Goal: Task Accomplishment & Management: Use online tool/utility

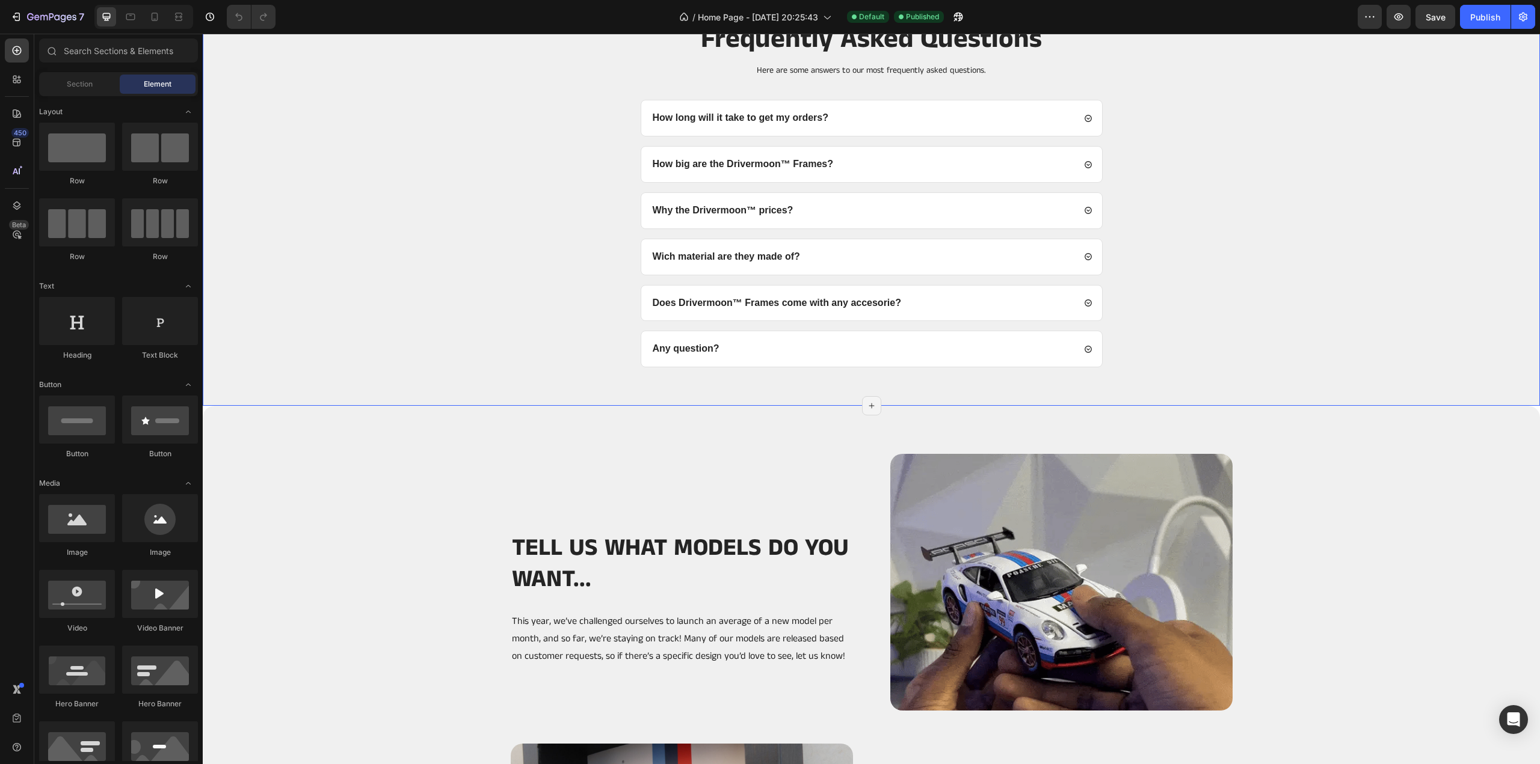
scroll to position [2406, 0]
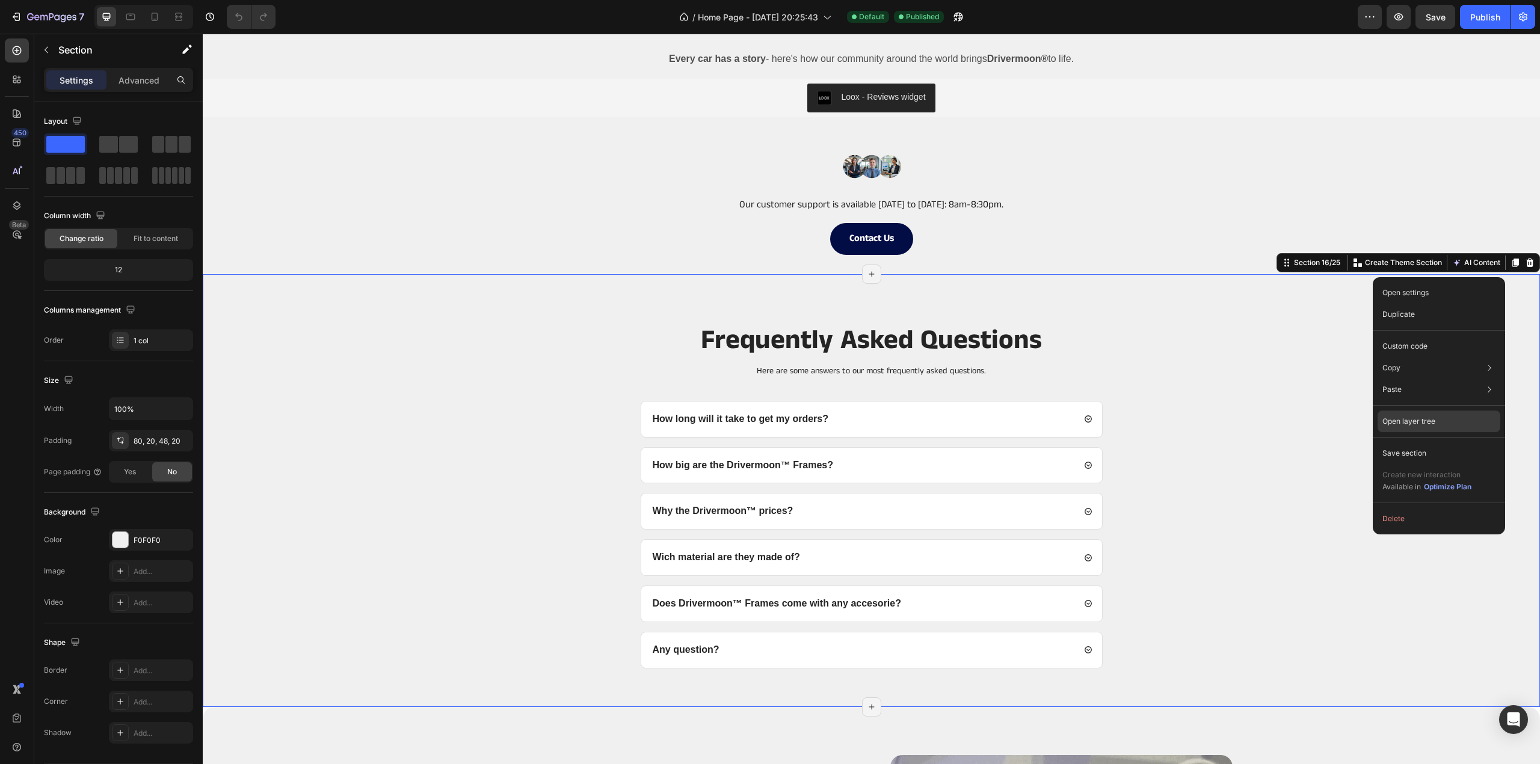
click at [1412, 419] on p "Open layer tree" at bounding box center [1408, 421] width 53 height 11
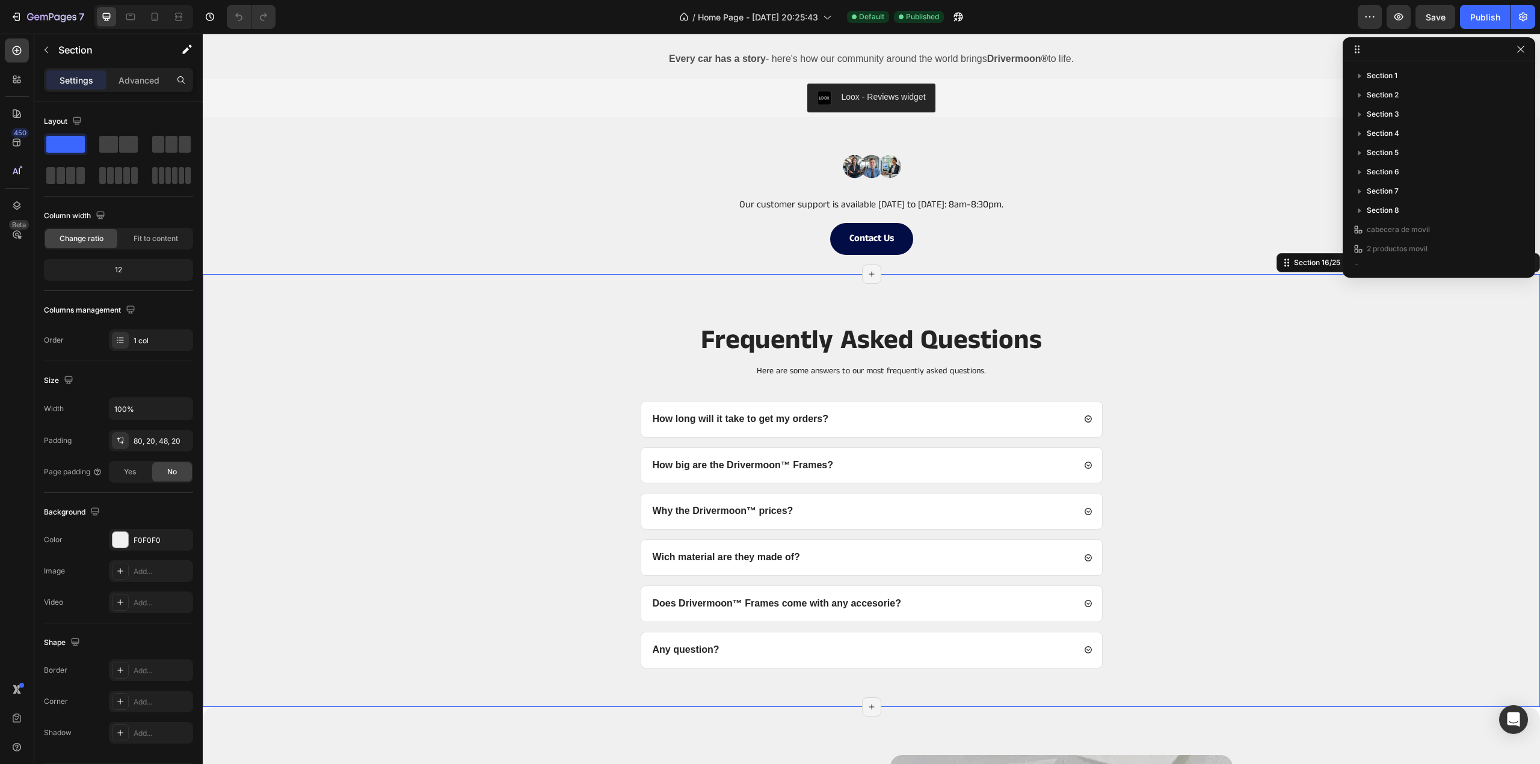
scroll to position [208, 0]
drag, startPoint x: 1364, startPoint y: 157, endPoint x: 1376, endPoint y: 155, distance: 12.3
click at [1376, 155] on div "Section 16" at bounding box center [1438, 156] width 173 height 19
click at [1525, 155] on icon "button" at bounding box center [1521, 157] width 10 height 10
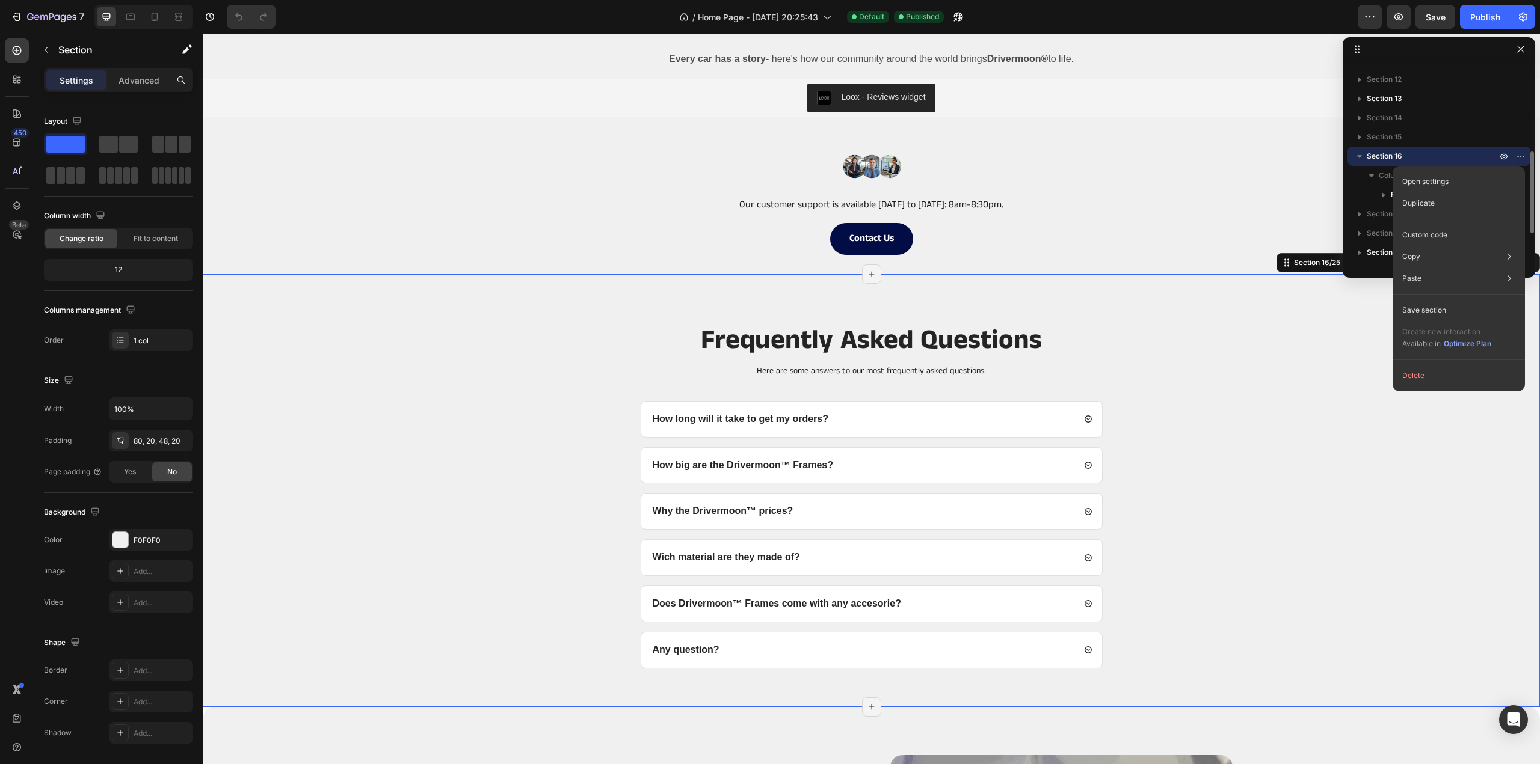
click at [1412, 152] on p "Section 16" at bounding box center [1433, 156] width 132 height 12
drag, startPoint x: 1380, startPoint y: 152, endPoint x: 1364, endPoint y: 240, distance: 90.0
click at [1364, 240] on div "Section 1 Section 2 Section 3 Section 4 Section 5 Section 6 Section 7 Section 8…" at bounding box center [1438, 165] width 192 height 198
click at [1279, 192] on div at bounding box center [871, 167] width 1337 height 60
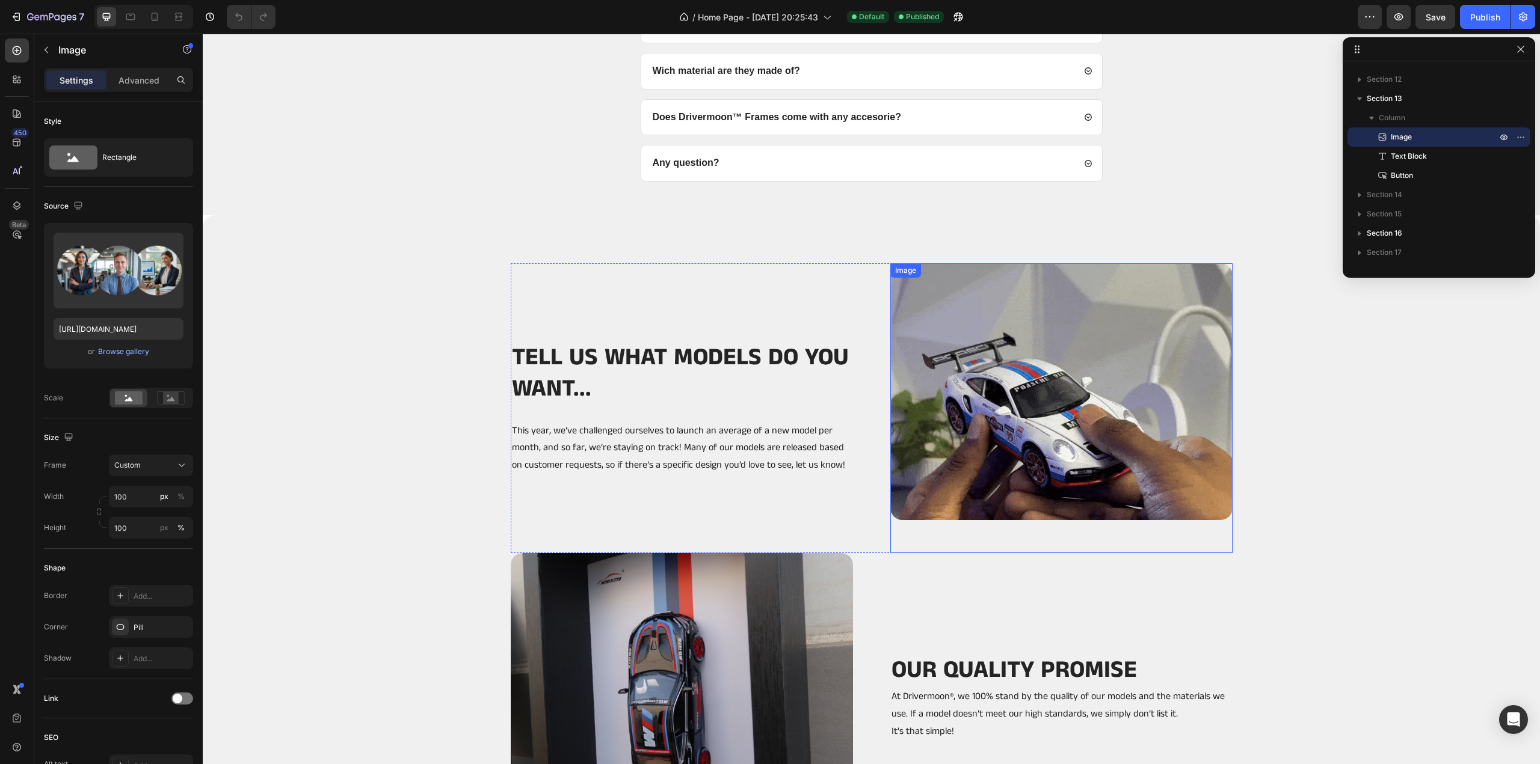
scroll to position [2772, 0]
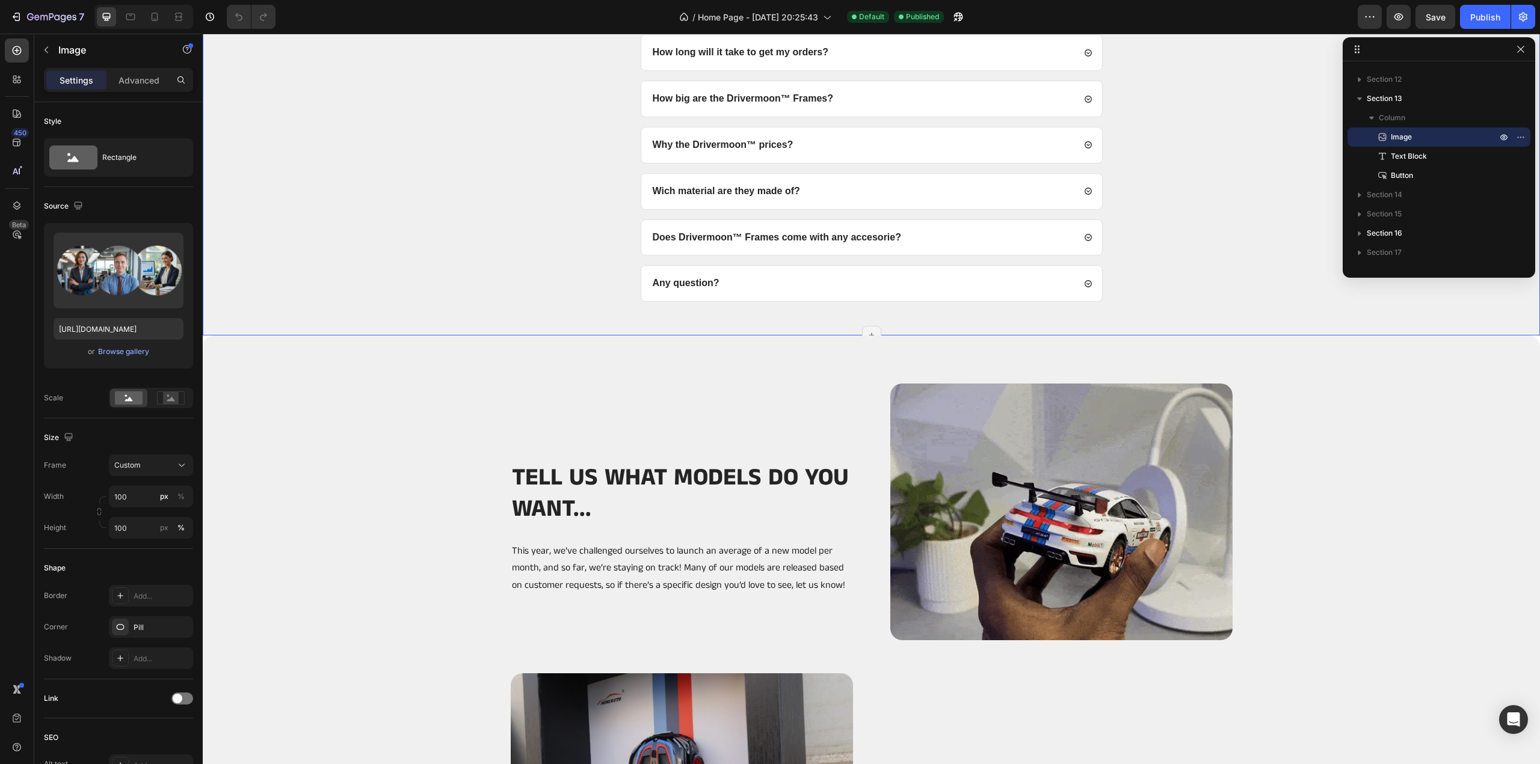
click at [515, 334] on div "Frequently Asked Questions Heading Here are some answers to our most frequently…" at bounding box center [871, 121] width 1337 height 428
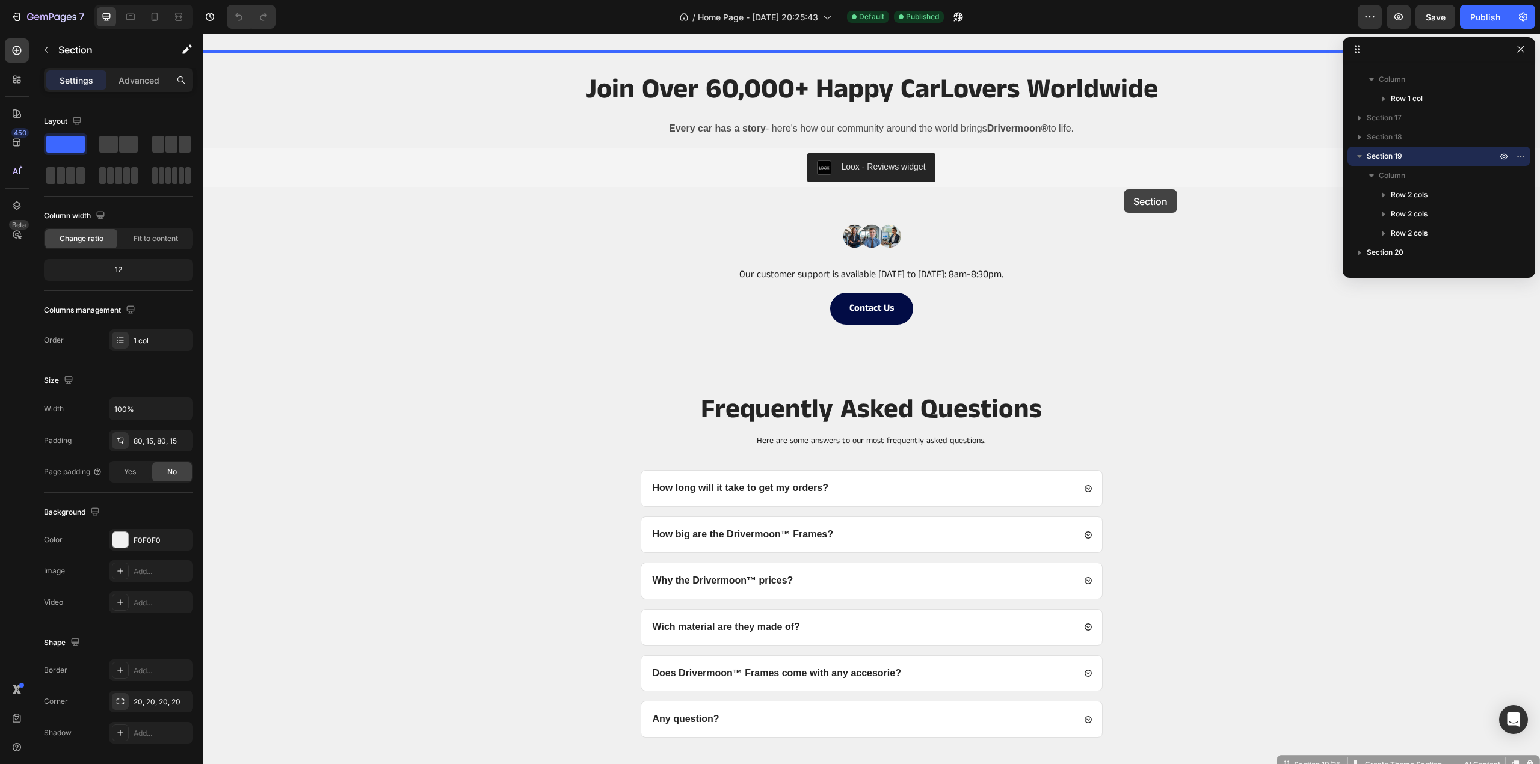
scroll to position [2210, 0]
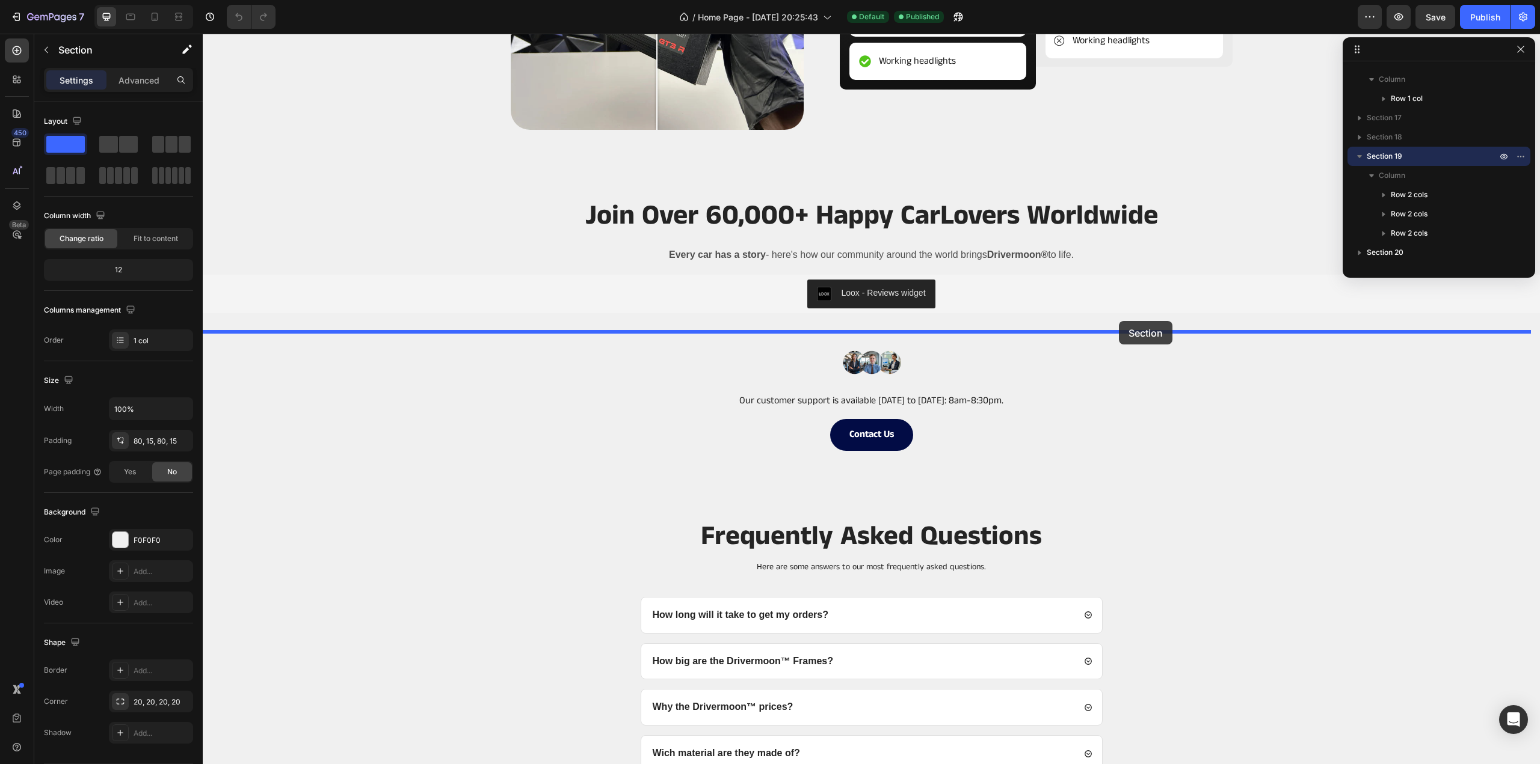
drag, startPoint x: 1492, startPoint y: 330, endPoint x: 1119, endPoint y: 319, distance: 373.0
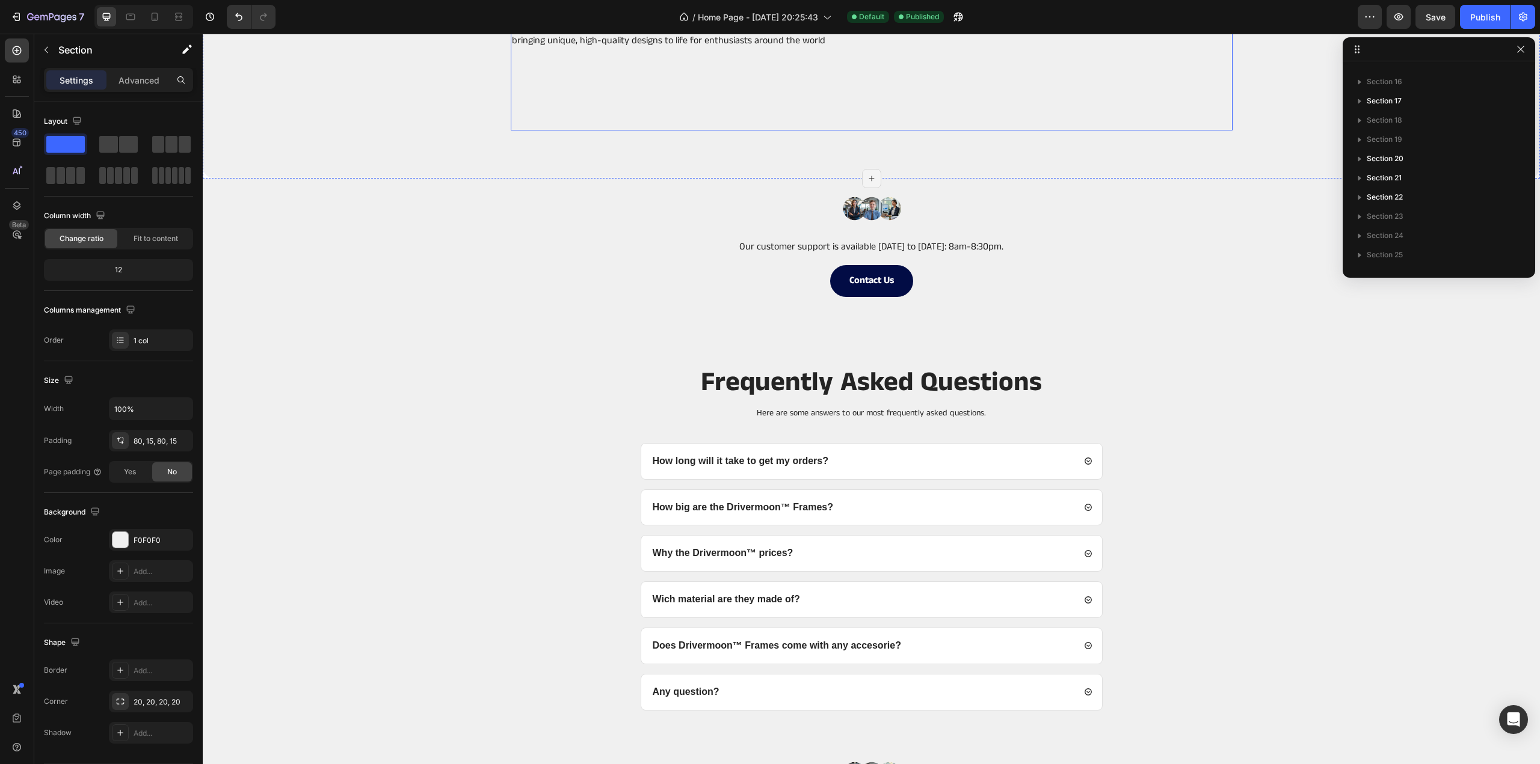
scroll to position [3292, 0]
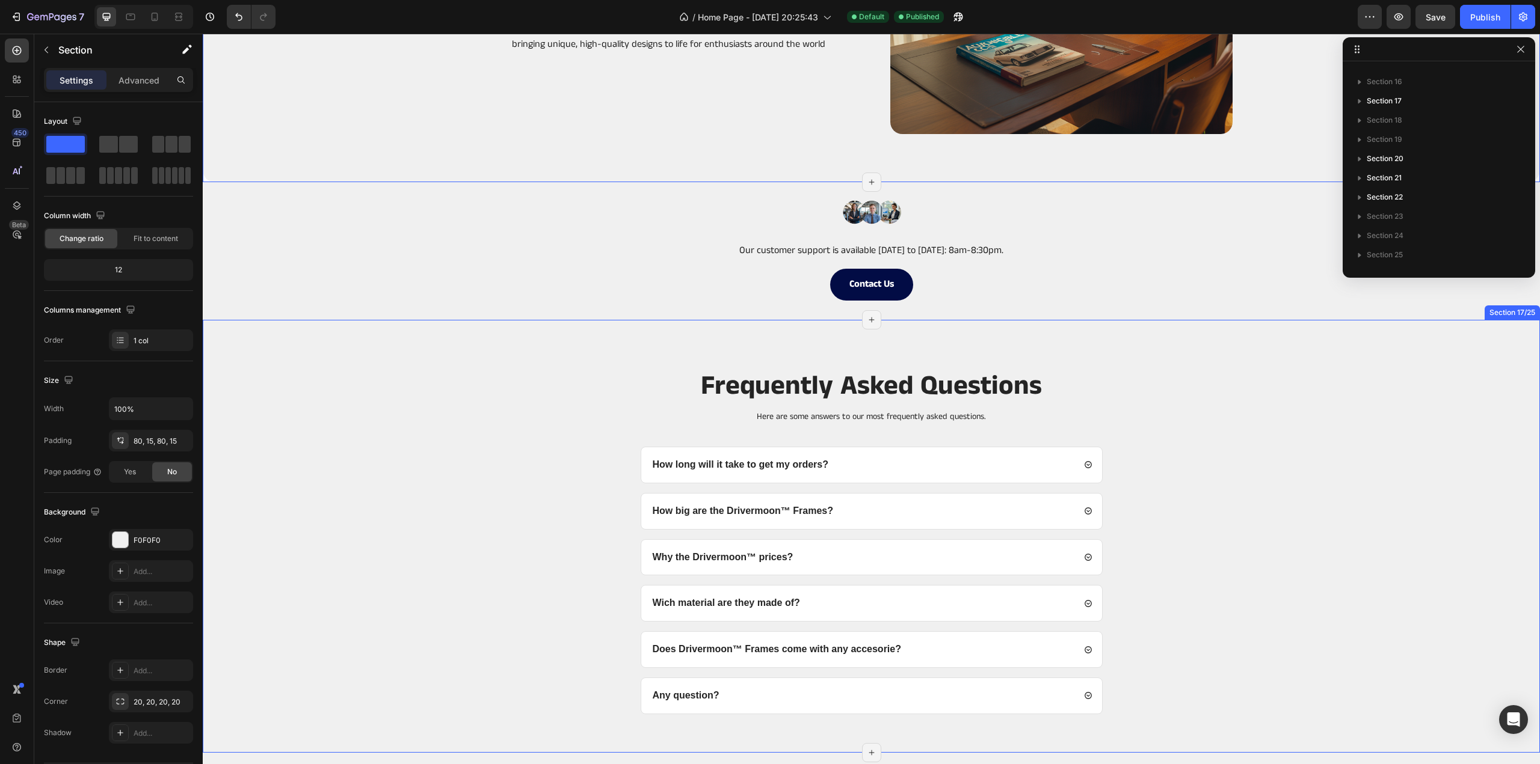
click at [450, 367] on div "Frequently Asked Questions Heading Here are some answers to our most frequently…" at bounding box center [871, 536] width 1337 height 433
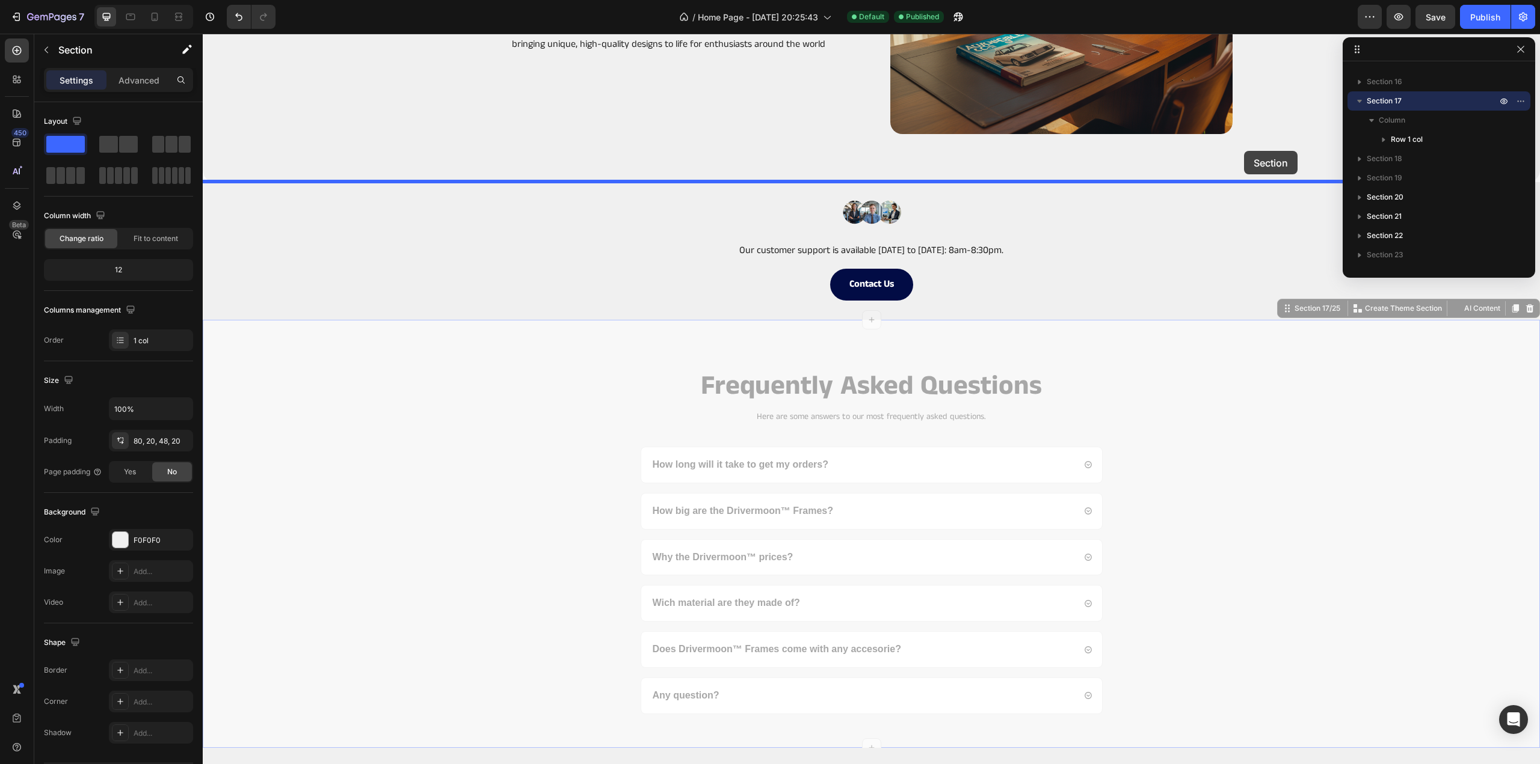
drag, startPoint x: 1278, startPoint y: 308, endPoint x: 1234, endPoint y: 180, distance: 135.2
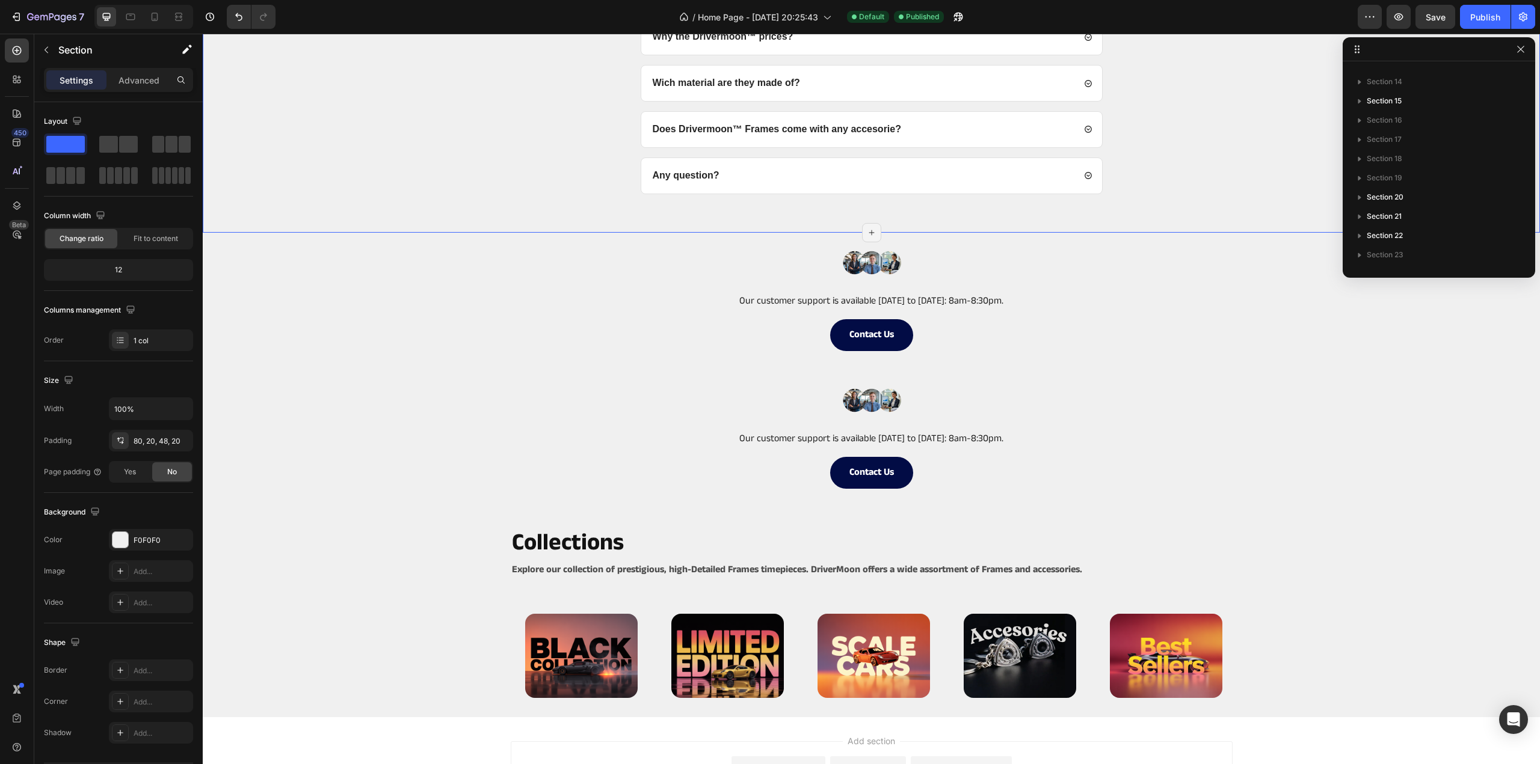
scroll to position [3713, 0]
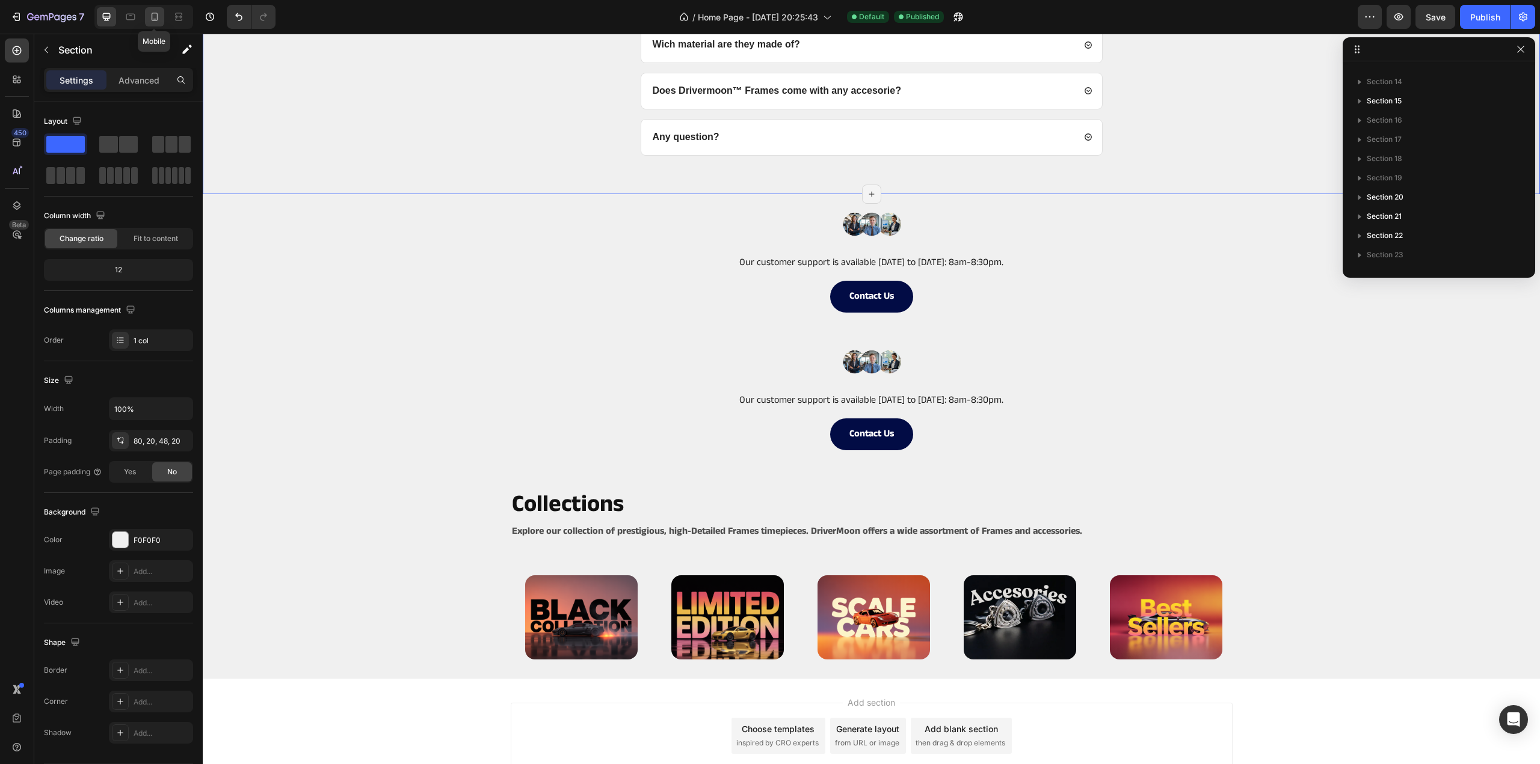
click at [154, 17] on icon at bounding box center [155, 17] width 12 height 12
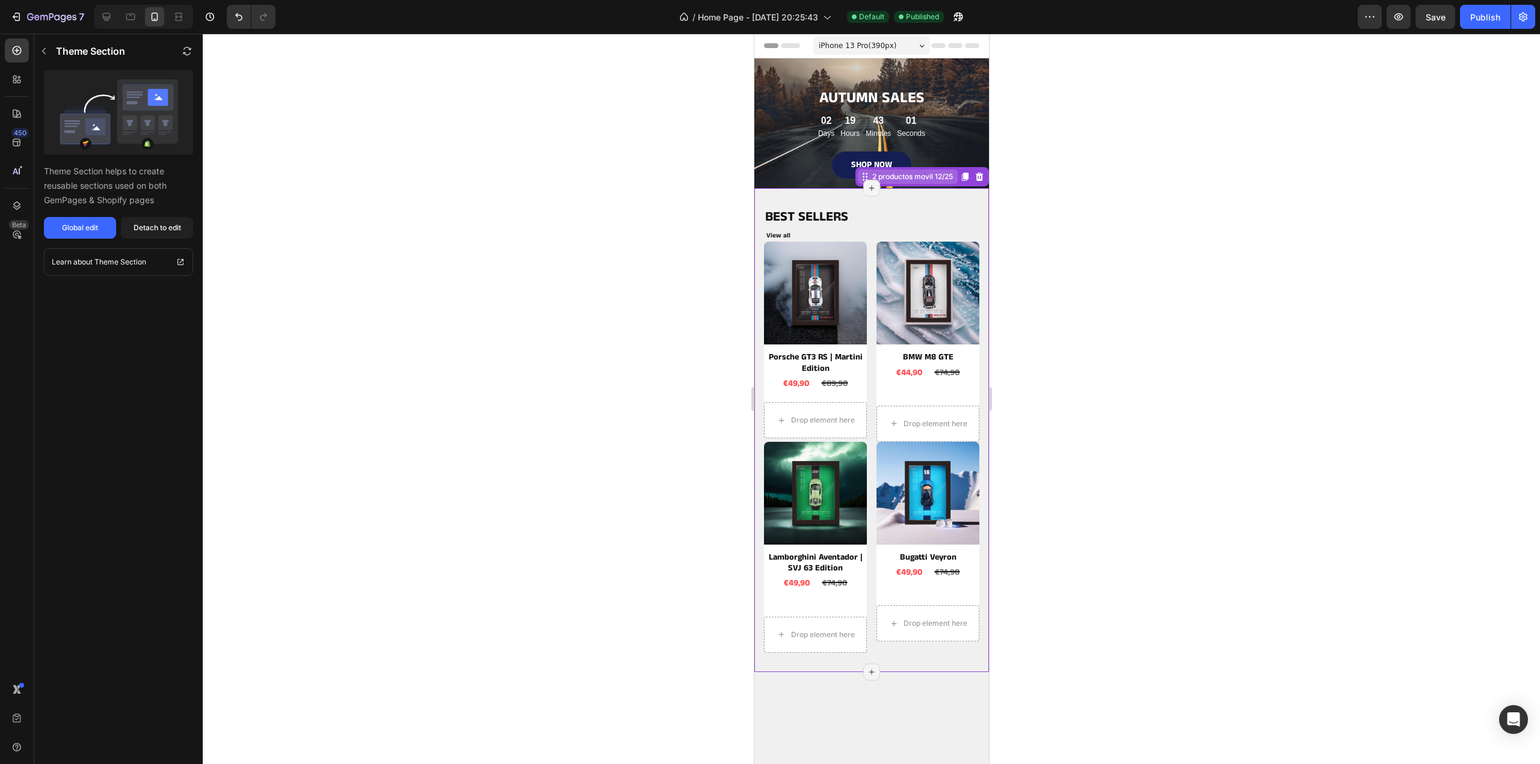
click at [919, 183] on div "2 productos movil 12/25" at bounding box center [907, 177] width 100 height 14
click at [152, 219] on button "Detach to edit" at bounding box center [157, 228] width 72 height 22
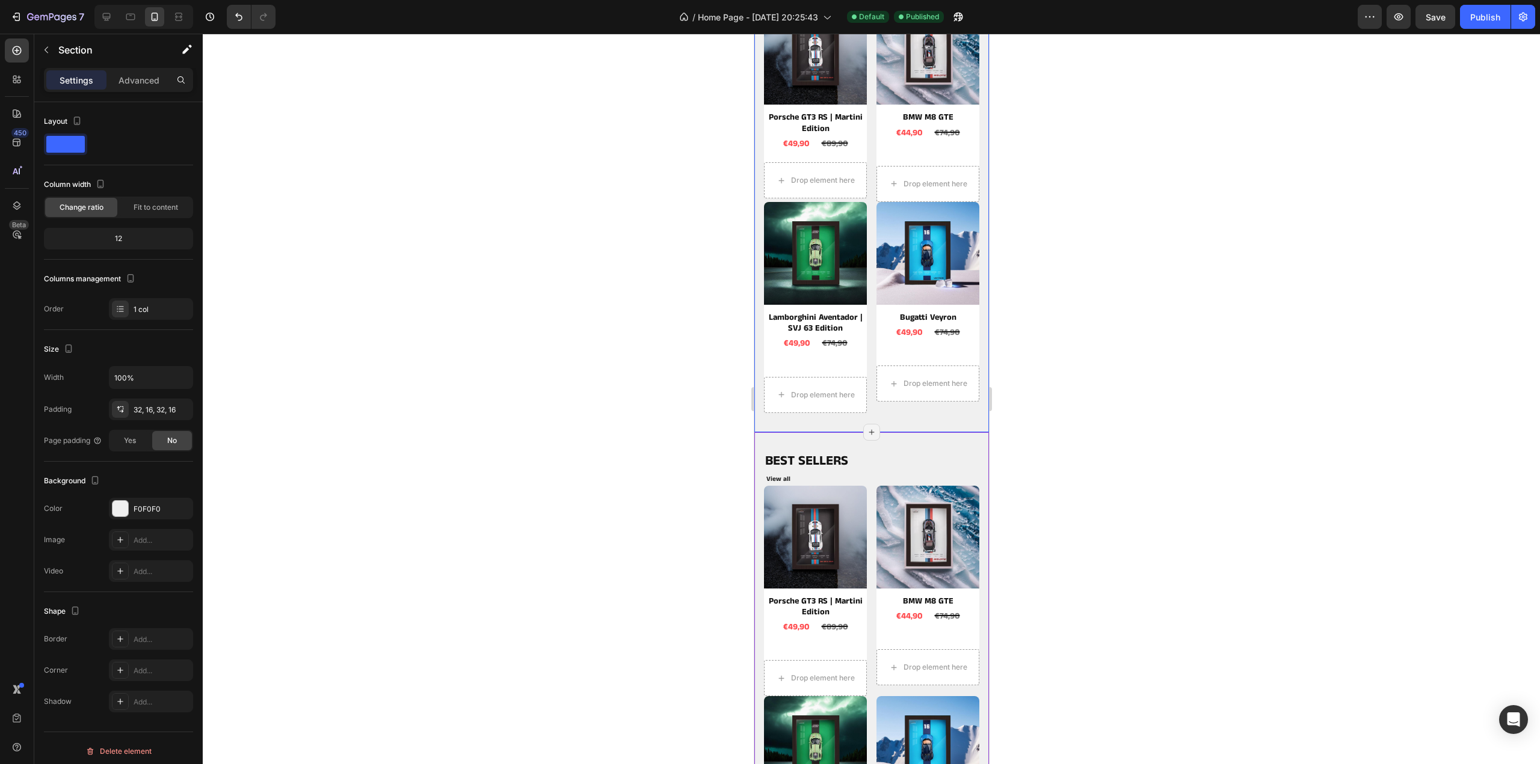
scroll to position [601, 0]
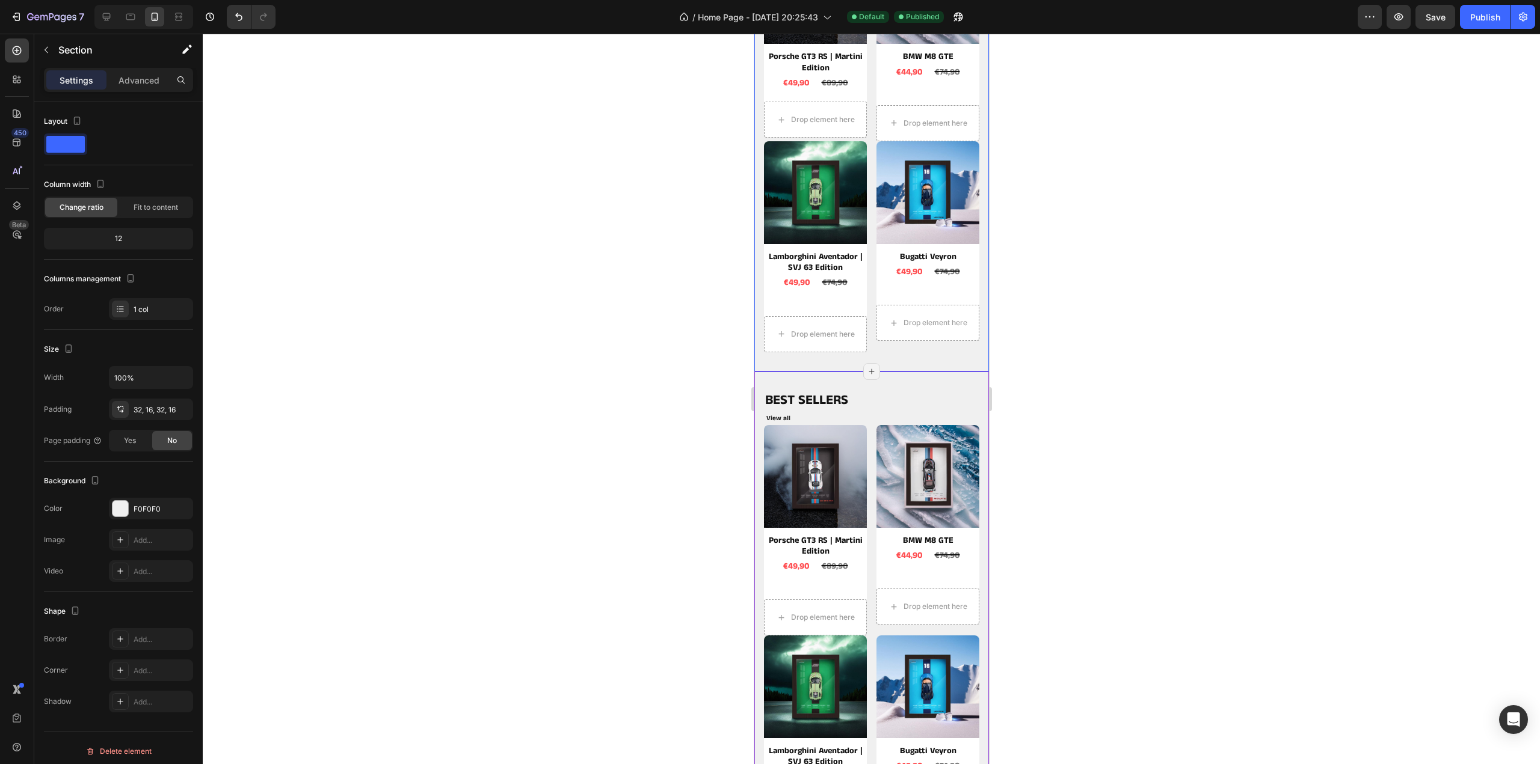
click at [911, 377] on div "BEST SELLERS Heading View all Button Product Images Porsche GT3 RS | Martini Ed…" at bounding box center [871, 615] width 235 height 486
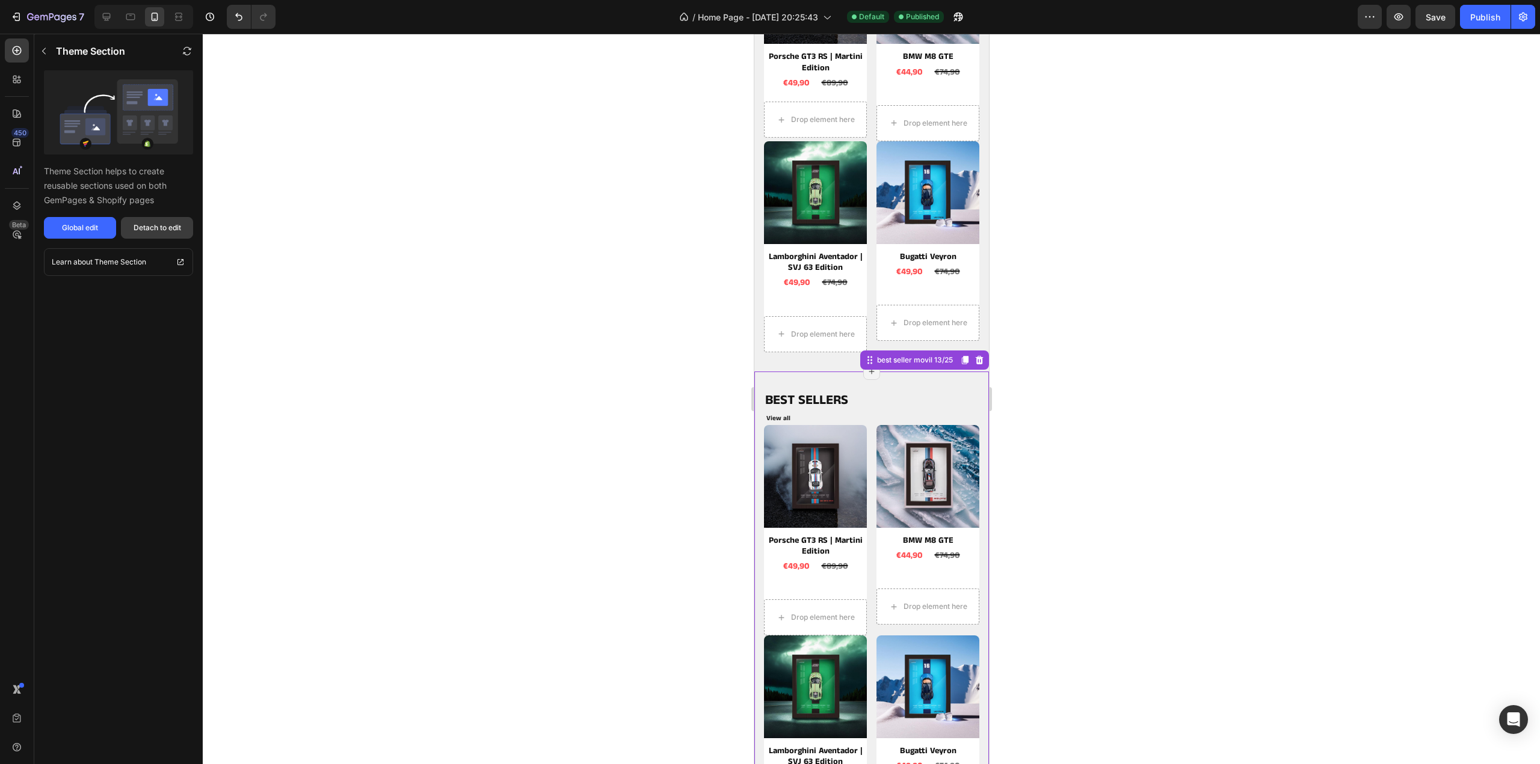
click at [162, 224] on div "Detach to edit" at bounding box center [158, 228] width 48 height 11
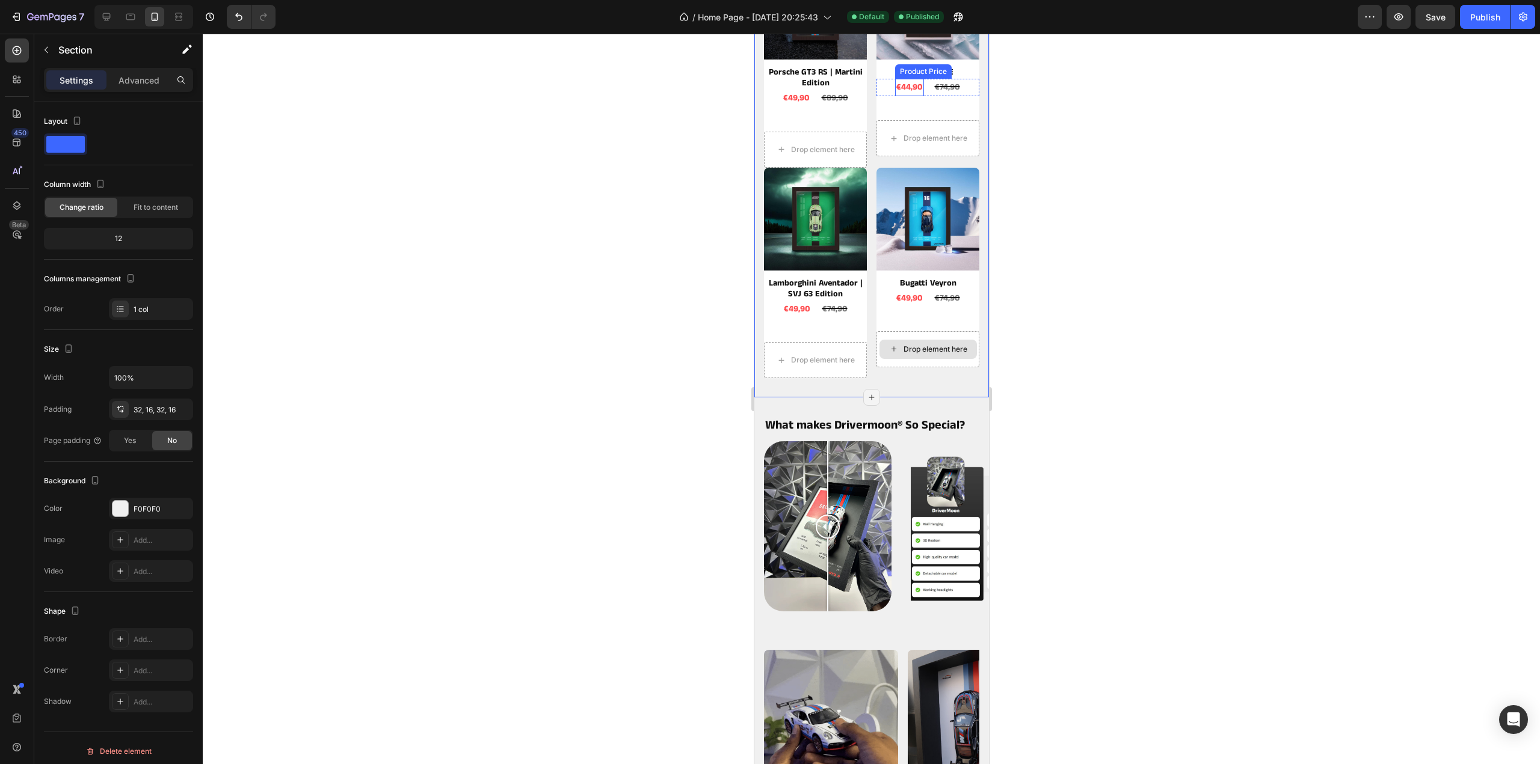
scroll to position [1083, 0]
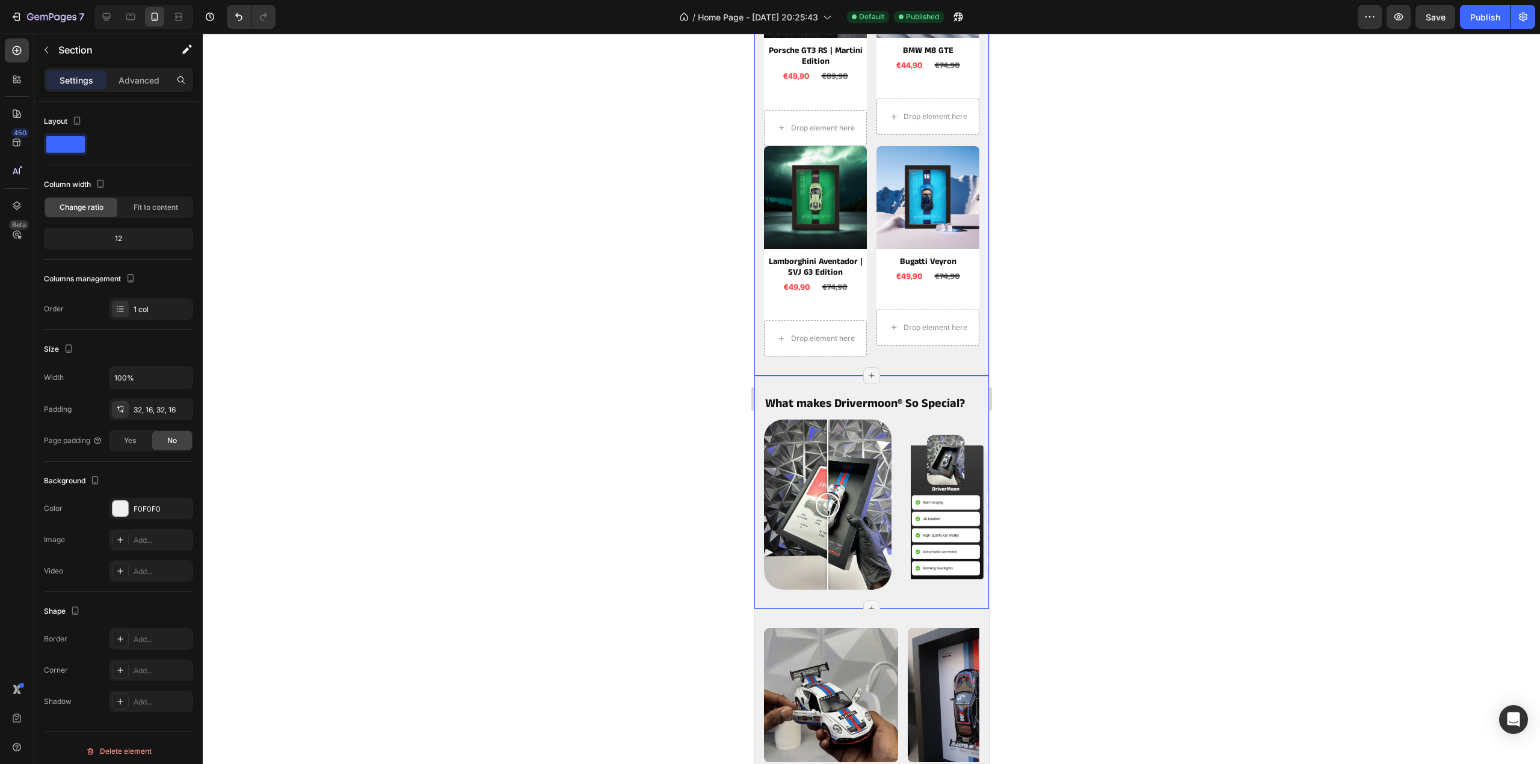
click at [925, 377] on div "What makes Drivermoon ® So Special? Heading Image Comparison Image Carousel Sec…" at bounding box center [871, 492] width 235 height 233
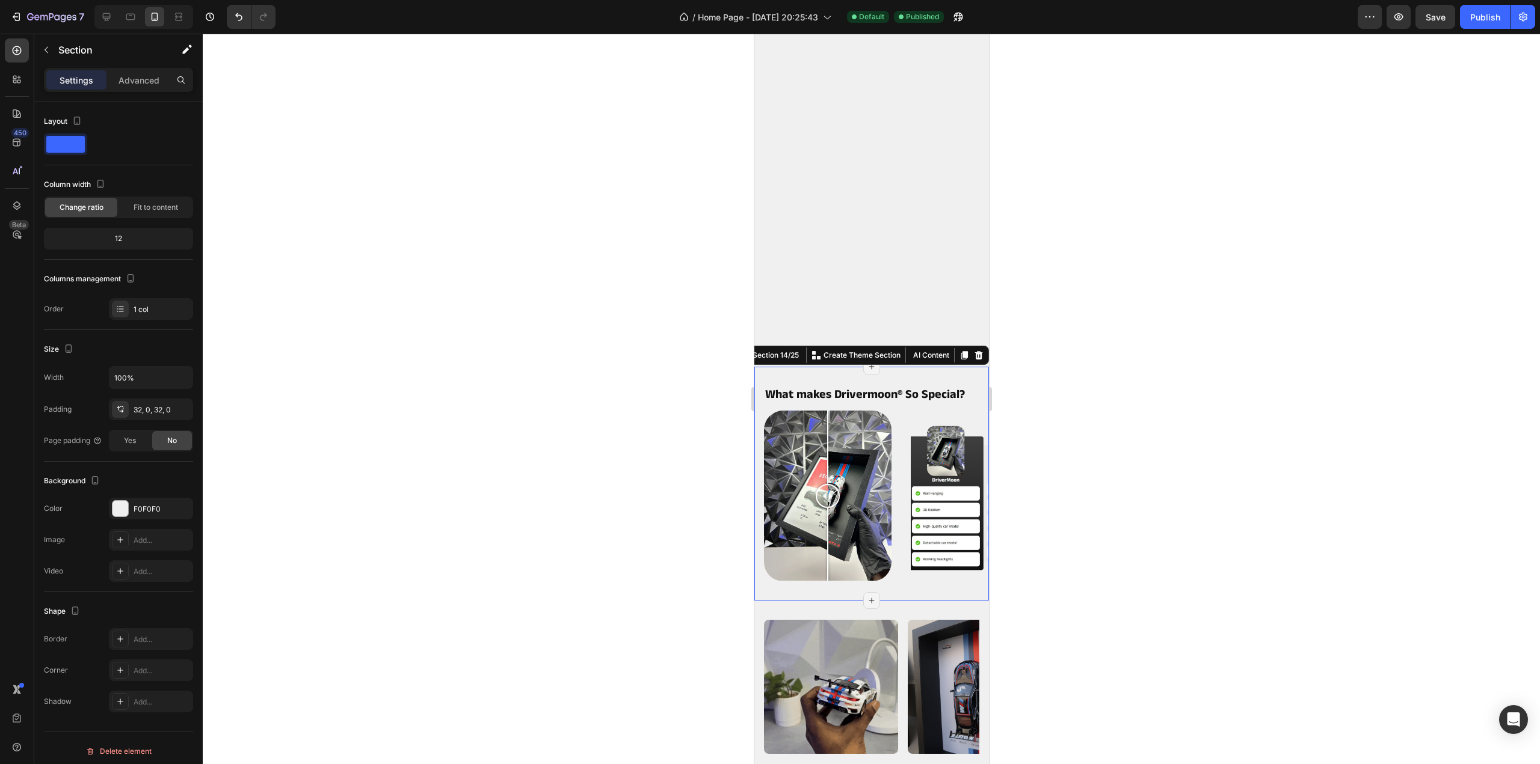
scroll to position [1444, 0]
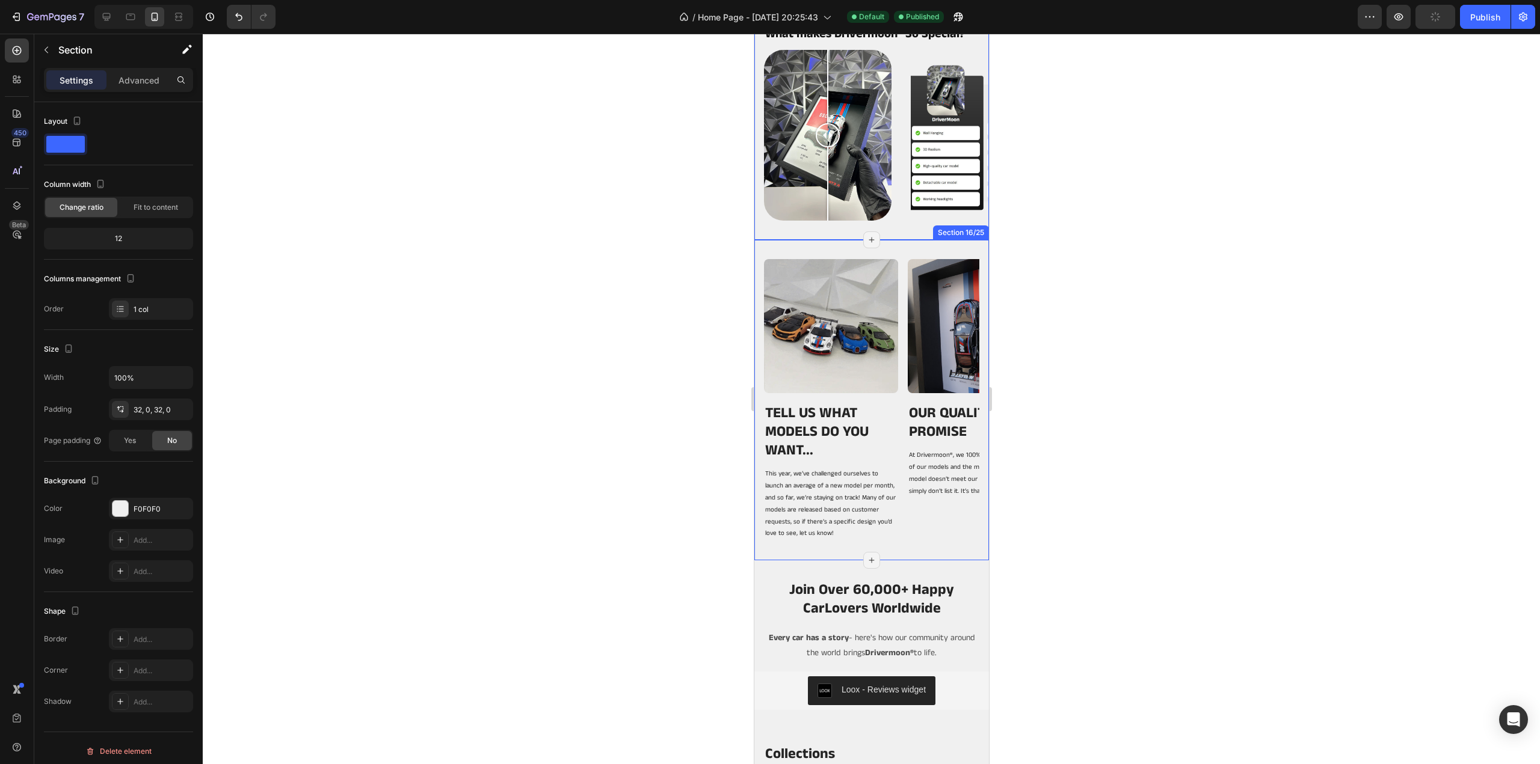
click at [908, 250] on div "Image TELL US WHAT MODELS DO YOU WANT... Heading This year, we’ve challenged ou…" at bounding box center [871, 400] width 235 height 321
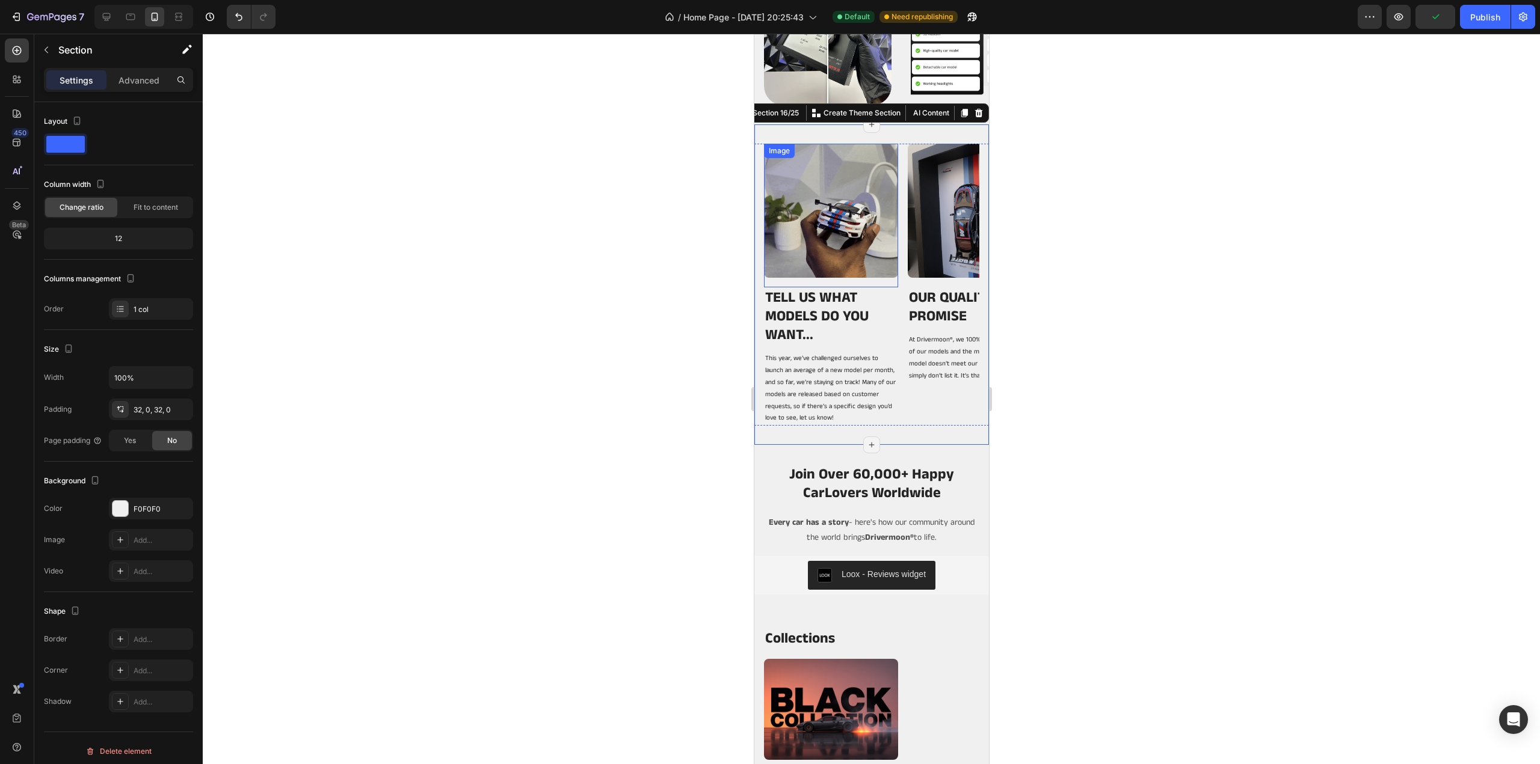
scroll to position [1744, 0]
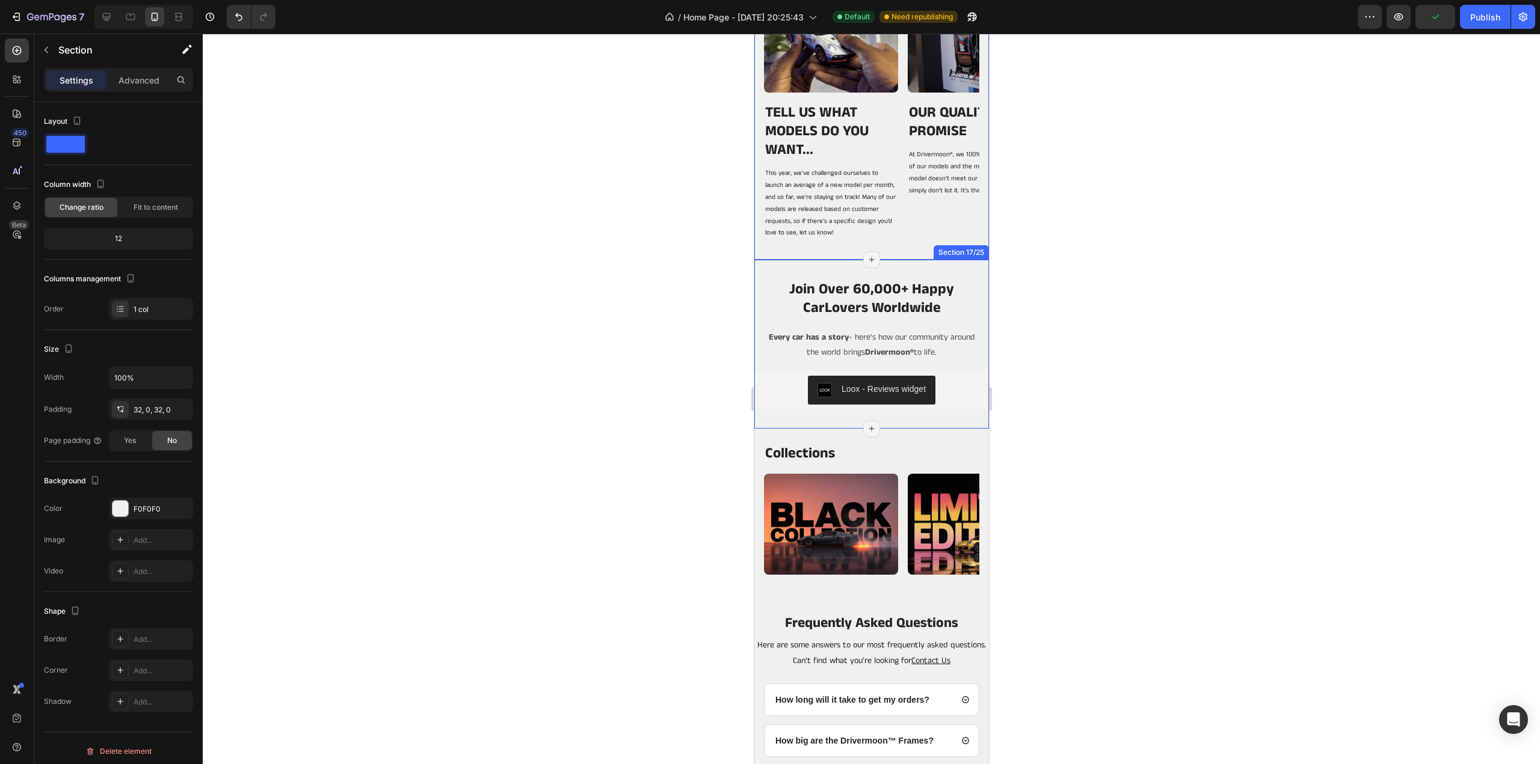
click at [920, 276] on div "Join Over 60,000+ Happy CarLovers Worldwide Heading Every car has a story - her…" at bounding box center [871, 344] width 235 height 169
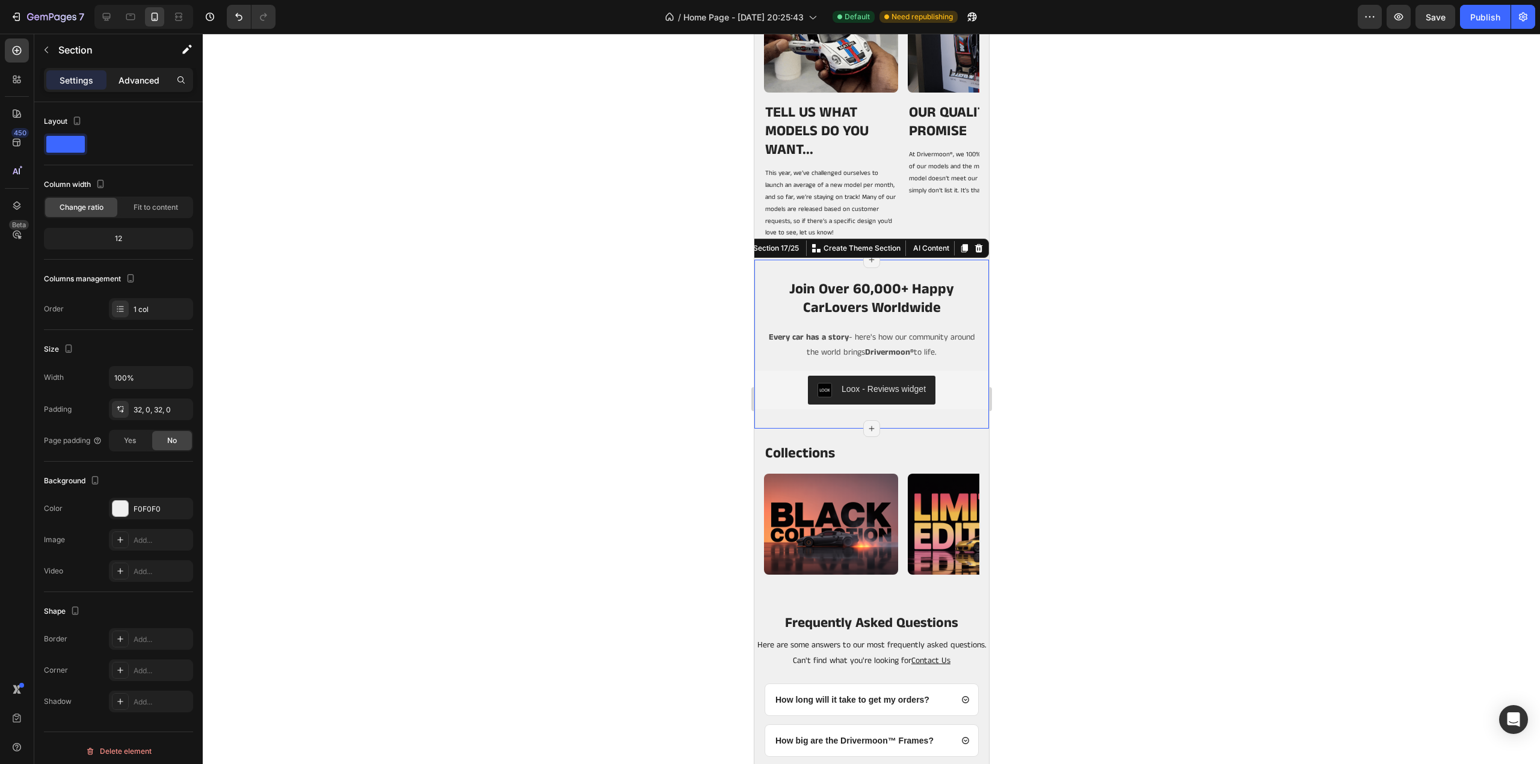
click at [144, 81] on p "Advanced" at bounding box center [138, 80] width 41 height 13
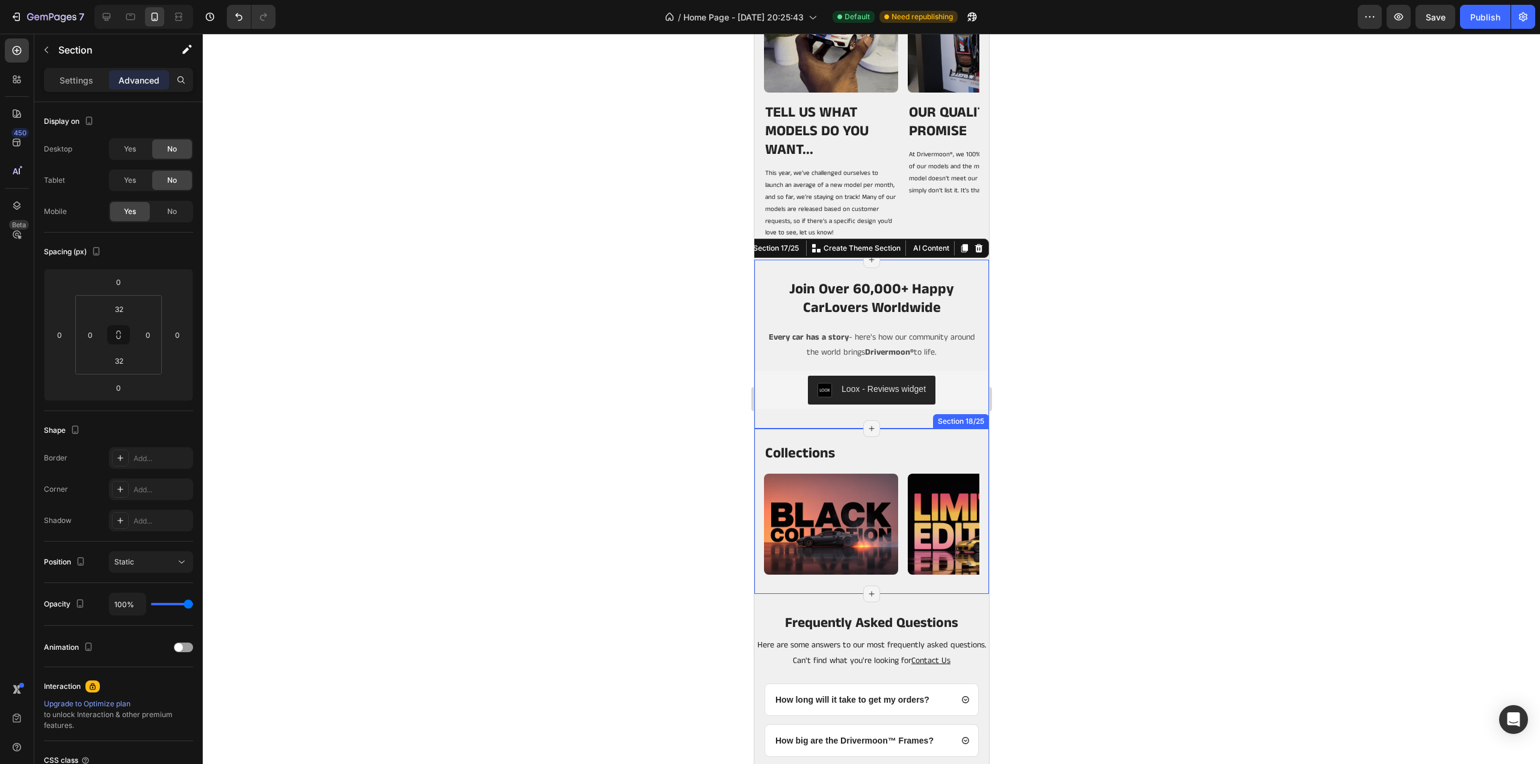
click at [916, 440] on div "Collections Heading Image Image Image Image Image Carousel Section 18/25 Page h…" at bounding box center [871, 511] width 235 height 165
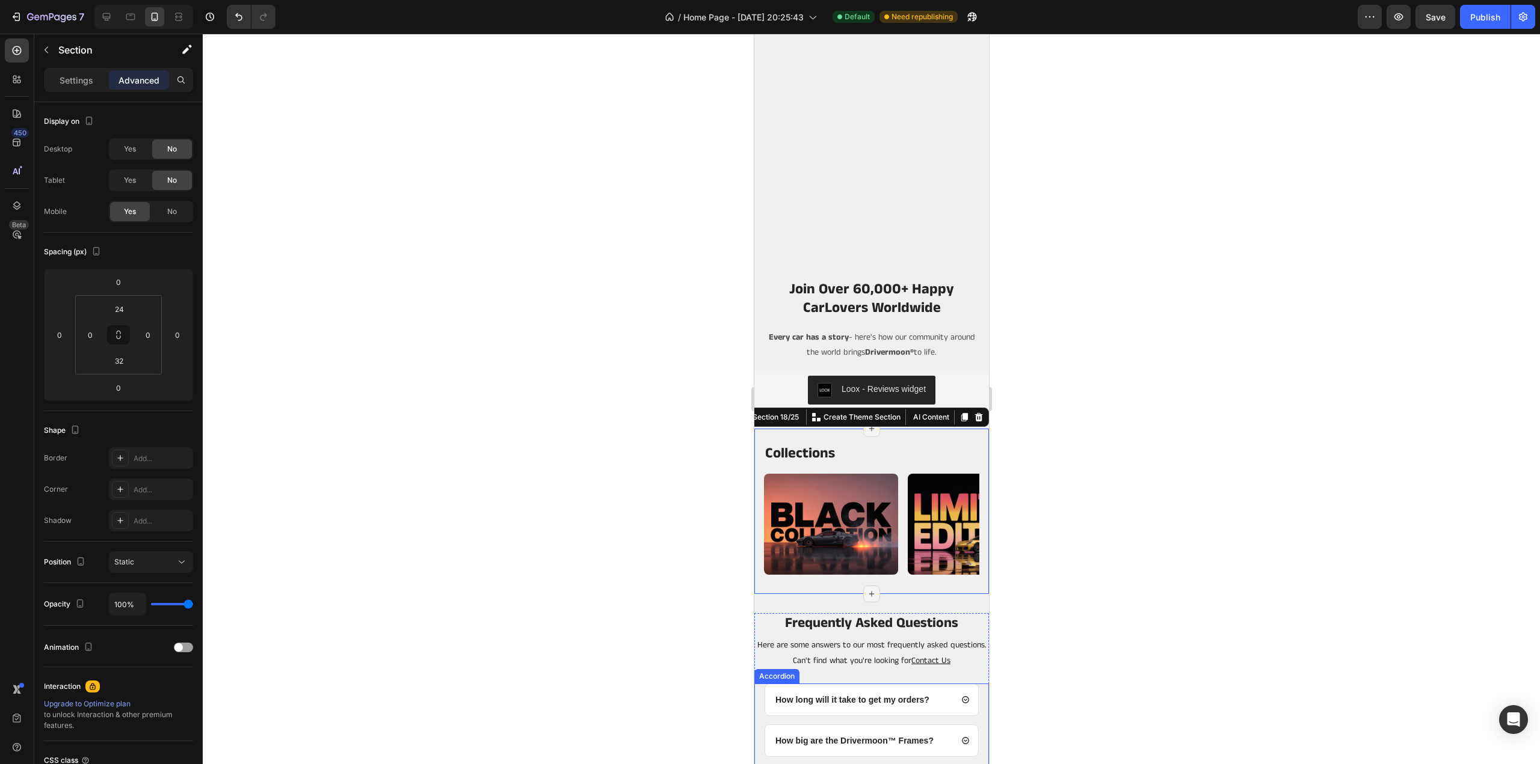
scroll to position [2105, 0]
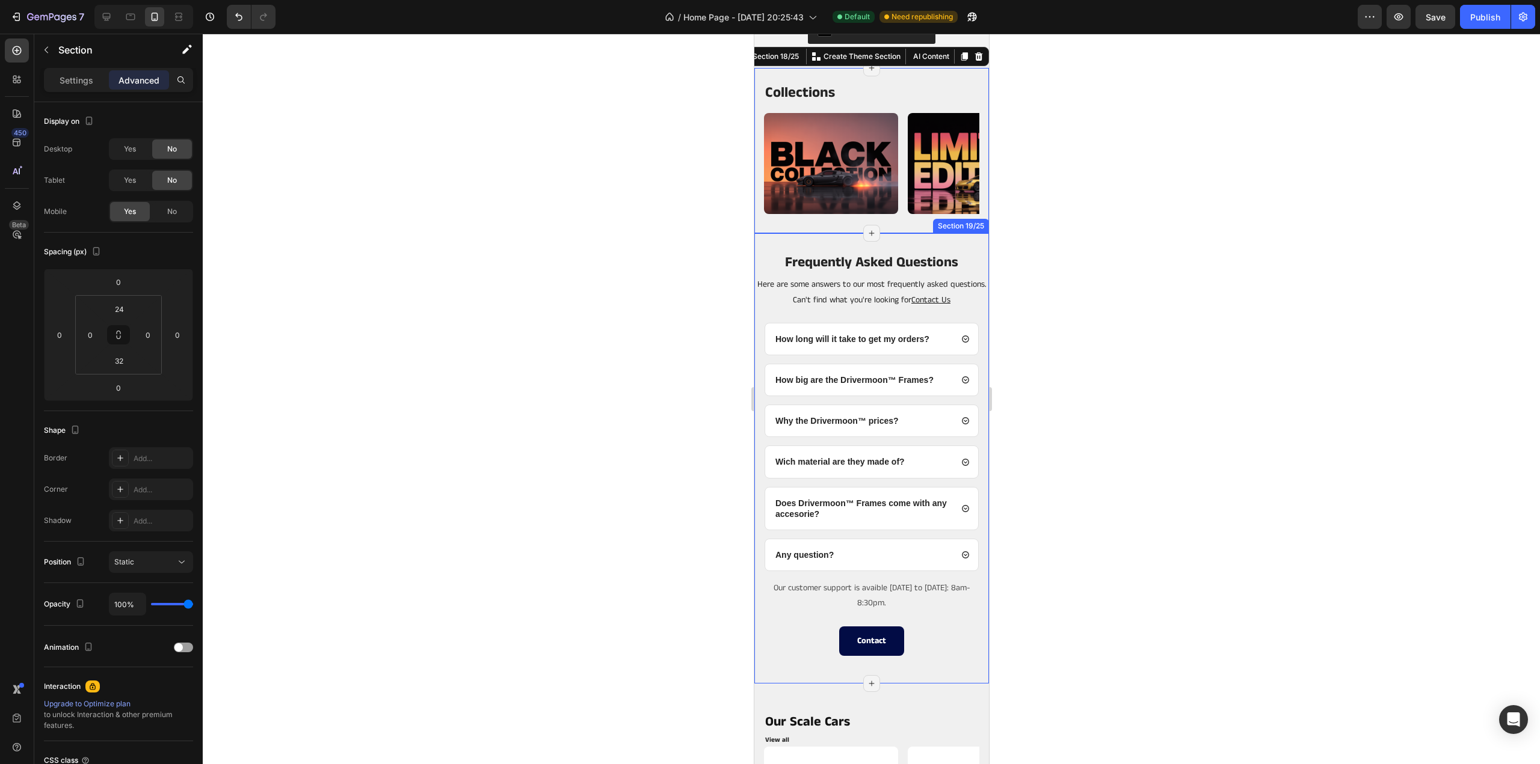
click at [898, 242] on div "Frequently Asked Questions Heading Here are some answers to our most frequently…" at bounding box center [871, 482] width 235 height 499
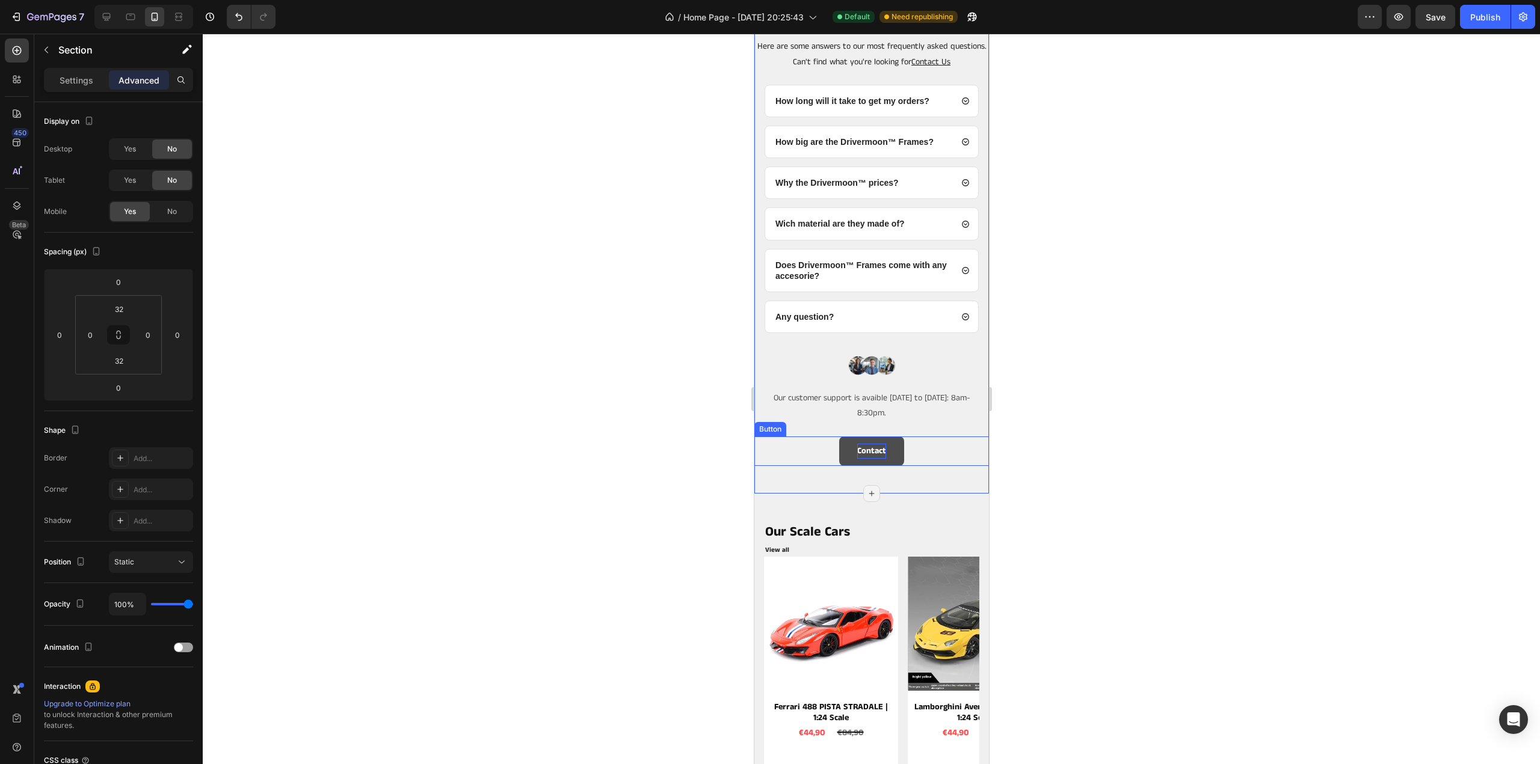
scroll to position [2346, 0]
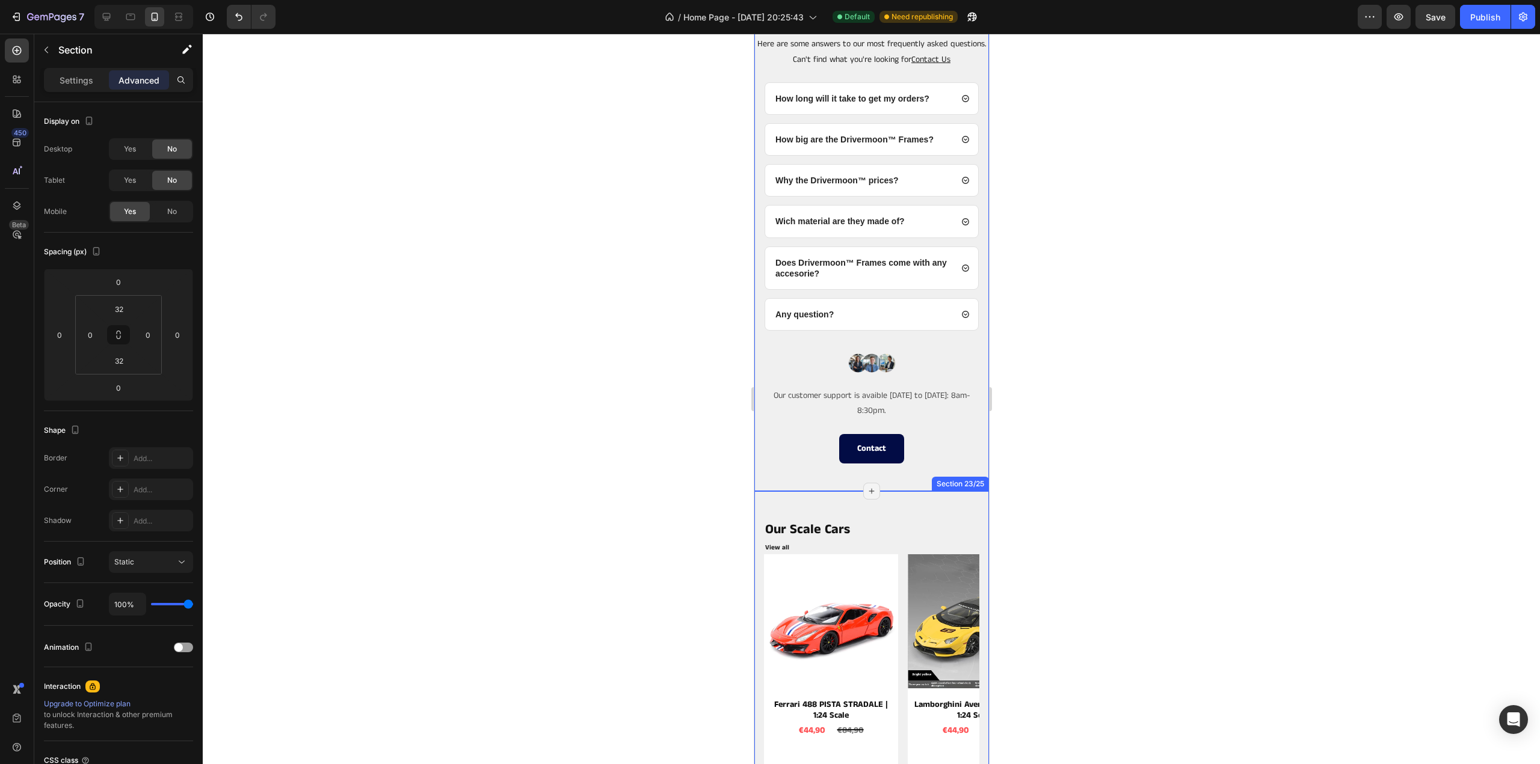
click at [903, 499] on div "Our Scale Cars Heading View all Button Product Images Ferrari 488 PISTA STRADAL…" at bounding box center [871, 660] width 235 height 338
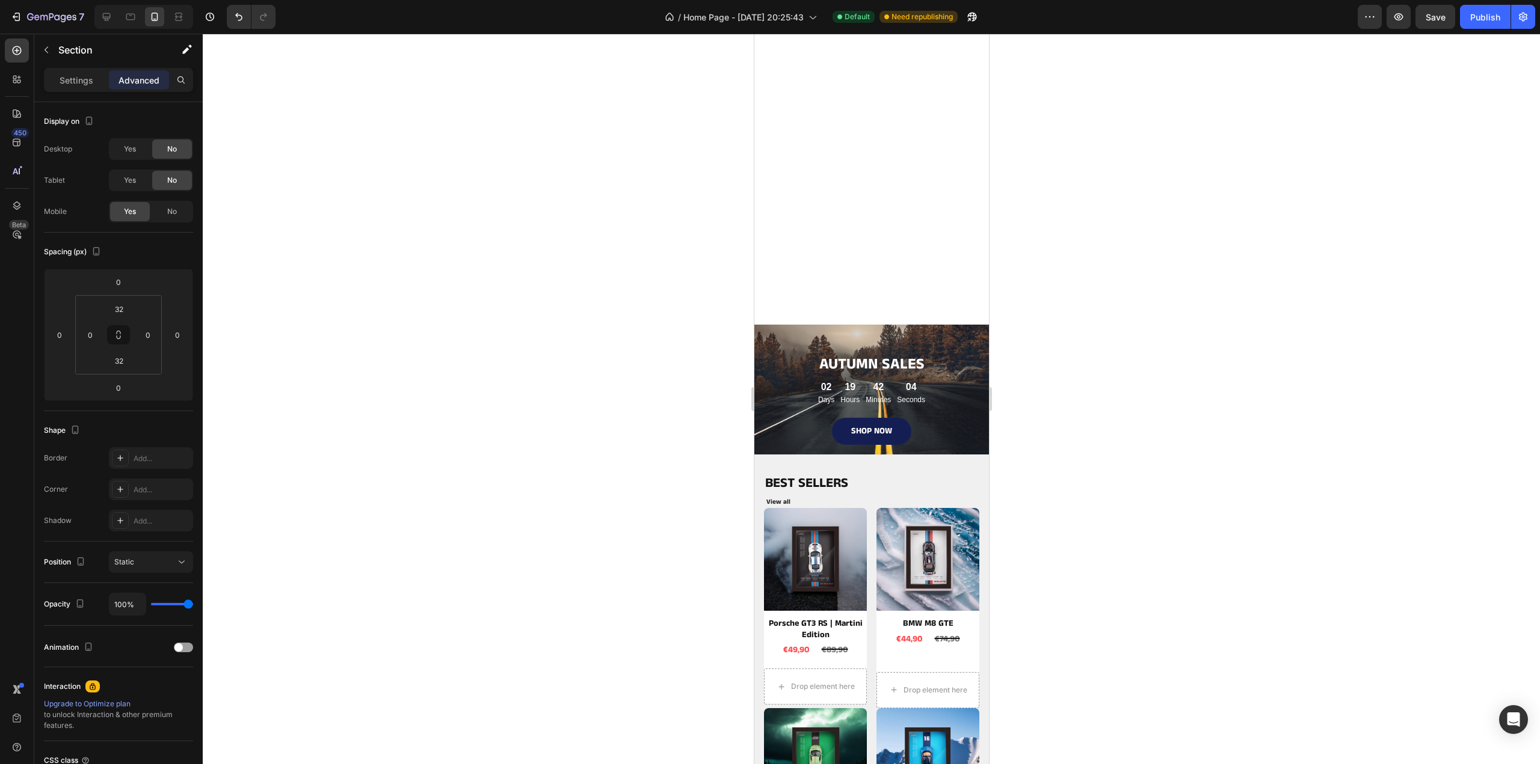
scroll to position [0, 0]
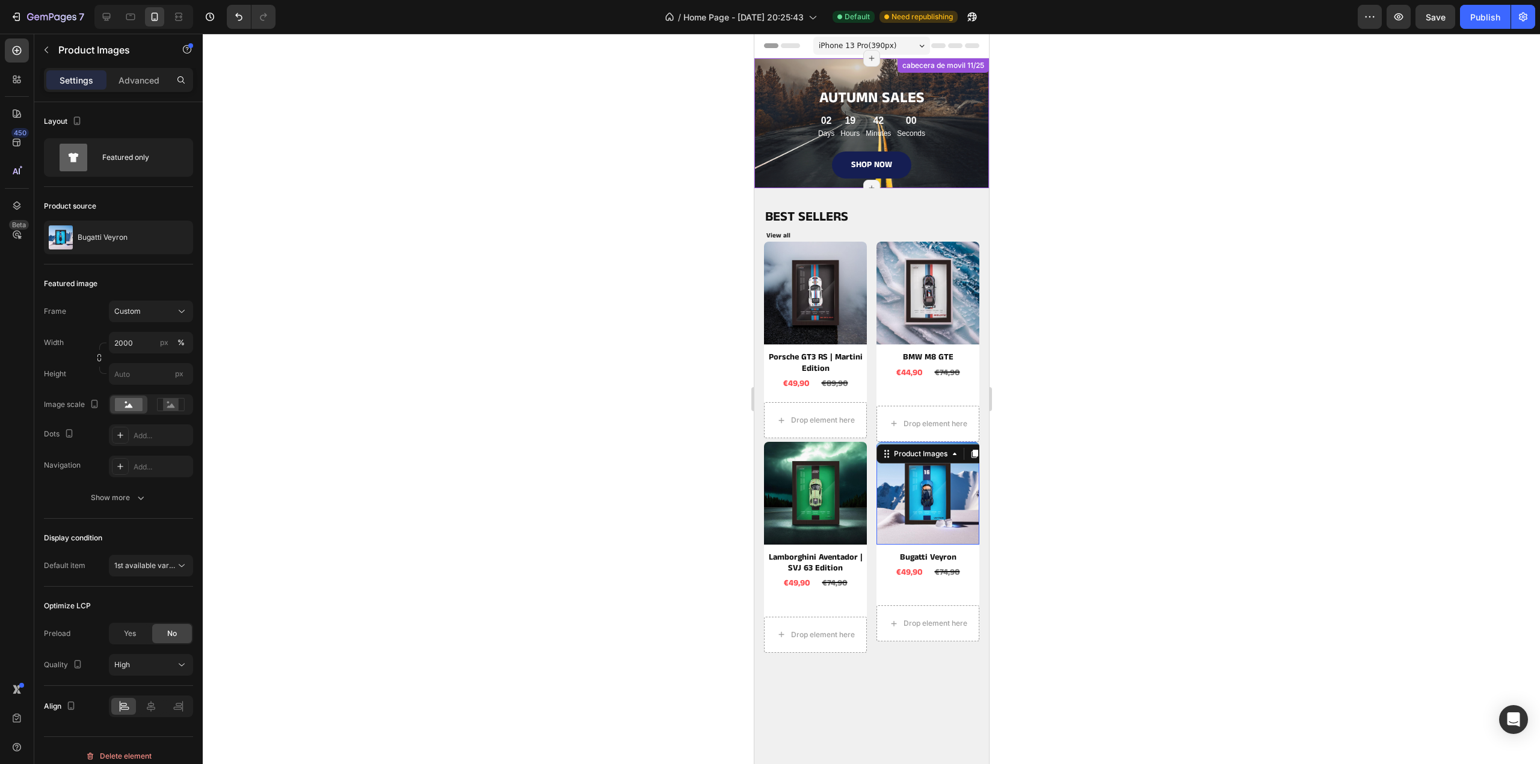
click at [933, 69] on div "cabecera de movil 11/25" at bounding box center [942, 65] width 87 height 11
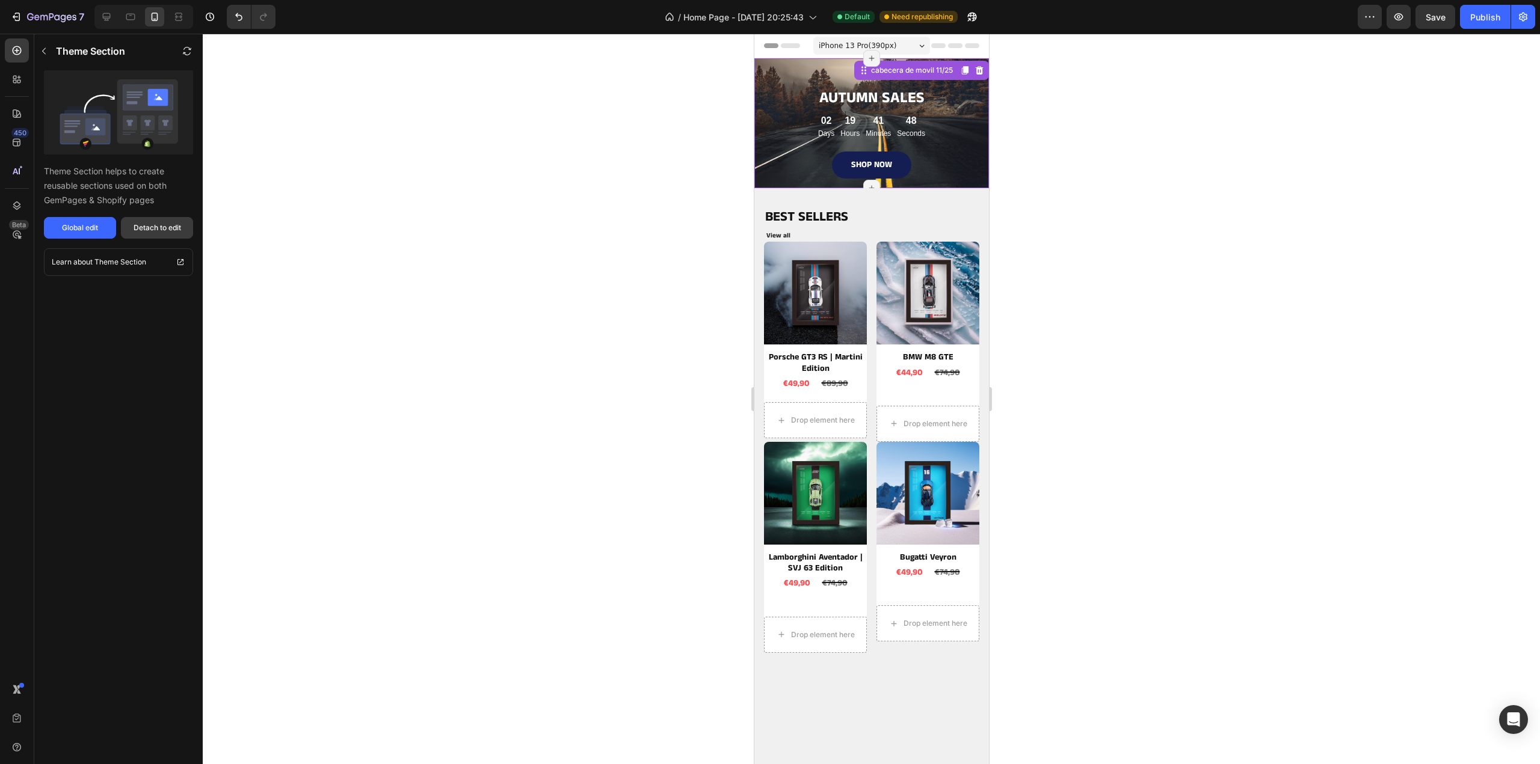
click at [160, 228] on div "Detach to edit" at bounding box center [158, 228] width 48 height 11
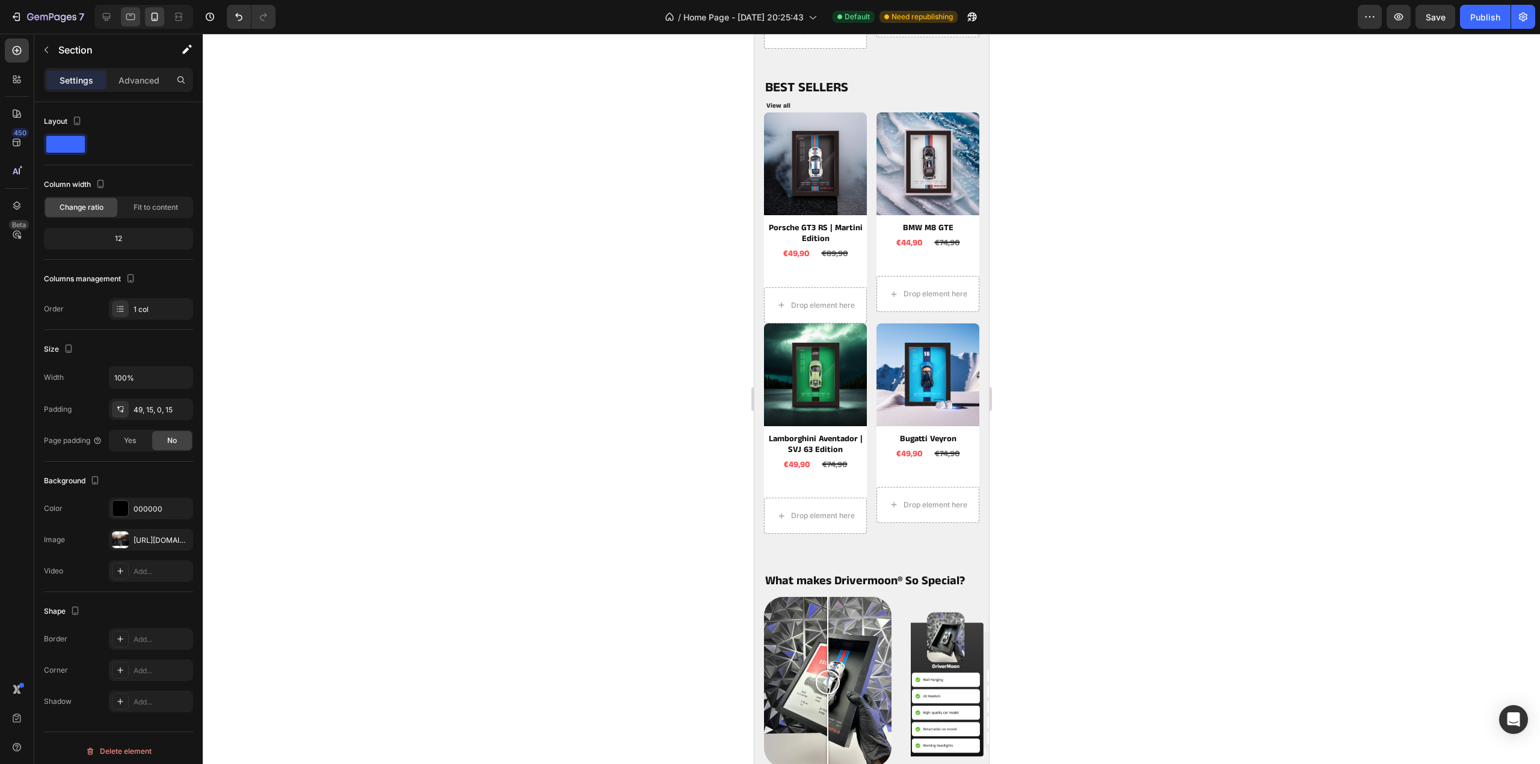
scroll to position [902, 0]
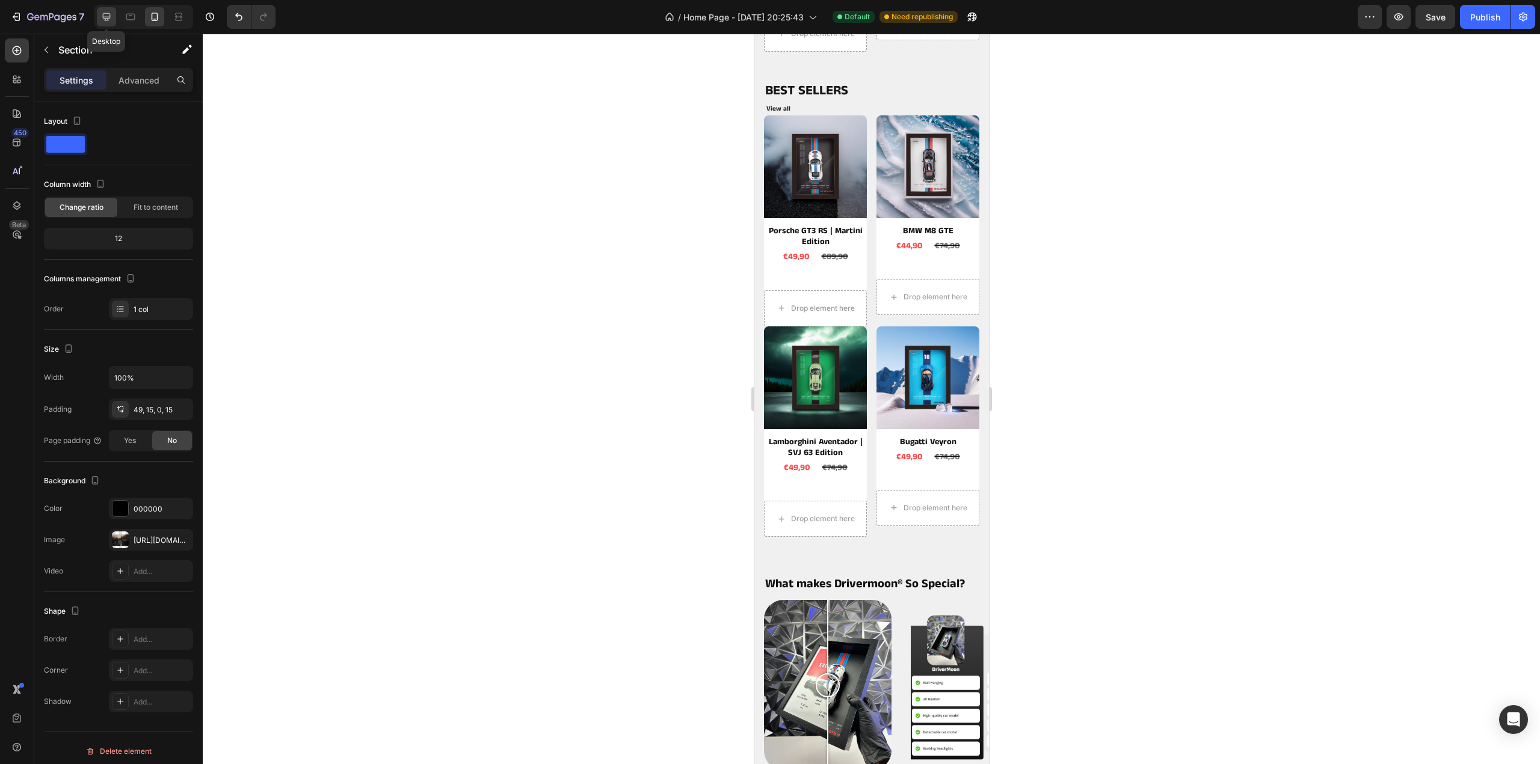
click at [106, 21] on icon at bounding box center [106, 17] width 12 height 12
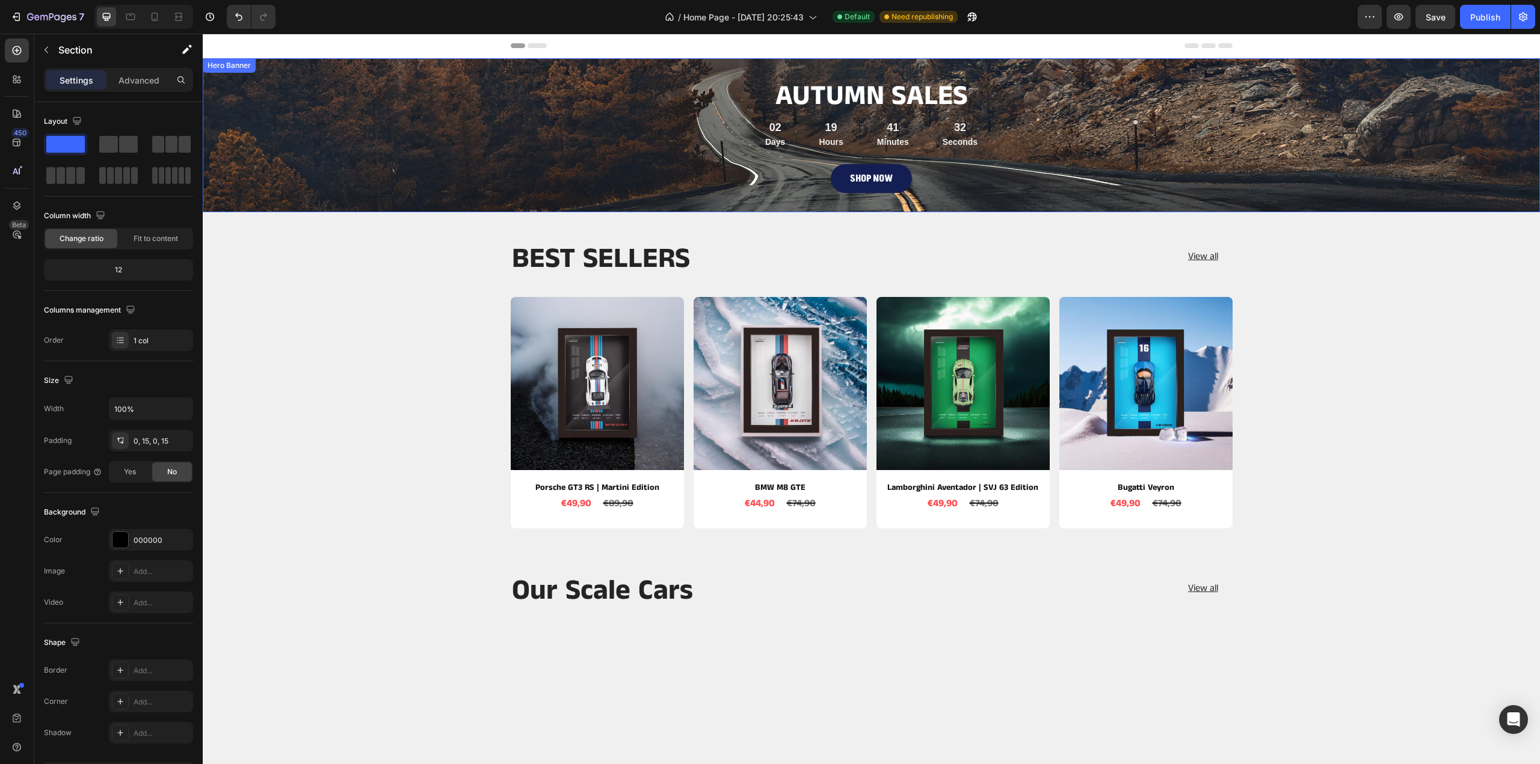
click at [454, 64] on div "Background Image" at bounding box center [871, 135] width 1337 height 154
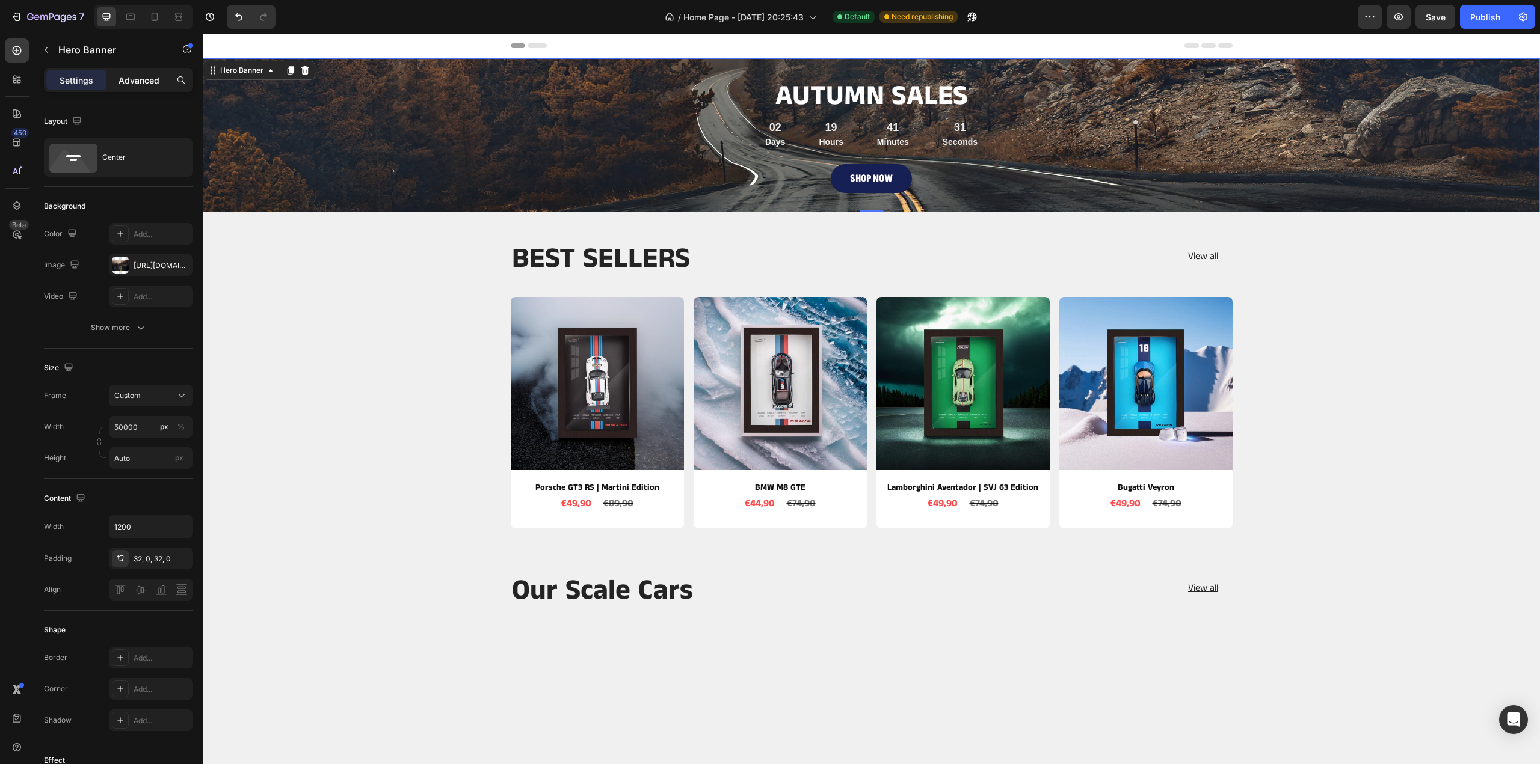
click at [120, 85] on p "Advanced" at bounding box center [138, 80] width 41 height 13
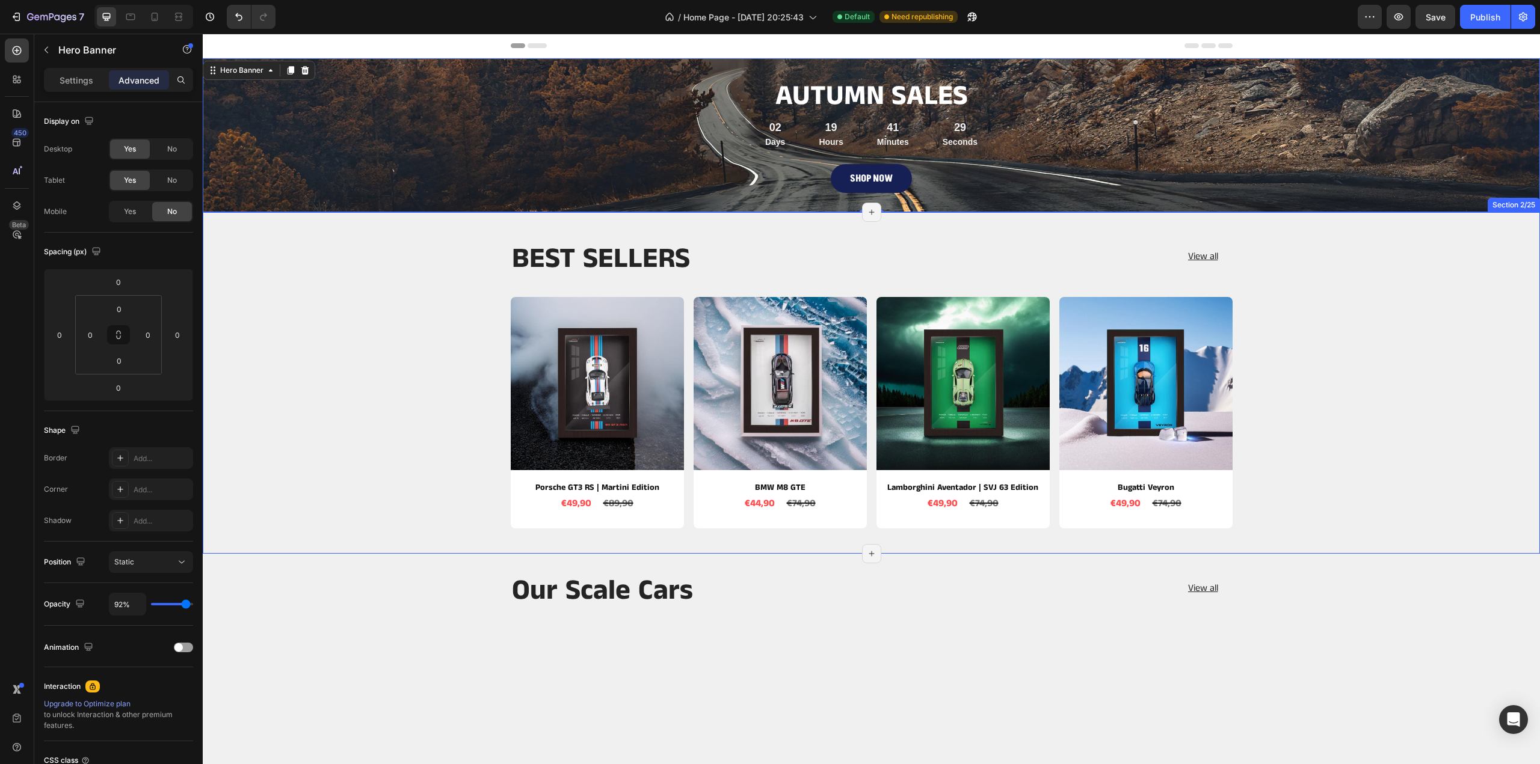
click at [278, 228] on div "BEST SELLERS Heading View all Button Row Product Images Porsche GT3 RS | Martin…" at bounding box center [871, 382] width 1337 height 341
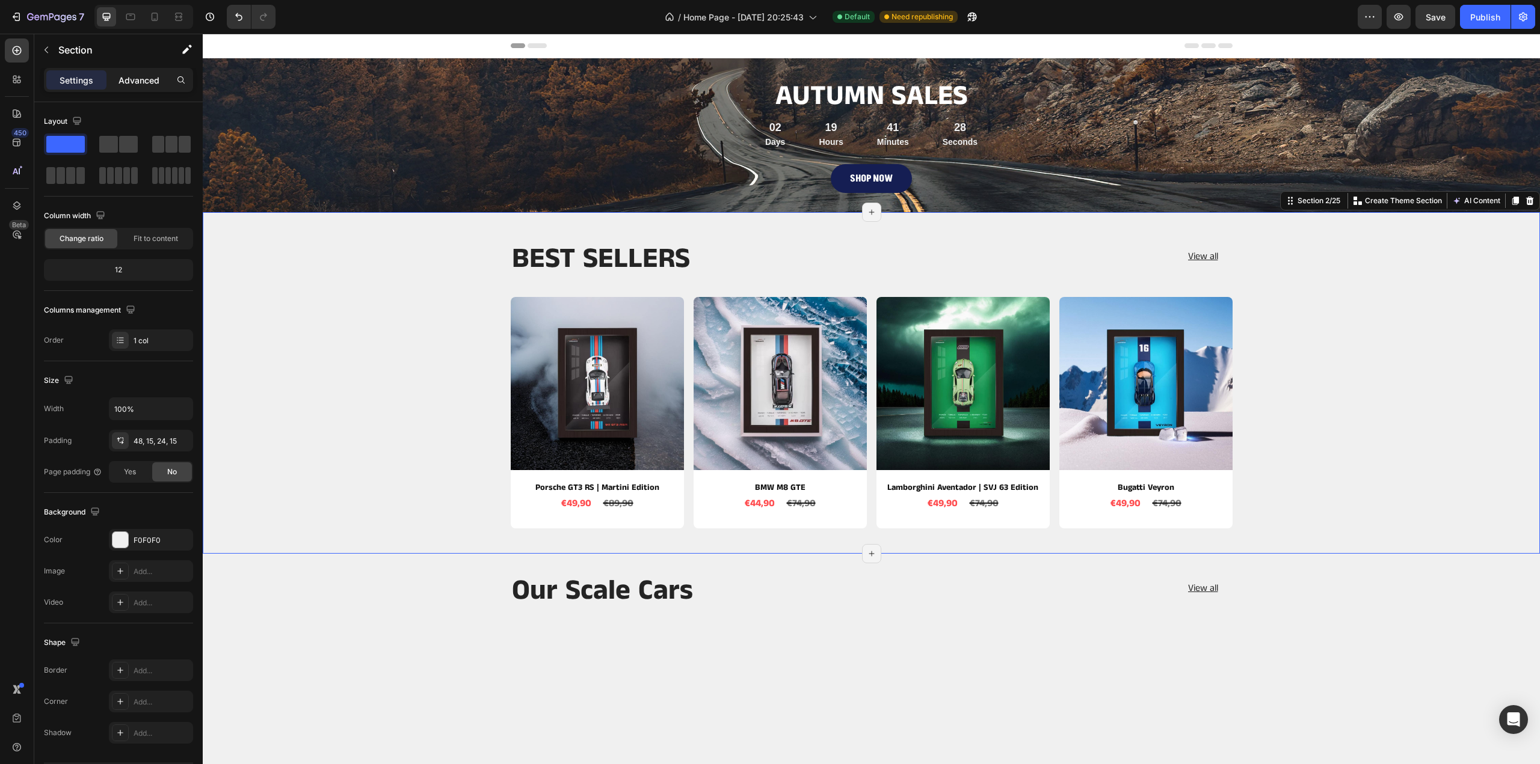
click at [142, 80] on p "Advanced" at bounding box center [138, 80] width 41 height 13
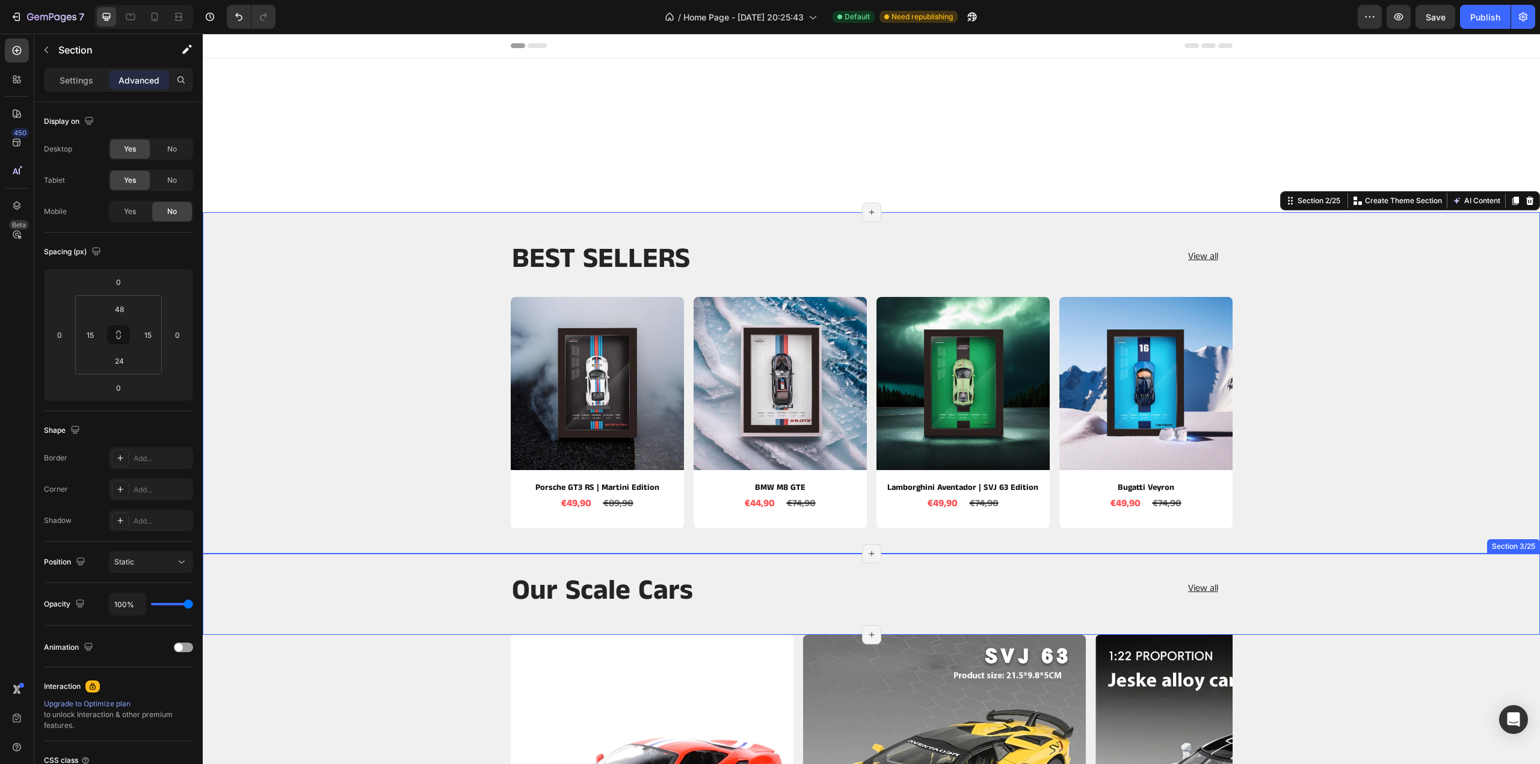
scroll to position [361, 0]
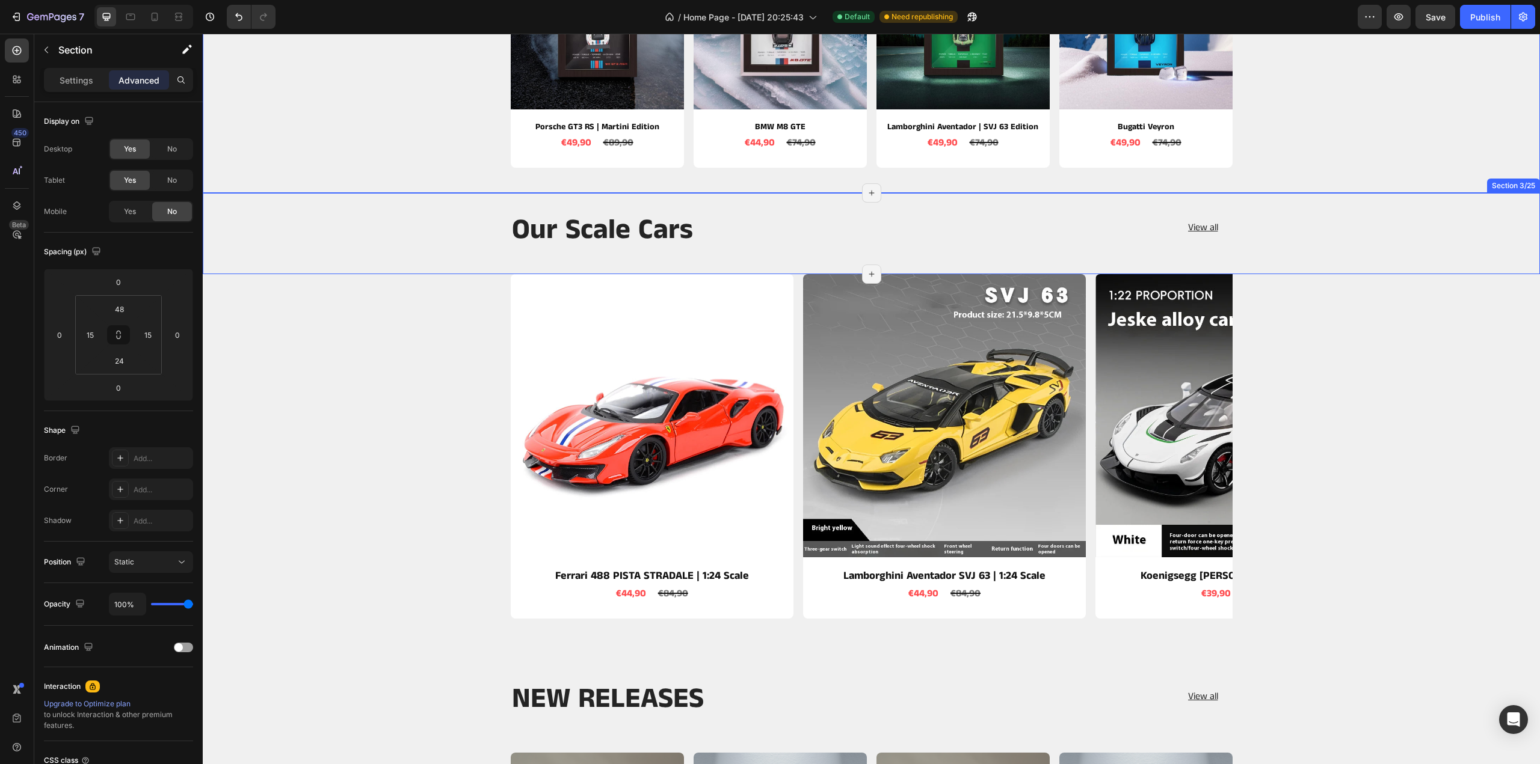
click at [366, 204] on div "Our Scale Cars Heading View all Button Row Section 3/25 Page has reached Shopif…" at bounding box center [871, 233] width 1337 height 81
click at [345, 301] on div "Product Images Ferrari 488 PISTA STRADALE | 1:24 Scale Product Title €44,90 Pro…" at bounding box center [871, 446] width 1337 height 345
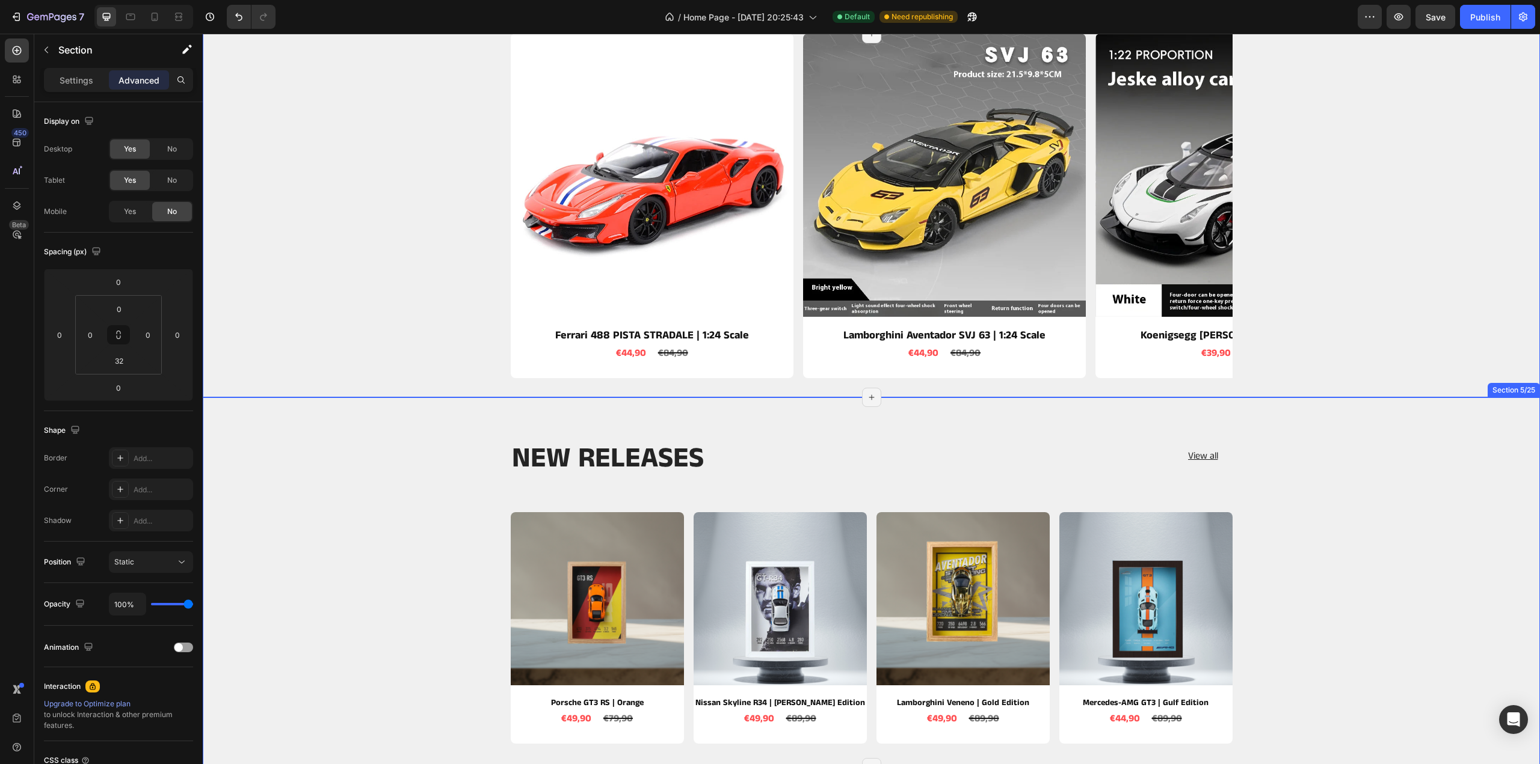
scroll to position [902, 0]
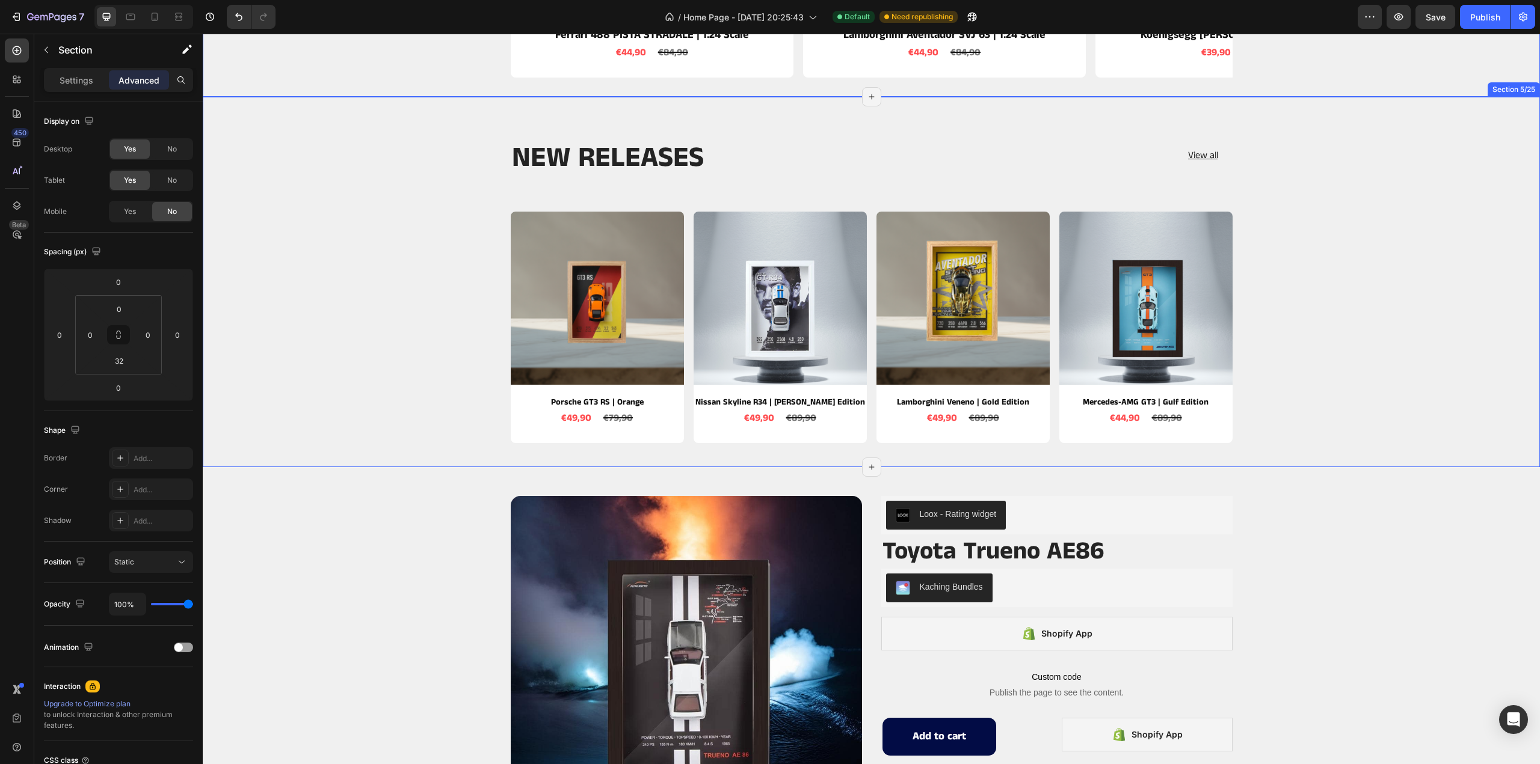
click at [345, 121] on div "NEW RELEASES Heading View all Button Row Row Product Images Porsche GT3 RS | Or…" at bounding box center [871, 282] width 1337 height 371
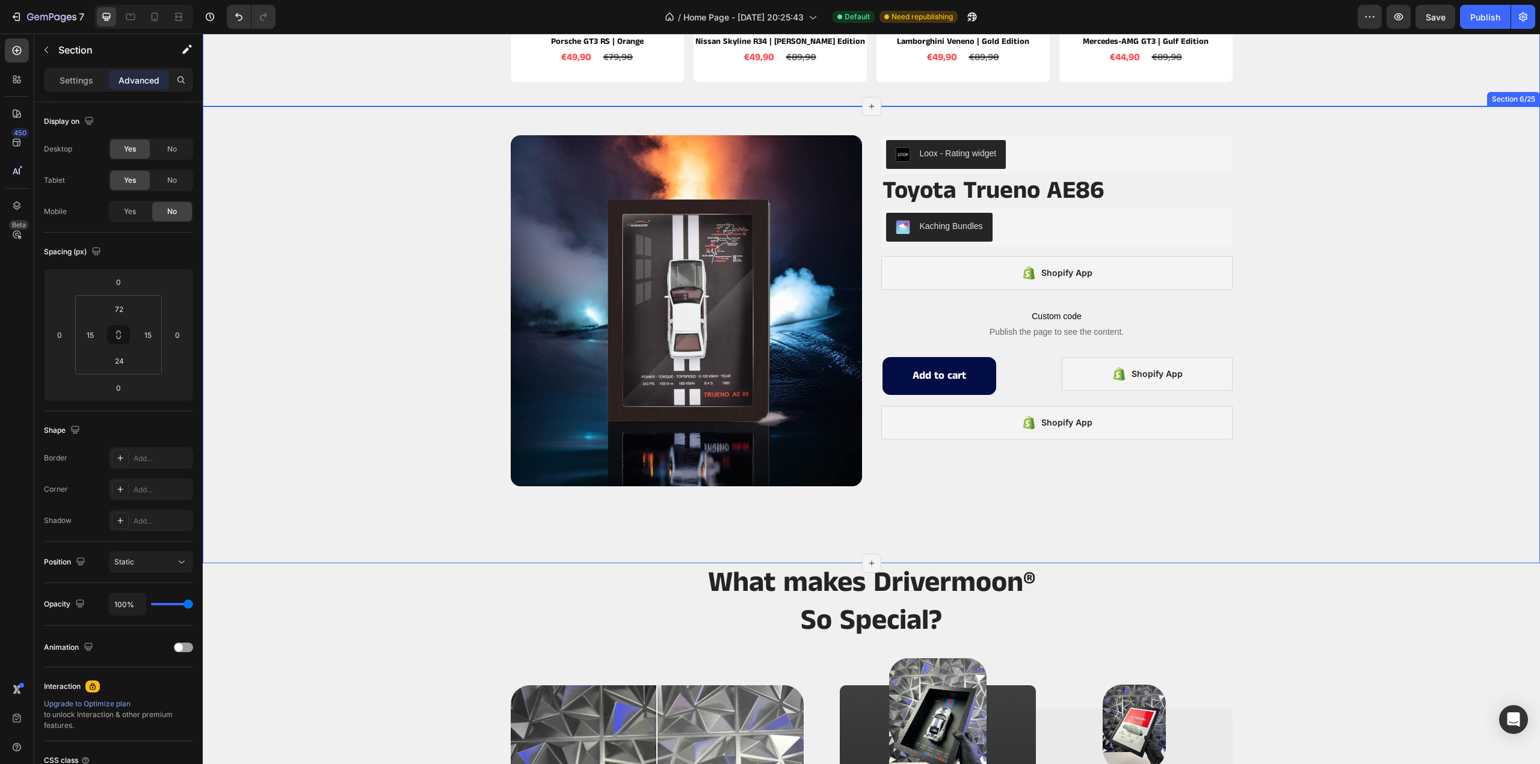
click at [359, 131] on div "Product Images Loox - Rating widget Loox Toyota Trueno AE86 Product Title Kachi…" at bounding box center [871, 335] width 1337 height 419
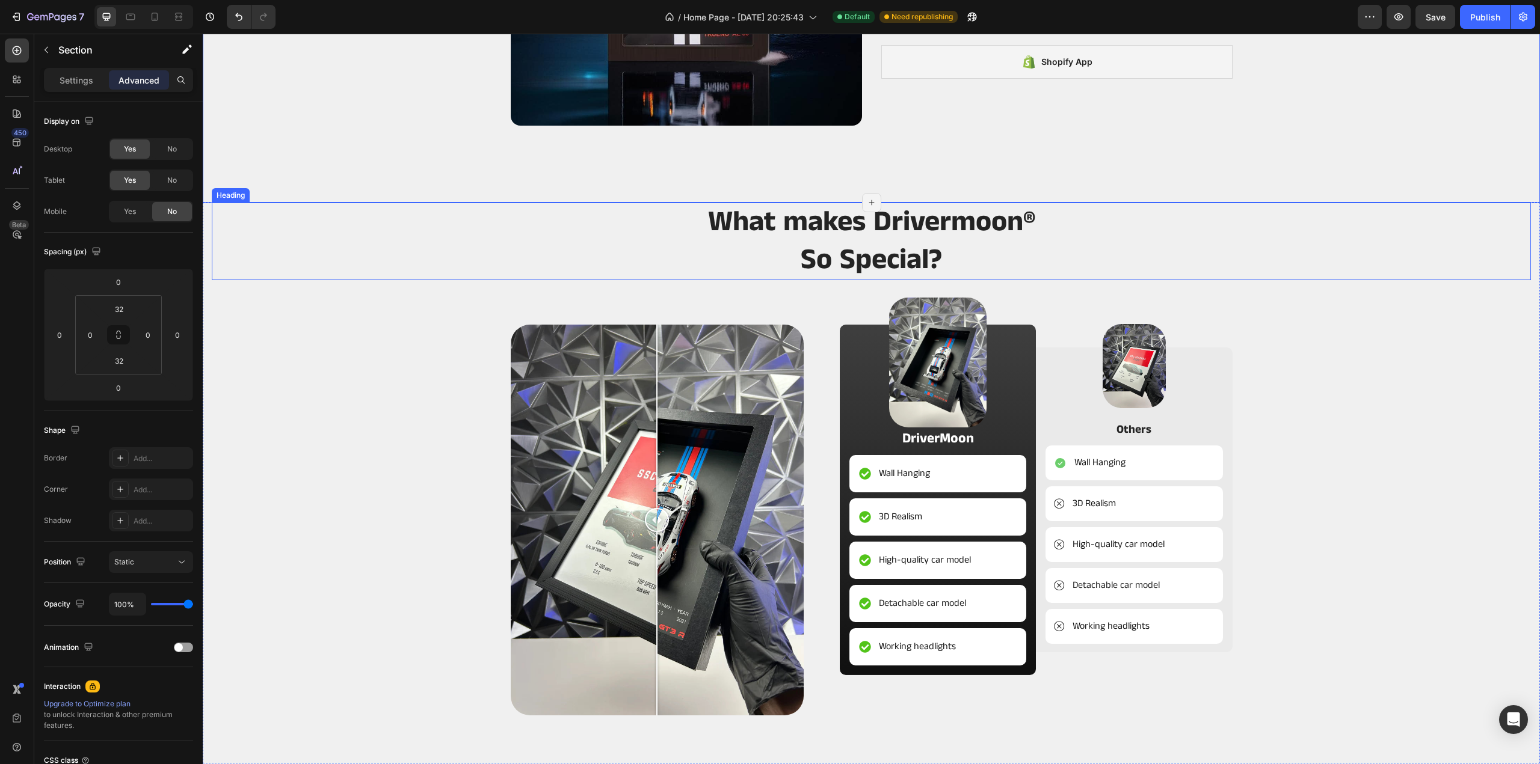
click at [357, 216] on h2 "What makes Drivermoon ® So Special?" at bounding box center [871, 242] width 1319 height 78
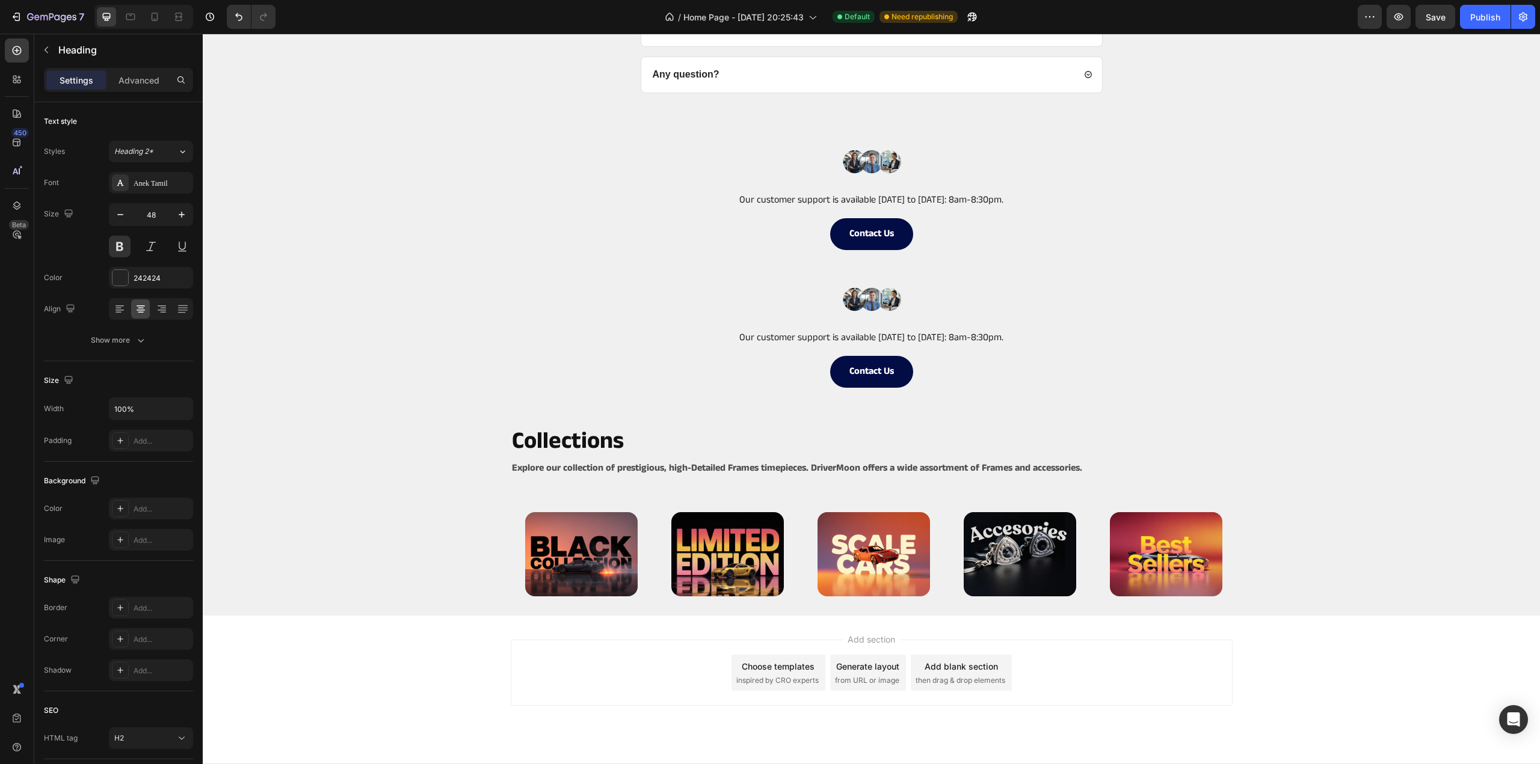
scroll to position [3795, 0]
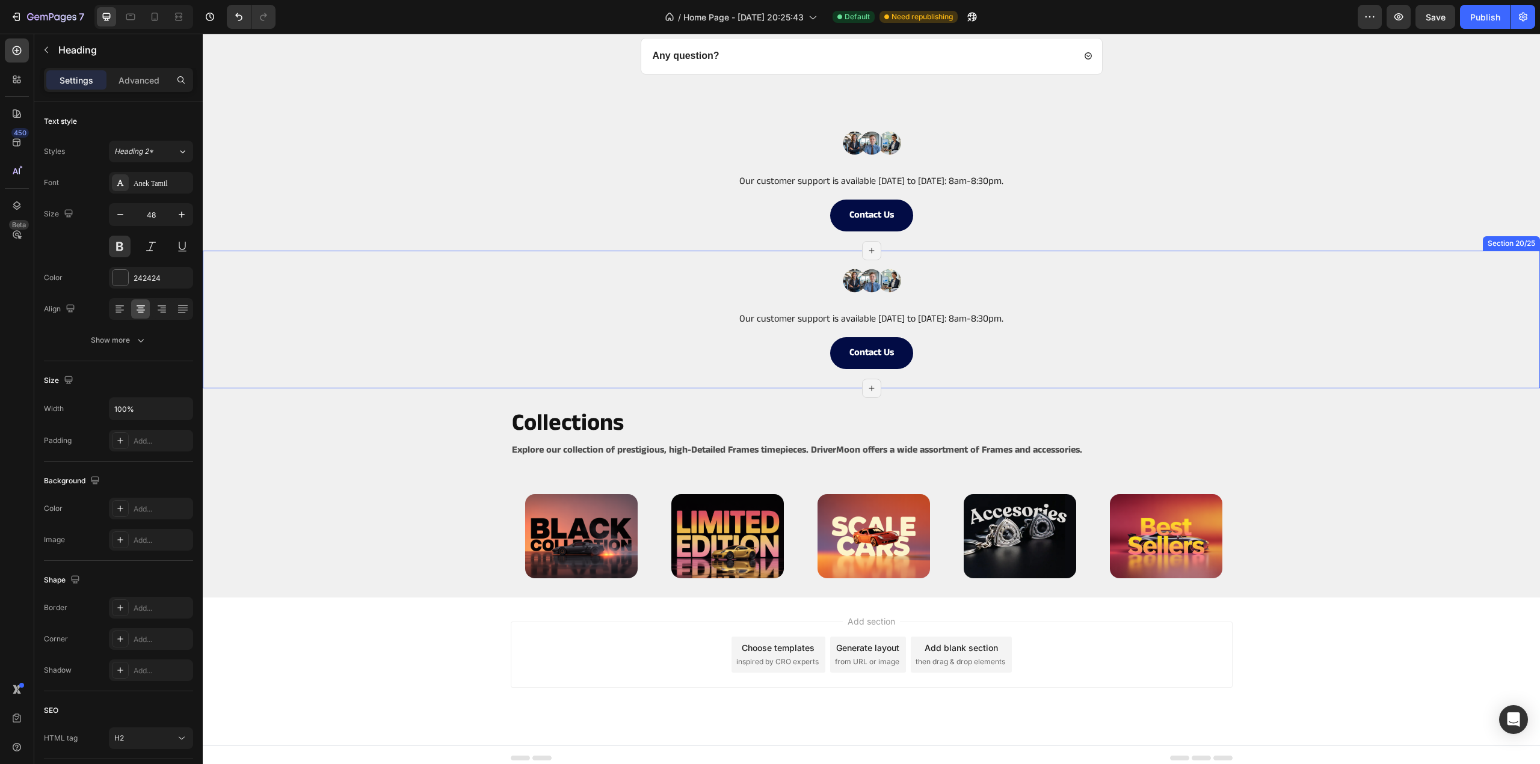
click at [441, 379] on div "Image Our customer support is available Monday to Friday: 8am-8:30pm. Text Bloc…" at bounding box center [871, 320] width 1337 height 138
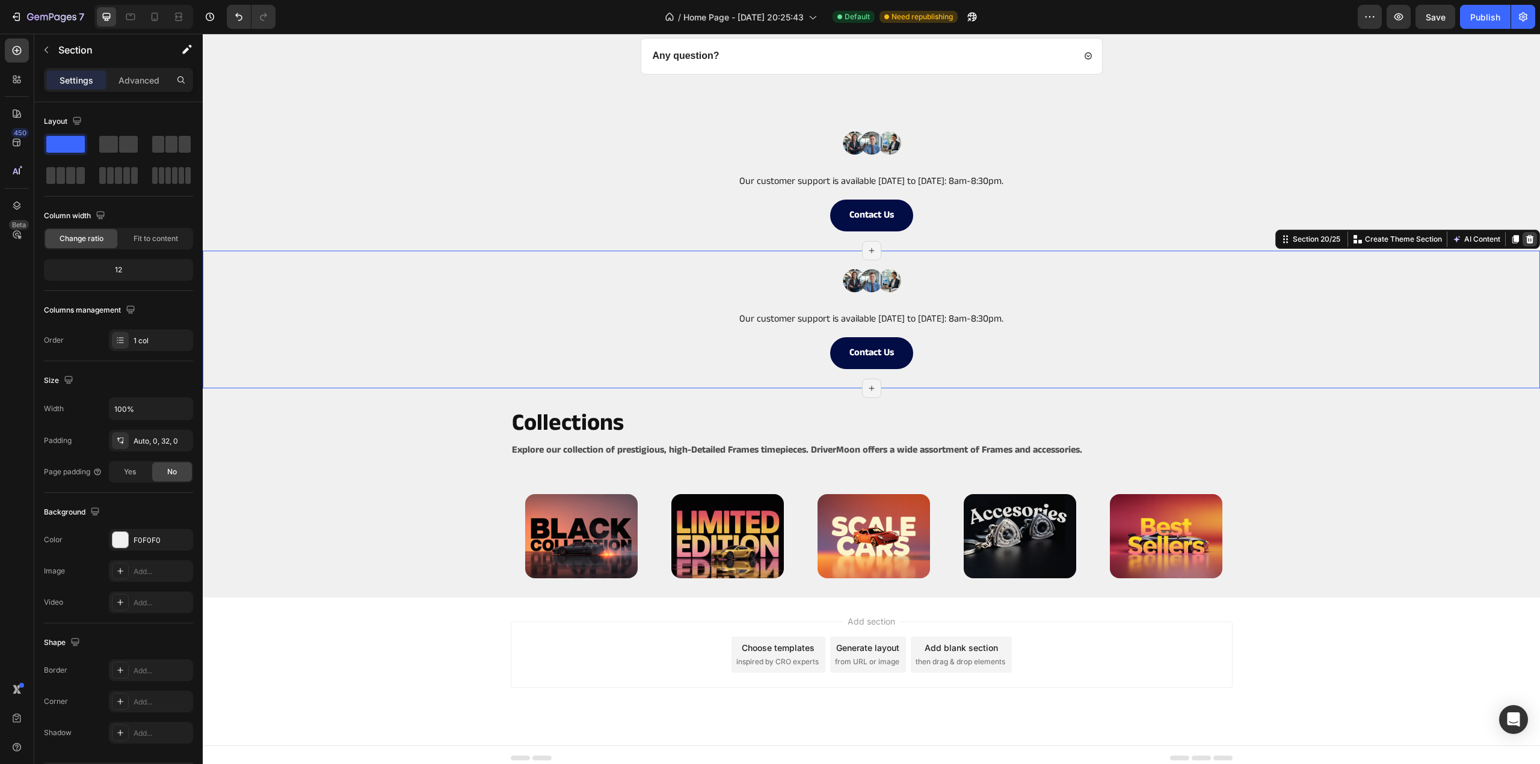
click at [1526, 235] on icon at bounding box center [1530, 239] width 8 height 8
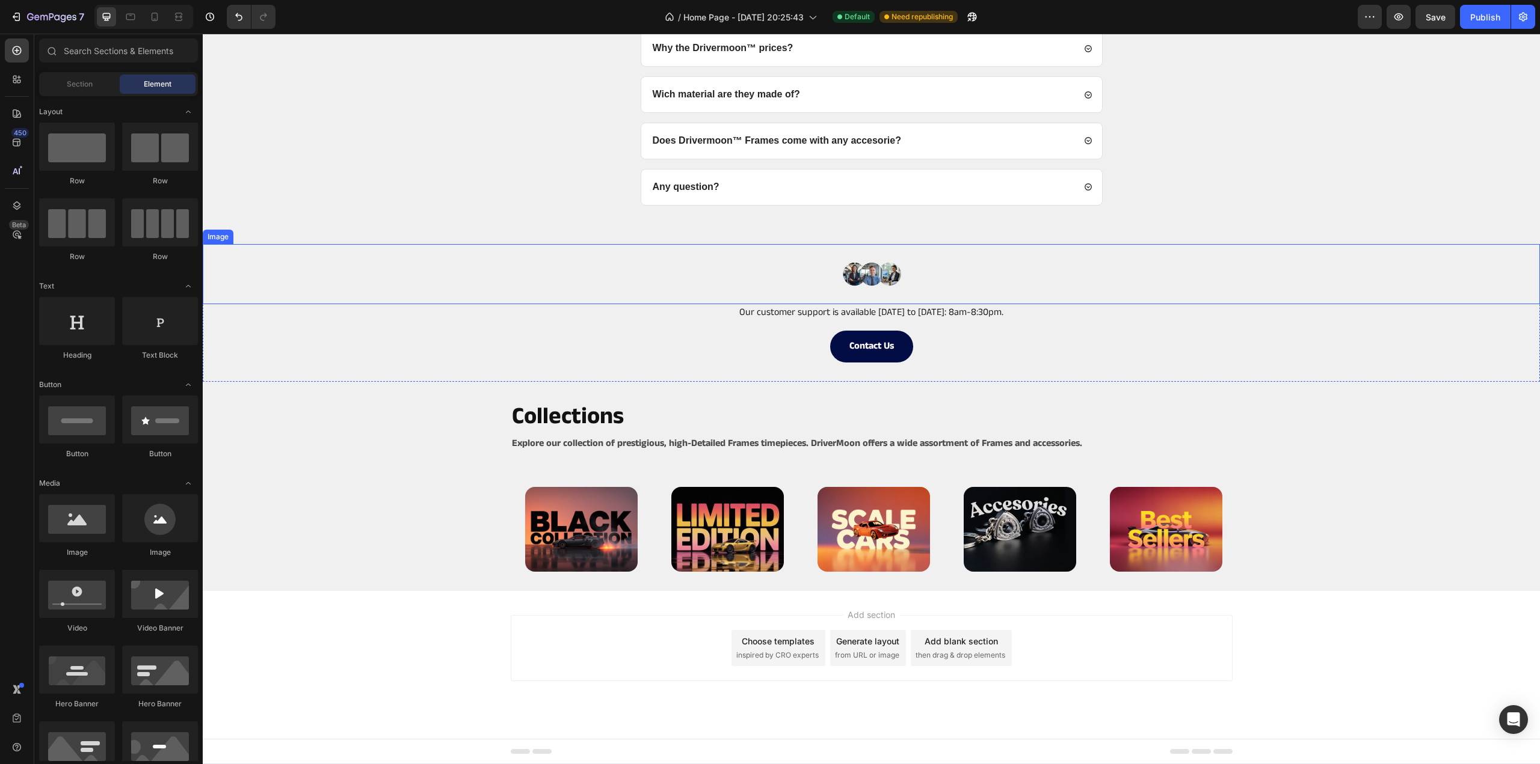
scroll to position [3657, 0]
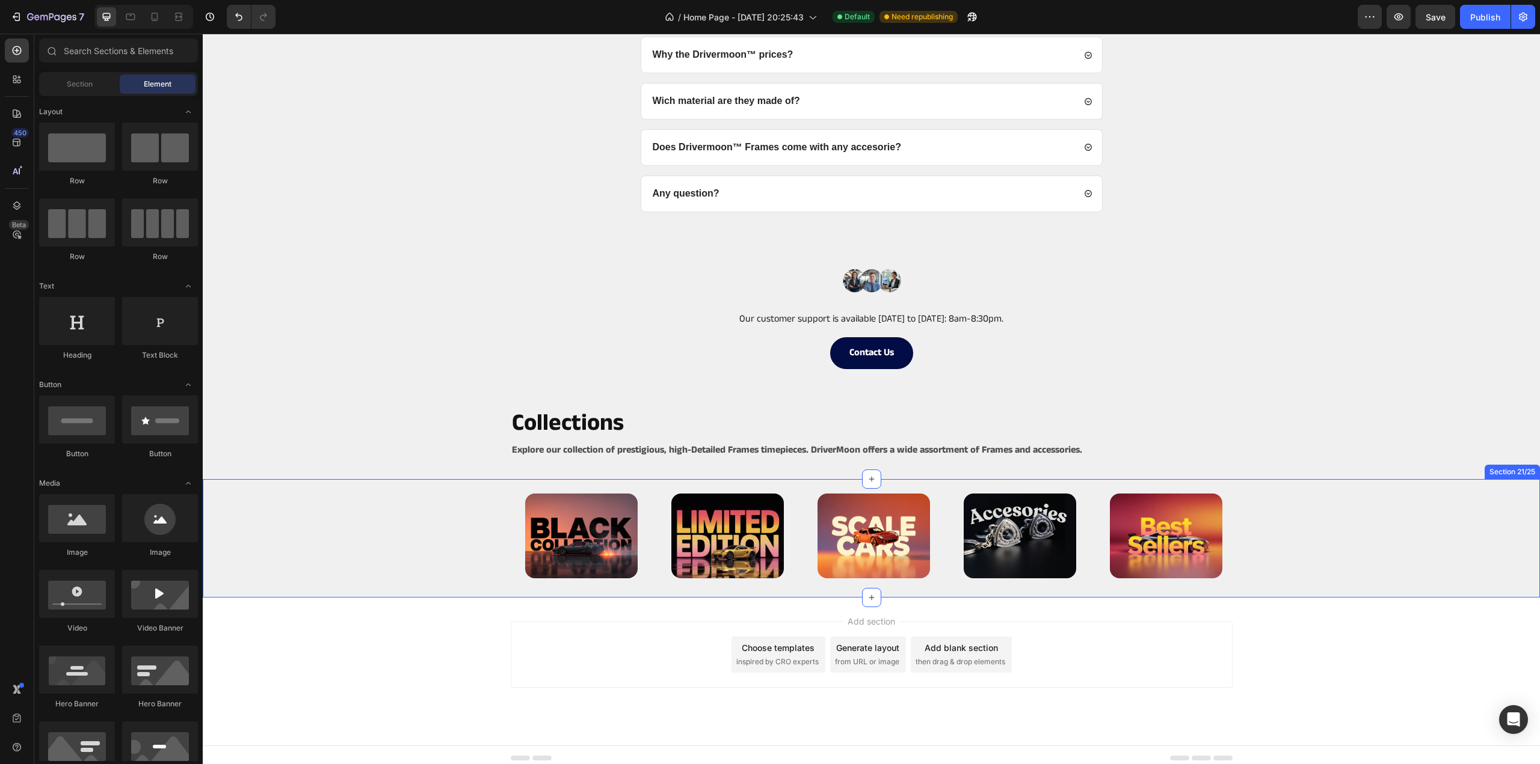
click at [289, 494] on div "Image Image Image Image Image Row" at bounding box center [871, 536] width 1337 height 84
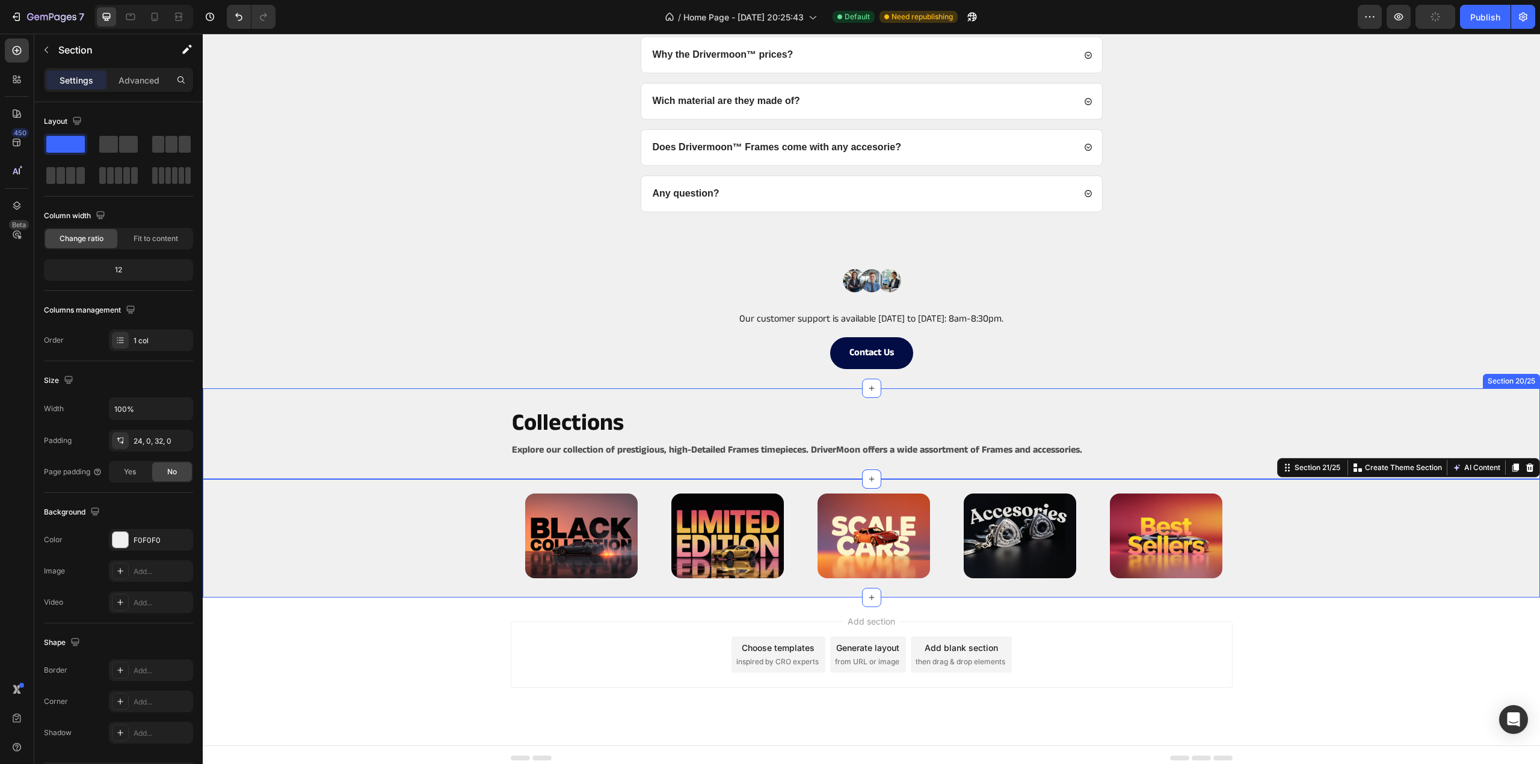
click at [341, 392] on div "Collections Heading Explore our collection of prestigious, high-Detailed Frames…" at bounding box center [871, 434] width 1337 height 91
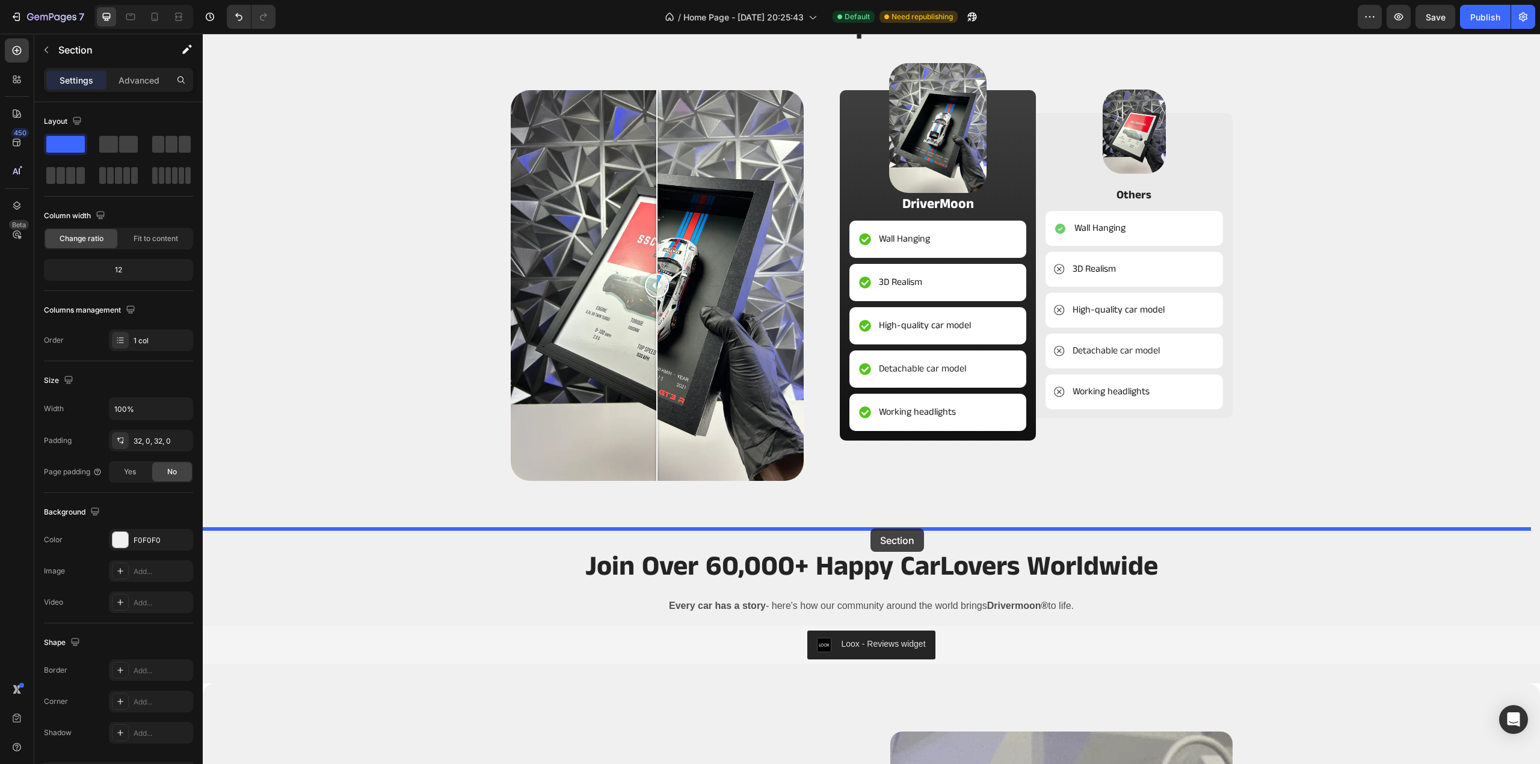
scroll to position [1928, 0]
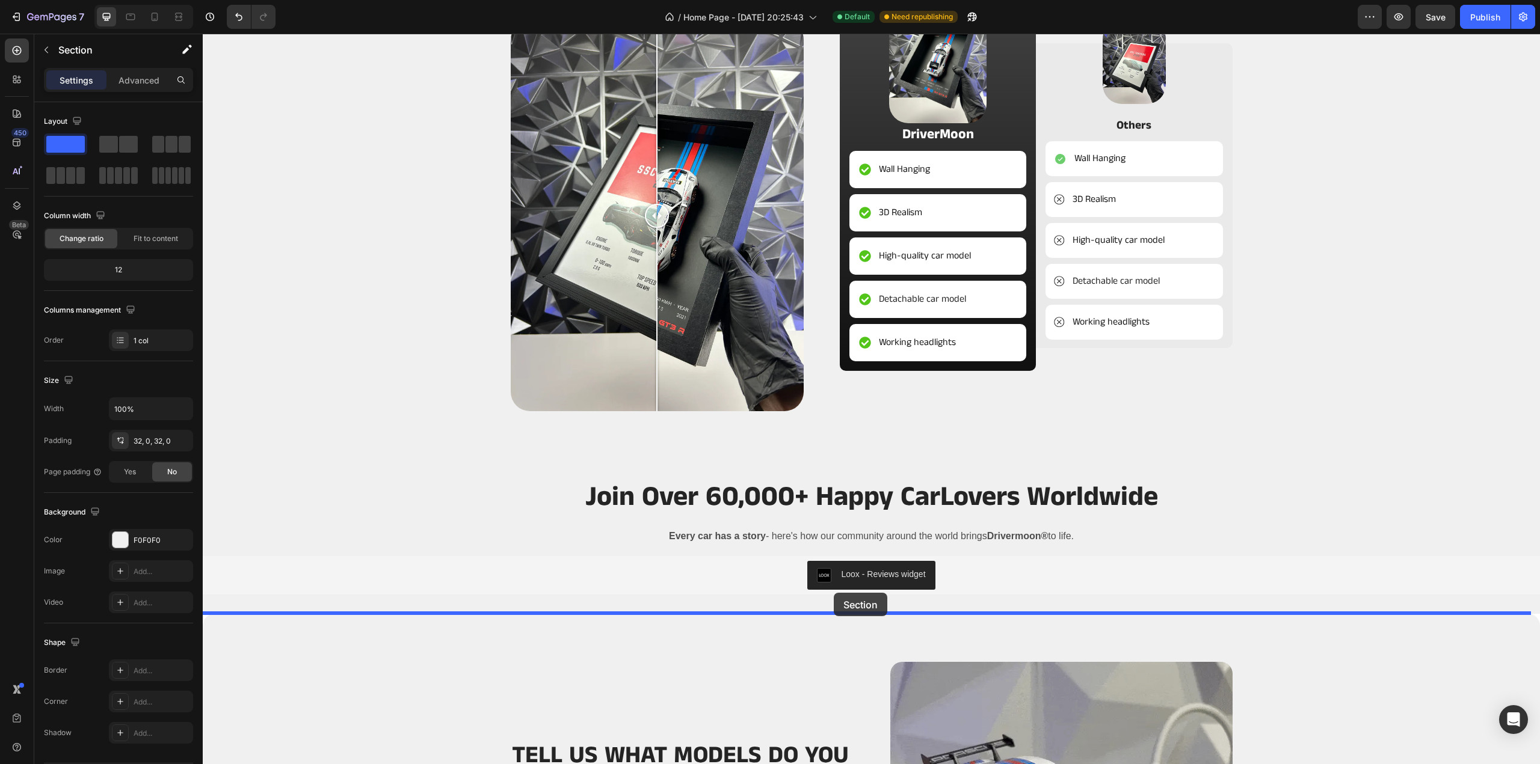
drag, startPoint x: 1276, startPoint y: 375, endPoint x: 832, endPoint y: 606, distance: 500.4
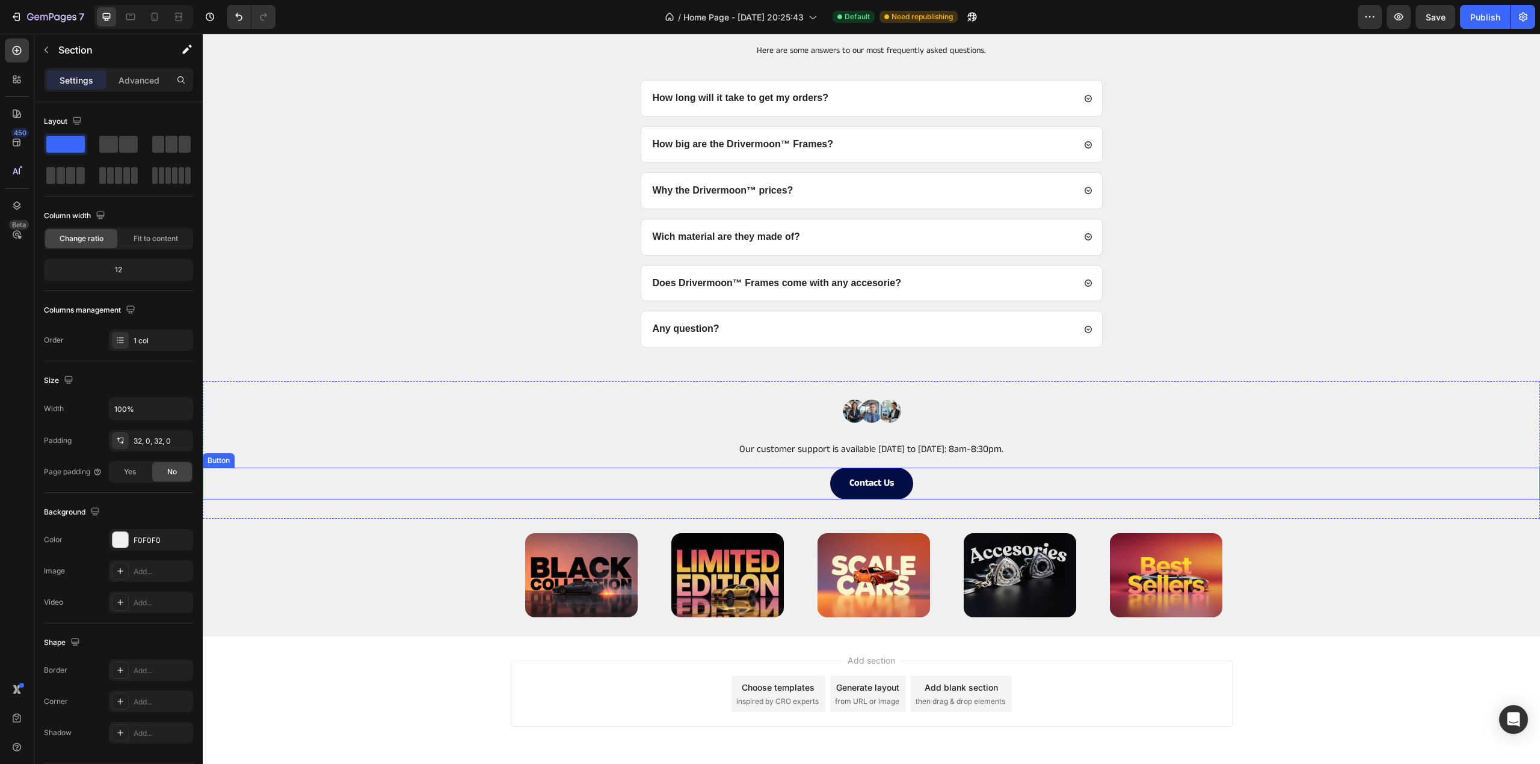
scroll to position [3657, 0]
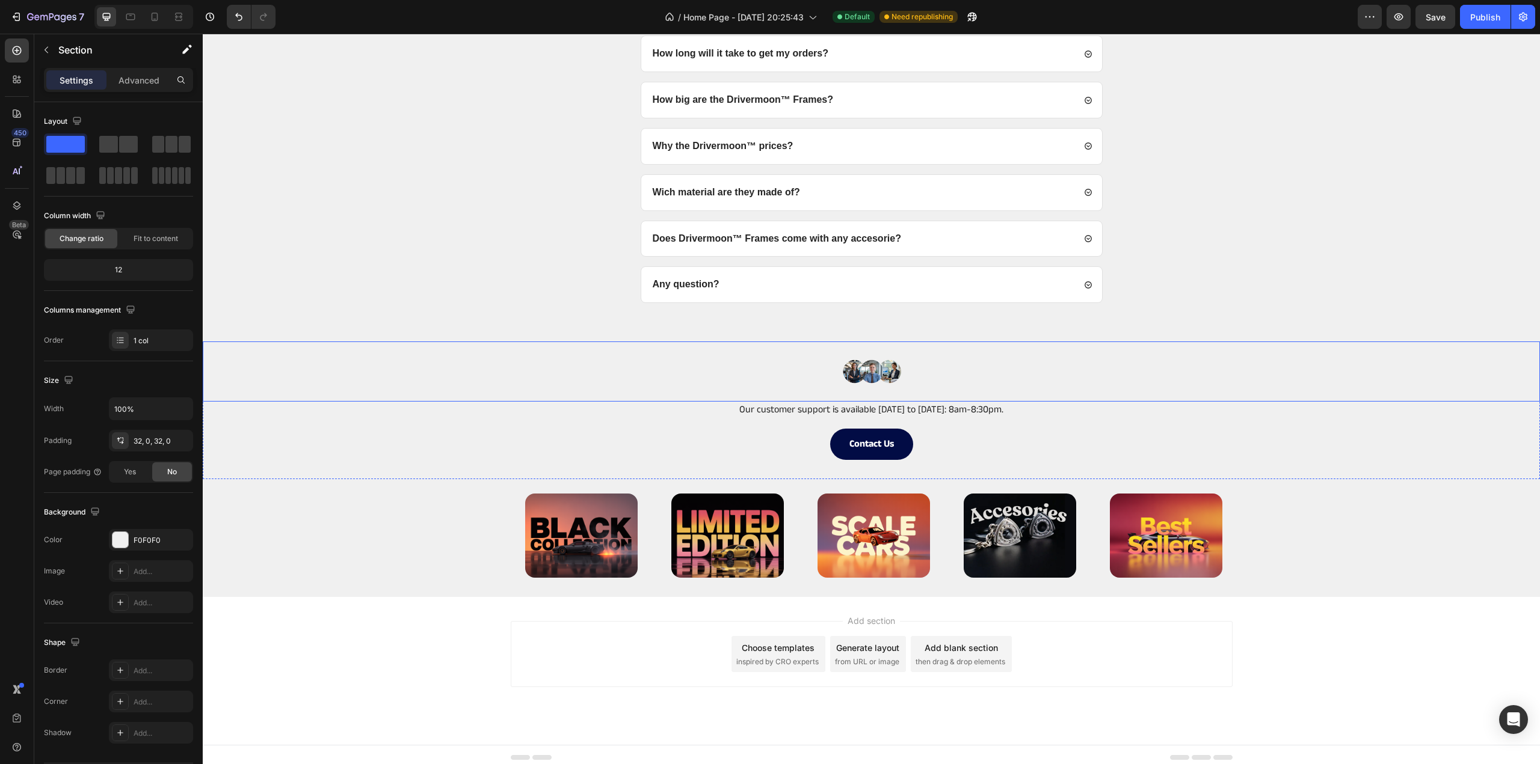
click at [463, 342] on div at bounding box center [871, 372] width 1337 height 60
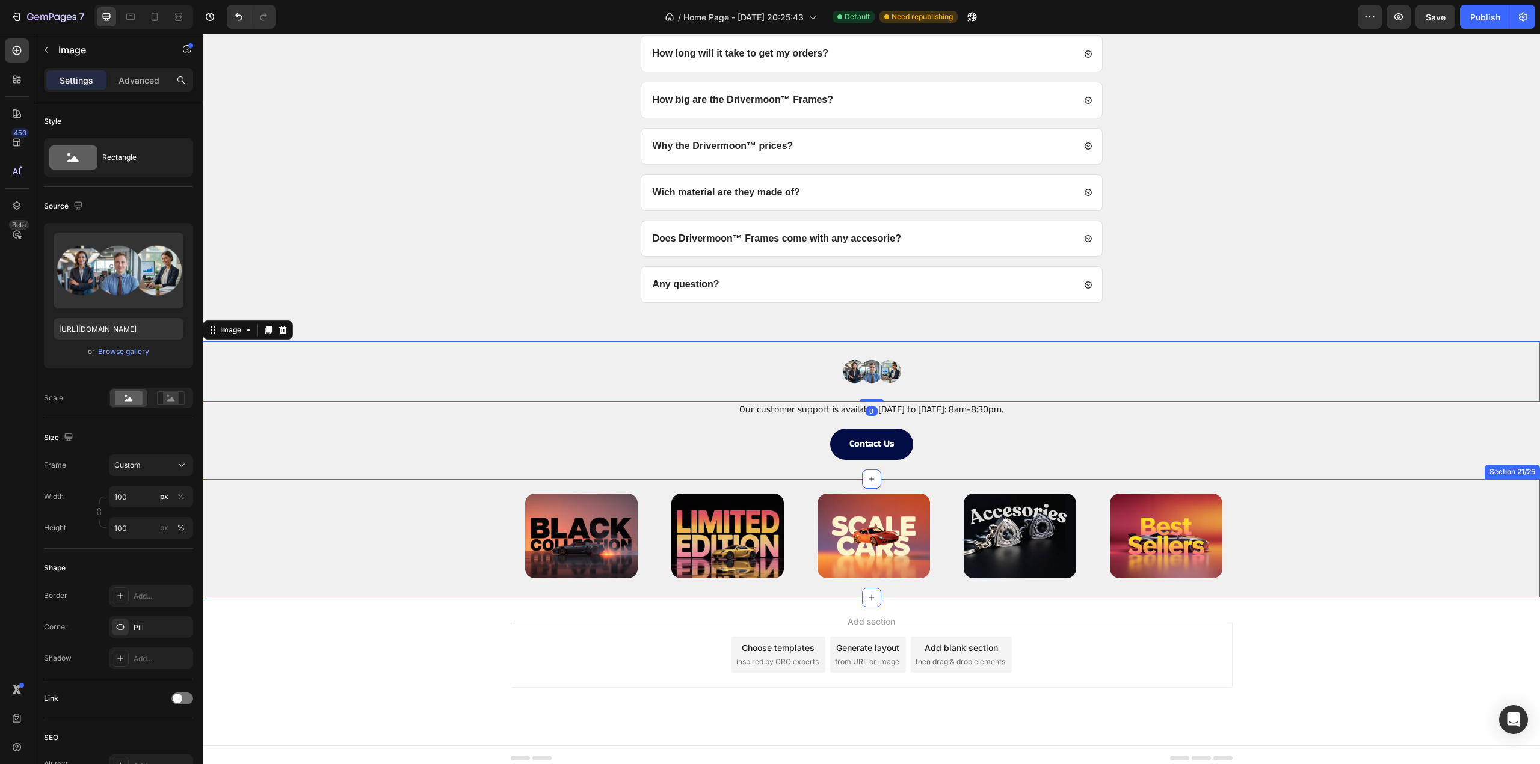
click at [421, 495] on div "Image Image Image Image Image Row" at bounding box center [871, 536] width 1337 height 84
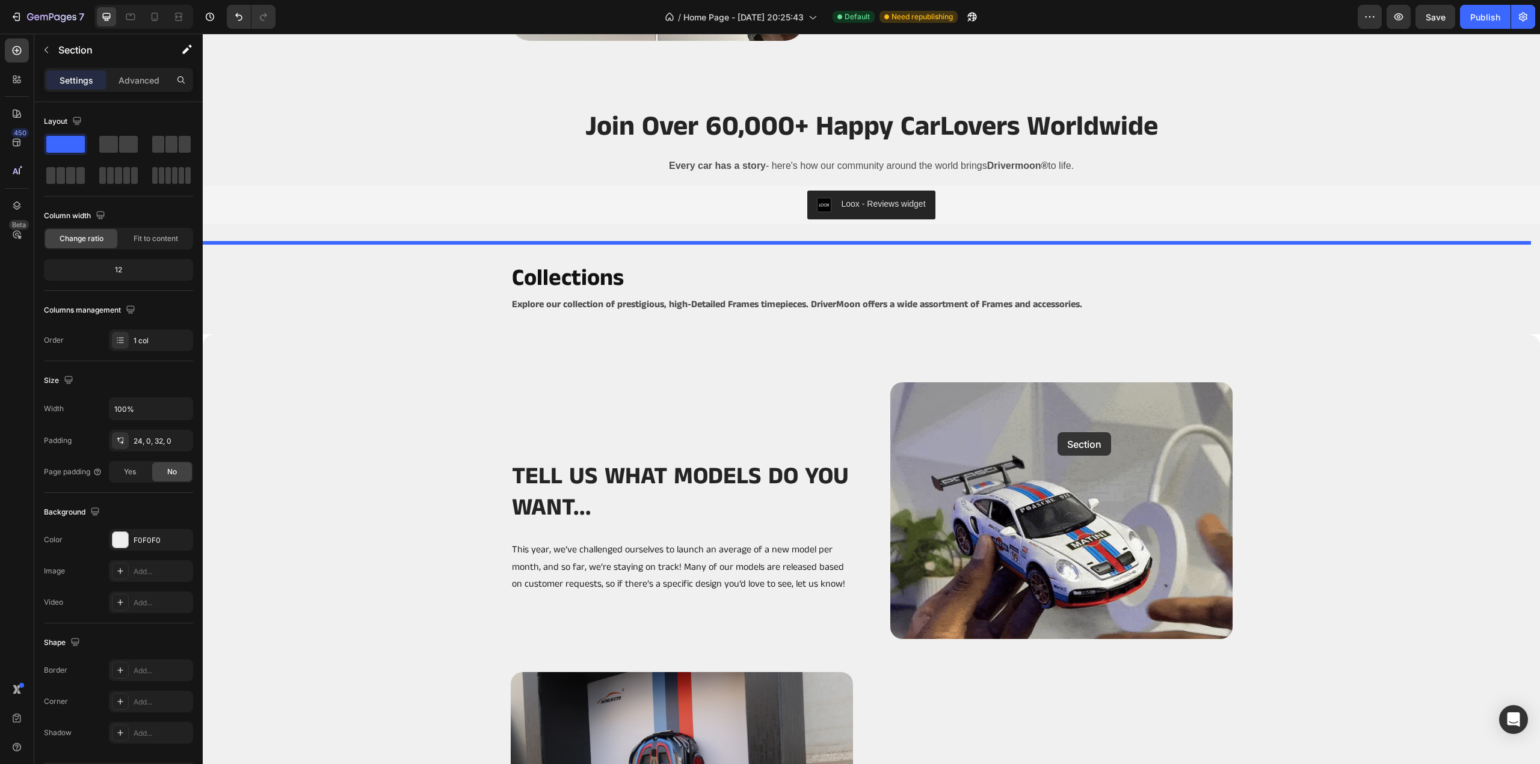
scroll to position [2284, 0]
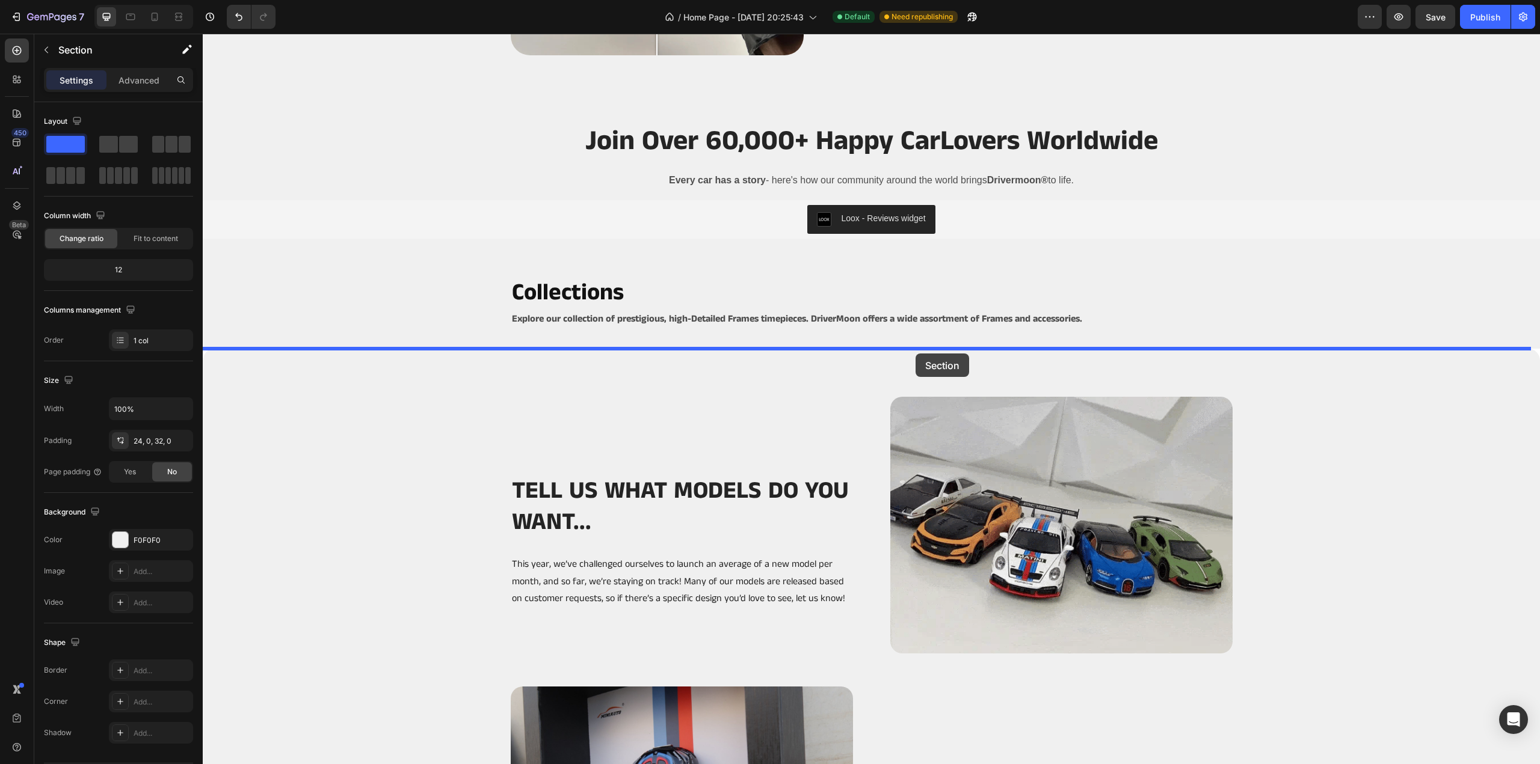
drag, startPoint x: 1281, startPoint y: 463, endPoint x: 912, endPoint y: 351, distance: 385.1
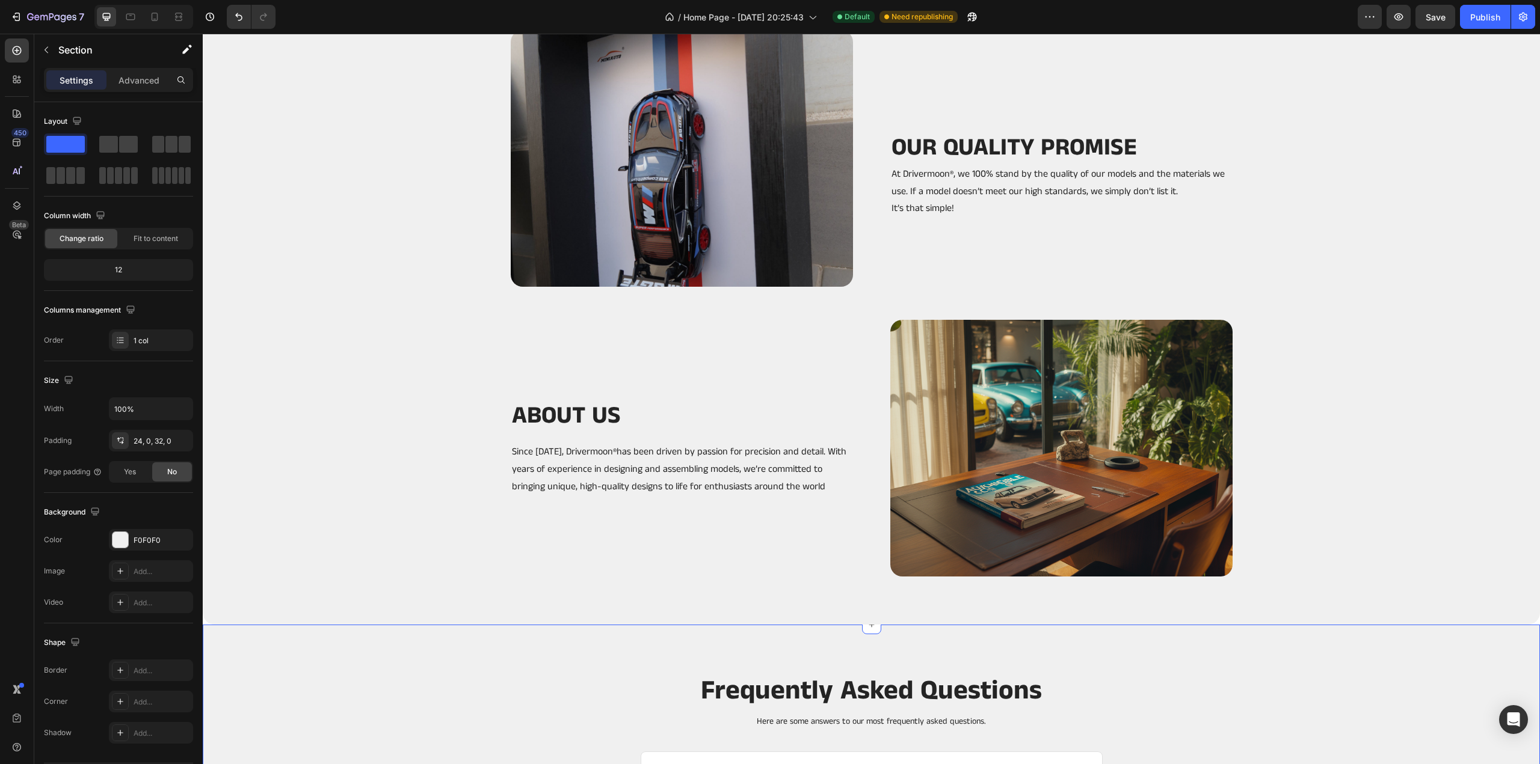
scroll to position [3126, 0]
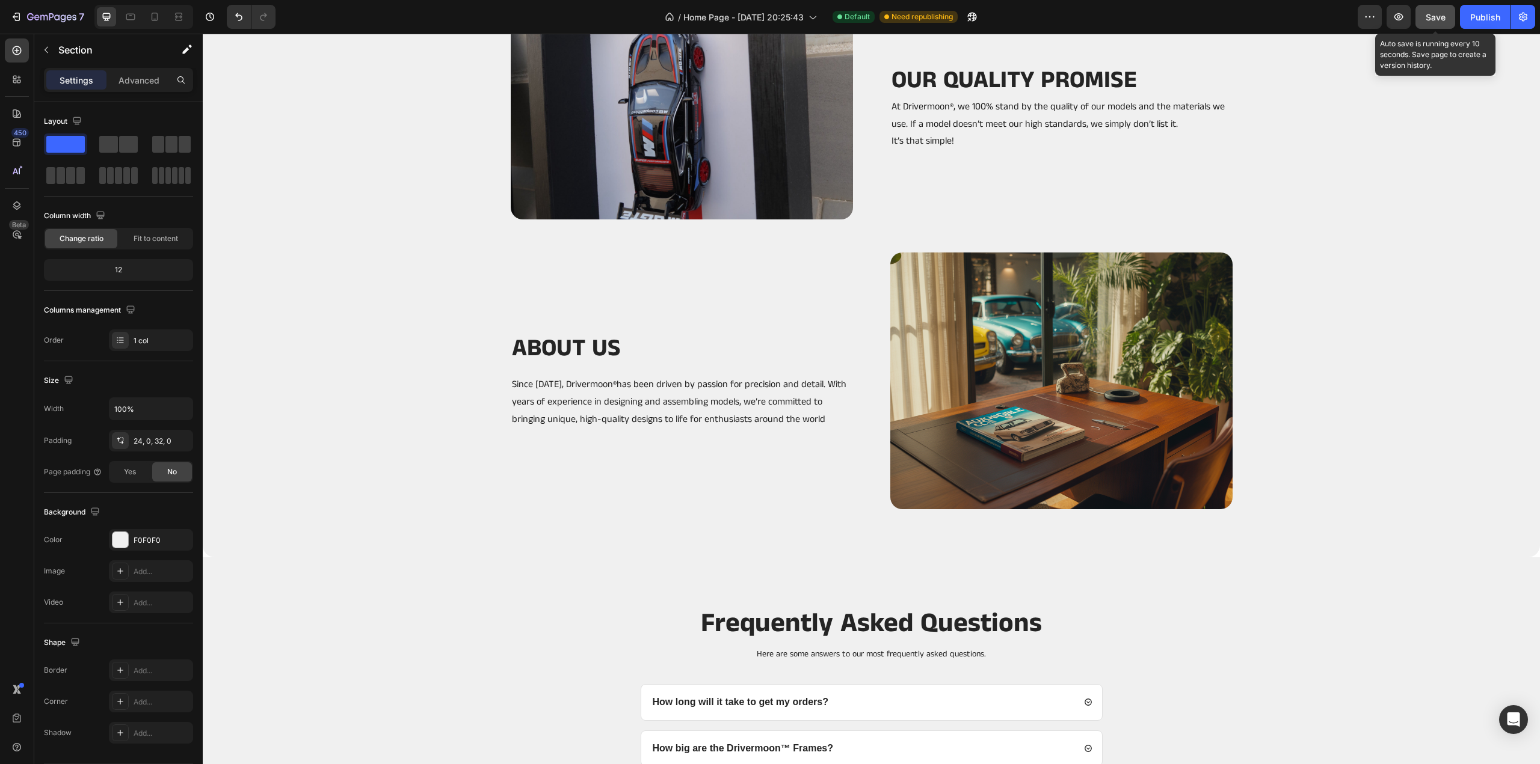
click at [1428, 12] on span "Save" at bounding box center [1435, 17] width 20 height 10
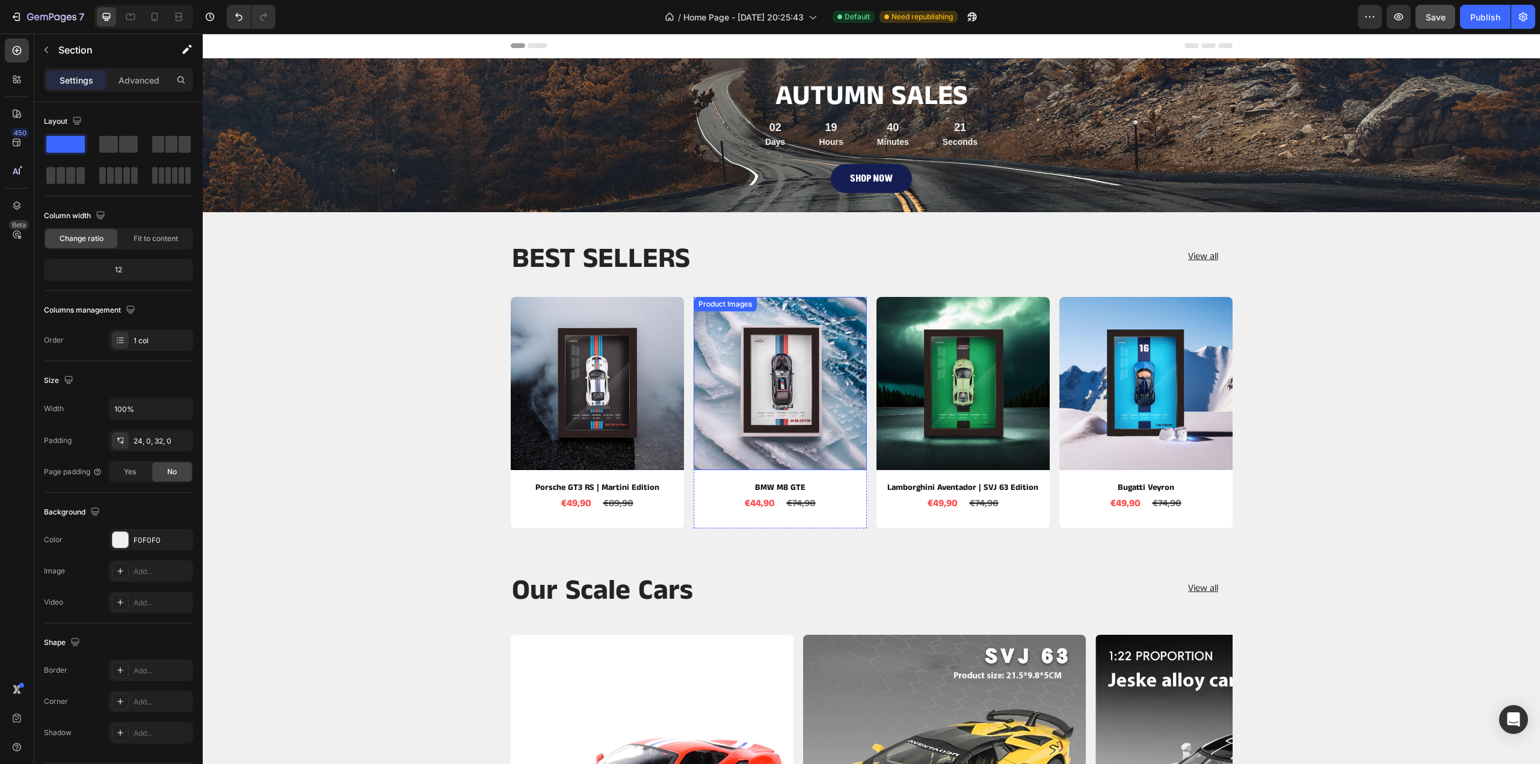
scroll to position [0, 0]
click at [153, 21] on icon at bounding box center [155, 17] width 12 height 12
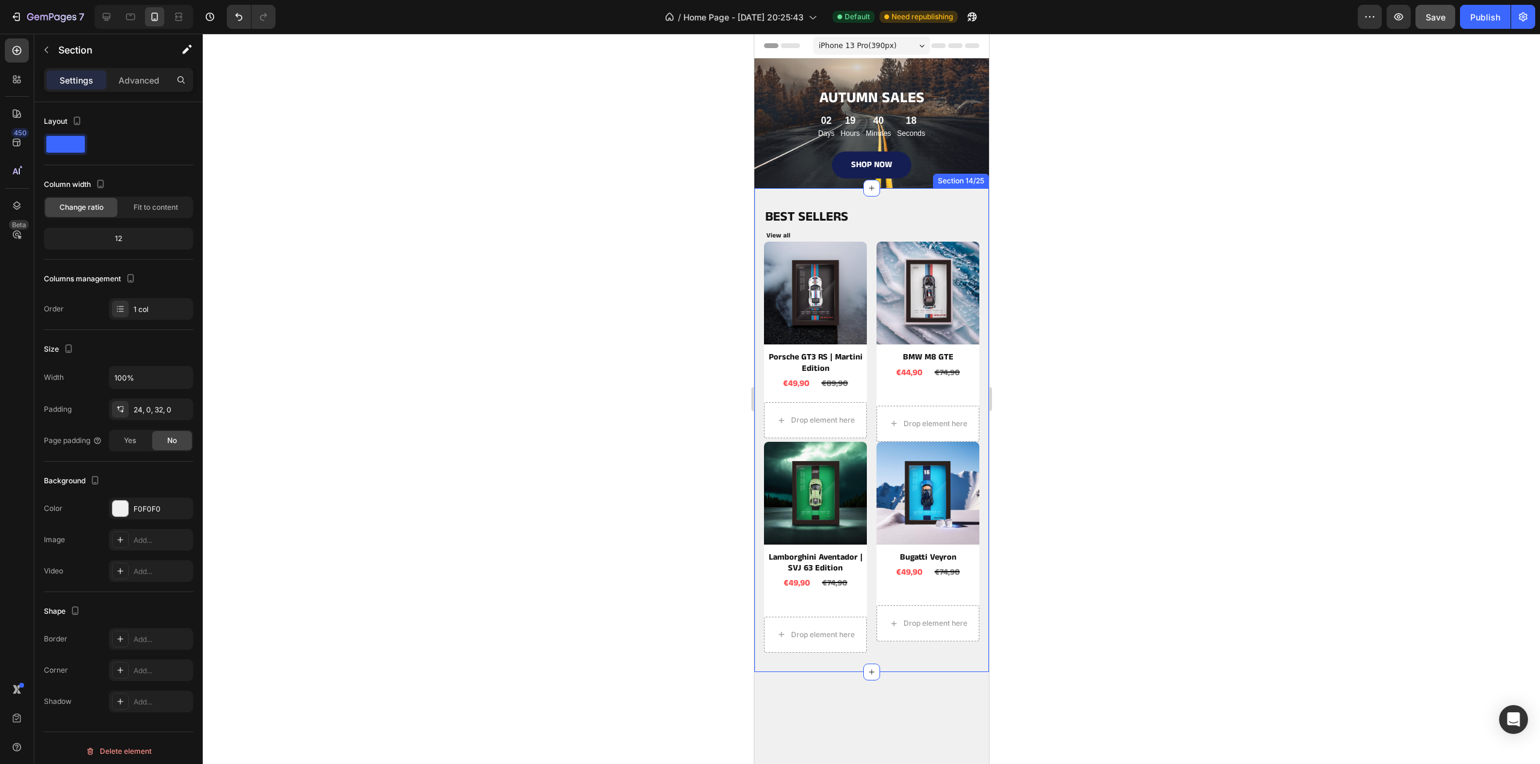
click at [819, 192] on div "BEST SELLERS Heading View all Button Product Images Porsche GT3 RS | Martini Ed…" at bounding box center [871, 430] width 235 height 484
click at [152, 79] on p "Advanced" at bounding box center [138, 80] width 41 height 13
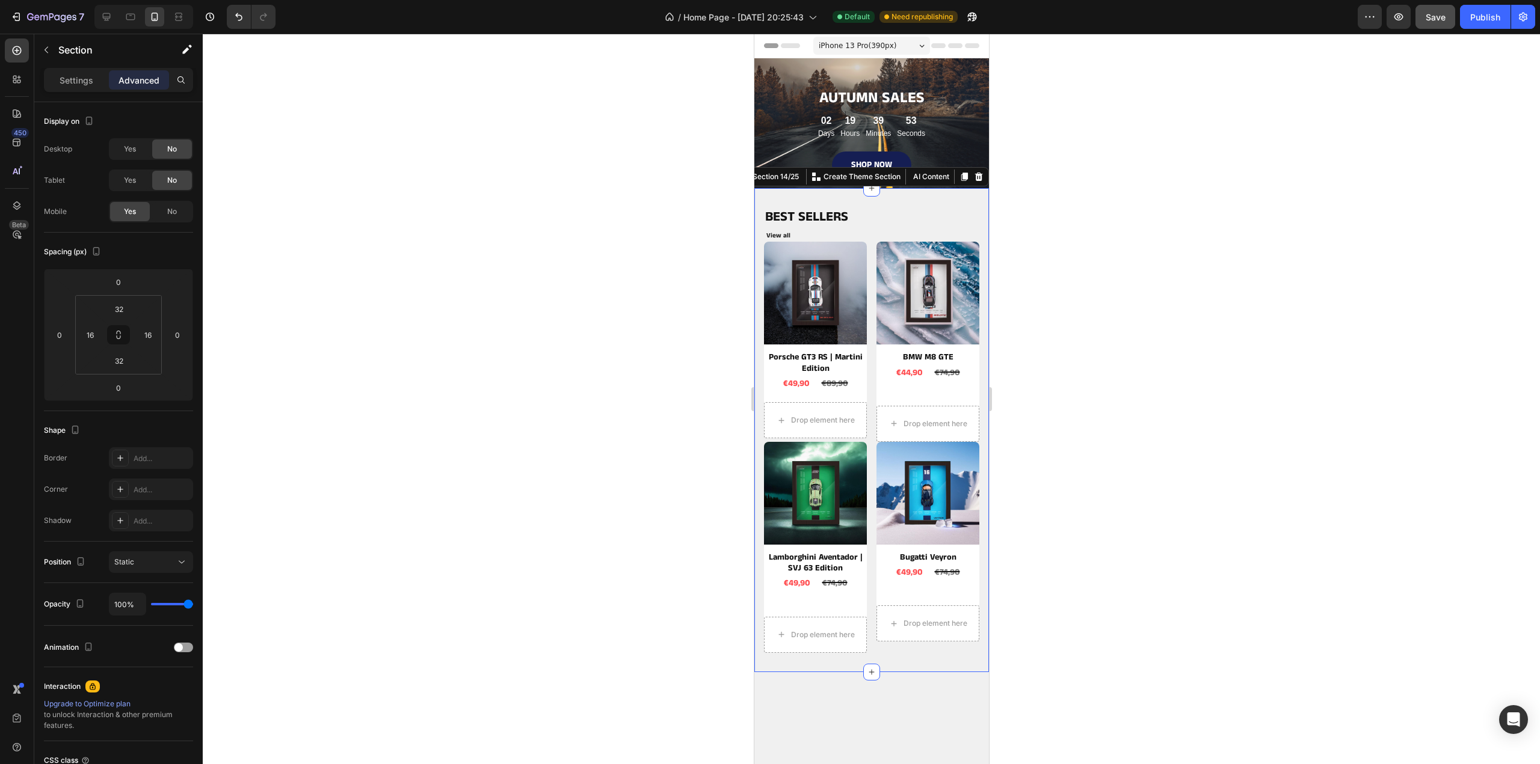
click at [898, 197] on div "BEST SELLERS Heading View all Button Product Images Porsche GT3 RS | Martini Ed…" at bounding box center [871, 430] width 235 height 484
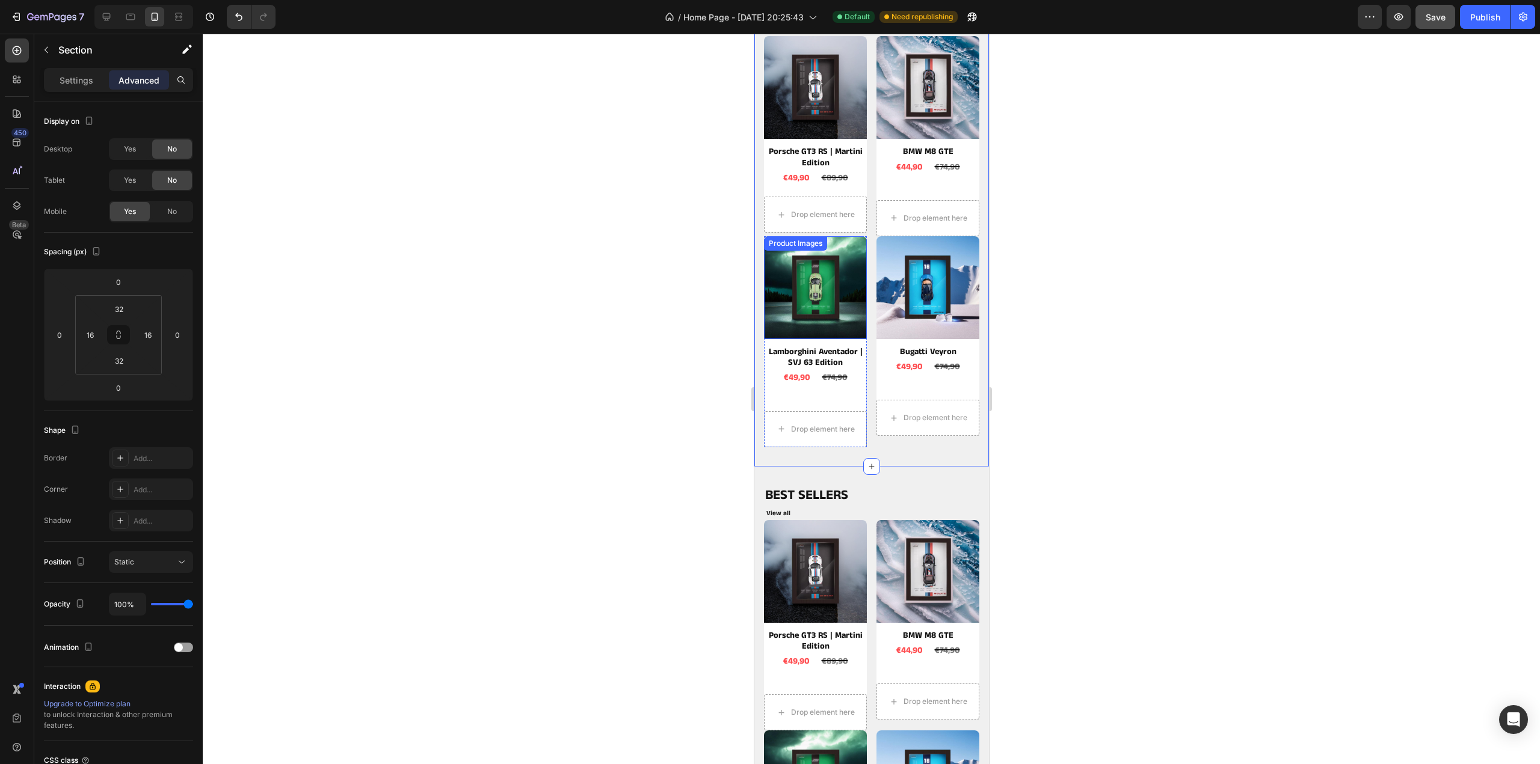
scroll to position [541, 0]
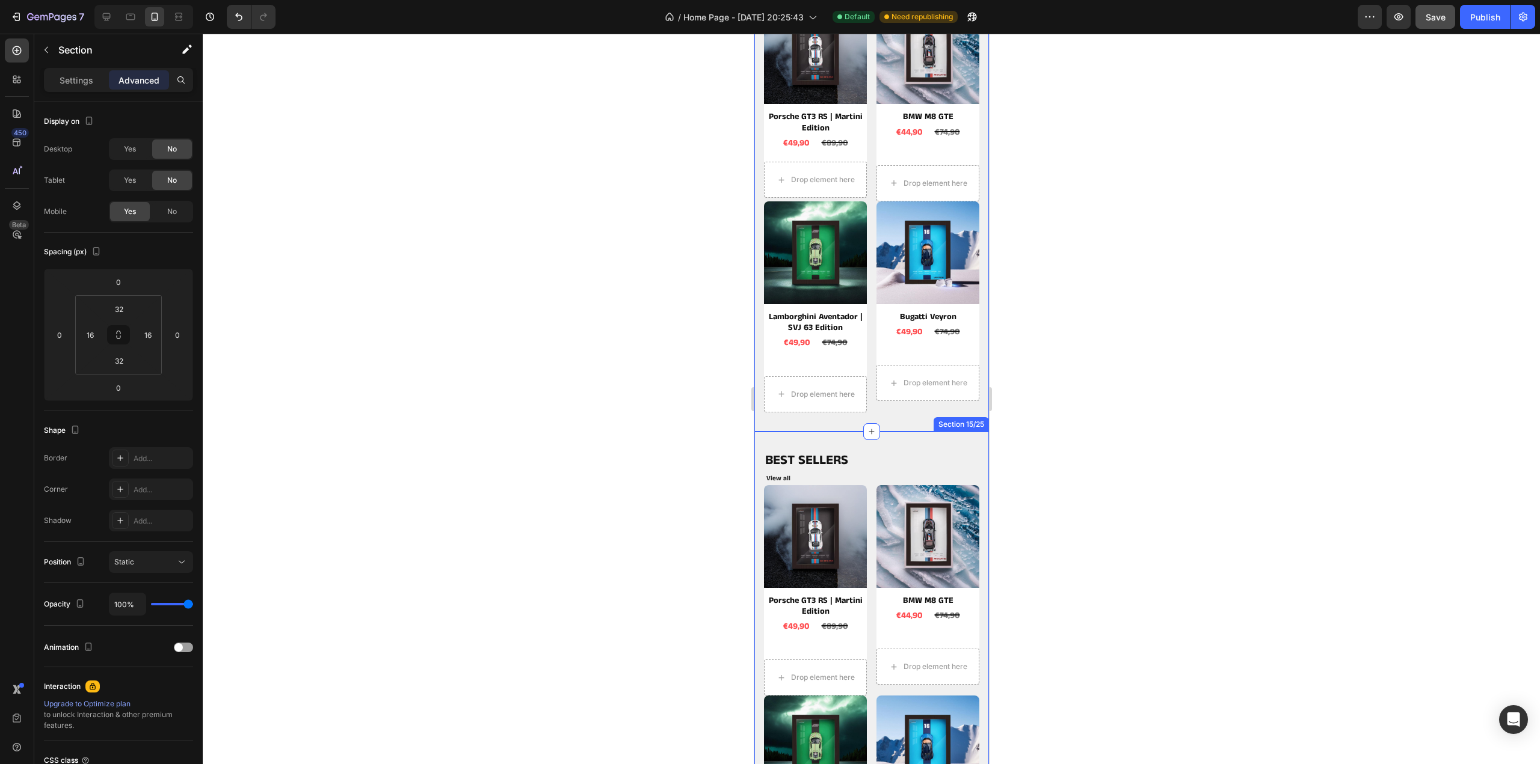
click at [899, 432] on div "BEST SELLERS Heading View all Button Product Images Porsche GT3 RS | Martini Ed…" at bounding box center [871, 679] width 235 height 494
click at [973, 416] on icon at bounding box center [978, 421] width 10 height 10
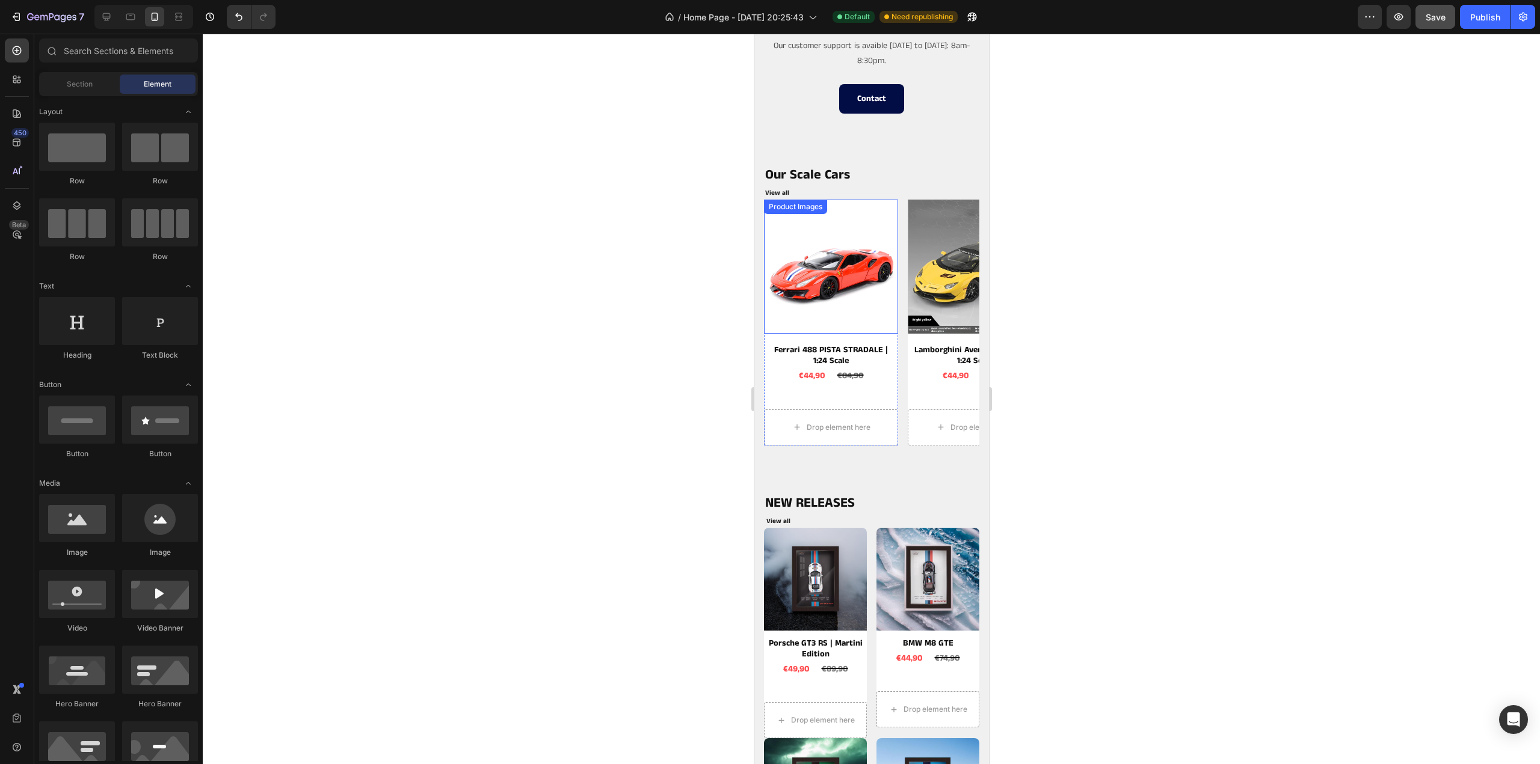
scroll to position [2105, 0]
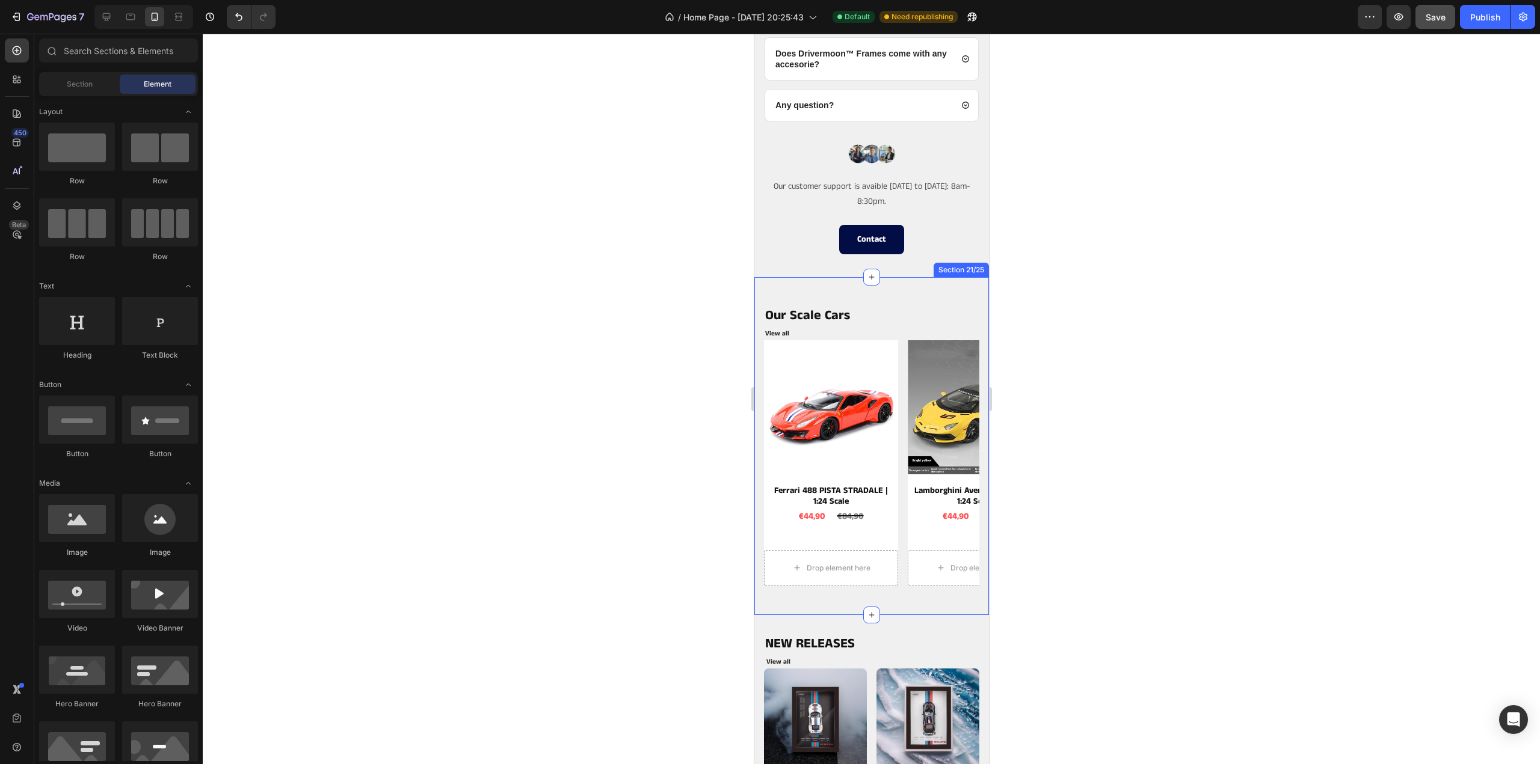
click at [887, 292] on div "Our Scale Cars Heading View all Button Product Images Ferrari 488 PISTA STRADAL…" at bounding box center [871, 446] width 235 height 338
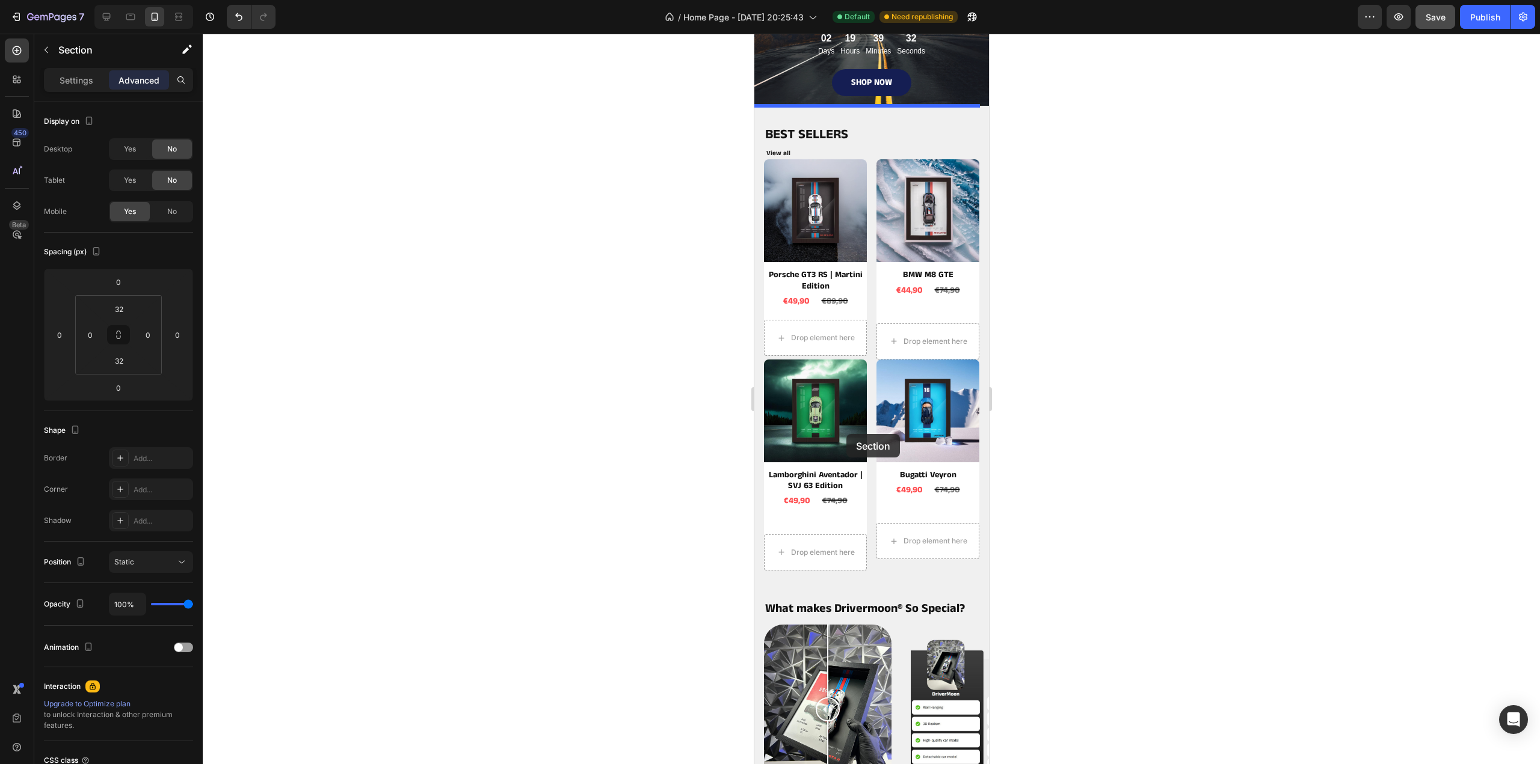
scroll to position [361, 0]
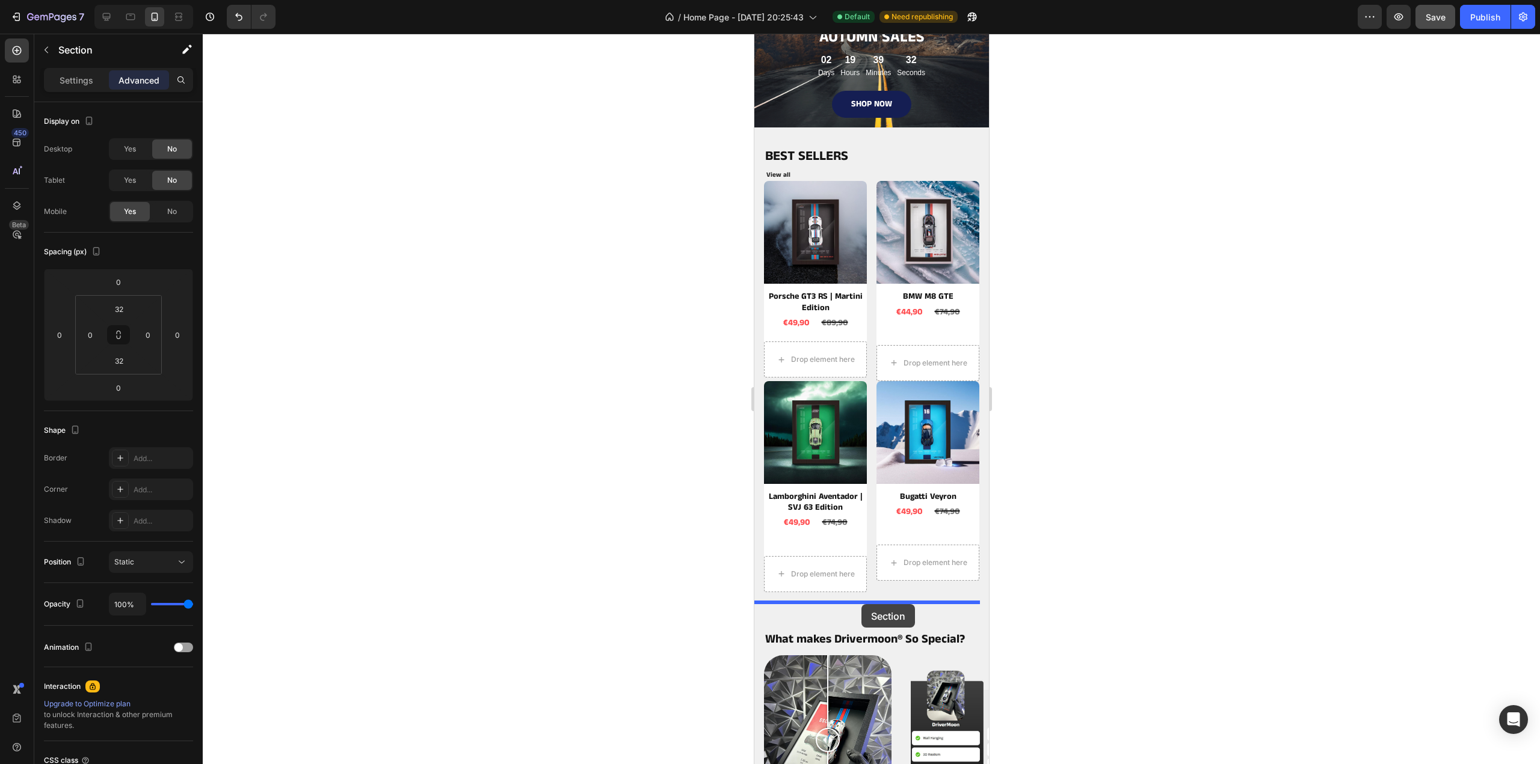
drag, startPoint x: 829, startPoint y: 284, endPoint x: 861, endPoint y: 604, distance: 321.6
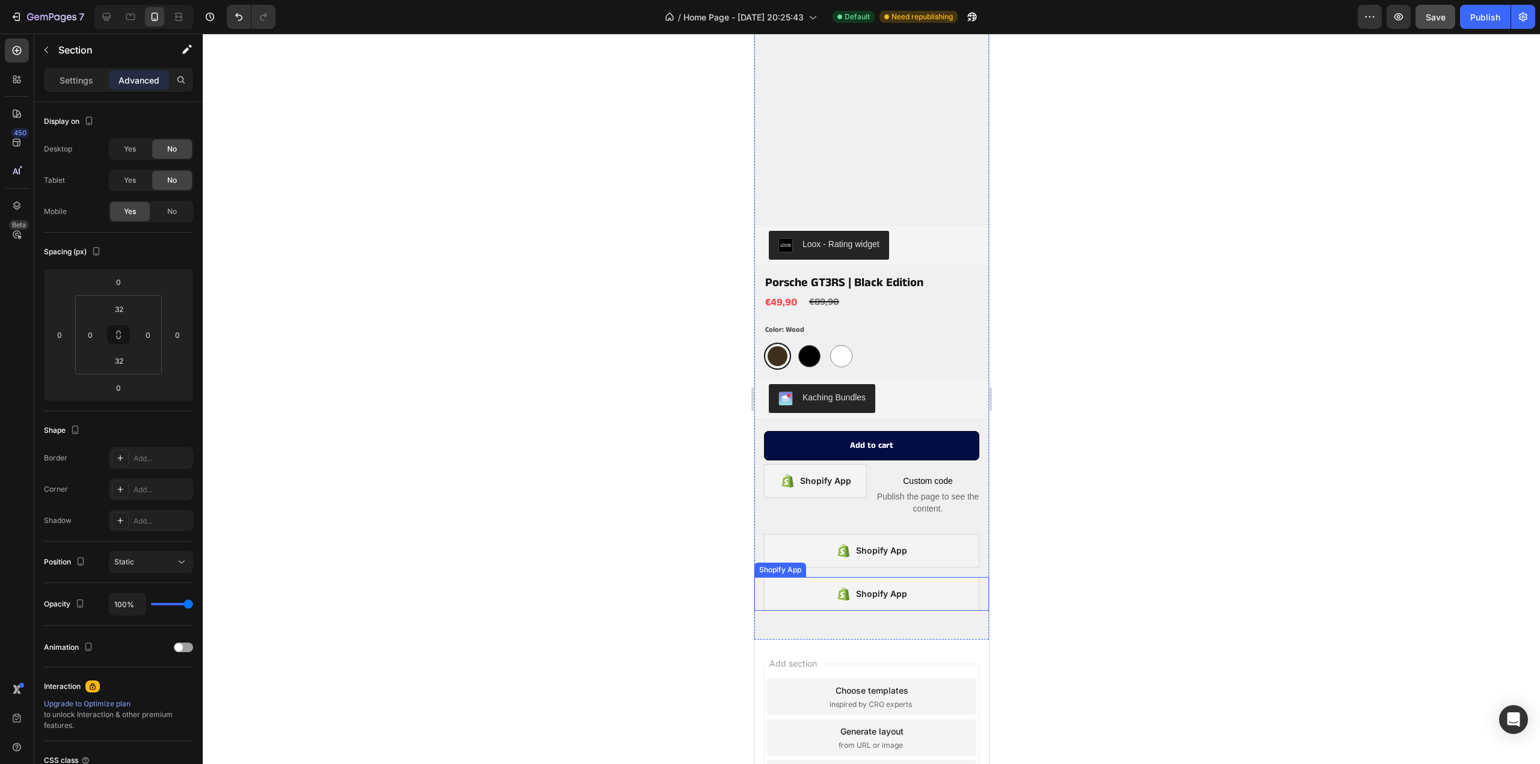
scroll to position [3364, 0]
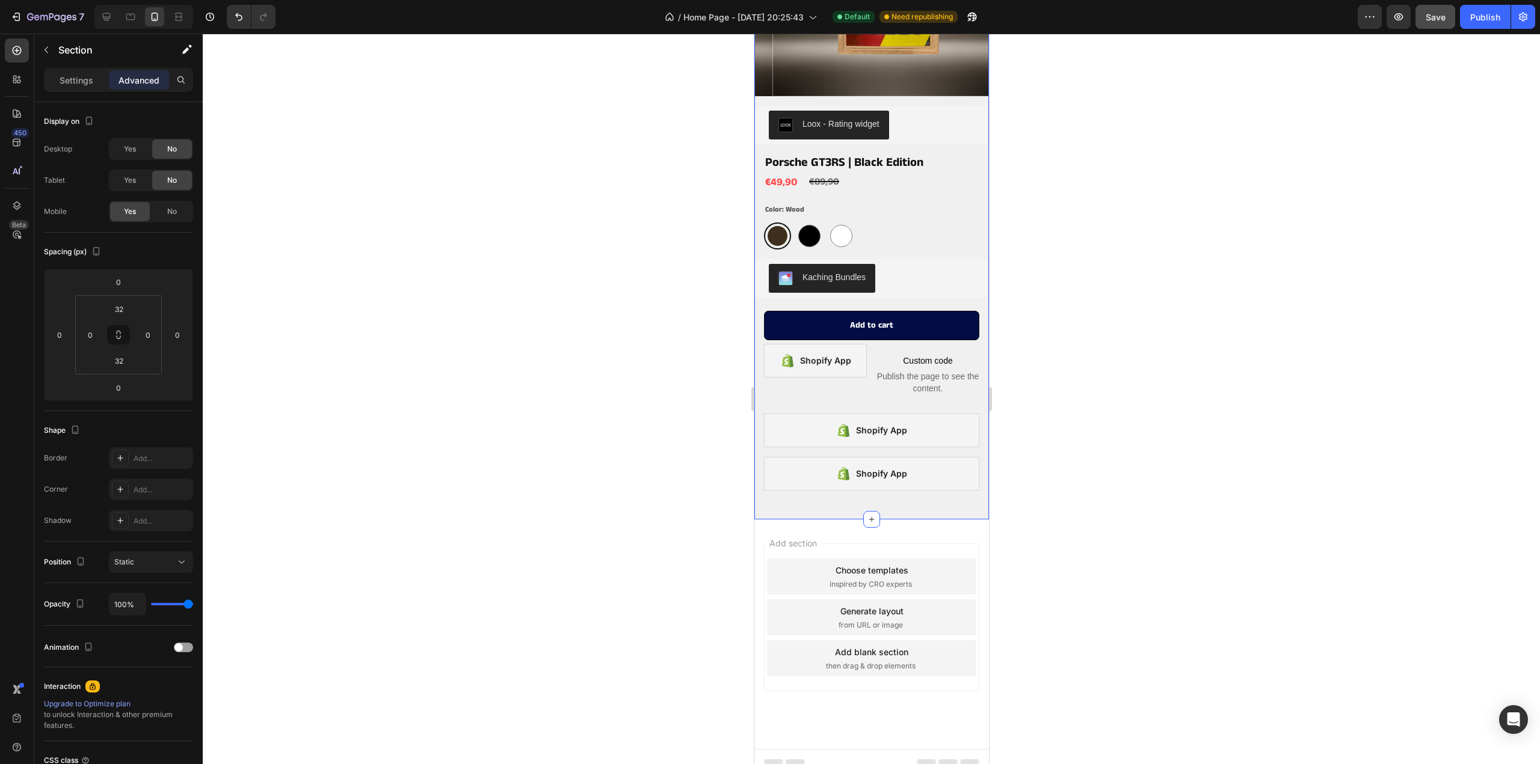
click at [892, 496] on div "Product Images Loox - Rating widget Loox Porsche GT3RS | Black Edition Product …" at bounding box center [871, 180] width 235 height 677
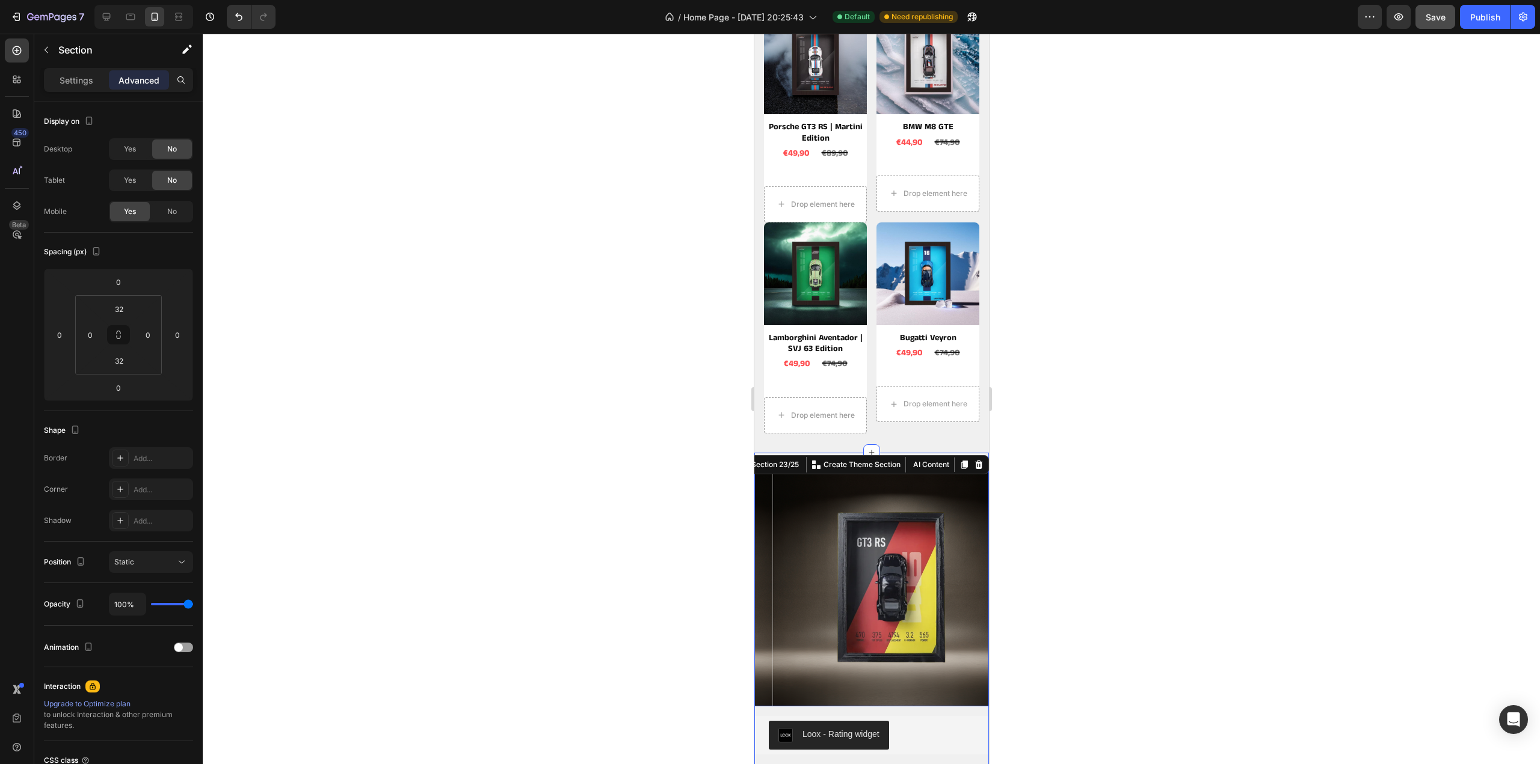
scroll to position [2402, 0]
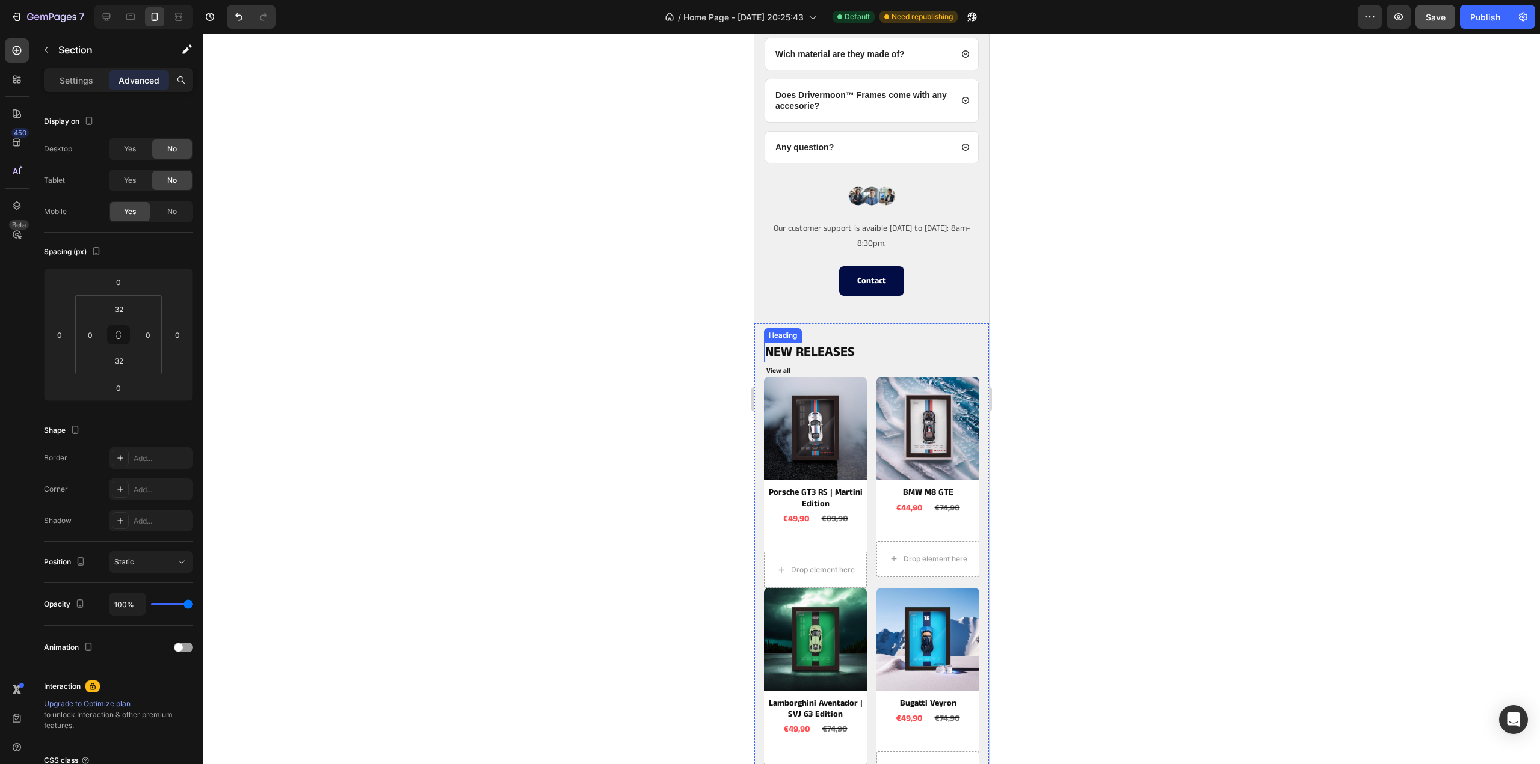
click at [890, 324] on div "NEW RELEASES Heading View all Button Product Images Porsche GT3 RS | Martini Ed…" at bounding box center [871, 571] width 235 height 494
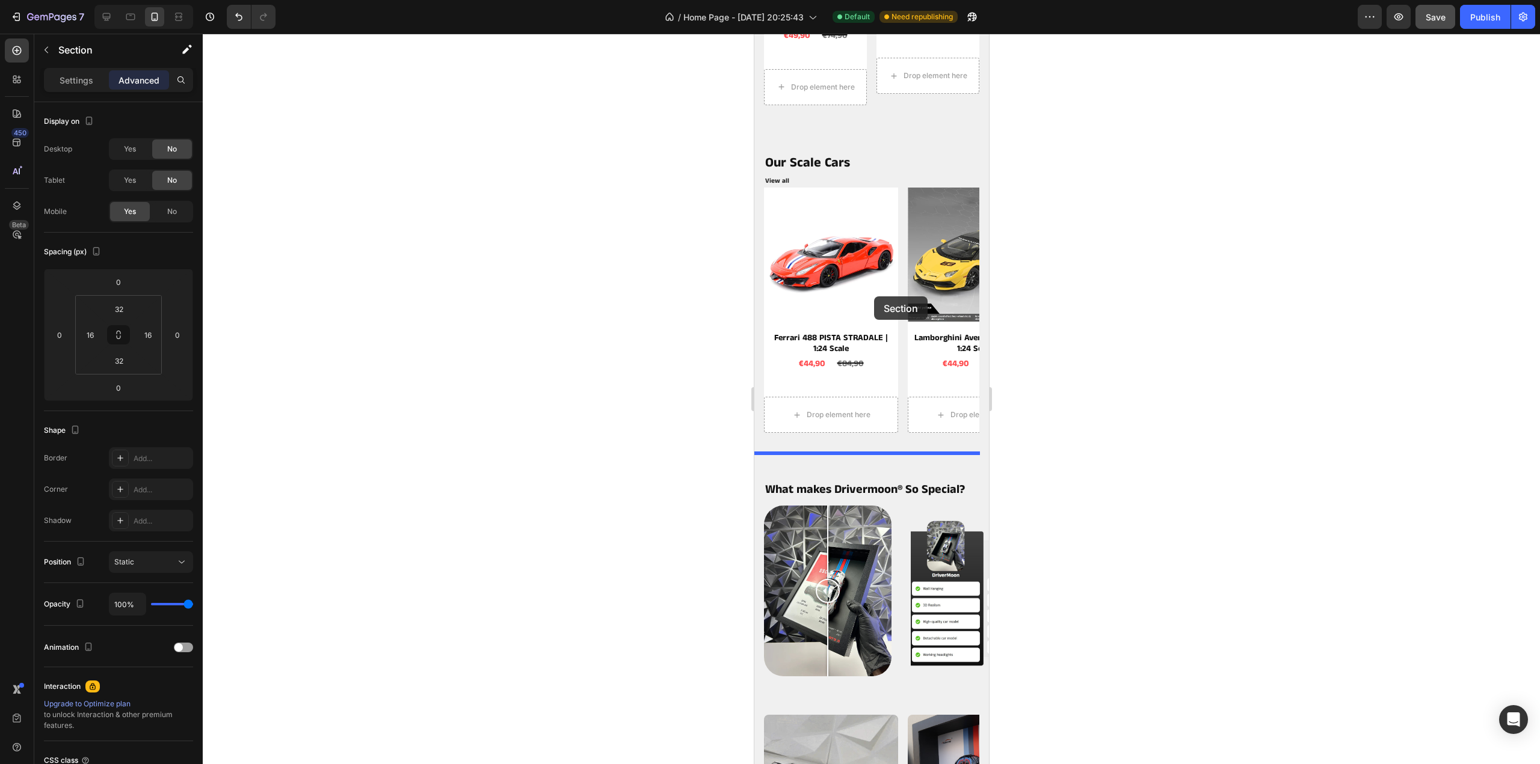
scroll to position [943, 0]
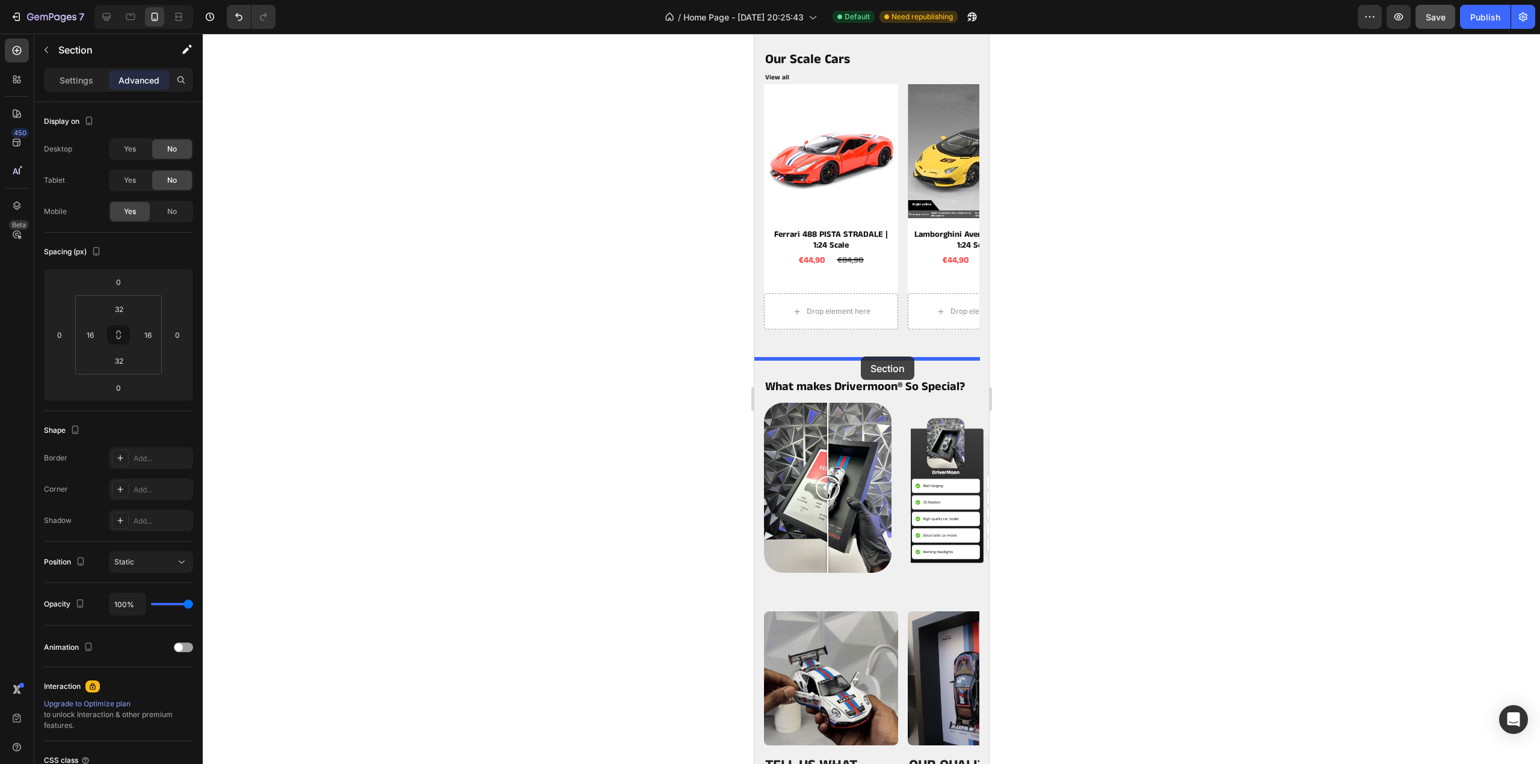
drag, startPoint x: 891, startPoint y: 328, endPoint x: 860, endPoint y: 357, distance: 42.2
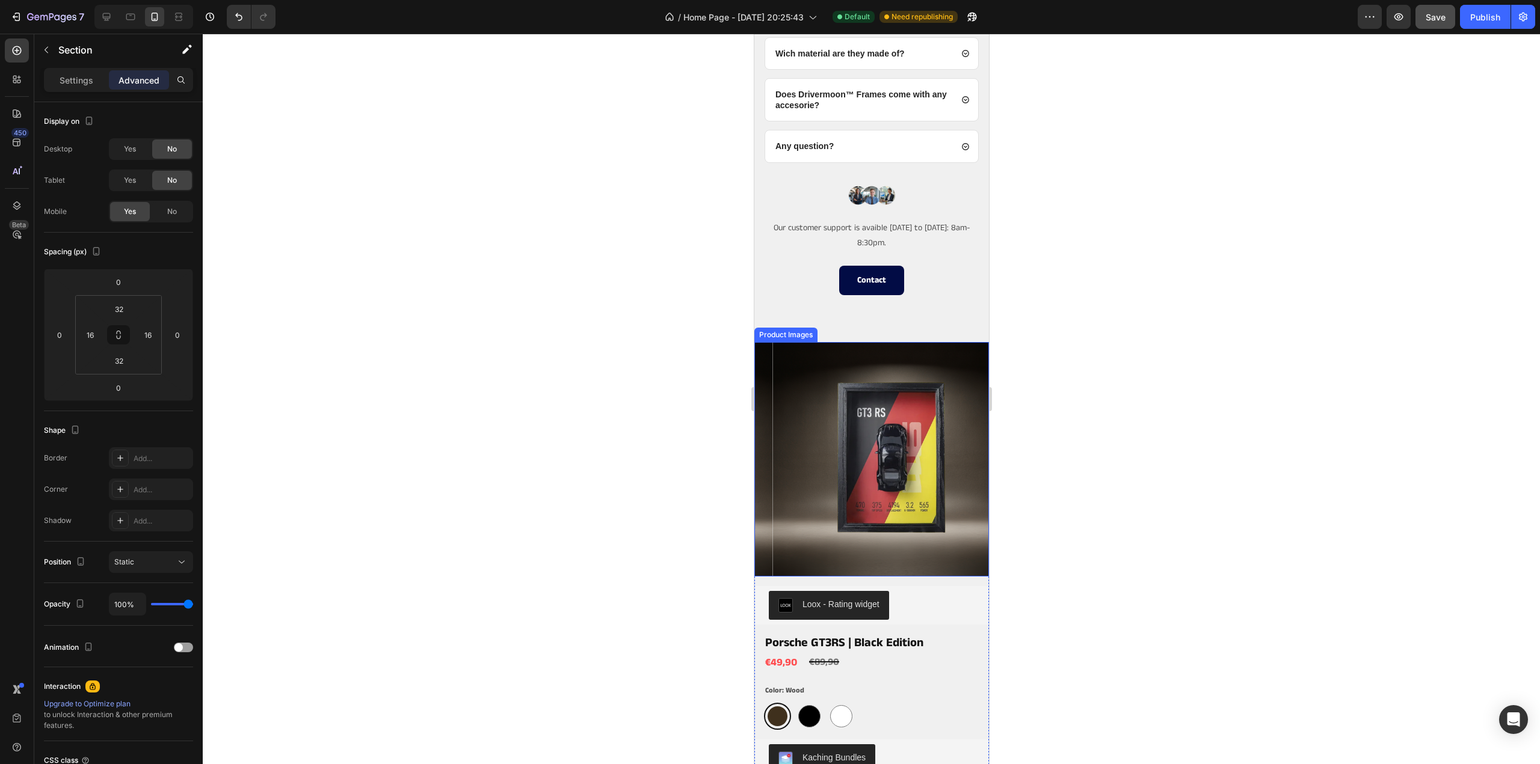
scroll to position [2808, 0]
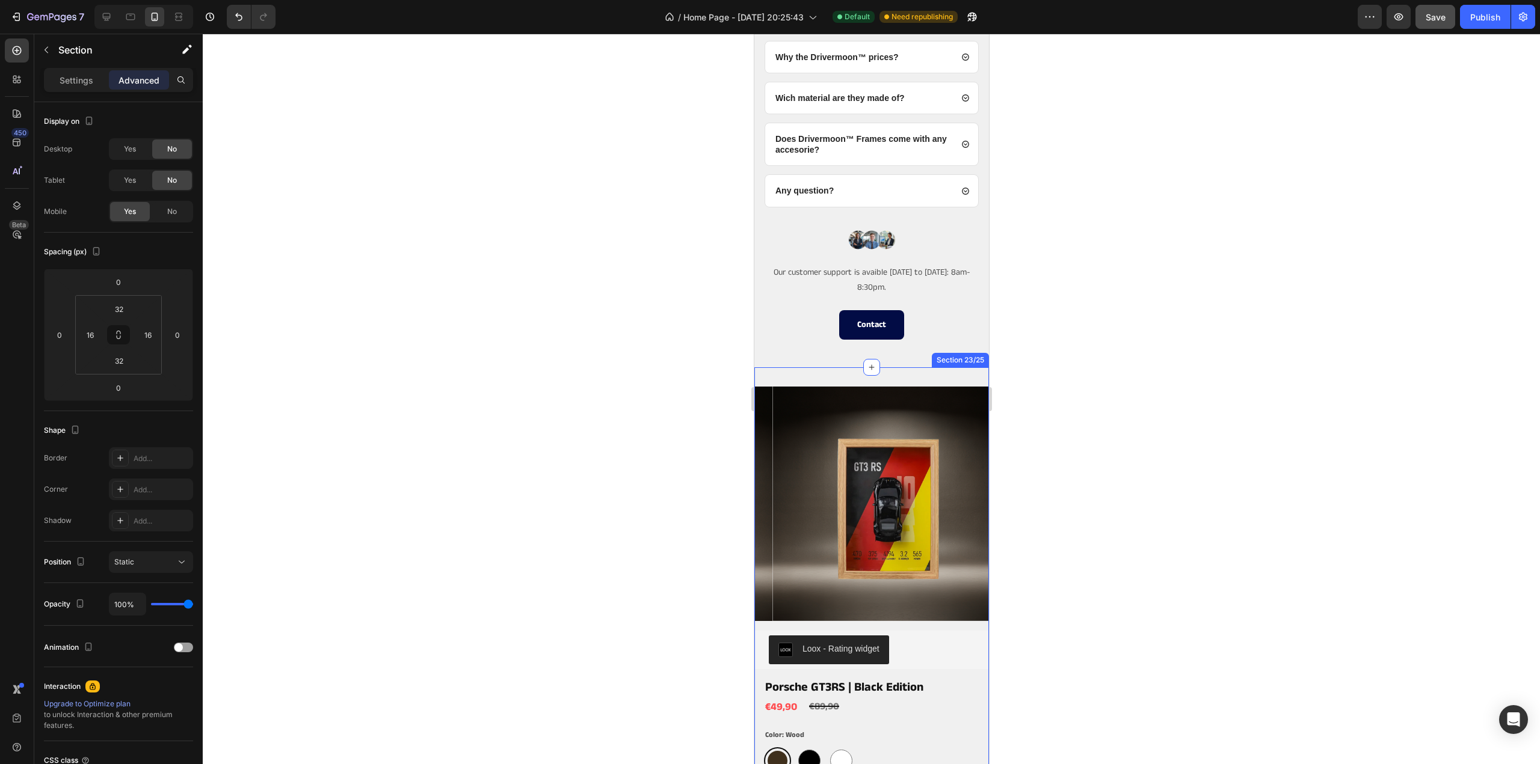
click at [840, 369] on div "Product Images Loox - Rating widget Loox Porsche GT3RS | Black Edition Product …" at bounding box center [871, 705] width 235 height 677
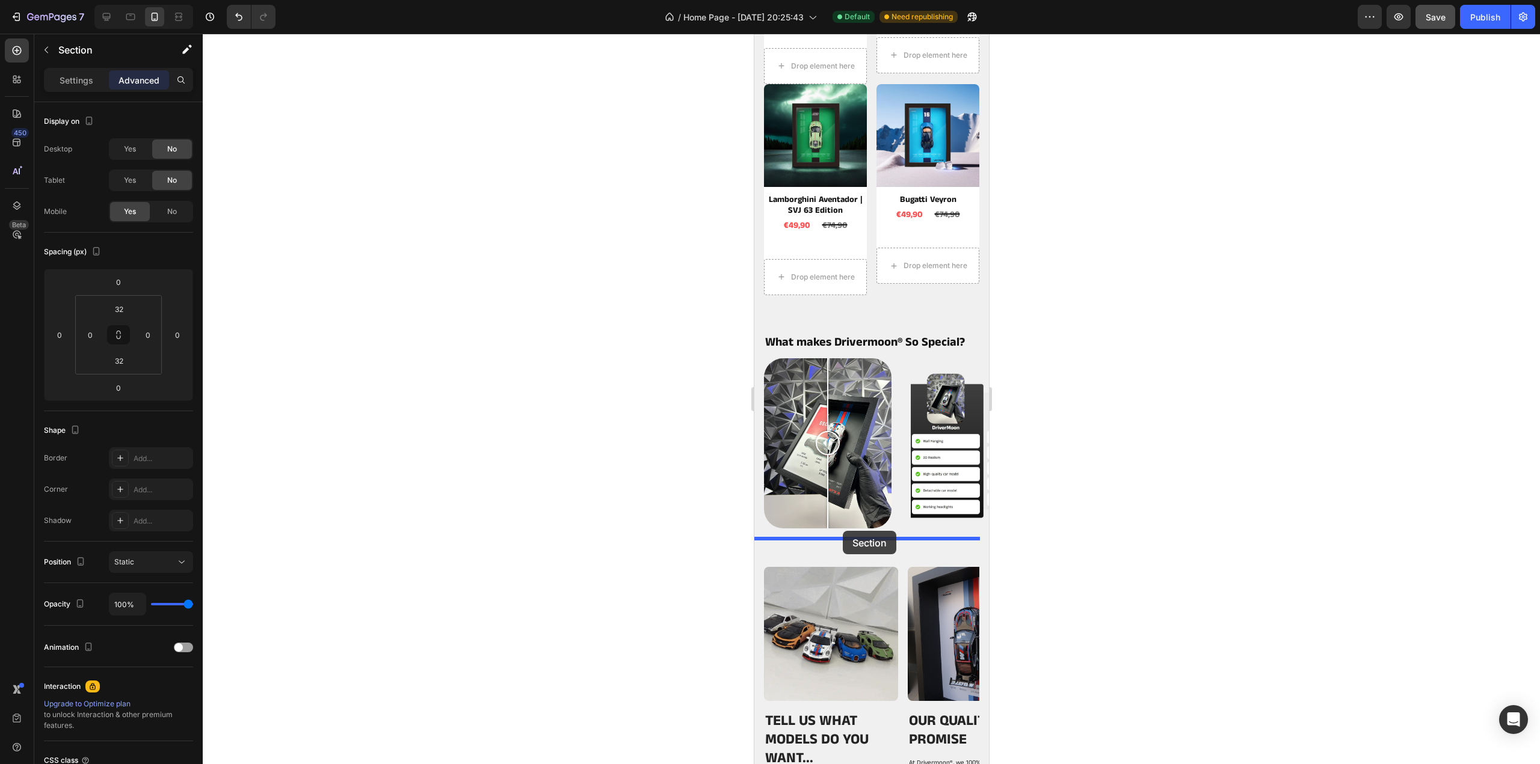
scroll to position [1606, 0]
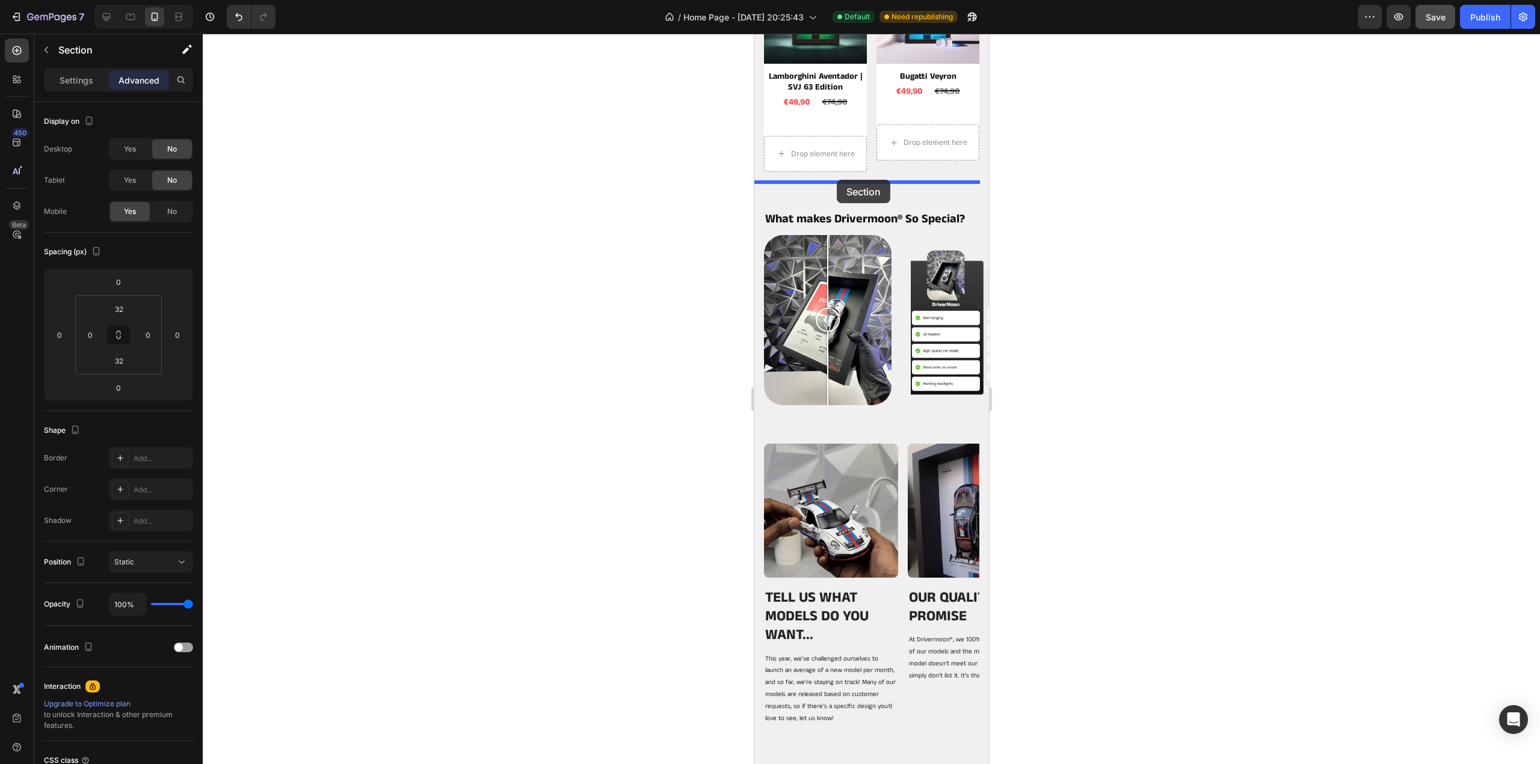
drag, startPoint x: 831, startPoint y: 372, endPoint x: 836, endPoint y: 180, distance: 192.5
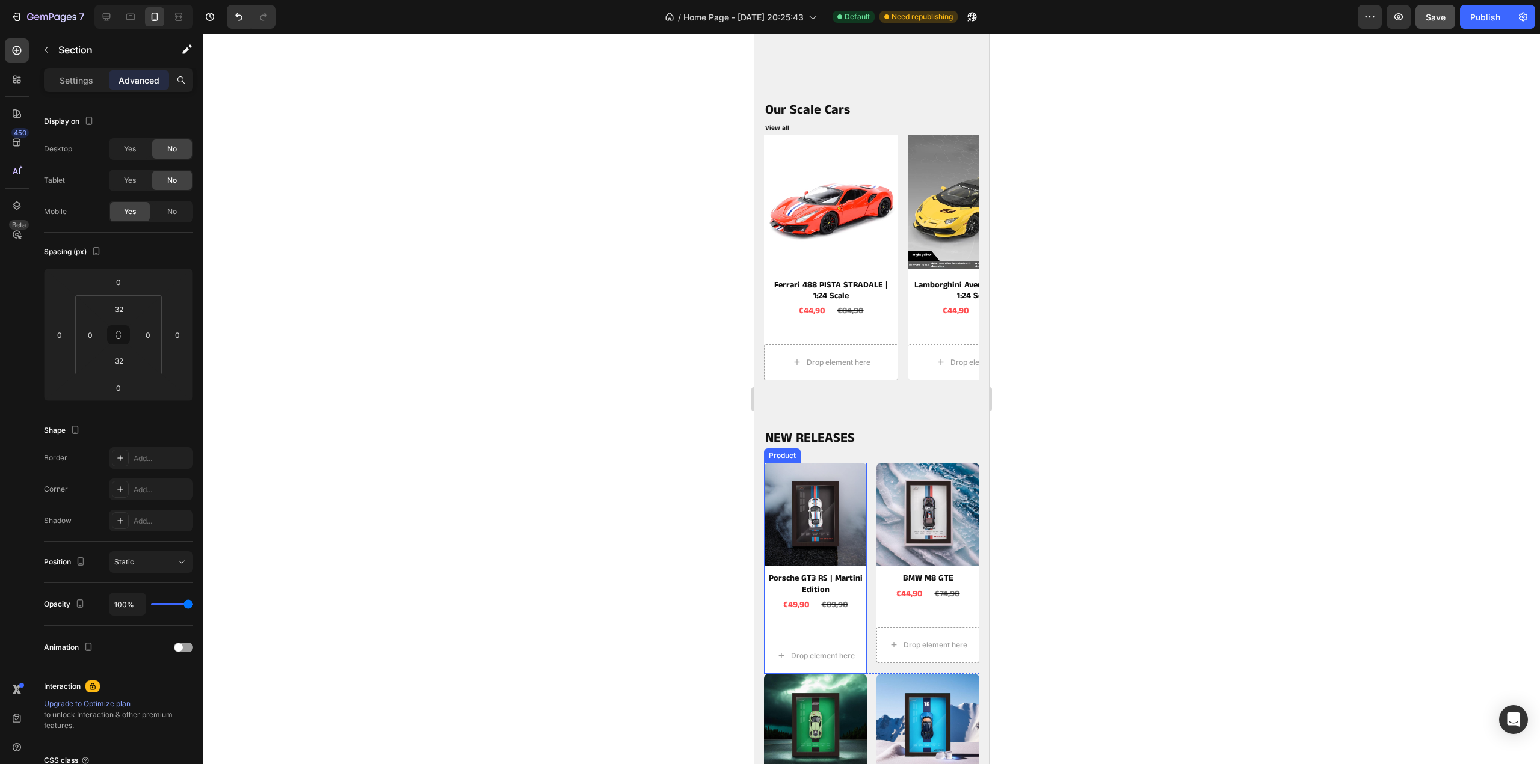
scroll to position [1125, 0]
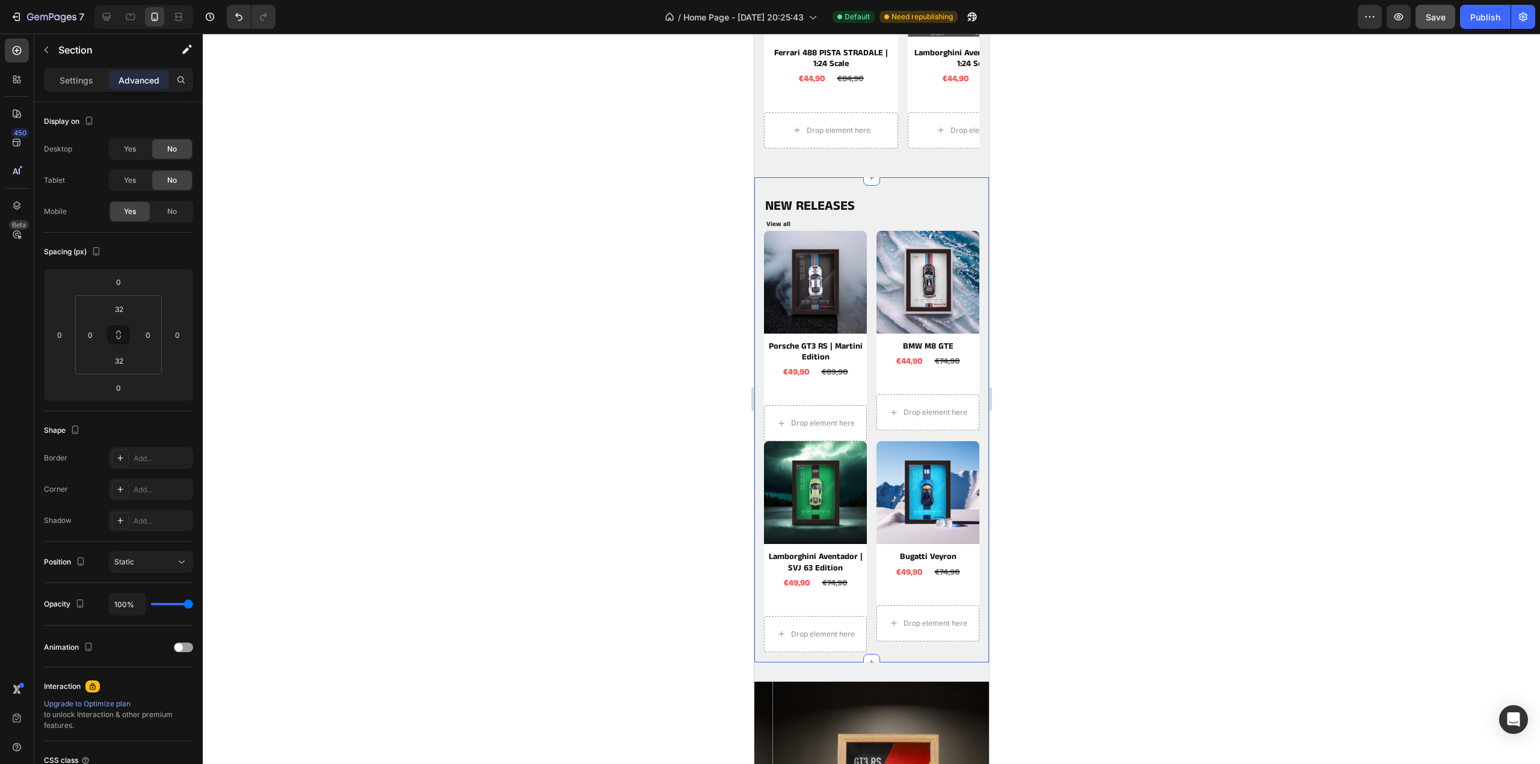
click at [876, 188] on div "NEW RELEASES Heading View all Button Product Images Porsche GT3 RS | Martini Ed…" at bounding box center [871, 420] width 235 height 486
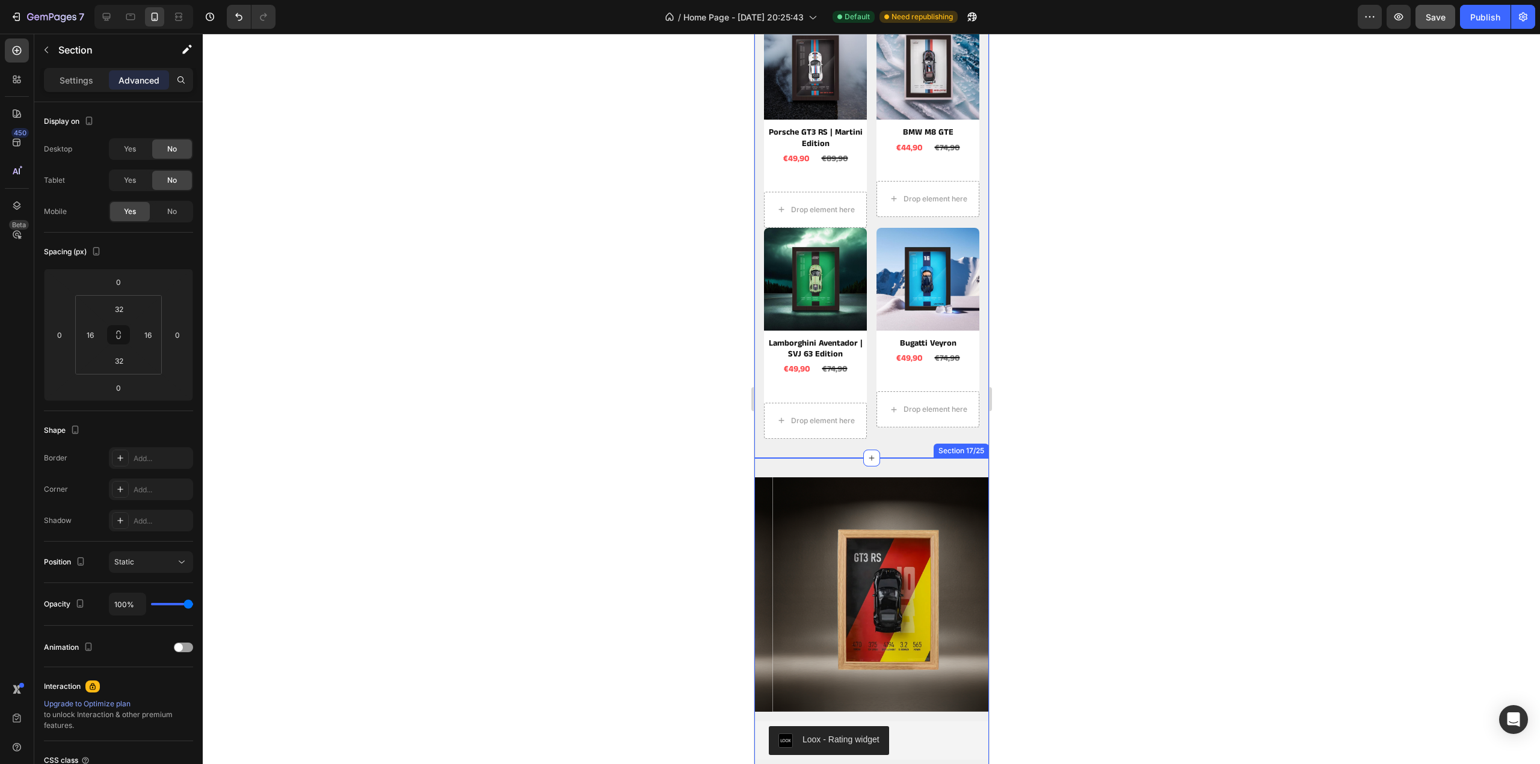
scroll to position [1365, 0]
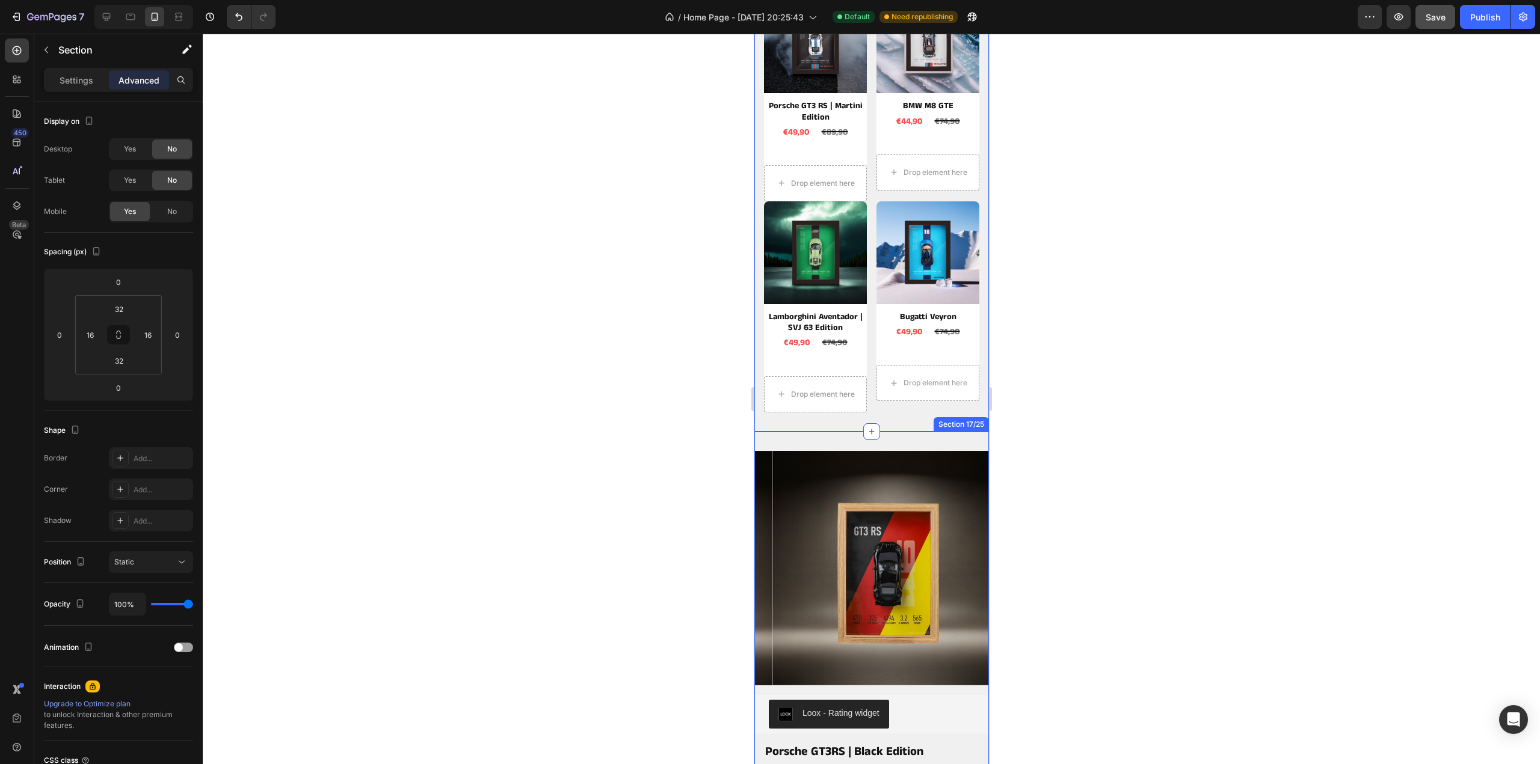
click at [890, 432] on div "Product Images Loox - Rating widget Loox Porsche GT3RS | Black Edition Product …" at bounding box center [871, 770] width 235 height 677
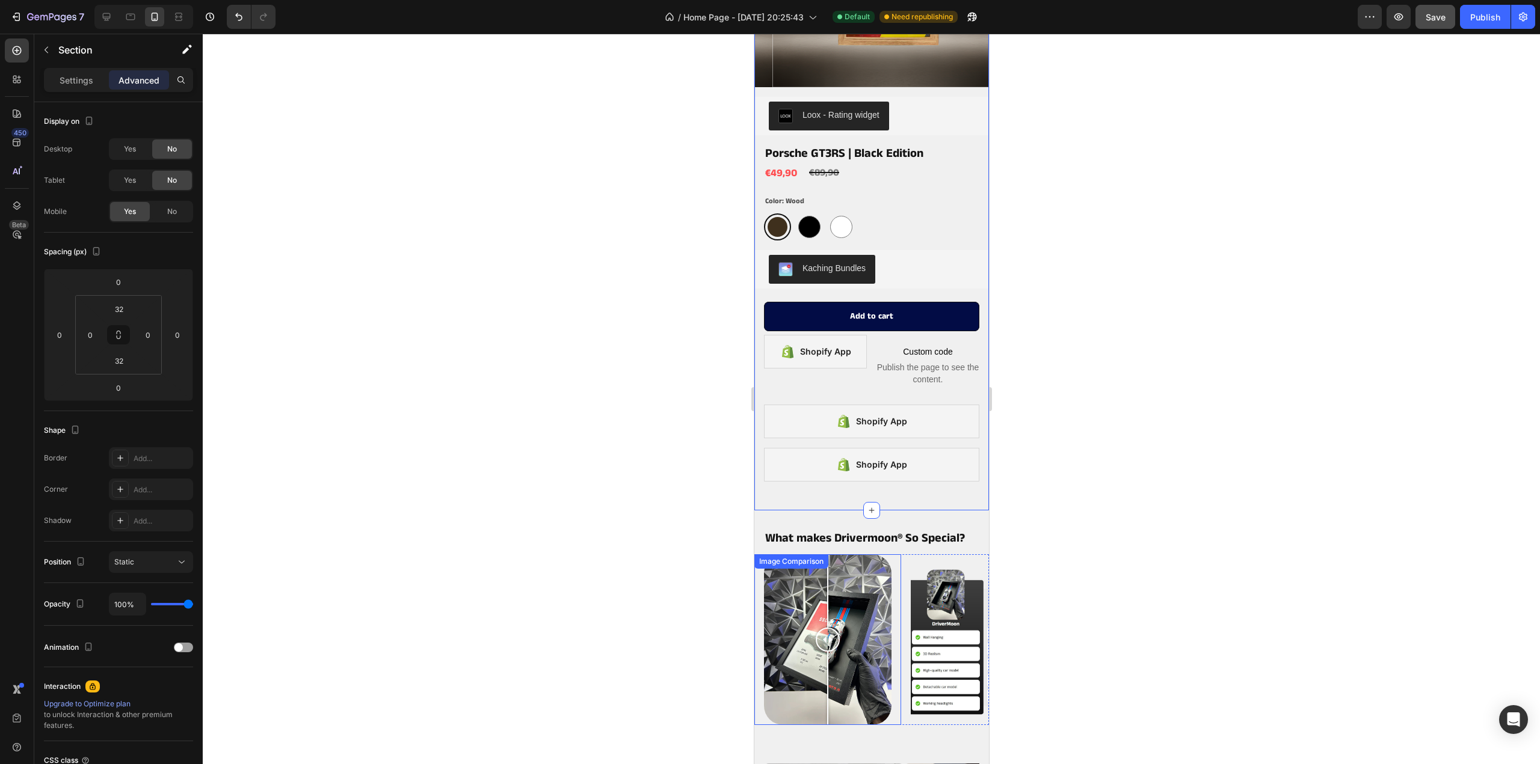
scroll to position [2027, 0]
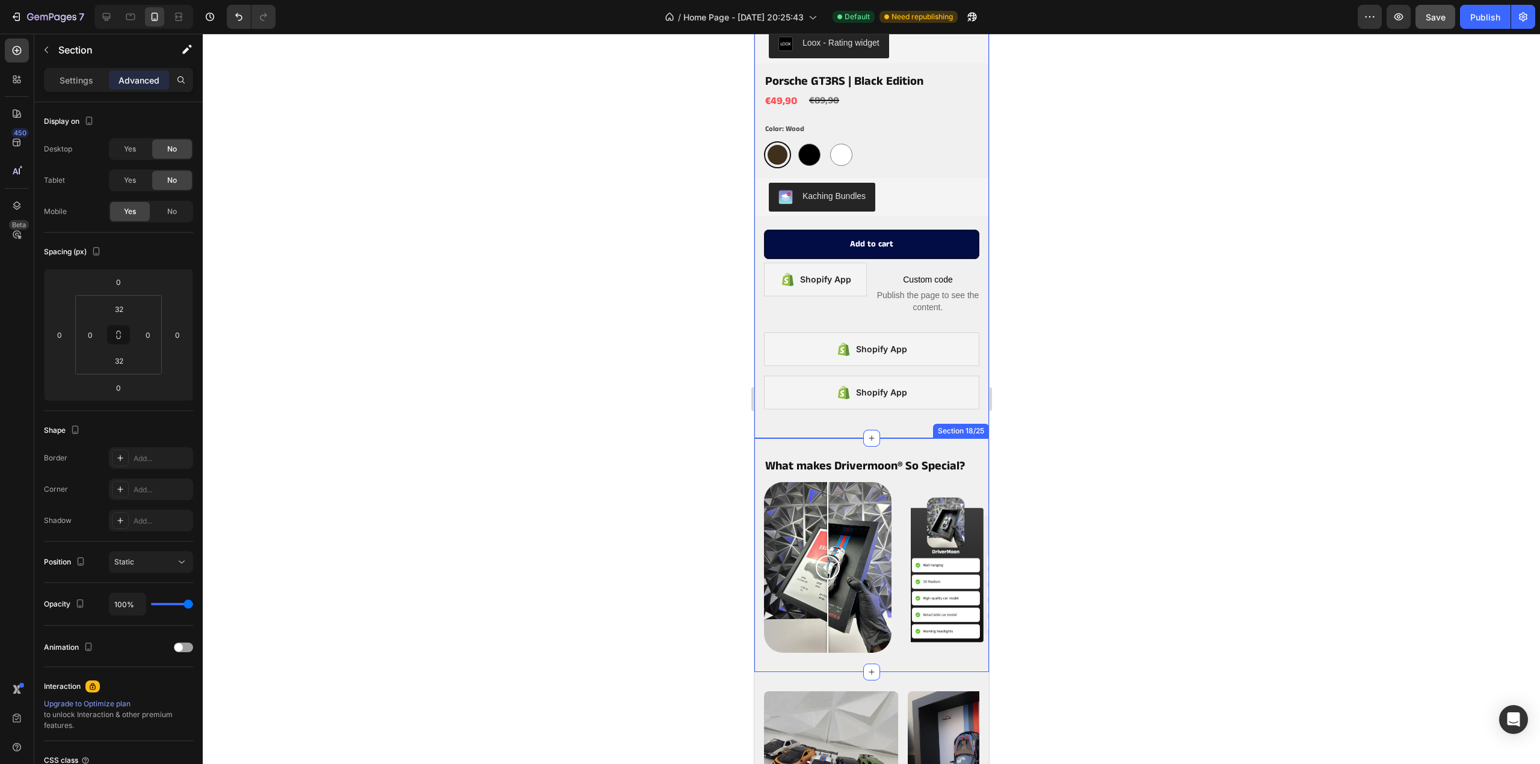
click at [901, 438] on div "What makes Drivermoon ® So Special? Heading Image Comparison Image Carousel Sec…" at bounding box center [871, 554] width 235 height 233
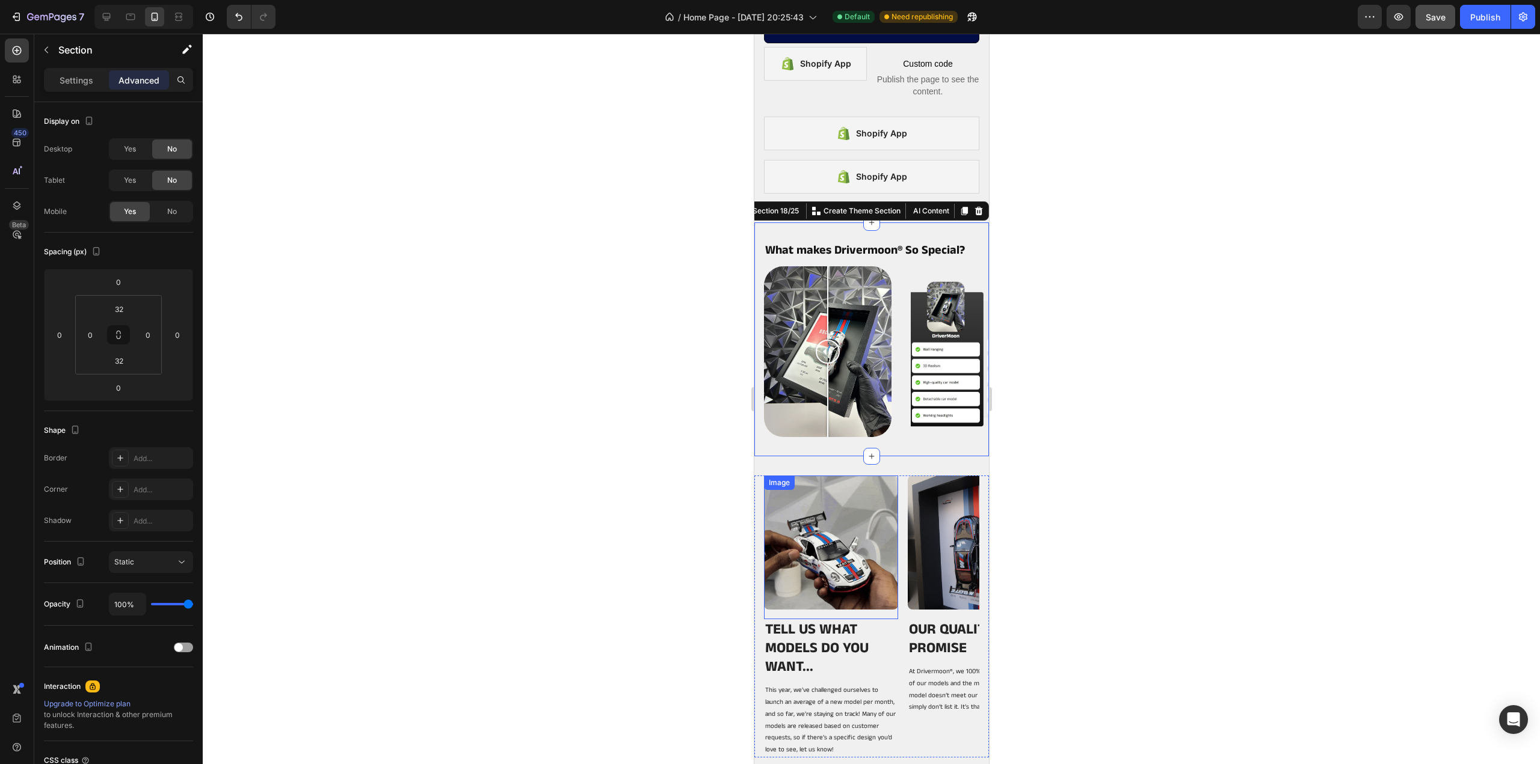
scroll to position [2328, 0]
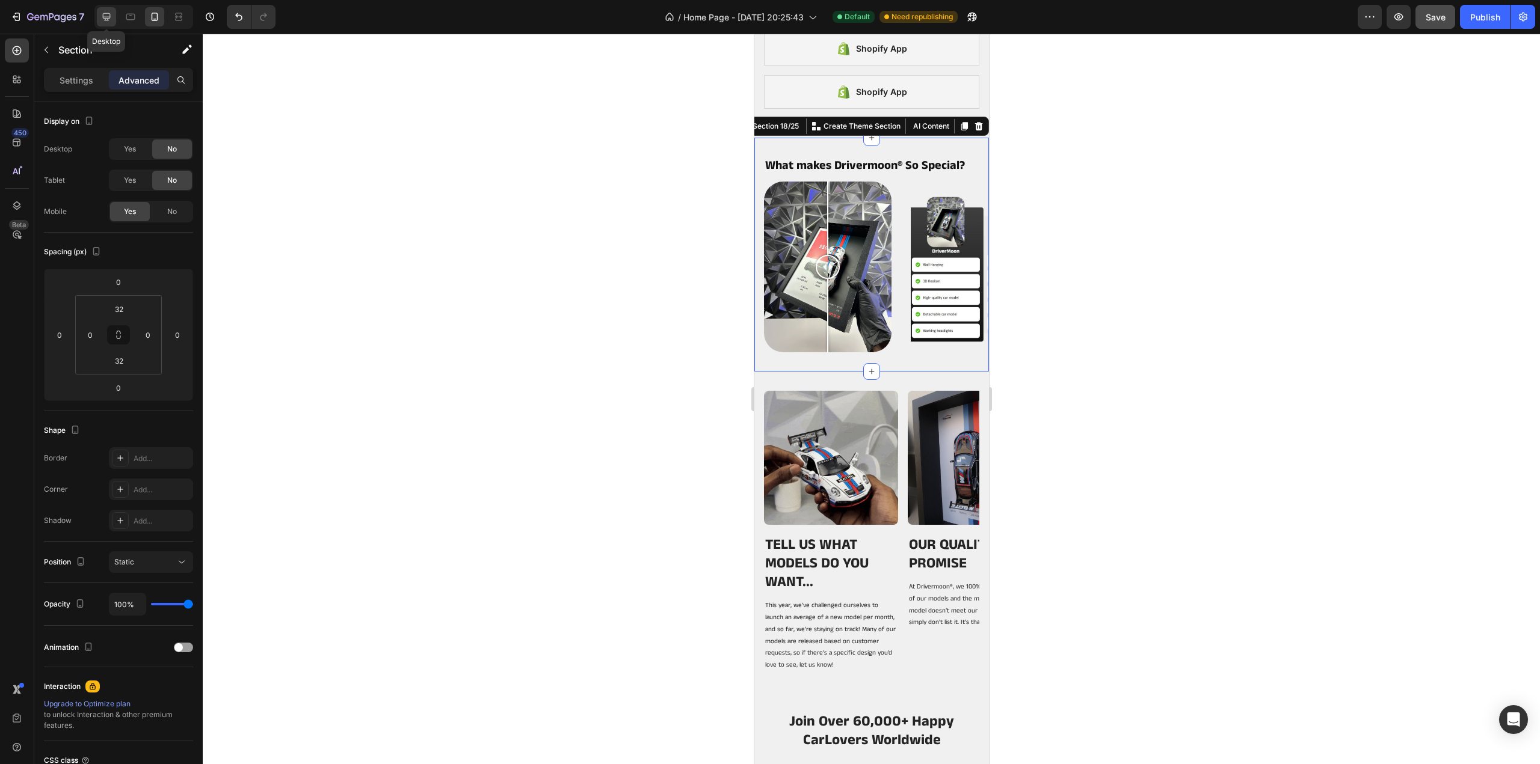
click at [114, 17] on div at bounding box center [106, 16] width 19 height 19
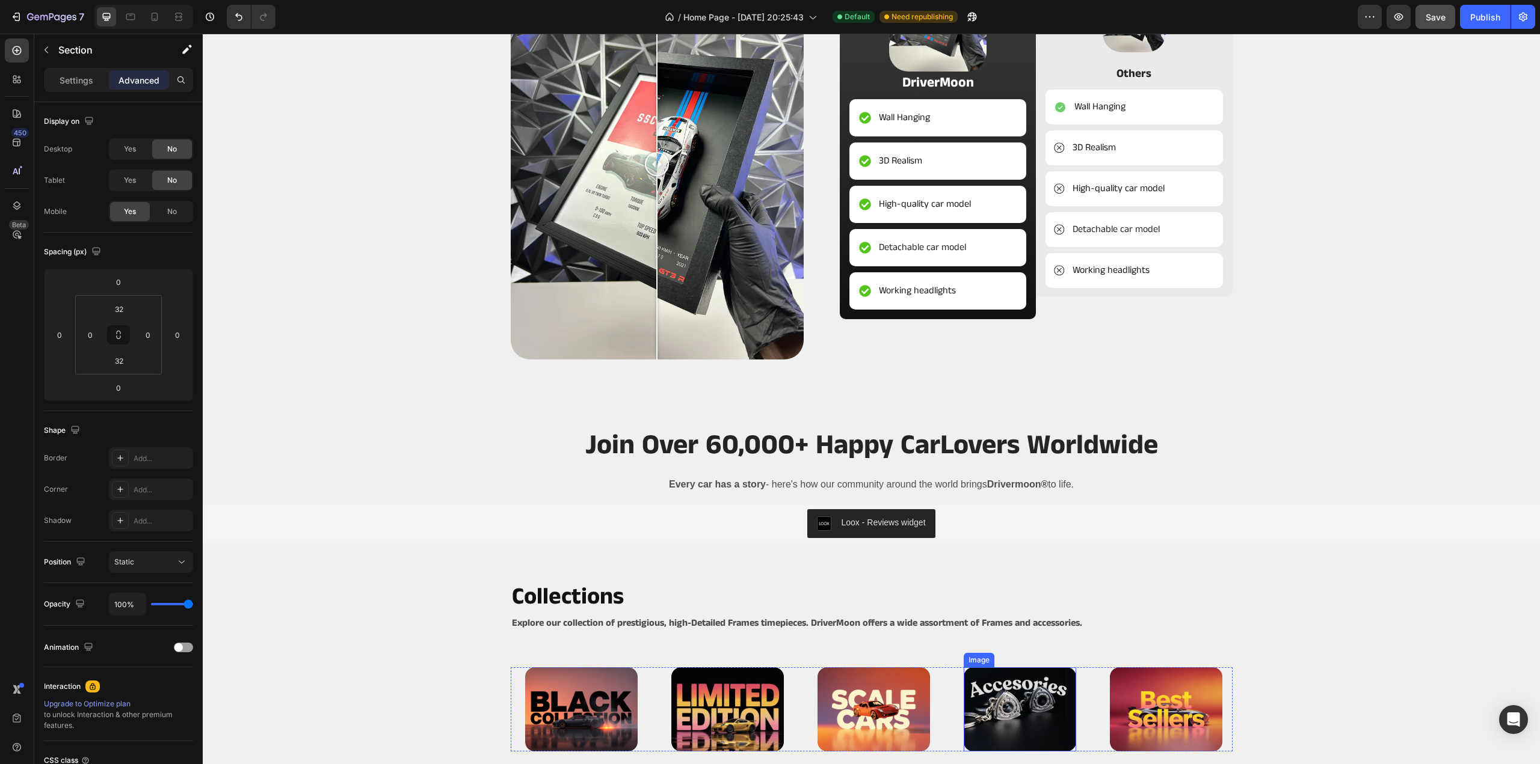
scroll to position [2681, 0]
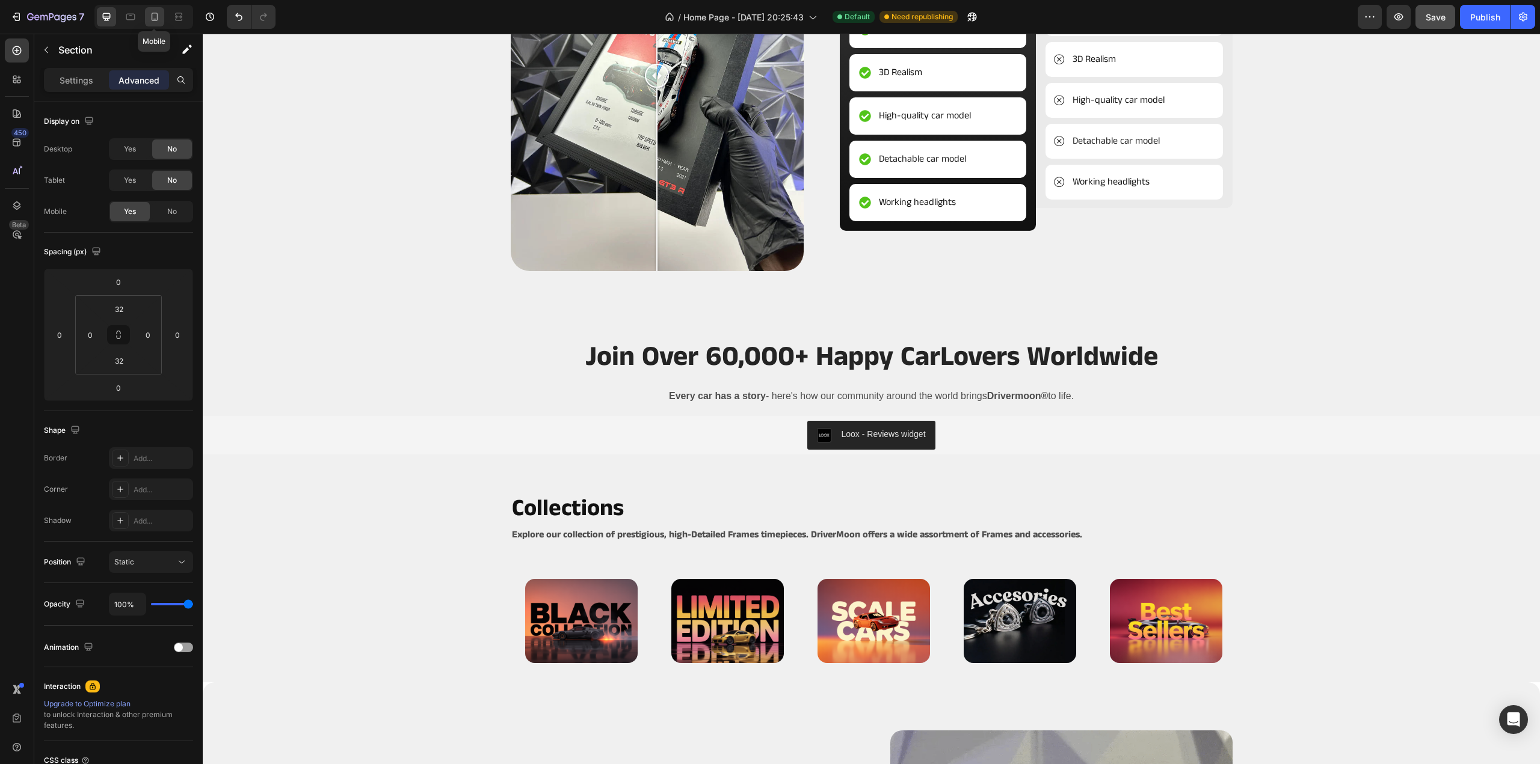
click at [156, 14] on icon at bounding box center [155, 17] width 12 height 12
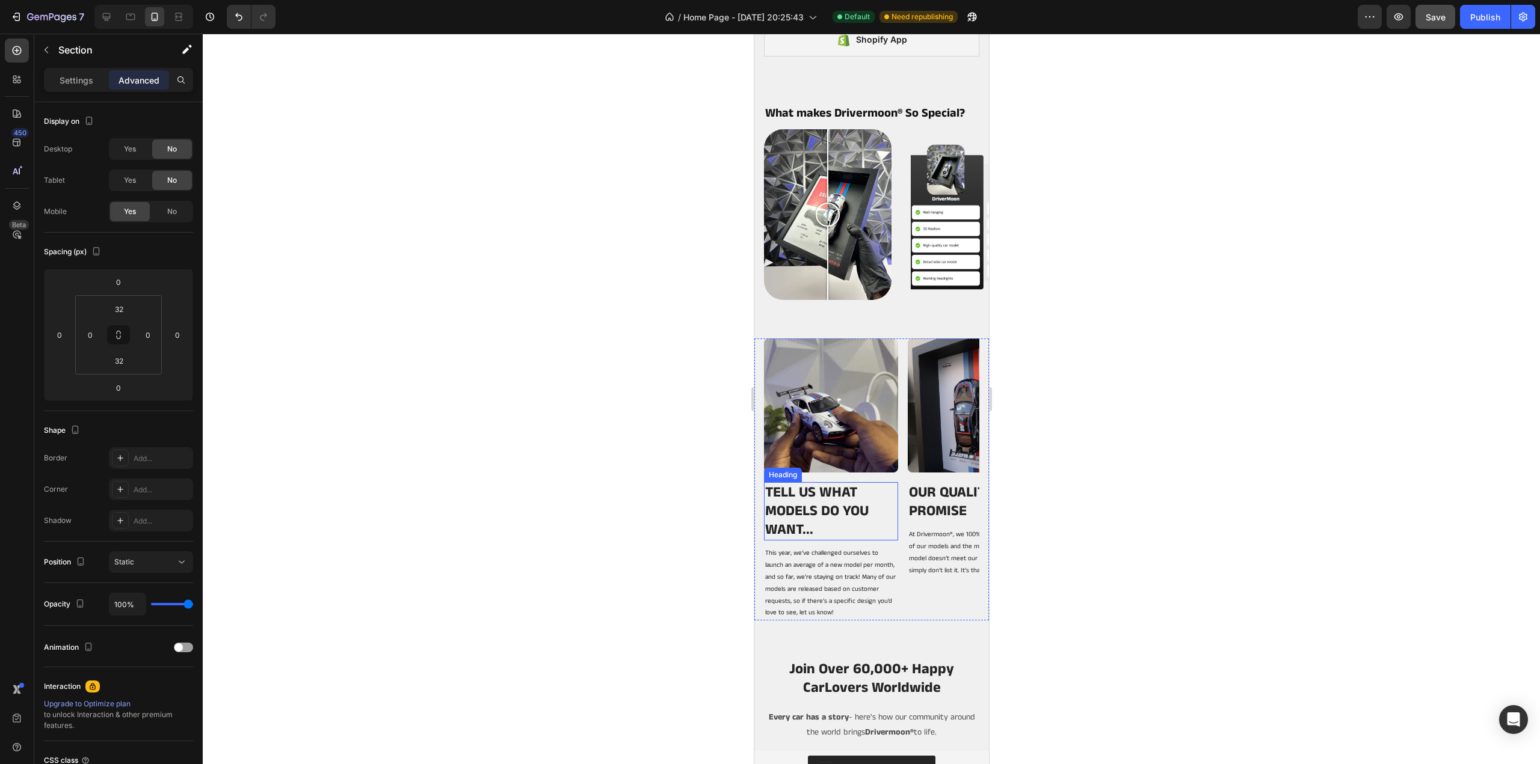
scroll to position [2639, 0]
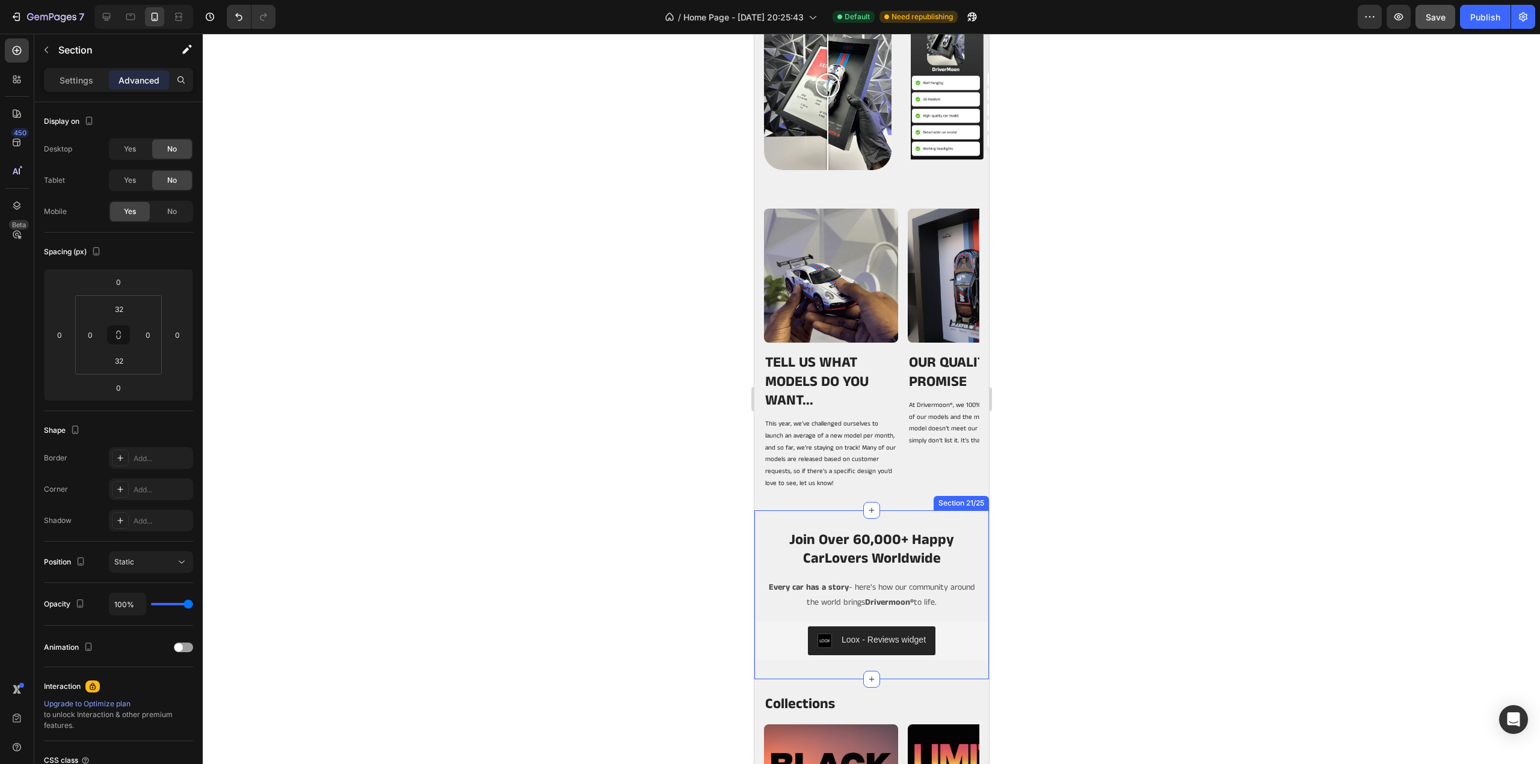
click at [830, 517] on div "Join Over 60,000+ Happy CarLovers Worldwide Heading Every car has a story - her…" at bounding box center [871, 595] width 235 height 169
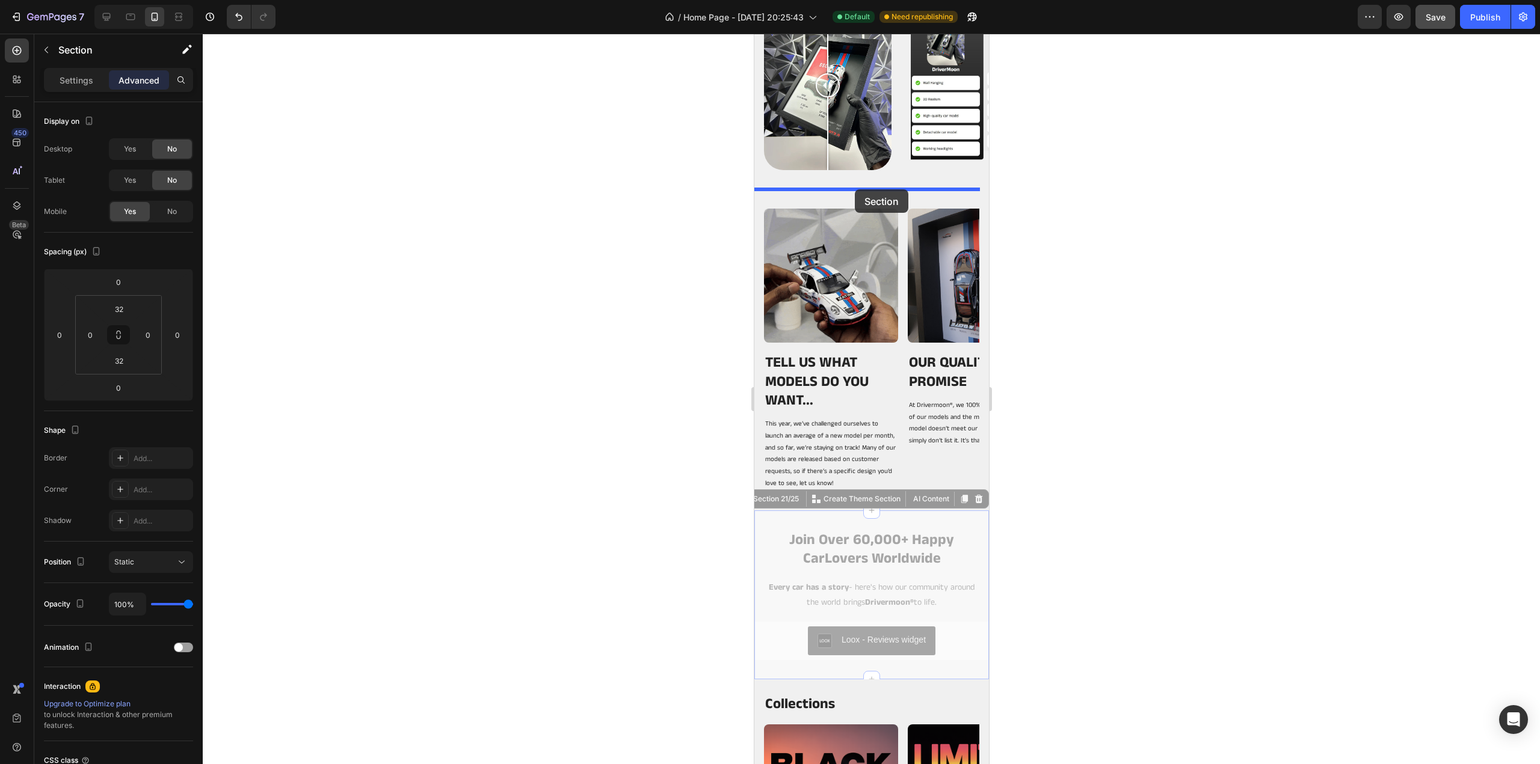
drag, startPoint x: 828, startPoint y: 519, endPoint x: 854, endPoint y: 189, distance: 330.7
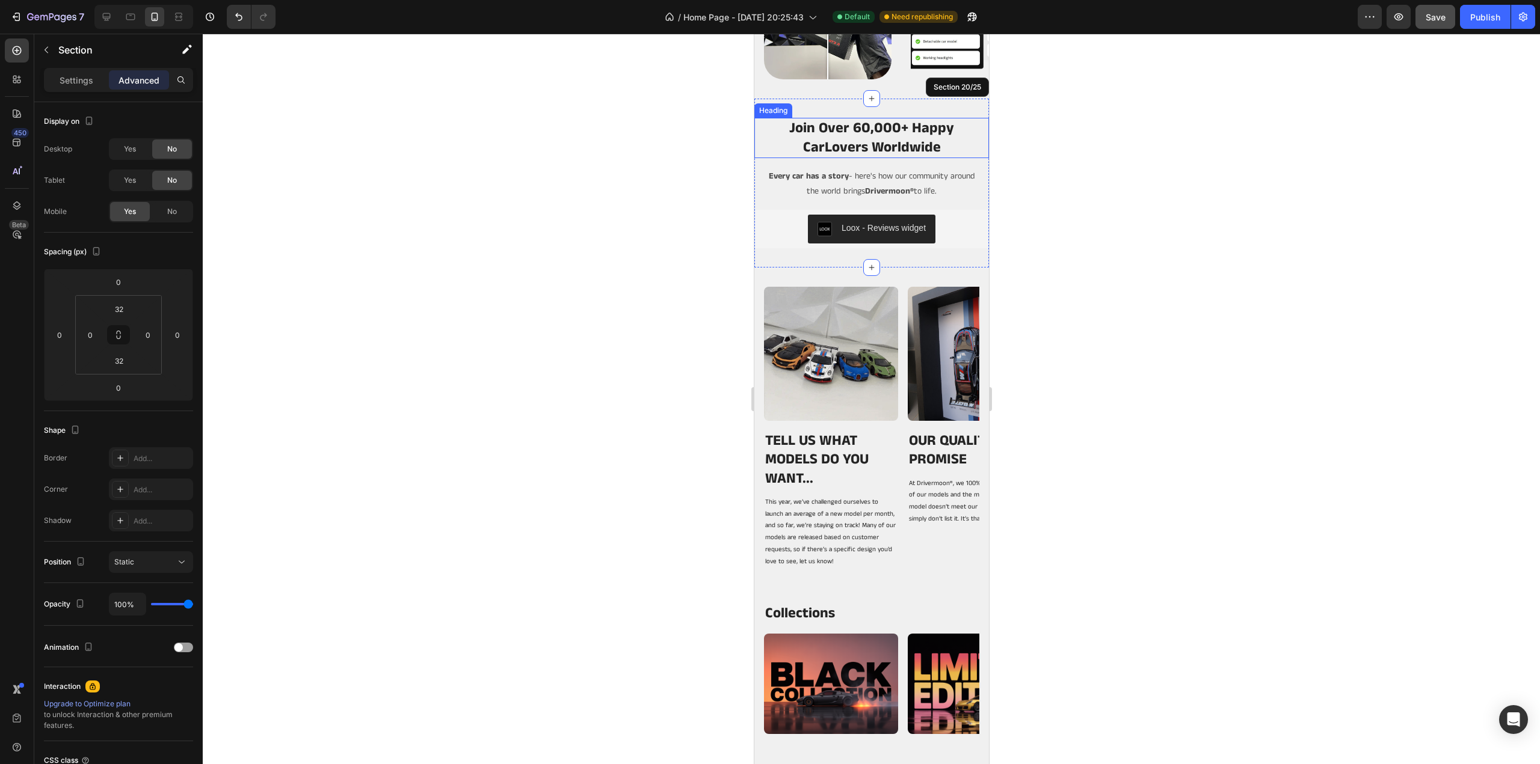
scroll to position [2820, 0]
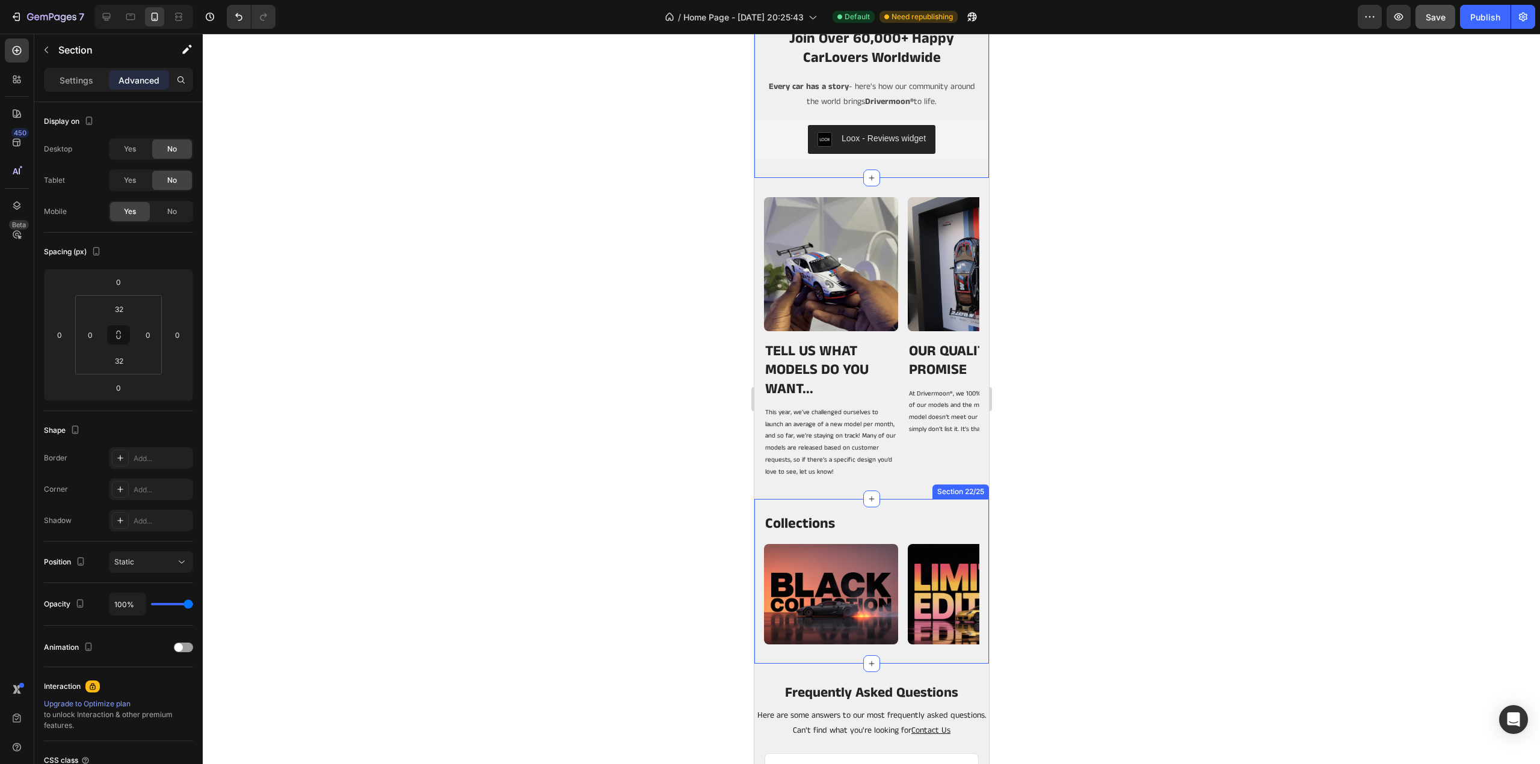
click at [853, 504] on div "Collections Heading Image Image Image Image Image Carousel Section 22/25" at bounding box center [871, 581] width 235 height 165
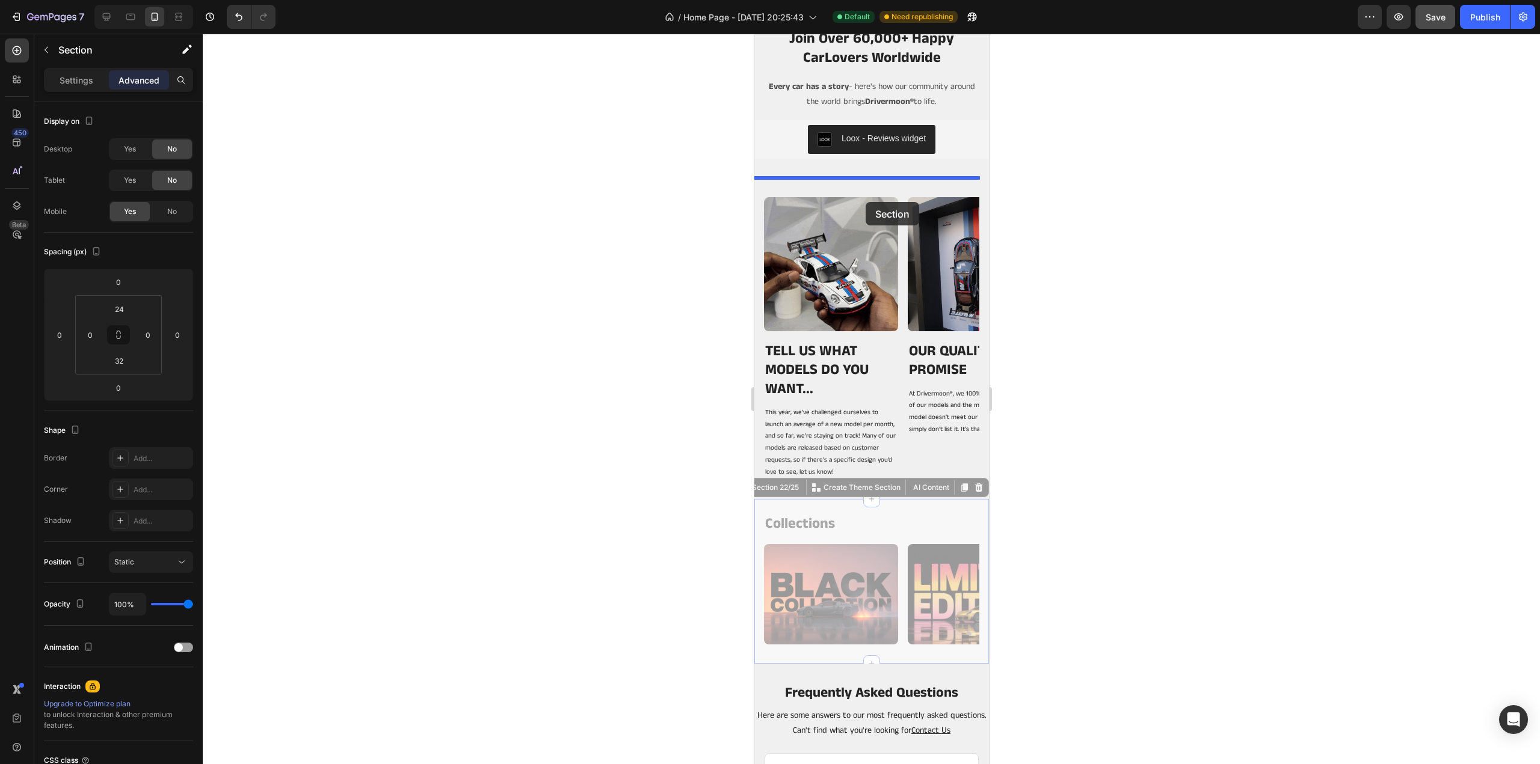
drag, startPoint x: 846, startPoint y: 506, endPoint x: 865, endPoint y: 189, distance: 317.6
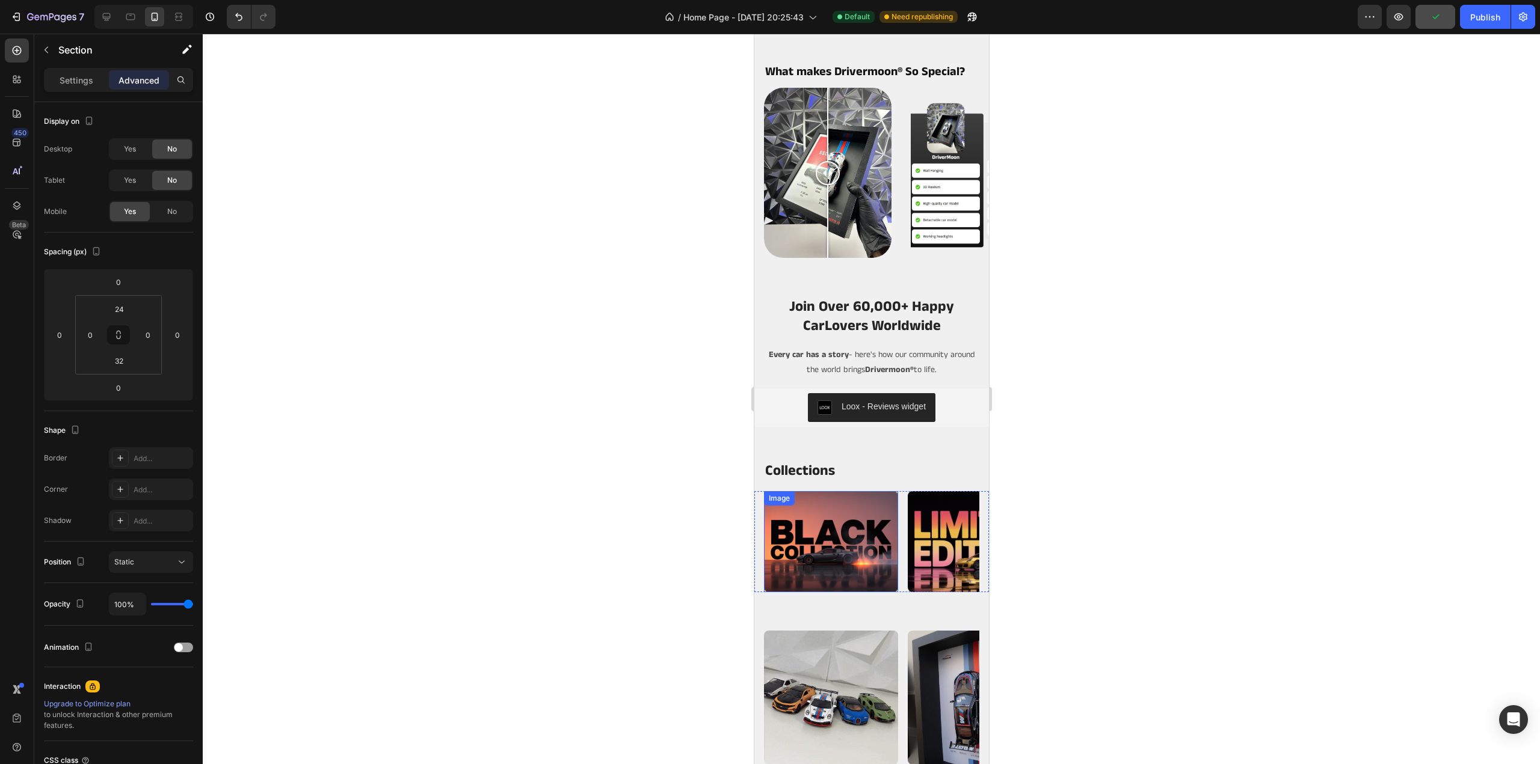
scroll to position [2519, 0]
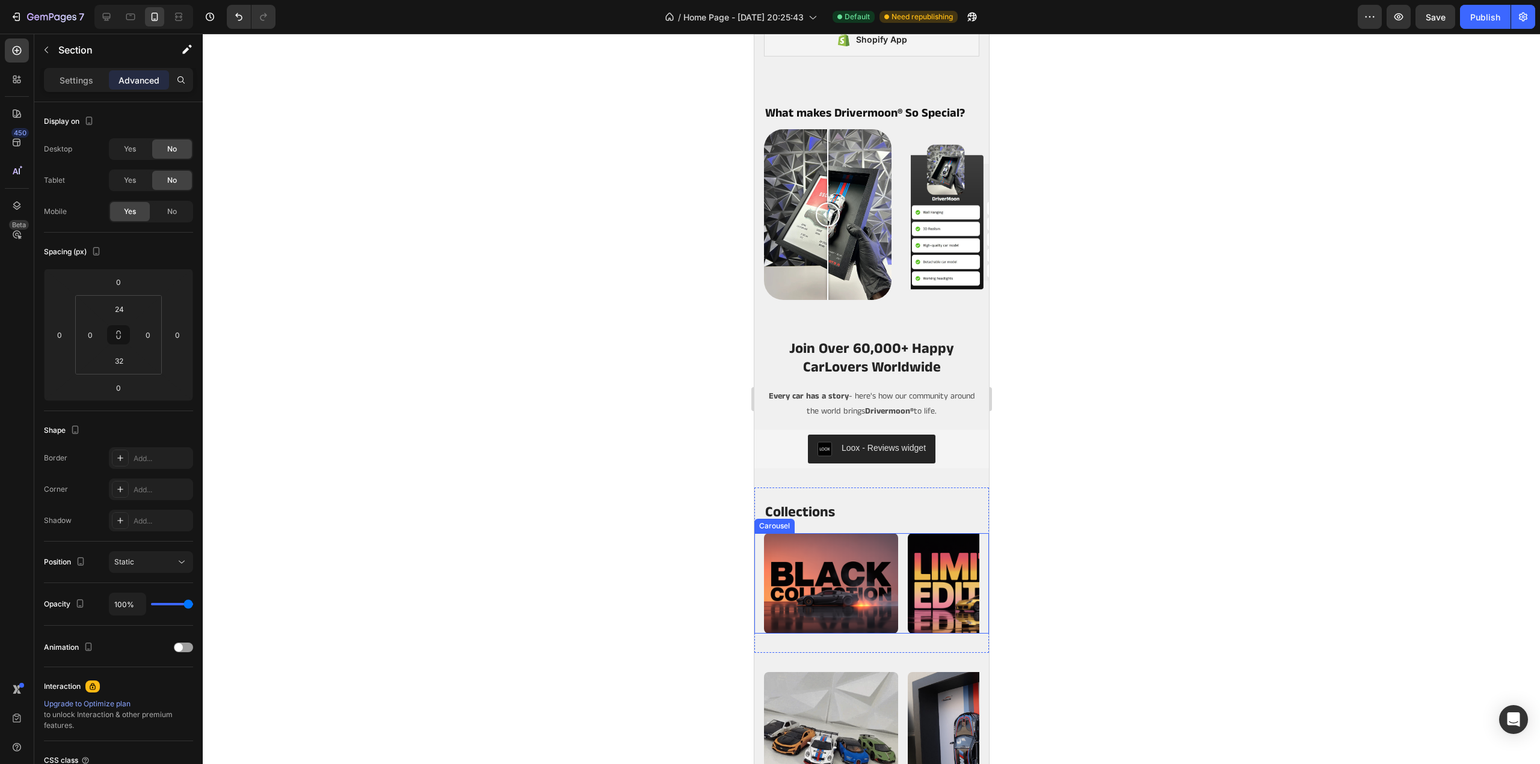
click at [901, 562] on div "Image Image Image Image Image" at bounding box center [870, 583] width 215 height 100
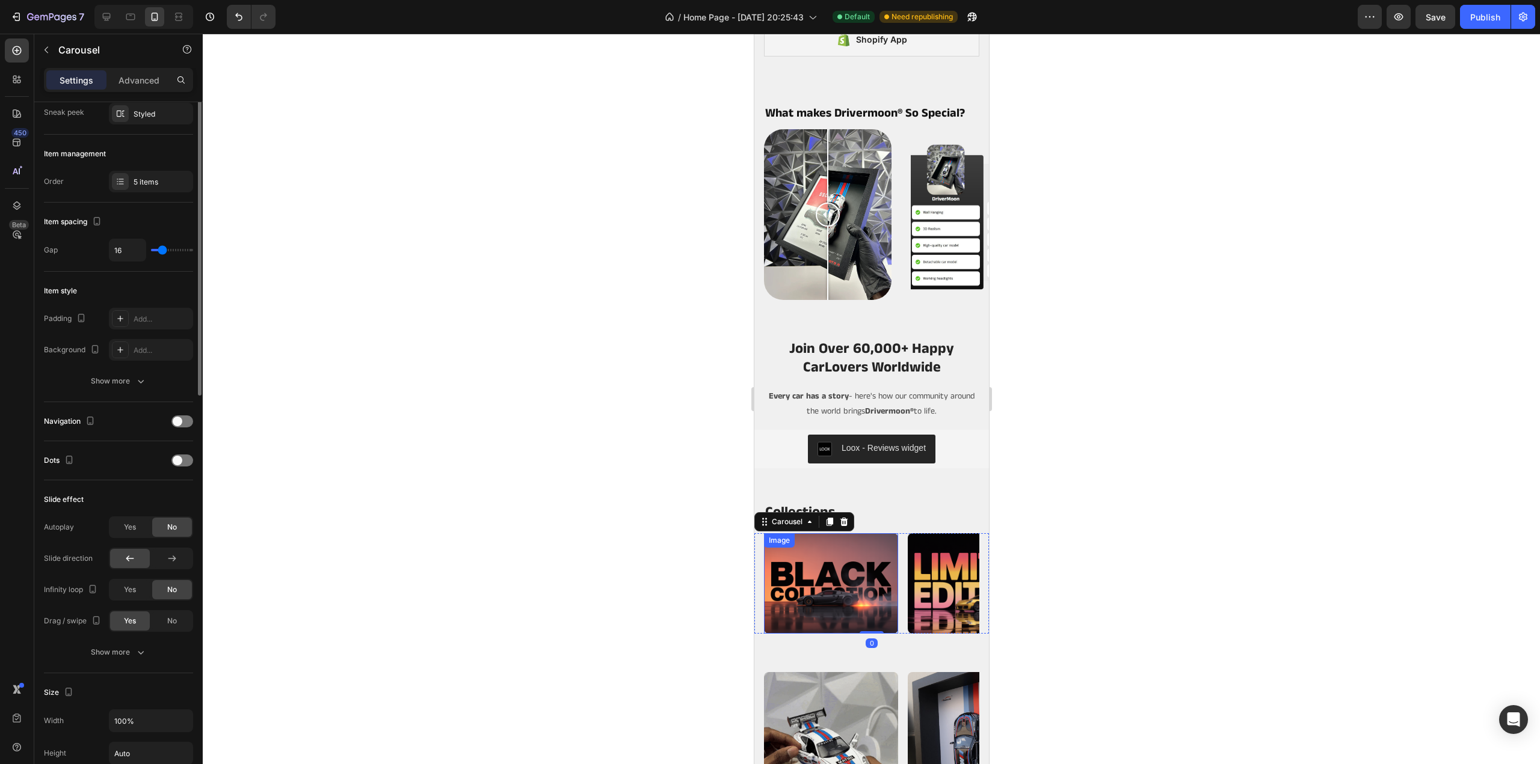
scroll to position [180, 0]
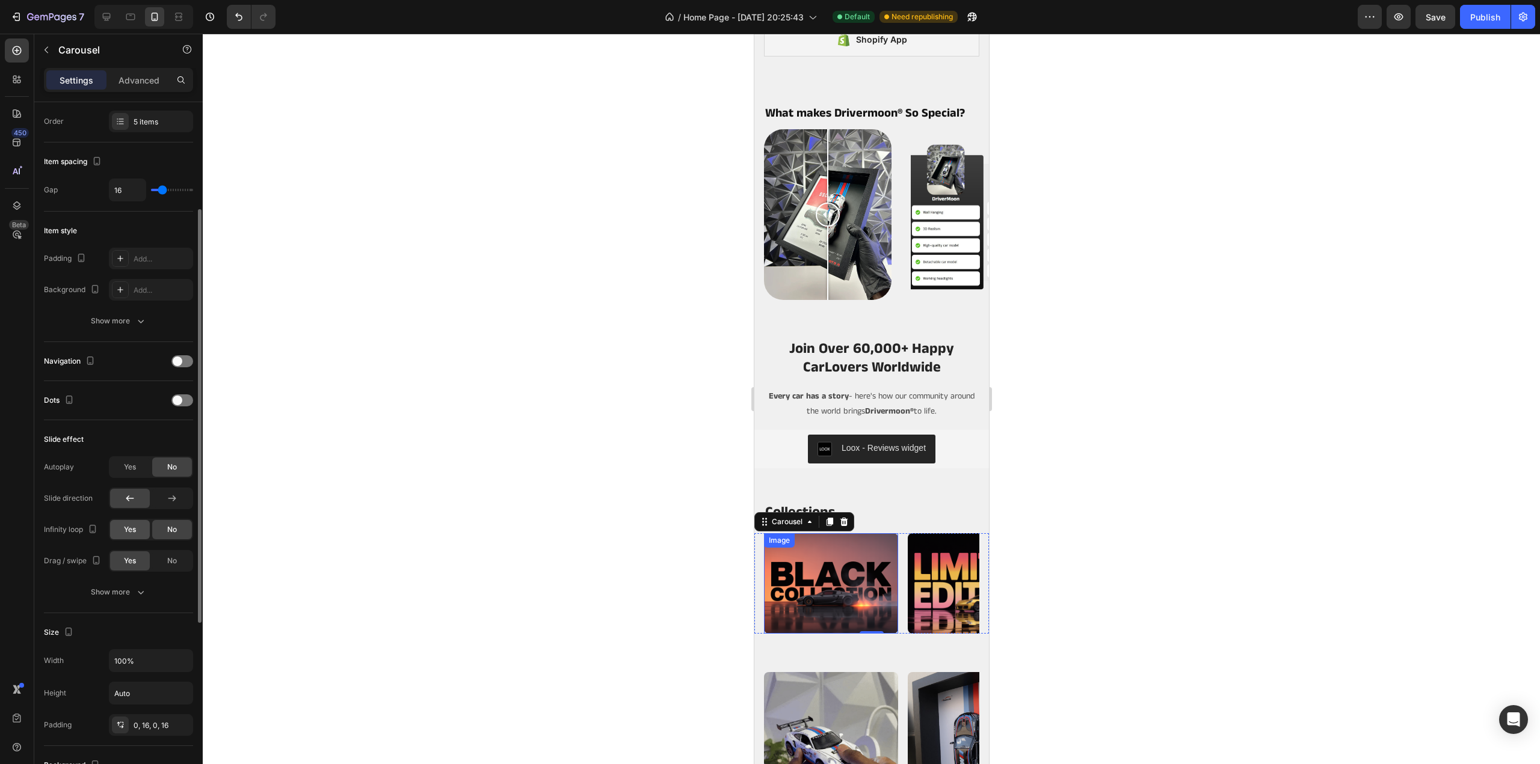
click at [130, 526] on span "Yes" at bounding box center [130, 529] width 12 height 11
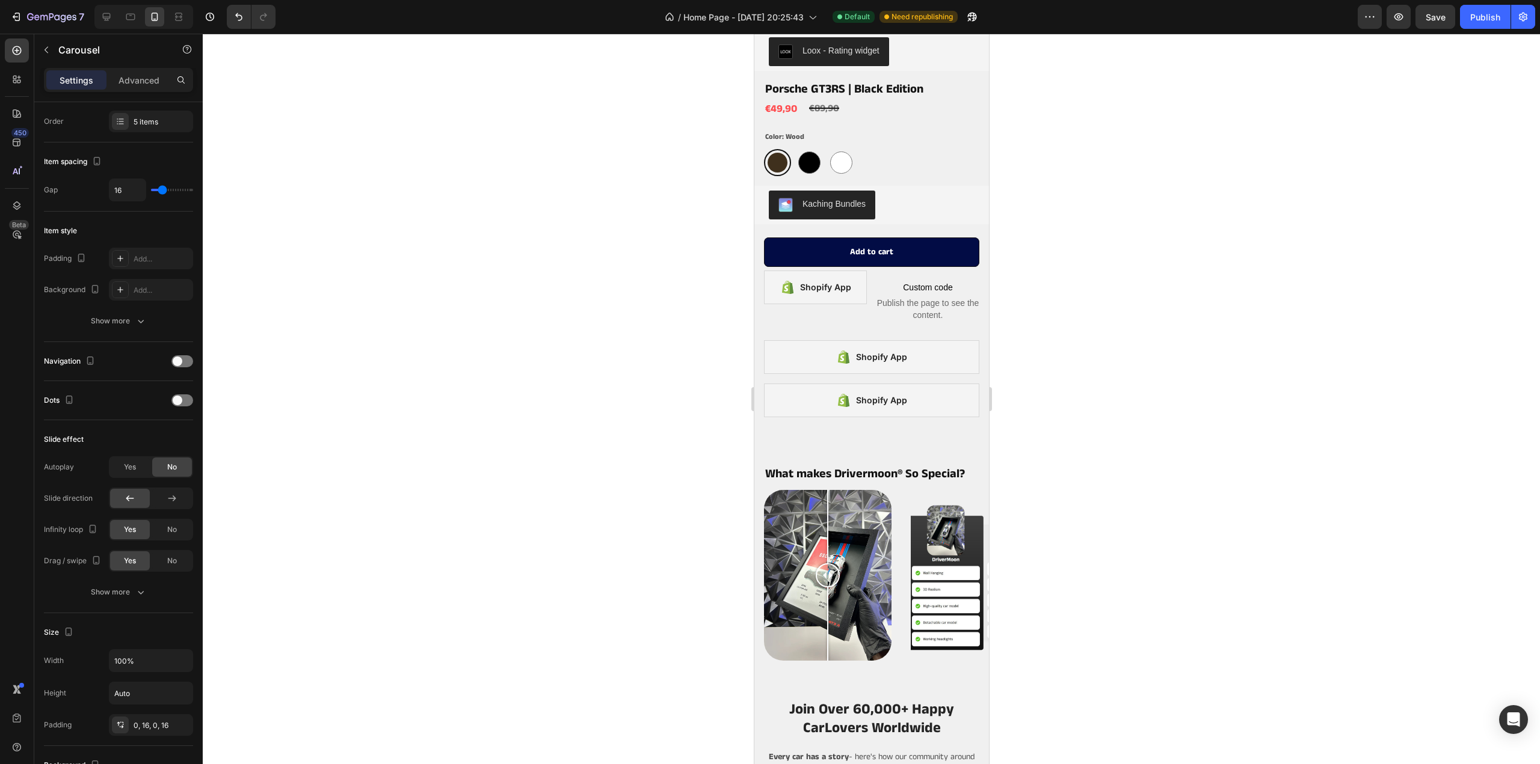
scroll to position [2519, 0]
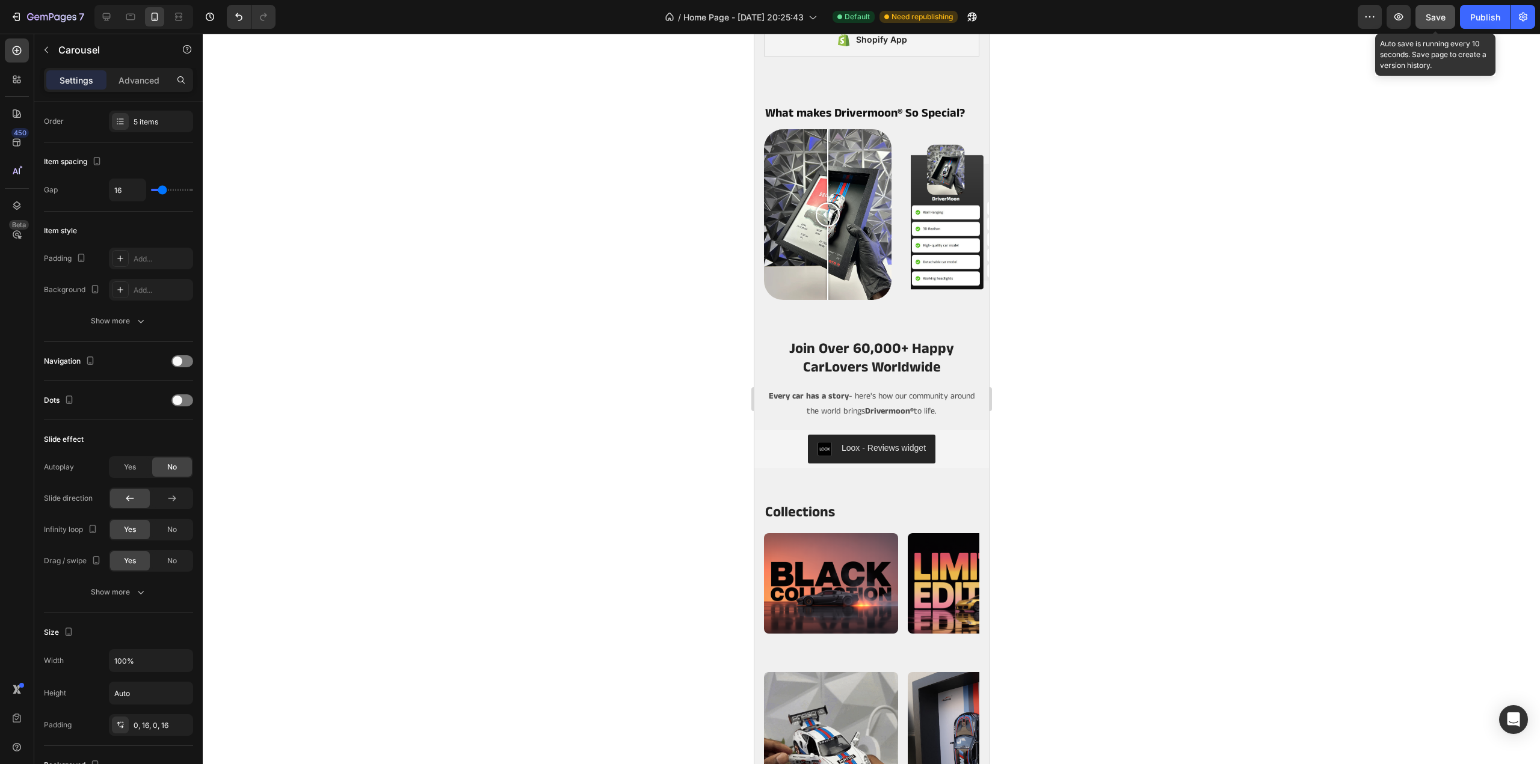
click at [1452, 15] on button "Save" at bounding box center [1435, 17] width 40 height 24
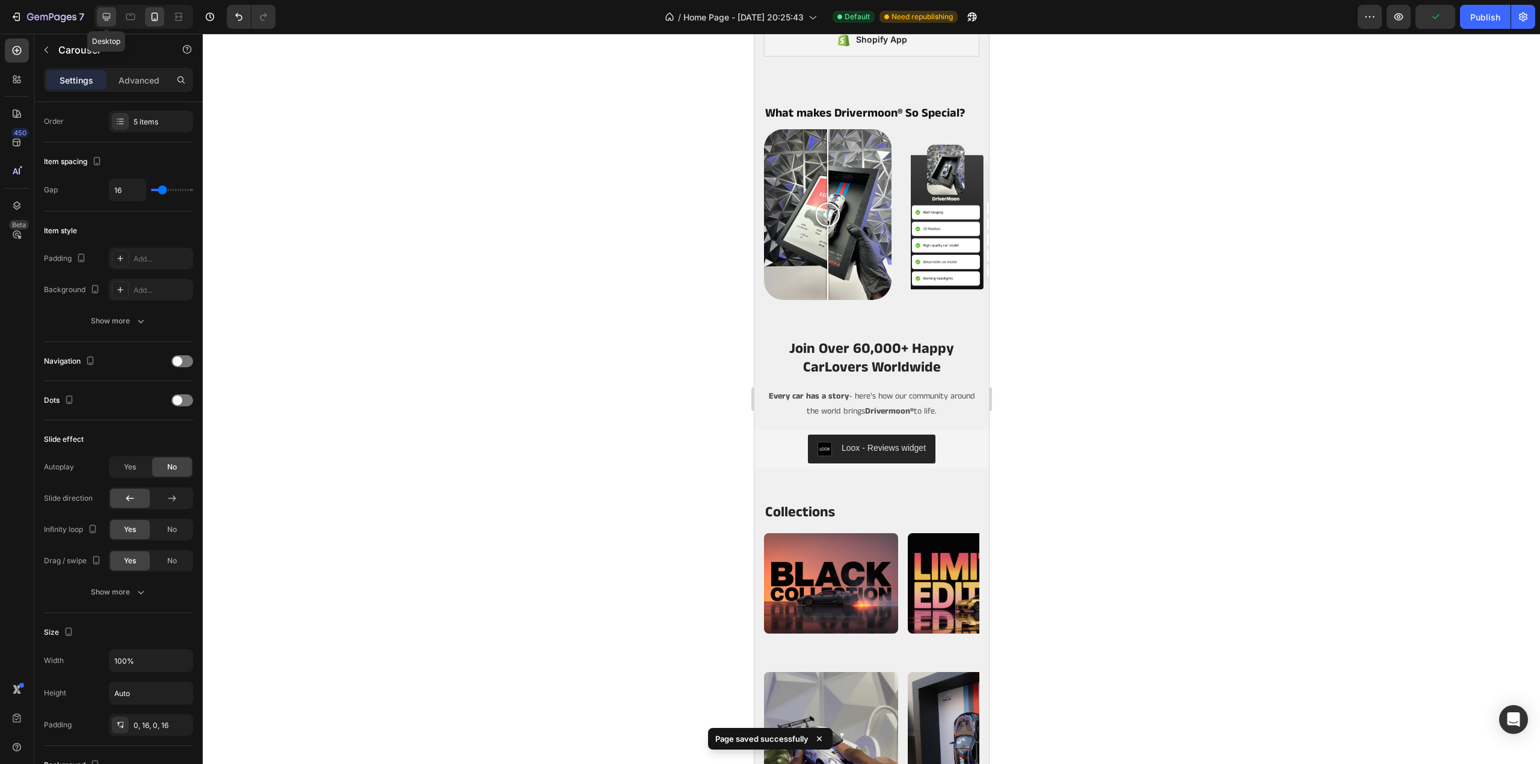
click at [106, 13] on icon at bounding box center [106, 17] width 12 height 12
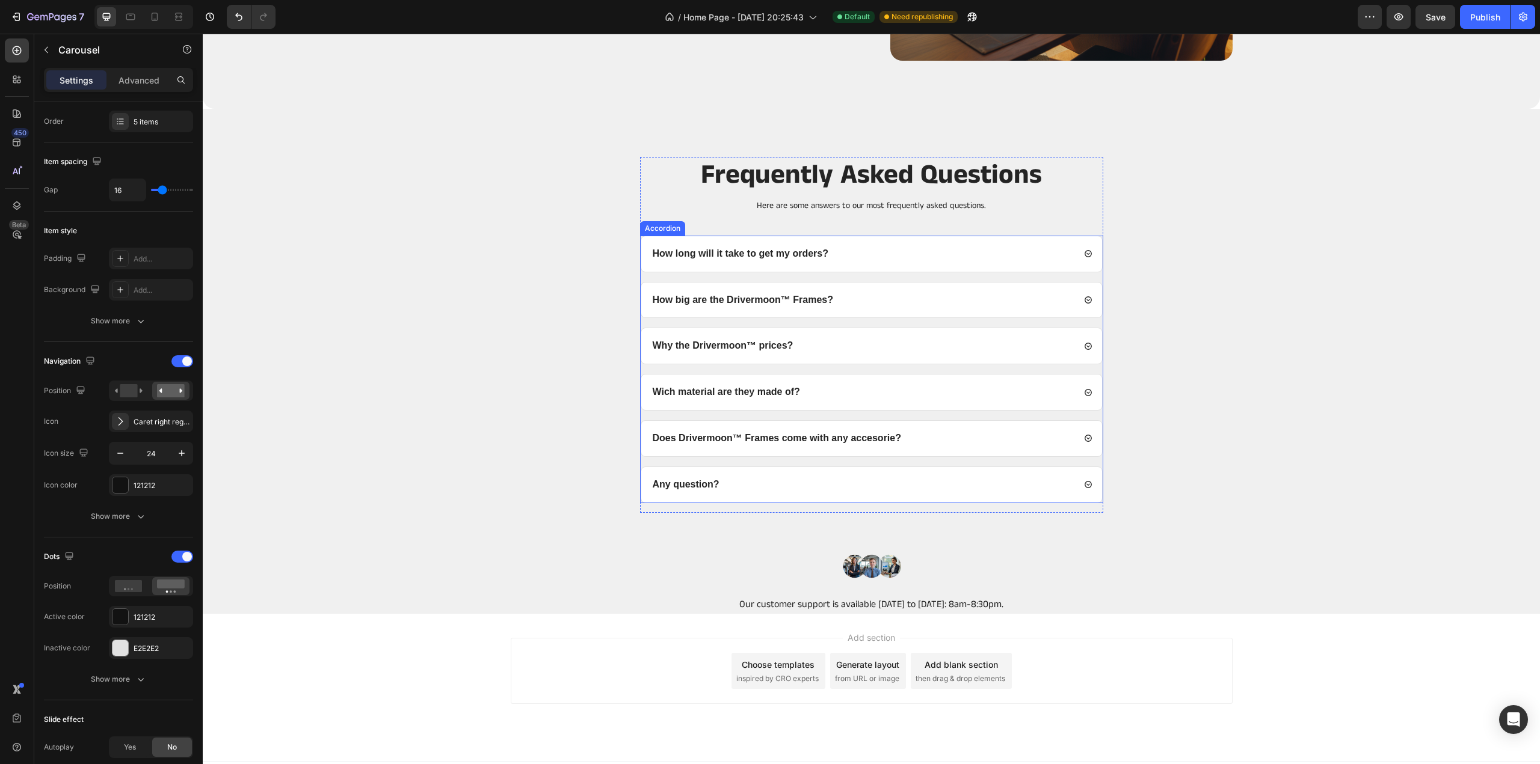
scroll to position [4209, 0]
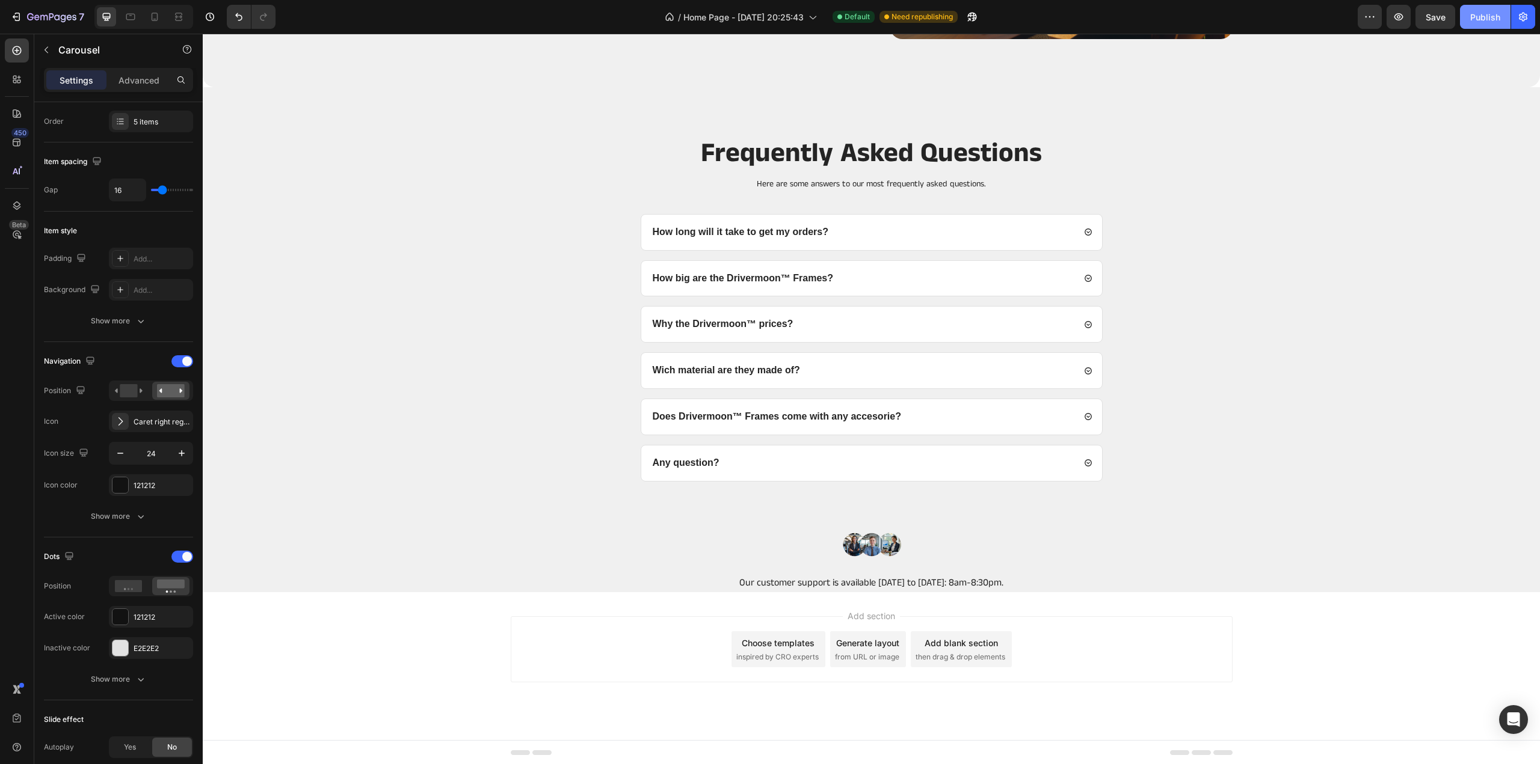
click at [1485, 15] on div "Publish" at bounding box center [1485, 17] width 30 height 13
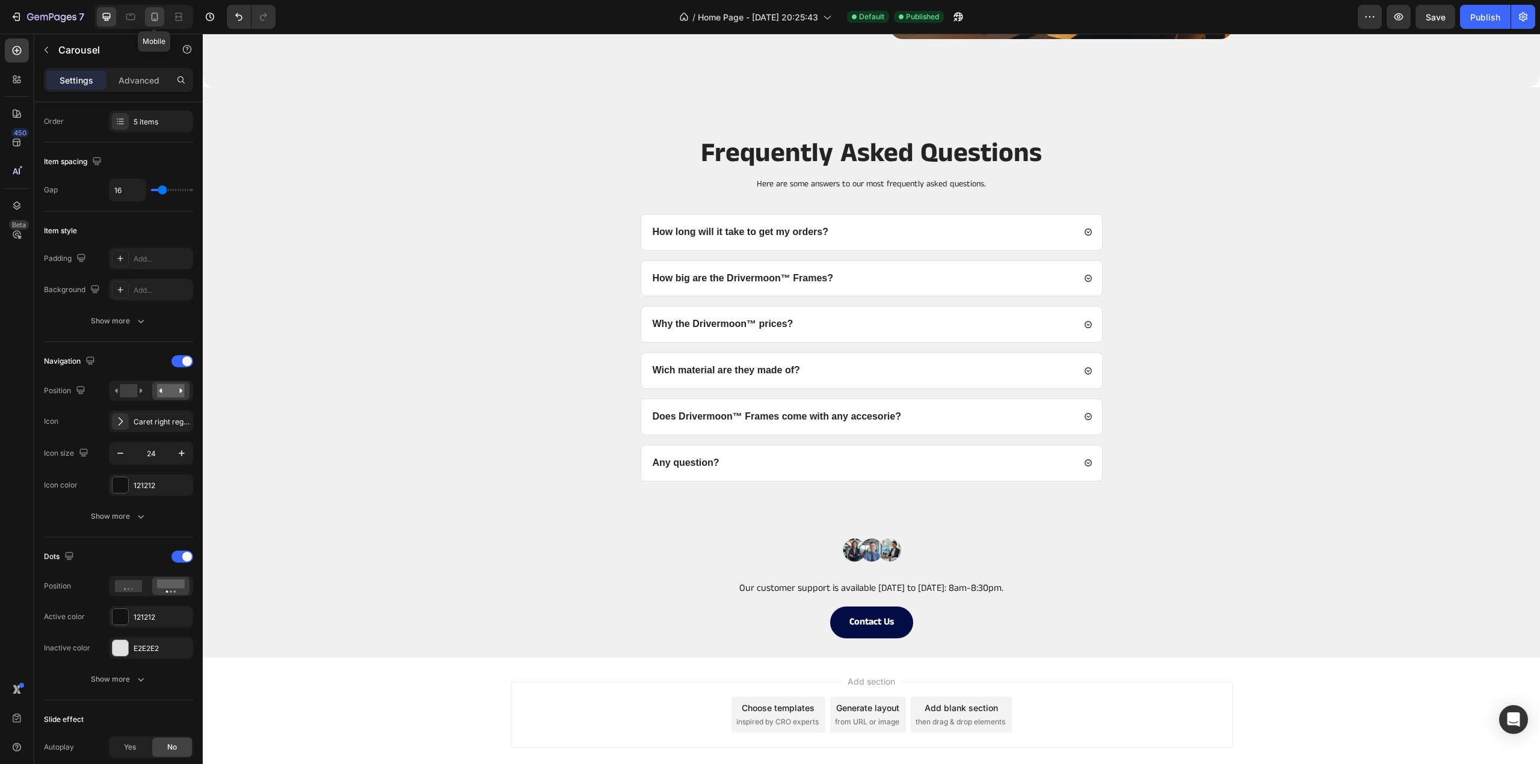
drag, startPoint x: 156, startPoint y: 23, endPoint x: 87, endPoint y: 464, distance: 445.6
click at [156, 23] on div at bounding box center [154, 16] width 19 height 19
type input "100%"
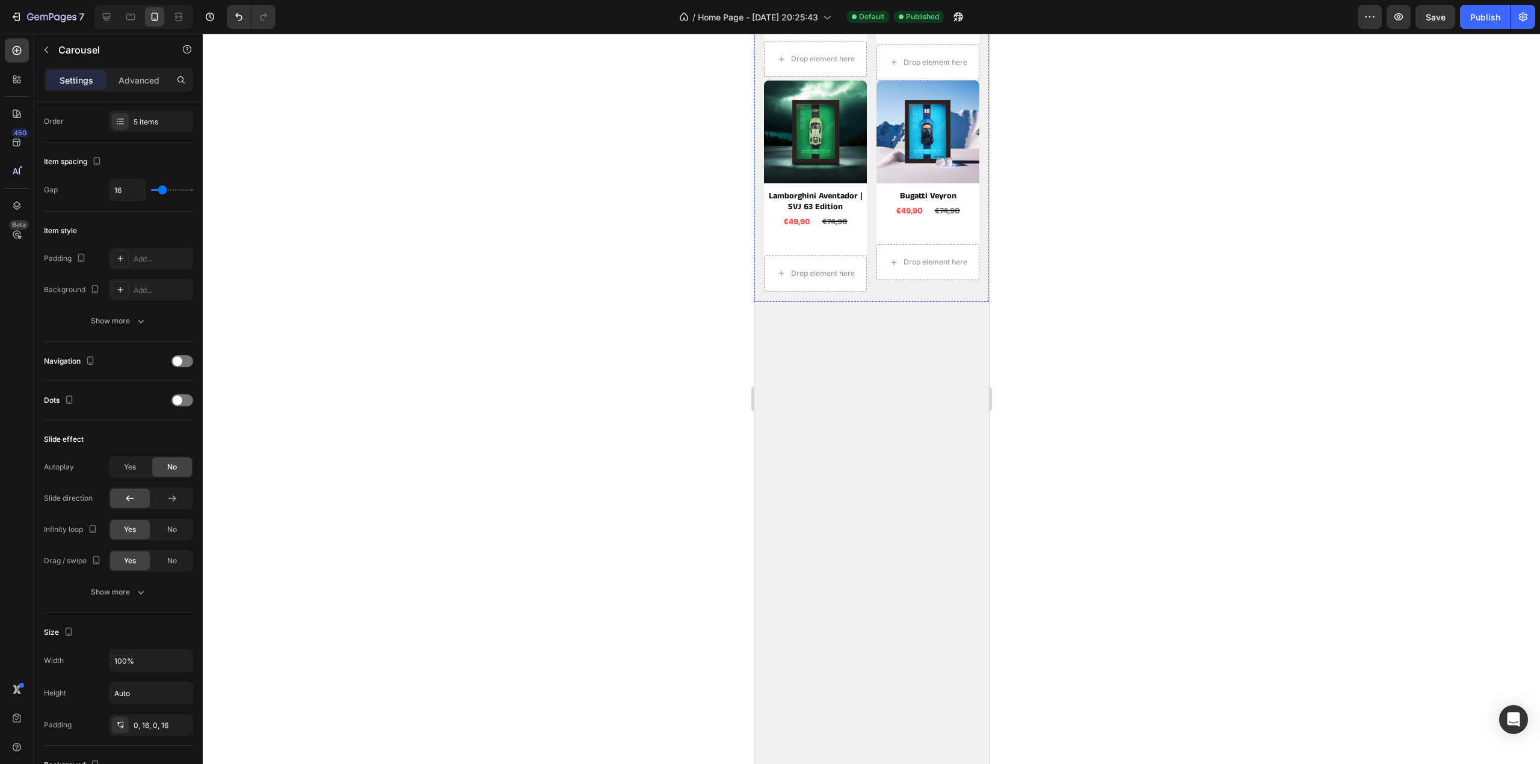
scroll to position [149, 0]
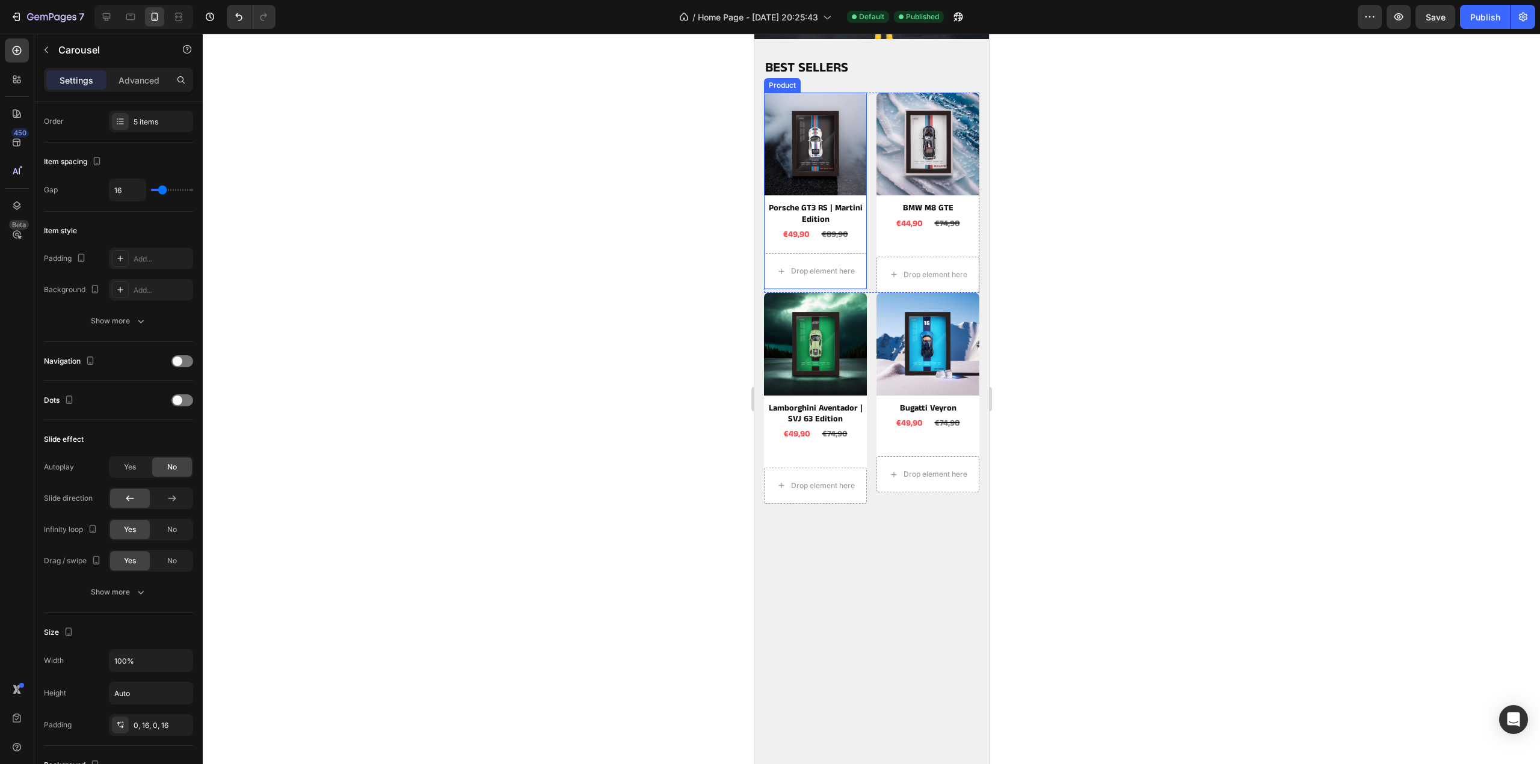
click at [828, 248] on div "Product Images Porsche GT3 RS | Martini Edition Product Title €49,90 Product Pr…" at bounding box center [814, 191] width 103 height 197
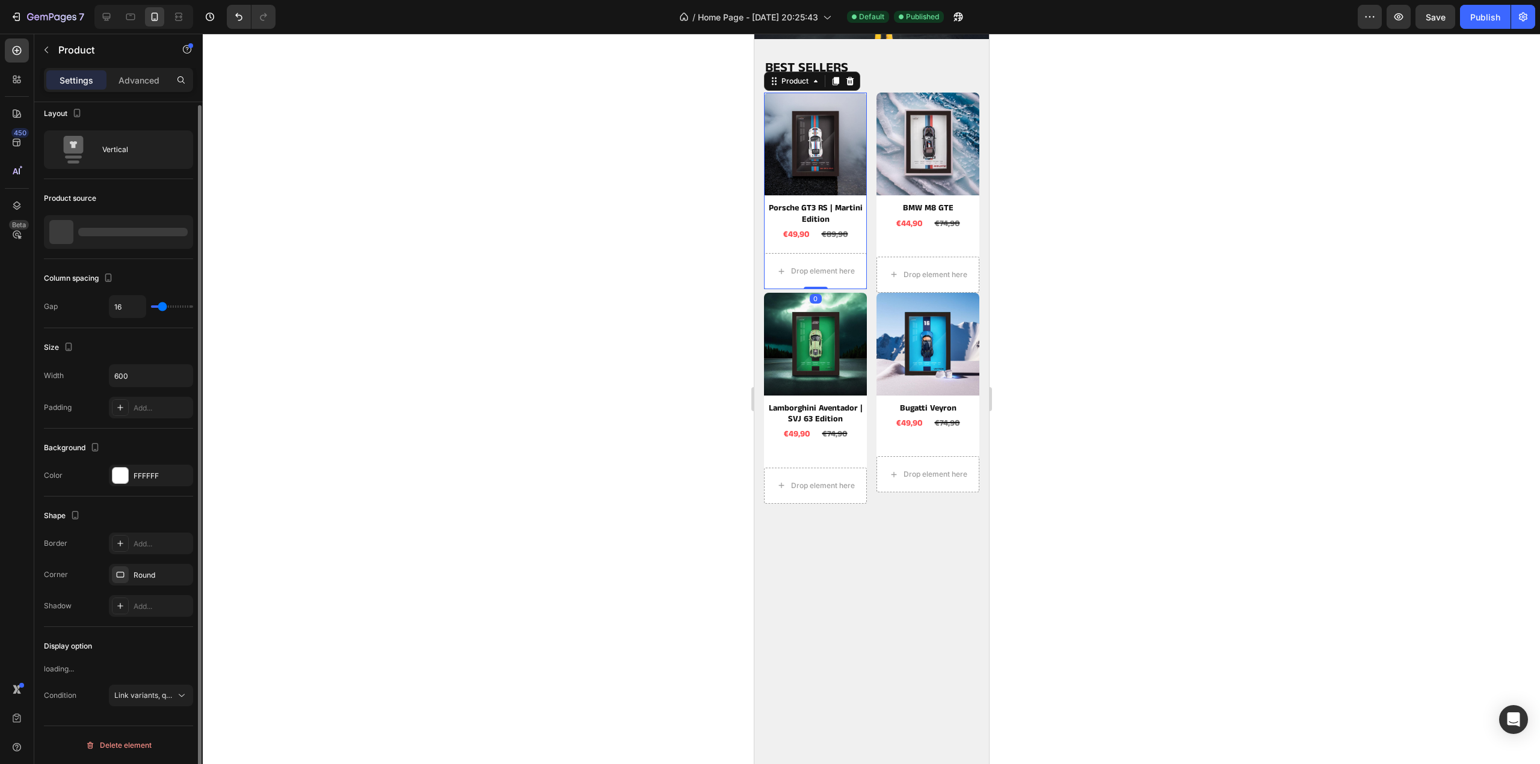
scroll to position [0, 0]
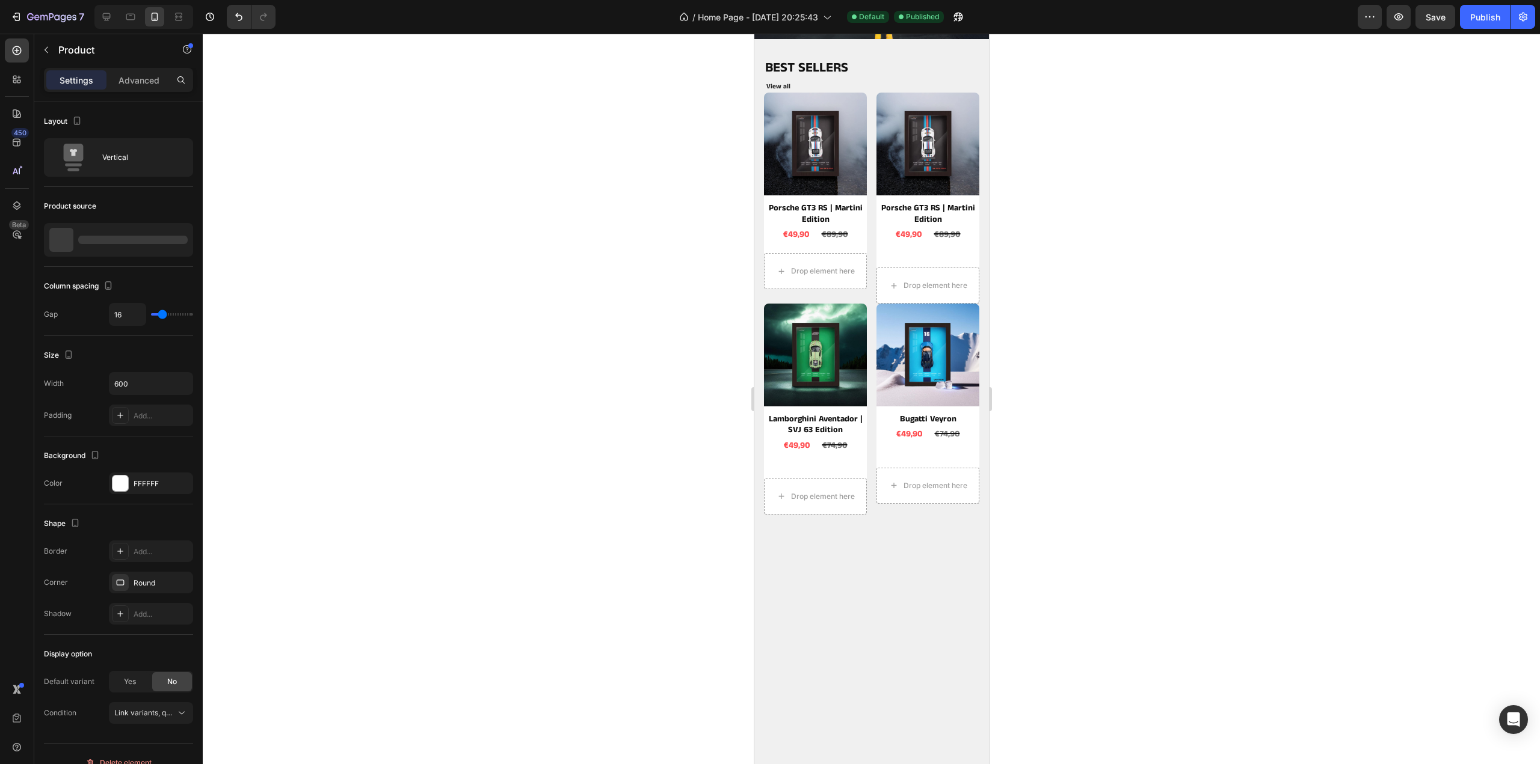
click at [906, 252] on div "Product Images Porsche GT3 RS | Martini Edition Product Title €49,90 Product Pr…" at bounding box center [927, 175] width 103 height 165
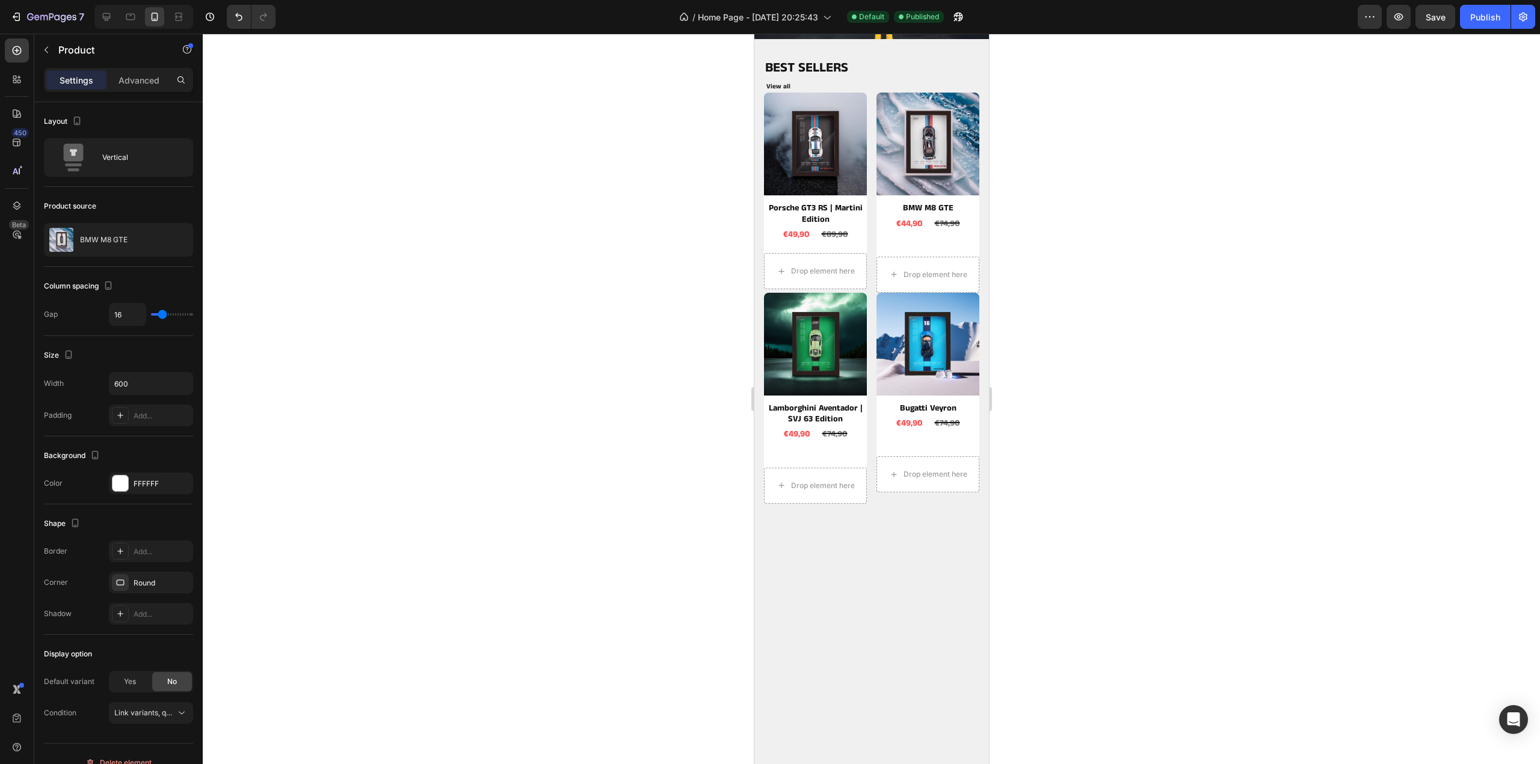
click at [915, 241] on div "Product Images BMW M8 GTE Product Title €44,90 Product Price Product Price €74,…" at bounding box center [927, 170] width 103 height 154
click at [953, 219] on div "€44,90 Product Price Product Price €74,90 Product Price Product Price Row" at bounding box center [927, 223] width 103 height 17
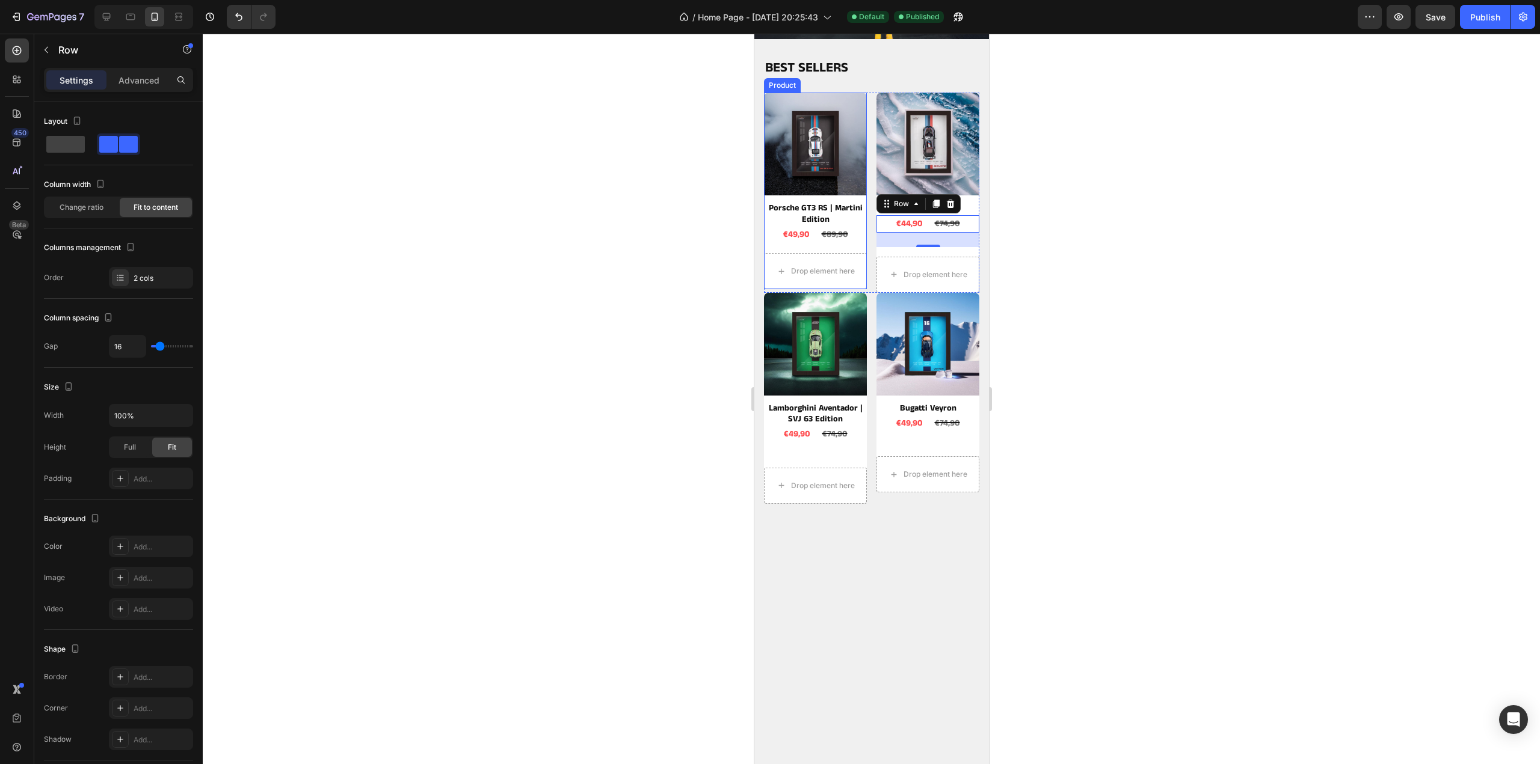
click at [850, 245] on div "Product Images Porsche GT3 RS | Martini Edition Product Title €49,90 Product Pr…" at bounding box center [814, 191] width 103 height 197
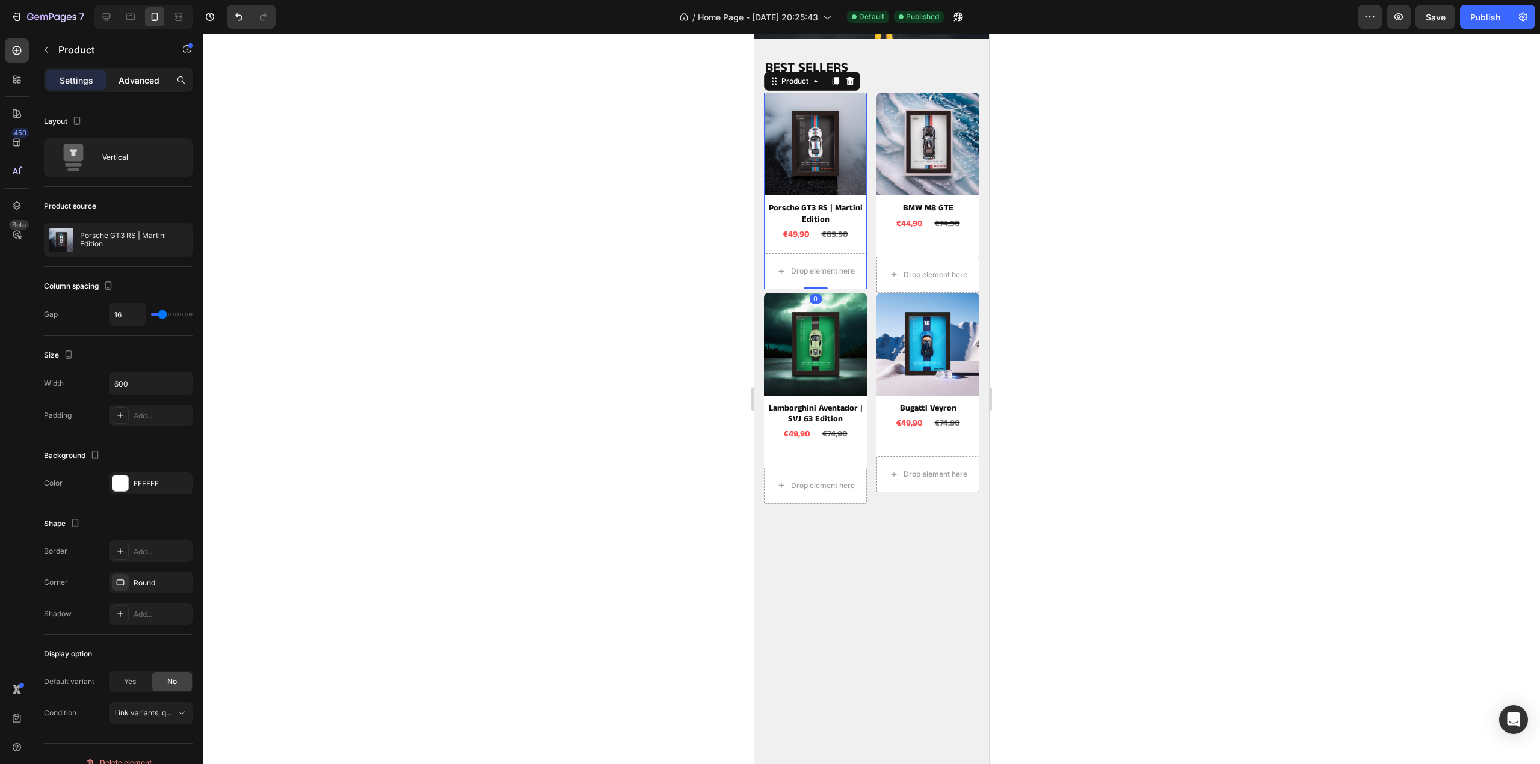
click at [140, 84] on p "Advanced" at bounding box center [138, 80] width 41 height 13
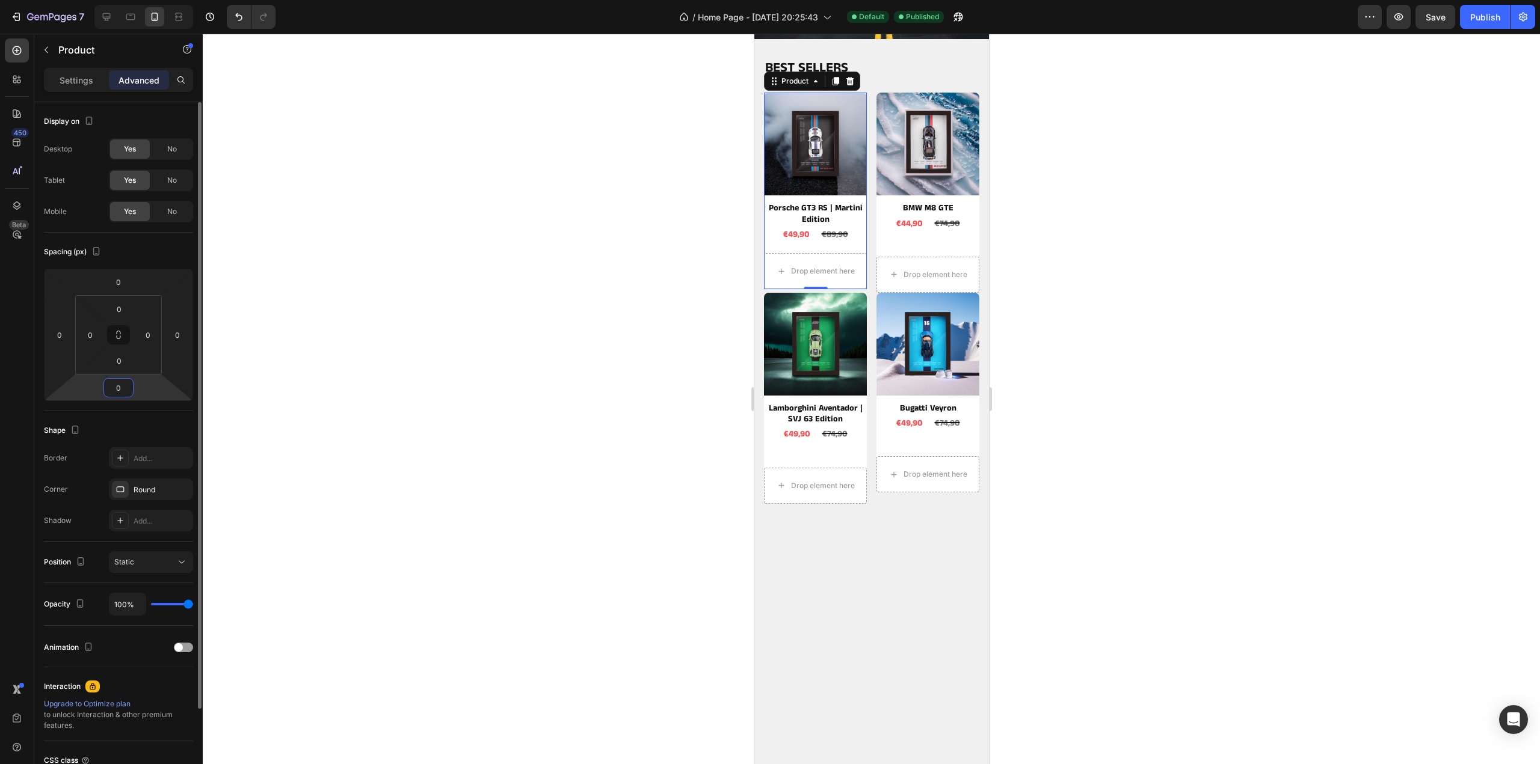
click at [119, 392] on input "0" at bounding box center [118, 388] width 24 height 18
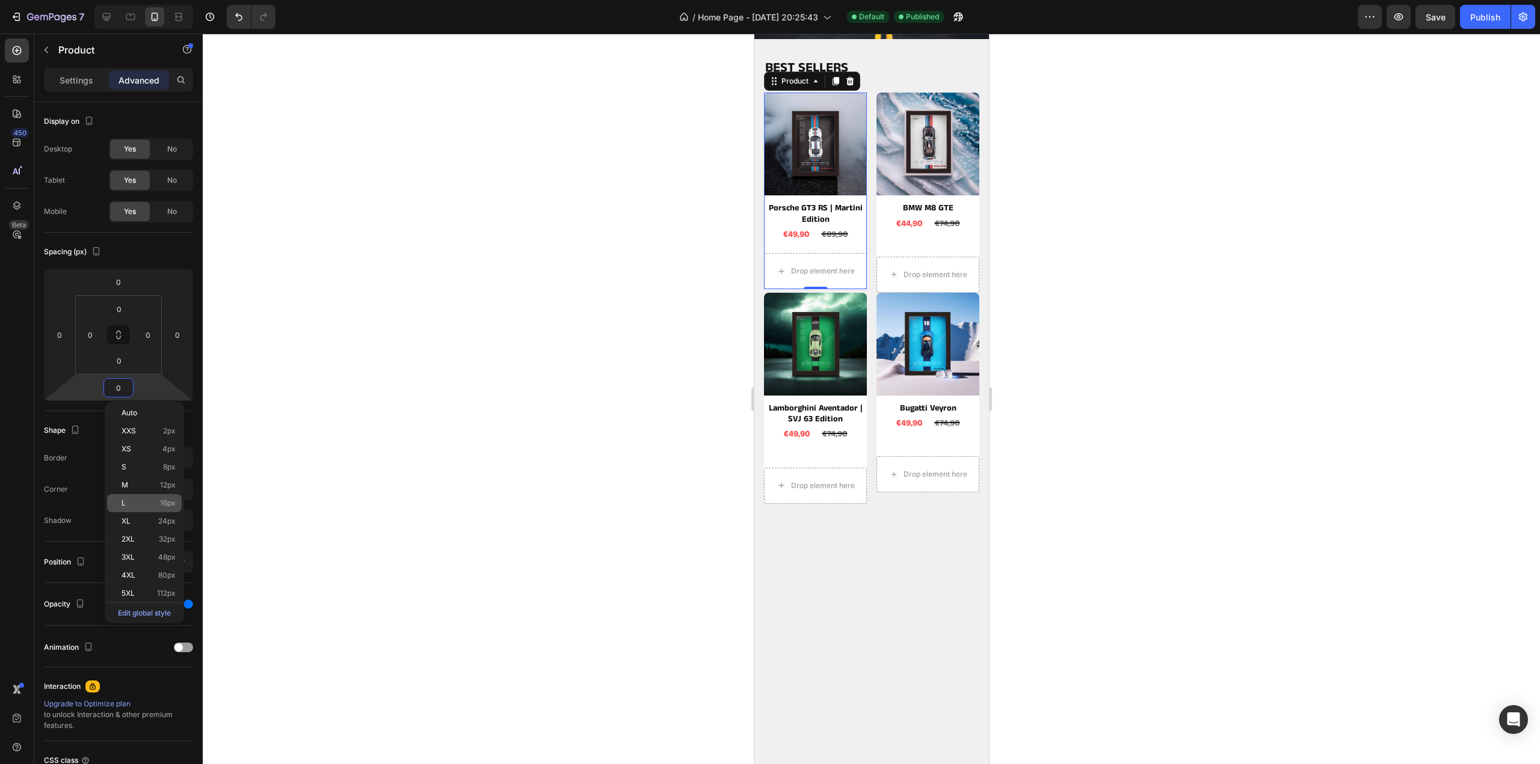
click at [130, 503] on p "L 16px" at bounding box center [148, 503] width 54 height 8
type input "16"
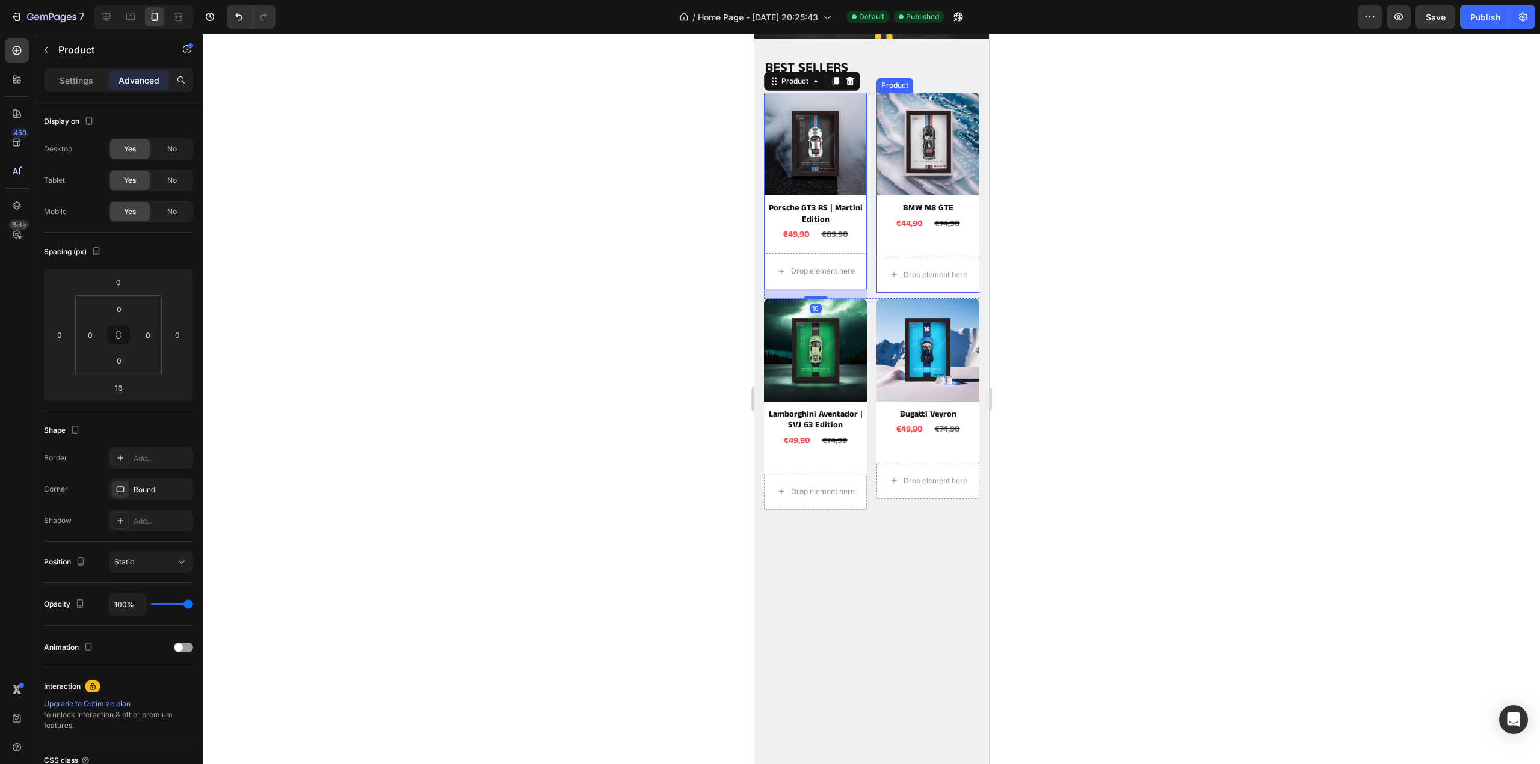
click at [911, 247] on div "Product Images BMW M8 GTE Product Title €44,90 Product Price Product Price €74,…" at bounding box center [927, 193] width 103 height 200
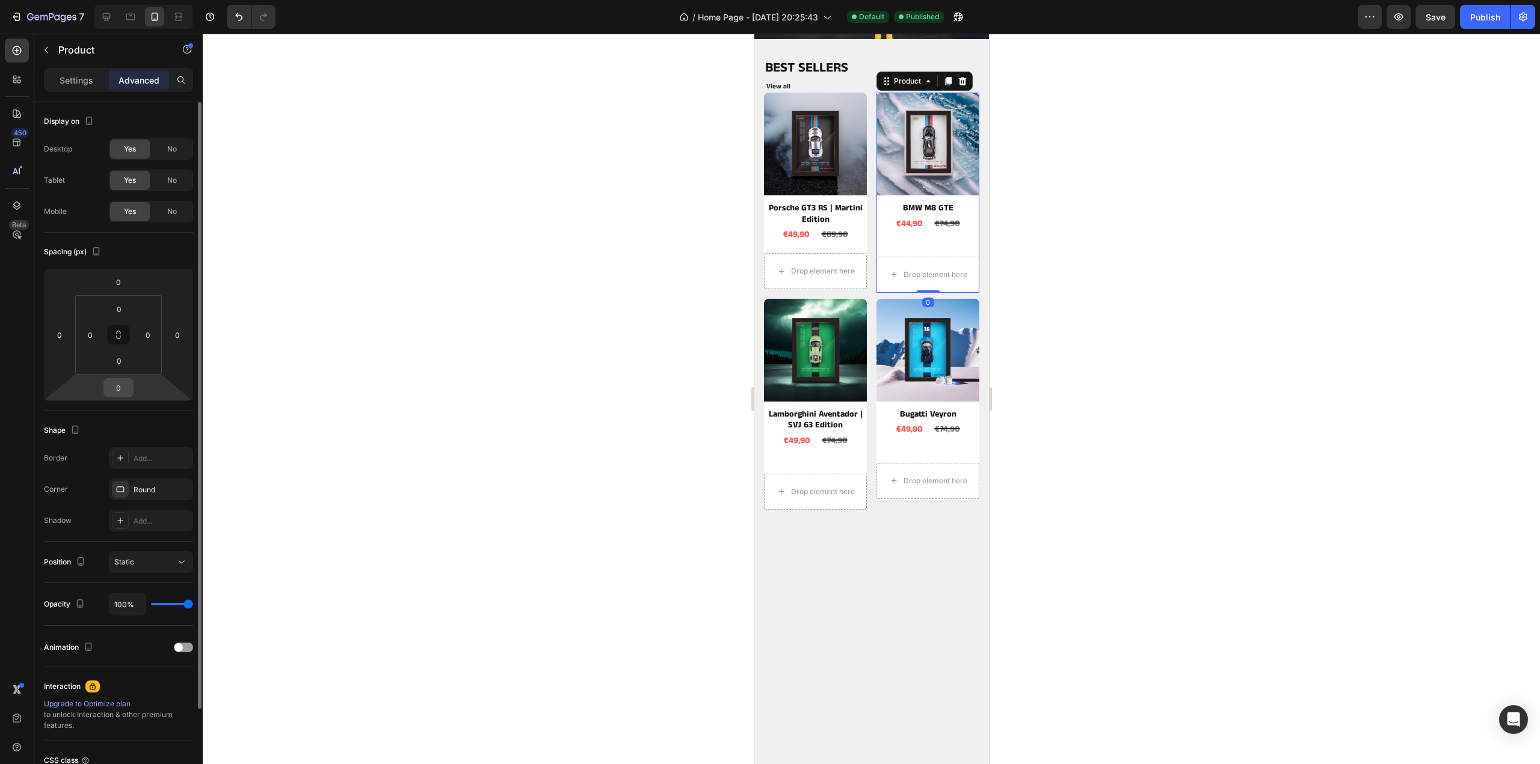
click at [119, 391] on input "0" at bounding box center [118, 388] width 24 height 18
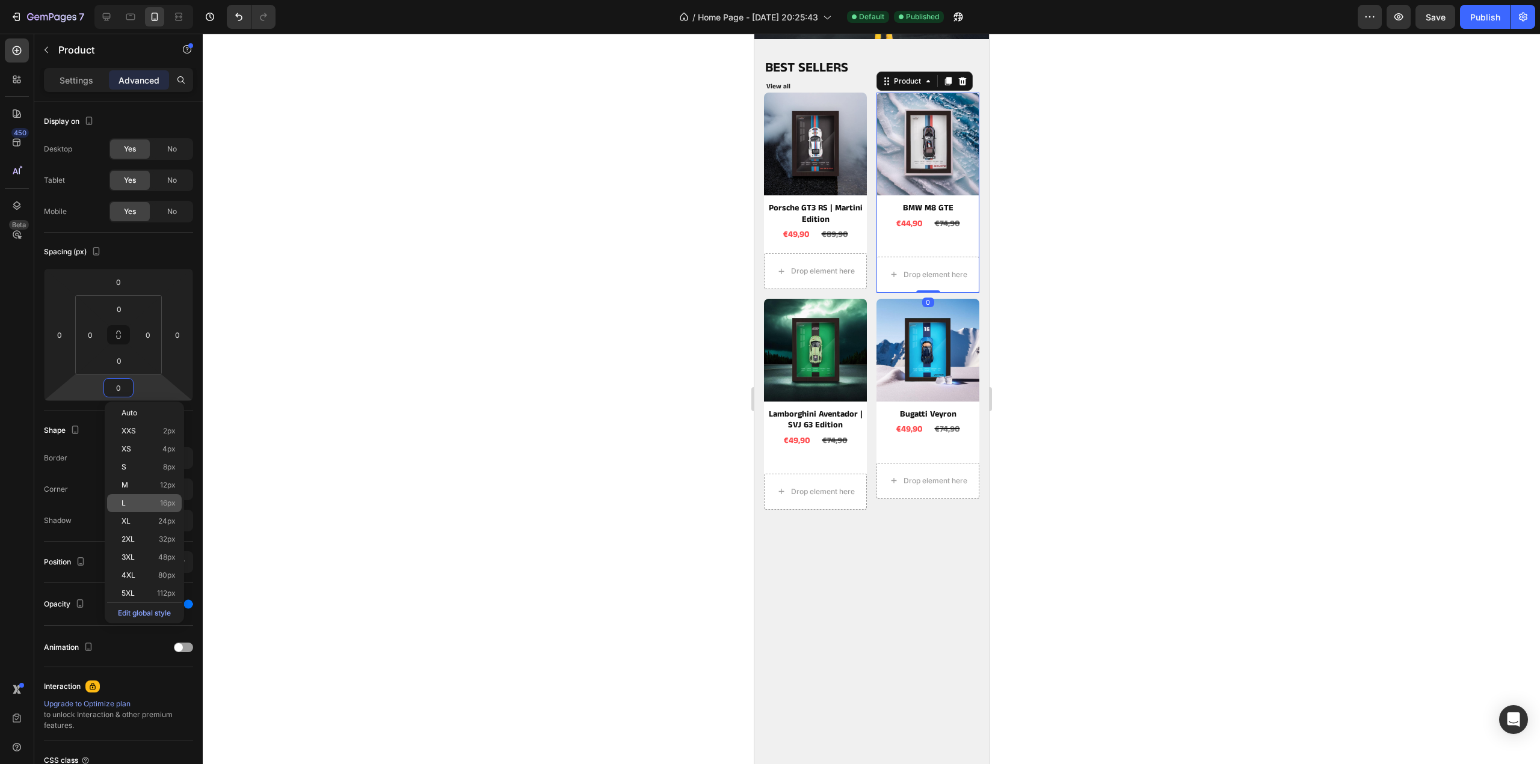
click at [128, 496] on div "L 16px" at bounding box center [144, 503] width 75 height 18
type input "16"
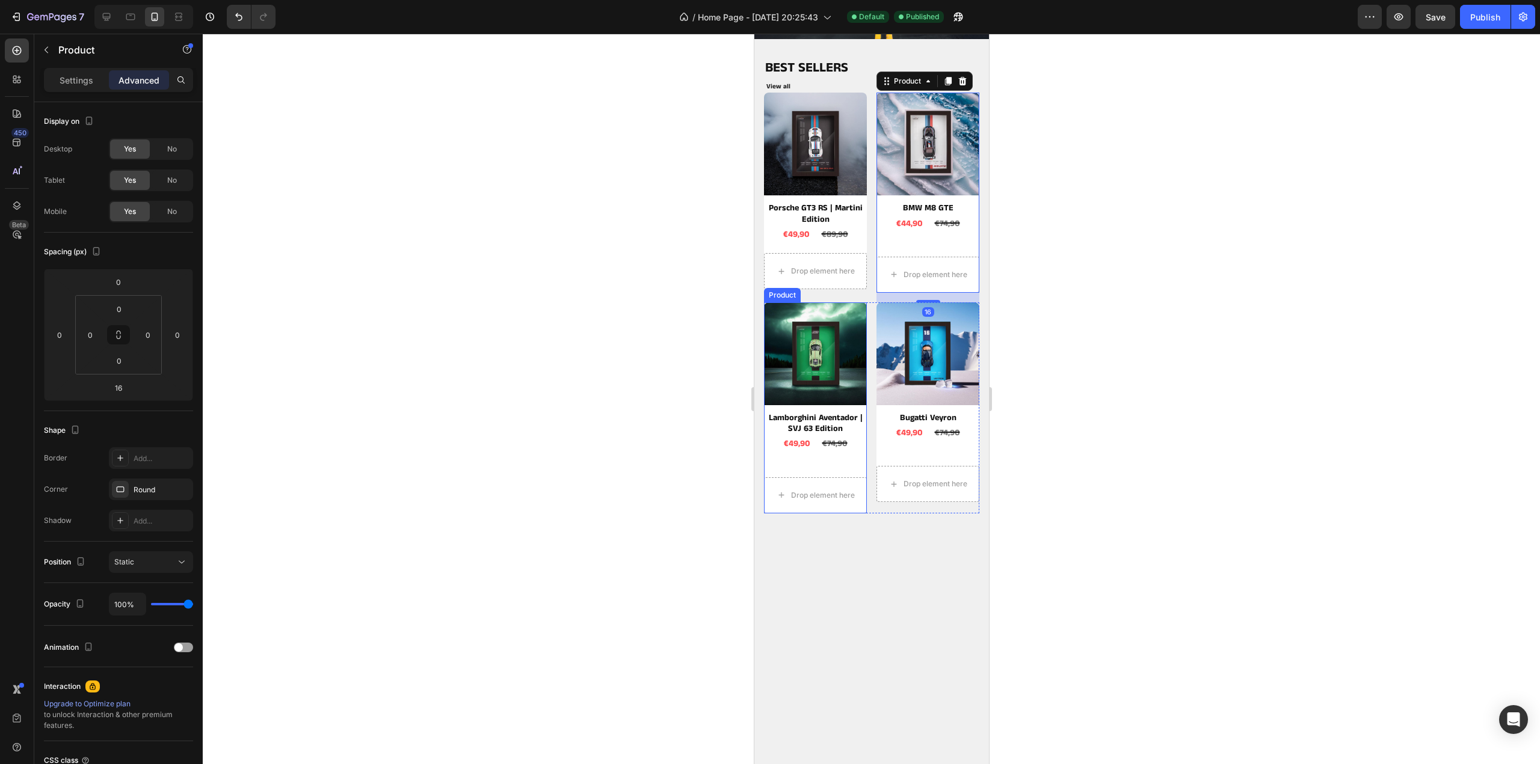
click at [854, 466] on div "Product Images Lamborghini Aventador | SVJ 63 Edition Product Title €49,90 Prod…" at bounding box center [814, 408] width 103 height 211
click at [964, 452] on div "Product Images Bugatti Veyron Product Title €49,90 Product Price Product Price …" at bounding box center [927, 403] width 103 height 200
click at [1102, 212] on div at bounding box center [871, 399] width 1337 height 731
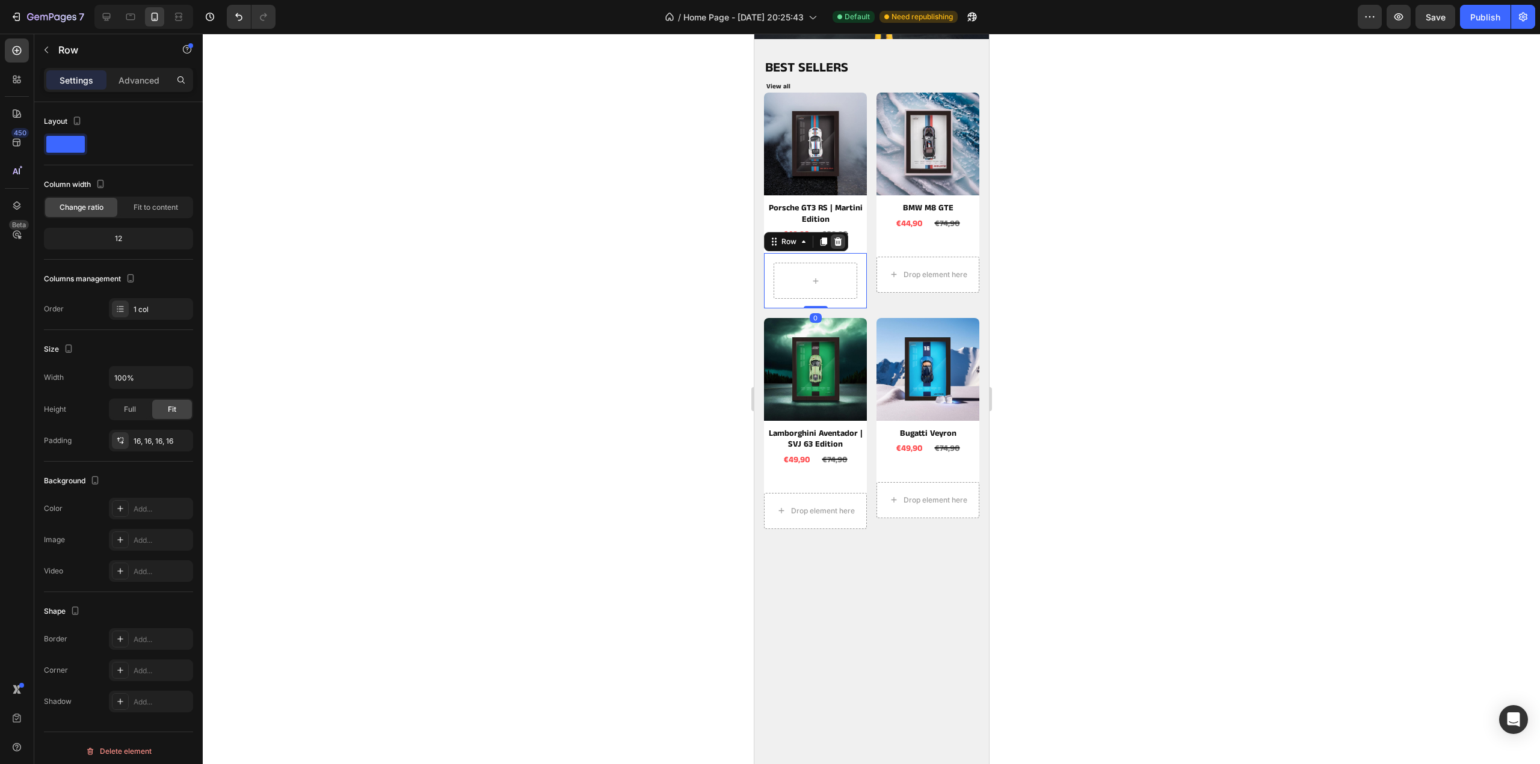
click at [834, 238] on icon at bounding box center [838, 242] width 8 height 8
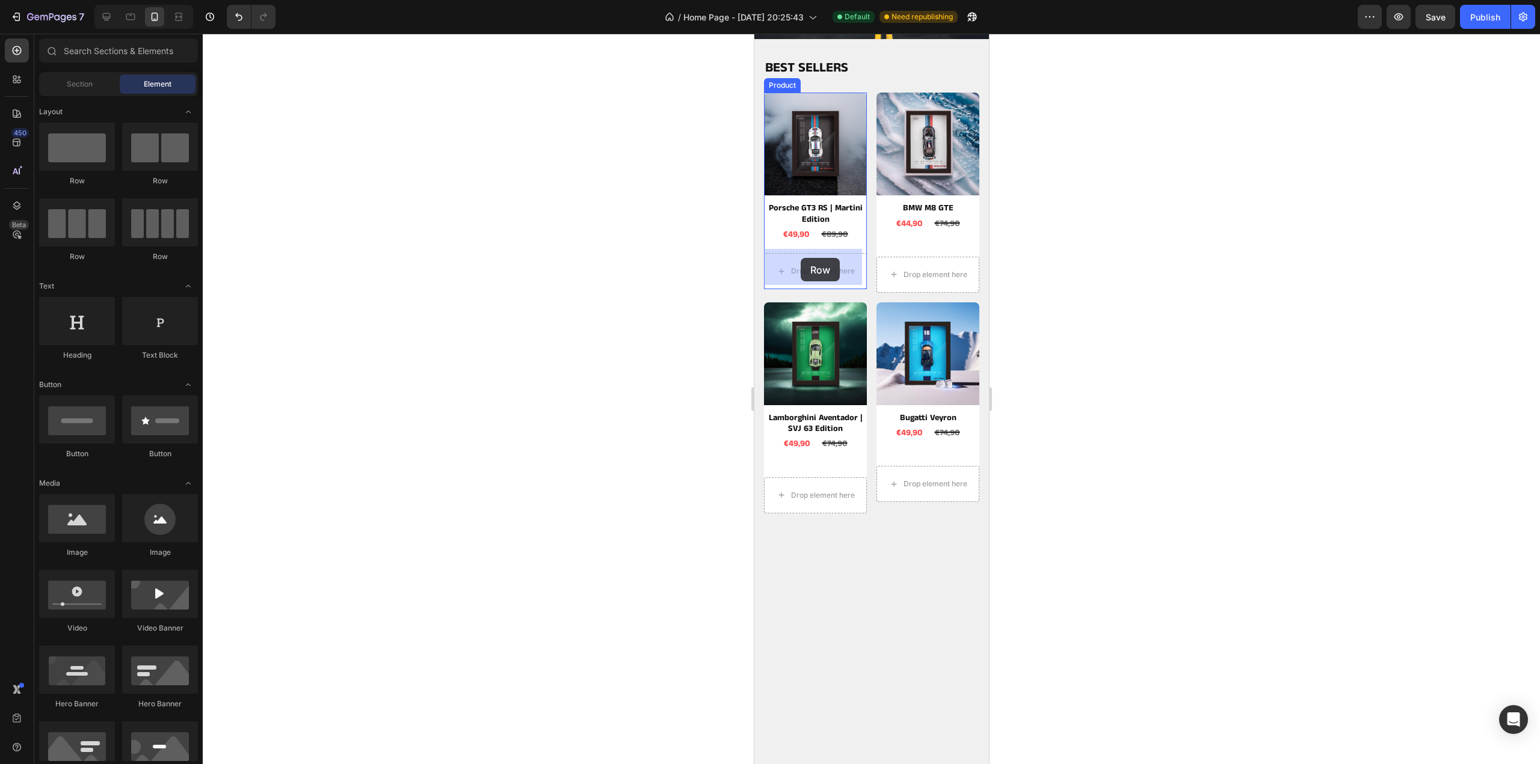
drag, startPoint x: 831, startPoint y: 174, endPoint x: 792, endPoint y: 254, distance: 89.0
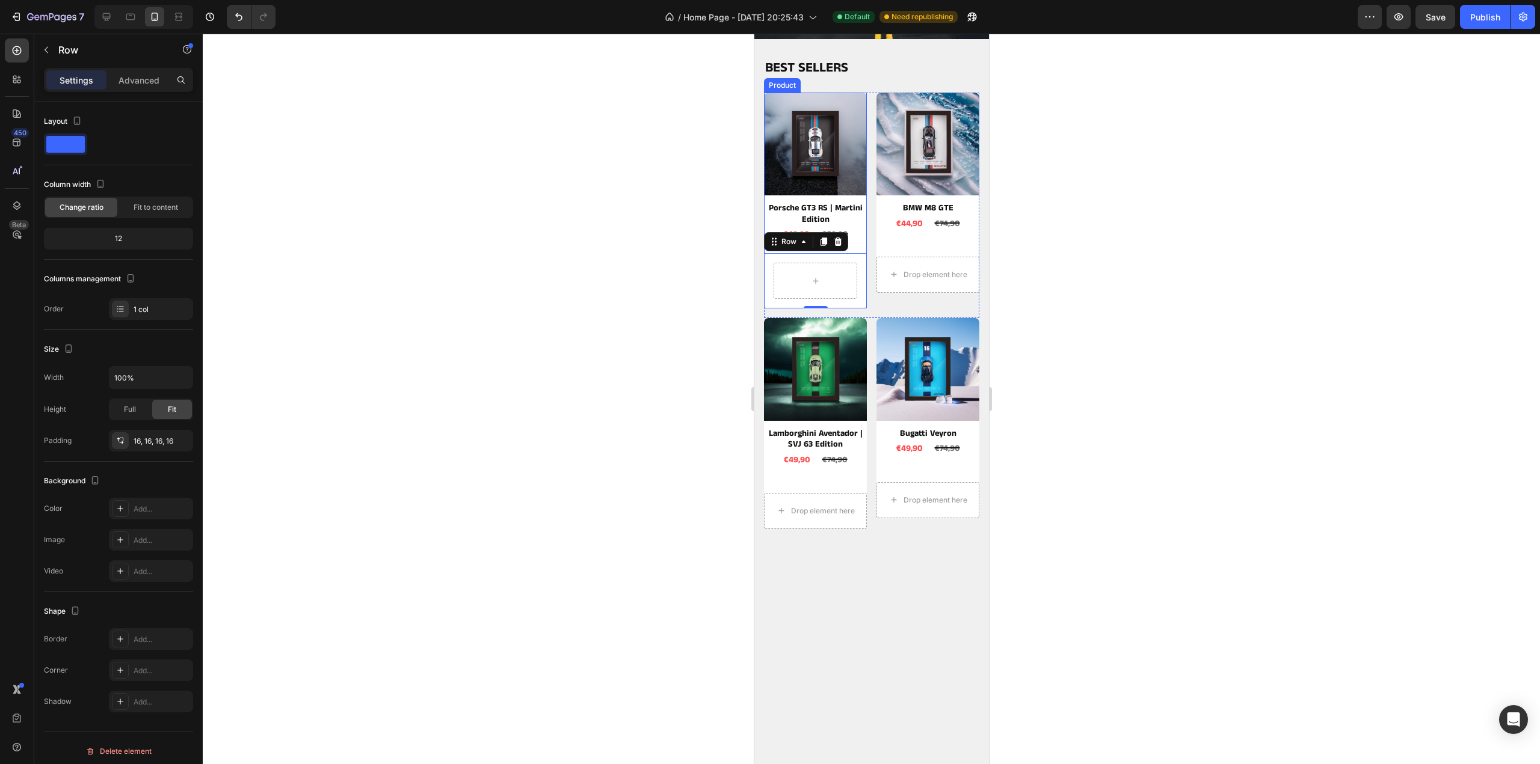
click at [856, 244] on div "Product Images Porsche GT3 RS | Martini Edition Product Title €49,90 Product Pr…" at bounding box center [814, 201] width 103 height 216
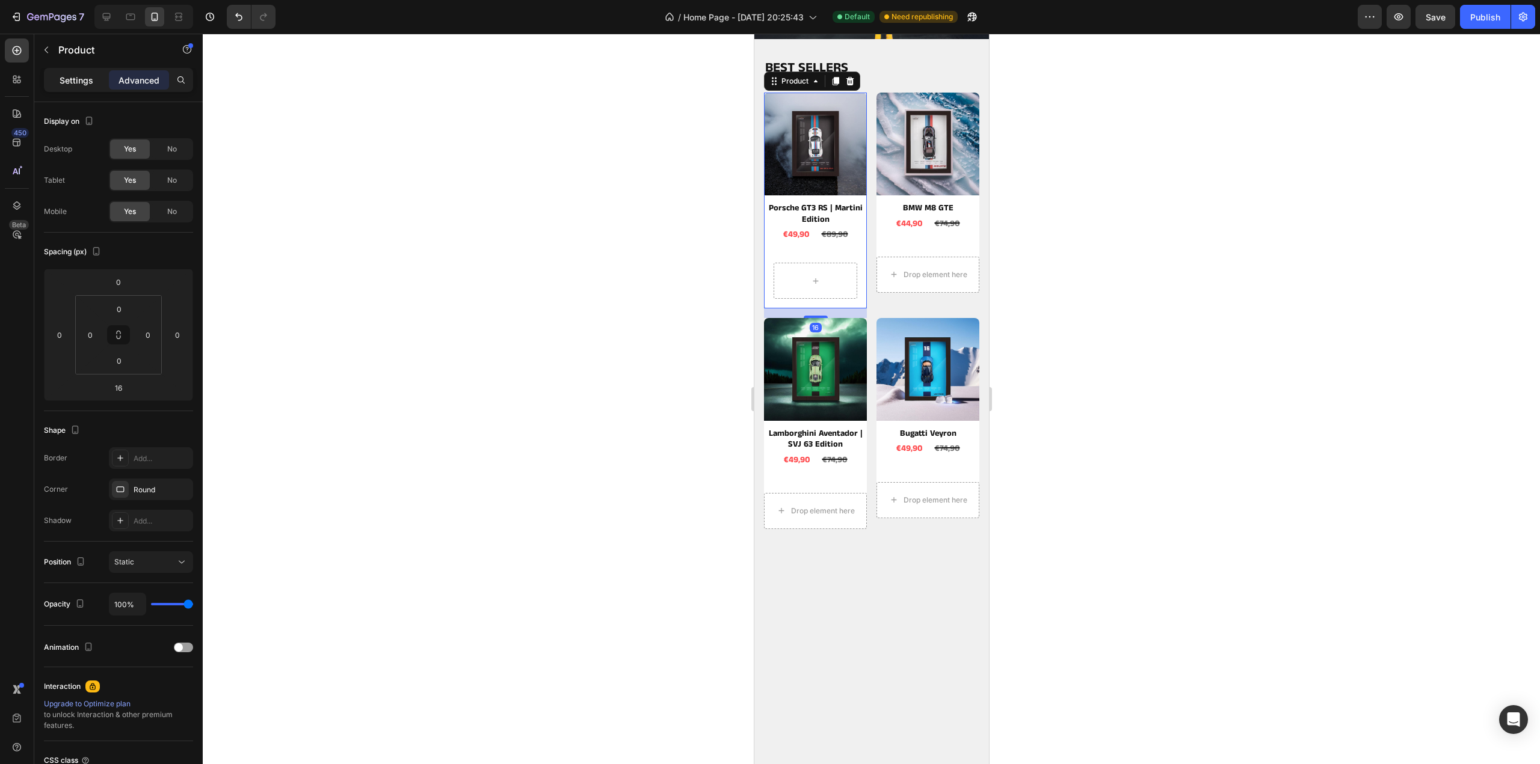
click at [63, 80] on p "Settings" at bounding box center [77, 80] width 34 height 13
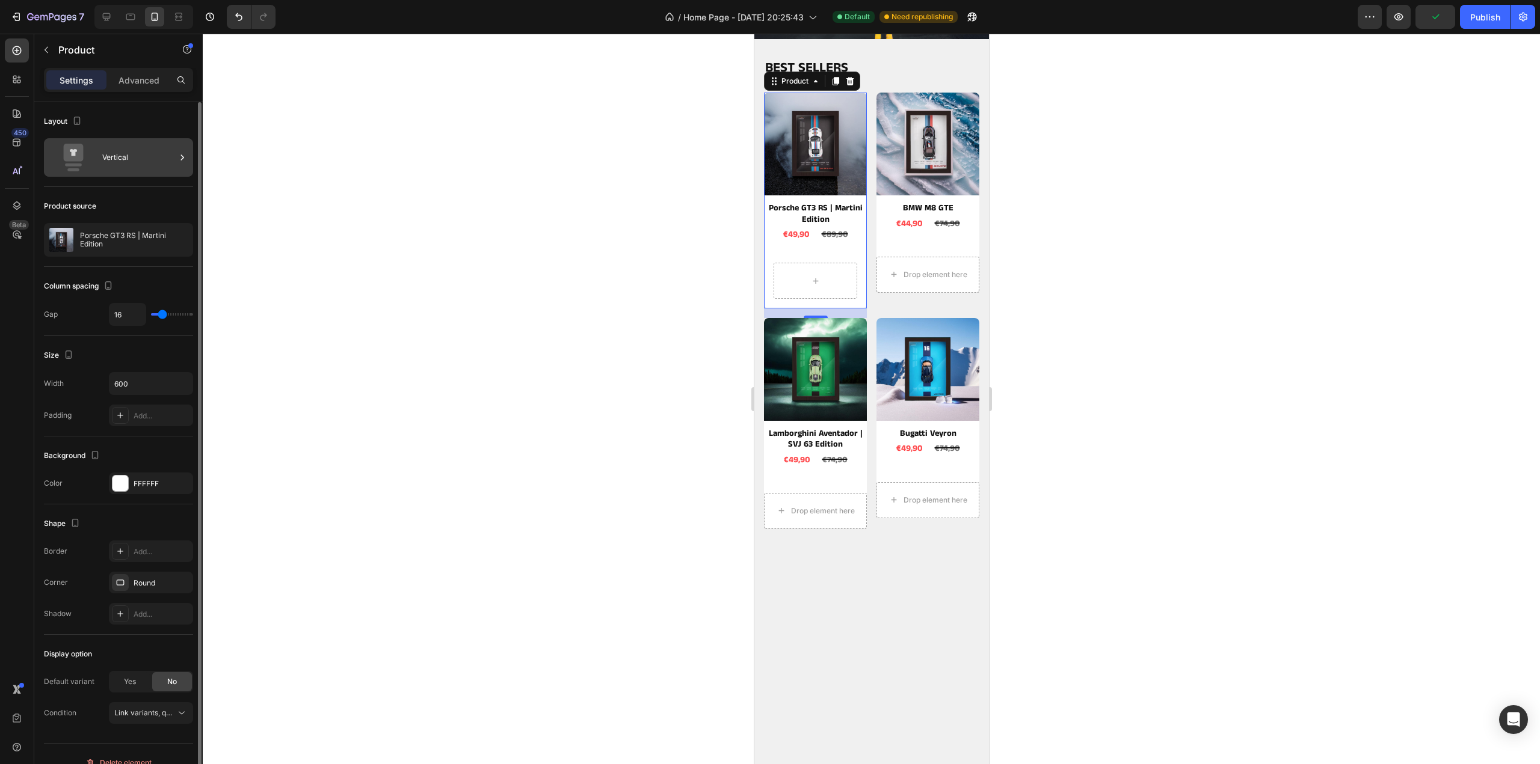
click at [159, 153] on div "Vertical" at bounding box center [138, 158] width 73 height 28
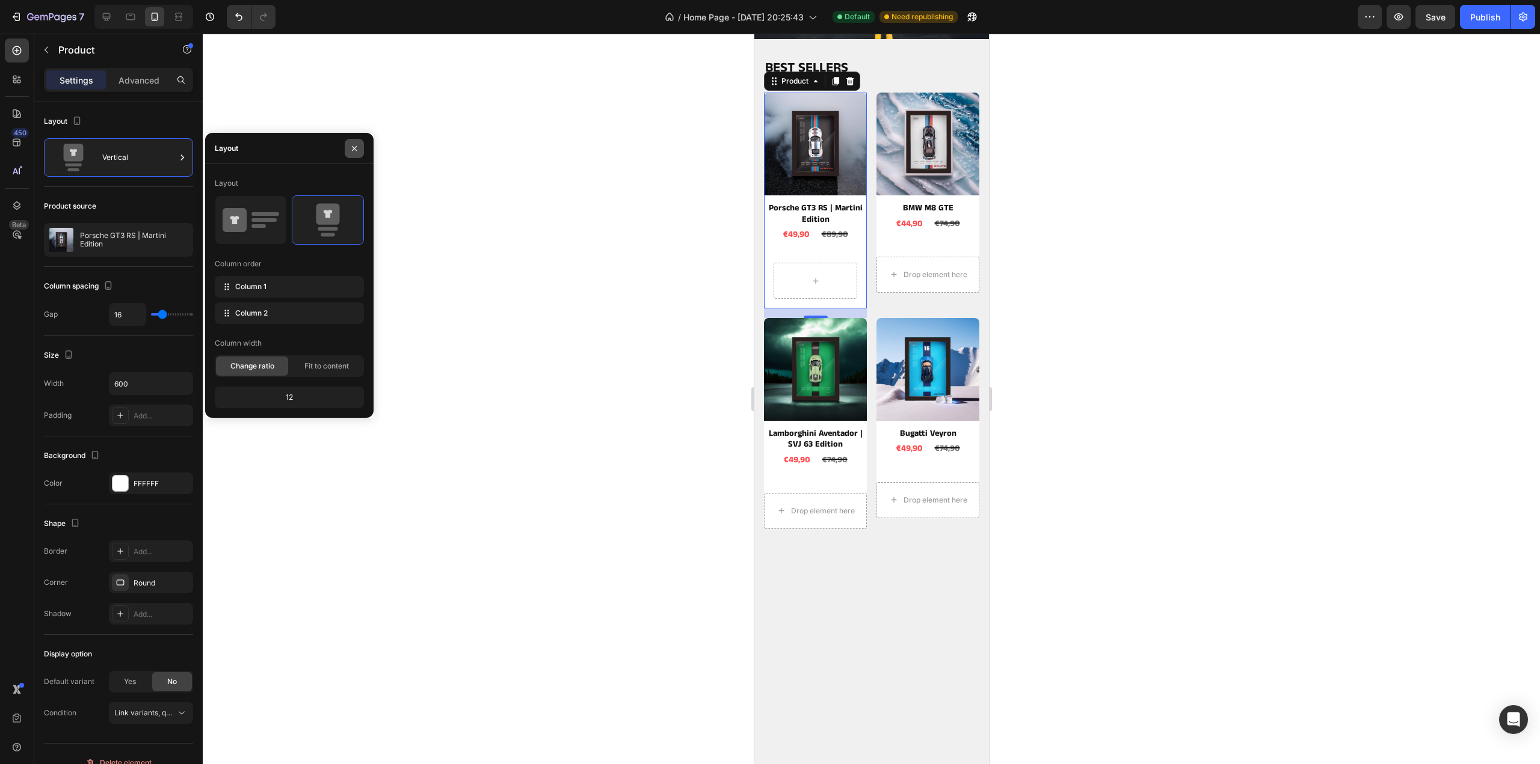
click at [352, 143] on button "button" at bounding box center [354, 148] width 19 height 19
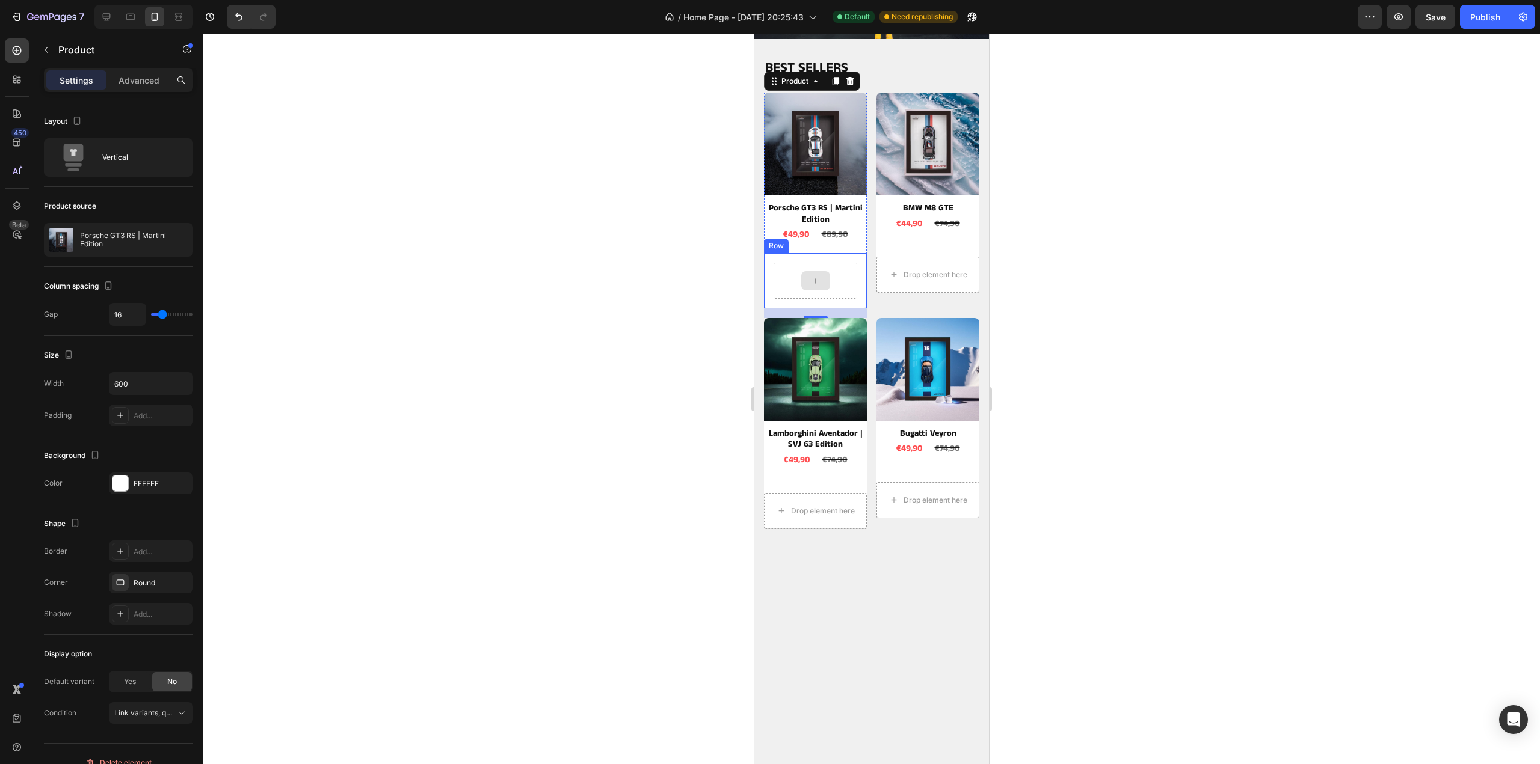
click at [833, 277] on div at bounding box center [815, 281] width 84 height 36
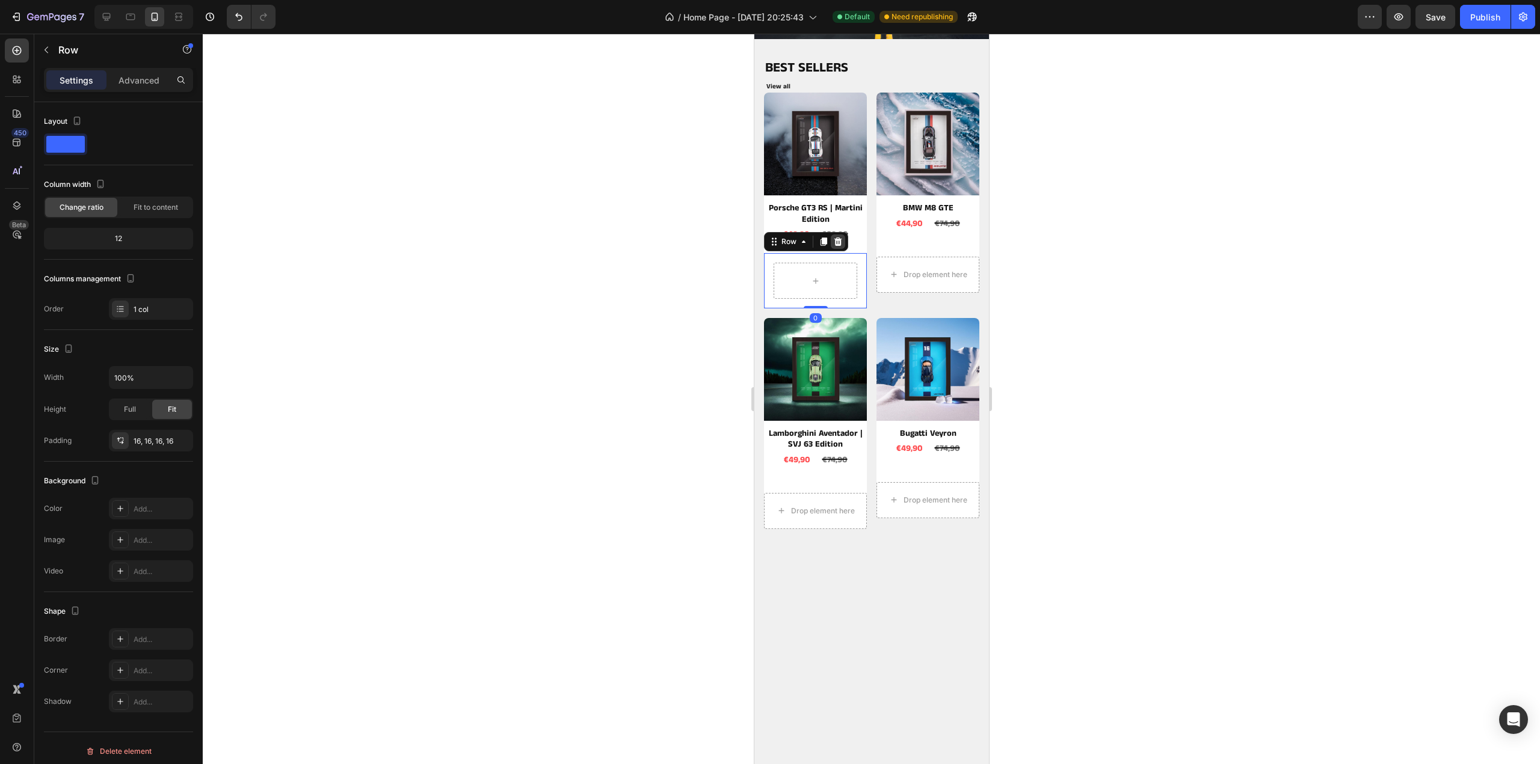
click at [836, 238] on icon at bounding box center [838, 242] width 8 height 8
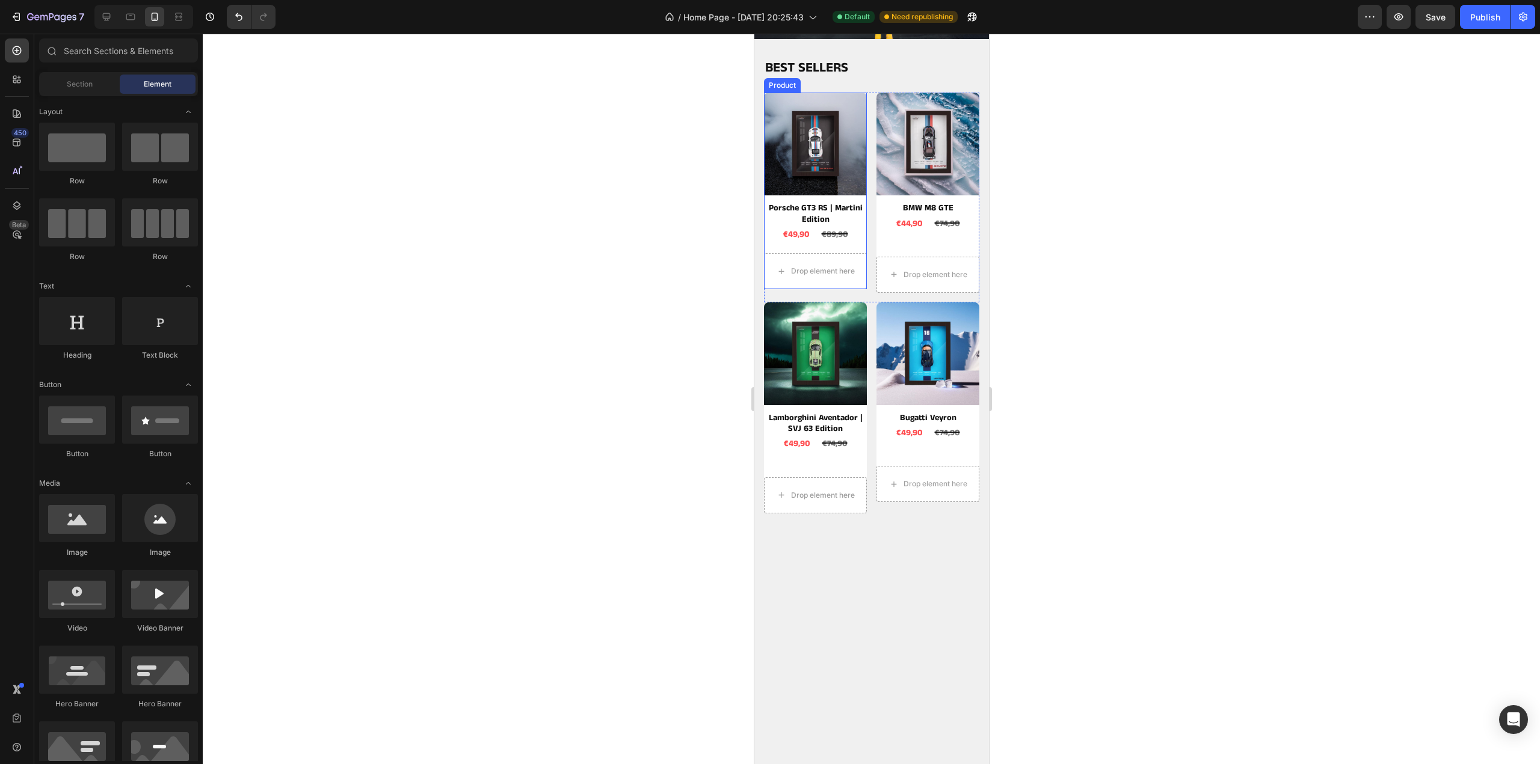
click at [838, 246] on div "Product Images Porsche GT3 RS | Martini Edition Product Title €49,90 Product Pr…" at bounding box center [814, 191] width 103 height 197
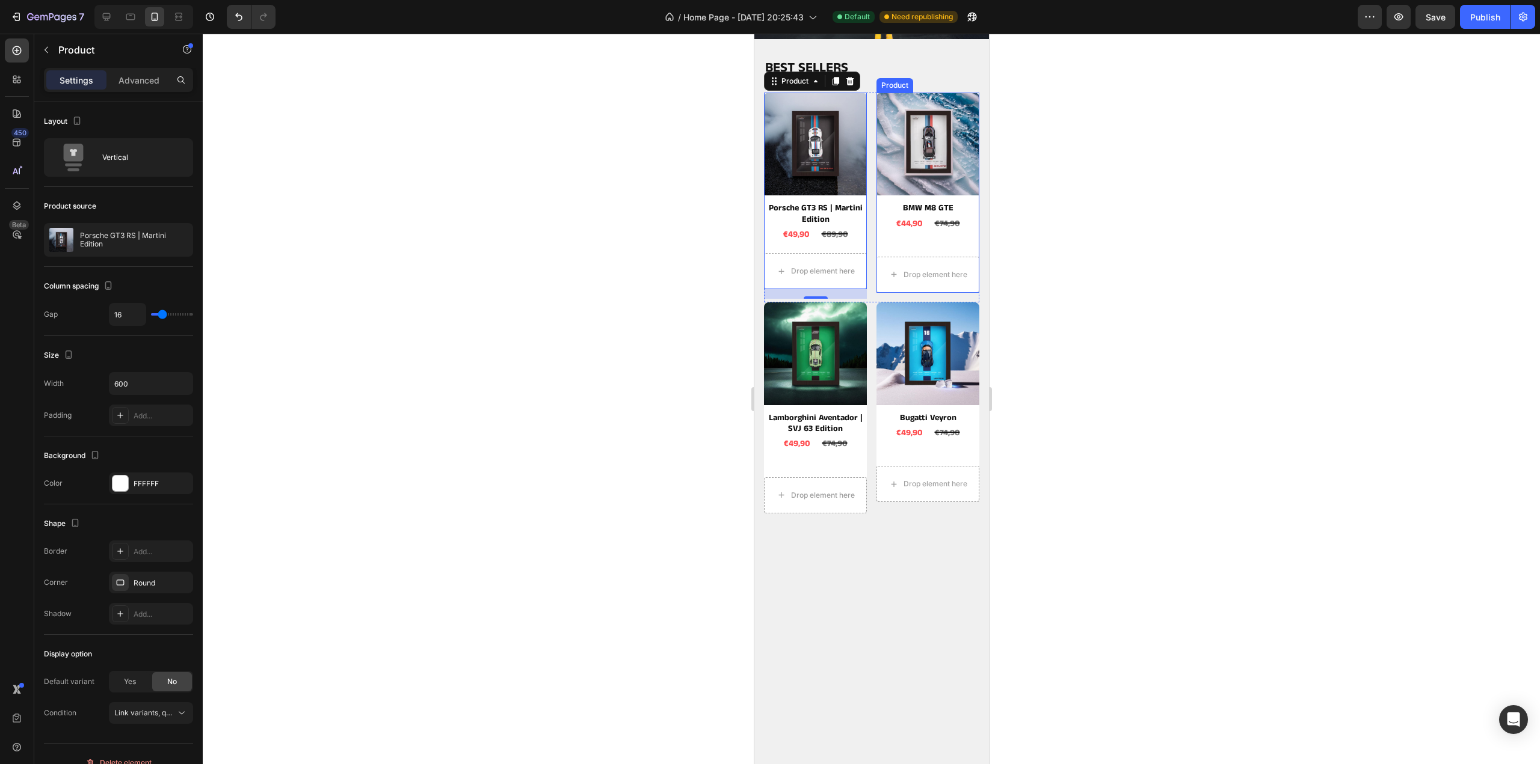
click at [917, 245] on div "Product Images BMW M8 GTE Product Title €44,90 Product Price Product Price €74,…" at bounding box center [927, 193] width 103 height 200
click at [849, 245] on div "Product Images Porsche GT3 RS | Martini Edition Product Title €49,90 Product Pr…" at bounding box center [814, 191] width 103 height 197
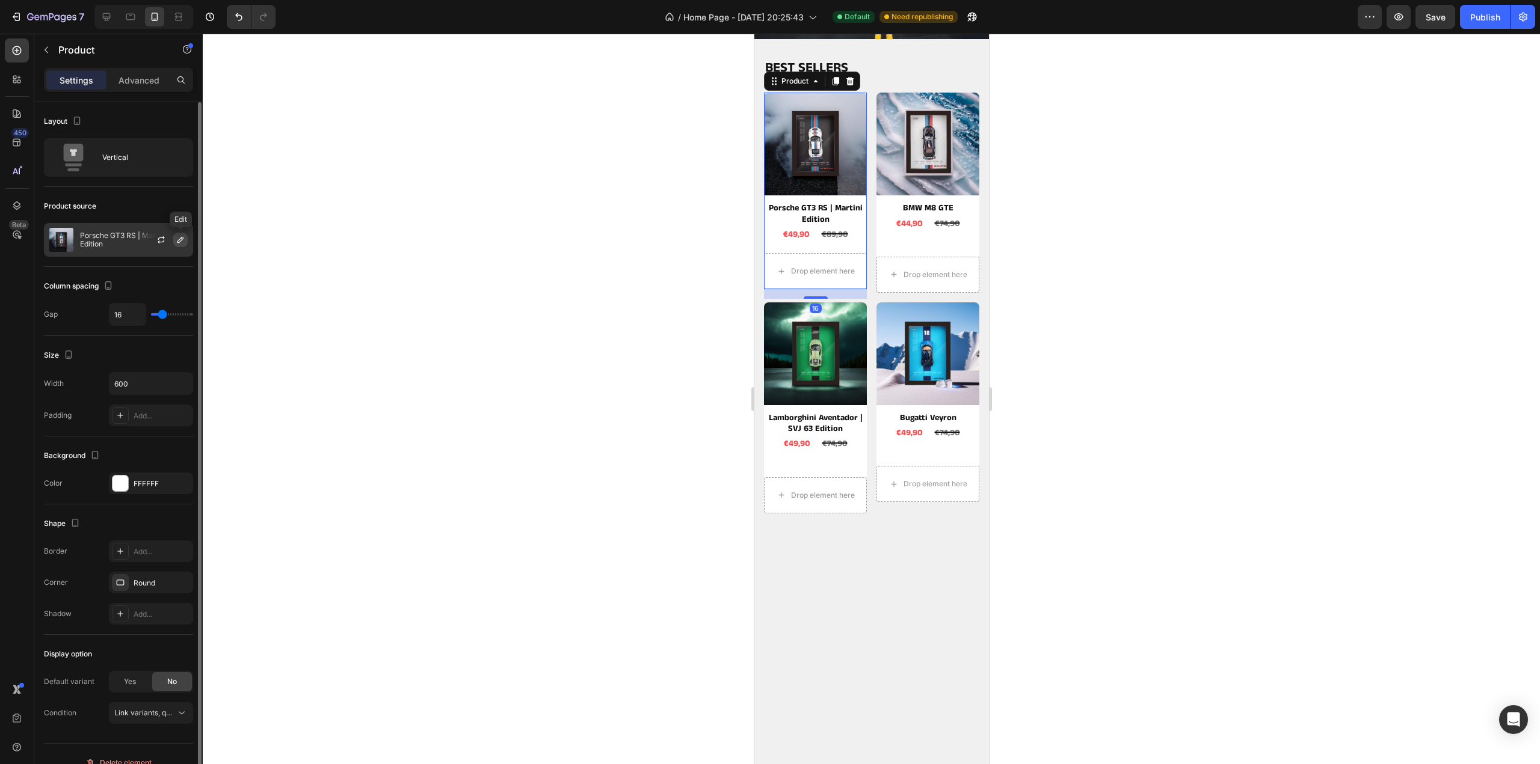
click at [182, 235] on icon "button" at bounding box center [181, 240] width 10 height 10
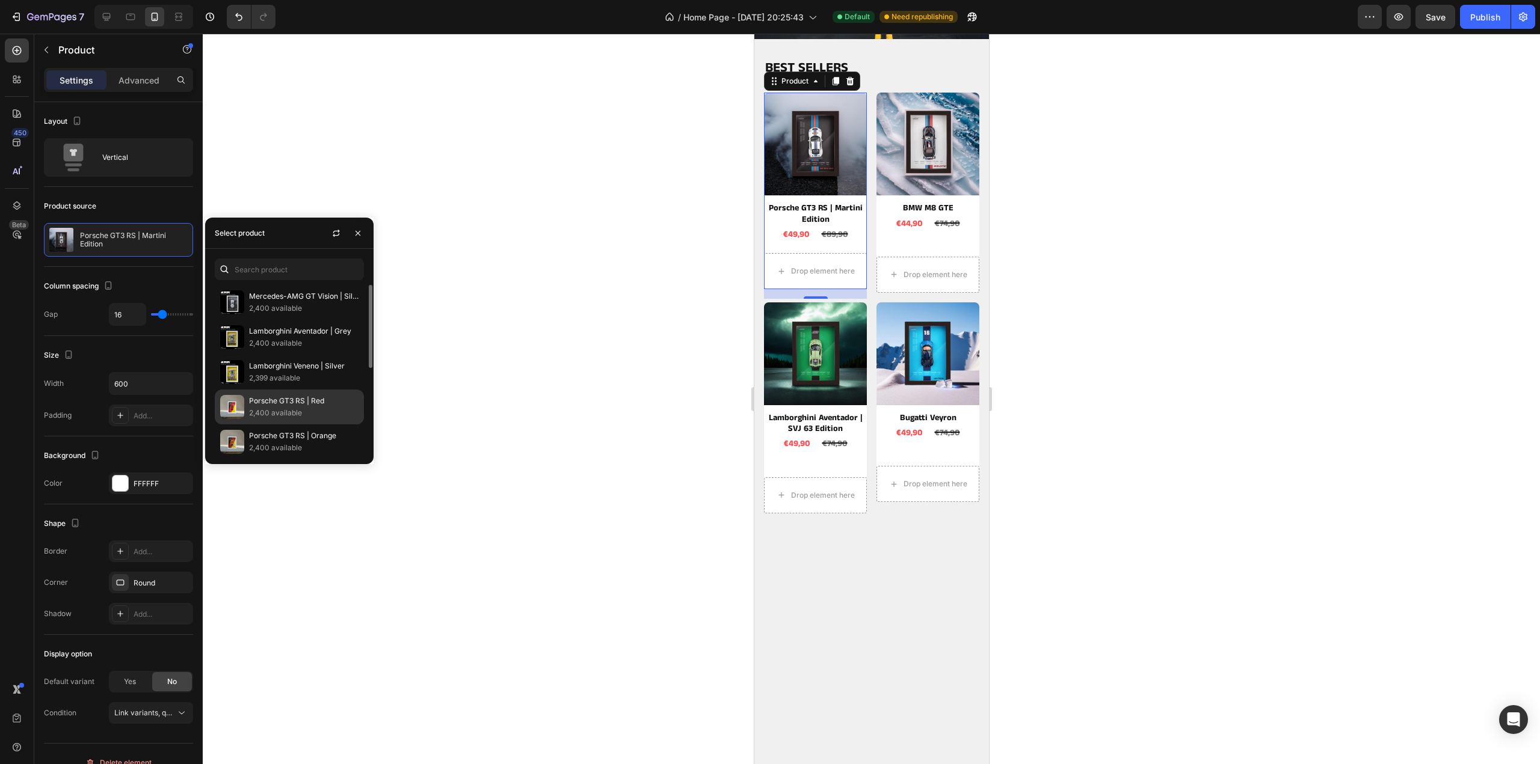
click at [275, 398] on p "Porsche GT3 RS | Red" at bounding box center [303, 401] width 109 height 12
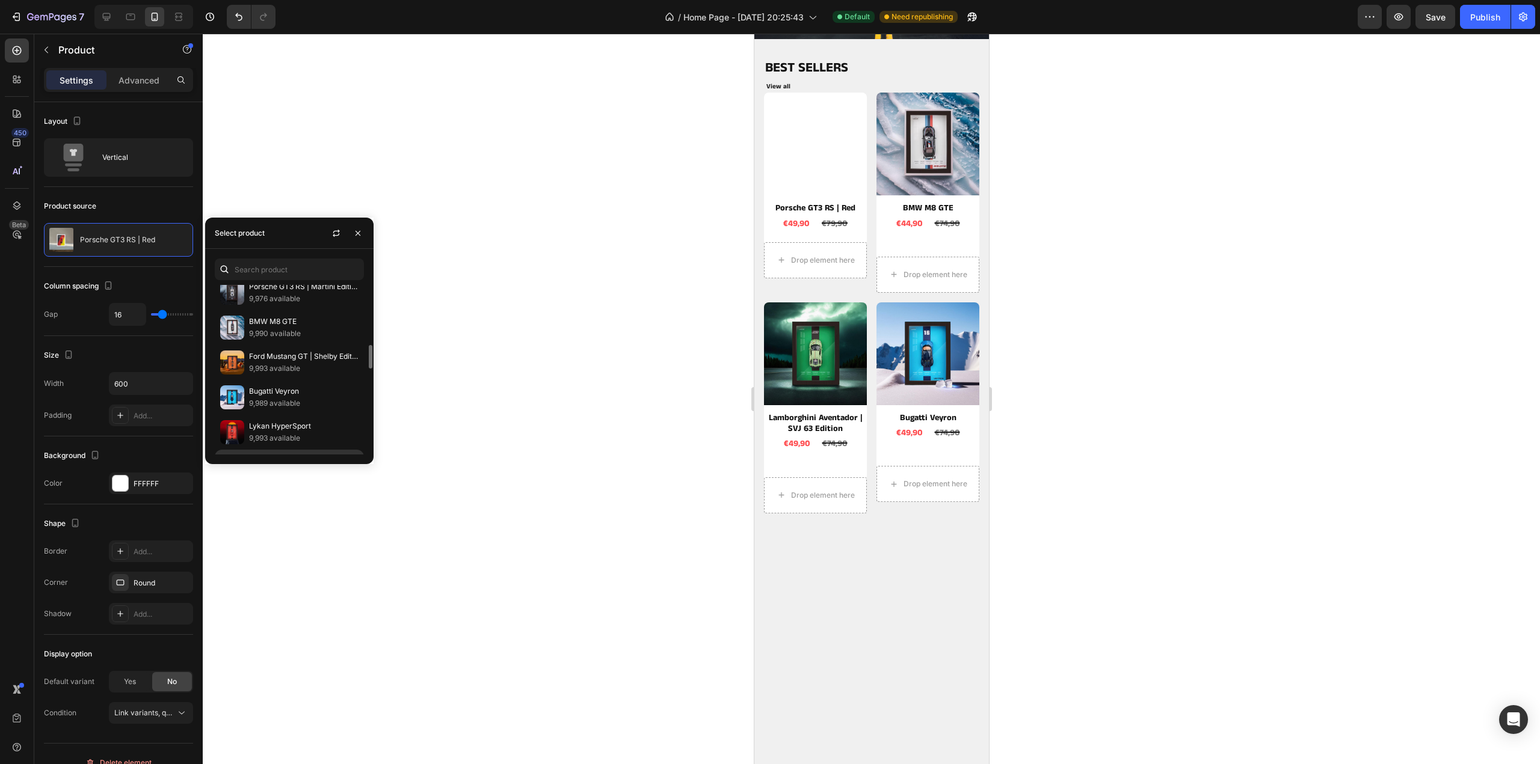
scroll to position [856, 0]
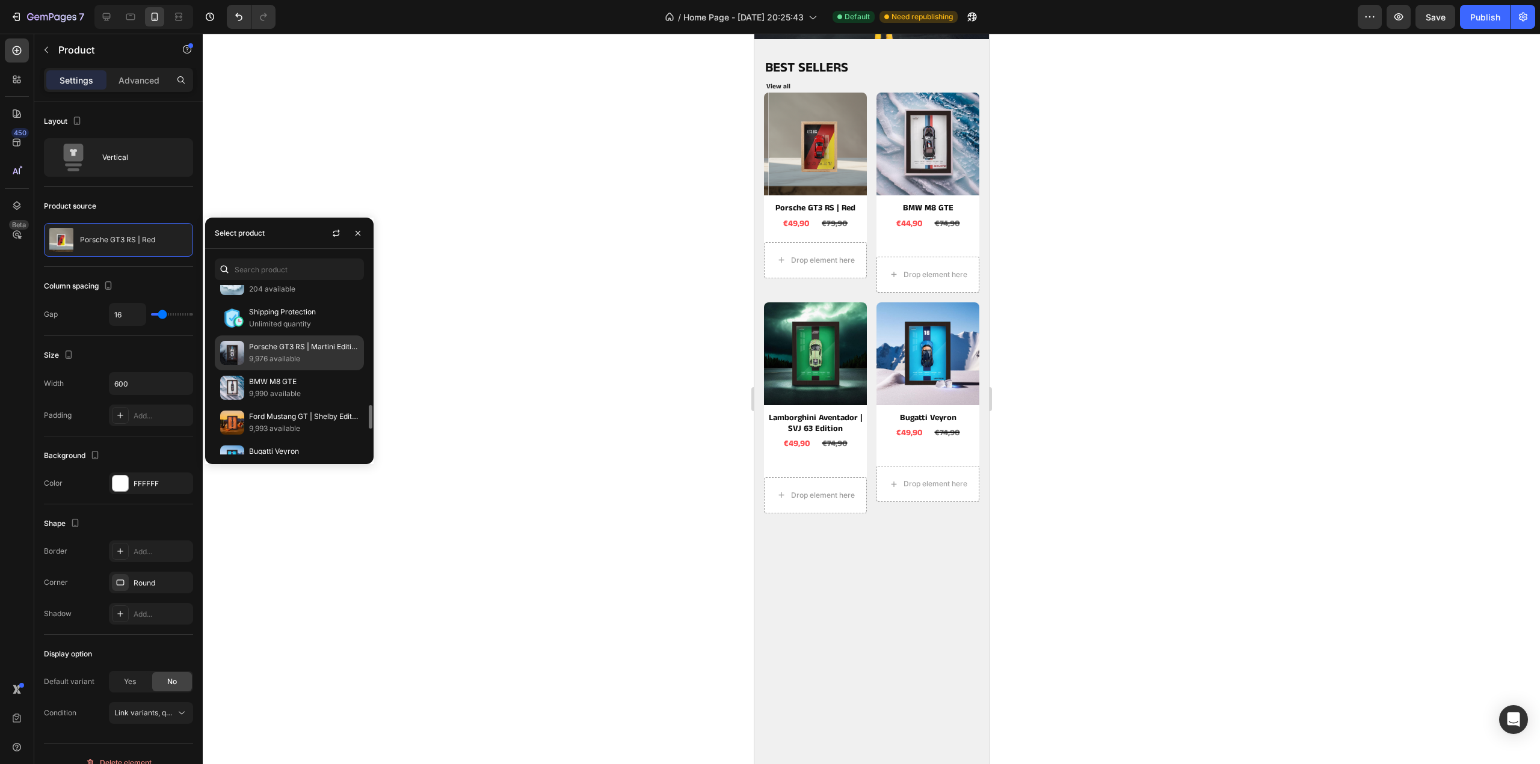
click at [292, 341] on p "Porsche GT3 RS | Martini Edition" at bounding box center [303, 347] width 109 height 12
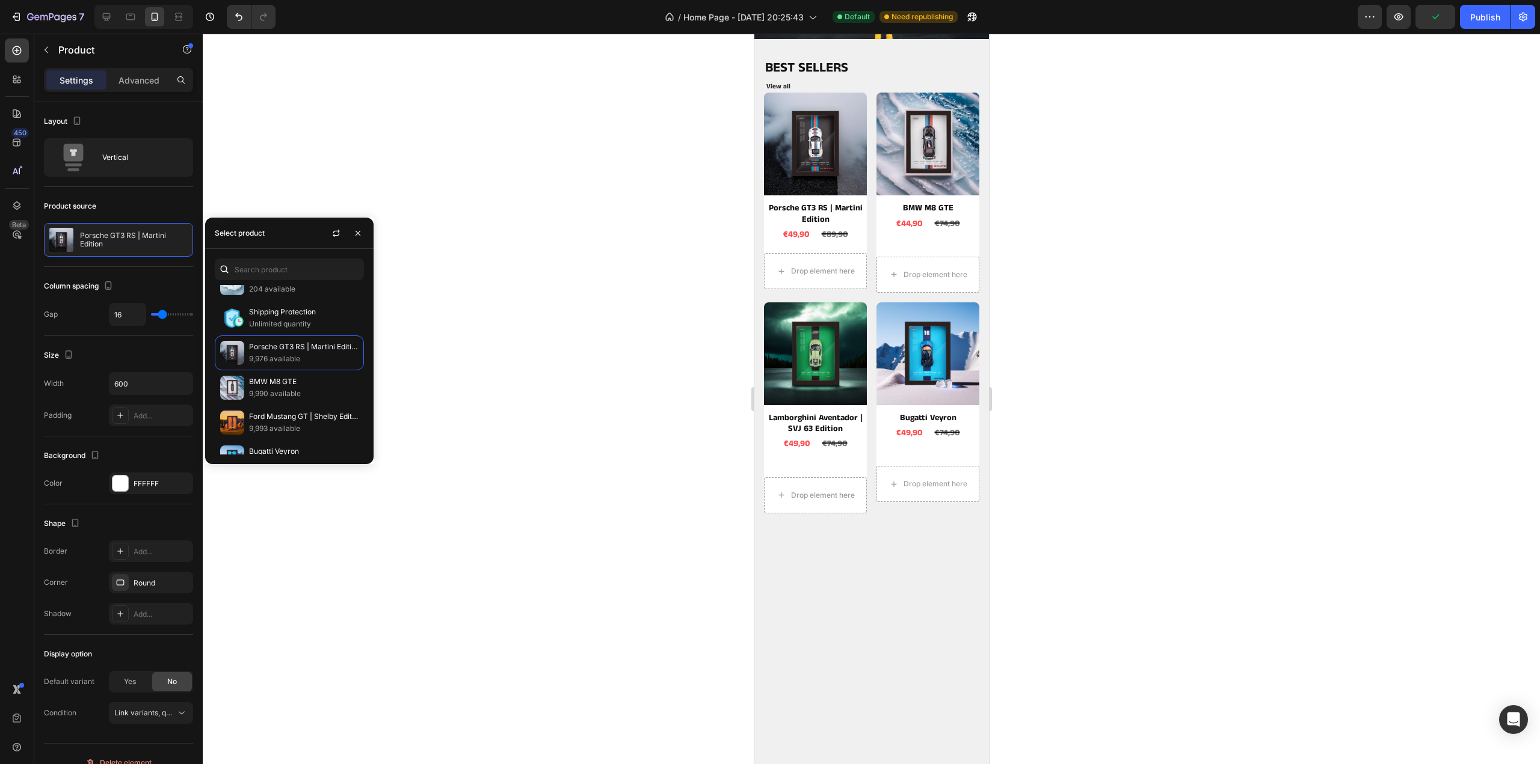
click at [1263, 171] on div at bounding box center [871, 399] width 1337 height 731
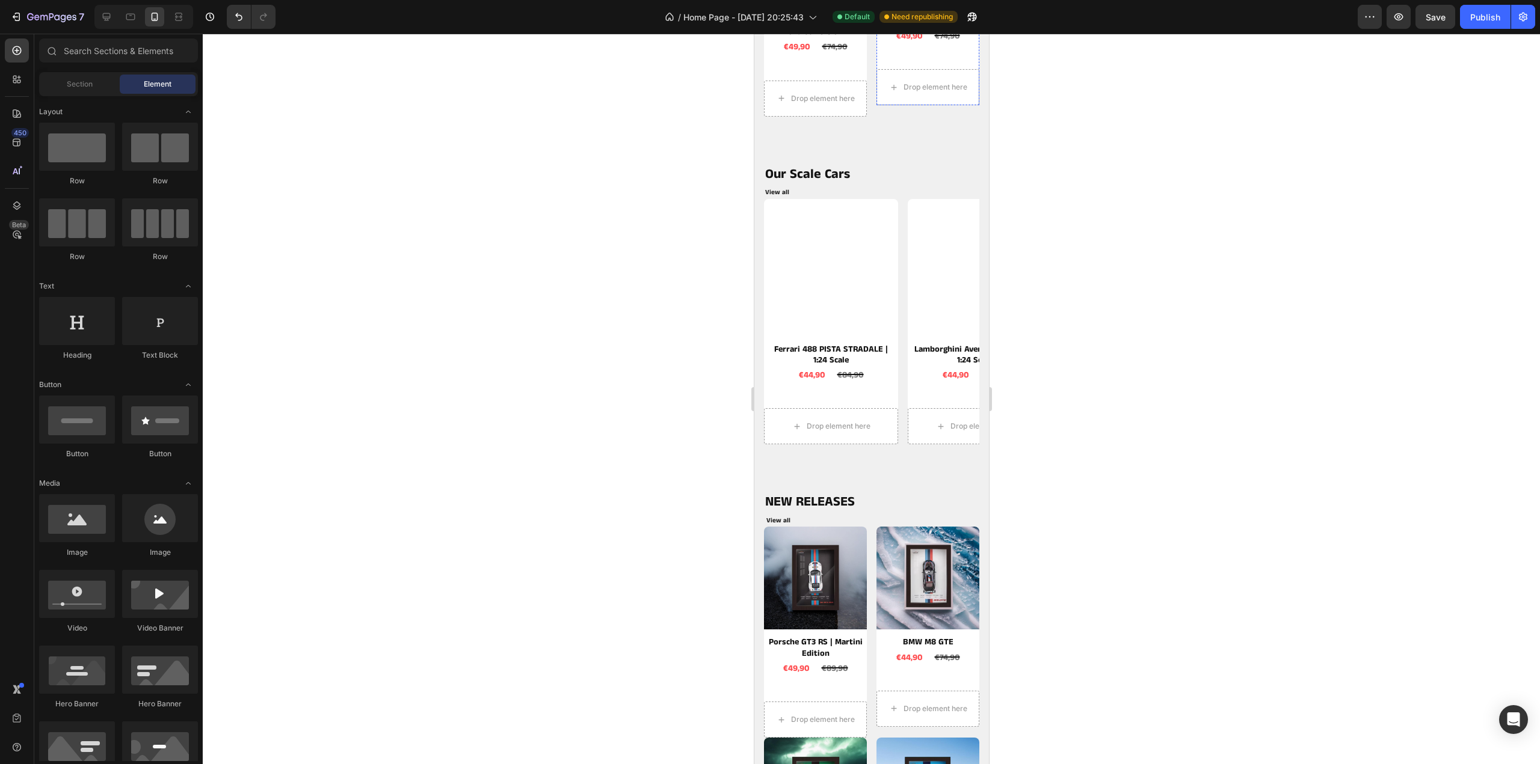
scroll to position [871, 0]
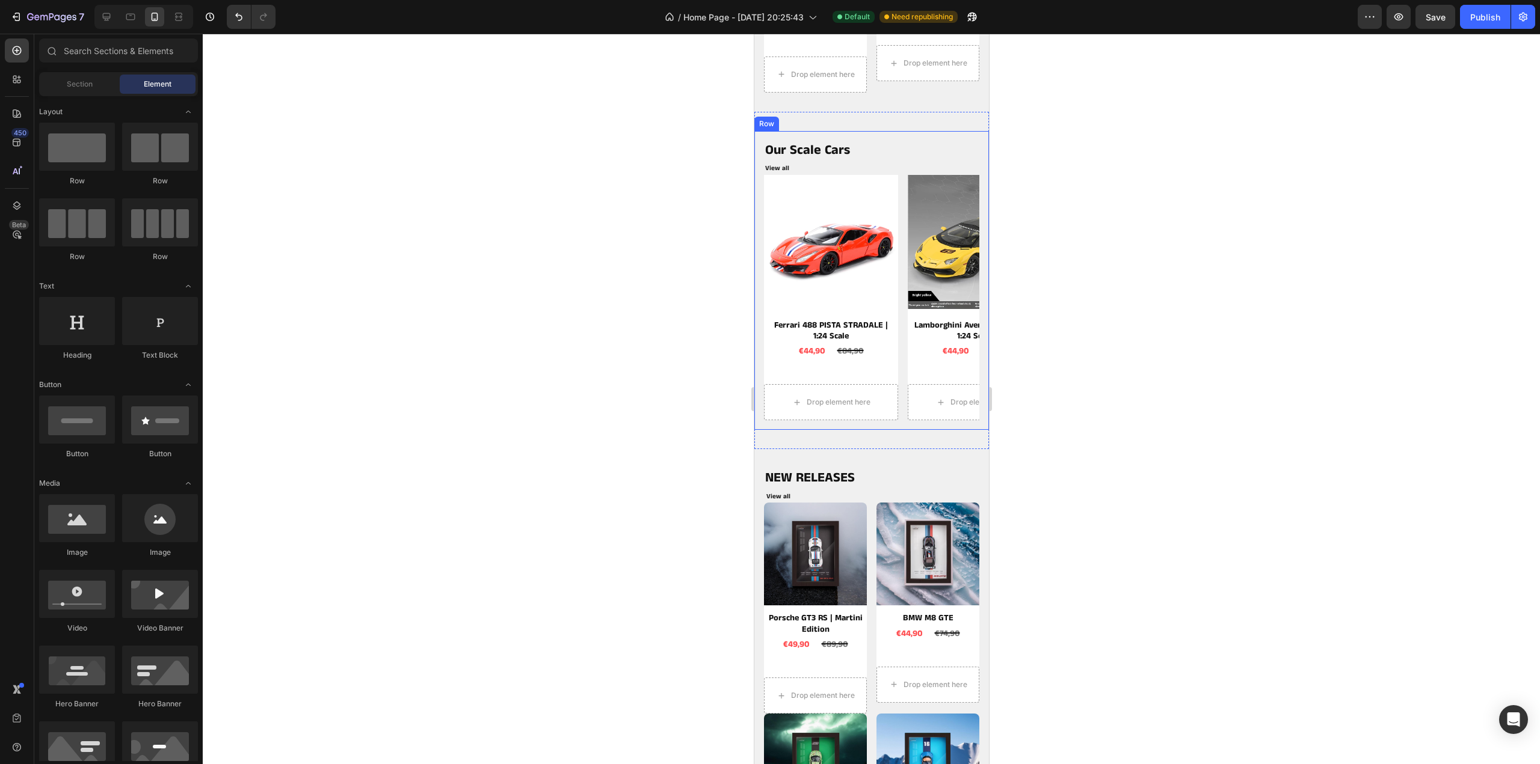
click at [760, 220] on div "Our Scale Cars Heading View all Button Product Images Ferrari 488 PISTA STRADAL…" at bounding box center [871, 281] width 235 height 300
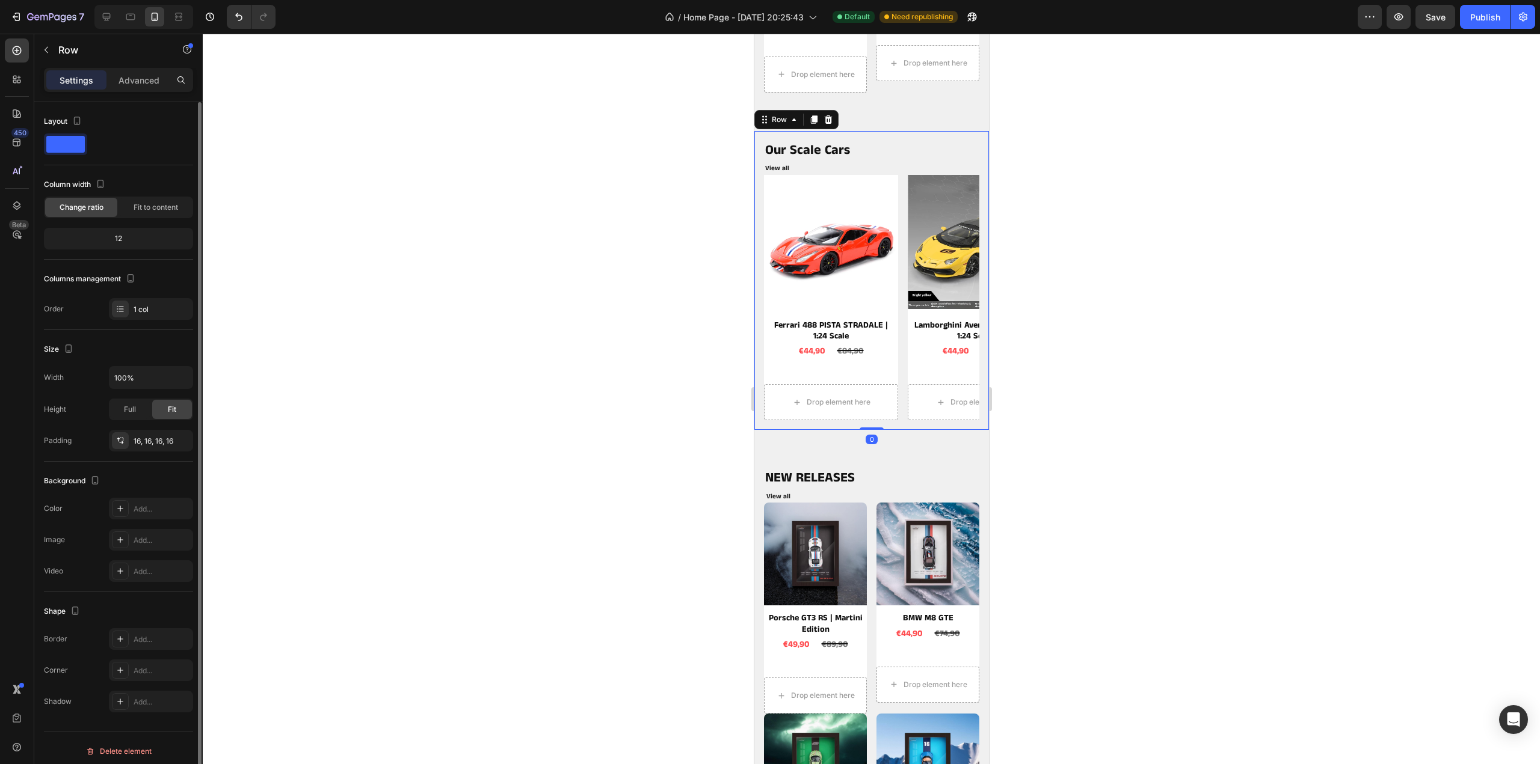
scroll to position [4, 0]
click at [140, 670] on div "Add..." at bounding box center [151, 667] width 84 height 22
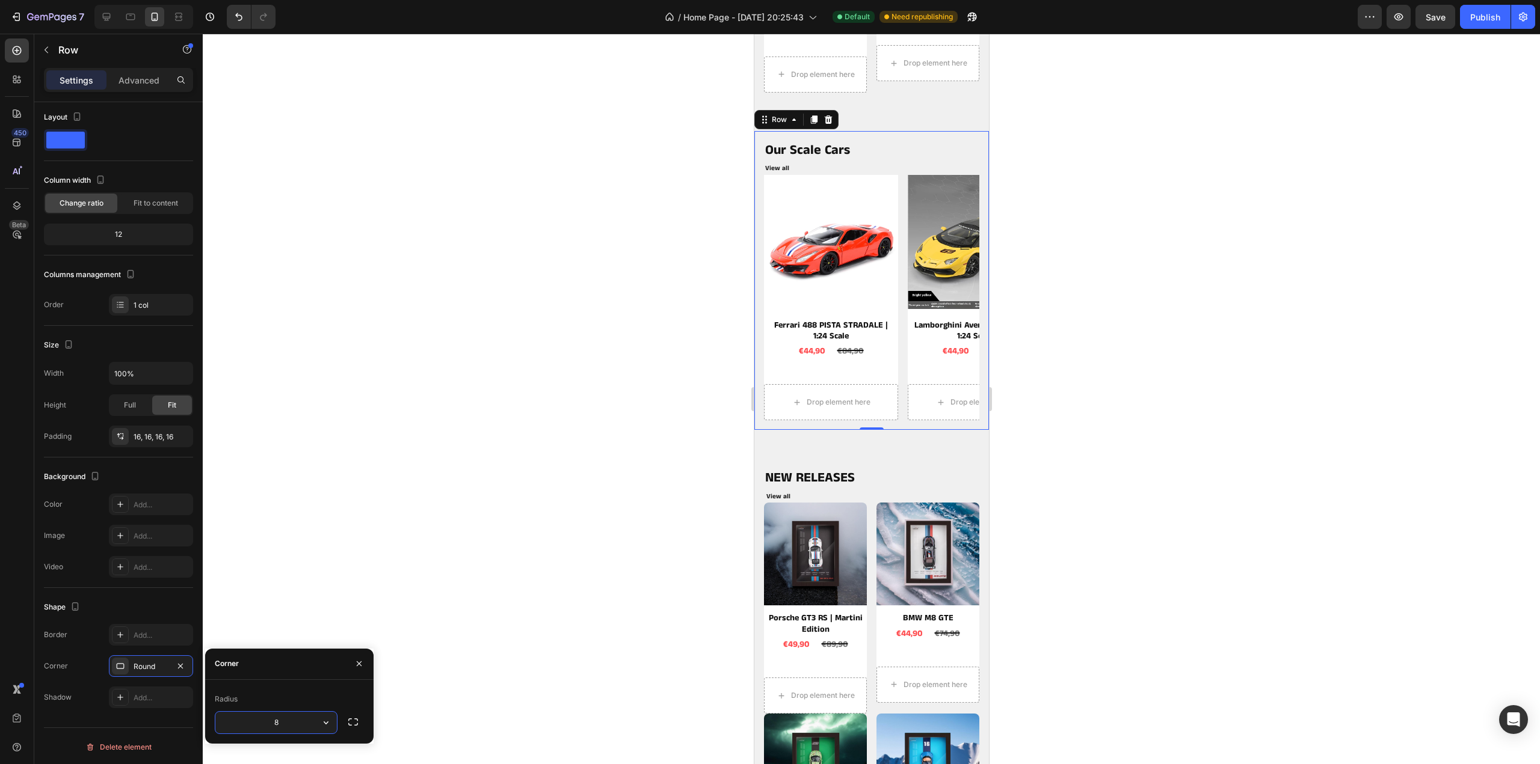
click at [292, 540] on div at bounding box center [871, 399] width 1337 height 731
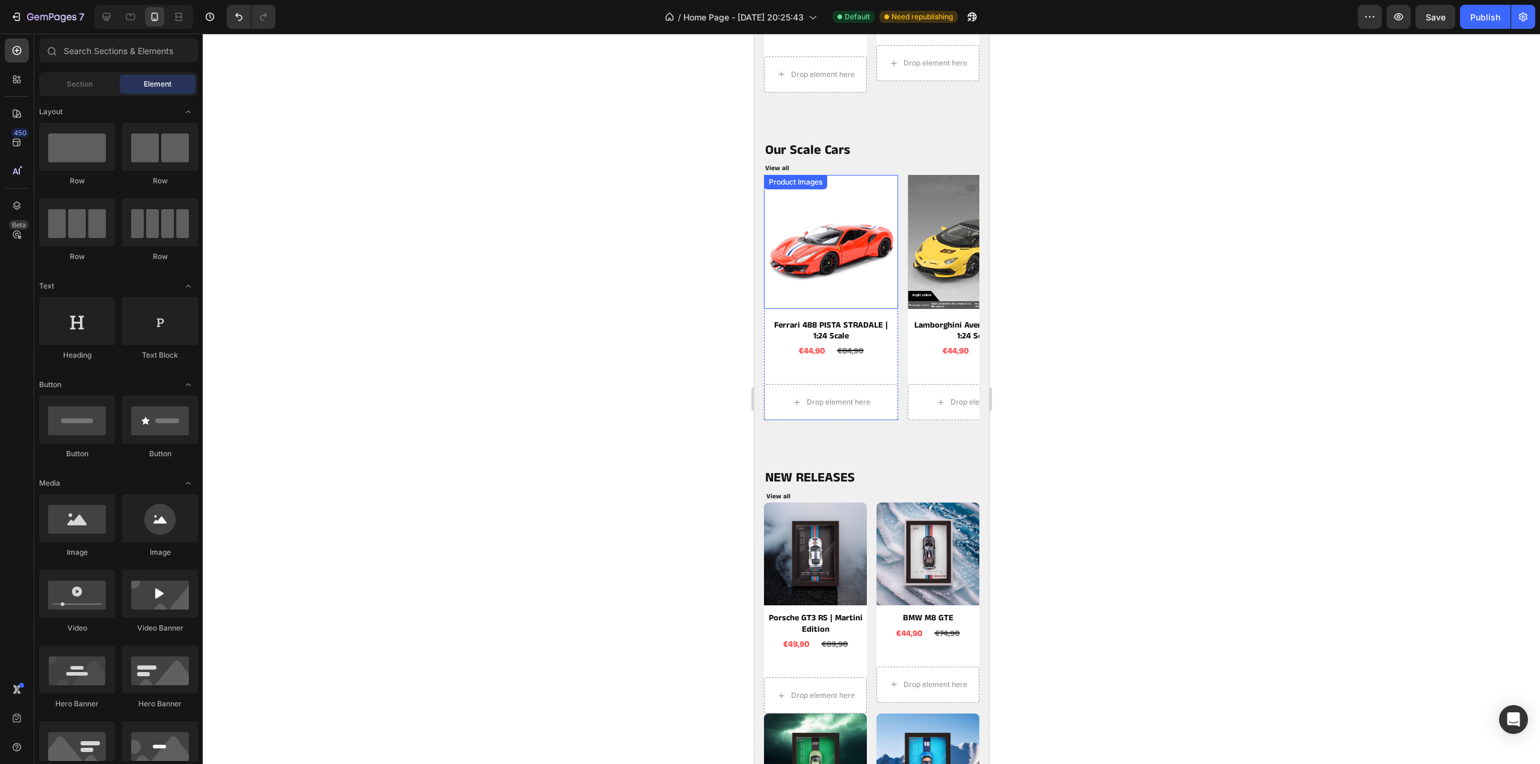
click at [783, 203] on img at bounding box center [830, 242] width 134 height 134
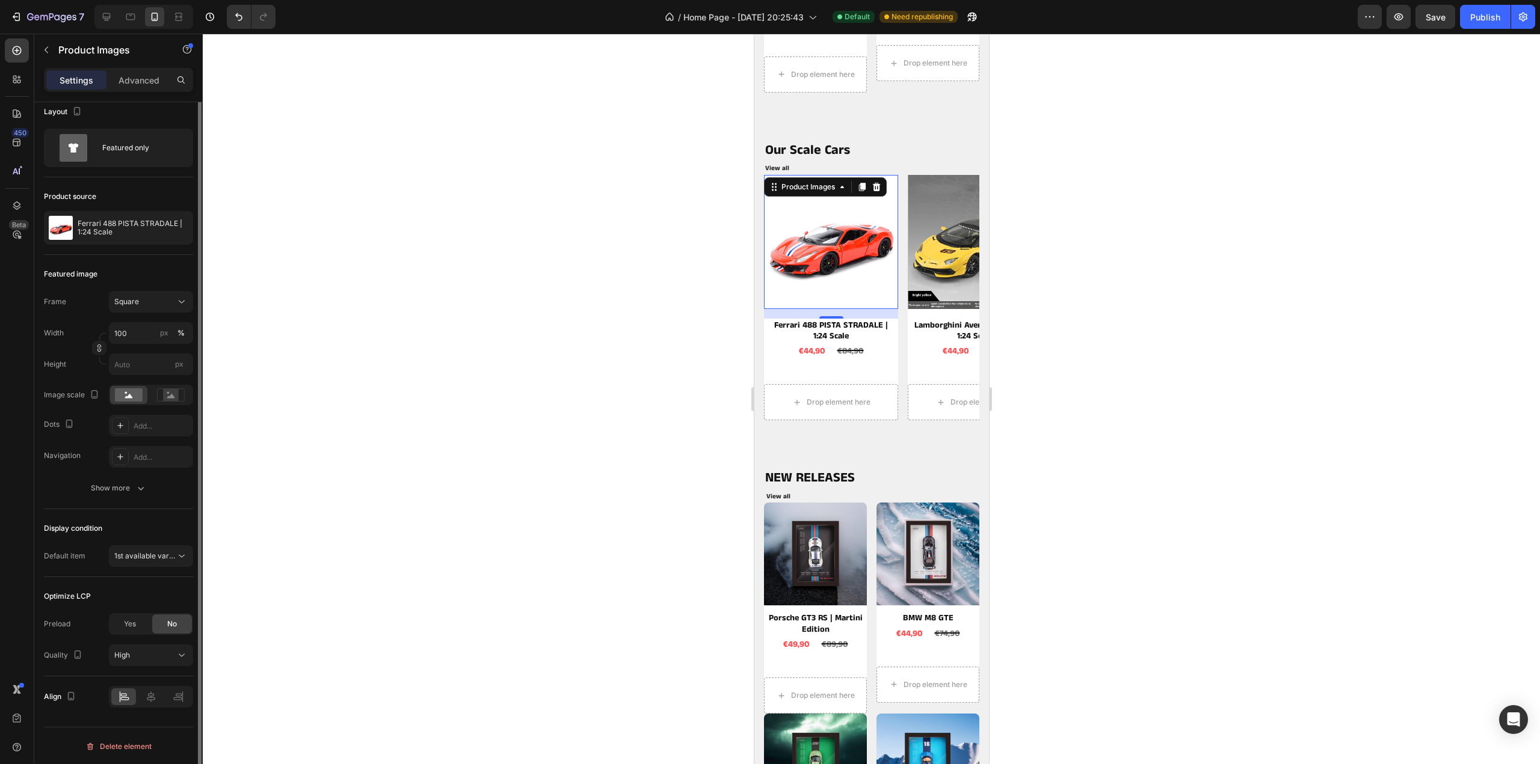
scroll to position [0, 0]
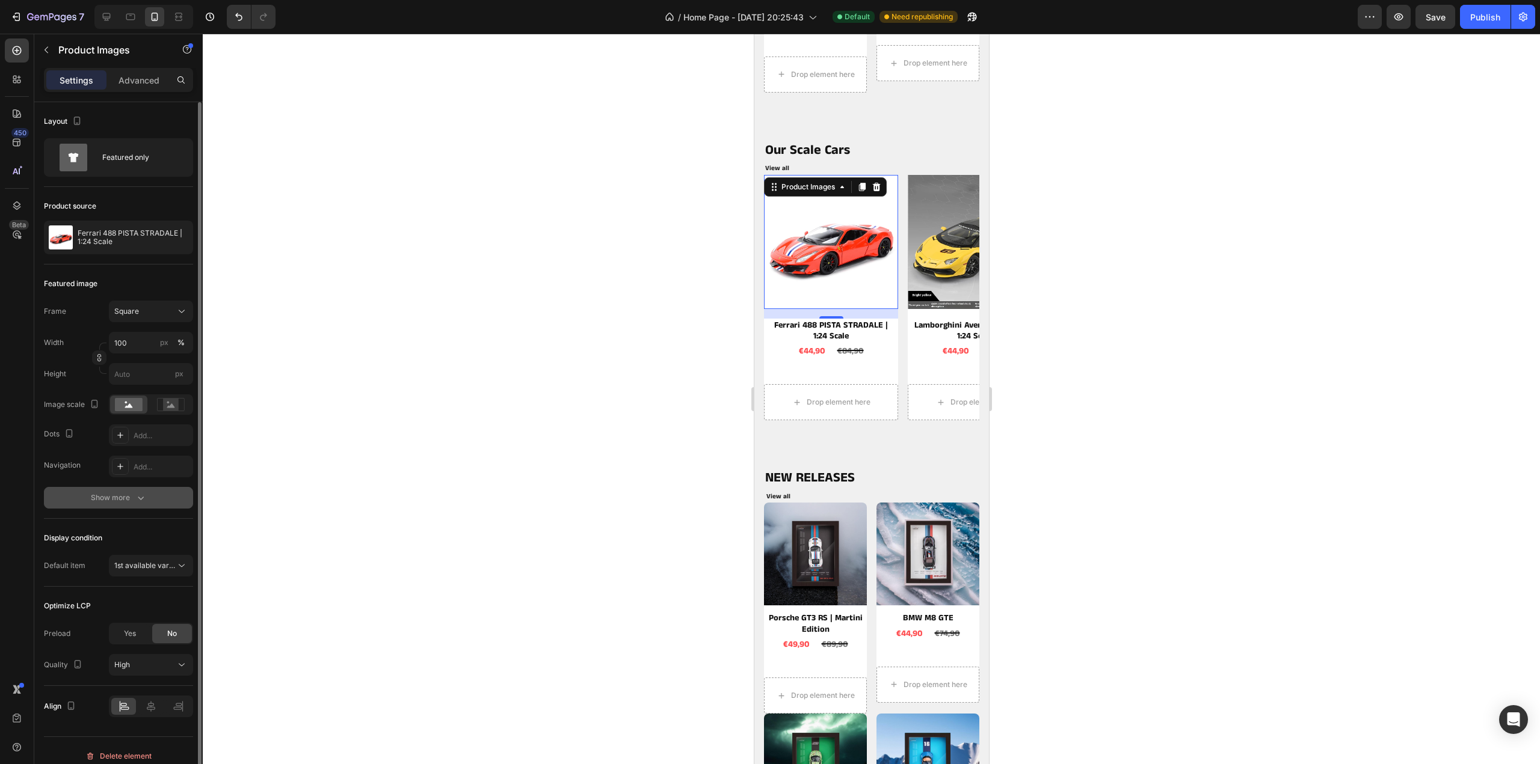
click at [117, 502] on div "Show more" at bounding box center [119, 498] width 56 height 12
click at [143, 491] on div "Add..." at bounding box center [151, 498] width 84 height 22
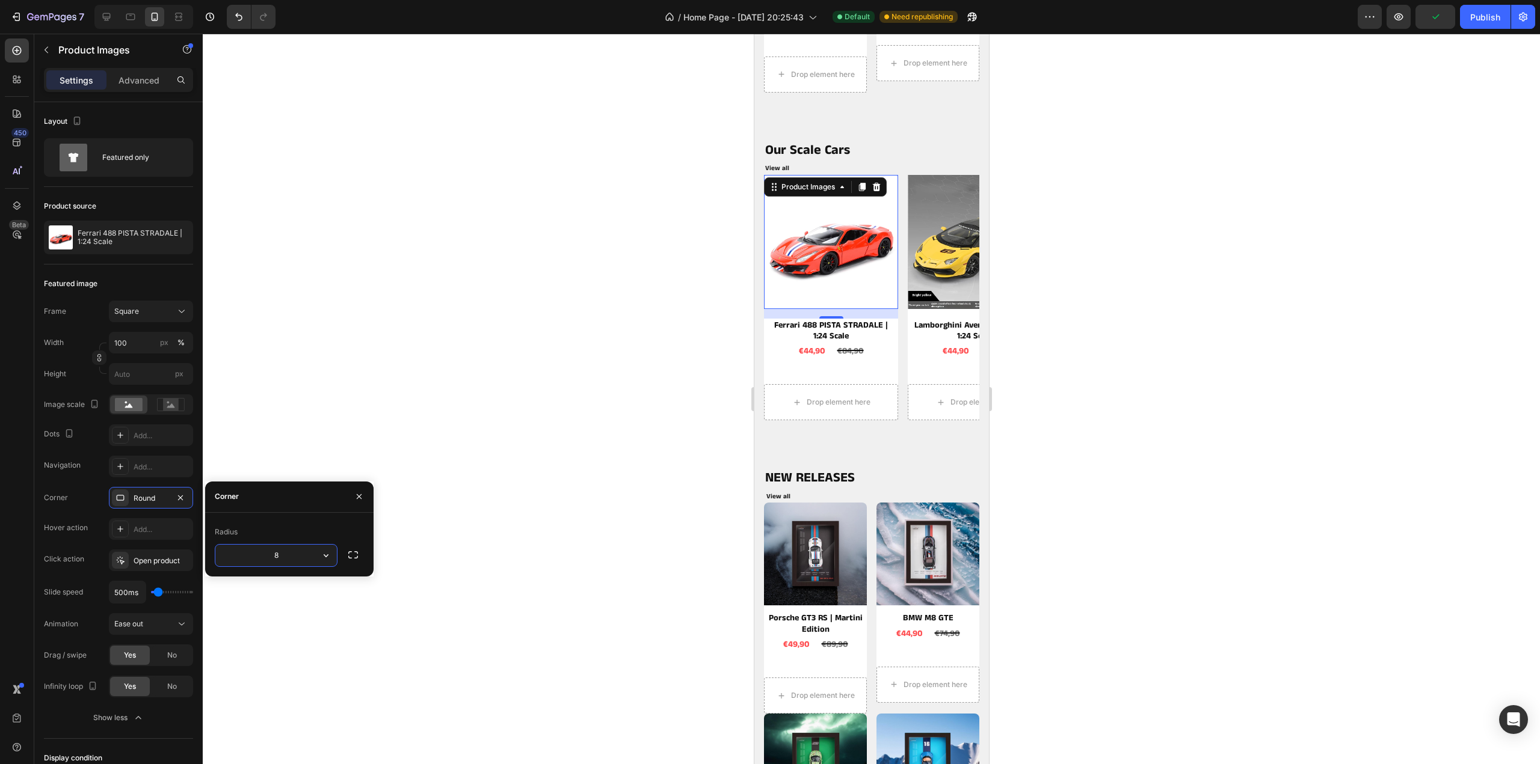
click at [304, 423] on div at bounding box center [871, 399] width 1337 height 731
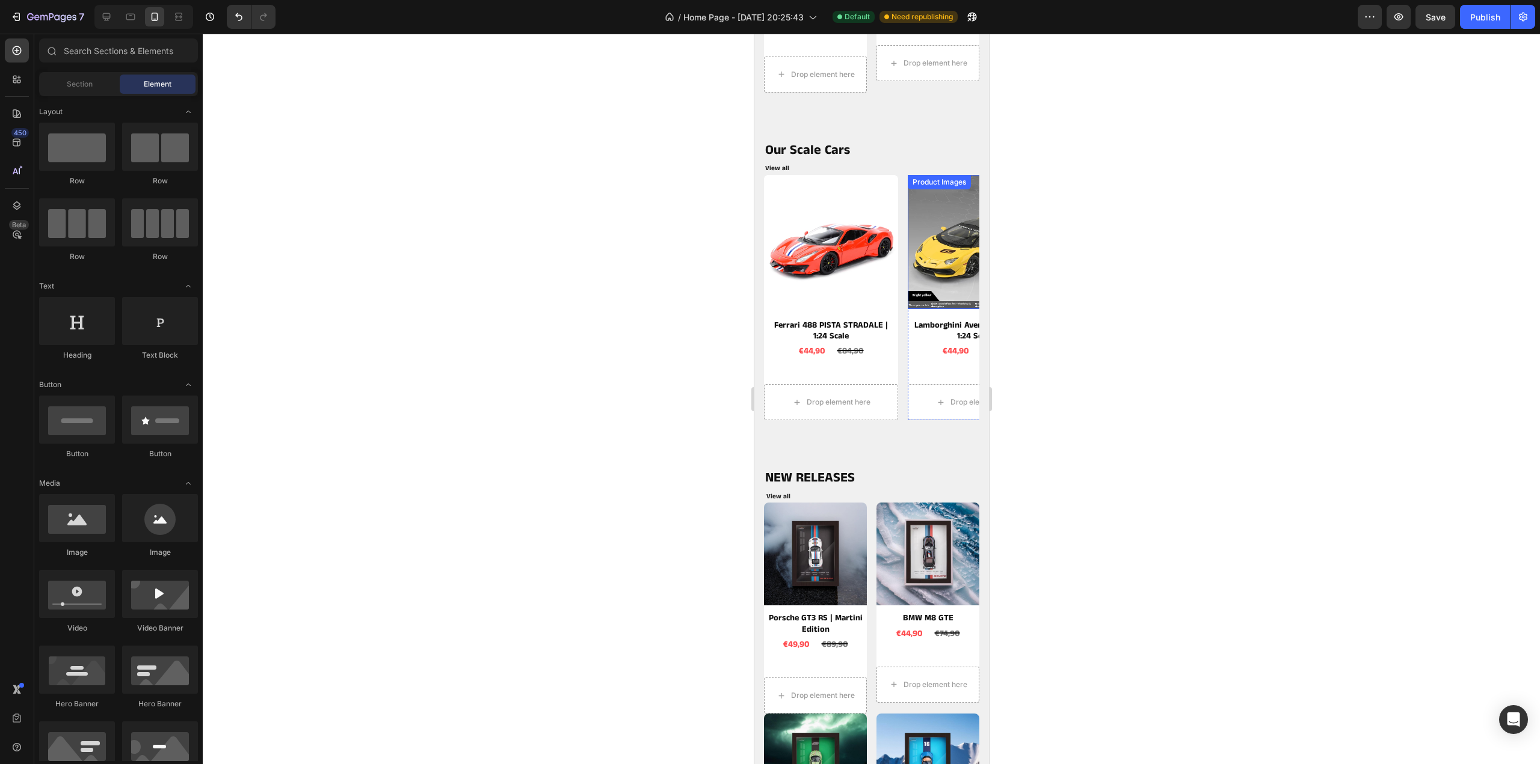
click at [926, 242] on img at bounding box center [974, 242] width 134 height 134
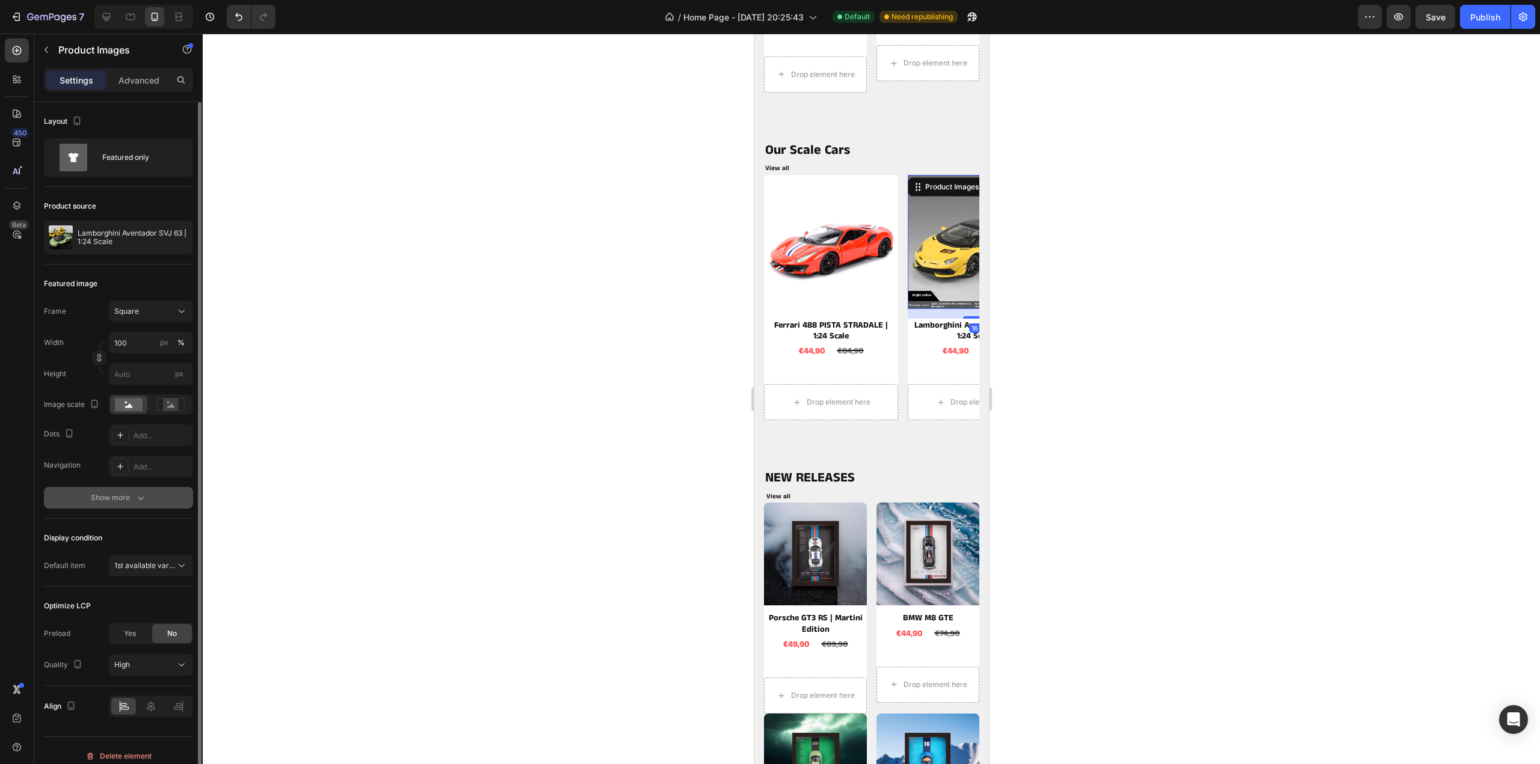
click at [103, 499] on div "Show more" at bounding box center [119, 498] width 56 height 12
click at [140, 495] on div "Add..." at bounding box center [162, 498] width 57 height 11
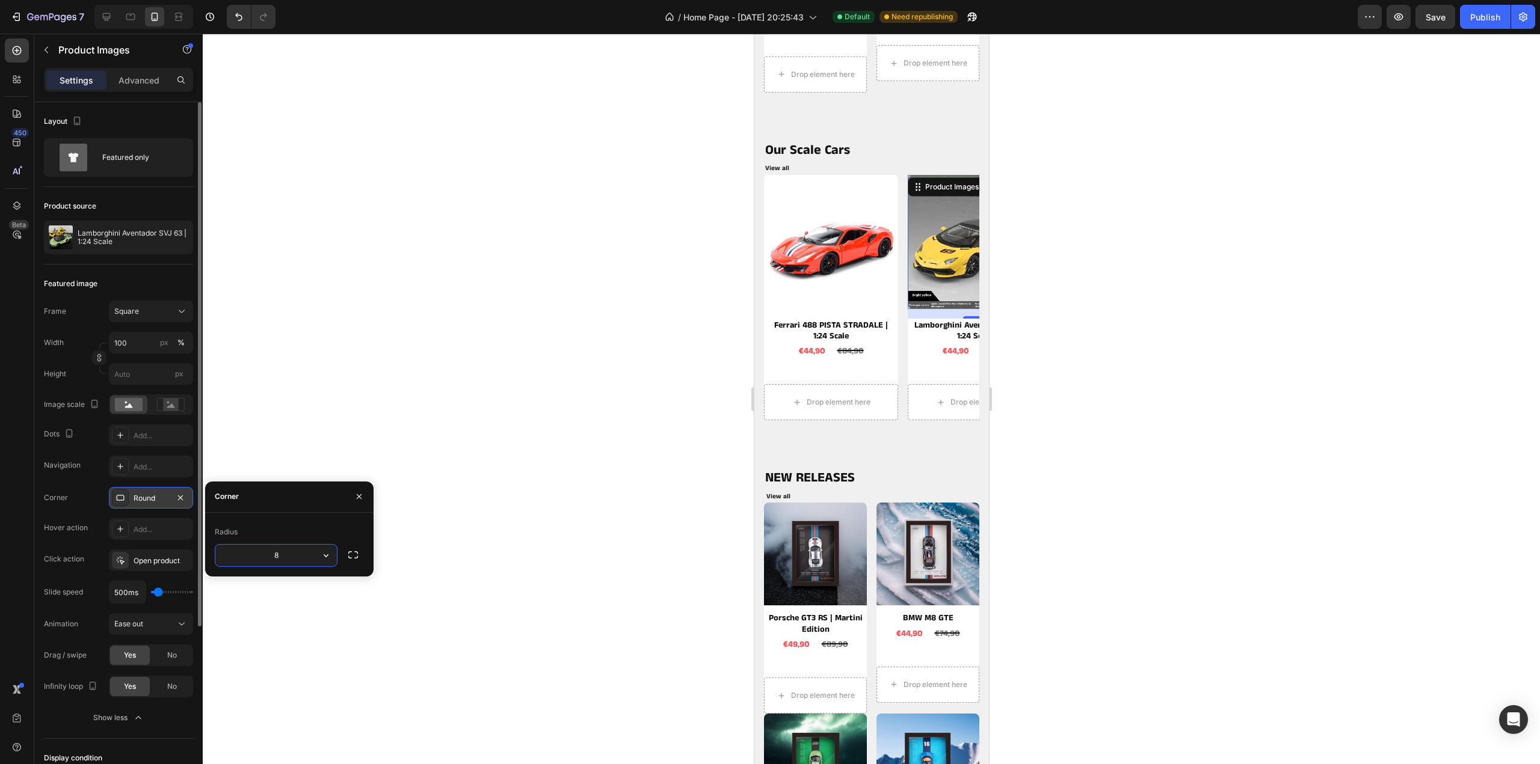
click at [292, 443] on div at bounding box center [871, 399] width 1337 height 731
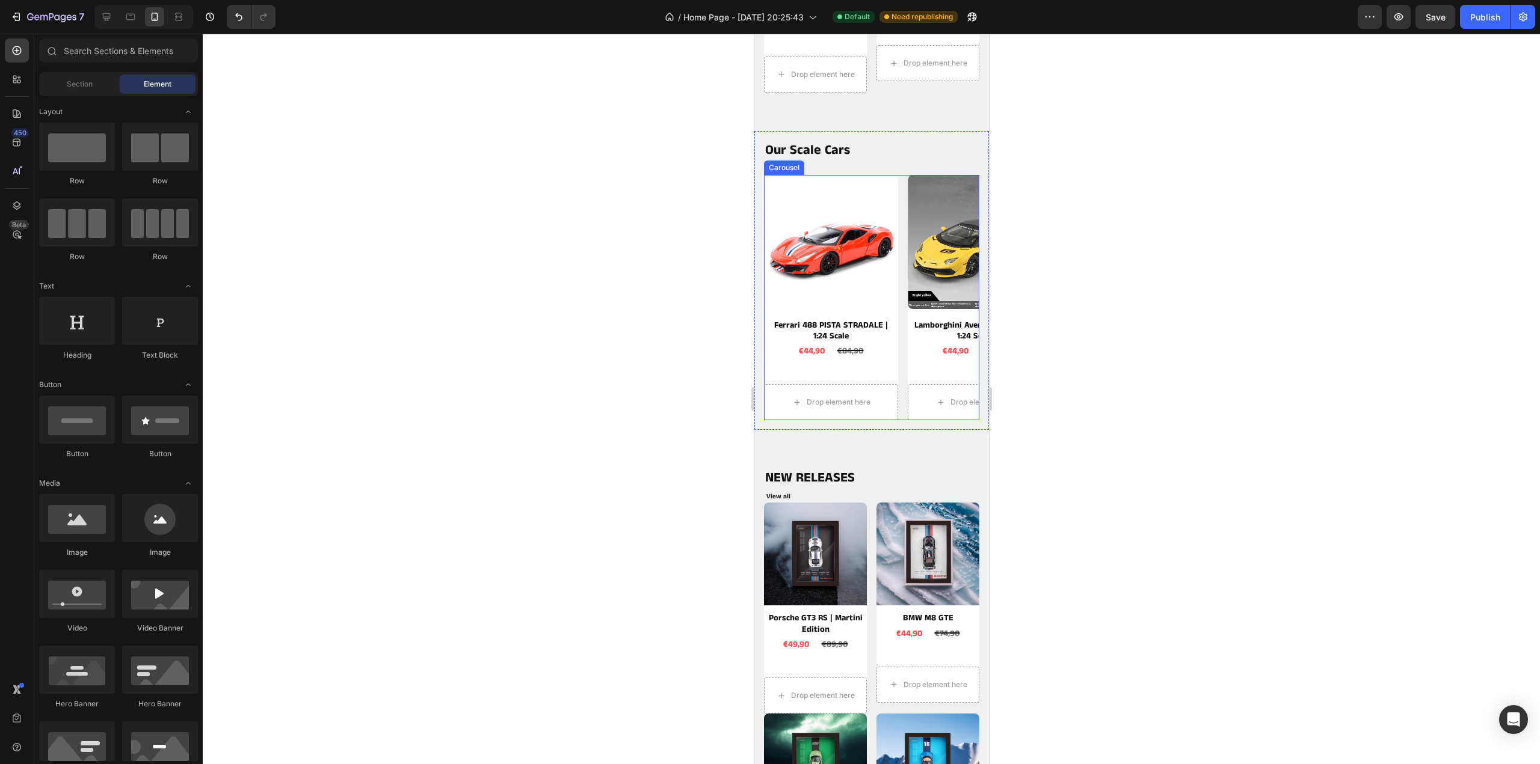
click at [902, 330] on div "Product Images Ferrari 488 PISTA STRADALE | 1:24 Scale Product Title €44,90 Pro…" at bounding box center [870, 298] width 215 height 246
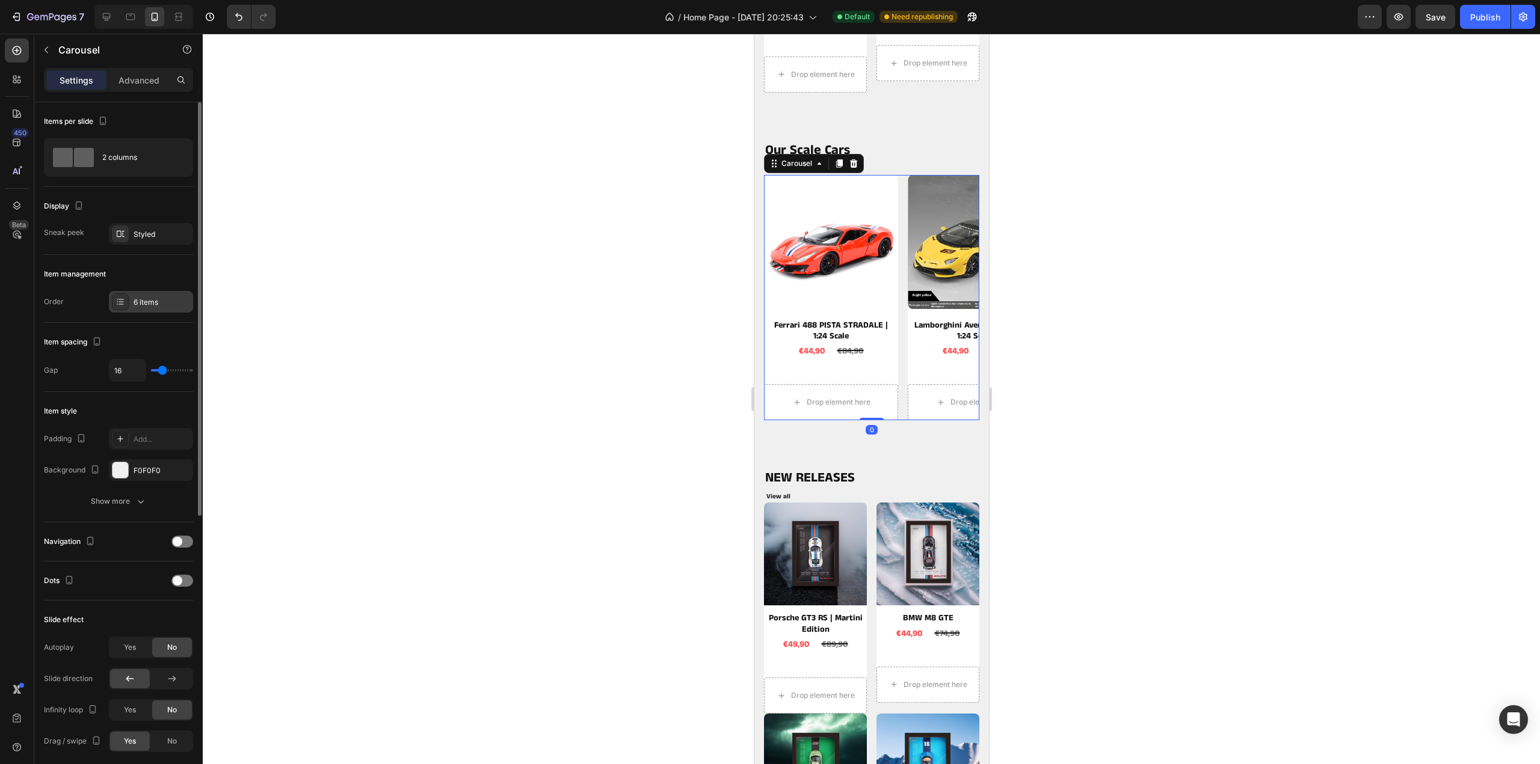
click at [135, 303] on div "6 items" at bounding box center [162, 302] width 57 height 11
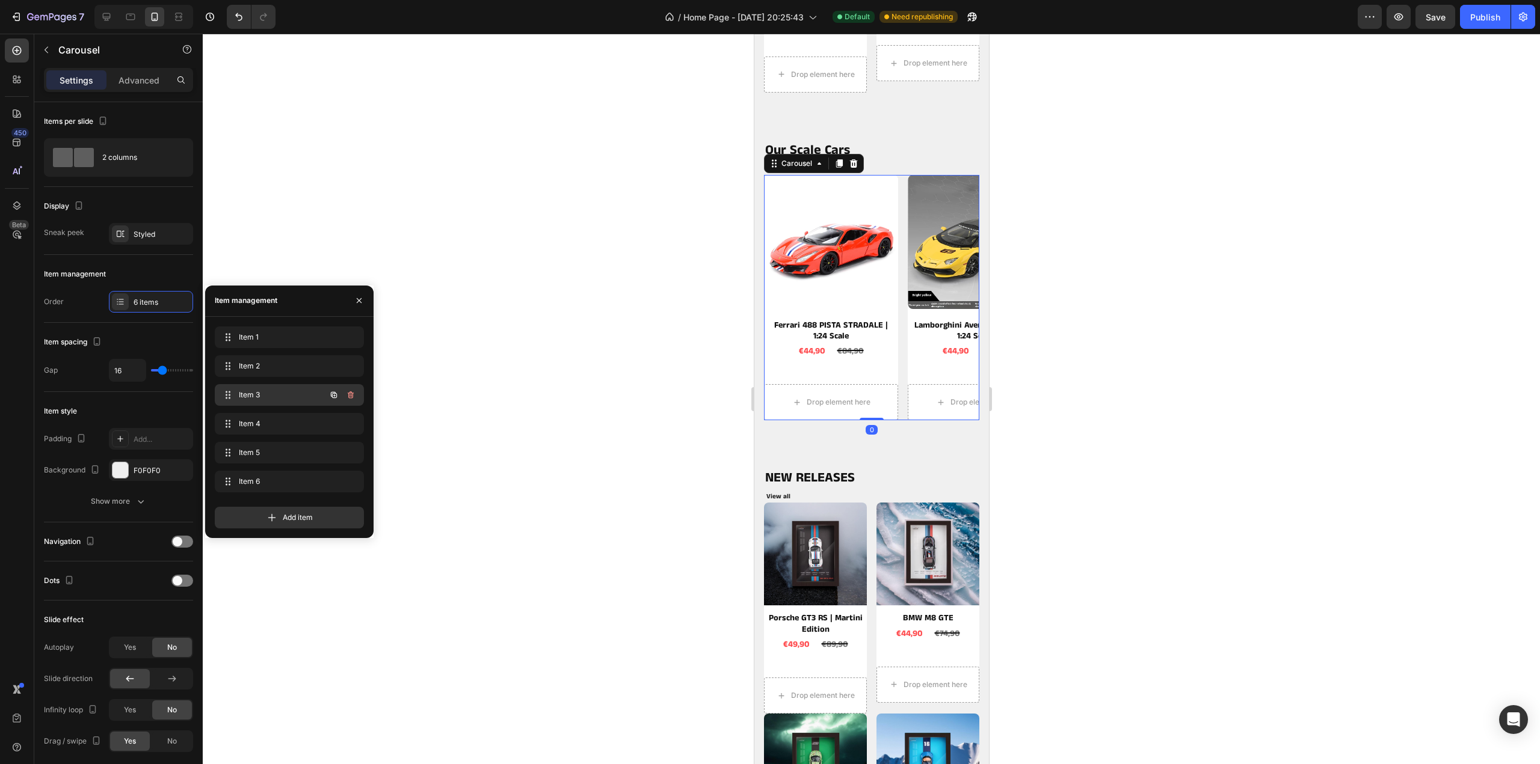
click at [245, 401] on div "Item 3 Item 3" at bounding box center [273, 395] width 106 height 17
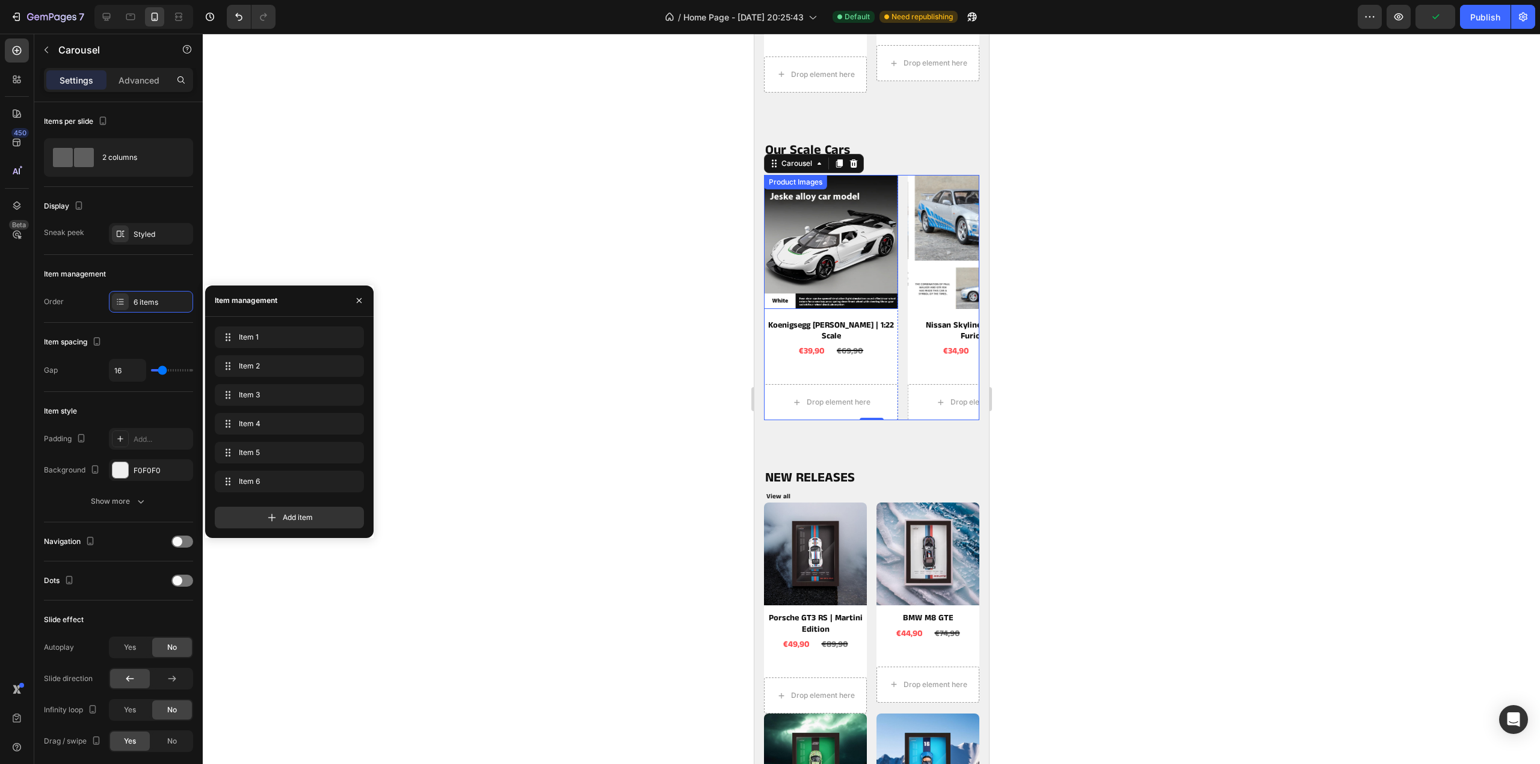
click at [864, 266] on img at bounding box center [830, 242] width 134 height 134
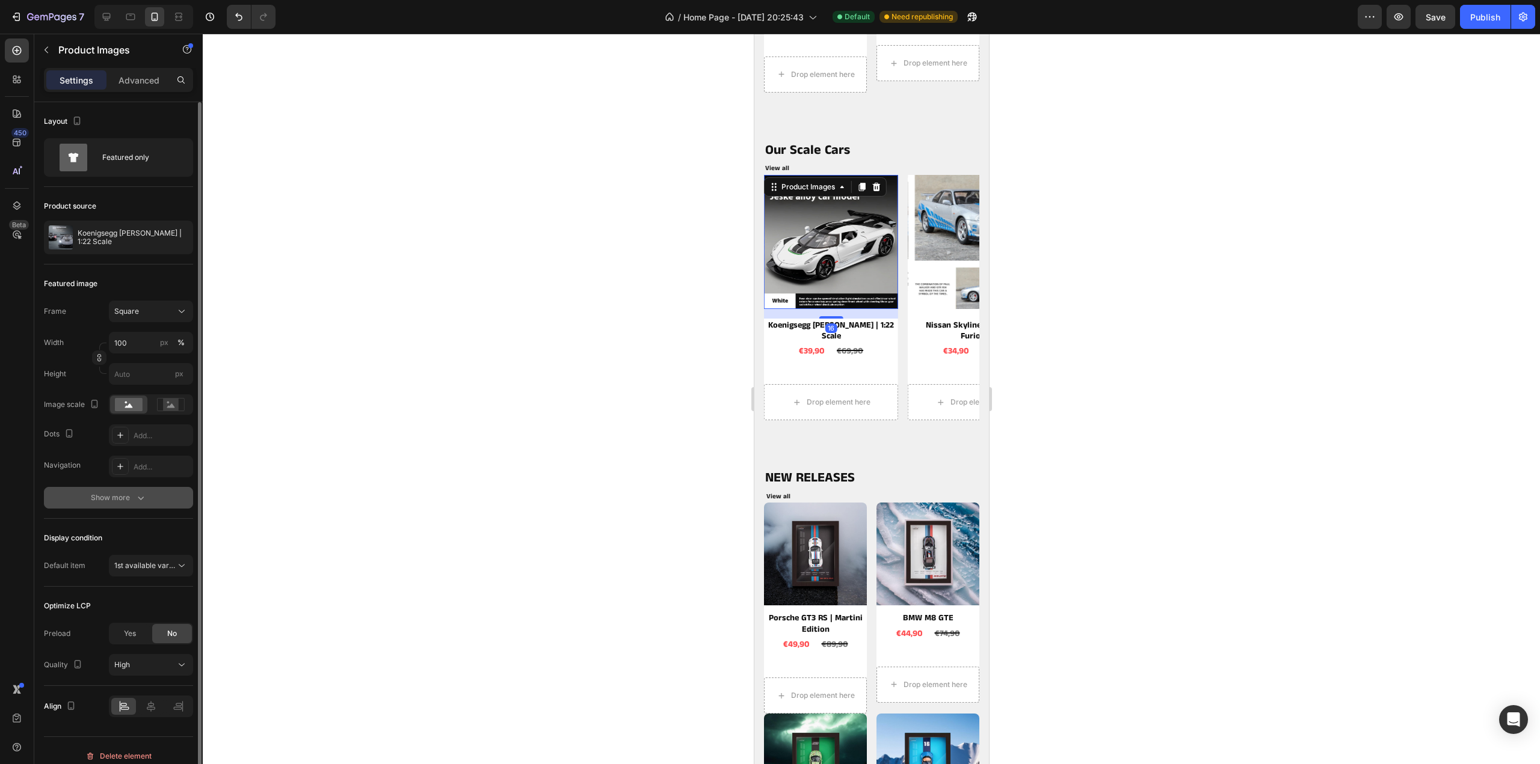
click at [107, 499] on div "Show more" at bounding box center [119, 498] width 56 height 12
click at [138, 497] on div "Add..." at bounding box center [162, 498] width 57 height 11
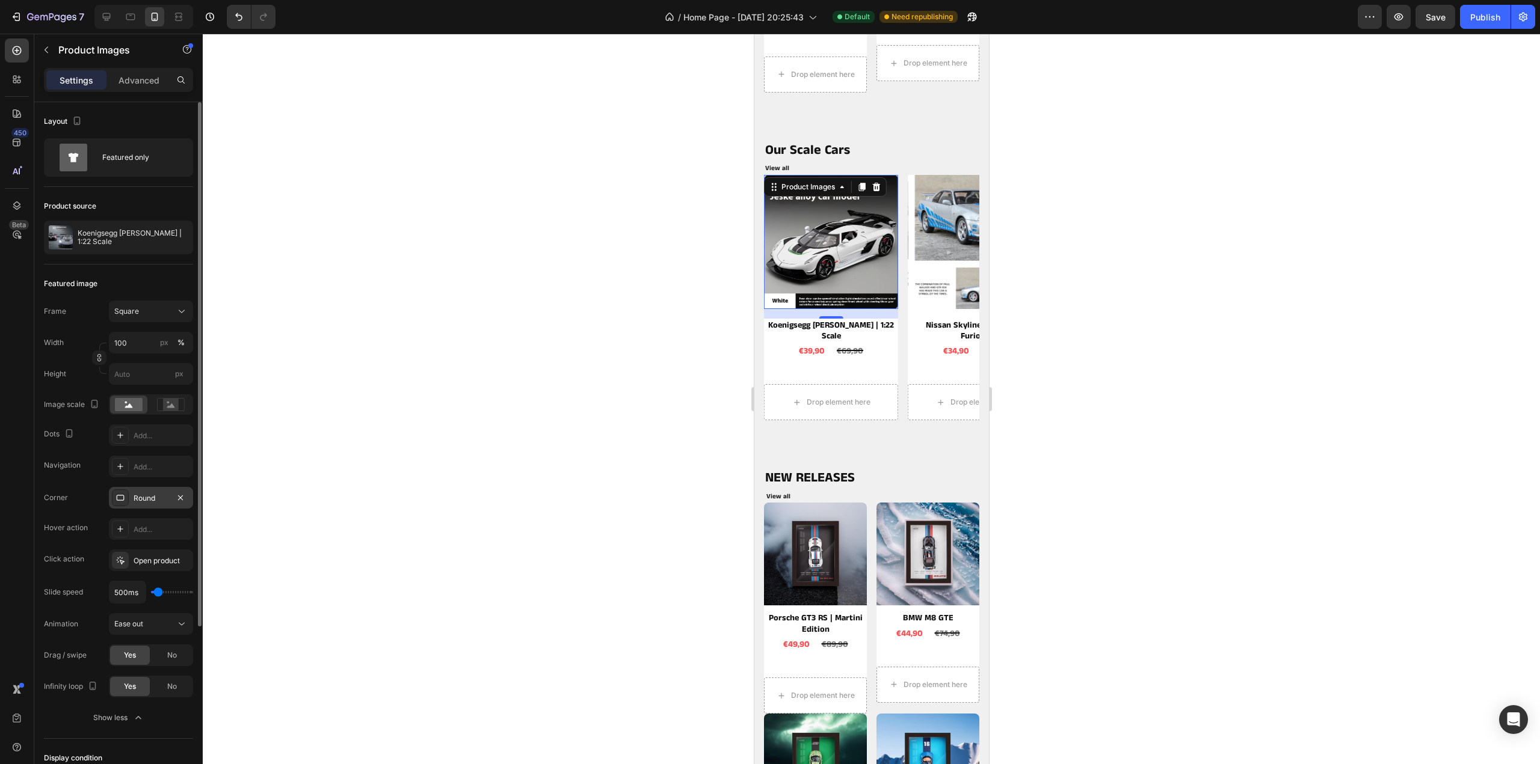
click at [351, 428] on div at bounding box center [871, 399] width 1337 height 731
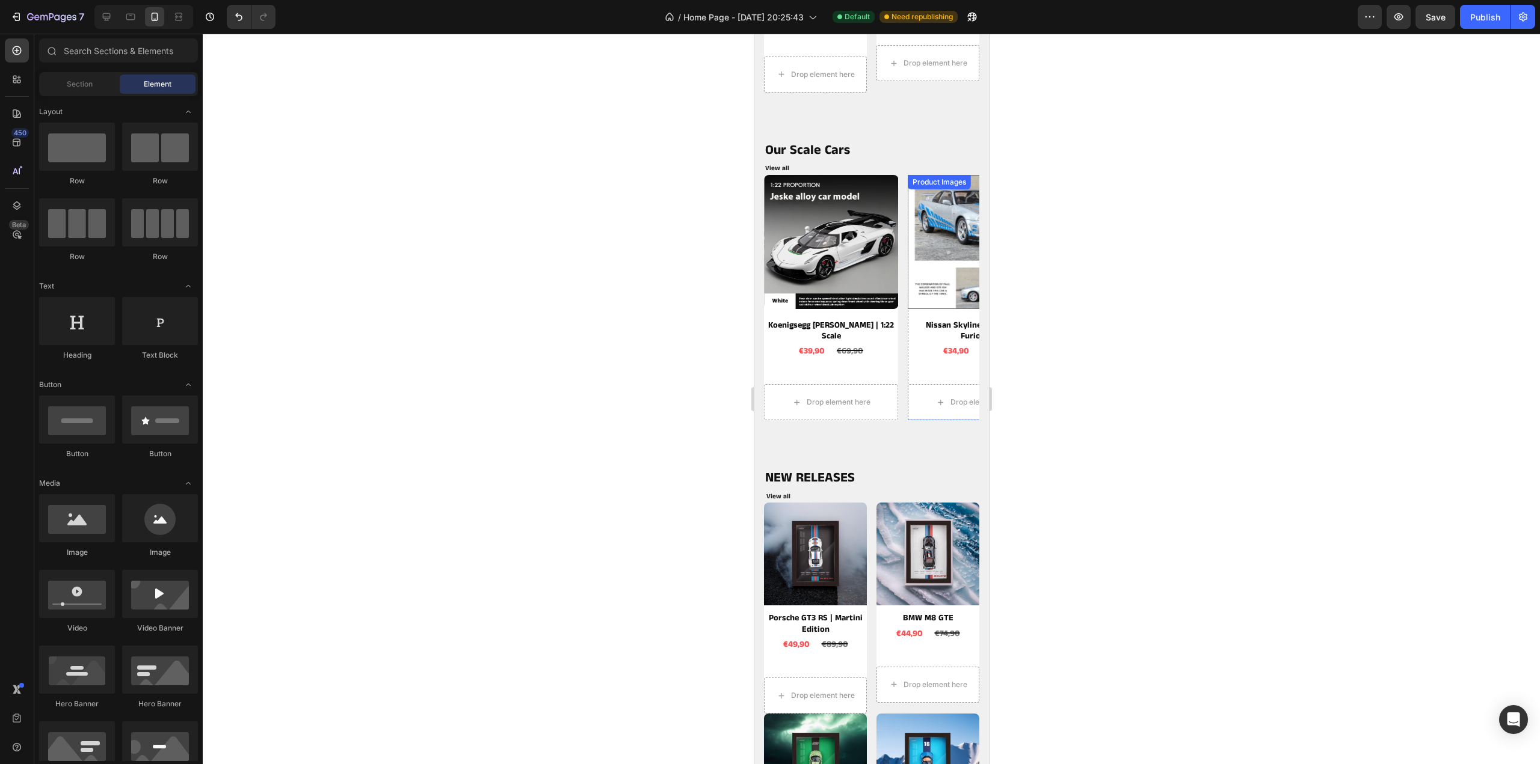
click at [937, 270] on img at bounding box center [974, 242] width 134 height 134
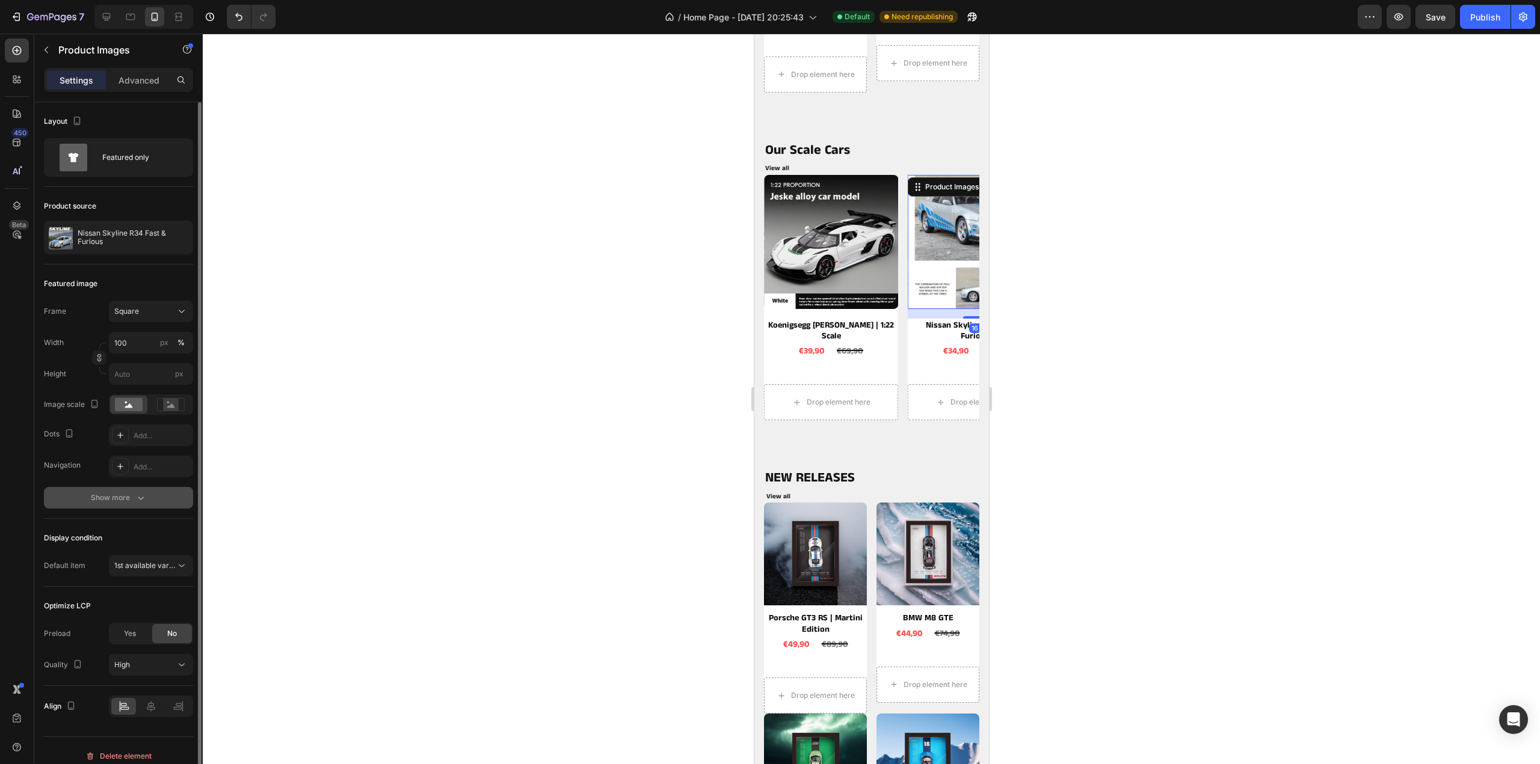
click at [85, 493] on button "Show more" at bounding box center [118, 498] width 149 height 22
click at [134, 497] on div "Add..." at bounding box center [162, 498] width 57 height 11
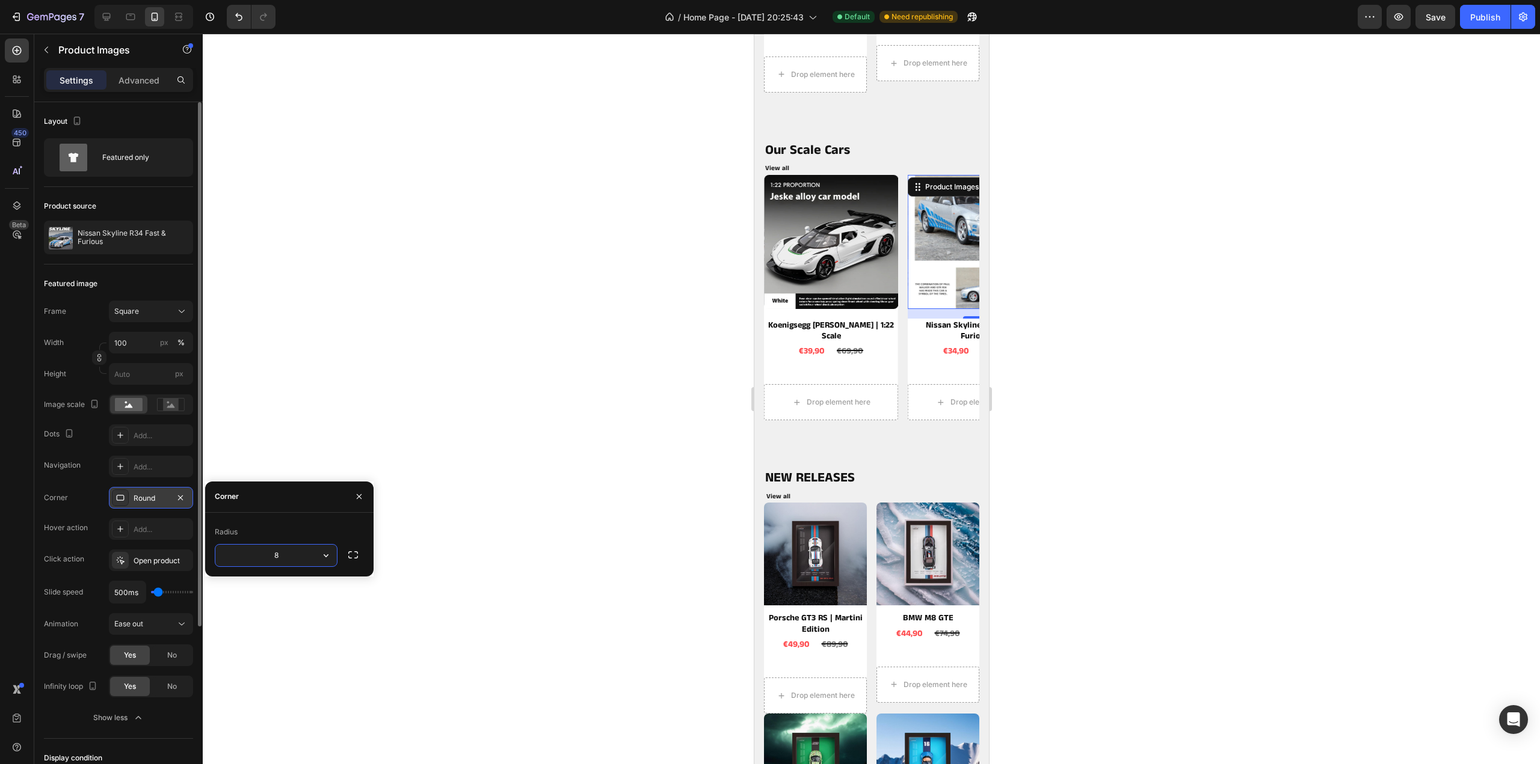
click at [271, 416] on div at bounding box center [871, 399] width 1337 height 731
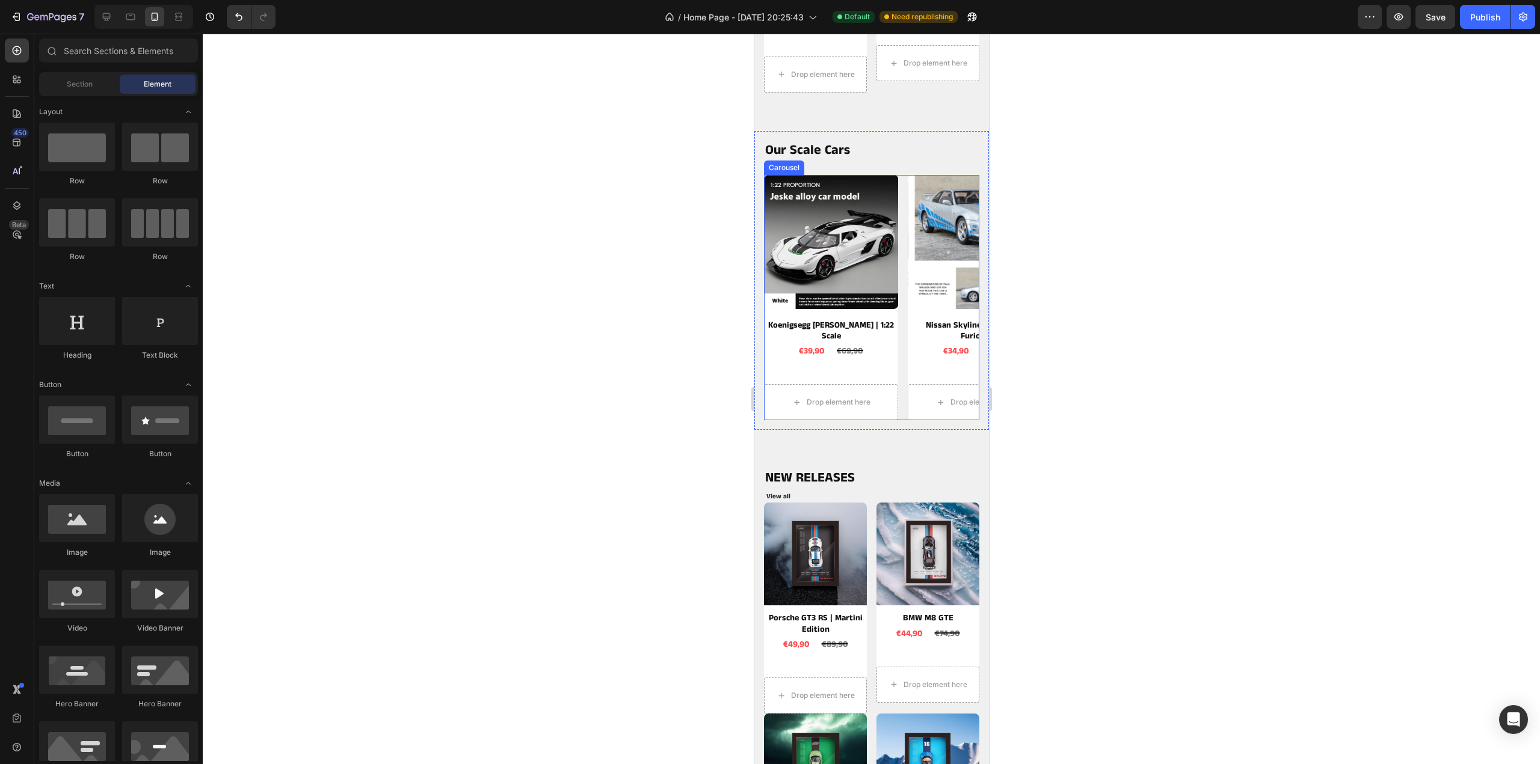
drag, startPoint x: 899, startPoint y: 320, endPoint x: 882, endPoint y: 319, distance: 16.9
click at [899, 319] on div "Product Images Ferrari 488 PISTA STRADALE | 1:24 Scale Product Title €44,90 Pro…" at bounding box center [870, 298] width 215 height 246
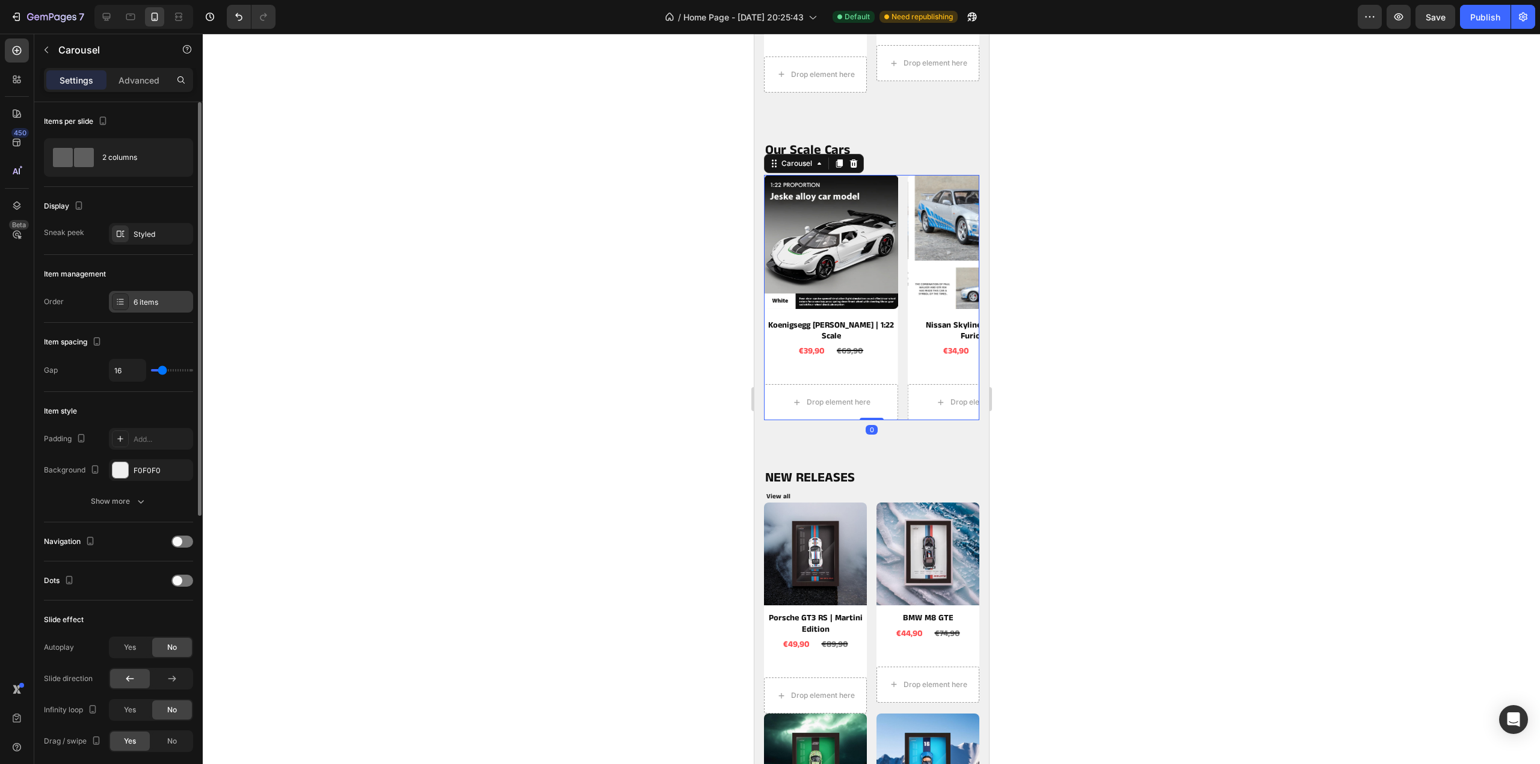
click at [134, 293] on div "6 items" at bounding box center [151, 302] width 84 height 22
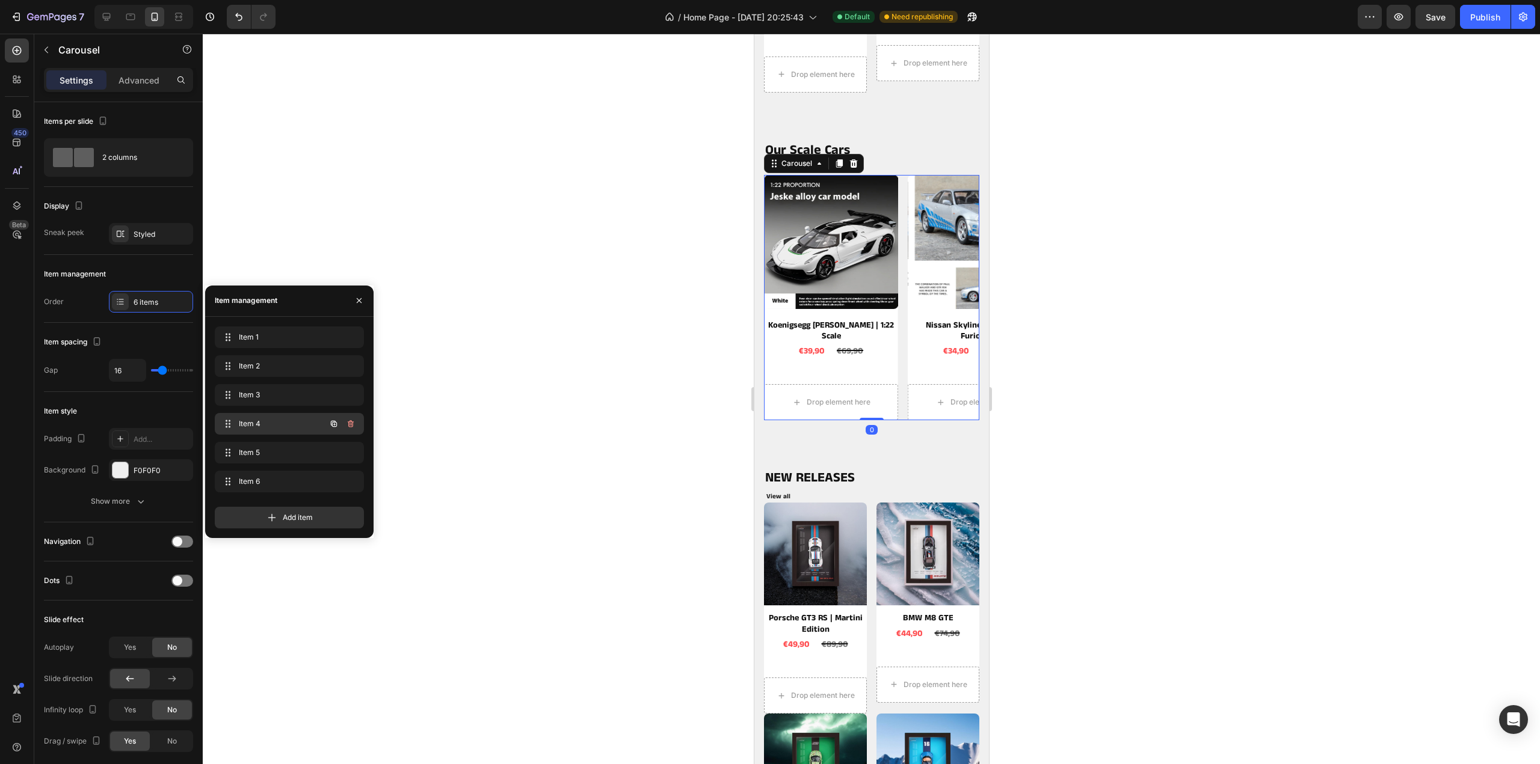
click at [248, 430] on div "Item 4 Item 4" at bounding box center [273, 424] width 106 height 17
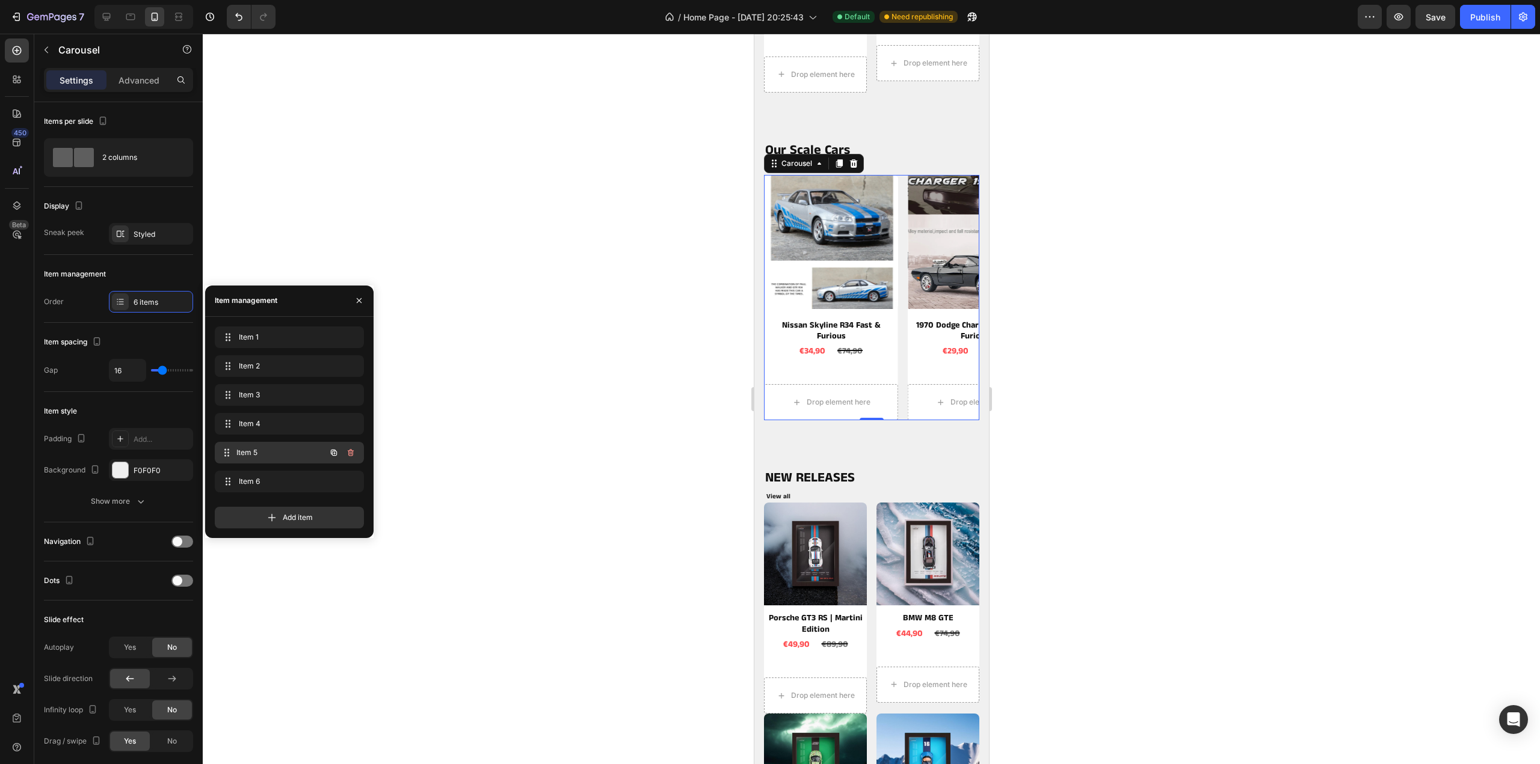
click at [249, 452] on span "Item 5" at bounding box center [280, 452] width 89 height 11
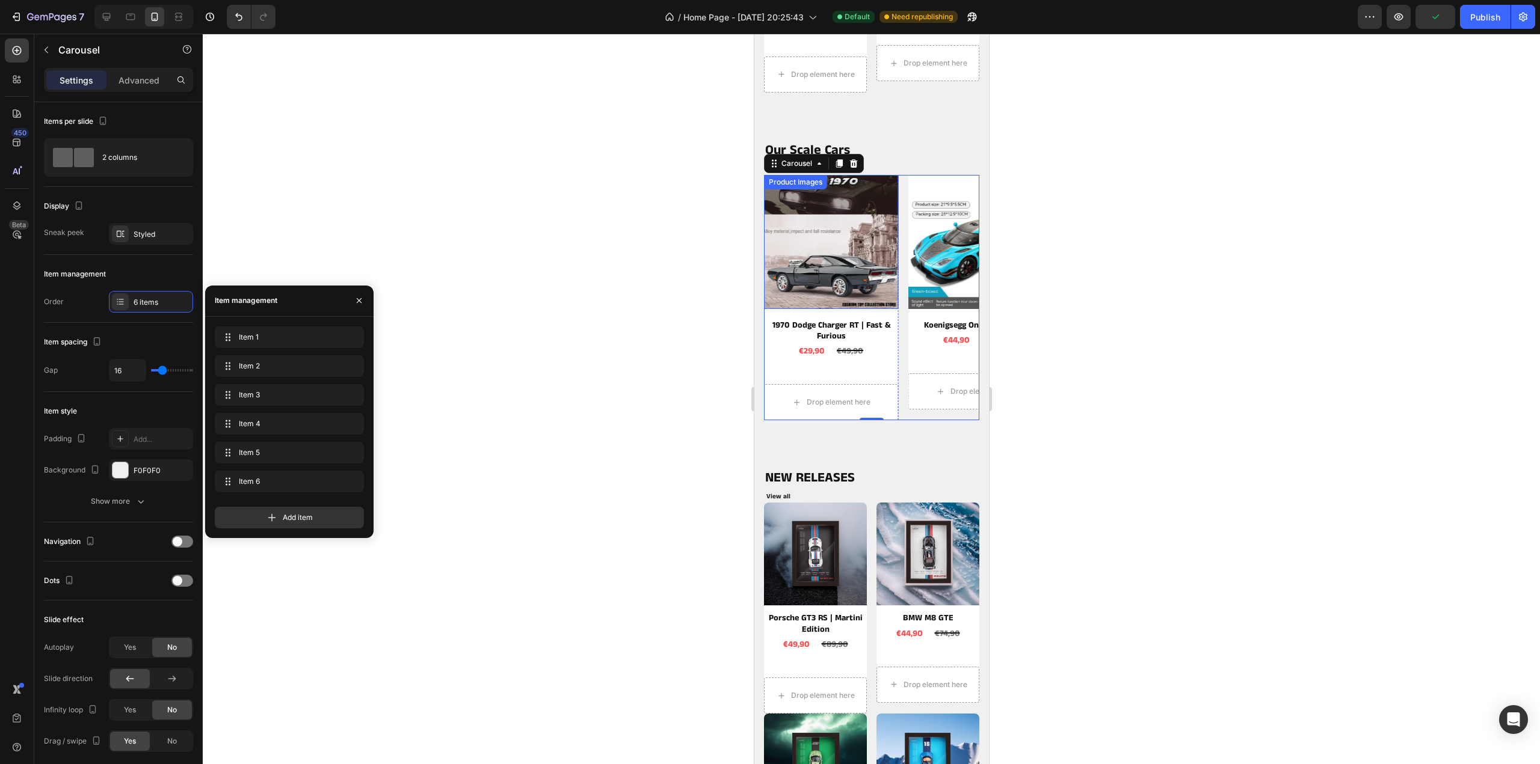
click at [790, 271] on img at bounding box center [830, 242] width 134 height 134
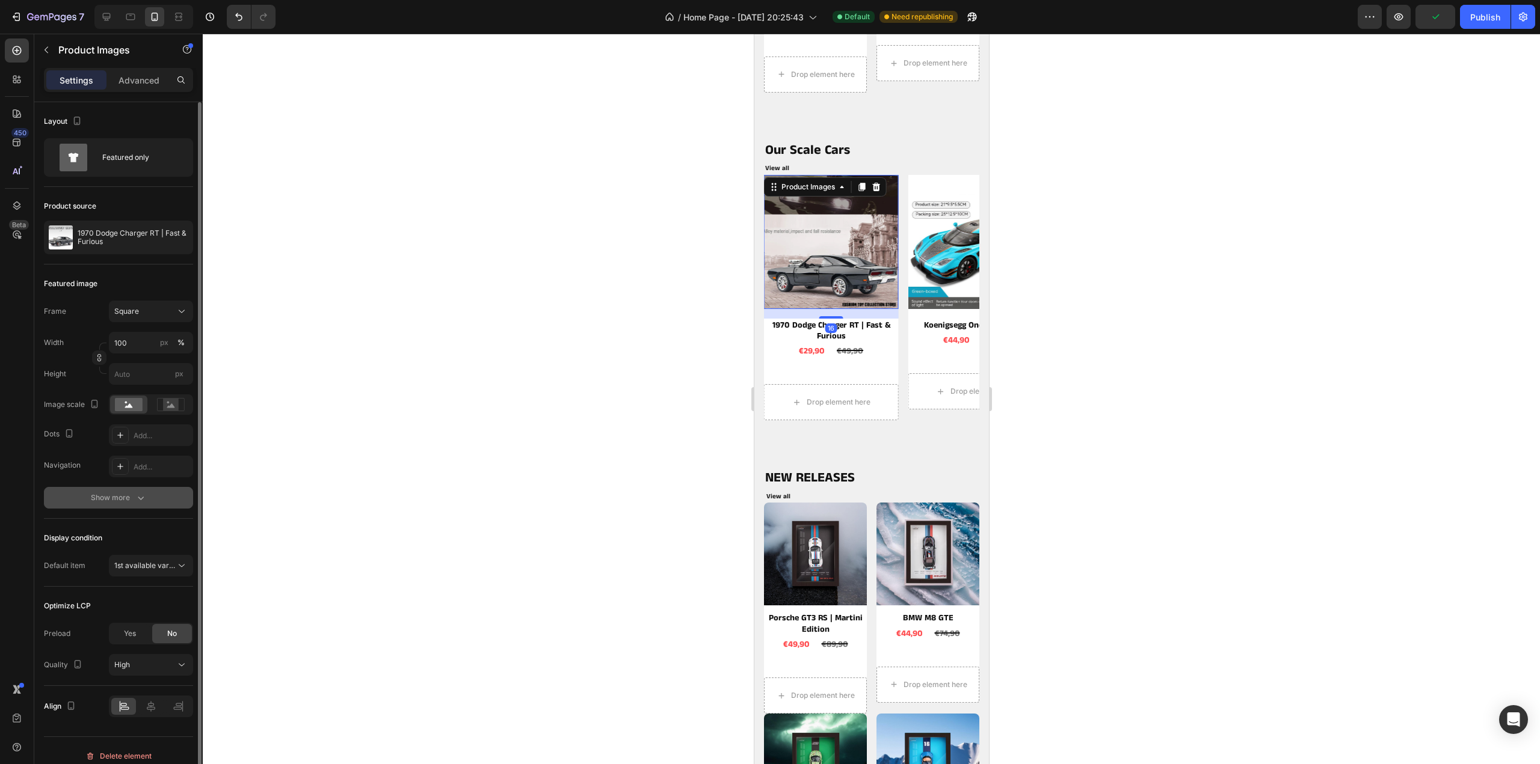
click at [115, 498] on div "Show more" at bounding box center [119, 498] width 56 height 12
click at [150, 500] on div "Add..." at bounding box center [162, 498] width 57 height 11
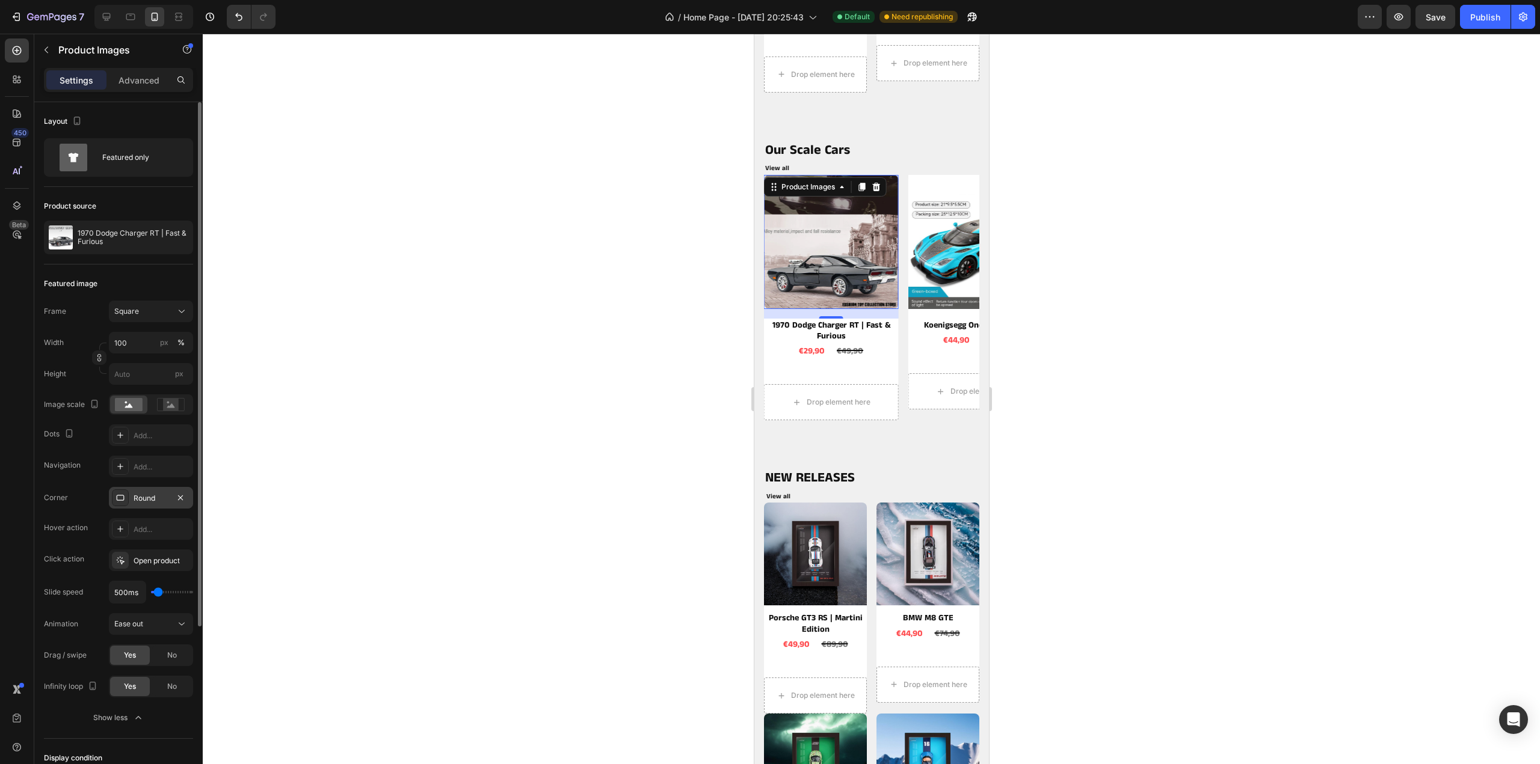
click at [392, 471] on div at bounding box center [871, 399] width 1337 height 731
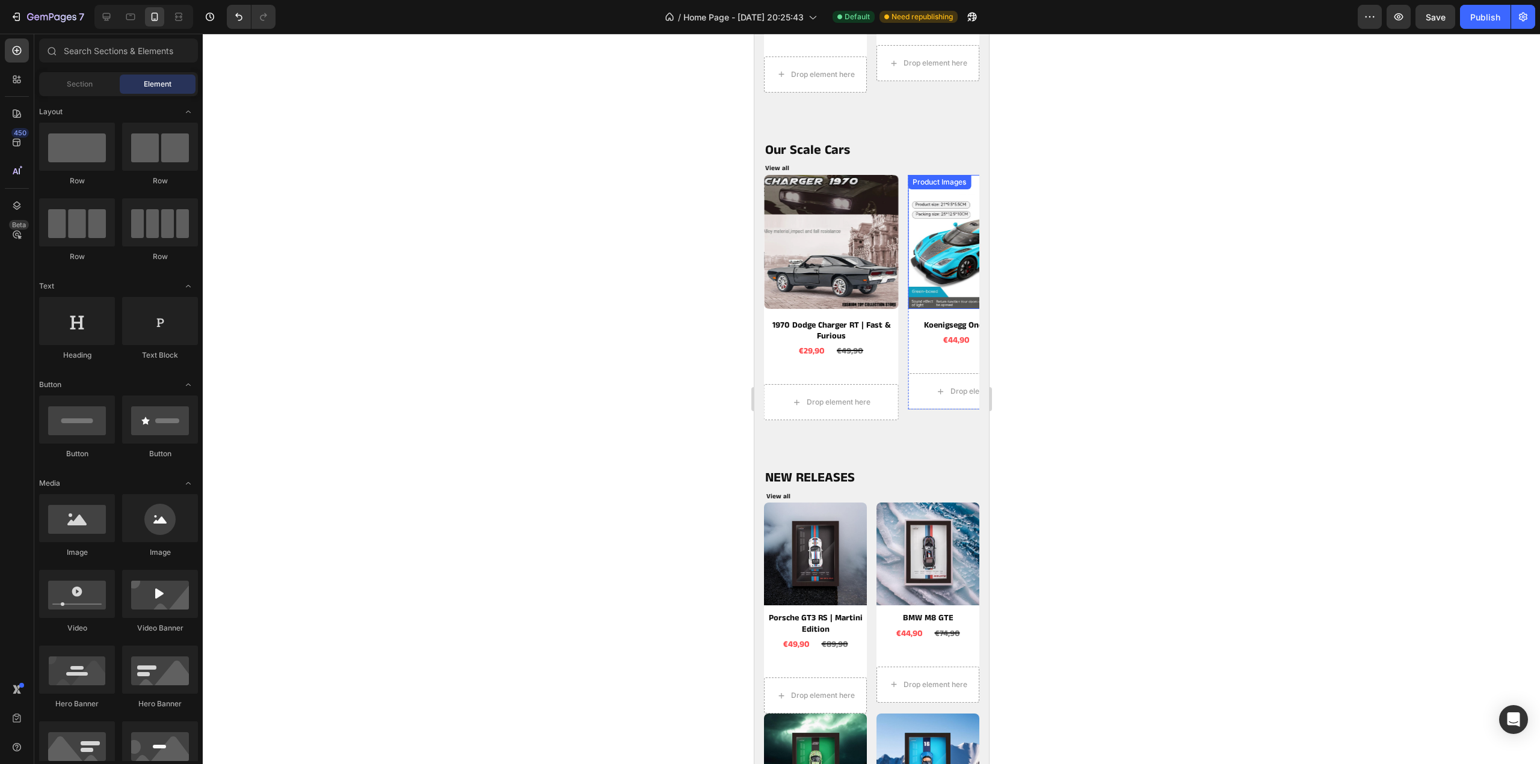
click at [942, 271] on img at bounding box center [974, 242] width 134 height 134
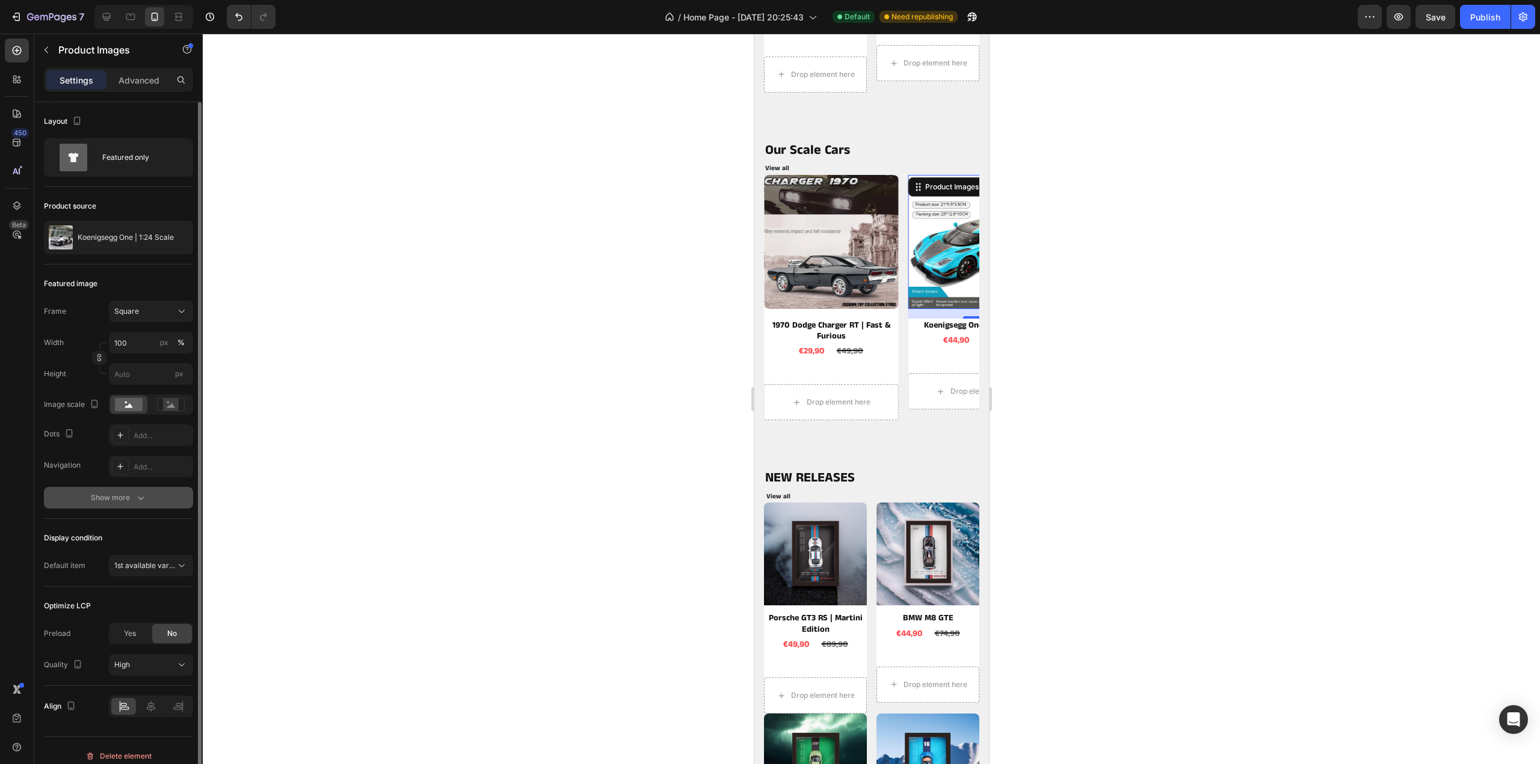
click at [117, 492] on div "Show more" at bounding box center [119, 498] width 56 height 12
click at [137, 499] on div "Add..." at bounding box center [162, 498] width 57 height 11
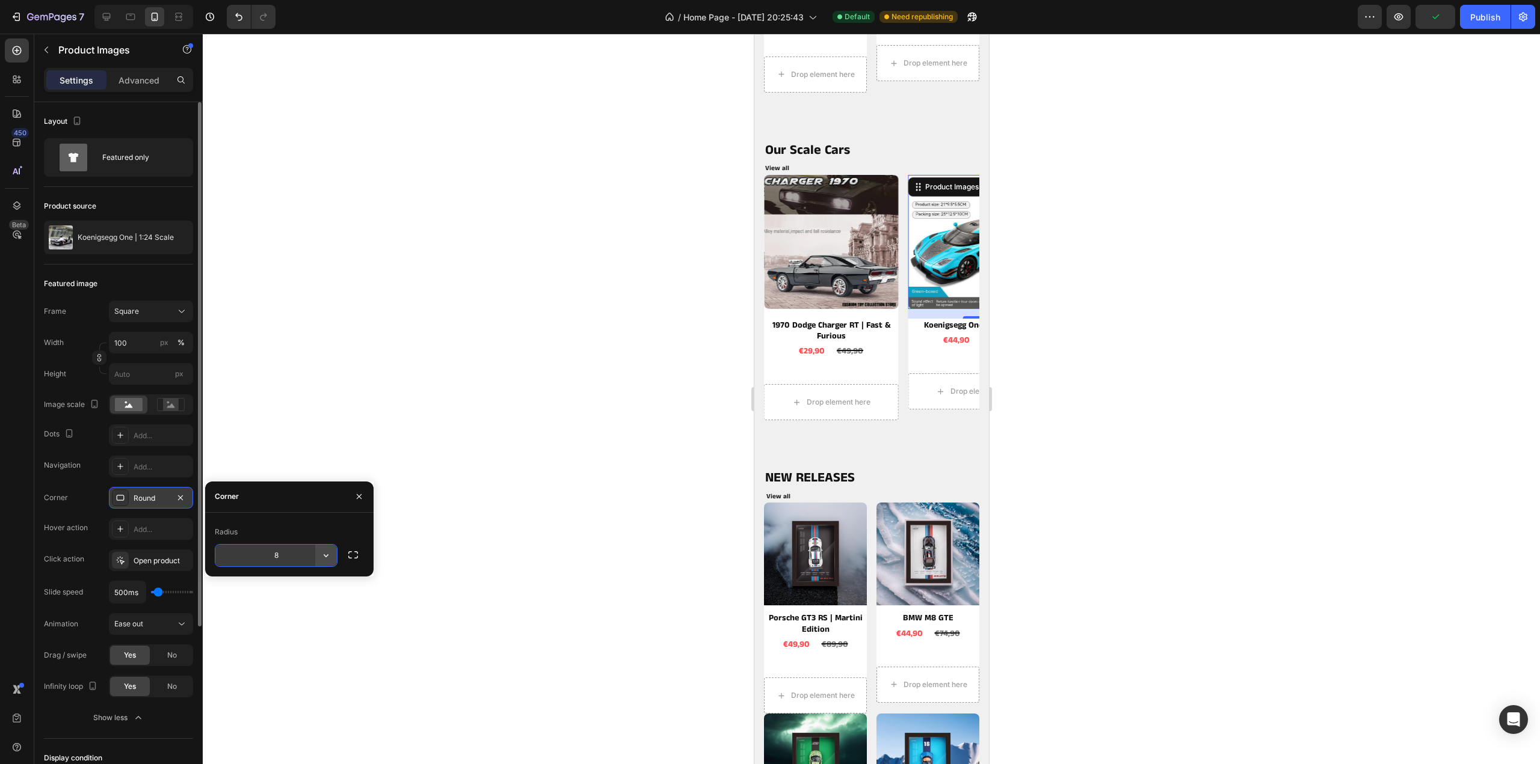
click at [327, 557] on icon "button" at bounding box center [326, 556] width 12 height 12
click at [354, 553] on icon "button" at bounding box center [353, 555] width 12 height 12
click at [255, 583] on input "8" at bounding box center [244, 584] width 58 height 22
click at [325, 584] on input "8" at bounding box center [308, 584] width 58 height 22
type input "0"
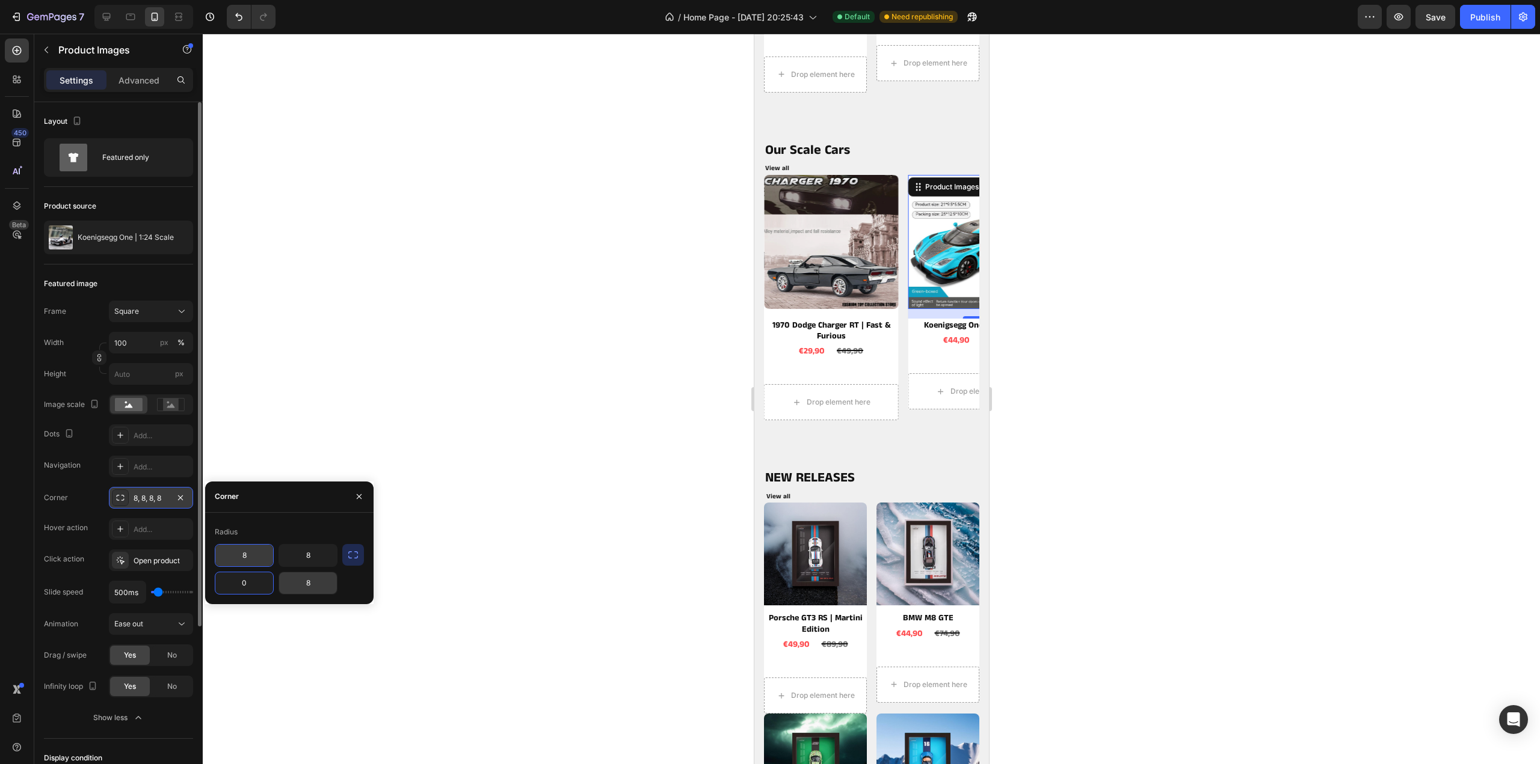
type input "0"
click at [396, 502] on div at bounding box center [871, 399] width 1337 height 731
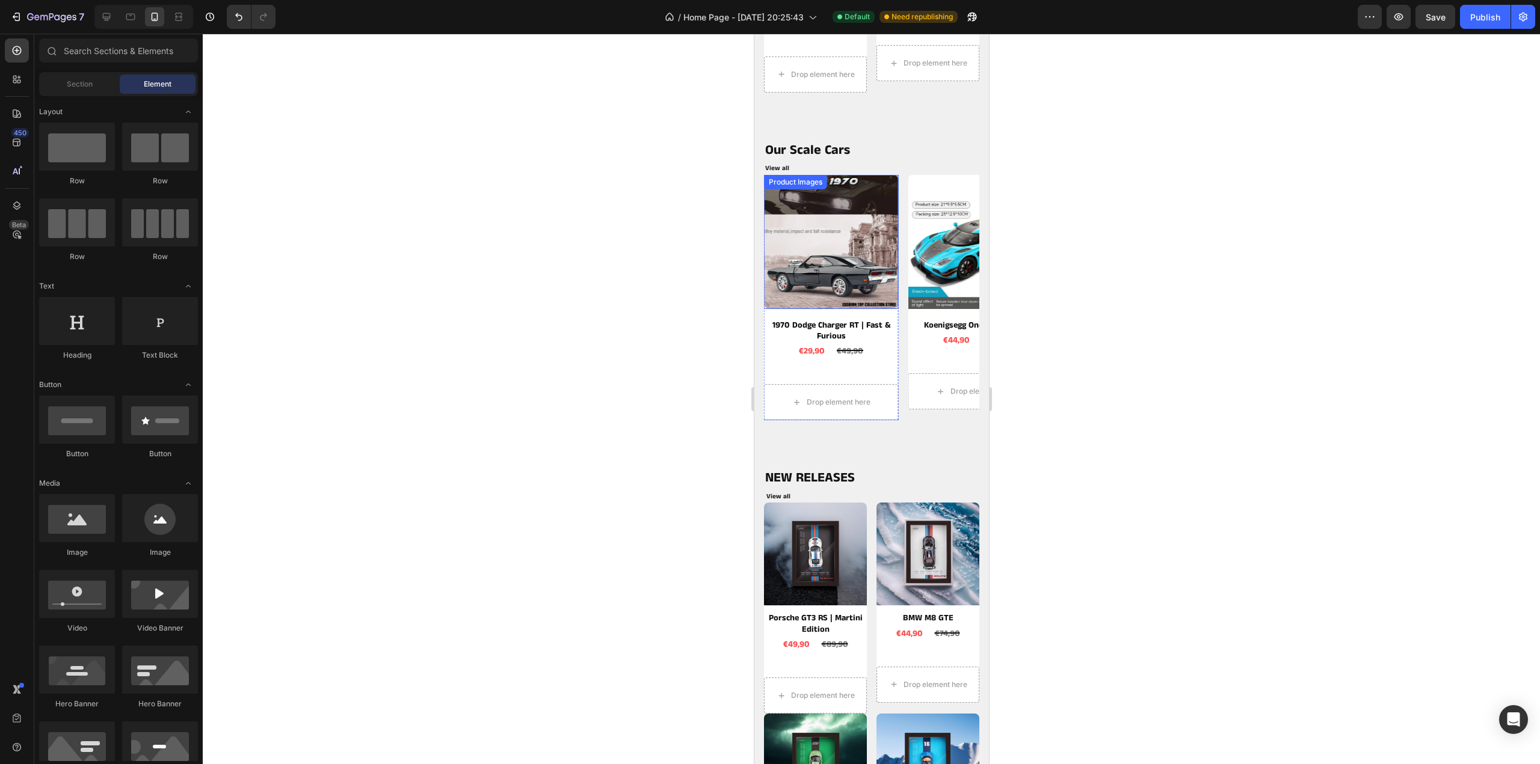
click at [868, 266] on img at bounding box center [830, 242] width 134 height 134
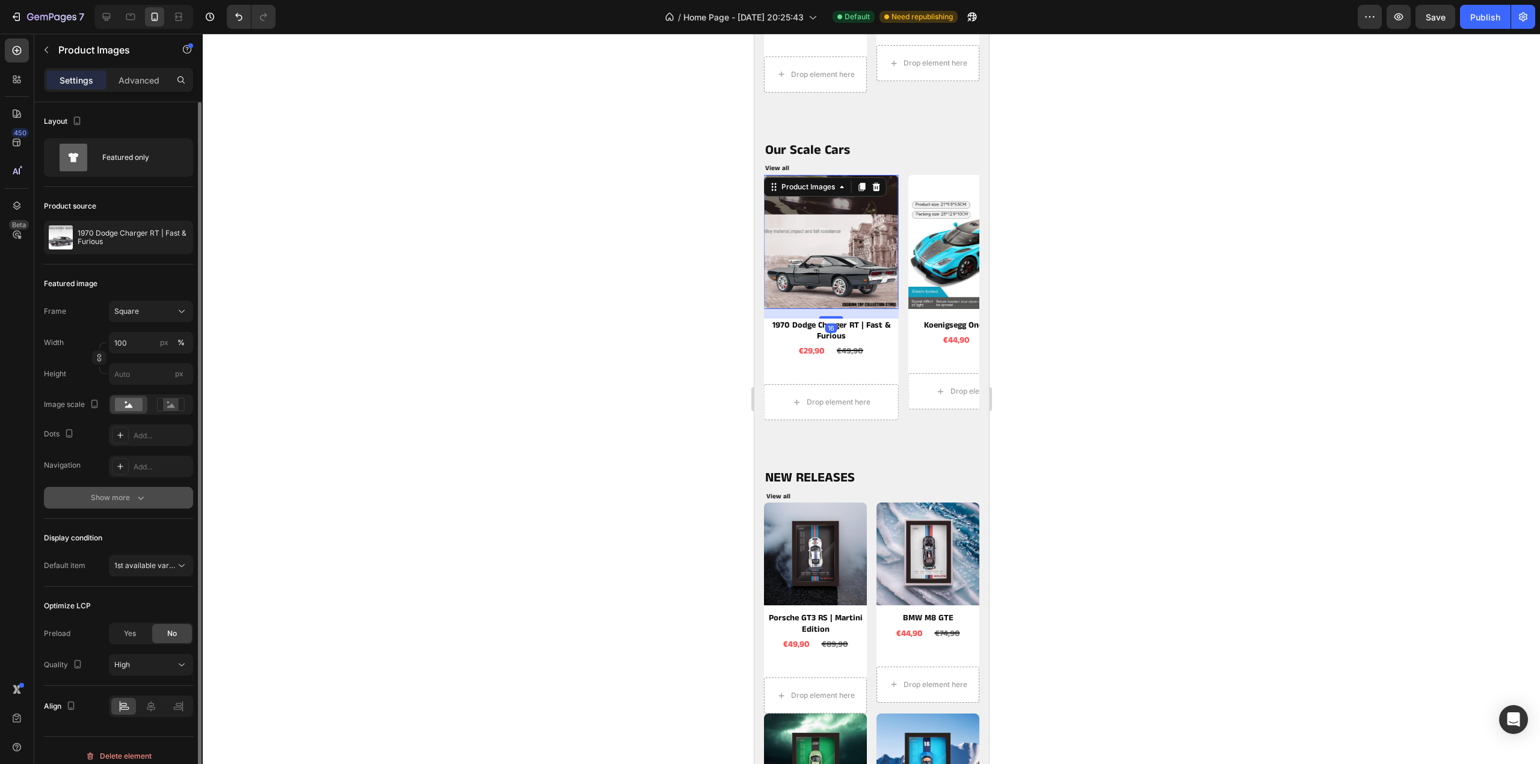
click at [112, 494] on div "Show more" at bounding box center [119, 498] width 56 height 12
click at [138, 494] on div "Round" at bounding box center [151, 498] width 35 height 11
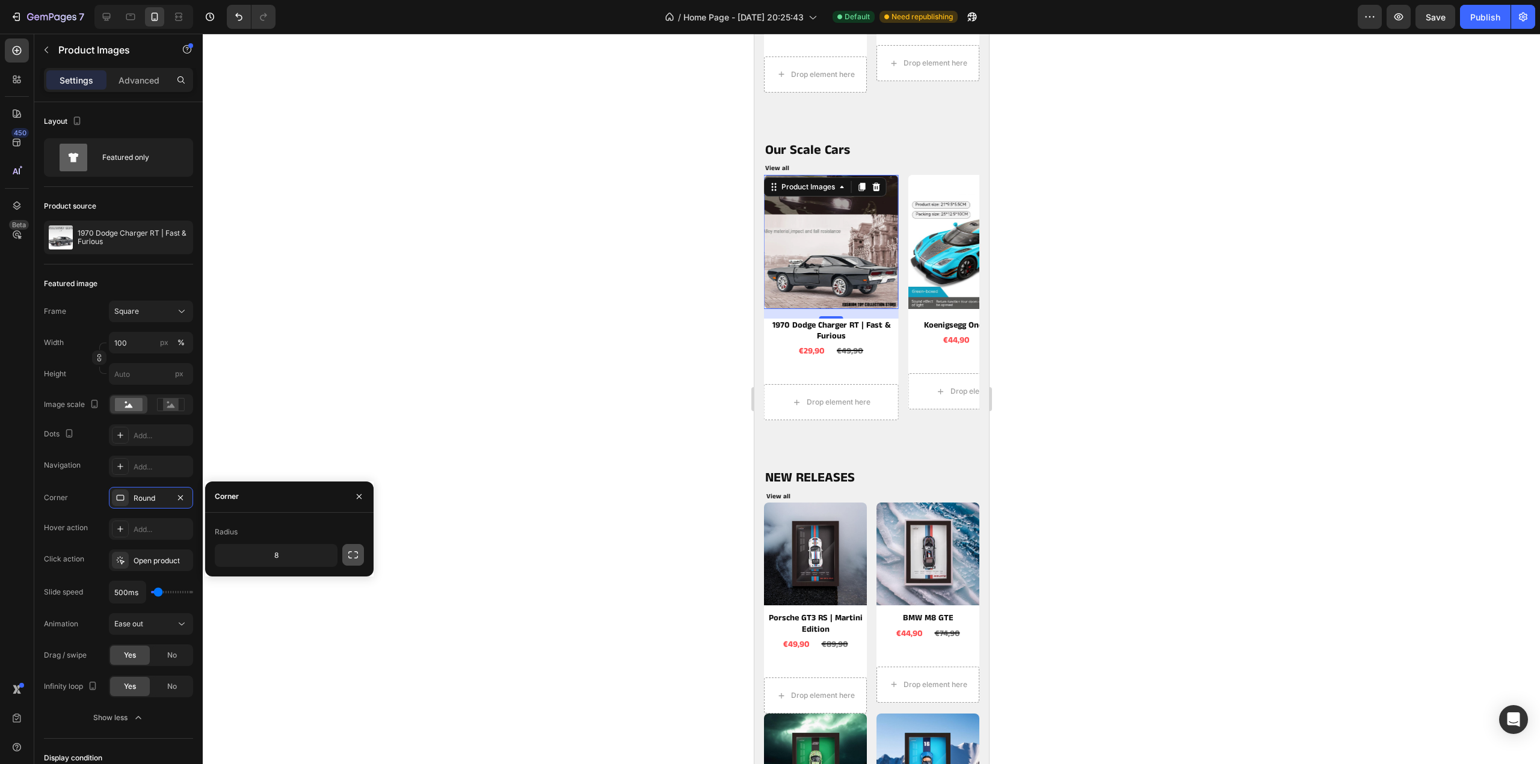
click at [362, 554] on button "button" at bounding box center [353, 555] width 22 height 22
click at [261, 582] on input "8" at bounding box center [244, 584] width 58 height 22
type input "0"
click at [315, 586] on input "8" at bounding box center [308, 584] width 58 height 22
type input "0"
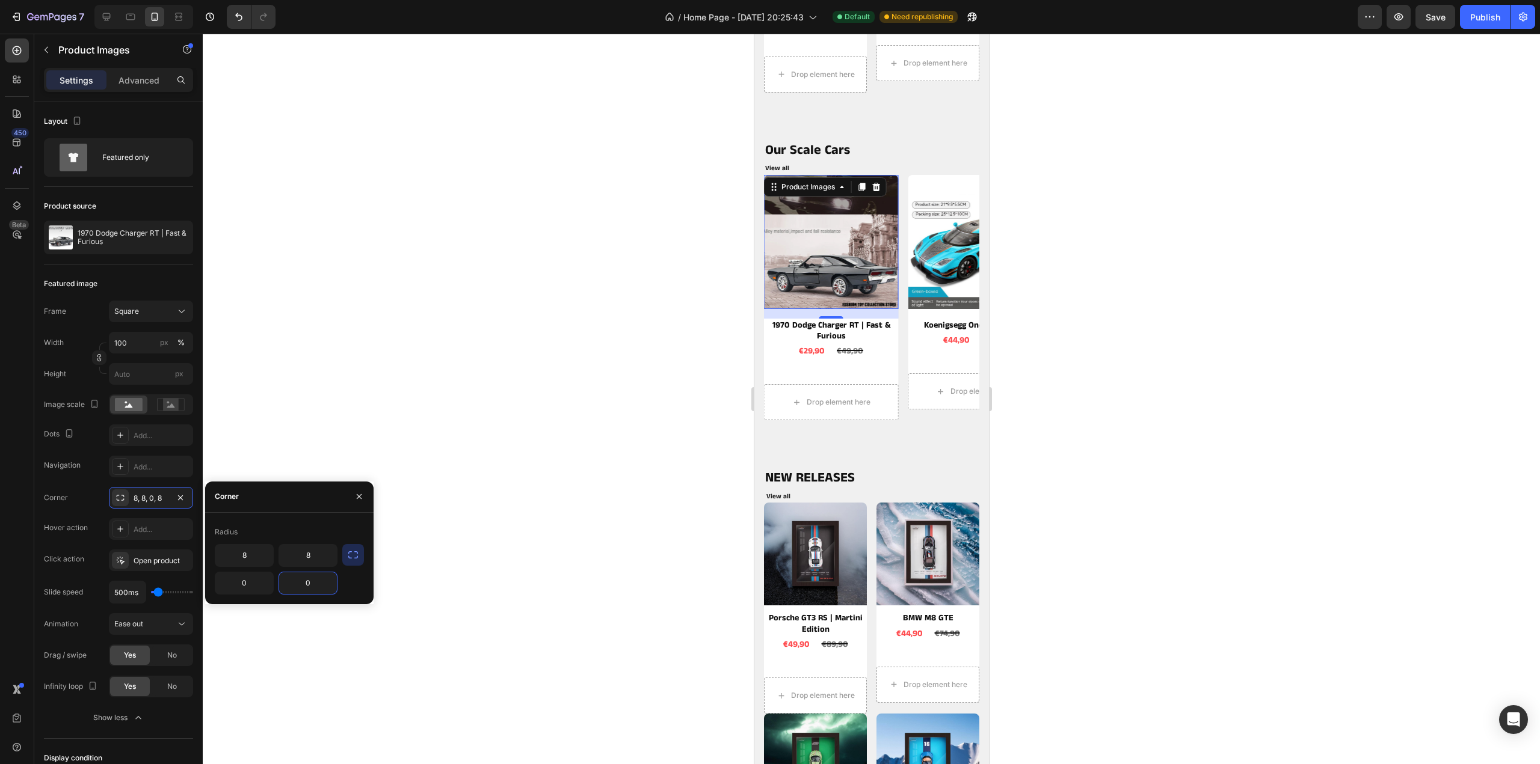
click at [460, 534] on div at bounding box center [871, 399] width 1337 height 731
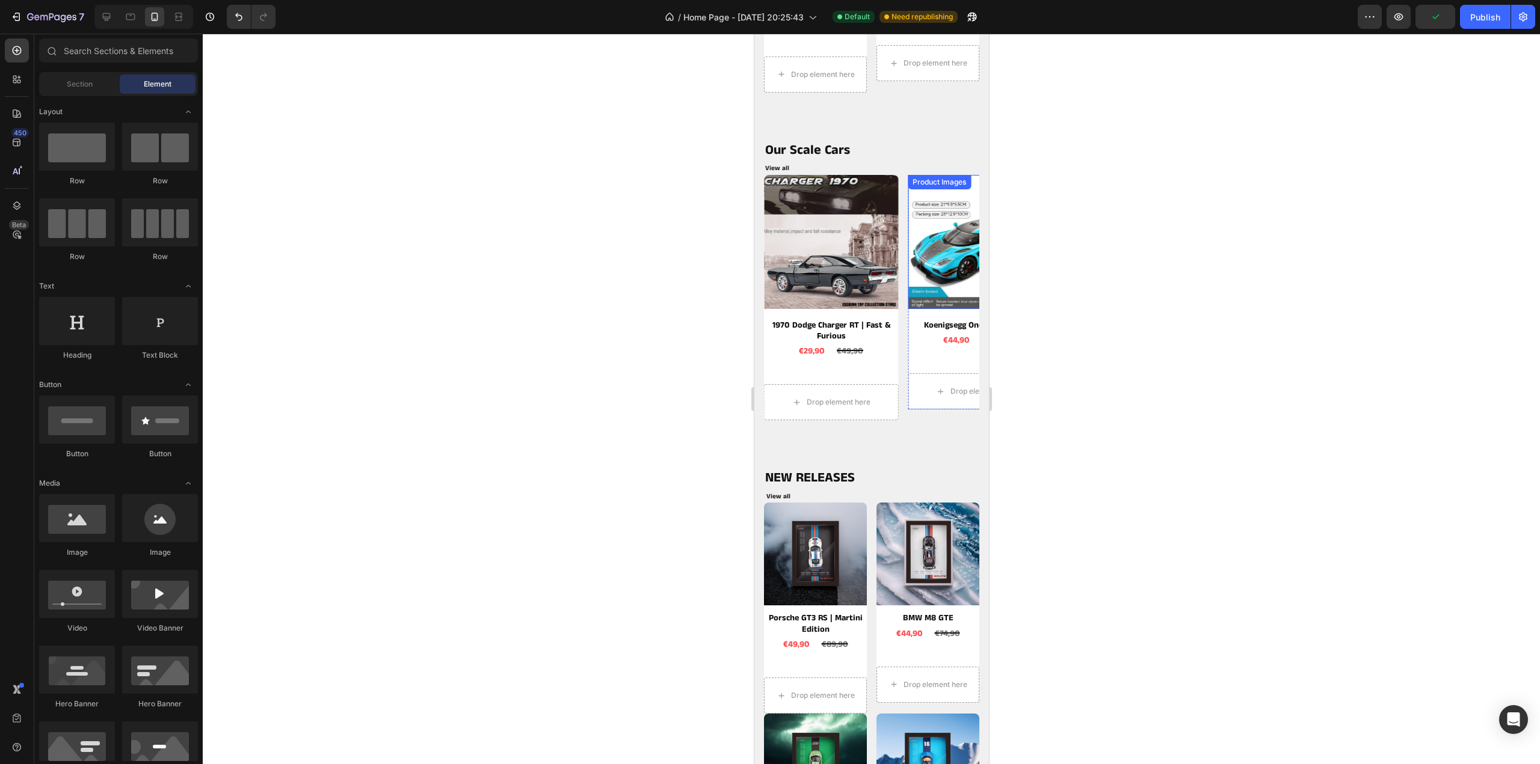
click at [902, 270] on div "Product Images Ferrari 488 PISTA STRADALE | 1:24 Scale Product Title €44,90 Pro…" at bounding box center [870, 298] width 215 height 246
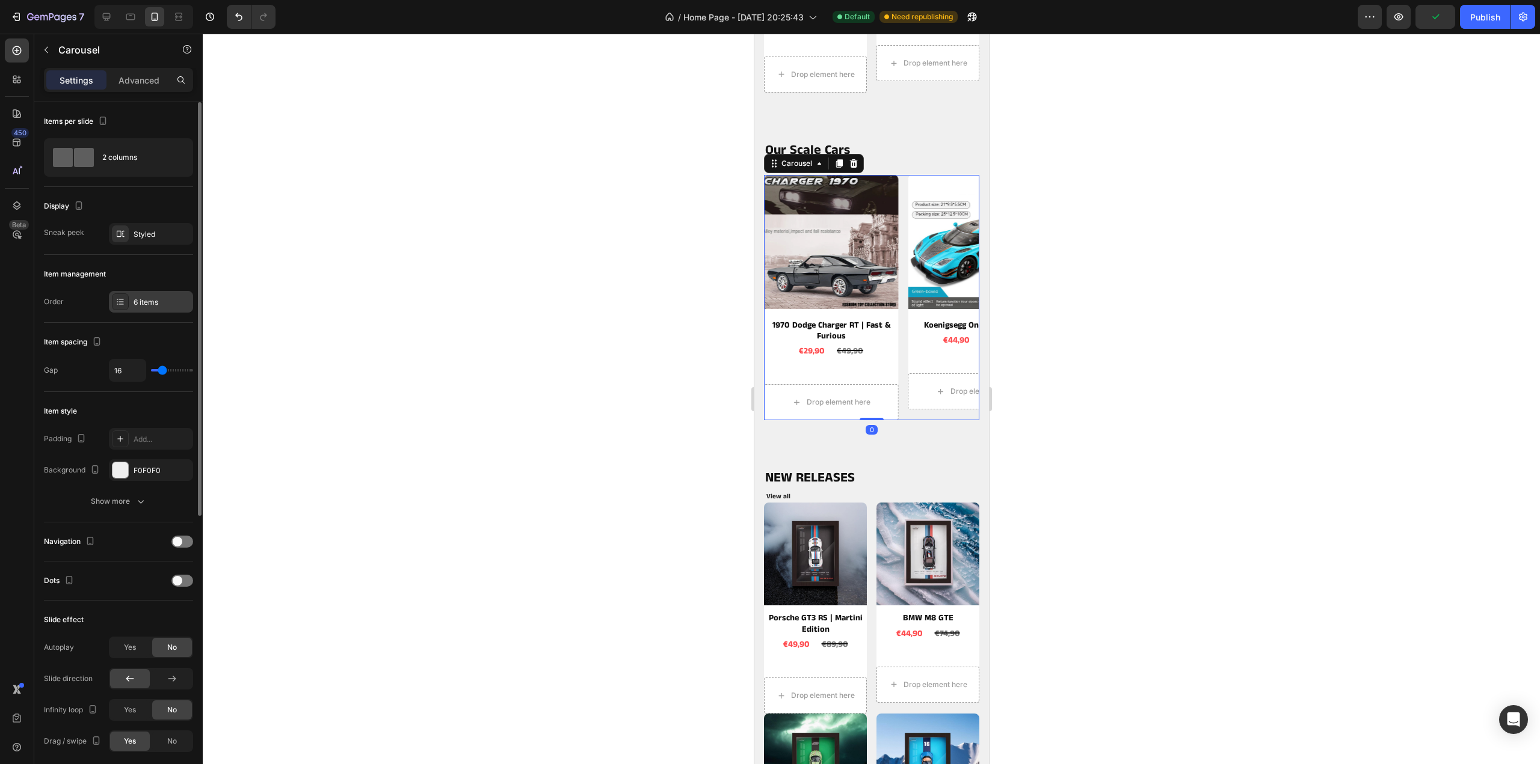
click at [149, 298] on div "6 items" at bounding box center [162, 302] width 57 height 11
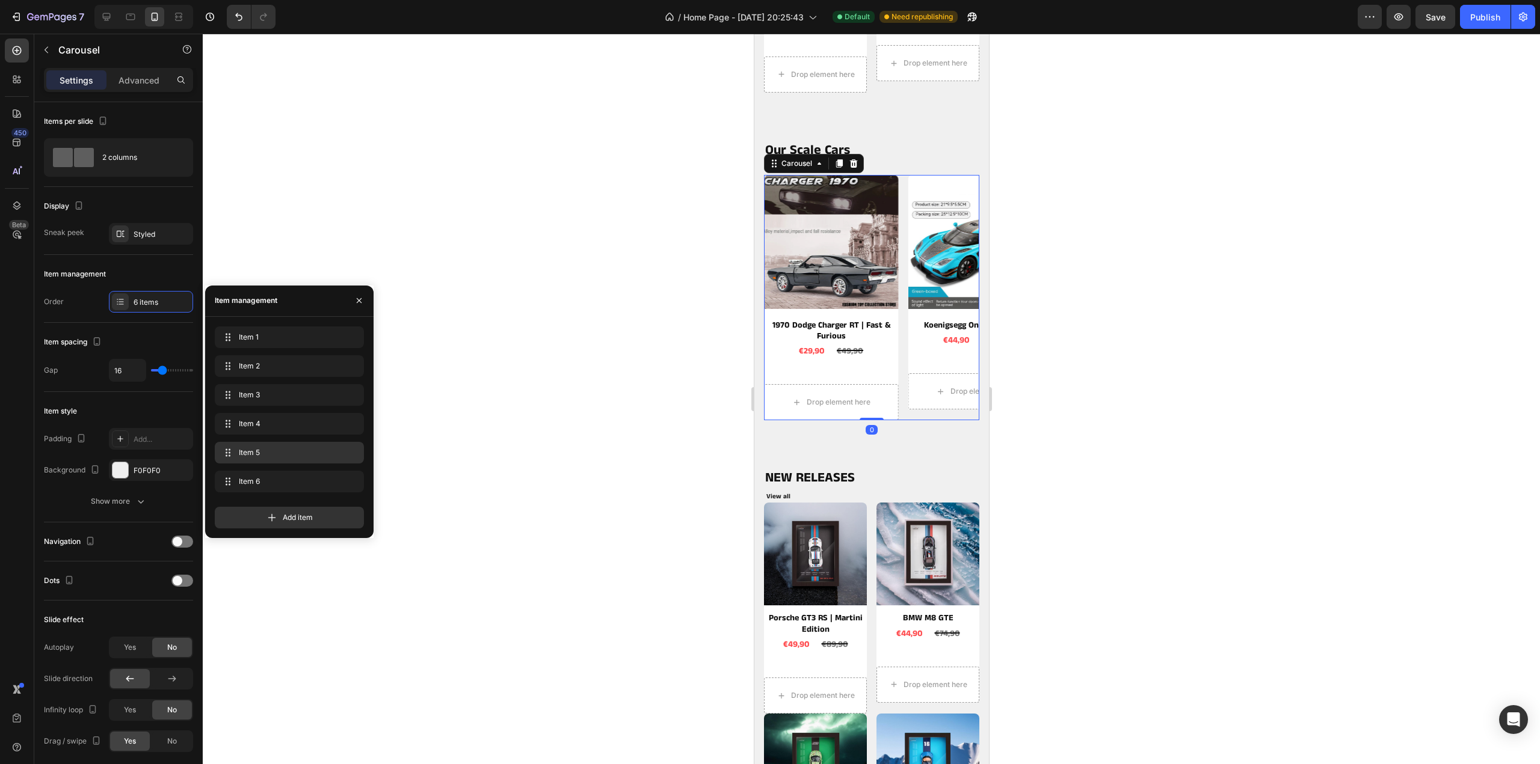
click at [250, 454] on span "Item 5" at bounding box center [287, 452] width 96 height 11
click at [250, 454] on span "Item 5" at bounding box center [273, 452] width 68 height 11
click at [260, 429] on span "Item 4" at bounding box center [280, 424] width 89 height 11
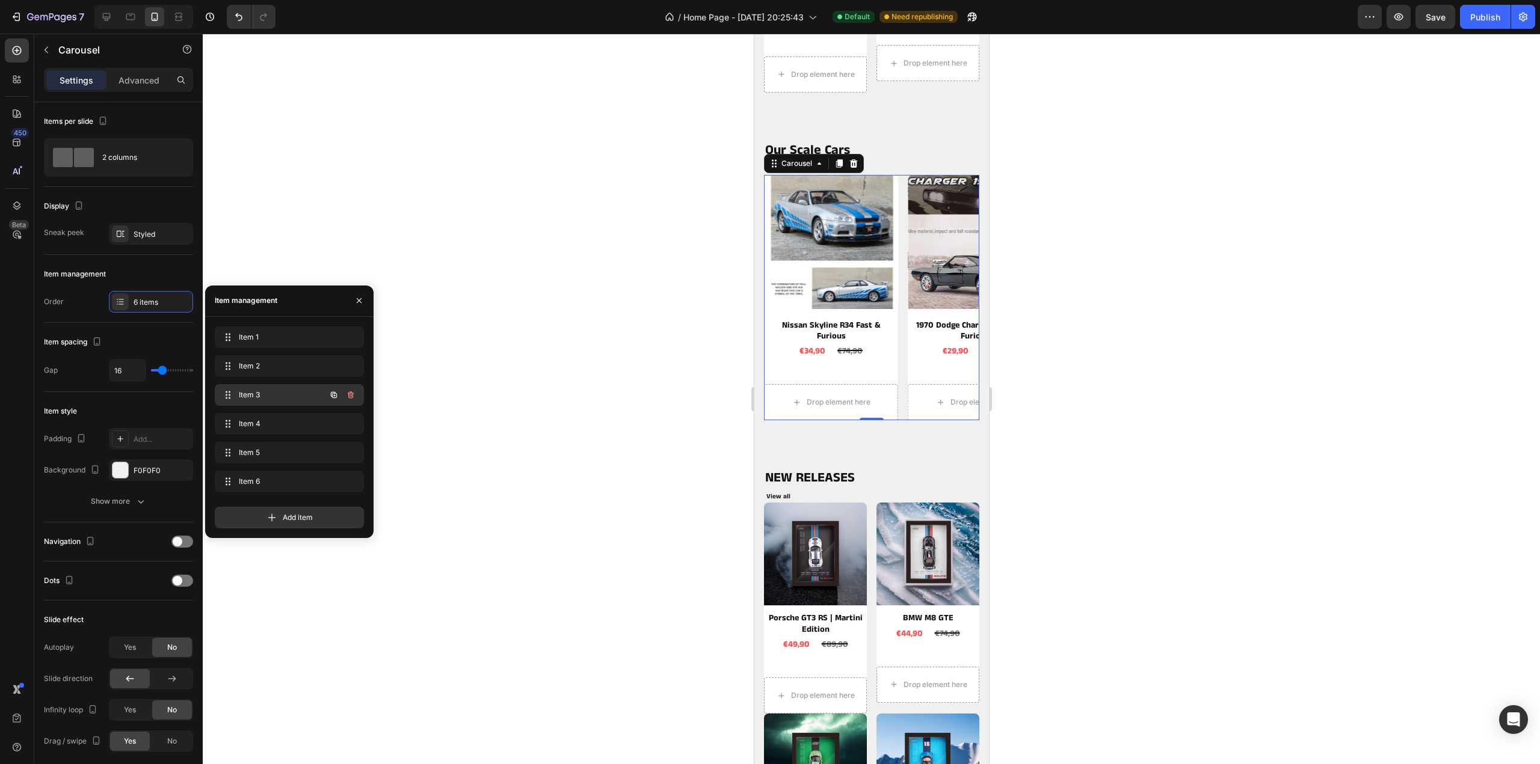
click at [272, 396] on span "Item 3" at bounding box center [273, 395] width 68 height 11
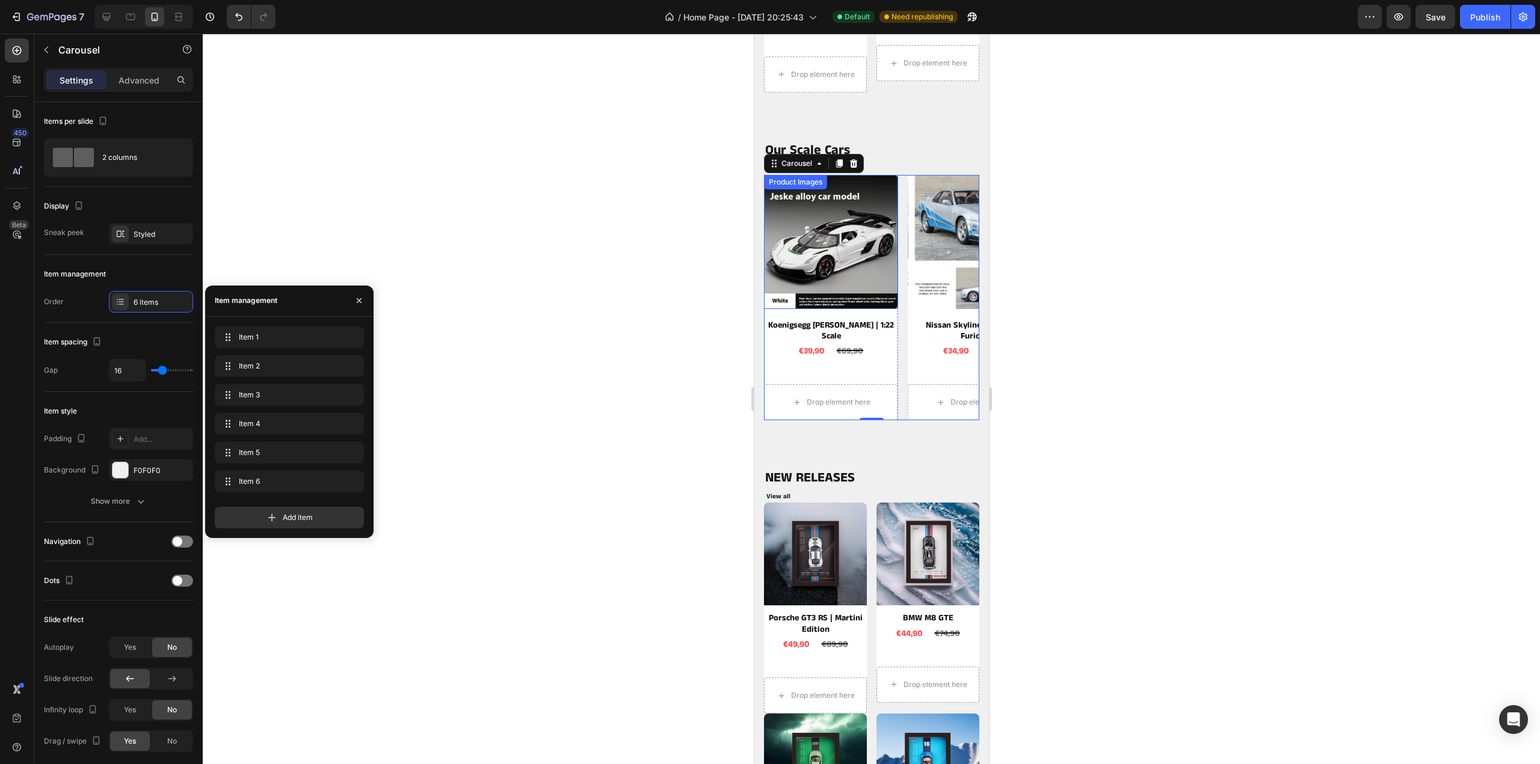
click at [879, 256] on img at bounding box center [830, 242] width 134 height 134
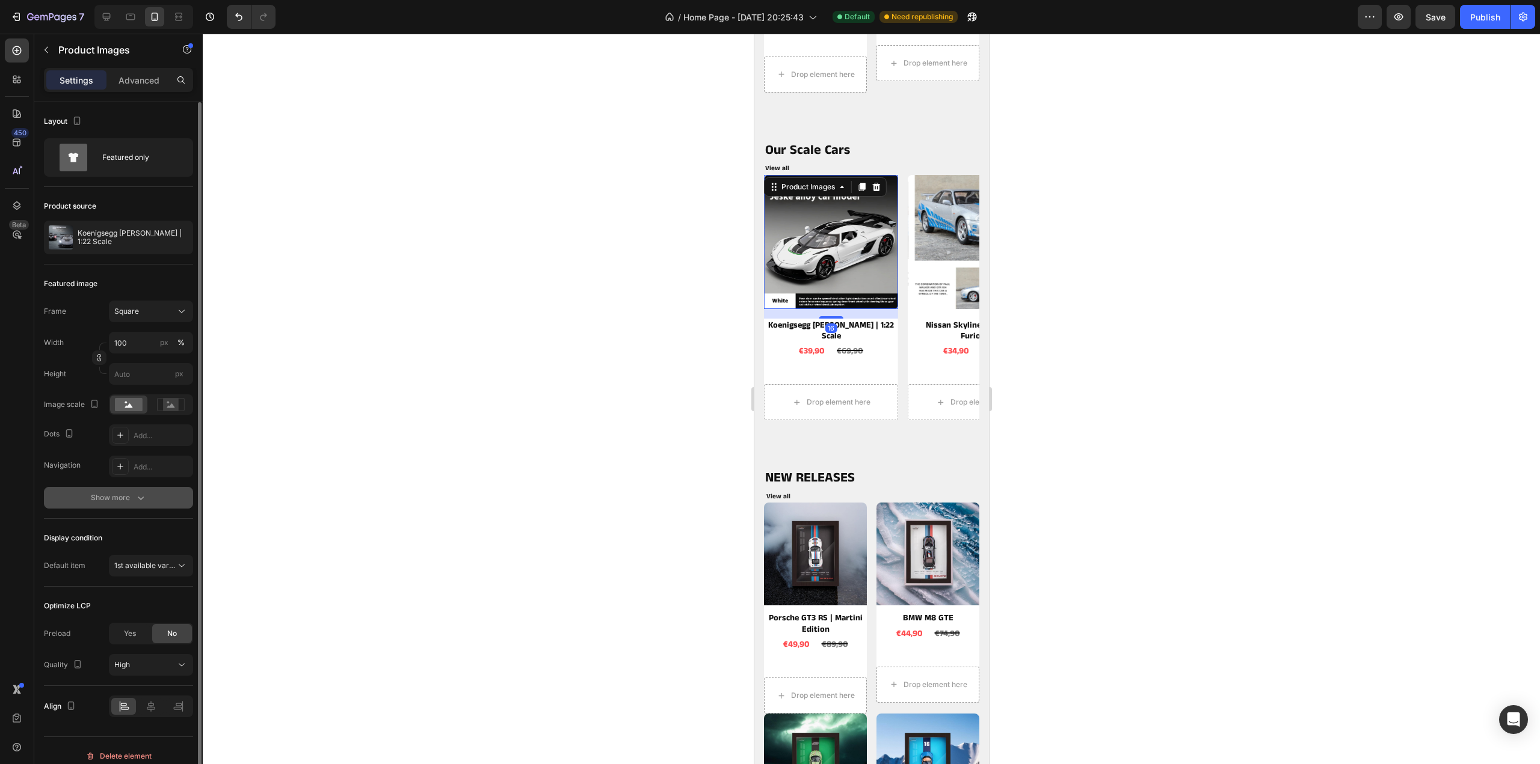
click at [126, 501] on div "Show more" at bounding box center [119, 498] width 56 height 12
click at [154, 494] on div "Round" at bounding box center [151, 498] width 35 height 11
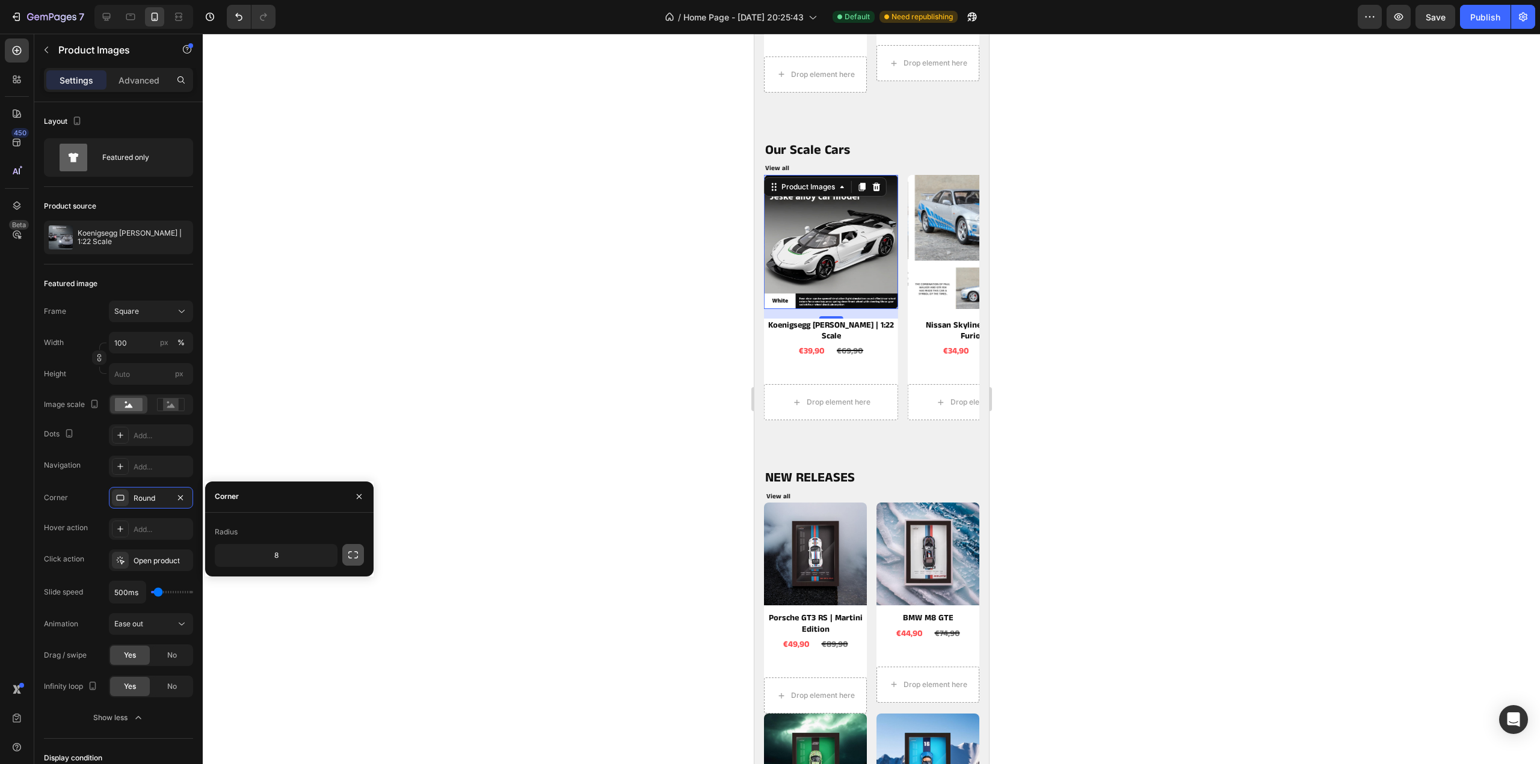
click at [358, 557] on icon "button" at bounding box center [353, 555] width 12 height 12
click at [262, 585] on input "8" at bounding box center [244, 584] width 58 height 22
type input "0"
click at [325, 582] on input "8" at bounding box center [308, 584] width 58 height 22
type input "0"
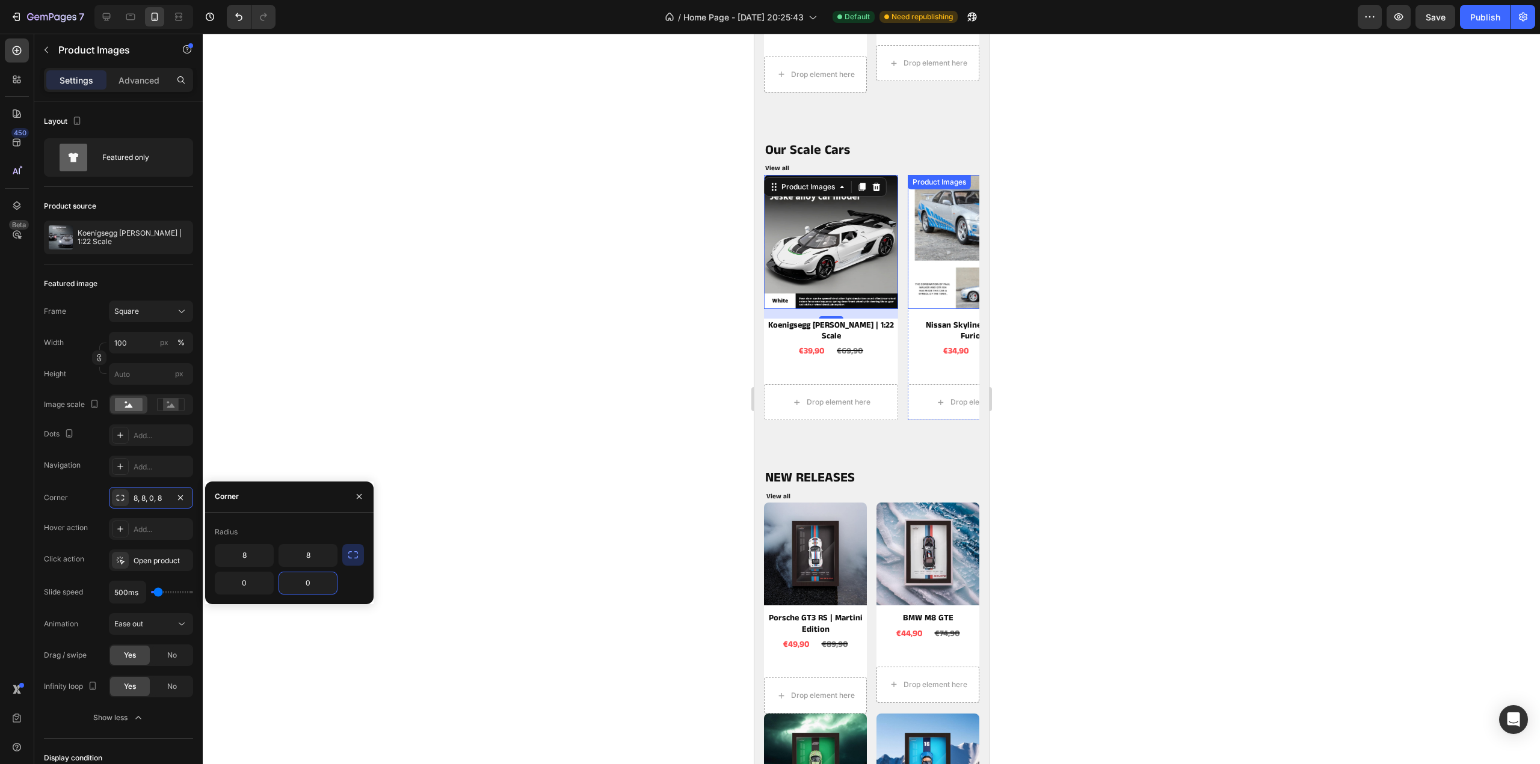
click at [938, 261] on img at bounding box center [974, 242] width 134 height 134
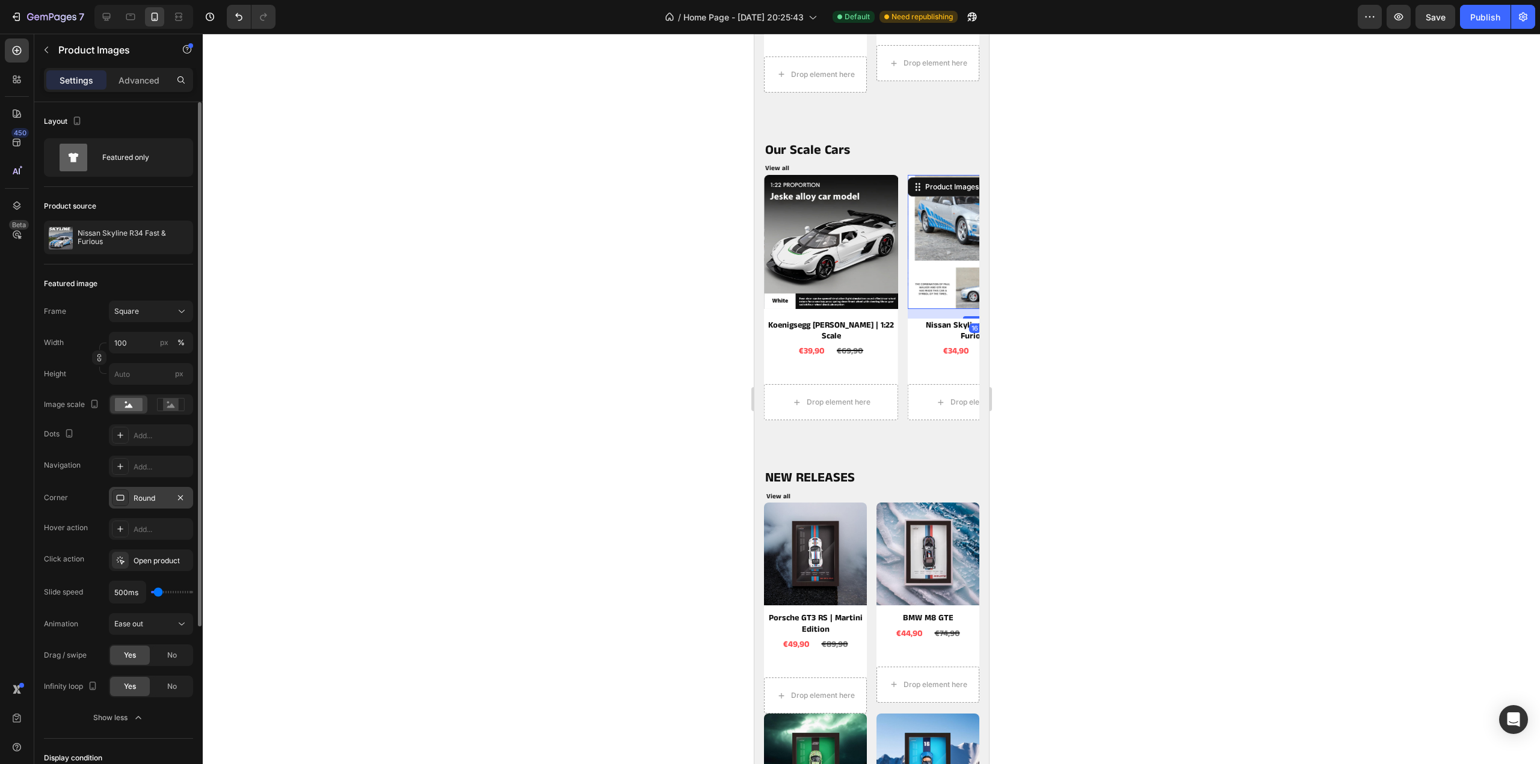
click at [138, 500] on div "Round" at bounding box center [151, 498] width 35 height 11
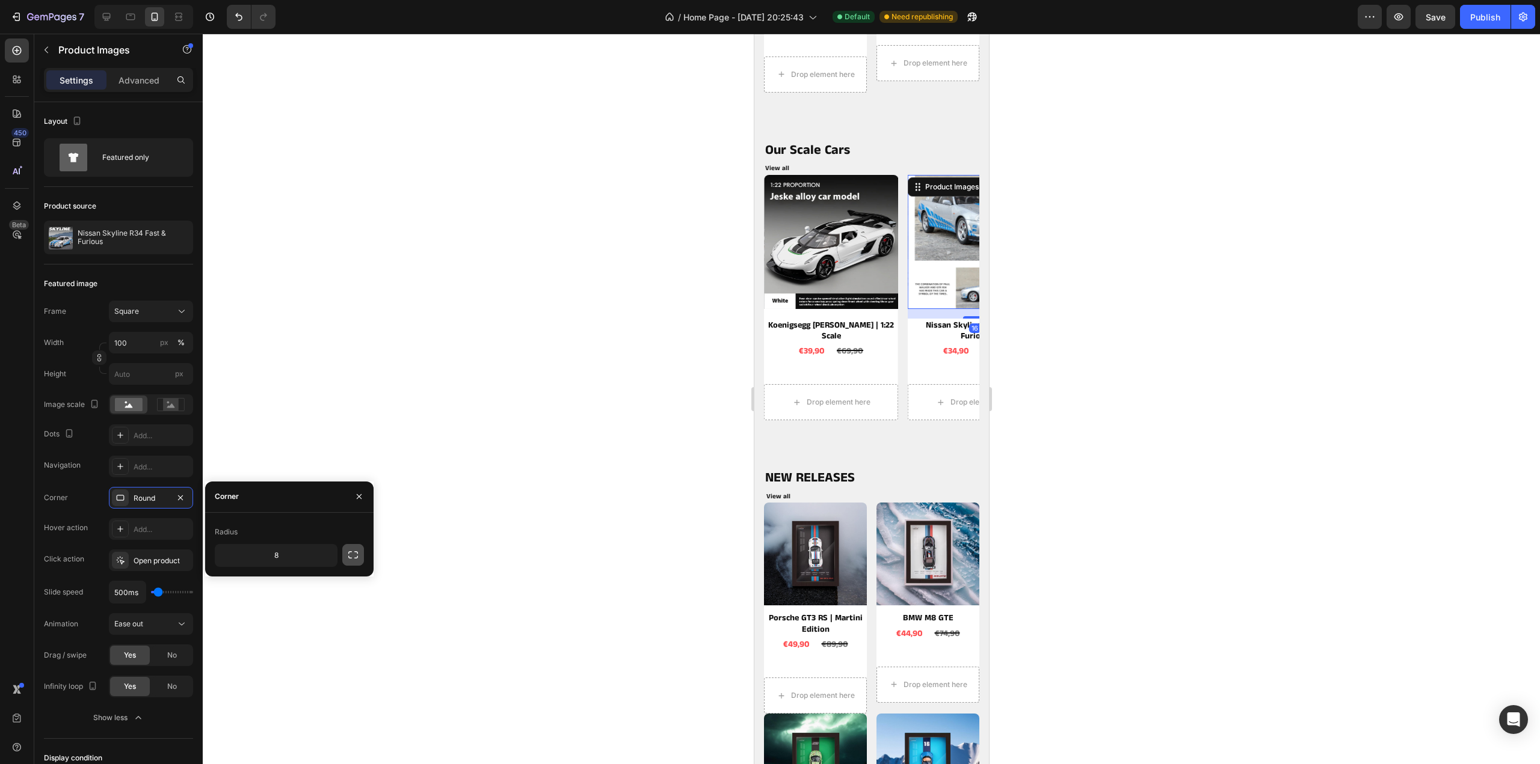
click at [351, 558] on icon "button" at bounding box center [353, 555] width 12 height 12
click at [259, 591] on input "8" at bounding box center [244, 584] width 58 height 22
type input "0"
click at [332, 584] on input "8" at bounding box center [308, 584] width 58 height 22
type input "0"
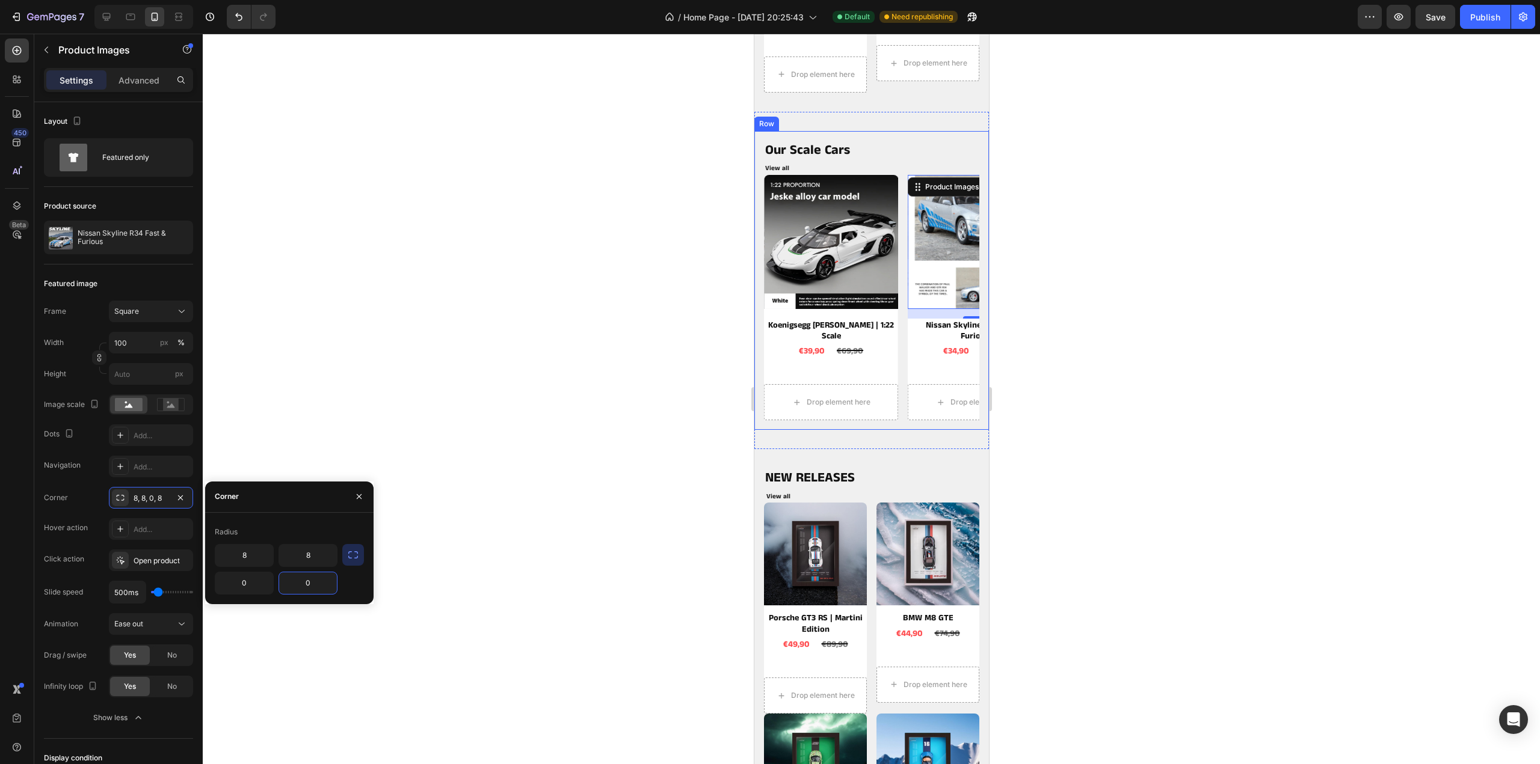
click at [758, 314] on div "Our Scale Cars Heading View all Button Product Images Ferrari 488 PISTA STRADAL…" at bounding box center [871, 281] width 235 height 300
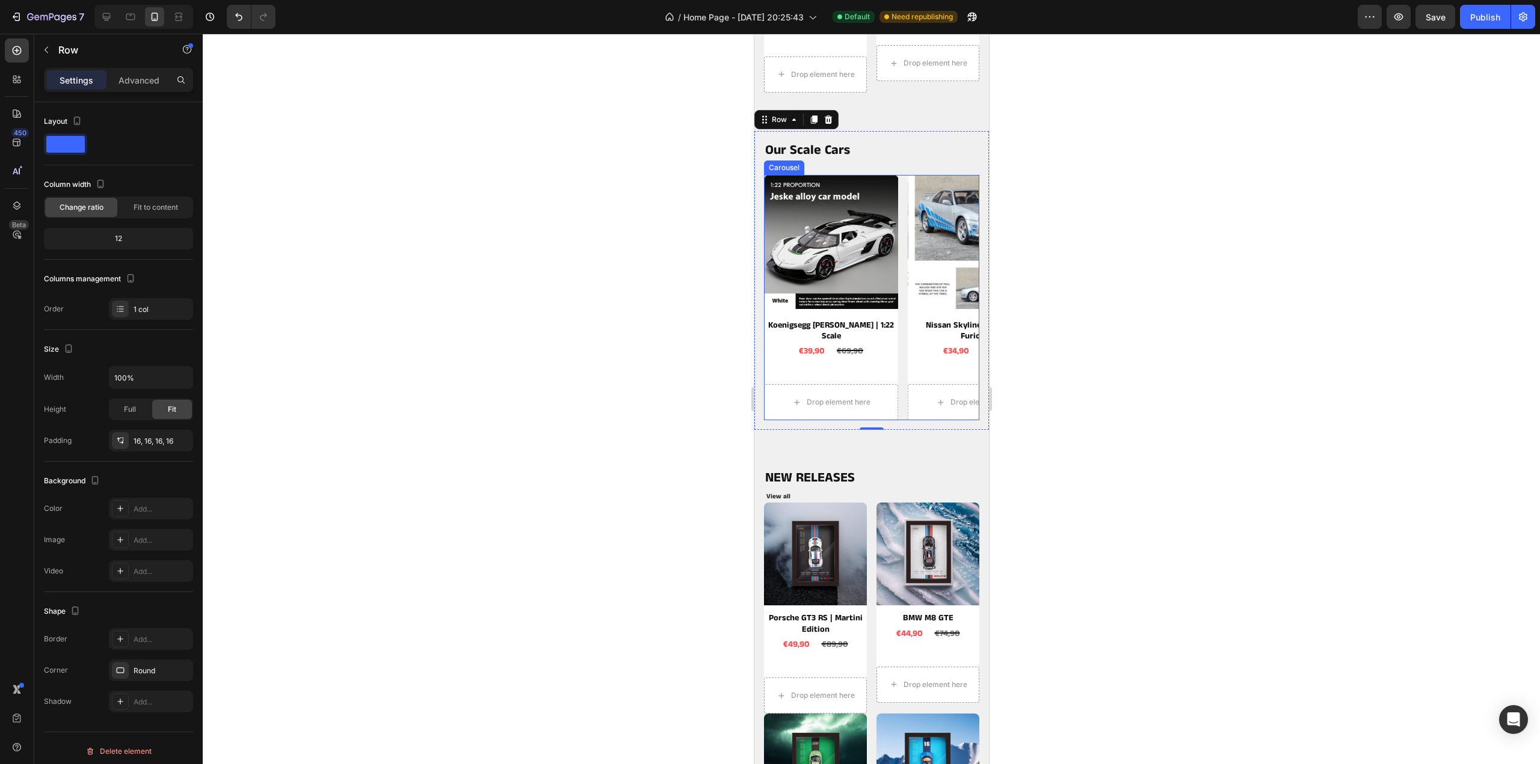
click at [904, 257] on div "Product Images Ferrari 488 PISTA STRADALE | 1:24 Scale Product Title €44,90 Pro…" at bounding box center [870, 298] width 215 height 246
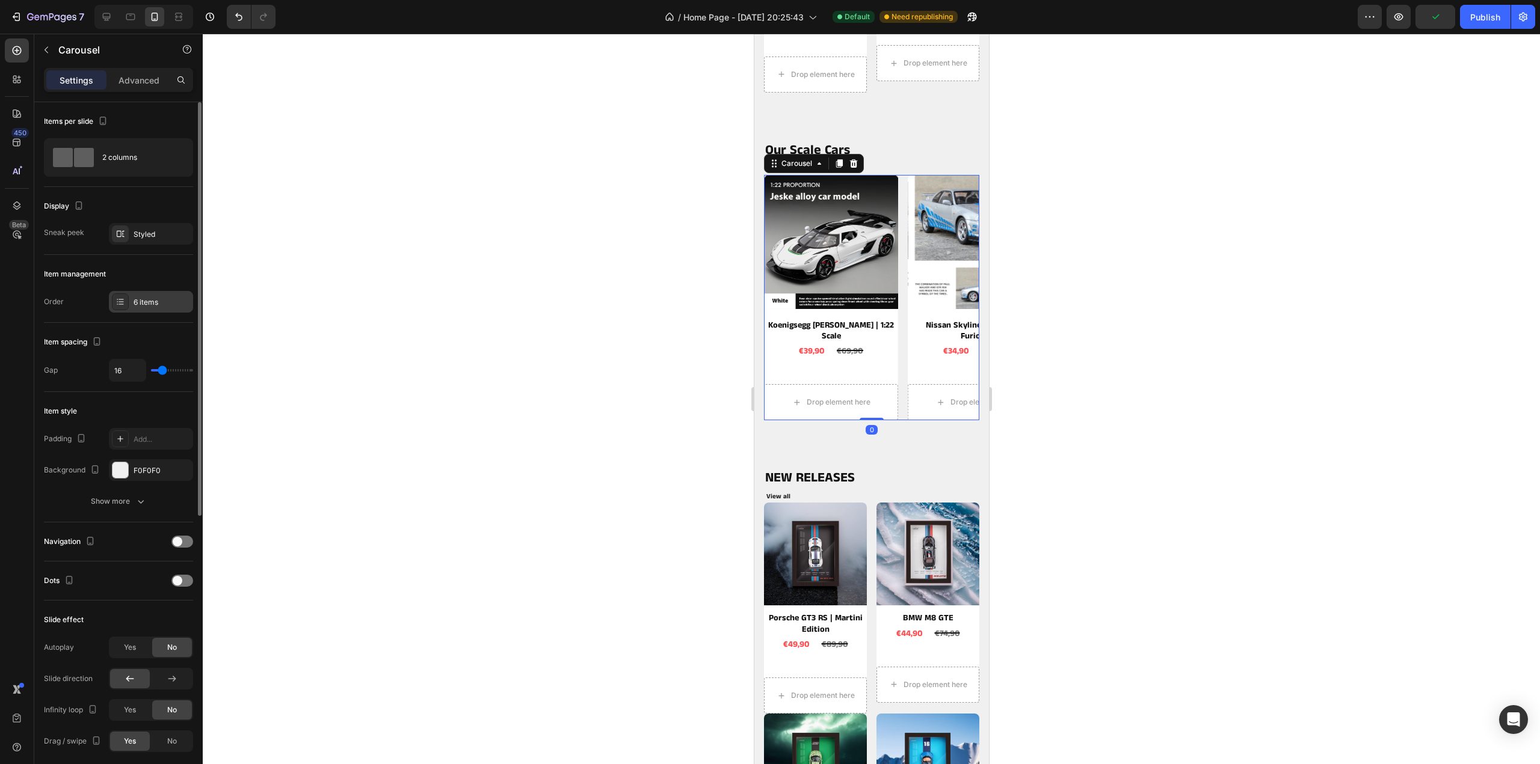
click at [128, 294] on div "6 items" at bounding box center [151, 302] width 84 height 22
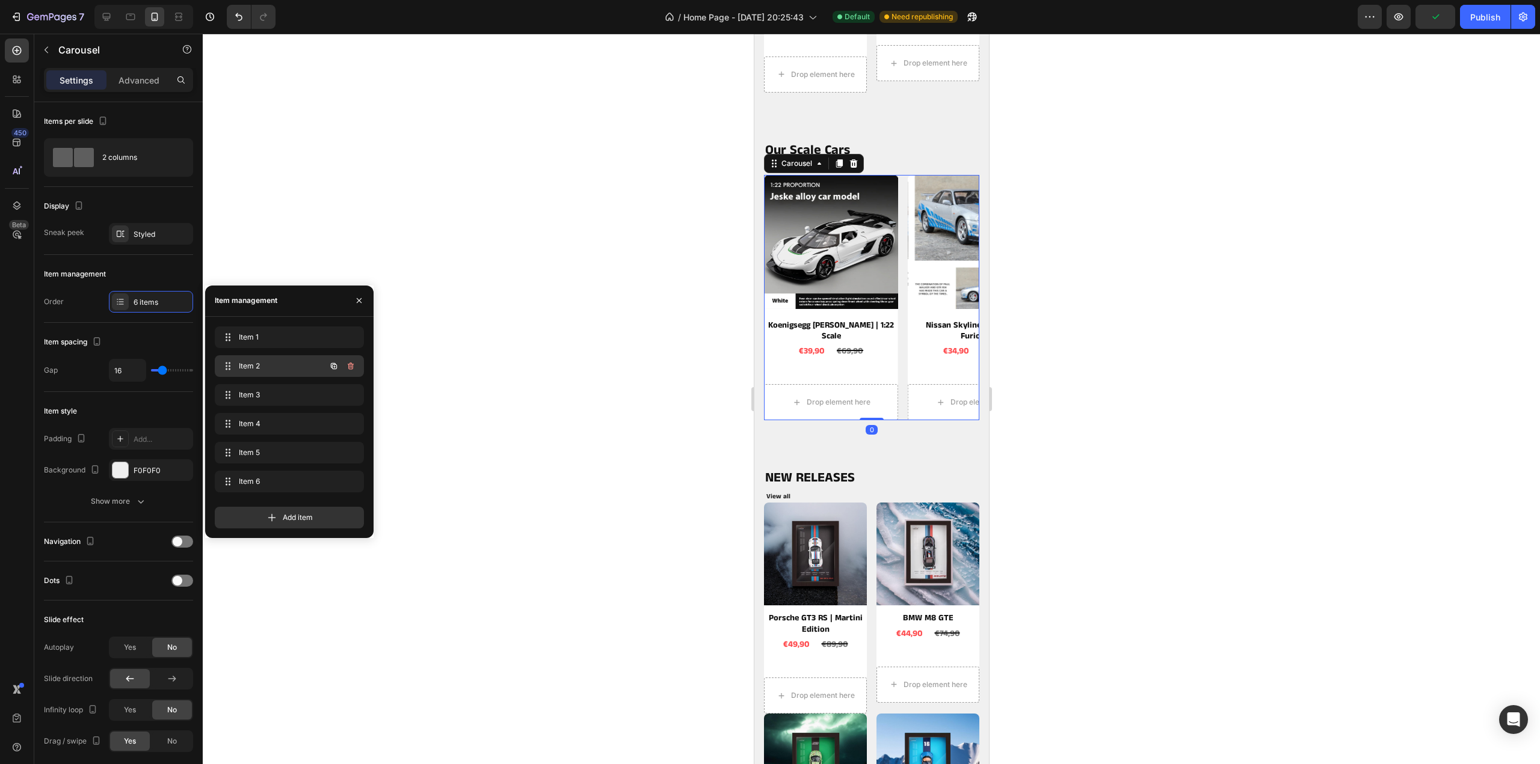
click at [251, 372] on div "Item 2 Item 2" at bounding box center [273, 366] width 106 height 17
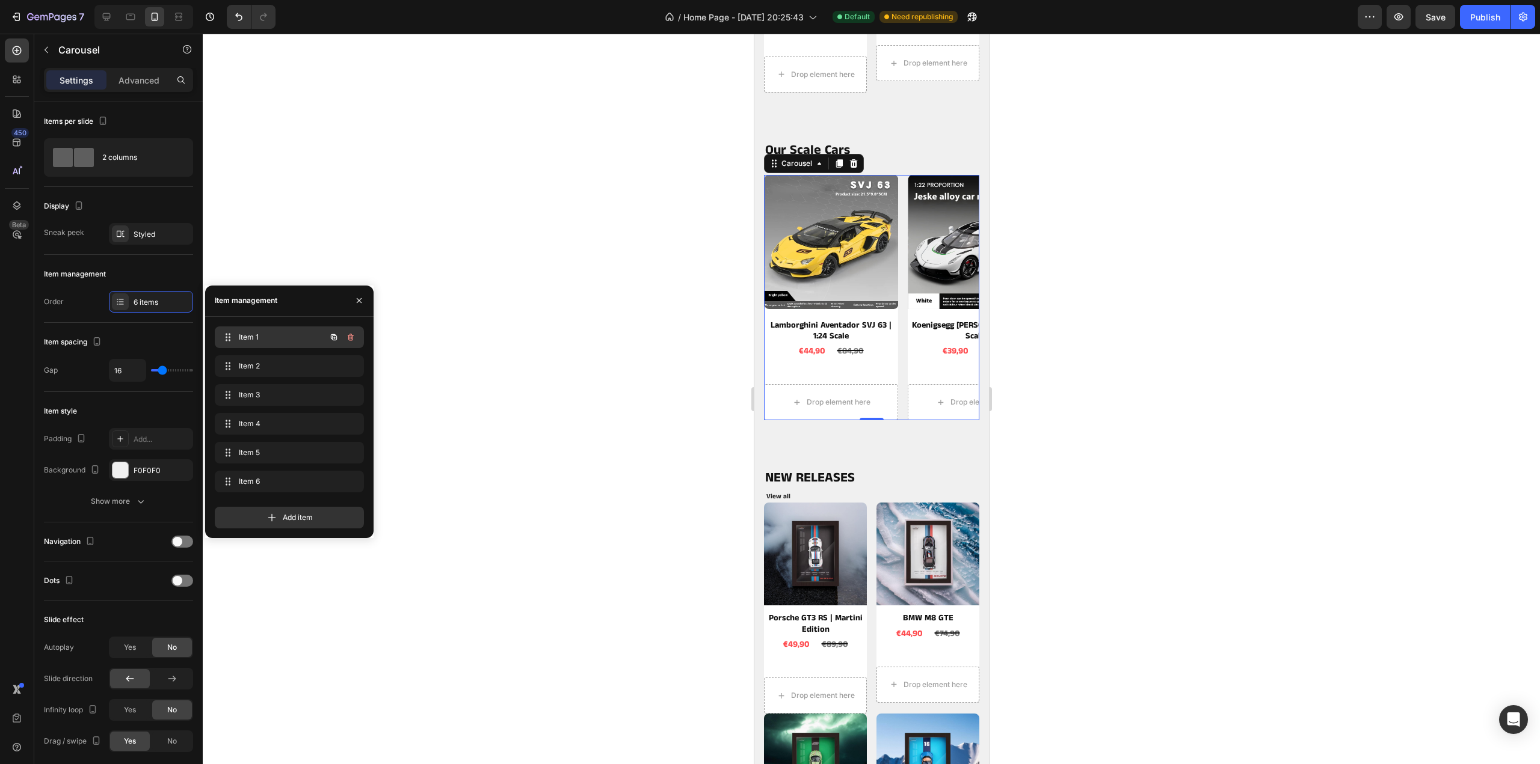
click at [266, 340] on span "Item 1" at bounding box center [273, 337] width 68 height 11
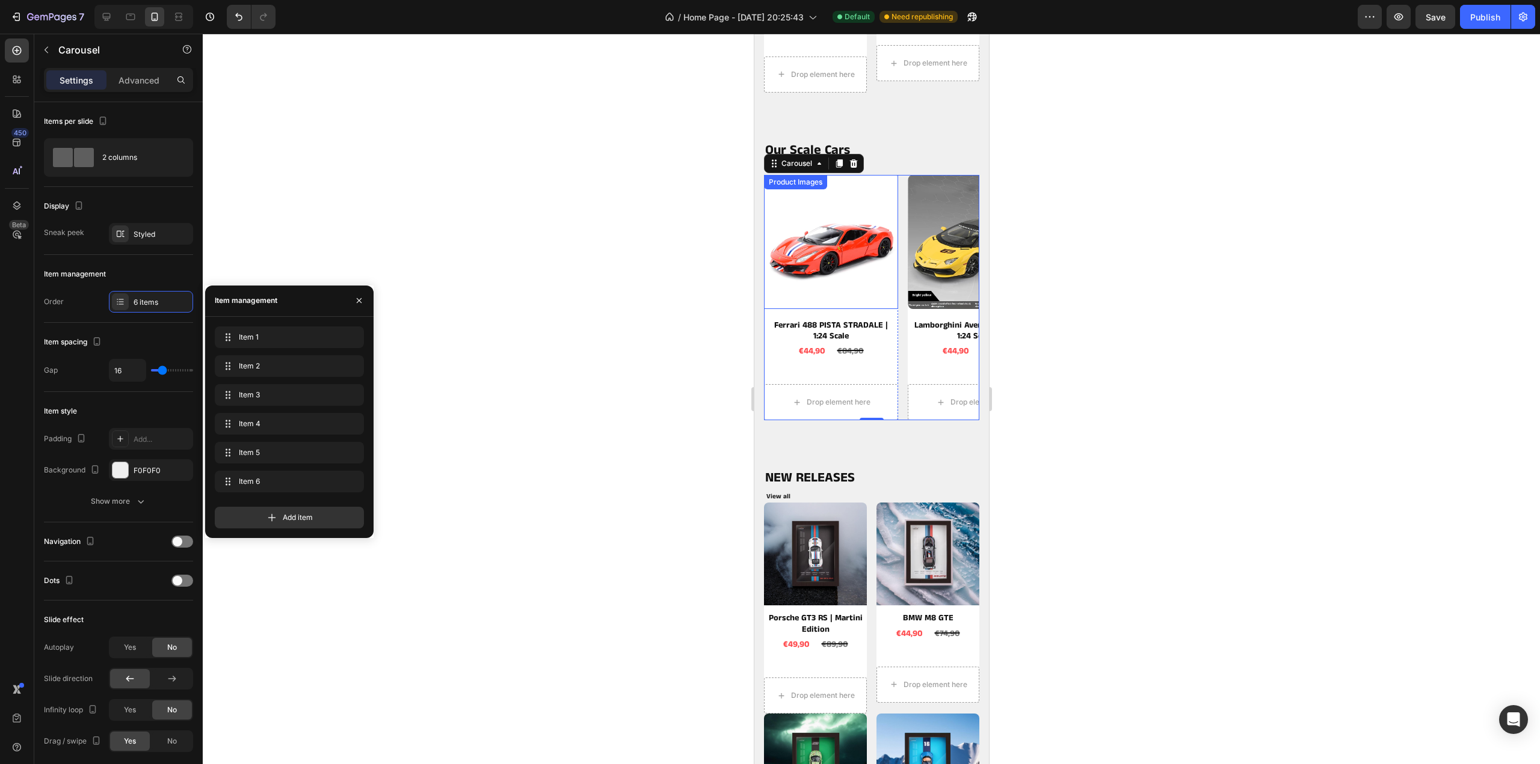
click at [870, 258] on img at bounding box center [830, 242] width 134 height 134
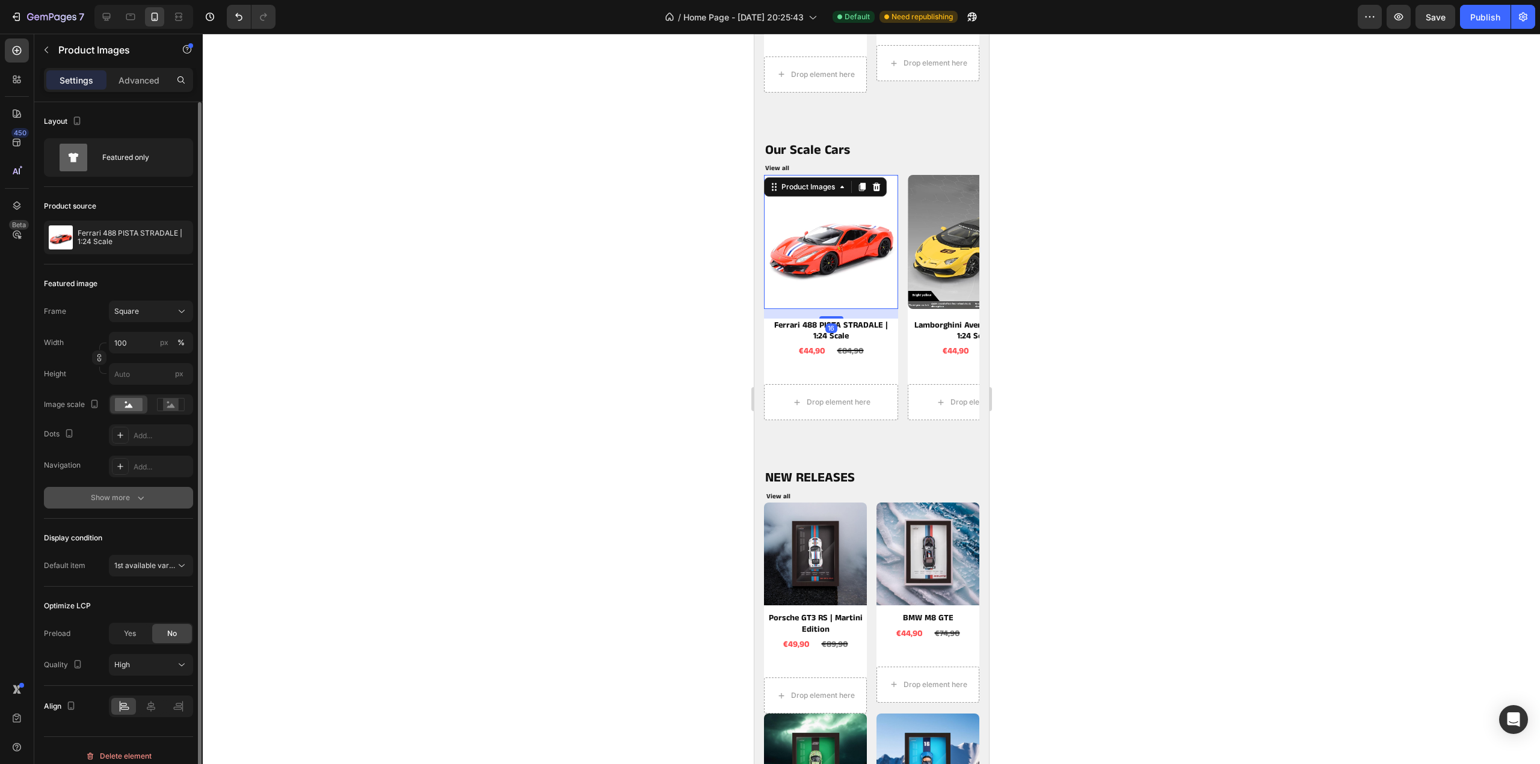
click at [125, 494] on div "Show more" at bounding box center [119, 498] width 56 height 12
drag, startPoint x: 155, startPoint y: 500, endPoint x: 177, endPoint y: 503, distance: 22.5
click at [155, 500] on div "Round" at bounding box center [151, 498] width 35 height 11
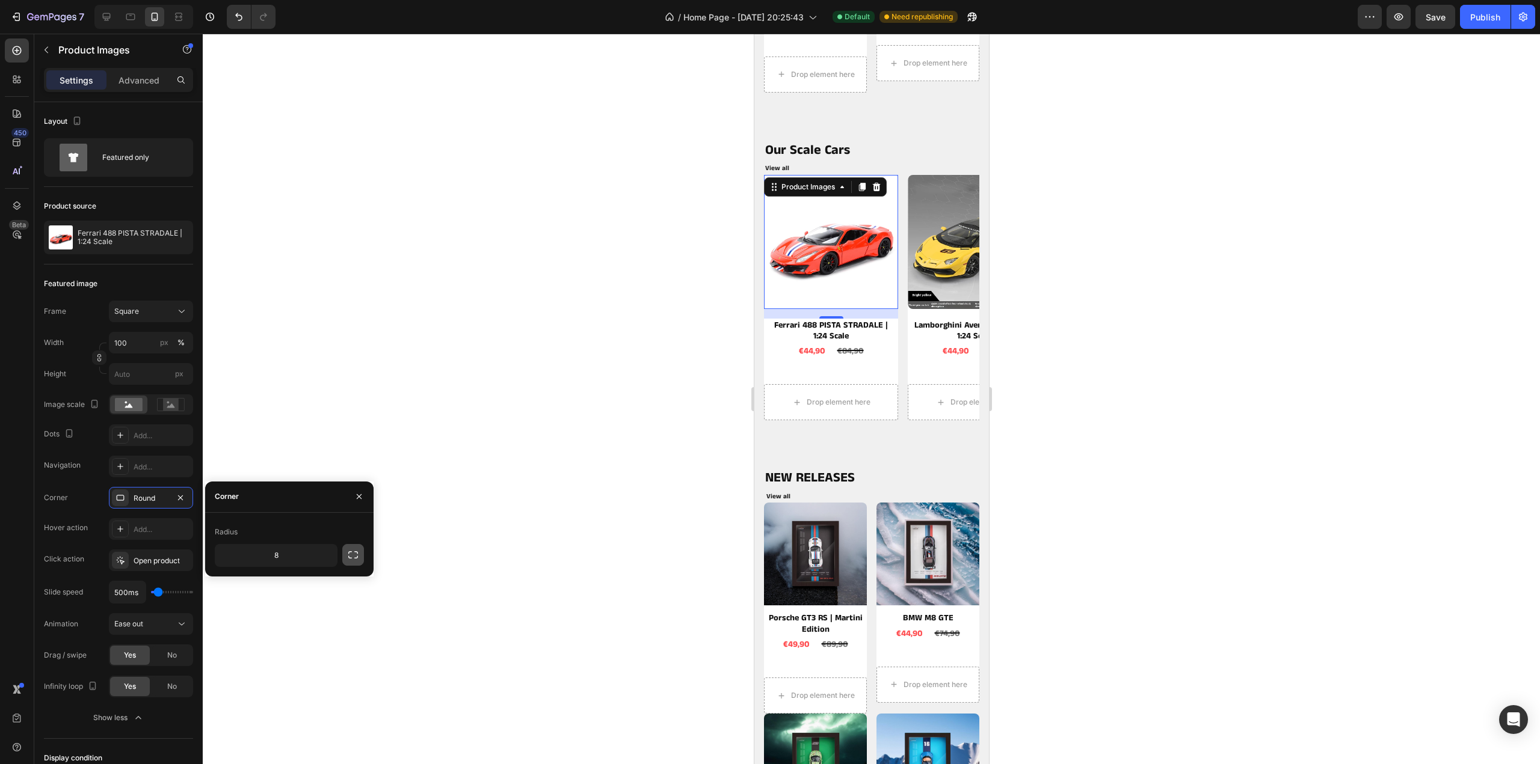
click at [356, 552] on icon "button" at bounding box center [353, 555] width 10 height 7
click at [262, 588] on input "8" at bounding box center [244, 584] width 58 height 22
type input "0"
click at [328, 583] on input "8" at bounding box center [308, 584] width 58 height 22
type input "0"
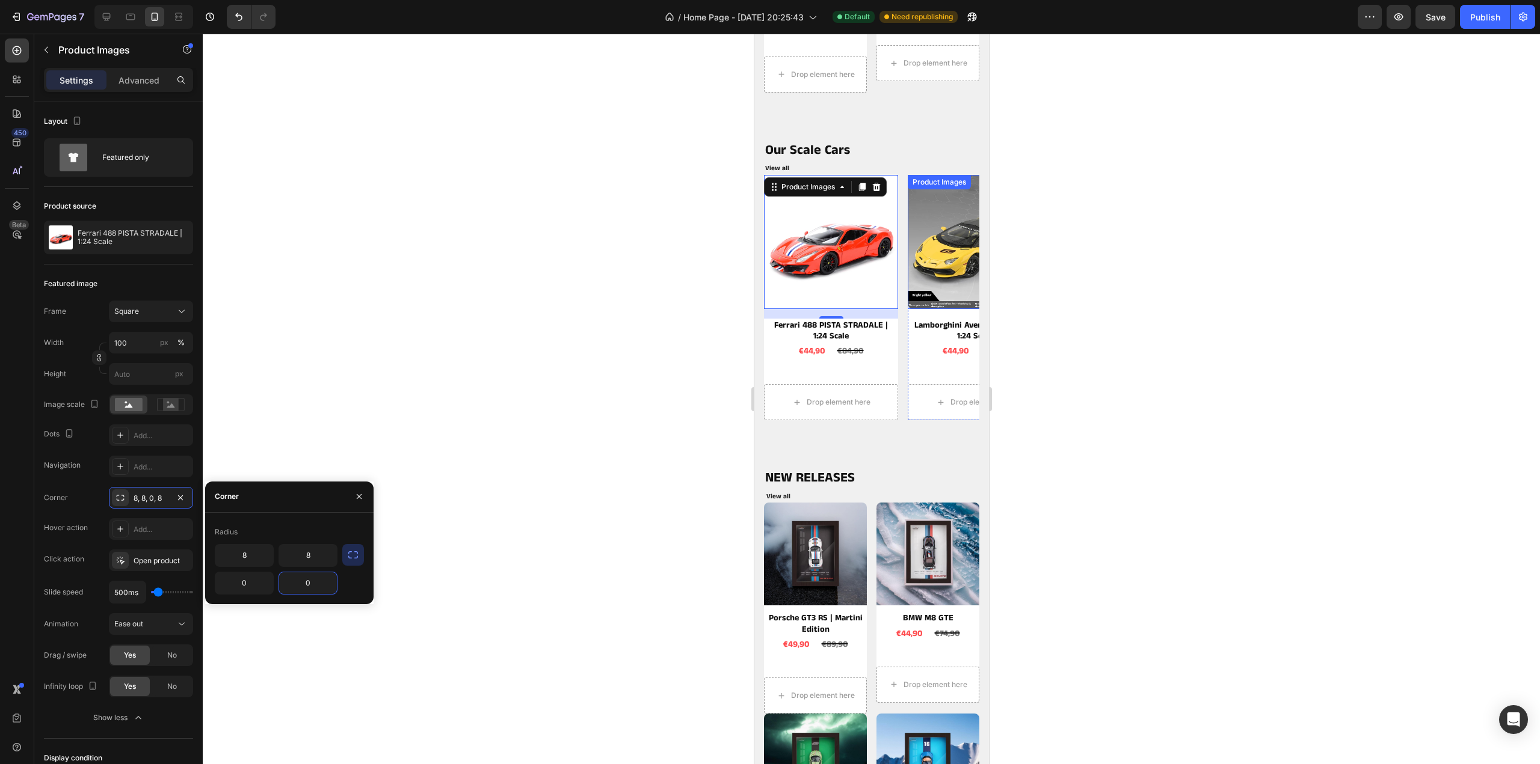
click at [926, 256] on img at bounding box center [974, 242] width 134 height 134
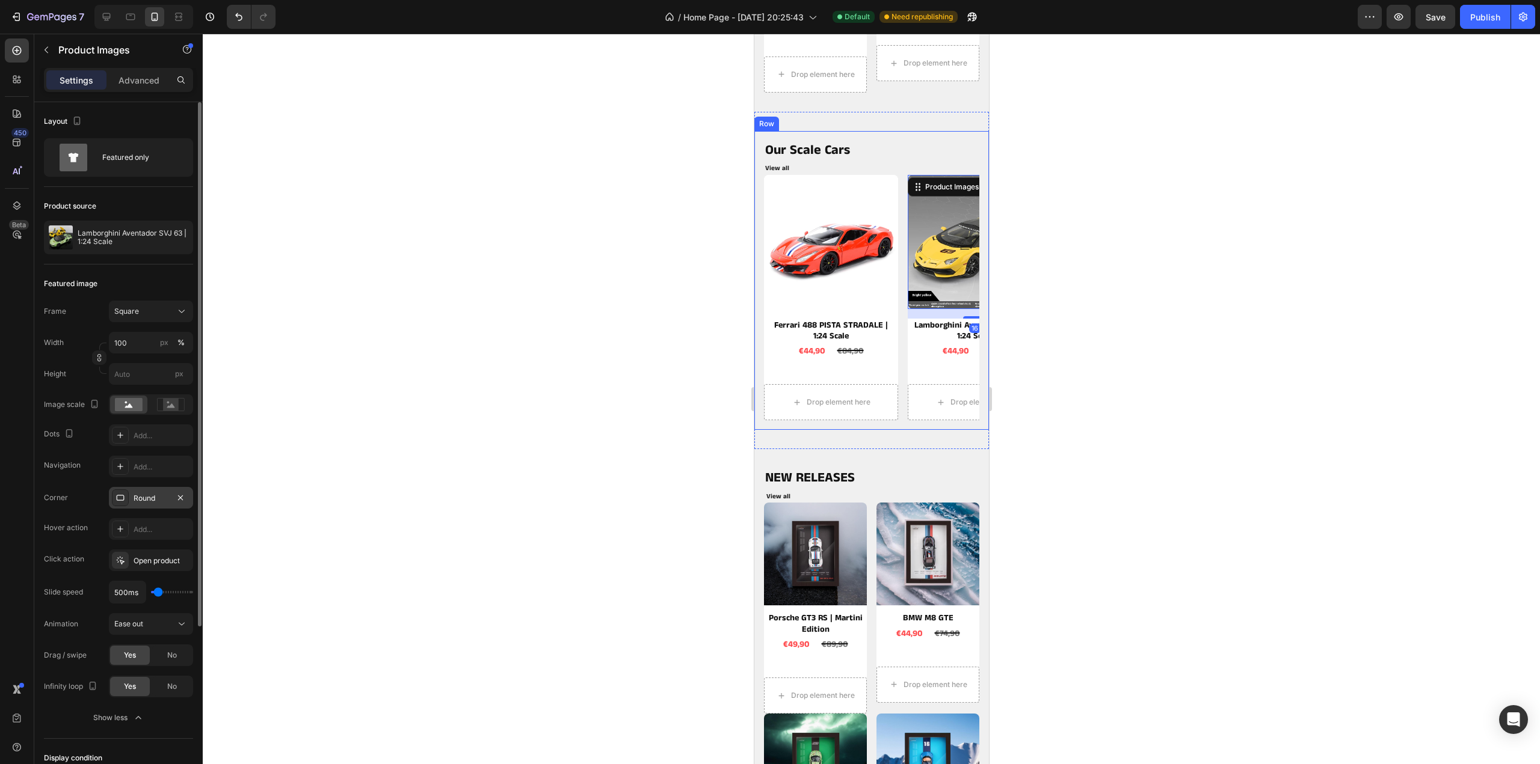
click at [149, 503] on div "Round" at bounding box center [151, 498] width 84 height 22
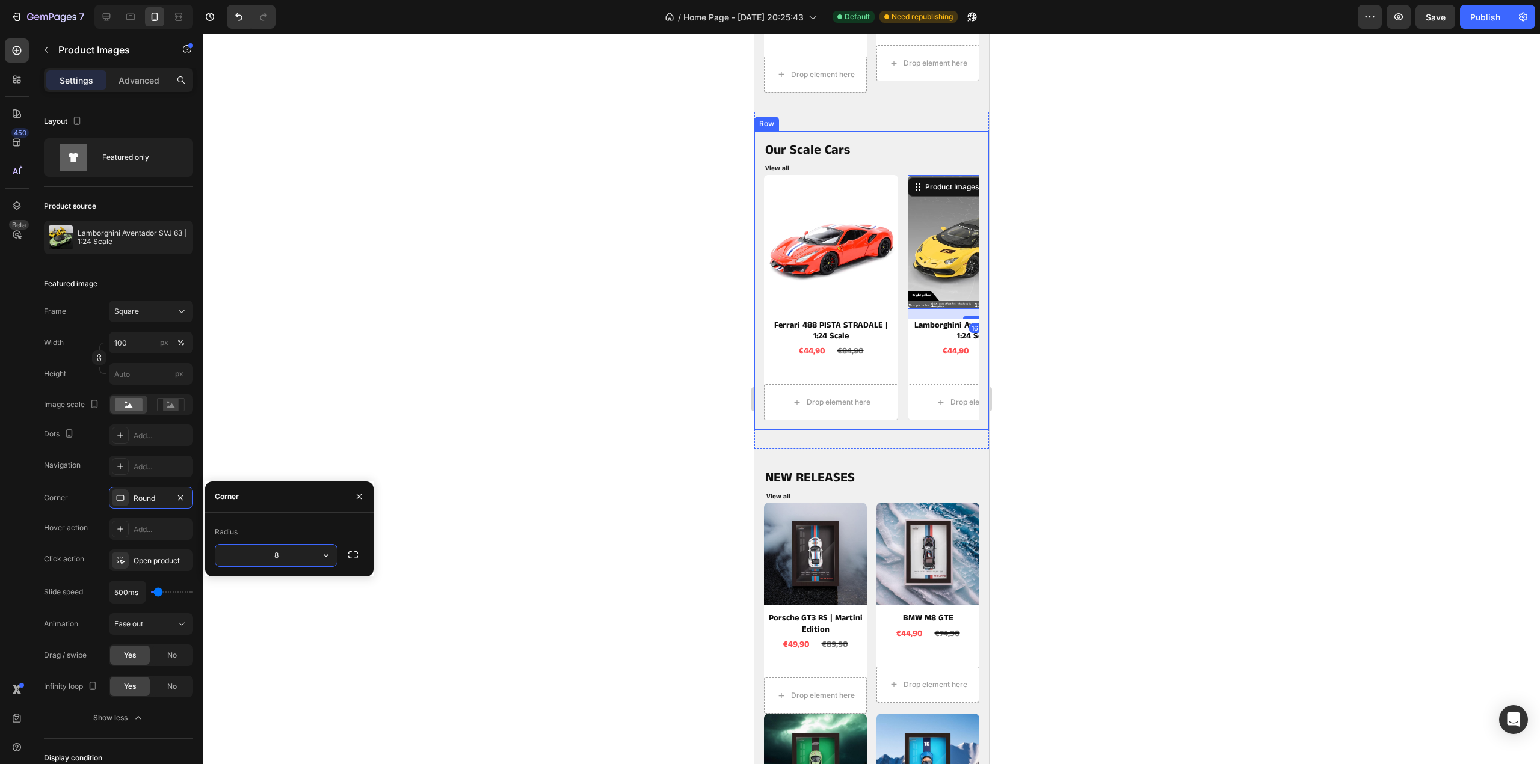
click at [284, 563] on input "8" at bounding box center [275, 556] width 121 height 22
click at [350, 562] on button "button" at bounding box center [353, 555] width 22 height 22
click at [260, 581] on input "8" at bounding box center [244, 584] width 58 height 22
type input "0"
click at [321, 583] on input "8" at bounding box center [308, 584] width 58 height 22
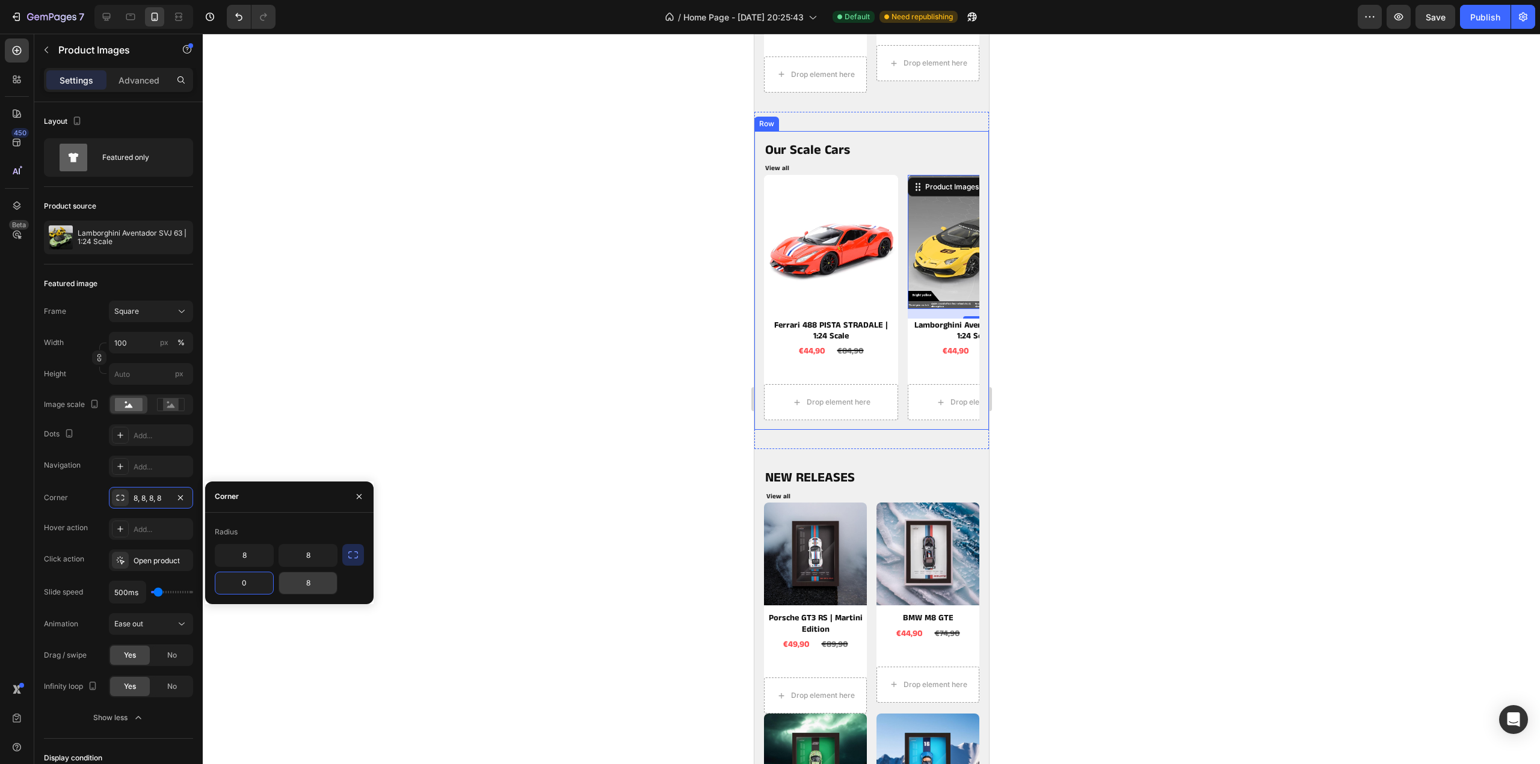
type input "0"
click at [465, 444] on div at bounding box center [871, 399] width 1337 height 731
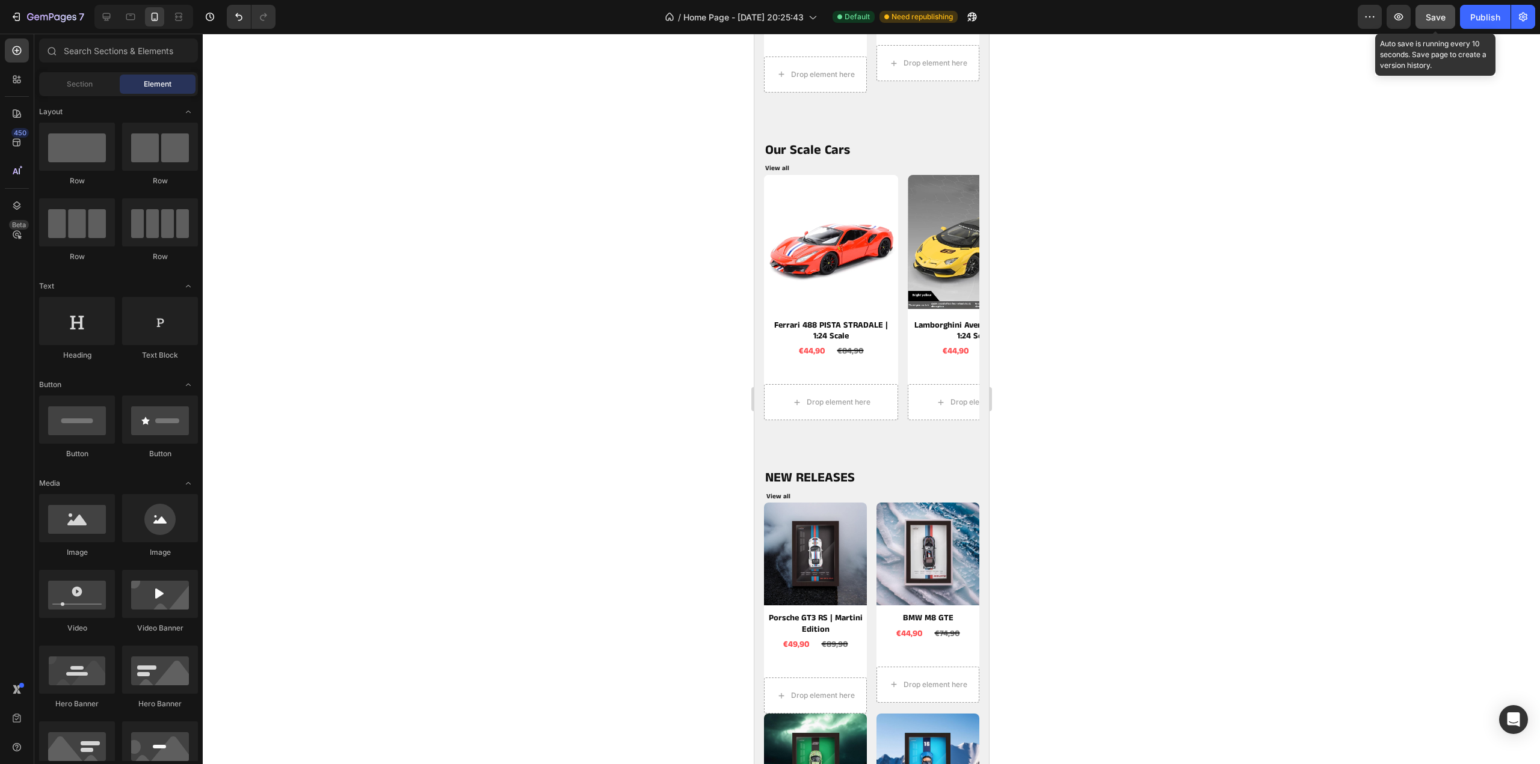
click at [1426, 8] on button "Save" at bounding box center [1435, 17] width 40 height 24
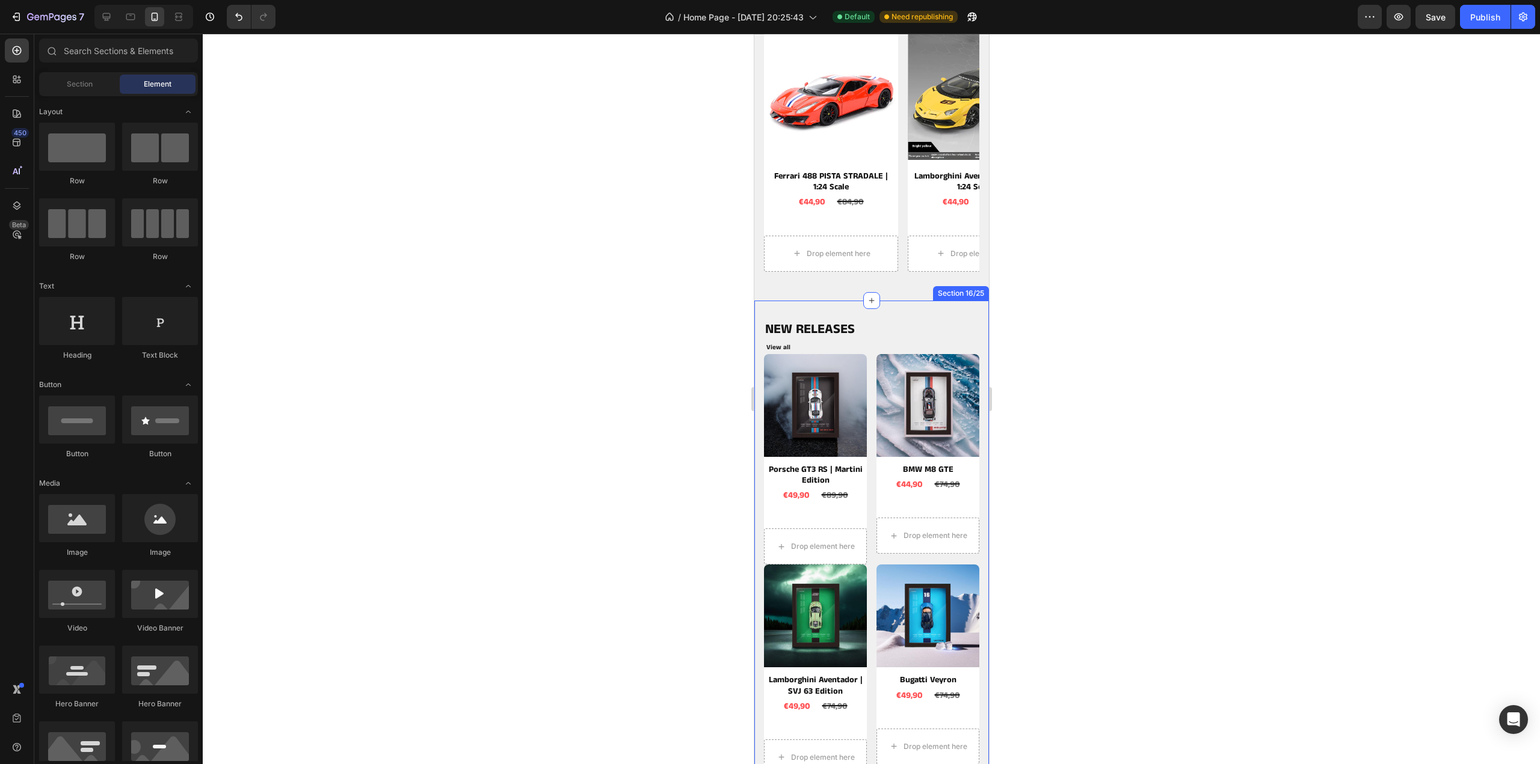
scroll to position [1232, 0]
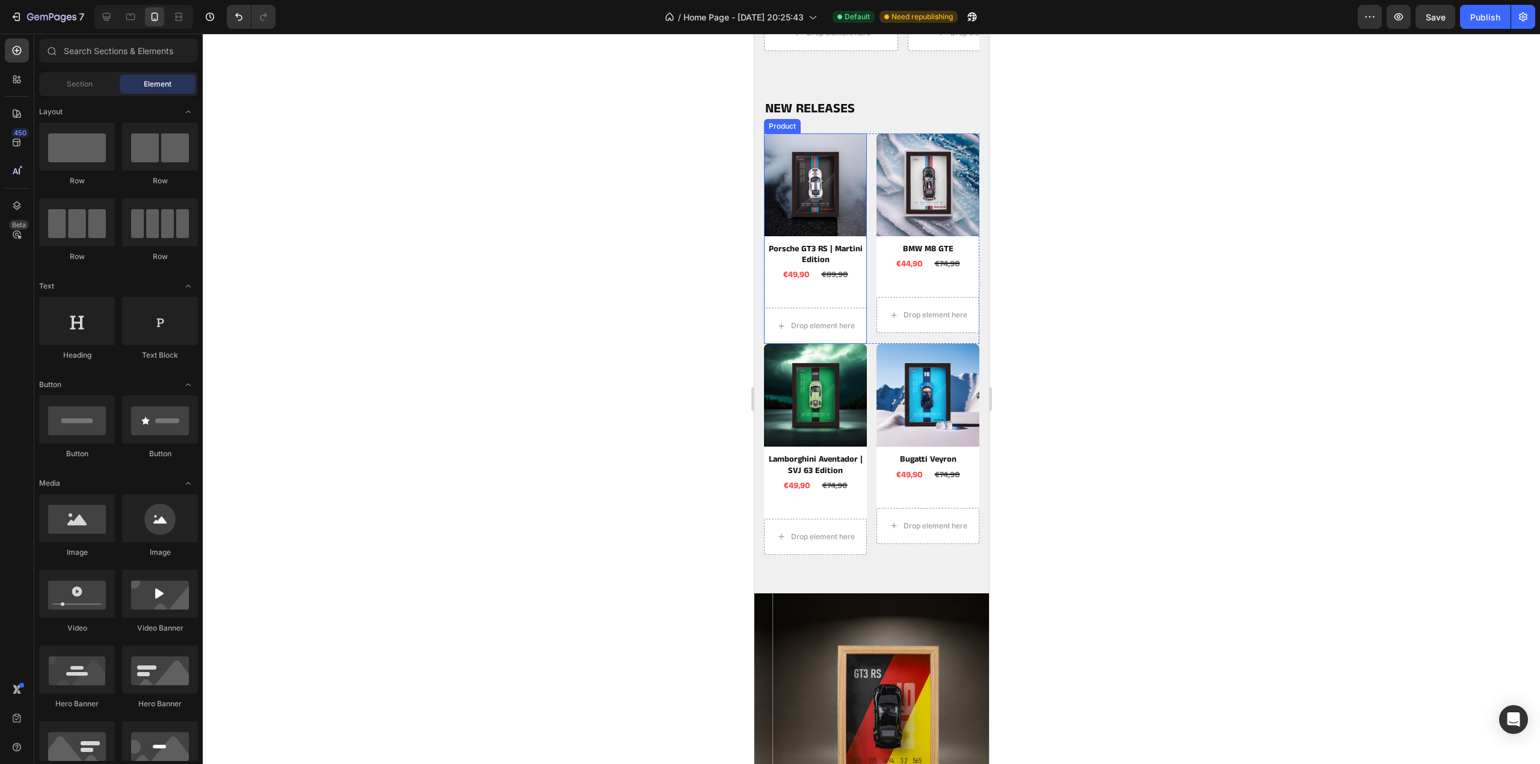
click at [844, 299] on div "Product Images Porsche GT3 RS | Martini Edition Product Title €49,90 Product Pr…" at bounding box center [814, 239] width 103 height 211
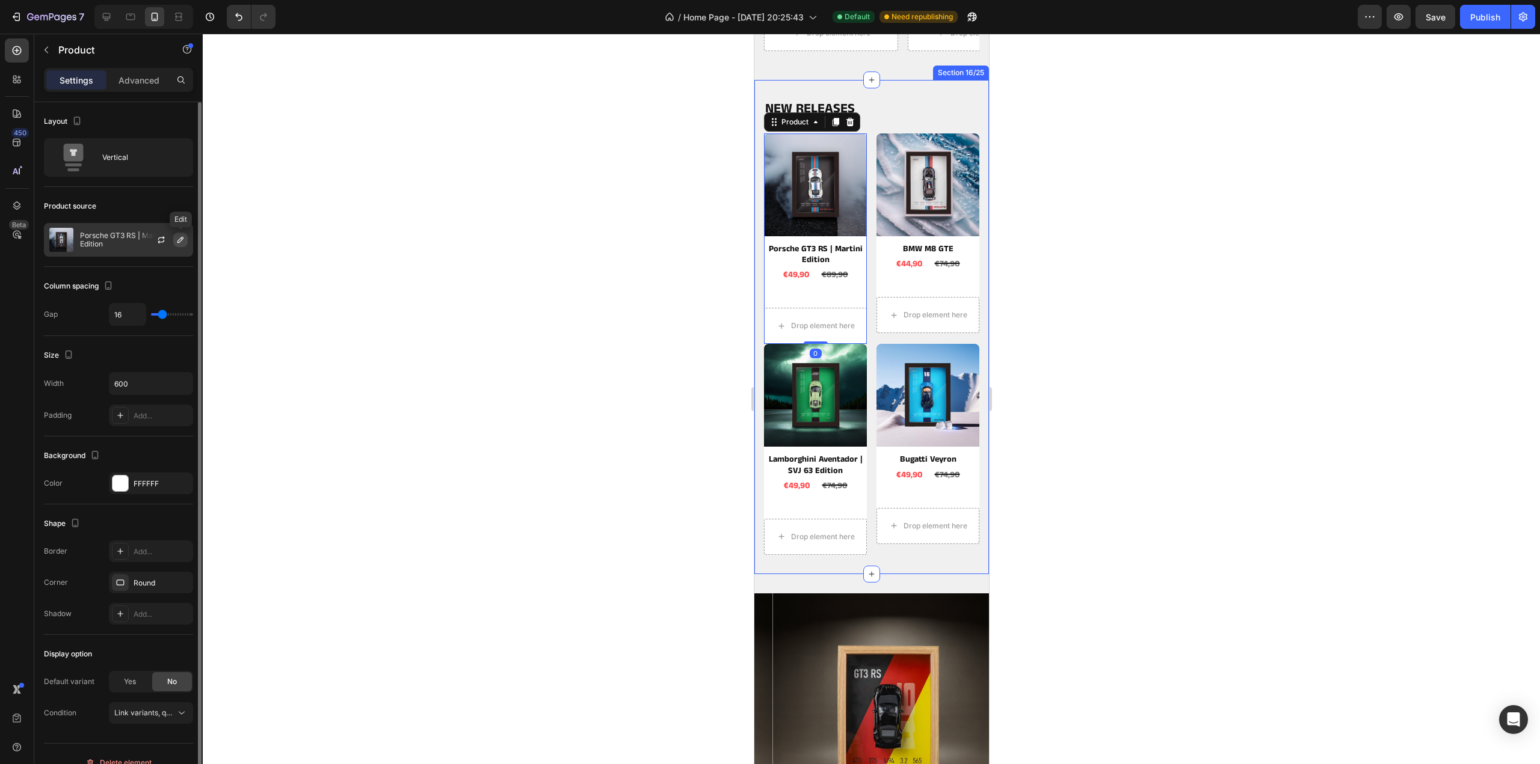
click at [183, 237] on icon "button" at bounding box center [180, 240] width 6 height 6
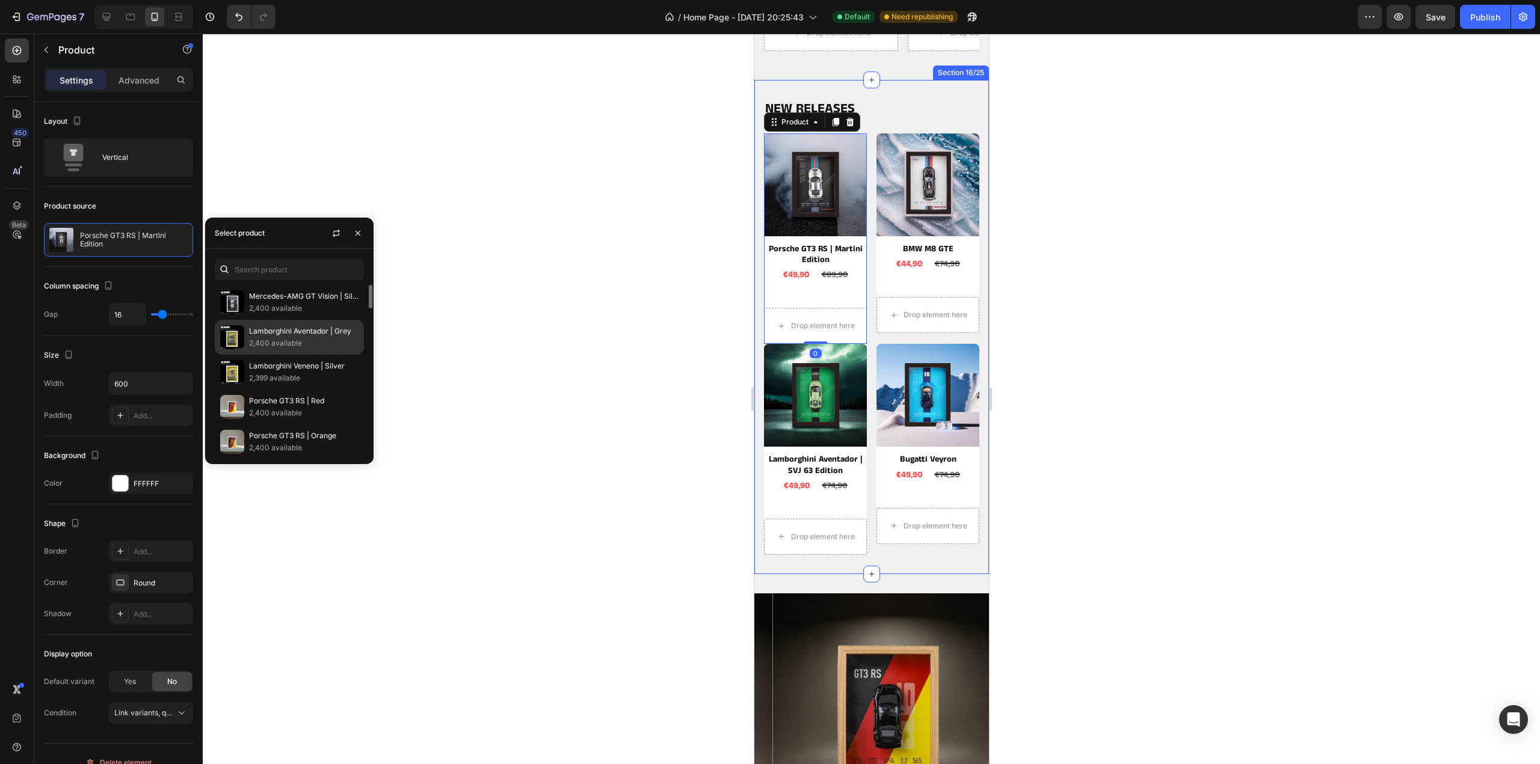
click at [270, 332] on p "Lamborghini Aventador | Grey" at bounding box center [303, 331] width 109 height 12
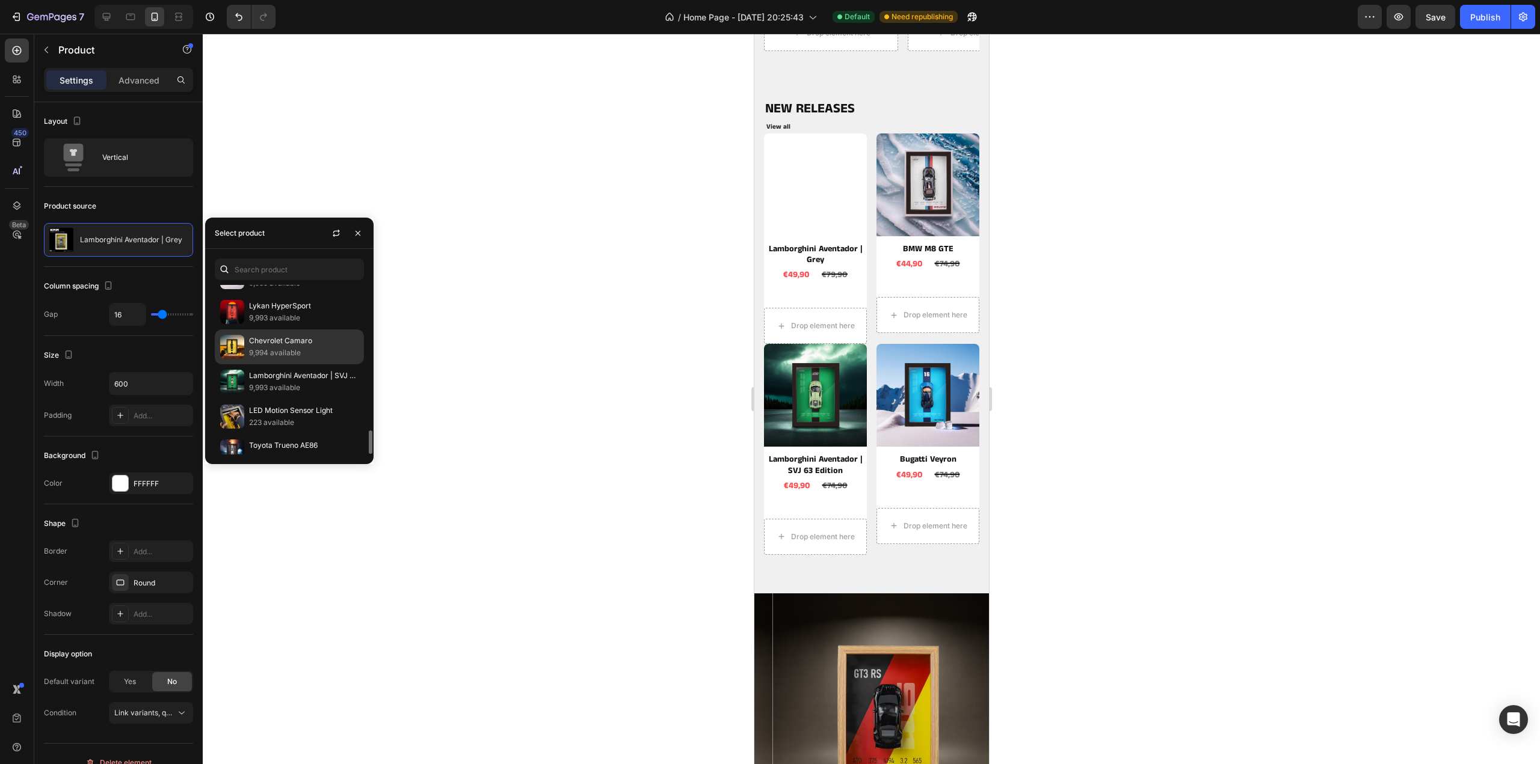
scroll to position [796, 0]
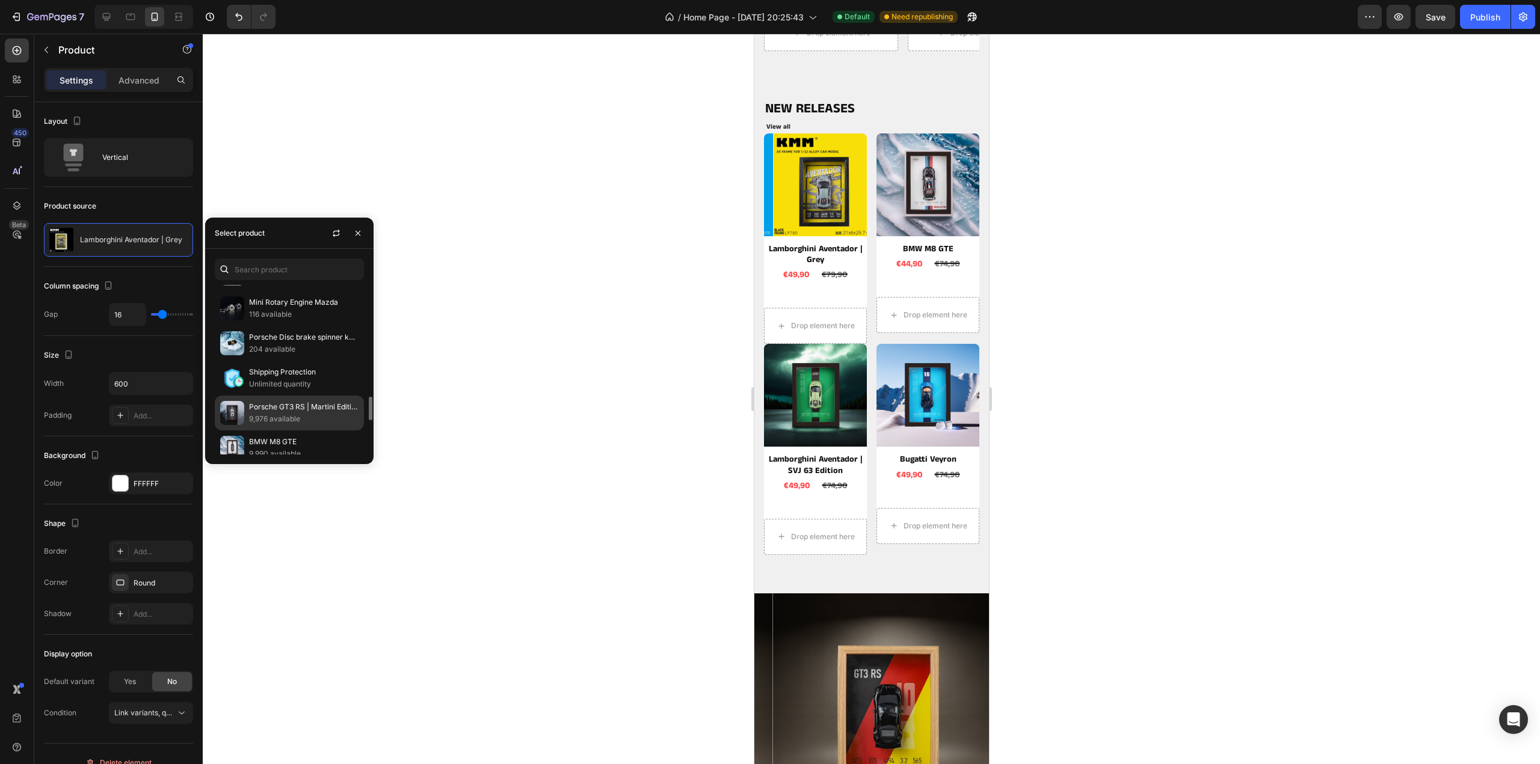
click at [275, 401] on p "Porsche GT3 RS | Martini Edition" at bounding box center [303, 407] width 109 height 12
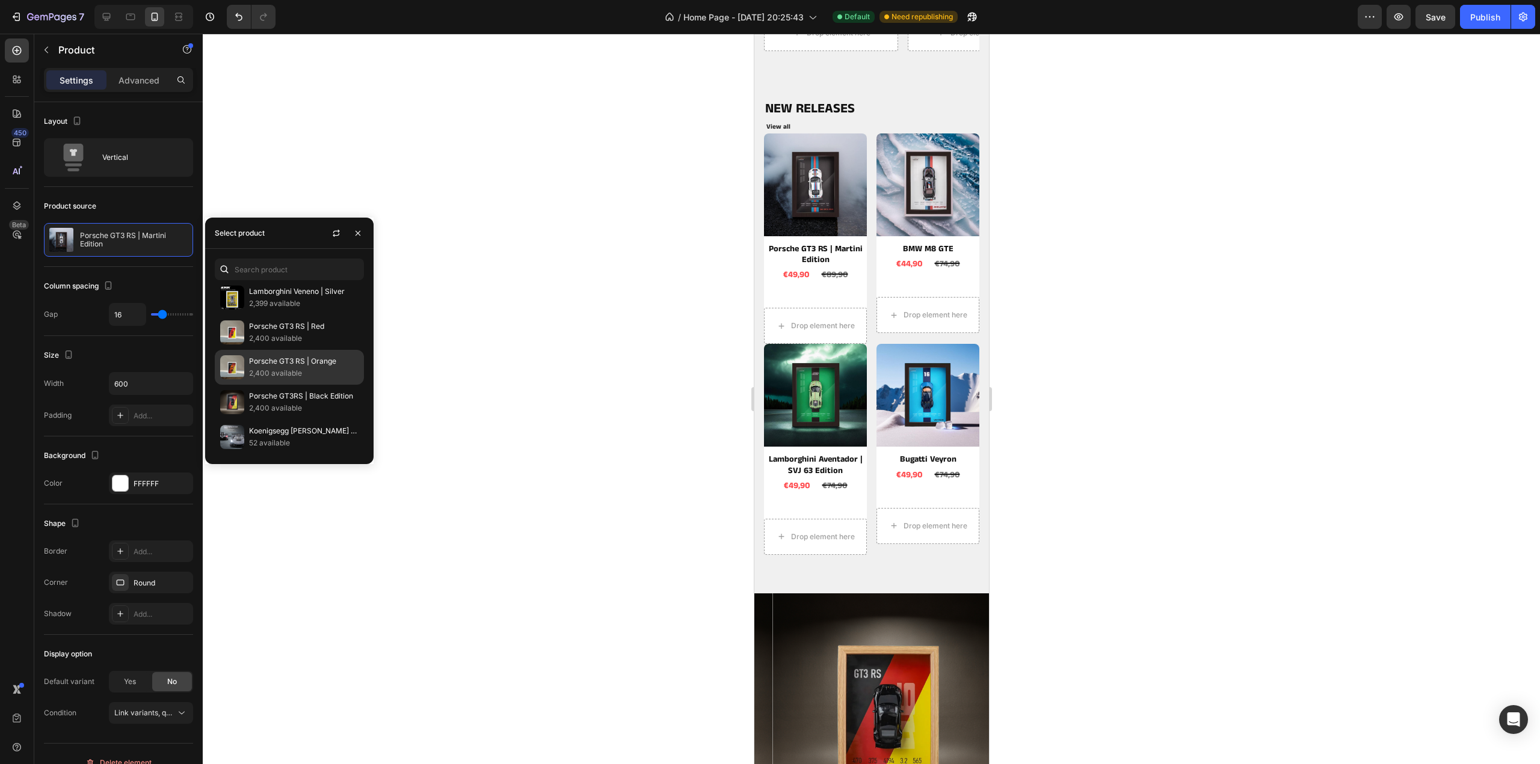
scroll to position [0, 0]
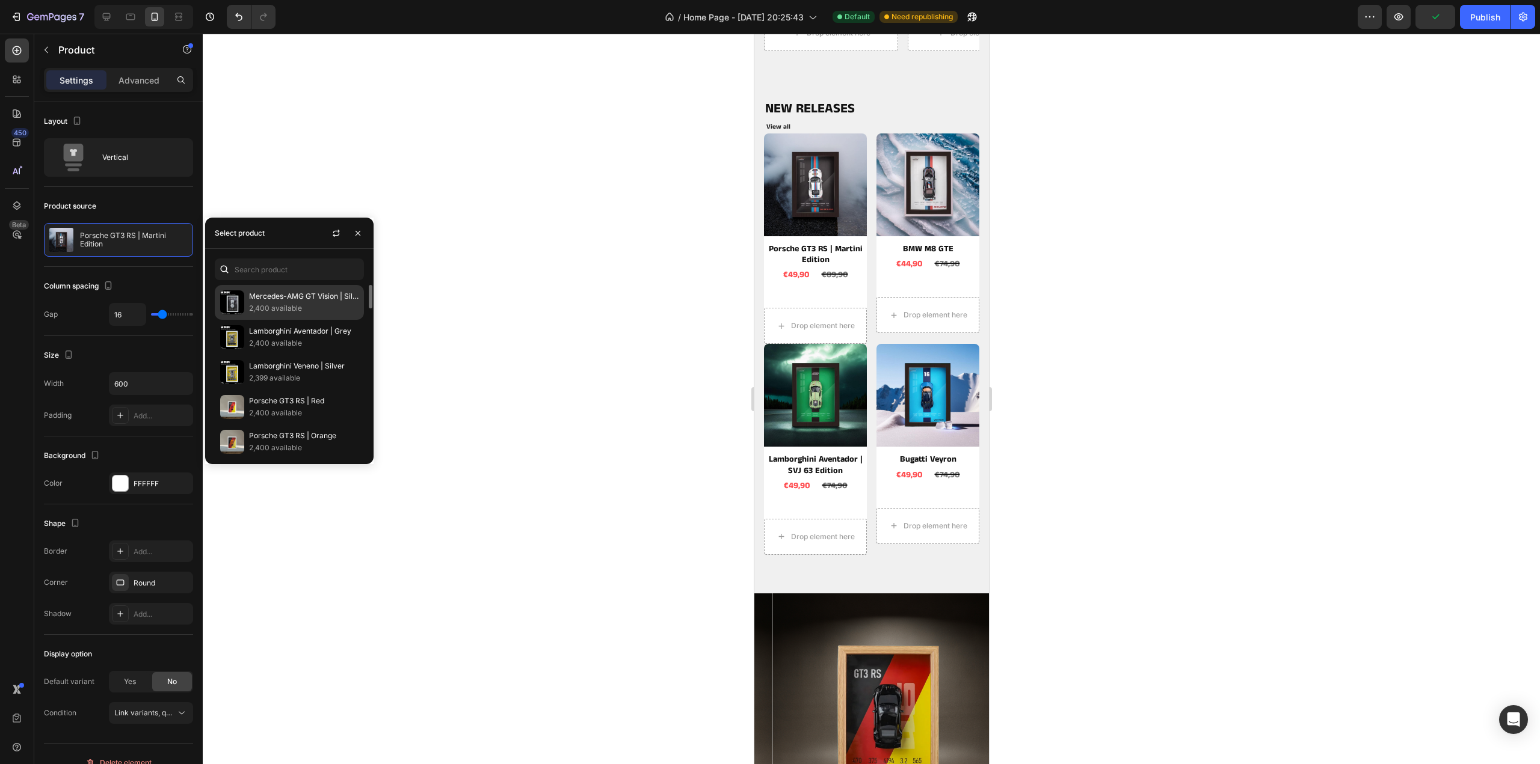
click at [286, 298] on p "Mercedes-AMG GT Vision | Silver" at bounding box center [303, 297] width 109 height 12
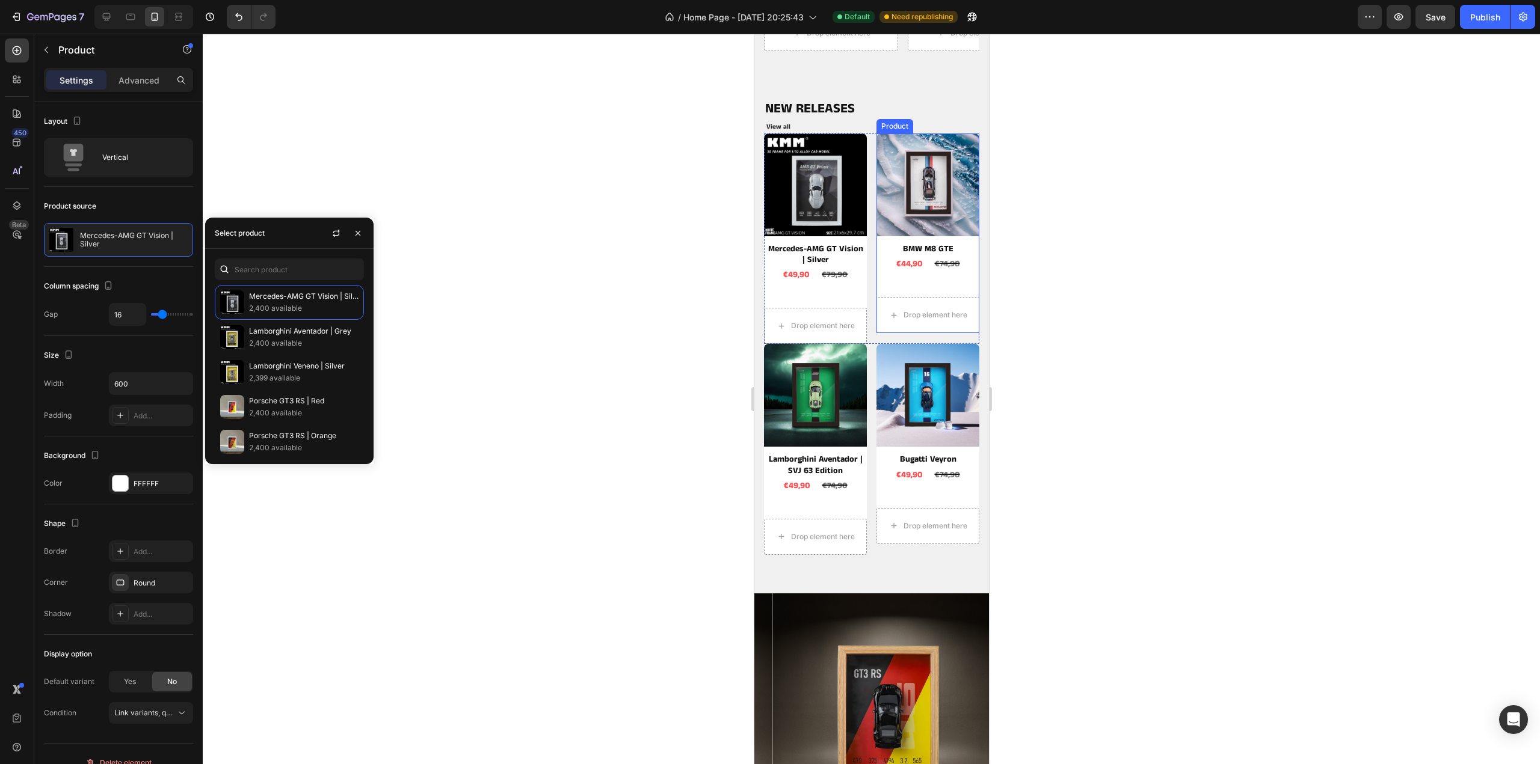
click at [959, 284] on div "Product Images BMW M8 GTE Product Title €44,90 Product Price Product Price €74,…" at bounding box center [927, 234] width 103 height 200
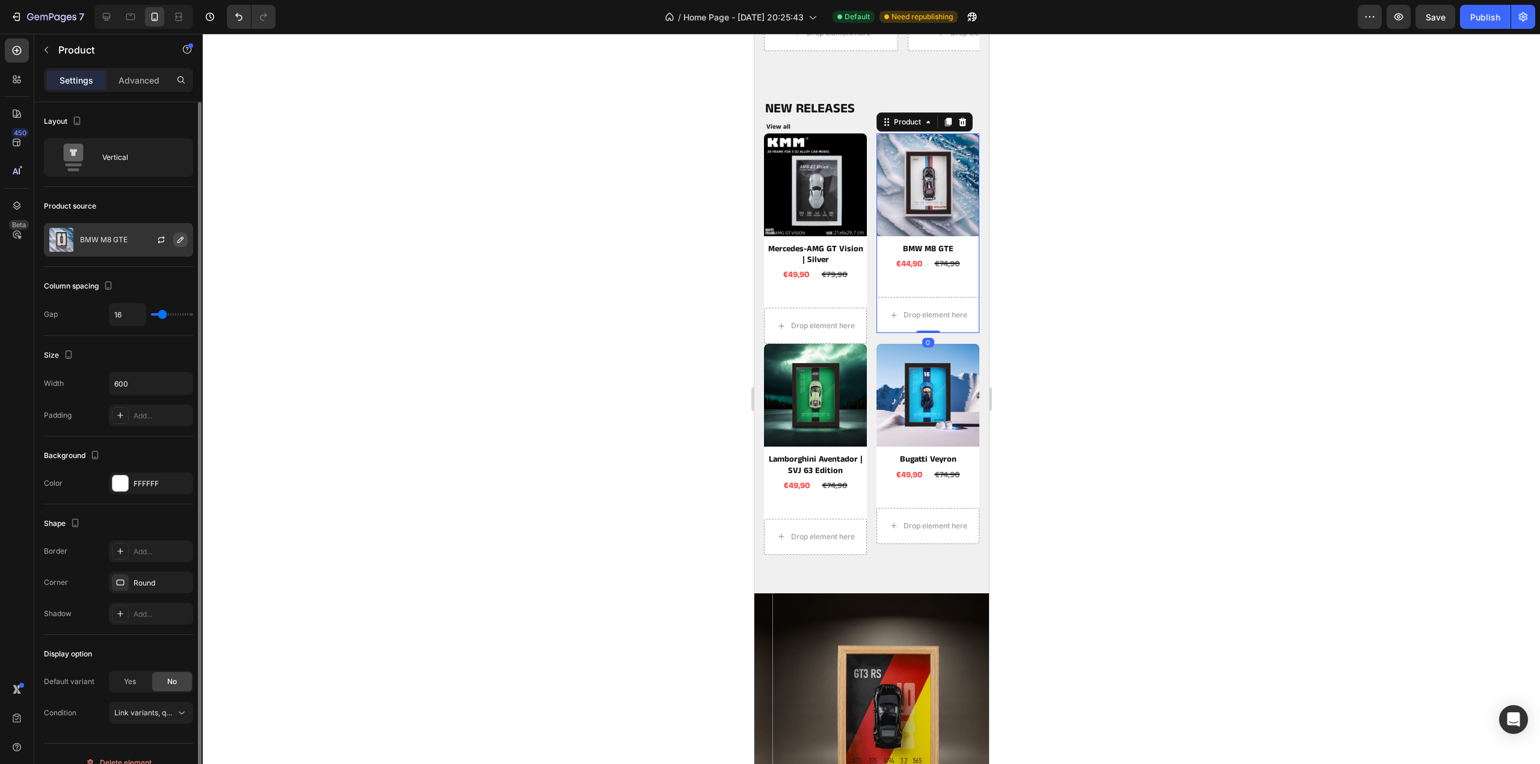
click at [182, 233] on button "button" at bounding box center [180, 240] width 14 height 14
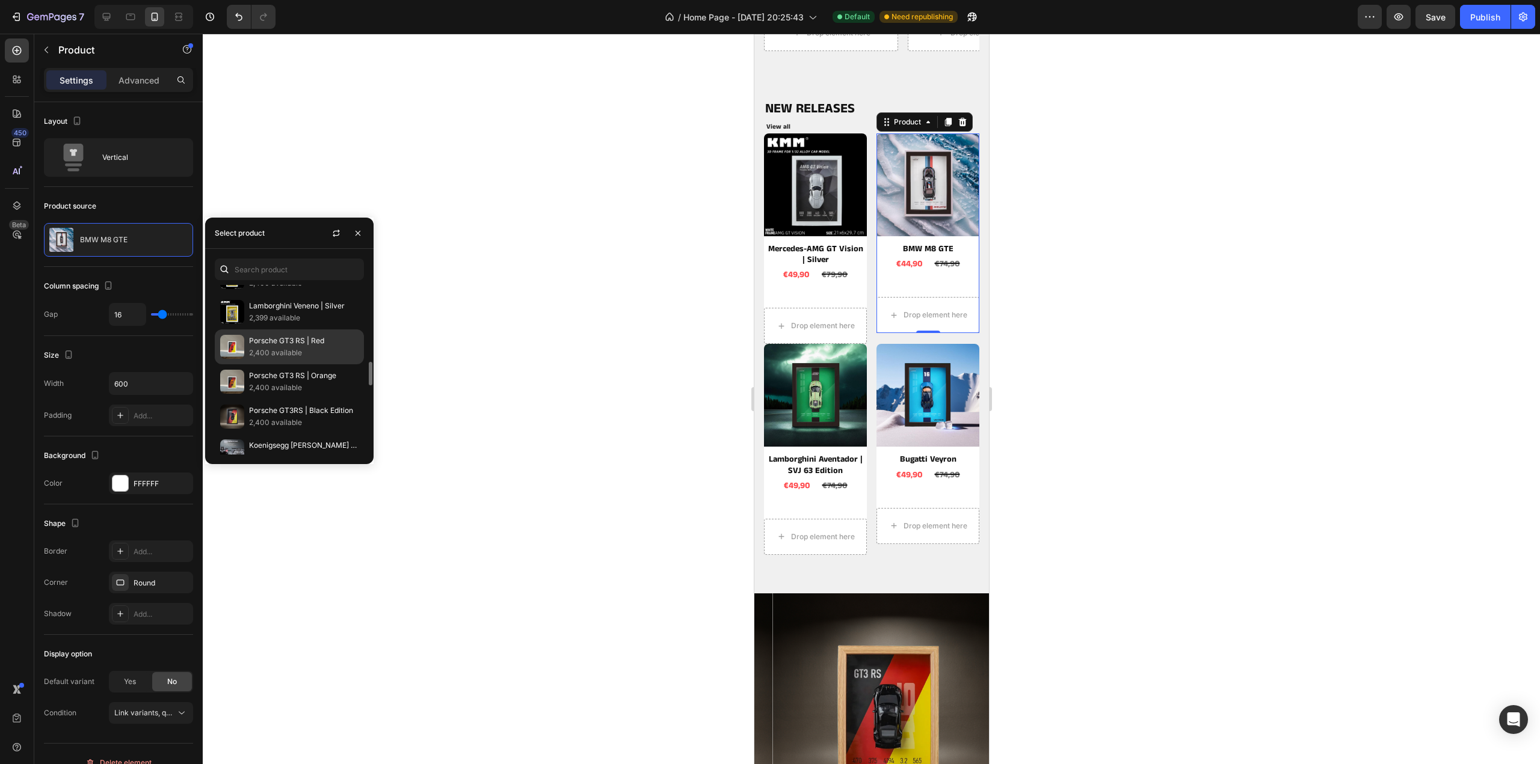
scroll to position [120, 0]
click at [277, 346] on p "Porsche GT3RS | Black Edition" at bounding box center [303, 351] width 109 height 12
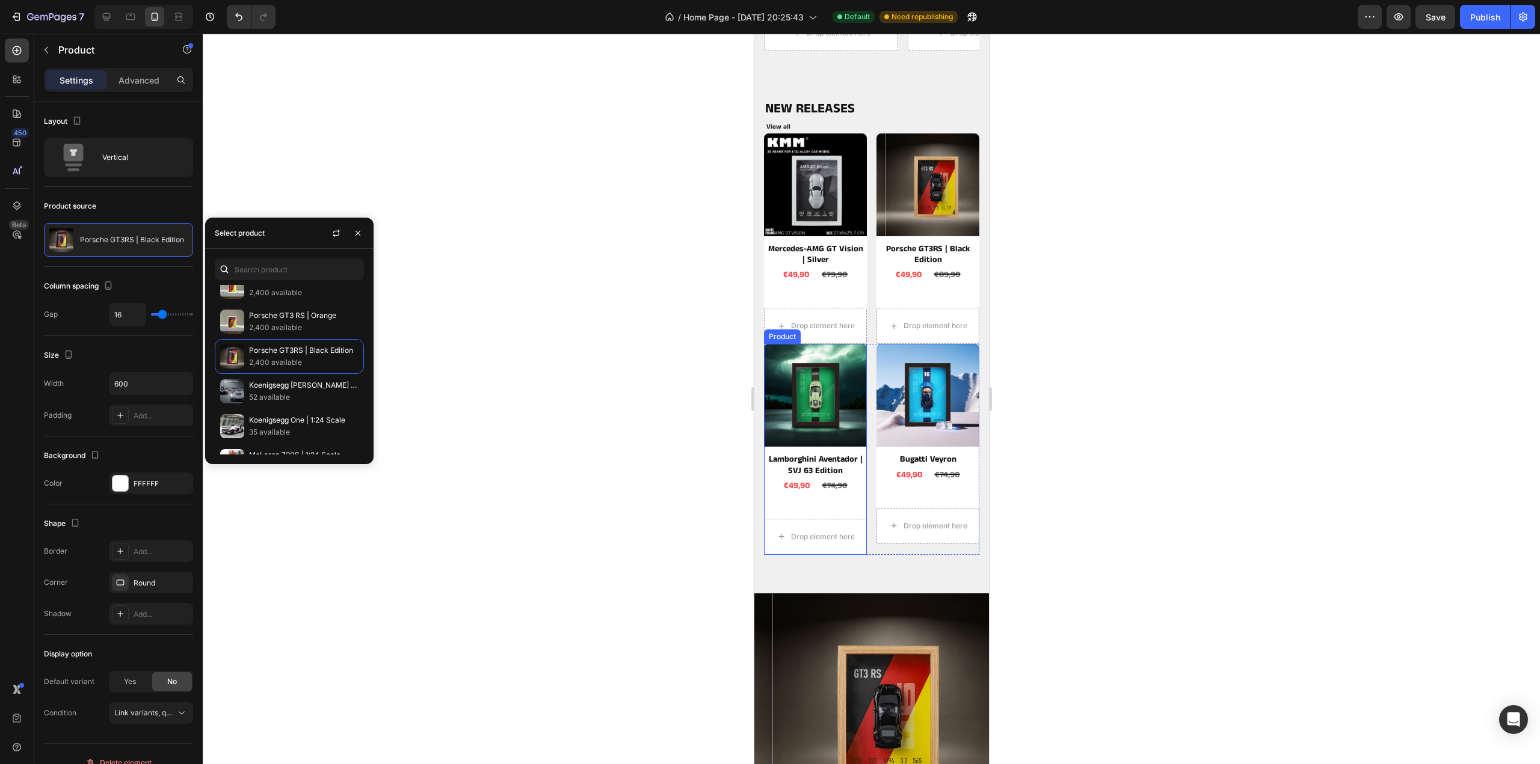
click at [853, 500] on div "Product Images Lamborghini Aventador | SVJ 63 Edition Product Title €49,90 Prod…" at bounding box center [814, 426] width 103 height 165
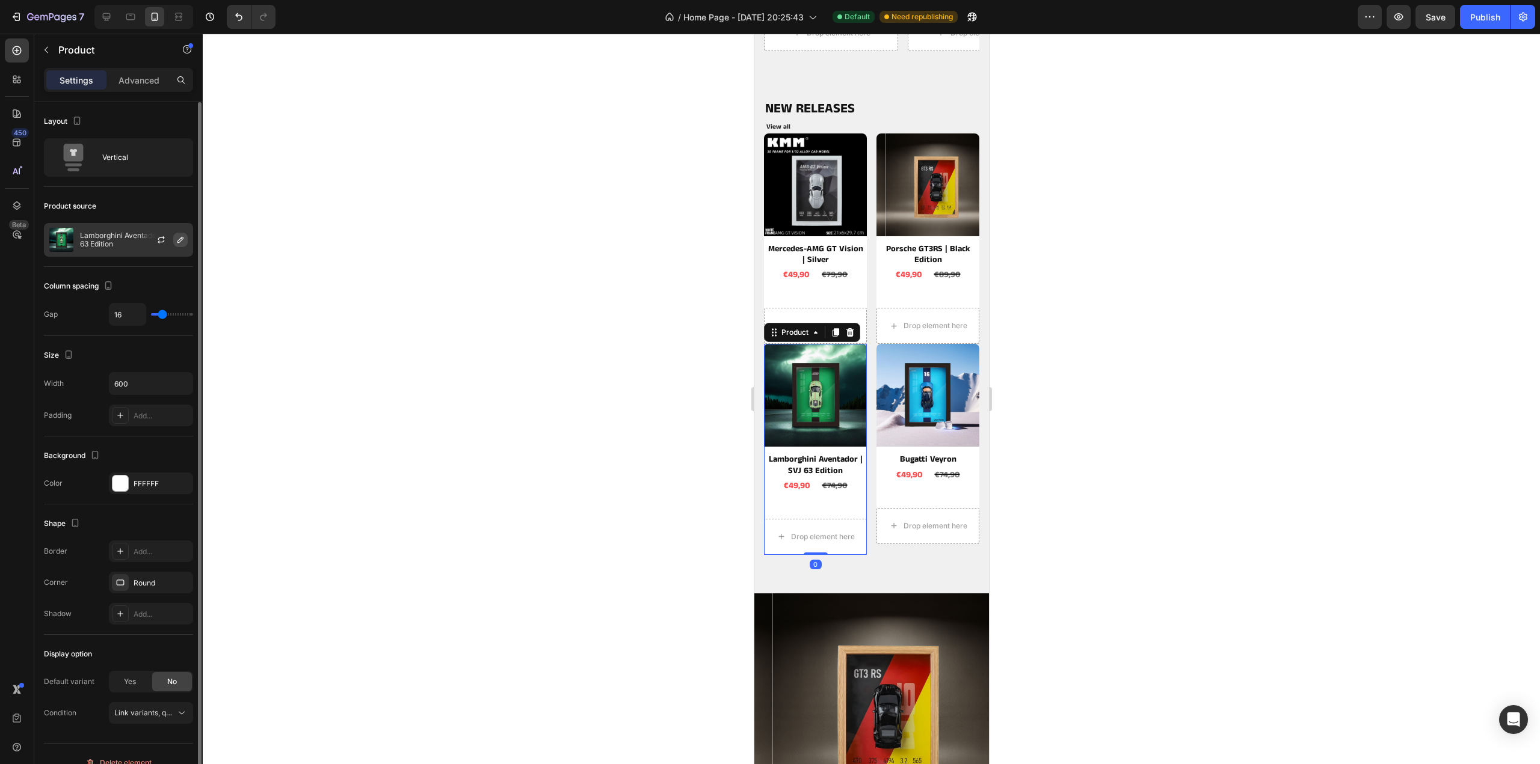
click at [176, 240] on icon "button" at bounding box center [181, 240] width 10 height 10
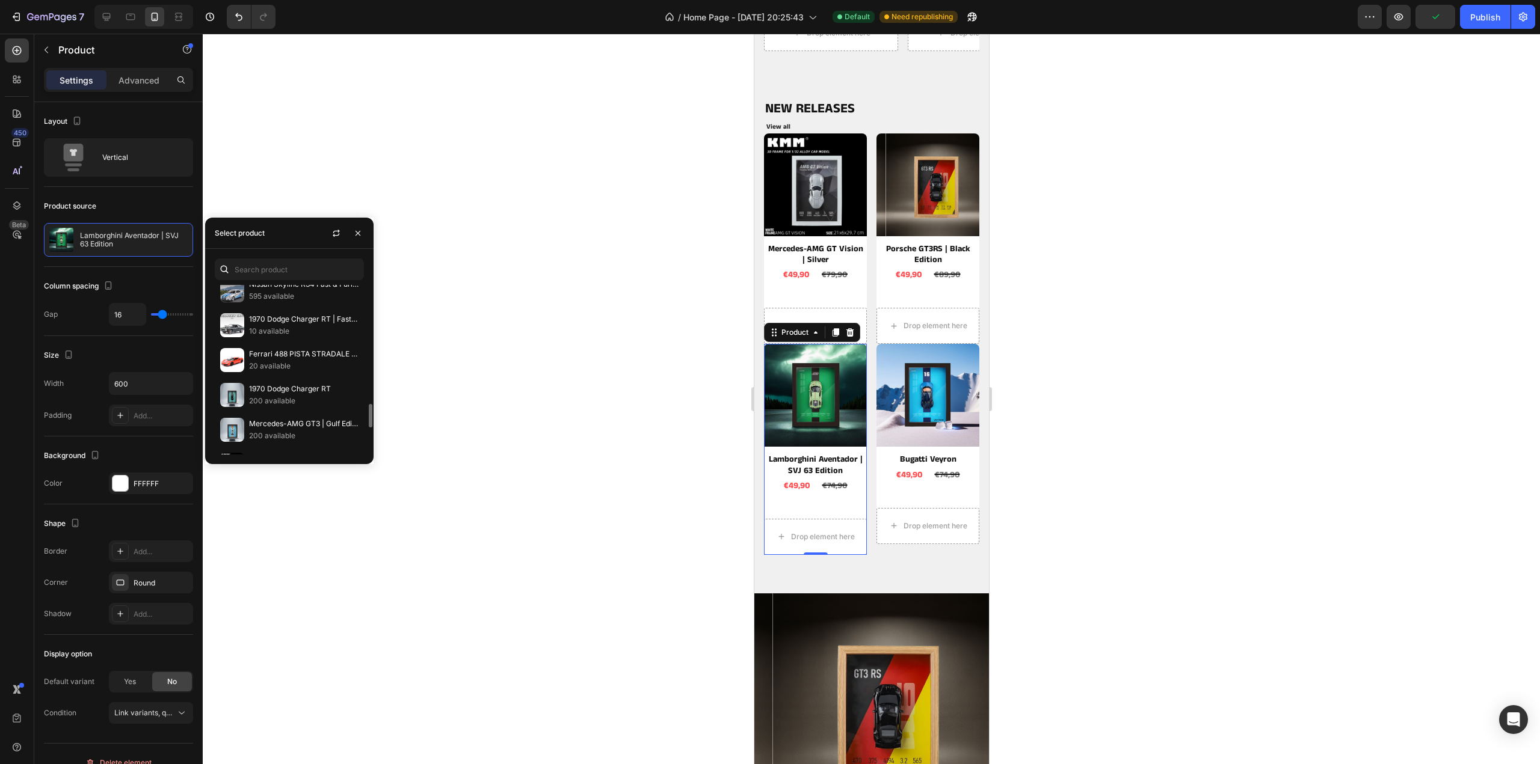
scroll to position [421, 0]
click at [286, 335] on p "200 available" at bounding box center [303, 341] width 109 height 12
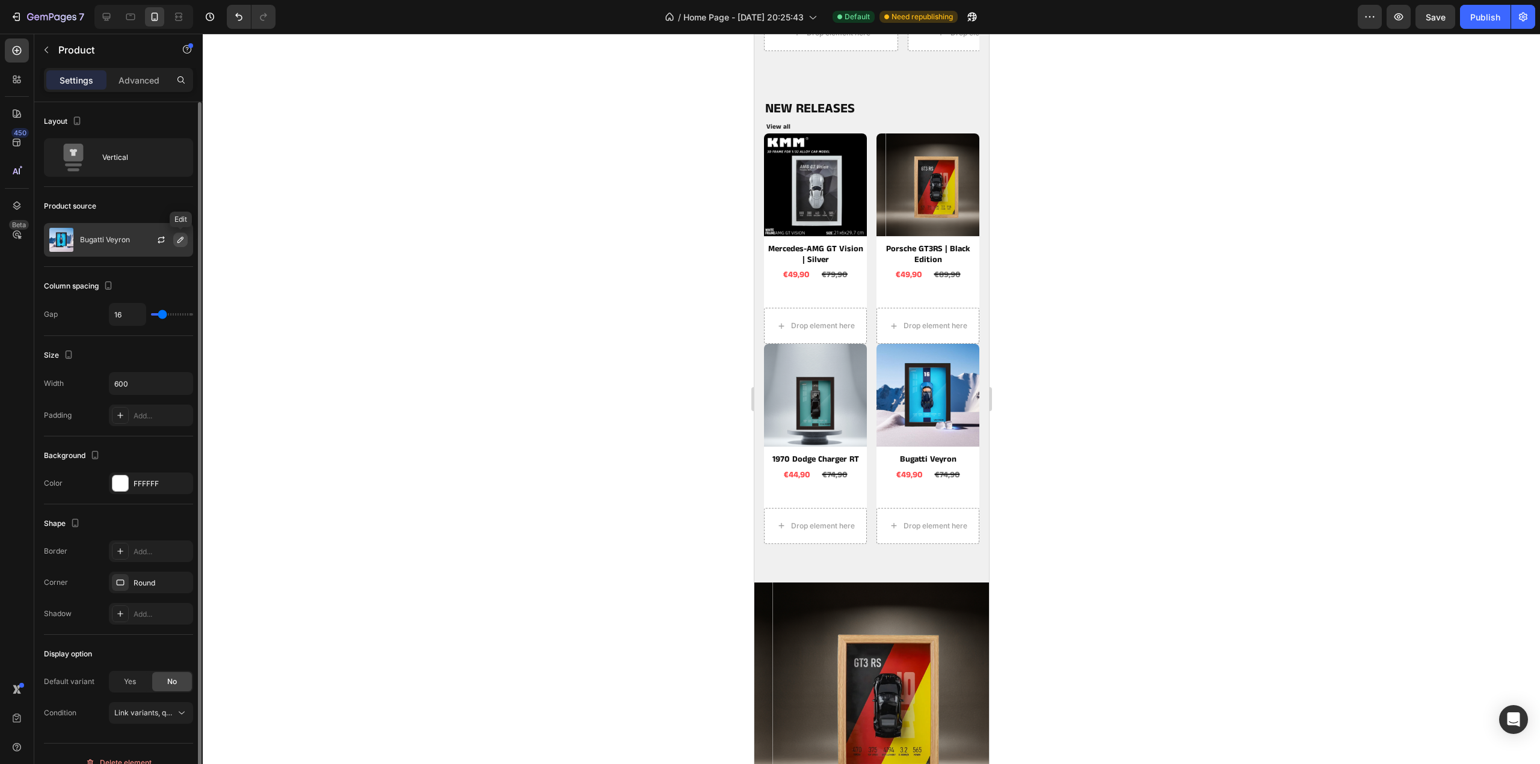
click at [179, 239] on icon "button" at bounding box center [181, 240] width 10 height 10
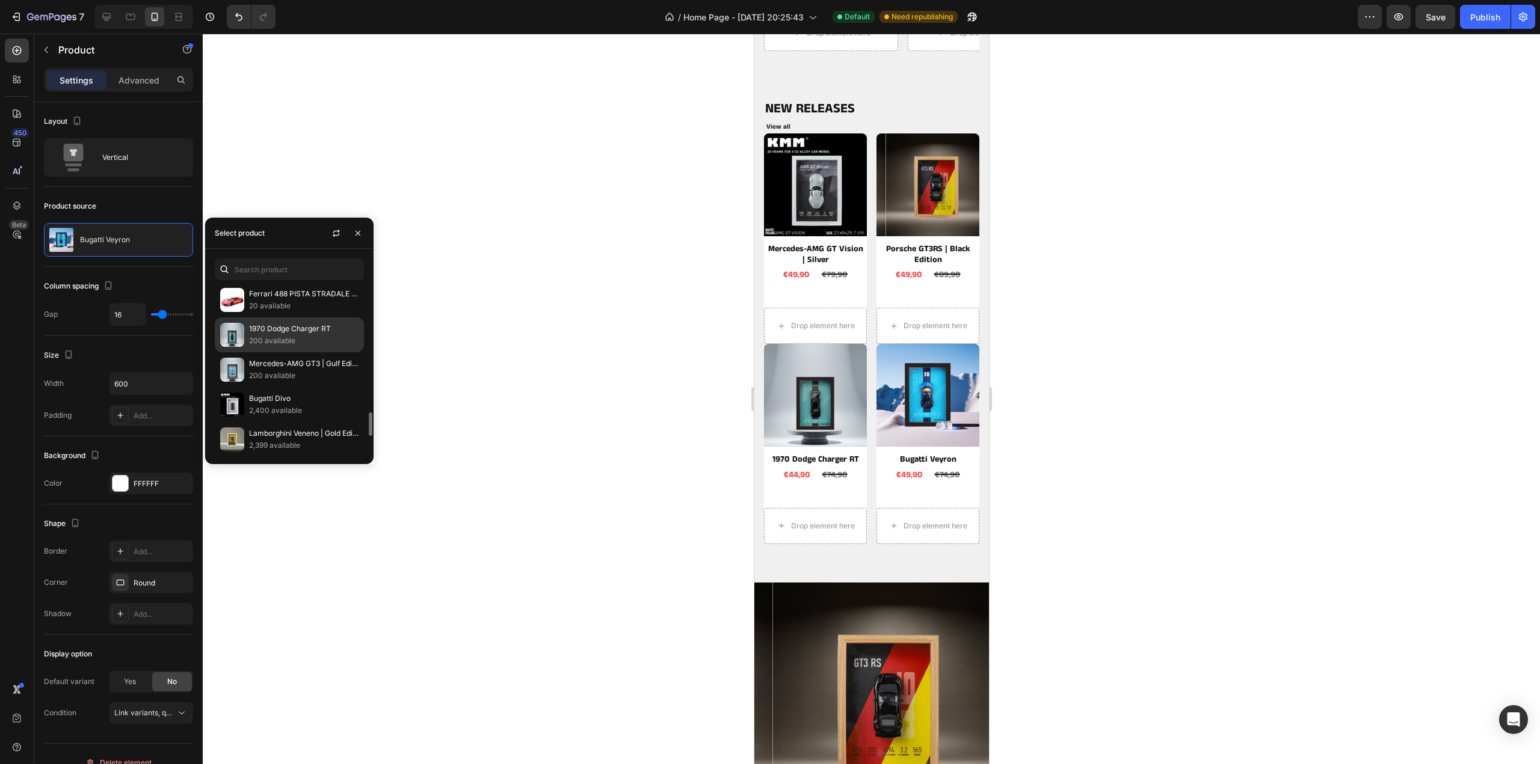
scroll to position [481, 0]
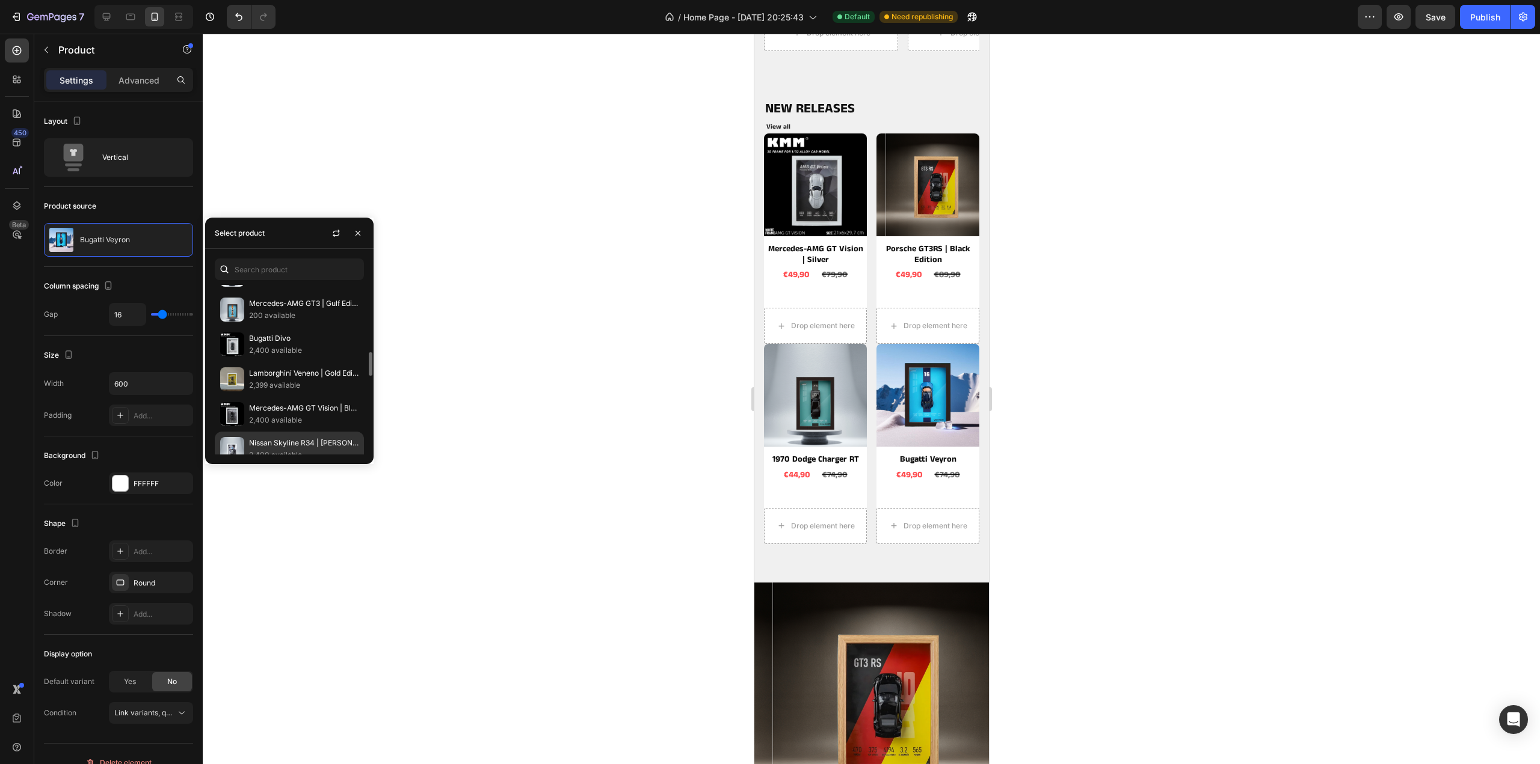
click at [279, 438] on p "Nissan Skyline R34 | [PERSON_NAME] Edition" at bounding box center [303, 443] width 109 height 12
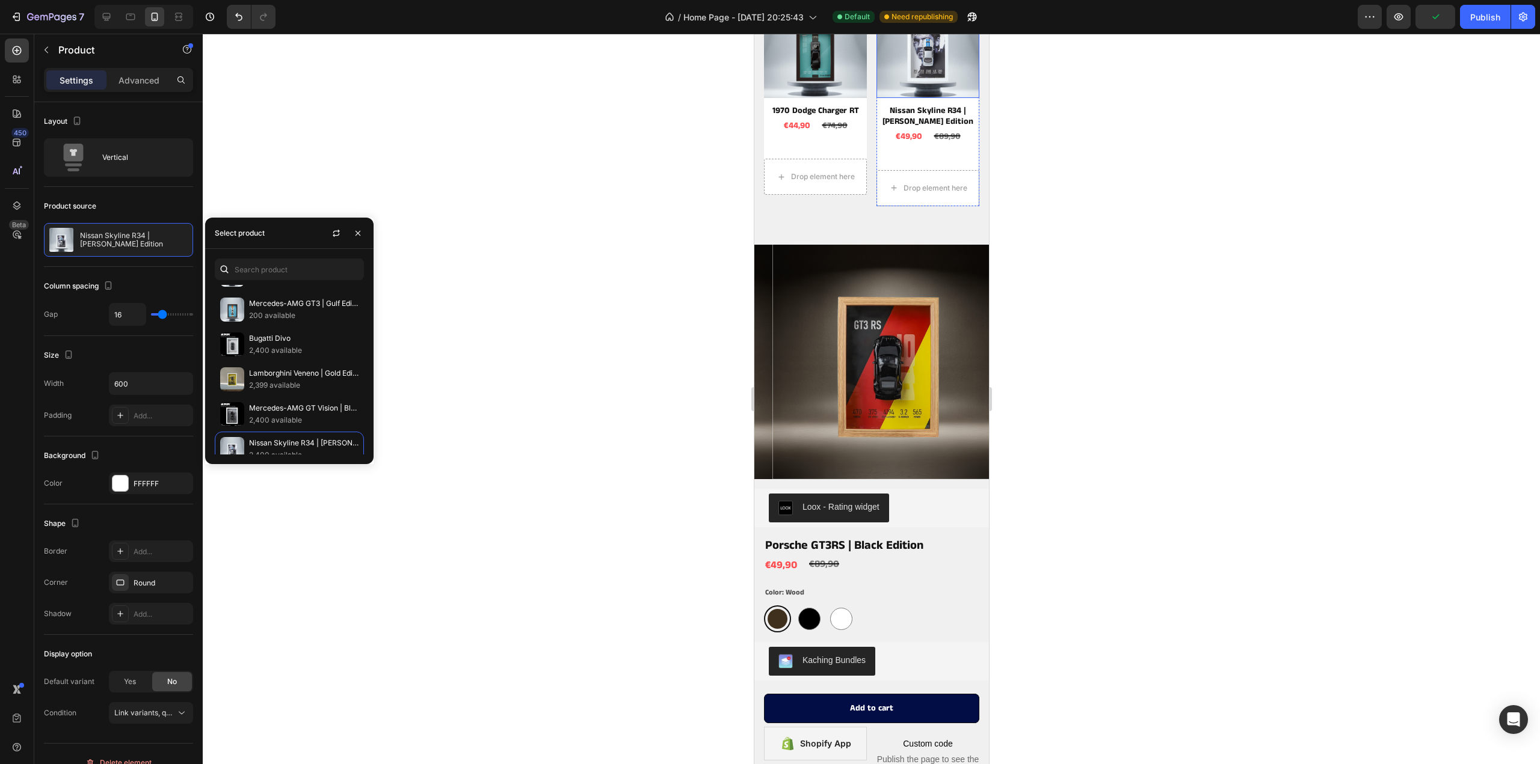
scroll to position [1653, 0]
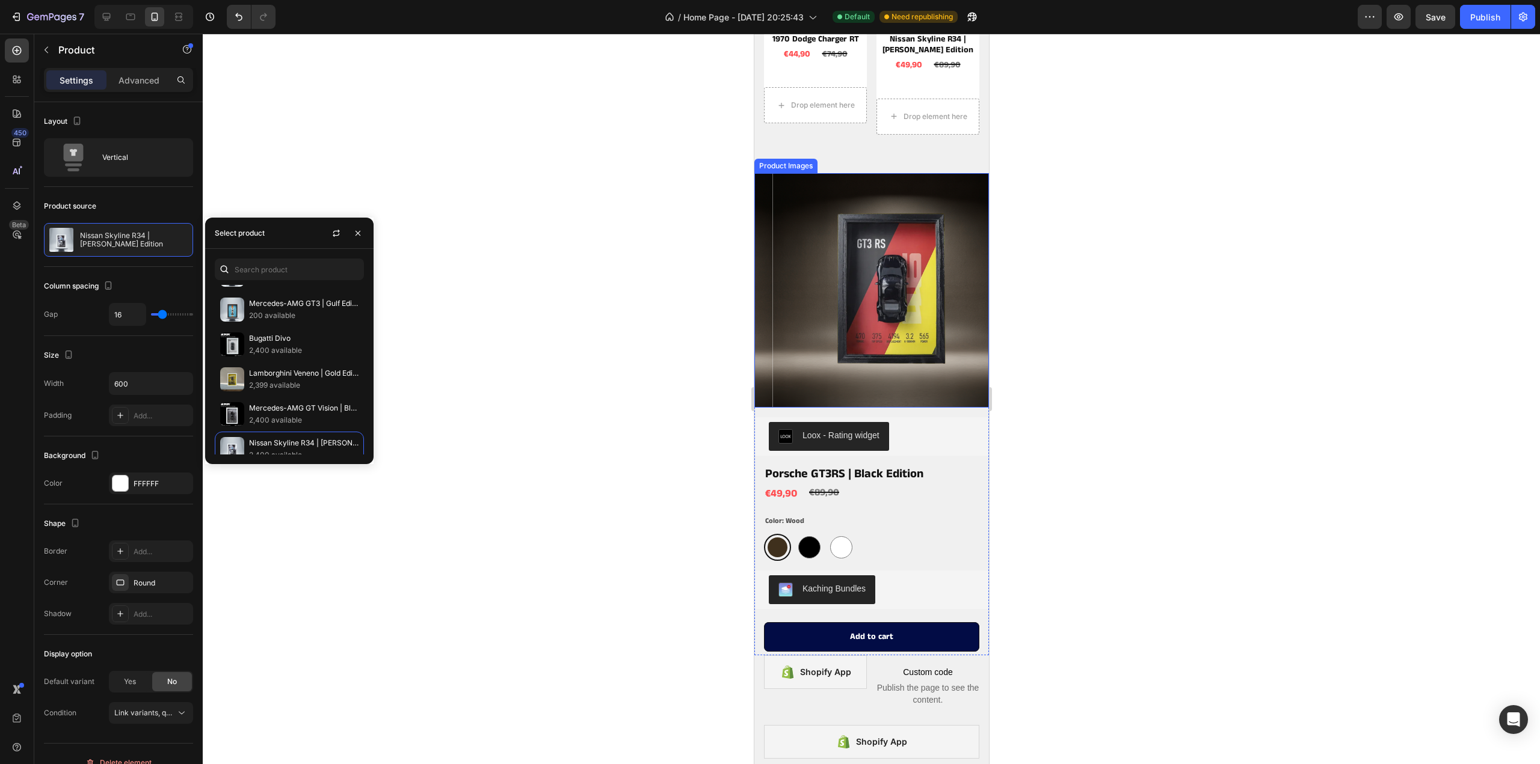
click at [937, 357] on img at bounding box center [889, 290] width 235 height 235
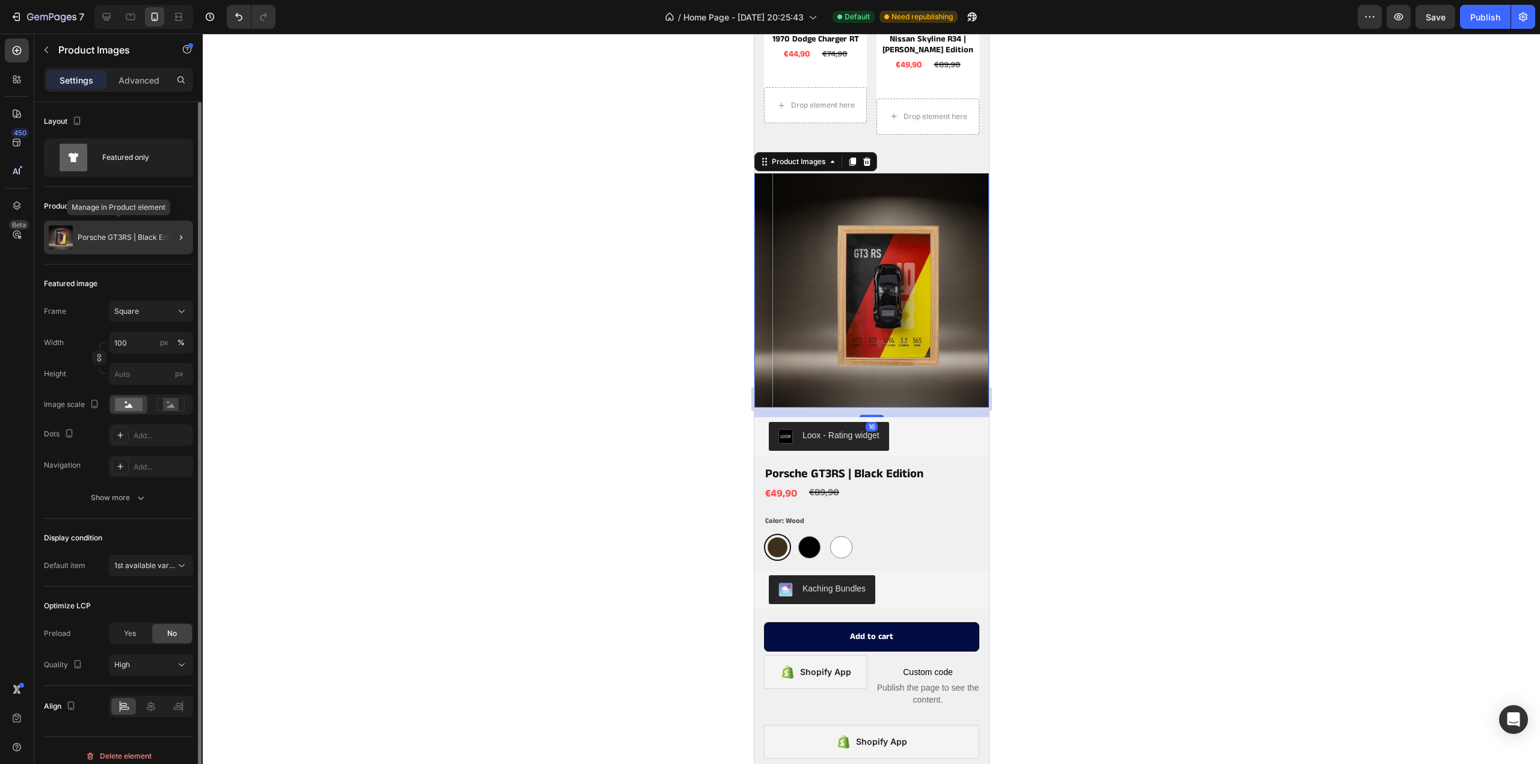
click at [111, 235] on p "Porsche GT3RS | Black Edition" at bounding box center [130, 237] width 104 height 8
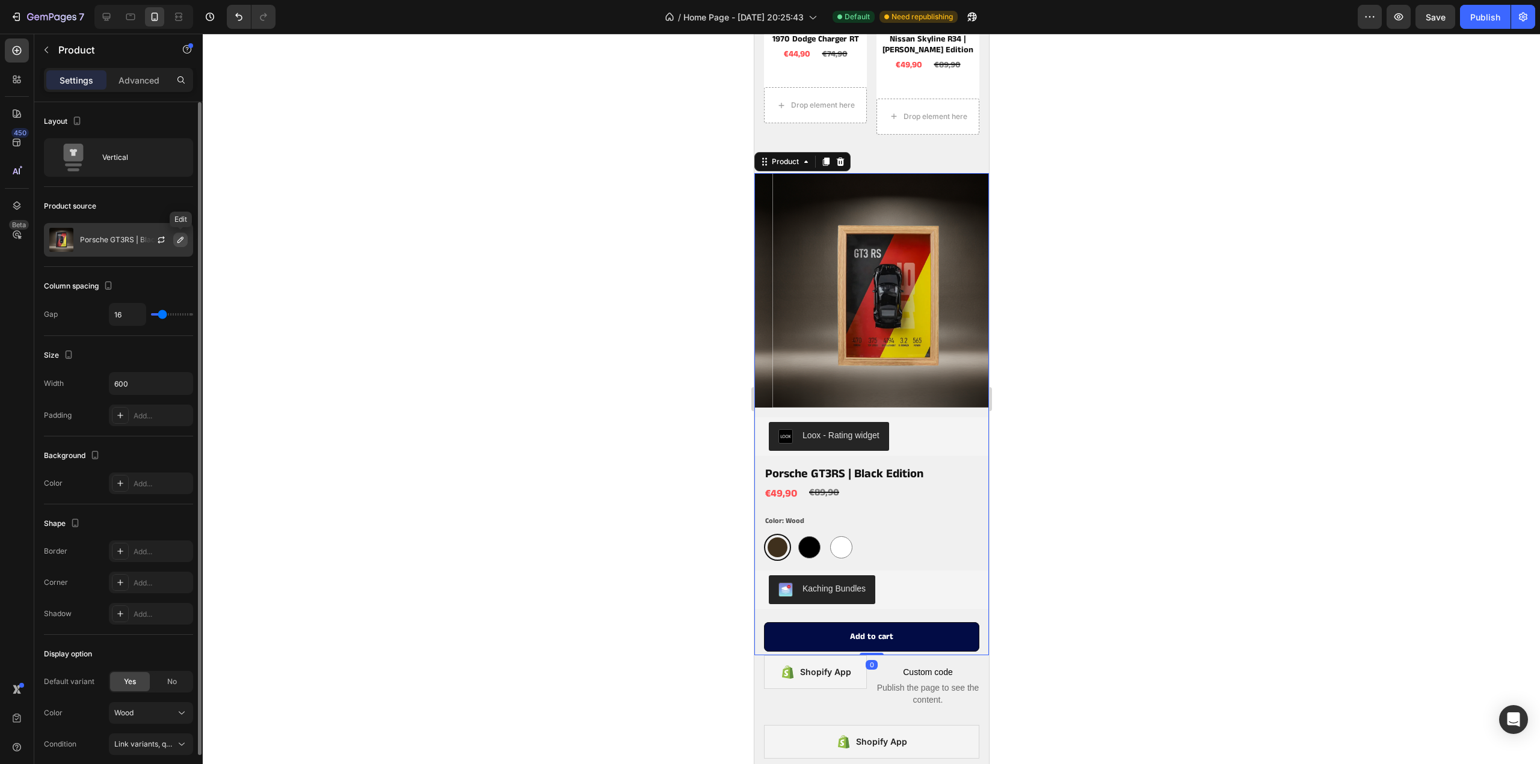
click at [174, 239] on button "button" at bounding box center [180, 240] width 14 height 14
click at [171, 212] on div "Product source" at bounding box center [118, 206] width 149 height 19
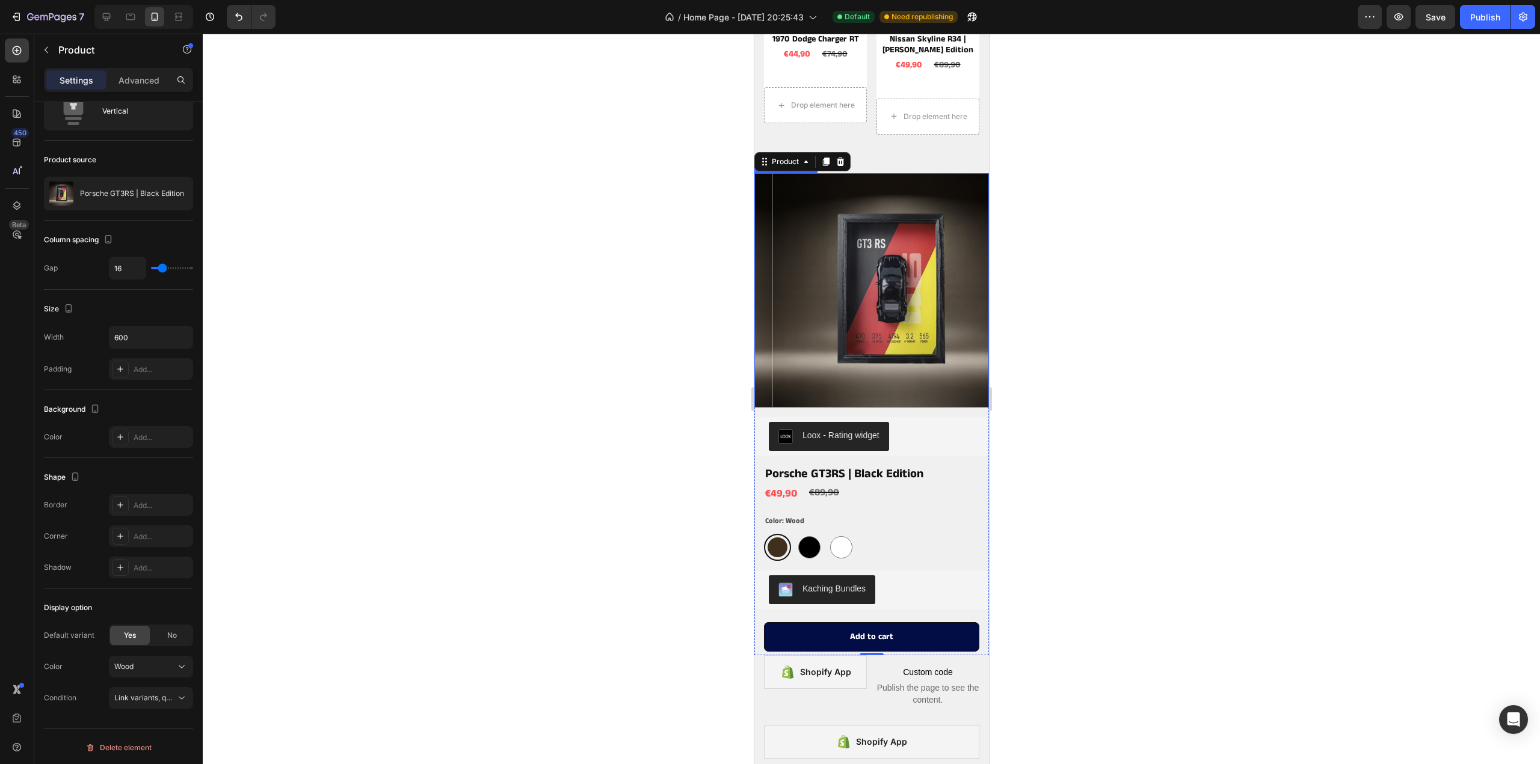
click at [879, 260] on img at bounding box center [889, 290] width 235 height 235
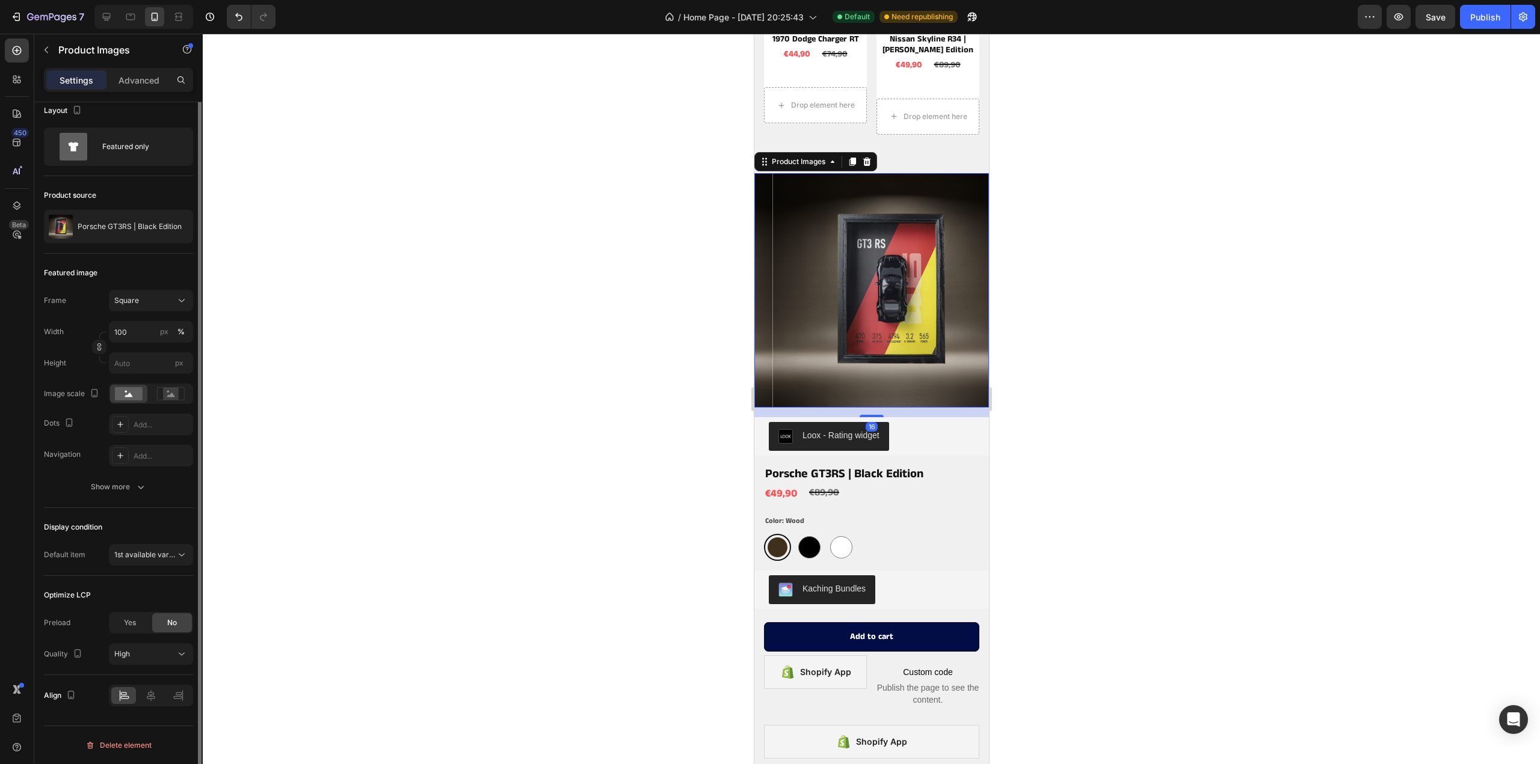
scroll to position [0, 0]
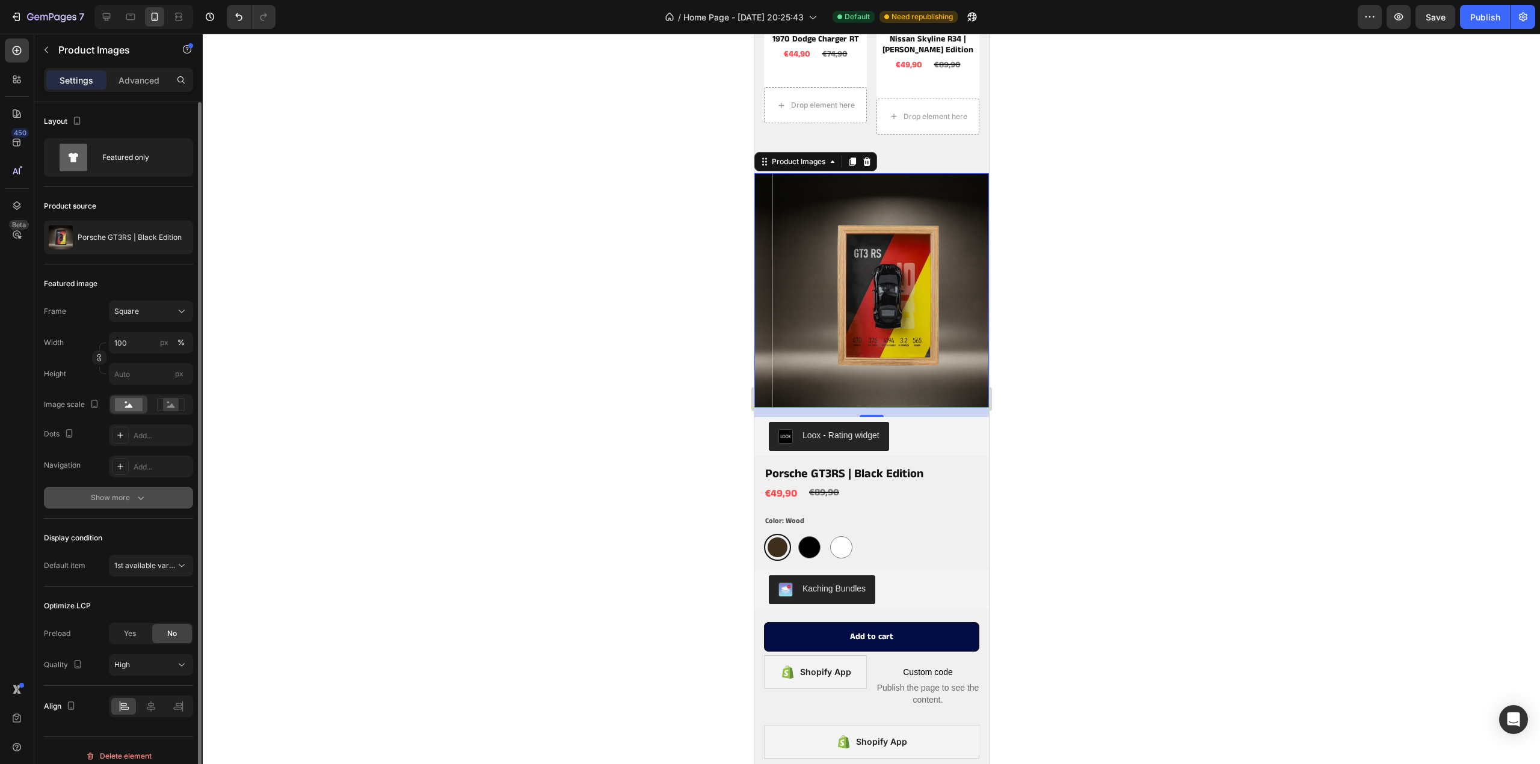
click at [109, 500] on div "Show more" at bounding box center [119, 498] width 56 height 12
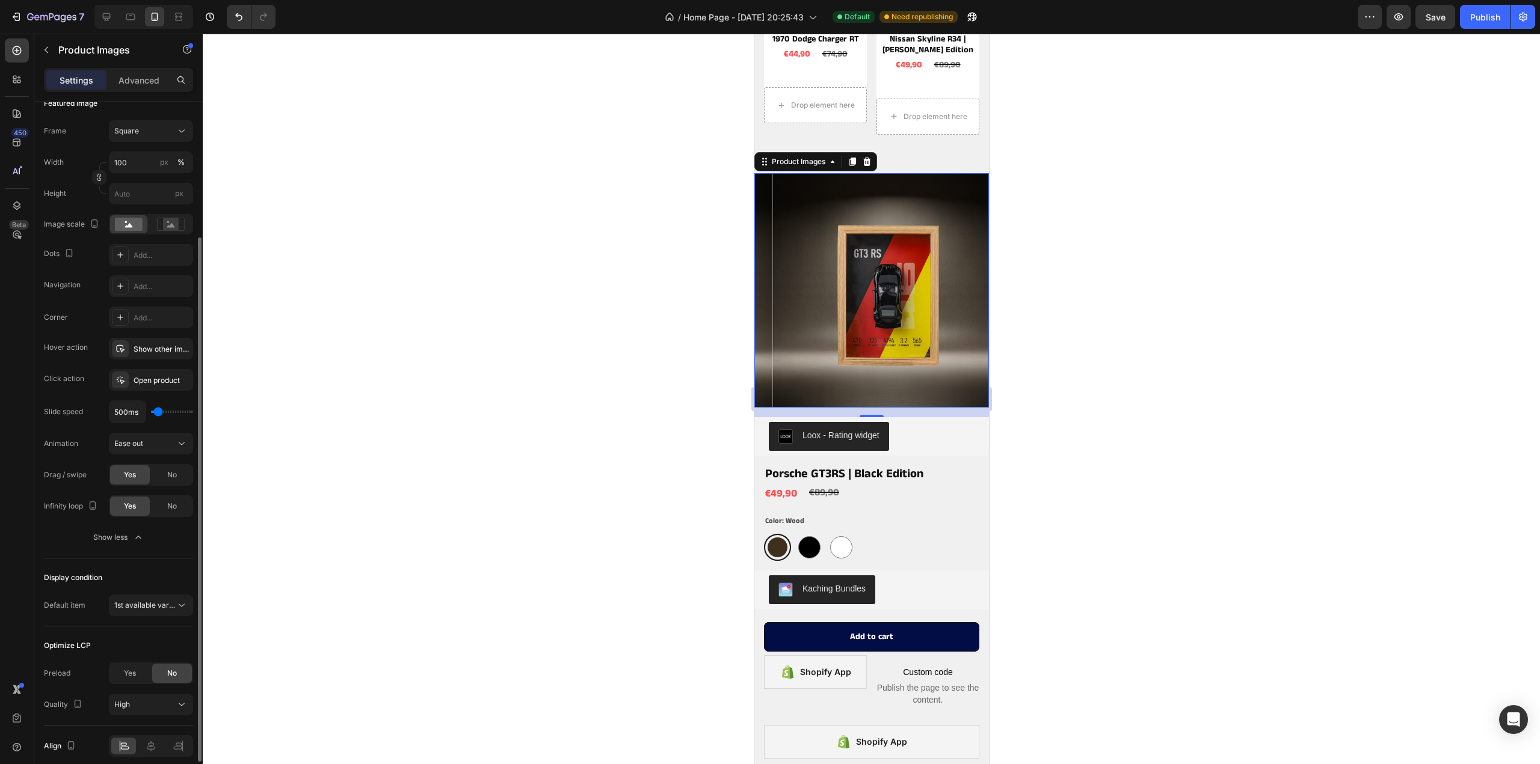
scroll to position [229, 0]
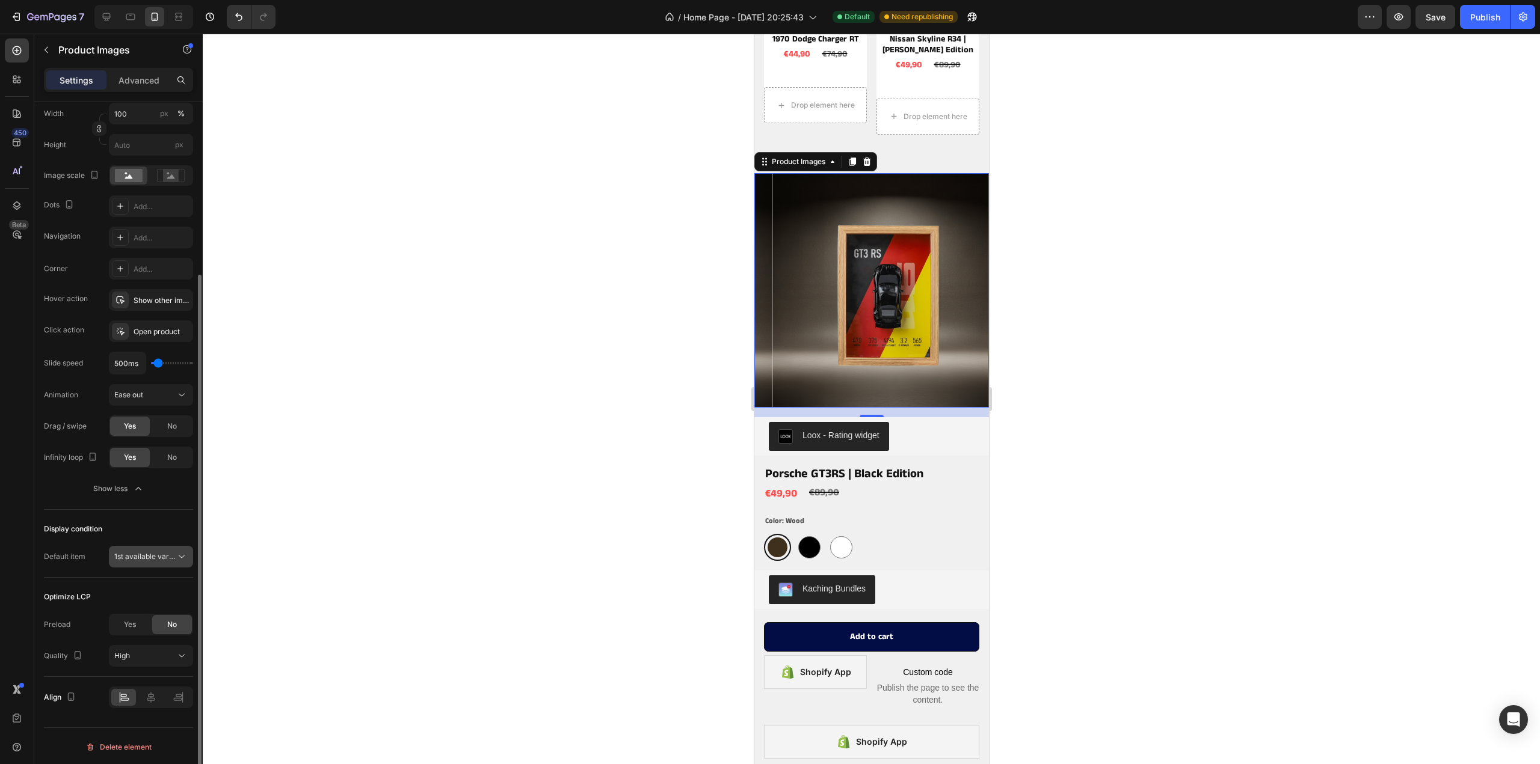
click at [149, 554] on span "1st available variant" at bounding box center [147, 556] width 67 height 9
click at [149, 558] on span "1st available variant" at bounding box center [147, 556] width 67 height 9
click at [164, 653] on div "High" at bounding box center [144, 656] width 61 height 11
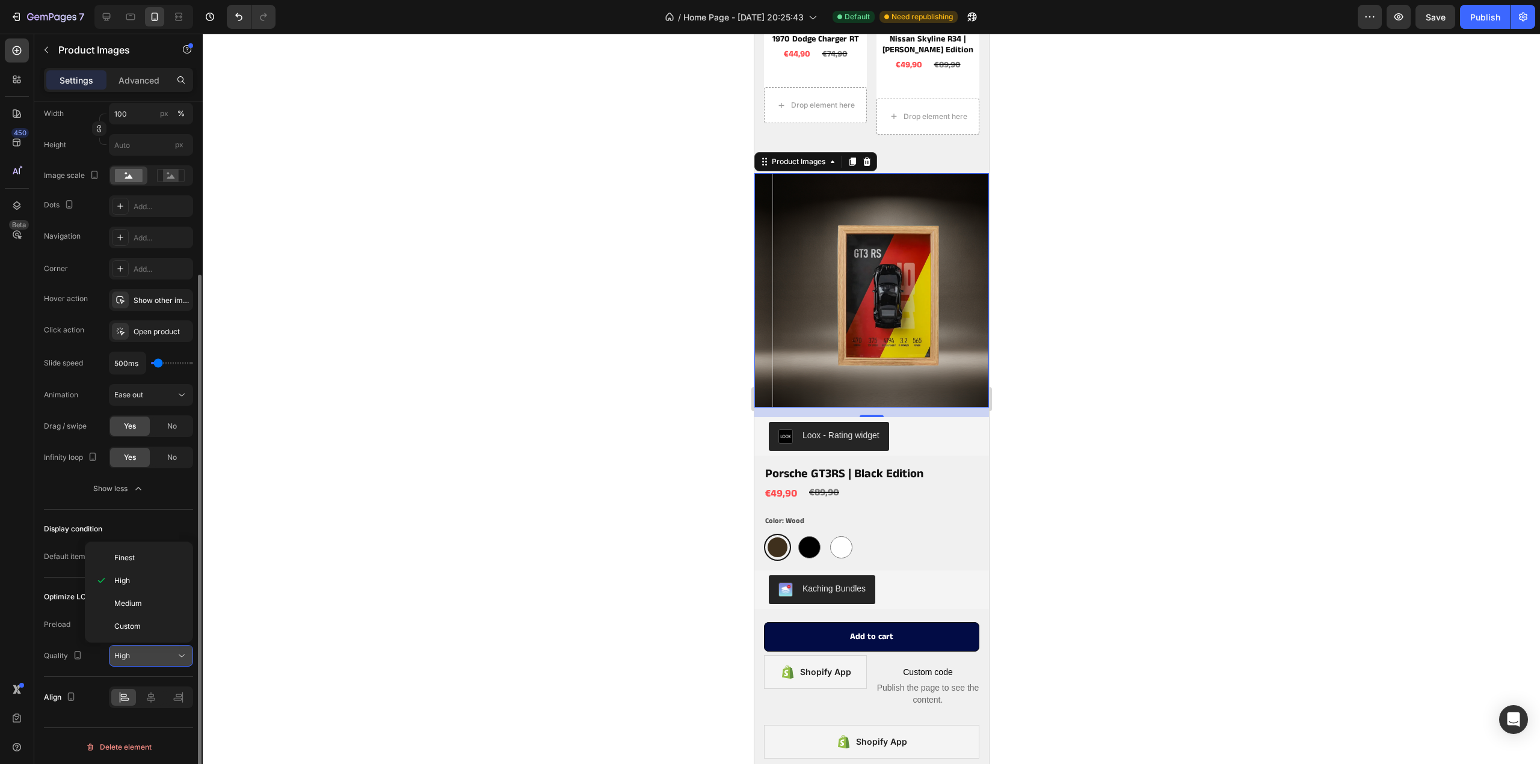
click at [164, 653] on div "High" at bounding box center [144, 656] width 61 height 11
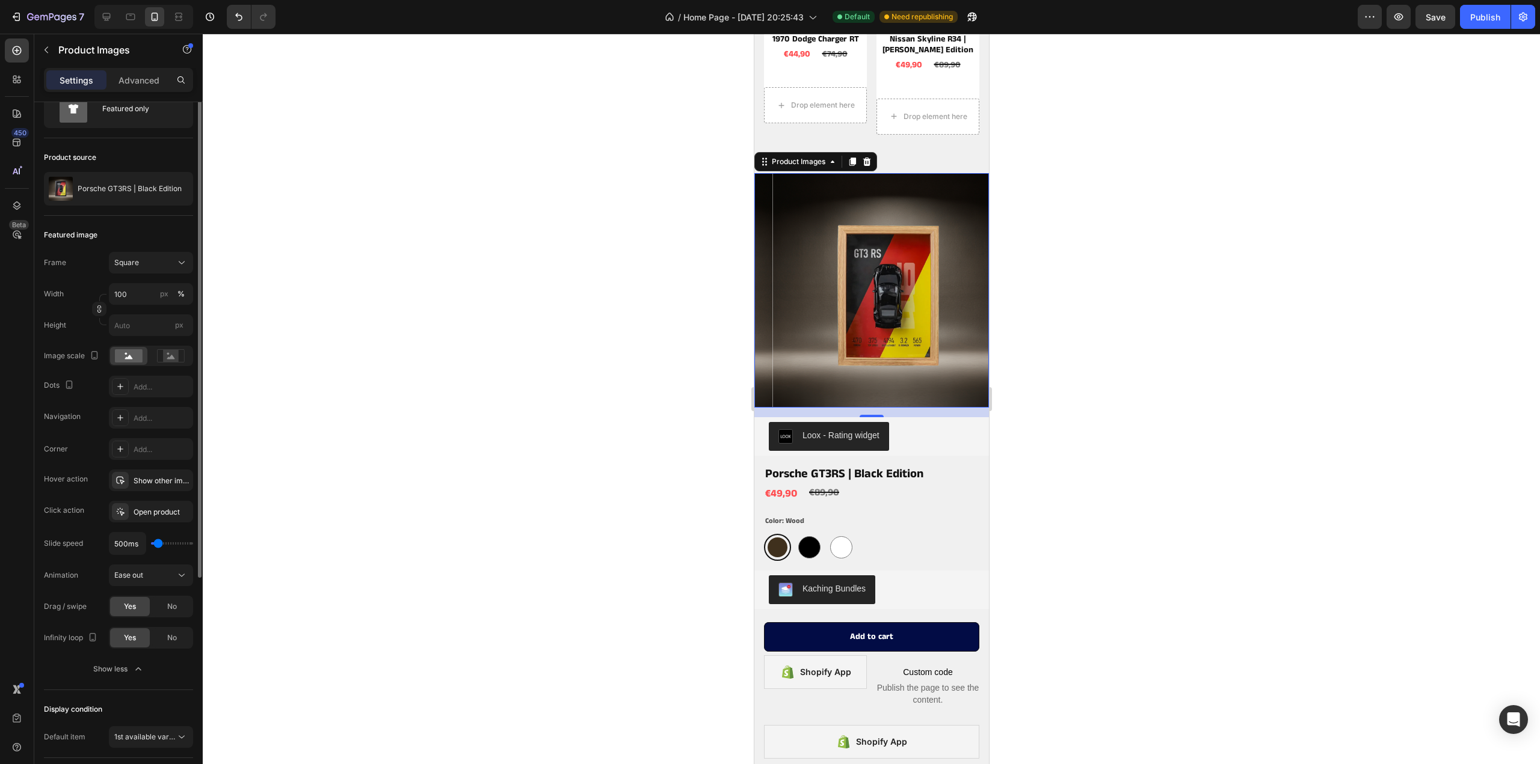
scroll to position [0, 0]
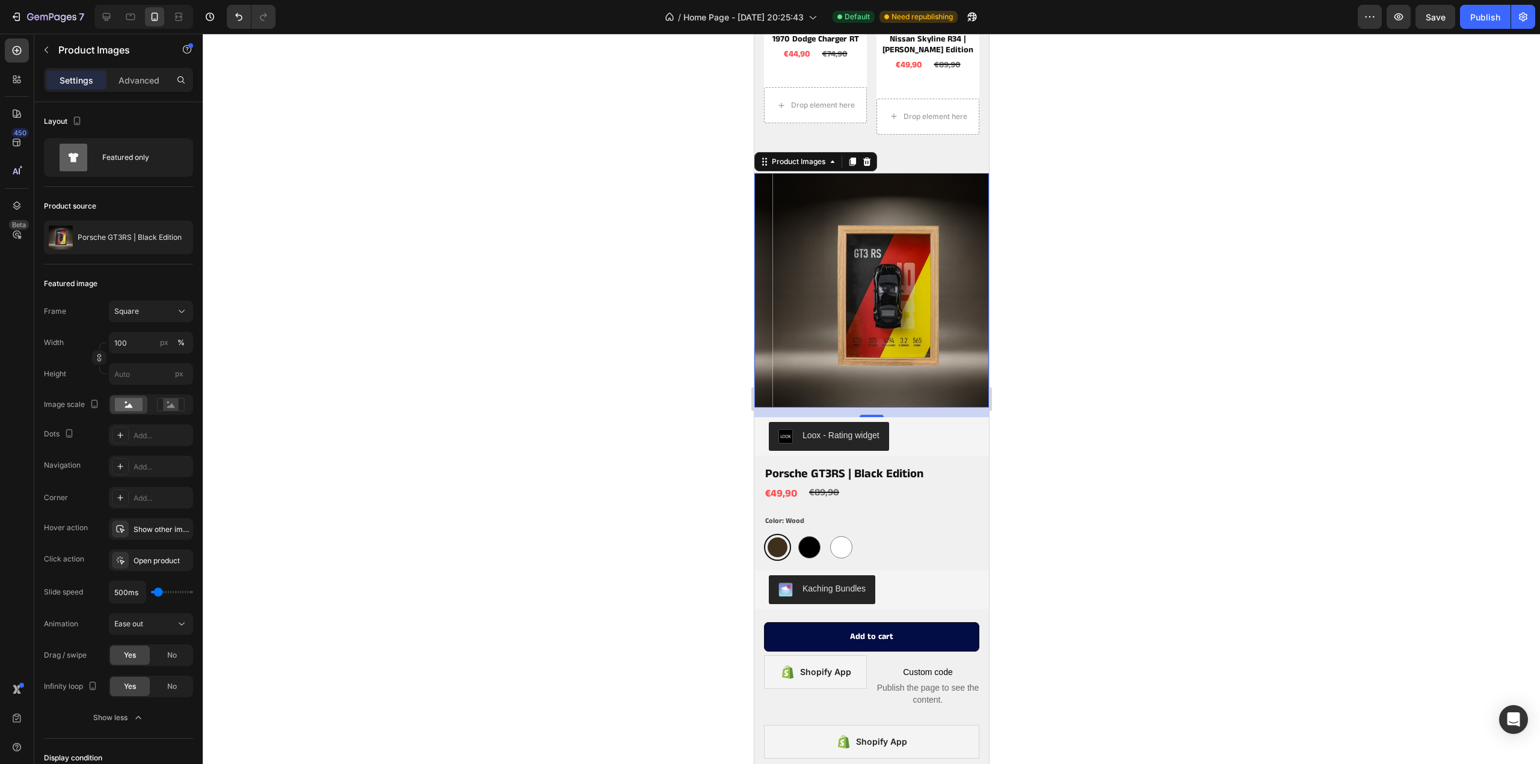
click at [1132, 290] on div at bounding box center [871, 399] width 1337 height 731
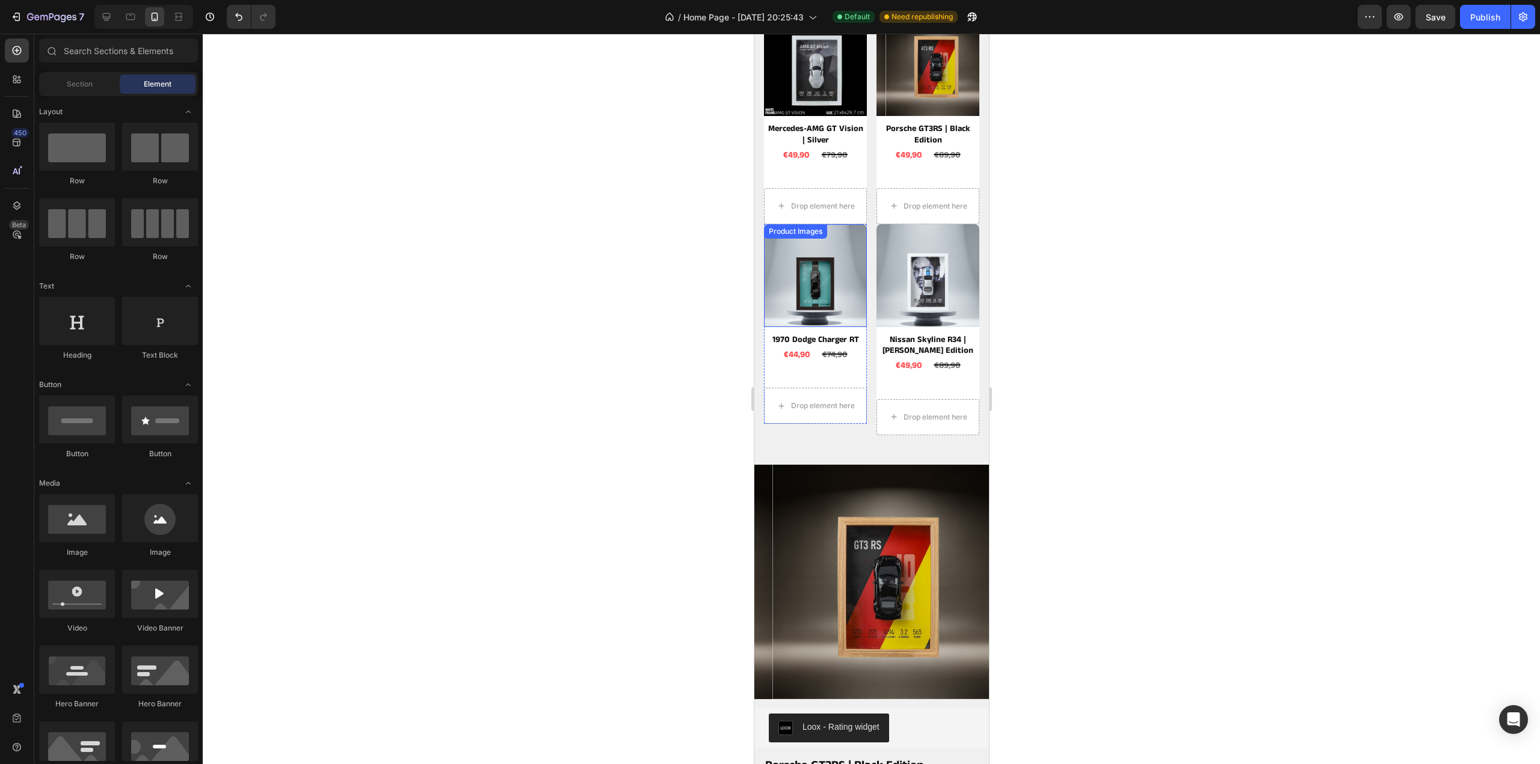
scroll to position [1112, 0]
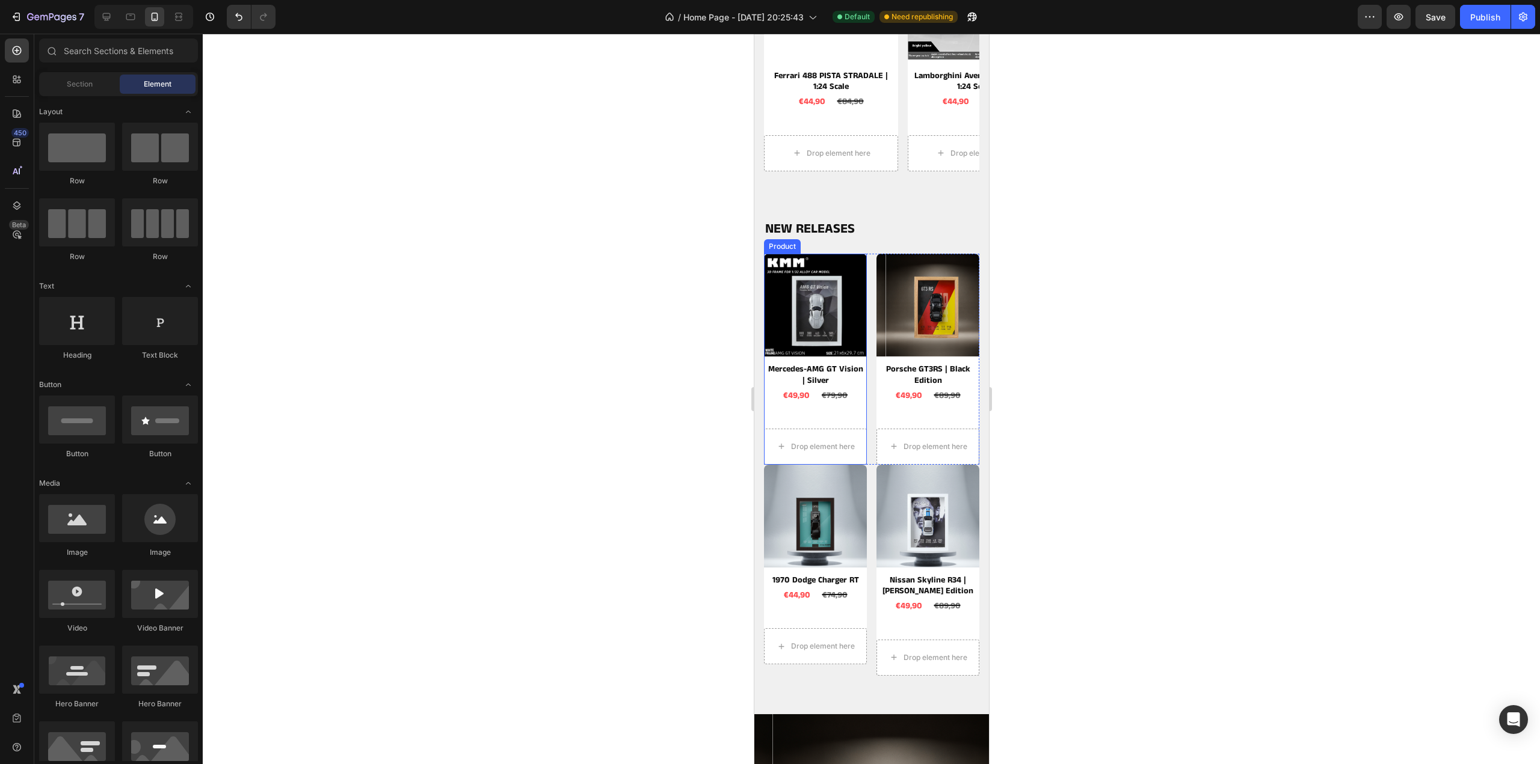
click at [856, 416] on div "Product Images Mercedes-AMG GT Vision | Silver Product Title €49,90 Product Pri…" at bounding box center [814, 359] width 103 height 211
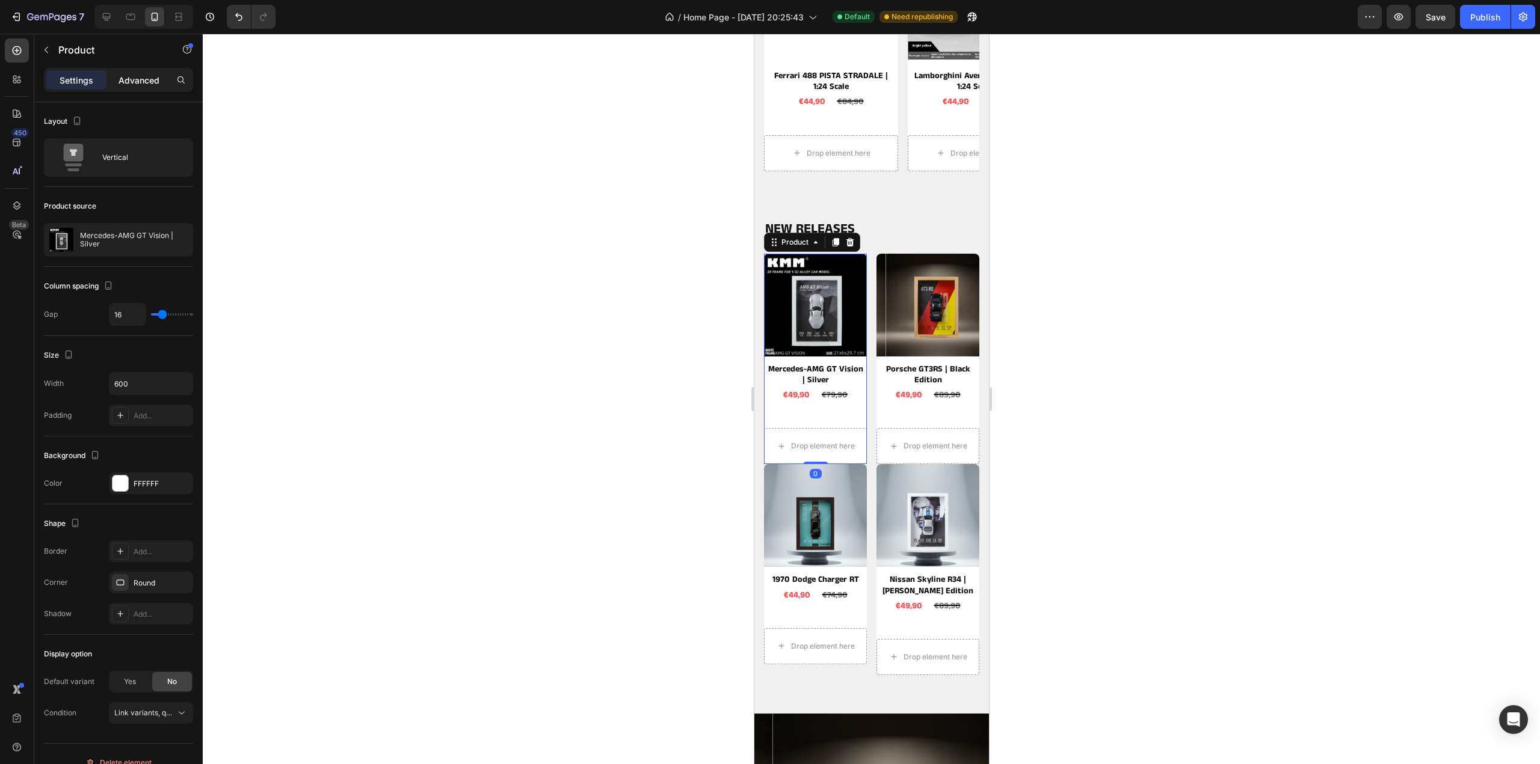
click at [136, 73] on div "Advanced" at bounding box center [139, 79] width 60 height 19
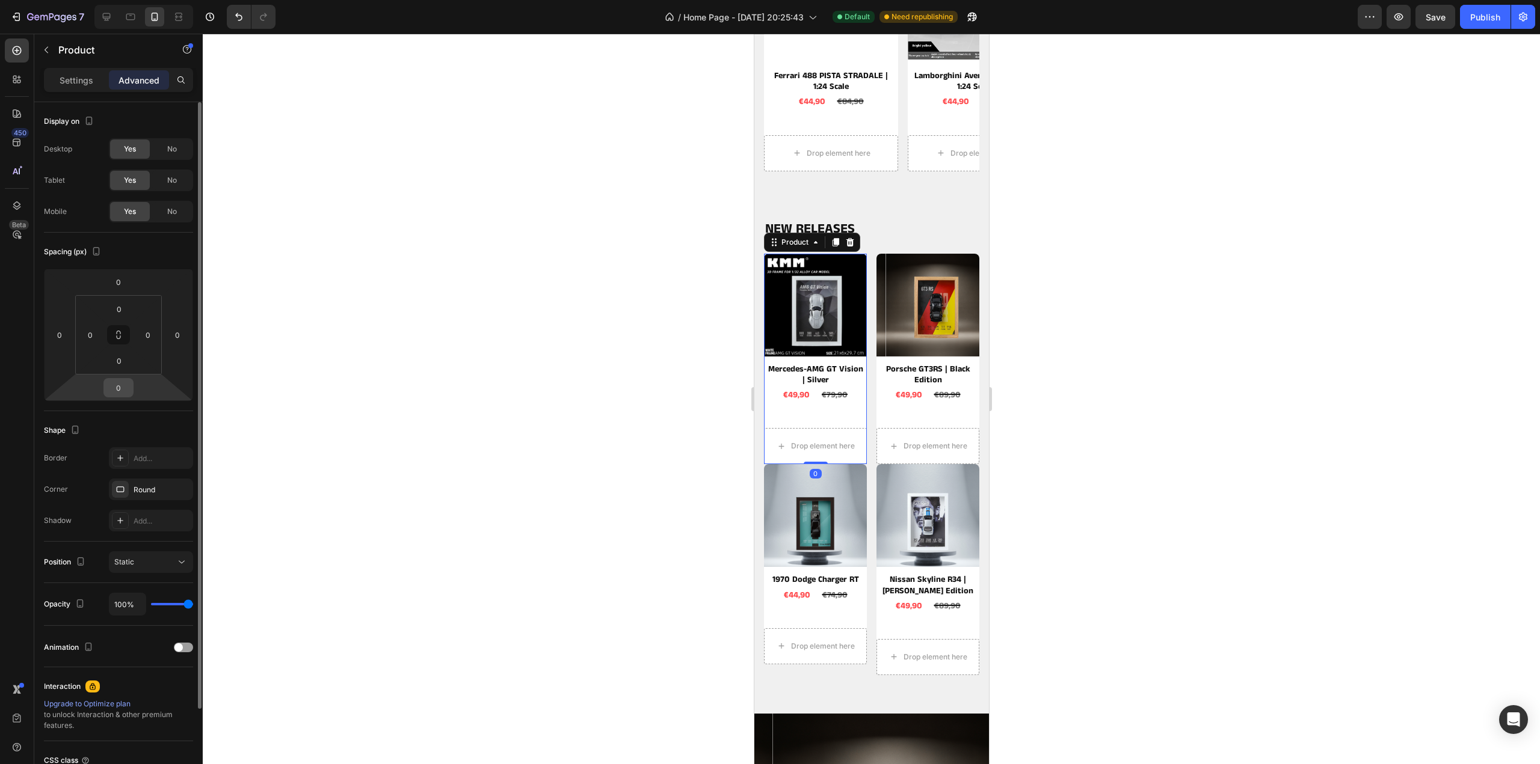
click at [123, 383] on input "0" at bounding box center [118, 388] width 24 height 18
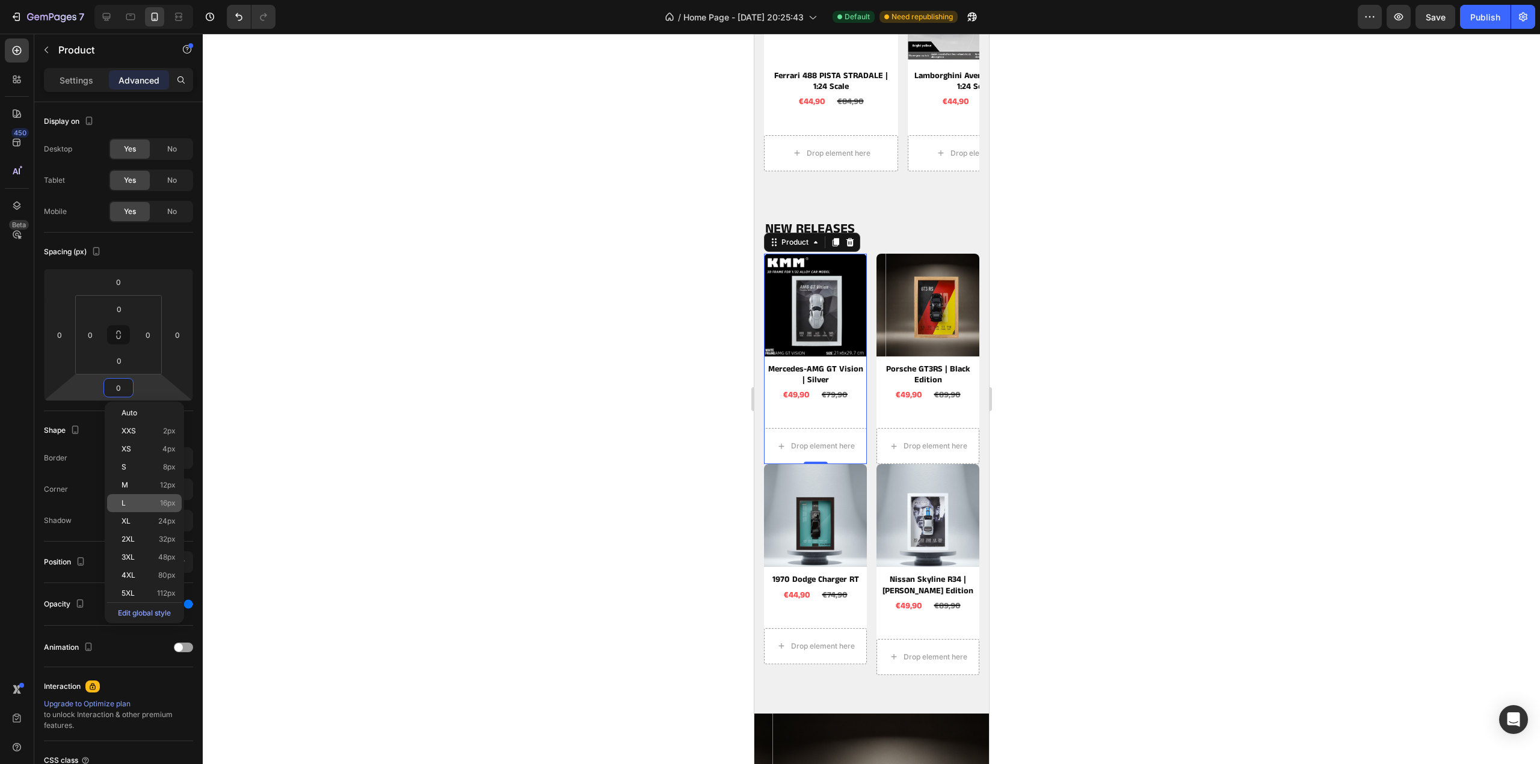
click at [150, 503] on p "L 16px" at bounding box center [148, 503] width 54 height 8
type input "16"
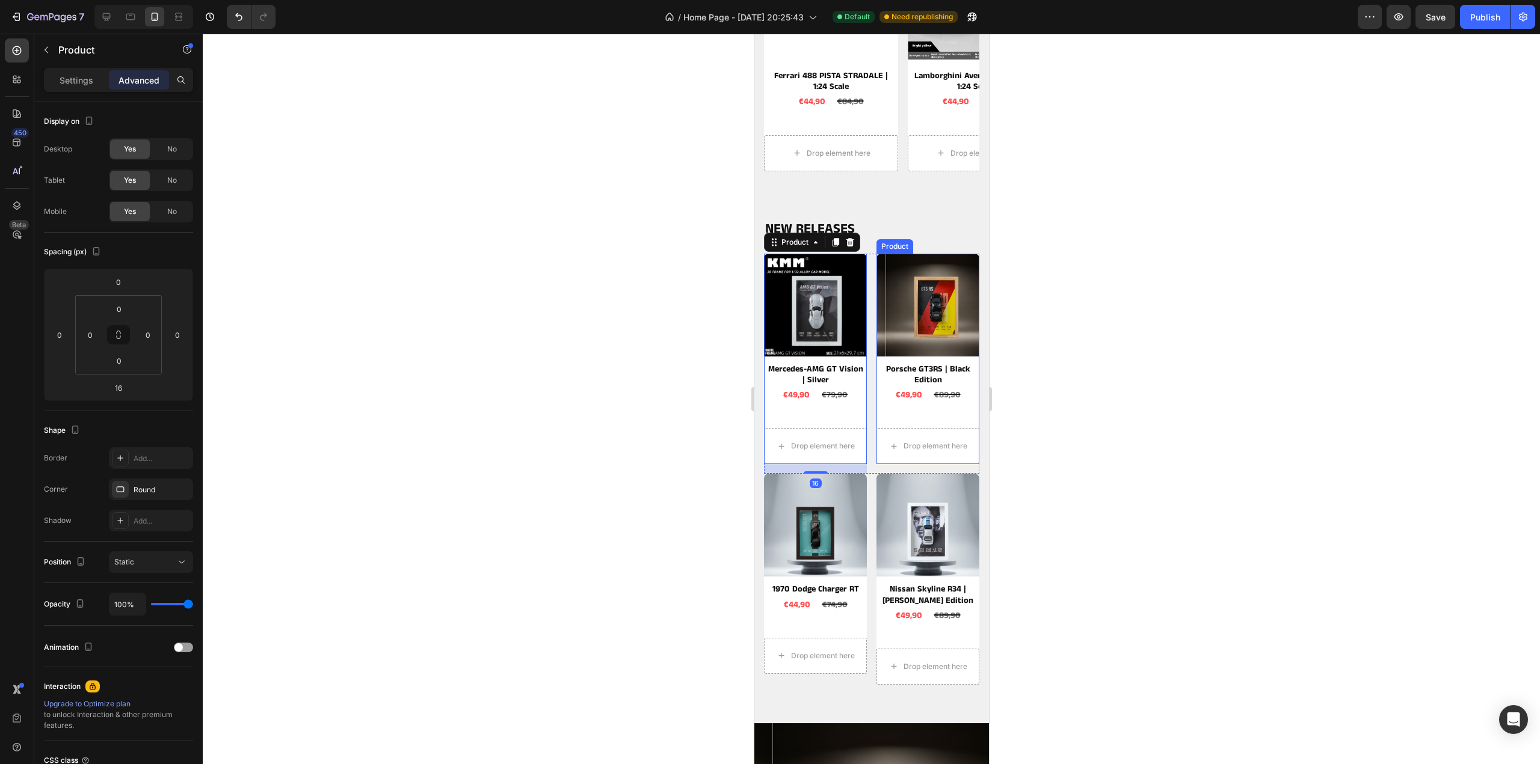
click at [903, 414] on div "Product Images Porsche GT3RS | Black Edition Product Title €49,90 Product Price…" at bounding box center [927, 359] width 103 height 211
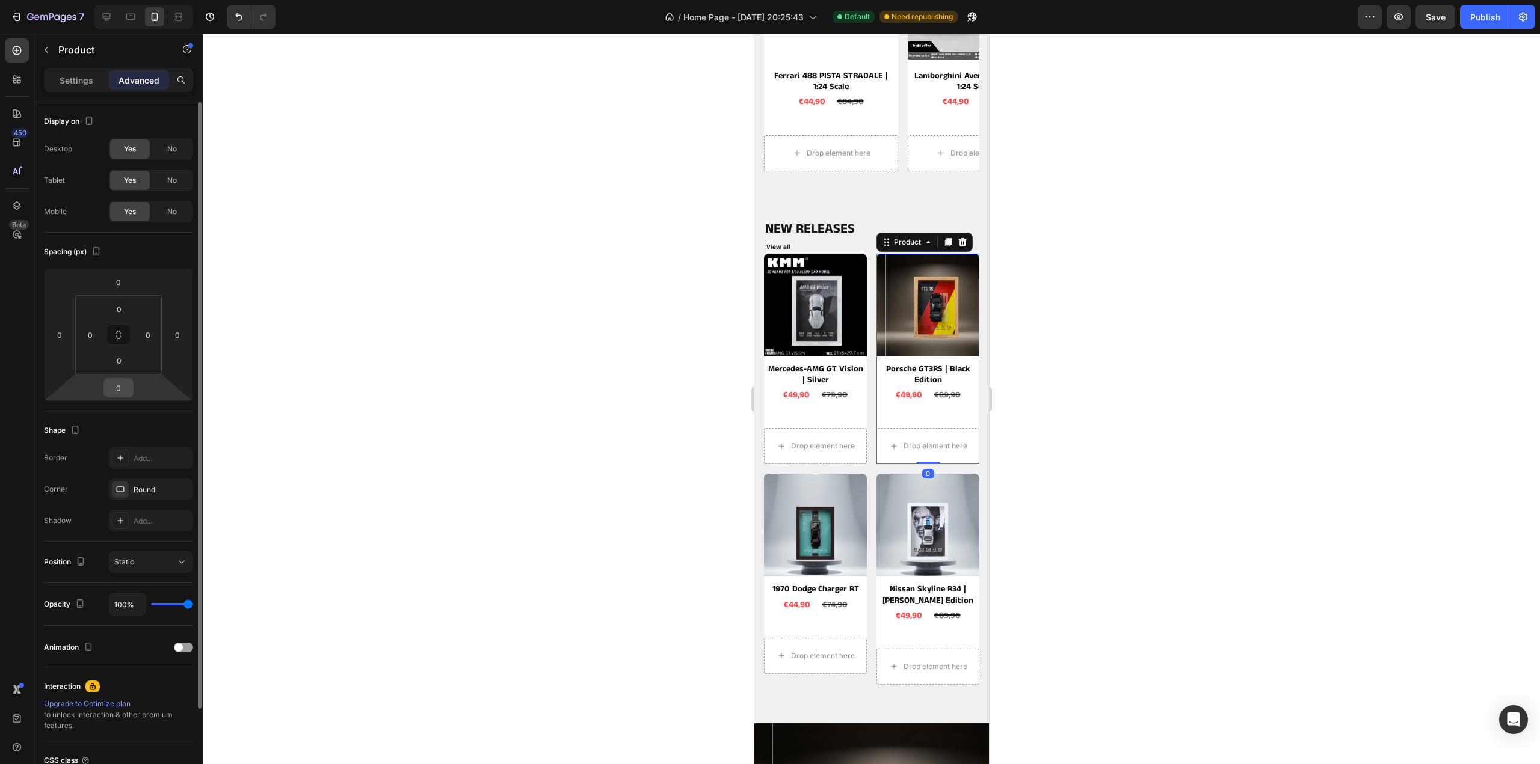
click at [124, 389] on input "0" at bounding box center [118, 388] width 24 height 18
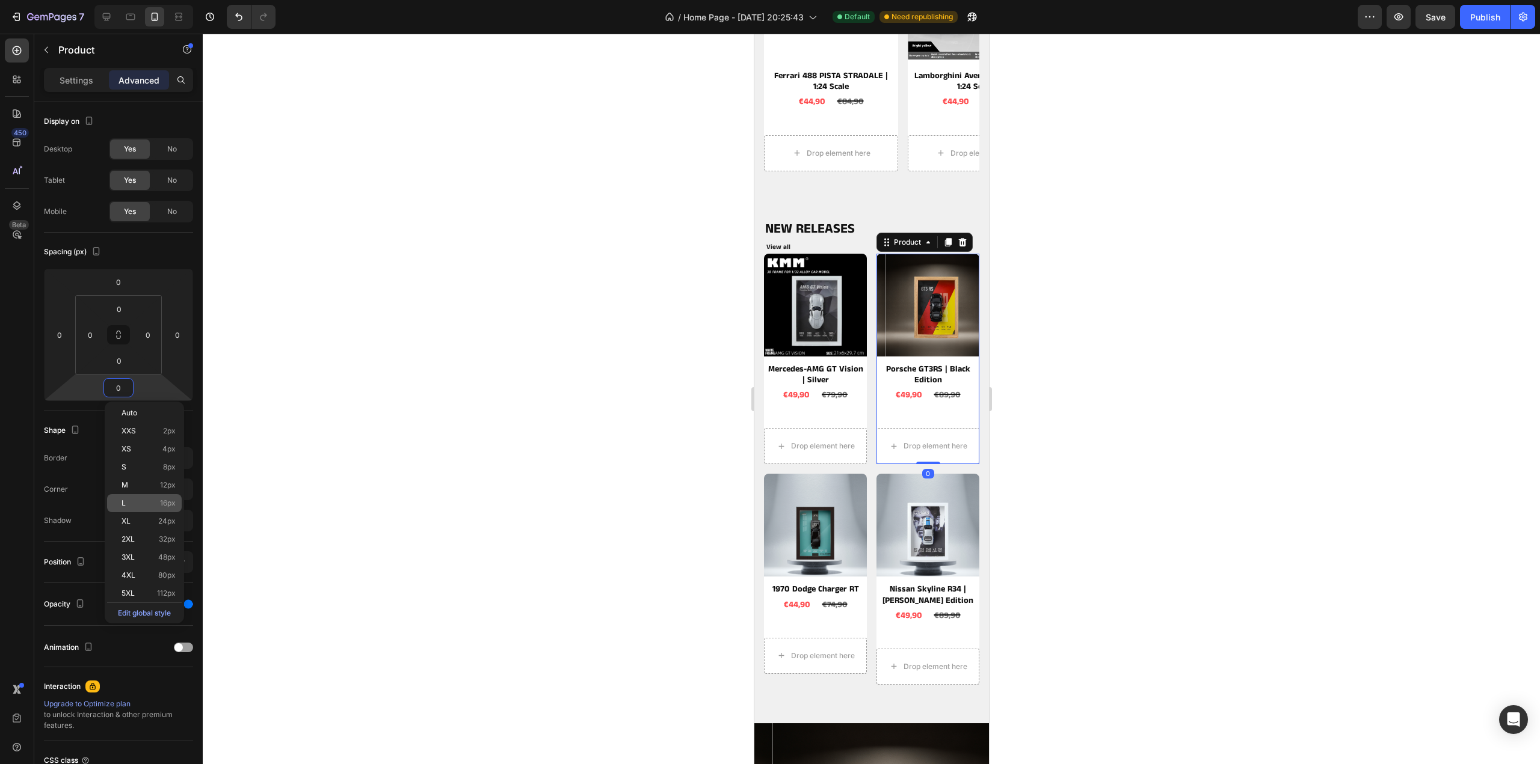
click at [137, 502] on p "L 16px" at bounding box center [148, 503] width 54 height 8
type input "16"
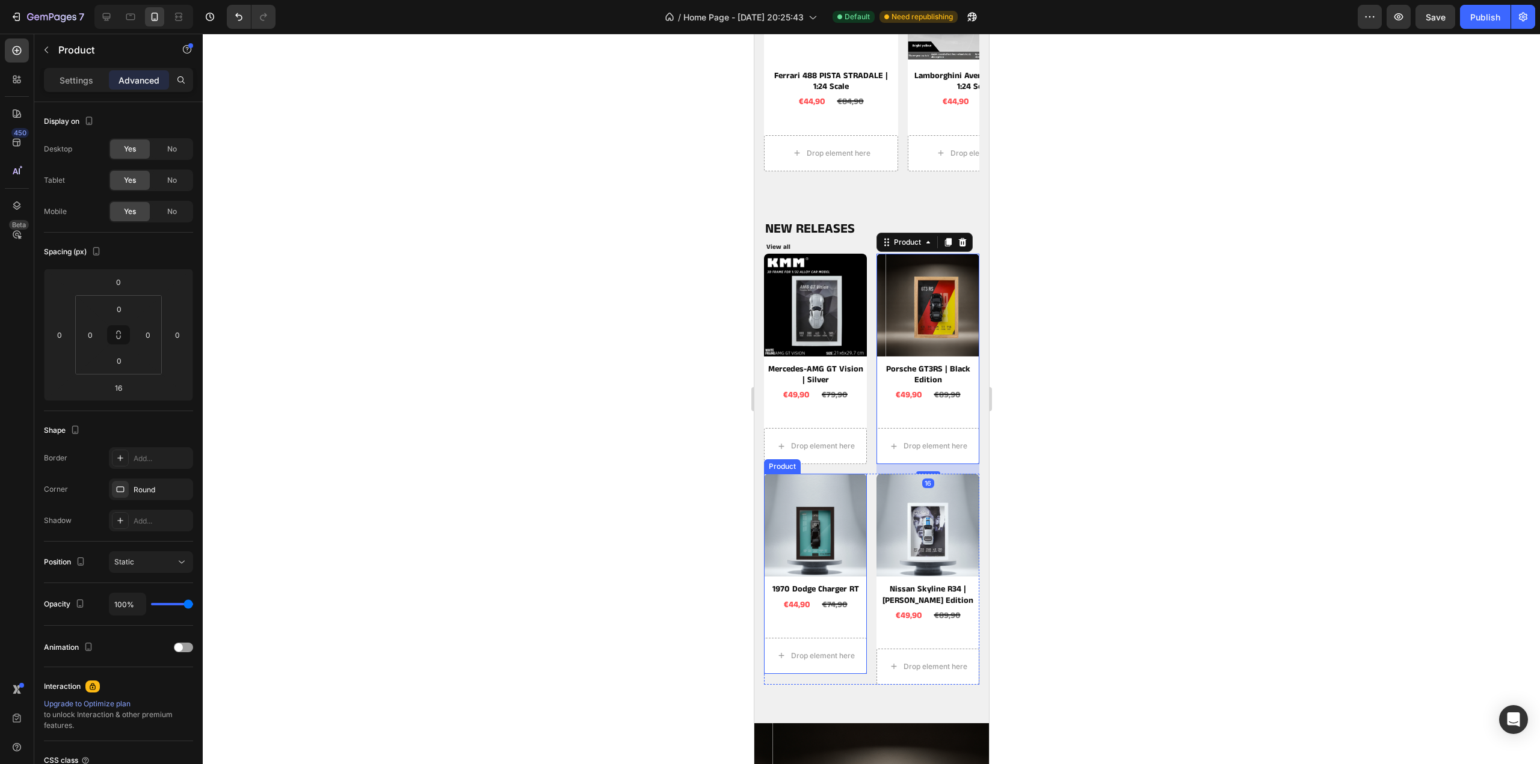
click at [855, 620] on div "Product Images 1970 Dodge Charger RT Product Title €44,90 Product Price Product…" at bounding box center [814, 574] width 103 height 200
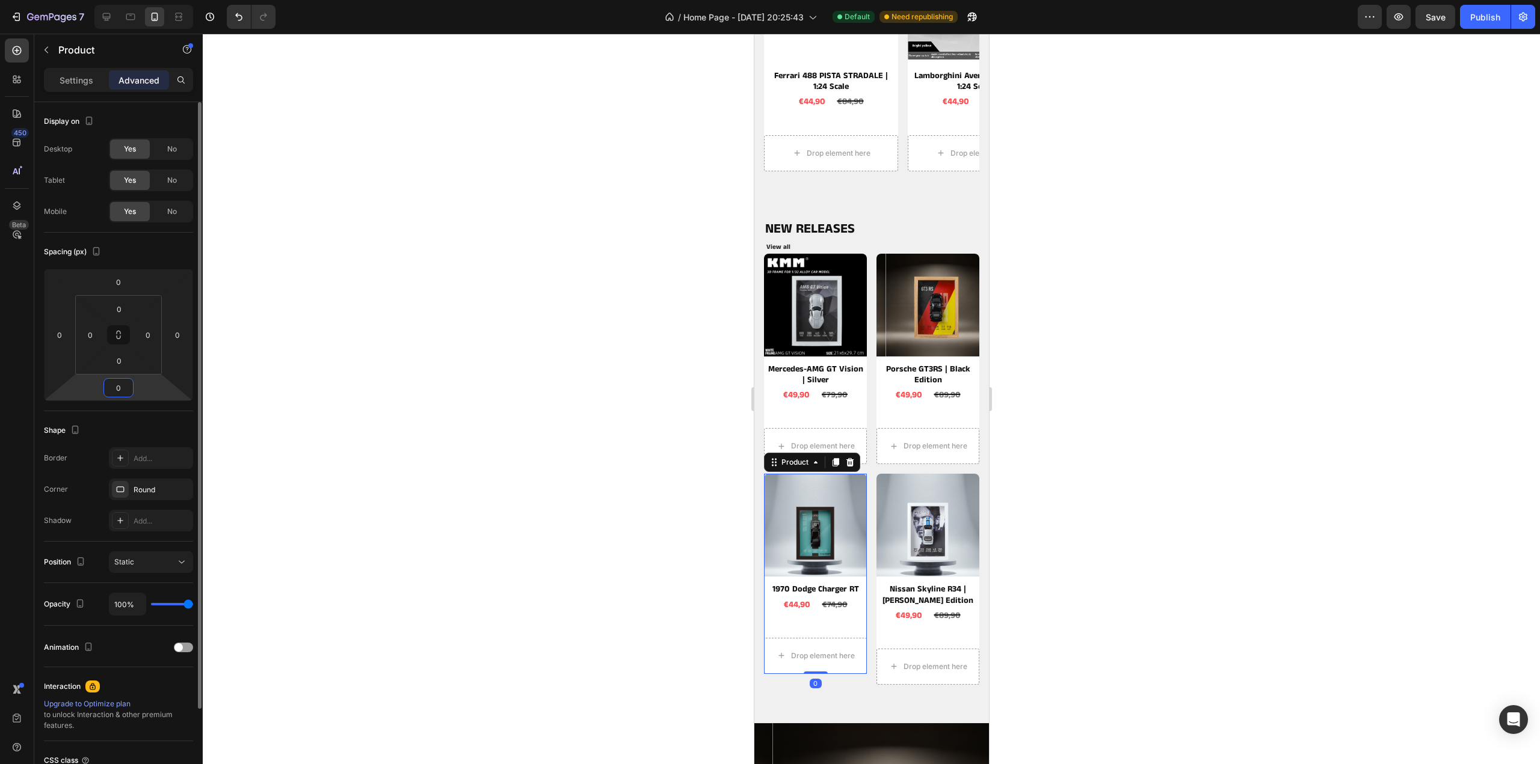
click at [123, 392] on input "0" at bounding box center [118, 388] width 24 height 18
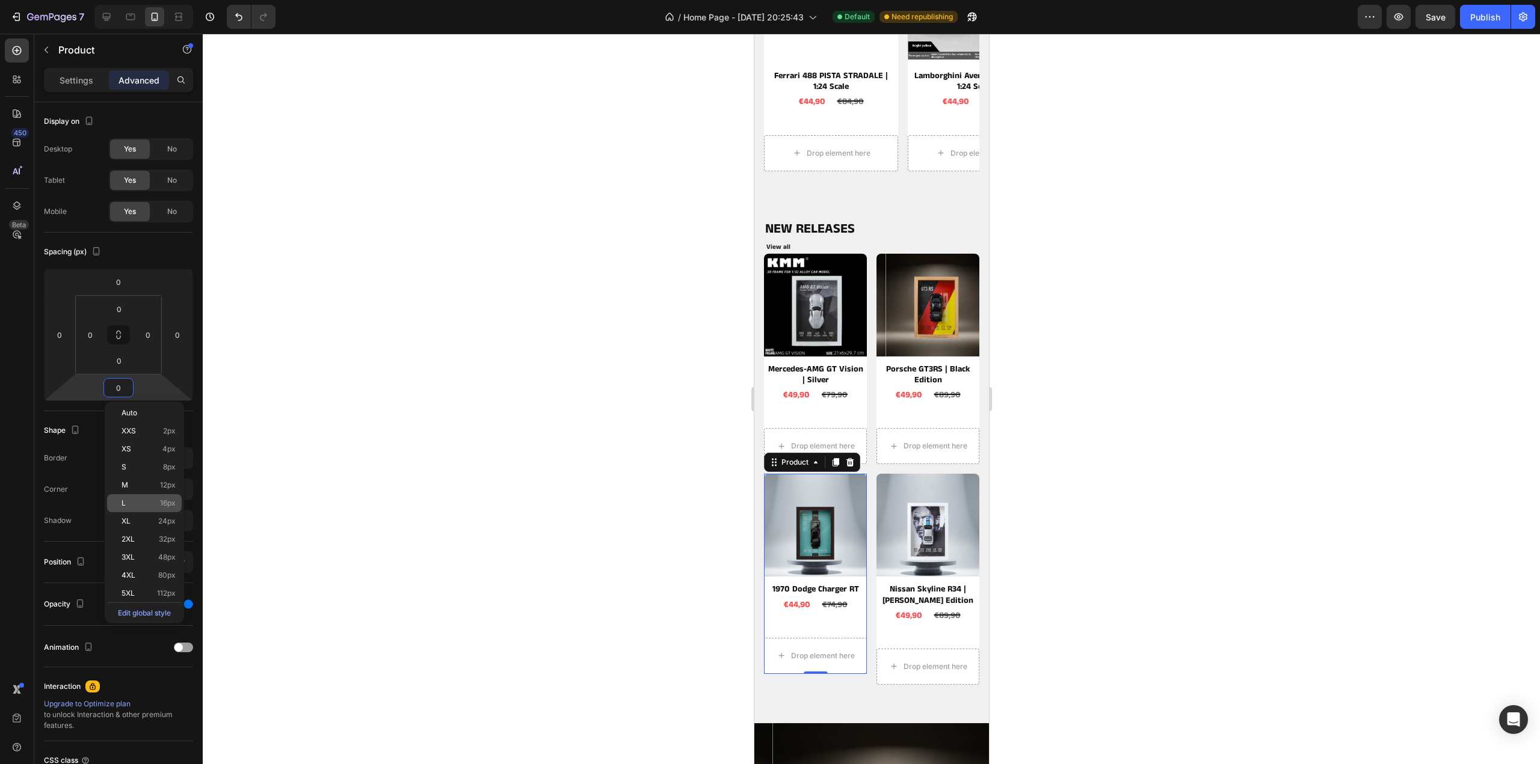
click at [142, 503] on p "L 16px" at bounding box center [148, 503] width 54 height 8
type input "16"
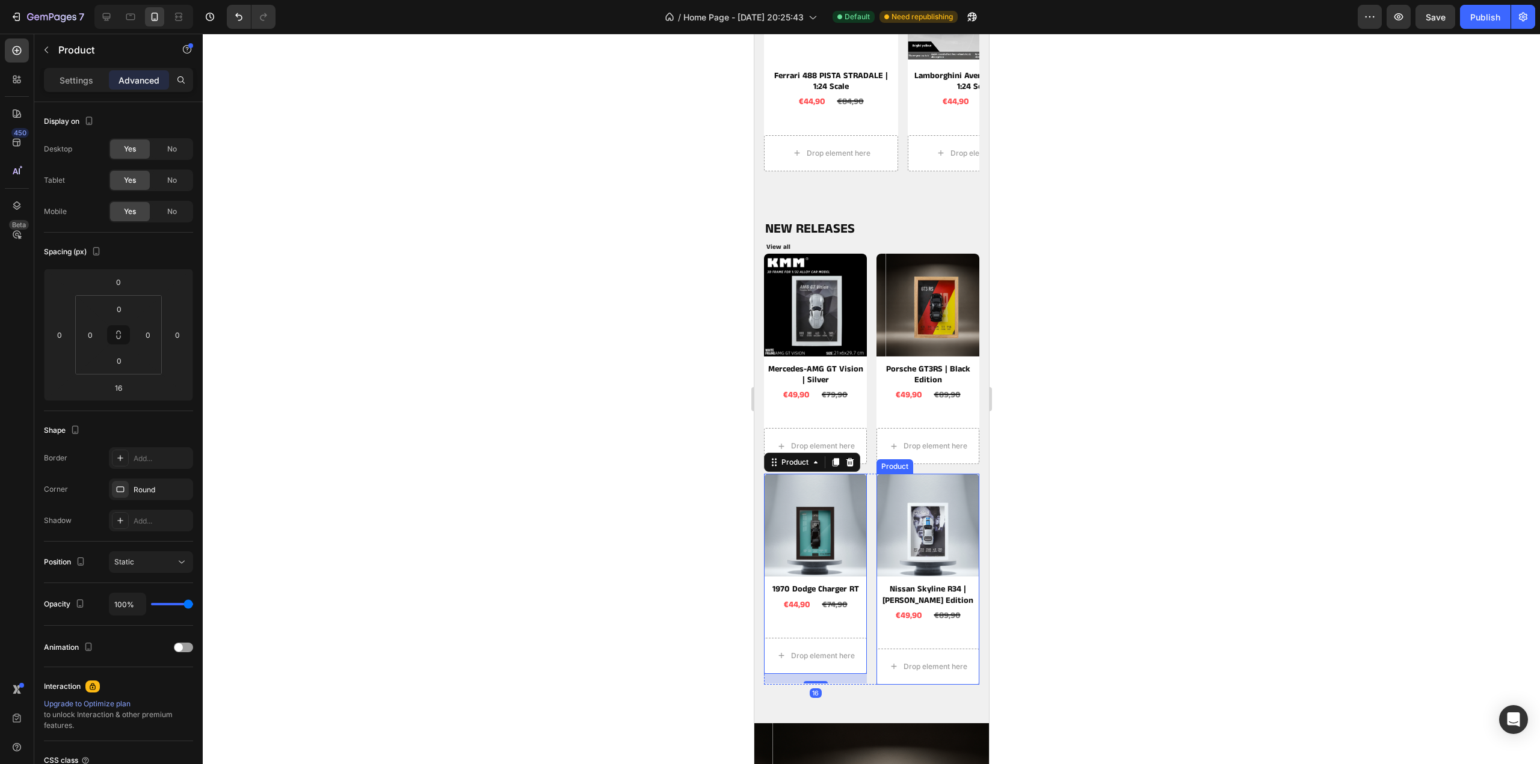
click at [888, 633] on div "Product Images Nissan Skyline R34 | Paul Walker Edition Product Title €49,90 Pr…" at bounding box center [927, 579] width 103 height 211
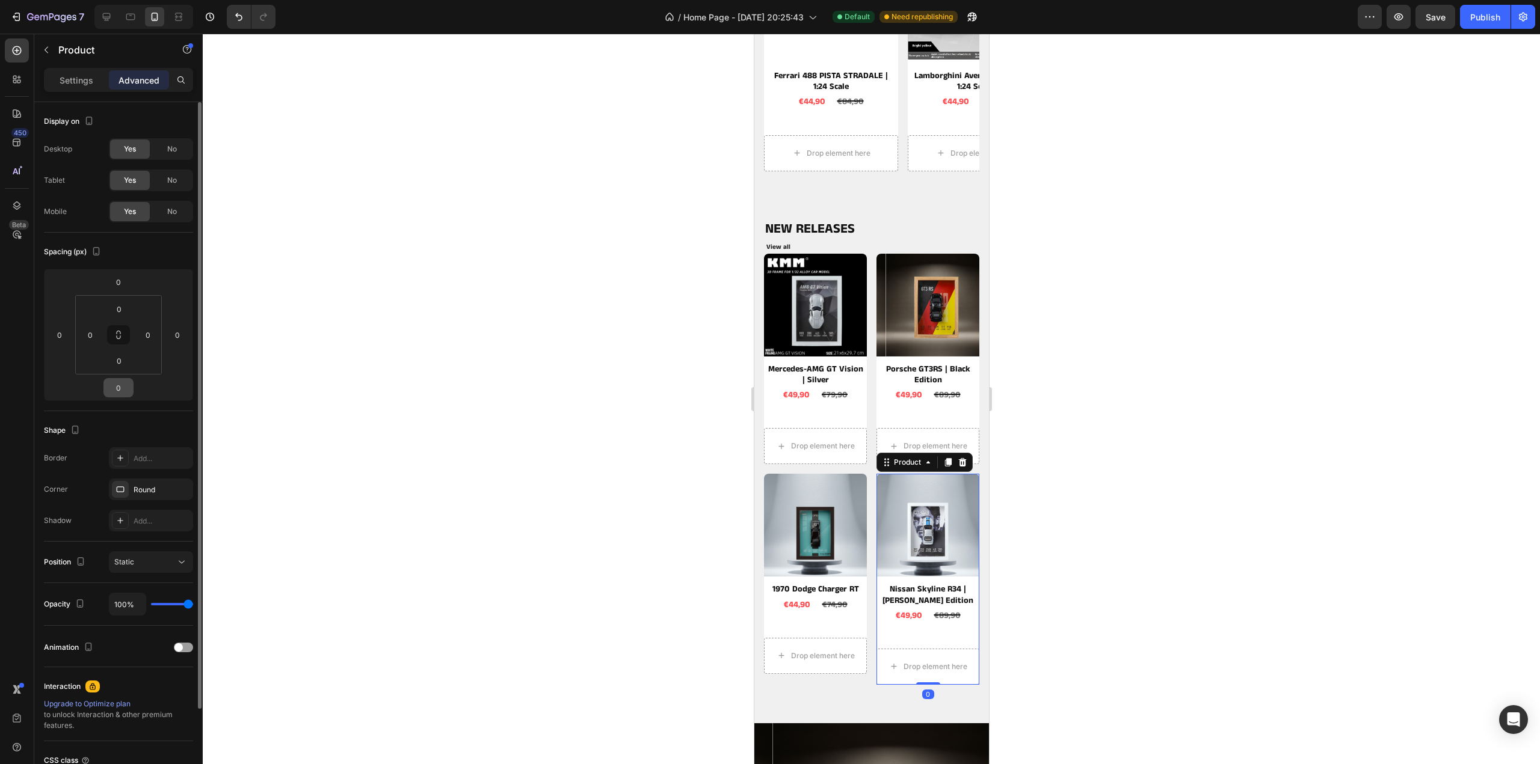
click at [123, 387] on input "0" at bounding box center [118, 388] width 24 height 18
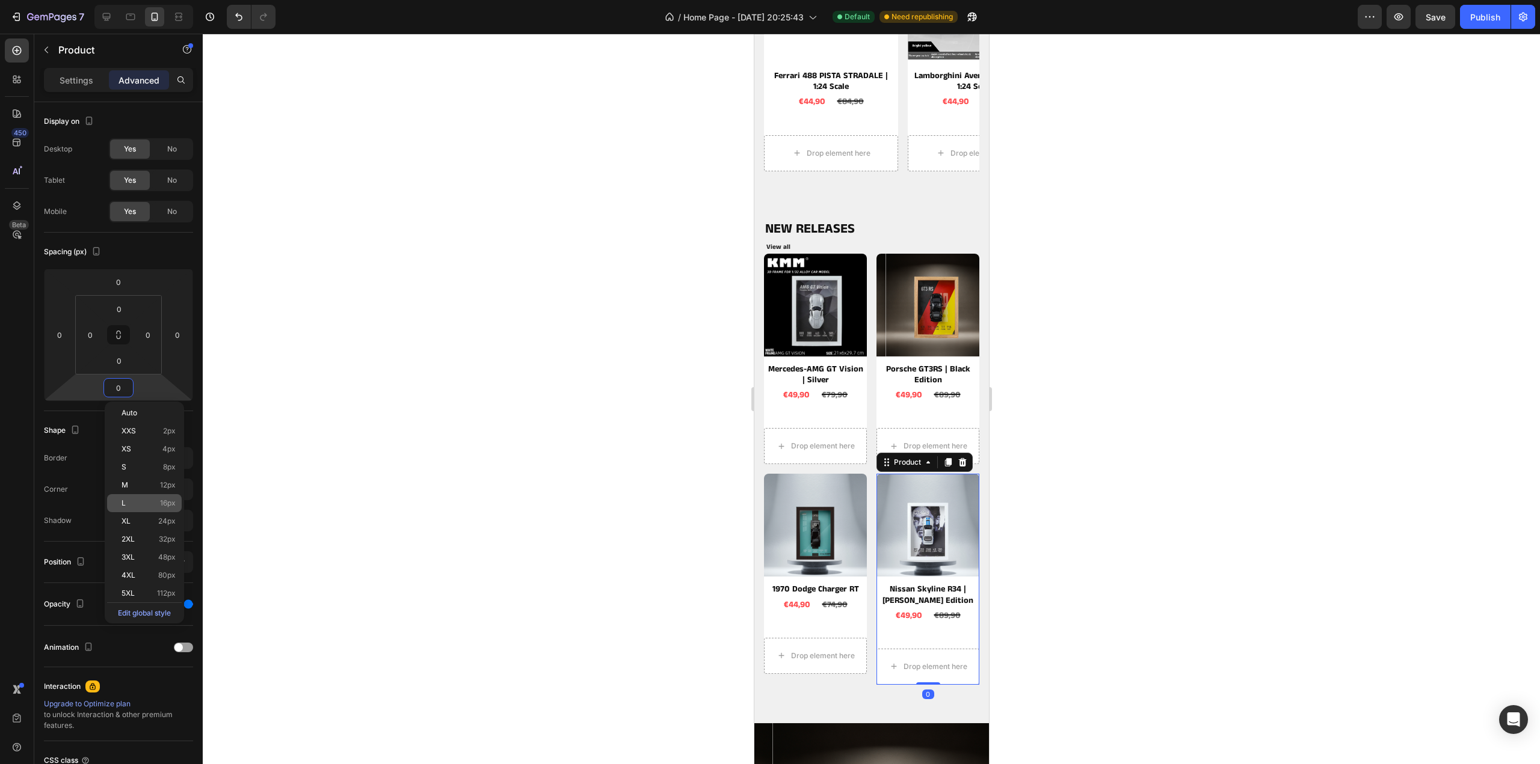
click at [136, 501] on p "L 16px" at bounding box center [148, 503] width 54 height 8
type input "16"
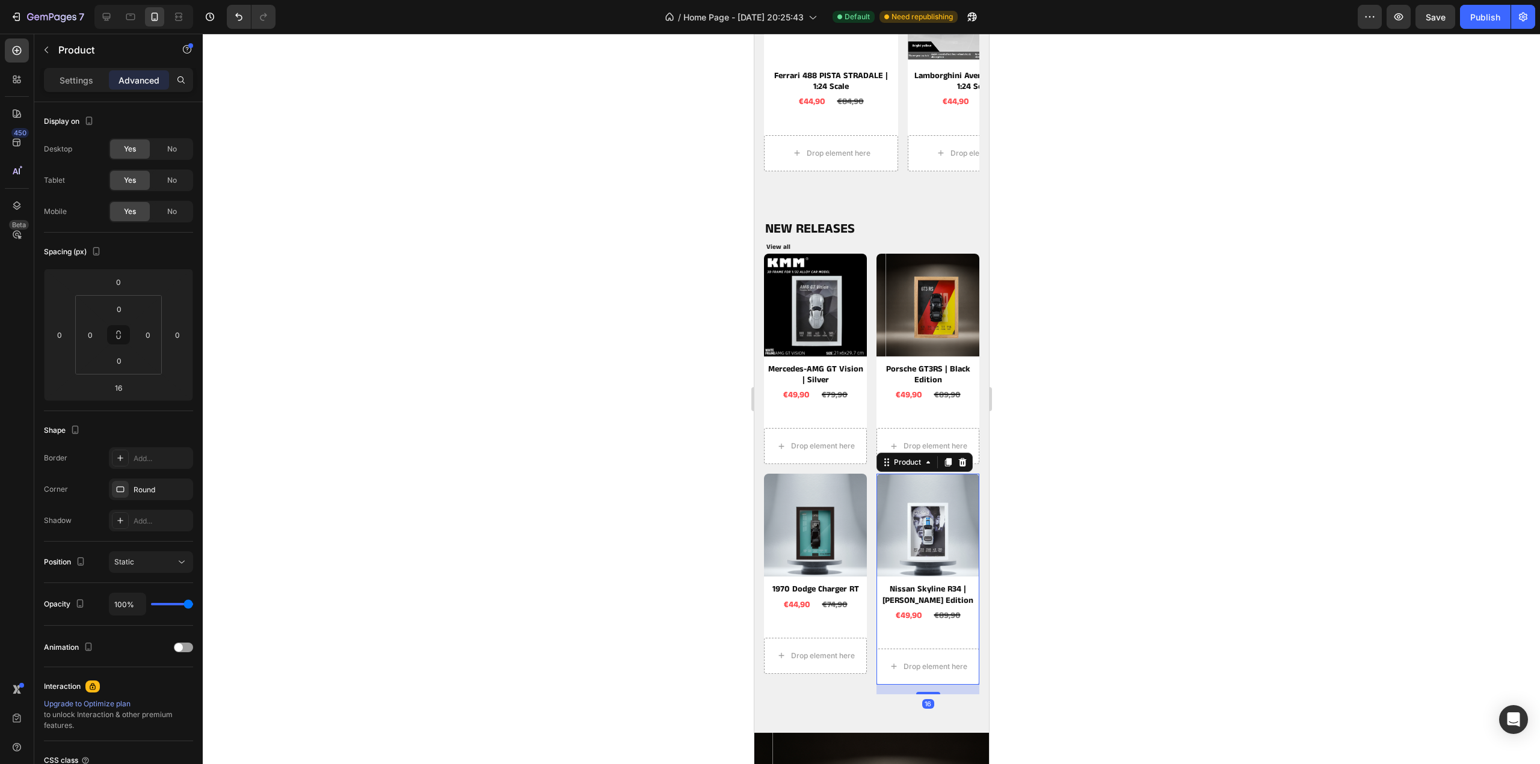
click at [1232, 447] on div at bounding box center [871, 399] width 1337 height 731
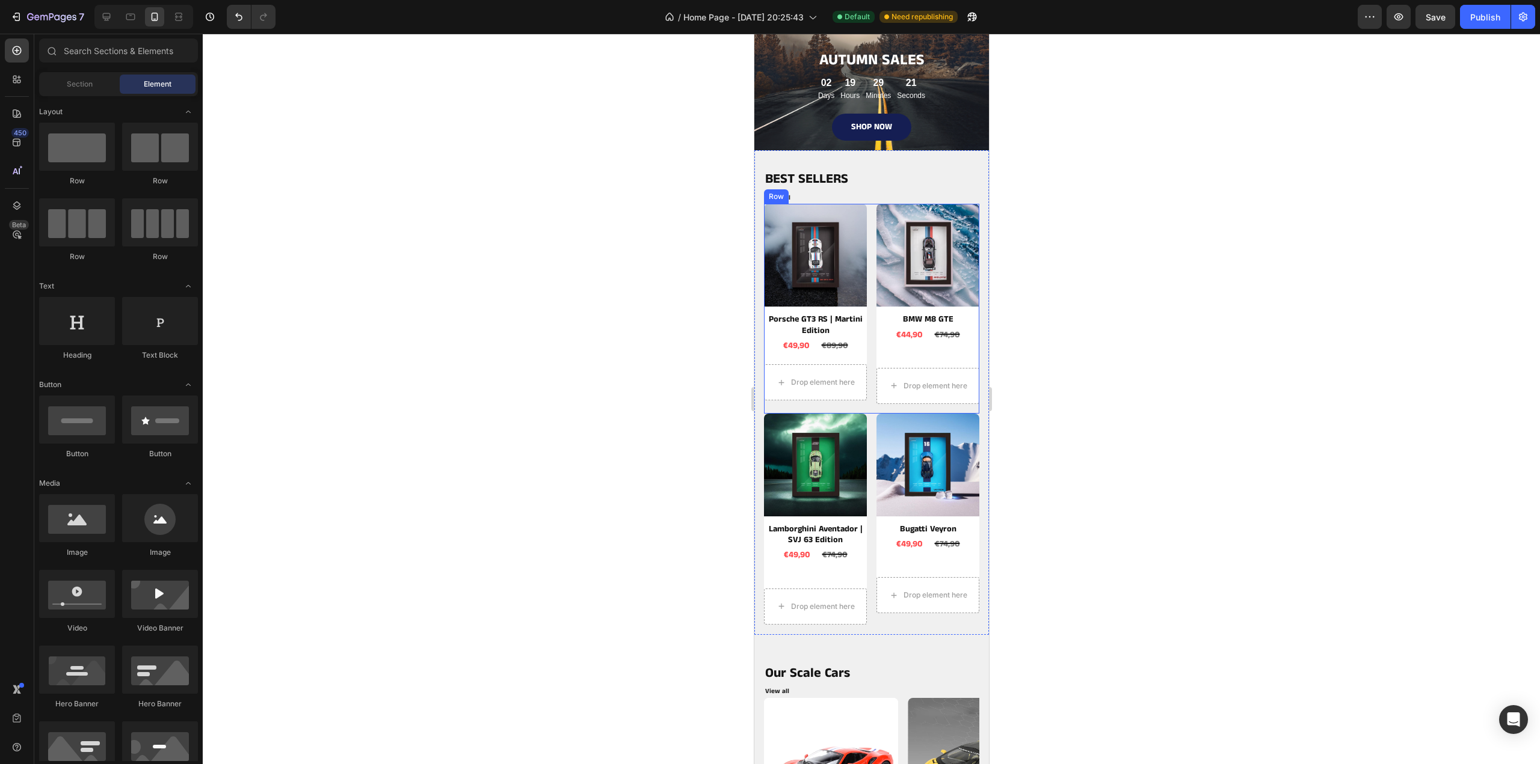
scroll to position [269, 0]
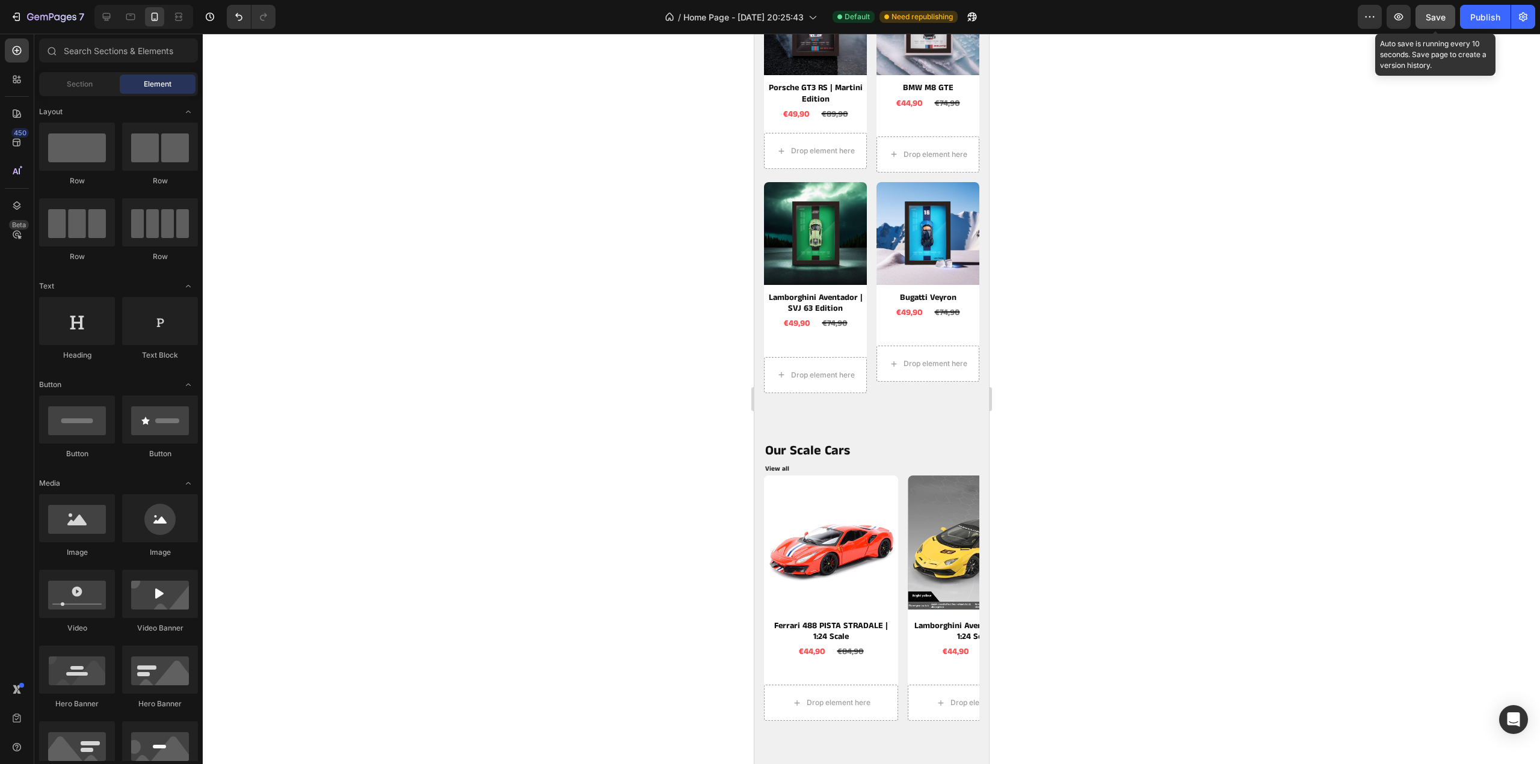
click at [1450, 14] on button "Save" at bounding box center [1435, 17] width 40 height 24
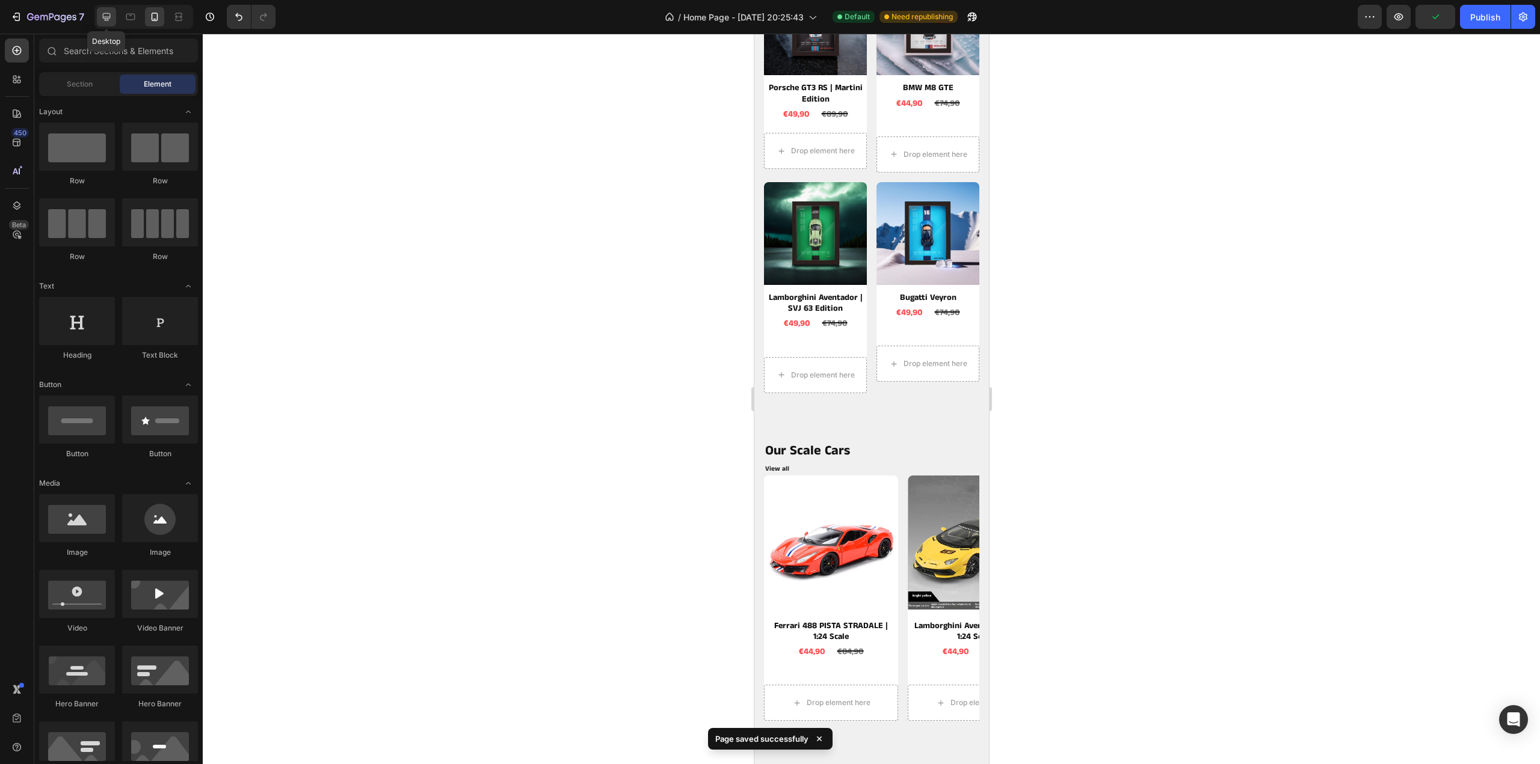
click at [108, 13] on icon at bounding box center [107, 17] width 8 height 8
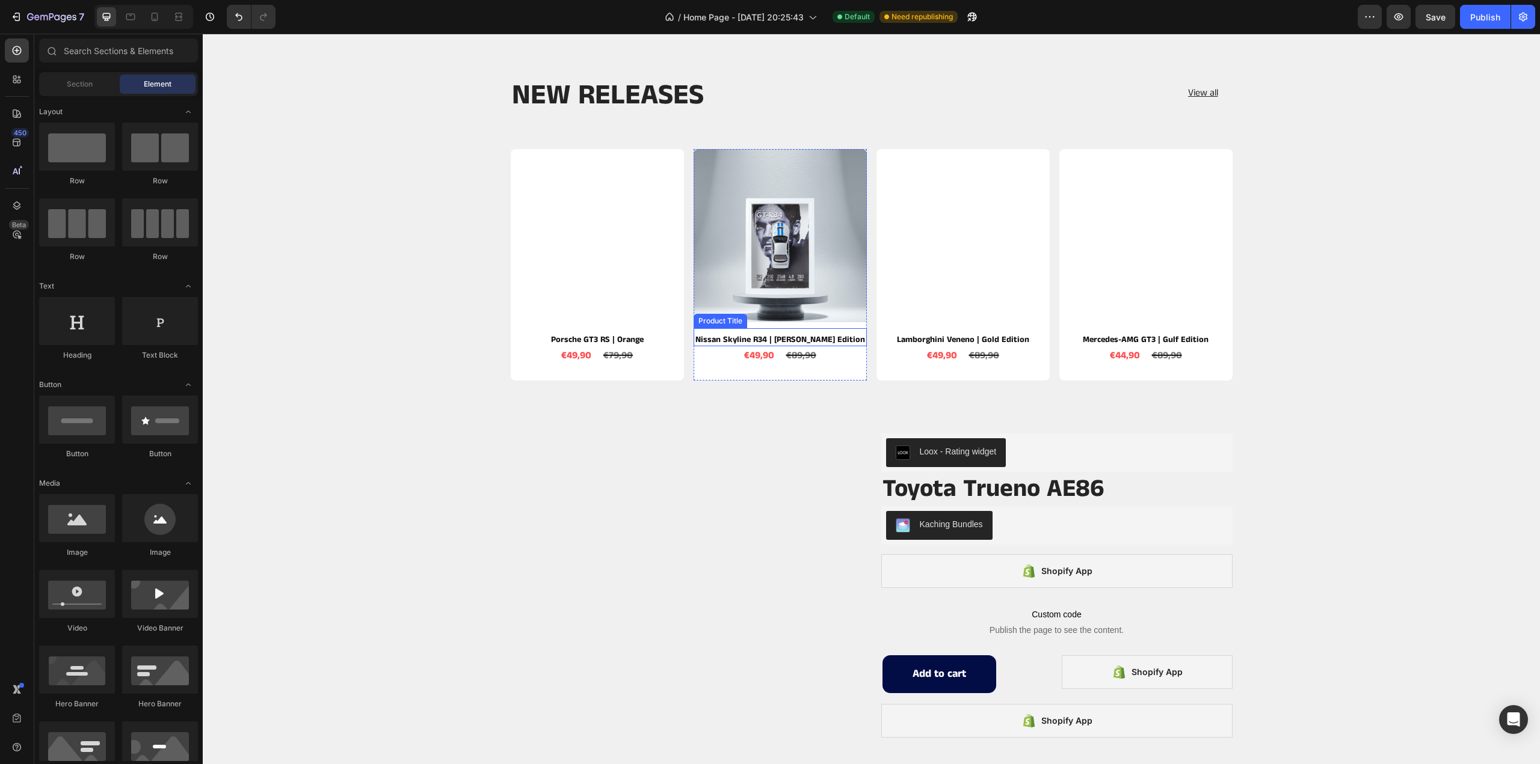
scroll to position [931, 0]
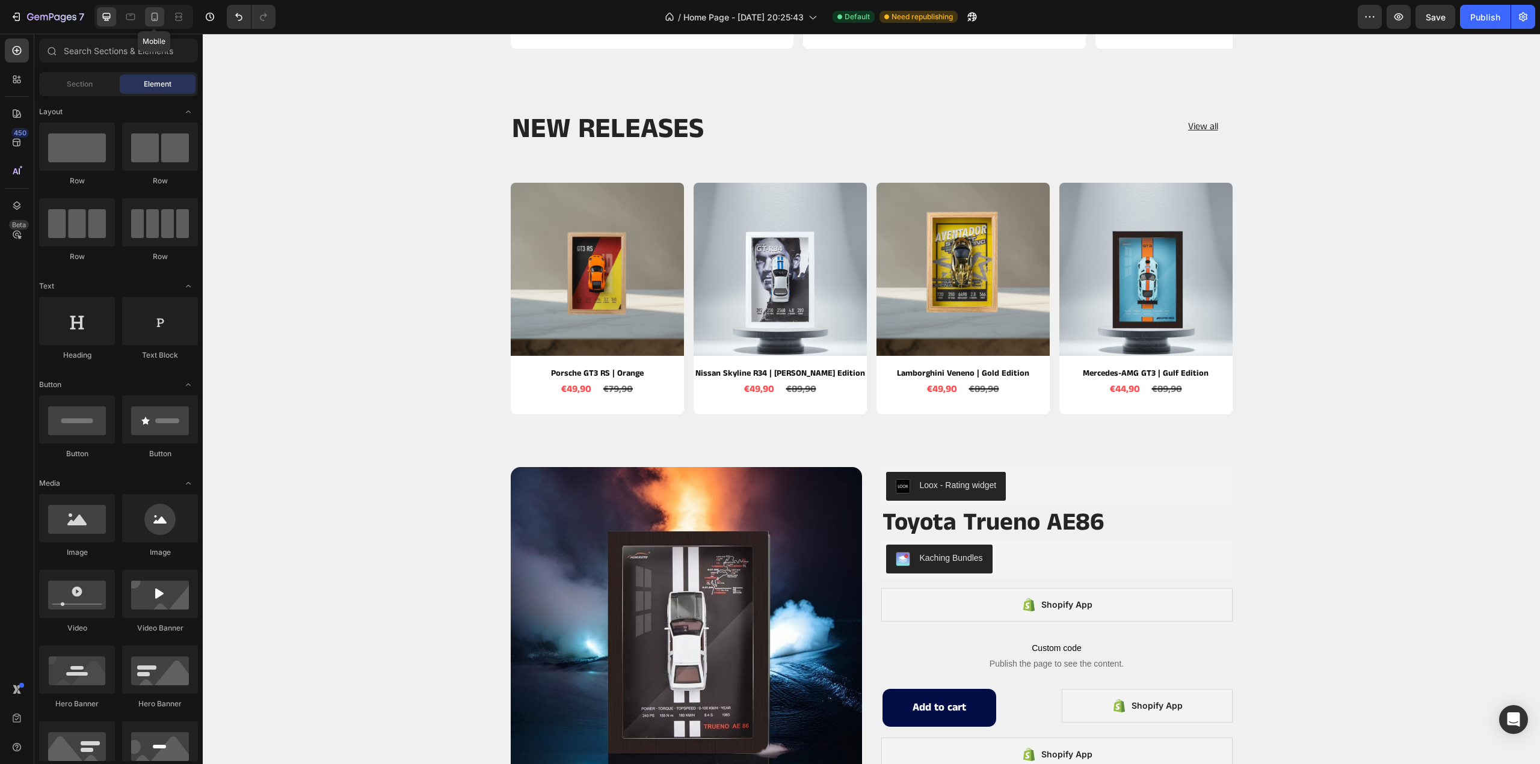
click at [155, 14] on icon at bounding box center [155, 17] width 12 height 12
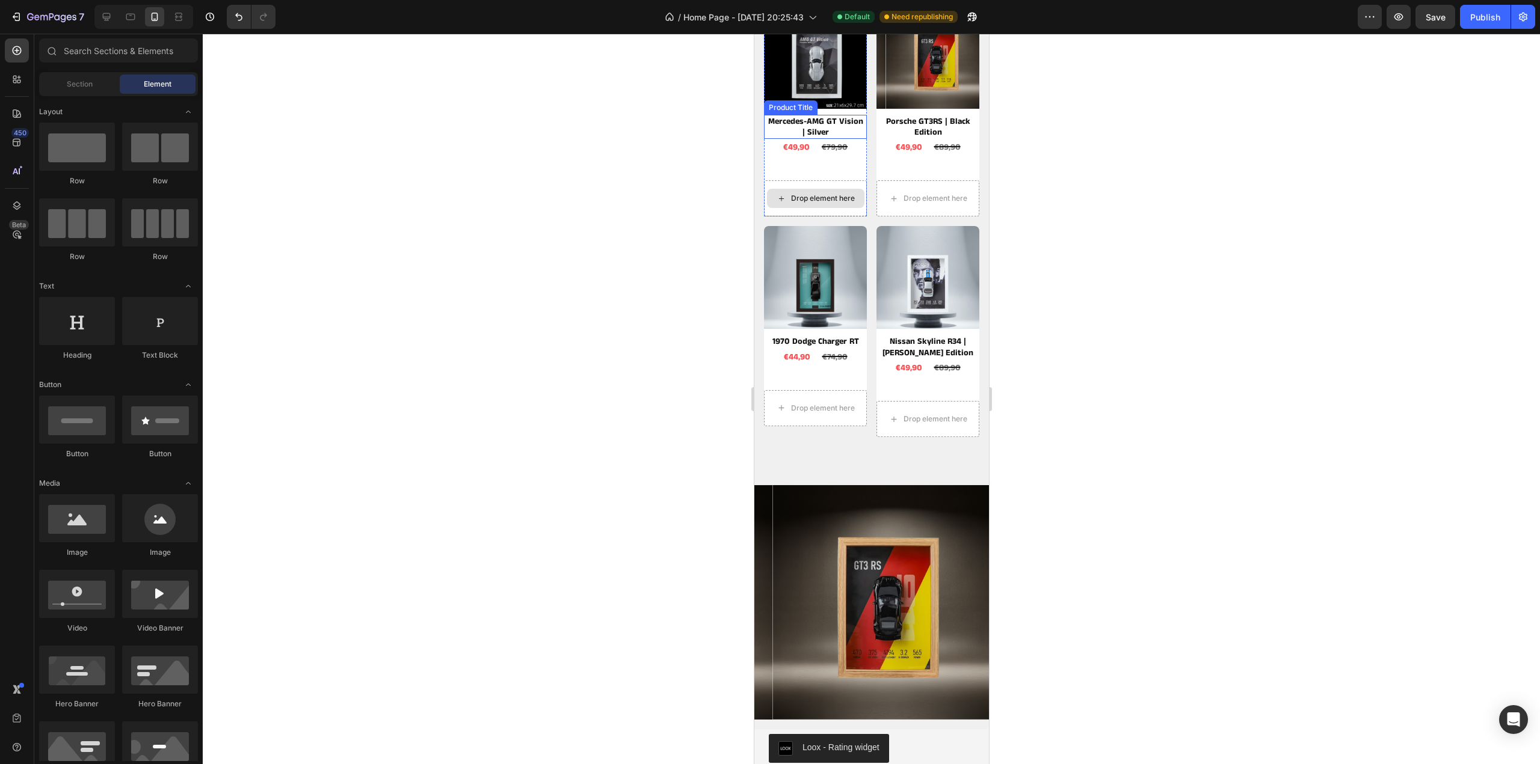
scroll to position [1232, 0]
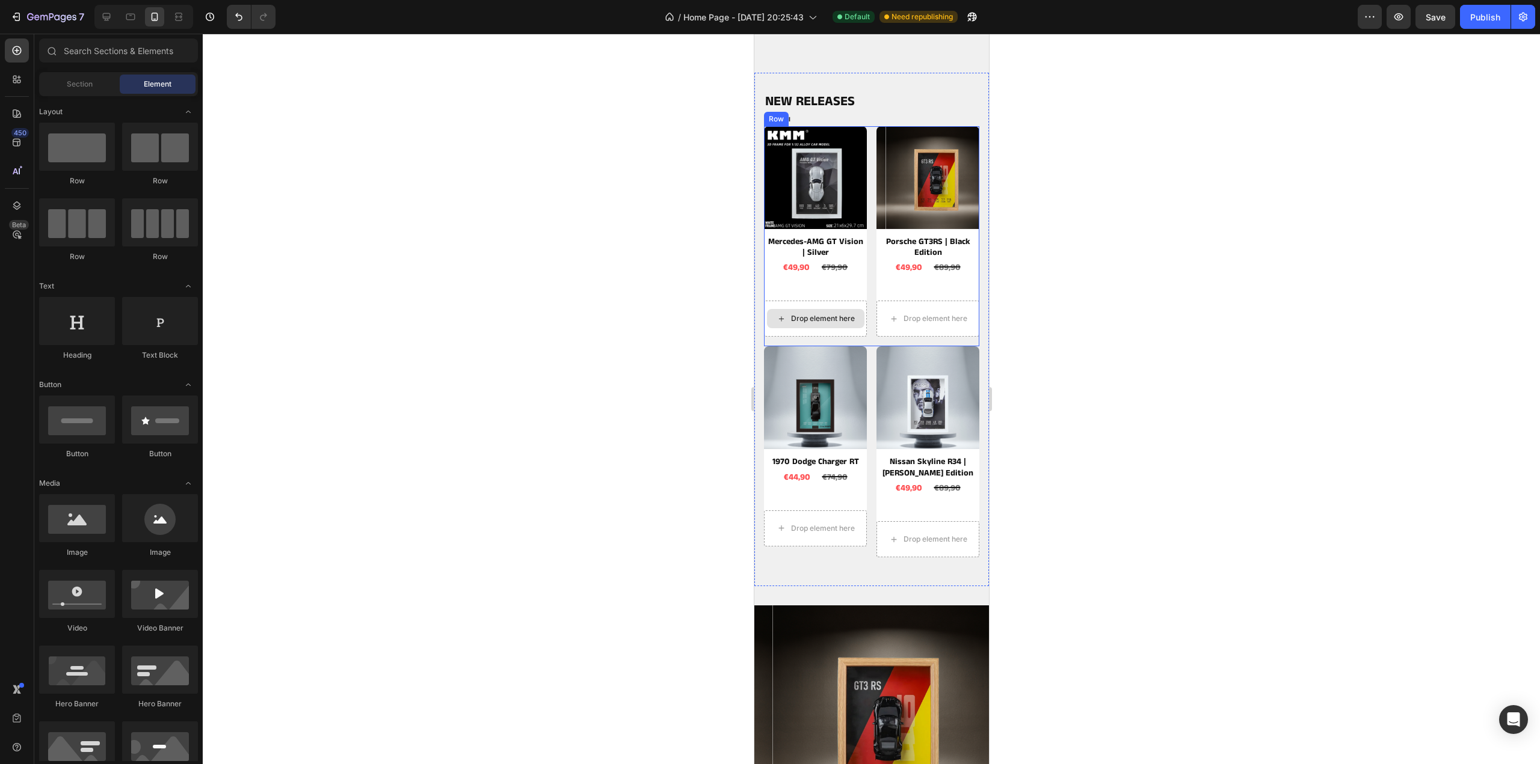
click at [857, 291] on div "Product Images Mercedes-AMG GT Vision | Silver Product Title €49,90 Product Pri…" at bounding box center [814, 231] width 103 height 211
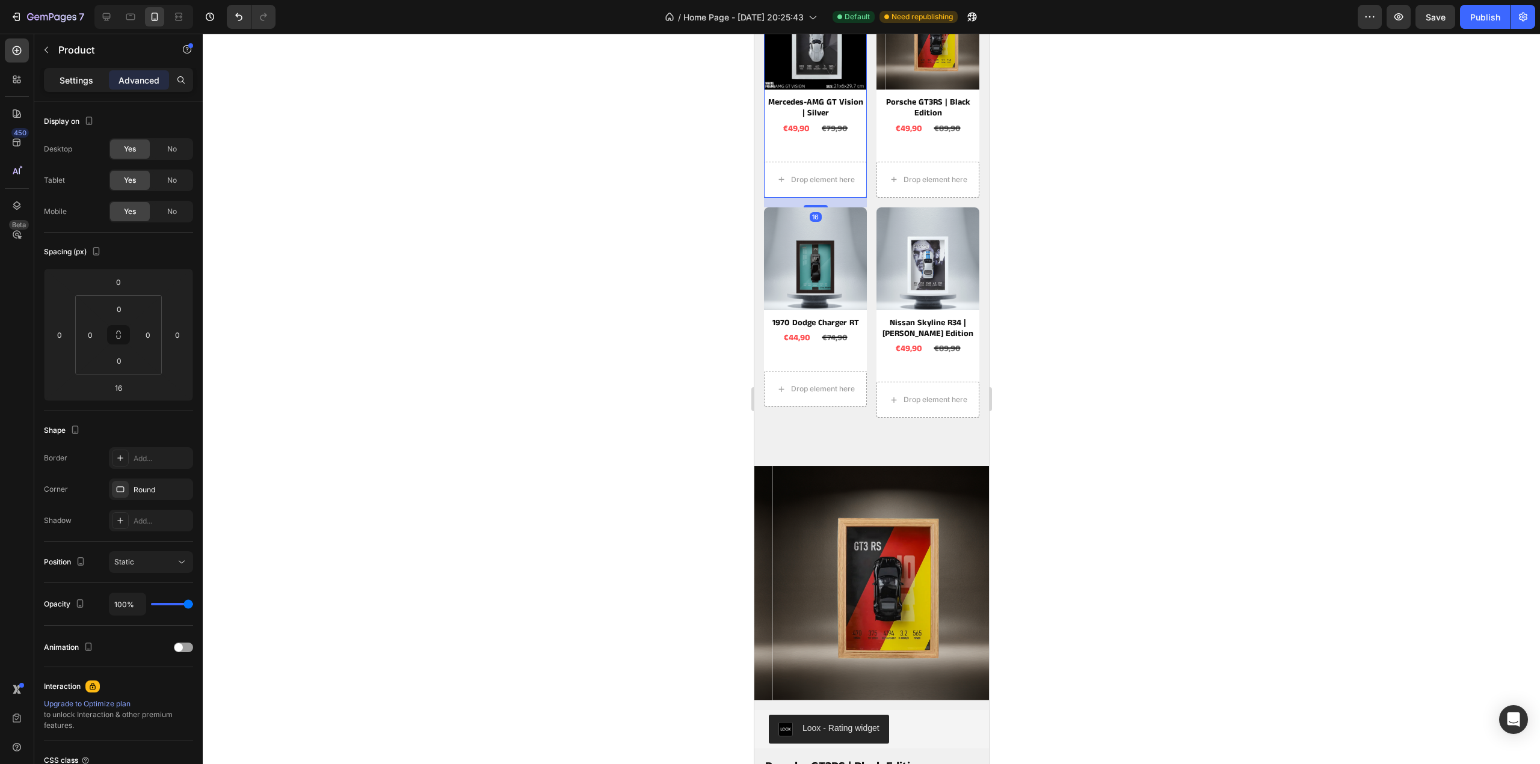
click at [82, 78] on p "Settings" at bounding box center [77, 80] width 34 height 13
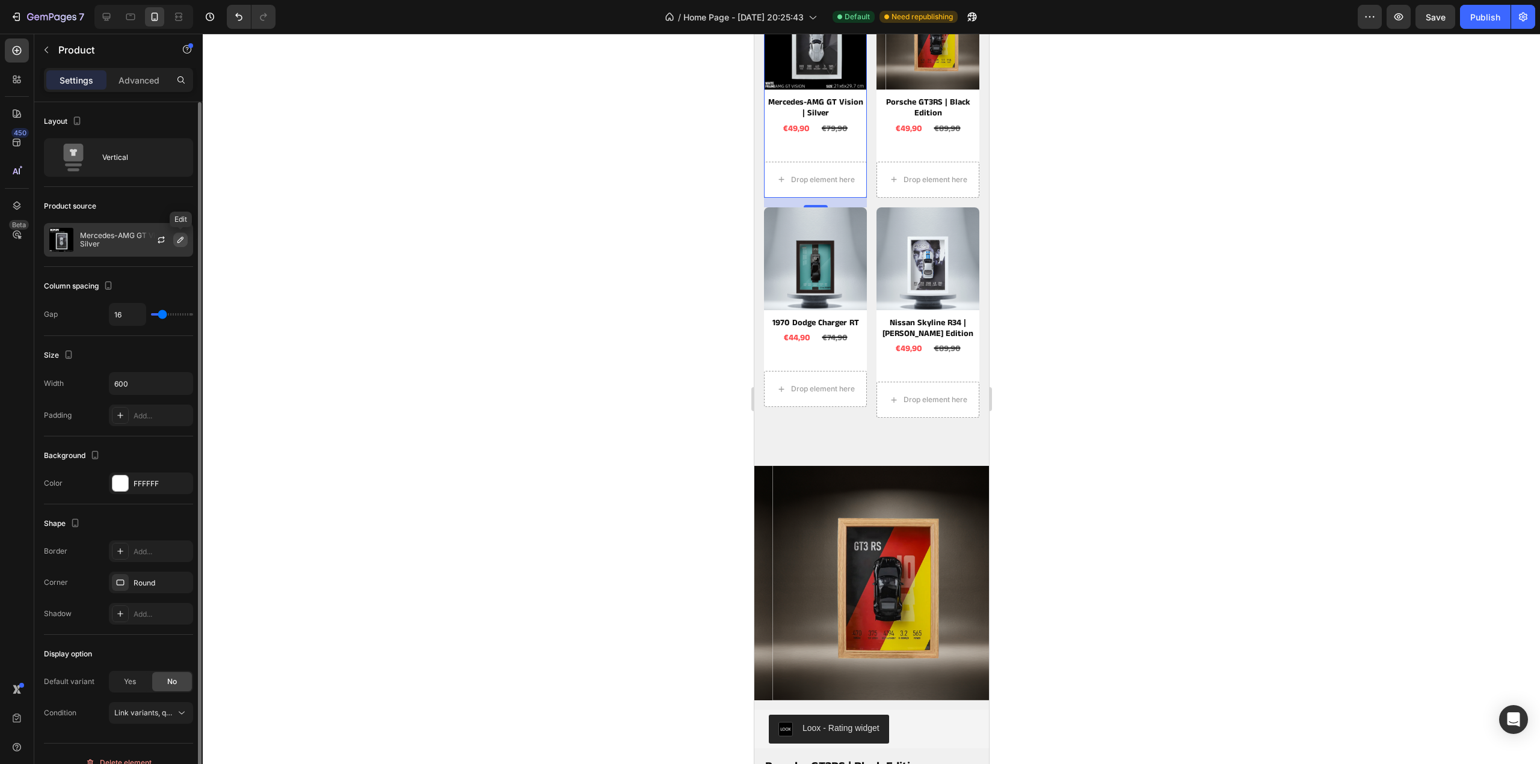
click at [181, 236] on icon "button" at bounding box center [181, 240] width 10 height 10
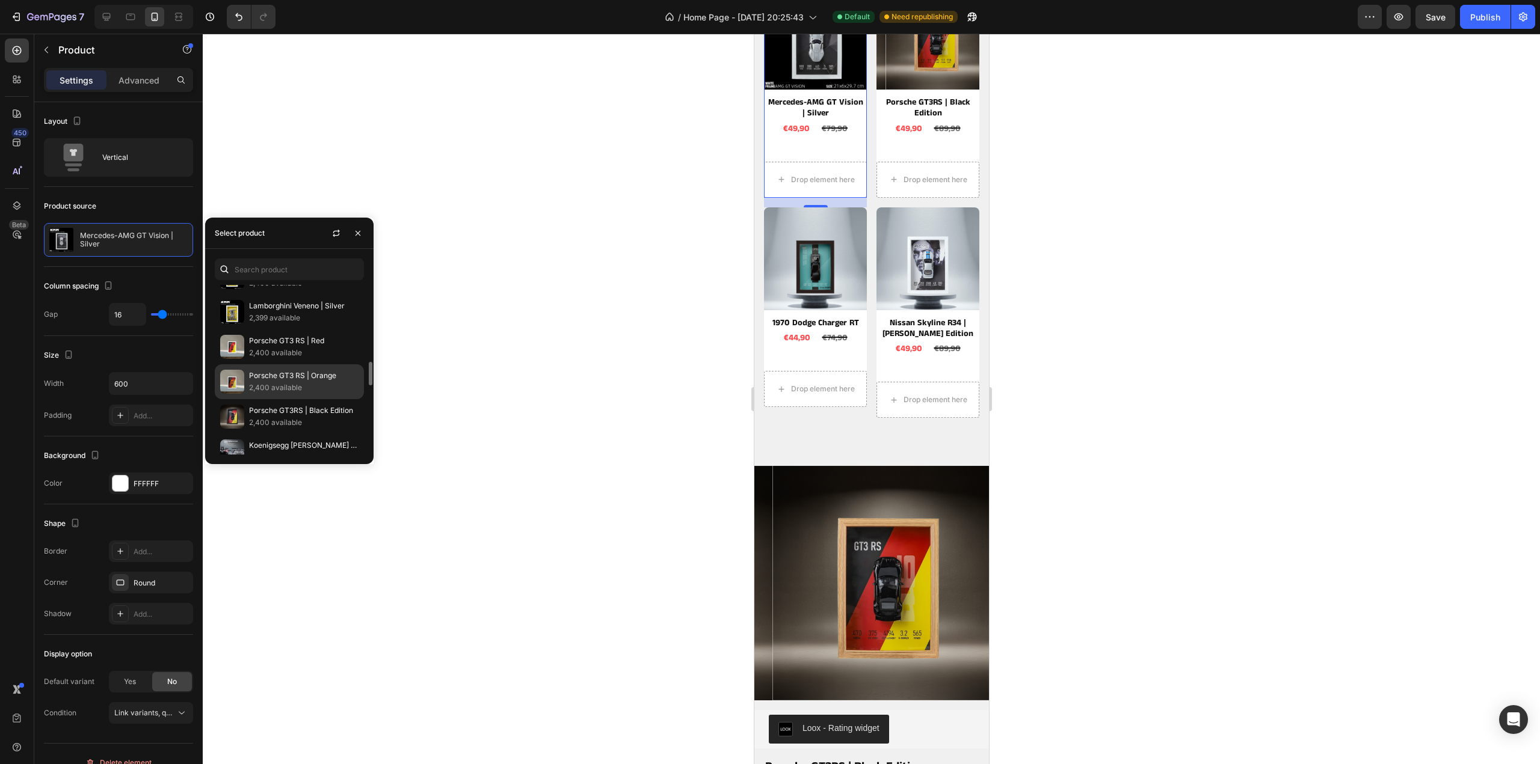
scroll to position [120, 0]
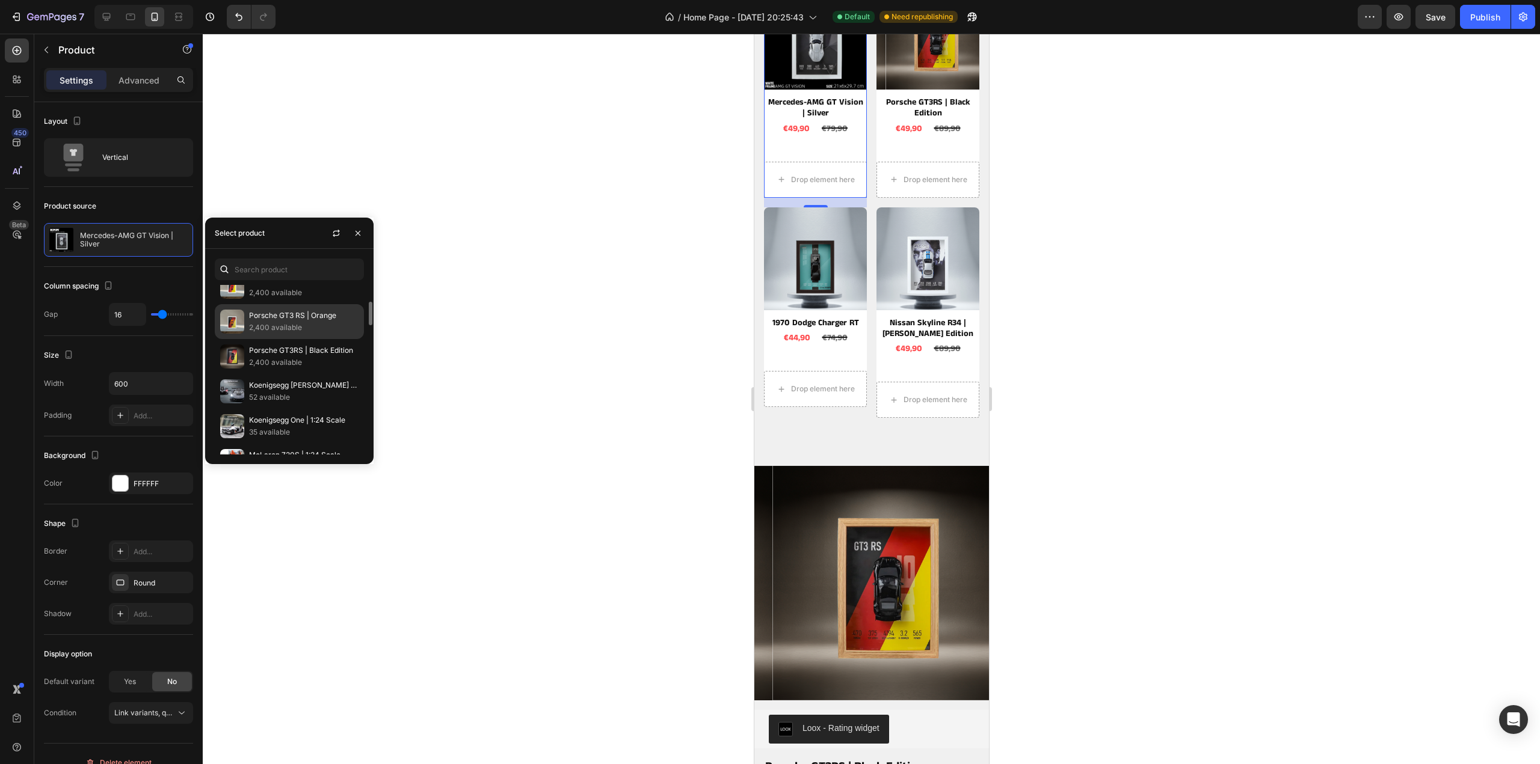
click at [259, 313] on p "Porsche GT3 RS | Orange" at bounding box center [303, 316] width 109 height 12
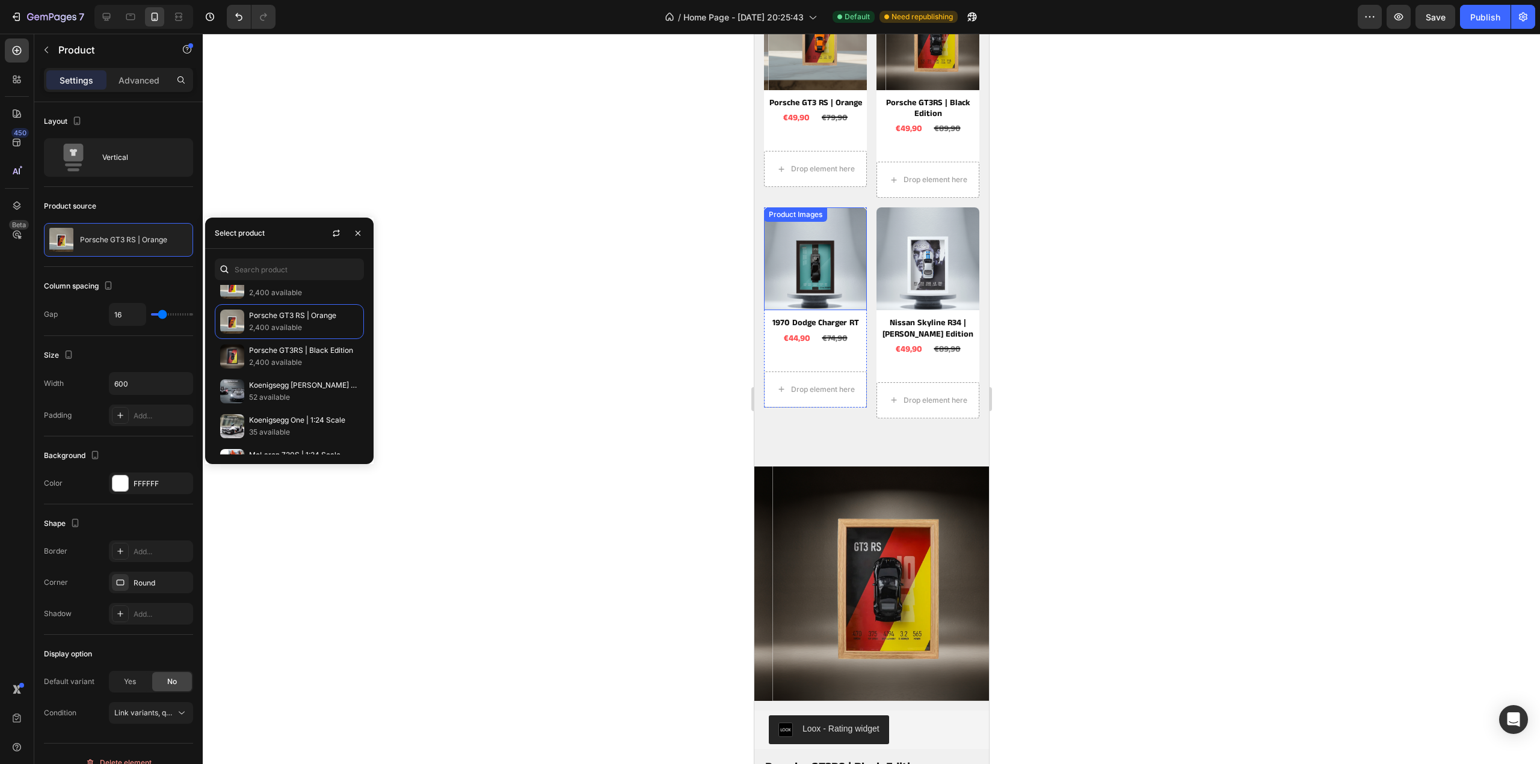
scroll to position [1112, 0]
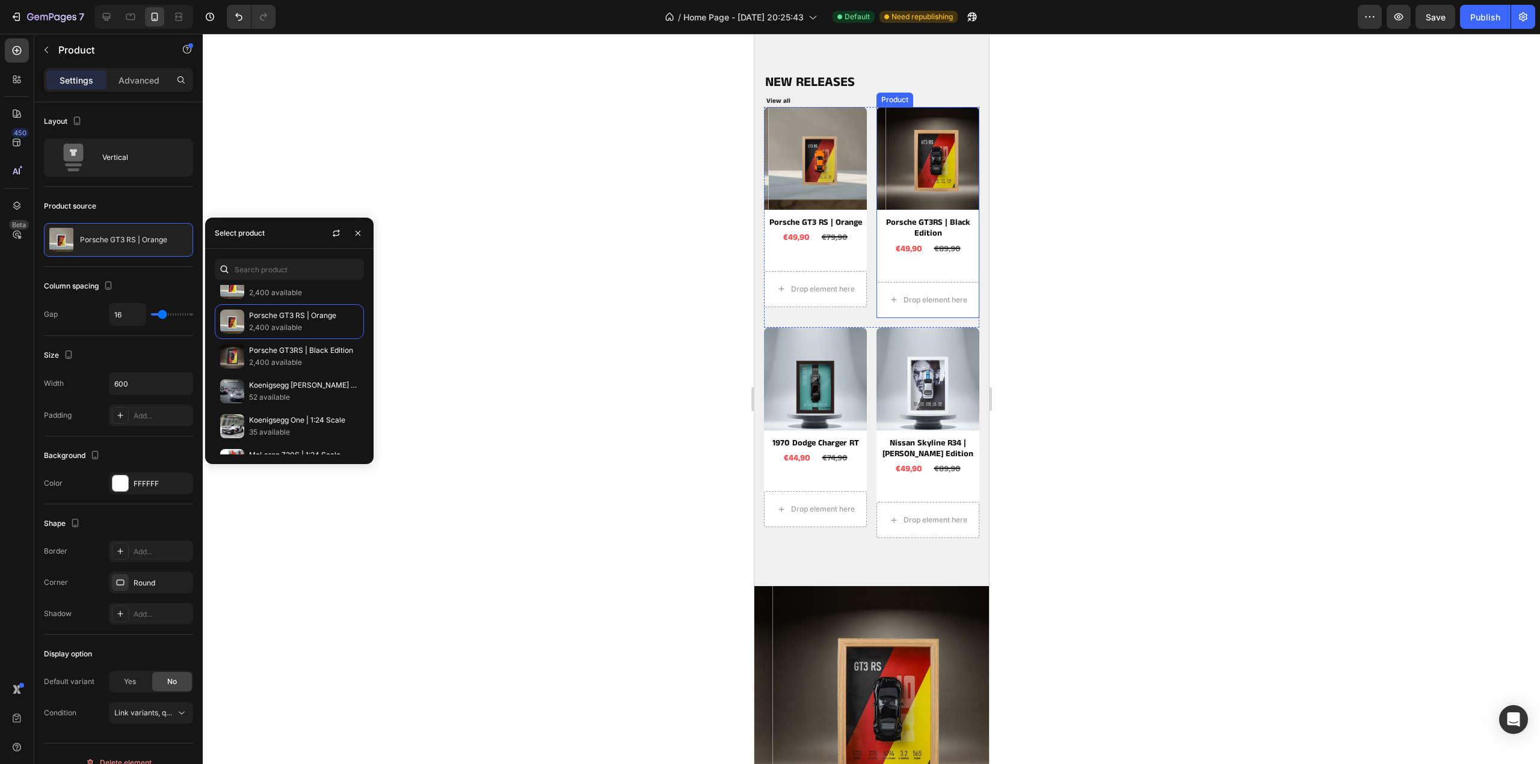
click at [958, 266] on div "Product Images Porsche GT3RS | Black Edition Product Title €49,90 Product Price…" at bounding box center [927, 189] width 103 height 165
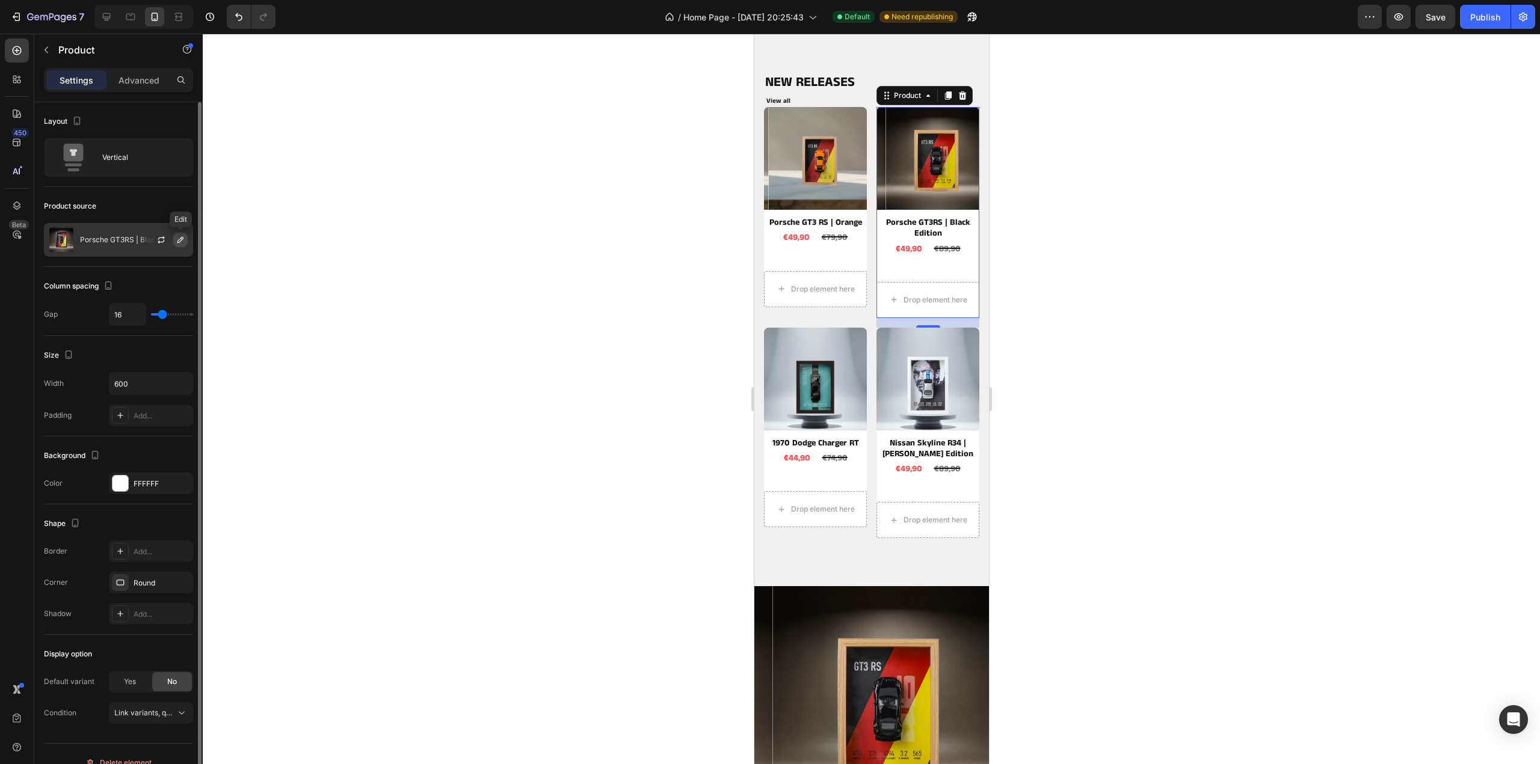
click at [180, 240] on icon "button" at bounding box center [181, 240] width 10 height 10
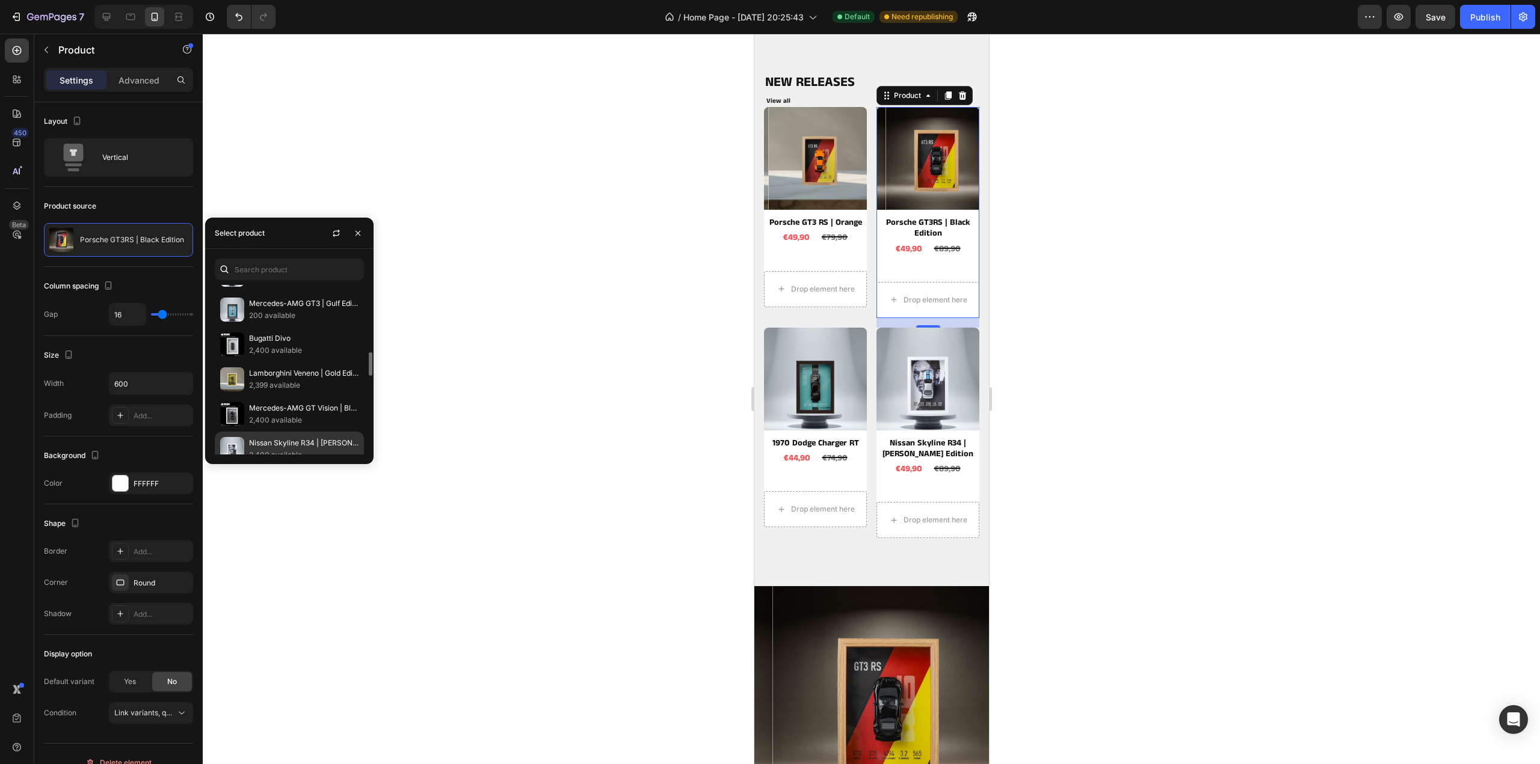
scroll to position [541, 0]
click at [277, 377] on p "Nissan Skyline R34 | [PERSON_NAME] Edition" at bounding box center [303, 383] width 109 height 12
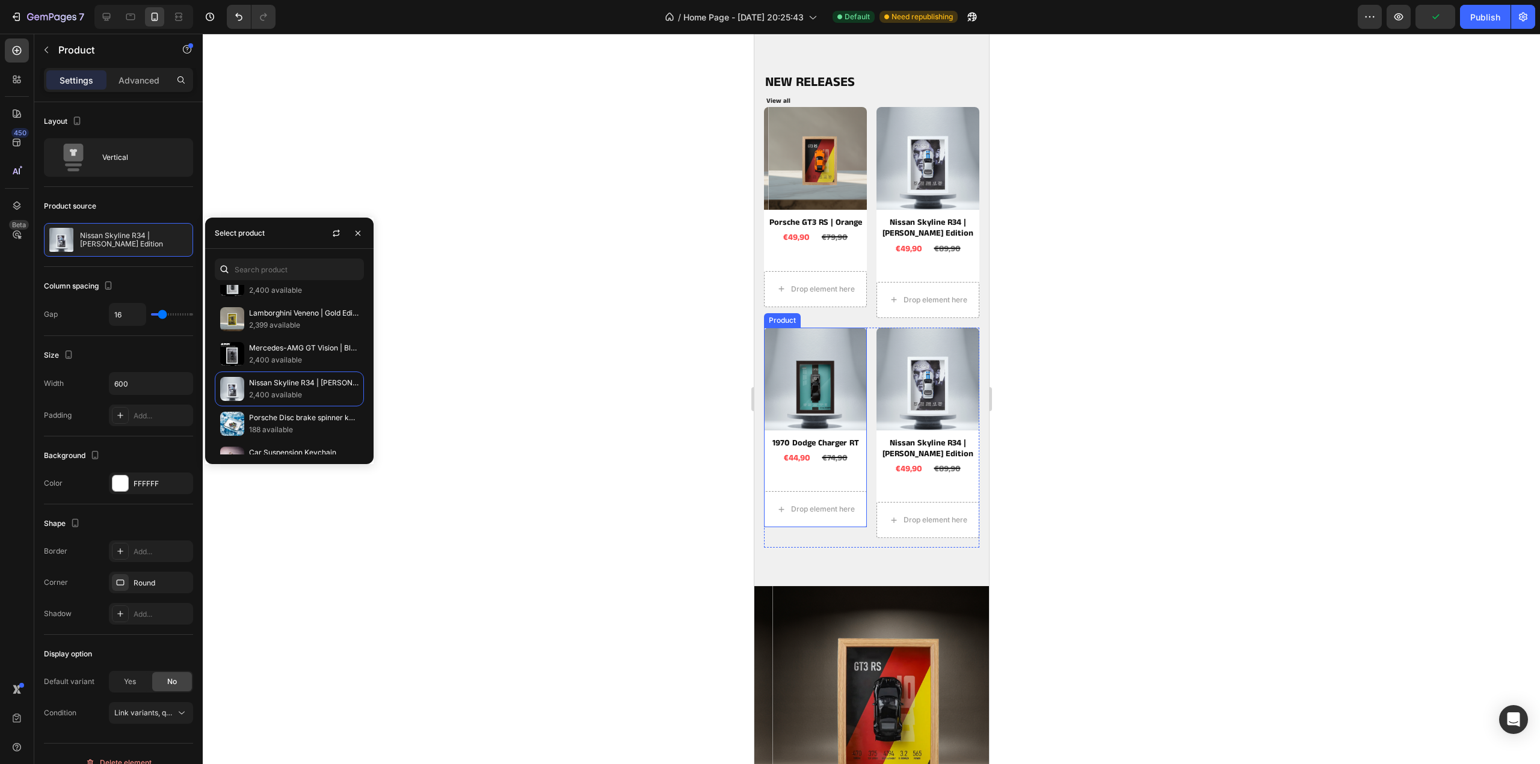
click at [853, 475] on div "Product Images 1970 Dodge Charger RT Product Title €44,90 Product Price Product…" at bounding box center [814, 428] width 103 height 200
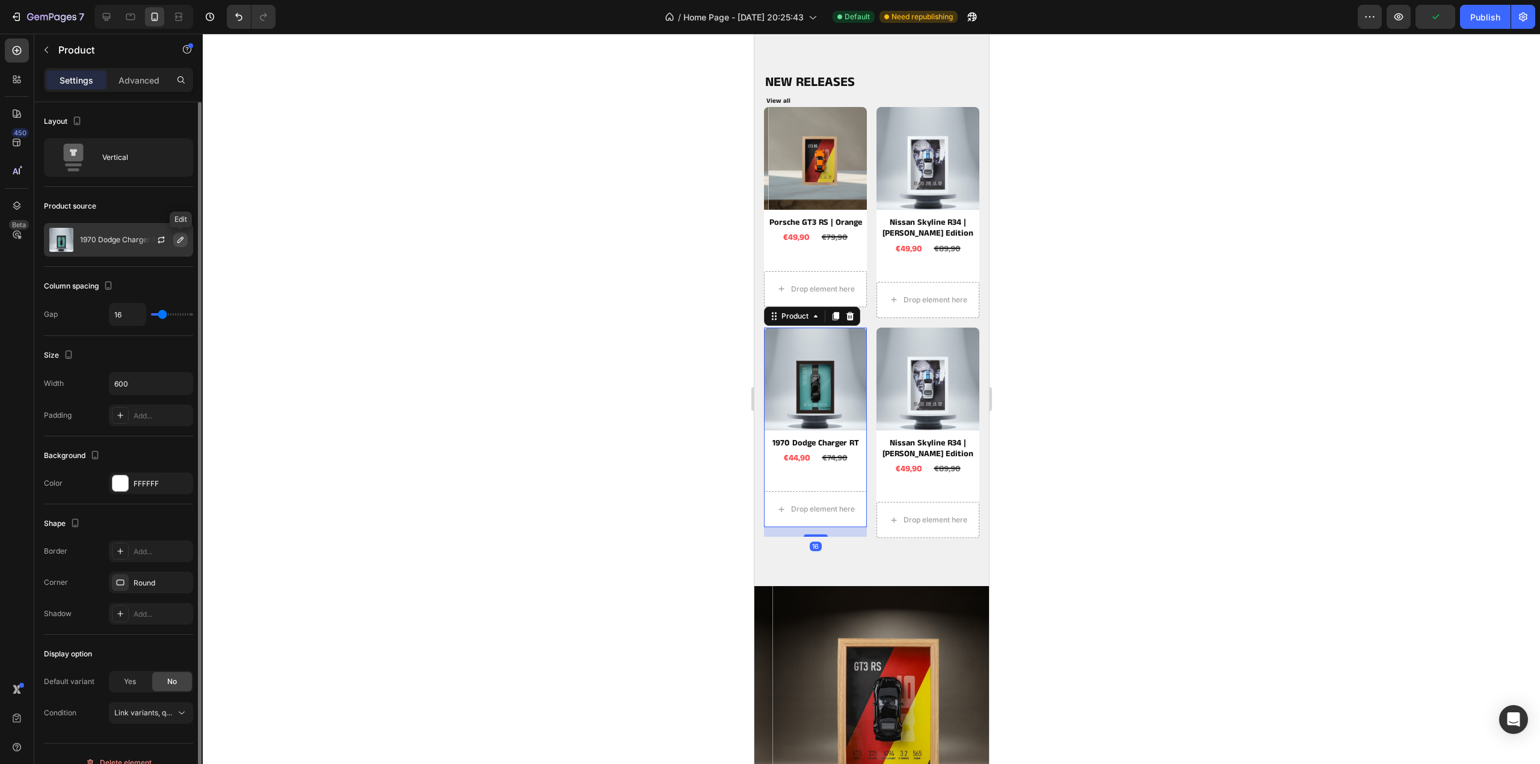
click at [181, 241] on icon "button" at bounding box center [181, 240] width 10 height 10
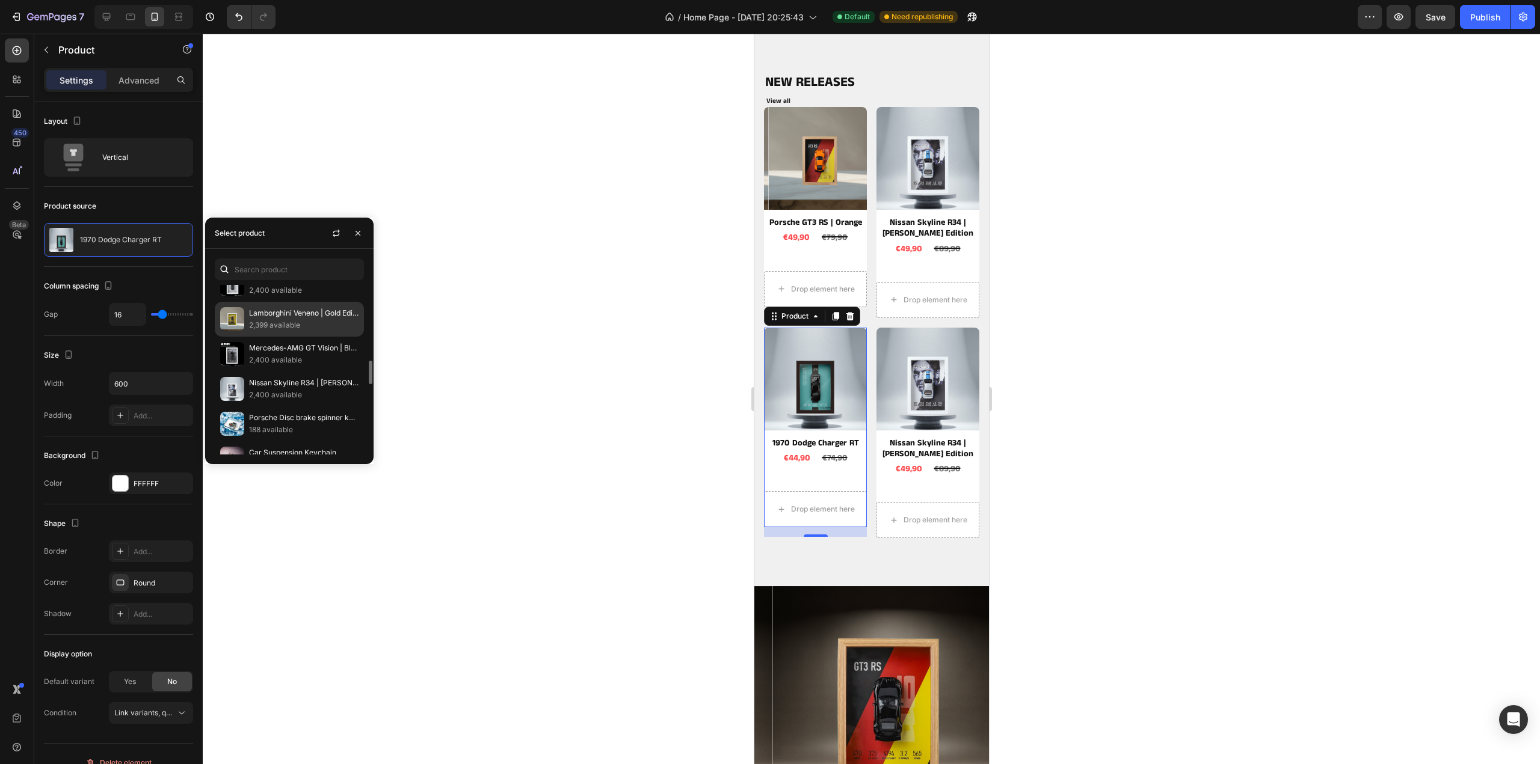
click at [275, 319] on p "2,399 available" at bounding box center [303, 325] width 109 height 12
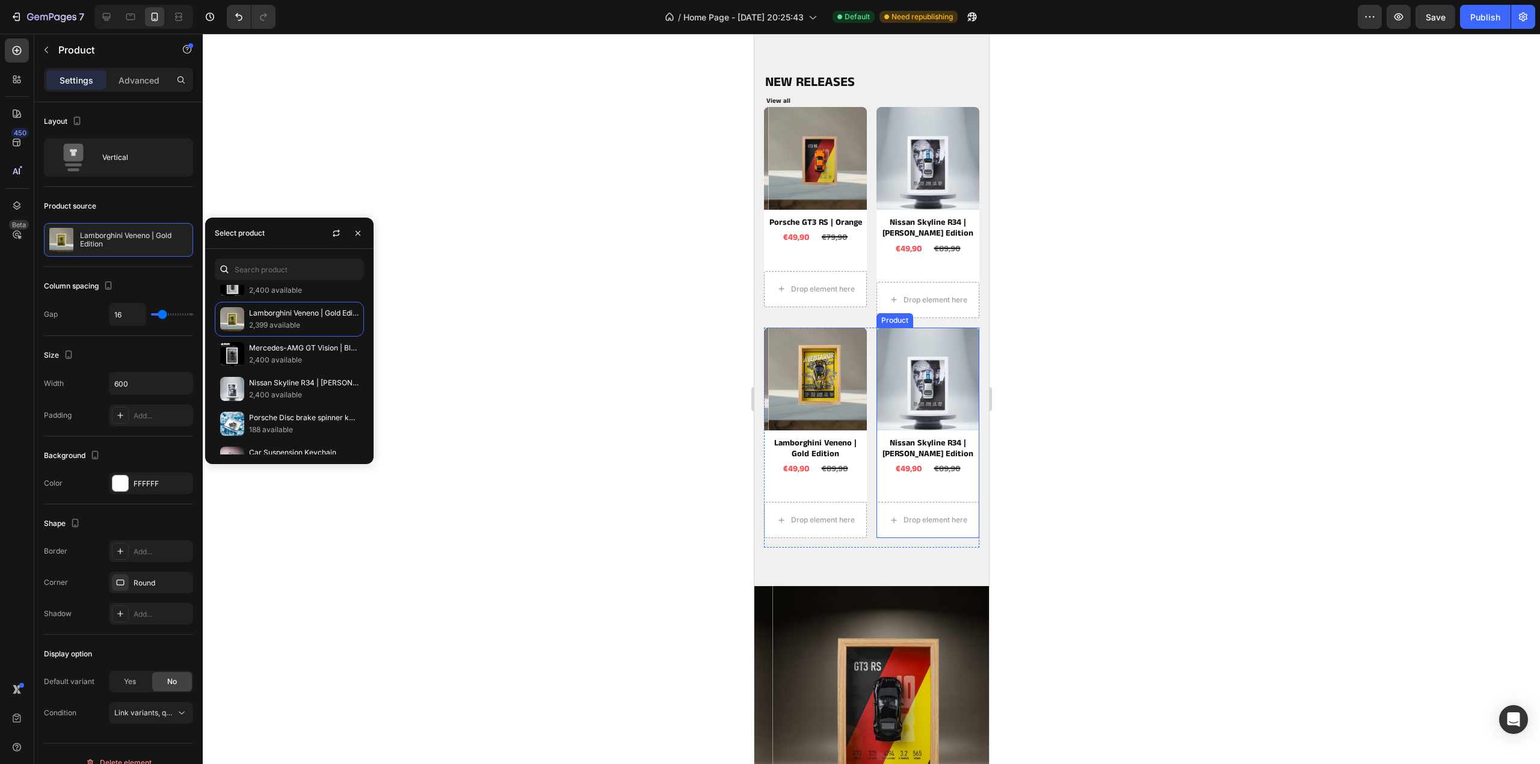
click at [959, 485] on div "Product Images Nissan Skyline R34 | Paul Walker Edition Product Title €49,90 Pr…" at bounding box center [927, 433] width 103 height 211
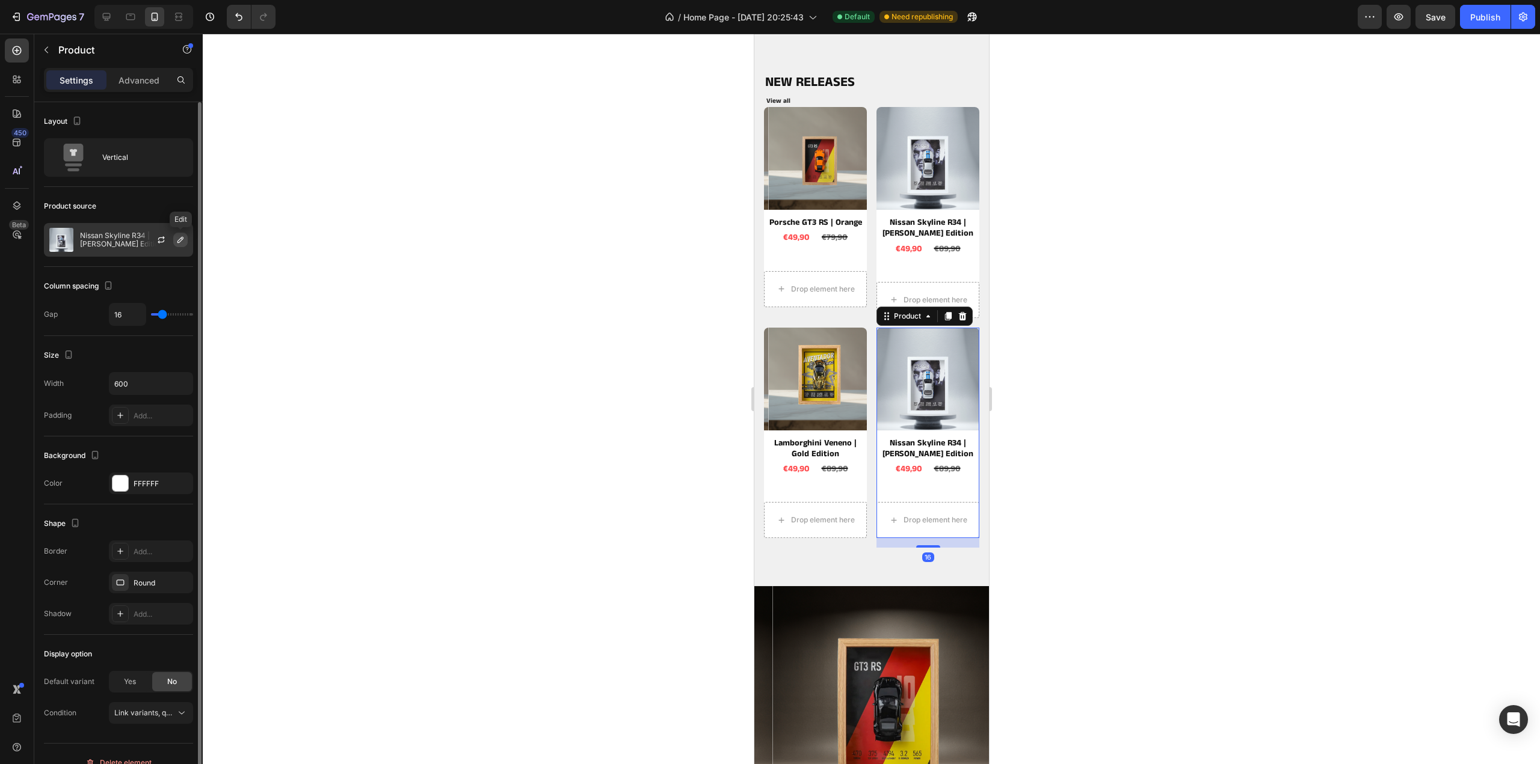
click at [185, 244] on button "button" at bounding box center [180, 240] width 14 height 14
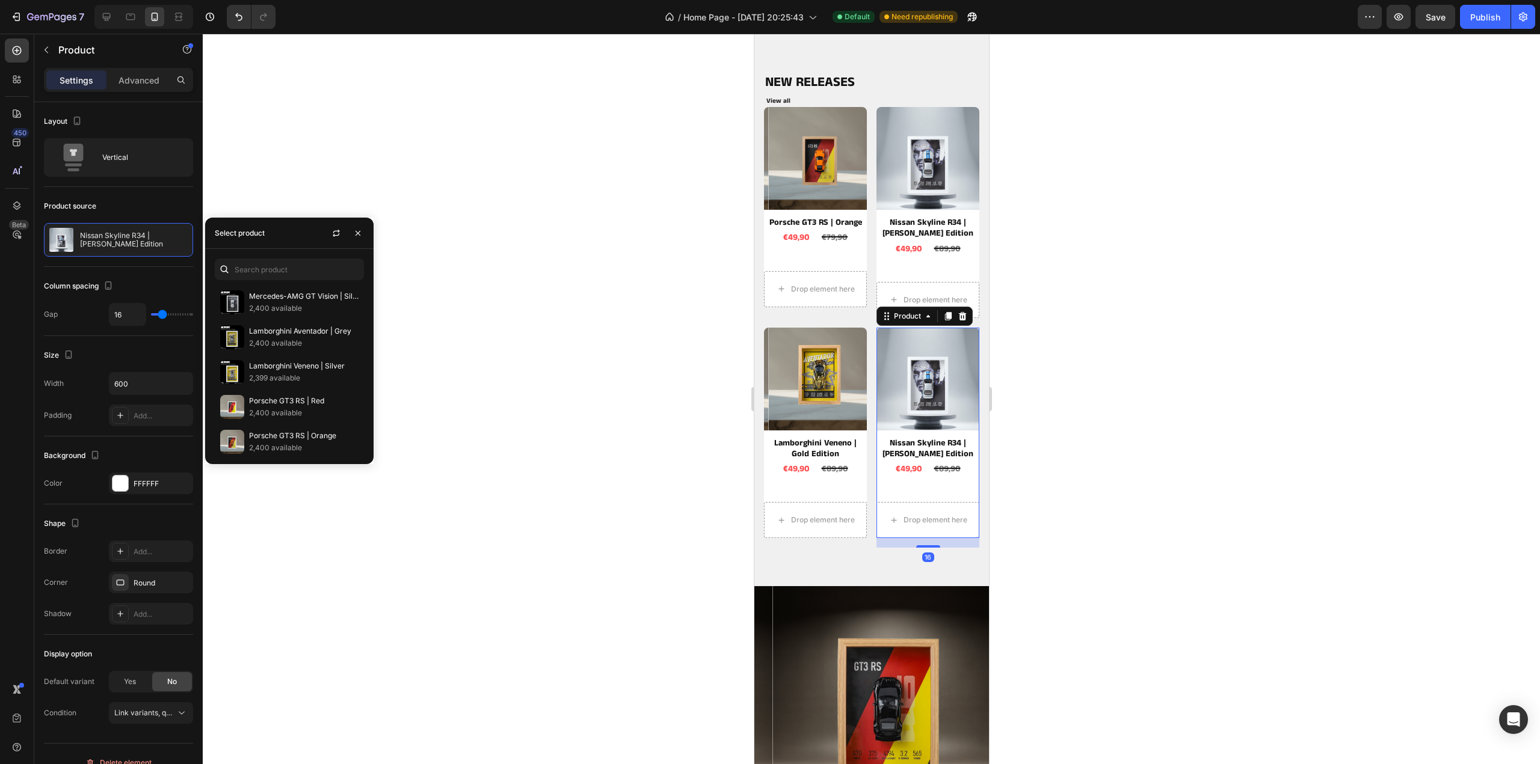
scroll to position [421, 0]
click at [263, 359] on p "Mercedes-AMG GT3 | Gulf Edition" at bounding box center [303, 364] width 109 height 12
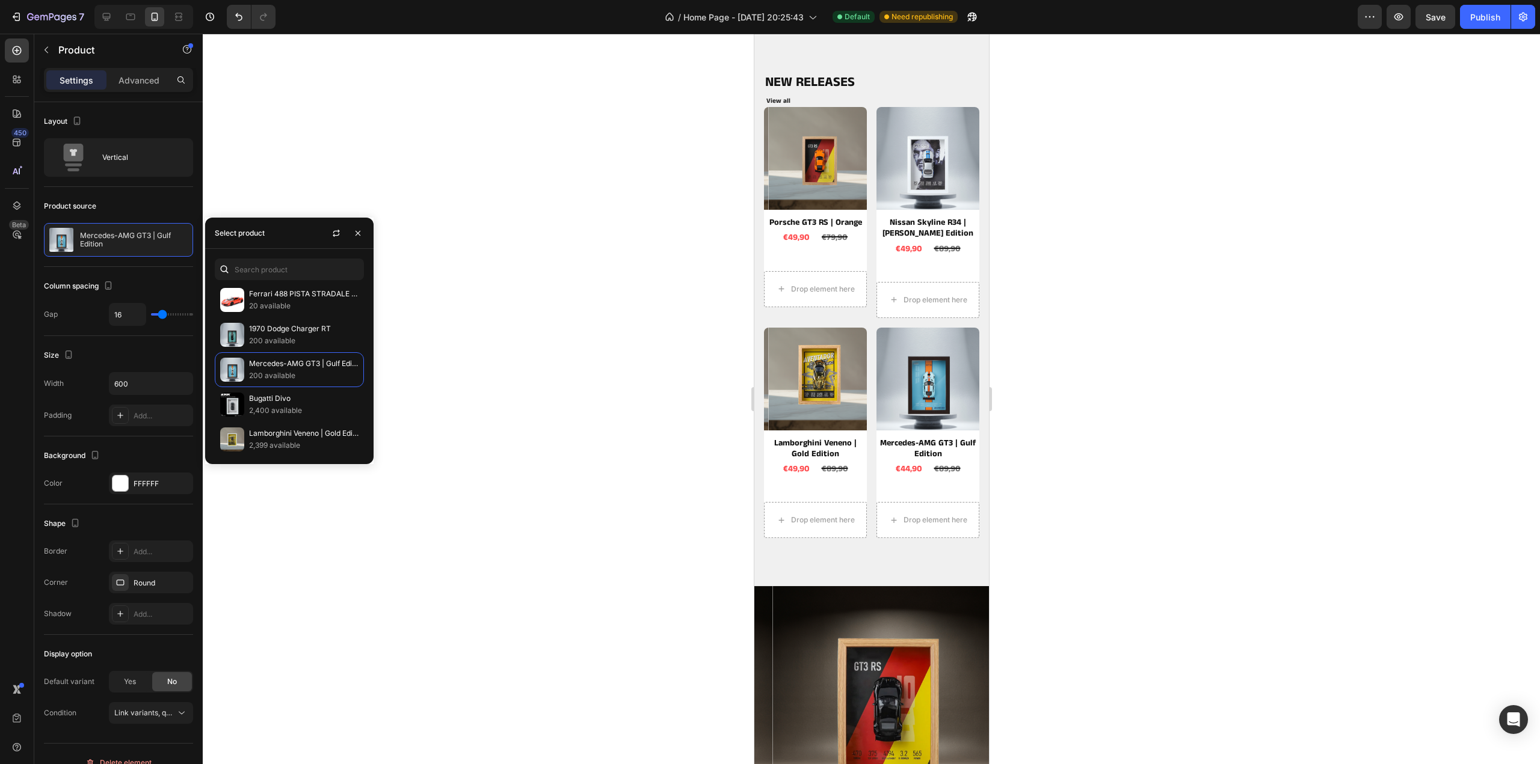
click at [1196, 242] on div at bounding box center [871, 399] width 1337 height 731
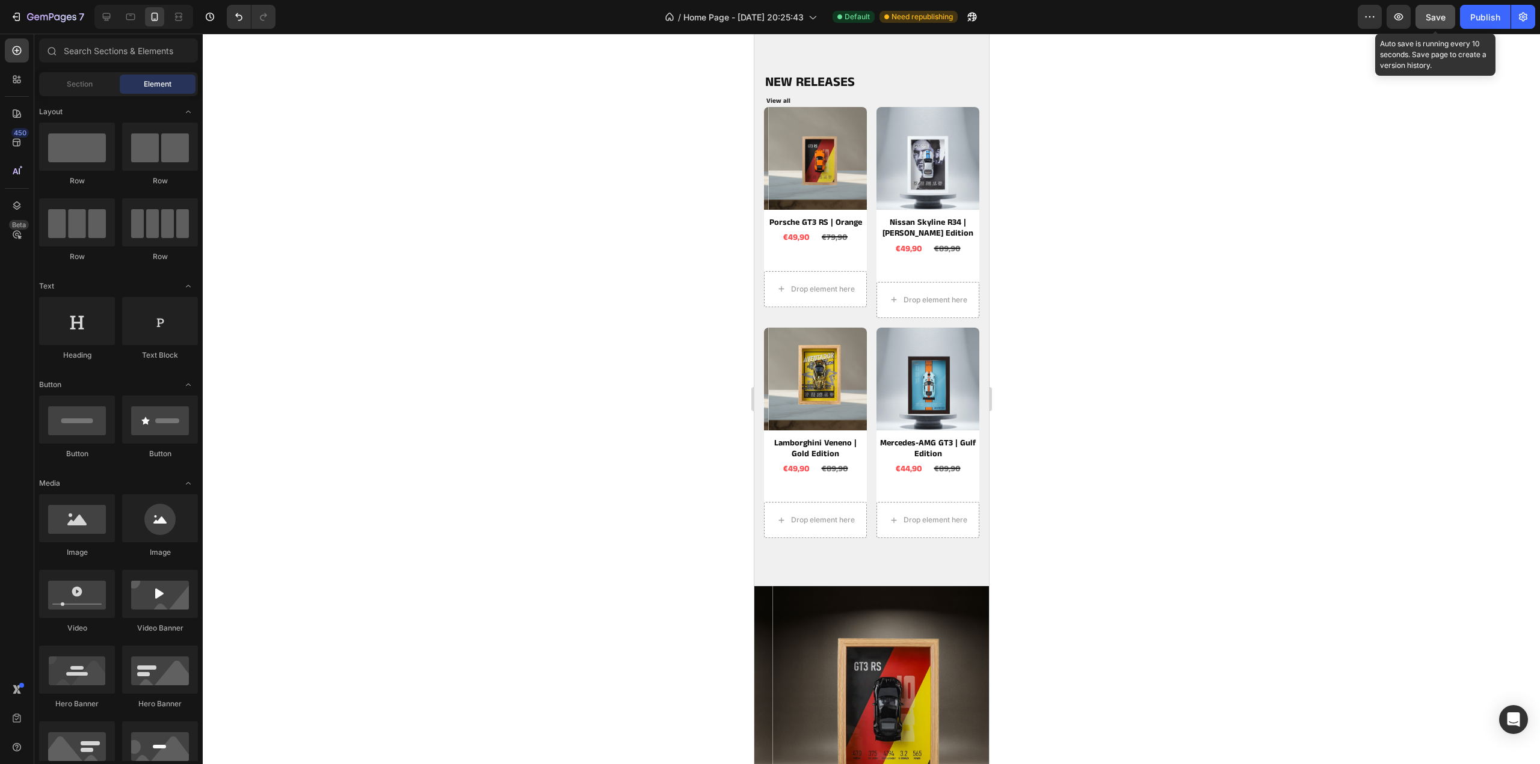
click at [1434, 19] on span "Save" at bounding box center [1435, 17] width 20 height 10
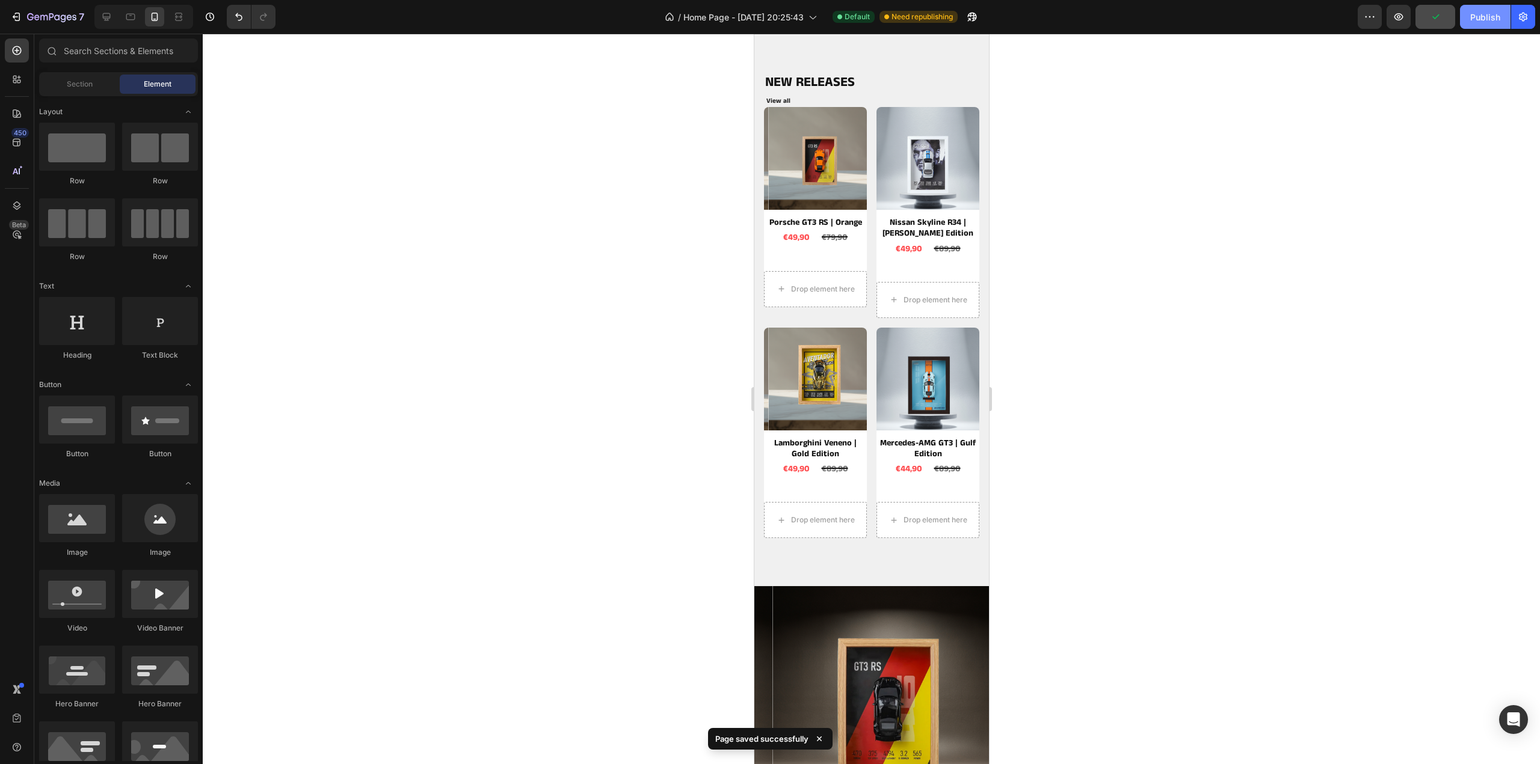
drag, startPoint x: 1477, startPoint y: 16, endPoint x: 1474, endPoint y: 23, distance: 8.1
click at [1477, 17] on div "Publish" at bounding box center [1485, 17] width 30 height 13
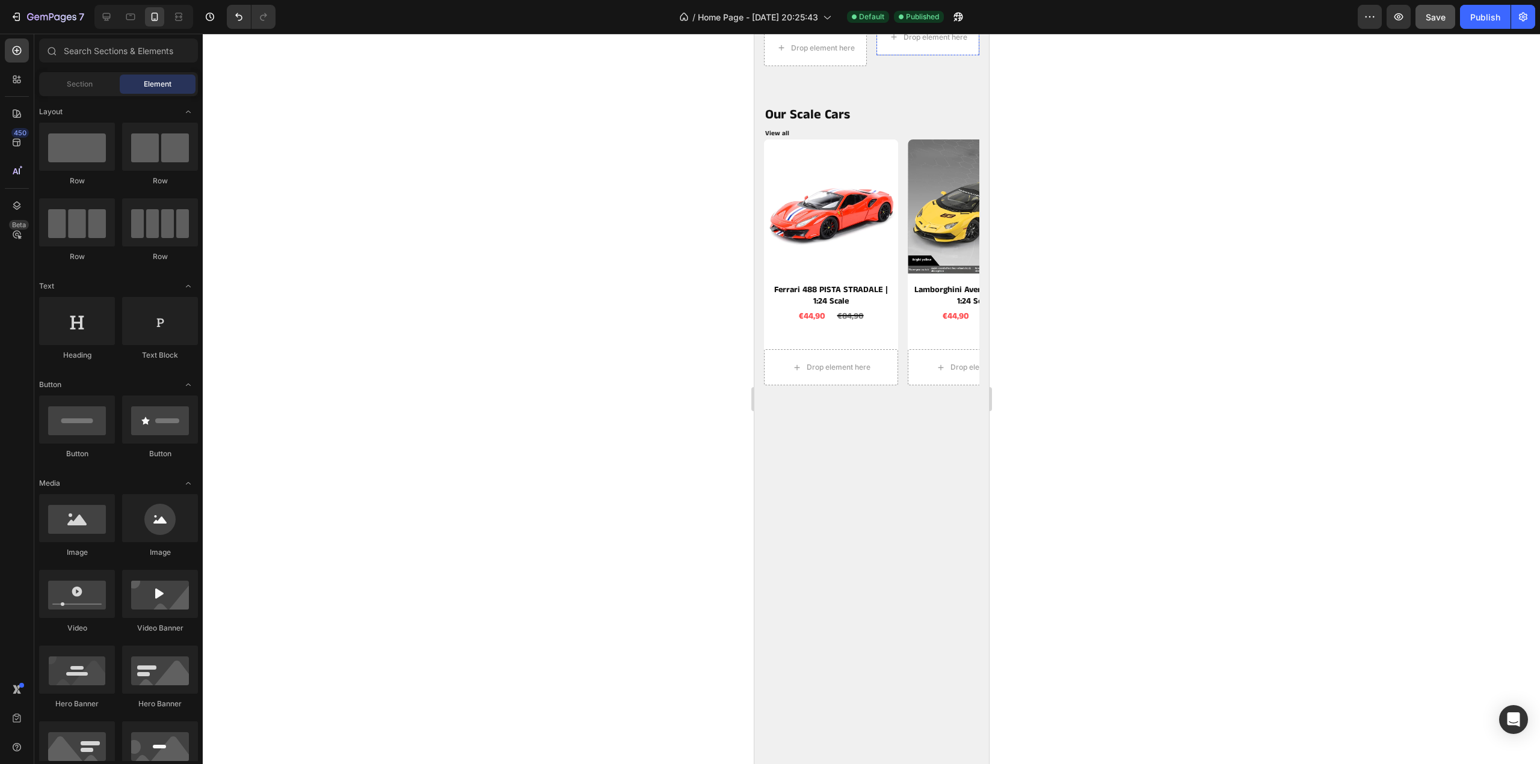
scroll to position [330, 0]
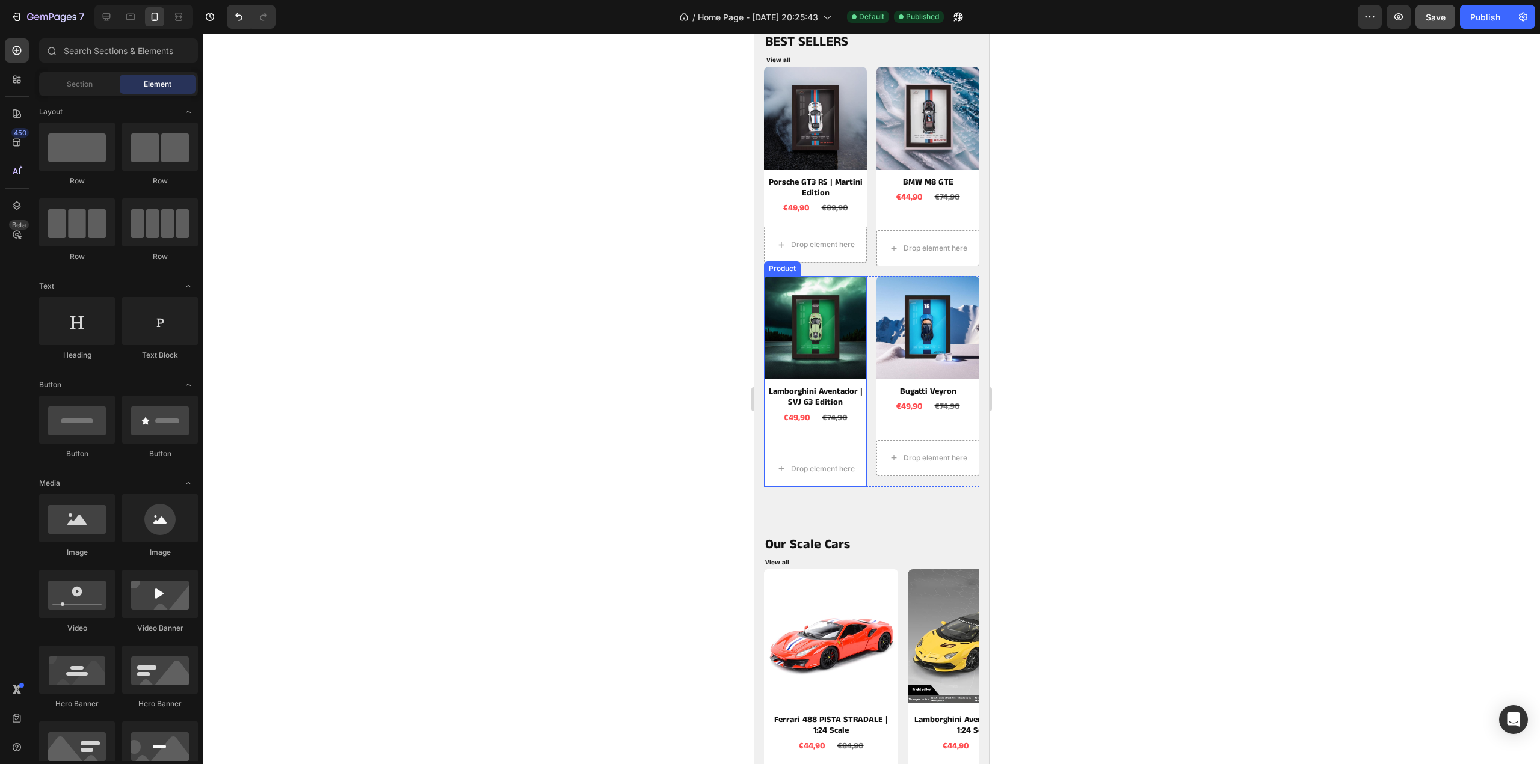
click at [844, 438] on div "Product Images Lamborghini Aventador | SVJ 63 Edition Product Title €49,90 Prod…" at bounding box center [814, 381] width 103 height 211
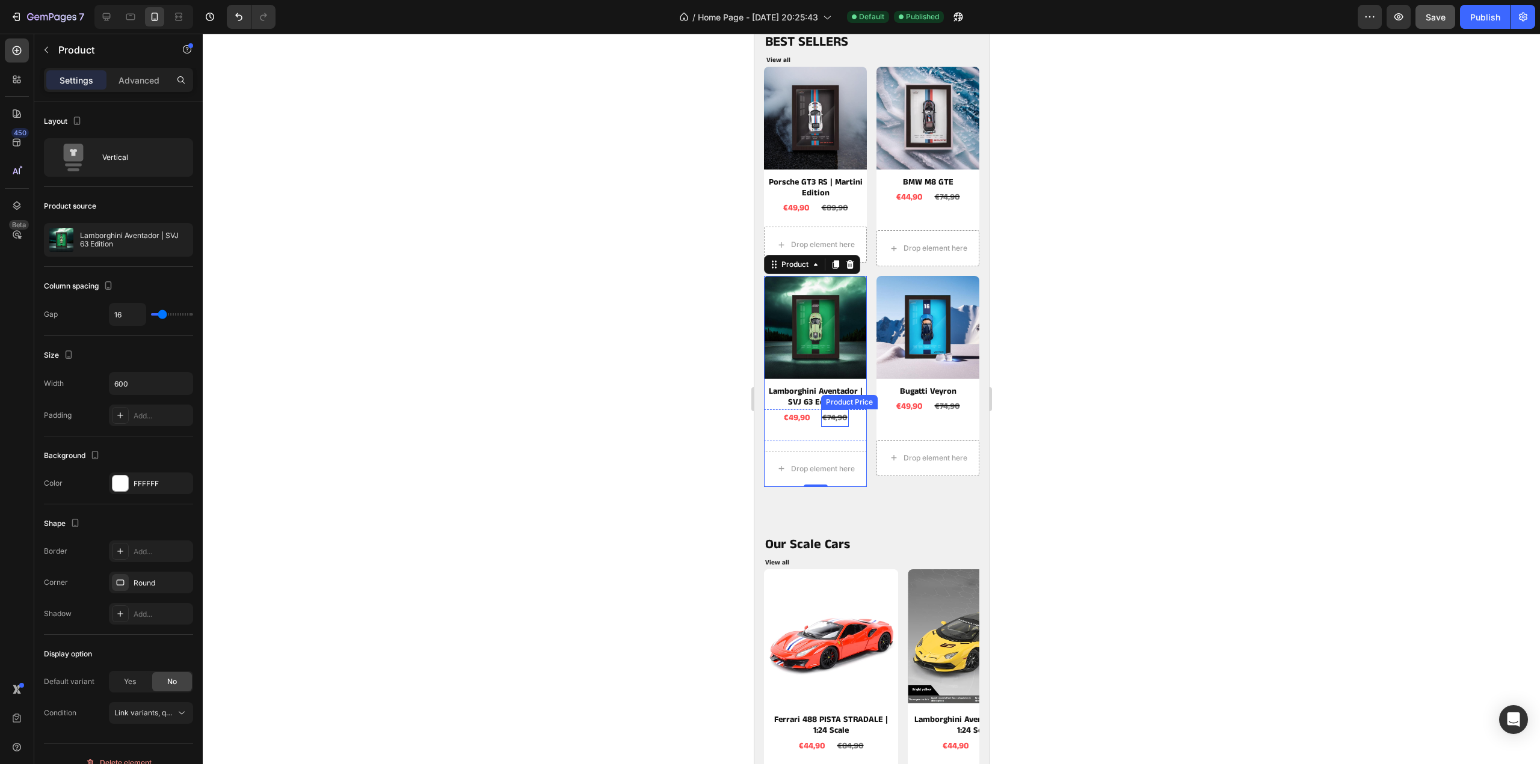
click at [841, 410] on div "€74,90" at bounding box center [834, 418] width 28 height 17
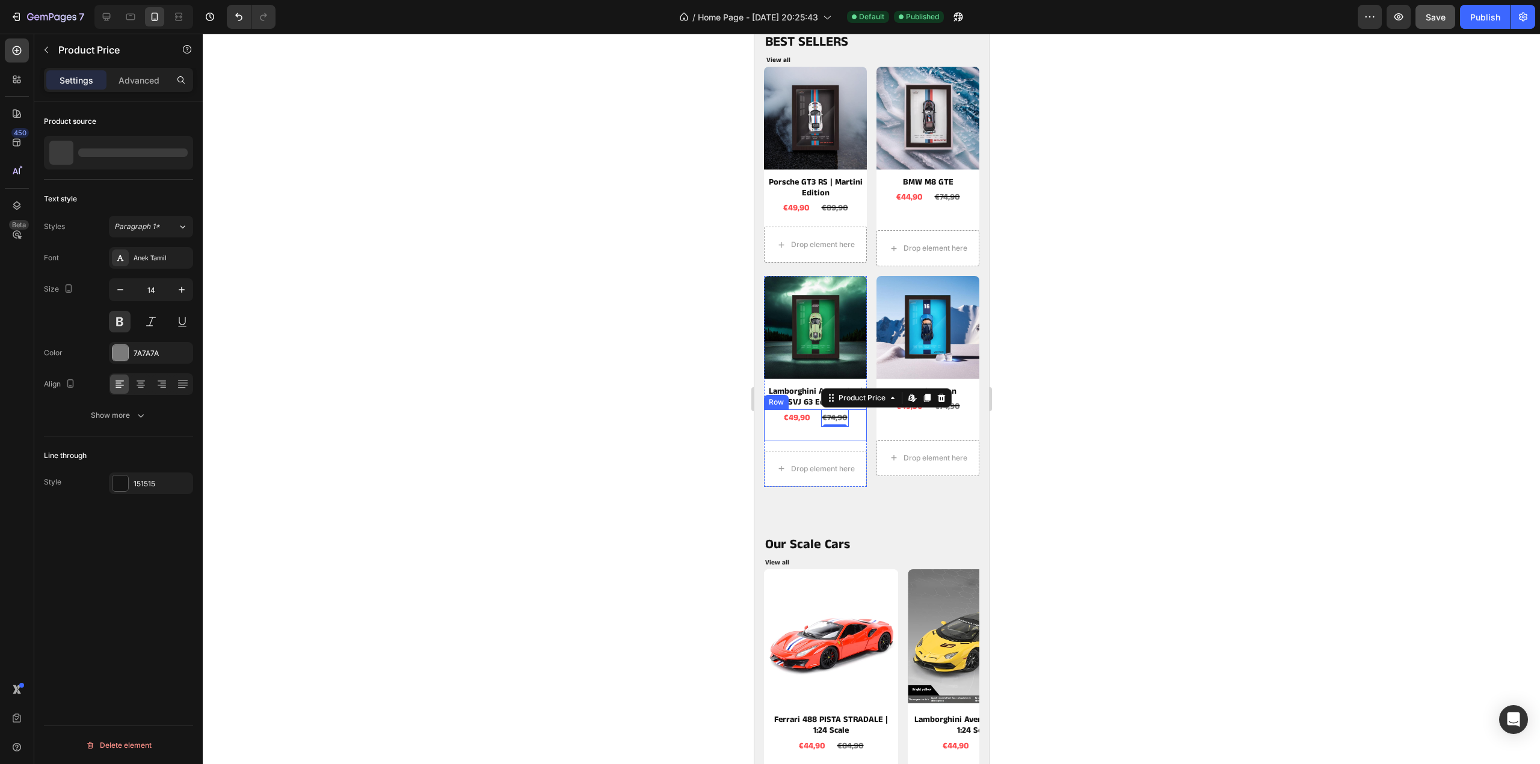
click at [849, 410] on div "€49,90 Product Price Product Price €74,90 Product Price Edit content in Shopify…" at bounding box center [814, 426] width 103 height 32
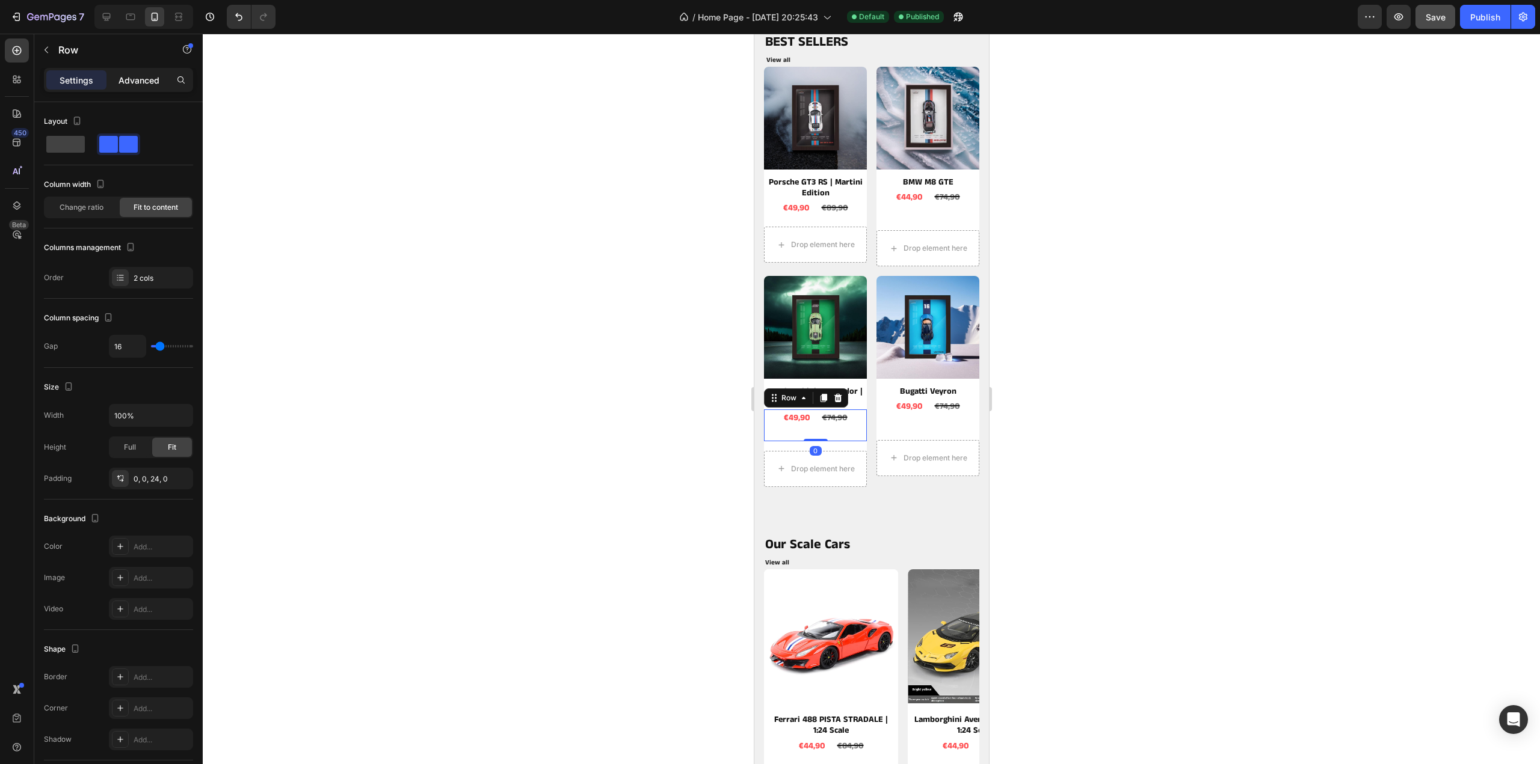
click at [150, 82] on p "Advanced" at bounding box center [138, 80] width 41 height 13
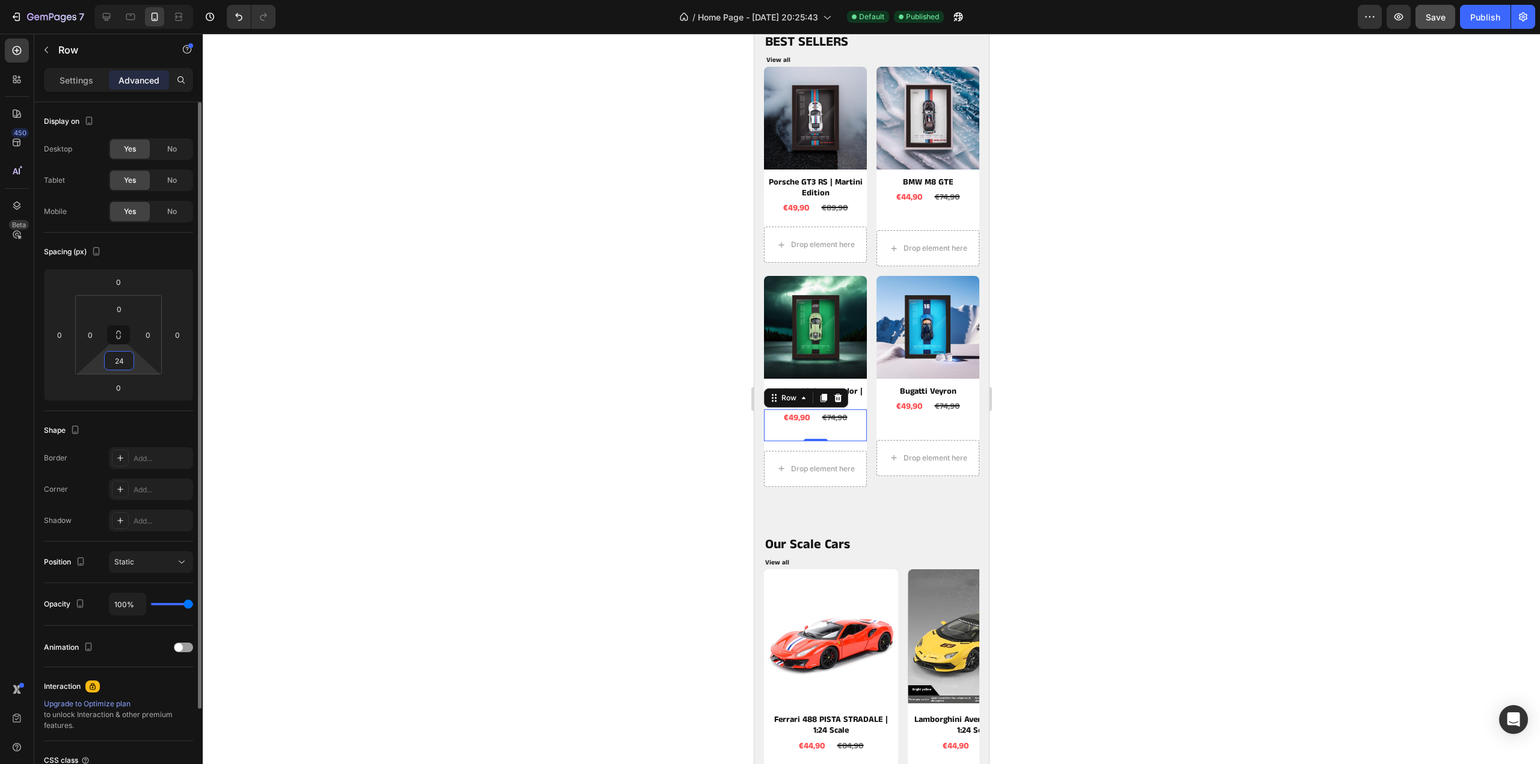
click at [117, 360] on input "24" at bounding box center [119, 361] width 24 height 18
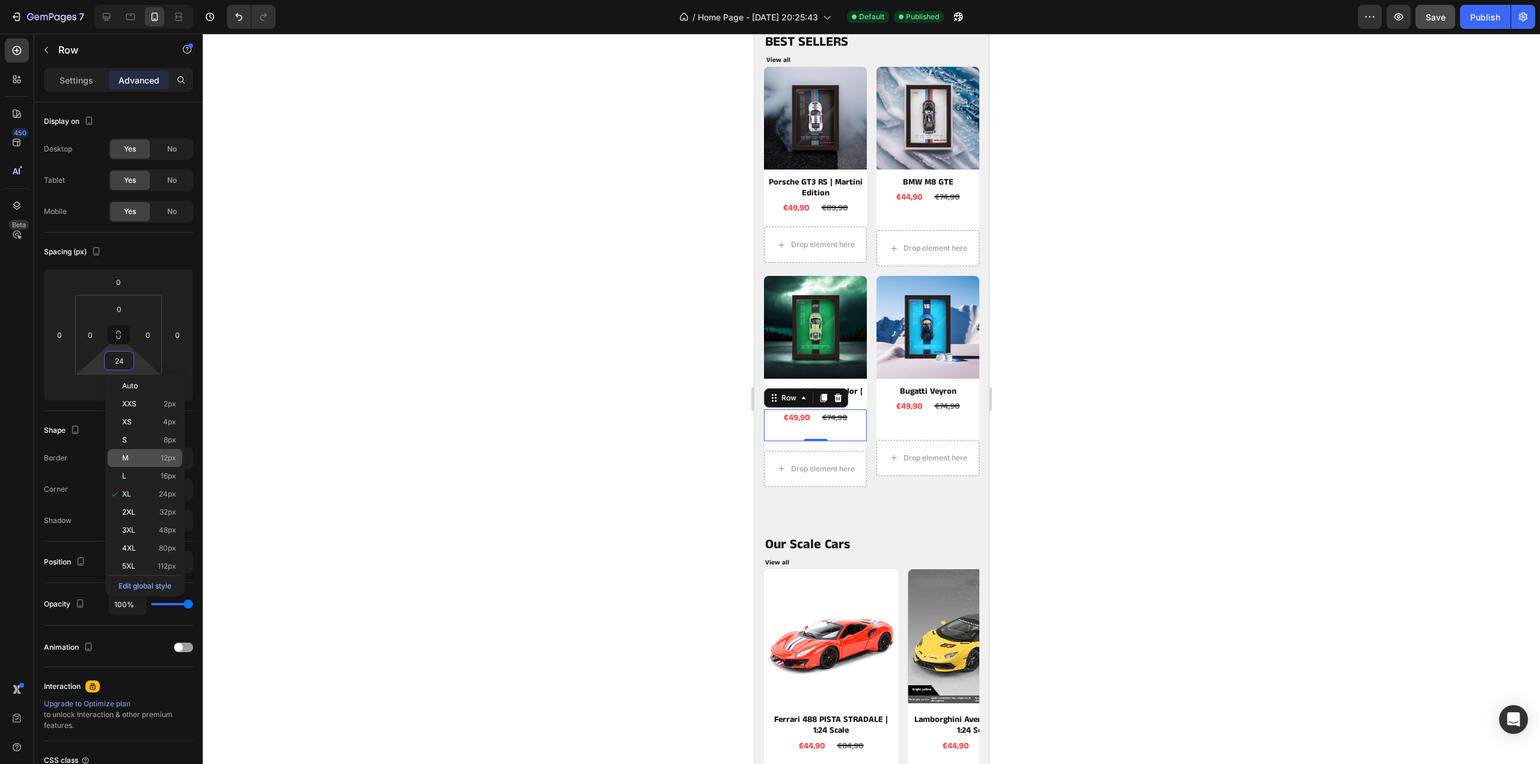
click at [137, 458] on p "M 12px" at bounding box center [149, 458] width 54 height 8
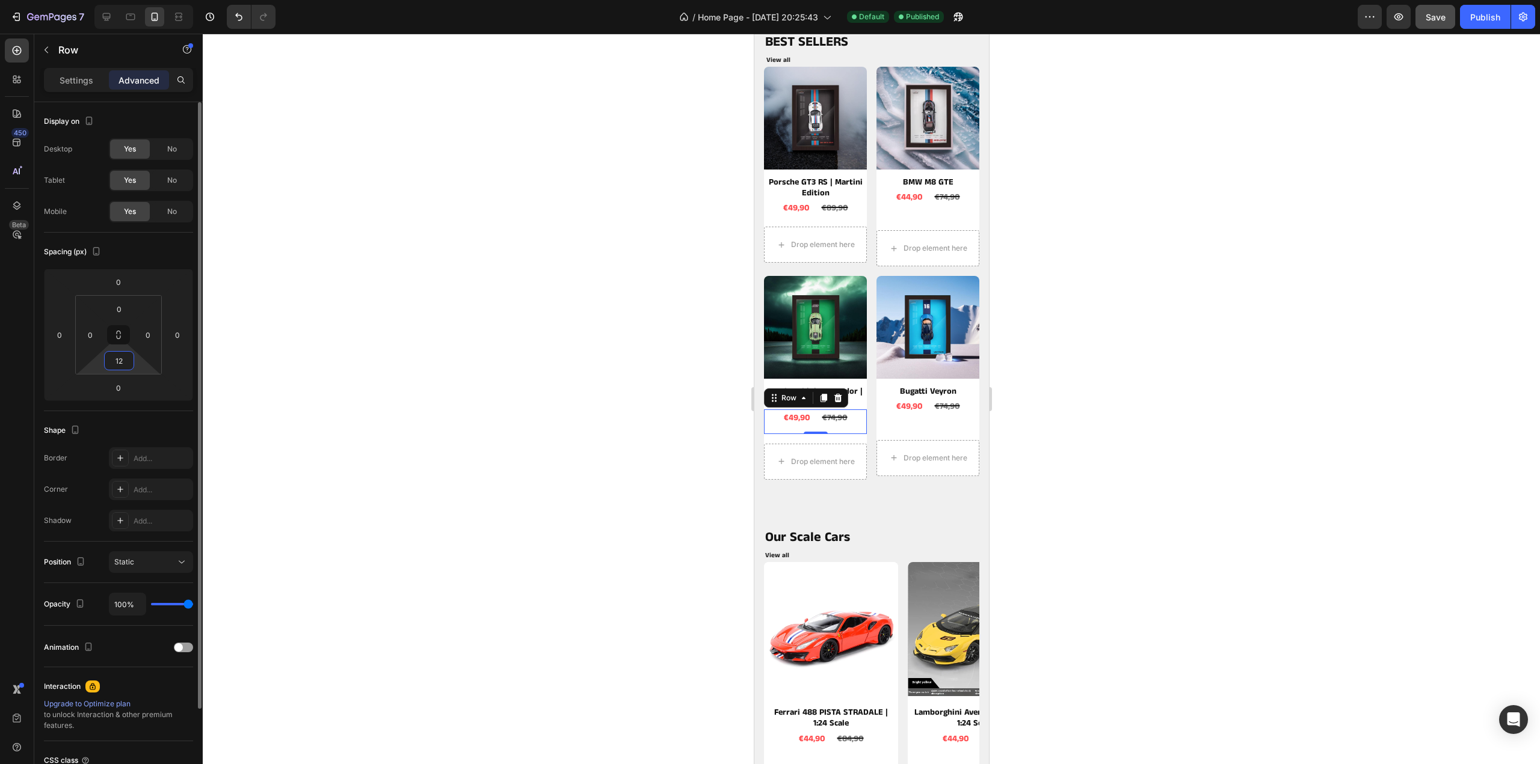
click at [121, 358] on input "12" at bounding box center [119, 361] width 24 height 18
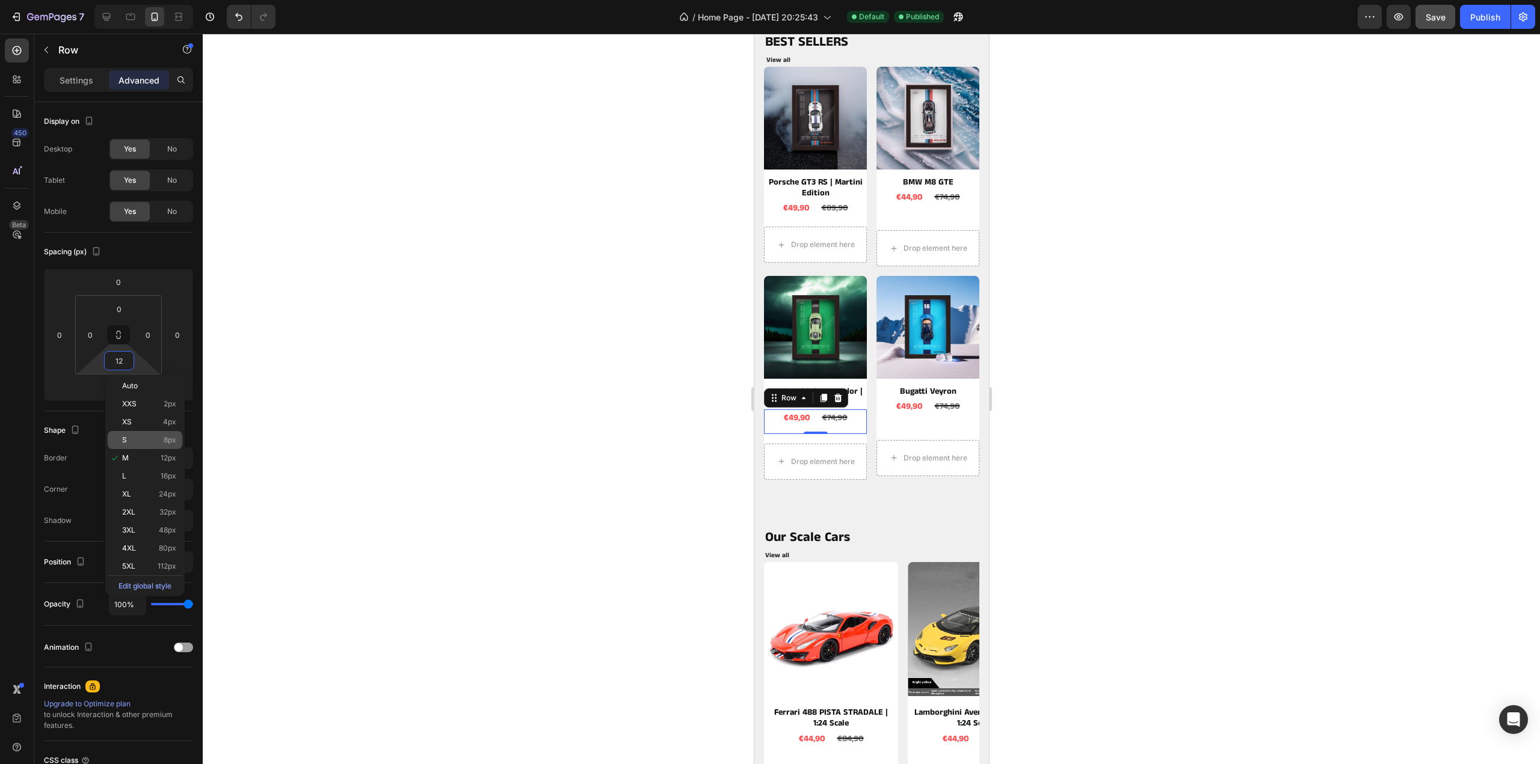
click at [134, 434] on div "S 8px" at bounding box center [145, 440] width 75 height 18
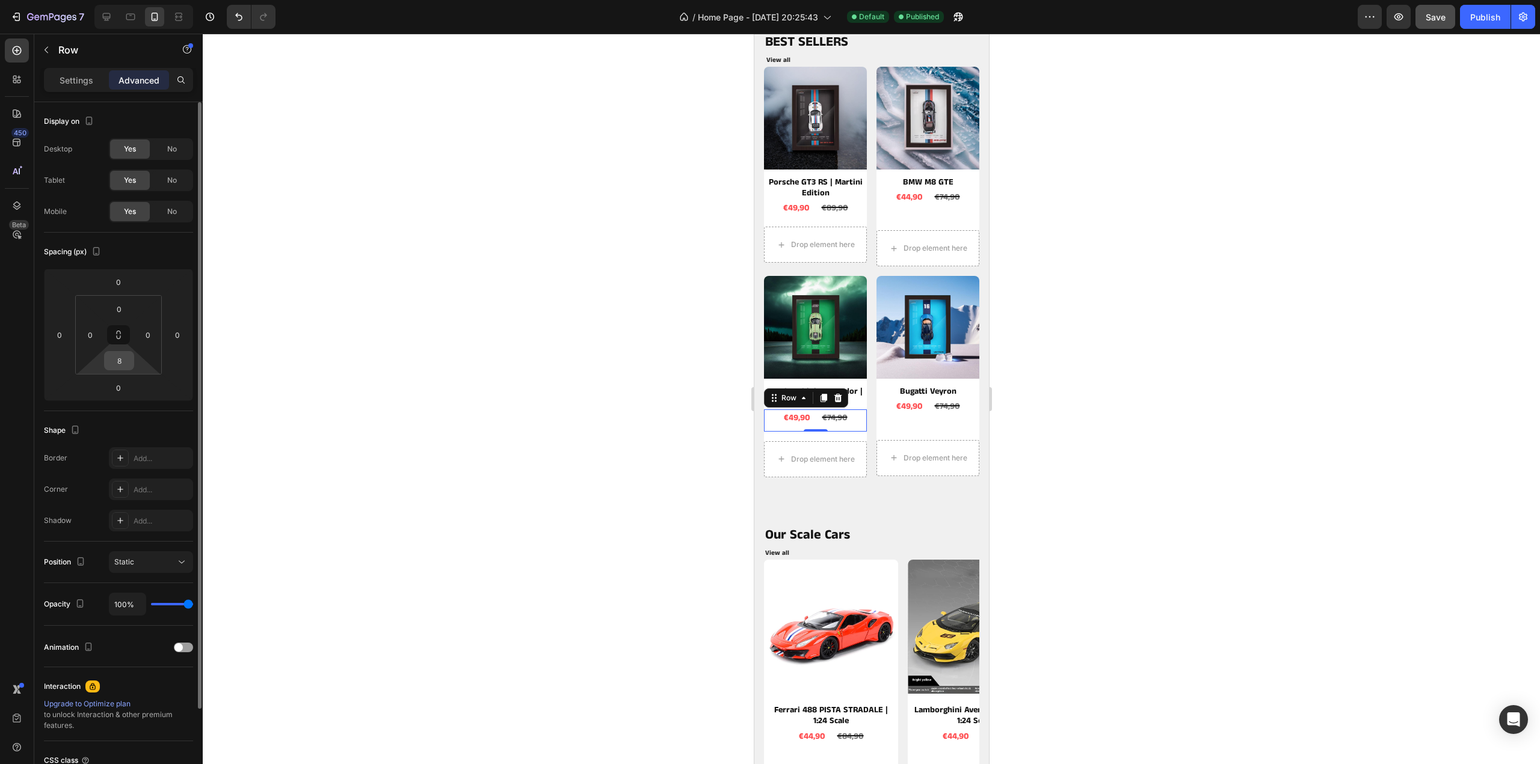
click at [126, 363] on input "8" at bounding box center [119, 361] width 24 height 18
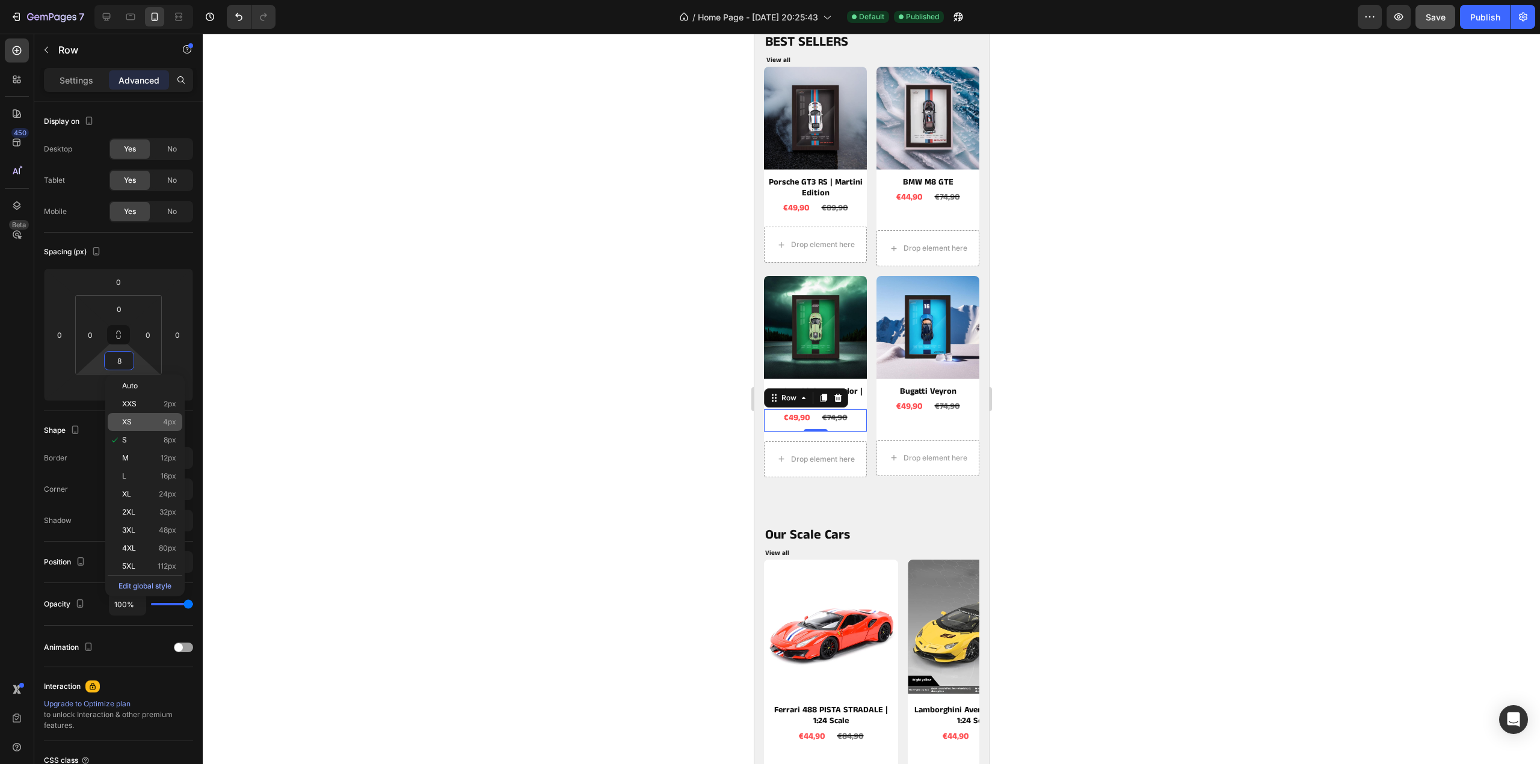
click at [137, 419] on p "XS 4px" at bounding box center [149, 422] width 54 height 8
type input "4"
click at [959, 398] on div "€49,90 Product Price Product Price €74,90 Product Price Product Price Row" at bounding box center [927, 406] width 103 height 17
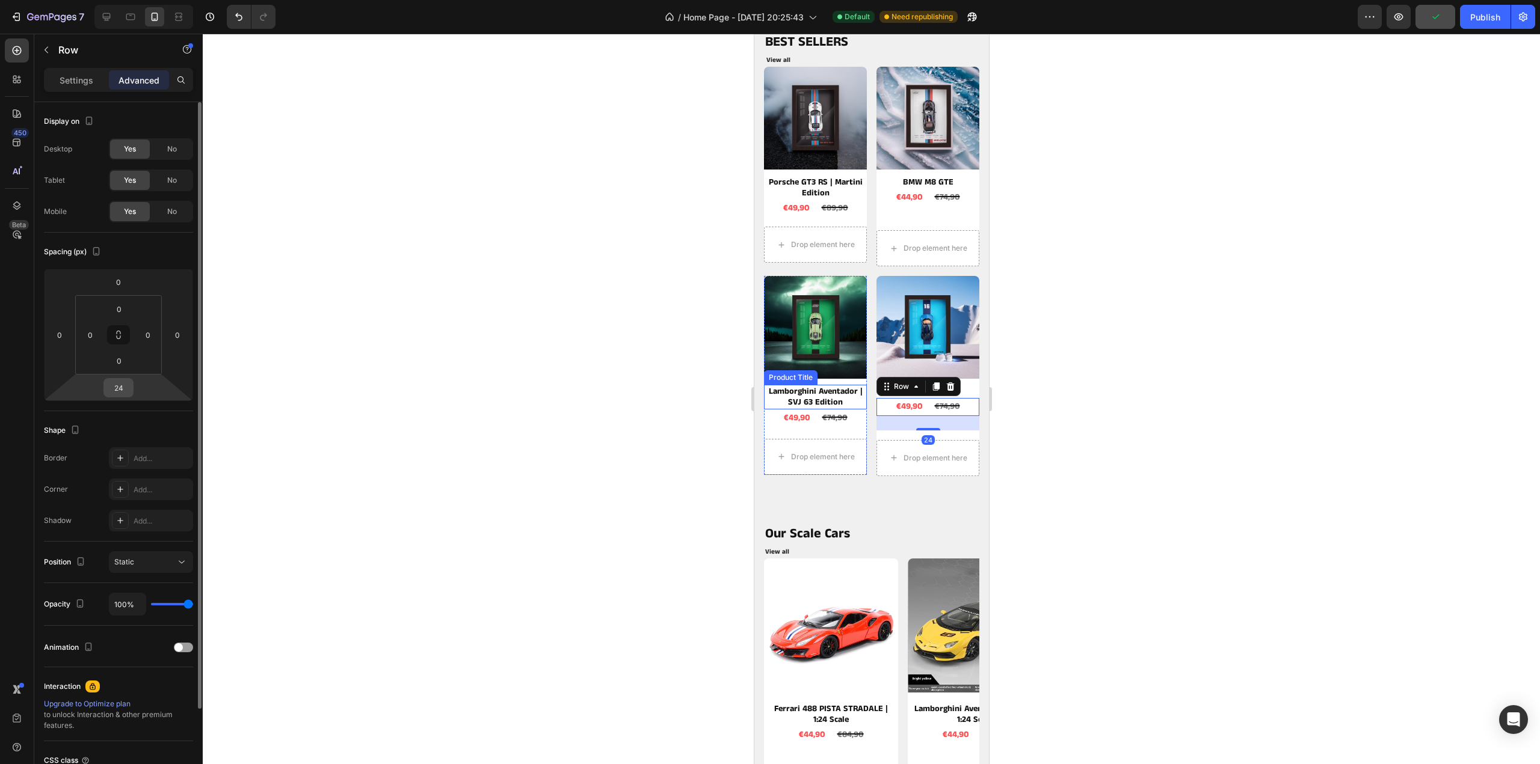
click at [125, 389] on input "24" at bounding box center [118, 388] width 24 height 18
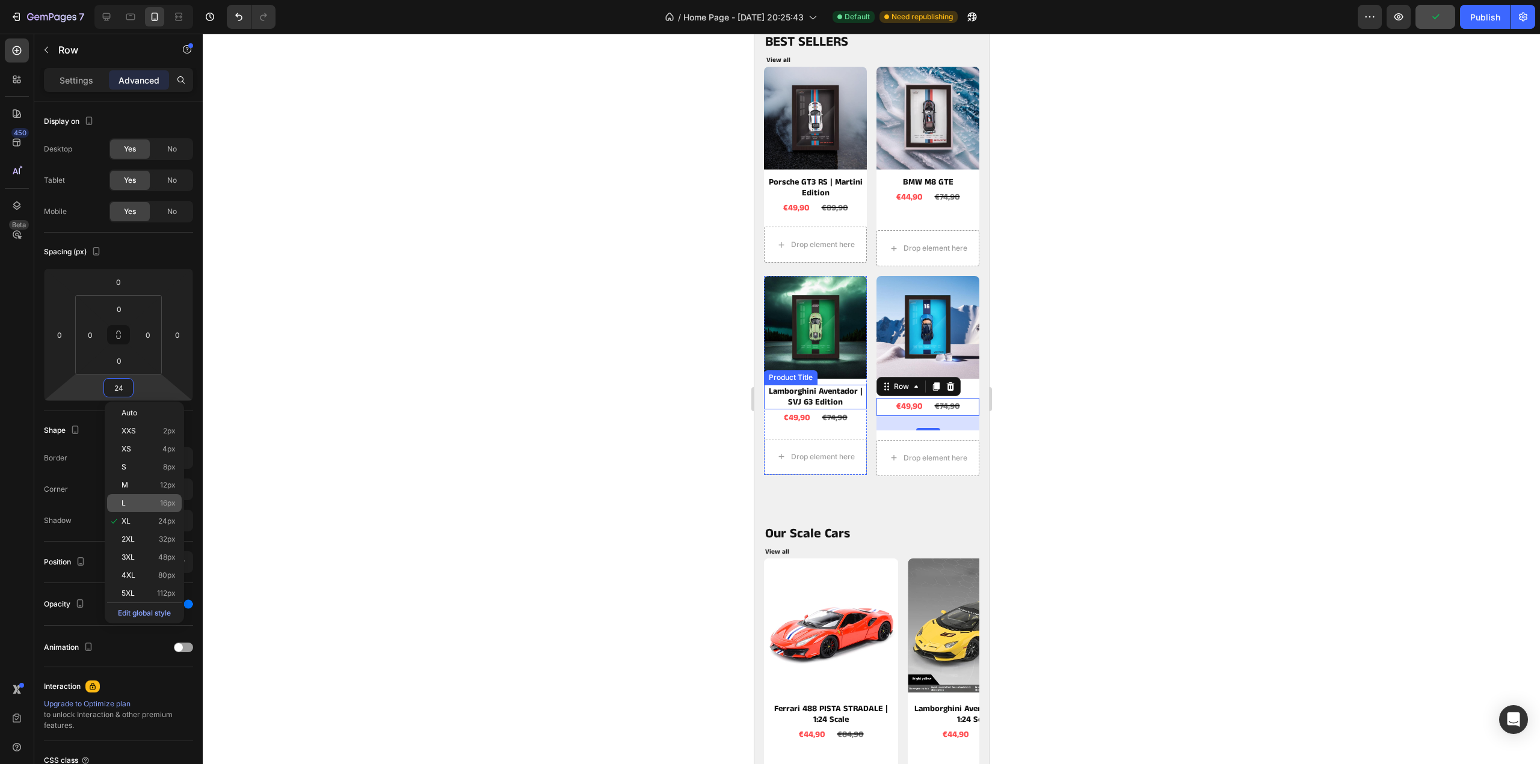
click at [141, 507] on p "L 16px" at bounding box center [148, 503] width 54 height 8
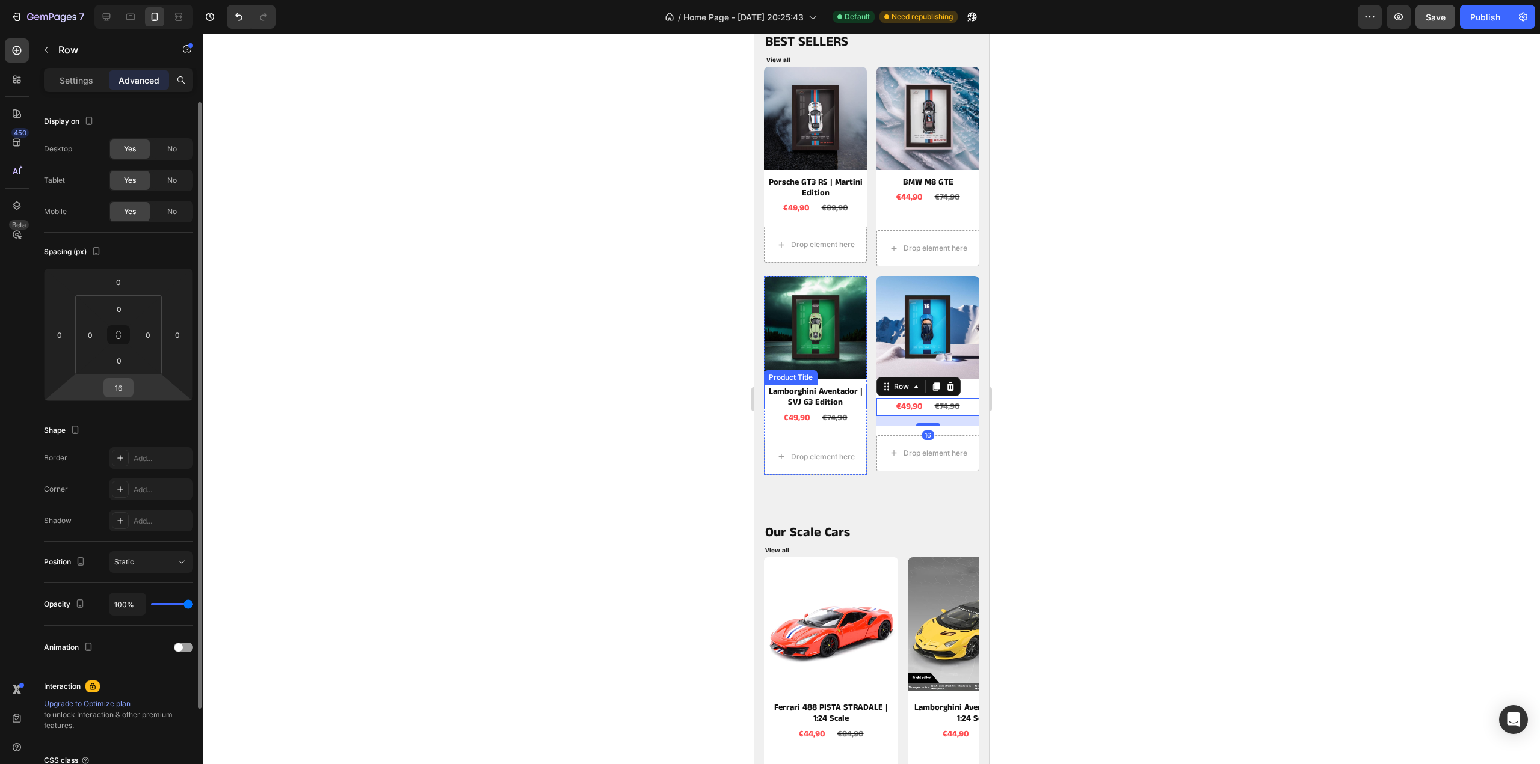
click at [127, 388] on input "16" at bounding box center [118, 388] width 24 height 18
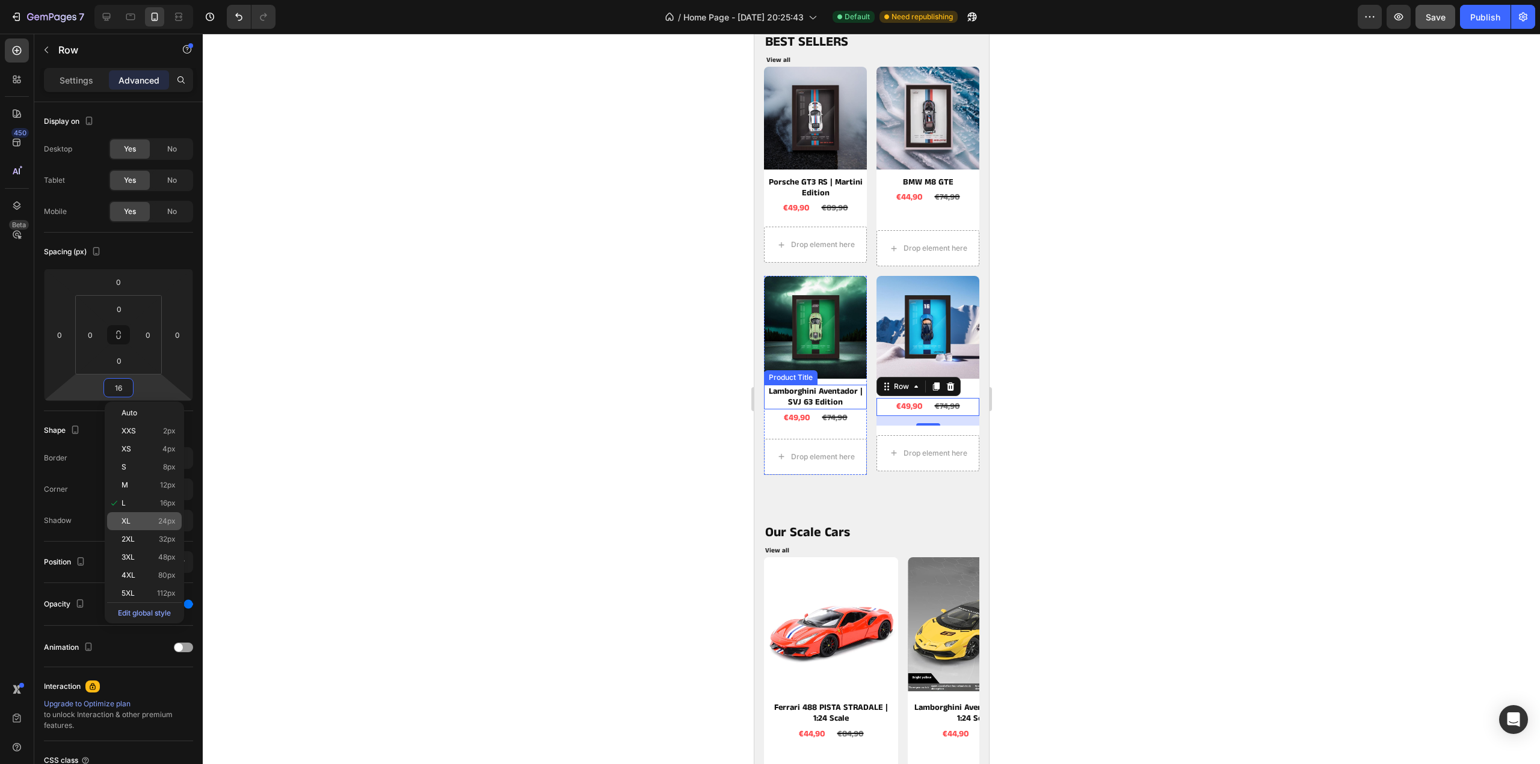
click at [140, 514] on div "XL 24px" at bounding box center [144, 521] width 75 height 18
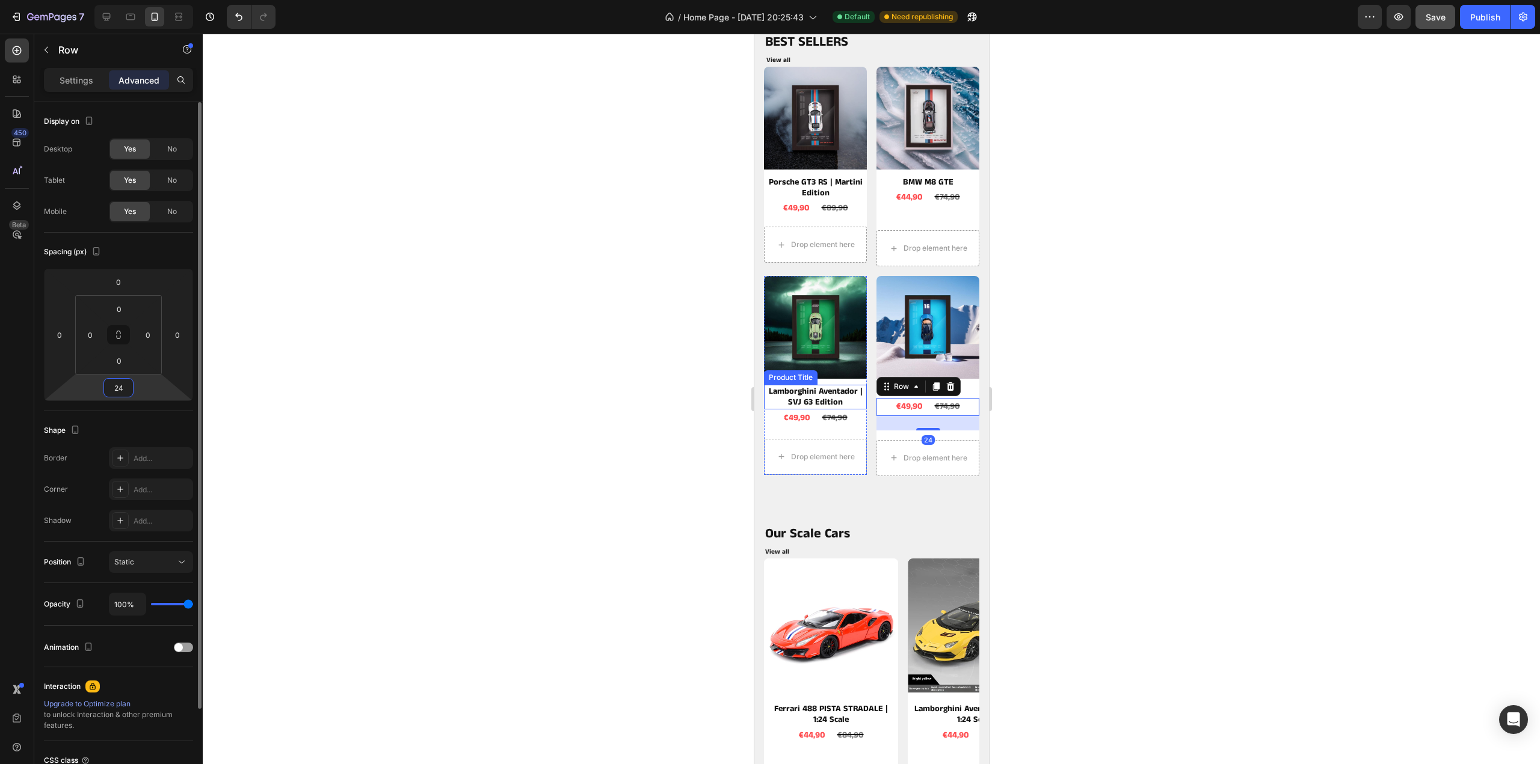
click at [126, 389] on input "24" at bounding box center [118, 388] width 24 height 18
type input "22"
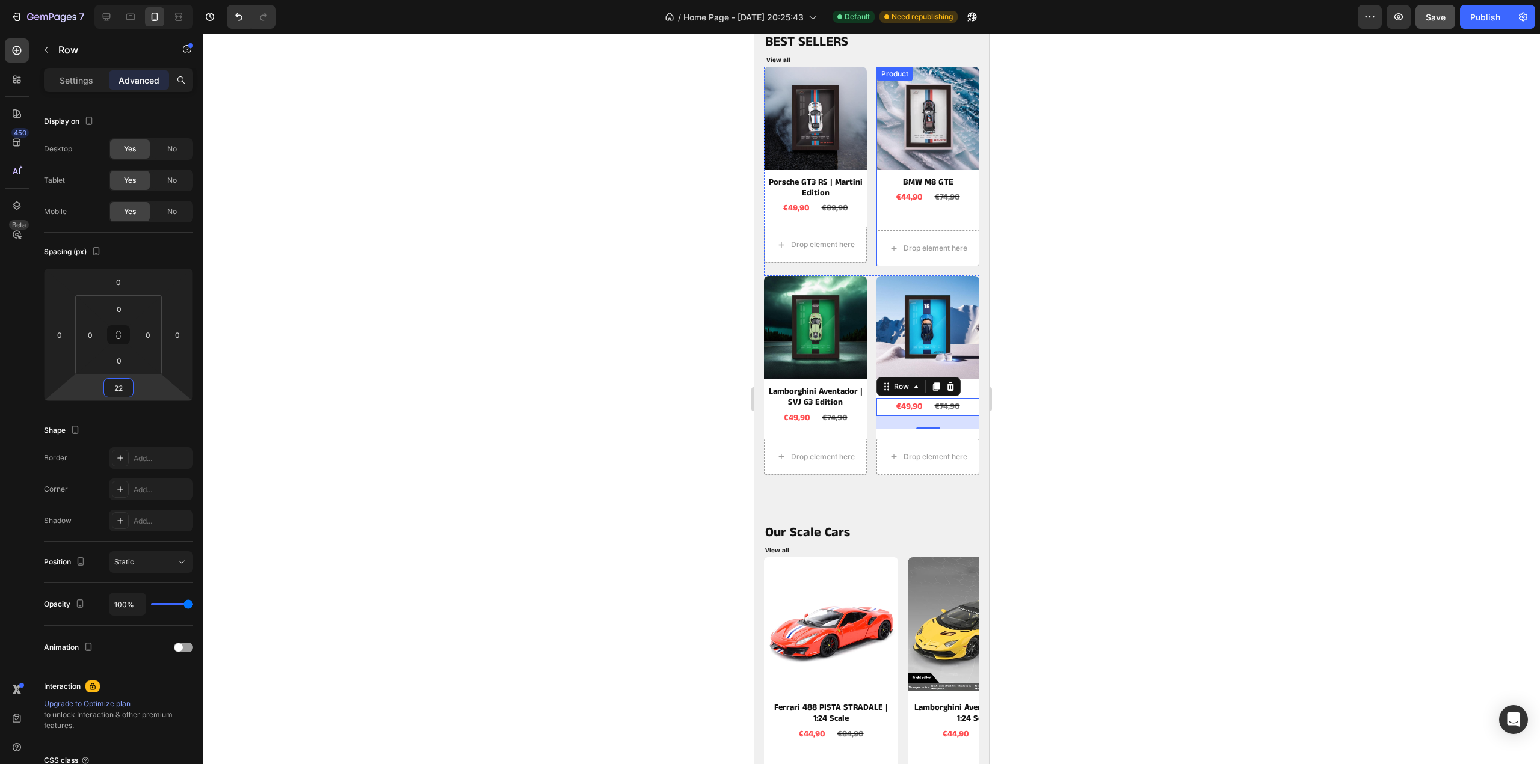
click at [924, 212] on div "Product Images BMW M8 GTE Product Title €44,90 Product Price Product Price €74,…" at bounding box center [927, 144] width 103 height 154
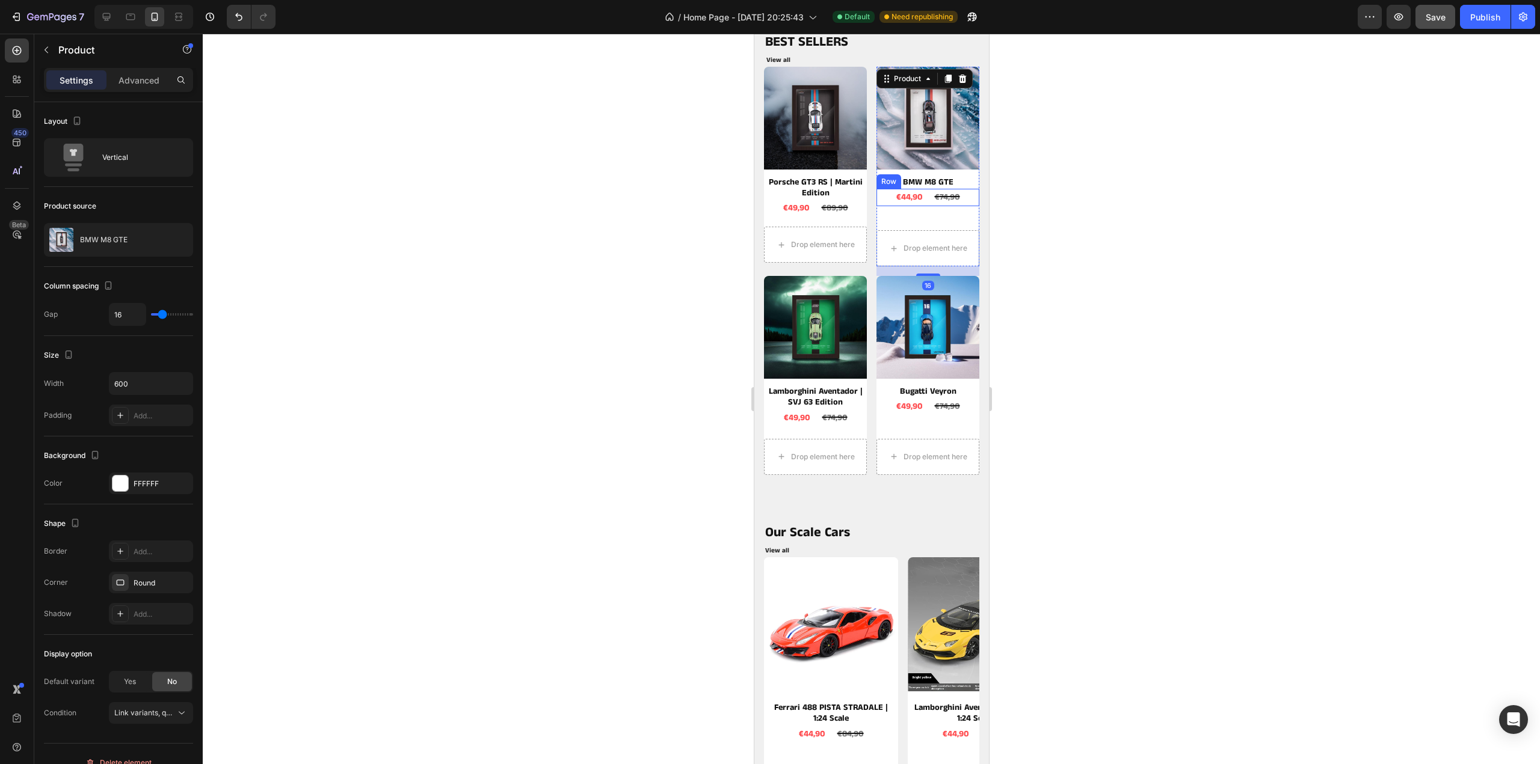
click at [959, 192] on div "€44,90 Product Price Product Price €74,90 Product Price Product Price Row" at bounding box center [927, 197] width 103 height 17
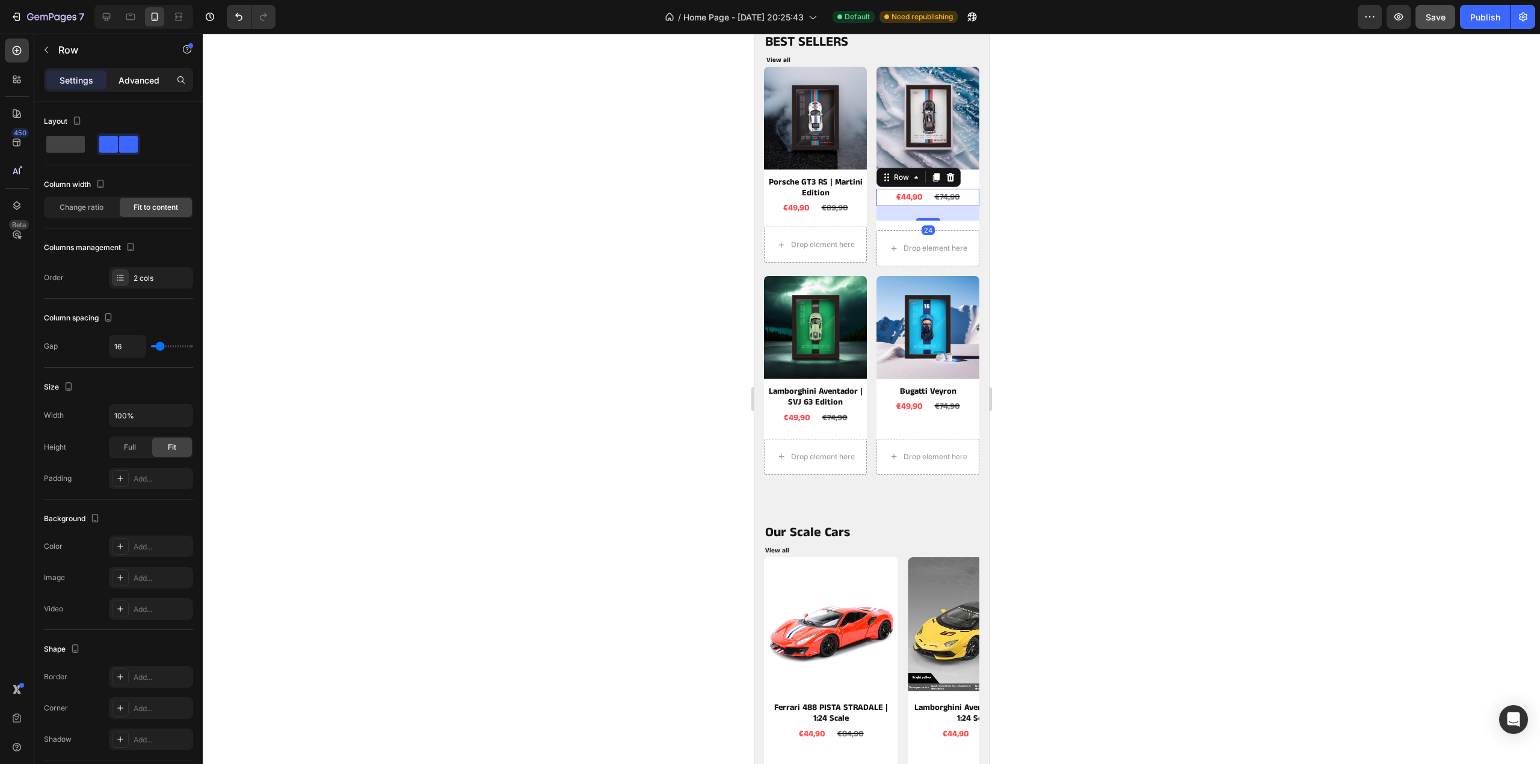
click at [151, 84] on p "Advanced" at bounding box center [138, 80] width 41 height 13
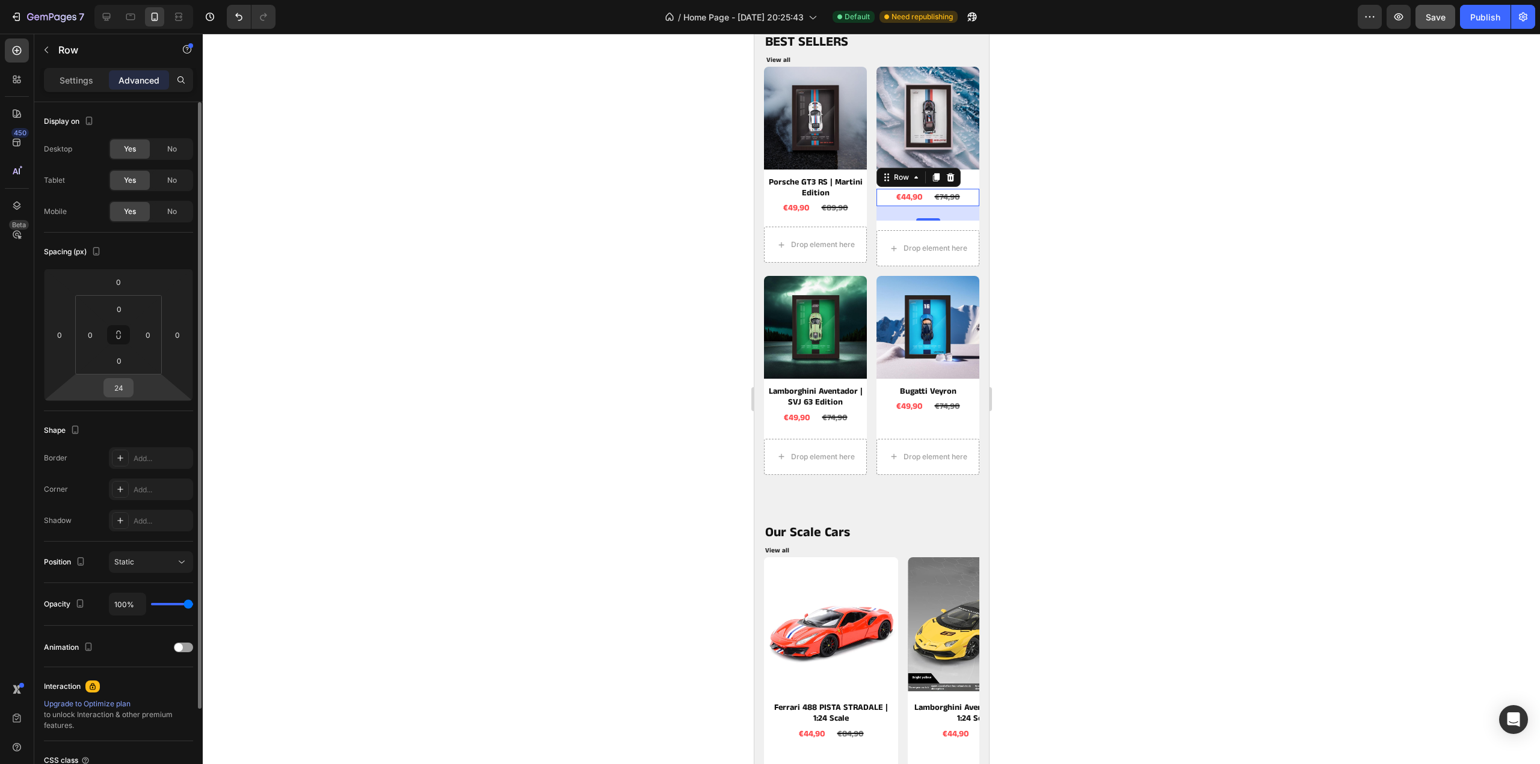
click at [125, 387] on input "24" at bounding box center [118, 388] width 24 height 18
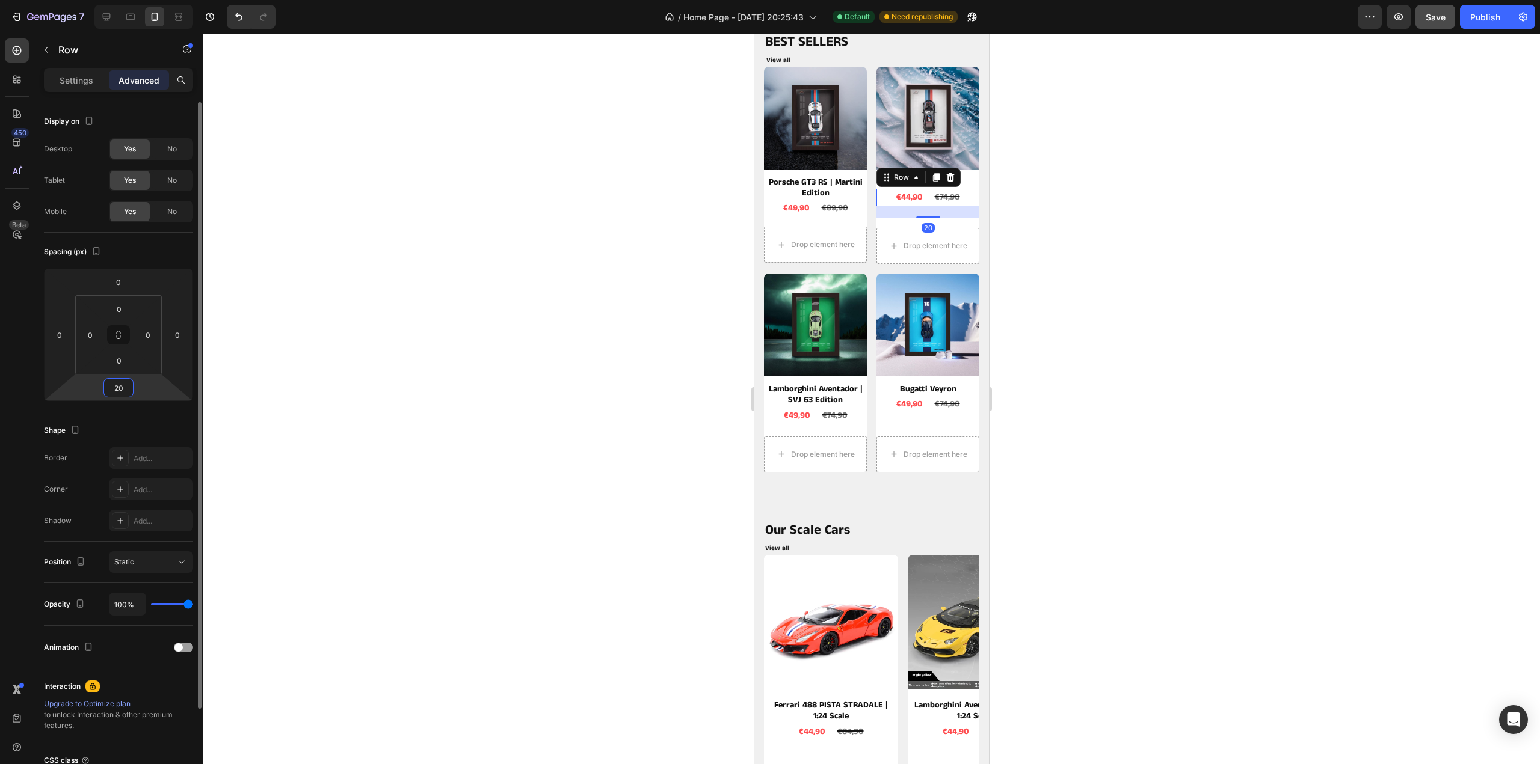
type input "2"
type input "18"
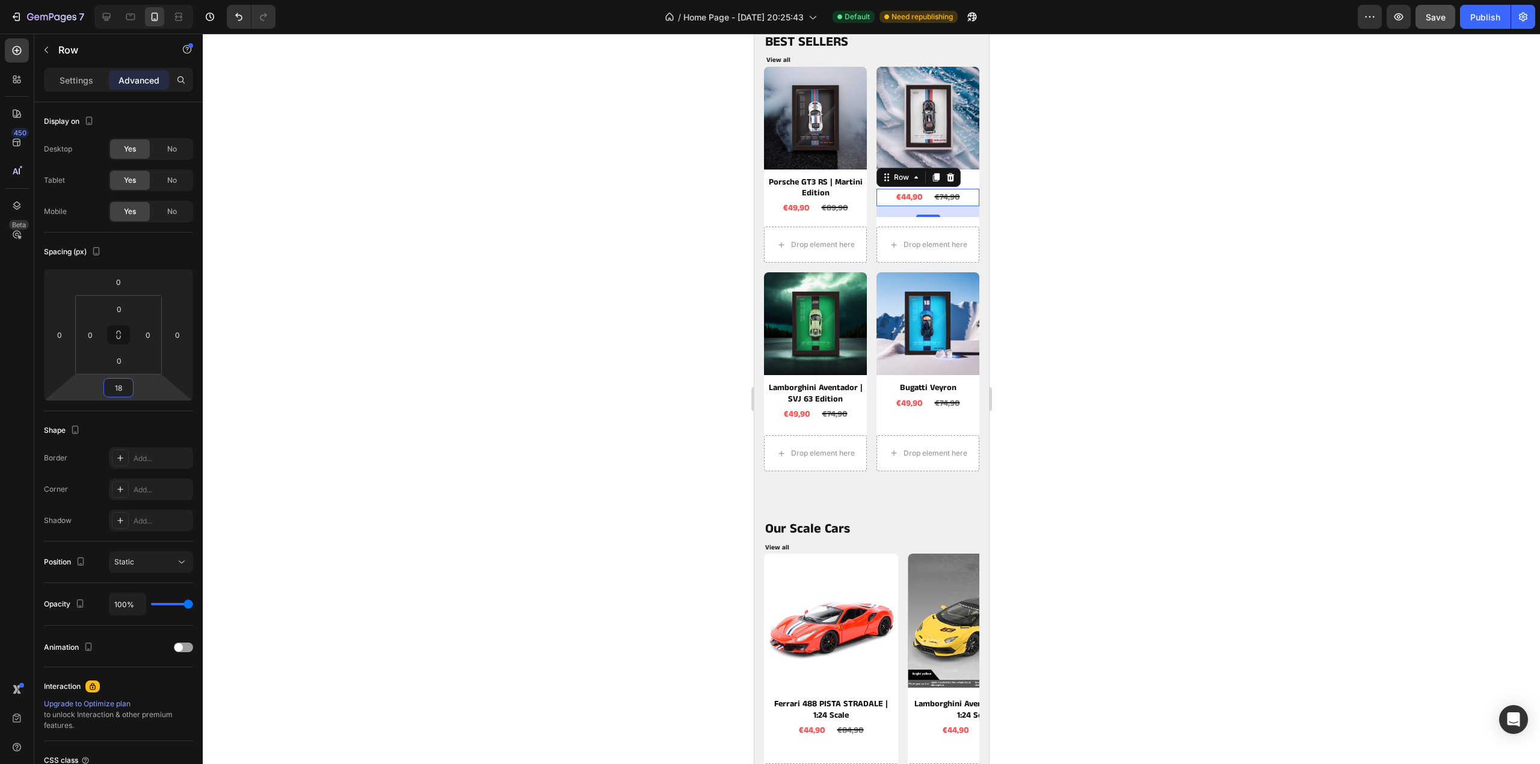
drag, startPoint x: 1243, startPoint y: 247, endPoint x: 1197, endPoint y: 266, distance: 49.6
click at [1243, 247] on div at bounding box center [871, 399] width 1337 height 731
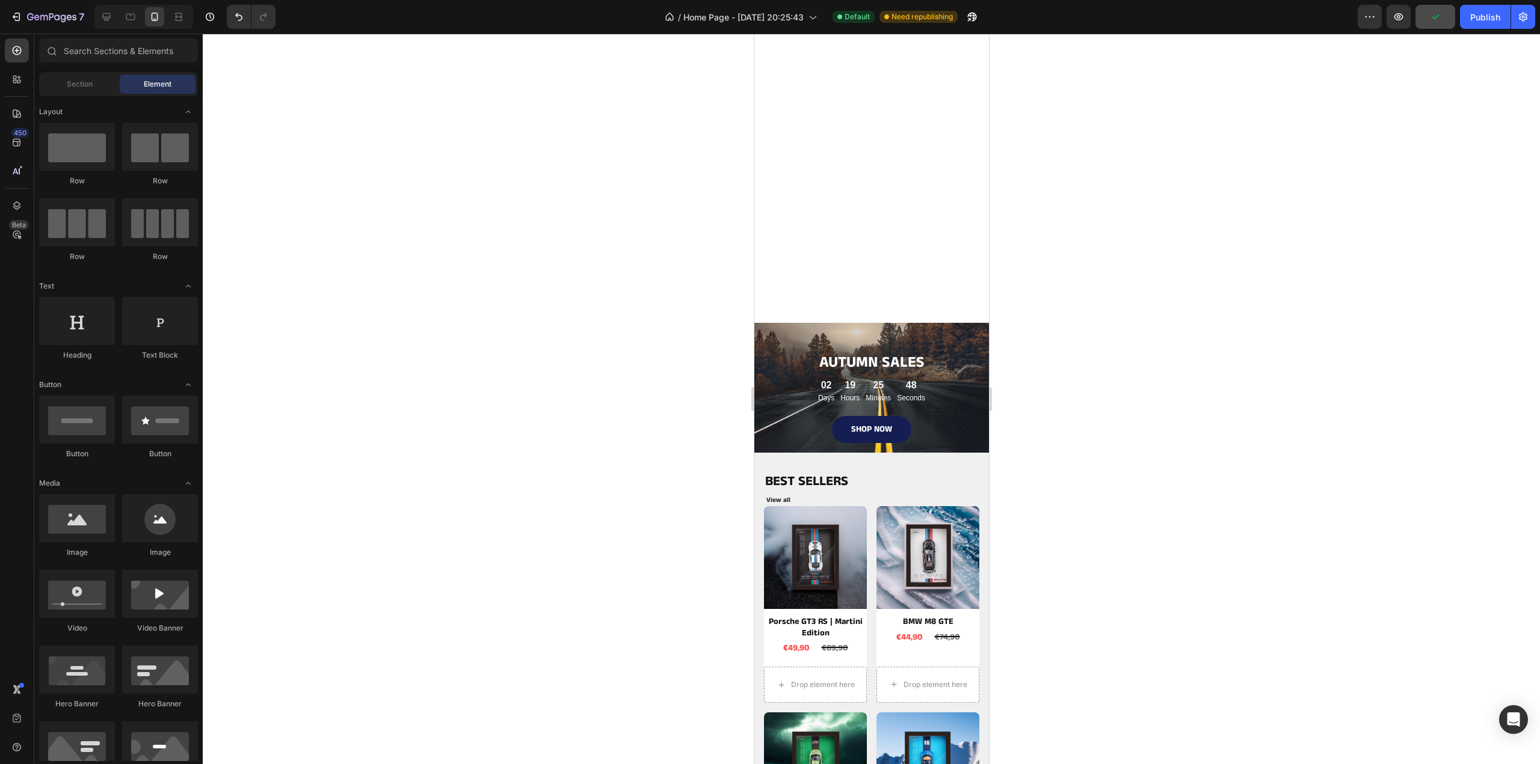
scroll to position [26, 0]
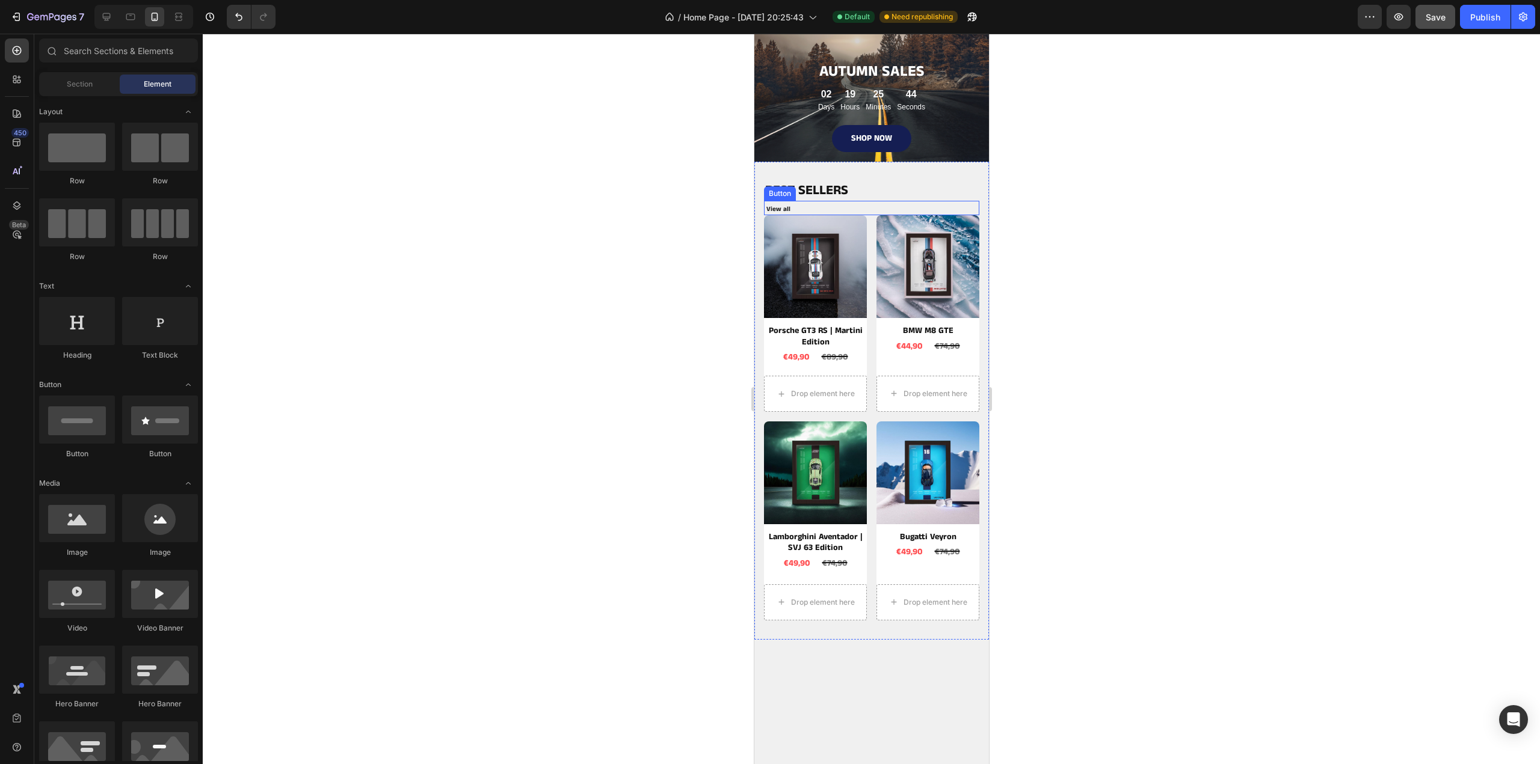
click at [825, 208] on div "View all Button" at bounding box center [870, 208] width 215 height 15
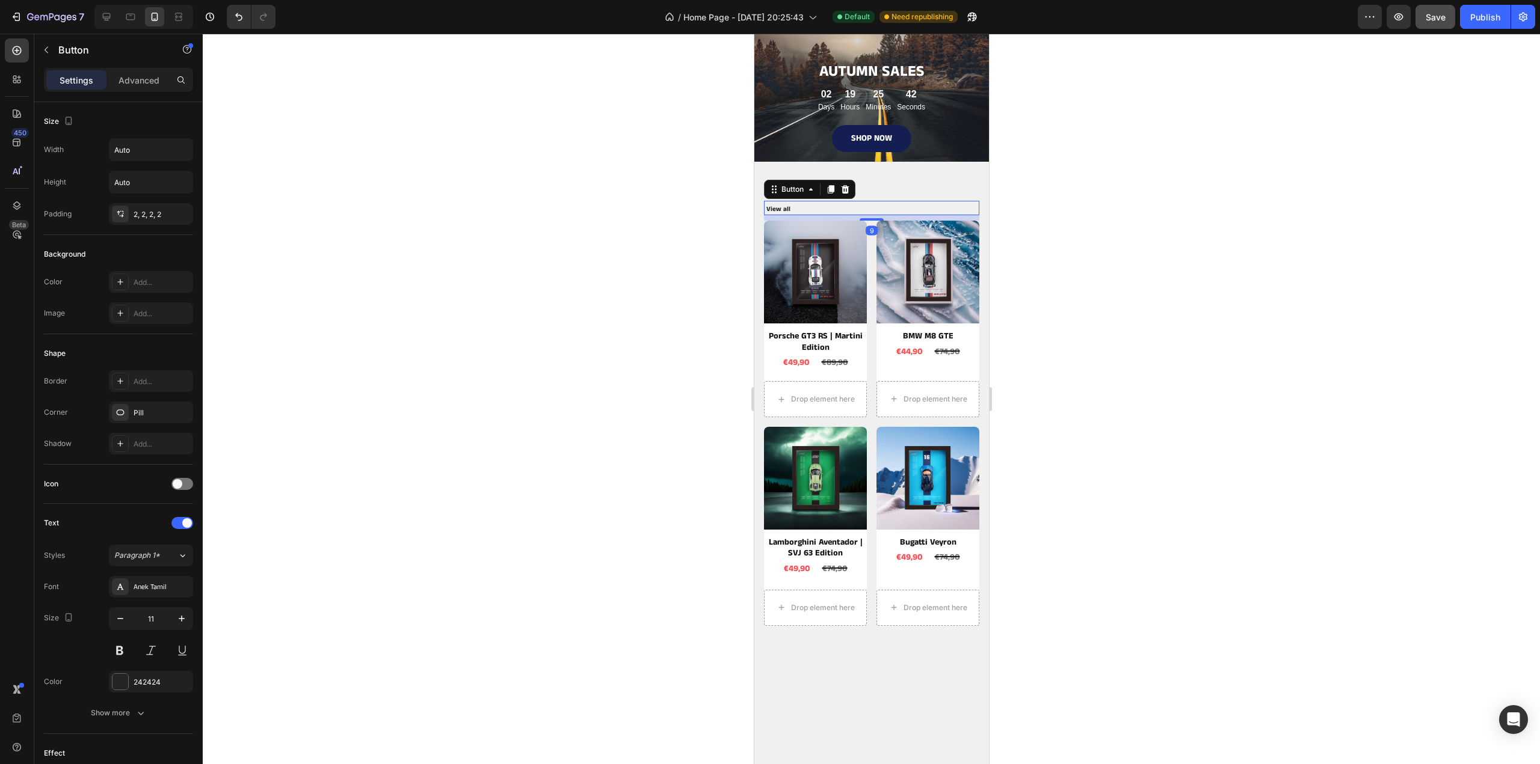
drag, startPoint x: 863, startPoint y: 215, endPoint x: 1747, endPoint y: 224, distance: 884.8
click at [867, 221] on div at bounding box center [871, 219] width 24 height 2
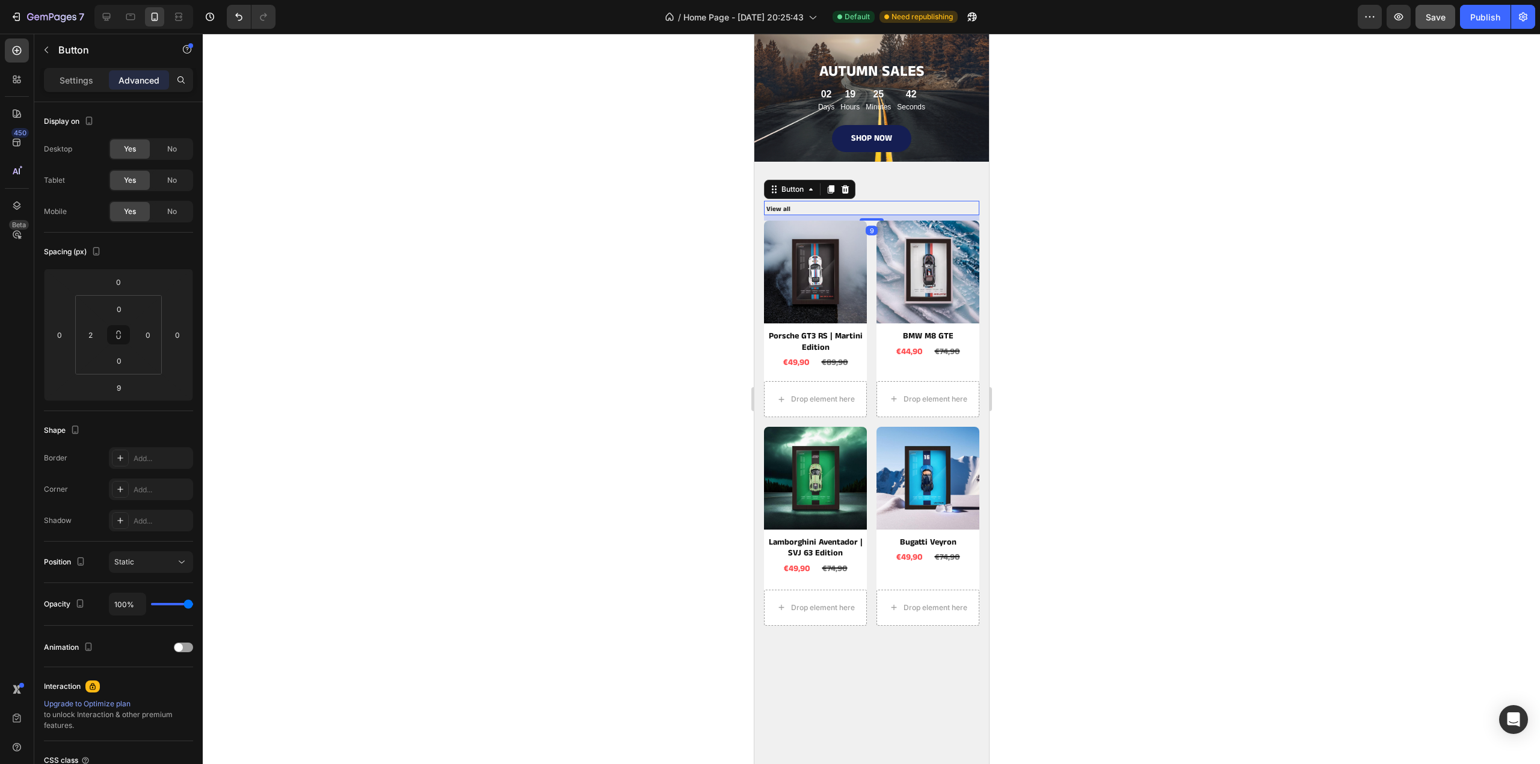
click at [1053, 190] on div at bounding box center [871, 399] width 1337 height 731
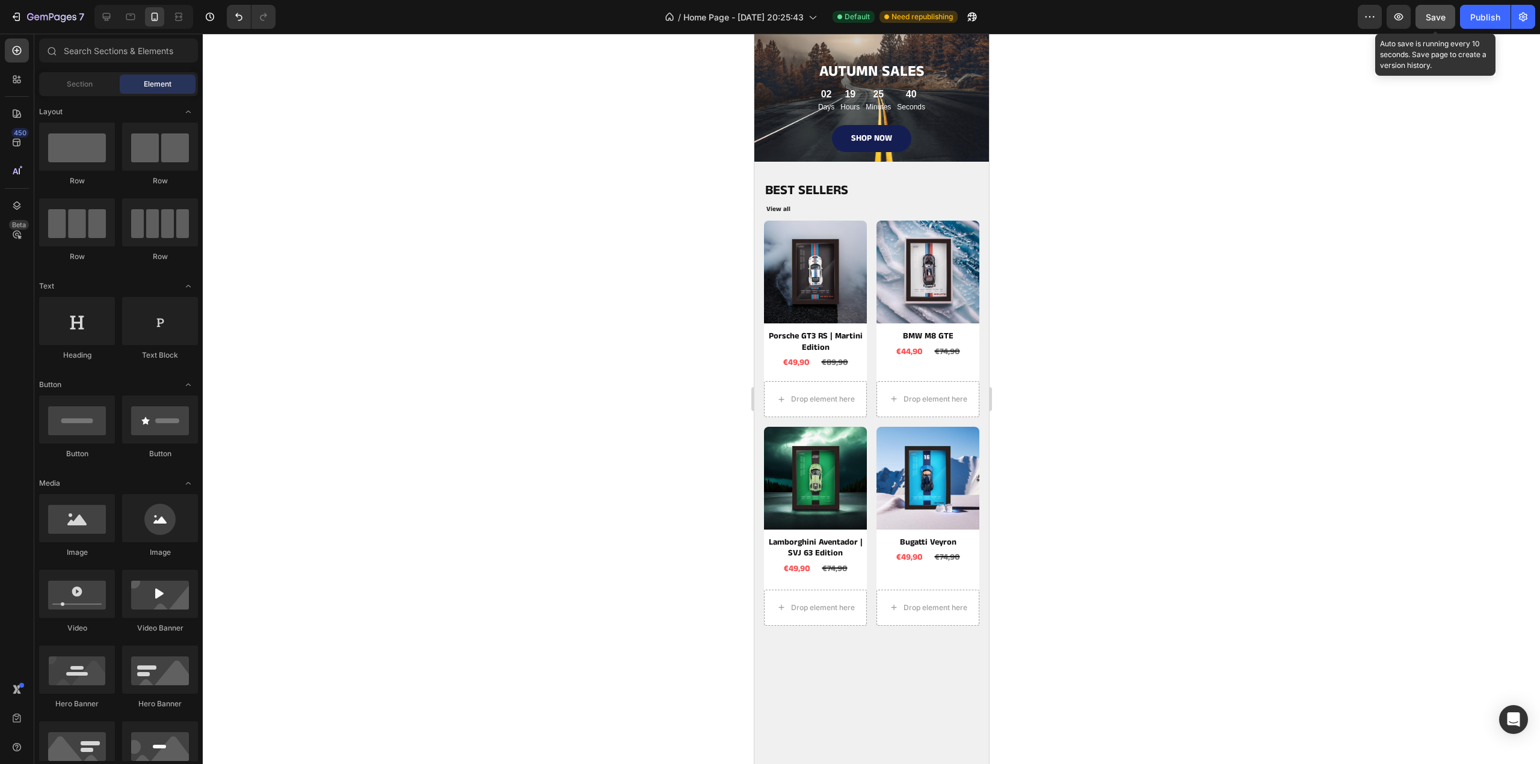
click at [1438, 19] on span "Save" at bounding box center [1435, 17] width 20 height 10
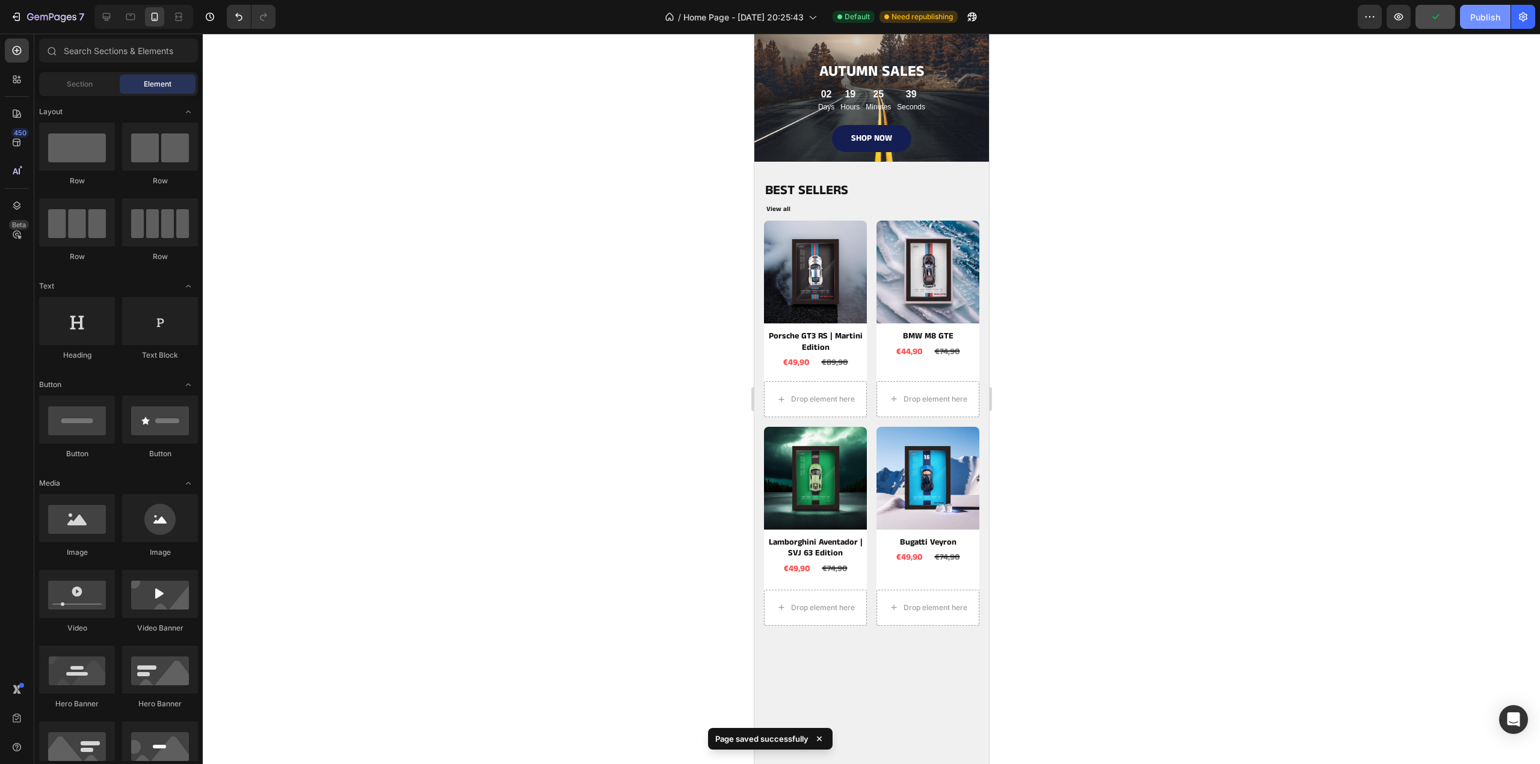
click at [1479, 16] on div "Publish" at bounding box center [1485, 17] width 30 height 13
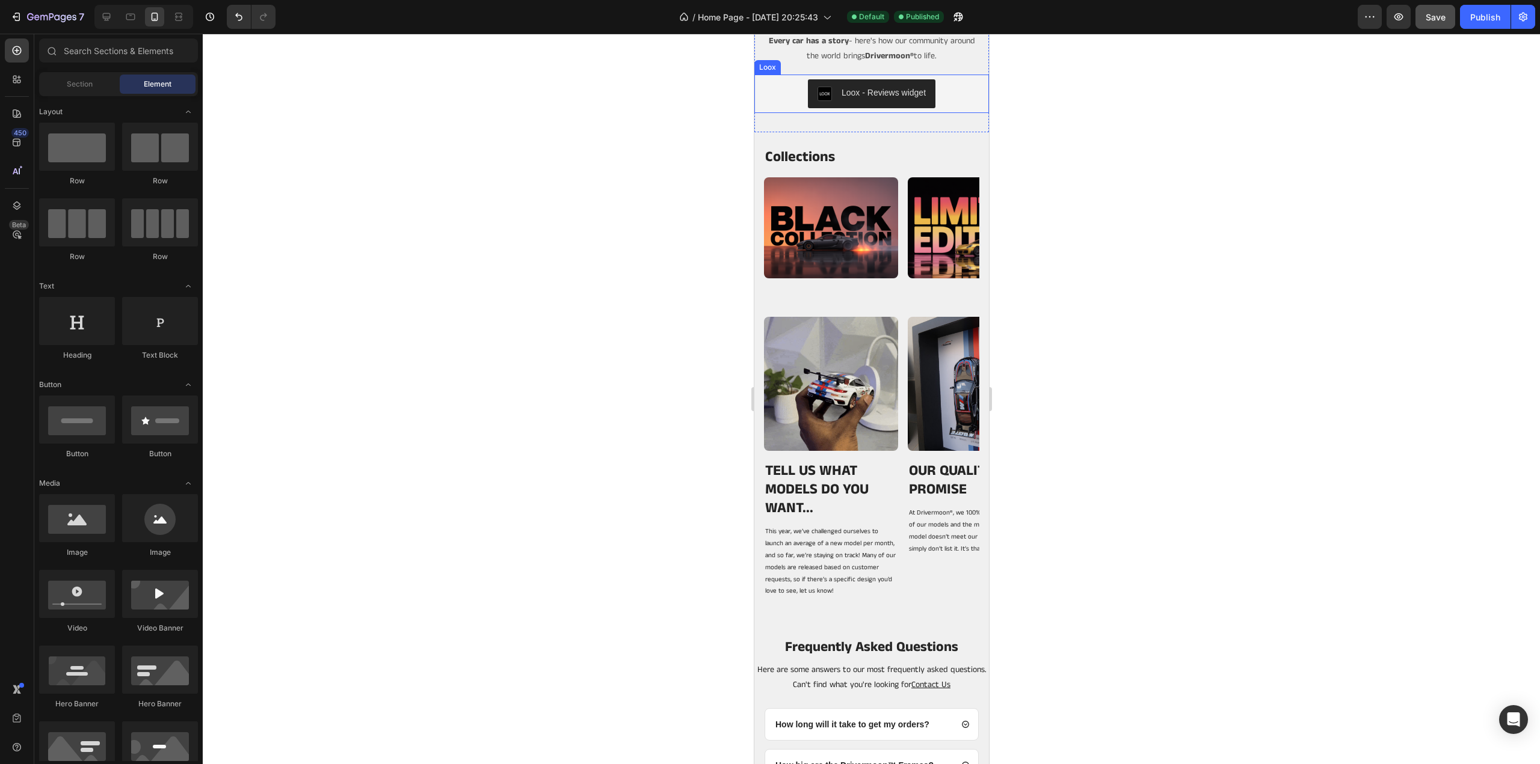
scroll to position [2767, 0]
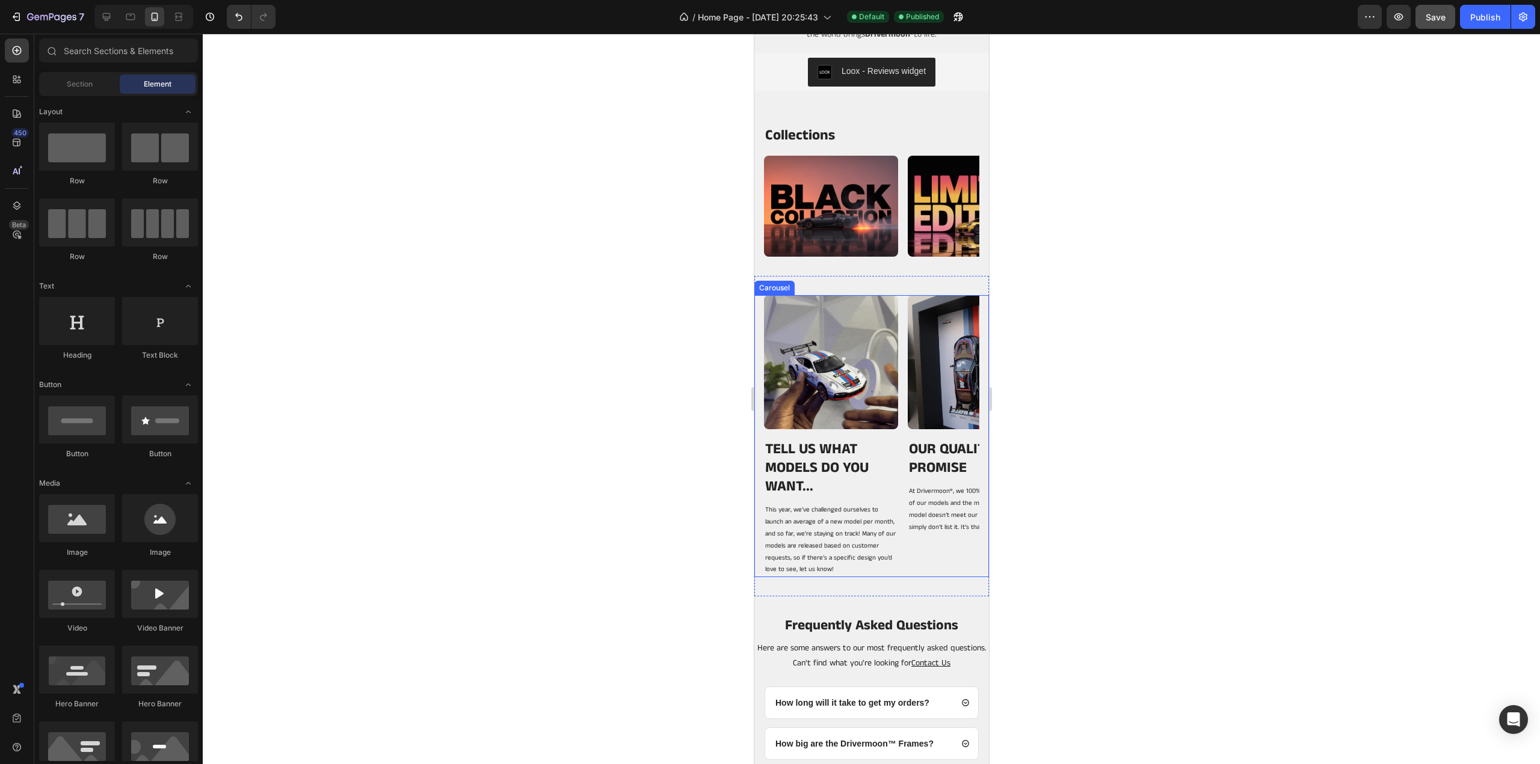
click at [762, 561] on div "Image TELL US WHAT MODELS DO YOU WANT... Heading This year, we’ve challenged ou…" at bounding box center [871, 436] width 235 height 283
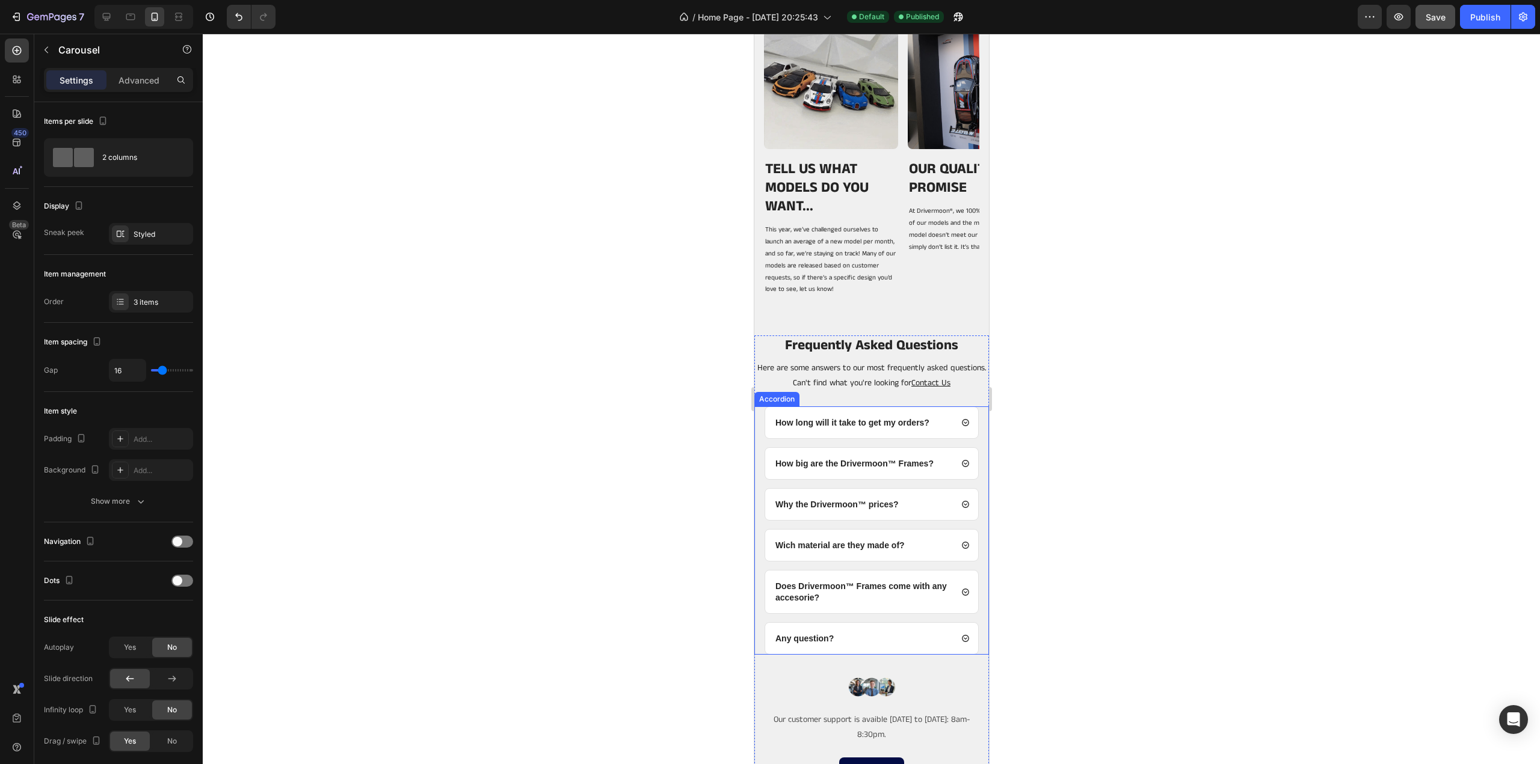
scroll to position [3046, 0]
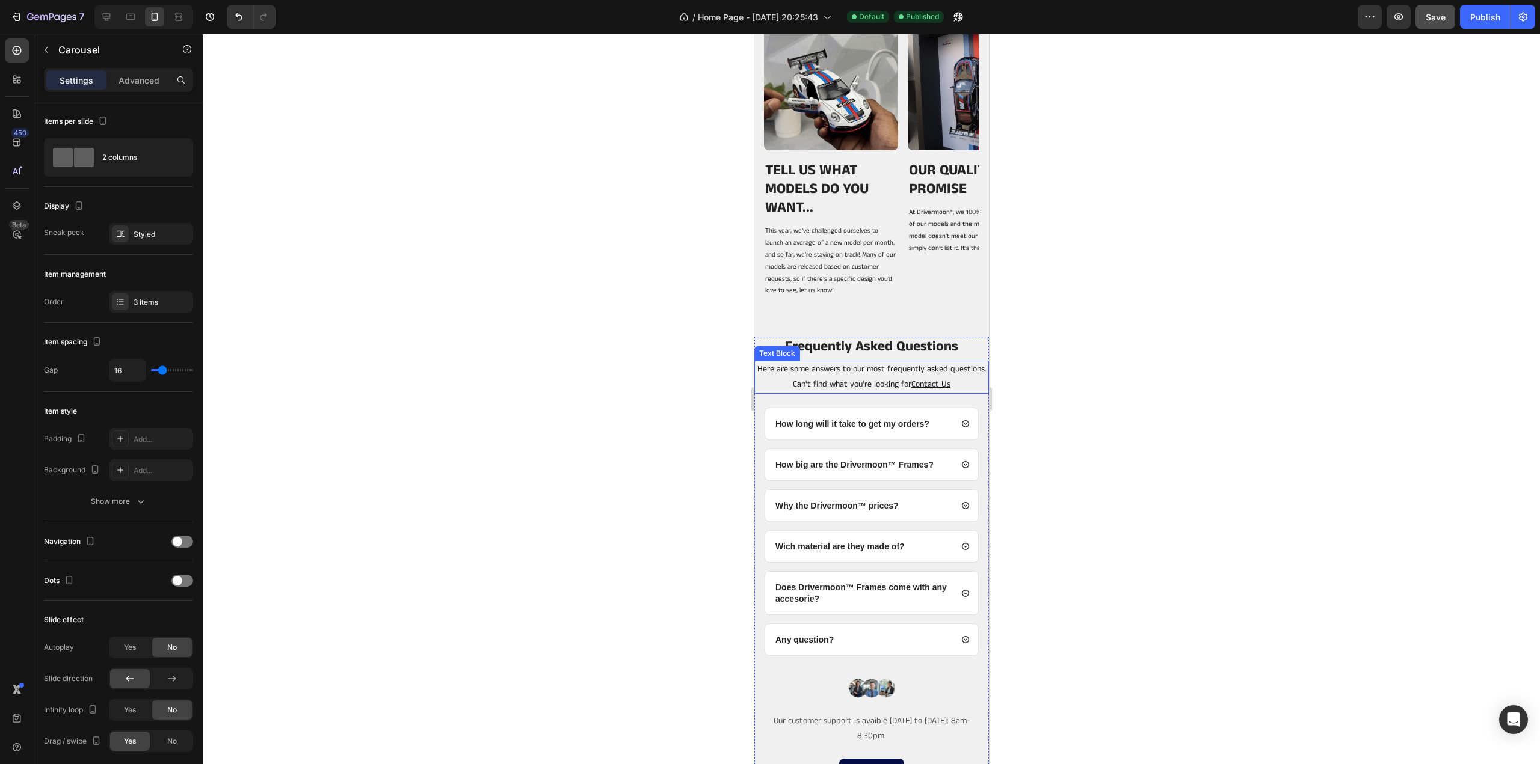
click at [868, 380] on span "Here are some answers to our most frequently asked questions. Can't find what y…" at bounding box center [871, 376] width 229 height 27
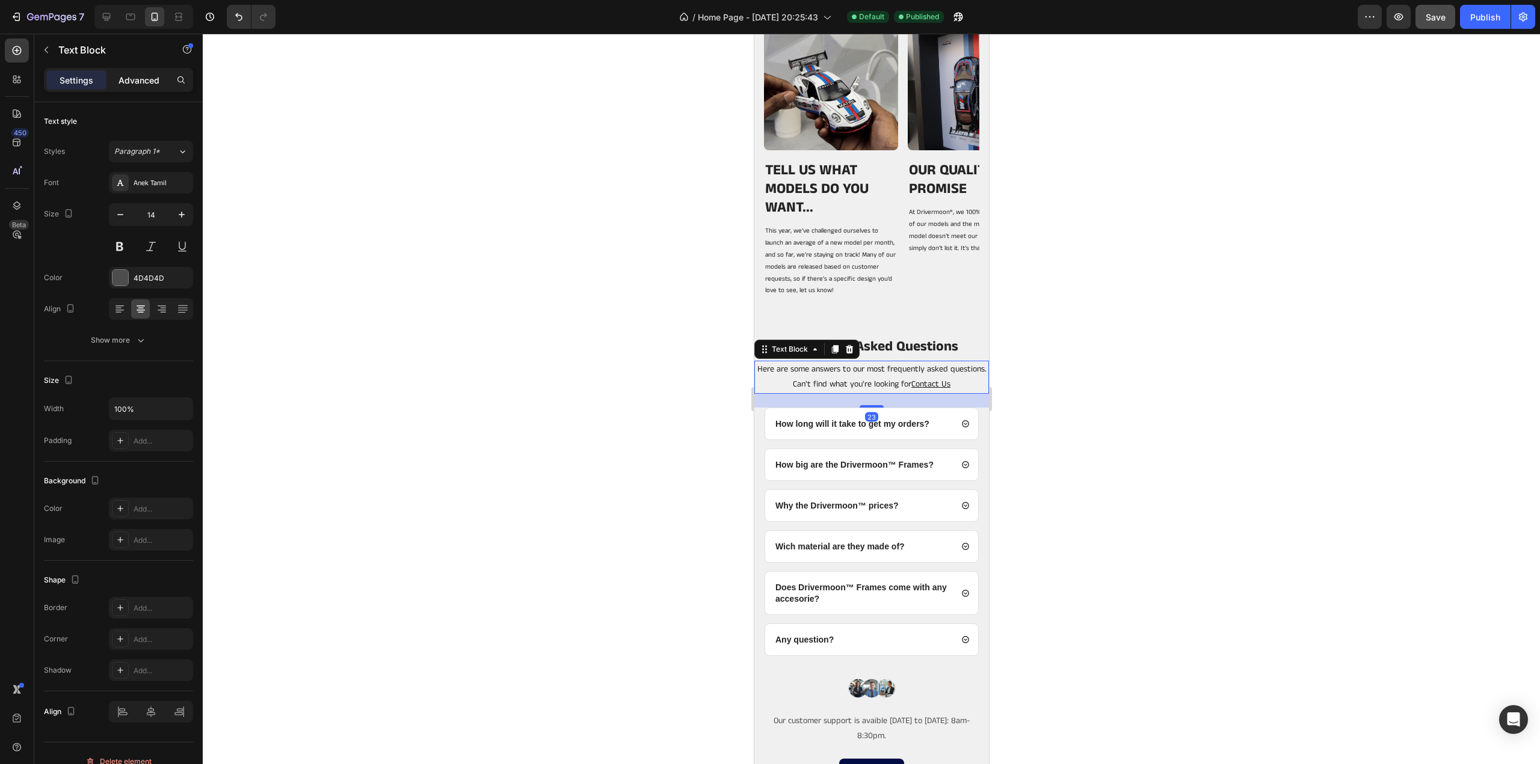
click at [140, 79] on p "Advanced" at bounding box center [138, 80] width 41 height 13
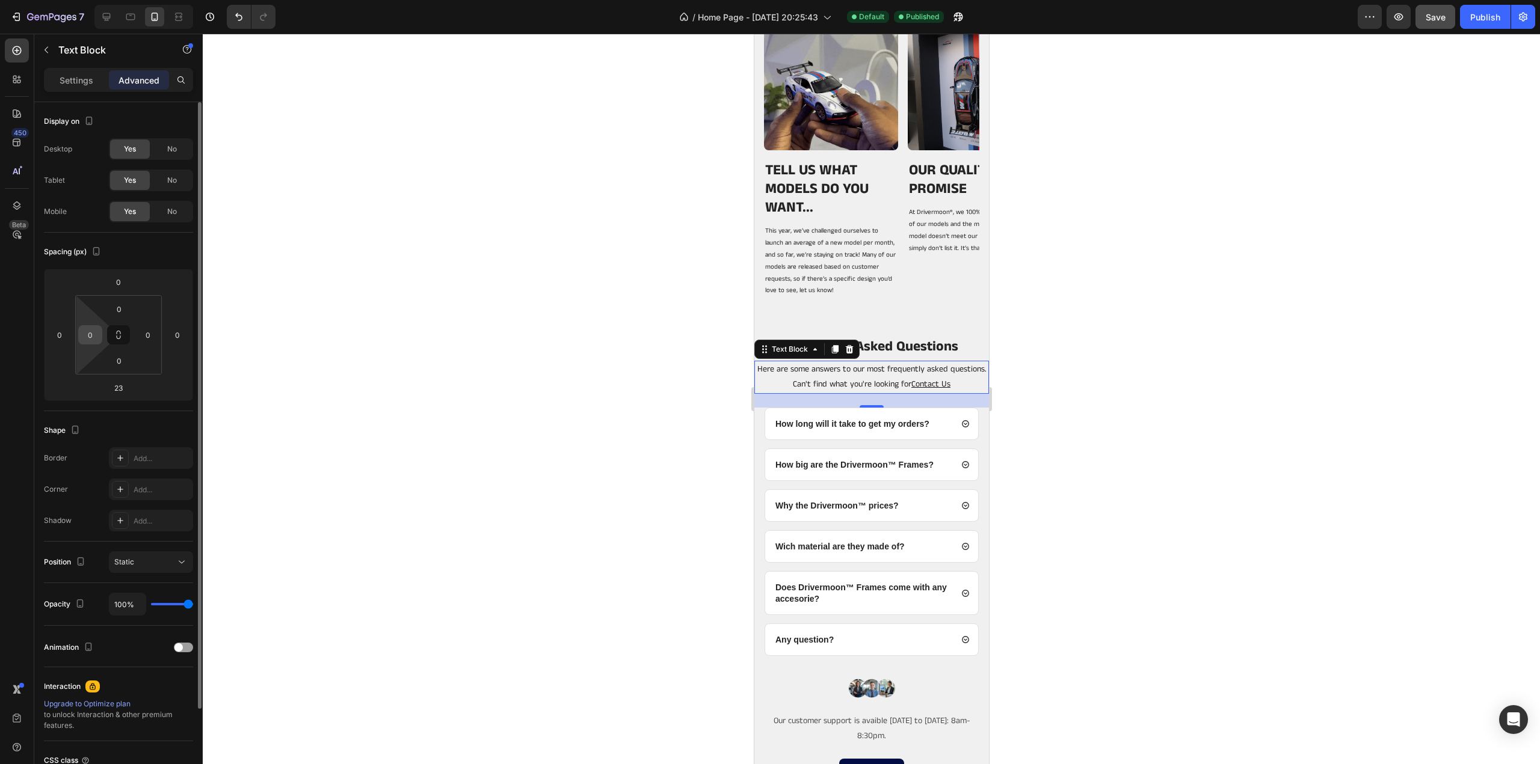
click at [88, 330] on input "0" at bounding box center [90, 335] width 18 height 18
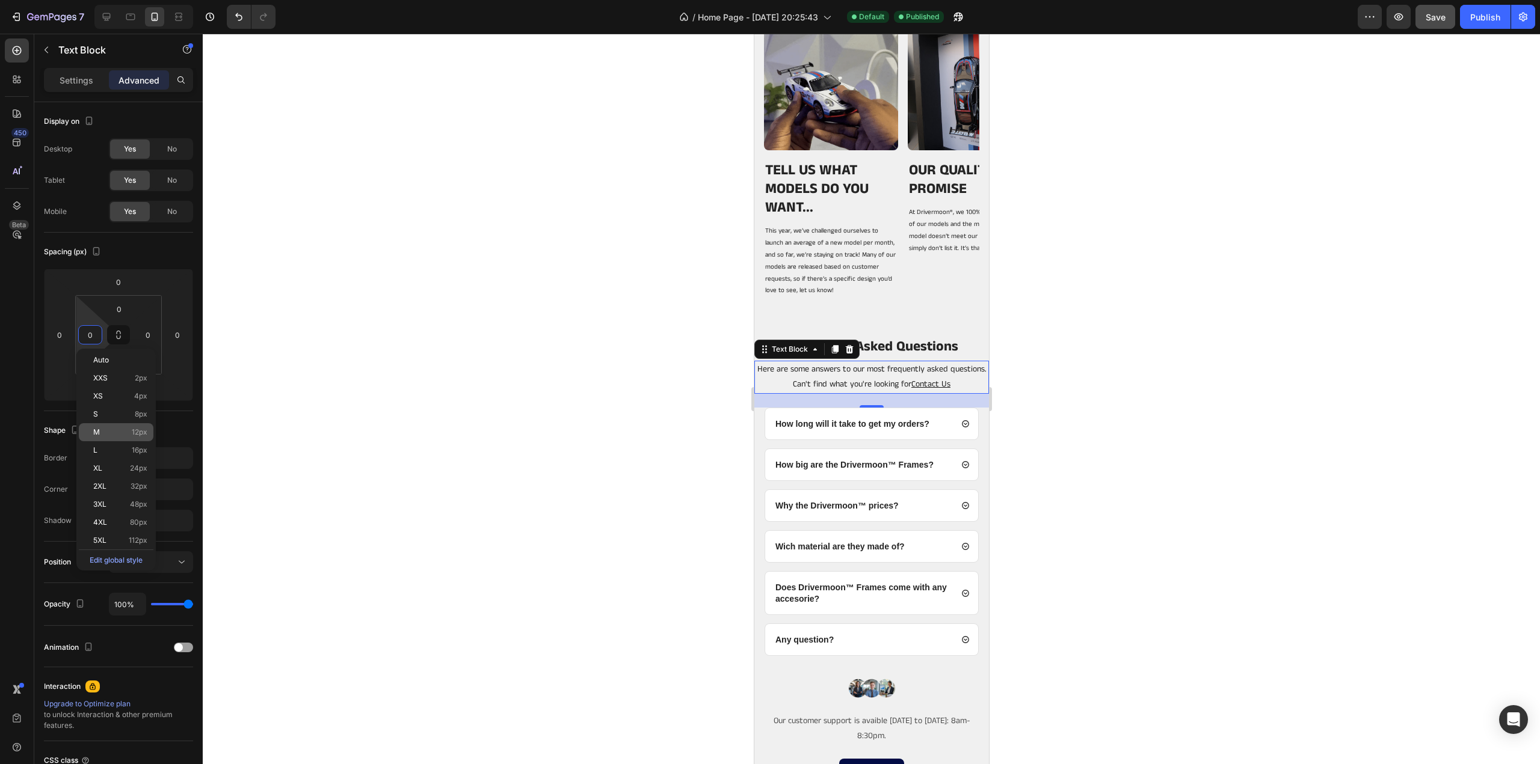
click at [88, 443] on div "L 16px" at bounding box center [116, 450] width 75 height 18
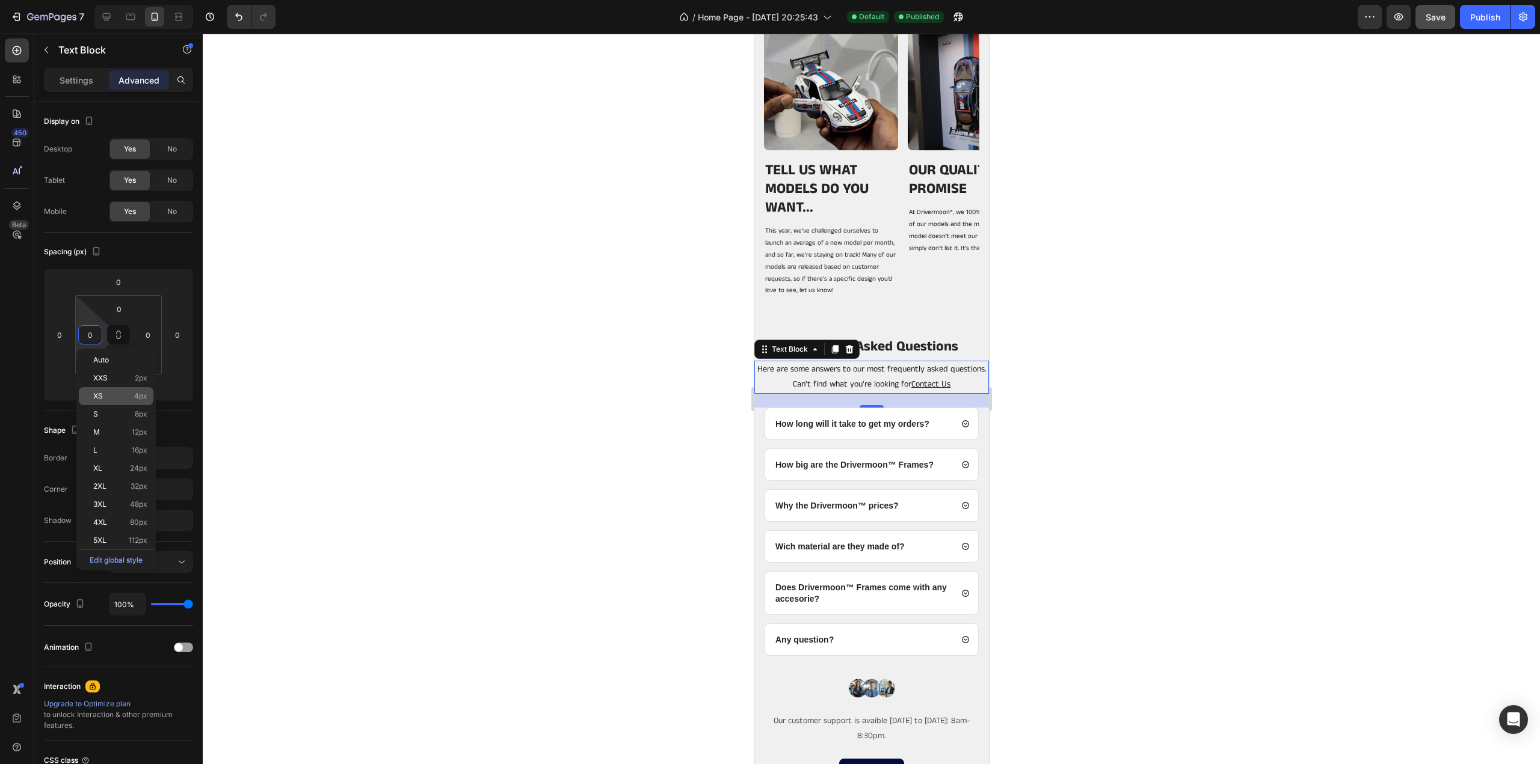
type input "16"
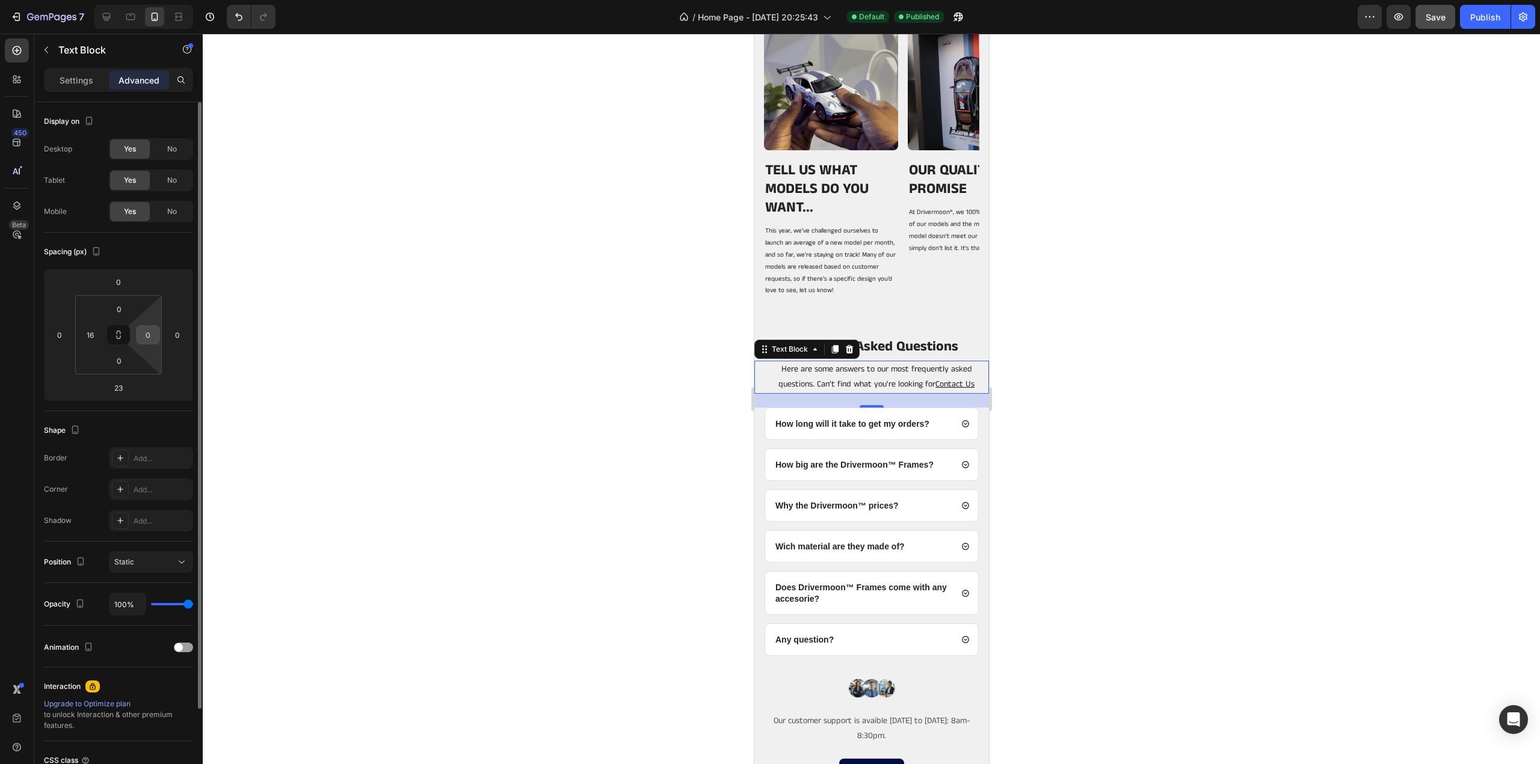
click at [147, 326] on input "0" at bounding box center [148, 335] width 18 height 18
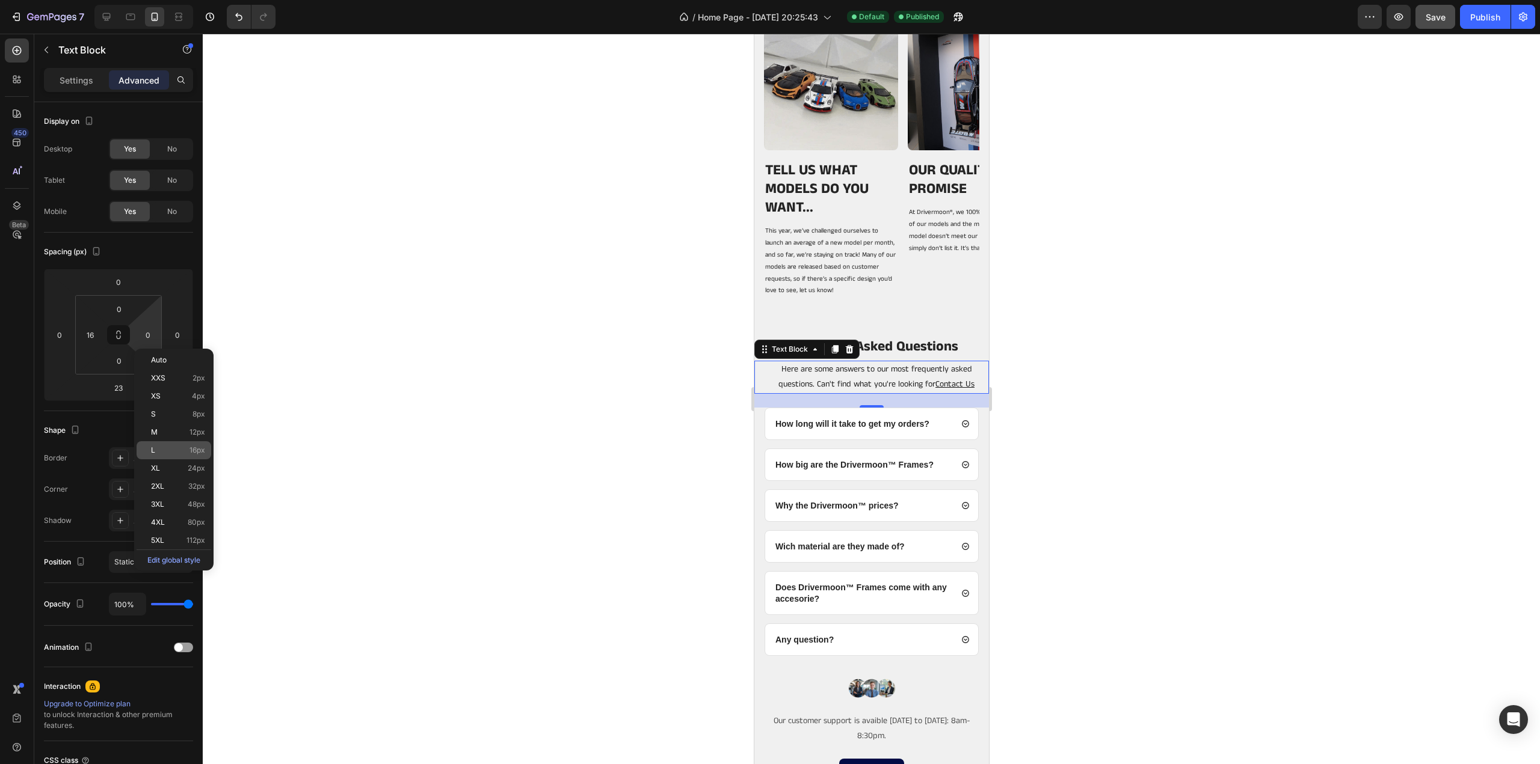
click at [149, 449] on div "L 16px" at bounding box center [174, 450] width 75 height 18
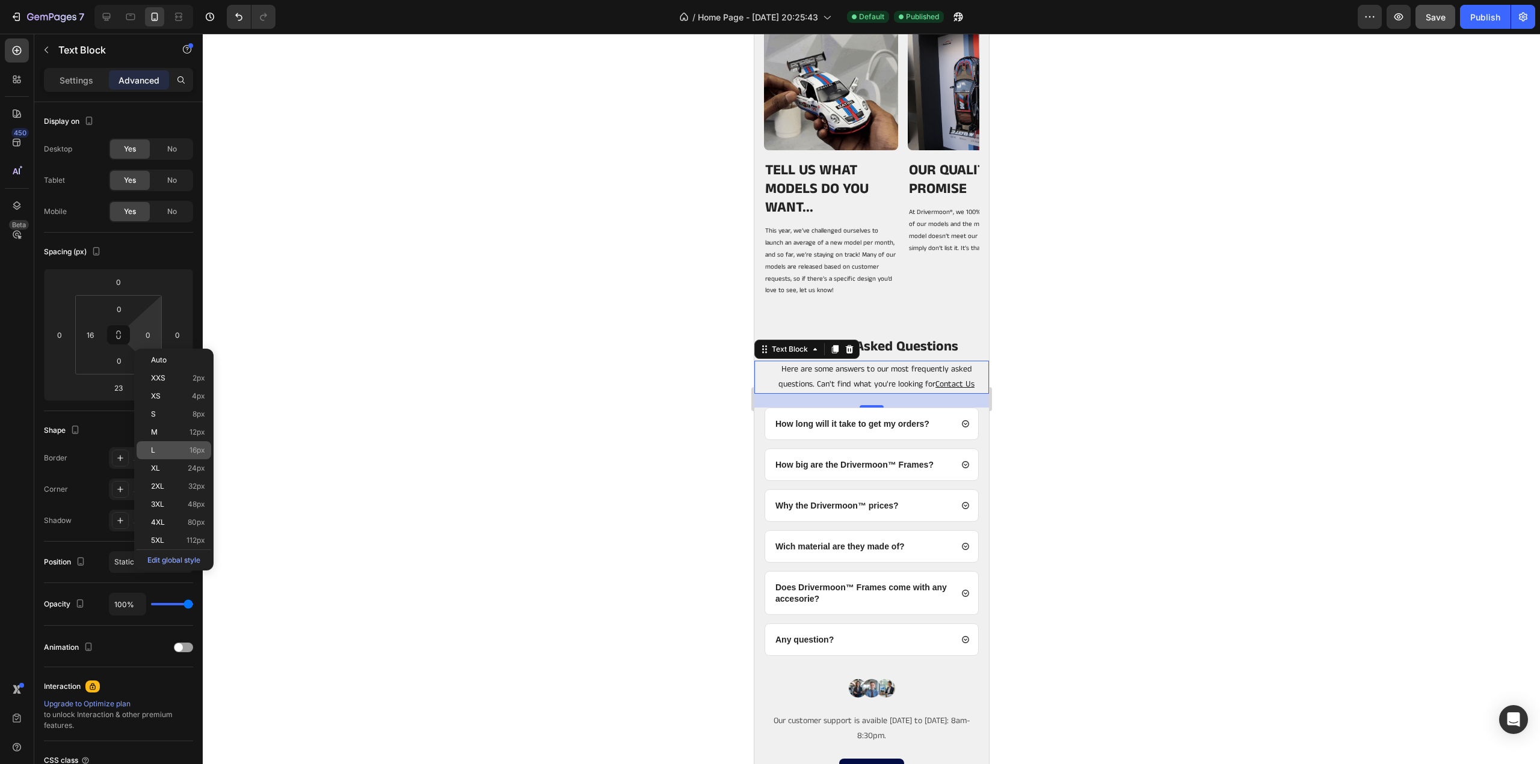
type input "16"
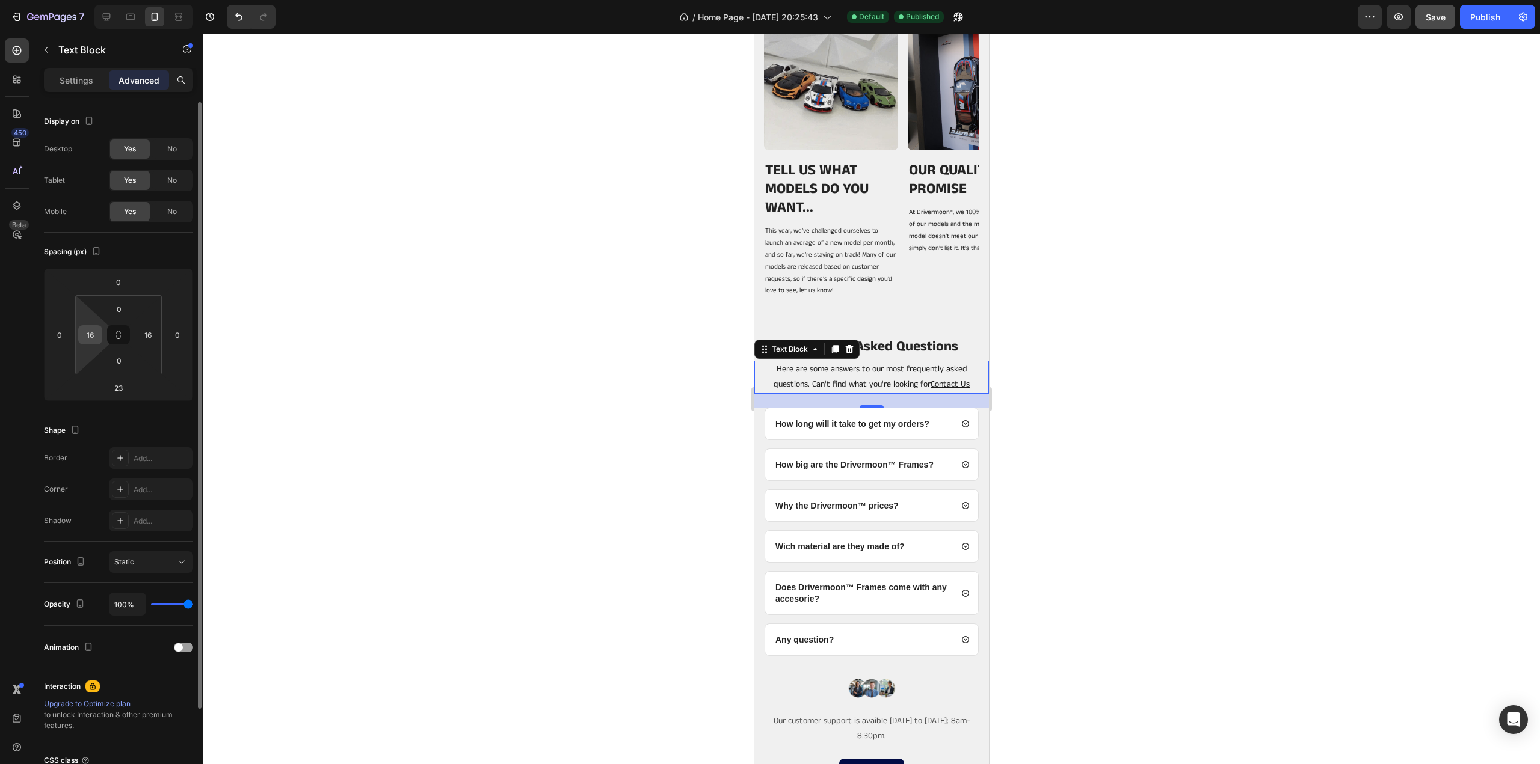
click at [91, 330] on input "16" at bounding box center [90, 335] width 18 height 18
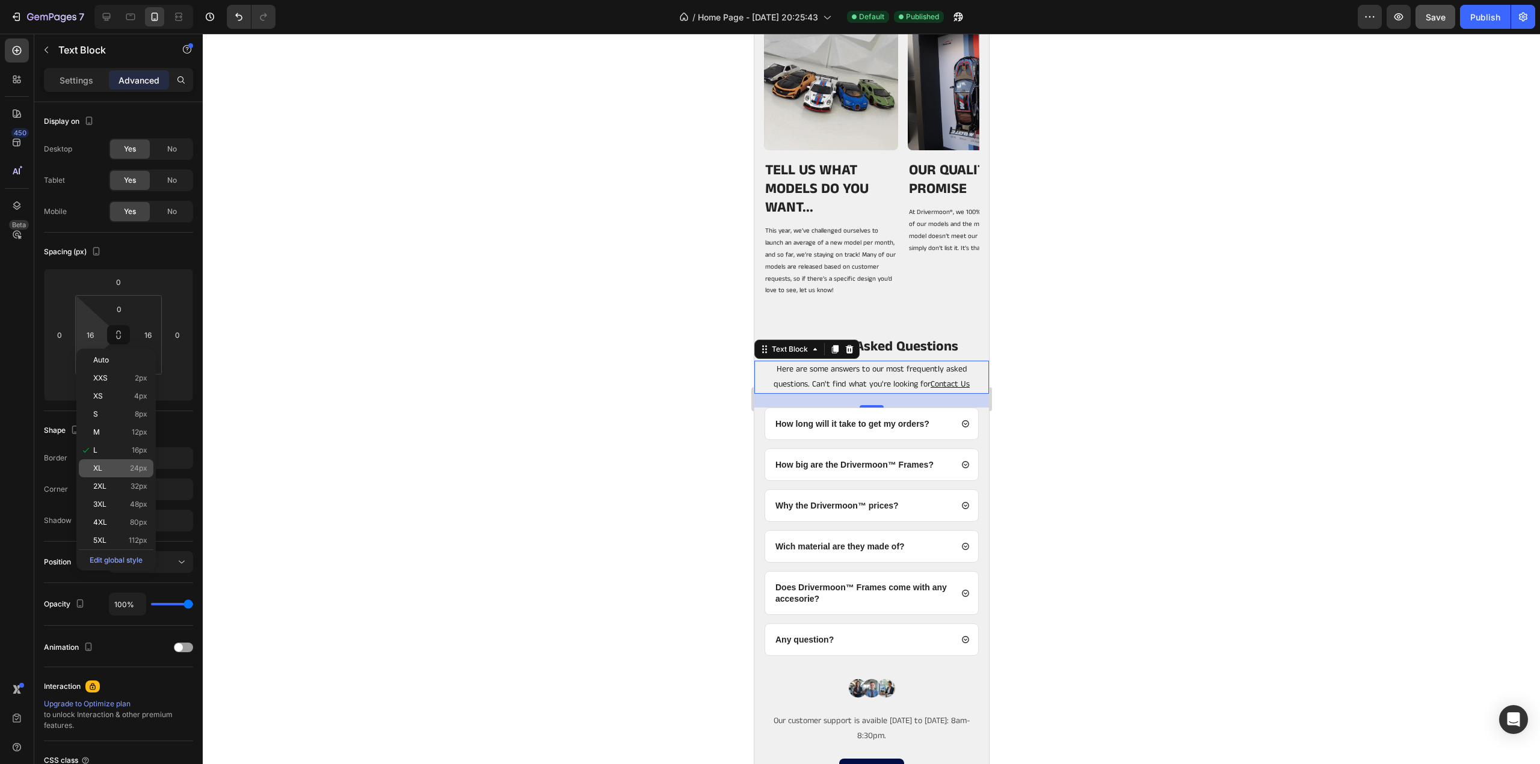
click at [102, 463] on div "XL 24px" at bounding box center [116, 469] width 75 height 18
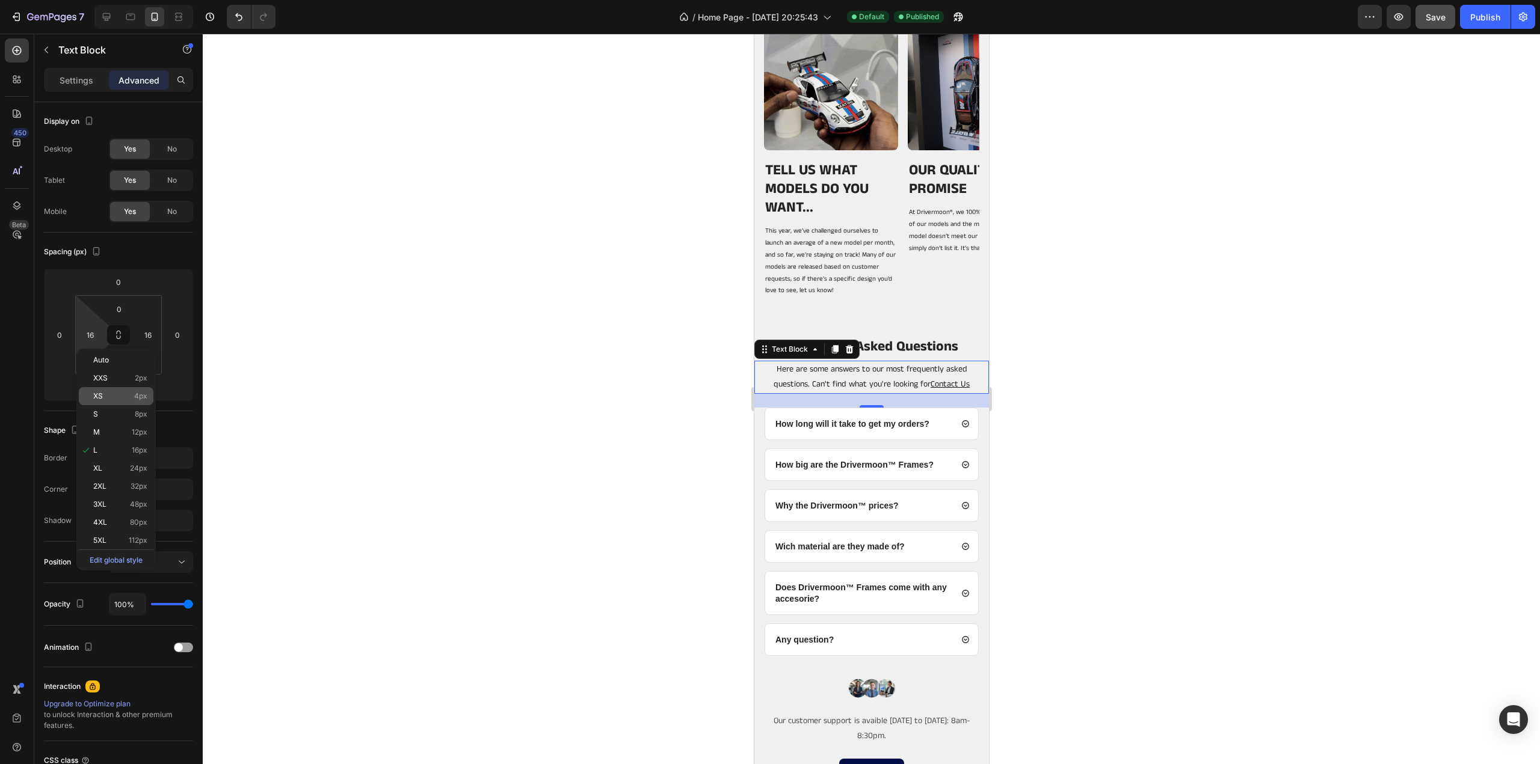
type input "24"
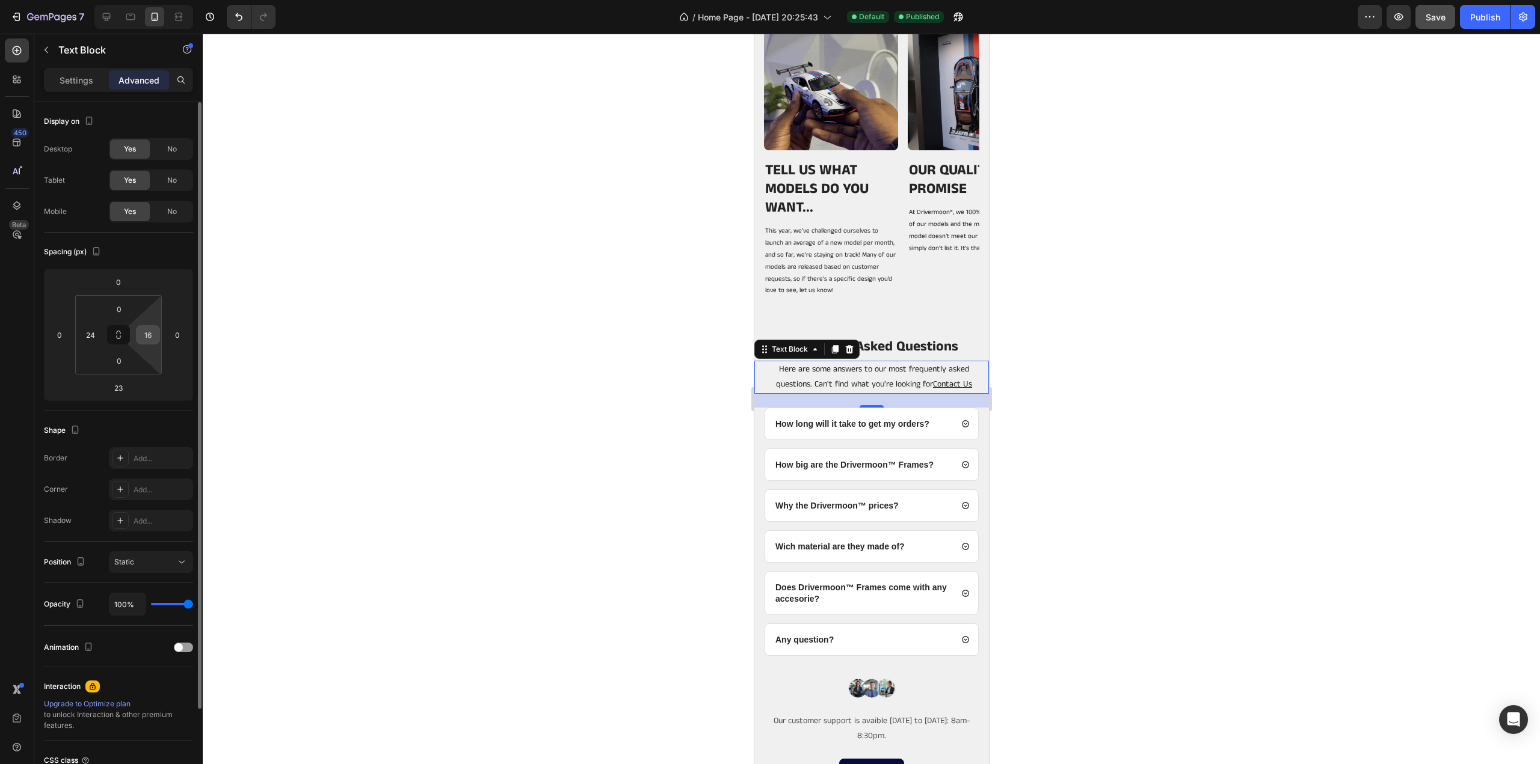
click at [153, 331] on input "16" at bounding box center [148, 335] width 18 height 18
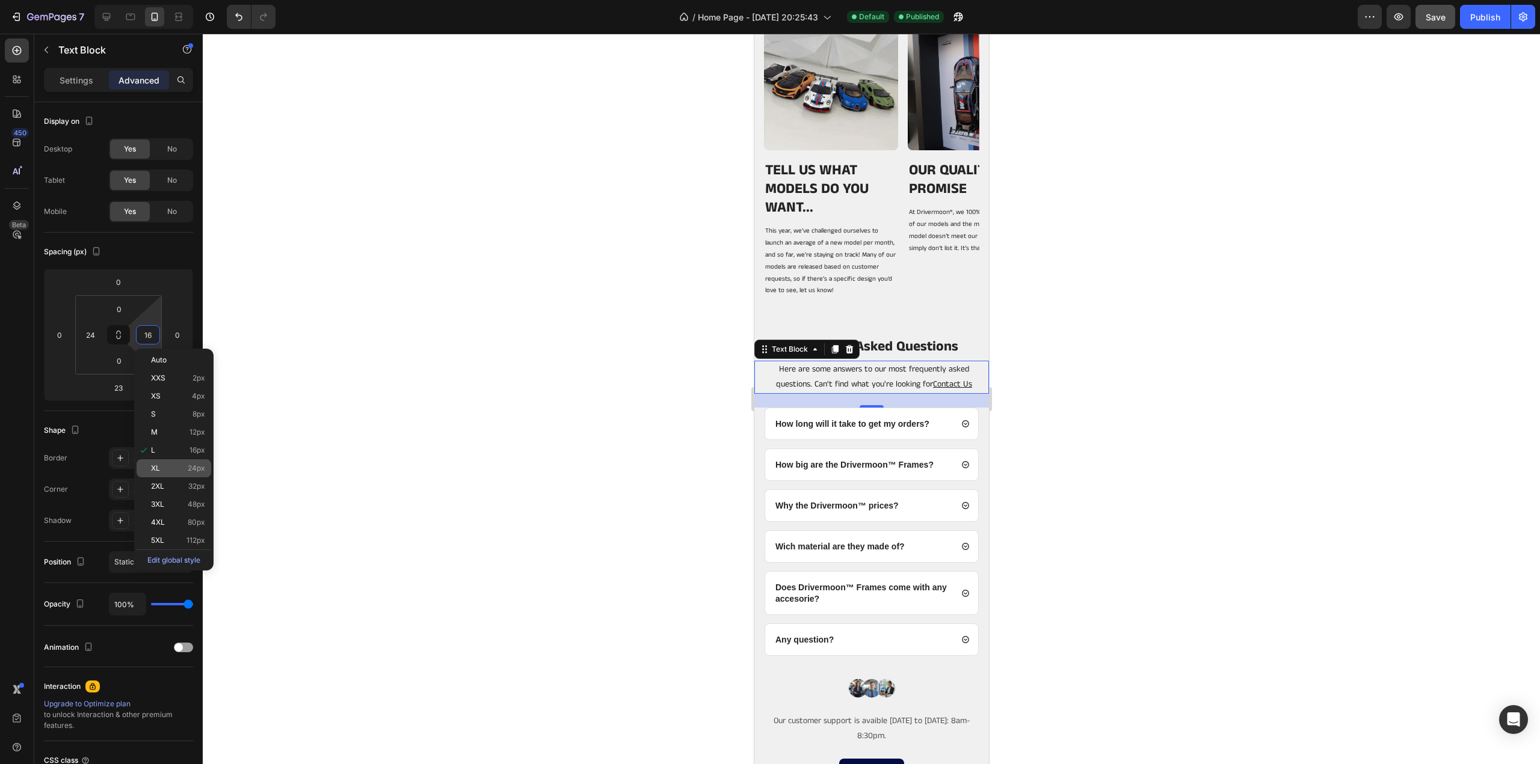
click at [159, 466] on span "XL" at bounding box center [155, 468] width 9 height 8
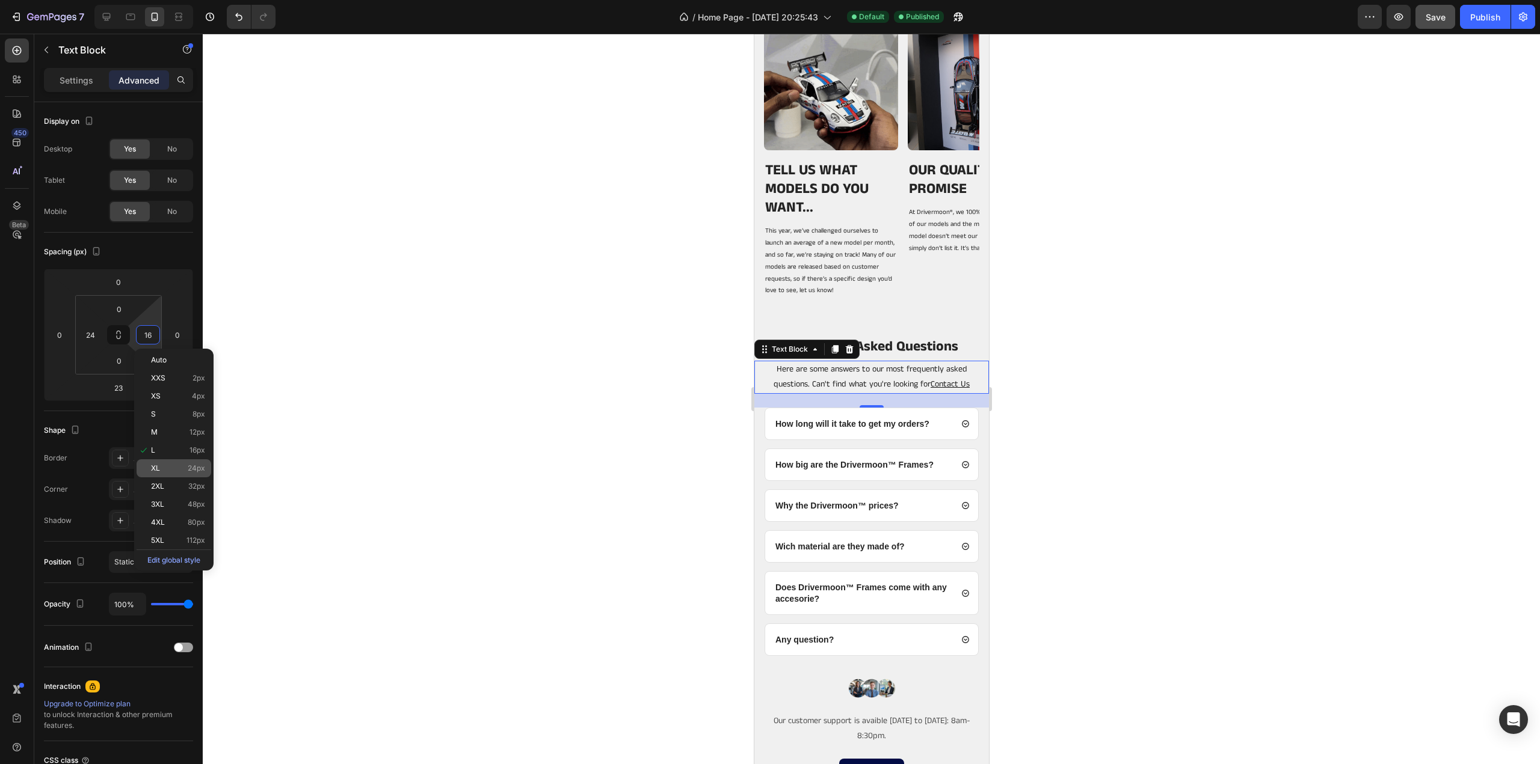
type input "24"
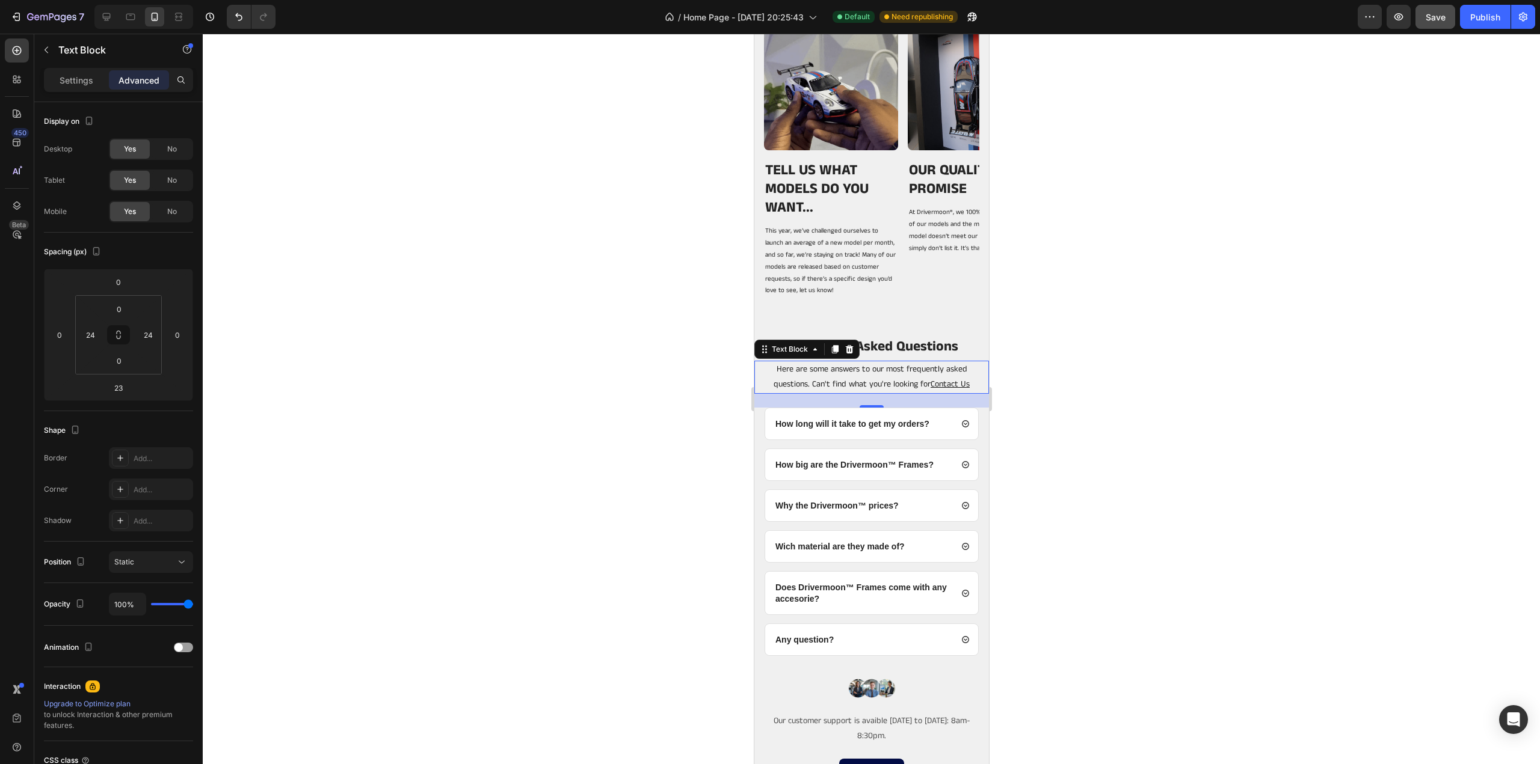
click at [822, 371] on span "Here are some answers to our most frequently asked questions. Can't find what y…" at bounding box center [871, 376] width 196 height 27
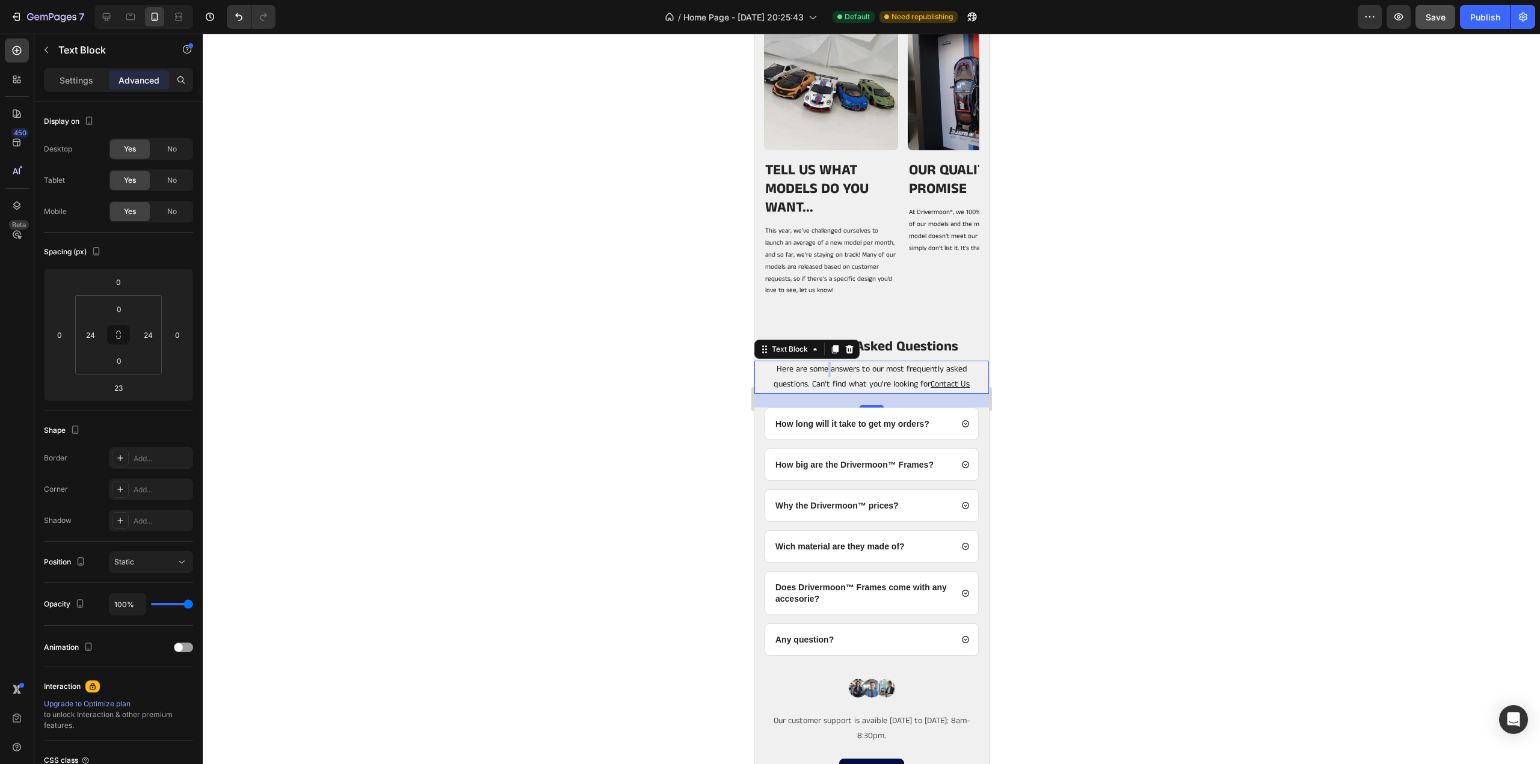
click at [822, 371] on span "Here are some answers to our most frequently asked questions. Can't find what y…" at bounding box center [871, 376] width 196 height 27
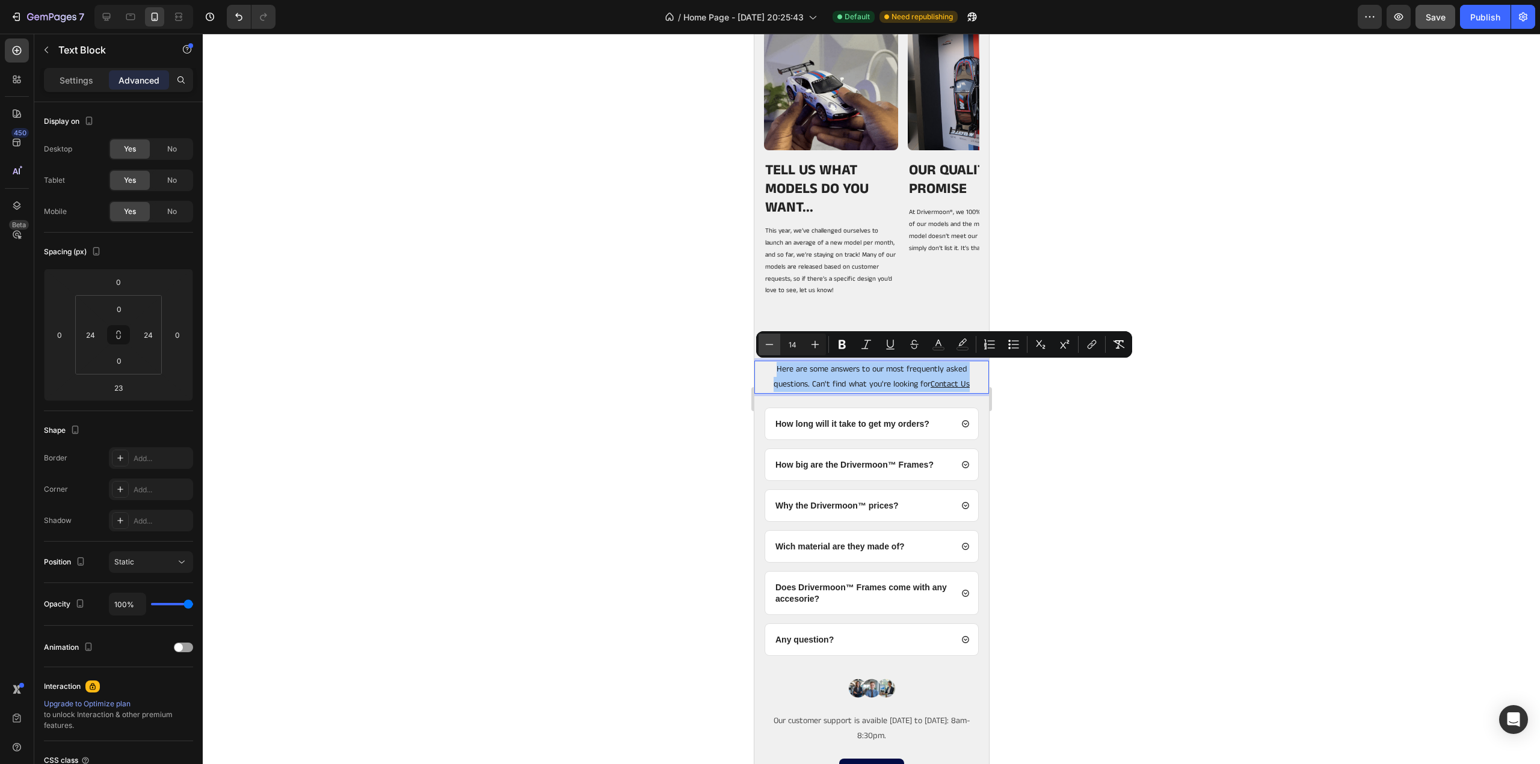
click at [767, 343] on icon "Editor contextual toolbar" at bounding box center [769, 345] width 12 height 12
type input "13"
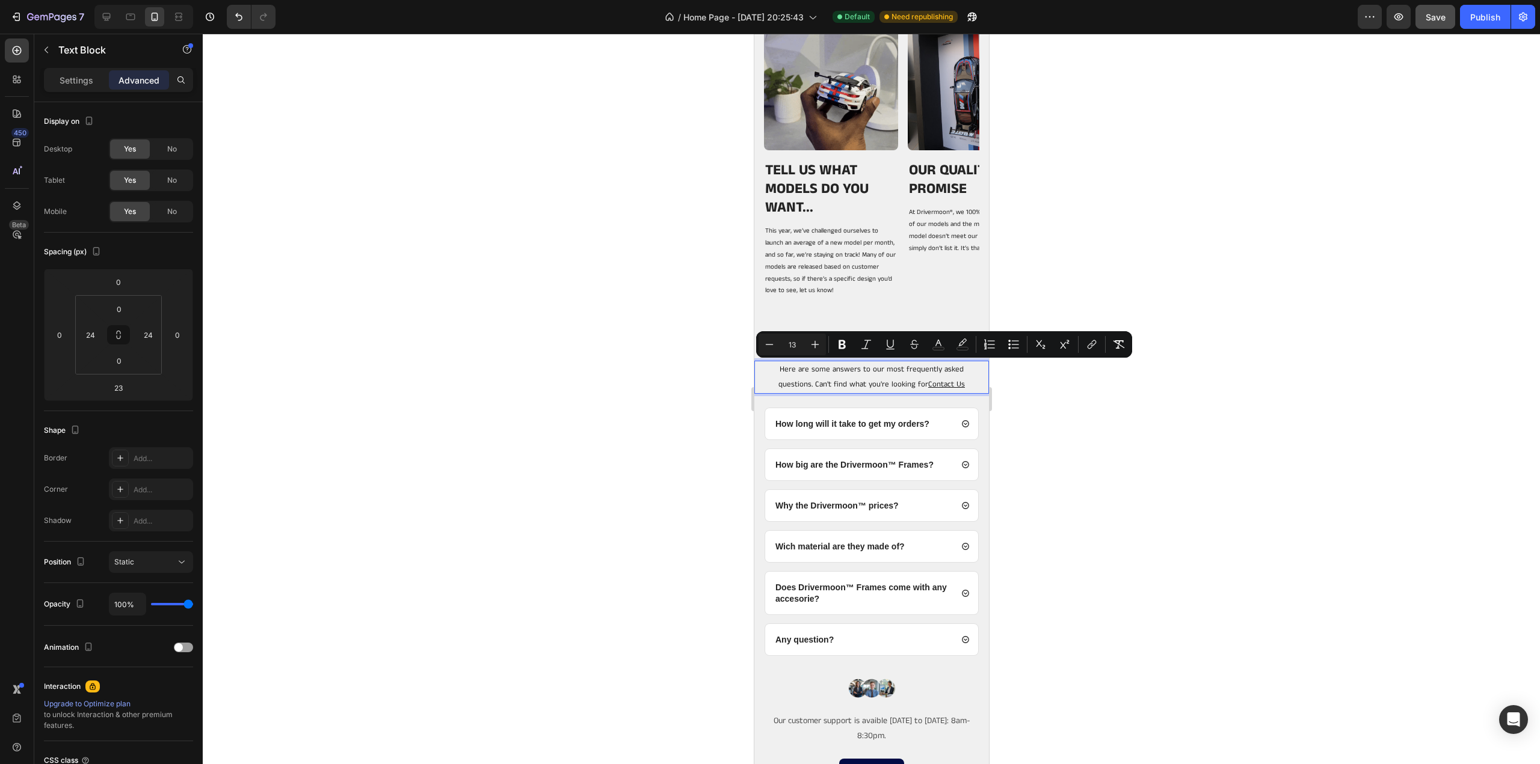
click at [1158, 452] on div at bounding box center [871, 399] width 1337 height 731
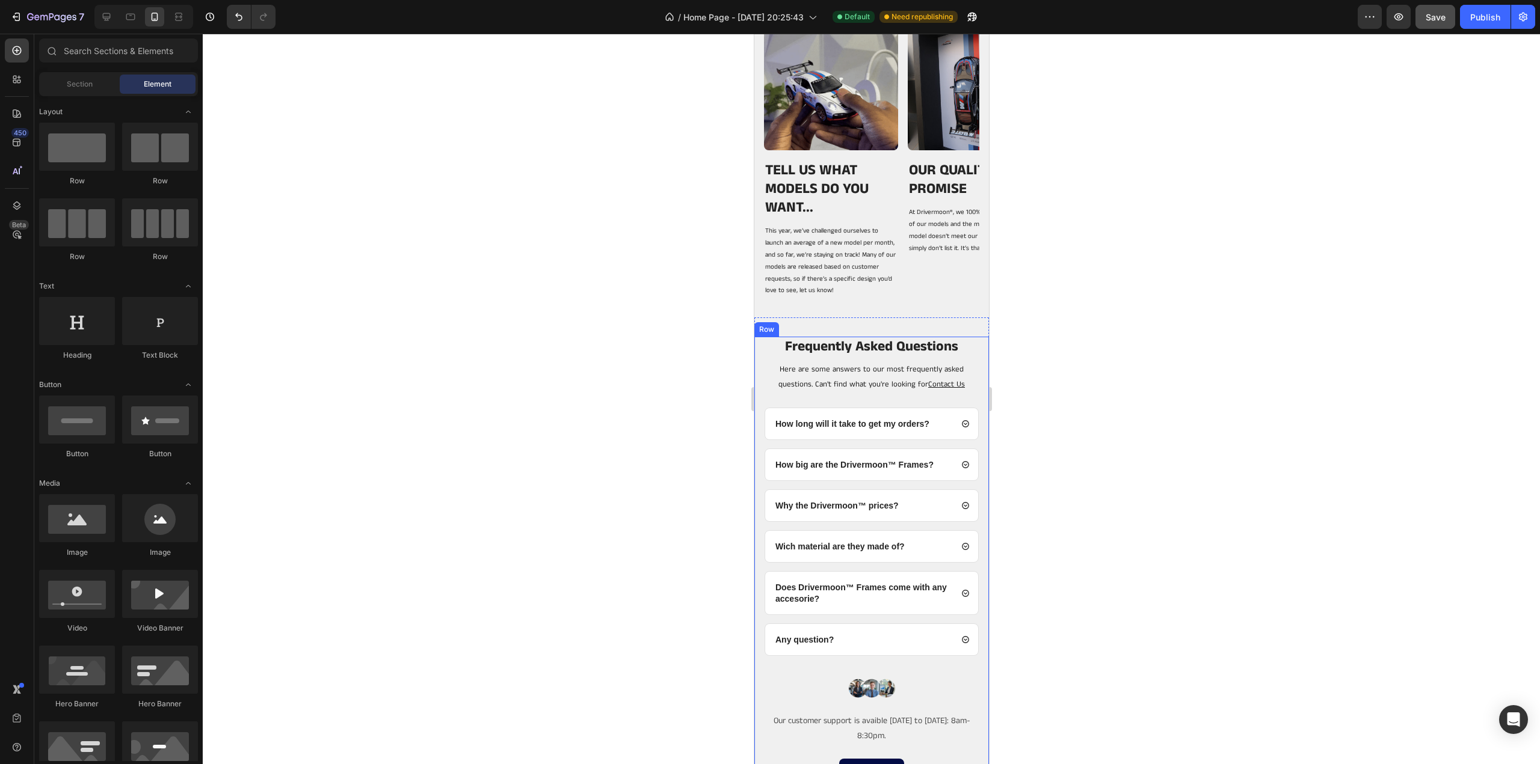
click at [802, 401] on div "Frequently Asked Questions Heading Here are some answers to our most frequently…" at bounding box center [871, 563] width 235 height 452
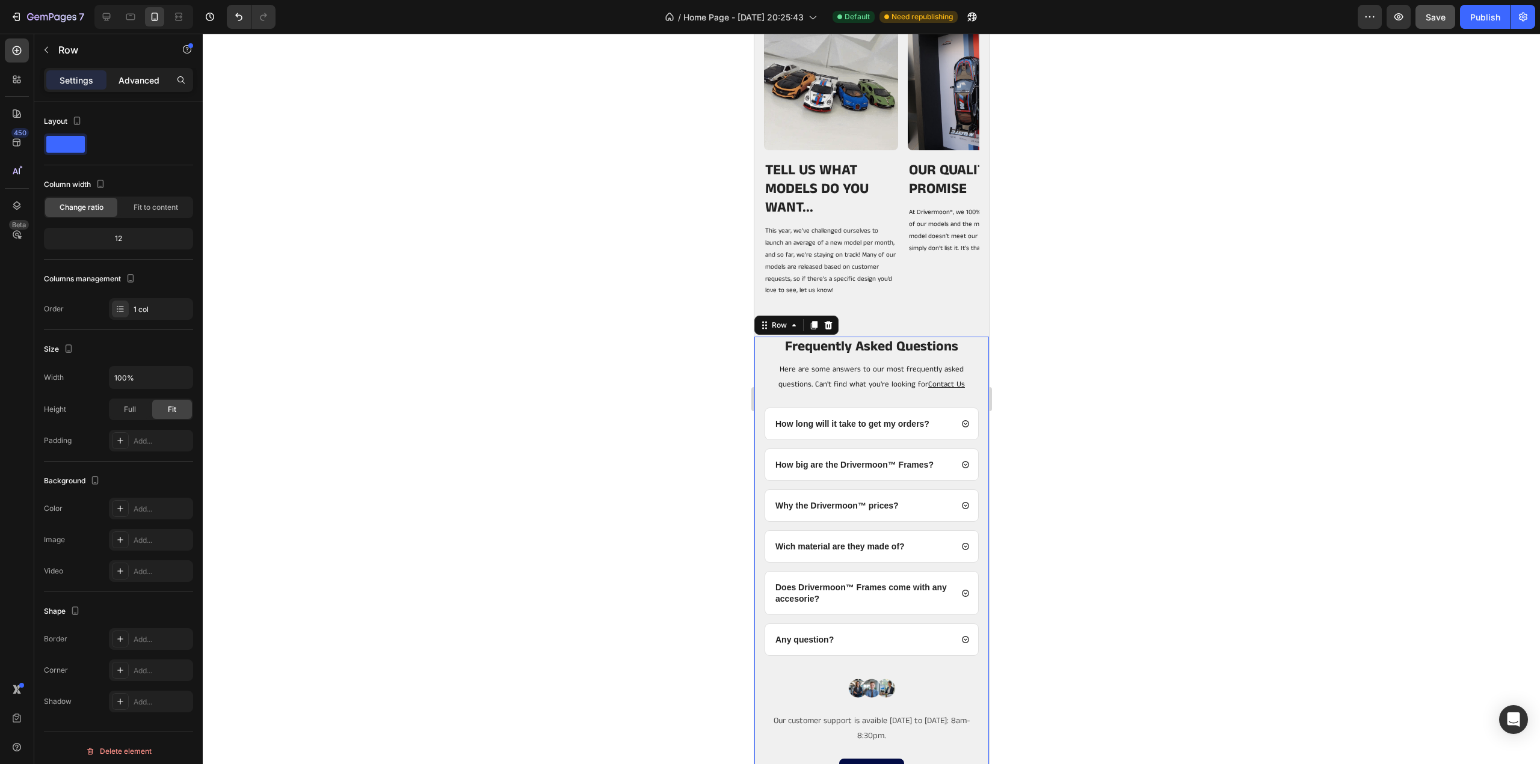
click at [135, 85] on p "Advanced" at bounding box center [138, 80] width 41 height 13
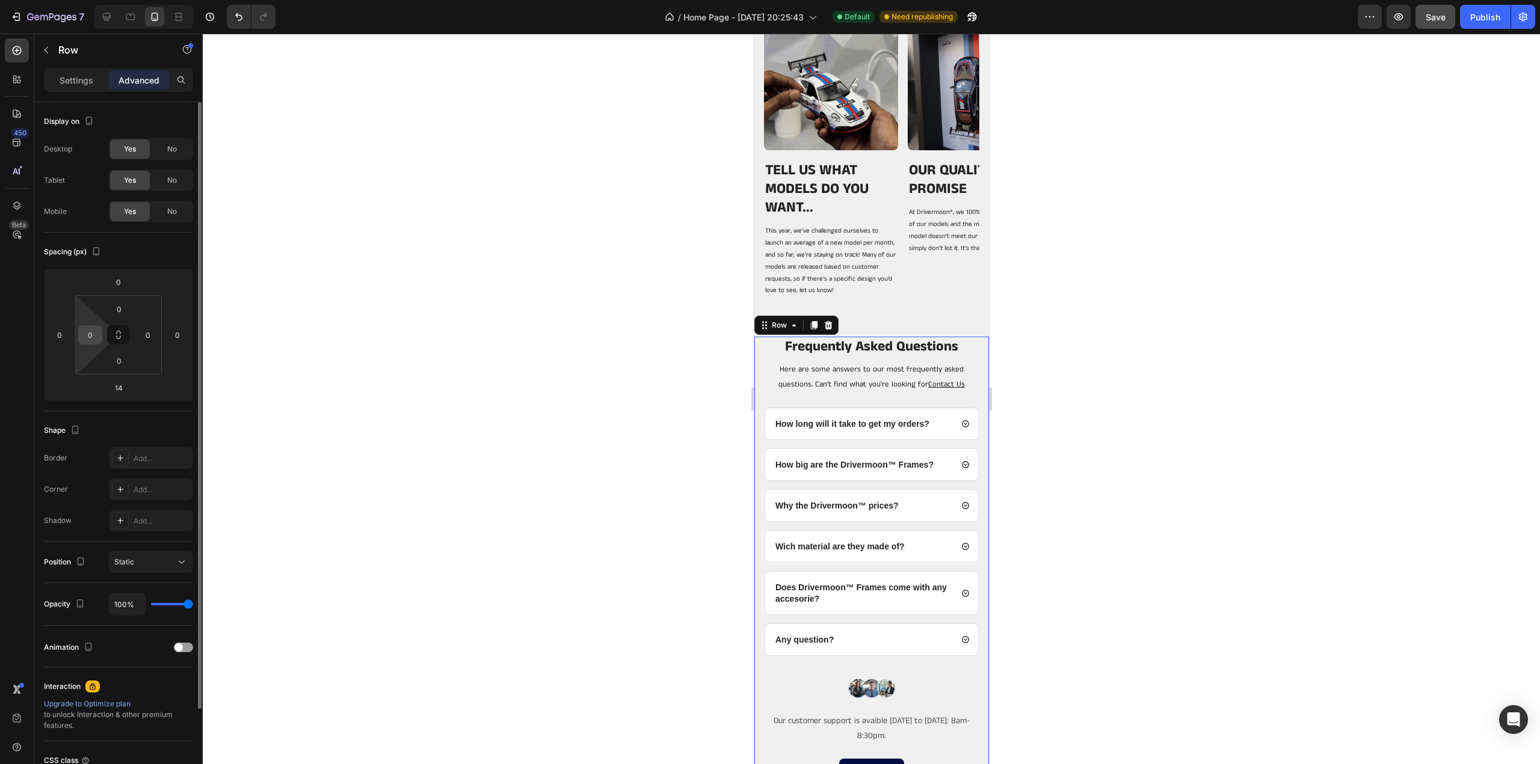
click at [91, 334] on input "0" at bounding box center [90, 335] width 18 height 18
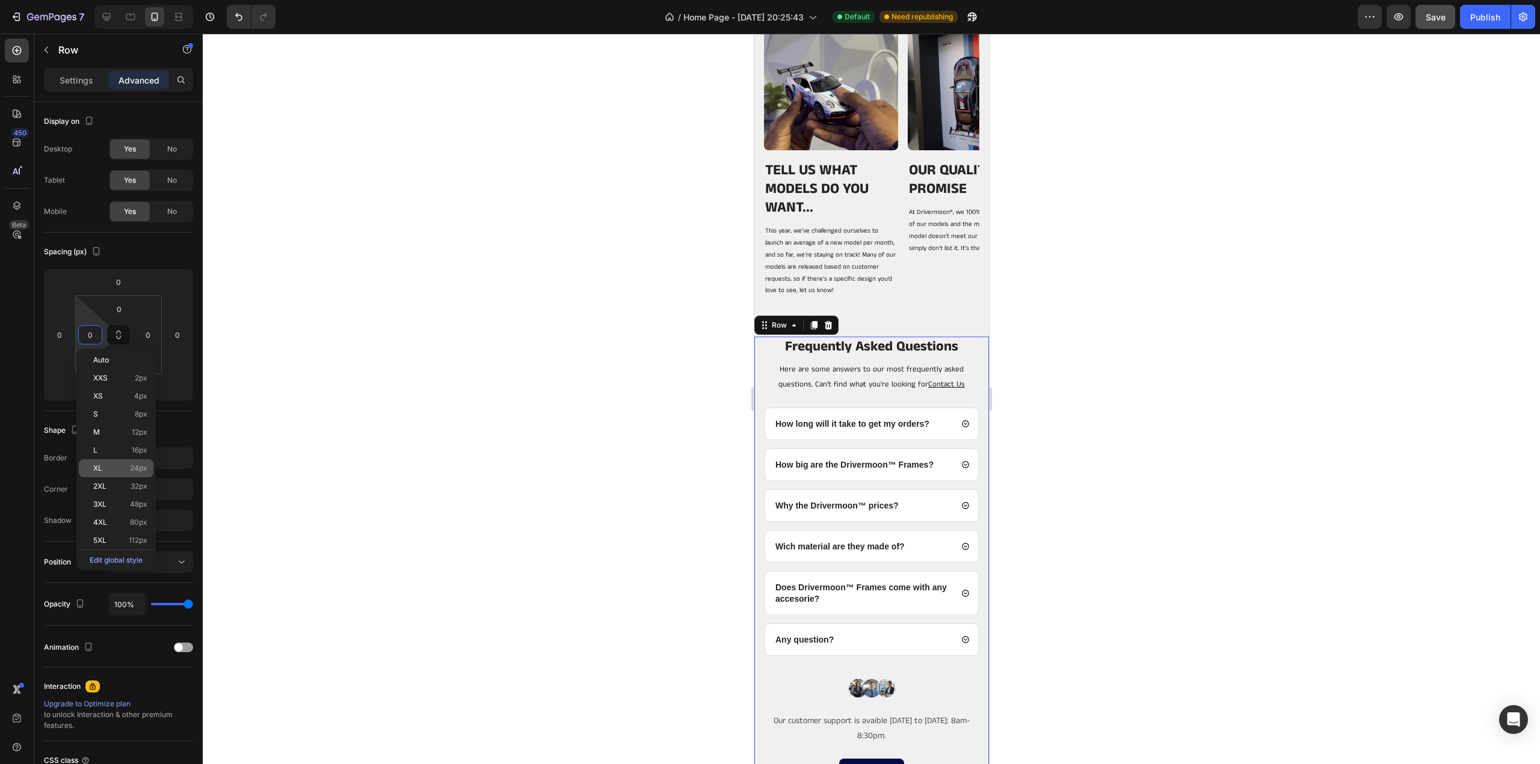
click at [106, 465] on p "XL 24px" at bounding box center [120, 468] width 54 height 8
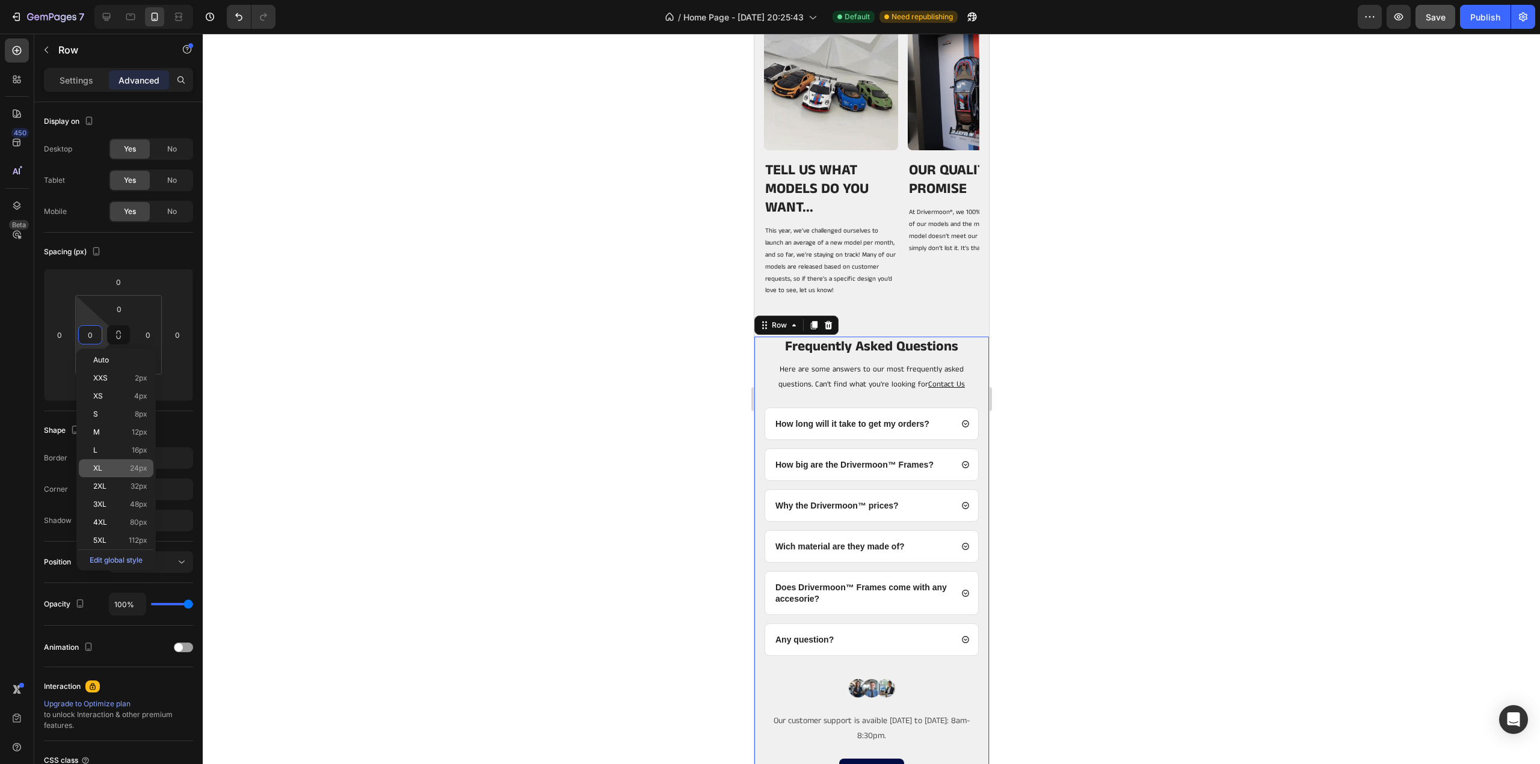
type input "24"
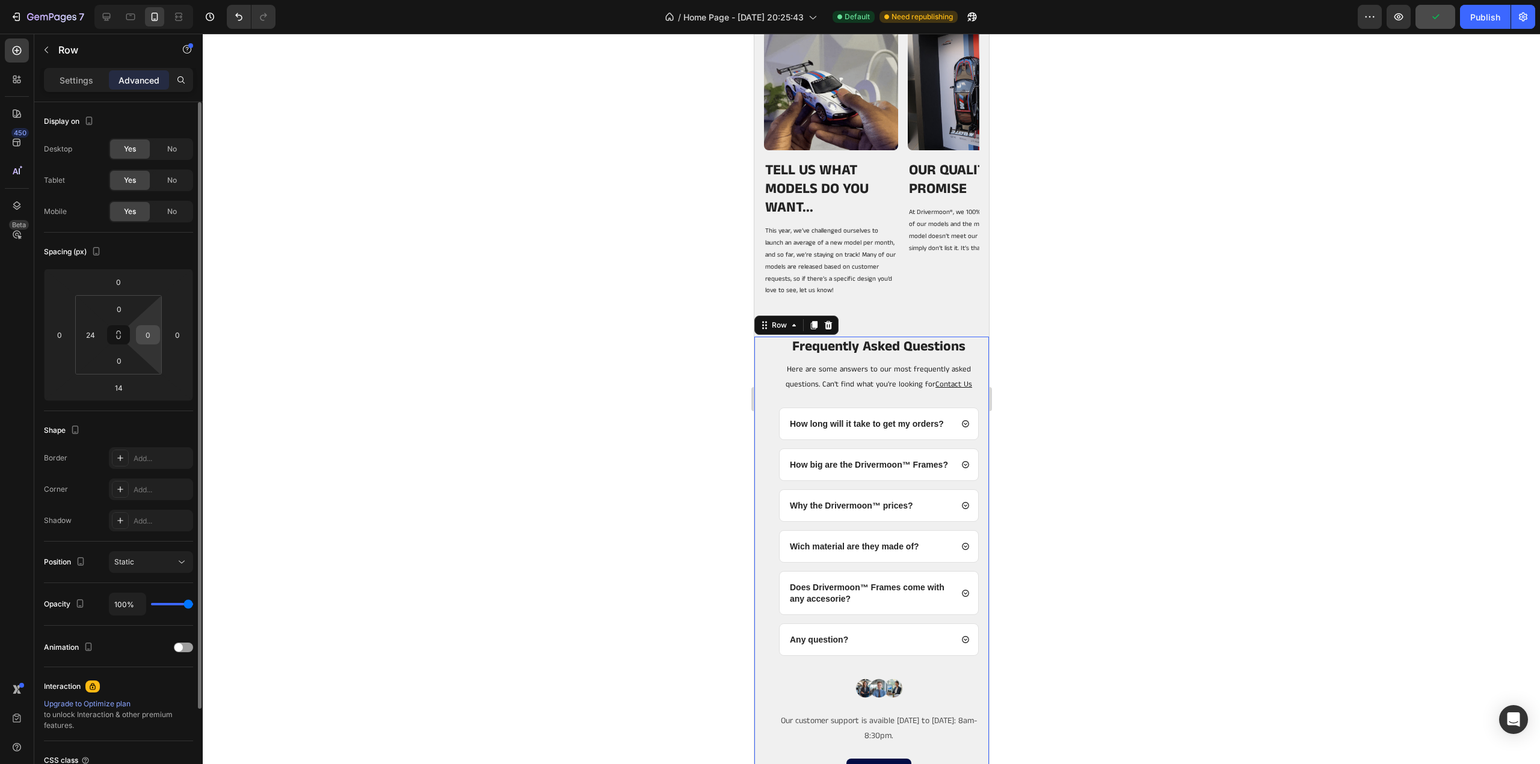
click at [152, 334] on input "0" at bounding box center [148, 335] width 18 height 18
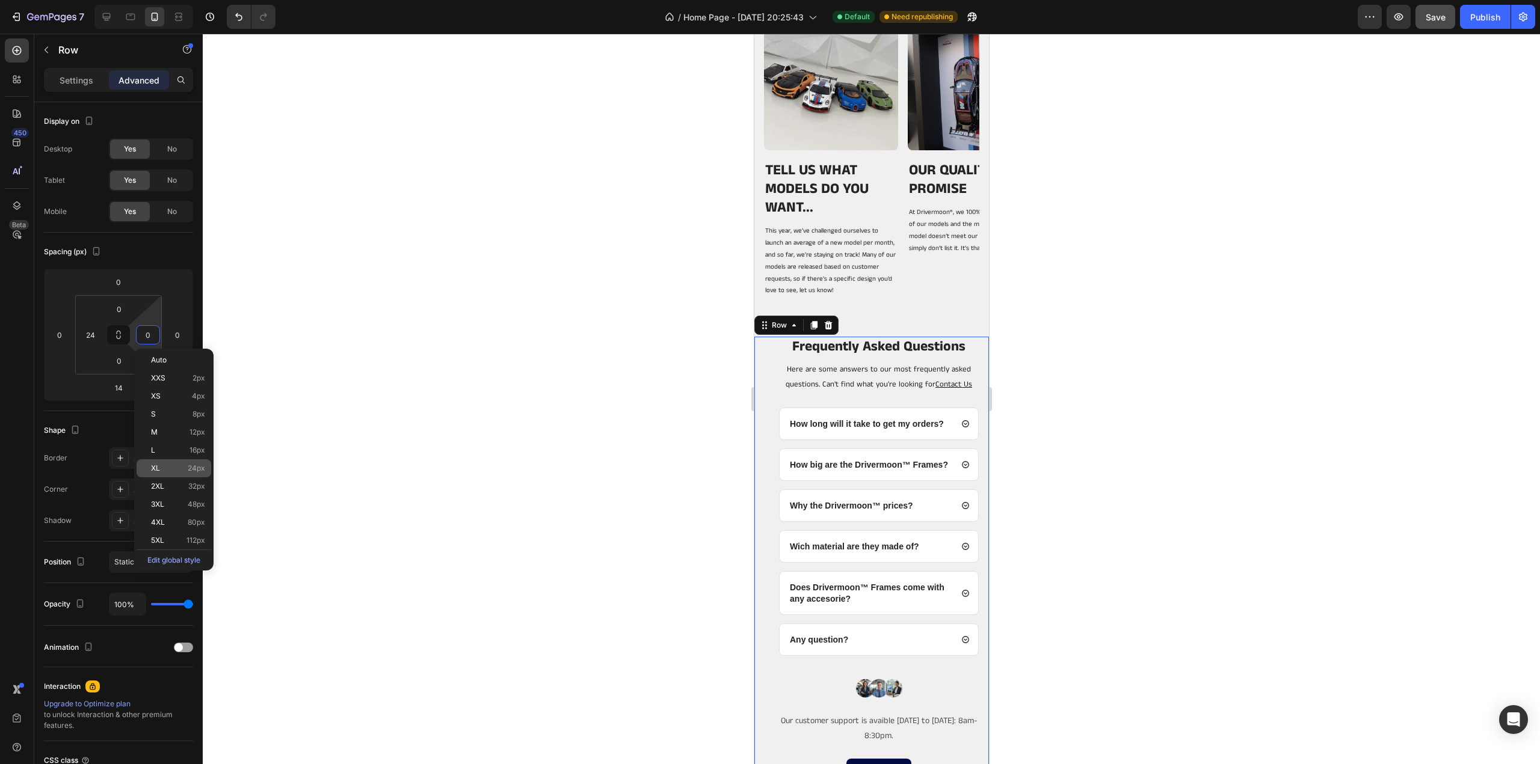
click at [158, 460] on div "XL 24px" at bounding box center [174, 469] width 75 height 18
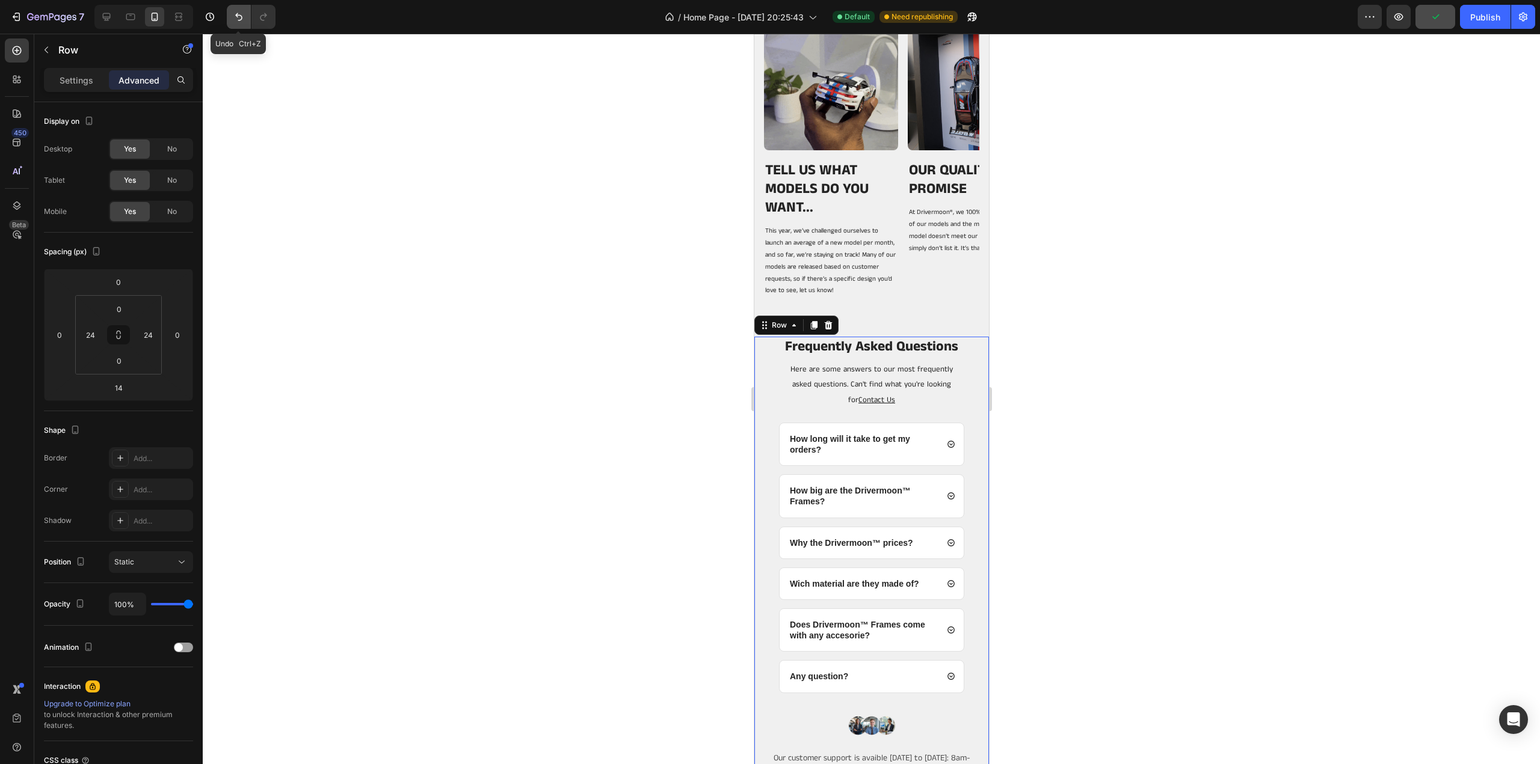
click at [242, 15] on icon "Undo/Redo" at bounding box center [239, 17] width 12 height 12
type input "0"
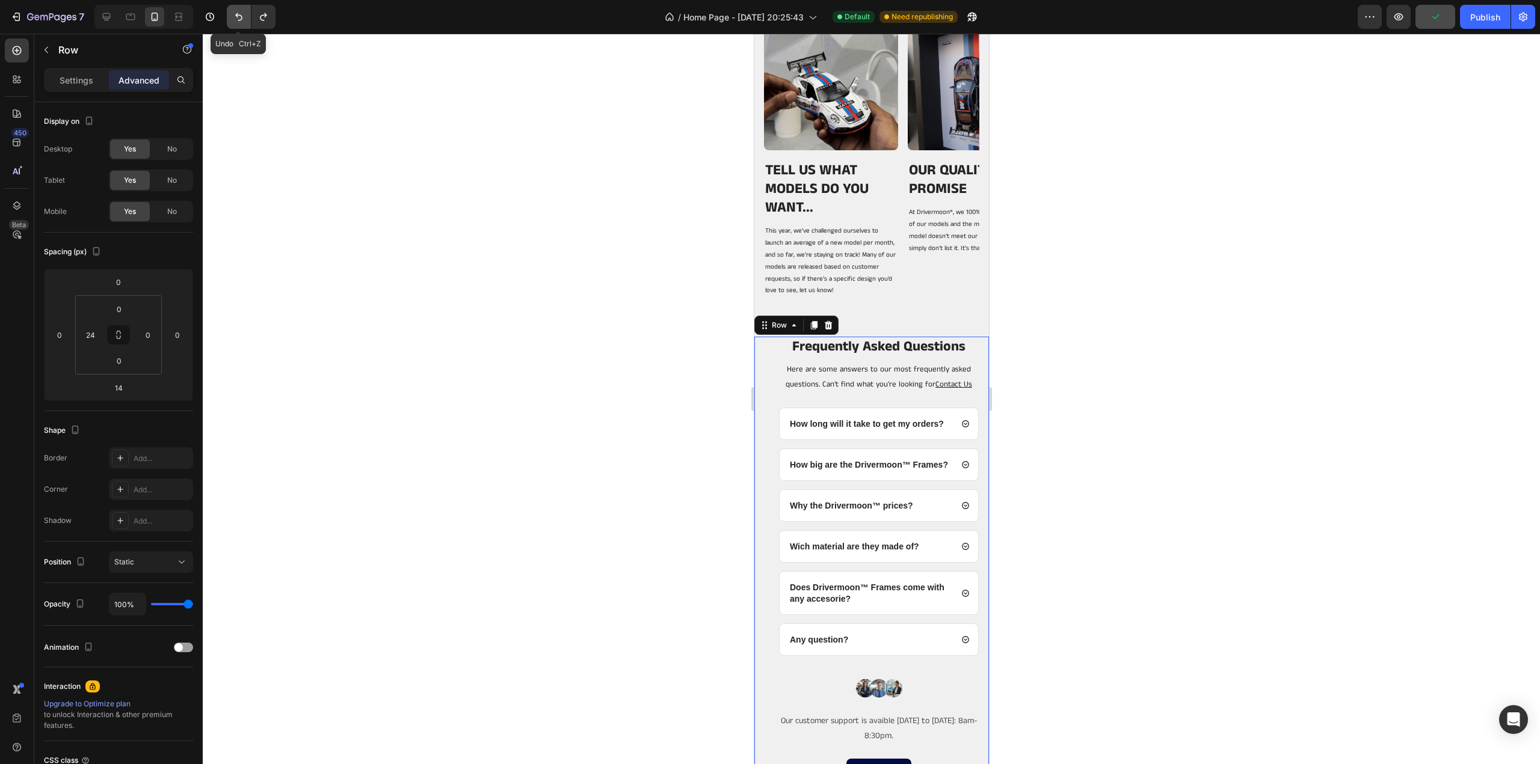
click at [242, 15] on icon "Undo/Redo" at bounding box center [239, 17] width 12 height 12
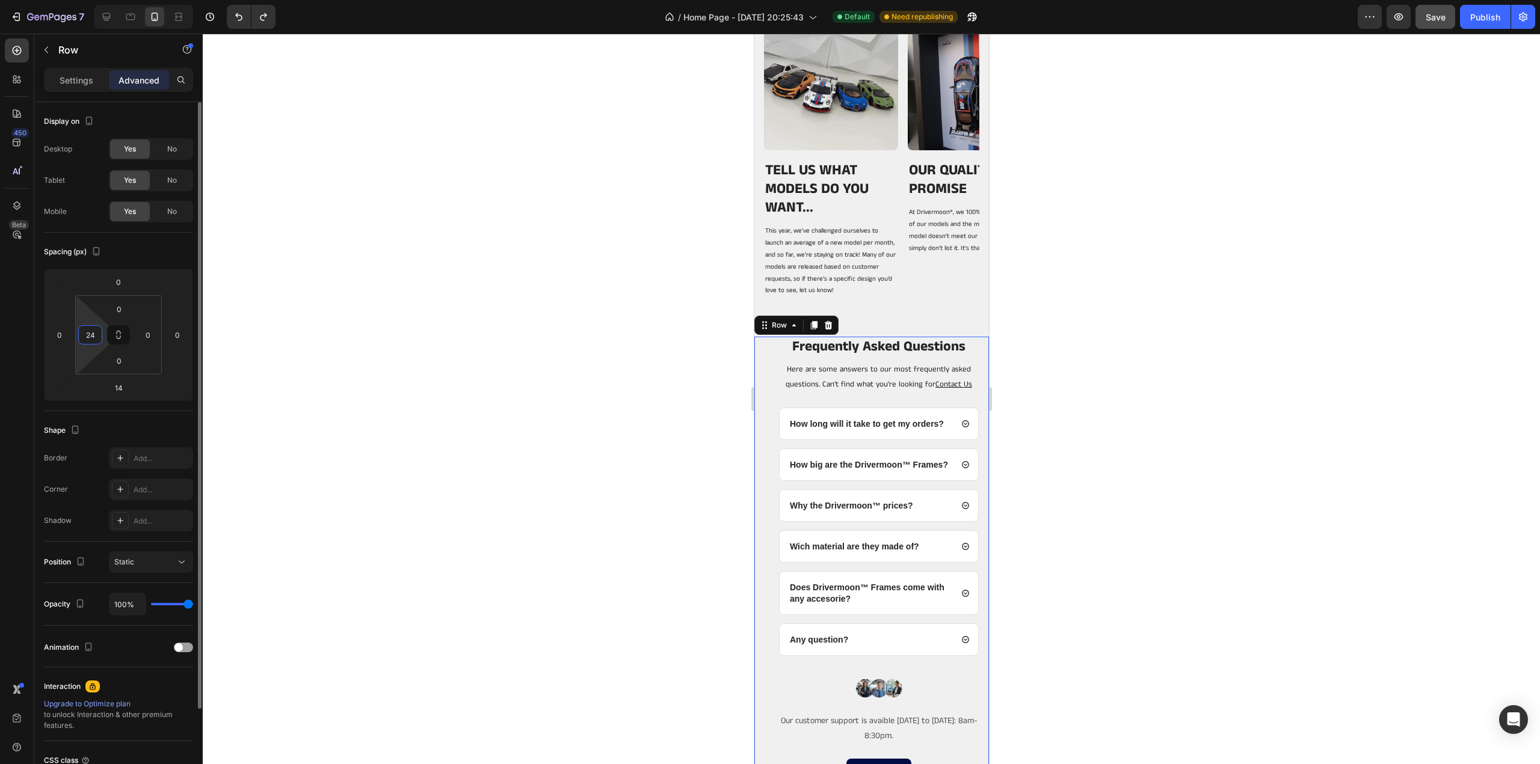
click at [99, 333] on input "24" at bounding box center [90, 335] width 18 height 18
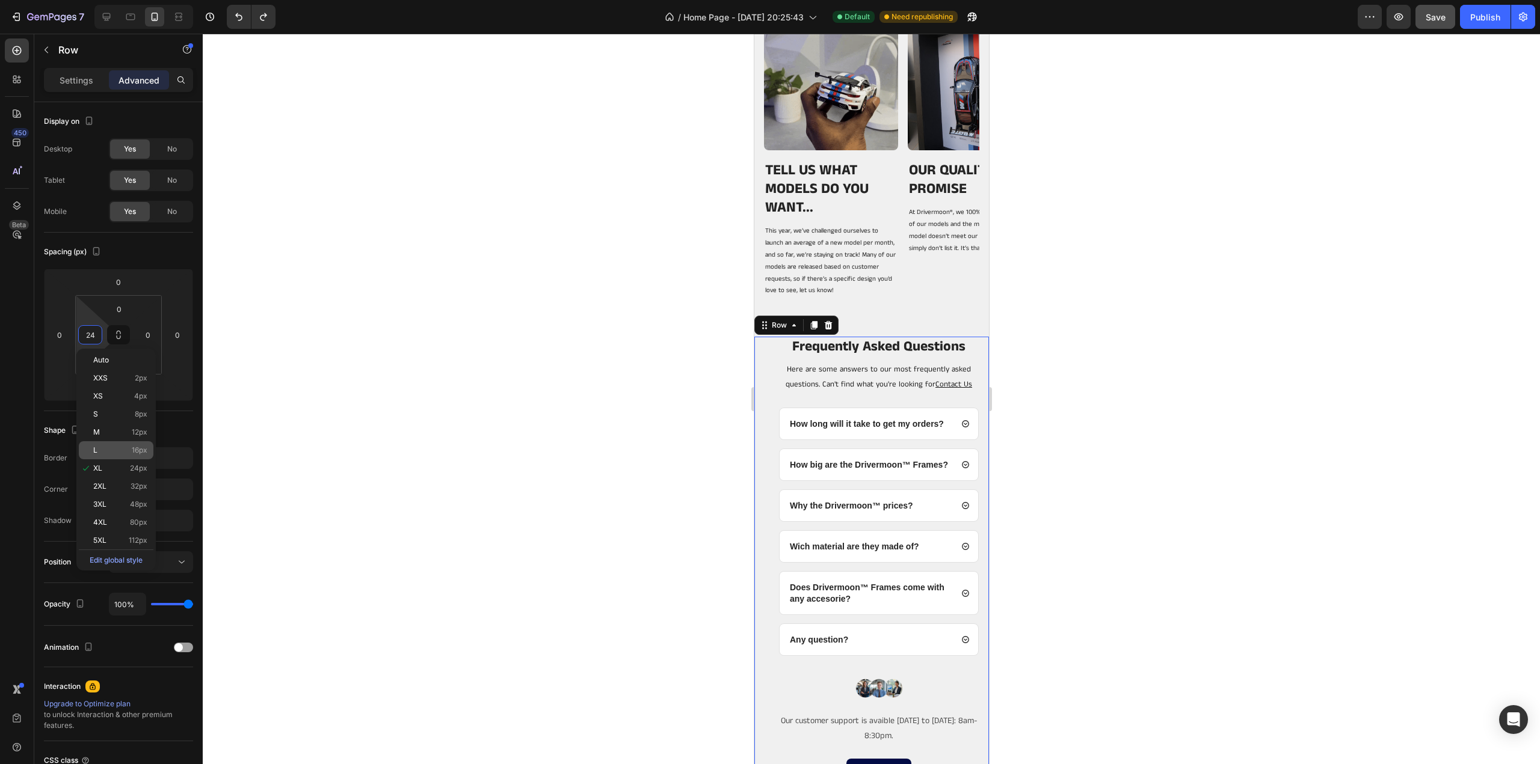
click at [108, 450] on p "L 16px" at bounding box center [120, 450] width 54 height 8
type input "16"
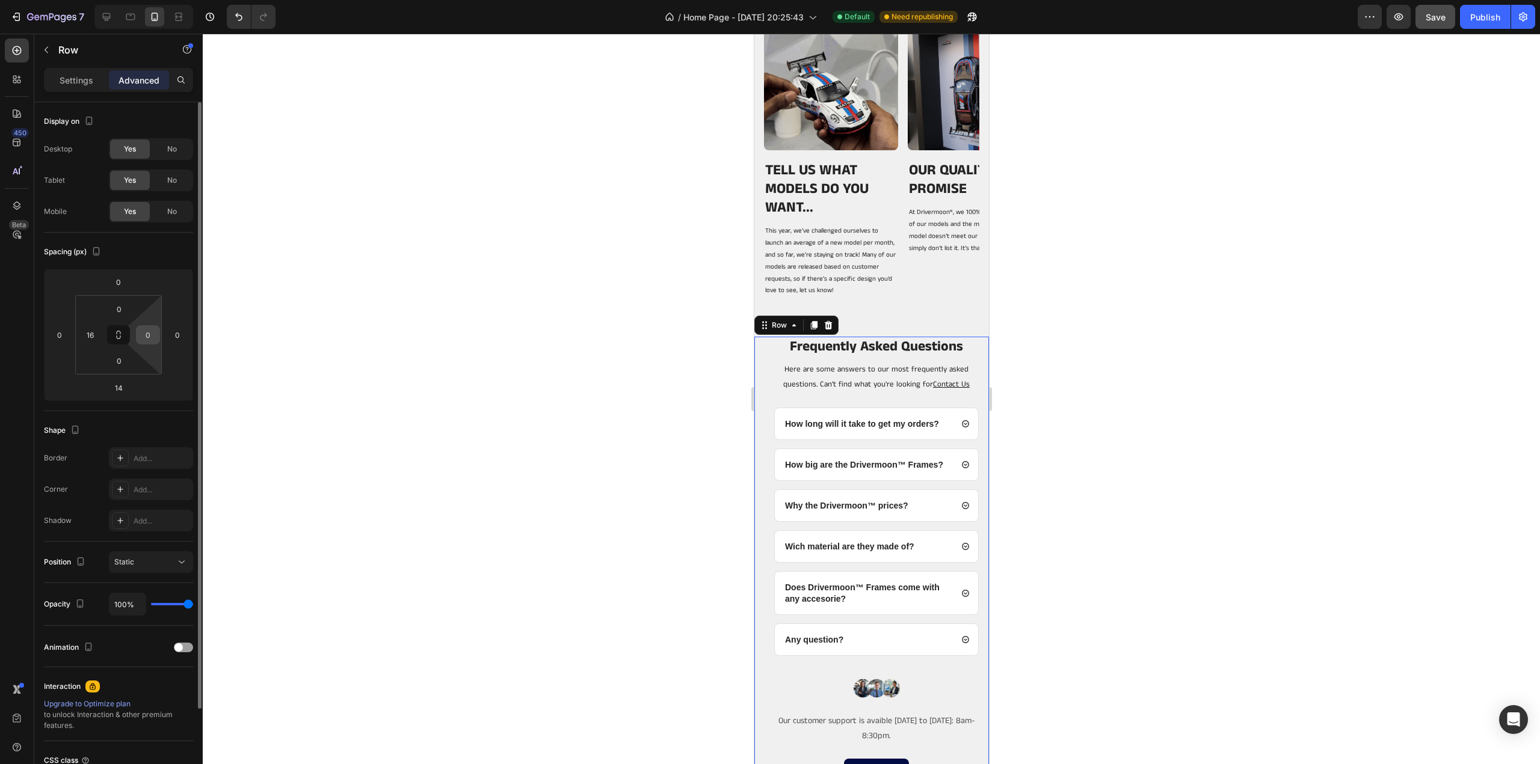
click at [156, 332] on input "0" at bounding box center [148, 335] width 18 height 18
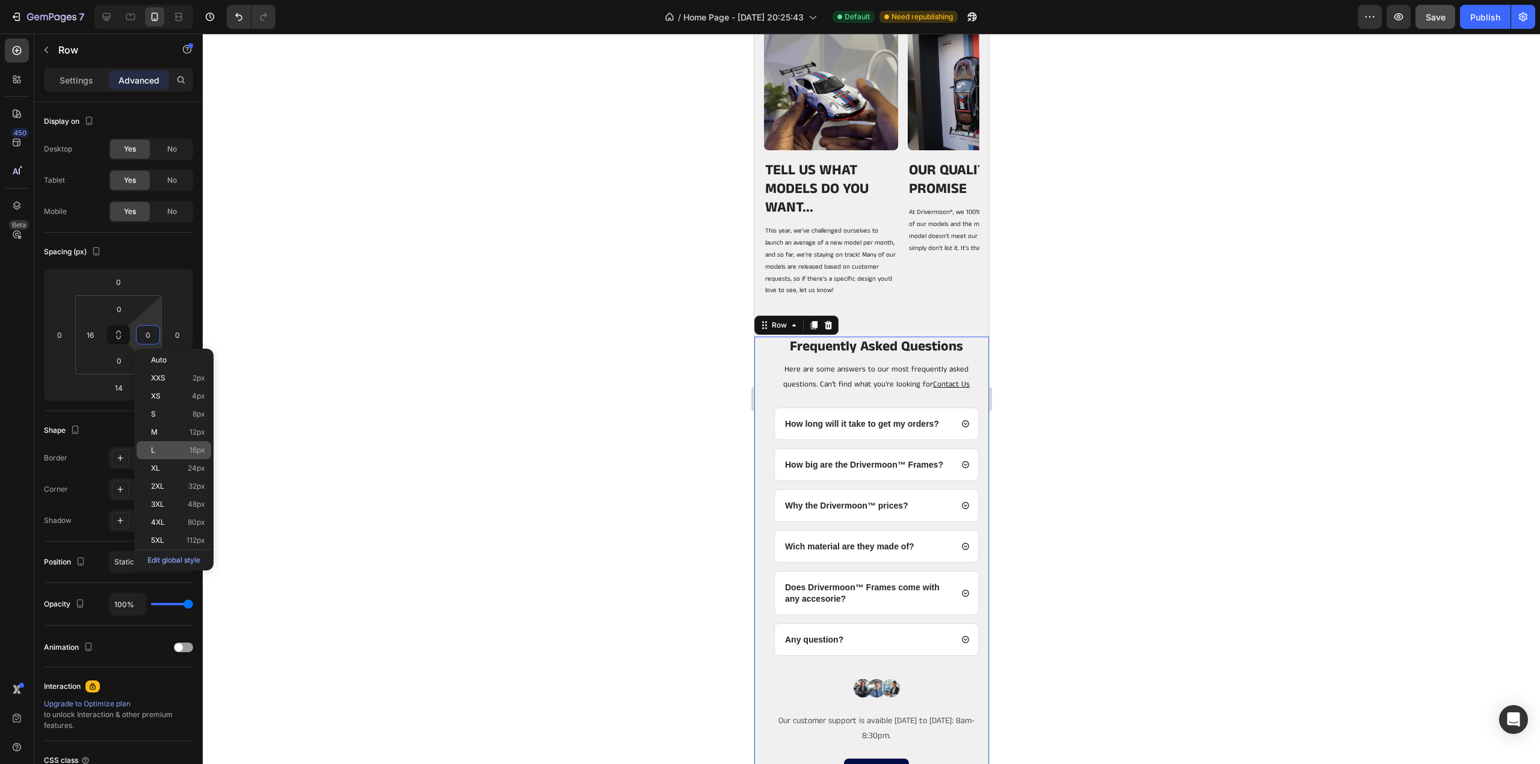
click at [158, 447] on p "L 16px" at bounding box center [178, 450] width 54 height 8
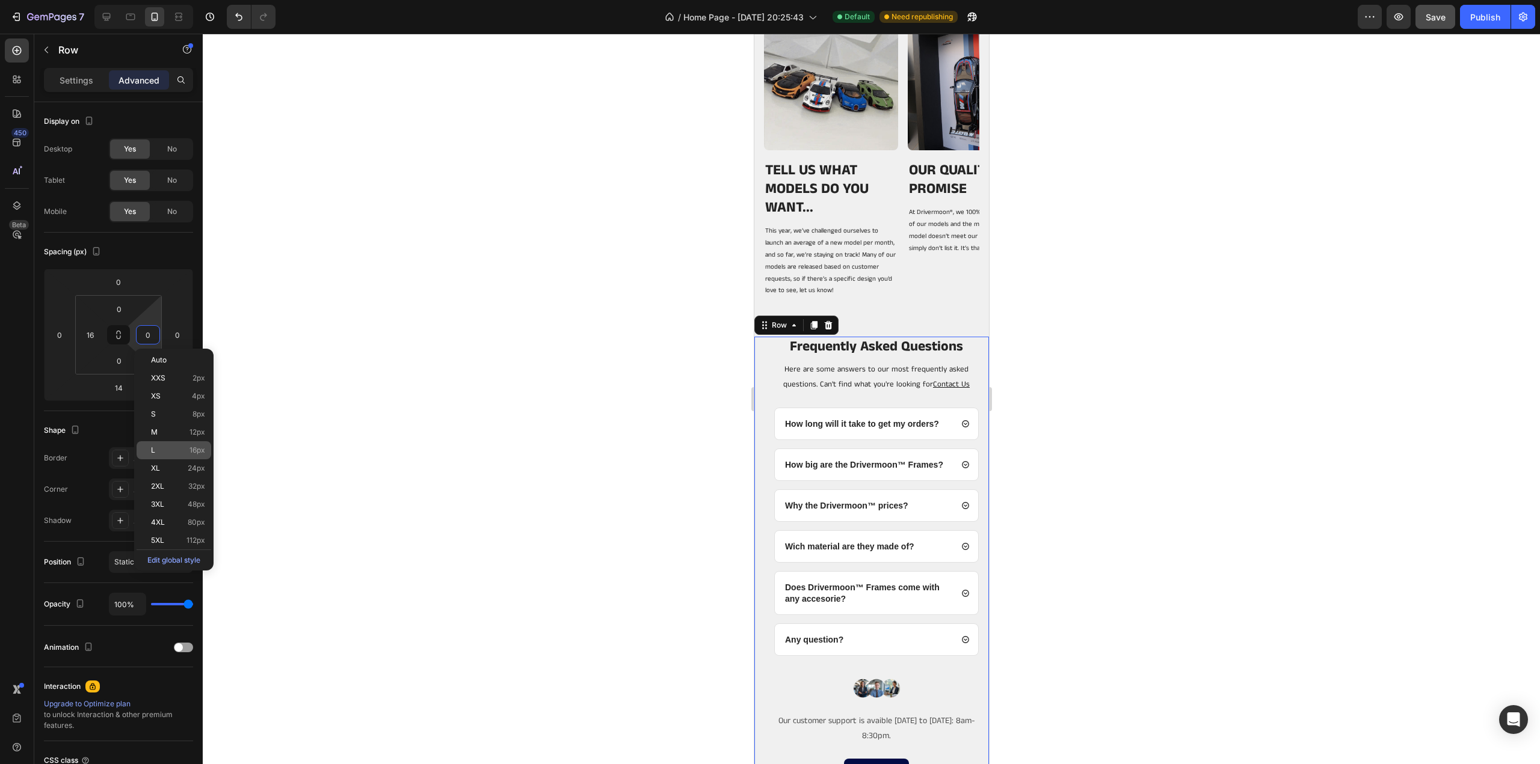
type input "16"
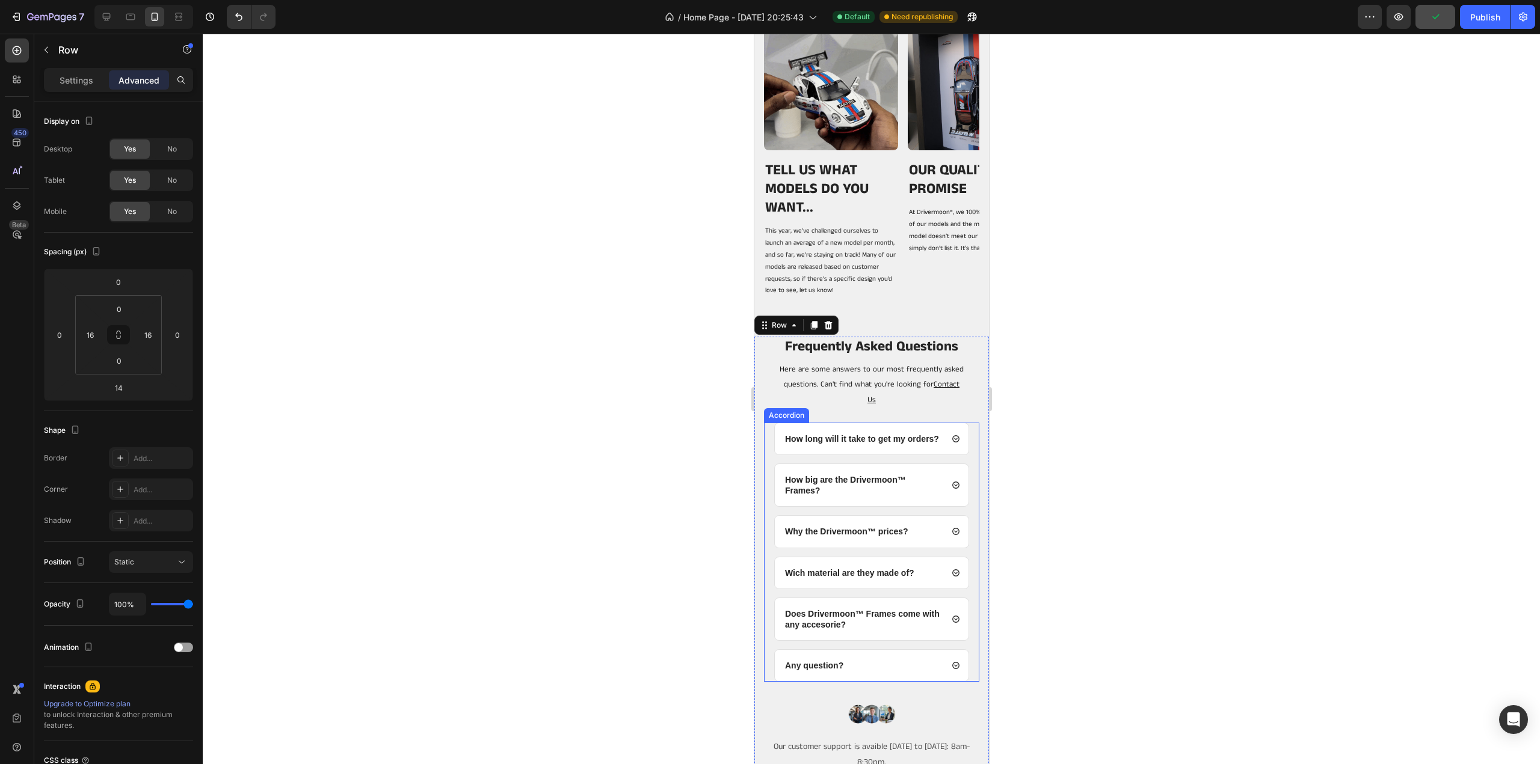
click at [770, 438] on div "How long will it take to get my orders? How big are the Drivermoon™ Frames? Why…" at bounding box center [870, 553] width 215 height 260
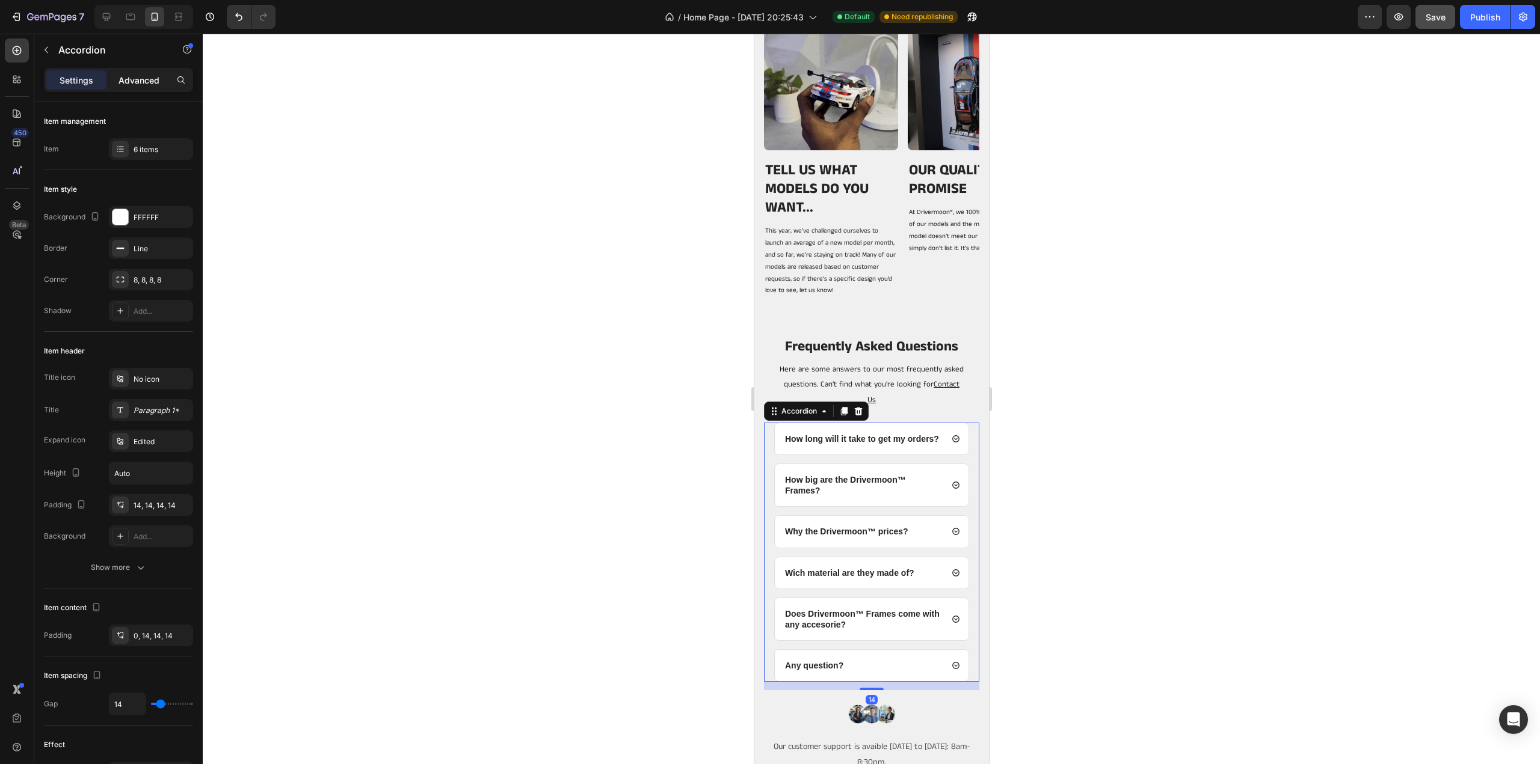
click at [154, 79] on p "Advanced" at bounding box center [138, 80] width 41 height 13
type input "100%"
type input "100"
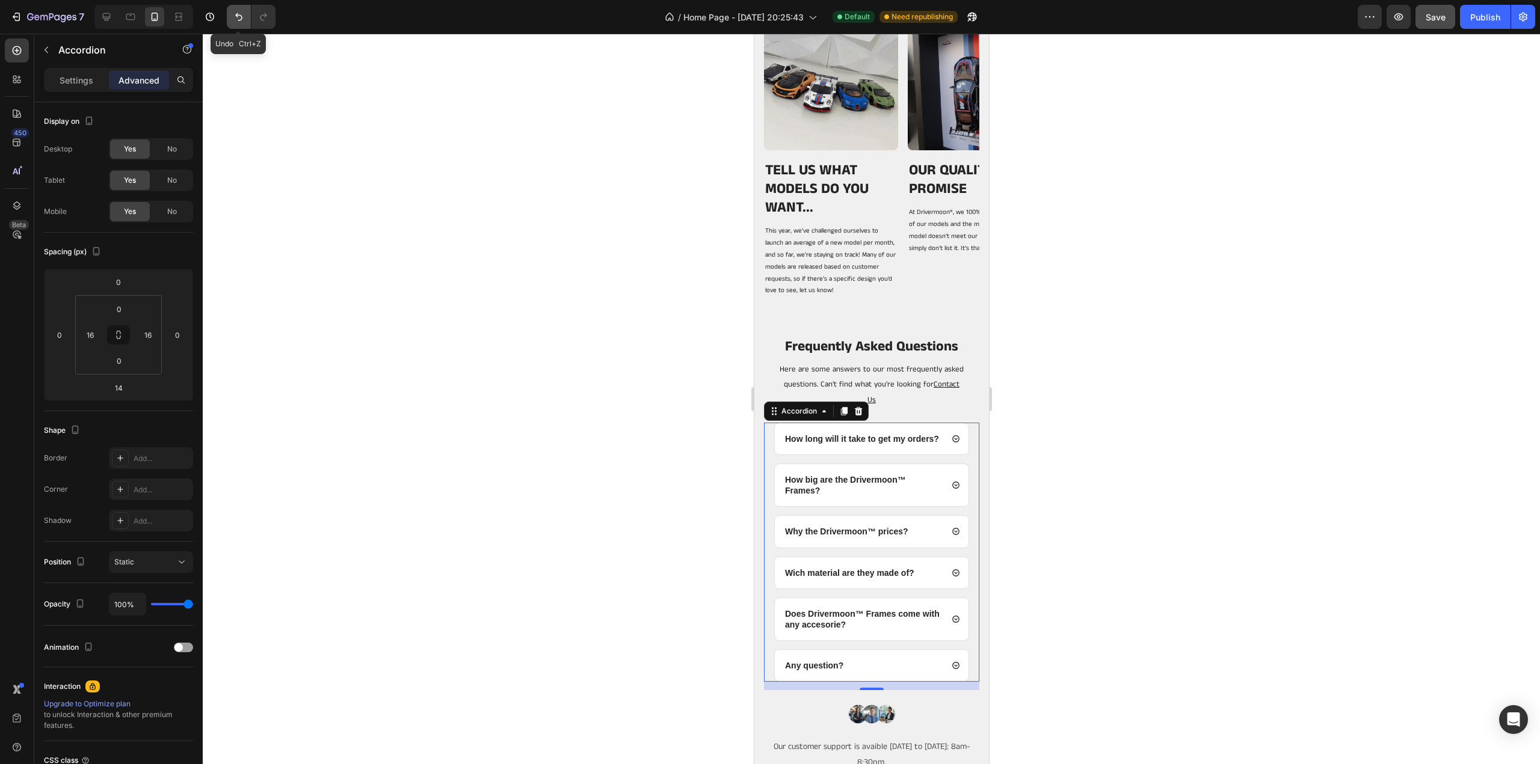
click at [236, 21] on icon "Undo/Redo" at bounding box center [239, 17] width 12 height 12
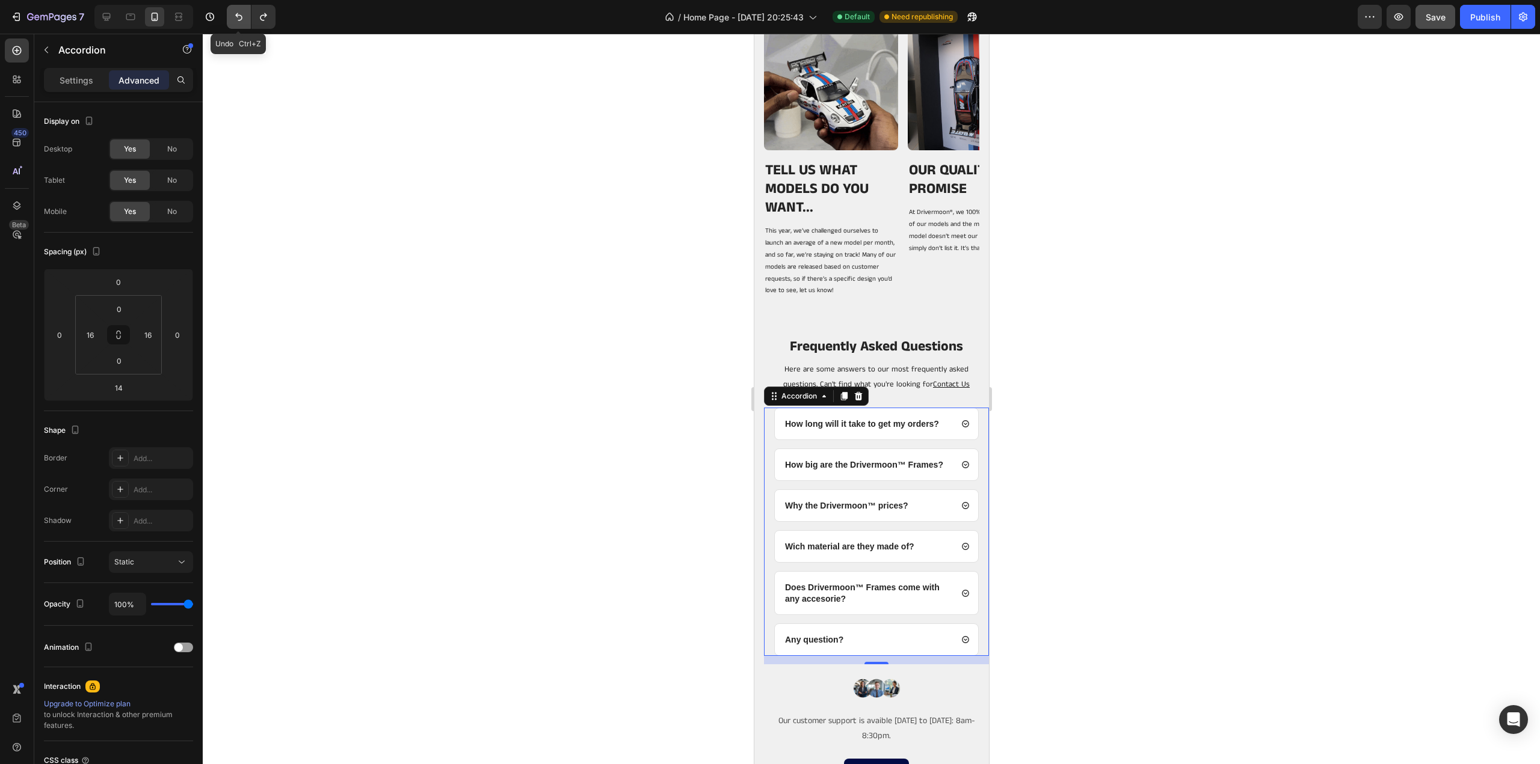
click at [236, 21] on icon "Undo/Redo" at bounding box center [239, 17] width 12 height 12
click at [234, 21] on icon "Undo/Redo" at bounding box center [239, 17] width 12 height 12
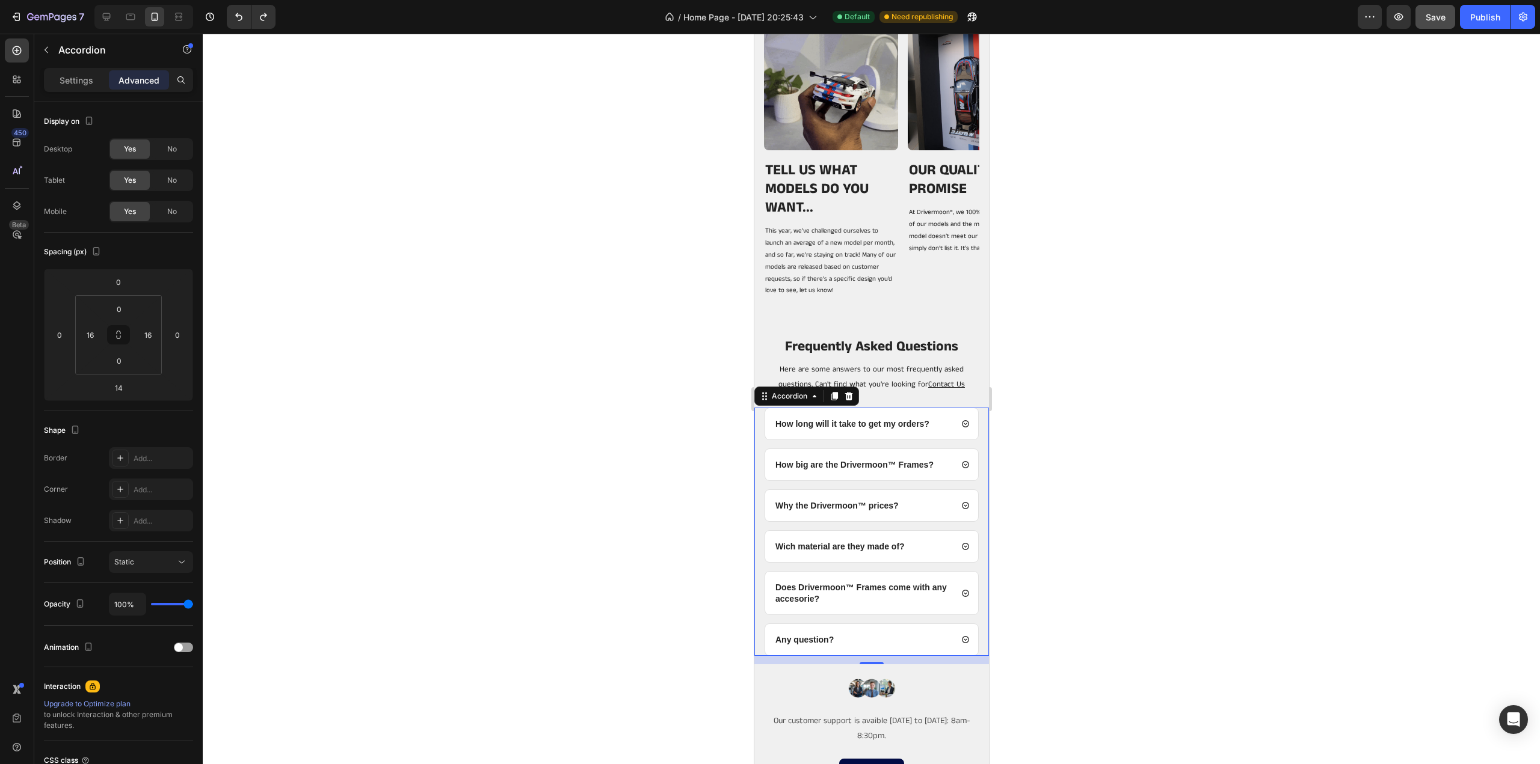
click at [1237, 489] on div at bounding box center [871, 399] width 1337 height 731
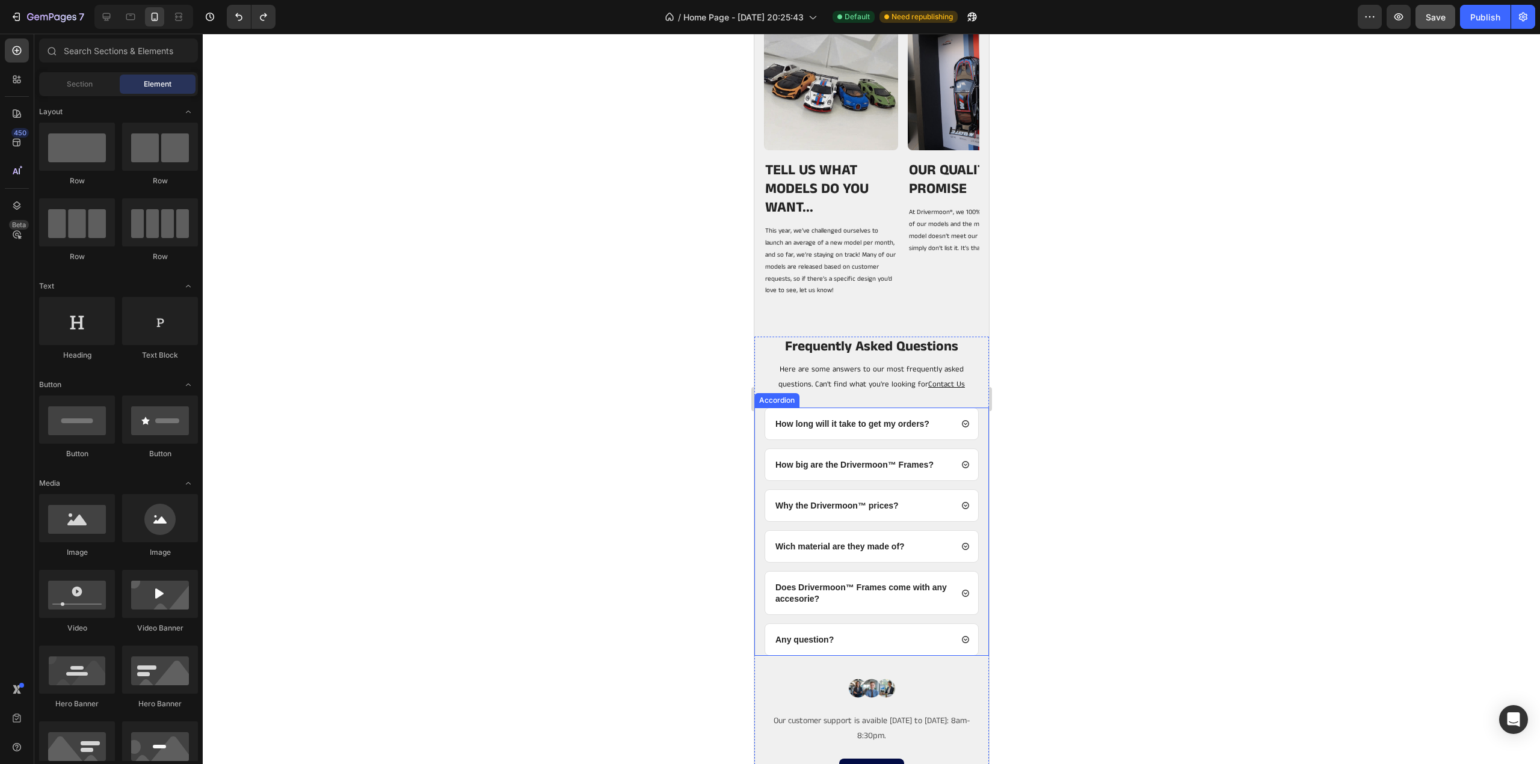
click at [758, 441] on div "How long will it take to get my orders? How big are the Drivermoon™ Frames? Why…" at bounding box center [871, 532] width 235 height 248
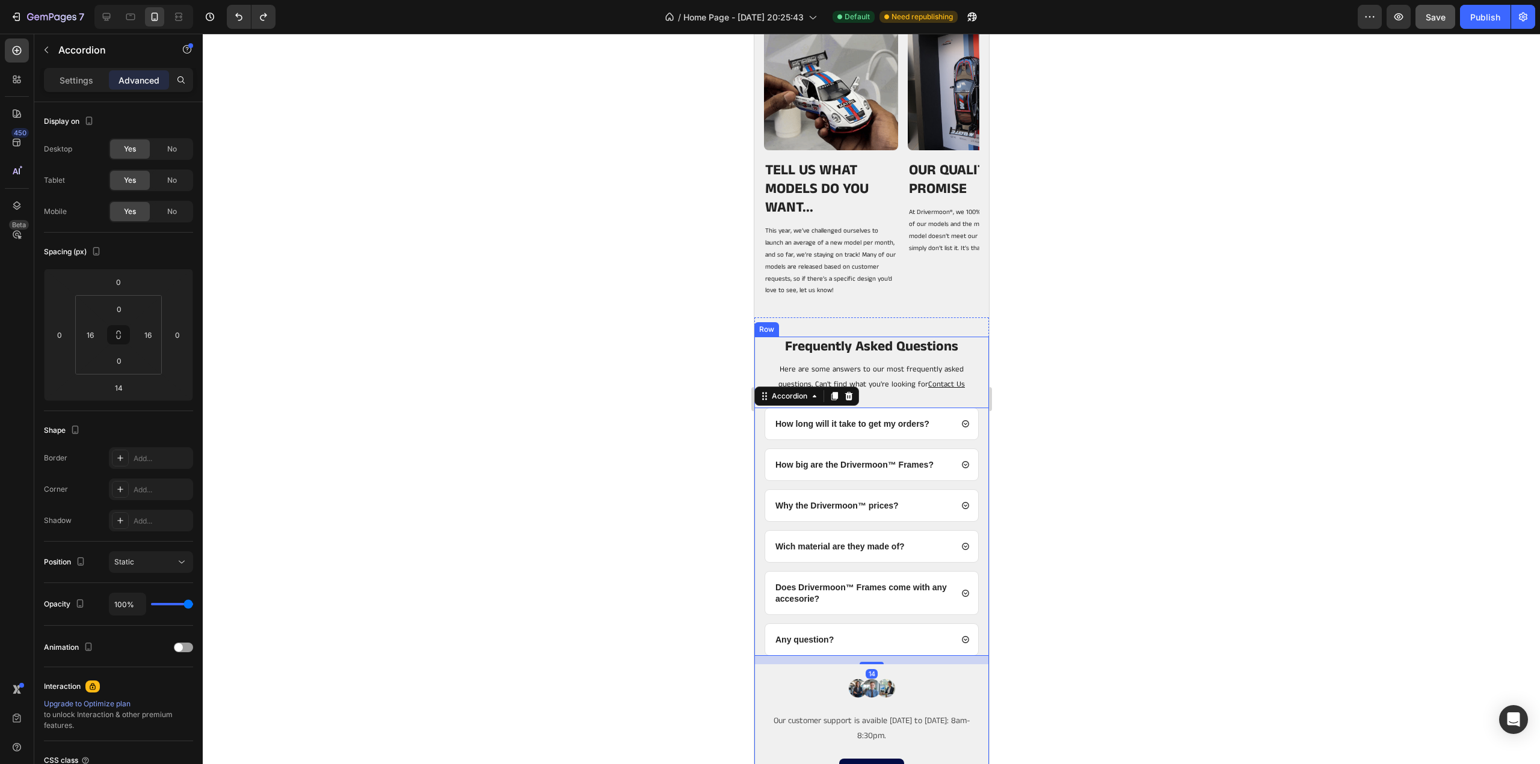
click at [1195, 399] on div at bounding box center [871, 399] width 1337 height 731
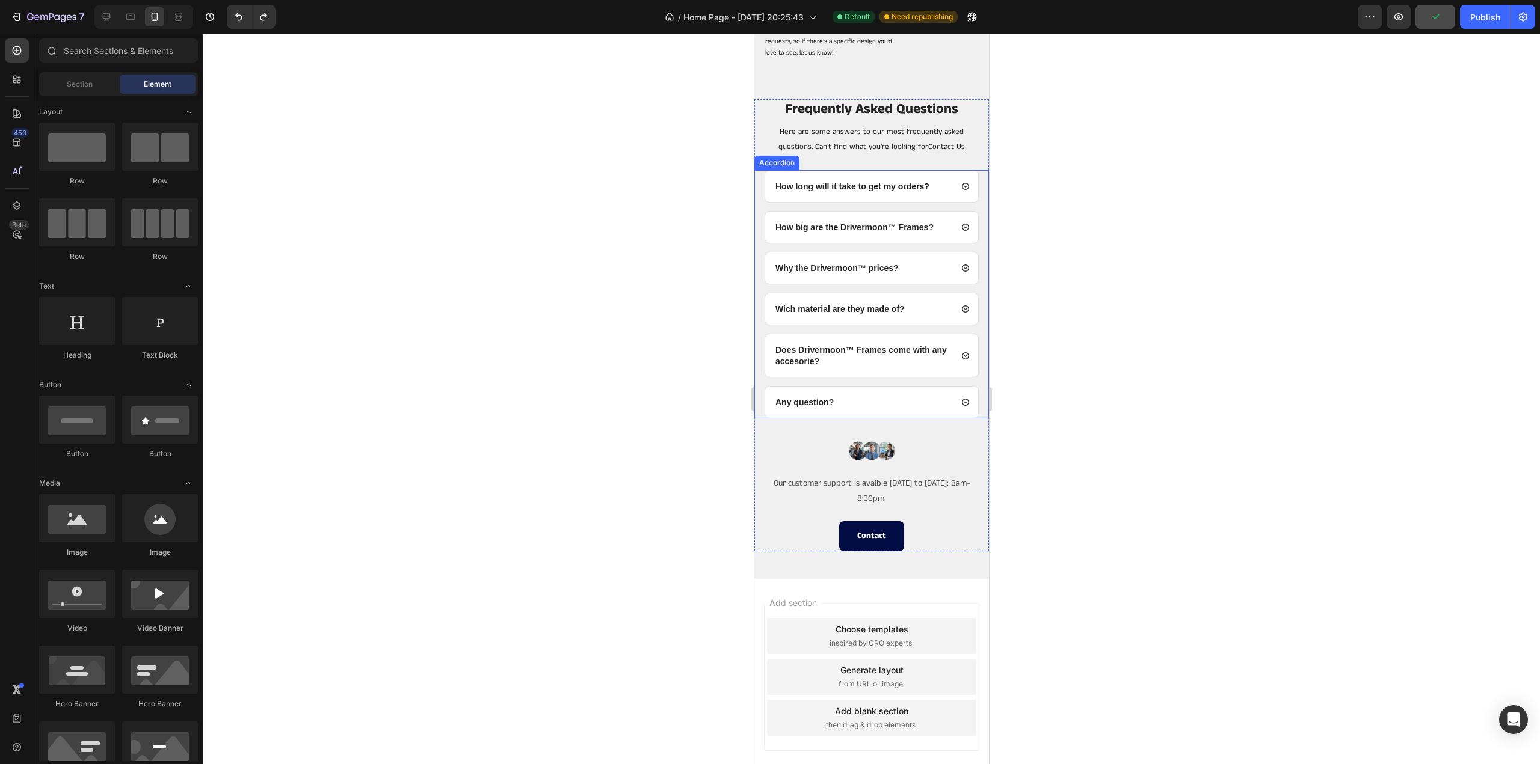
scroll to position [3286, 0]
click at [772, 493] on p "8:30pm." at bounding box center [871, 495] width 232 height 15
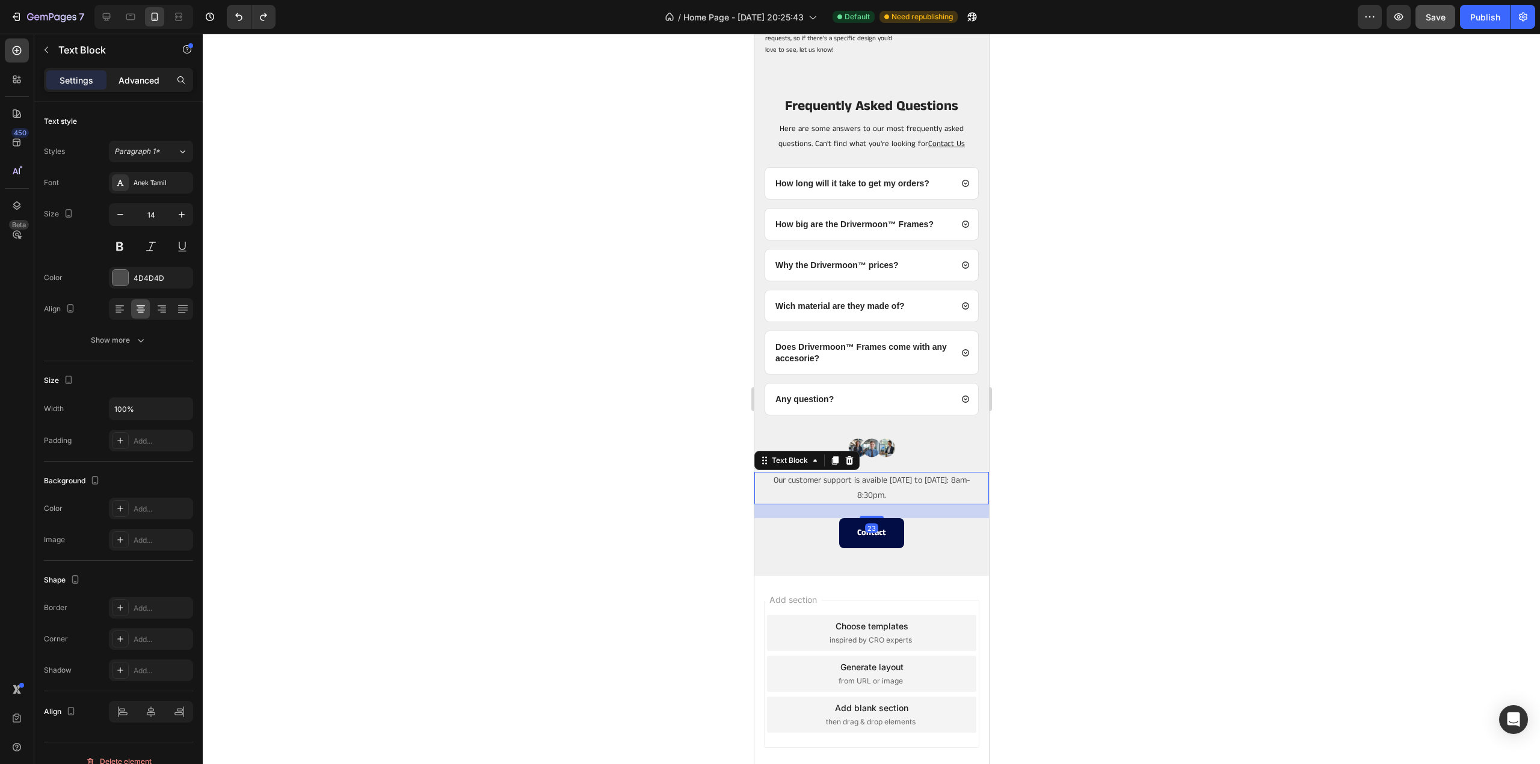
click at [143, 82] on p "Advanced" at bounding box center [138, 80] width 41 height 13
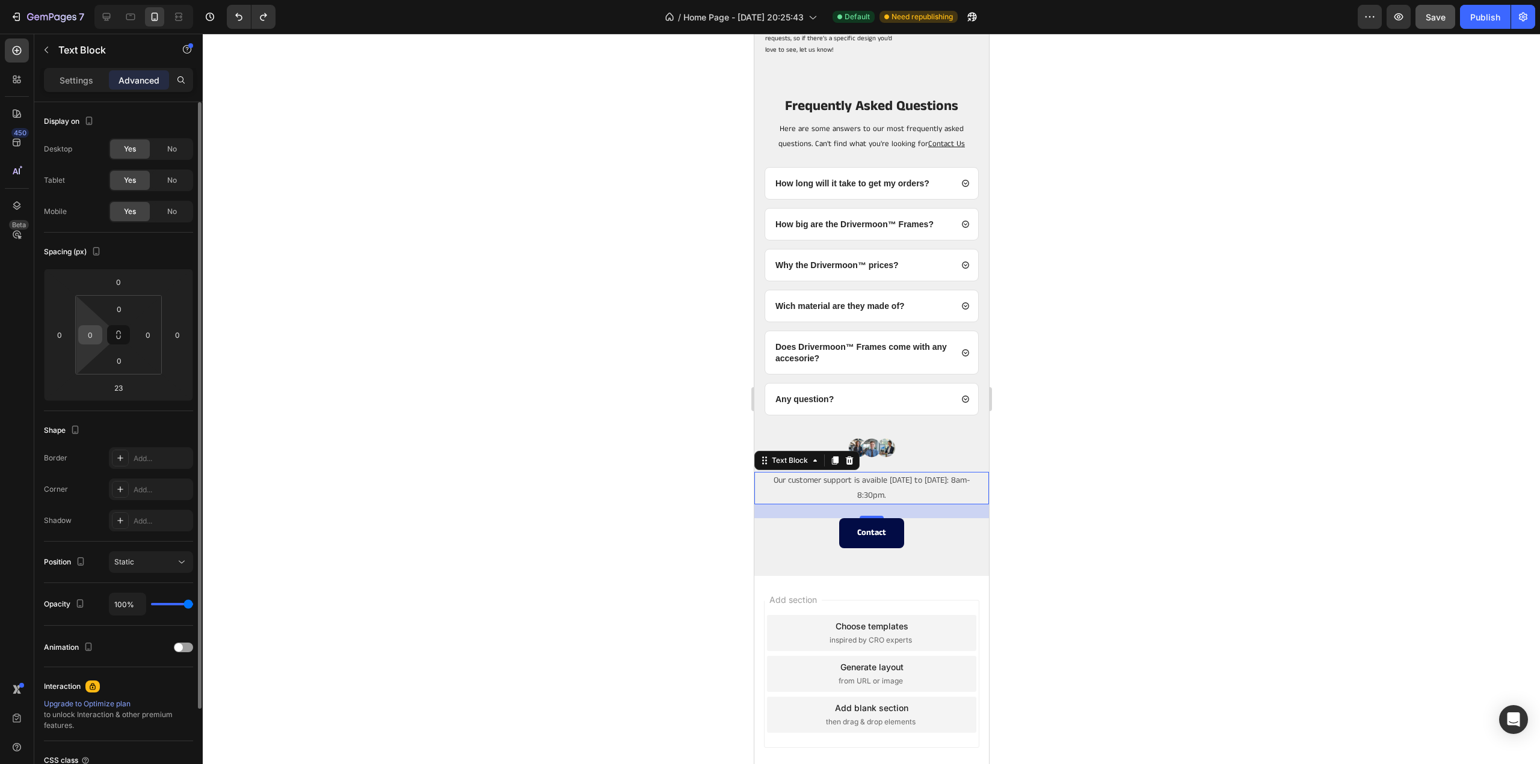
click at [93, 330] on input "0" at bounding box center [90, 335] width 18 height 18
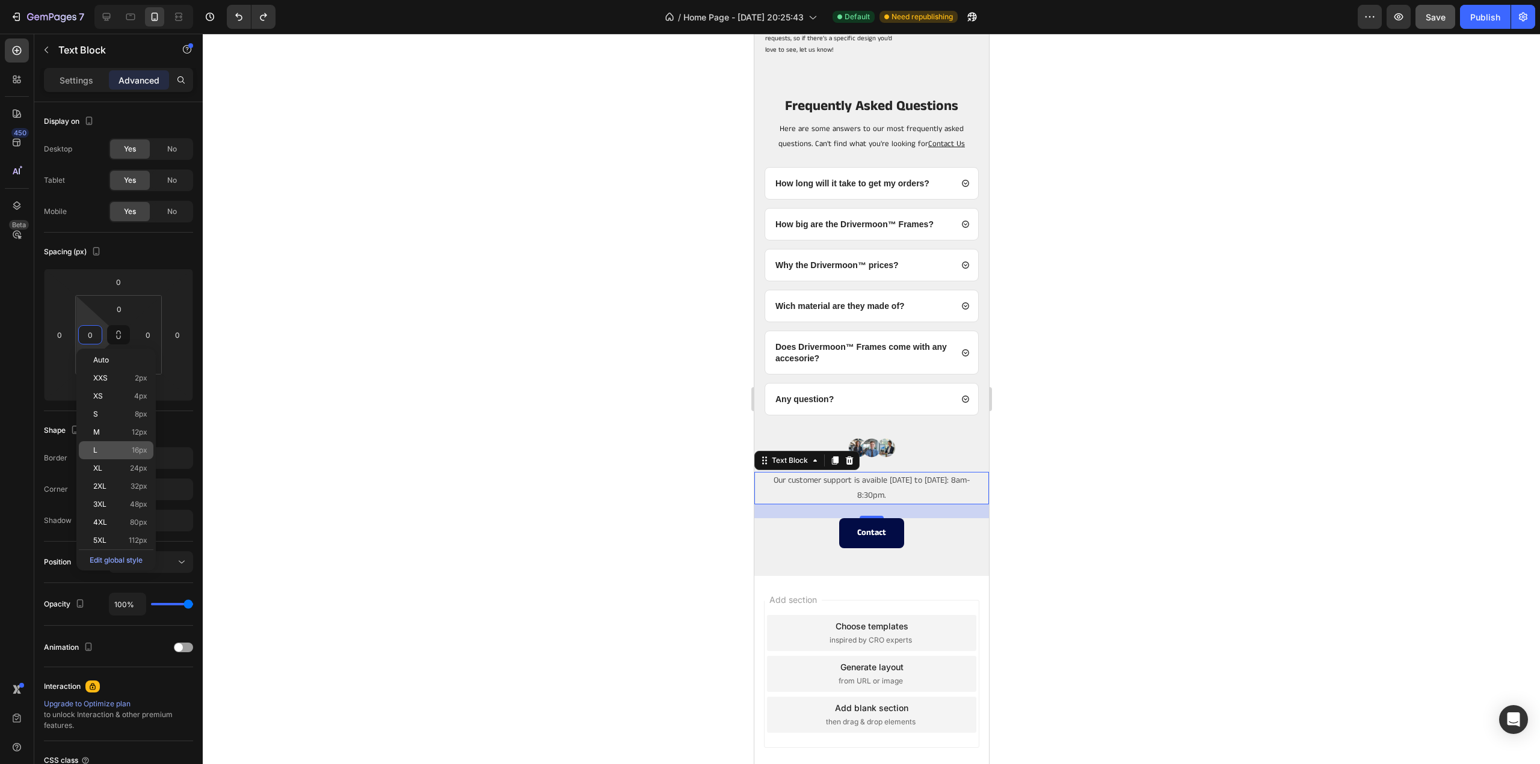
click at [94, 448] on span "L" at bounding box center [95, 450] width 4 height 8
type input "16"
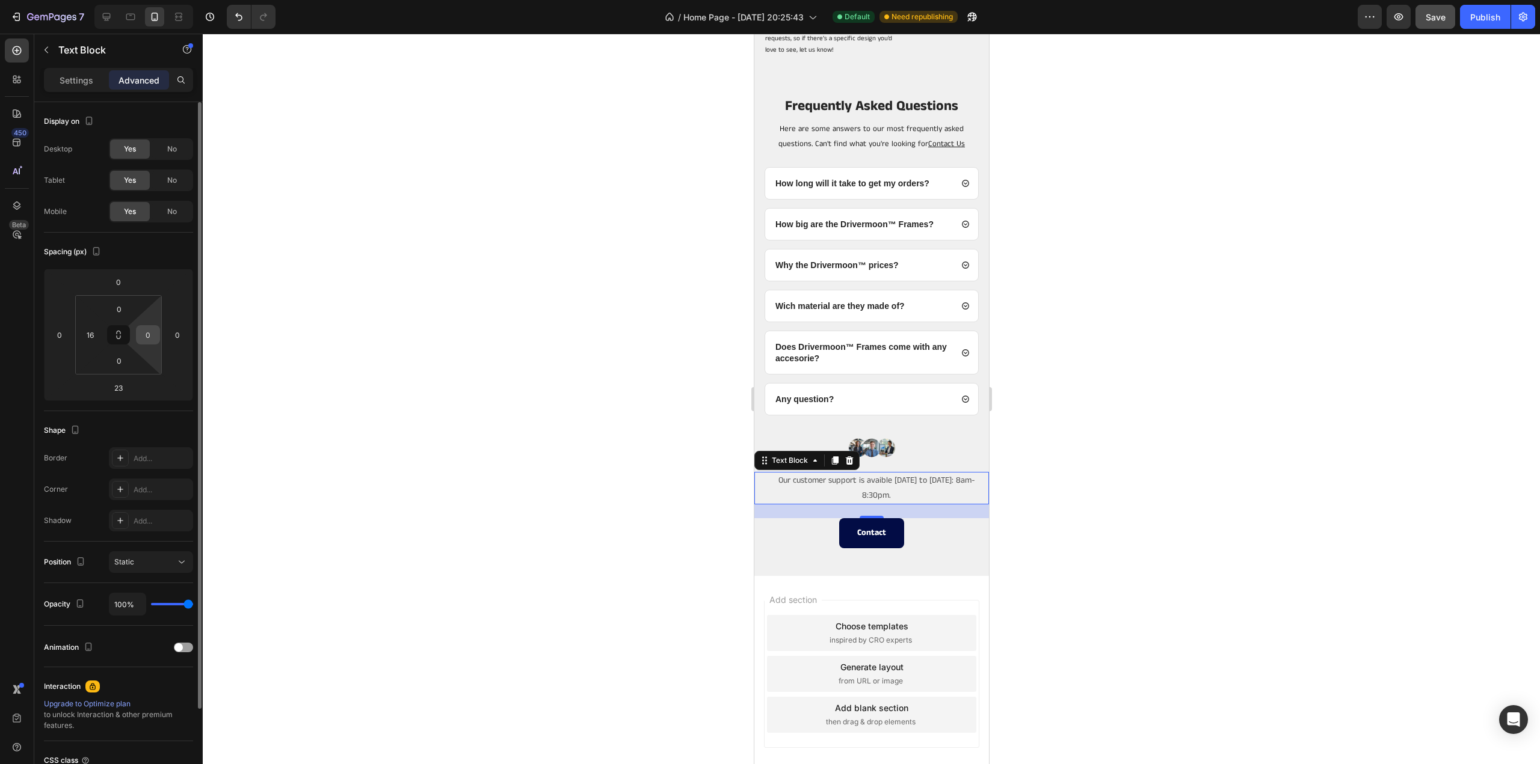
click at [144, 333] on input "0" at bounding box center [148, 335] width 18 height 18
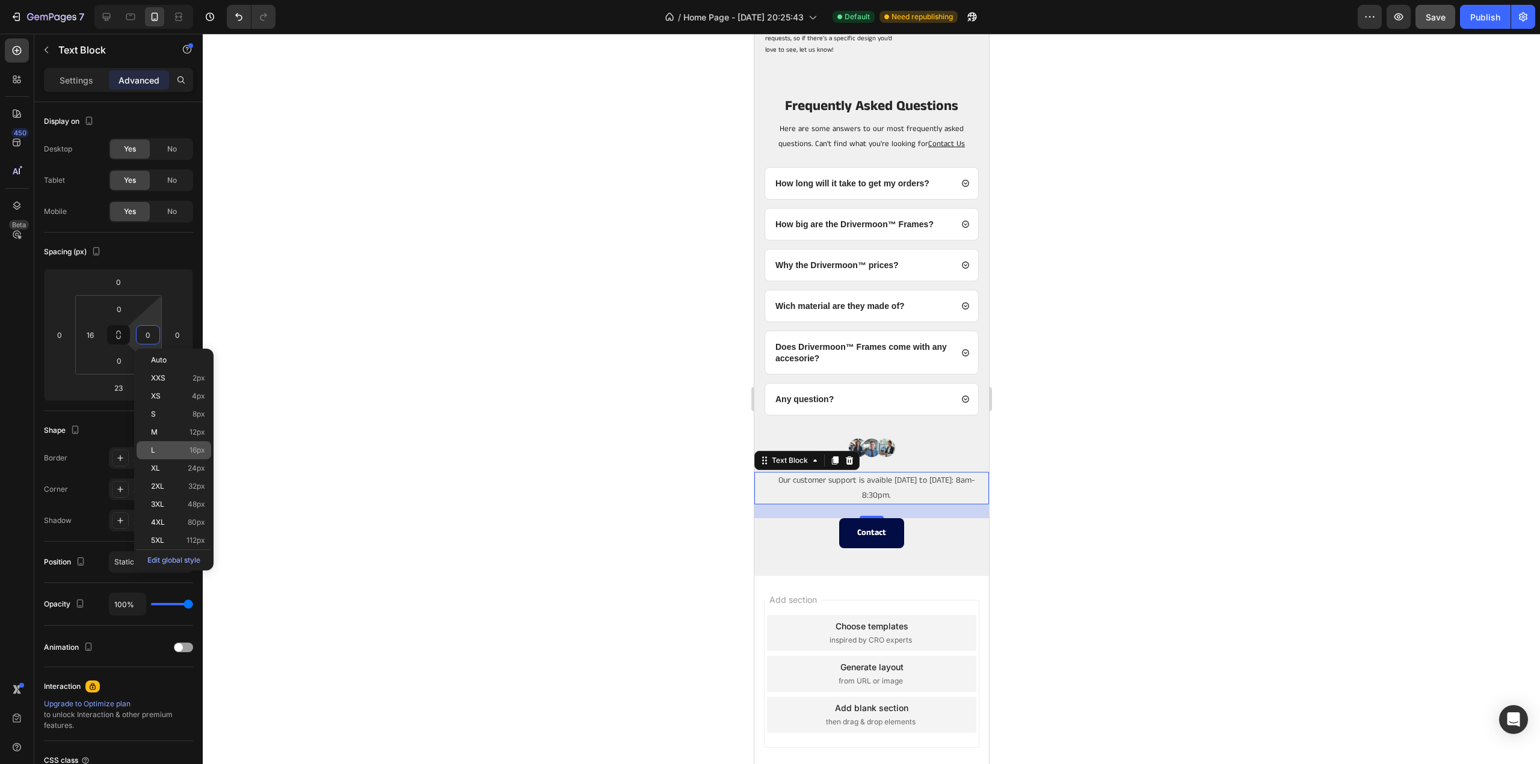
click at [149, 449] on div "L 16px" at bounding box center [174, 450] width 75 height 18
type input "16"
click at [1075, 431] on div at bounding box center [871, 399] width 1337 height 731
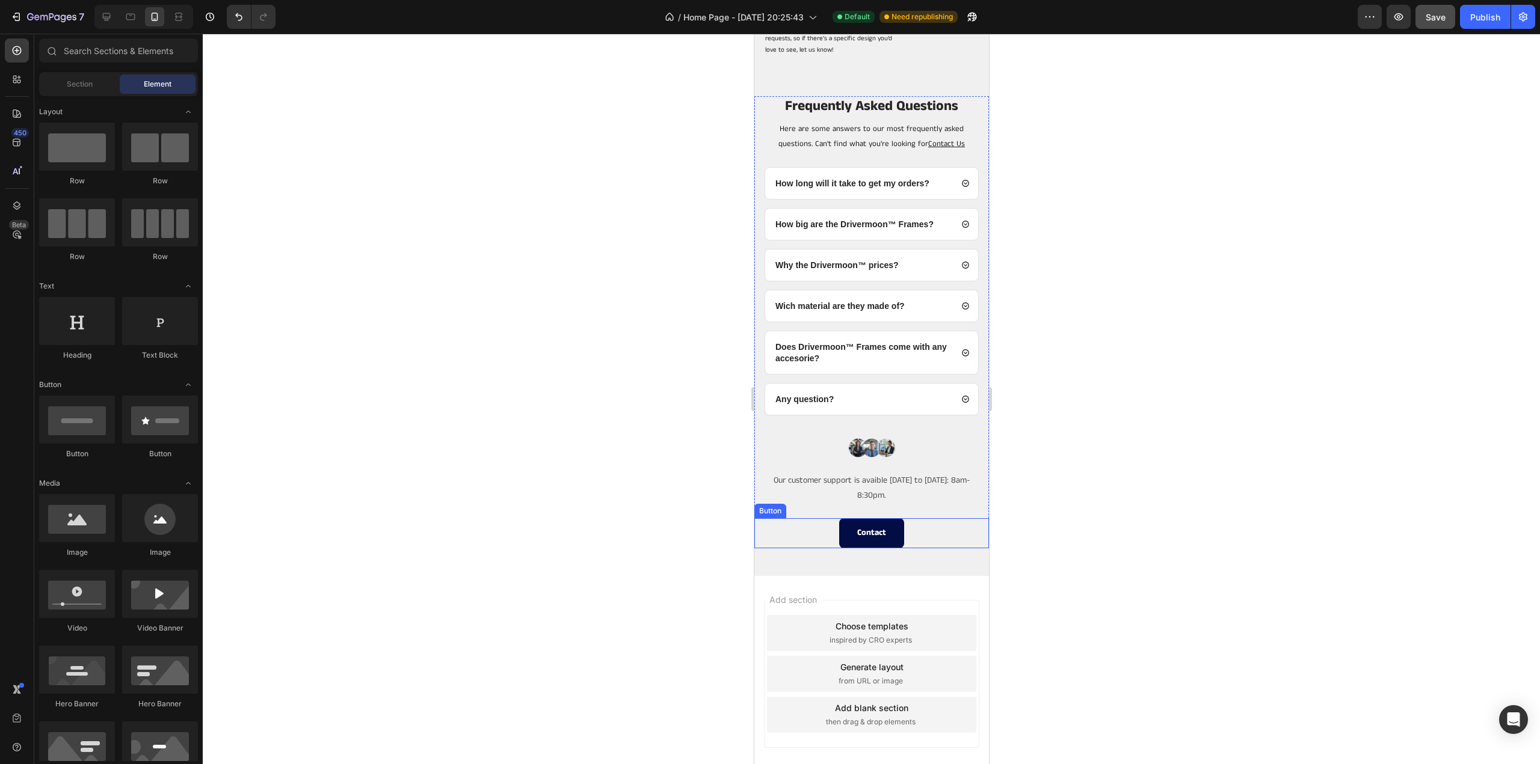
click at [802, 525] on div "Contact Button" at bounding box center [871, 532] width 235 height 29
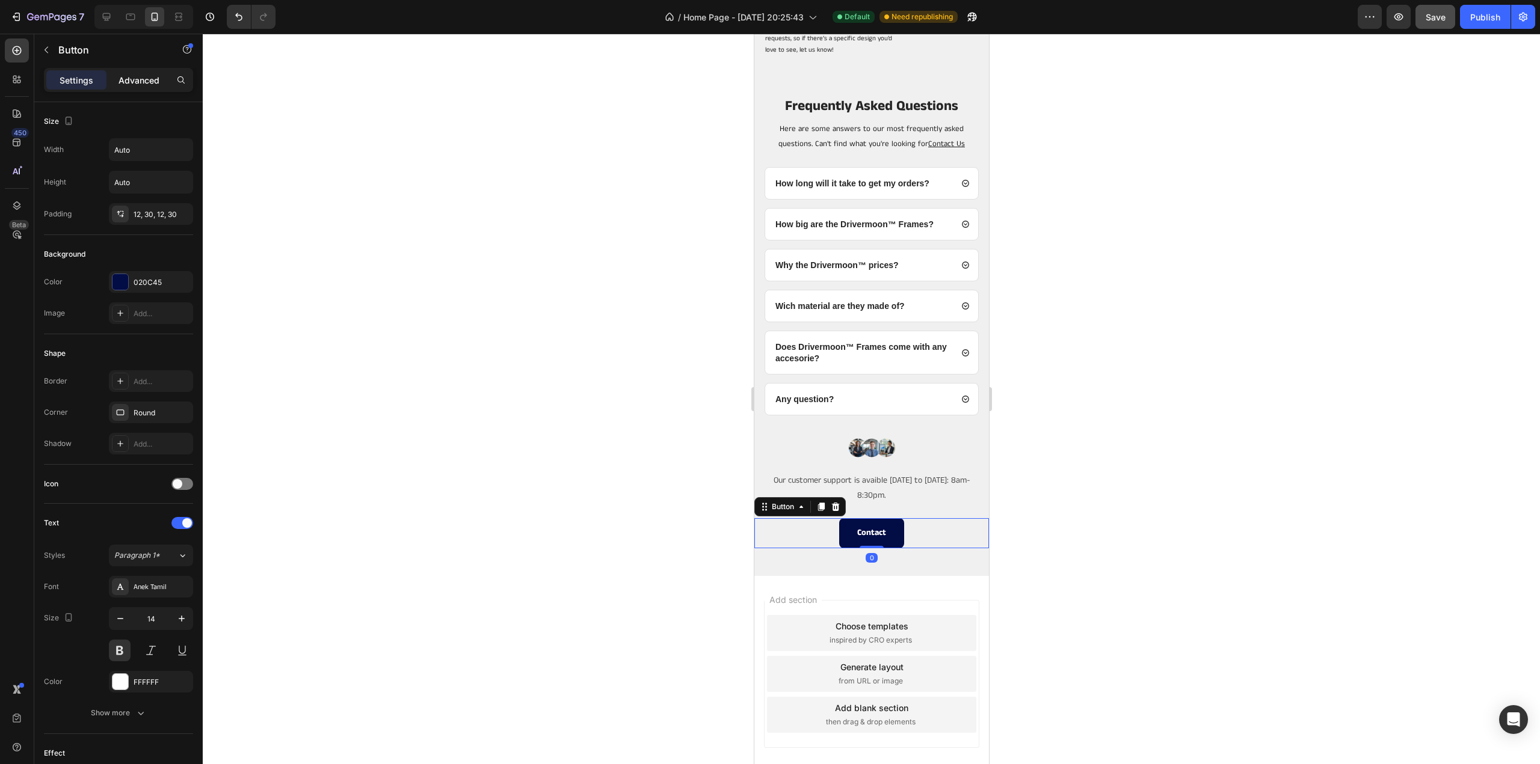
click at [133, 78] on p "Advanced" at bounding box center [138, 80] width 41 height 13
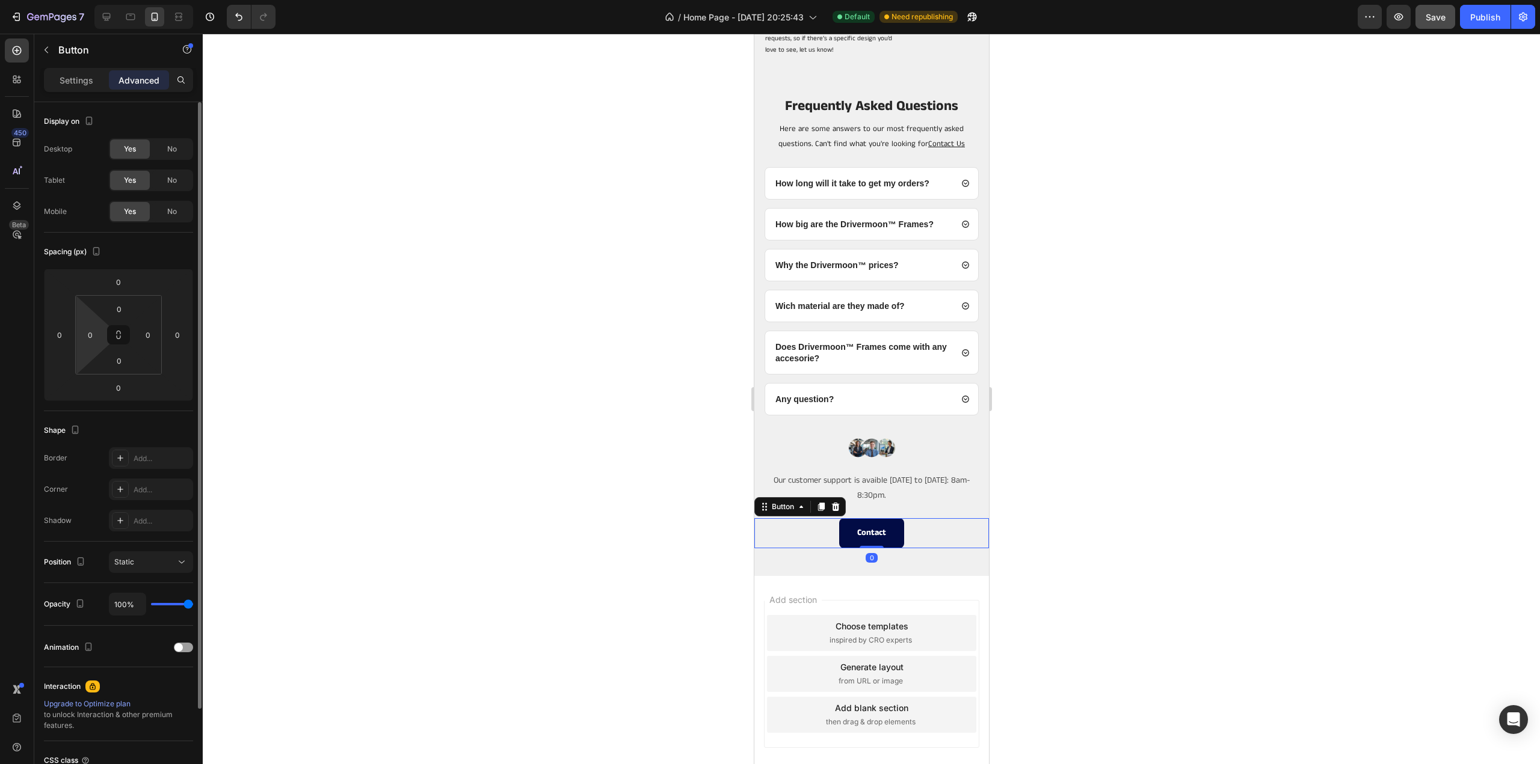
click at [102, 0] on html "7 Version history / Home Page - Feb 8, 20:25:43 Default Need republishing Previ…" at bounding box center [770, 0] width 1540 height 0
click at [94, 330] on input "0" at bounding box center [90, 335] width 18 height 18
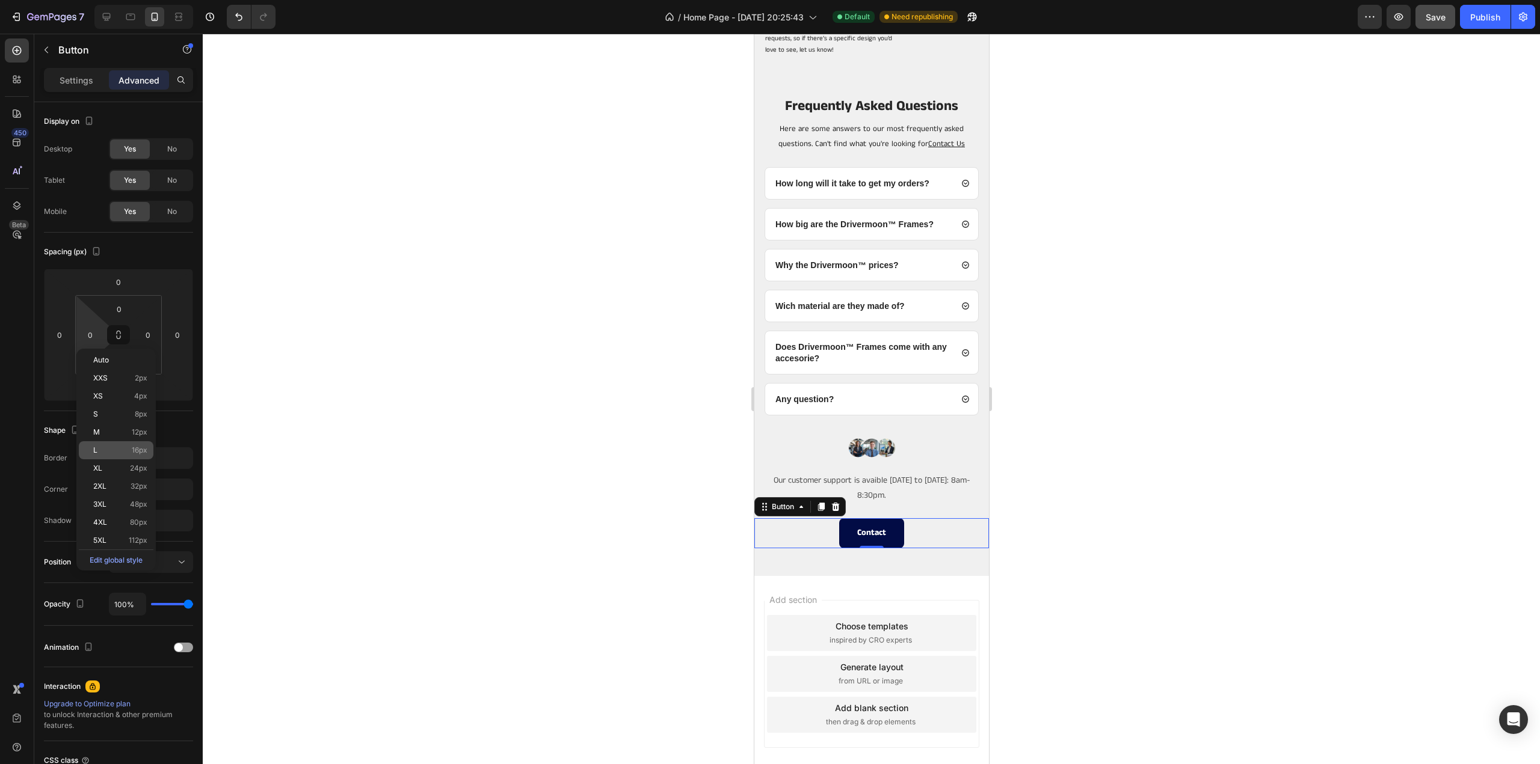
click at [99, 446] on p "L 16px" at bounding box center [120, 450] width 54 height 8
type input "16"
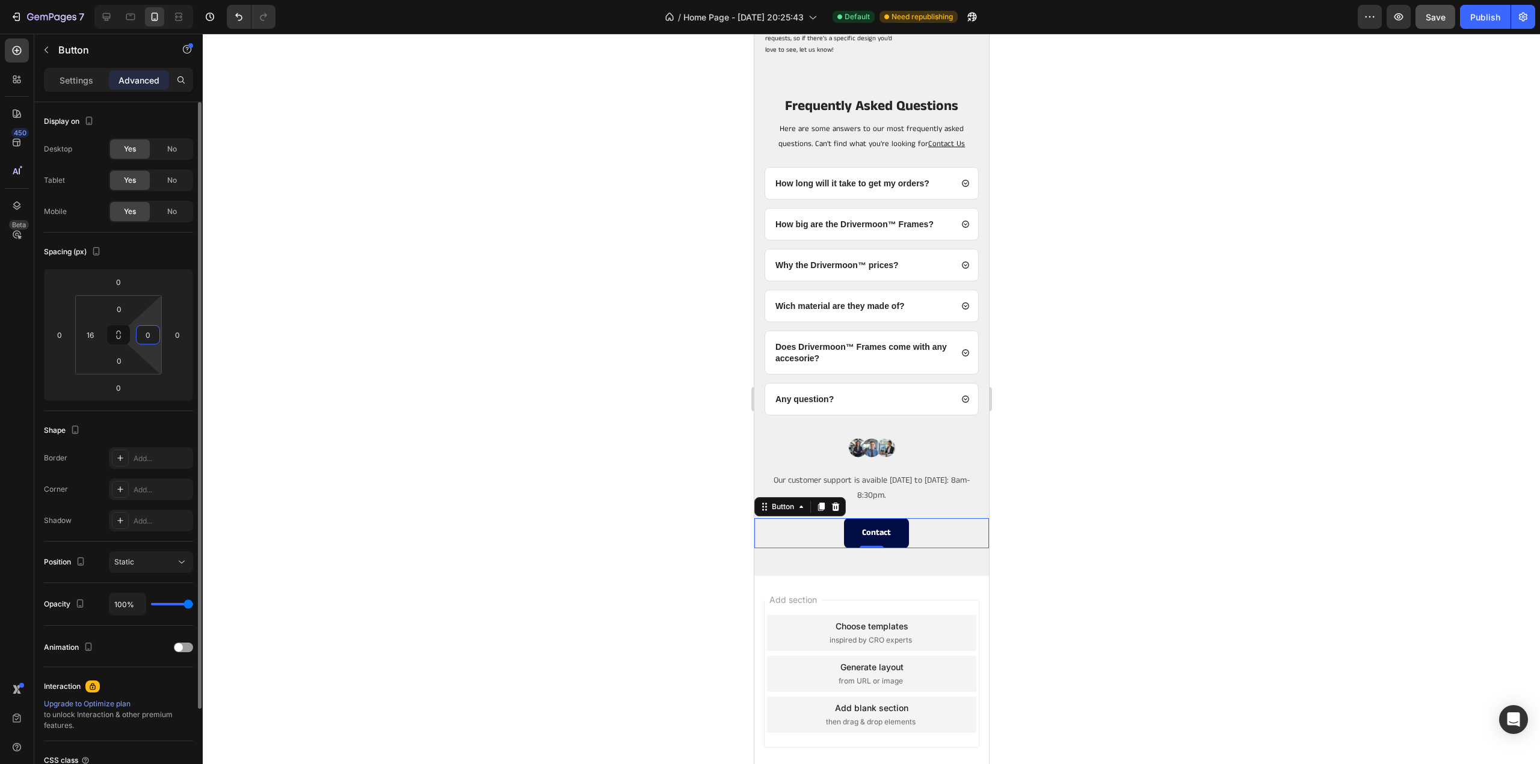
click at [151, 332] on input "0" at bounding box center [148, 335] width 18 height 18
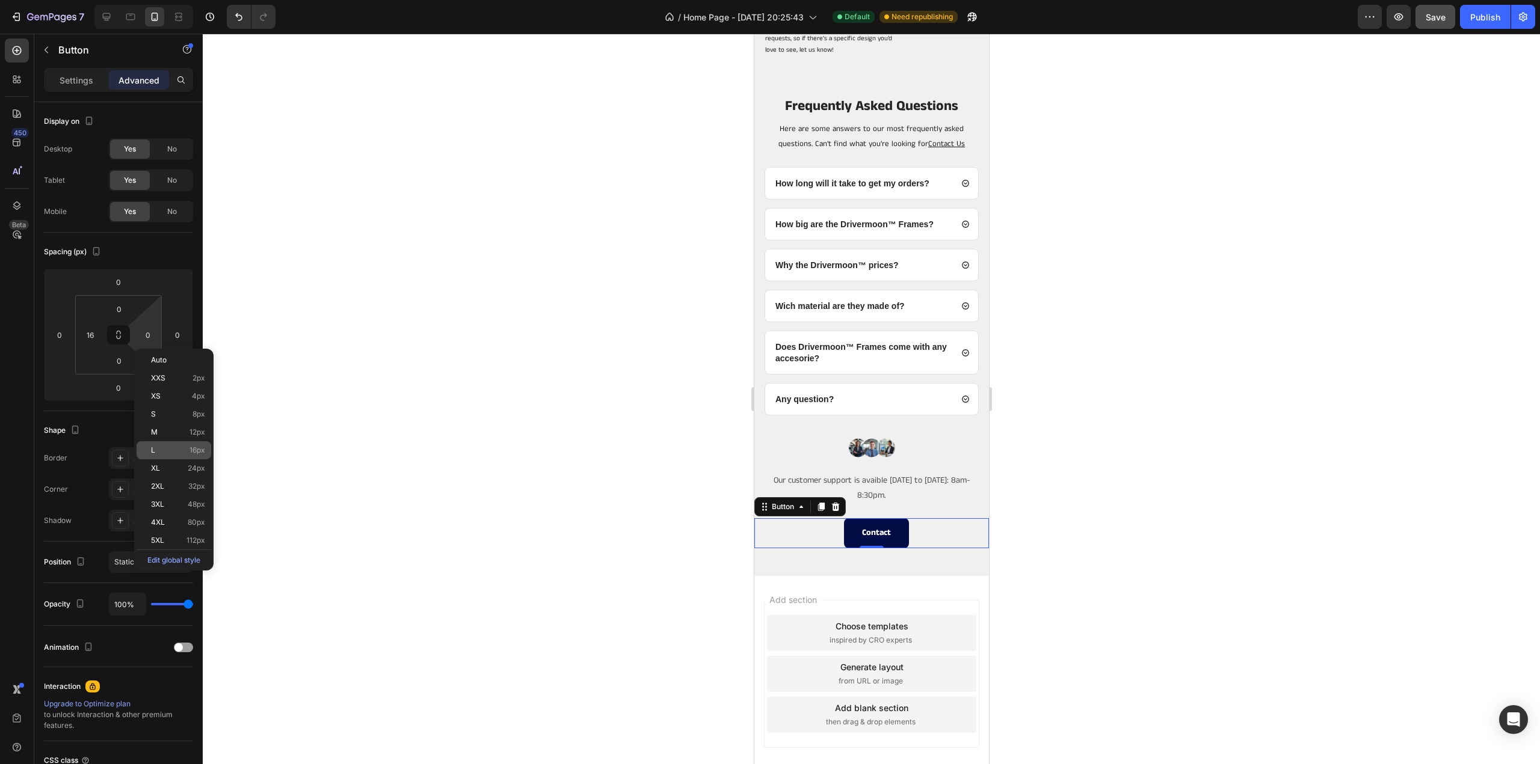
click at [150, 450] on div "L 16px" at bounding box center [174, 450] width 75 height 18
type input "16"
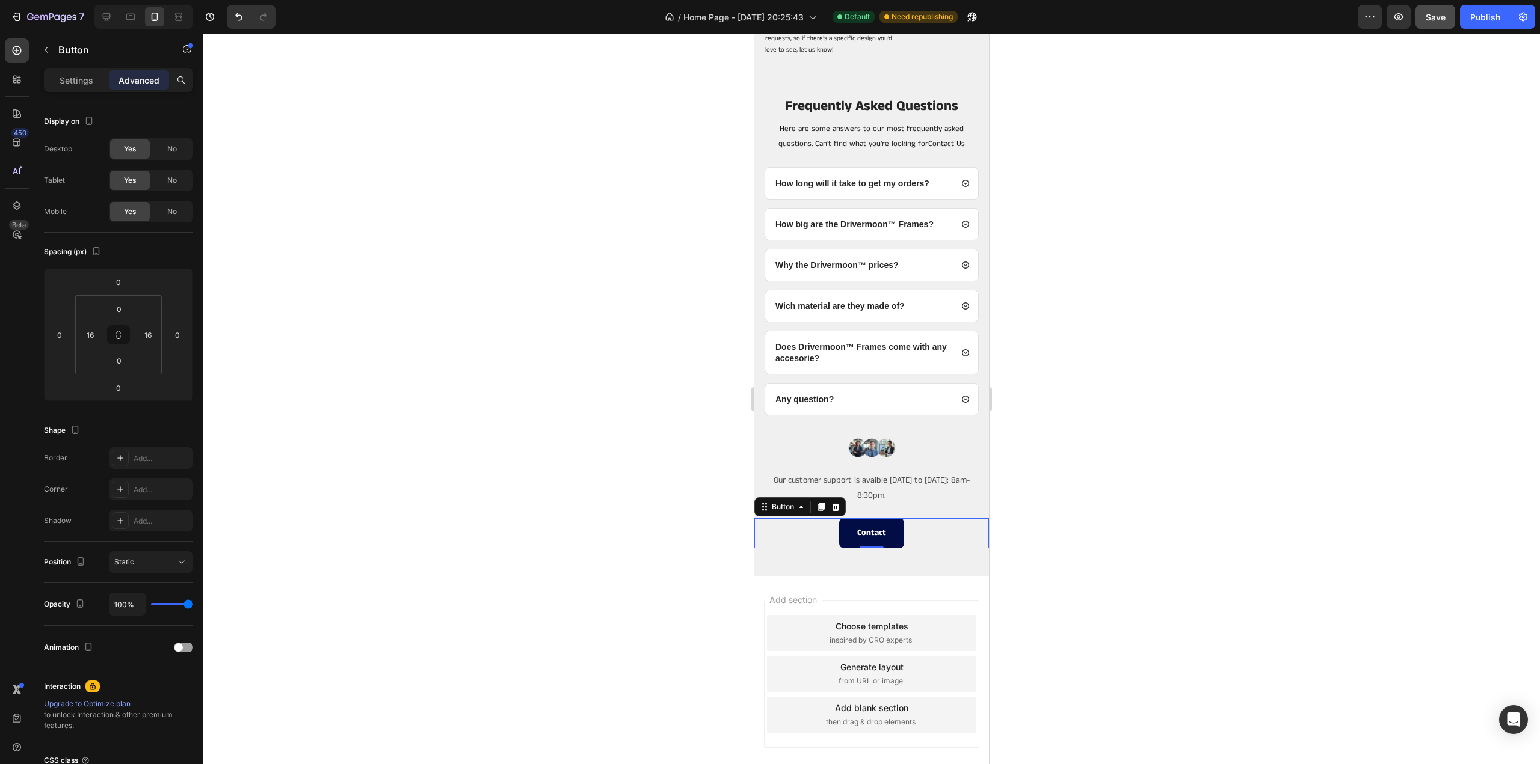
click at [274, 335] on div at bounding box center [871, 399] width 1337 height 731
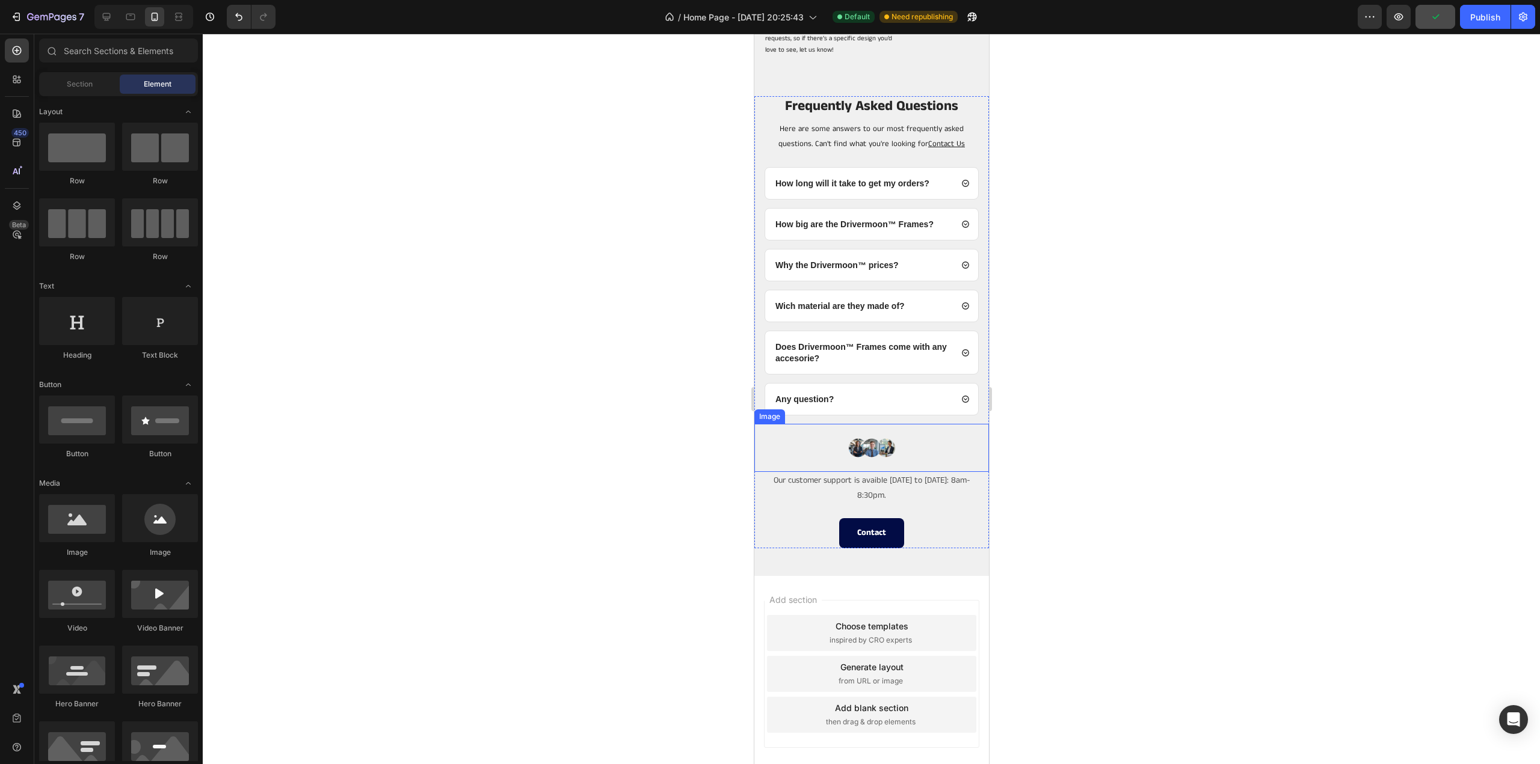
click at [824, 443] on div at bounding box center [871, 448] width 235 height 48
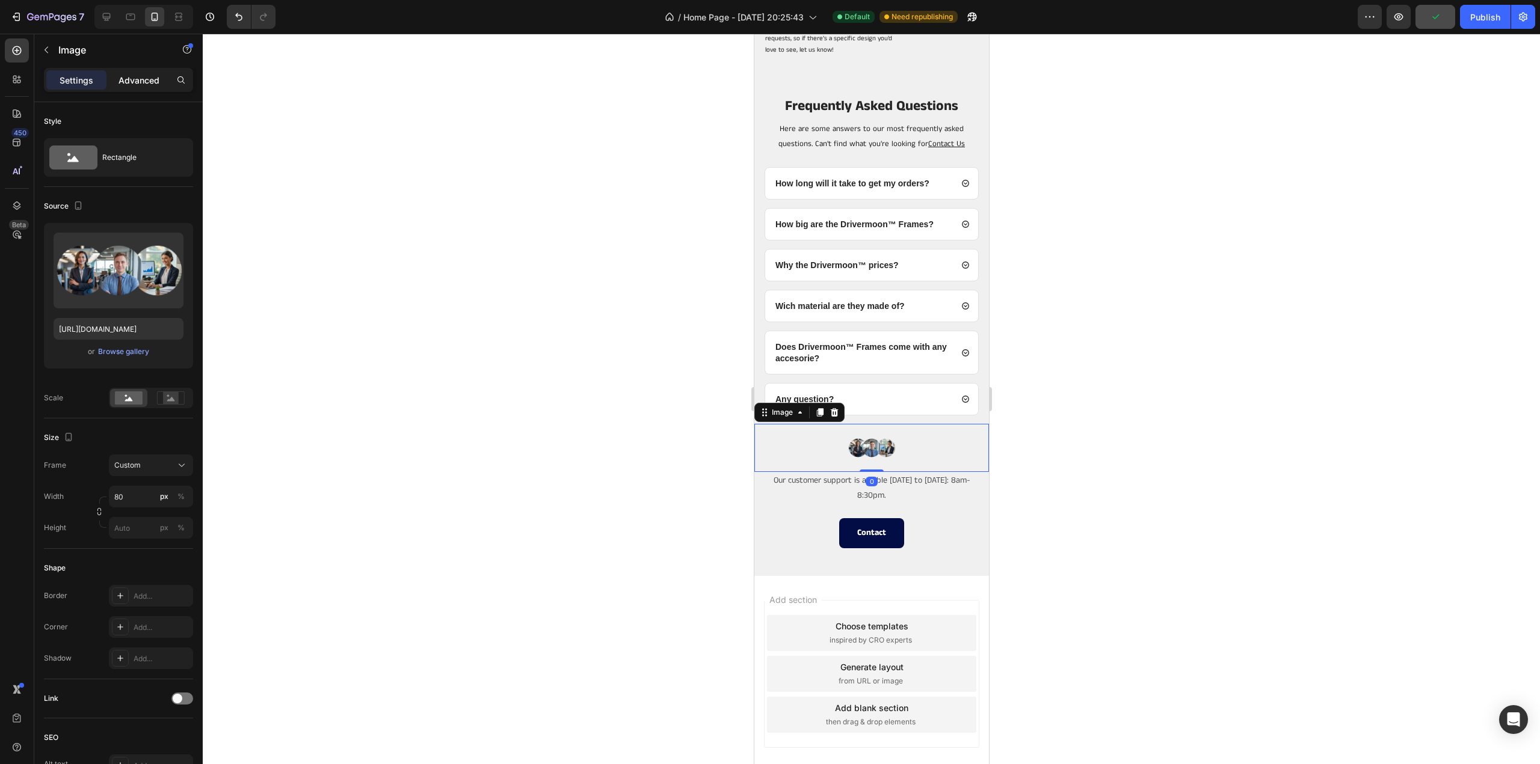
click at [140, 76] on p "Advanced" at bounding box center [138, 80] width 41 height 13
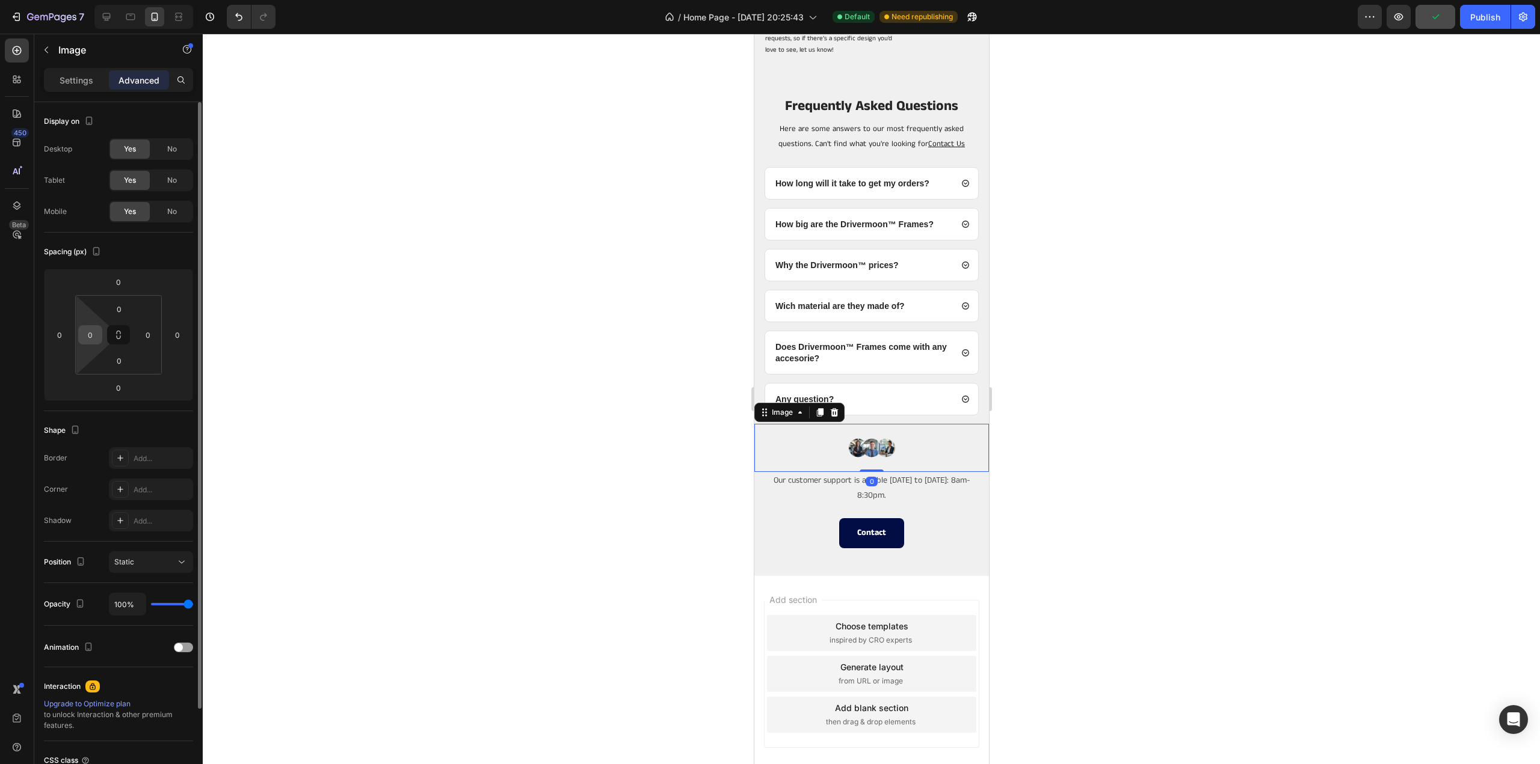
click at [93, 330] on input "0" at bounding box center [90, 335] width 18 height 18
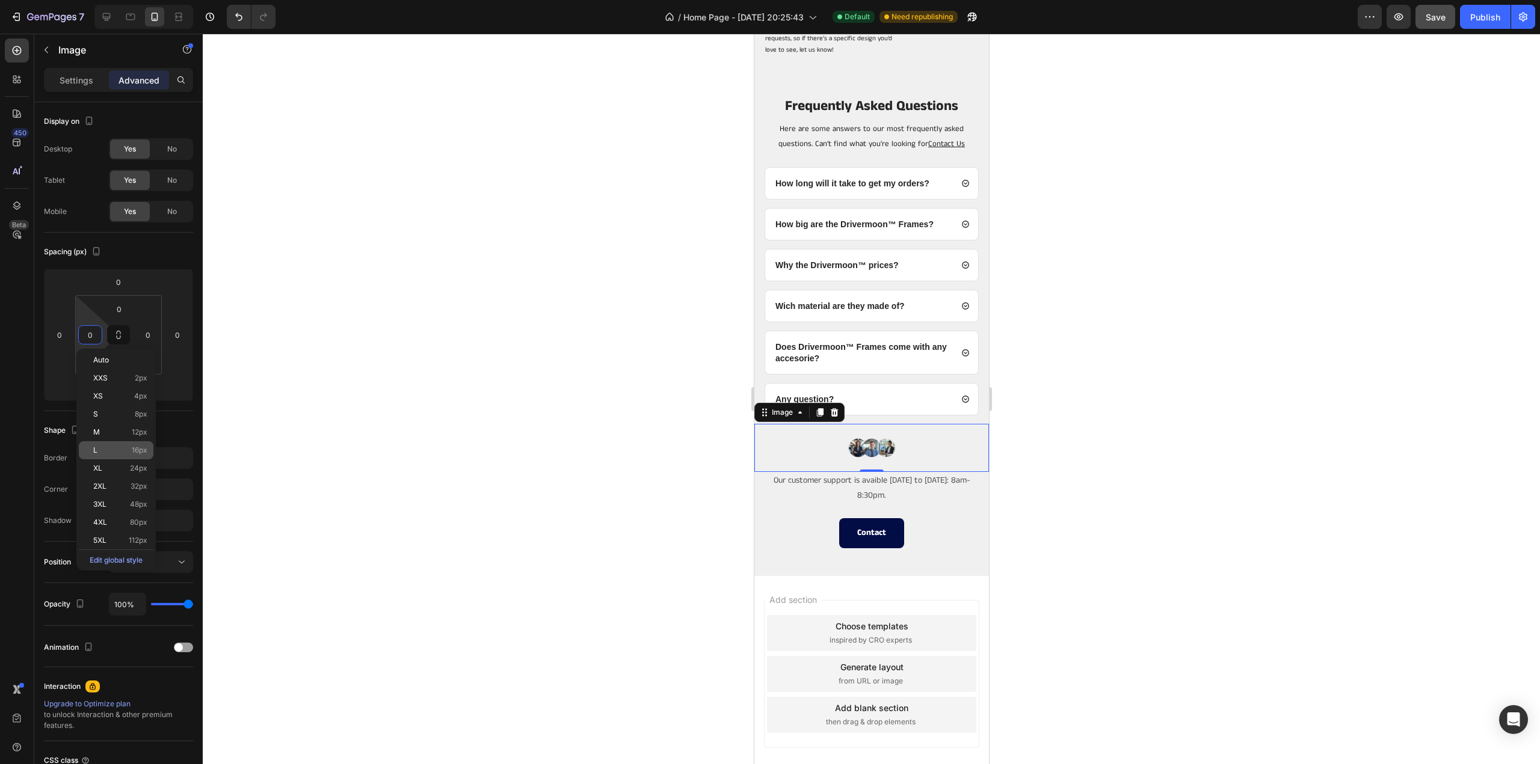
click at [99, 447] on p "L 16px" at bounding box center [120, 450] width 54 height 8
type input "16"
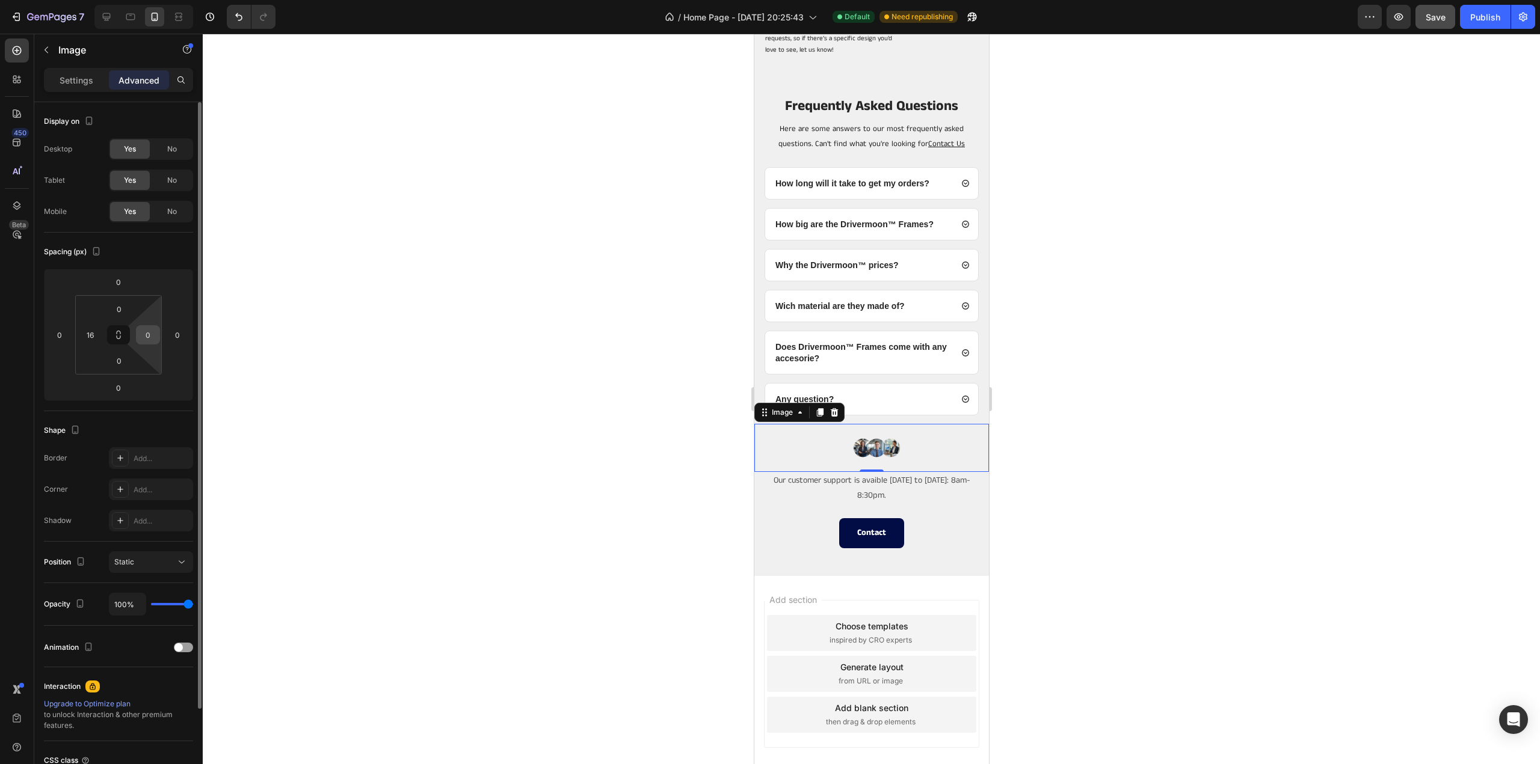
click at [148, 339] on input "0" at bounding box center [148, 335] width 18 height 18
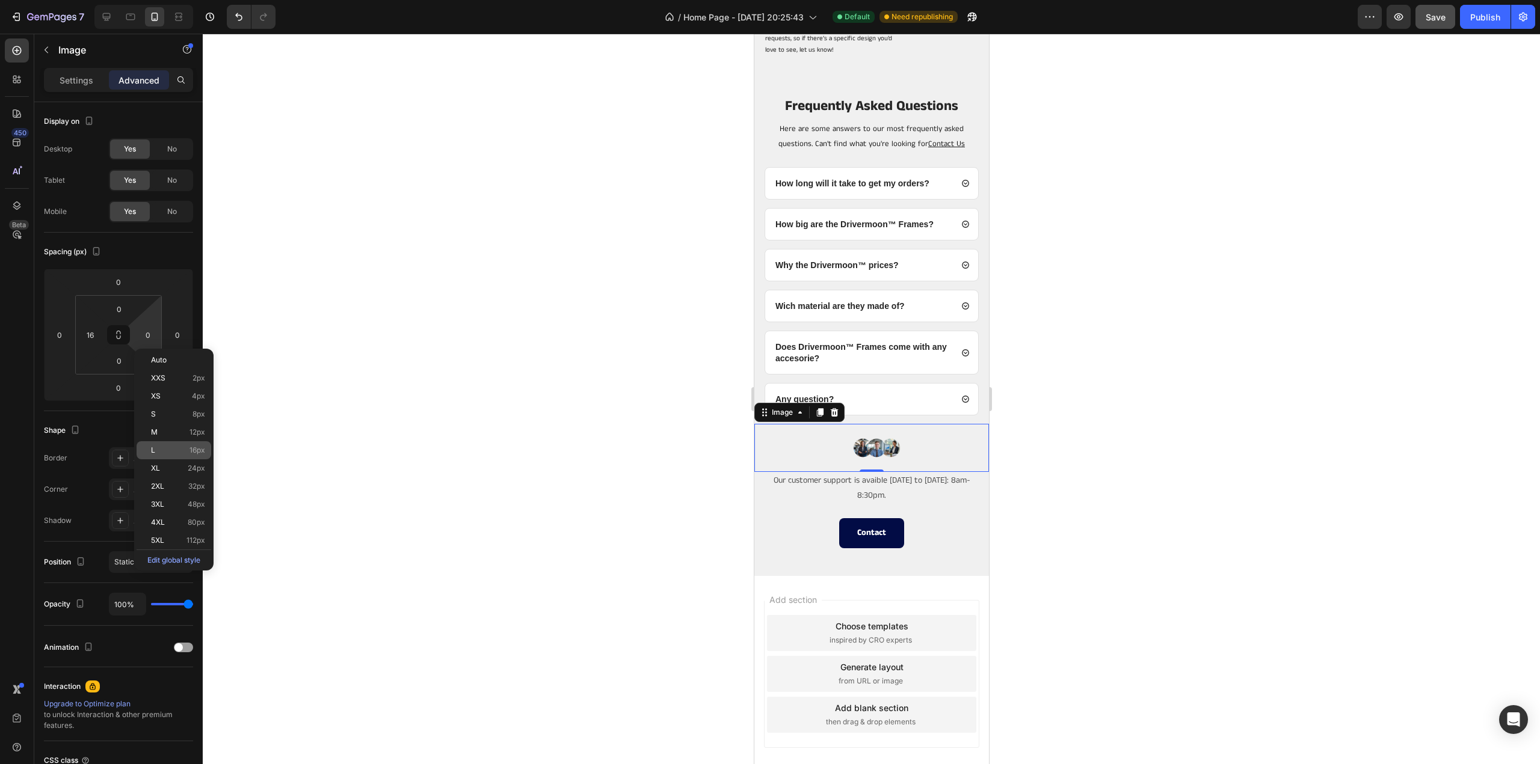
click at [155, 451] on p "L 16px" at bounding box center [178, 450] width 54 height 8
type input "16"
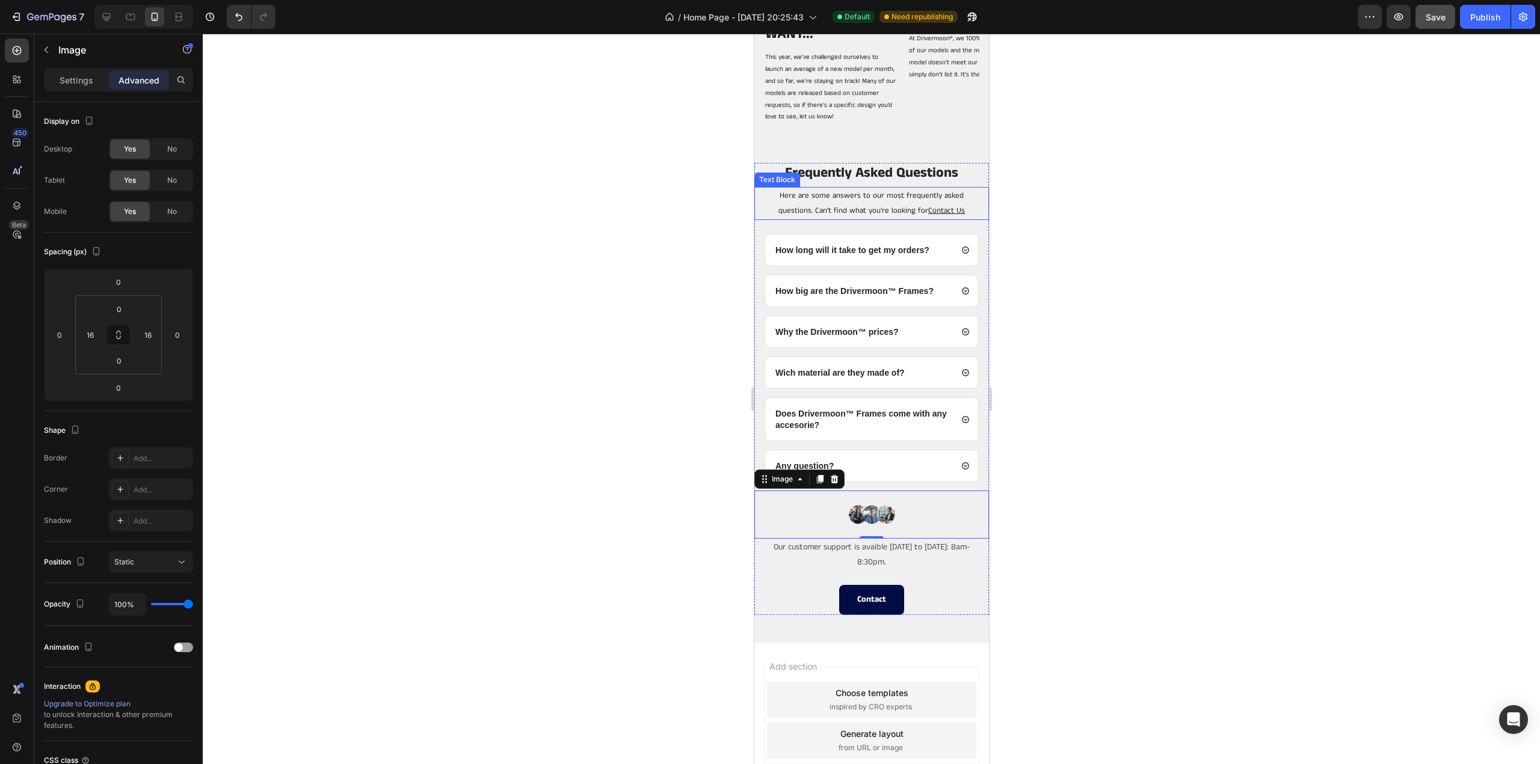
scroll to position [3046, 0]
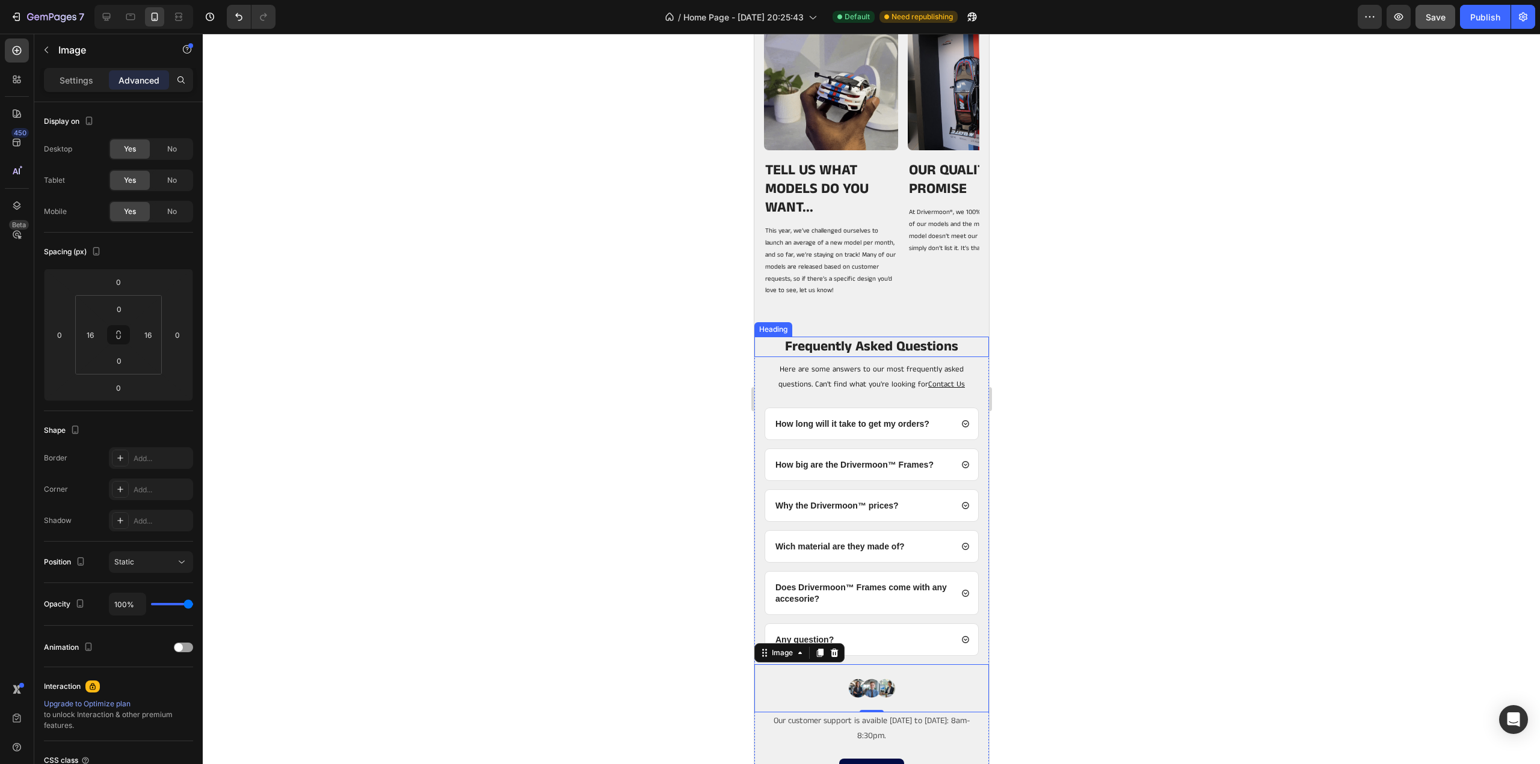
click at [765, 345] on h2 "Frequently Asked Questions" at bounding box center [870, 347] width 215 height 20
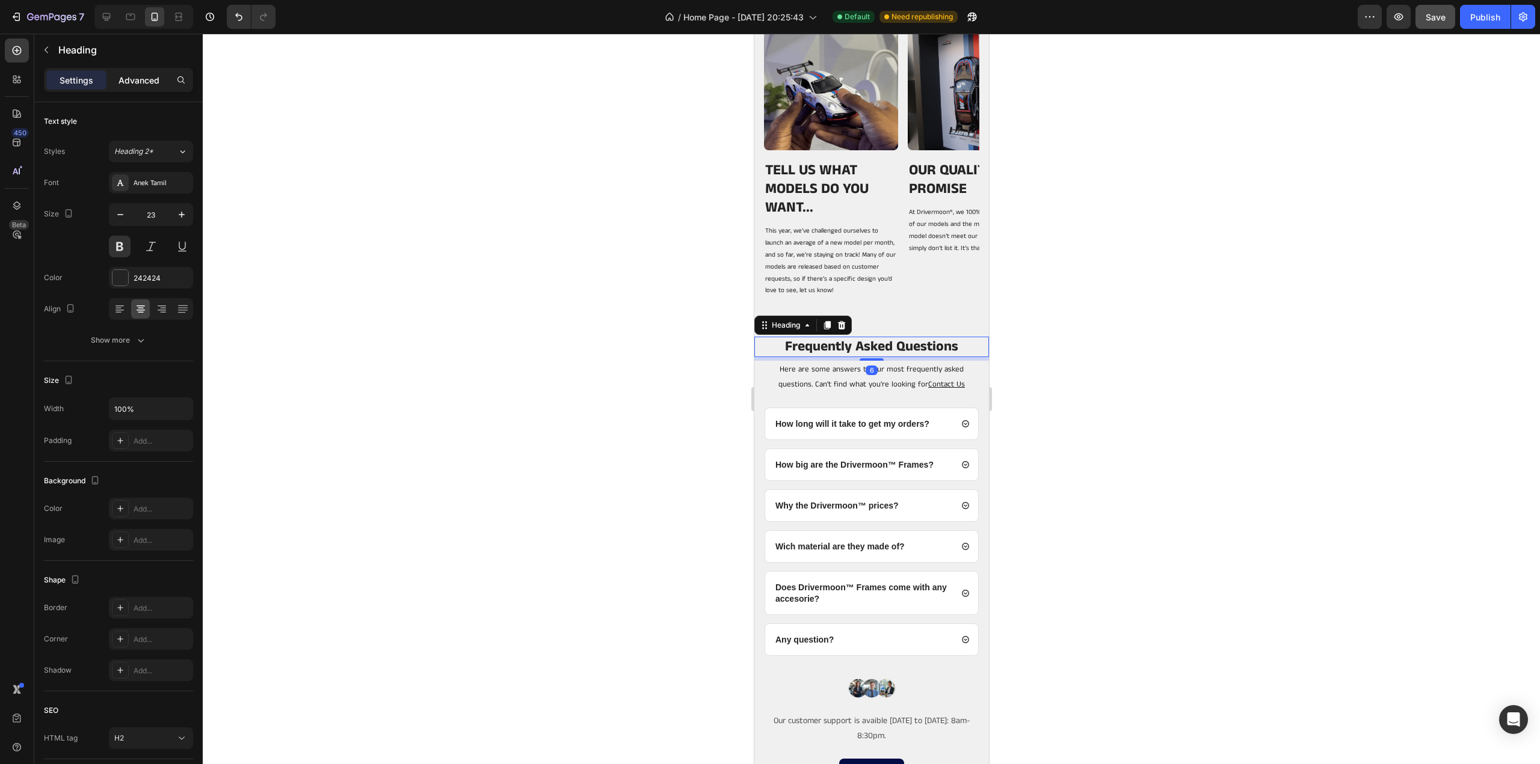
click at [140, 80] on p "Advanced" at bounding box center [138, 80] width 41 height 13
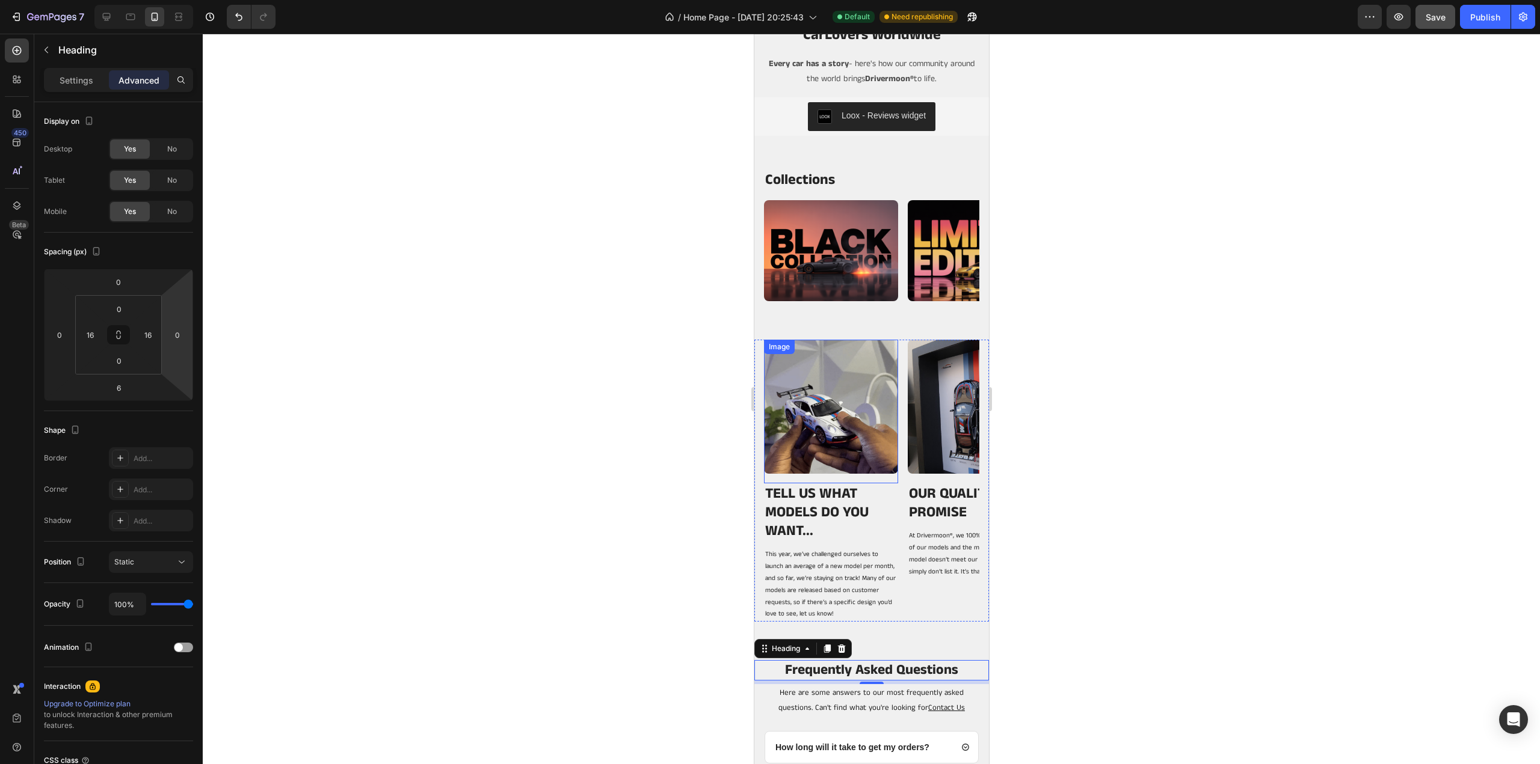
scroll to position [2625, 0]
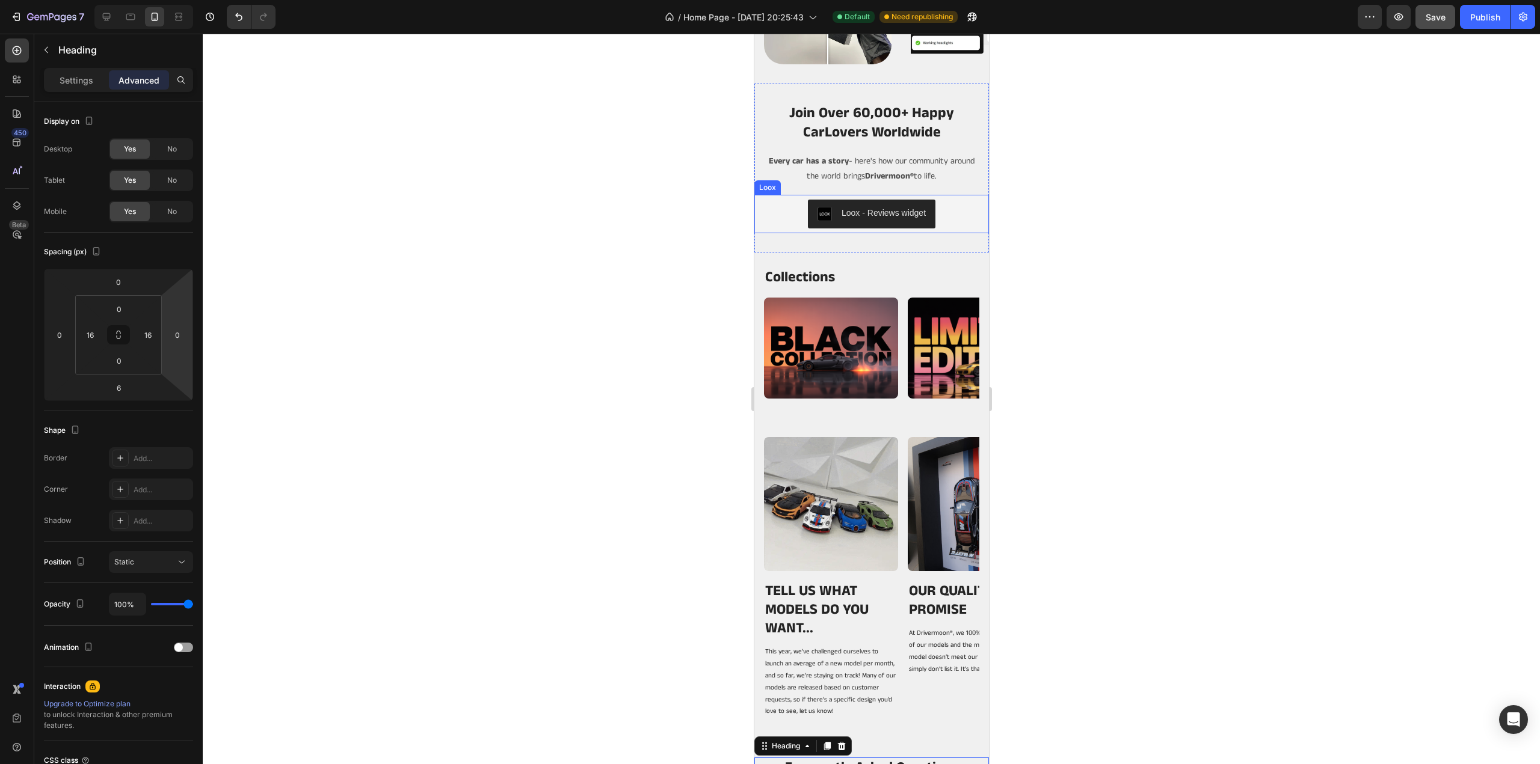
click at [959, 206] on div "Loox - Reviews widget" at bounding box center [871, 214] width 206 height 29
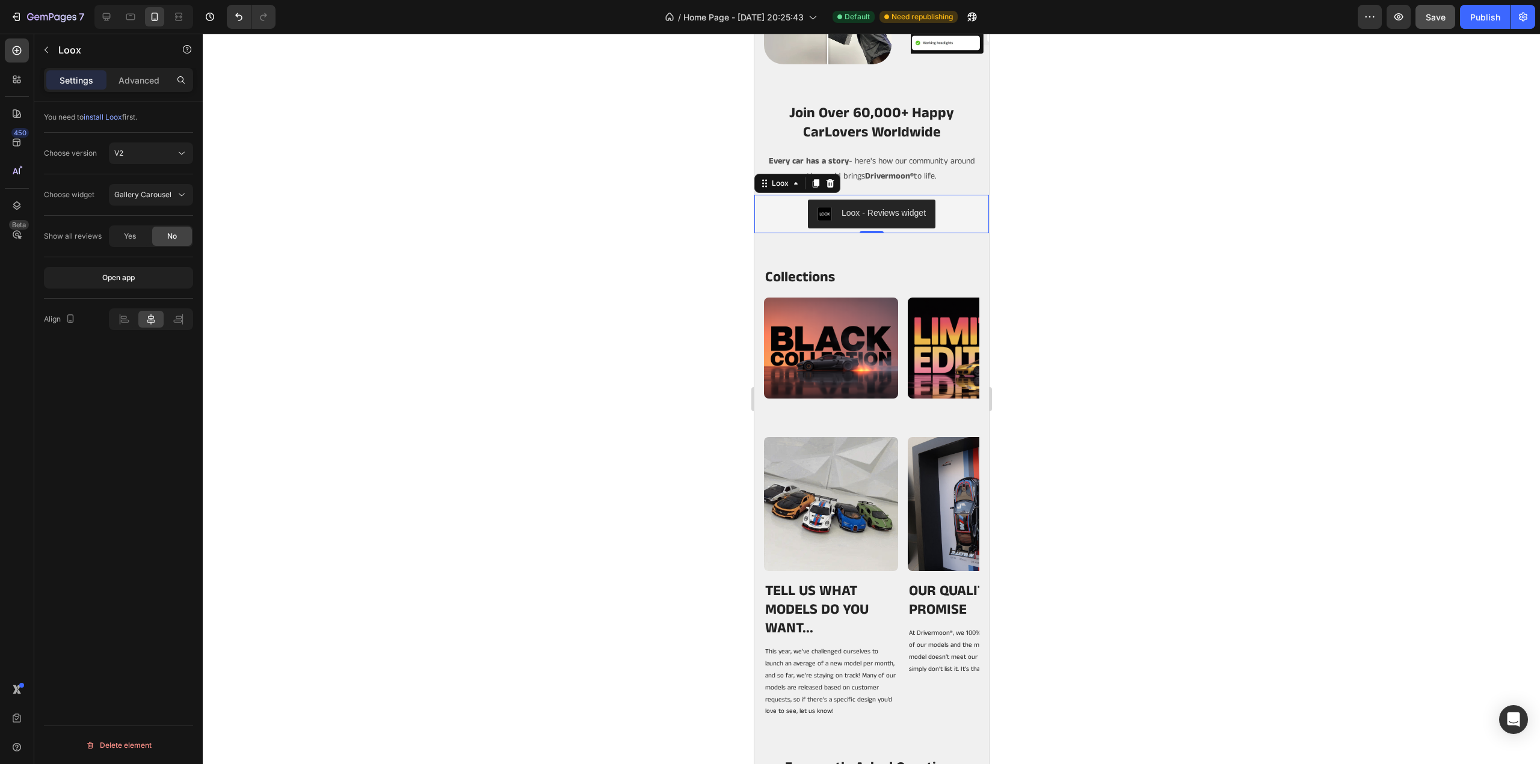
click at [936, 210] on div "Loox - Reviews widget" at bounding box center [871, 214] width 206 height 29
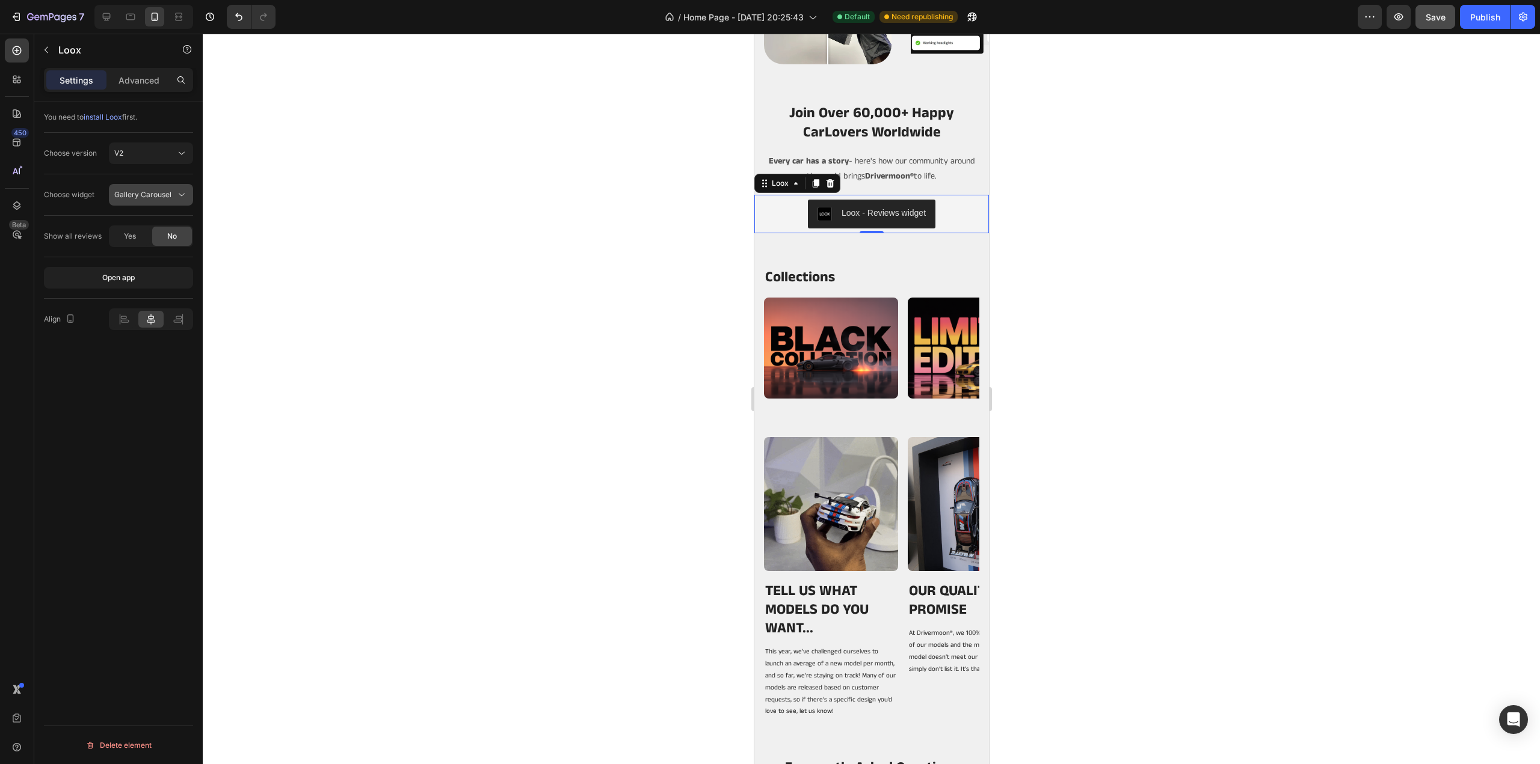
click at [147, 203] on button "Gallery Carousel" at bounding box center [151, 195] width 84 height 22
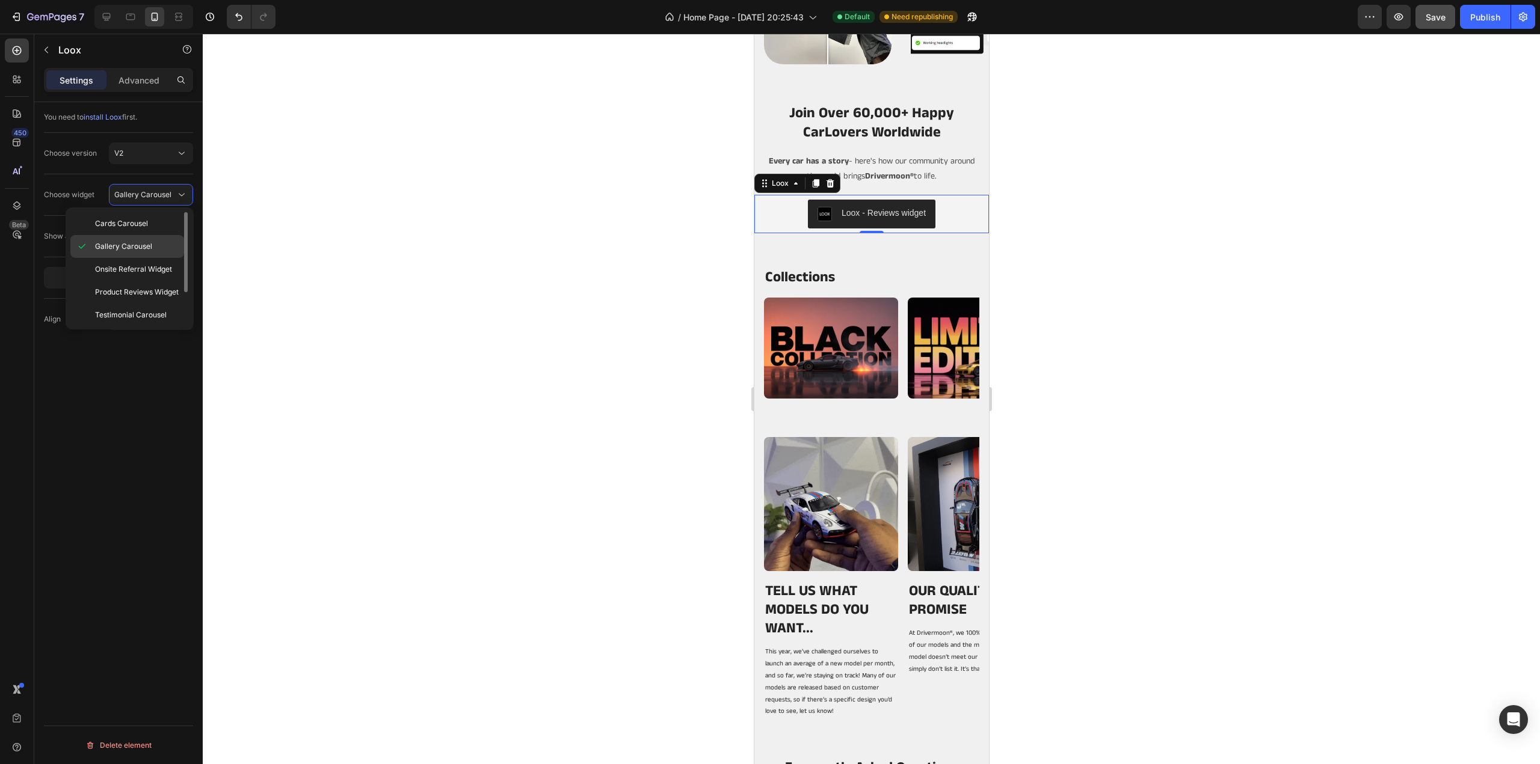
scroll to position [45, 0]
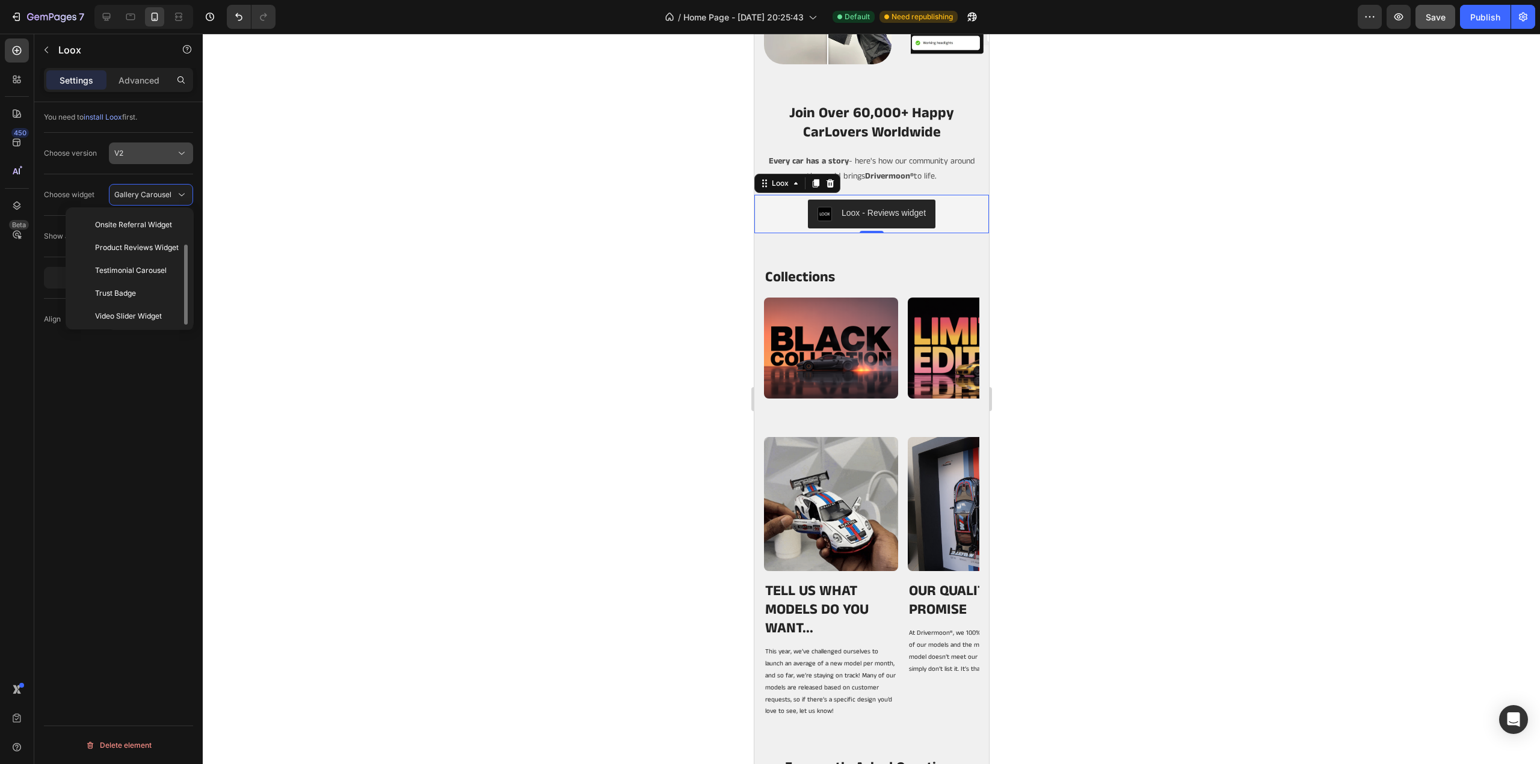
click at [153, 155] on div "V2" at bounding box center [144, 153] width 61 height 11
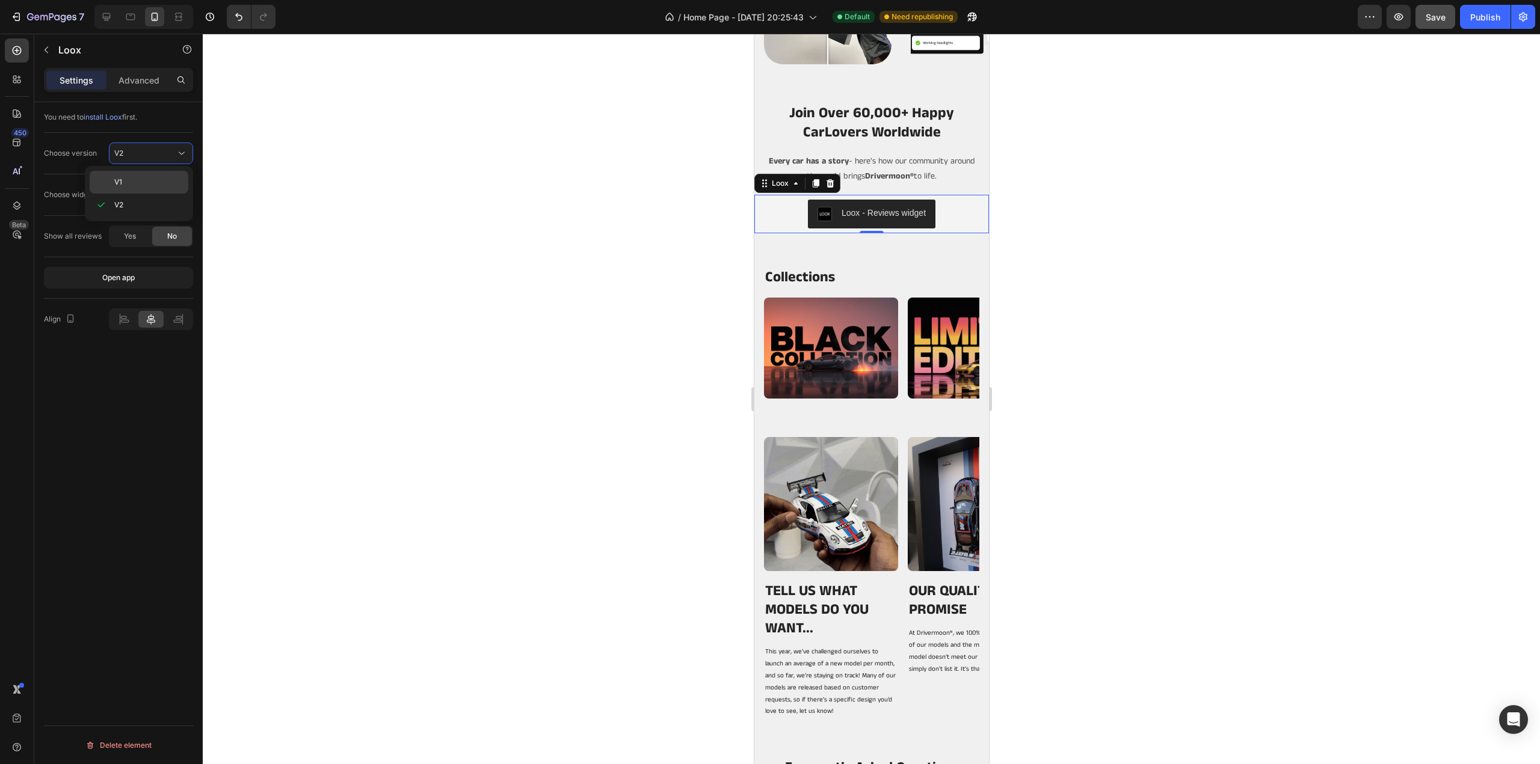
click at [146, 183] on p "V1" at bounding box center [148, 182] width 69 height 11
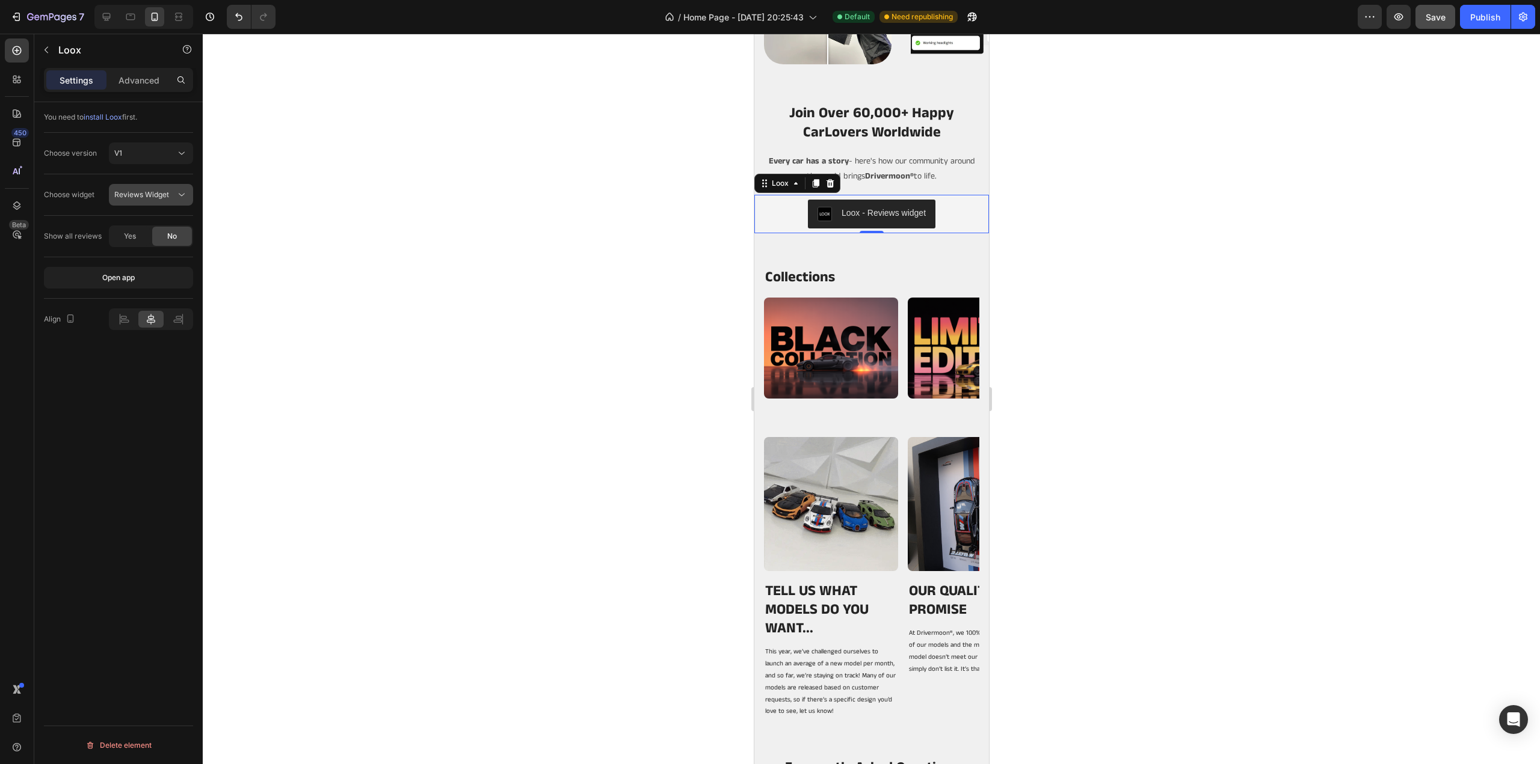
click at [152, 199] on div "Reviews Widget" at bounding box center [150, 195] width 73 height 12
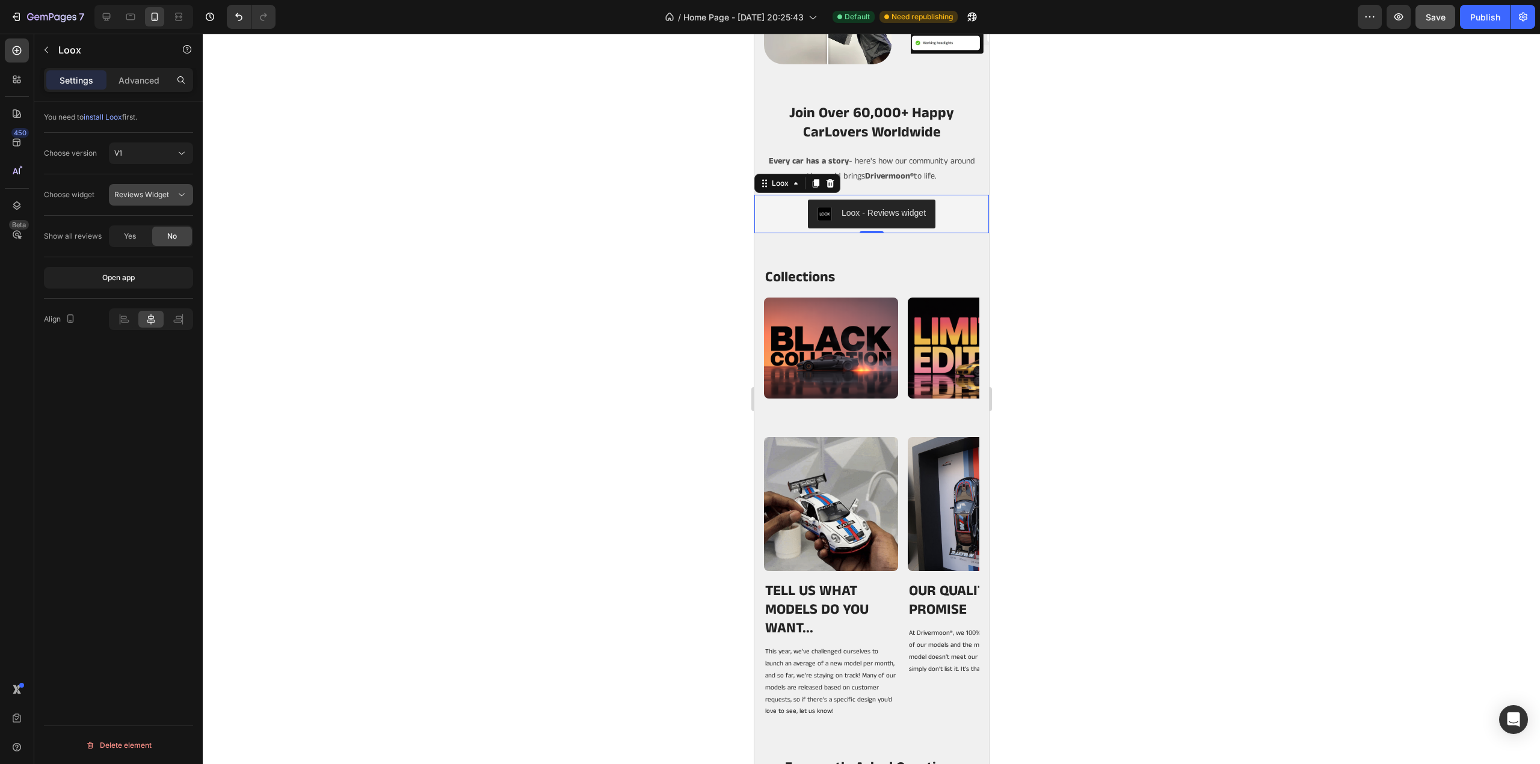
scroll to position [0, 0]
click at [153, 186] on button "Reviews Widget" at bounding box center [151, 195] width 84 height 22
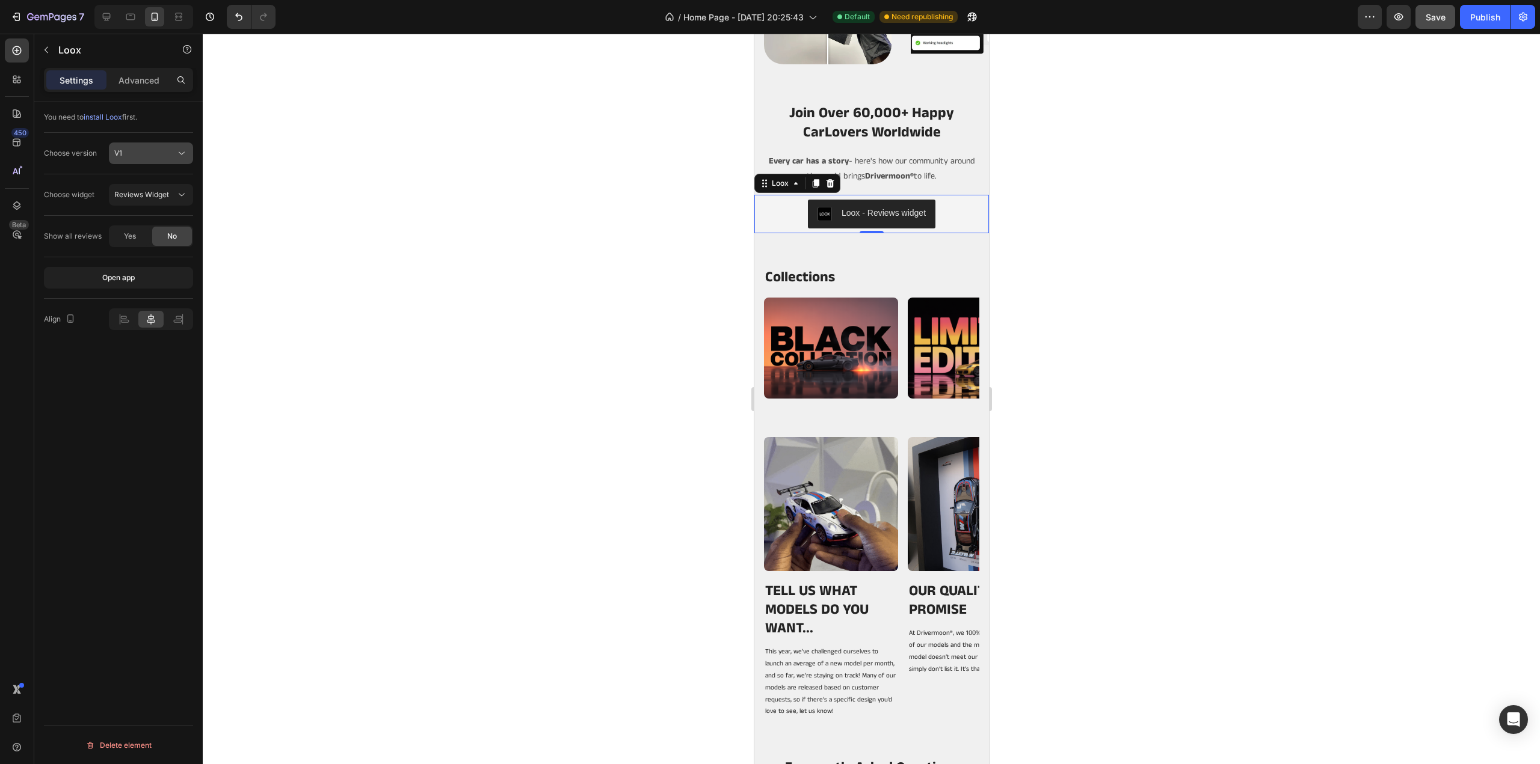
click at [153, 146] on button "V1" at bounding box center [151, 154] width 84 height 22
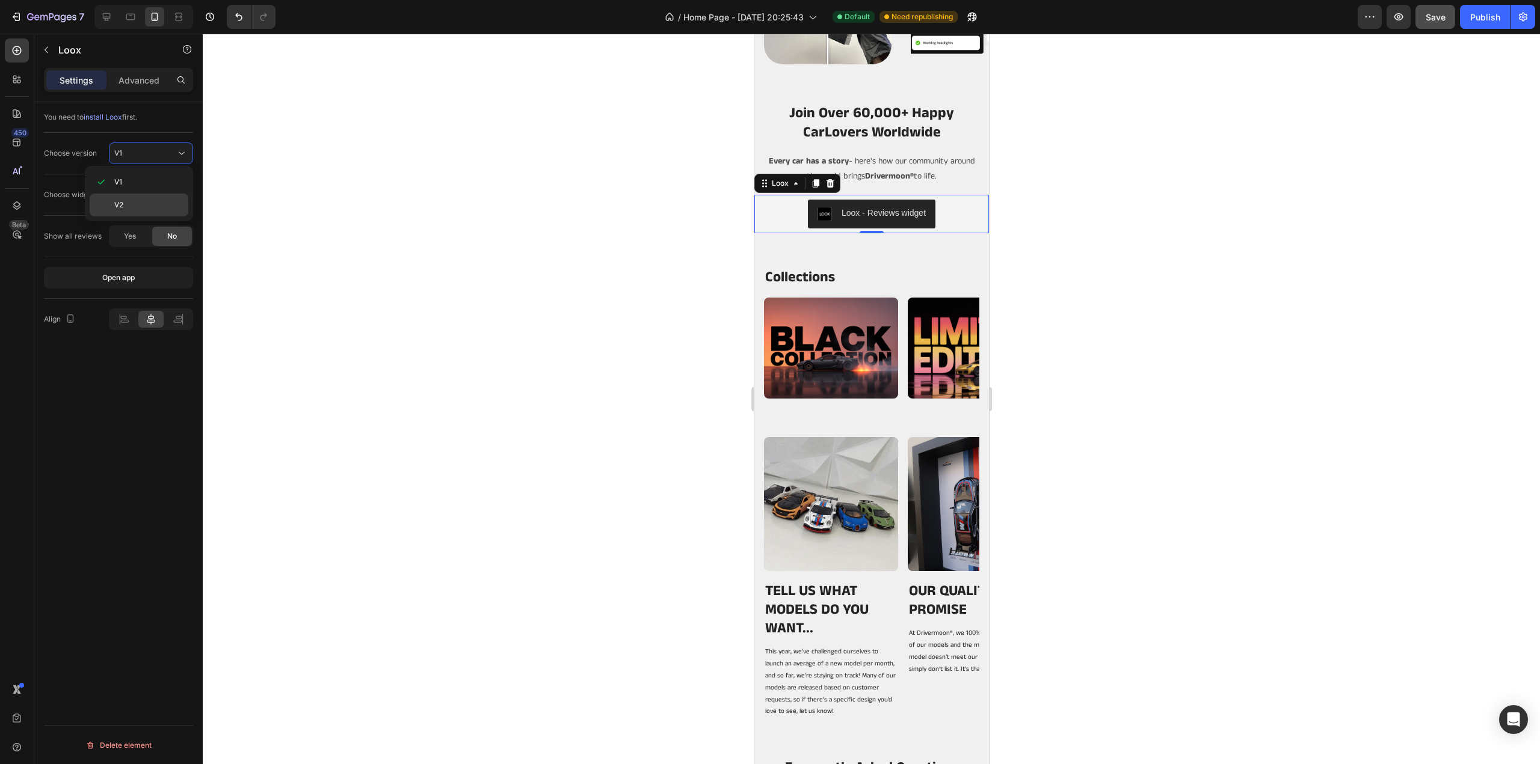
click at [144, 204] on p "V2" at bounding box center [148, 205] width 69 height 11
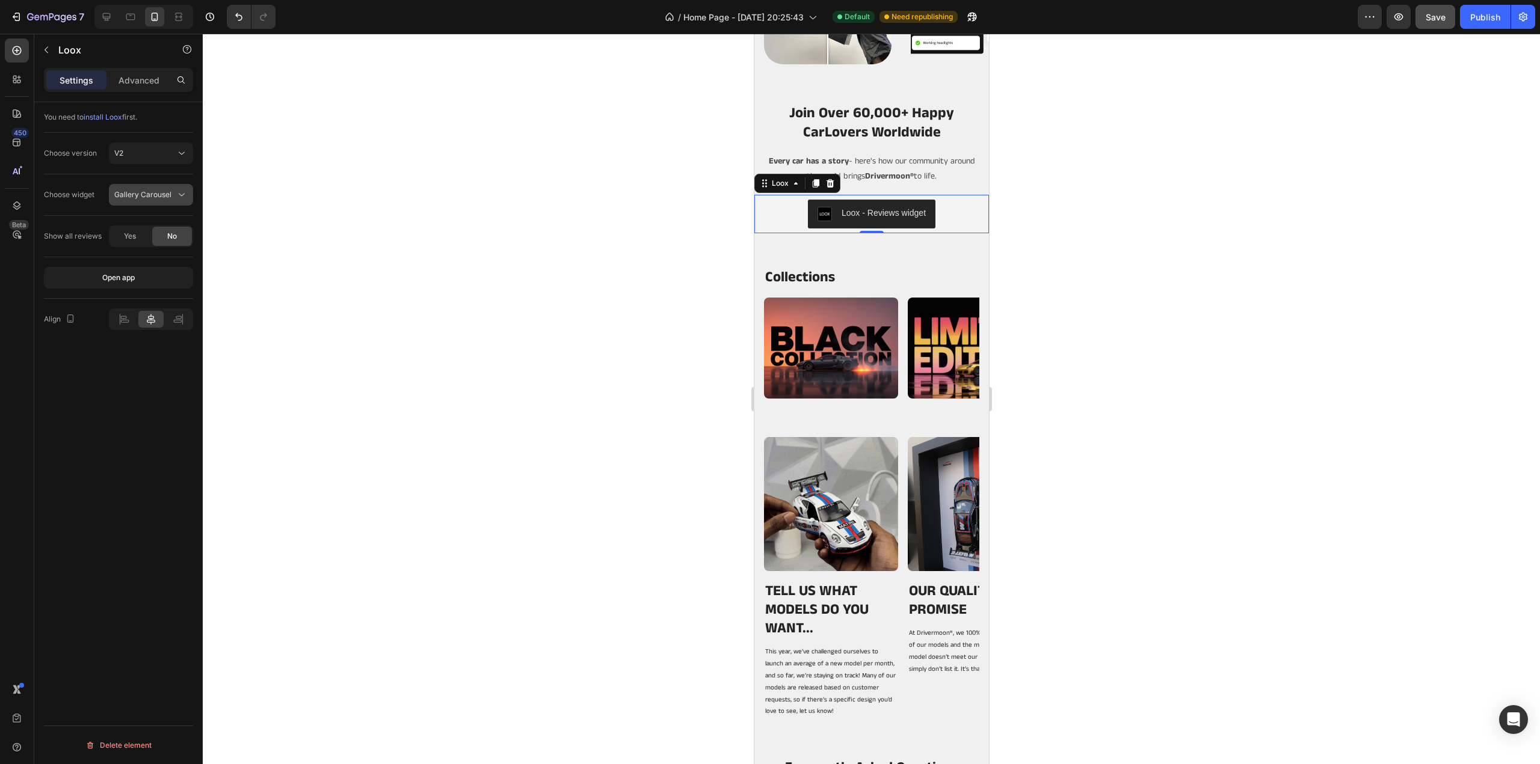
click at [147, 200] on button "Gallery Carousel" at bounding box center [151, 195] width 84 height 22
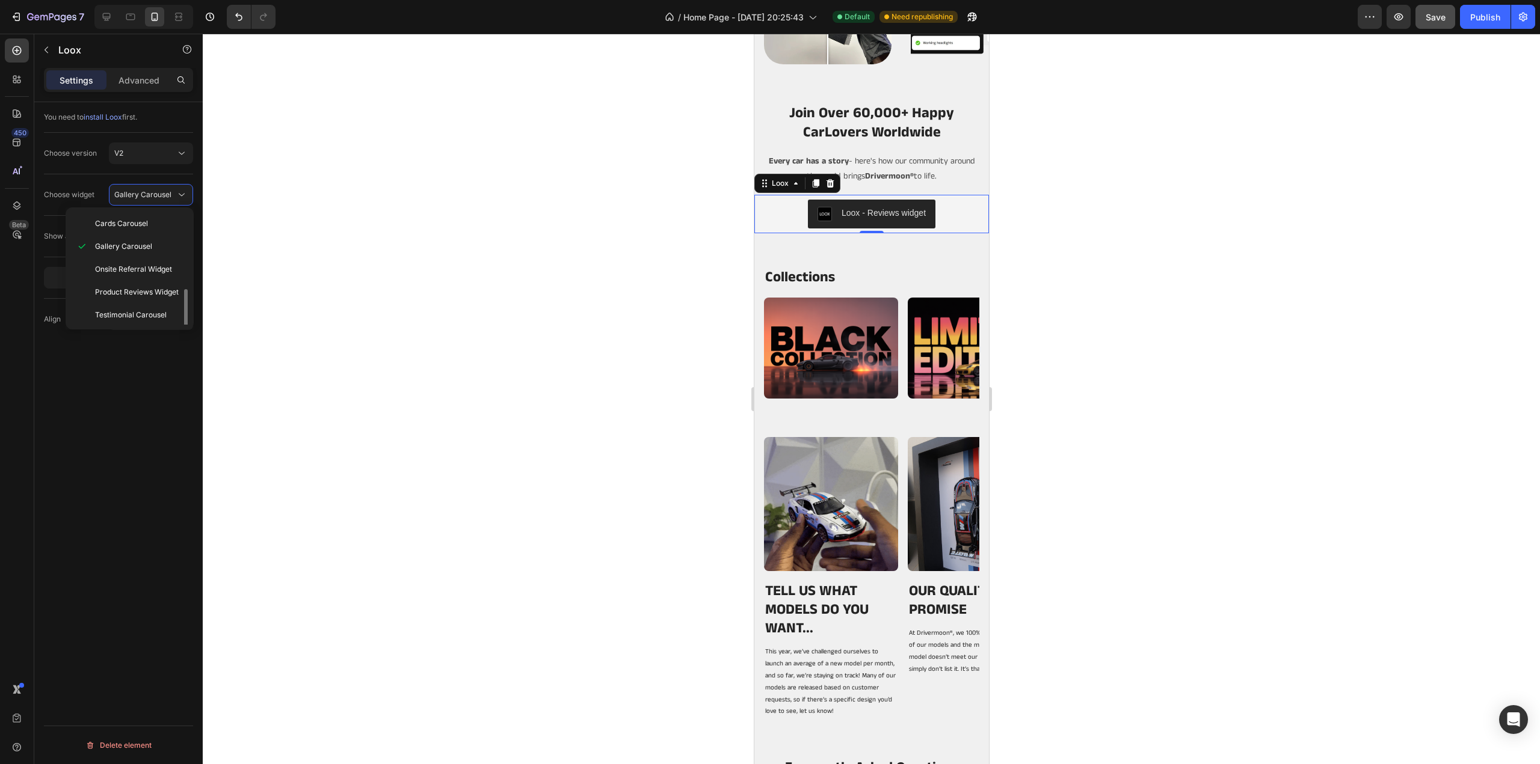
scroll to position [45, 0]
click at [142, 307] on div "Video Slider Widget" at bounding box center [127, 316] width 114 height 23
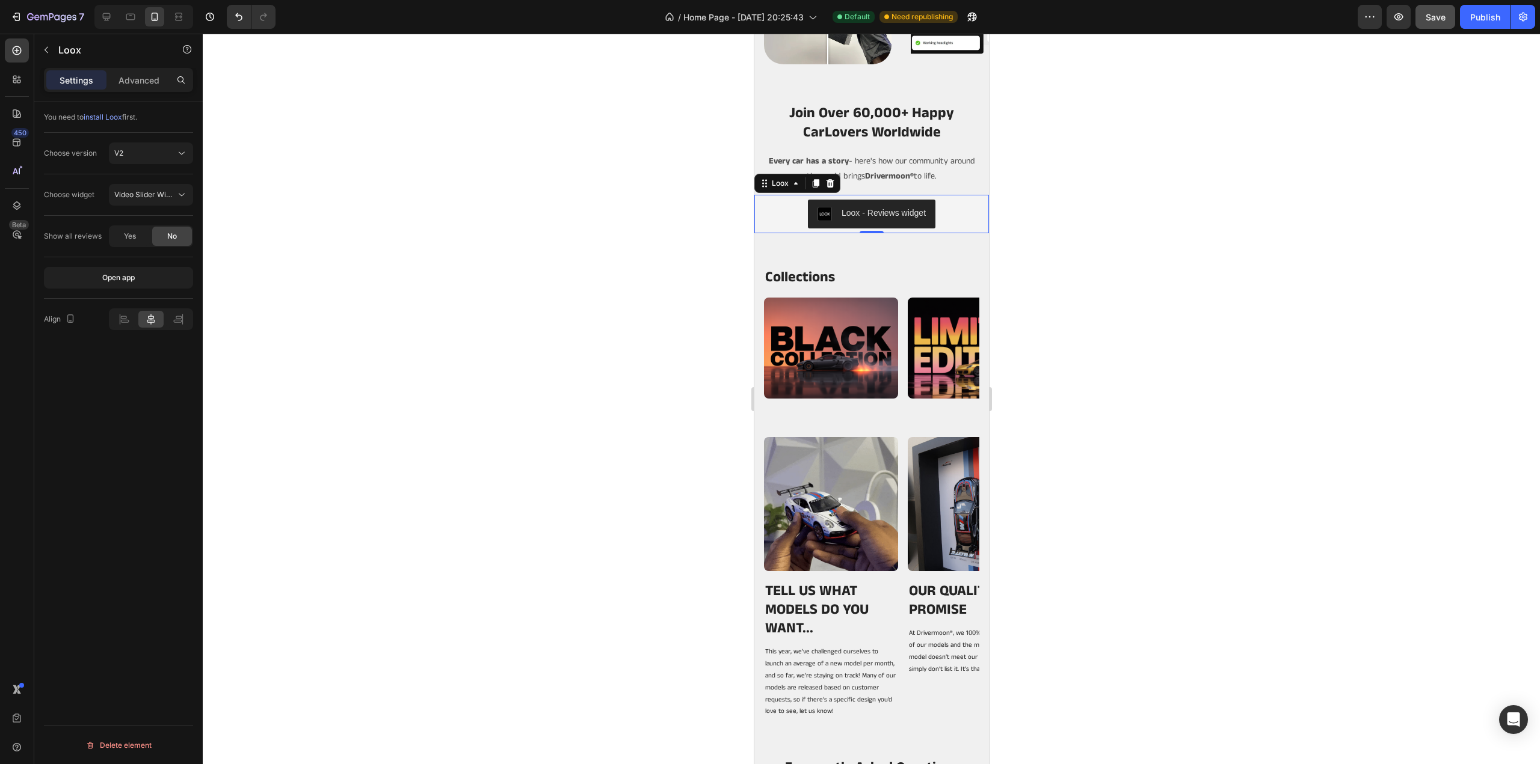
click at [1143, 208] on div at bounding box center [871, 399] width 1337 height 731
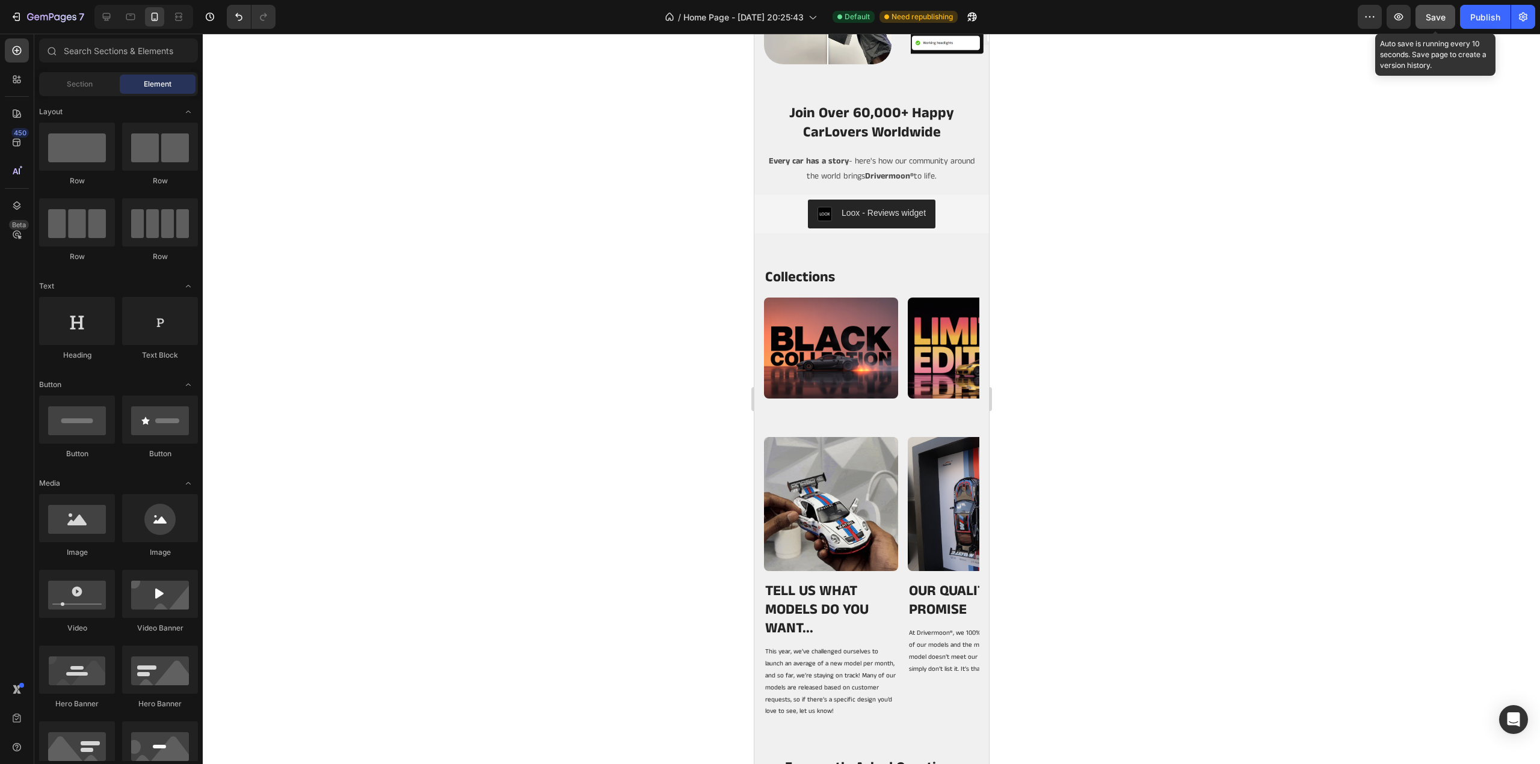
click at [1436, 20] on span "Save" at bounding box center [1435, 17] width 20 height 10
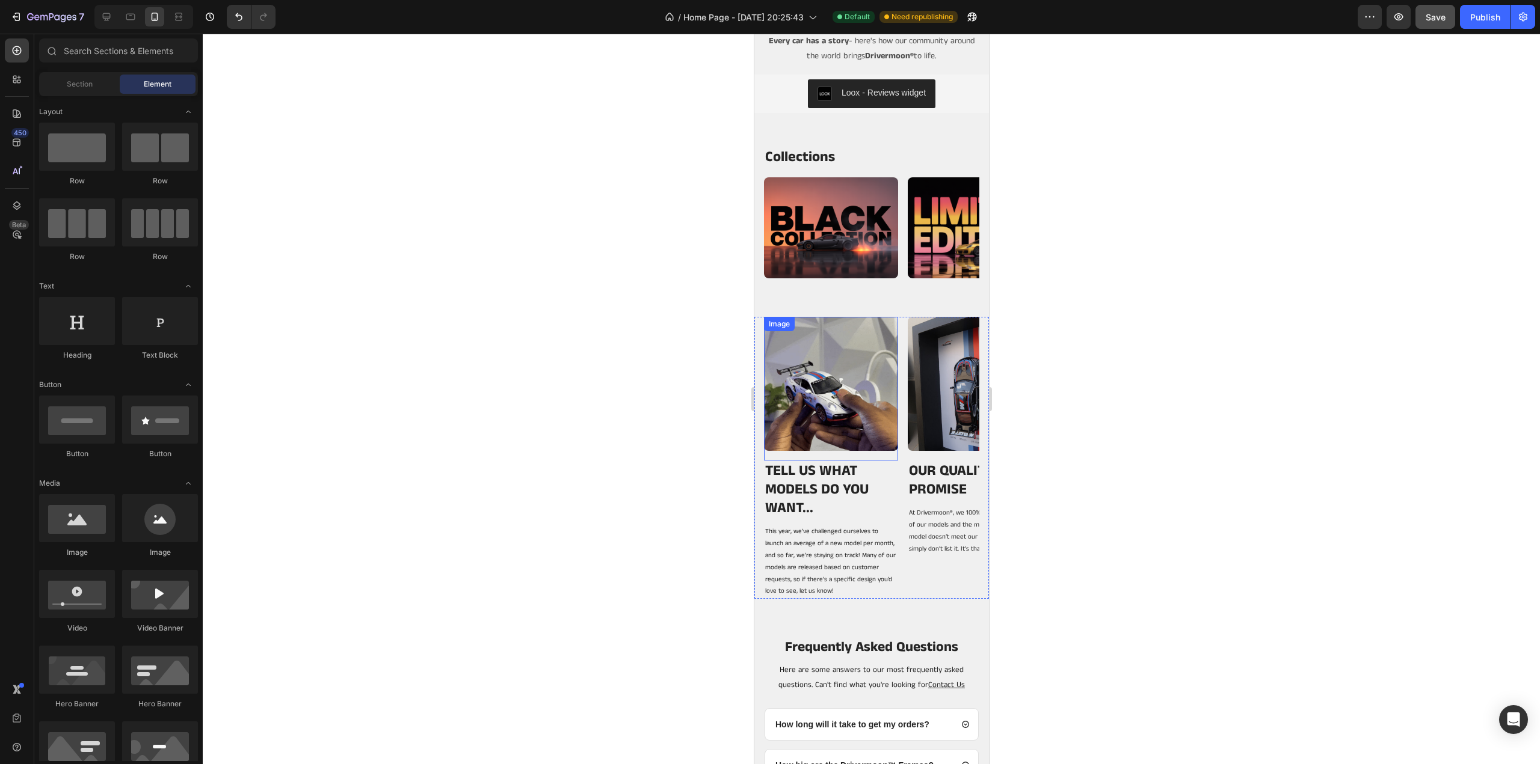
scroll to position [2805, 0]
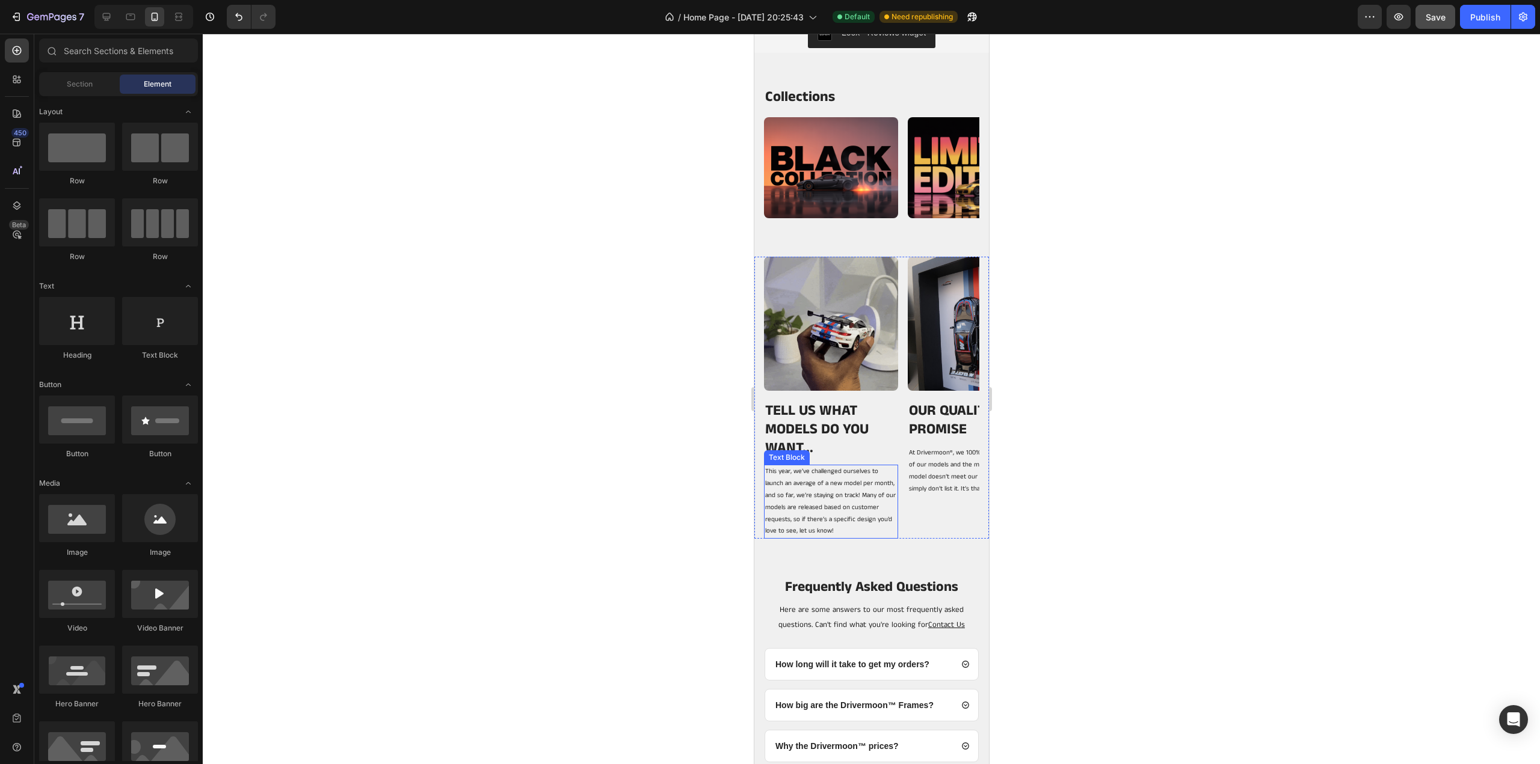
click at [841, 476] on p "This year, we’ve challenged ourselves to launch an average of a new model per m…" at bounding box center [830, 502] width 132 height 72
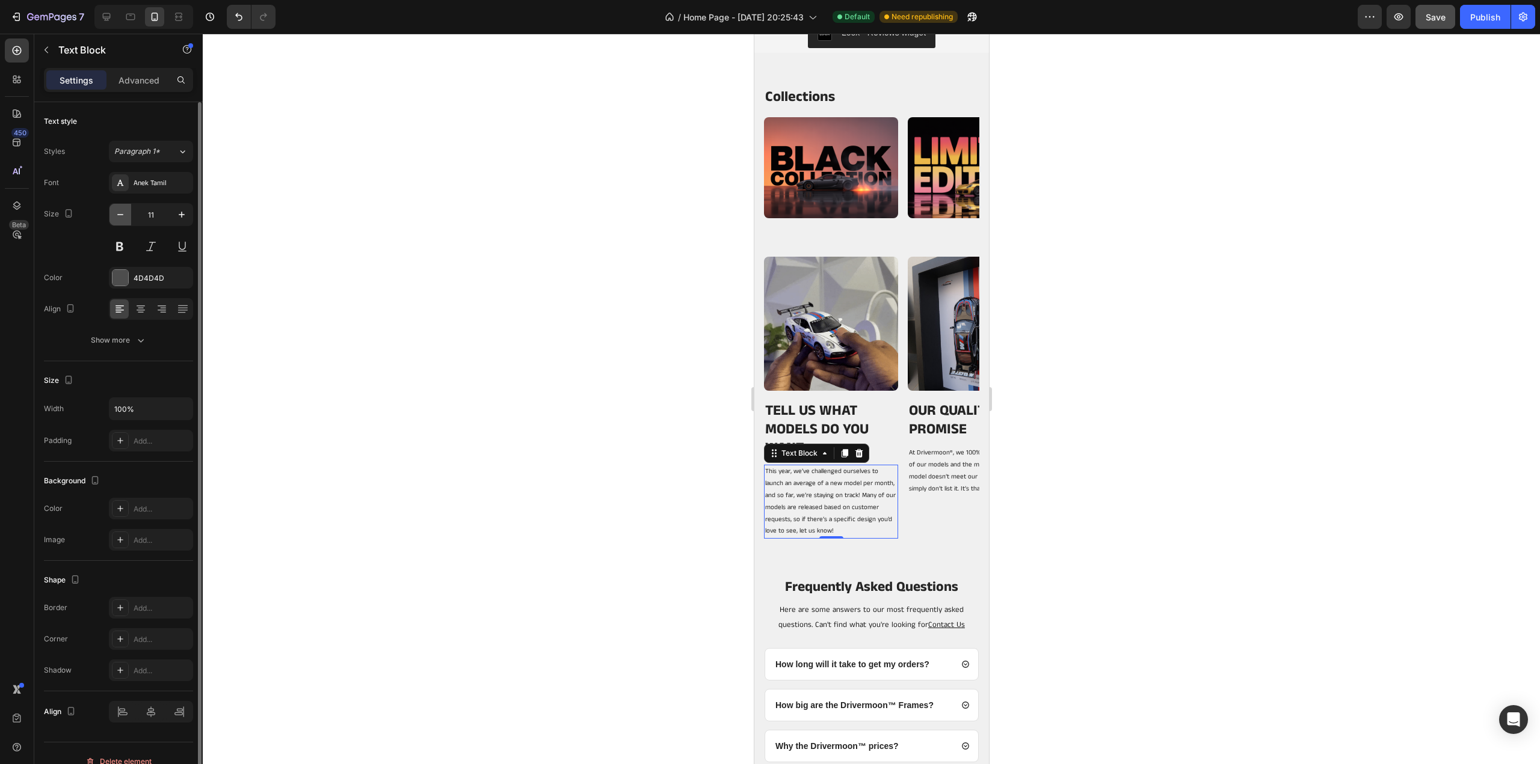
click at [118, 207] on button "button" at bounding box center [120, 215] width 22 height 22
click at [118, 215] on icon "button" at bounding box center [120, 215] width 12 height 12
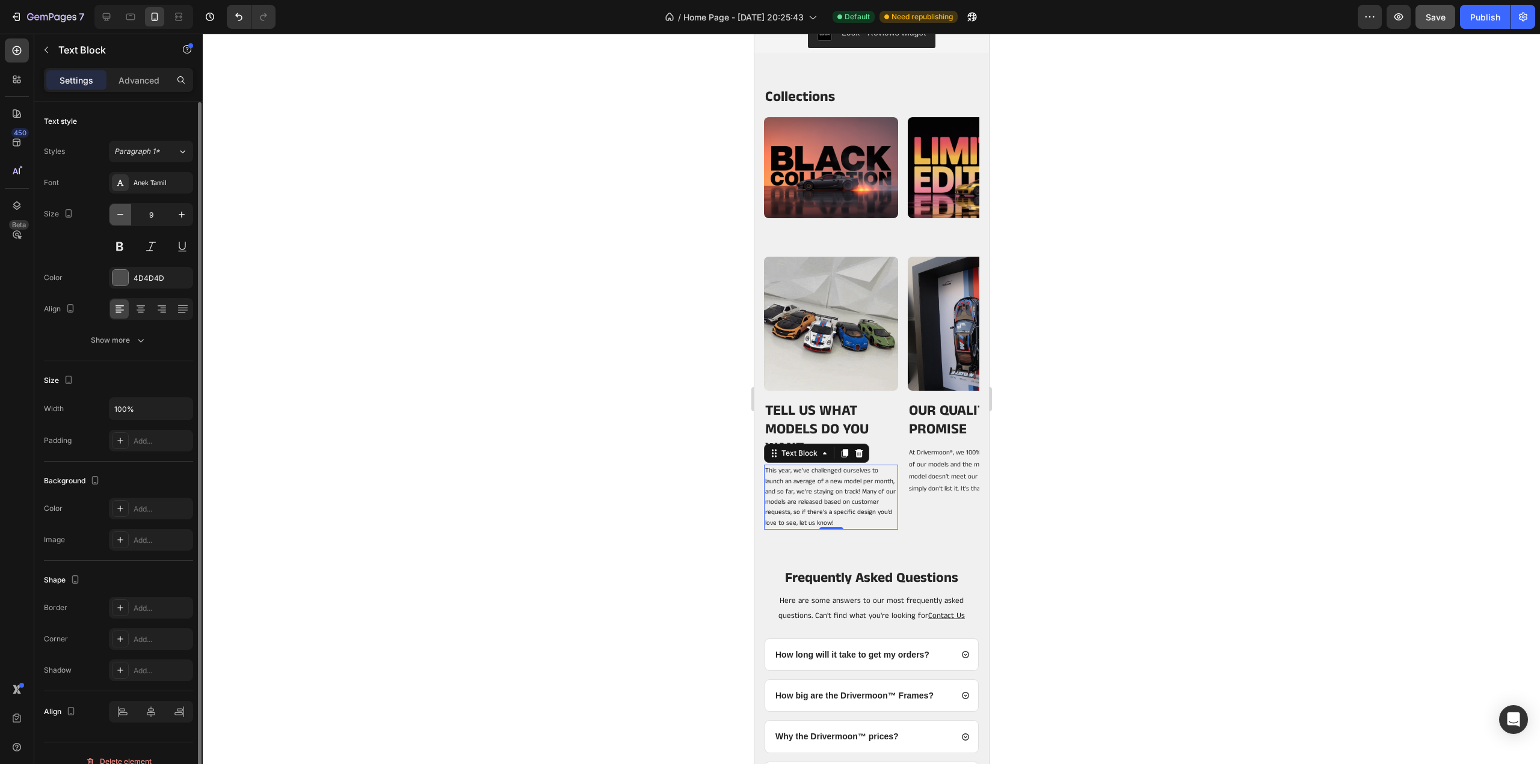
click at [118, 215] on icon "button" at bounding box center [120, 215] width 12 height 12
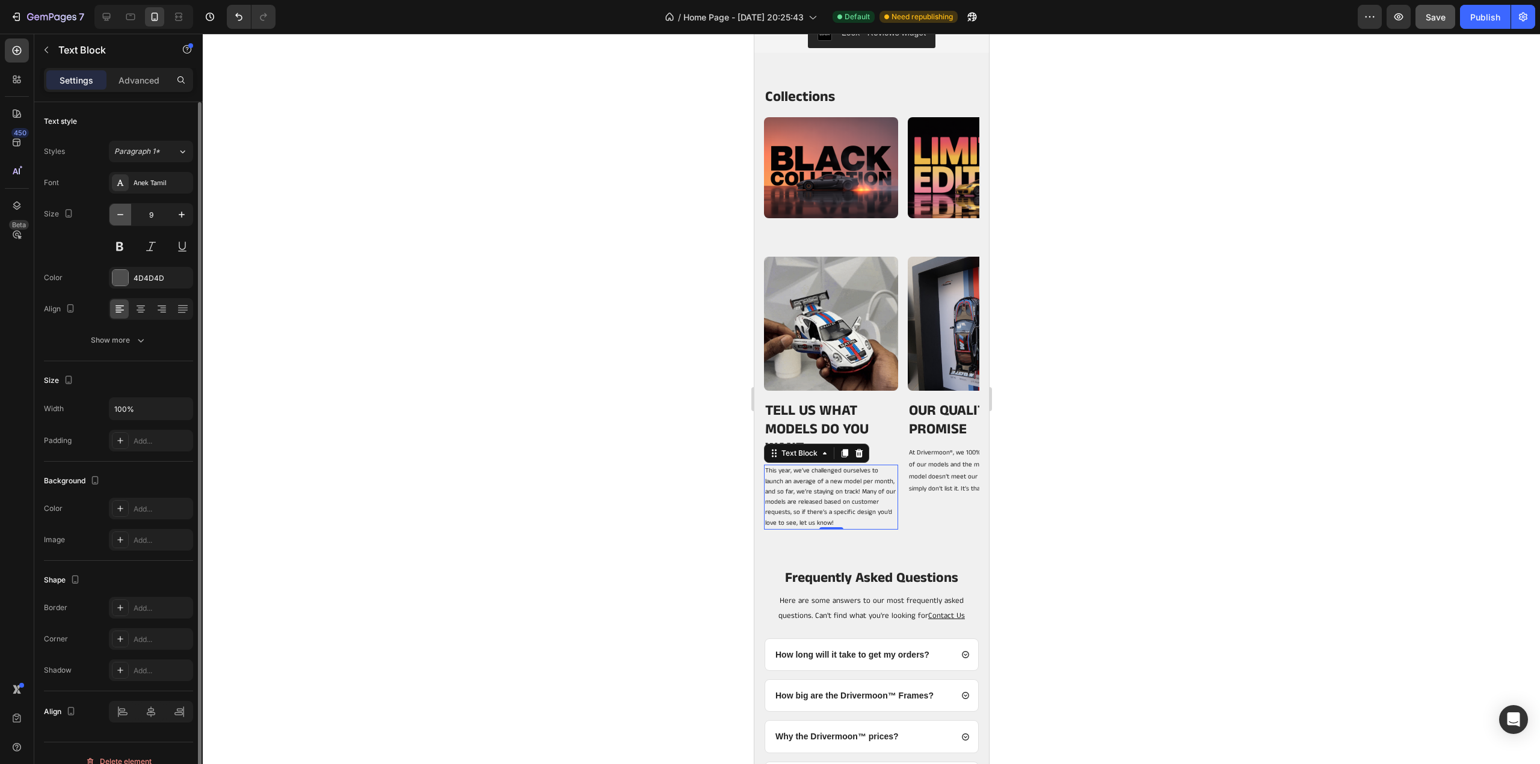
type input "8"
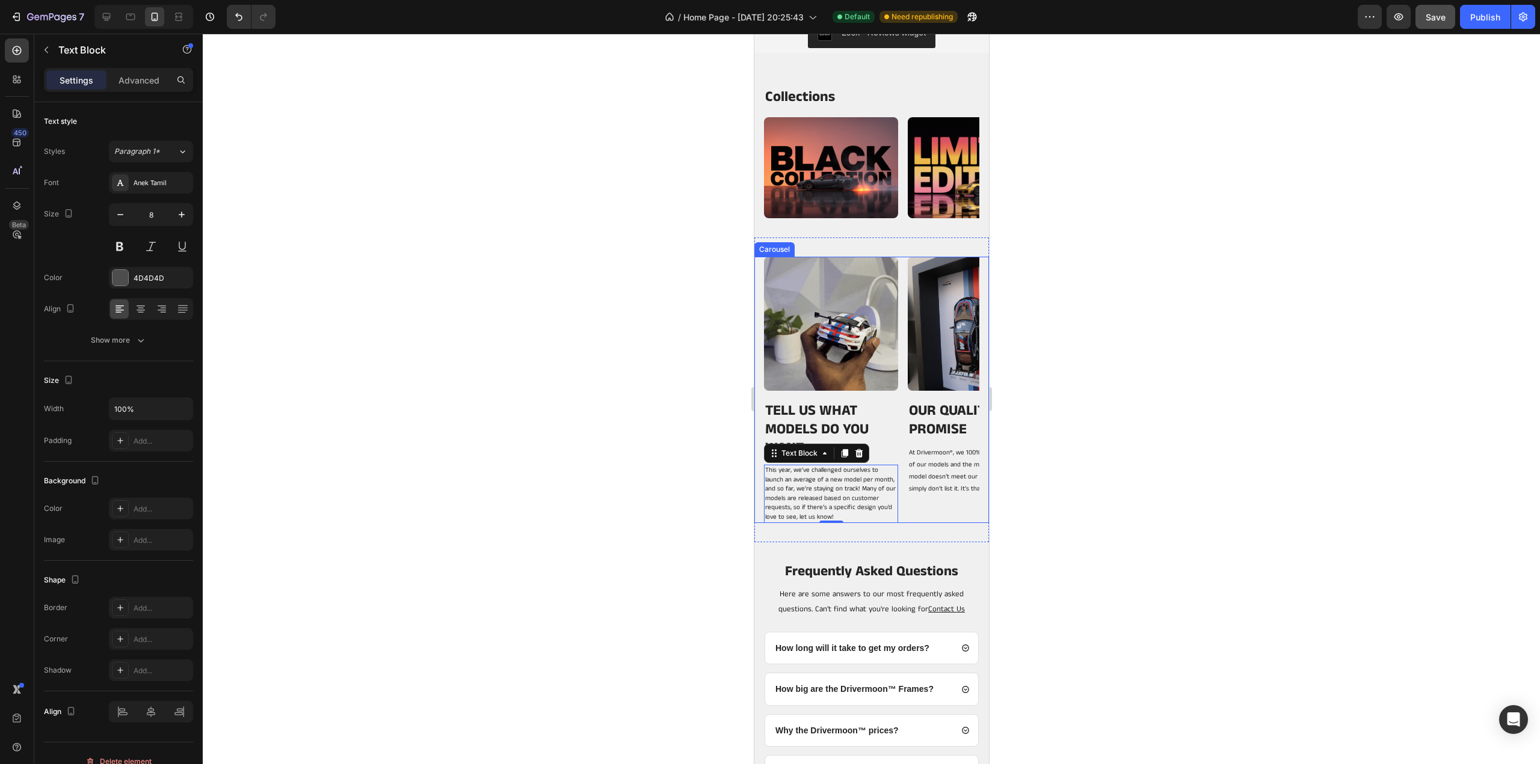
click at [1104, 501] on div at bounding box center [871, 399] width 1337 height 731
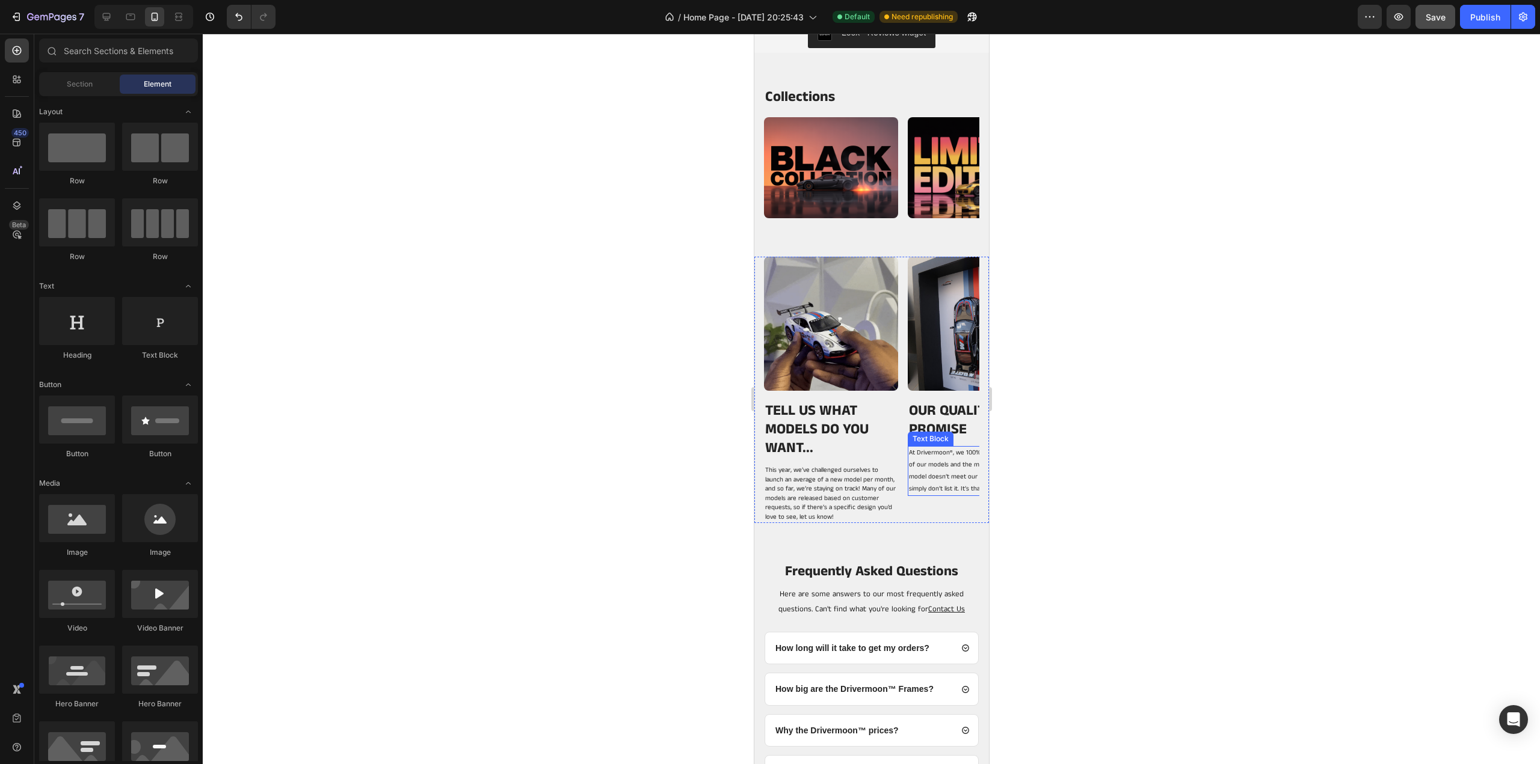
click at [915, 464] on span ", we 100% stand by the quality of our models and the materials we use. If a mod…" at bounding box center [972, 470] width 129 height 45
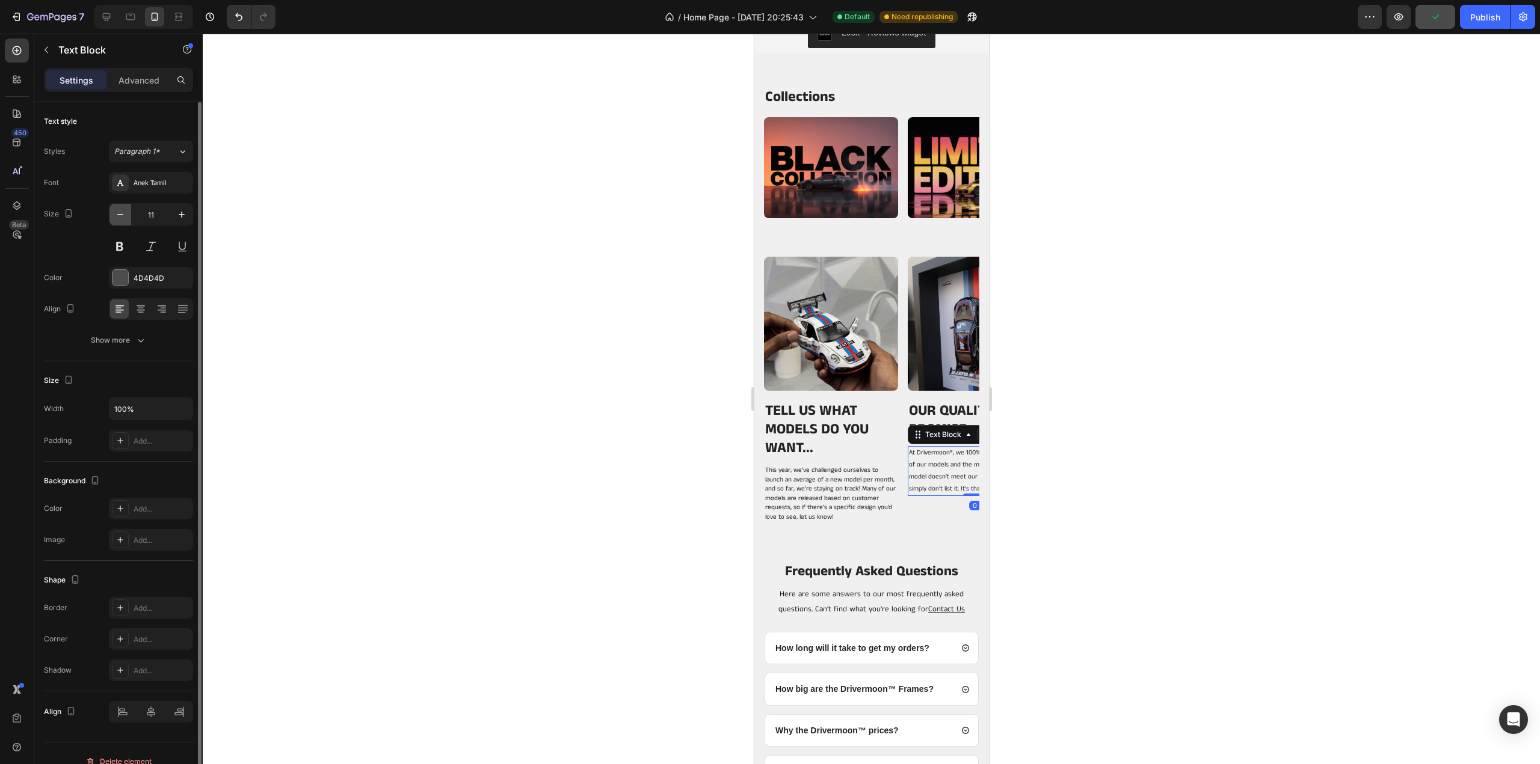
click at [114, 208] on button "button" at bounding box center [120, 215] width 22 height 22
click at [114, 209] on icon "button" at bounding box center [120, 215] width 12 height 12
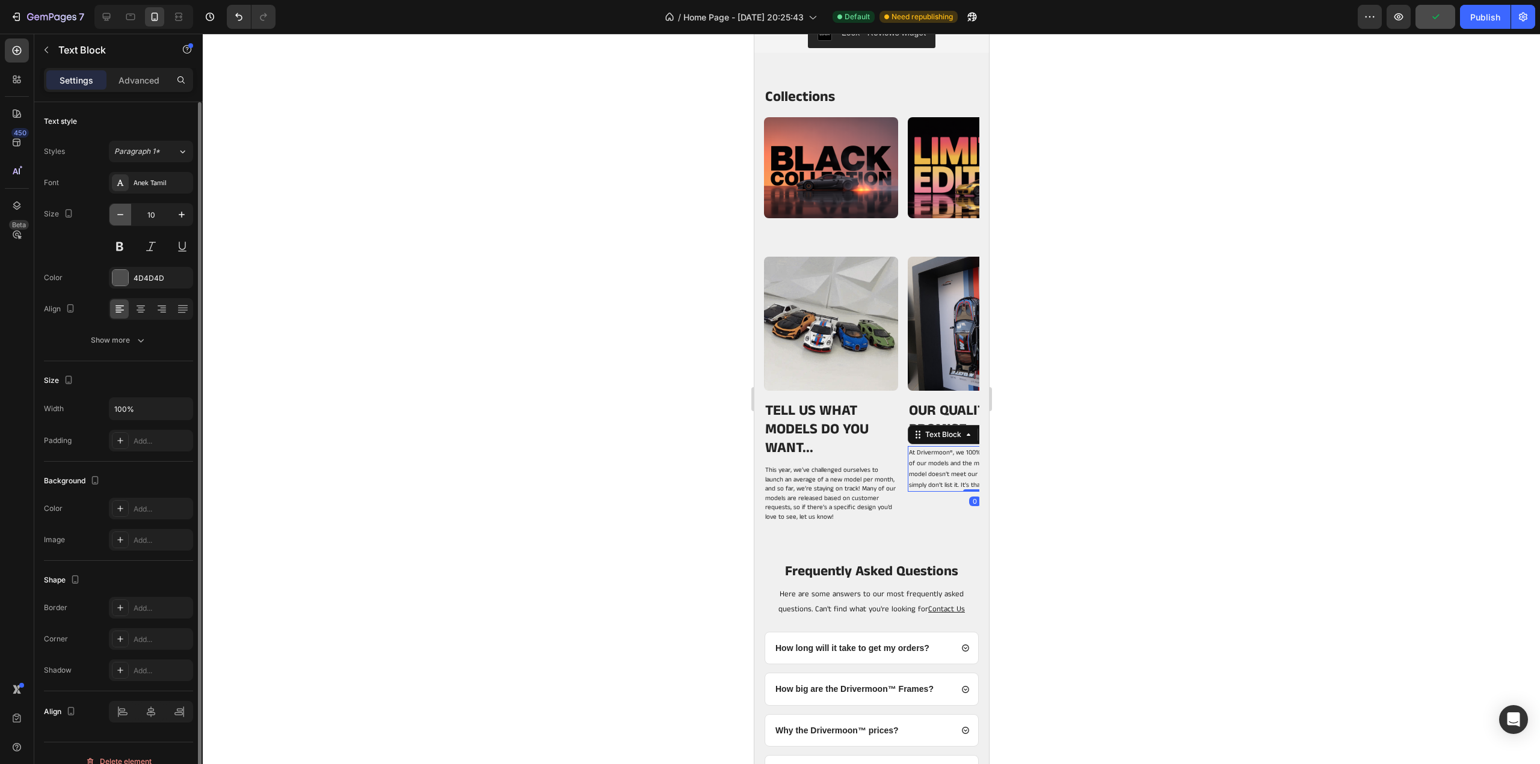
click at [114, 209] on icon "button" at bounding box center [120, 215] width 12 height 12
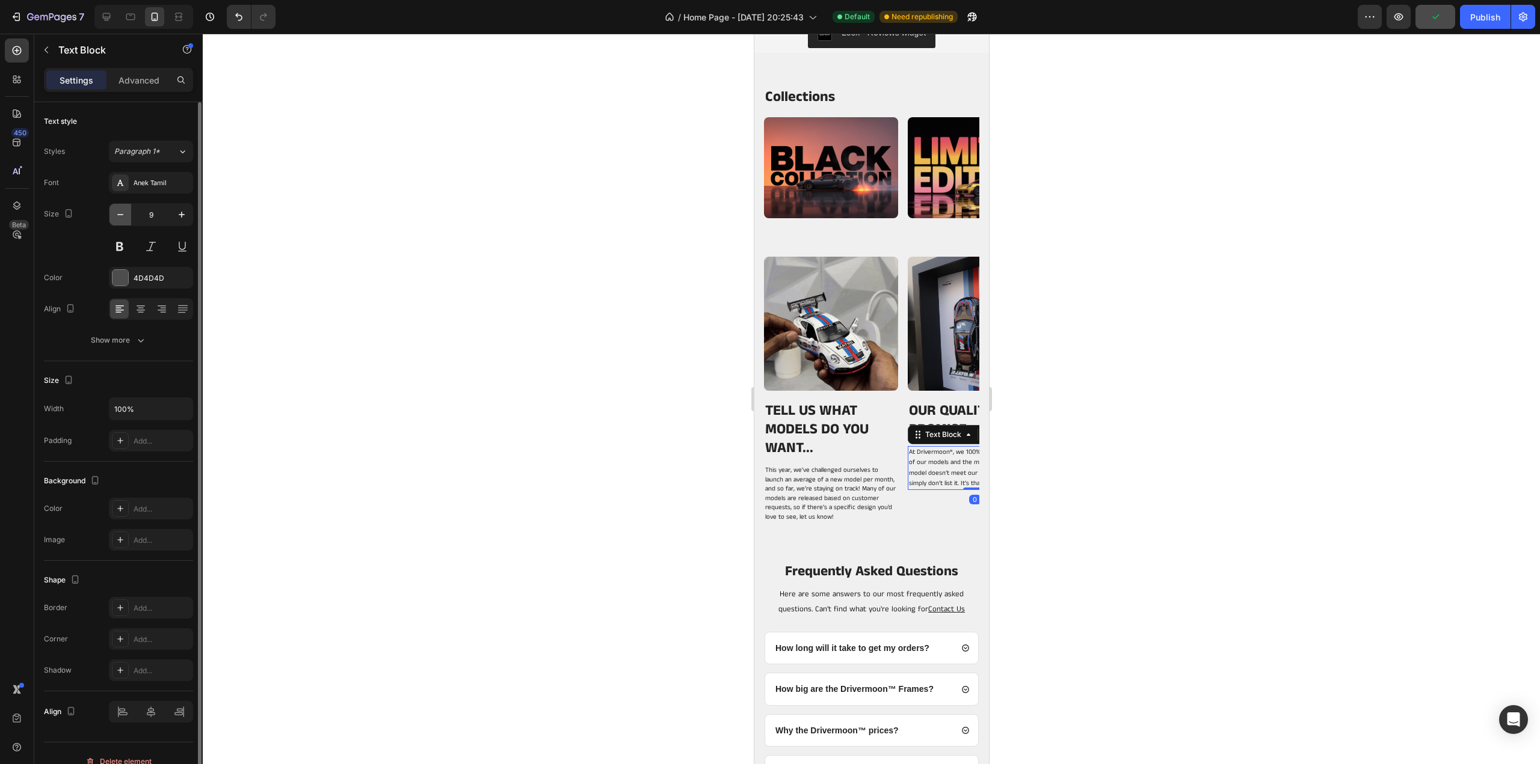
type input "8"
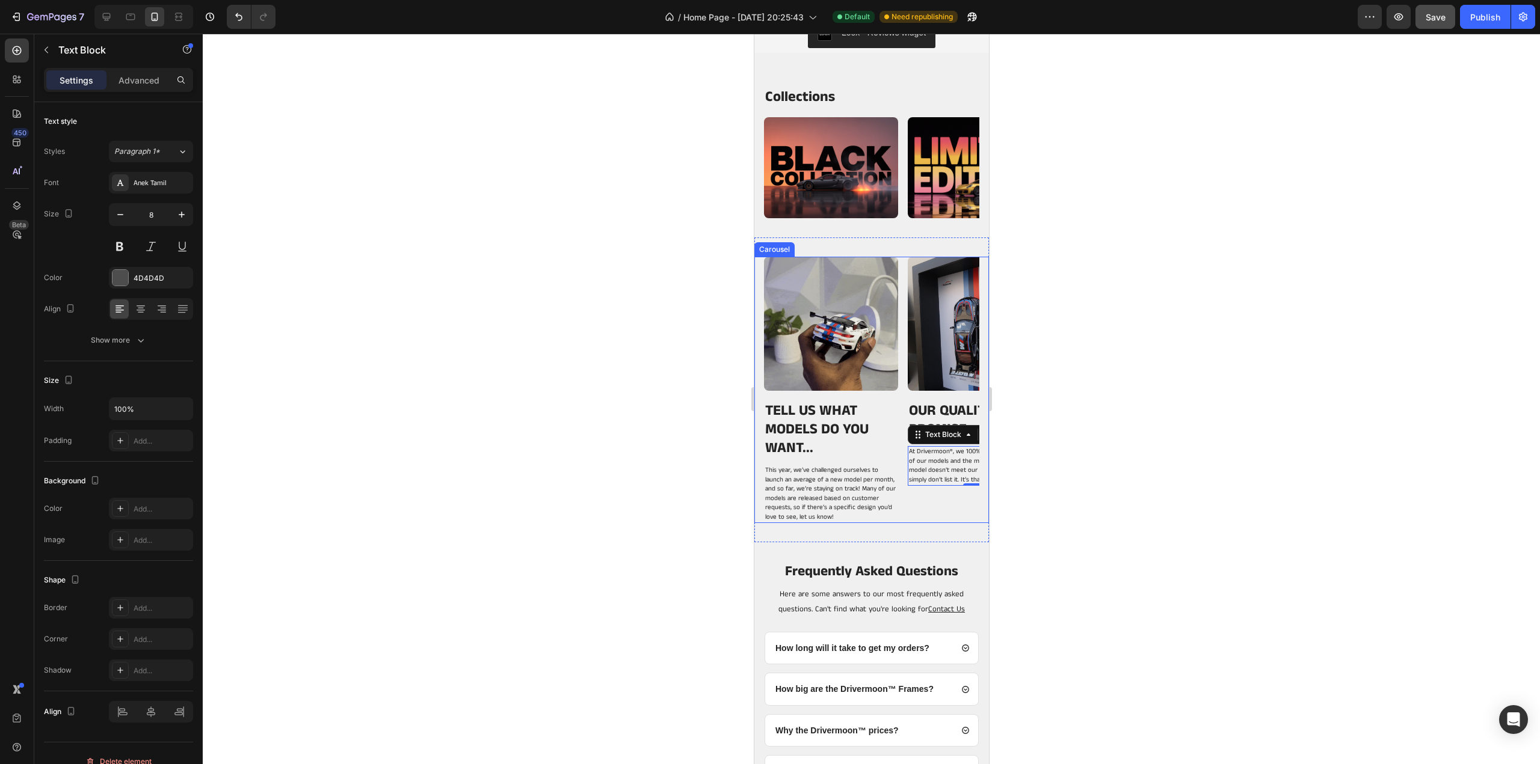
click at [900, 423] on div "Image TELL US WHAT MODELS DO YOU WANT... Heading This year, we’ve challenged ou…" at bounding box center [870, 390] width 215 height 266
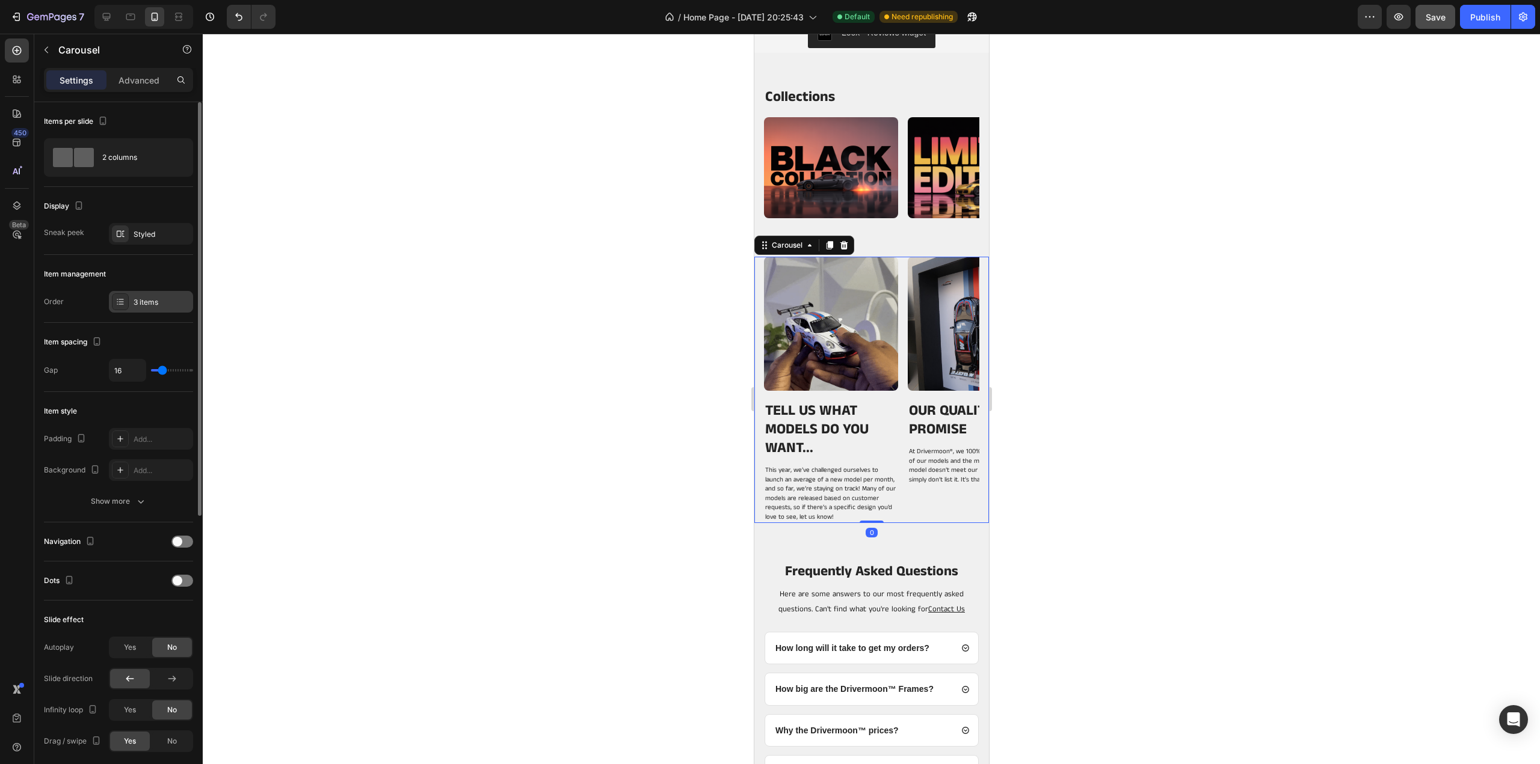
click at [135, 294] on div "3 items" at bounding box center [151, 302] width 84 height 22
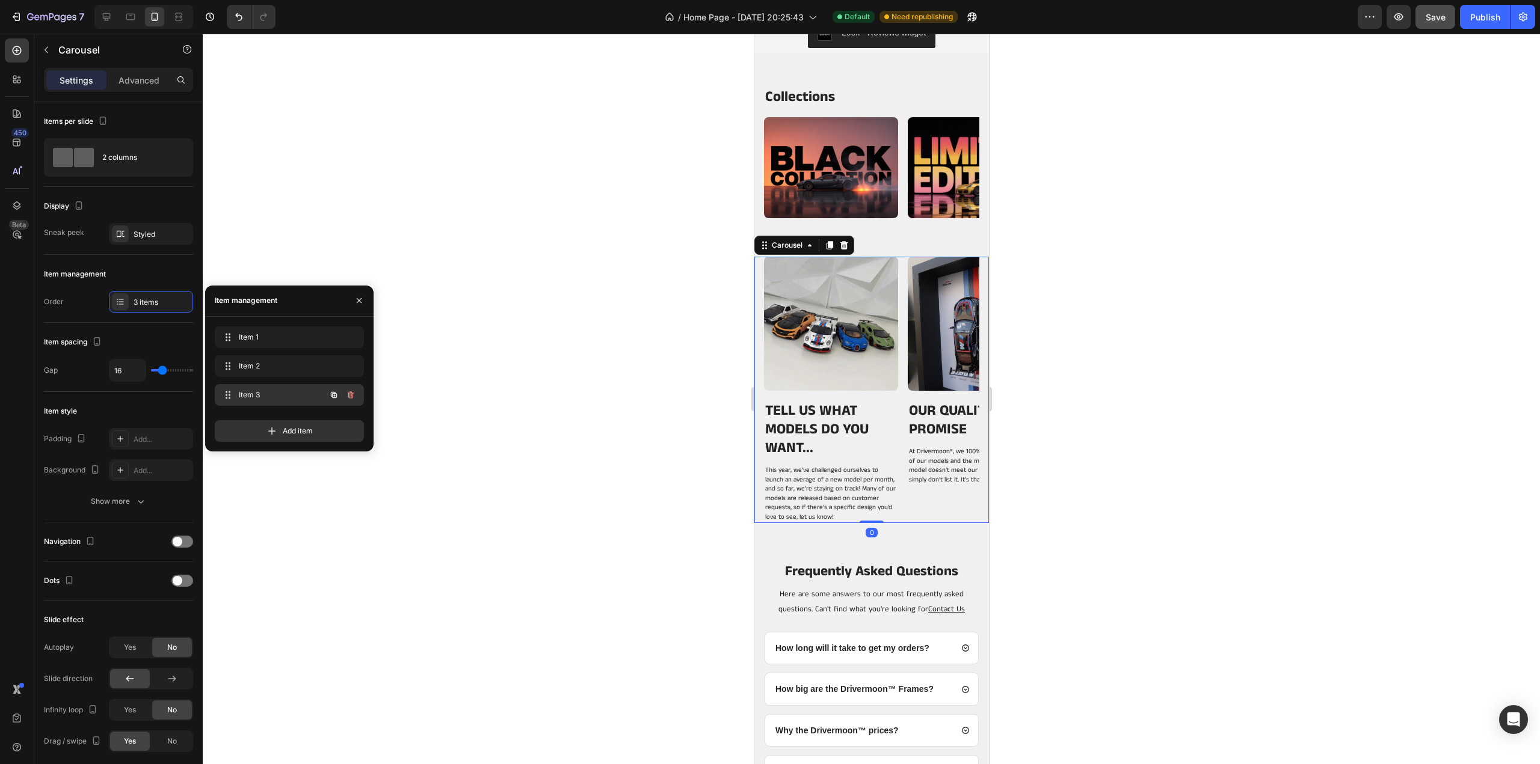
click at [254, 392] on span "Item 3" at bounding box center [273, 395] width 68 height 11
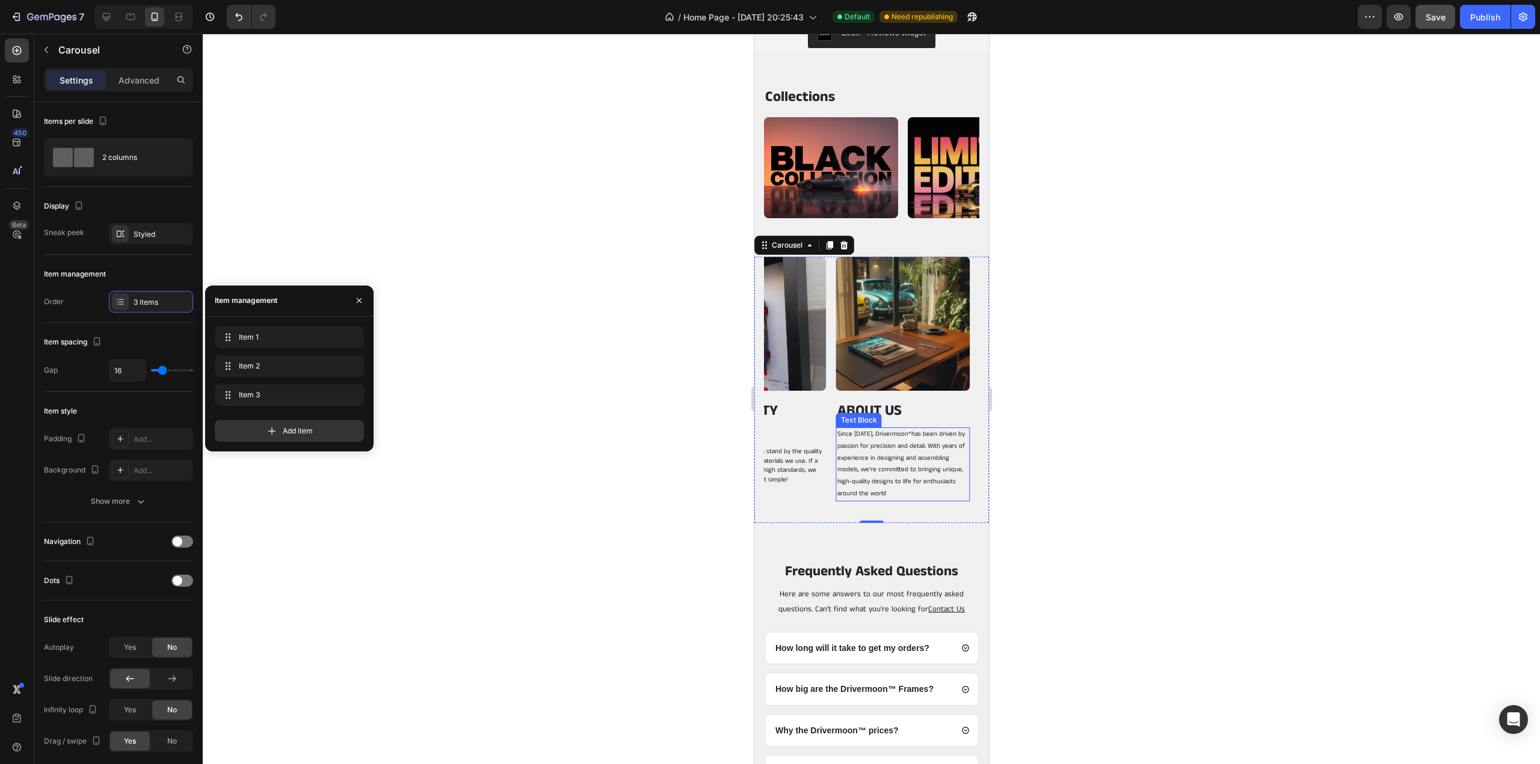
click at [942, 452] on p "Since 2020, Drivermoon ® has been driven by passion for precision and detail. W…" at bounding box center [903, 465] width 132 height 72
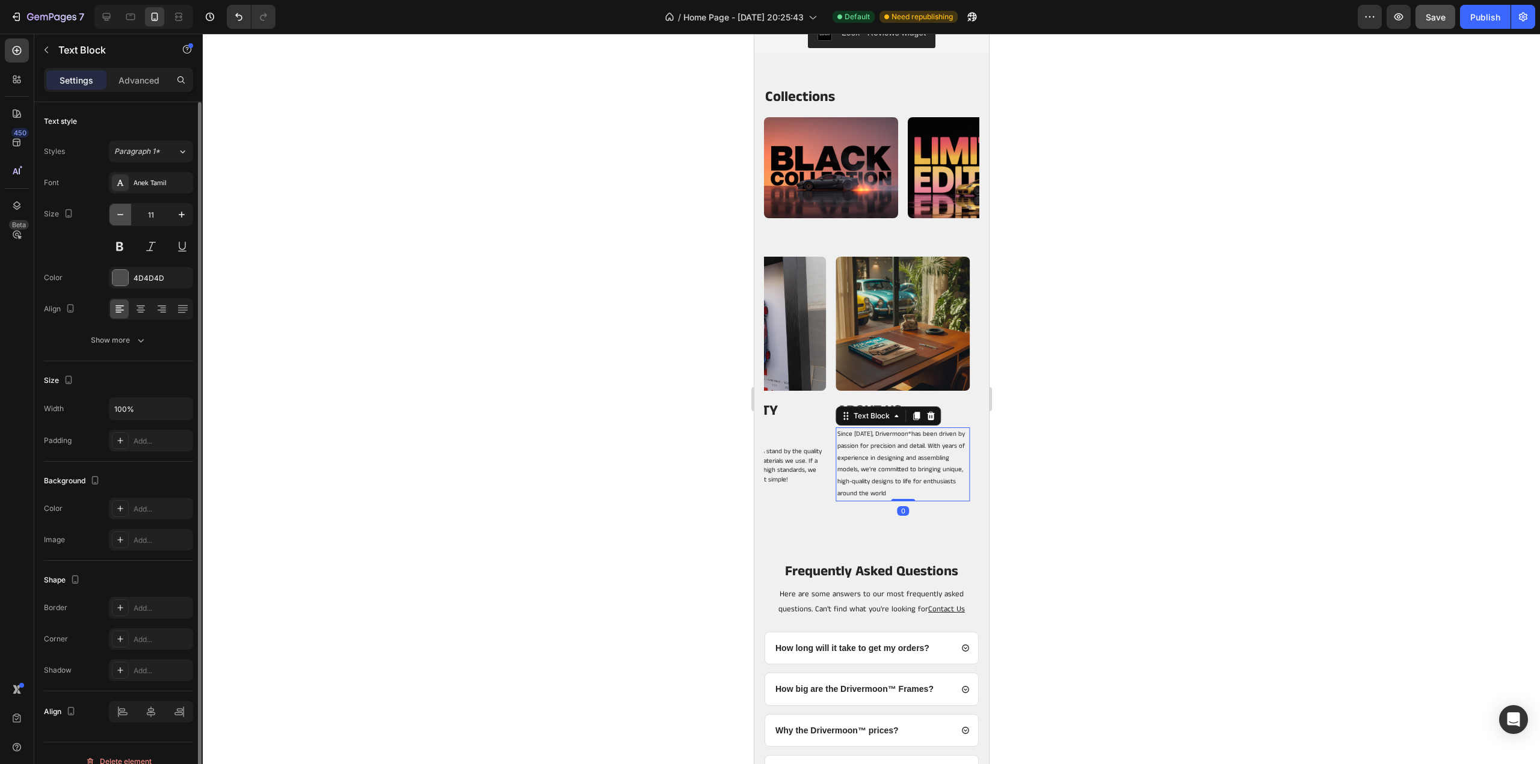
click at [121, 214] on icon "button" at bounding box center [120, 214] width 6 height 1
type input "8"
click at [1118, 403] on div at bounding box center [871, 399] width 1337 height 731
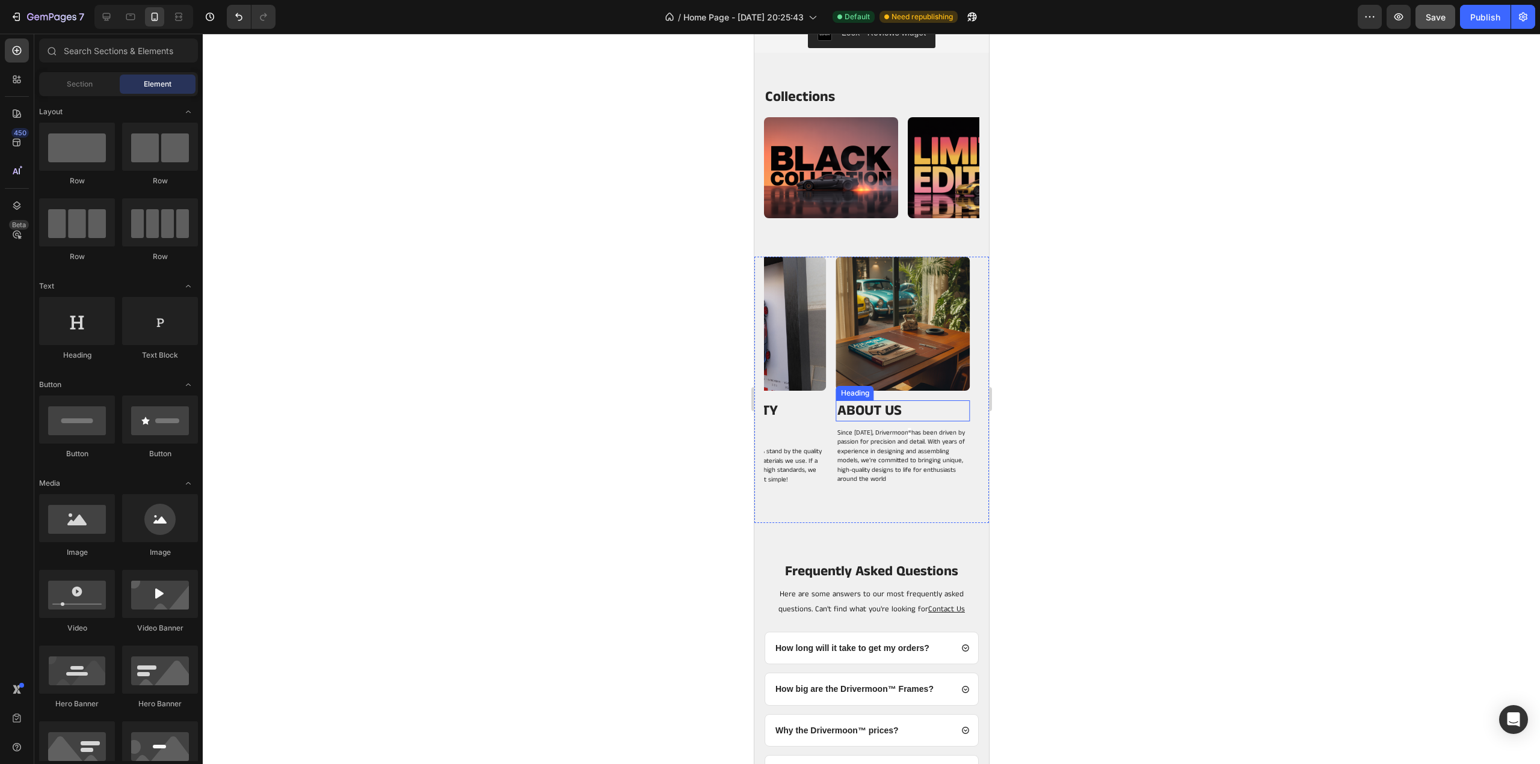
click at [883, 411] on h2 "ABOUT US" at bounding box center [897, 411] width 125 height 21
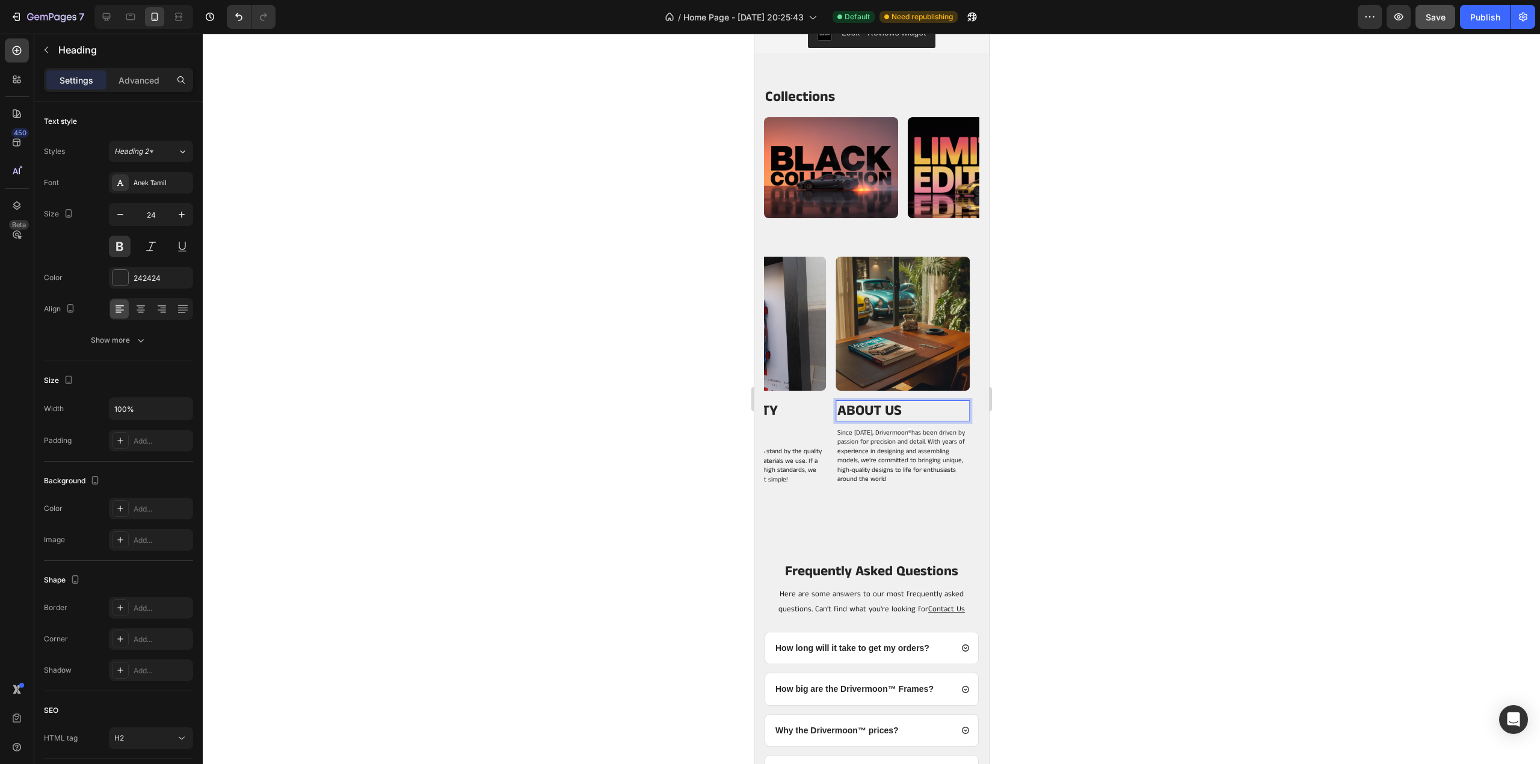
click at [883, 411] on p "ABOUT US" at bounding box center [898, 411] width 122 height 19
click at [943, 430] on p "The story Behind Drivermoon ®" at bounding box center [898, 420] width 122 height 38
click at [917, 431] on strong "®" at bounding box center [917, 428] width 8 height 27
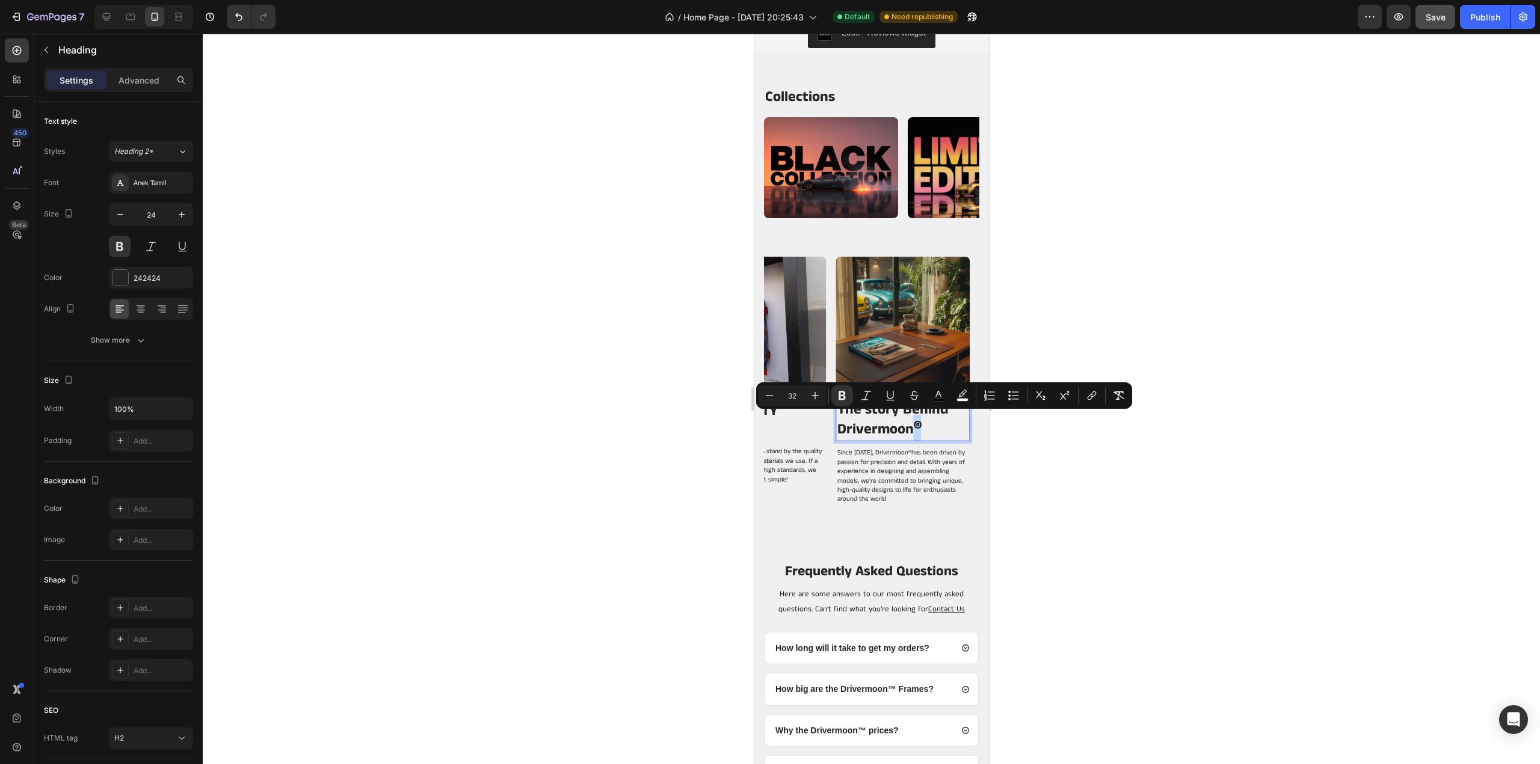
drag, startPoint x: 932, startPoint y: 430, endPoint x: 911, endPoint y: 432, distance: 21.1
click at [911, 432] on p "The story Behind Drivermoon ®" at bounding box center [898, 420] width 122 height 38
click at [959, 404] on button "color" at bounding box center [963, 396] width 22 height 22
type input "FFFFFF"
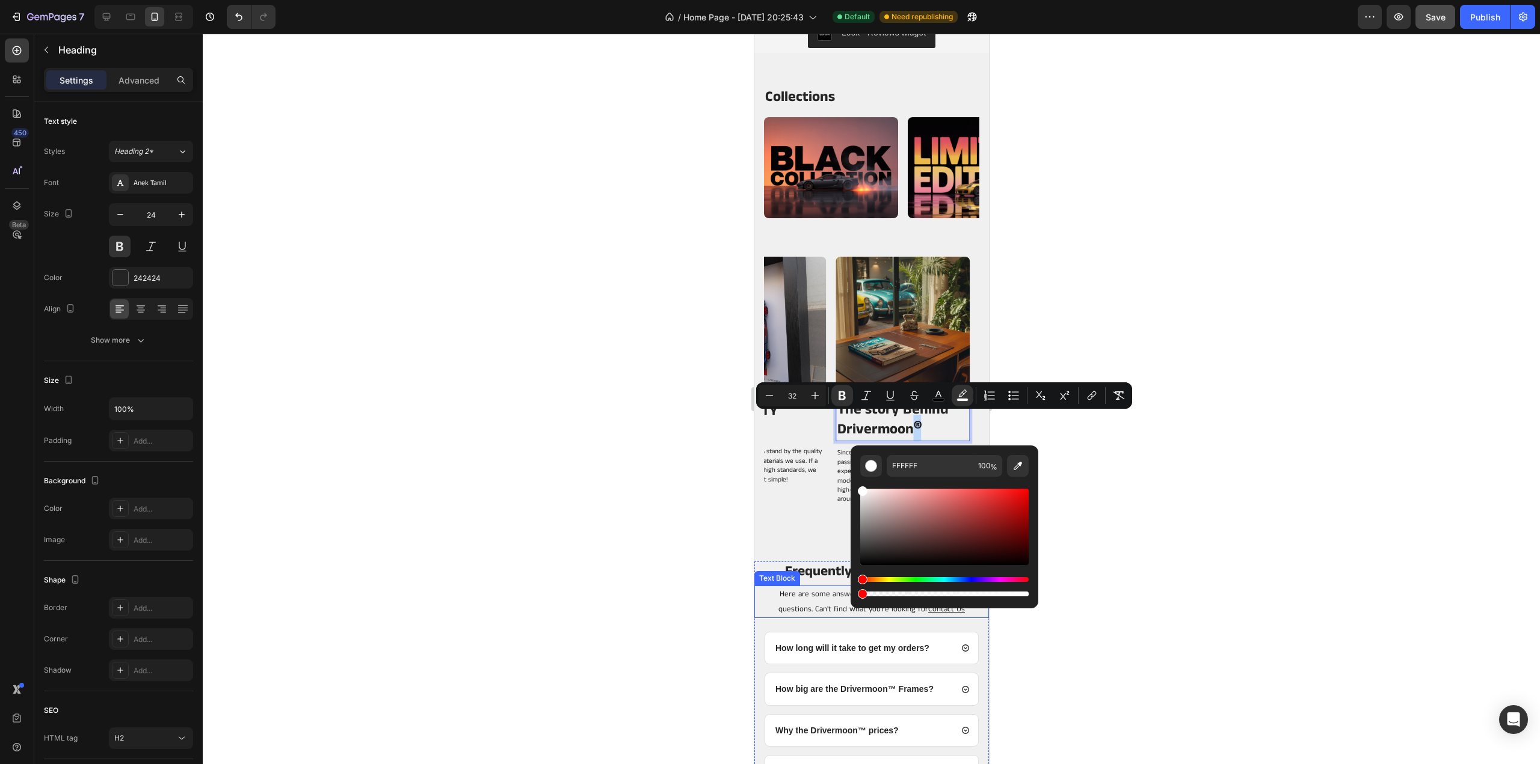
drag, startPoint x: 1780, startPoint y: 631, endPoint x: 844, endPoint y: 577, distance: 937.4
type input "0"
click at [1226, 457] on div at bounding box center [871, 399] width 1337 height 731
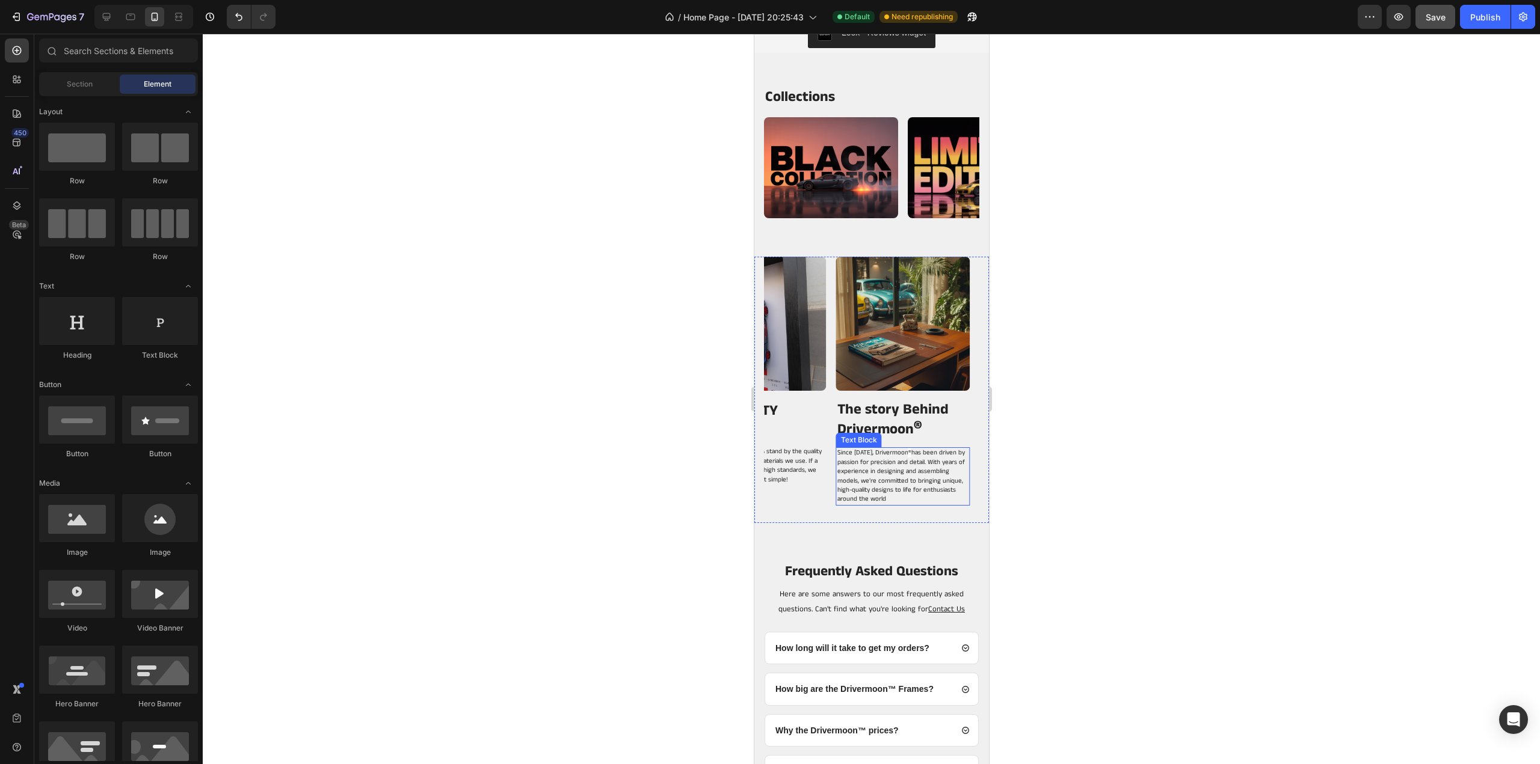
click at [908, 456] on span "®" at bounding box center [909, 453] width 3 height 10
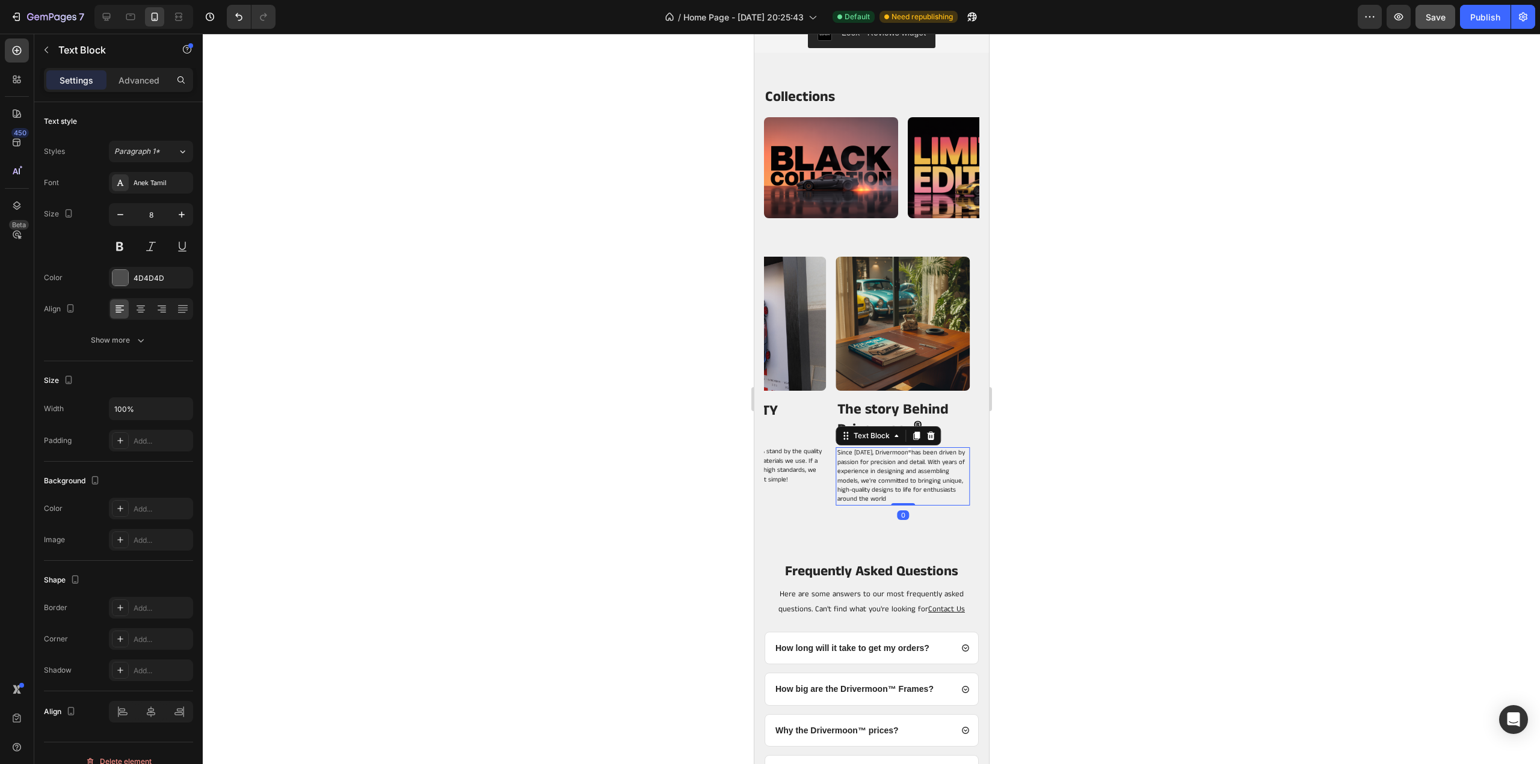
click at [908, 456] on span "®" at bounding box center [909, 453] width 3 height 10
click at [908, 454] on span "®" at bounding box center [909, 453] width 3 height 10
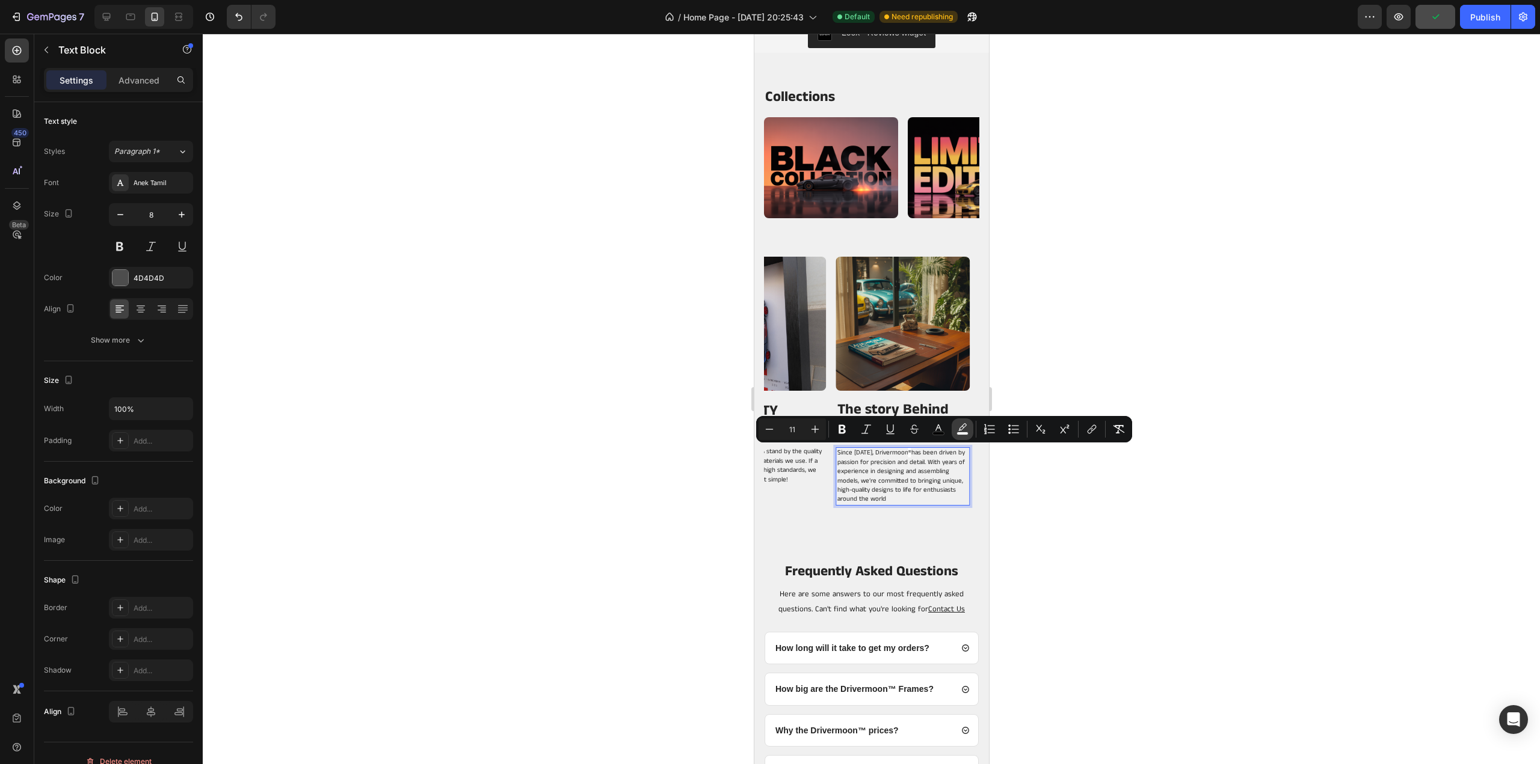
click at [967, 432] on rect "Editor contextual toolbar" at bounding box center [962, 433] width 11 height 3
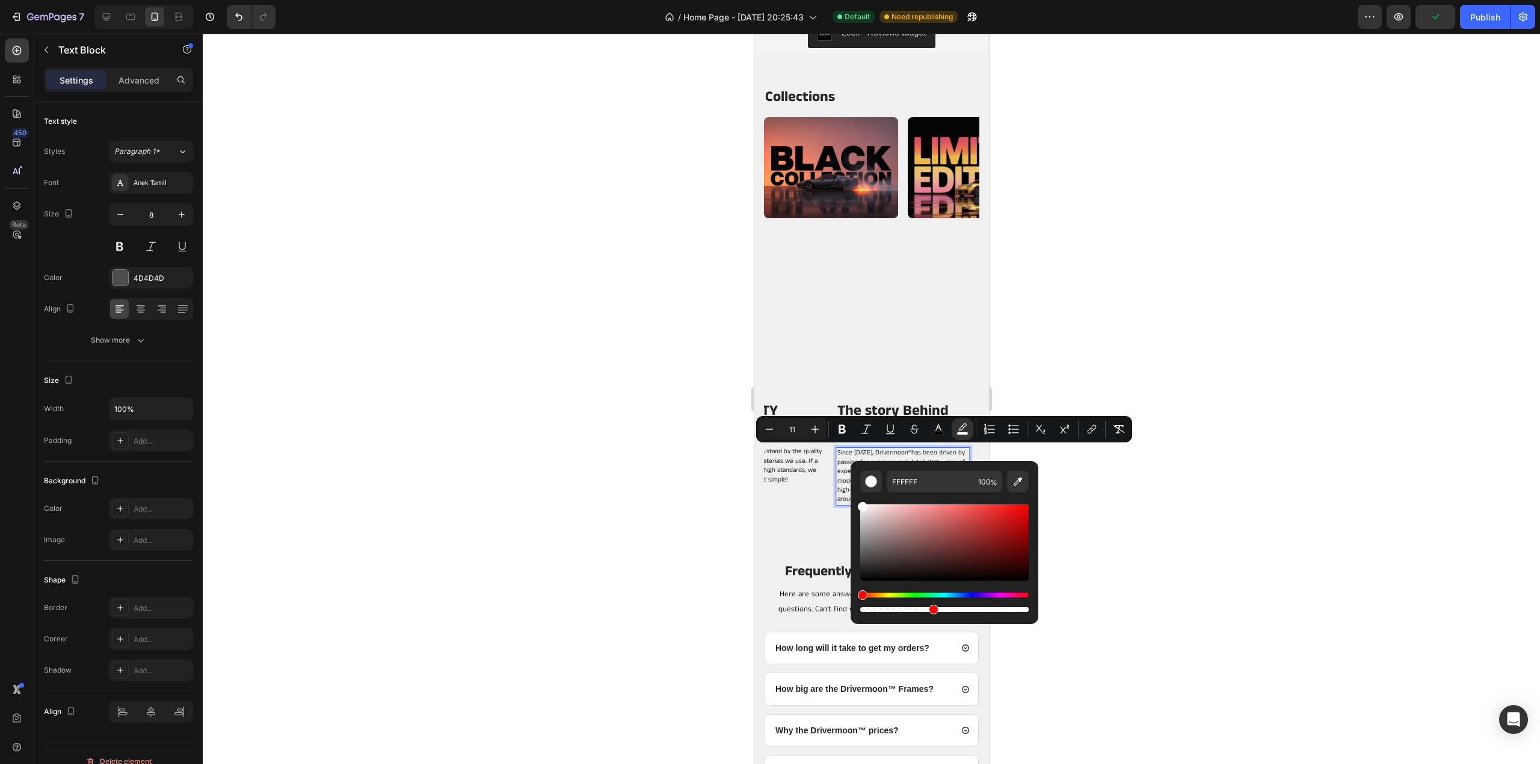
scroll to position [1, 0]
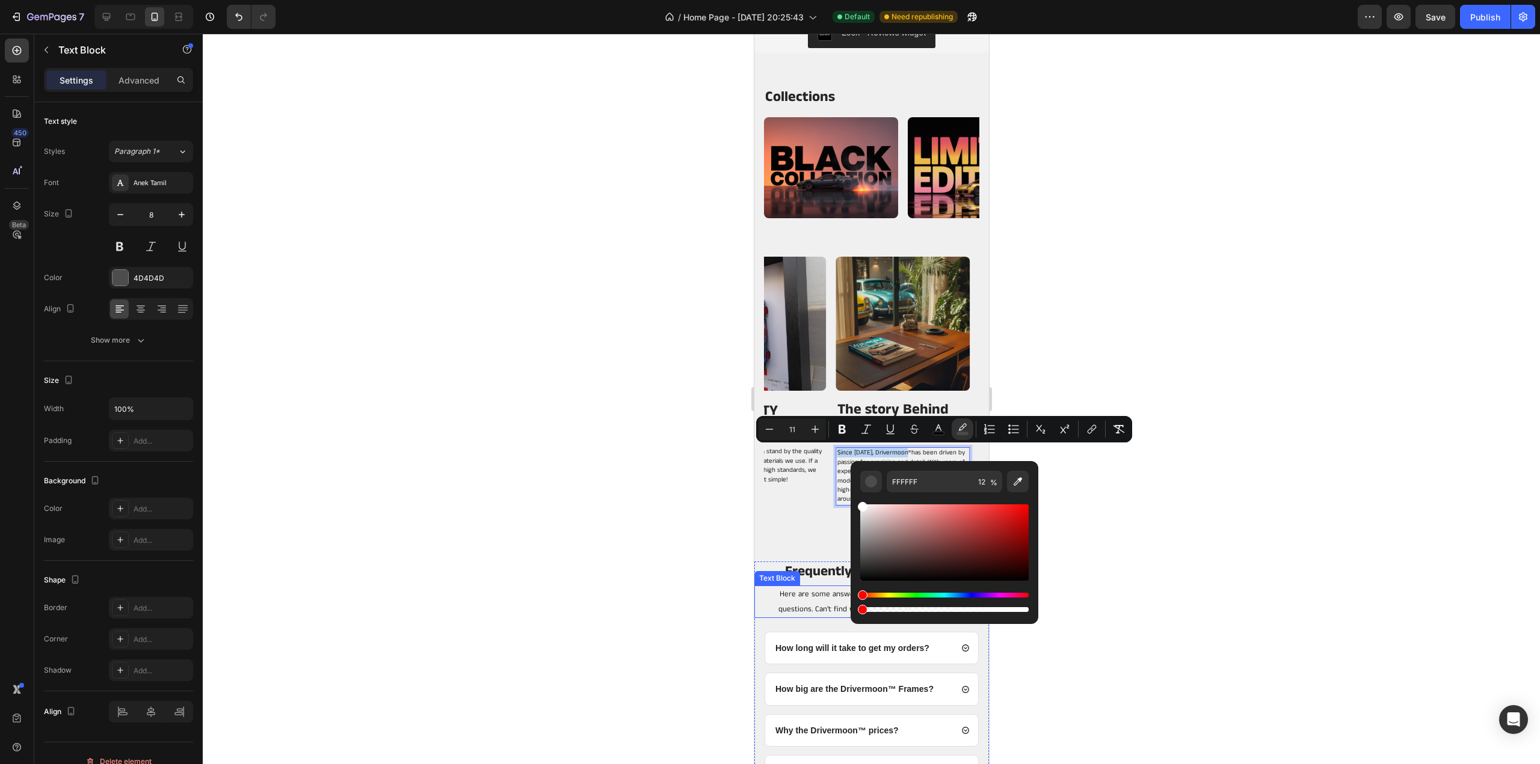
drag, startPoint x: 1639, startPoint y: 645, endPoint x: 1619, endPoint y: 643, distance: 20.5
type input "0"
click at [1250, 487] on div at bounding box center [871, 399] width 1337 height 731
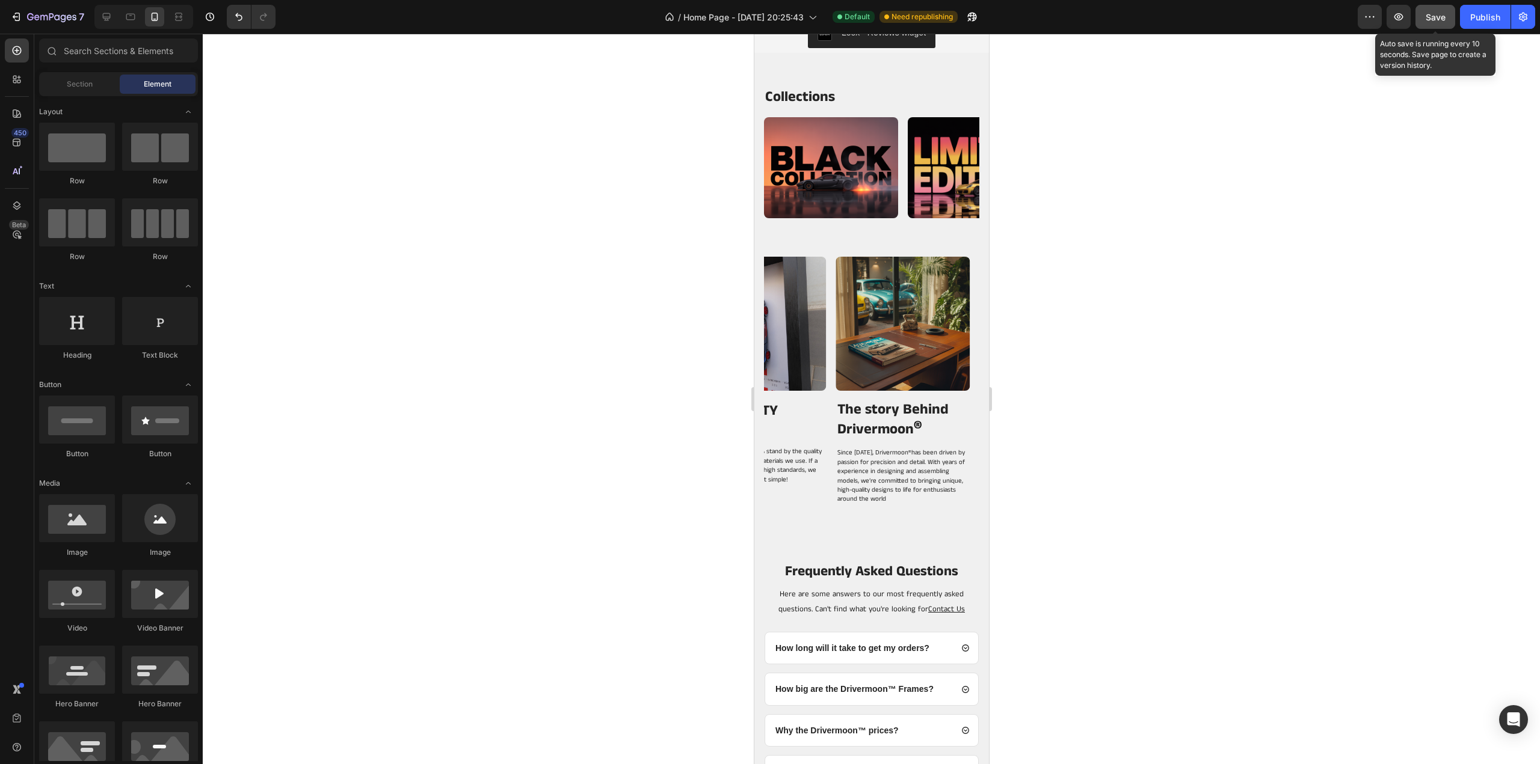
click at [1431, 8] on button "Save" at bounding box center [1435, 17] width 40 height 24
click at [935, 420] on p "The story Behind Drivermoon ®" at bounding box center [898, 420] width 122 height 38
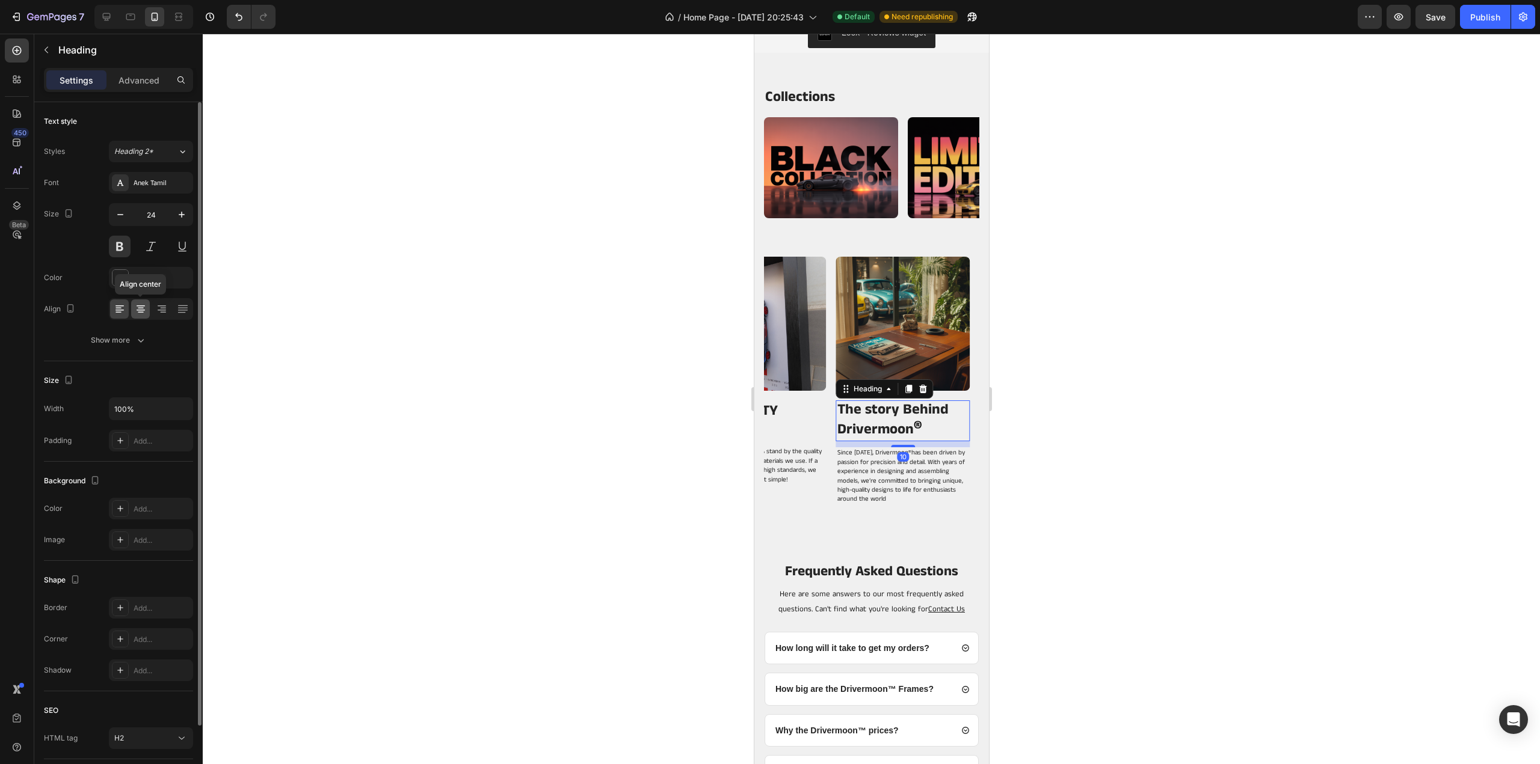
click at [143, 306] on icon at bounding box center [141, 309] width 12 height 12
click at [117, 211] on icon "button" at bounding box center [120, 215] width 12 height 12
click at [182, 217] on icon "button" at bounding box center [182, 215] width 12 height 12
type input "24"
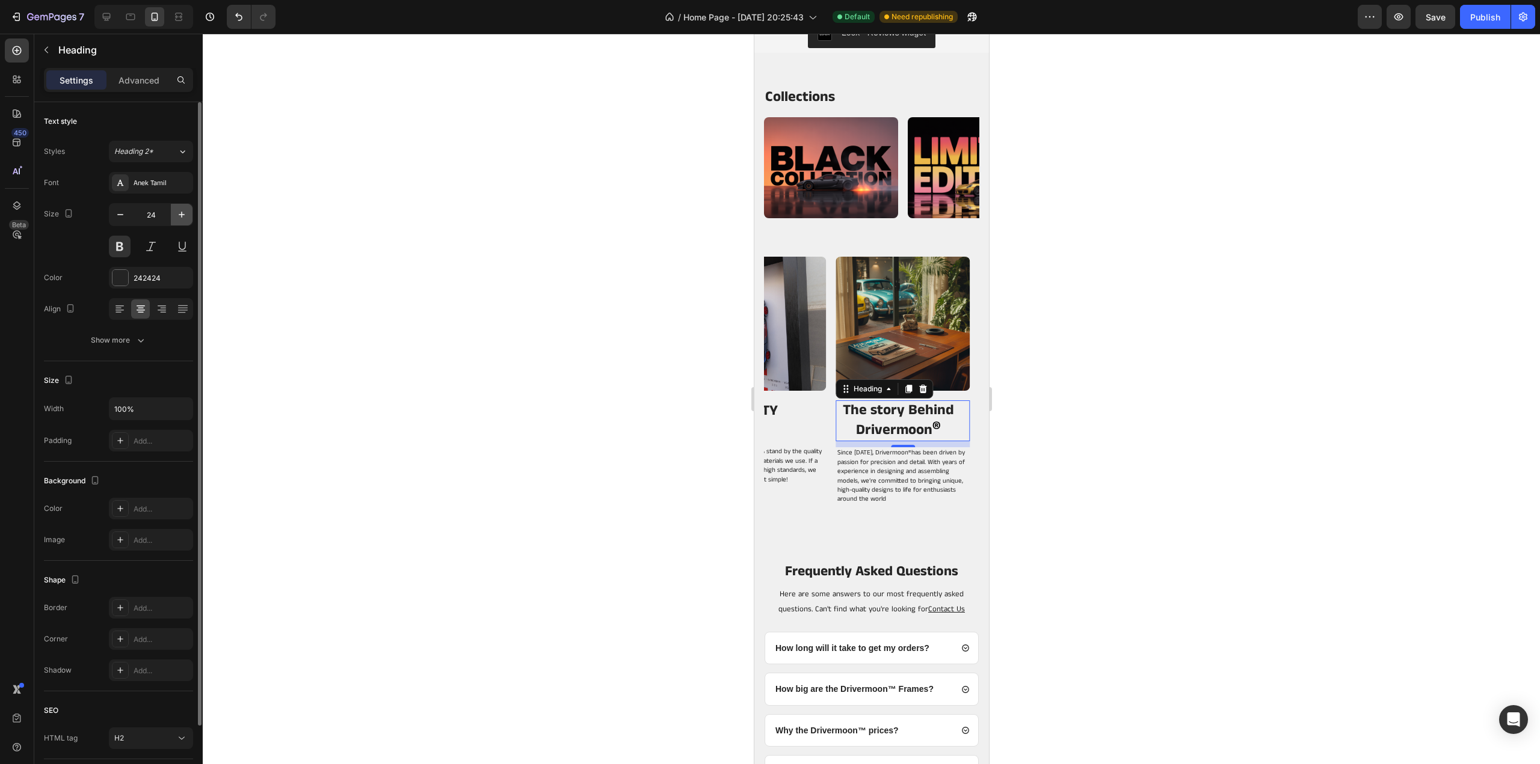
scroll to position [1, 0]
click at [870, 408] on h2 "The story Behind Drivermoon ®" at bounding box center [897, 421] width 125 height 41
click at [870, 408] on p "The story Behind Drivermoon ®" at bounding box center [898, 420] width 122 height 38
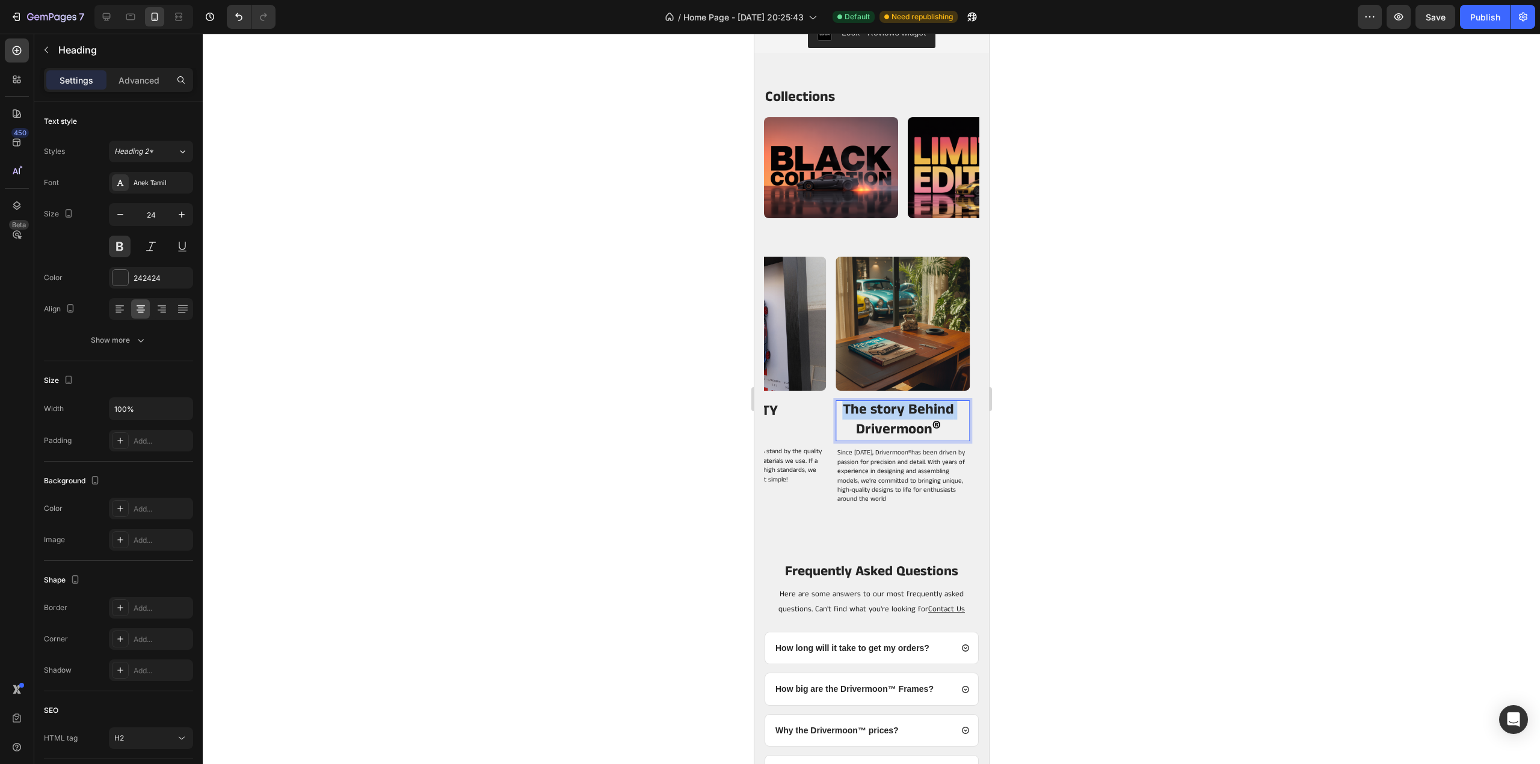
click at [870, 408] on p "The story Behind Drivermoon ®" at bounding box center [898, 420] width 122 height 38
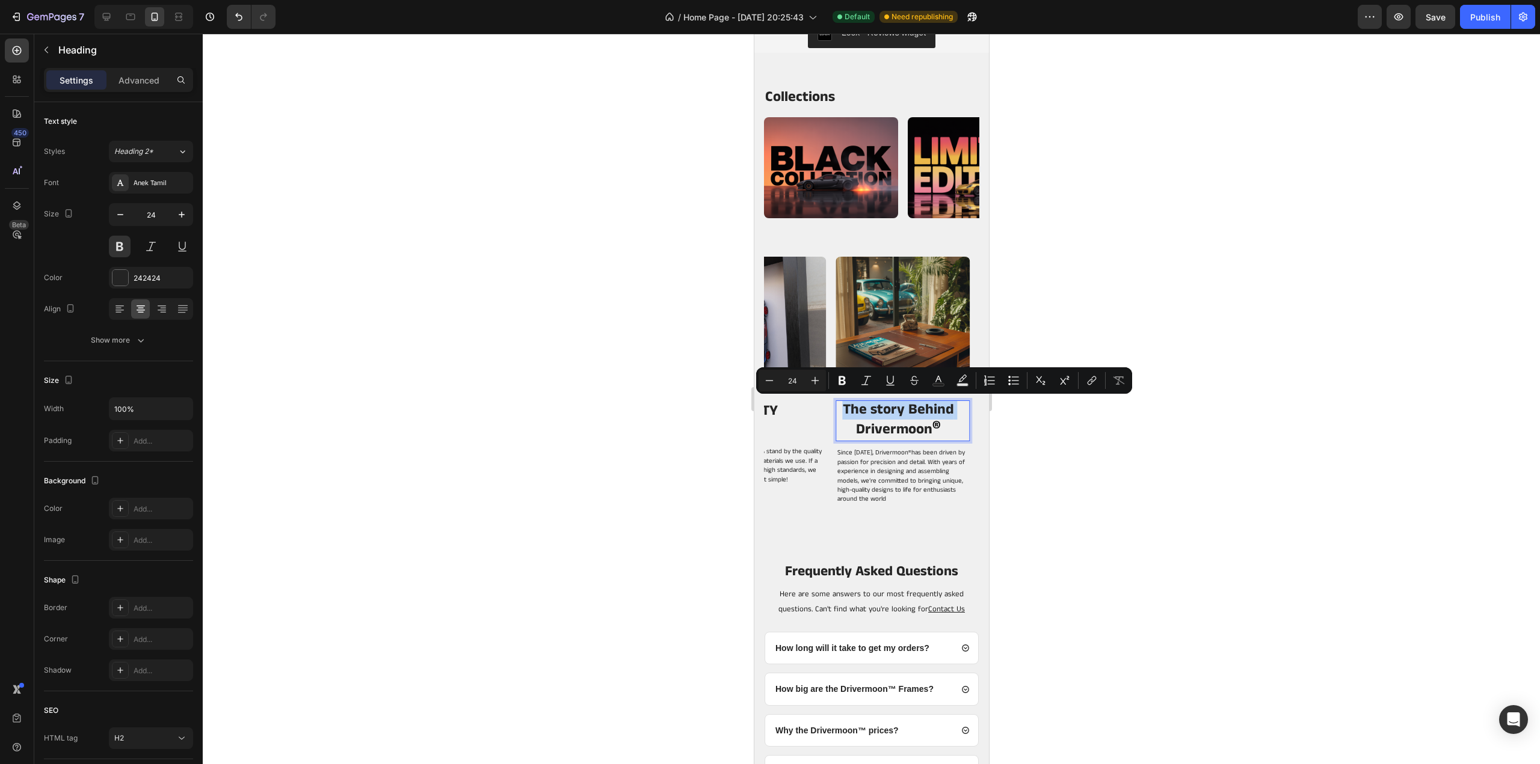
click at [863, 407] on p "The story Behind Drivermoon ®" at bounding box center [898, 420] width 122 height 38
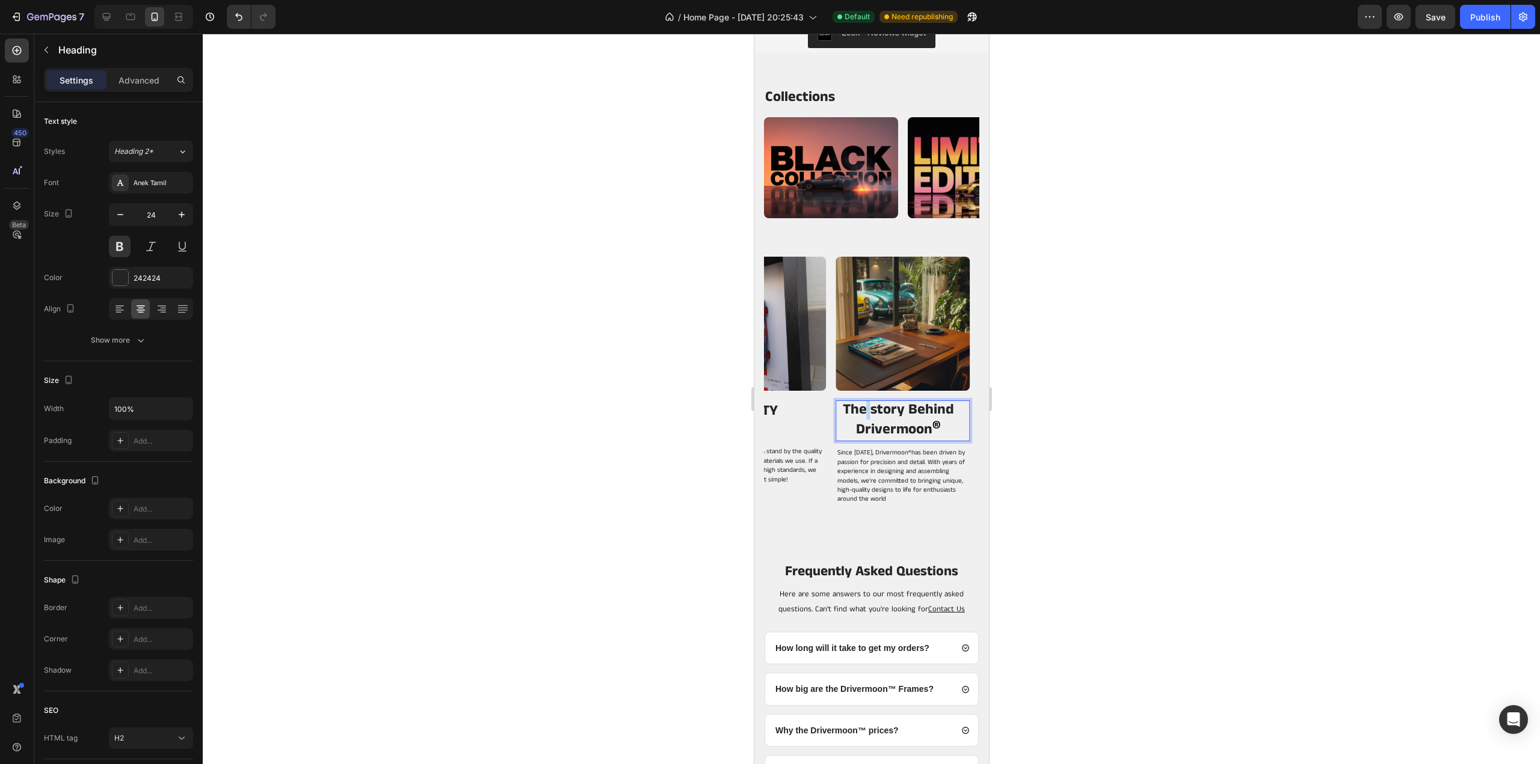
click at [863, 407] on p "The story Behind Drivermoon ®" at bounding box center [898, 420] width 122 height 38
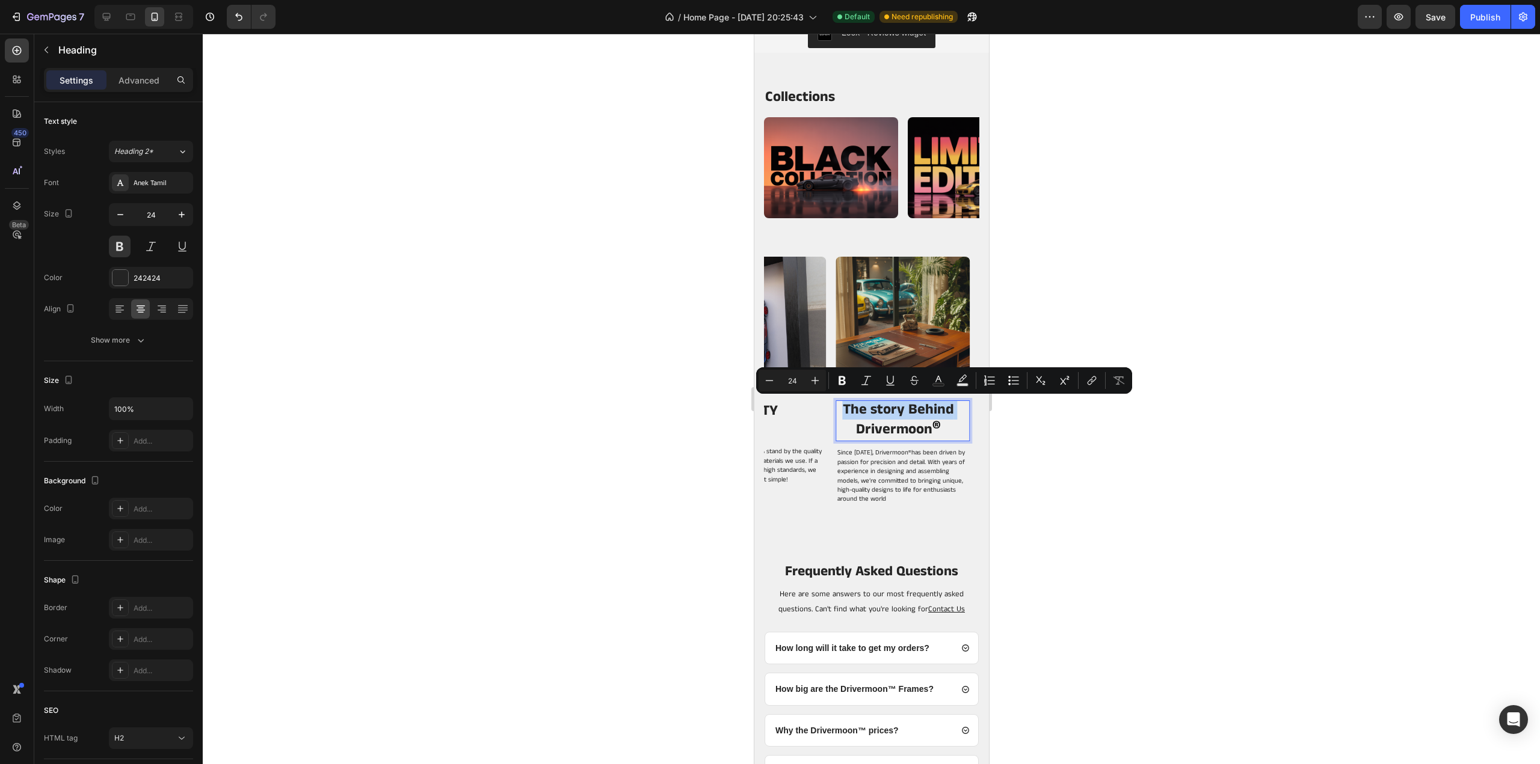
click at [863, 407] on p "The story Behind Drivermoon ®" at bounding box center [898, 420] width 122 height 38
click at [1044, 425] on div at bounding box center [871, 399] width 1337 height 731
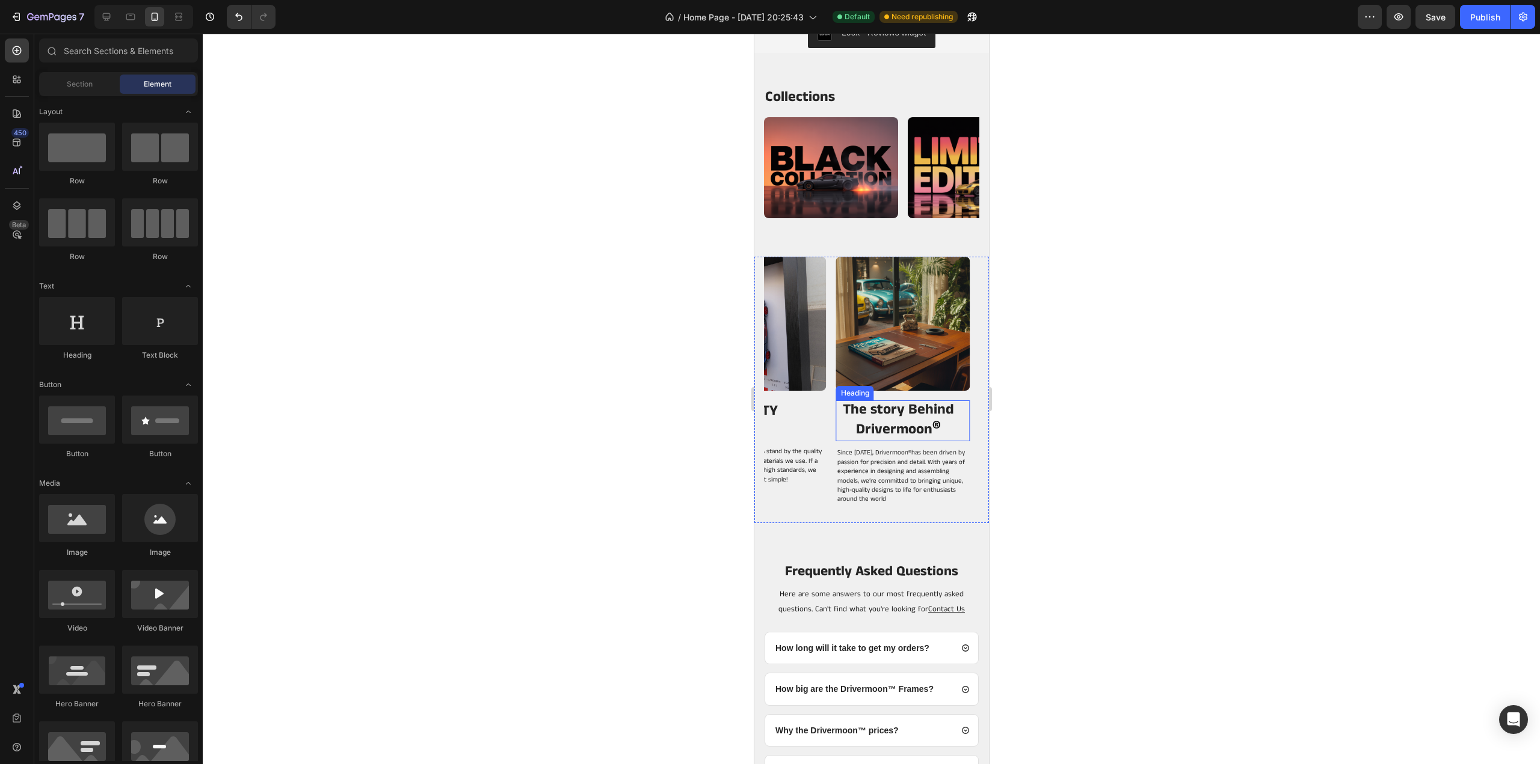
click at [849, 401] on div "The story Behind Drivermoon ® Heading" at bounding box center [902, 421] width 134 height 41
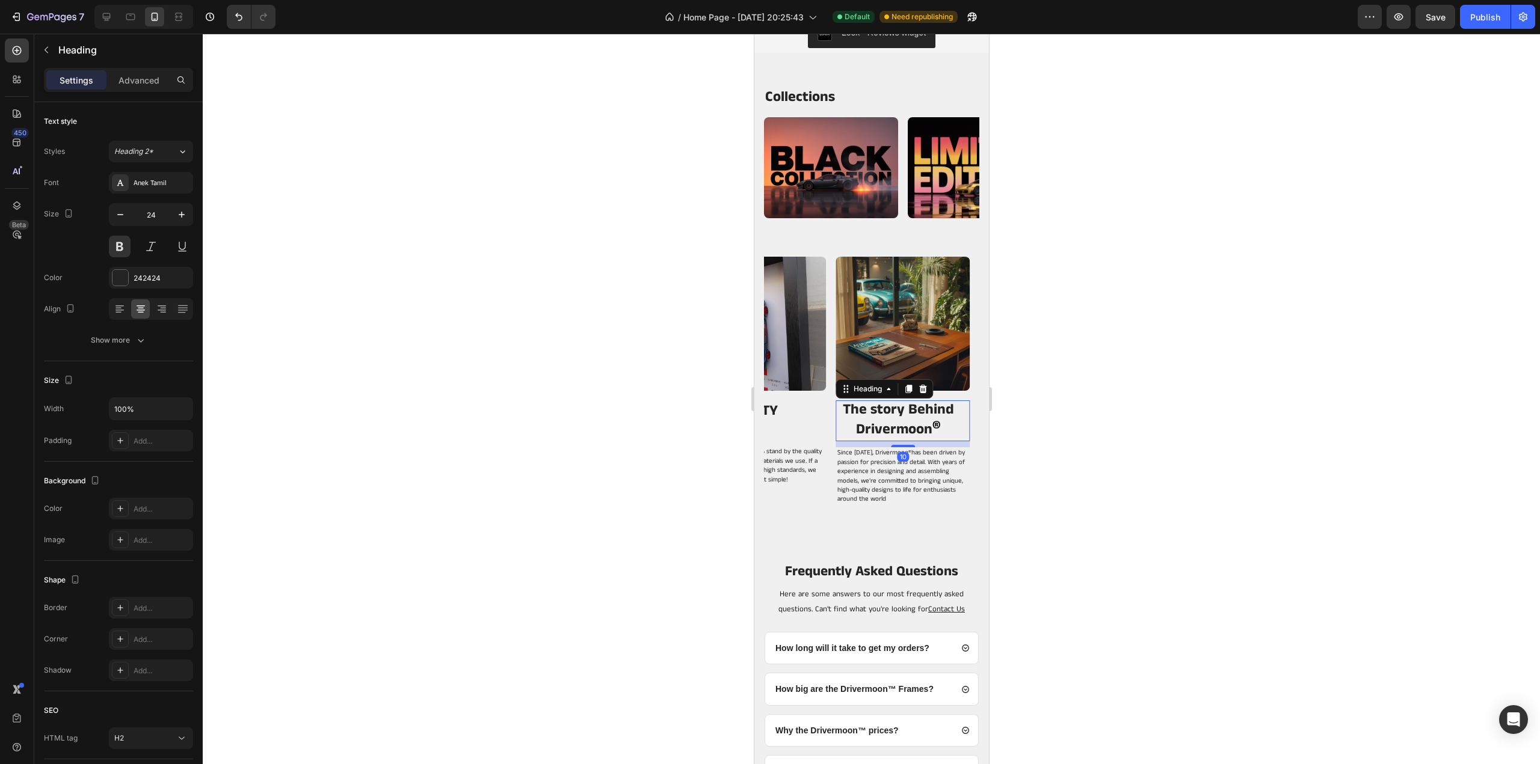
scroll to position [0, 0]
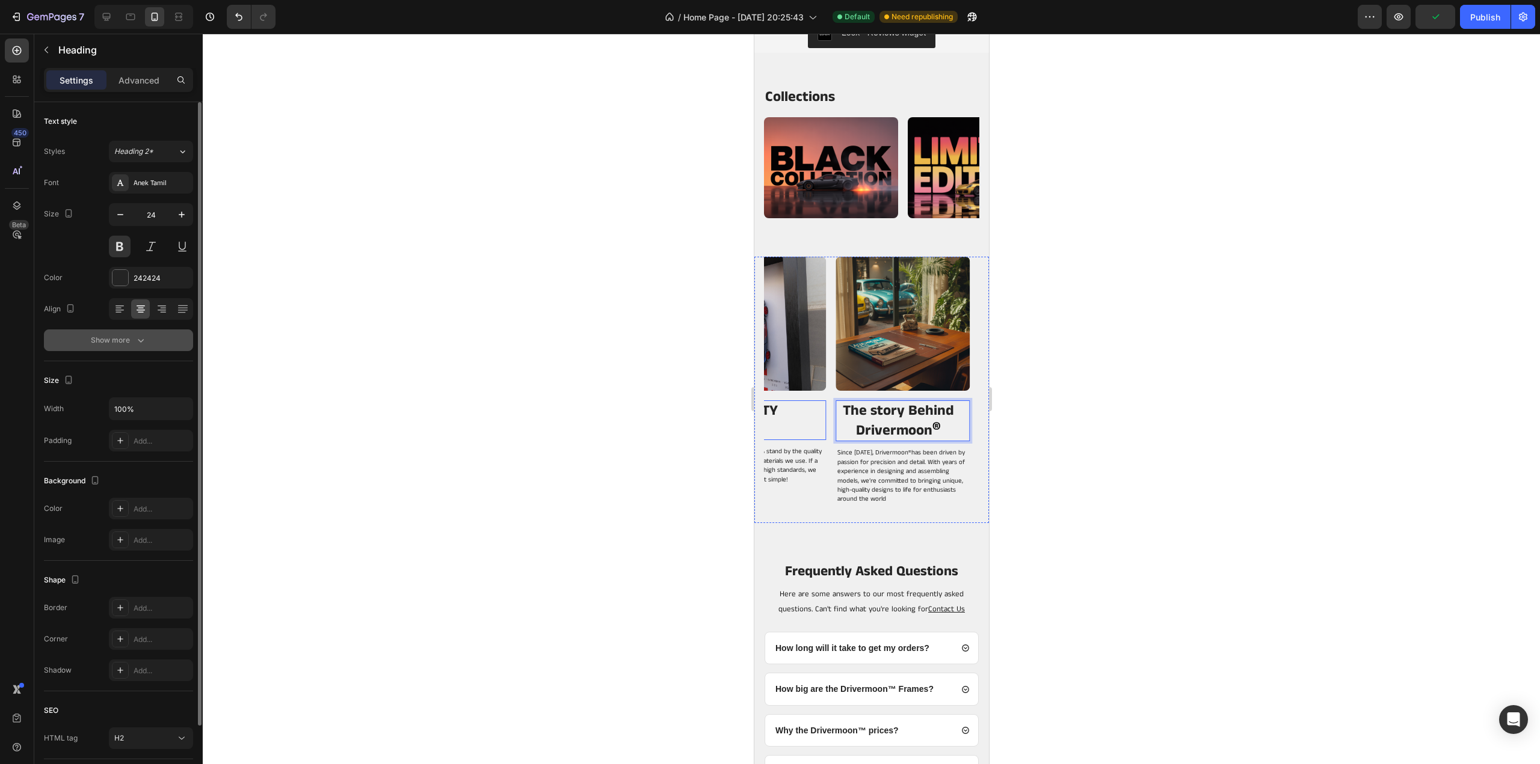
click at [115, 334] on div "Show more" at bounding box center [119, 340] width 56 height 12
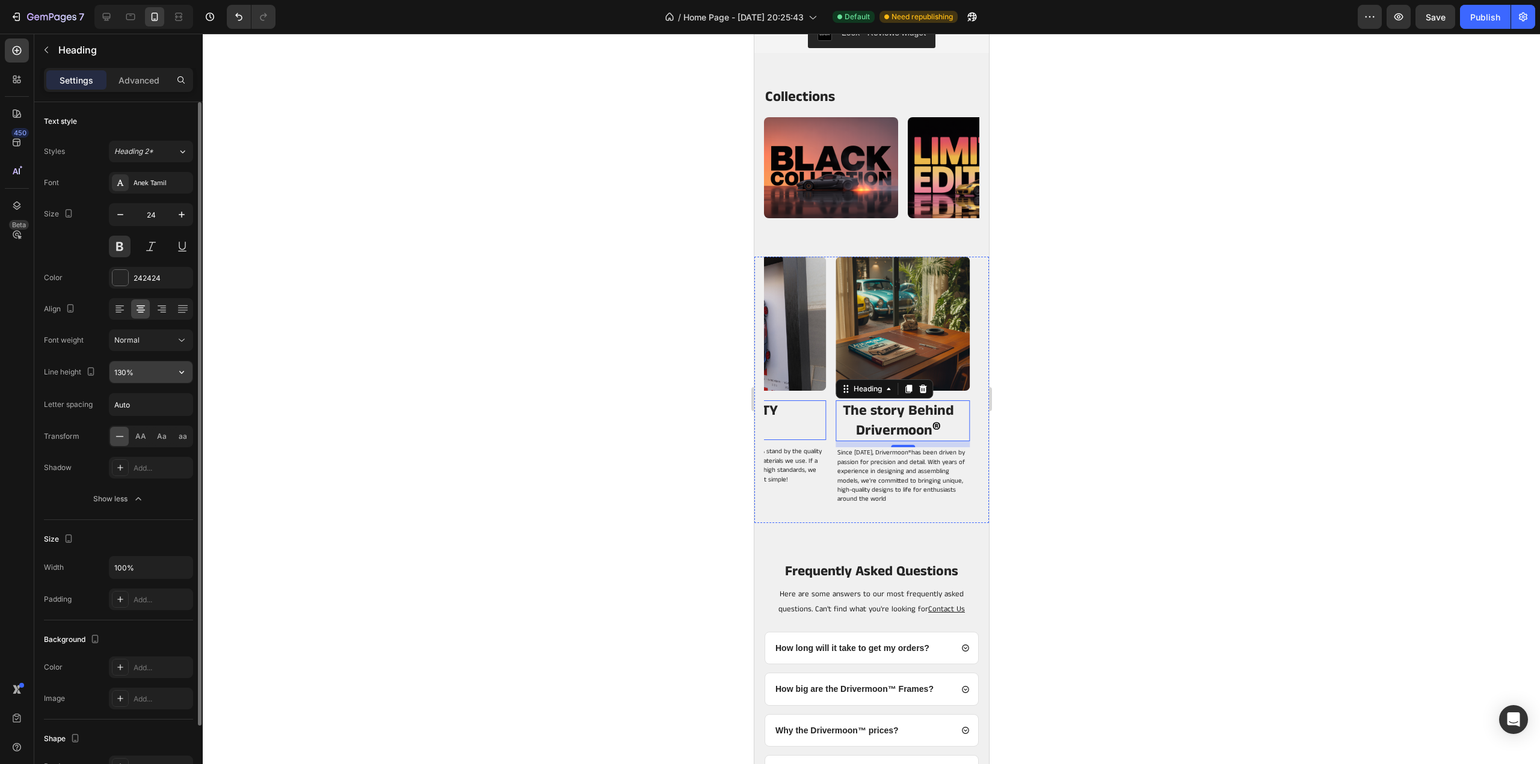
click at [154, 379] on input "130%" at bounding box center [150, 372] width 83 height 22
click at [189, 377] on button "button" at bounding box center [182, 372] width 22 height 22
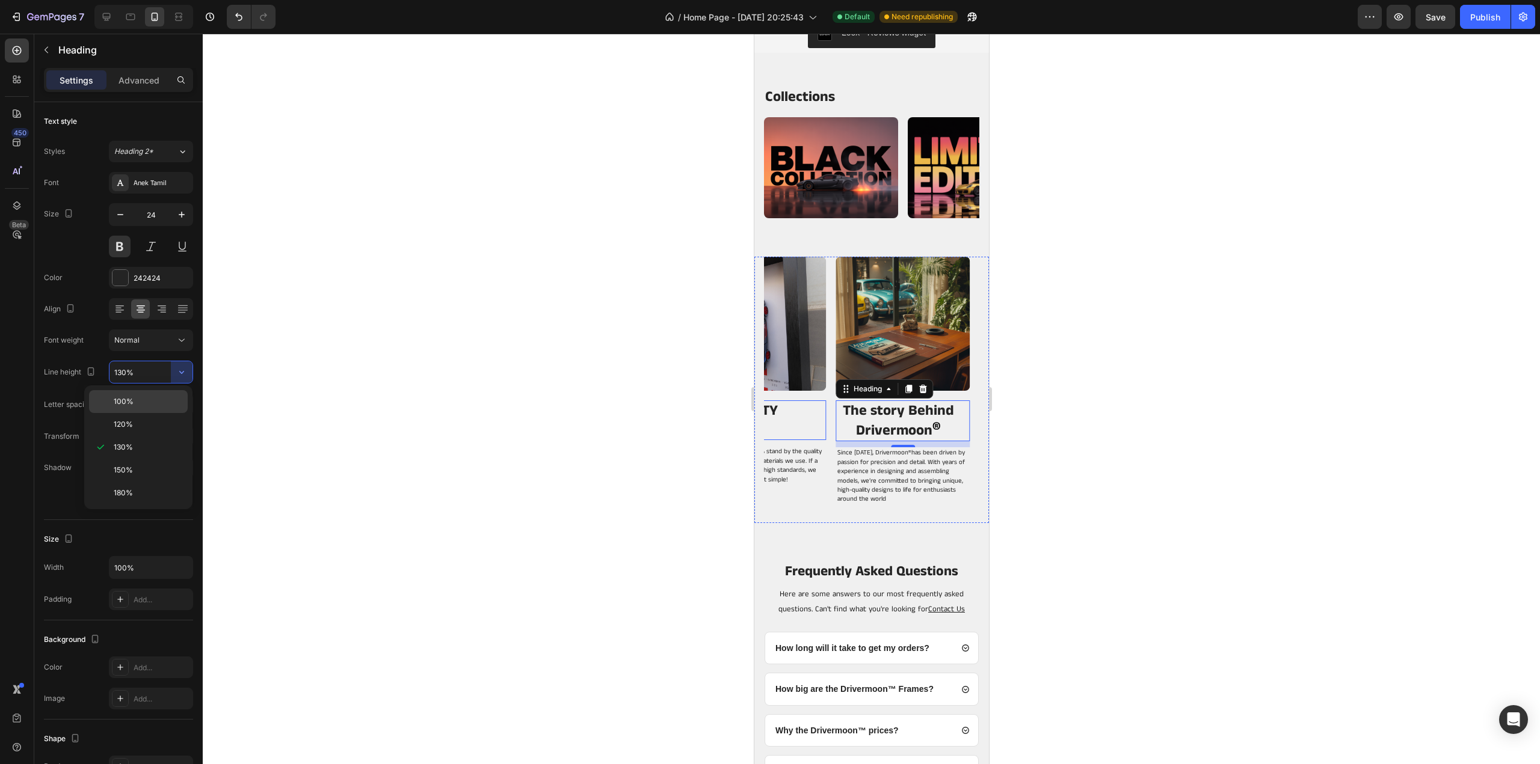
click at [135, 406] on p "100%" at bounding box center [148, 401] width 69 height 11
type input "100%"
click at [790, 420] on h2 "OUR QUALITY PROMISE" at bounding box center [753, 421] width 125 height 40
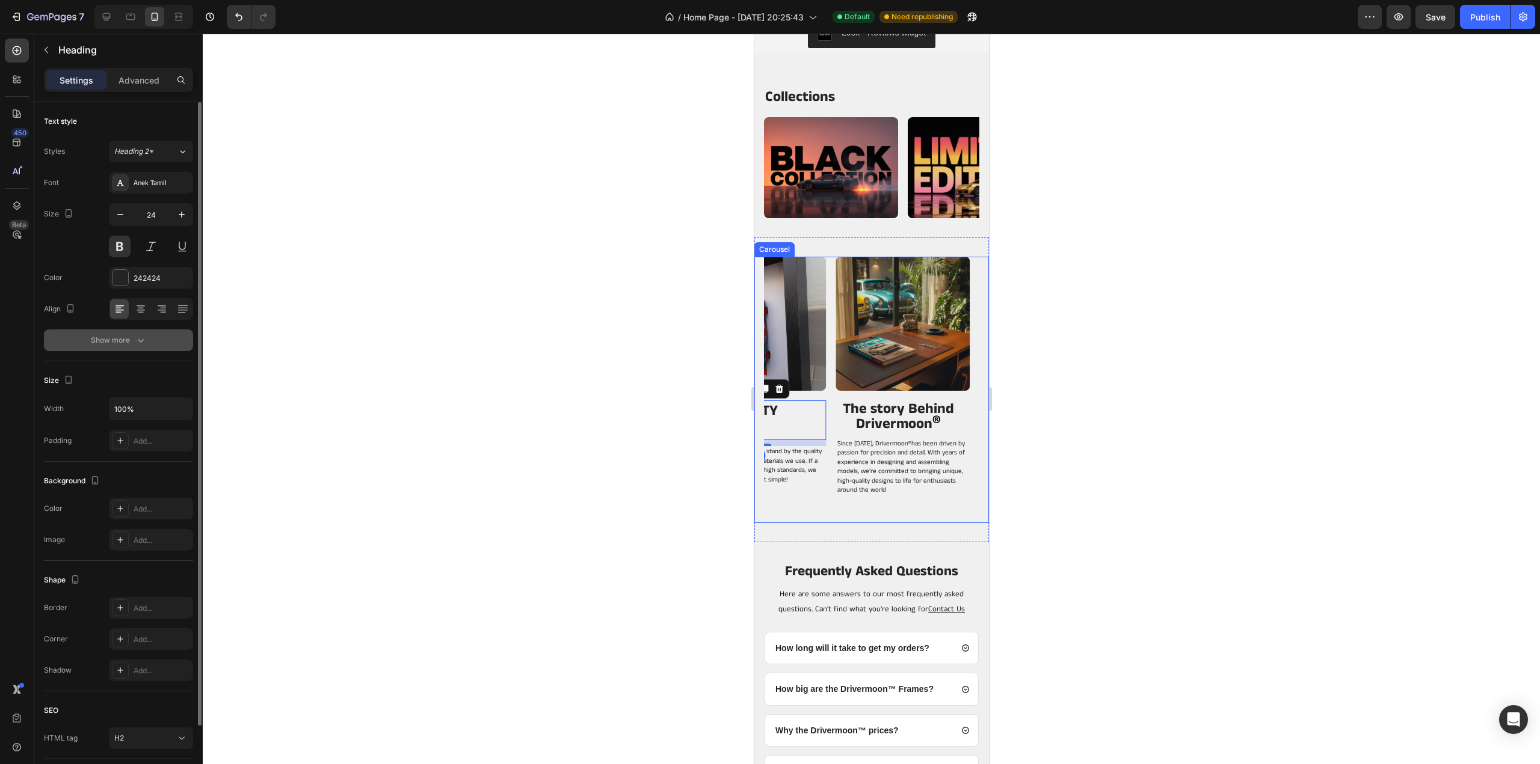
click at [131, 339] on div "Show more" at bounding box center [119, 340] width 56 height 12
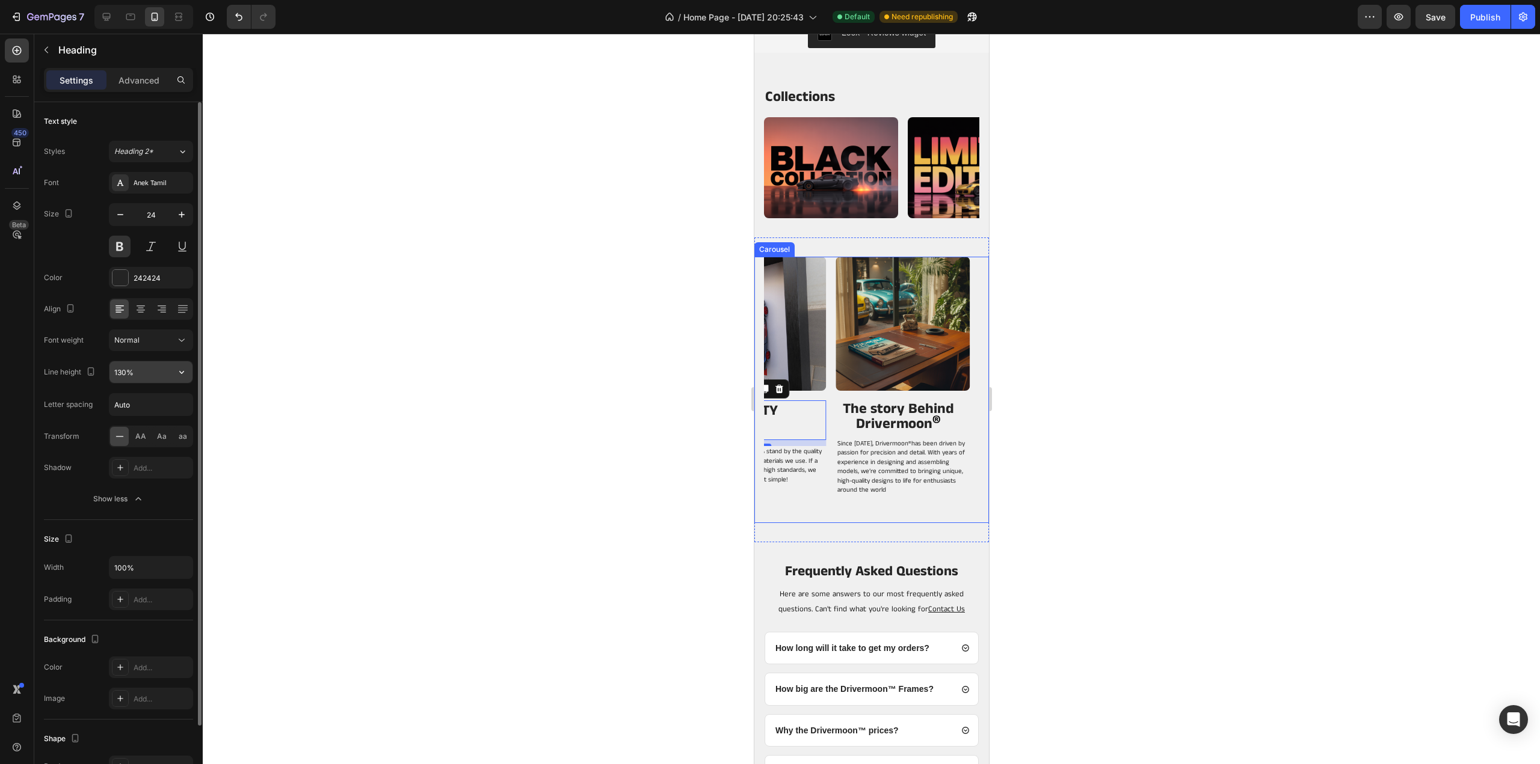
click at [154, 361] on input "130%" at bounding box center [150, 372] width 83 height 22
click at [182, 376] on icon "button" at bounding box center [182, 372] width 12 height 12
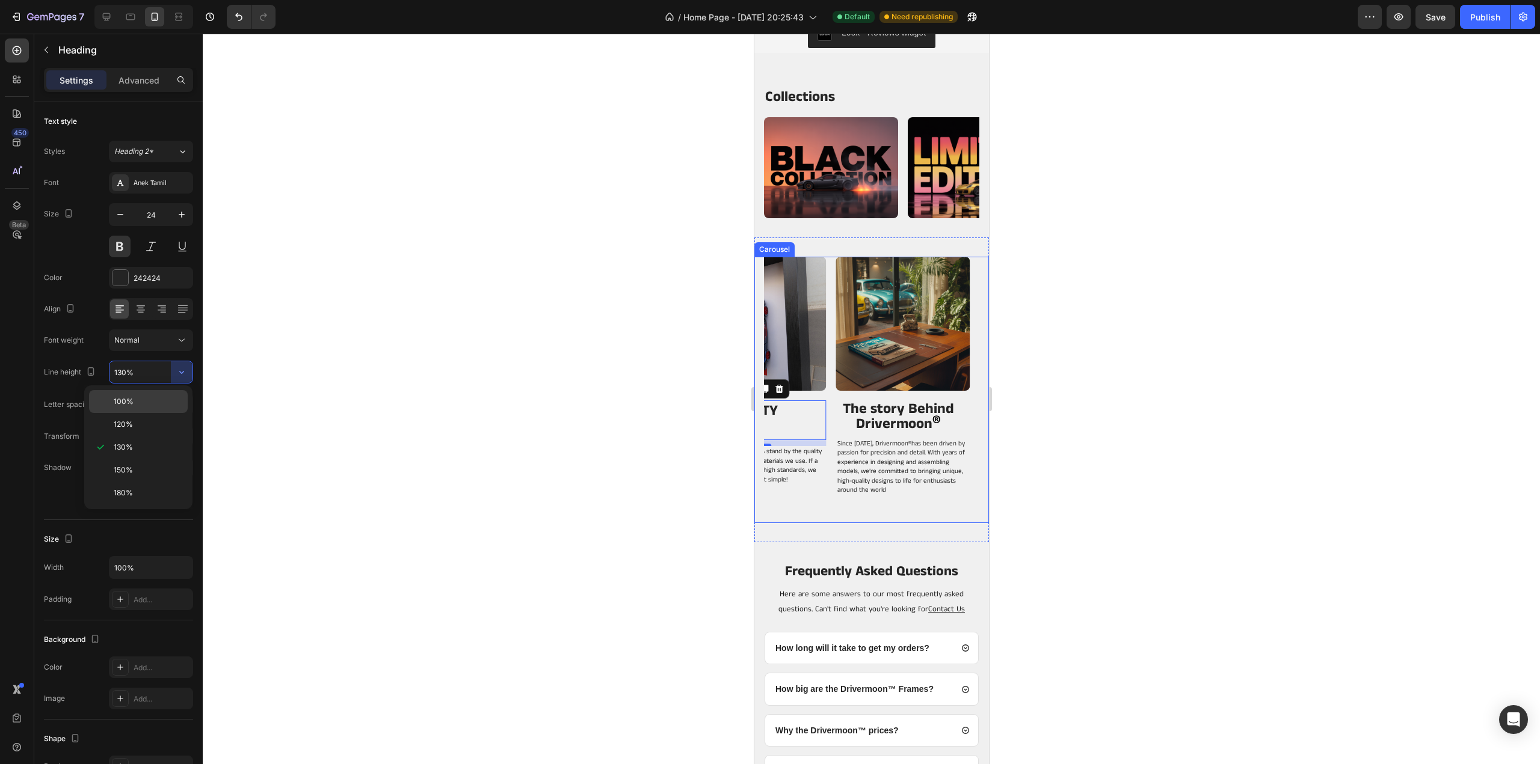
click at [140, 402] on p "100%" at bounding box center [148, 401] width 69 height 11
type input "100%"
click at [828, 401] on div "Image TELL US WHAT MODELS DO YOU WANT... Heading This year, we’ve challenged ou…" at bounding box center [870, 390] width 215 height 266
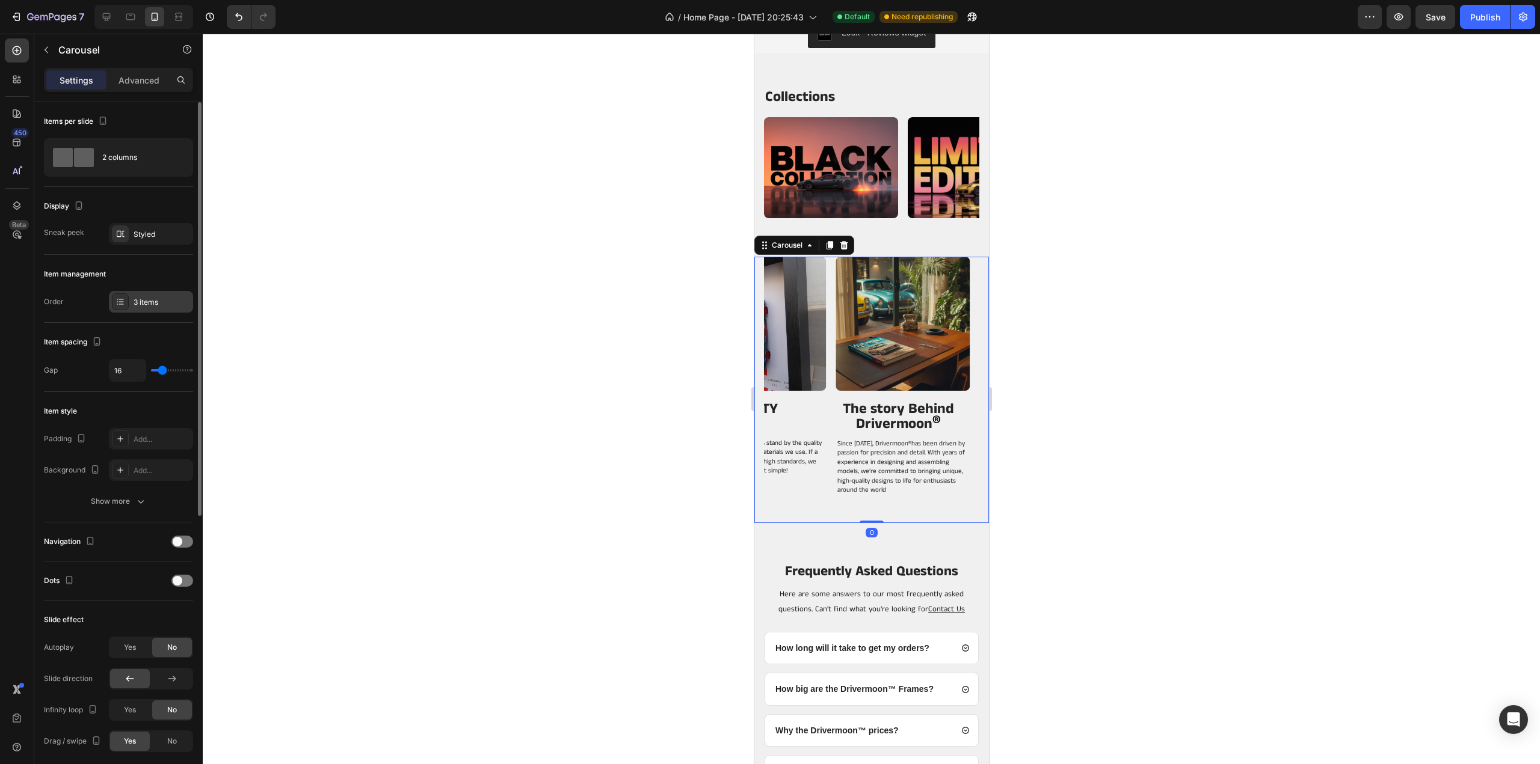
click at [135, 301] on div "3 items" at bounding box center [162, 302] width 57 height 11
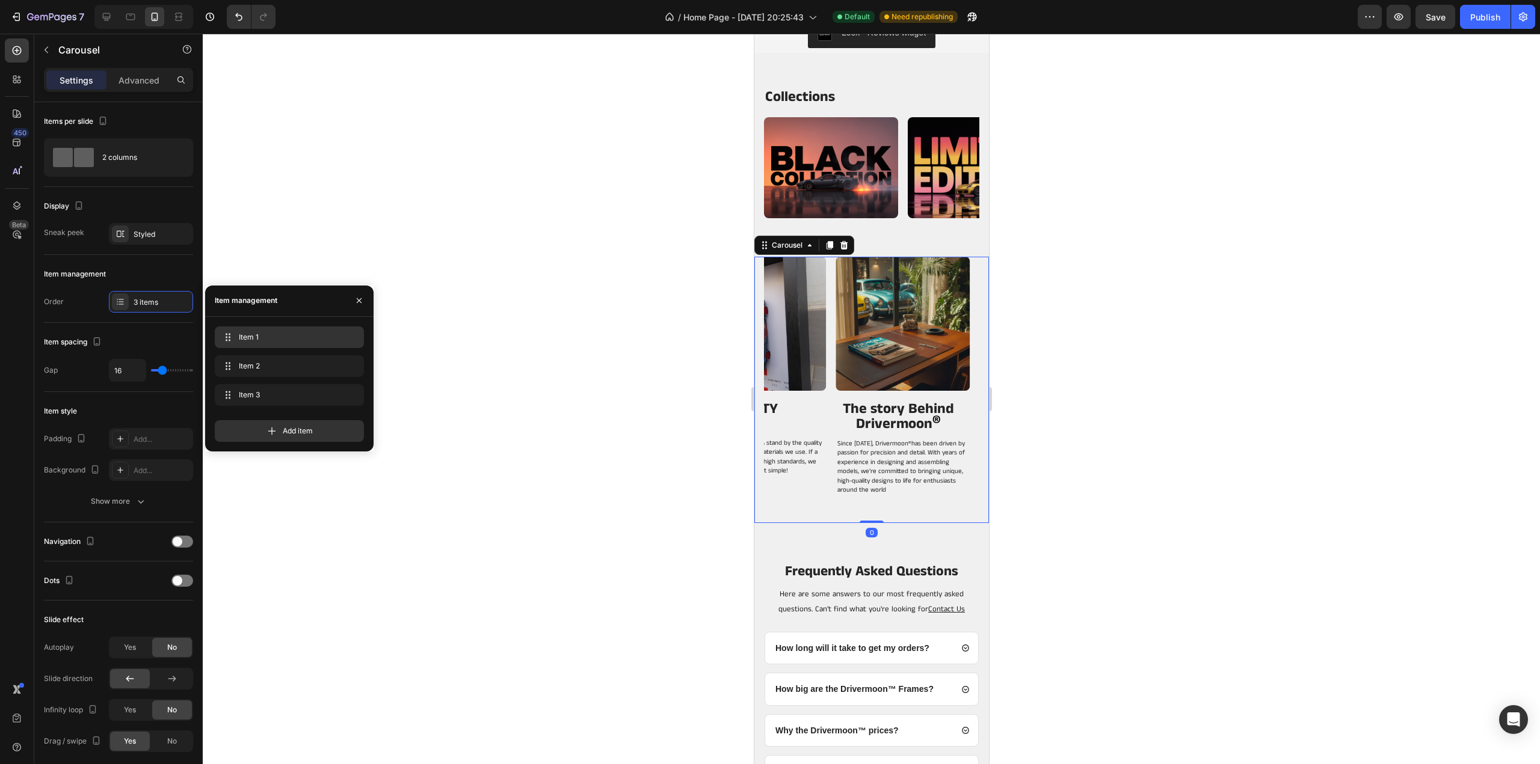
click at [267, 346] on div "Item 1 Item 1" at bounding box center [289, 338] width 149 height 22
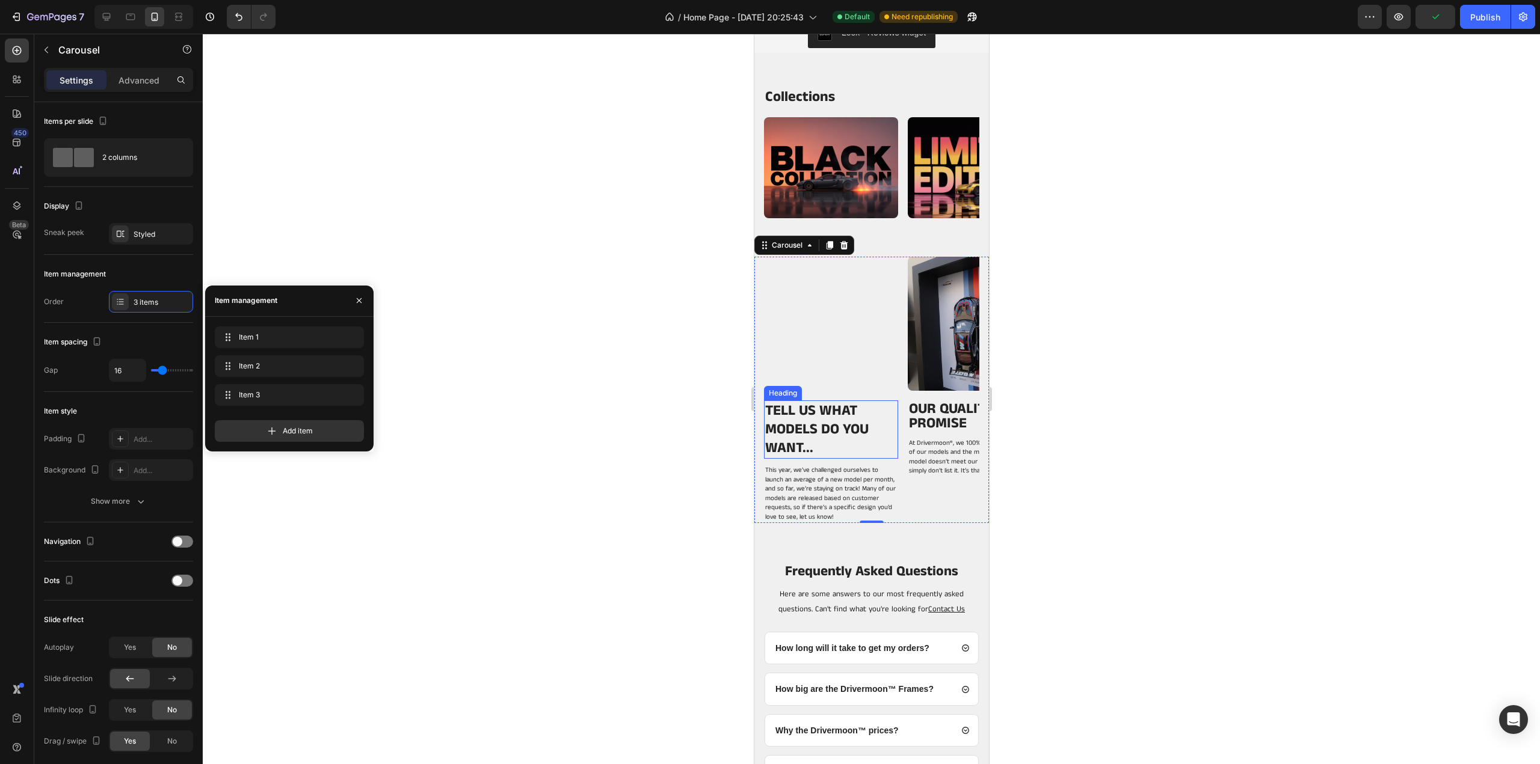
click at [885, 424] on h2 "TELL US WHAT MODELS DO YOU WANT..." at bounding box center [825, 430] width 125 height 59
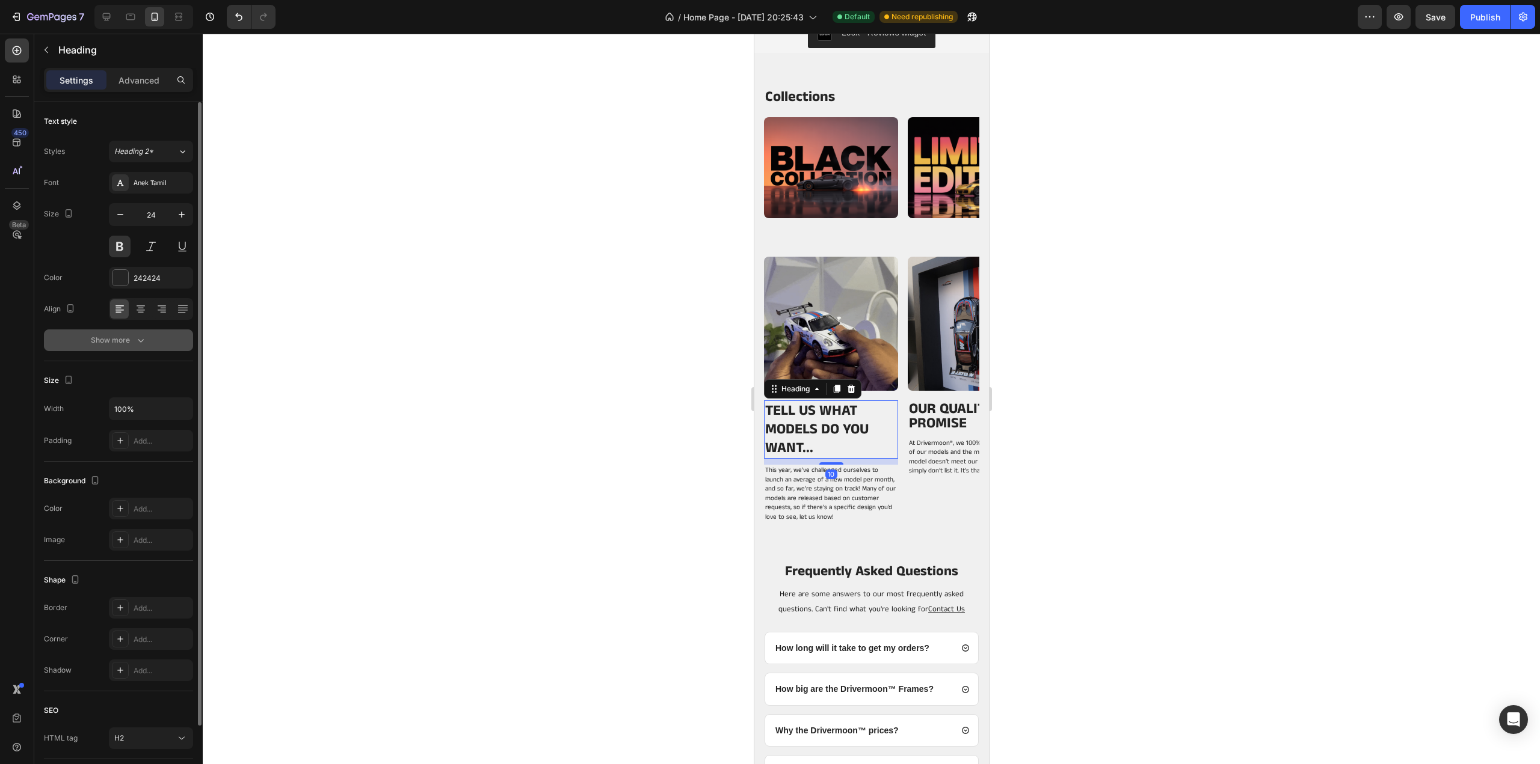
click at [119, 343] on div "Show more" at bounding box center [119, 340] width 56 height 12
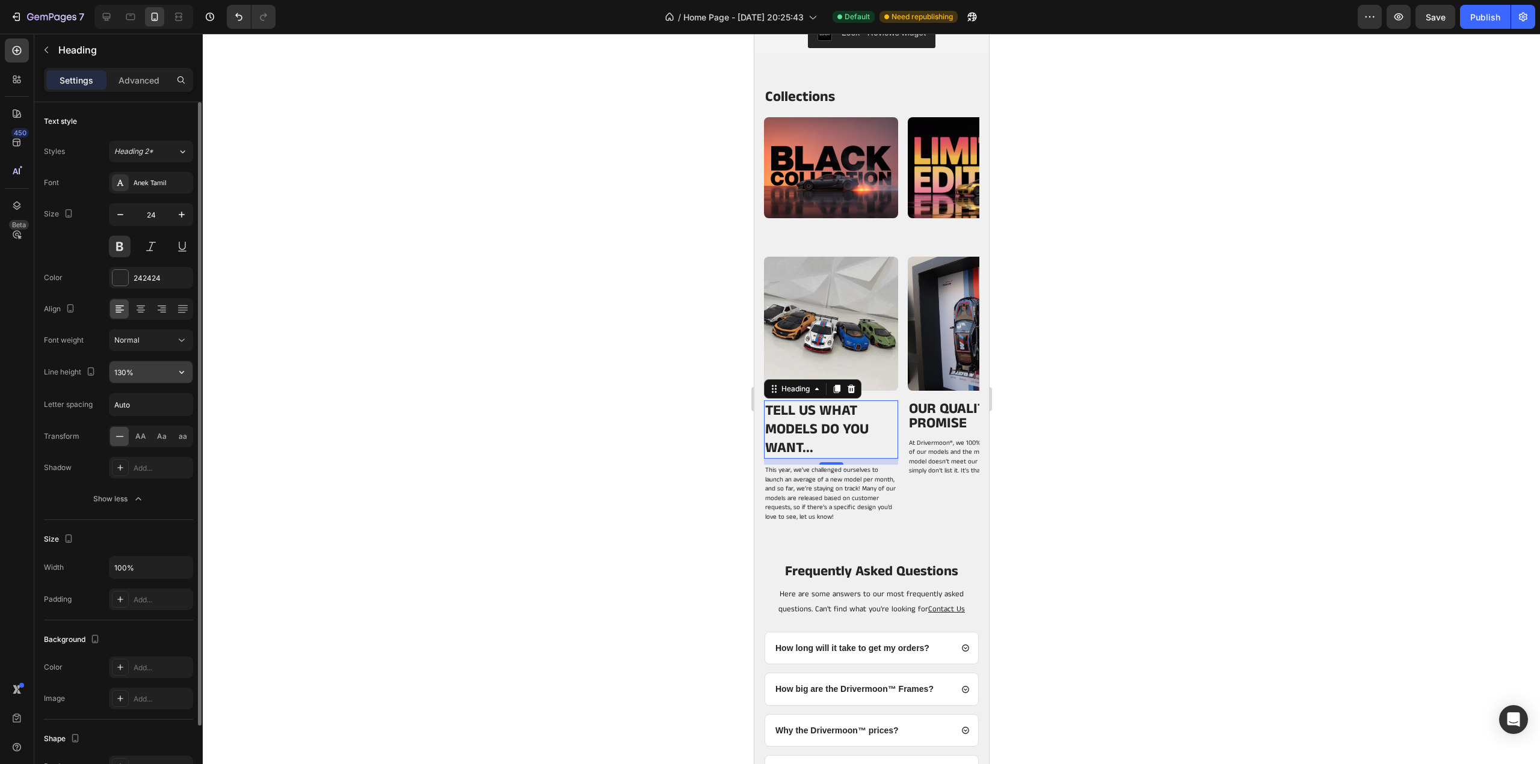
click at [153, 368] on input "130%" at bounding box center [150, 372] width 83 height 22
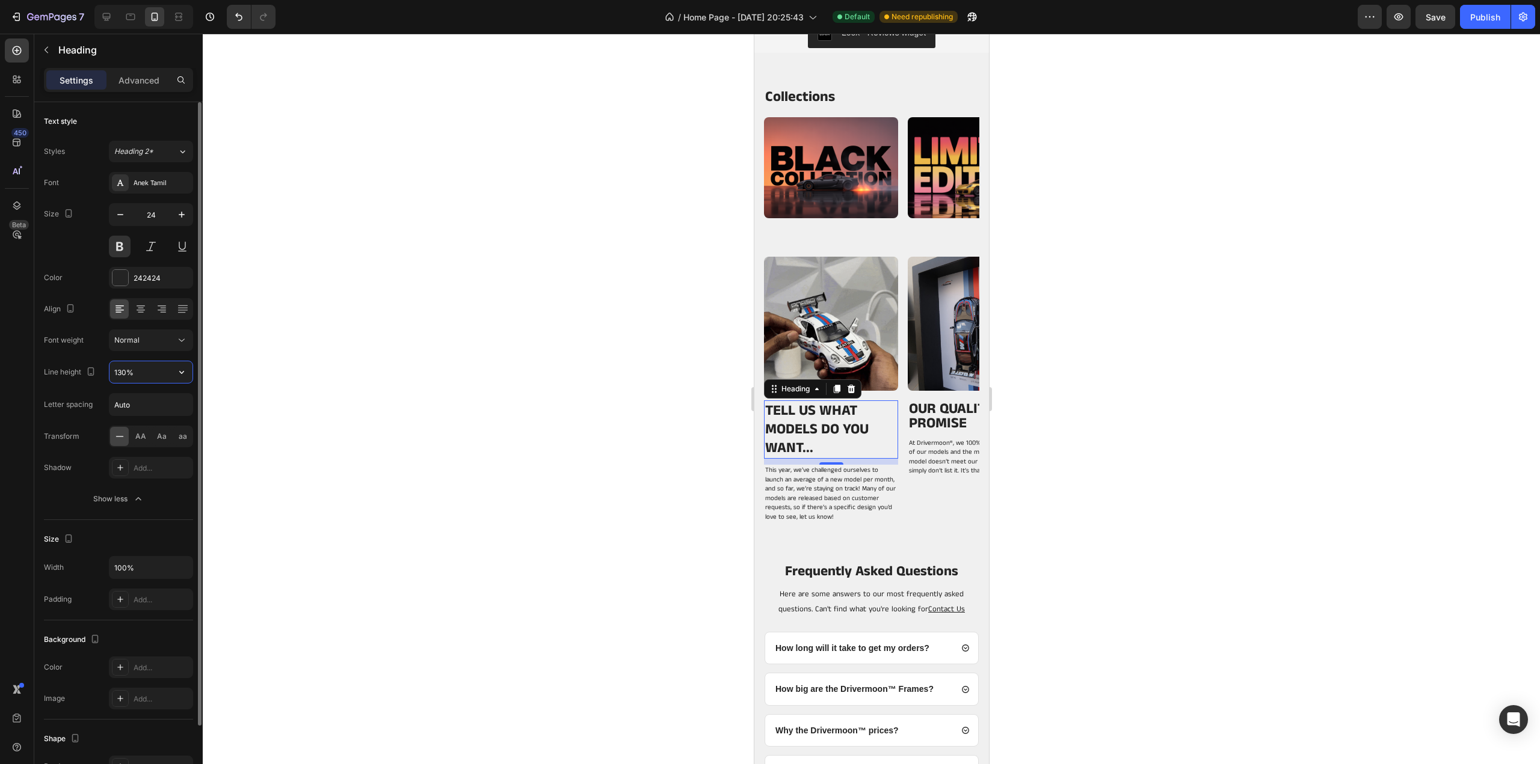
click at [170, 370] on input "130%" at bounding box center [150, 372] width 83 height 22
click at [178, 371] on icon "button" at bounding box center [182, 372] width 12 height 12
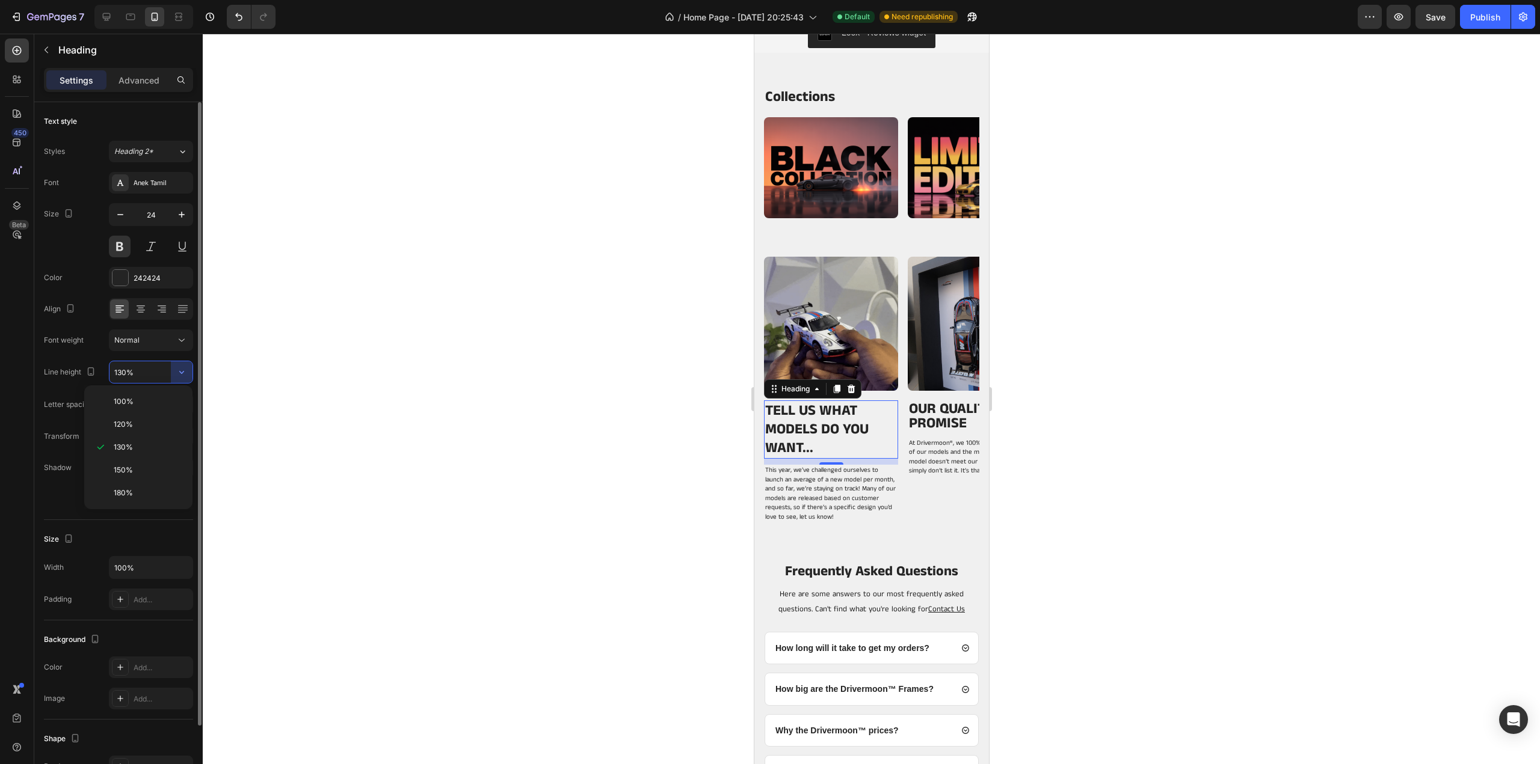
click at [143, 398] on p "100%" at bounding box center [148, 401] width 69 height 11
type input "100%"
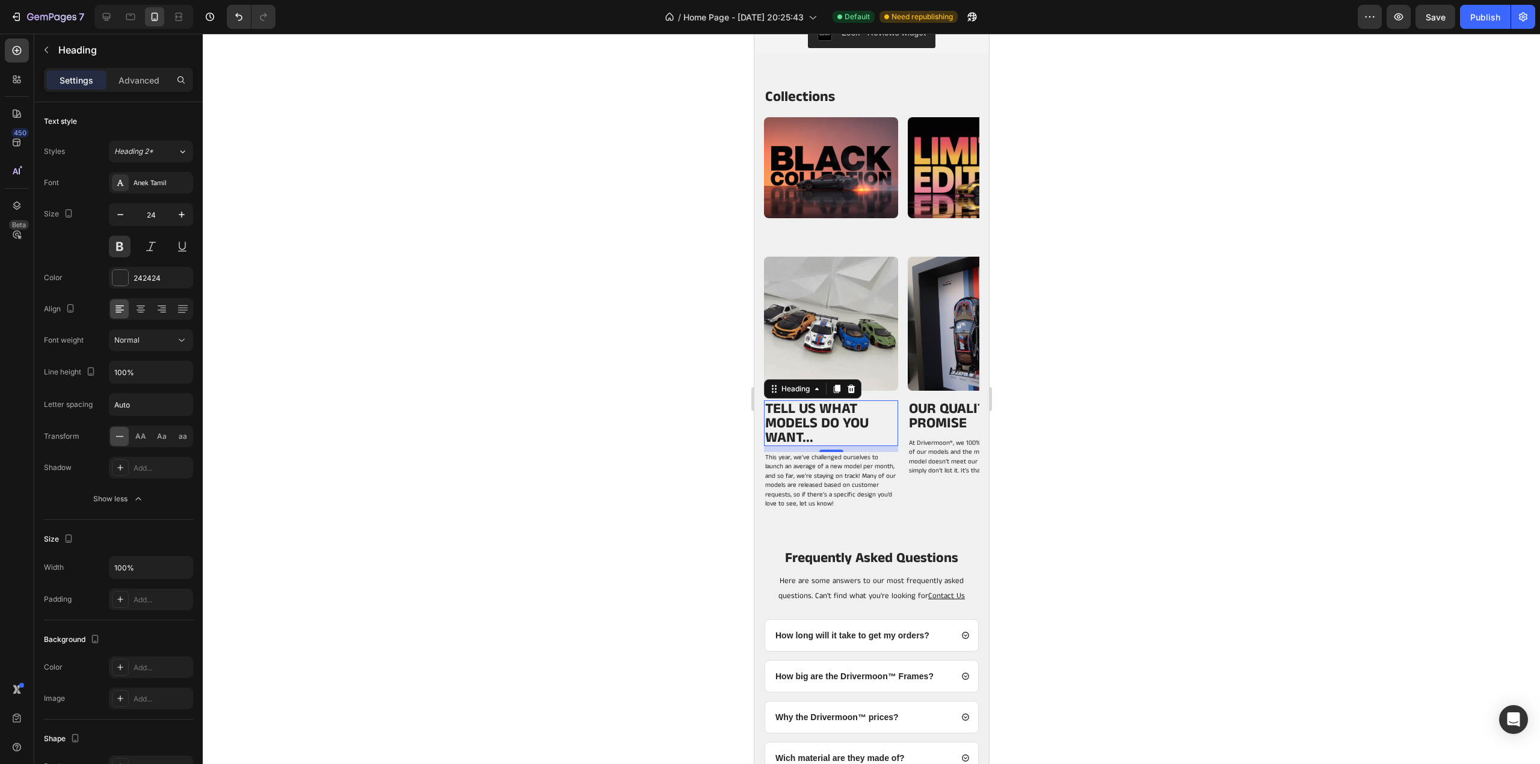
click at [333, 283] on div at bounding box center [871, 399] width 1337 height 731
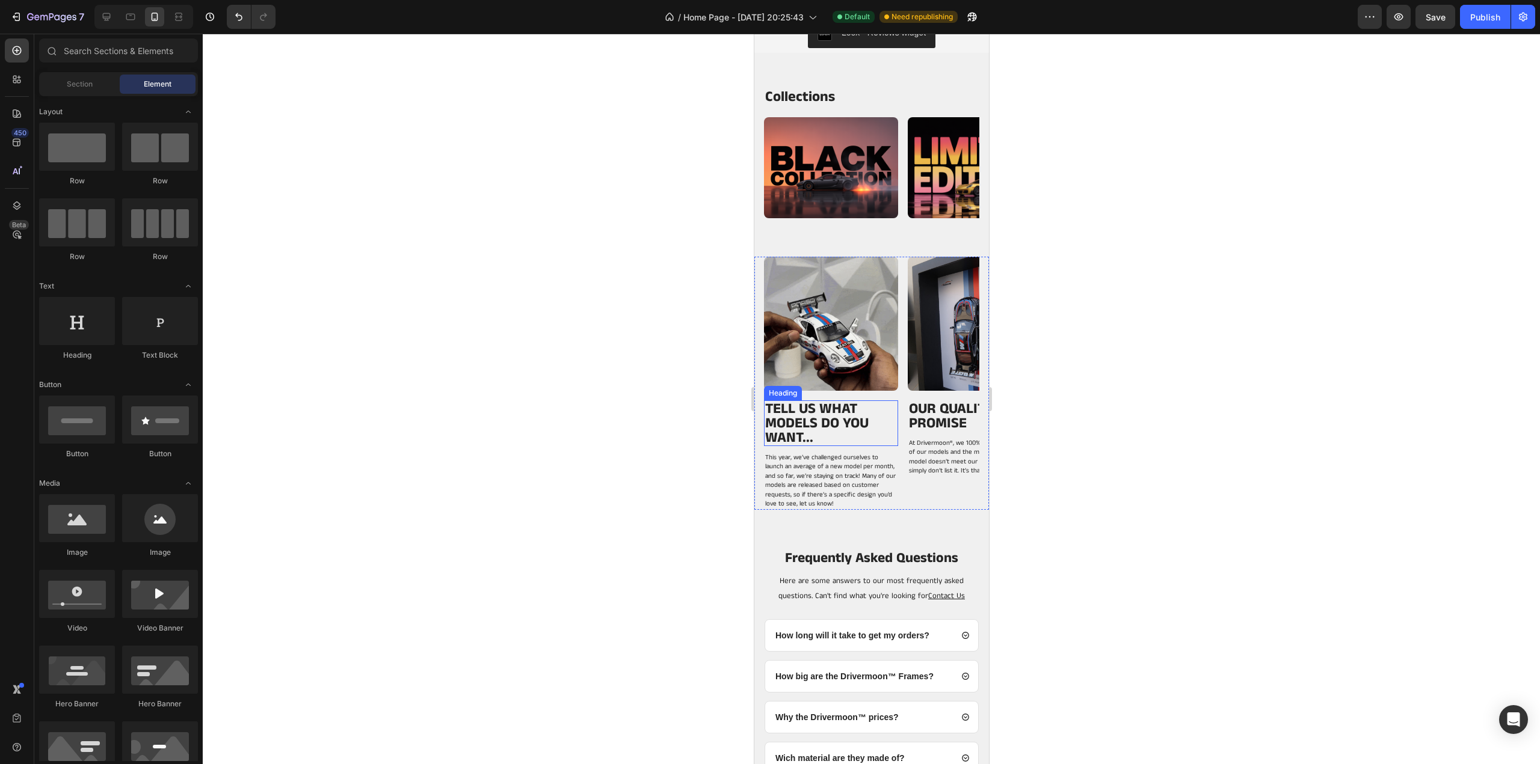
click at [829, 435] on h2 "TELL US WHAT MODELS DO YOU WANT..." at bounding box center [825, 424] width 125 height 46
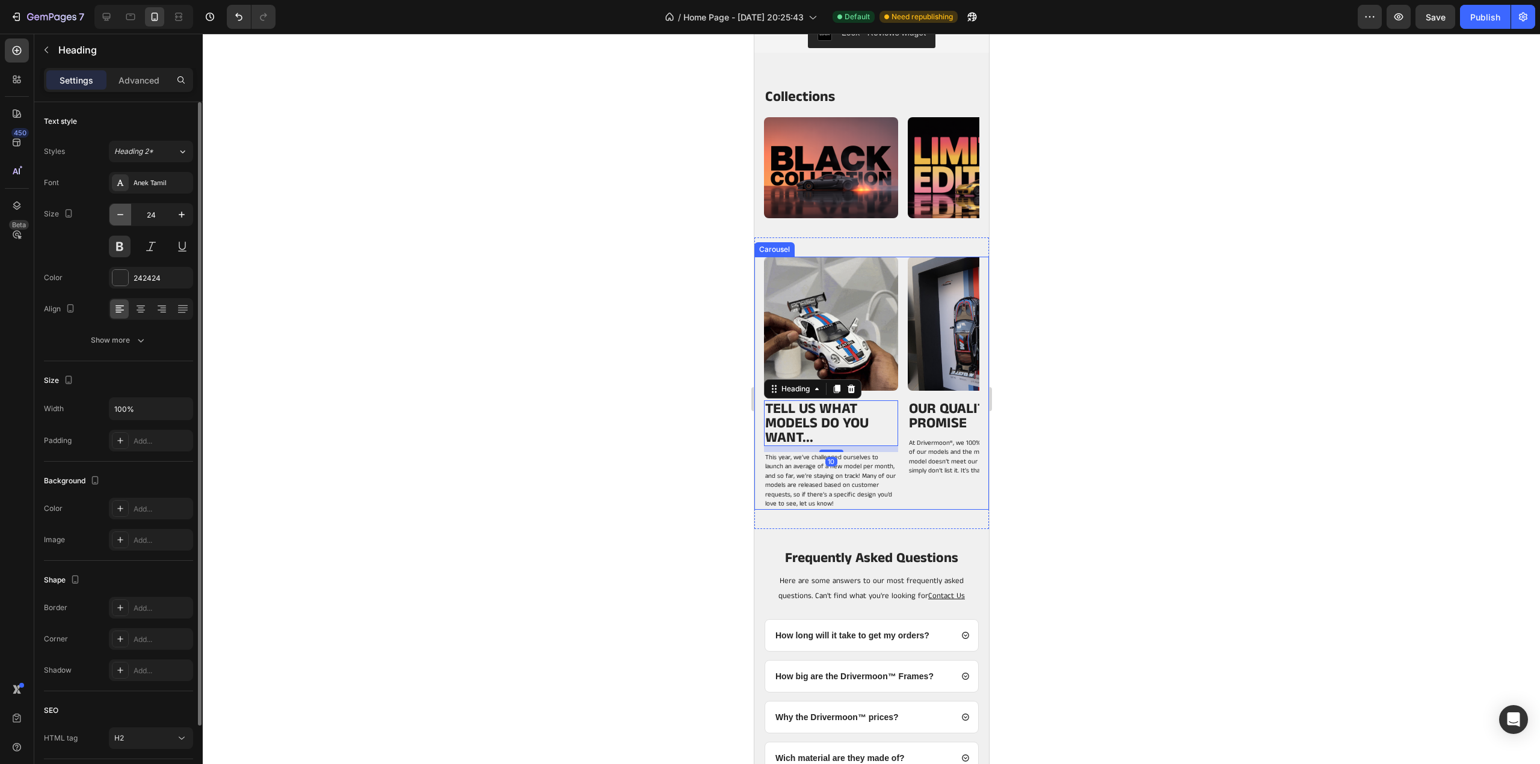
click at [124, 214] on icon "button" at bounding box center [120, 215] width 12 height 12
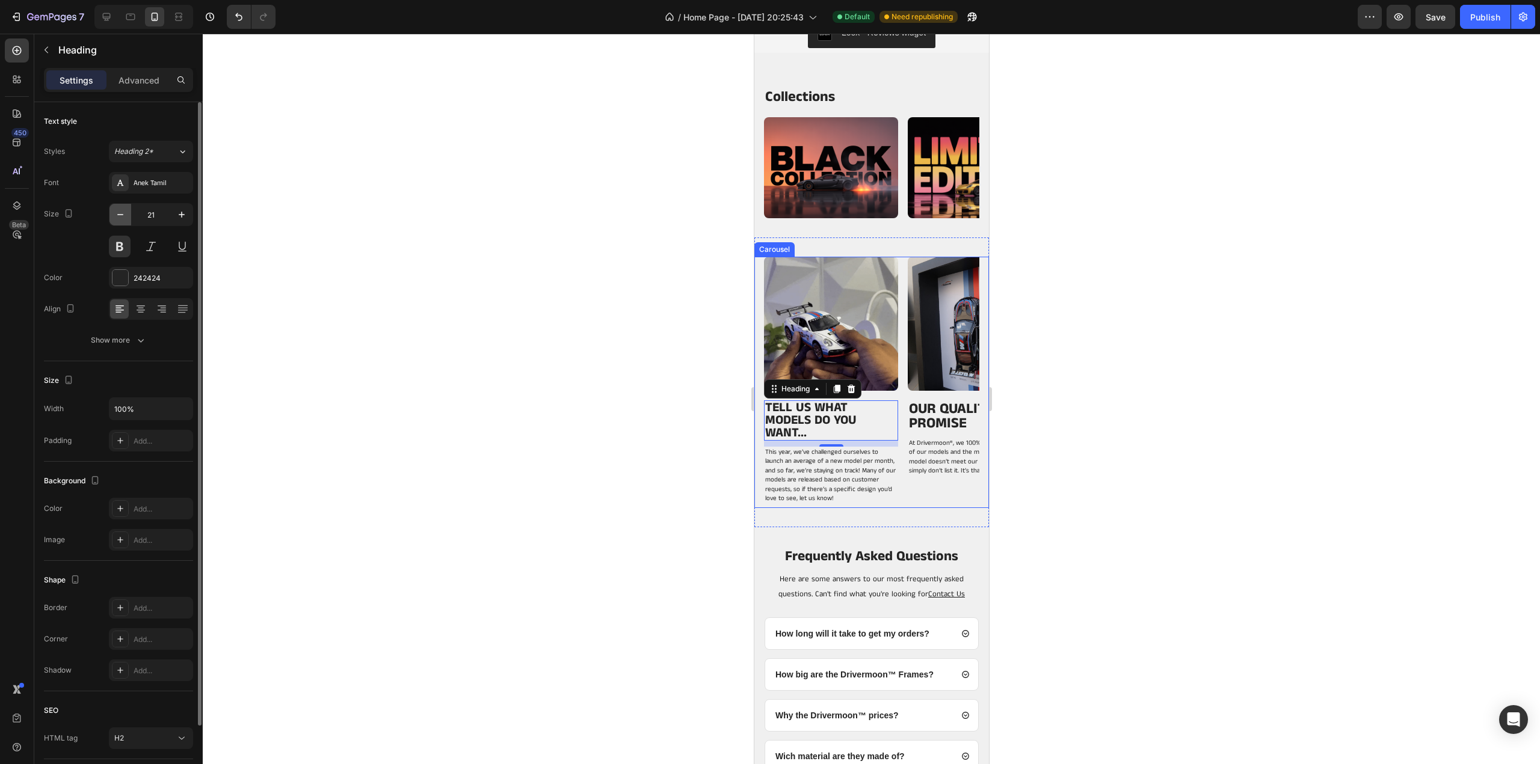
click at [124, 214] on icon "button" at bounding box center [120, 215] width 12 height 12
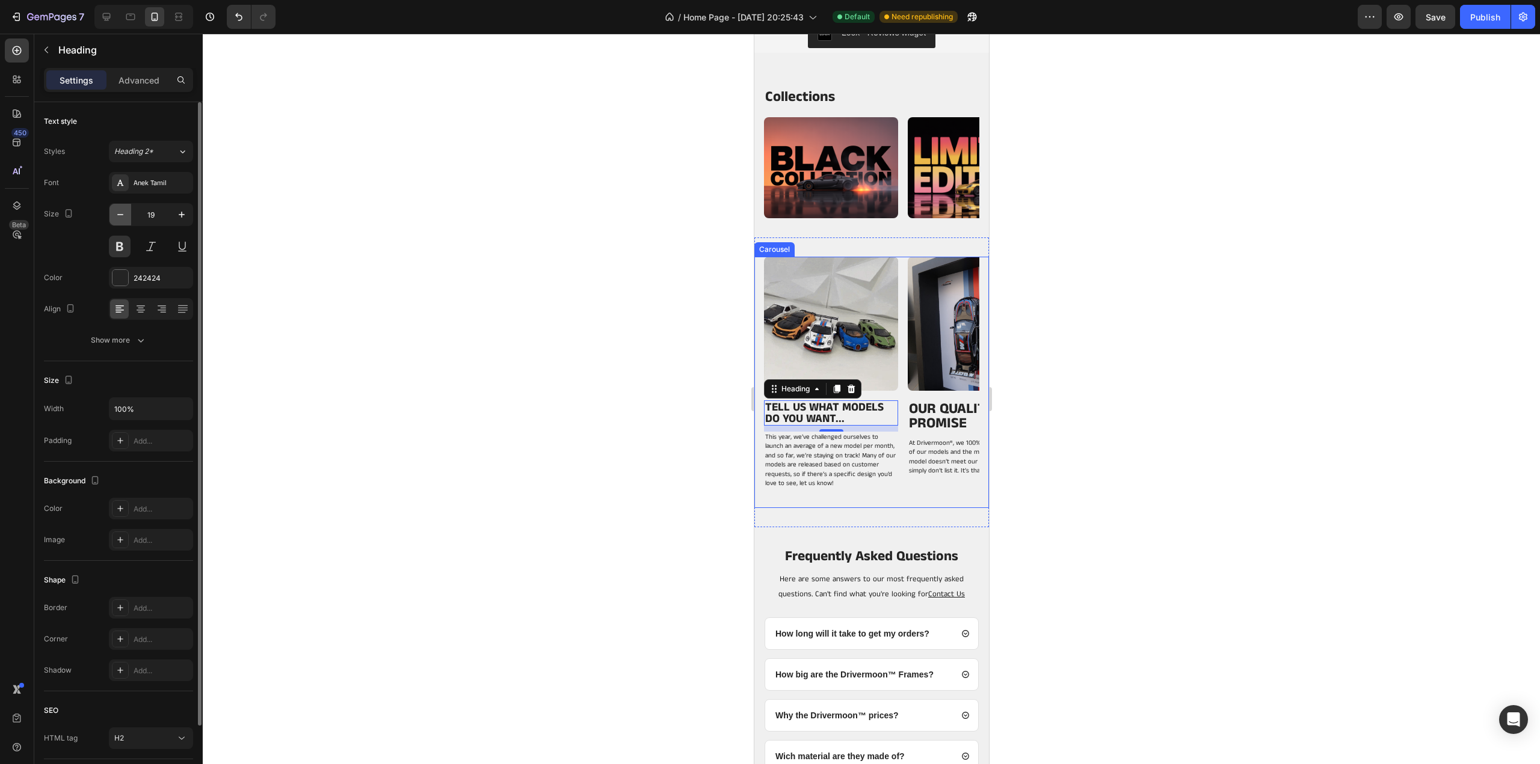
click at [124, 212] on icon "button" at bounding box center [120, 215] width 12 height 12
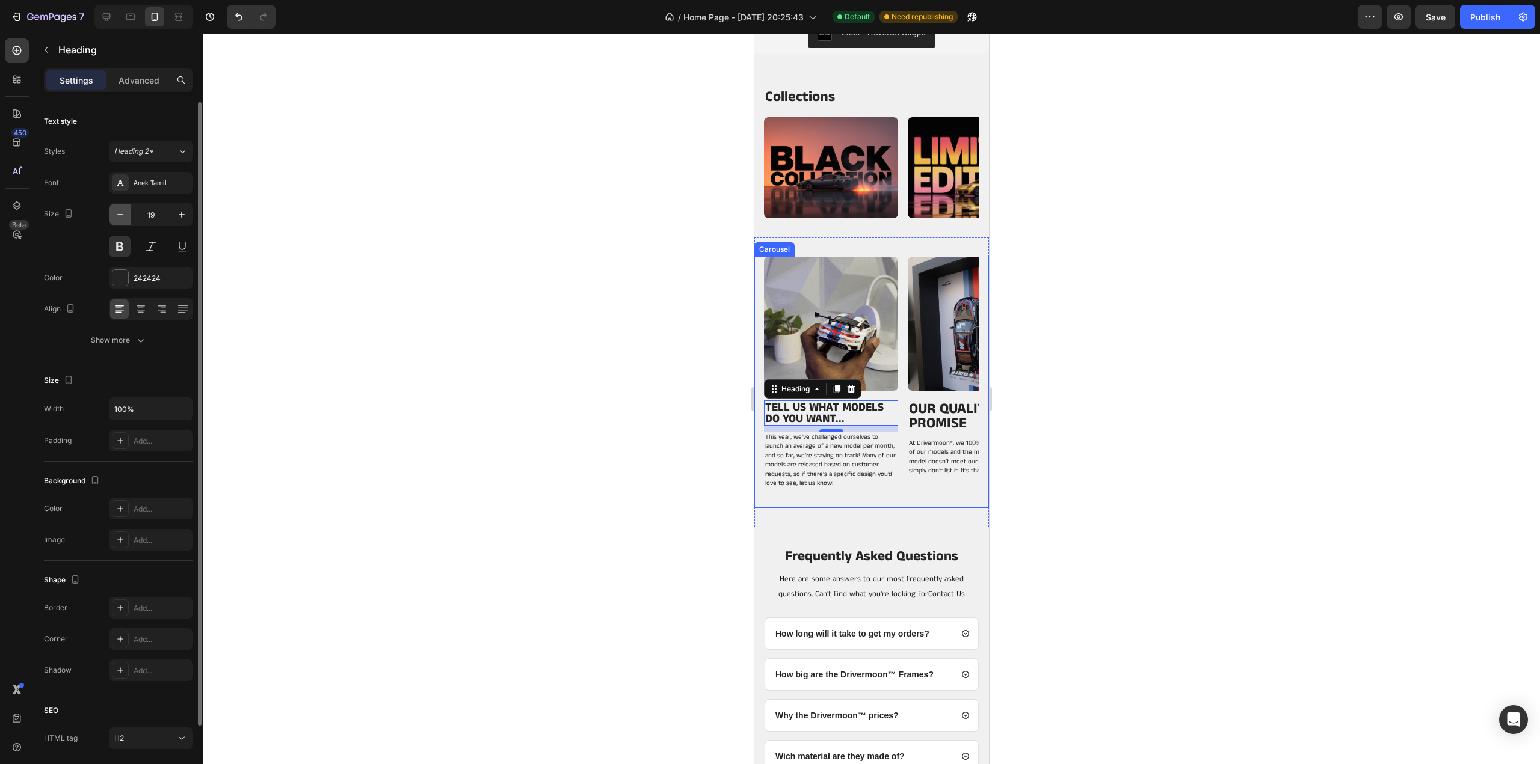
type input "18"
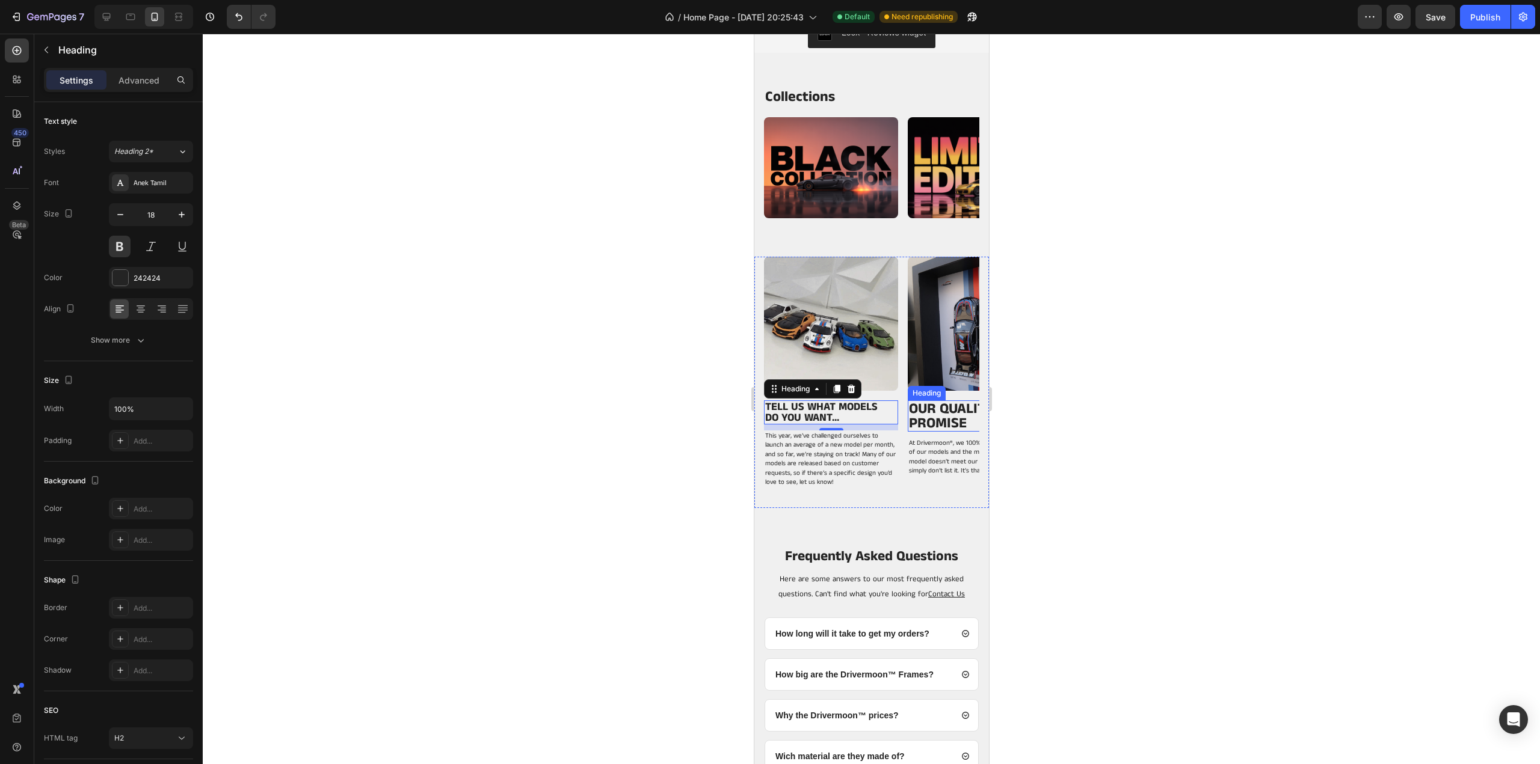
click at [932, 413] on h2 "OUR QUALITY PROMISE" at bounding box center [969, 416] width 125 height 31
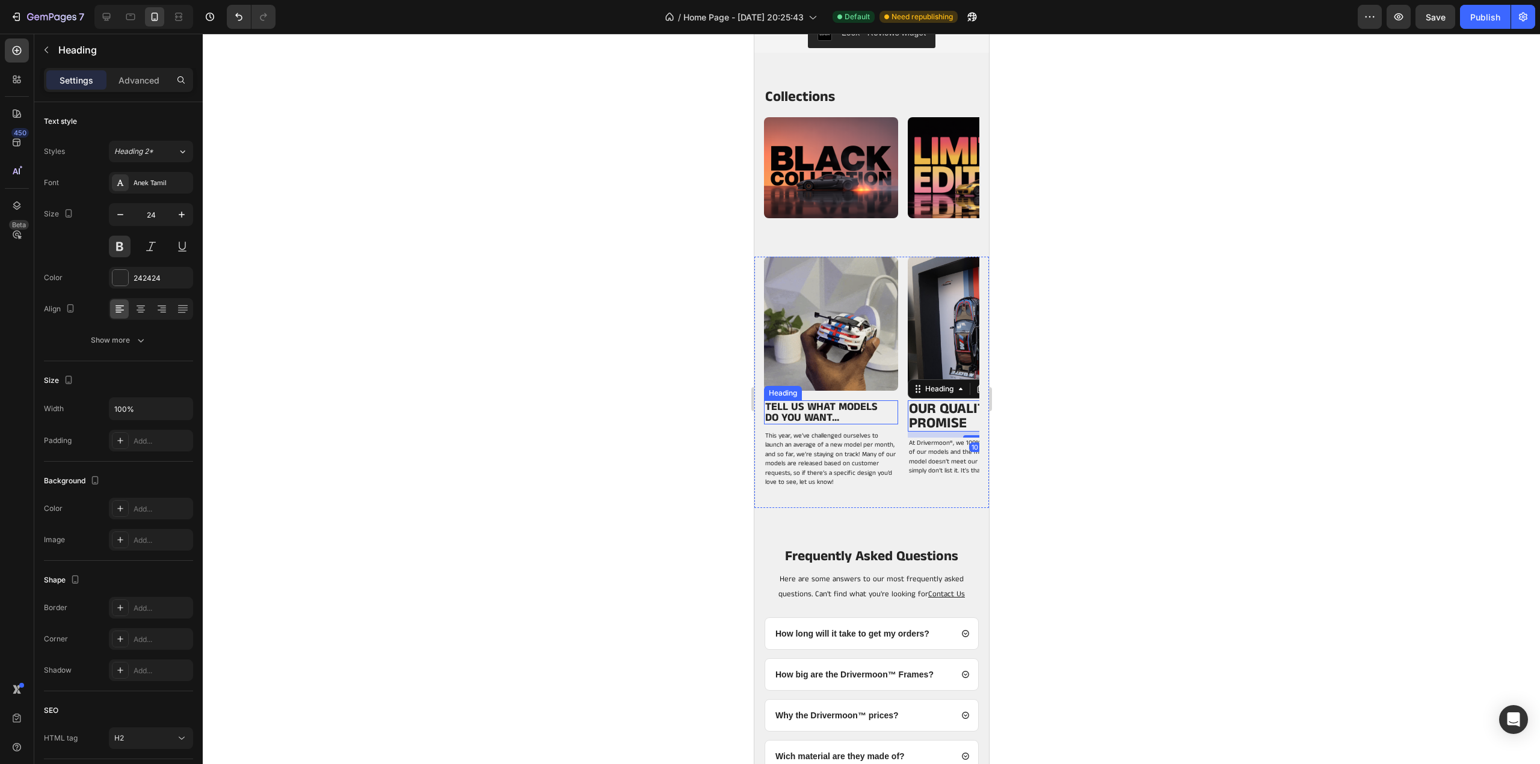
click at [838, 416] on h2 "TELL US WHAT MODELS DO YOU WANT..." at bounding box center [825, 413] width 125 height 24
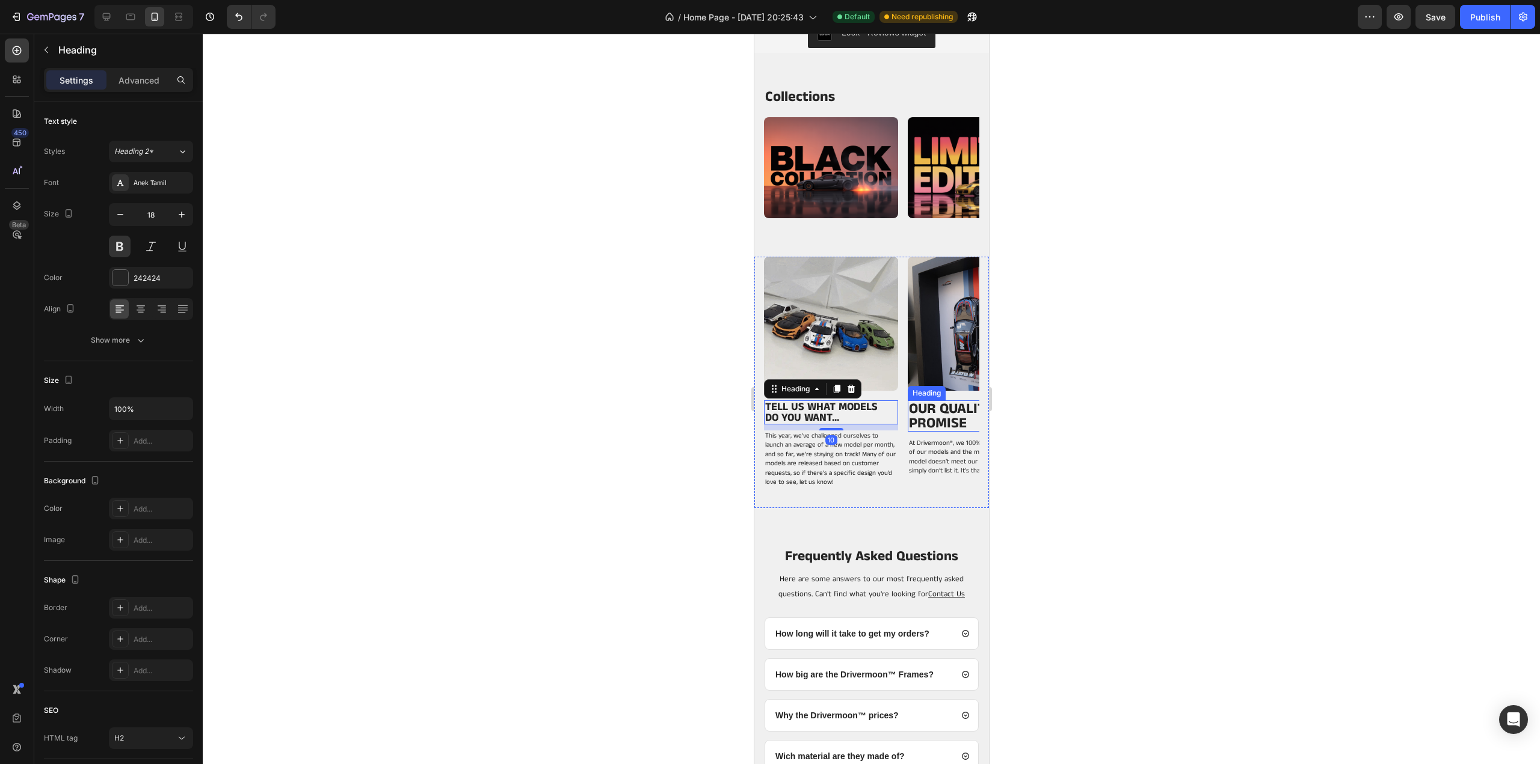
click at [946, 414] on h2 "OUR QUALITY PROMISE" at bounding box center [969, 416] width 125 height 31
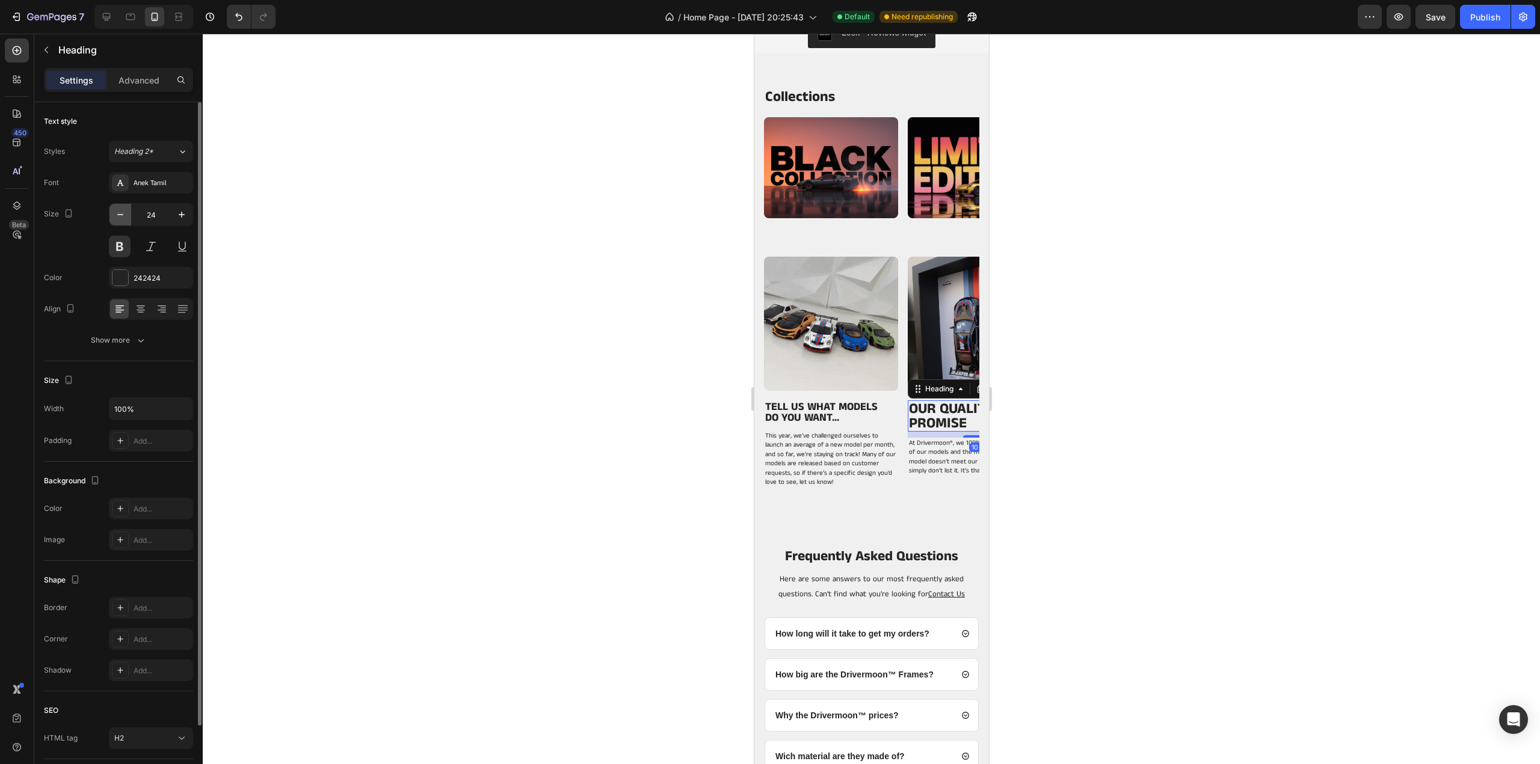
click at [115, 215] on icon "button" at bounding box center [120, 215] width 12 height 12
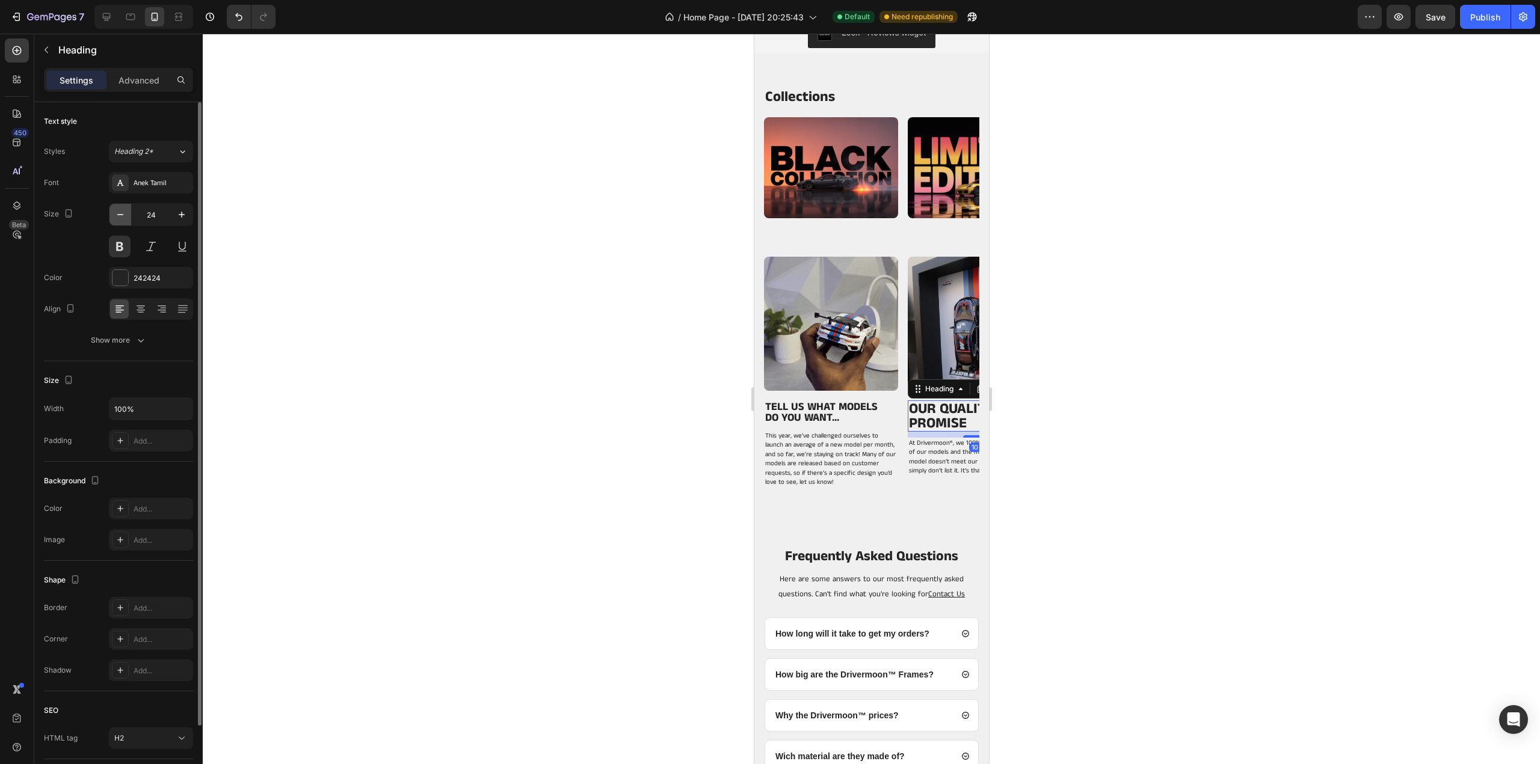
click at [115, 215] on icon "button" at bounding box center [120, 215] width 12 height 12
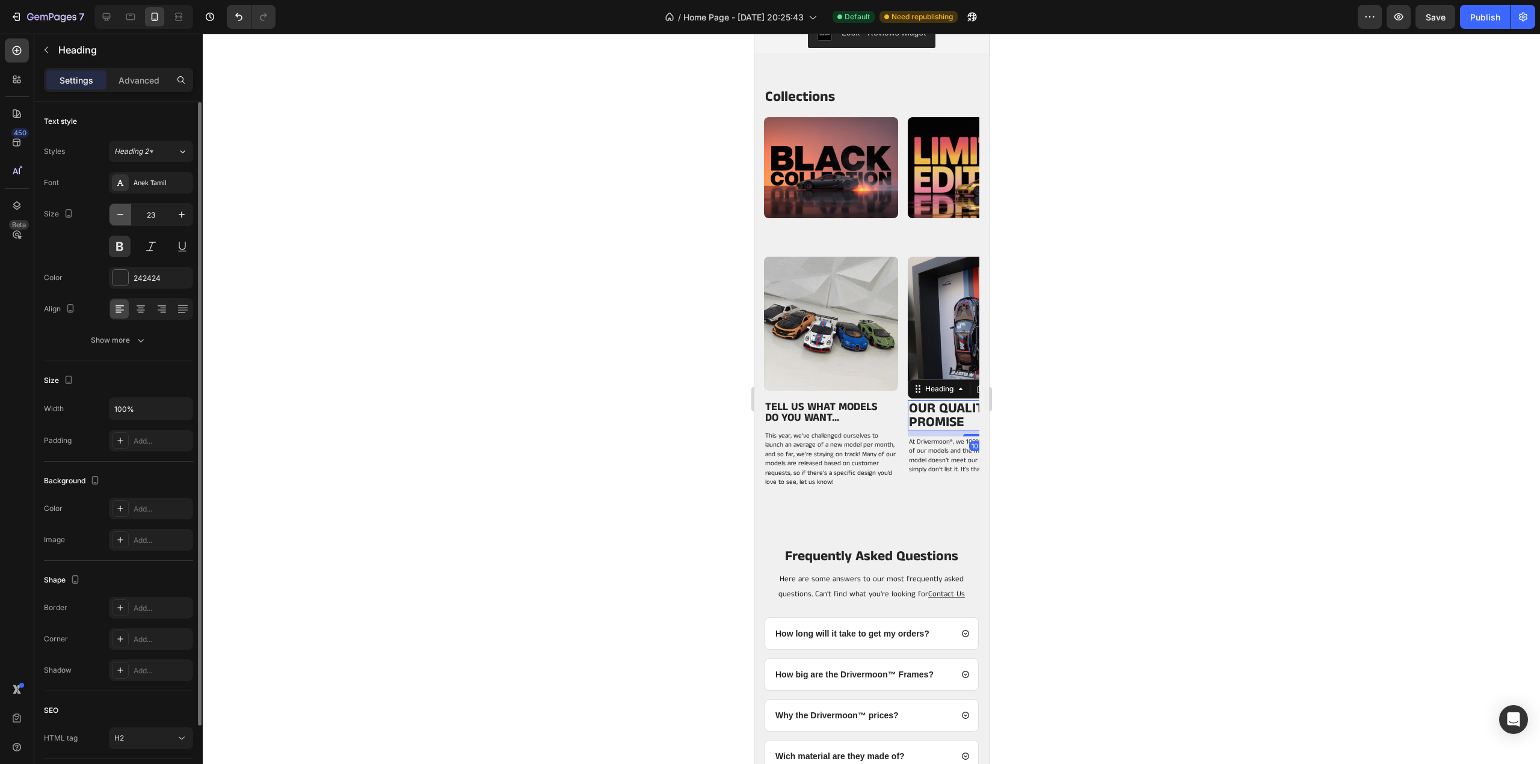
click at [115, 215] on icon "button" at bounding box center [120, 215] width 12 height 12
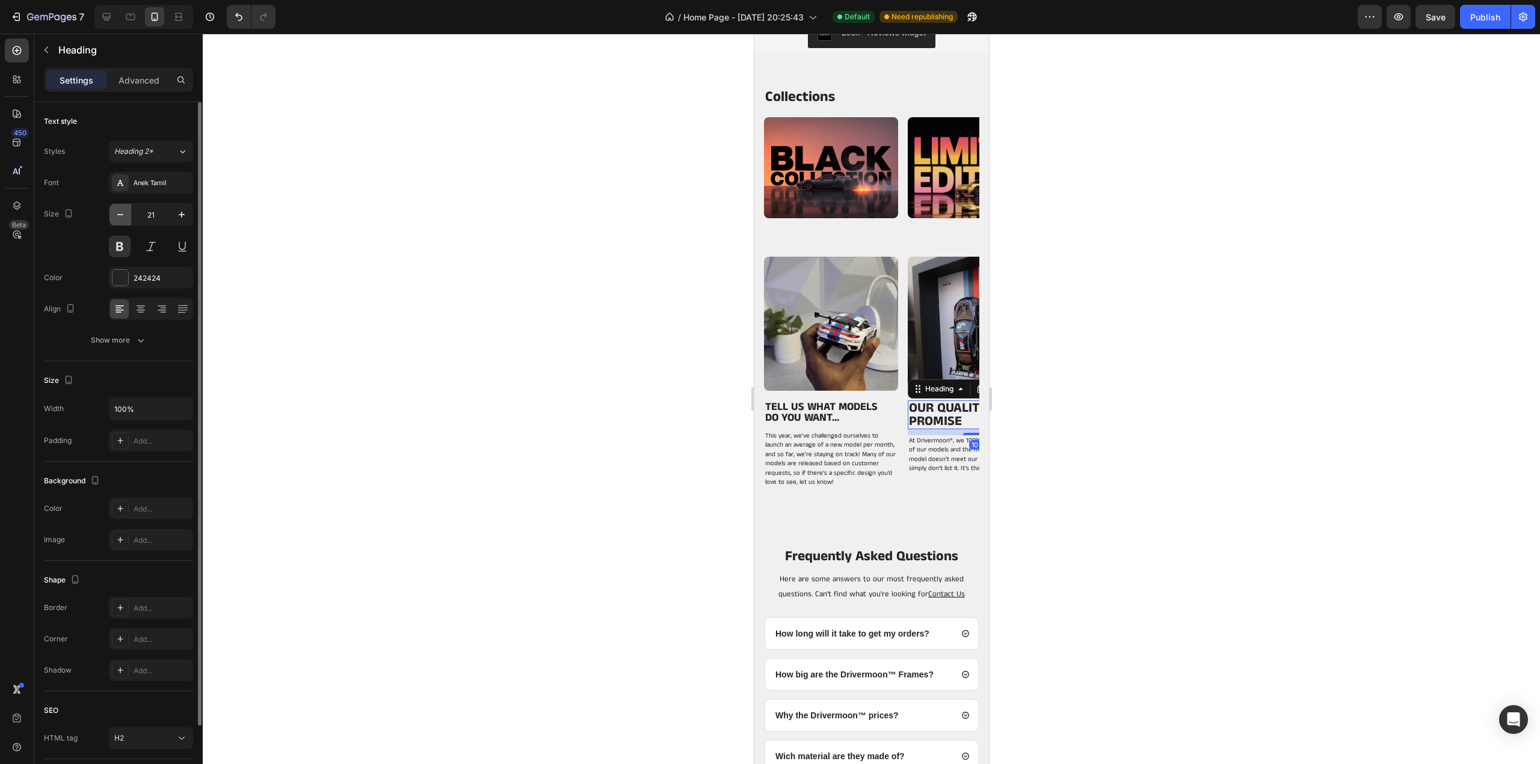
click at [115, 215] on icon "button" at bounding box center [120, 215] width 12 height 12
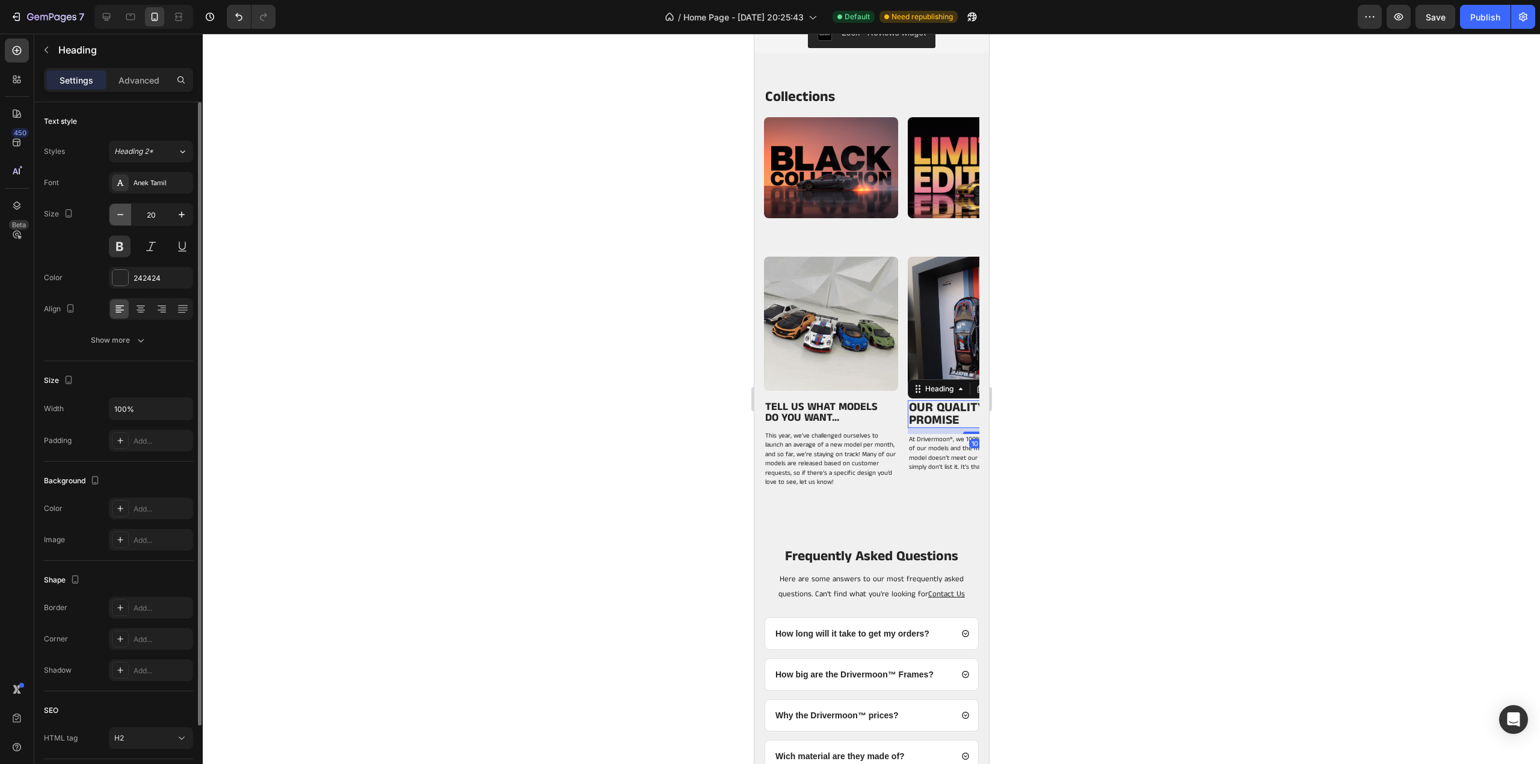
click at [115, 215] on icon "button" at bounding box center [120, 215] width 12 height 12
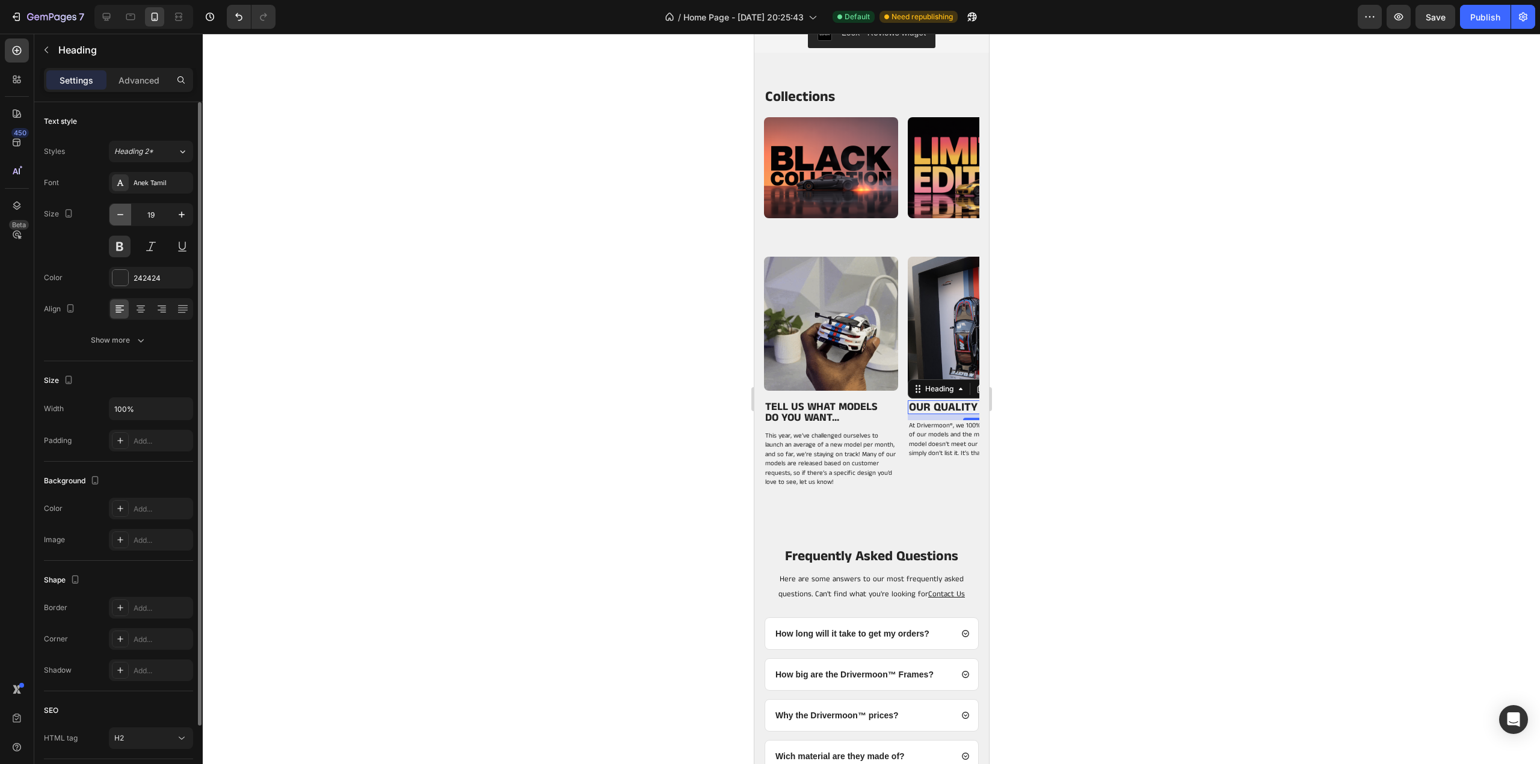
click at [115, 215] on icon "button" at bounding box center [120, 215] width 12 height 12
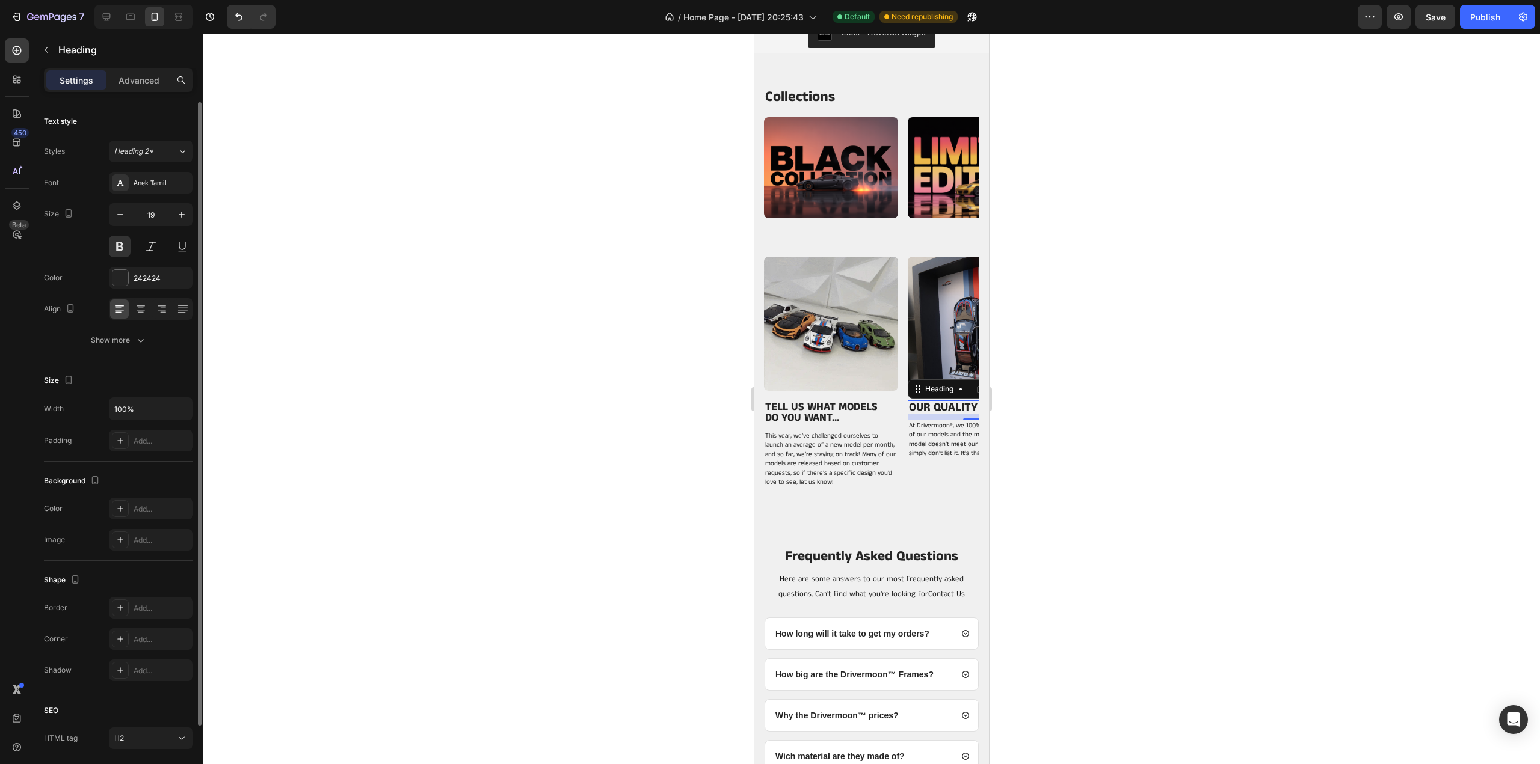
type input "18"
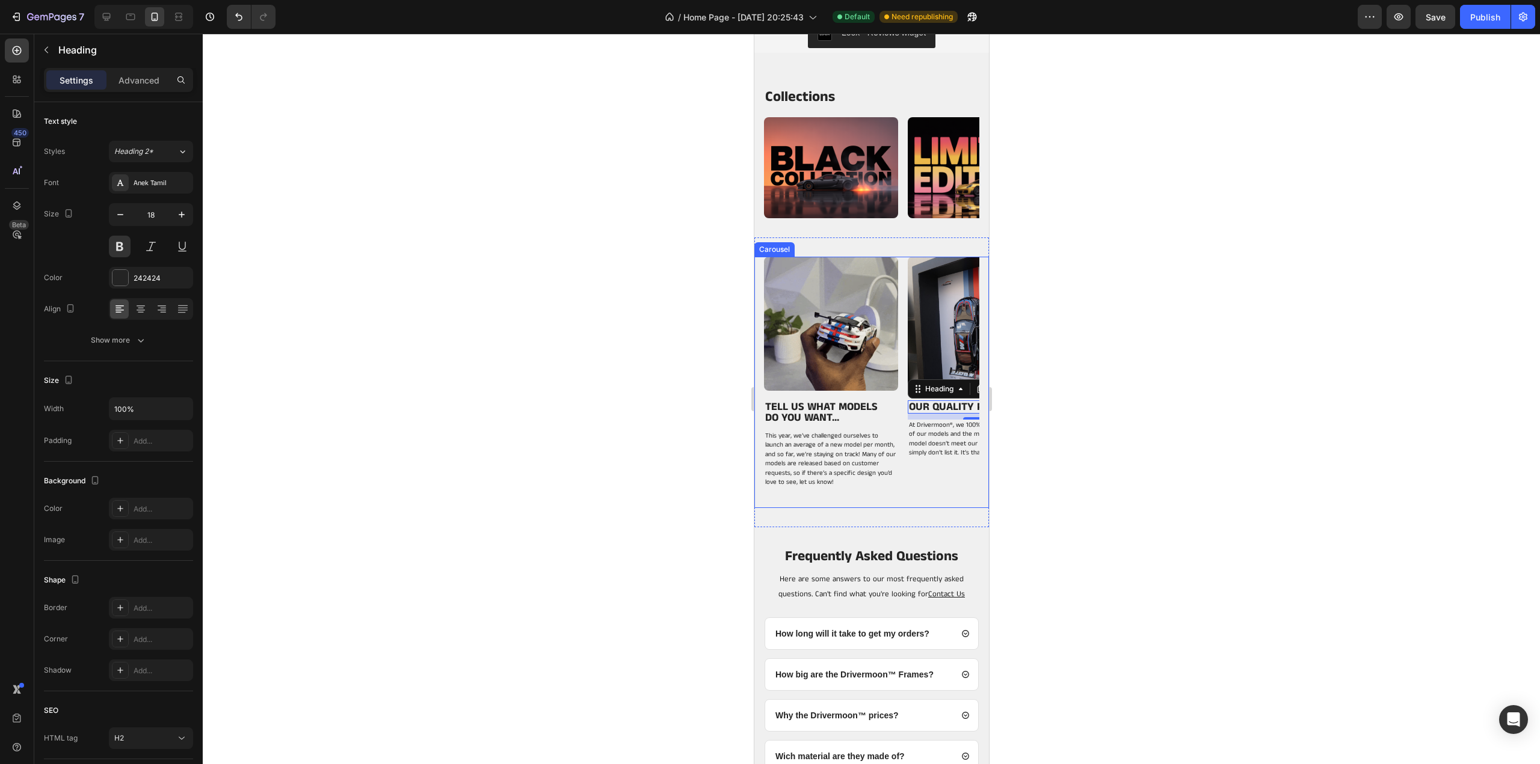
click at [932, 475] on div "Image OUR QUALITY PROMISE Heading 10 At Drivermoon ® , we 100% stand by the qua…" at bounding box center [974, 383] width 134 height 252
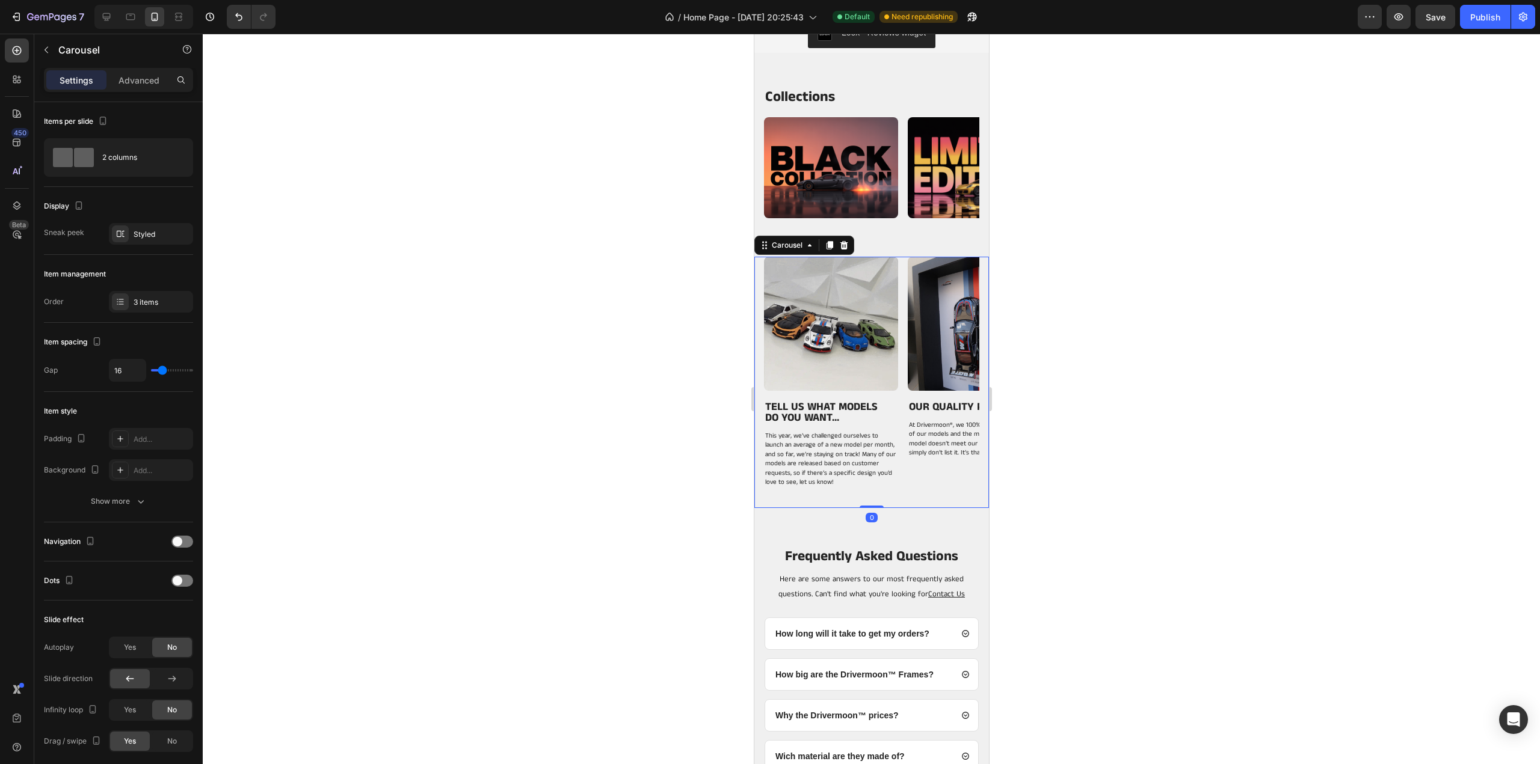
click at [900, 369] on div "Image TELL US WHAT MODELS DO YOU WANT... Heading This year, we’ve challenged ou…" at bounding box center [870, 383] width 215 height 252
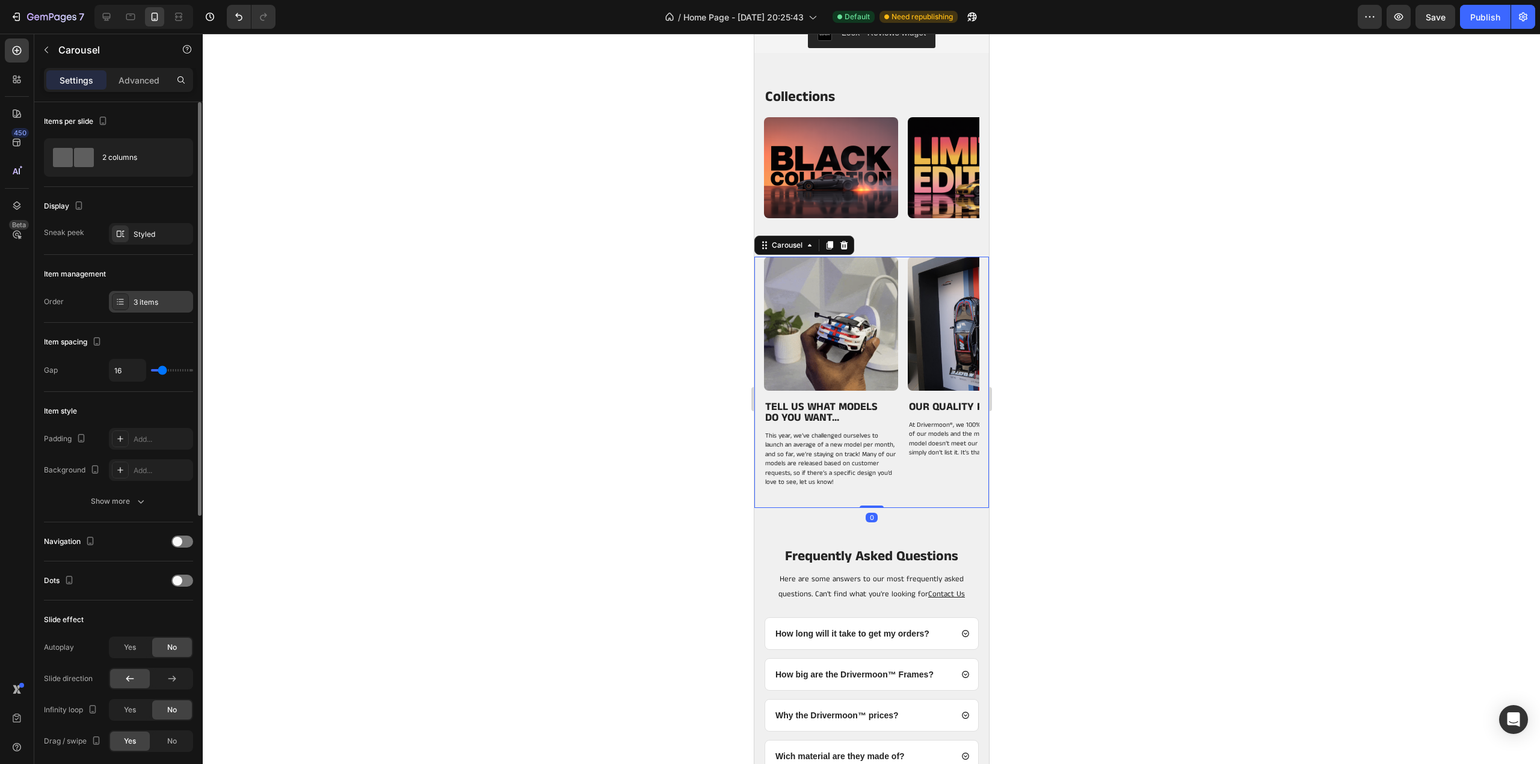
click at [141, 298] on div "3 items" at bounding box center [162, 302] width 57 height 11
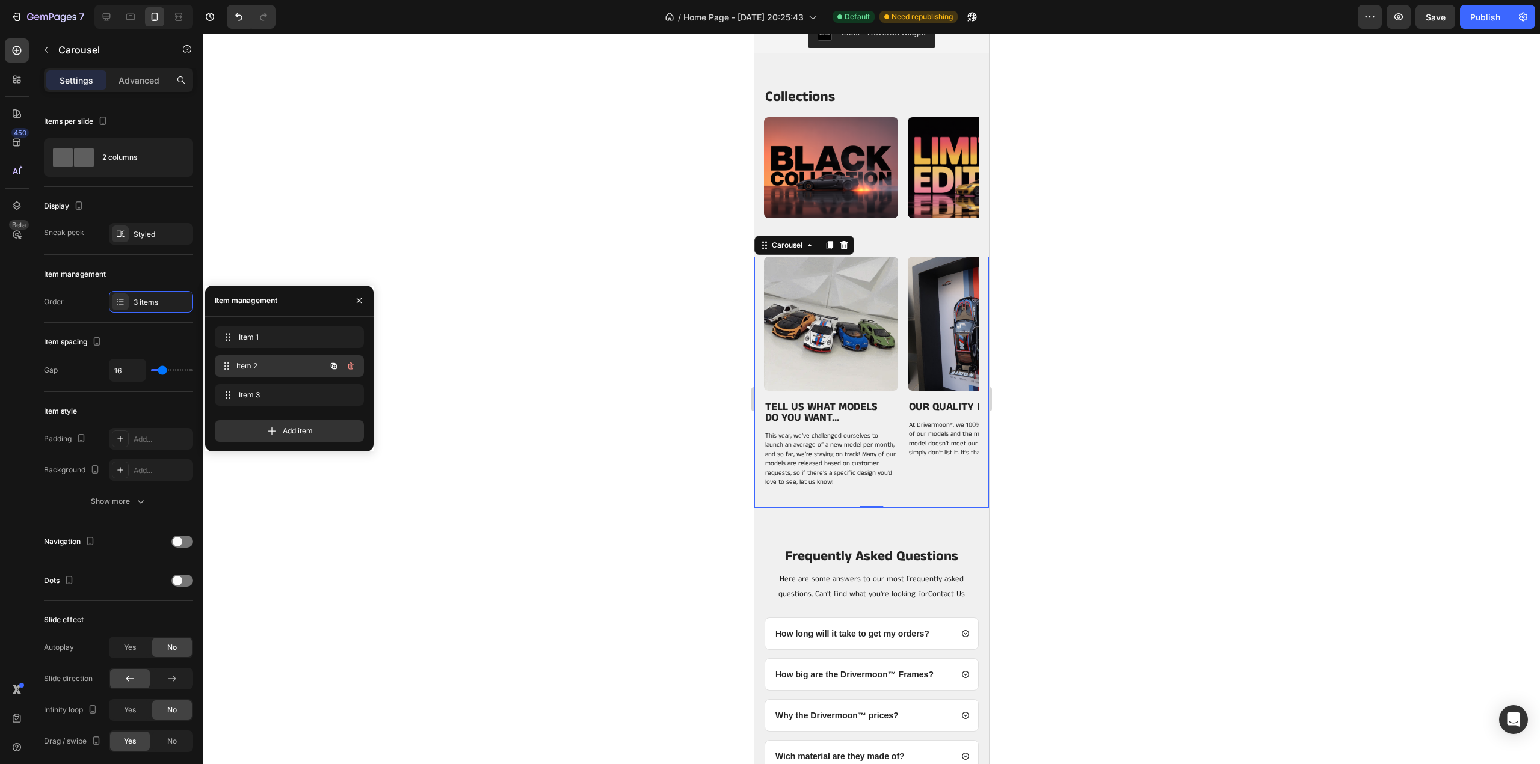
click at [259, 365] on span "Item 2" at bounding box center [280, 366] width 89 height 11
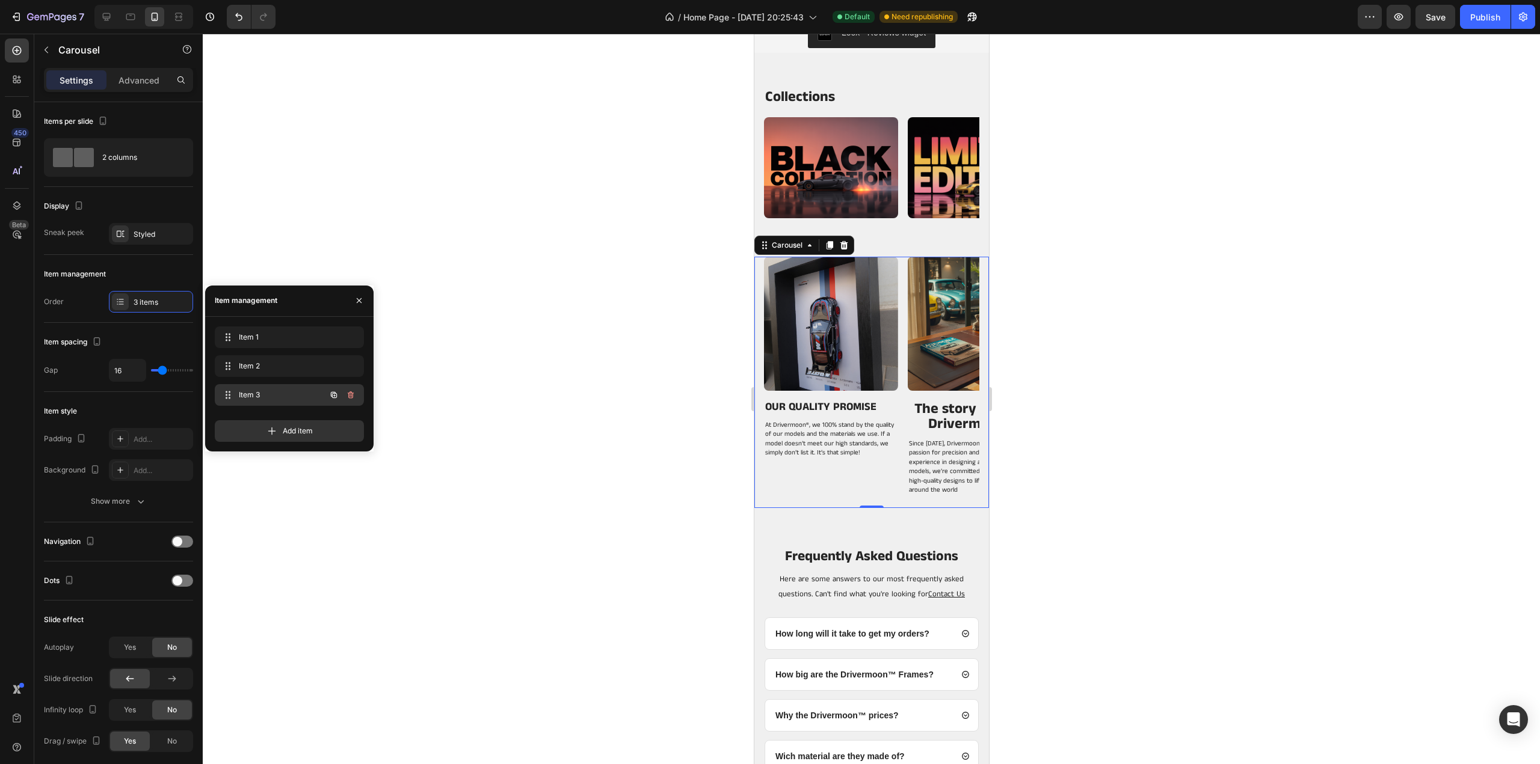
click at [245, 395] on span "Item 3" at bounding box center [273, 395] width 68 height 11
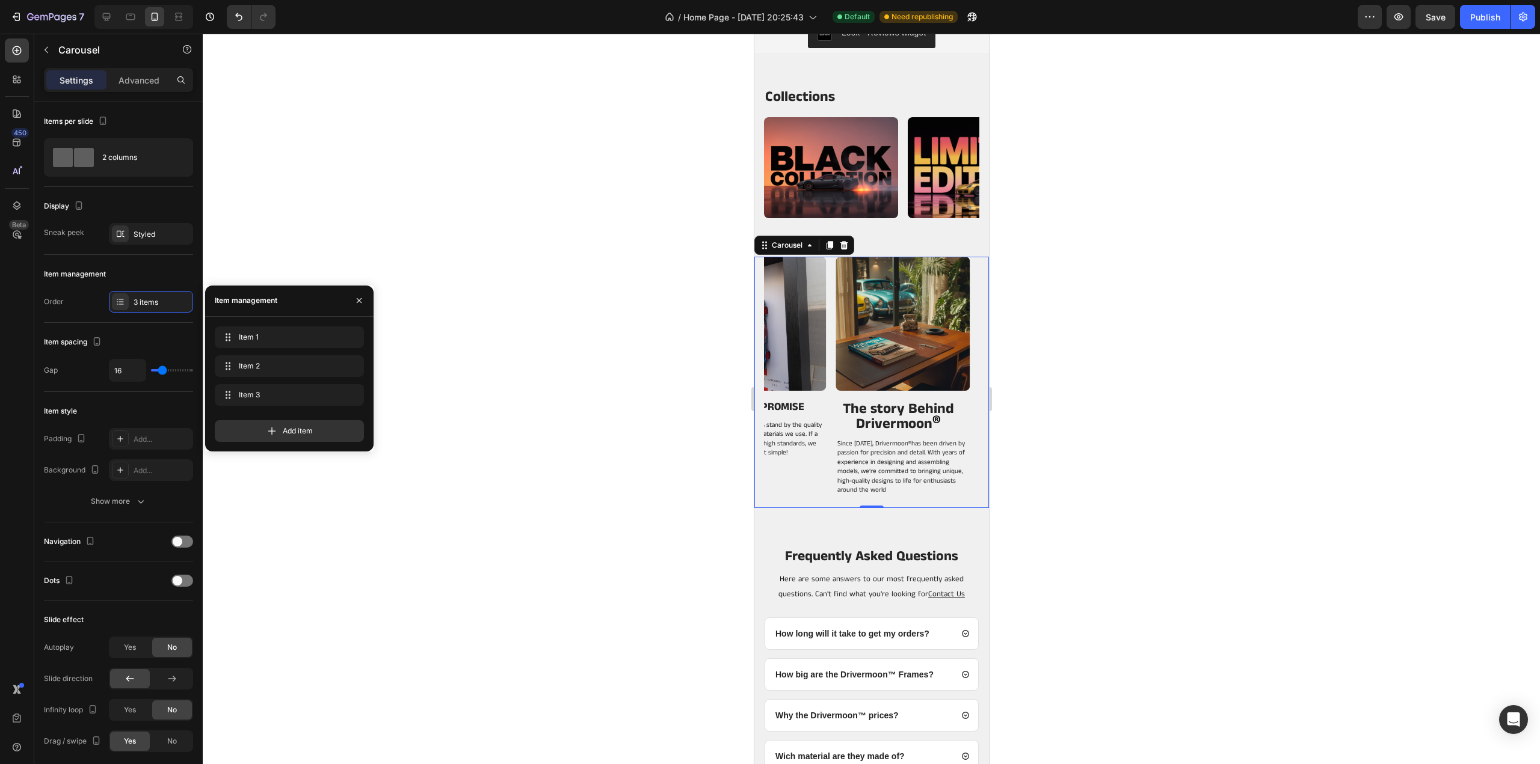
click at [860, 419] on p "The story Behind Drivermoon ®" at bounding box center [898, 416] width 122 height 29
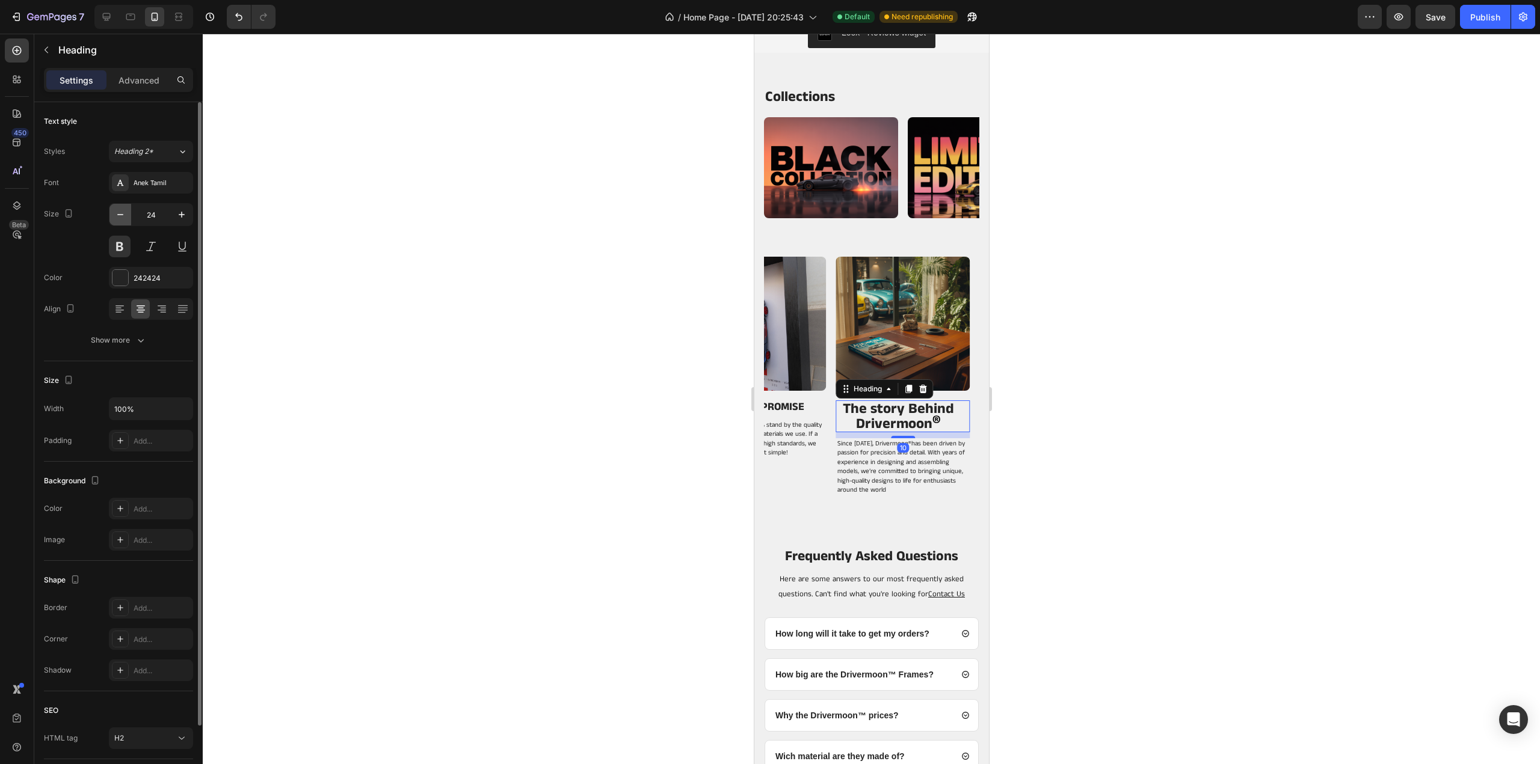
click at [123, 216] on icon "button" at bounding box center [120, 215] width 12 height 12
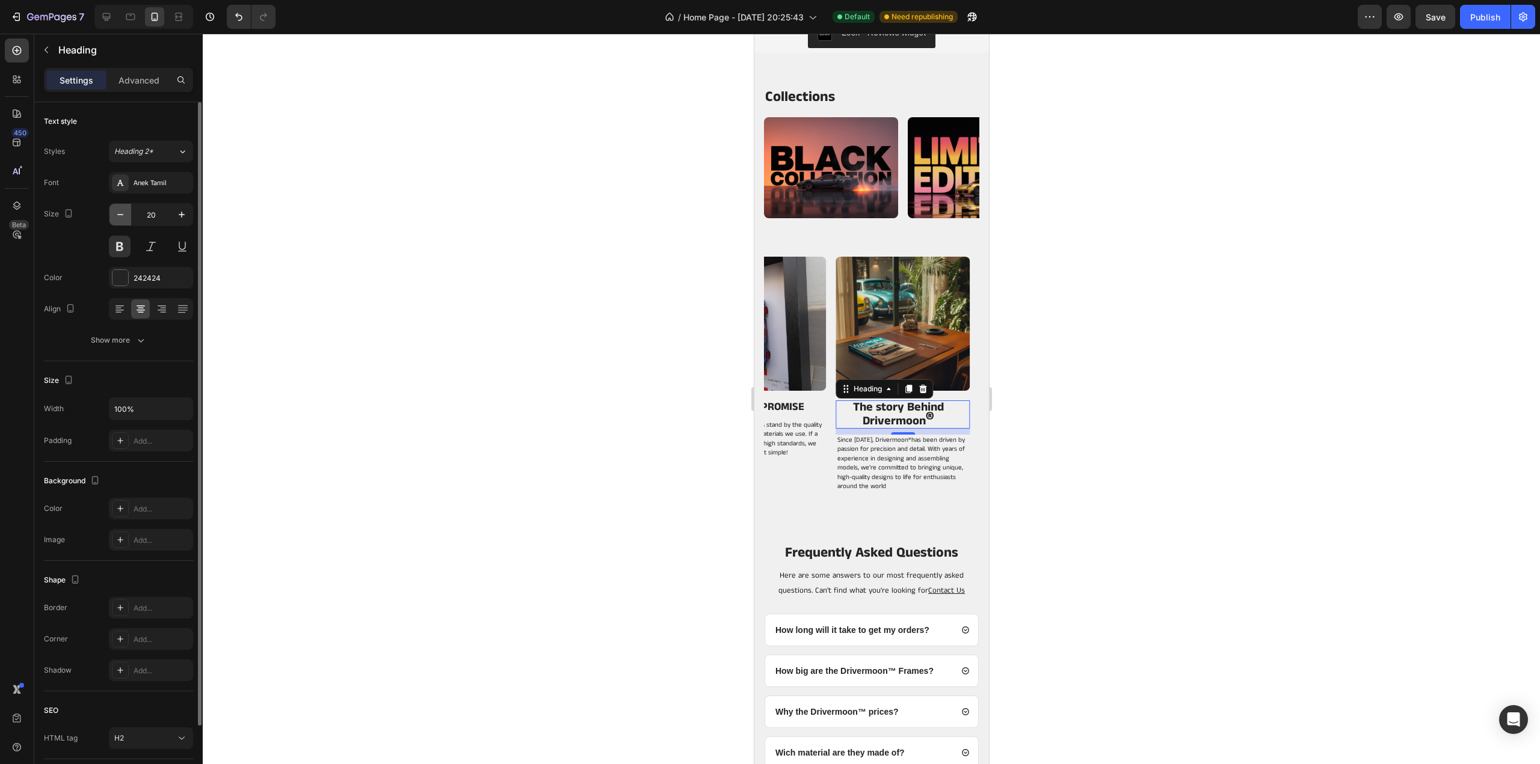
click at [123, 216] on icon "button" at bounding box center [120, 215] width 12 height 12
type input "18"
click at [1127, 352] on div at bounding box center [871, 399] width 1337 height 731
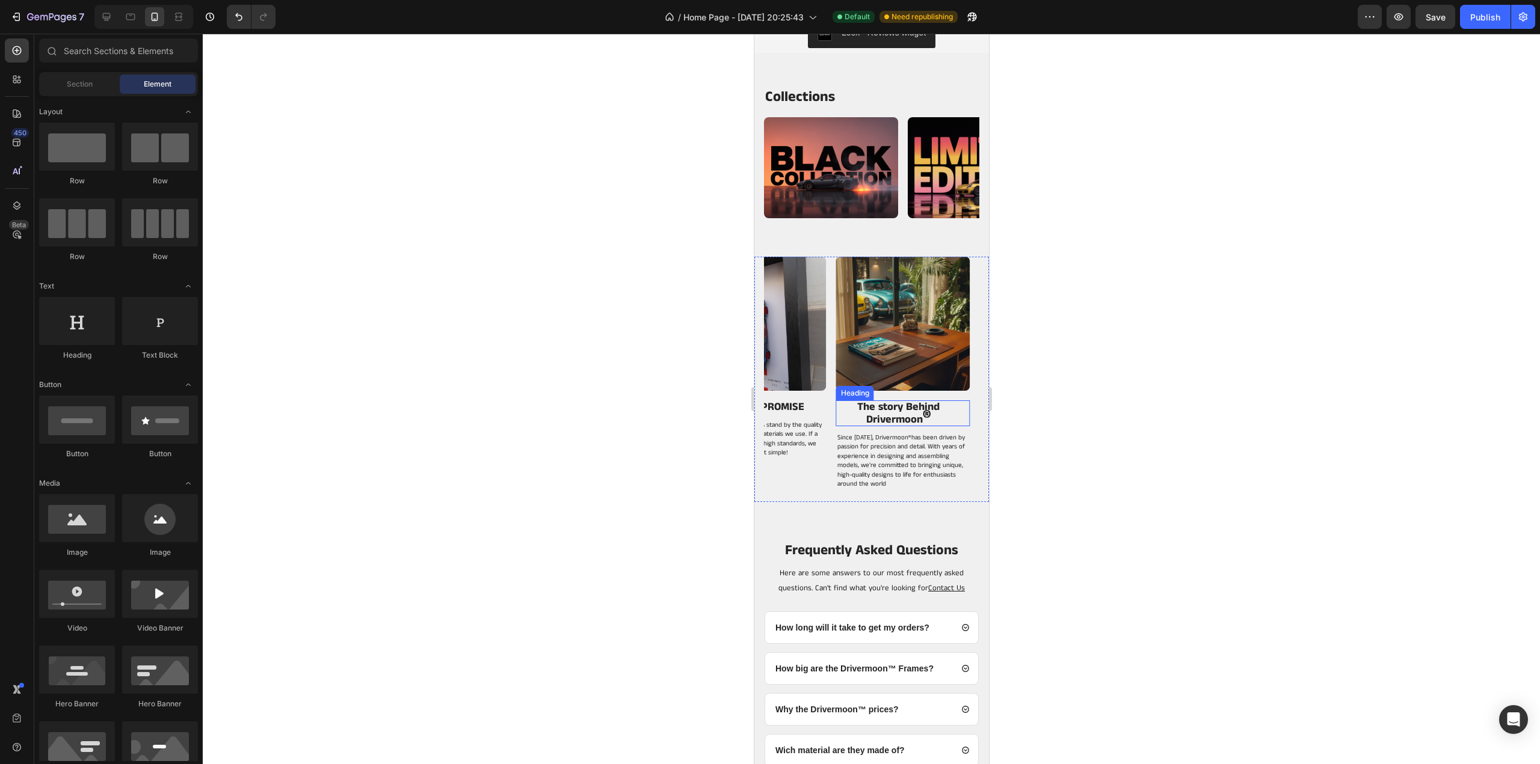
click at [926, 422] on strong "®" at bounding box center [926, 417] width 8 height 27
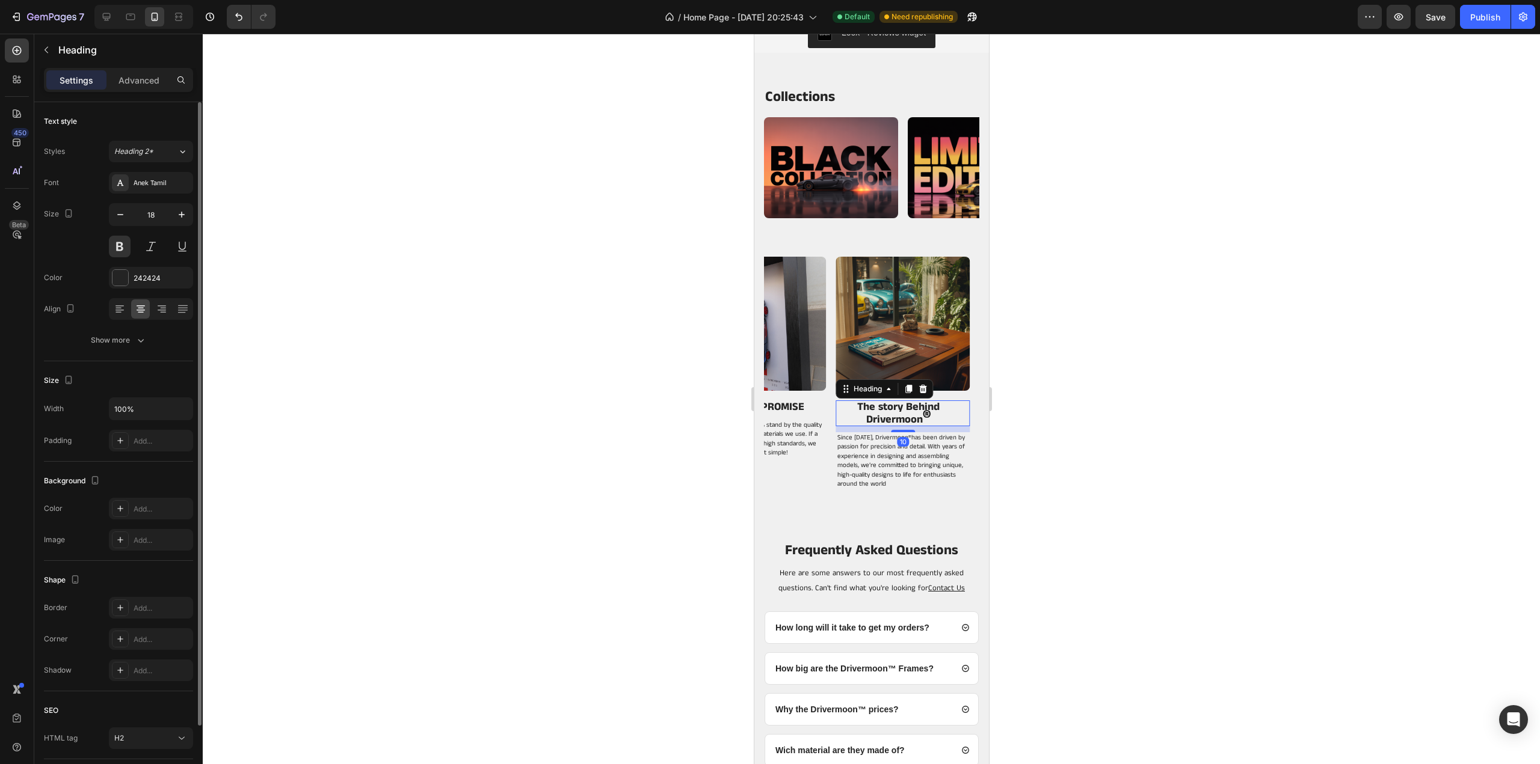
scroll to position [82, 0]
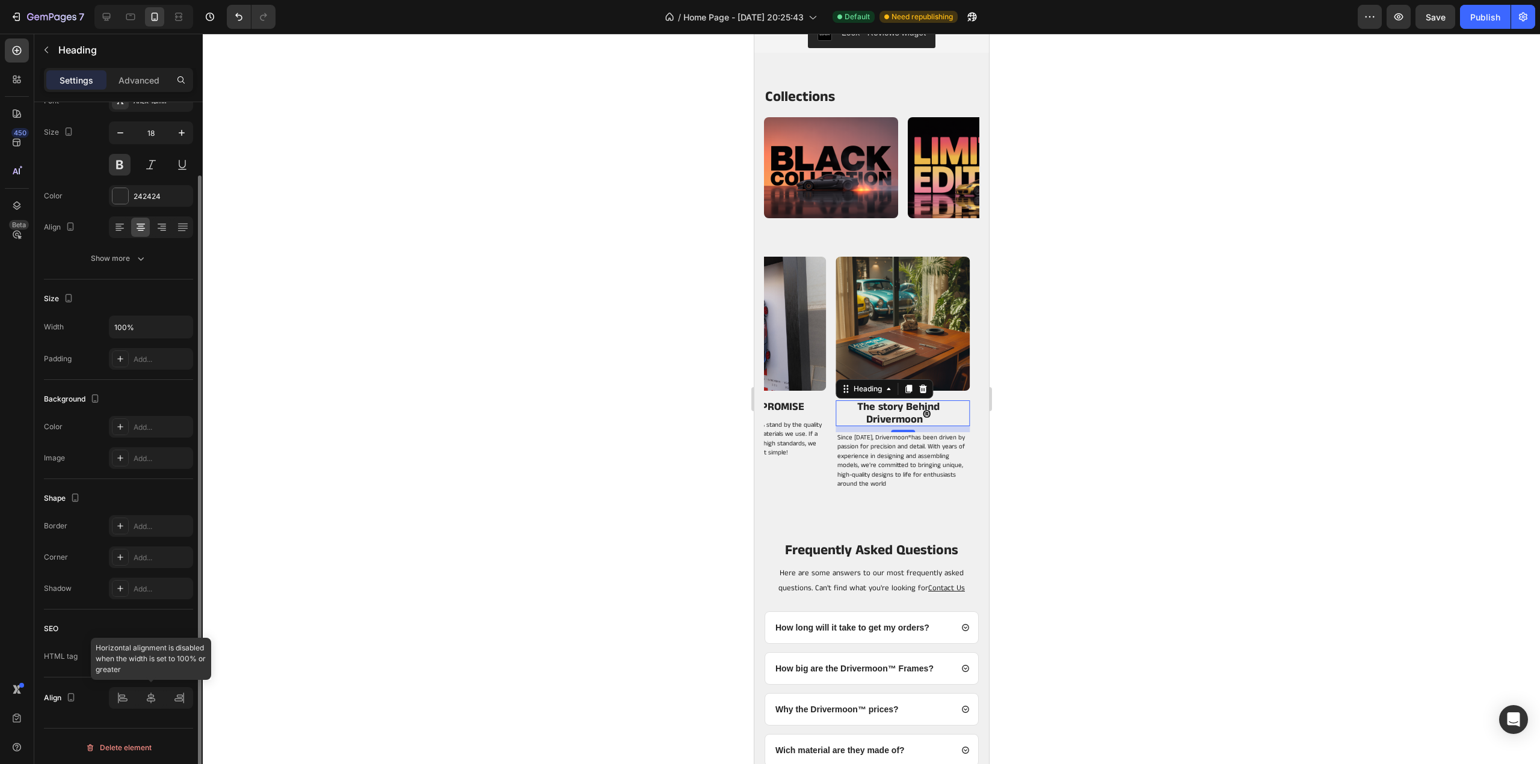
click at [153, 700] on div at bounding box center [151, 698] width 84 height 22
click at [147, 697] on div at bounding box center [151, 698] width 84 height 22
click at [1121, 414] on div at bounding box center [871, 399] width 1337 height 731
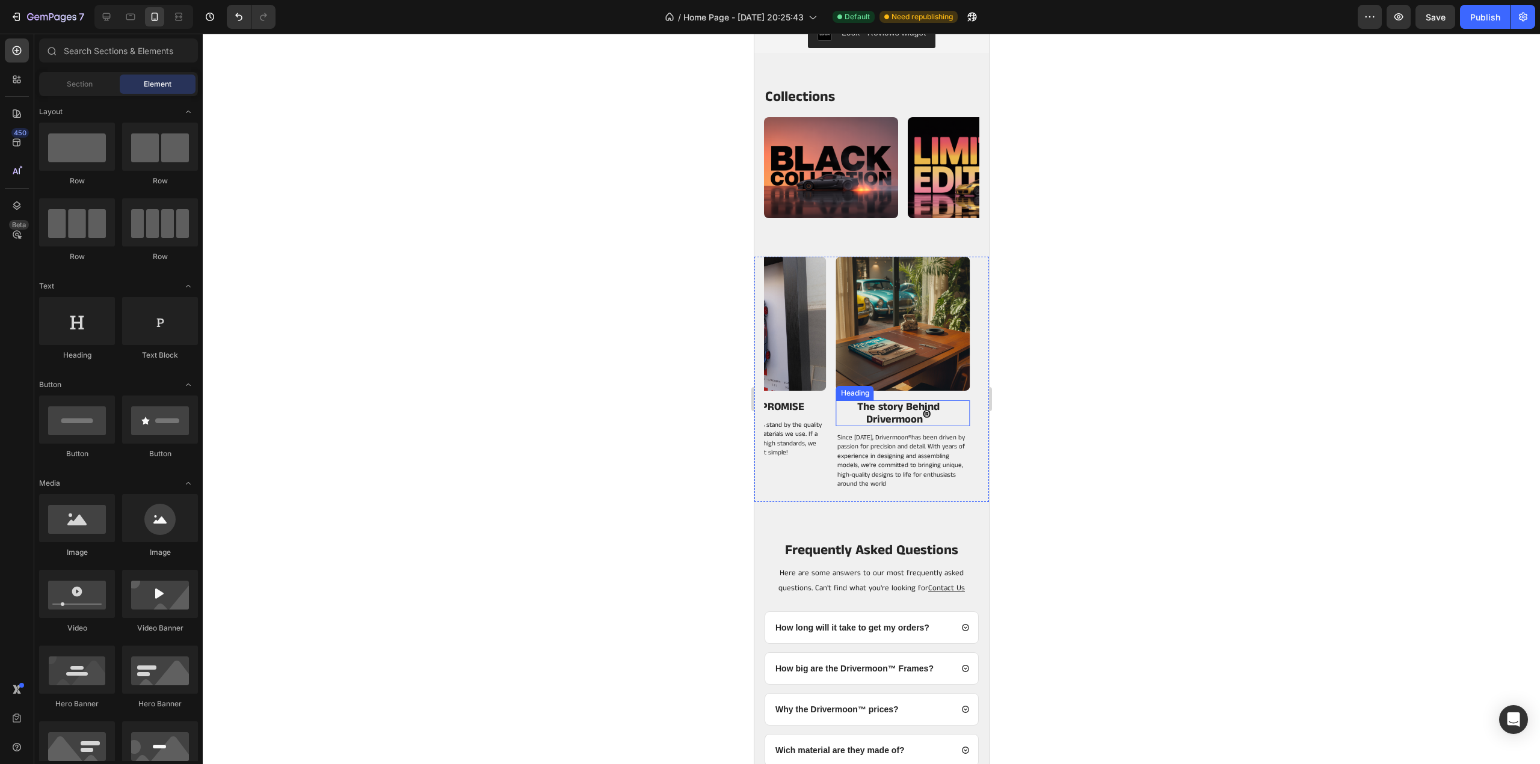
click at [924, 418] on strong "®" at bounding box center [926, 417] width 8 height 27
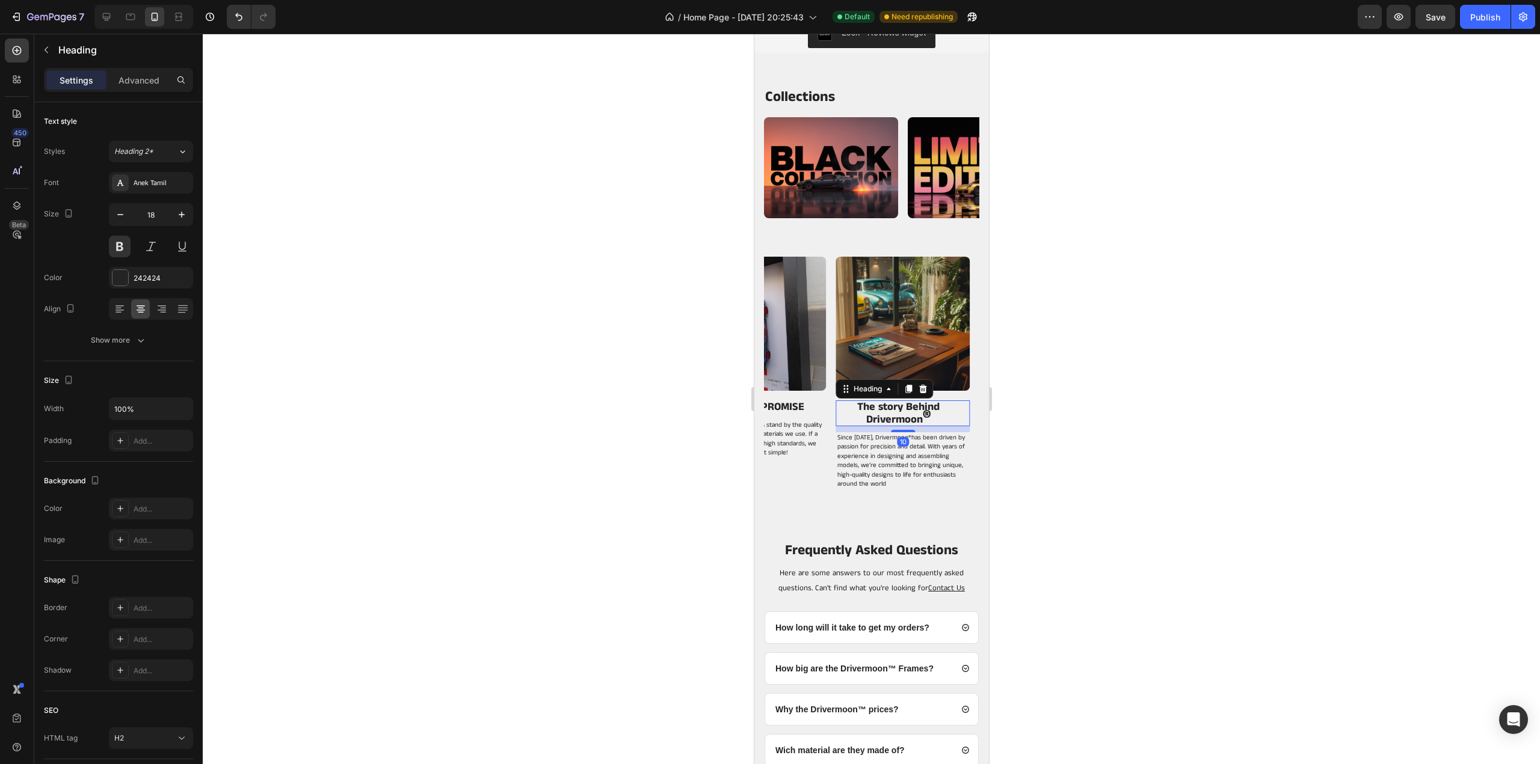
click at [1039, 420] on div at bounding box center [871, 399] width 1337 height 731
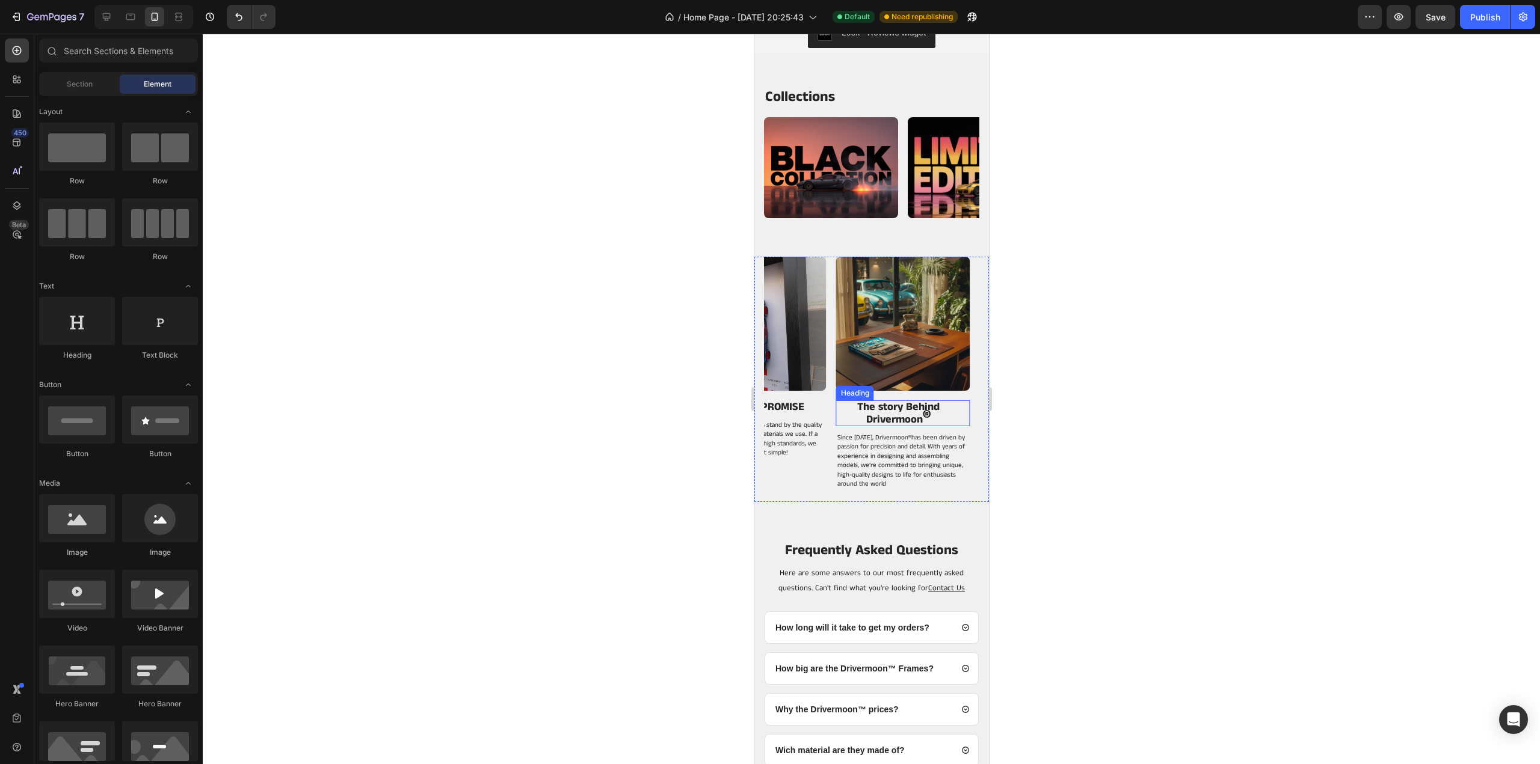
click at [900, 418] on p "The story Behind Drivermoon ®" at bounding box center [898, 413] width 122 height 23
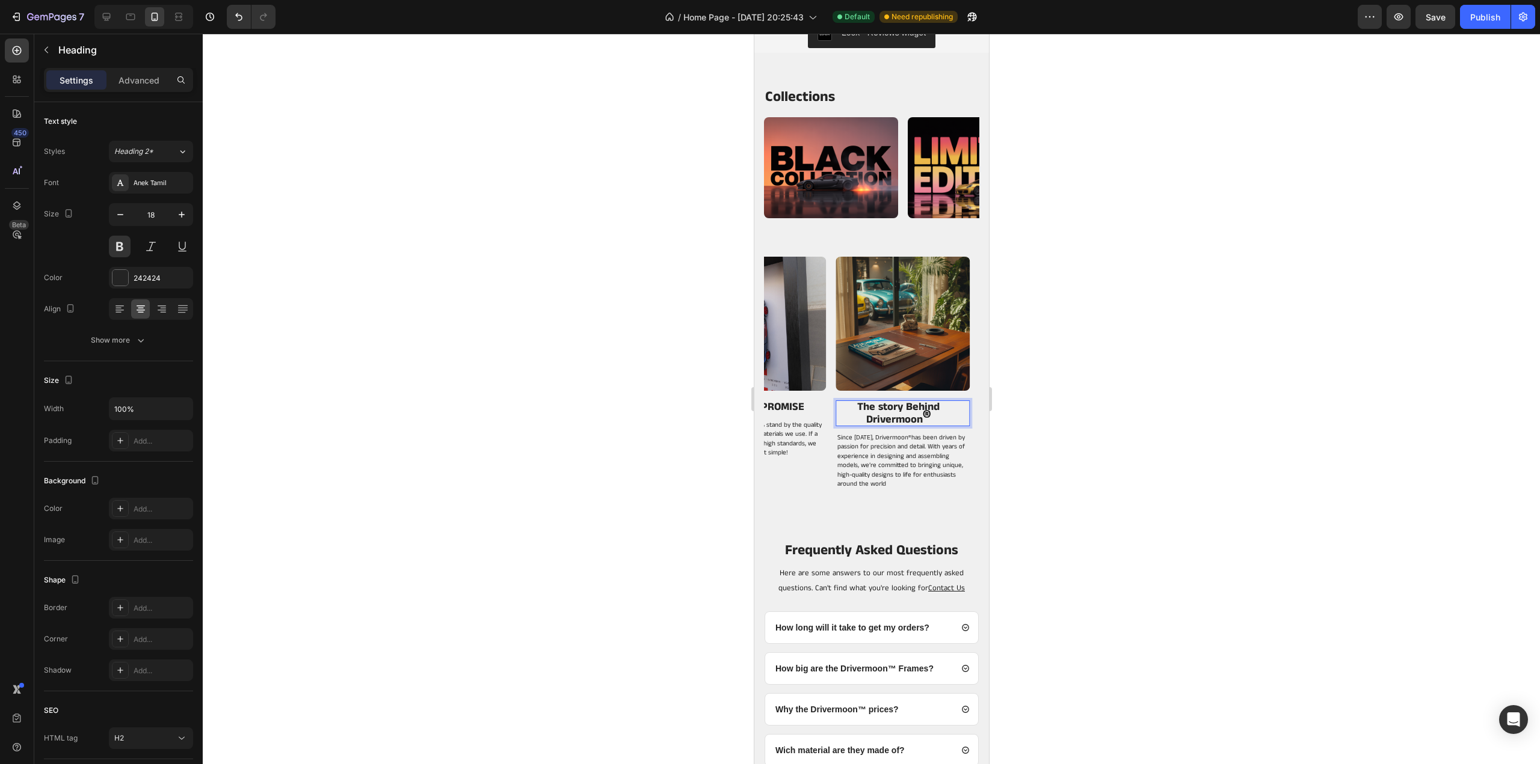
click at [923, 421] on strong "®" at bounding box center [926, 417] width 8 height 27
click at [931, 419] on p "The story Behind Drivermoon ®" at bounding box center [898, 413] width 122 height 23
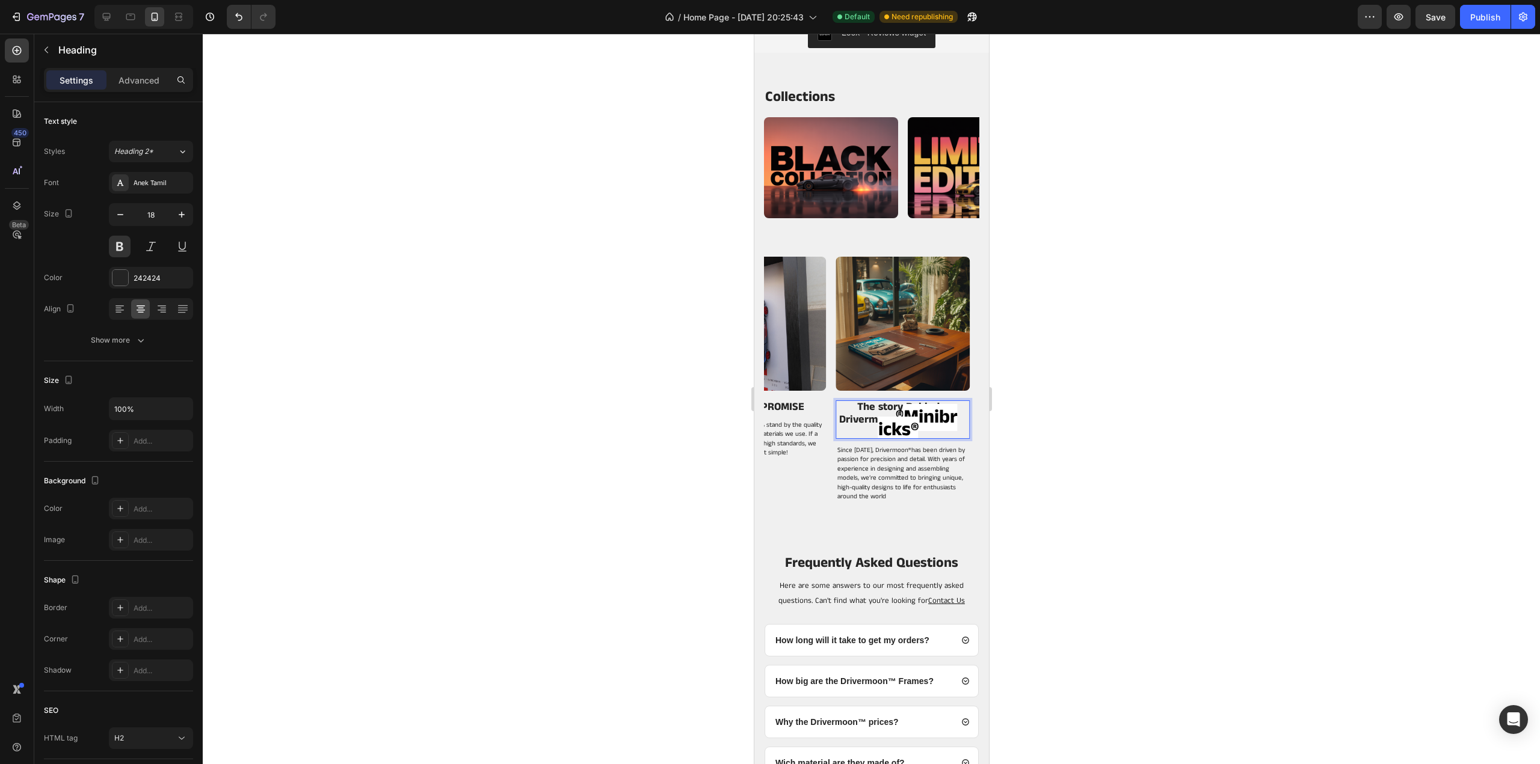
scroll to position [4, 0]
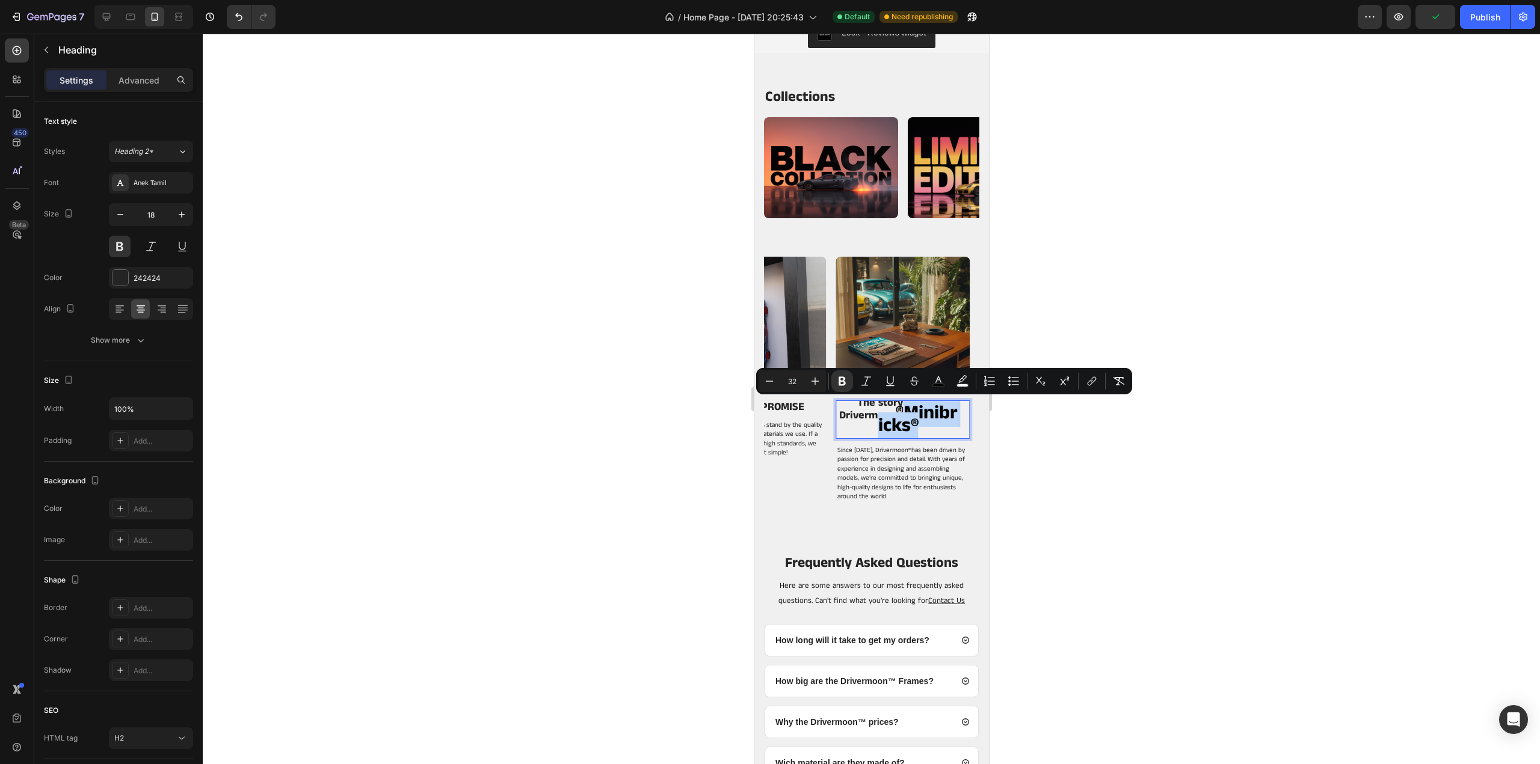
drag, startPoint x: 924, startPoint y: 431, endPoint x: 901, endPoint y: 408, distance: 32.3
click at [901, 408] on p "The story Behind Drivermoon ® Minibricks®" at bounding box center [898, 416] width 122 height 36
click at [844, 385] on icon "Editor contextual toolbar" at bounding box center [841, 381] width 7 height 9
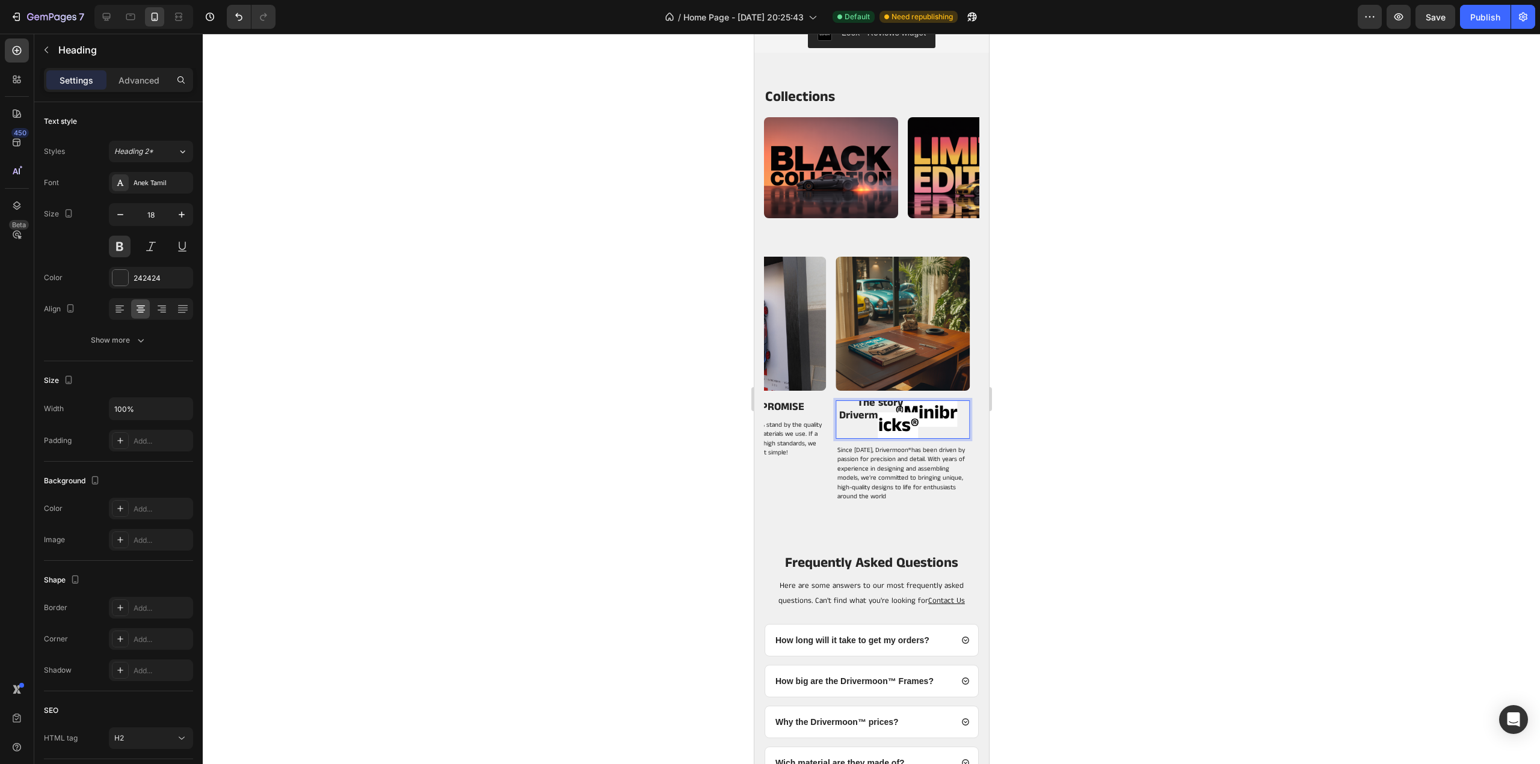
click at [903, 421] on span "Minibricks®" at bounding box center [917, 420] width 79 height 40
click at [900, 425] on span "Minibricks®" at bounding box center [917, 420] width 79 height 40
drag, startPoint x: 915, startPoint y: 424, endPoint x: 914, endPoint y: 431, distance: 7.3
click at [914, 431] on span "Minibricks®" at bounding box center [917, 420] width 79 height 40
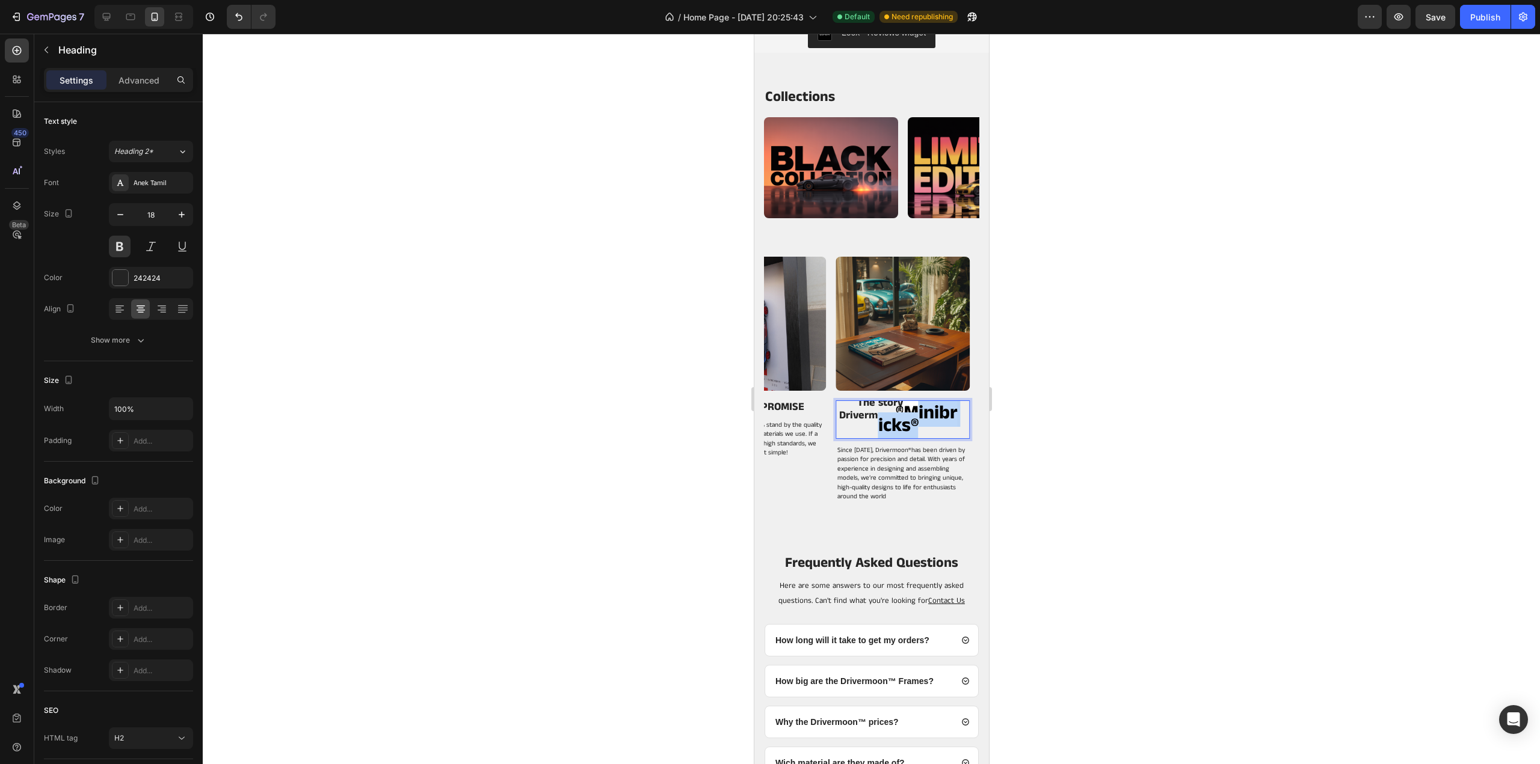
click at [920, 424] on span "Minibricks®" at bounding box center [917, 420] width 79 height 40
click at [919, 428] on p "The story Behind Drivermoon ® Minibricks®" at bounding box center [898, 416] width 122 height 36
click at [931, 424] on span "Minibricks®" at bounding box center [917, 420] width 79 height 40
drag, startPoint x: 916, startPoint y: 425, endPoint x: 914, endPoint y: 432, distance: 6.9
click at [914, 432] on span "Minibricks®" at bounding box center [917, 420] width 79 height 40
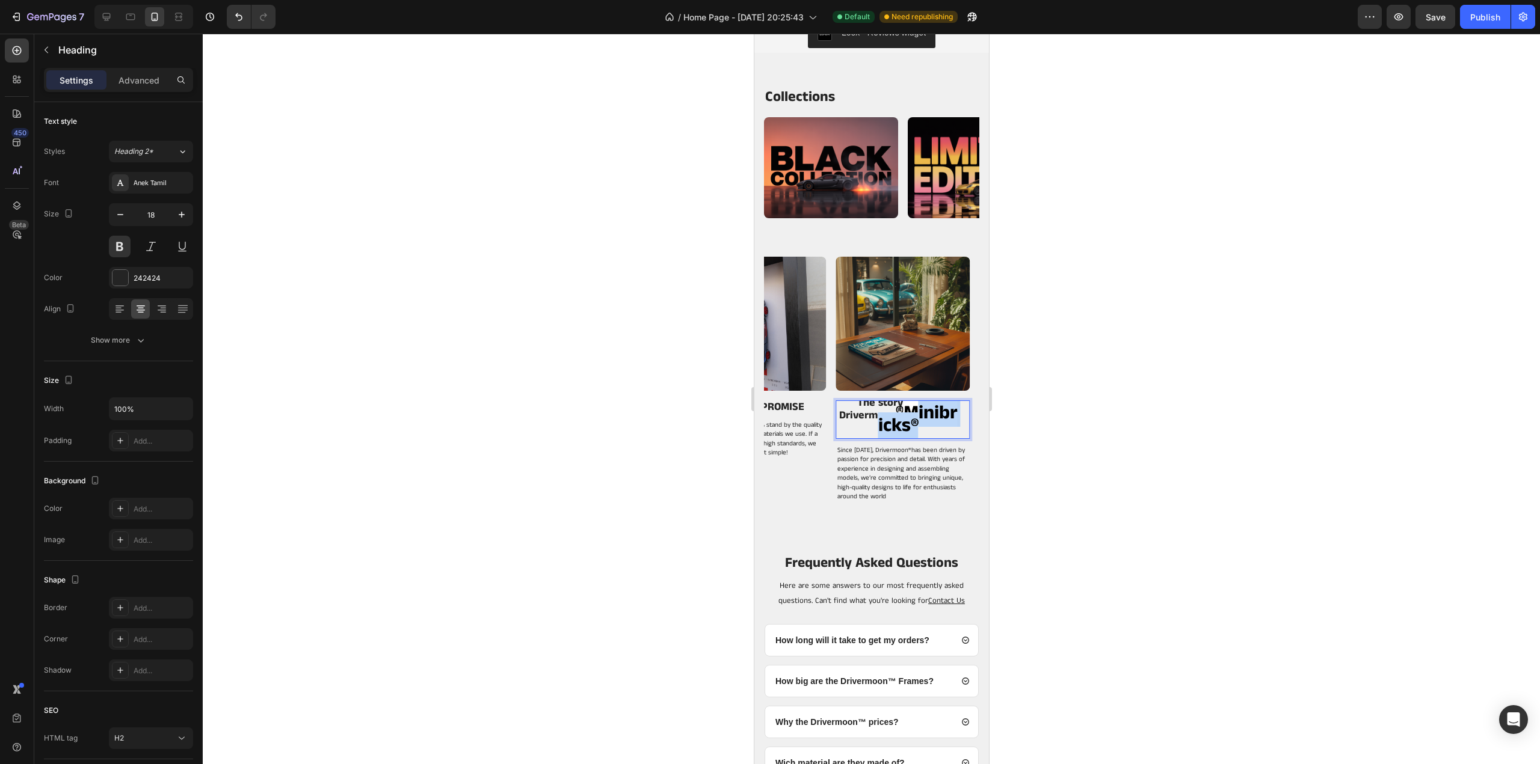
click at [929, 423] on span "Minibricks®" at bounding box center [917, 420] width 79 height 40
click at [880, 406] on p "The story Behind Drivermoon ® Minibricks®" at bounding box center [898, 416] width 122 height 36
drag, startPoint x: 887, startPoint y: 414, endPoint x: 912, endPoint y: 434, distance: 32.6
click at [912, 434] on span "Minibricks®" at bounding box center [917, 420] width 79 height 40
click at [927, 425] on span "Minibricks®" at bounding box center [917, 420] width 79 height 40
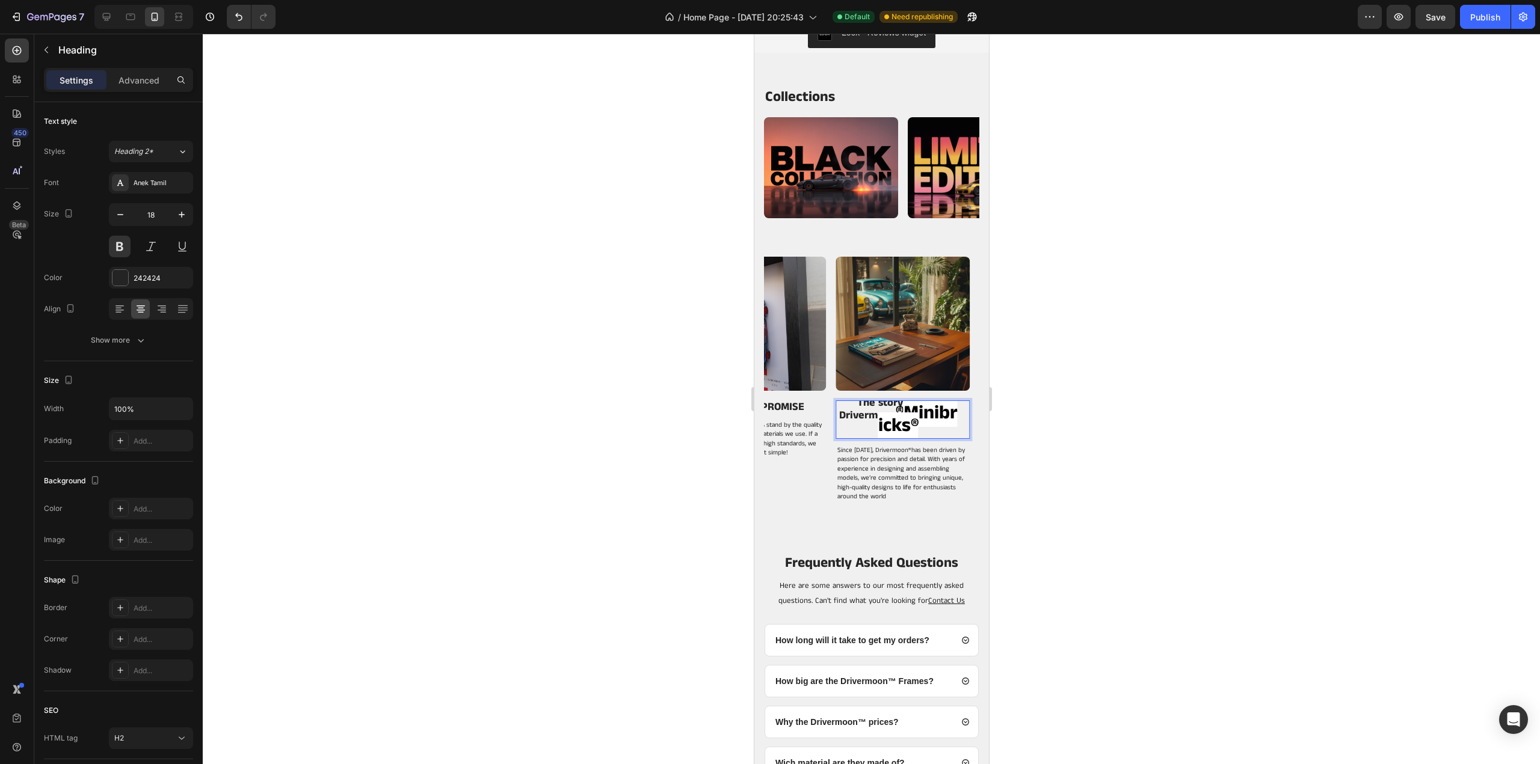
click at [858, 417] on p "The story Behind Drivermoon ® Minibricks®" at bounding box center [898, 416] width 122 height 36
drag, startPoint x: 105, startPoint y: 377, endPoint x: 1048, endPoint y: 361, distance: 943.2
click at [1048, 361] on div at bounding box center [871, 399] width 1337 height 731
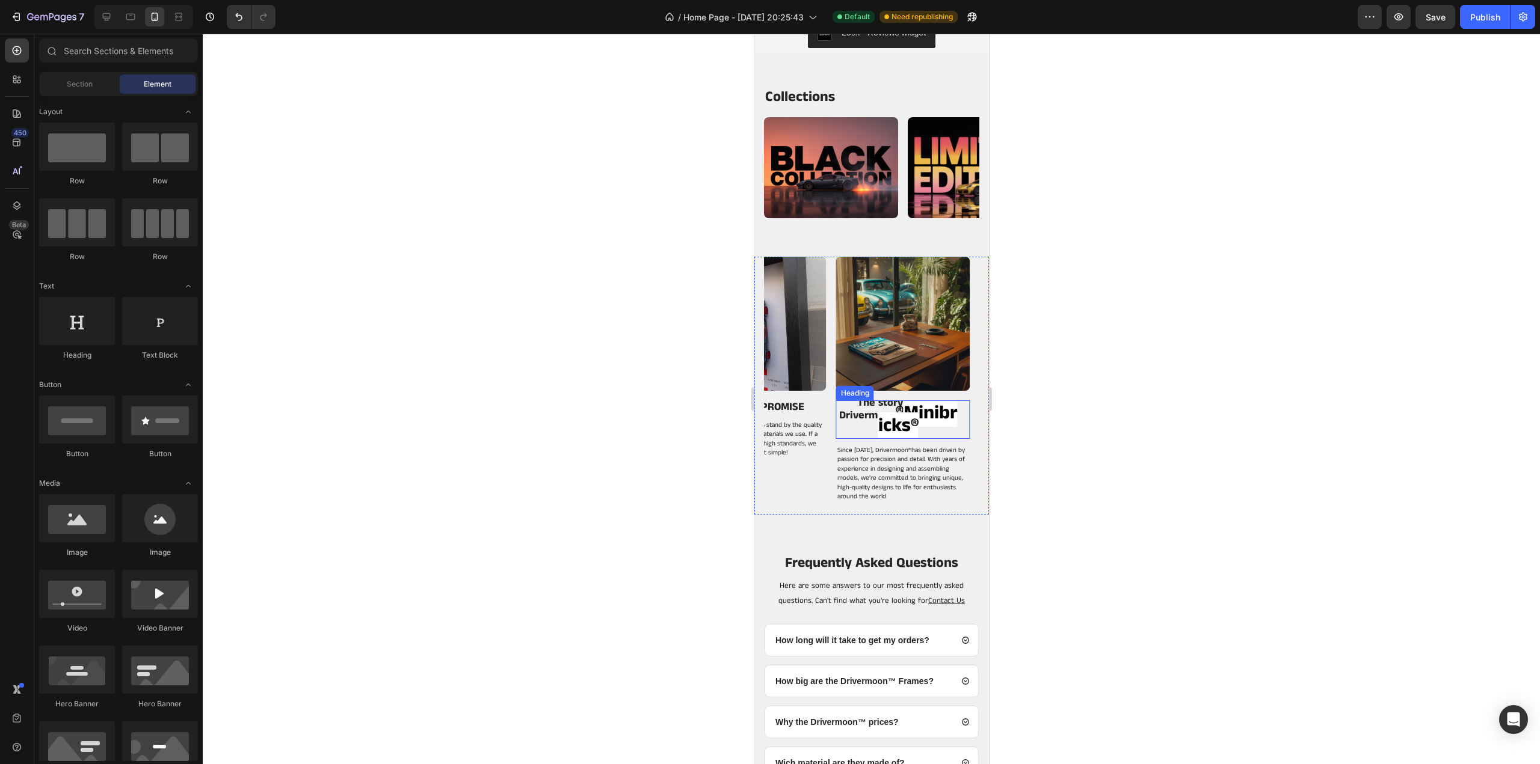
click at [852, 417] on p "The story Behind Drivermoon ® Minibricks®" at bounding box center [898, 416] width 122 height 36
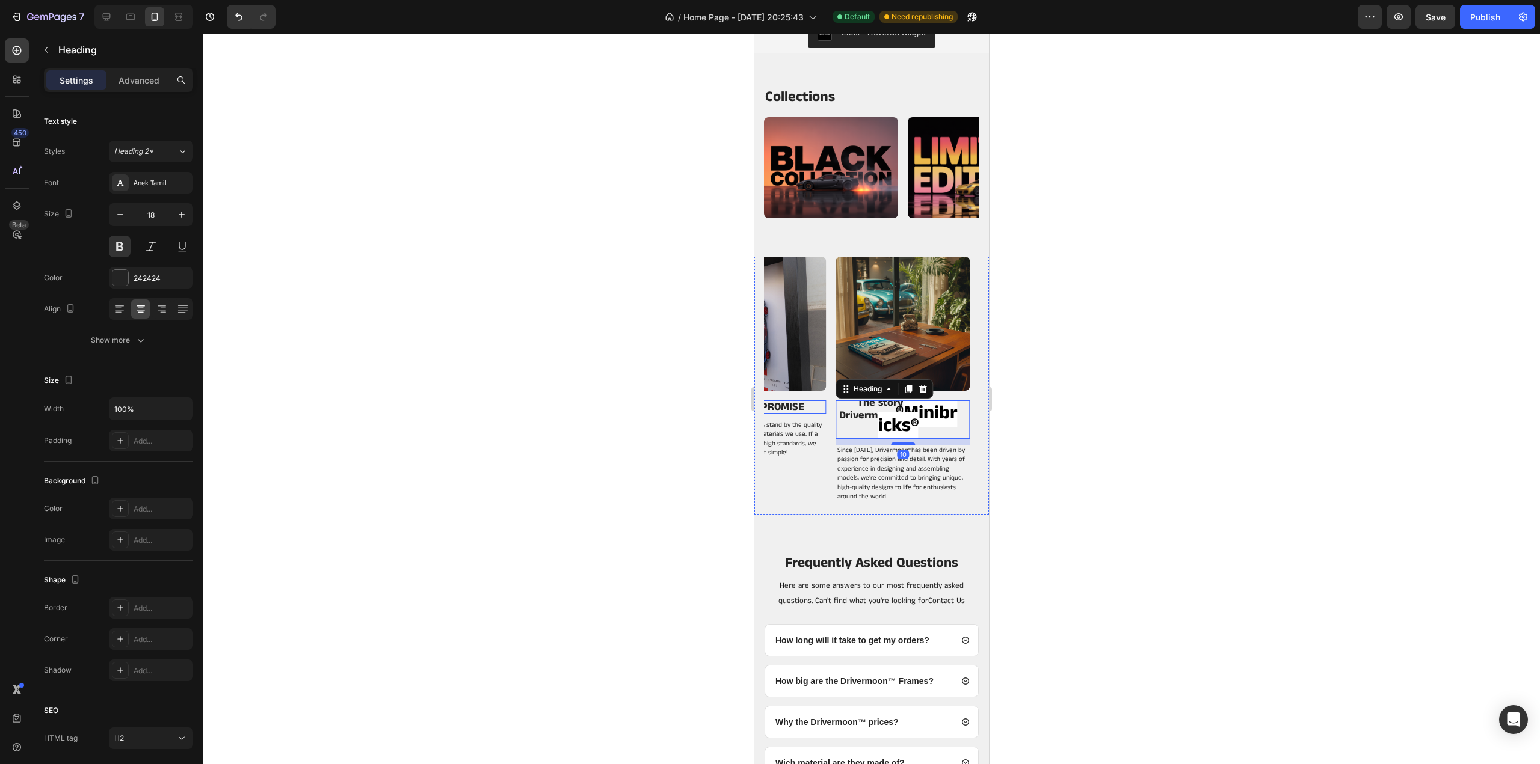
click at [786, 404] on h2 "OUR QUALITY PROMISE" at bounding box center [753, 407] width 125 height 13
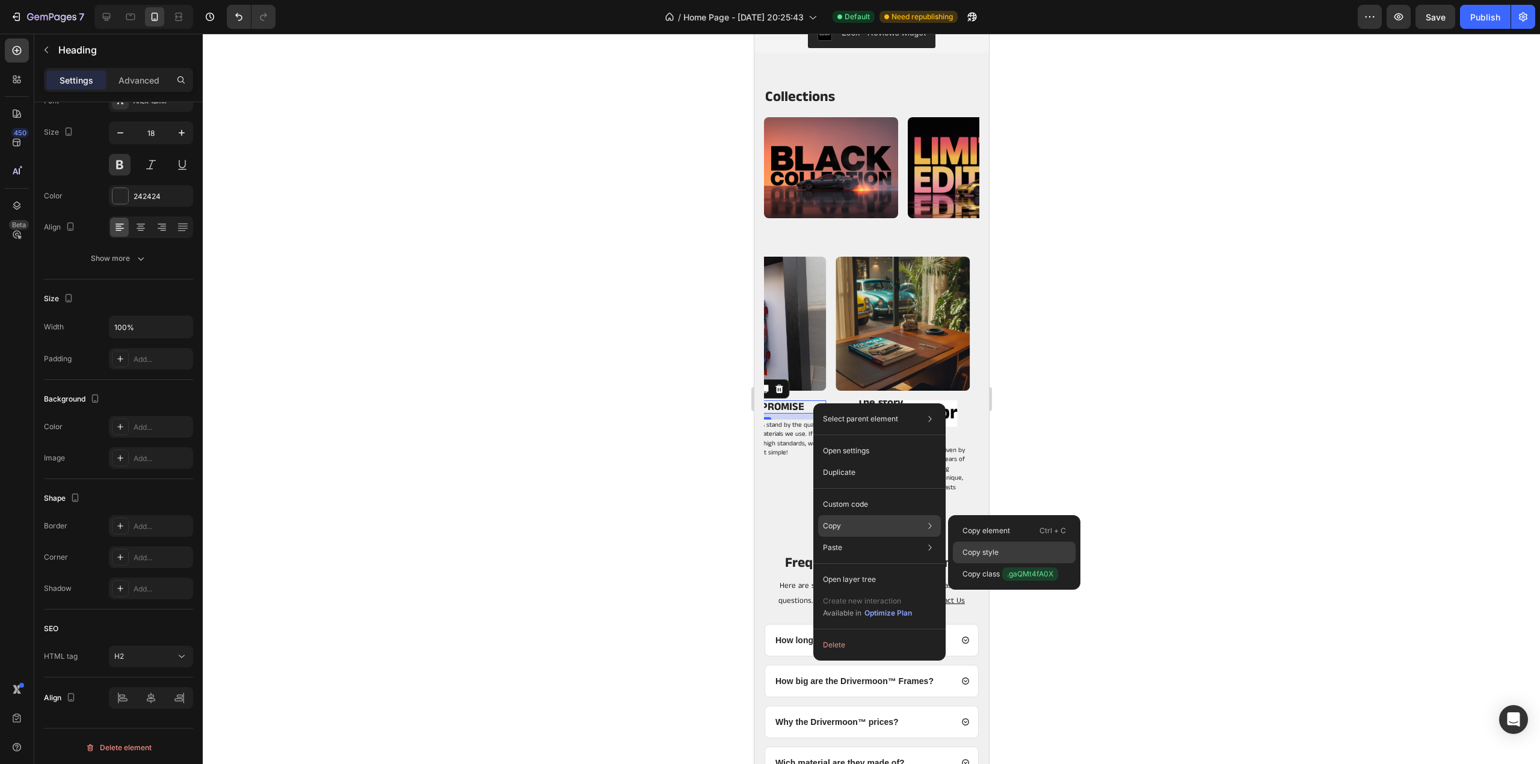
click at [994, 547] on div "Copy style" at bounding box center [1014, 553] width 123 height 22
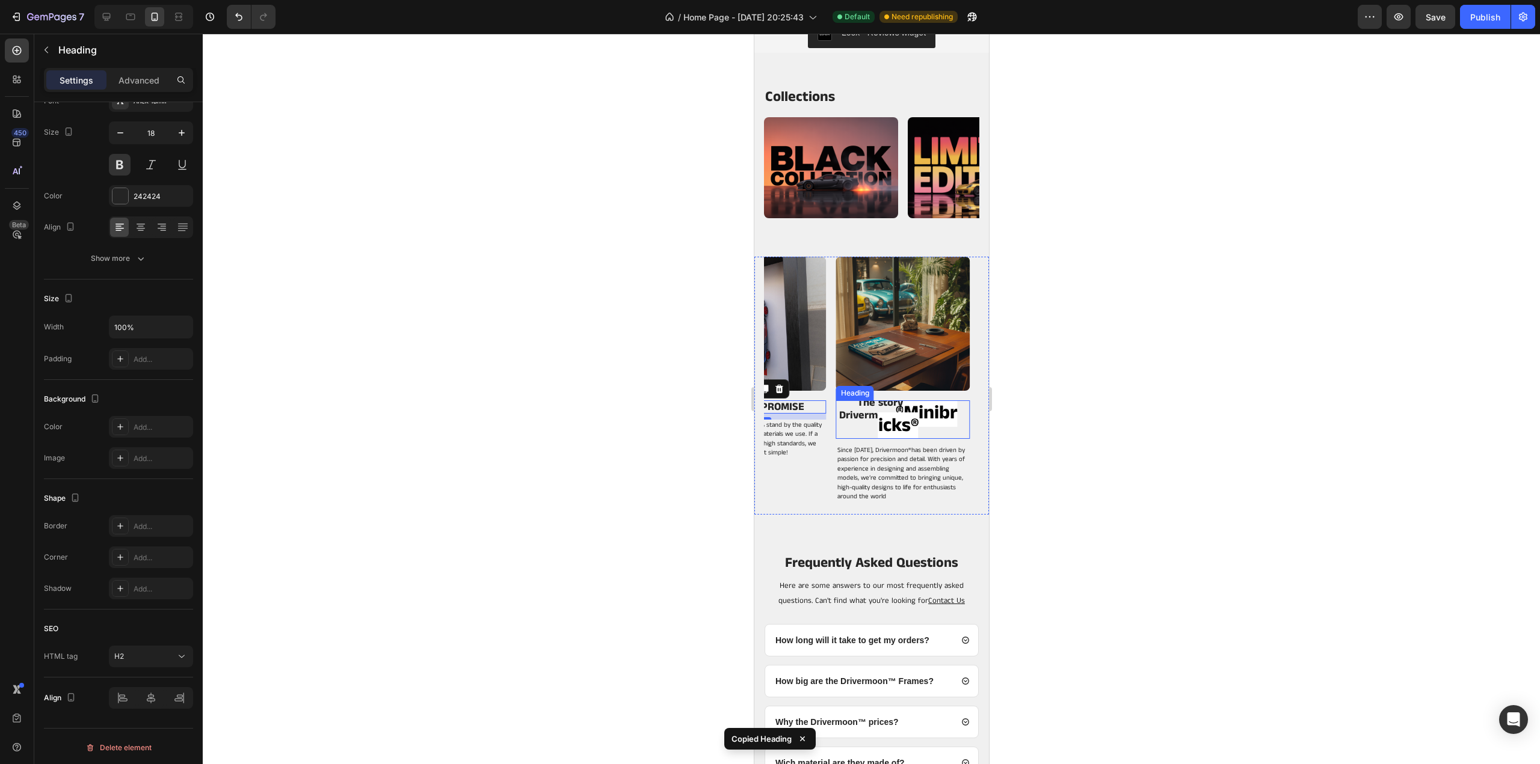
click at [950, 429] on p "The story Behind Drivermoon ® Minibricks®" at bounding box center [898, 416] width 122 height 36
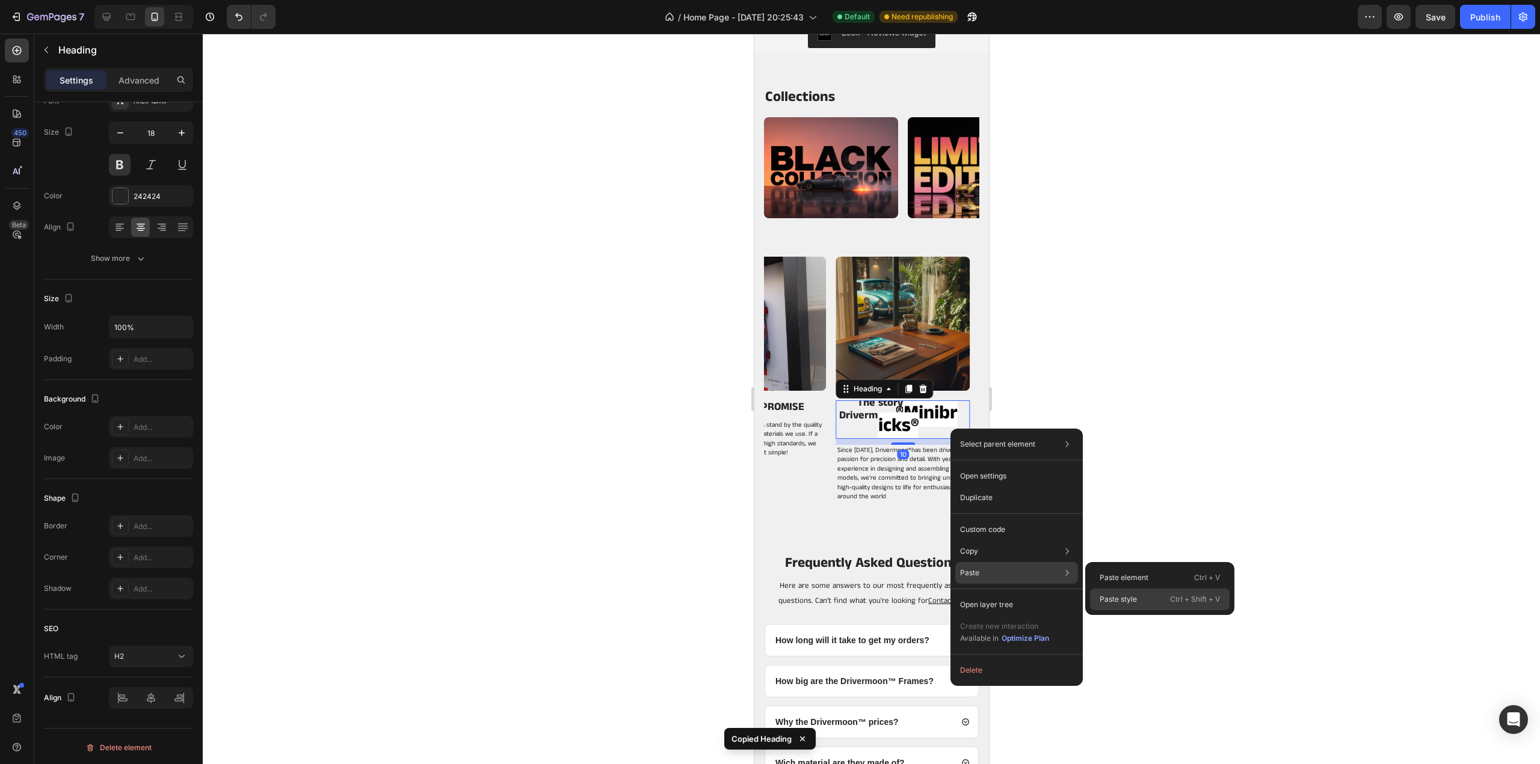
click at [1140, 600] on div "Paste style Ctrl + Shift + V" at bounding box center [1160, 600] width 140 height 22
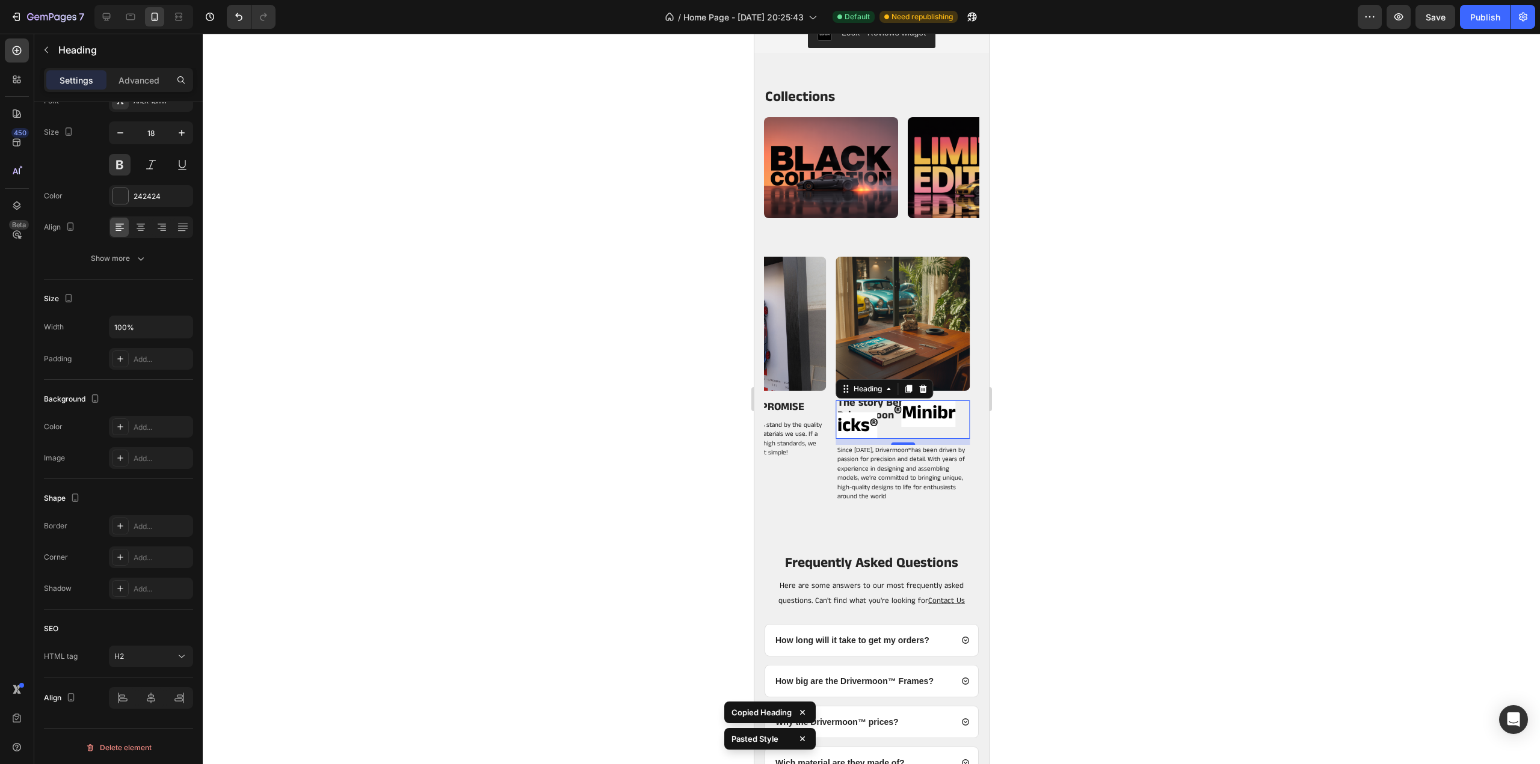
click at [1136, 413] on div at bounding box center [871, 399] width 1337 height 731
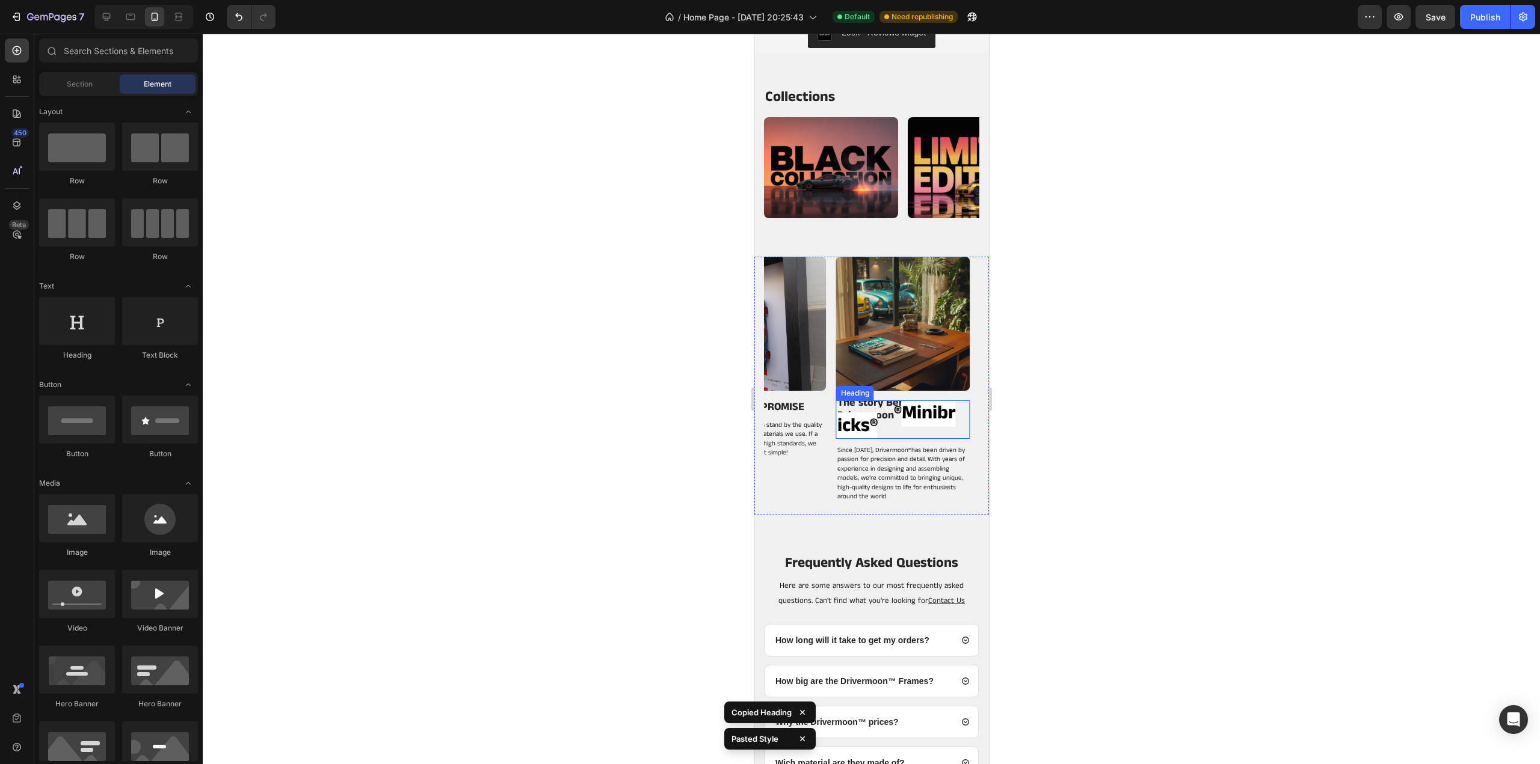
click at [911, 416] on span "Minibricks®" at bounding box center [896, 420] width 118 height 40
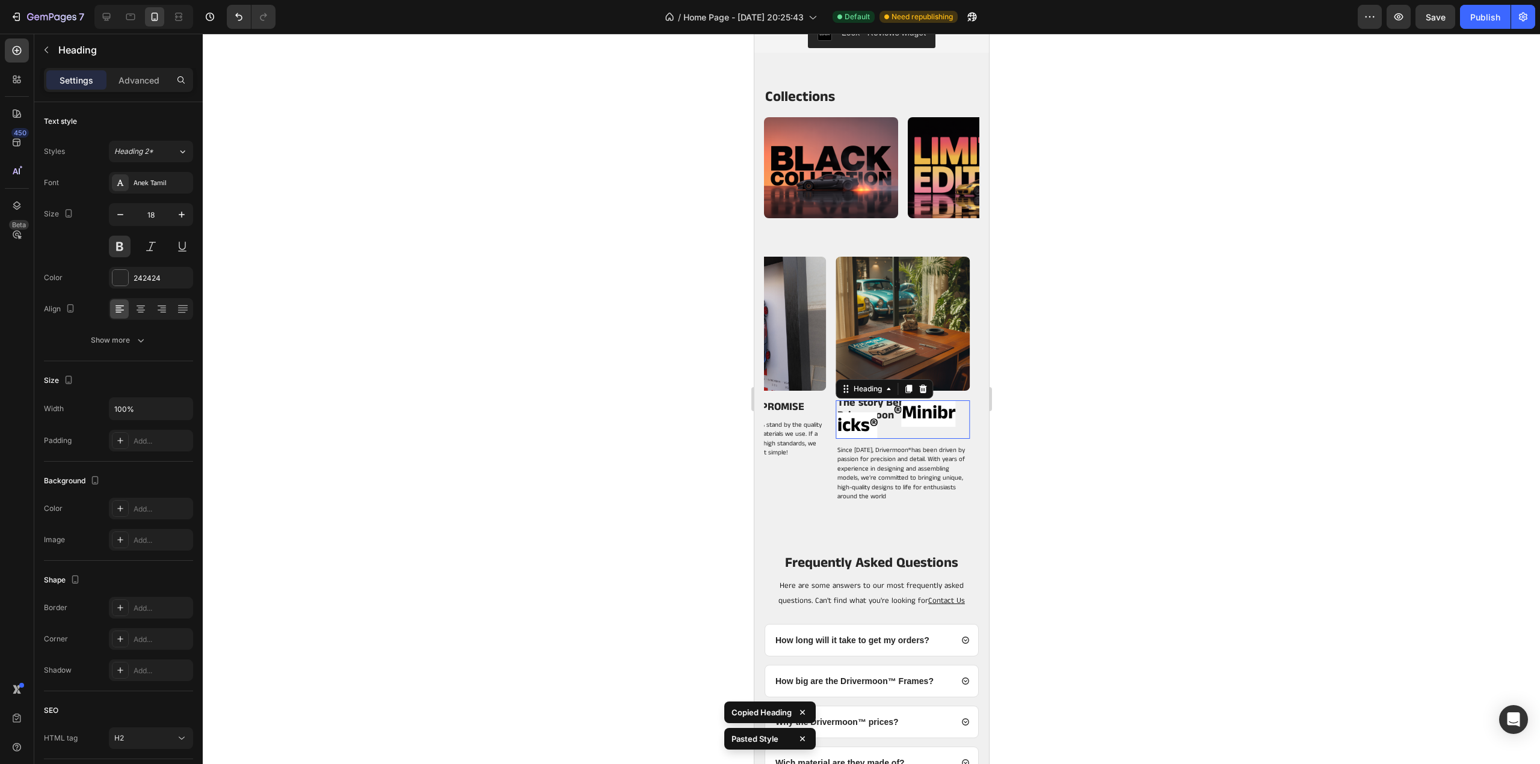
scroll to position [0, 0]
click at [914, 415] on span "Minibricks®" at bounding box center [896, 424] width 118 height 40
click at [914, 414] on span "Minibricks®" at bounding box center [896, 424] width 118 height 40
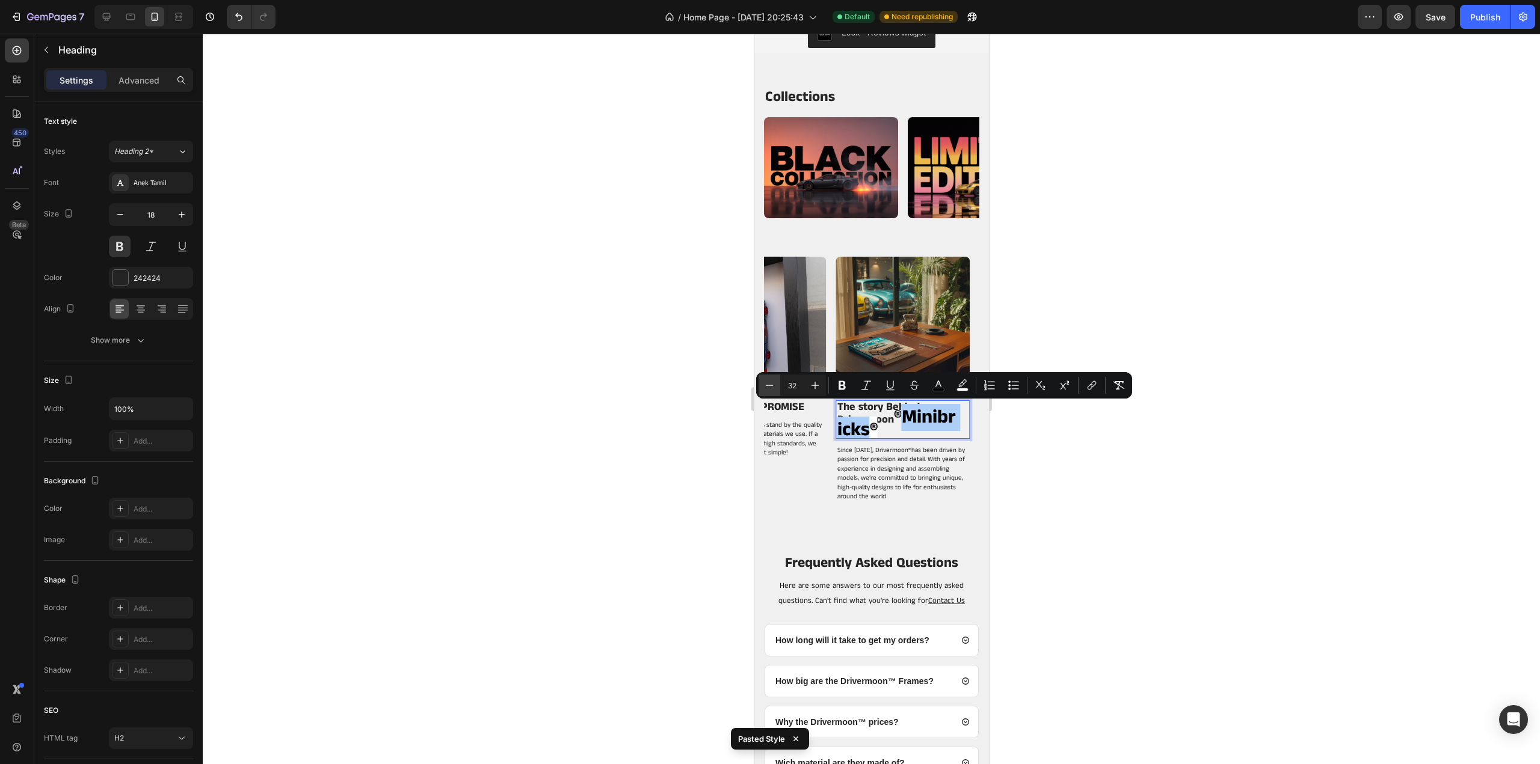
click at [767, 385] on icon "Editor contextual toolbar" at bounding box center [769, 386] width 12 height 12
click at [769, 384] on icon "Editor contextual toolbar" at bounding box center [769, 386] width 12 height 12
click at [770, 384] on icon "Editor contextual toolbar" at bounding box center [769, 386] width 12 height 12
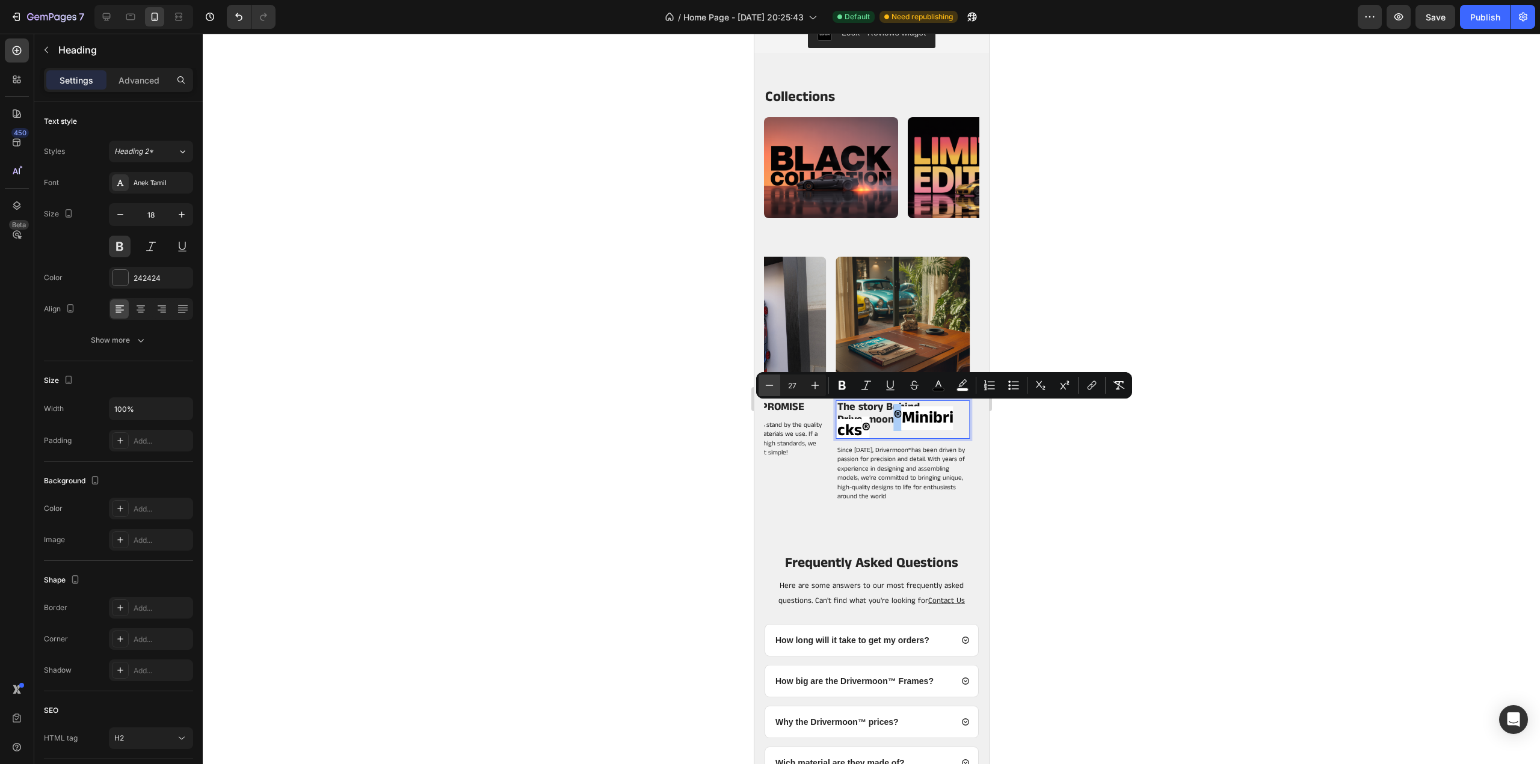
click at [770, 384] on icon "Editor contextual toolbar" at bounding box center [769, 386] width 12 height 12
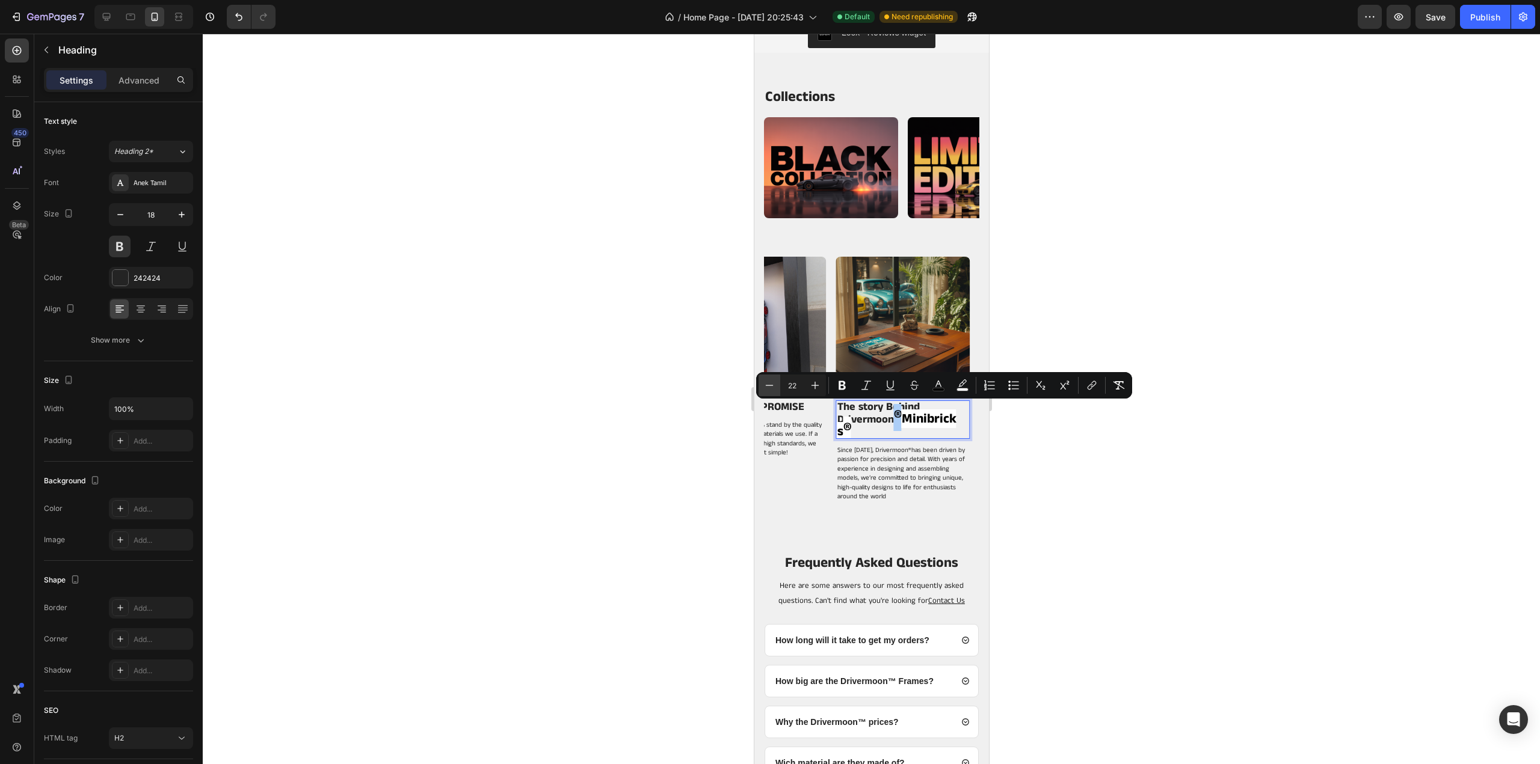
click at [770, 384] on icon "Editor contextual toolbar" at bounding box center [769, 386] width 12 height 12
type input "18"
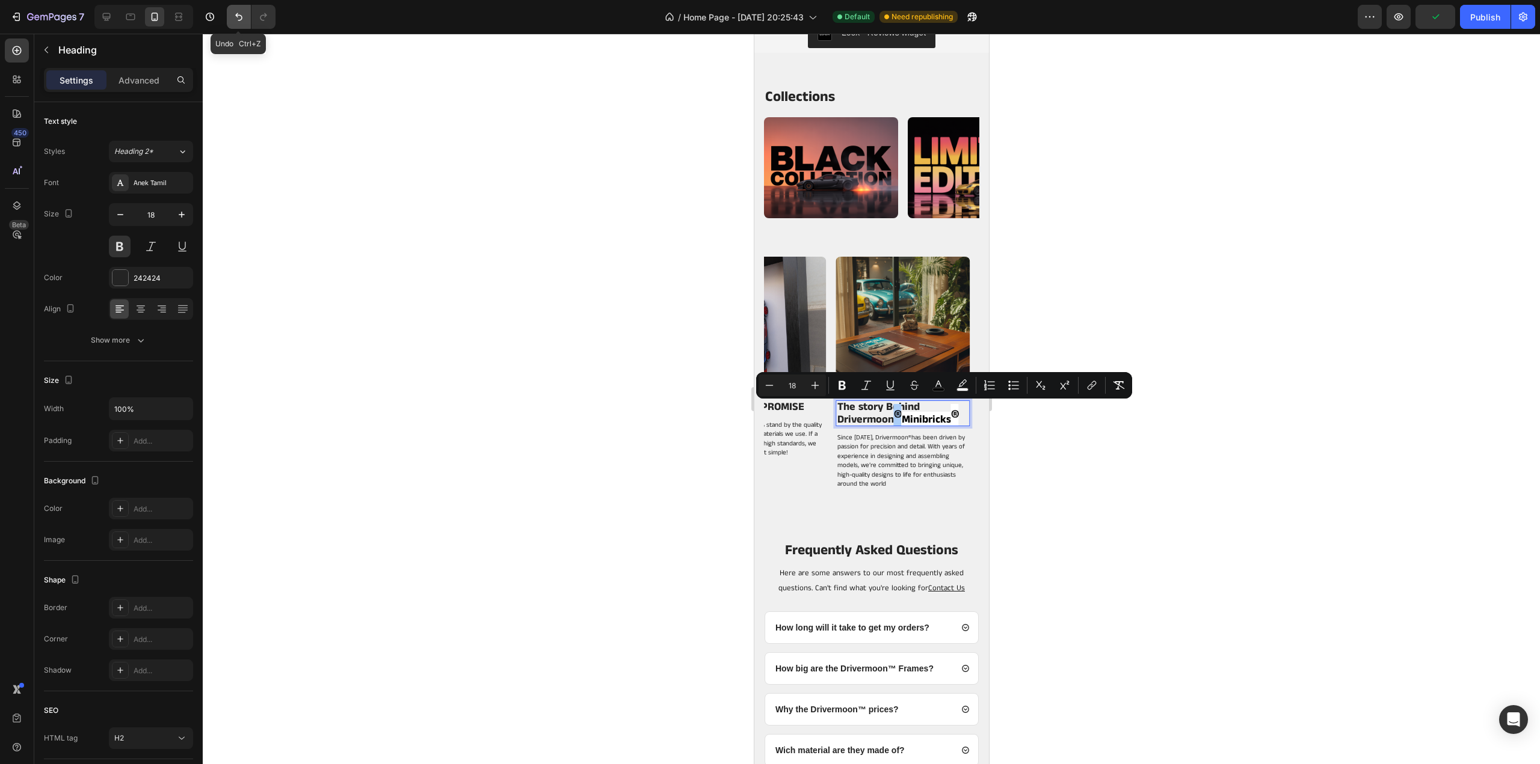
click at [242, 12] on icon "Undo/Redo" at bounding box center [239, 17] width 12 height 12
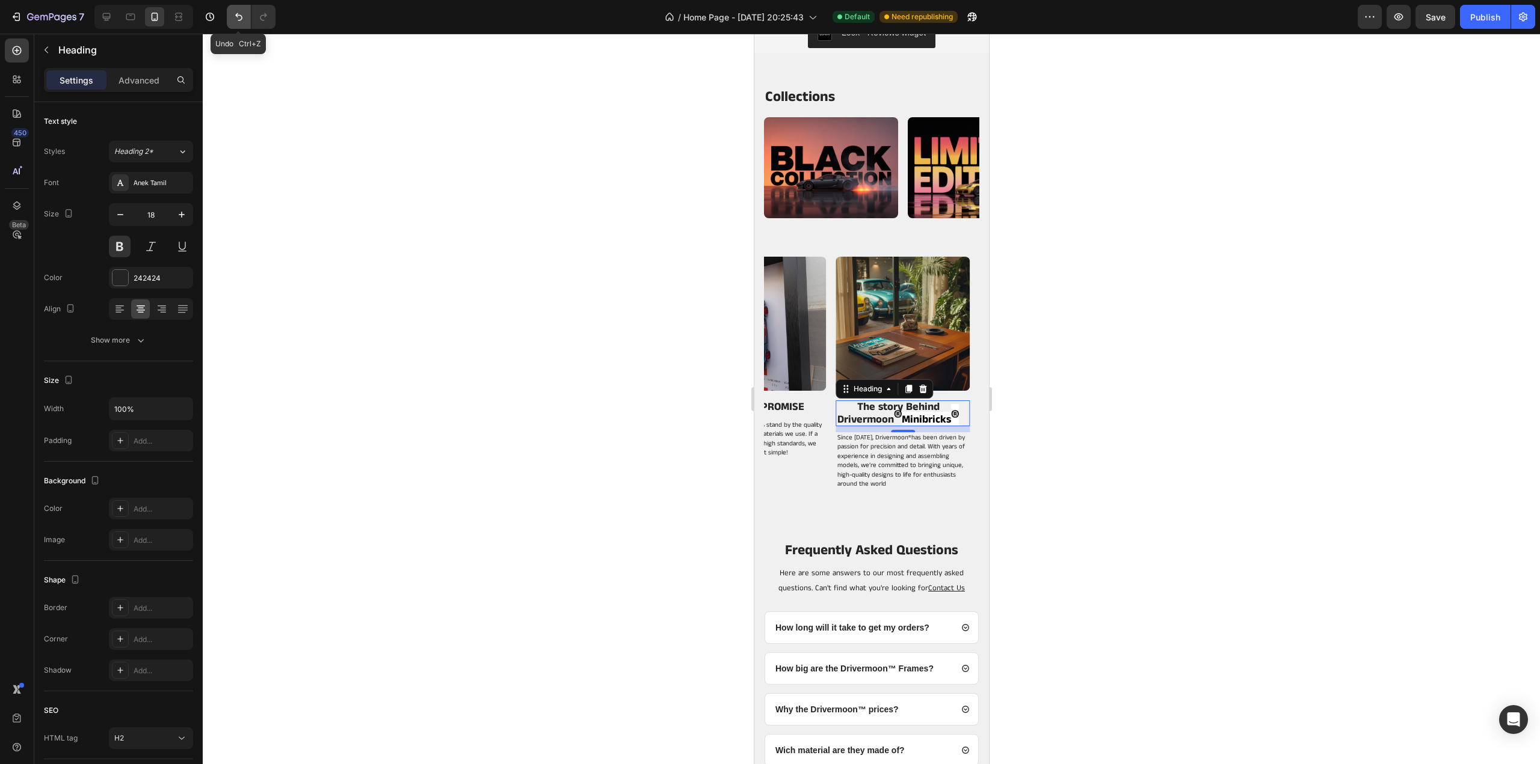
click at [242, 12] on icon "Undo/Redo" at bounding box center [239, 17] width 12 height 12
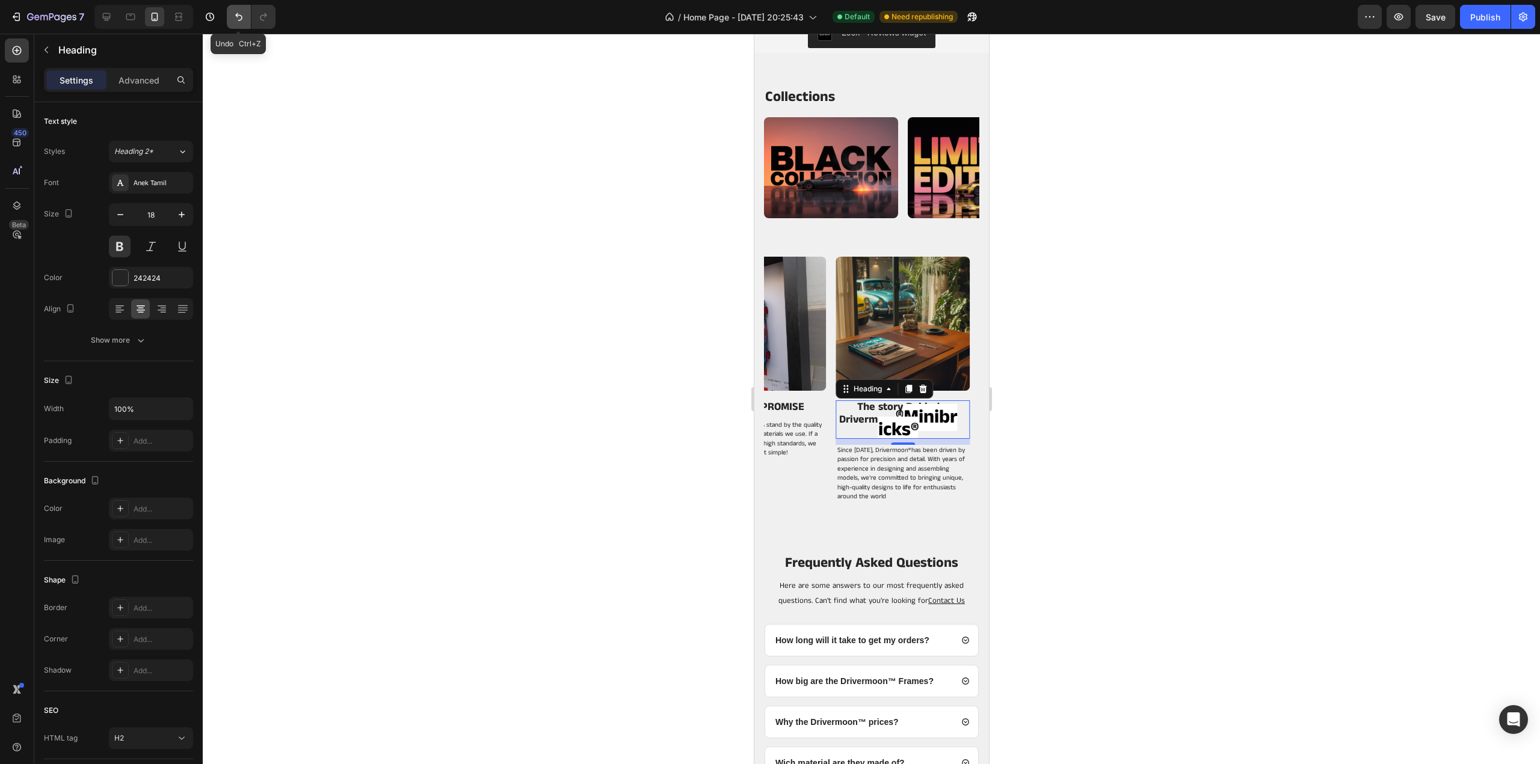
click at [238, 13] on icon "Undo/Redo" at bounding box center [239, 17] width 12 height 12
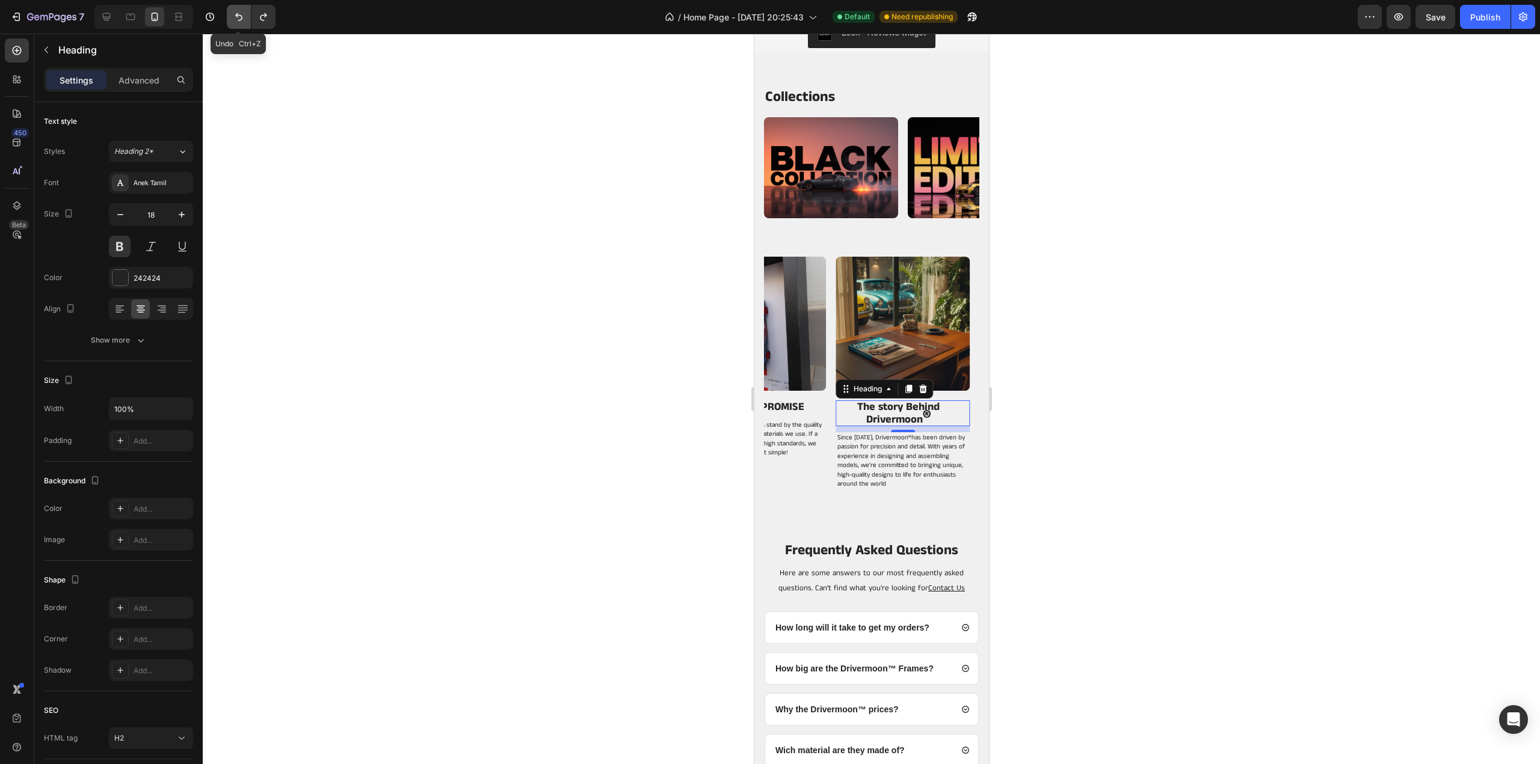
click at [238, 13] on icon "Undo/Redo" at bounding box center [239, 17] width 12 height 12
click at [231, 16] on button "Undo/Redo" at bounding box center [239, 17] width 24 height 24
click at [236, 21] on icon "Undo/Redo" at bounding box center [239, 17] width 12 height 12
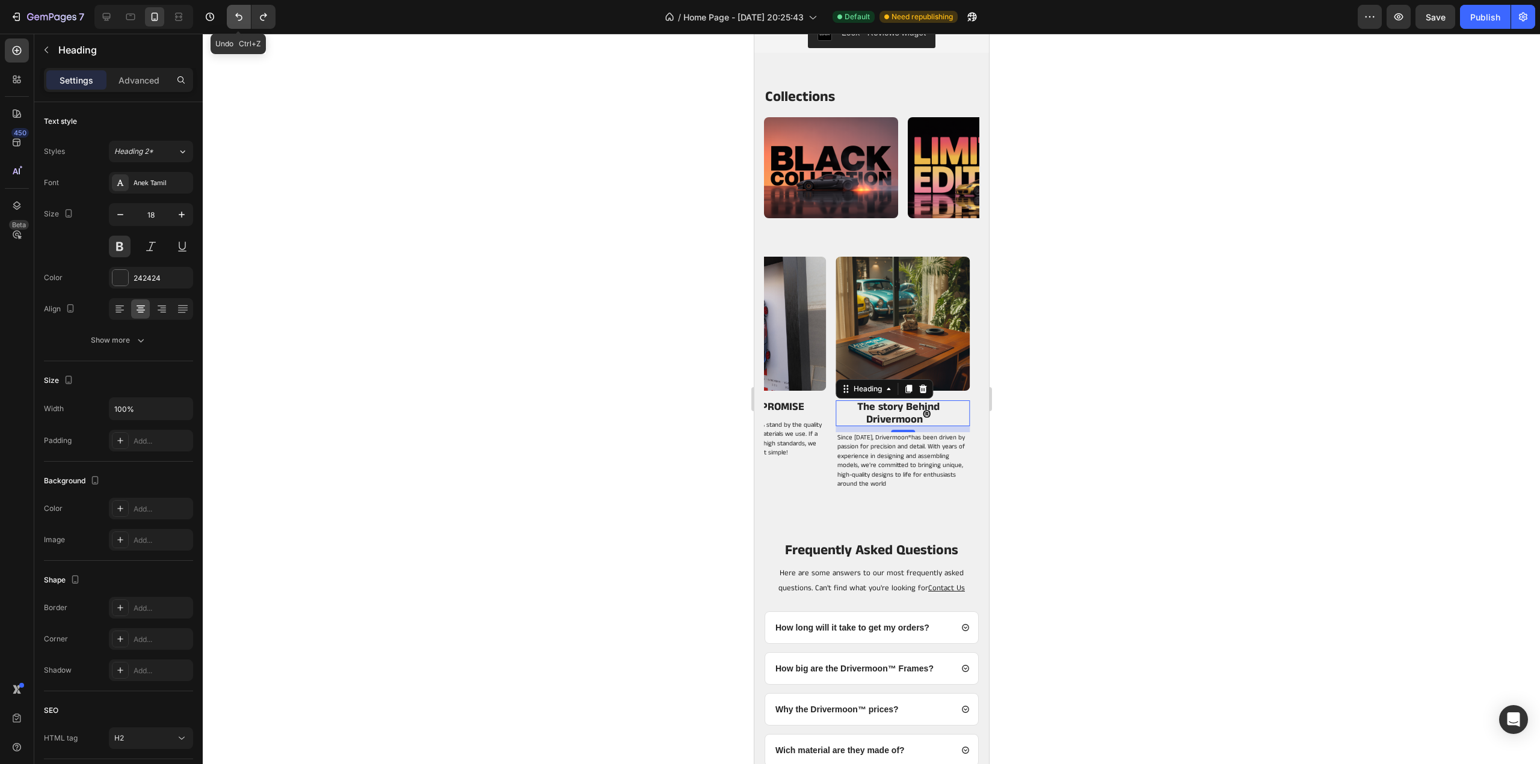
type input "19"
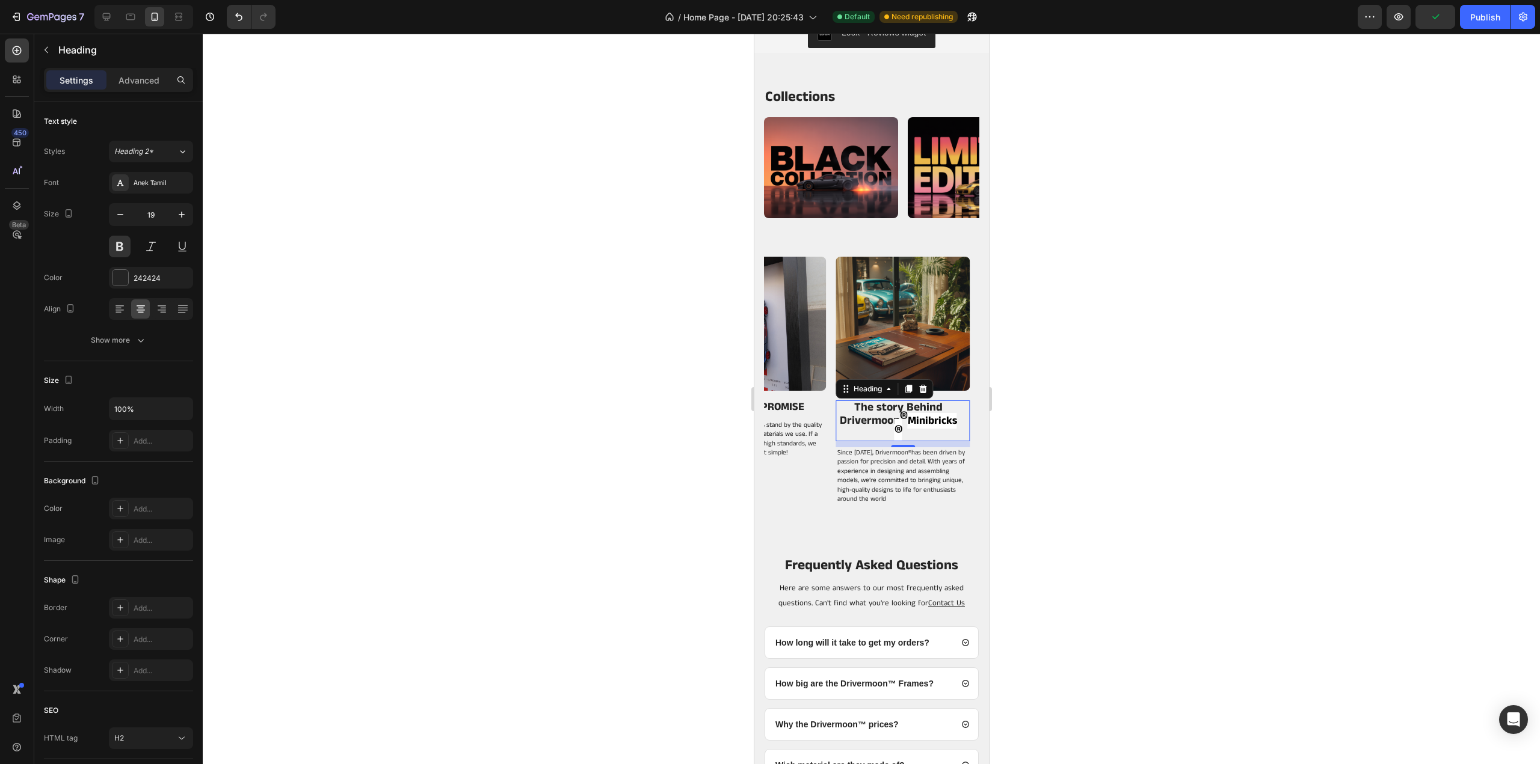
click at [1118, 375] on div at bounding box center [871, 399] width 1337 height 731
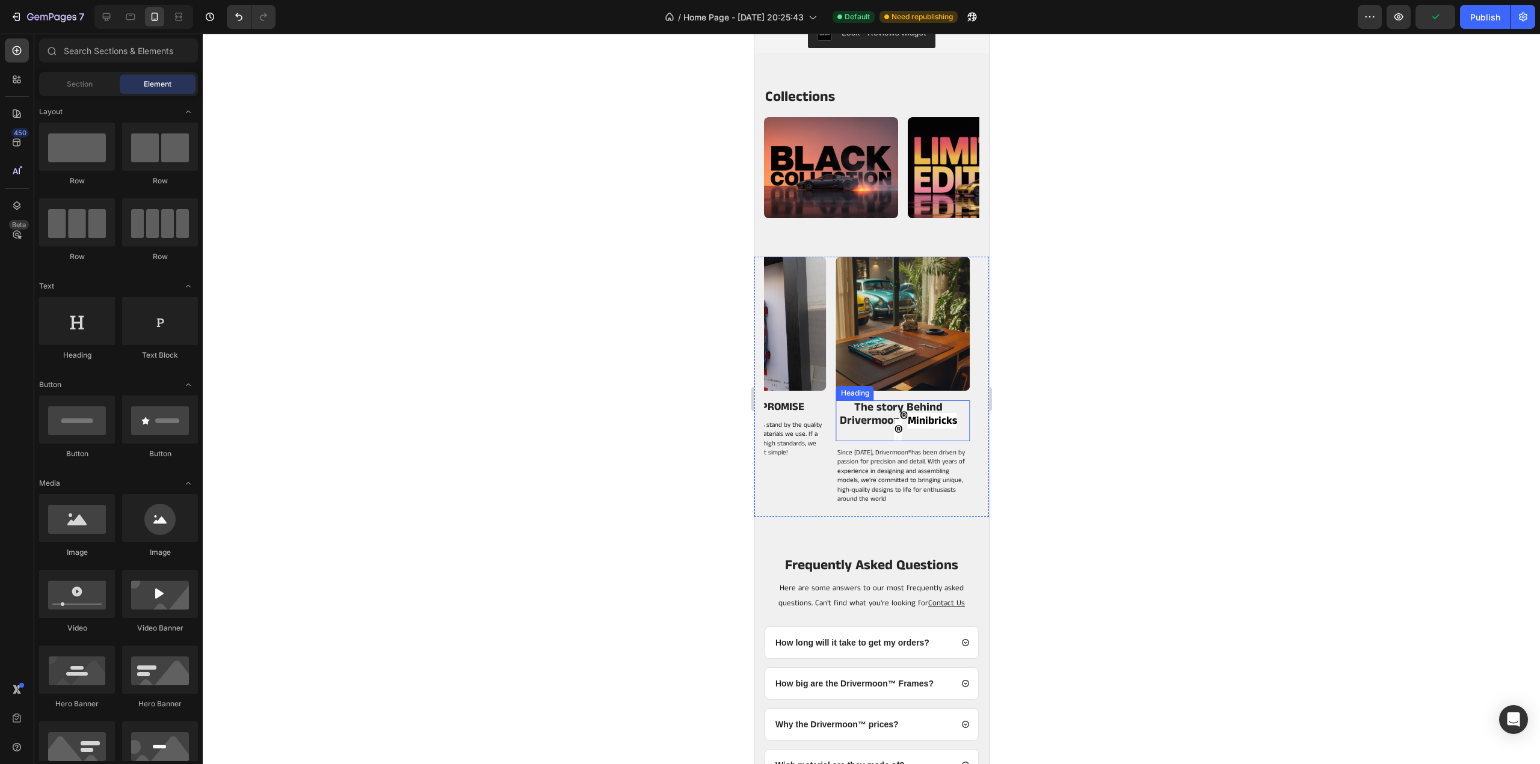
click at [906, 422] on strong "®" at bounding box center [903, 418] width 8 height 27
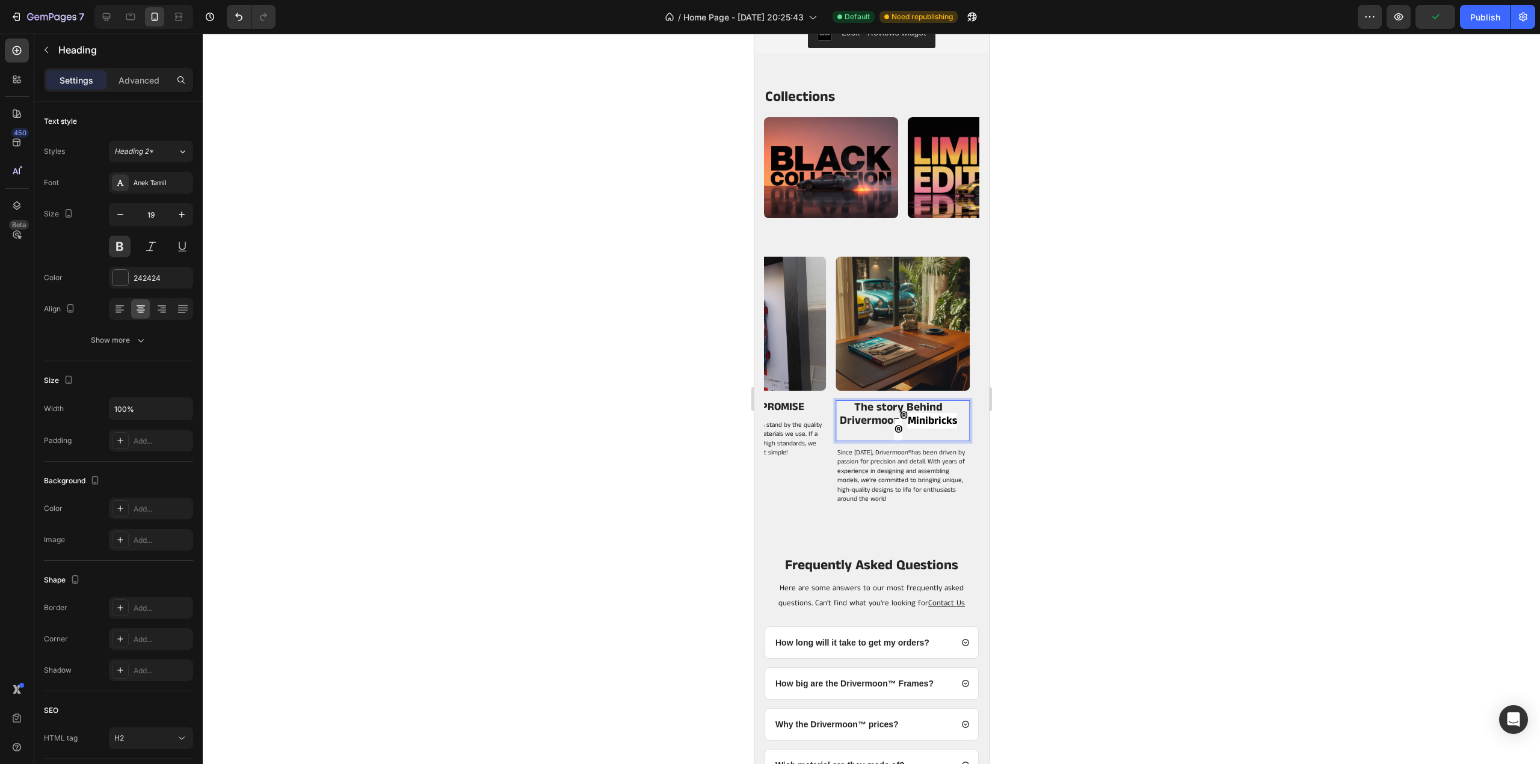
click at [913, 423] on span "Minibricks" at bounding box center [931, 421] width 49 height 16
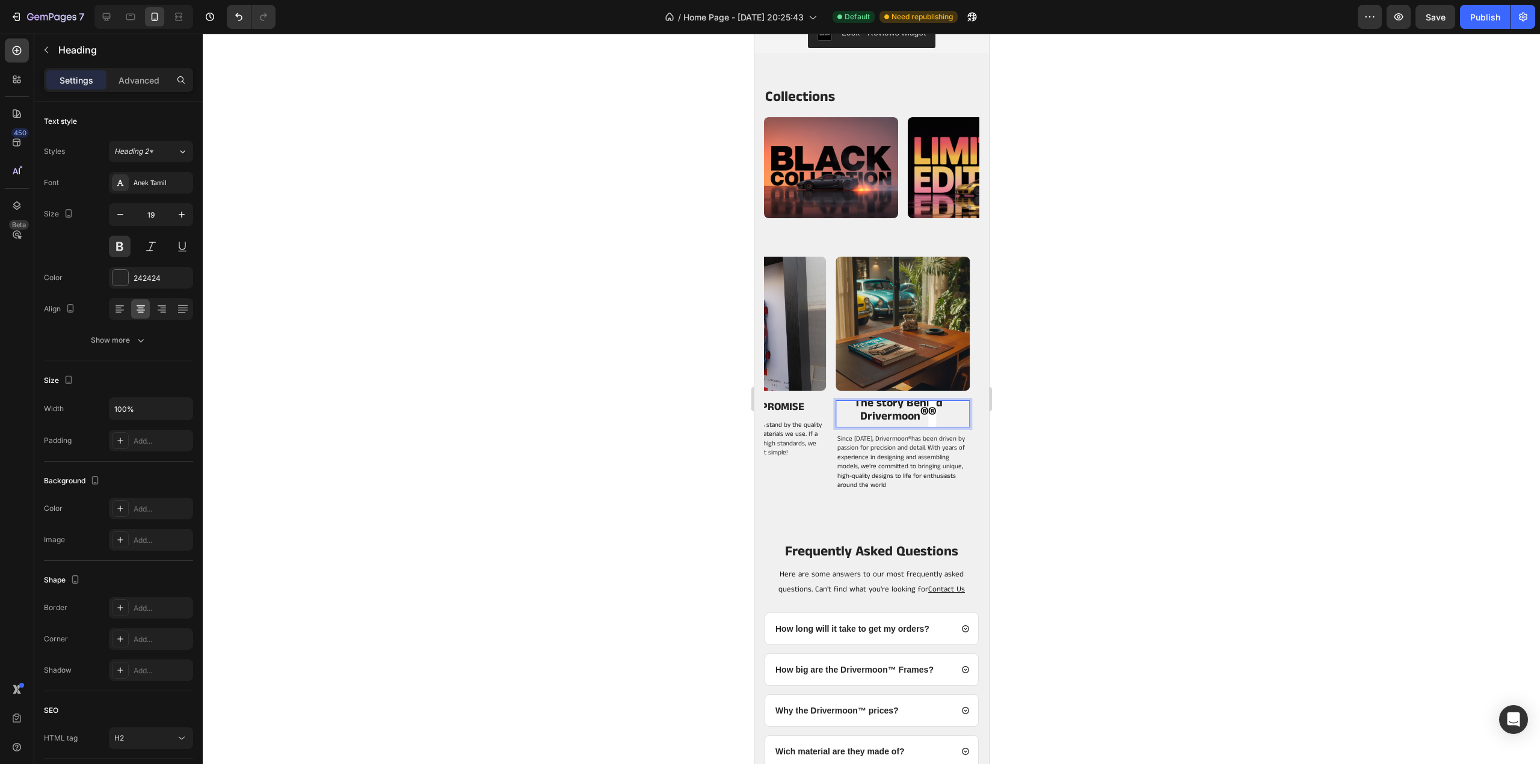
click at [947, 420] on p "The story Behind Drivermoon ® ®" at bounding box center [898, 410] width 122 height 25
click at [1036, 390] on div at bounding box center [871, 399] width 1337 height 731
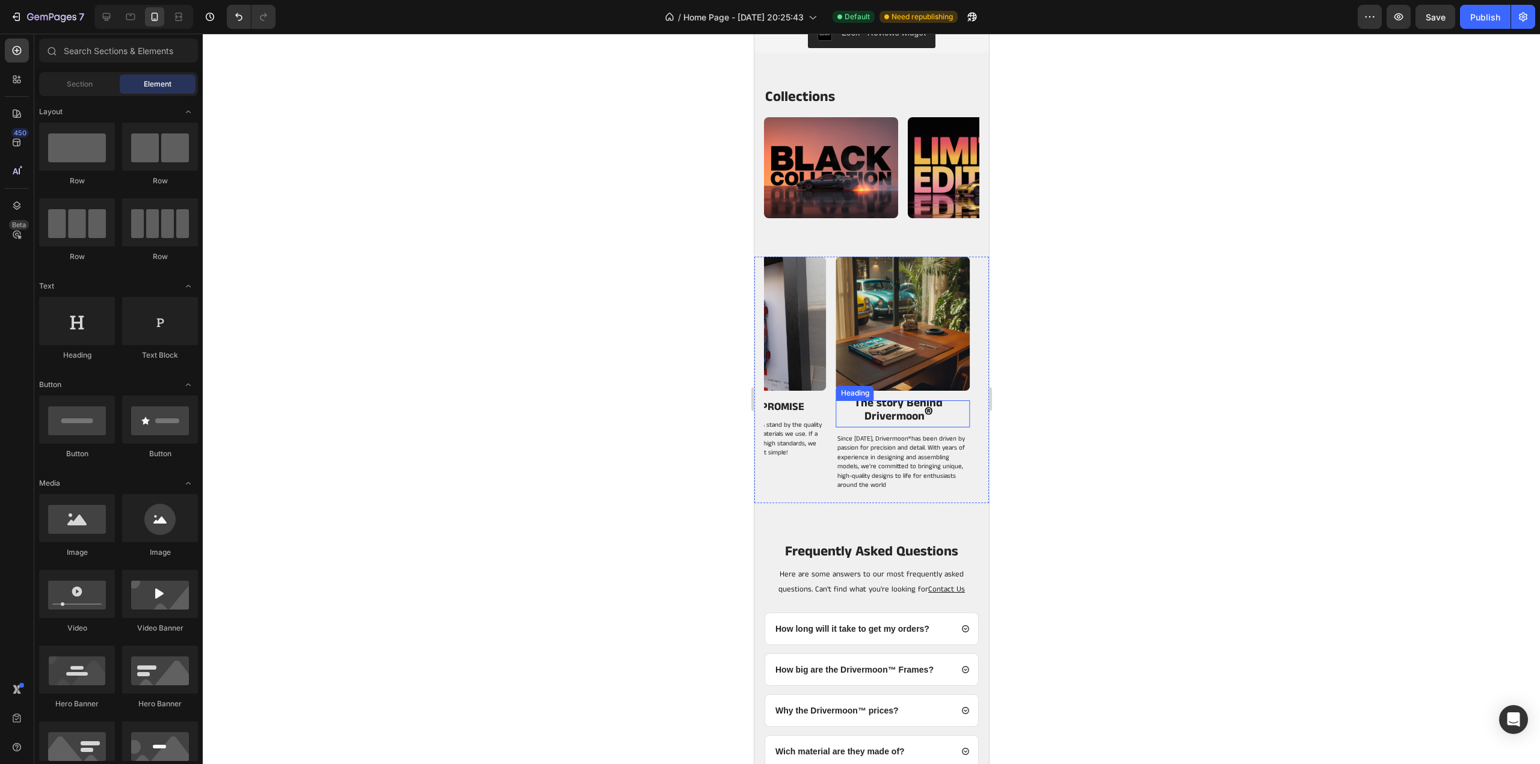
click at [942, 416] on p "The story Behind Drivermoon ®" at bounding box center [898, 410] width 122 height 25
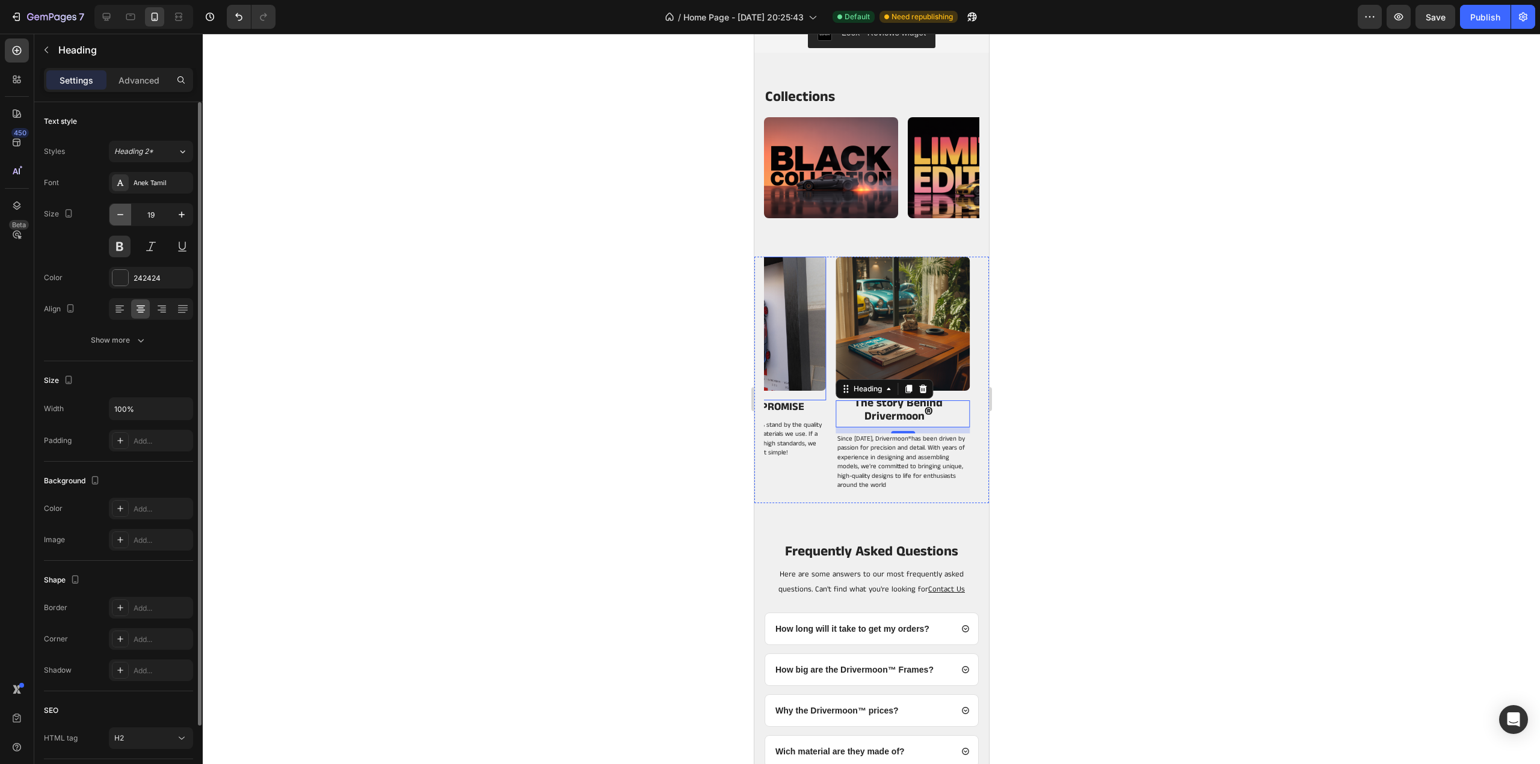
click at [121, 209] on icon "button" at bounding box center [120, 215] width 12 height 12
click at [233, 21] on icon "Undo/Redo" at bounding box center [239, 17] width 12 height 12
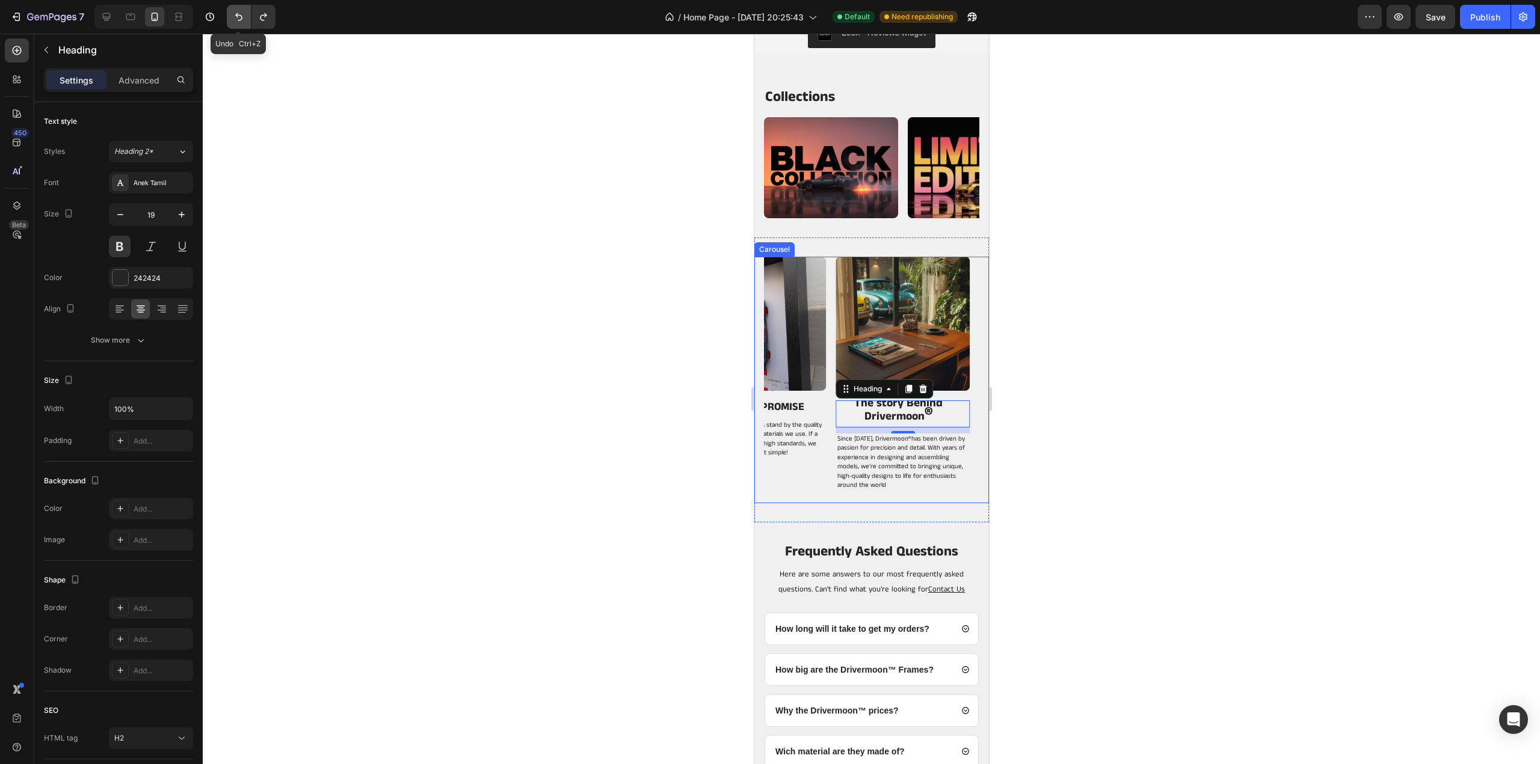
scroll to position [4, 0]
click at [233, 21] on icon "Undo/Redo" at bounding box center [239, 17] width 12 height 12
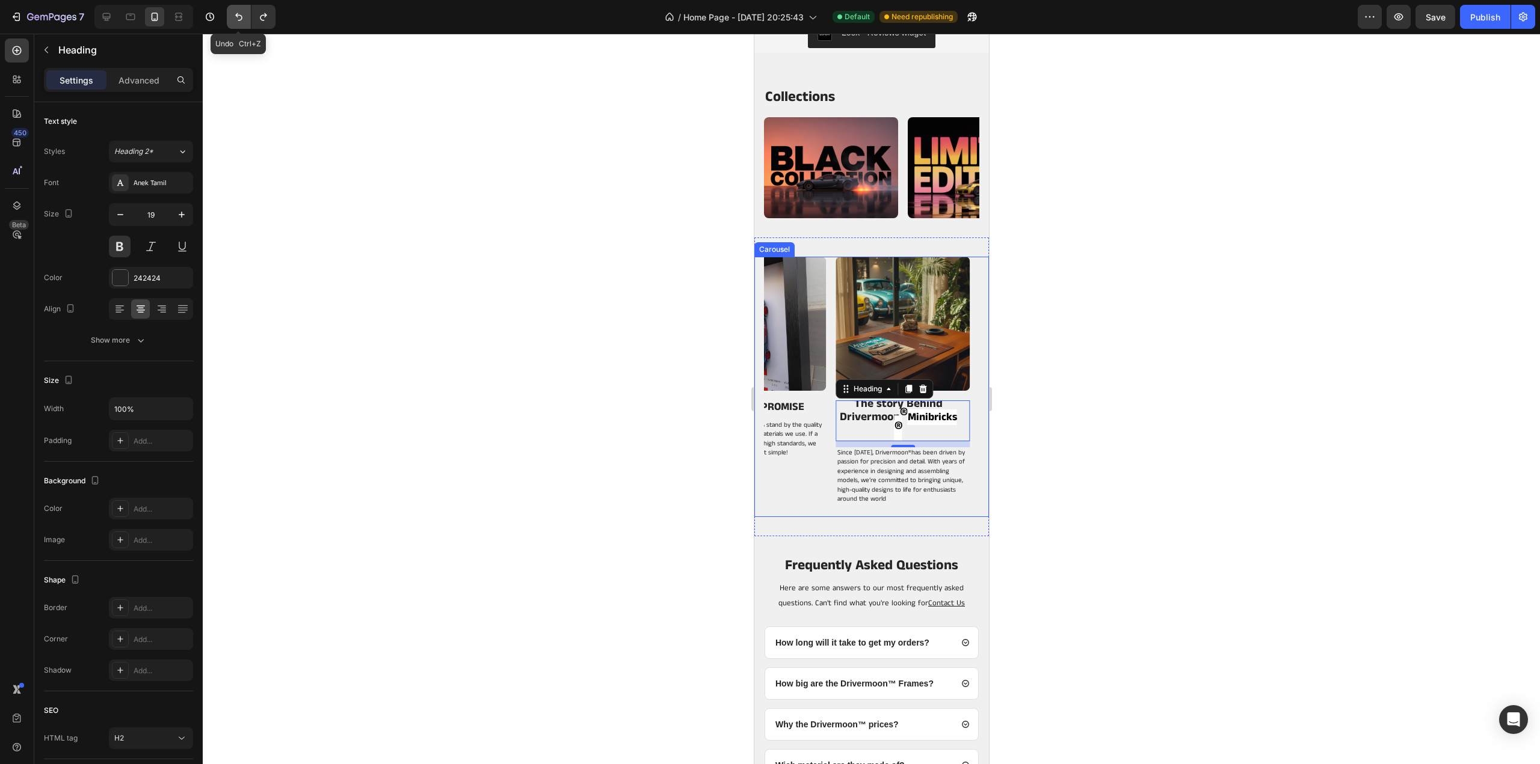
click at [233, 21] on icon "Undo/Redo" at bounding box center [239, 17] width 12 height 12
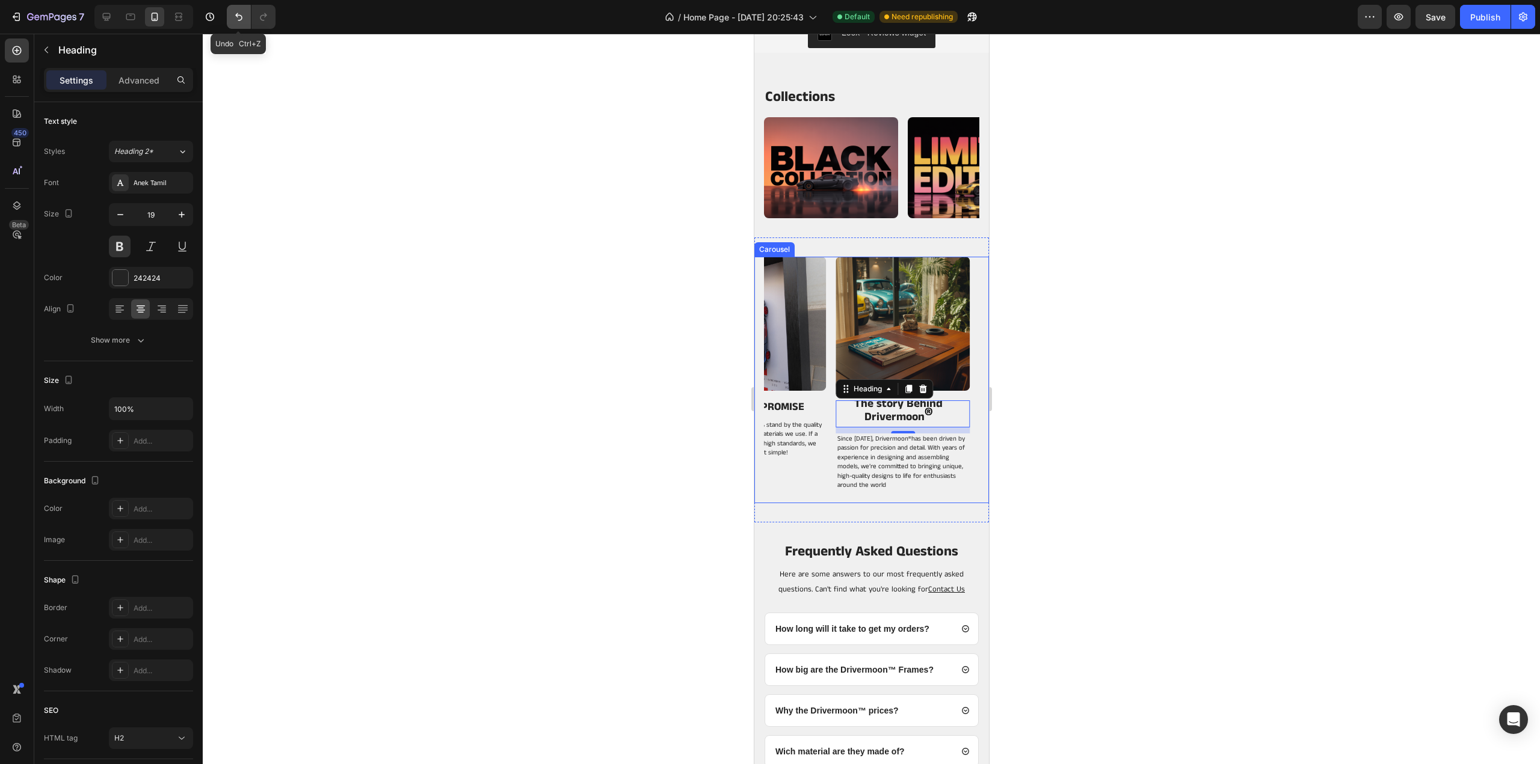
click at [233, 21] on icon "Undo/Redo" at bounding box center [239, 17] width 12 height 12
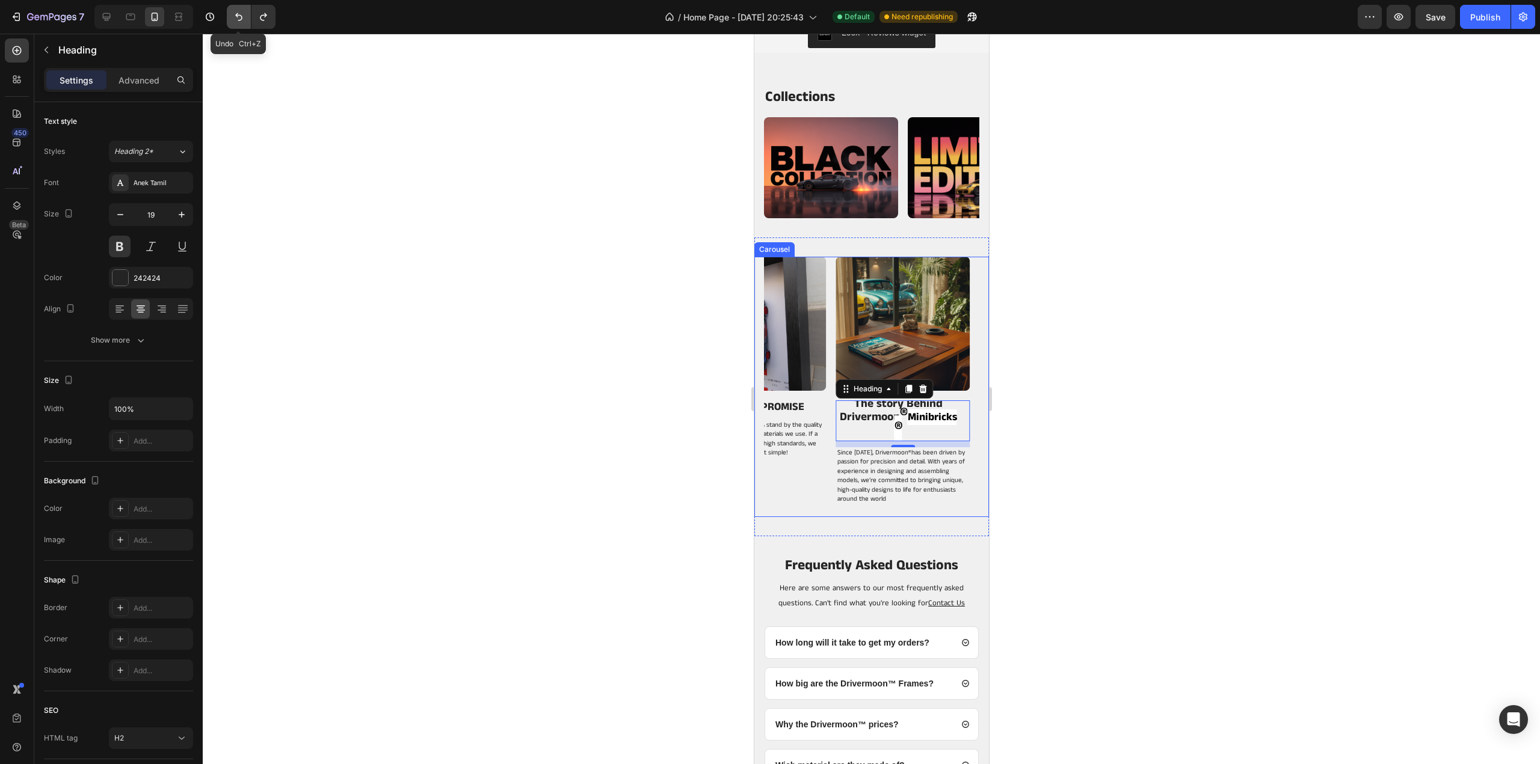
click at [233, 21] on icon "Undo/Redo" at bounding box center [239, 17] width 12 height 12
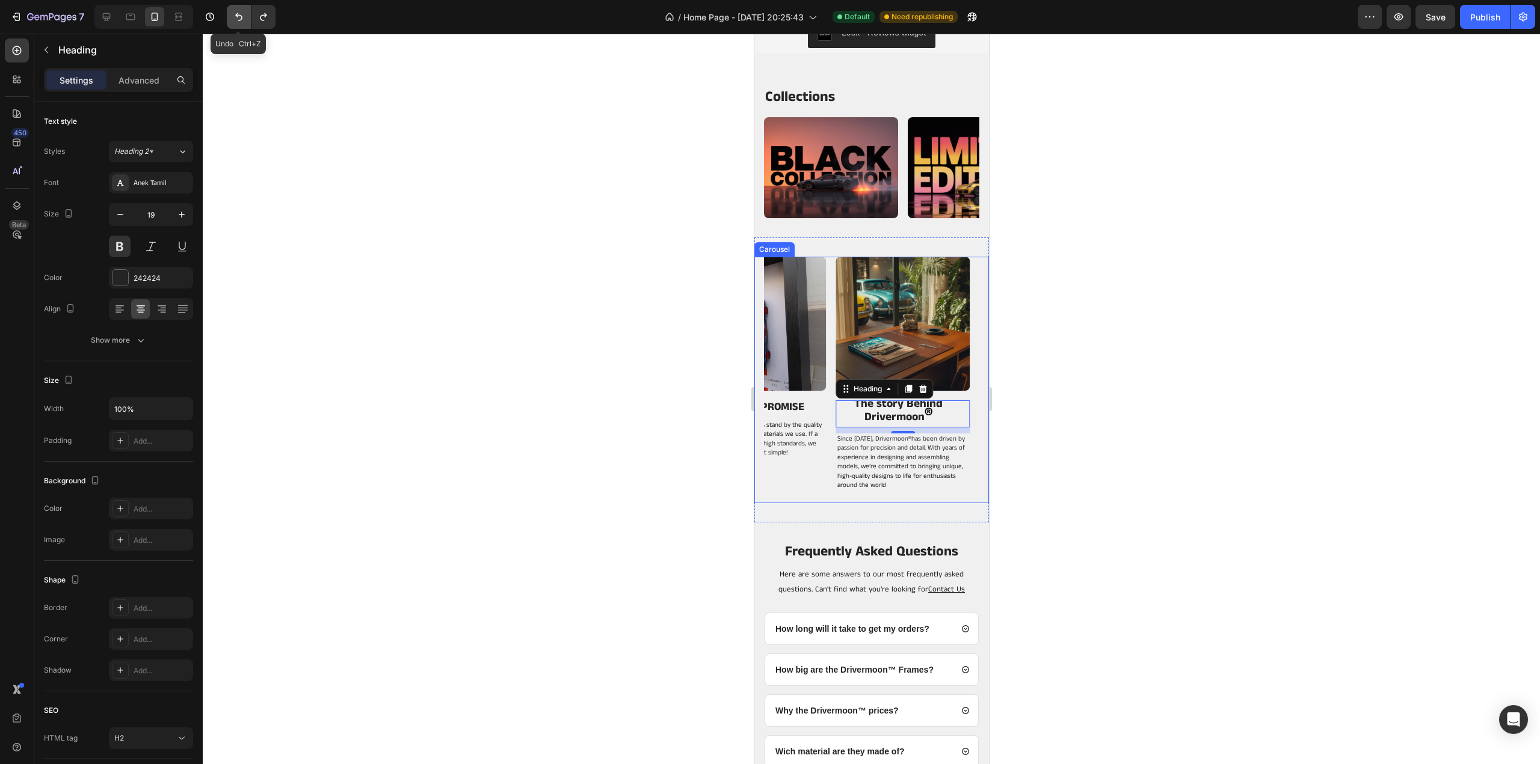
click at [239, 15] on icon "Undo/Redo" at bounding box center [238, 17] width 7 height 8
click at [230, 11] on button "Undo/Redo" at bounding box center [239, 17] width 24 height 24
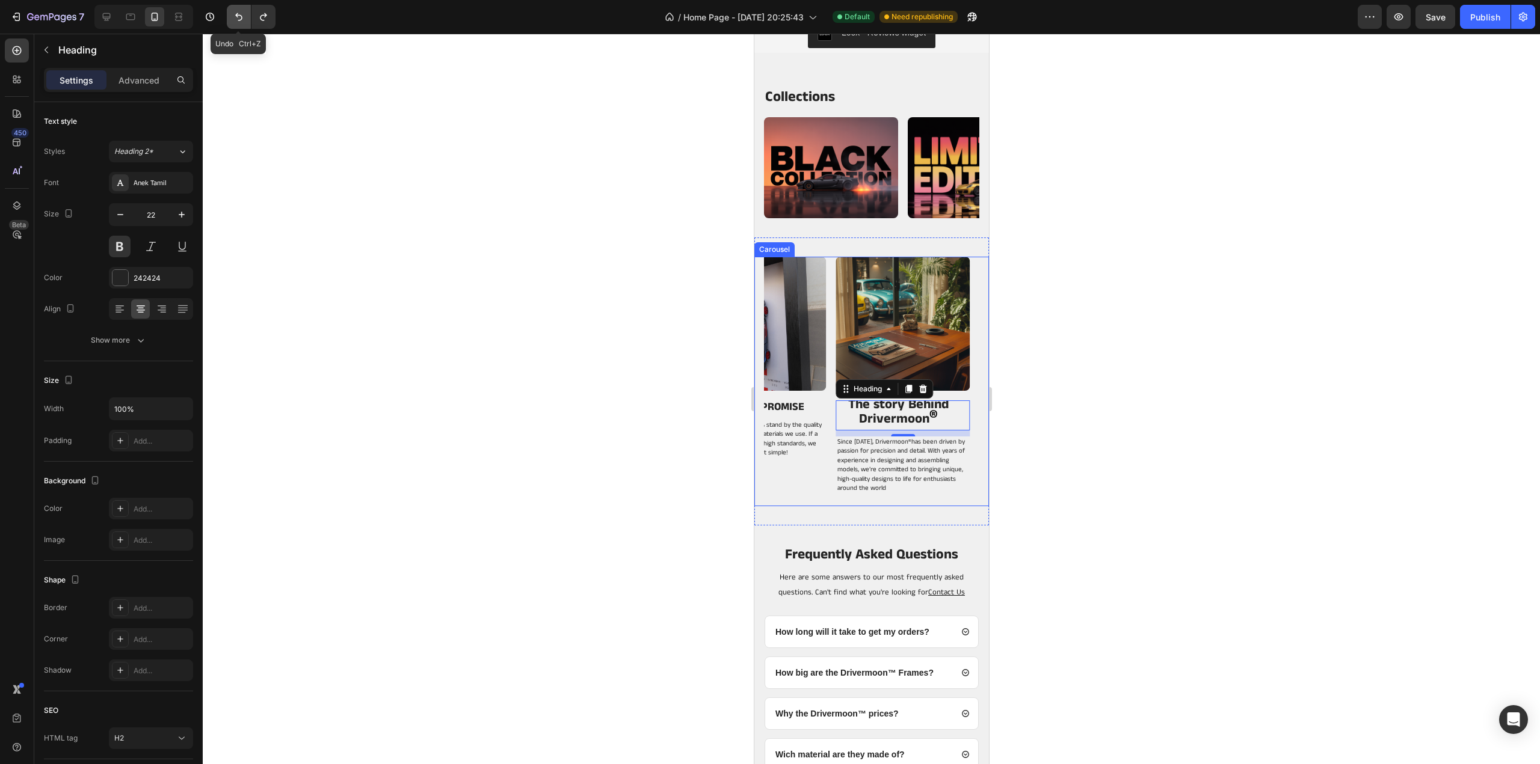
type input "23"
click at [1066, 204] on div at bounding box center [871, 399] width 1337 height 731
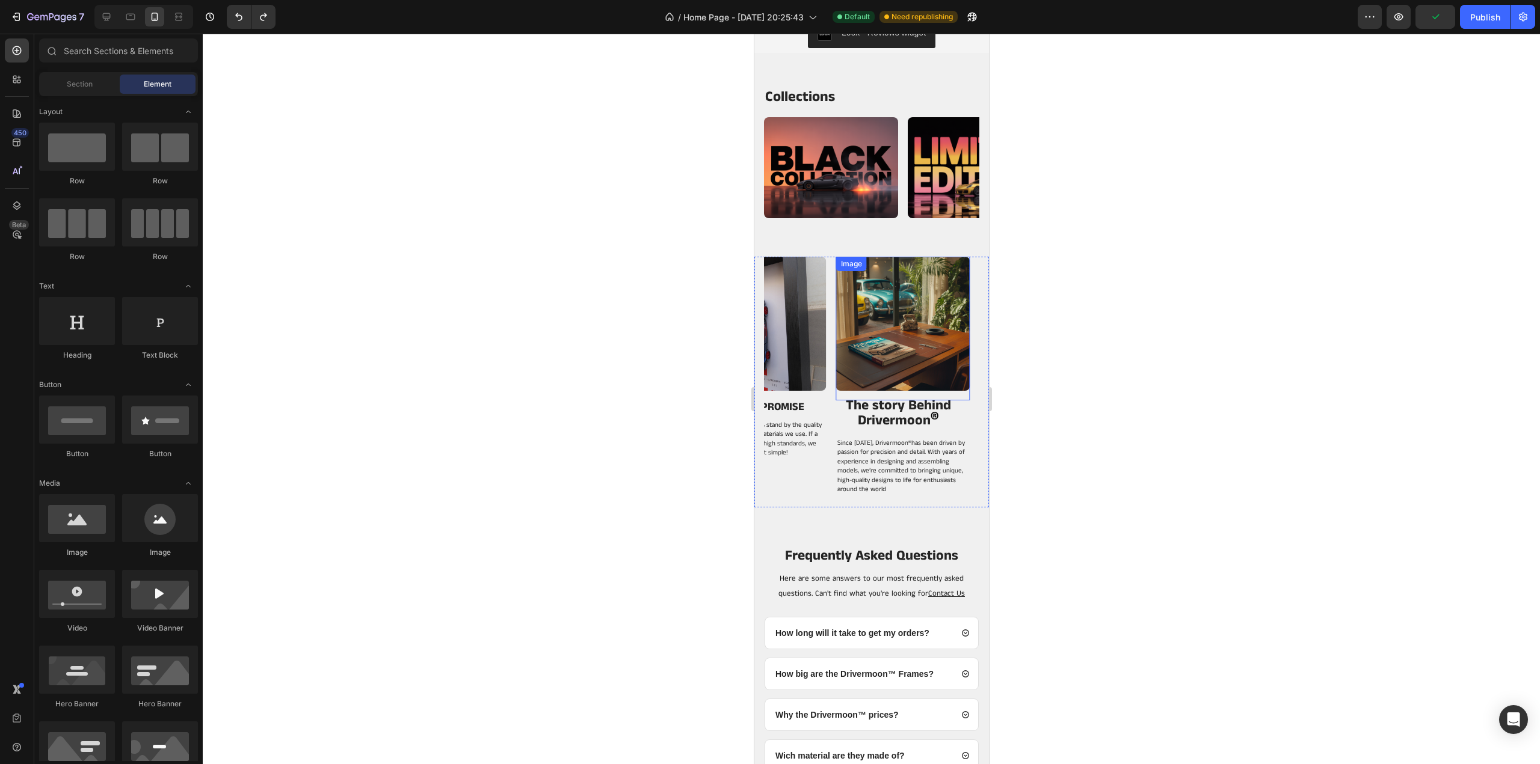
click at [949, 392] on div "Image" at bounding box center [902, 329] width 134 height 144
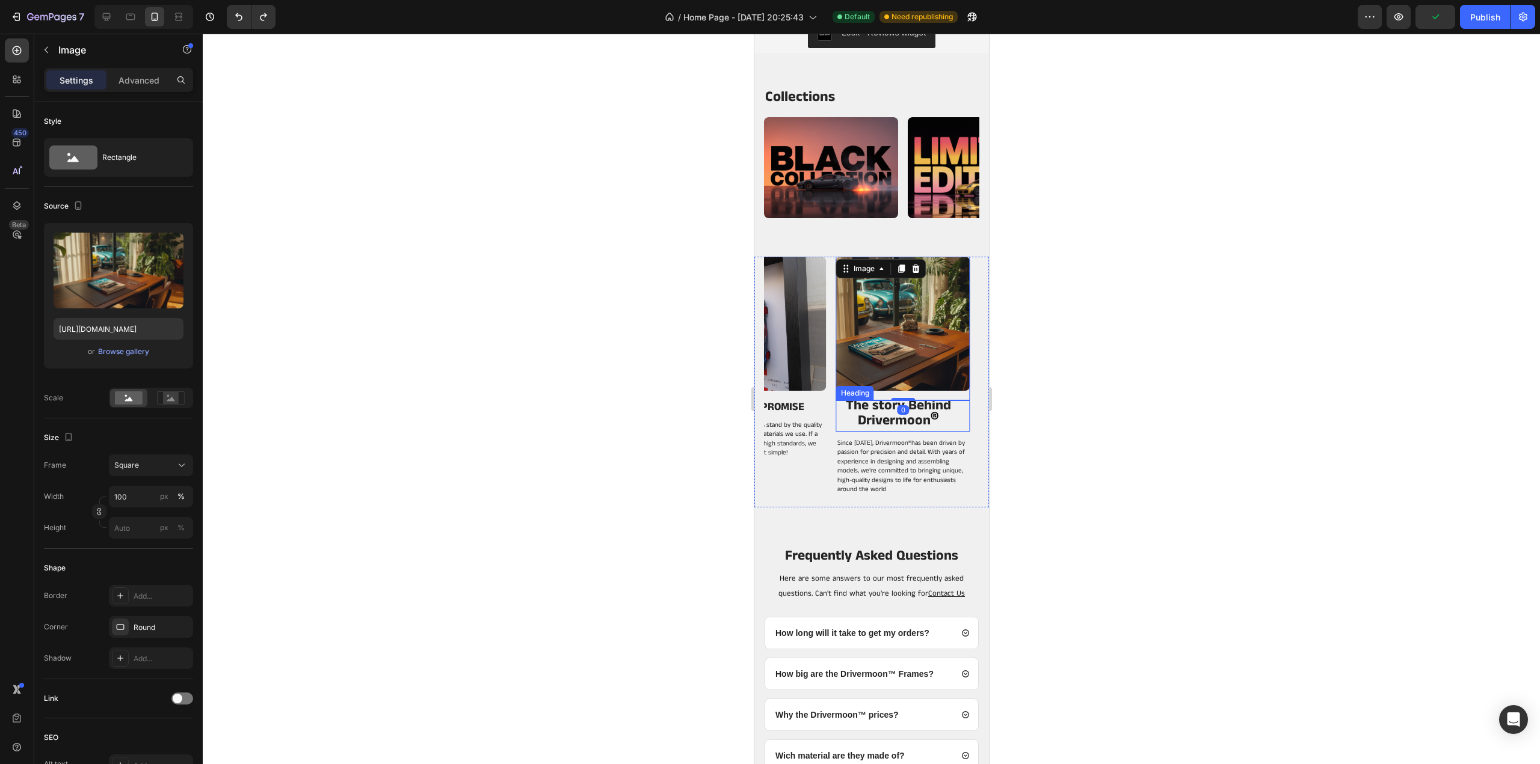
click at [1037, 412] on div at bounding box center [871, 399] width 1337 height 731
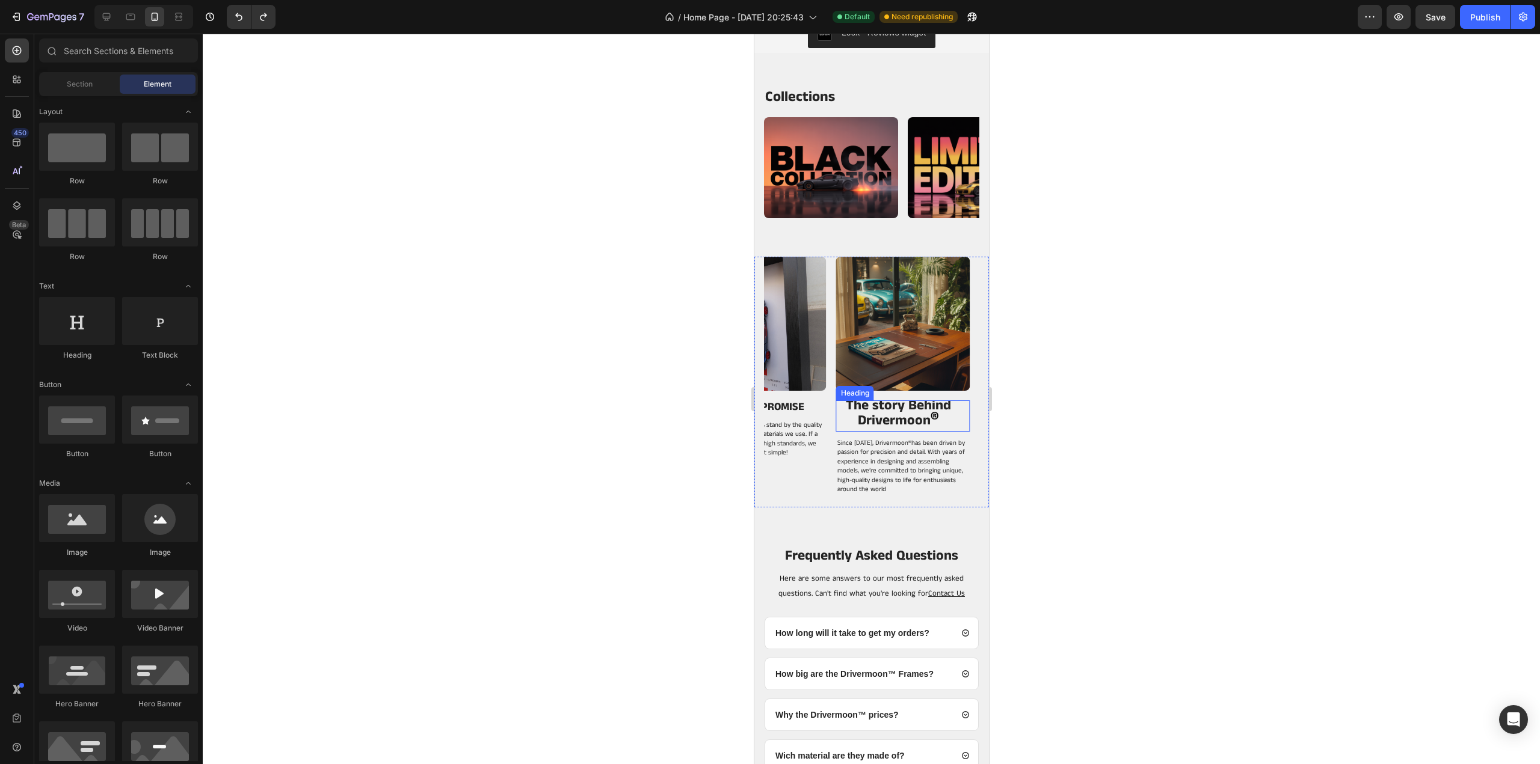
click at [955, 422] on h2 "The story Behind Drivermoon ®" at bounding box center [897, 416] width 125 height 31
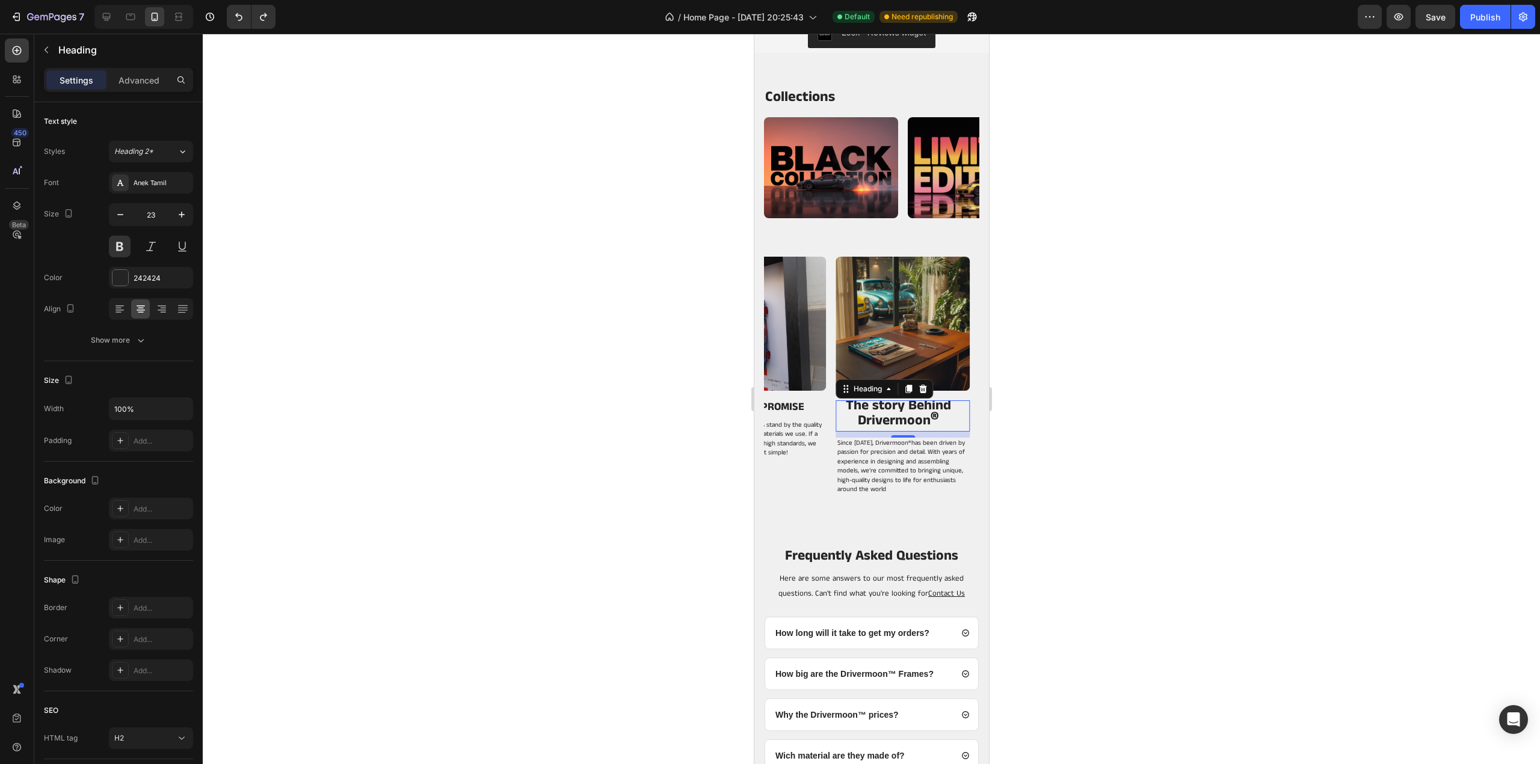
click at [250, 13] on button "Undo/Redo" at bounding box center [239, 17] width 24 height 24
click at [246, 14] on button "Undo/Redo" at bounding box center [239, 17] width 24 height 24
click at [268, 17] on icon "Undo/Redo" at bounding box center [263, 17] width 12 height 12
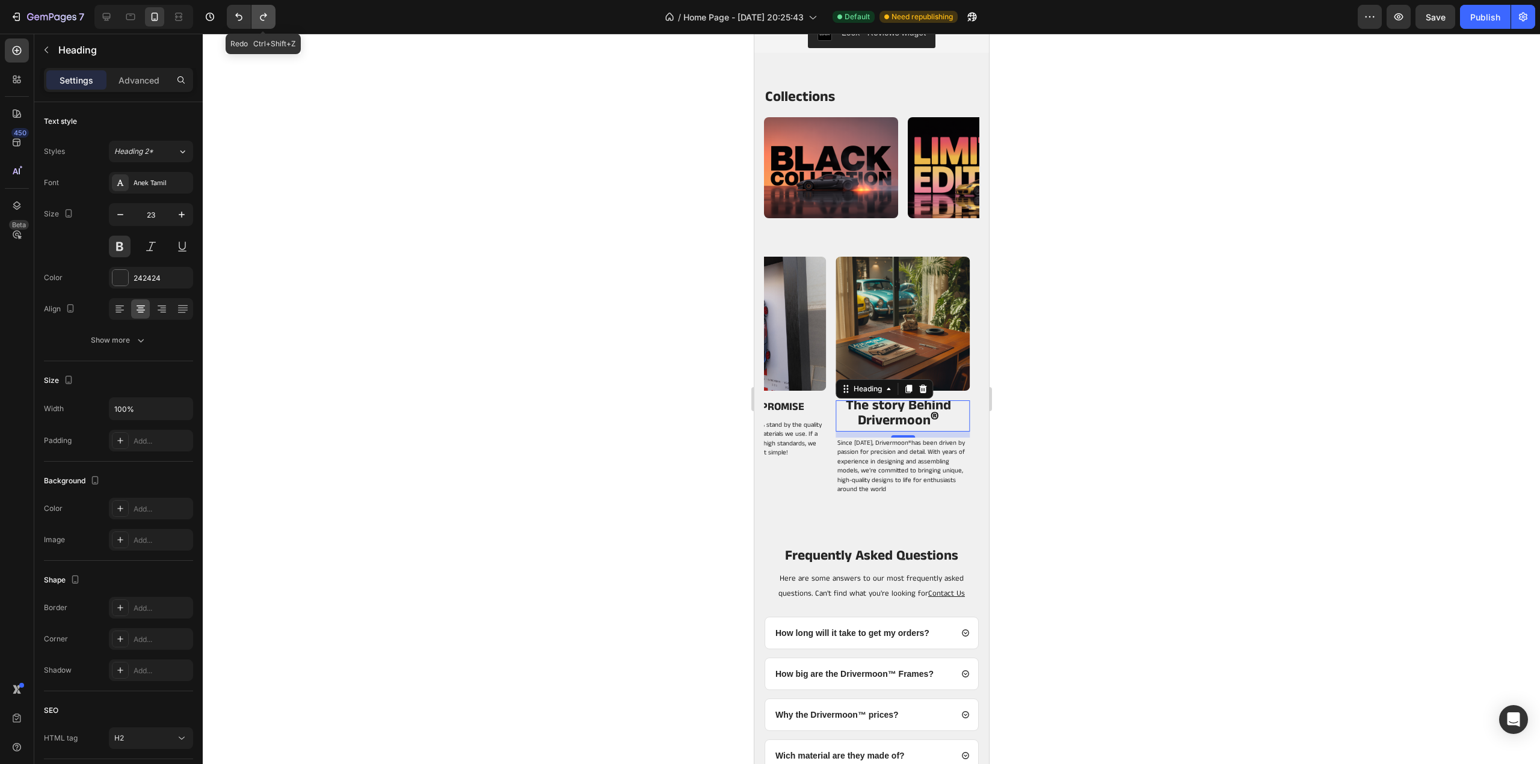
click at [268, 17] on icon "Undo/Redo" at bounding box center [263, 17] width 12 height 12
type input "19"
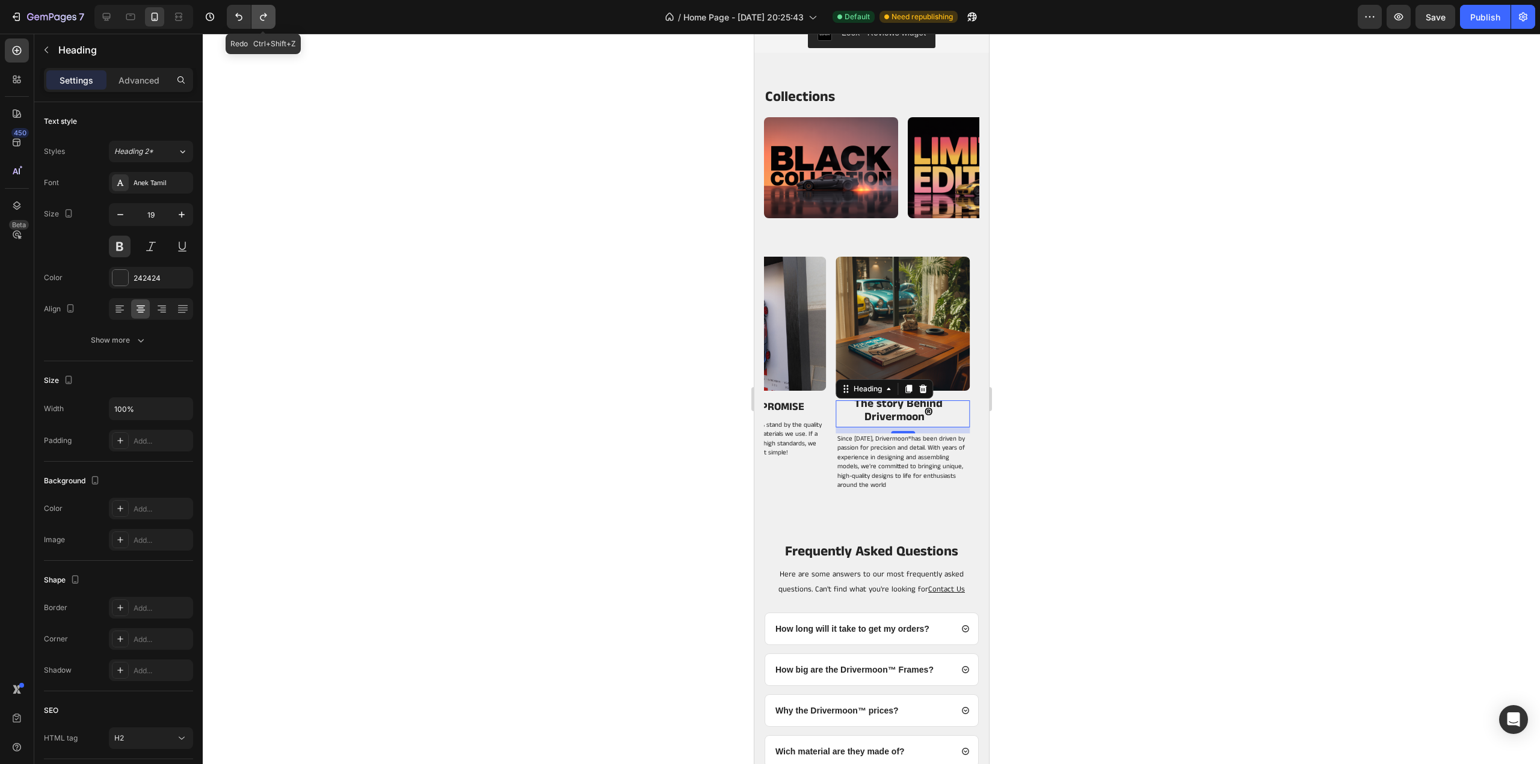
click at [268, 17] on icon "Undo/Redo" at bounding box center [263, 17] width 12 height 12
click at [952, 411] on h2 "The story Behind Drivermoon ®" at bounding box center [897, 414] width 125 height 27
click at [1065, 405] on div at bounding box center [871, 399] width 1337 height 731
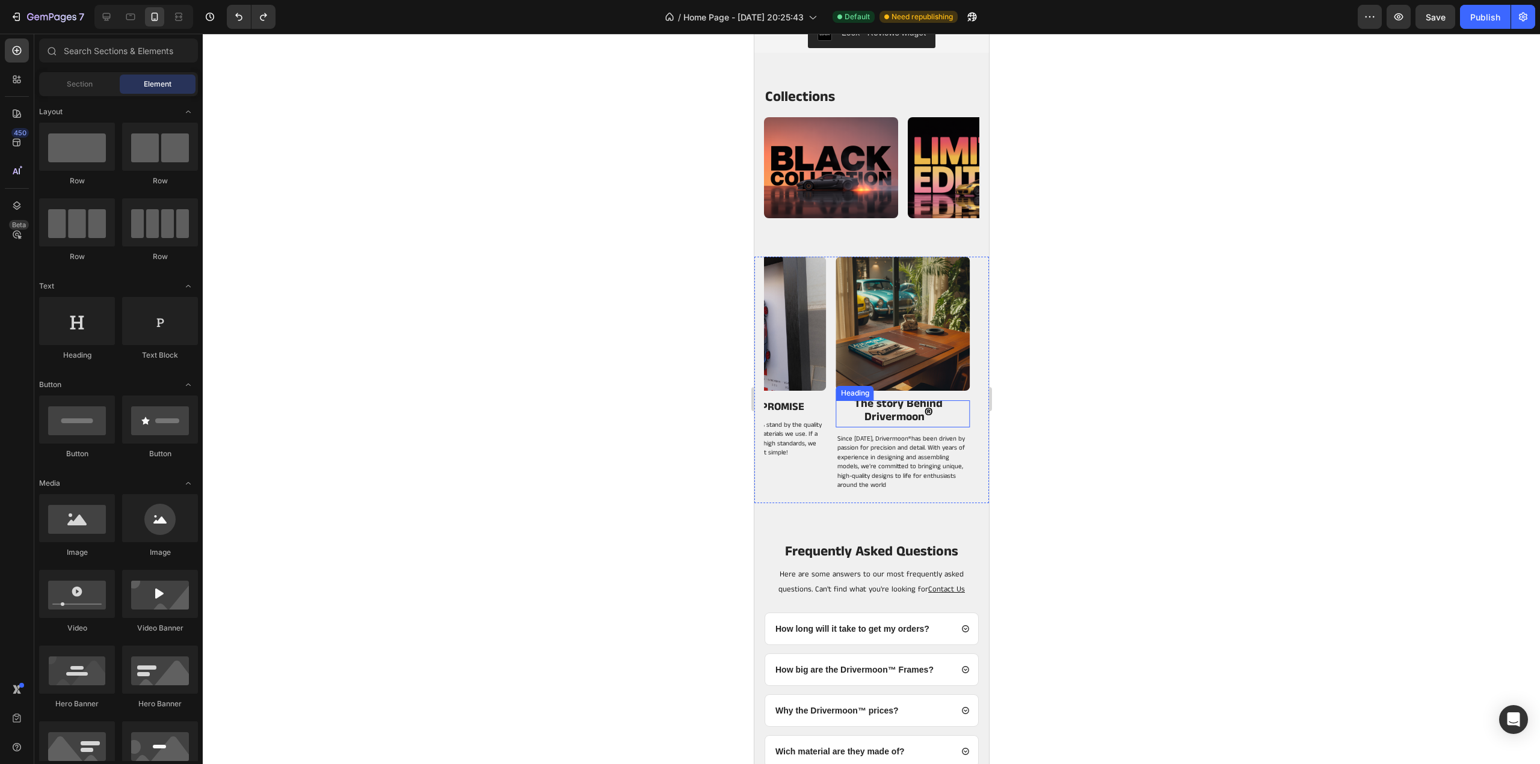
click at [952, 413] on p "The story Behind Drivermoon ®" at bounding box center [898, 410] width 122 height 25
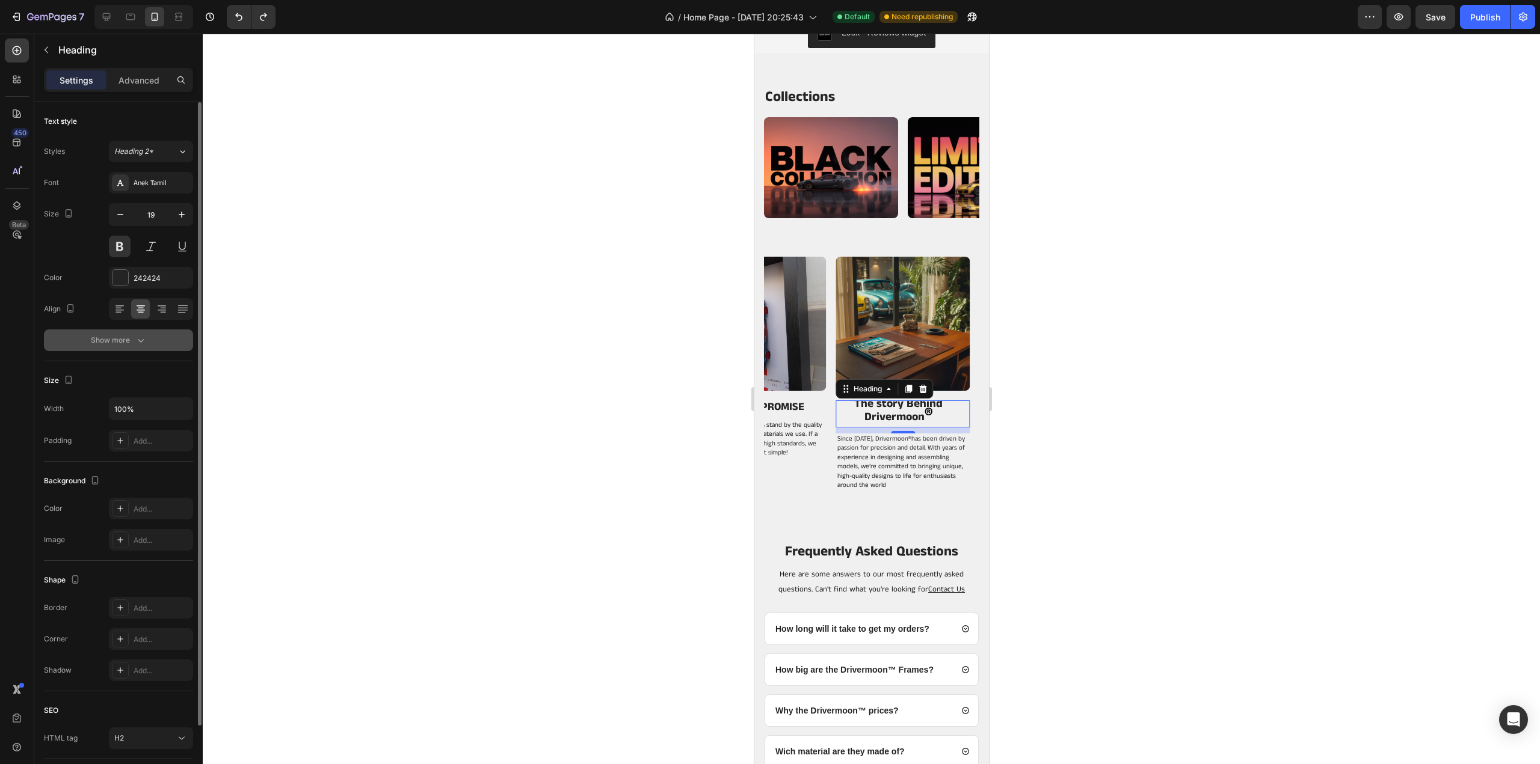
click at [136, 341] on icon "button" at bounding box center [141, 340] width 12 height 12
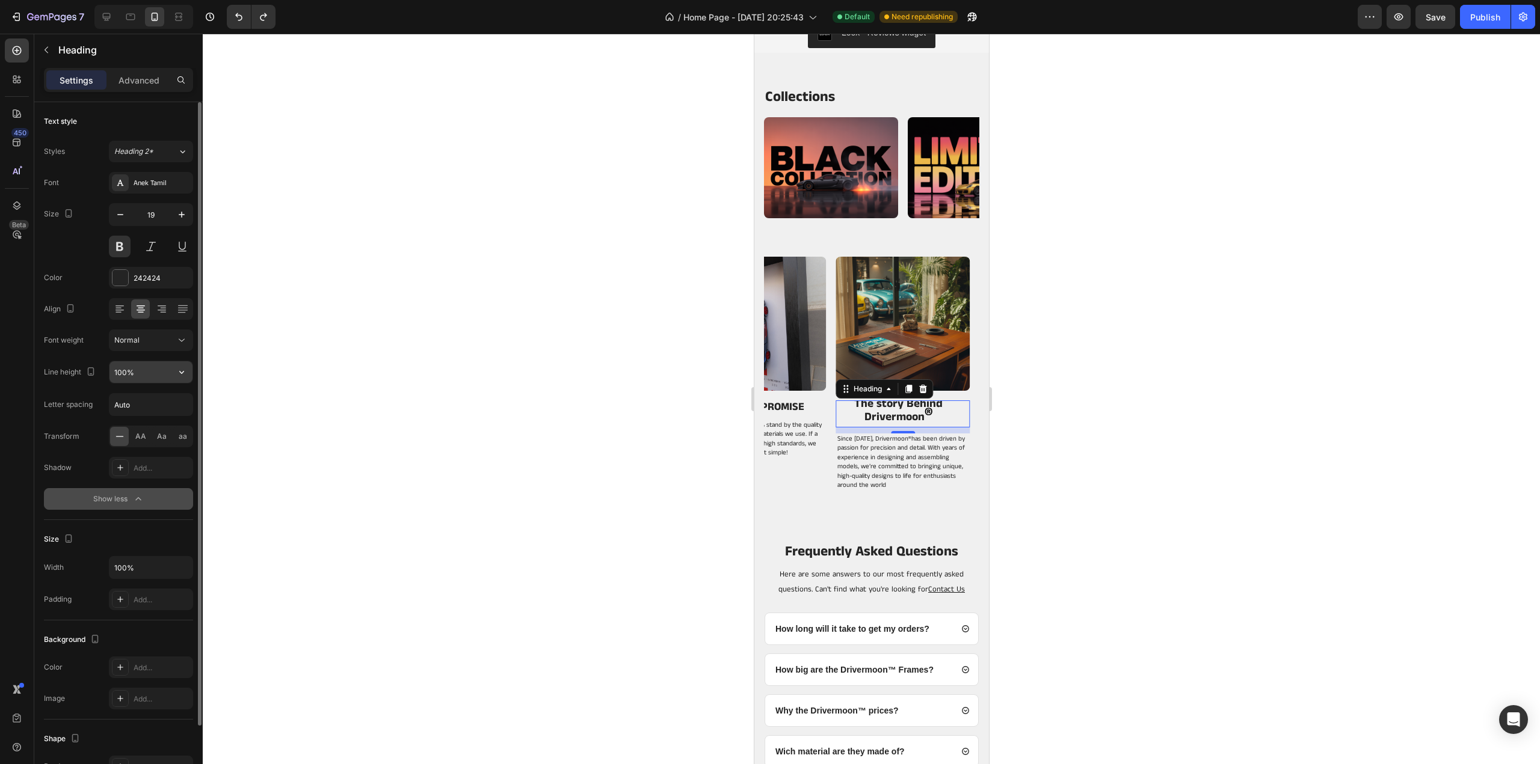
click at [146, 376] on input "100%" at bounding box center [150, 372] width 83 height 22
click at [189, 372] on button "button" at bounding box center [182, 372] width 22 height 22
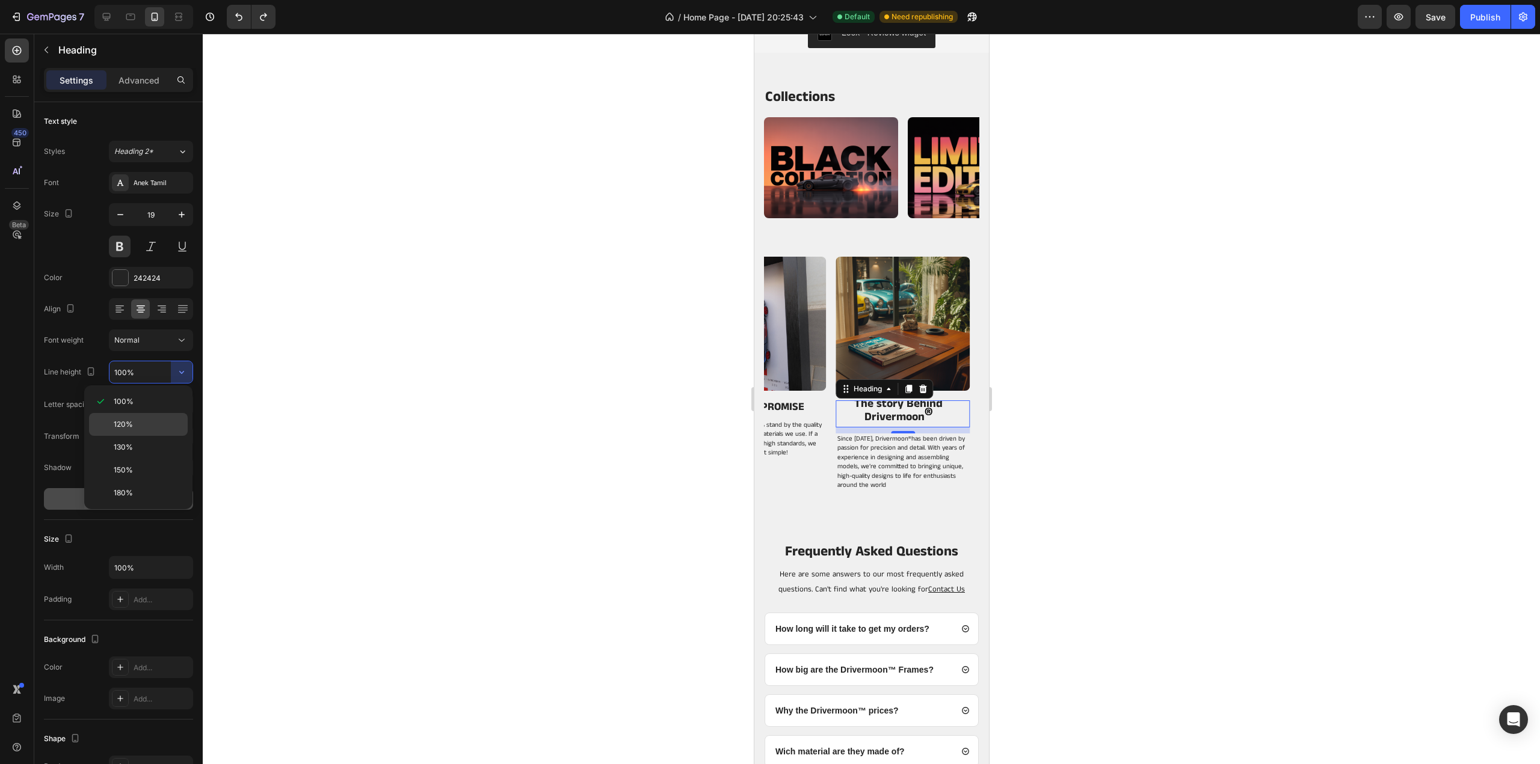
click at [150, 424] on p "120%" at bounding box center [148, 424] width 69 height 11
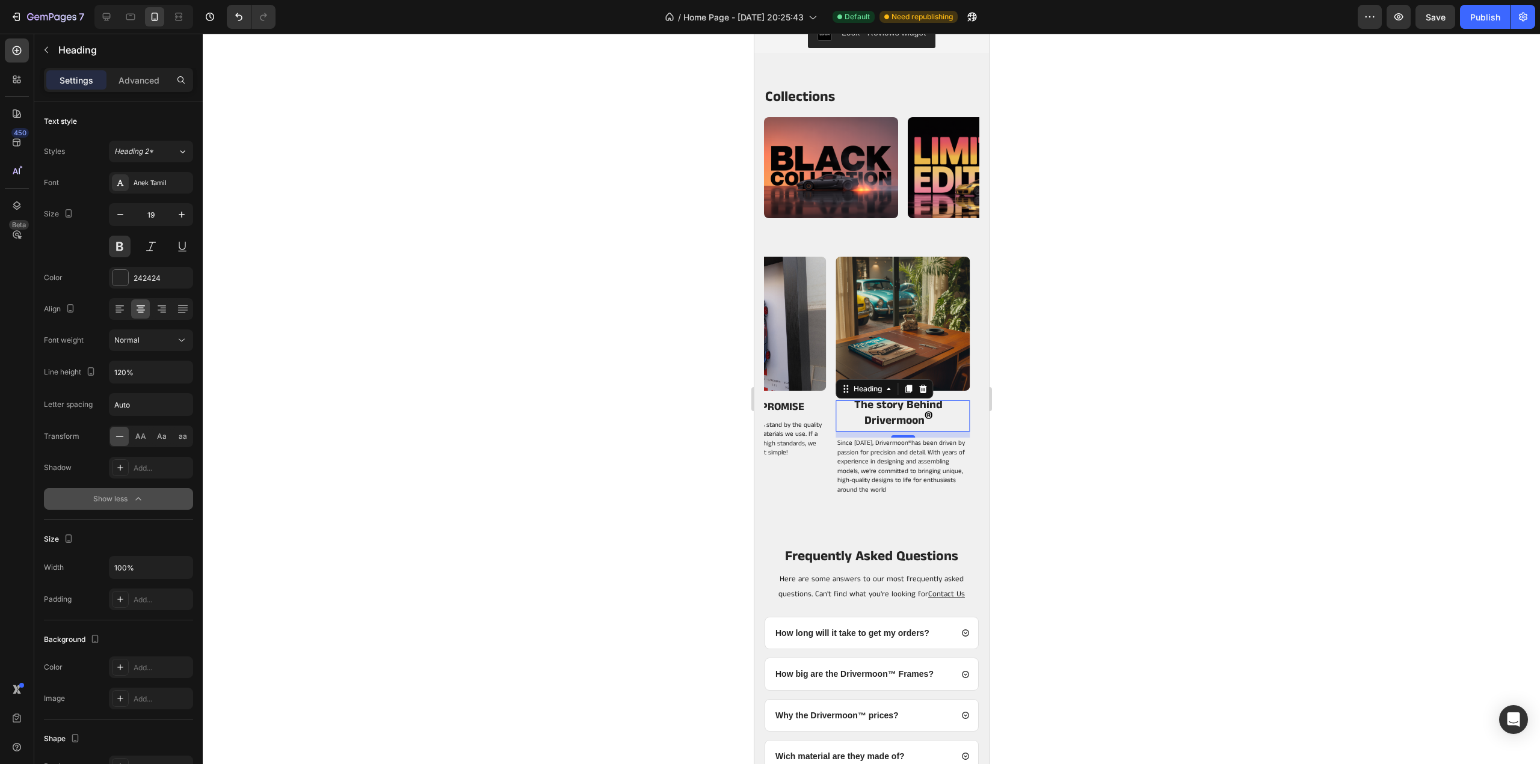
scroll to position [3, 0]
click at [191, 371] on button "button" at bounding box center [182, 372] width 22 height 22
click at [153, 403] on p "100%" at bounding box center [148, 401] width 69 height 11
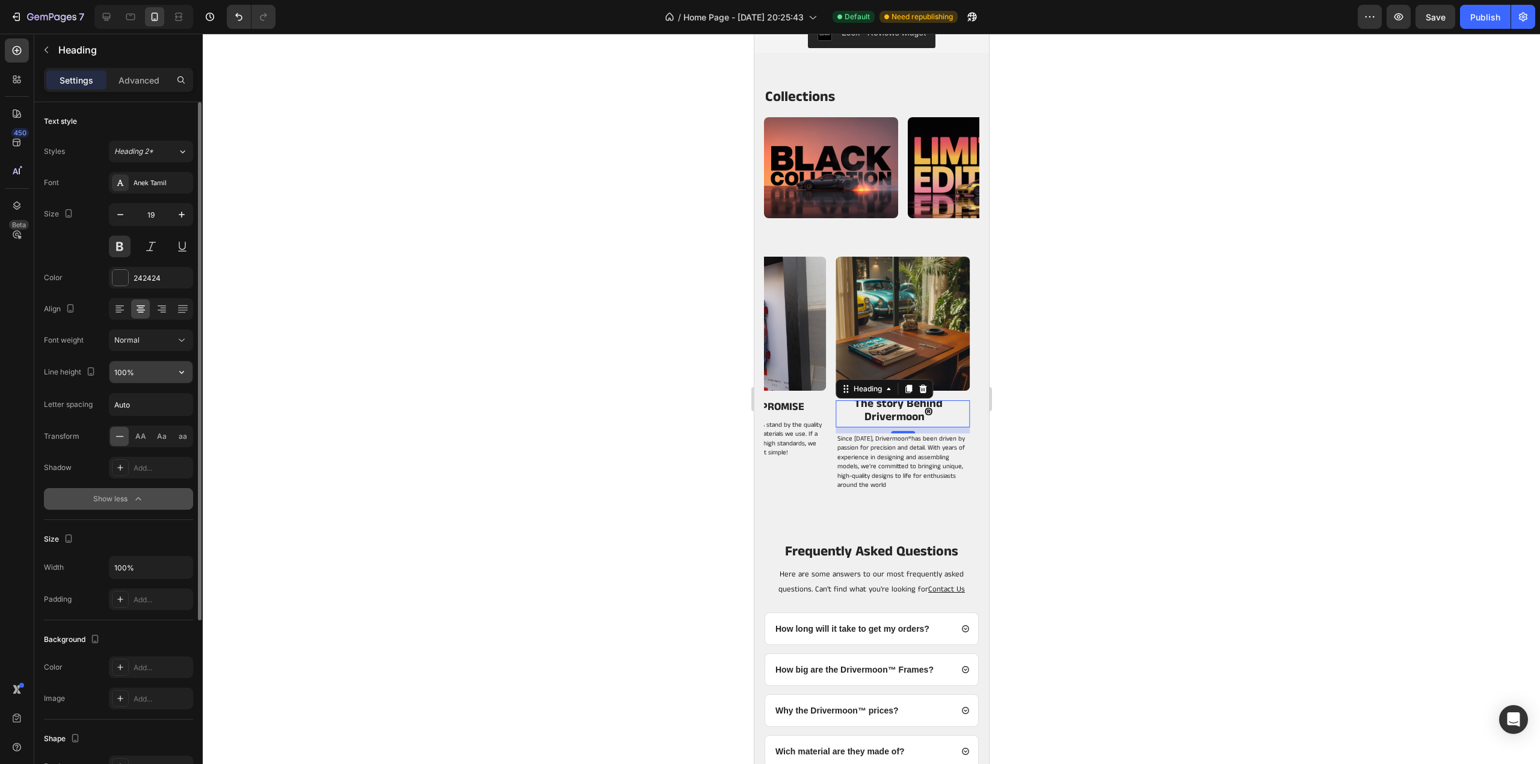
click at [176, 367] on icon "button" at bounding box center [182, 372] width 12 height 12
click at [147, 426] on p "120%" at bounding box center [148, 424] width 69 height 11
click at [180, 371] on icon "button" at bounding box center [181, 372] width 5 height 3
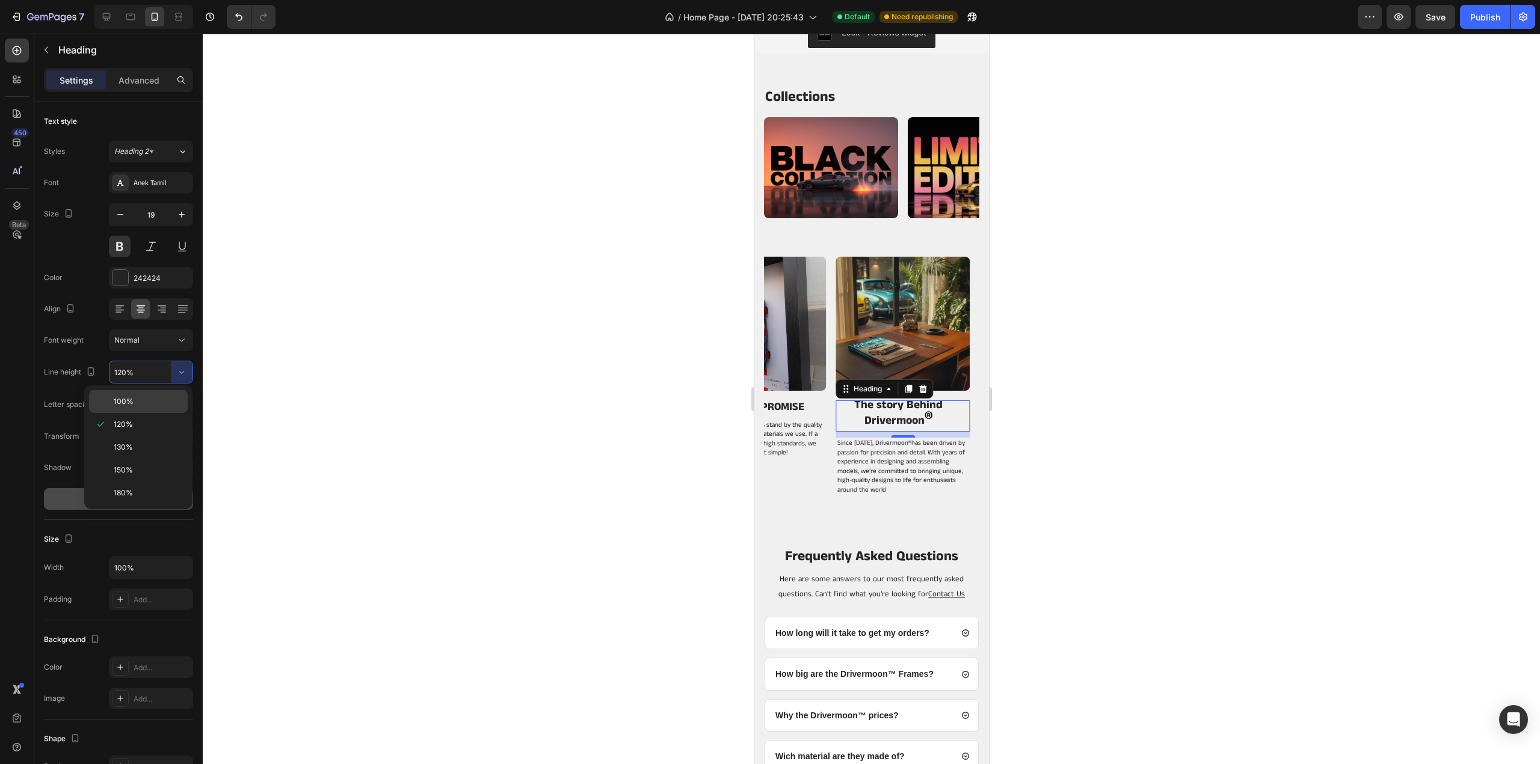
click at [140, 400] on p "100%" at bounding box center [148, 401] width 69 height 11
type input "100%"
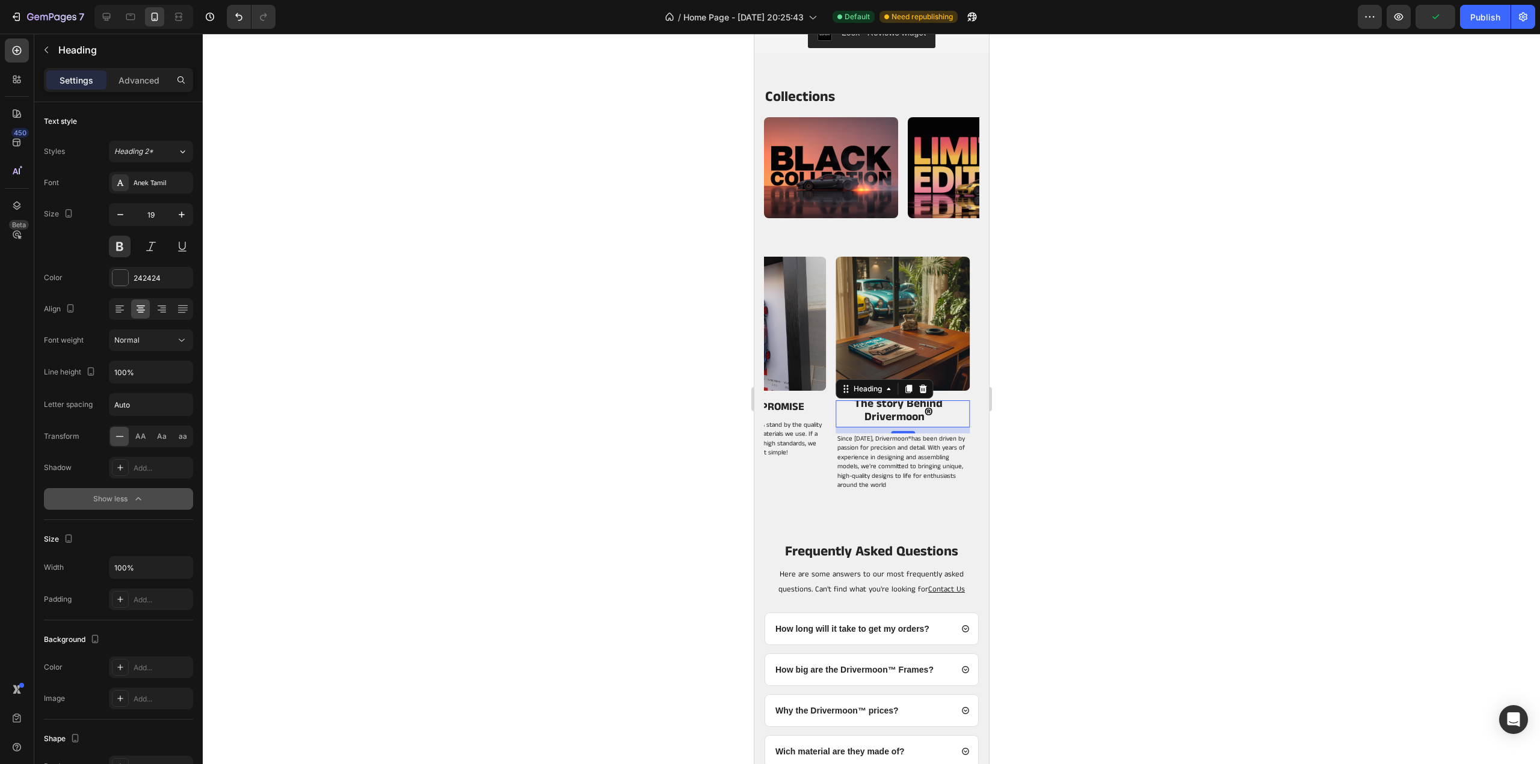
click at [1075, 429] on div at bounding box center [871, 399] width 1337 height 731
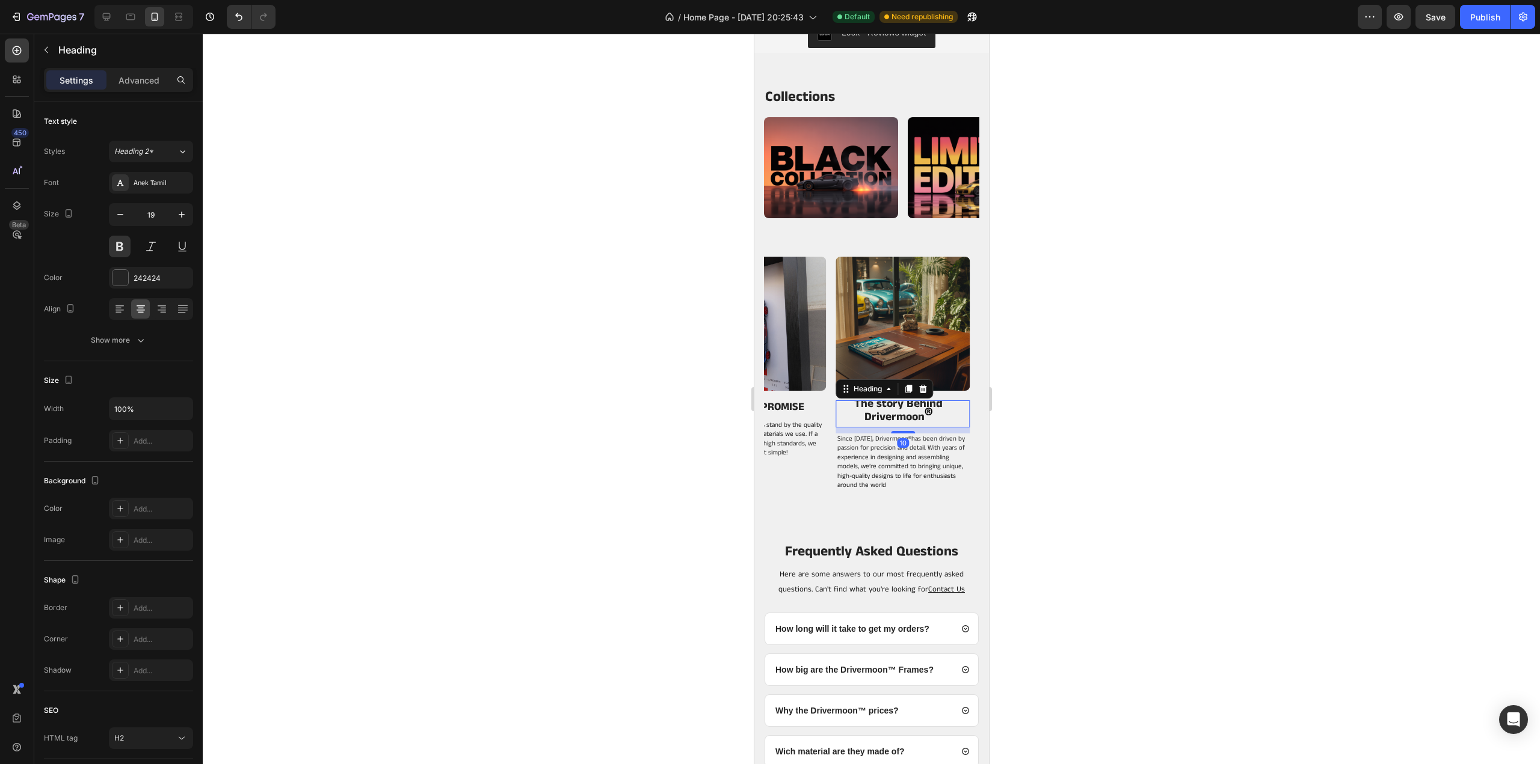
click at [1109, 419] on div at bounding box center [871, 399] width 1337 height 731
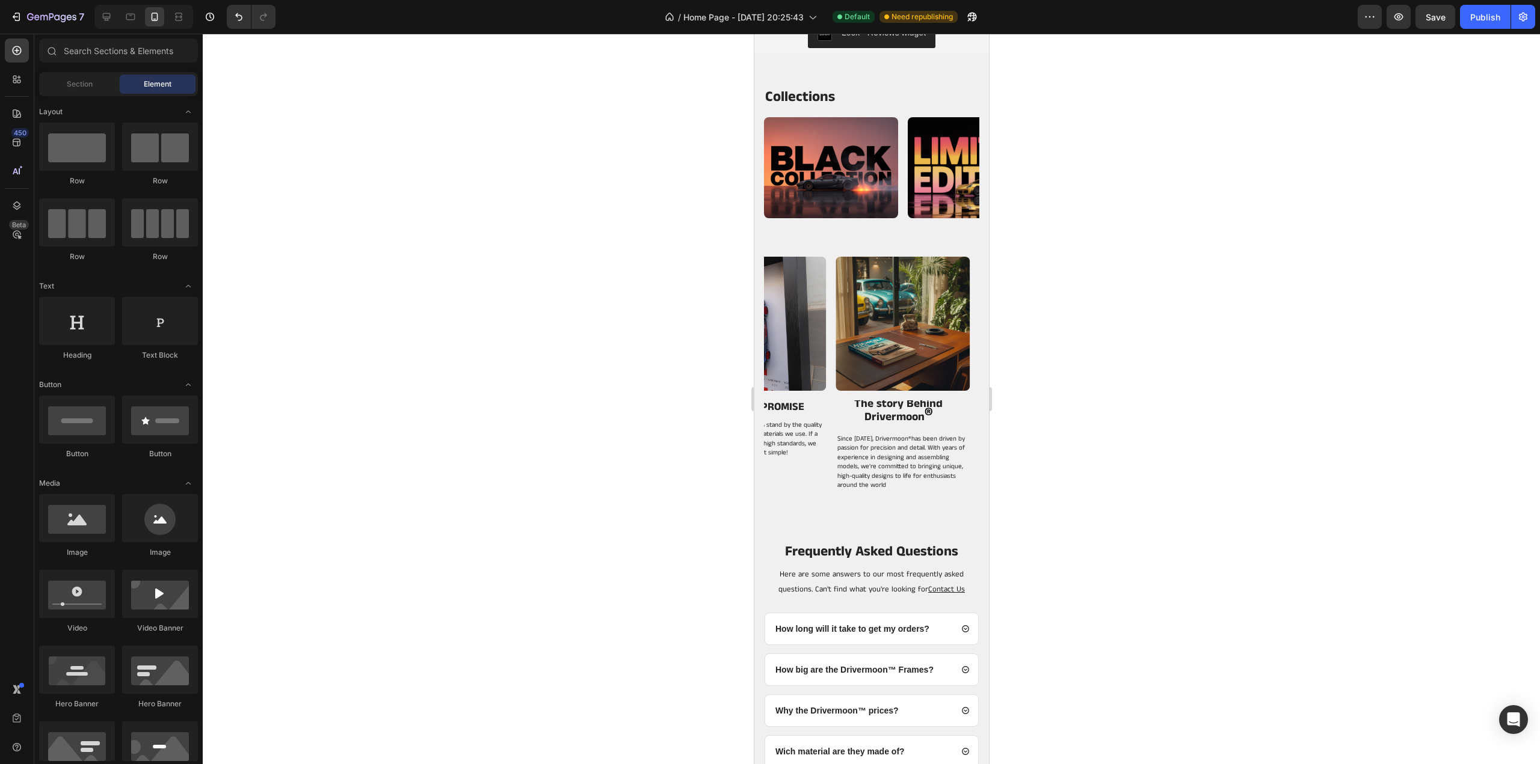
click at [944, 417] on p "The story Behind Drivermoon ®" at bounding box center [898, 410] width 122 height 25
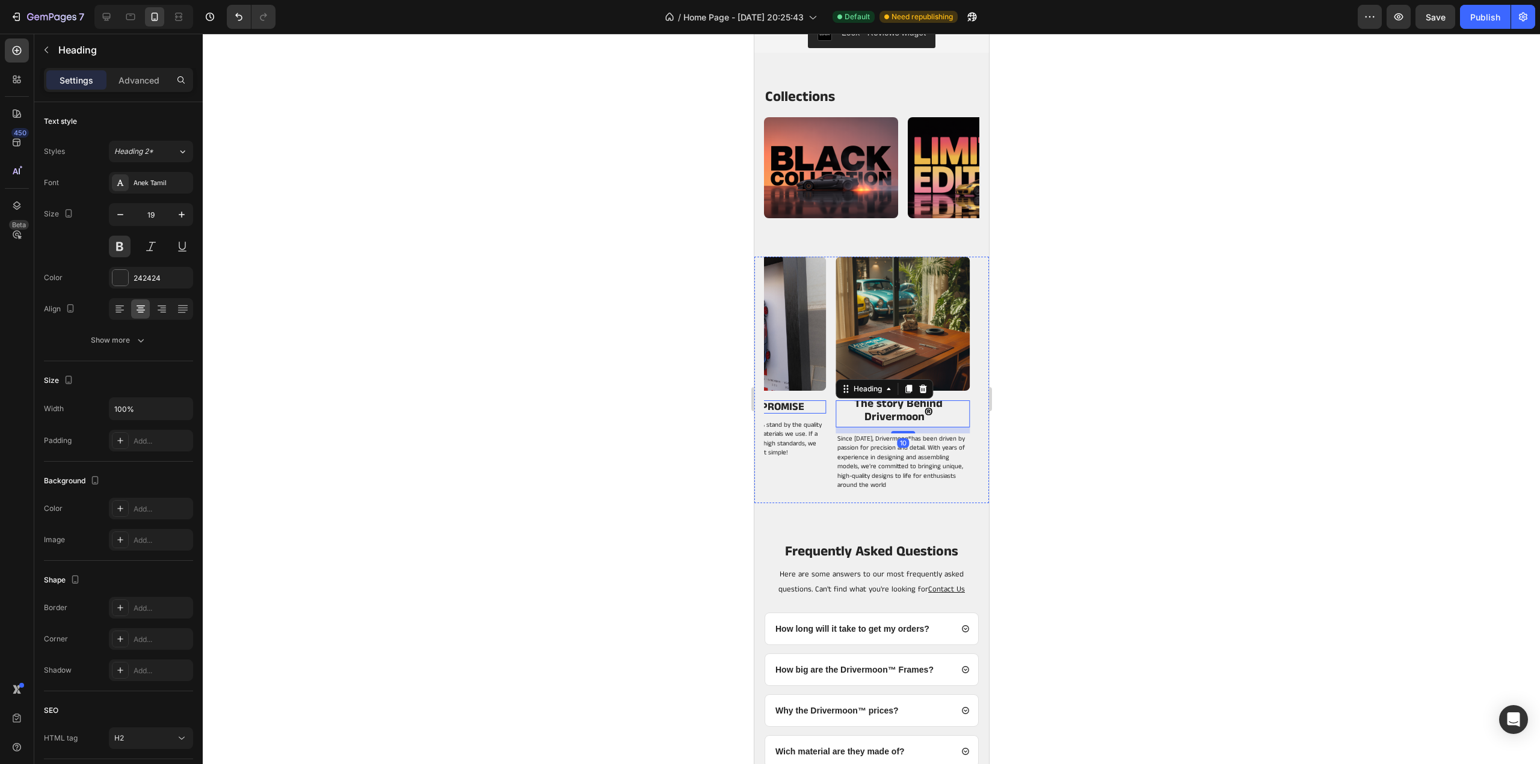
click at [796, 407] on h2 "OUR QUALITY PROMISE" at bounding box center [753, 407] width 125 height 13
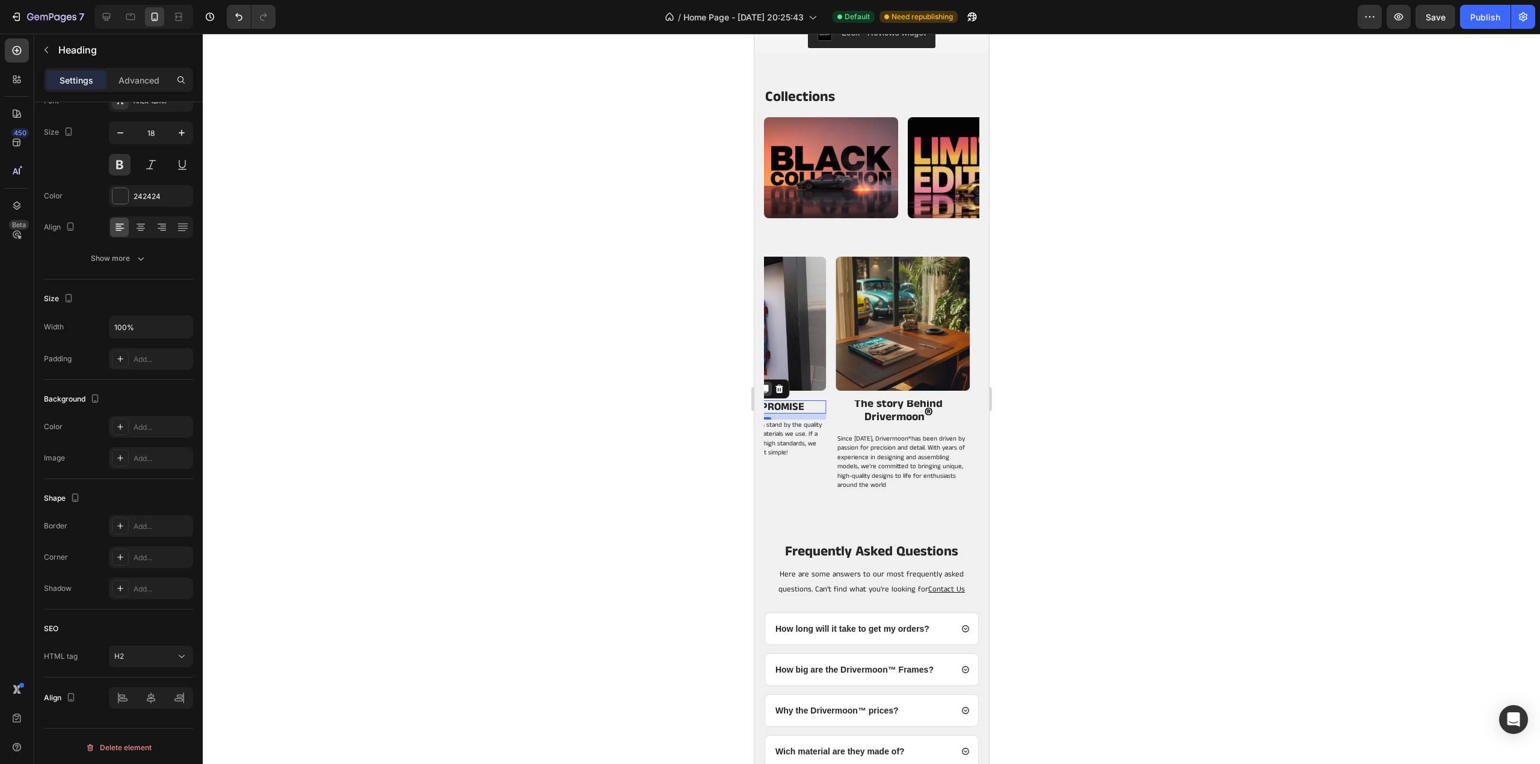
click at [767, 386] on icon at bounding box center [764, 389] width 7 height 8
click at [926, 412] on strong "®" at bounding box center [928, 415] width 8 height 27
click at [924, 392] on icon at bounding box center [922, 389] width 8 height 8
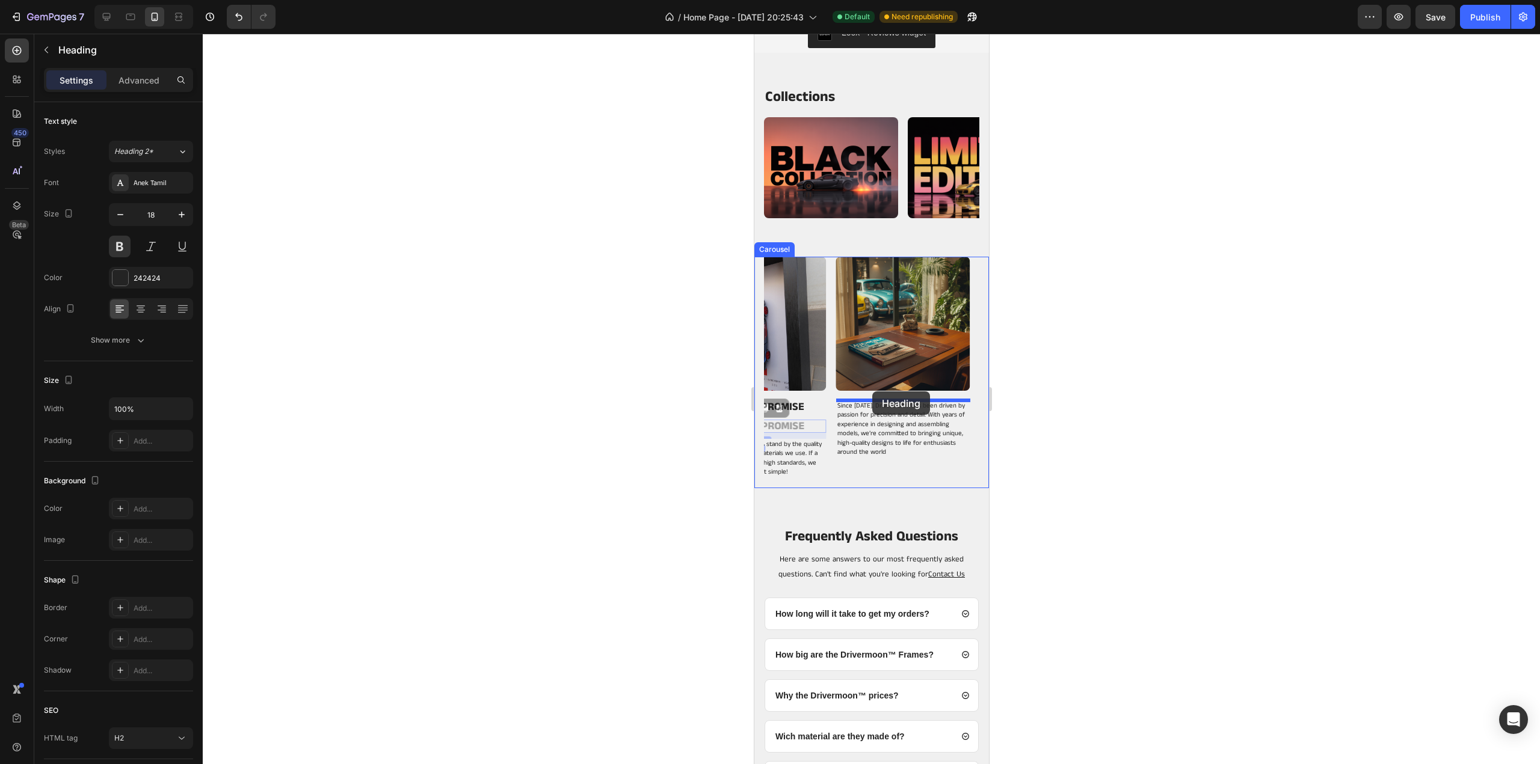
drag, startPoint x: 805, startPoint y: 424, endPoint x: 872, endPoint y: 392, distance: 74.2
click at [1075, 420] on div at bounding box center [871, 399] width 1337 height 731
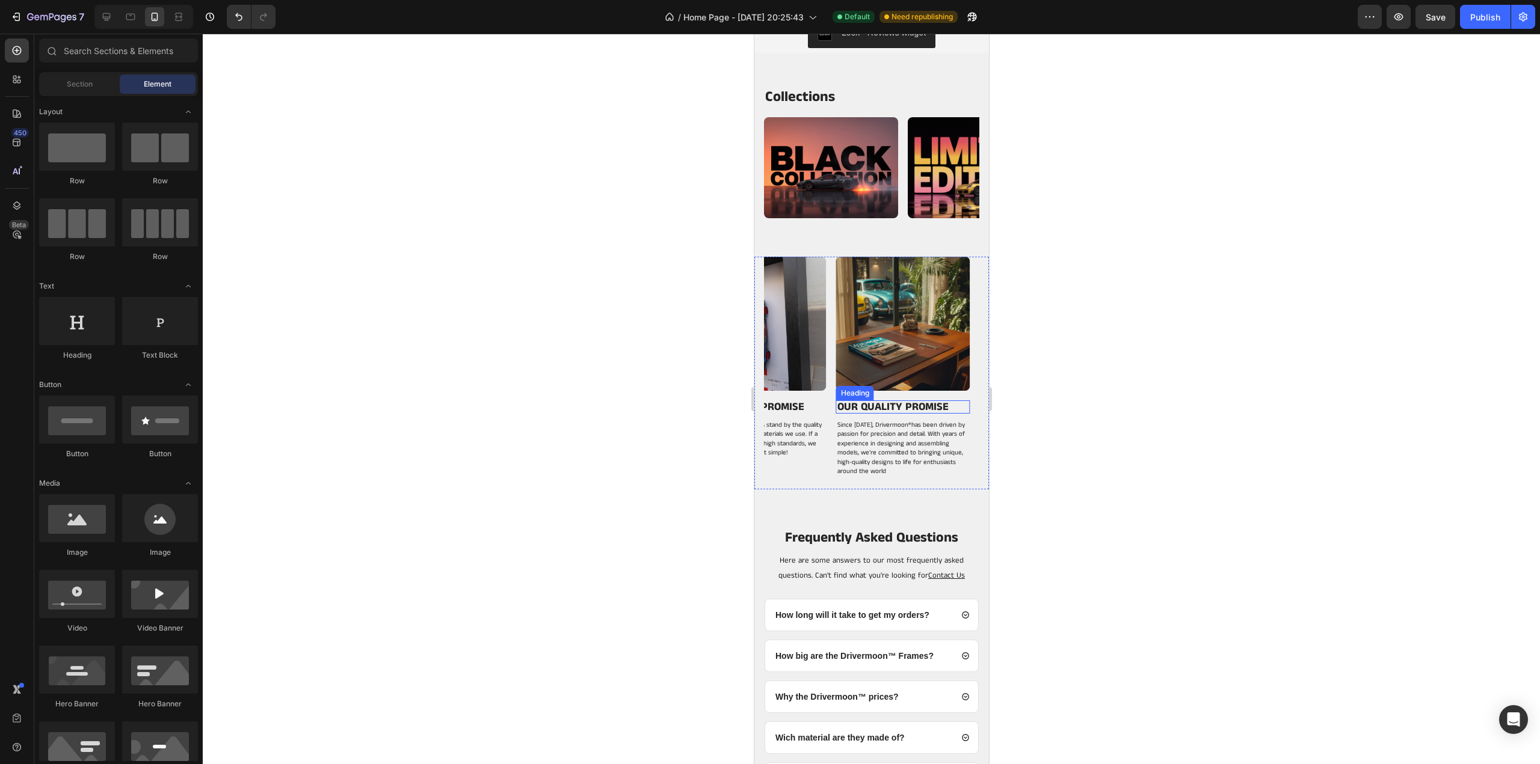
click at [908, 405] on h2 "OUR QUALITY PROMISE" at bounding box center [897, 407] width 125 height 13
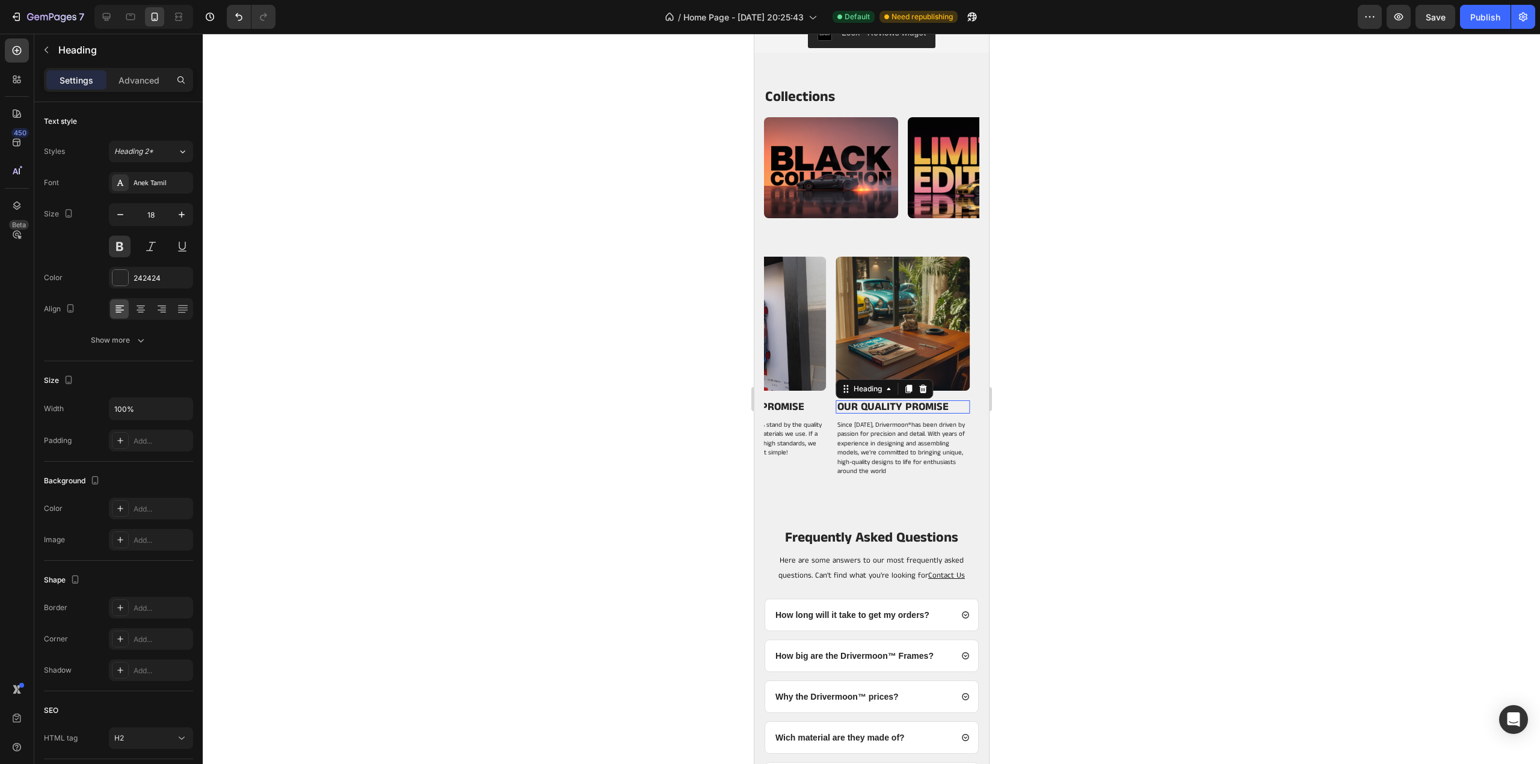
click at [908, 405] on h2 "OUR QUALITY PROMISE" at bounding box center [897, 407] width 125 height 13
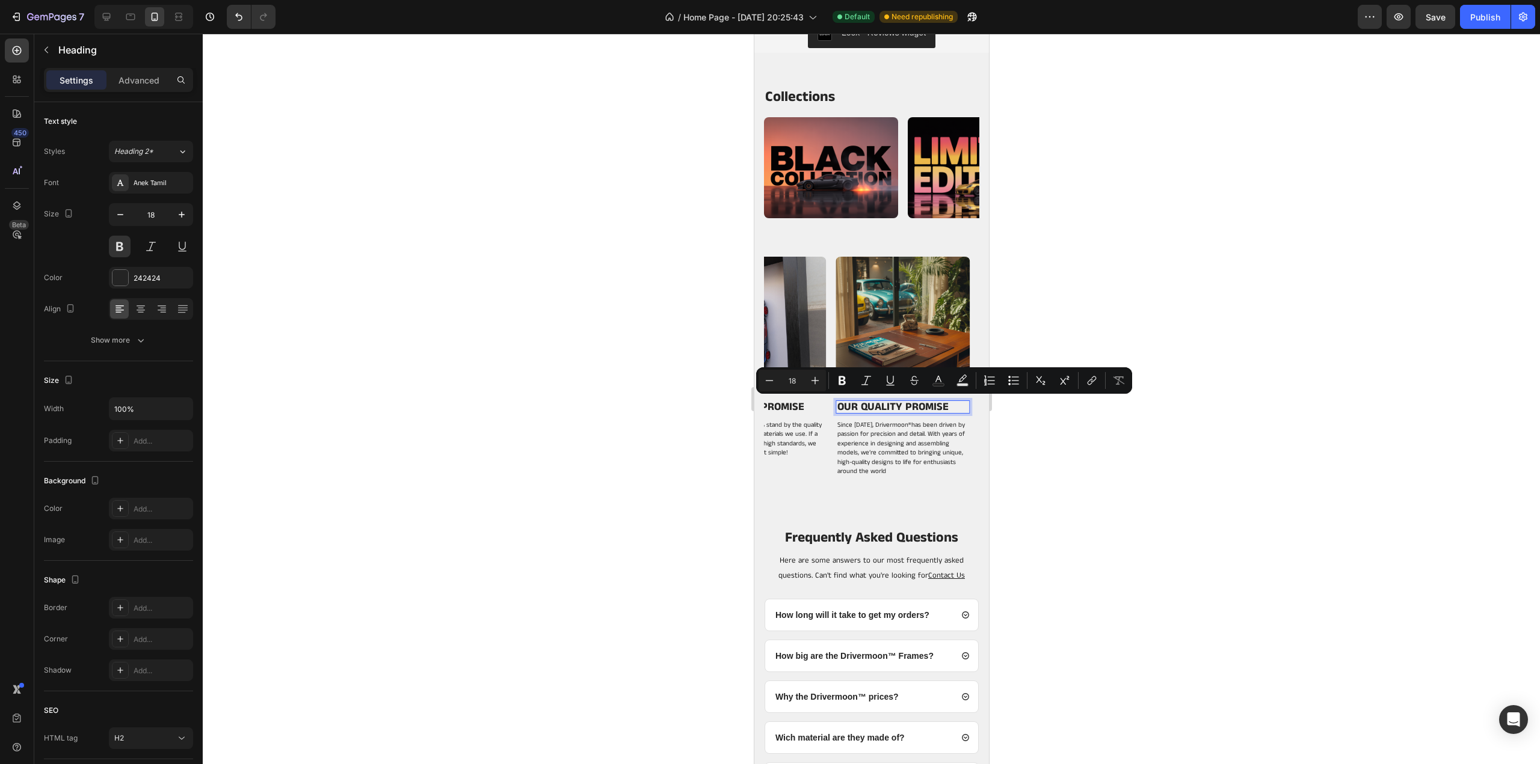
click at [908, 405] on p "OUR QUALITY PROMISE" at bounding box center [898, 407] width 122 height 11
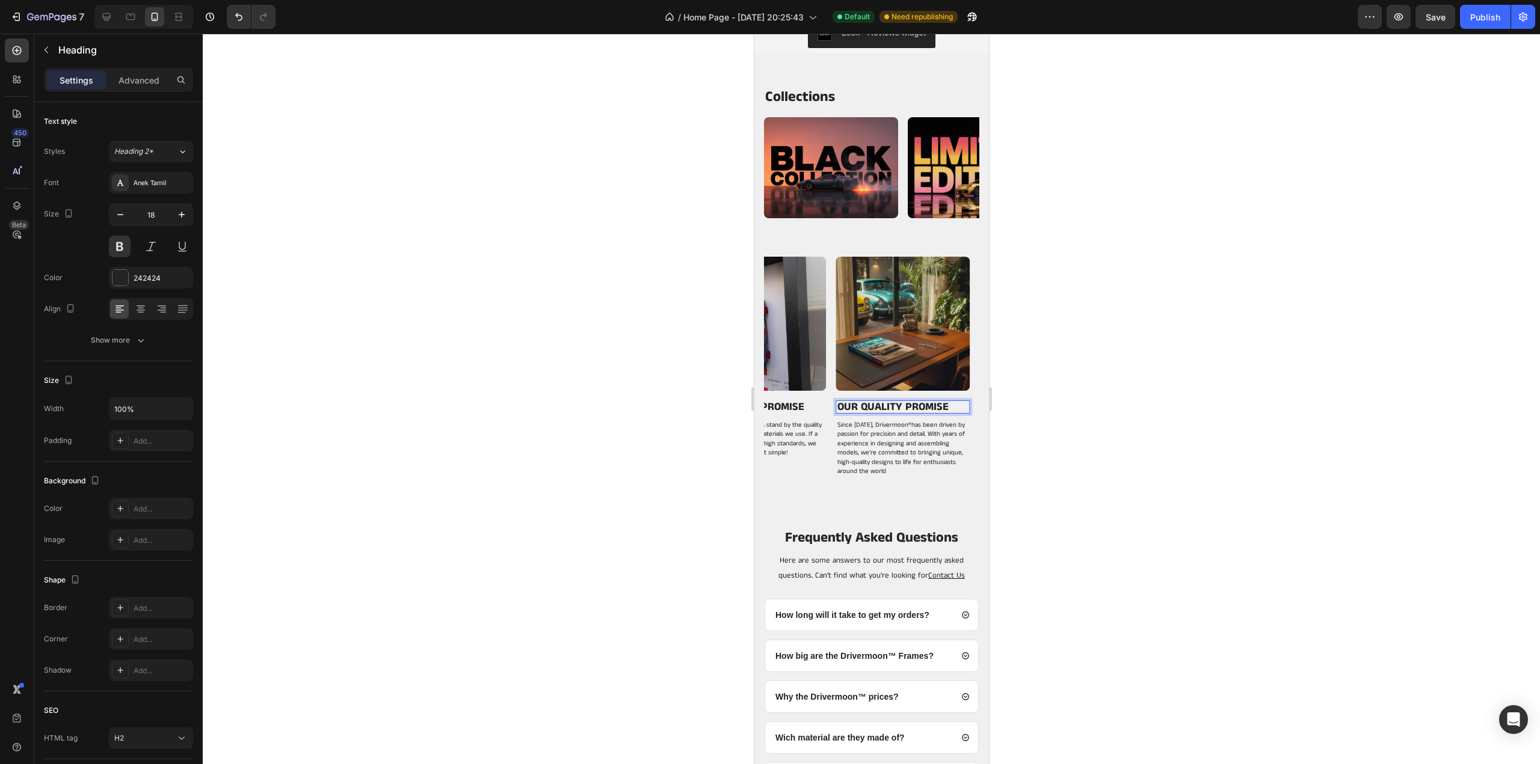
click at [908, 405] on p "OUR QUALITY PROMISE" at bounding box center [898, 407] width 122 height 11
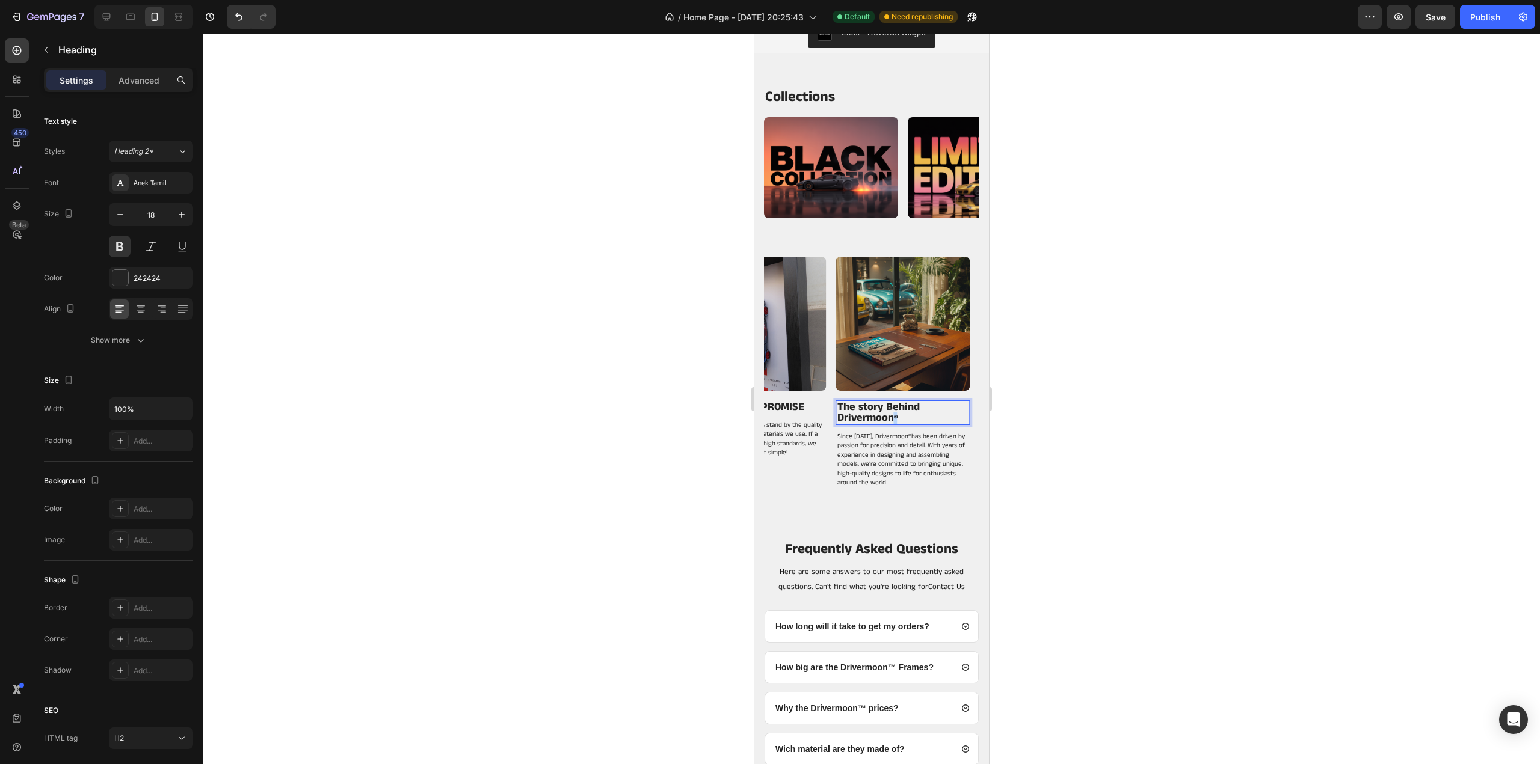
drag, startPoint x: 900, startPoint y: 414, endPoint x: 891, endPoint y: 415, distance: 9.0
click at [891, 415] on p "The story Behind Drivermoon ®" at bounding box center [898, 413] width 122 height 22
click at [961, 390] on icon "Editor contextual toolbar" at bounding box center [962, 393] width 12 height 12
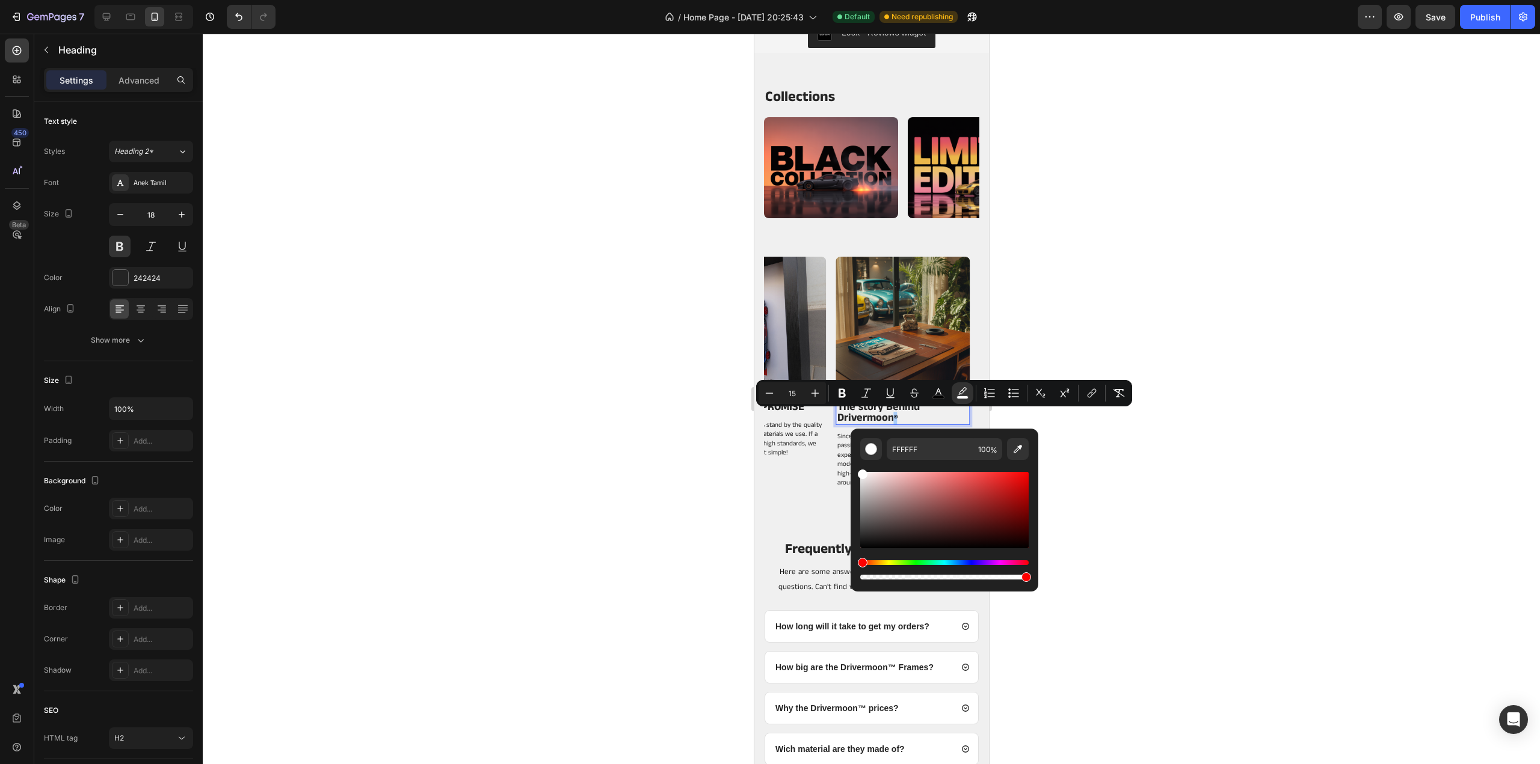
click at [896, 576] on div "Editor contextual toolbar" at bounding box center [944, 577] width 168 height 5
drag, startPoint x: 1650, startPoint y: 609, endPoint x: 846, endPoint y: 581, distance: 804.7
type input "0"
click at [1352, 436] on div at bounding box center [871, 399] width 1337 height 731
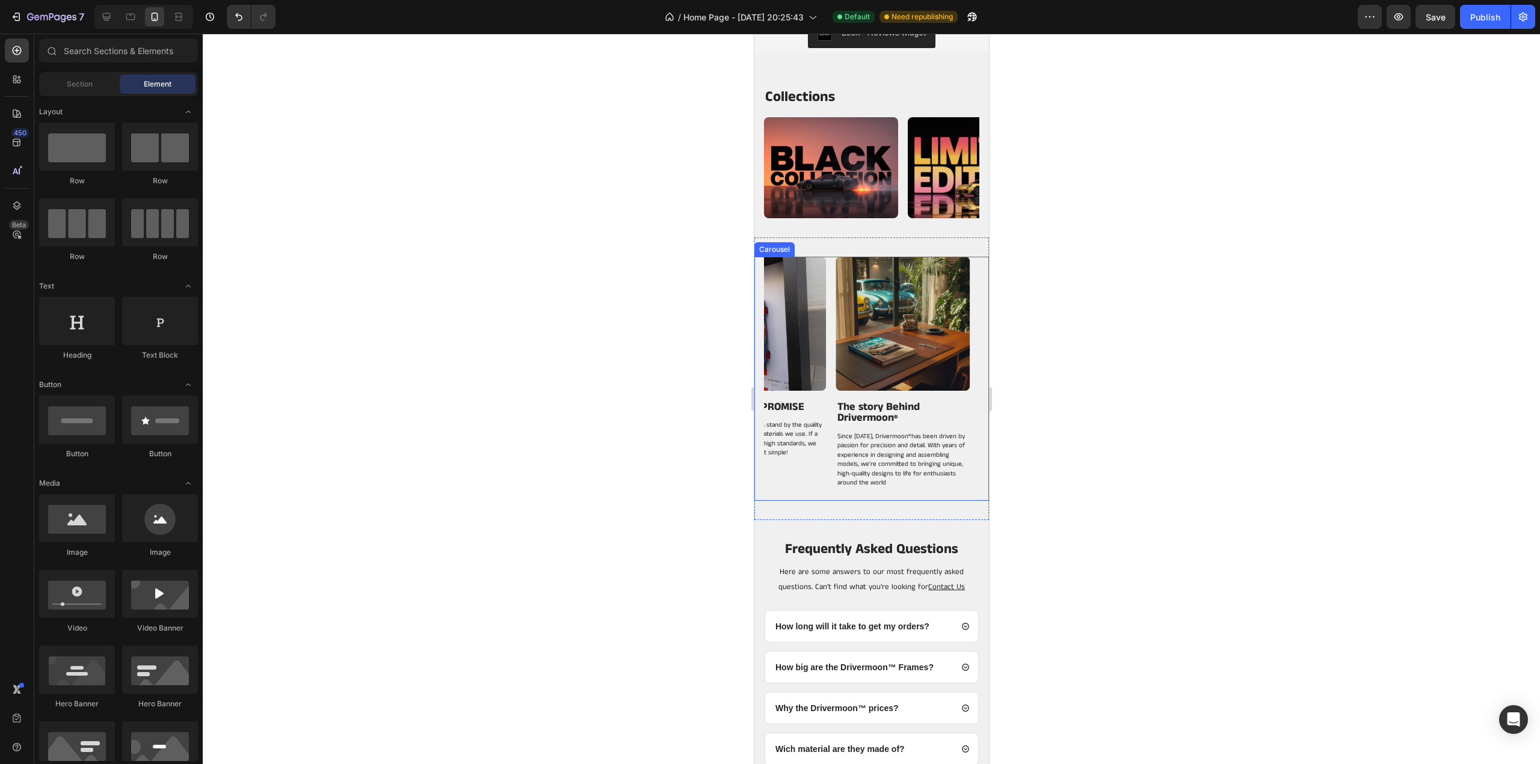
click at [953, 408] on p "The story Behind Drivermoon ®" at bounding box center [898, 413] width 122 height 22
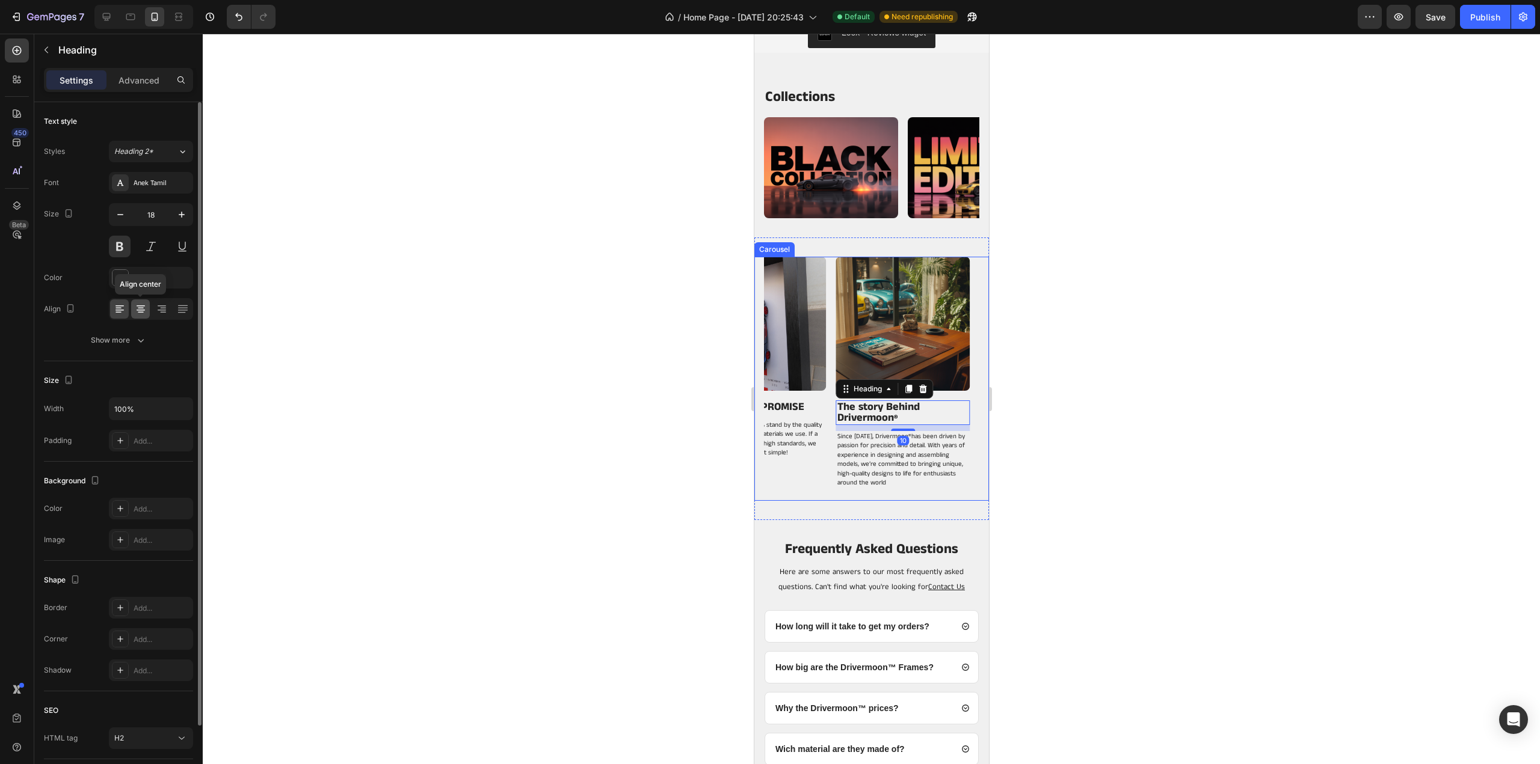
click at [141, 313] on icon at bounding box center [141, 309] width 12 height 12
click at [129, 336] on div "Show more" at bounding box center [119, 340] width 56 height 12
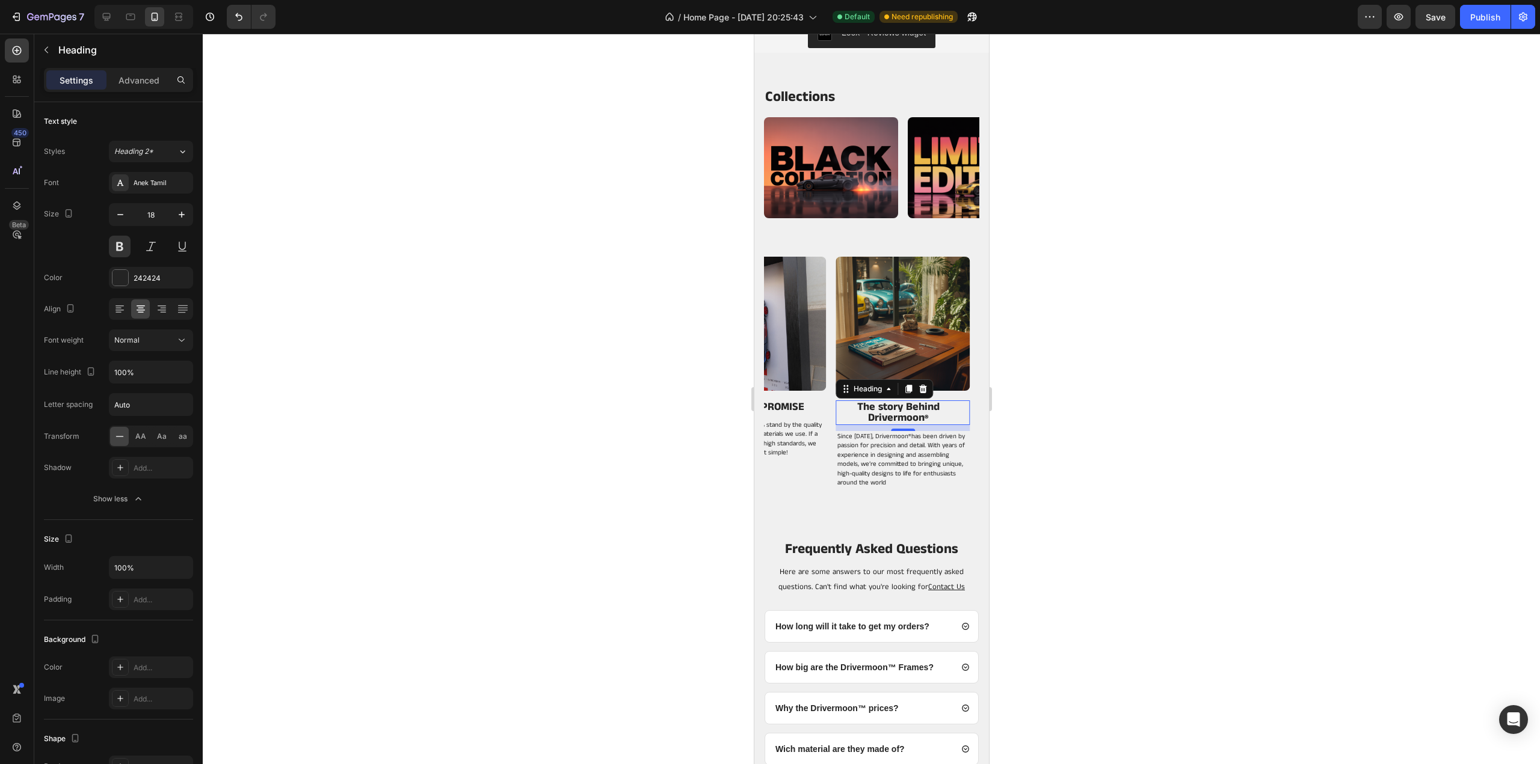
click at [1092, 354] on div at bounding box center [871, 399] width 1337 height 731
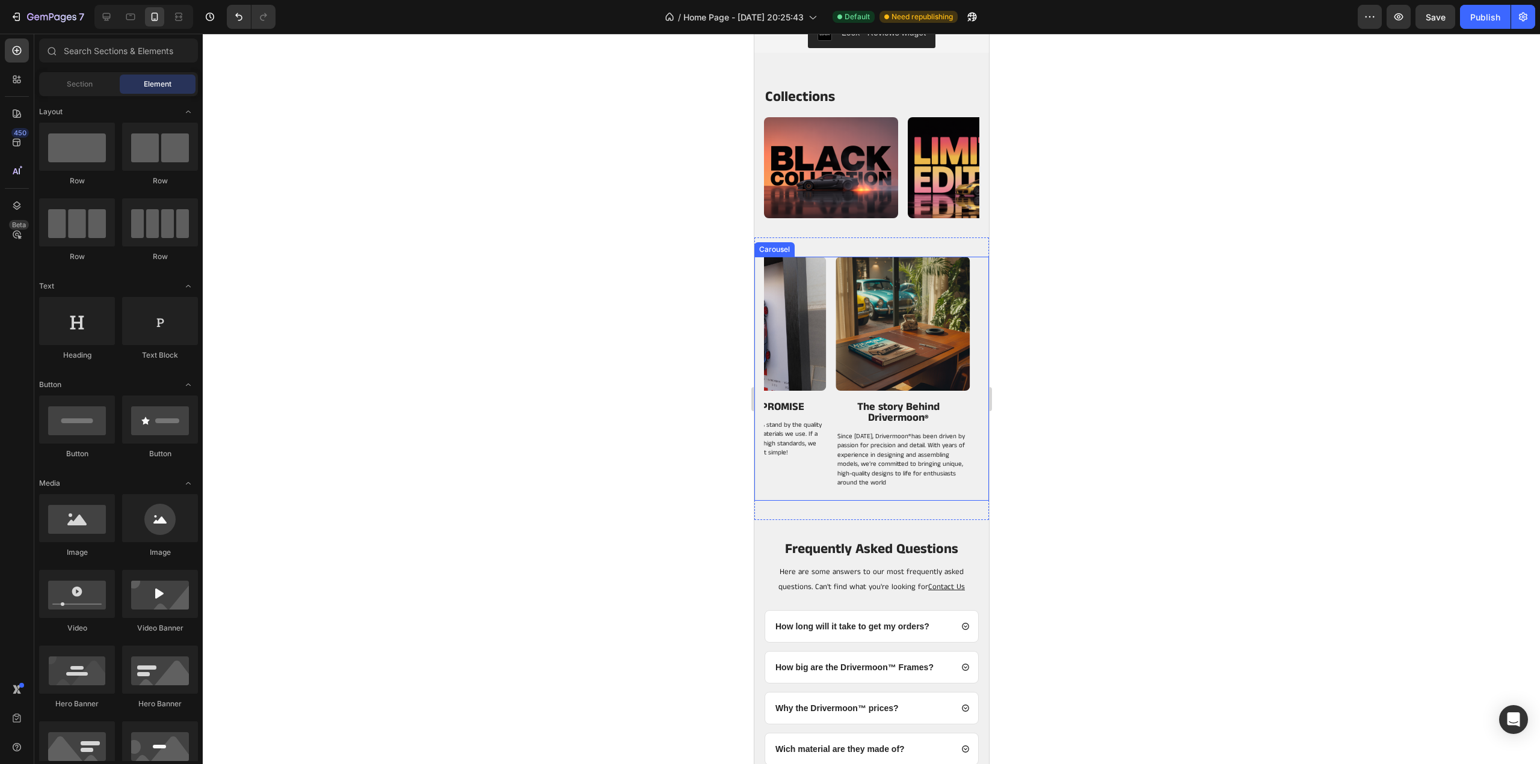
click at [831, 351] on div "Image TELL US WHAT MODELS DO YOU WANT... Heading This year, we’ve challenged ou…" at bounding box center [870, 379] width 215 height 245
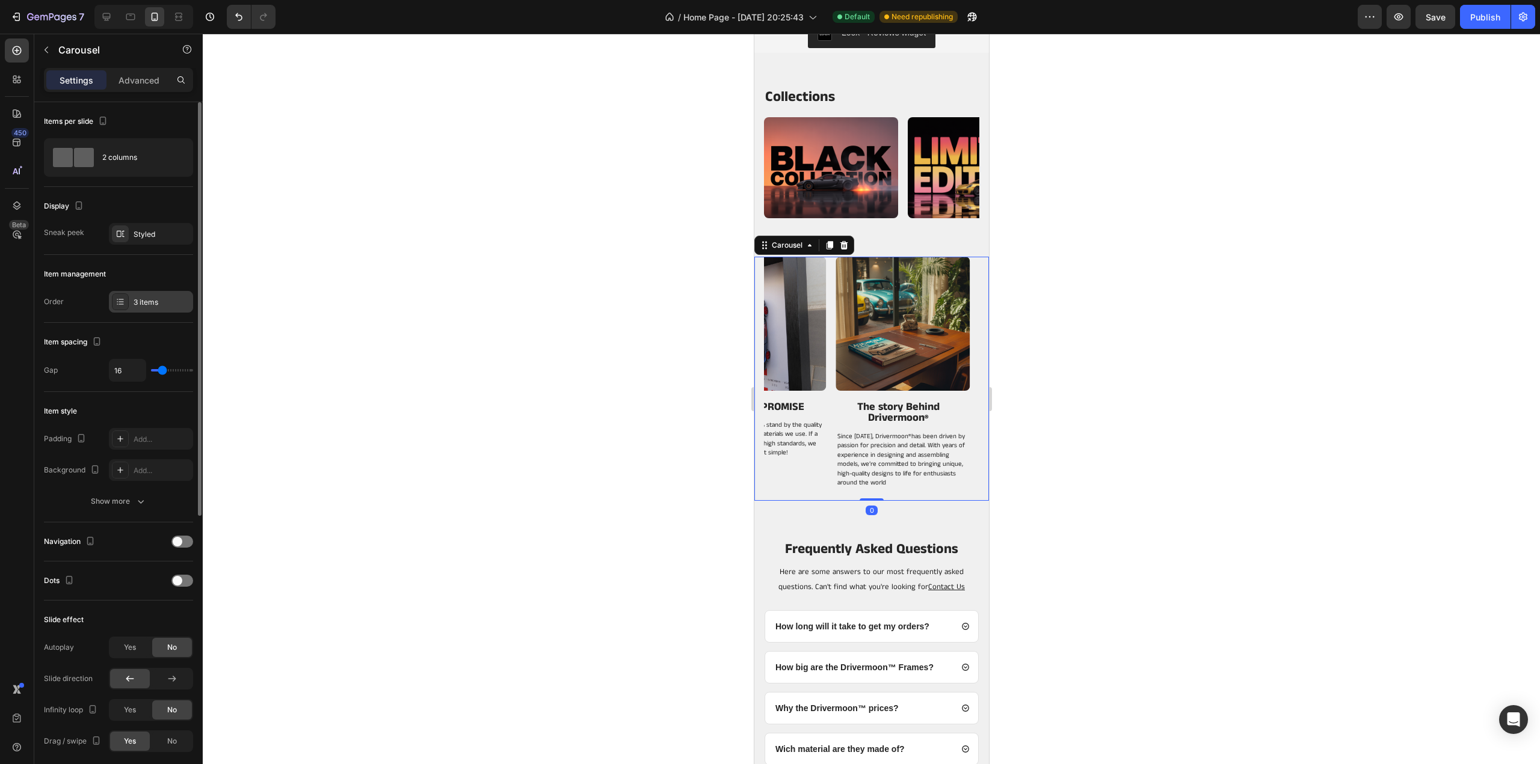
click at [159, 301] on div "3 items" at bounding box center [162, 302] width 57 height 11
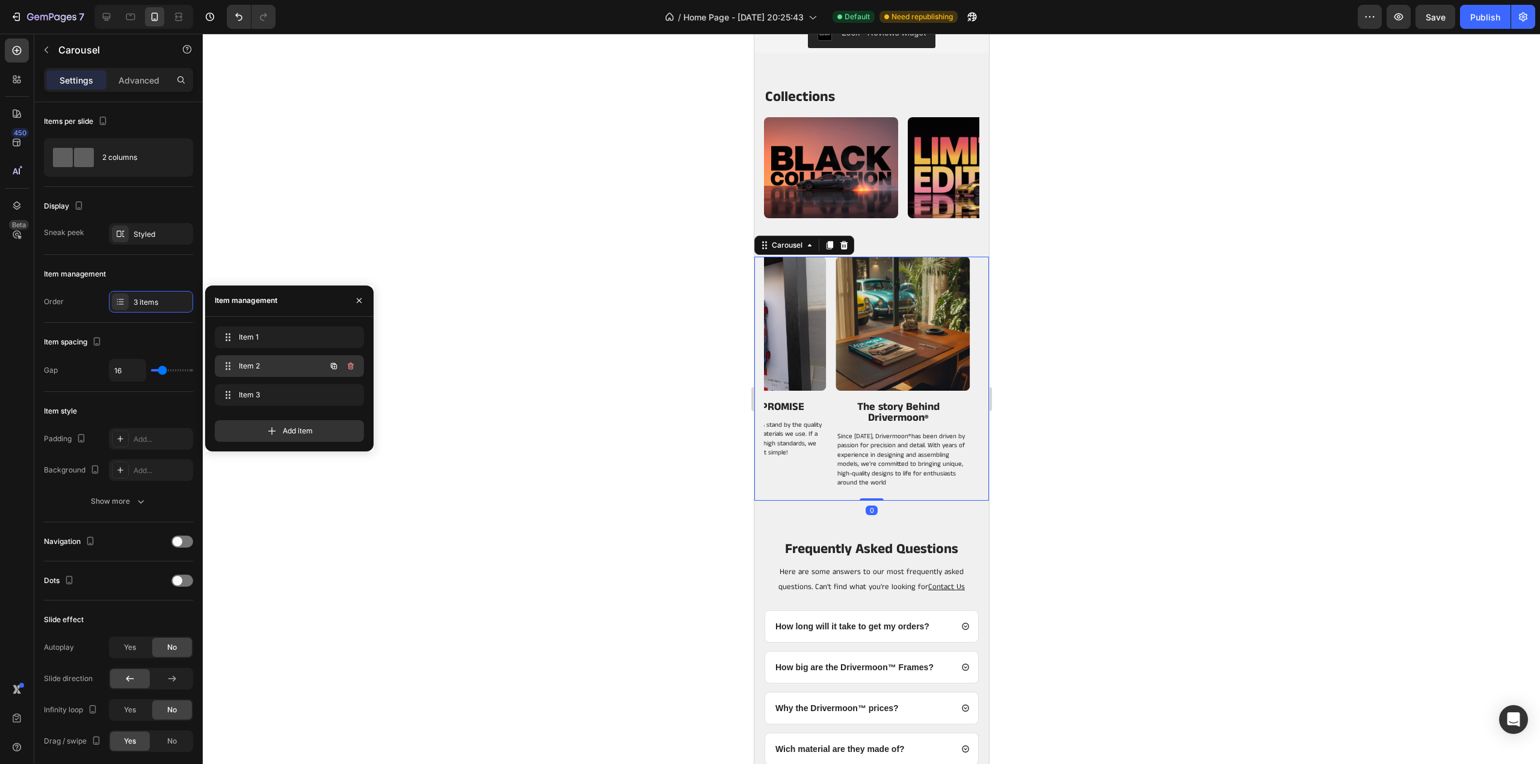
click at [286, 366] on span "Item 2" at bounding box center [273, 366] width 68 height 11
click at [271, 369] on span "Item 2" at bounding box center [273, 366] width 68 height 11
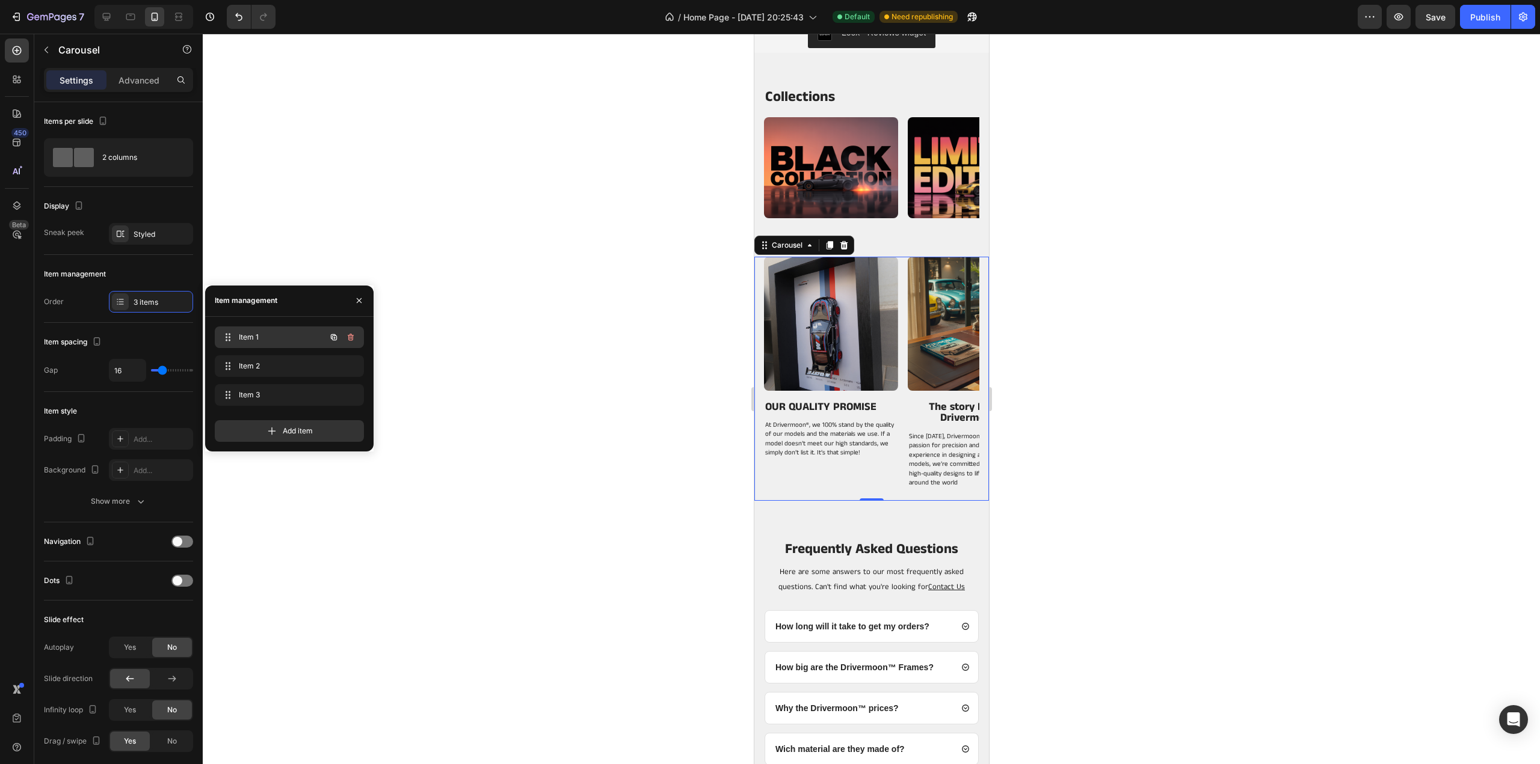
click at [266, 340] on span "Item 1" at bounding box center [273, 337] width 68 height 11
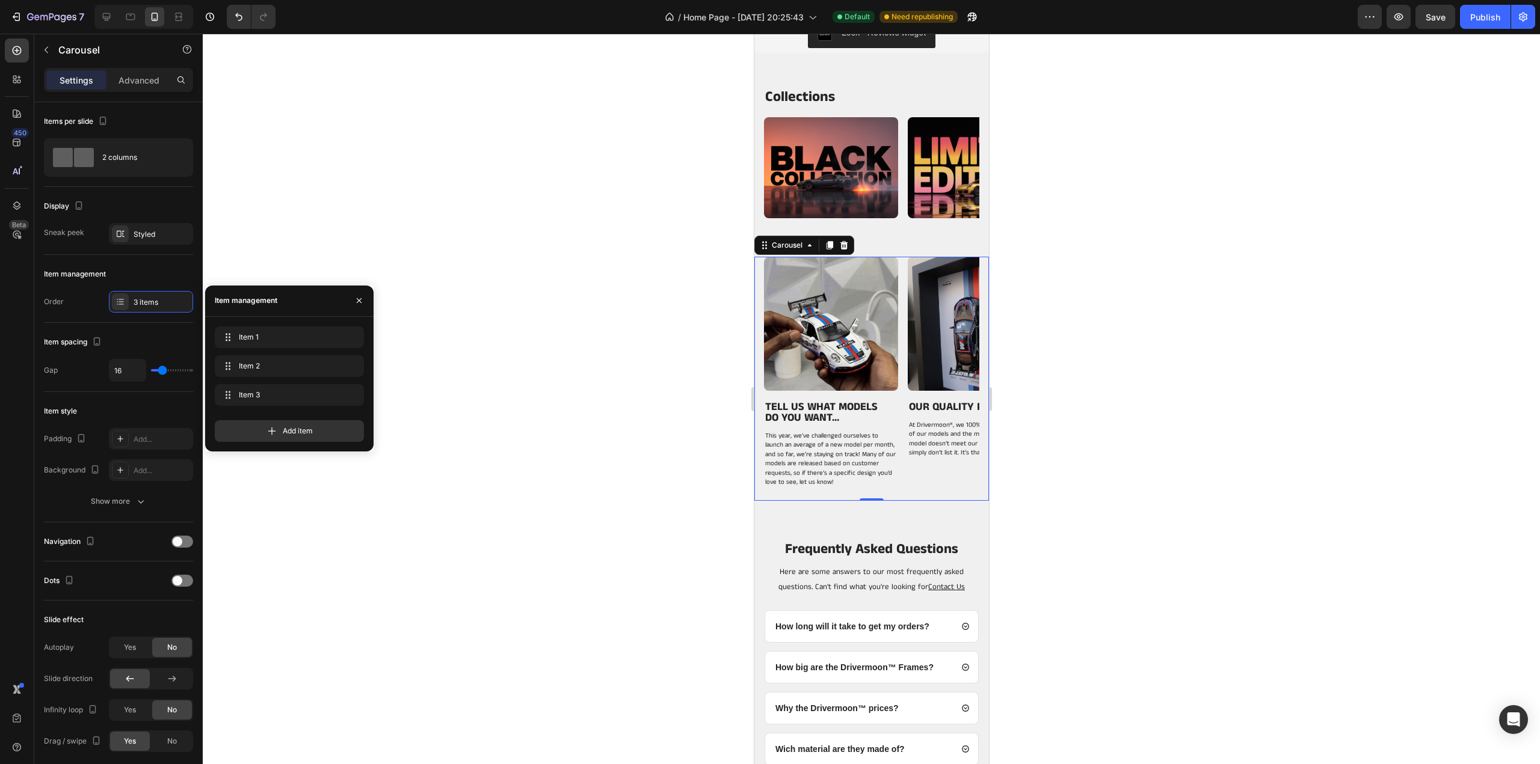
click at [1140, 385] on div at bounding box center [871, 399] width 1337 height 731
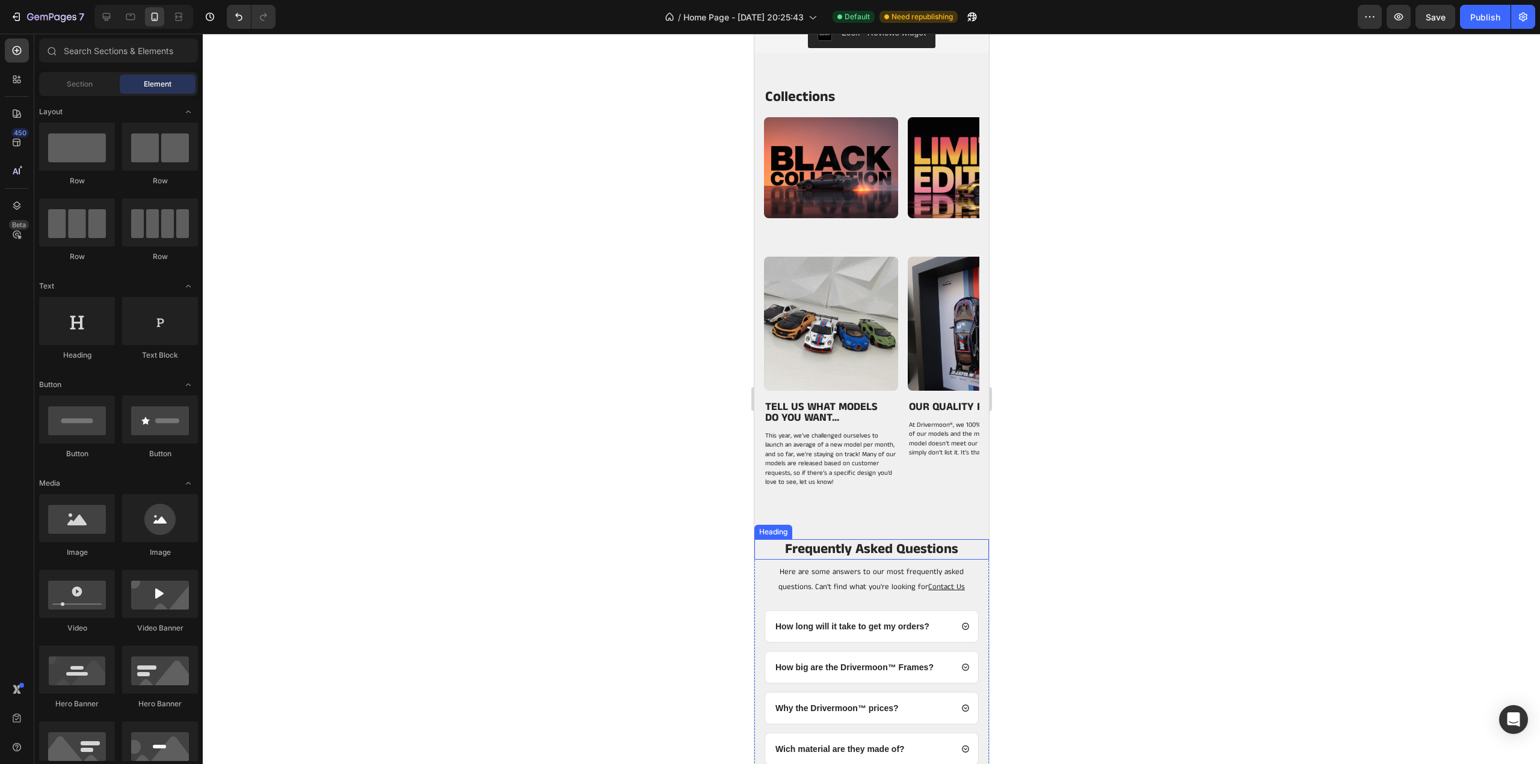
scroll to position [2986, 0]
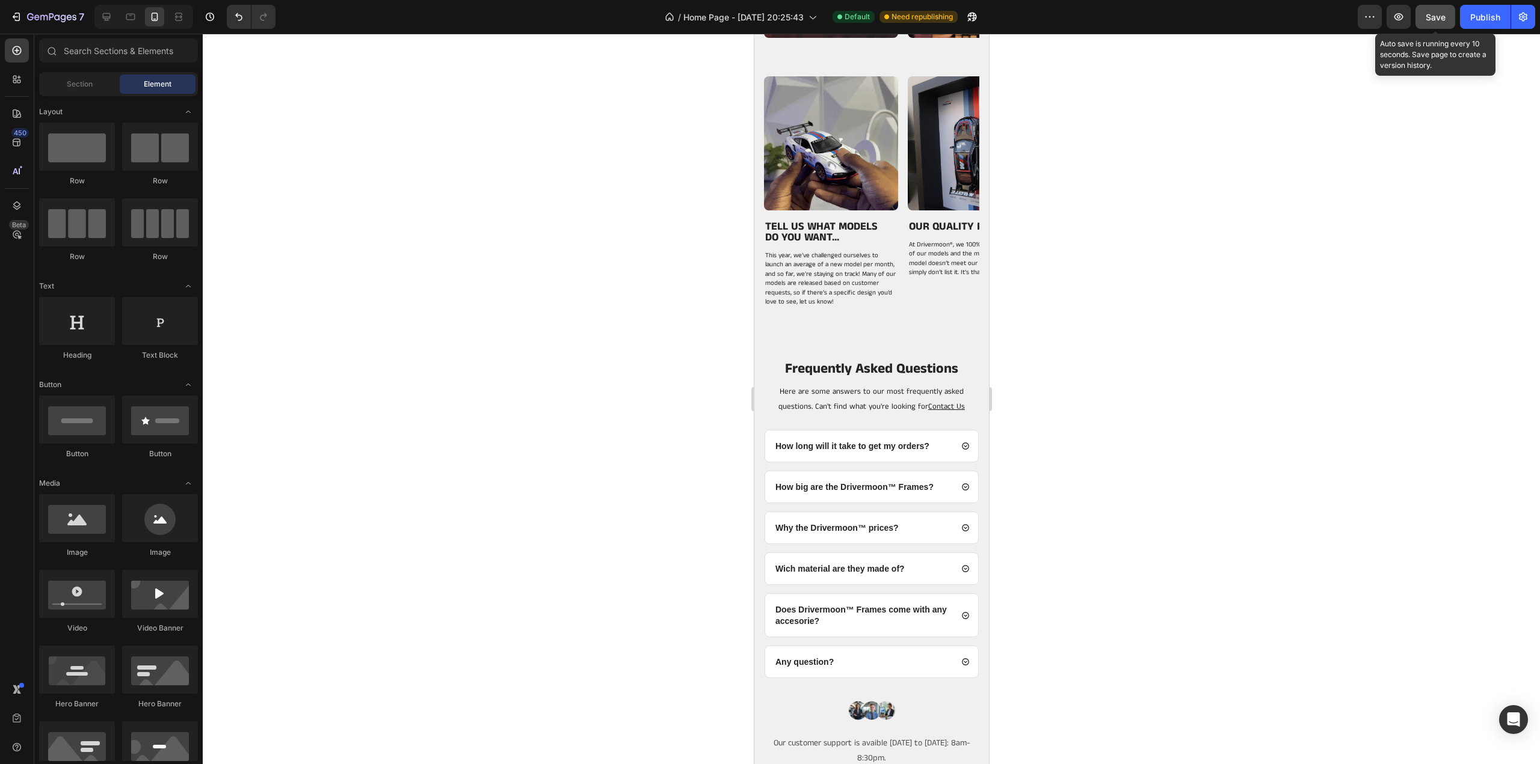
click at [1440, 18] on span "Save" at bounding box center [1435, 17] width 20 height 10
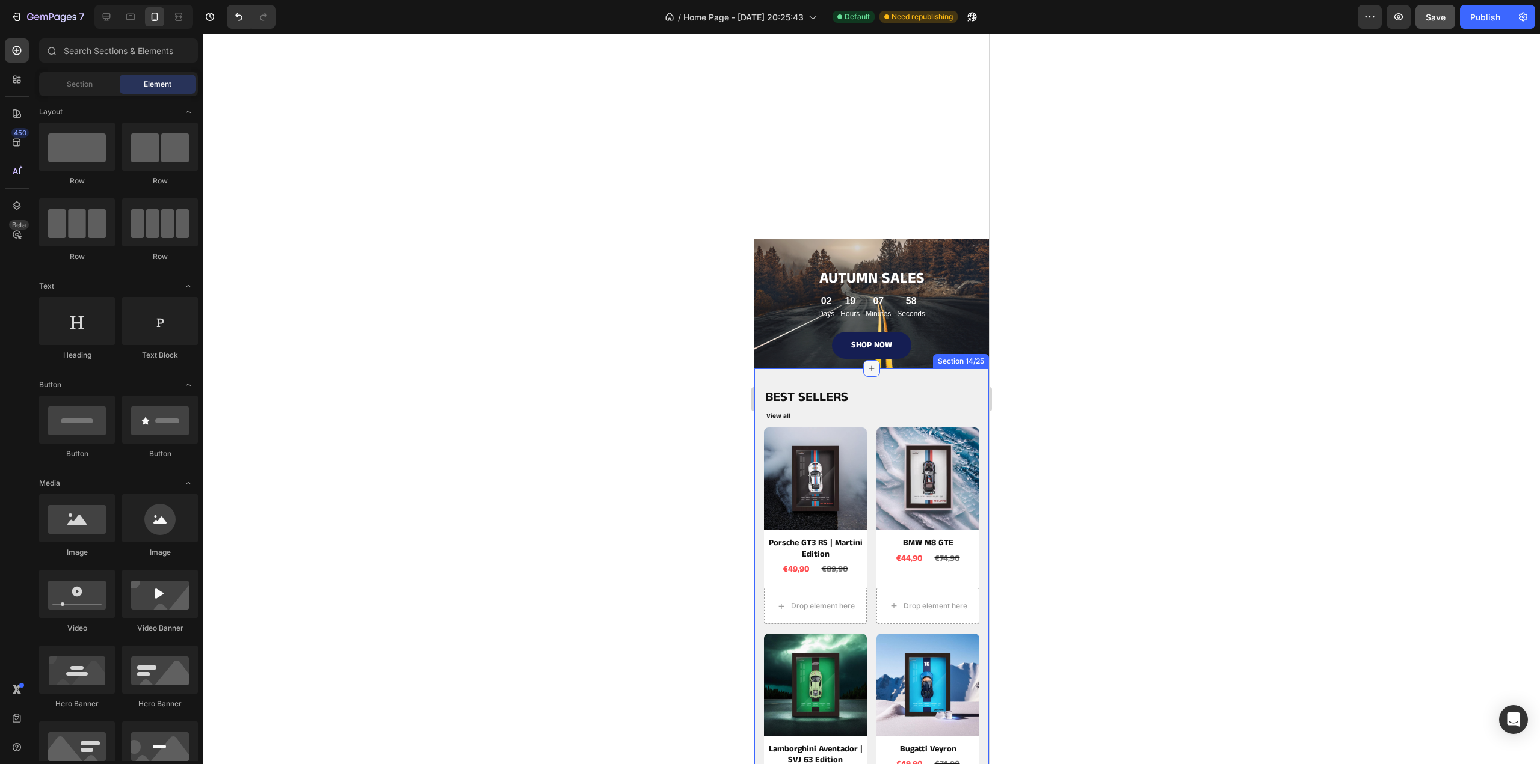
scroll to position [60, 0]
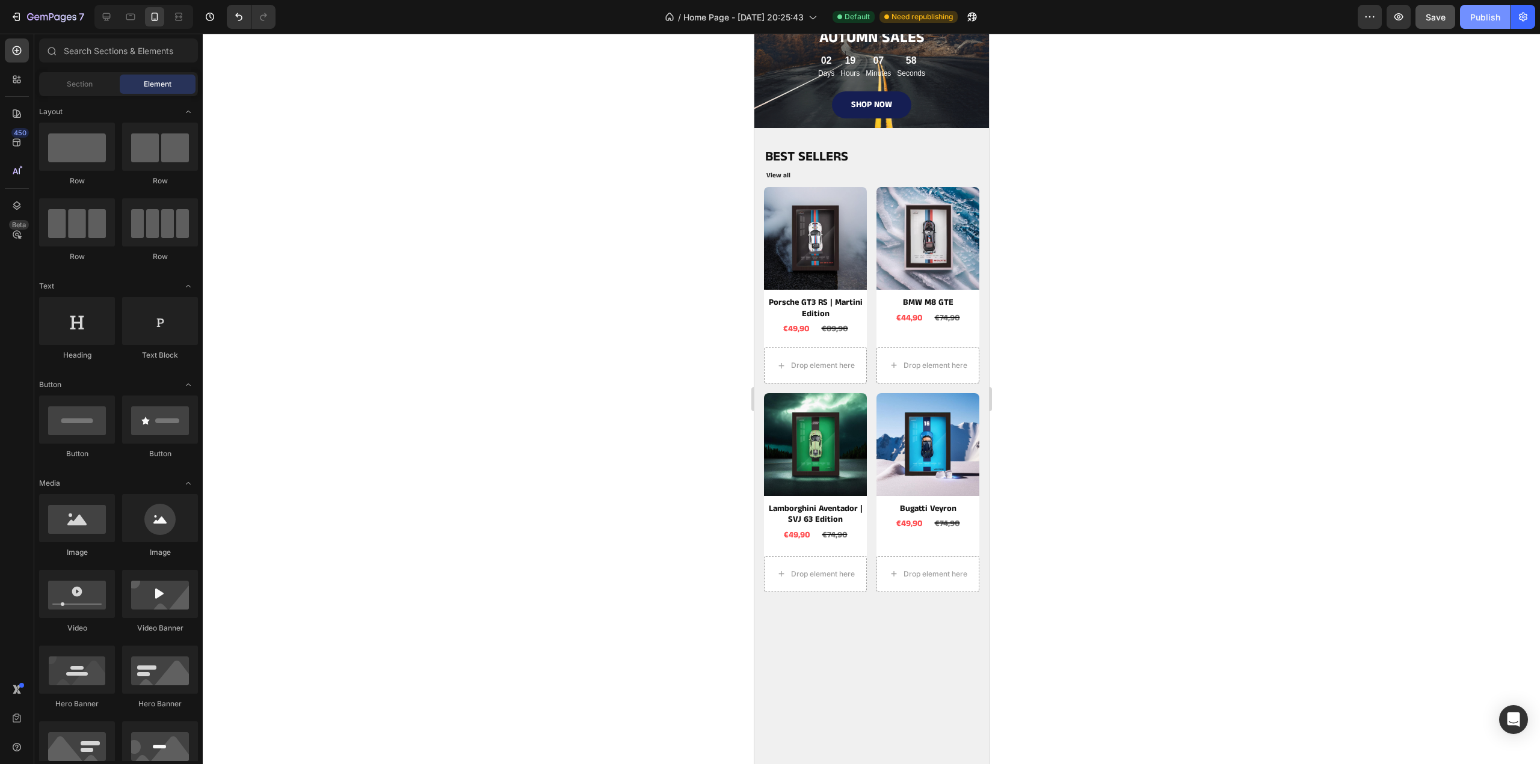
click at [1494, 20] on div "Publish" at bounding box center [1485, 17] width 30 height 13
click at [893, 333] on div "Product Images BMW M8 GTE Product Title €44,90 Product Price Product Price €74,…" at bounding box center [927, 262] width 103 height 150
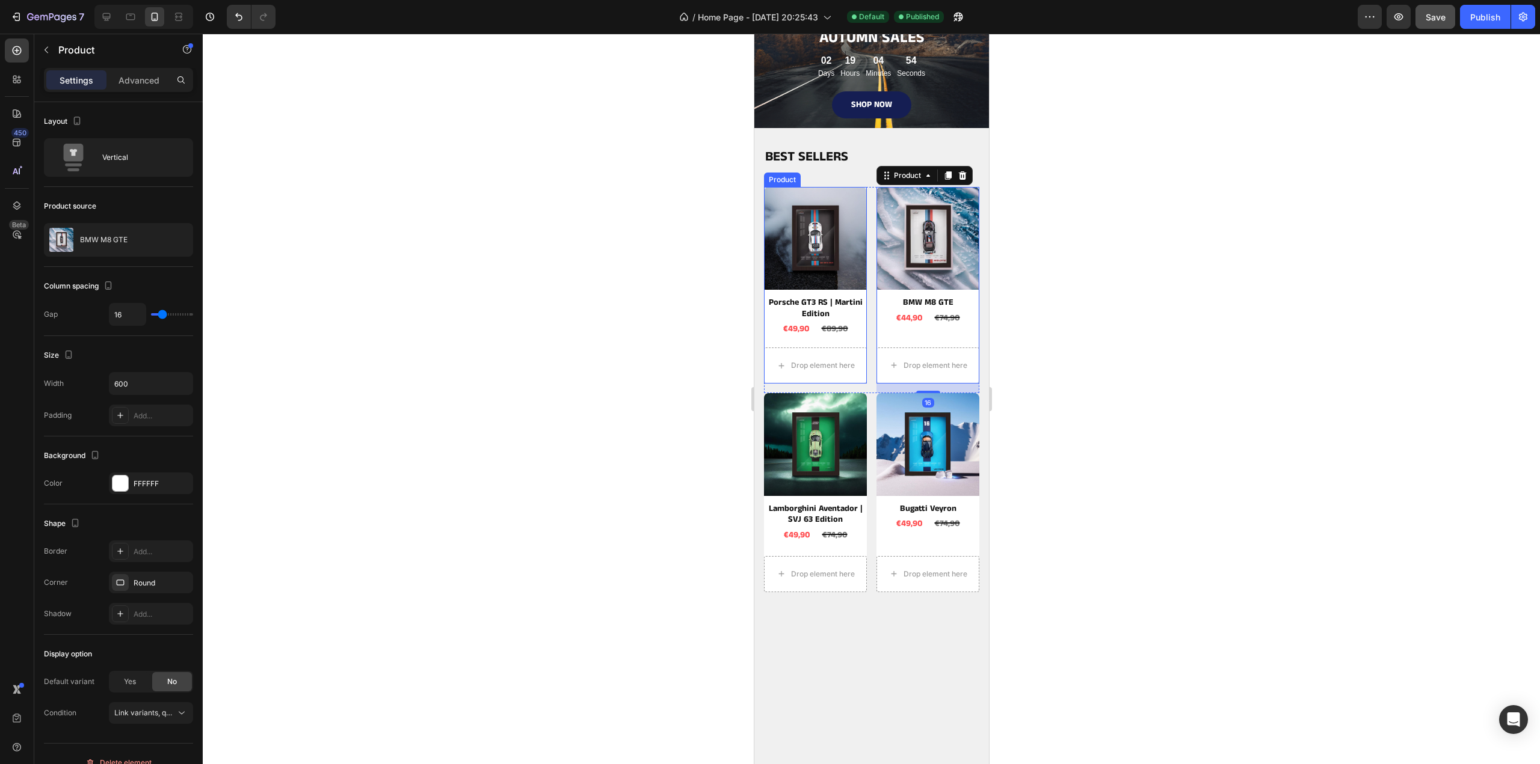
click at [835, 333] on div "€89,90" at bounding box center [834, 329] width 29 height 17
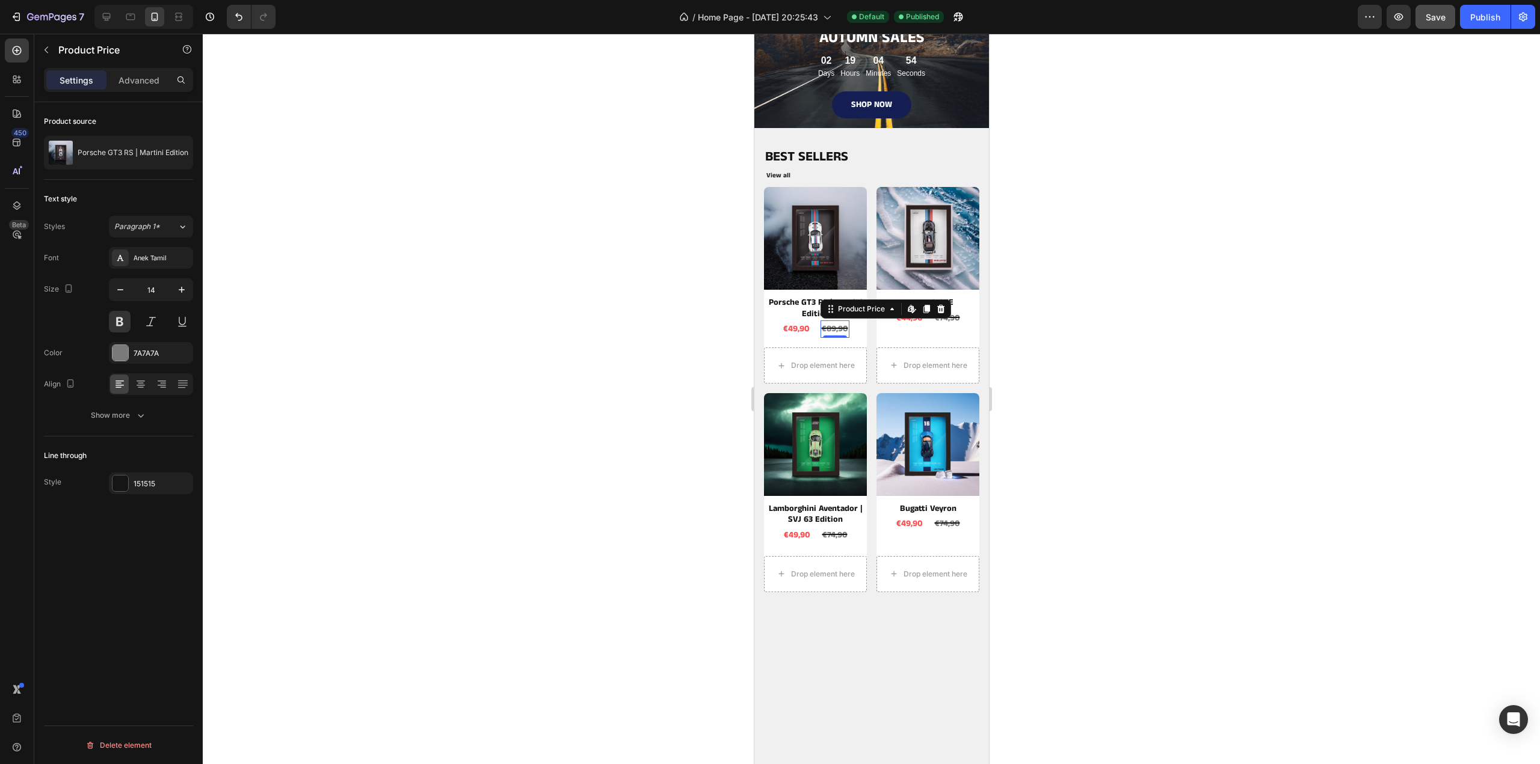
click at [853, 340] on div "Product Images Porsche GT3 RS | Martini Edition Product Title €49,90 Product Pr…" at bounding box center [814, 285] width 103 height 197
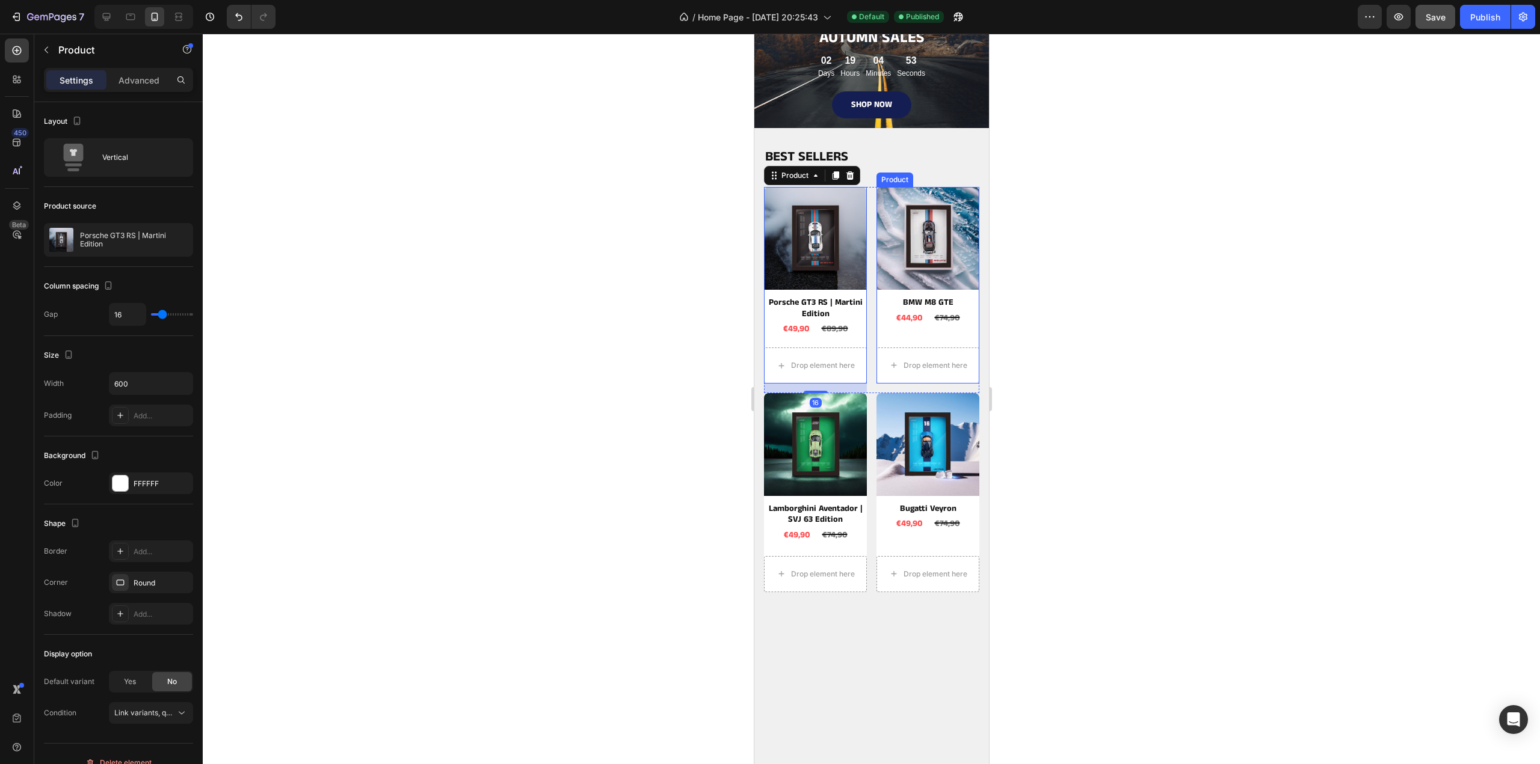
click at [961, 318] on div "€44,90 Product Price Product Price €74,90 Product Price Product Price Row" at bounding box center [927, 318] width 103 height 17
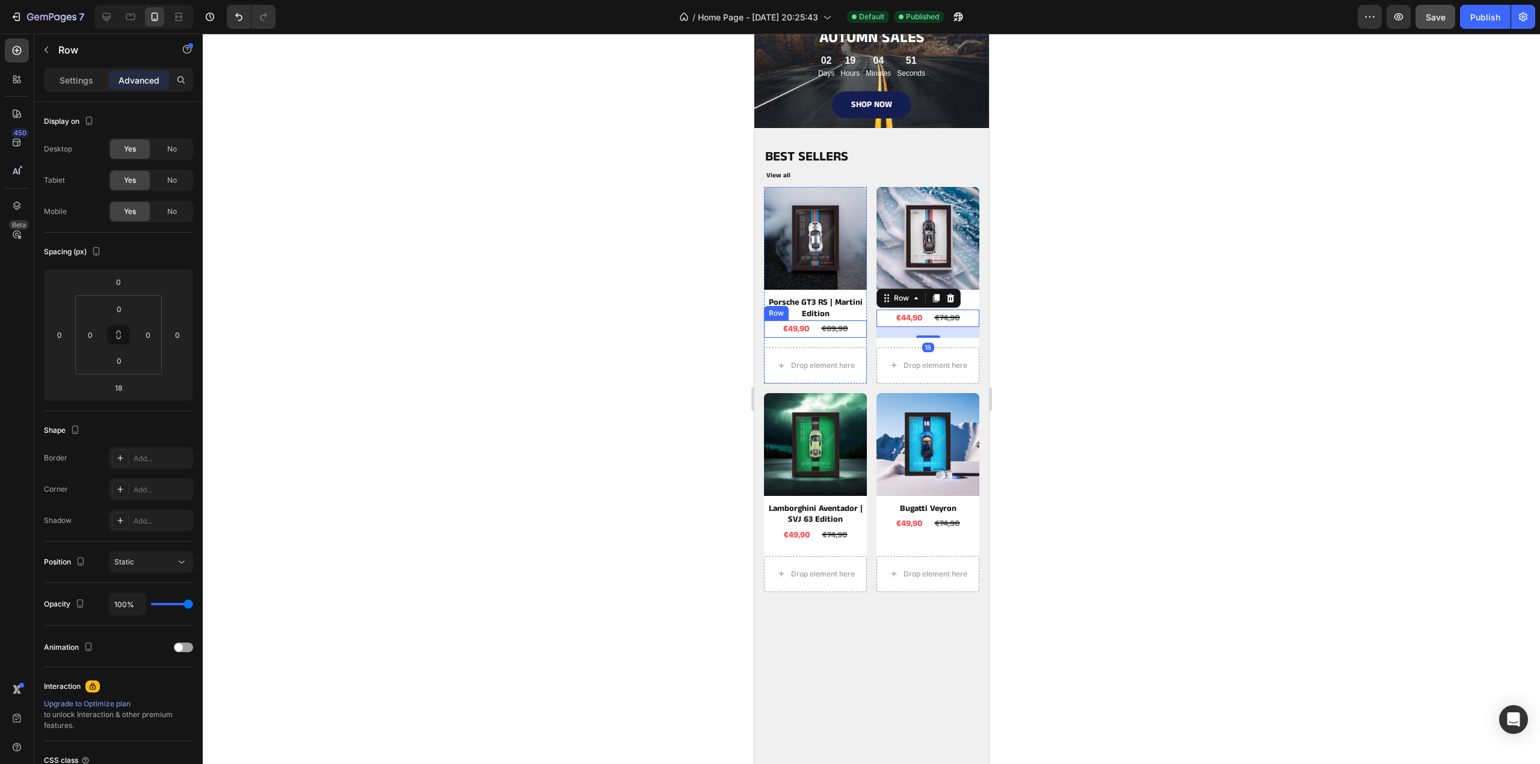
click at [853, 324] on div "€49,90 Product Price Product Price €89,90 Product Price Product Price Row" at bounding box center [814, 329] width 103 height 17
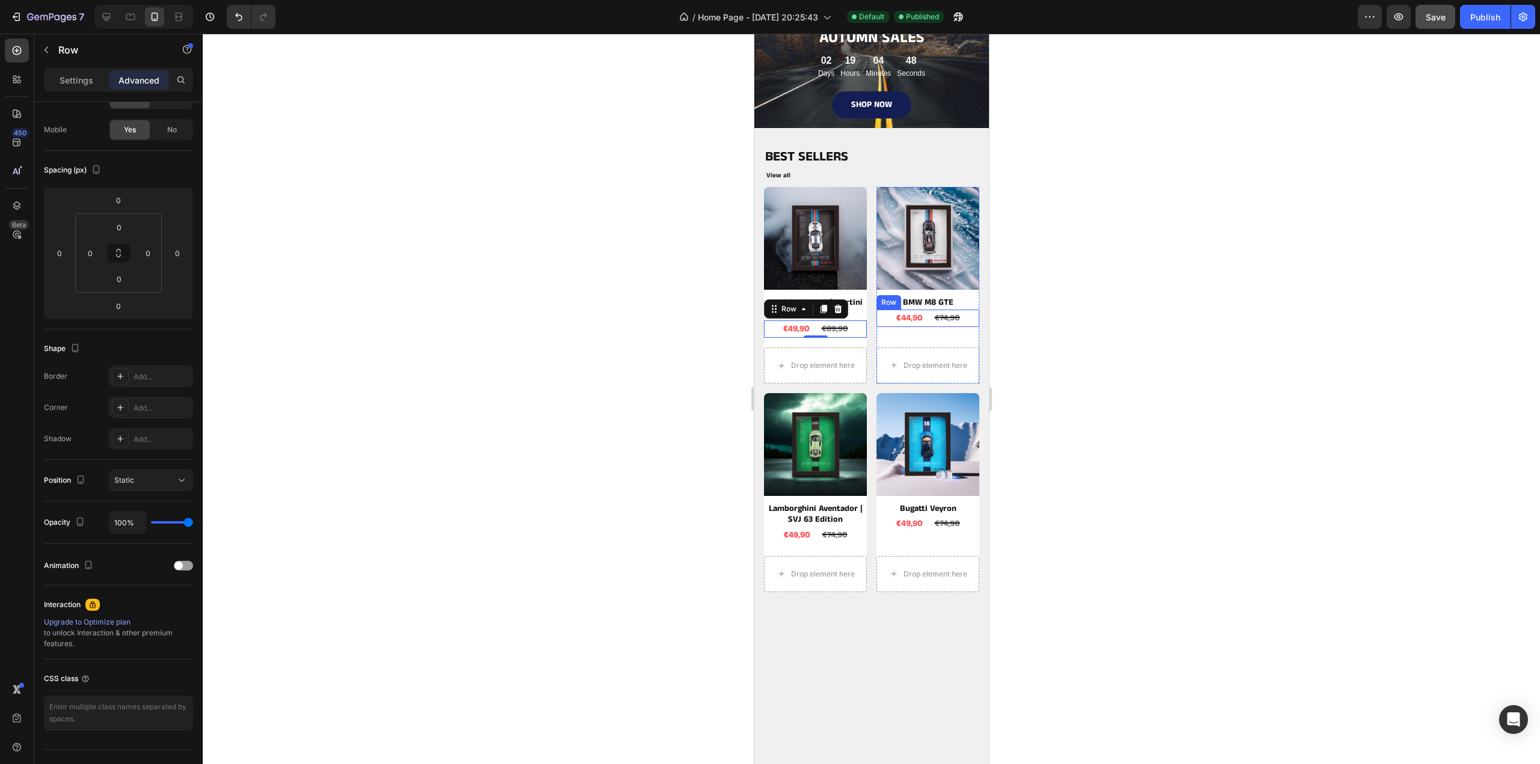
click at [959, 317] on div "€44,90 Product Price Product Price €74,90 Product Price Product Price Row" at bounding box center [927, 318] width 103 height 17
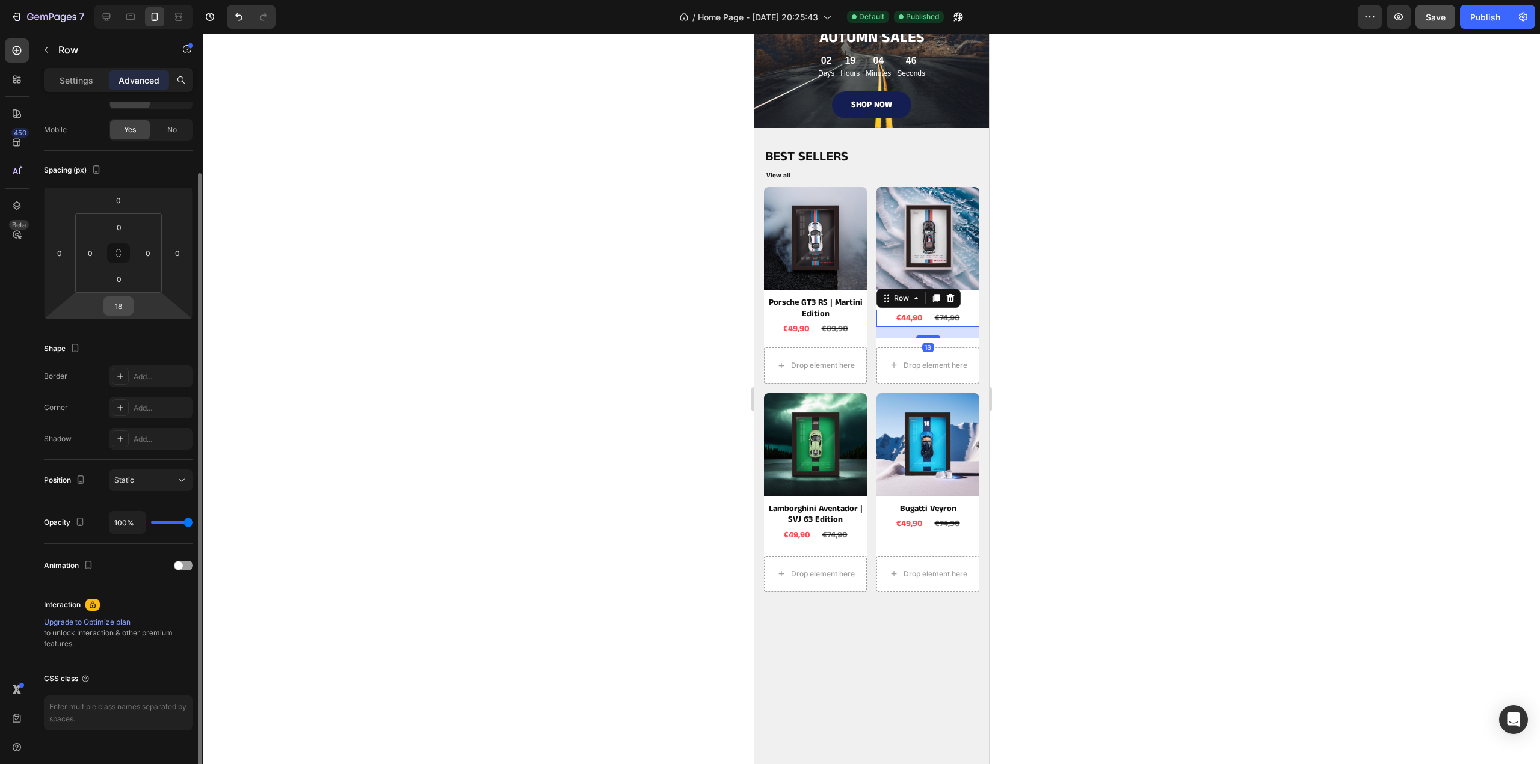
click at [128, 300] on input "18" at bounding box center [118, 306] width 24 height 18
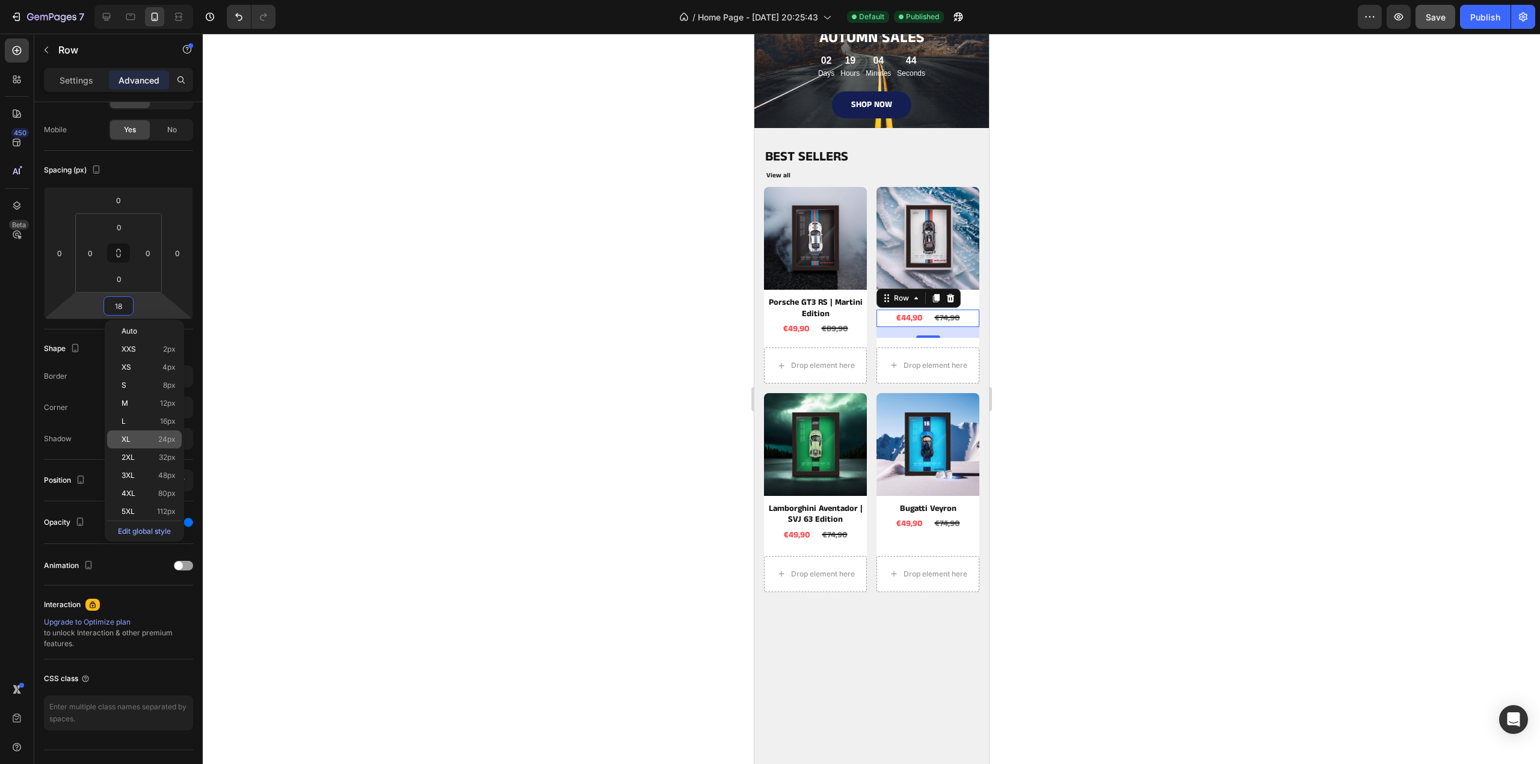
click at [153, 438] on p "XL 24px" at bounding box center [148, 439] width 54 height 8
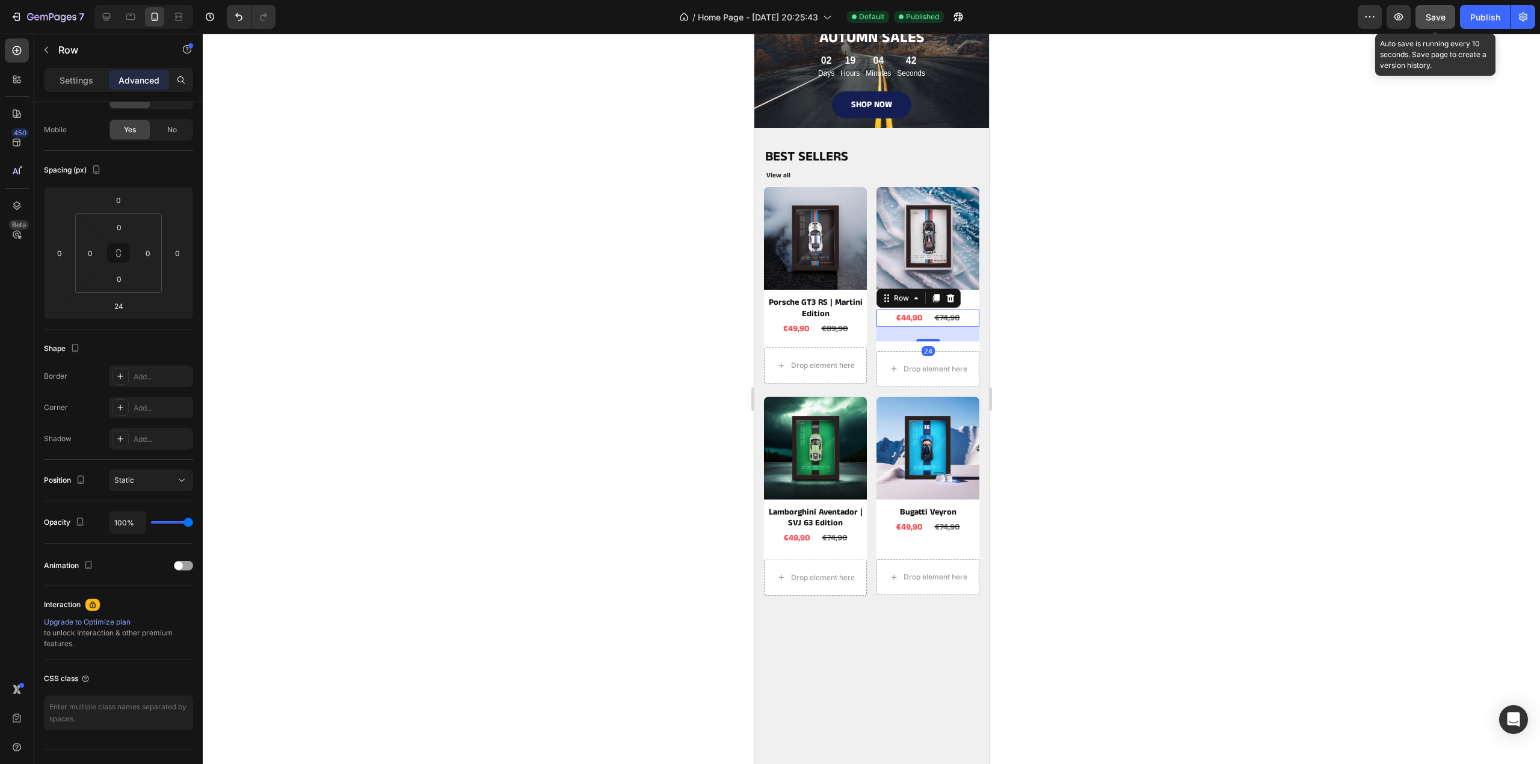
click at [1436, 19] on span "Save" at bounding box center [1435, 17] width 20 height 10
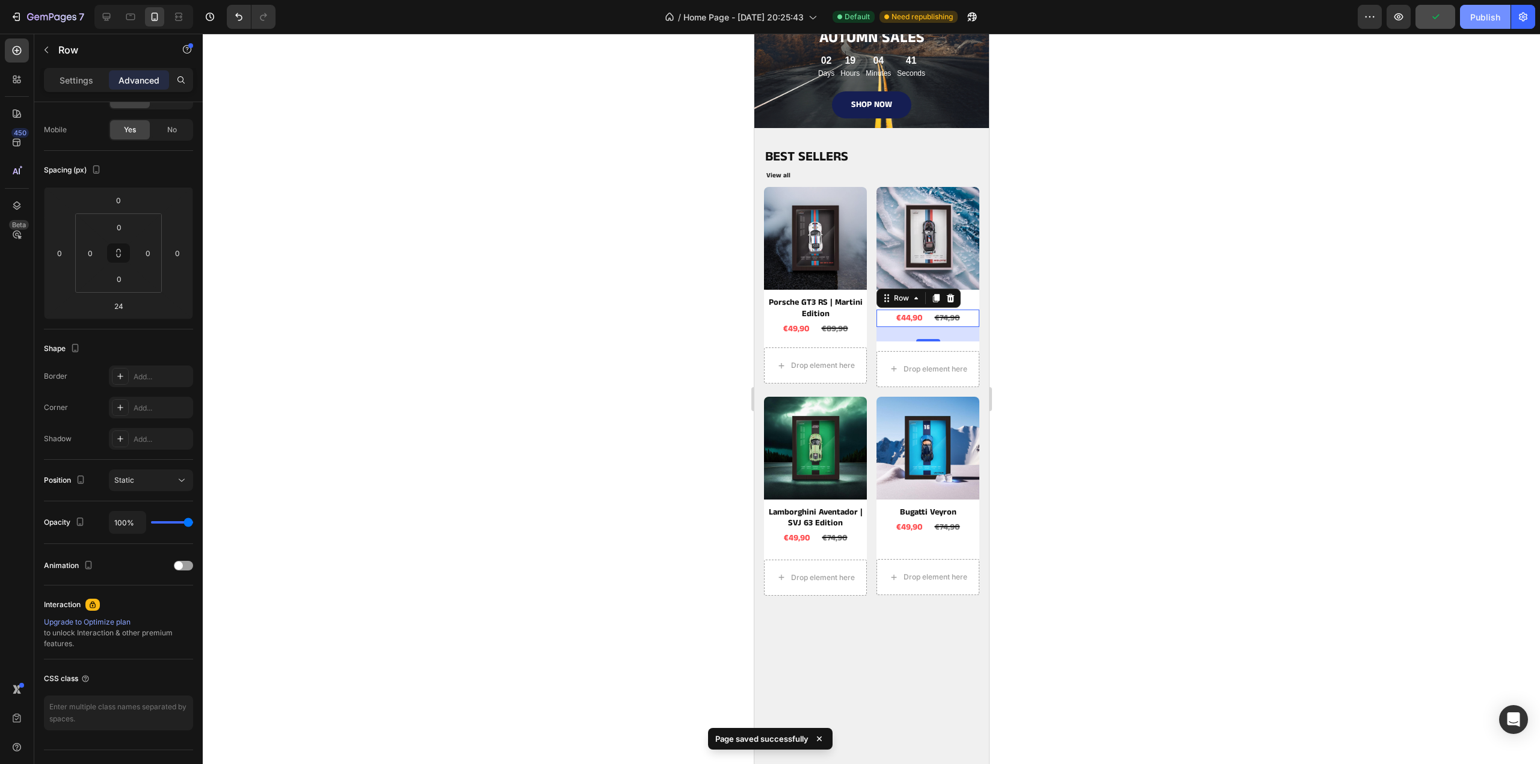
click at [1485, 21] on div "Publish" at bounding box center [1485, 17] width 30 height 13
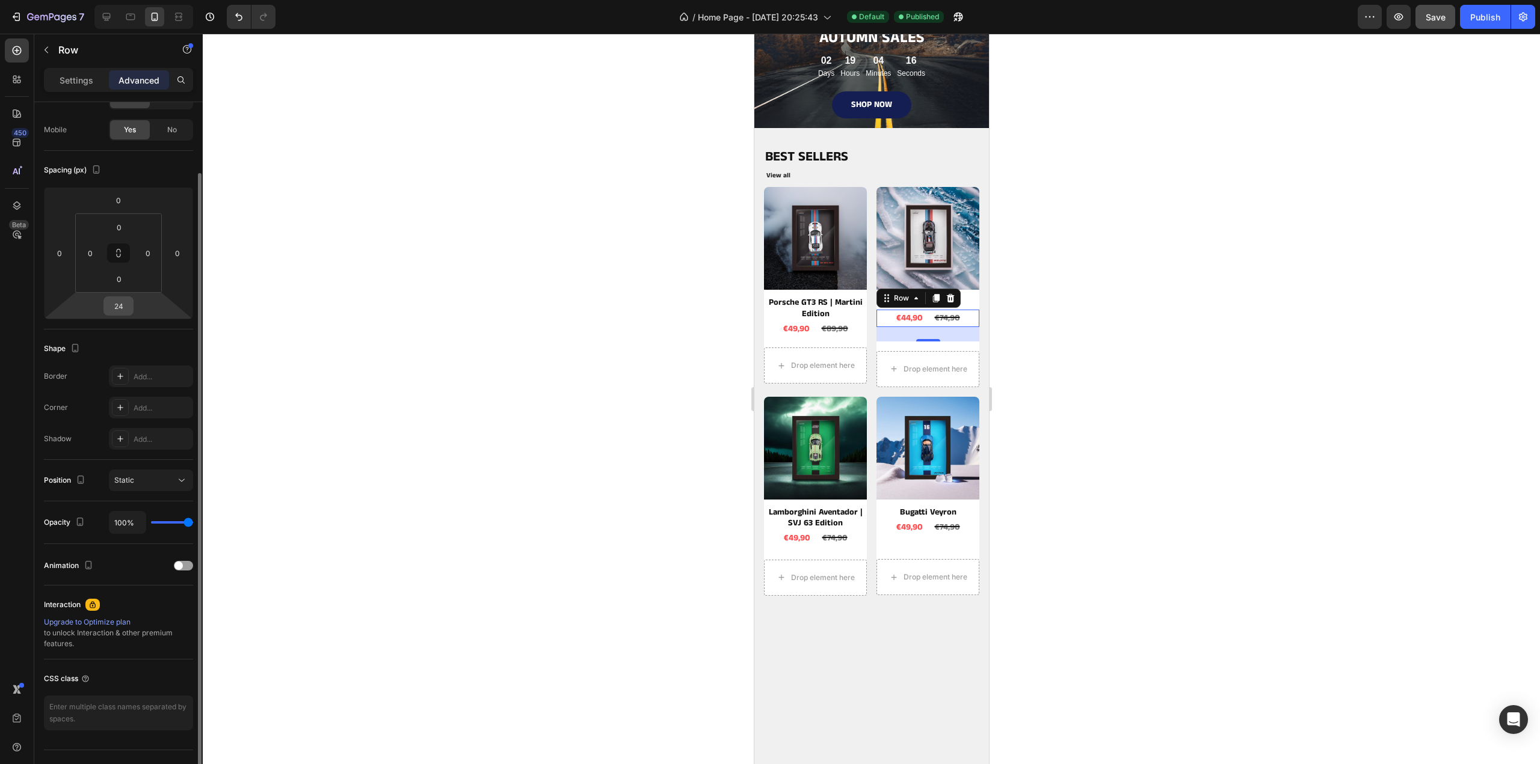
click at [127, 306] on input "24" at bounding box center [118, 306] width 24 height 18
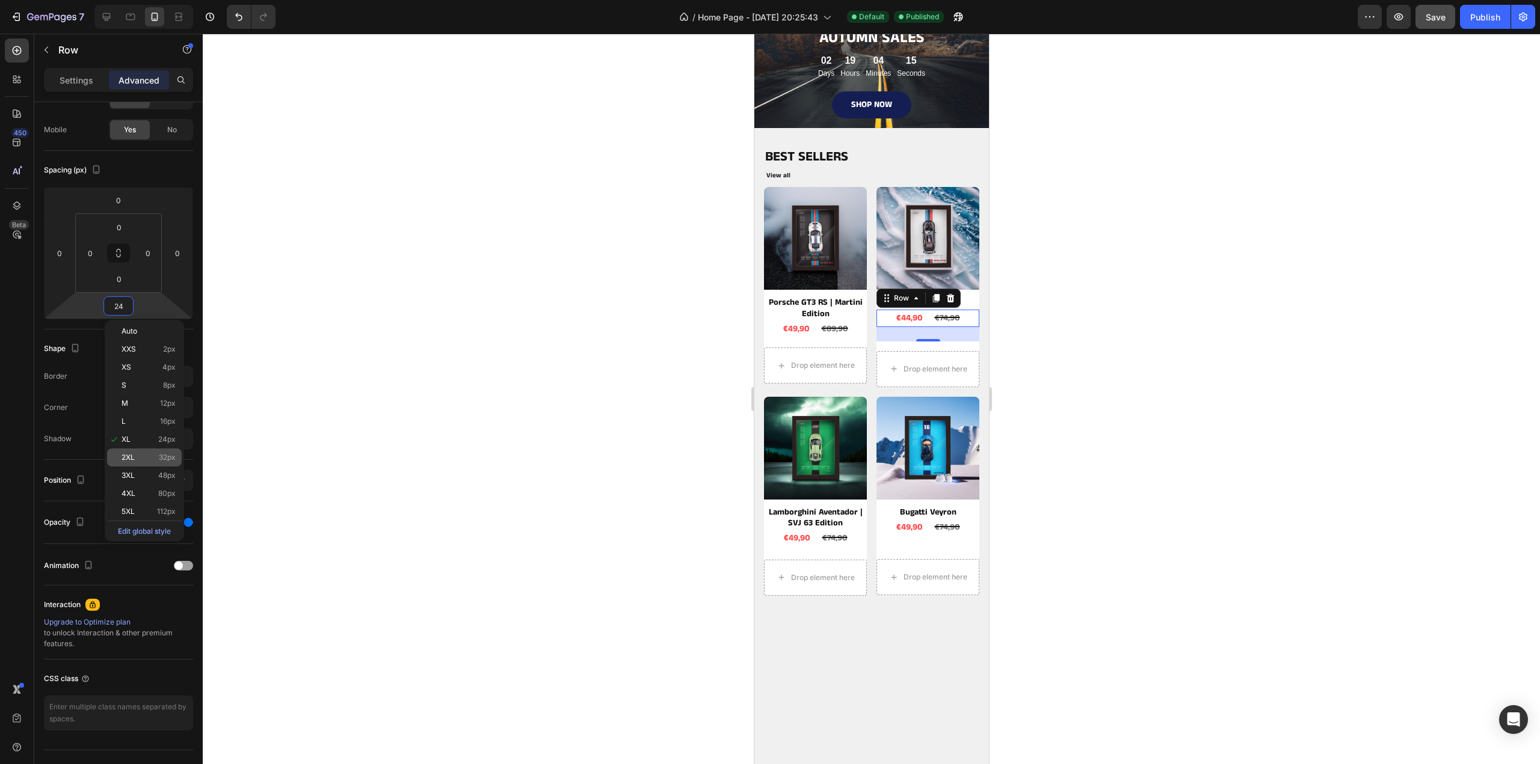
click at [132, 457] on span "2XL" at bounding box center [127, 458] width 13 height 8
type input "32"
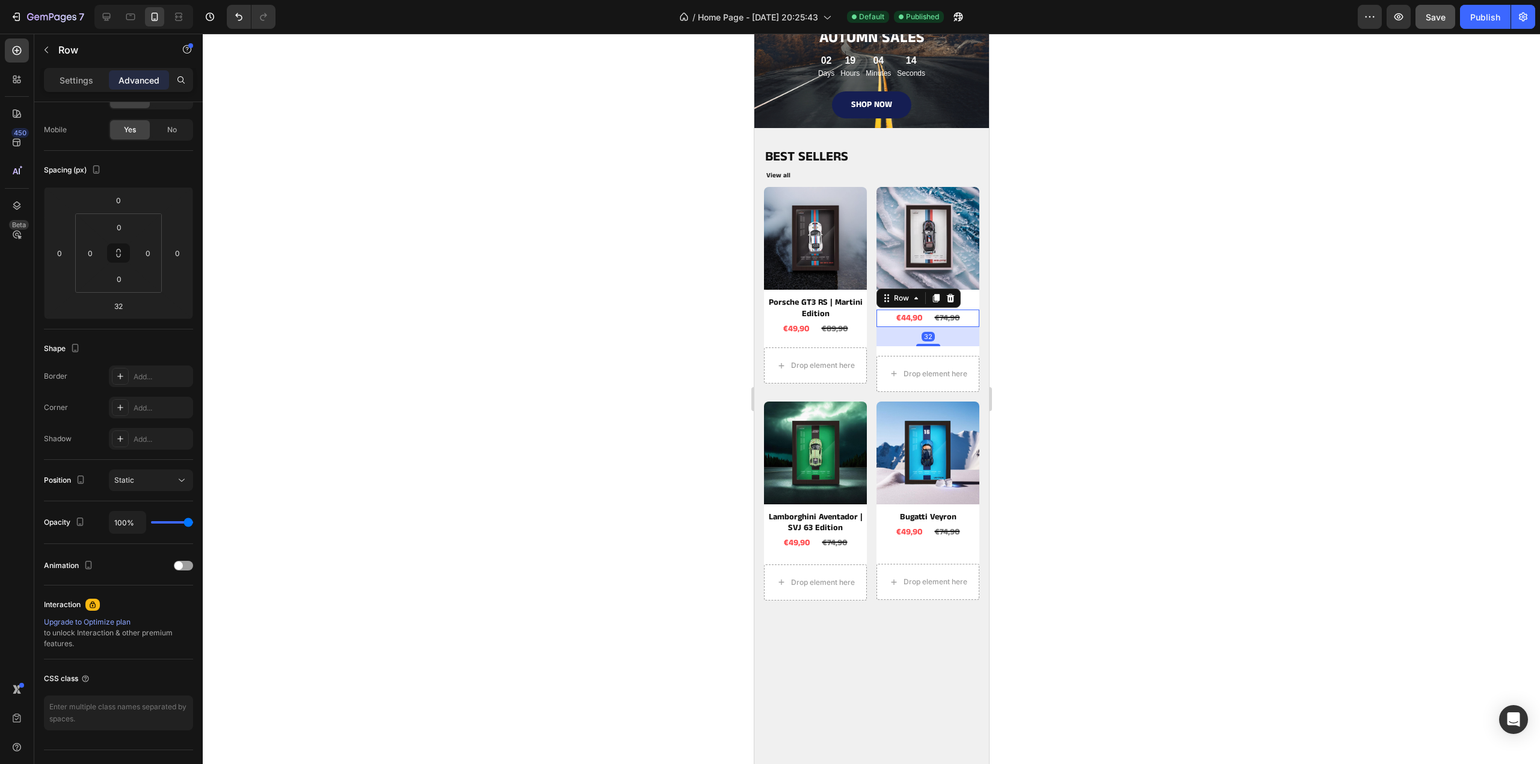
click at [1025, 259] on div at bounding box center [871, 399] width 1337 height 731
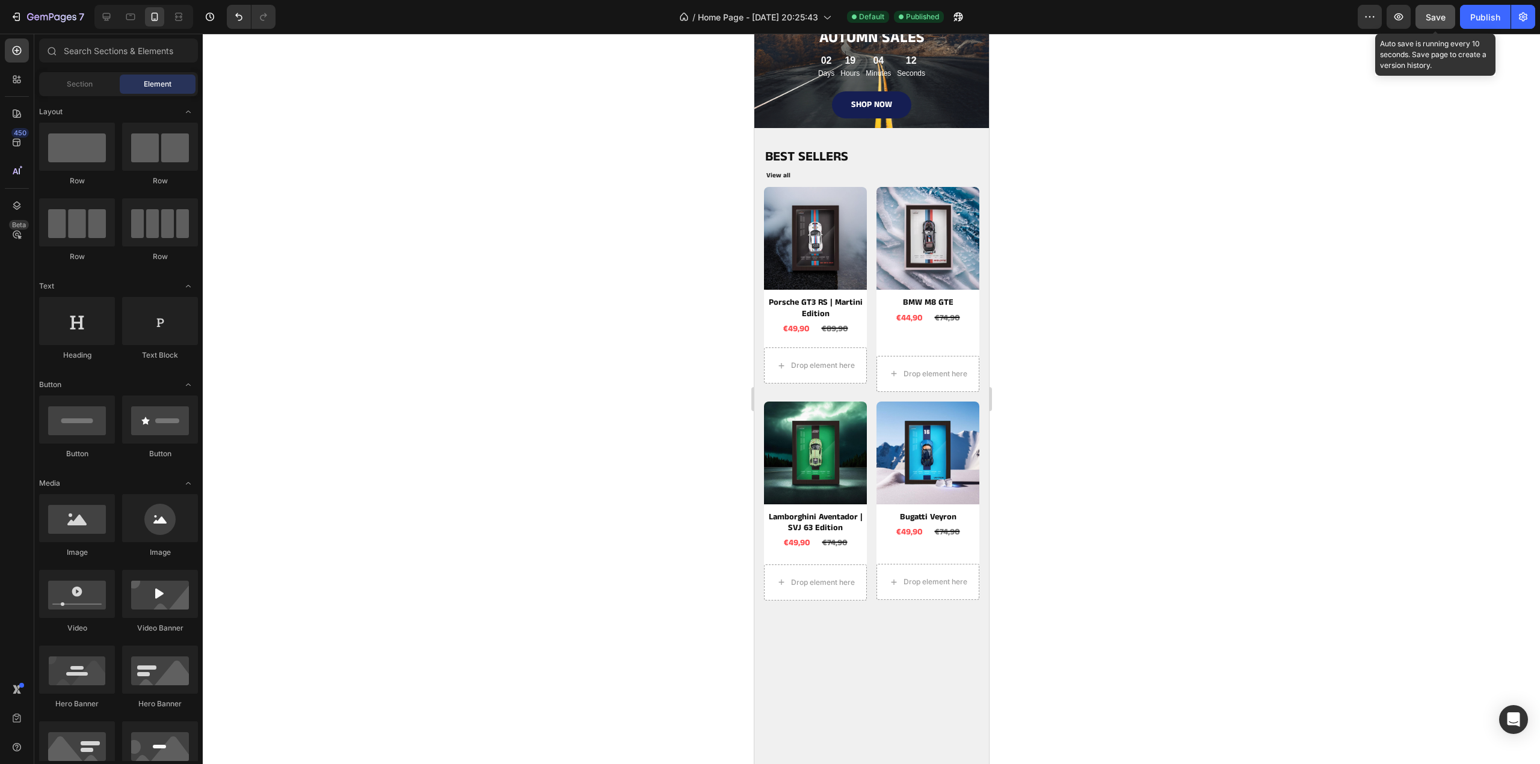
click at [1429, 16] on span "Save" at bounding box center [1435, 17] width 20 height 10
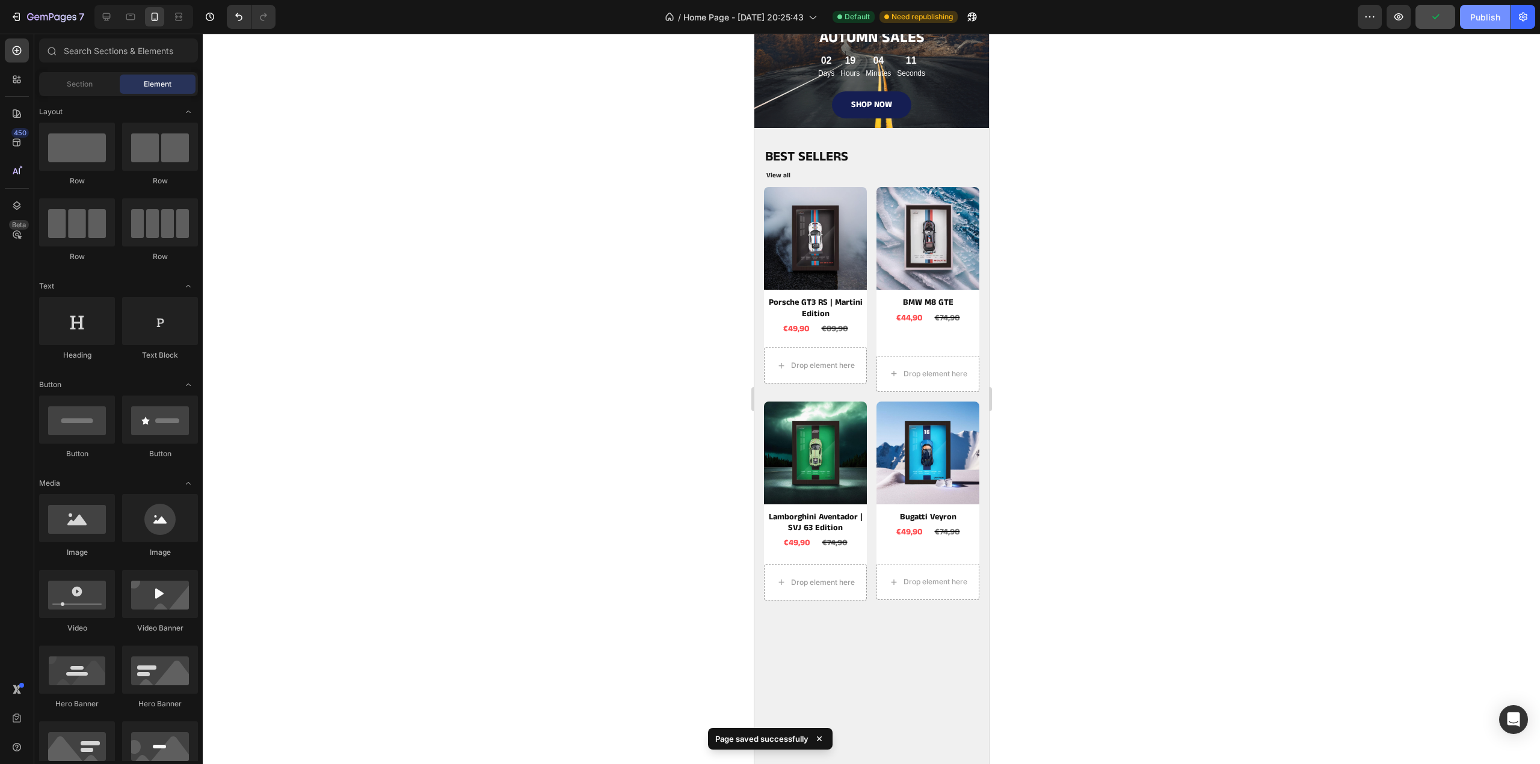
click at [1489, 25] on button "Publish" at bounding box center [1485, 17] width 51 height 24
click at [915, 340] on div "Product Images BMW M8 GTE Product Title €44,90 Product Price Product Price €74,…" at bounding box center [927, 266] width 103 height 159
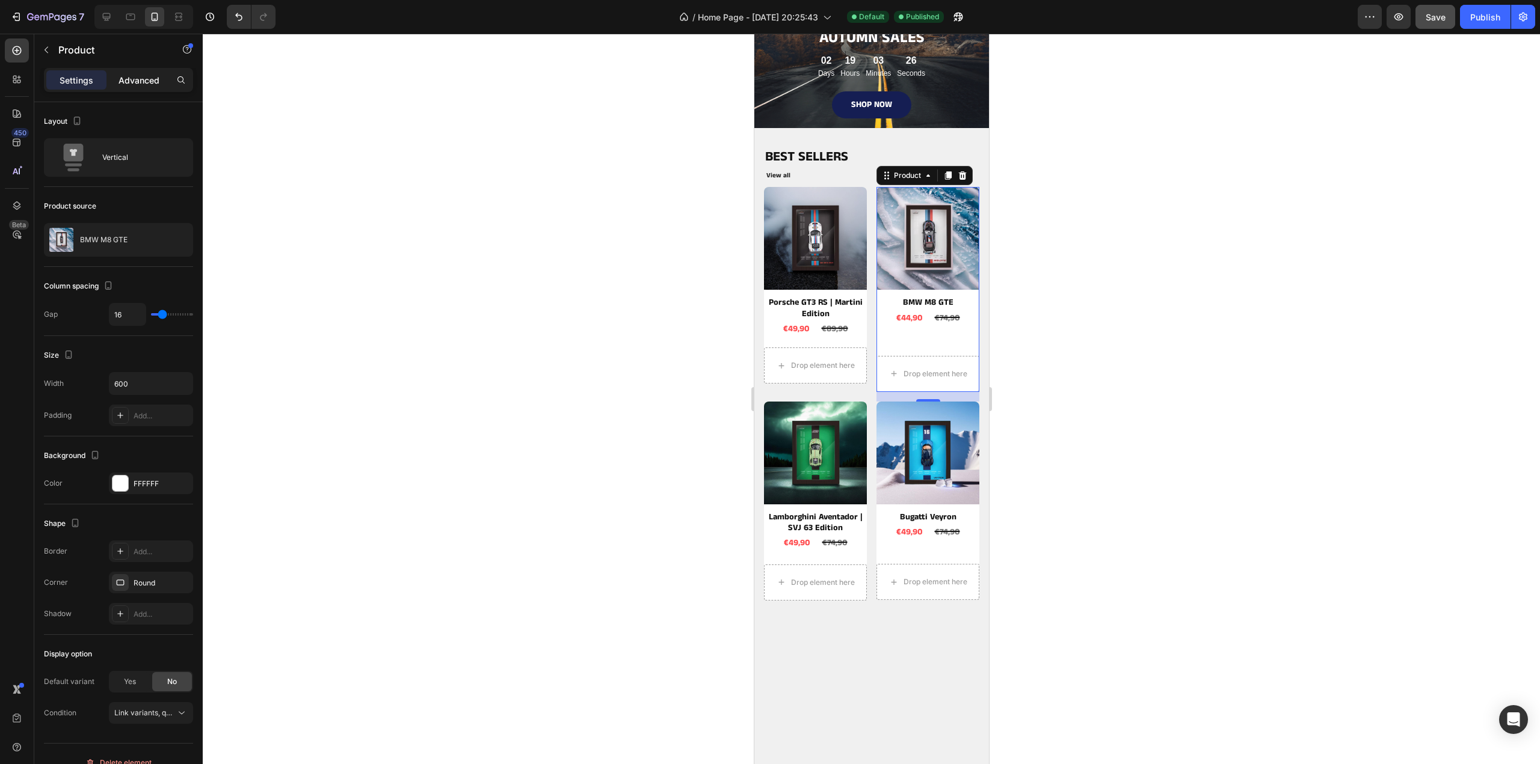
click at [154, 78] on p "Advanced" at bounding box center [138, 80] width 41 height 13
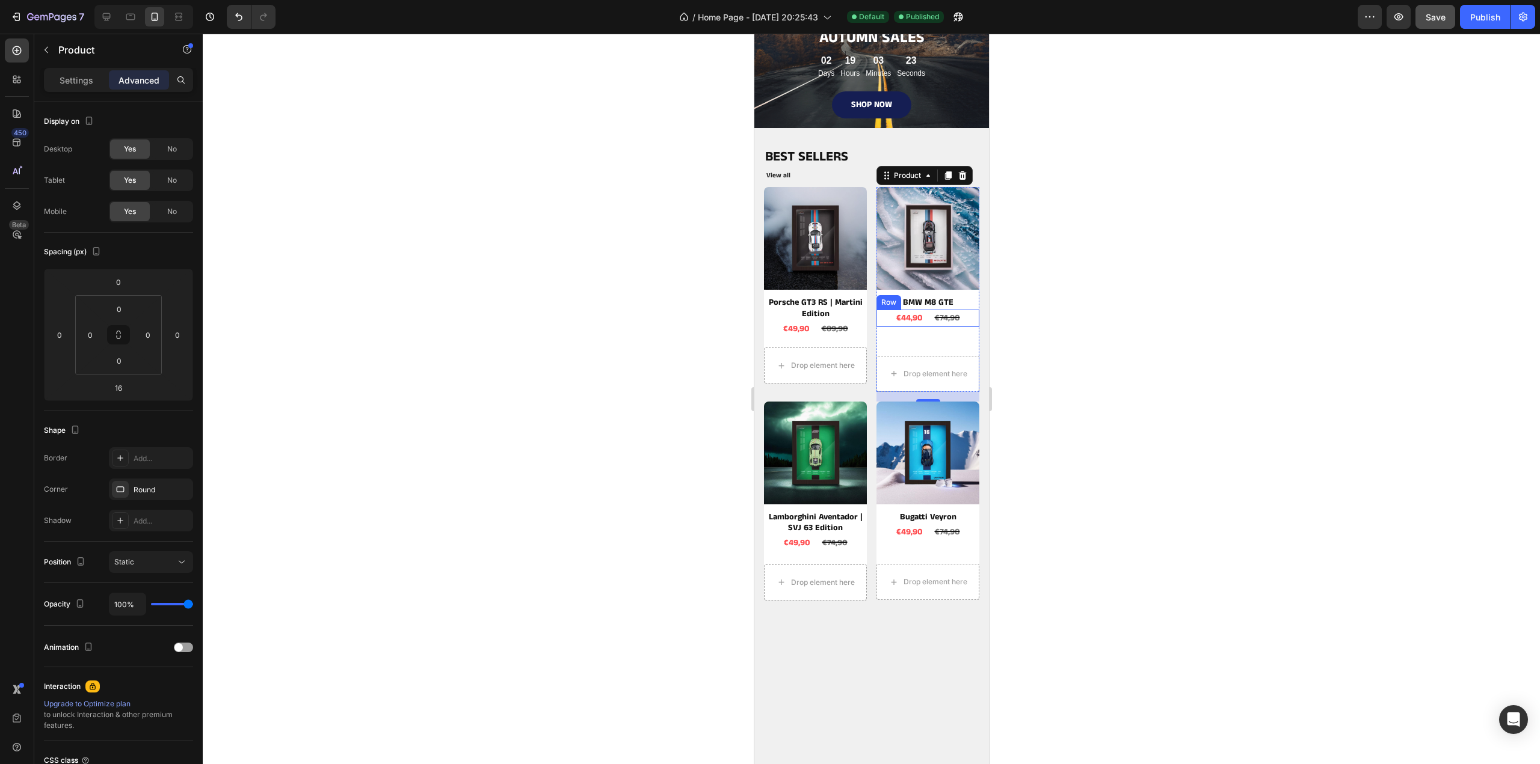
click at [958, 315] on div "€44,90 Product Price Product Price €74,90 Product Price Product Price Row" at bounding box center [927, 318] width 103 height 17
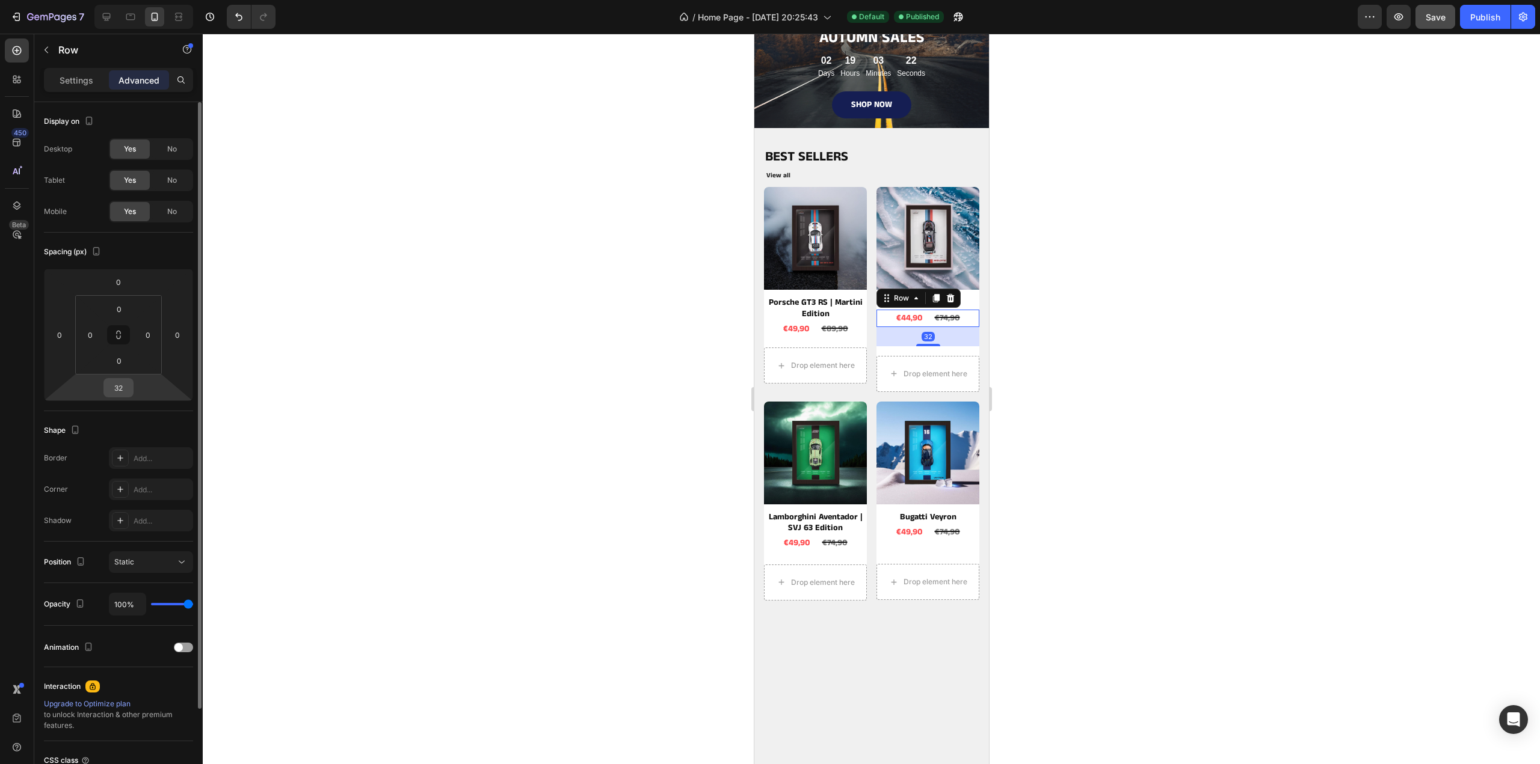
click at [128, 389] on input "32" at bounding box center [118, 388] width 24 height 18
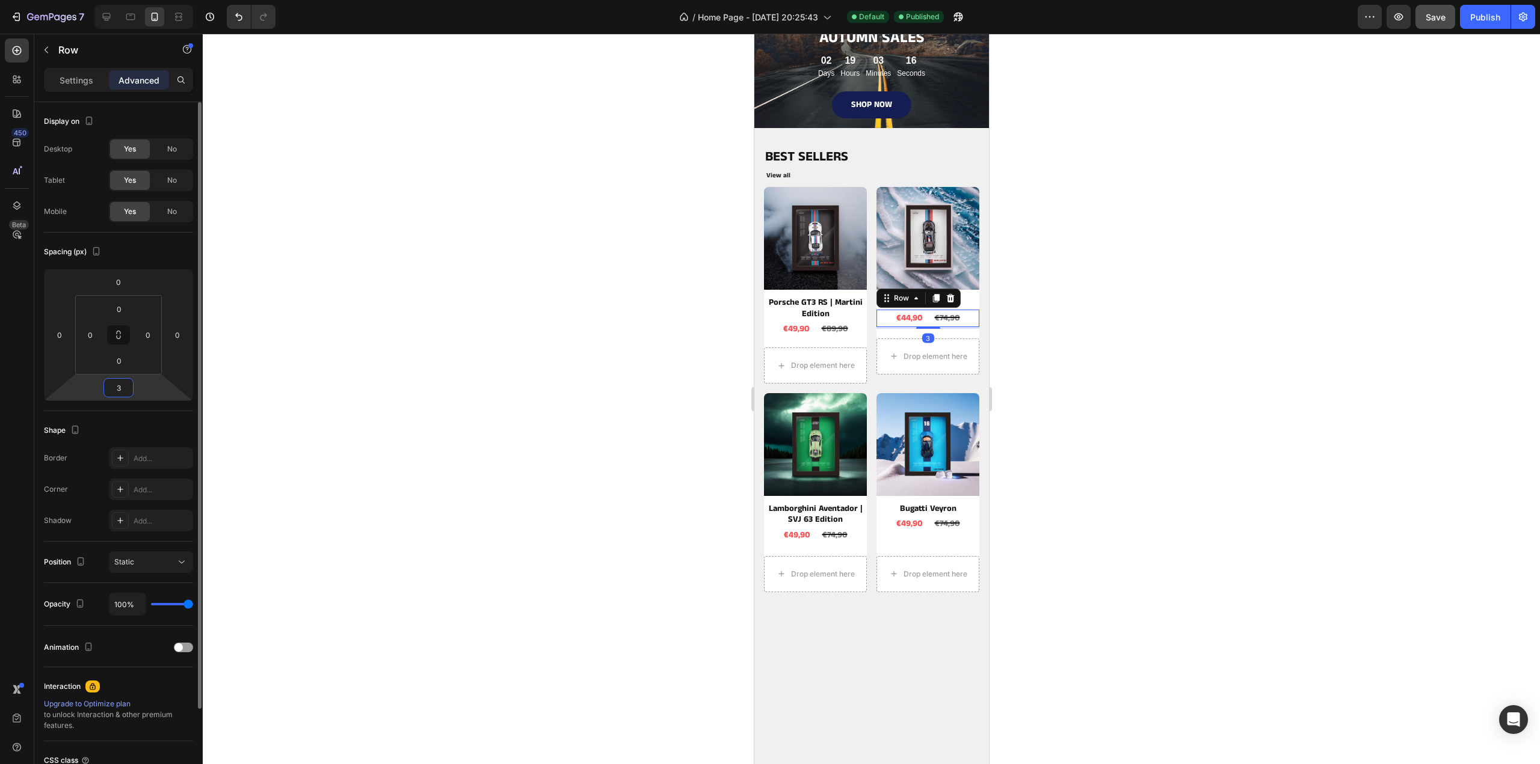
type input "35"
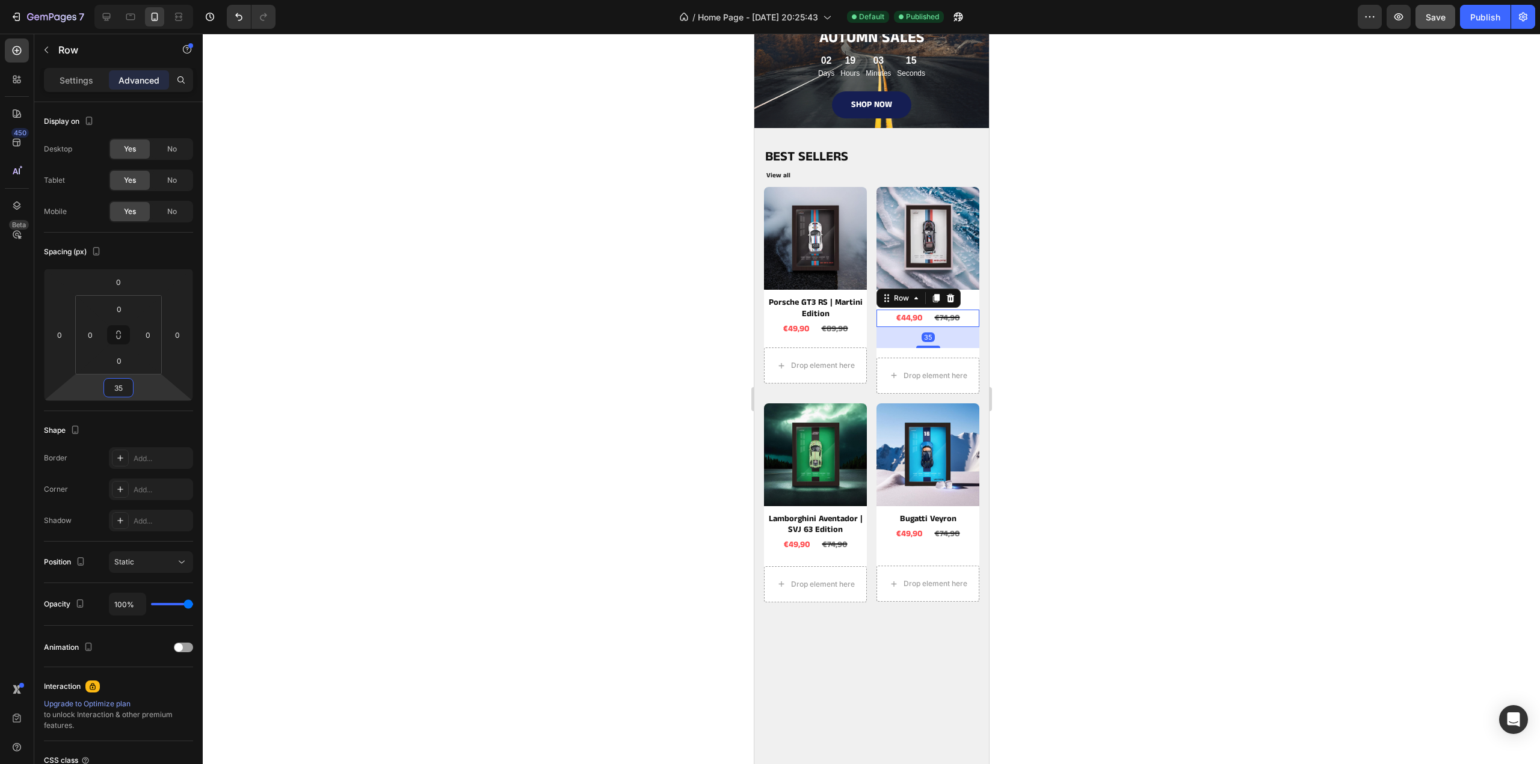
click at [1150, 396] on div at bounding box center [871, 399] width 1337 height 731
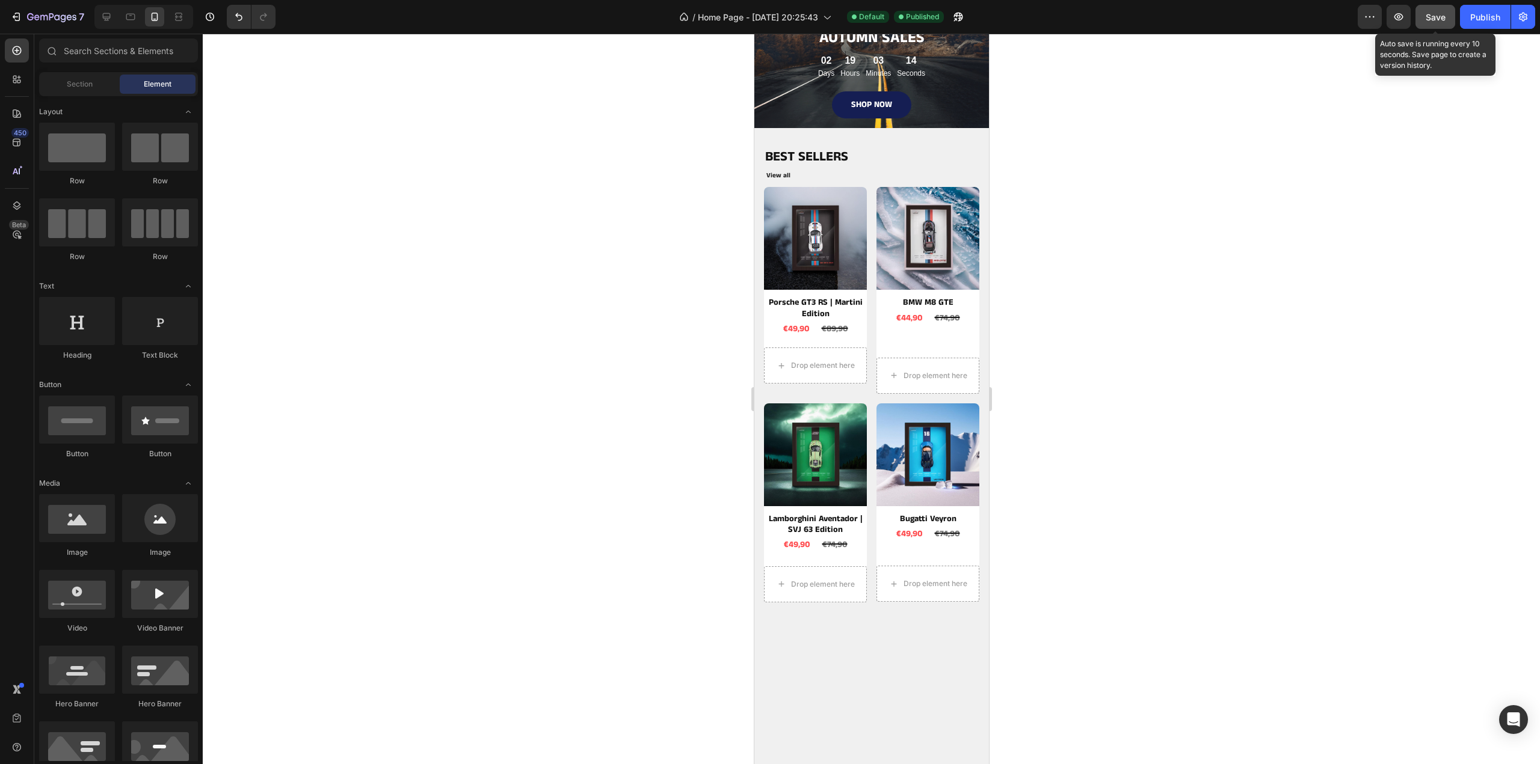
click at [1441, 17] on span "Save" at bounding box center [1435, 17] width 20 height 10
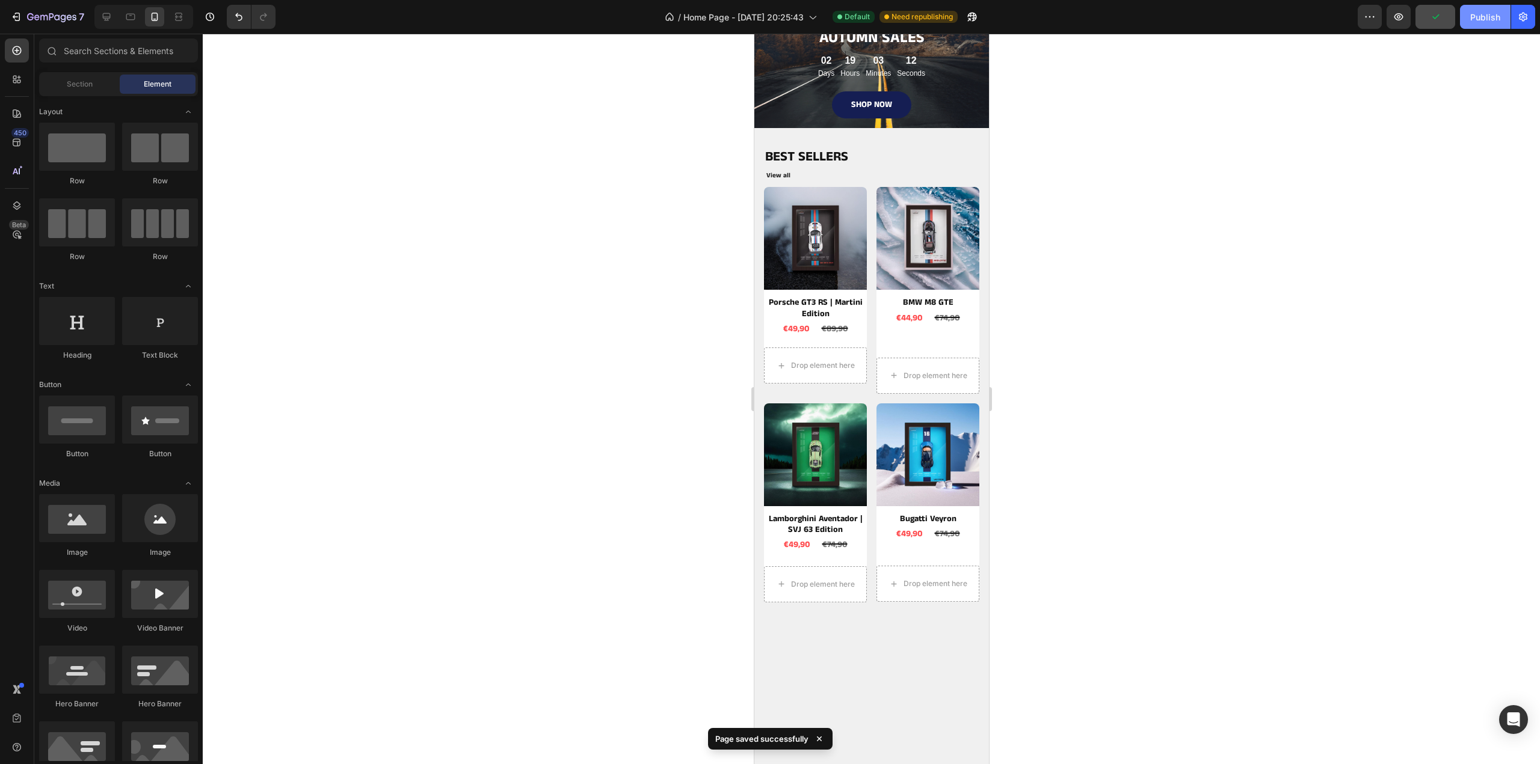
click at [1481, 20] on div "Publish" at bounding box center [1485, 17] width 30 height 13
click at [961, 310] on div "€44,90 Product Price Product Price €74,90 Product Price Product Price Row" at bounding box center [927, 318] width 103 height 17
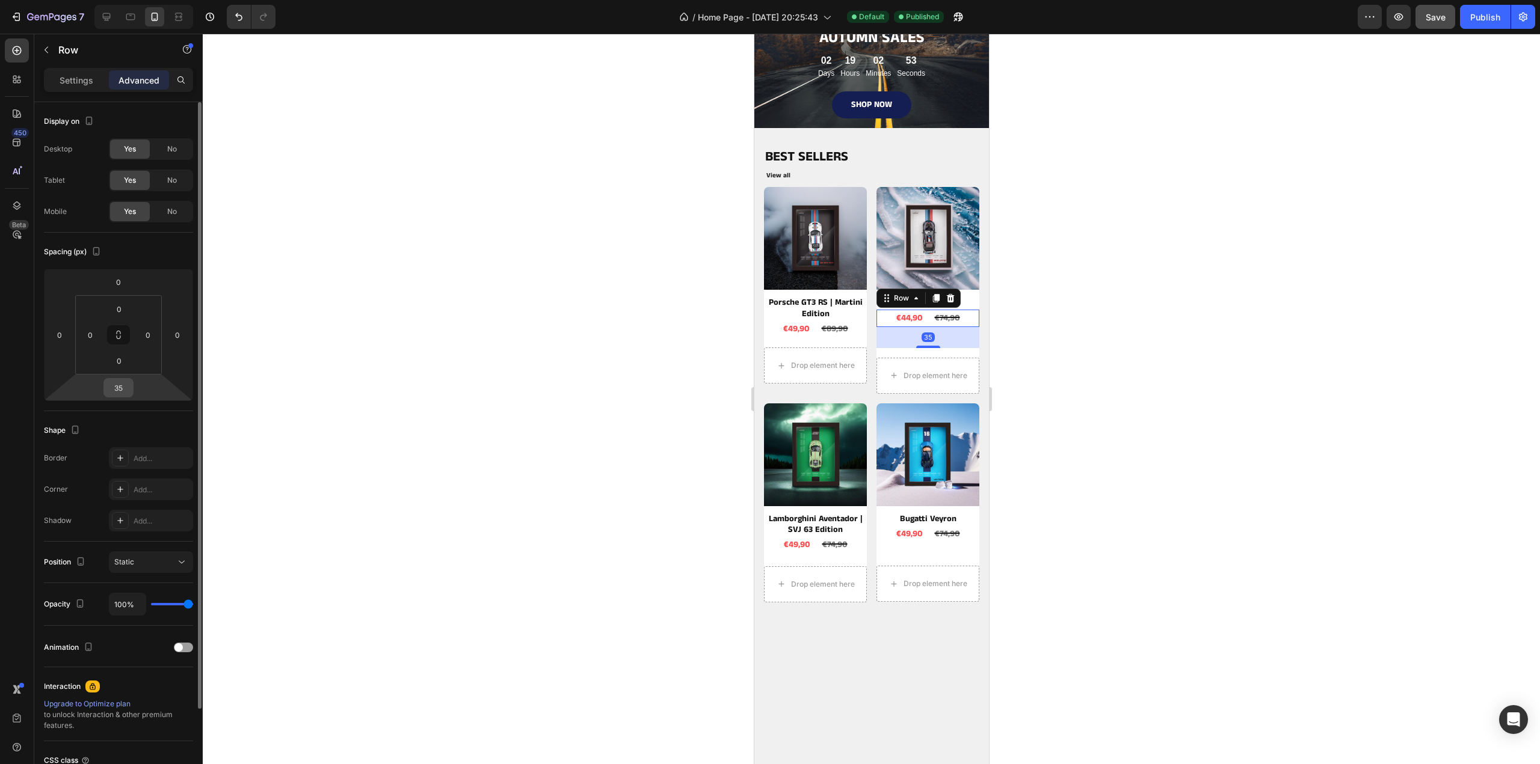
click at [127, 387] on input "35" at bounding box center [118, 388] width 24 height 18
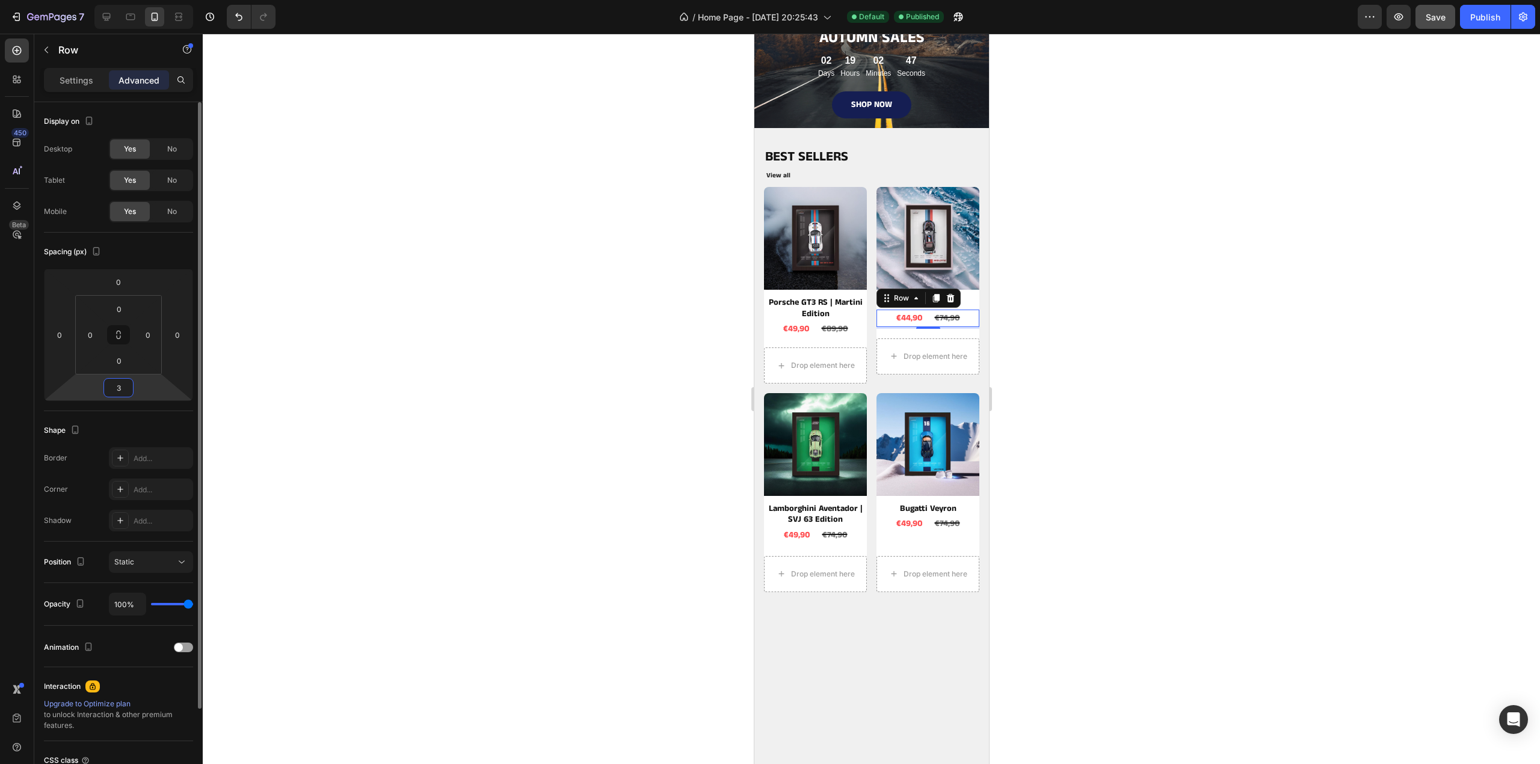
type input "34"
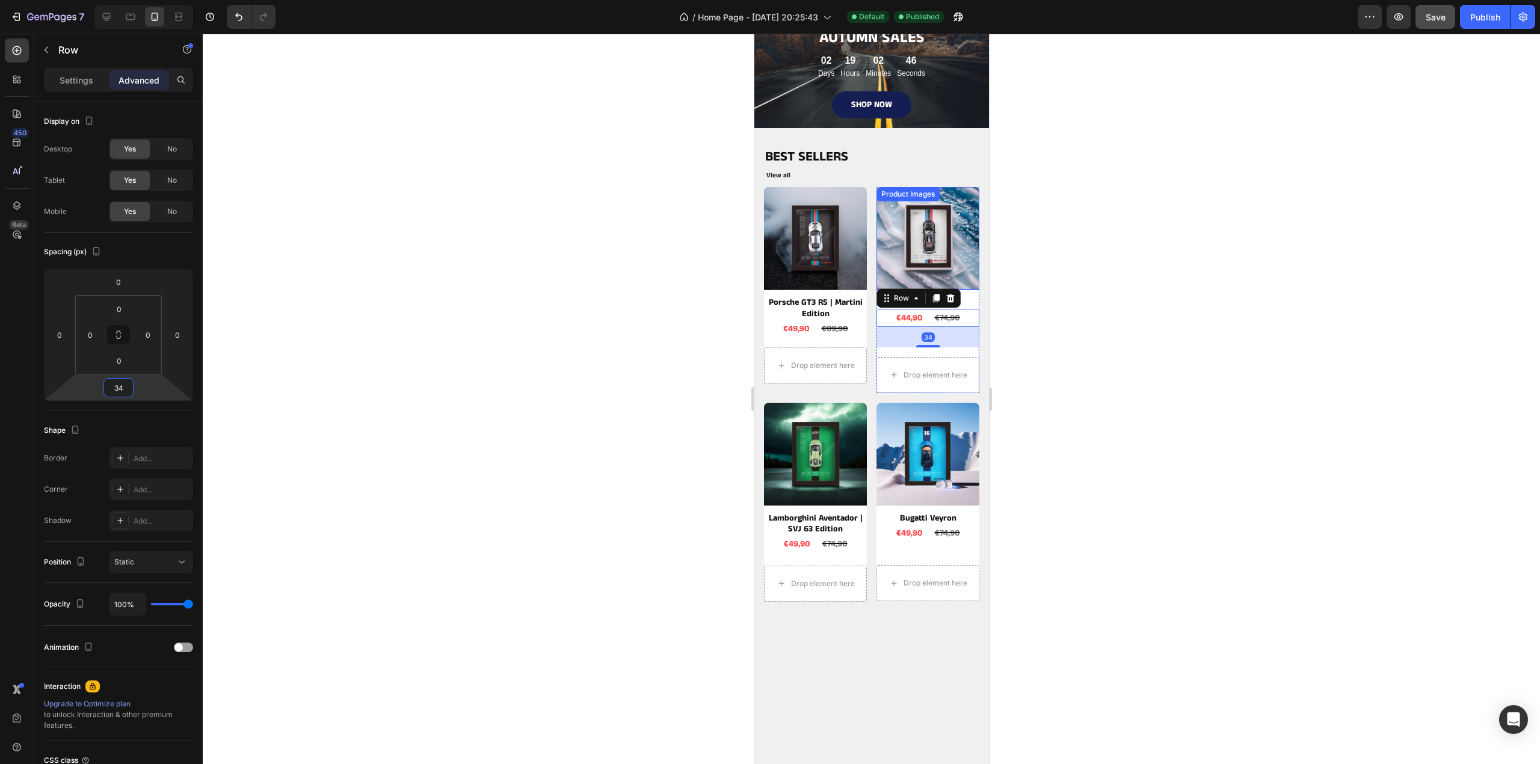
click at [1079, 277] on div at bounding box center [871, 399] width 1337 height 731
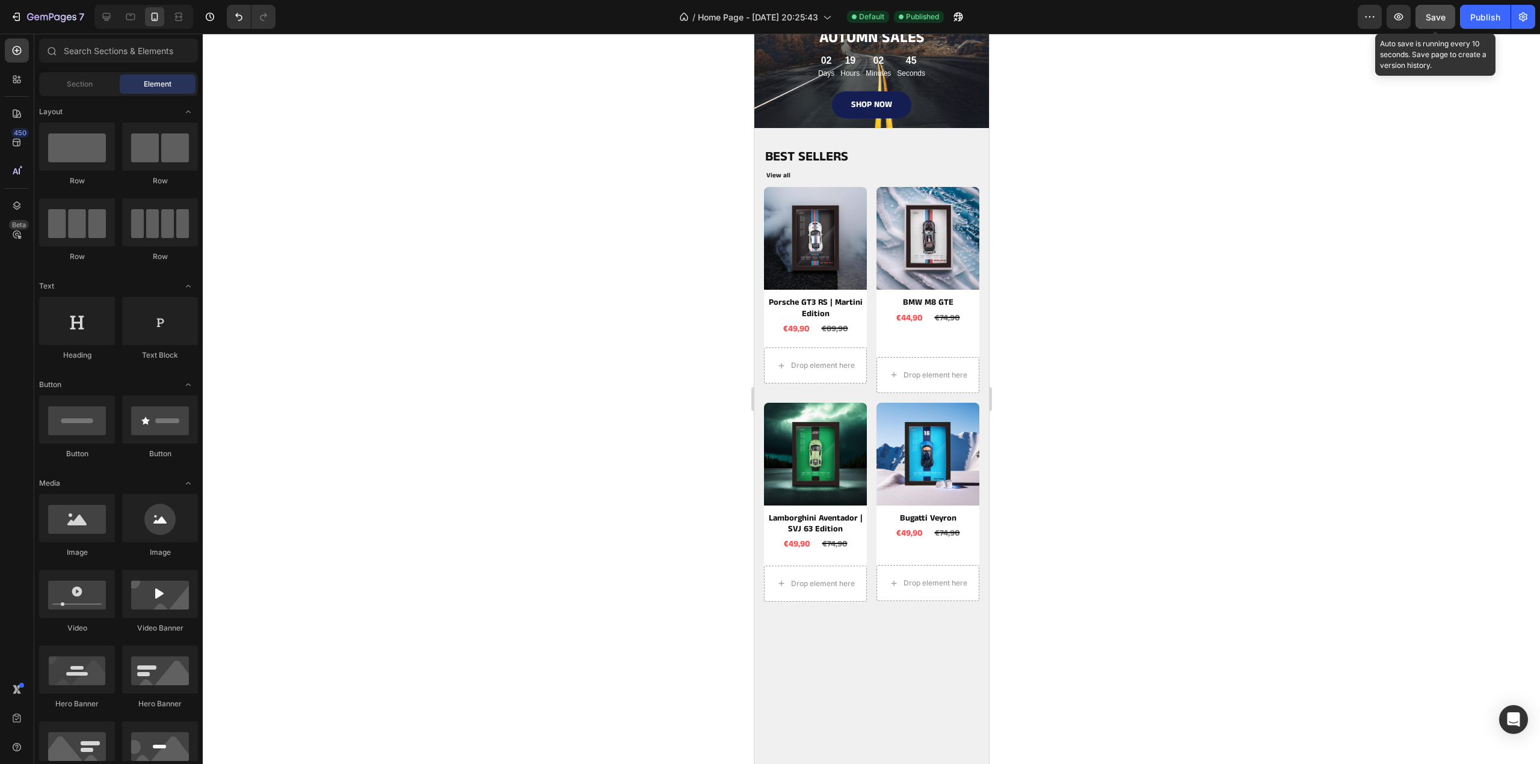
click at [1450, 11] on button "Save" at bounding box center [1435, 17] width 40 height 24
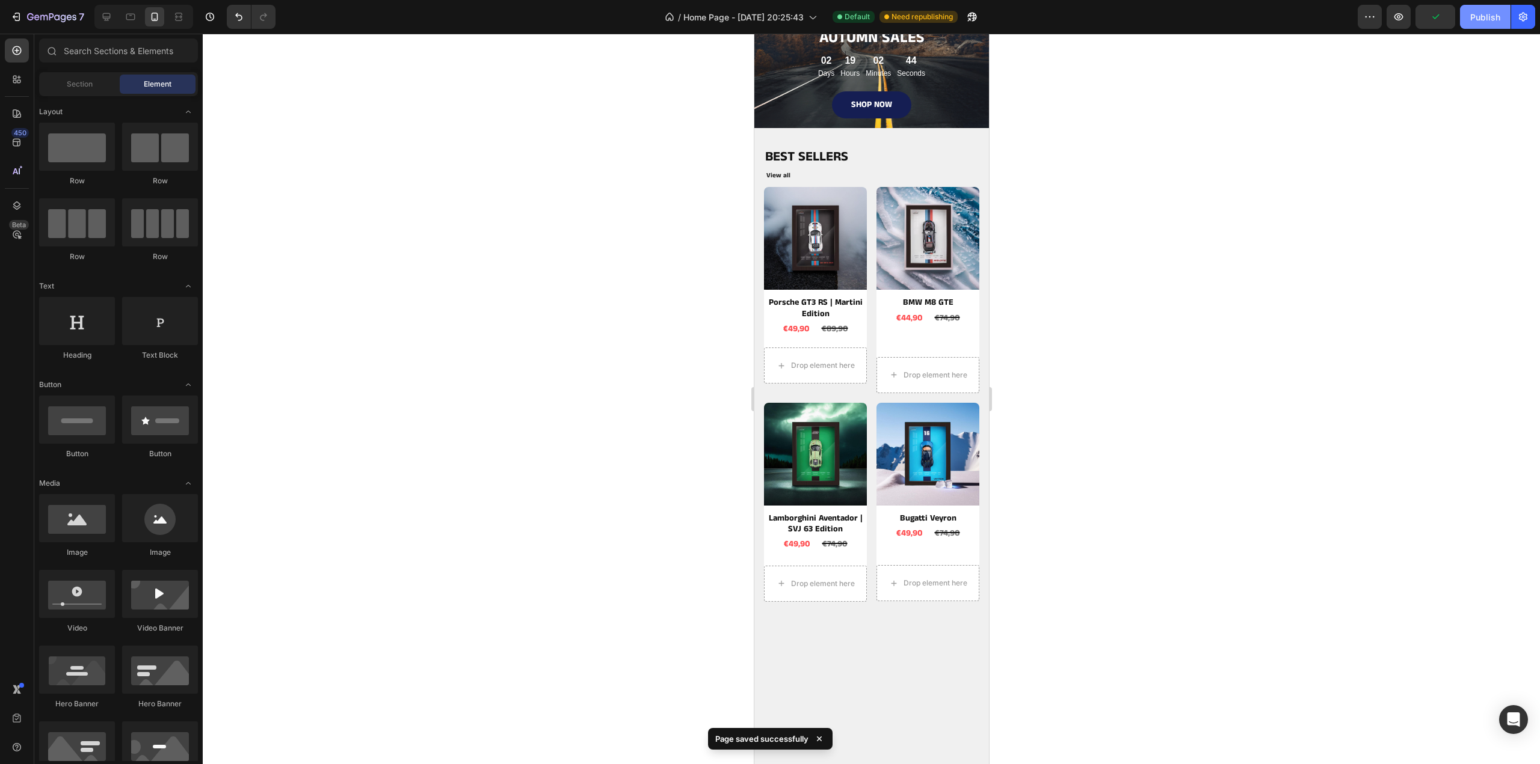
click at [1489, 13] on div "Publish" at bounding box center [1485, 17] width 30 height 13
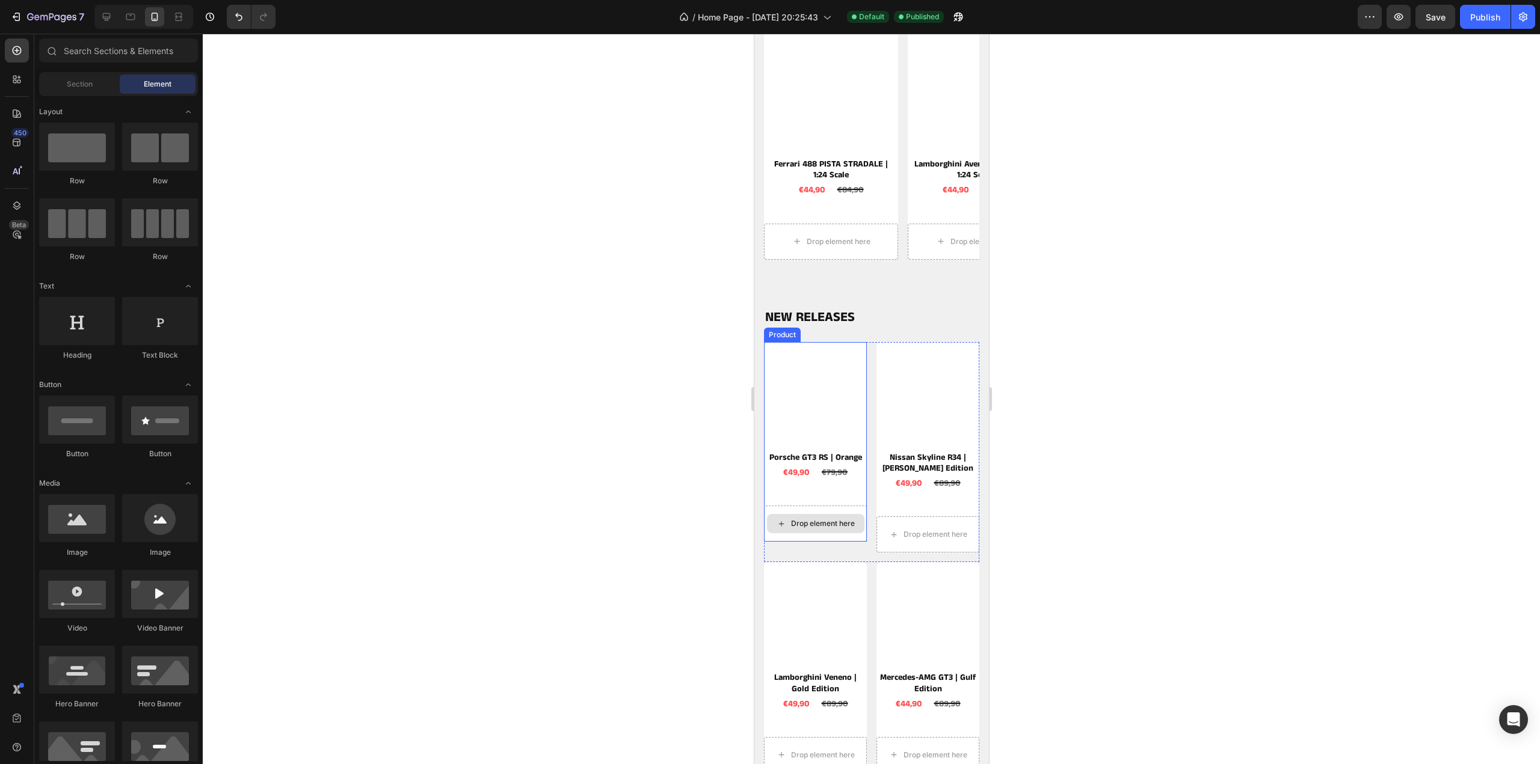
scroll to position [1143, 0]
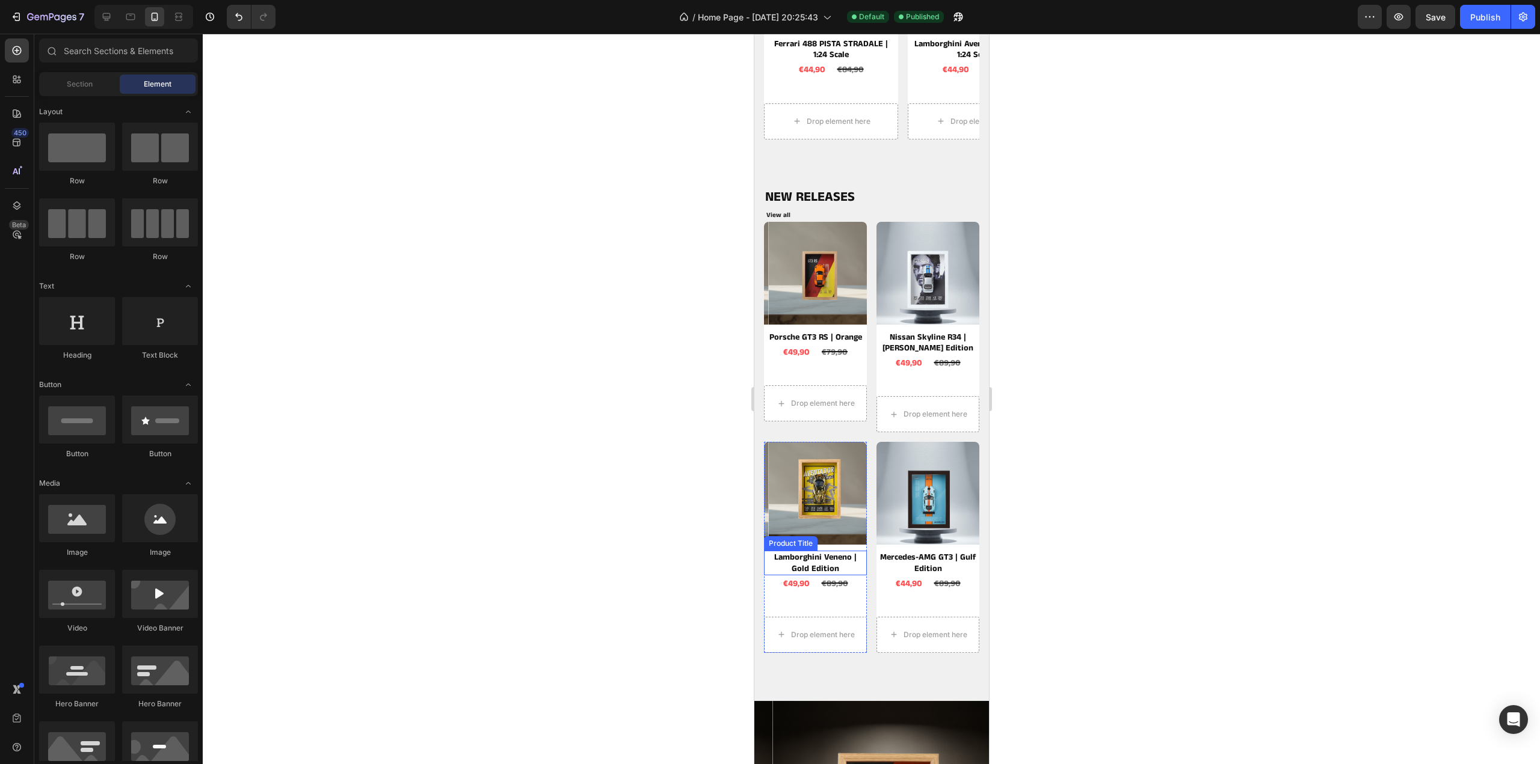
click at [807, 551] on h2 "Lamborghini Veneno | Gold Edition" at bounding box center [815, 563] width 98 height 24
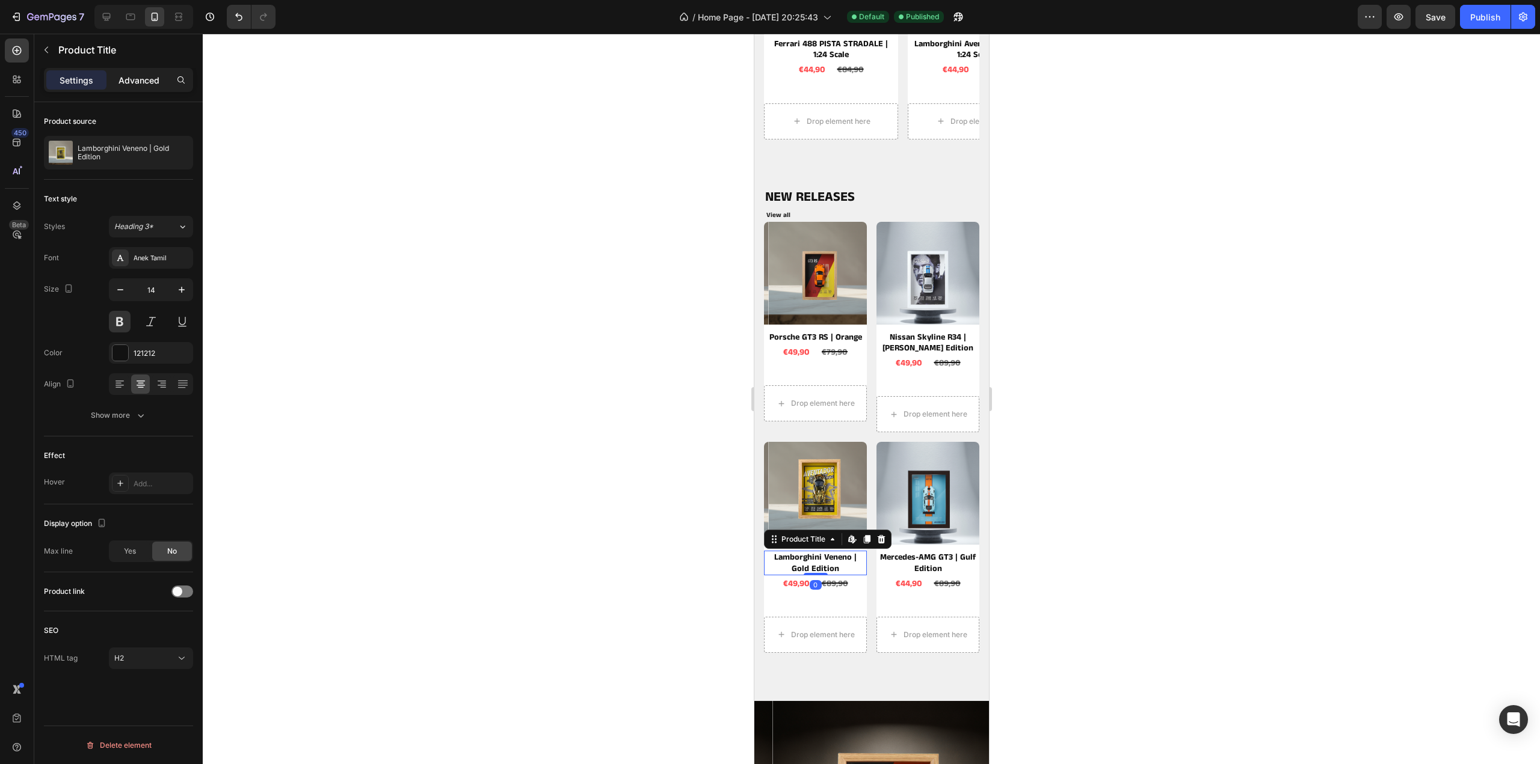
click at [150, 87] on div "Advanced" at bounding box center [139, 79] width 60 height 19
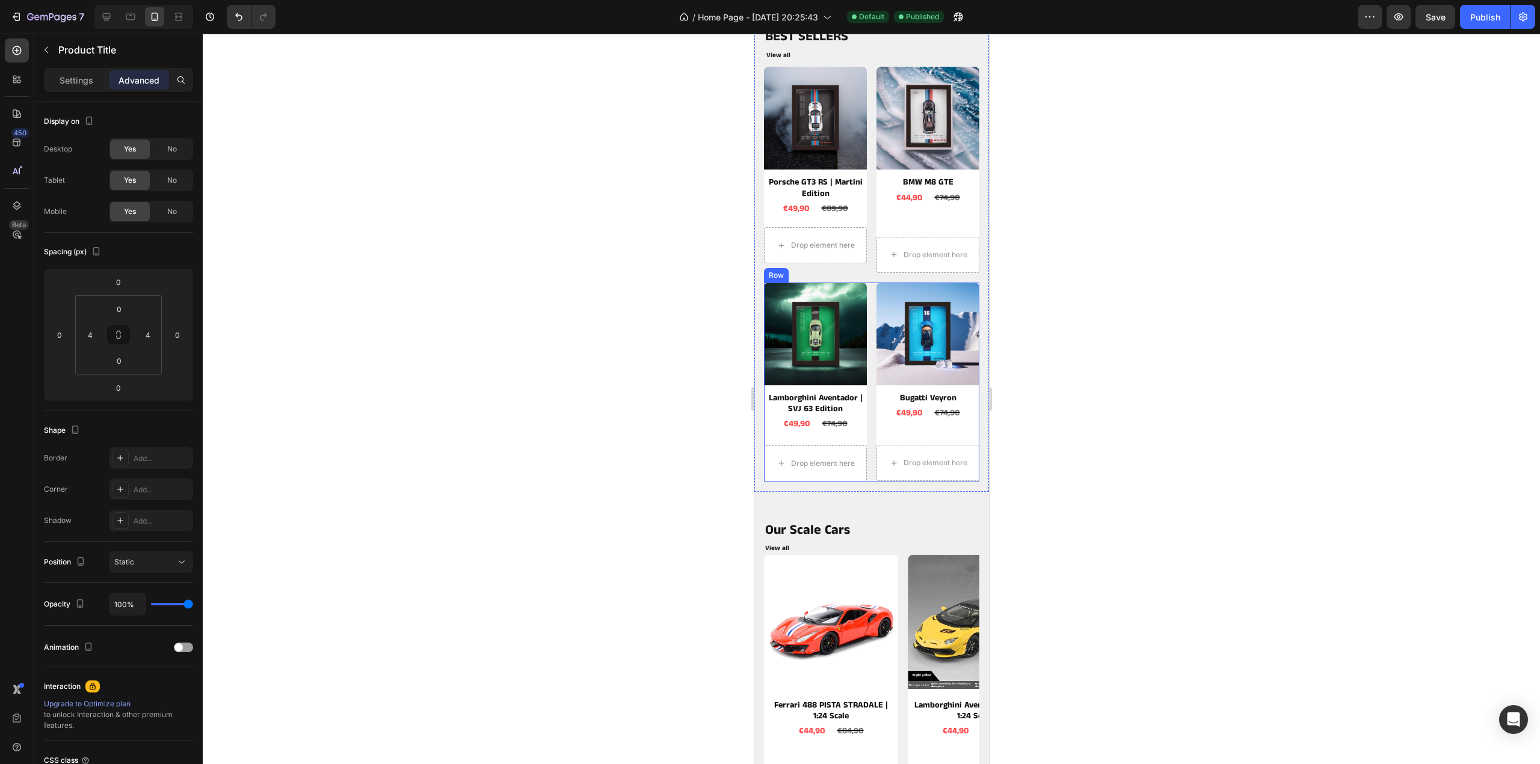
scroll to position [361, 0]
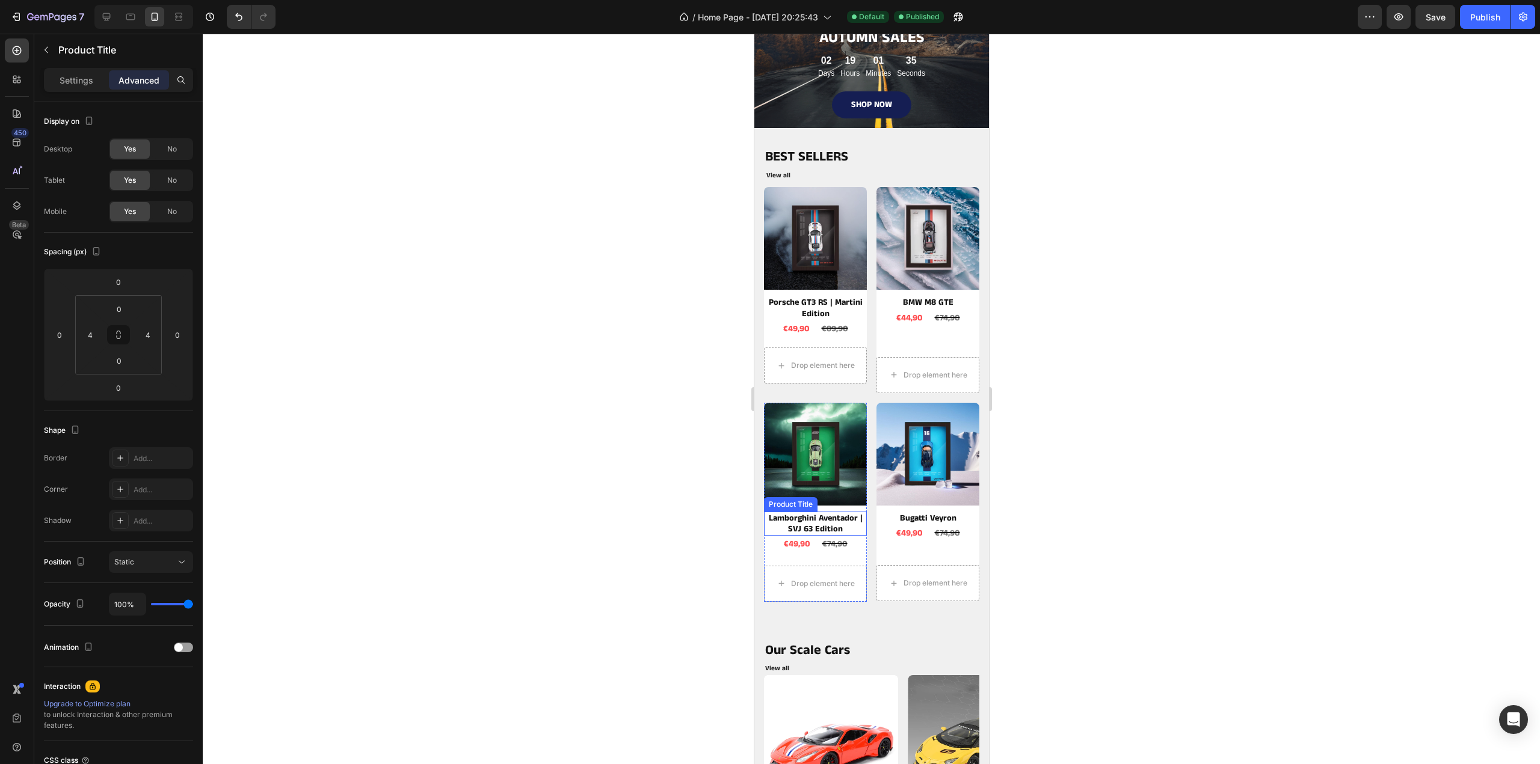
click at [819, 515] on h2 "Lamborghini Aventador | SVJ 63 Edition" at bounding box center [815, 524] width 98 height 24
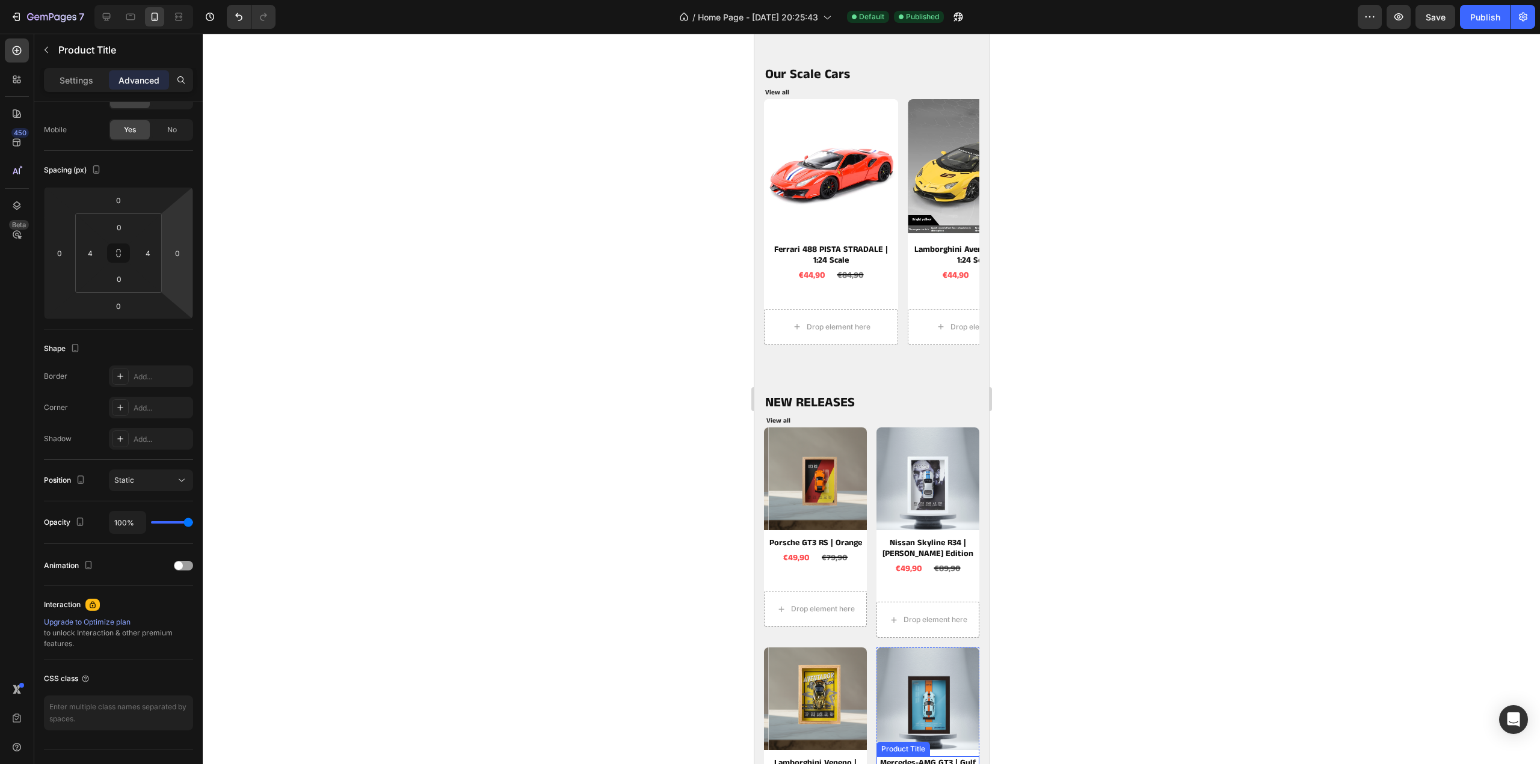
scroll to position [1022, 0]
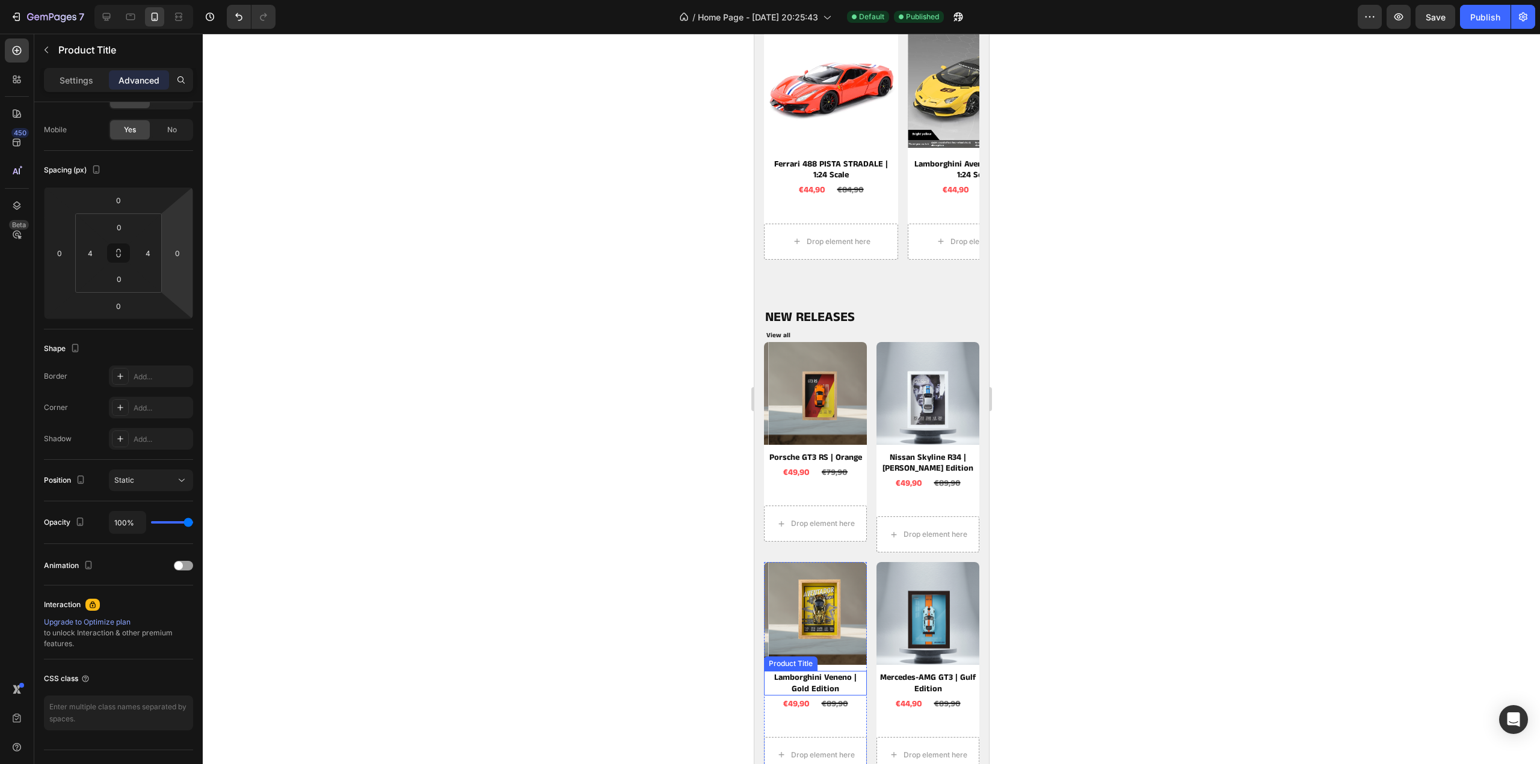
click at [825, 672] on h2 "Lamborghini Veneno | Gold Edition" at bounding box center [815, 683] width 98 height 24
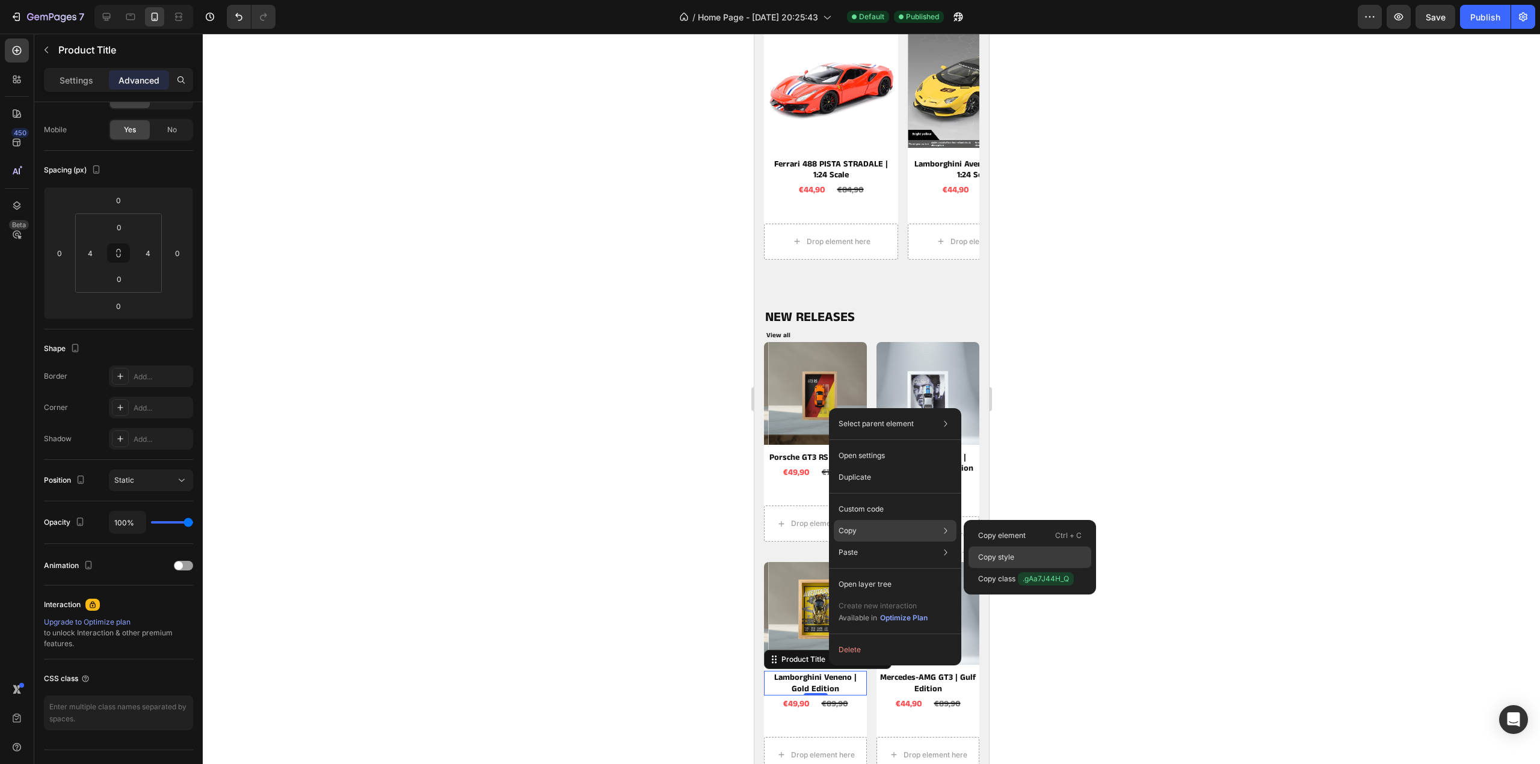
click at [1010, 551] on div "Copy style" at bounding box center [1029, 558] width 123 height 22
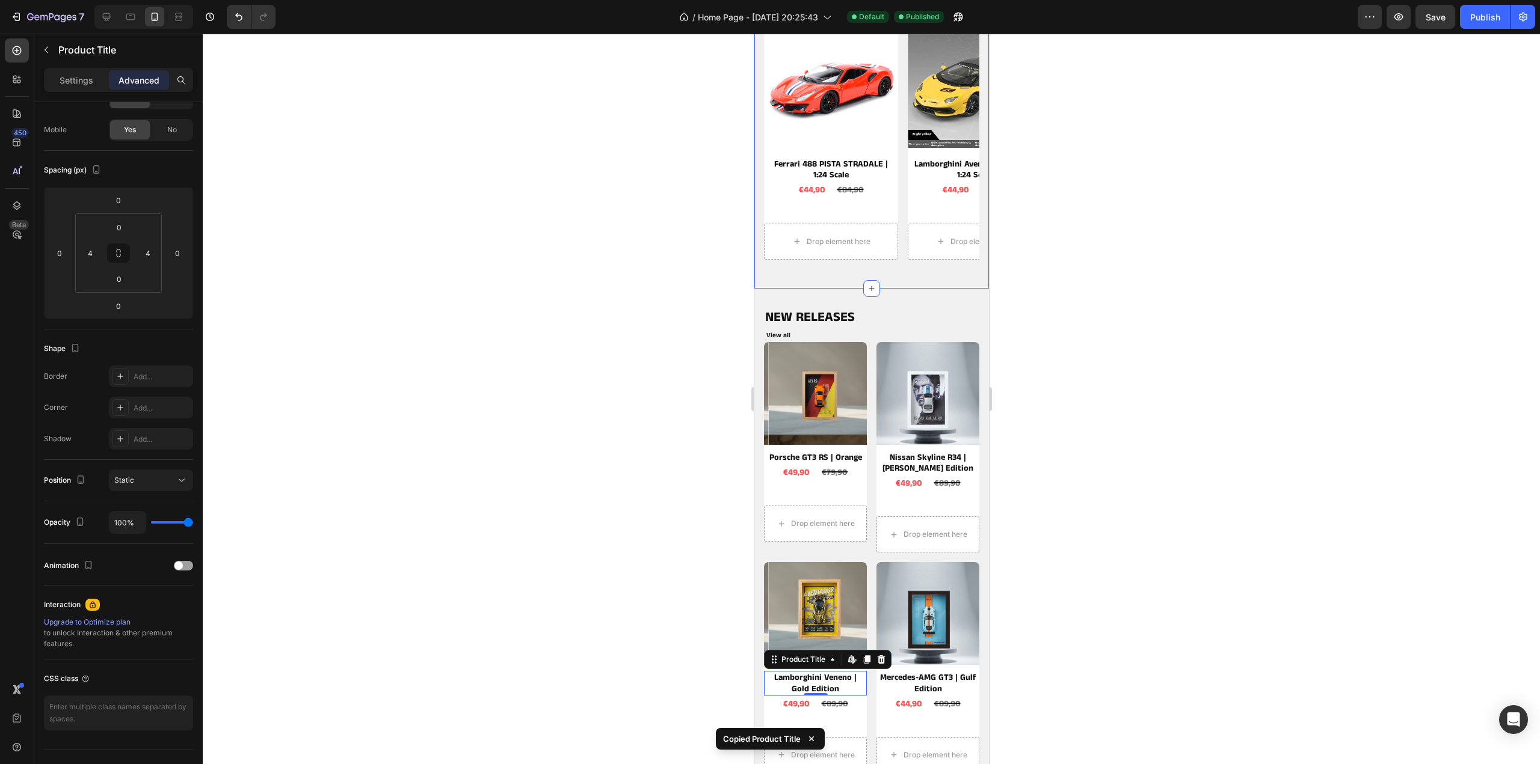
scroll to position [601, 0]
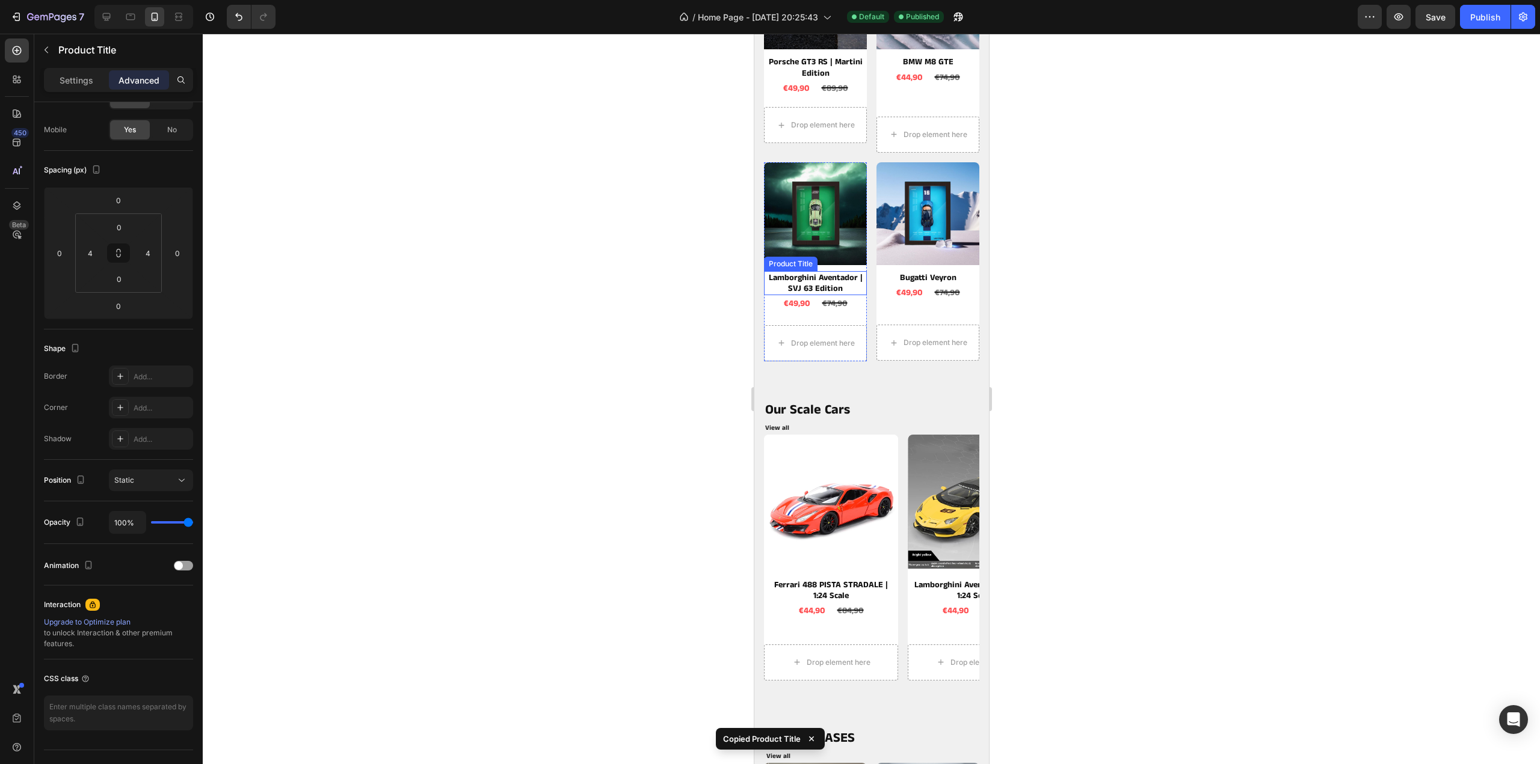
click at [810, 274] on h2 "Lamborghini Aventador | SVJ 63 Edition" at bounding box center [815, 283] width 98 height 24
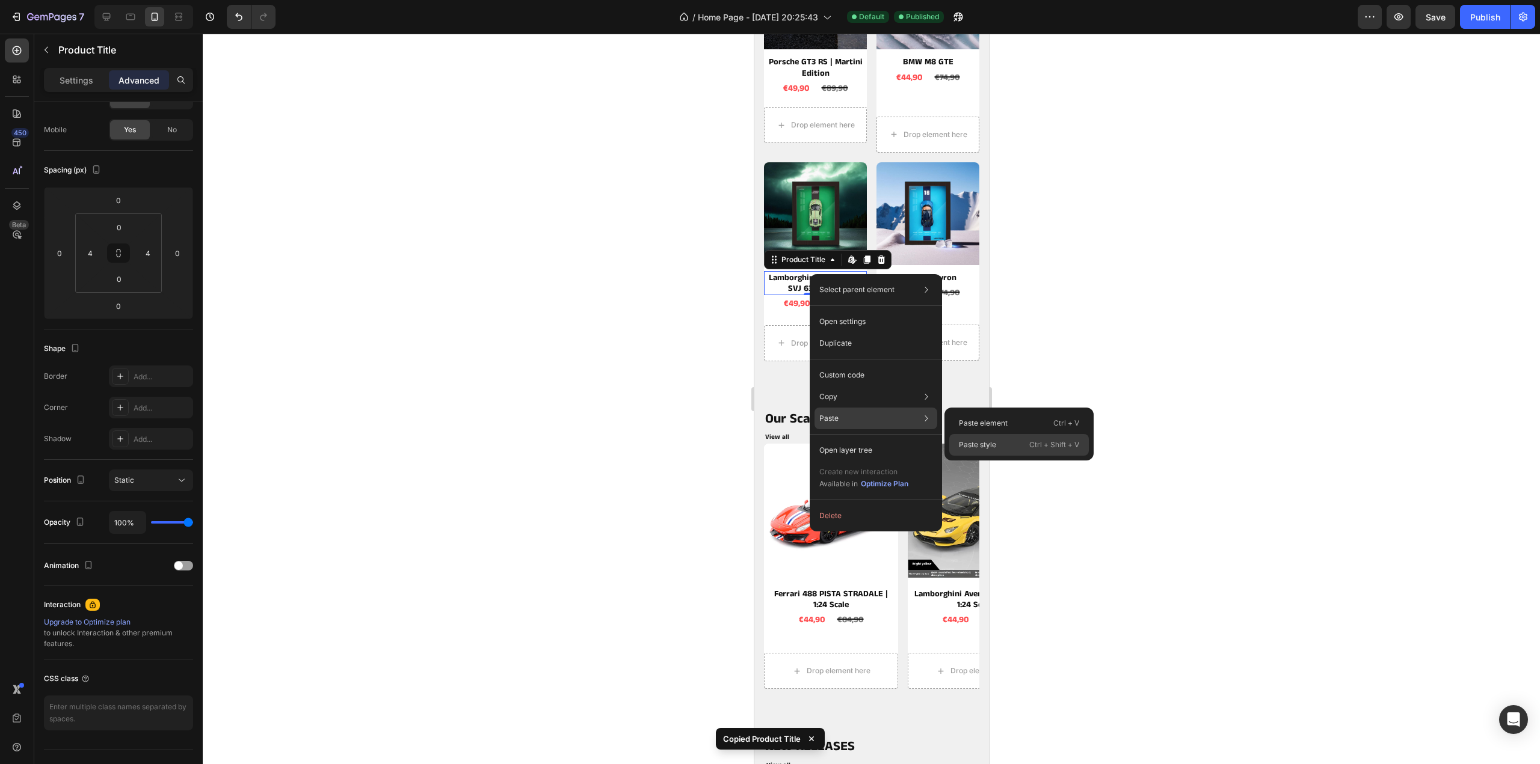
click at [988, 444] on p "Paste style" at bounding box center [977, 445] width 37 height 11
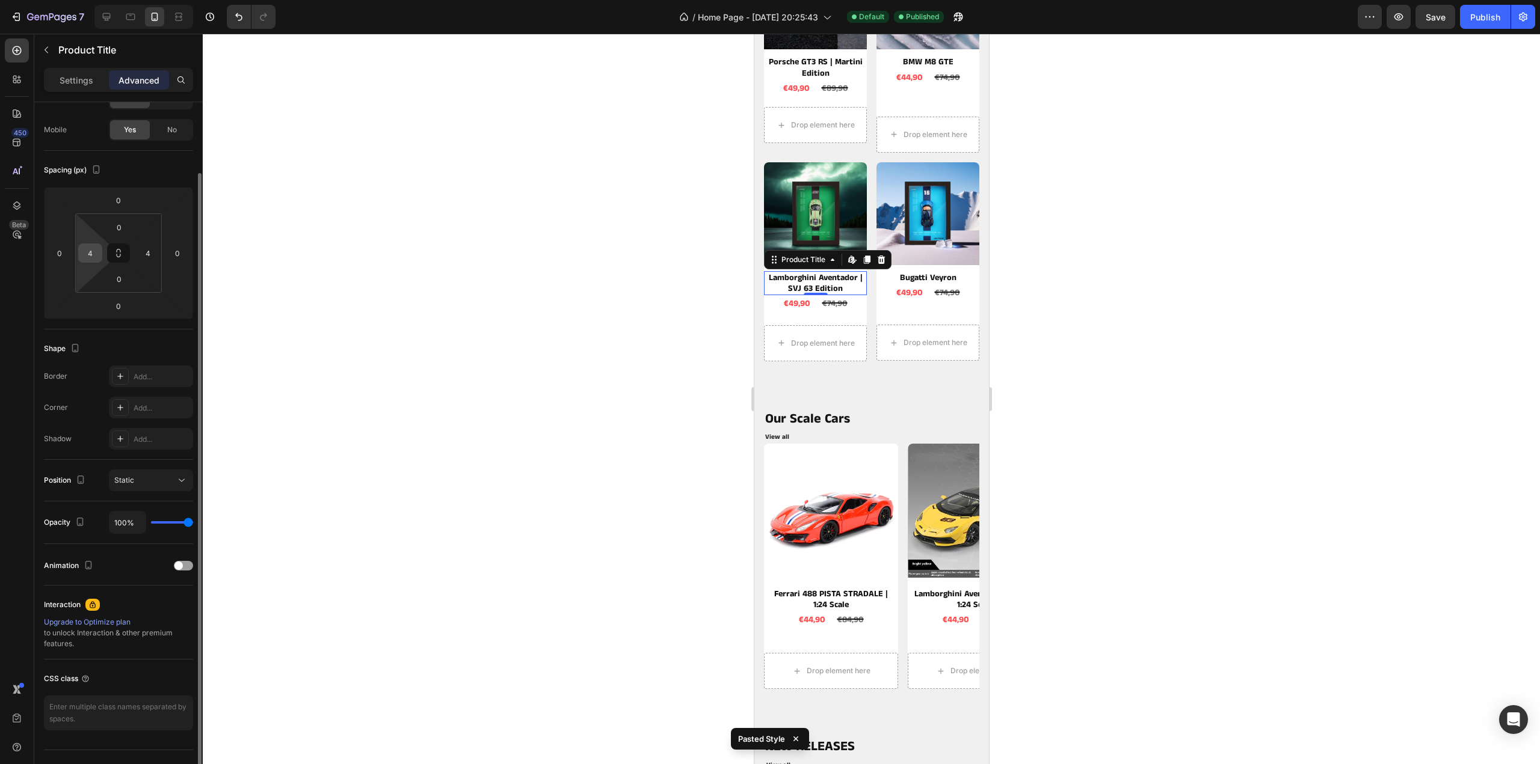
click at [91, 252] on input "4" at bounding box center [90, 253] width 18 height 18
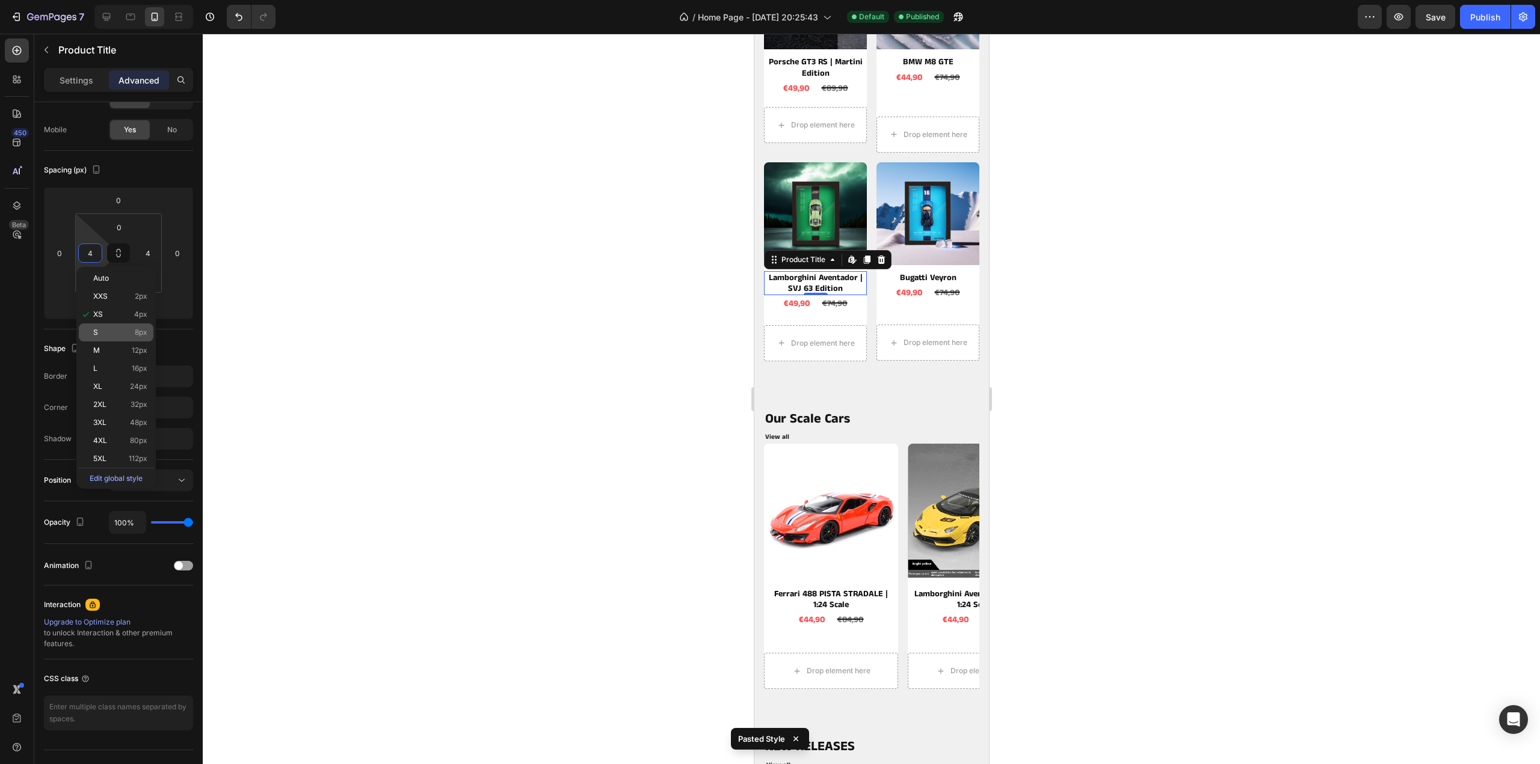
click at [113, 329] on p "S 8px" at bounding box center [120, 332] width 54 height 8
type input "8"
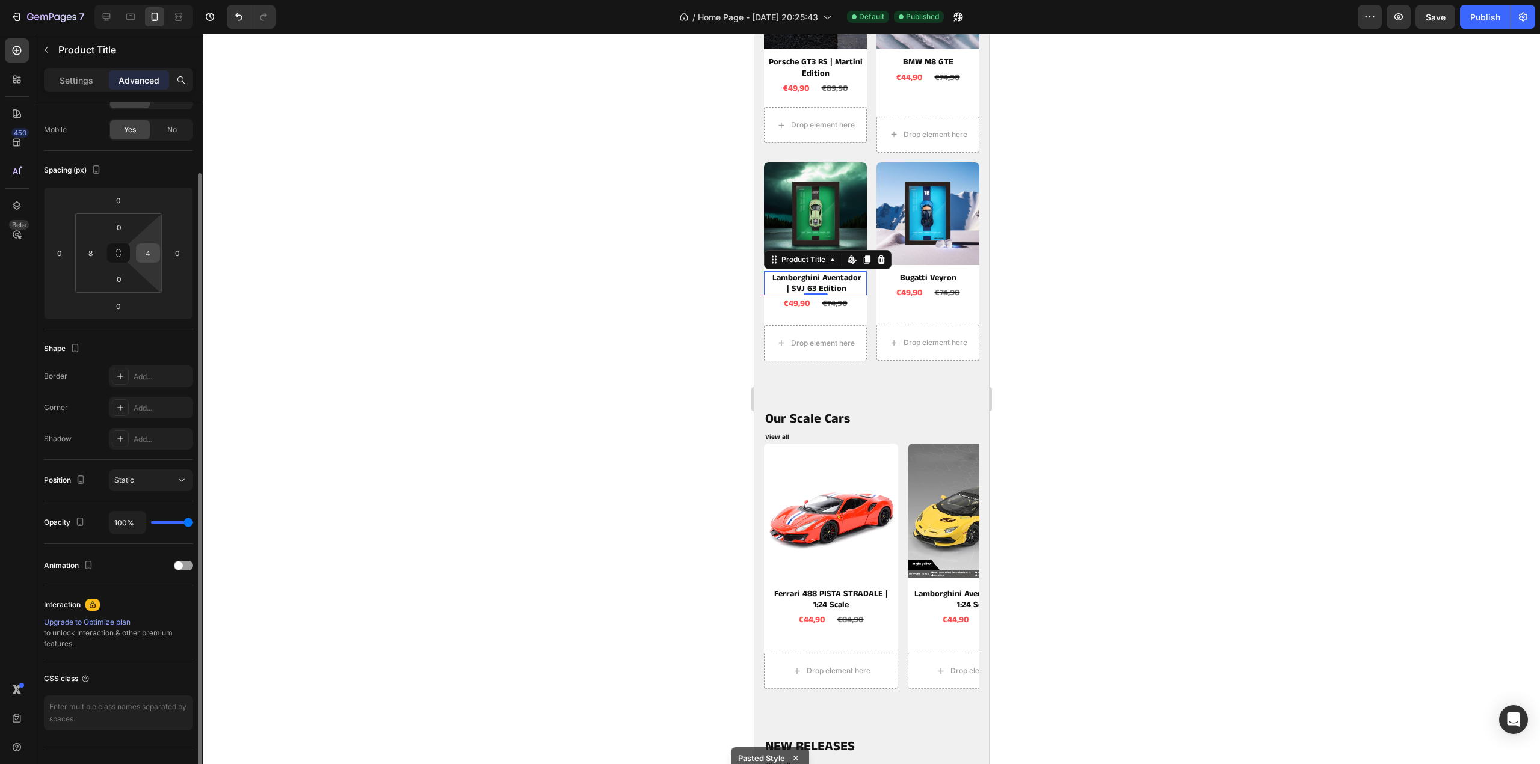
click at [146, 247] on input "4" at bounding box center [148, 253] width 18 height 18
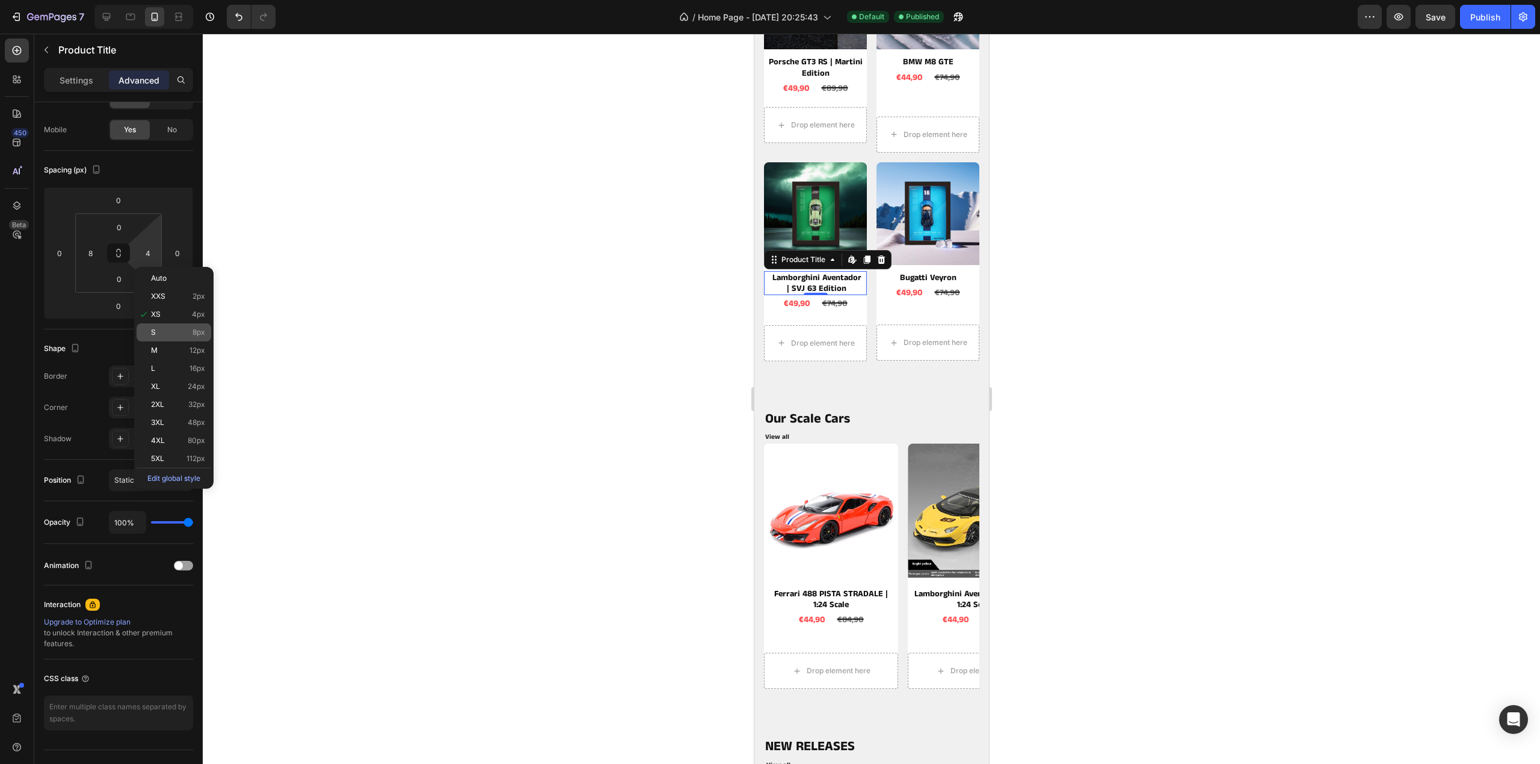
click at [164, 325] on div "S 8px" at bounding box center [174, 333] width 75 height 18
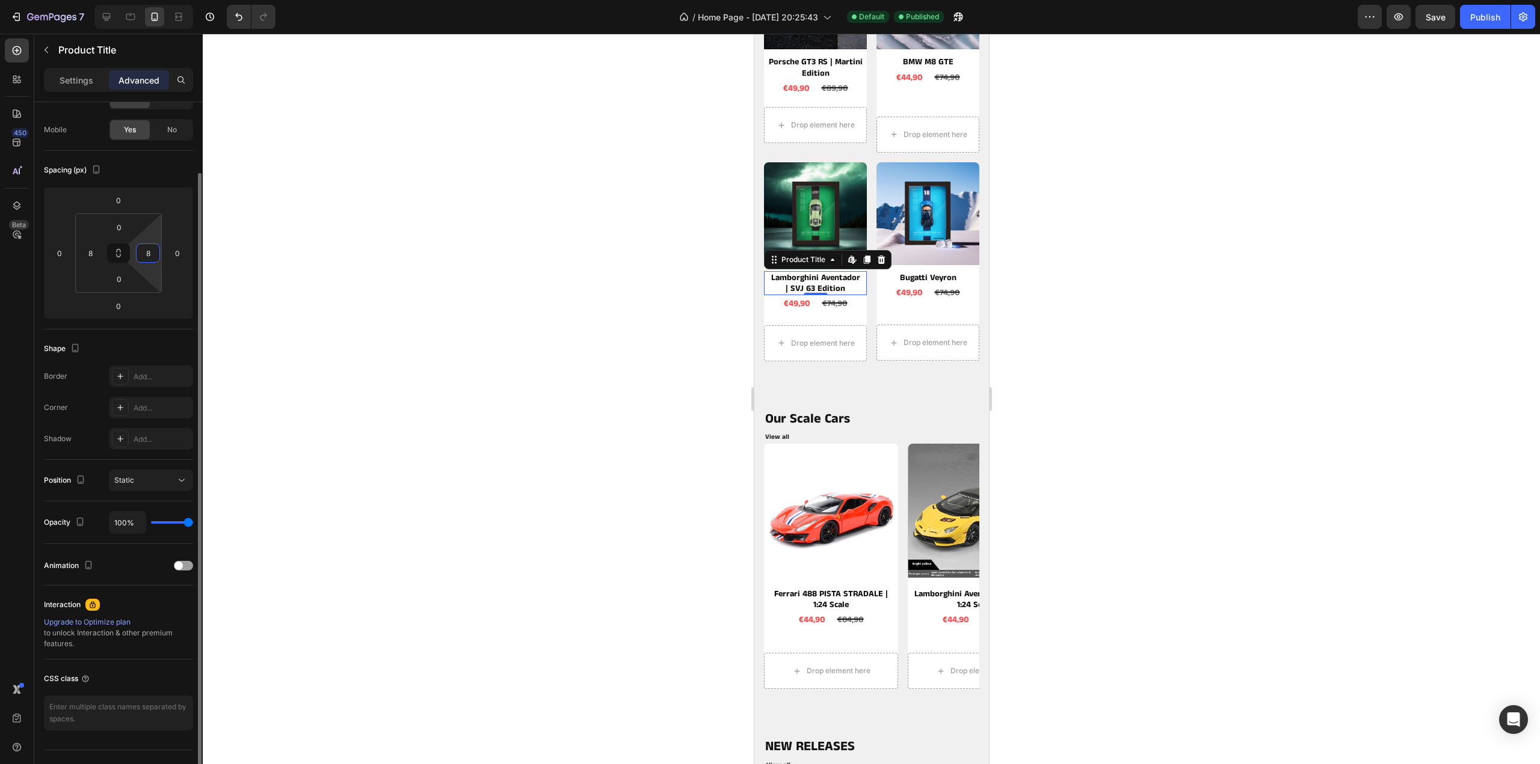
click at [149, 251] on input "8" at bounding box center [148, 253] width 18 height 18
type input "6"
click at [94, 245] on input "8" at bounding box center [90, 253] width 18 height 18
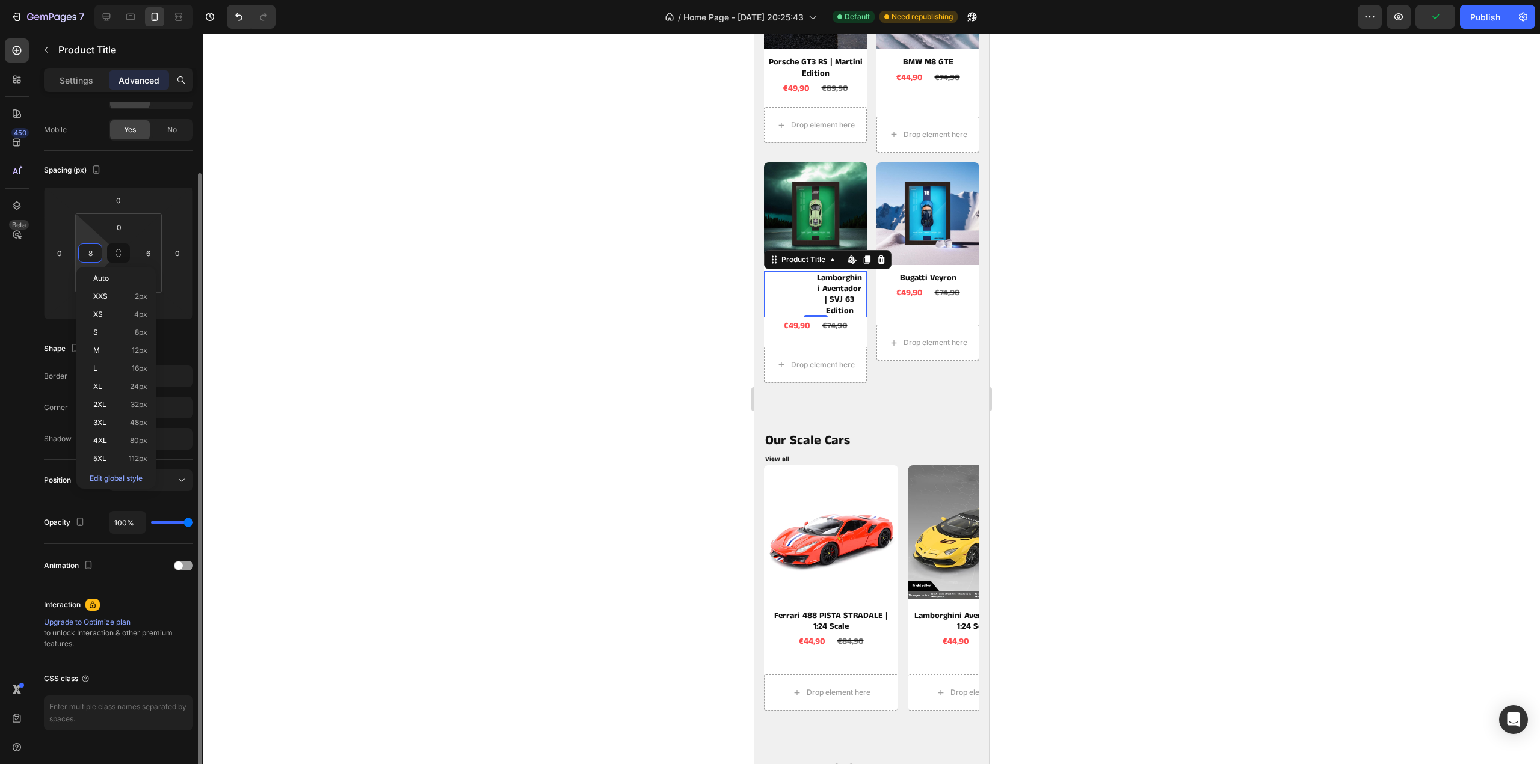
type input "86"
type input "6"
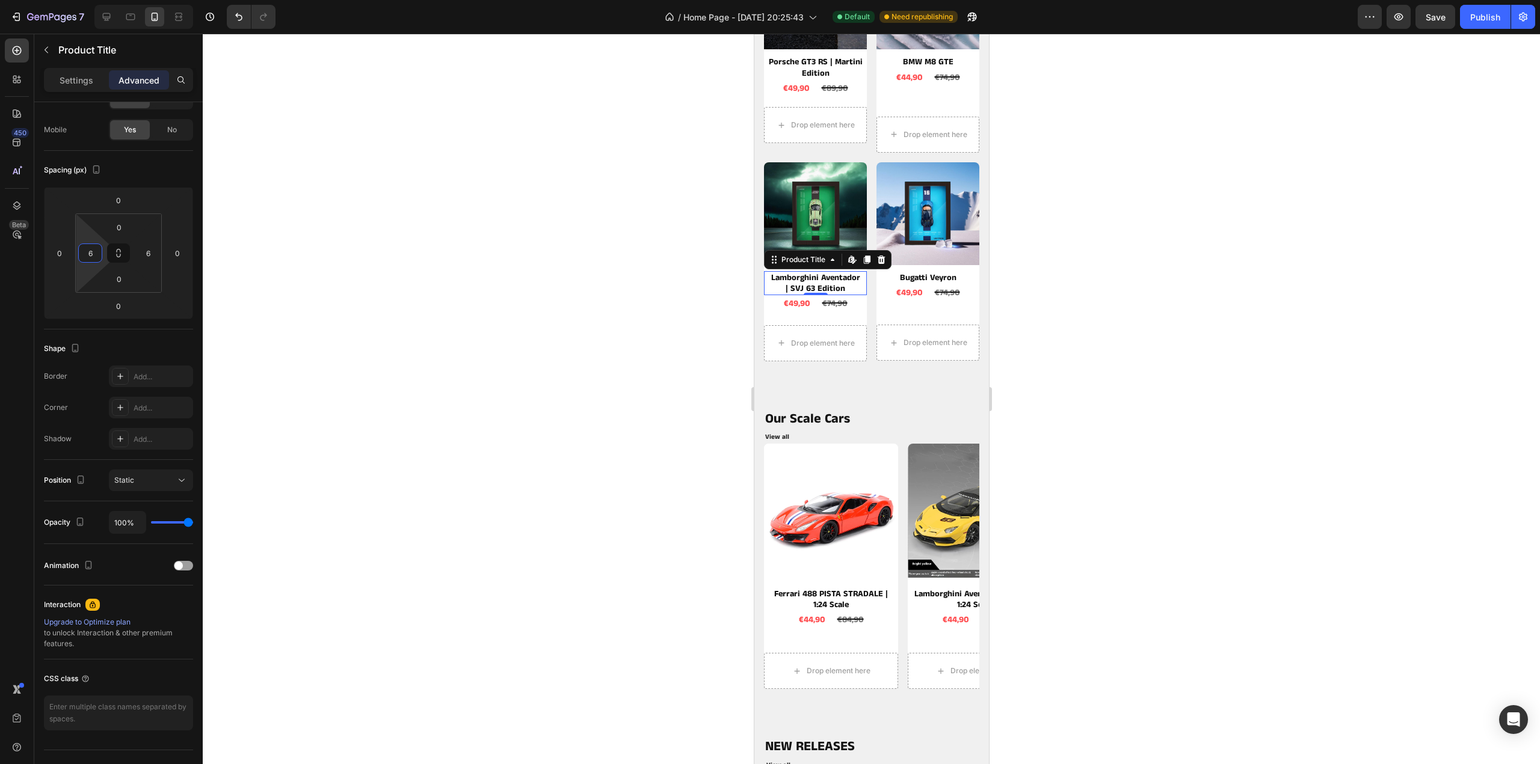
click at [389, 217] on div at bounding box center [871, 399] width 1337 height 731
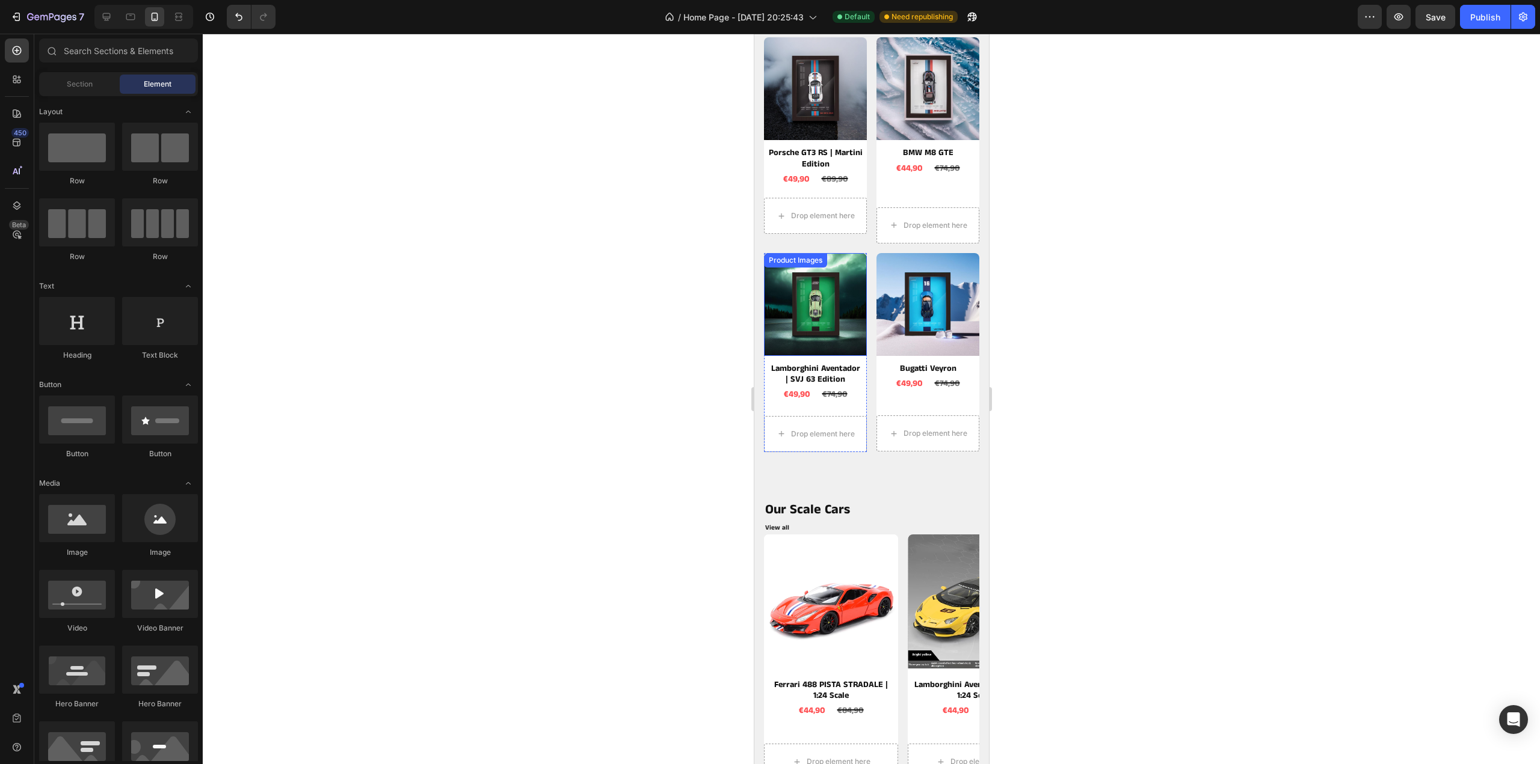
scroll to position [481, 0]
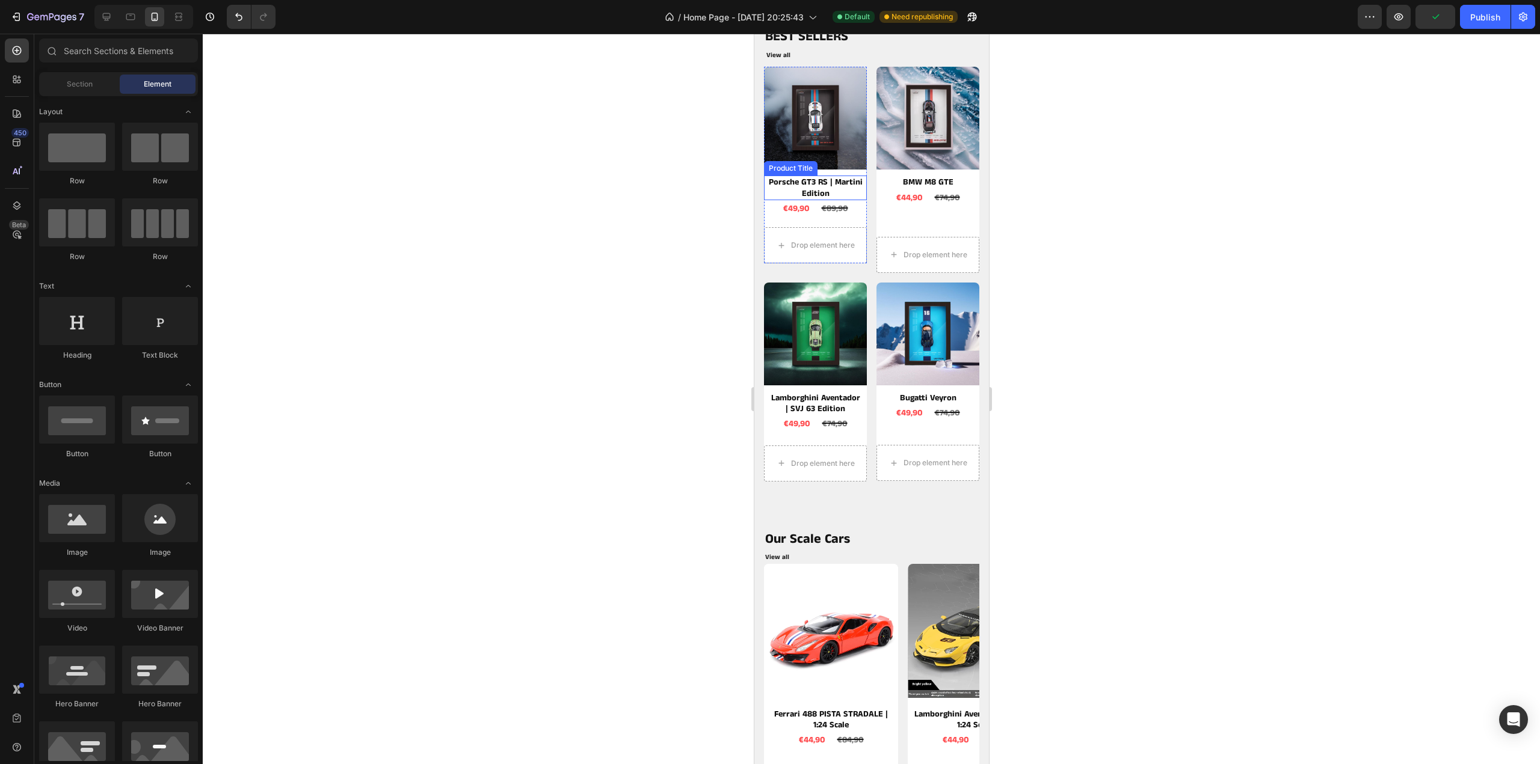
click at [803, 179] on h2 "Porsche GT3 RS | Martini Edition" at bounding box center [815, 188] width 98 height 24
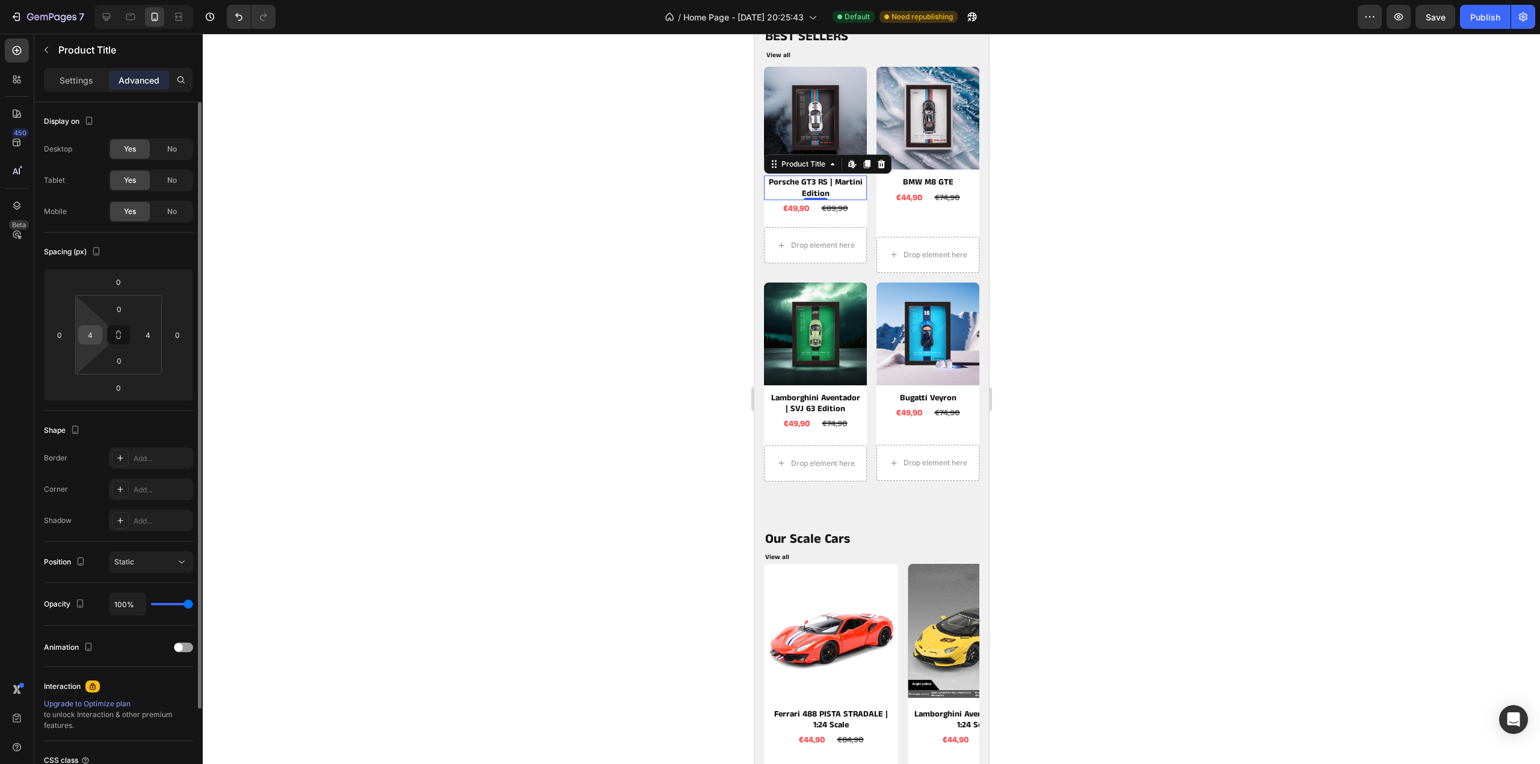
click at [98, 328] on input "4" at bounding box center [90, 335] width 18 height 18
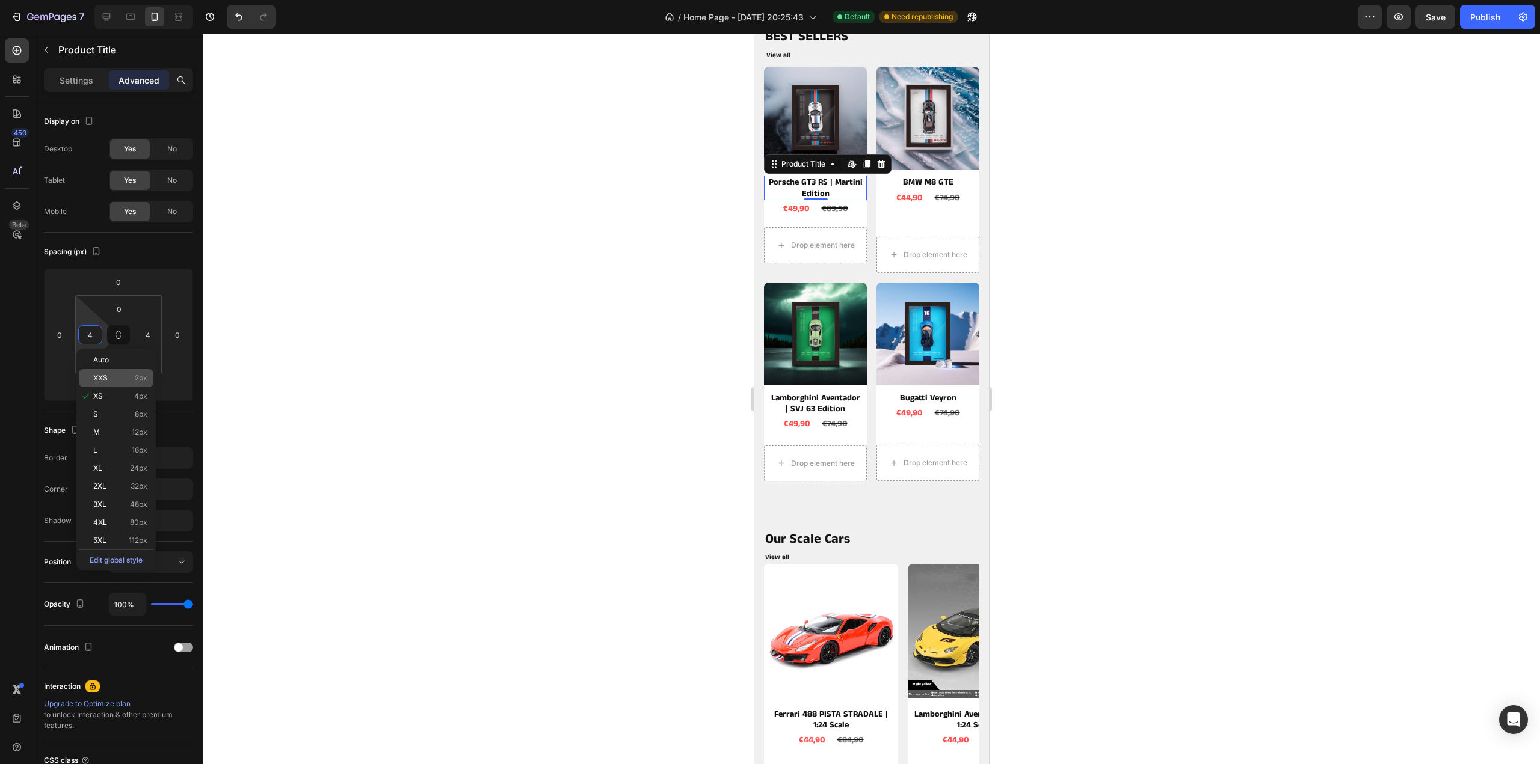
click at [104, 374] on span "XXS" at bounding box center [100, 378] width 14 height 8
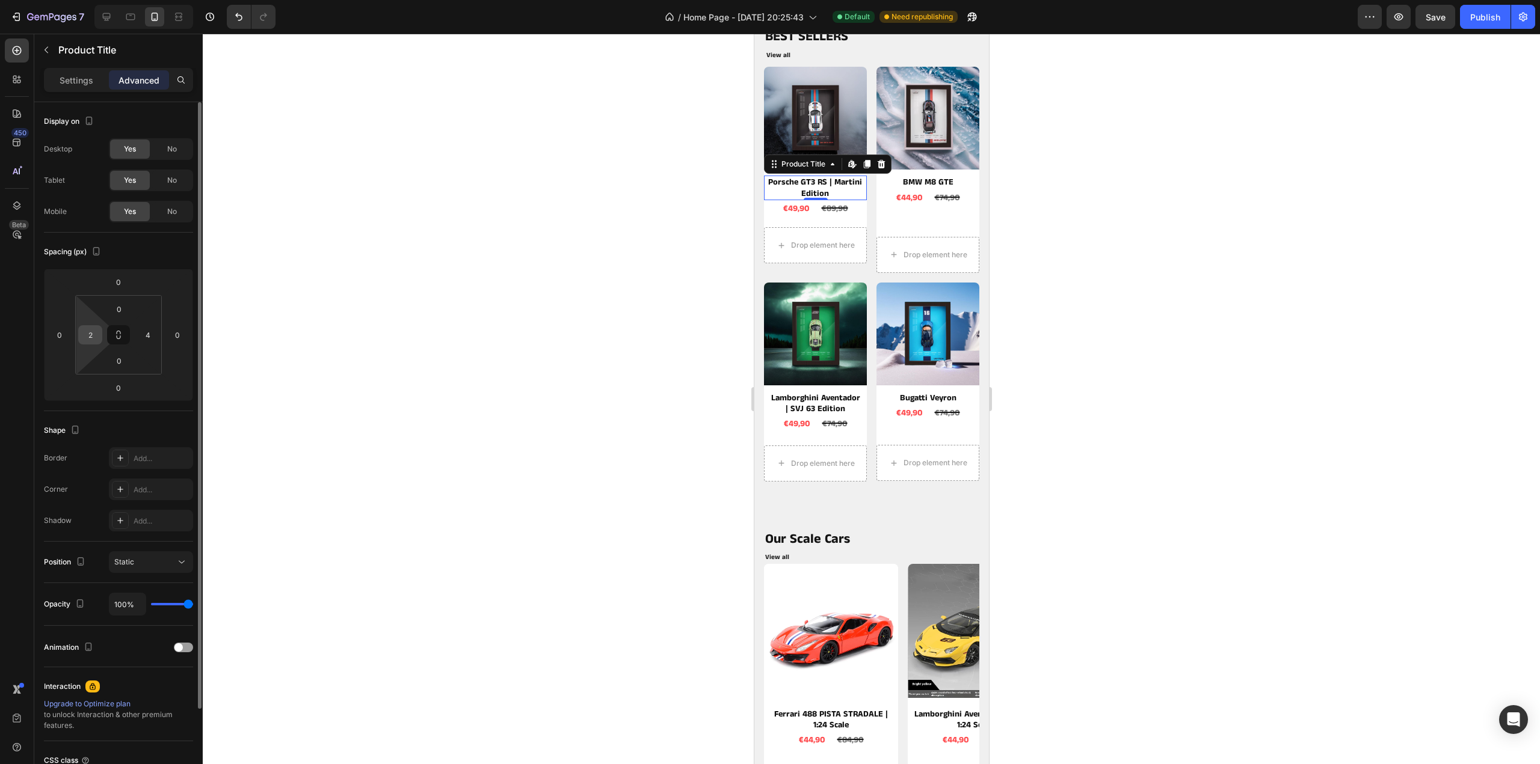
click at [97, 333] on input "2" at bounding box center [90, 335] width 18 height 18
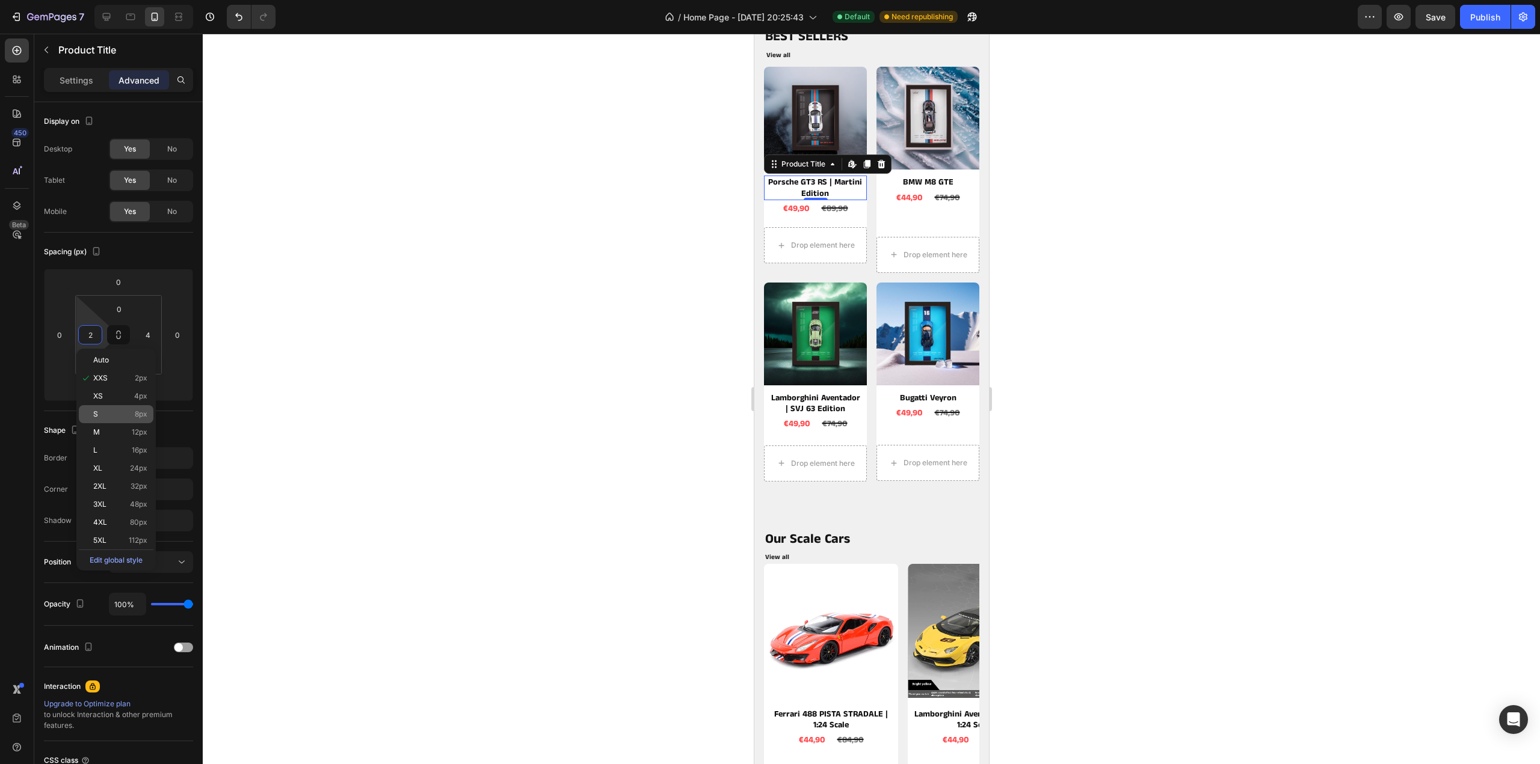
click at [102, 405] on div "S 8px" at bounding box center [116, 414] width 75 height 18
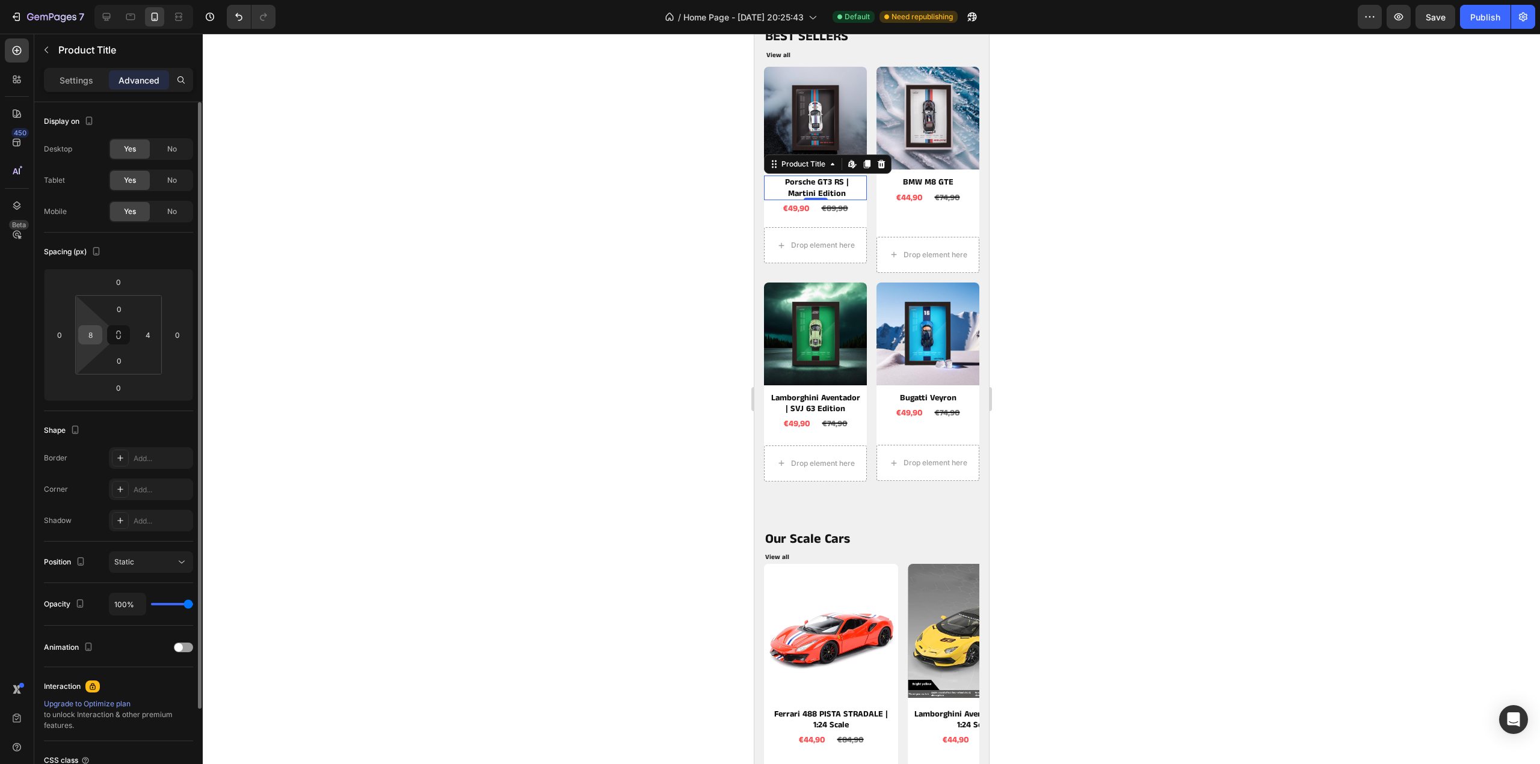
click at [91, 330] on input "8" at bounding box center [90, 335] width 18 height 18
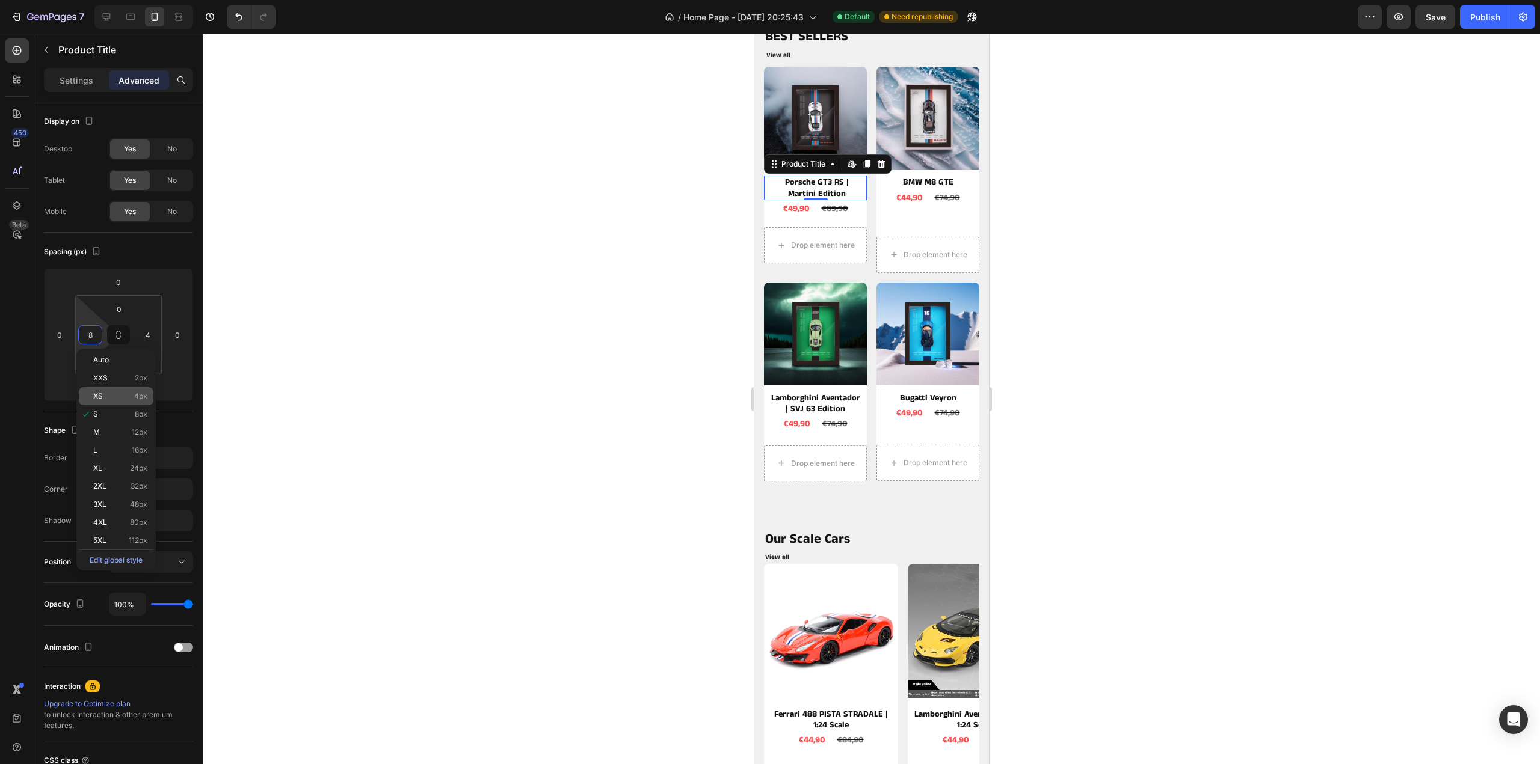
click at [103, 388] on div "XS 4px" at bounding box center [116, 396] width 75 height 18
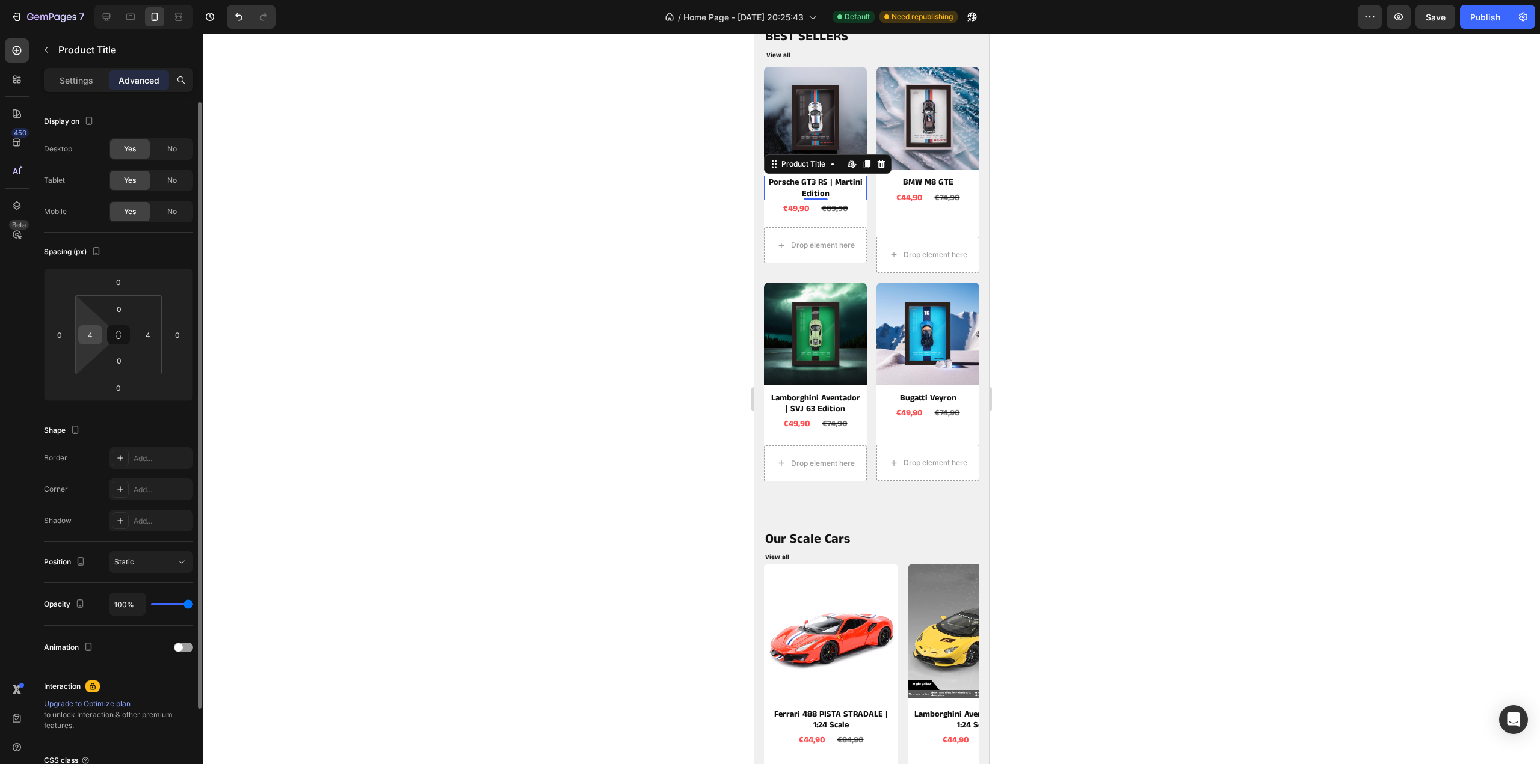
click at [94, 335] on input "4" at bounding box center [90, 335] width 18 height 18
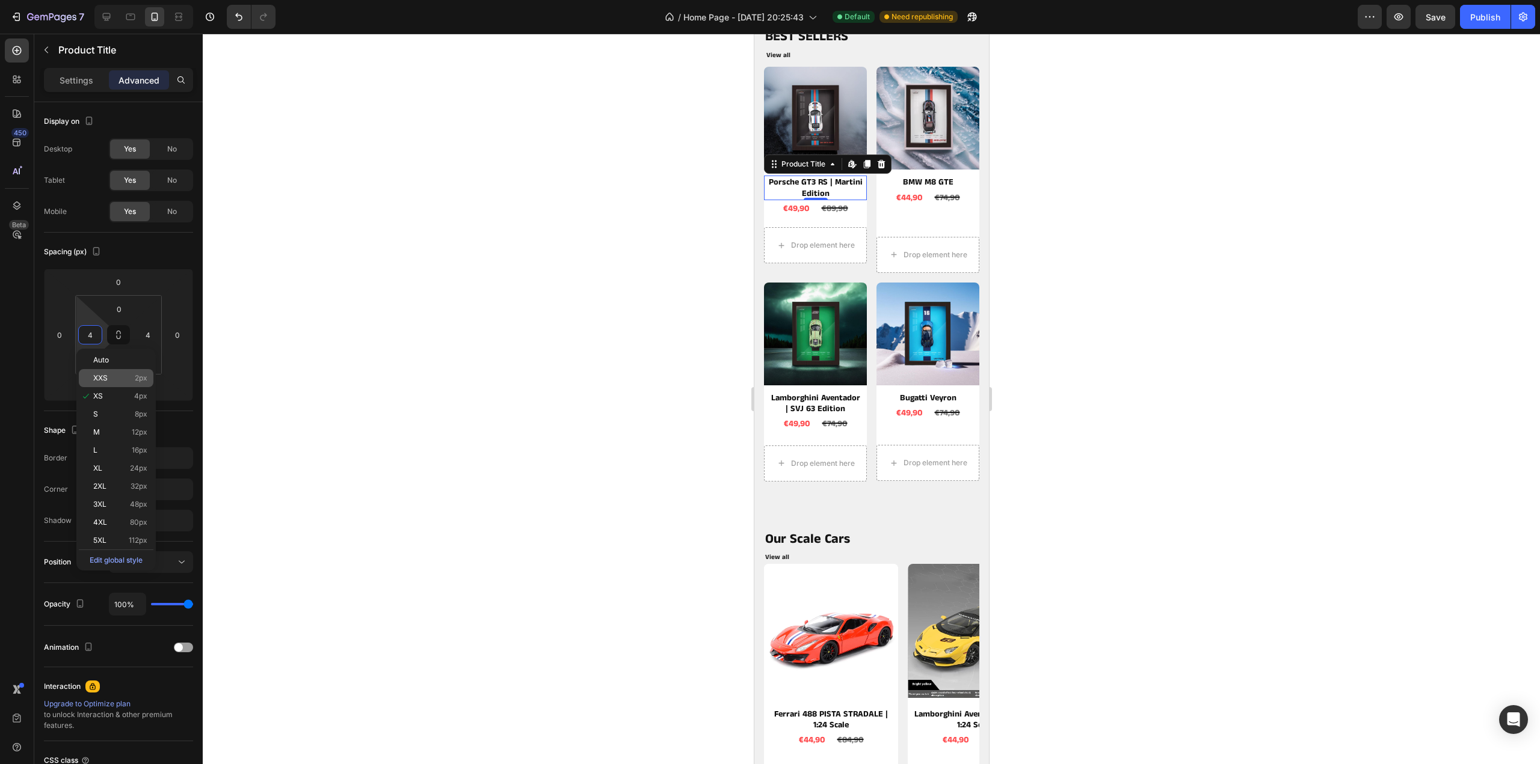
click at [108, 376] on p "XXS 2px" at bounding box center [120, 378] width 54 height 8
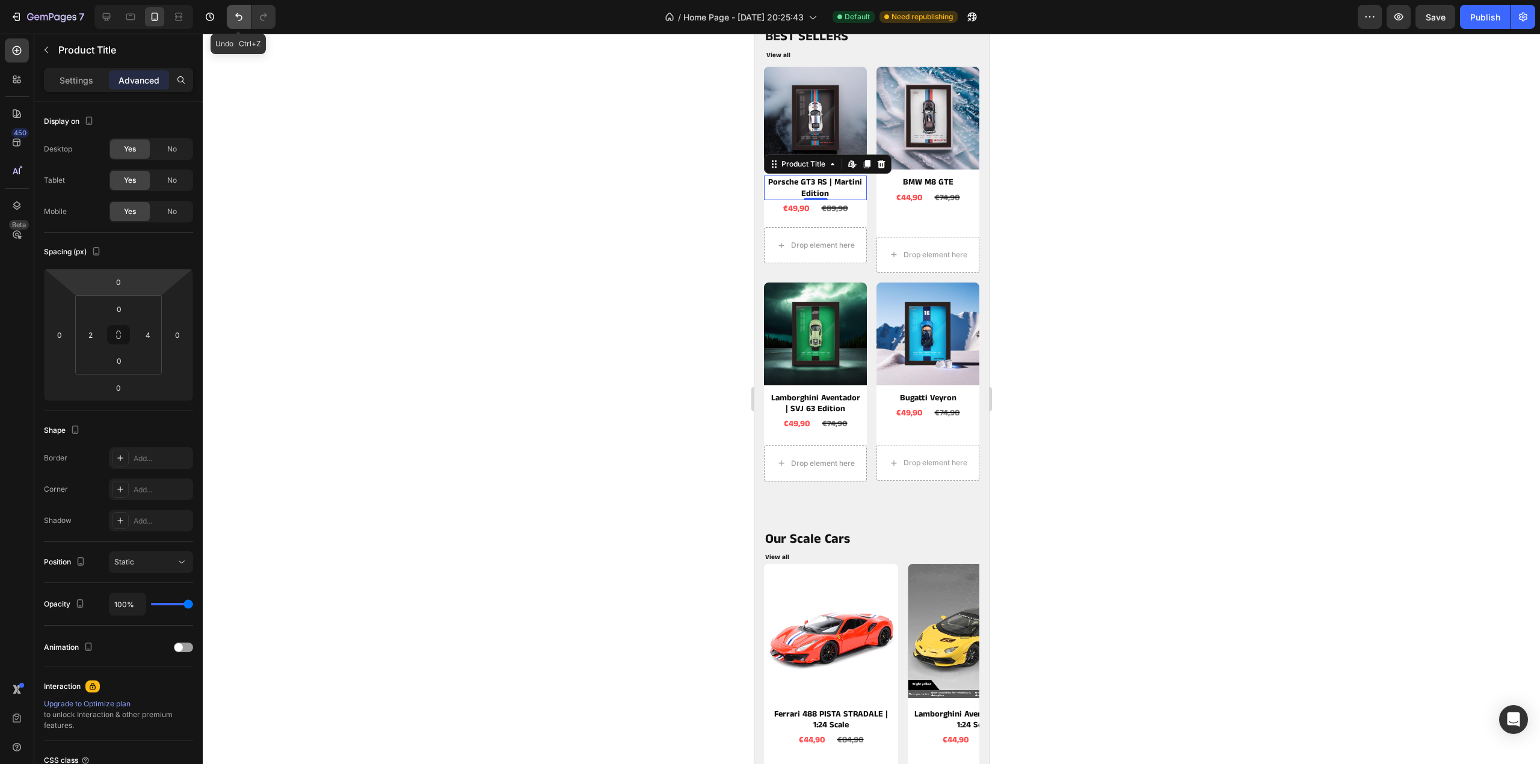
click at [243, 14] on icon "Undo/Redo" at bounding box center [239, 17] width 12 height 12
type input "4"
click at [1436, 14] on span "Save" at bounding box center [1435, 17] width 20 height 10
click at [1470, 19] on button "Publish" at bounding box center [1485, 17] width 51 height 24
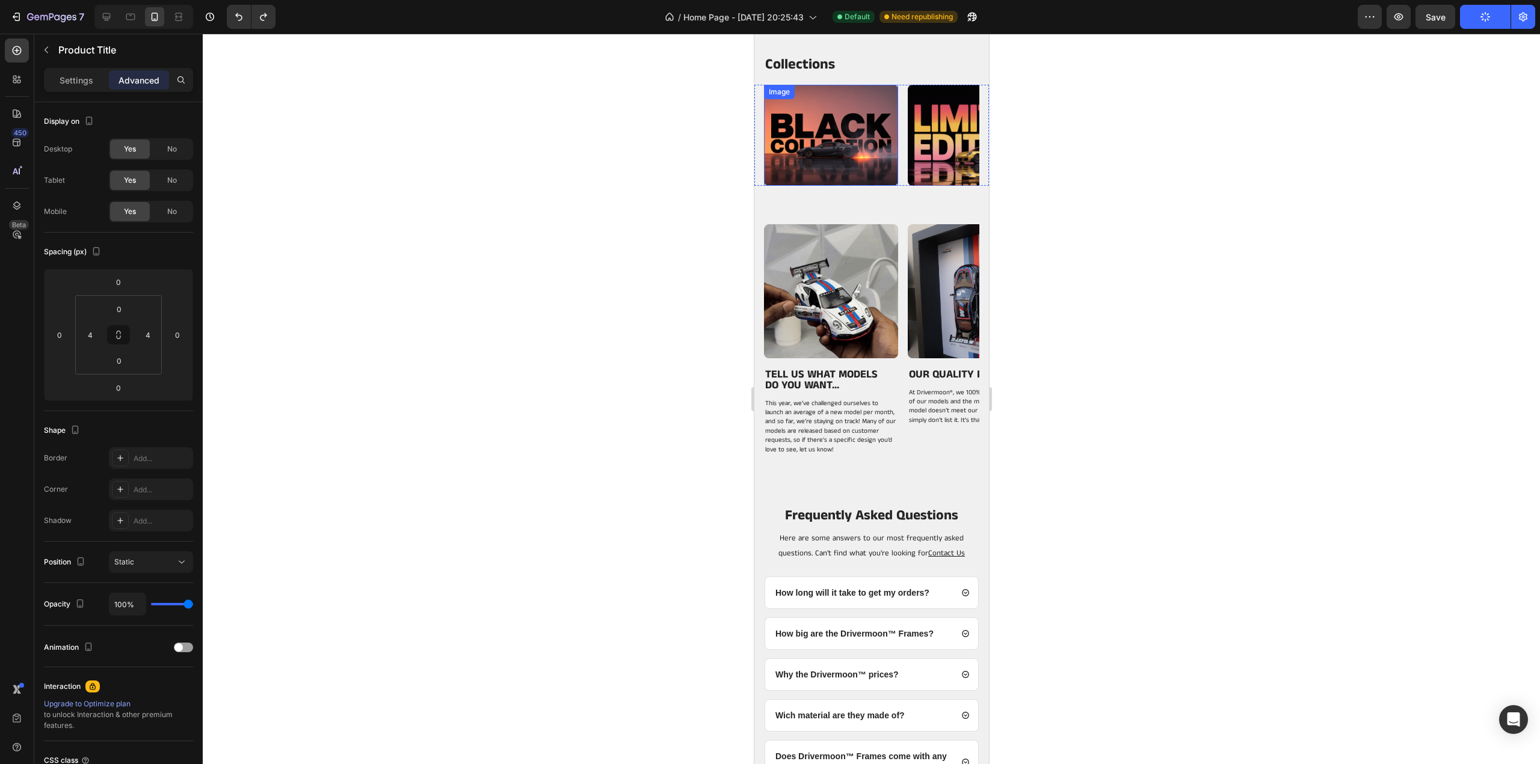
scroll to position [2887, 0]
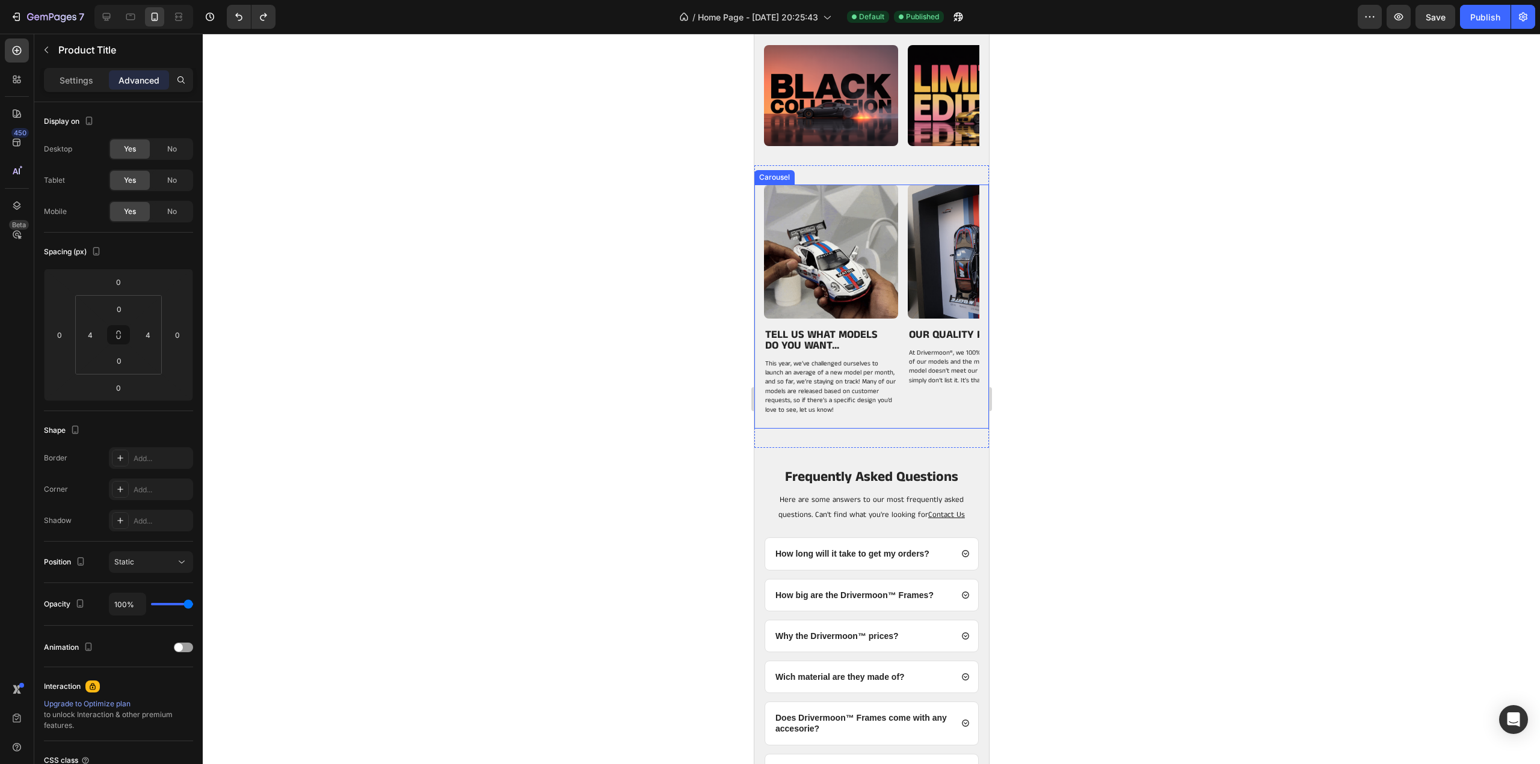
click at [901, 349] on div "Image TELL US WHAT MODELS DO YOU WANT... Heading This year, we’ve challenged ou…" at bounding box center [870, 307] width 215 height 245
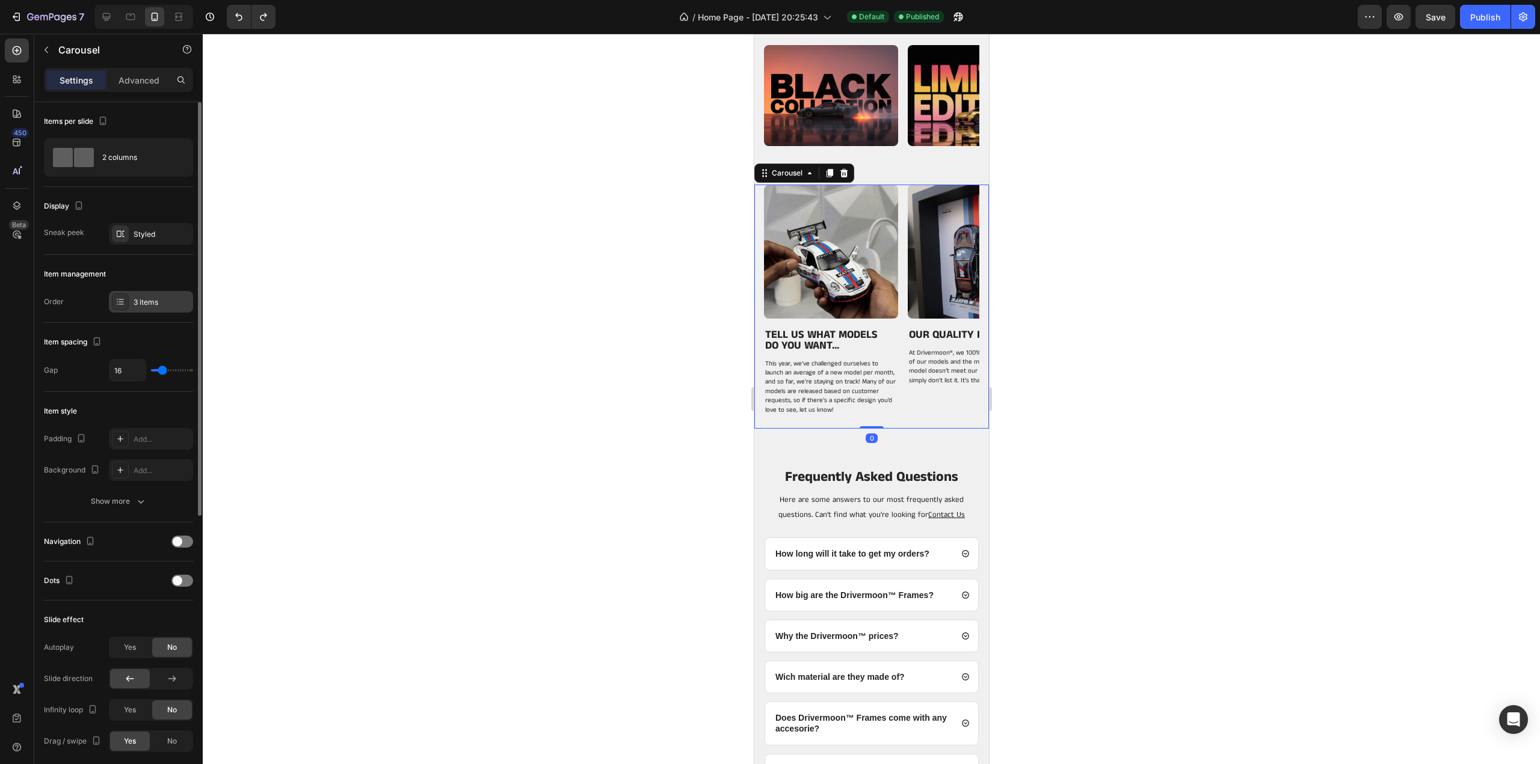
click at [154, 300] on div "3 items" at bounding box center [162, 302] width 57 height 11
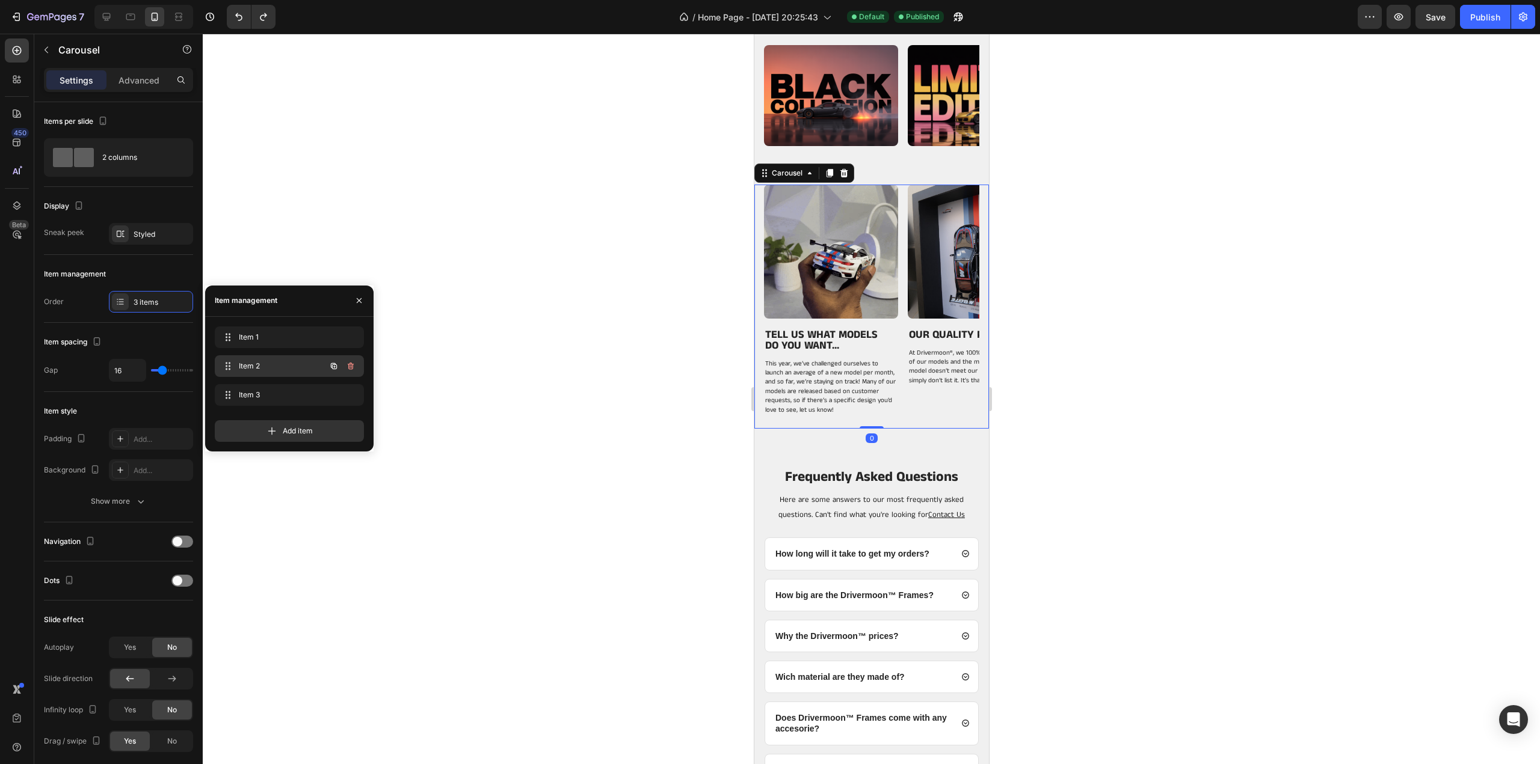
click at [257, 359] on div "Item 2 Item 2" at bounding box center [273, 366] width 106 height 17
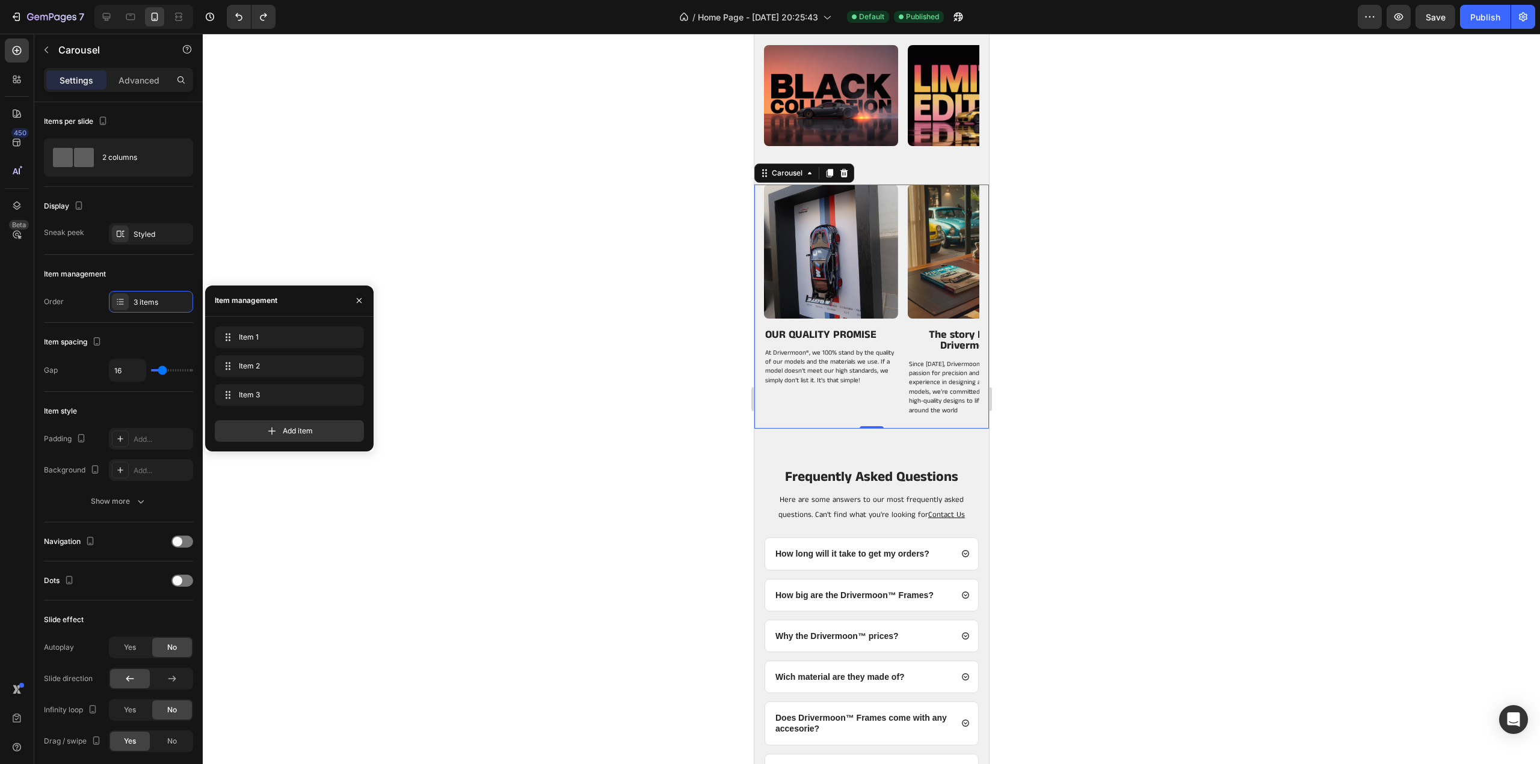
click at [1122, 353] on div at bounding box center [871, 399] width 1337 height 731
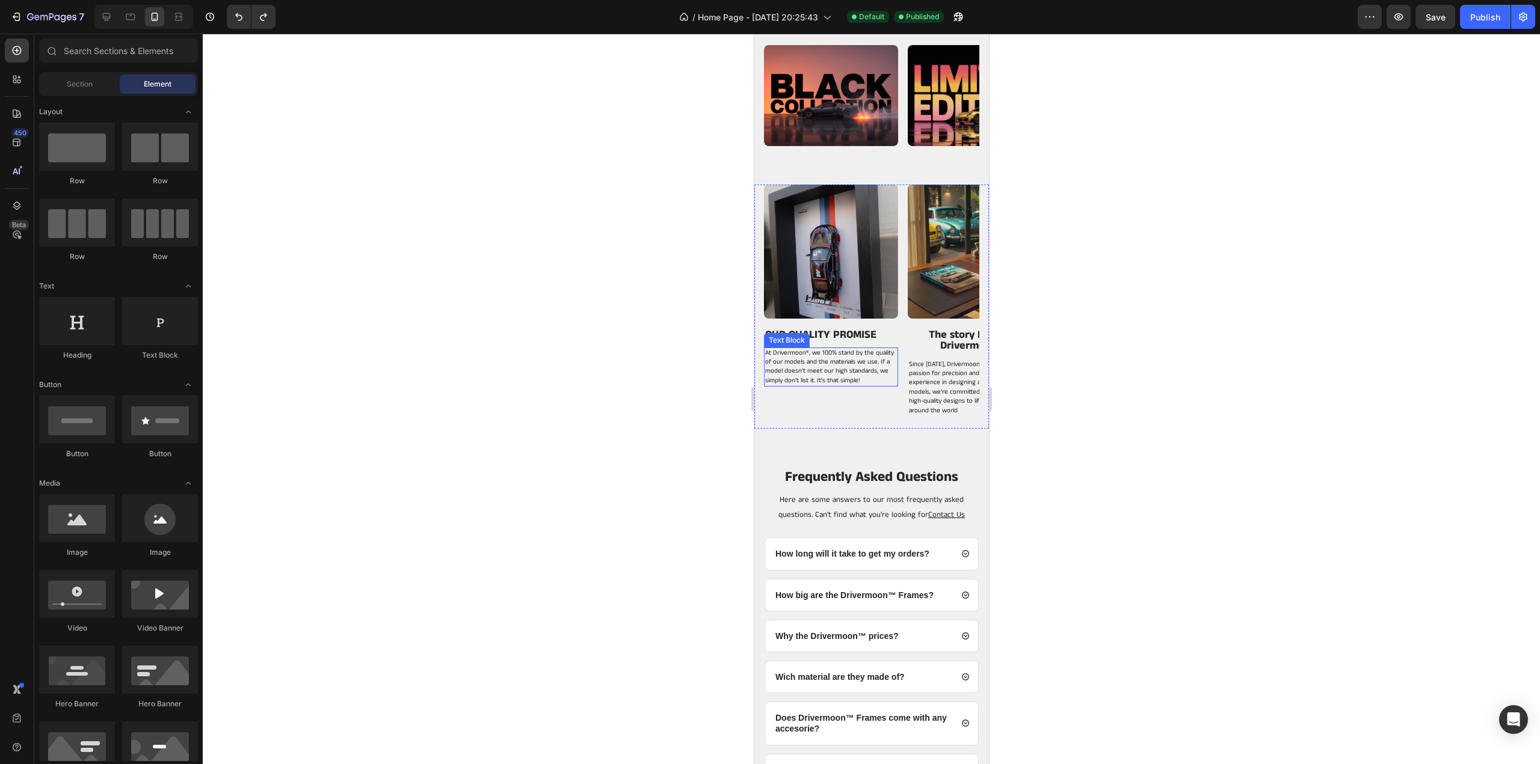
click at [873, 351] on span ", we 100% stand by the quality of our models and the materials we use. If a mod…" at bounding box center [828, 366] width 129 height 37
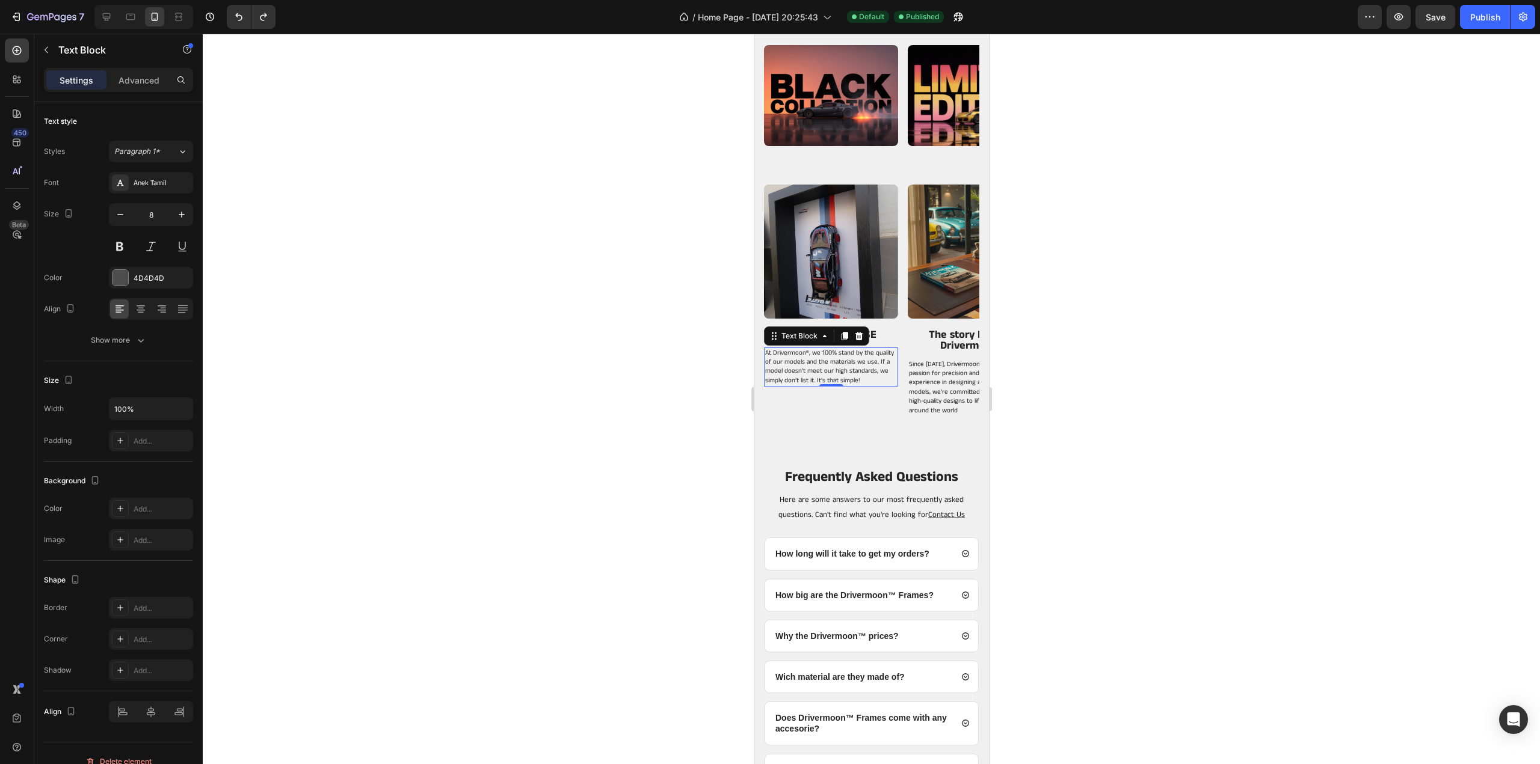
click at [1122, 354] on div at bounding box center [871, 399] width 1337 height 731
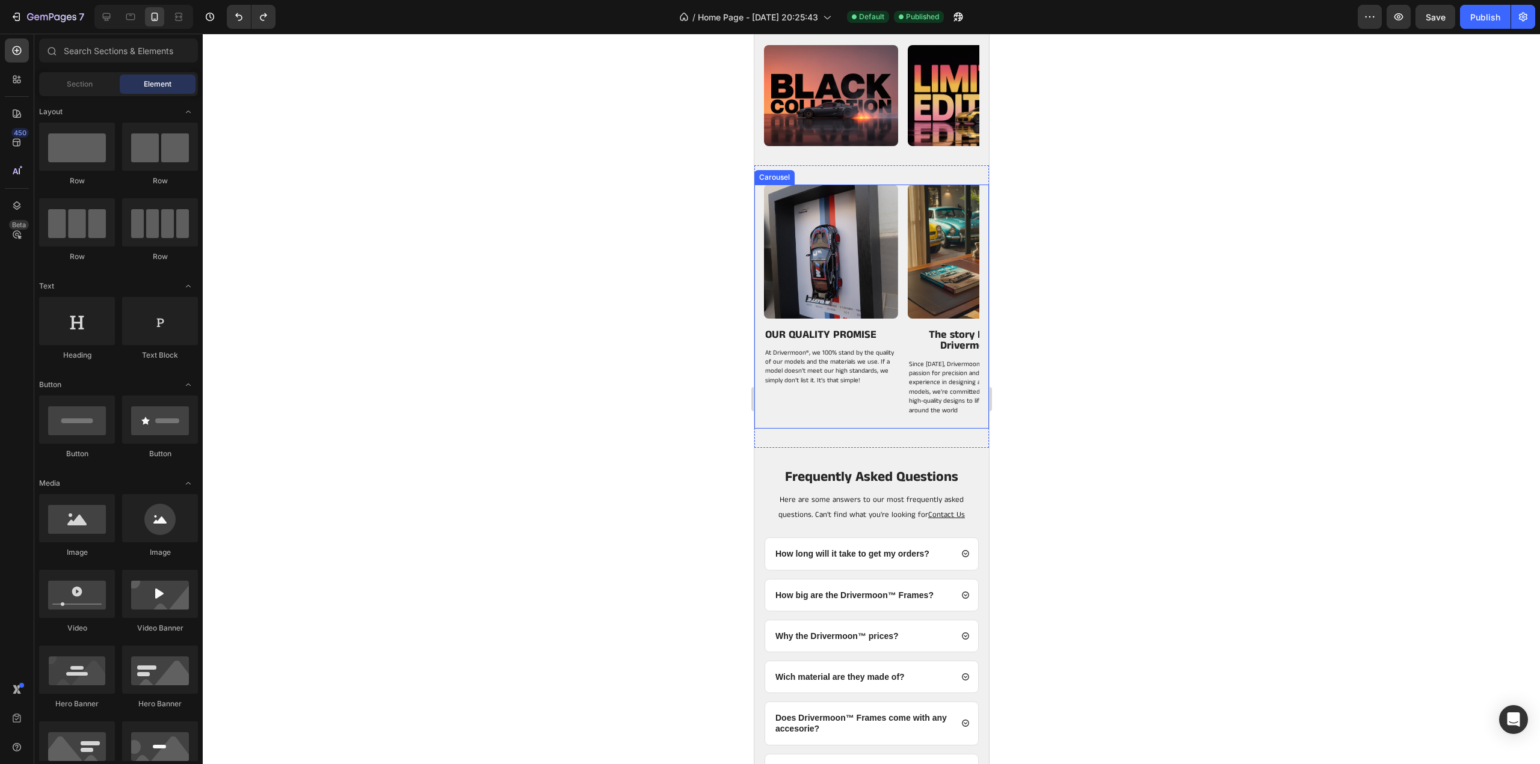
click at [901, 352] on div "Image TELL US WHAT MODELS DO YOU WANT... Heading This year, we’ve challenged ou…" at bounding box center [870, 307] width 215 height 245
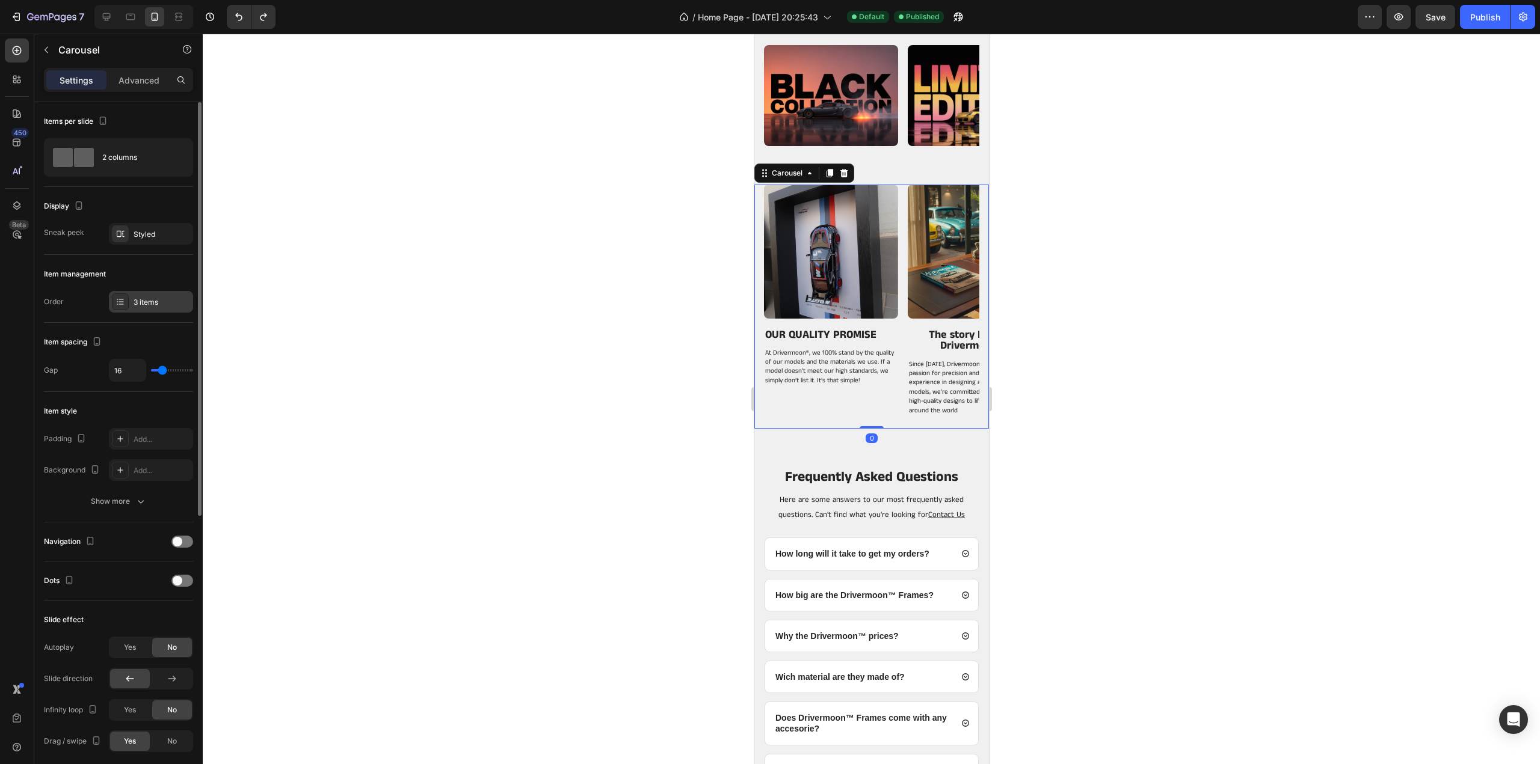
click at [144, 298] on div "3 items" at bounding box center [162, 302] width 57 height 11
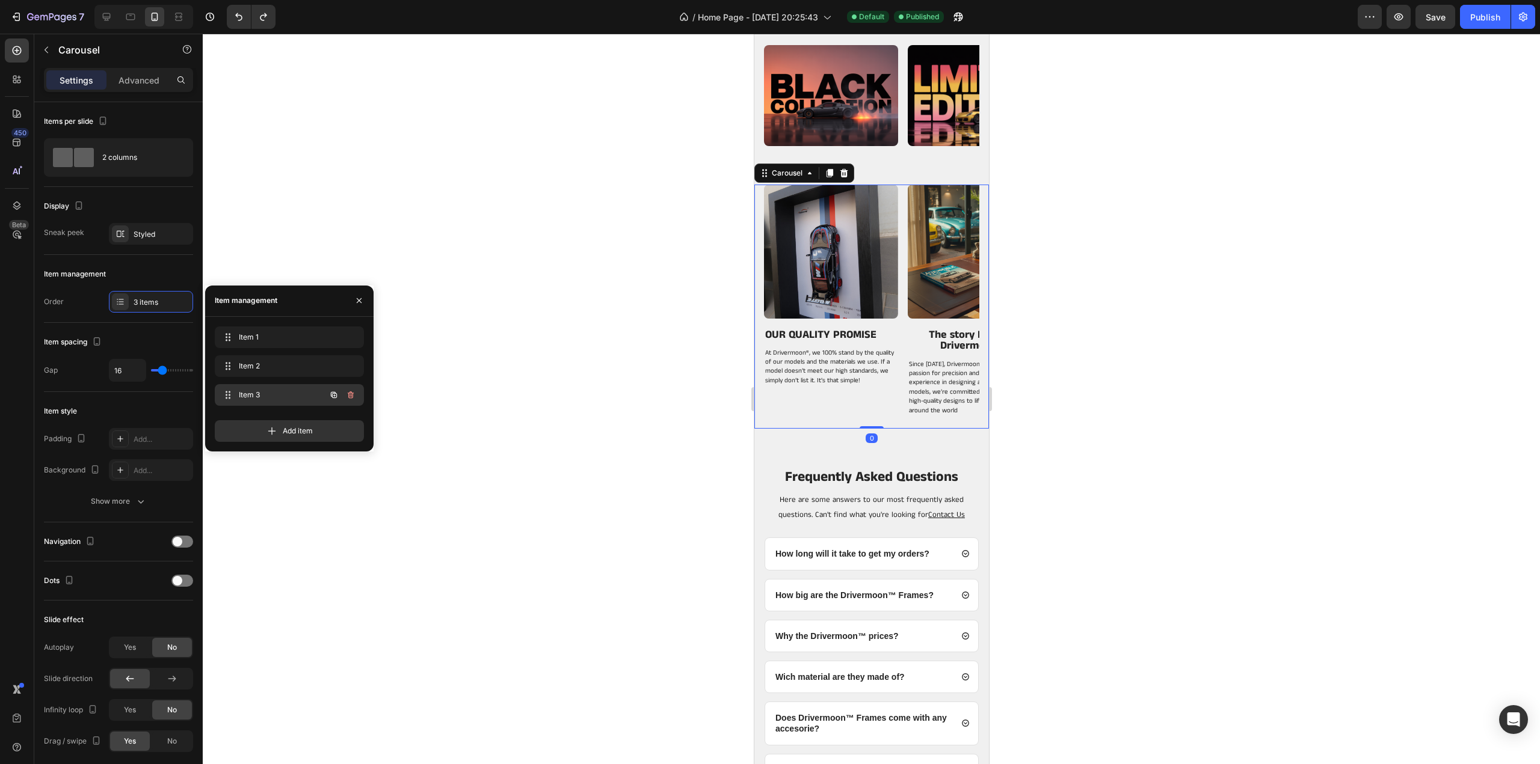
click at [266, 392] on span "Item 3" at bounding box center [273, 395] width 68 height 11
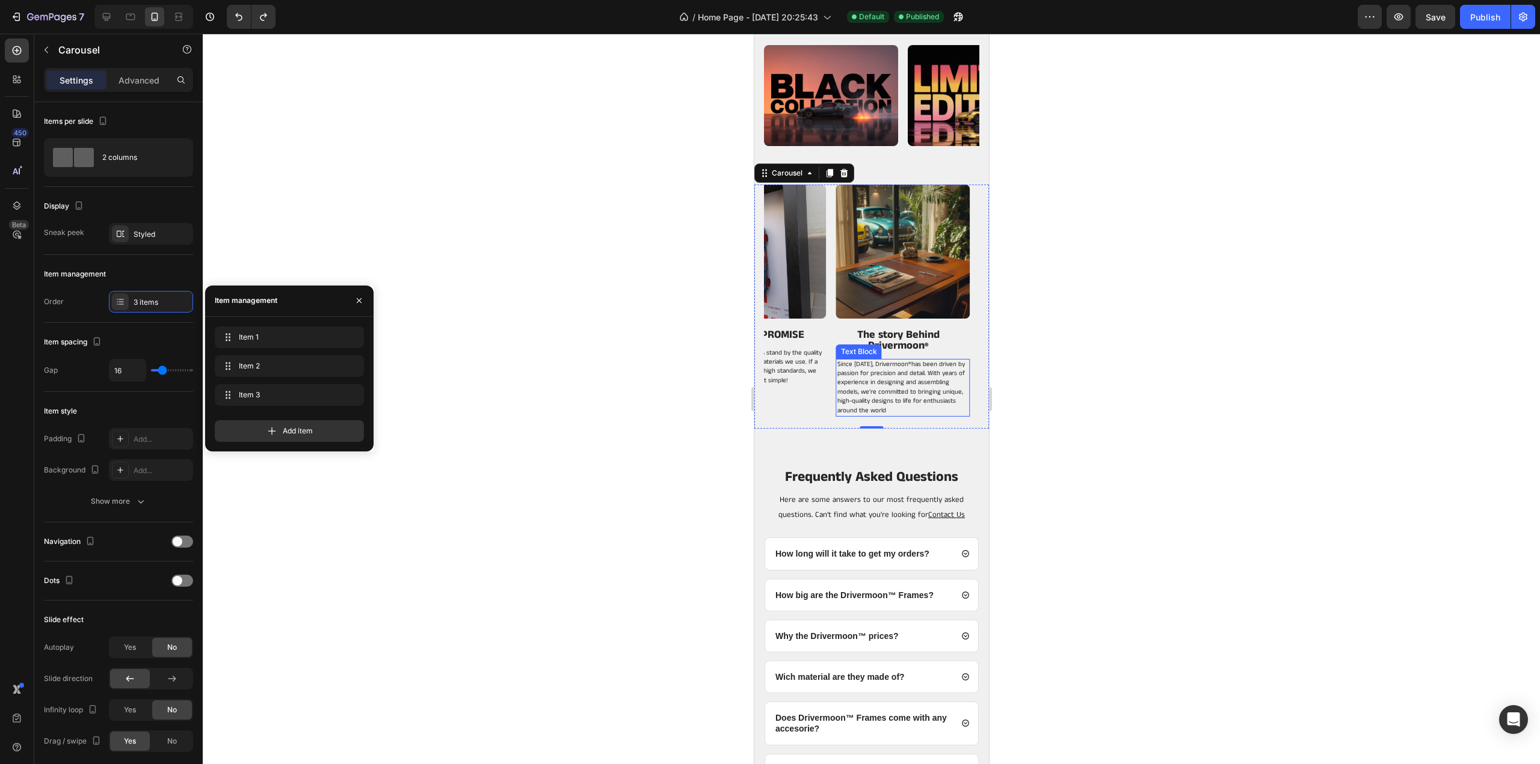
click at [879, 400] on span "has been driven by passion for precision and detail. With years of experience i…" at bounding box center [901, 388] width 128 height 56
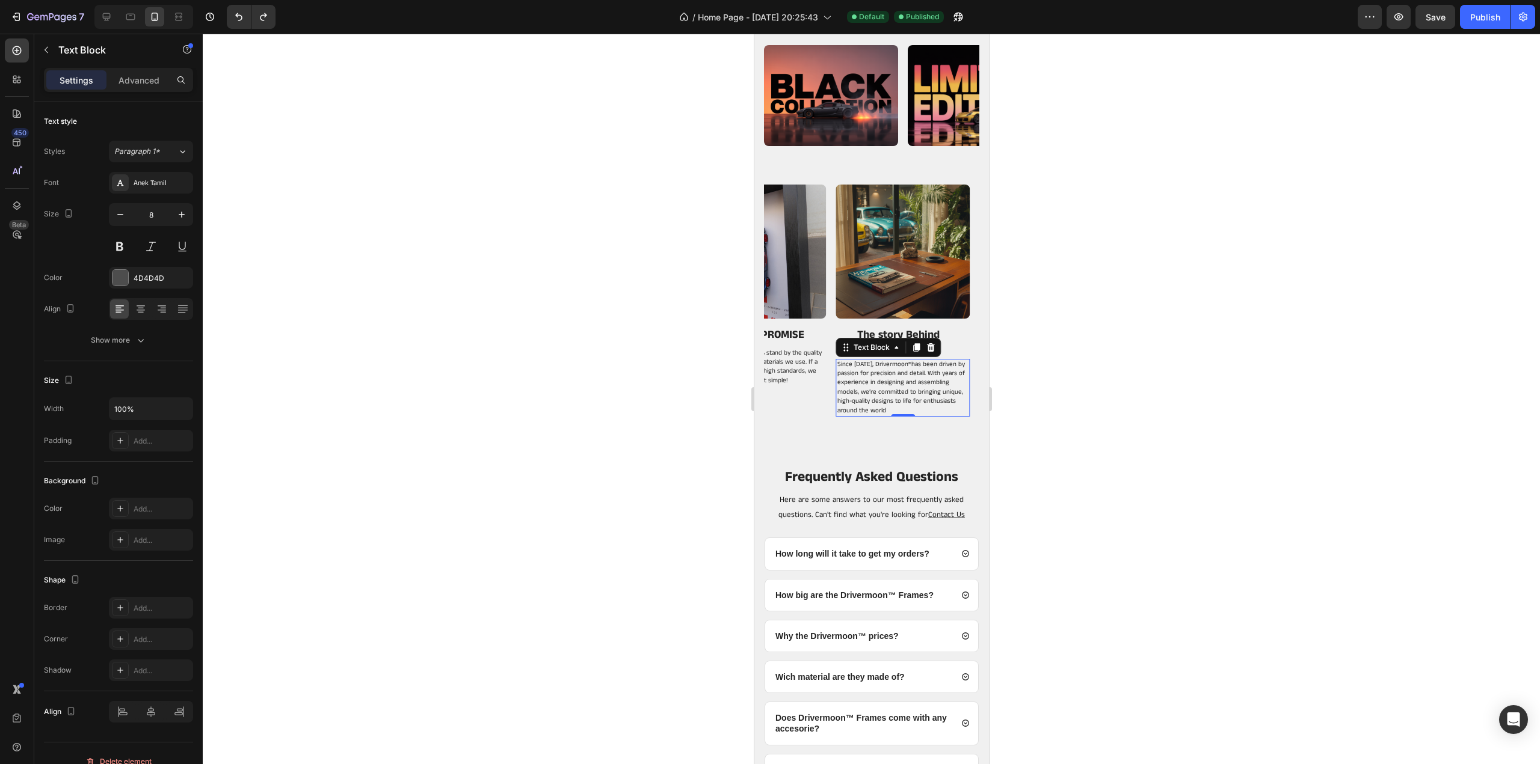
click at [844, 398] on span "has been driven by passion for precision and detail. With years of experience i…" at bounding box center [901, 388] width 128 height 56
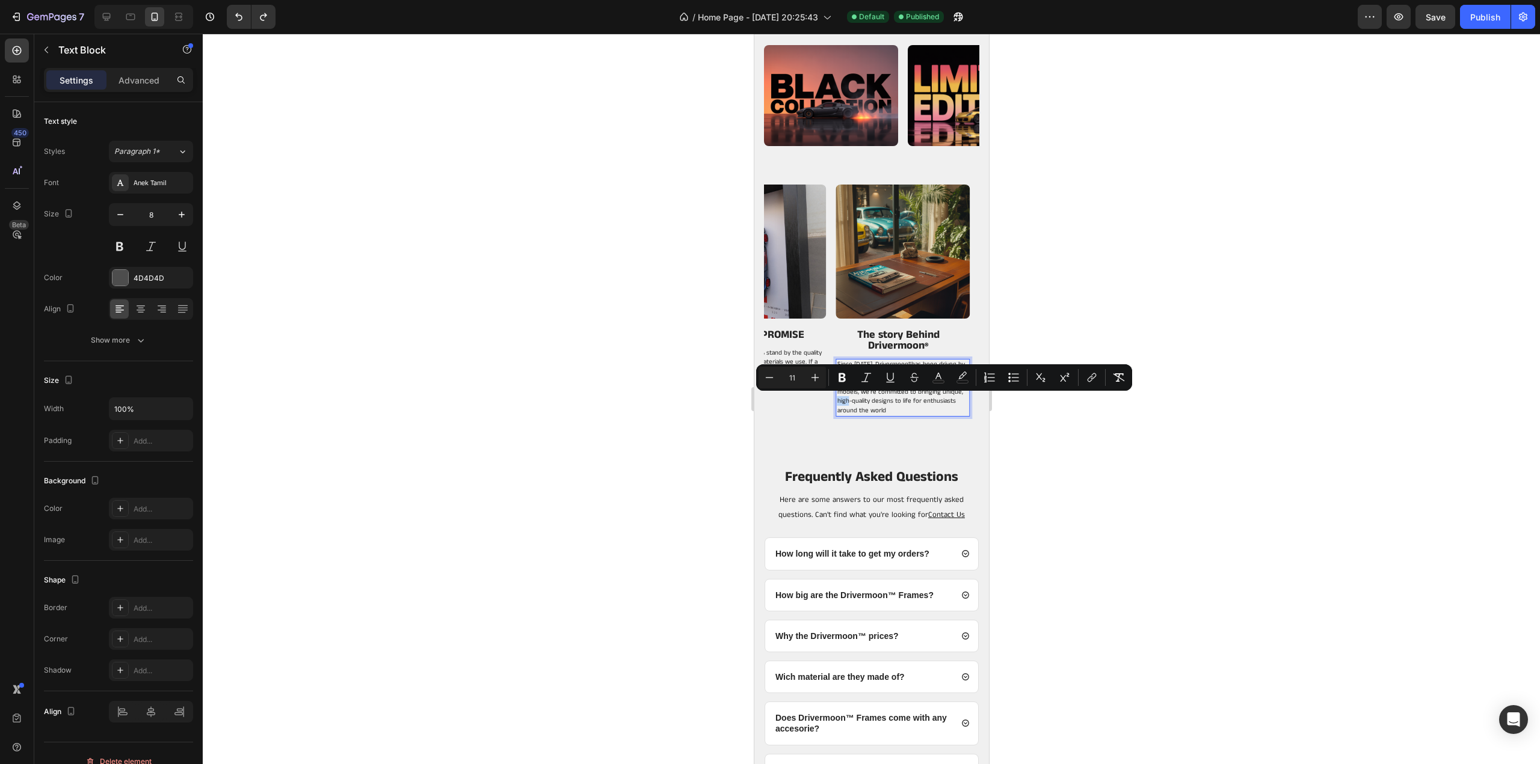
click at [845, 400] on span "has been driven by passion for precision and detail. With years of experience i…" at bounding box center [901, 388] width 128 height 56
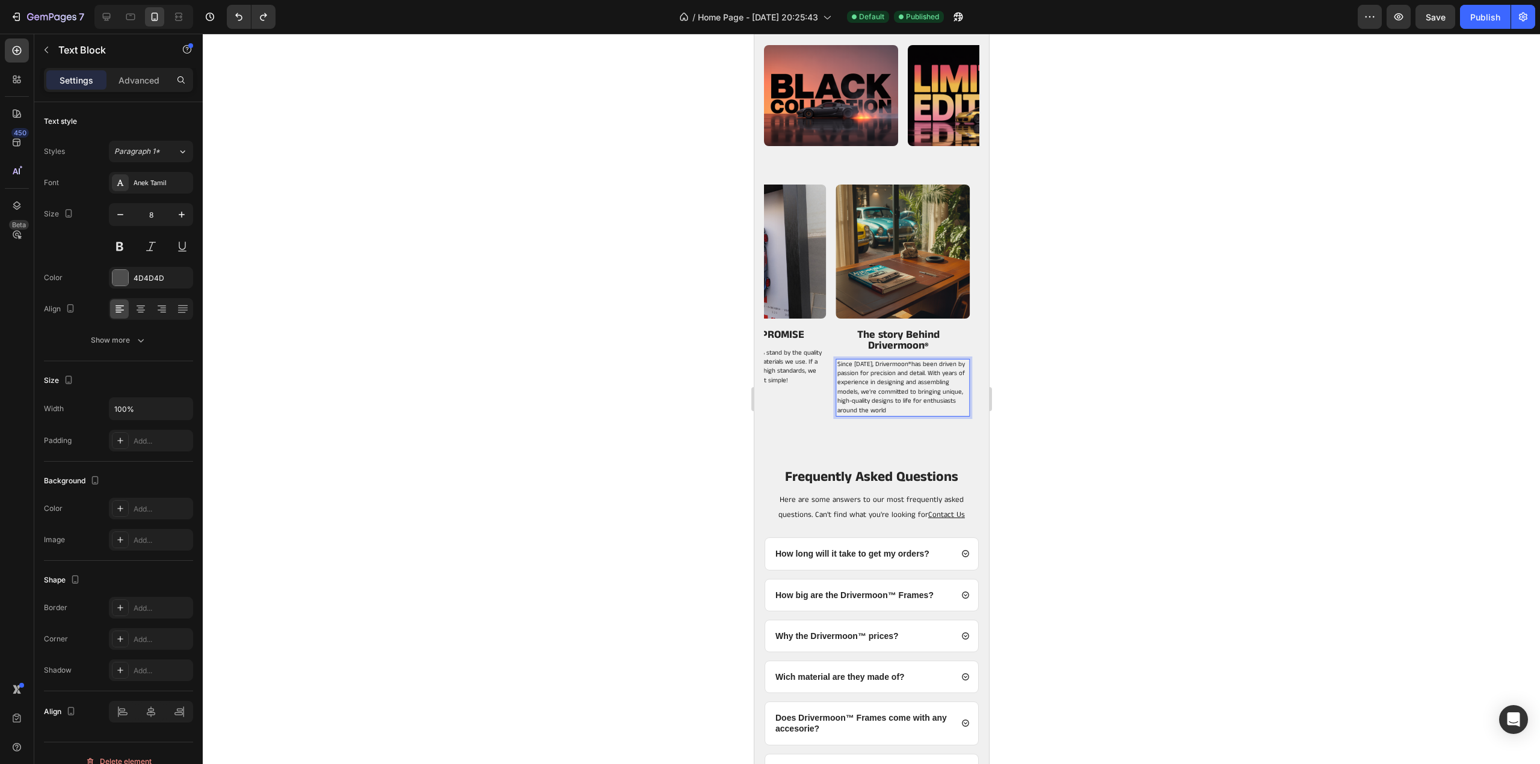
click at [837, 401] on span "has been driven by passion for precision and detail. With years of experience i…" at bounding box center [901, 388] width 128 height 56
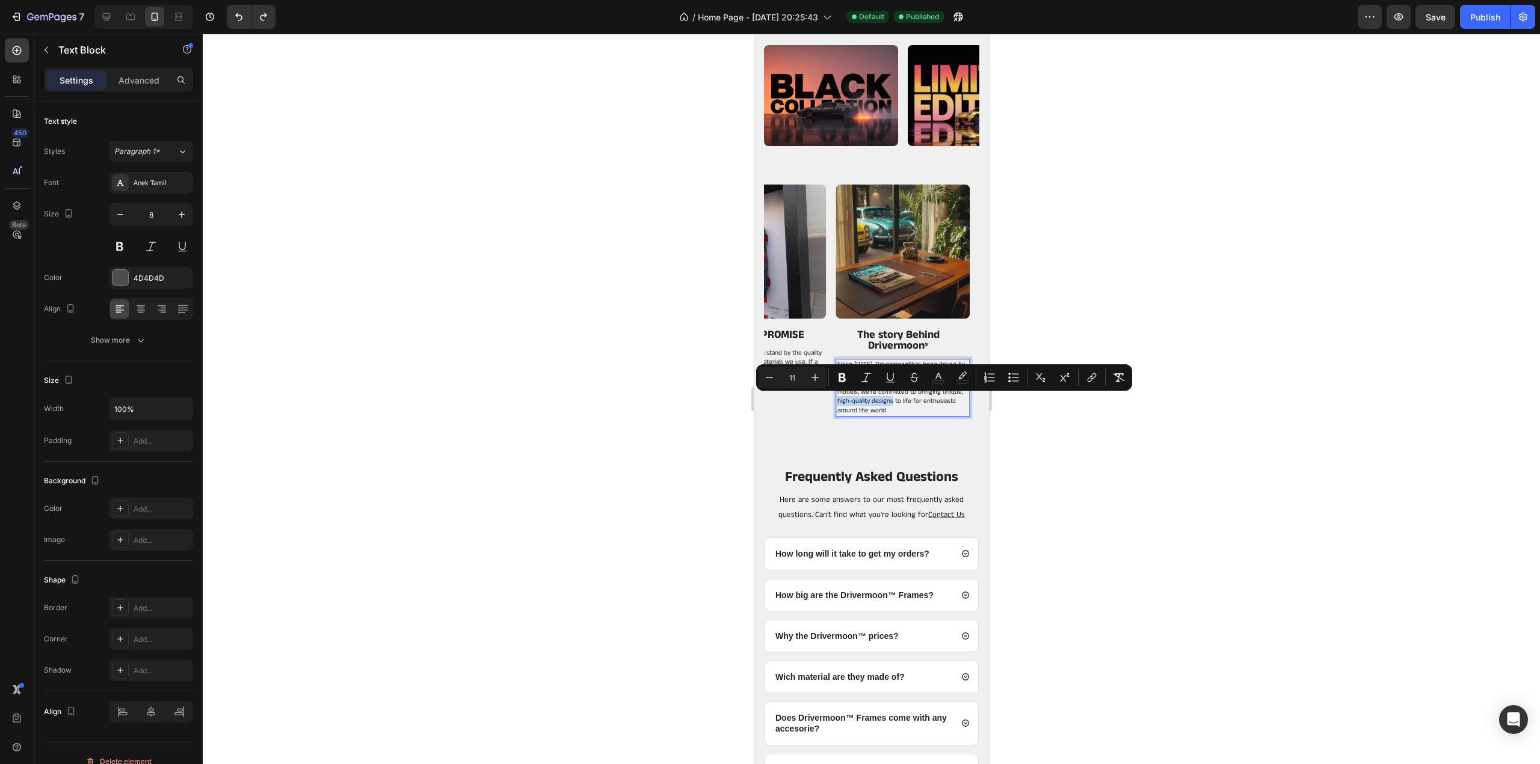
drag, startPoint x: 836, startPoint y: 401, endPoint x: 890, endPoint y: 402, distance: 54.1
click at [890, 402] on span "has been driven by passion for precision and detail. With years of experience i…" at bounding box center [901, 388] width 128 height 56
click at [847, 380] on icon "Editor contextual toolbar" at bounding box center [842, 378] width 12 height 12
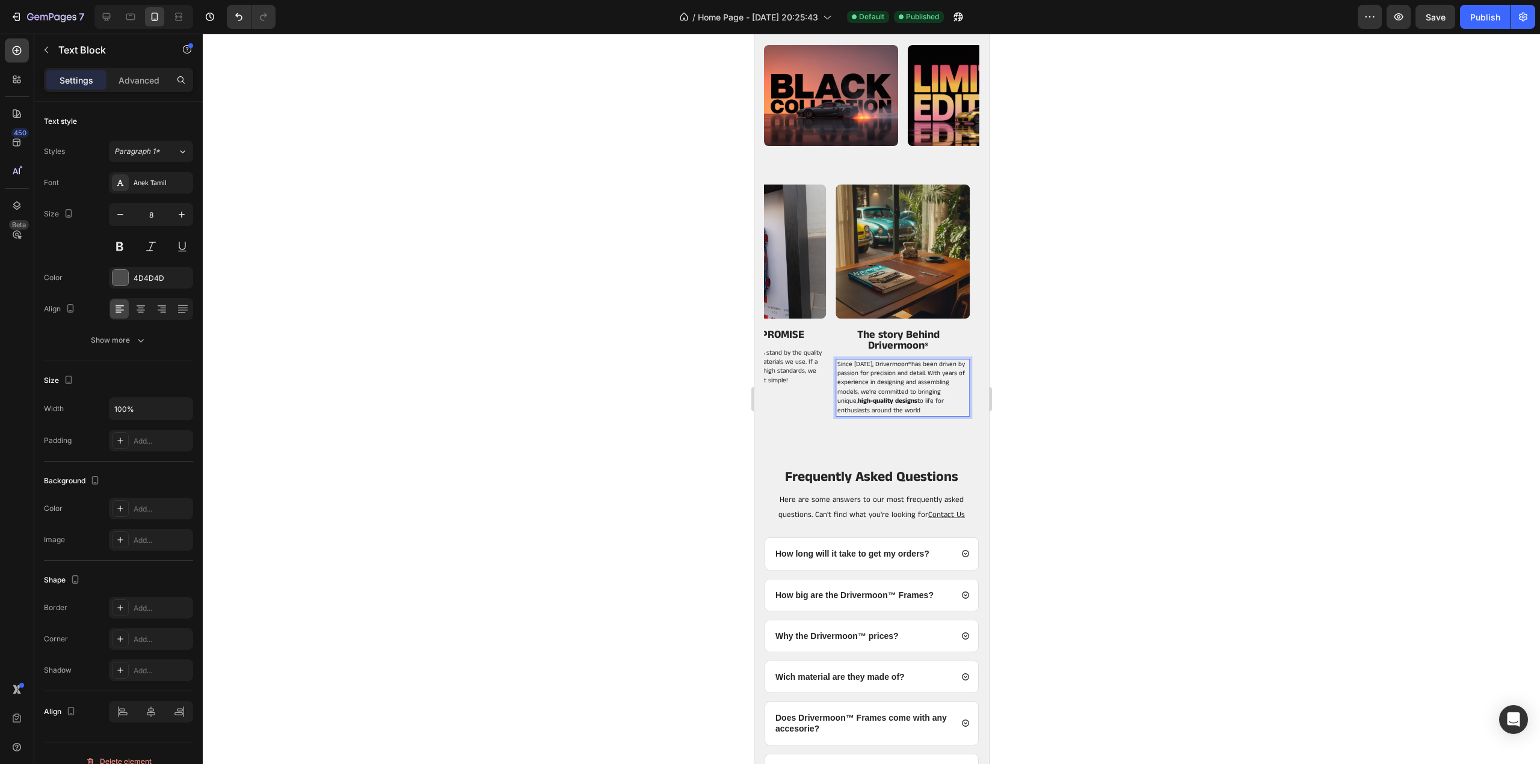
click at [1029, 416] on div at bounding box center [871, 399] width 1337 height 731
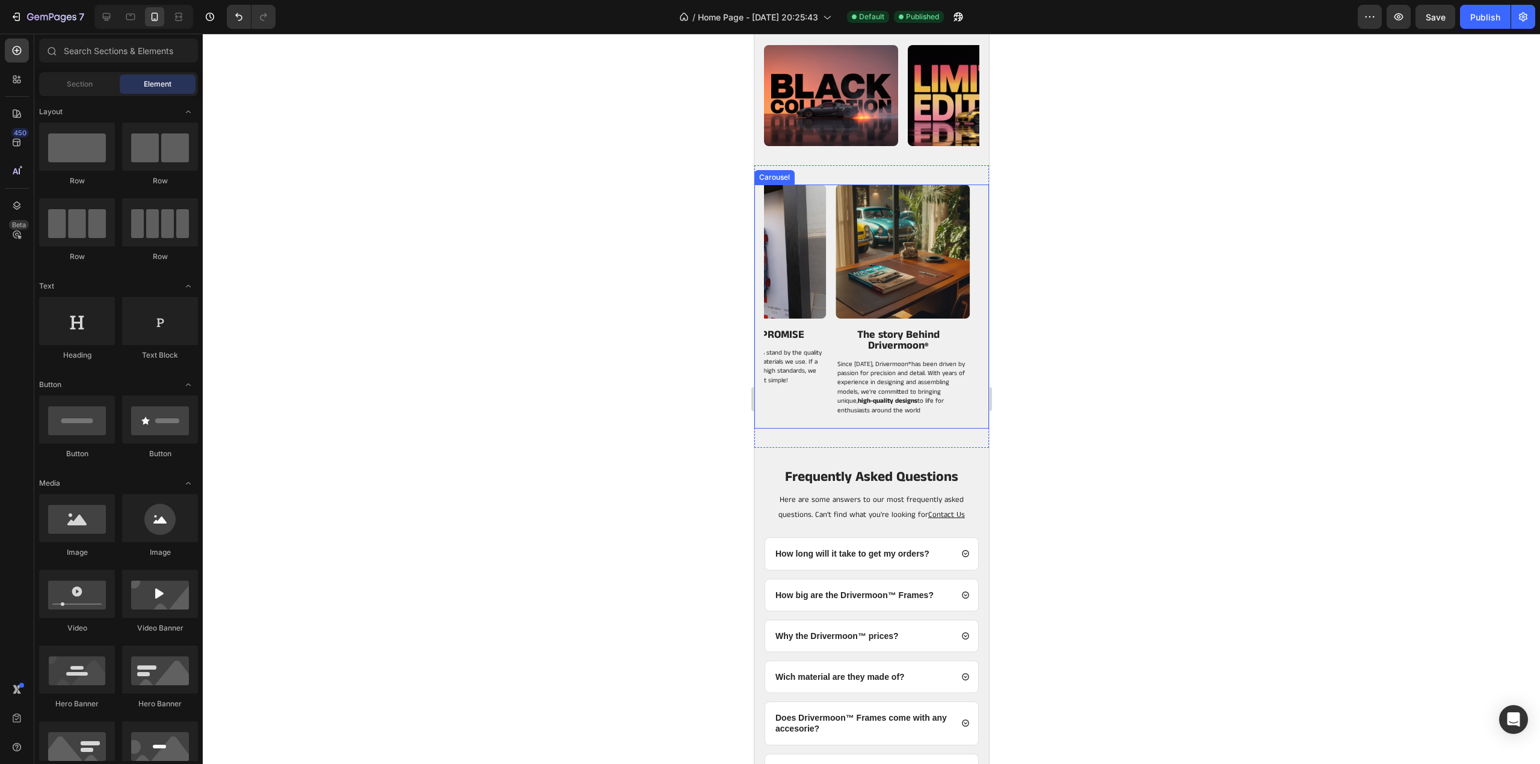
click at [821, 389] on div "Image OUR QUALITY PROMISE Heading At Drivermoon ® , we 100% stand by the qualit…" at bounding box center [758, 307] width 134 height 245
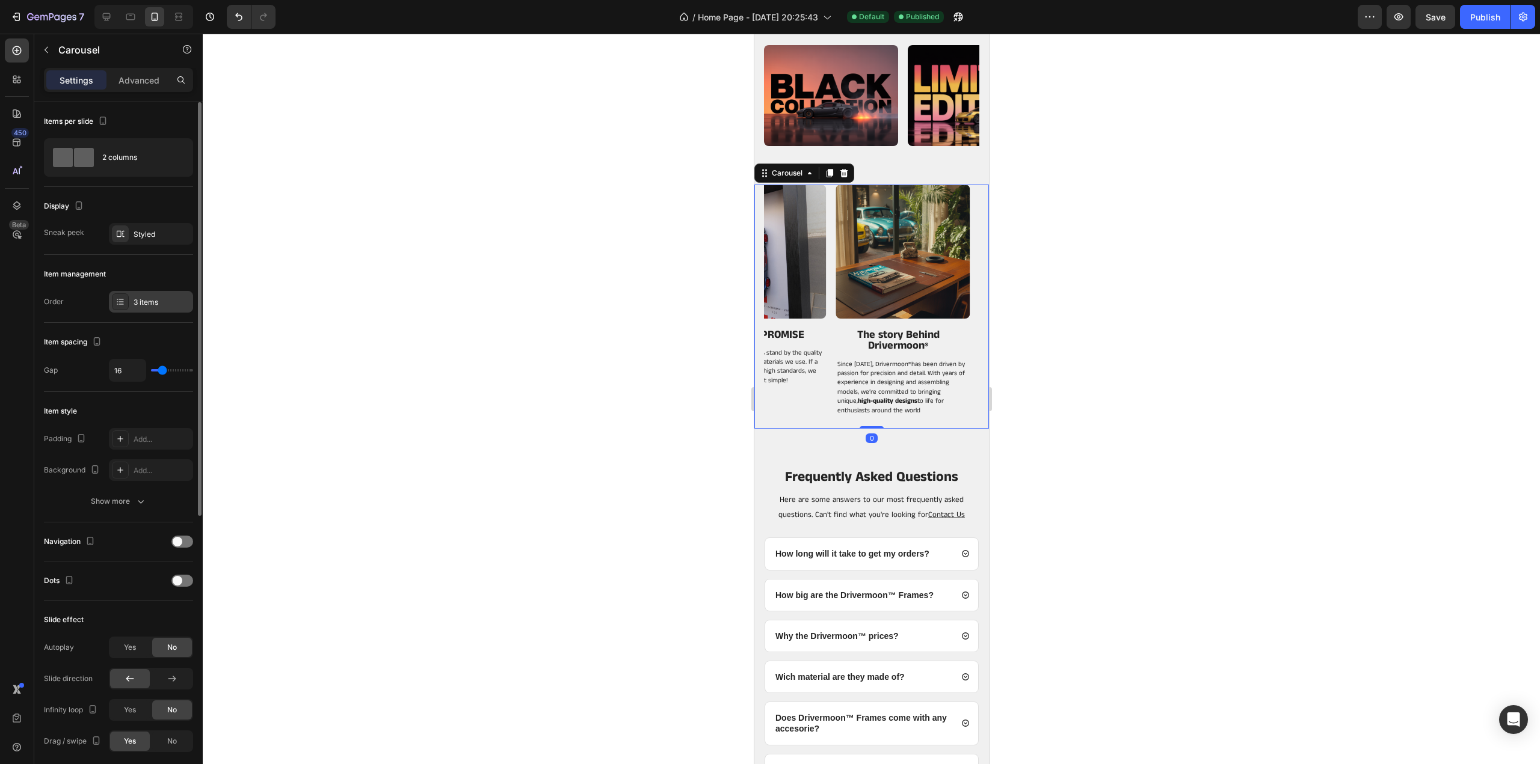
click at [141, 306] on div "3 items" at bounding box center [162, 302] width 57 height 11
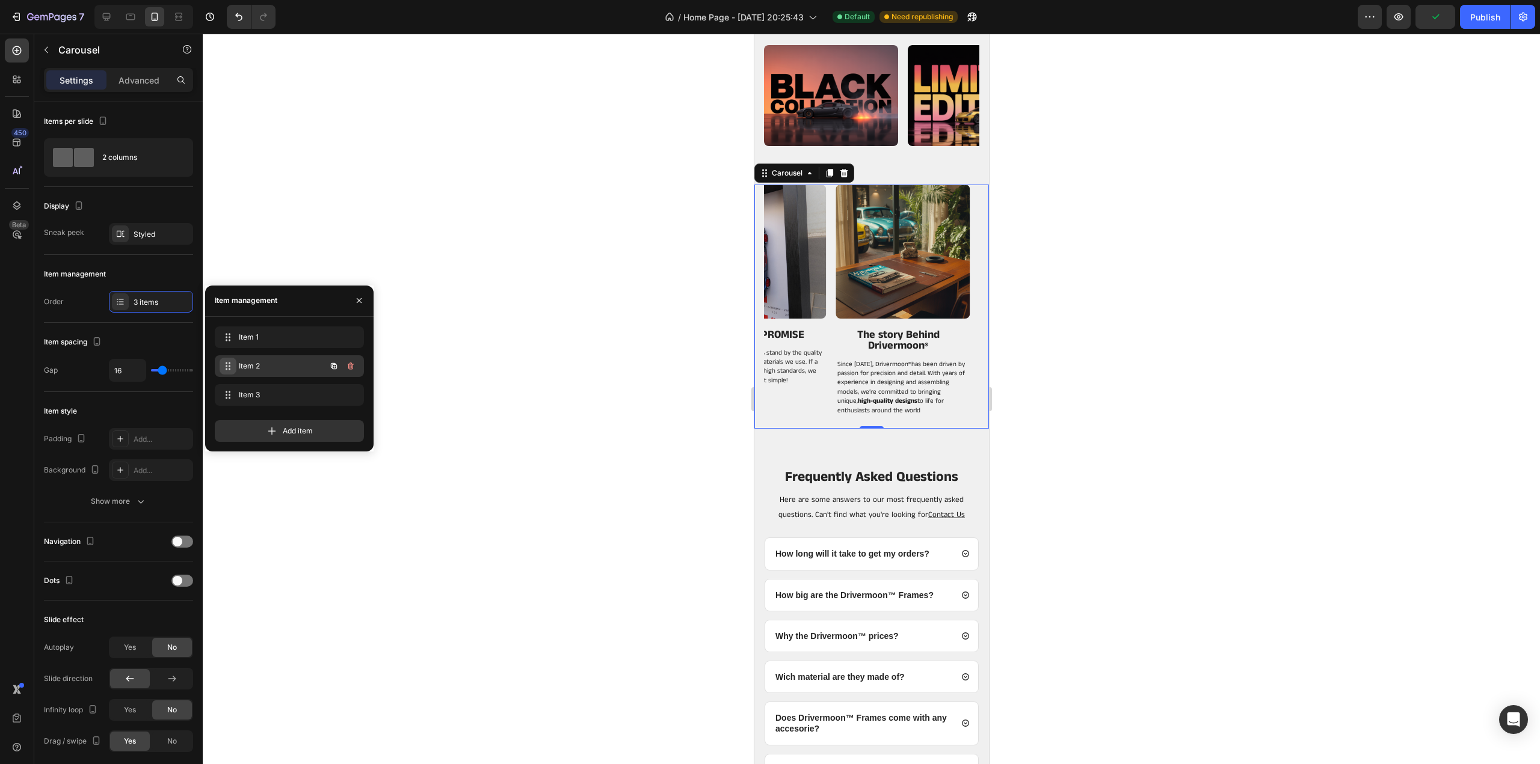
click at [235, 364] on div "Item 2 Item 2" at bounding box center [273, 366] width 106 height 17
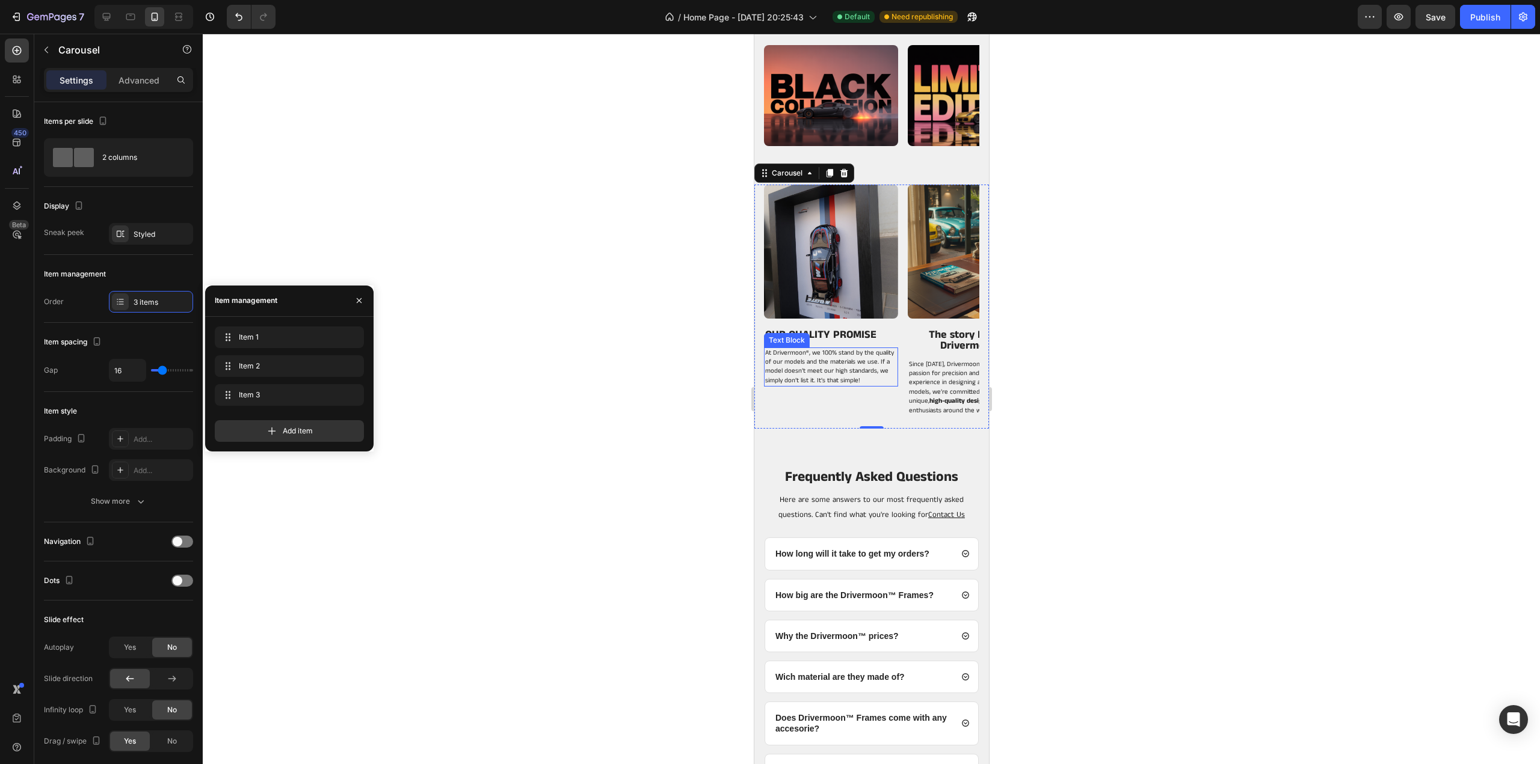
click at [820, 378] on span ", we 100% stand by the quality of our models and the materials we use. If a mod…" at bounding box center [828, 366] width 129 height 37
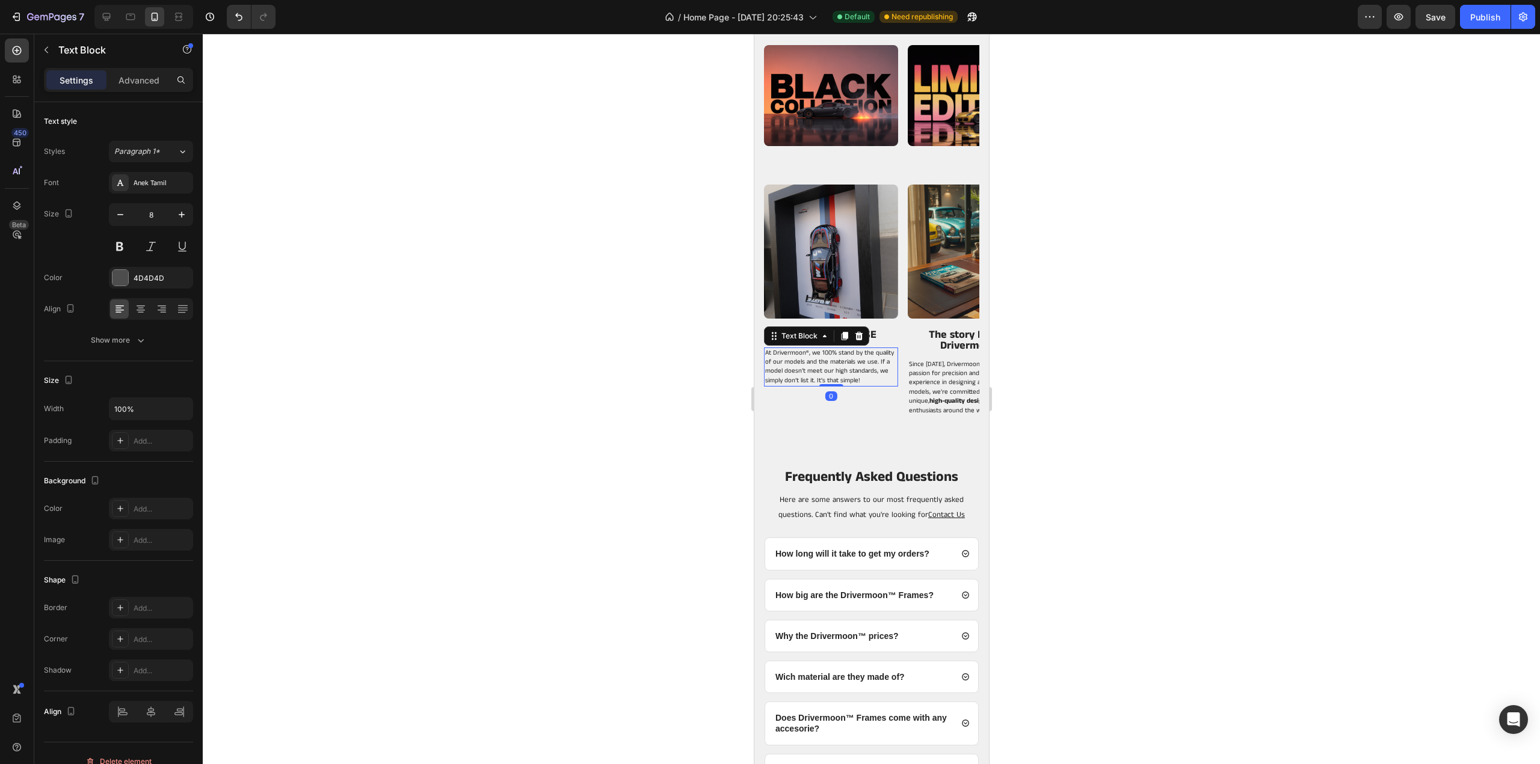
click at [820, 378] on span ", we 100% stand by the quality of our models and the materials we use. If a mod…" at bounding box center [828, 366] width 129 height 37
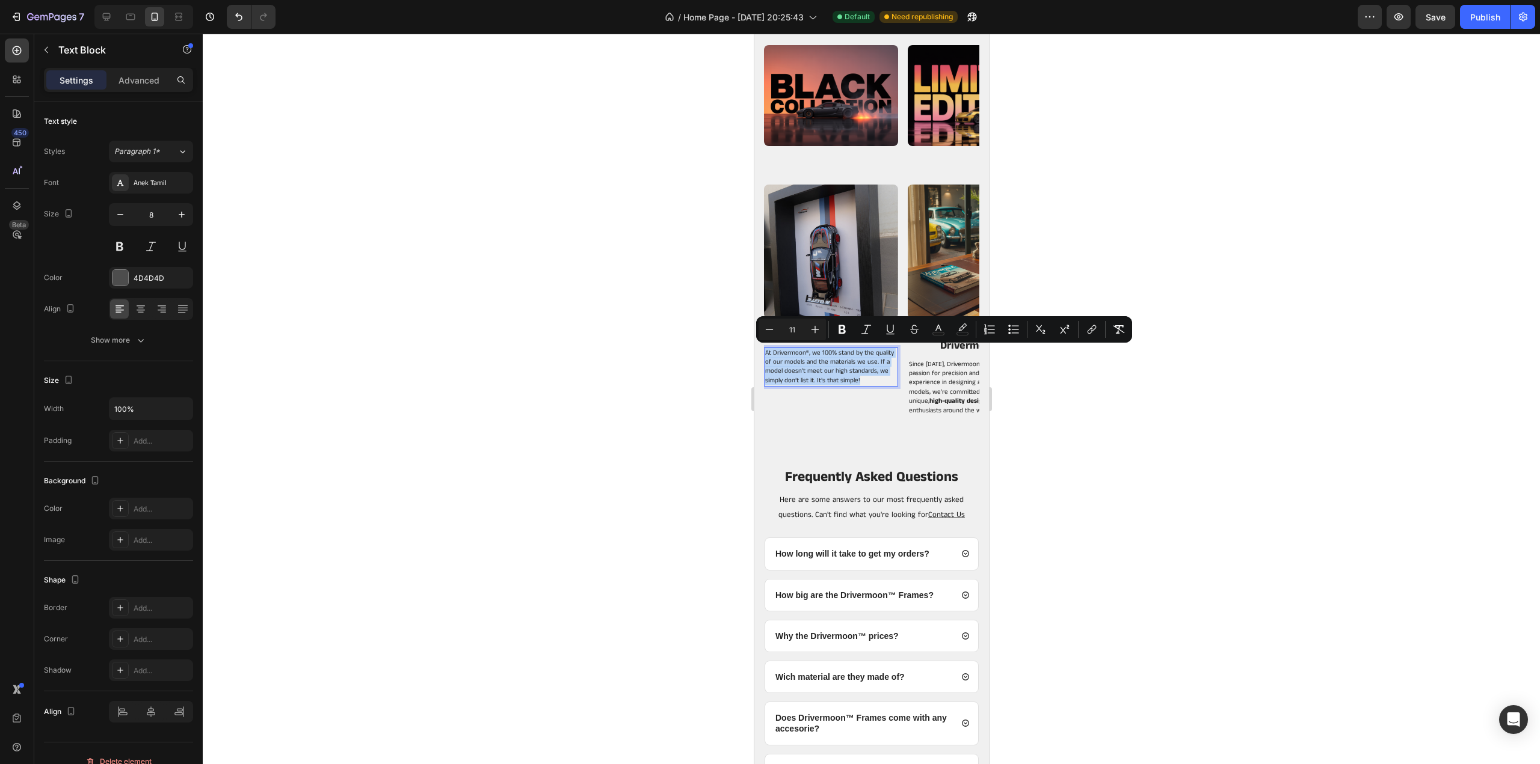
click at [841, 388] on div "Image OUR QUALITY PROMISE Heading At Drivermoon ® , we 100% stand by the qualit…" at bounding box center [830, 307] width 134 height 245
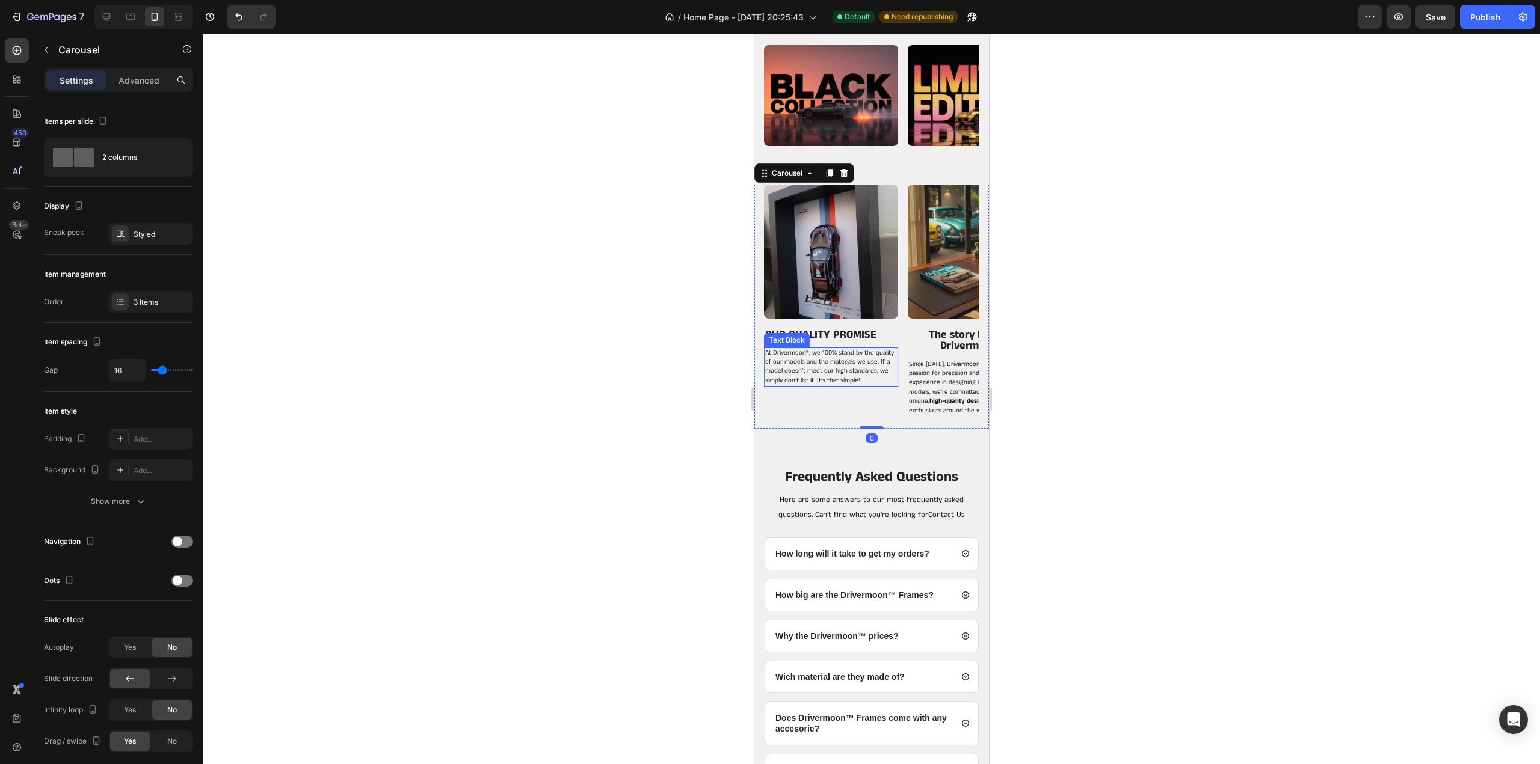
click at [814, 379] on span ", we 100% stand by the quality of our models and the materials we use. If a mod…" at bounding box center [828, 366] width 129 height 37
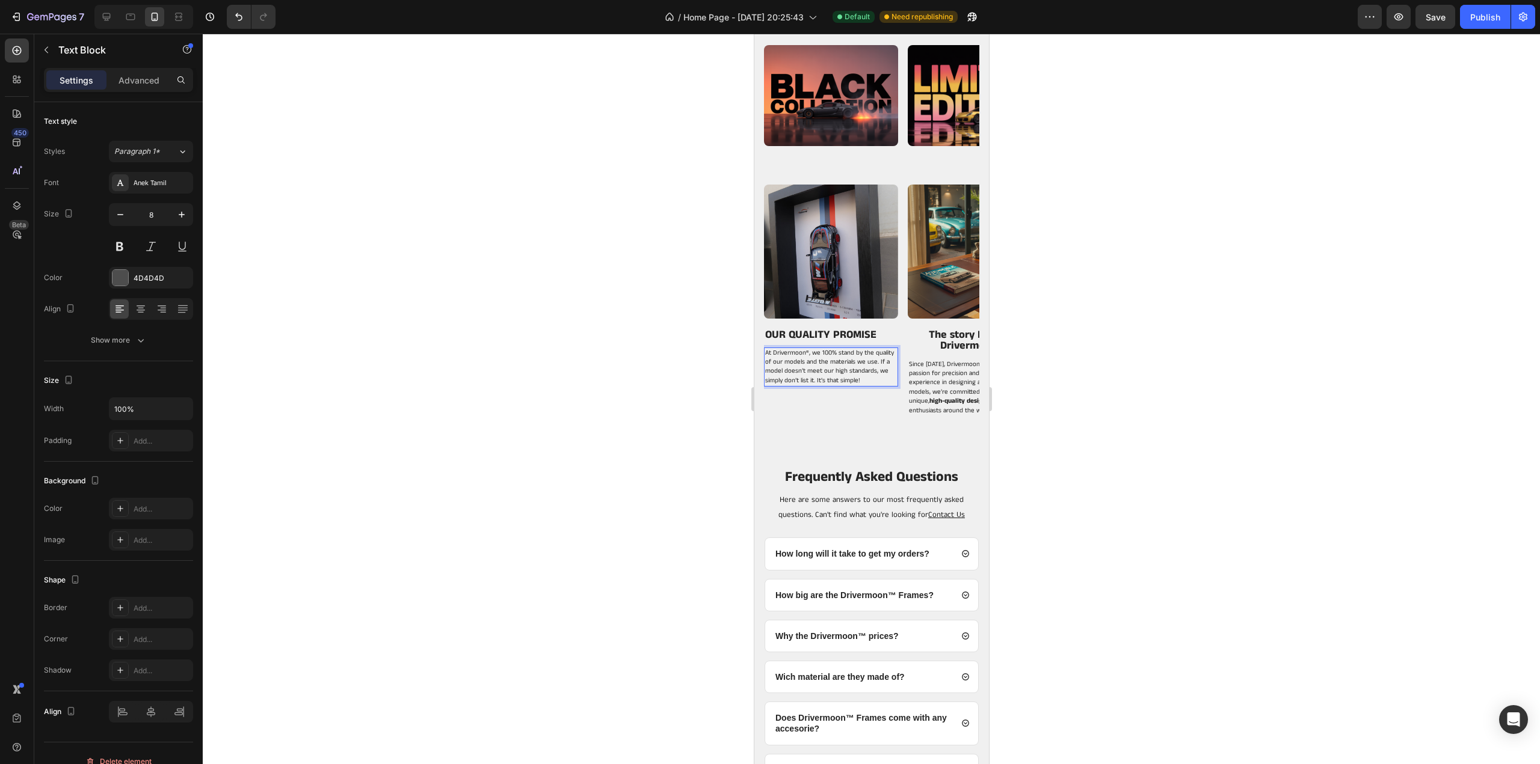
click at [822, 377] on span ", we 100% stand by the quality of our models and the materials we use. If a mod…" at bounding box center [828, 366] width 129 height 37
click at [819, 378] on span ", we 100% stand by the quality of our models and the materials we use. If a mod…" at bounding box center [828, 366] width 129 height 37
drag, startPoint x: 817, startPoint y: 379, endPoint x: 866, endPoint y: 380, distance: 49.3
click at [866, 380] on p "At Drivermoon ® , we 100% stand by the quality of our models and the materials …" at bounding box center [830, 367] width 132 height 37
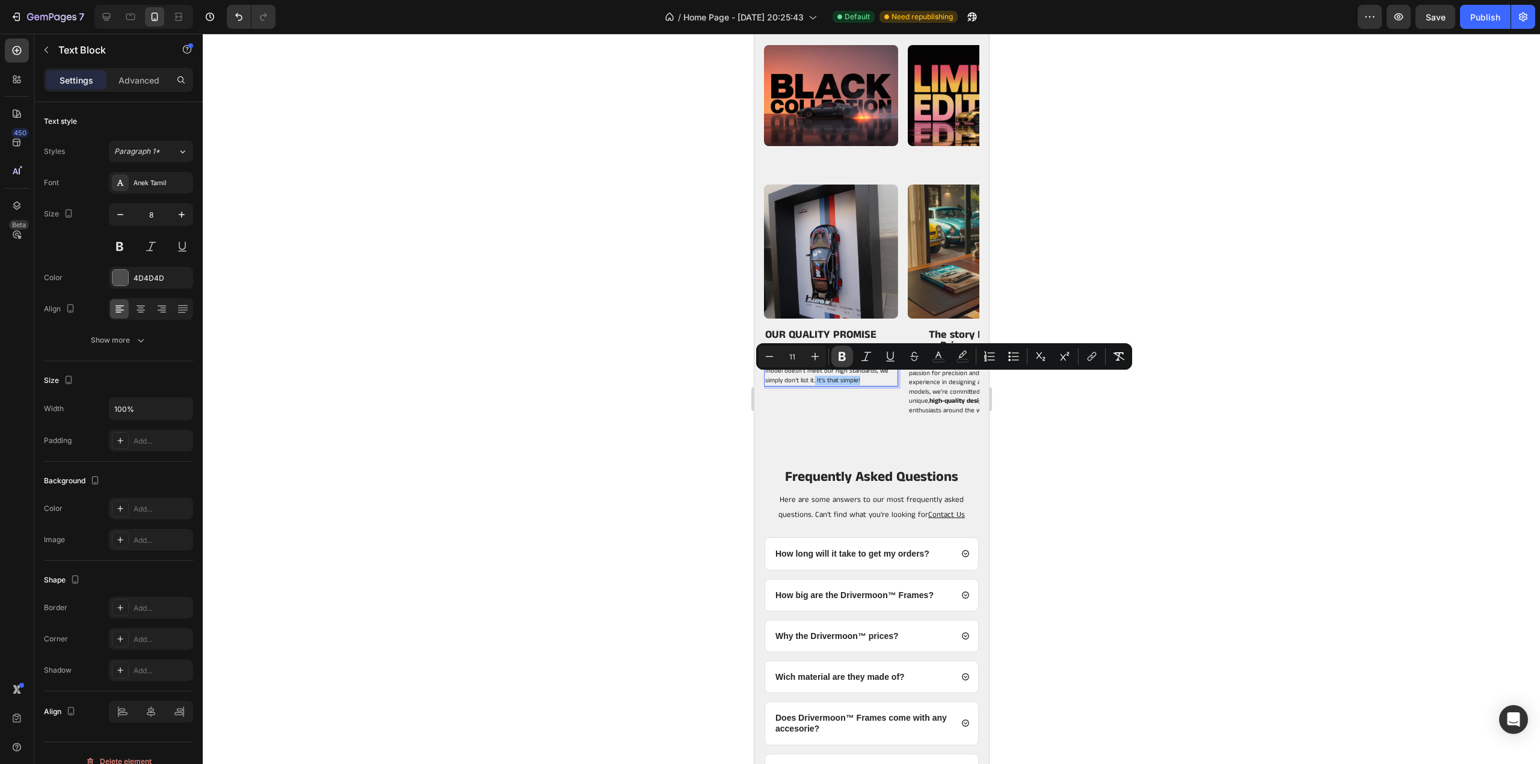
drag, startPoint x: 848, startPoint y: 358, endPoint x: 128, endPoint y: 339, distance: 720.2
click at [848, 358] on button "Bold" at bounding box center [842, 357] width 22 height 22
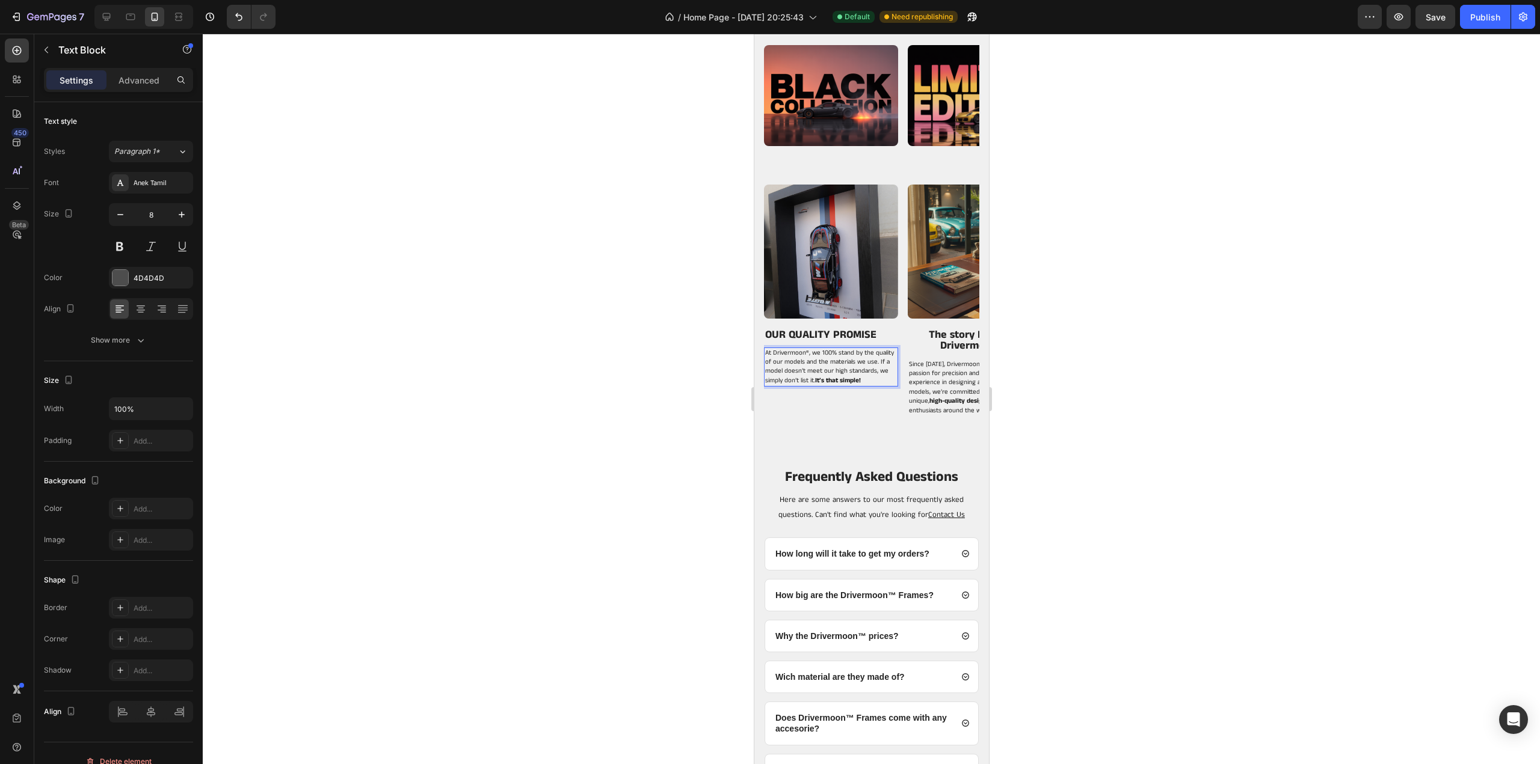
drag, startPoint x: 1056, startPoint y: 410, endPoint x: 219, endPoint y: 363, distance: 838.6
click at [1056, 410] on div at bounding box center [871, 399] width 1337 height 731
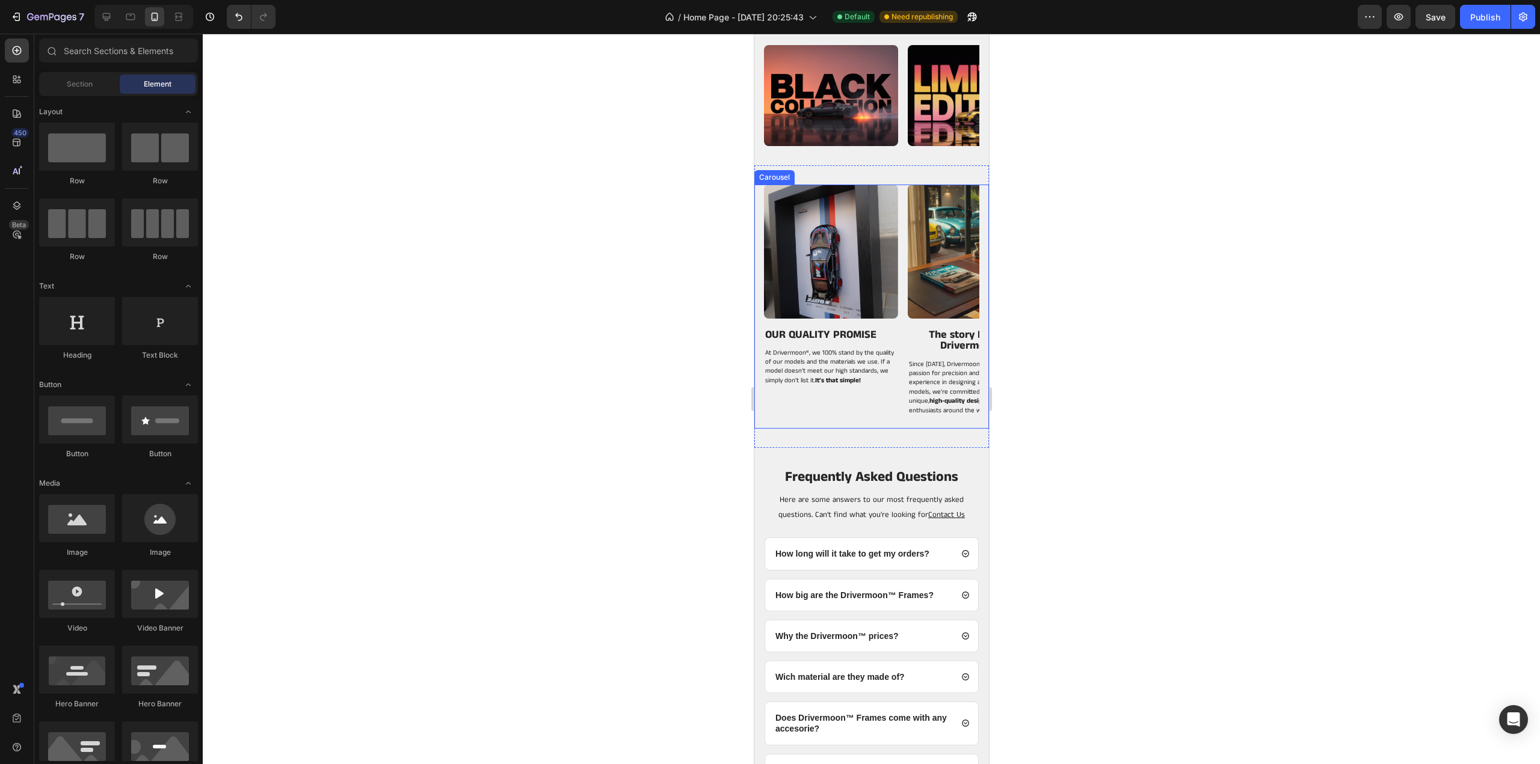
click at [798, 406] on div "Image OUR QUALITY PROMISE Heading At Drivermoon ® , we 100% stand by the qualit…" at bounding box center [830, 307] width 134 height 245
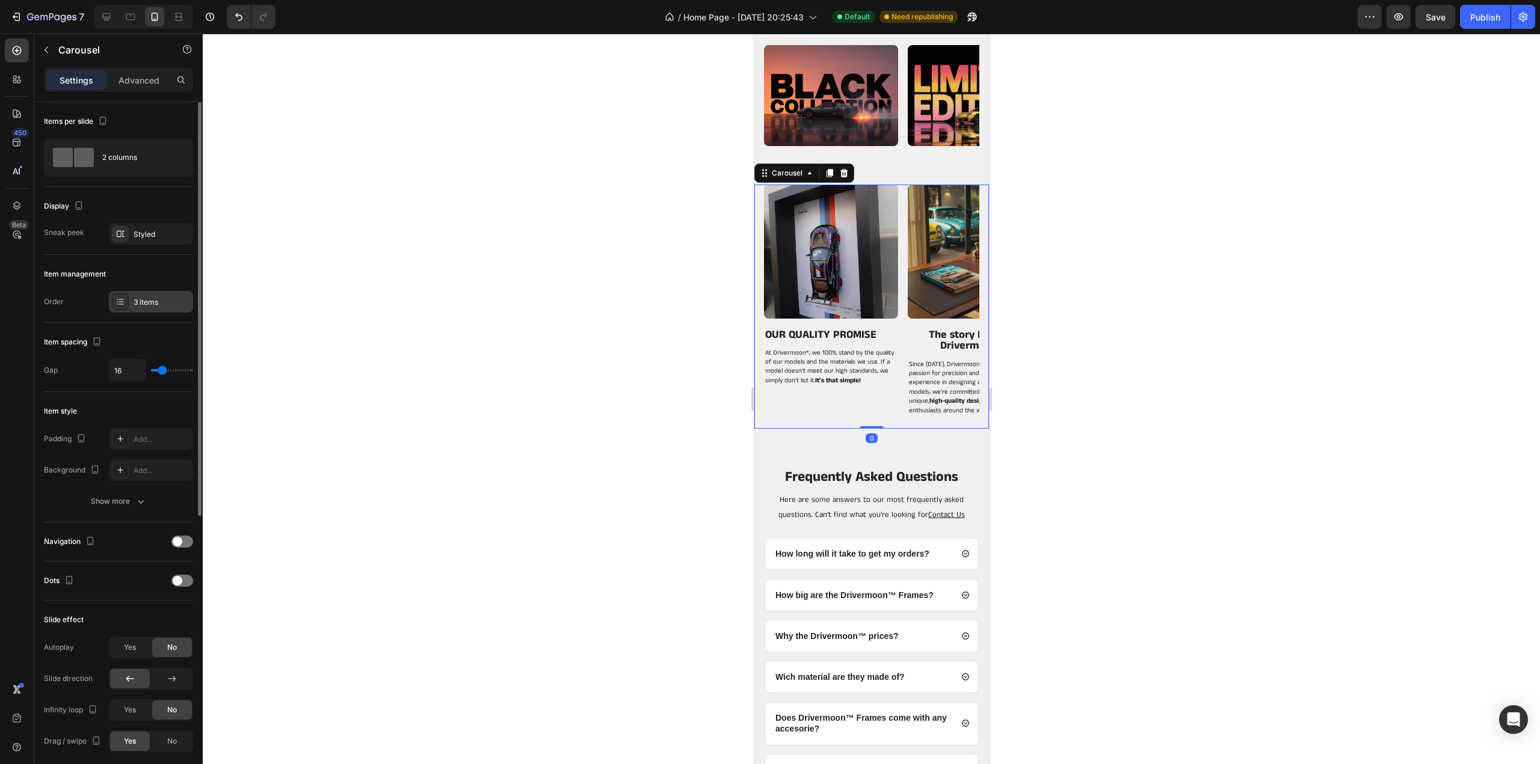
click at [151, 297] on div "3 items" at bounding box center [162, 302] width 57 height 11
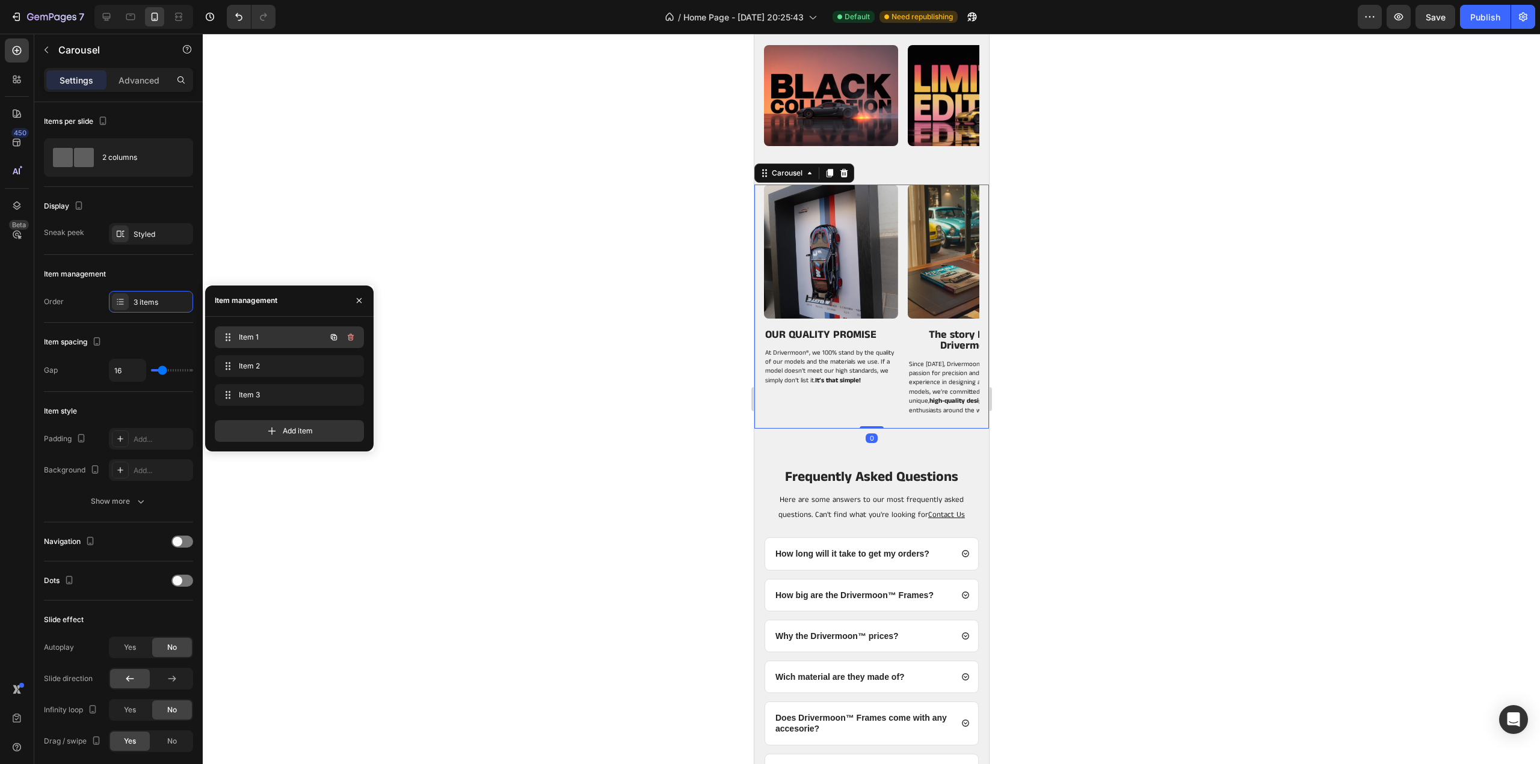
click at [258, 341] on span "Item 1" at bounding box center [273, 337] width 68 height 11
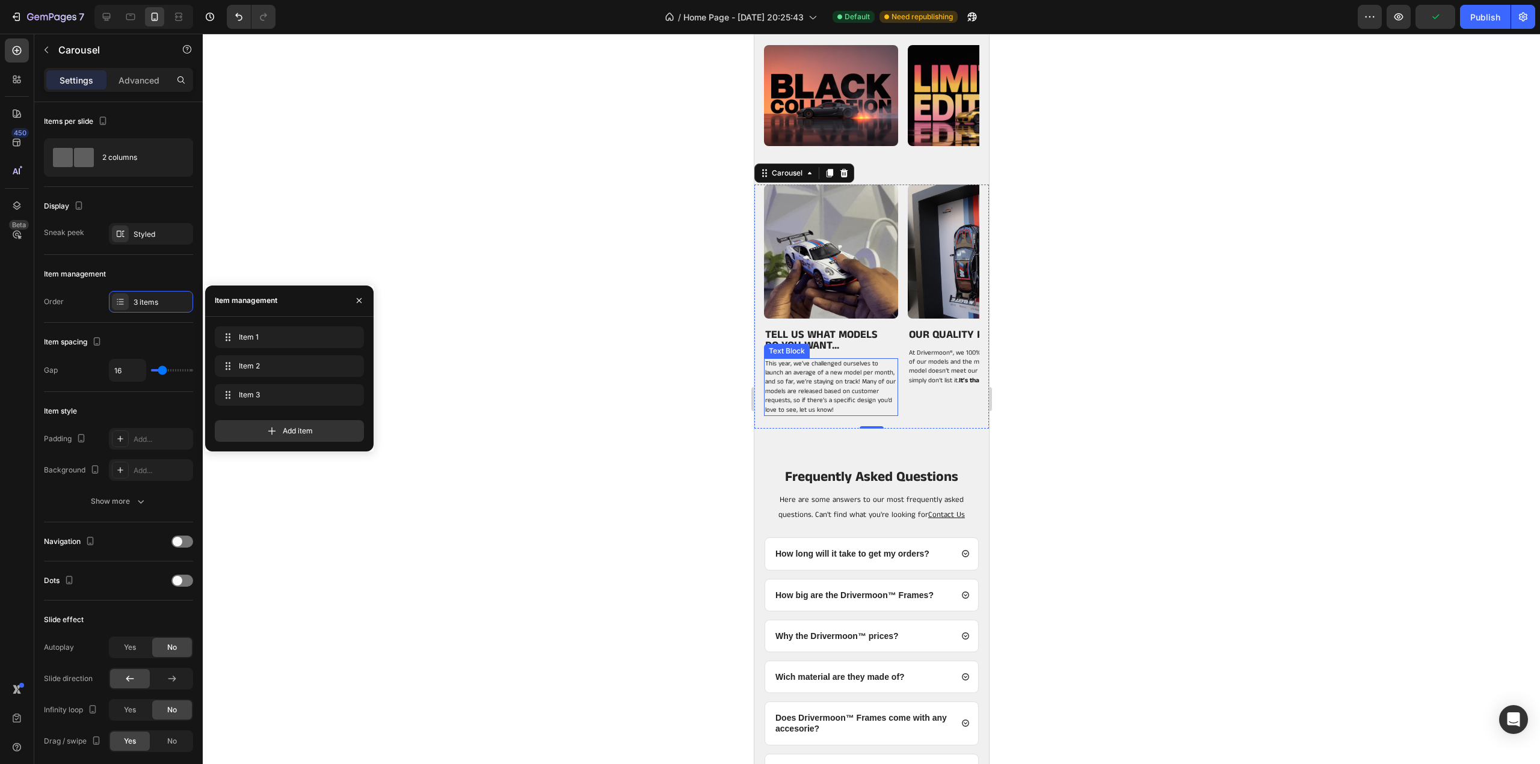
click at [812, 371] on span "This year, we’ve challenged ourselves to launch an average of a new model per m…" at bounding box center [829, 387] width 131 height 56
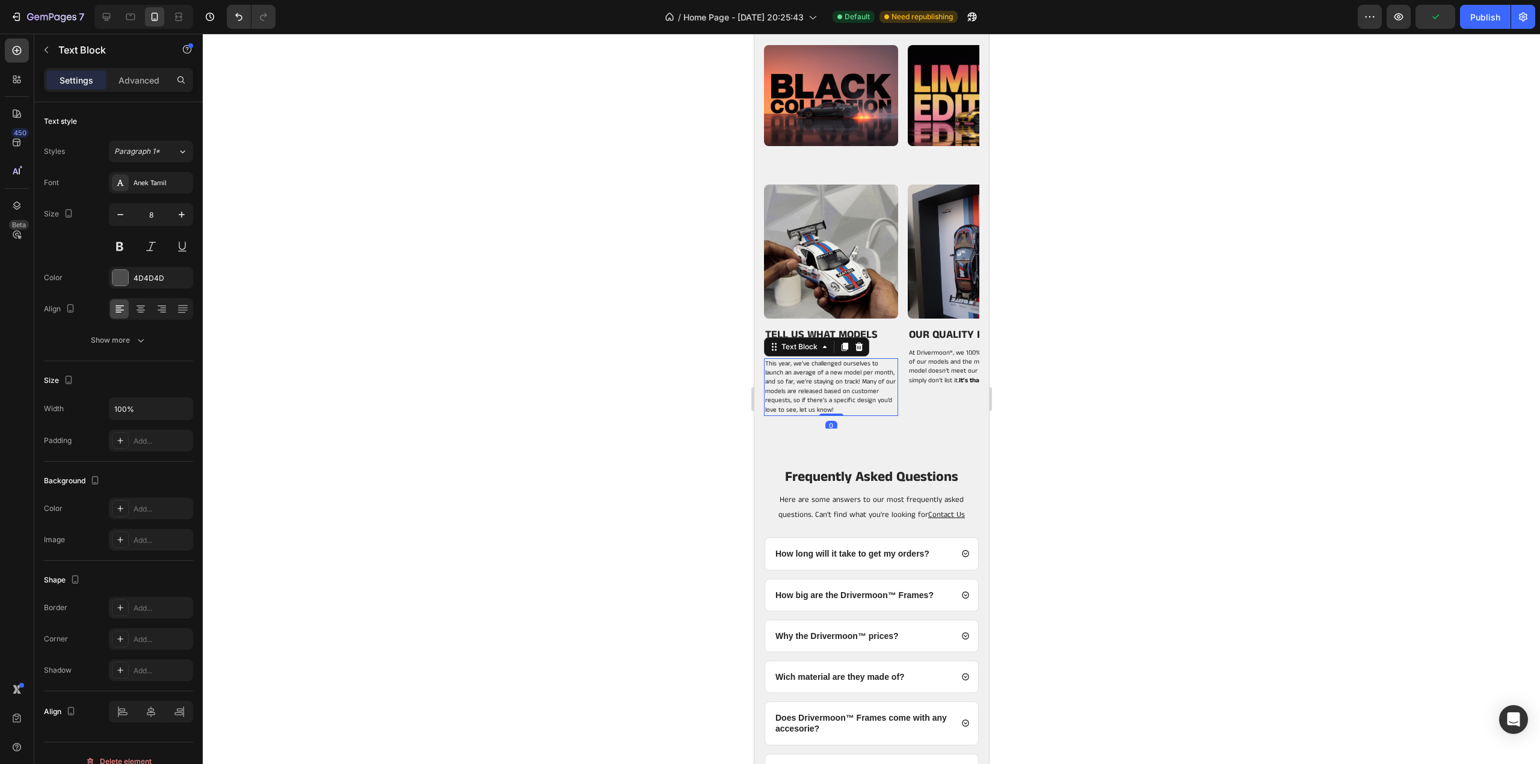
click at [808, 371] on span "This year, we’ve challenged ourselves to launch an average of a new model per m…" at bounding box center [829, 387] width 131 height 56
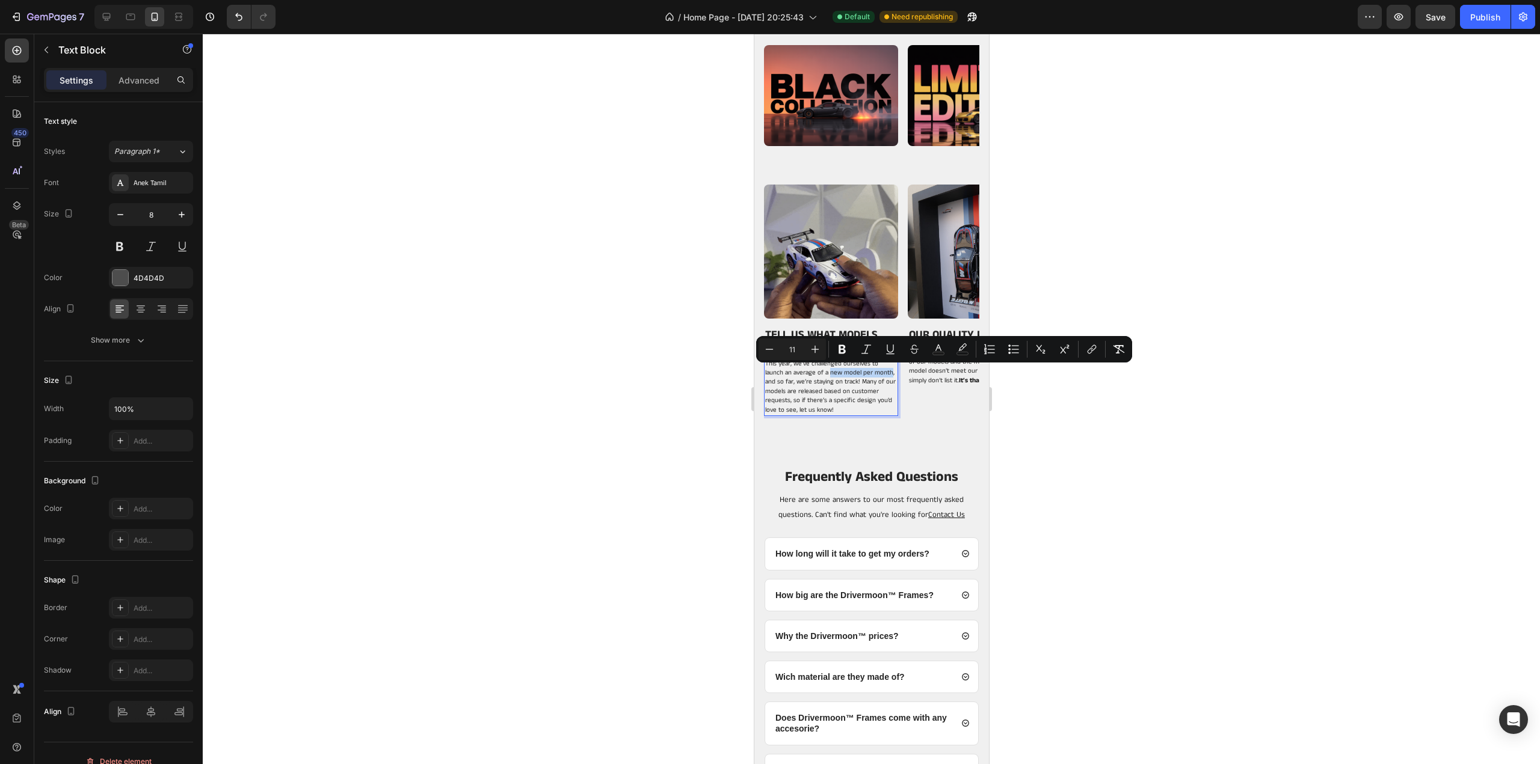
drag, startPoint x: 808, startPoint y: 371, endPoint x: 865, endPoint y: 375, distance: 56.7
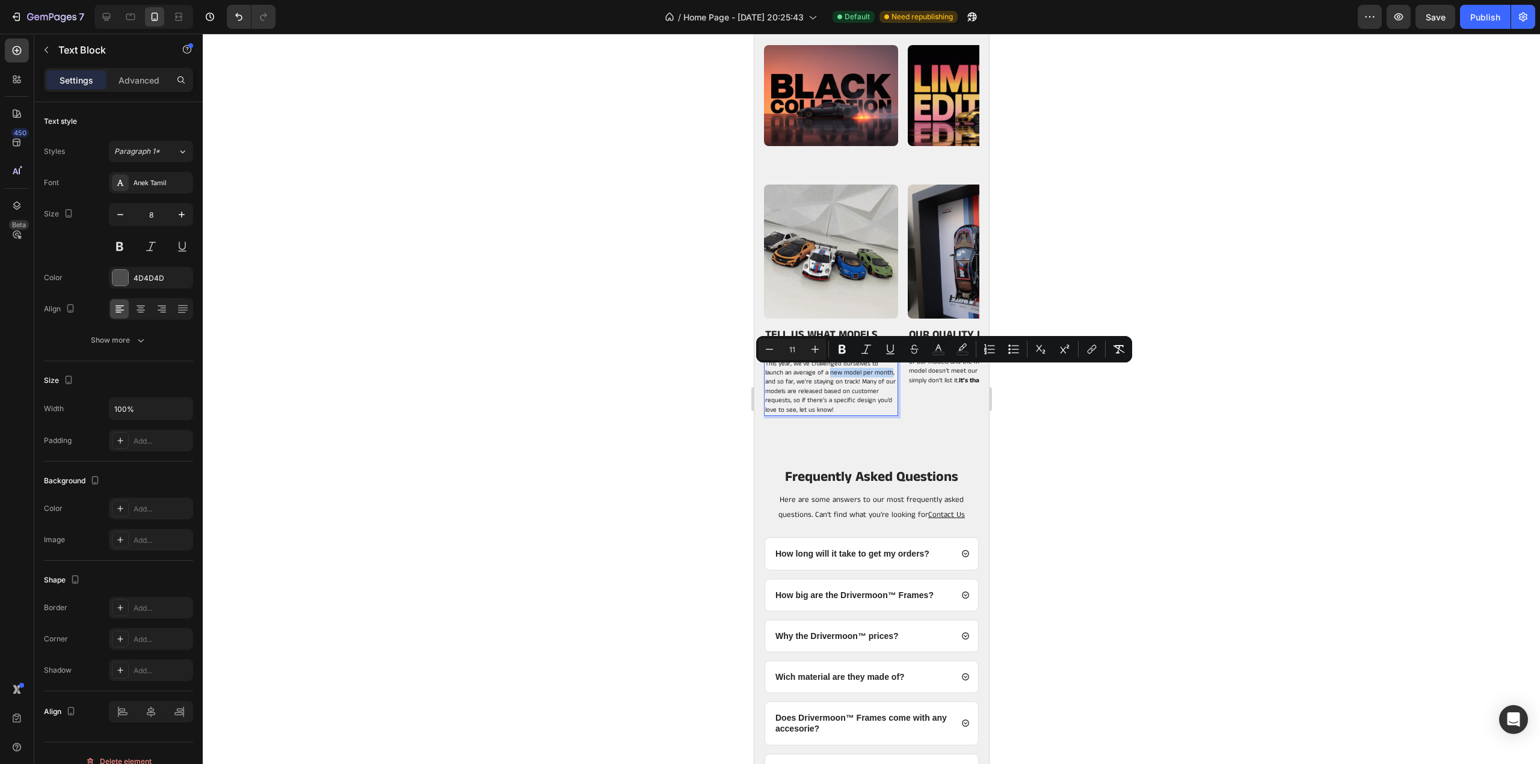
click at [865, 375] on span "This year, we’ve challenged ourselves to launch an average of a new model per m…" at bounding box center [829, 387] width 131 height 56
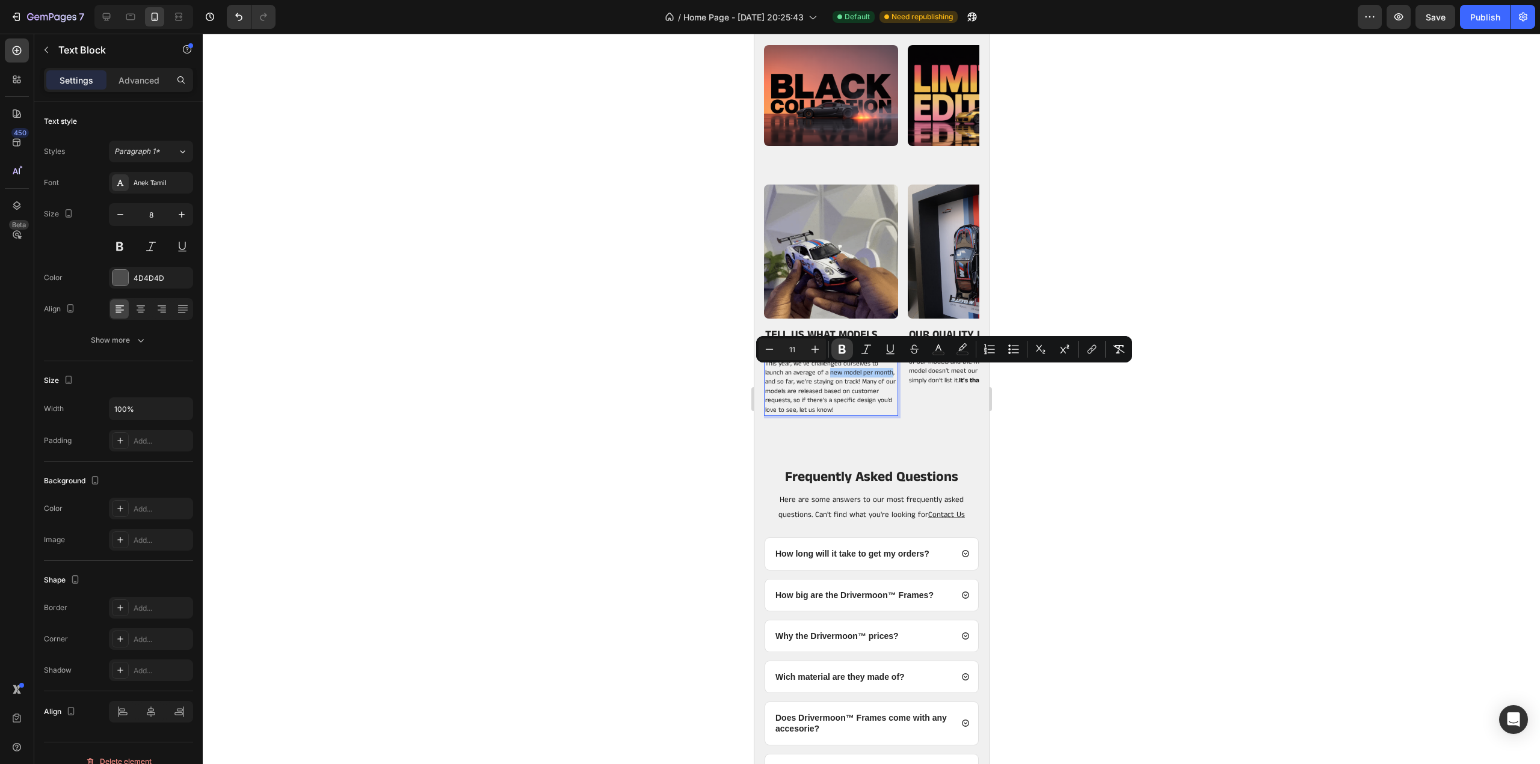
click at [846, 346] on icon "Editor contextual toolbar" at bounding box center [842, 349] width 12 height 12
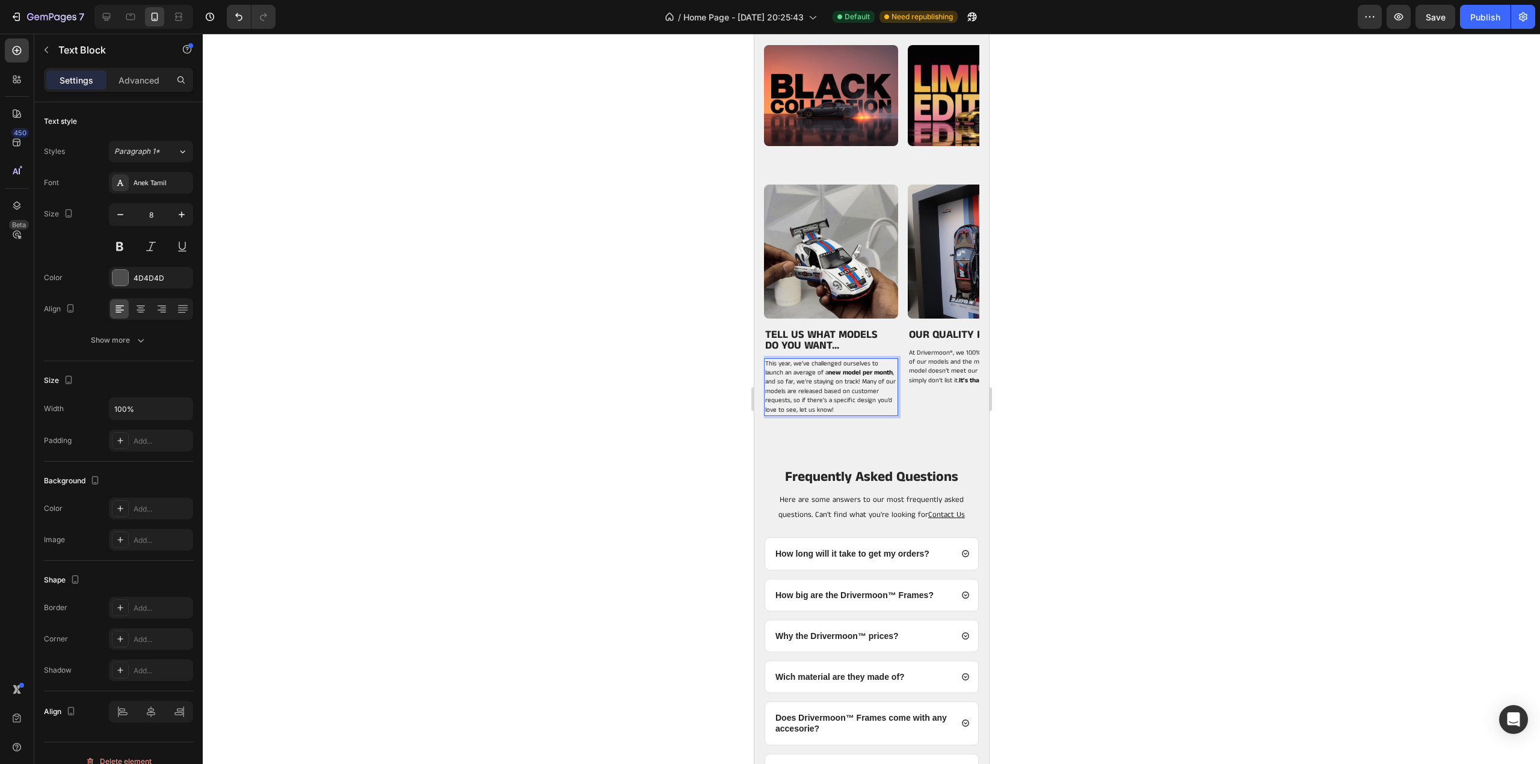
click at [1151, 305] on div at bounding box center [871, 399] width 1337 height 731
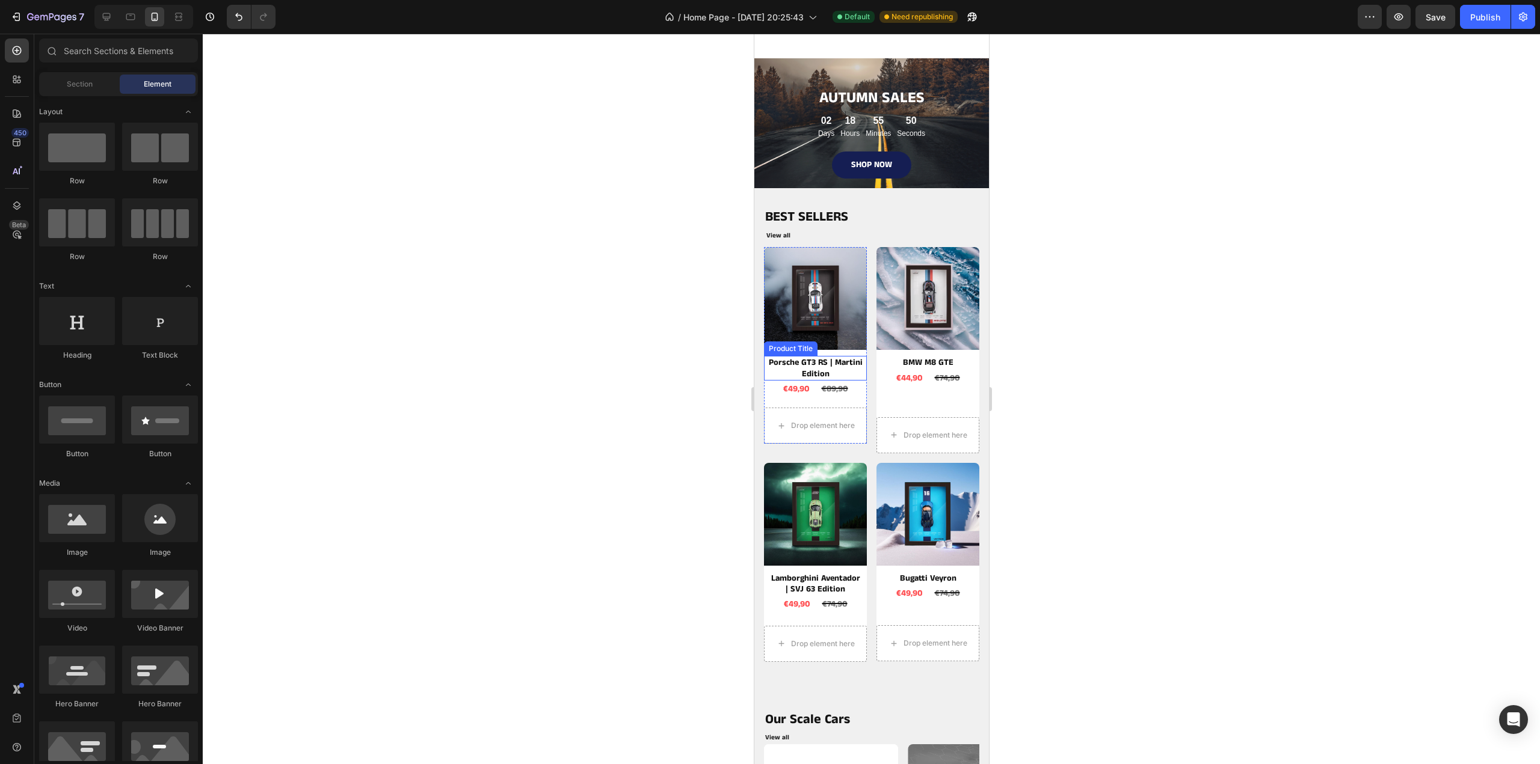
scroll to position [241, 0]
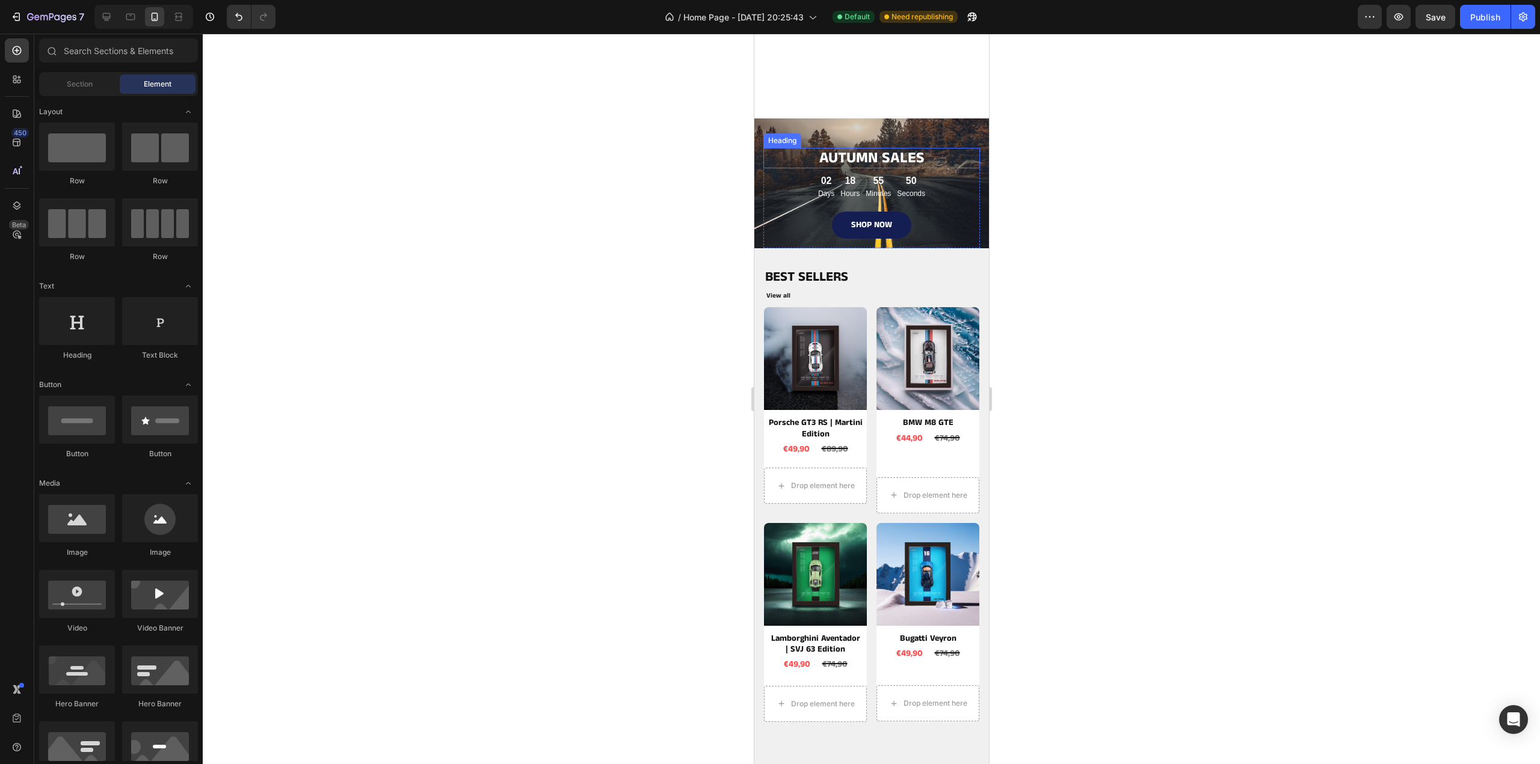
click at [892, 156] on span "AUTUMN SALES" at bounding box center [871, 158] width 105 height 22
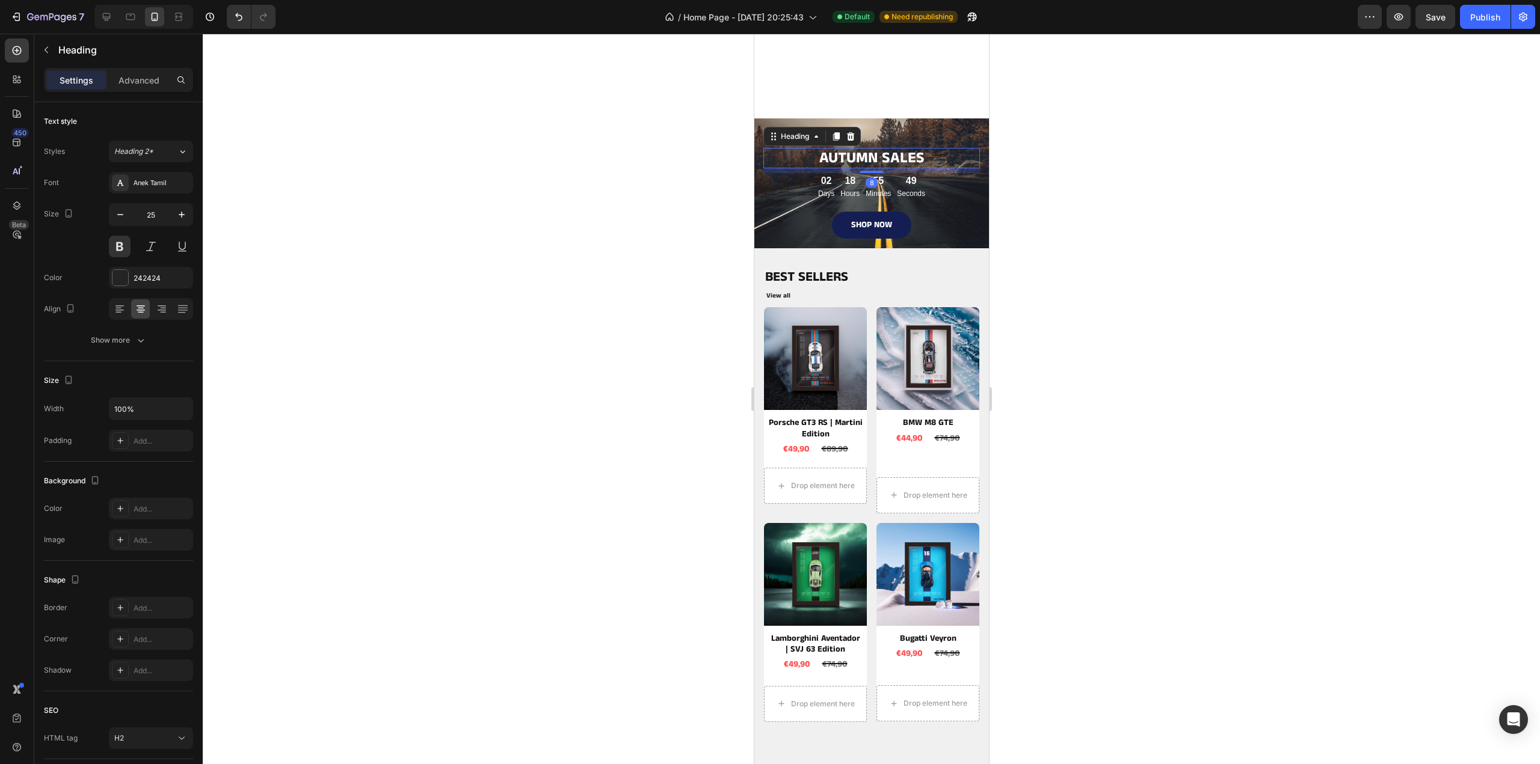
click at [892, 307] on div "Product Images BMW M8 GTE Product Title €44,90 Product Price Product Price €74,…" at bounding box center [927, 387] width 103 height 160
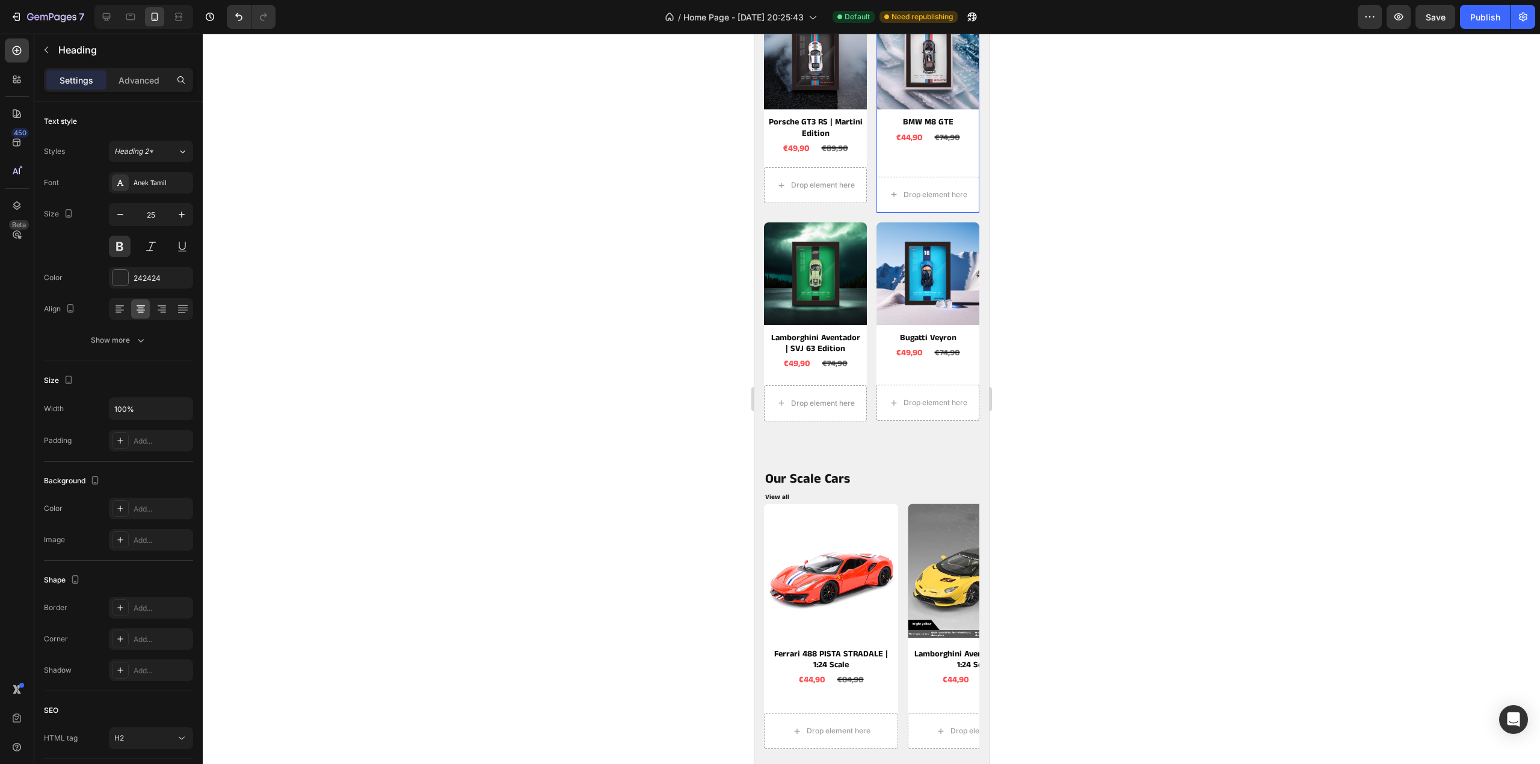
click at [892, 156] on div "Product Images BMW M8 GTE Product Title €44,90 Product Price Product Price €74,…" at bounding box center [927, 87] width 103 height 160
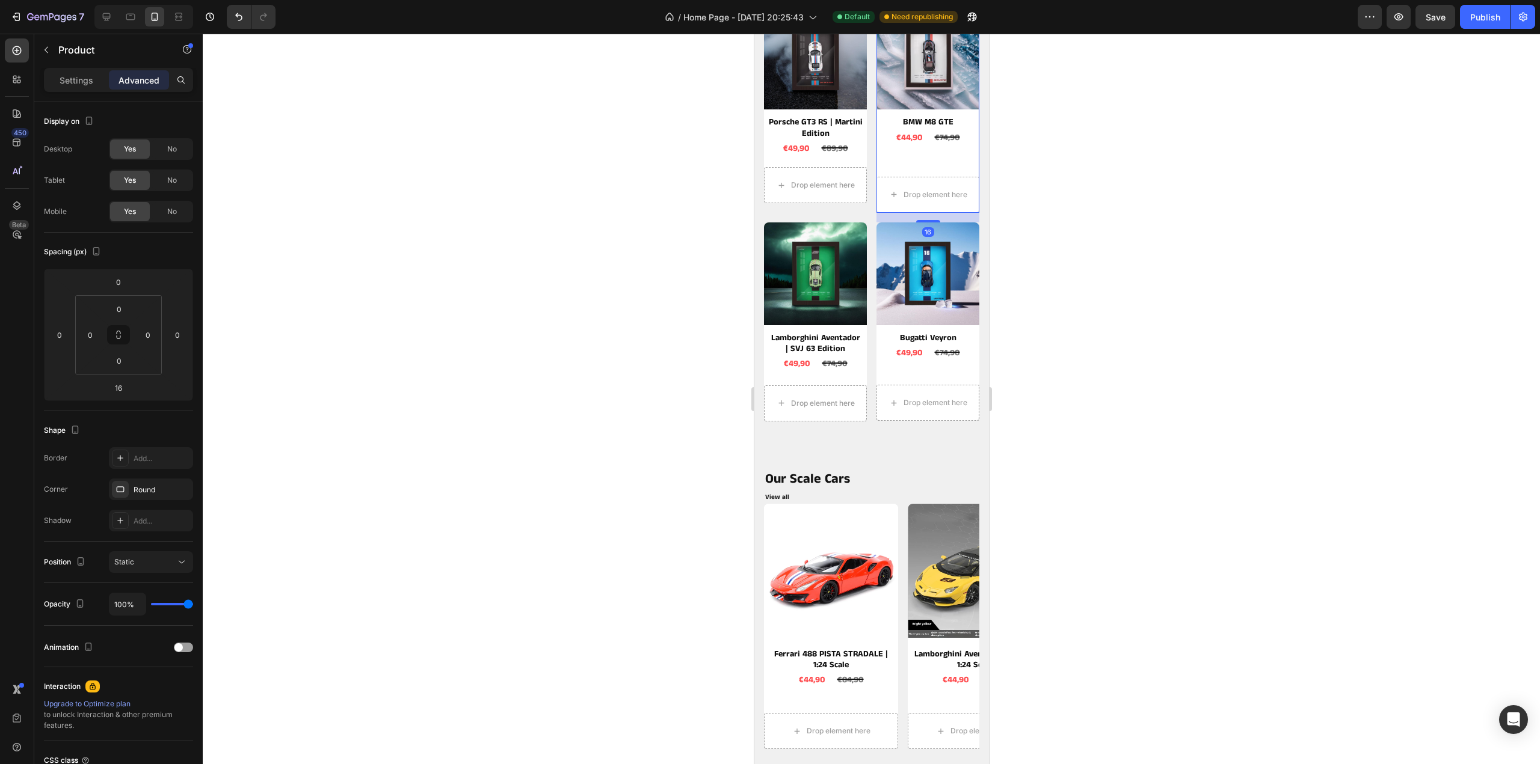
click at [1103, 165] on div at bounding box center [871, 399] width 1337 height 731
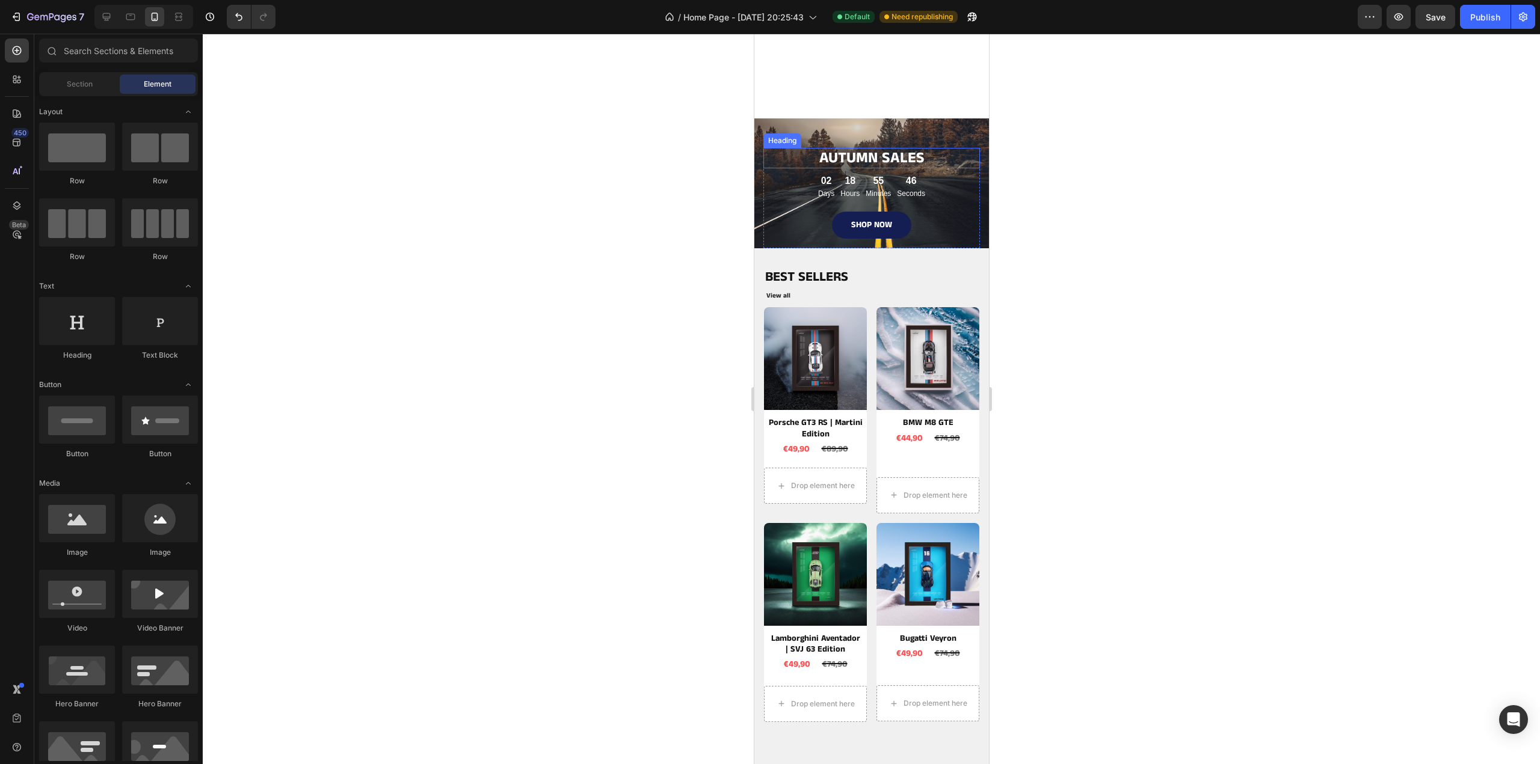
scroll to position [301, 0]
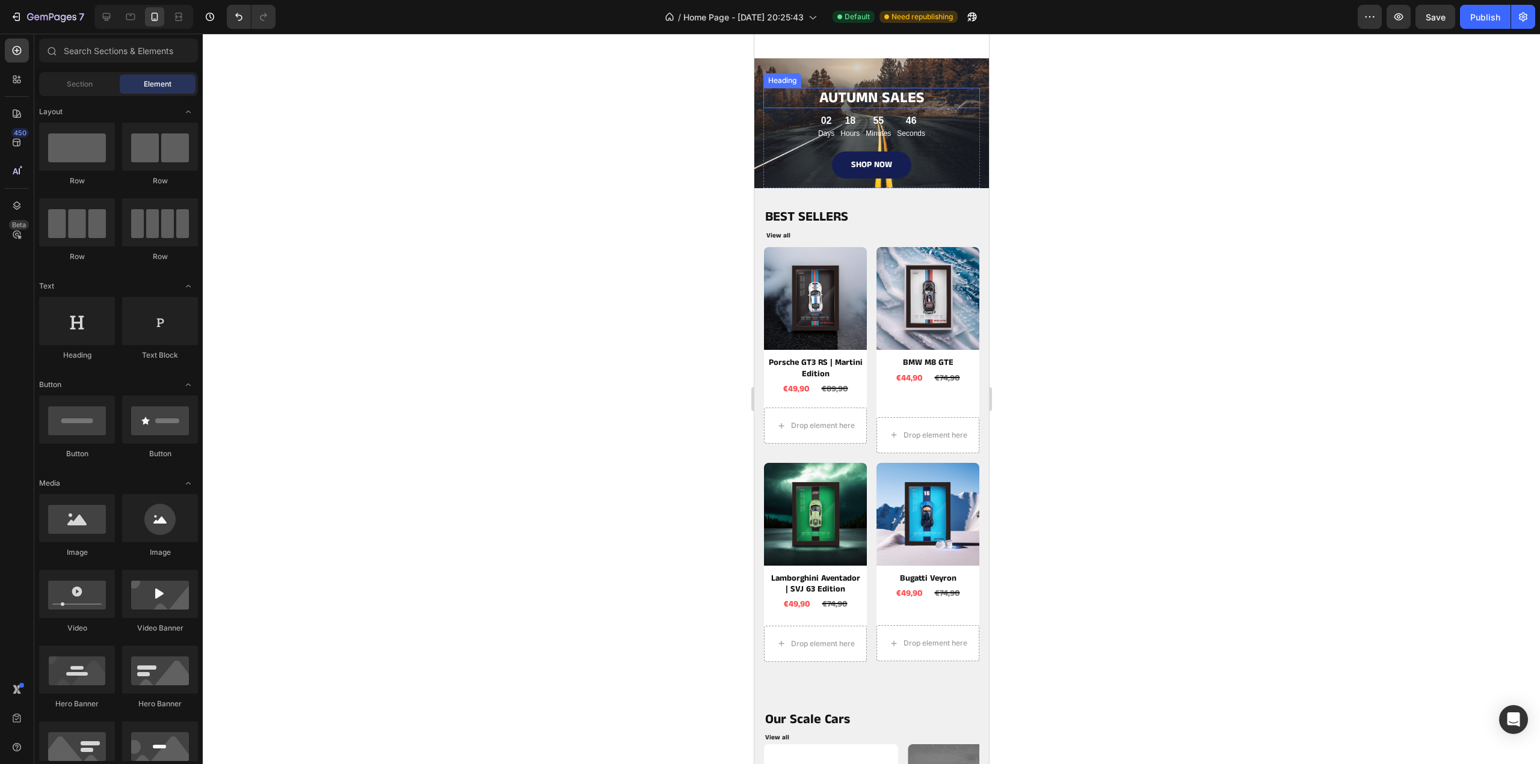
click at [858, 100] on span "AUTUMN SALES" at bounding box center [871, 98] width 105 height 22
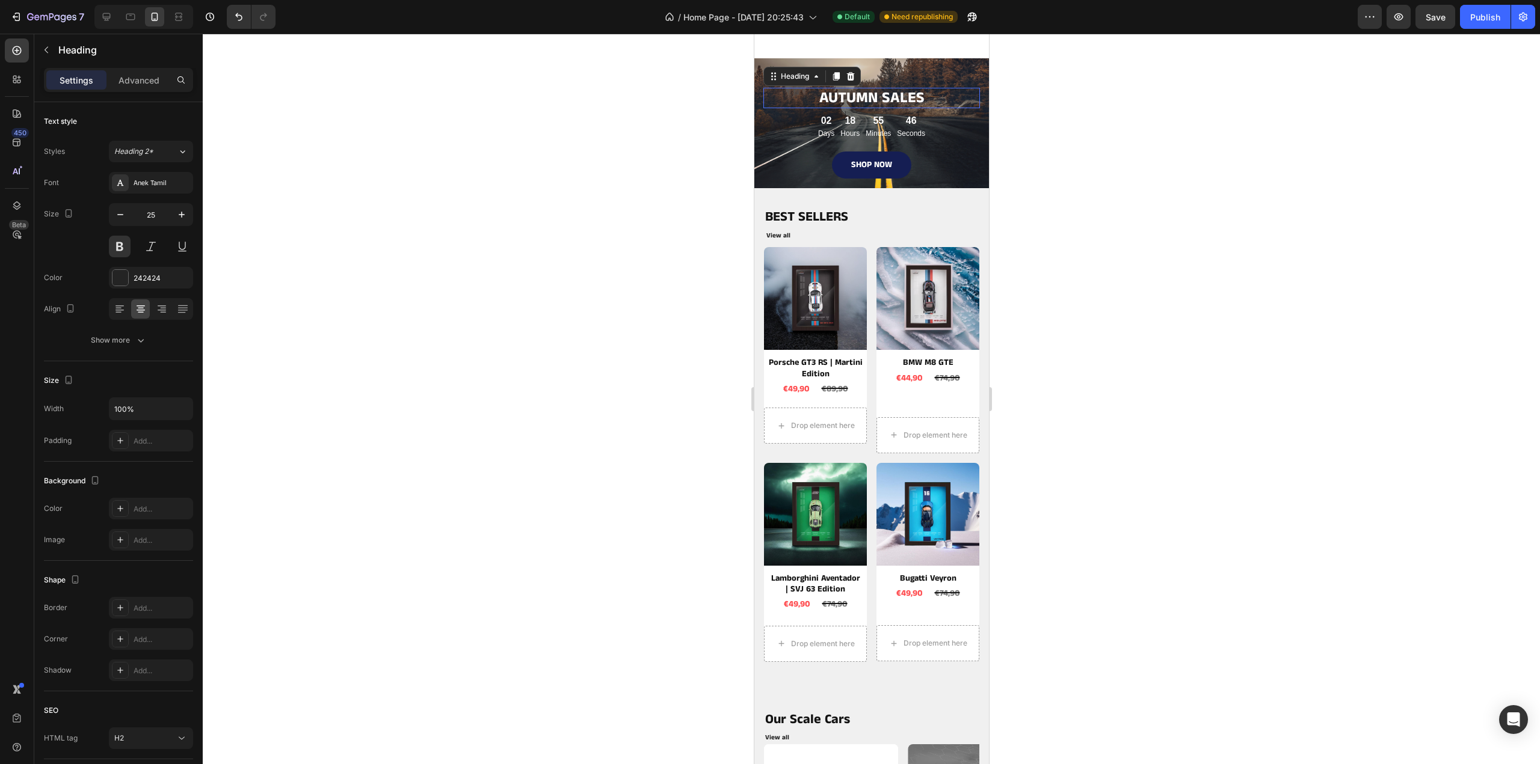
click at [858, 100] on span "AUTUMN SALES" at bounding box center [871, 98] width 105 height 22
click at [1128, 126] on div at bounding box center [871, 399] width 1337 height 731
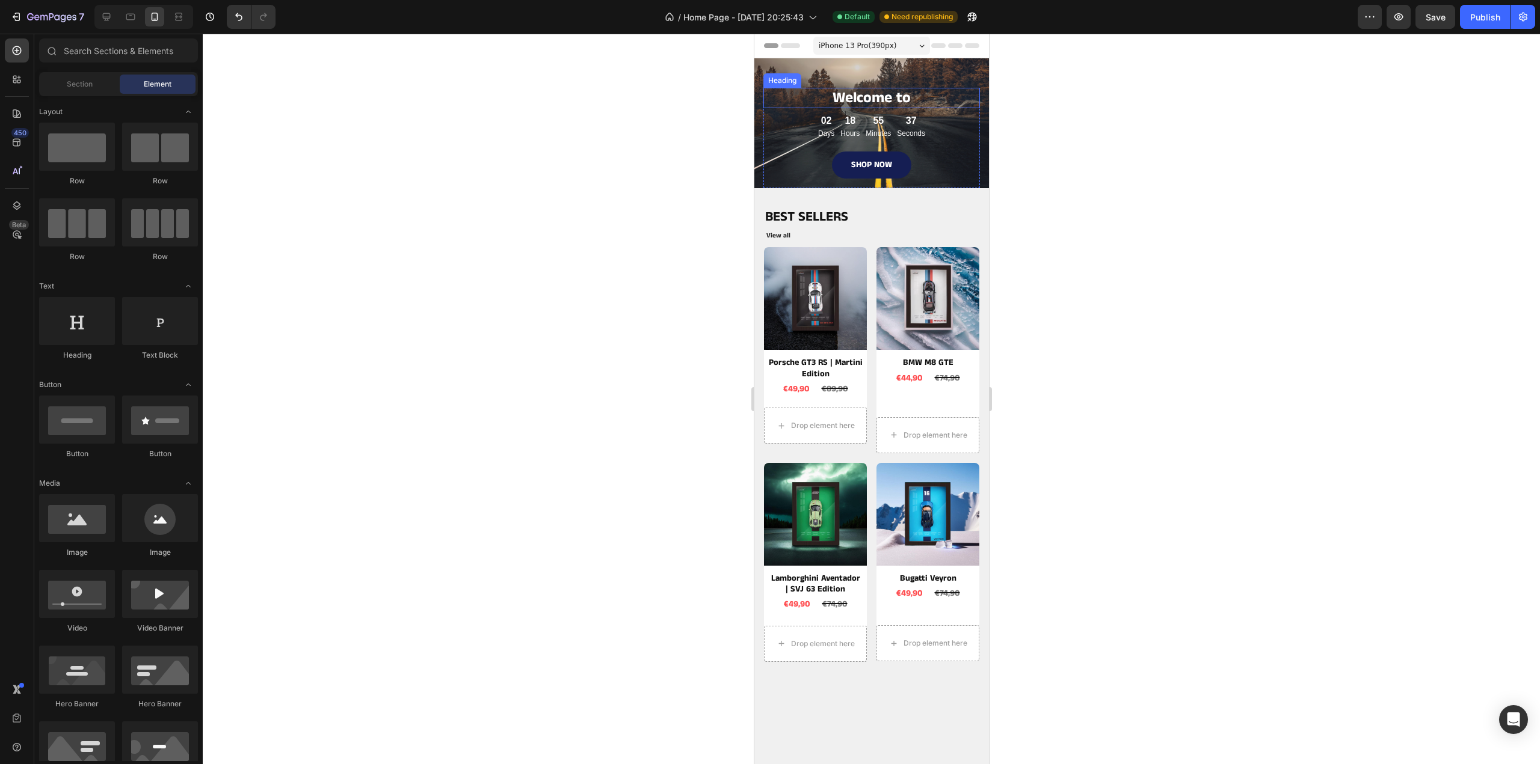
click at [893, 96] on span "Welcome to" at bounding box center [871, 98] width 78 height 22
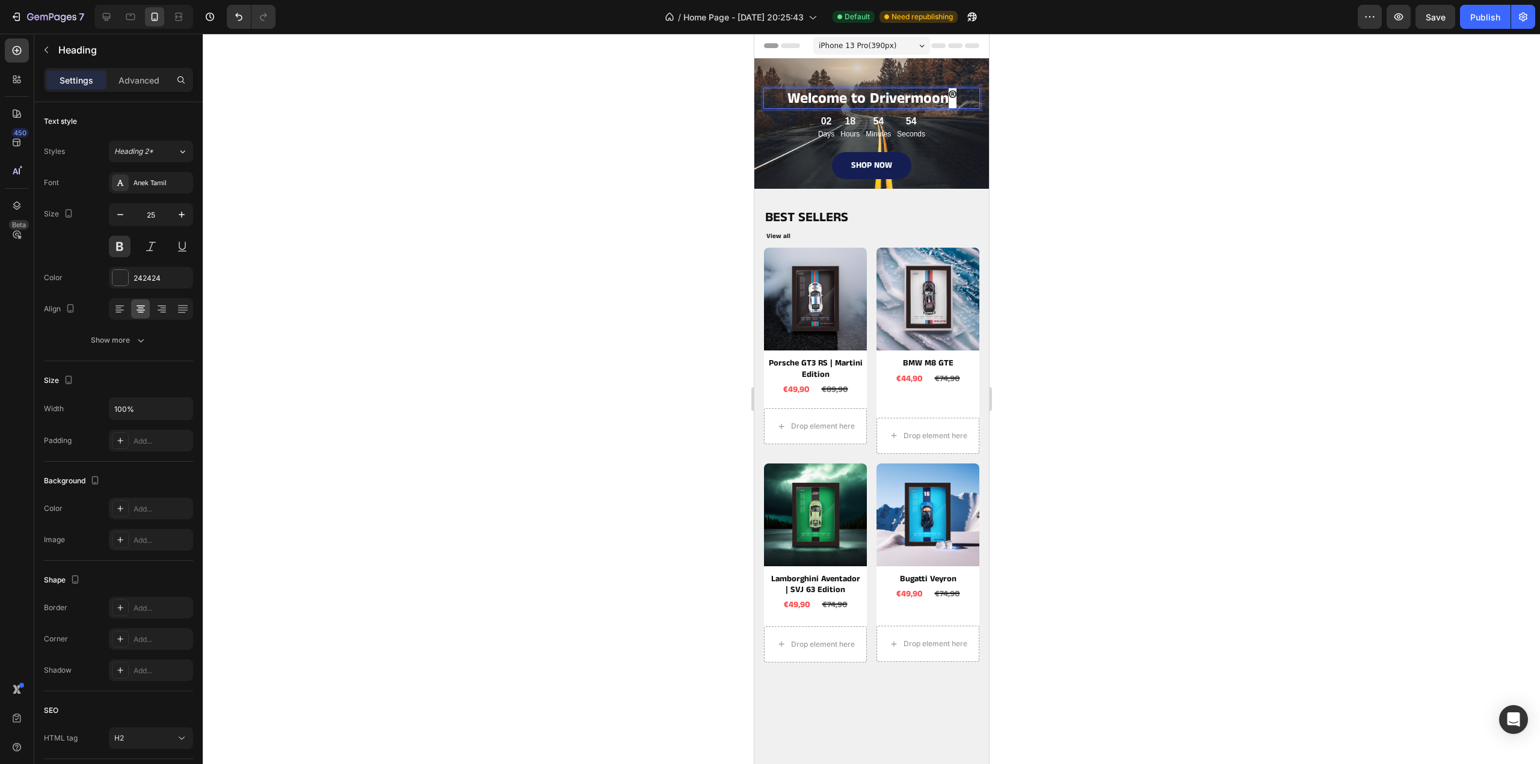
click at [948, 96] on strong "®" at bounding box center [952, 97] width 8 height 27
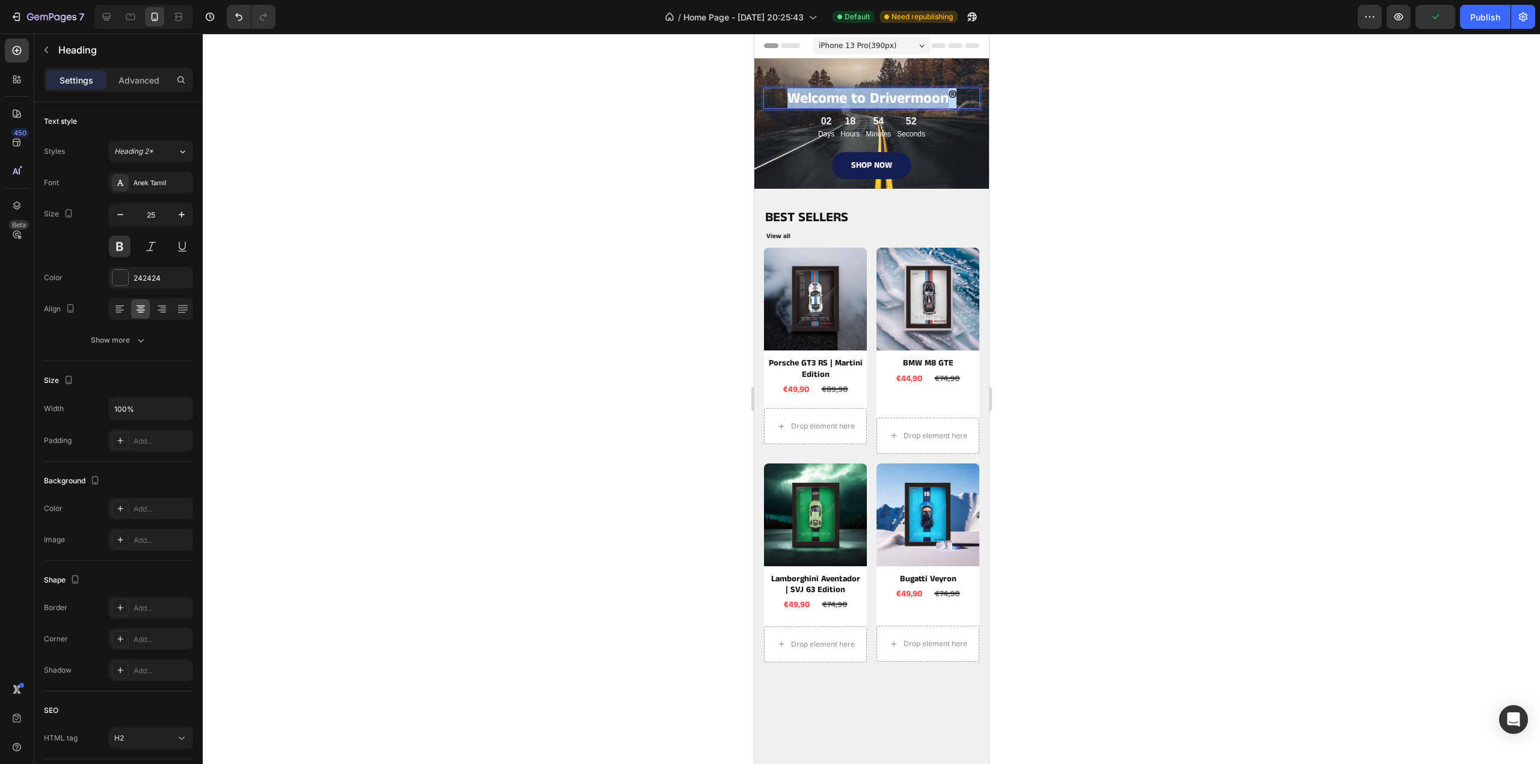
click at [948, 96] on strong "®" at bounding box center [952, 97] width 8 height 27
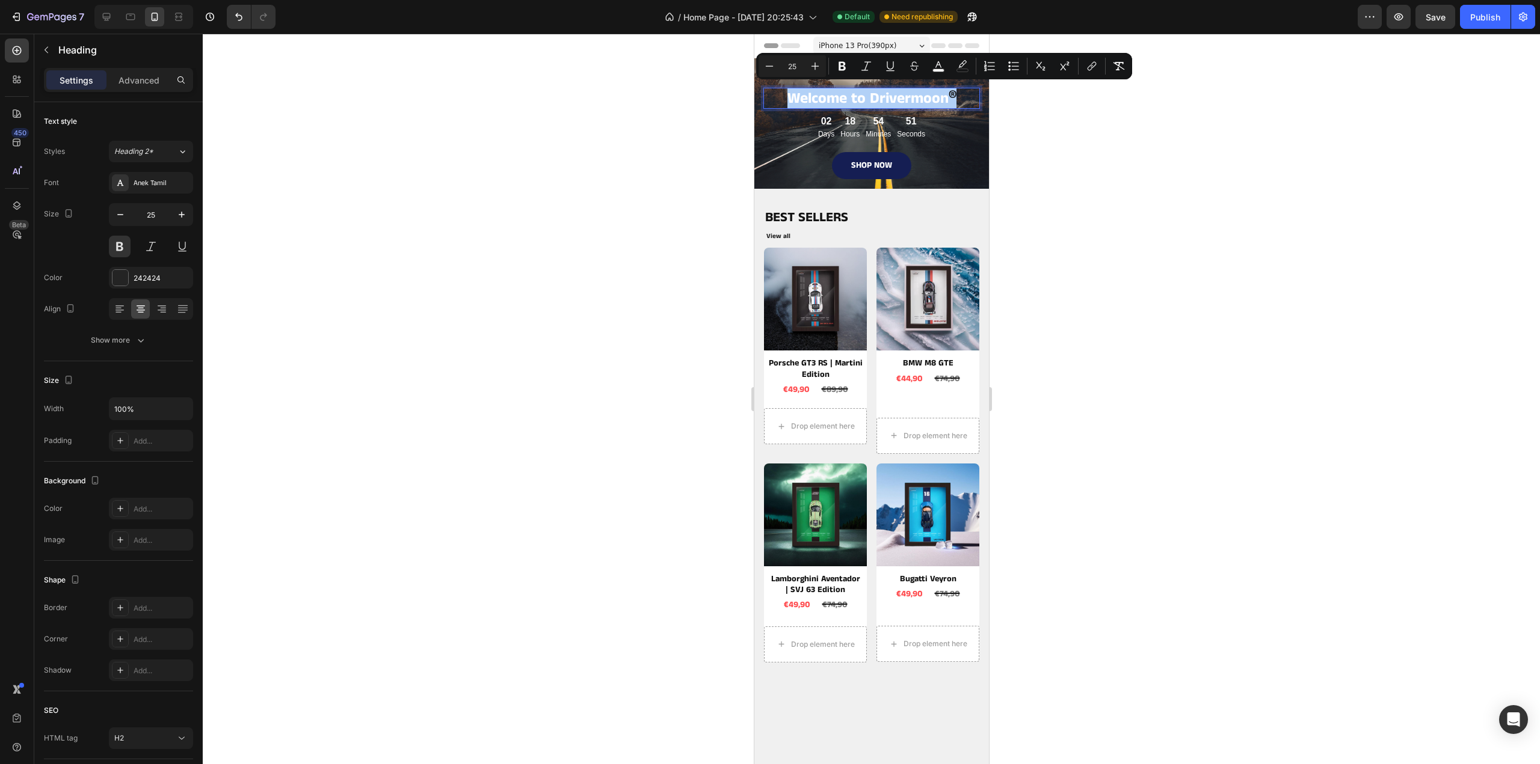
click at [1021, 102] on div at bounding box center [871, 399] width 1337 height 731
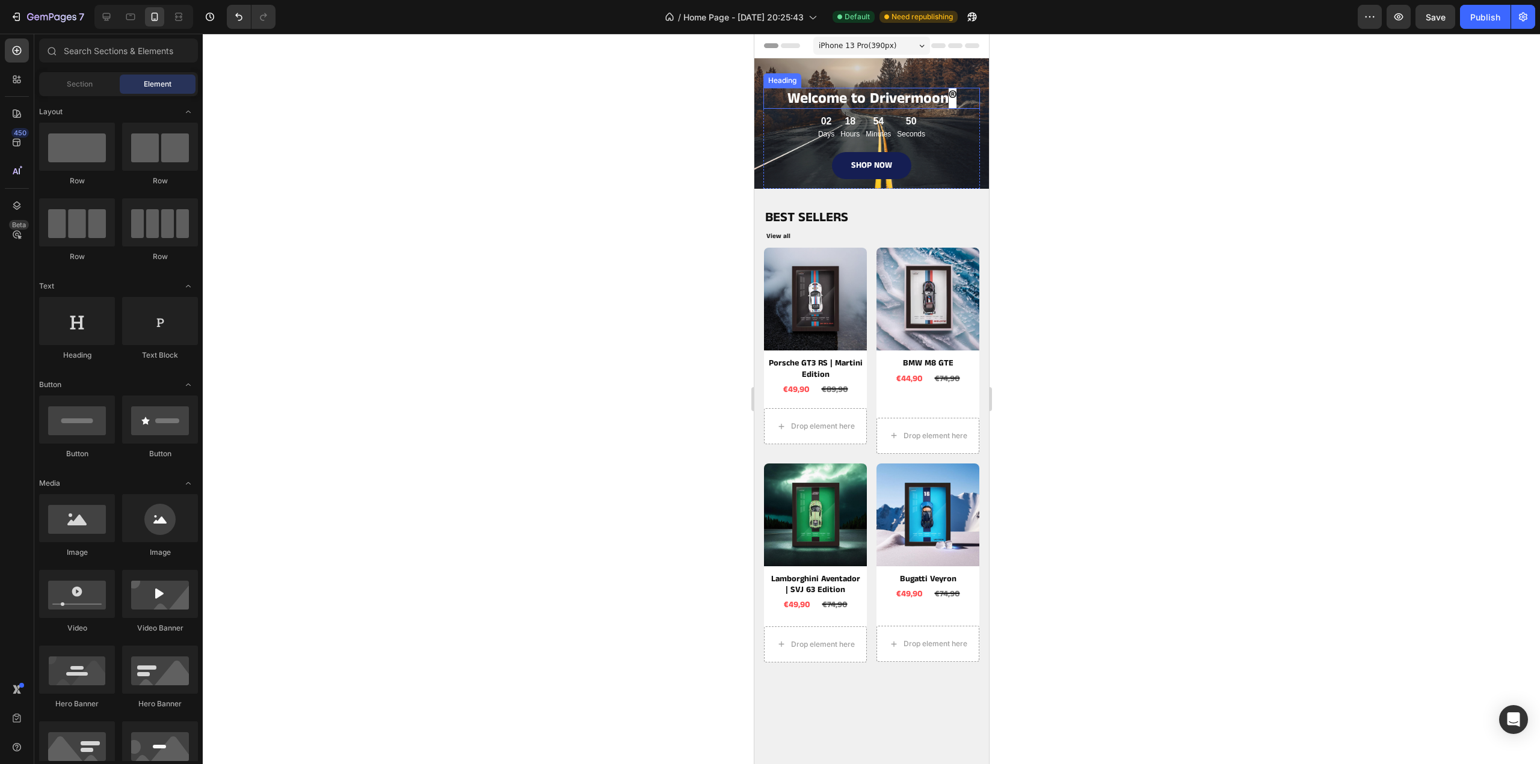
click at [948, 94] on strong "®" at bounding box center [952, 97] width 8 height 27
click at [948, 96] on strong "®" at bounding box center [952, 97] width 8 height 27
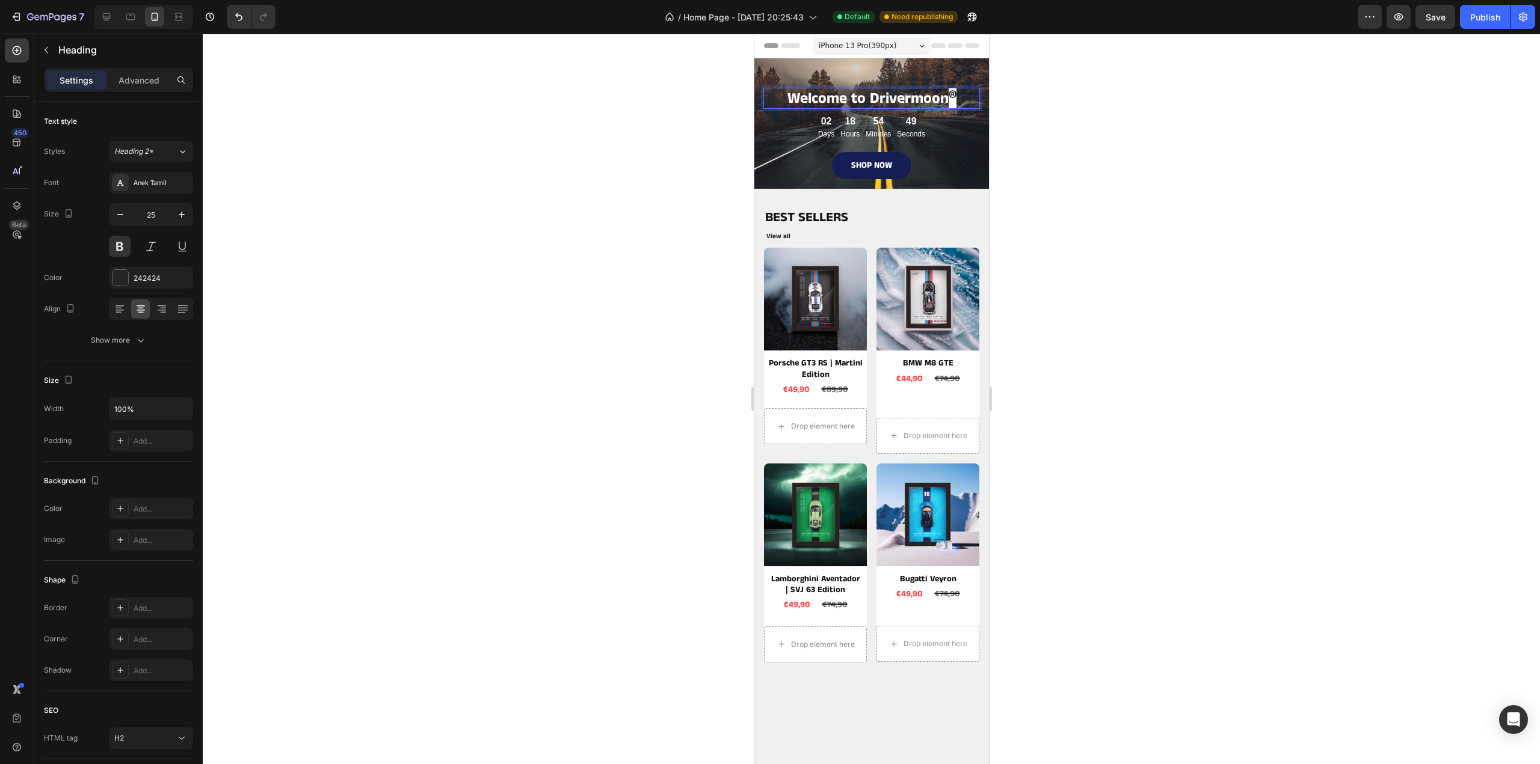
click at [948, 95] on strong "®" at bounding box center [952, 97] width 8 height 27
click at [918, 93] on span "Welcome to Drivermoon" at bounding box center [867, 99] width 161 height 22
drag, startPoint x: 927, startPoint y: 93, endPoint x: 942, endPoint y: 96, distance: 15.3
click at [932, 94] on span "Welcome to Drivermoon" at bounding box center [867, 99] width 161 height 22
drag, startPoint x: 942, startPoint y: 96, endPoint x: 954, endPoint y: 98, distance: 11.6
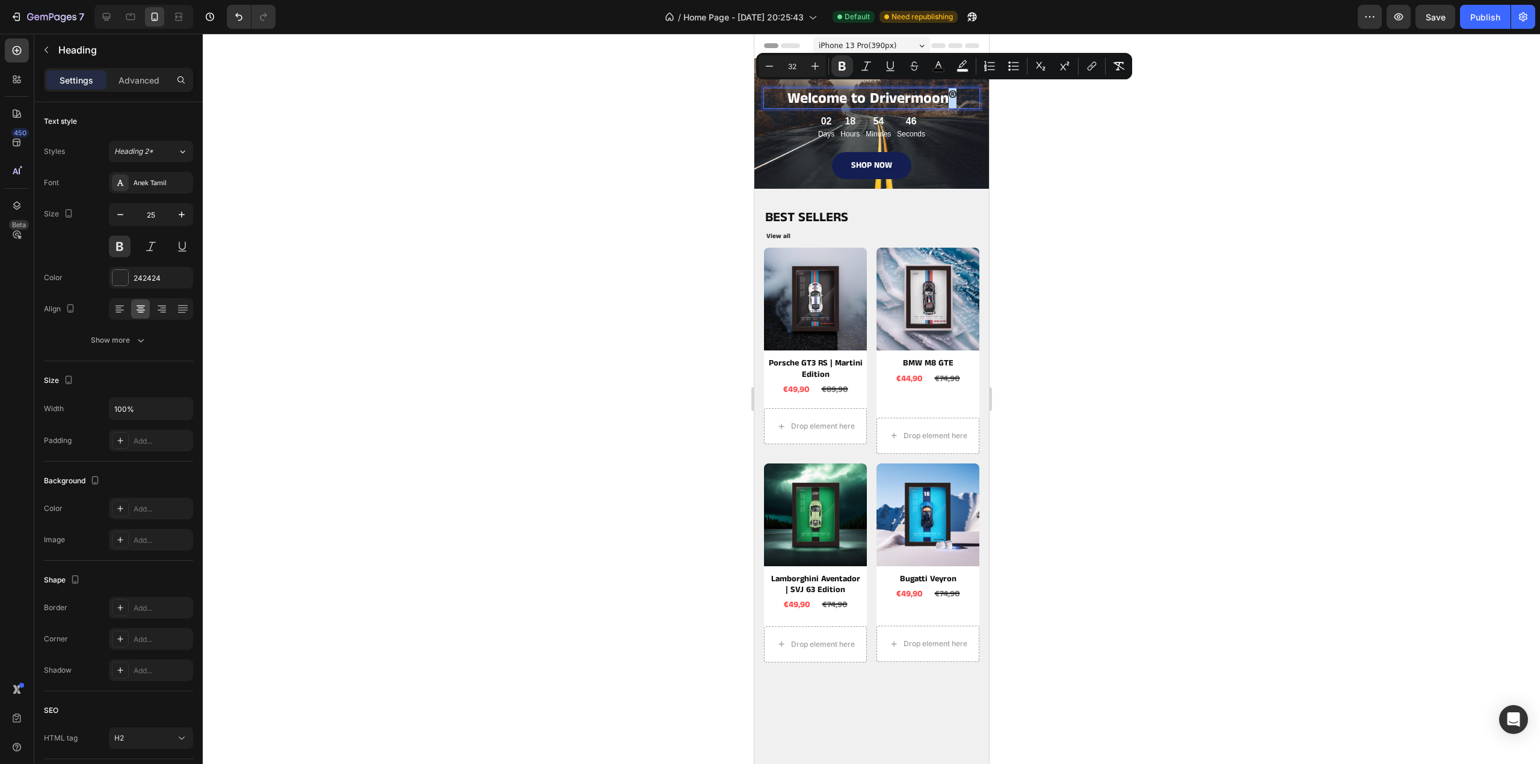
click at [954, 98] on p "Welcome to Drivermoon ®" at bounding box center [870, 98] width 195 height 19
click at [944, 61] on icon "Editor contextual toolbar" at bounding box center [938, 66] width 12 height 12
type input "000000"
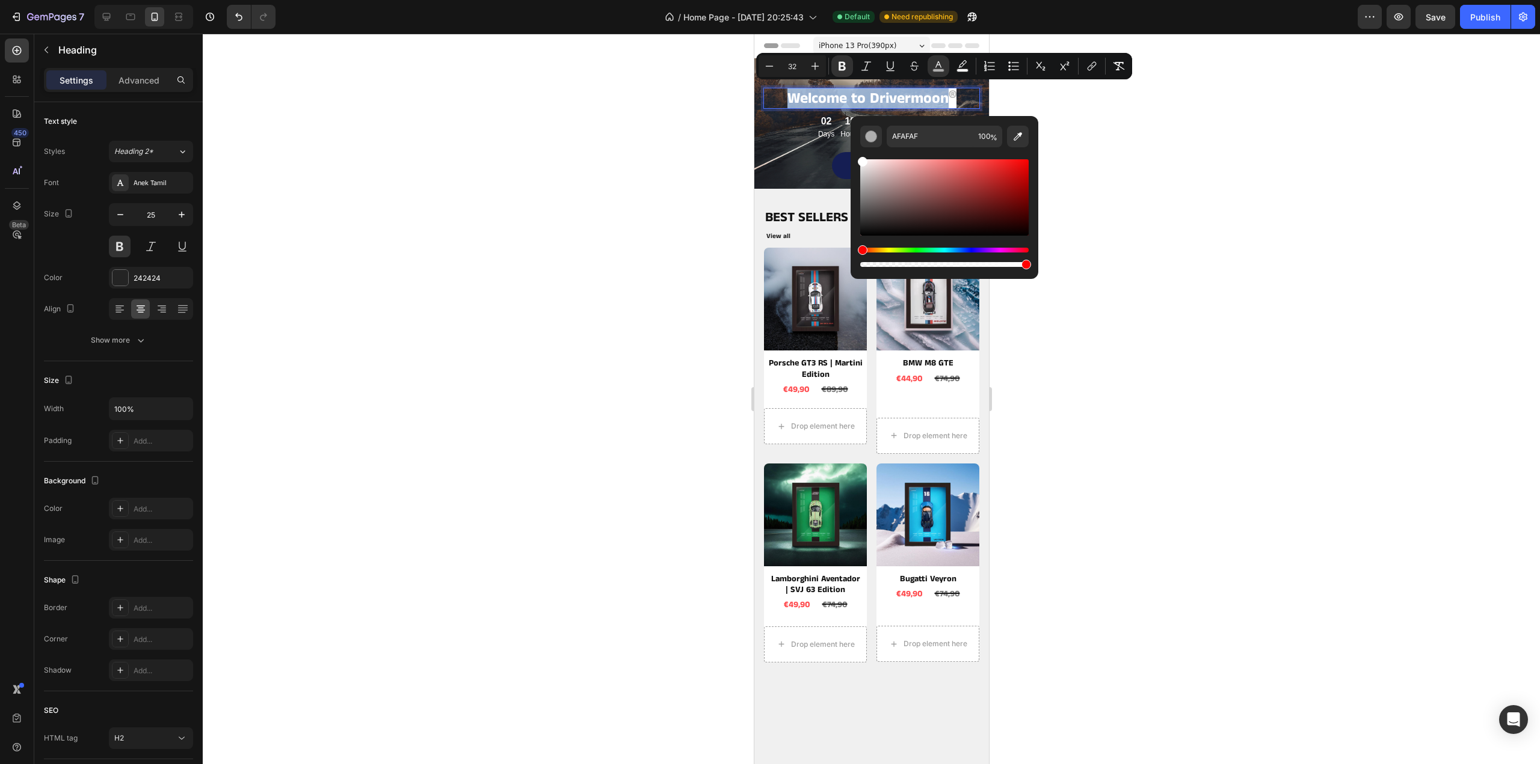
drag, startPoint x: 859, startPoint y: 235, endPoint x: 850, endPoint y: 140, distance: 95.4
click at [850, 140] on div "AFAFAF 100 %" at bounding box center [944, 192] width 188 height 153
type input "FFFFFF"
click at [962, 69] on rect "Editor contextual toolbar" at bounding box center [962, 70] width 11 height 3
drag, startPoint x: 1776, startPoint y: 298, endPoint x: 847, endPoint y: 274, distance: 928.4
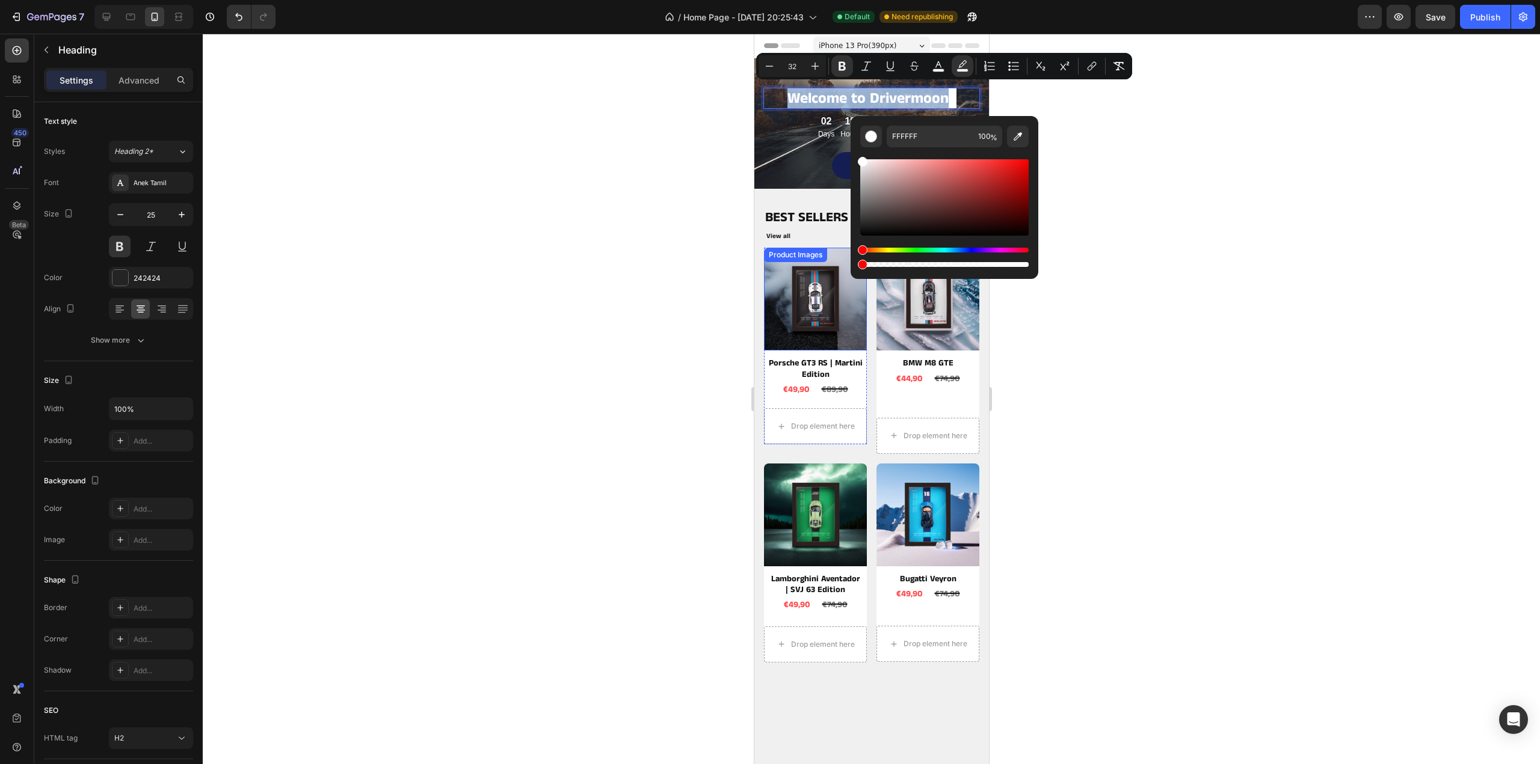
type input "0"
click at [1210, 146] on div at bounding box center [871, 399] width 1337 height 731
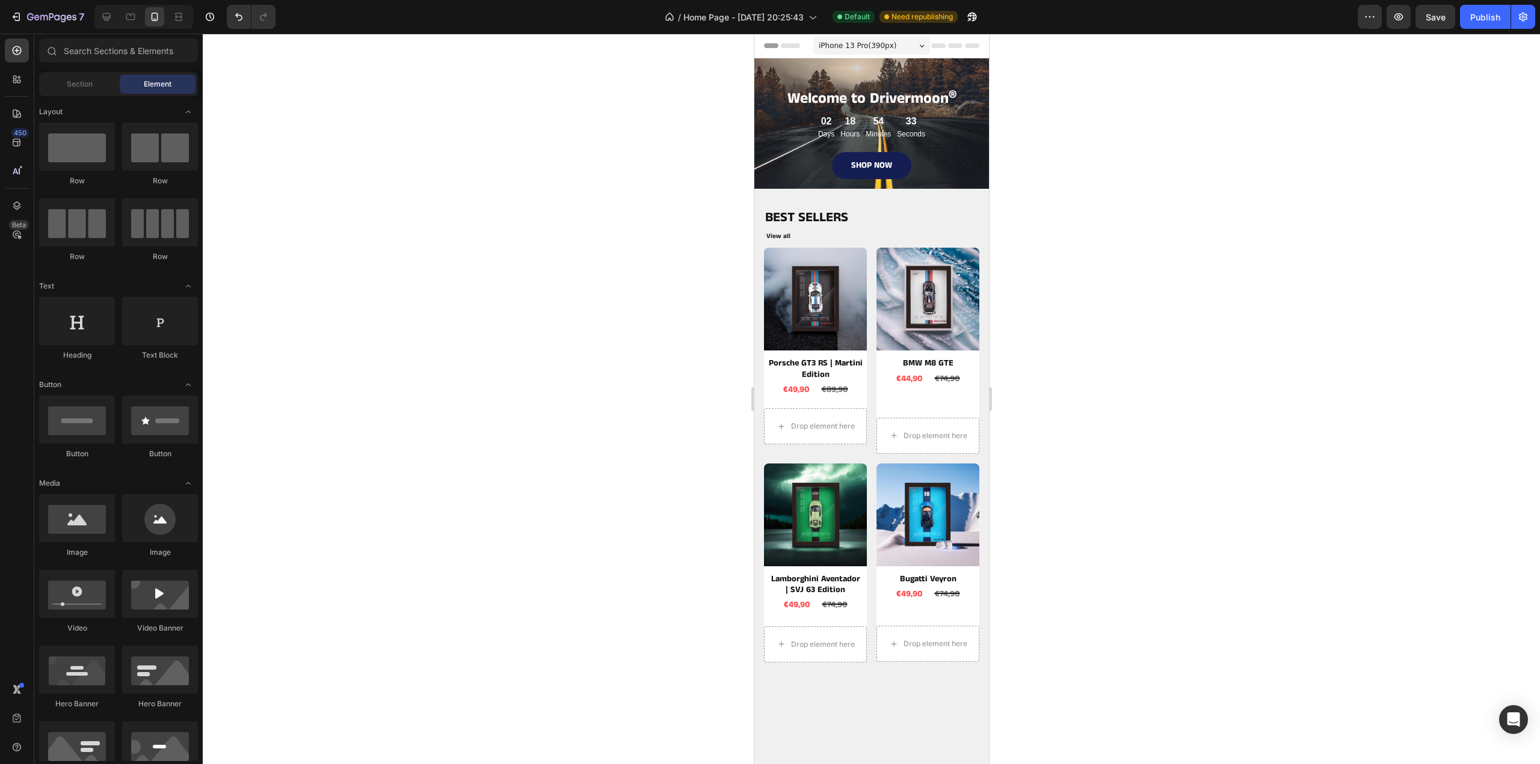
click at [1210, 146] on div at bounding box center [871, 399] width 1337 height 731
click at [949, 101] on strong "®" at bounding box center [952, 97] width 8 height 27
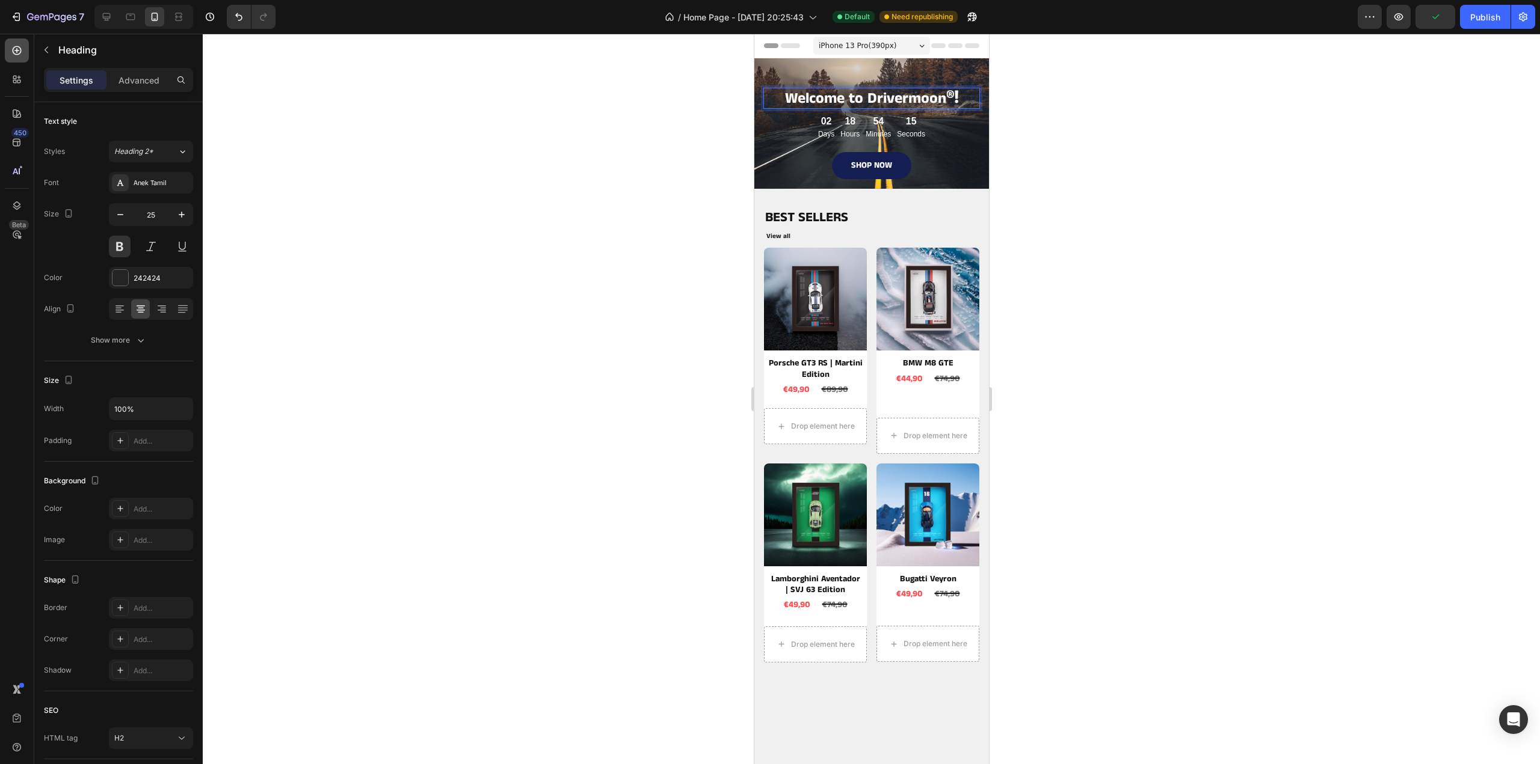
click at [17, 54] on icon at bounding box center [17, 50] width 9 height 9
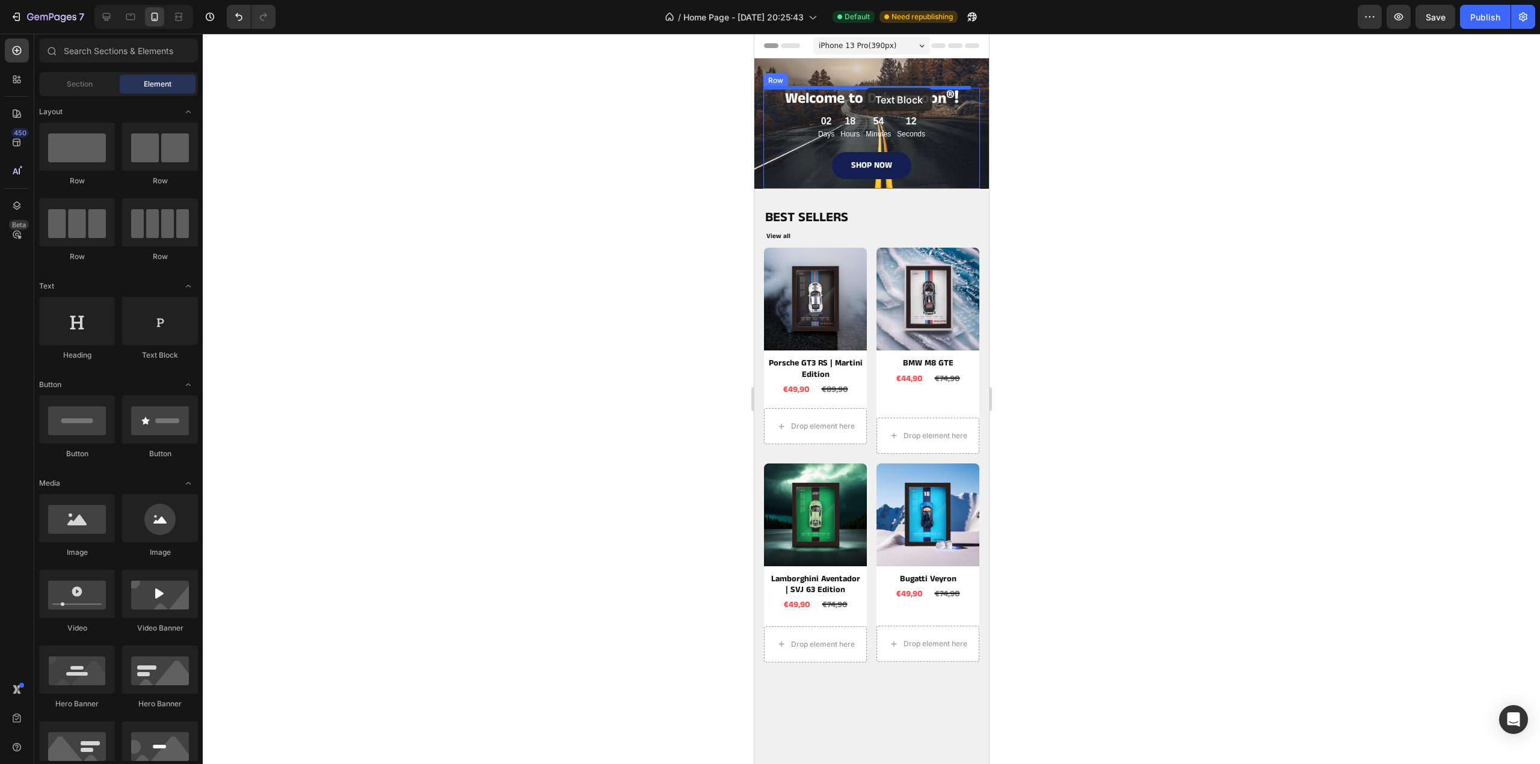
drag, startPoint x: 920, startPoint y: 349, endPoint x: 865, endPoint y: 88, distance: 267.4
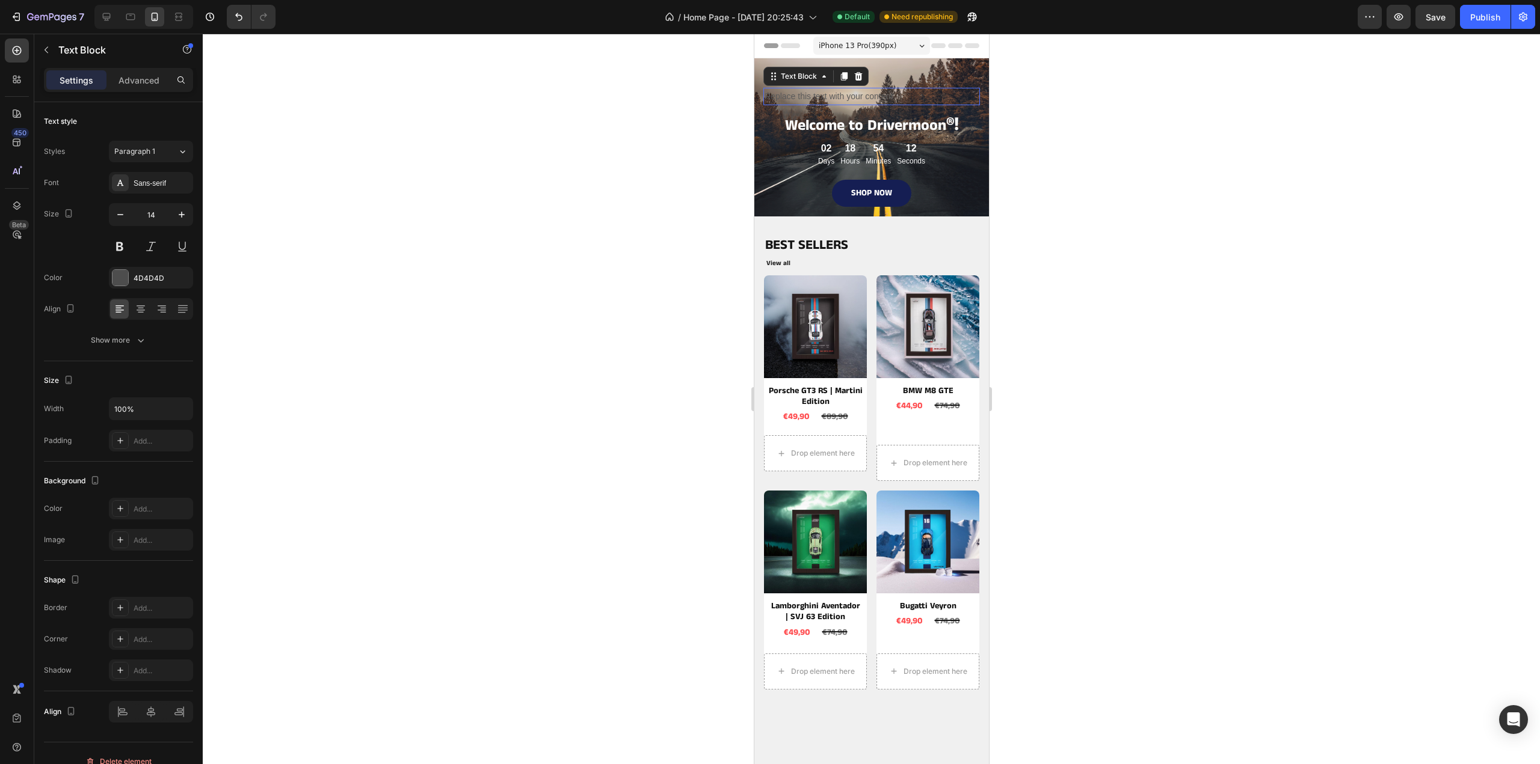
click at [861, 90] on div "Replace this text with your content" at bounding box center [871, 96] width 217 height 17
click at [861, 90] on p "Replace this text with your content" at bounding box center [871, 96] width 214 height 15
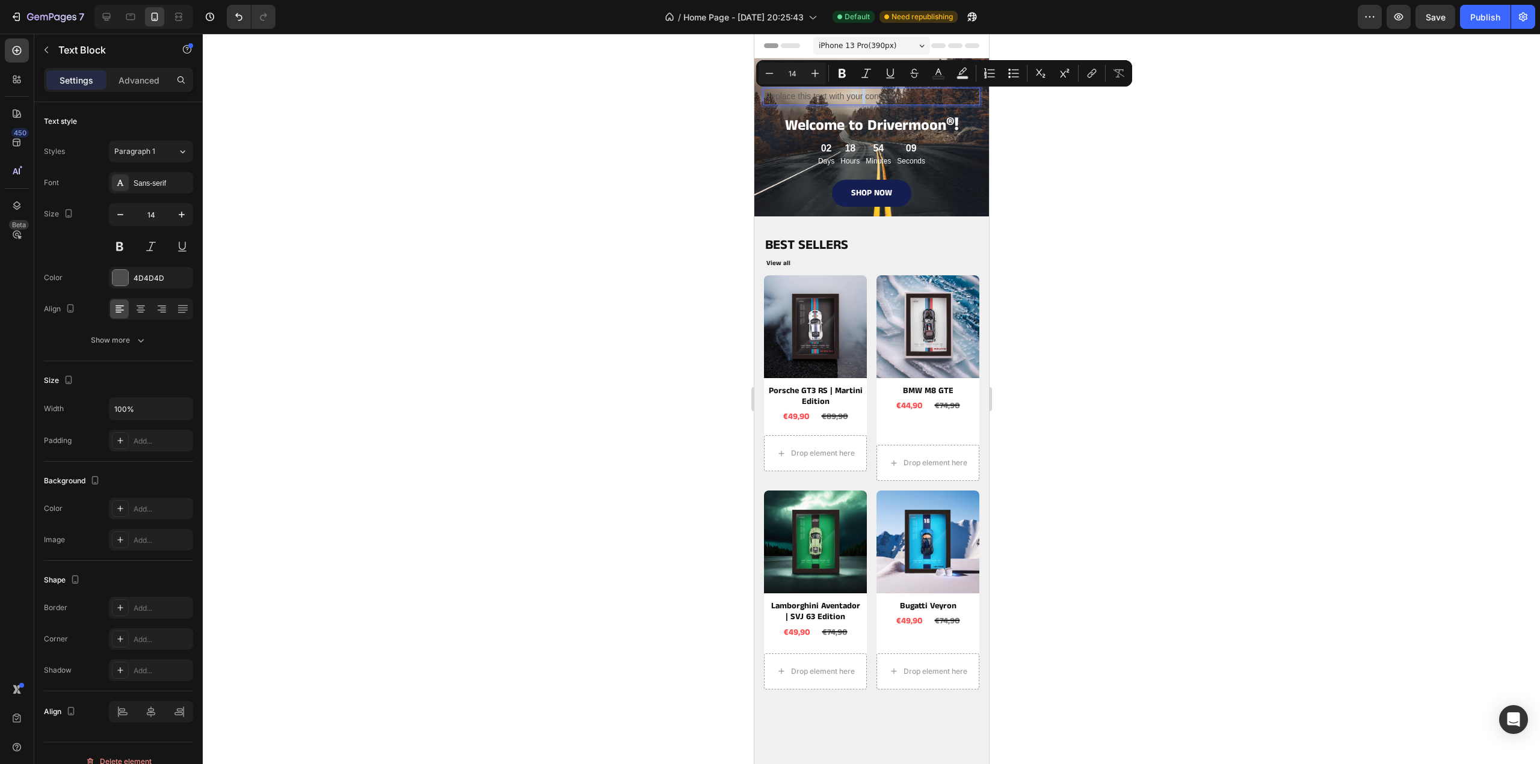
click at [861, 90] on p "Replace this text with your content" at bounding box center [871, 96] width 214 height 15
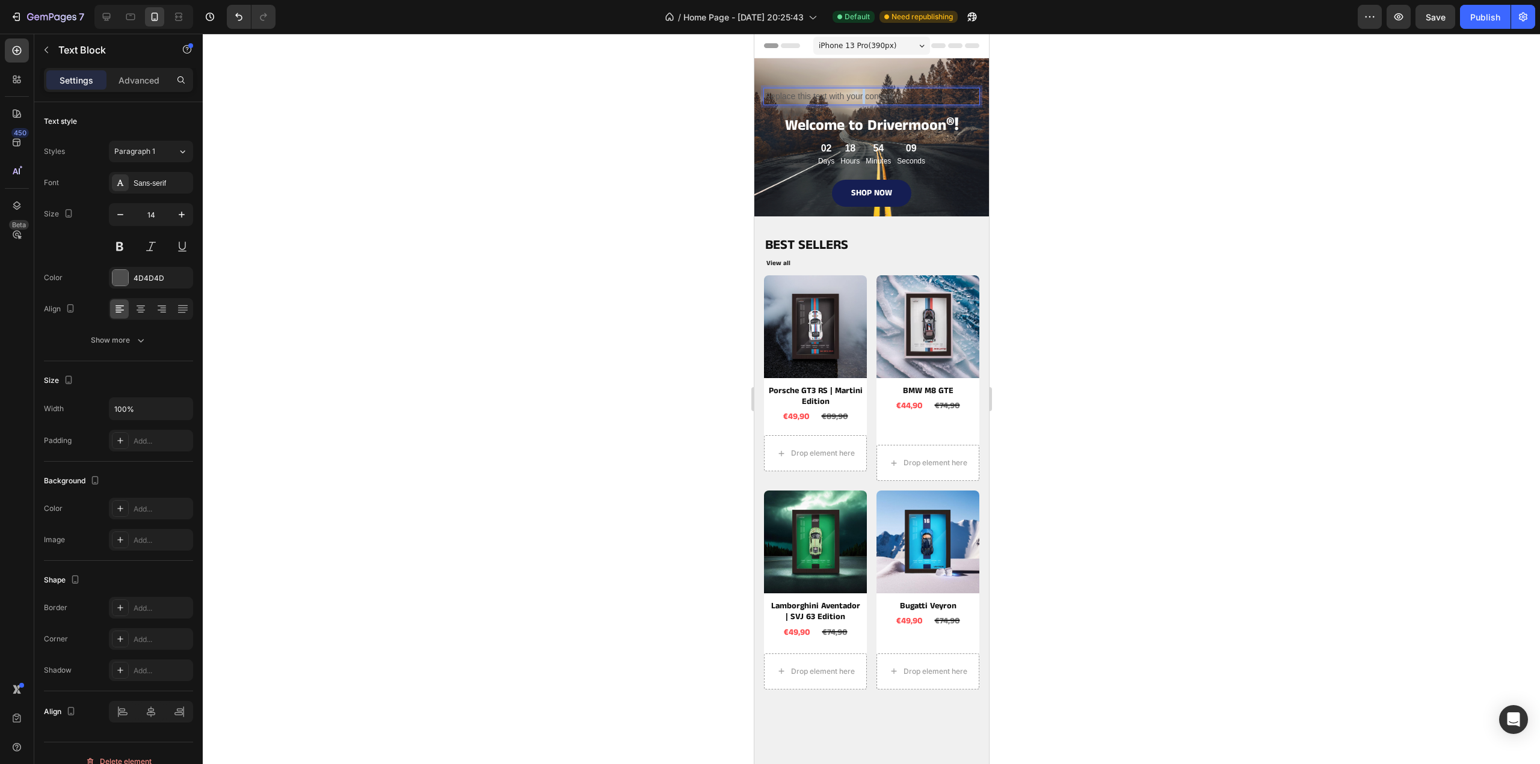
click at [861, 90] on p "Replace this text with your content" at bounding box center [871, 96] width 214 height 15
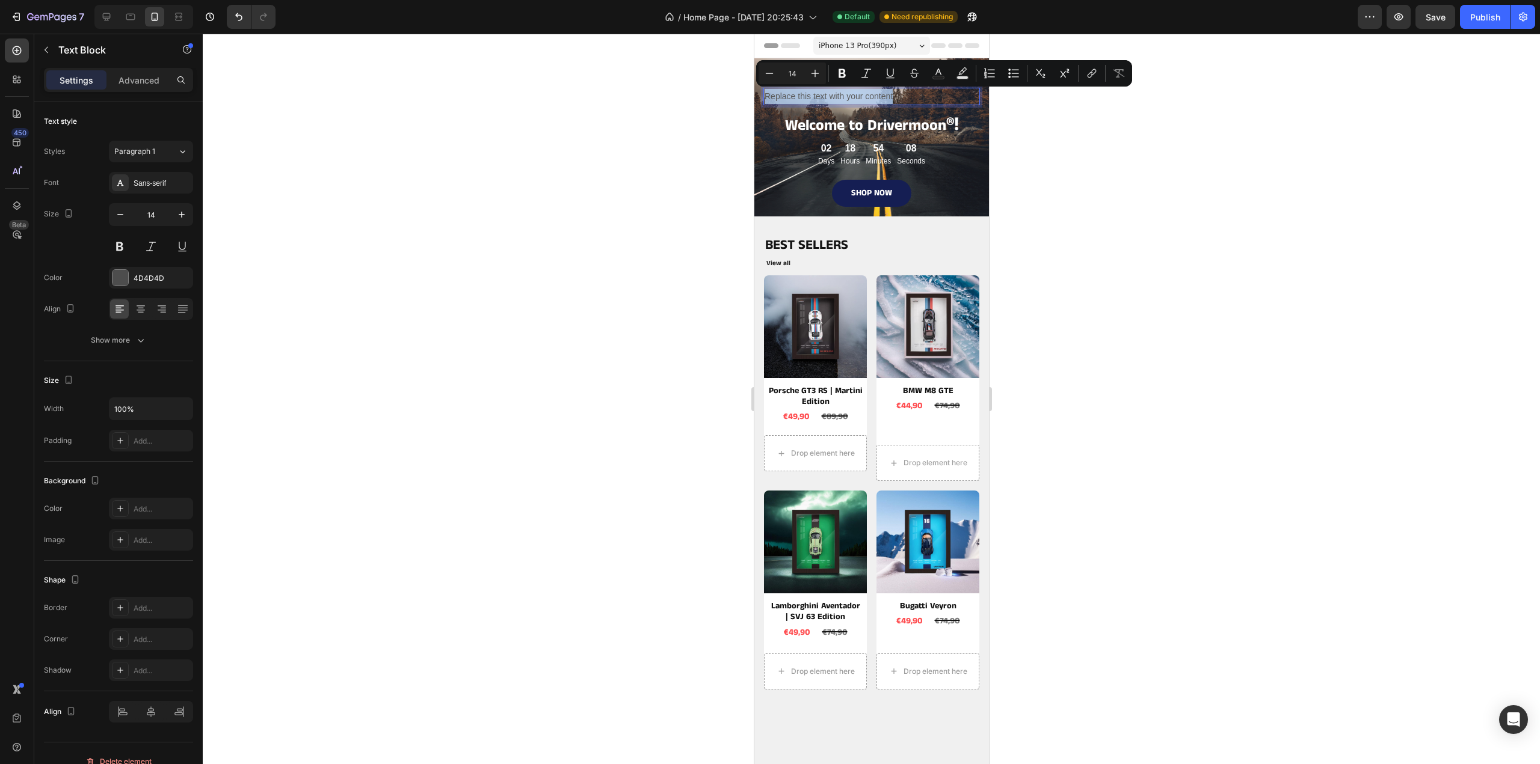
click at [861, 90] on p "Replace this text with your content" at bounding box center [871, 96] width 214 height 15
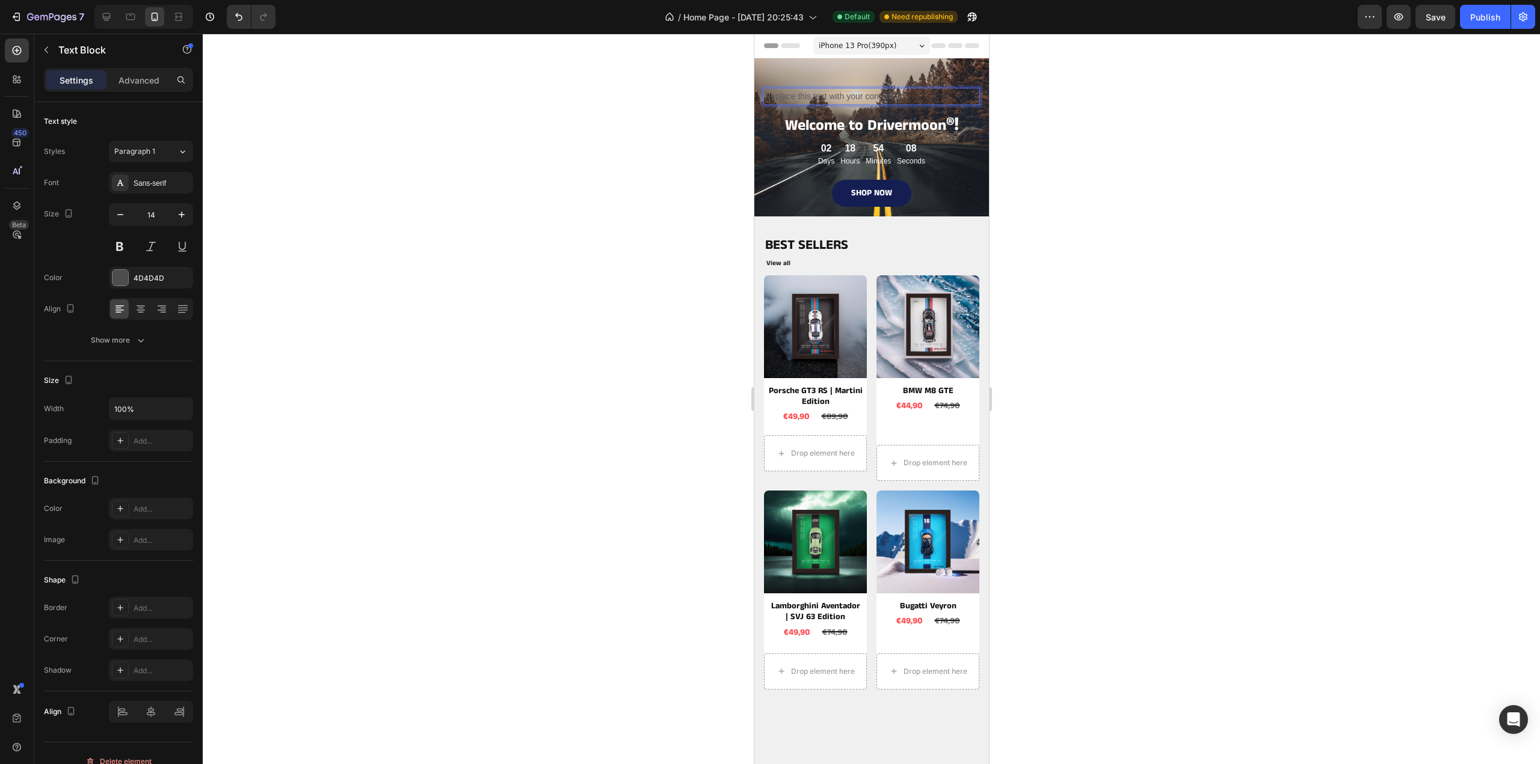
click at [861, 90] on p "Replace this text with your content" at bounding box center [871, 96] width 214 height 15
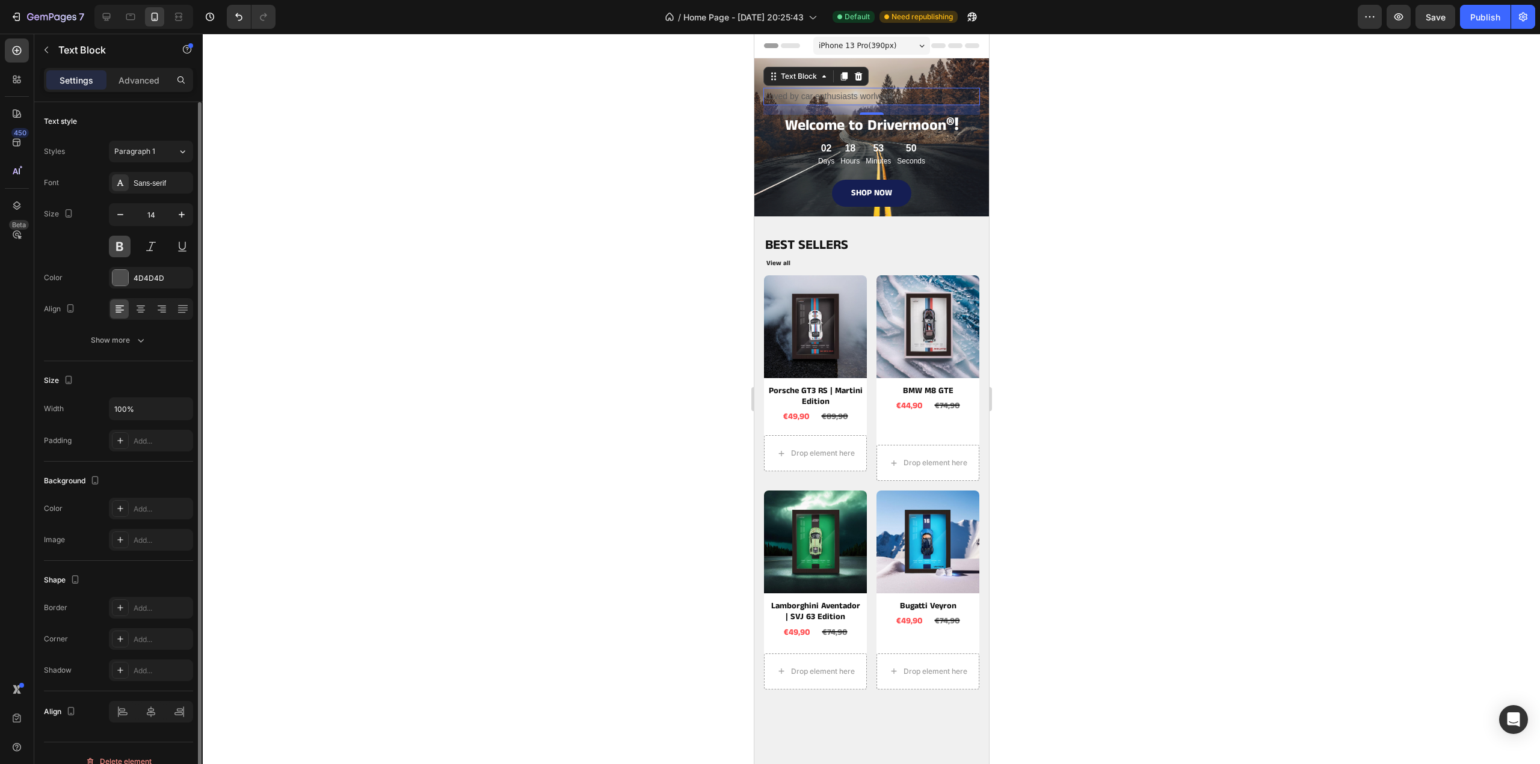
click at [121, 245] on button at bounding box center [120, 247] width 22 height 22
click at [154, 185] on div "Sans-serif" at bounding box center [162, 183] width 57 height 11
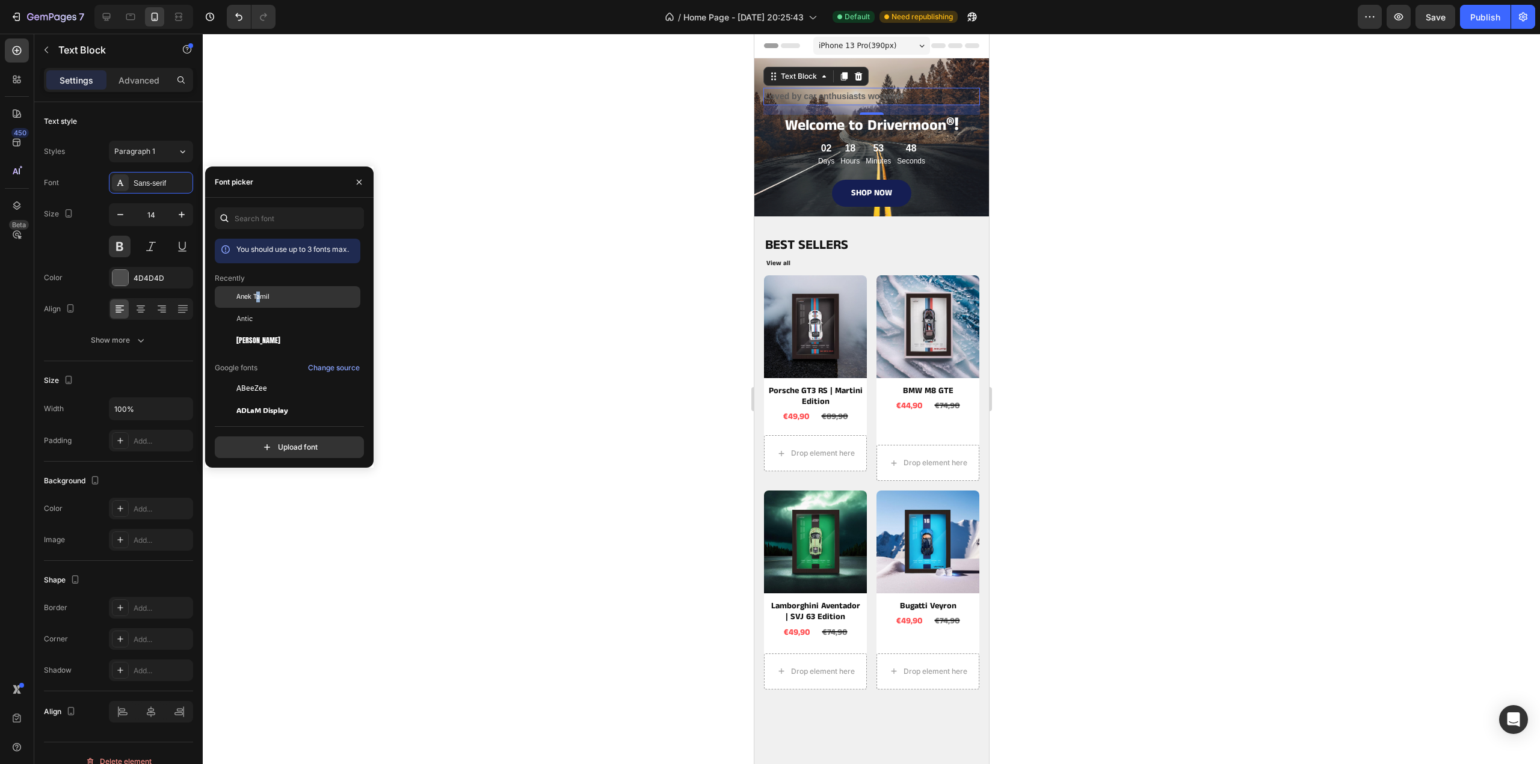
click at [259, 297] on span "Anek Tamil" at bounding box center [252, 297] width 33 height 11
click at [315, 106] on div at bounding box center [871, 399] width 1337 height 731
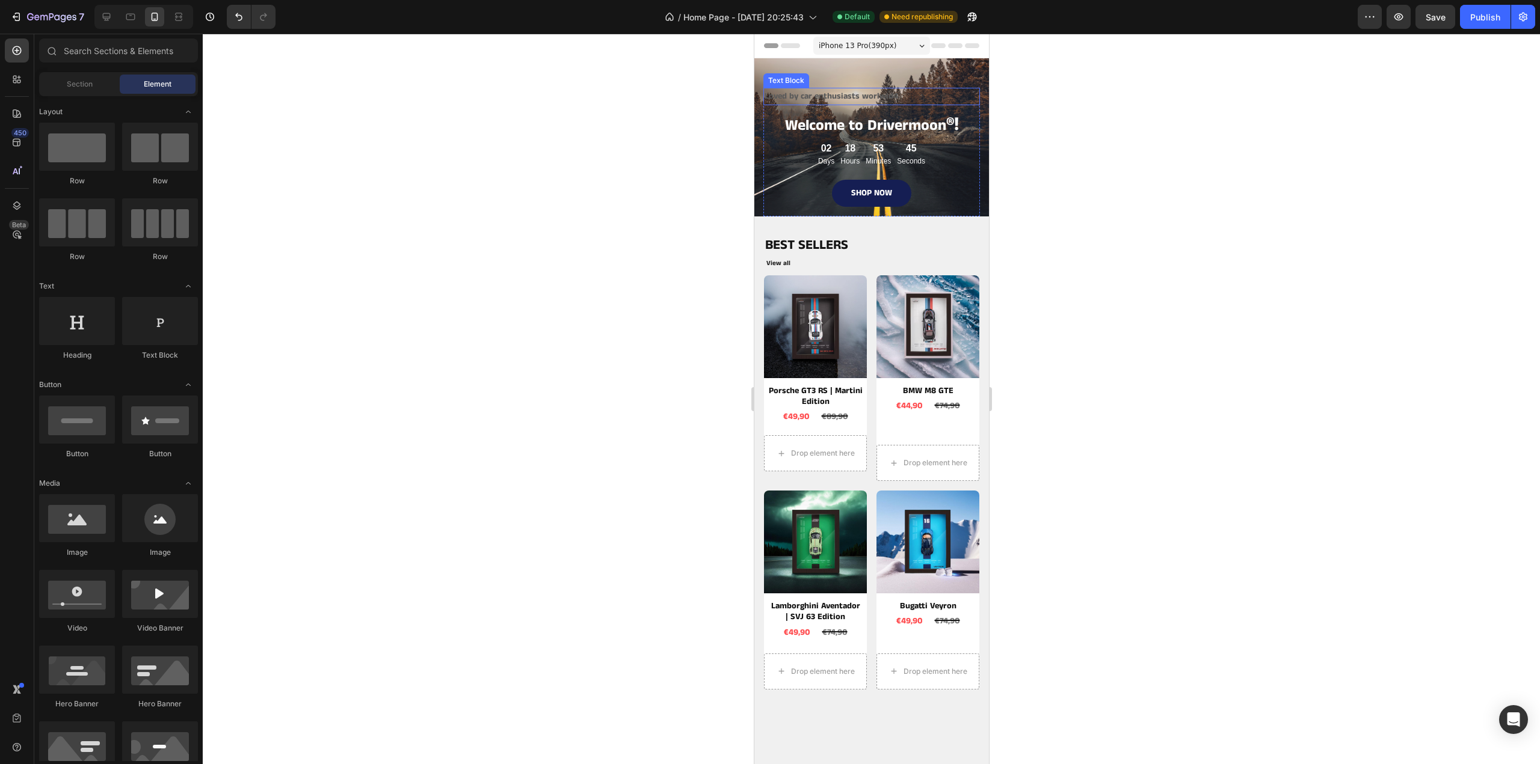
click at [859, 93] on p "Loved by car enthusiasts worlwid4" at bounding box center [871, 96] width 214 height 15
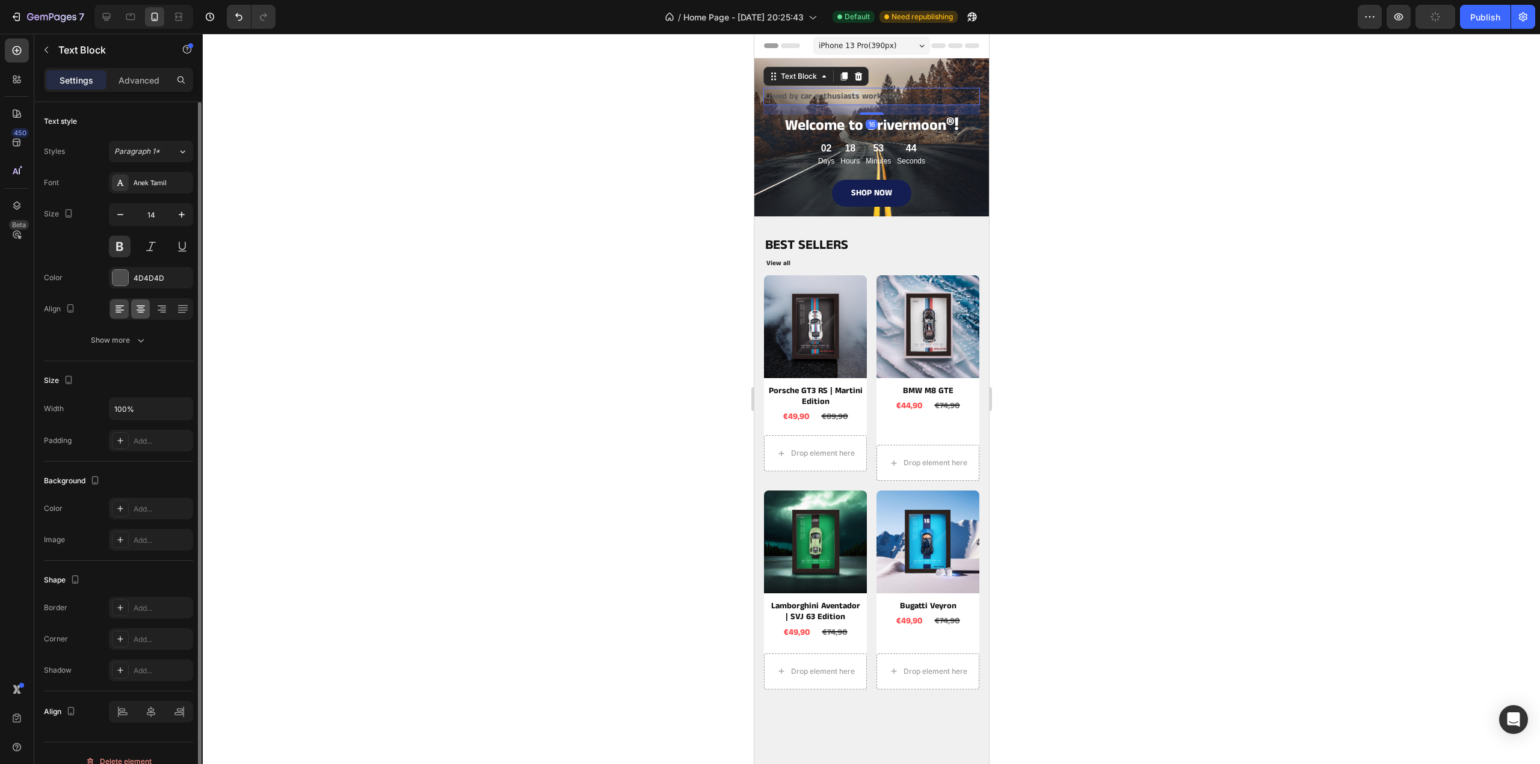
click at [143, 310] on icon at bounding box center [141, 309] width 12 height 12
click at [132, 334] on div "Show more" at bounding box center [119, 340] width 56 height 12
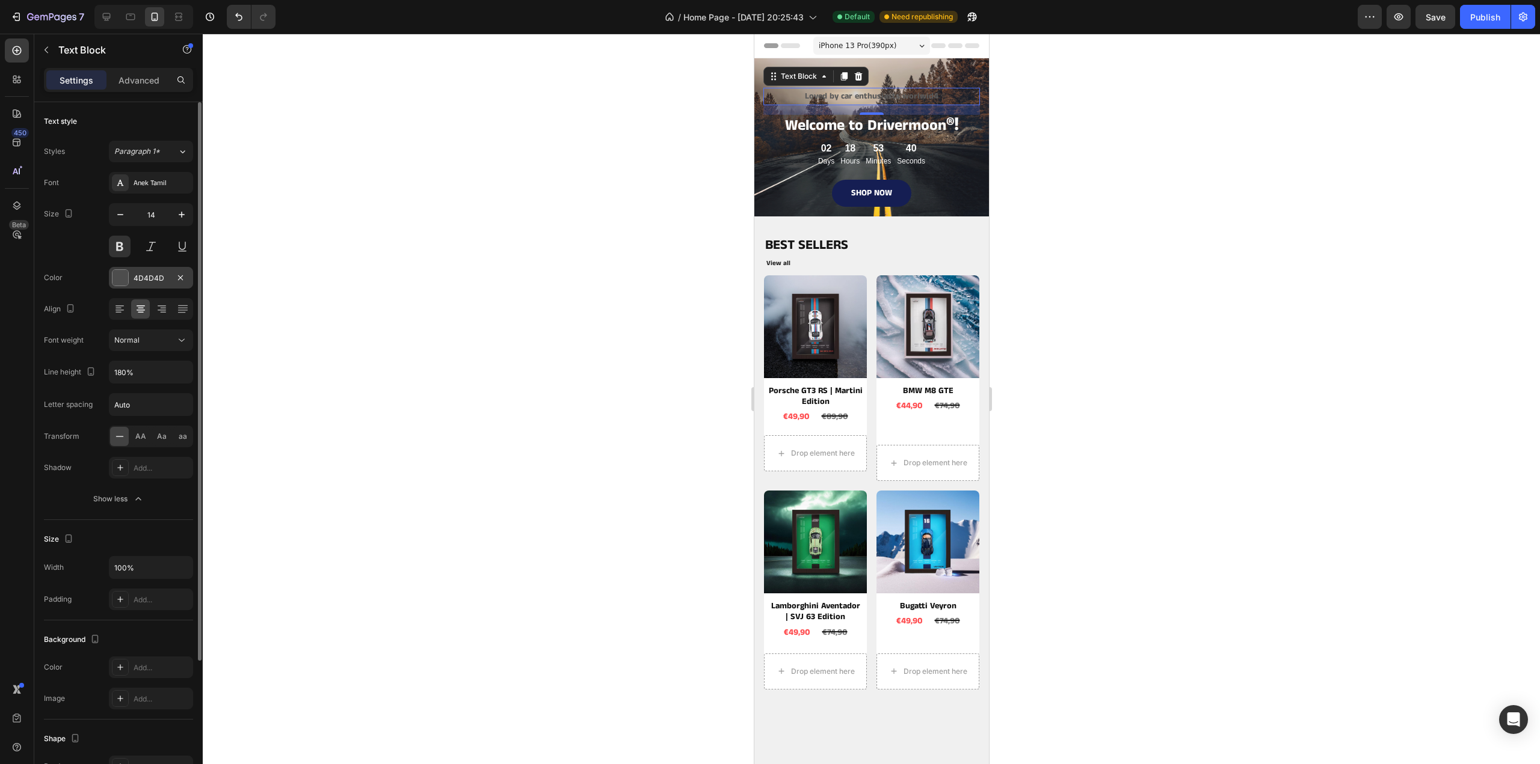
click at [128, 277] on div at bounding box center [120, 277] width 17 height 17
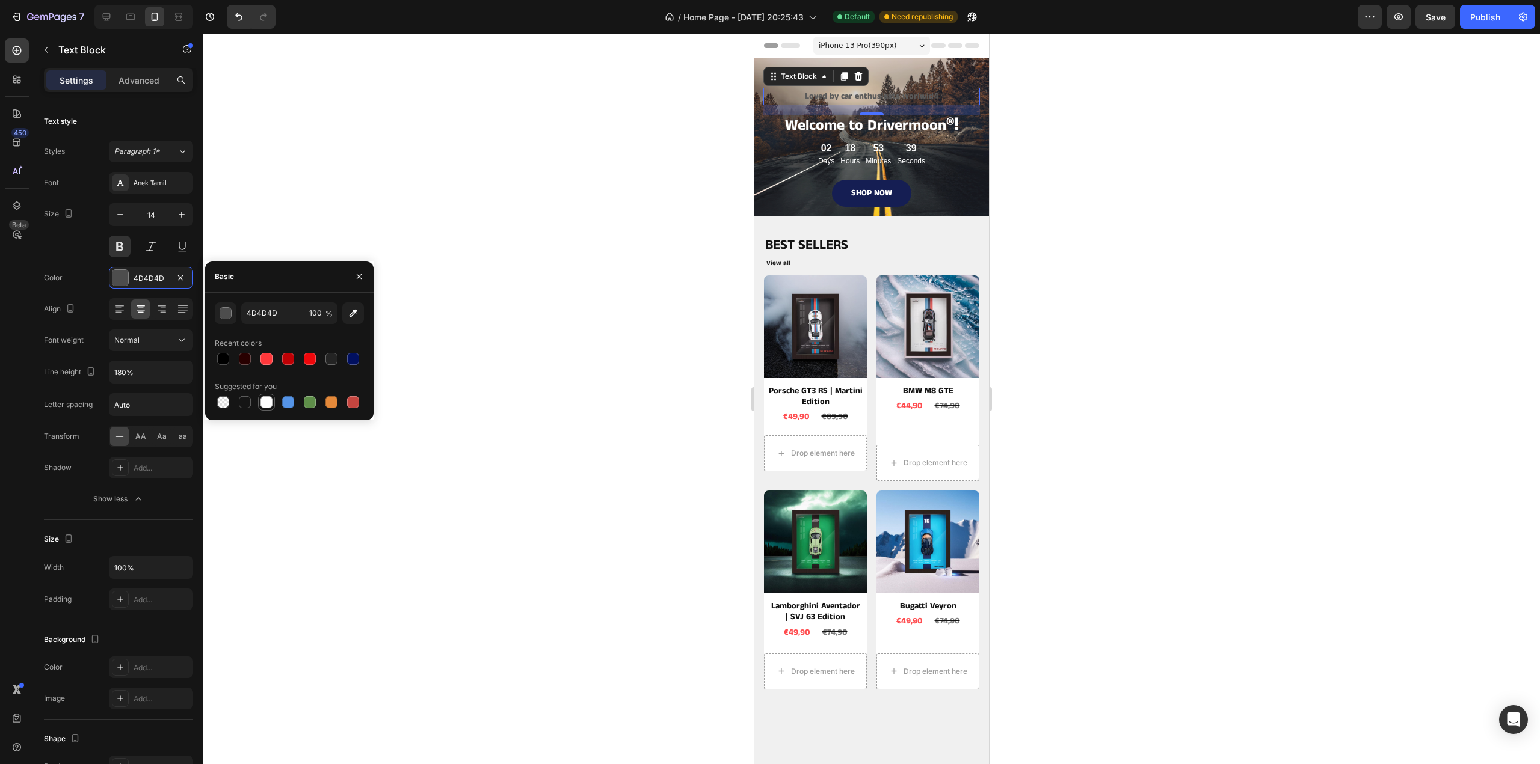
click at [268, 398] on div at bounding box center [266, 402] width 12 height 12
type input "FFFFFF"
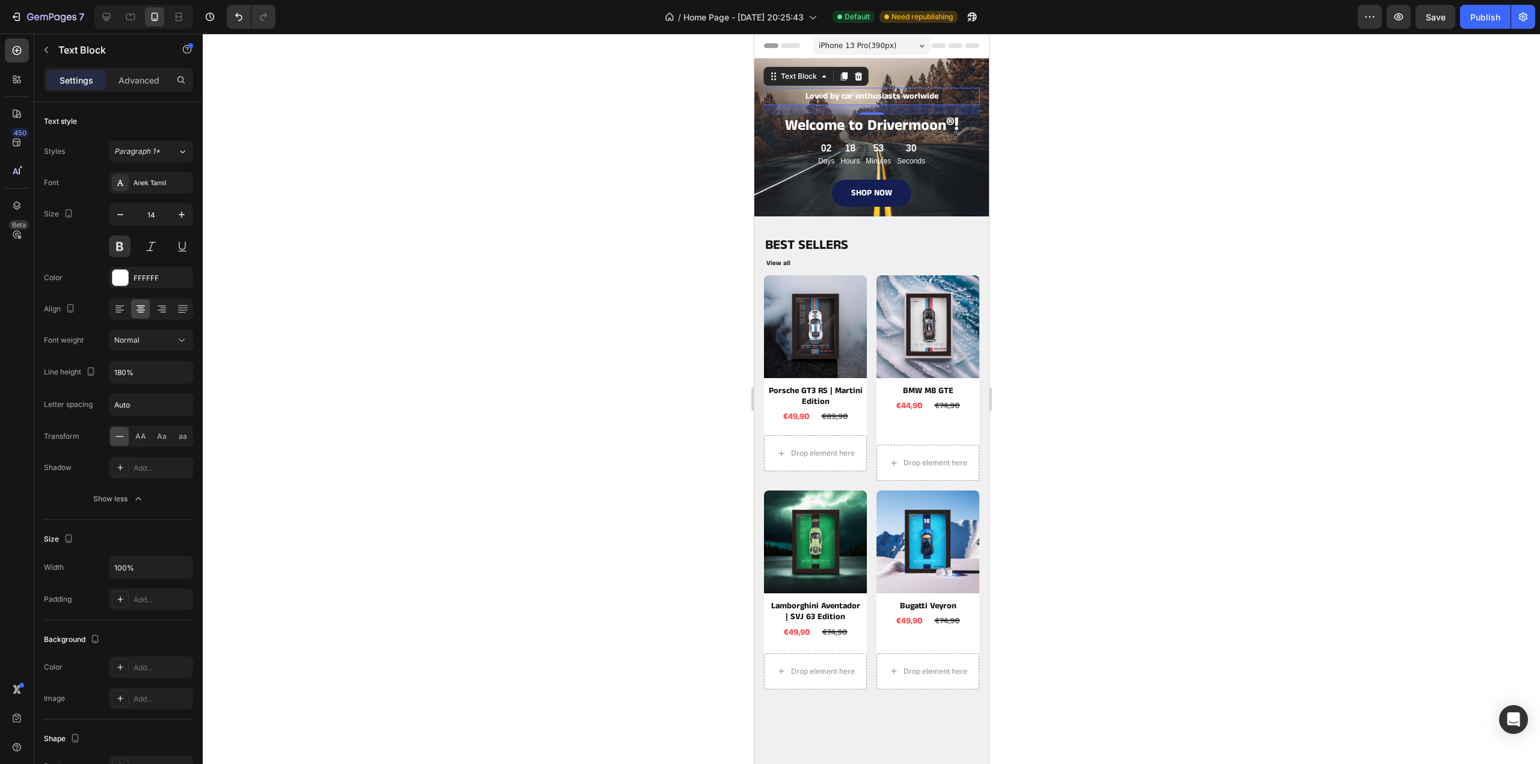
click at [1139, 134] on div at bounding box center [871, 399] width 1337 height 731
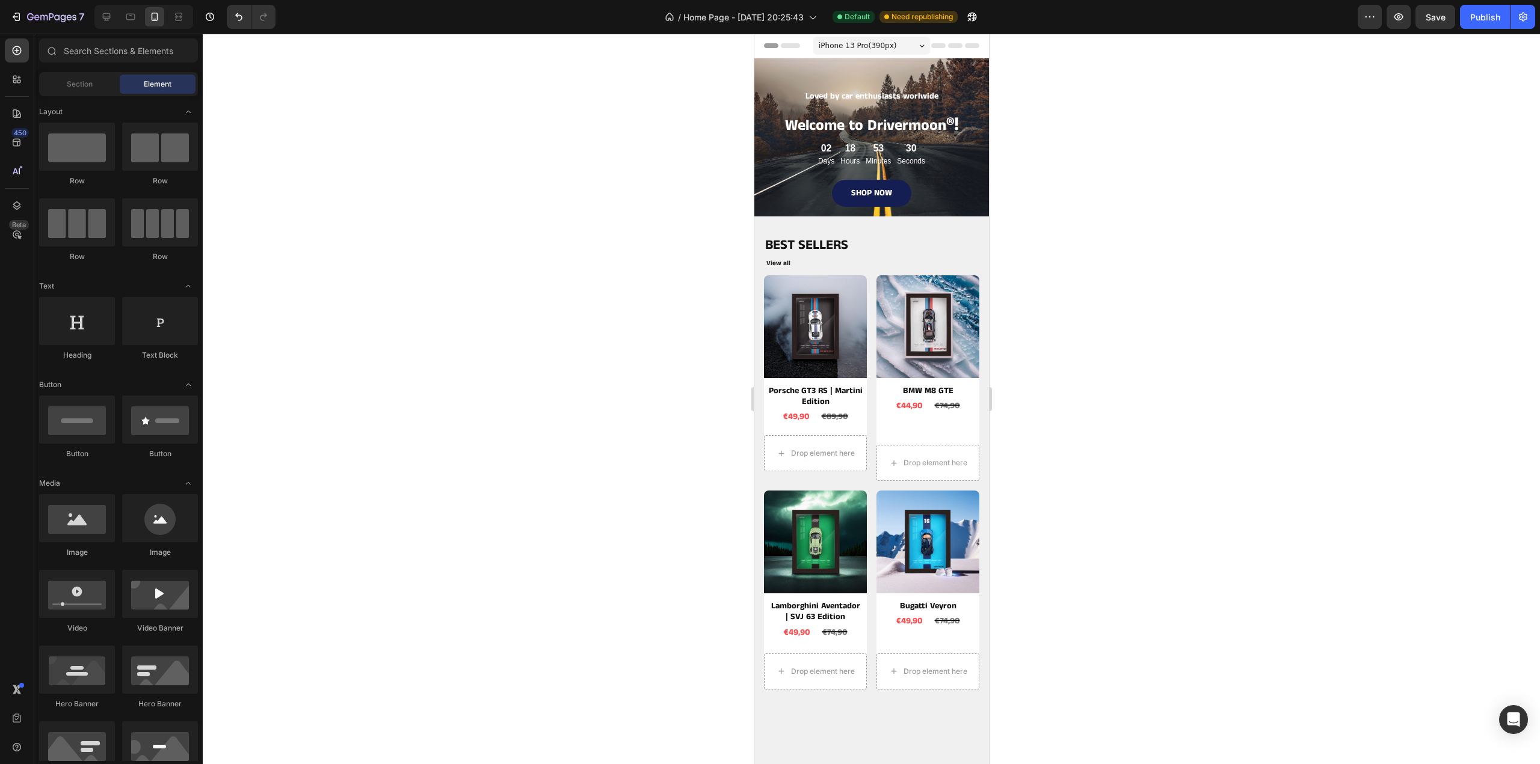
click at [950, 204] on div "SHOP NOW Button" at bounding box center [870, 193] width 197 height 27
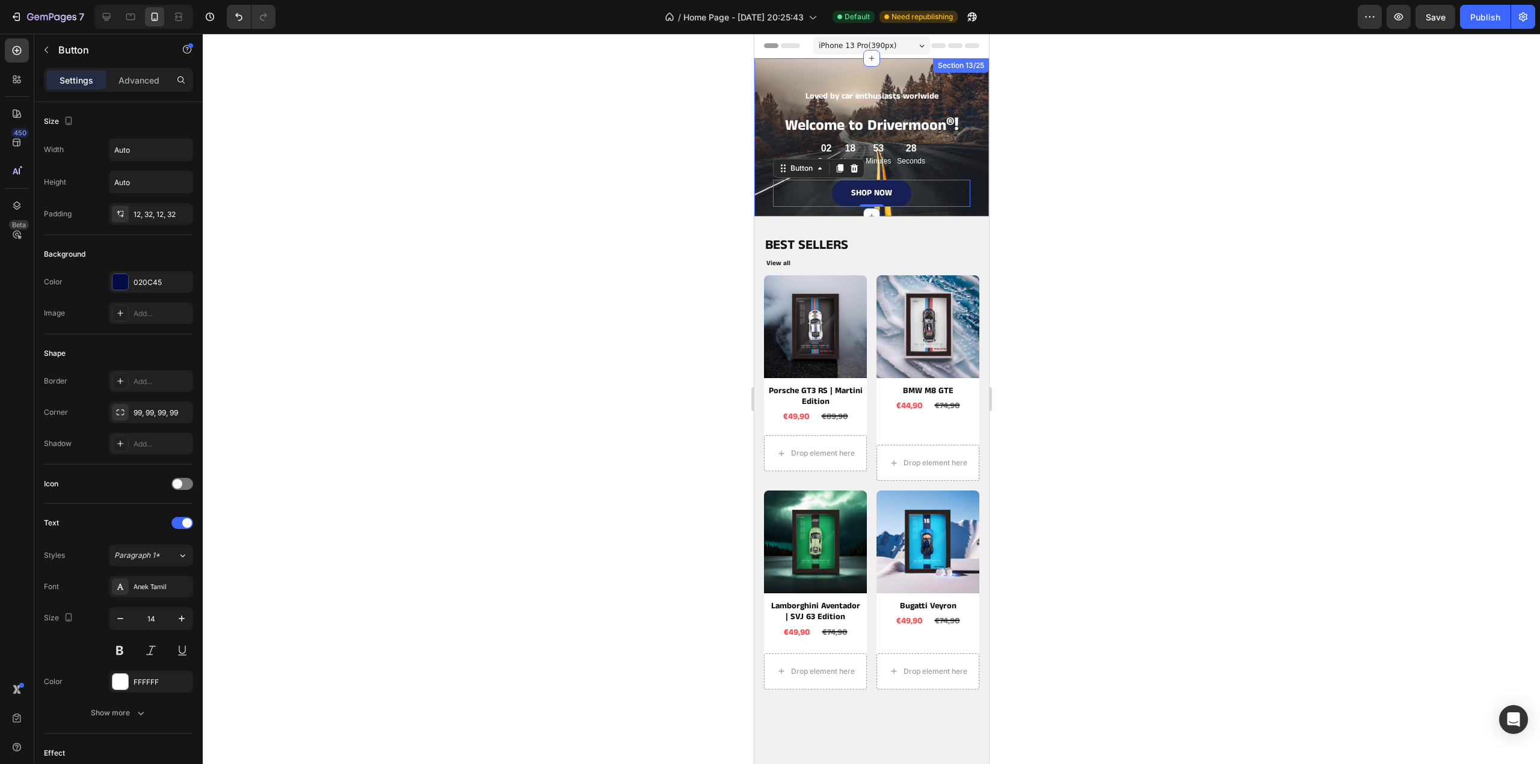
click at [974, 204] on div "Loved by car enthusiasts worlwide Text Block ⁠⁠⁠⁠⁠⁠⁠ Welcome to Drivermoon ®! H…" at bounding box center [871, 137] width 235 height 158
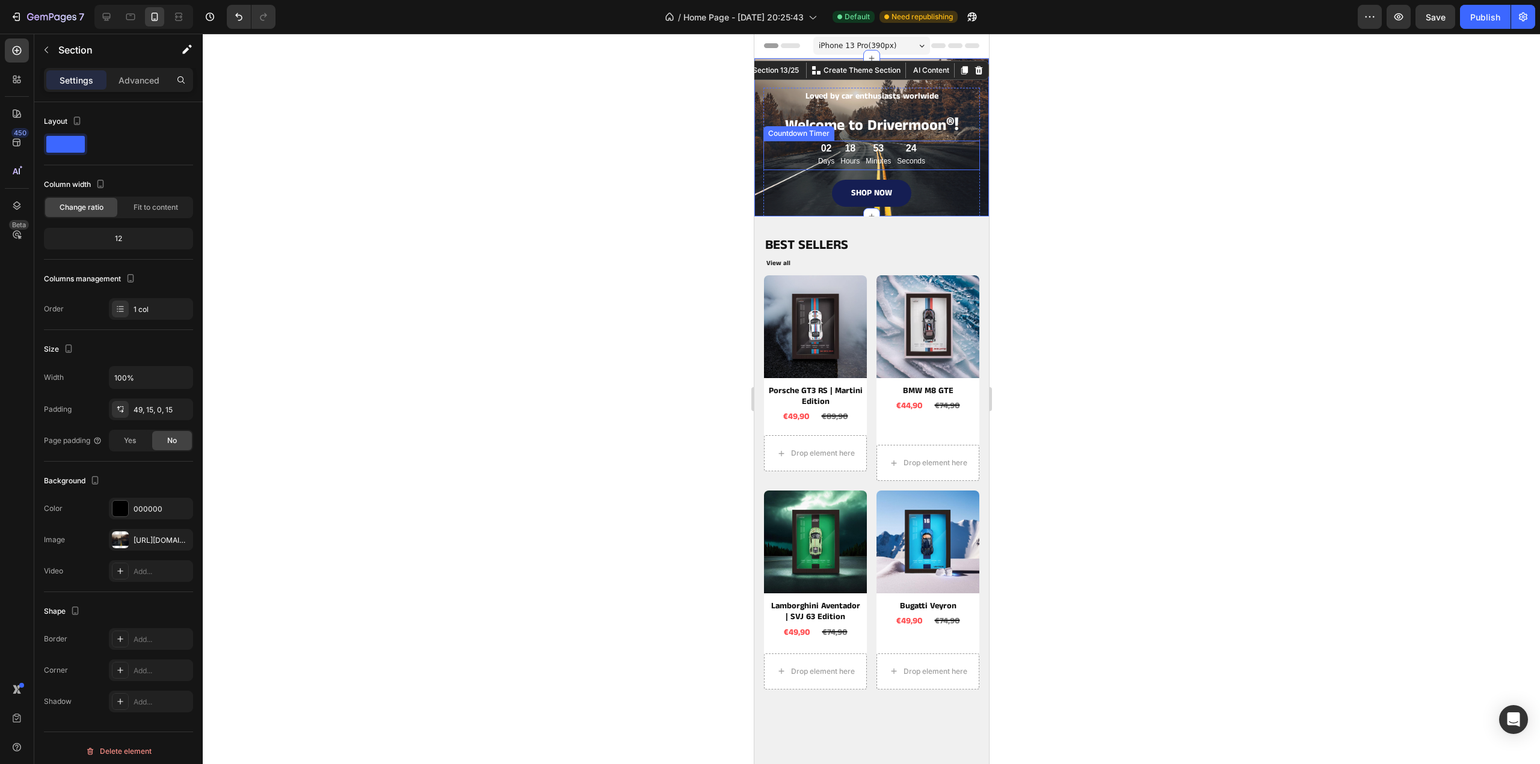
click at [921, 152] on div "02 Days 18 Hours 53 Minutes 24 Seconds" at bounding box center [870, 155] width 197 height 29
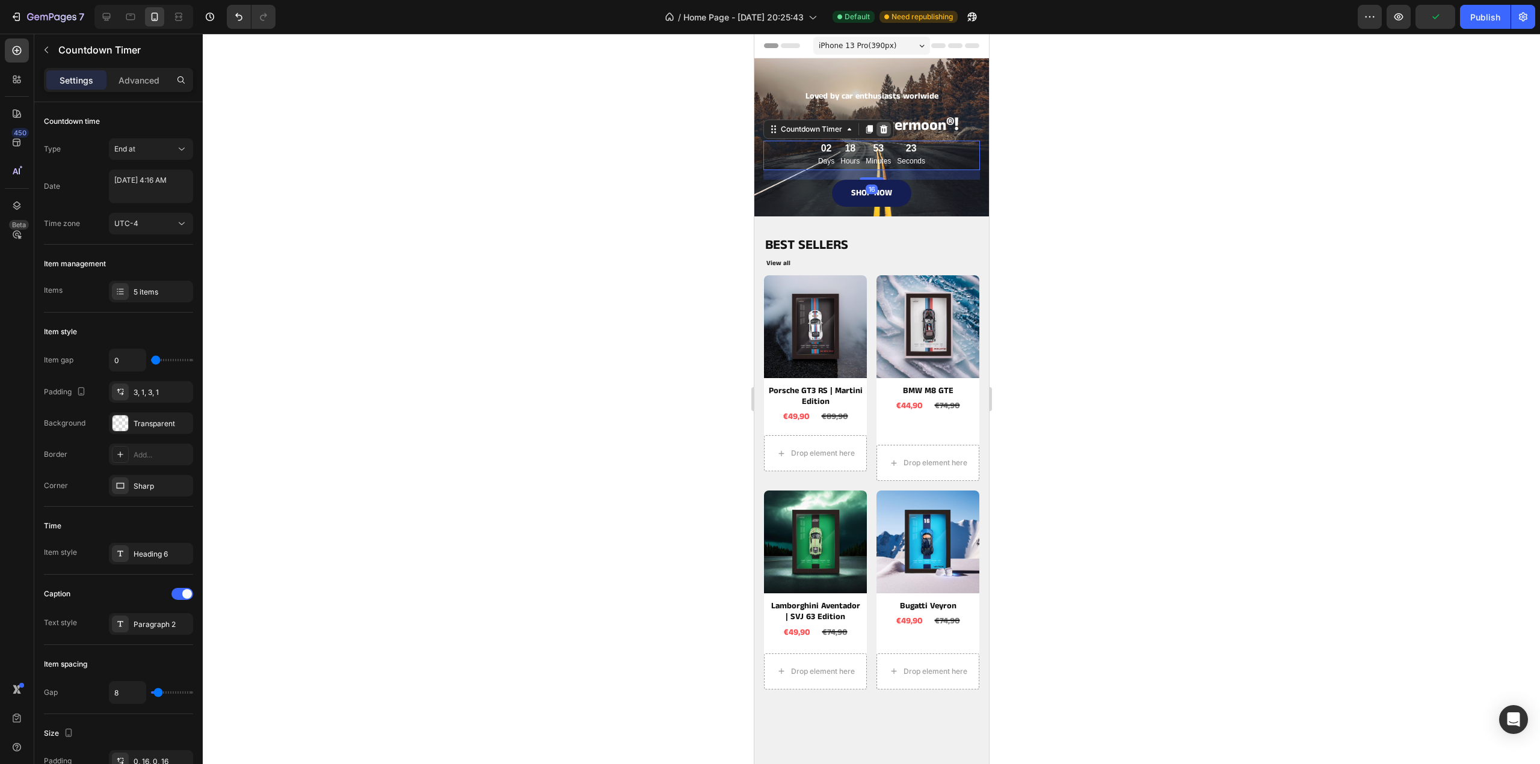
click at [880, 128] on icon at bounding box center [883, 129] width 8 height 8
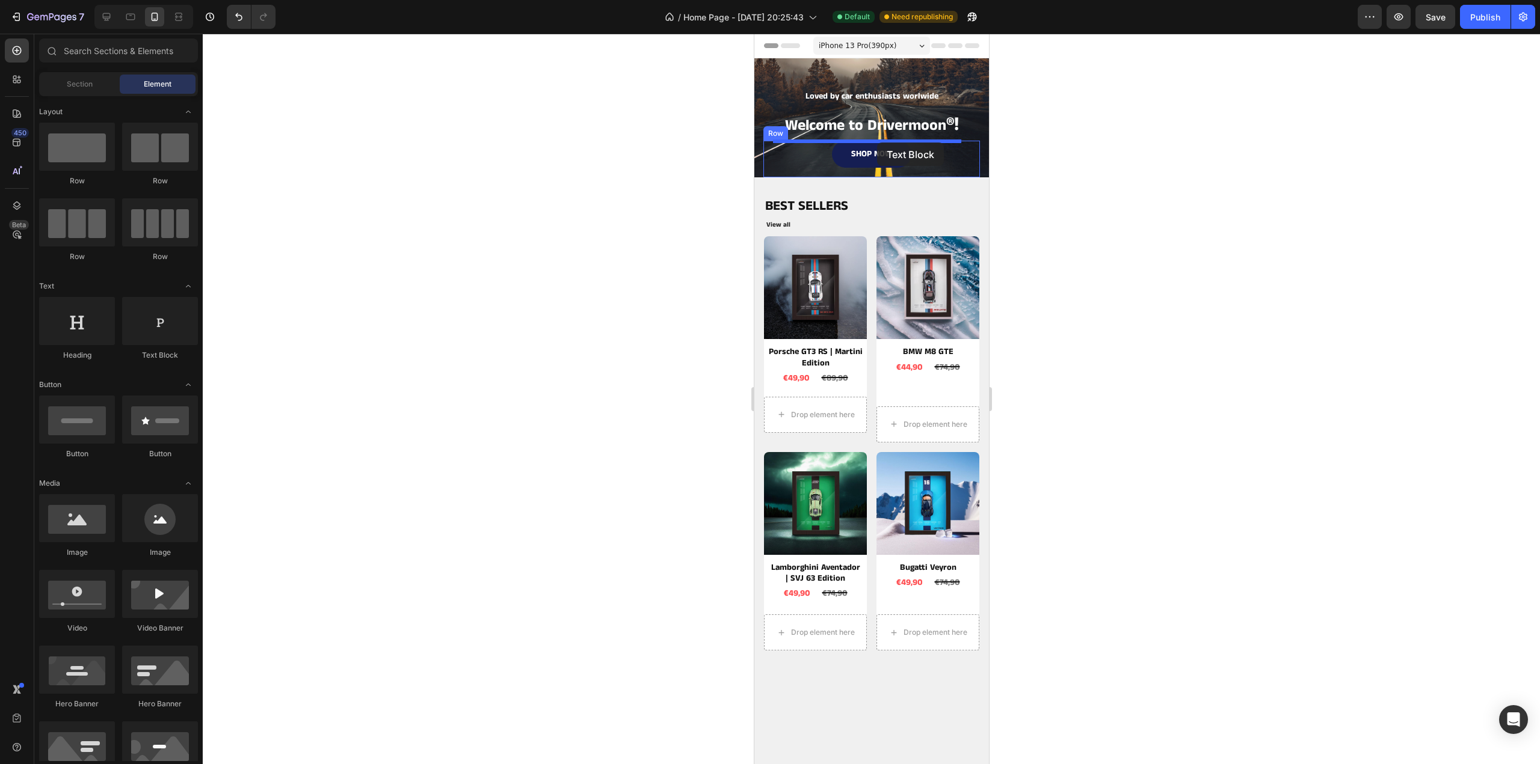
drag, startPoint x: 901, startPoint y: 355, endPoint x: 876, endPoint y: 143, distance: 214.3
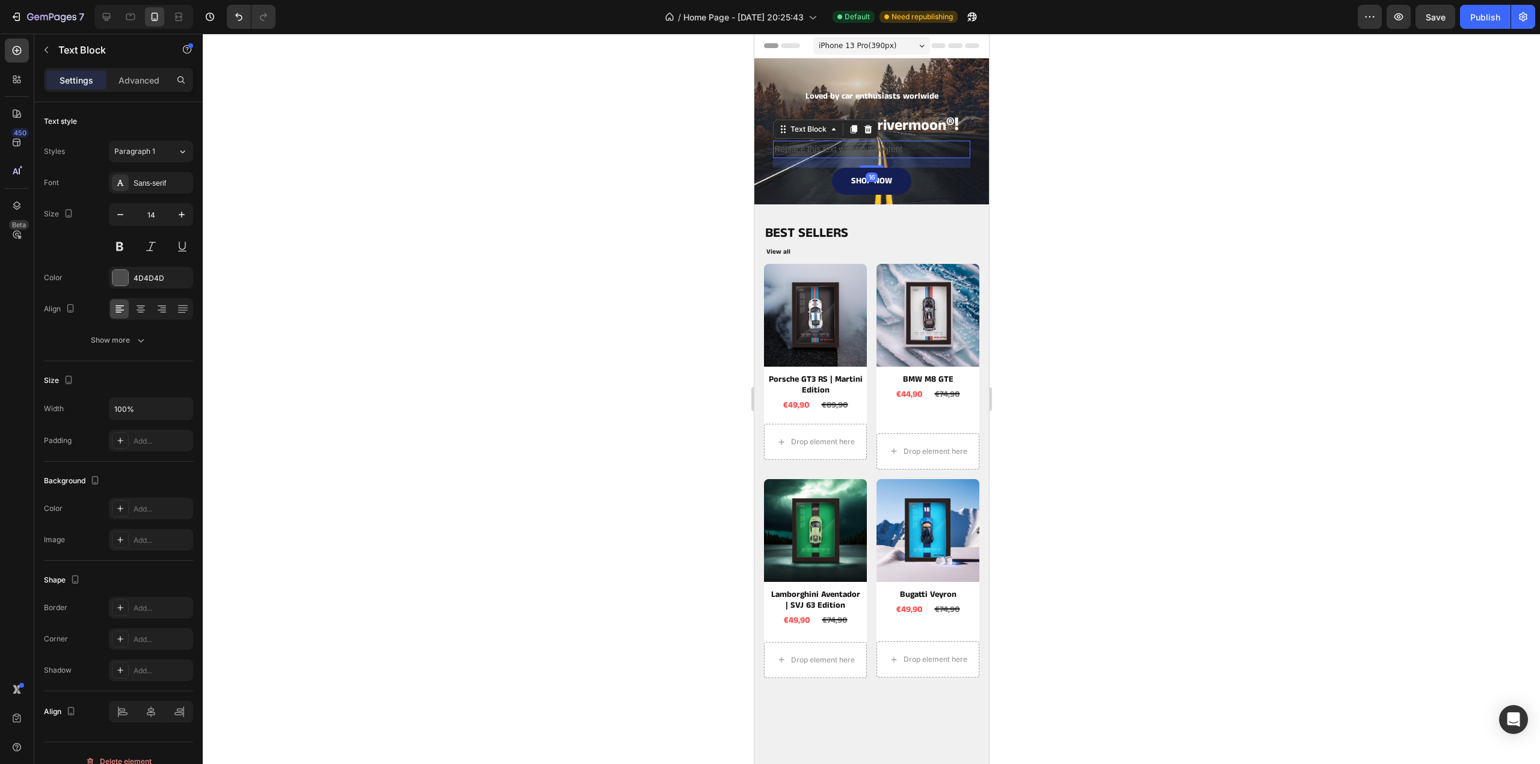
click at [844, 153] on div "Replace this text with your content" at bounding box center [870, 149] width 197 height 17
click at [907, 144] on span "—" at bounding box center [905, 149] width 9 height 10
click at [907, 149] on span "—" at bounding box center [905, 149] width 9 height 10
drag, startPoint x: 912, startPoint y: 152, endPoint x: 905, endPoint y: 152, distance: 7.2
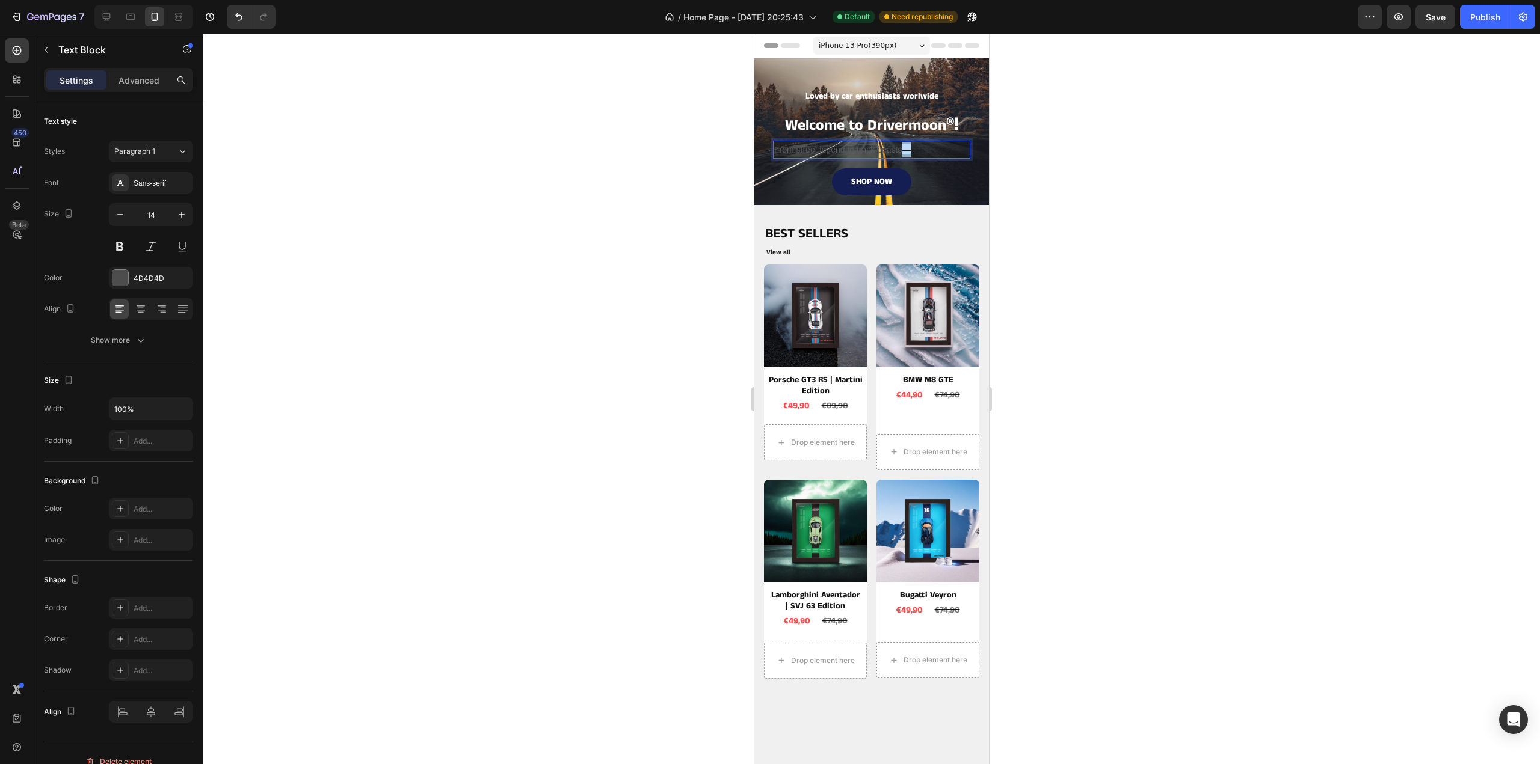
click at [905, 152] on p "From street legend to track beasts —" at bounding box center [870, 150] width 195 height 16
click at [961, 124] on icon "Editor contextual toolbar" at bounding box center [962, 123] width 8 height 7
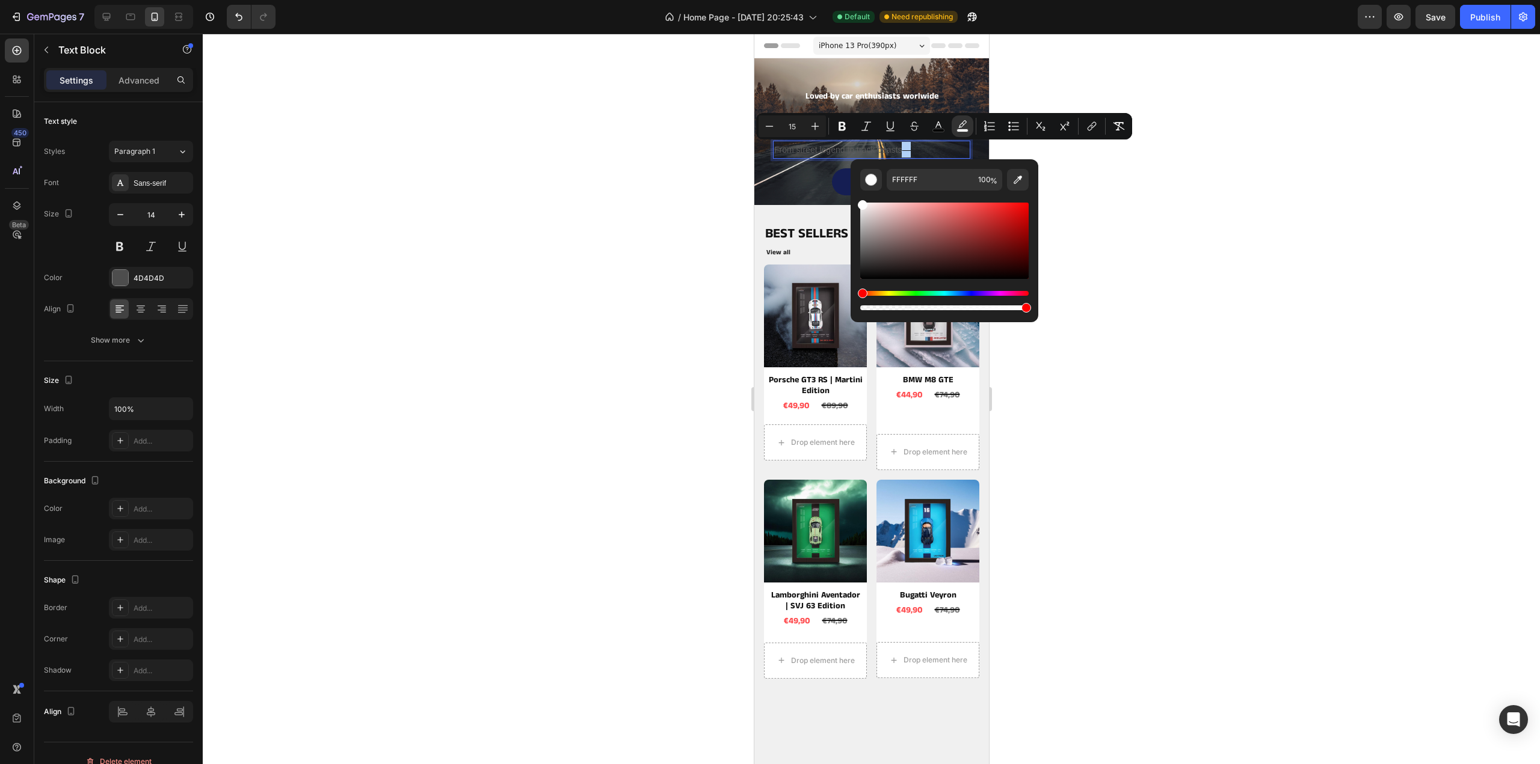
click at [885, 305] on div "Editor contextual toolbar" at bounding box center [944, 300] width 168 height 19
drag, startPoint x: 1779, startPoint y: 340, endPoint x: 841, endPoint y: 311, distance: 938.7
type input "1"
click at [944, 131] on button "color" at bounding box center [938, 126] width 22 height 22
type input "FFFFFF"
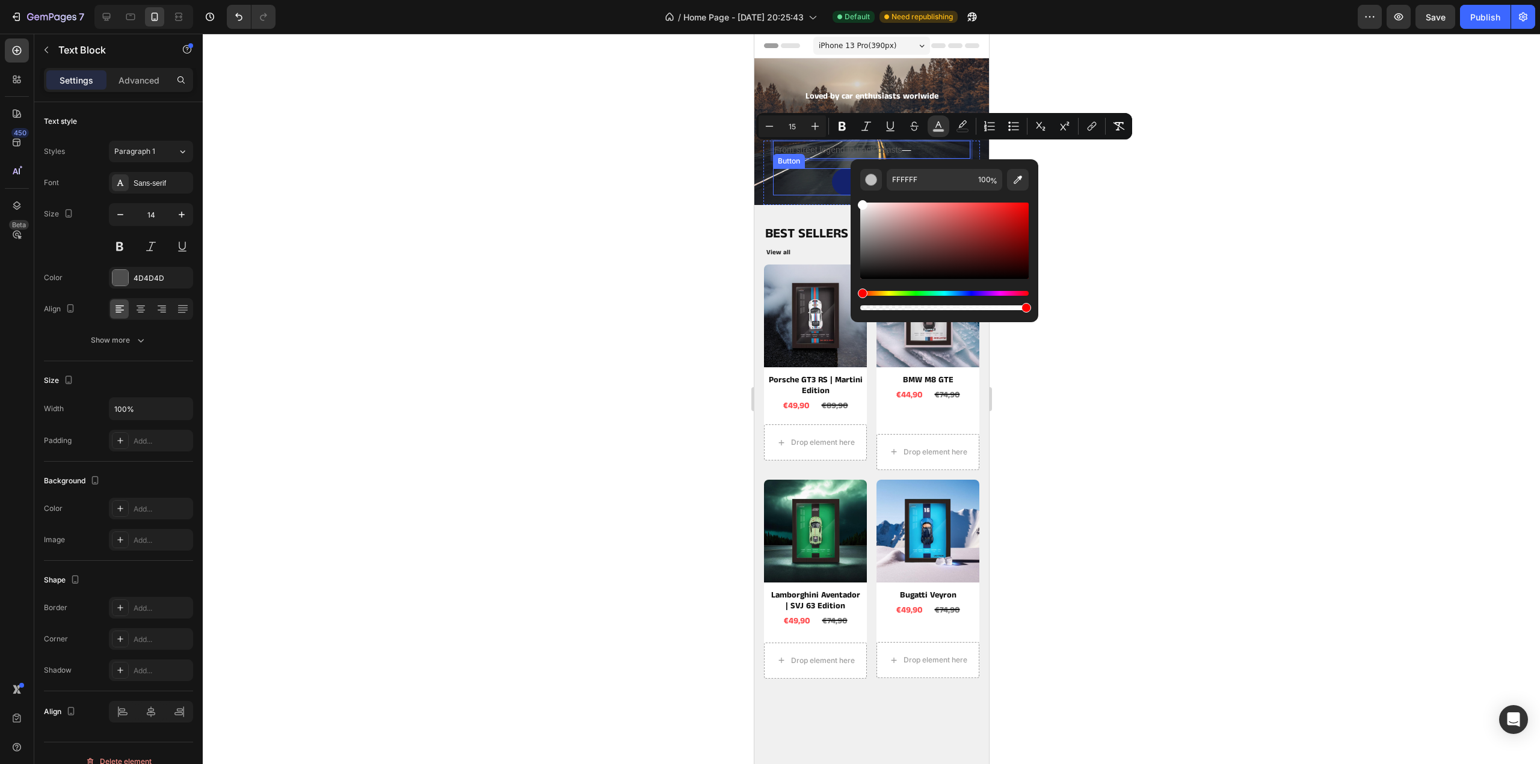
drag, startPoint x: 1615, startPoint y: 300, endPoint x: 1741, endPoint y: 218, distance: 150.0
drag, startPoint x: 1231, startPoint y: 158, endPoint x: 1201, endPoint y: 159, distance: 30.1
click at [1232, 158] on div at bounding box center [871, 399] width 1337 height 731
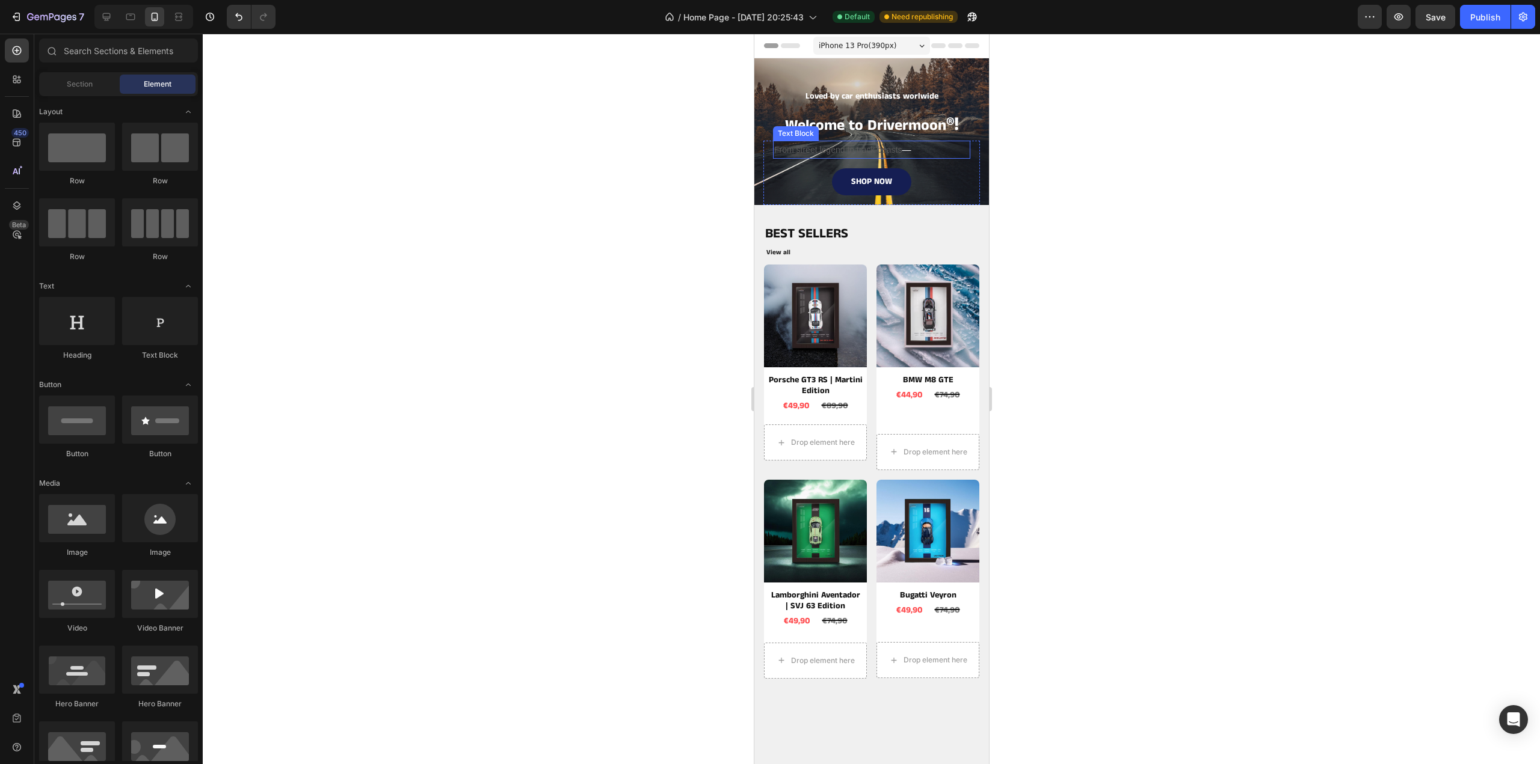
click at [852, 150] on p "From street legend to track beasts —" at bounding box center [870, 150] width 195 height 16
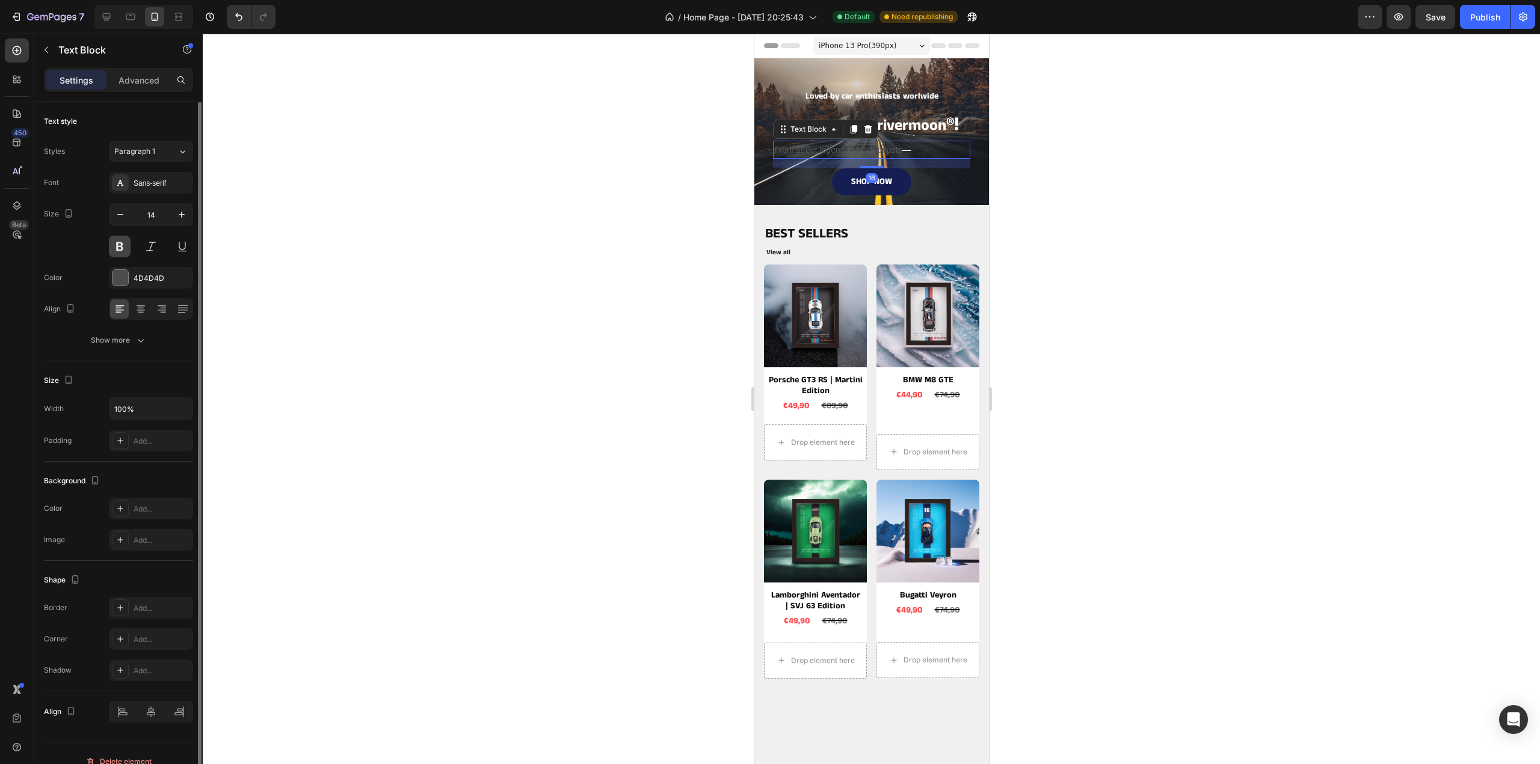
click at [121, 248] on button at bounding box center [120, 247] width 22 height 22
click at [155, 274] on div "4D4D4D" at bounding box center [151, 278] width 35 height 11
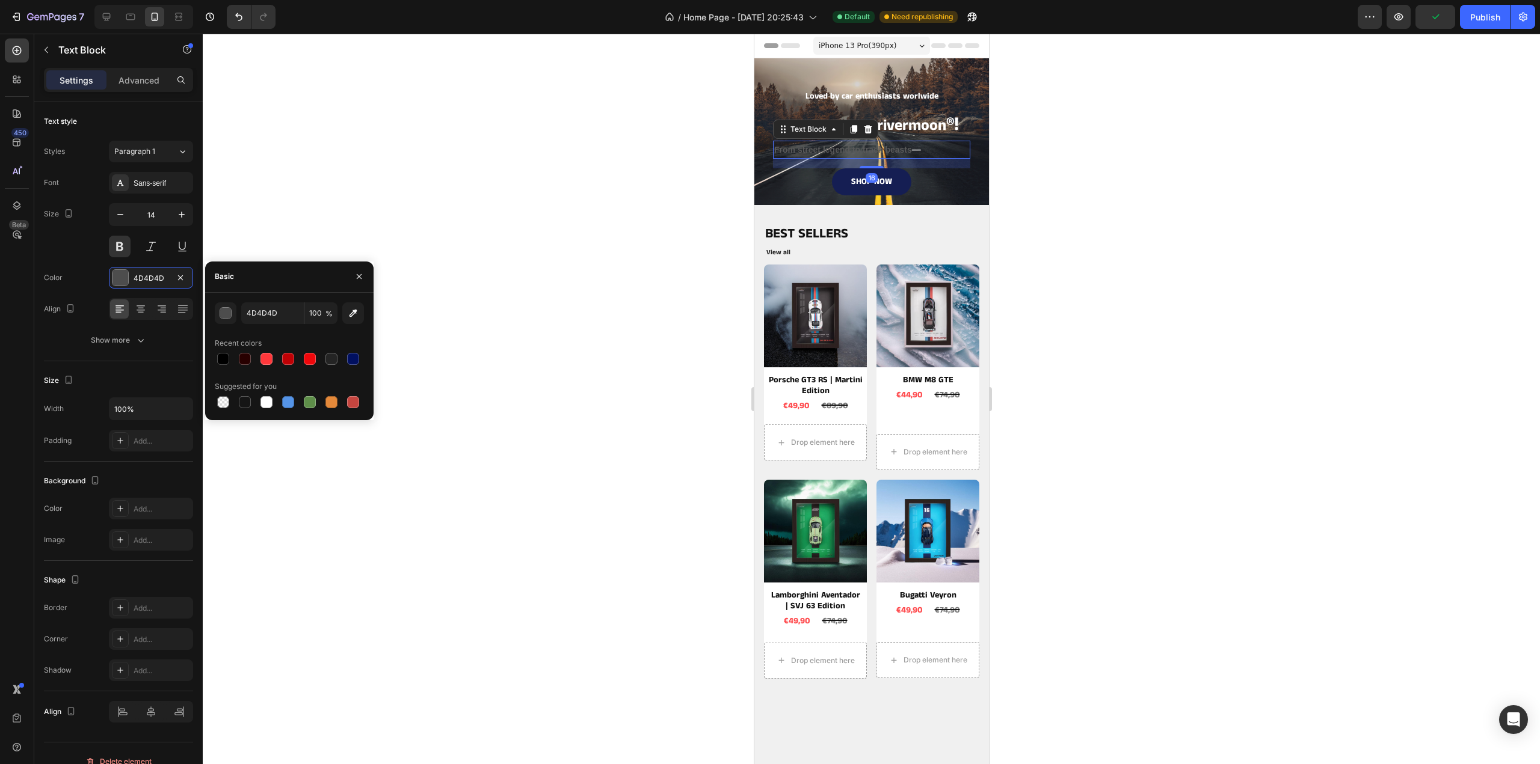
click at [257, 400] on div at bounding box center [289, 402] width 149 height 17
click at [265, 400] on div at bounding box center [266, 402] width 12 height 12
type input "FFFFFF"
click at [392, 217] on div at bounding box center [871, 399] width 1337 height 731
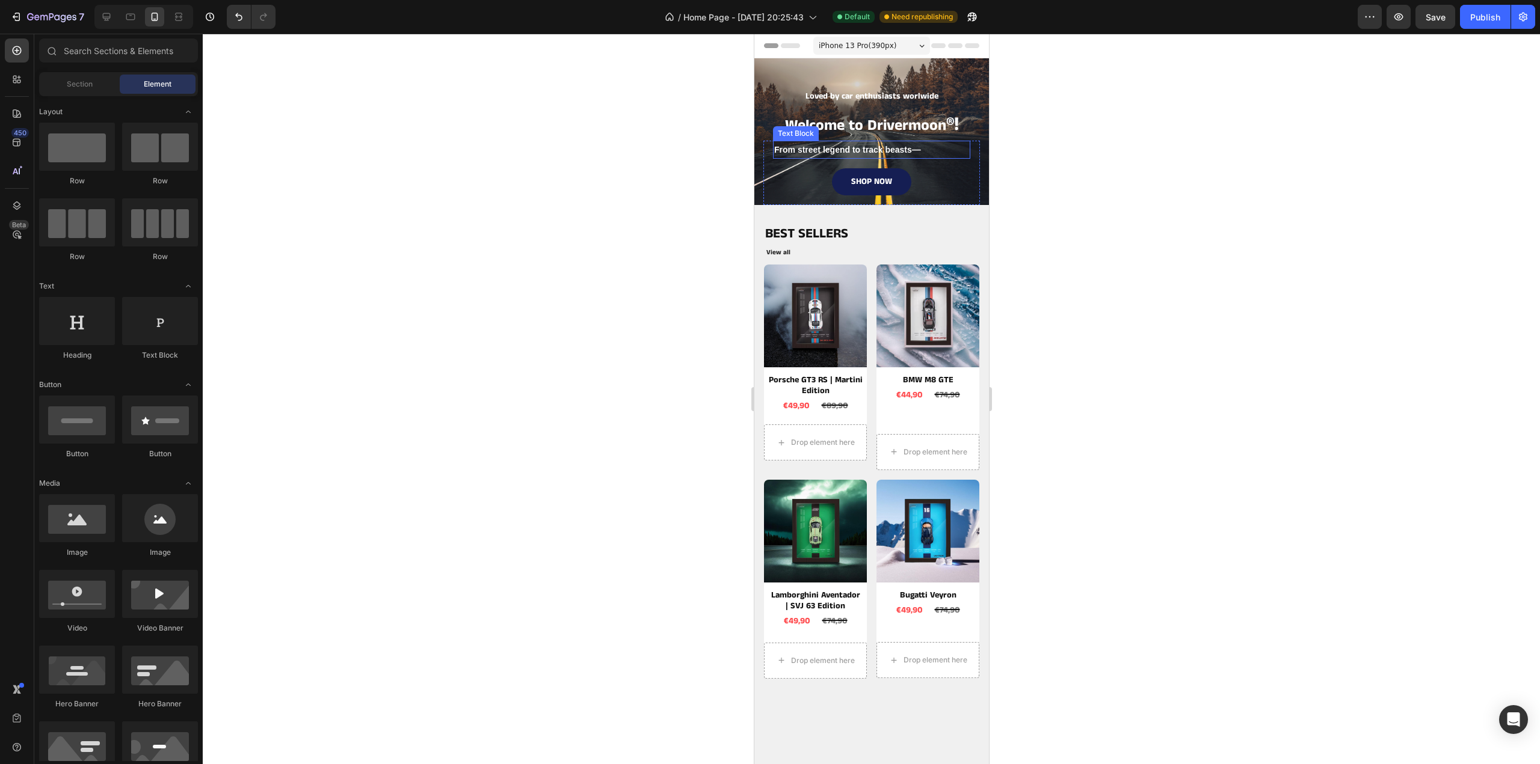
click at [926, 150] on p "From street legend to track beasts —" at bounding box center [870, 150] width 195 height 16
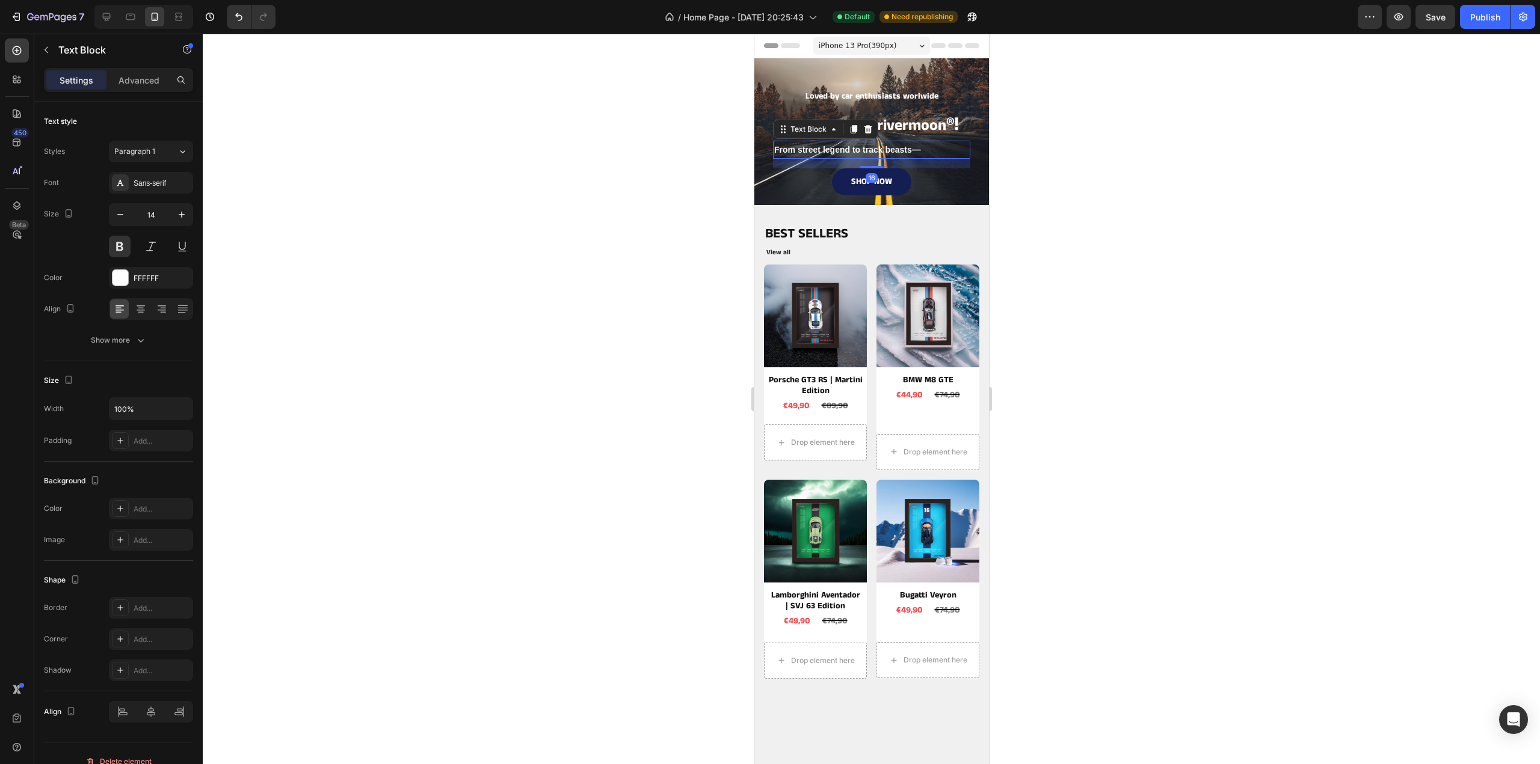
click at [912, 150] on span "—" at bounding box center [915, 149] width 9 height 10
click at [929, 150] on p "From street legend to track beasts —" at bounding box center [870, 150] width 195 height 16
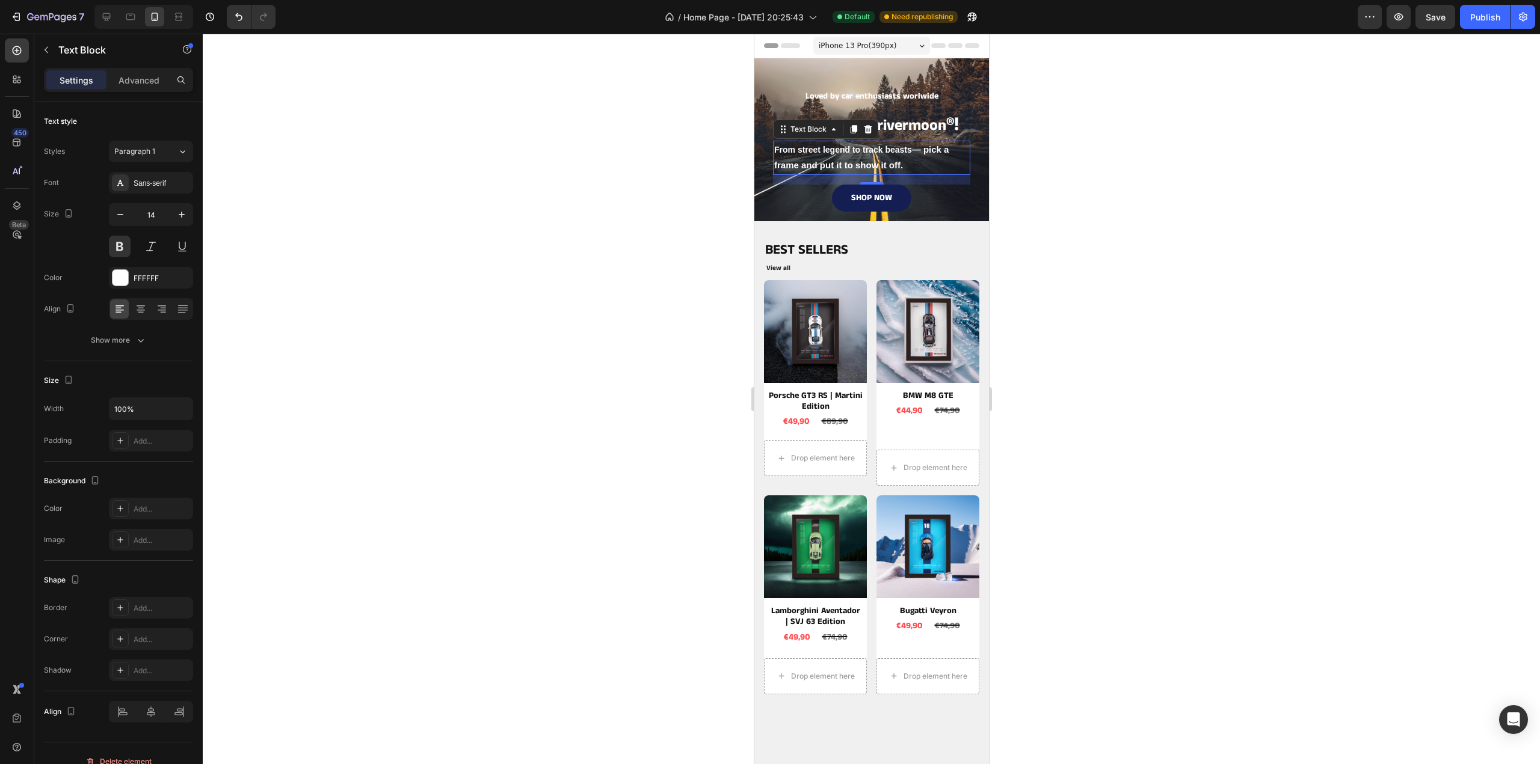
click at [884, 152] on p "From street legend to track beasts — pick a frame and put it to show it off." at bounding box center [870, 157] width 195 height 31
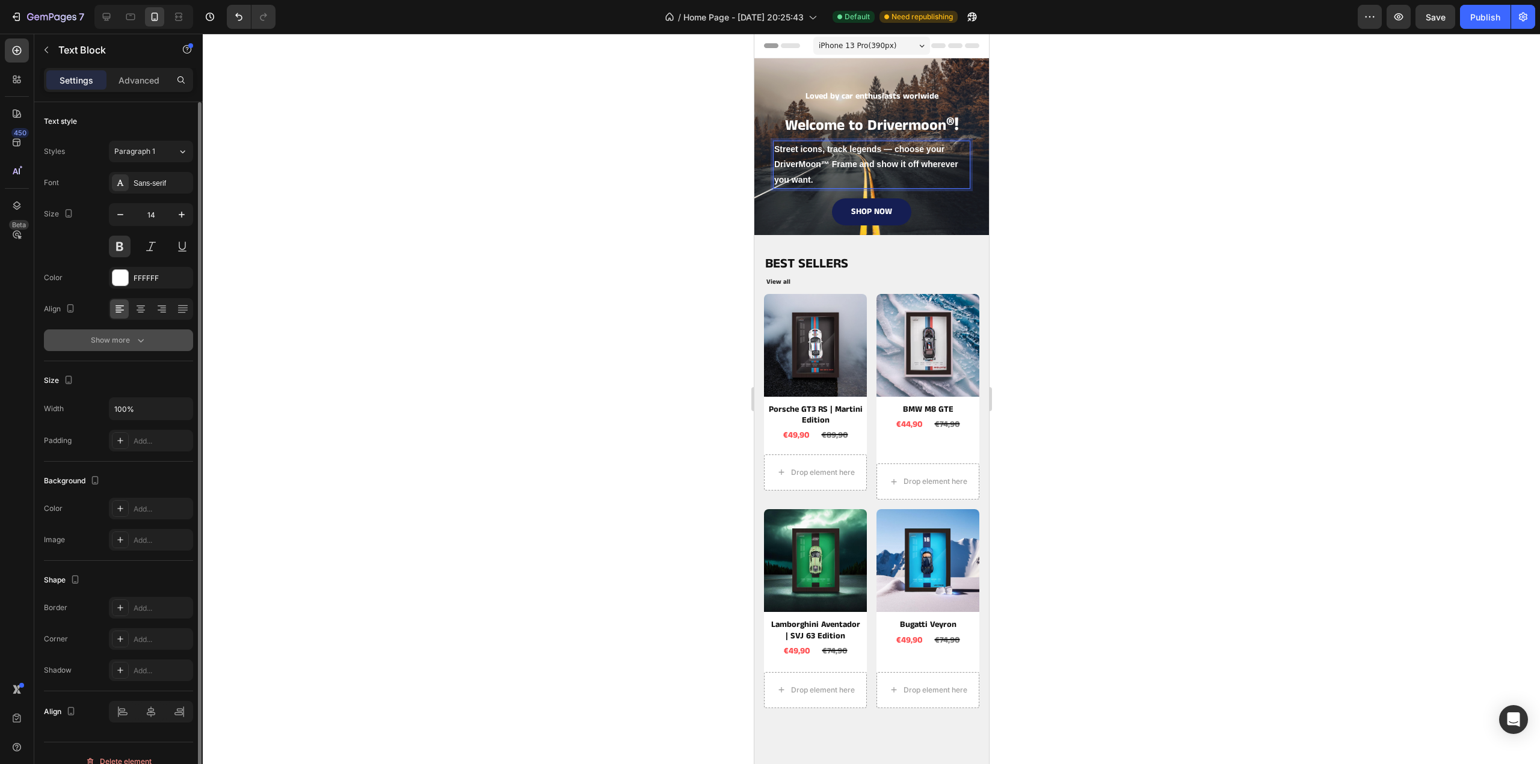
click at [114, 336] on div "Show more" at bounding box center [119, 340] width 56 height 12
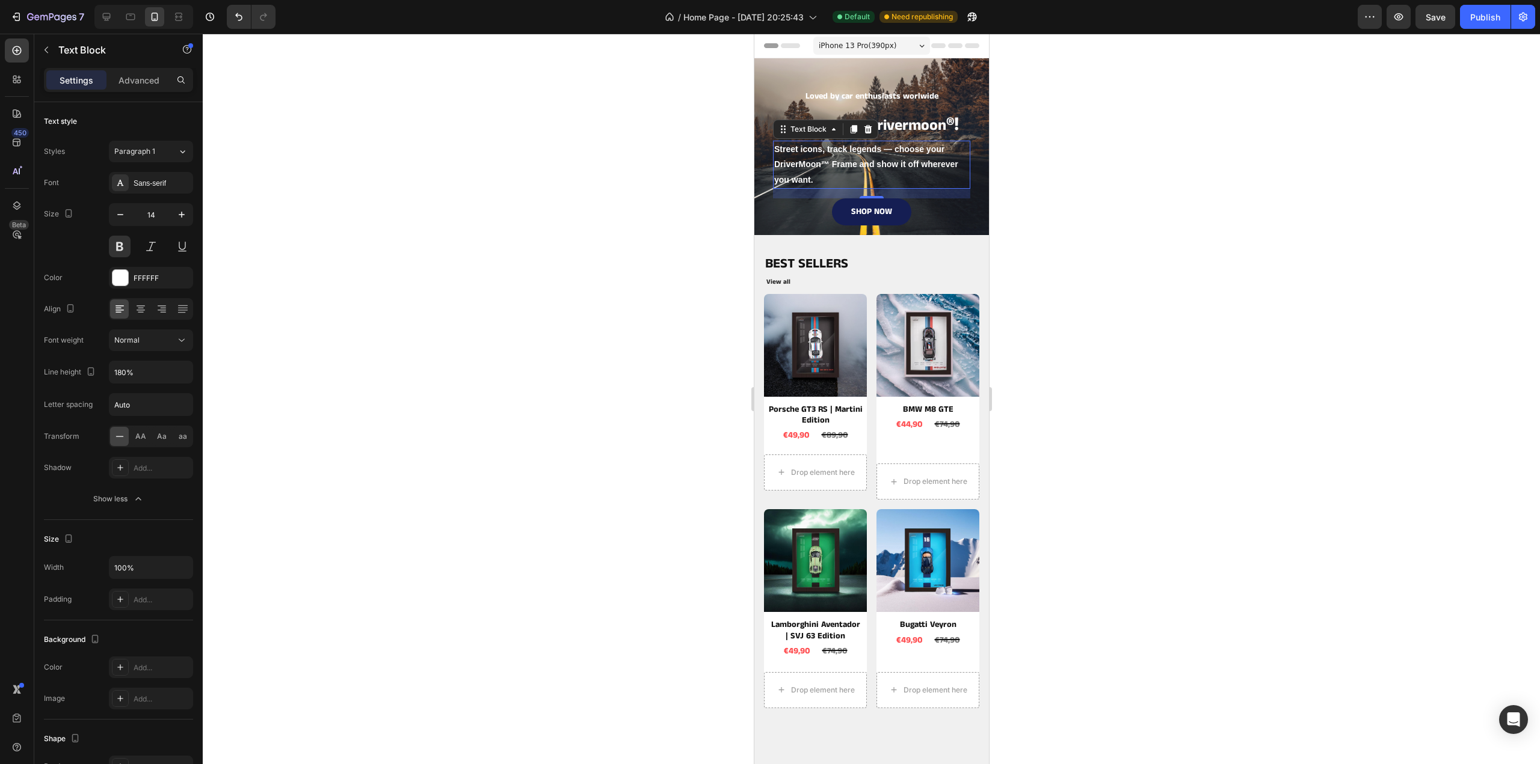
drag, startPoint x: 1175, startPoint y: 165, endPoint x: 170, endPoint y: 127, distance: 1005.8
click at [1175, 165] on div at bounding box center [871, 399] width 1337 height 731
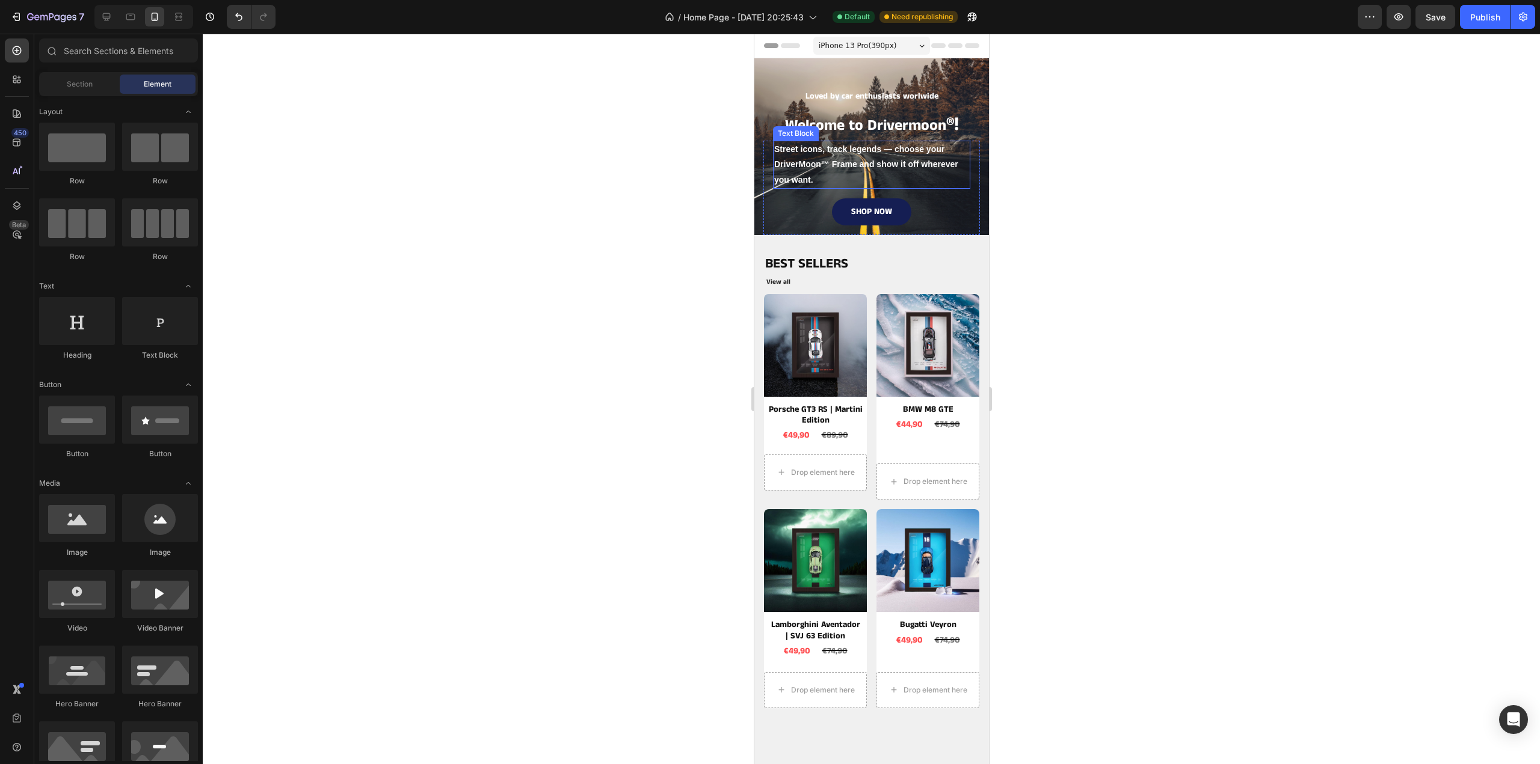
click at [924, 160] on p "Street icons, track legends — choose your DriverMoon™ Frame and show it off whe…" at bounding box center [870, 165] width 195 height 46
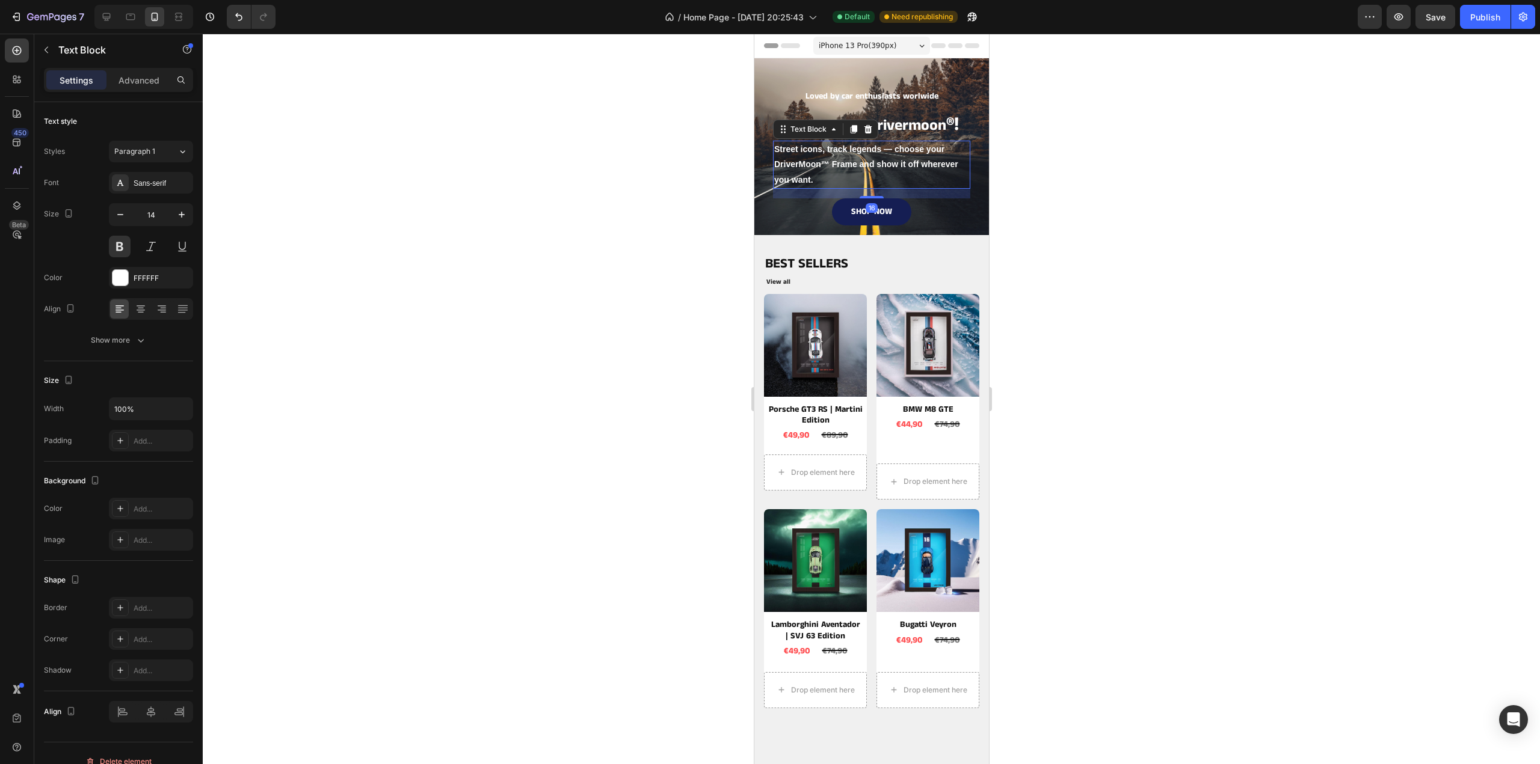
click at [879, 158] on p "Street icons, track legends — choose your DriverMoon™ Frame and show it off whe…" at bounding box center [870, 165] width 195 height 46
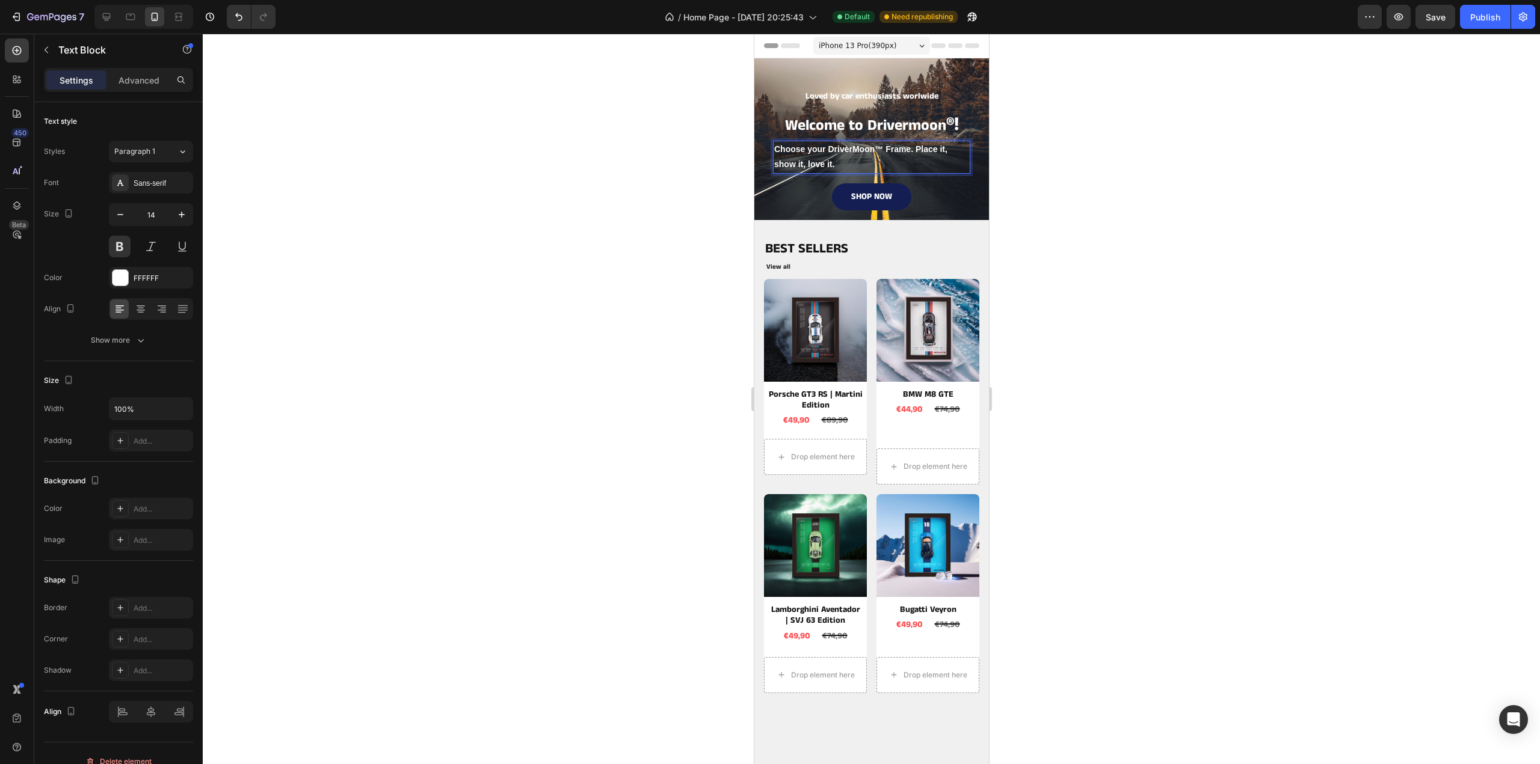
click at [1033, 182] on div at bounding box center [871, 399] width 1337 height 731
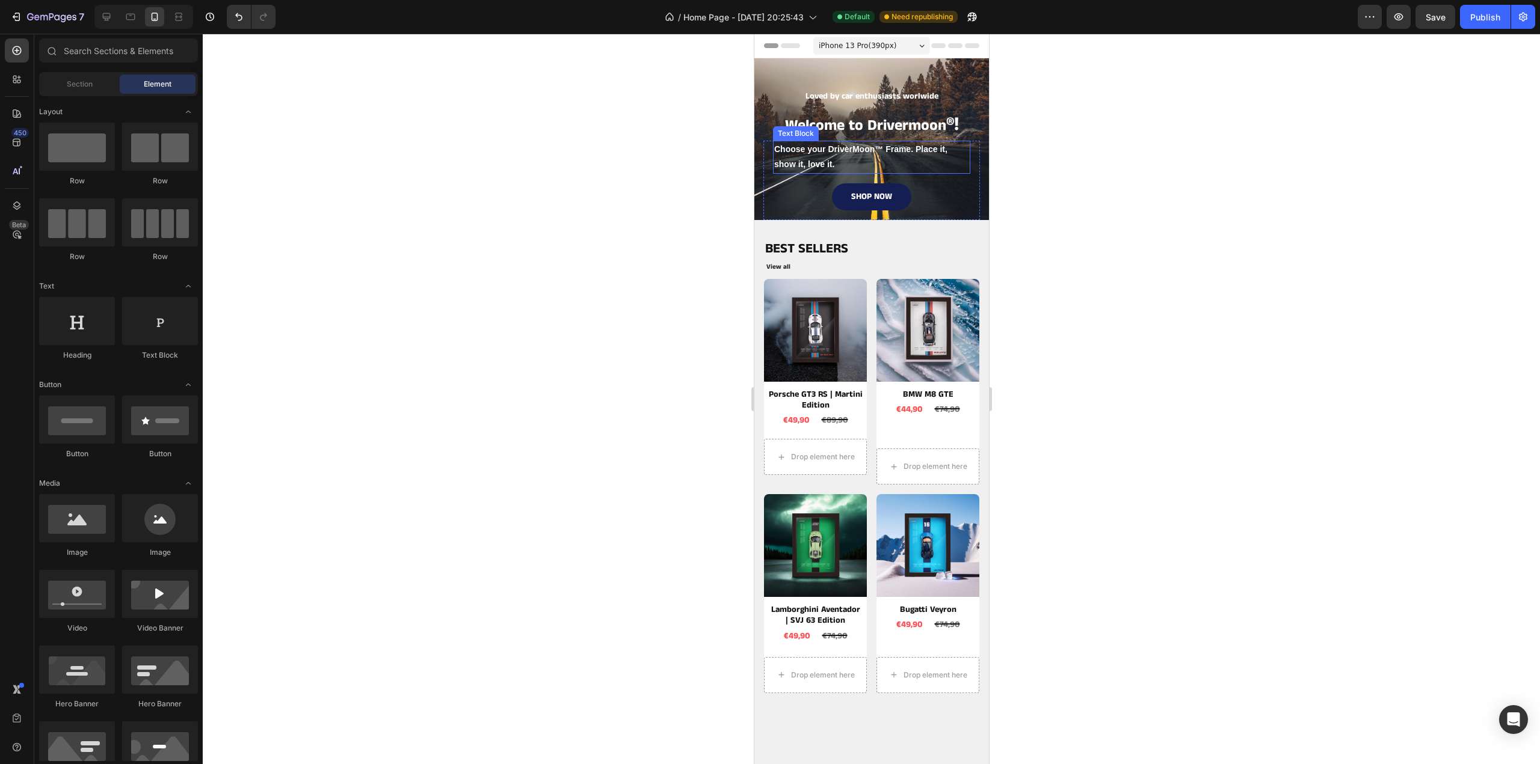
click at [873, 161] on p "Choose your DriverMoon™ Frame. Place it, show it, love it." at bounding box center [870, 157] width 195 height 30
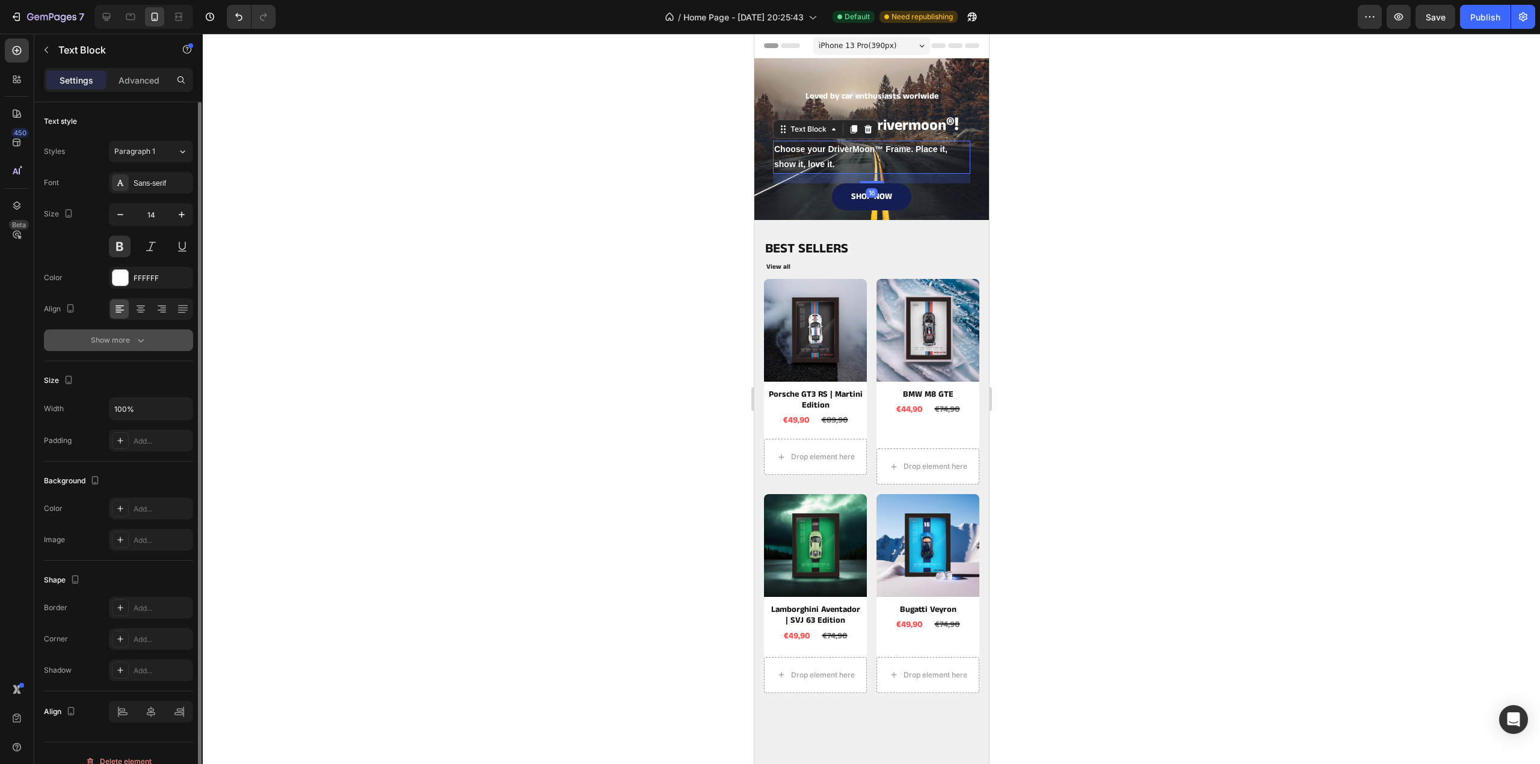
click at [120, 340] on div "Show more" at bounding box center [119, 340] width 56 height 12
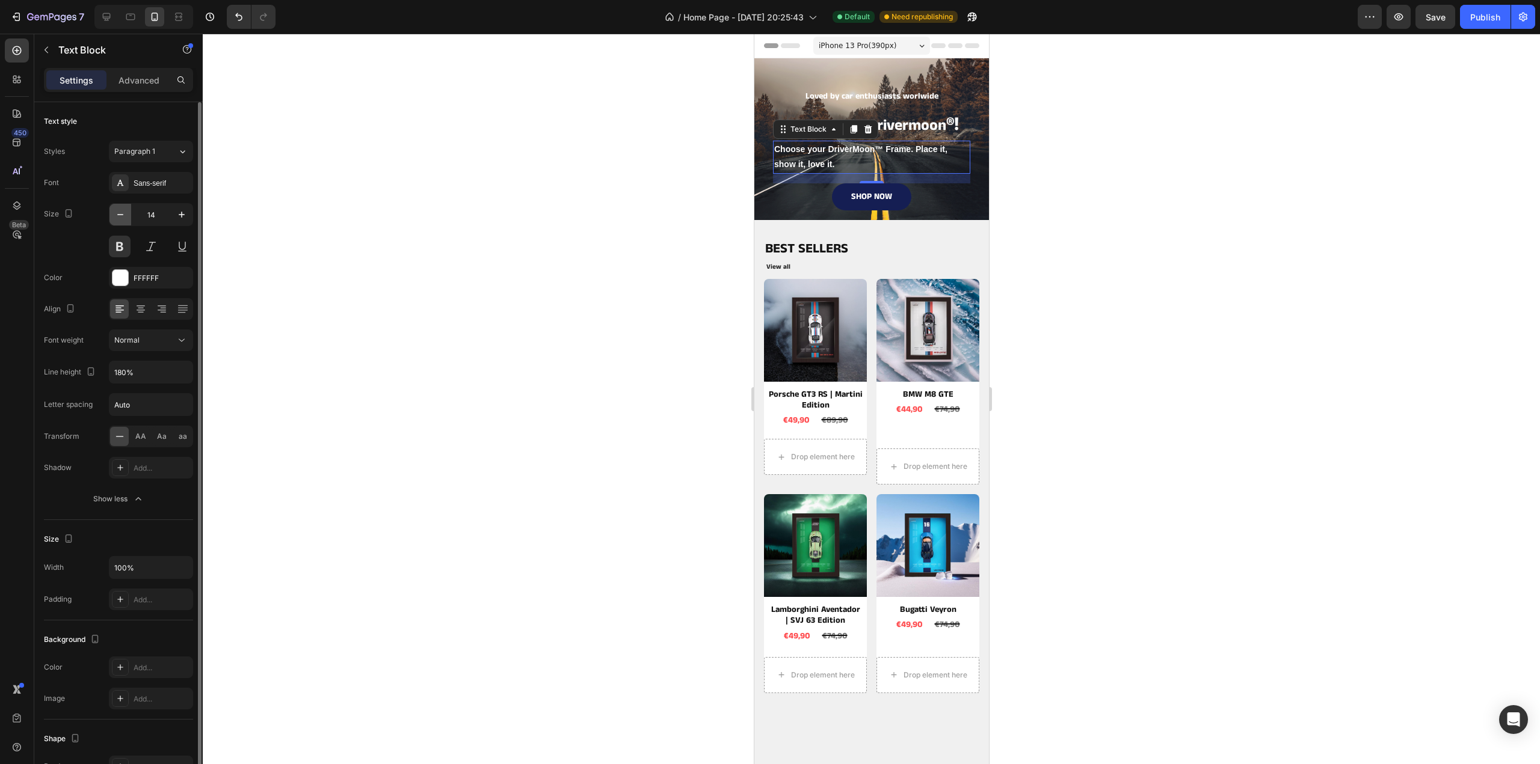
click at [120, 216] on icon "button" at bounding box center [120, 215] width 12 height 12
type input "13"
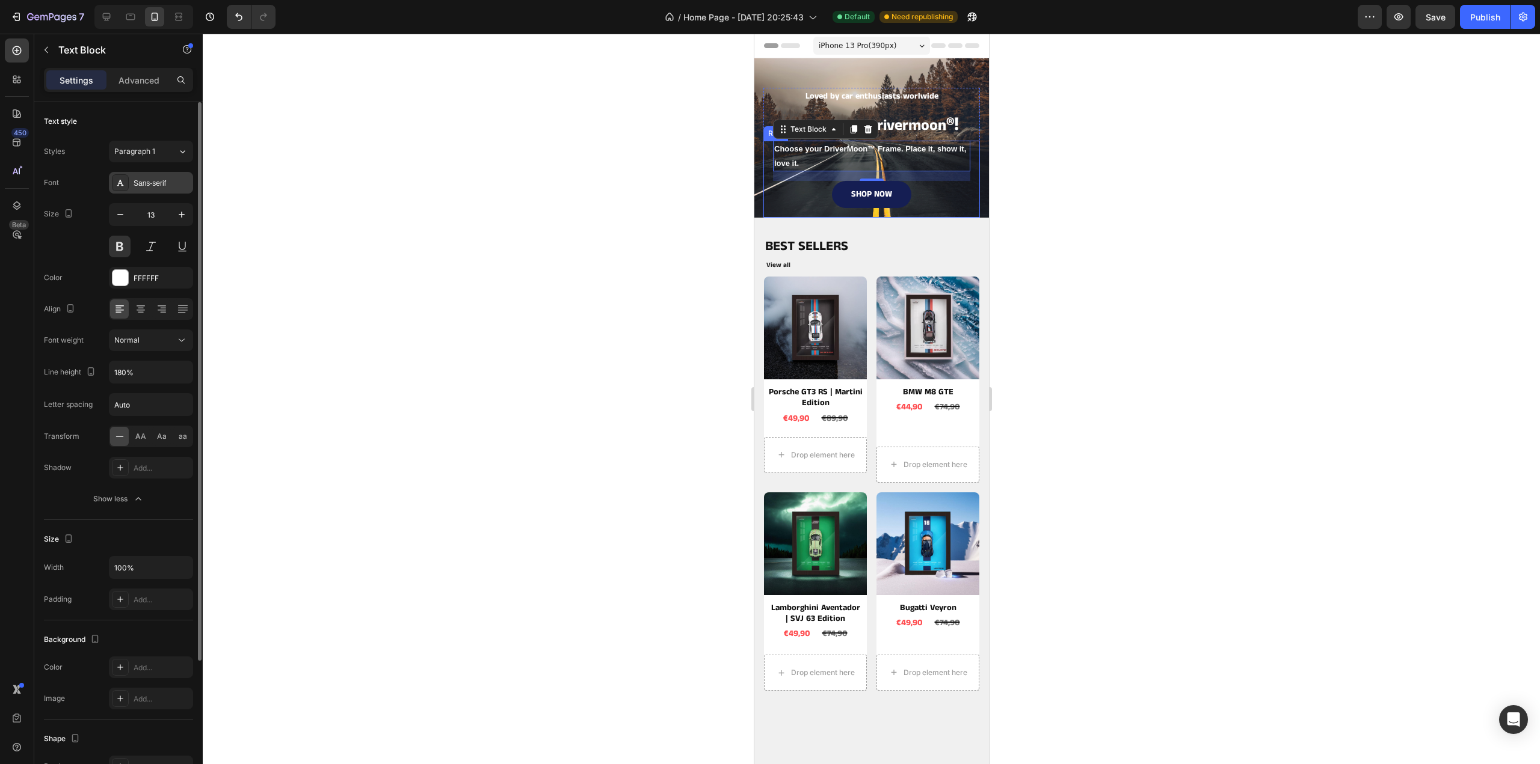
click at [162, 179] on div "Sans-serif" at bounding box center [162, 183] width 57 height 11
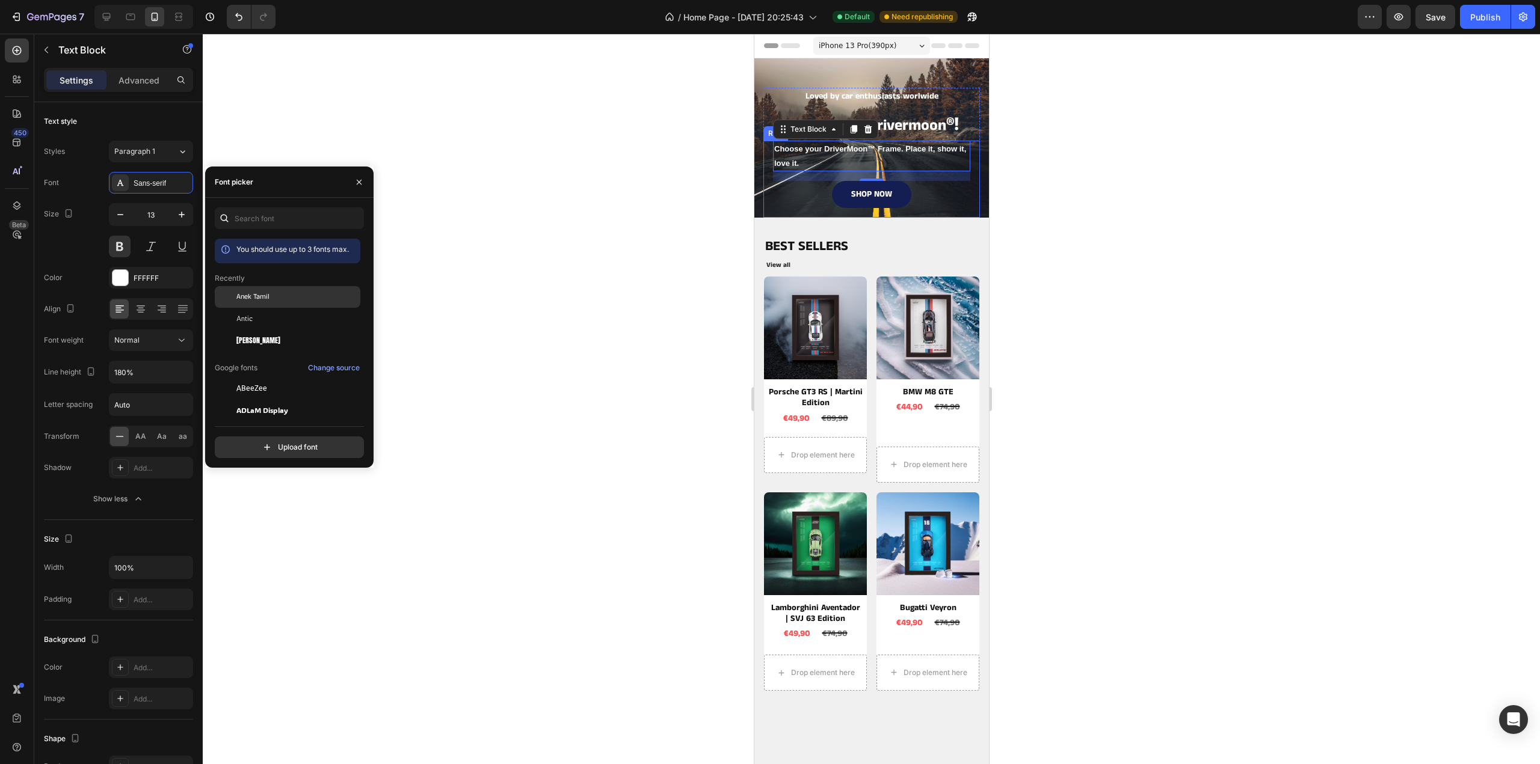
click at [249, 298] on span "Anek Tamil" at bounding box center [252, 297] width 33 height 11
click at [931, 120] on span "Welcome to Drivermoon" at bounding box center [864, 126] width 161 height 22
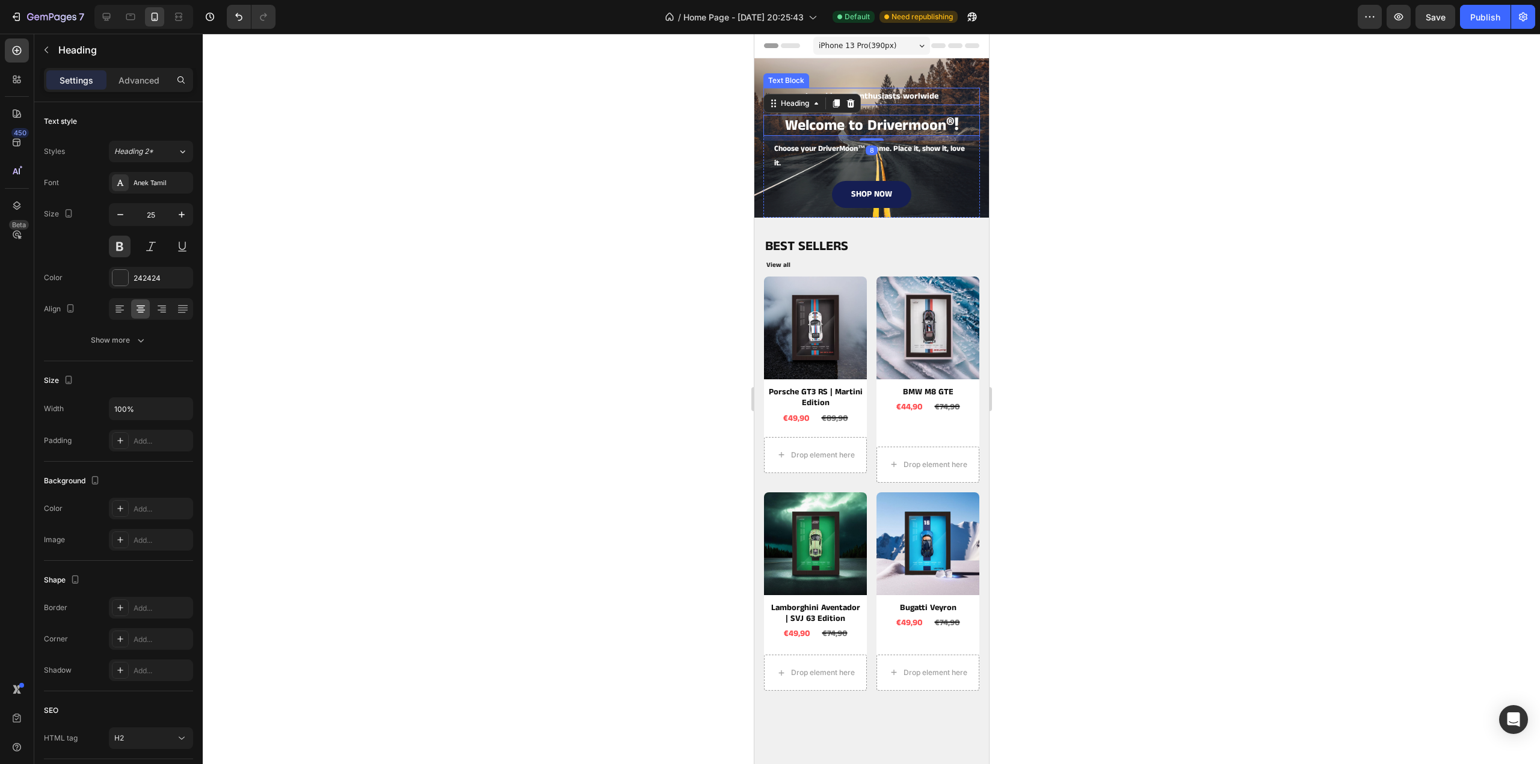
drag, startPoint x: 895, startPoint y: 96, endPoint x: 873, endPoint y: 98, distance: 21.7
click at [895, 96] on p "Loved by car enthusiasts worlwide" at bounding box center [871, 96] width 214 height 15
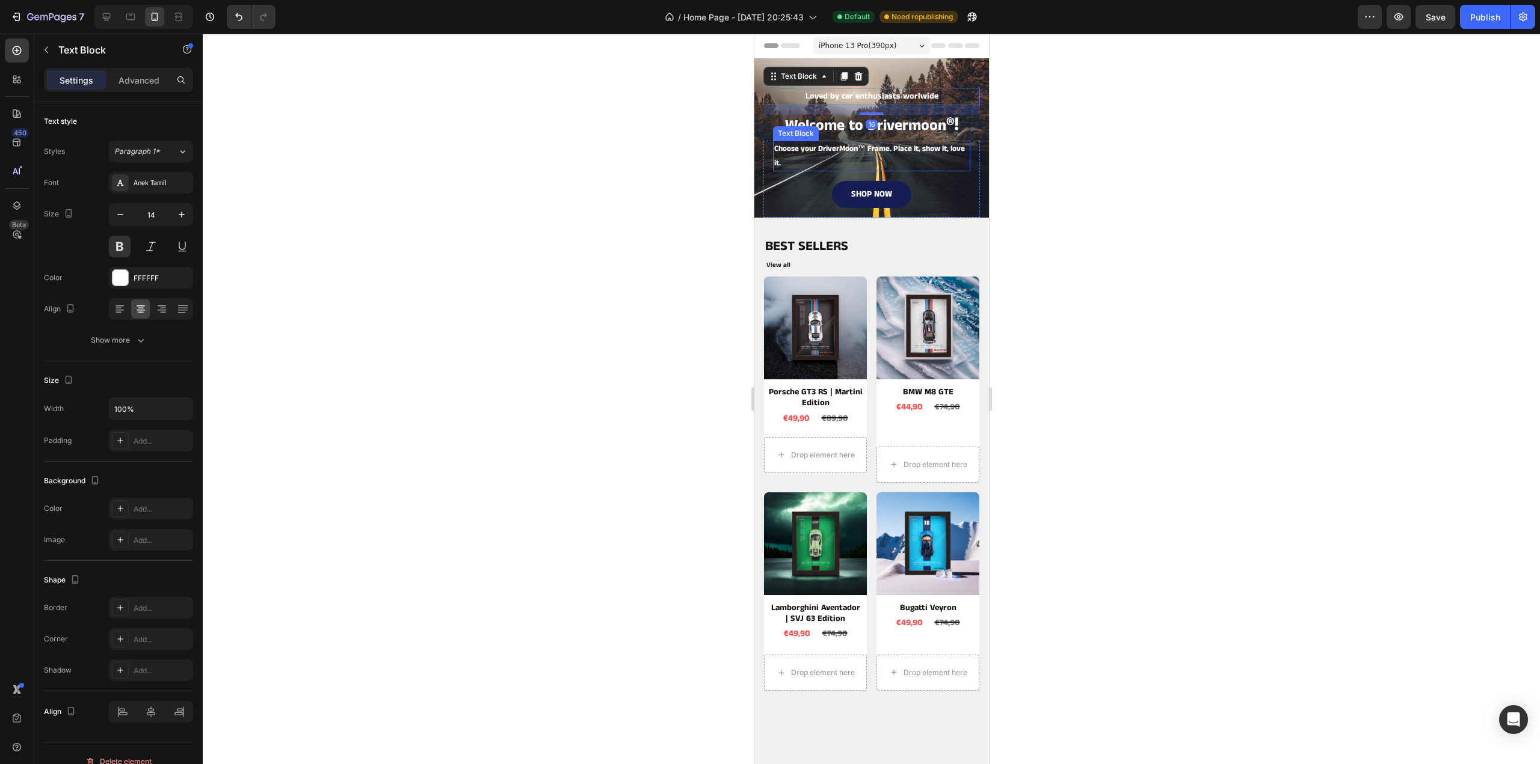
click at [859, 159] on p "Choose your DriverMoon™ Frame. Place it, show it, love it." at bounding box center [870, 156] width 195 height 28
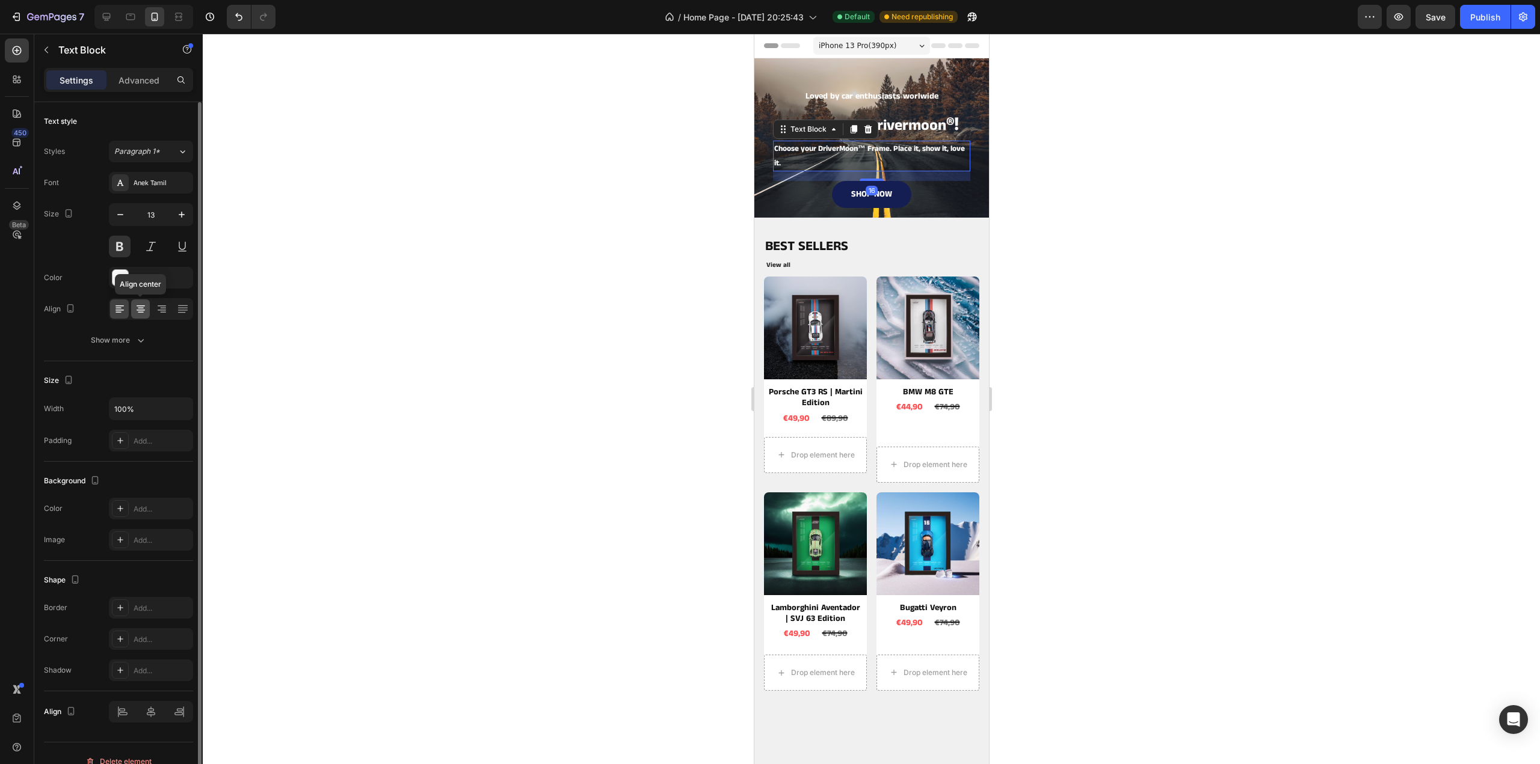
click at [146, 305] on icon at bounding box center [141, 309] width 12 height 12
click at [872, 93] on p "Loved by car enthusiasts worlwide" at bounding box center [871, 96] width 214 height 15
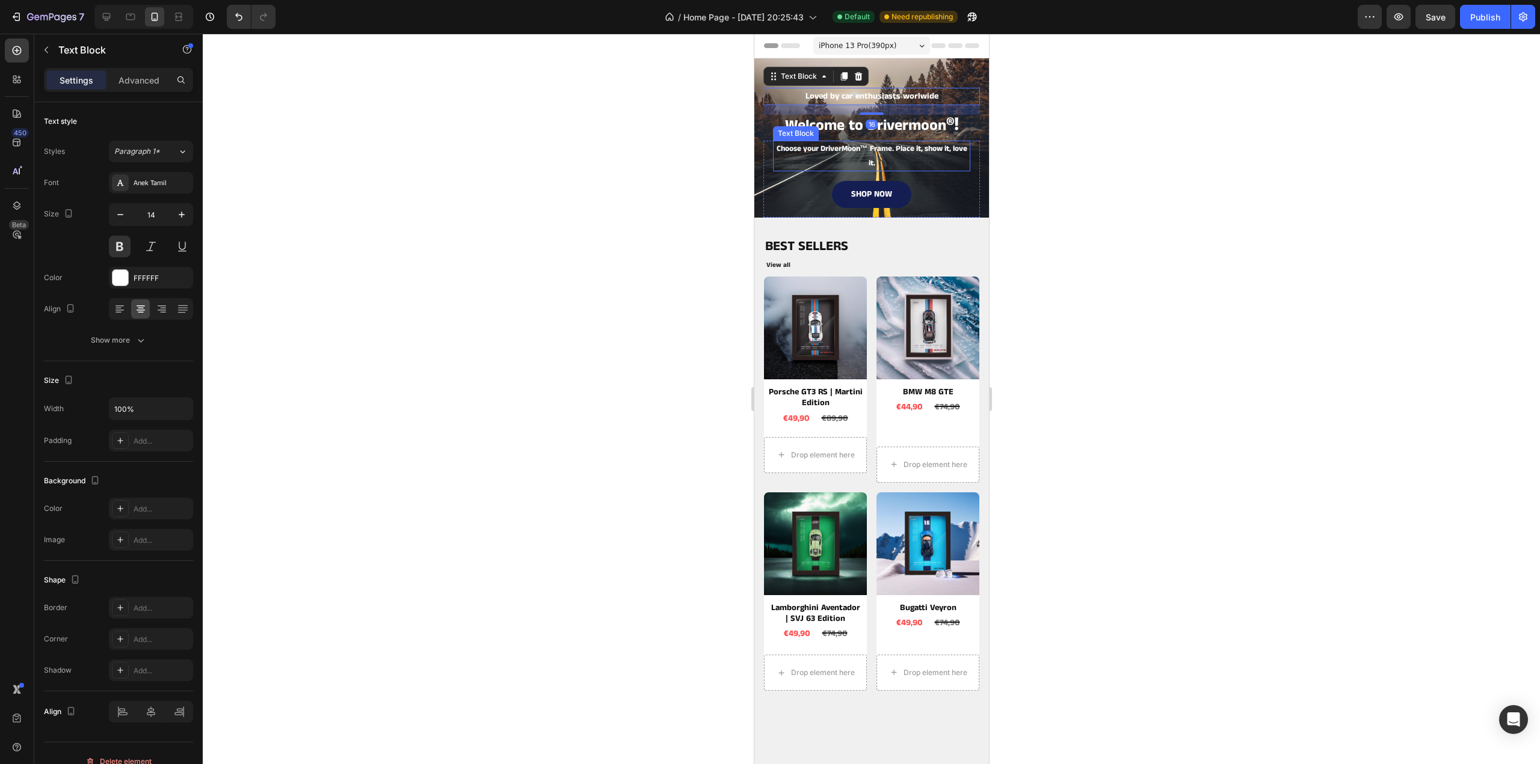
click at [820, 155] on p "Choose your DriverMoon™ Frame. Place it, show it, love it." at bounding box center [870, 156] width 195 height 28
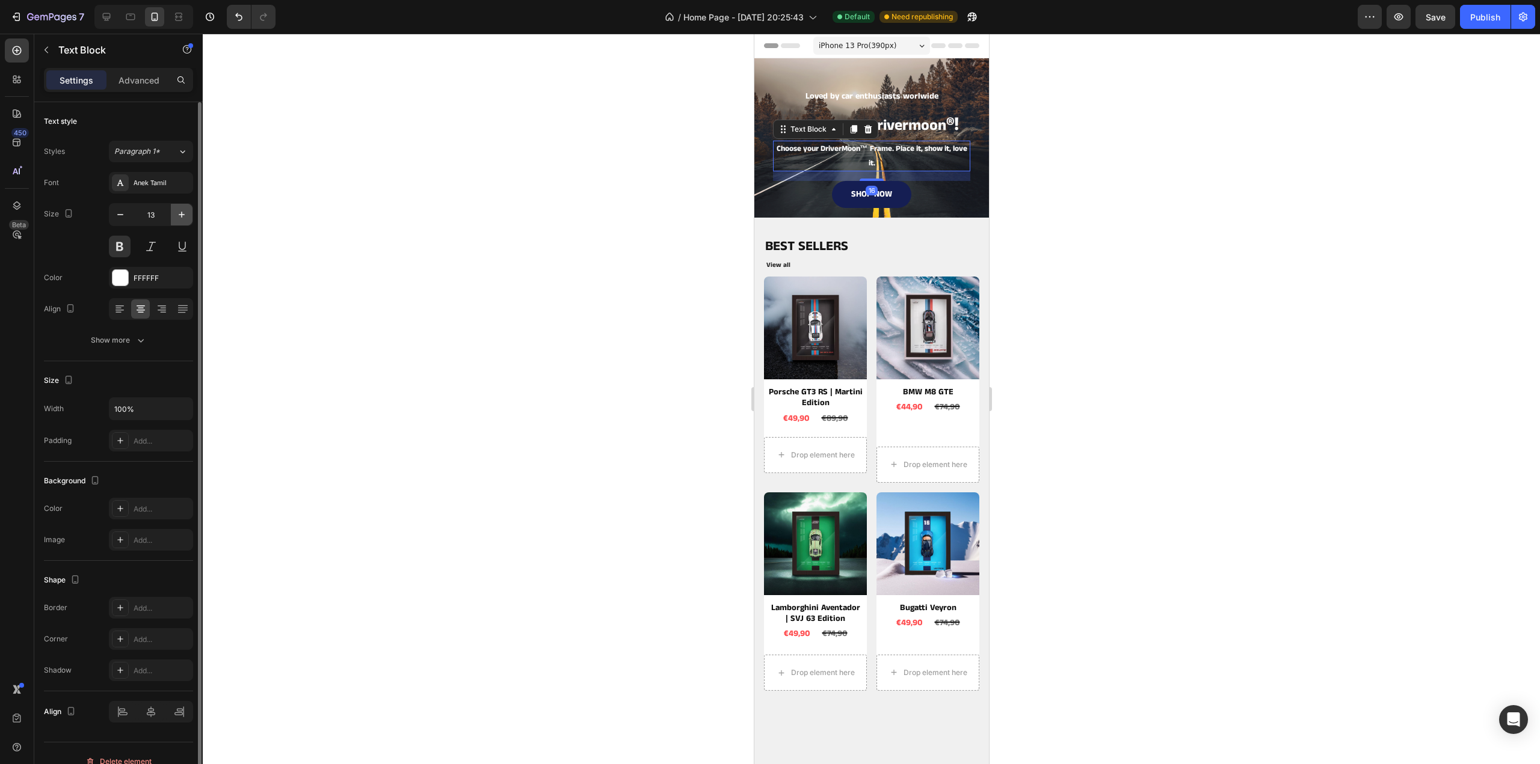
click at [183, 215] on icon "button" at bounding box center [182, 215] width 12 height 12
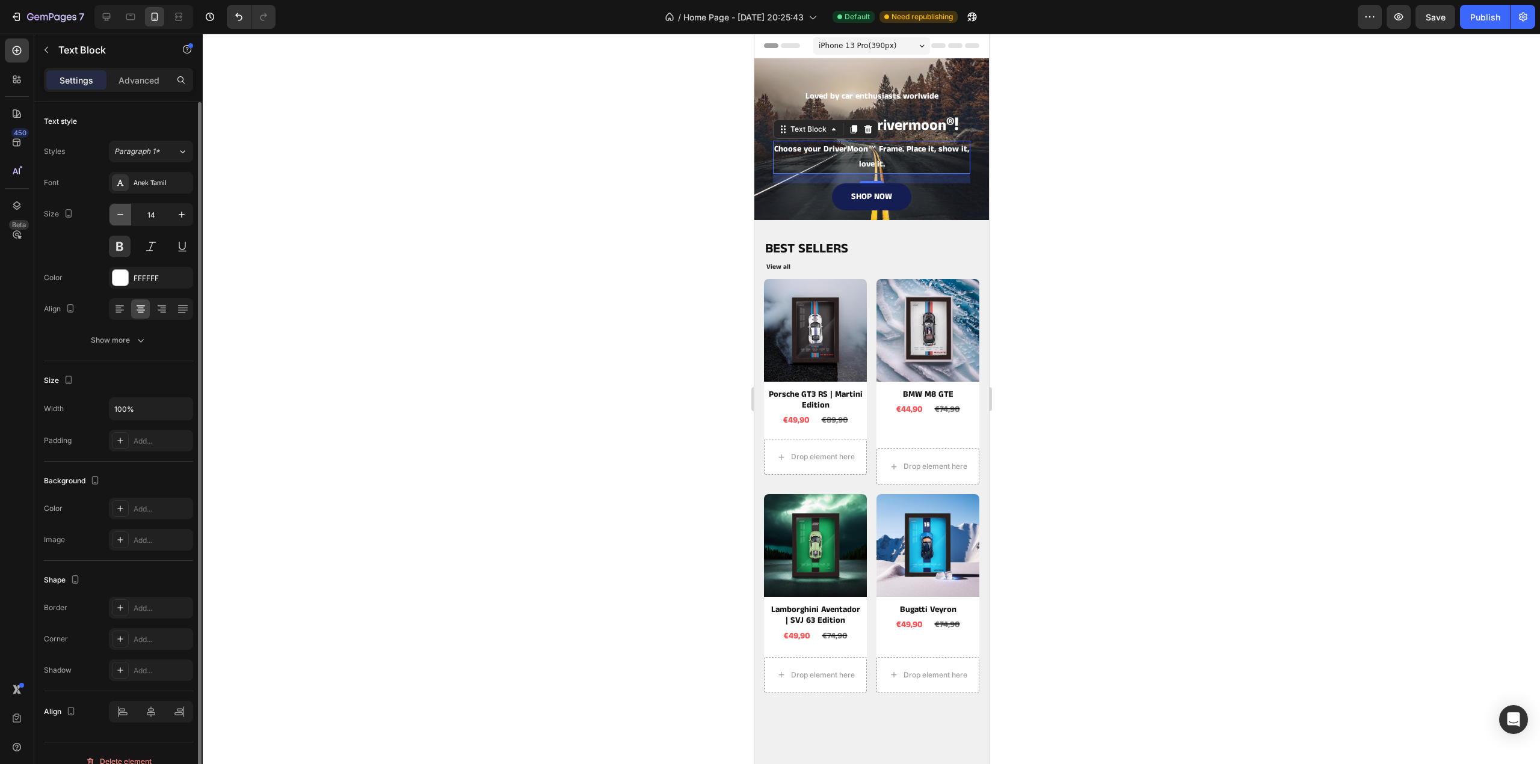
click at [118, 218] on icon "button" at bounding box center [120, 215] width 12 height 12
type input "13"
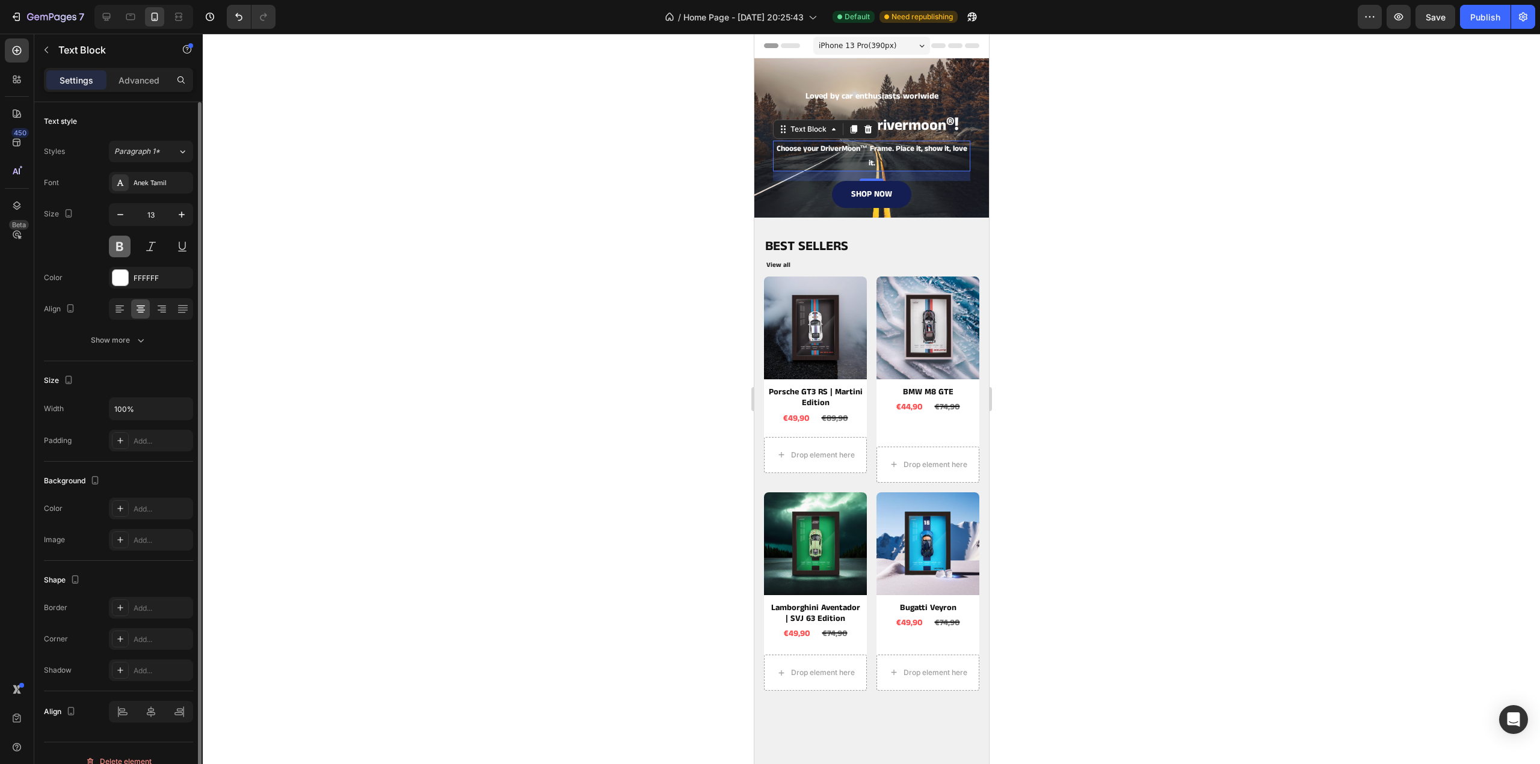
click at [116, 243] on button at bounding box center [120, 247] width 22 height 22
drag, startPoint x: 1100, startPoint y: 199, endPoint x: 1077, endPoint y: 204, distance: 23.4
click at [1100, 198] on div at bounding box center [871, 399] width 1337 height 731
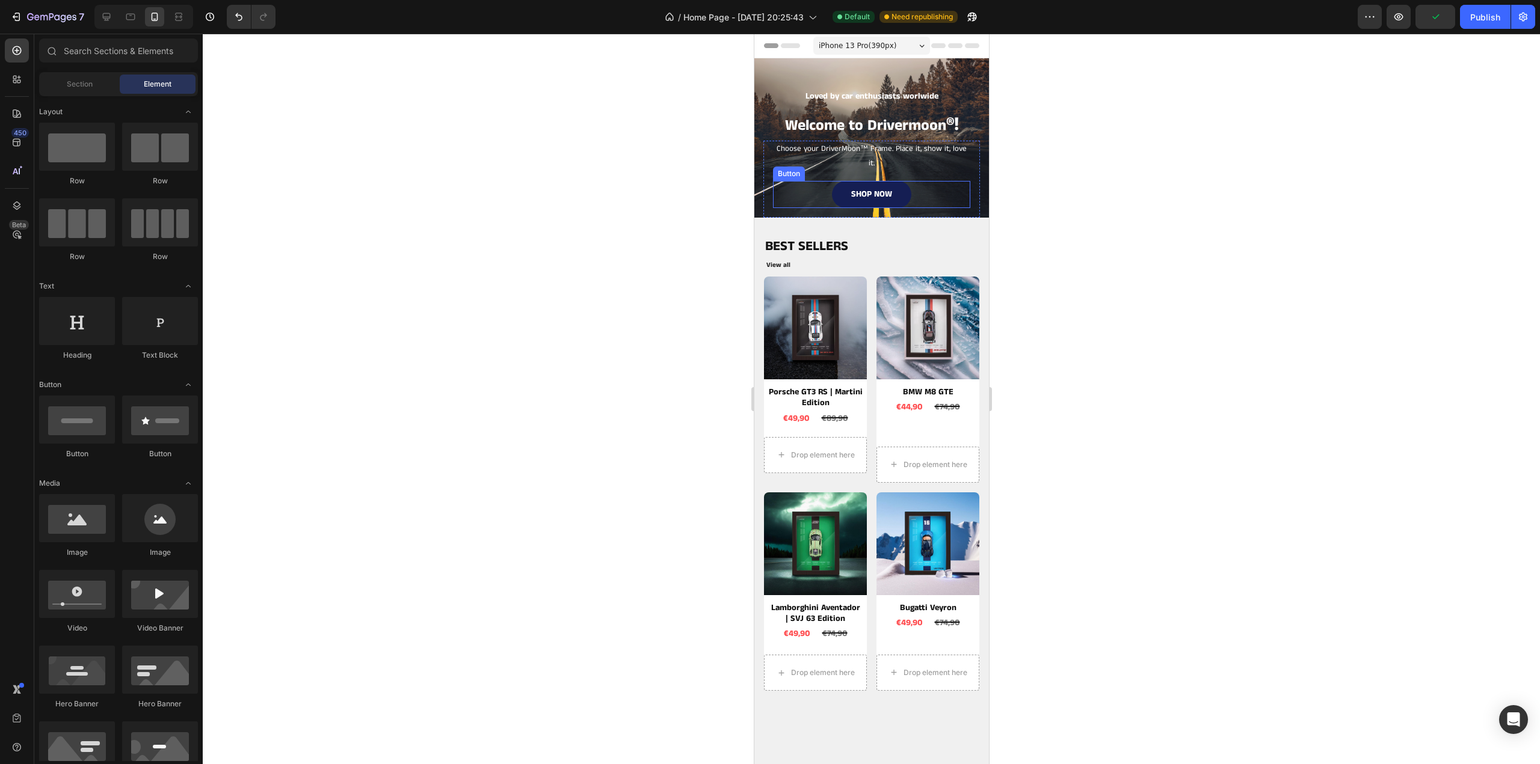
drag, startPoint x: 917, startPoint y: 188, endPoint x: 907, endPoint y: 182, distance: 11.9
click at [917, 188] on div "SHOP NOW Button" at bounding box center [870, 194] width 197 height 27
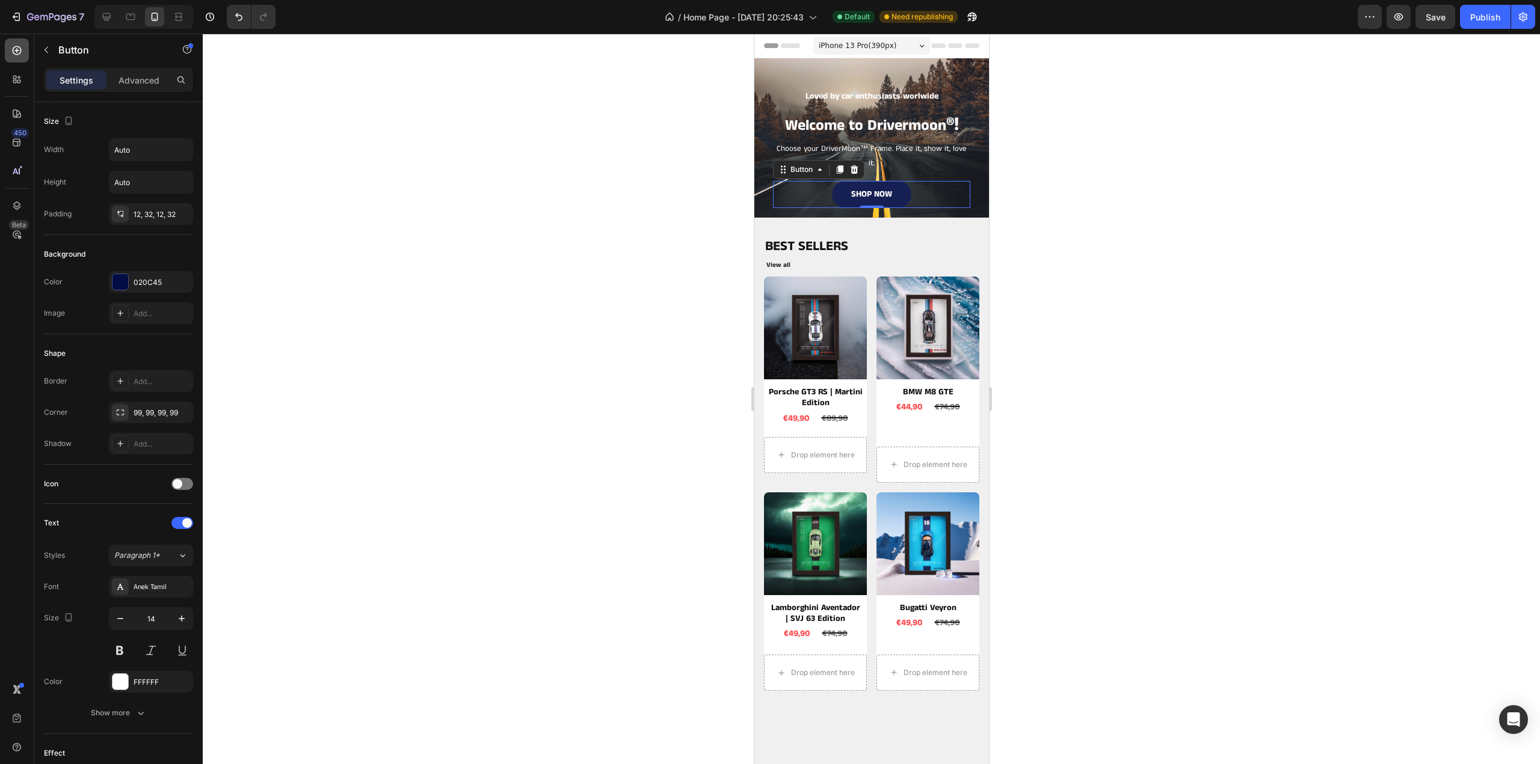
click at [22, 56] on icon at bounding box center [17, 51] width 12 height 12
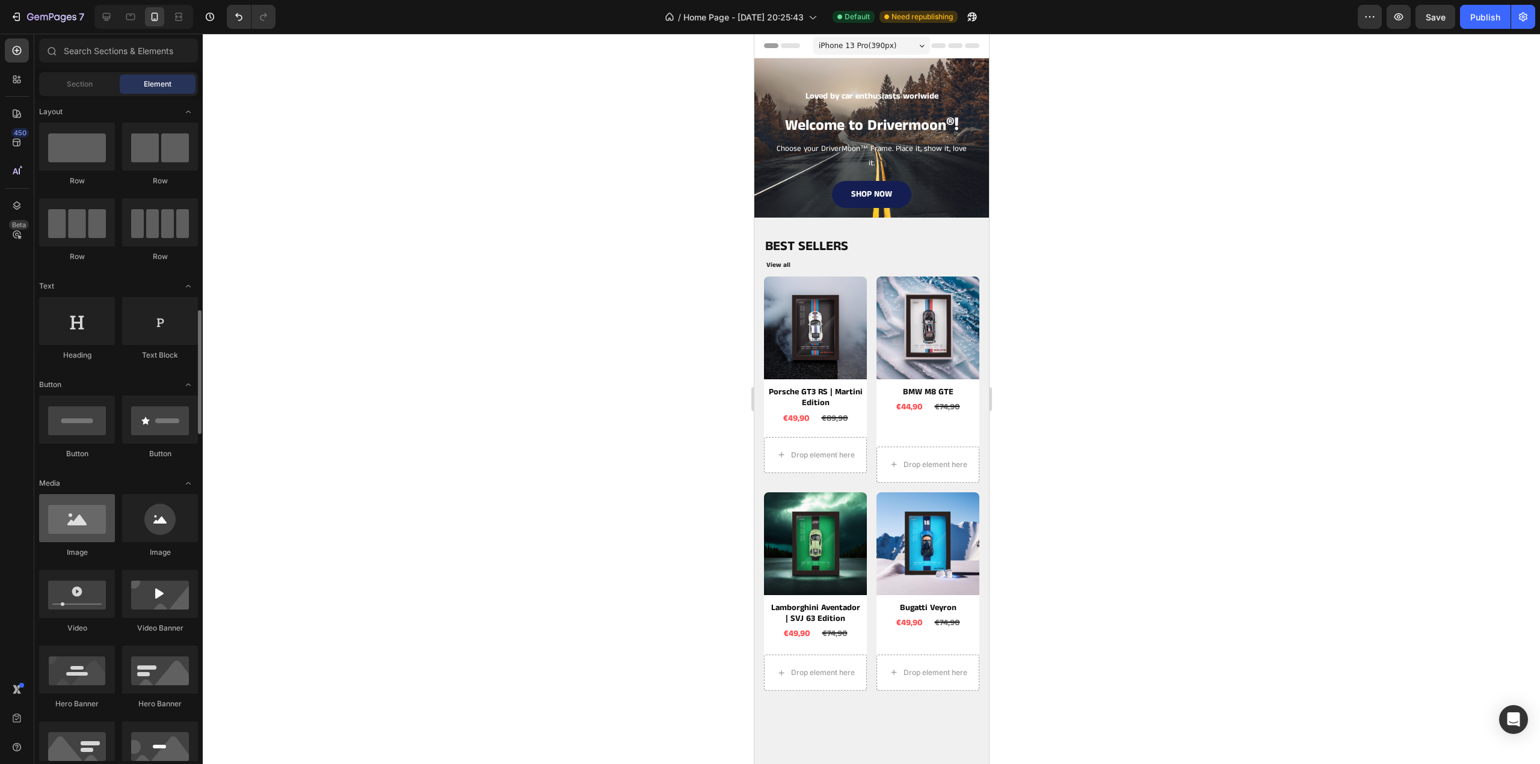
scroll to position [180, 0]
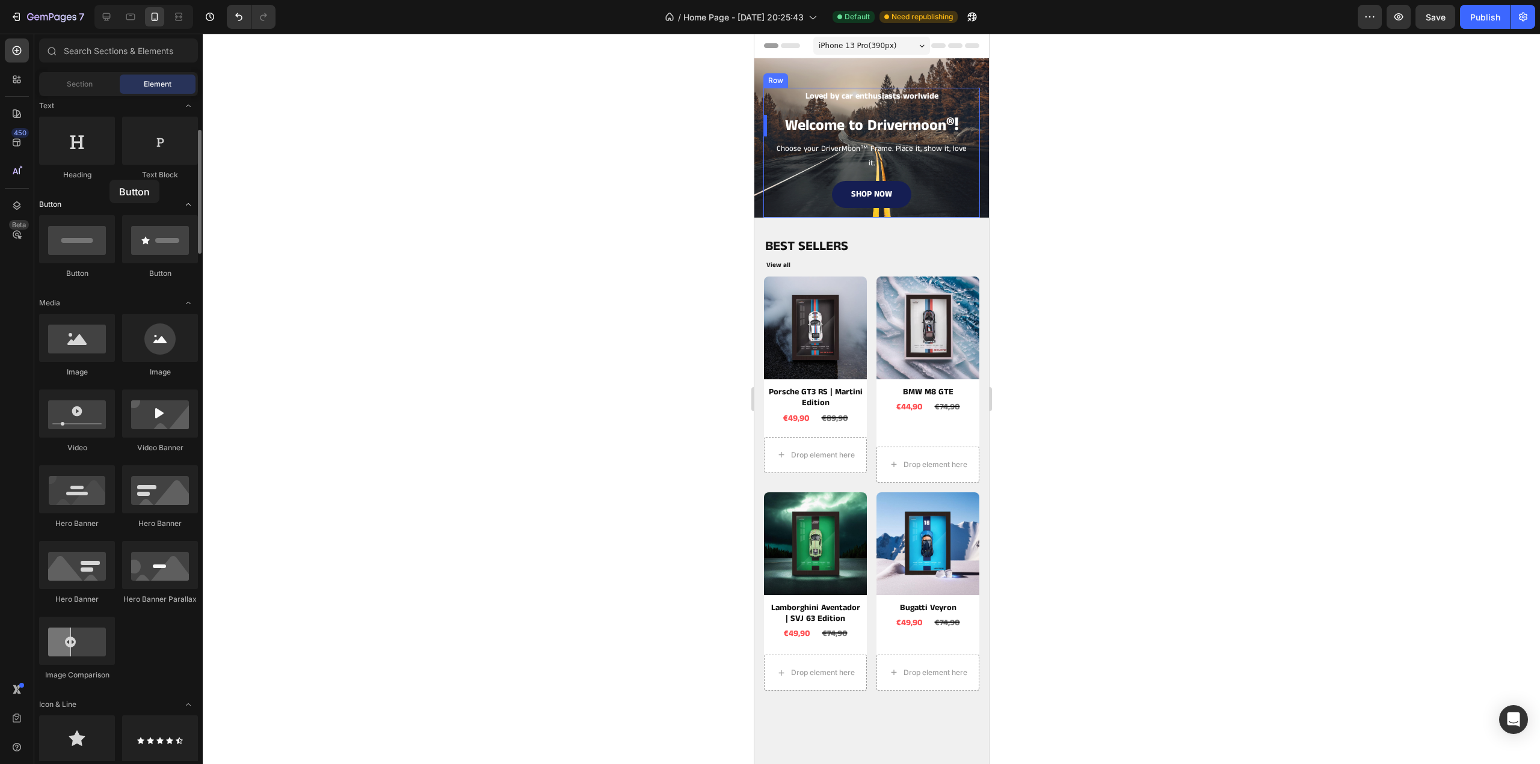
drag, startPoint x: 75, startPoint y: 243, endPoint x: 91, endPoint y: 209, distance: 37.7
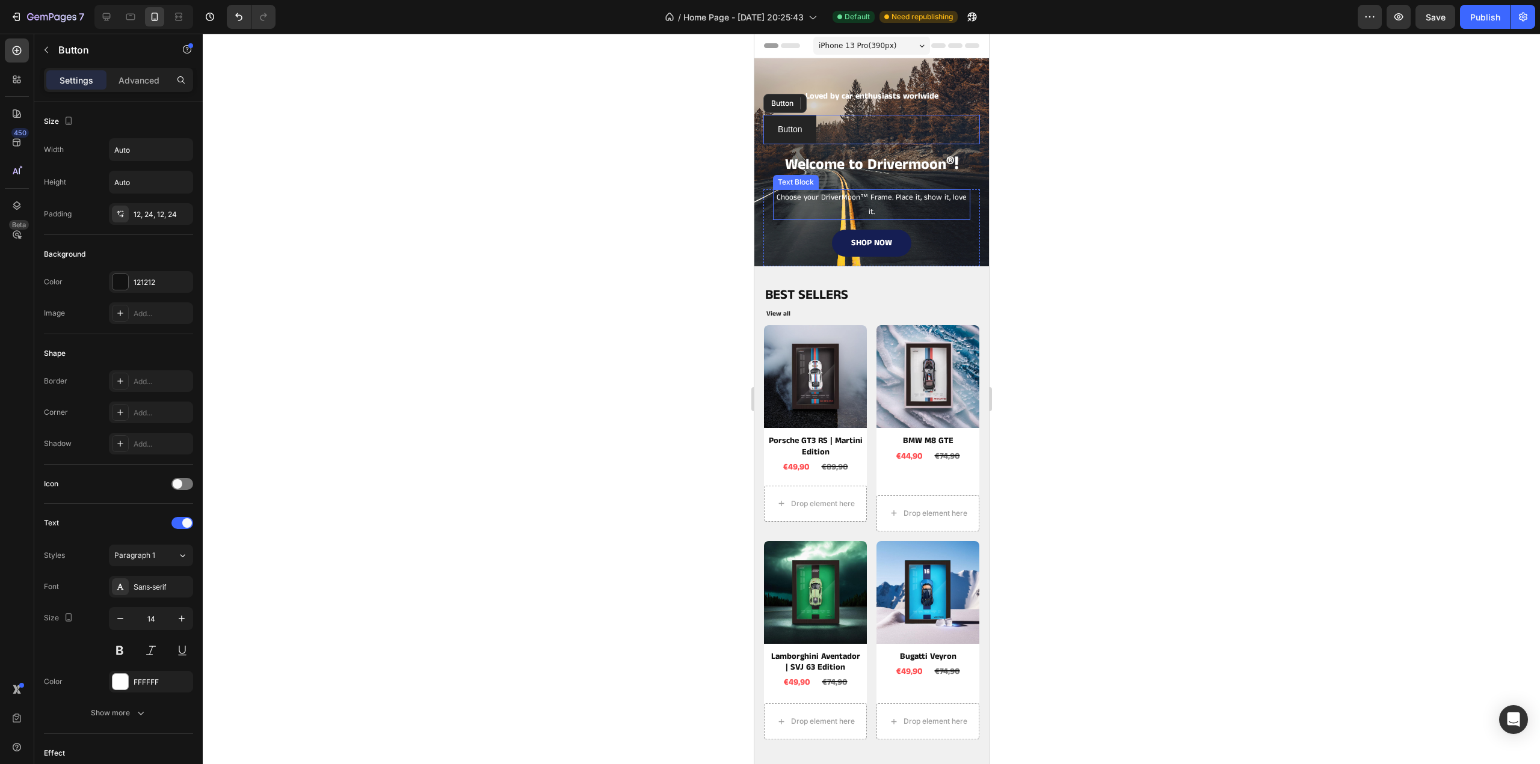
click at [906, 195] on p "Choose your DriverMoon™ Frame. Place it, show it, love it." at bounding box center [870, 205] width 195 height 28
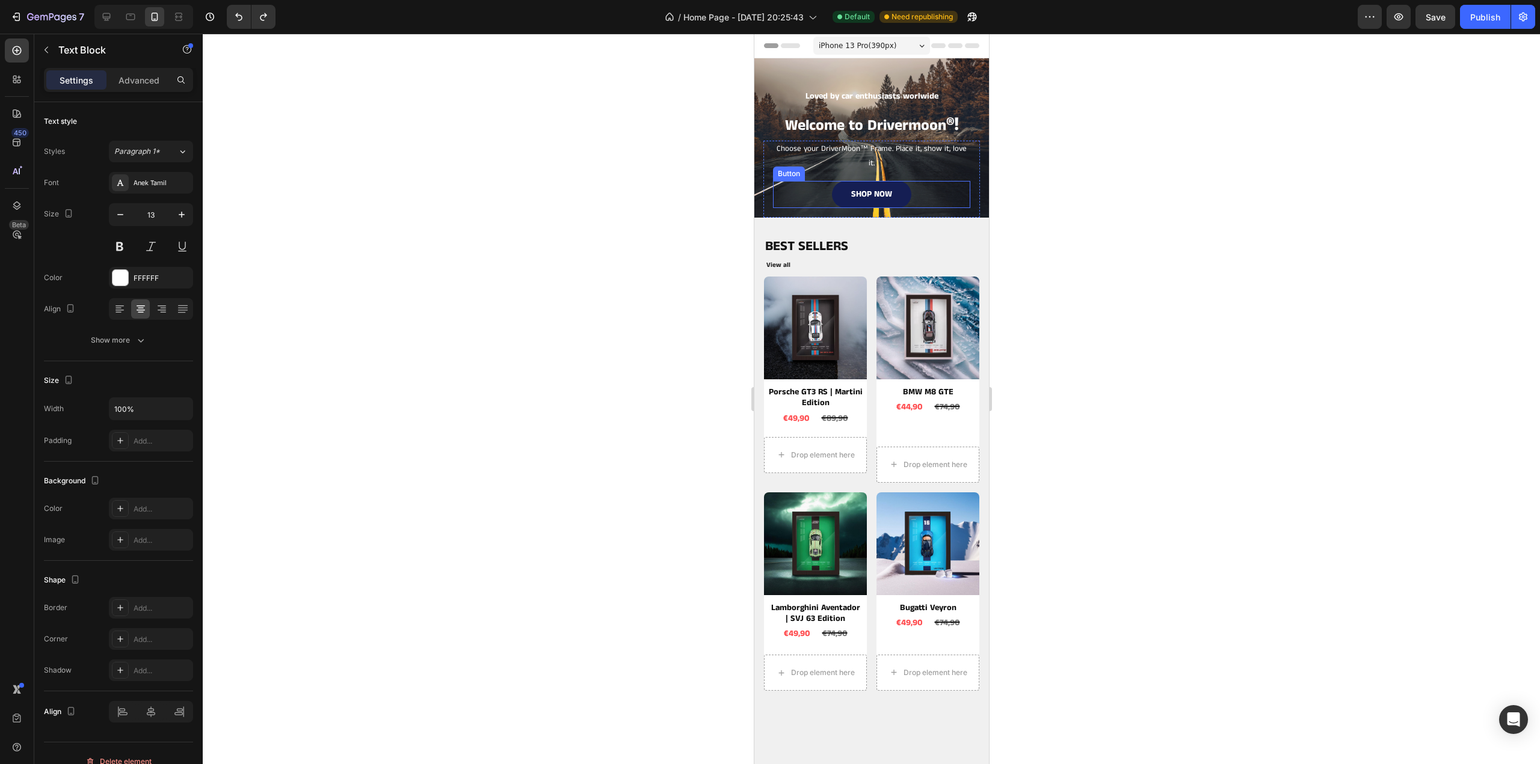
click at [925, 194] on div "SHOP NOW Button" at bounding box center [870, 194] width 197 height 27
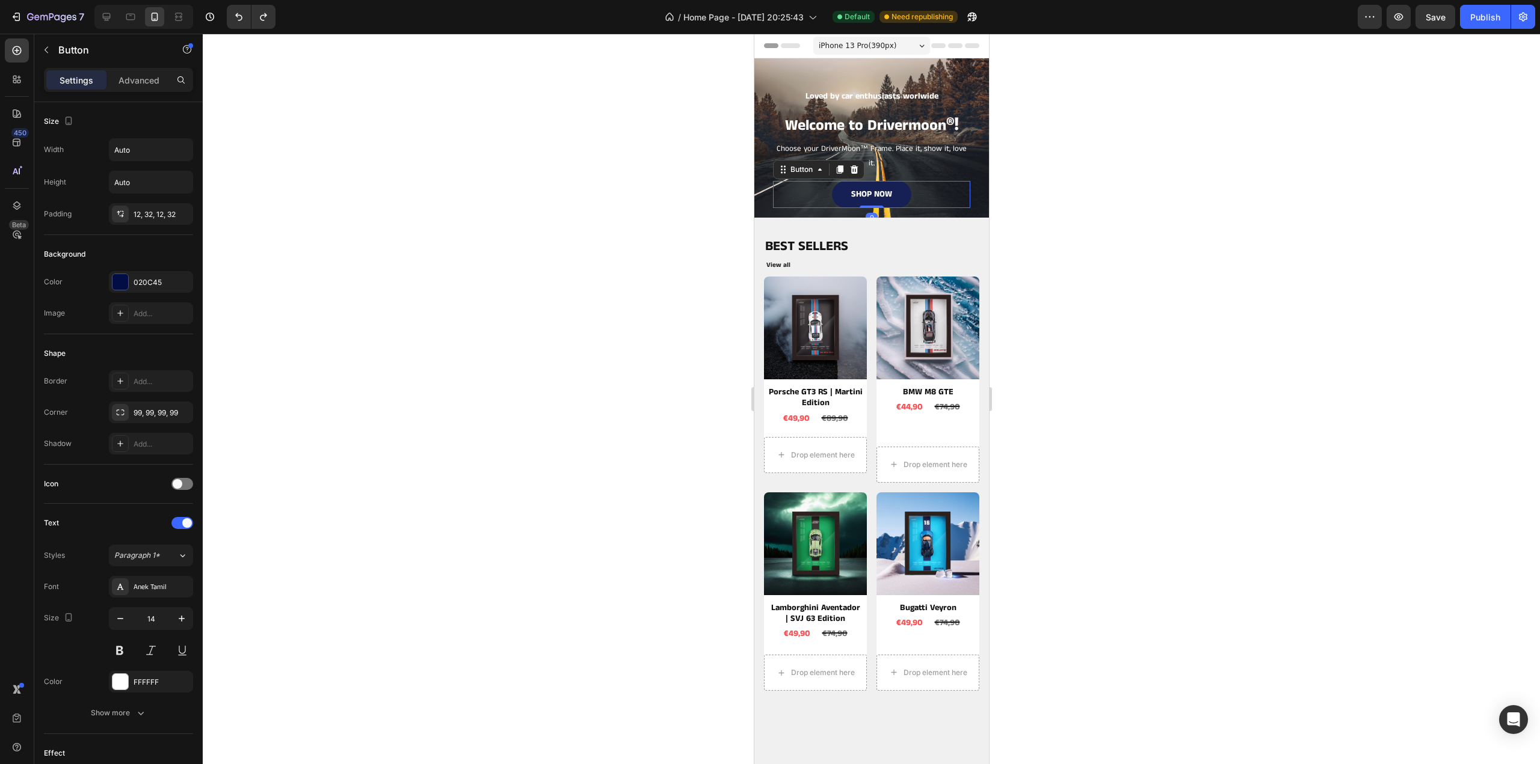
click at [59, 76] on div "Settings" at bounding box center [76, 79] width 60 height 19
click at [53, 52] on button "button" at bounding box center [46, 49] width 19 height 19
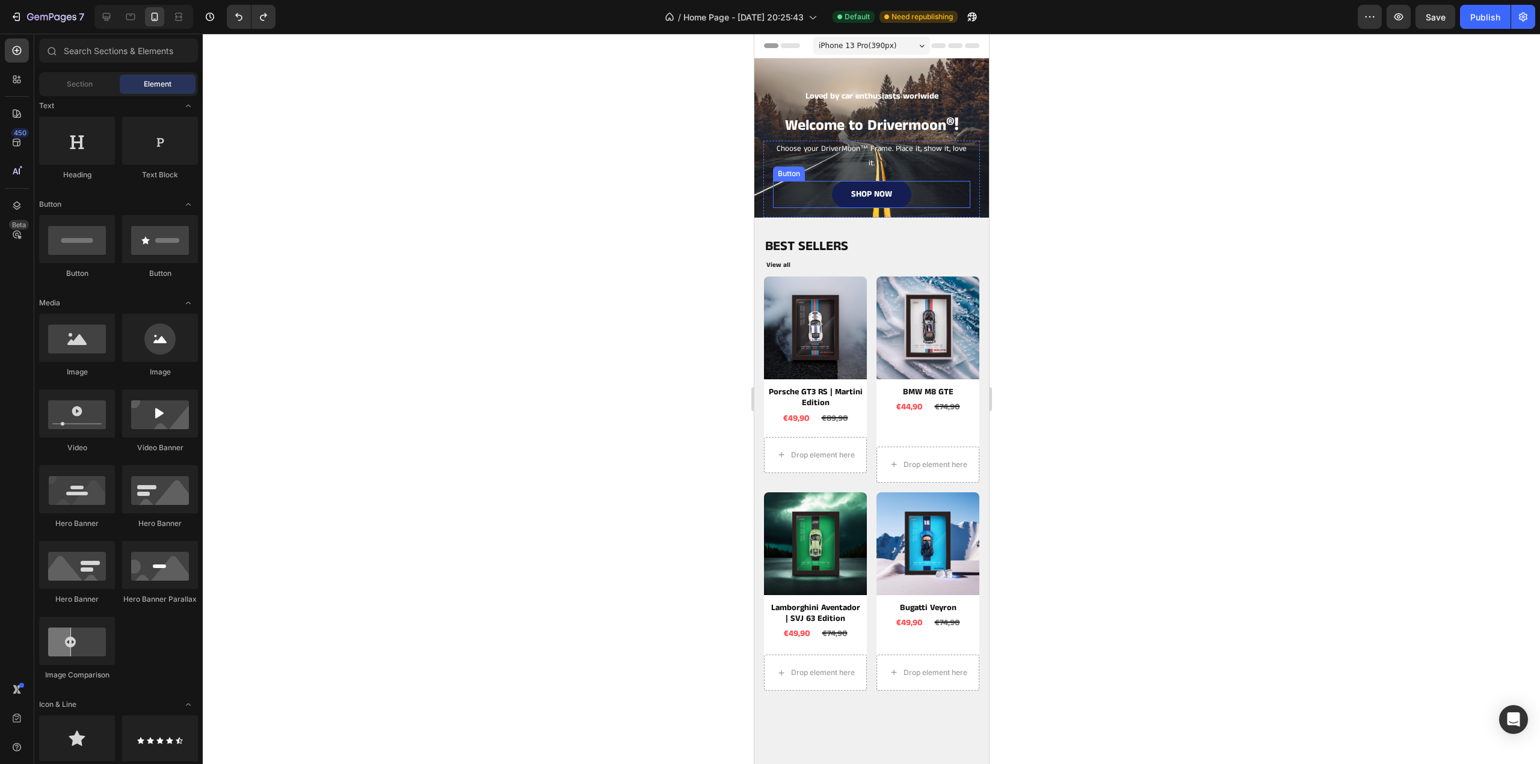
click at [955, 197] on div "SHOP NOW Button" at bounding box center [870, 194] width 197 height 27
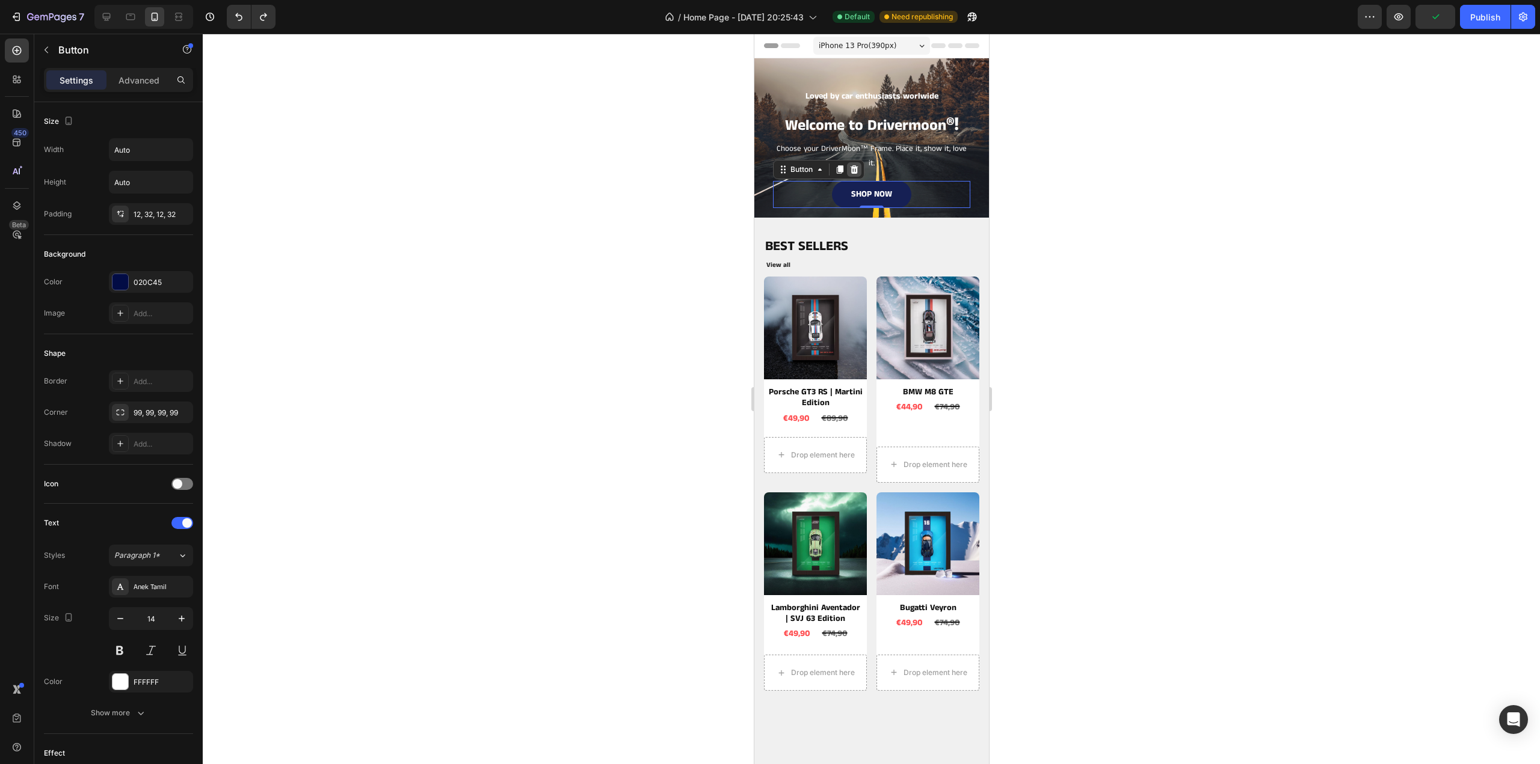
click at [855, 173] on icon at bounding box center [854, 169] width 8 height 8
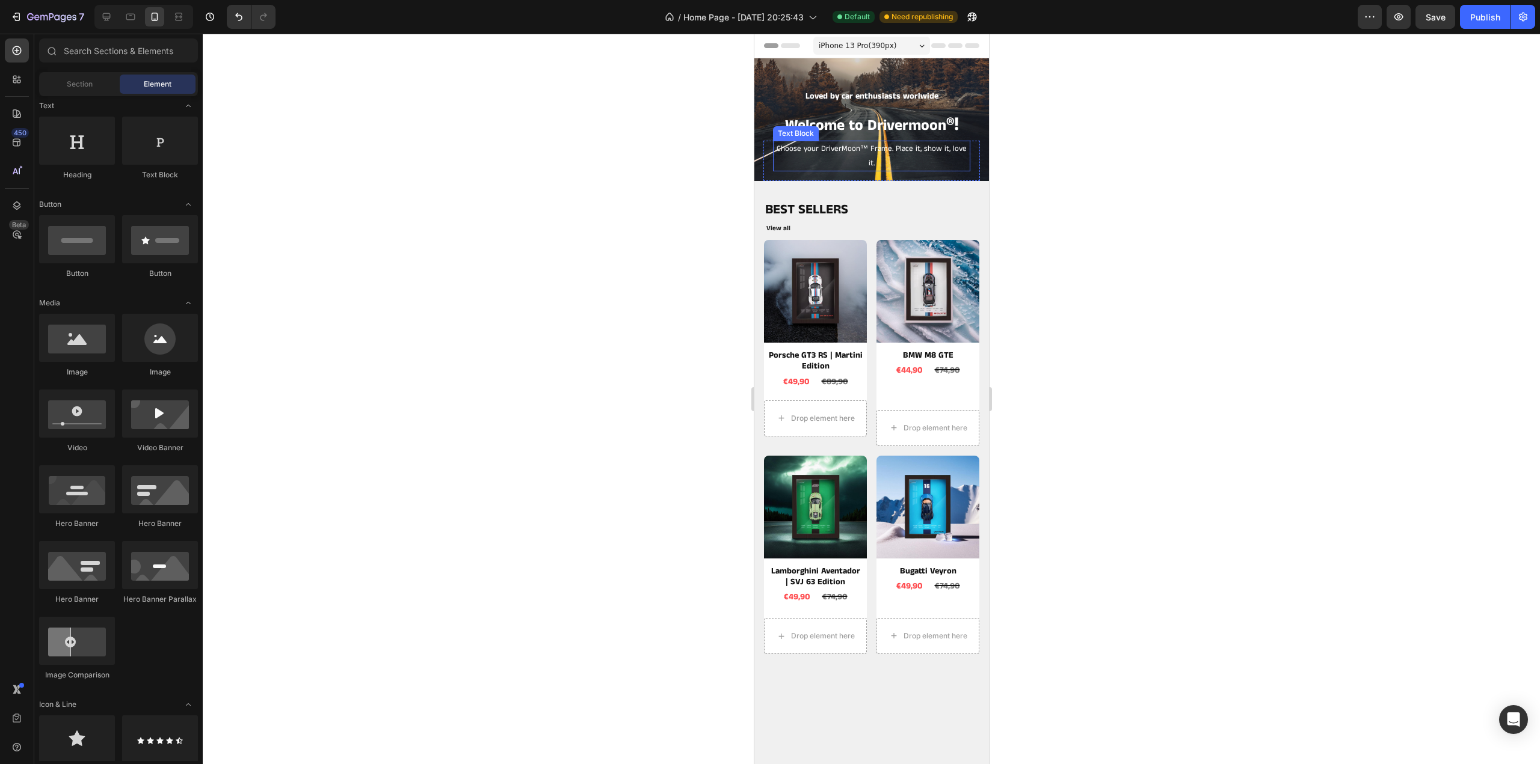
scroll to position [0, 0]
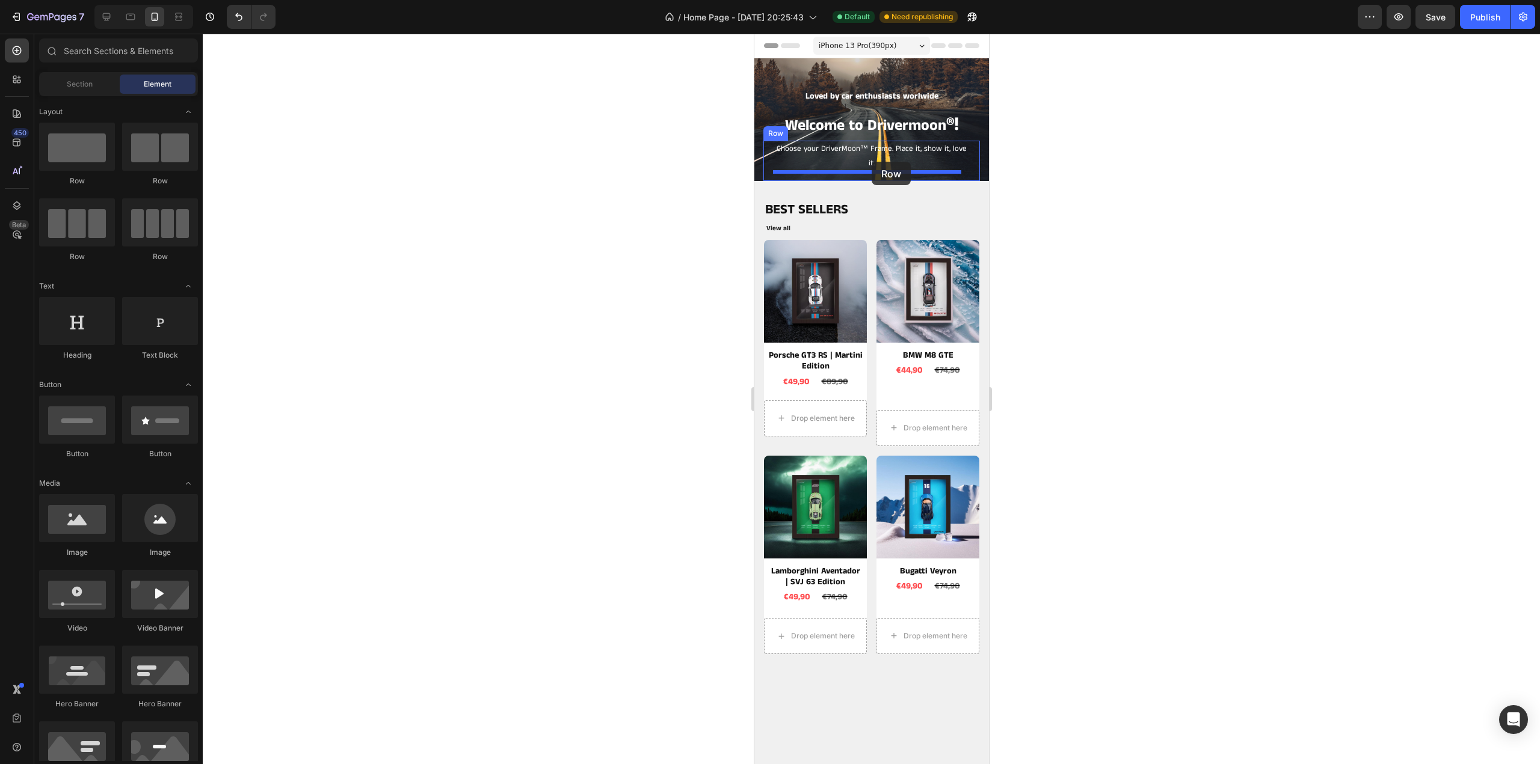
drag, startPoint x: 1207, startPoint y: 213, endPoint x: 1774, endPoint y: 224, distance: 567.9
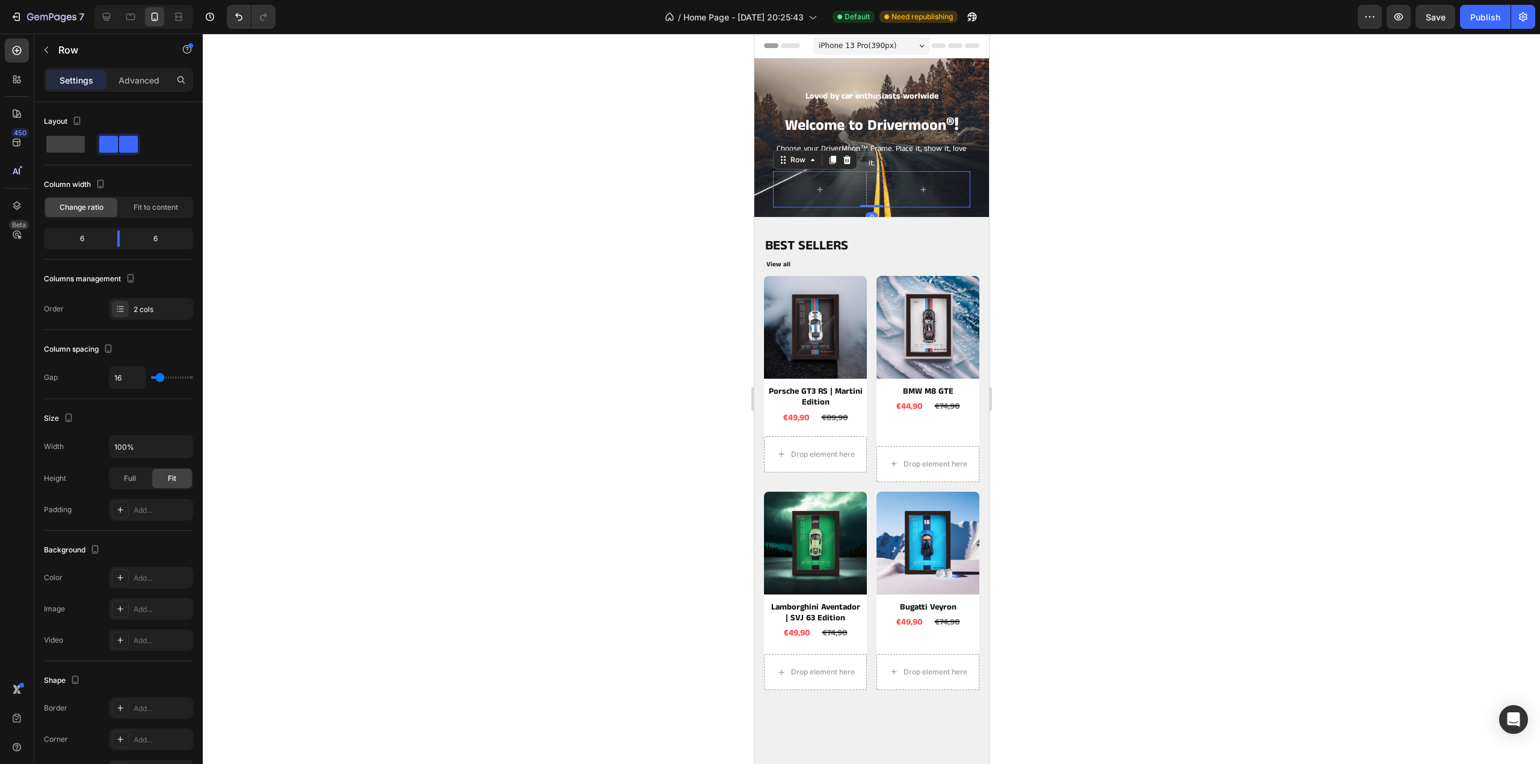
click at [1102, 193] on div at bounding box center [871, 399] width 1337 height 731
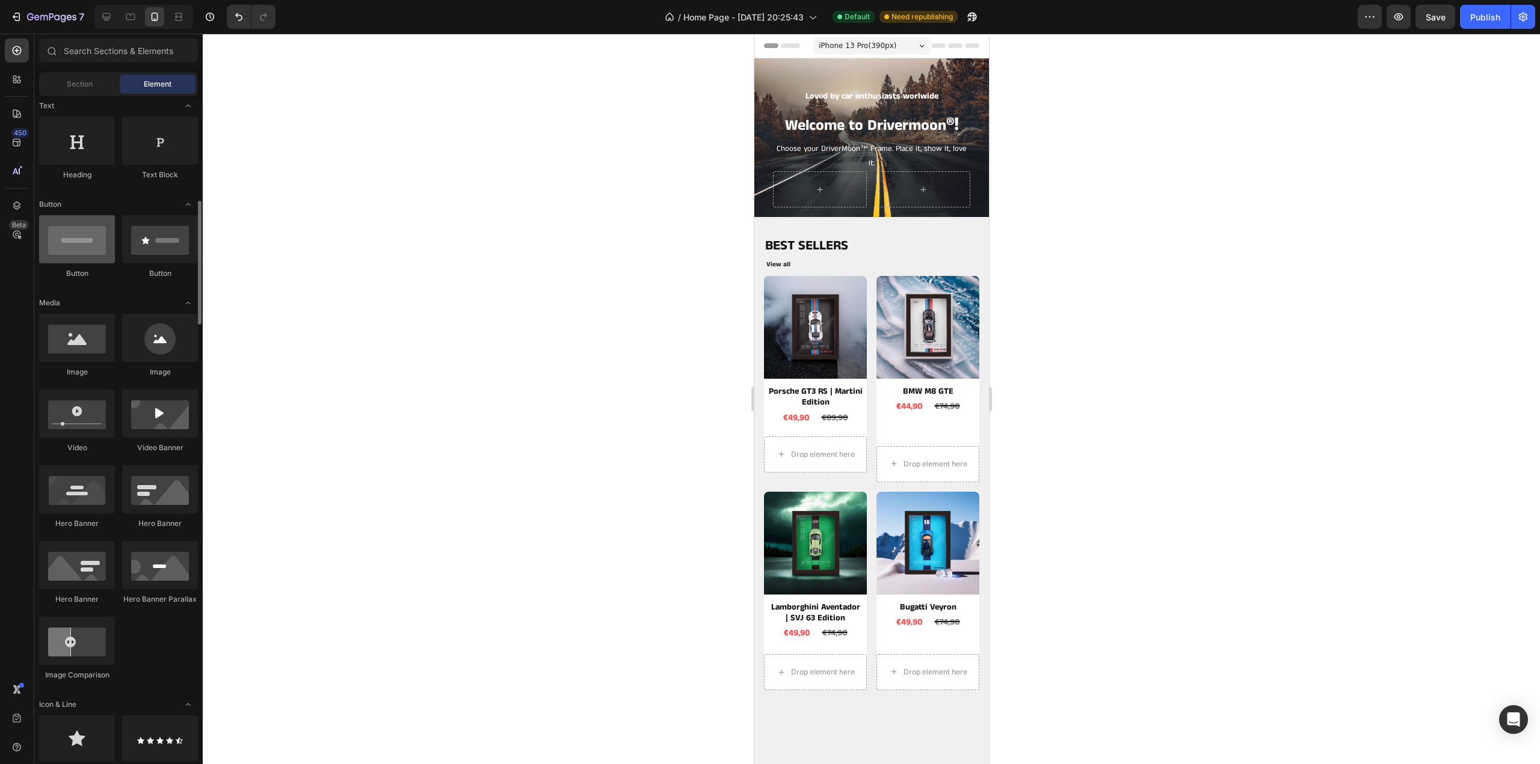
scroll to position [241, 0]
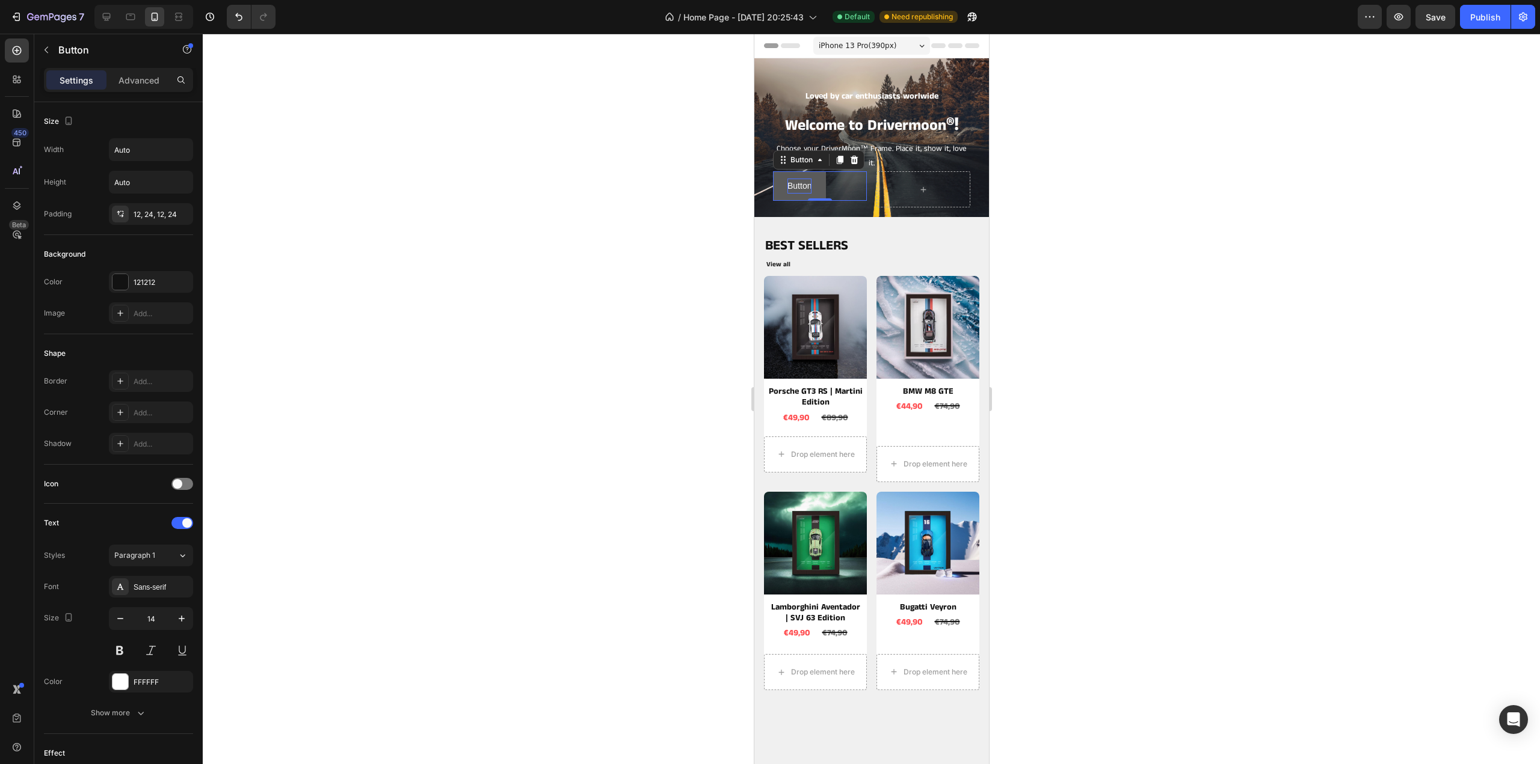
click at [798, 179] on p "Button" at bounding box center [799, 186] width 24 height 15
click at [799, 182] on p "Button" at bounding box center [799, 186] width 24 height 15
click at [772, 171] on button "Shop" at bounding box center [796, 185] width 49 height 29
click at [772, 171] on button "Shop New" at bounding box center [806, 185] width 68 height 29
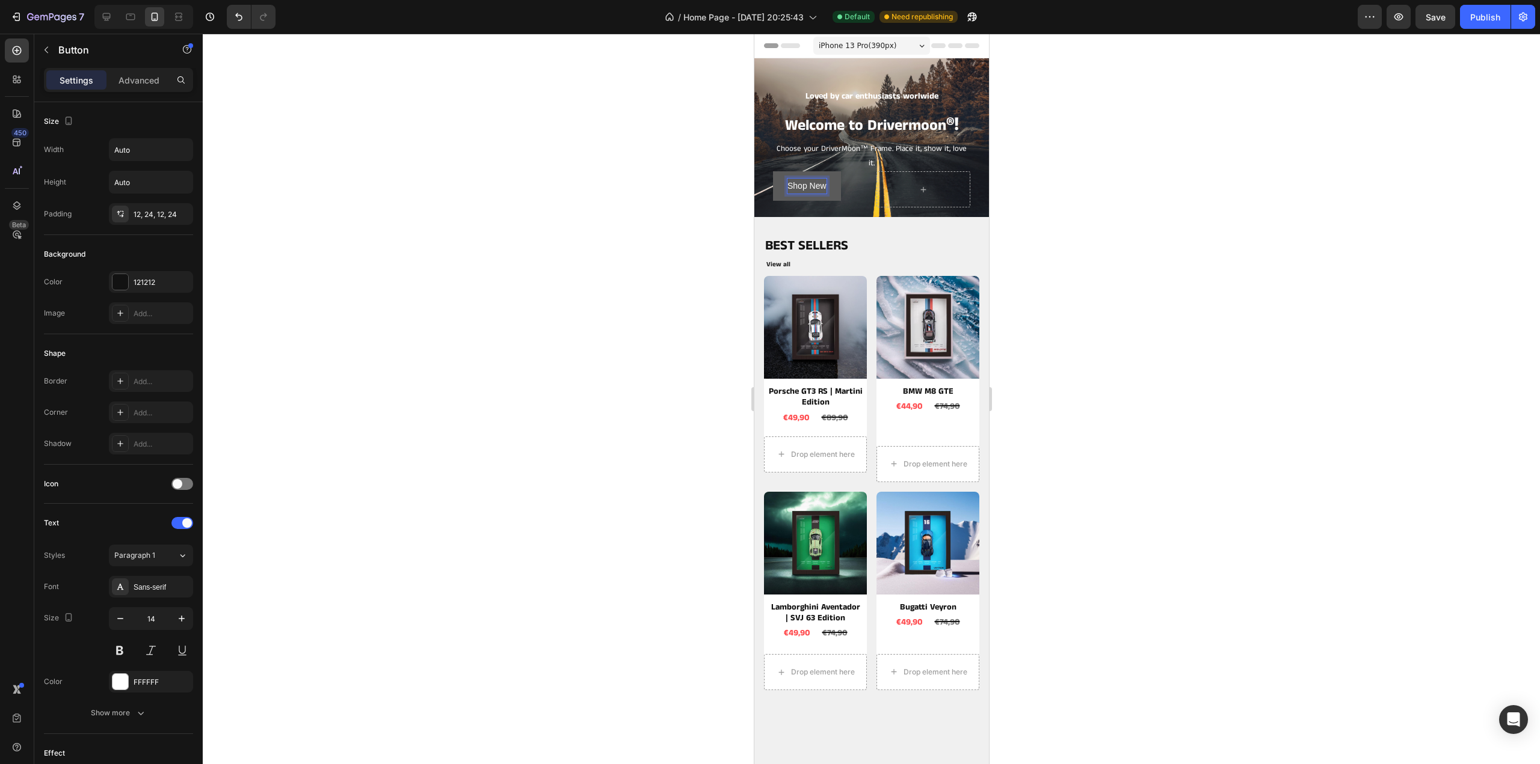
click at [772, 171] on button "Shop New" at bounding box center [806, 185] width 68 height 29
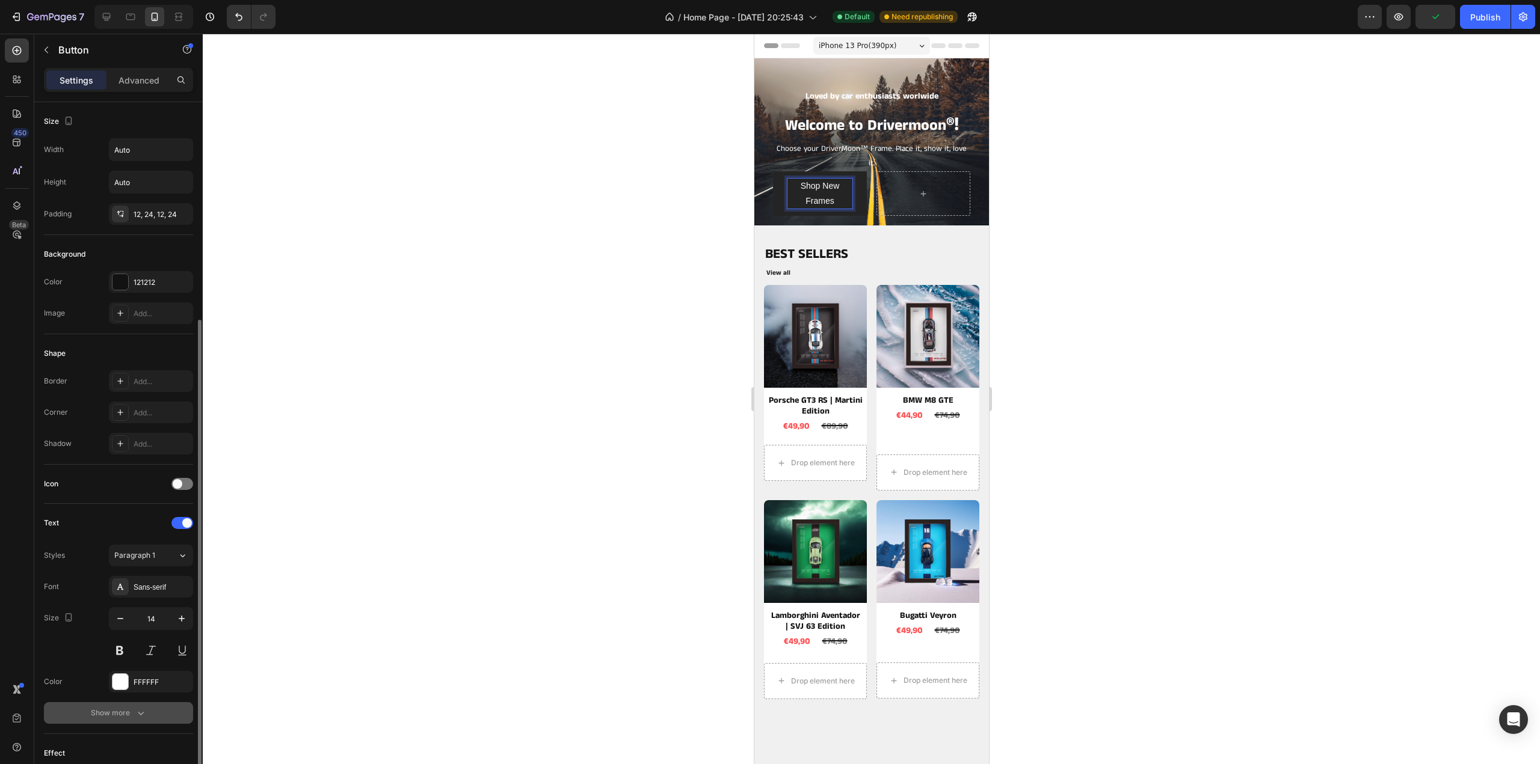
scroll to position [120, 0]
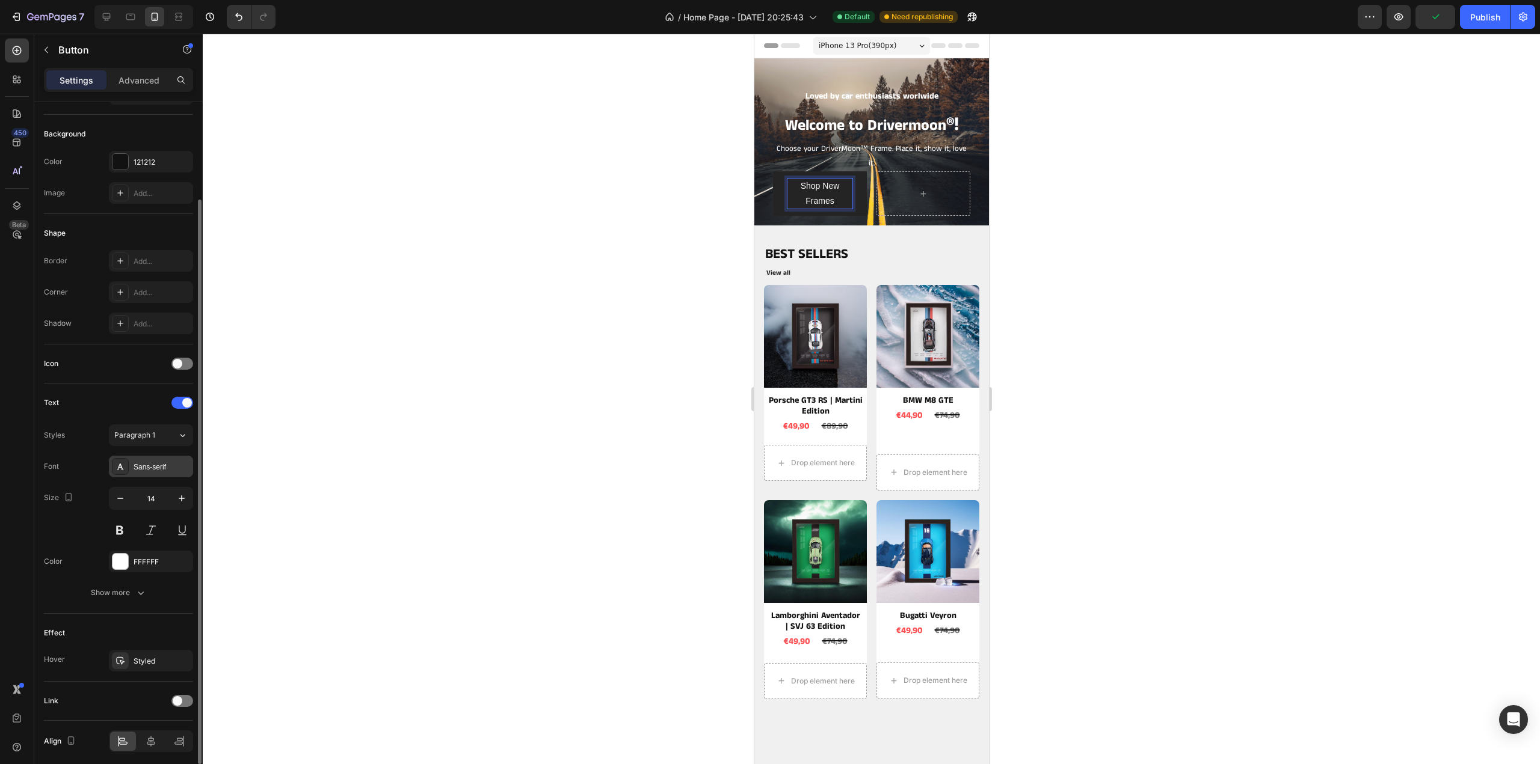
click at [159, 467] on div "Sans-serif" at bounding box center [162, 467] width 57 height 11
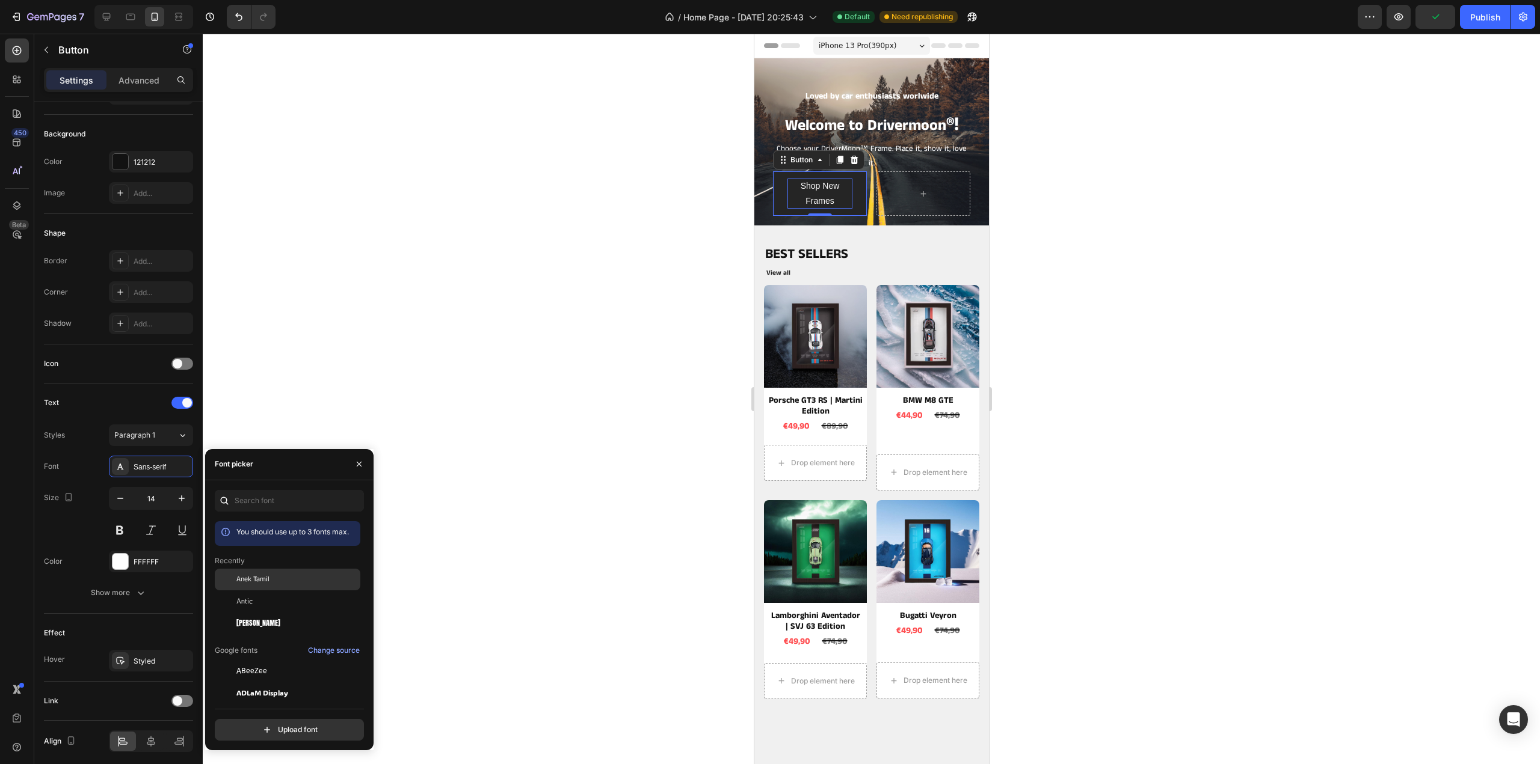
click at [256, 578] on span "Anek Tamil" at bounding box center [252, 579] width 33 height 11
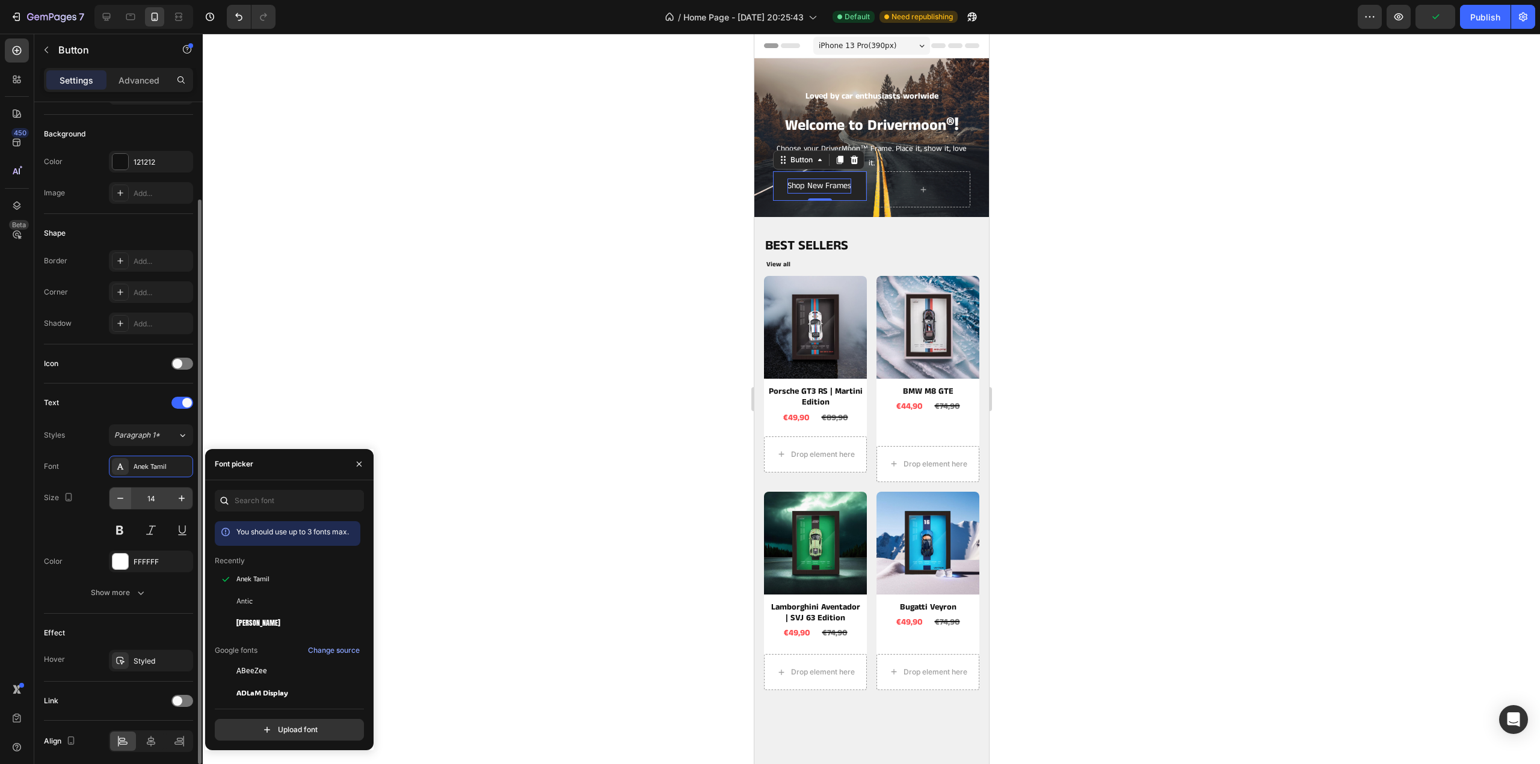
click at [121, 499] on icon "button" at bounding box center [120, 499] width 12 height 12
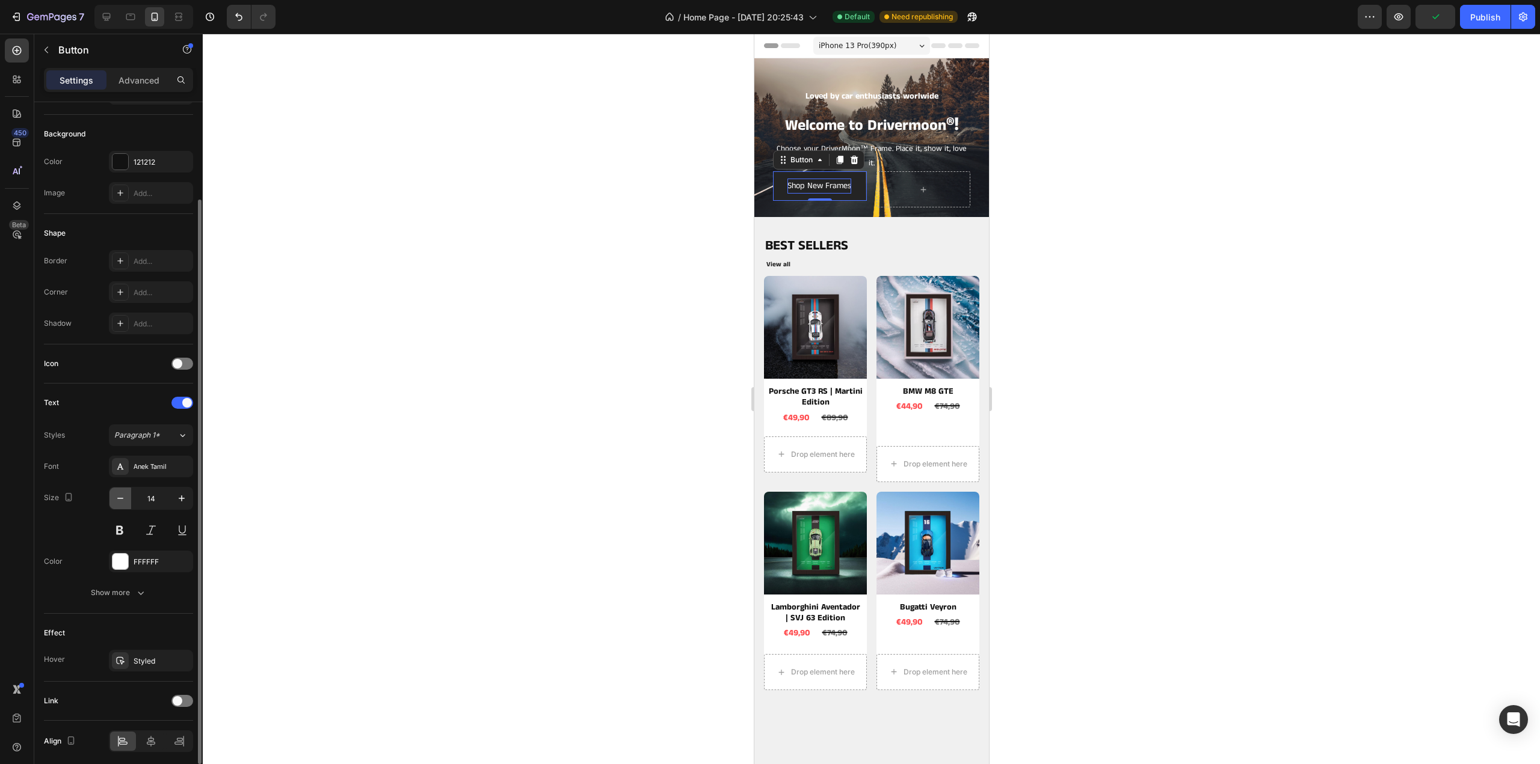
click at [121, 499] on icon "button" at bounding box center [120, 499] width 12 height 12
type input "13"
click at [1303, 243] on div at bounding box center [871, 399] width 1337 height 731
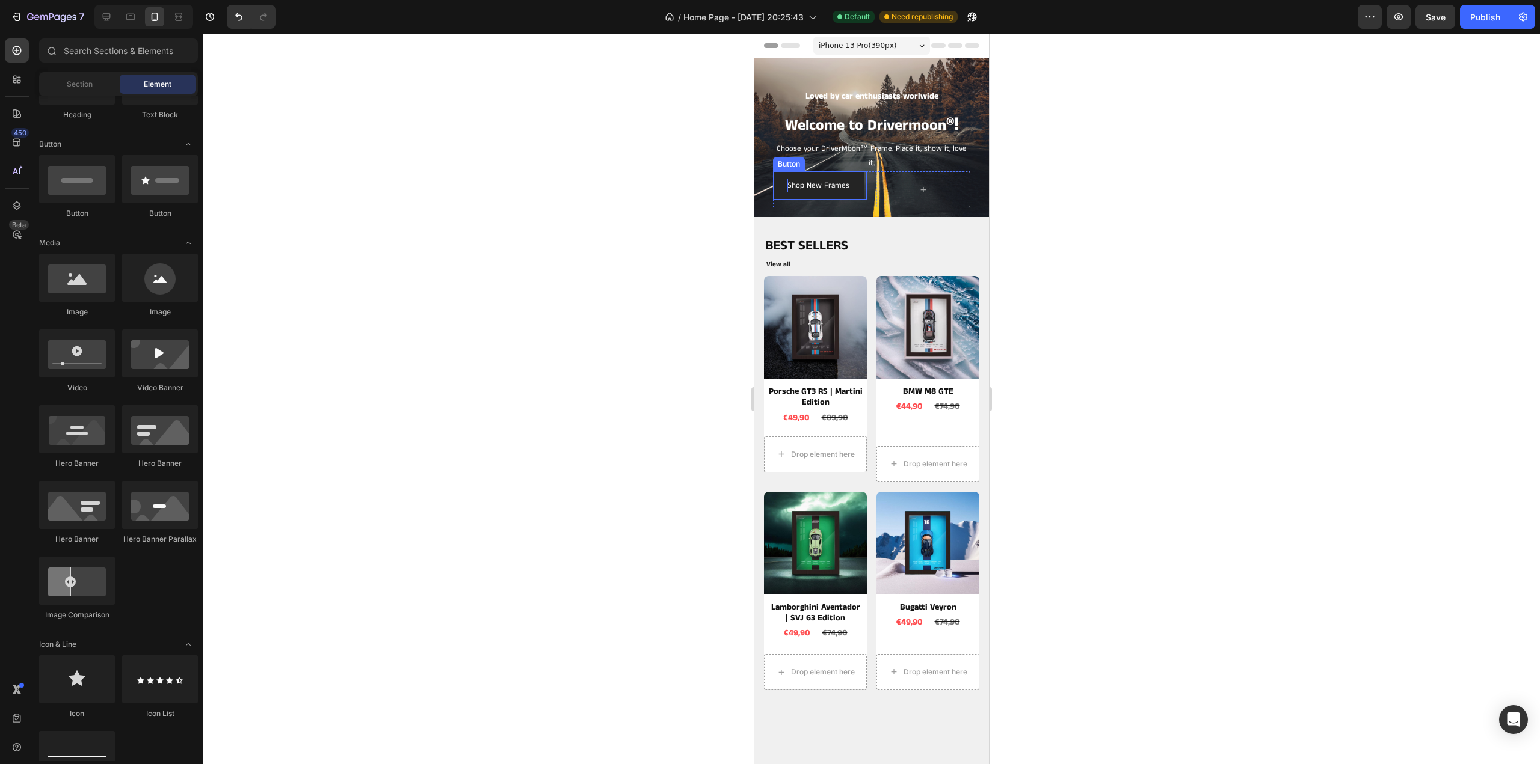
click at [835, 182] on p "Shop New Frames" at bounding box center [818, 186] width 62 height 14
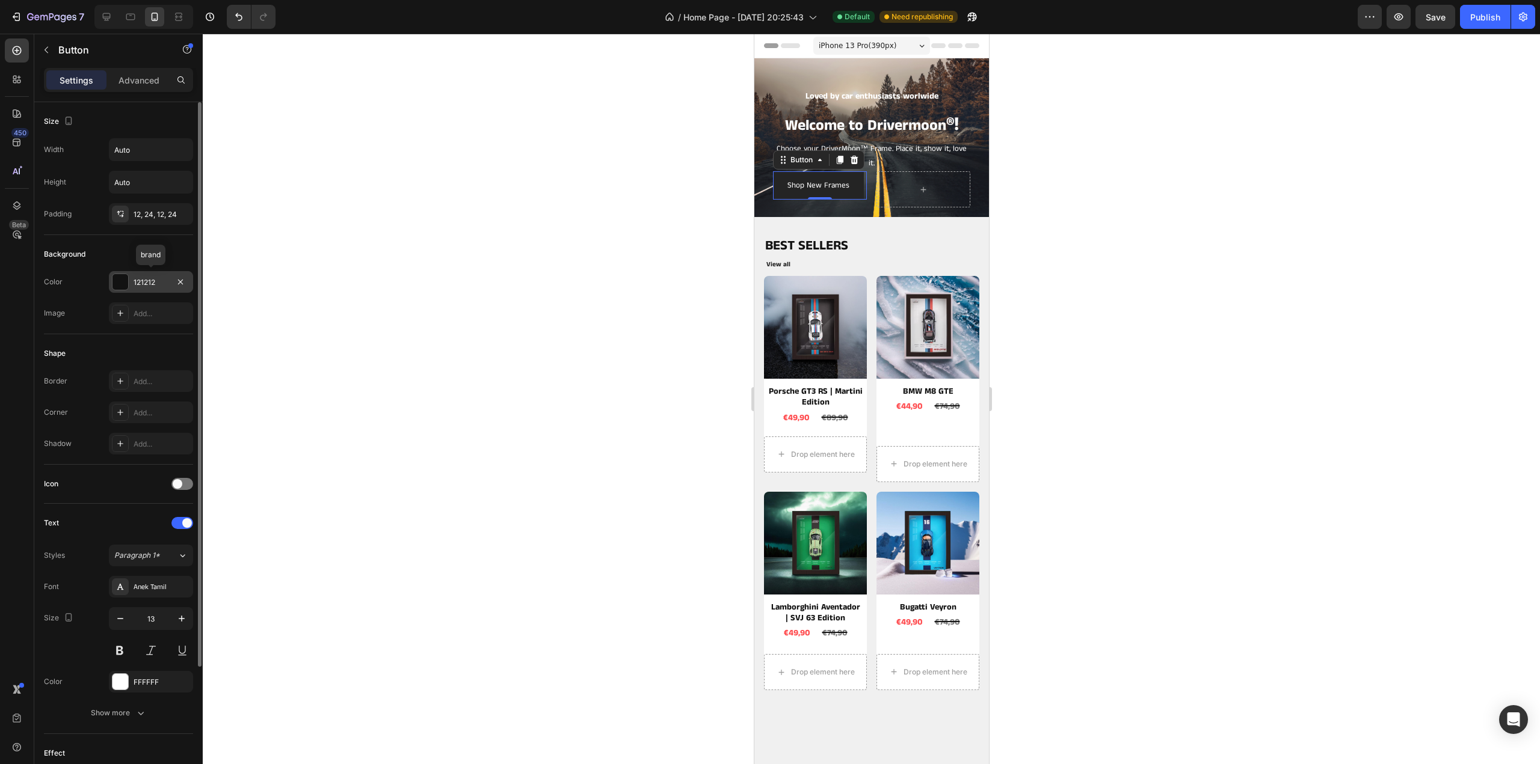
click at [138, 281] on div "121212" at bounding box center [151, 282] width 35 height 11
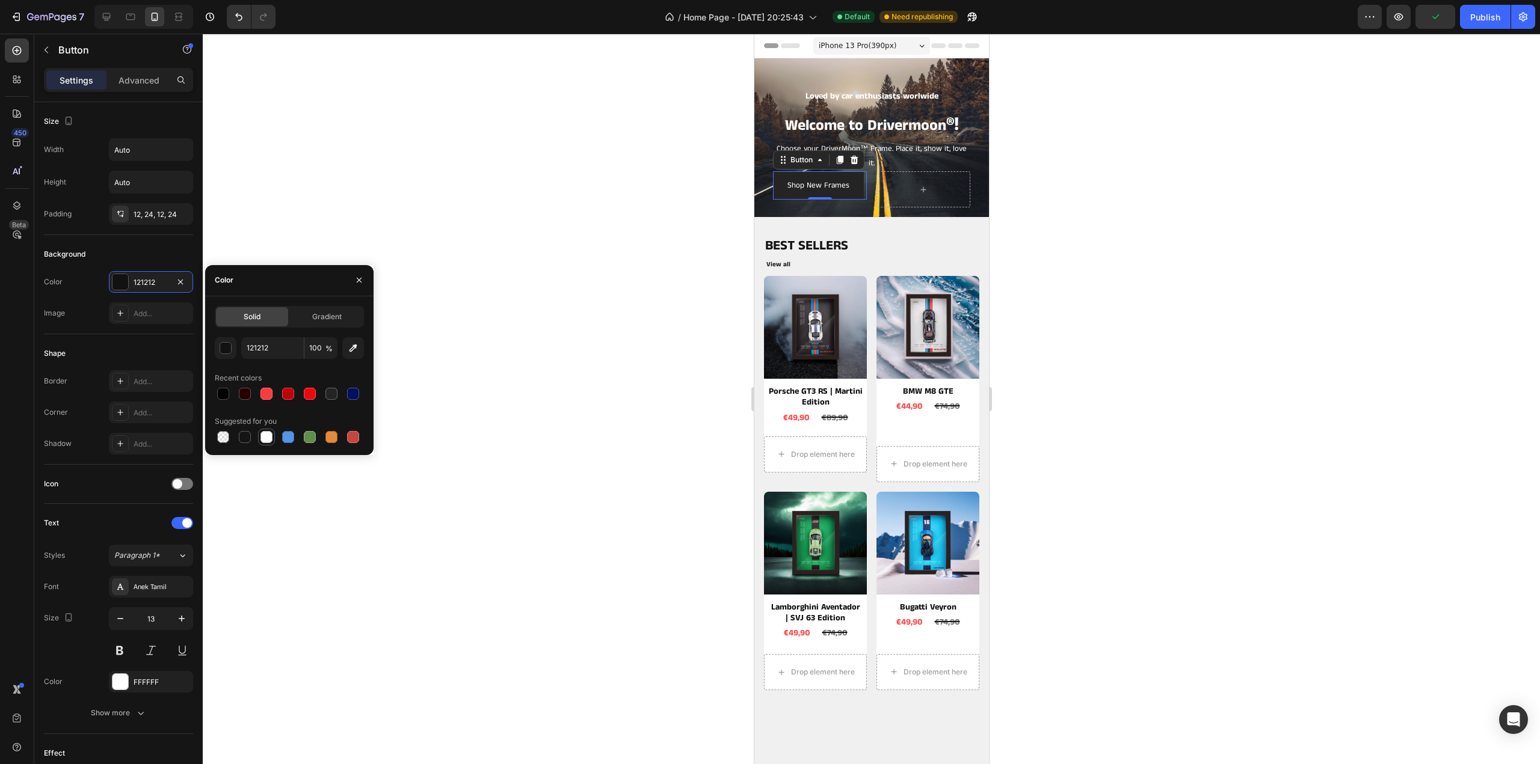
click at [263, 438] on div at bounding box center [266, 437] width 12 height 12
type input "FFFFFF"
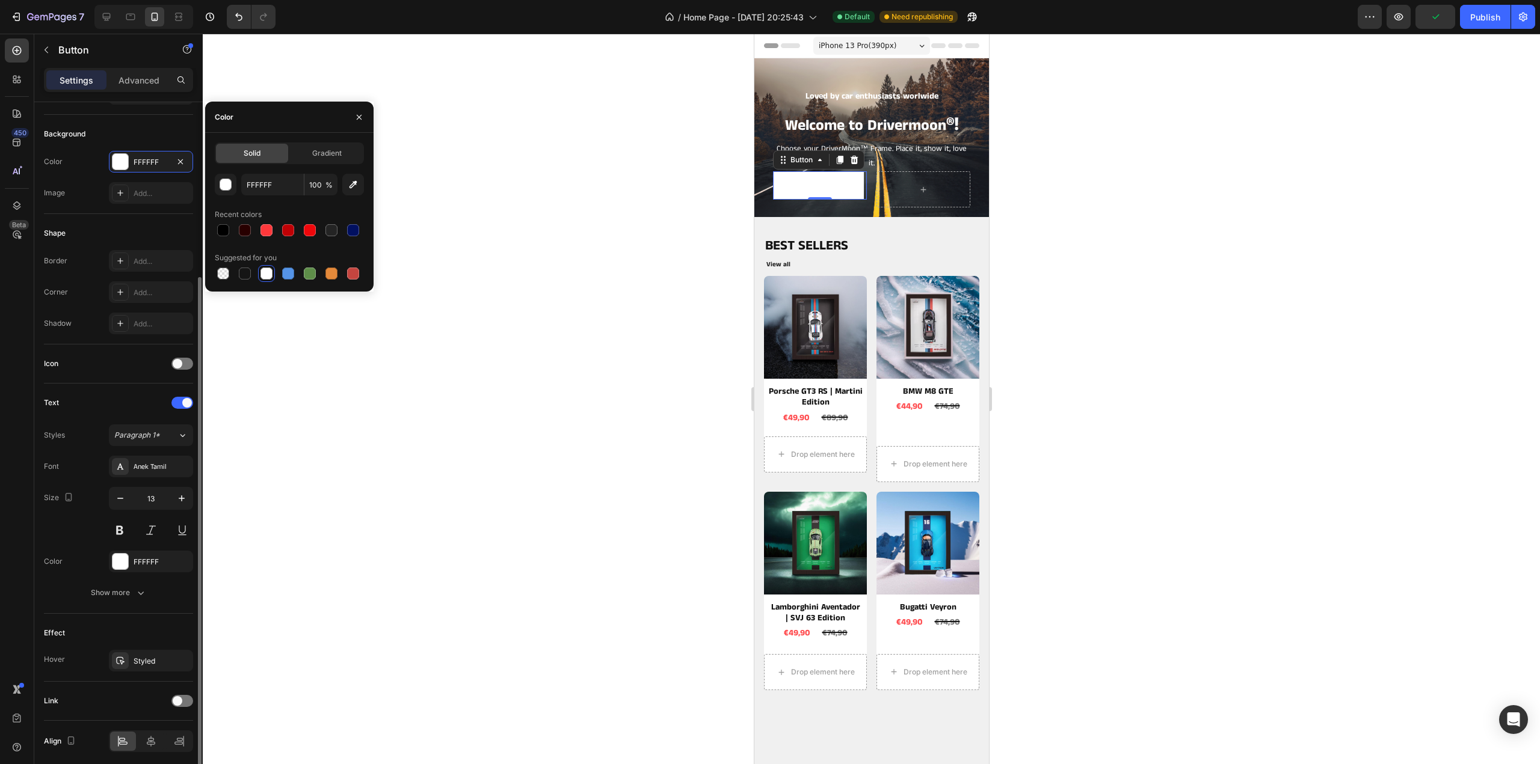
scroll to position [163, 0]
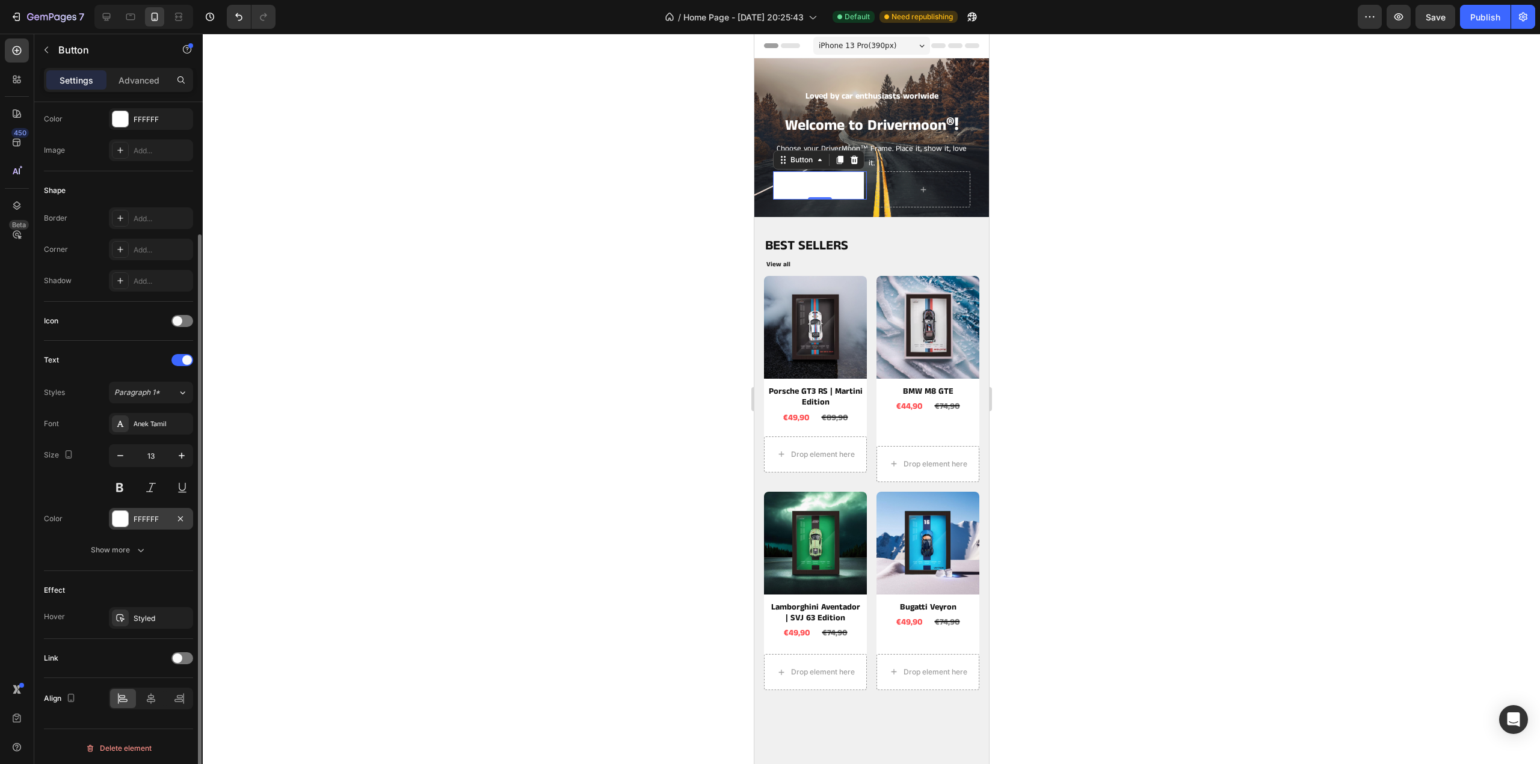
click at [152, 514] on div "FFFFFF" at bounding box center [151, 519] width 35 height 11
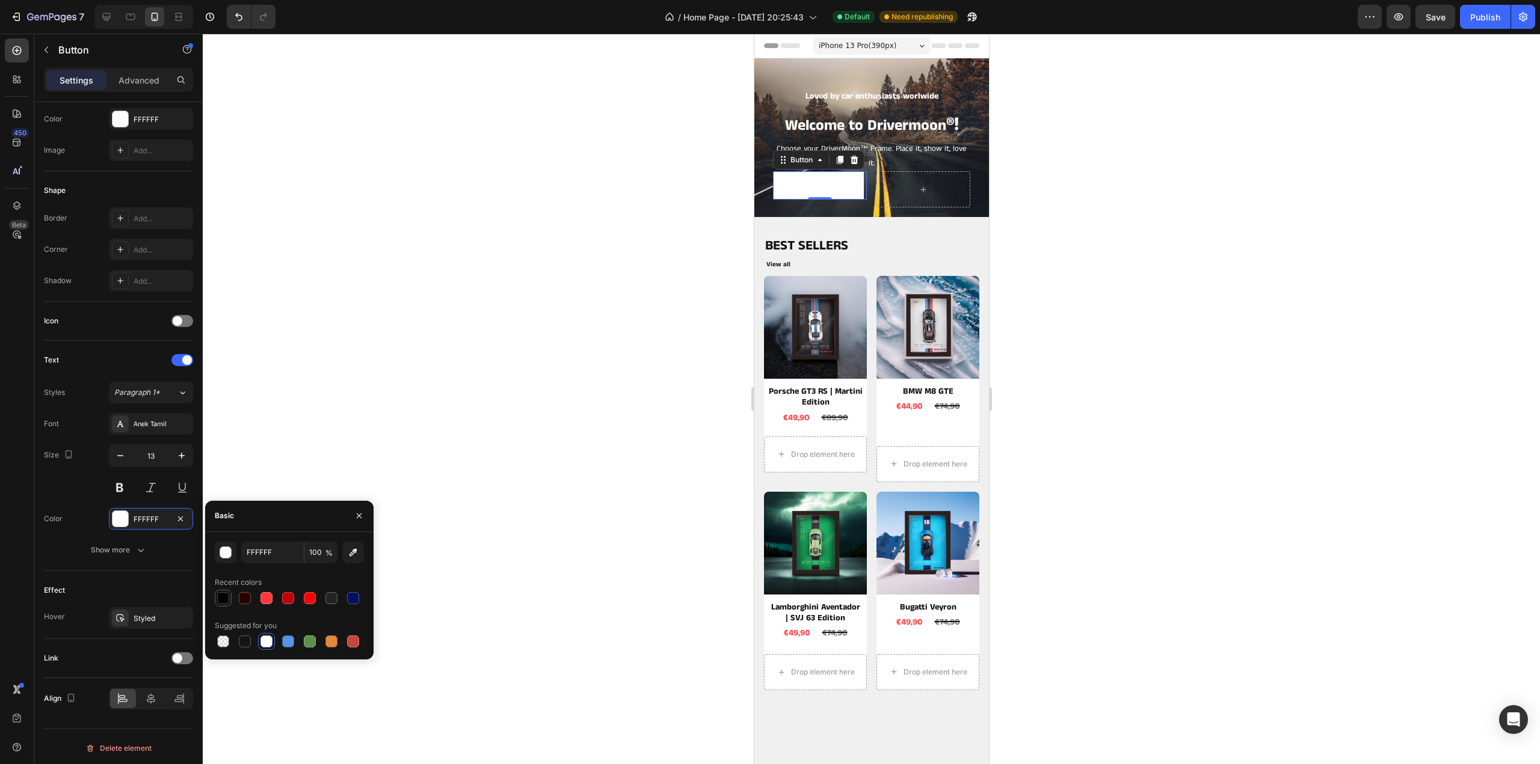
click at [222, 598] on div at bounding box center [223, 598] width 12 height 12
type input "000000"
click at [120, 487] on button at bounding box center [120, 488] width 22 height 22
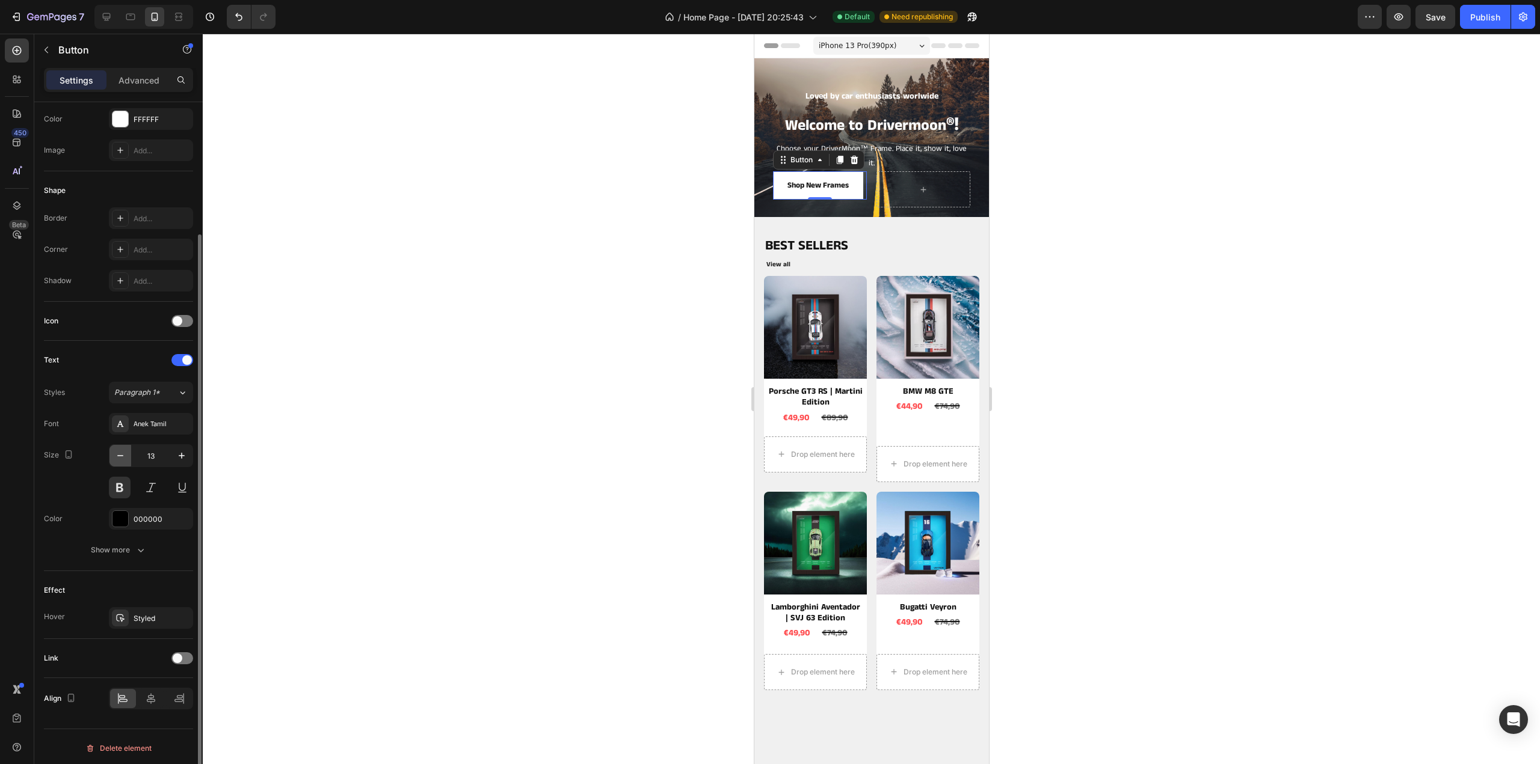
click at [117, 450] on icon "button" at bounding box center [120, 456] width 12 height 12
type input "12"
click at [126, 544] on div "Show more" at bounding box center [119, 550] width 56 height 12
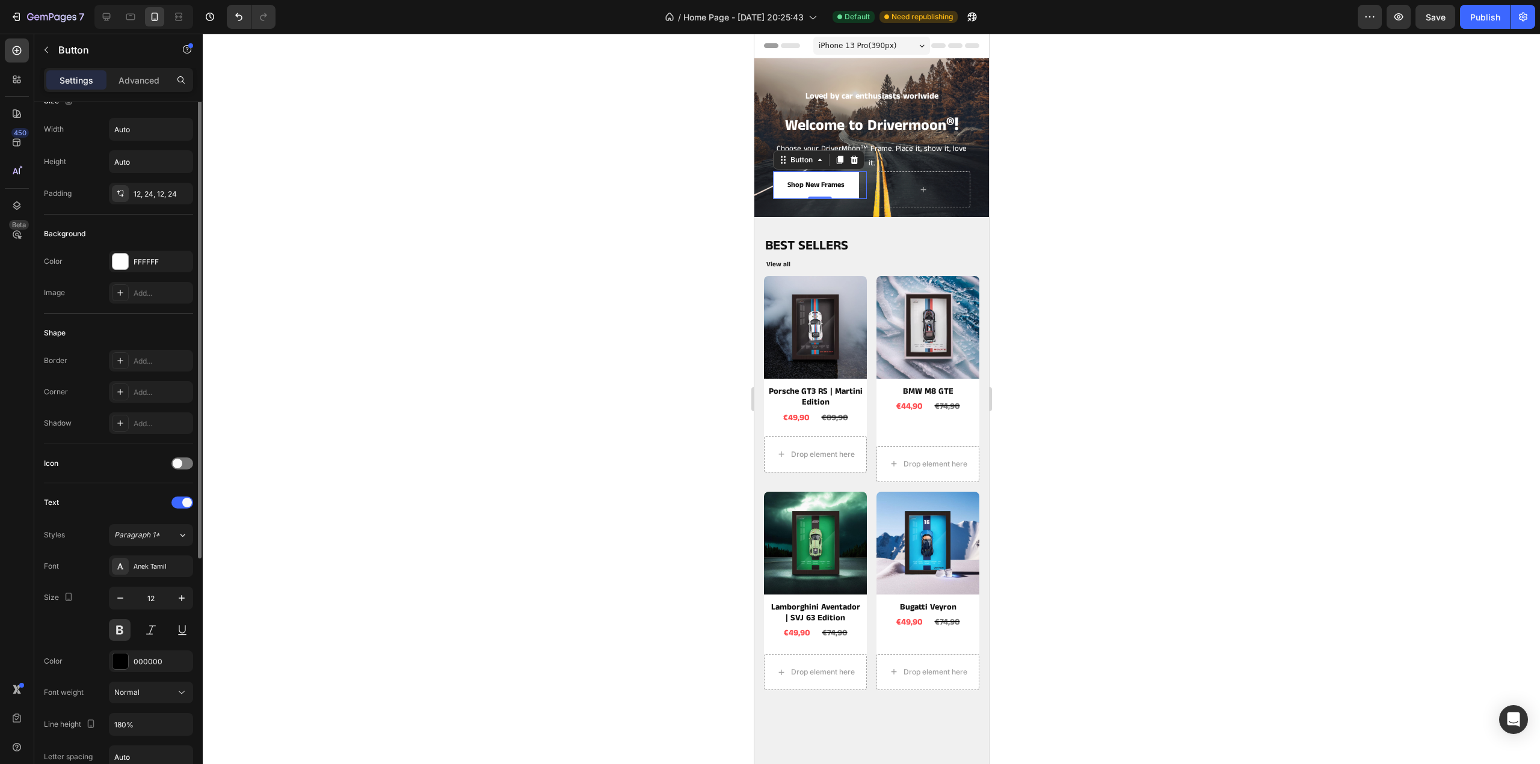
scroll to position [0, 0]
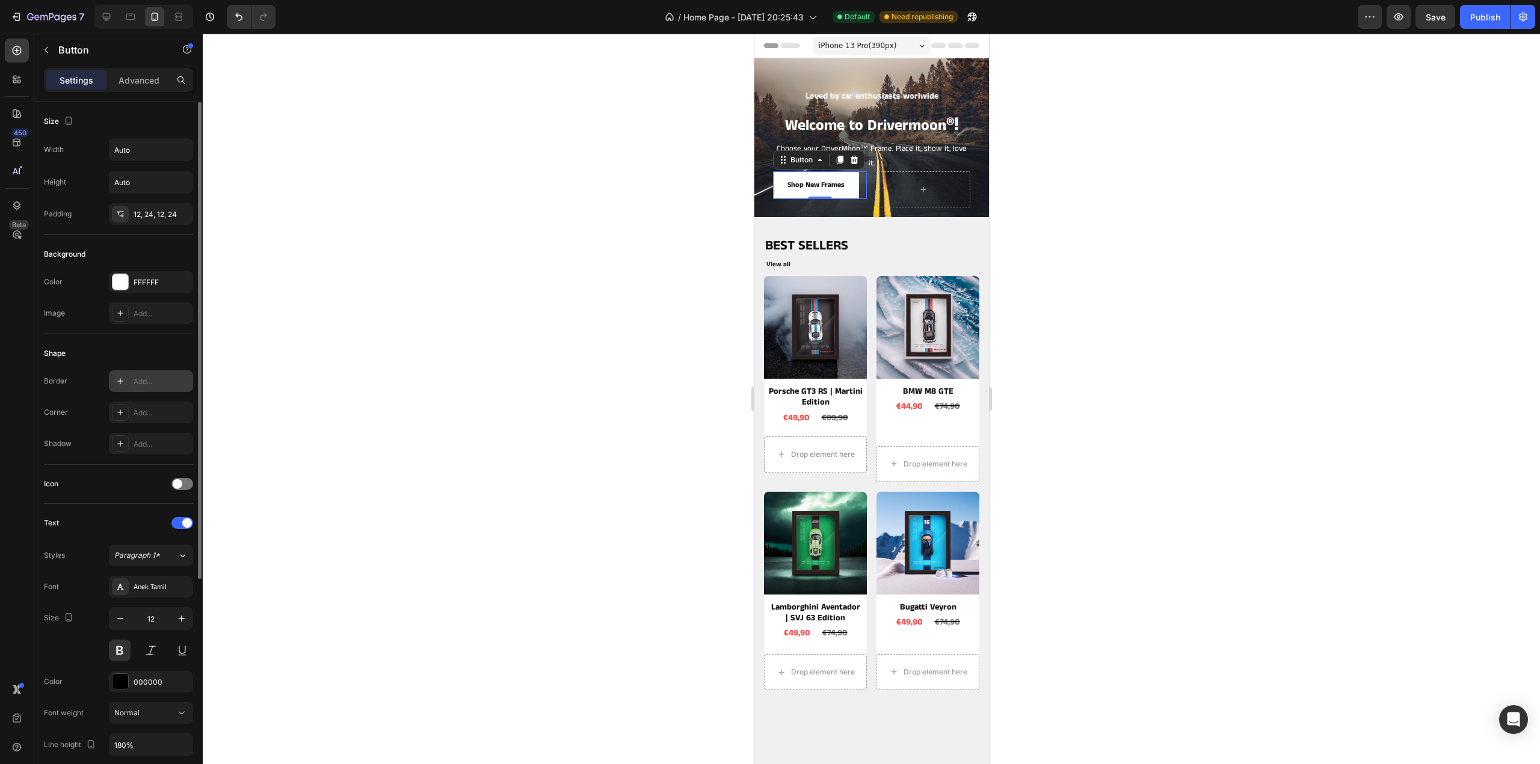
click at [135, 380] on div "Add..." at bounding box center [162, 382] width 57 height 11
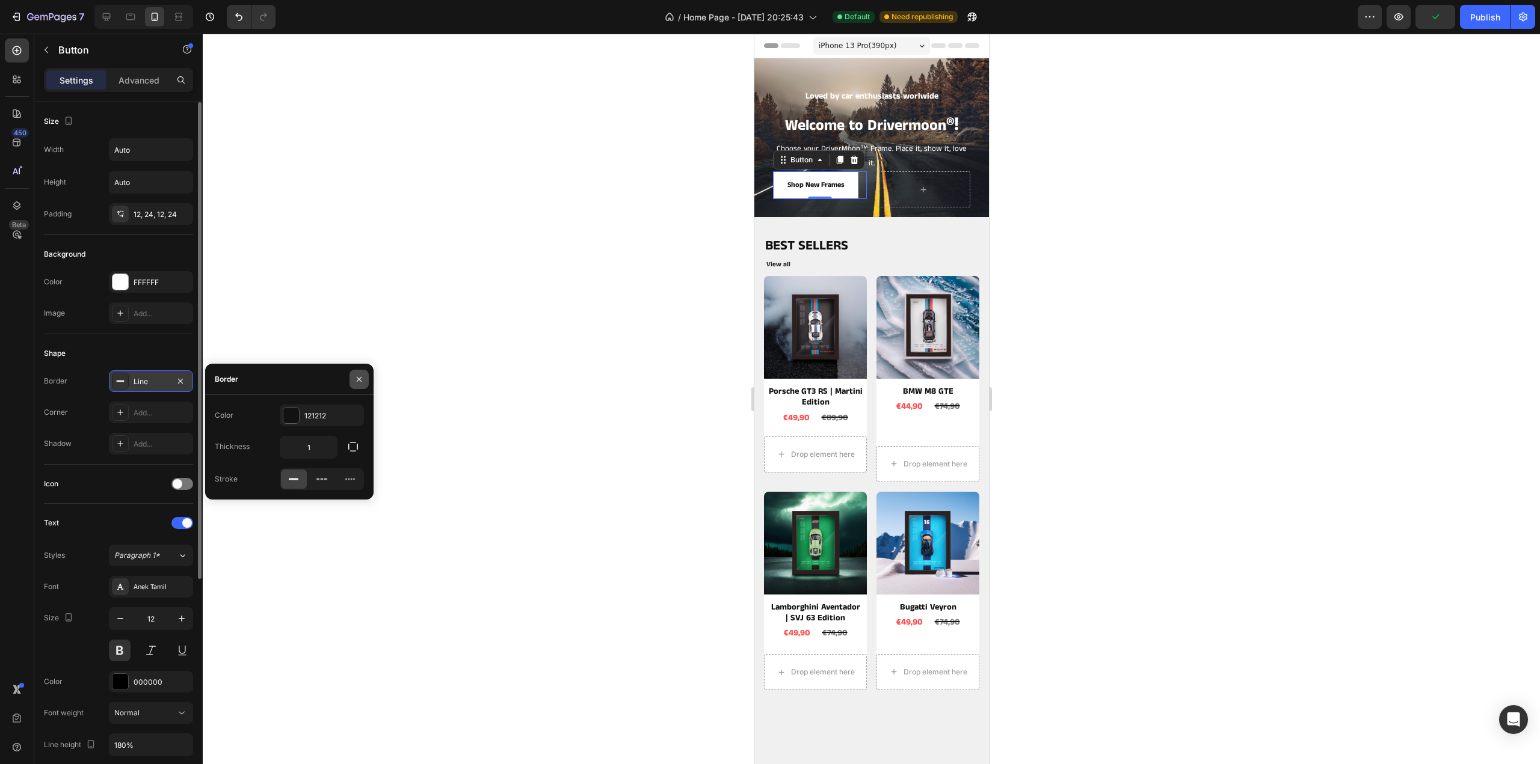
click at [363, 380] on icon "button" at bounding box center [359, 380] width 10 height 10
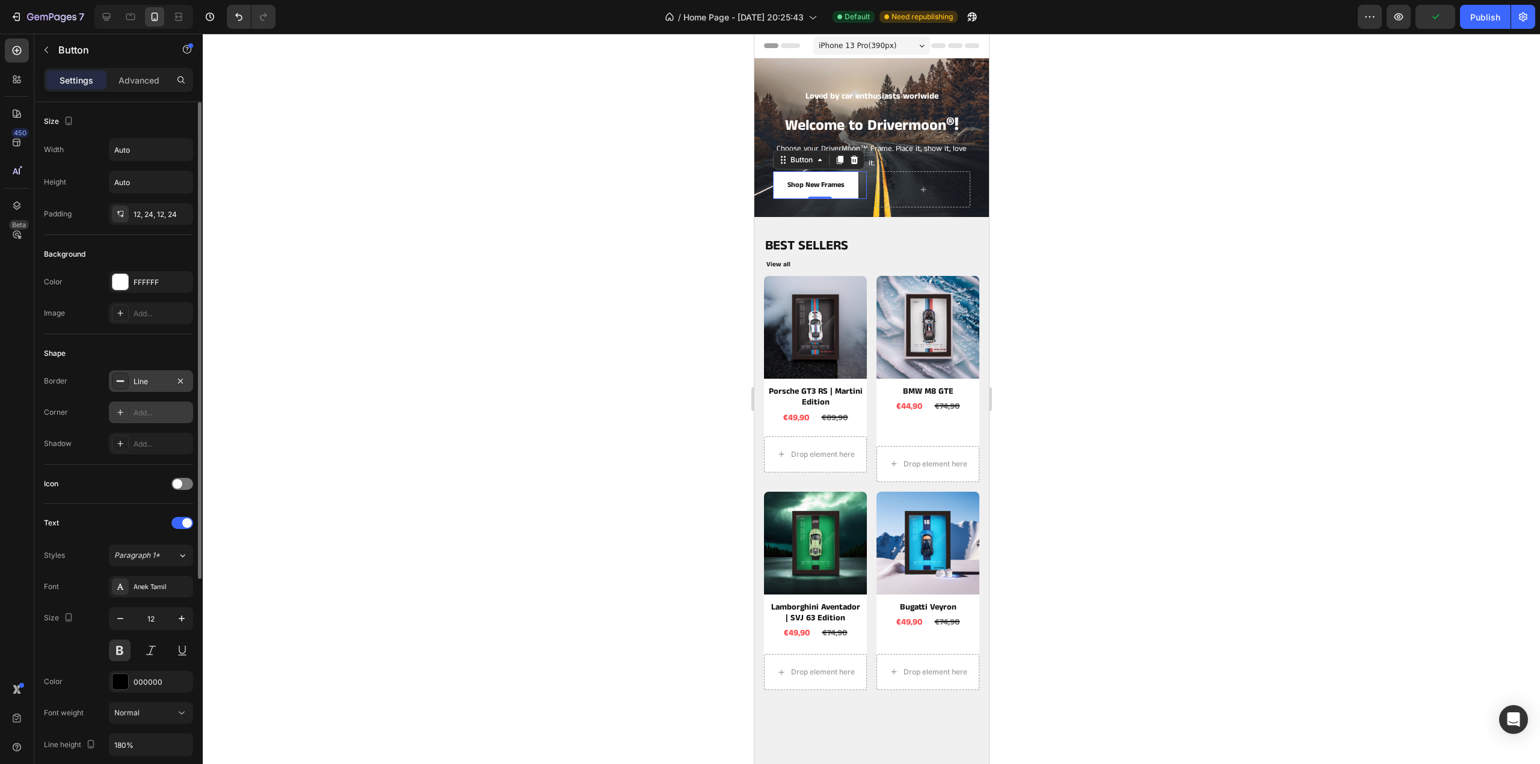
click at [147, 410] on div "Add..." at bounding box center [162, 413] width 57 height 11
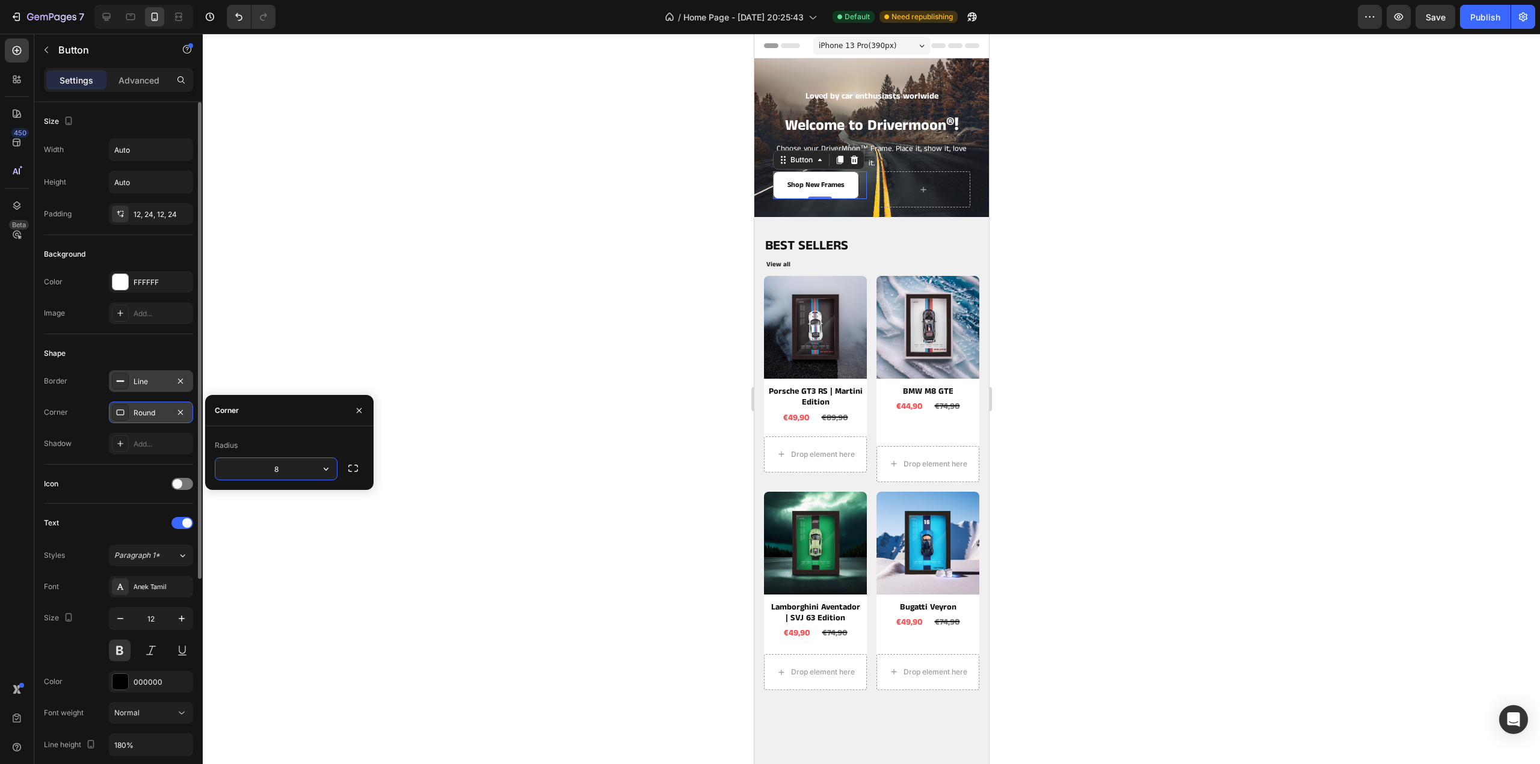
click at [533, 396] on div at bounding box center [871, 399] width 1337 height 731
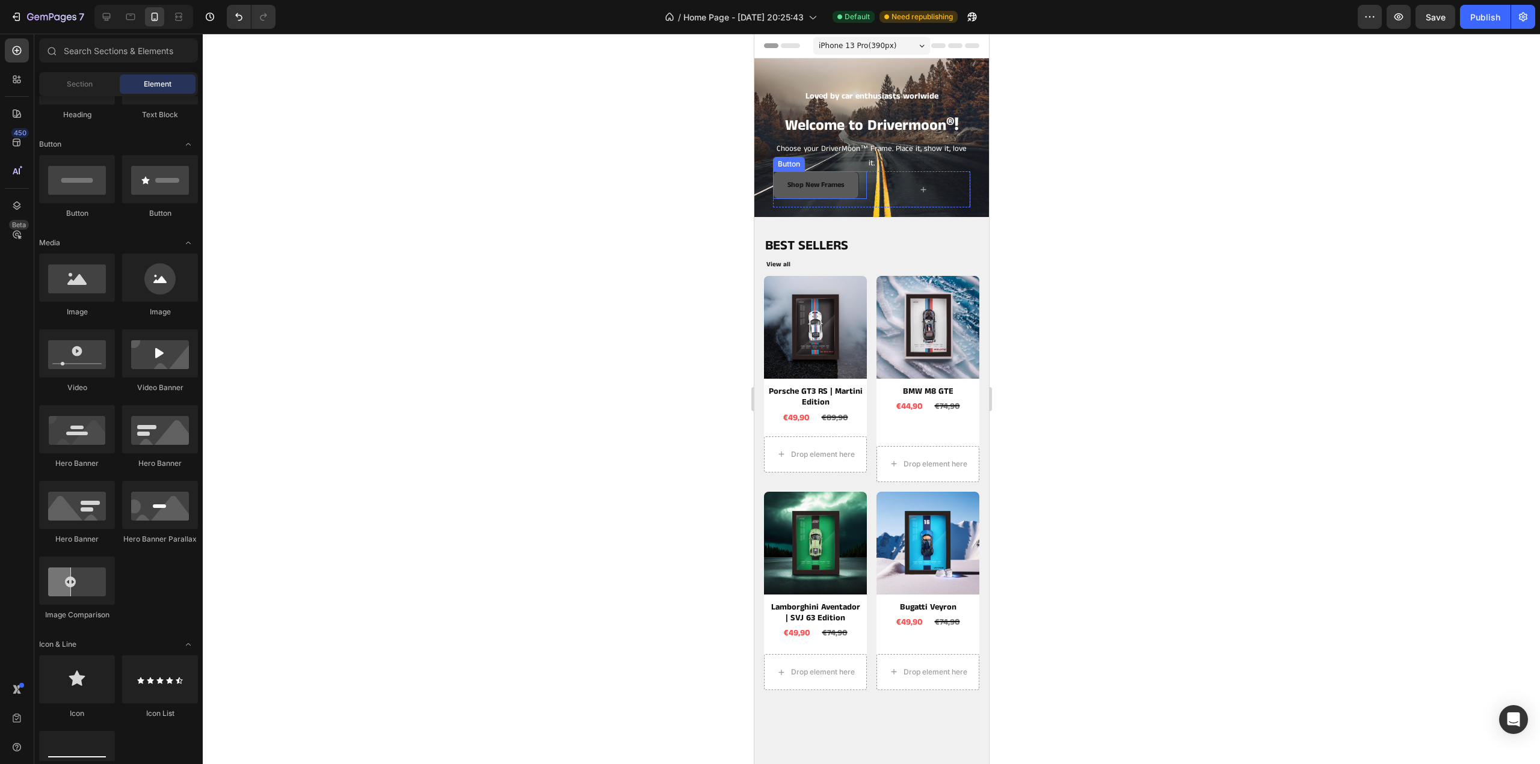
click at [851, 194] on button "Shop New Frames" at bounding box center [815, 185] width 86 height 28
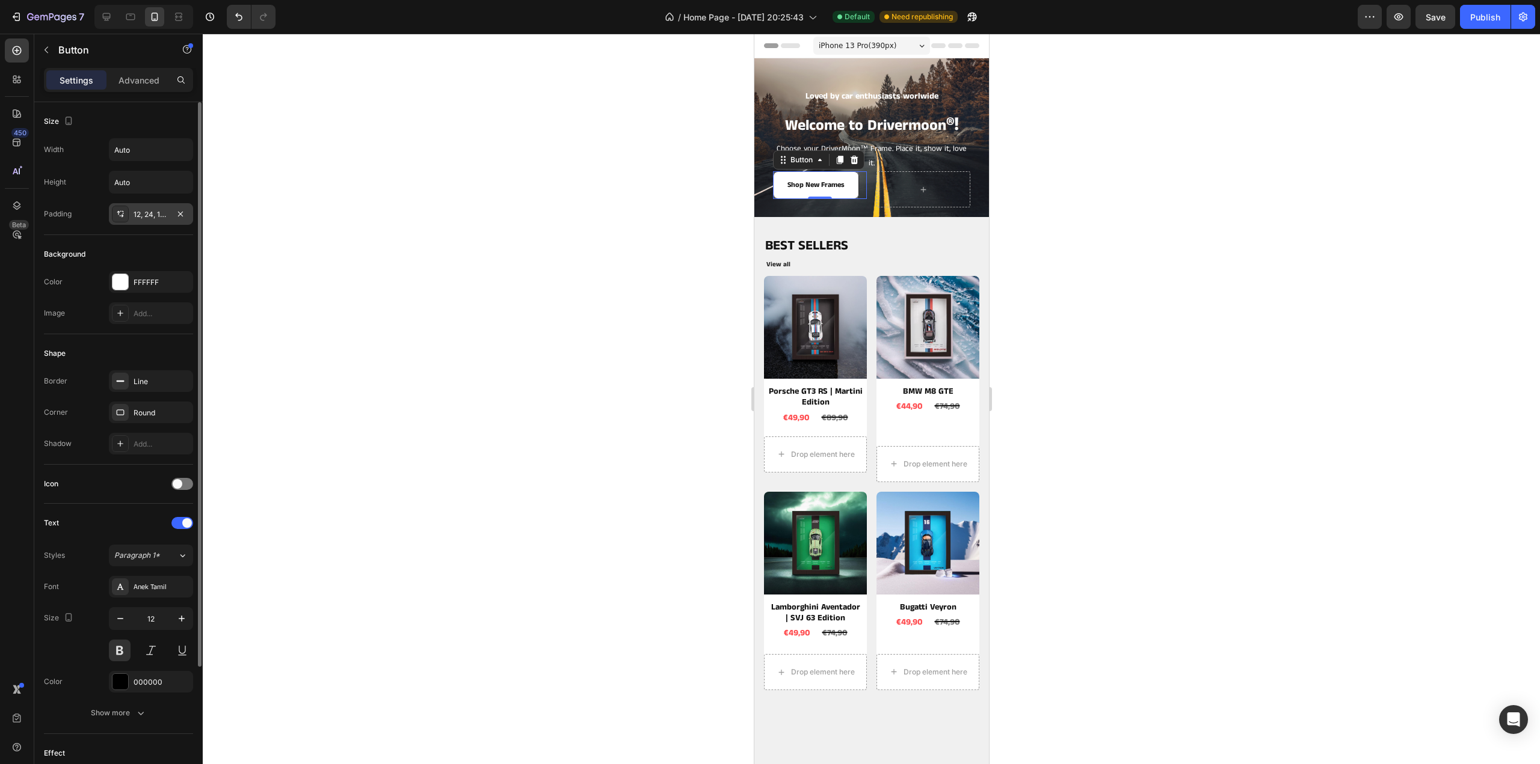
click at [149, 219] on div "12, 24, 12, 24" at bounding box center [151, 214] width 84 height 22
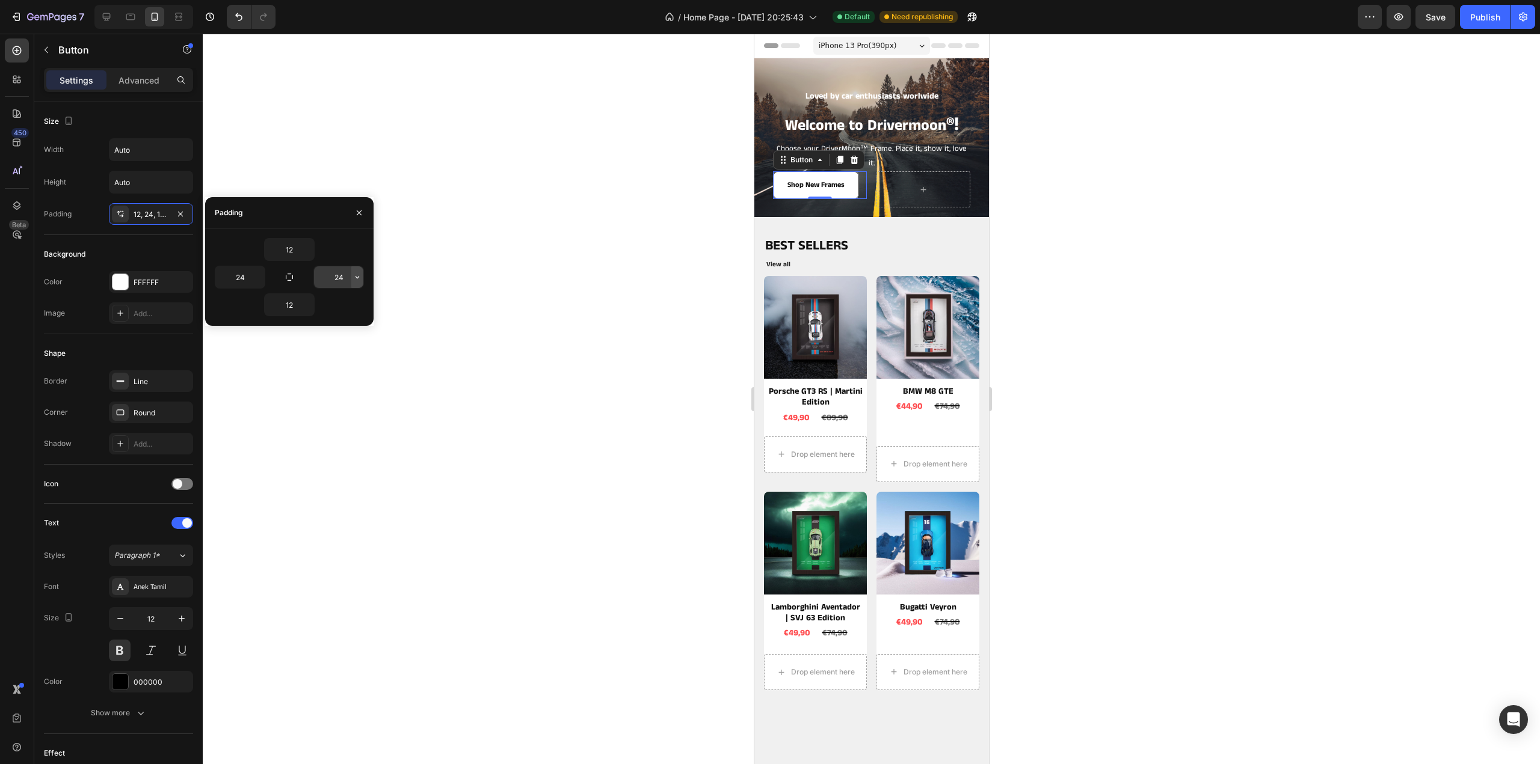
click at [351, 276] on button "button" at bounding box center [357, 277] width 12 height 22
click at [302, 375] on p "S 8px" at bounding box center [316, 376] width 64 height 11
click at [349, 279] on input "8" at bounding box center [338, 277] width 49 height 22
click at [356, 273] on icon "button" at bounding box center [357, 277] width 10 height 10
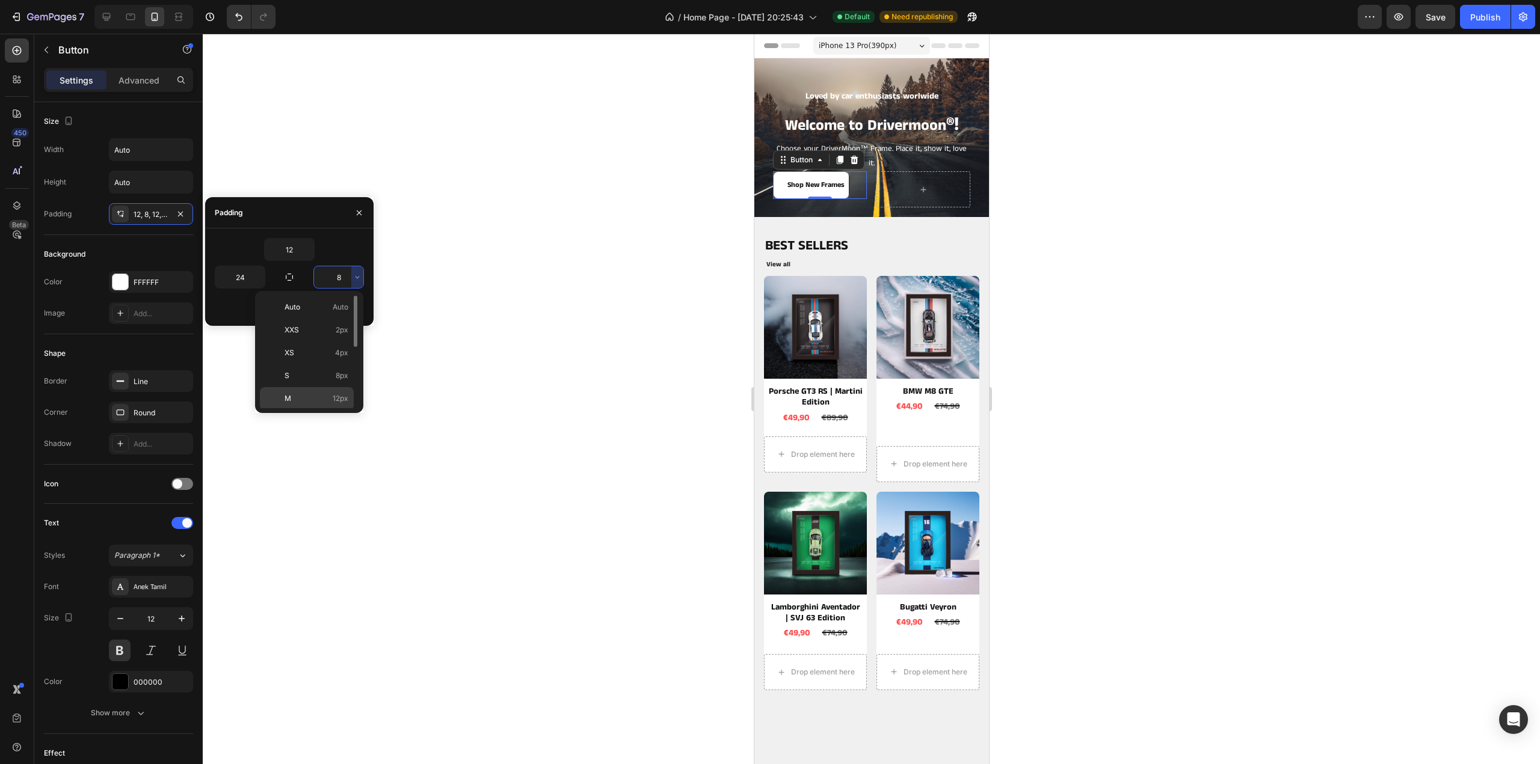
click at [309, 398] on p "M 12px" at bounding box center [316, 398] width 64 height 11
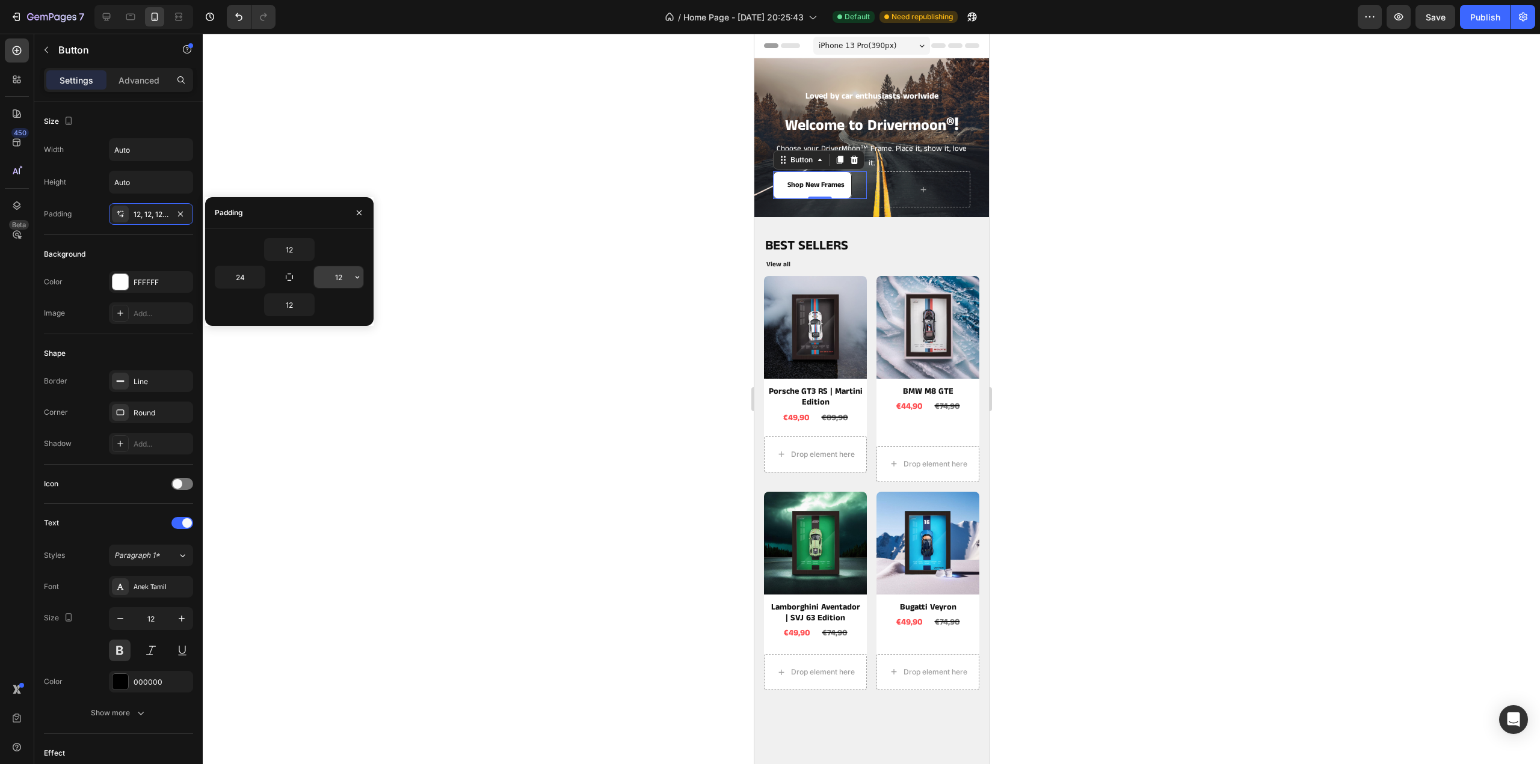
click at [357, 278] on icon "button" at bounding box center [357, 277] width 10 height 10
click at [338, 276] on input "12" at bounding box center [338, 277] width 49 height 22
click at [337, 277] on input "12" at bounding box center [338, 277] width 49 height 22
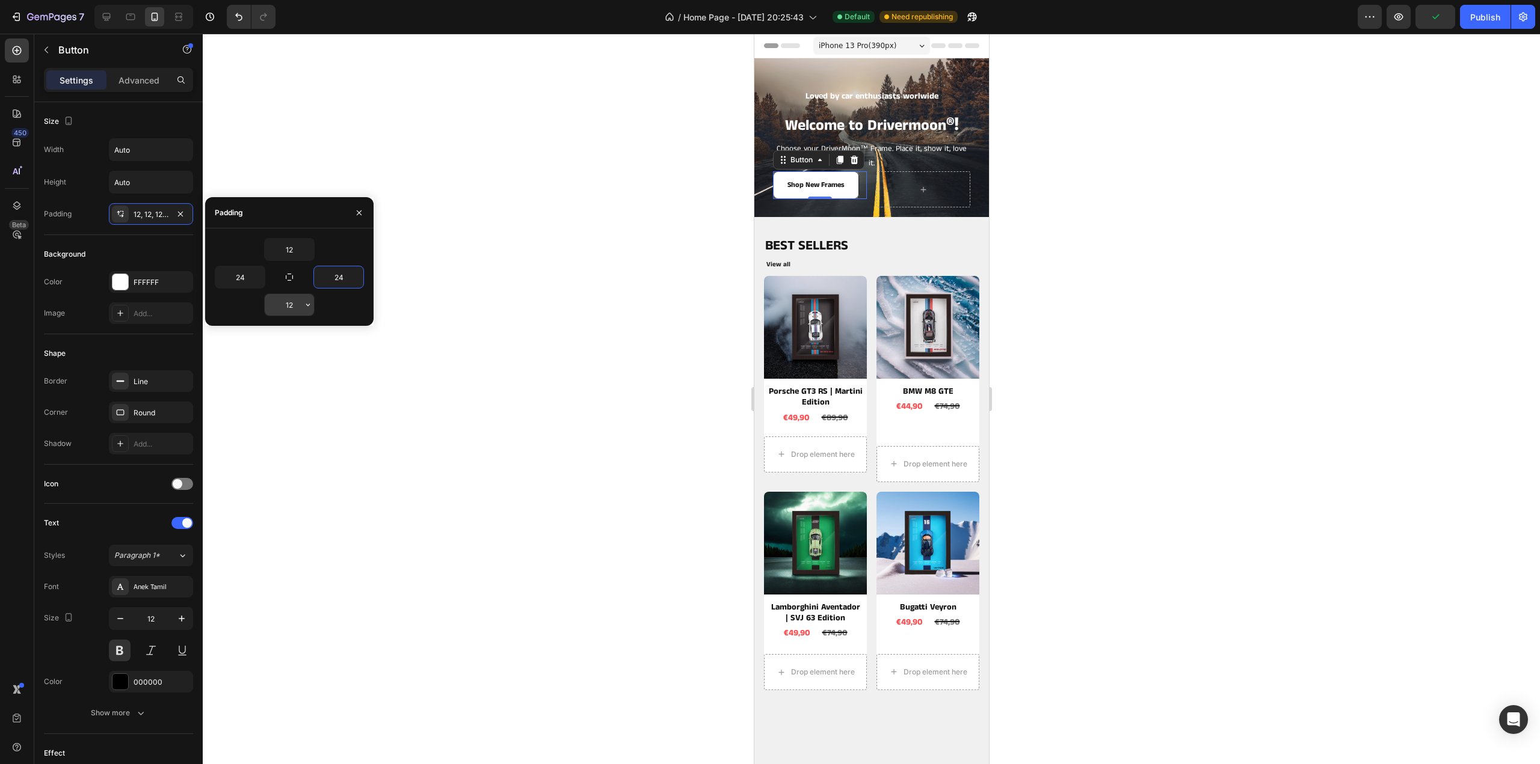
type input "24"
click at [300, 309] on input "12" at bounding box center [289, 305] width 49 height 22
click at [308, 303] on icon "button" at bounding box center [308, 305] width 10 height 10
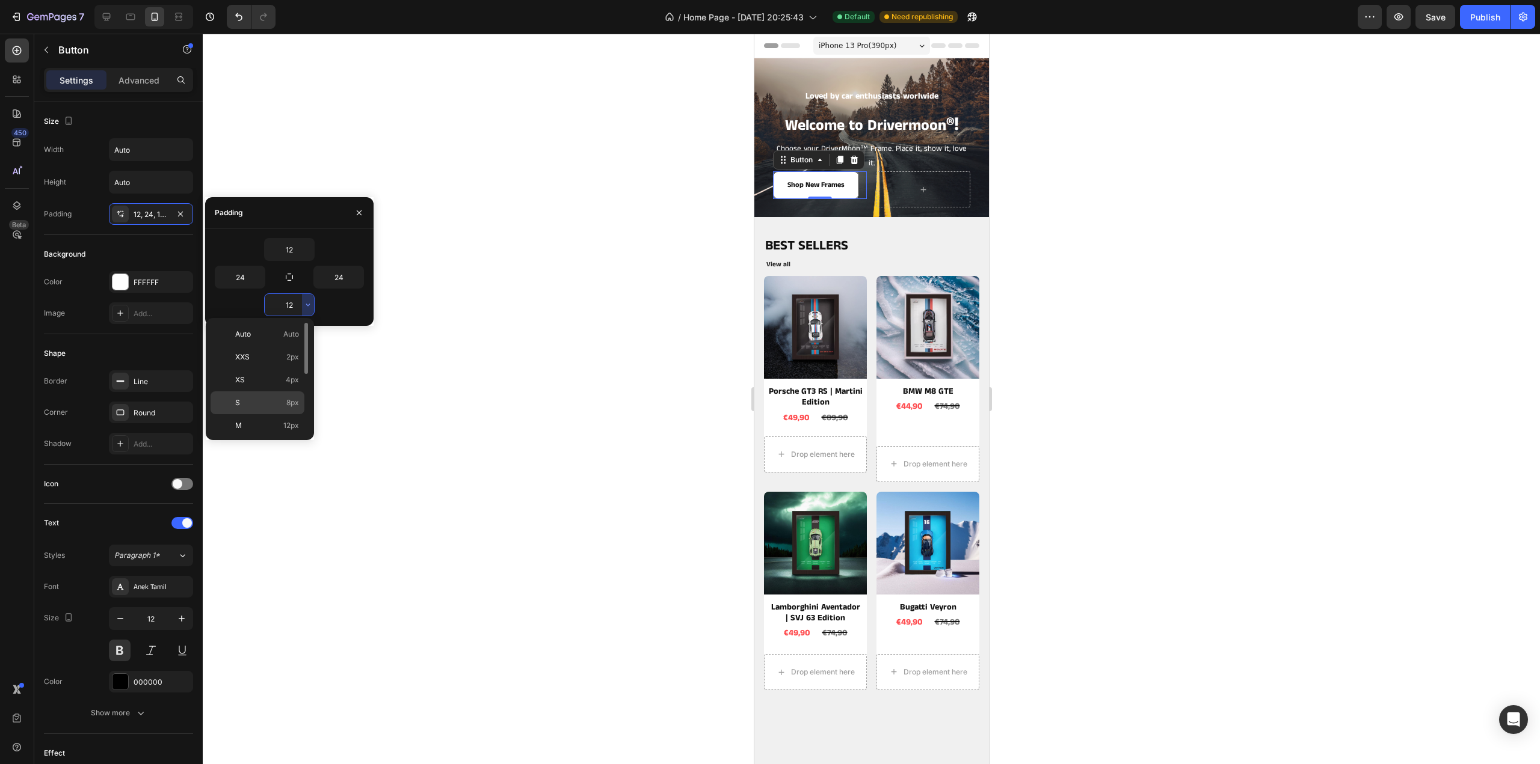
click at [275, 398] on p "S 8px" at bounding box center [267, 403] width 64 height 11
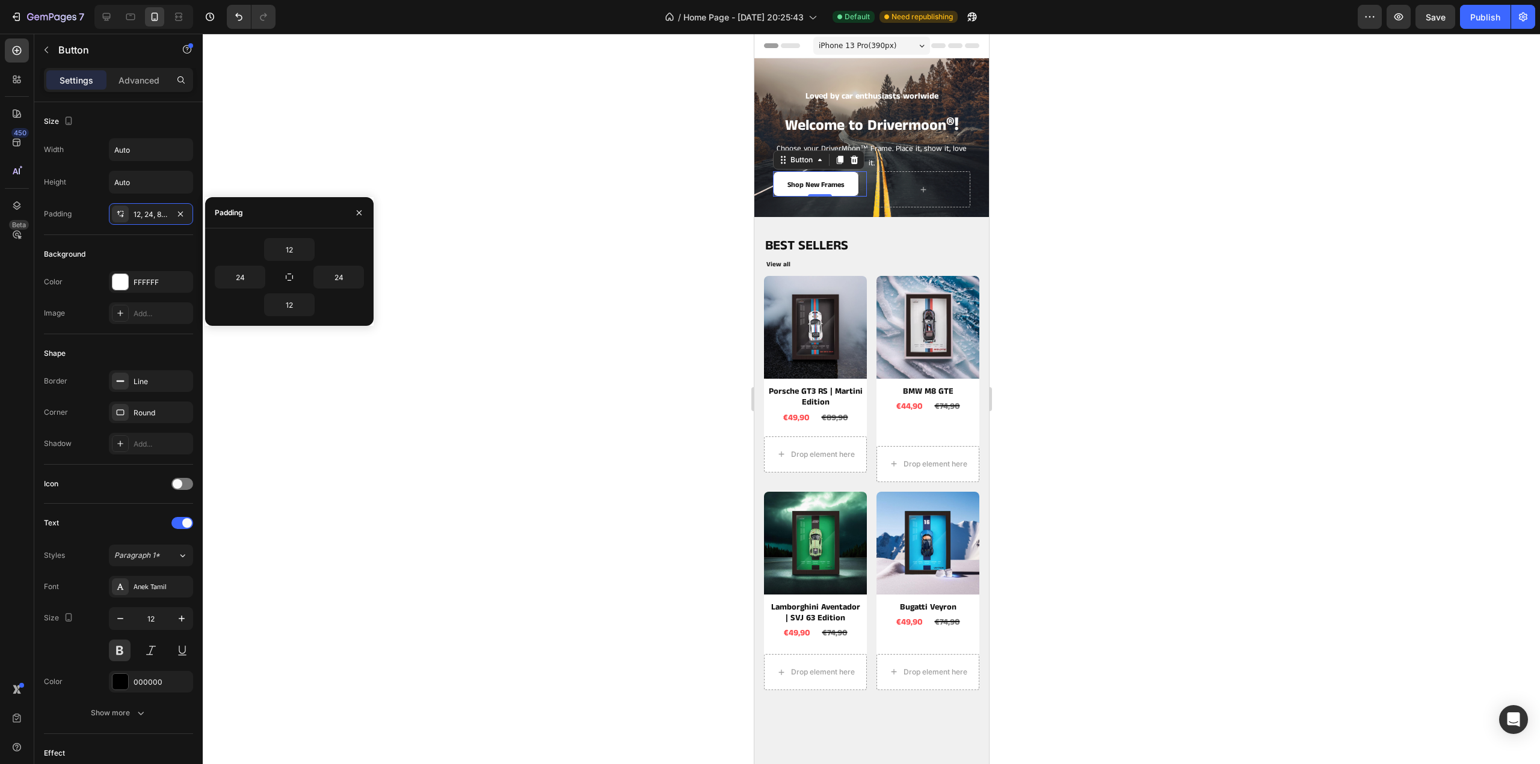
type input "8"
click at [299, 252] on input "12" at bounding box center [289, 250] width 49 height 22
click at [312, 250] on icon "button" at bounding box center [308, 250] width 10 height 10
click at [271, 351] on p "S 8px" at bounding box center [267, 348] width 64 height 11
type input "8"
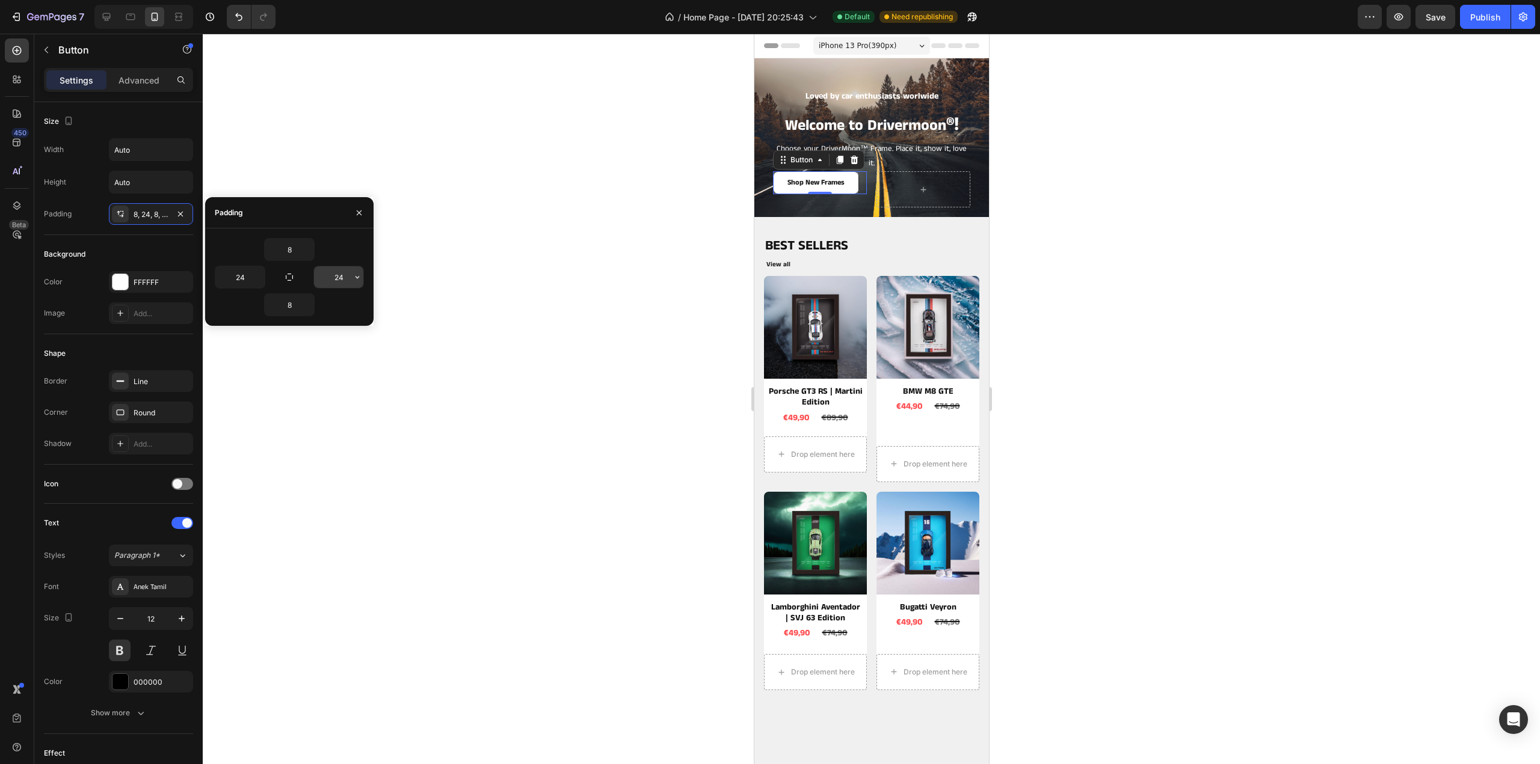
click at [346, 276] on input "24" at bounding box center [338, 277] width 49 height 22
type input "20"
click at [251, 282] on input "24" at bounding box center [239, 277] width 49 height 22
type input "16"
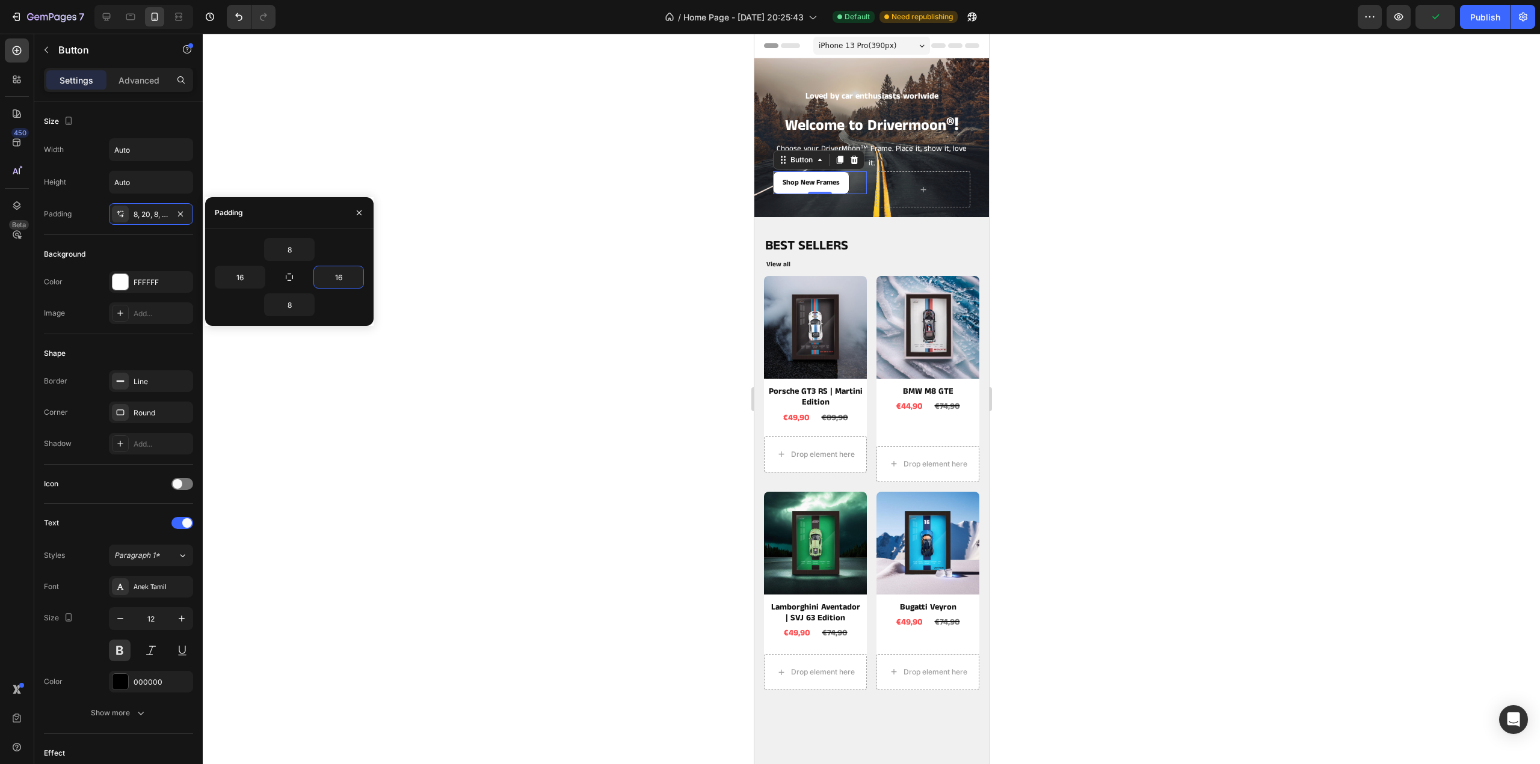
click at [1173, 236] on div at bounding box center [871, 399] width 1337 height 731
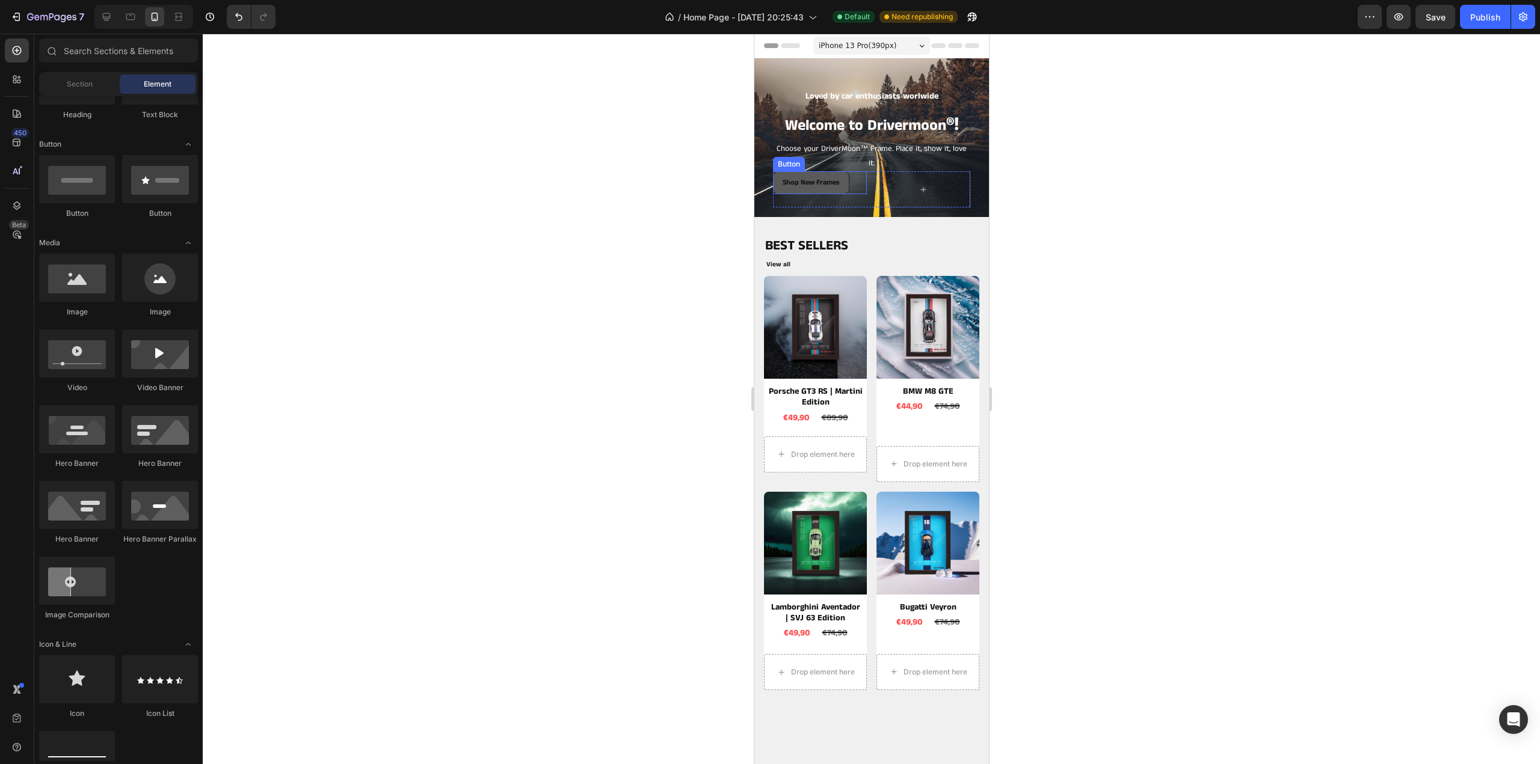
click at [845, 187] on button "Shop New Frames" at bounding box center [810, 182] width 76 height 23
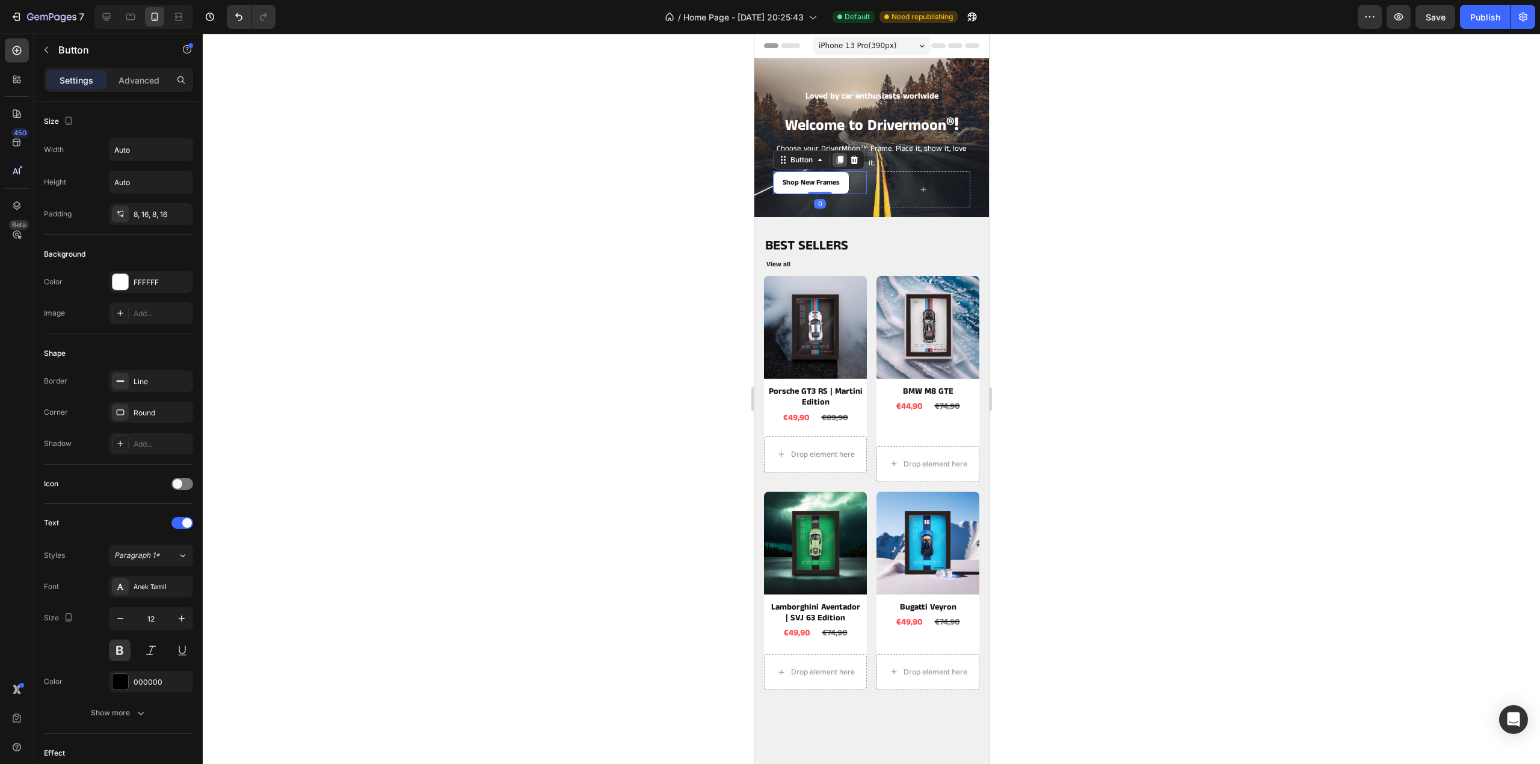
click at [841, 165] on icon at bounding box center [839, 160] width 10 height 10
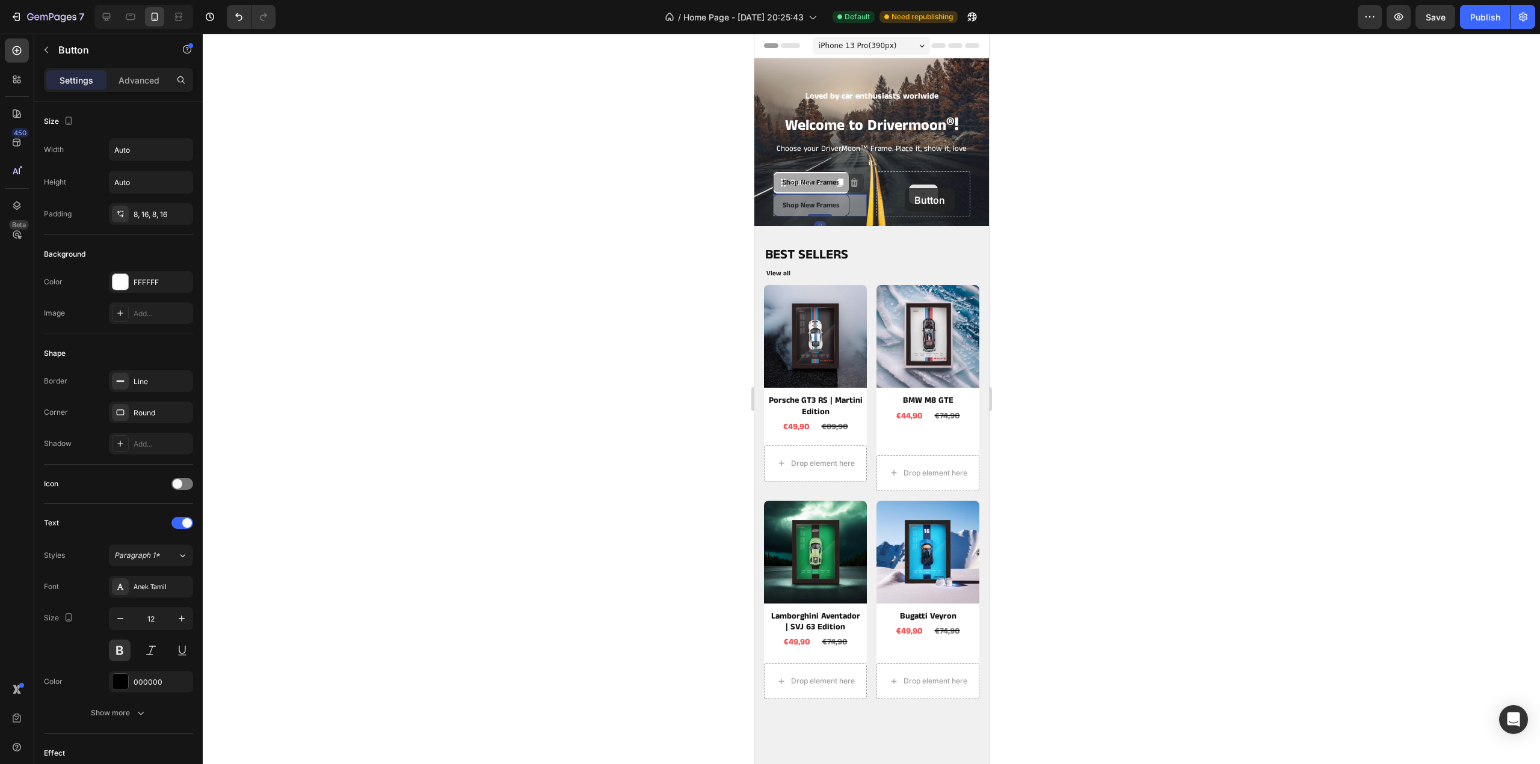
drag, startPoint x: 786, startPoint y: 185, endPoint x: 904, endPoint y: 188, distance: 118.5
click at [904, 188] on div "Shop New Frames Button Shop New Frames Button 0 Shop New Frames Button 0 Row" at bounding box center [870, 193] width 197 height 45
drag, startPoint x: 870, startPoint y: 176, endPoint x: 1788, endPoint y: 209, distance: 919.0
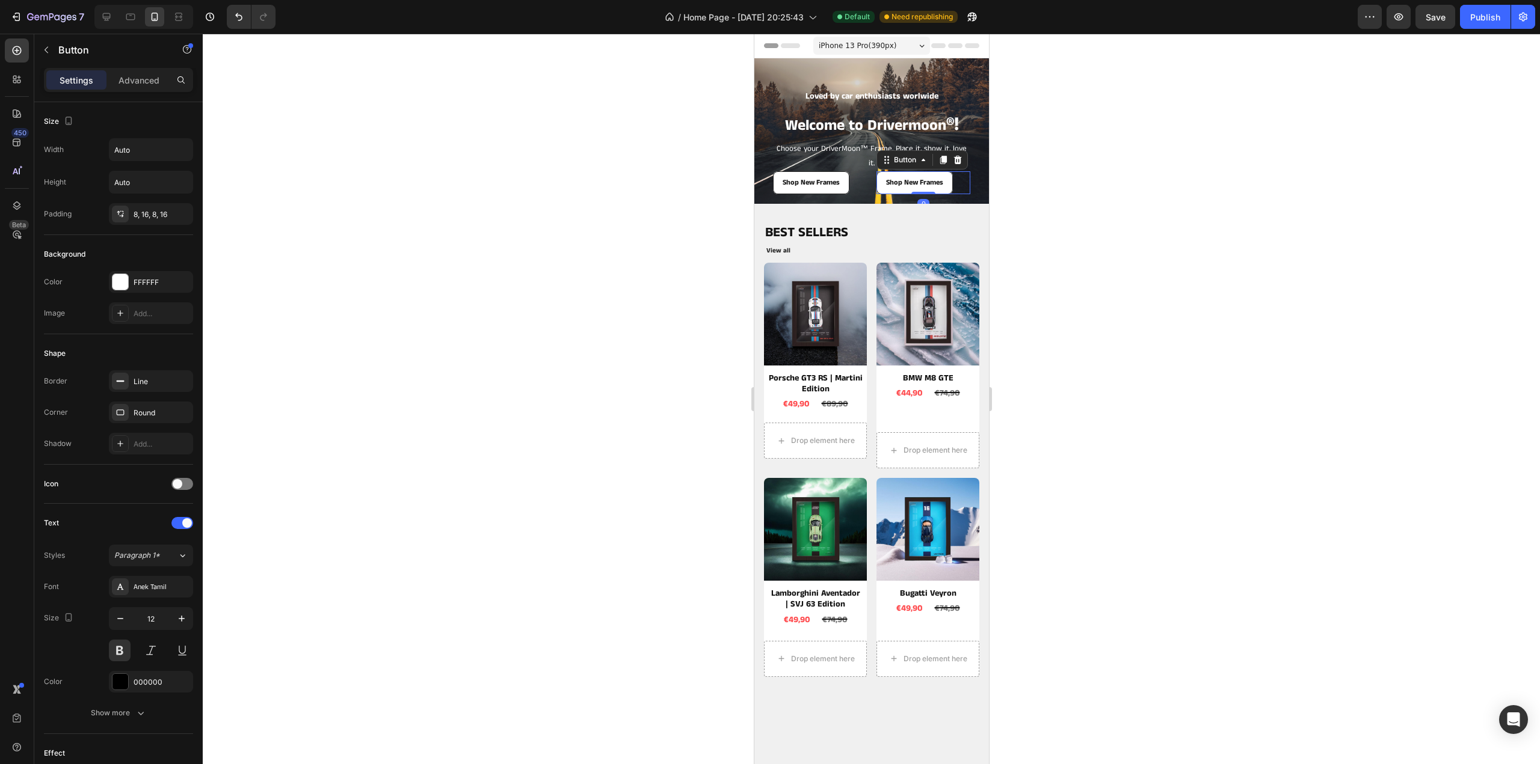
click at [1108, 173] on div at bounding box center [871, 399] width 1337 height 731
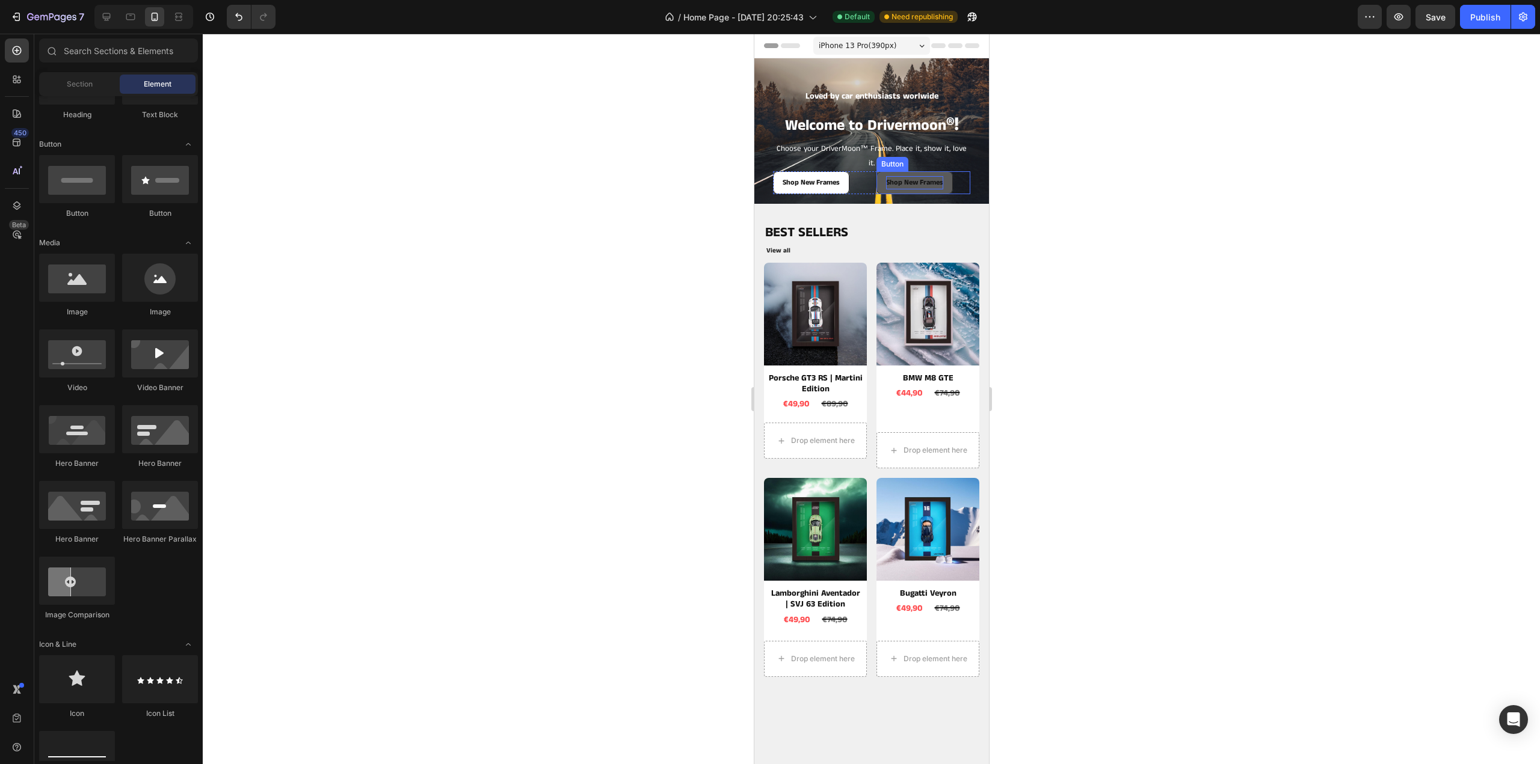
click at [911, 180] on p "Shop New Frames" at bounding box center [913, 182] width 57 height 13
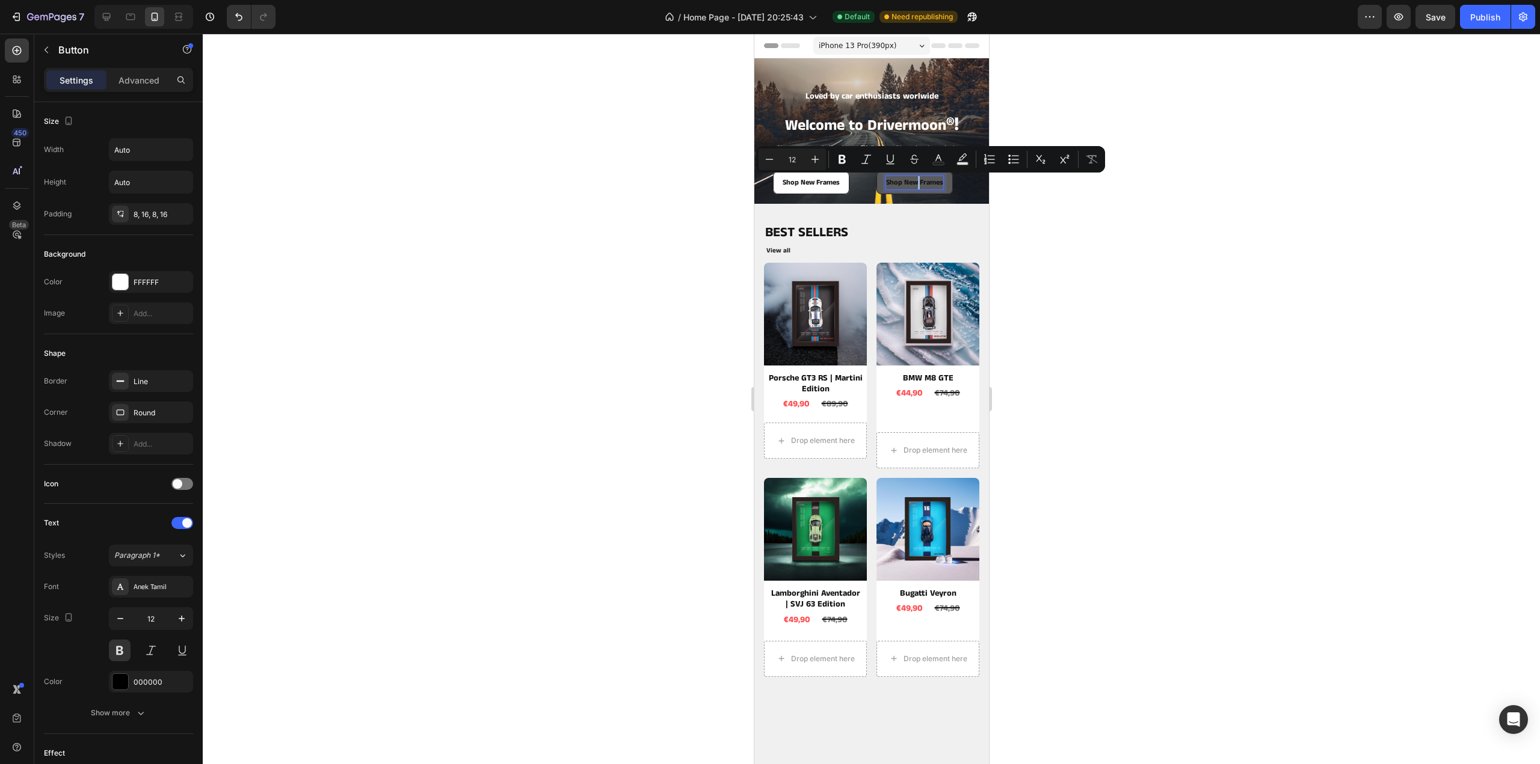
click at [911, 180] on p "Shop New Frames" at bounding box center [913, 182] width 57 height 13
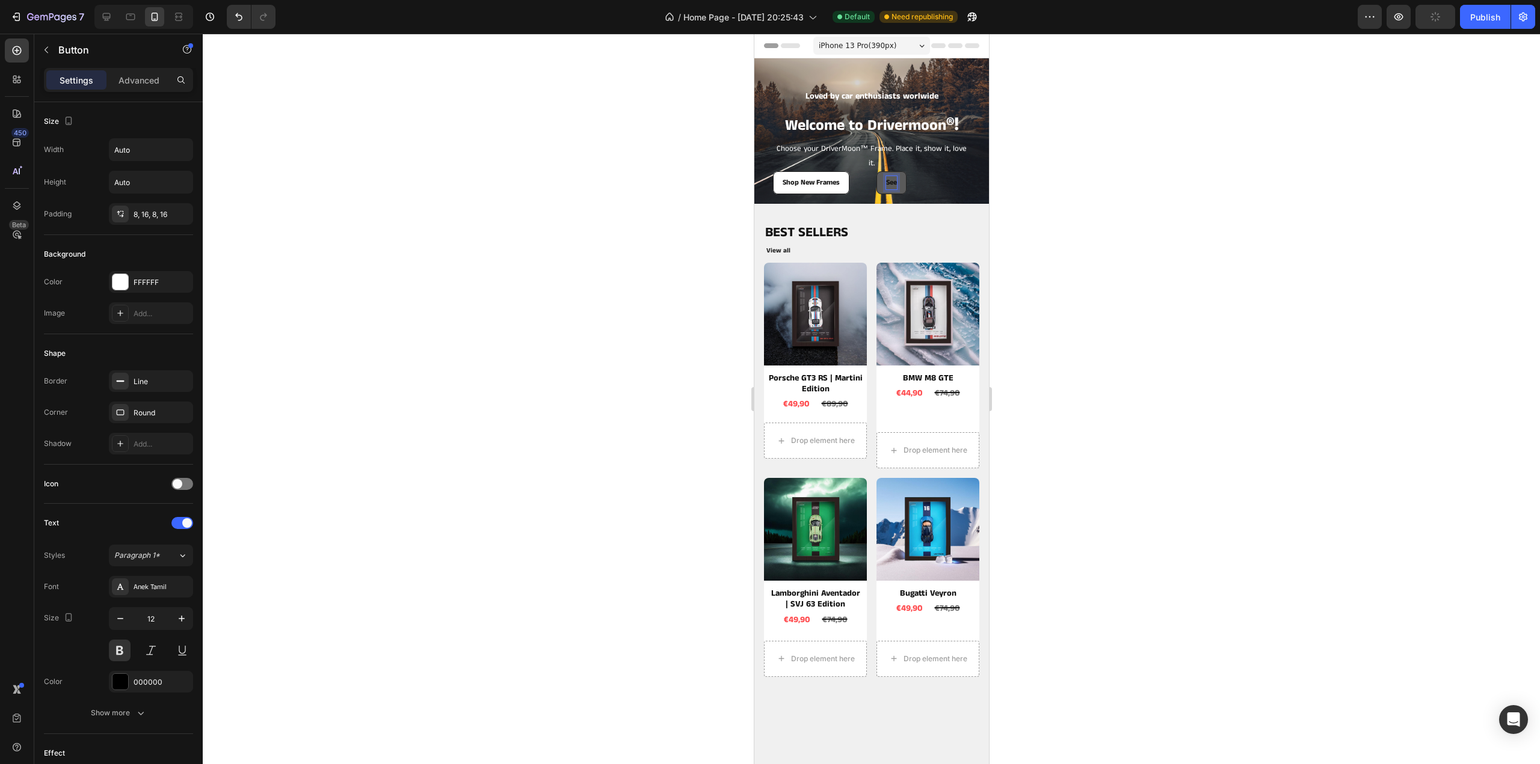
click at [876, 171] on button "See" at bounding box center [891, 182] width 30 height 23
click at [876, 171] on button "See Best" at bounding box center [899, 182] width 46 height 23
click at [876, 171] on button "See" at bounding box center [891, 182] width 30 height 23
click at [876, 171] on button "See Fall" at bounding box center [897, 182] width 43 height 23
click at [1104, 187] on div at bounding box center [871, 399] width 1337 height 731
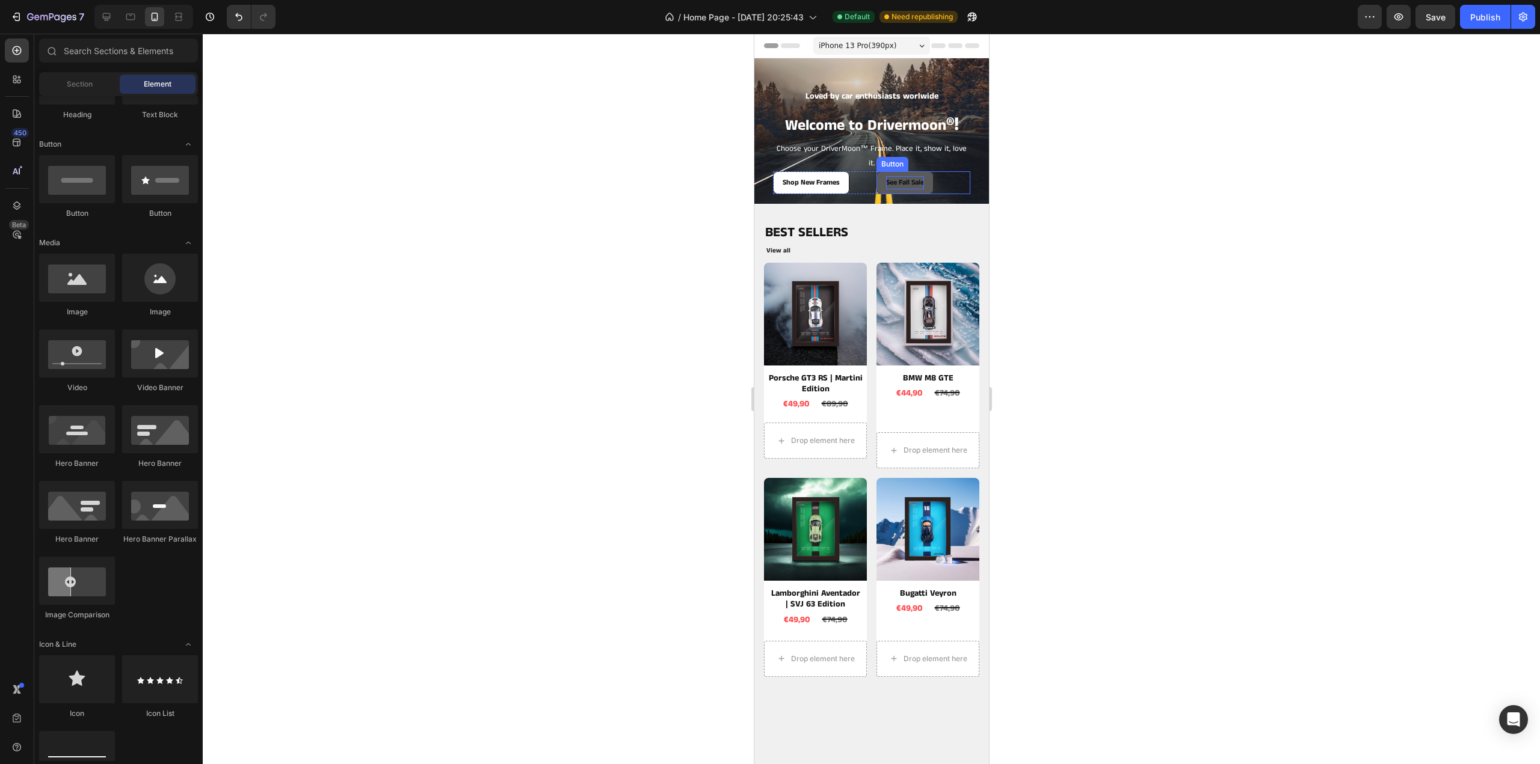
click at [924, 183] on button "See Fall Sale" at bounding box center [904, 182] width 57 height 23
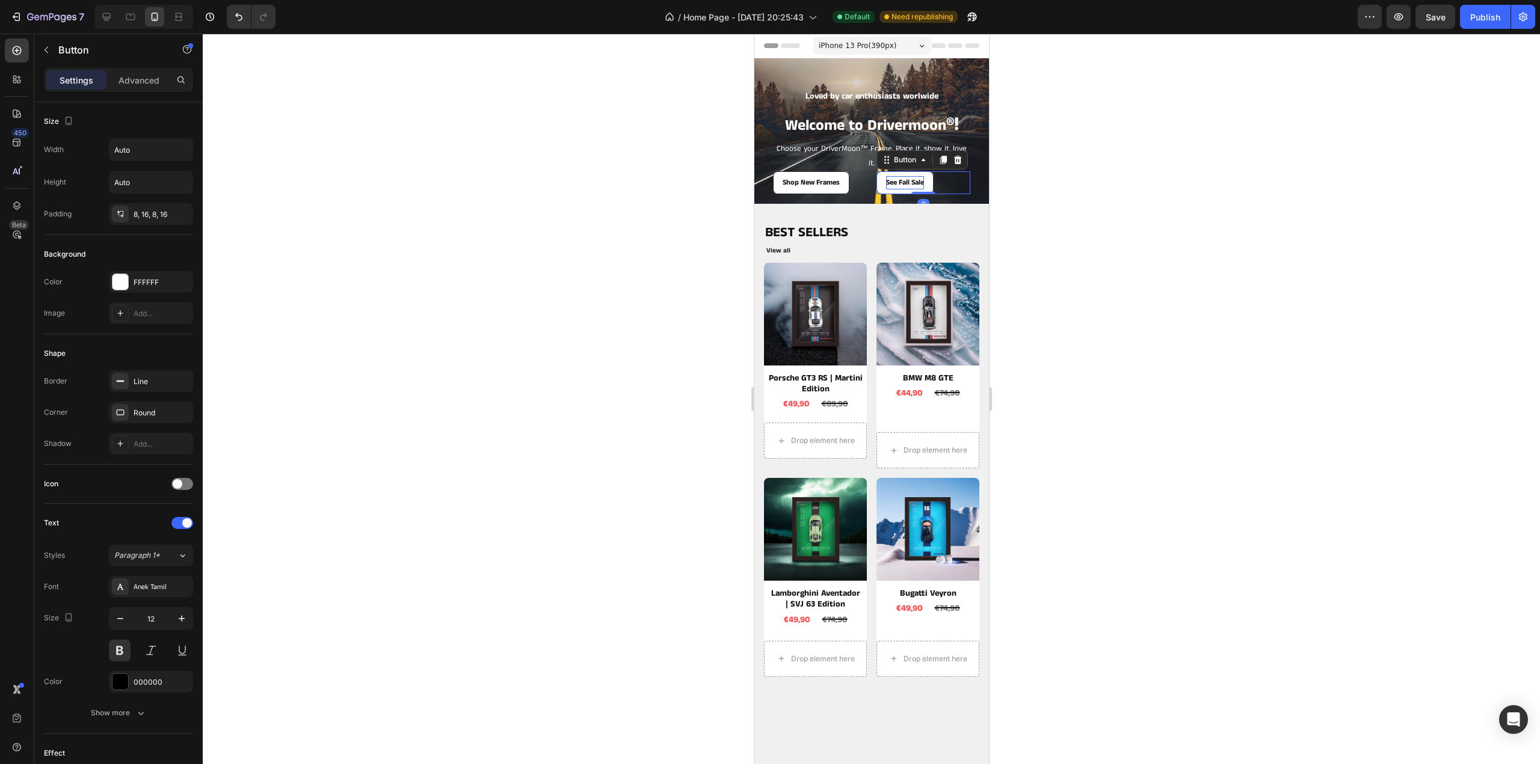
click at [1096, 204] on div at bounding box center [871, 399] width 1337 height 731
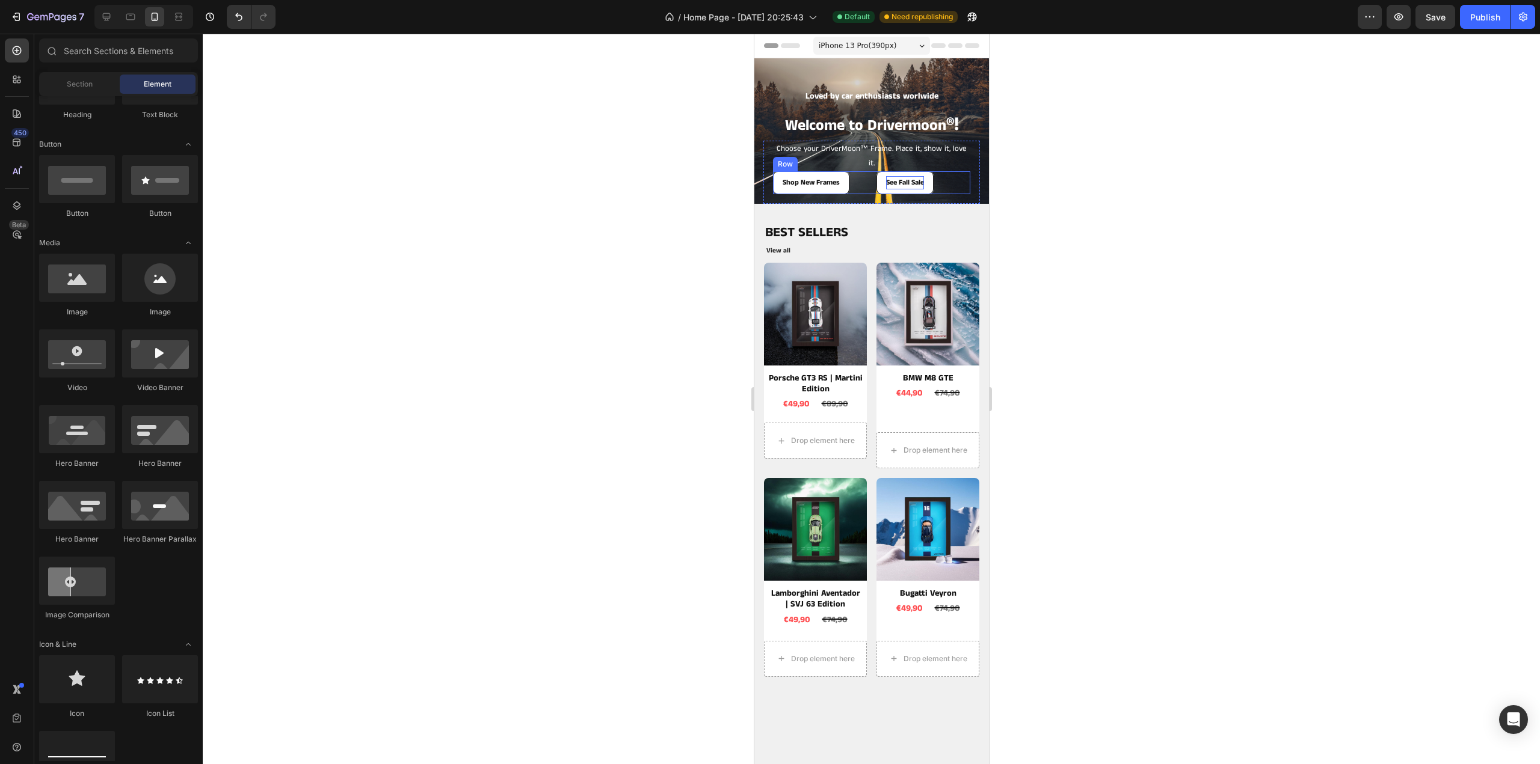
click at [854, 183] on div "Shop New Frames Button" at bounding box center [819, 182] width 94 height 23
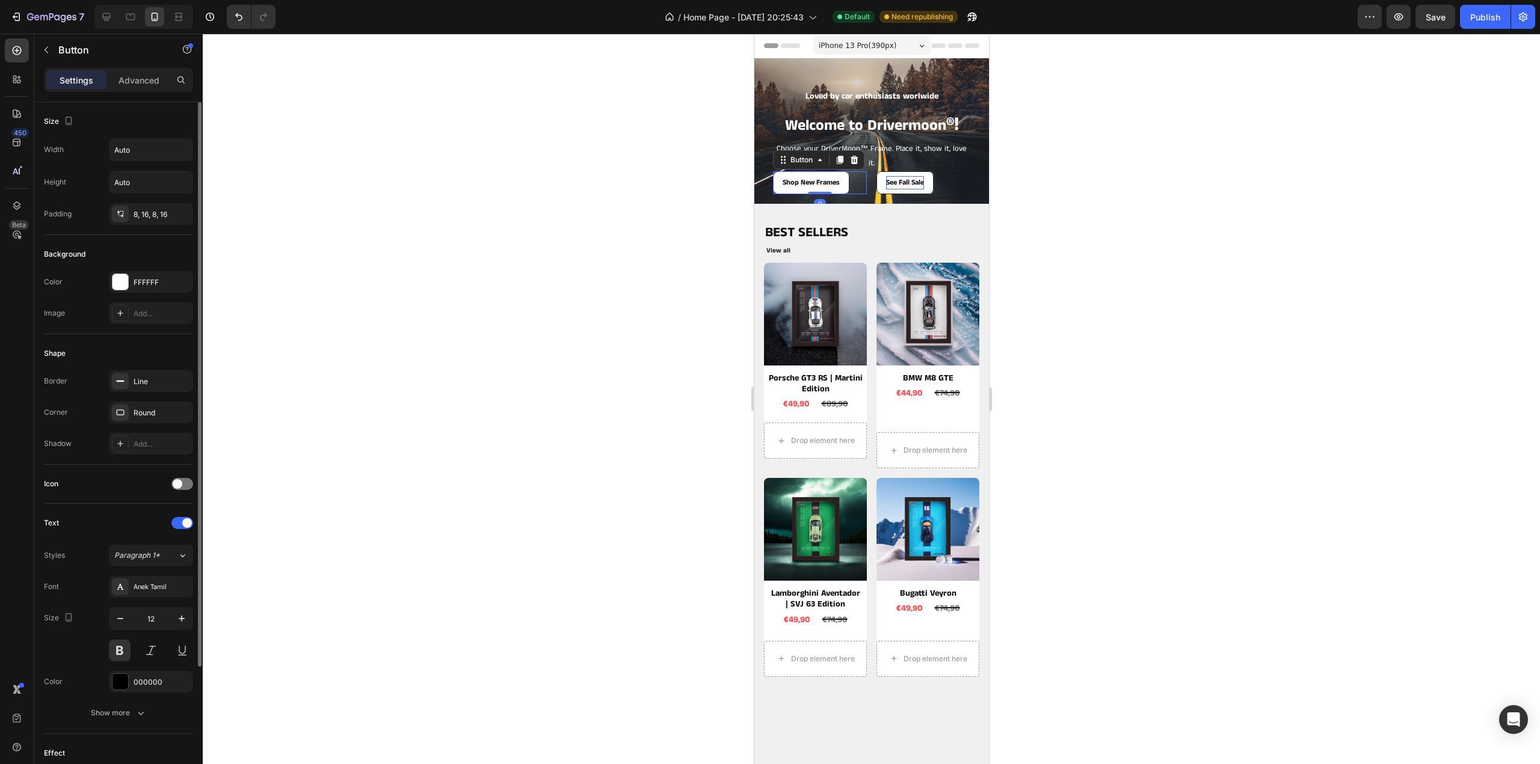
scroll to position [163, 0]
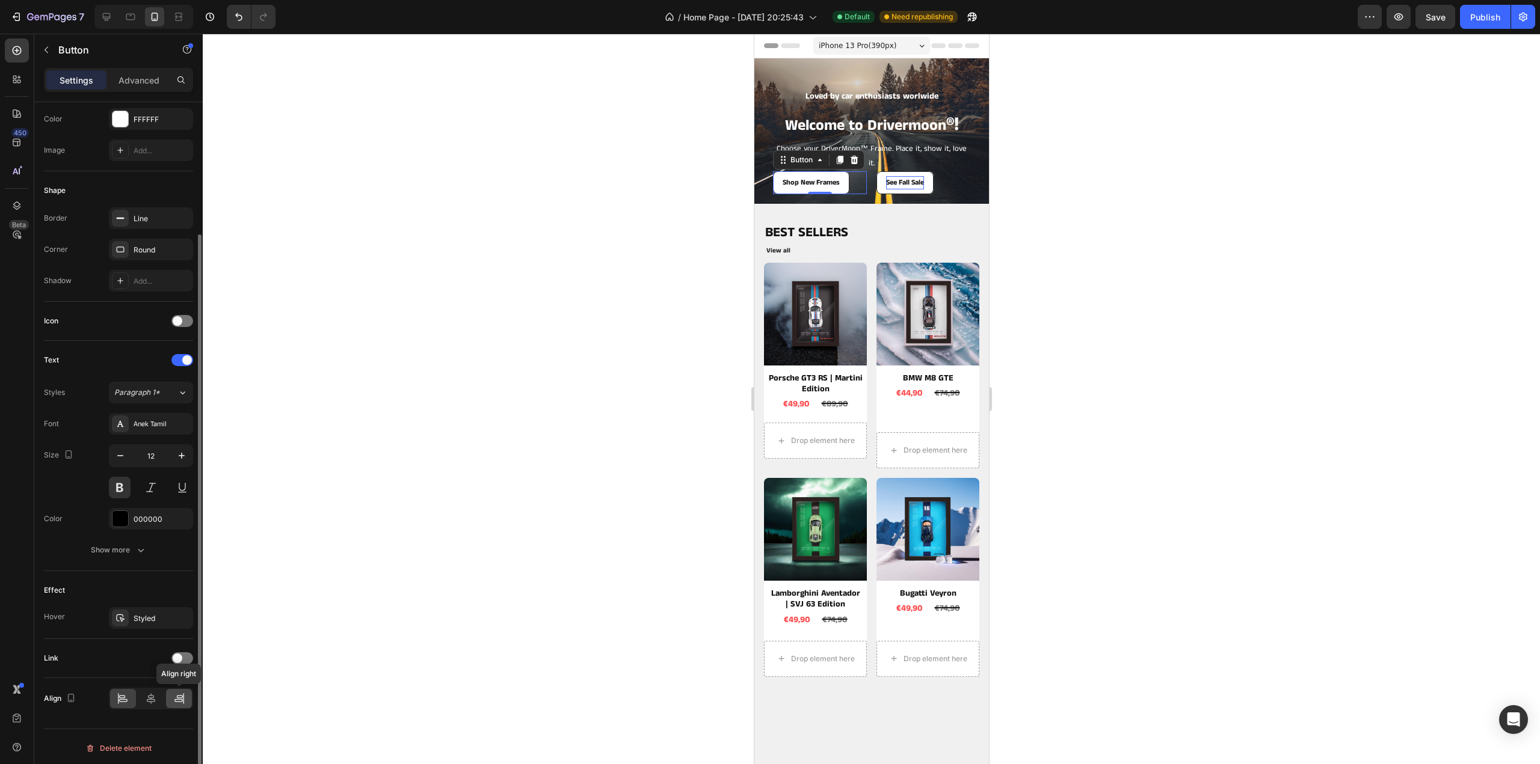
click at [186, 689] on div at bounding box center [179, 698] width 26 height 19
click at [942, 181] on div "See Fall Sale Button" at bounding box center [923, 182] width 94 height 23
click at [113, 83] on div "Advanced" at bounding box center [139, 79] width 60 height 19
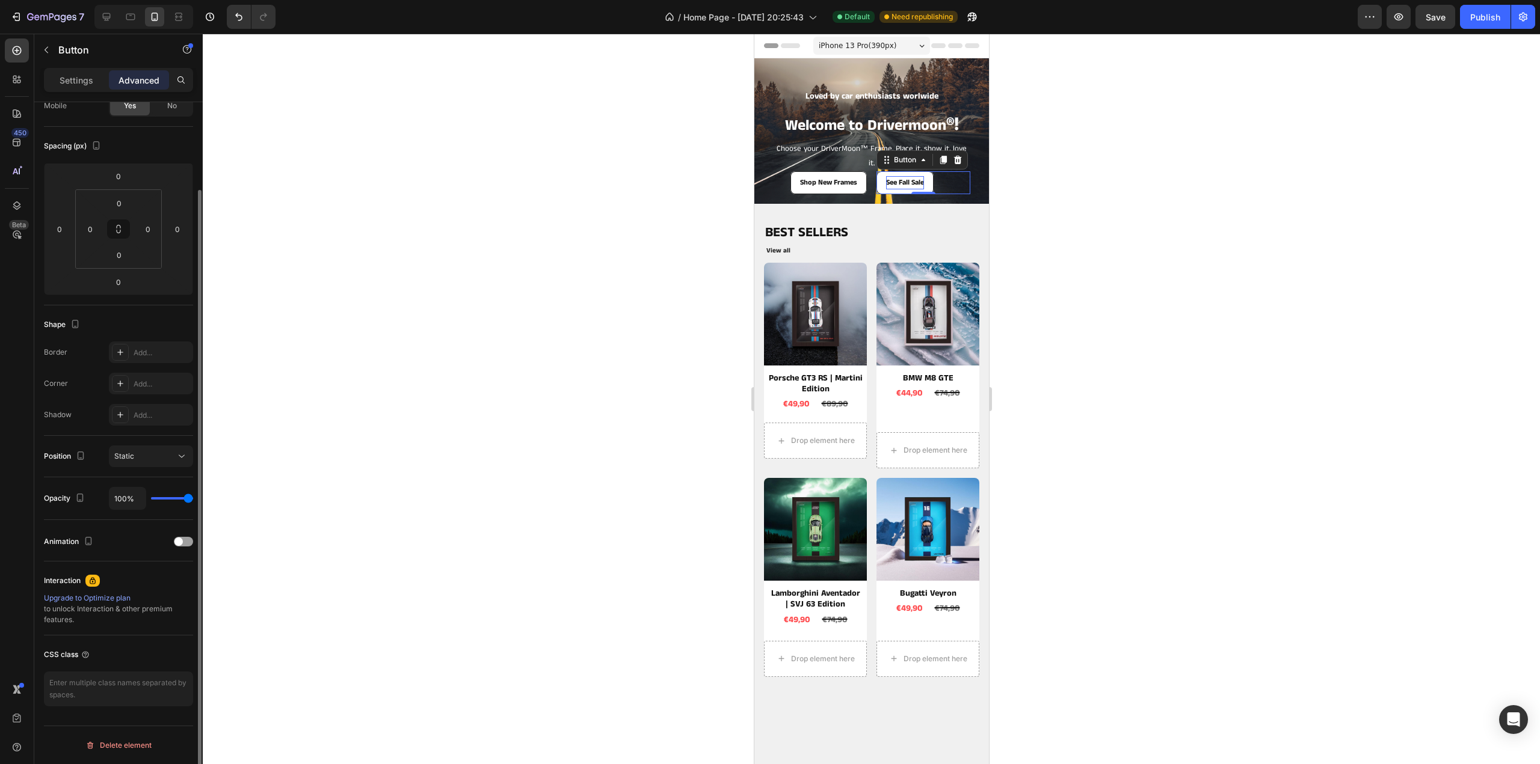
scroll to position [103, 0]
click at [865, 182] on div "Shop New Frames Button See Fall Sale Button 0 Row" at bounding box center [870, 182] width 197 height 23
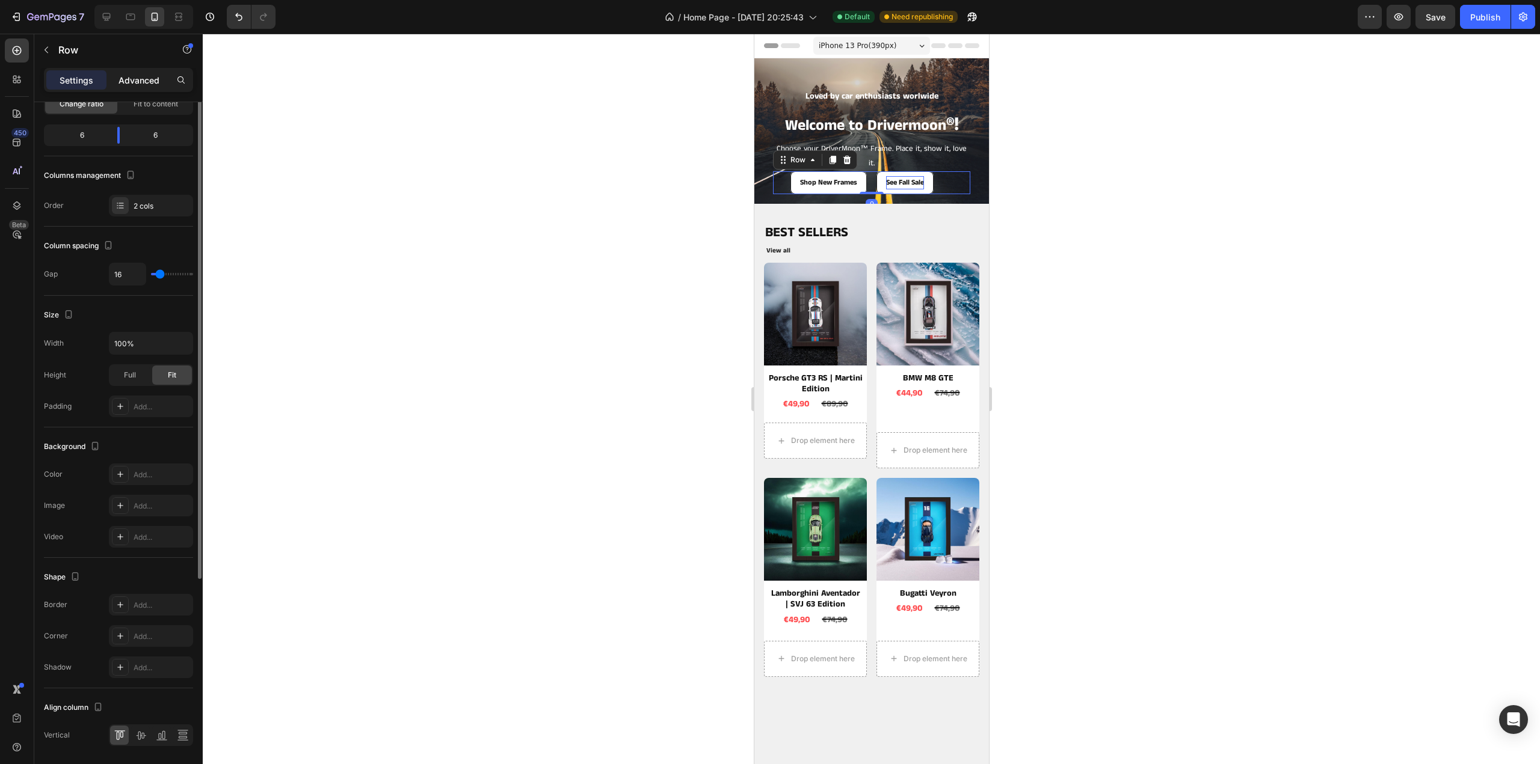
scroll to position [0, 0]
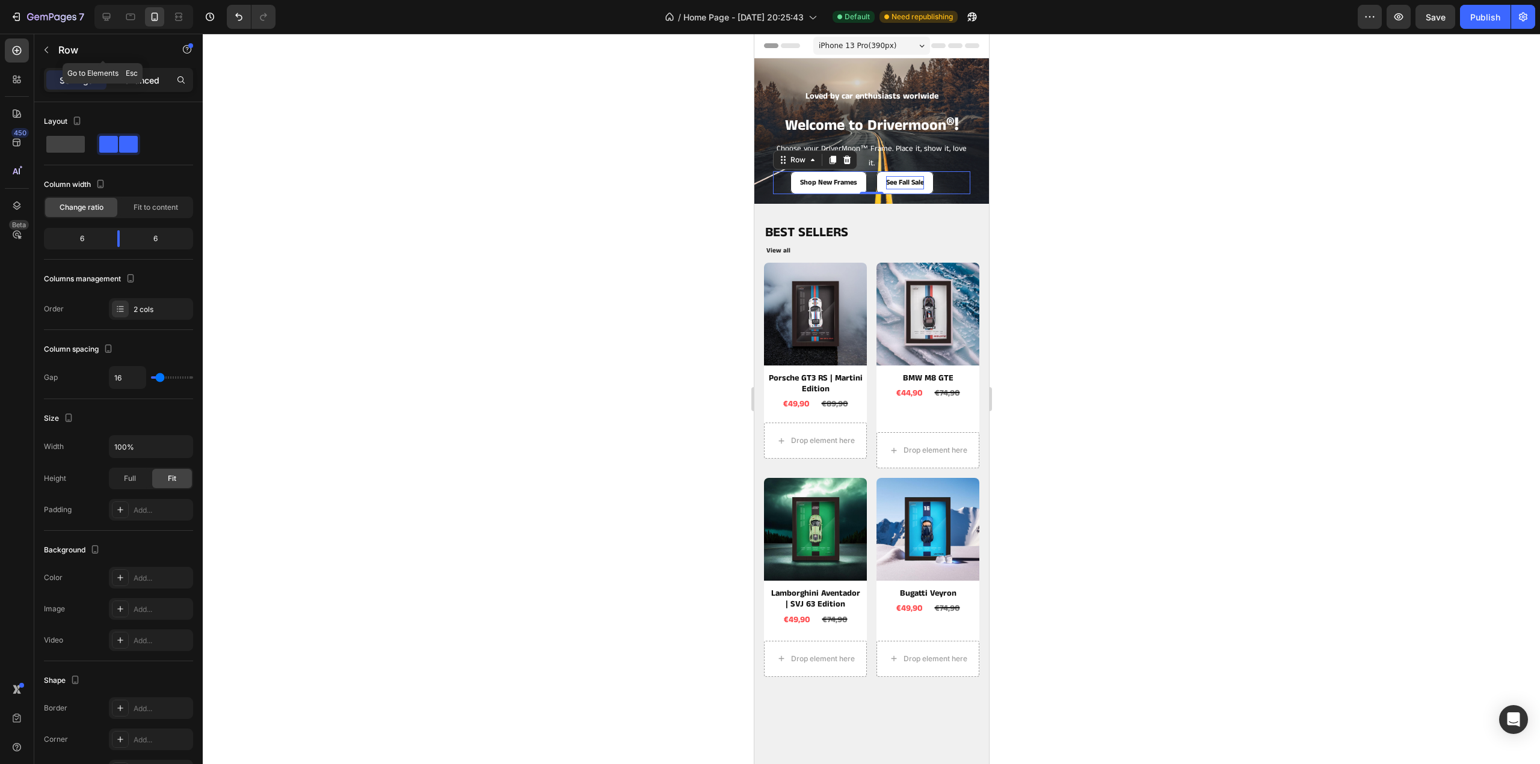
click at [135, 67] on div "Row" at bounding box center [102, 51] width 137 height 34
click at [138, 75] on p "Advanced" at bounding box center [138, 80] width 41 height 13
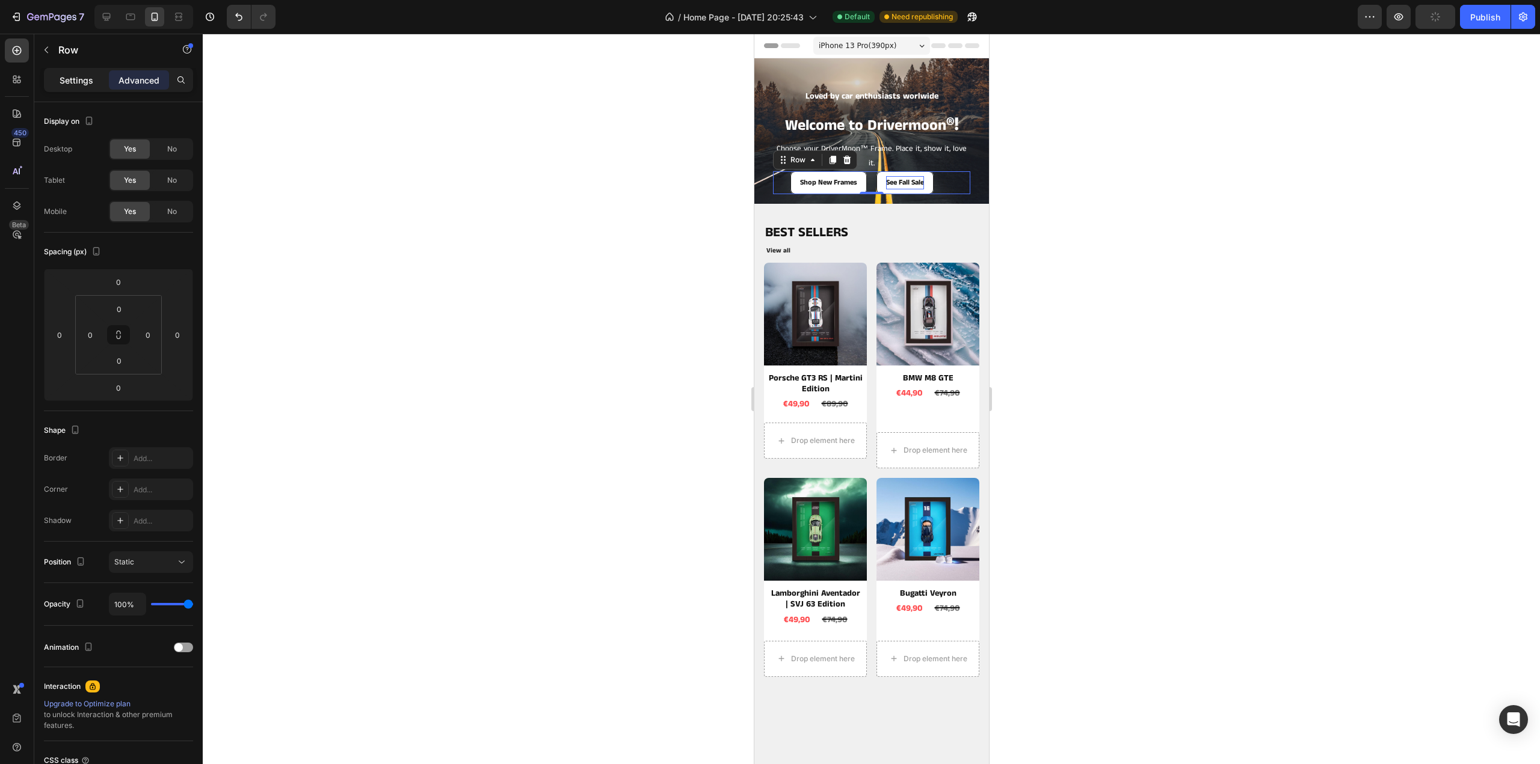
click at [76, 77] on p "Settings" at bounding box center [77, 80] width 34 height 13
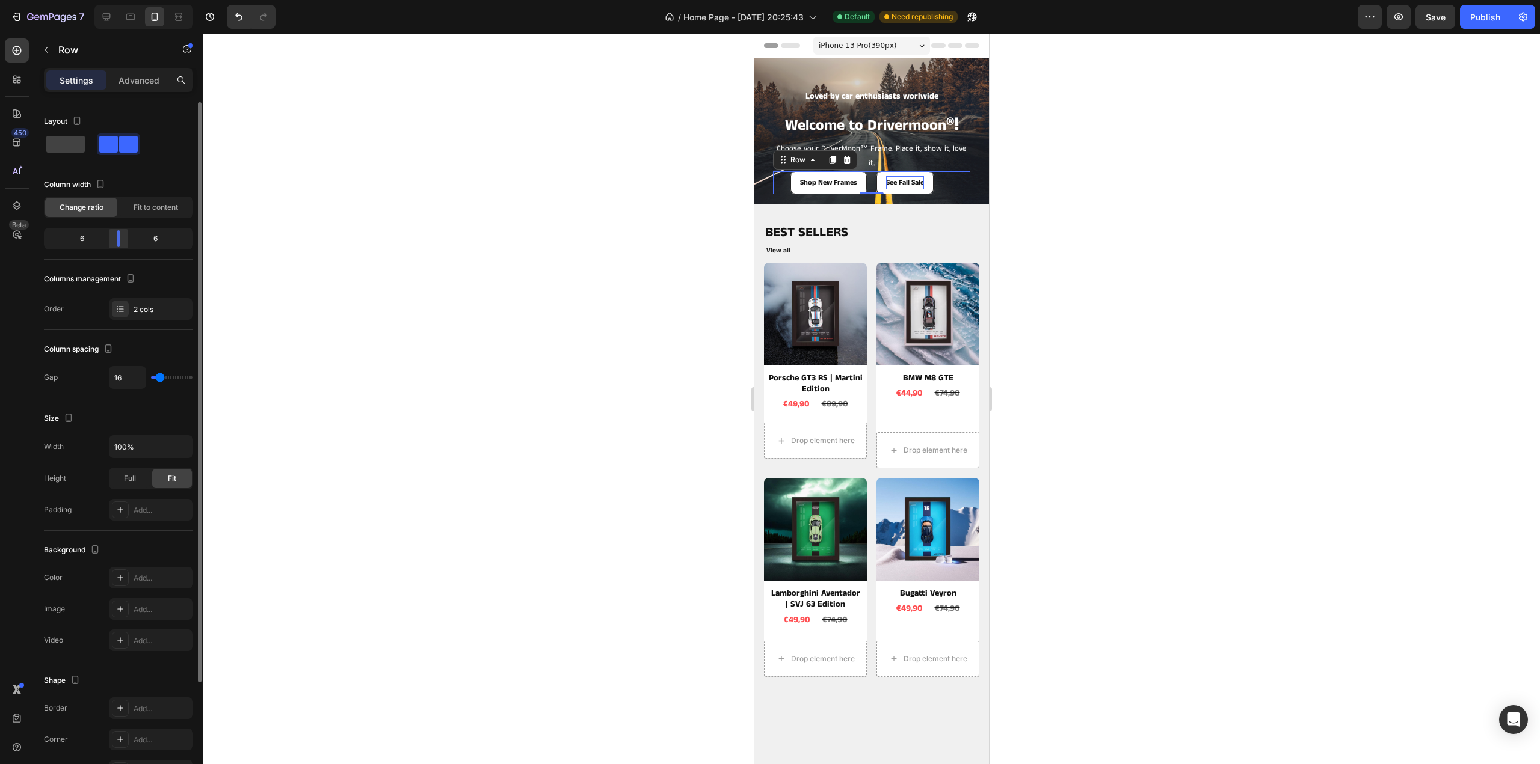
click at [118, 245] on div at bounding box center [118, 238] width 2 height 17
type input "11"
type input "0"
drag, startPoint x: 152, startPoint y: 380, endPoint x: 135, endPoint y: 381, distance: 16.9
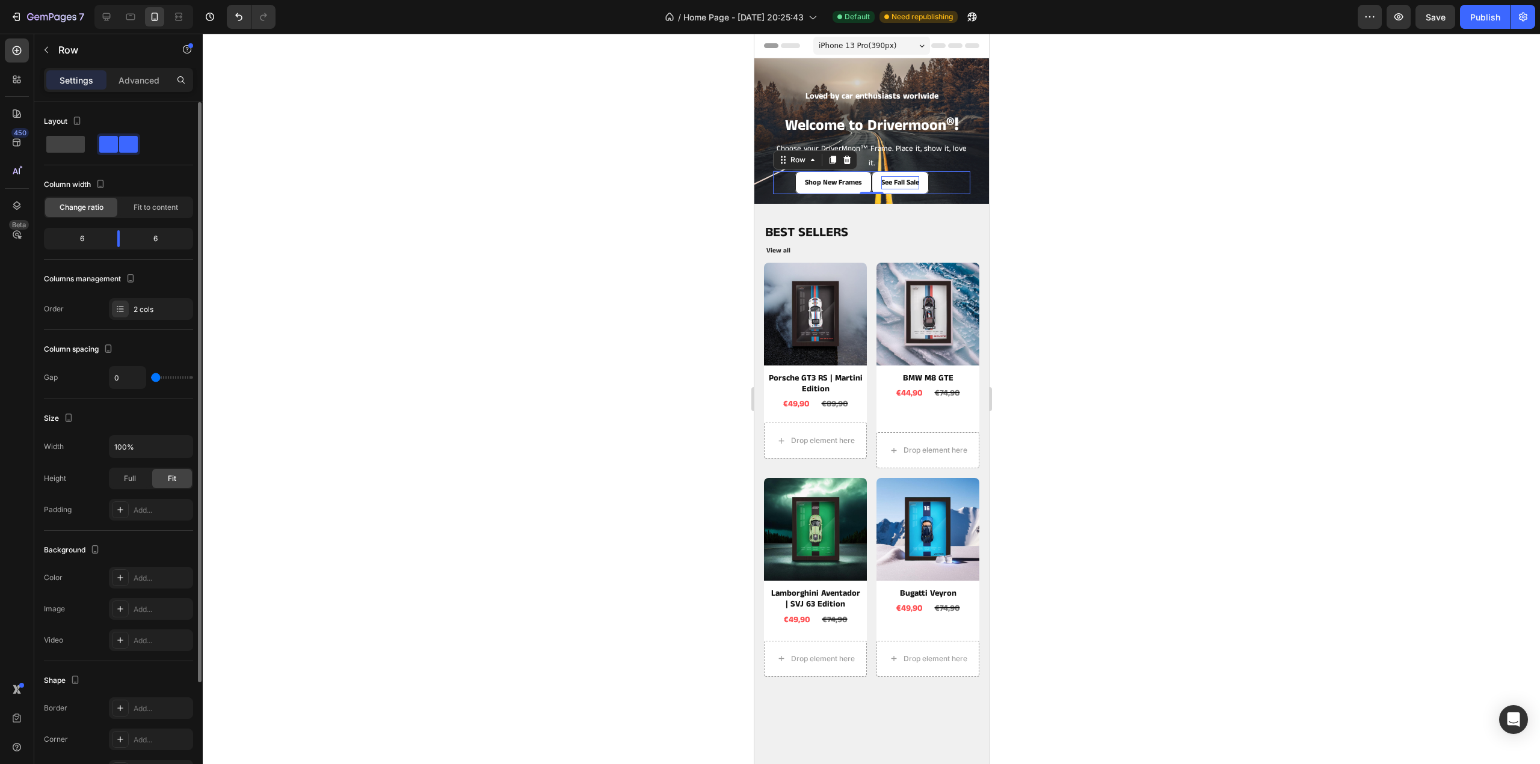
type input "0"
click at [151, 379] on input "range" at bounding box center [172, 378] width 42 height 2
type input "5"
type input "1"
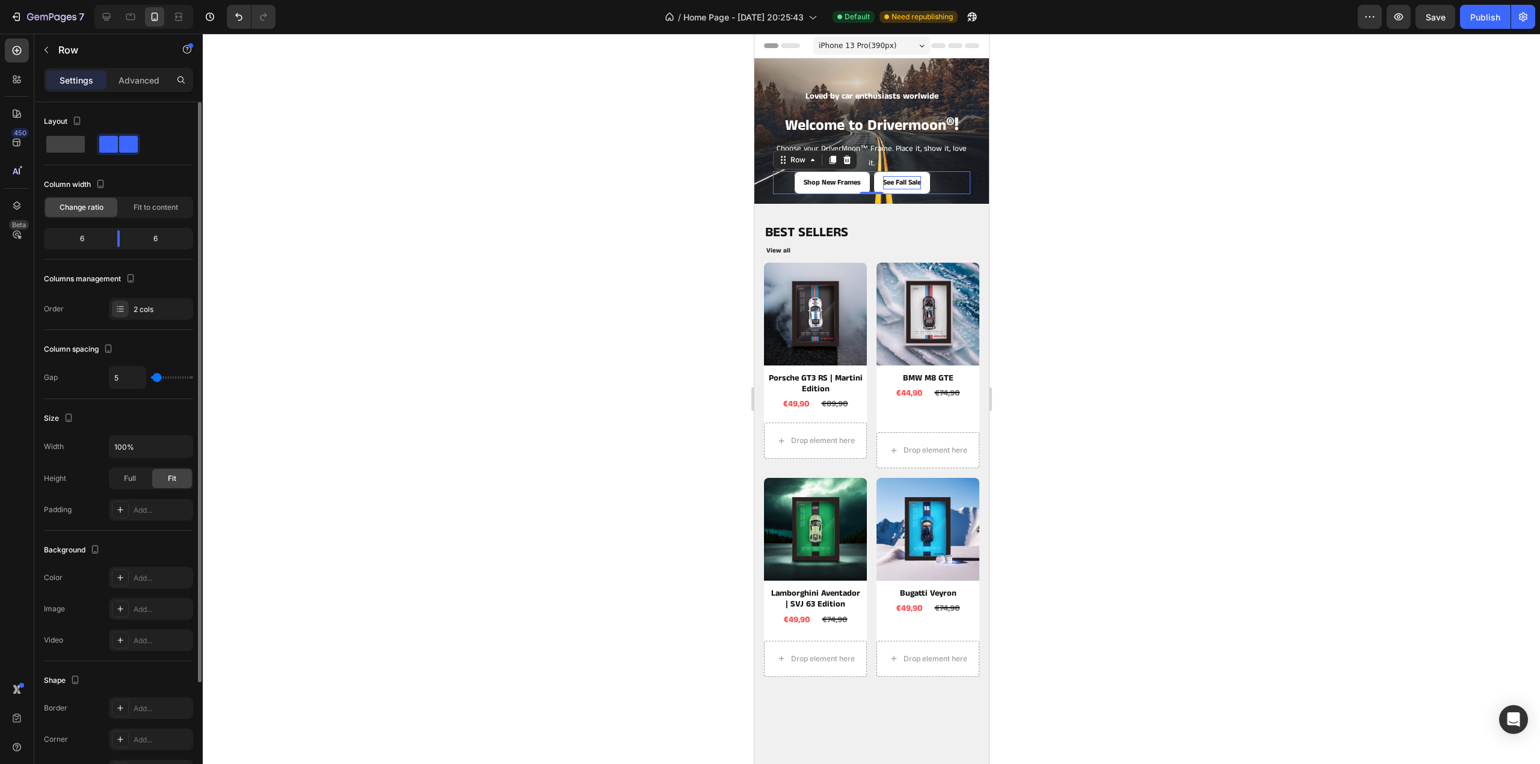
type input "1"
click at [156, 378] on input "range" at bounding box center [172, 378] width 42 height 2
click at [1196, 275] on div at bounding box center [871, 399] width 1337 height 731
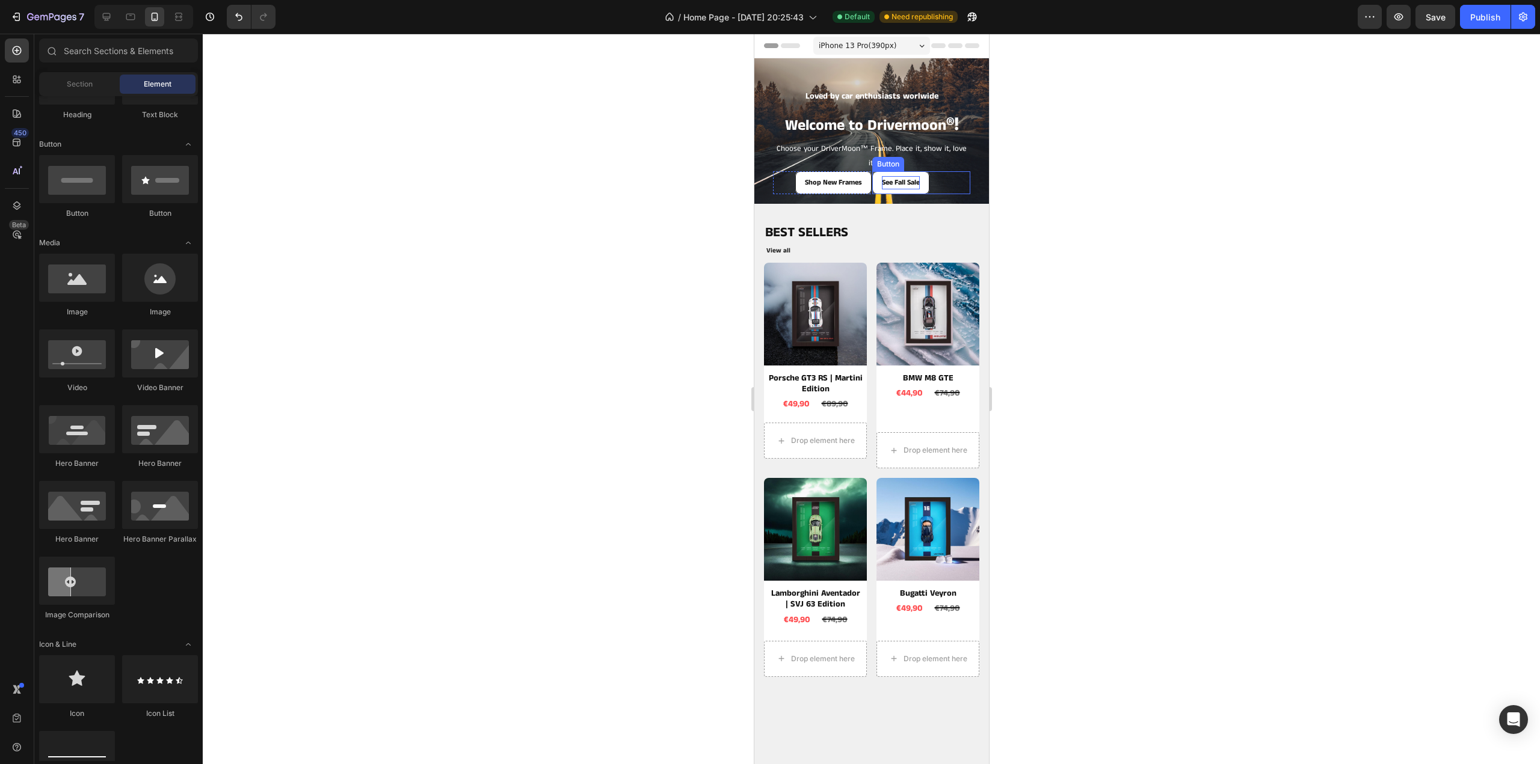
click at [941, 177] on div "See Fall Sale Button" at bounding box center [921, 182] width 99 height 23
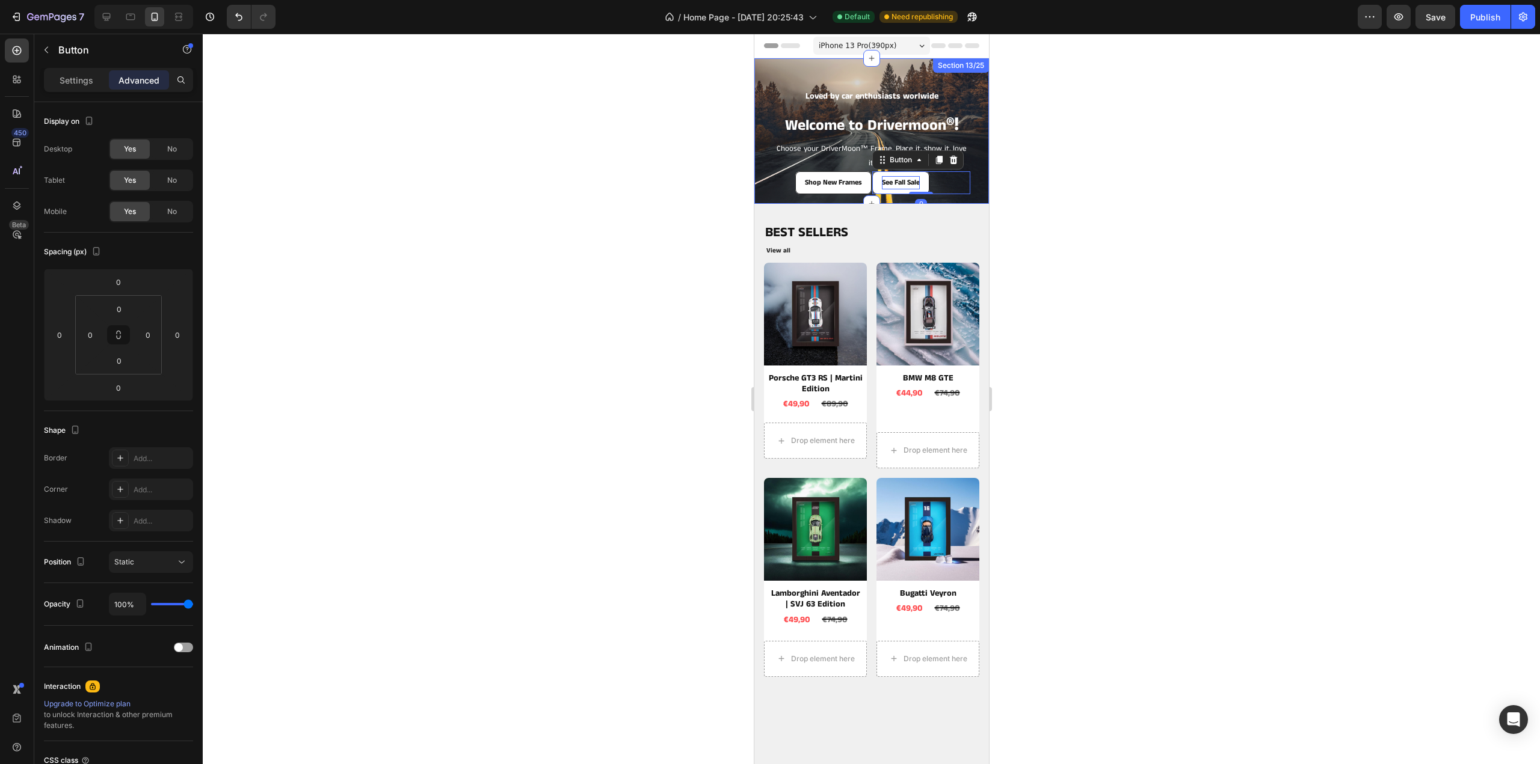
click at [974, 87] on div "Loved by car enthusiasts worlwide Text Block Welcome to Drivermoon ®! Heading C…" at bounding box center [871, 131] width 235 height 146
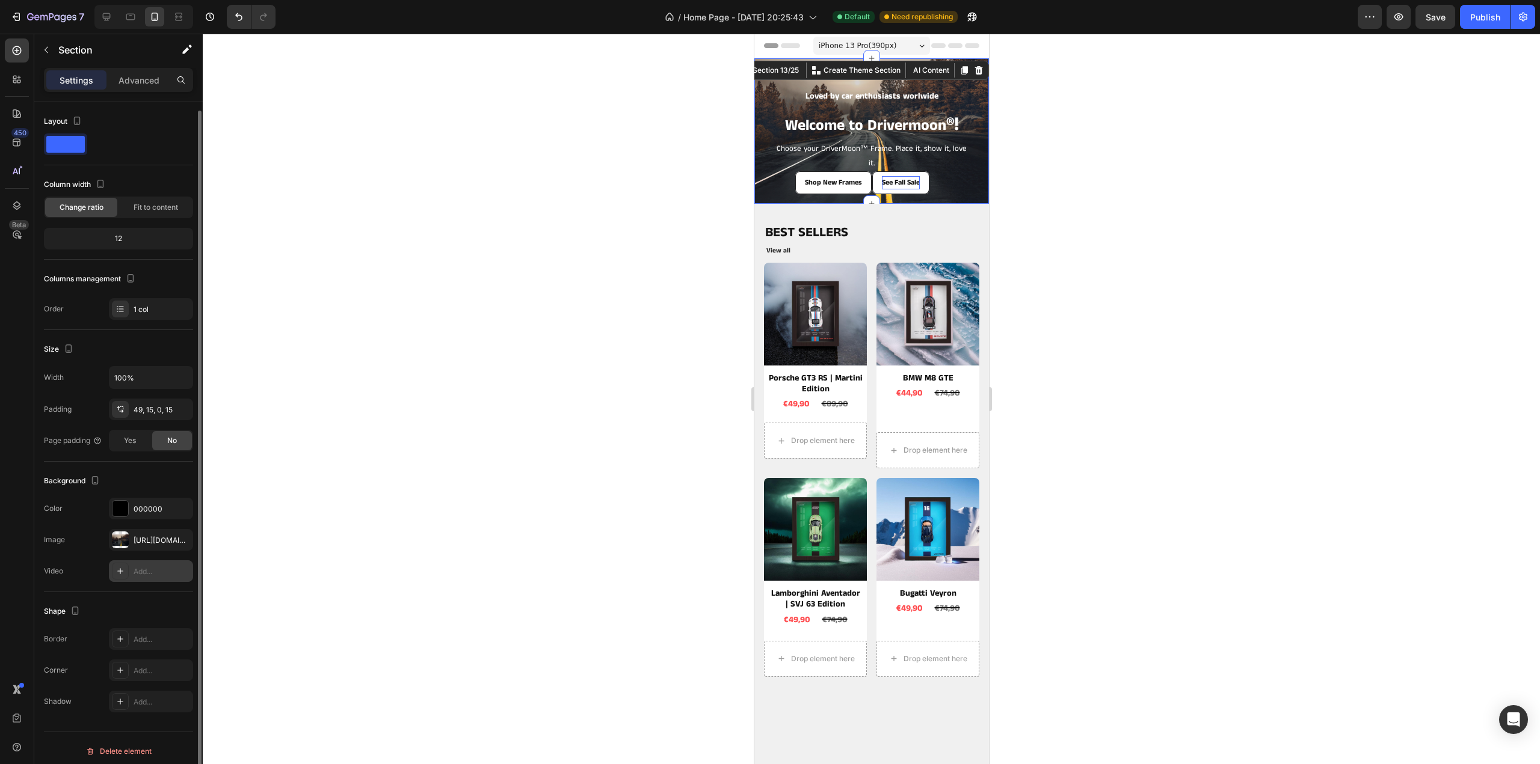
scroll to position [4, 0]
click at [181, 531] on icon "button" at bounding box center [181, 536] width 10 height 10
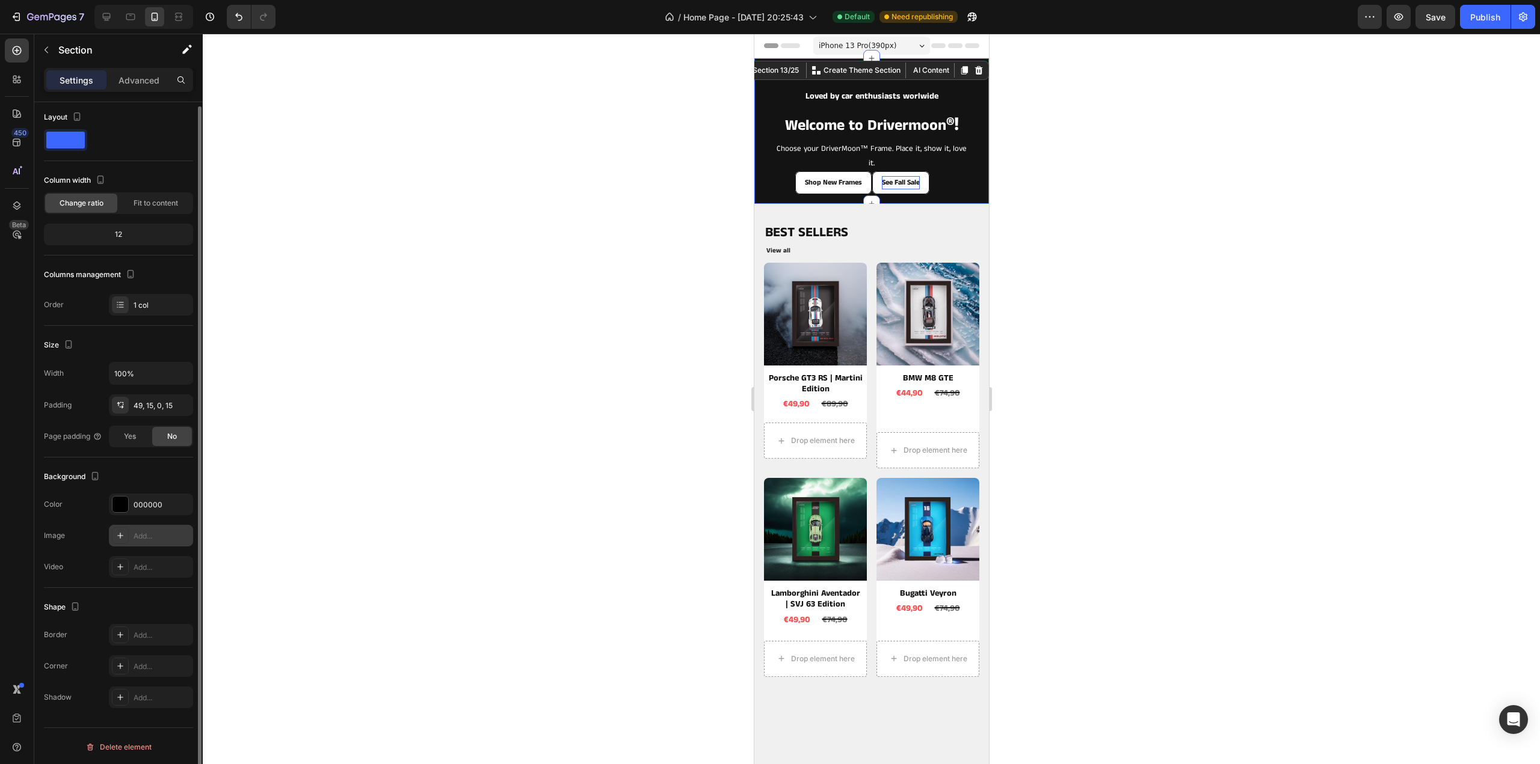
click at [1247, 238] on div at bounding box center [871, 399] width 1337 height 731
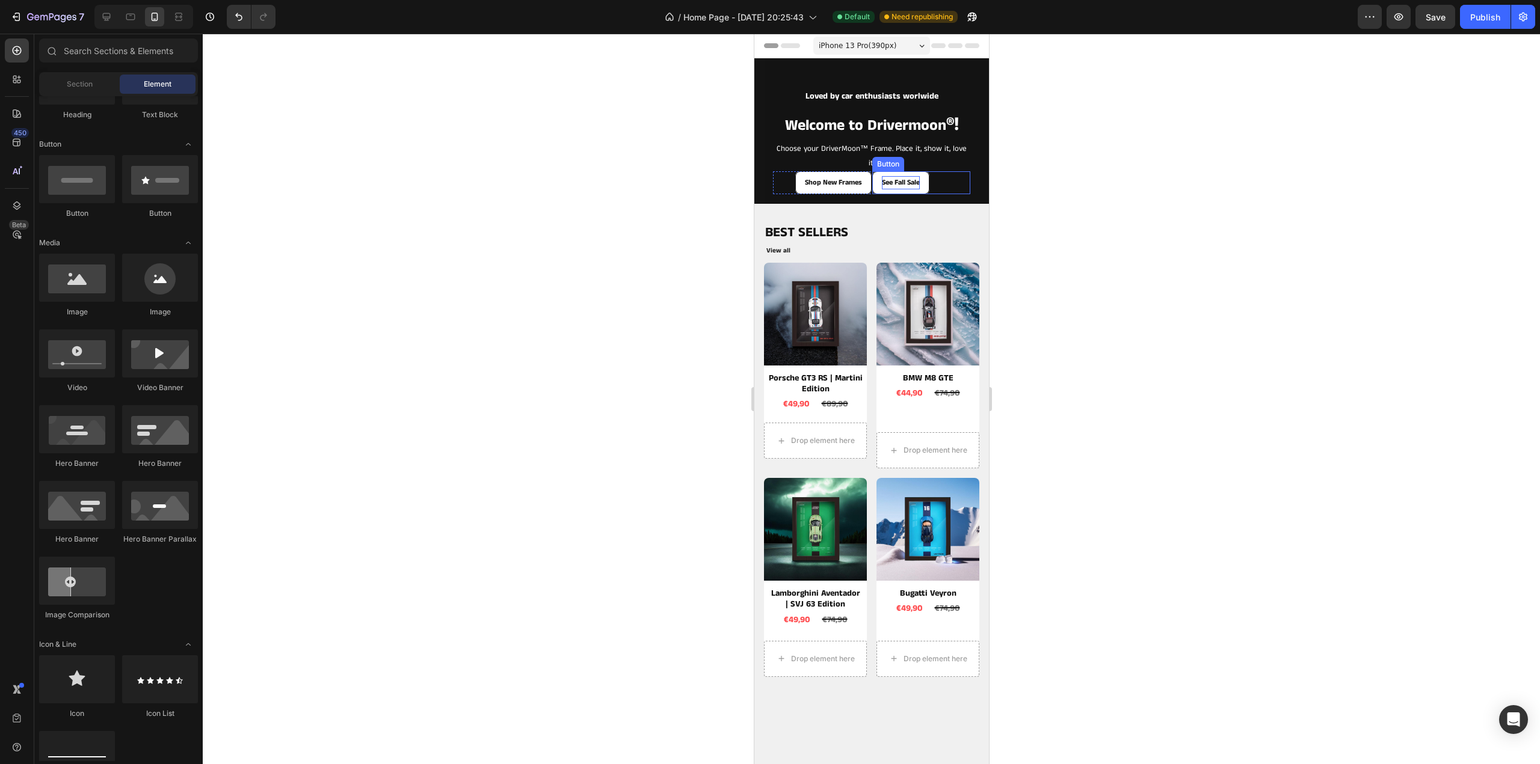
click at [912, 180] on p "See Fall Sale" at bounding box center [900, 182] width 38 height 13
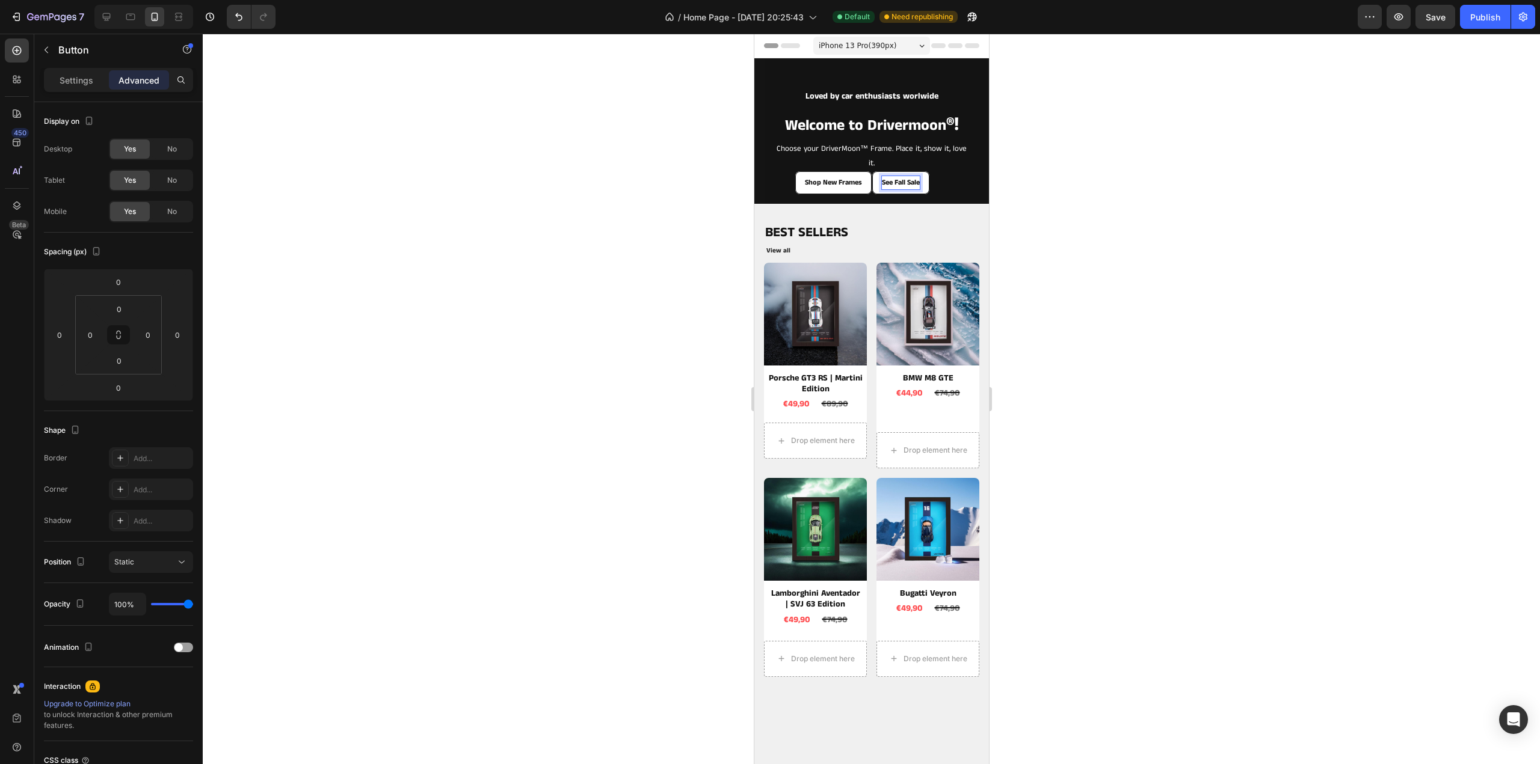
click at [914, 180] on p "See Fall Sale" at bounding box center [900, 182] width 38 height 13
click at [921, 183] on button "See Fall Sale" at bounding box center [900, 182] width 57 height 23
click at [951, 156] on icon at bounding box center [953, 160] width 10 height 10
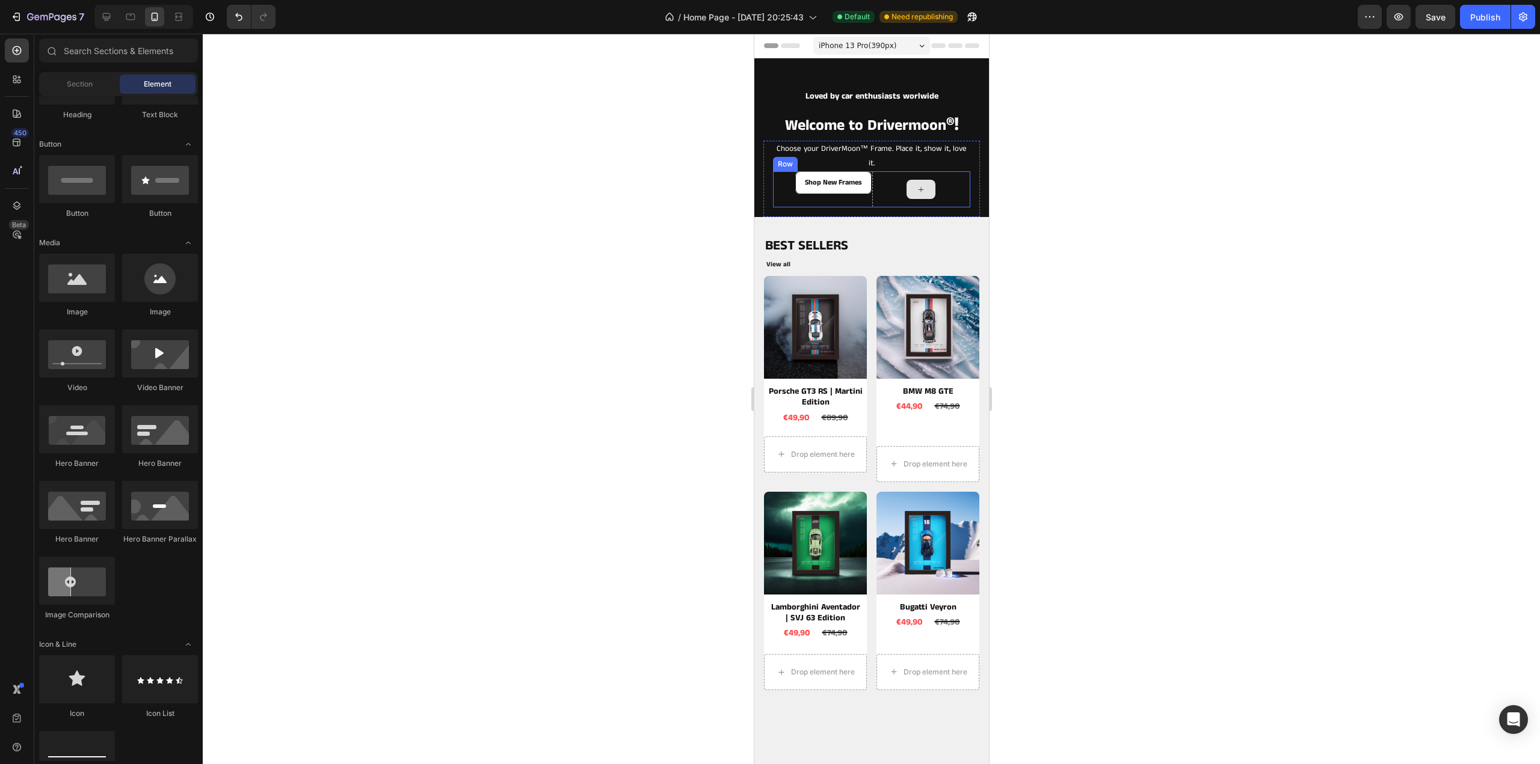
click at [858, 196] on div "Shop New Frames Button" at bounding box center [821, 189] width 99 height 36
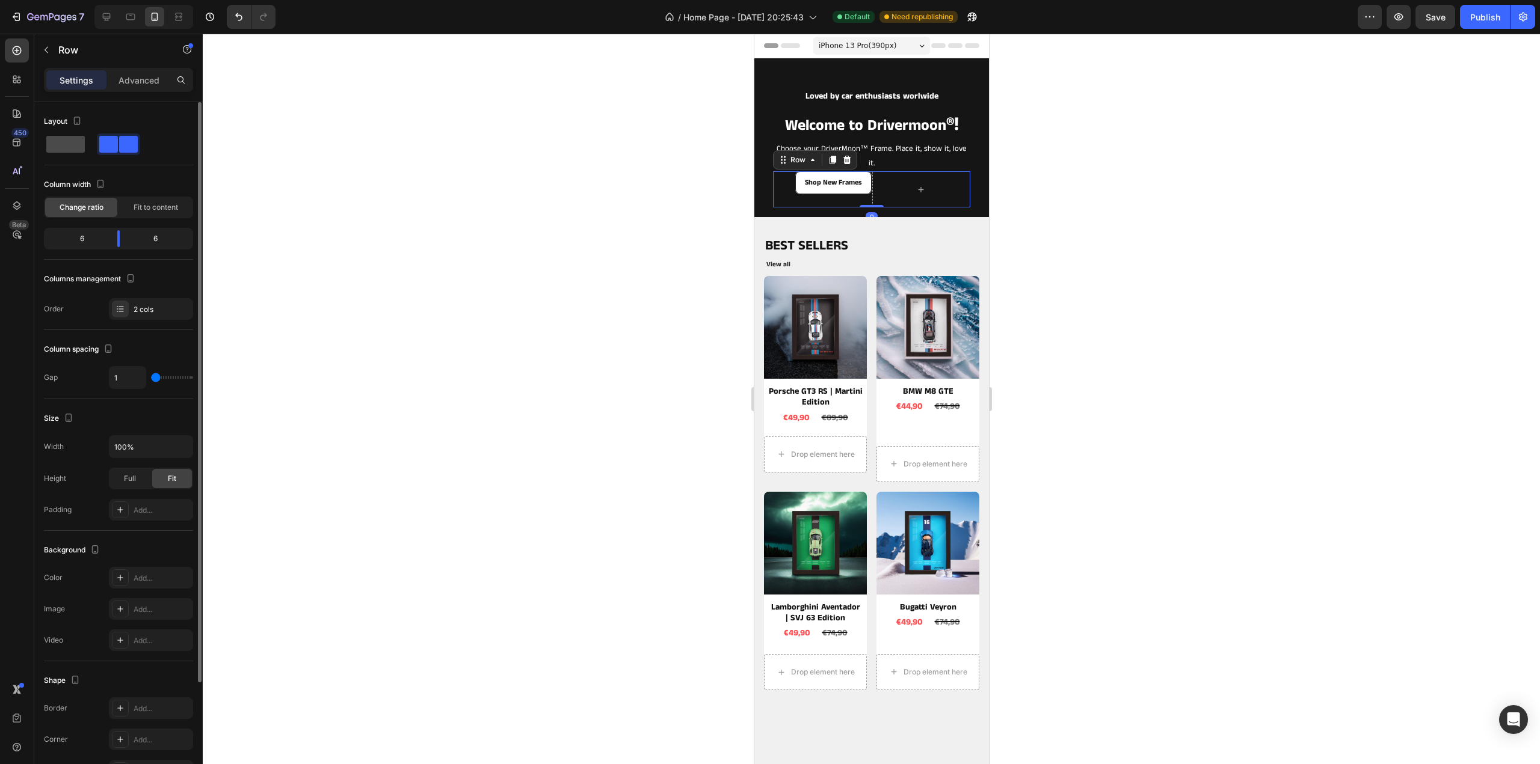
click at [69, 144] on span at bounding box center [65, 144] width 38 height 17
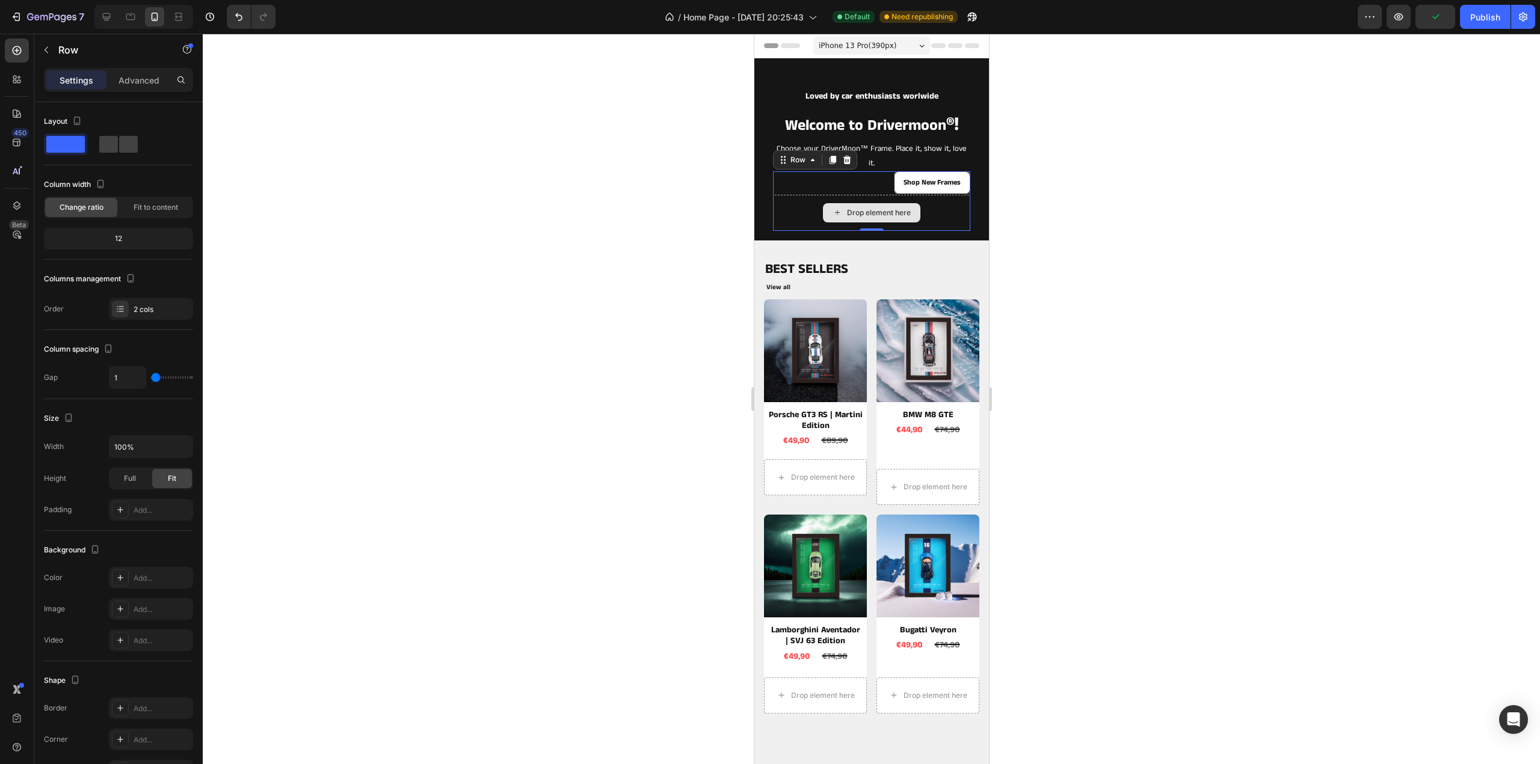
click at [804, 209] on div "Drop element here" at bounding box center [870, 213] width 197 height 36
click at [173, 309] on div "2 cols" at bounding box center [162, 309] width 57 height 11
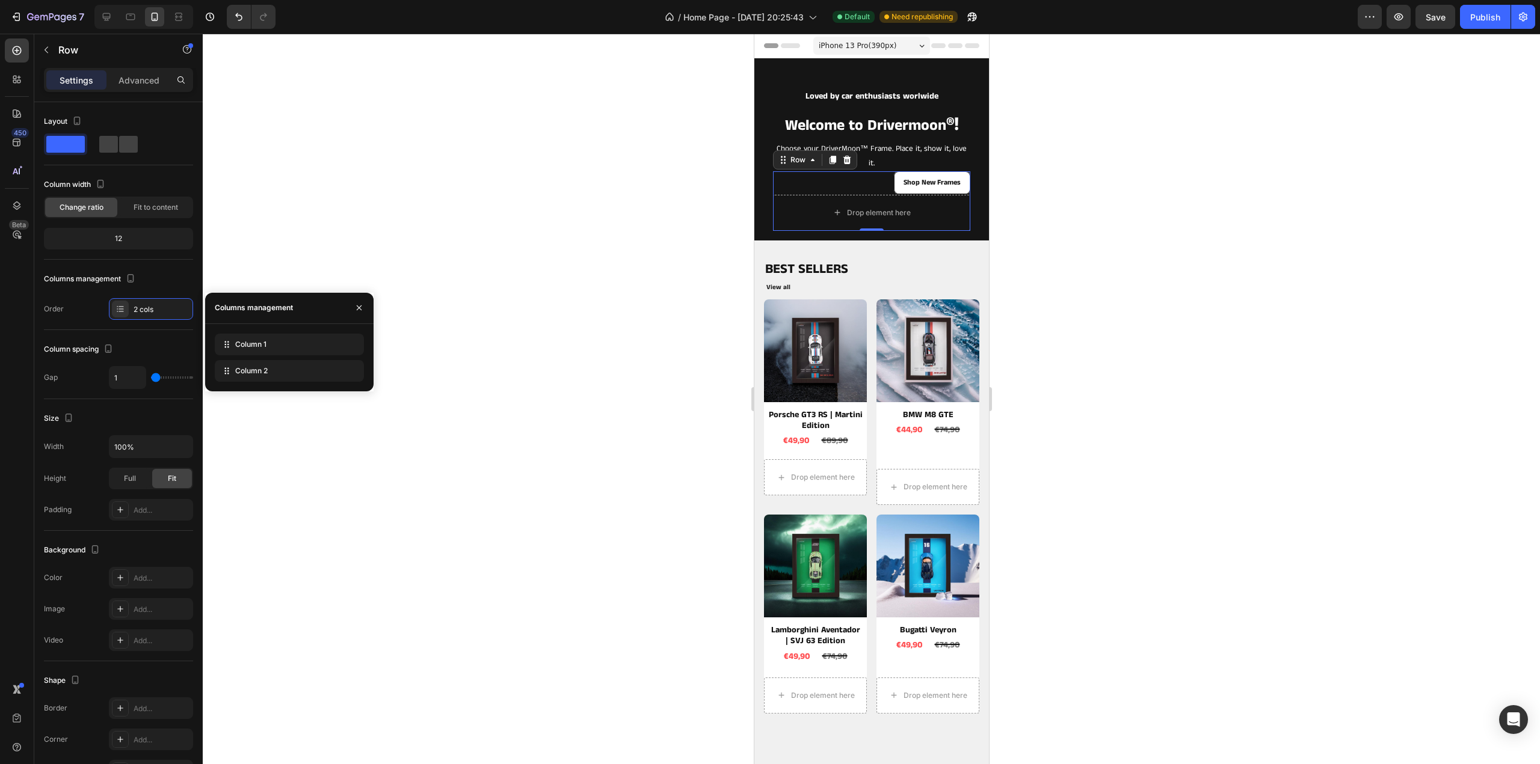
click at [1290, 244] on div at bounding box center [871, 399] width 1337 height 731
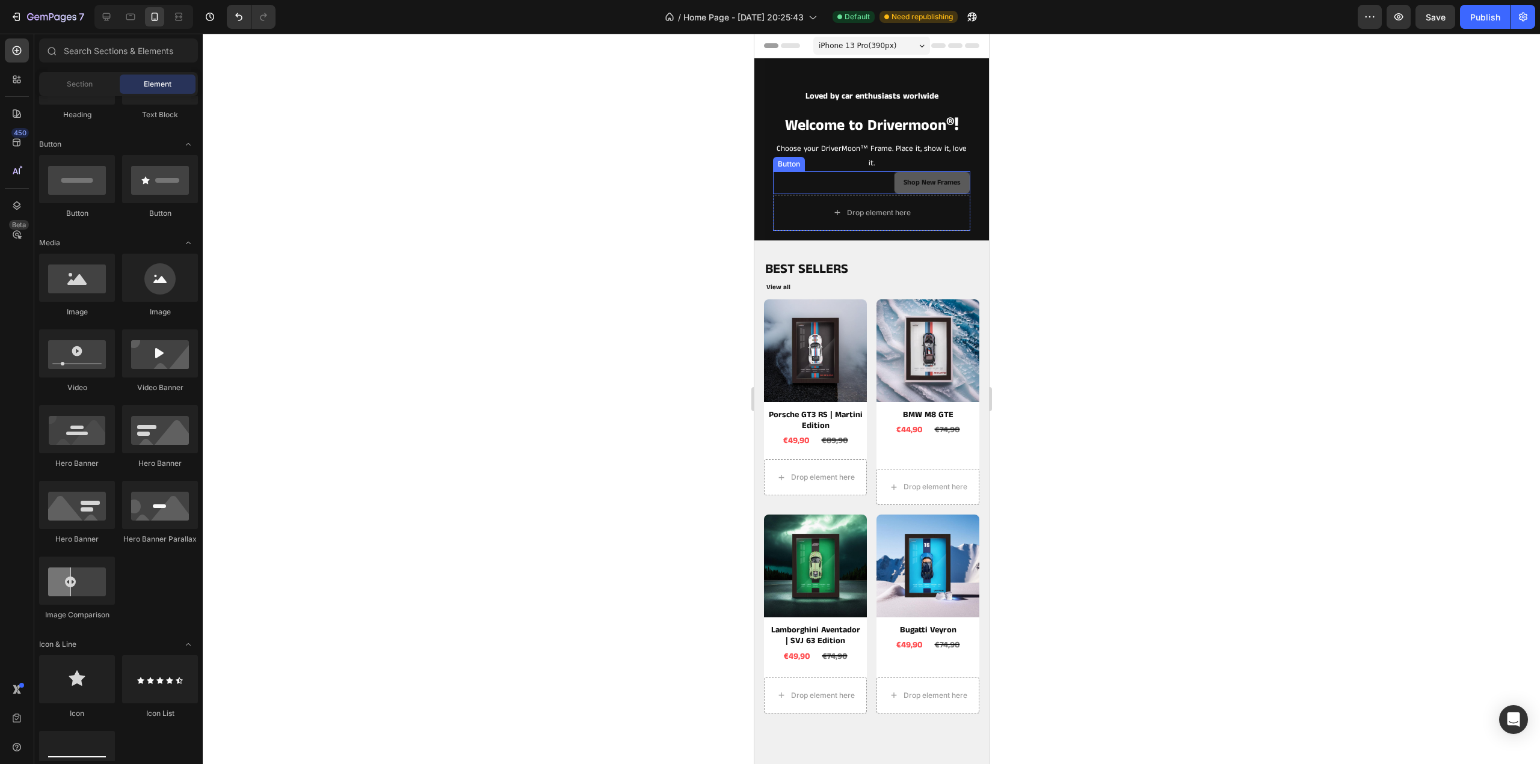
click at [893, 176] on button "Shop New Frames" at bounding box center [931, 182] width 76 height 23
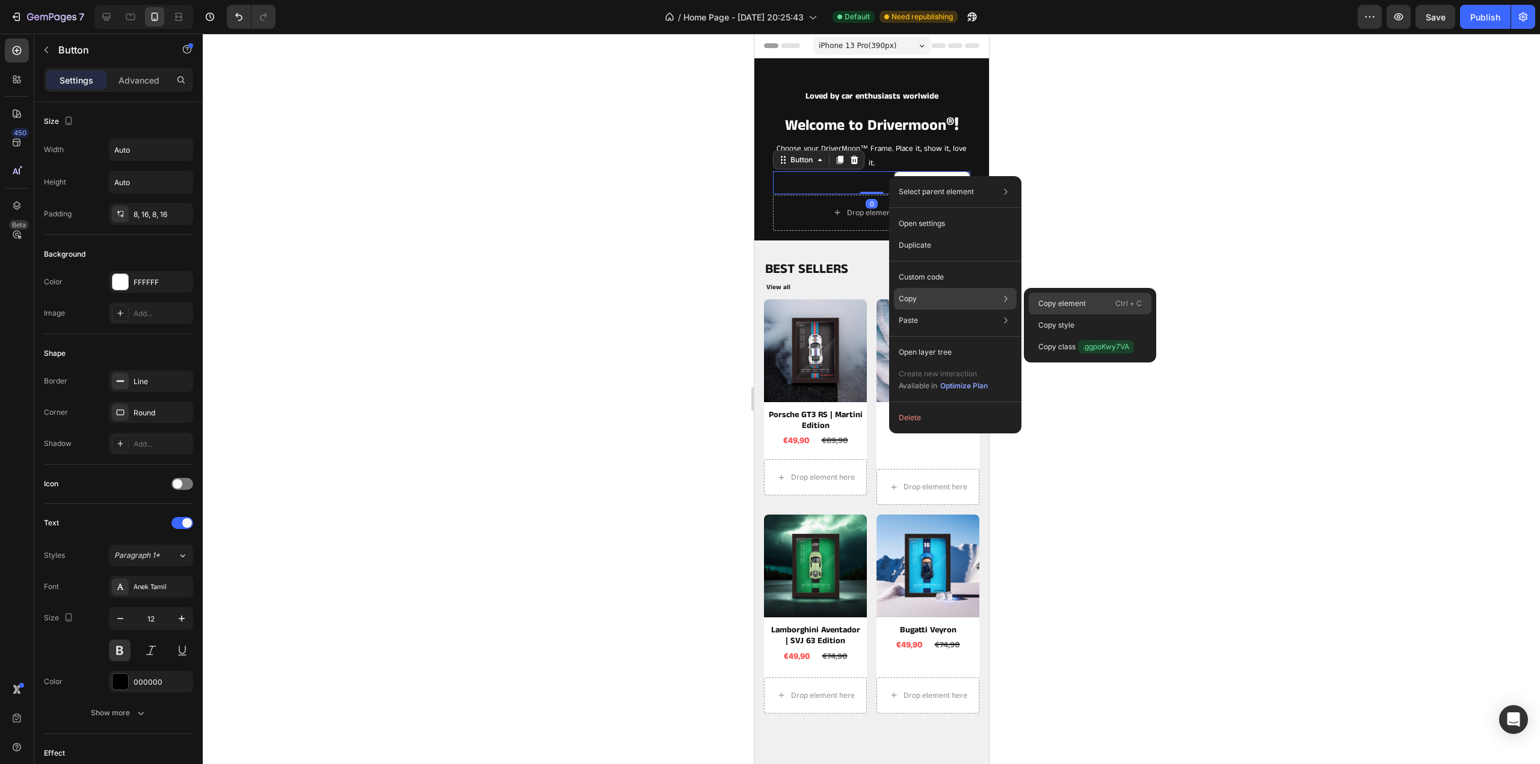
click at [1101, 298] on div "Copy element Ctrl + C" at bounding box center [1090, 304] width 123 height 22
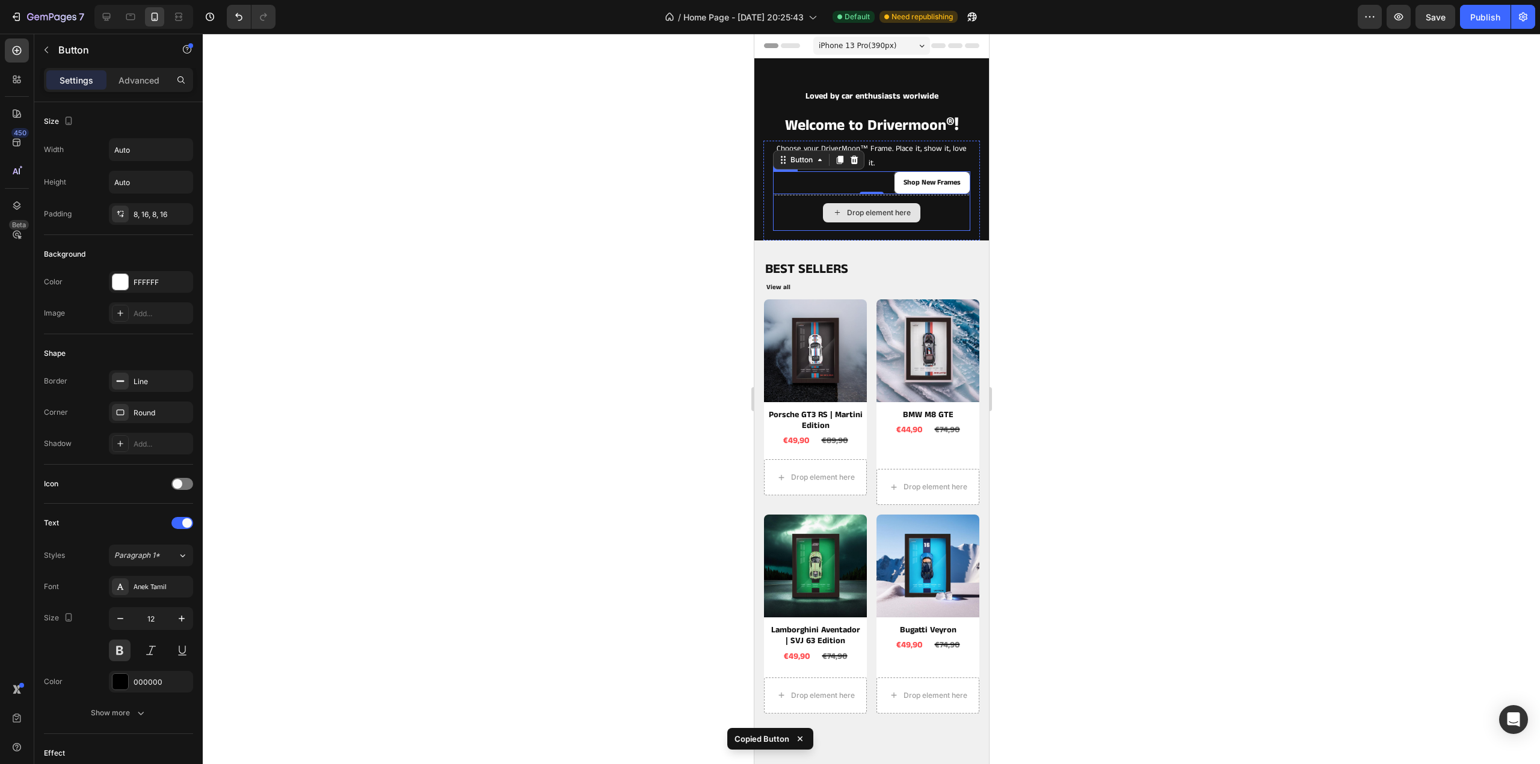
click at [772, 213] on div "Drop element here" at bounding box center [870, 213] width 197 height 36
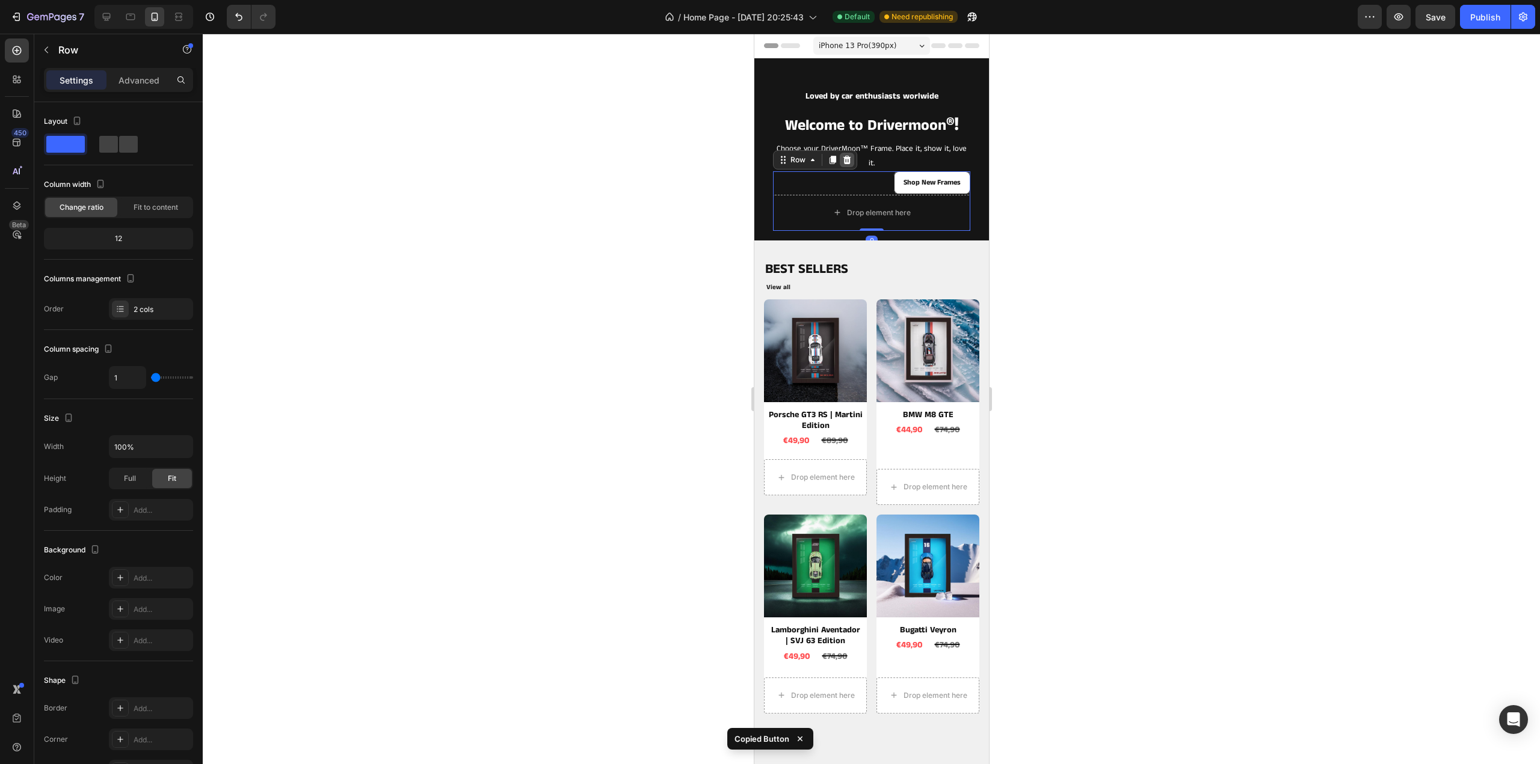
click at [847, 155] on icon at bounding box center [846, 160] width 10 height 10
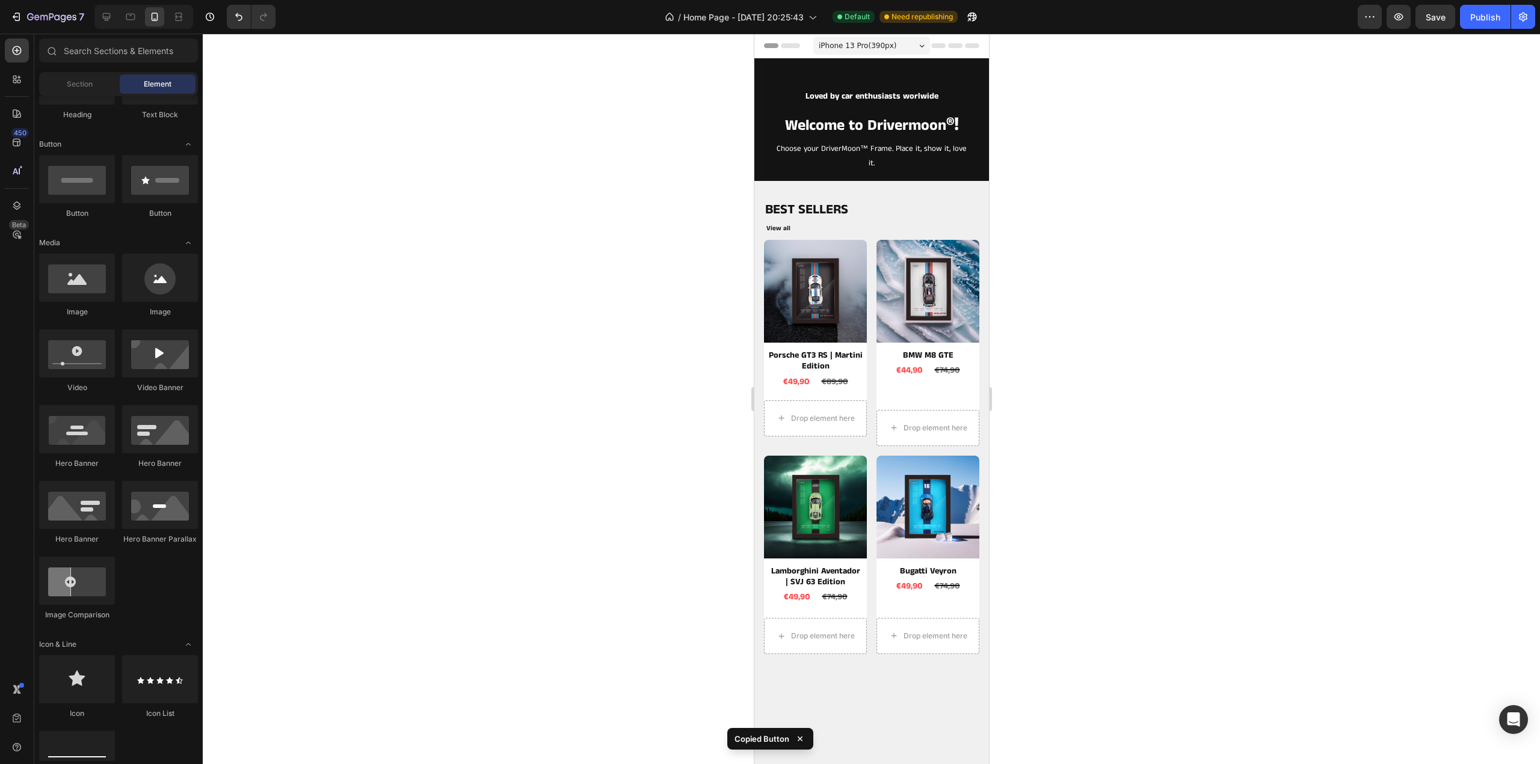
scroll to position [0, 0]
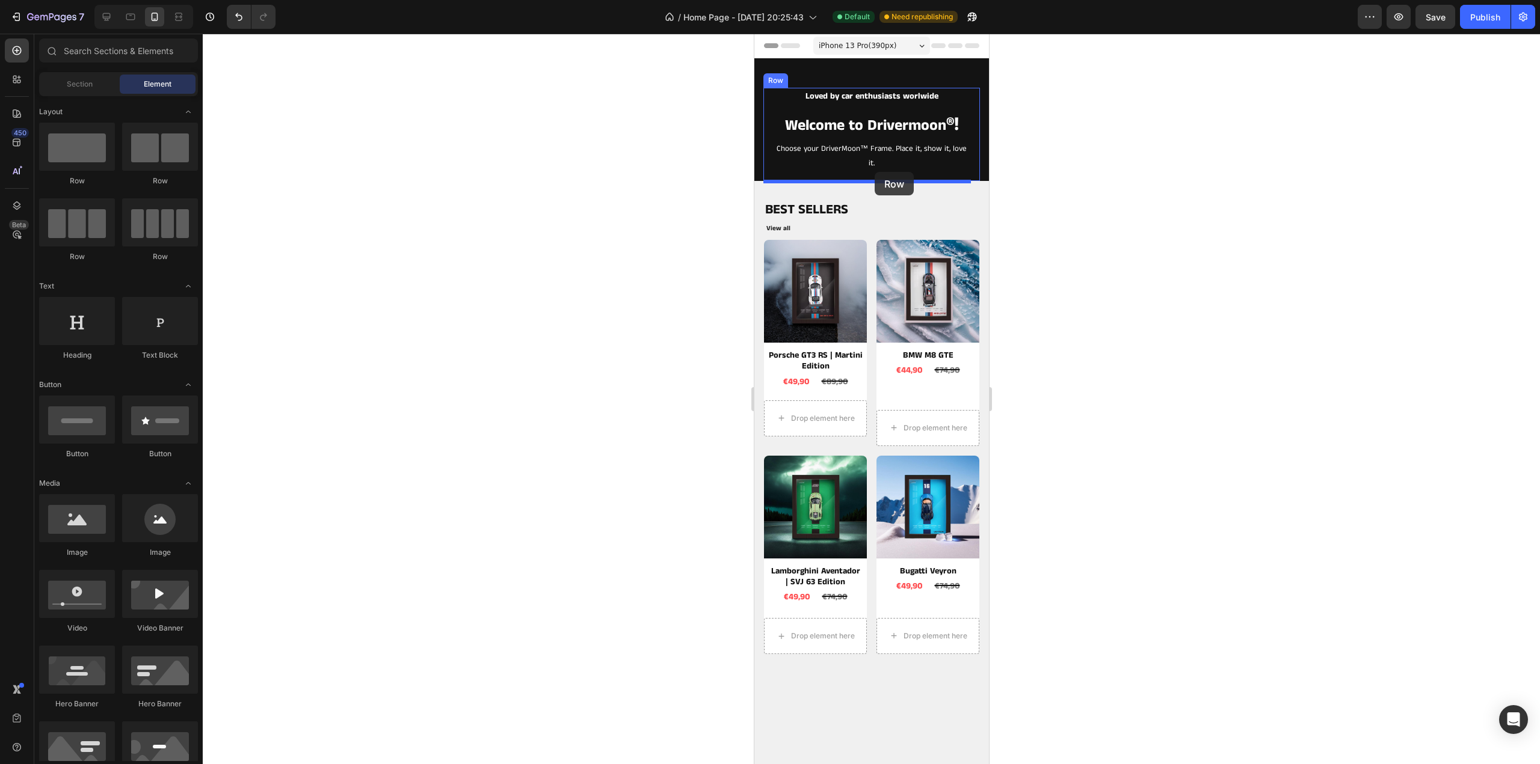
drag, startPoint x: 839, startPoint y: 194, endPoint x: 874, endPoint y: 172, distance: 41.4
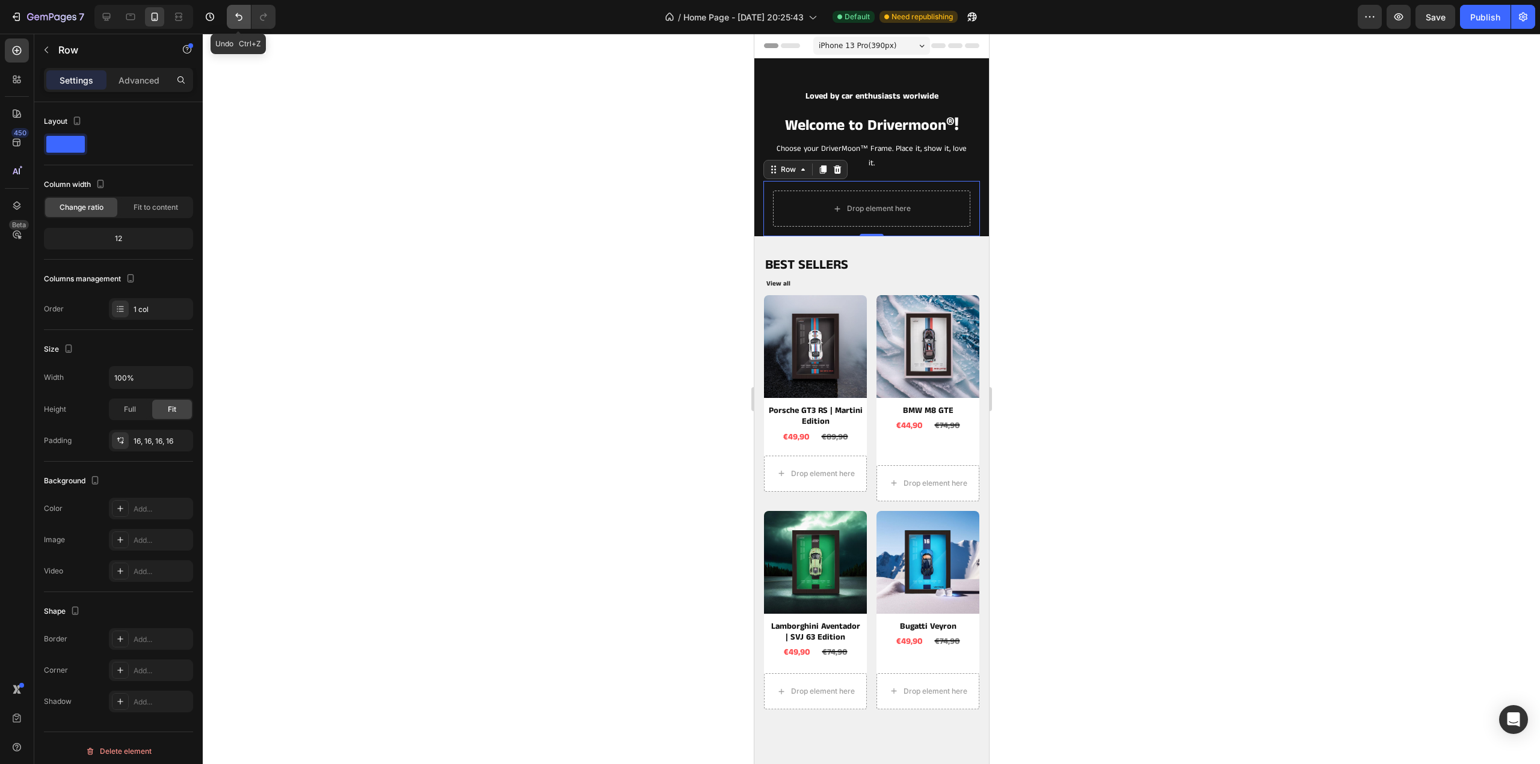
click at [237, 16] on icon "Undo/Redo" at bounding box center [238, 17] width 7 height 8
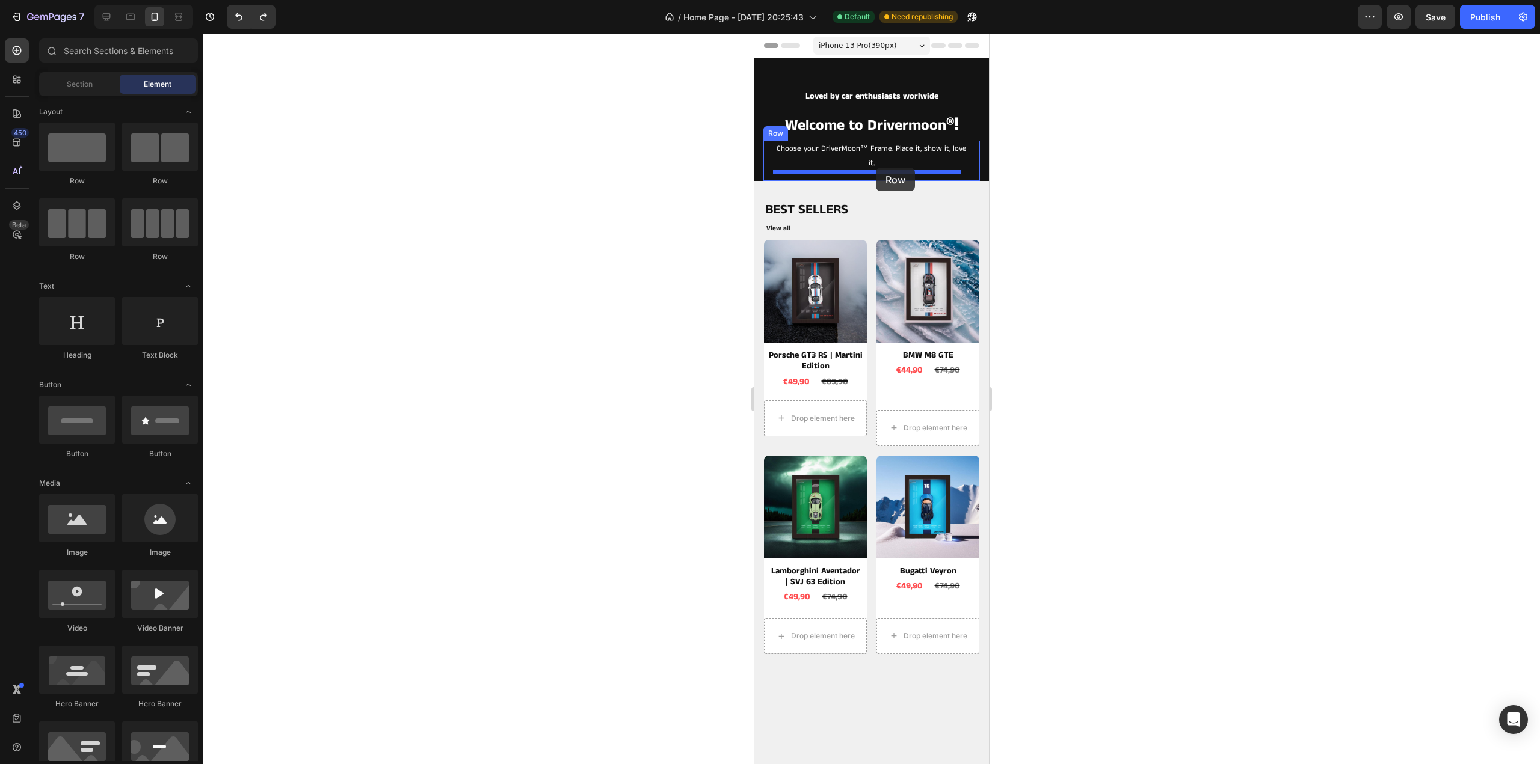
drag, startPoint x: 833, startPoint y: 179, endPoint x: 870, endPoint y: 170, distance: 37.6
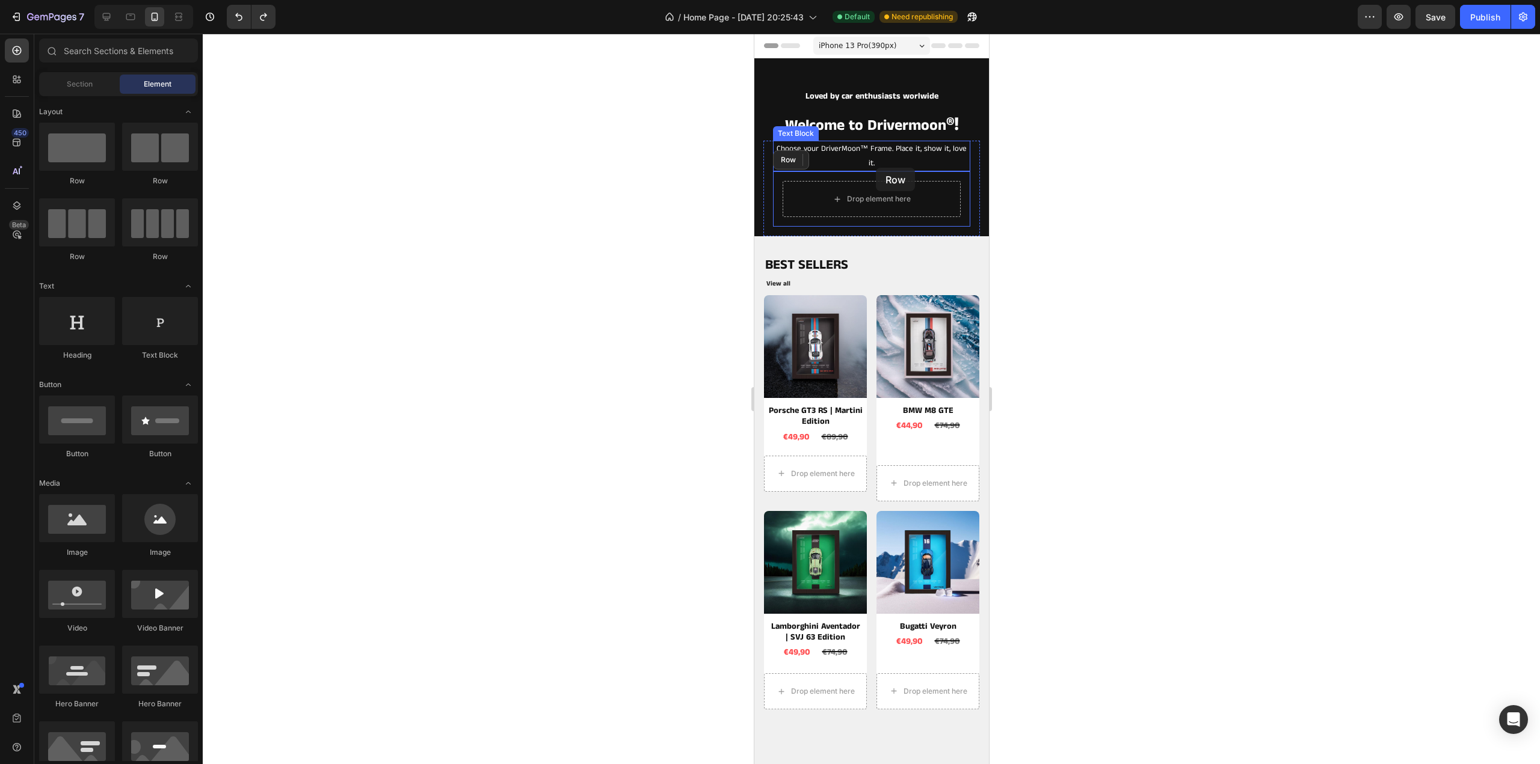
click at [846, 193] on div "Drop element here" at bounding box center [870, 198] width 97 height 19
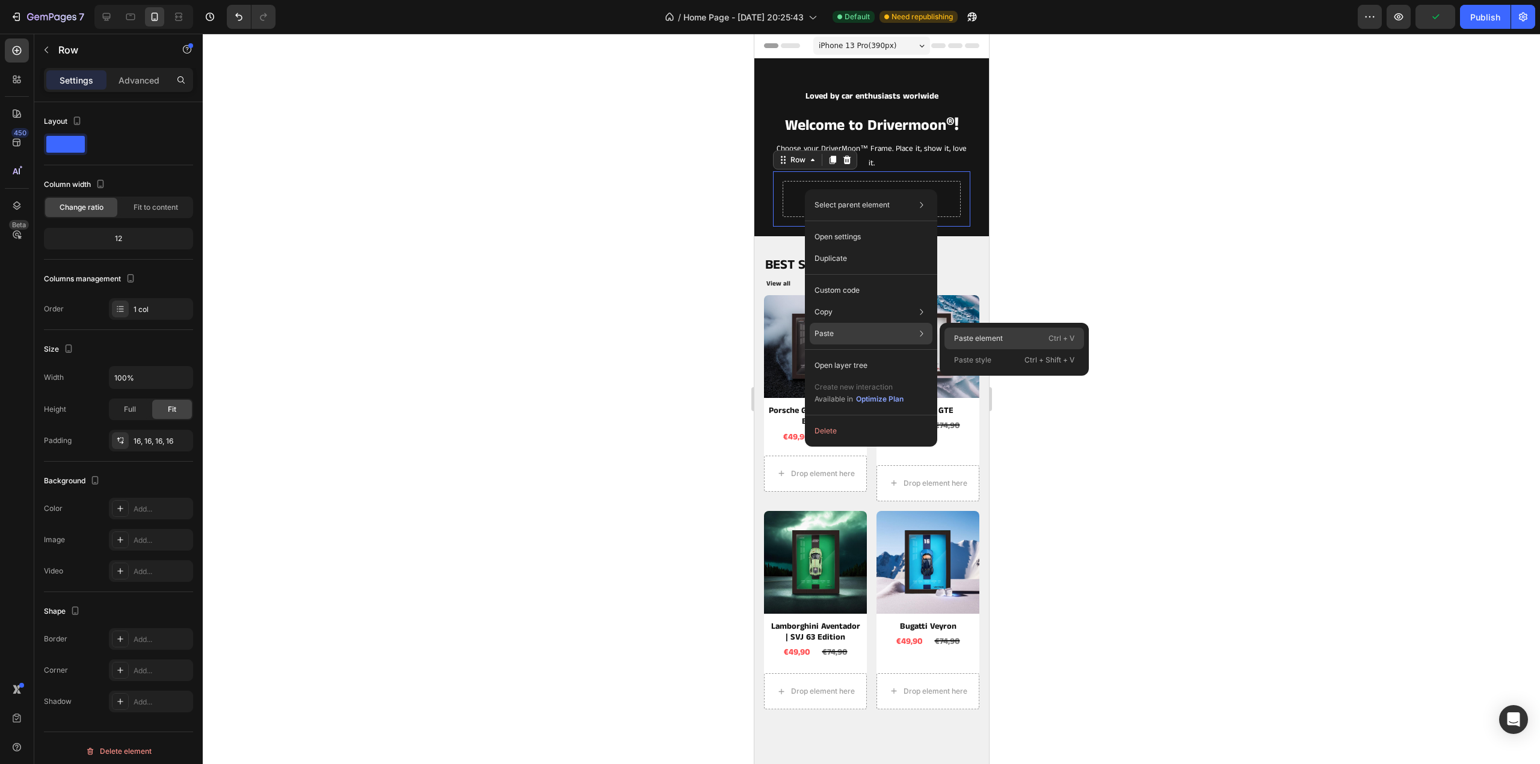
click at [977, 336] on p "Paste element" at bounding box center [978, 338] width 49 height 11
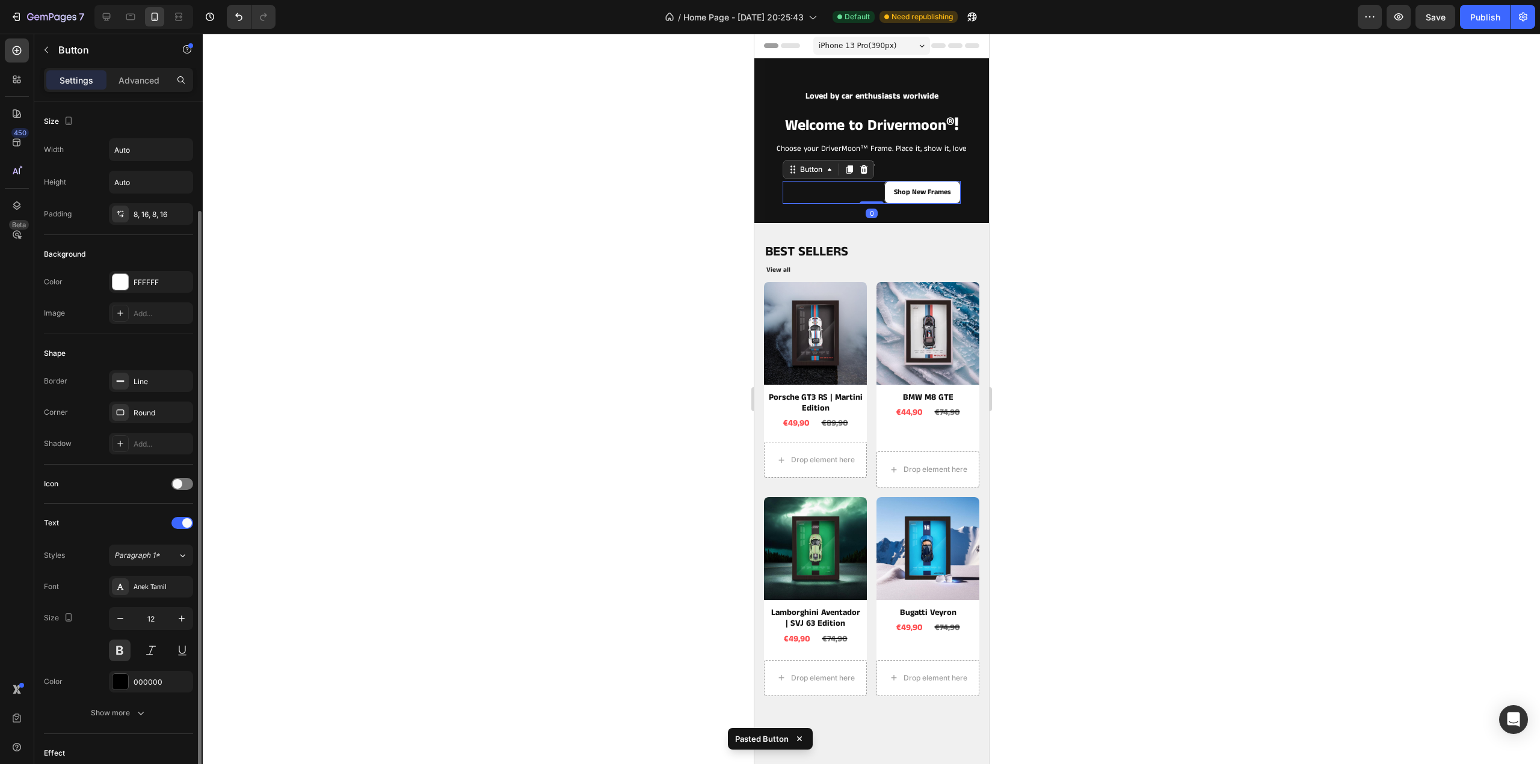
scroll to position [163, 0]
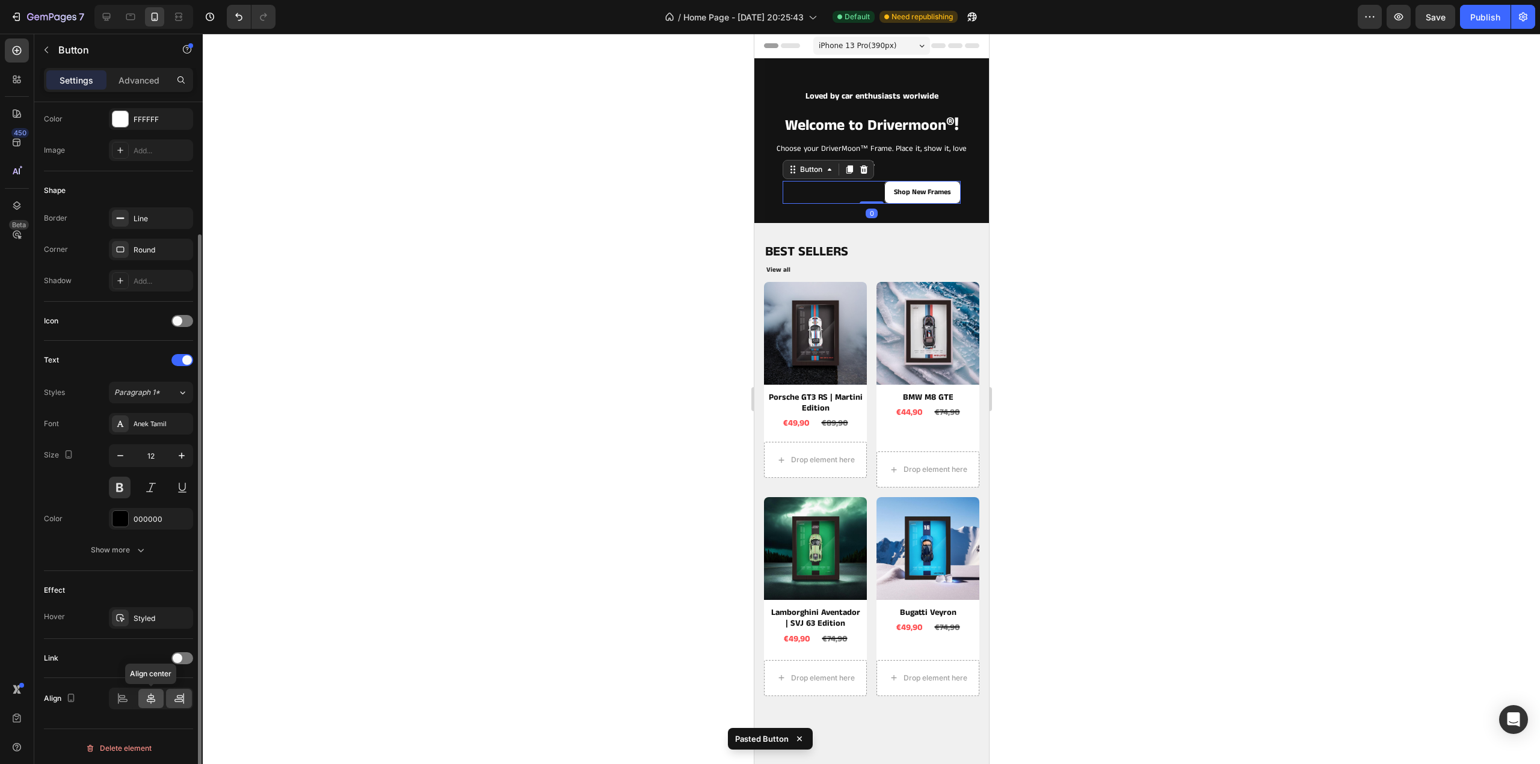
click at [149, 693] on icon at bounding box center [151, 699] width 12 height 12
click at [1139, 375] on div at bounding box center [871, 399] width 1337 height 731
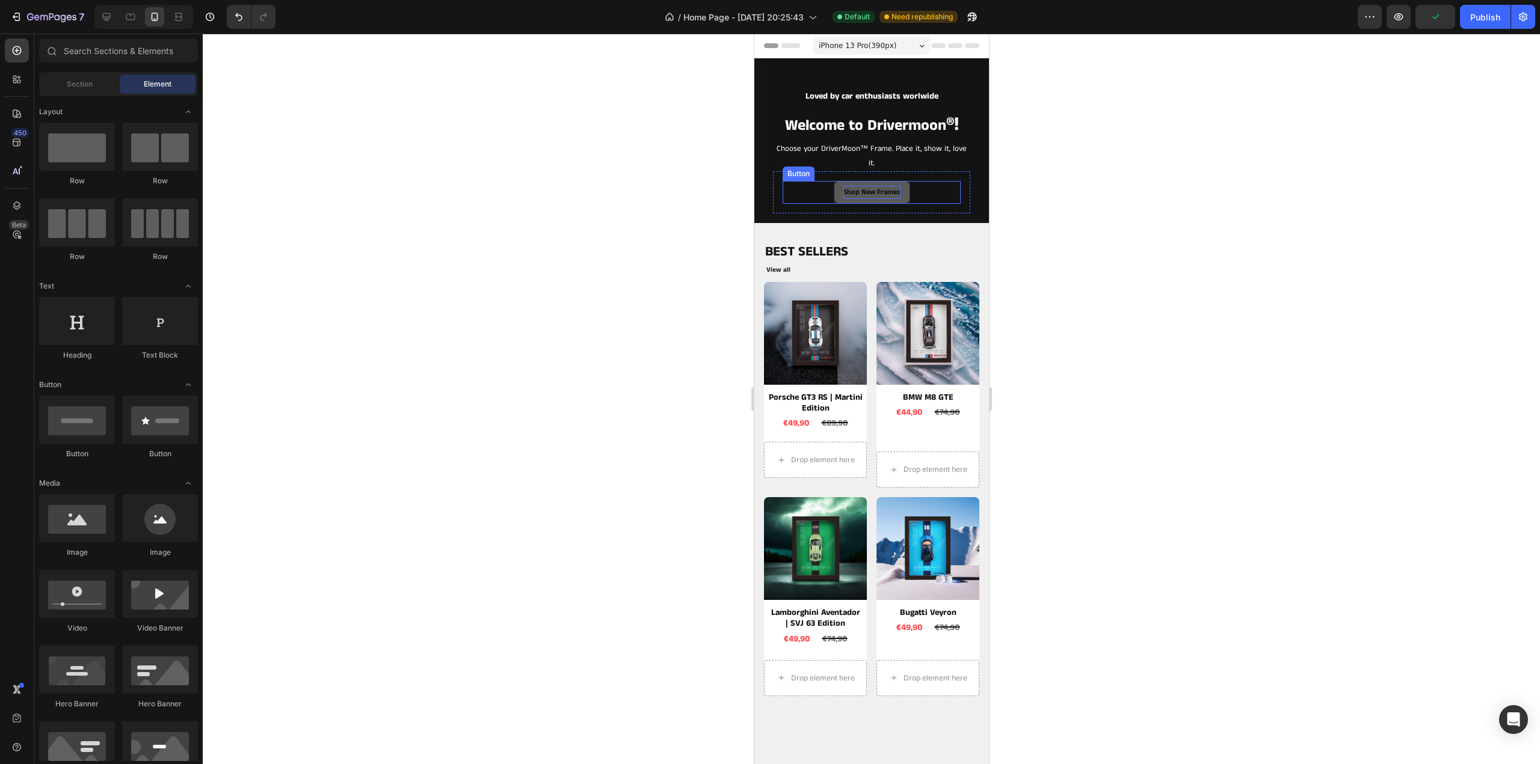
click at [873, 188] on p "Shop New Frames" at bounding box center [871, 192] width 57 height 13
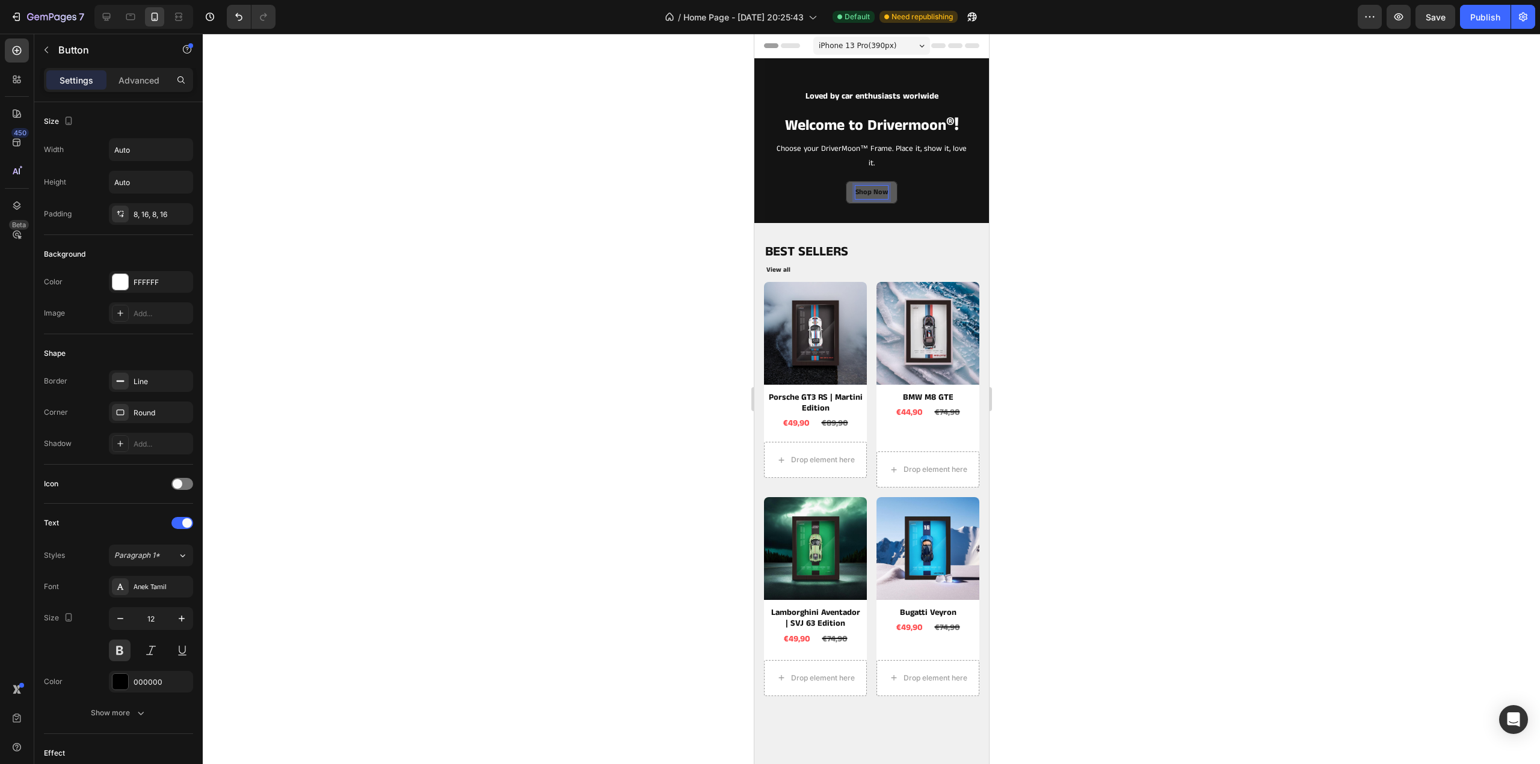
click at [1158, 143] on div at bounding box center [871, 399] width 1337 height 731
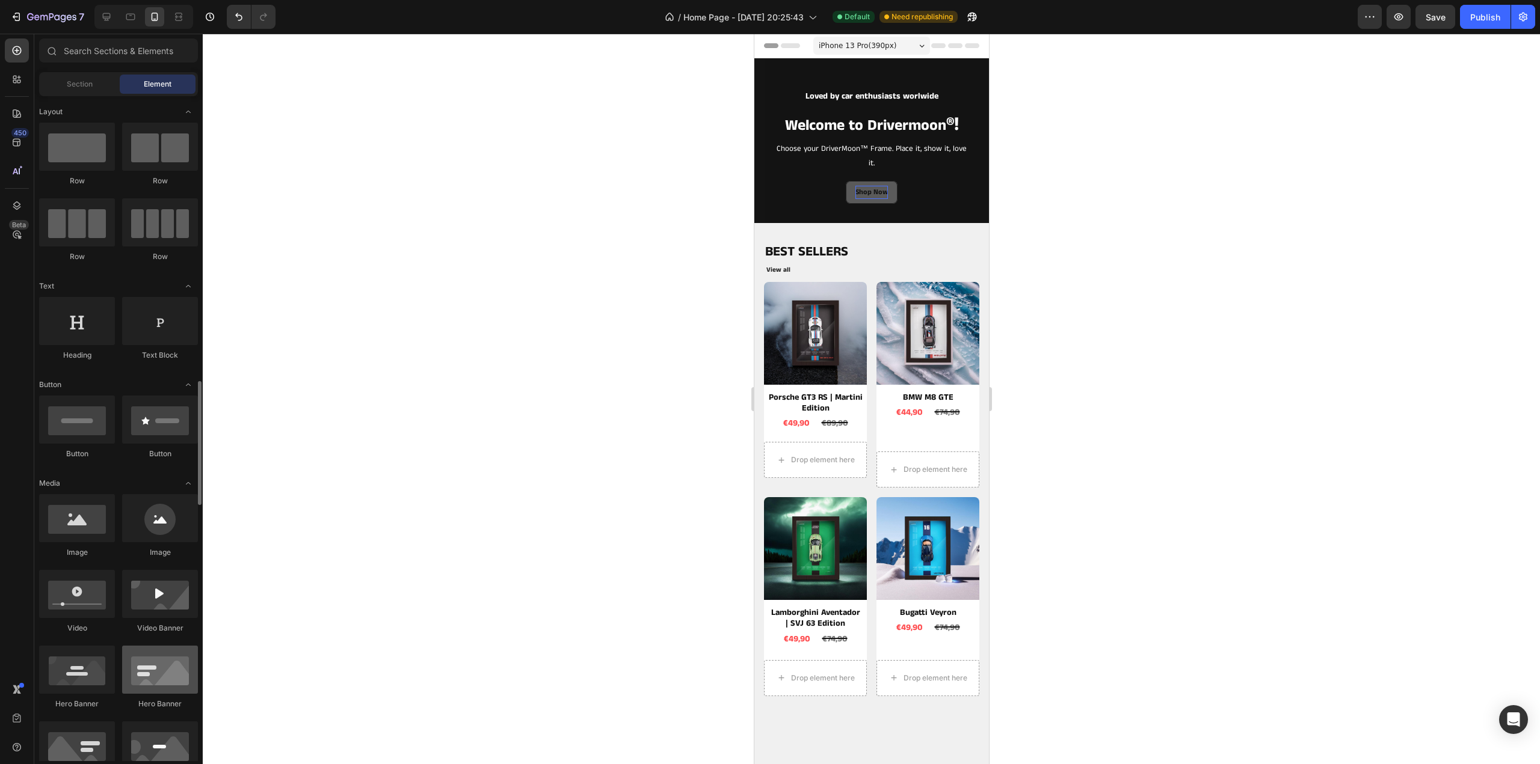
scroll to position [421, 0]
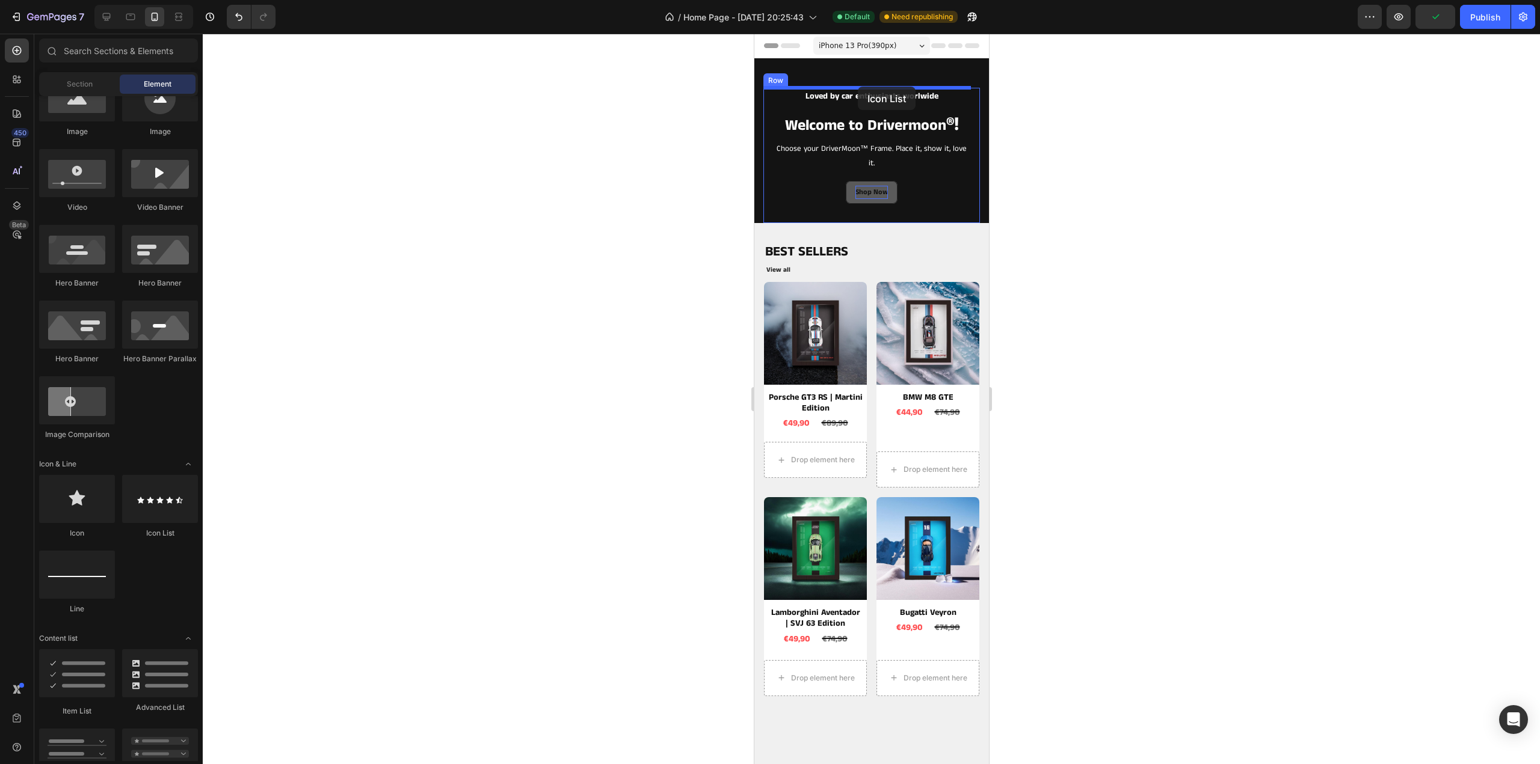
drag, startPoint x: 906, startPoint y: 532, endPoint x: 858, endPoint y: 87, distance: 448.3
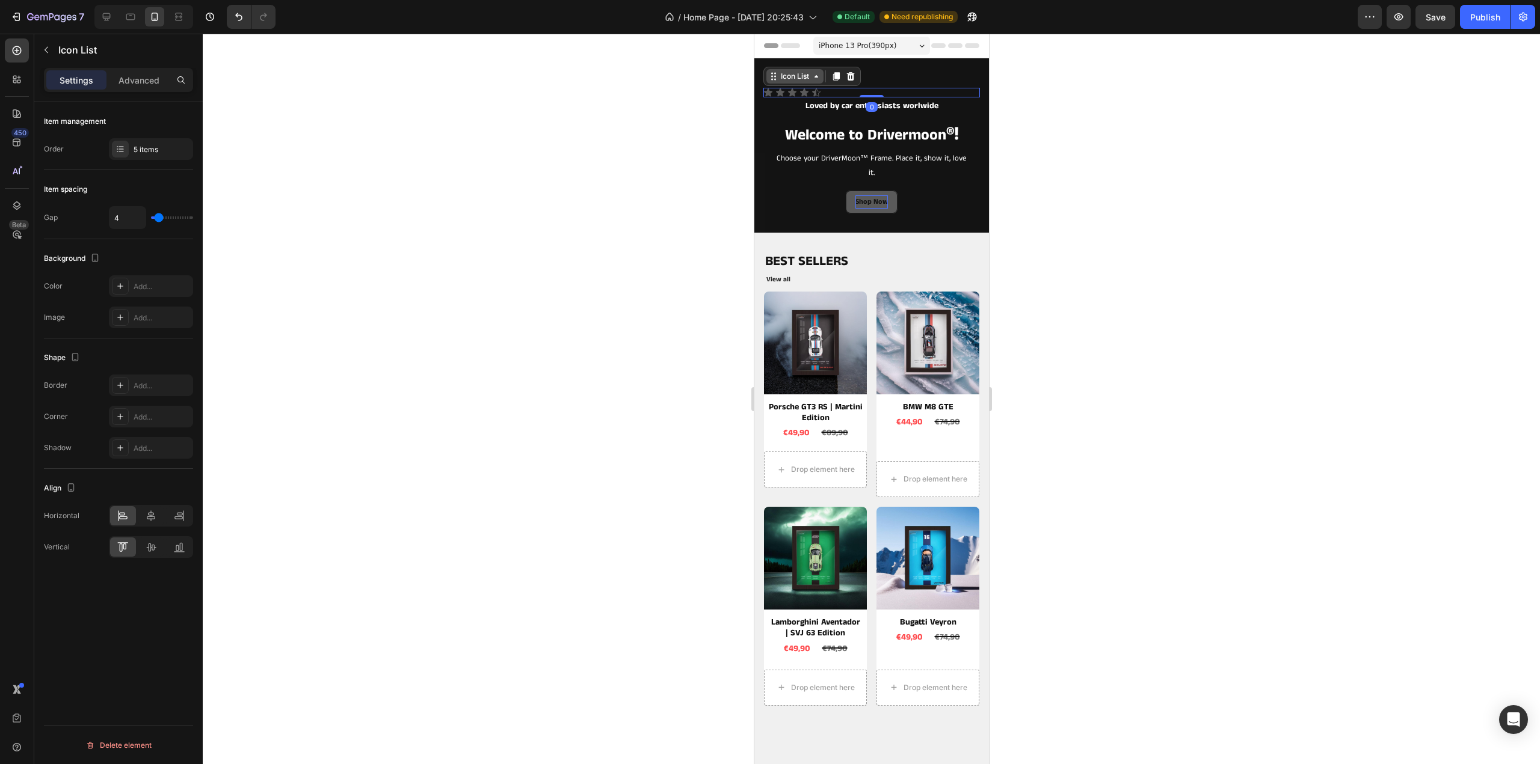
drag, startPoint x: 869, startPoint y: 105, endPoint x: 819, endPoint y: 78, distance: 57.1
click at [867, 64] on div "Icon Icon Icon Icon Icon Icon List 0 Loved by car enthusiasts worlwide Text Blo…" at bounding box center [871, 145] width 235 height 174
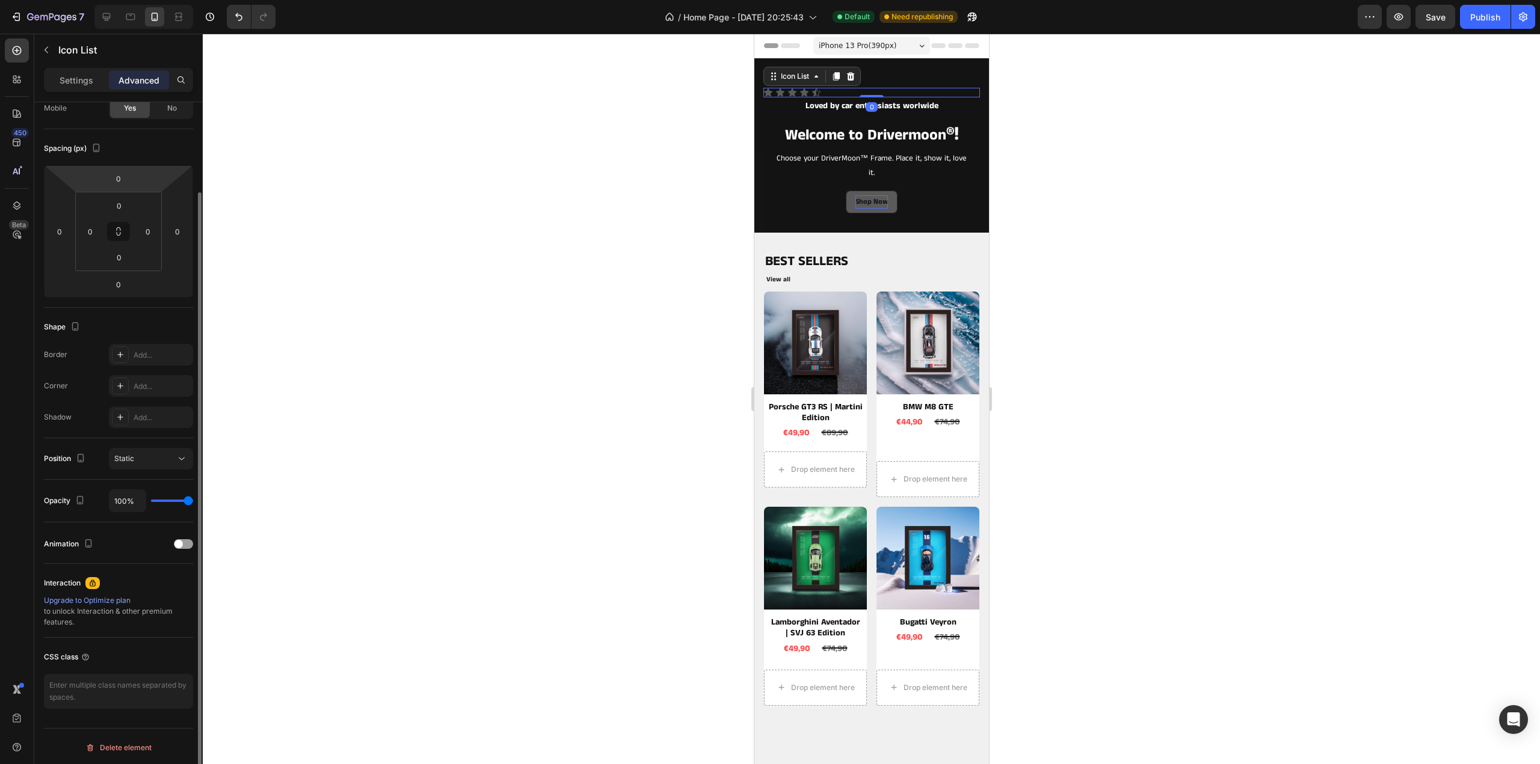
scroll to position [0, 0]
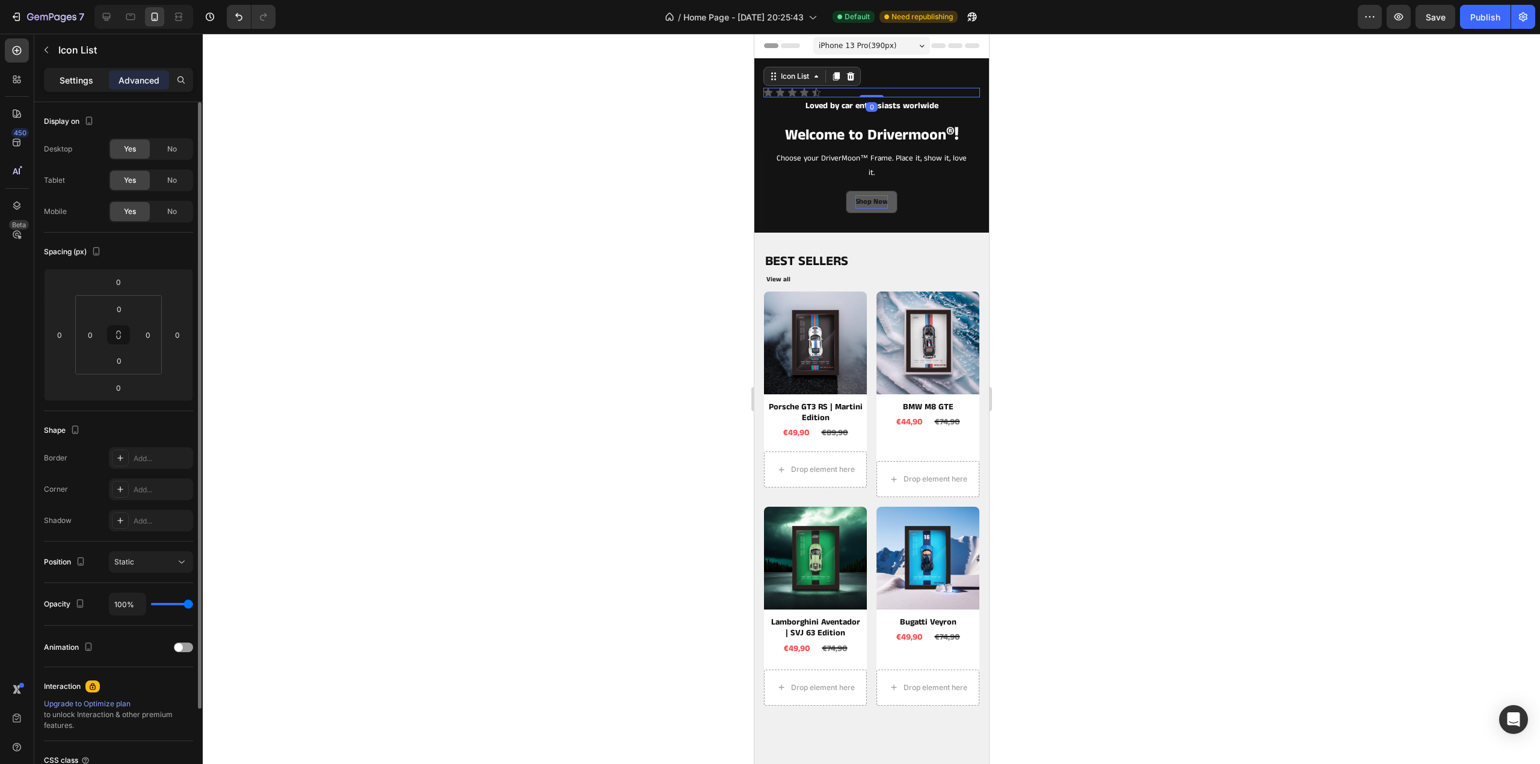
click at [77, 85] on p "Settings" at bounding box center [77, 80] width 34 height 13
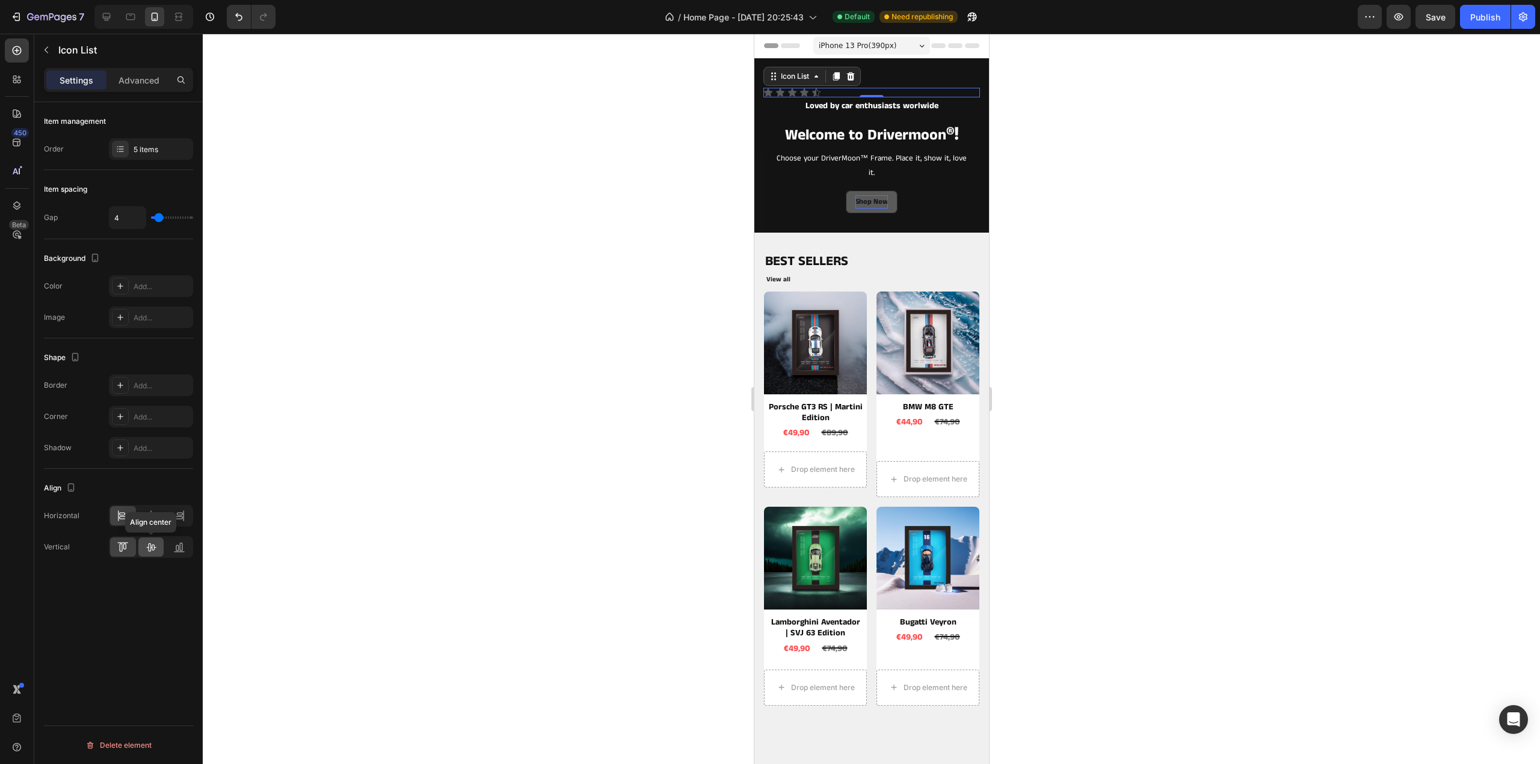
click at [153, 543] on icon at bounding box center [151, 547] width 12 height 12
click at [115, 546] on div at bounding box center [123, 547] width 26 height 19
click at [149, 512] on icon at bounding box center [151, 516] width 12 height 12
click at [162, 217] on input "range" at bounding box center [172, 218] width 42 height 2
click at [126, 214] on input "4" at bounding box center [127, 218] width 36 height 22
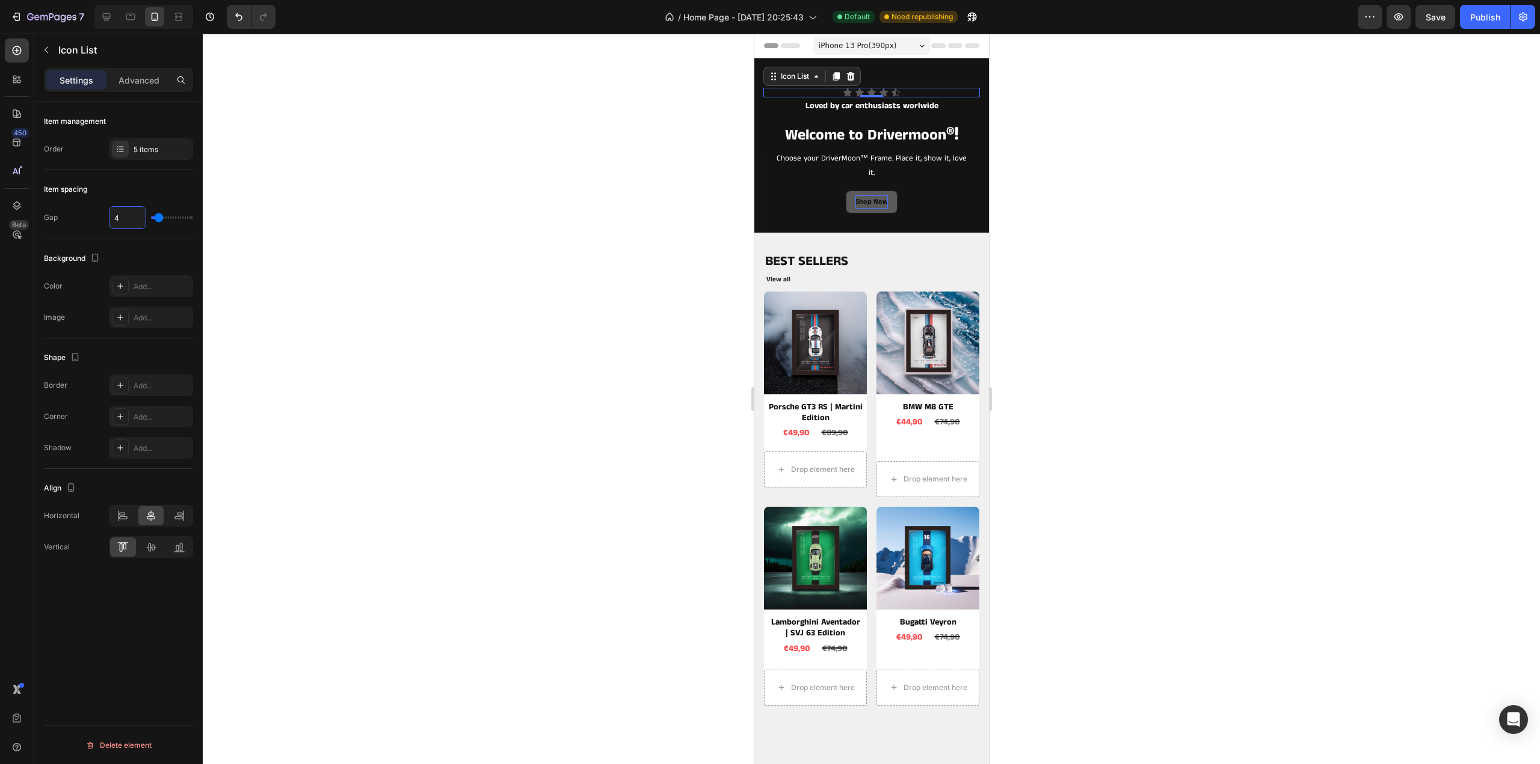
type input "5"
type input "0"
click at [151, 219] on input "range" at bounding box center [172, 218] width 42 height 2
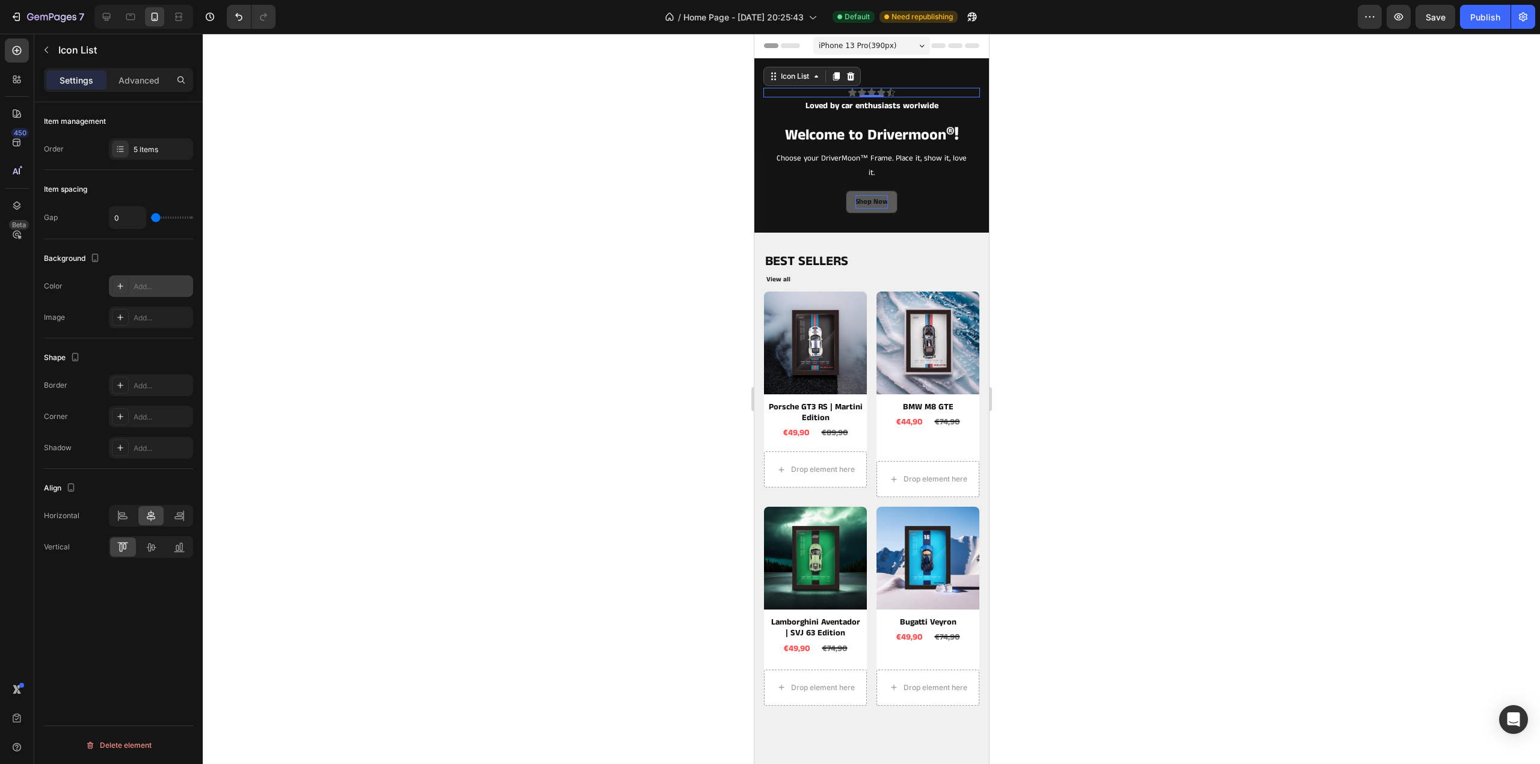
click at [134, 286] on div "Add..." at bounding box center [162, 286] width 57 height 11
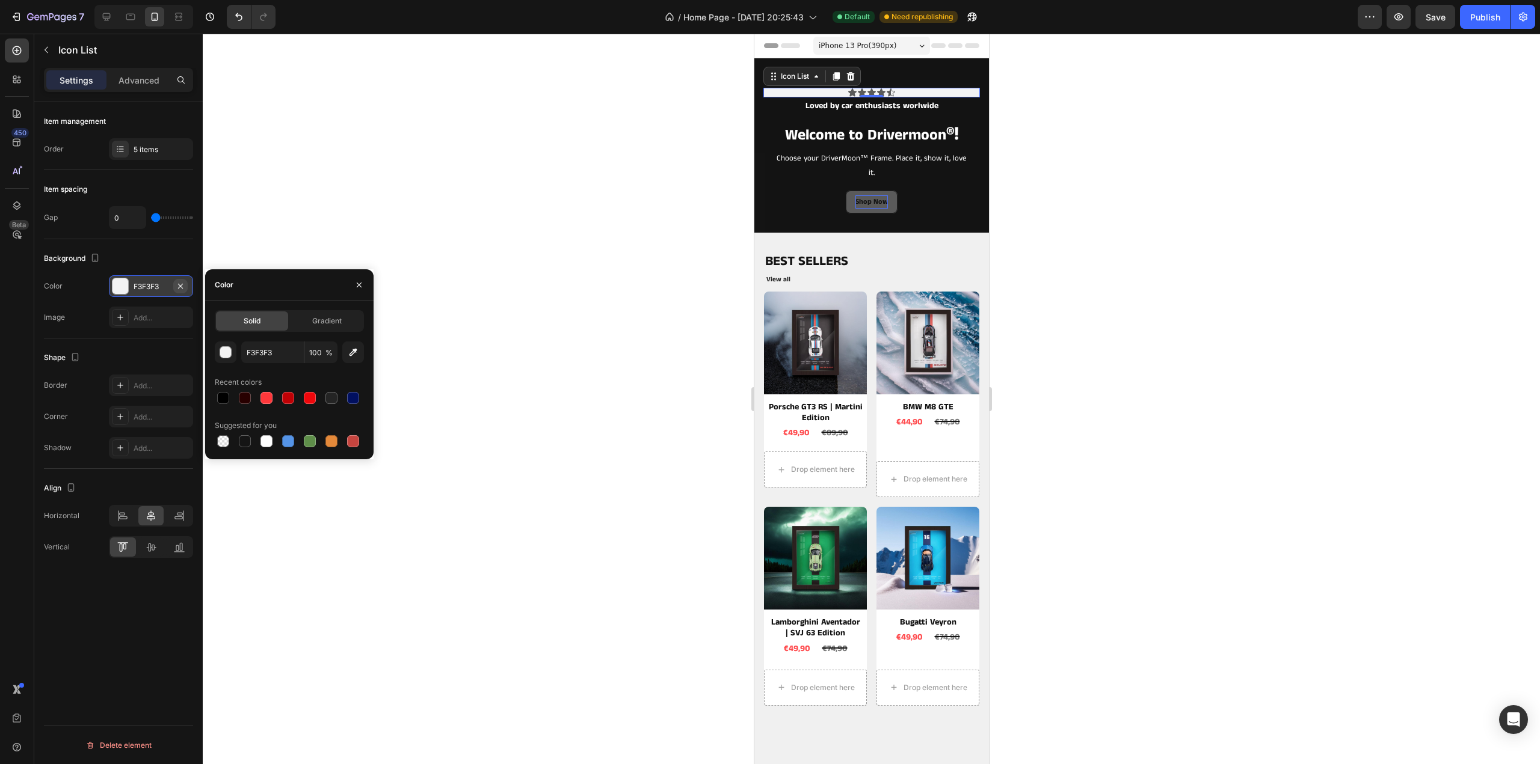
click at [182, 283] on icon "button" at bounding box center [181, 286] width 10 height 10
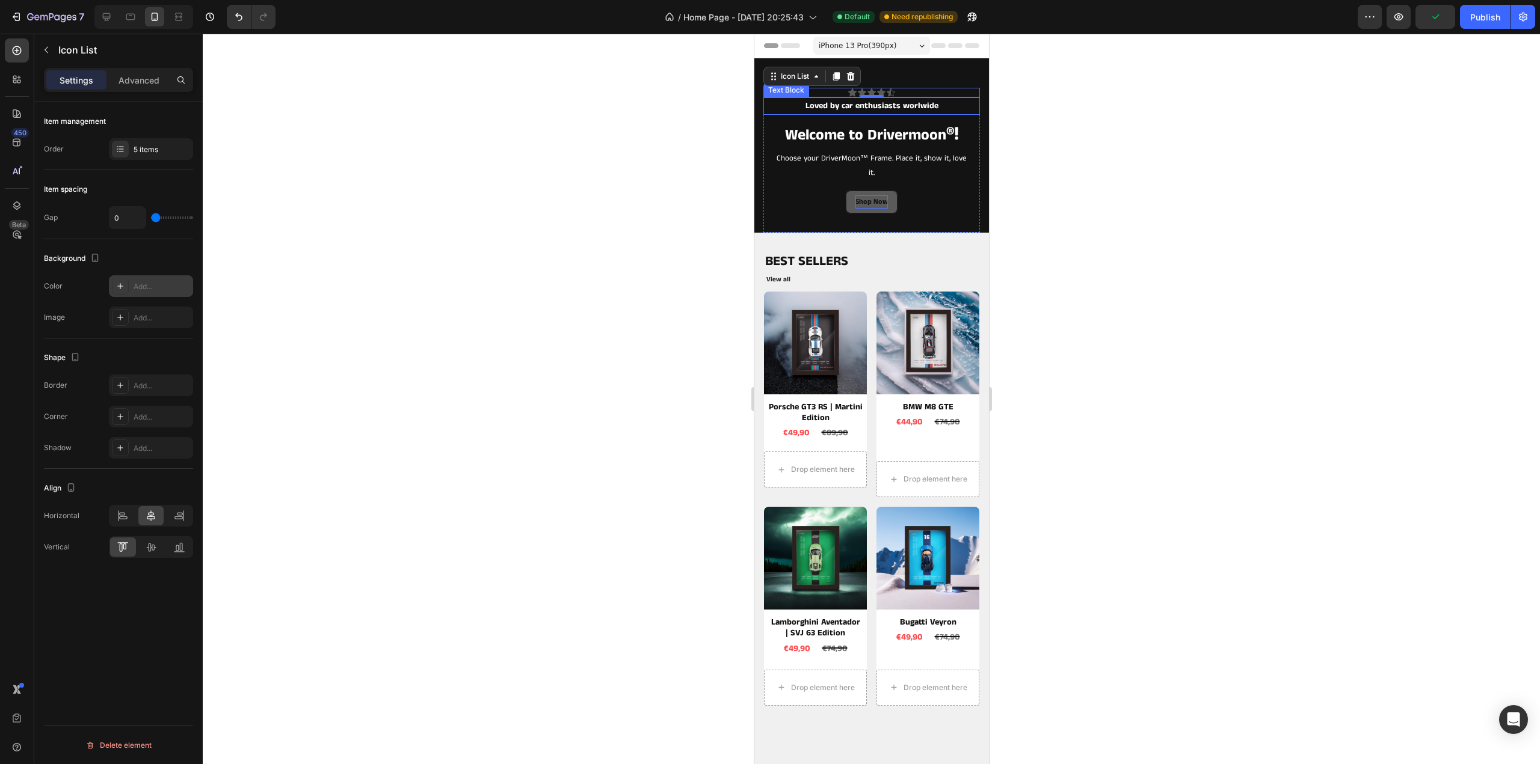
click at [878, 92] on icon at bounding box center [880, 92] width 8 height 8
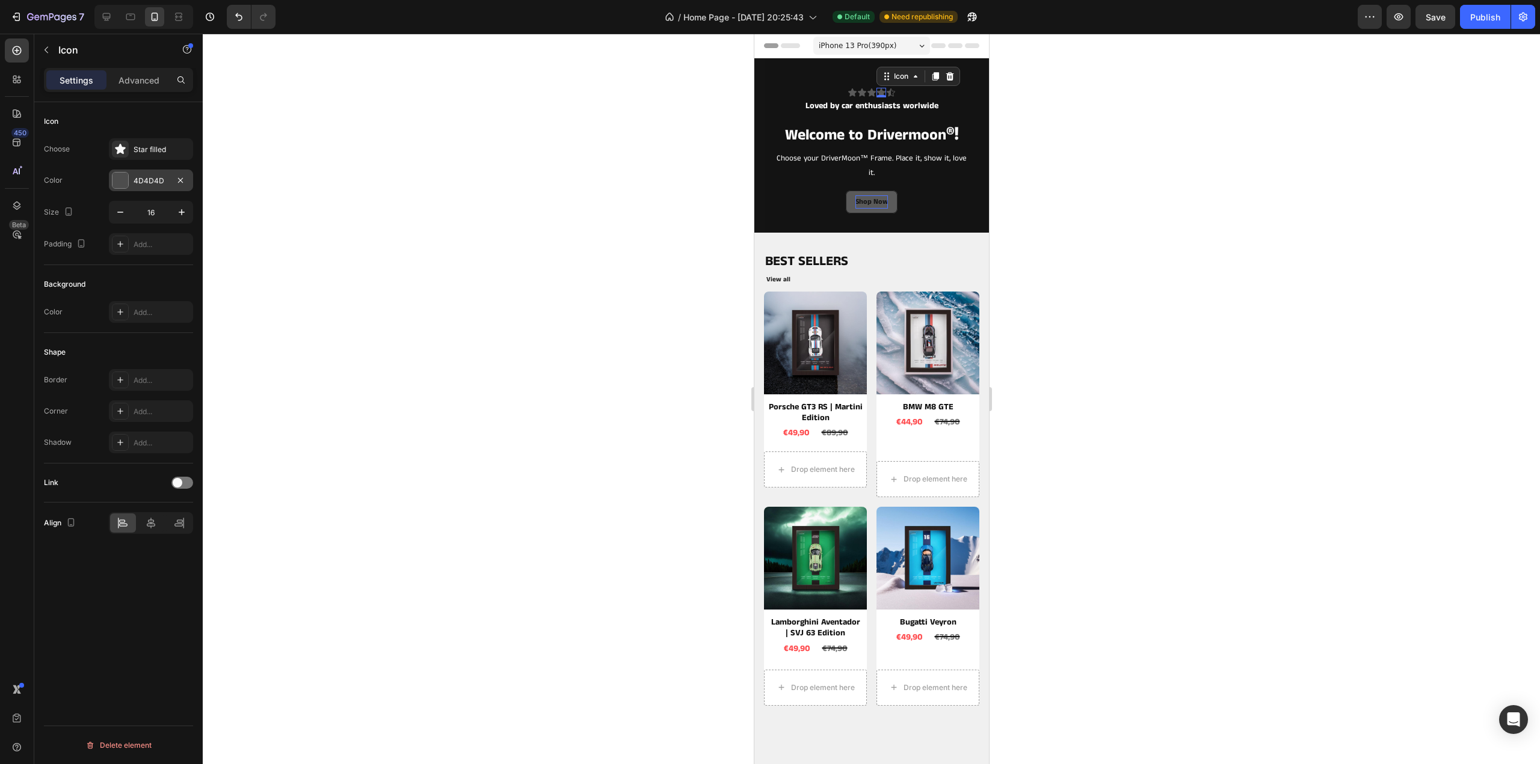
click at [152, 180] on div "4D4D4D" at bounding box center [151, 181] width 35 height 11
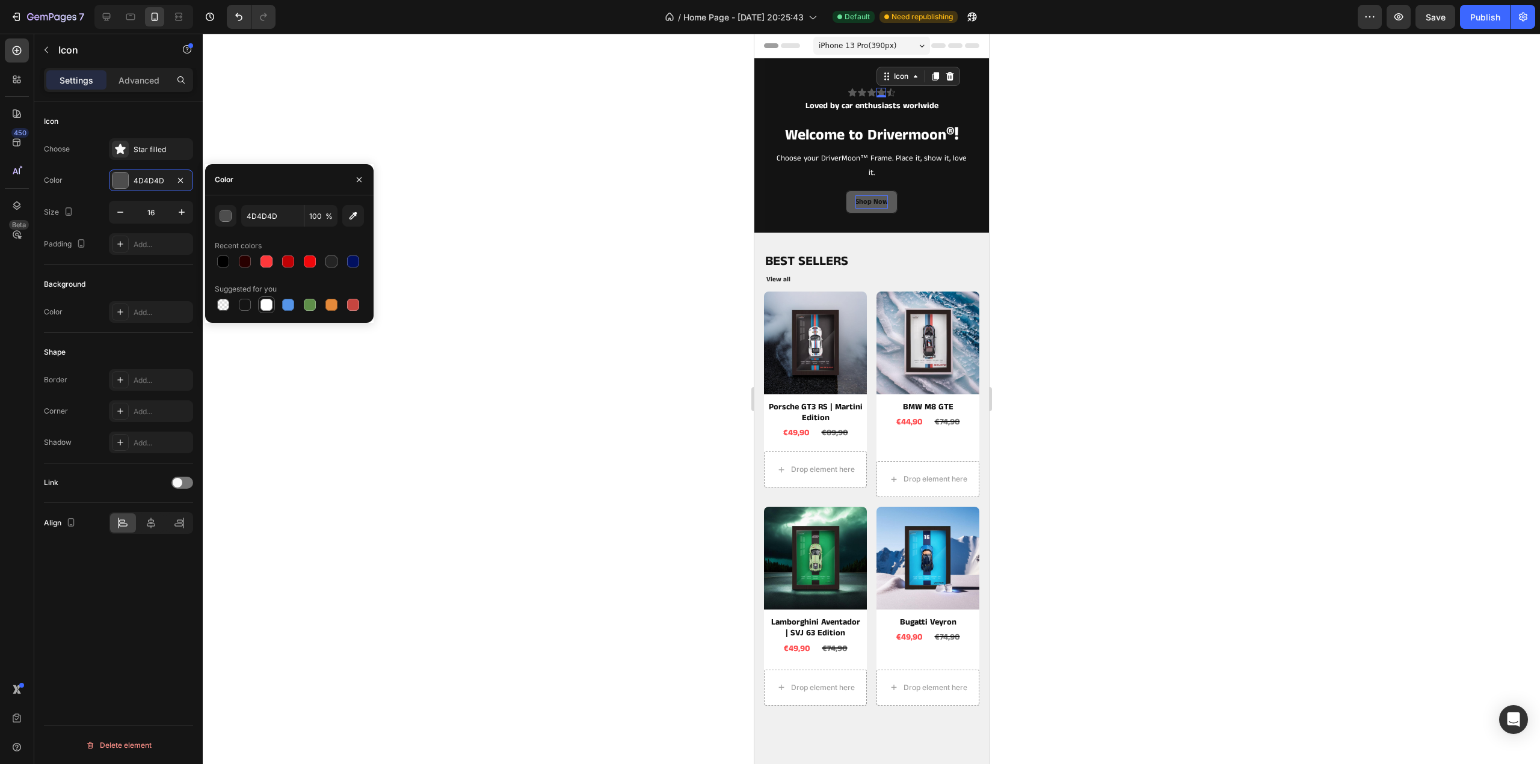
click at [266, 303] on div at bounding box center [266, 305] width 12 height 12
type input "FFFFFF"
click at [847, 90] on icon at bounding box center [851, 92] width 8 height 8
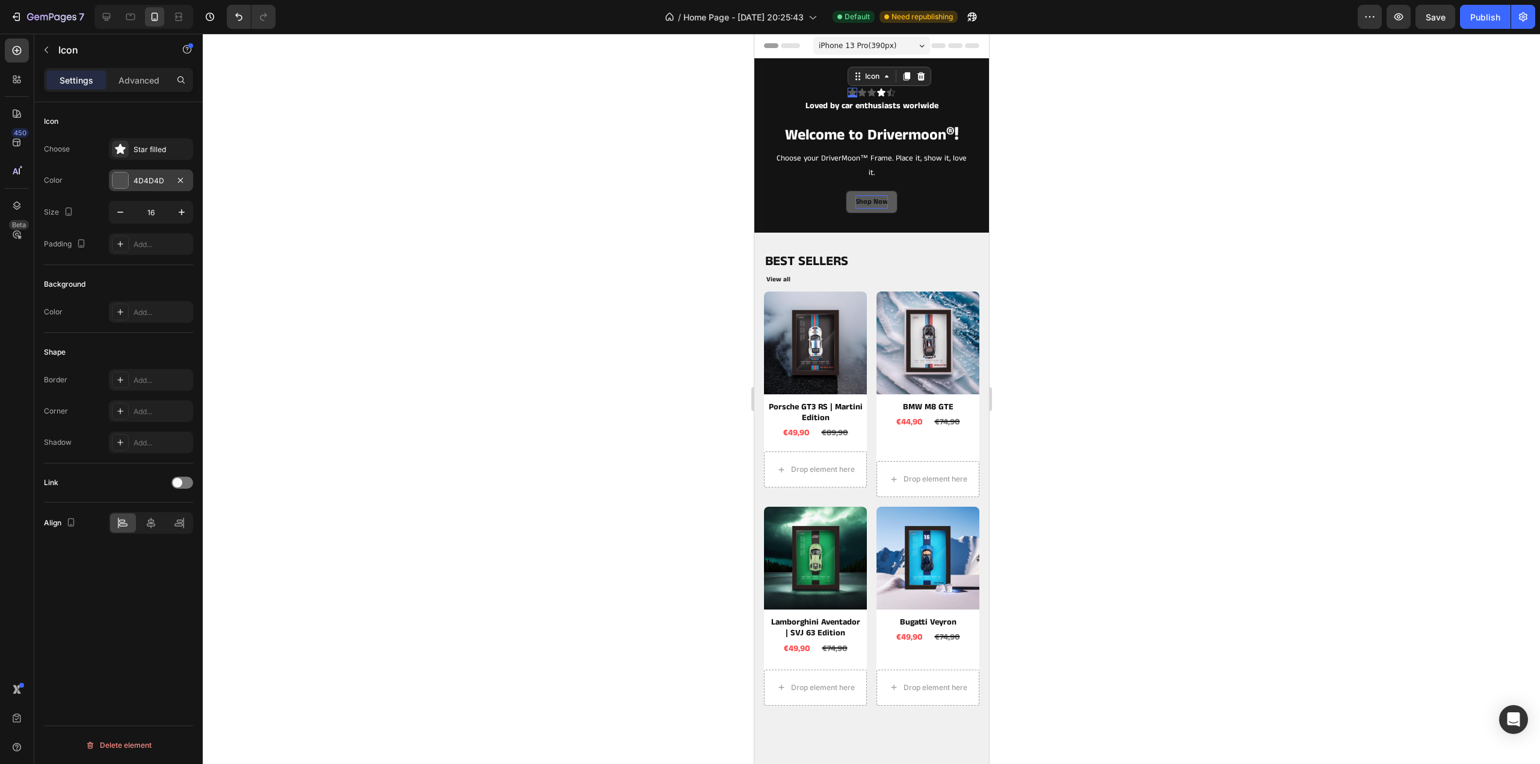
click at [167, 179] on div "4D4D4D" at bounding box center [151, 181] width 35 height 11
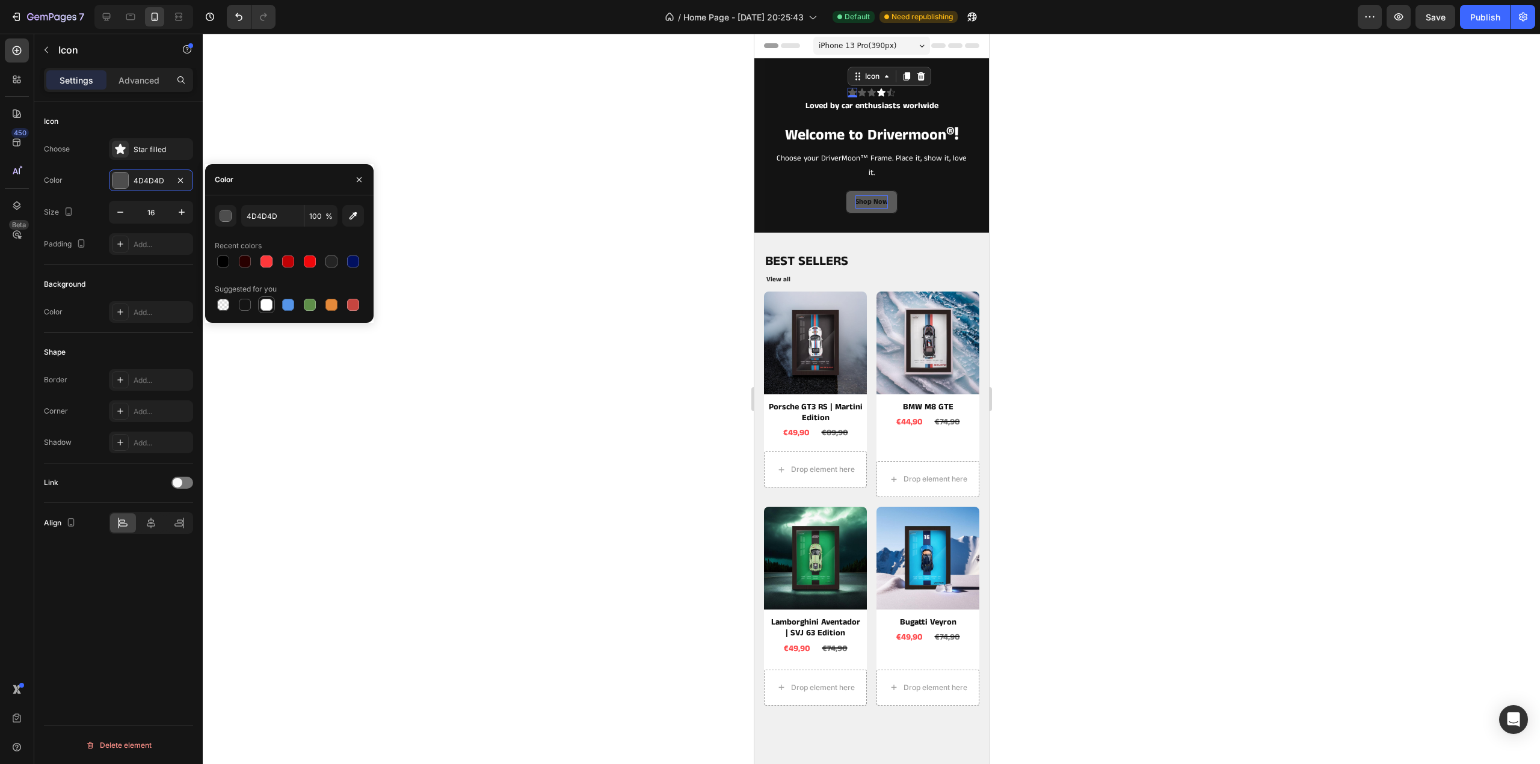
click at [273, 306] on div at bounding box center [266, 305] width 14 height 14
type input "FFFFFF"
click at [857, 96] on icon at bounding box center [861, 93] width 10 height 10
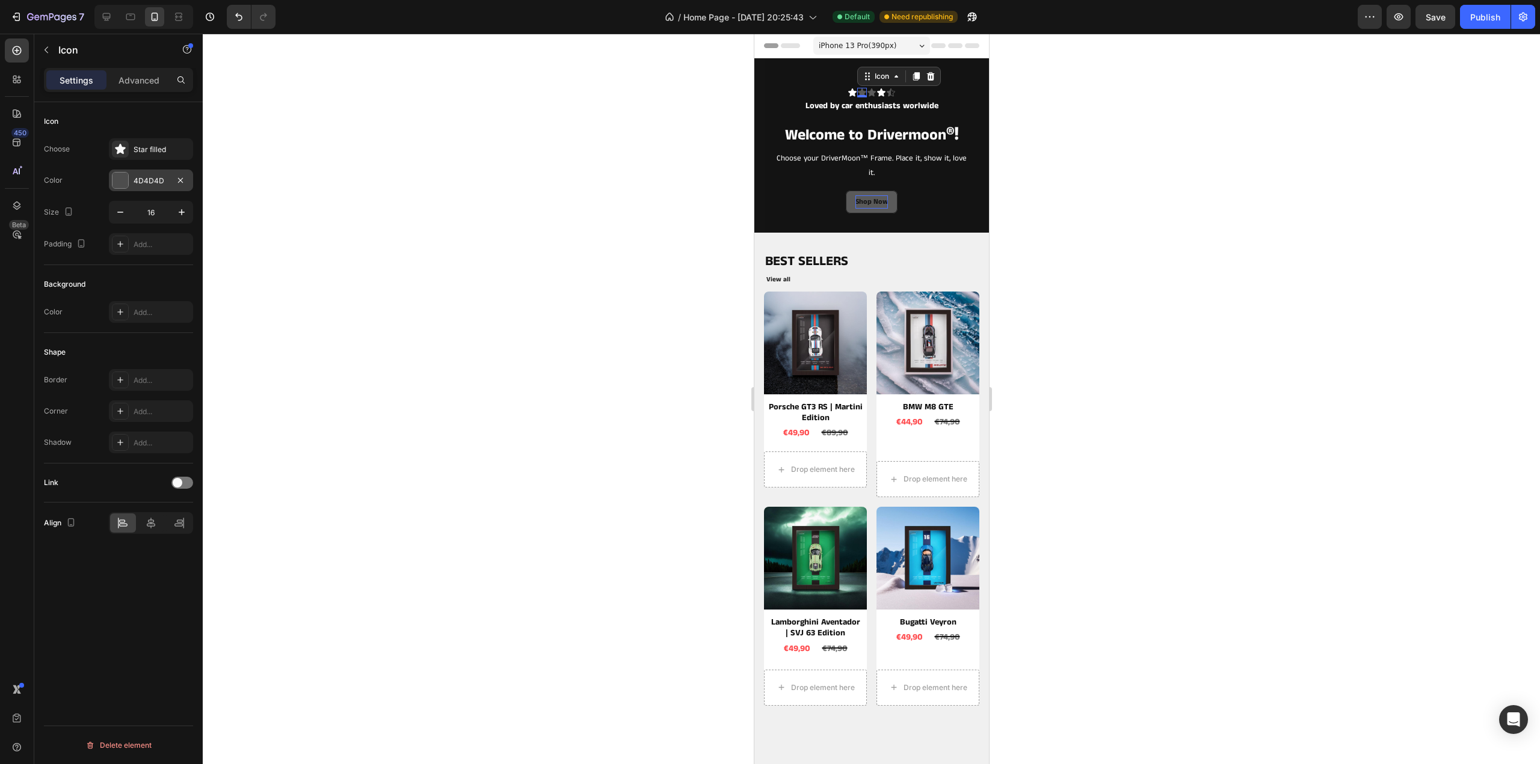
click at [156, 176] on div "4D4D4D" at bounding box center [151, 181] width 35 height 11
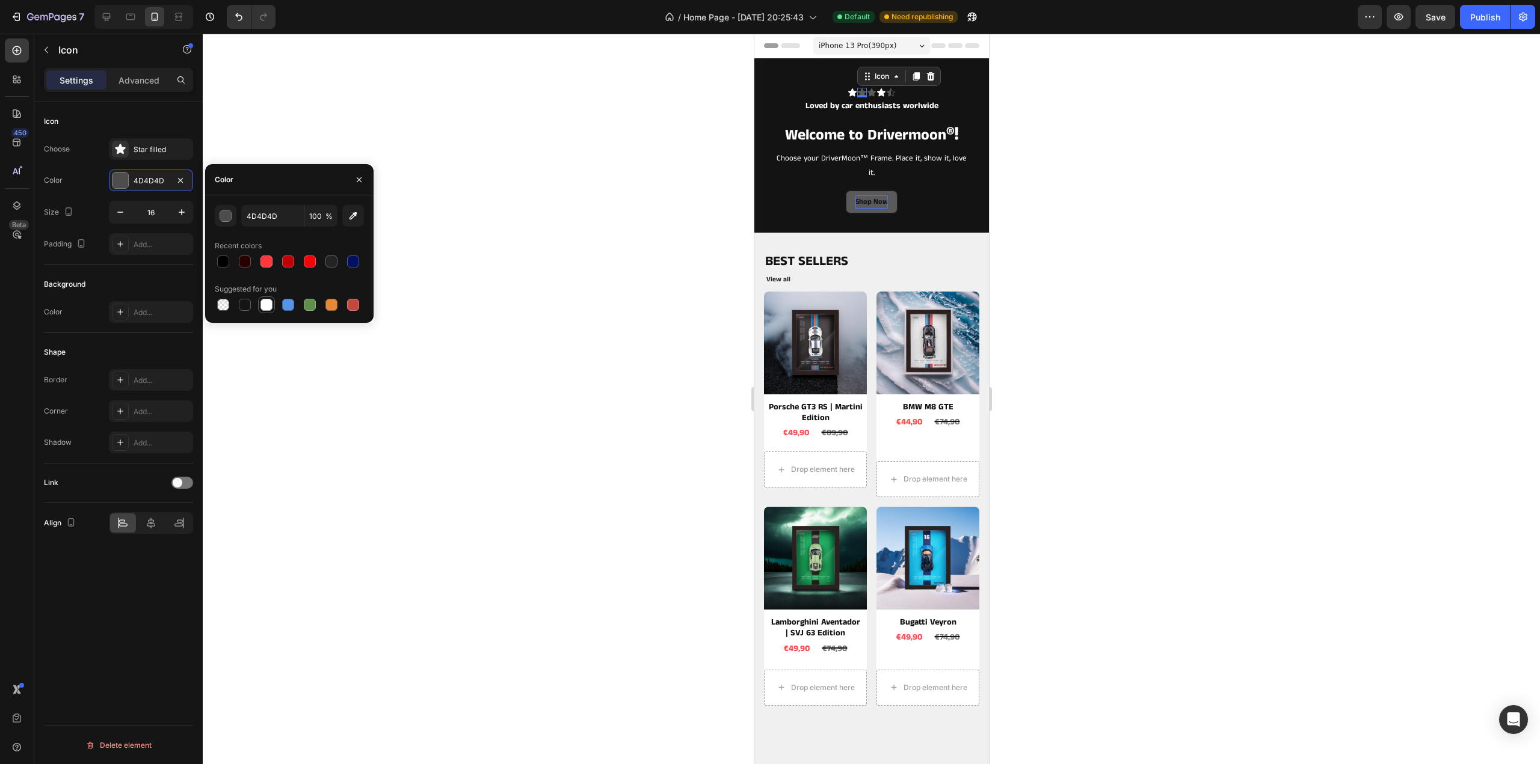
click at [261, 305] on div at bounding box center [266, 305] width 12 height 12
type input "FFFFFF"
click at [867, 94] on icon at bounding box center [871, 92] width 8 height 8
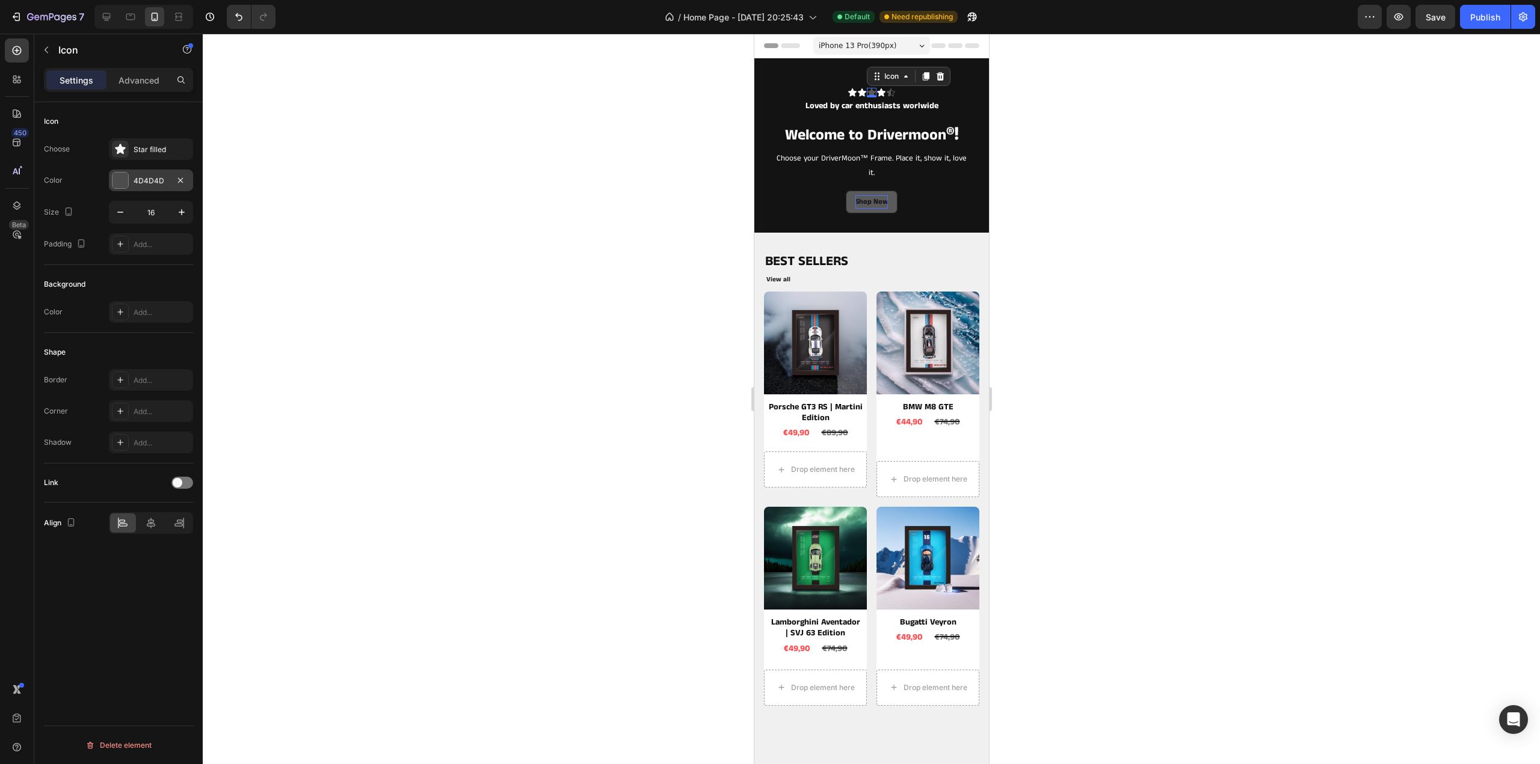
click at [156, 180] on div "4D4D4D" at bounding box center [151, 181] width 35 height 11
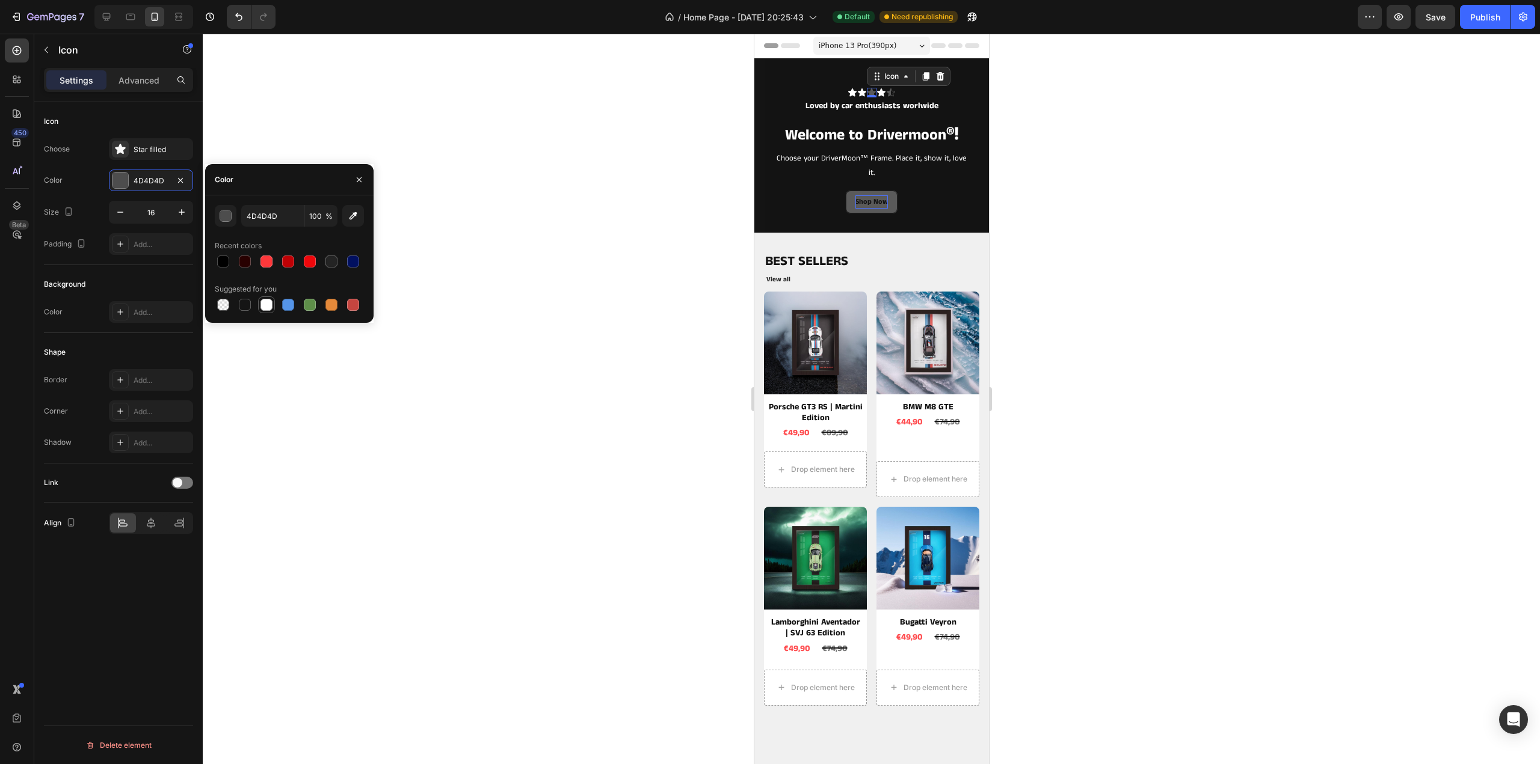
click at [265, 304] on div at bounding box center [266, 305] width 12 height 12
type input "FFFFFF"
click at [885, 89] on icon at bounding box center [890, 93] width 10 height 10
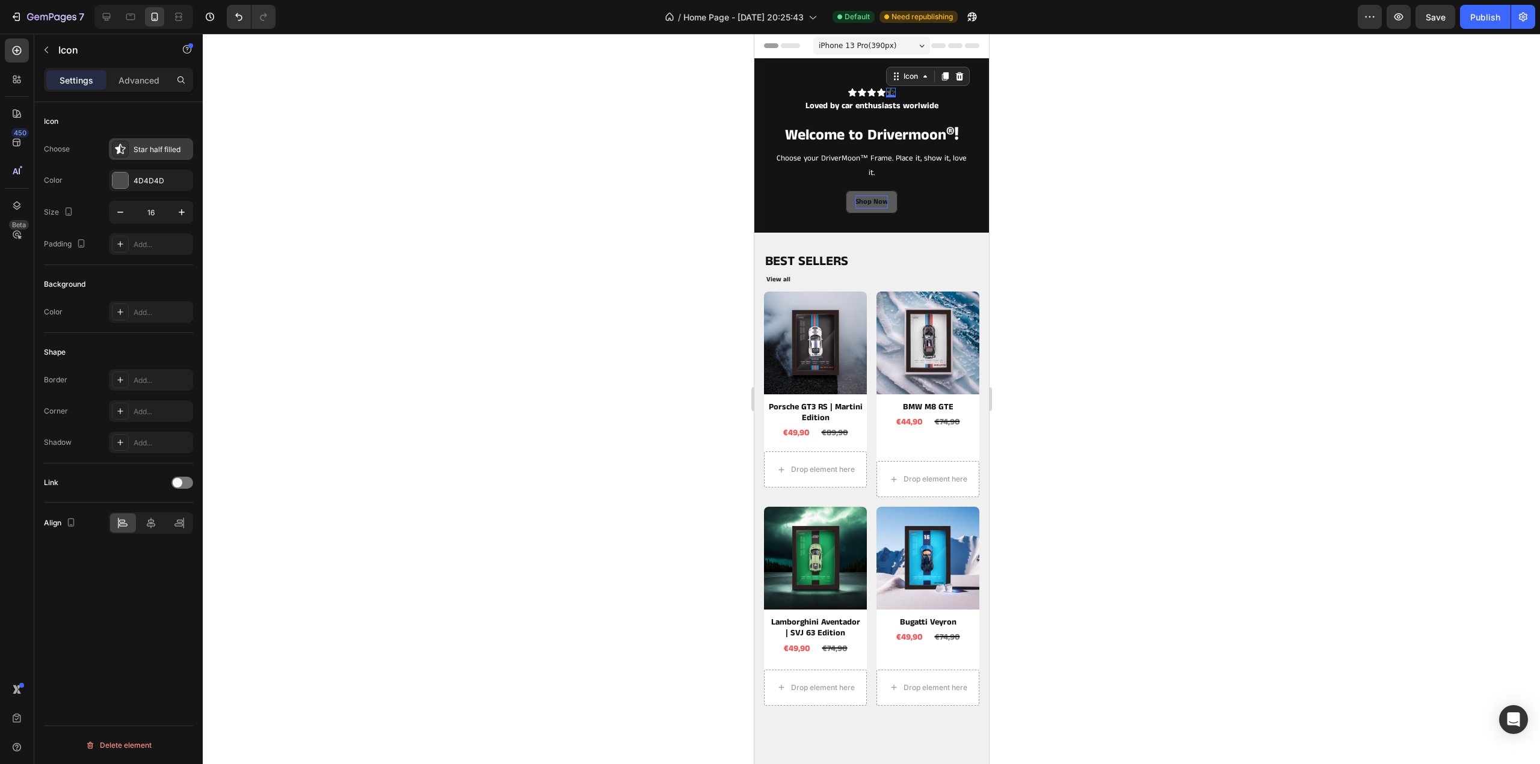
click at [158, 152] on div "Star half filled" at bounding box center [162, 149] width 57 height 11
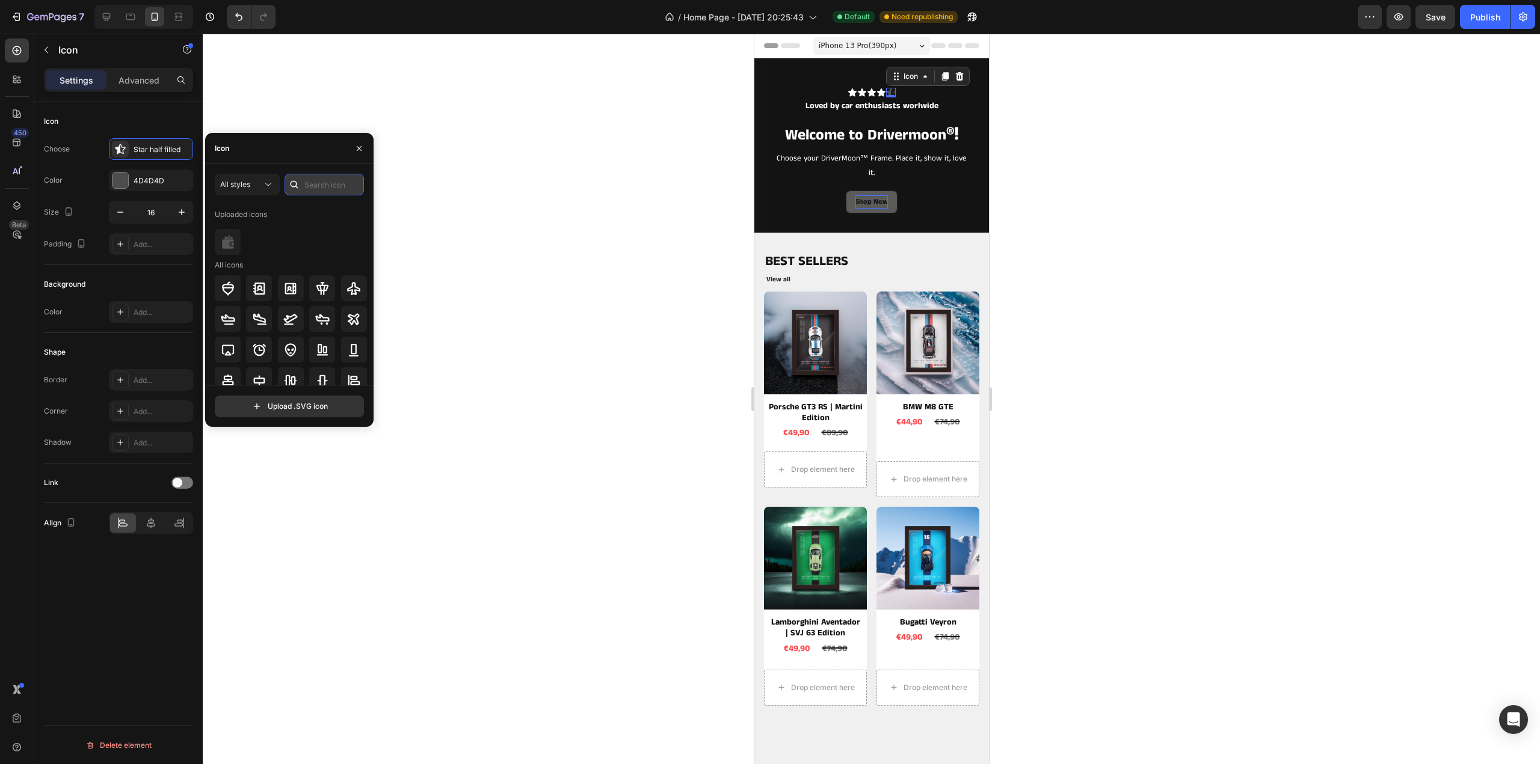
click at [324, 181] on input "text" at bounding box center [323, 185] width 79 height 22
type input "star"
click at [284, 176] on div at bounding box center [293, 185] width 19 height 22
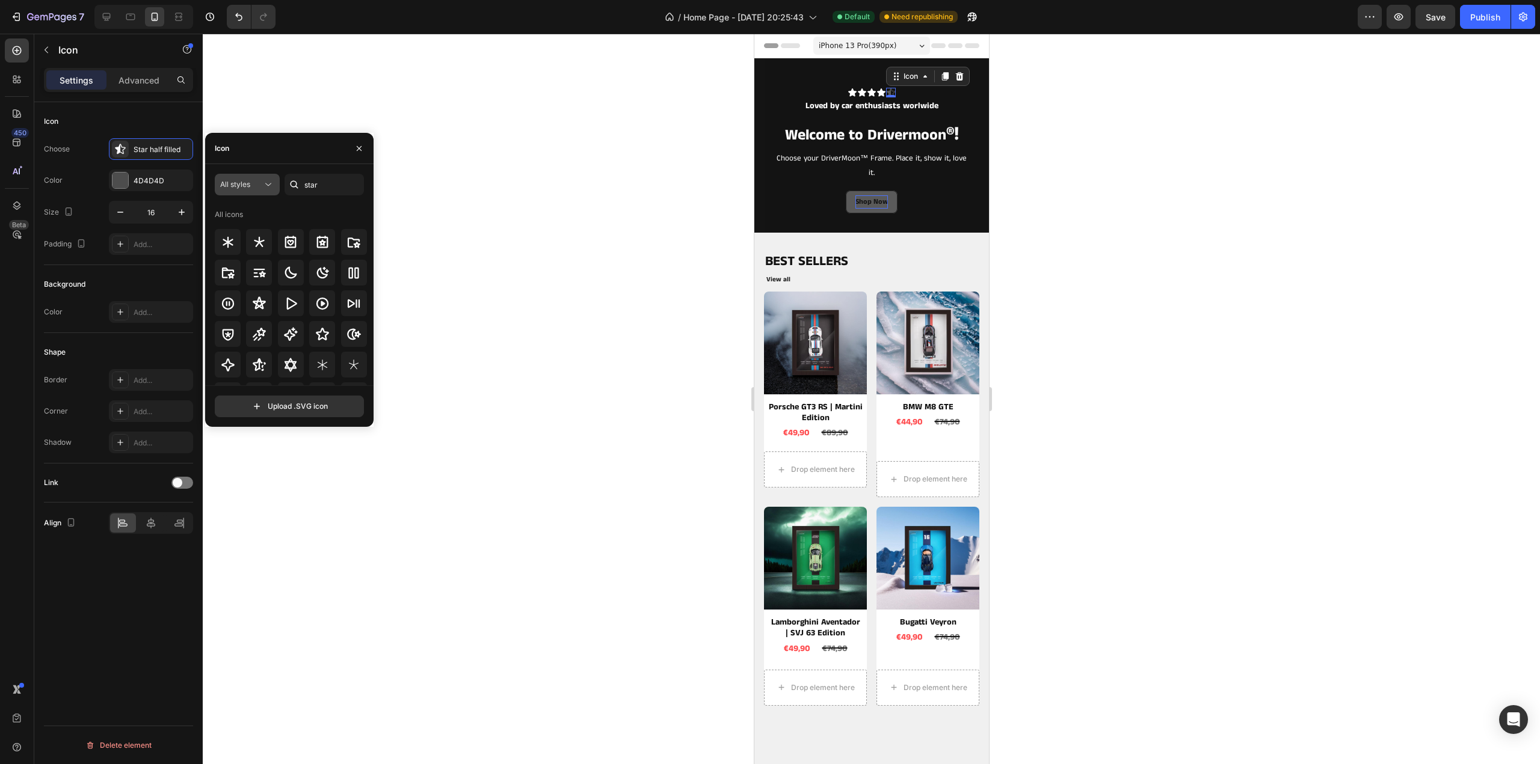
click at [269, 183] on icon at bounding box center [268, 185] width 12 height 12
click at [241, 295] on div "Filled" at bounding box center [225, 305] width 99 height 23
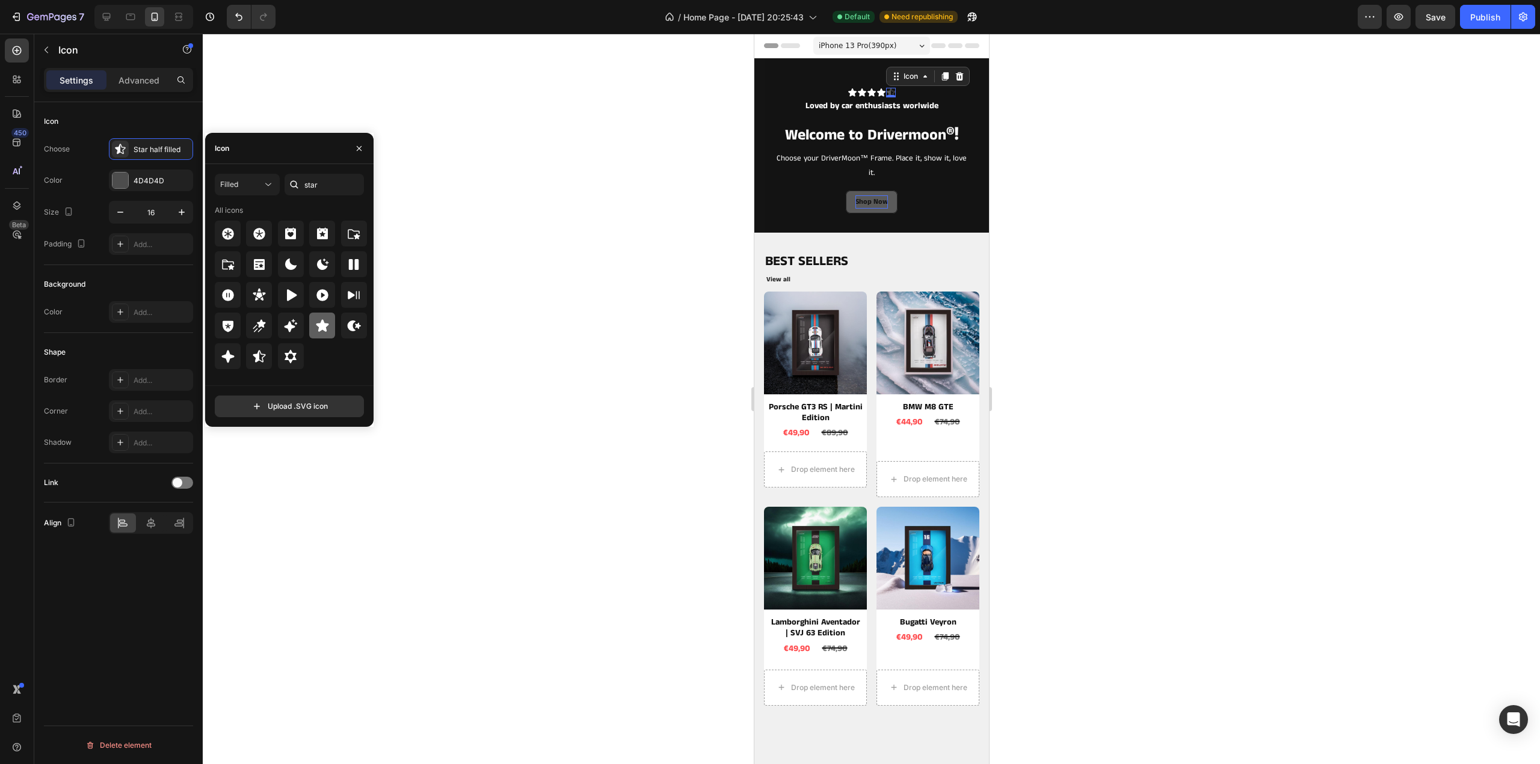
click at [318, 324] on icon at bounding box center [322, 325] width 13 height 12
click at [180, 178] on icon "button" at bounding box center [181, 181] width 10 height 10
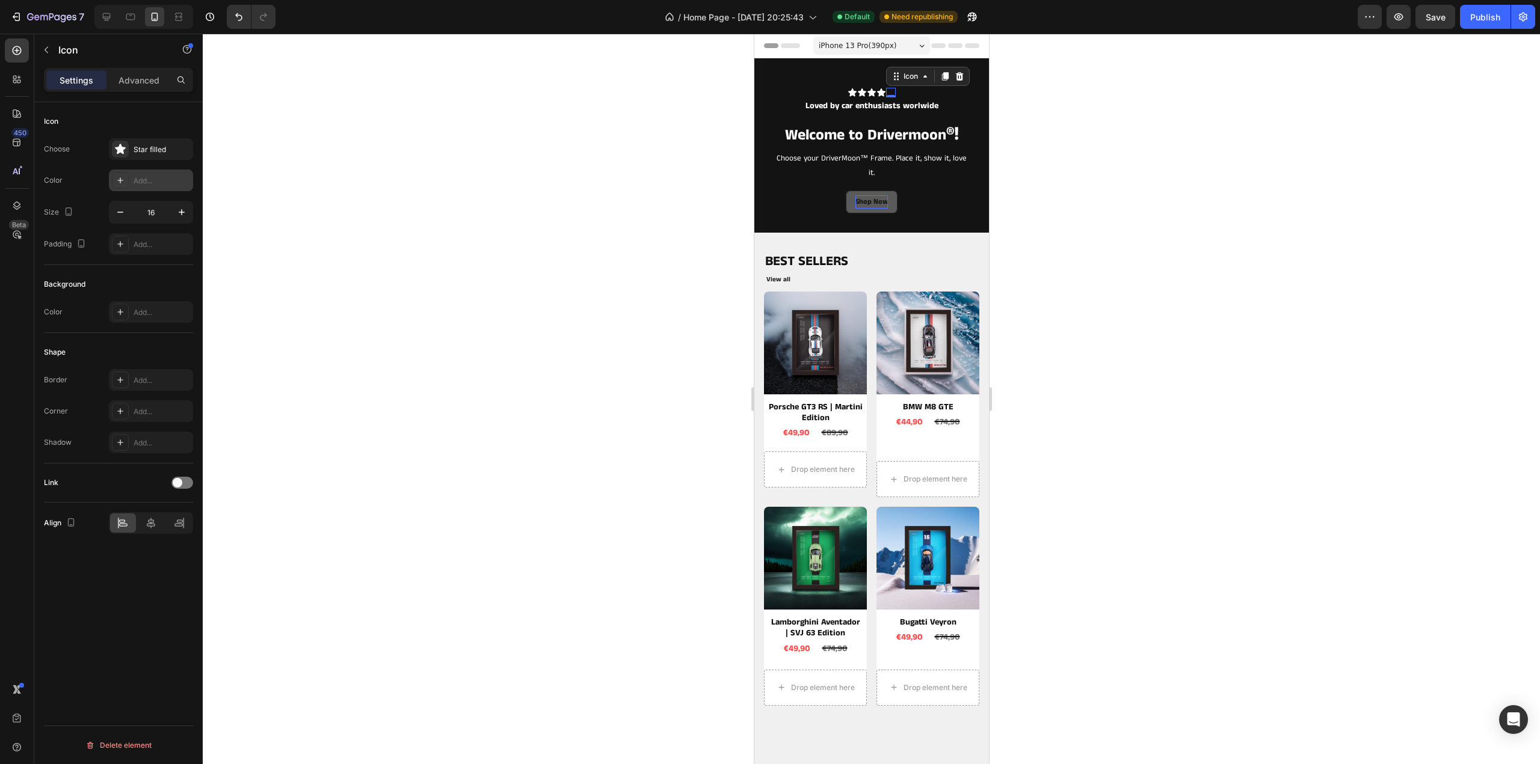
click at [158, 183] on div "Add..." at bounding box center [162, 181] width 57 height 11
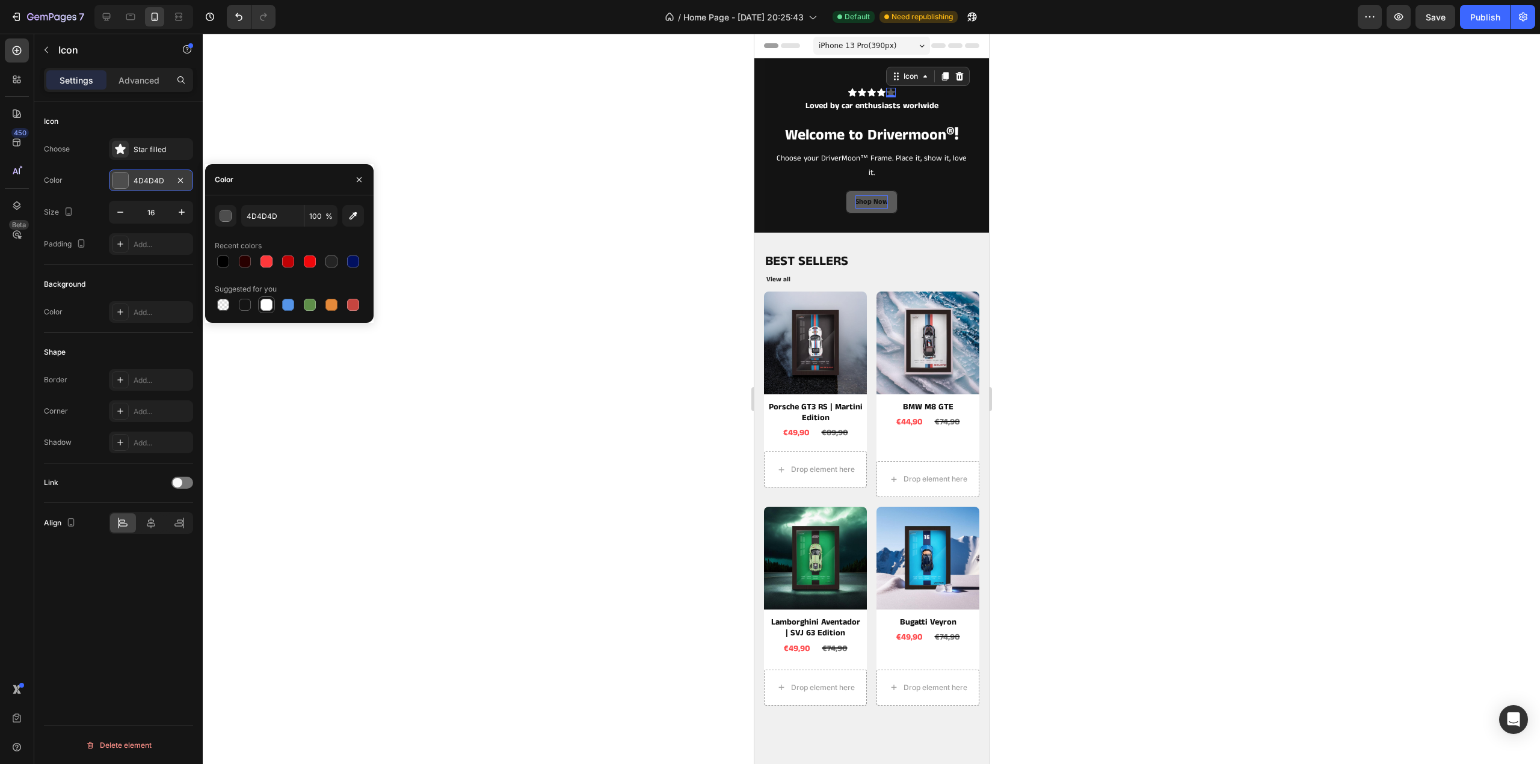
click at [267, 303] on div at bounding box center [266, 305] width 12 height 12
type input "FFFFFF"
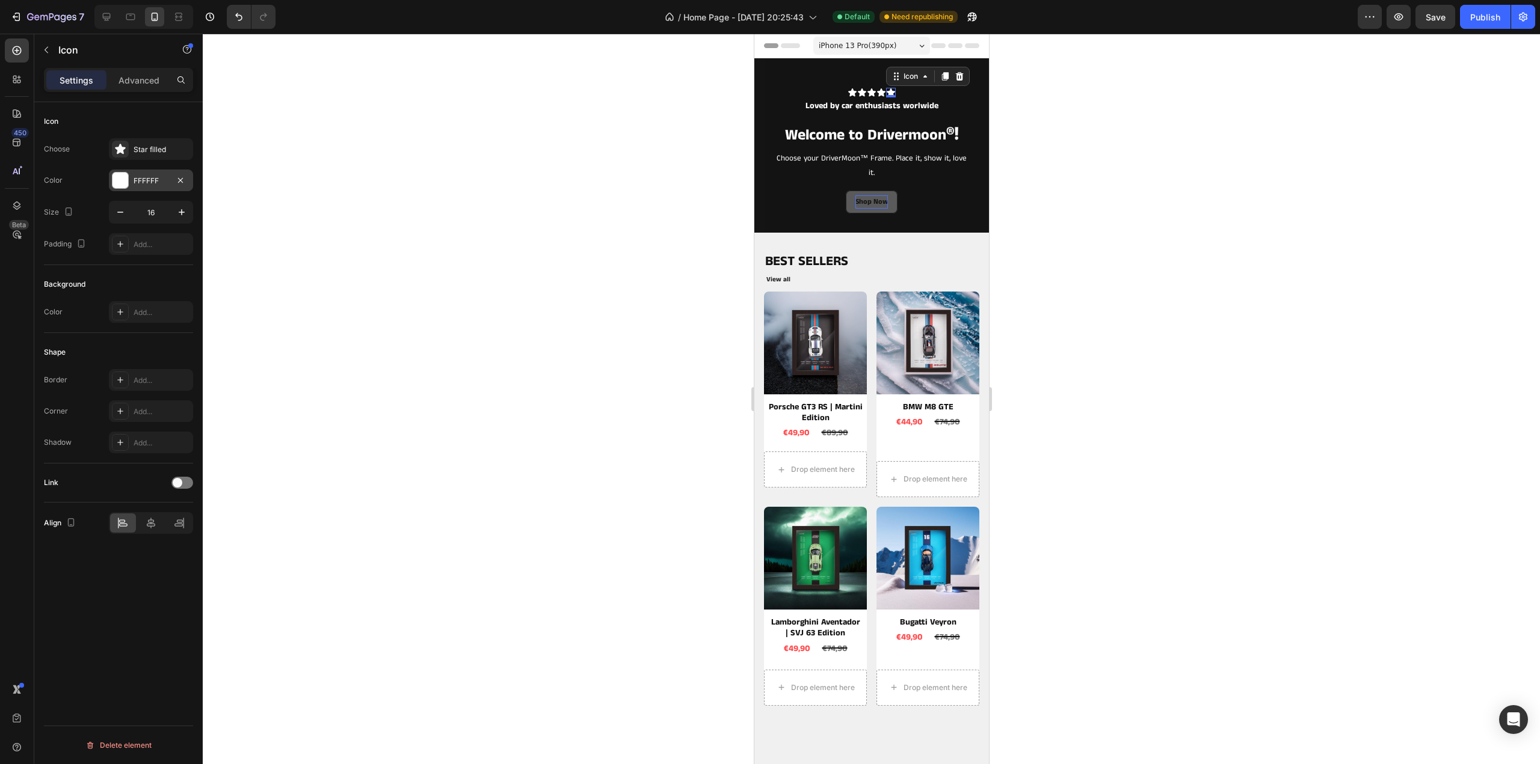
drag, startPoint x: 194, startPoint y: 150, endPoint x: 1150, endPoint y: 157, distance: 955.8
click at [1150, 157] on div at bounding box center [871, 399] width 1337 height 731
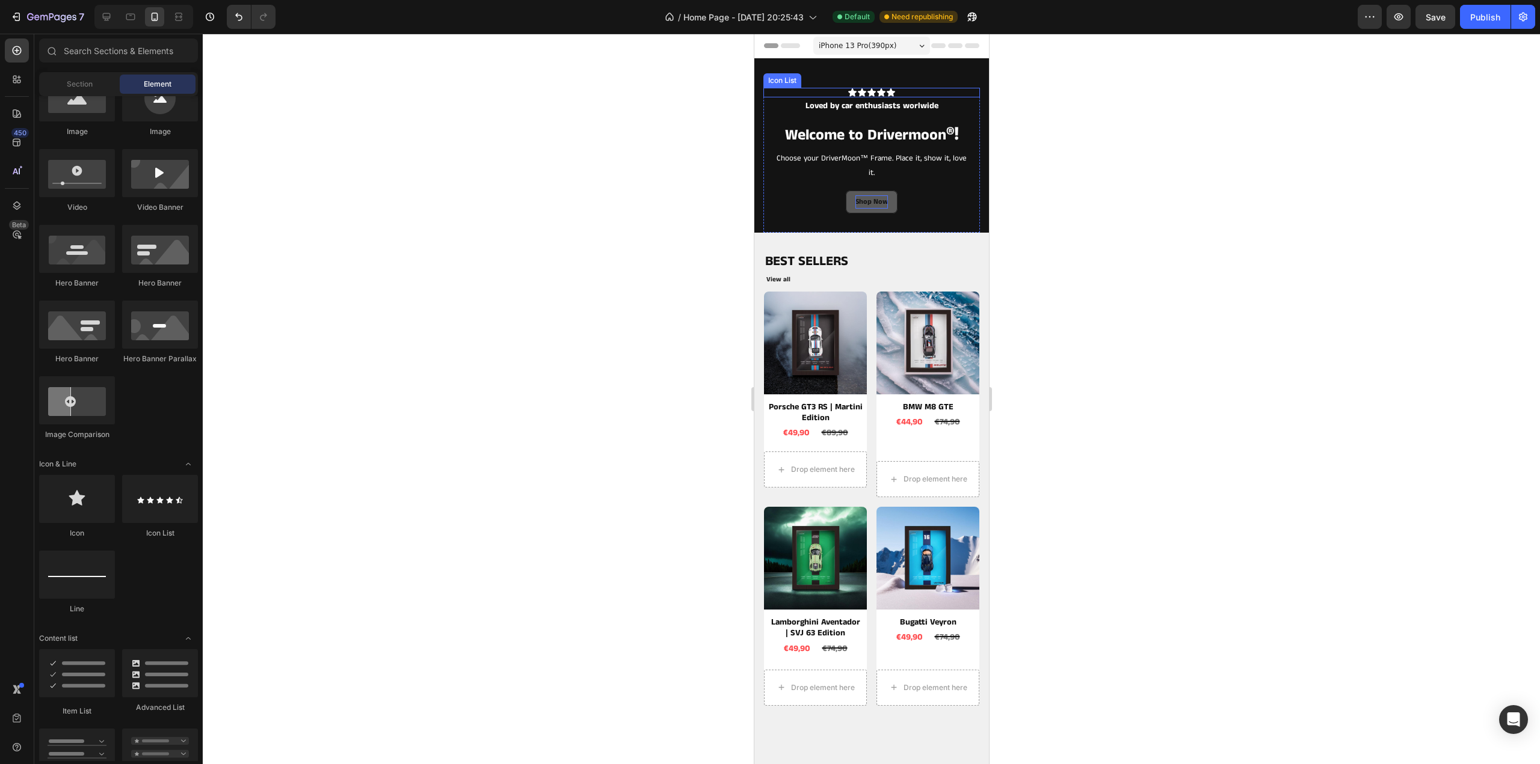
click at [891, 91] on div "Icon Icon Icon Icon Icon" at bounding box center [871, 93] width 217 height 10
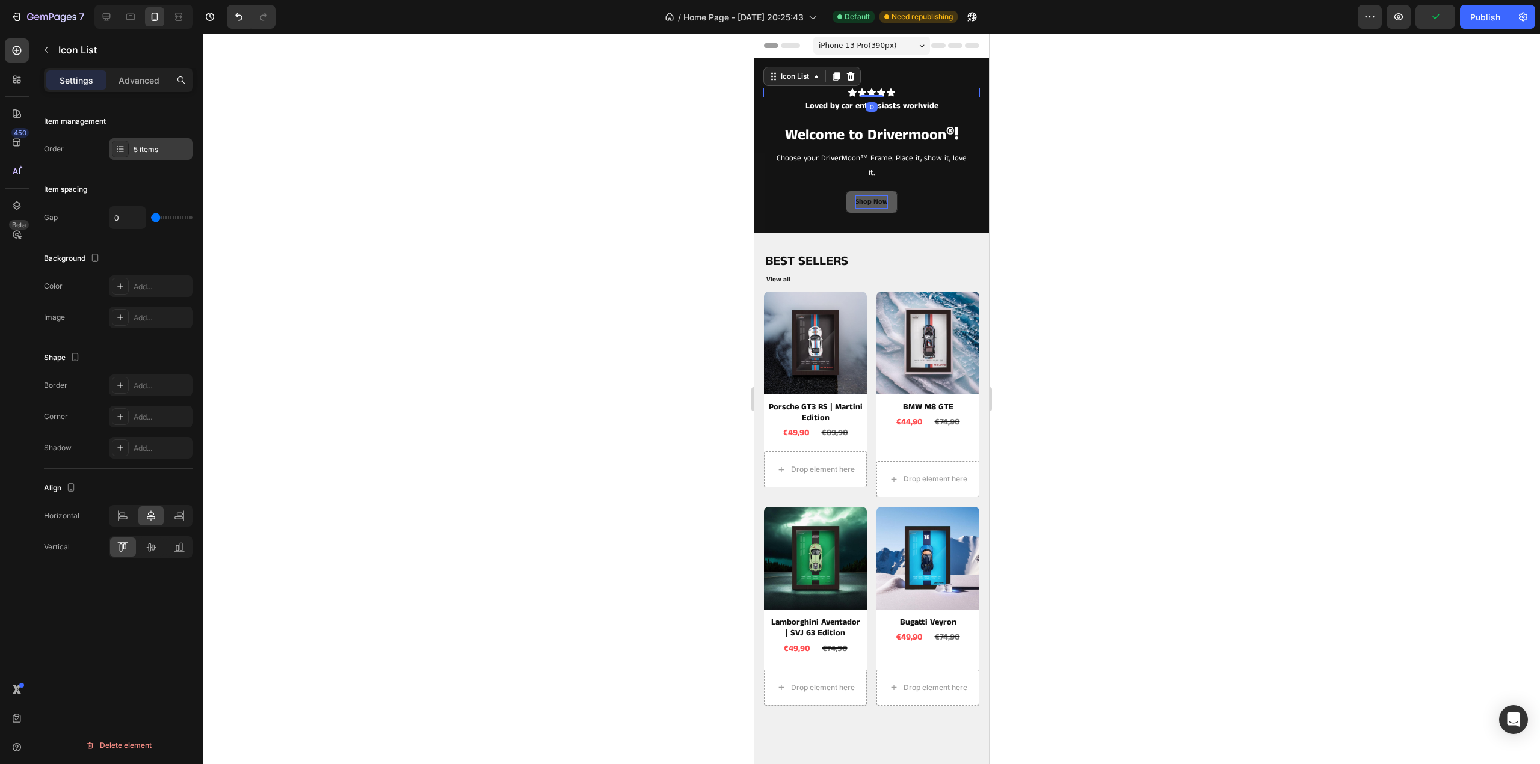
click at [148, 151] on div "5 items" at bounding box center [162, 149] width 57 height 11
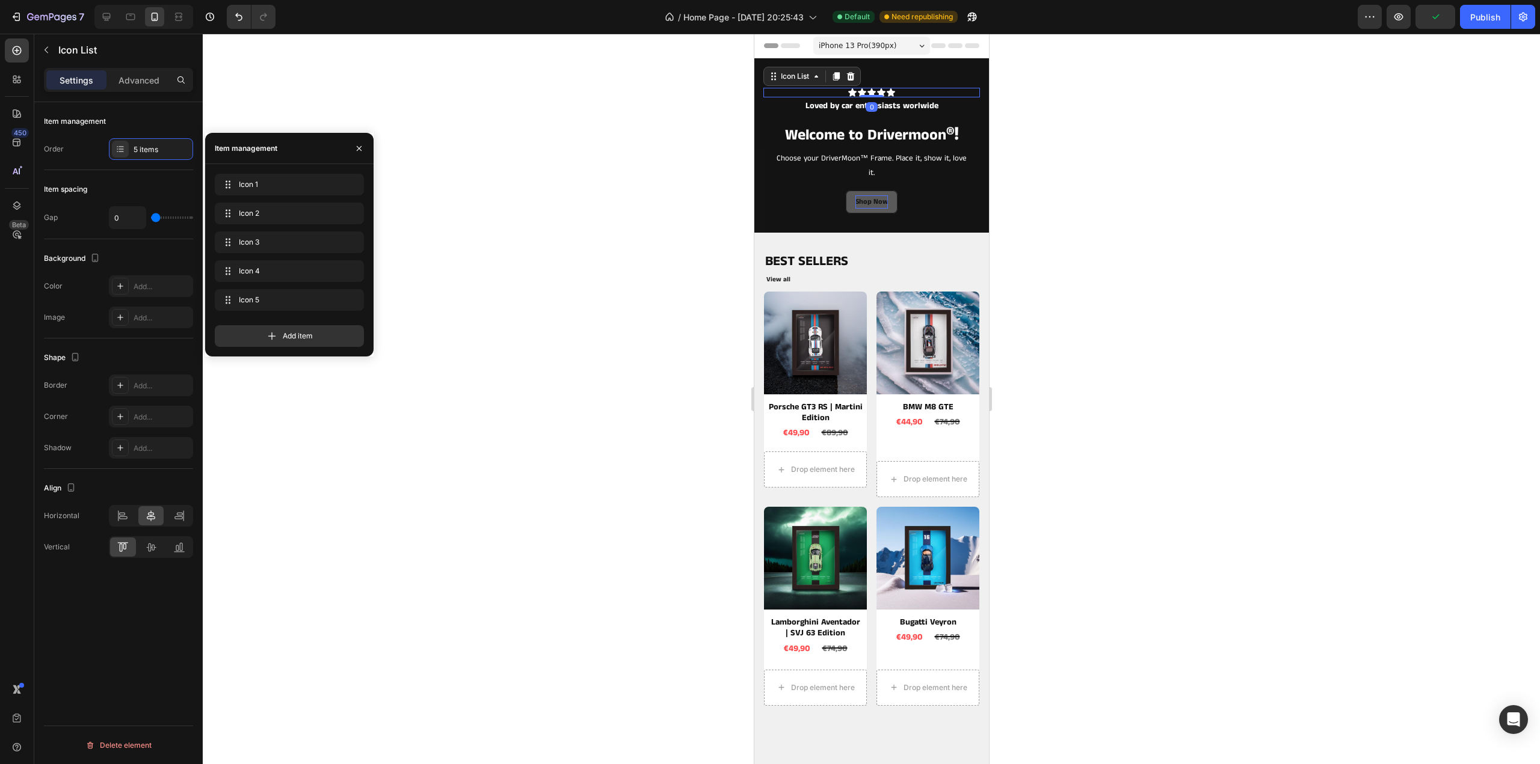
click at [168, 102] on div "Item management Order 5 items" at bounding box center [118, 136] width 149 height 68
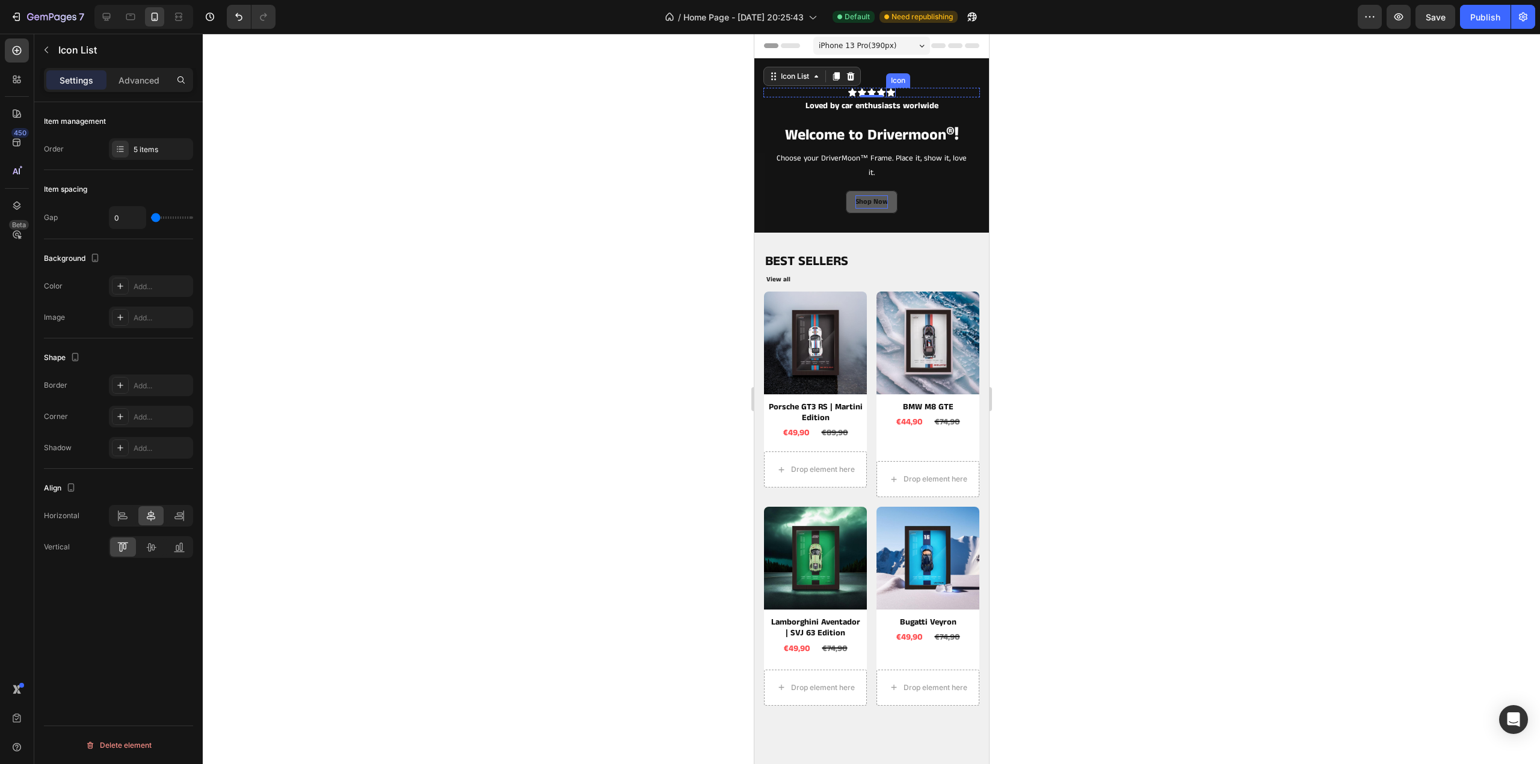
click at [886, 93] on icon at bounding box center [890, 92] width 8 height 8
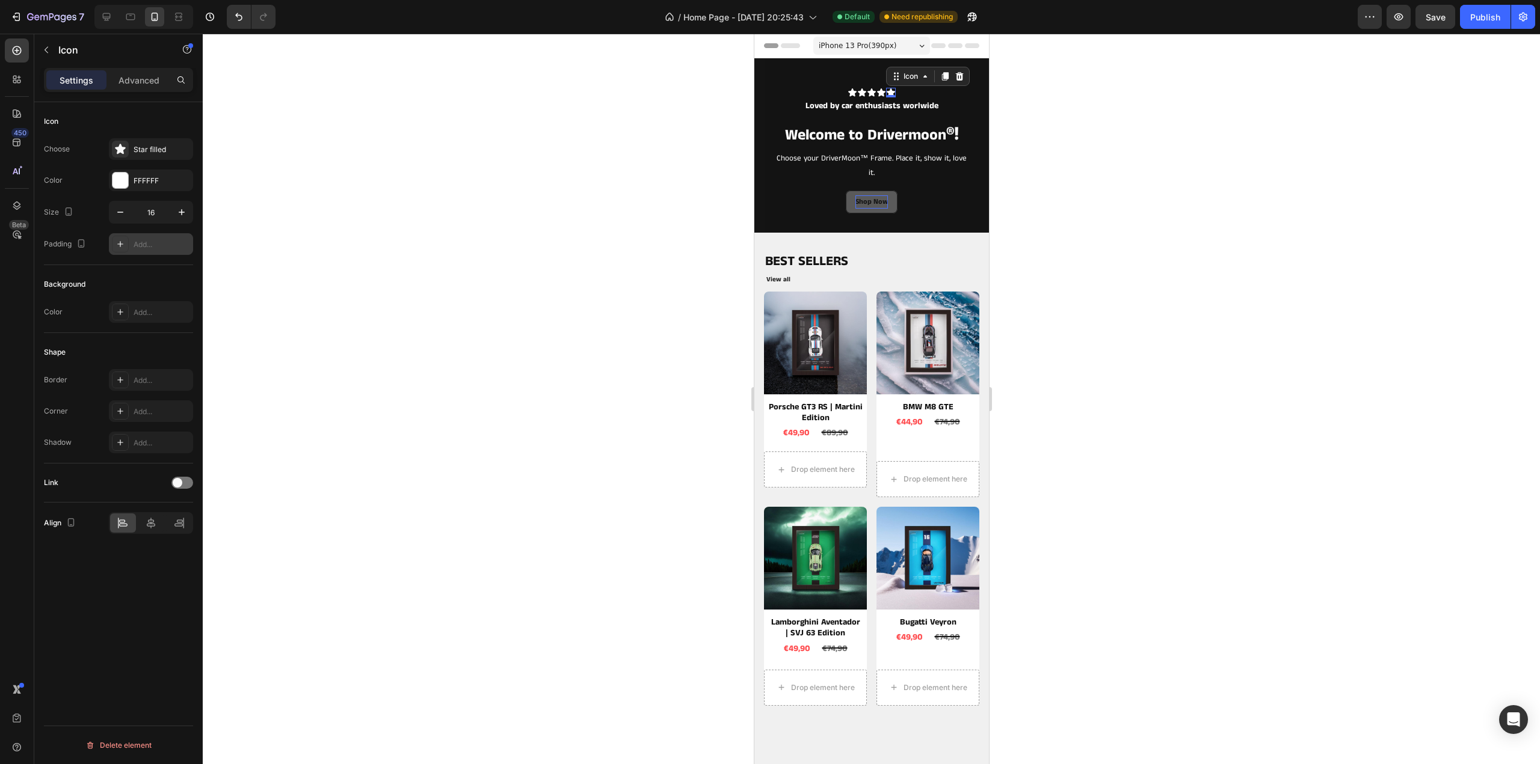
click at [136, 244] on div "Add..." at bounding box center [162, 244] width 57 height 11
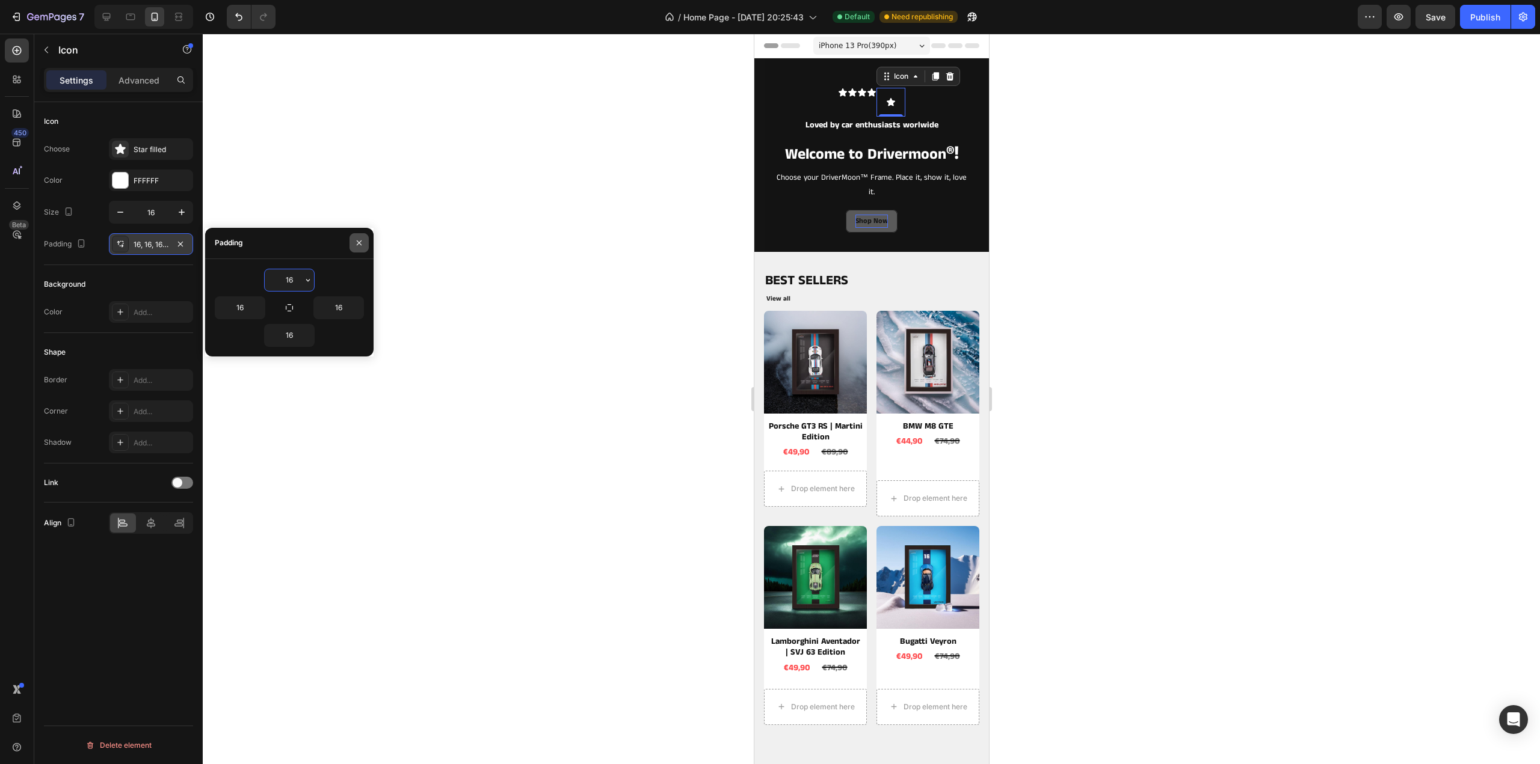
click at [366, 241] on button "button" at bounding box center [358, 242] width 19 height 19
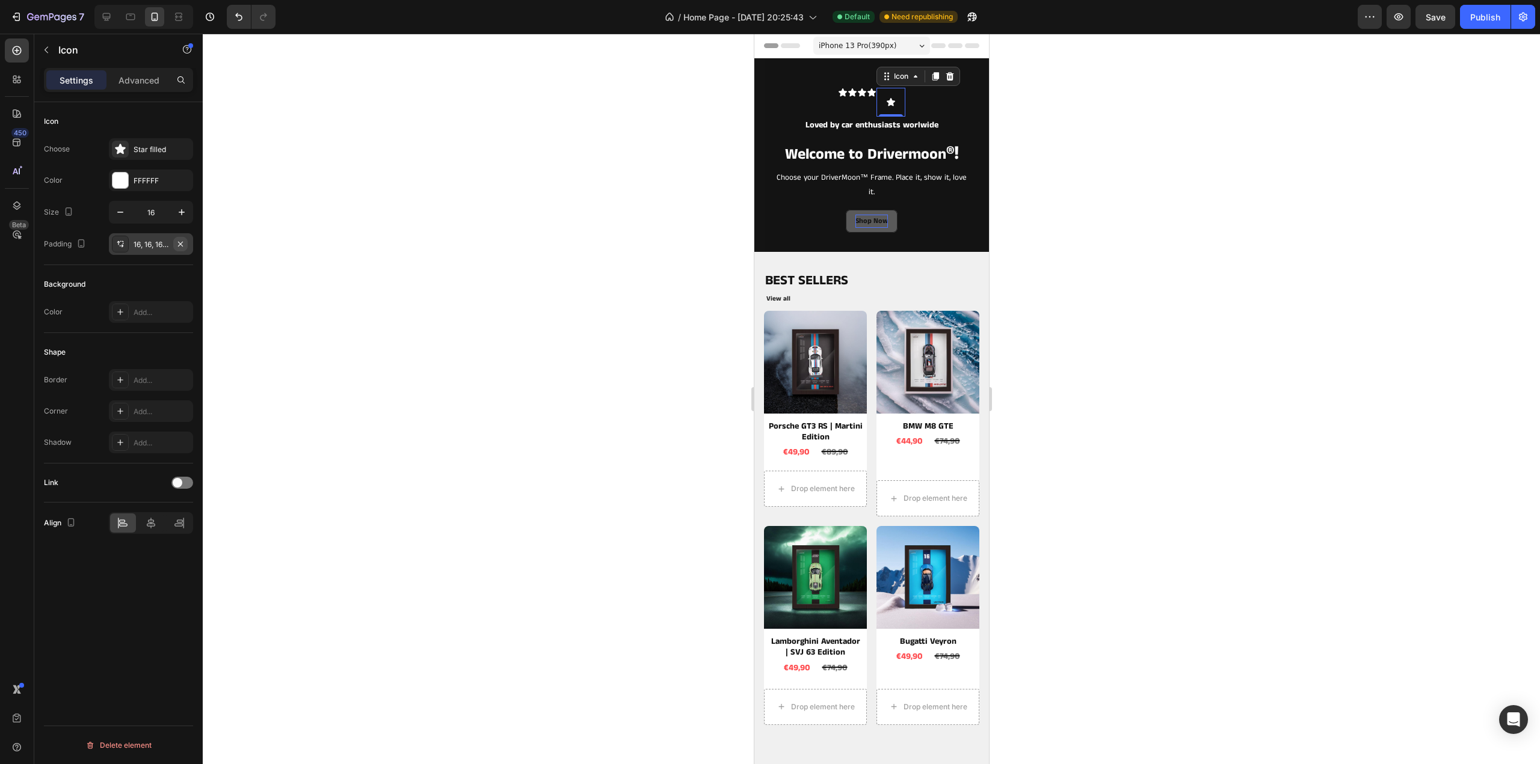
click at [178, 243] on icon "button" at bounding box center [181, 244] width 10 height 10
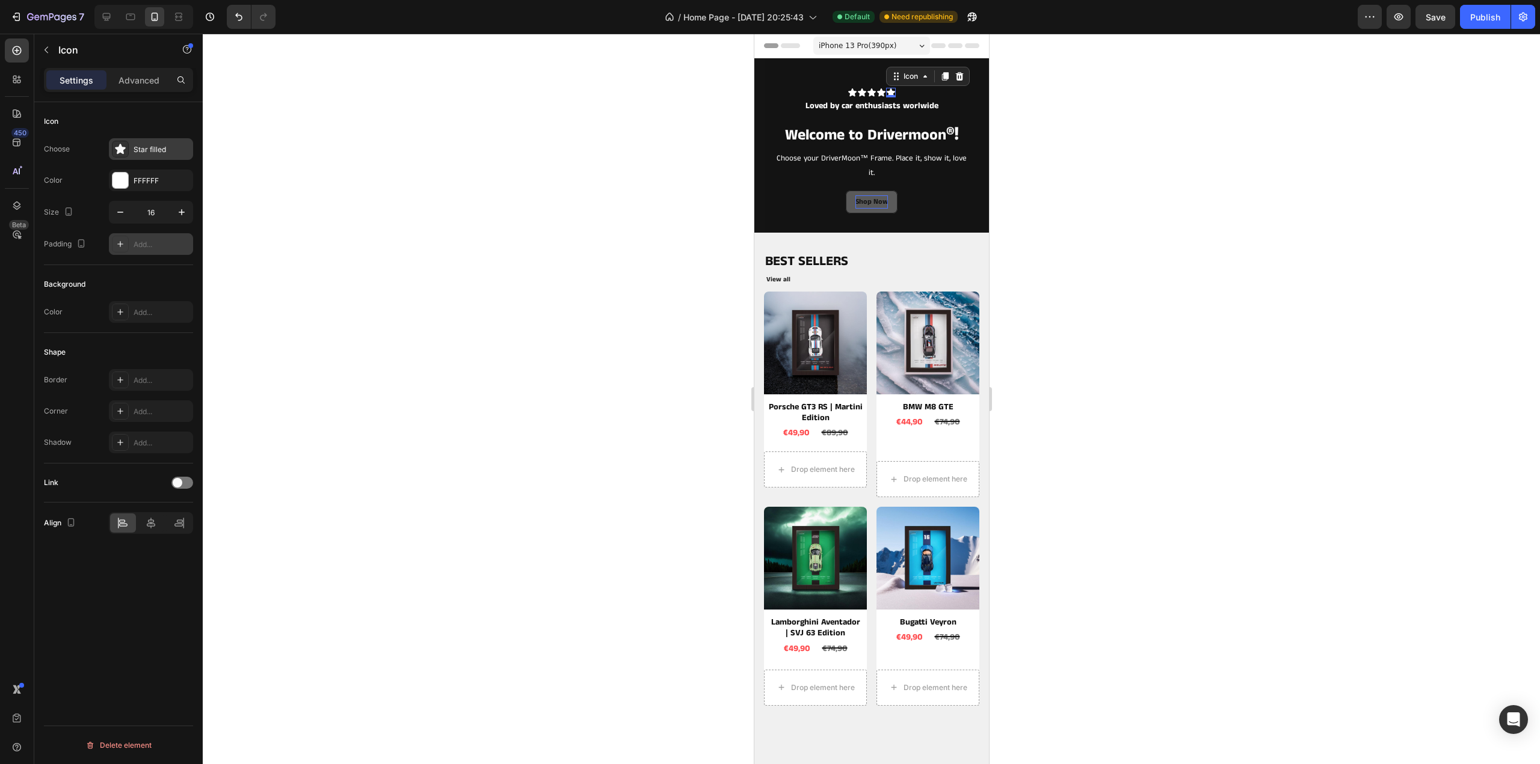
click at [149, 147] on div "Star filled" at bounding box center [162, 149] width 57 height 11
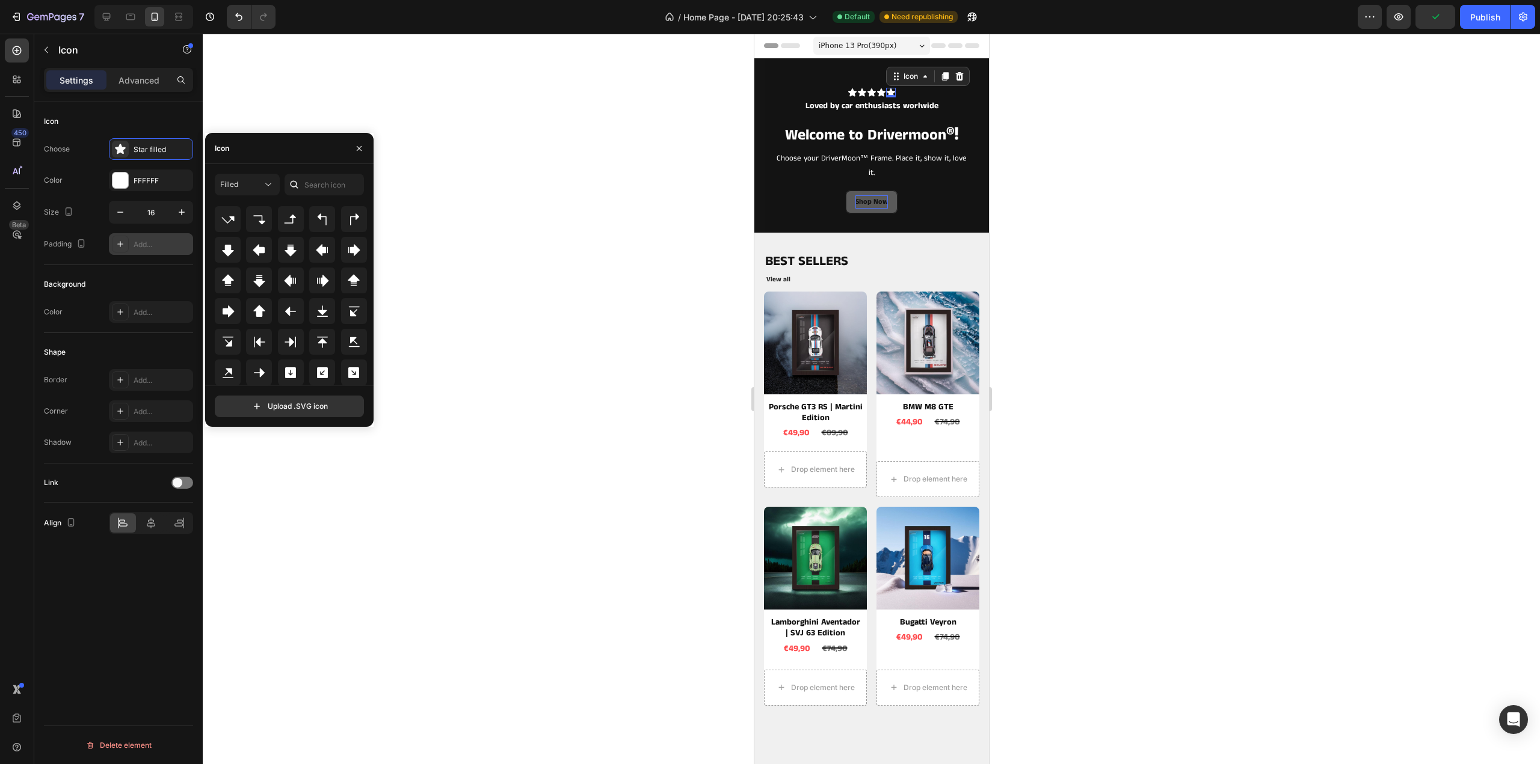
scroll to position [650, 0]
click at [324, 182] on input "text" at bounding box center [323, 185] width 79 height 22
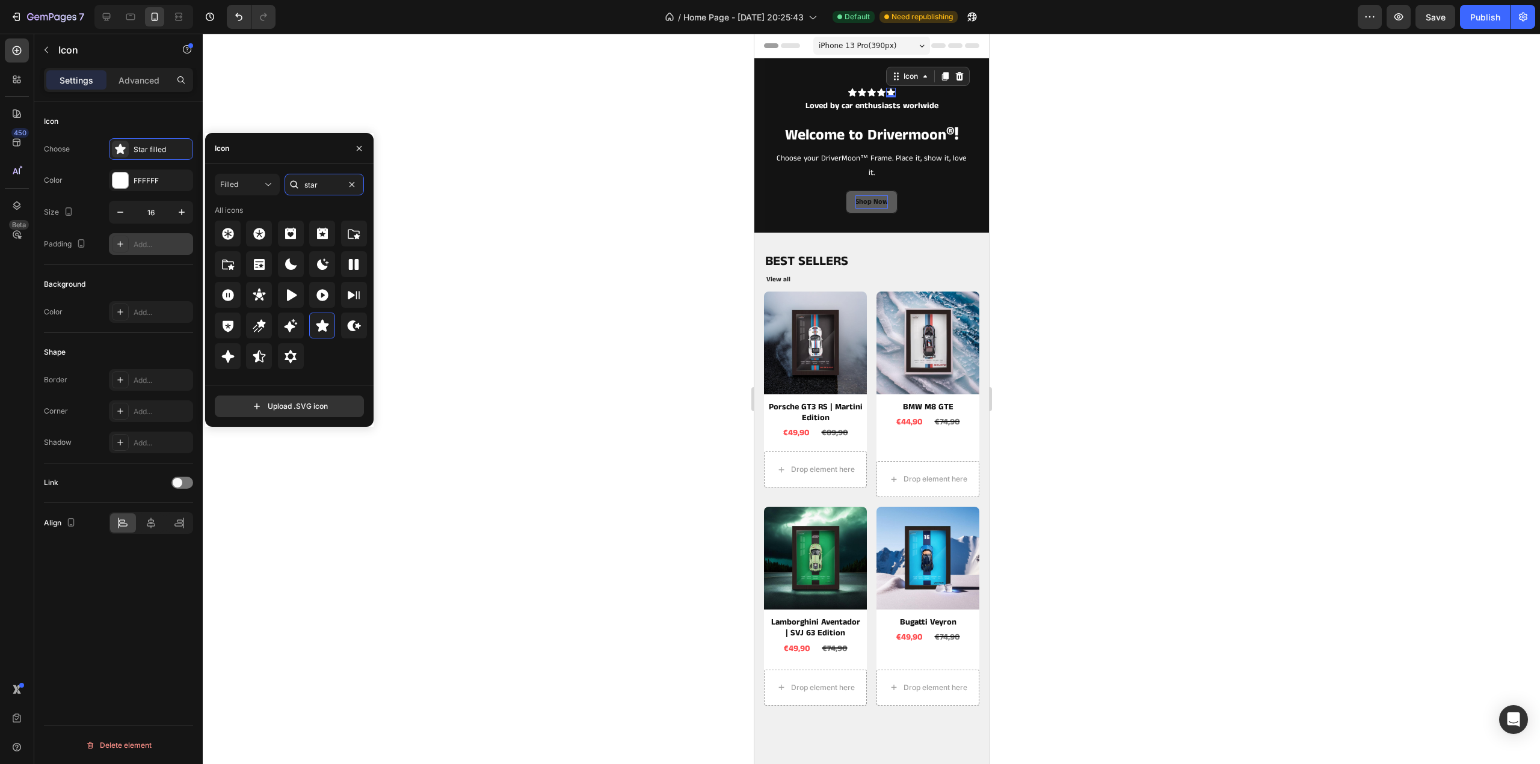
type input "star"
click at [326, 355] on div at bounding box center [291, 356] width 153 height 26
click at [361, 152] on icon "button" at bounding box center [359, 149] width 10 height 10
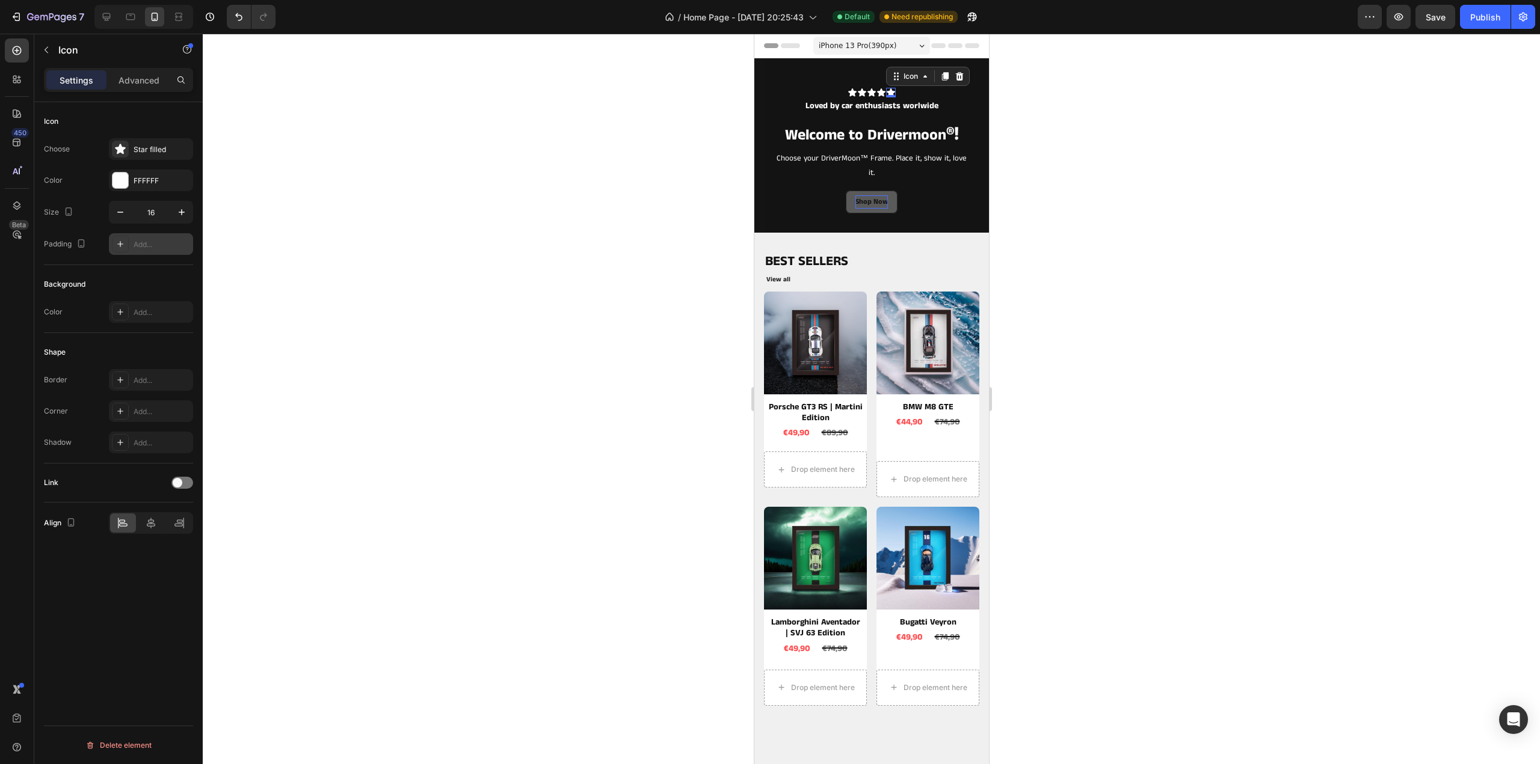
click at [1149, 138] on div at bounding box center [871, 399] width 1337 height 731
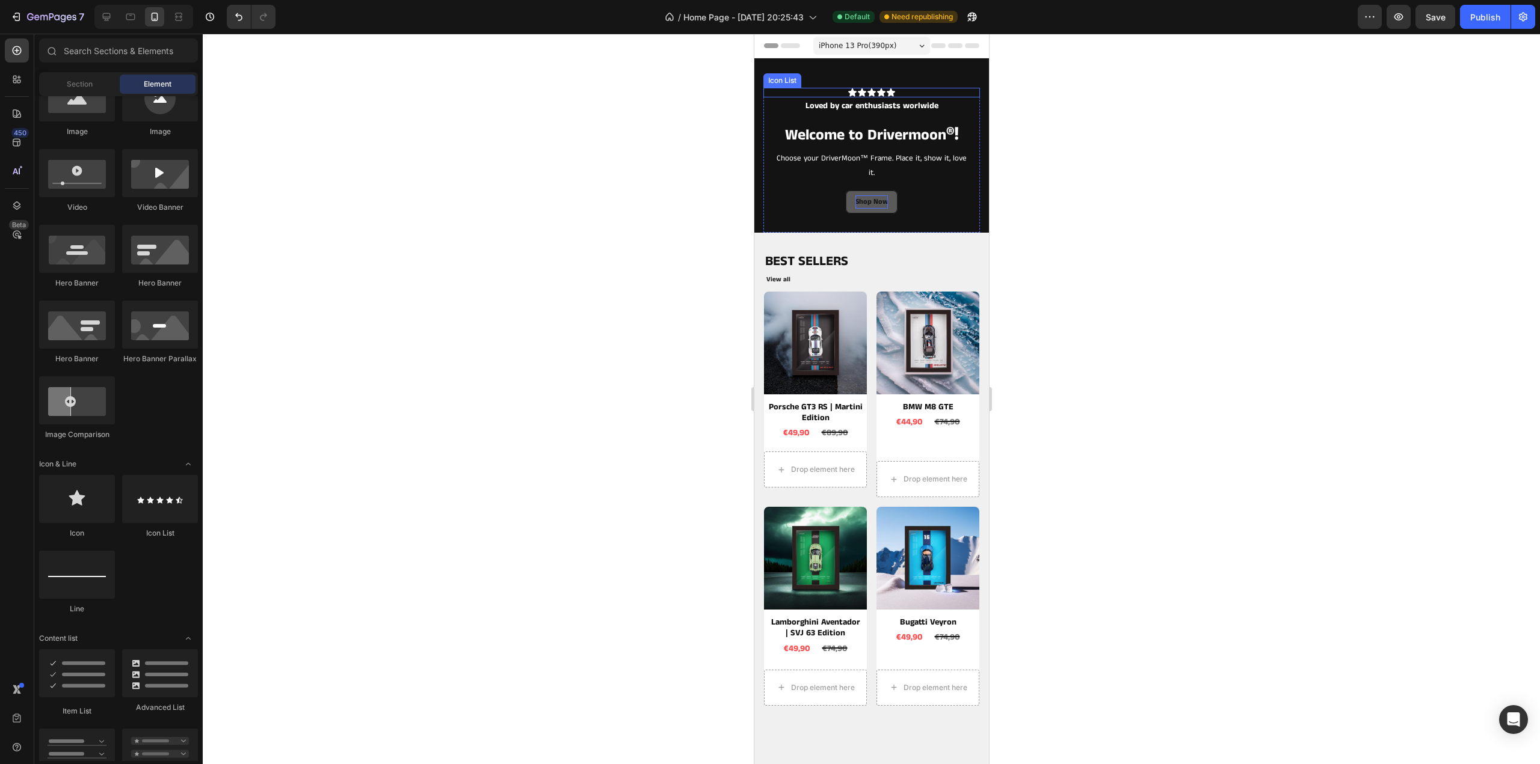
click at [908, 88] on div "Icon Icon Icon Icon Icon" at bounding box center [871, 93] width 217 height 10
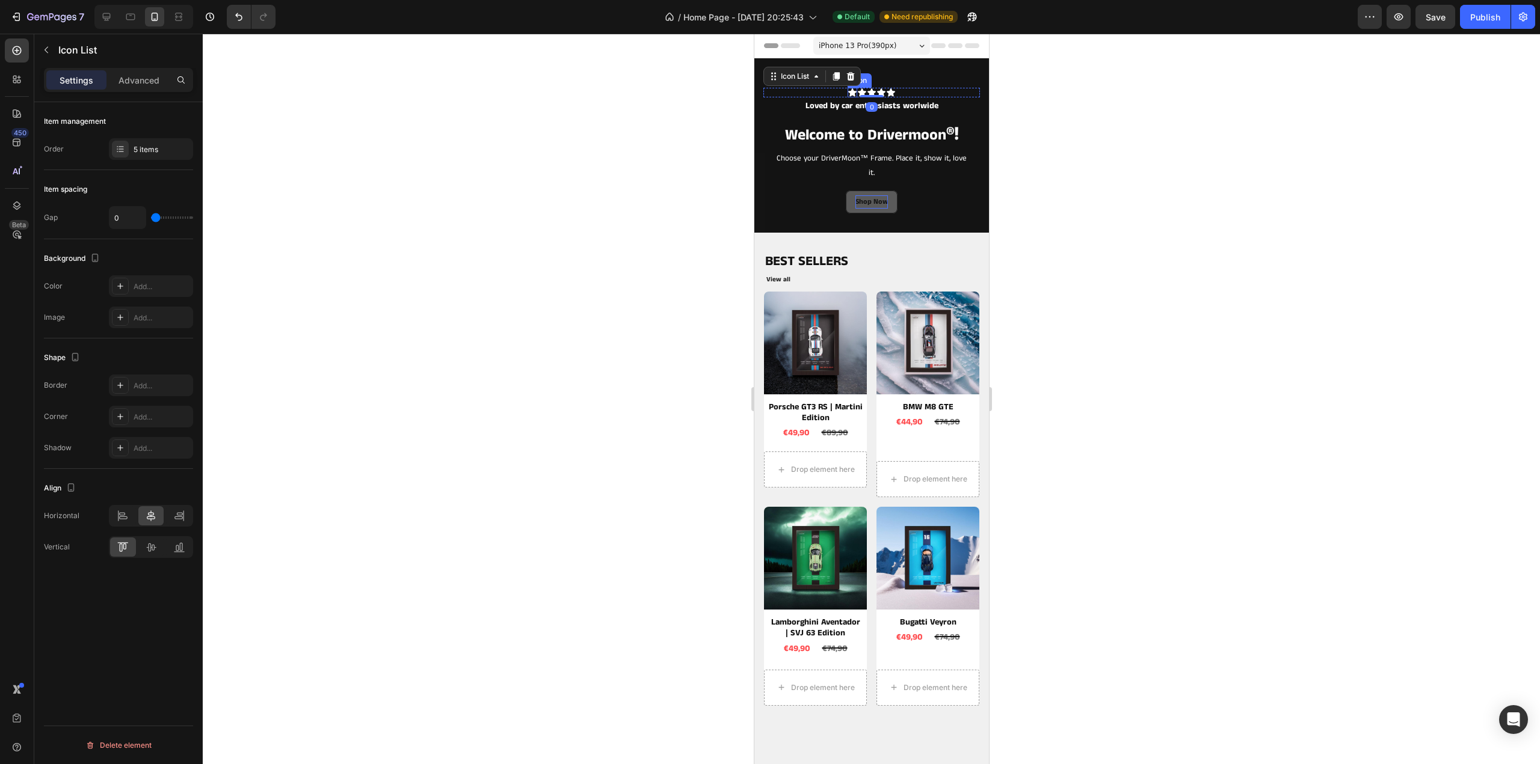
click at [849, 91] on icon at bounding box center [851, 92] width 8 height 8
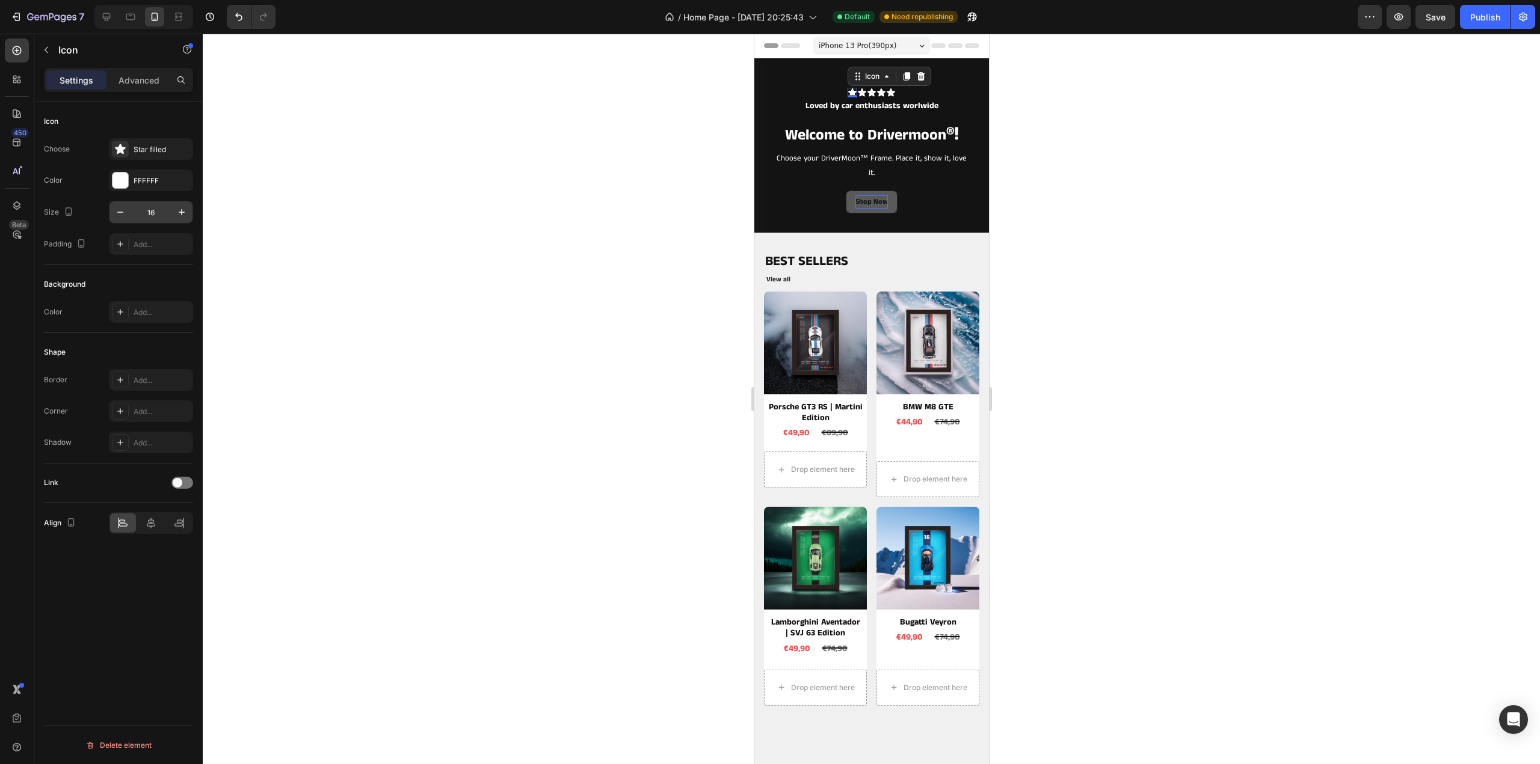
click at [131, 212] on input "16" at bounding box center [151, 212] width 40 height 22
click at [123, 214] on icon "button" at bounding box center [120, 212] width 12 height 12
click at [121, 211] on icon "button" at bounding box center [120, 212] width 12 height 12
click at [121, 206] on icon "button" at bounding box center [120, 212] width 12 height 12
click at [185, 207] on icon "button" at bounding box center [182, 212] width 12 height 12
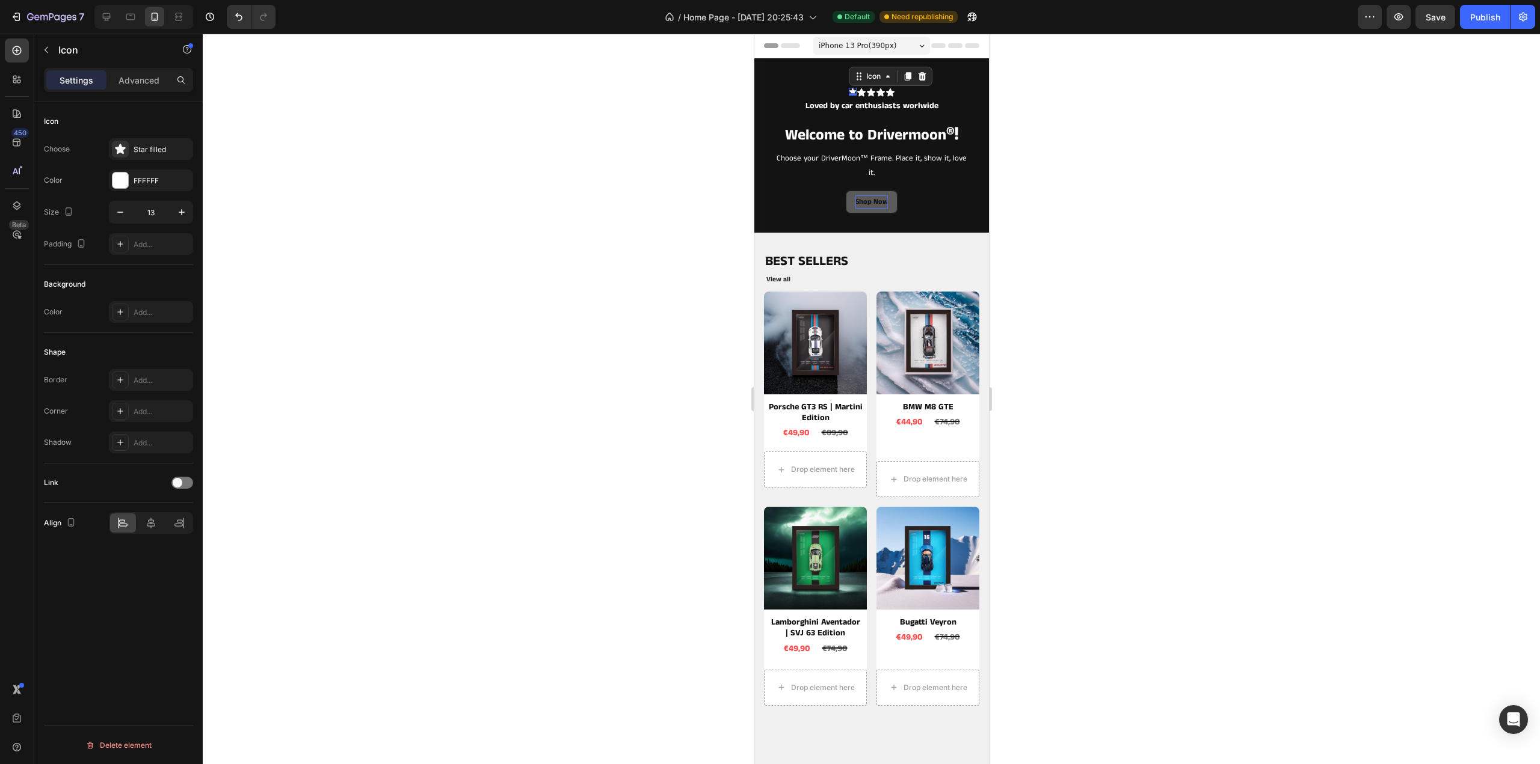
type input "14"
click at [856, 94] on icon at bounding box center [860, 92] width 8 height 8
click at [120, 212] on icon "button" at bounding box center [120, 212] width 6 height 1
type input "14"
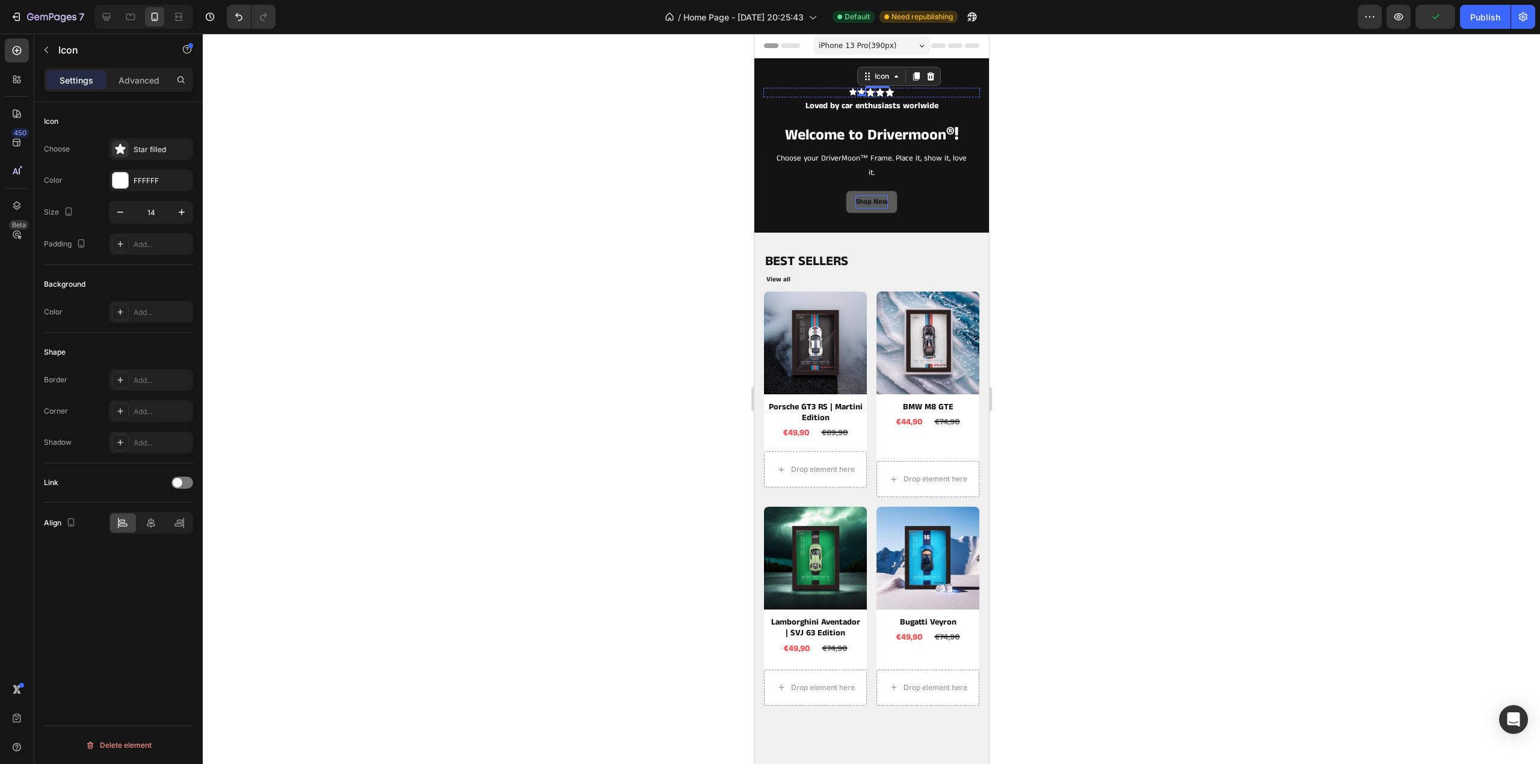
click at [866, 94] on icon at bounding box center [870, 92] width 8 height 8
click at [120, 213] on icon "button" at bounding box center [120, 212] width 12 height 12
type input "14"
click at [875, 90] on icon at bounding box center [879, 92] width 8 height 8
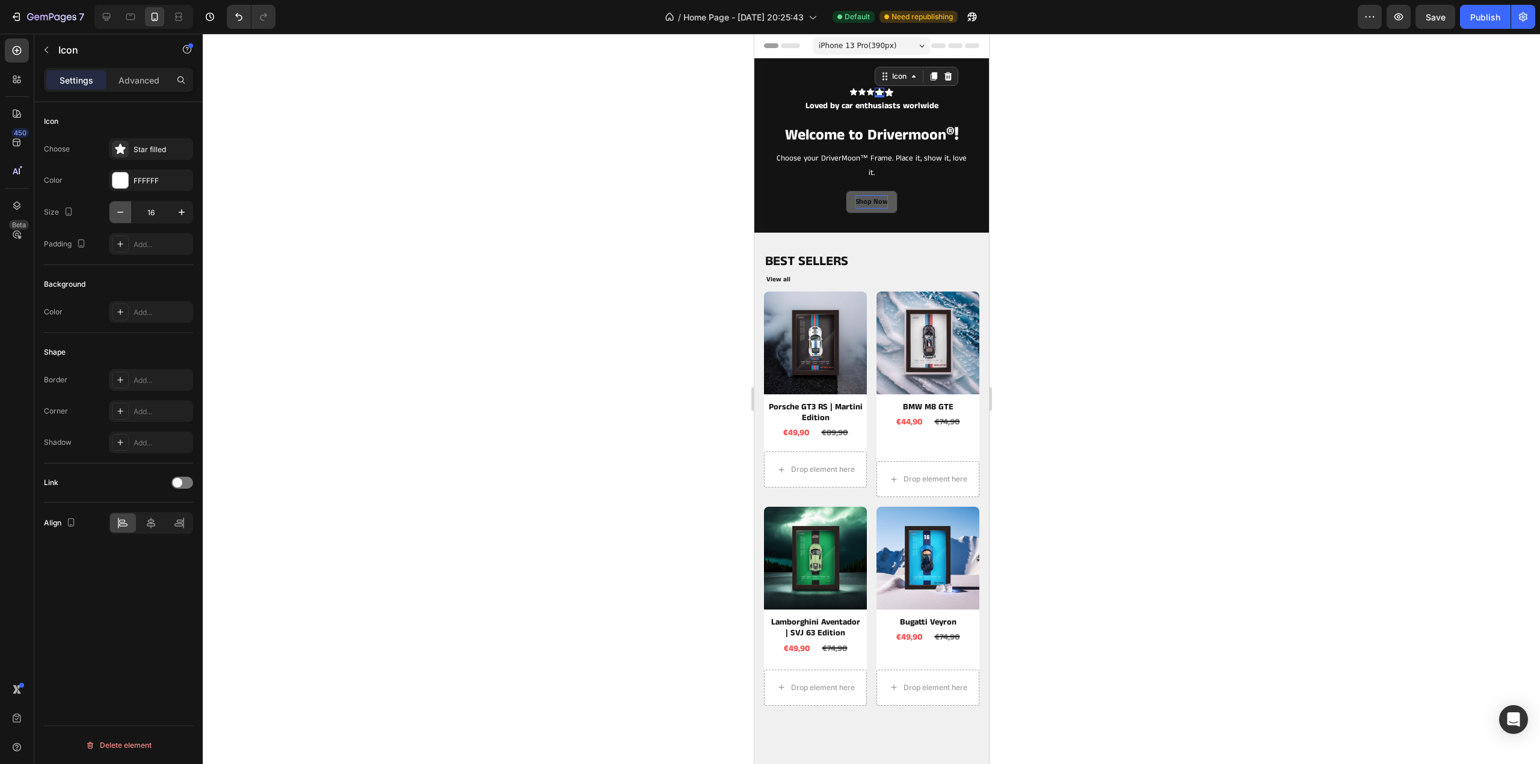
click at [124, 206] on icon "button" at bounding box center [120, 212] width 12 height 12
type input "13"
click at [884, 92] on icon at bounding box center [888, 92] width 8 height 8
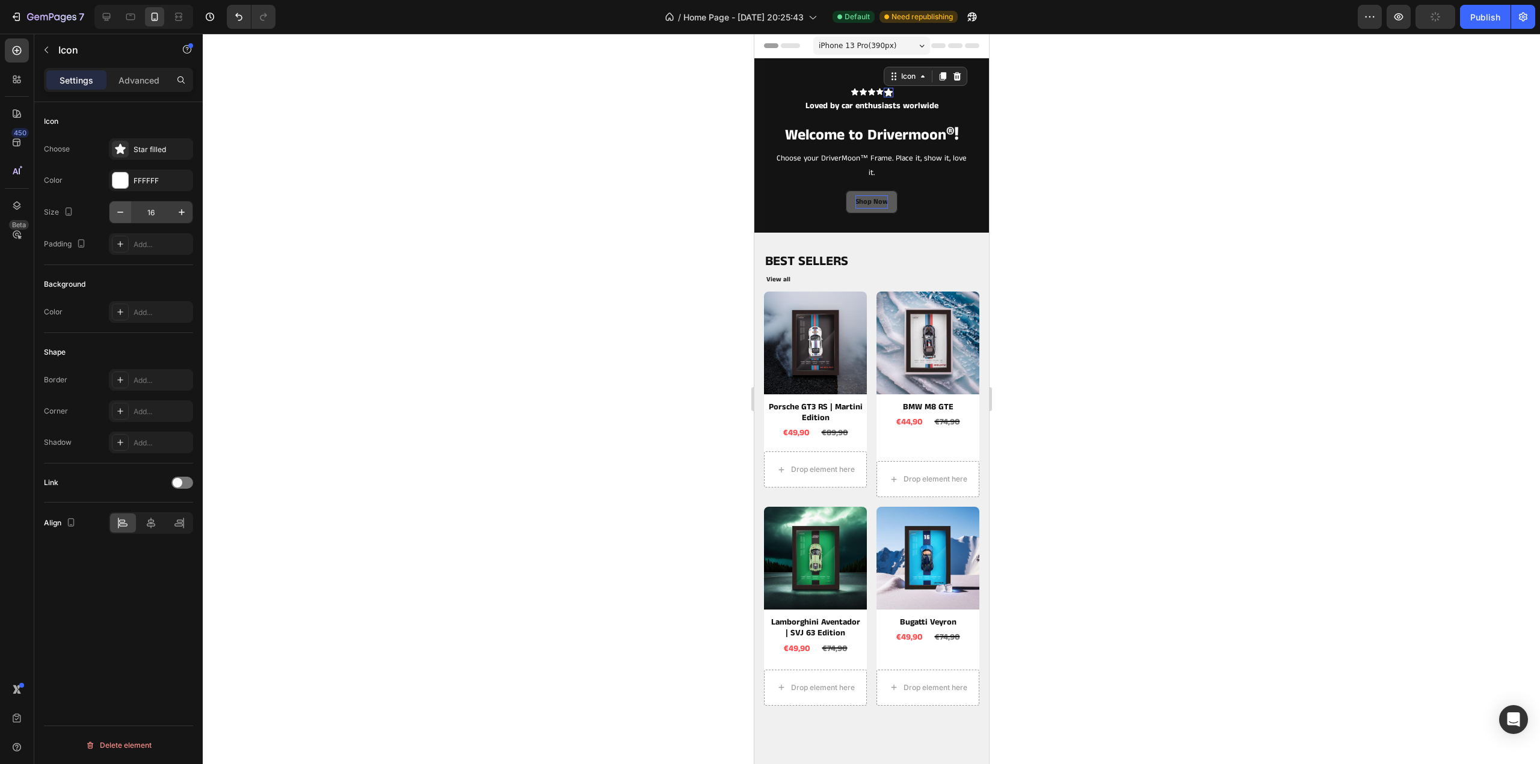
click at [112, 208] on button "button" at bounding box center [120, 212] width 22 height 22
click at [118, 210] on icon "button" at bounding box center [120, 212] width 12 height 12
type input "13"
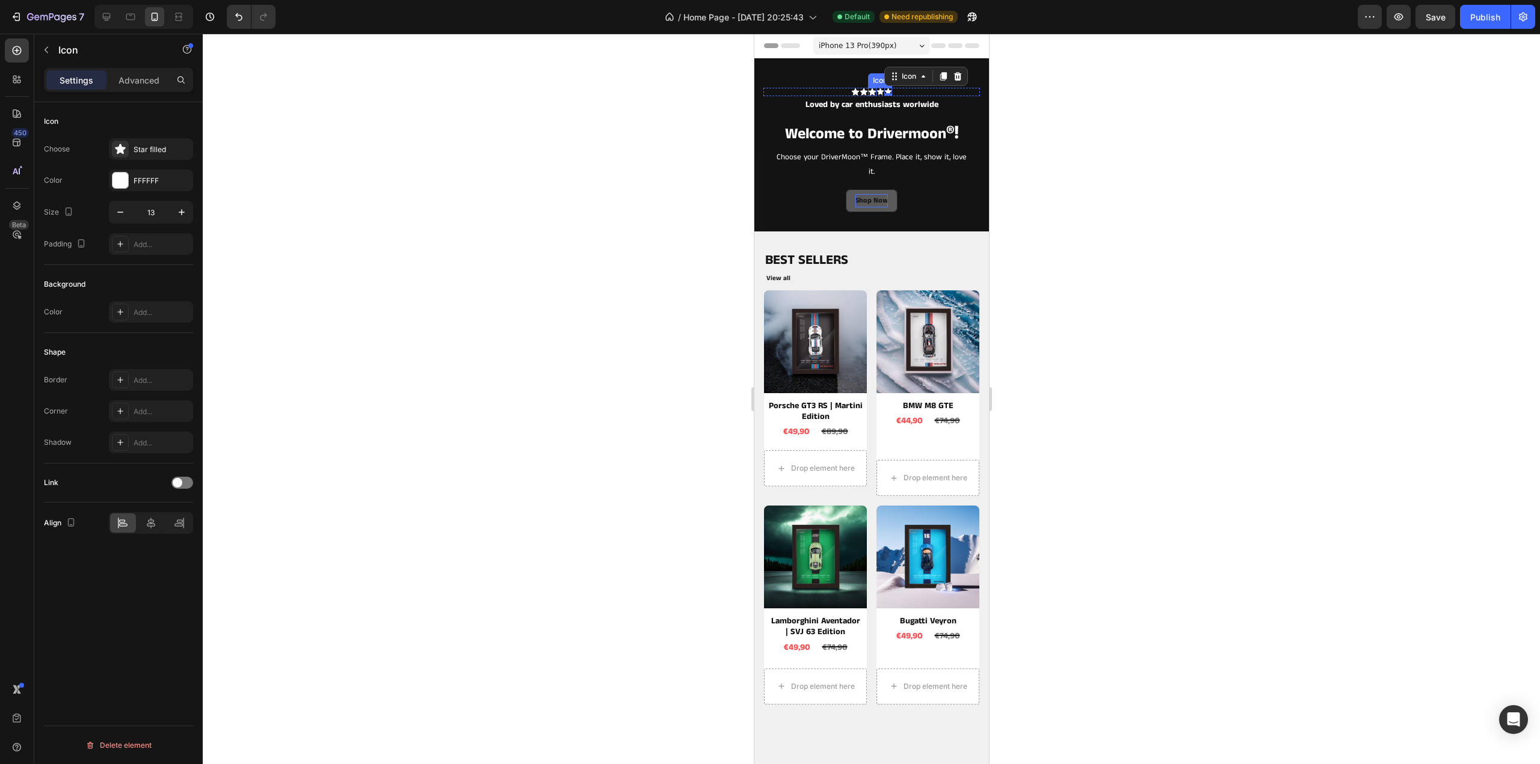
click at [868, 91] on icon at bounding box center [871, 91] width 7 height 7
click at [123, 214] on icon "button" at bounding box center [120, 212] width 12 height 12
type input "13"
click at [859, 92] on icon at bounding box center [862, 91] width 7 height 7
click at [134, 212] on input "14" at bounding box center [151, 212] width 40 height 22
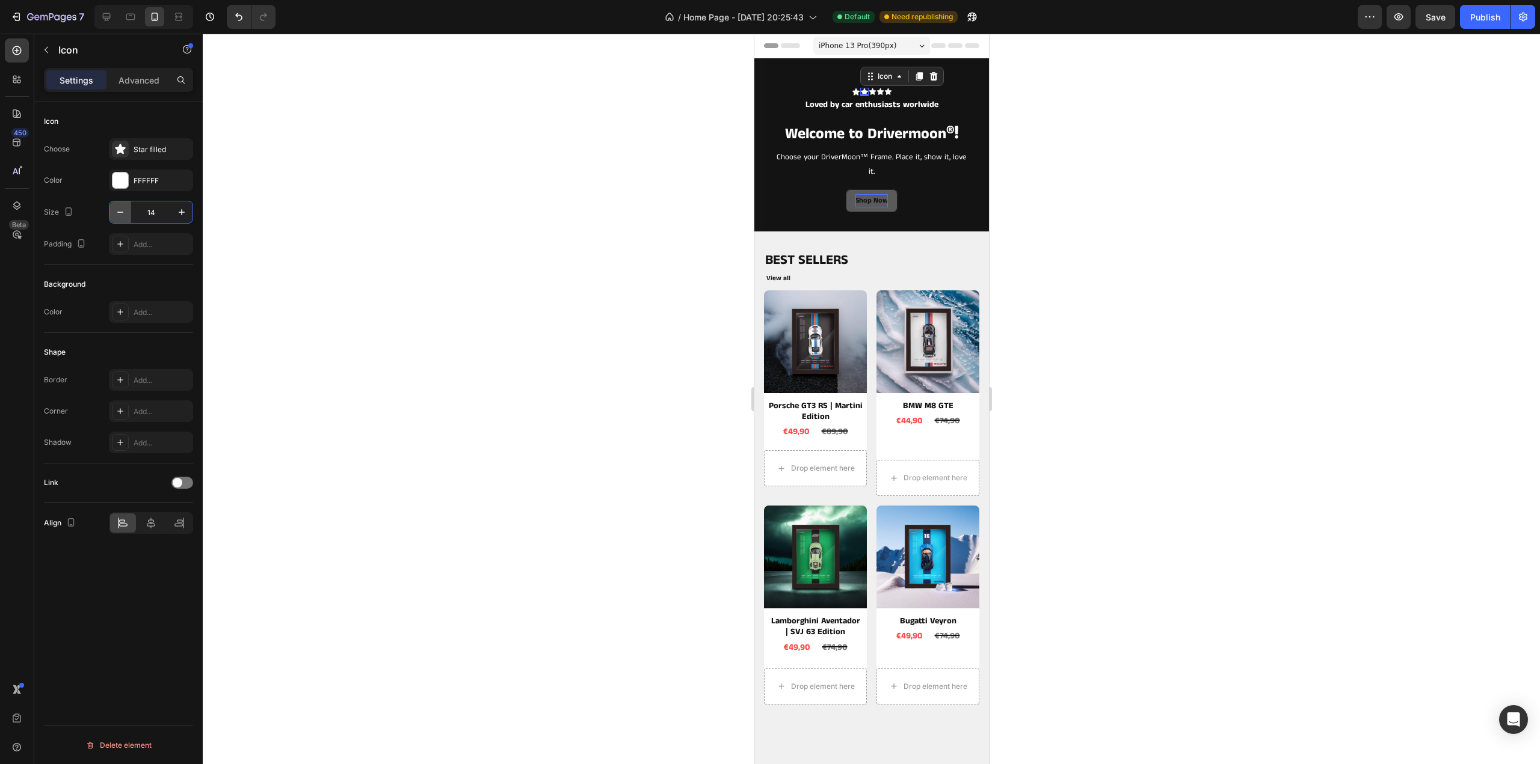
click at [123, 212] on icon "button" at bounding box center [120, 212] width 6 height 1
type input "13"
click at [851, 93] on icon at bounding box center [855, 92] width 8 height 8
click at [124, 209] on icon "button" at bounding box center [120, 212] width 12 height 12
type input "13"
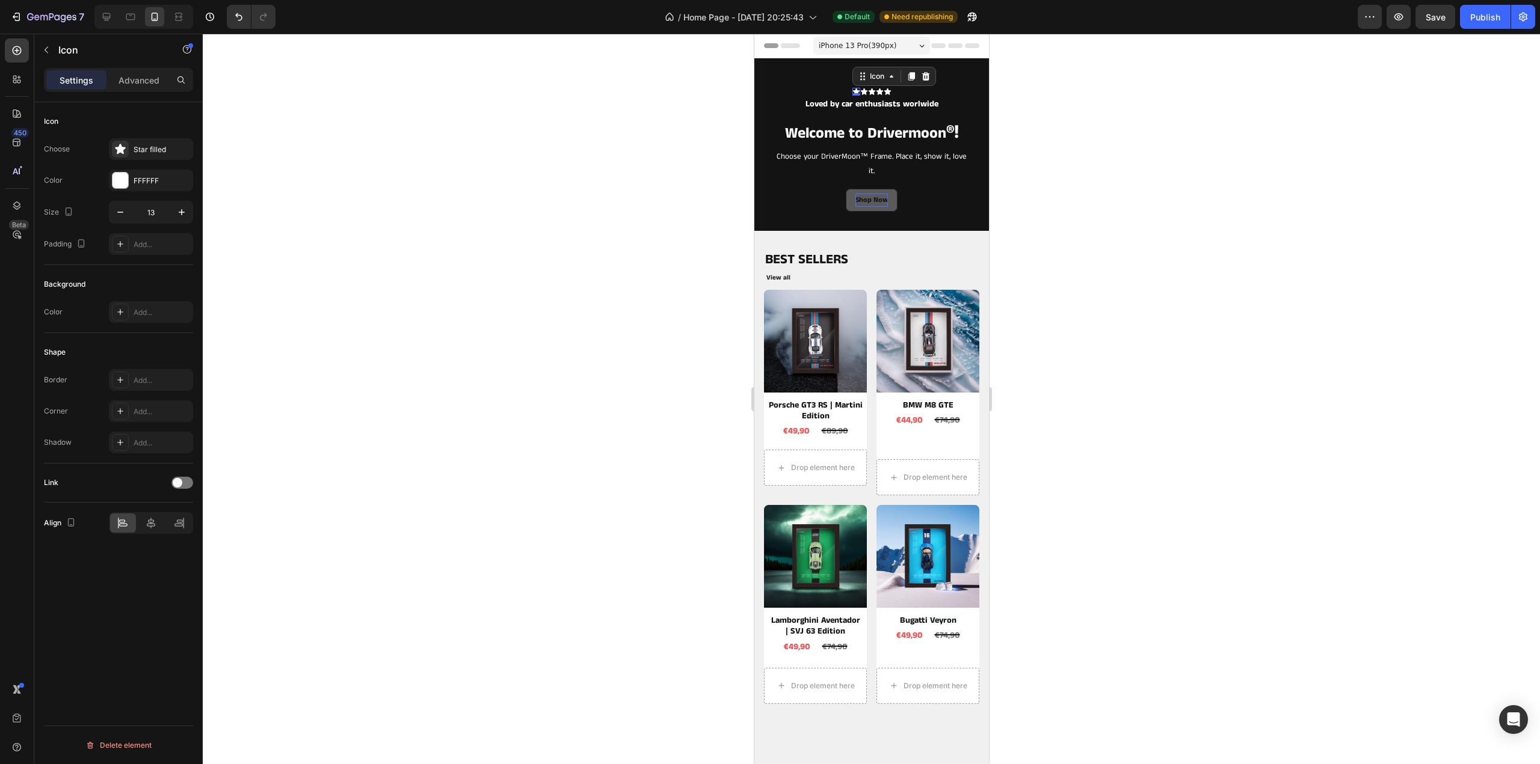
click at [408, 171] on div at bounding box center [871, 399] width 1337 height 731
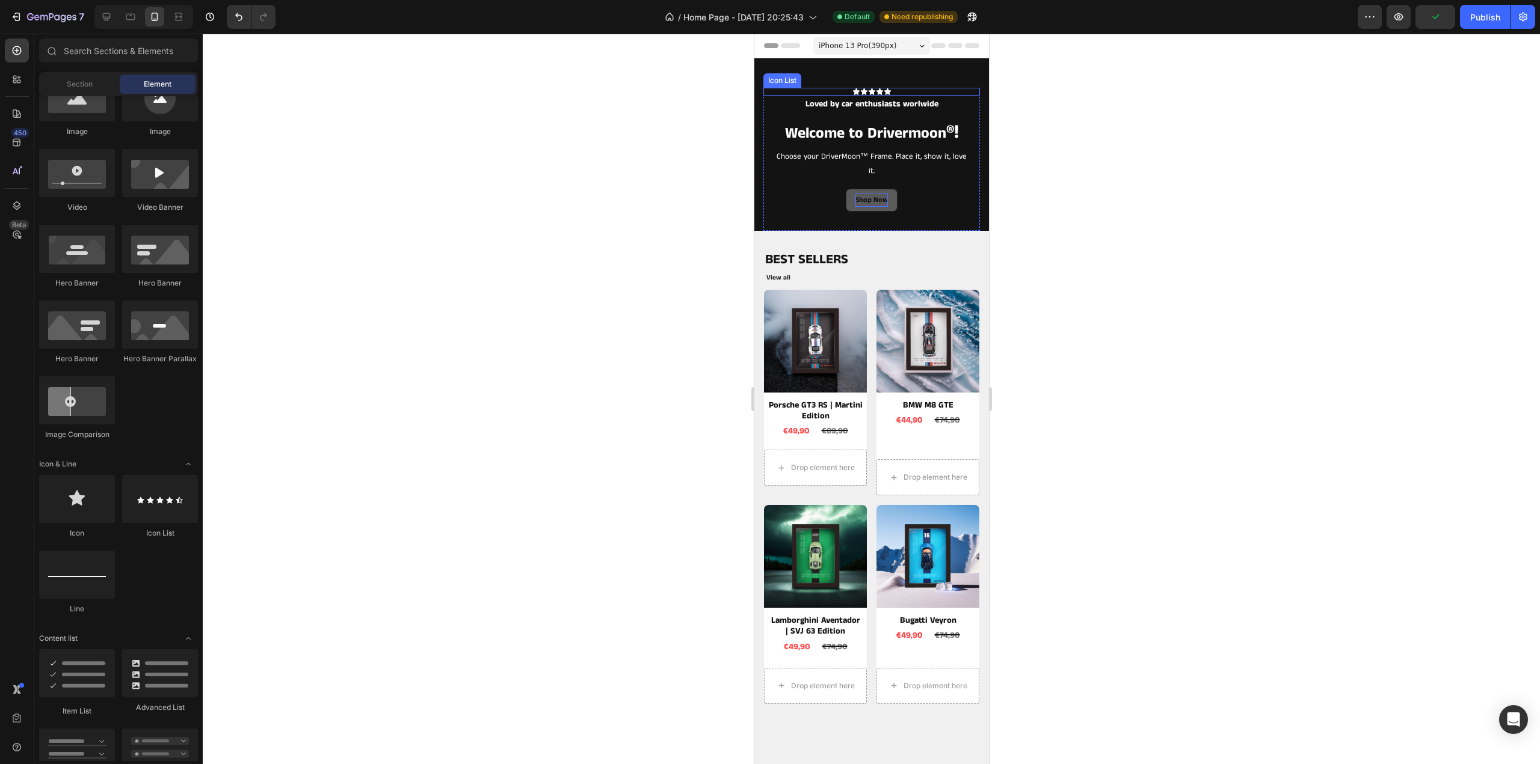
click at [900, 88] on div "Icon Icon Icon Icon Icon" at bounding box center [871, 92] width 217 height 8
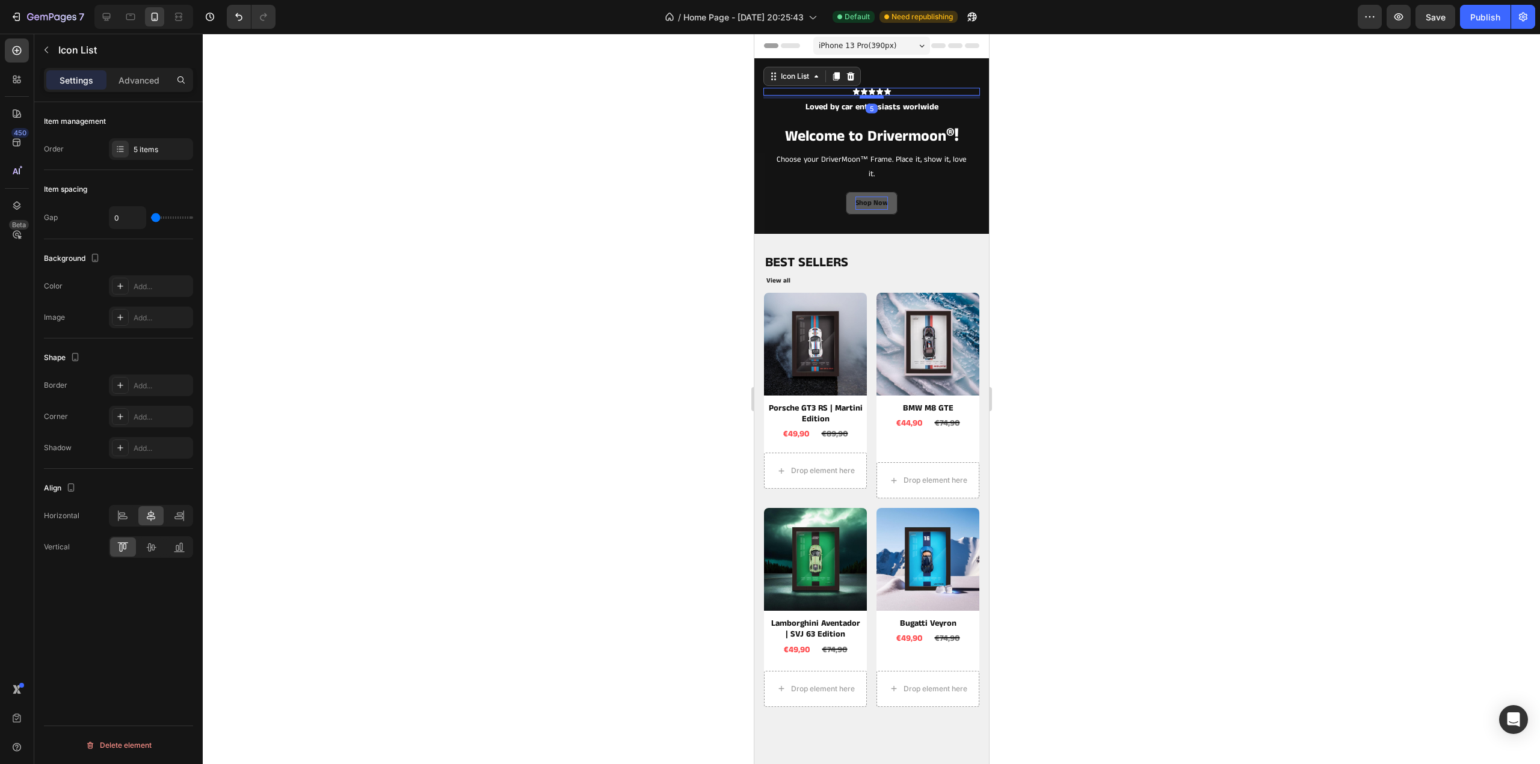
click at [873, 96] on div at bounding box center [871, 97] width 24 height 4
click at [1136, 108] on div at bounding box center [871, 399] width 1337 height 731
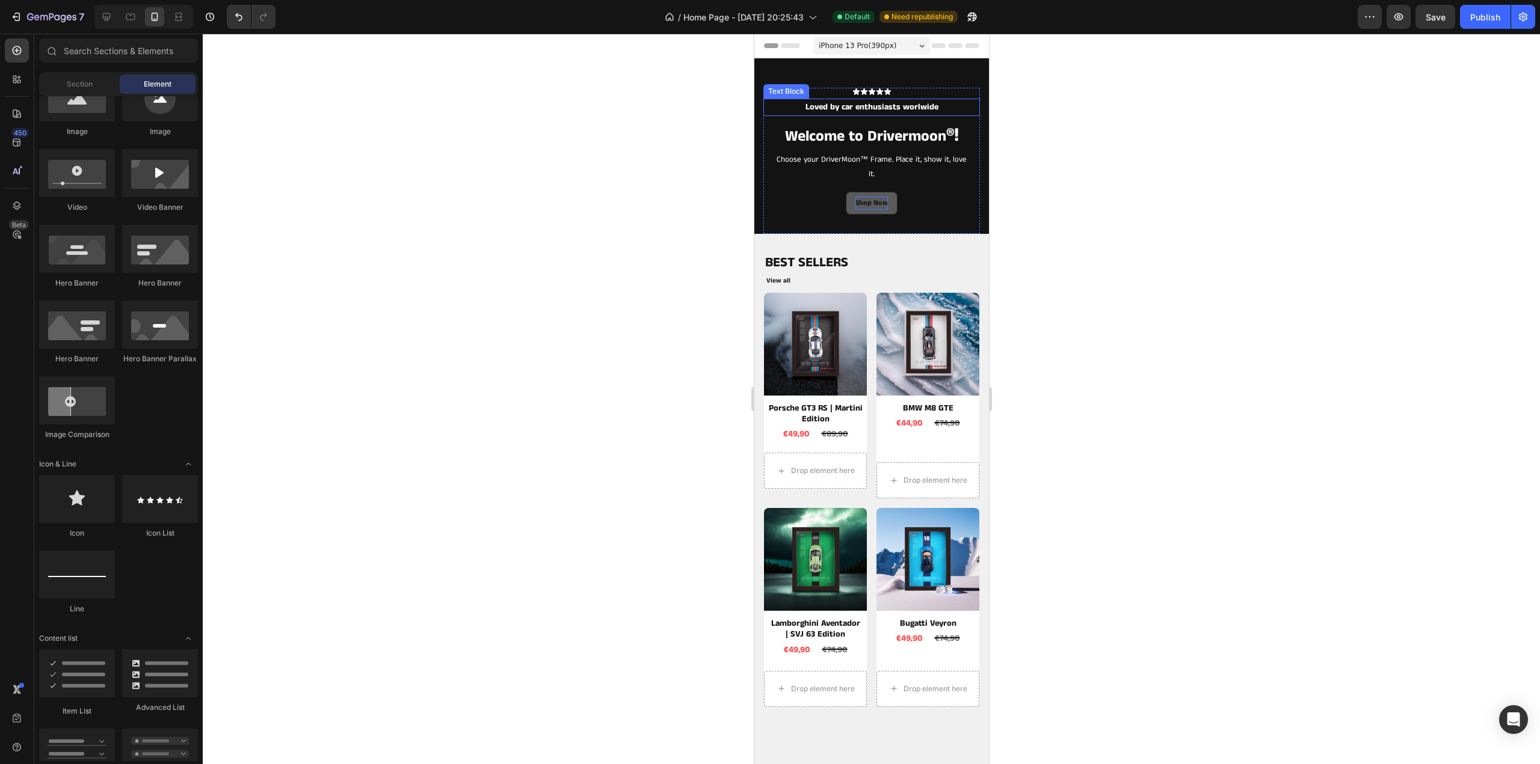
click at [898, 104] on p "Loved by car enthusiasts worlwide" at bounding box center [871, 107] width 214 height 15
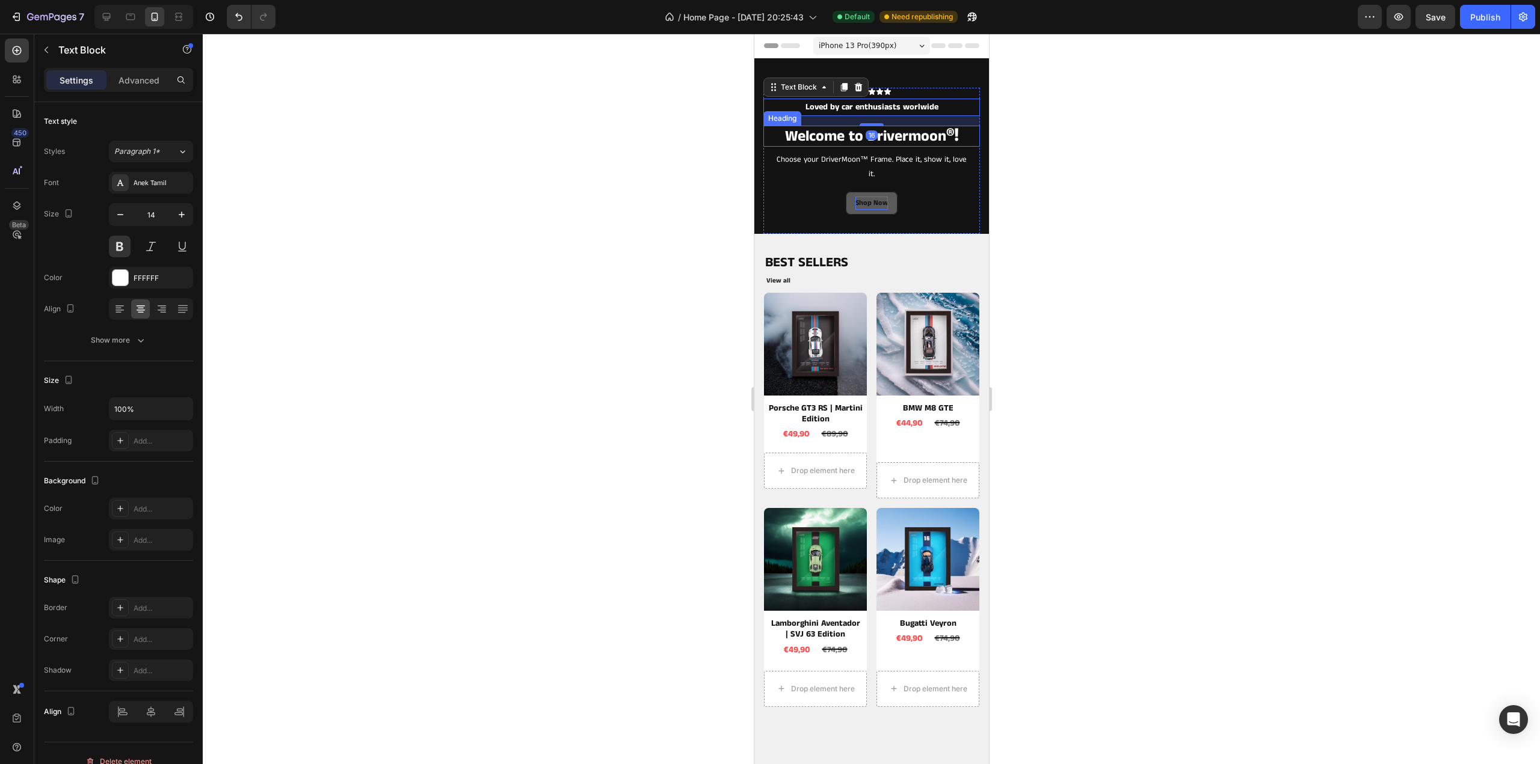
click at [891, 138] on span "Welcome to Drivermoon" at bounding box center [864, 137] width 161 height 22
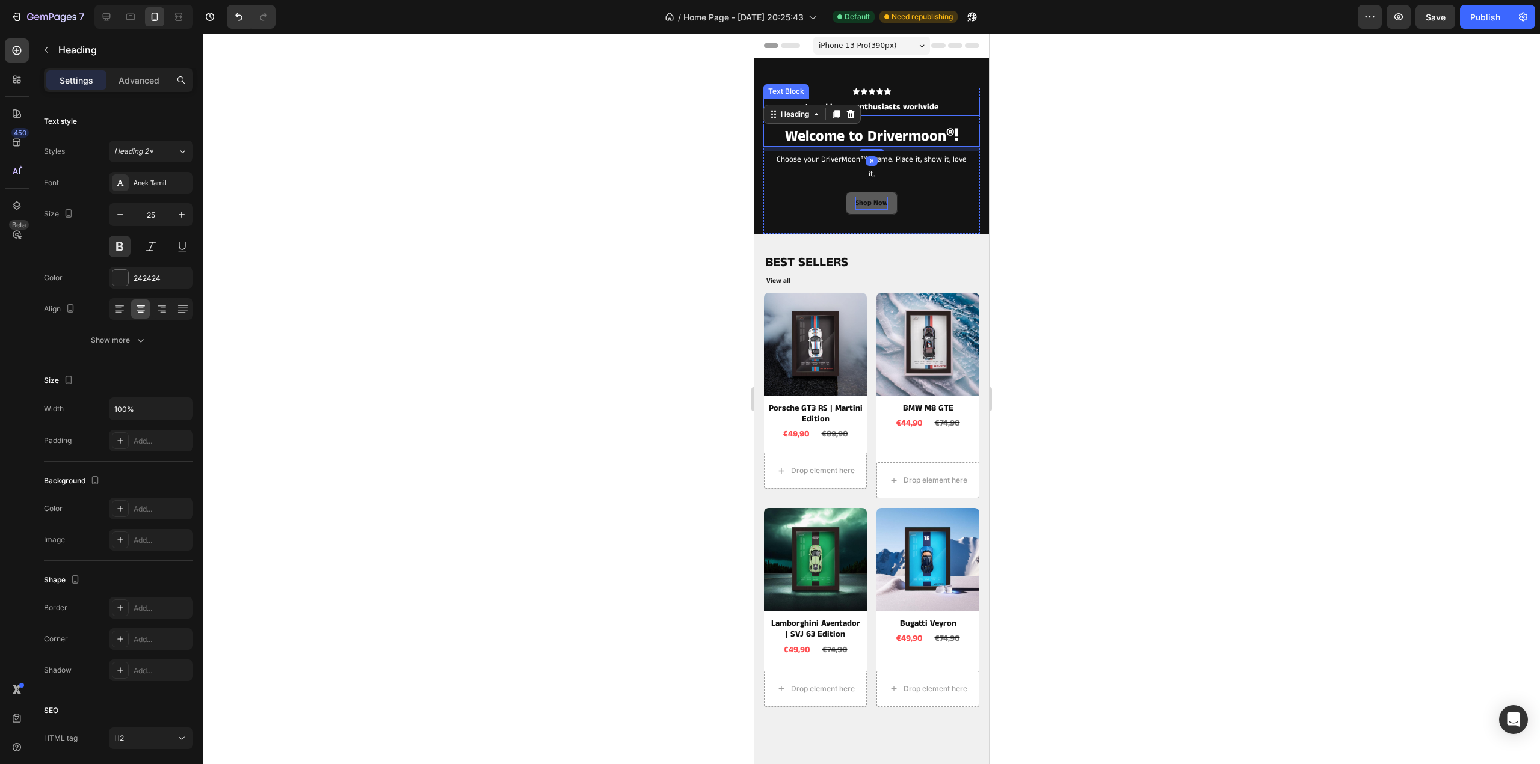
click at [884, 103] on p "Loved by car enthusiasts worlwide" at bounding box center [871, 107] width 214 height 15
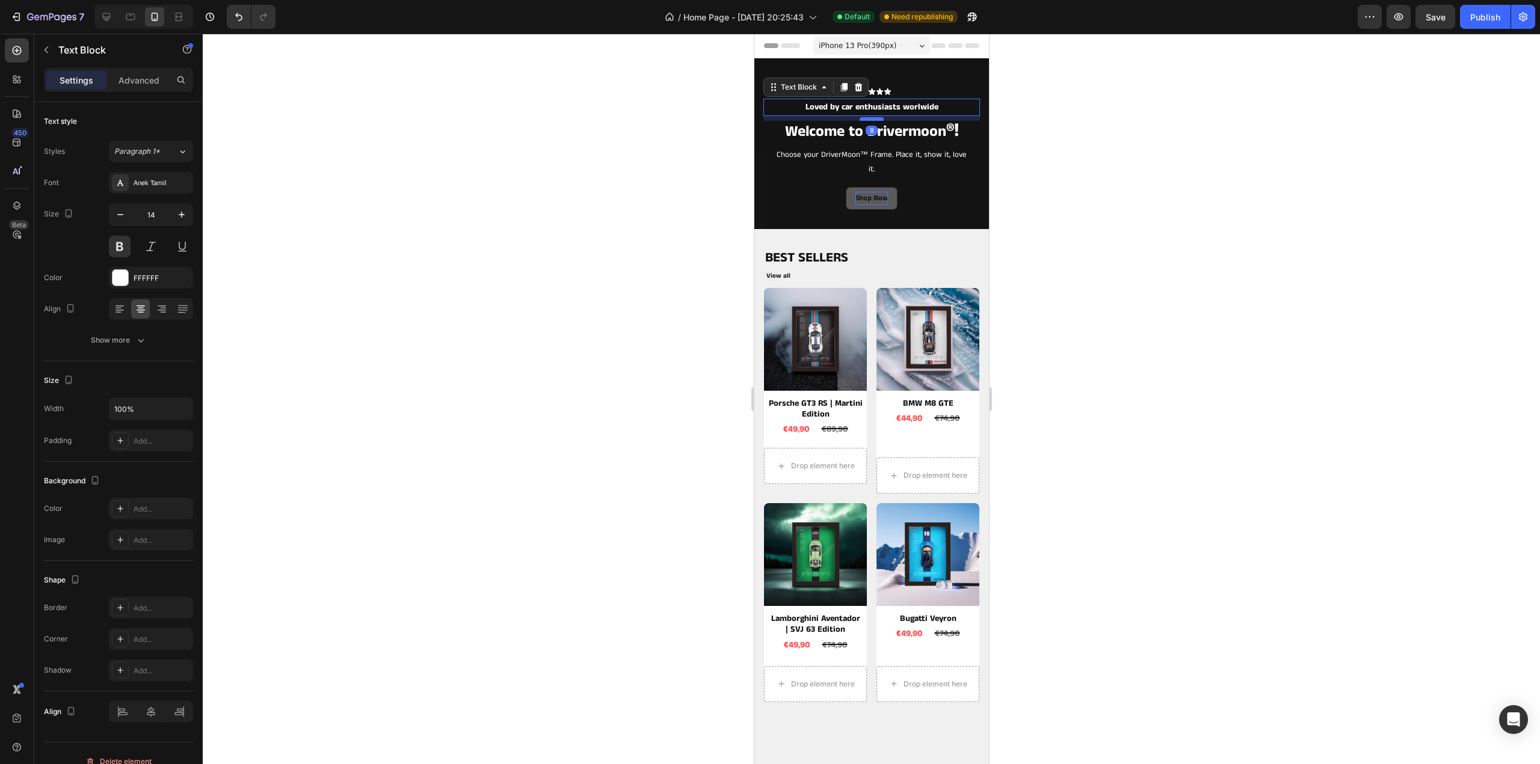
drag, startPoint x: 869, startPoint y: 123, endPoint x: 1828, endPoint y: 151, distance: 959.7
click at [872, 118] on div at bounding box center [871, 119] width 24 height 4
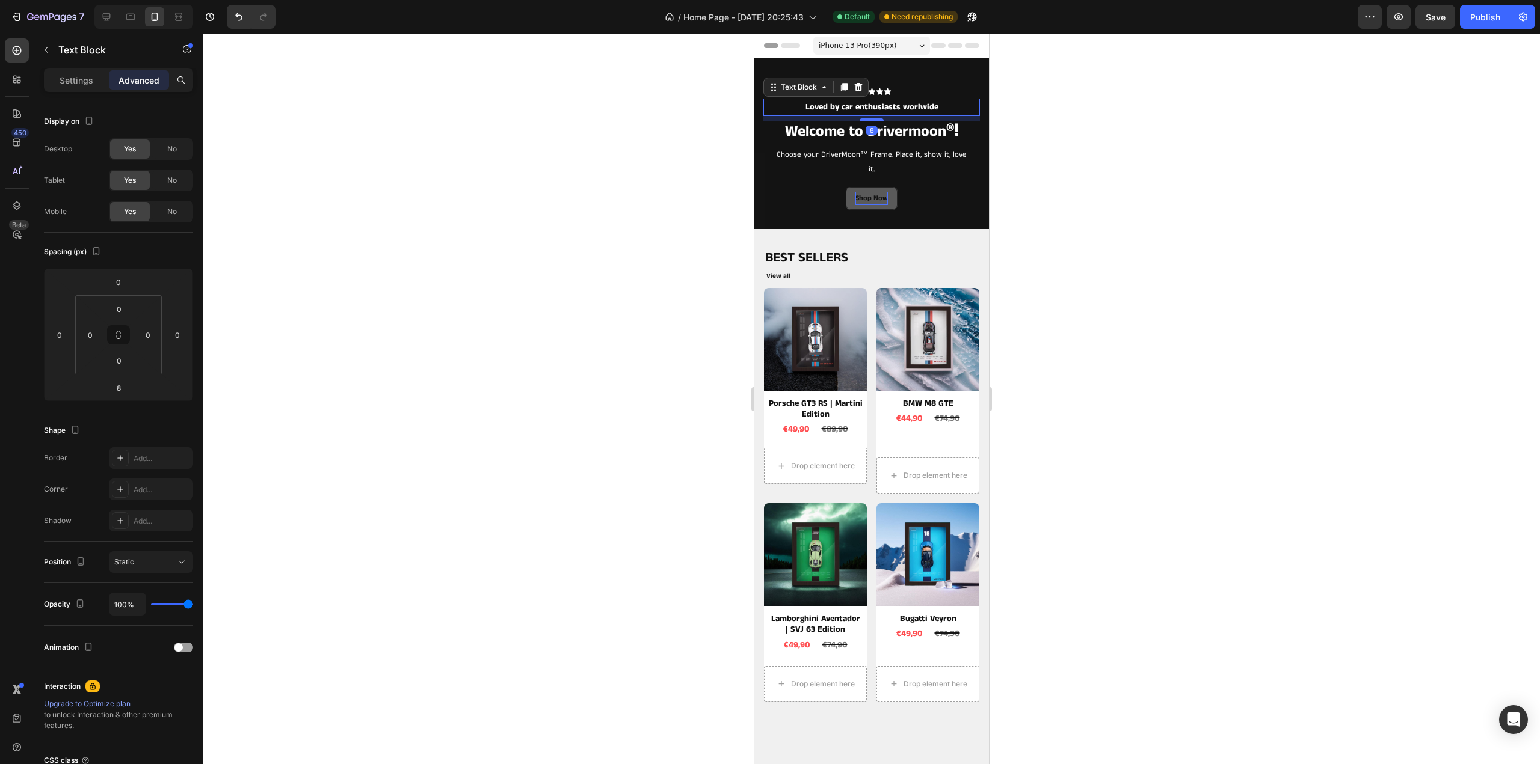
click at [1115, 115] on div at bounding box center [871, 399] width 1337 height 731
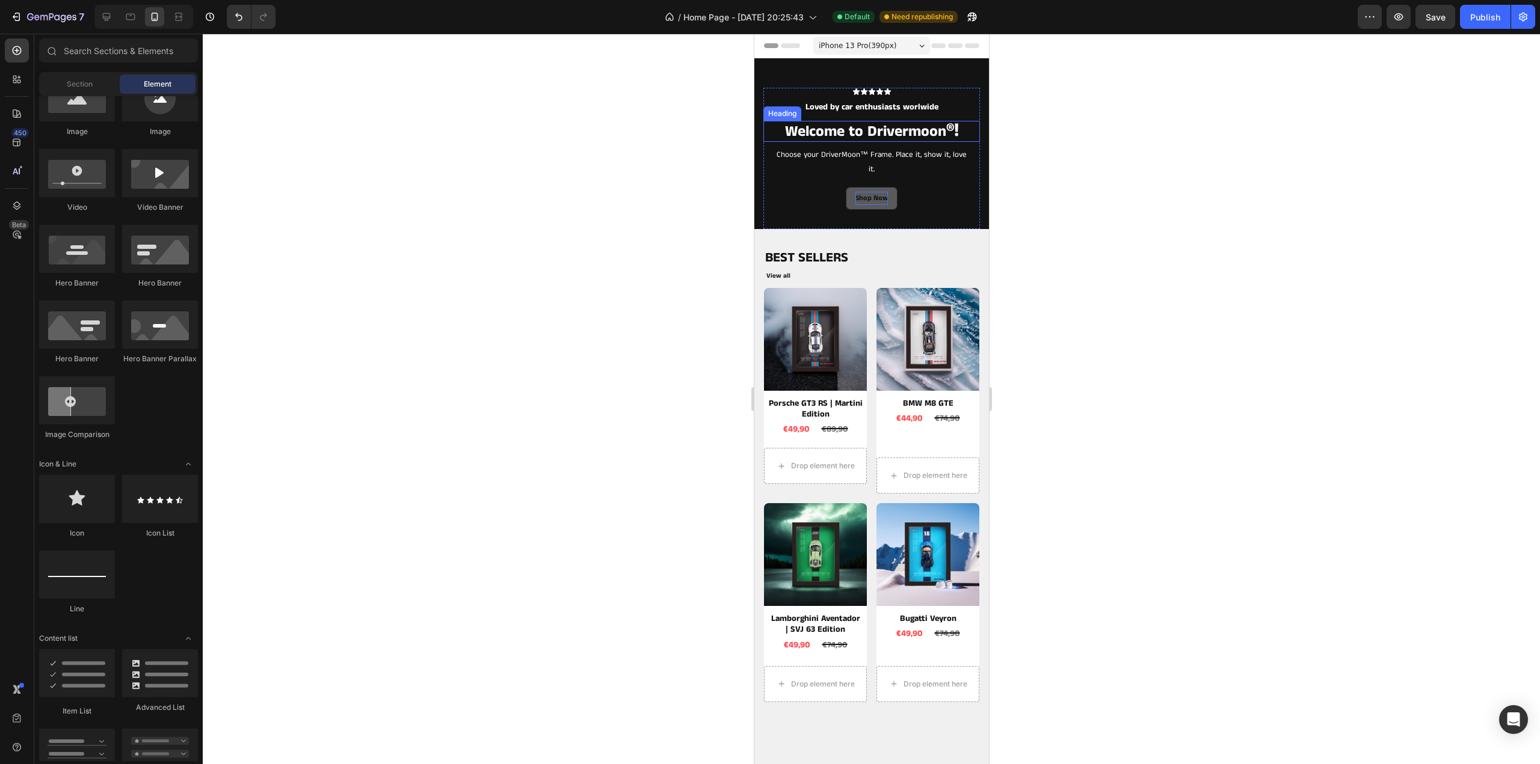
click at [883, 131] on span "Welcome to Drivermoon" at bounding box center [864, 132] width 161 height 22
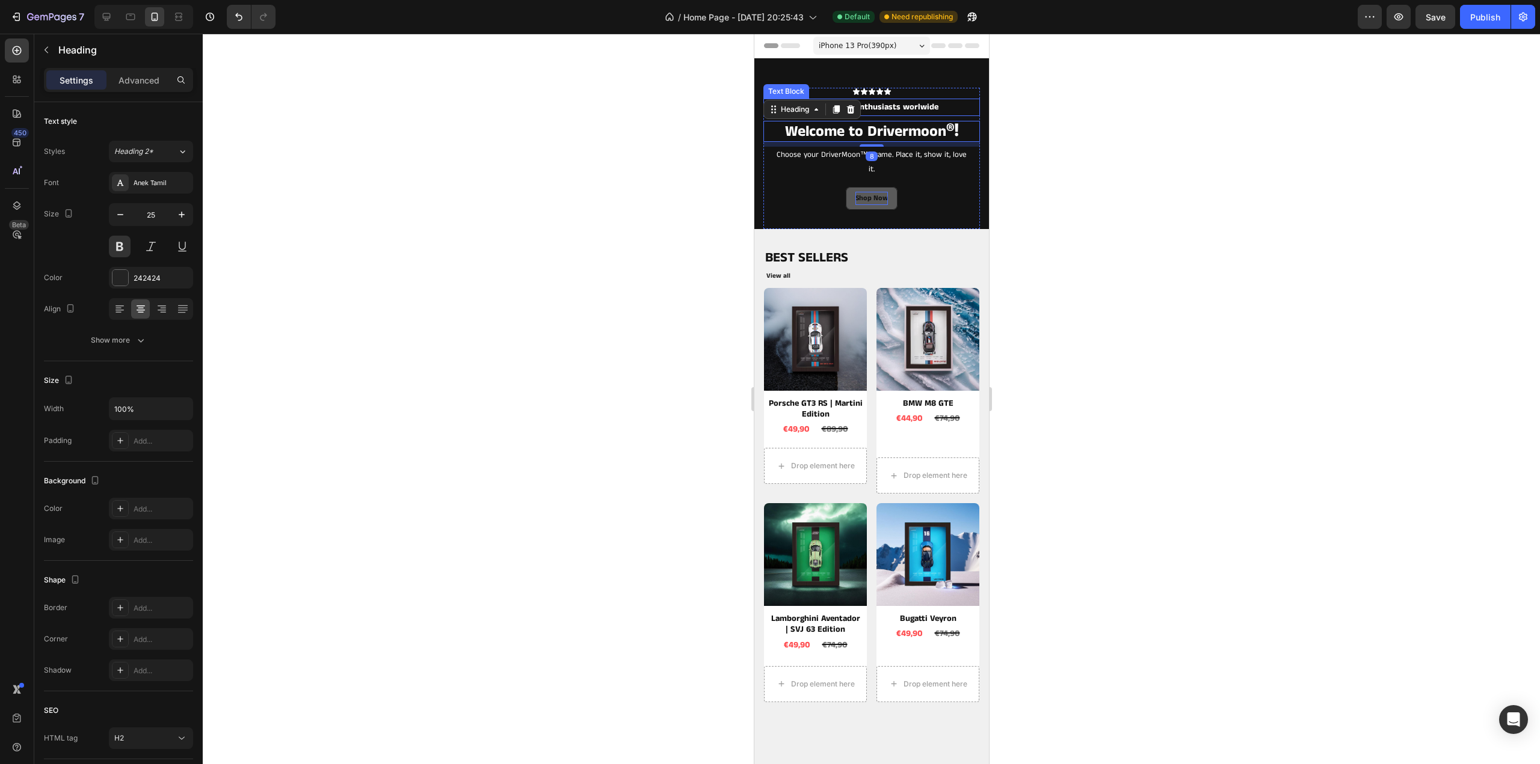
click at [892, 108] on p "Loved by car enthusiasts worlwide" at bounding box center [871, 107] width 214 height 15
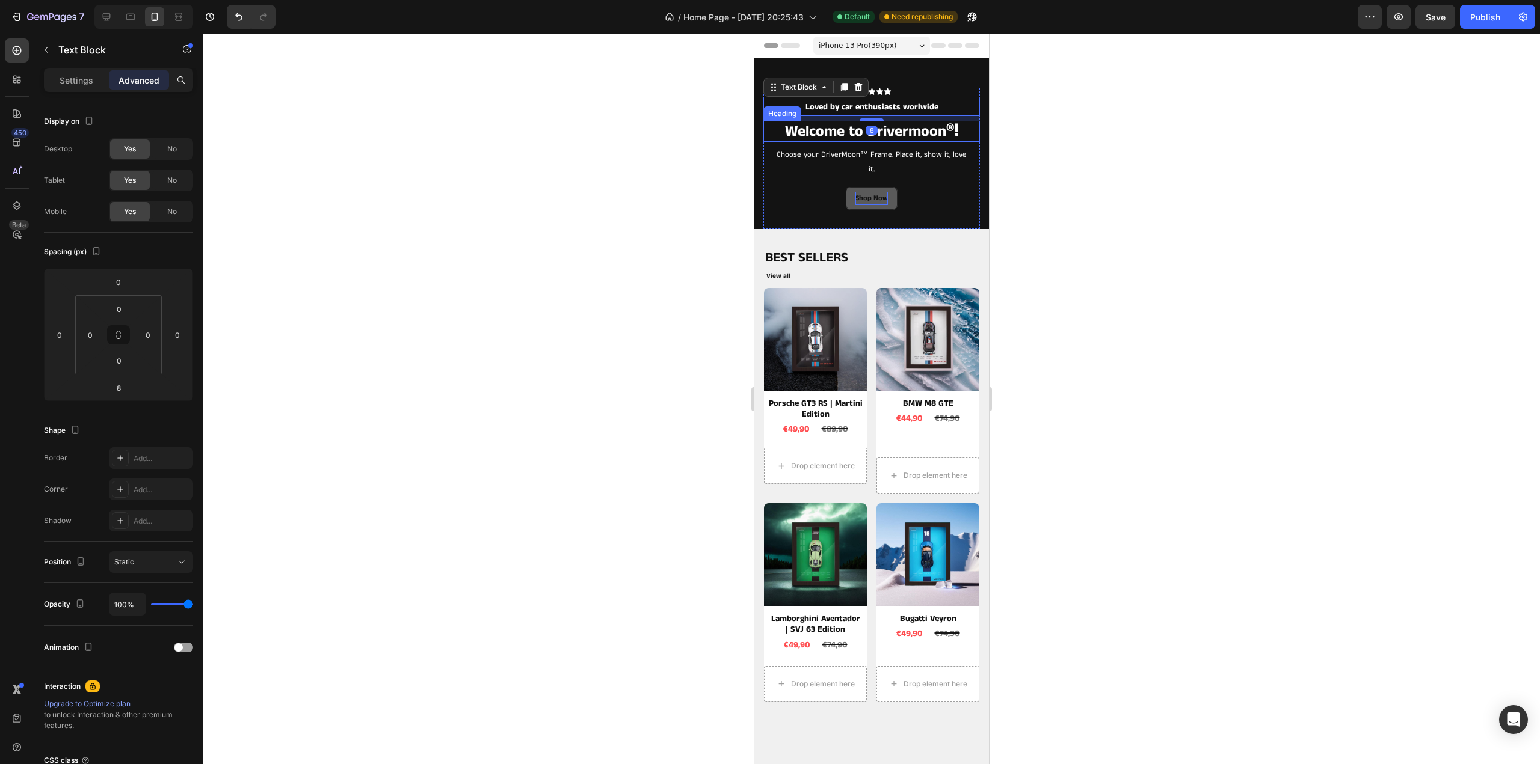
click at [1167, 130] on div at bounding box center [871, 399] width 1337 height 731
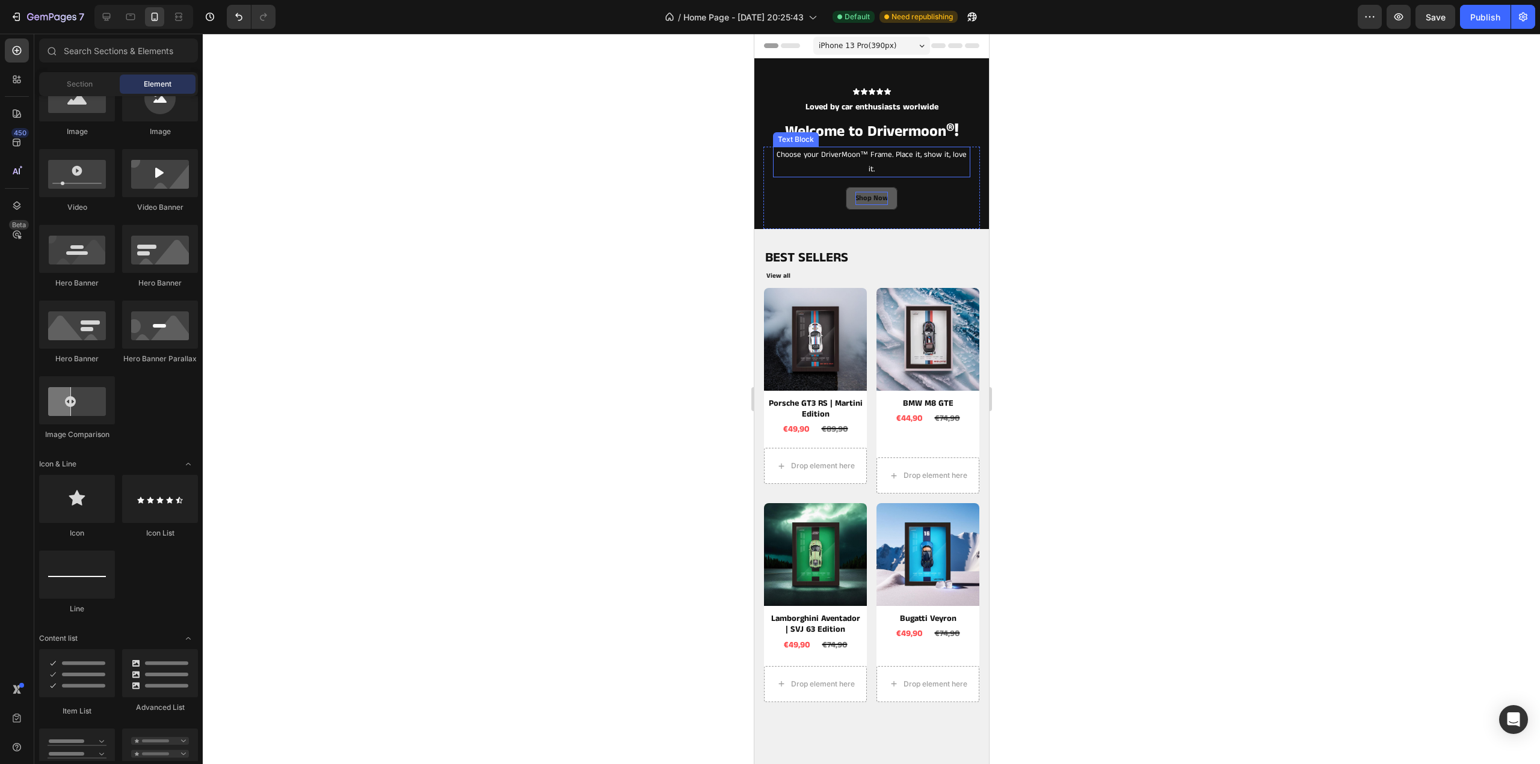
click at [887, 156] on p "Choose your DriverMoon™ Frame. Place it, show it, love it." at bounding box center [870, 162] width 195 height 28
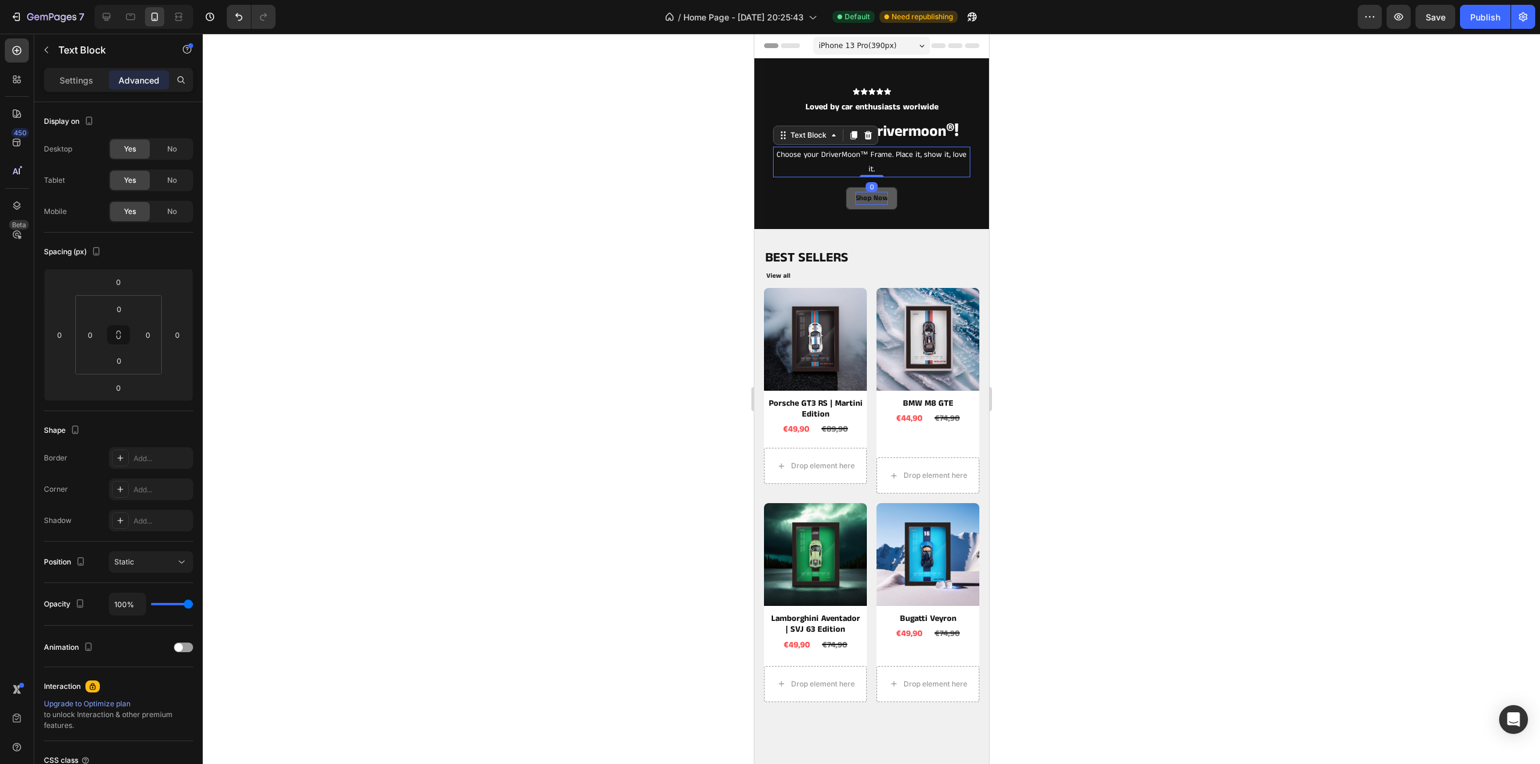
click at [71, 81] on p "Settings" at bounding box center [77, 80] width 34 height 13
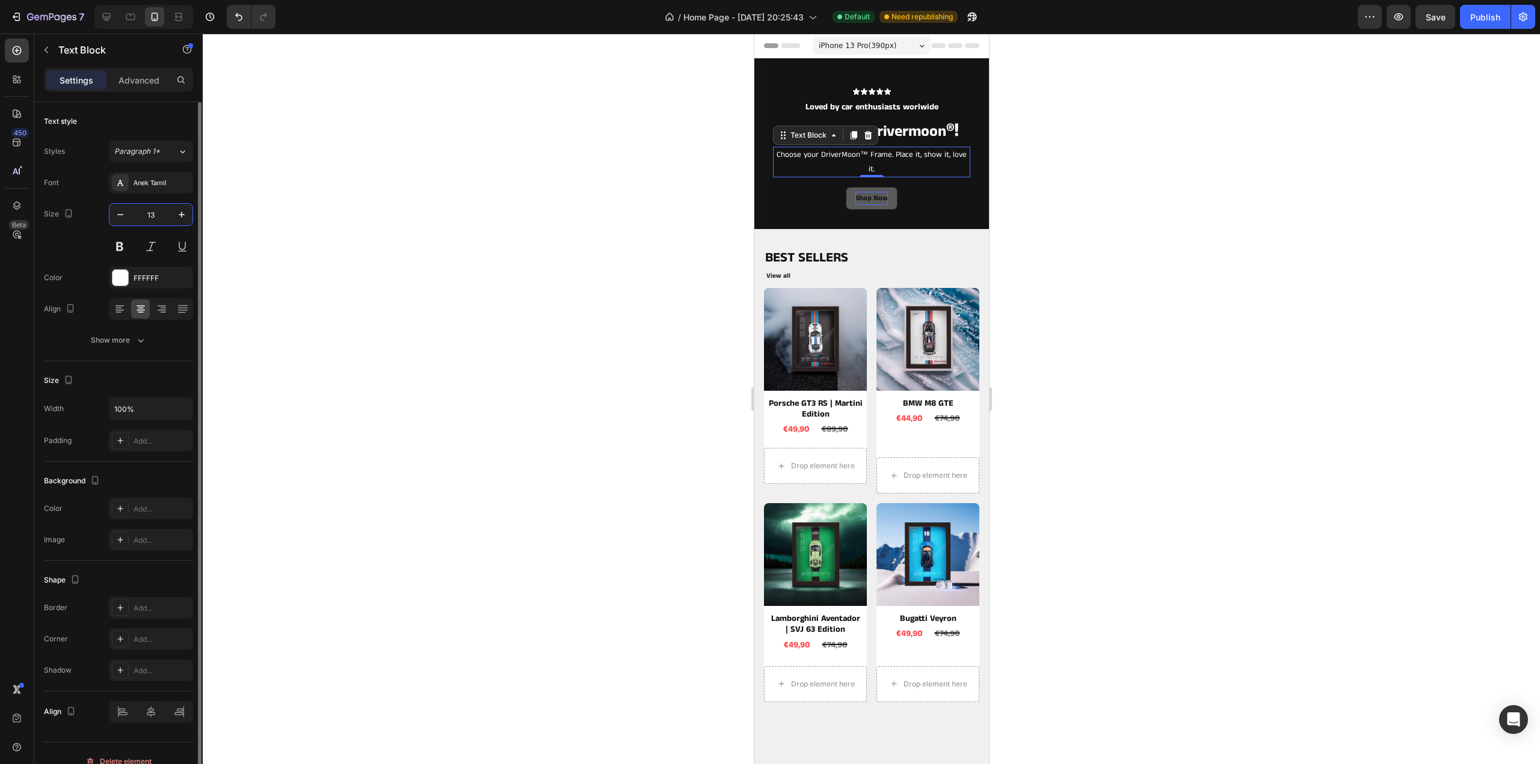
click at [170, 224] on input "13" at bounding box center [151, 215] width 40 height 22
click at [183, 214] on icon "button" at bounding box center [182, 215] width 6 height 6
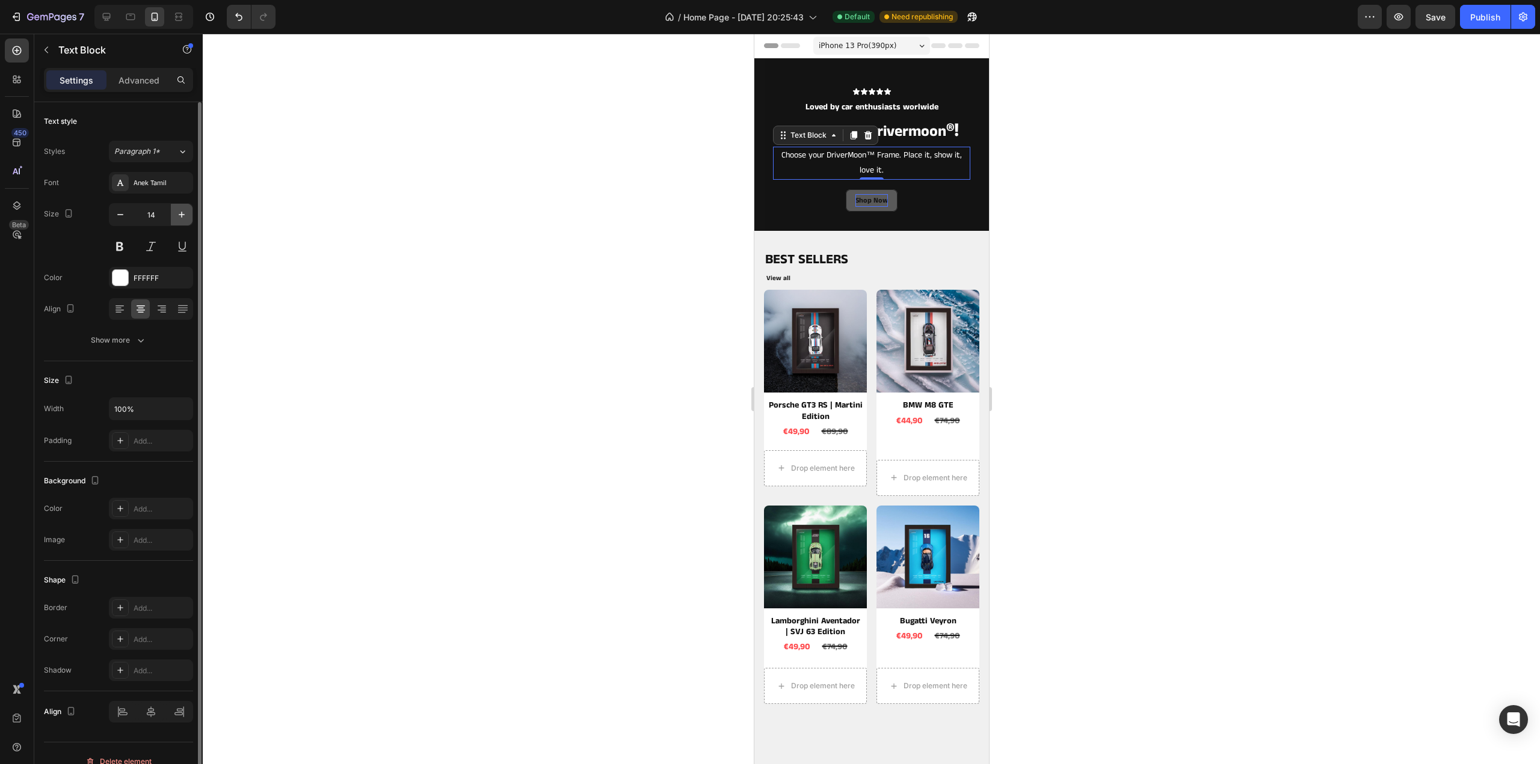
click at [183, 214] on icon "button" at bounding box center [182, 215] width 6 height 6
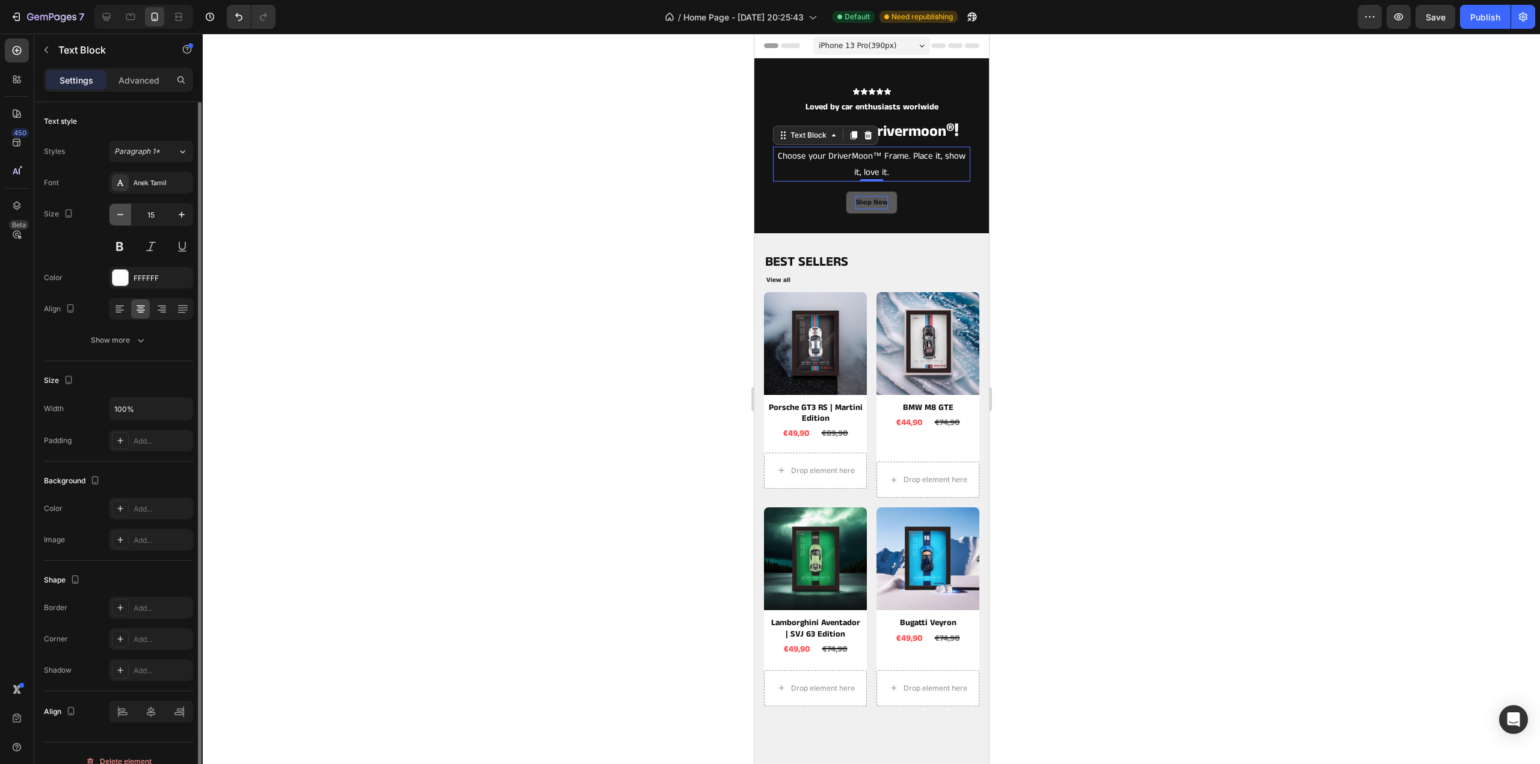
click at [118, 211] on icon "button" at bounding box center [120, 215] width 12 height 12
click at [120, 211] on icon "button" at bounding box center [120, 215] width 12 height 12
click at [121, 211] on icon "button" at bounding box center [120, 215] width 12 height 12
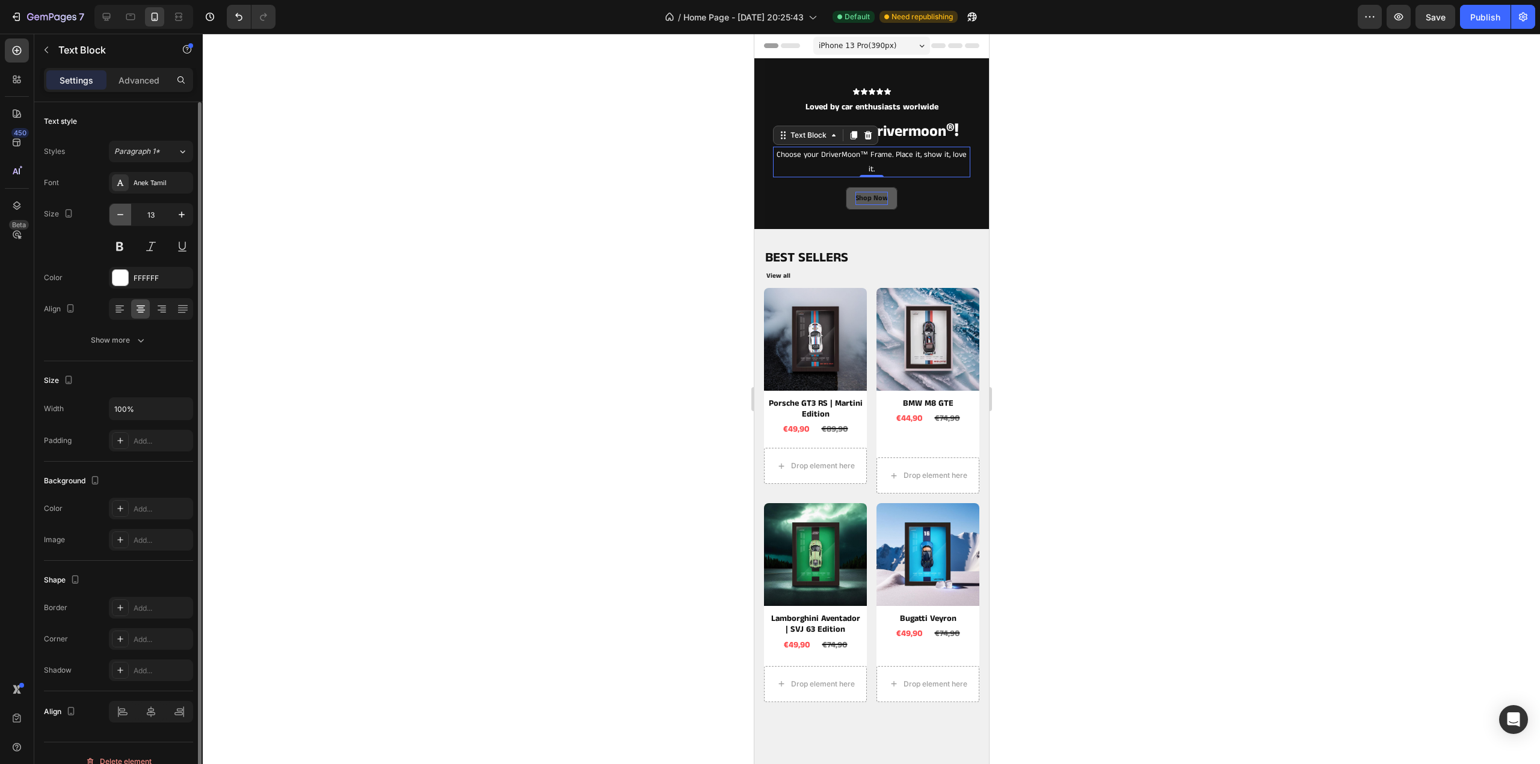
click at [121, 211] on icon "button" at bounding box center [120, 215] width 12 height 12
type input "12"
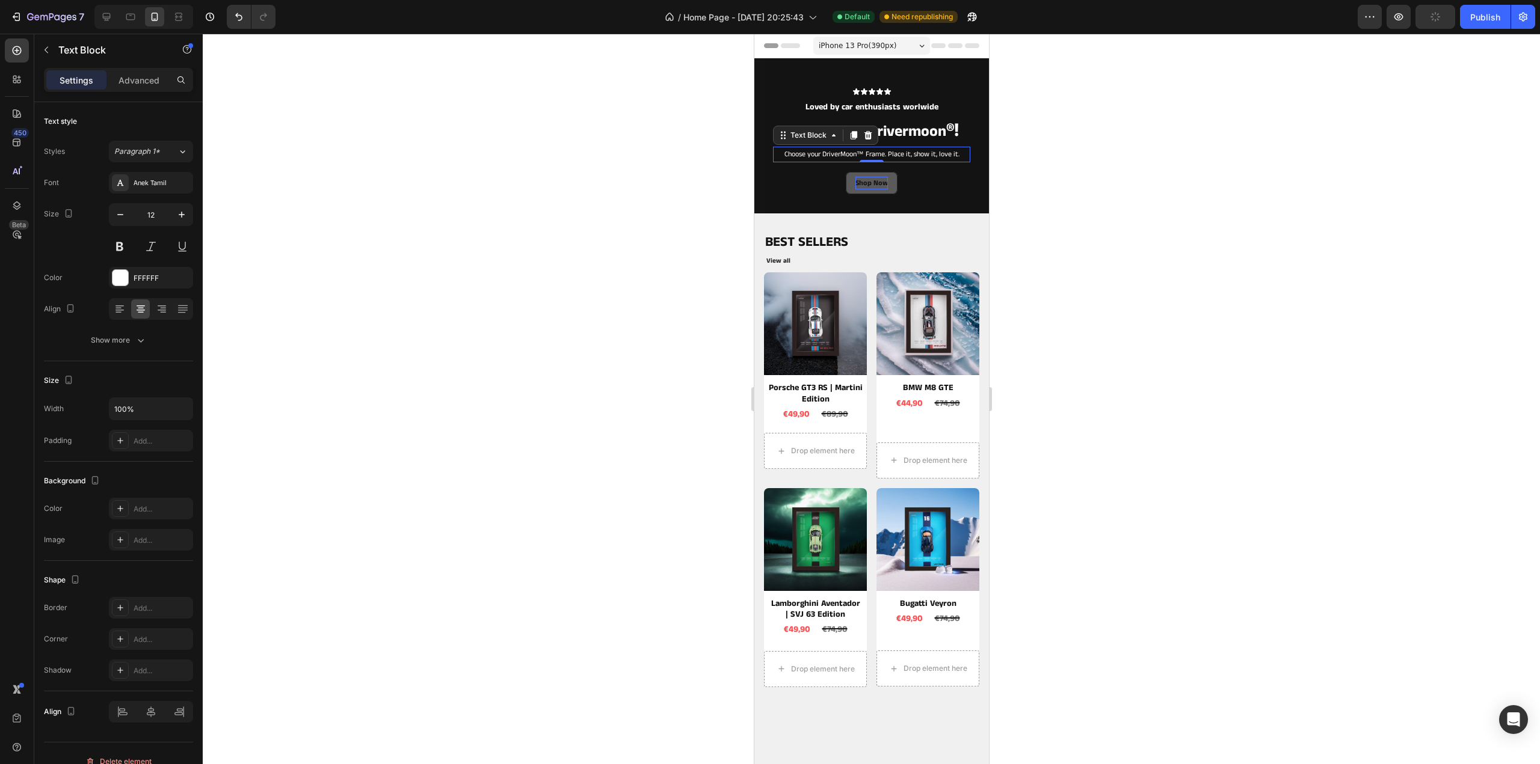
click at [1172, 226] on div at bounding box center [871, 399] width 1337 height 731
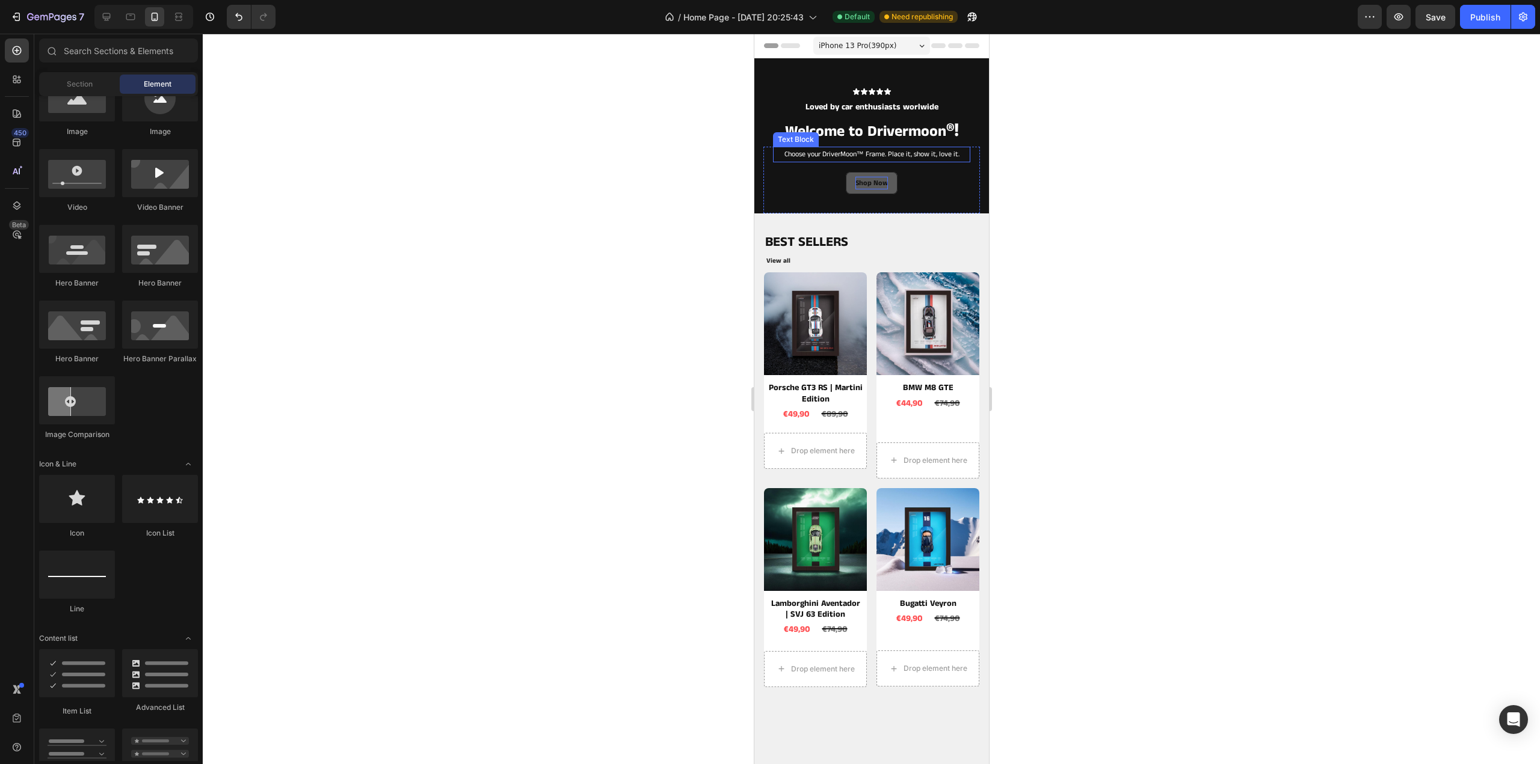
drag, startPoint x: 876, startPoint y: 150, endPoint x: 876, endPoint y: 170, distance: 19.9
click at [876, 152] on p "Choose your DriverMoon™ Frame. Place it, show it, love it." at bounding box center [870, 154] width 195 height 13
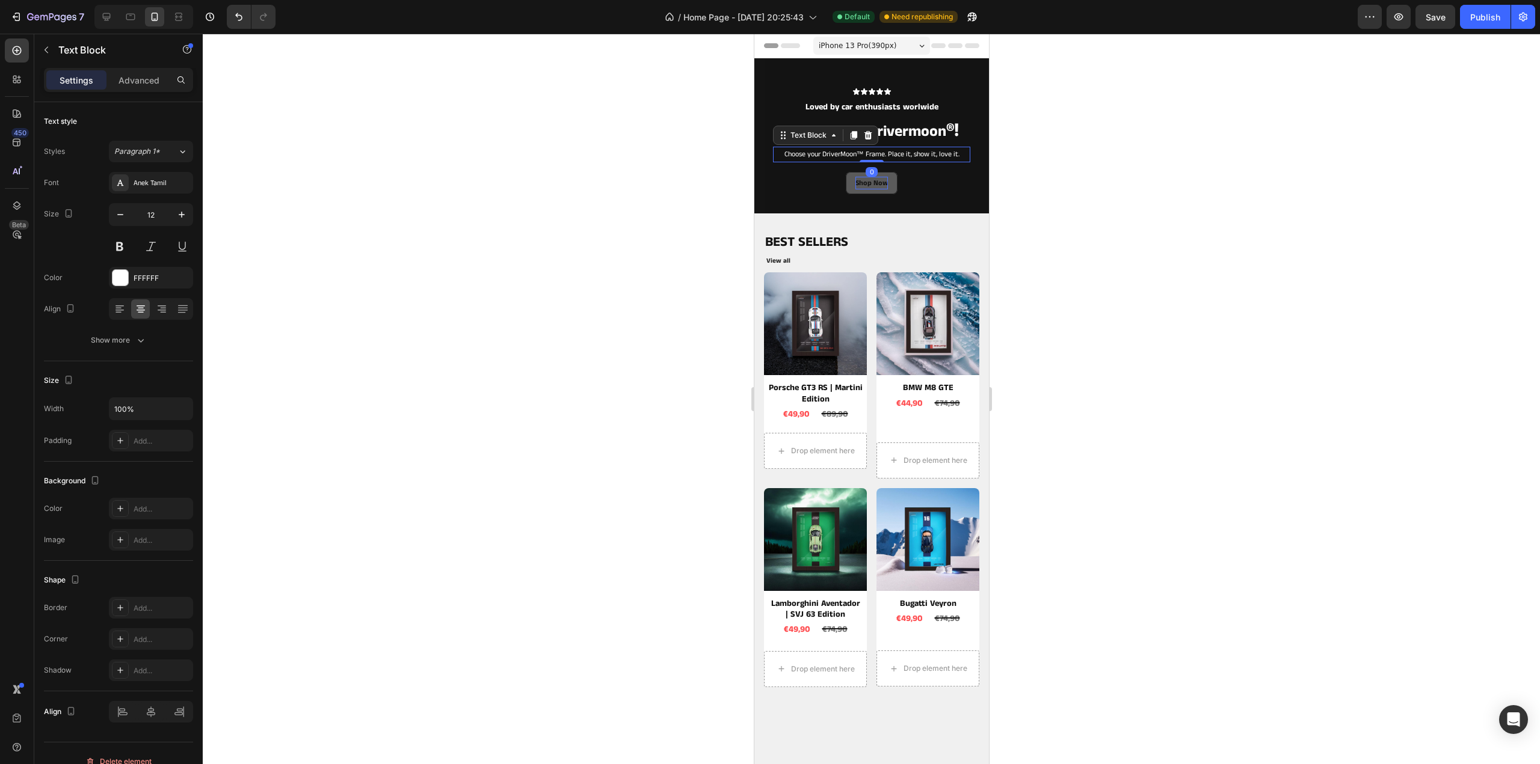
click at [1168, 152] on div at bounding box center [871, 399] width 1337 height 731
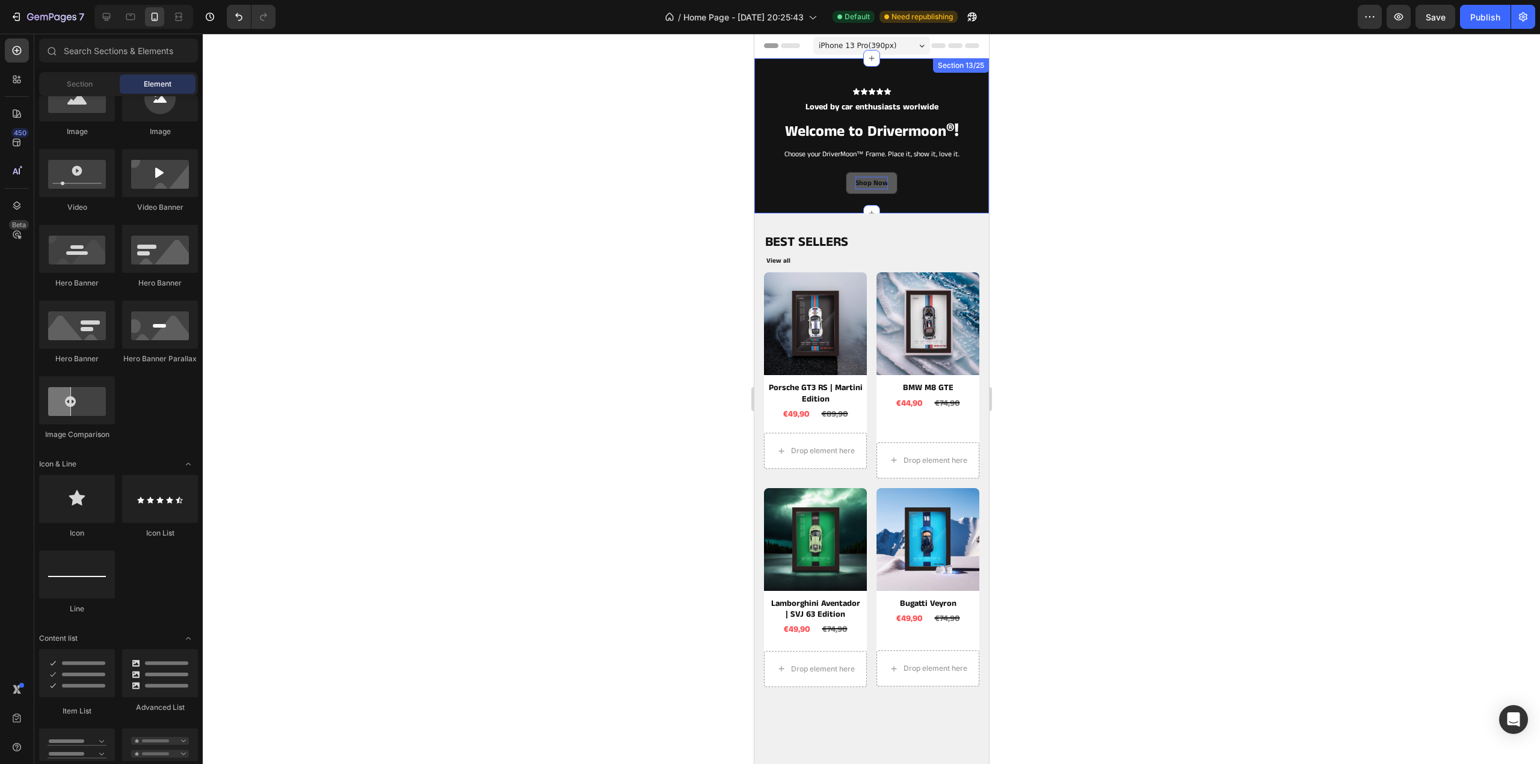
click at [967, 83] on div "Icon Icon Icon Icon Icon Icon List Loved by car enthusiasts worlwide Text Block…" at bounding box center [871, 135] width 235 height 155
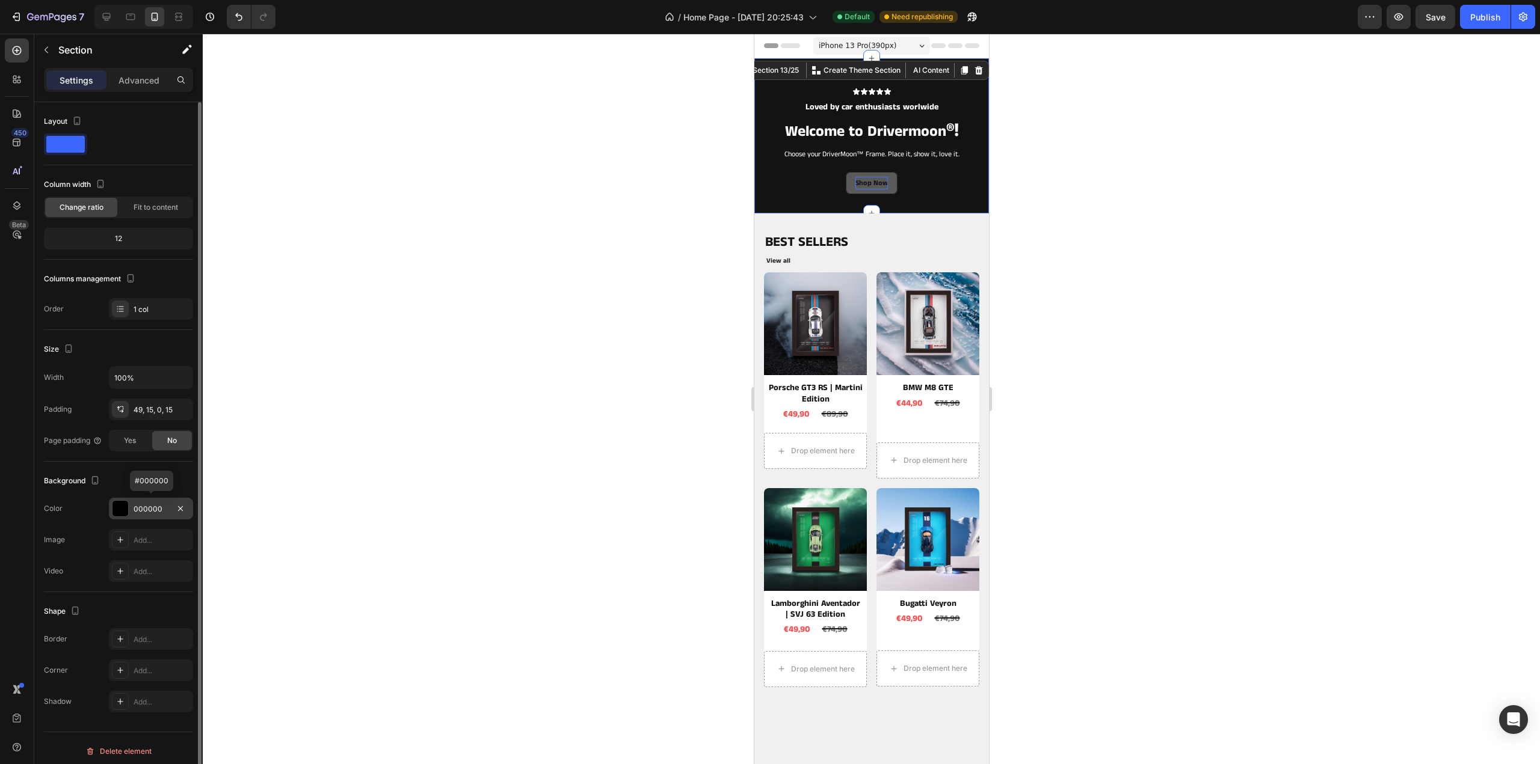
click at [148, 508] on div "000000" at bounding box center [151, 509] width 35 height 11
click at [160, 536] on div "Add..." at bounding box center [162, 540] width 57 height 11
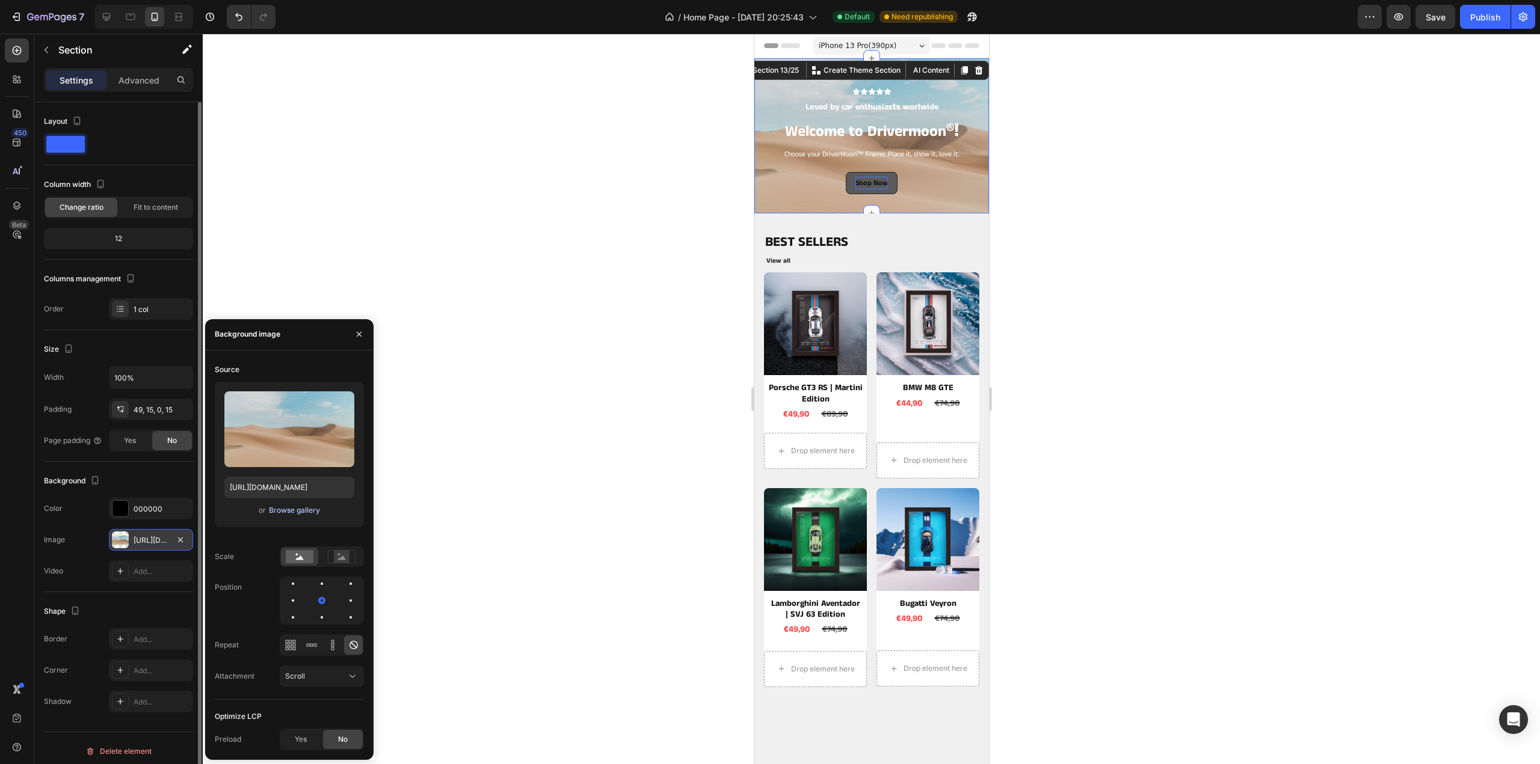
click at [292, 509] on div "Browse gallery" at bounding box center [294, 510] width 51 height 11
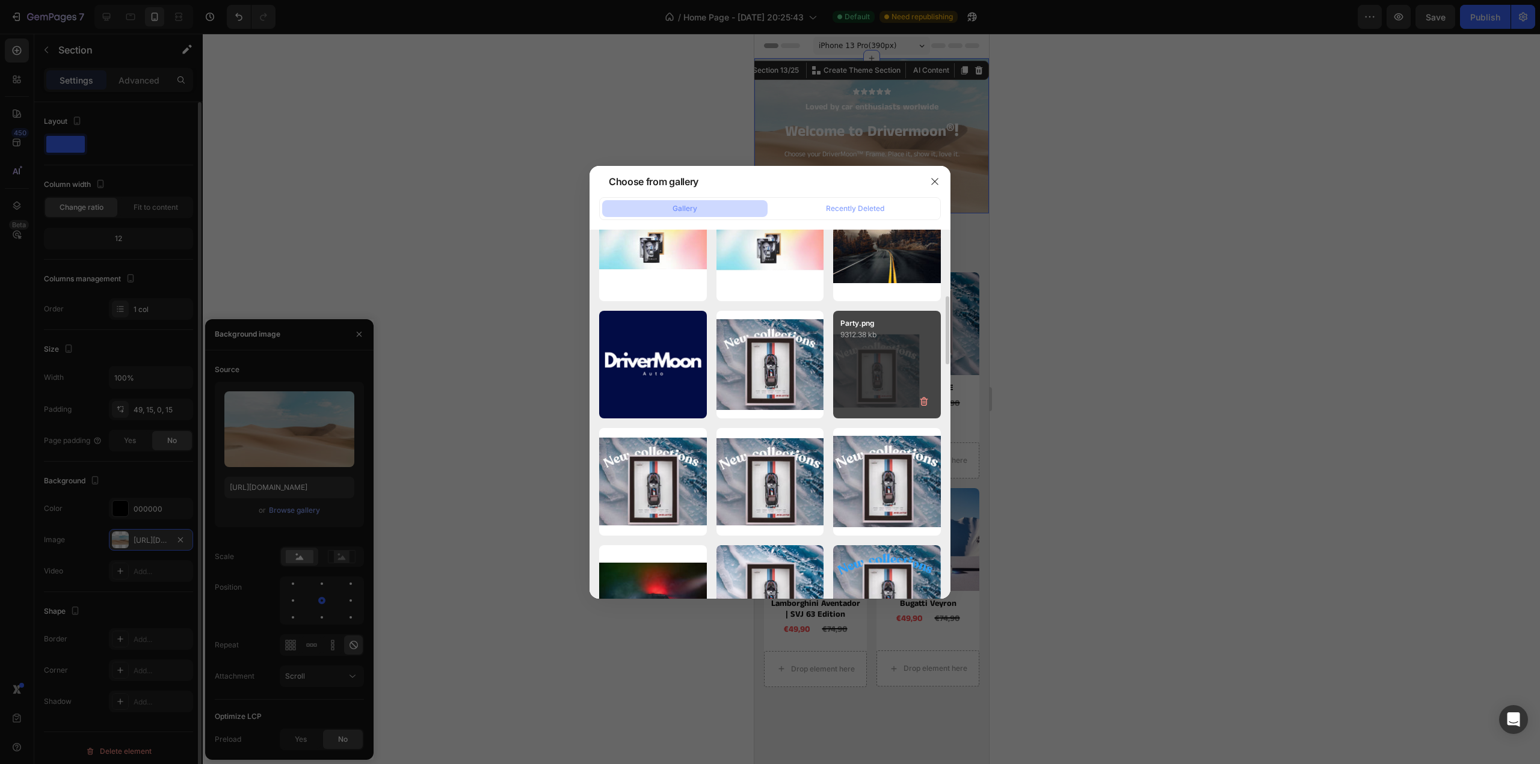
scroll to position [627, 0]
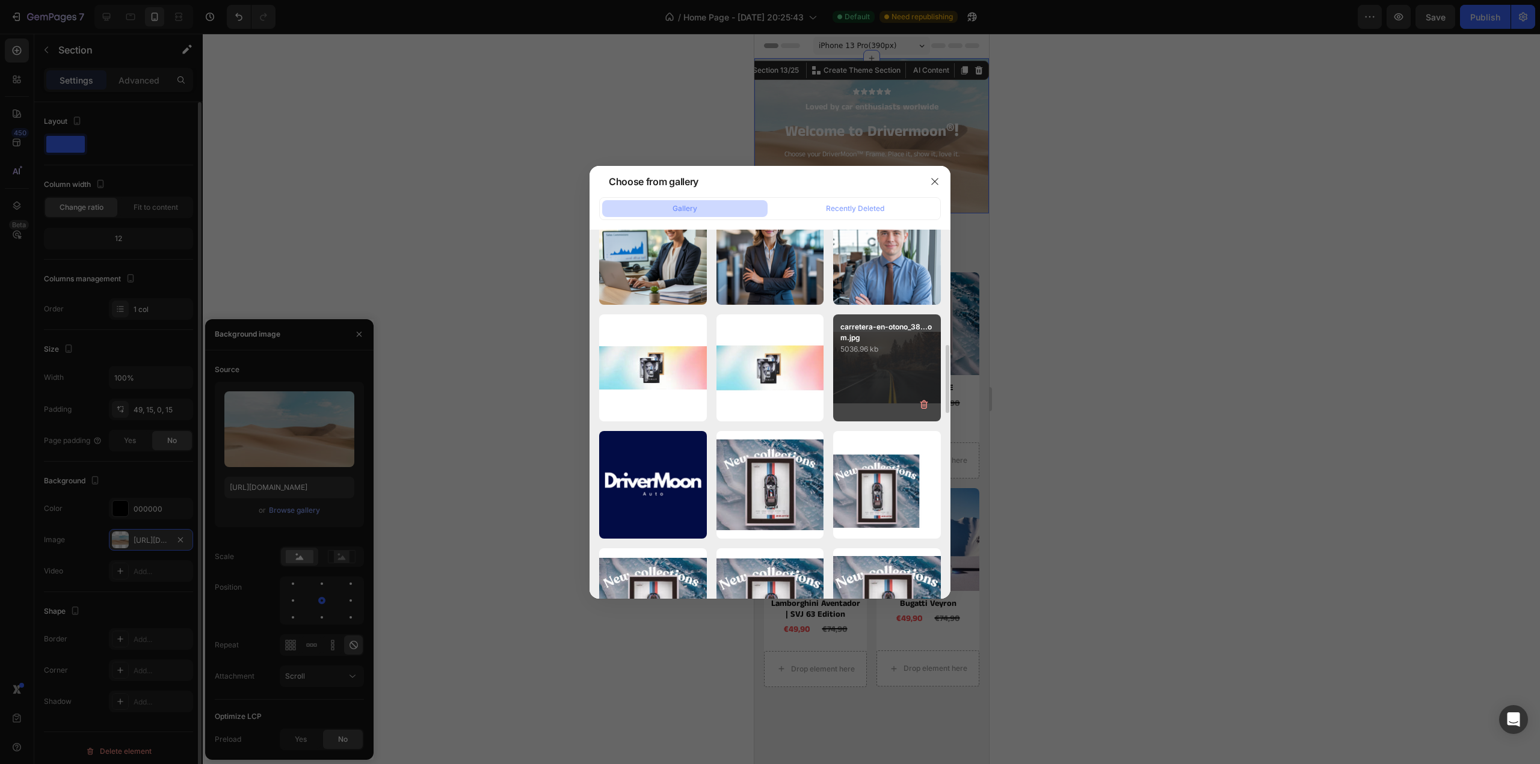
click at [869, 380] on div "carretera-en-otono_38...om.jpg 5036.96 kb" at bounding box center [887, 369] width 108 height 108
type input "https://cdn.shopify.com/s/files/1/0901/1776/7505/files/gempages_552808188810888…"
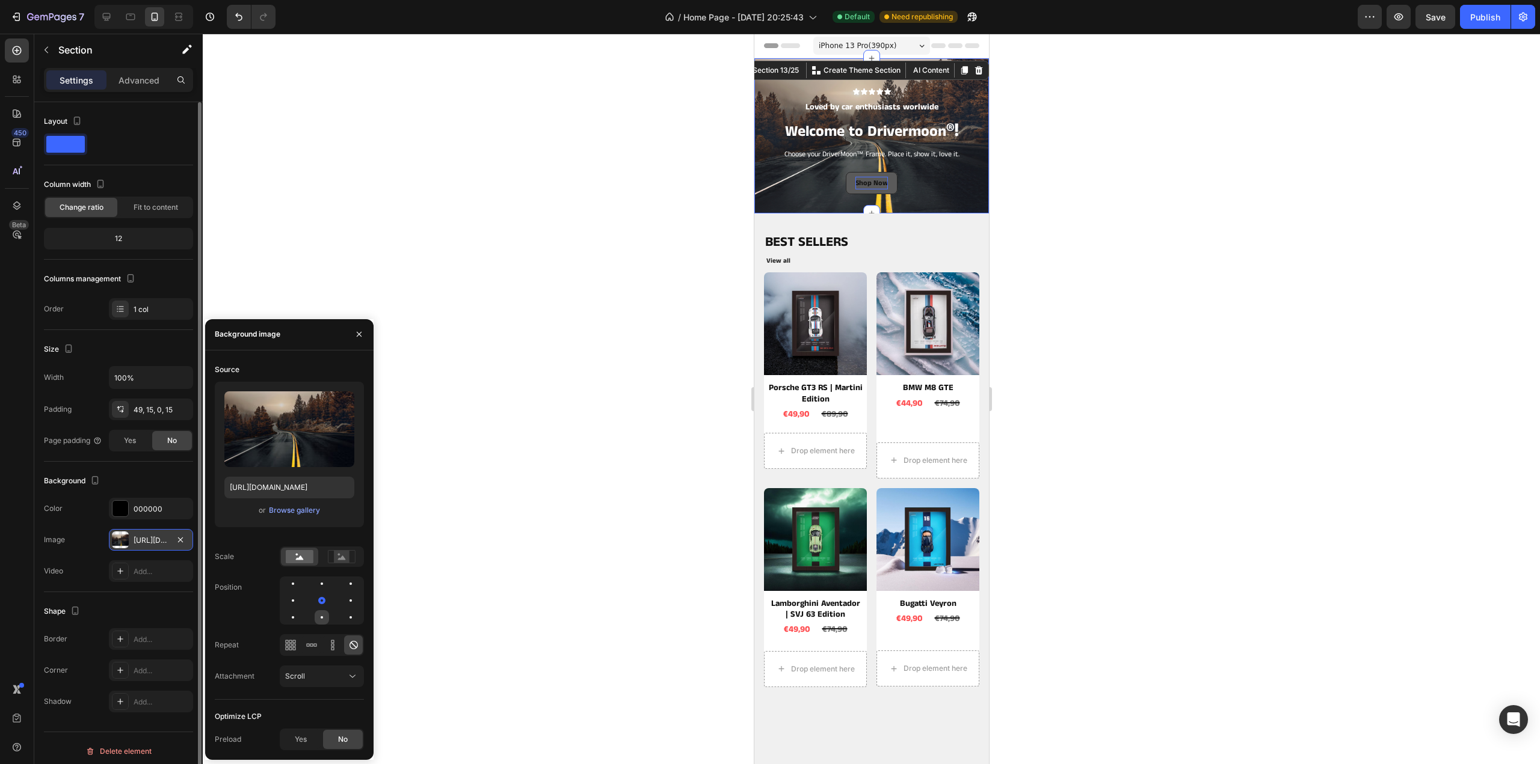
click at [319, 617] on div at bounding box center [322, 617] width 14 height 14
click at [327, 586] on div at bounding box center [322, 584] width 14 height 14
click at [346, 410] on button "button" at bounding box center [342, 403] width 19 height 19
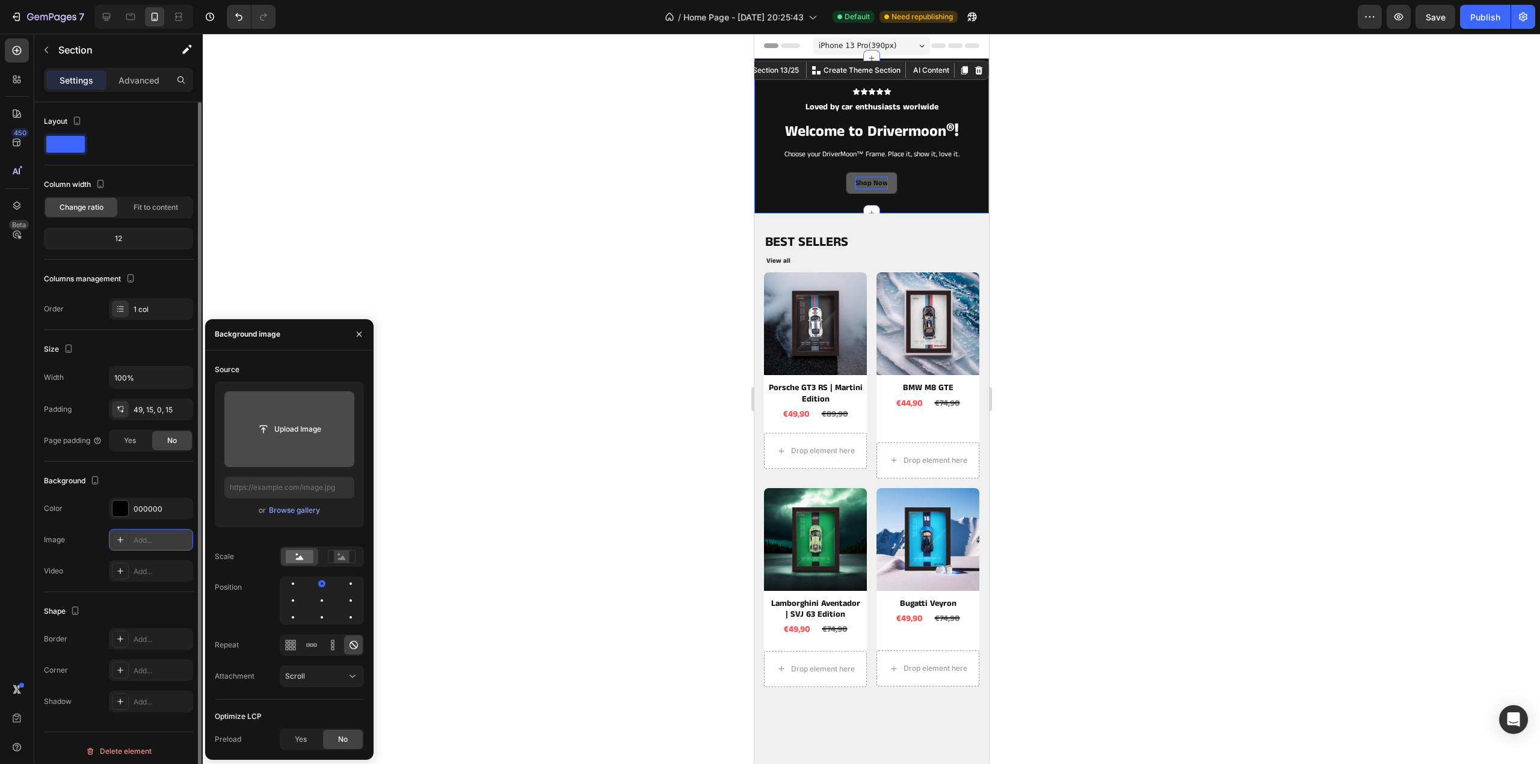
click at [155, 336] on div "Size Width 100% Padding 49, 15, 0, 15 Page padding Yes No" at bounding box center [118, 396] width 149 height 132
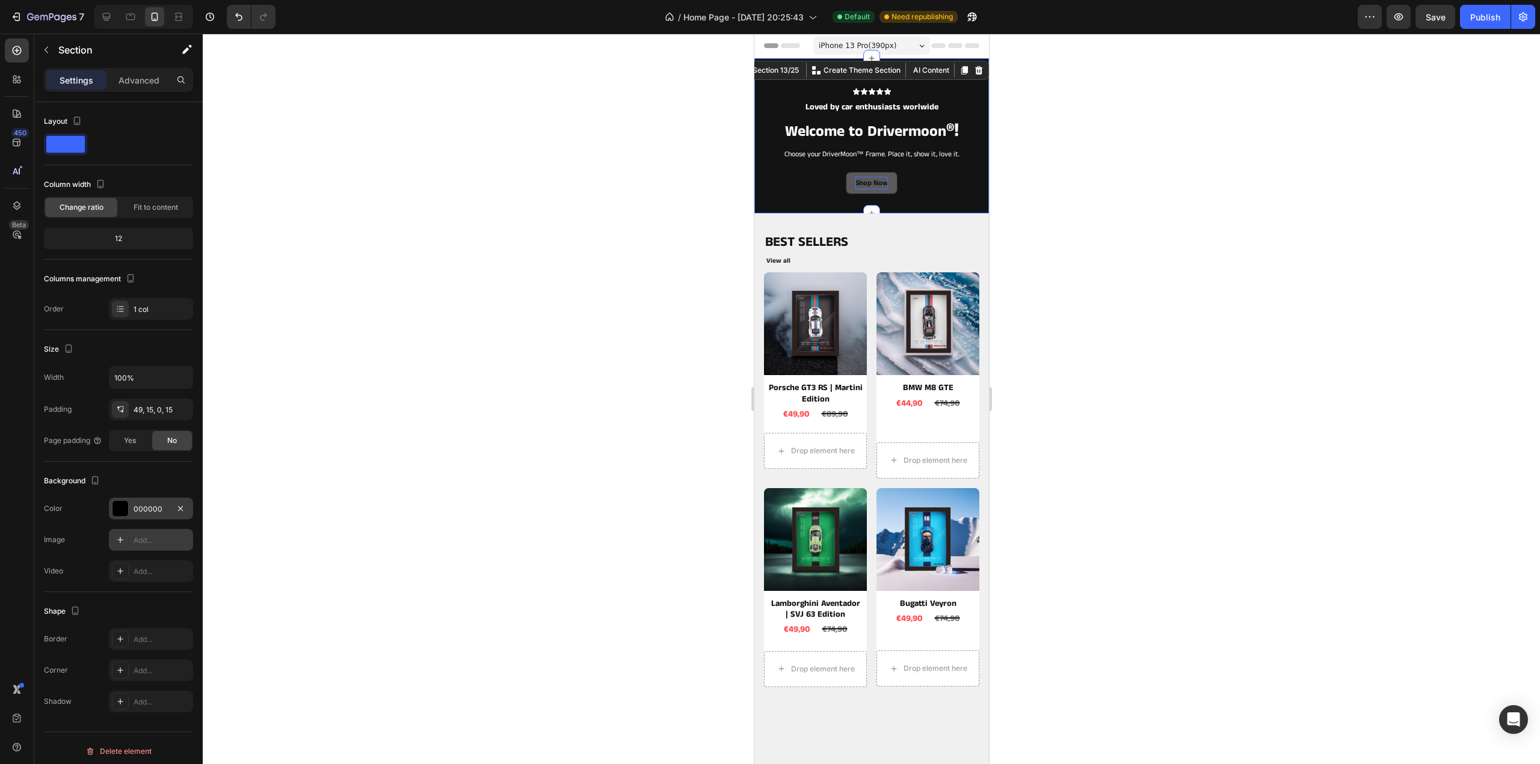
click at [144, 512] on div "000000" at bounding box center [151, 509] width 35 height 11
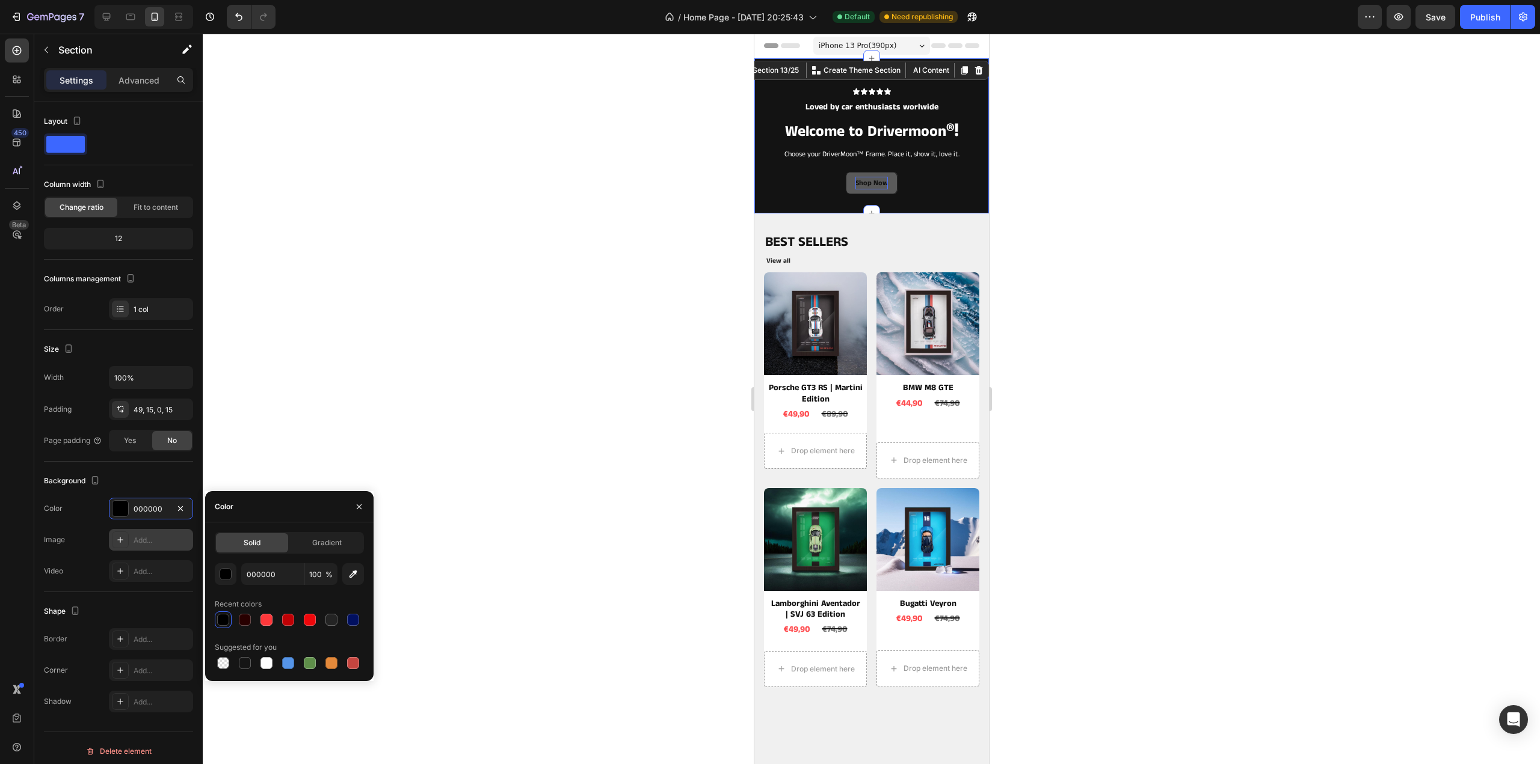
click at [144, 538] on div "Add..." at bounding box center [162, 540] width 57 height 11
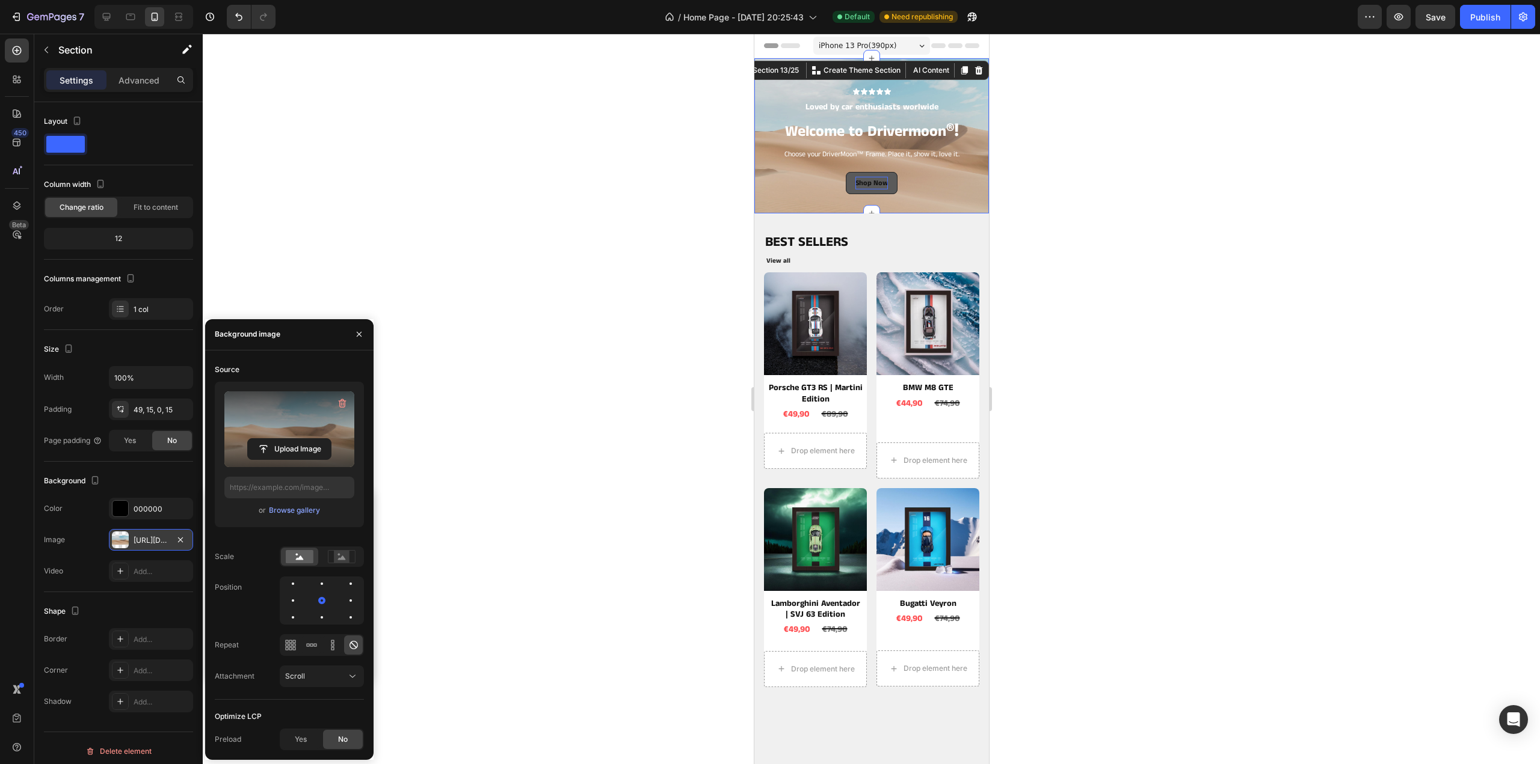
type input "https://cdn.shopify.com/s/files/1/2005/9307/files/background_settings.jpg"
click at [143, 479] on div "Background" at bounding box center [118, 481] width 149 height 19
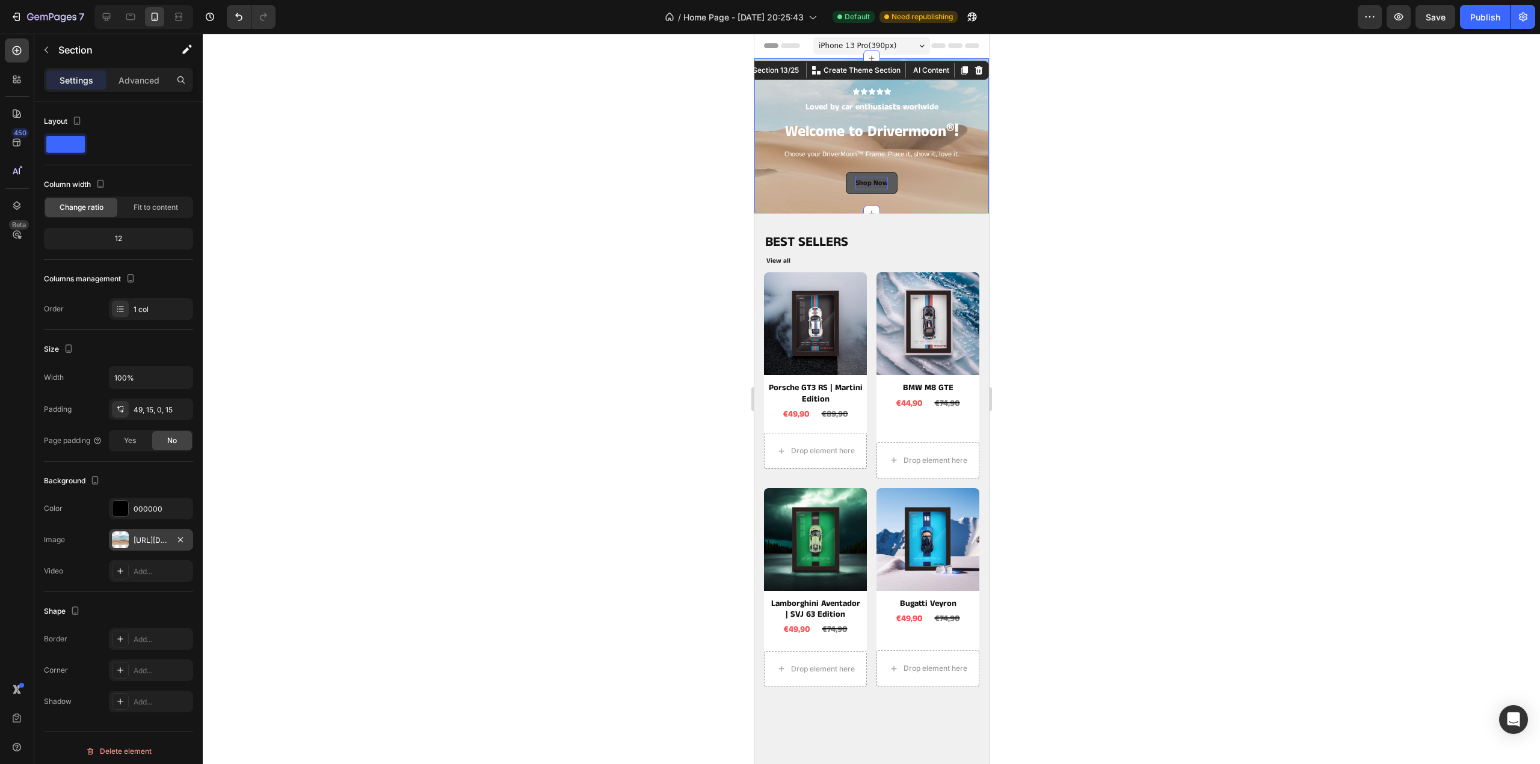
click at [143, 538] on div "https://cdn.shopify.com/s/files/1/2005/9307/files/background_settings.jpg" at bounding box center [151, 540] width 35 height 11
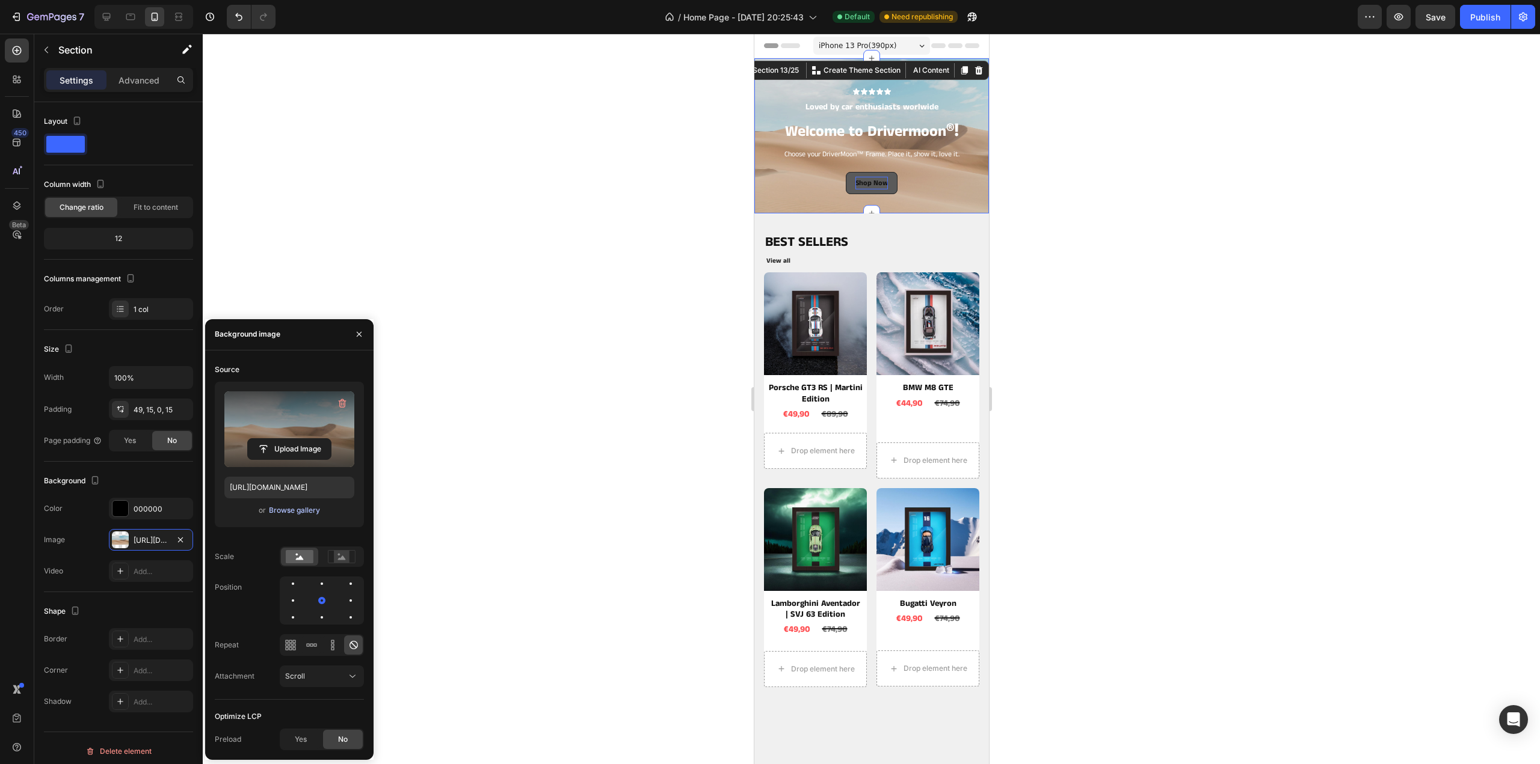
click at [286, 515] on div "Browse gallery" at bounding box center [294, 510] width 51 height 11
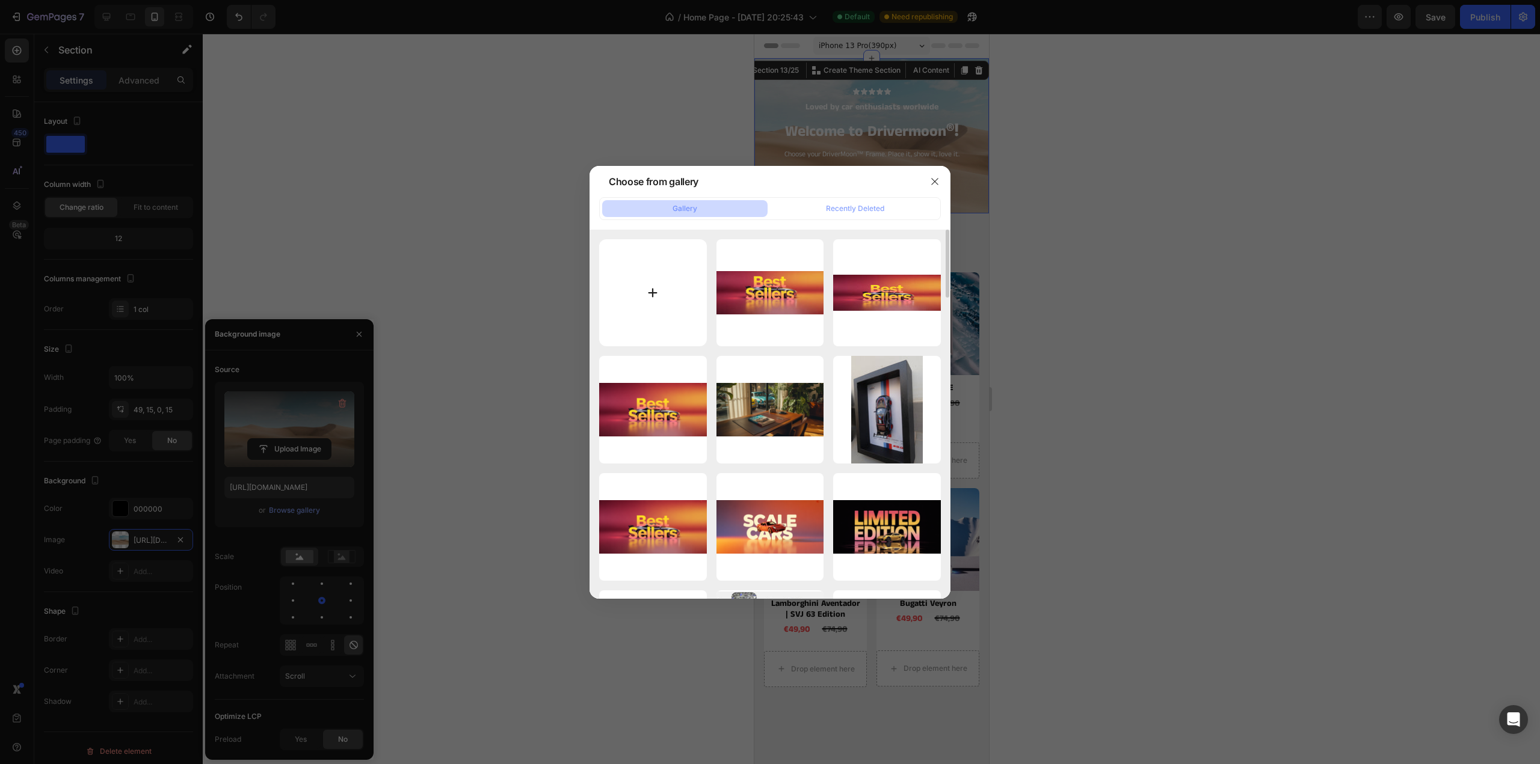
click at [674, 275] on input "file" at bounding box center [653, 293] width 108 height 108
type input "C:\fakepath\a-photograph-of-a-deep-blue-porsche-911-_k1gZQXD_Ty6eBrmy6g6lNw_rwt…"
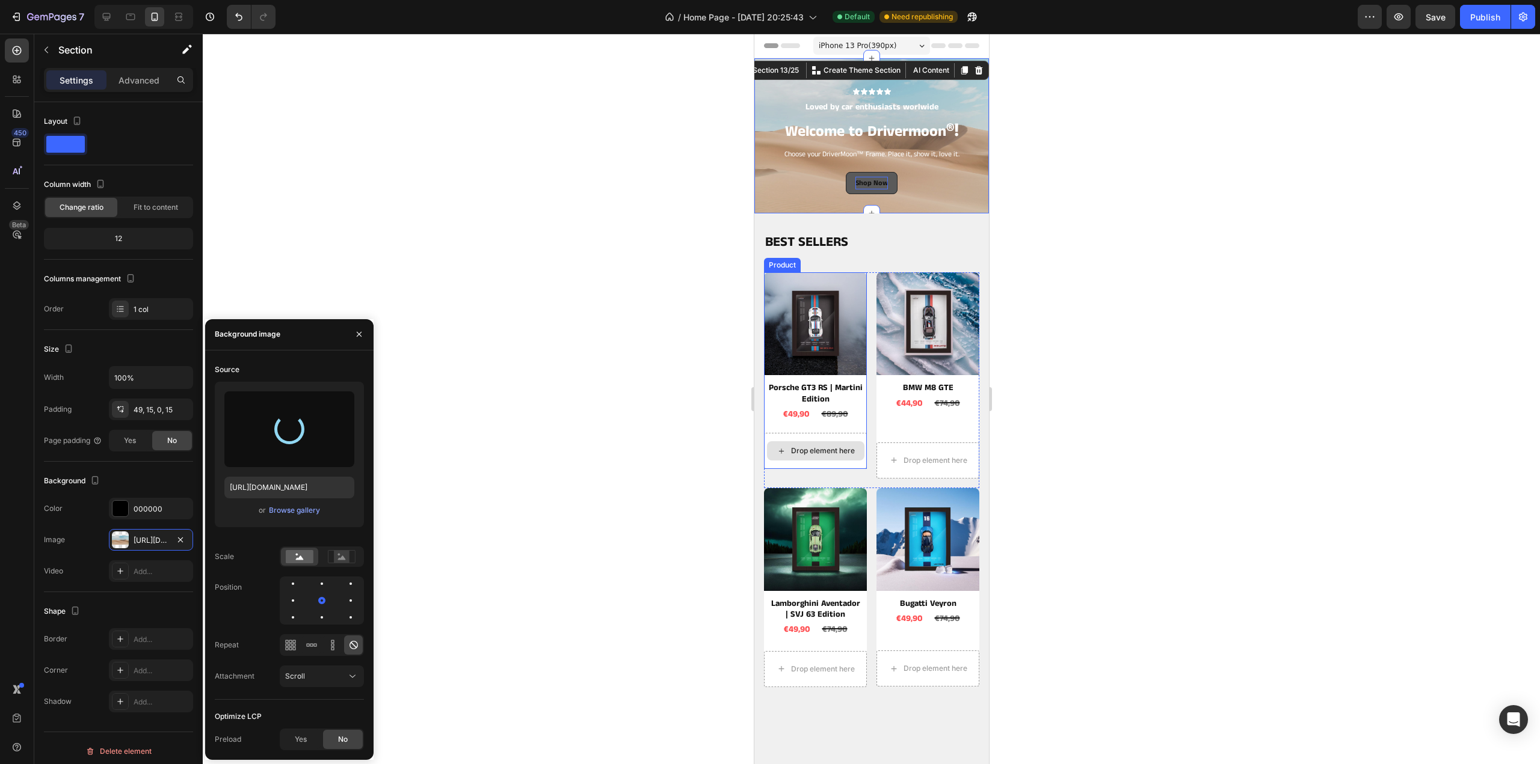
type input "https://cdn.shopify.com/s/files/1/0901/1776/7505/files/gempages_552808188810888…"
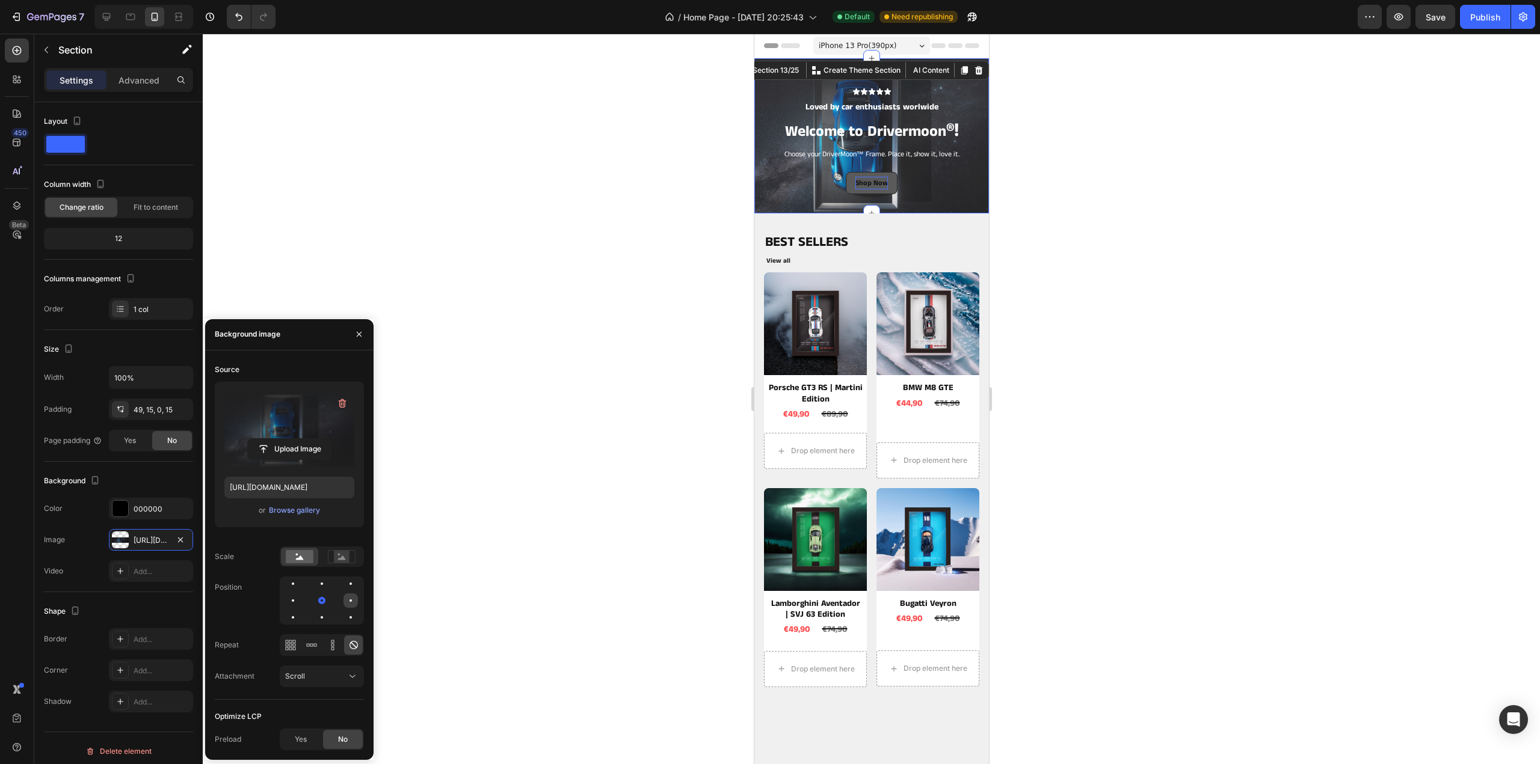
click at [348, 601] on div at bounding box center [350, 601] width 14 height 14
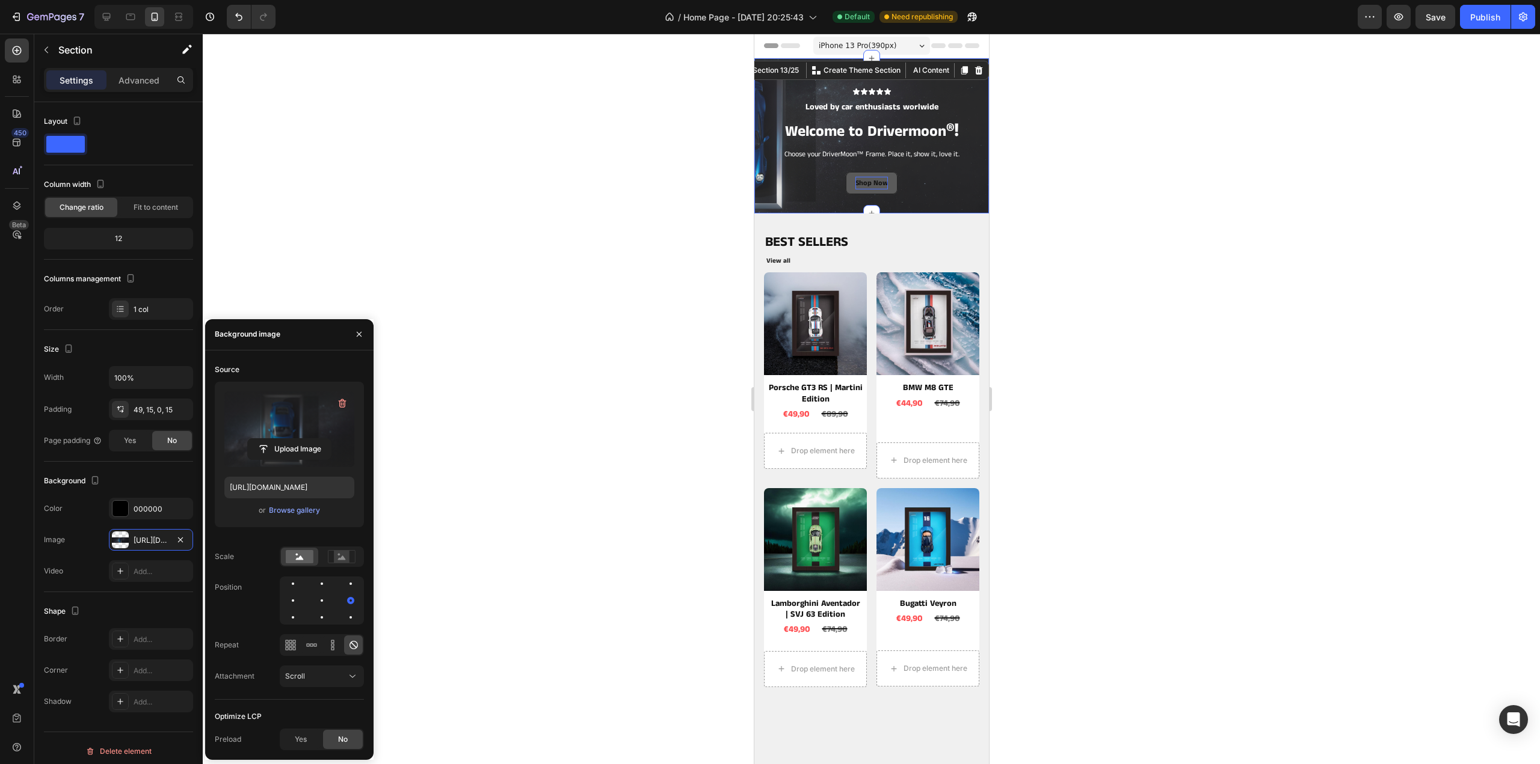
click at [282, 603] on div at bounding box center [322, 601] width 84 height 48
click at [289, 601] on div at bounding box center [293, 601] width 14 height 14
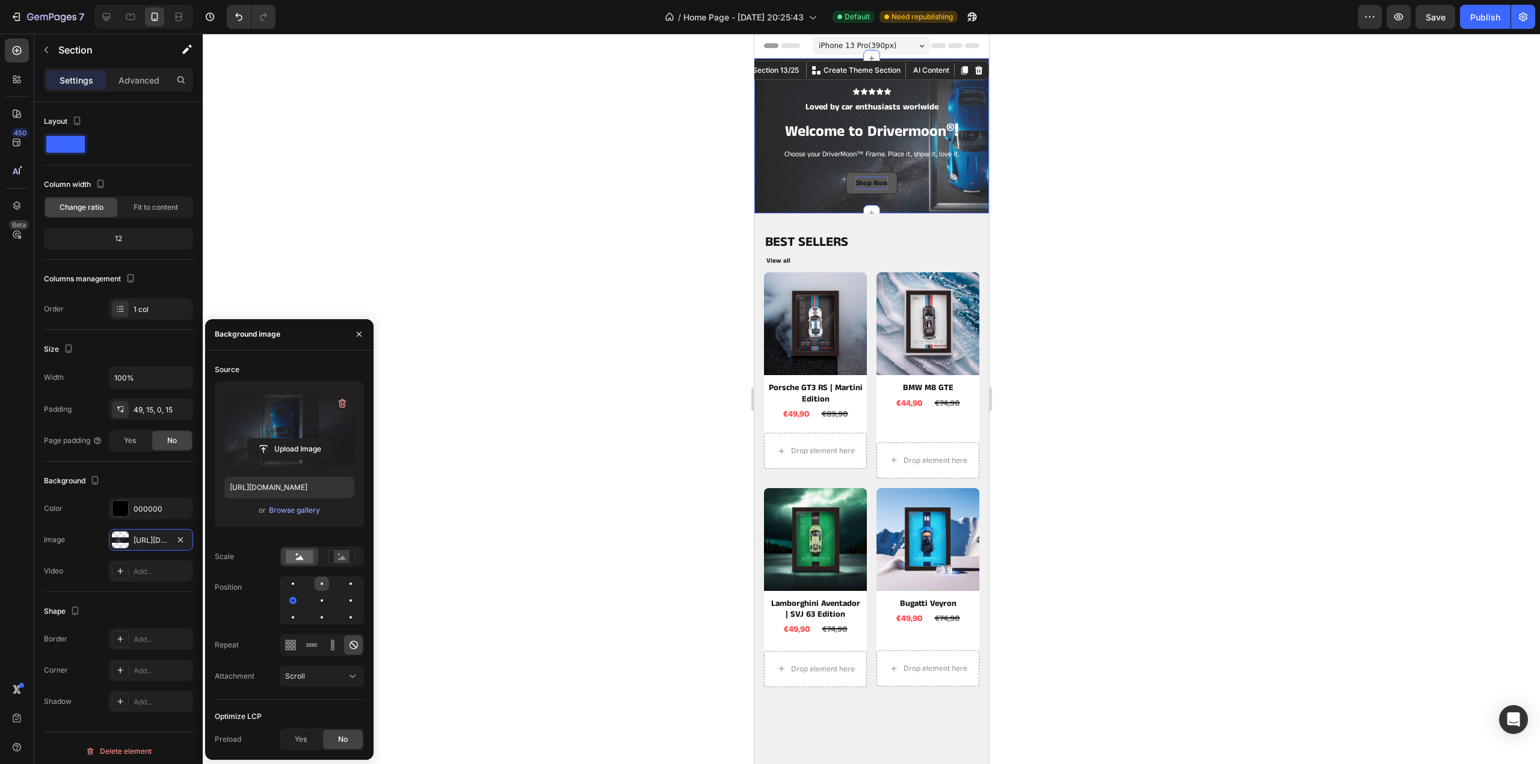
click at [319, 586] on div at bounding box center [322, 584] width 14 height 14
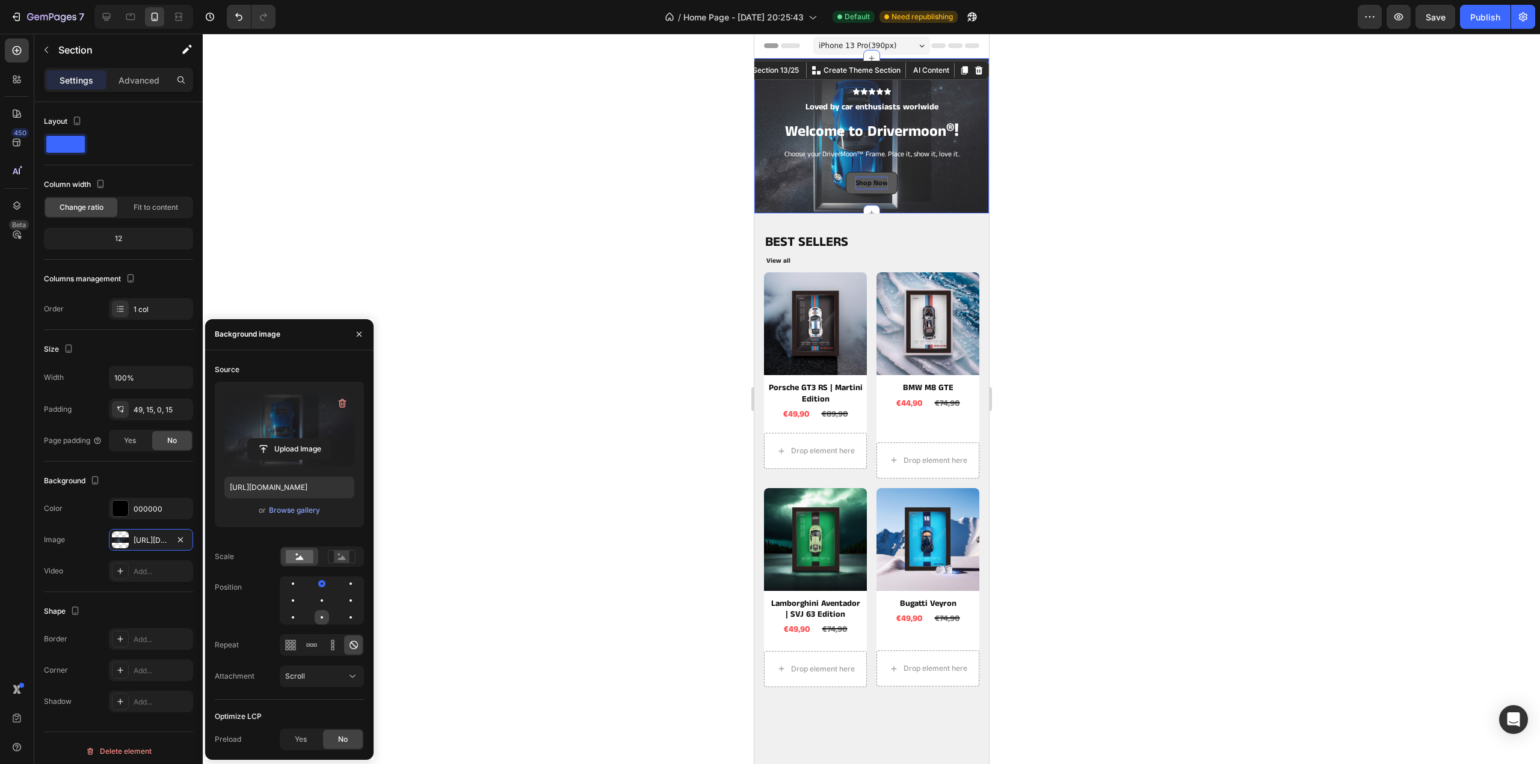
click at [318, 618] on div at bounding box center [322, 617] width 14 height 14
click at [319, 598] on div at bounding box center [322, 601] width 14 height 14
click at [283, 508] on div "Browse gallery" at bounding box center [294, 510] width 51 height 11
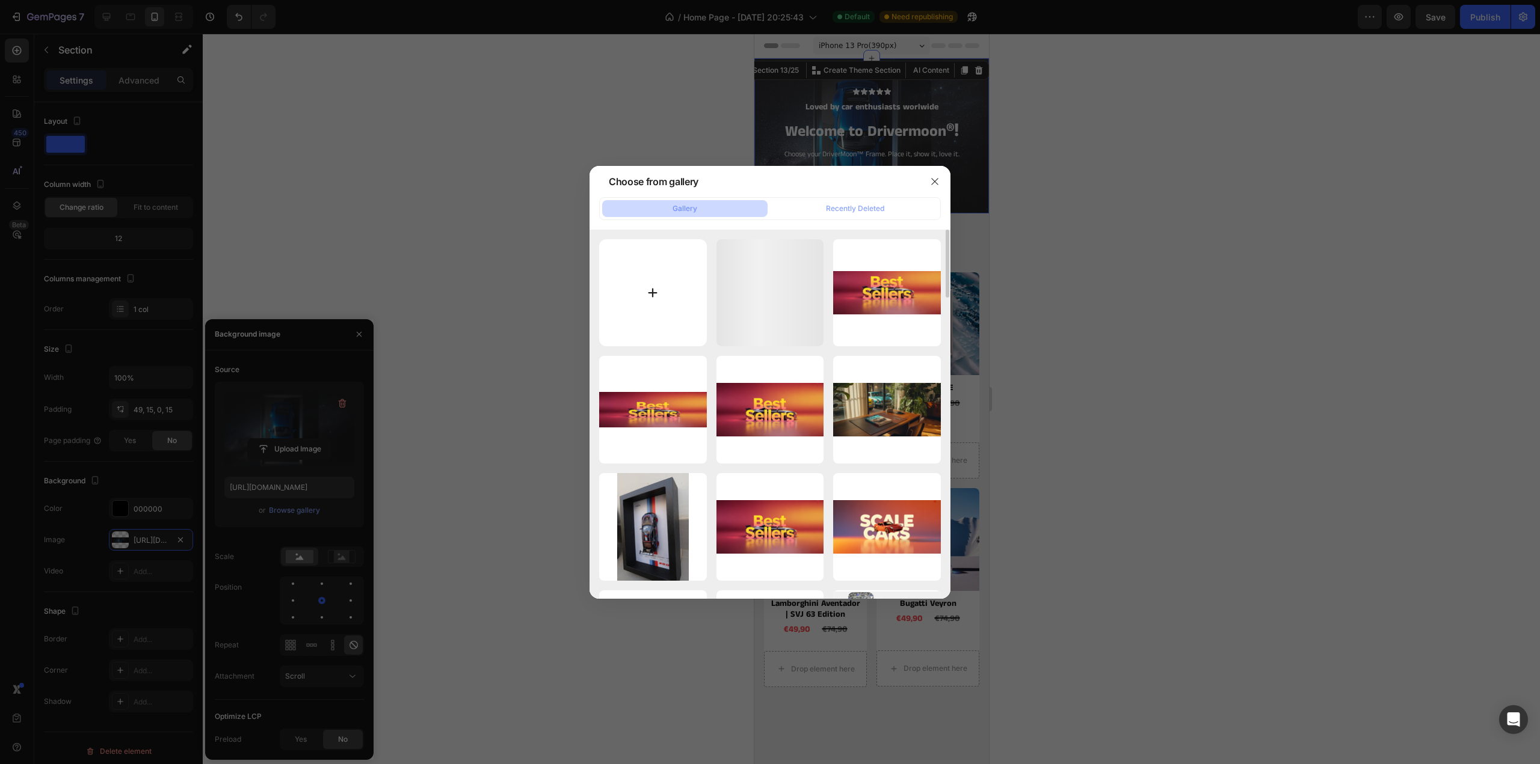
click at [652, 283] on input "file" at bounding box center [653, 293] width 108 height 108
type input "C:\fakepath\a-photograph-of-a-striking-navy-blue-por_-aiInqxxS_KEql8xamrX9A_G9d…"
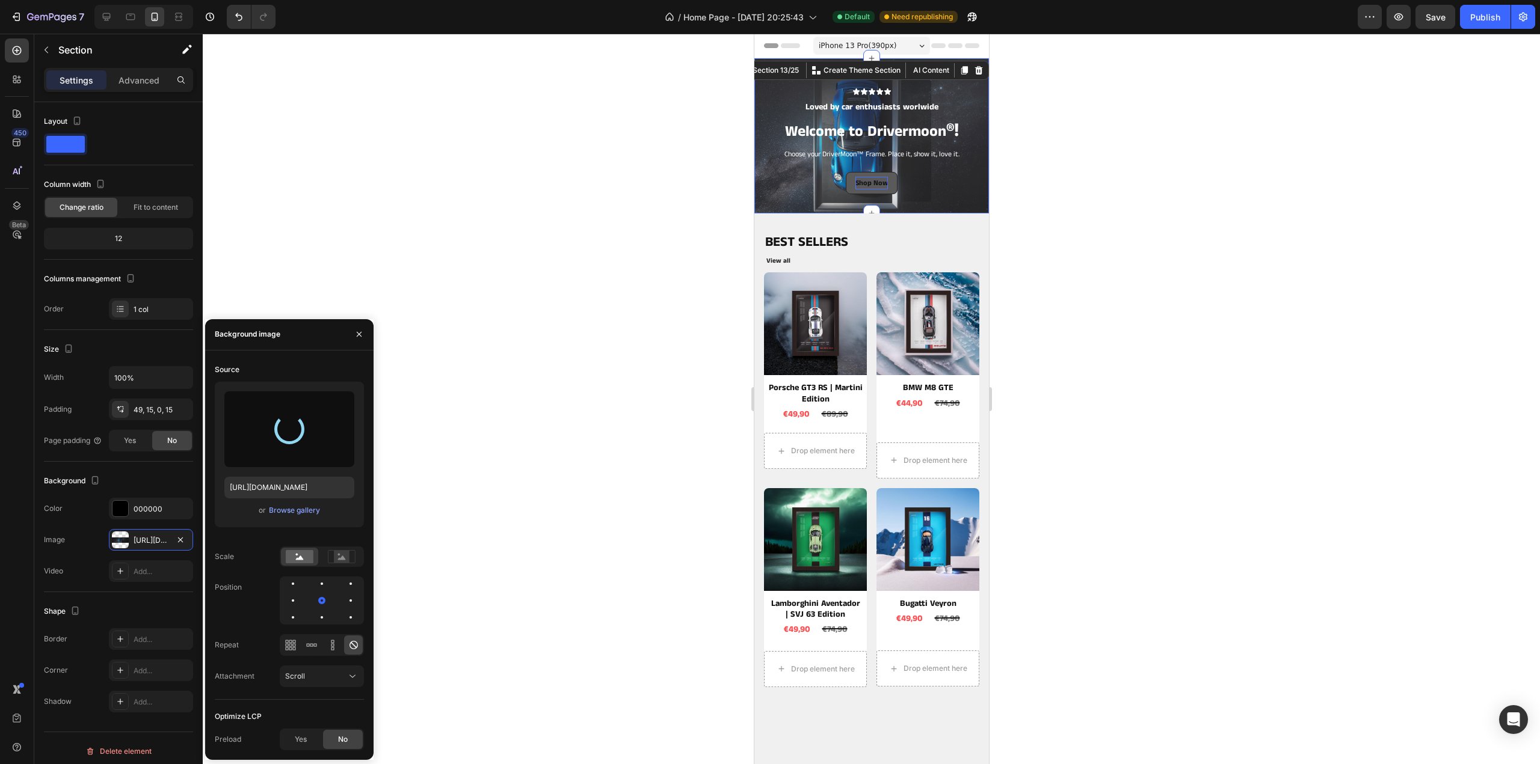
type input "https://cdn.shopify.com/s/files/1/0901/1776/7505/files/gempages_552808188810888…"
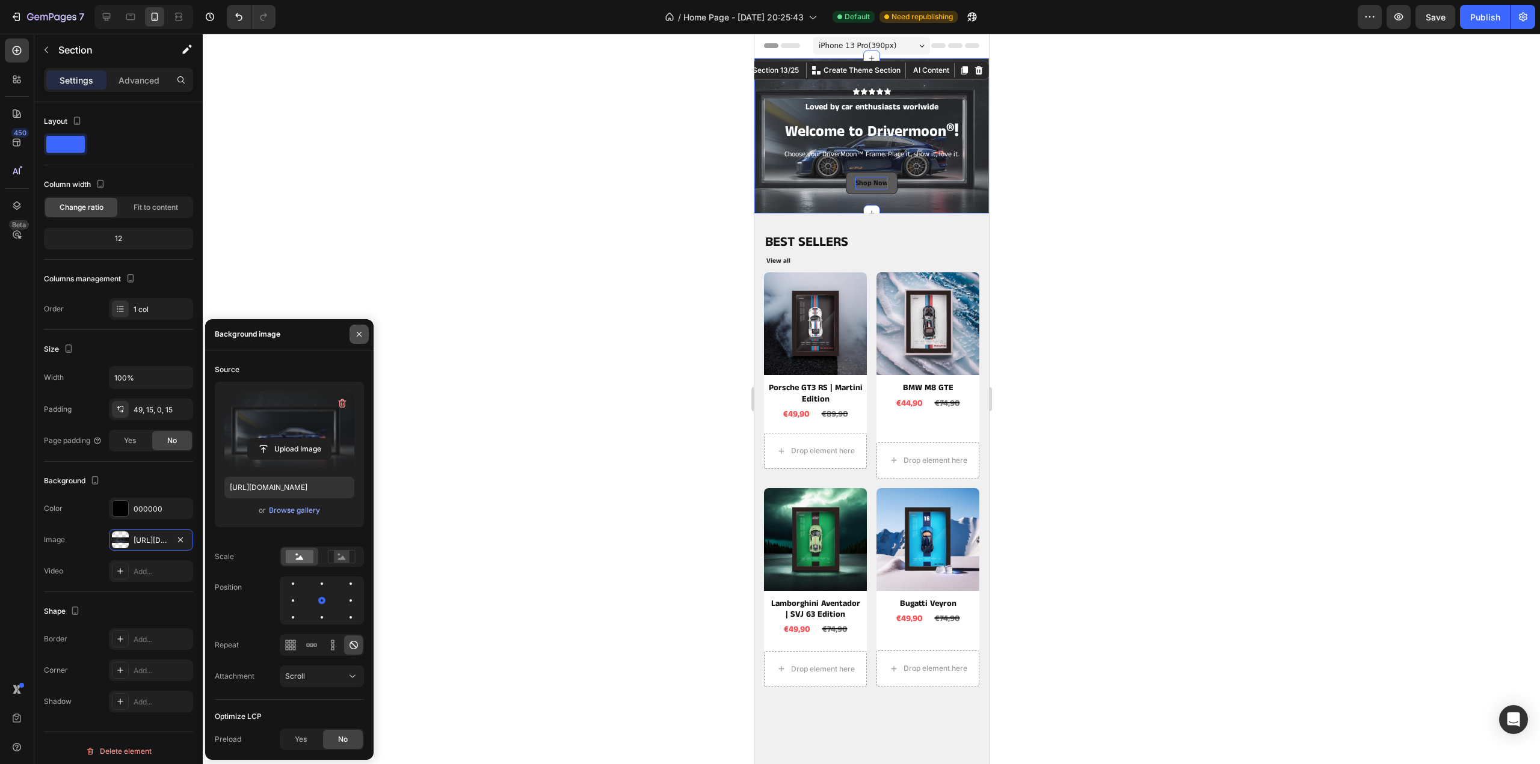
click at [357, 331] on icon "button" at bounding box center [359, 335] width 10 height 10
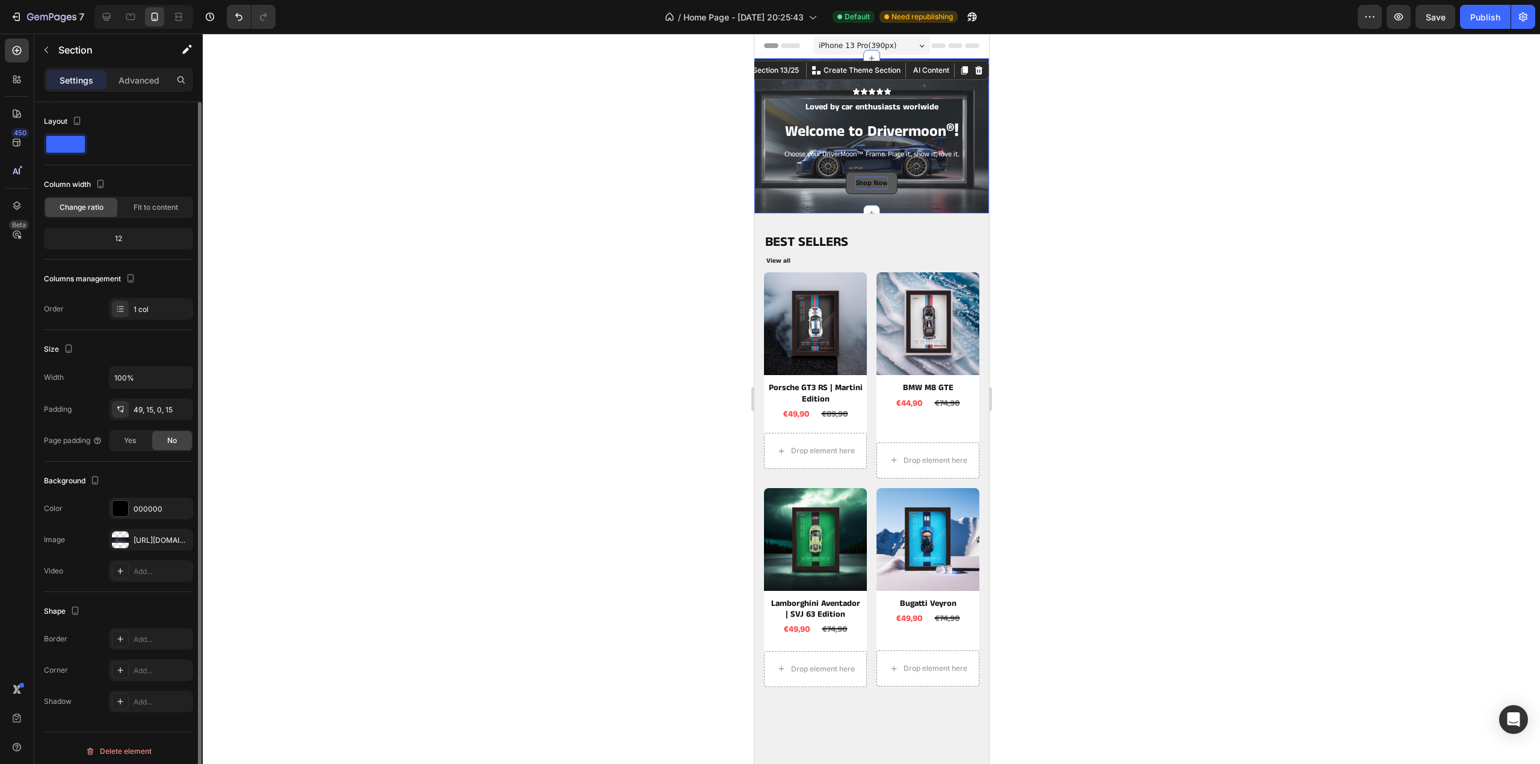
scroll to position [4, 0]
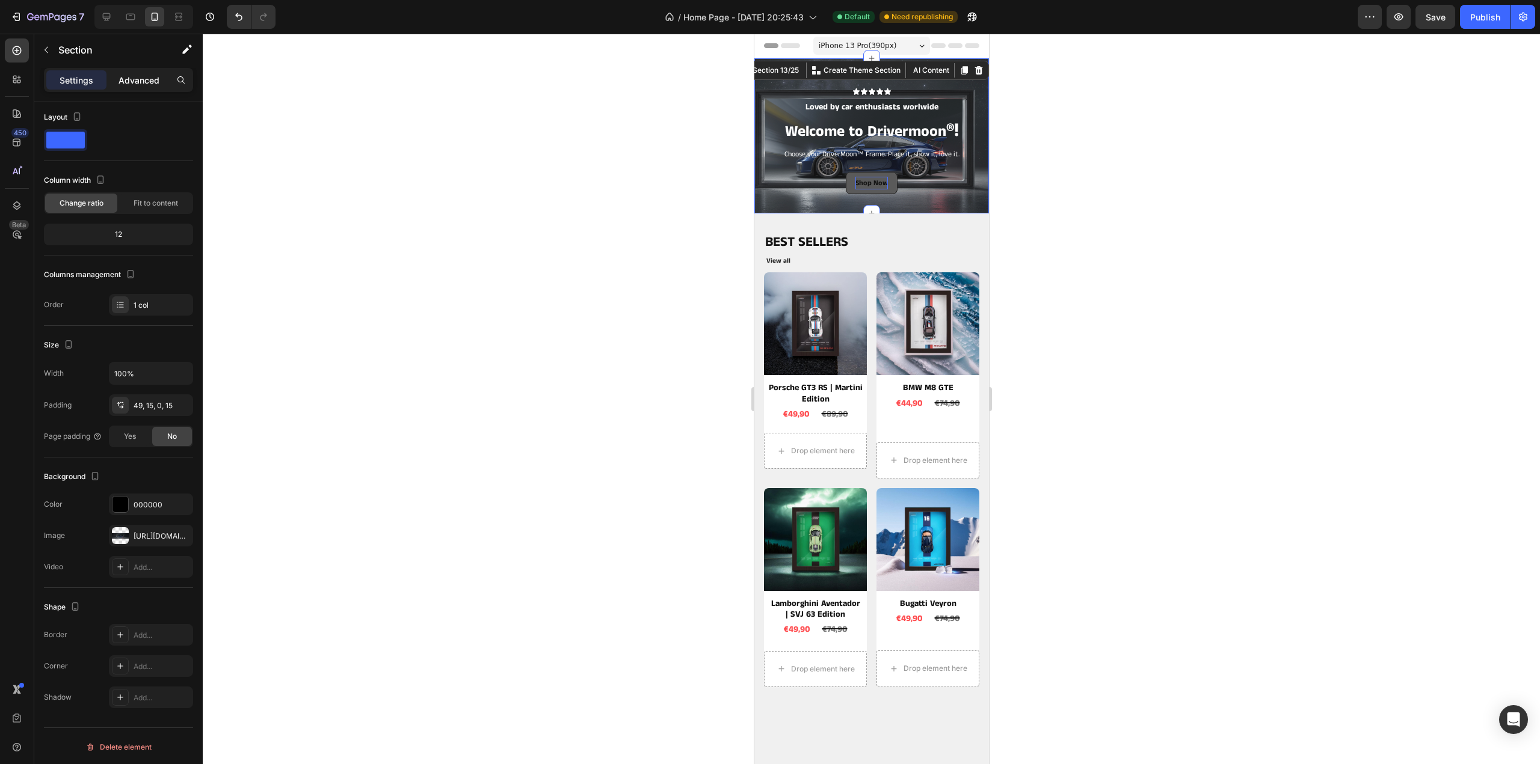
click at [143, 81] on p "Advanced" at bounding box center [138, 80] width 41 height 13
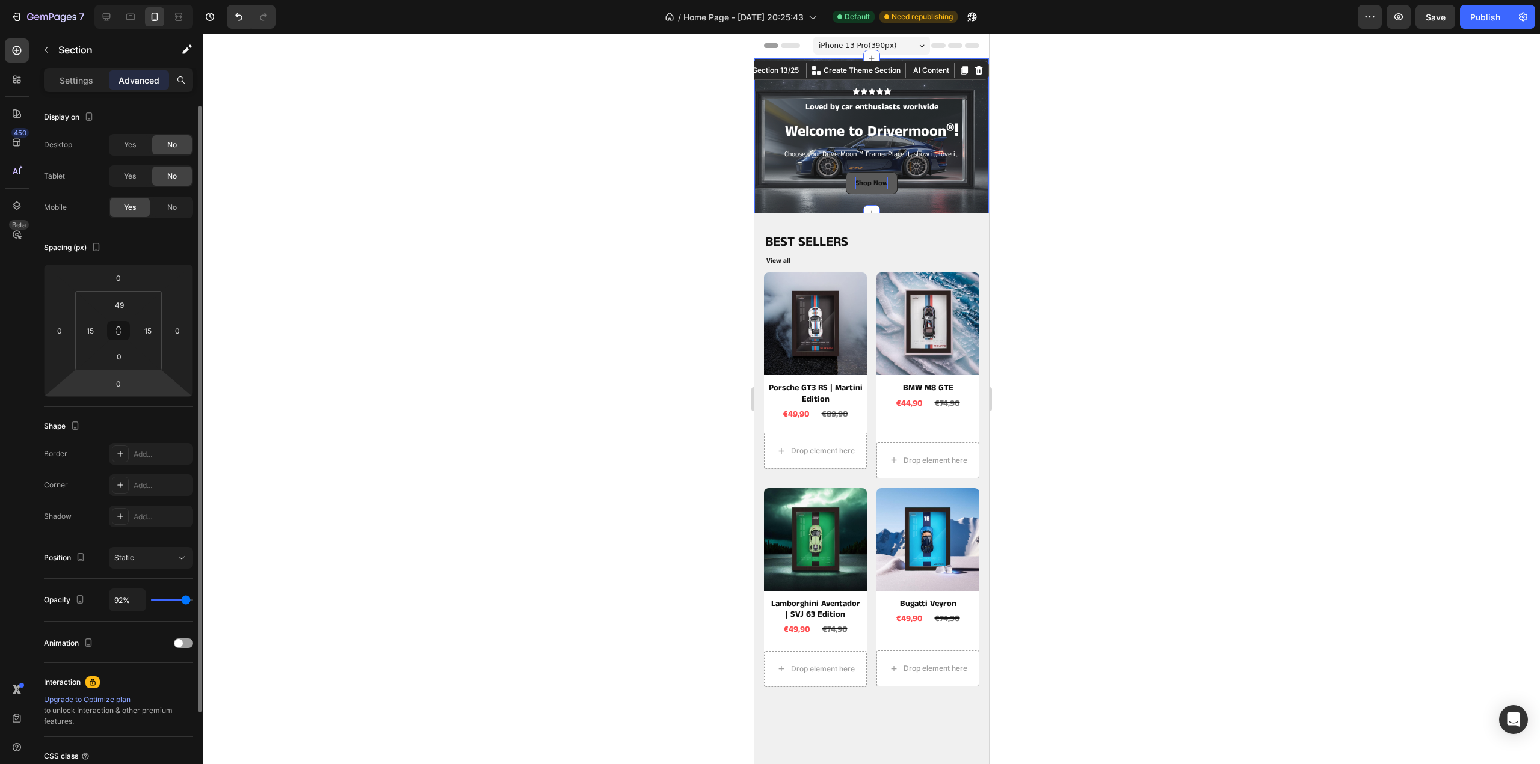
type input "100%"
type input "100"
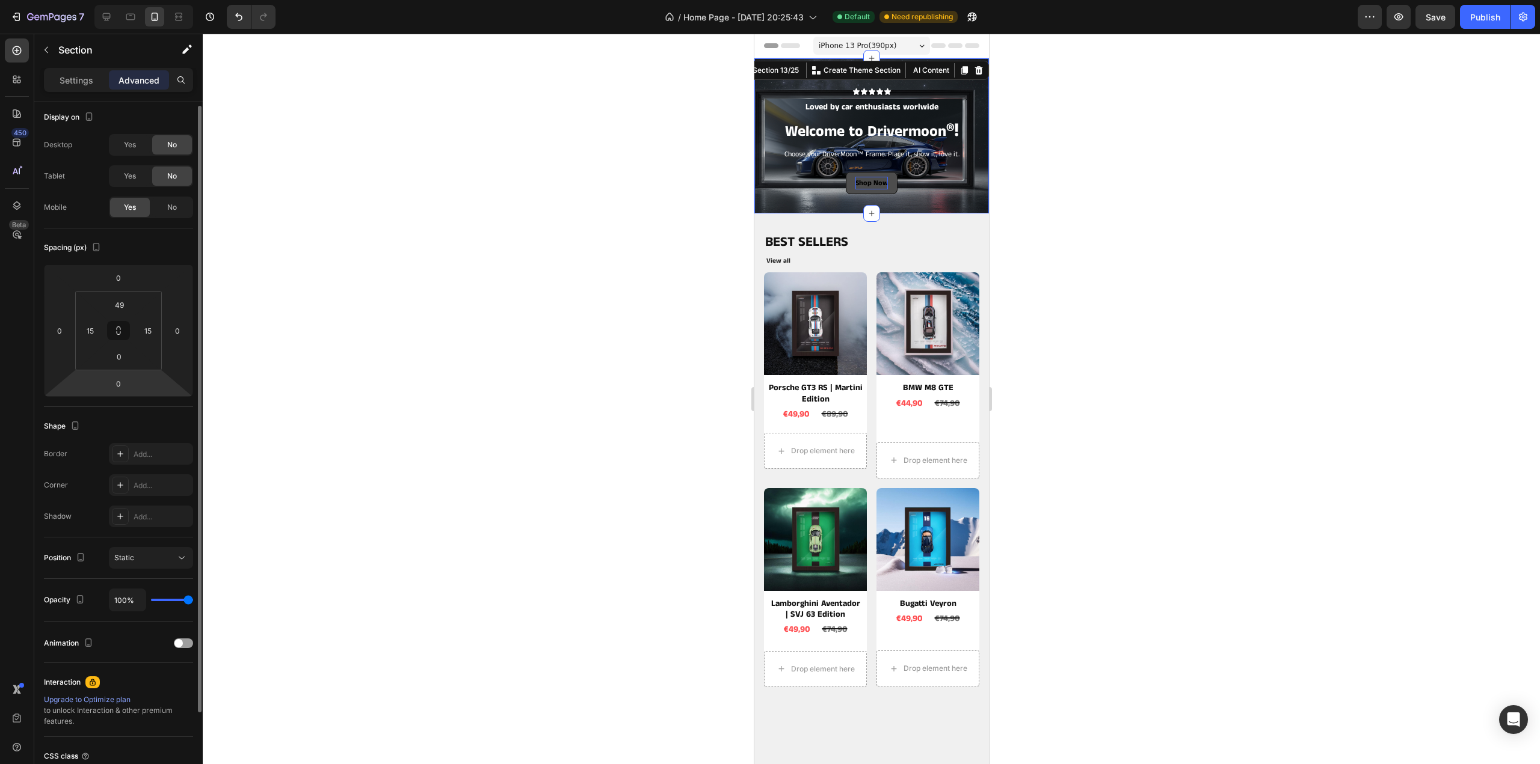
type input "86%"
type input "86"
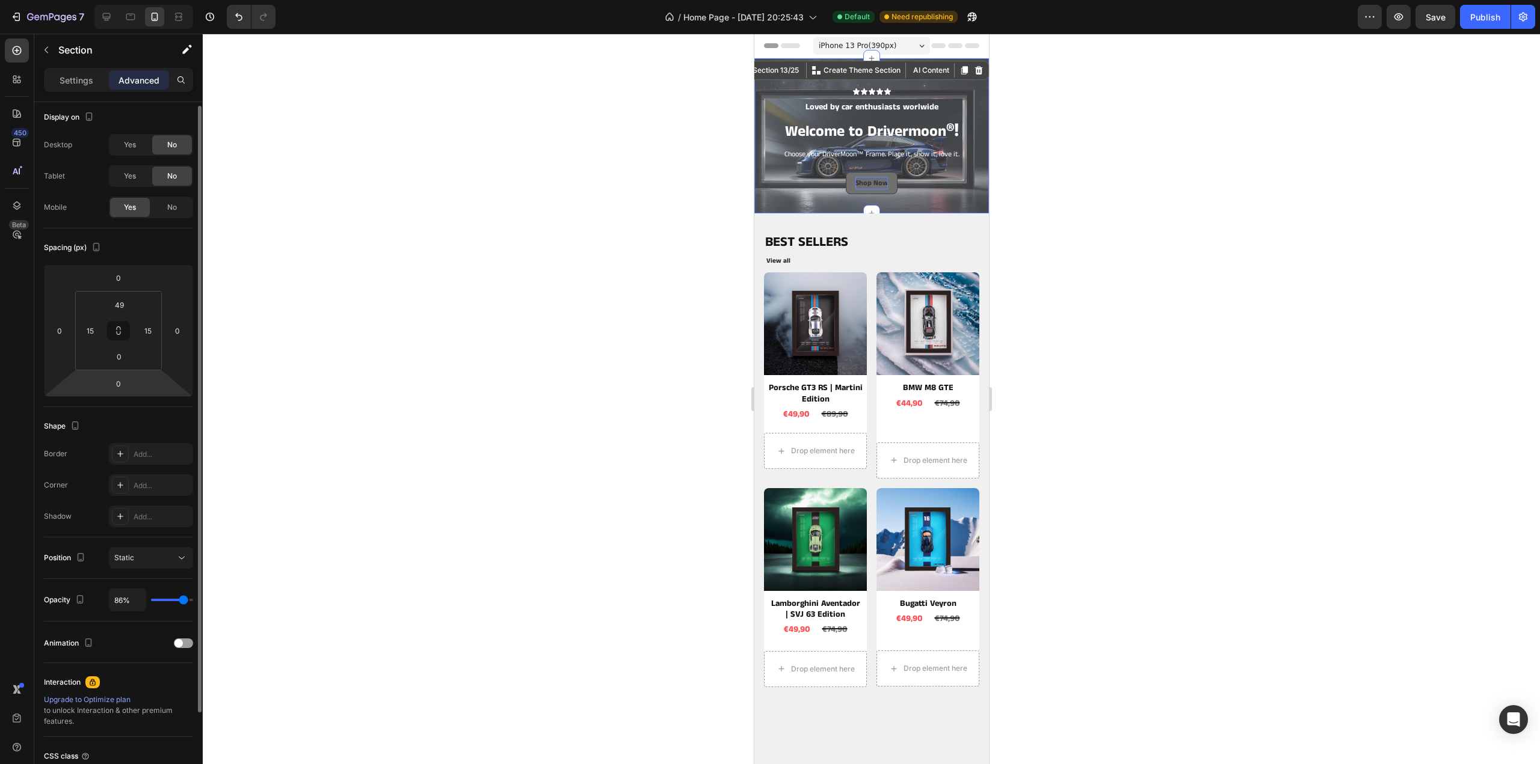
type input "80%"
type input "80"
type input "76%"
type input "76"
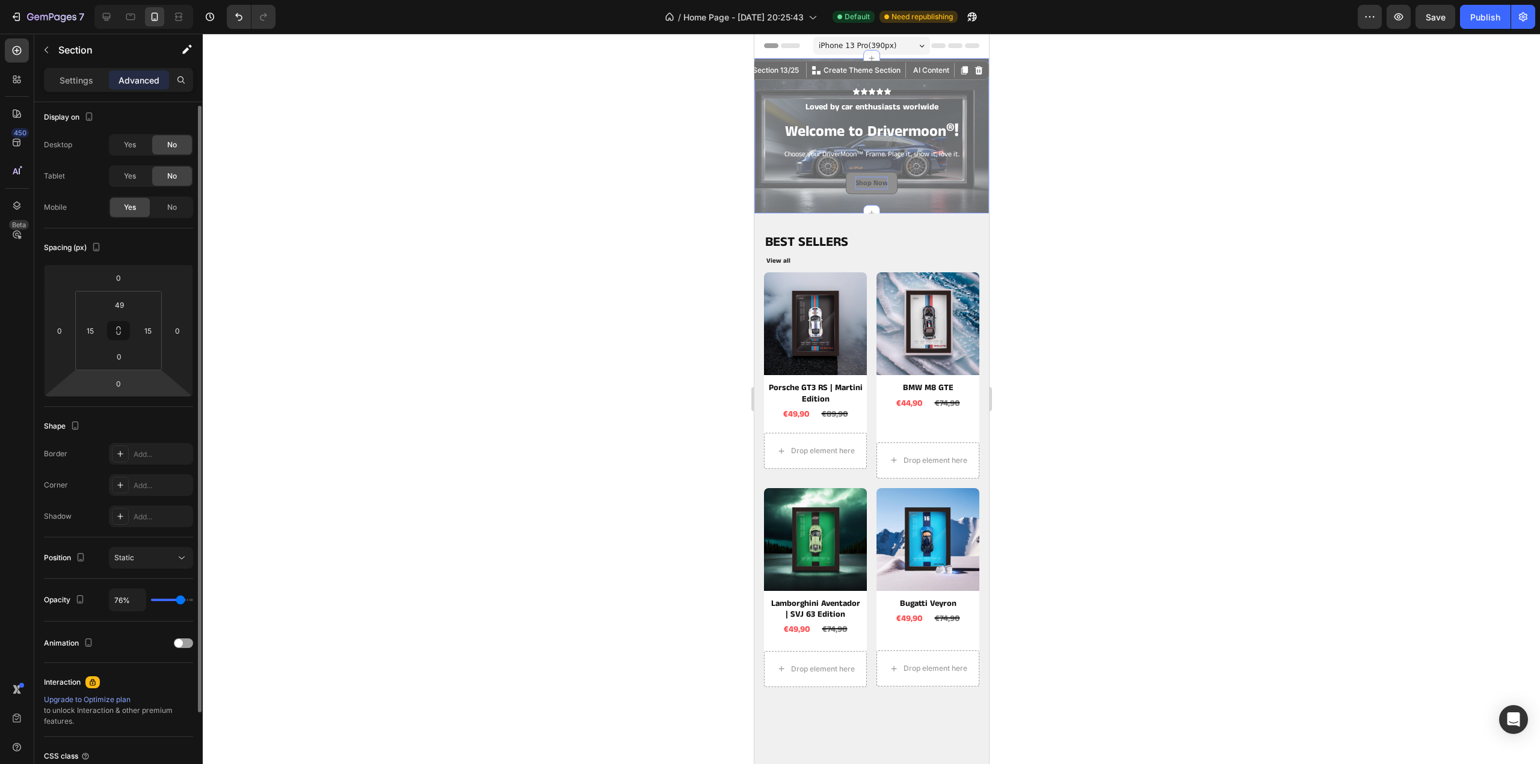
type input "62%"
type input "62"
type input "61%"
type input "61"
type input "100%"
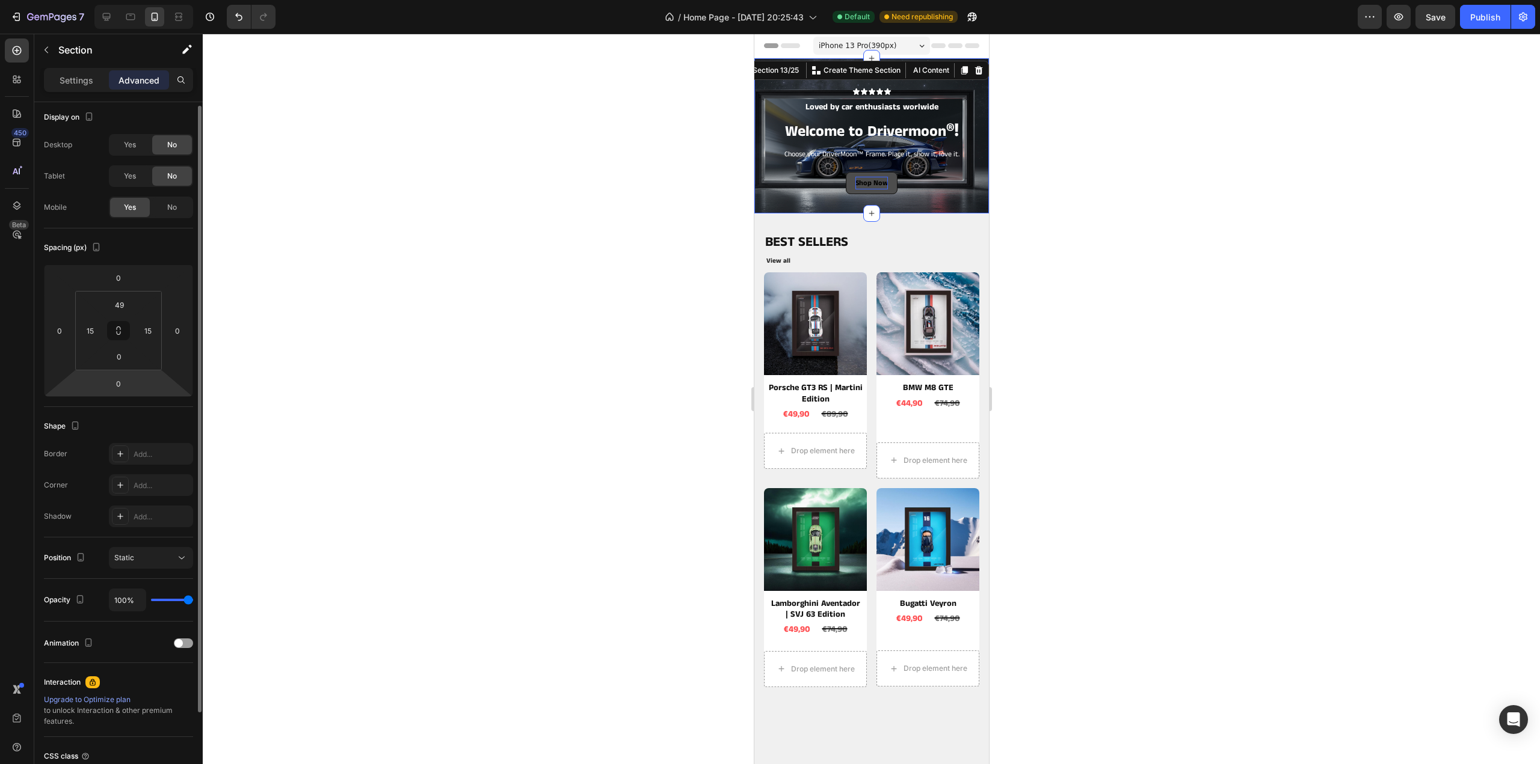
drag, startPoint x: 180, startPoint y: 599, endPoint x: 245, endPoint y: 623, distance: 68.5
type input "100"
click at [193, 601] on input "range" at bounding box center [172, 600] width 42 height 2
click at [1180, 296] on div at bounding box center [871, 399] width 1337 height 731
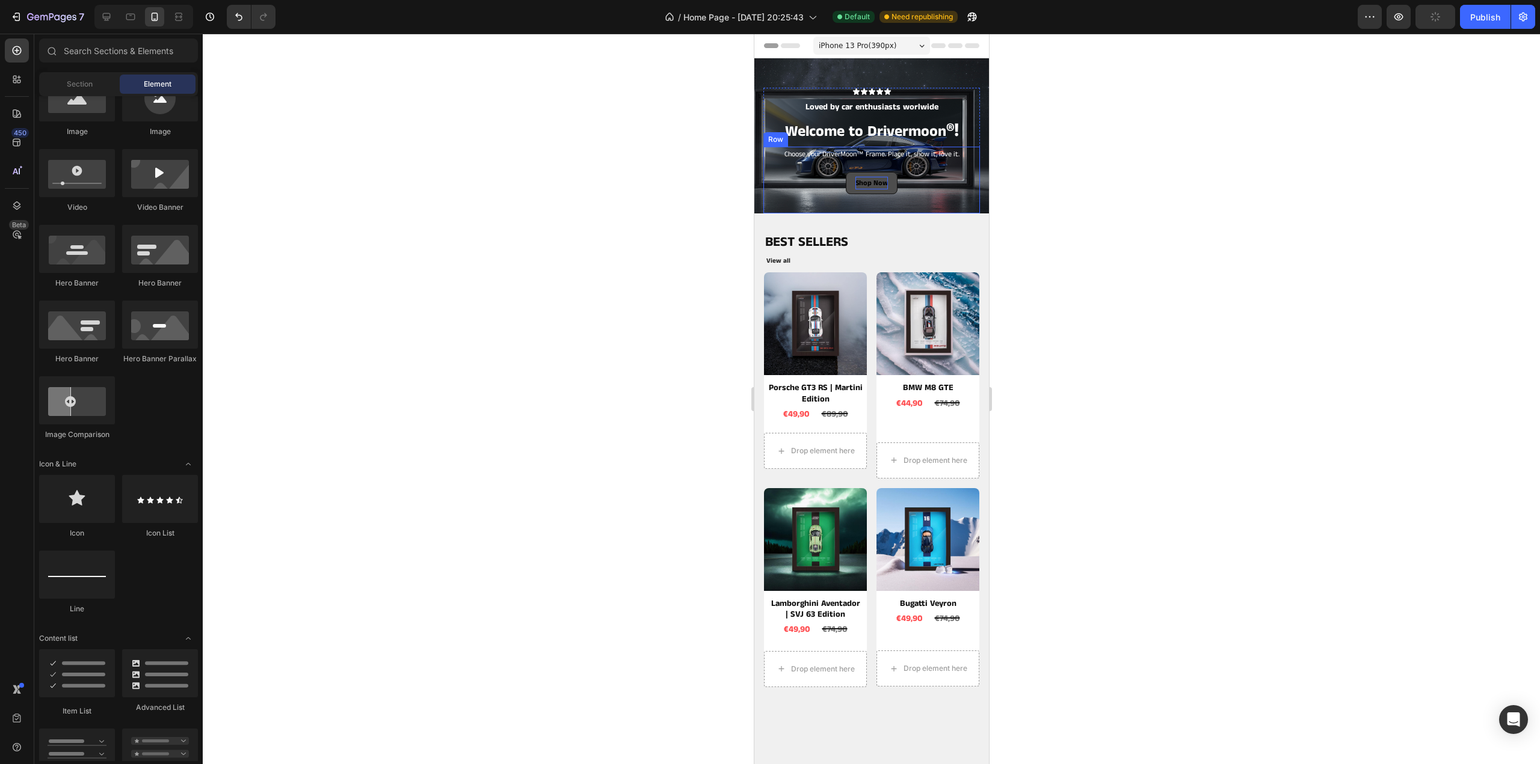
click at [942, 209] on div "Choose your DriverMoon™ Frame. Place it, show it, love it. Text Block Shop Now …" at bounding box center [871, 180] width 217 height 67
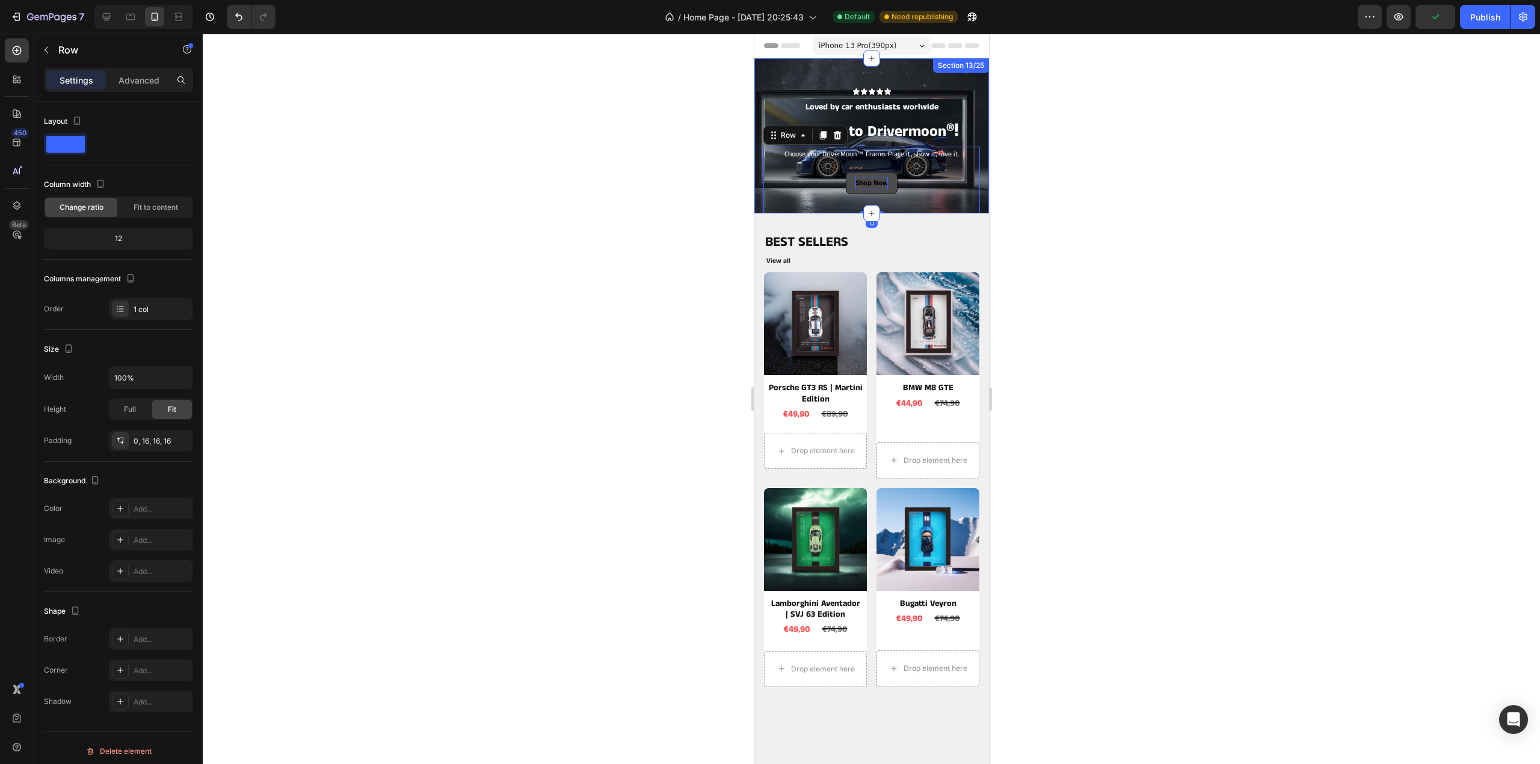
click at [972, 73] on div "Icon Icon Icon Icon Icon Icon List Loved by car enthusiasts worlwide Text Block…" at bounding box center [871, 135] width 235 height 155
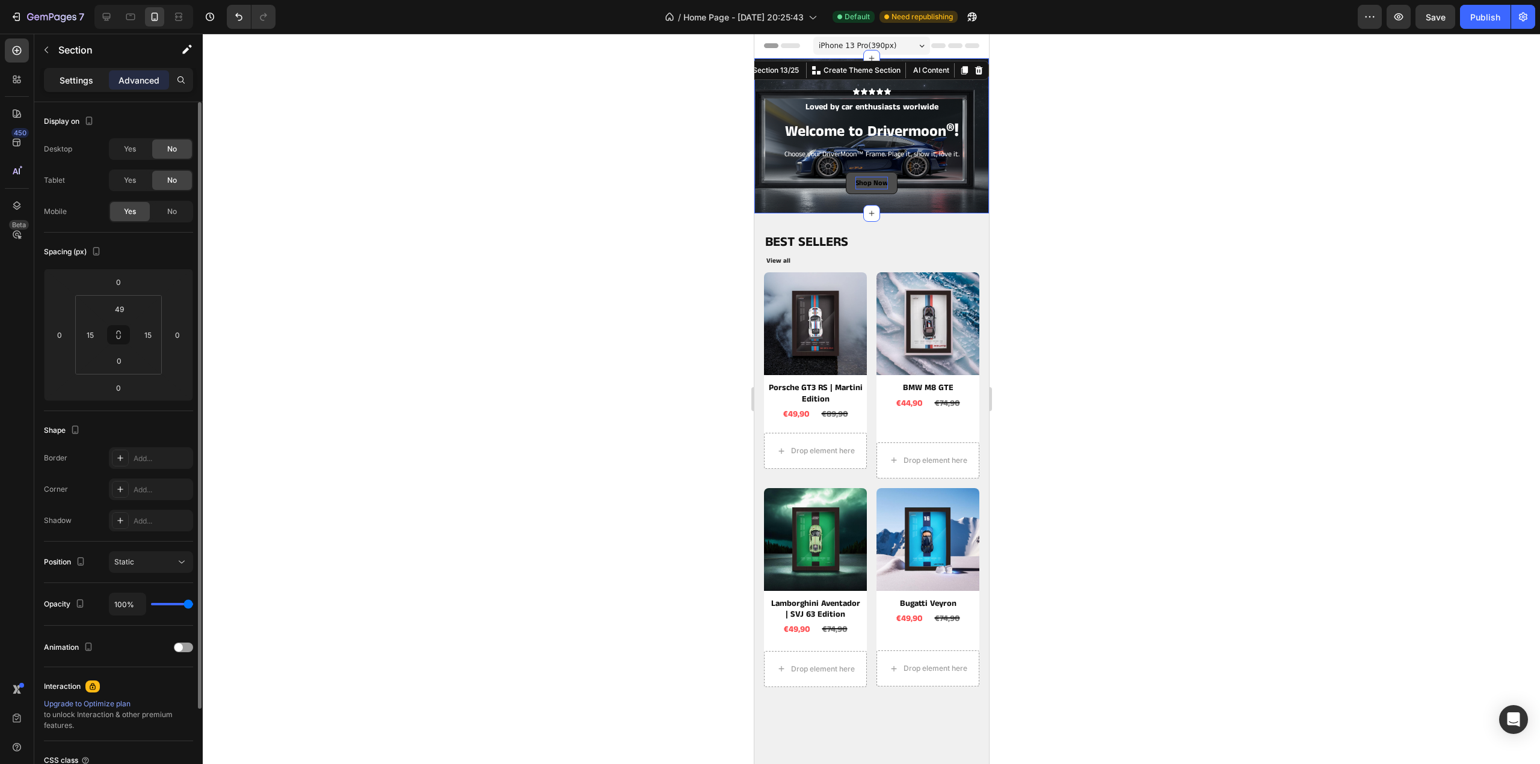
click at [84, 78] on p "Settings" at bounding box center [77, 80] width 34 height 13
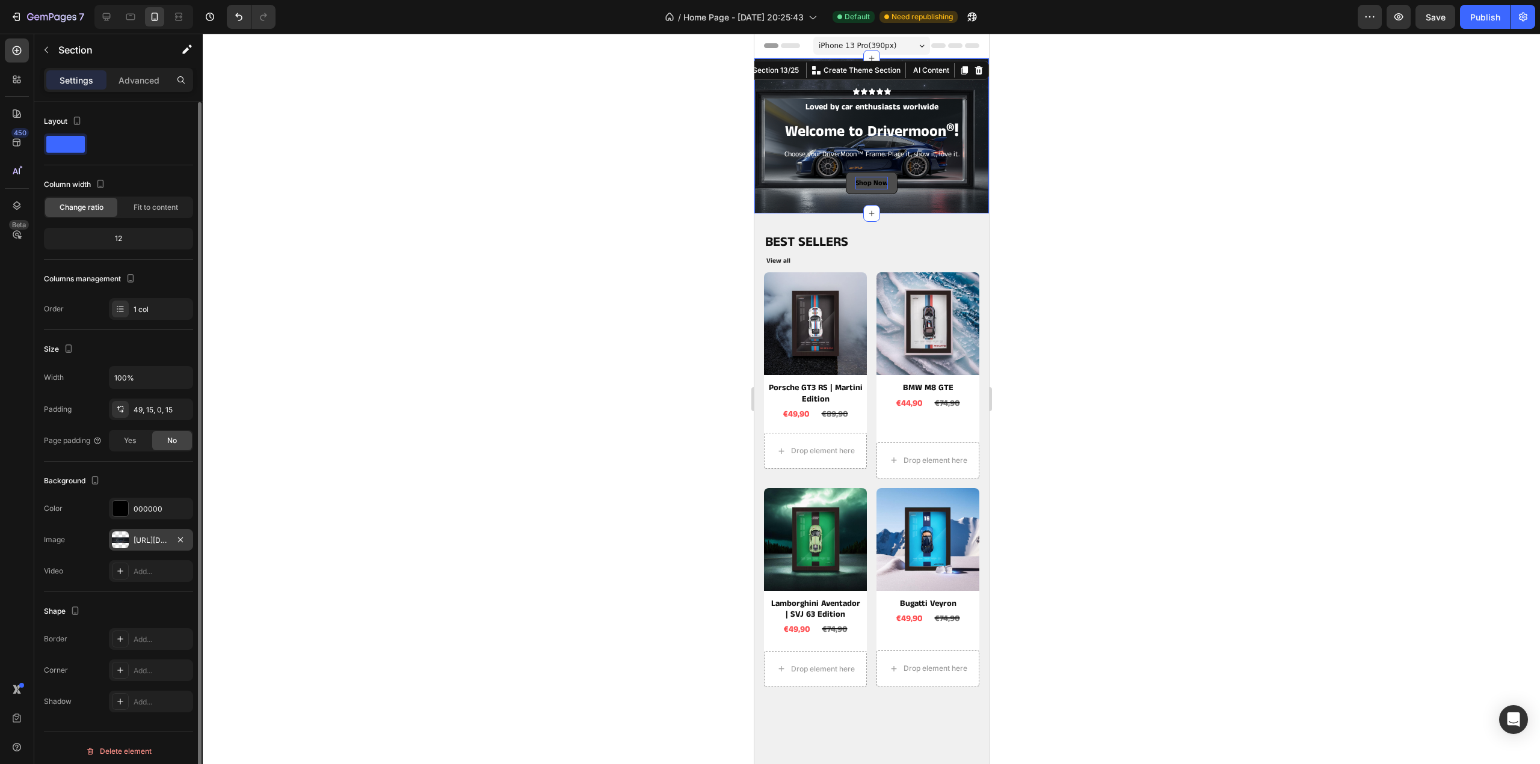
click at [138, 540] on div "https://cdn.shopify.com/s/files/1/0901/1776/7505/files/gempages_552808188810888…" at bounding box center [151, 540] width 35 height 11
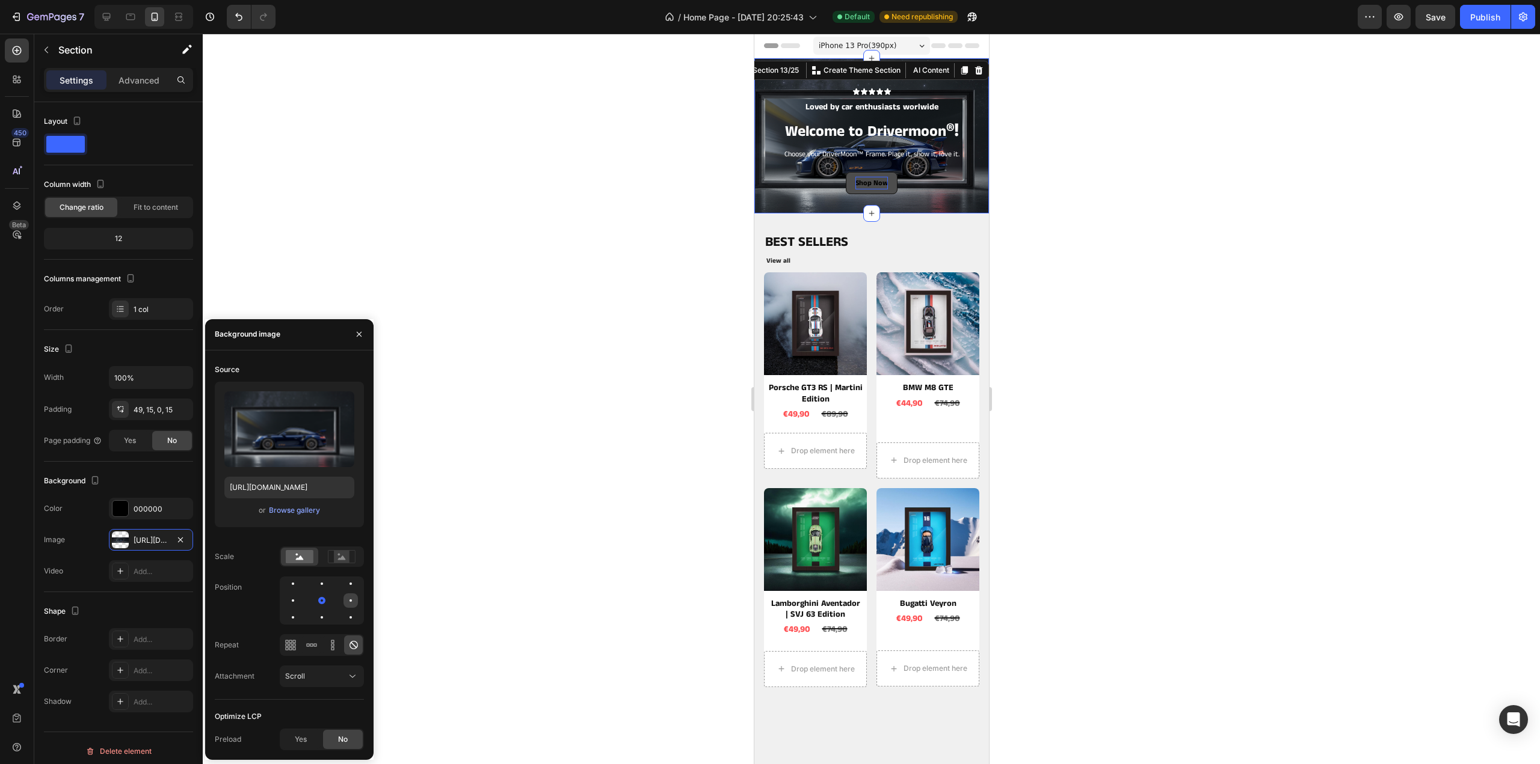
click at [346, 603] on div at bounding box center [350, 601] width 14 height 14
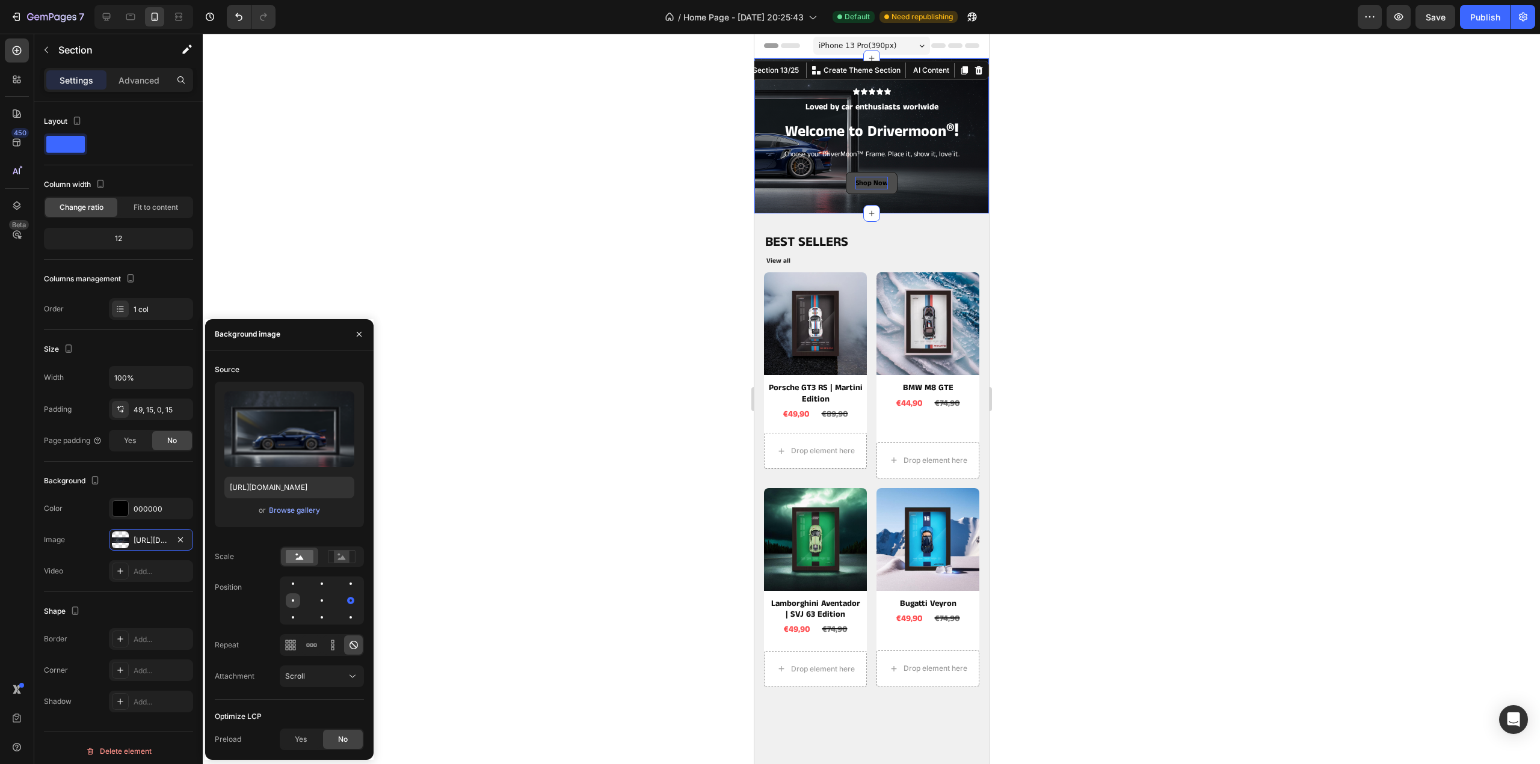
click at [286, 601] on div at bounding box center [293, 601] width 14 height 14
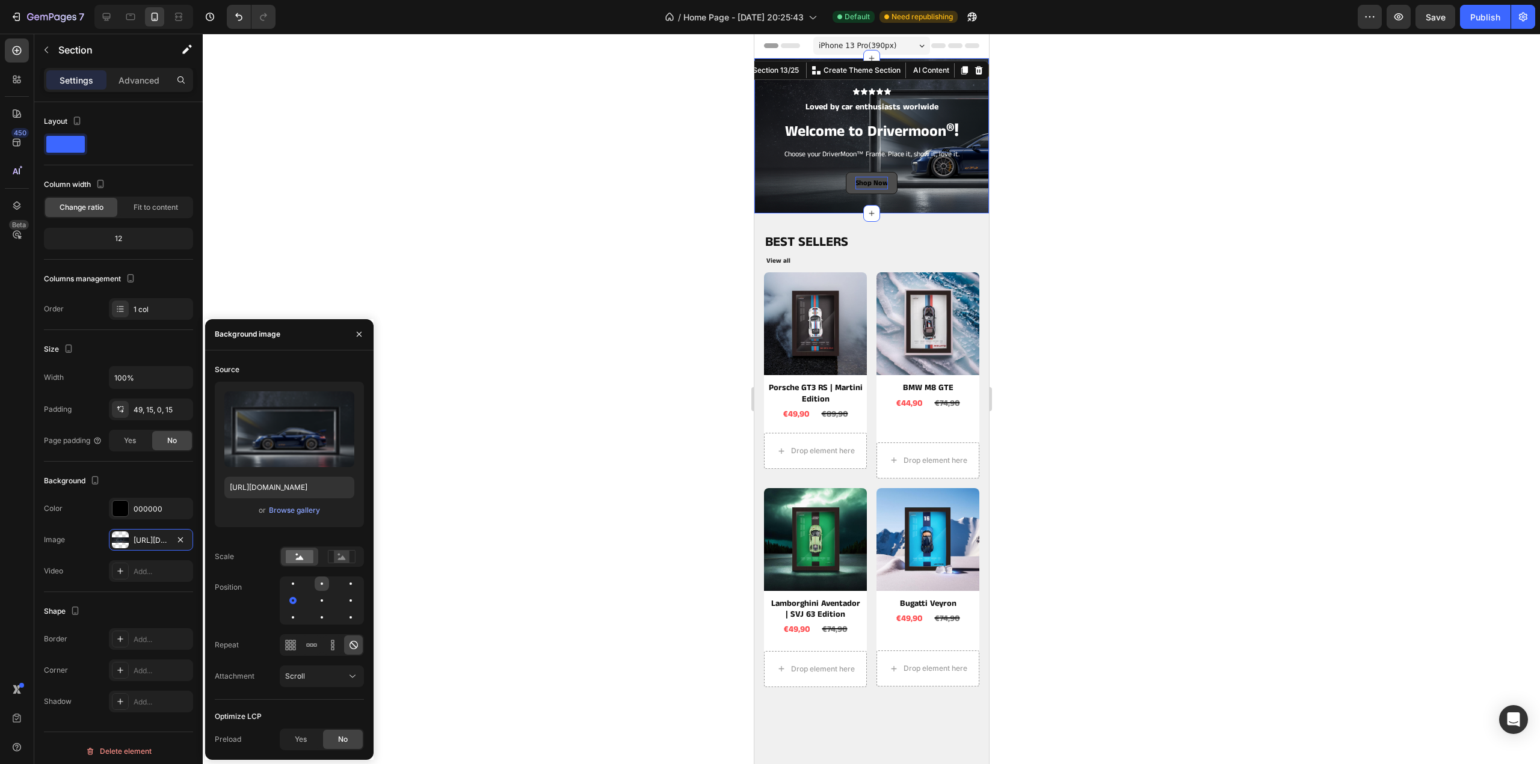
click at [323, 581] on div at bounding box center [322, 584] width 14 height 14
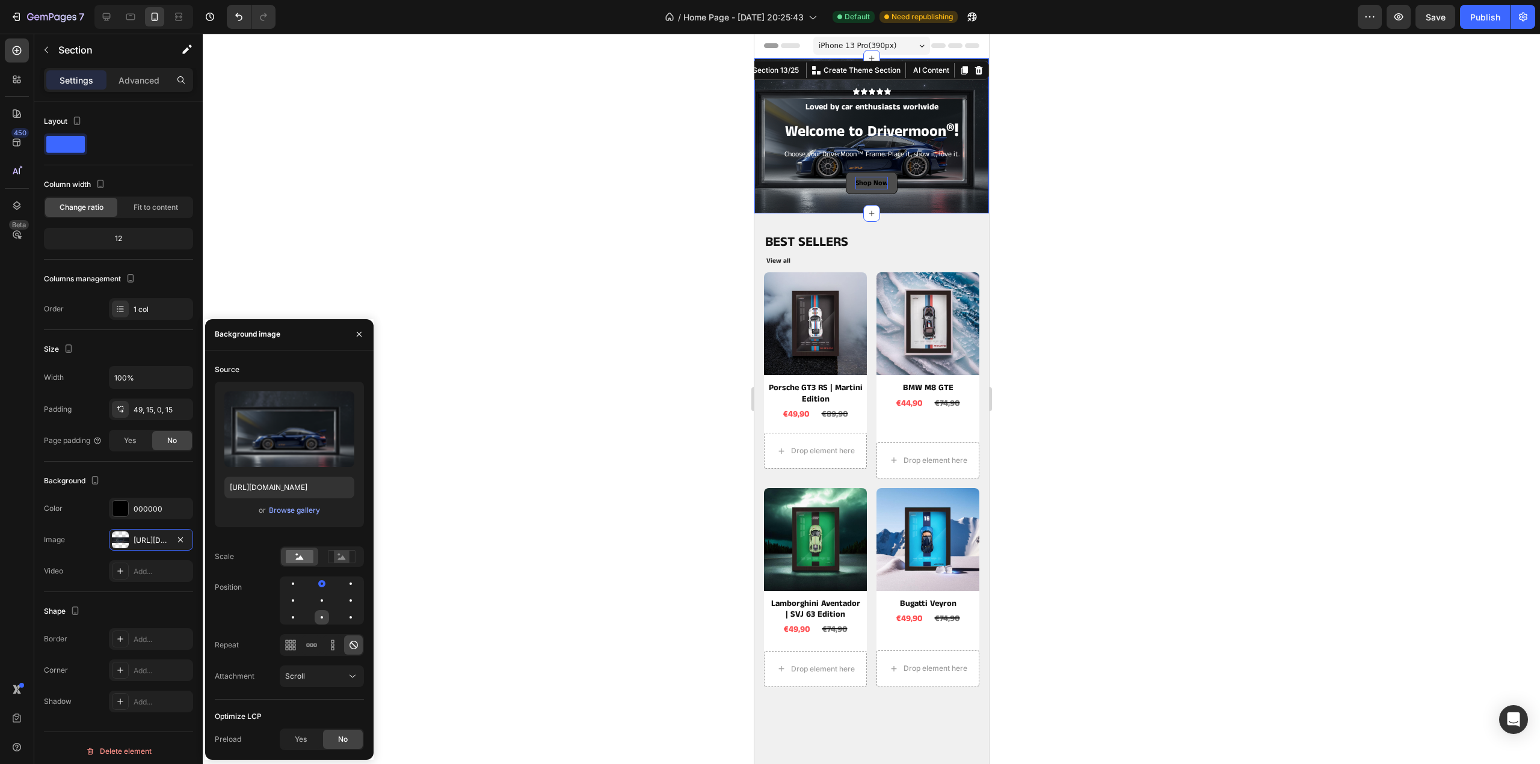
click at [325, 620] on div at bounding box center [322, 617] width 14 height 14
click at [351, 617] on div at bounding box center [350, 618] width 2 height 2
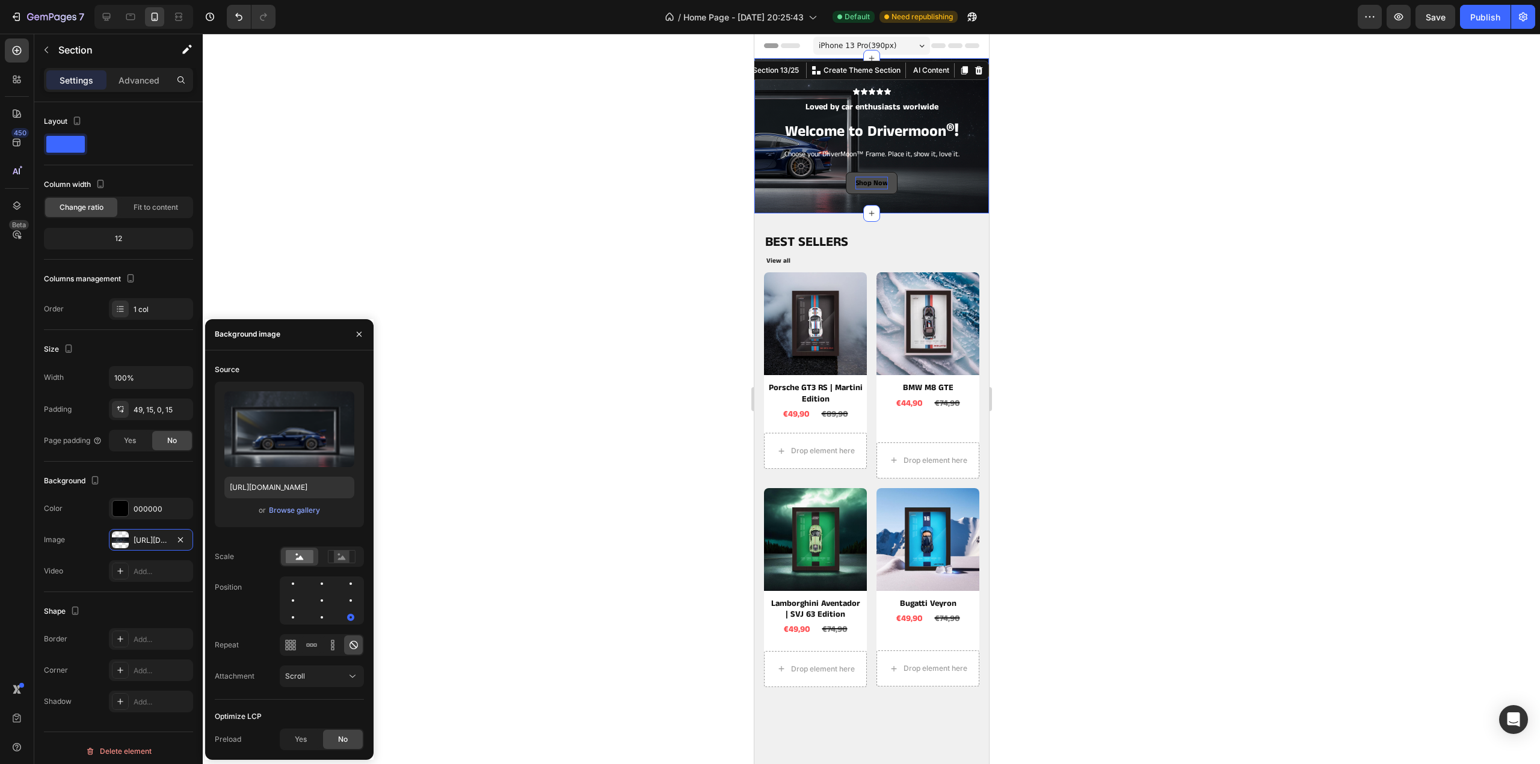
click at [361, 588] on div at bounding box center [322, 601] width 84 height 48
click at [308, 598] on div at bounding box center [322, 601] width 84 height 48
click at [292, 600] on div at bounding box center [293, 601] width 2 height 2
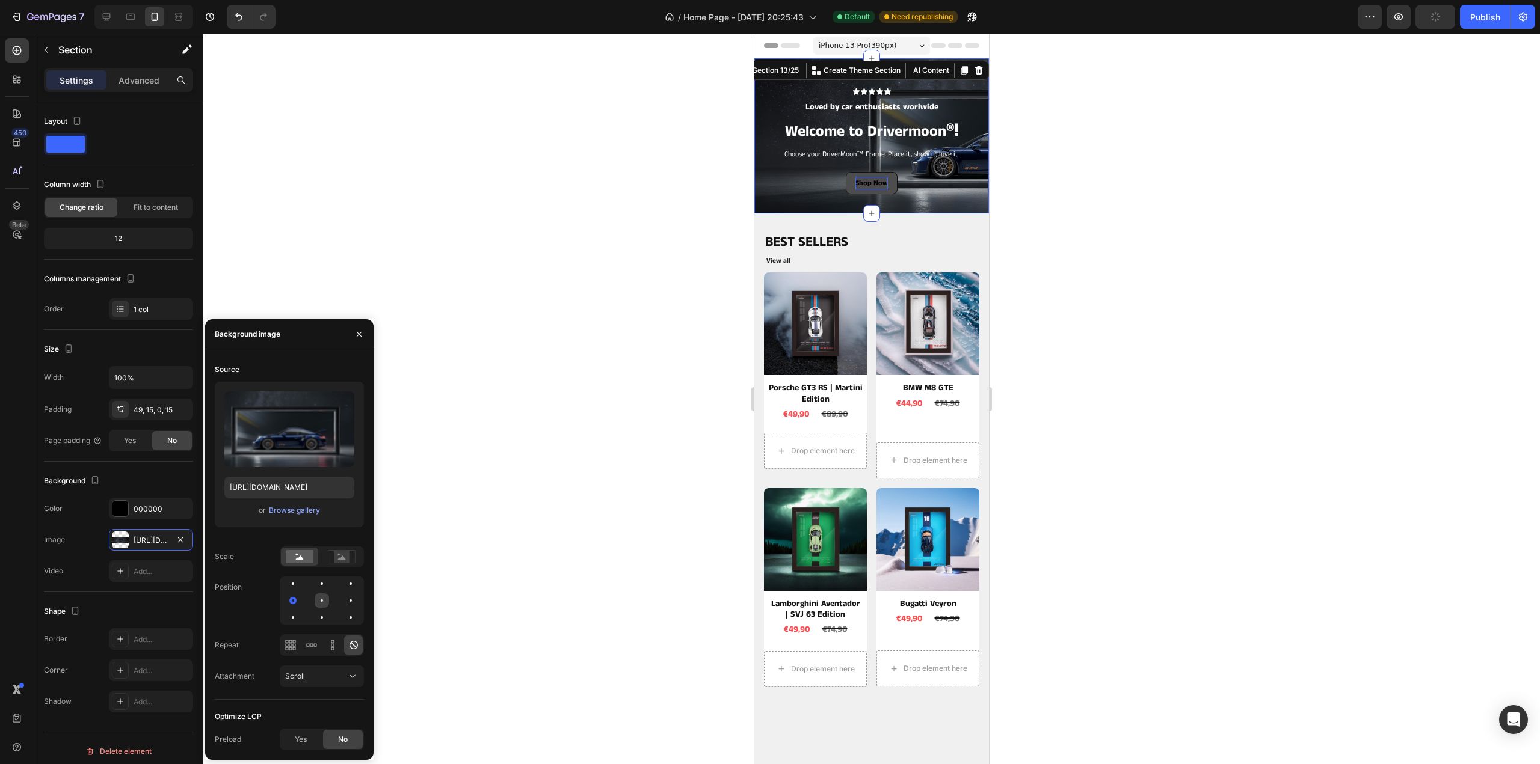
click at [324, 600] on div at bounding box center [322, 601] width 14 height 14
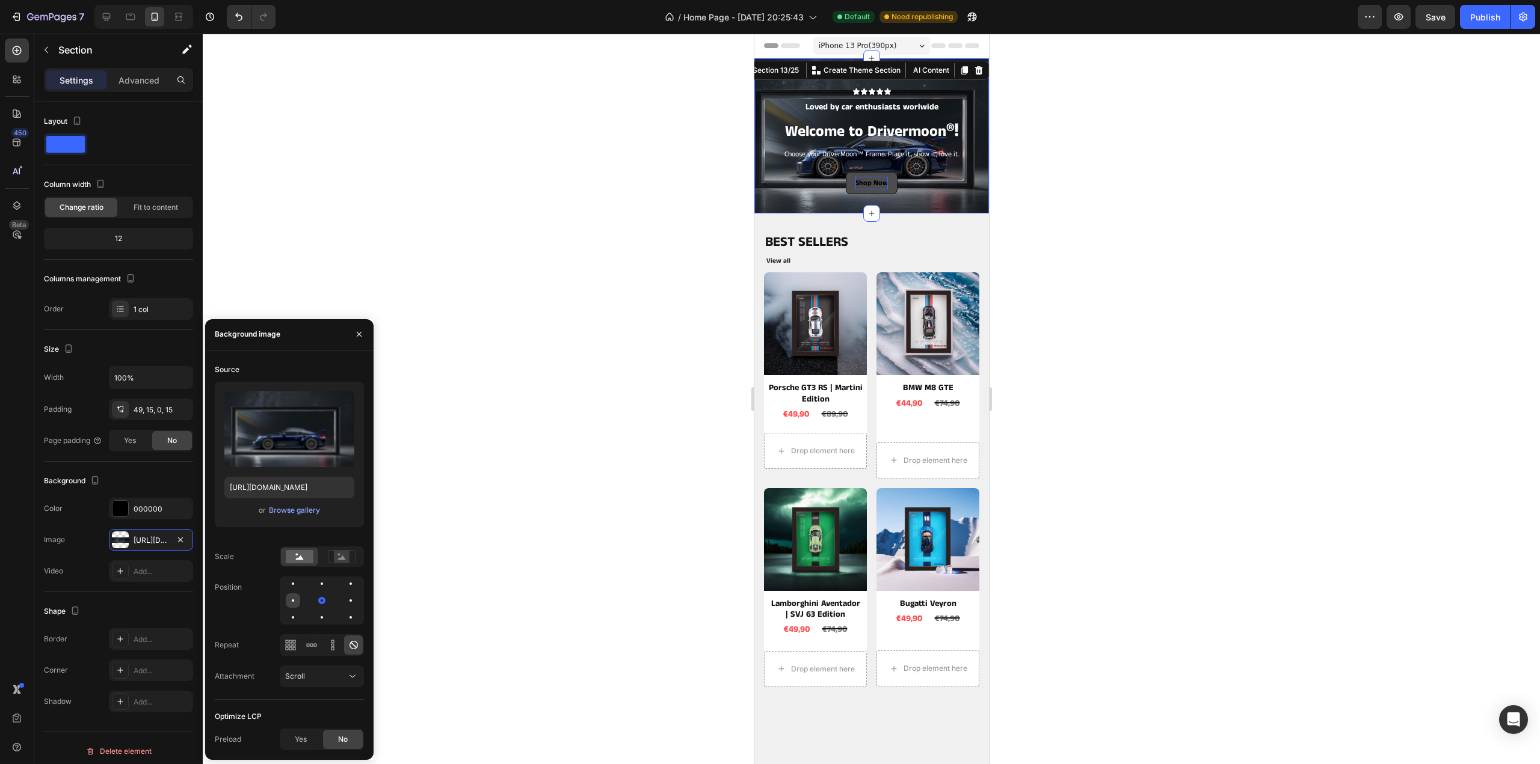
click at [291, 600] on div at bounding box center [293, 601] width 14 height 14
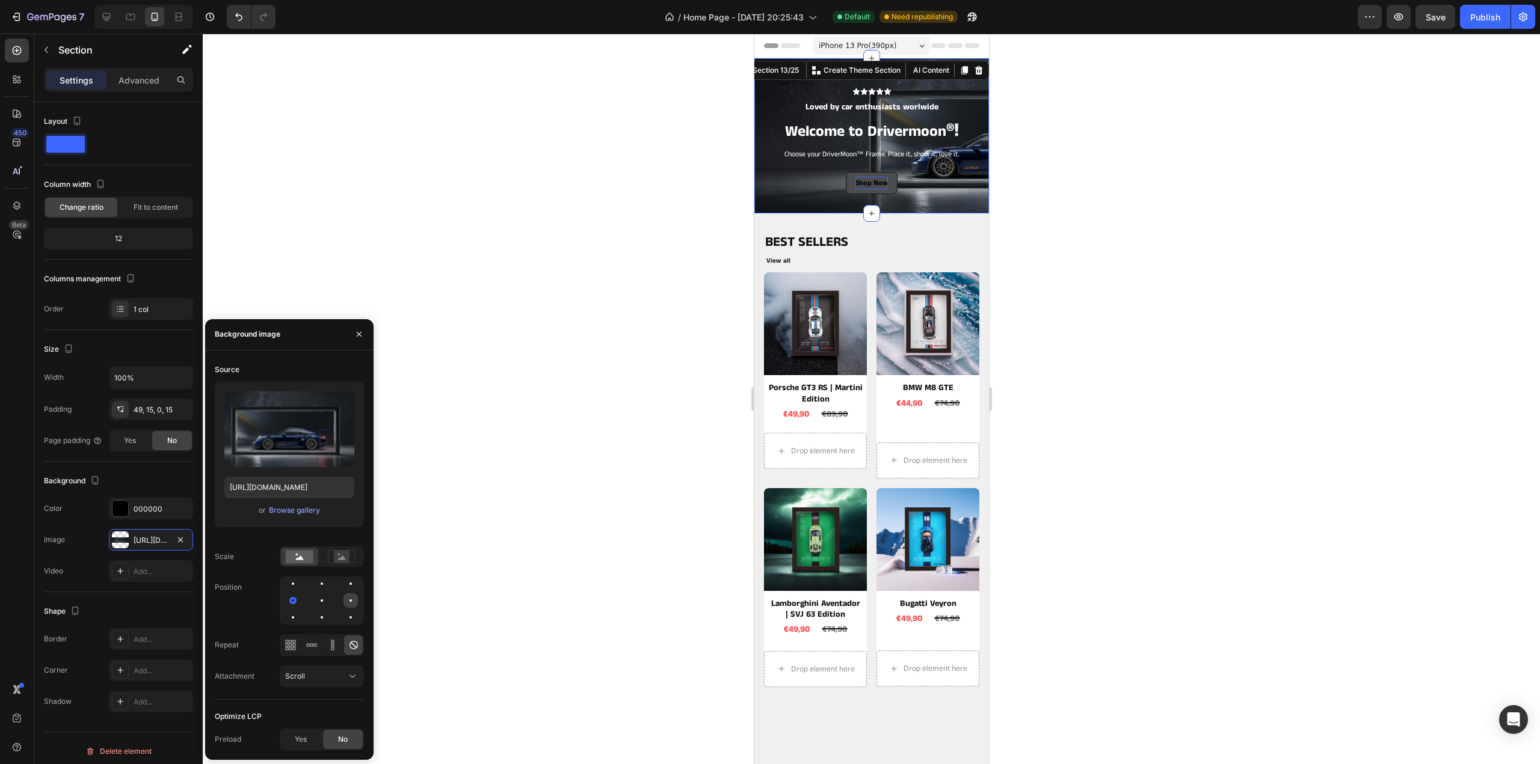
click at [349, 603] on div at bounding box center [350, 601] width 14 height 14
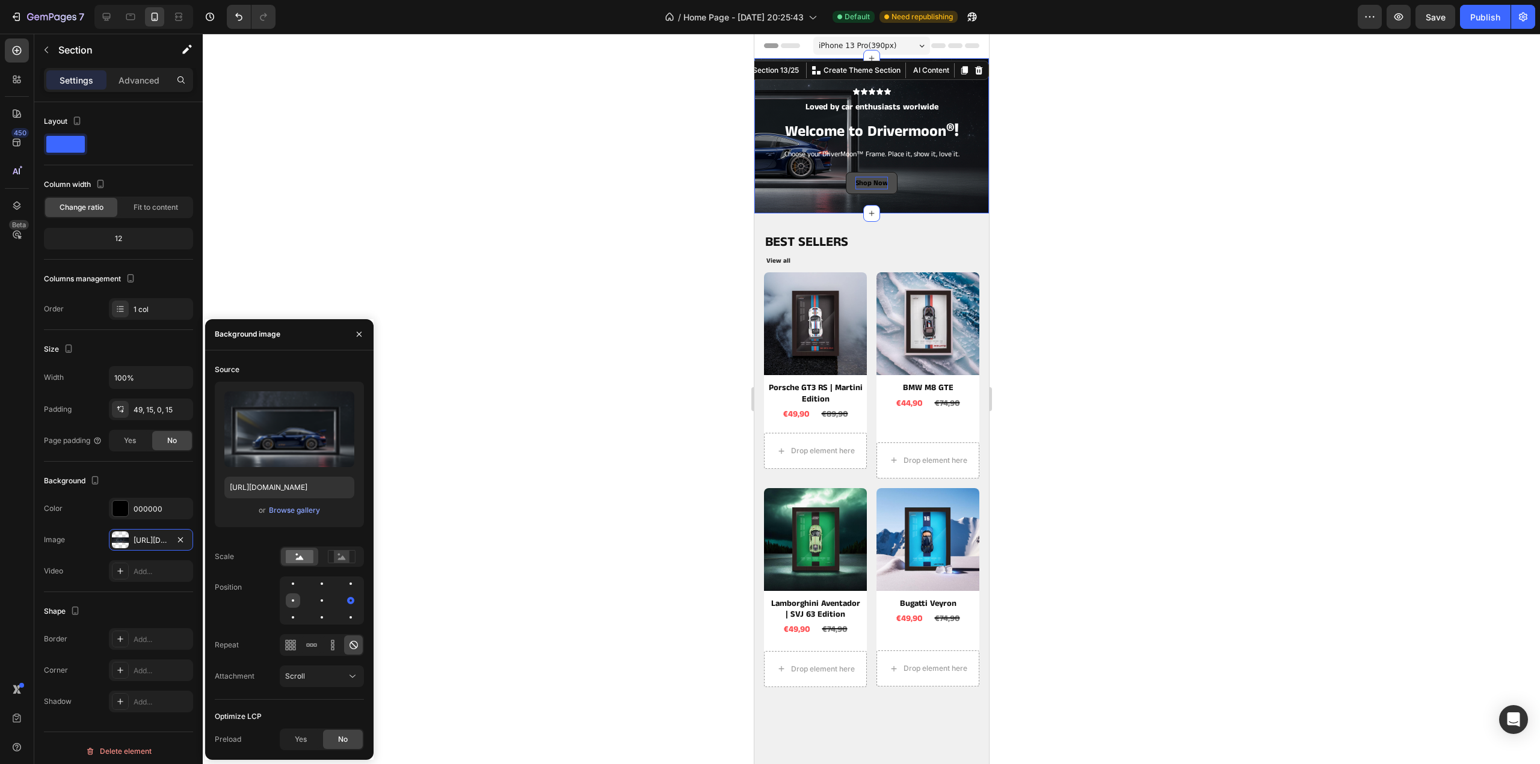
click at [292, 598] on div at bounding box center [293, 601] width 14 height 14
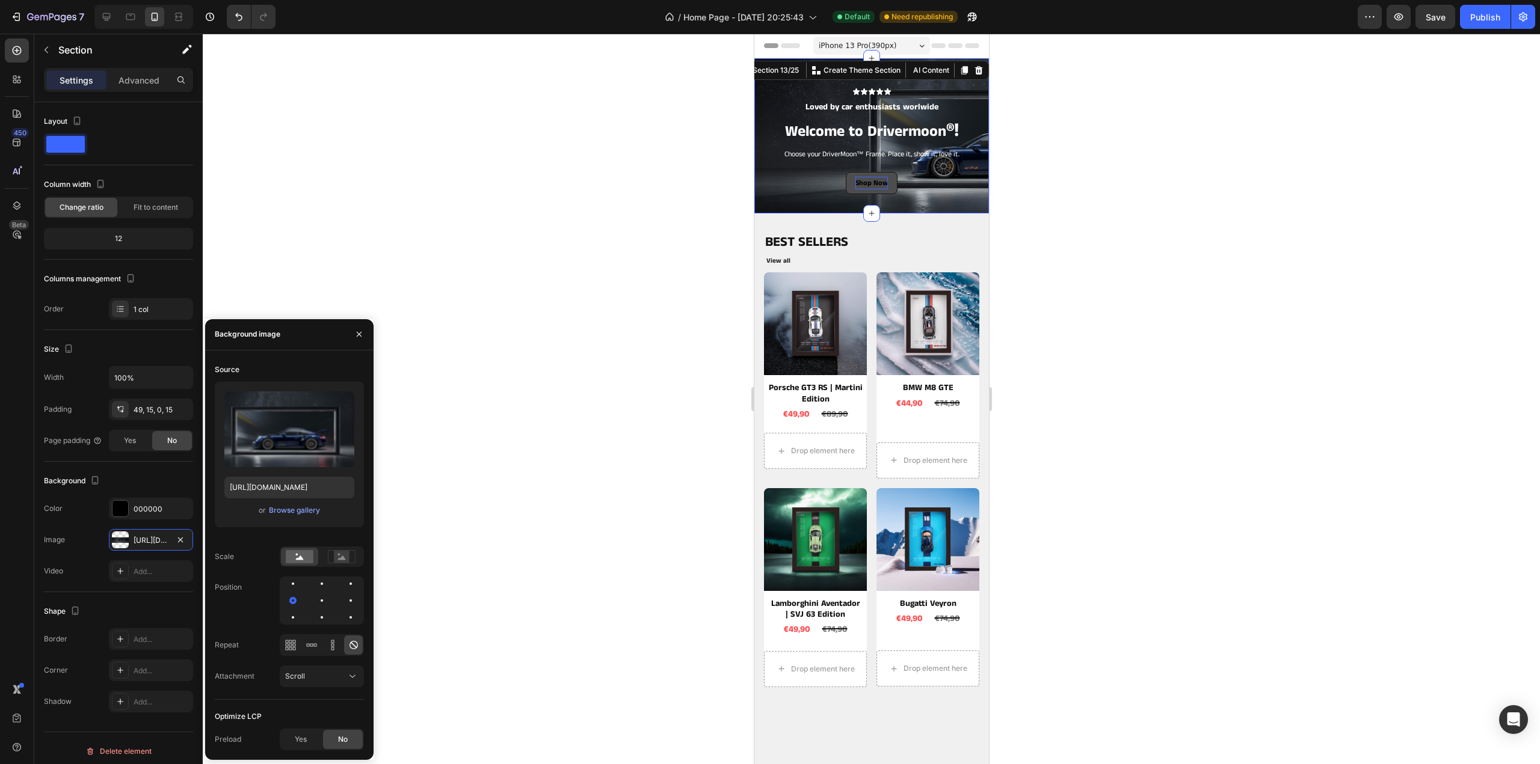
click at [1252, 263] on div at bounding box center [871, 399] width 1337 height 731
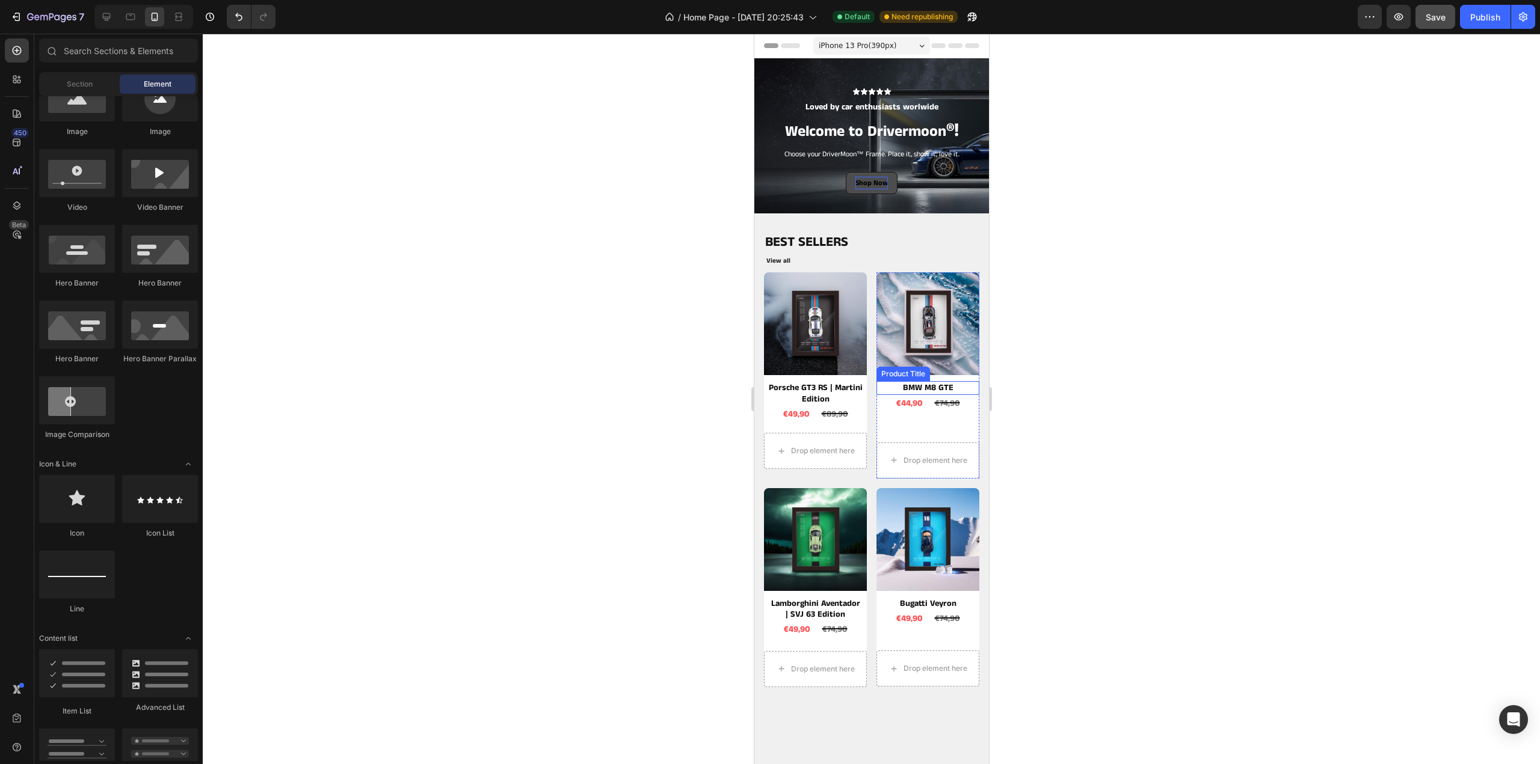
click at [1433, 16] on span "Save" at bounding box center [1435, 17] width 20 height 10
click at [1435, 16] on icon "button" at bounding box center [1435, 17] width 12 height 12
click at [1474, 15] on div "Publish" at bounding box center [1485, 17] width 30 height 13
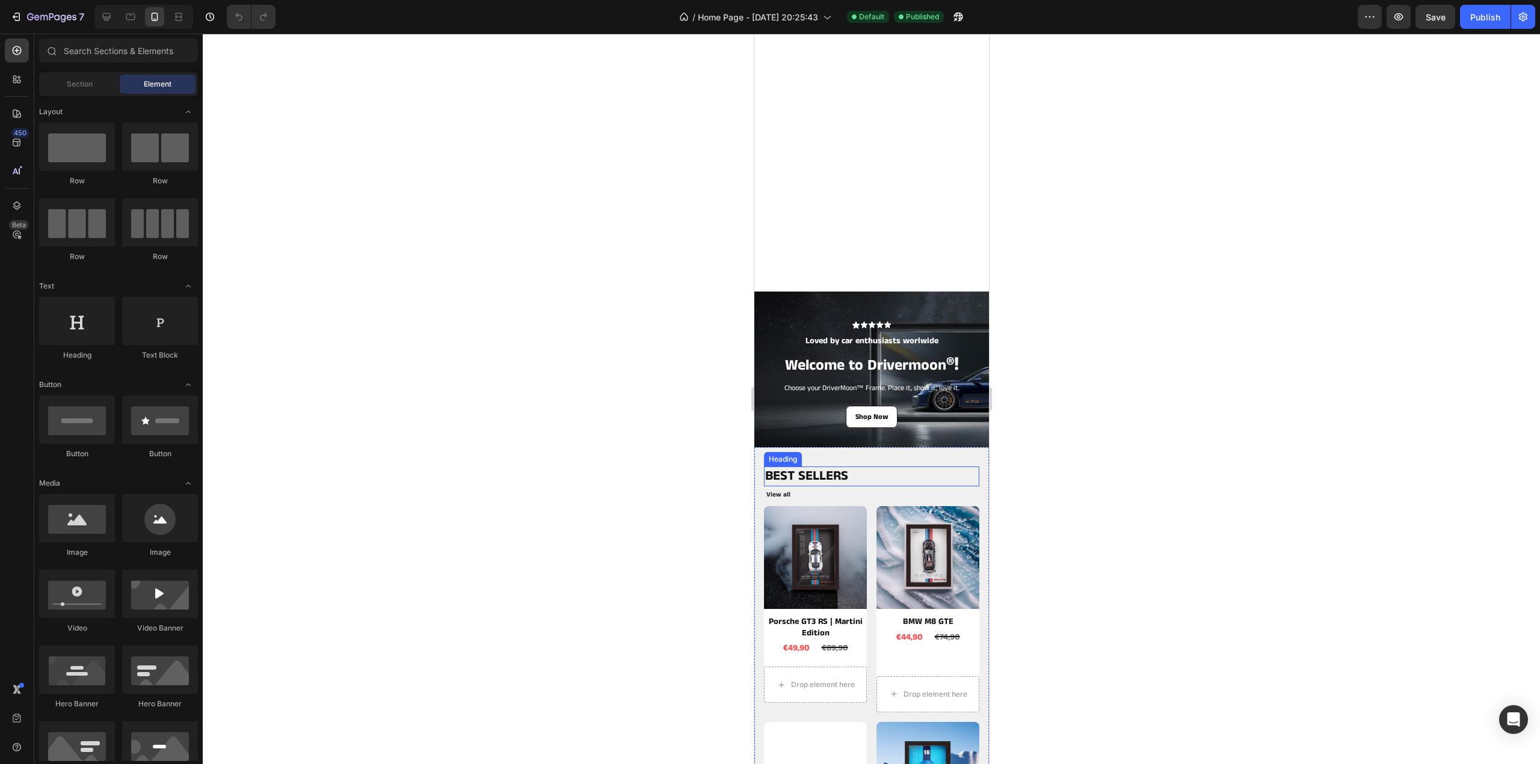
scroll to position [60, 0]
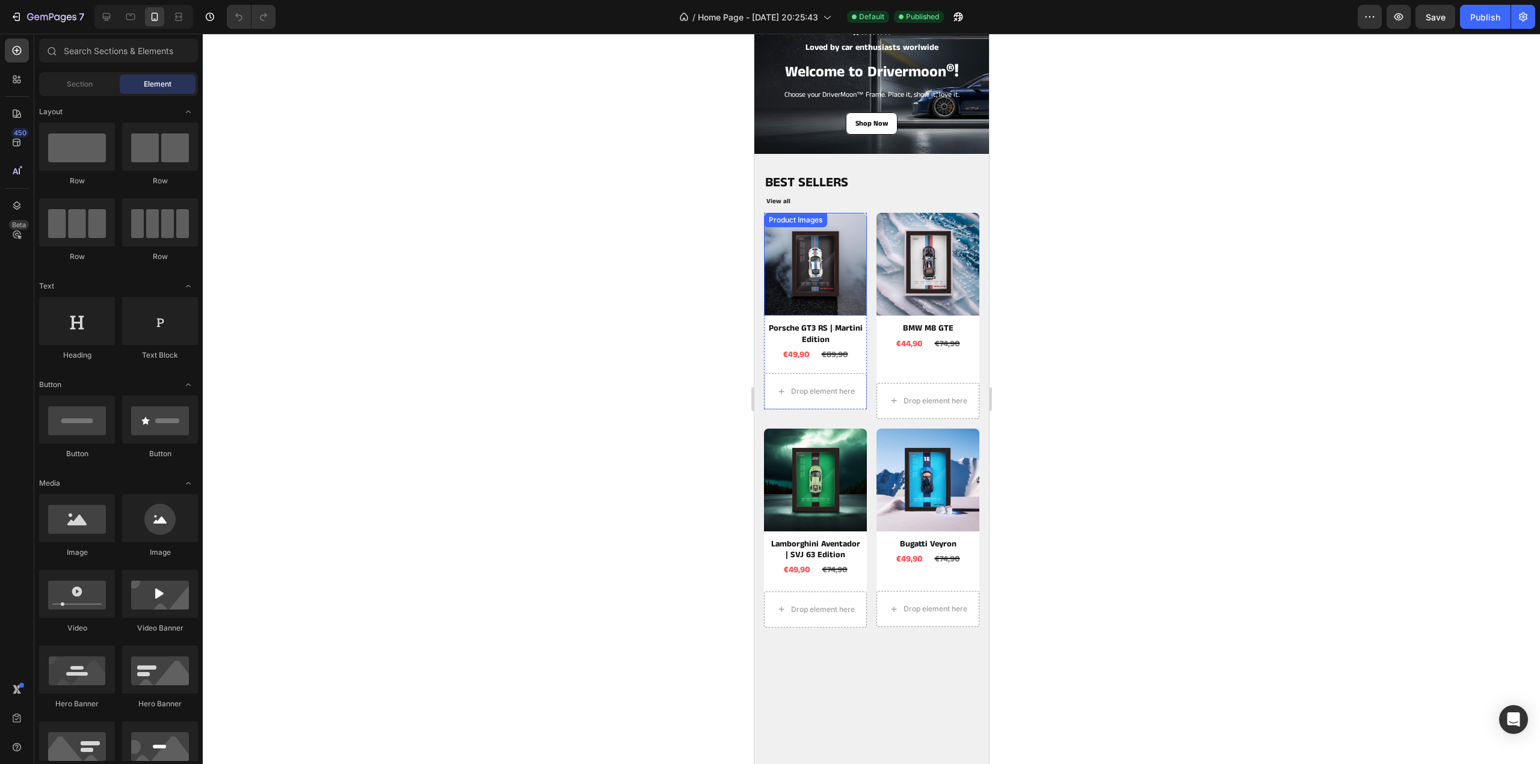
click at [781, 248] on img at bounding box center [814, 264] width 103 height 103
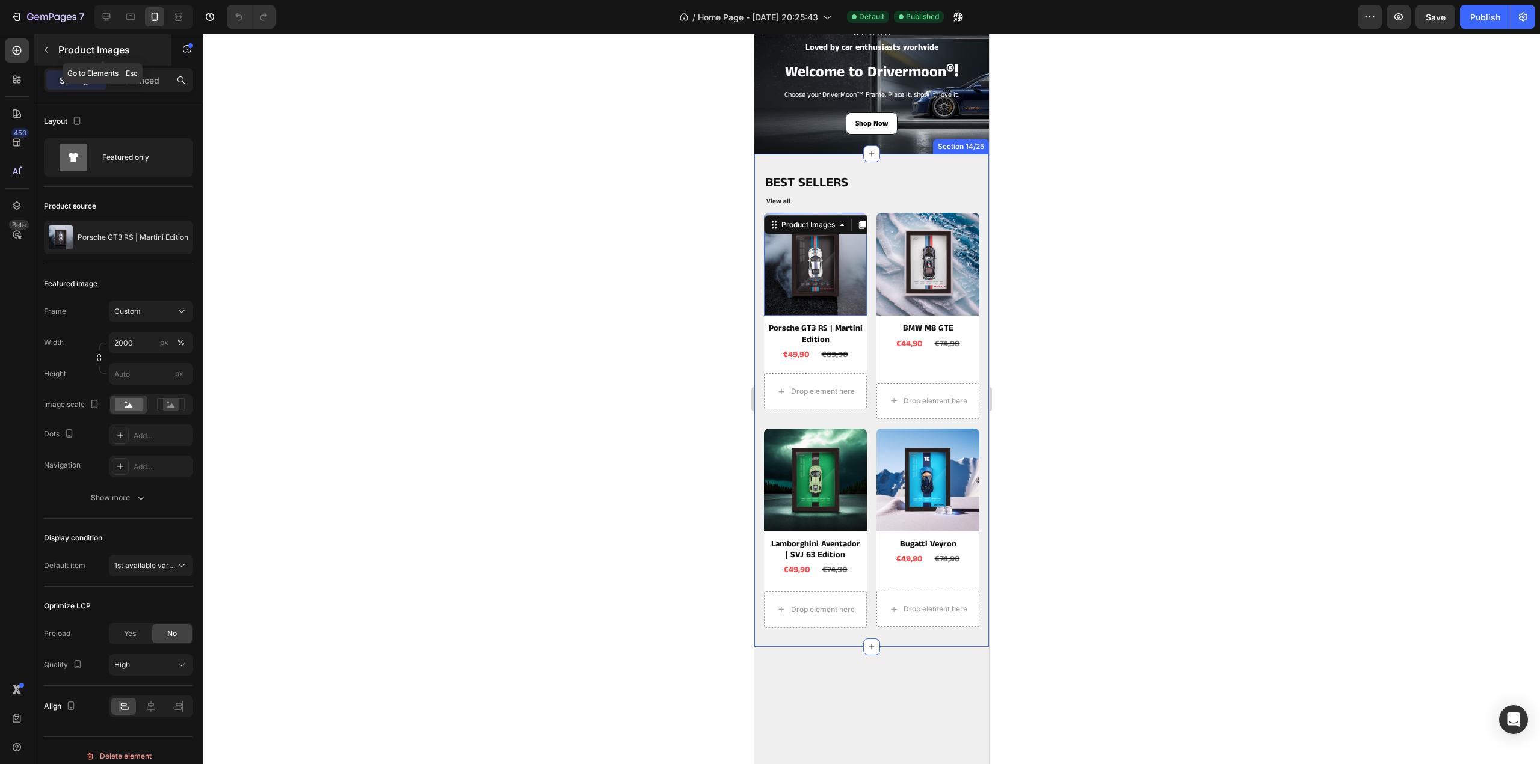
click at [48, 57] on button "button" at bounding box center [46, 49] width 19 height 19
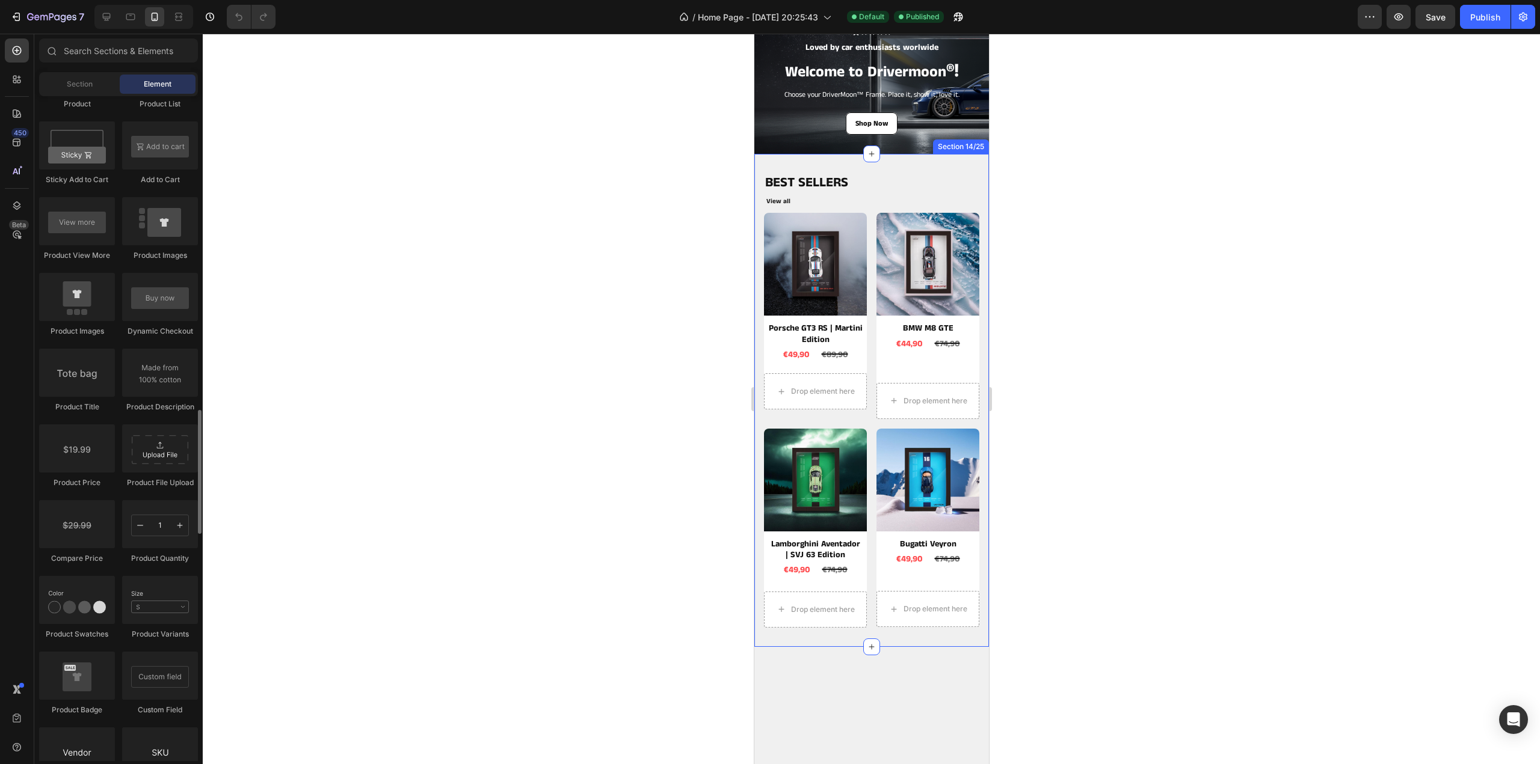
scroll to position [1865, 0]
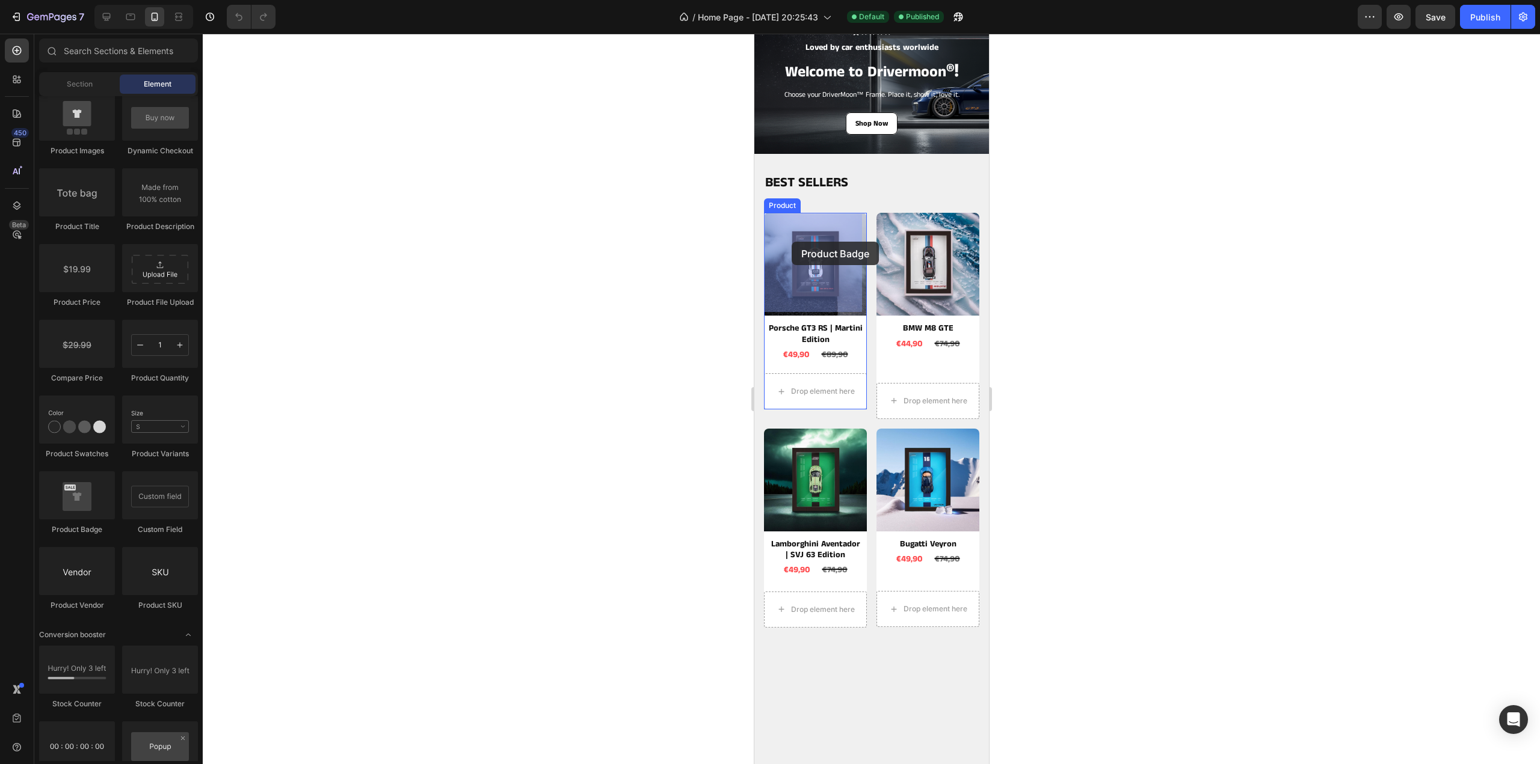
drag, startPoint x: 835, startPoint y: 530, endPoint x: 791, endPoint y: 243, distance: 290.3
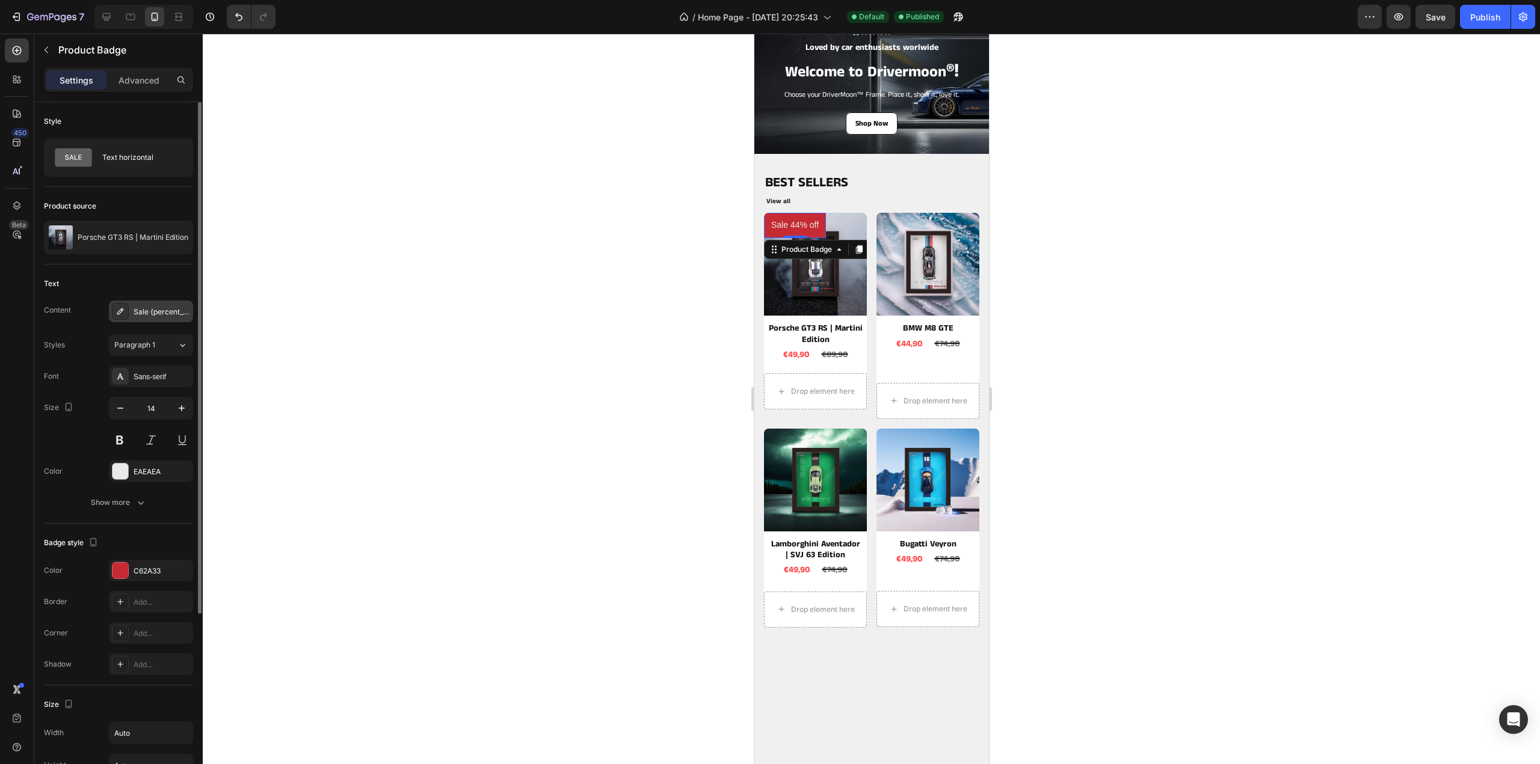
click at [164, 310] on div "Sale {percent_discount} off" at bounding box center [162, 312] width 57 height 11
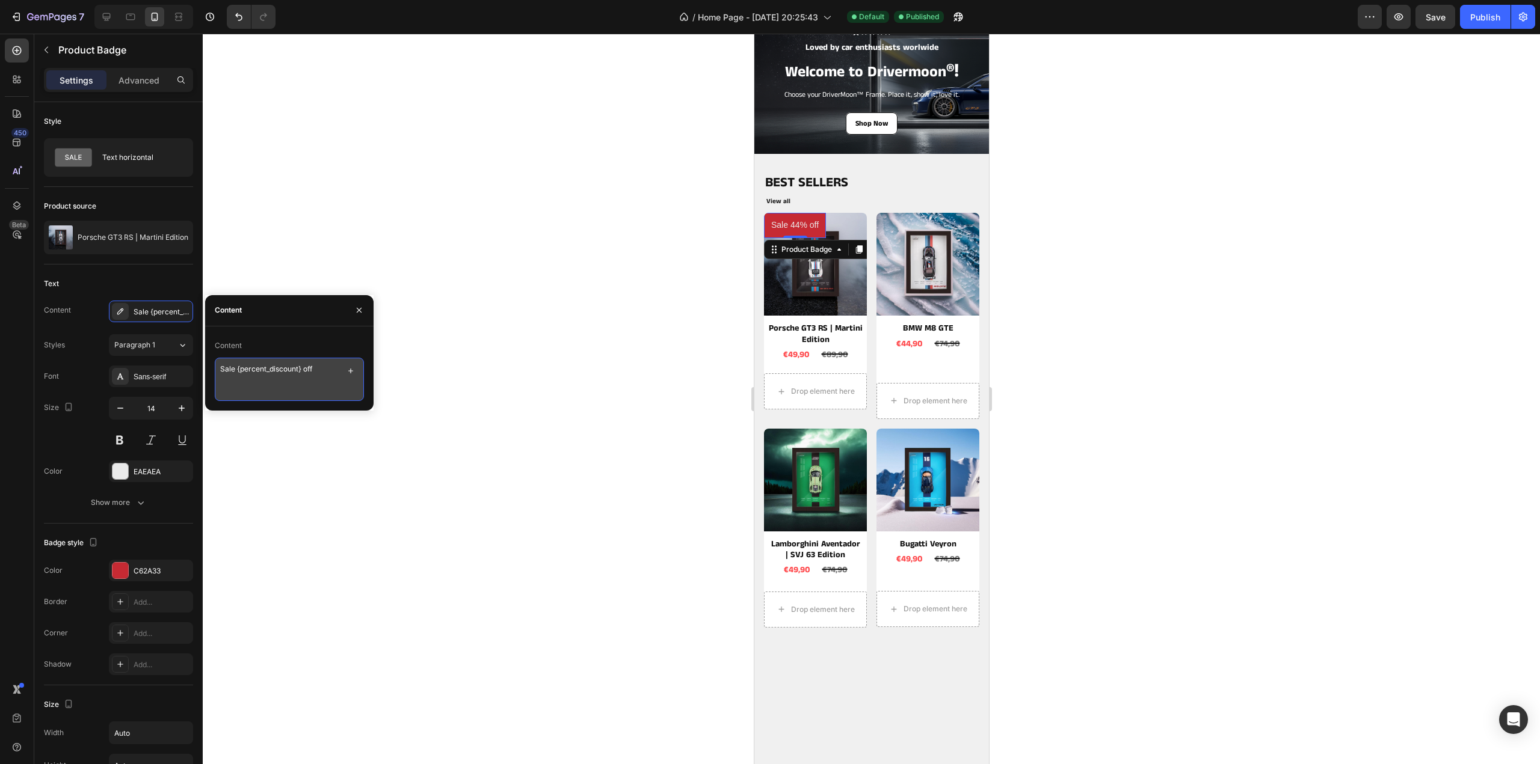
click at [333, 373] on textarea "Sale {percent_discount} off" at bounding box center [289, 379] width 149 height 43
click at [352, 369] on icon "button" at bounding box center [351, 371] width 10 height 10
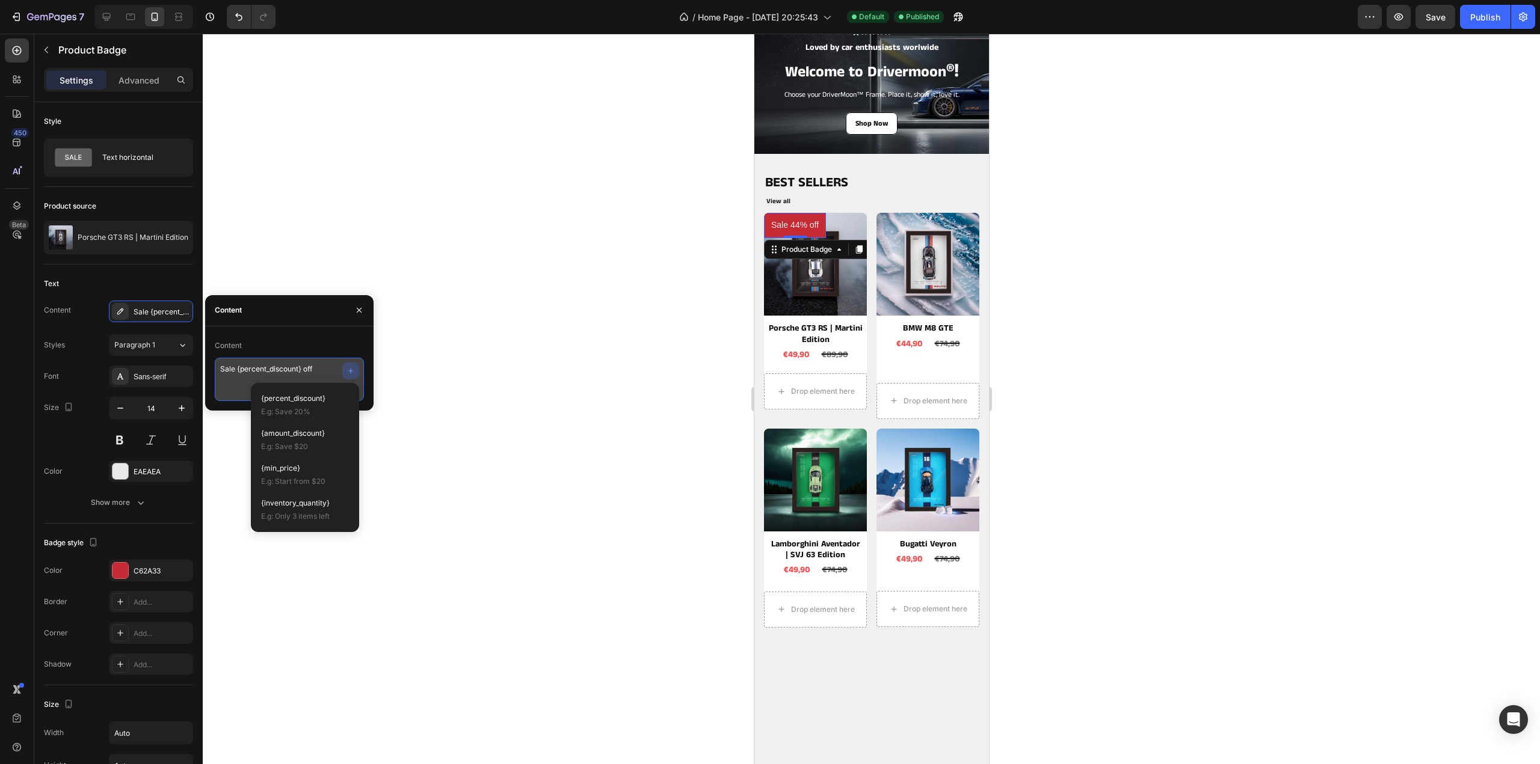
click at [322, 368] on textarea "Sale {percent_discount} off" at bounding box center [289, 379] width 149 height 43
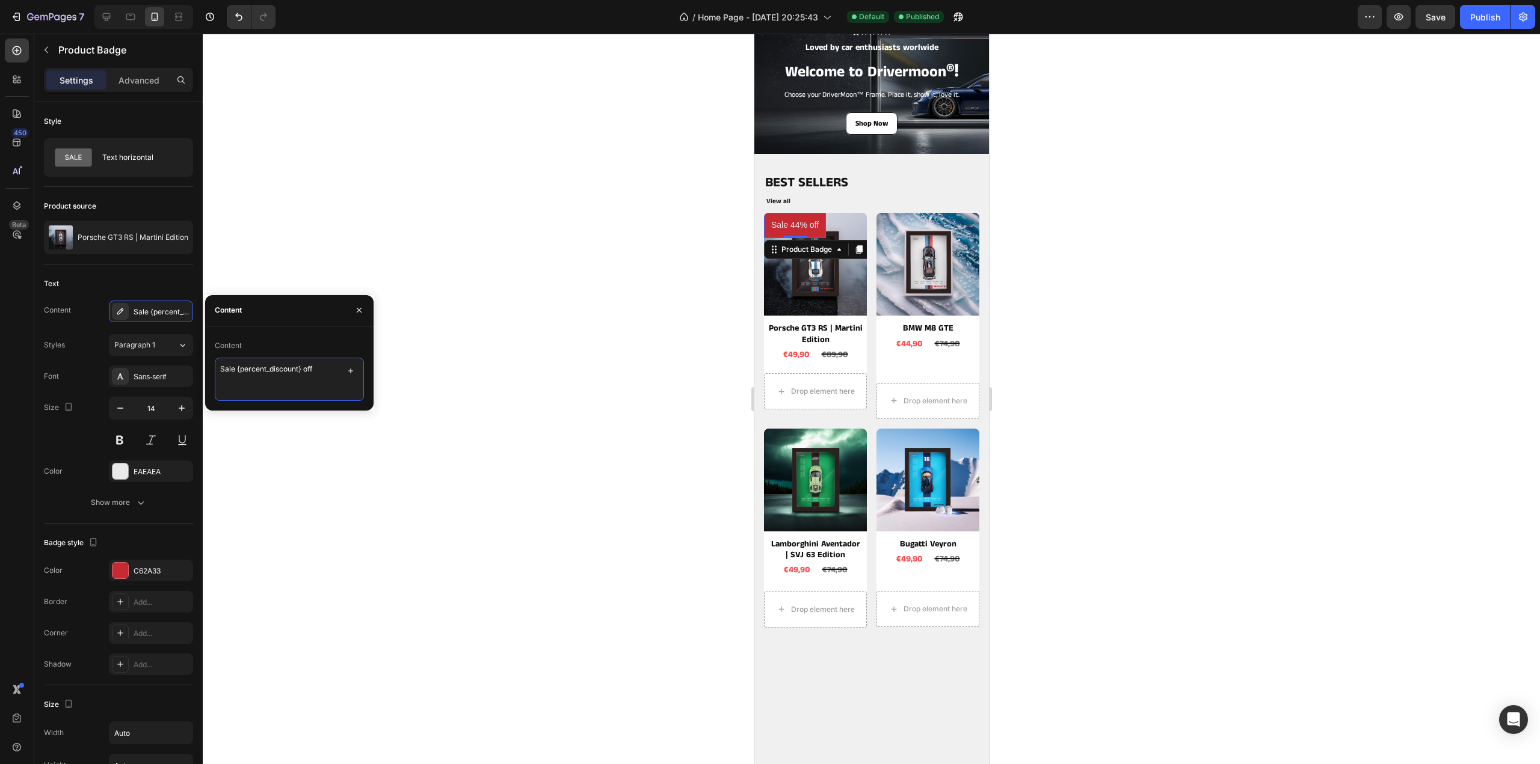
drag, startPoint x: 320, startPoint y: 370, endPoint x: 217, endPoint y: 375, distance: 103.6
click at [217, 375] on textarea "Sale {percent_discount} off" at bounding box center [289, 379] width 149 height 43
type textarea "BEST SELLER"
click at [296, 253] on div at bounding box center [871, 399] width 1337 height 731
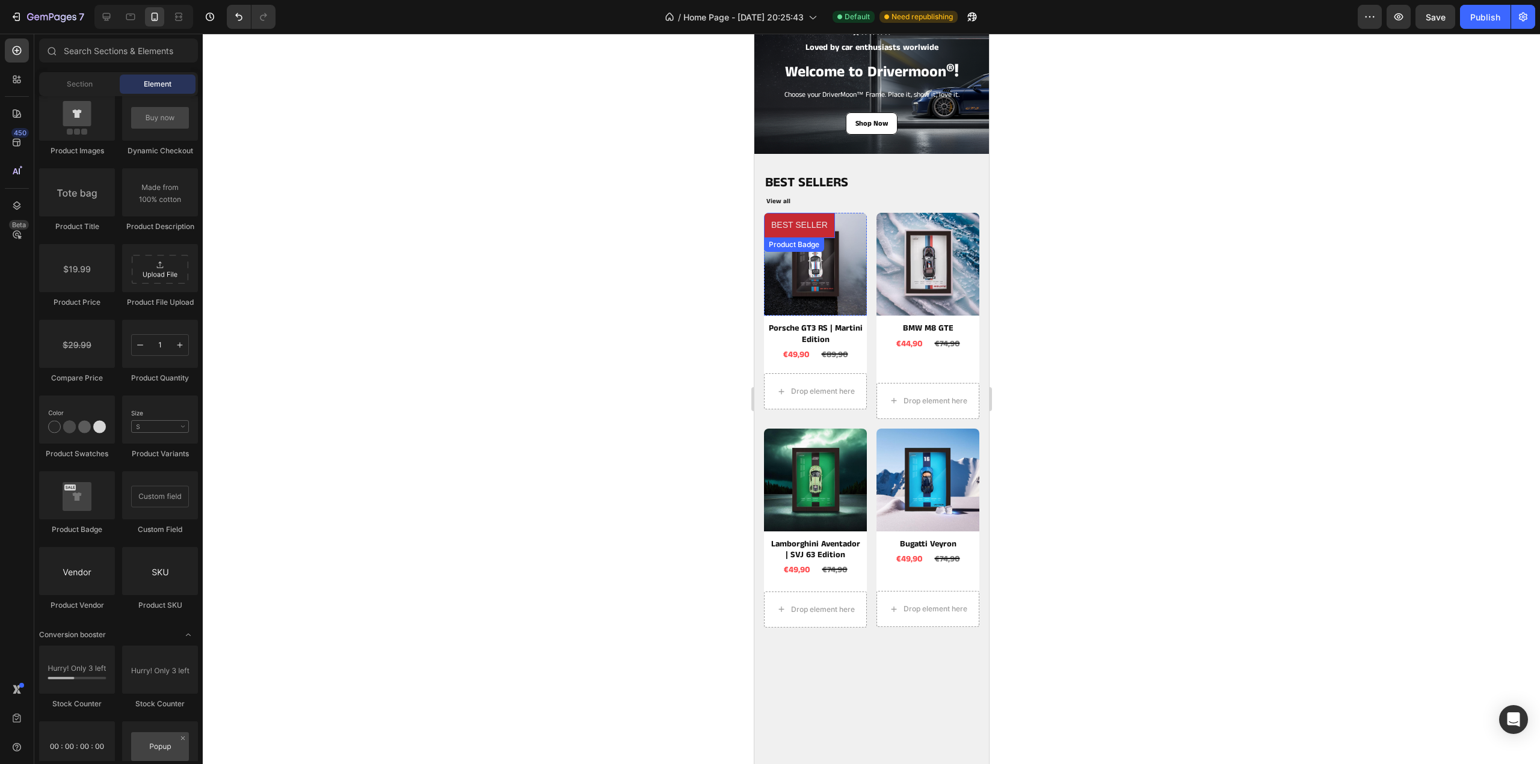
click at [807, 217] on pre "BEST SELLER" at bounding box center [798, 225] width 71 height 25
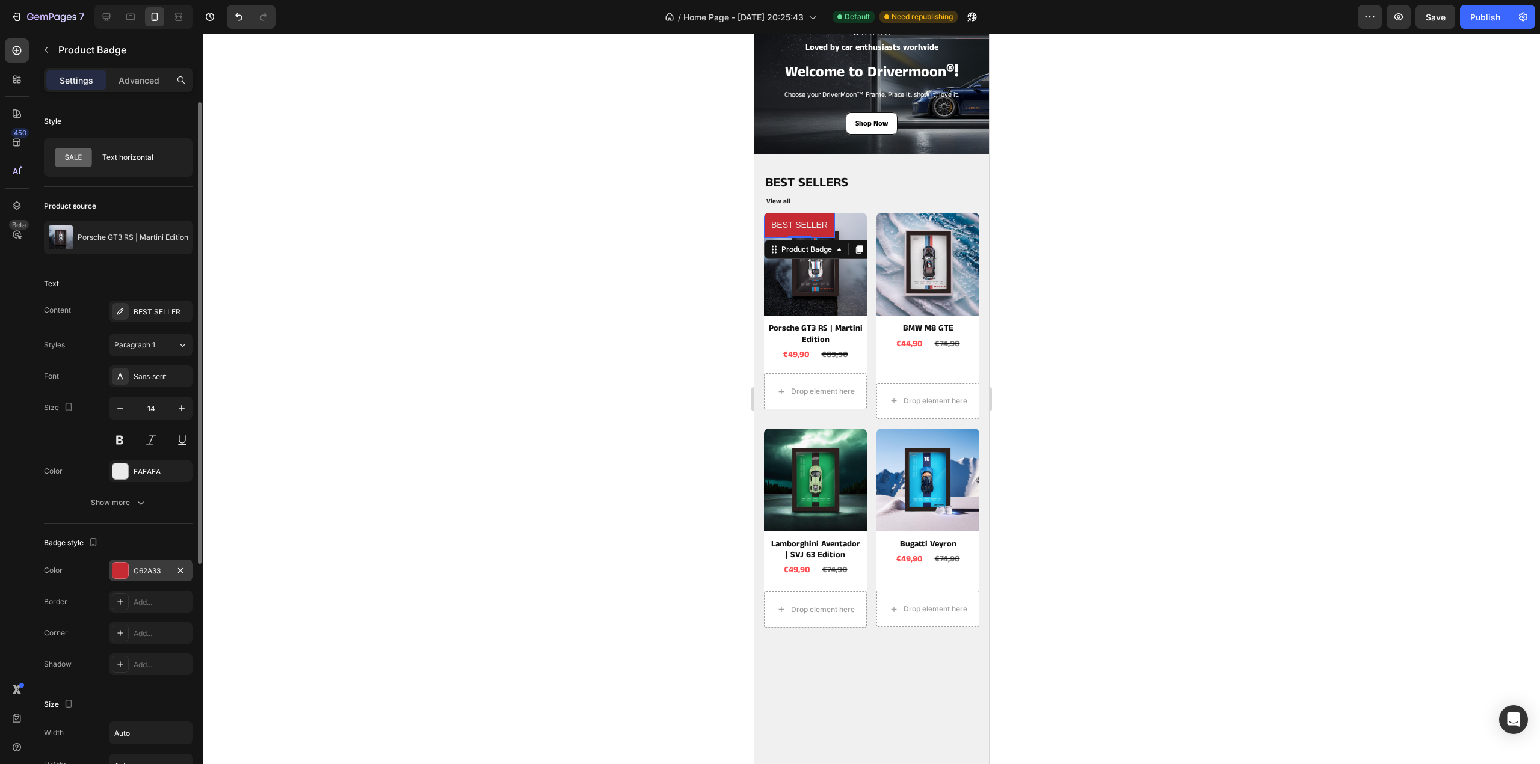
click at [137, 562] on div "C62A33" at bounding box center [151, 571] width 84 height 22
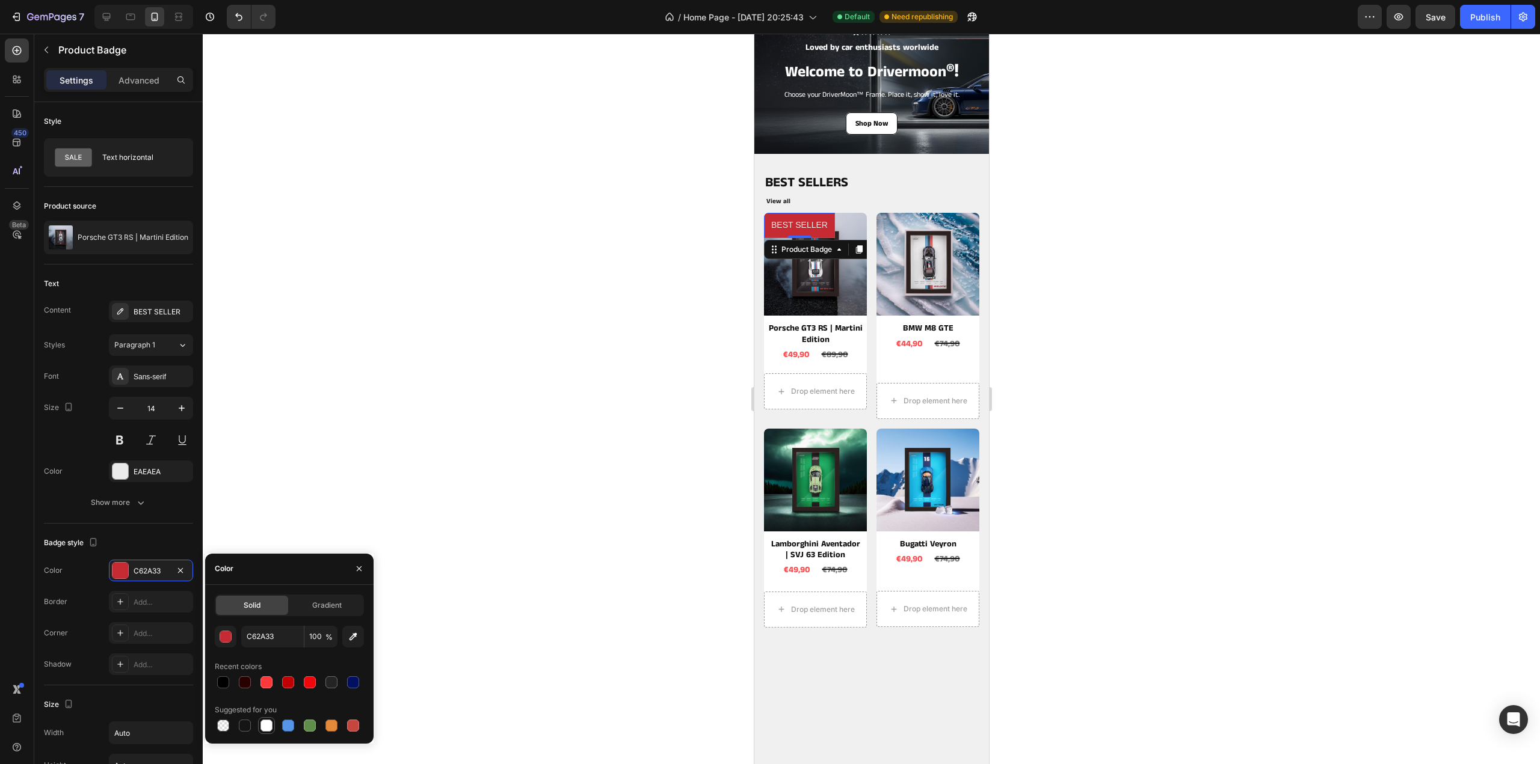
click at [267, 728] on div at bounding box center [266, 726] width 12 height 12
type input "FFFFFF"
click at [152, 372] on div "Sans-serif" at bounding box center [162, 377] width 57 height 11
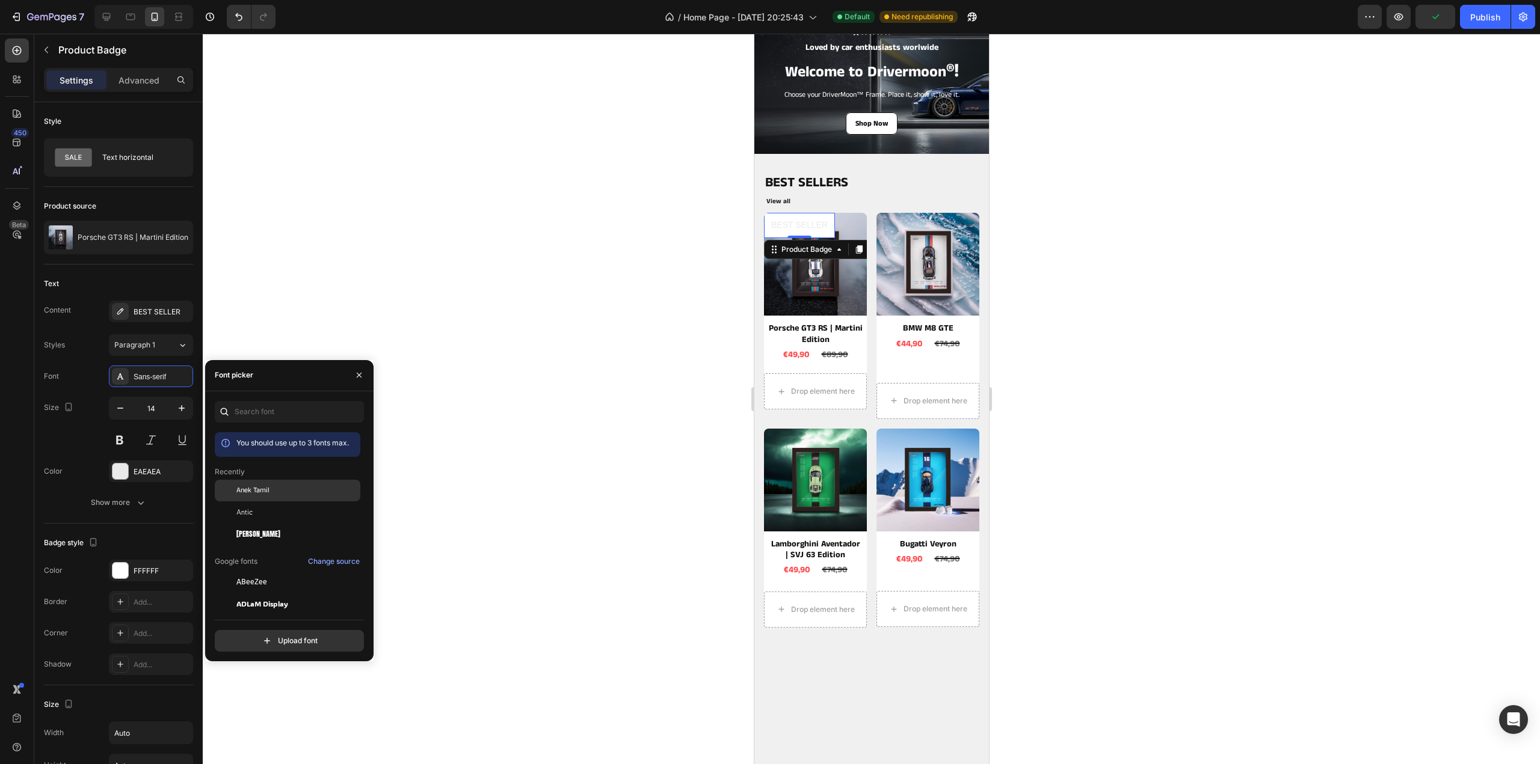
click at [264, 490] on span "Anek Tamil" at bounding box center [252, 490] width 33 height 11
click at [119, 436] on button at bounding box center [120, 440] width 22 height 22
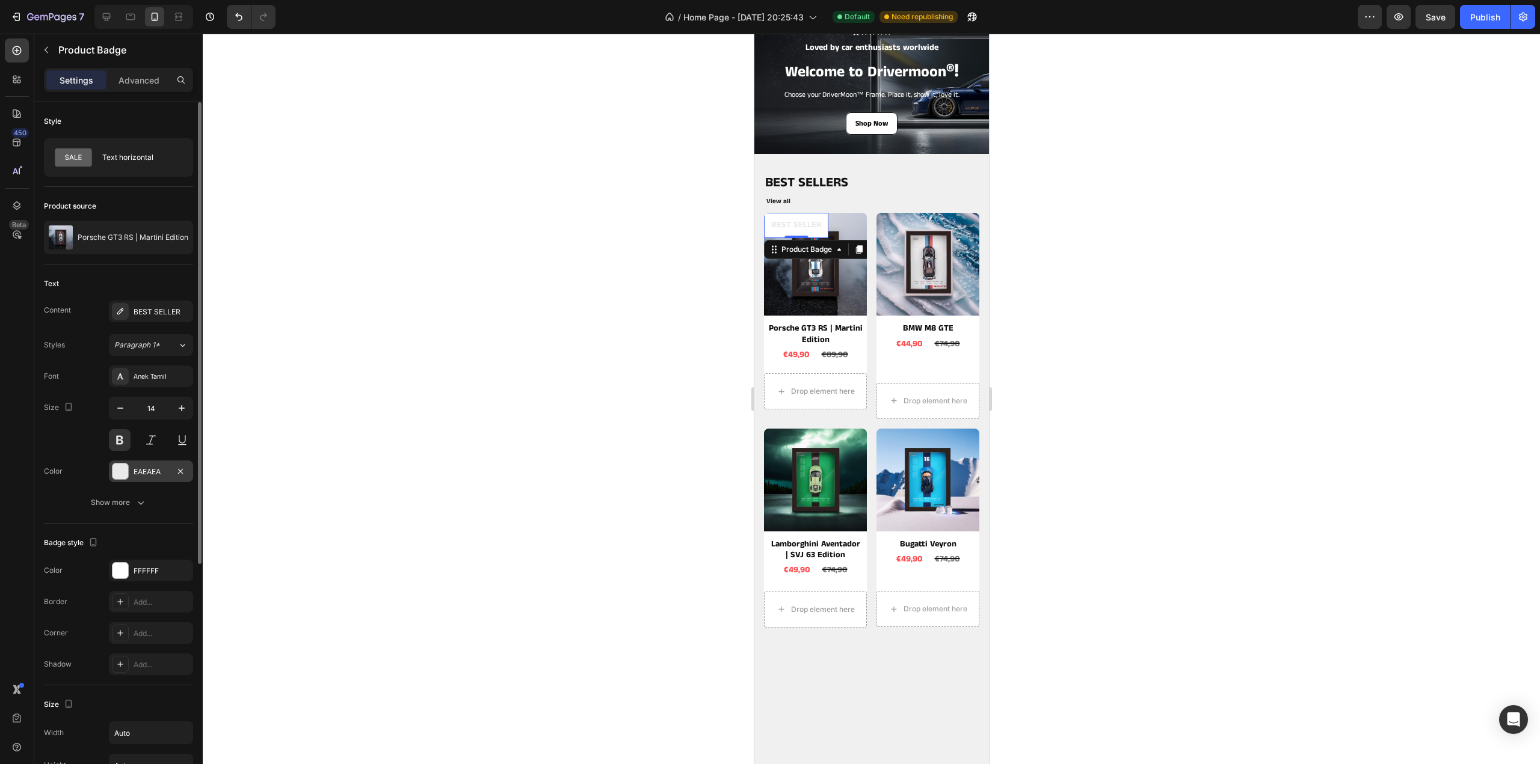
click at [141, 470] on div "EAEAEA" at bounding box center [151, 472] width 35 height 11
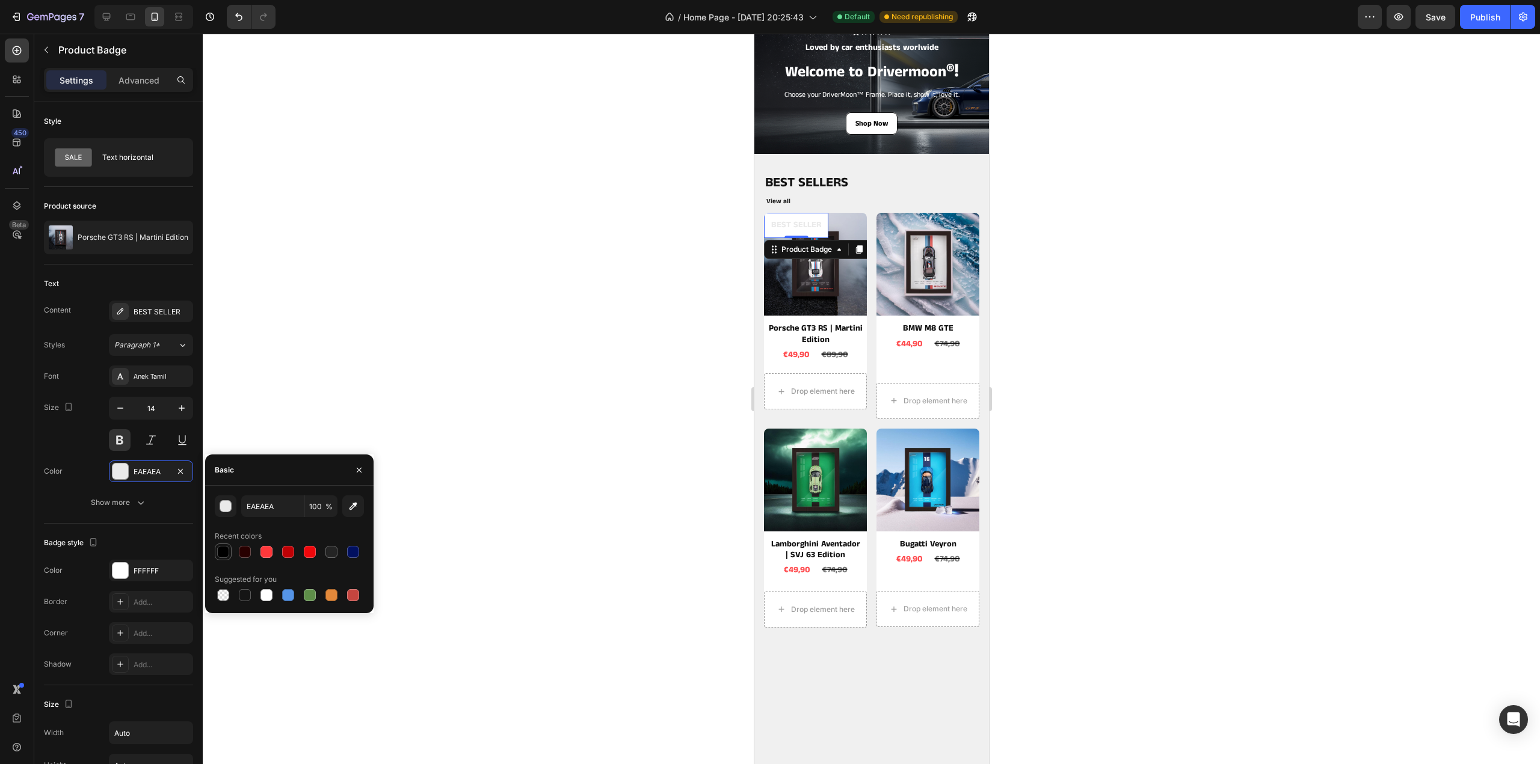
click at [221, 556] on div at bounding box center [223, 552] width 12 height 12
click at [336, 550] on div at bounding box center [331, 552] width 12 height 12
type input "242424"
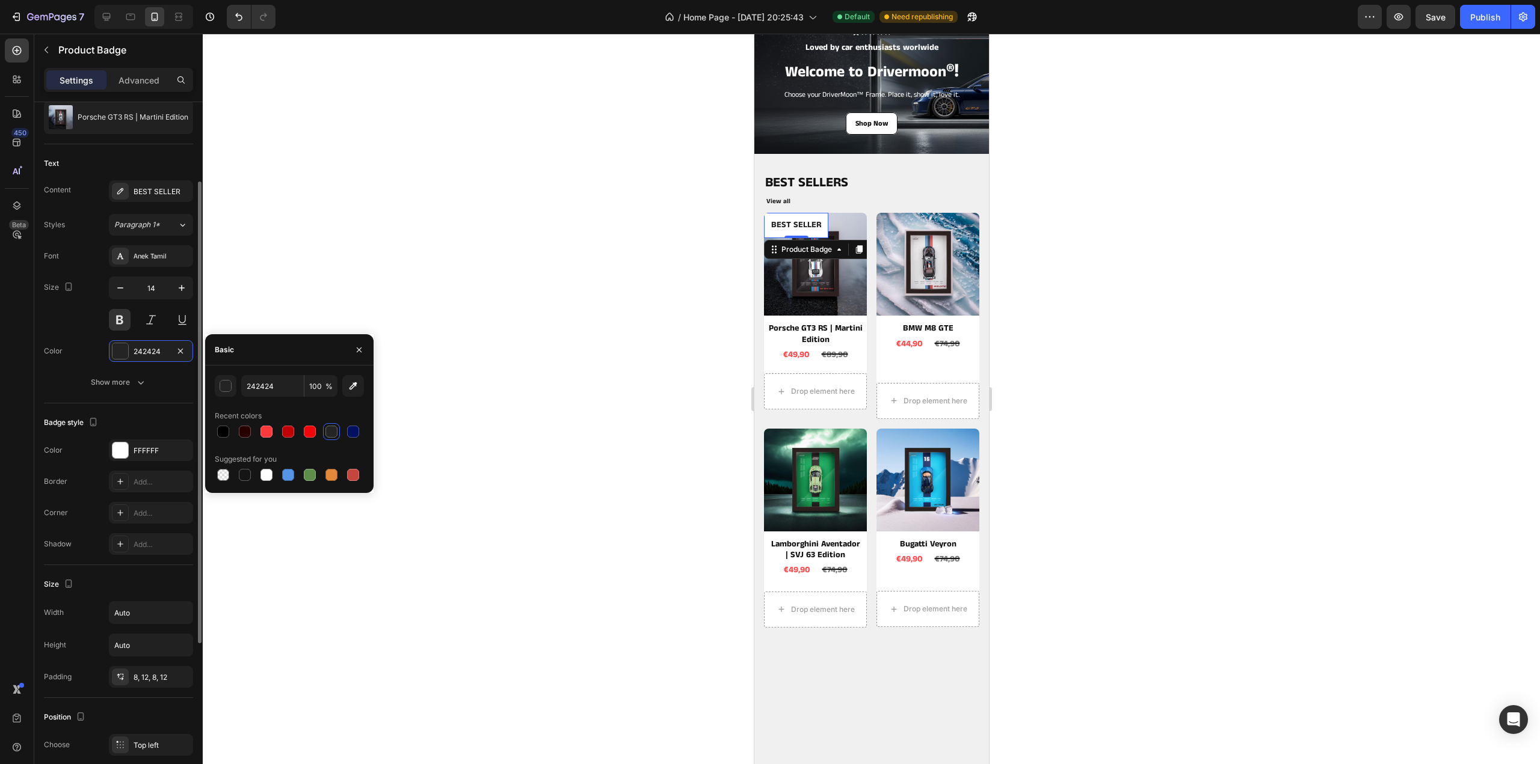
click at [126, 407] on div "Badge style Color FFFFFF Border Add... Corner Add... Shadow Add..." at bounding box center [118, 485] width 149 height 162
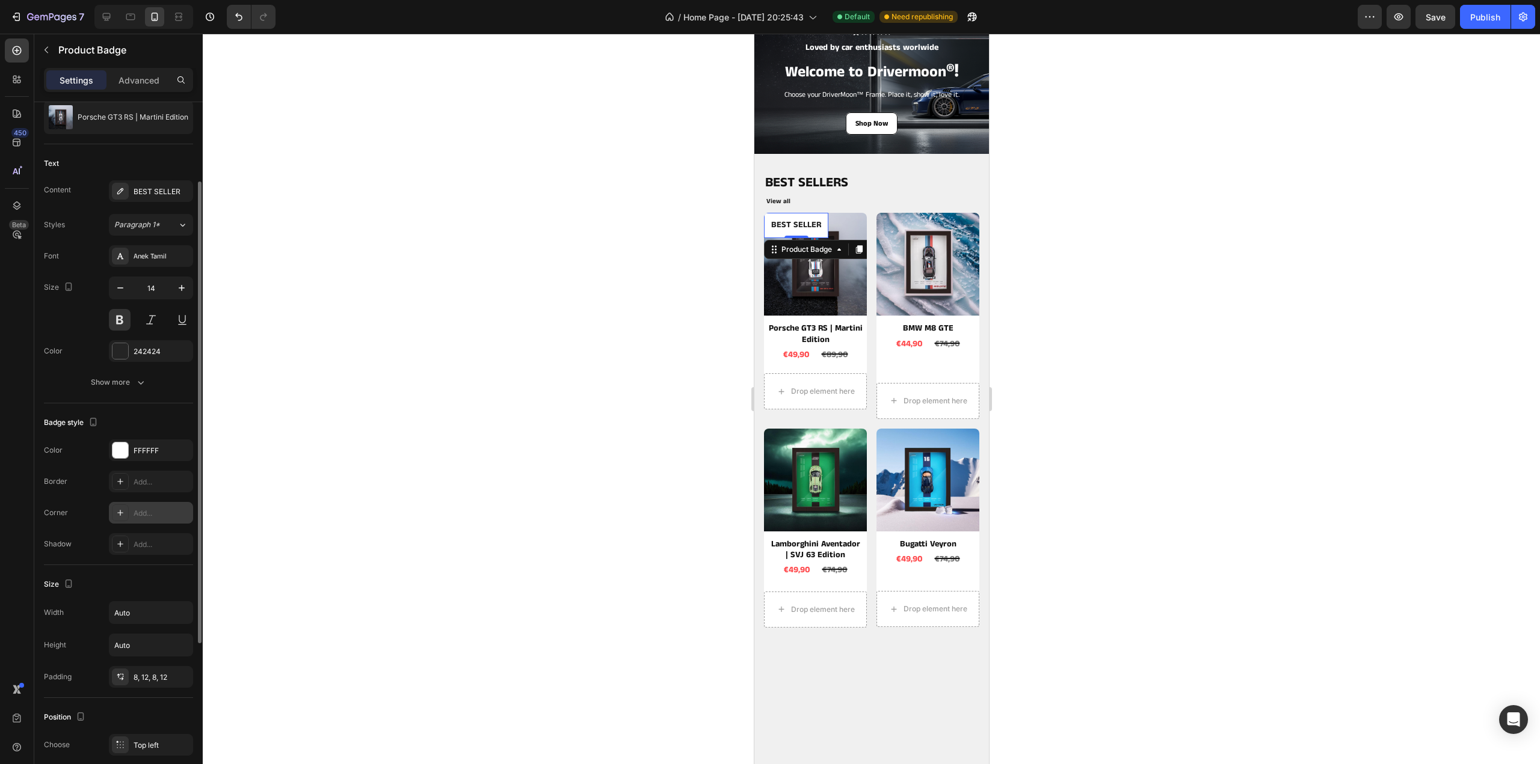
click at [115, 512] on icon at bounding box center [120, 513] width 10 height 10
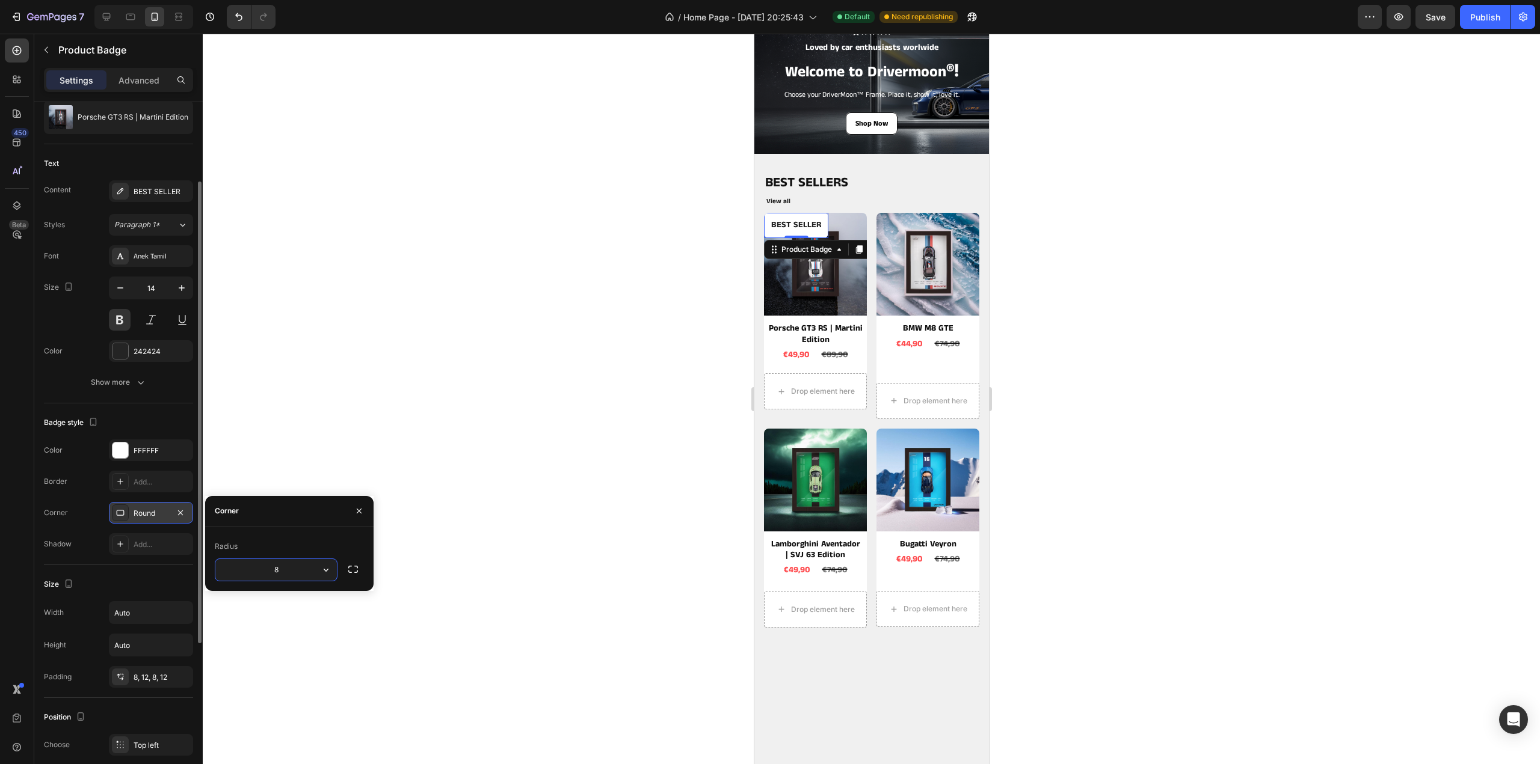
click at [130, 420] on div "Badge style" at bounding box center [118, 422] width 149 height 19
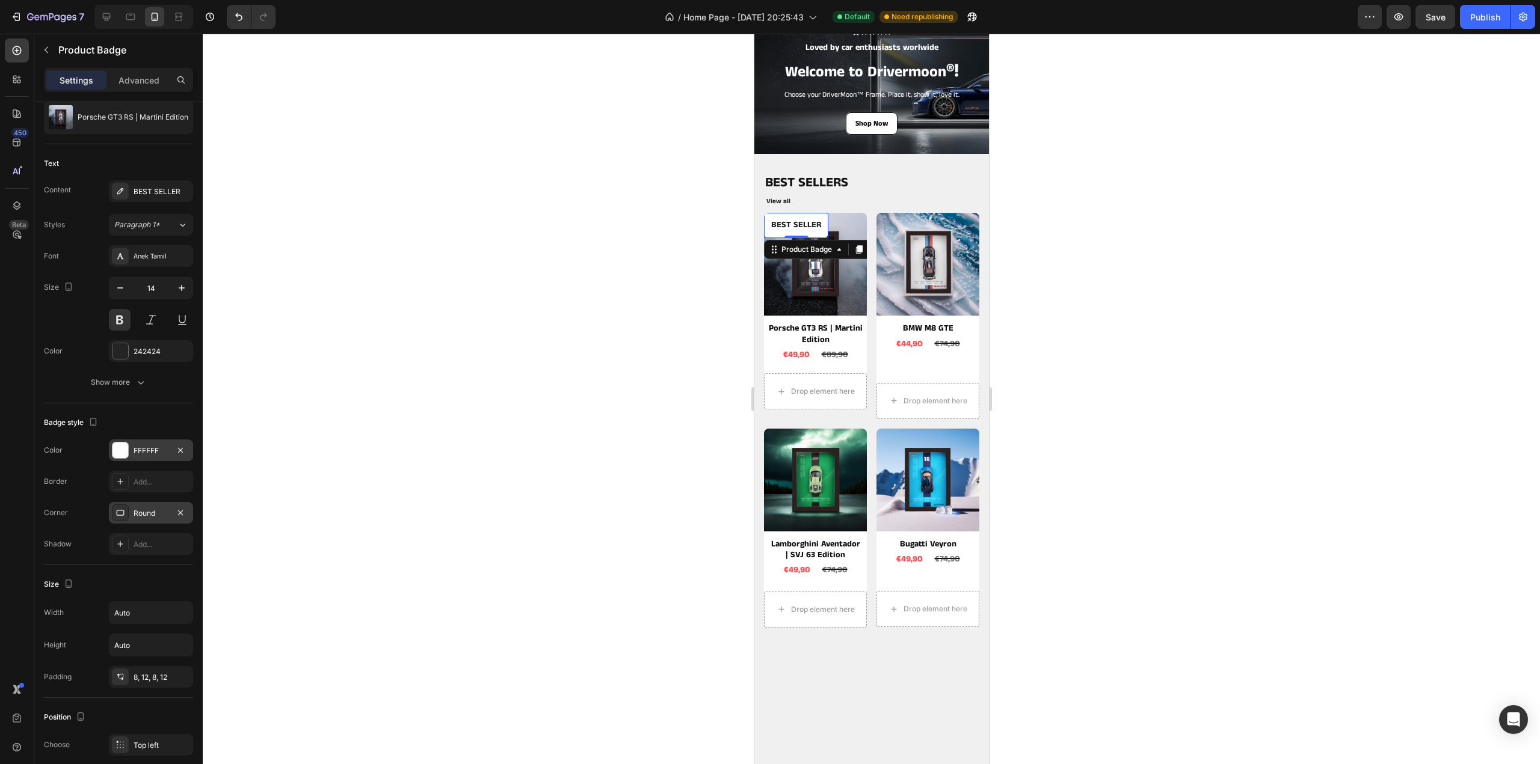
scroll to position [241, 0]
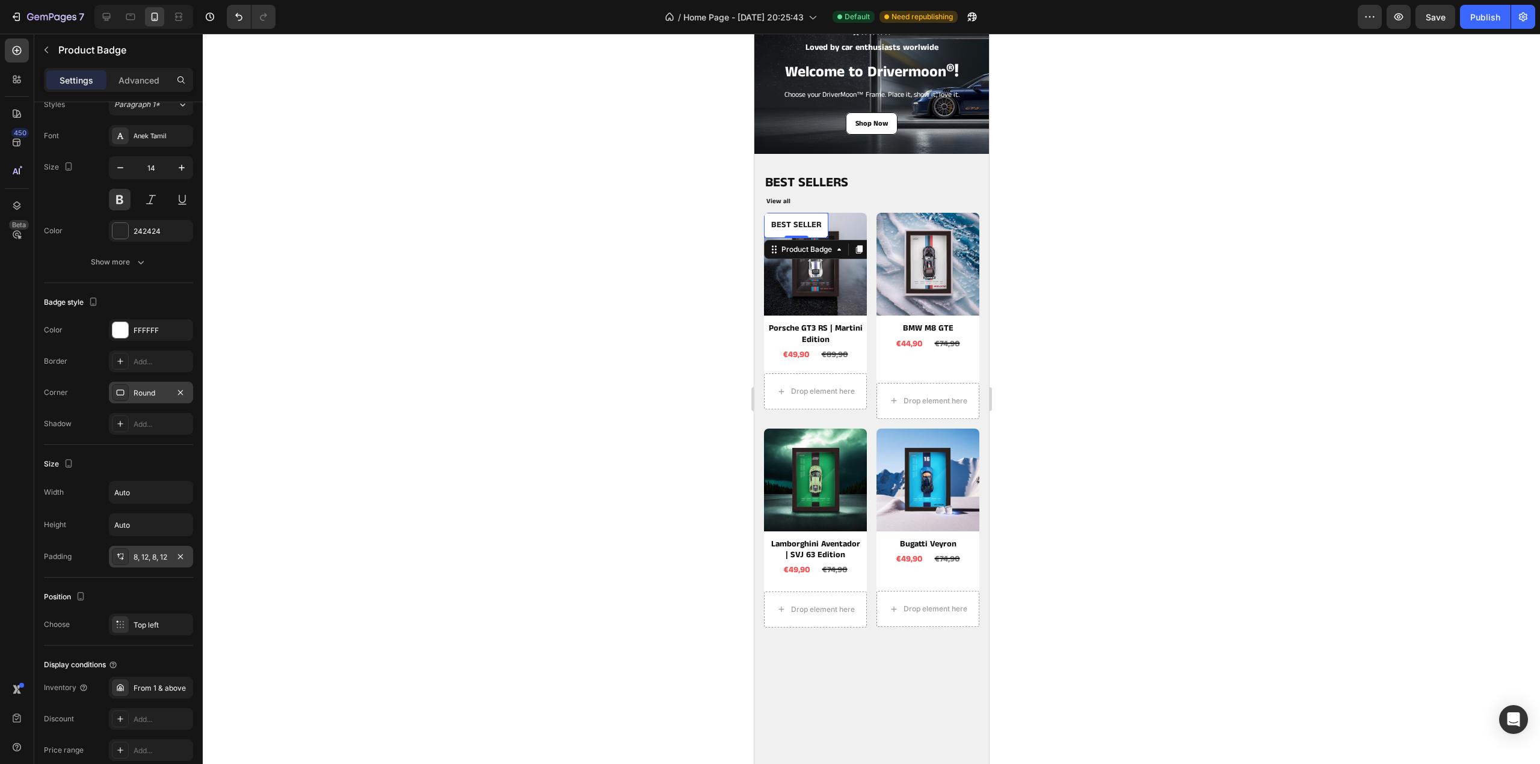
click at [144, 555] on div "8, 12, 8, 12" at bounding box center [151, 557] width 35 height 11
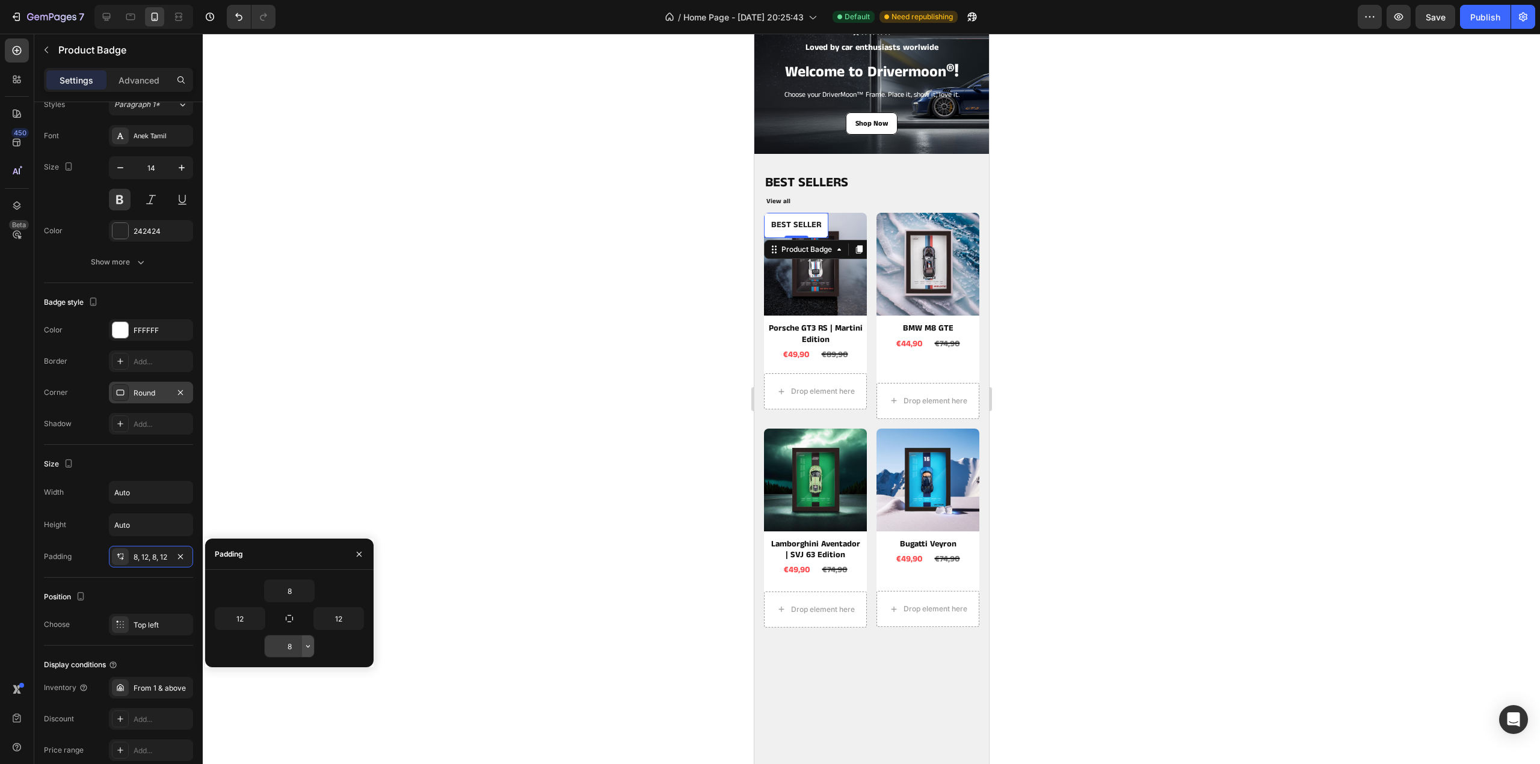
click at [303, 645] on button "button" at bounding box center [308, 647] width 12 height 22
click at [270, 544] on p "XXS 2px" at bounding box center [267, 545] width 64 height 11
type input "2"
click at [307, 591] on icon "button" at bounding box center [308, 591] width 10 height 10
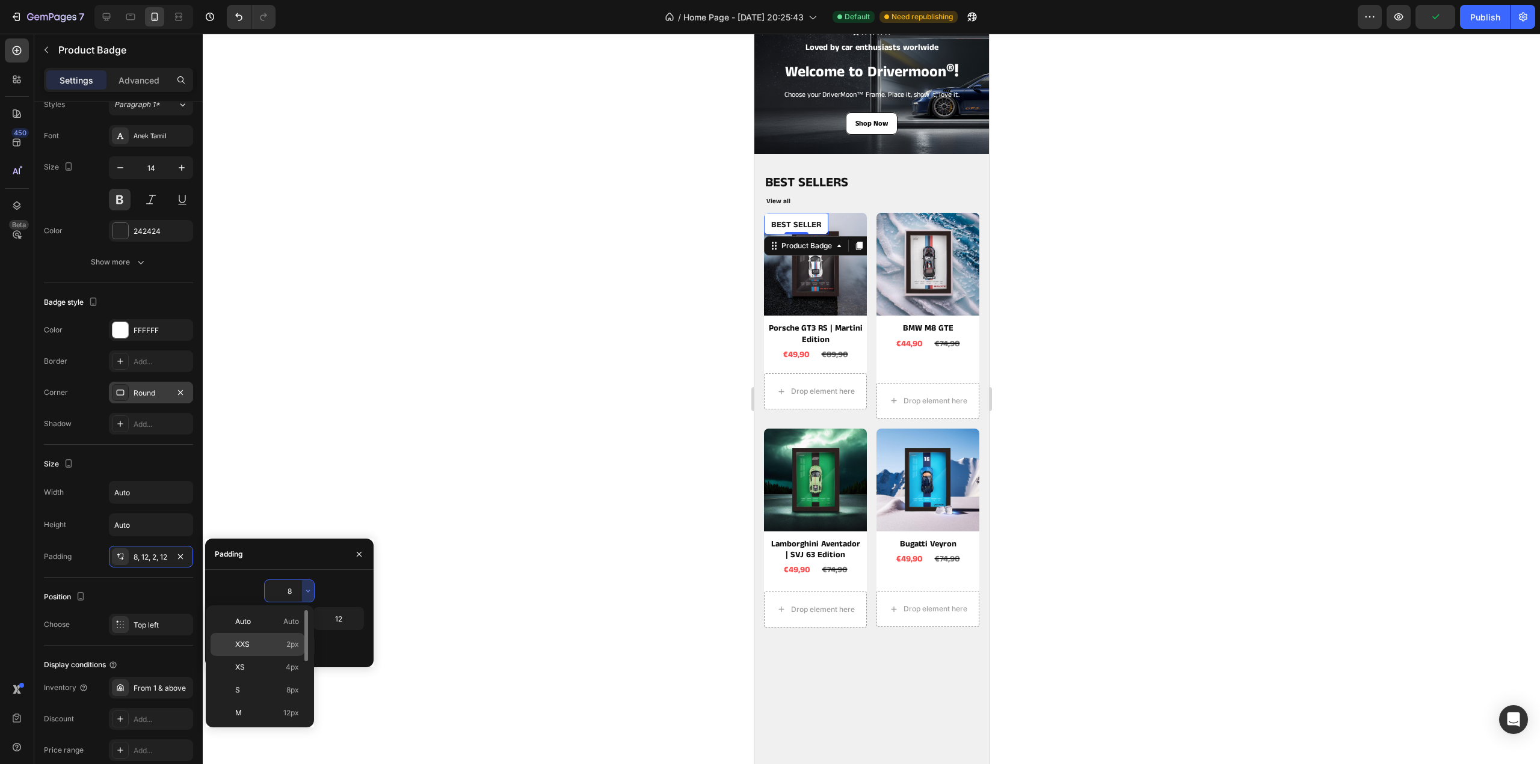
click at [279, 638] on div "XXS 2px" at bounding box center [258, 644] width 94 height 23
type input "2"
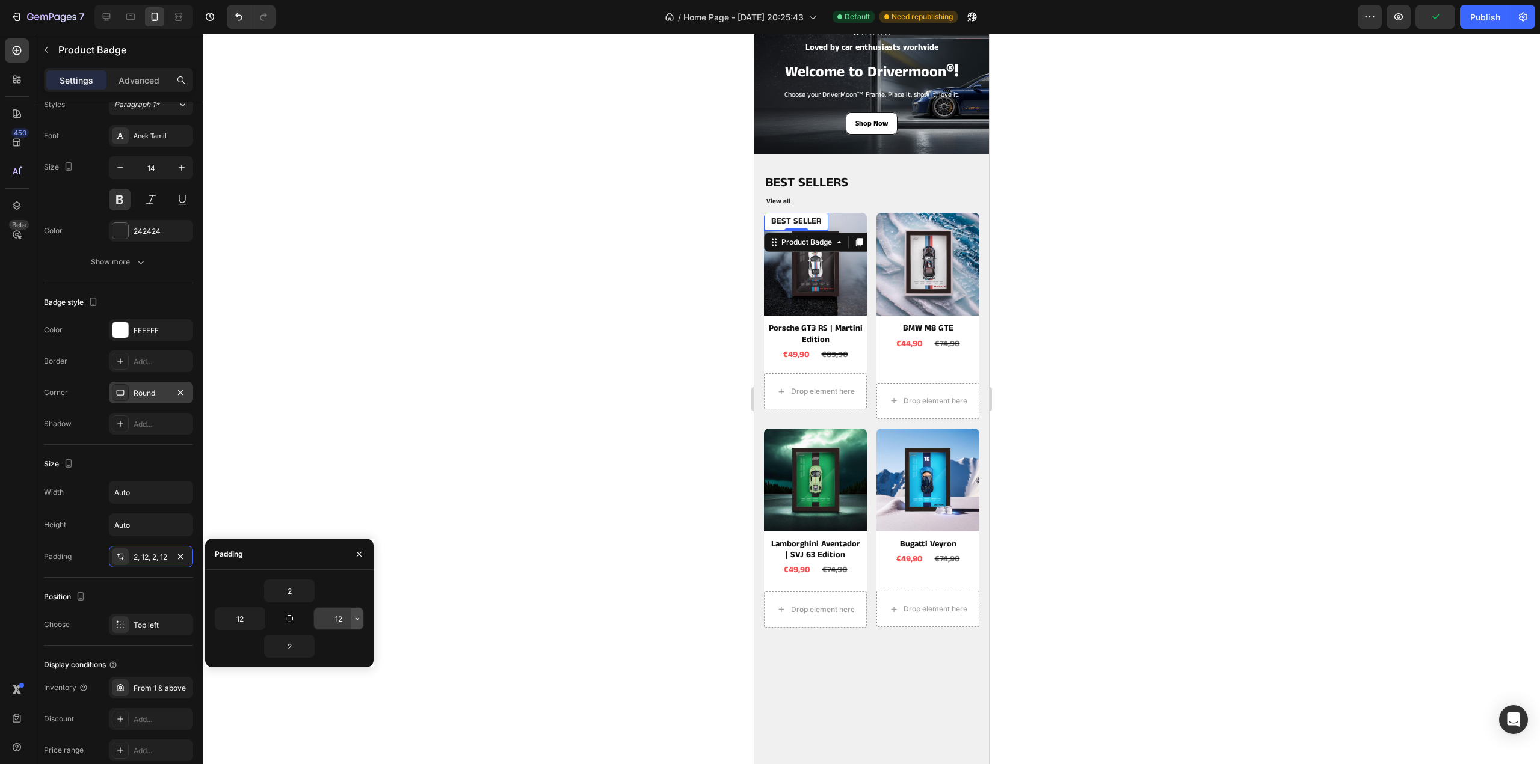
click at [360, 619] on icon "button" at bounding box center [357, 619] width 10 height 10
click at [303, 712] on p "S 8px" at bounding box center [316, 717] width 64 height 11
type input "8"
click at [260, 619] on icon "button" at bounding box center [259, 619] width 10 height 10
click at [217, 712] on p "S 8px" at bounding box center [218, 717] width 64 height 11
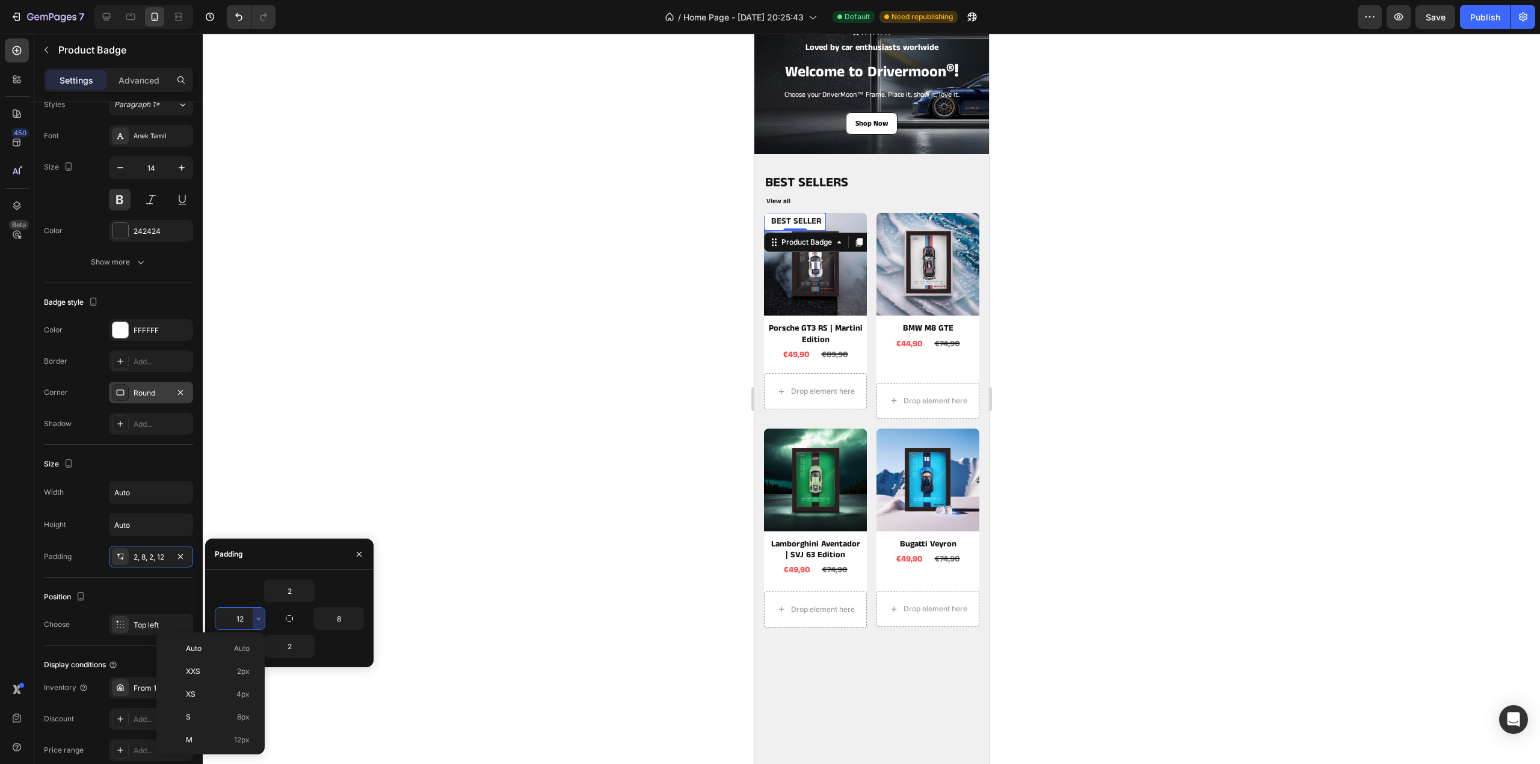
type input "8"
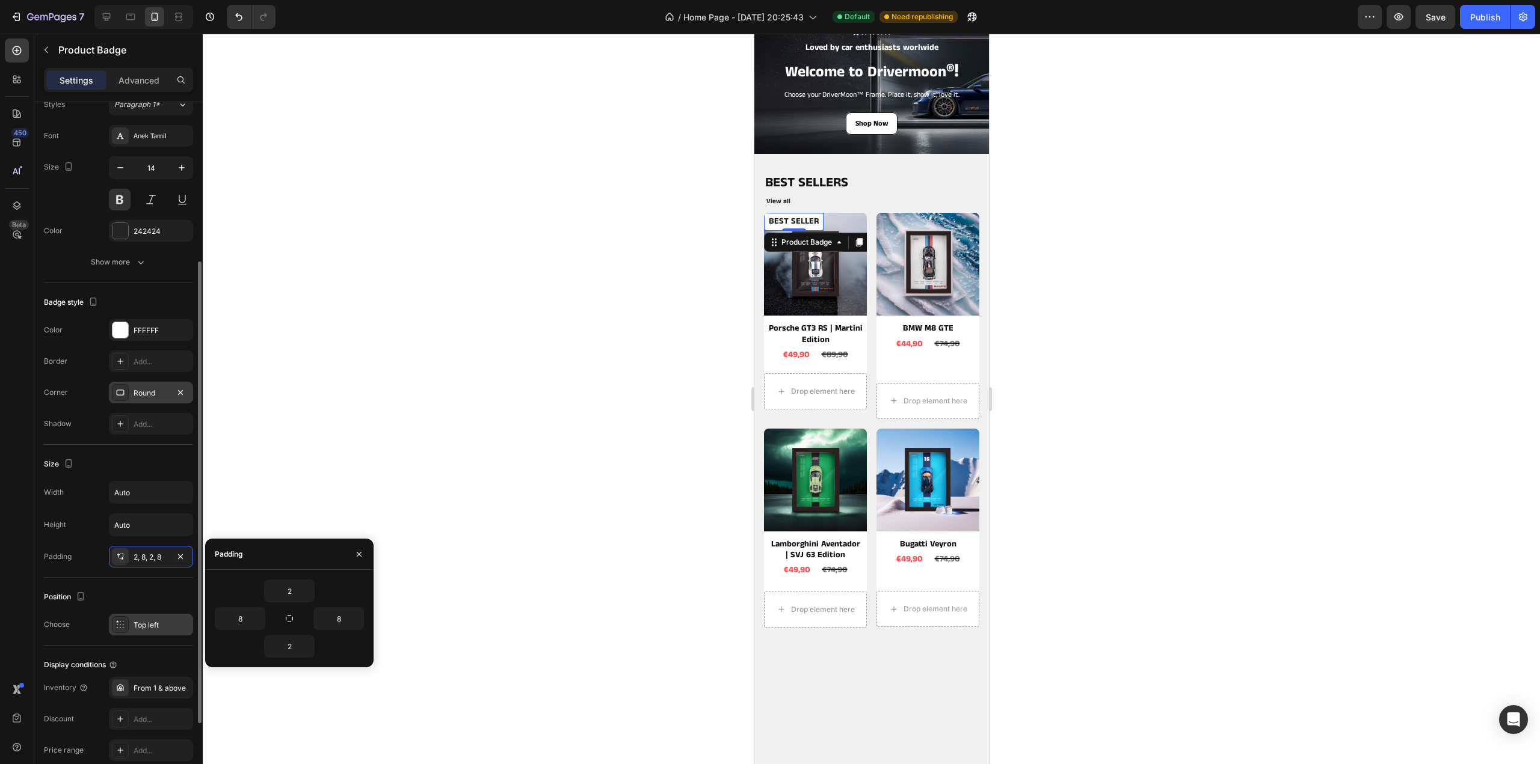
click at [150, 623] on div "Top left" at bounding box center [162, 625] width 57 height 11
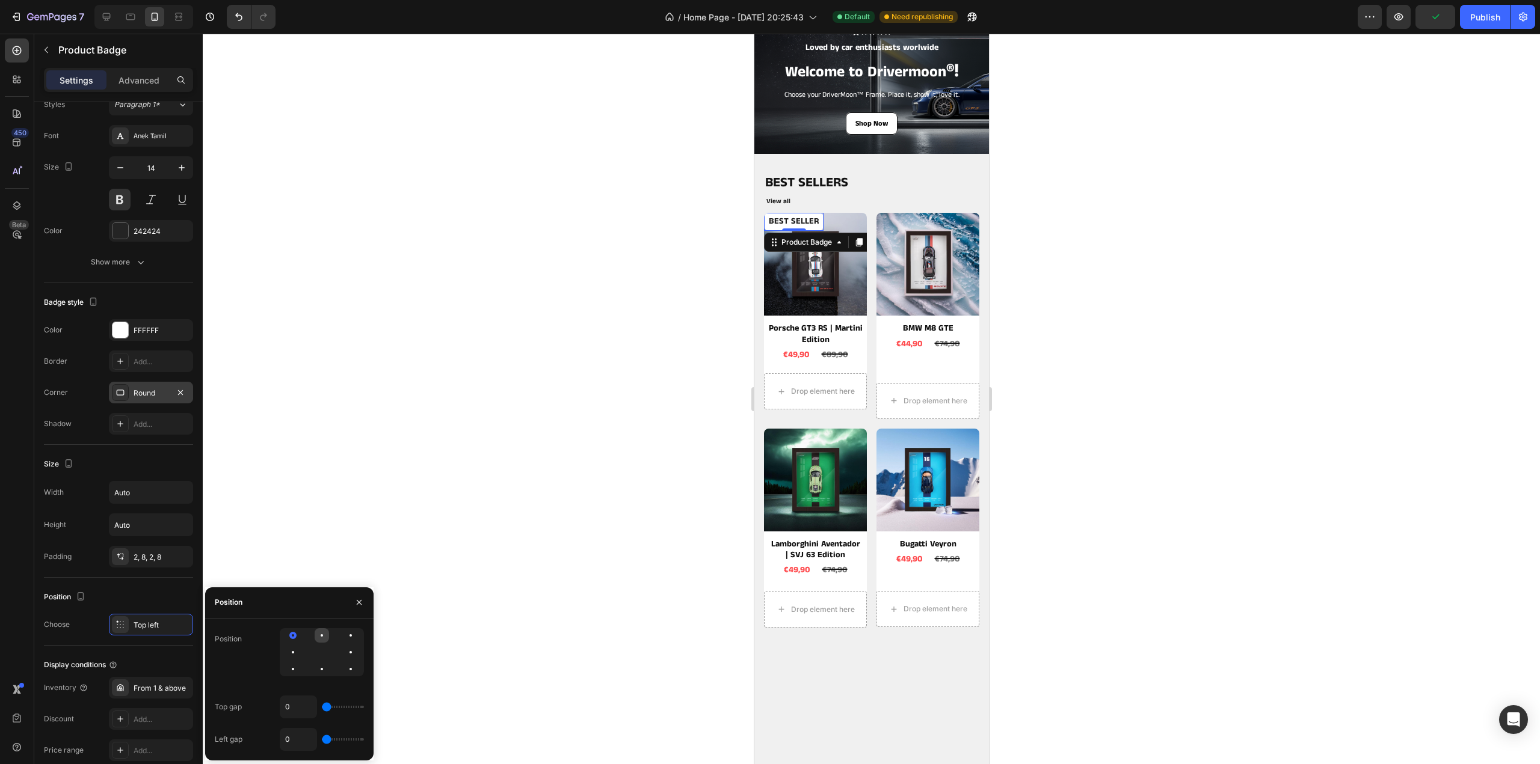
click at [318, 637] on div at bounding box center [322, 636] width 14 height 14
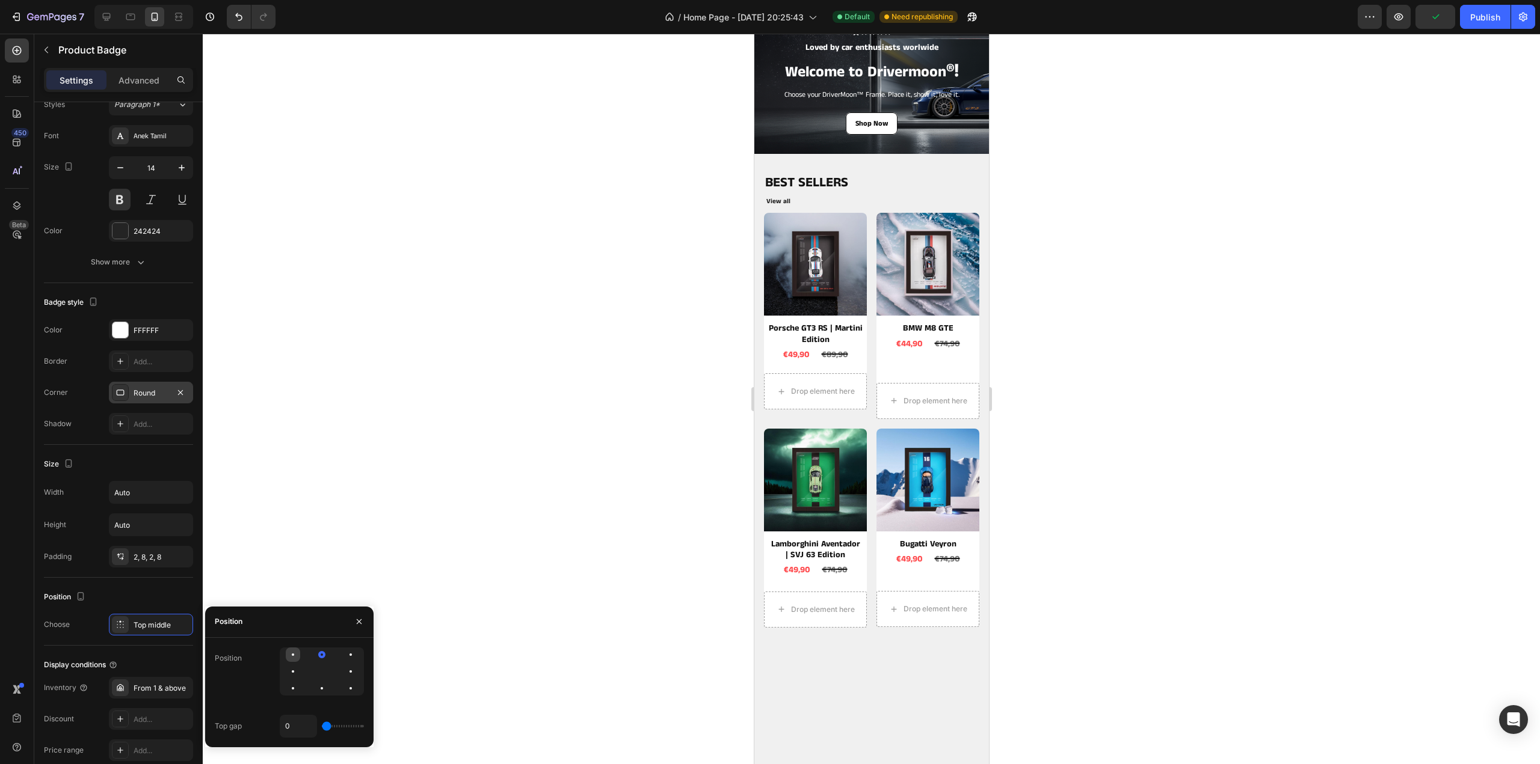
click at [289, 656] on div at bounding box center [293, 655] width 14 height 14
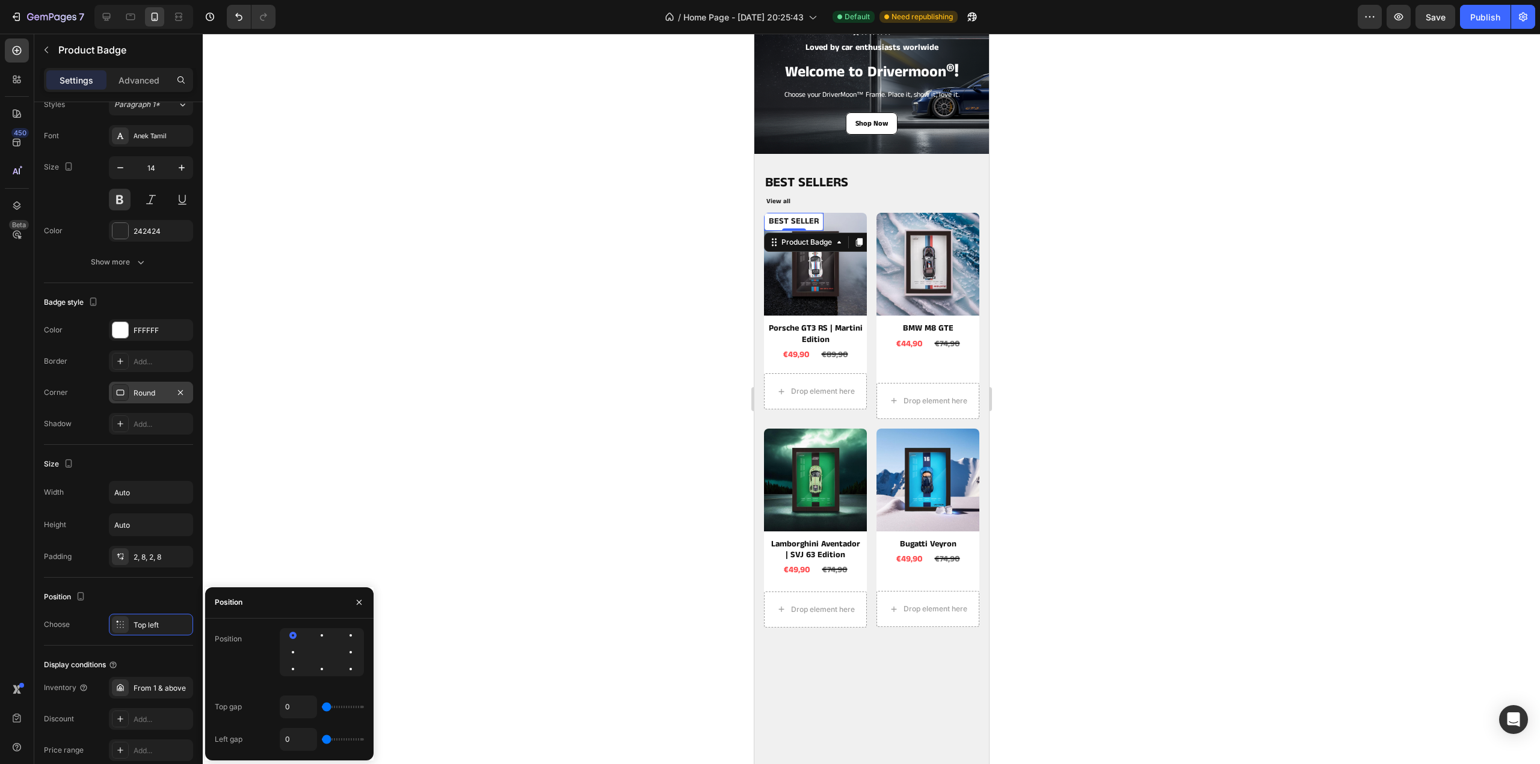
type input "46"
type input "65"
type input "9"
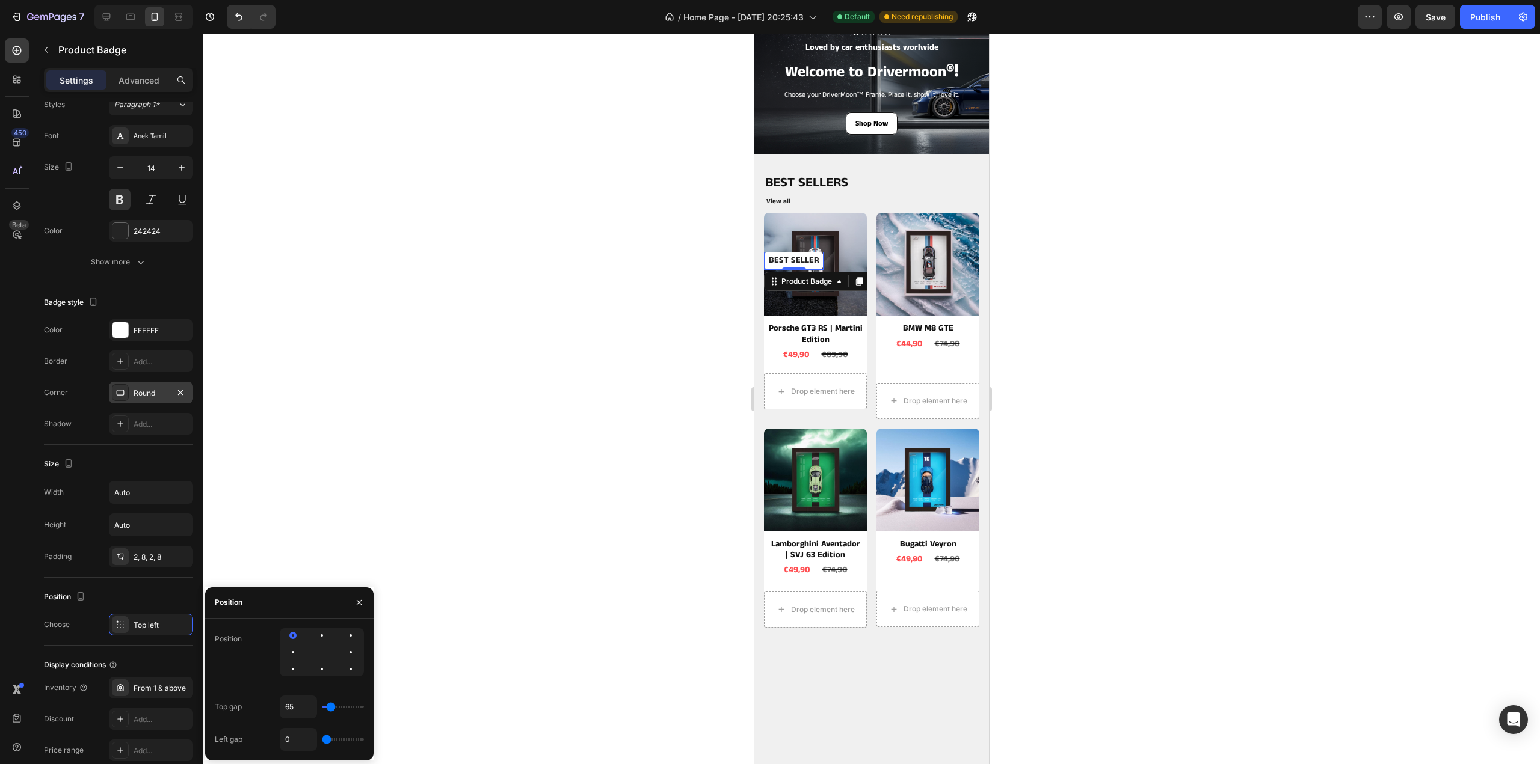
type input "9"
type input "3"
type input "0"
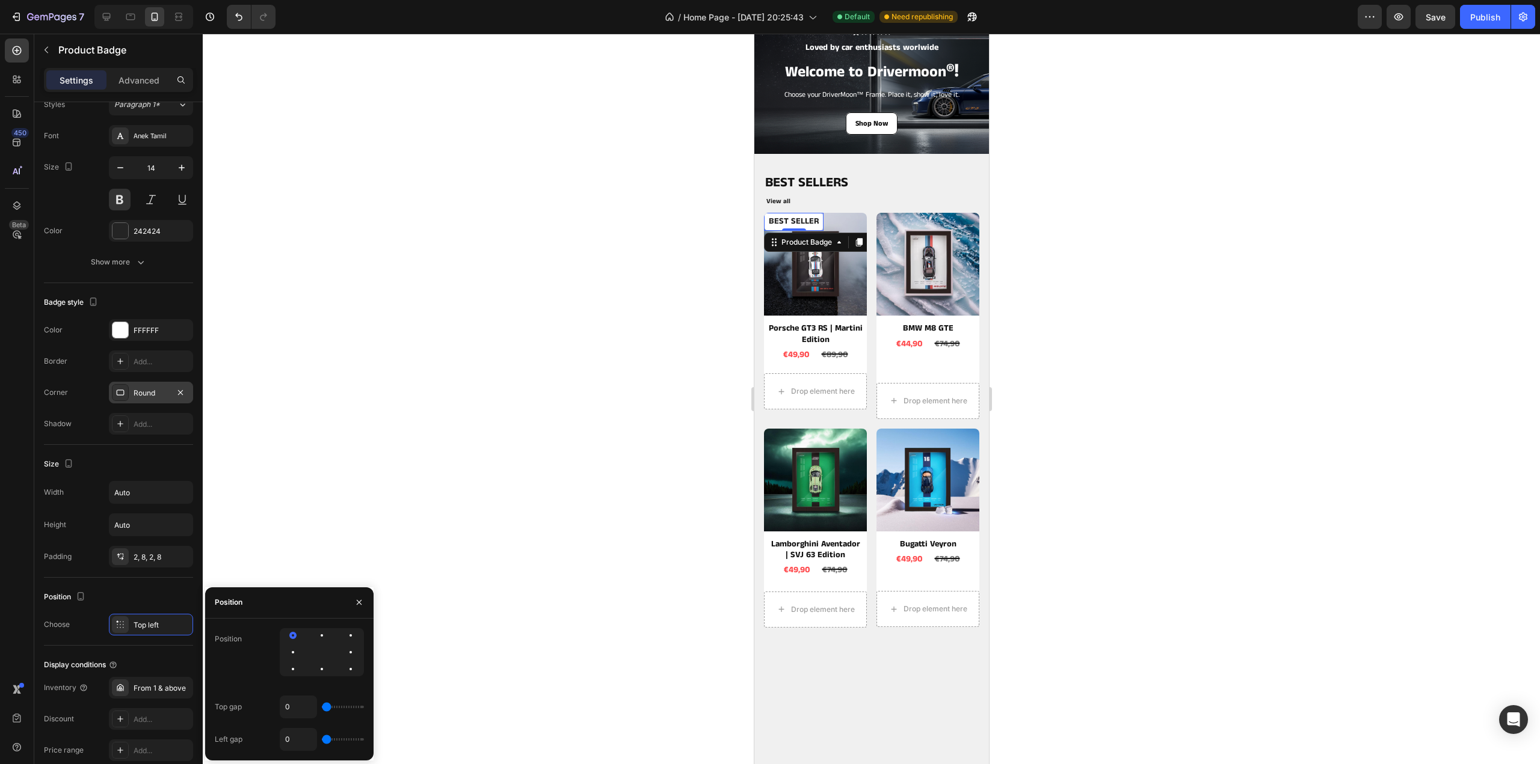
type input "22"
type input "28"
type input "0"
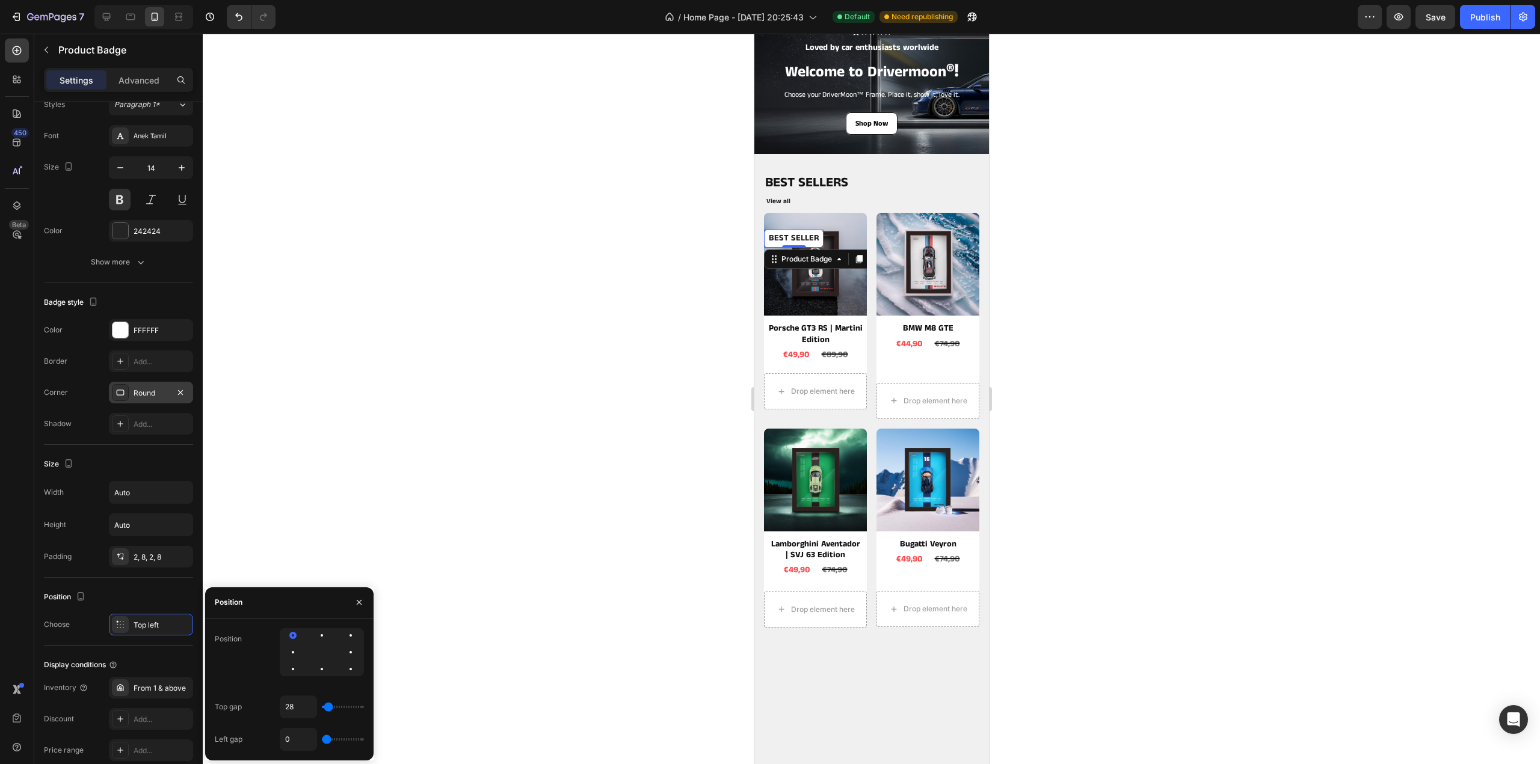
type input "0"
type input "3"
type input "9"
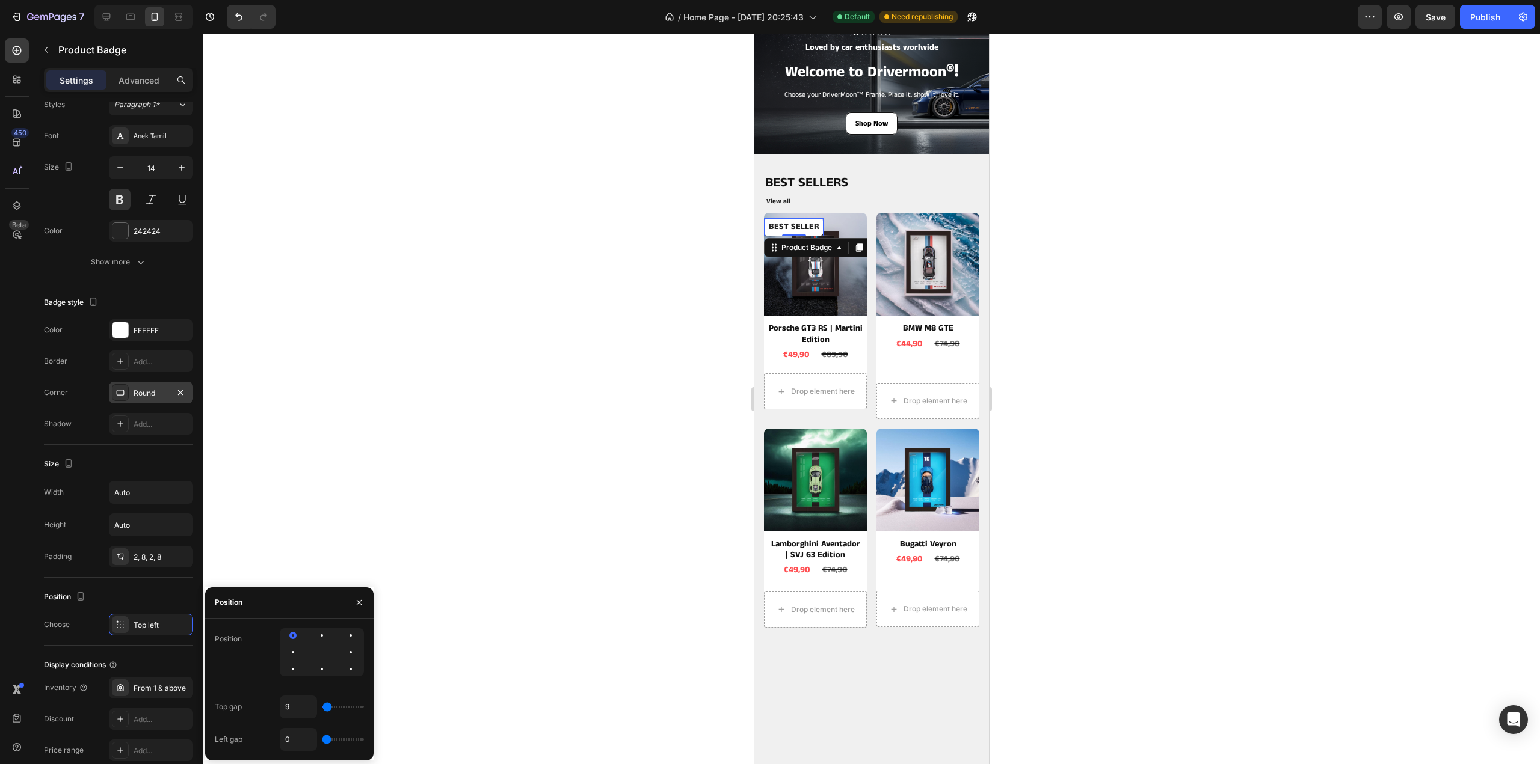
type input "3"
type input "9"
click at [327, 709] on input "range" at bounding box center [343, 707] width 42 height 2
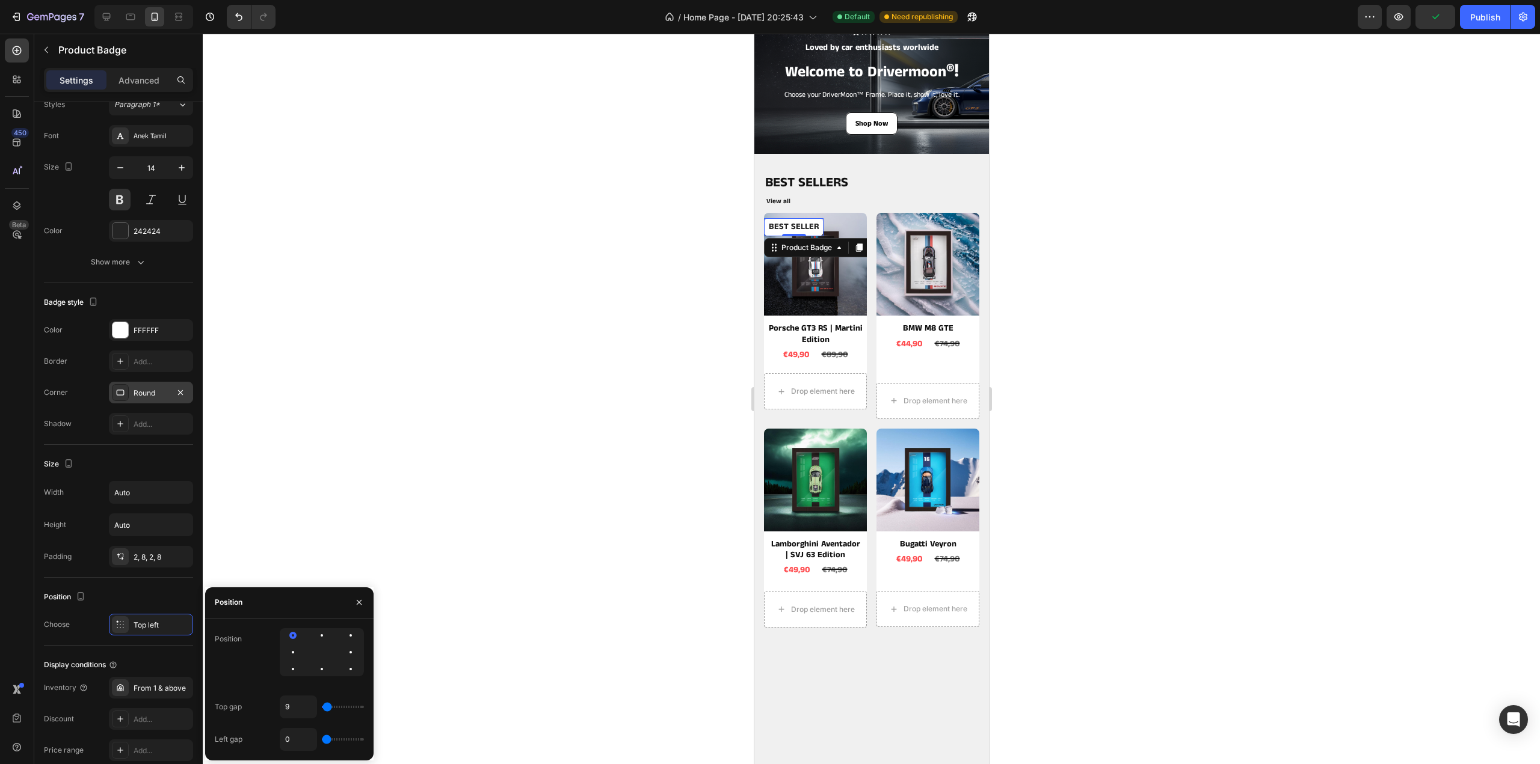
type input "52"
type input "65"
type input "34"
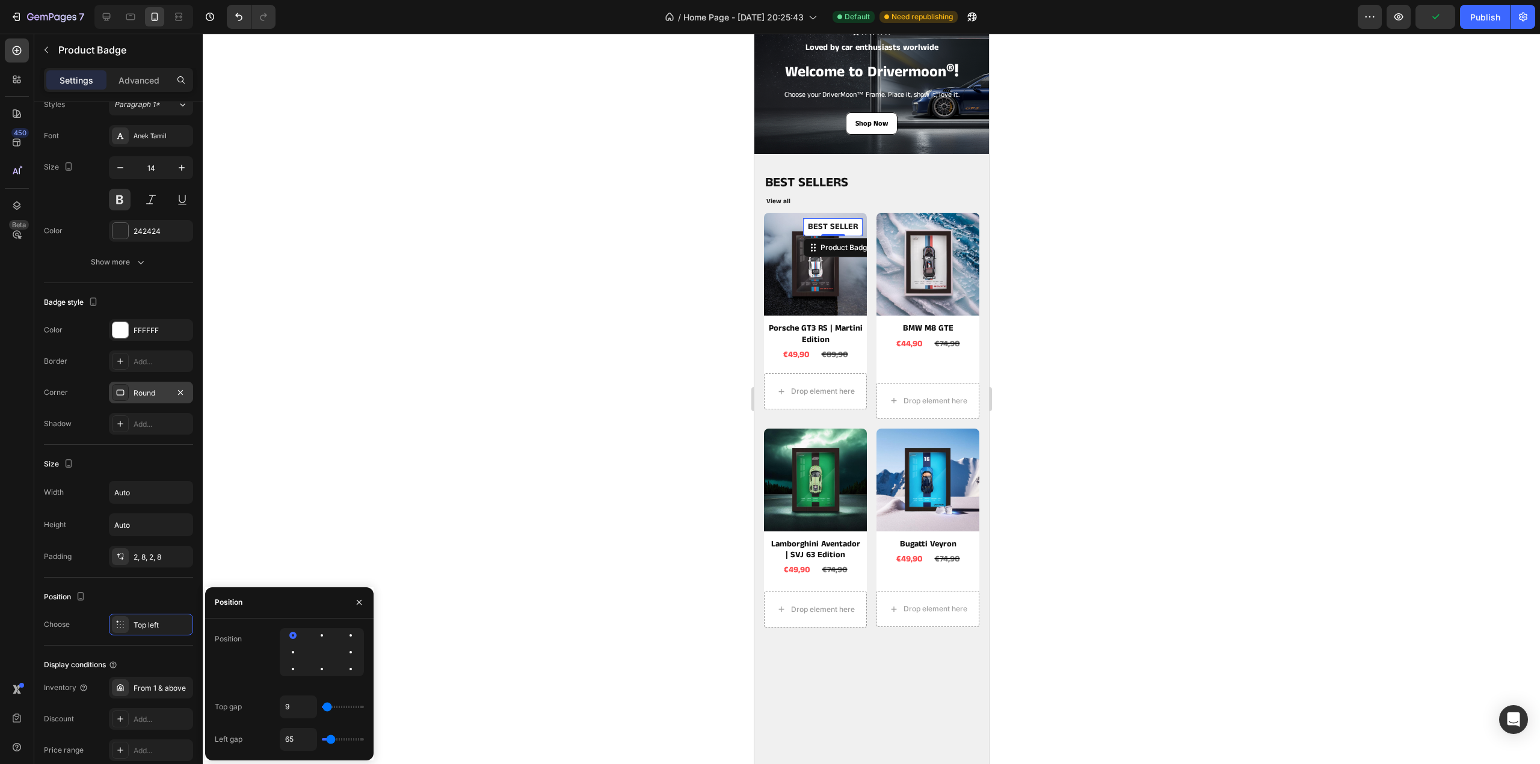
type input "34"
type input "0"
type input "28"
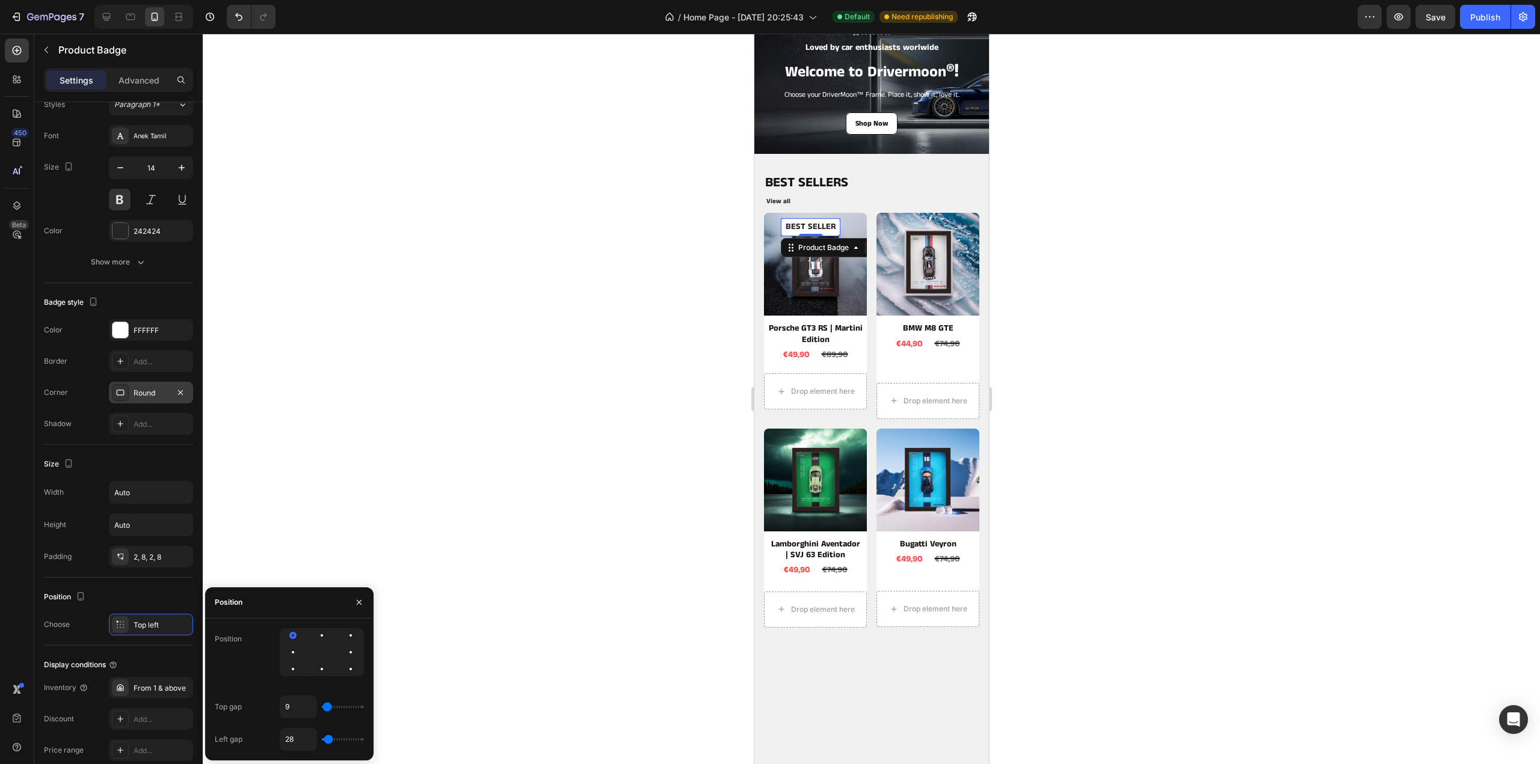
type input "0"
click at [326, 739] on input "range" at bounding box center [343, 740] width 42 height 2
click at [296, 734] on input "0" at bounding box center [298, 740] width 36 height 22
type input "2"
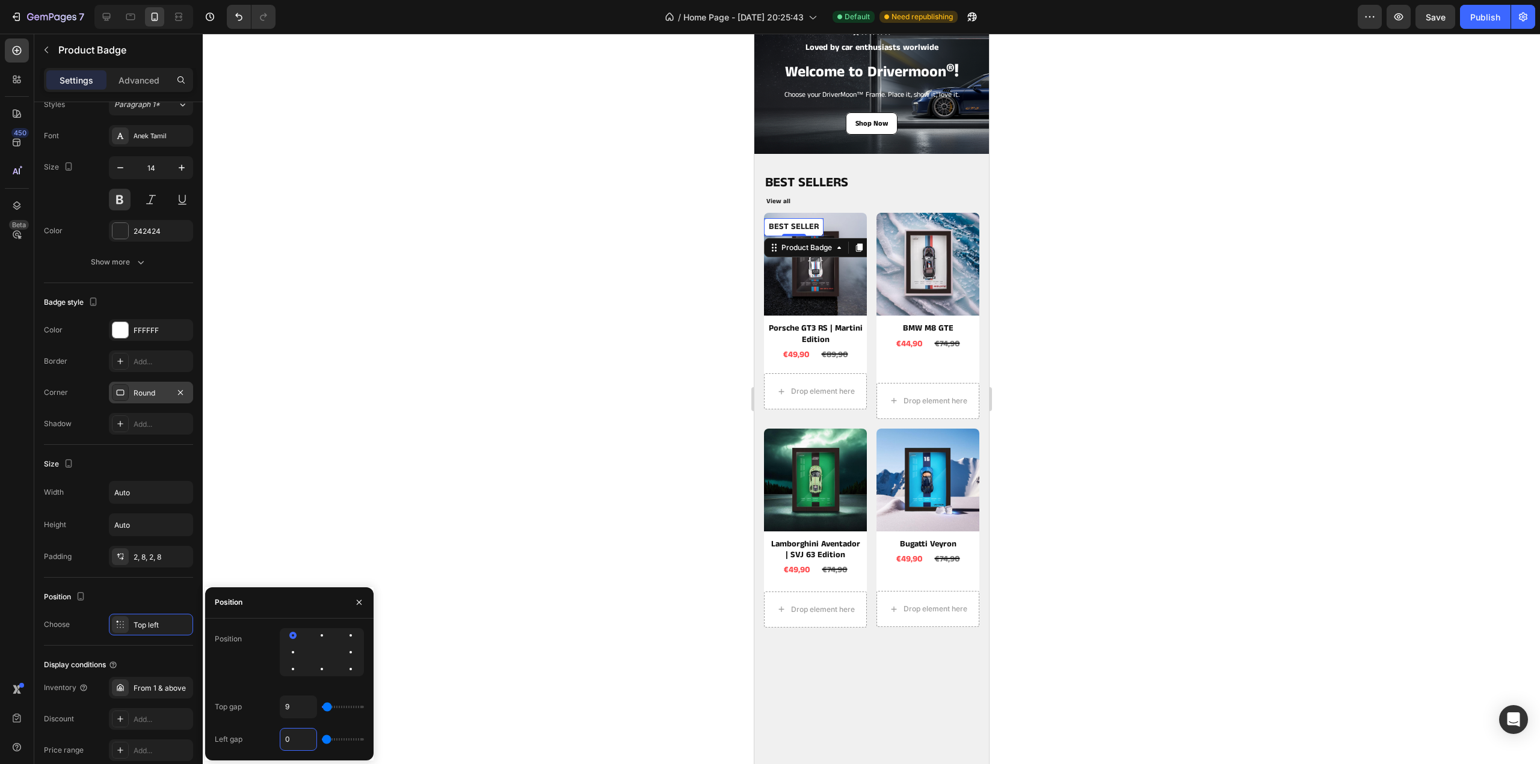
type input "2"
type input "0"
type input "4"
type input "0"
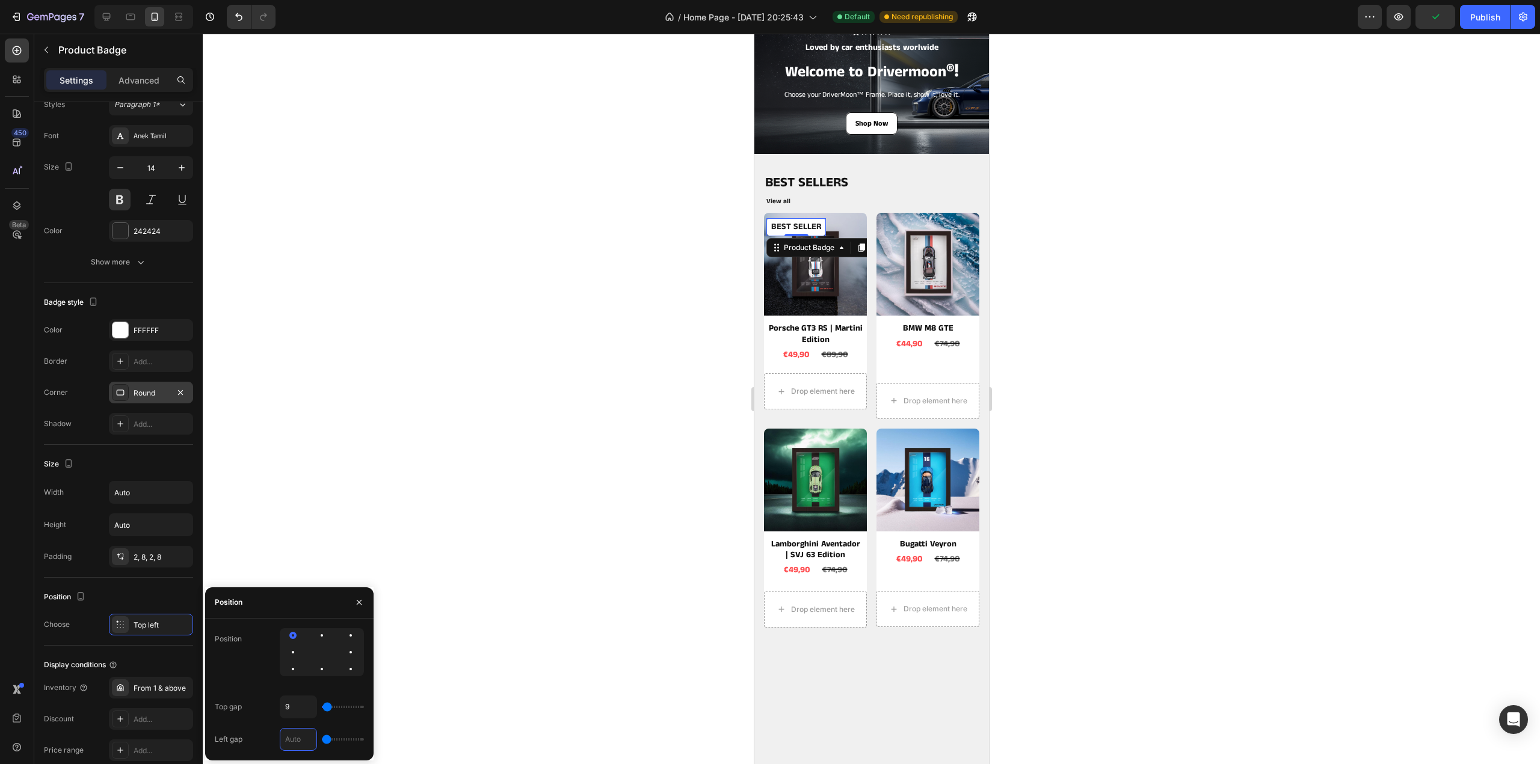
type input "5"
type input "0"
type input "5"
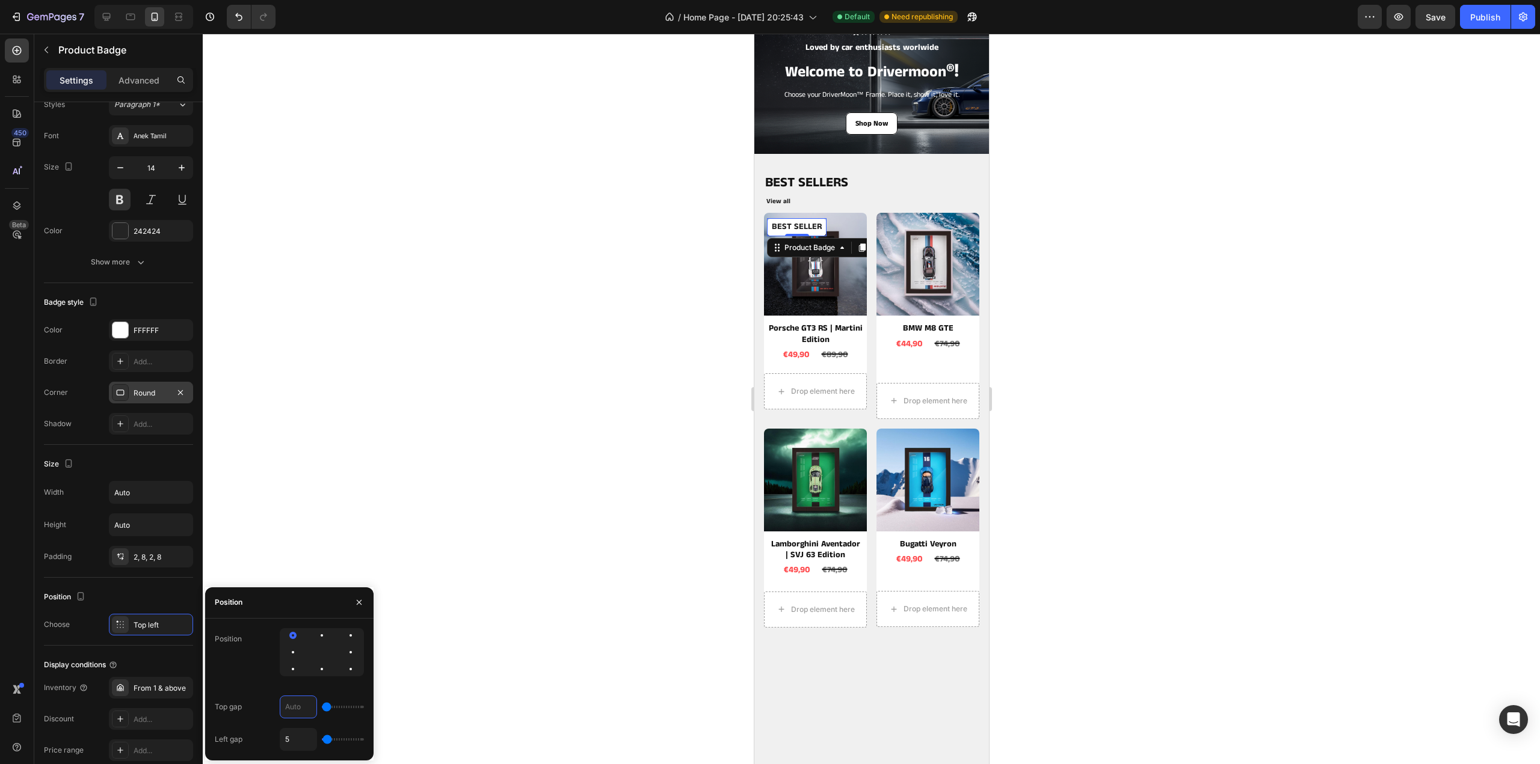
type input "5"
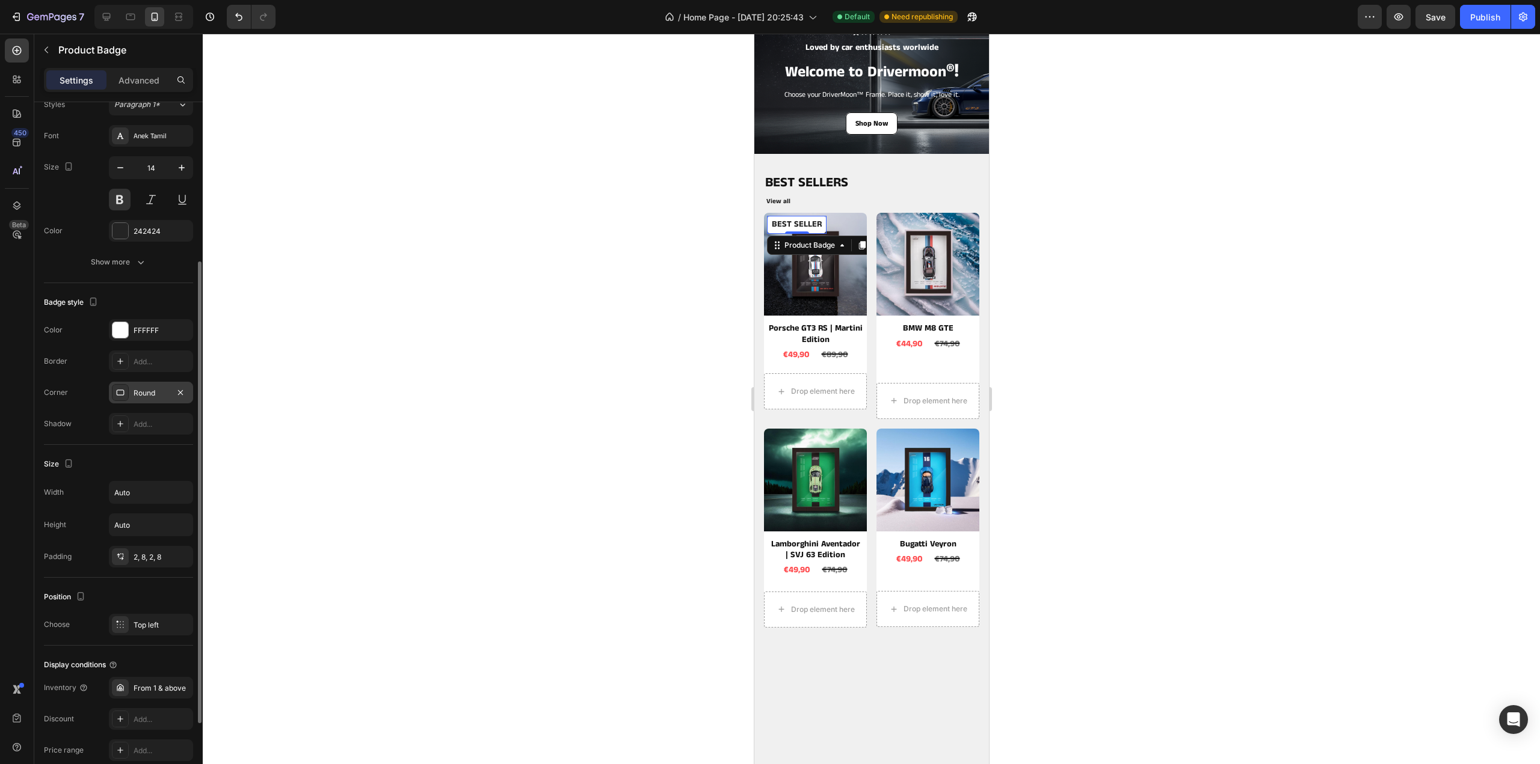
click at [143, 583] on div "Position Choose Top left" at bounding box center [118, 612] width 149 height 68
click at [635, 319] on div at bounding box center [871, 399] width 1337 height 731
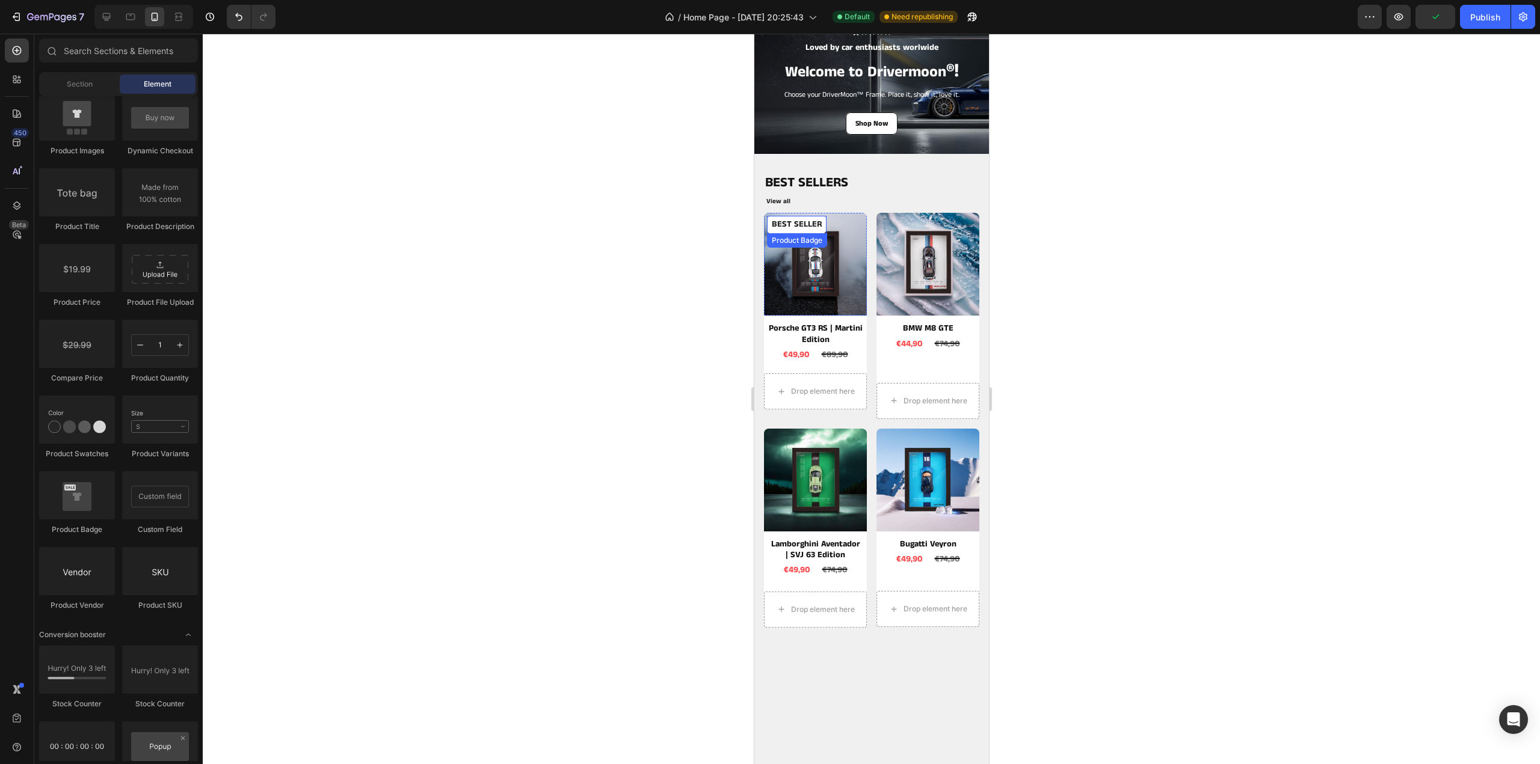
click at [796, 223] on pre "BEST SELLER" at bounding box center [796, 224] width 60 height 17
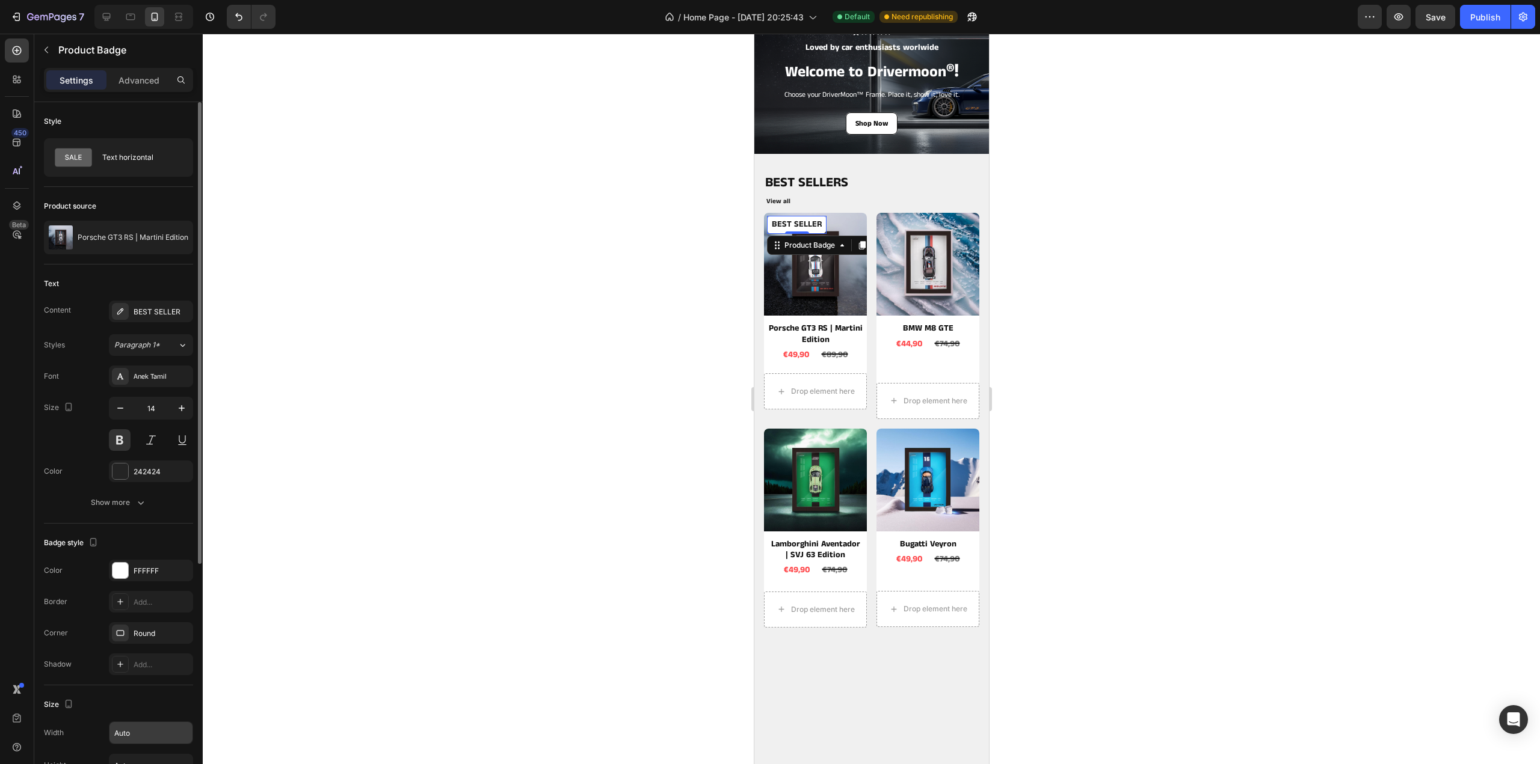
scroll to position [120, 0]
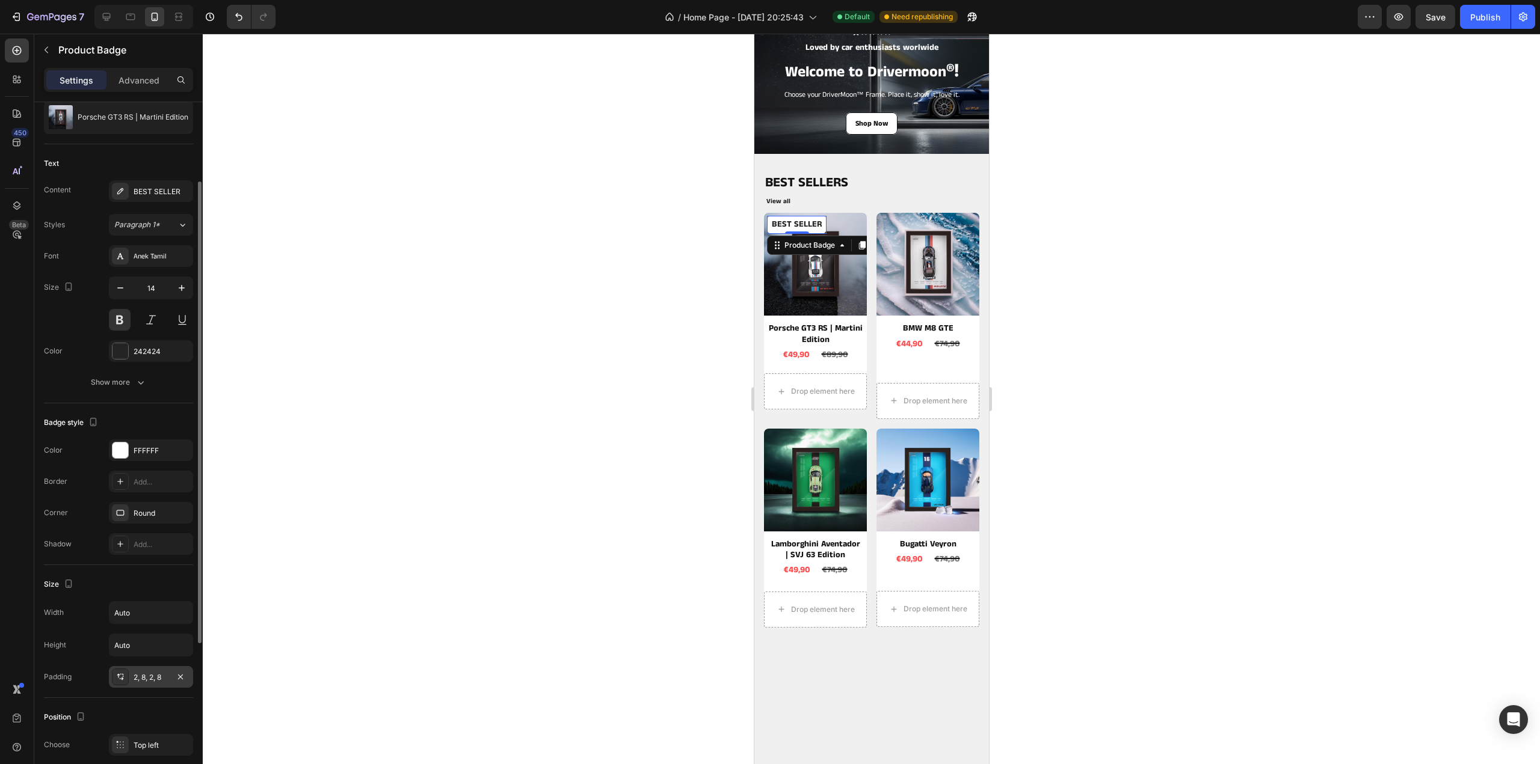
click at [152, 675] on div "2, 8, 2, 8" at bounding box center [151, 677] width 35 height 11
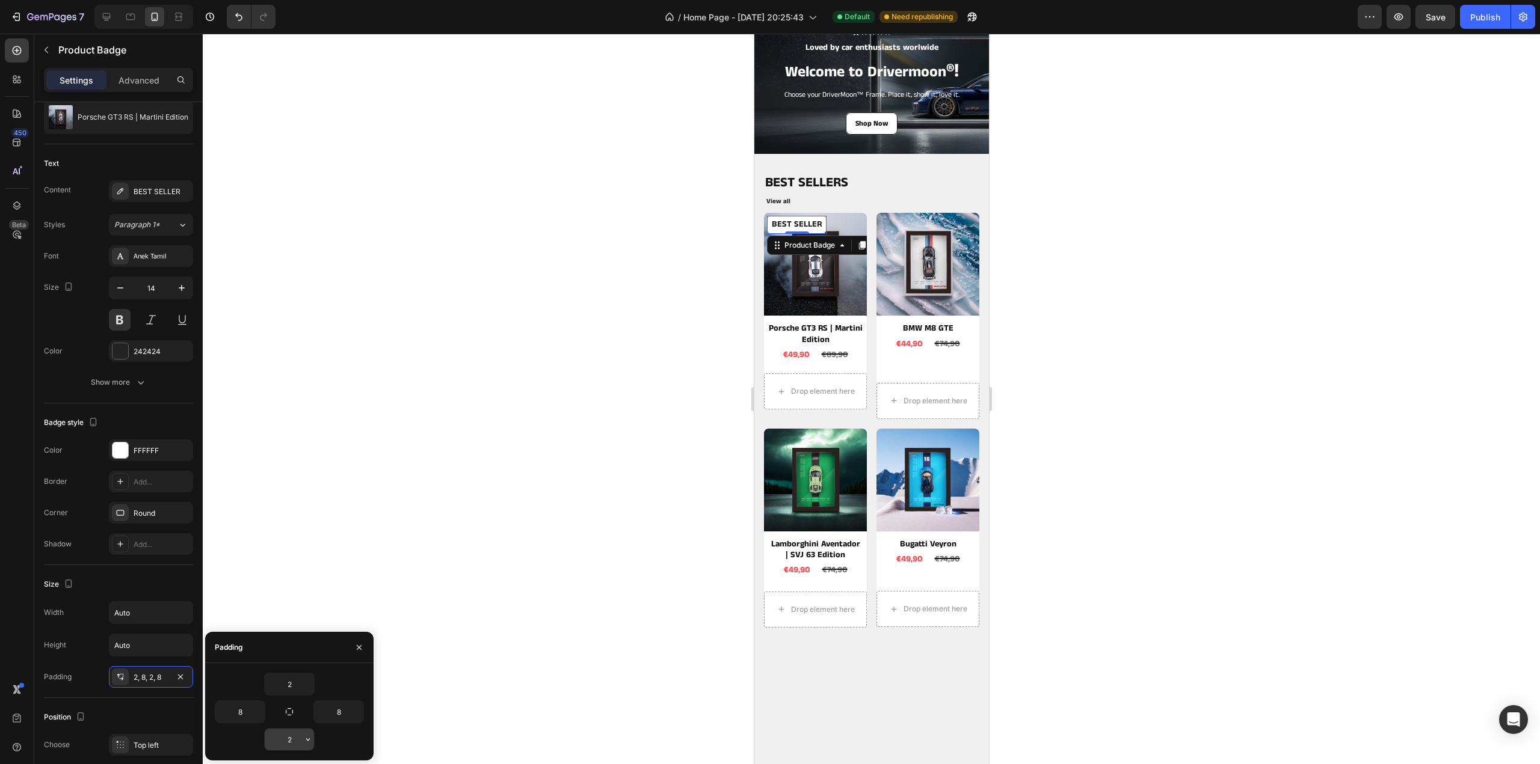
click at [298, 744] on input "2" at bounding box center [289, 740] width 49 height 22
type input "0"
click at [344, 491] on div at bounding box center [871, 399] width 1337 height 731
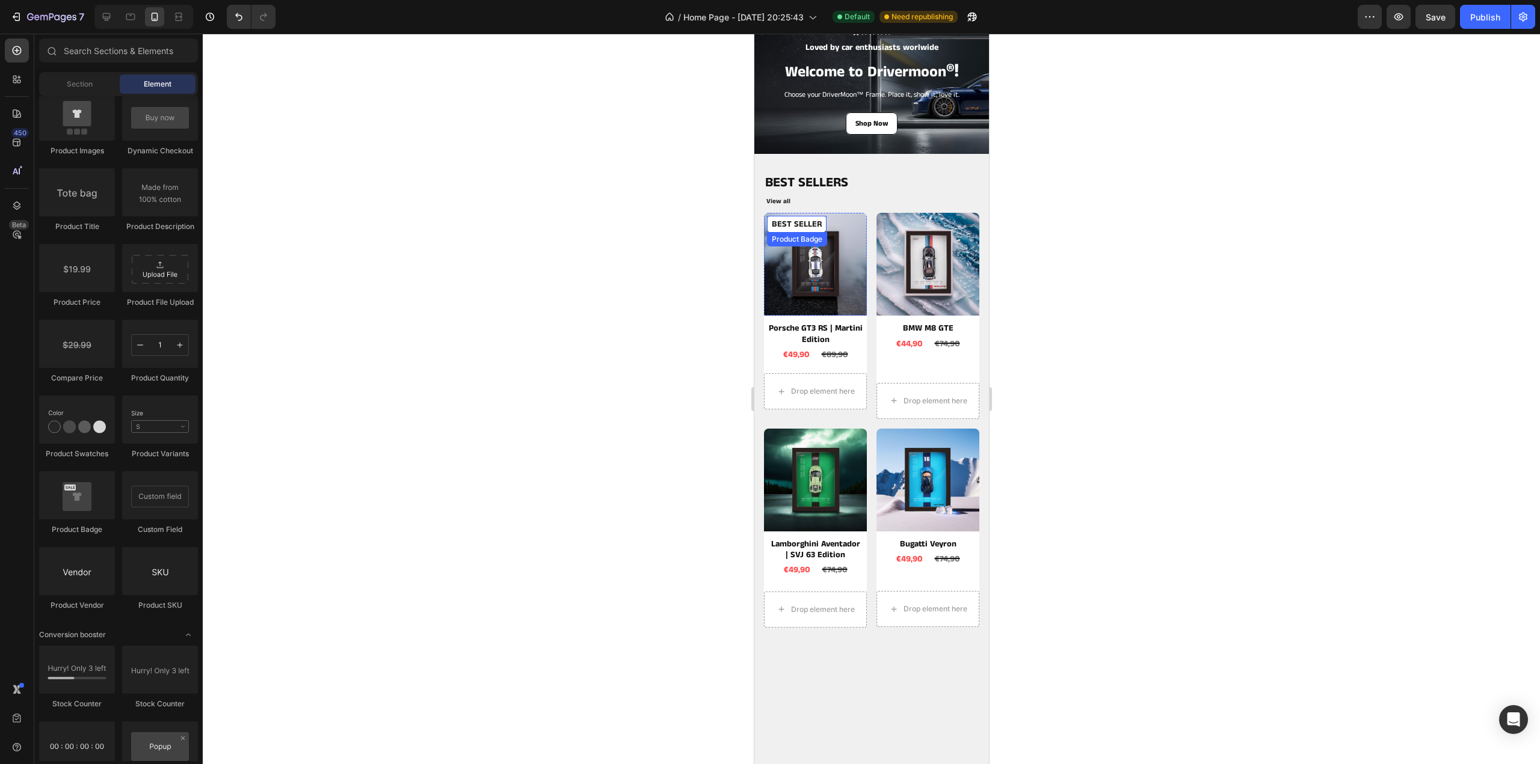
click at [801, 230] on pre "BEST SELLER" at bounding box center [796, 224] width 60 height 16
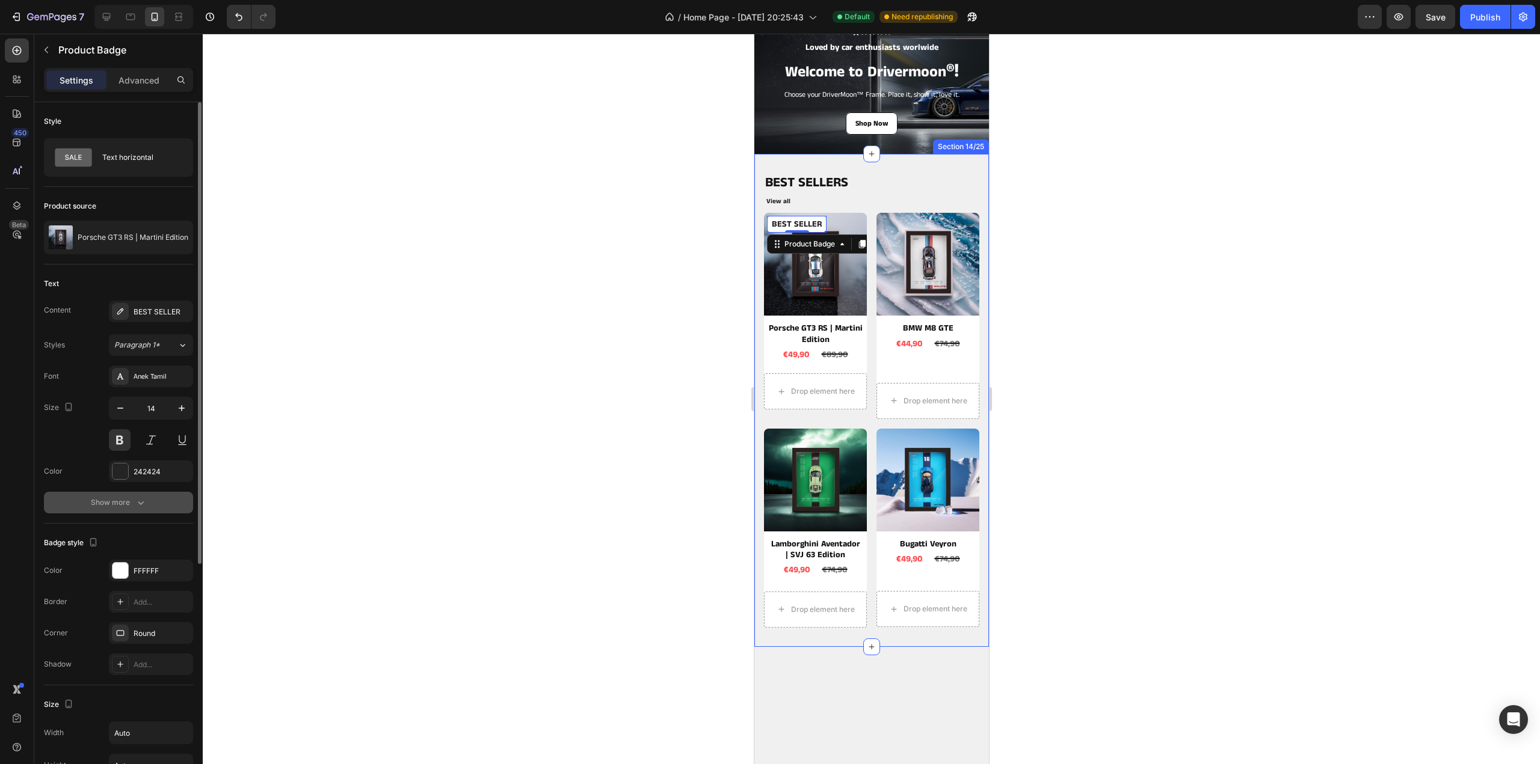
click at [131, 506] on div "Show more" at bounding box center [119, 503] width 56 height 12
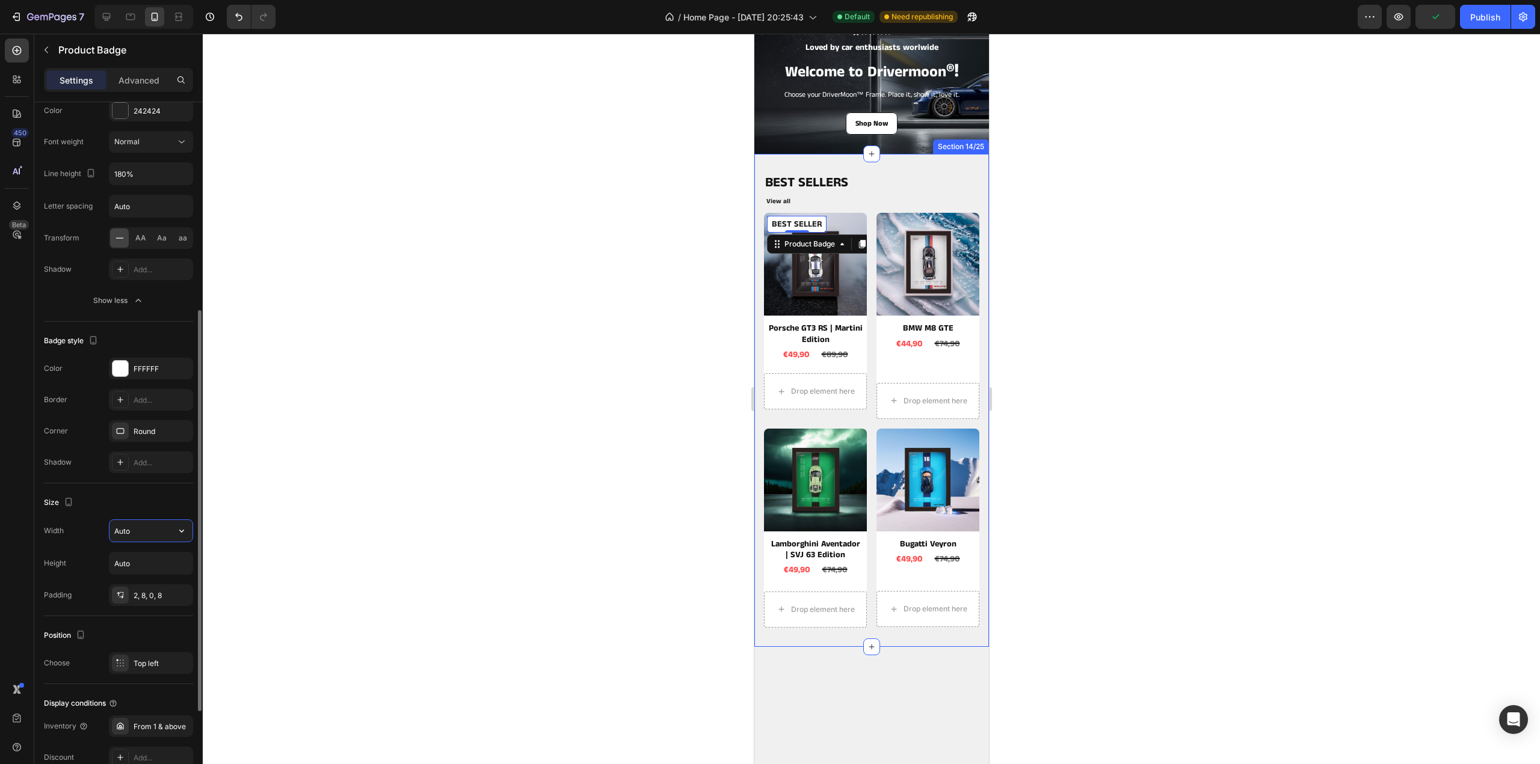
click at [147, 533] on input "Auto" at bounding box center [150, 531] width 83 height 22
click at [183, 529] on icon "button" at bounding box center [182, 531] width 12 height 12
click at [152, 527] on input "Auto" at bounding box center [150, 531] width 83 height 22
type input "A"
type input "1"
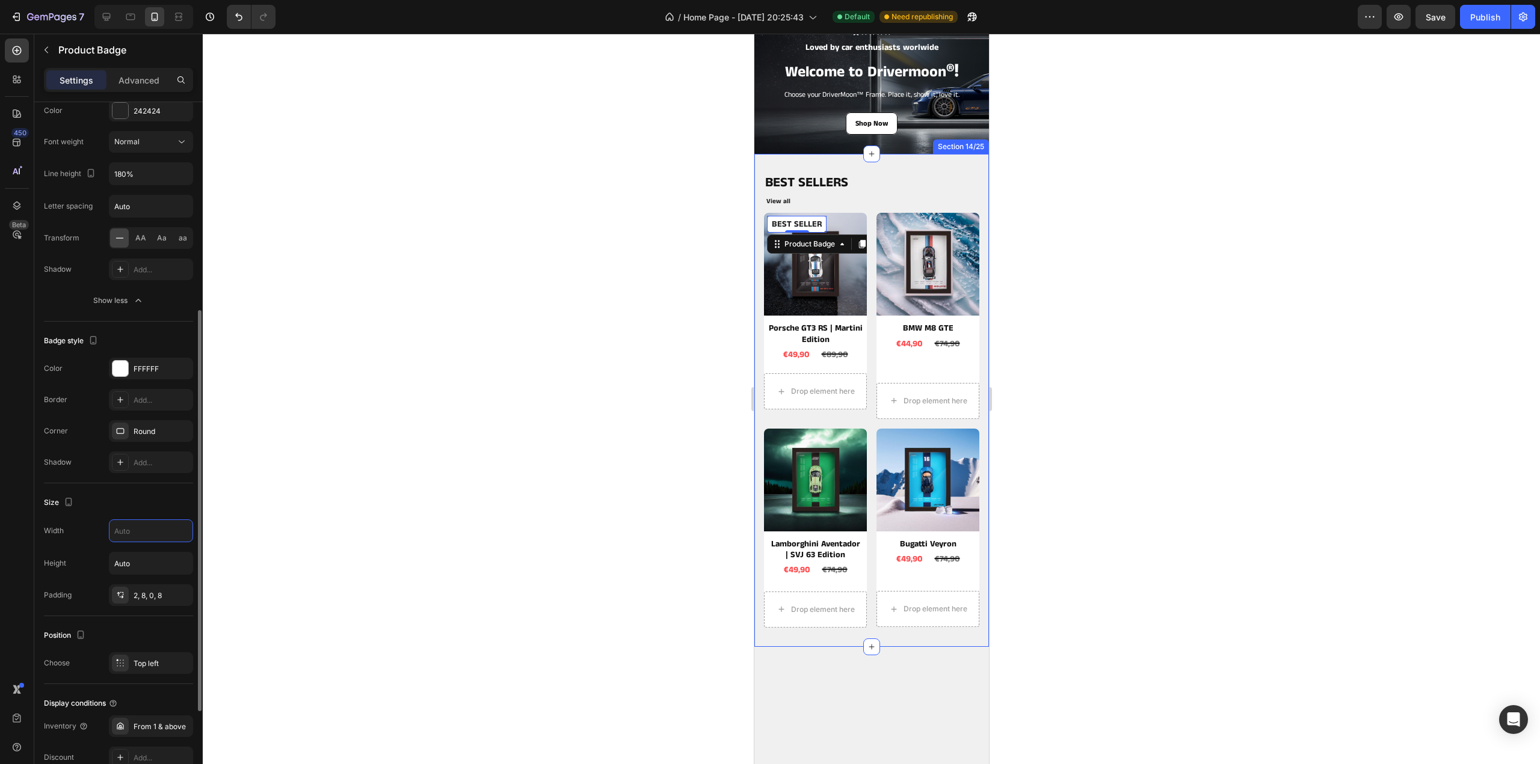
click at [136, 489] on div "Size Width Height Auto Padding 2, 8, 0, 8" at bounding box center [118, 550] width 149 height 133
type input "Auto"
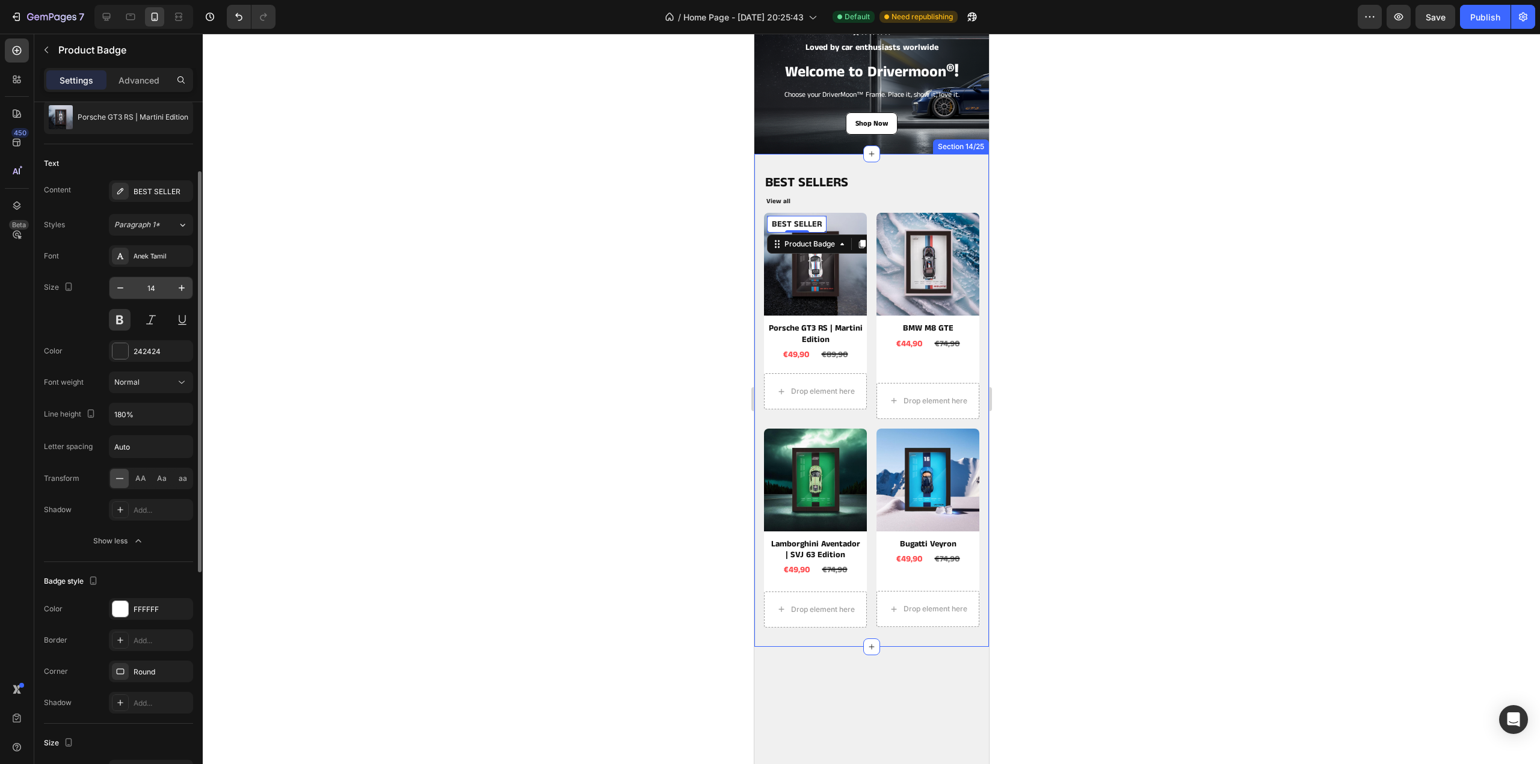
scroll to position [60, 0]
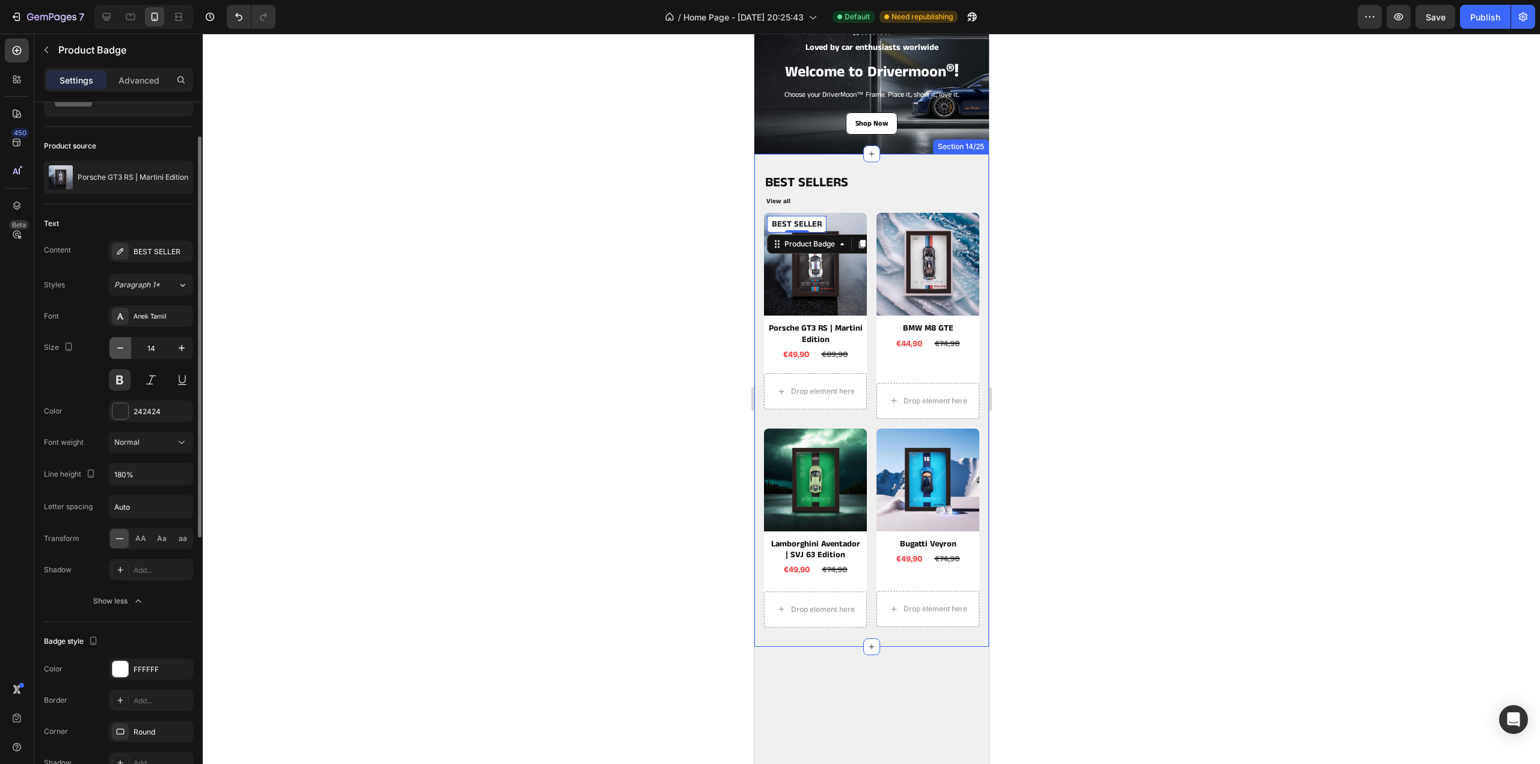
click at [117, 342] on icon "button" at bounding box center [120, 348] width 12 height 12
click at [123, 339] on button "button" at bounding box center [120, 348] width 22 height 22
click at [119, 340] on button "button" at bounding box center [120, 348] width 22 height 22
click at [184, 348] on icon "button" at bounding box center [182, 348] width 12 height 12
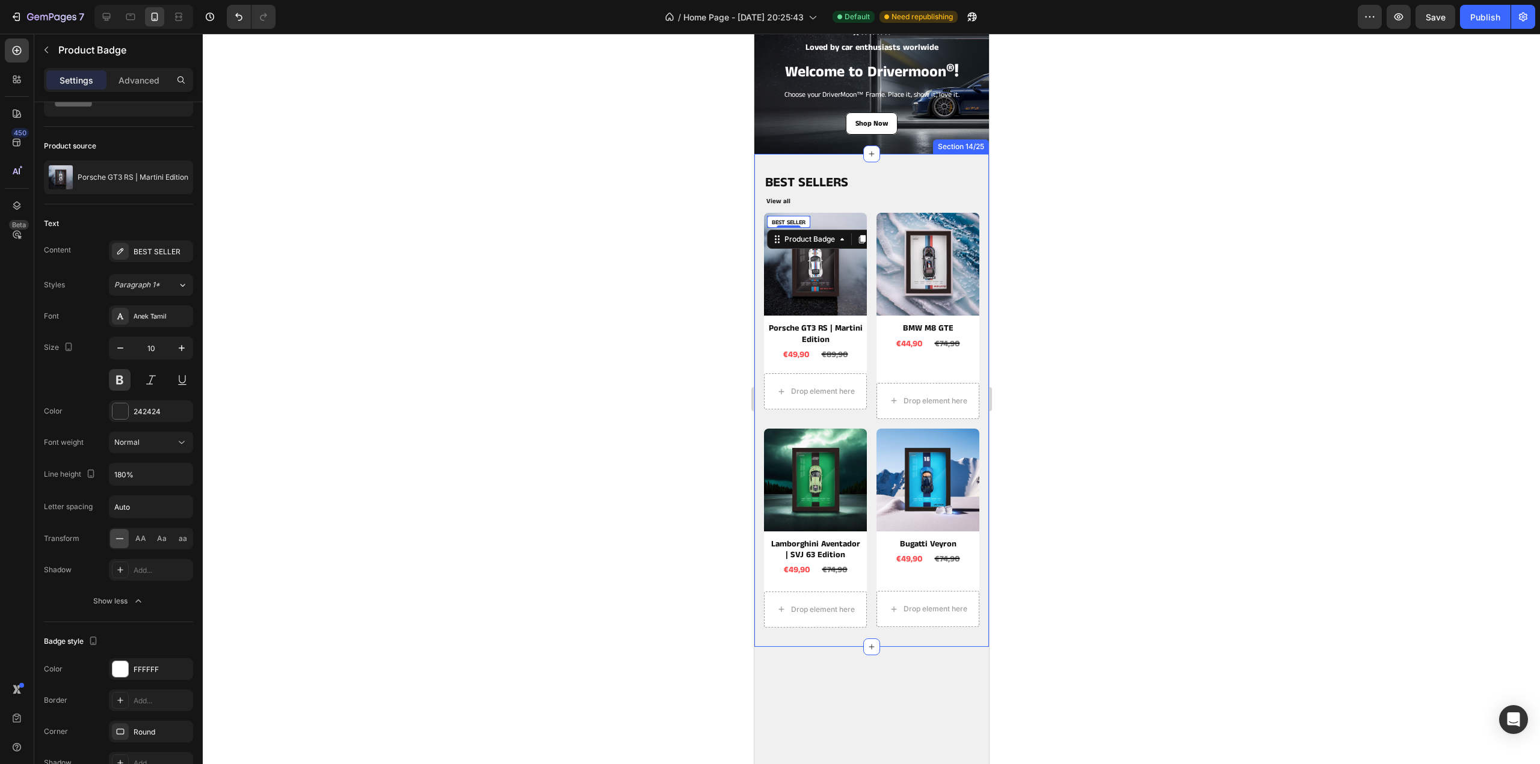
type input "11"
click at [440, 264] on div at bounding box center [871, 399] width 1337 height 731
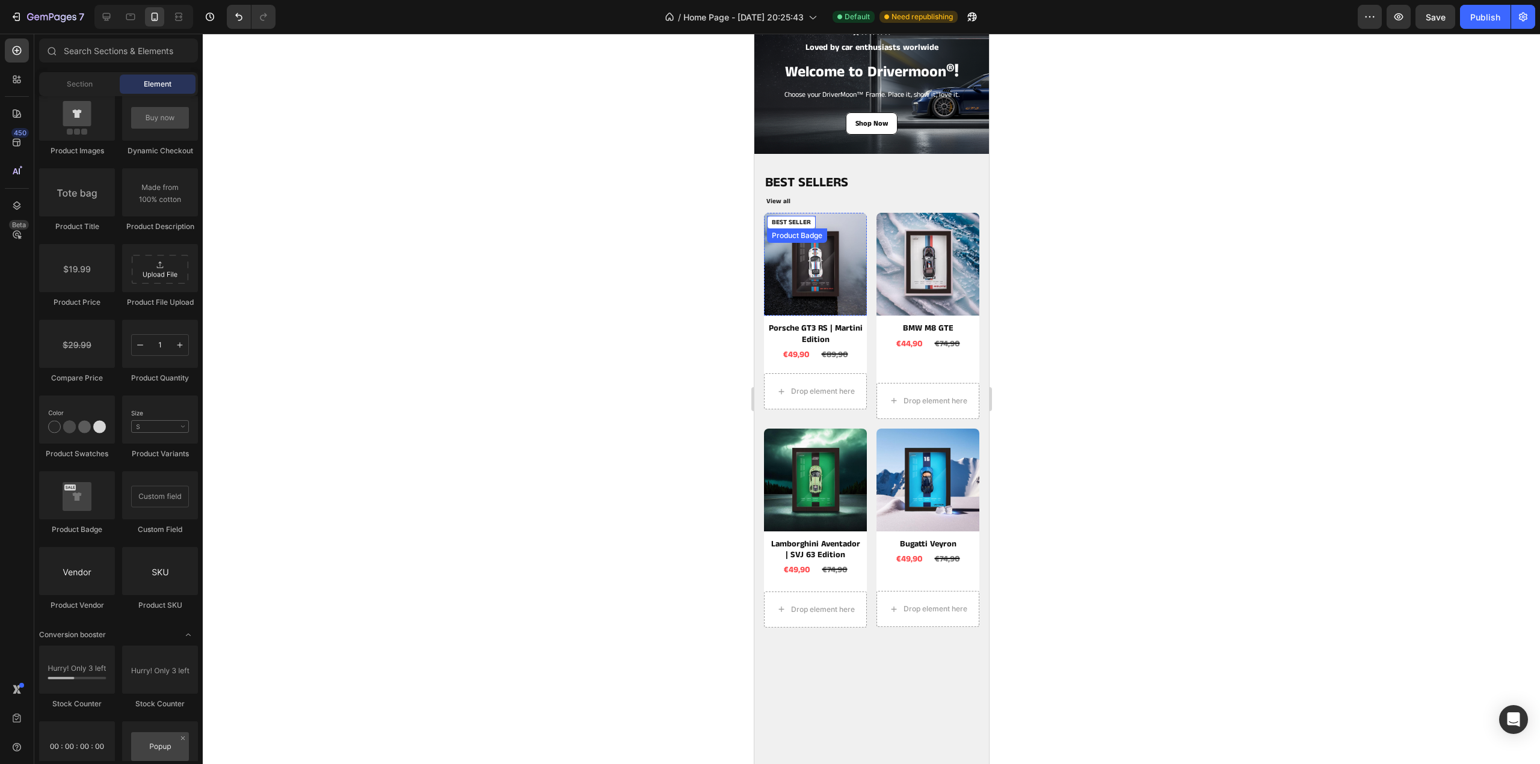
click at [793, 222] on pre "BEST SELLER" at bounding box center [790, 222] width 49 height 13
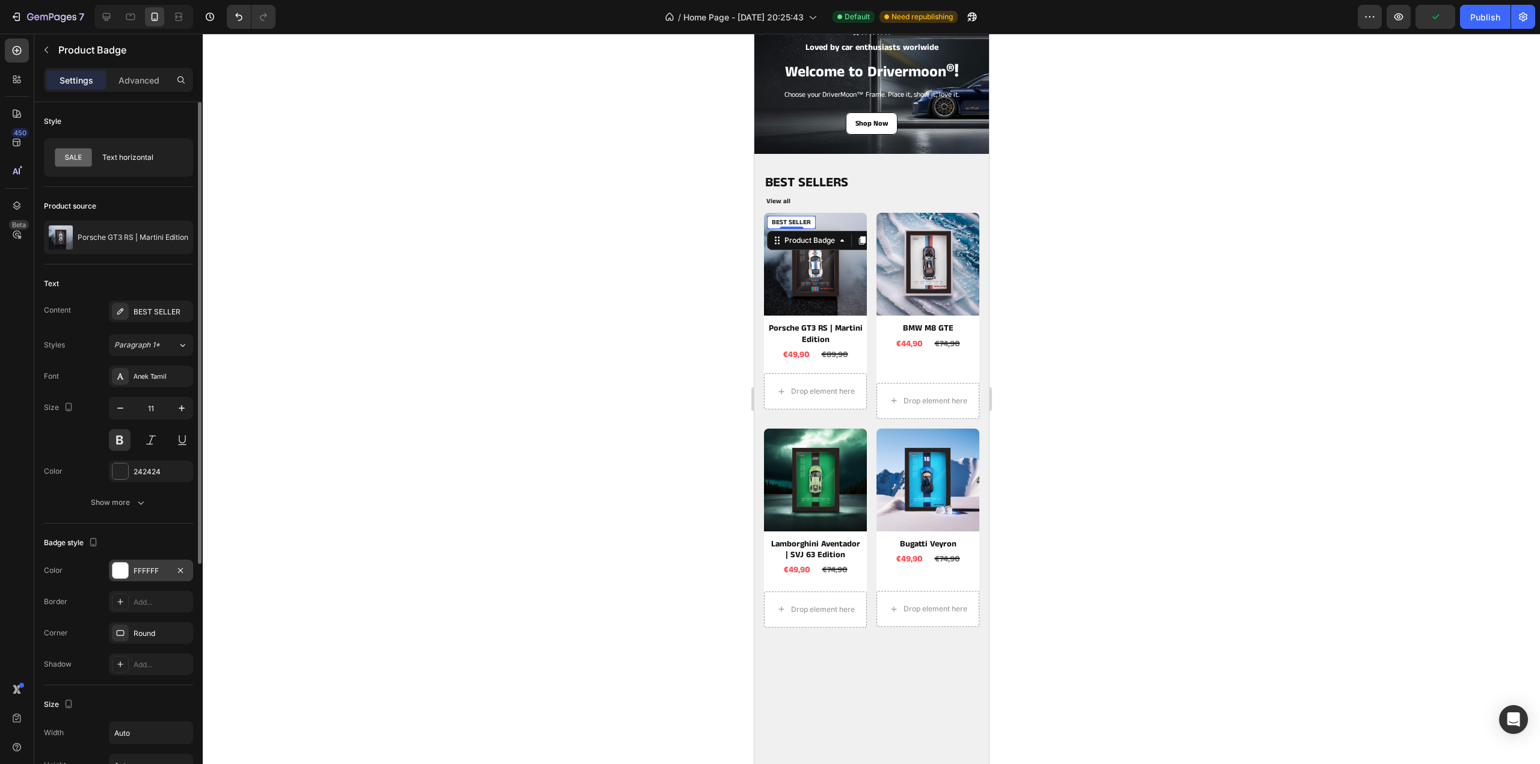
click at [149, 567] on div "FFFFFF" at bounding box center [151, 571] width 35 height 11
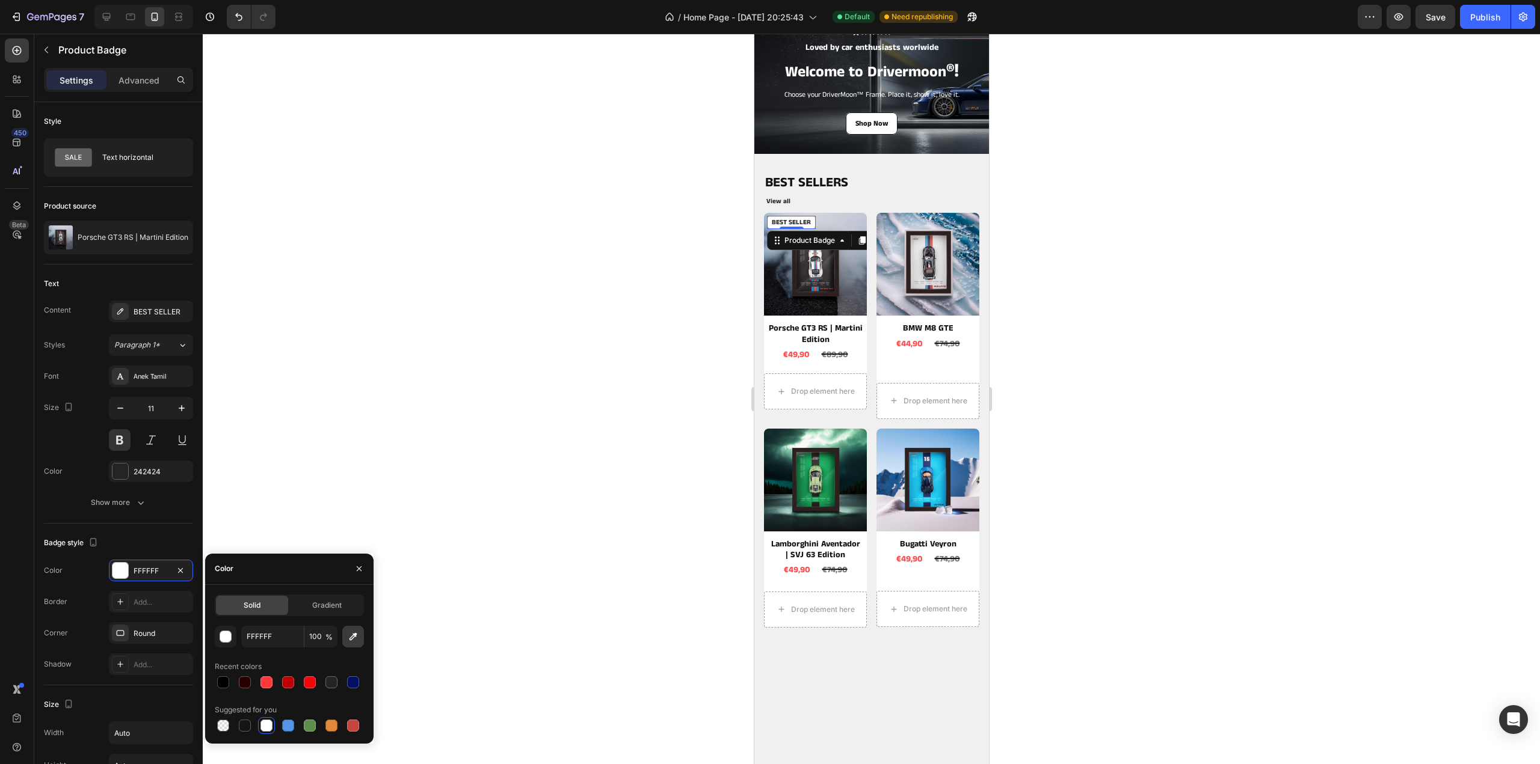
click at [349, 637] on icon "button" at bounding box center [353, 637] width 12 height 12
click at [349, 639] on icon "button" at bounding box center [353, 637] width 8 height 8
type input "F0F0F0"
click at [360, 568] on icon "button" at bounding box center [359, 569] width 5 height 5
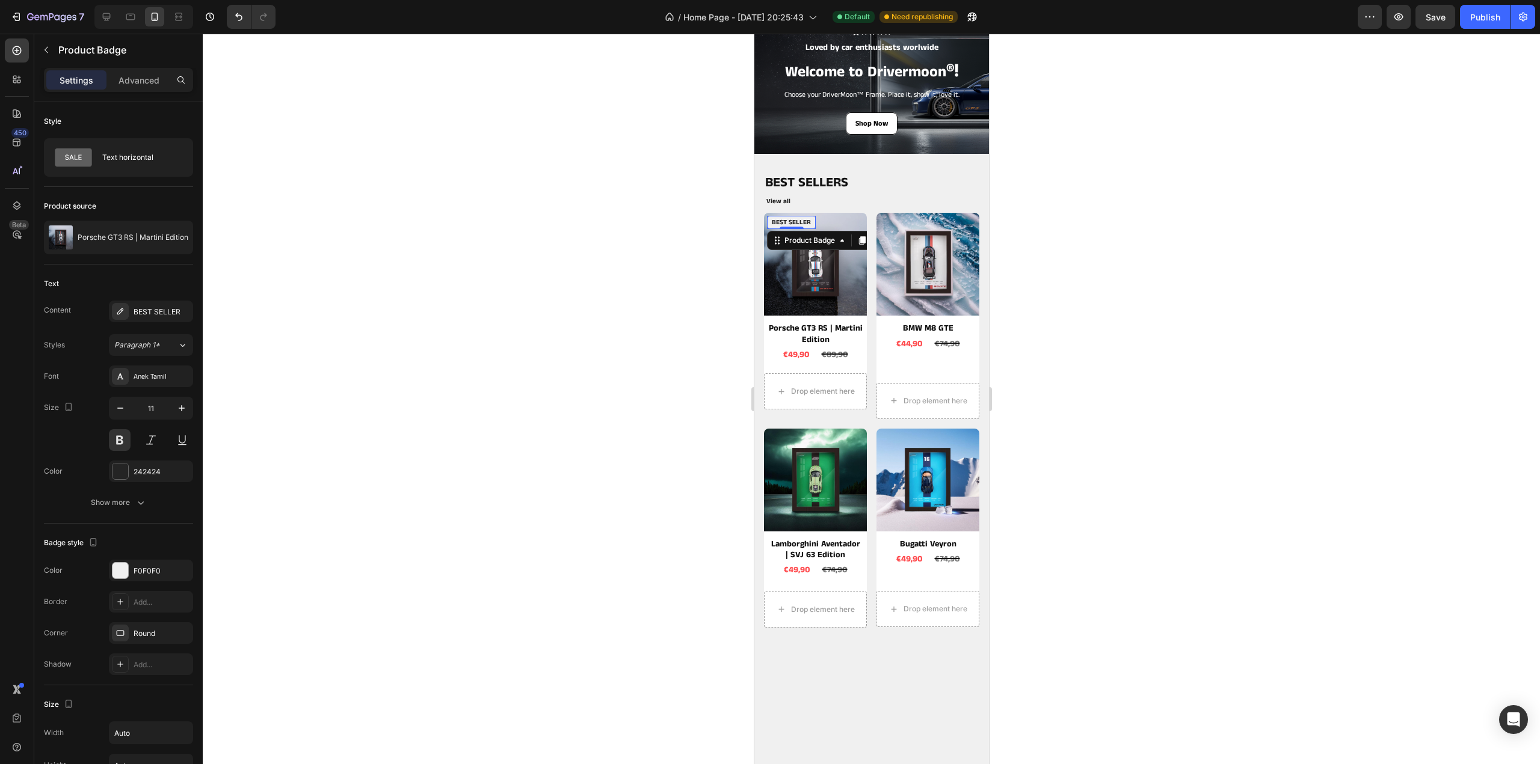
click at [579, 405] on div at bounding box center [871, 399] width 1337 height 731
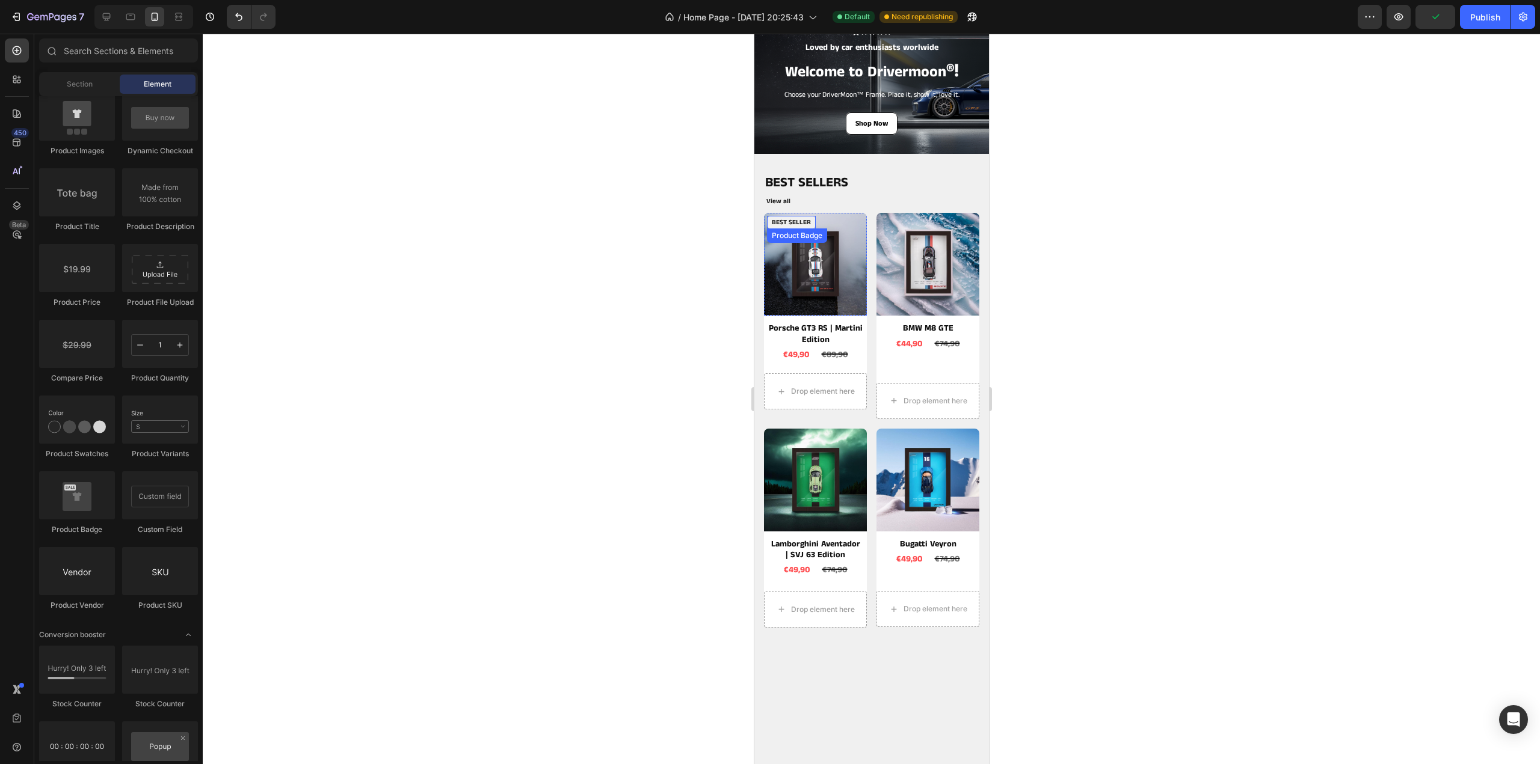
click at [795, 223] on pre "BEST SELLER" at bounding box center [790, 222] width 49 height 13
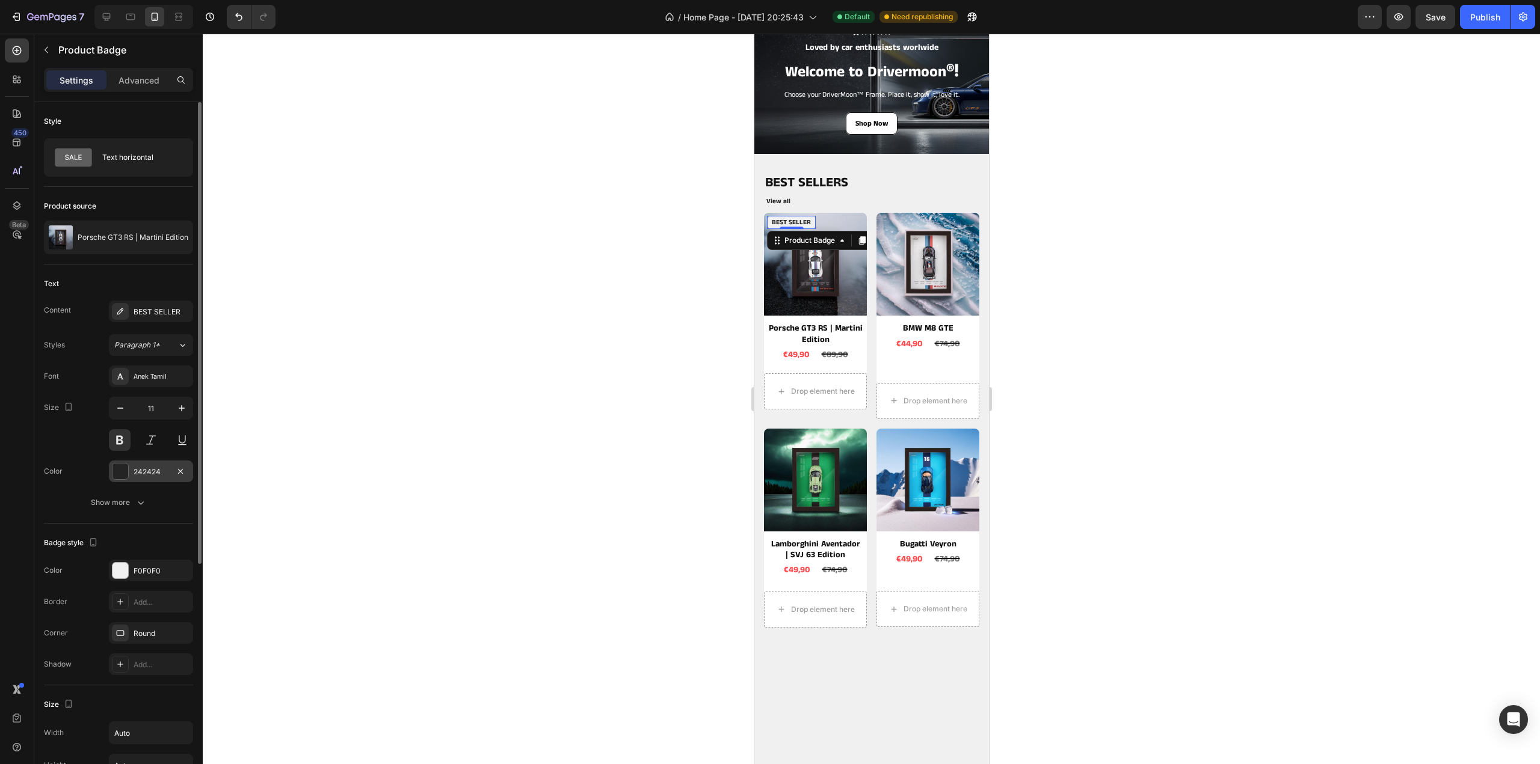
click at [126, 468] on div at bounding box center [120, 472] width 16 height 16
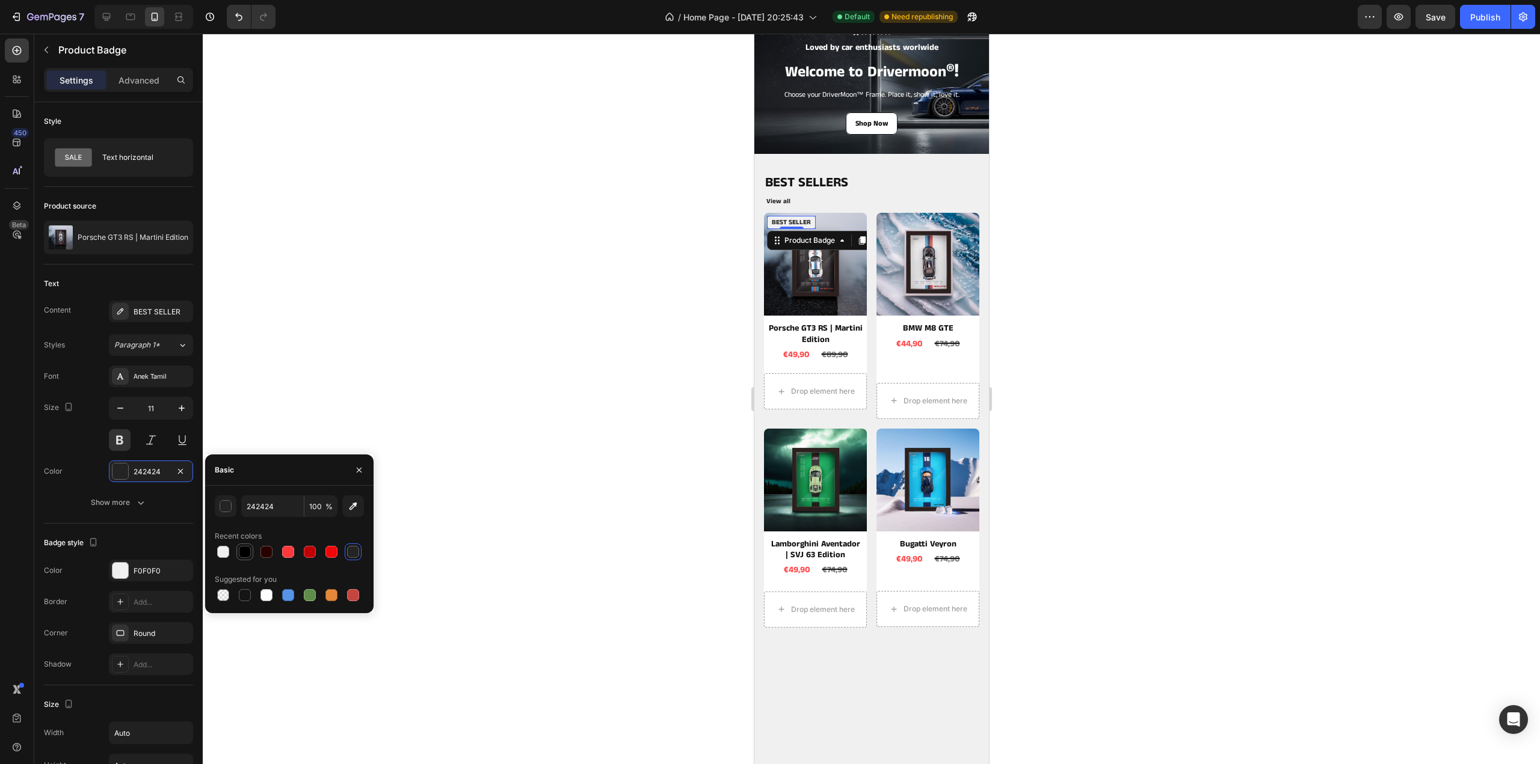
click at [244, 554] on div at bounding box center [245, 552] width 12 height 12
type input "000000"
click at [1244, 351] on div at bounding box center [871, 399] width 1337 height 731
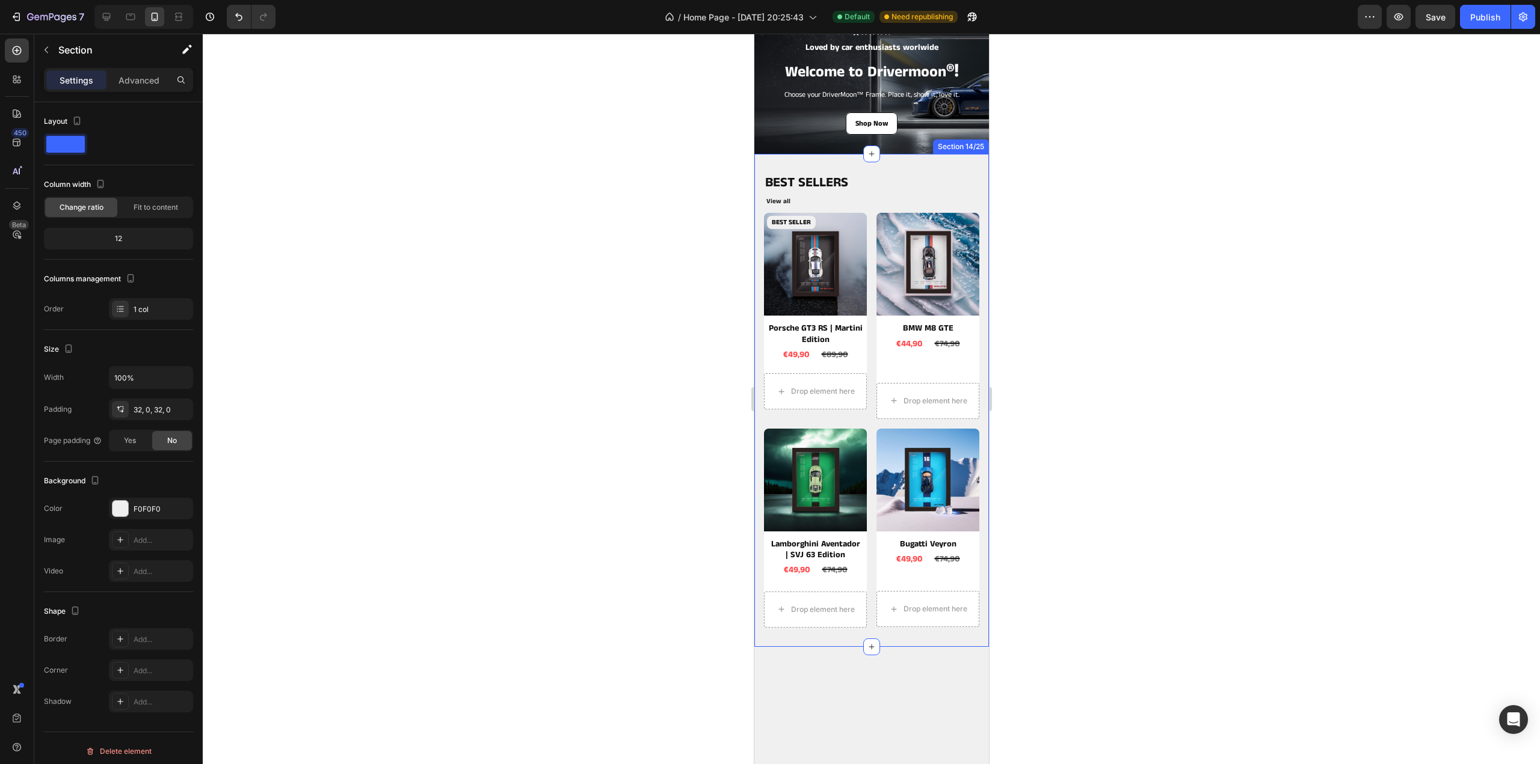
click at [904, 165] on div "BEST SELLERS Heading View all Button BEST SELLER Product Badge Product Images P…" at bounding box center [871, 400] width 235 height 493
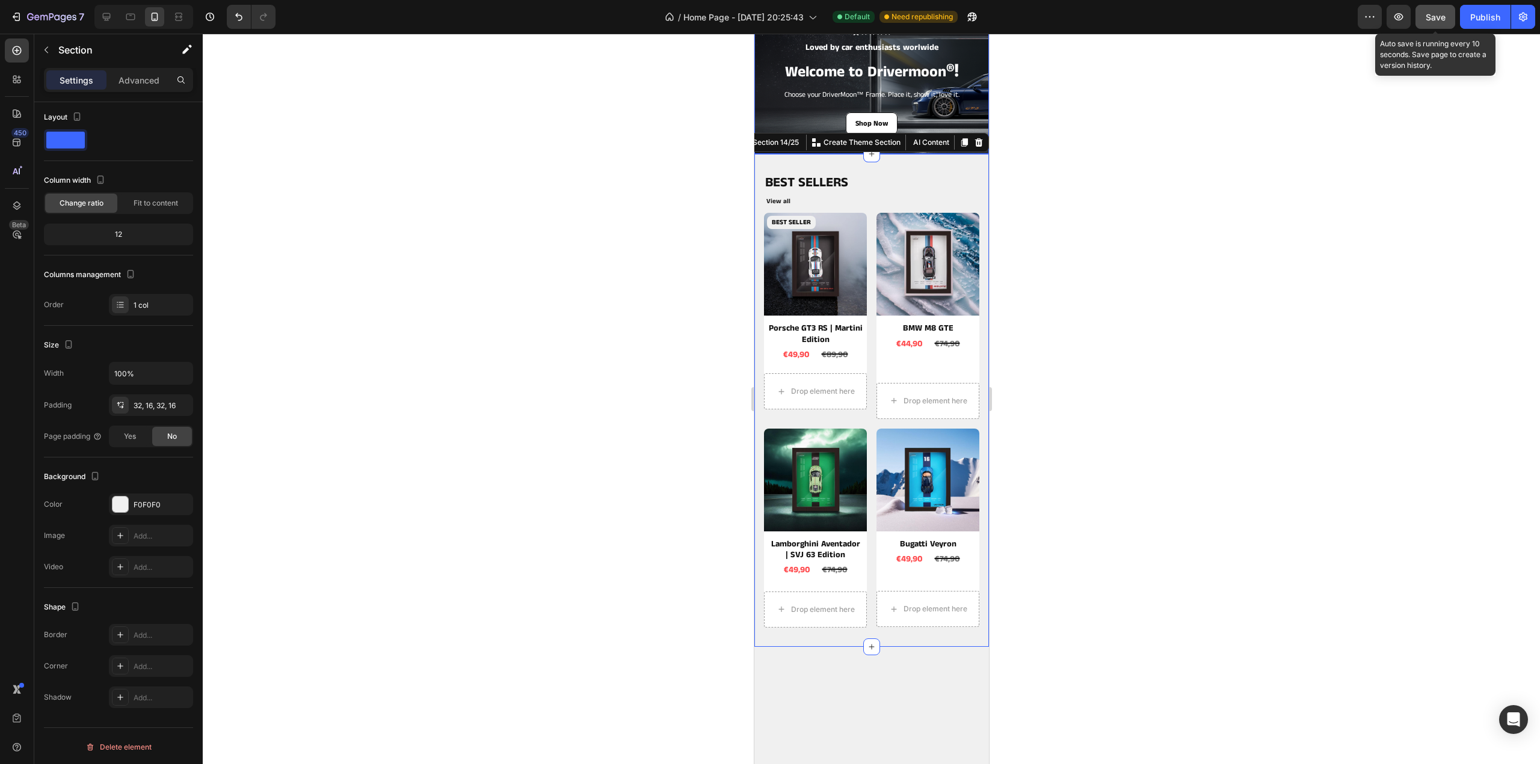
click at [1439, 12] on span "Save" at bounding box center [1435, 17] width 20 height 10
click at [1439, 25] on button "Save" at bounding box center [1435, 17] width 40 height 24
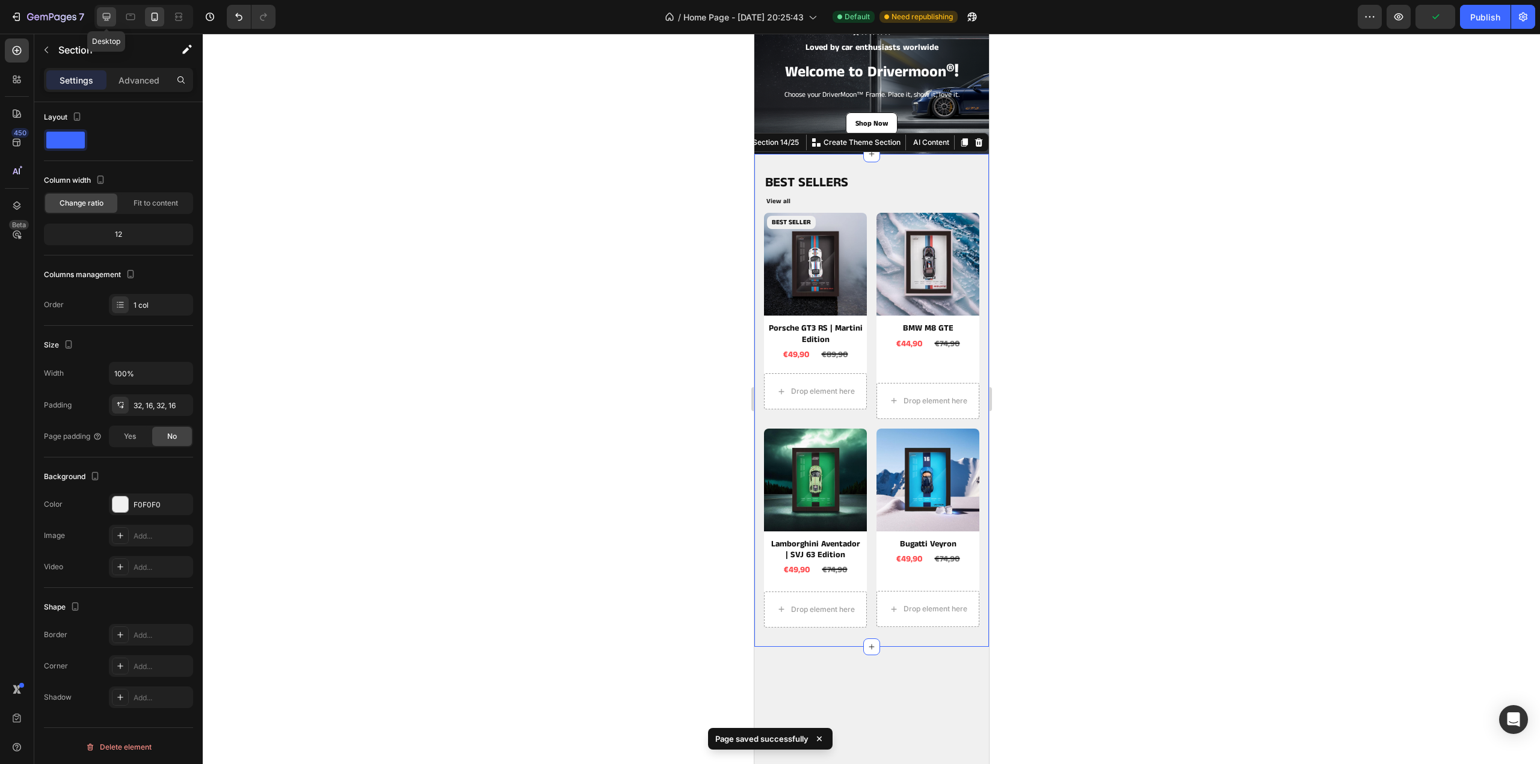
click at [99, 17] on div at bounding box center [106, 16] width 19 height 19
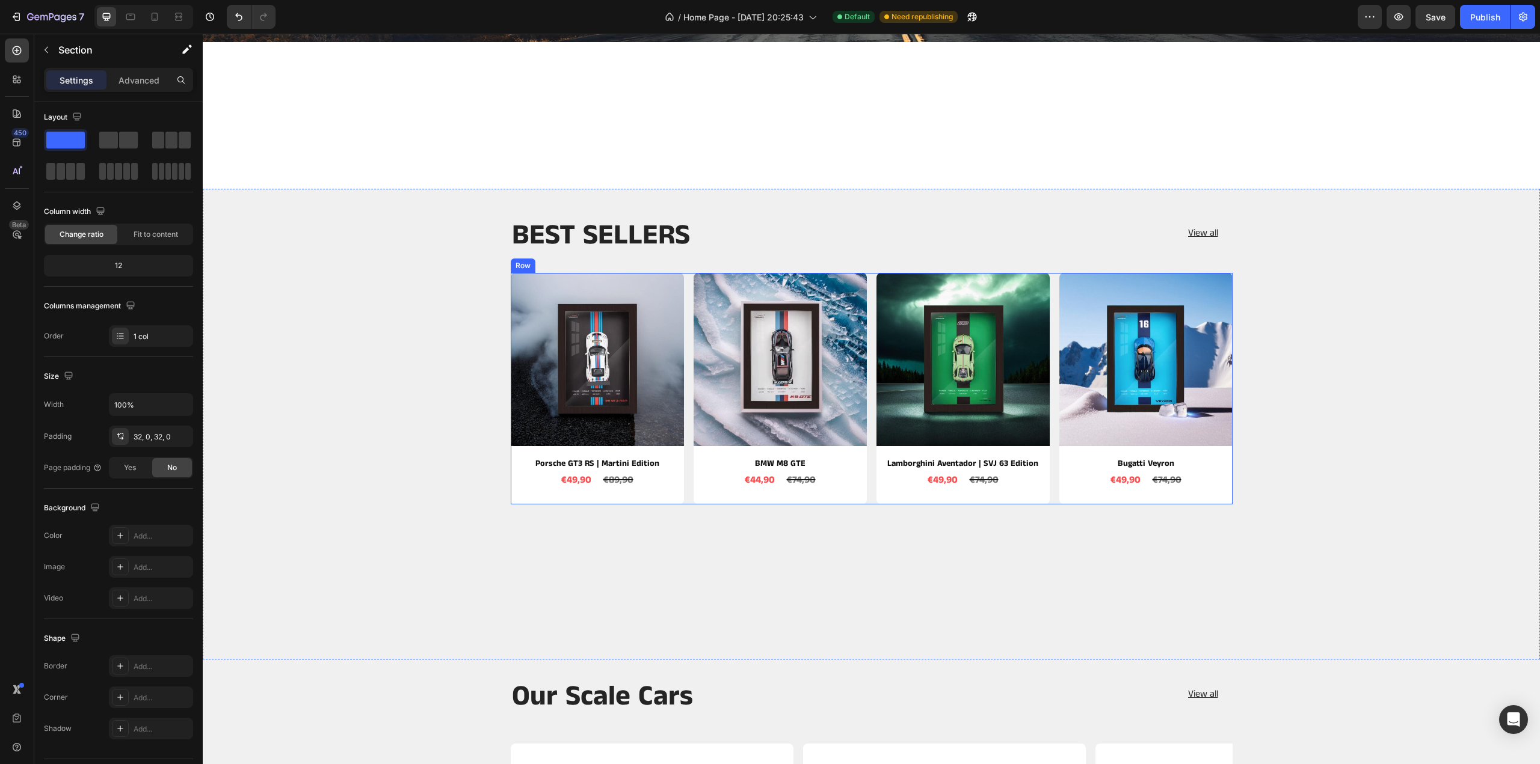
scroll to position [217, 0]
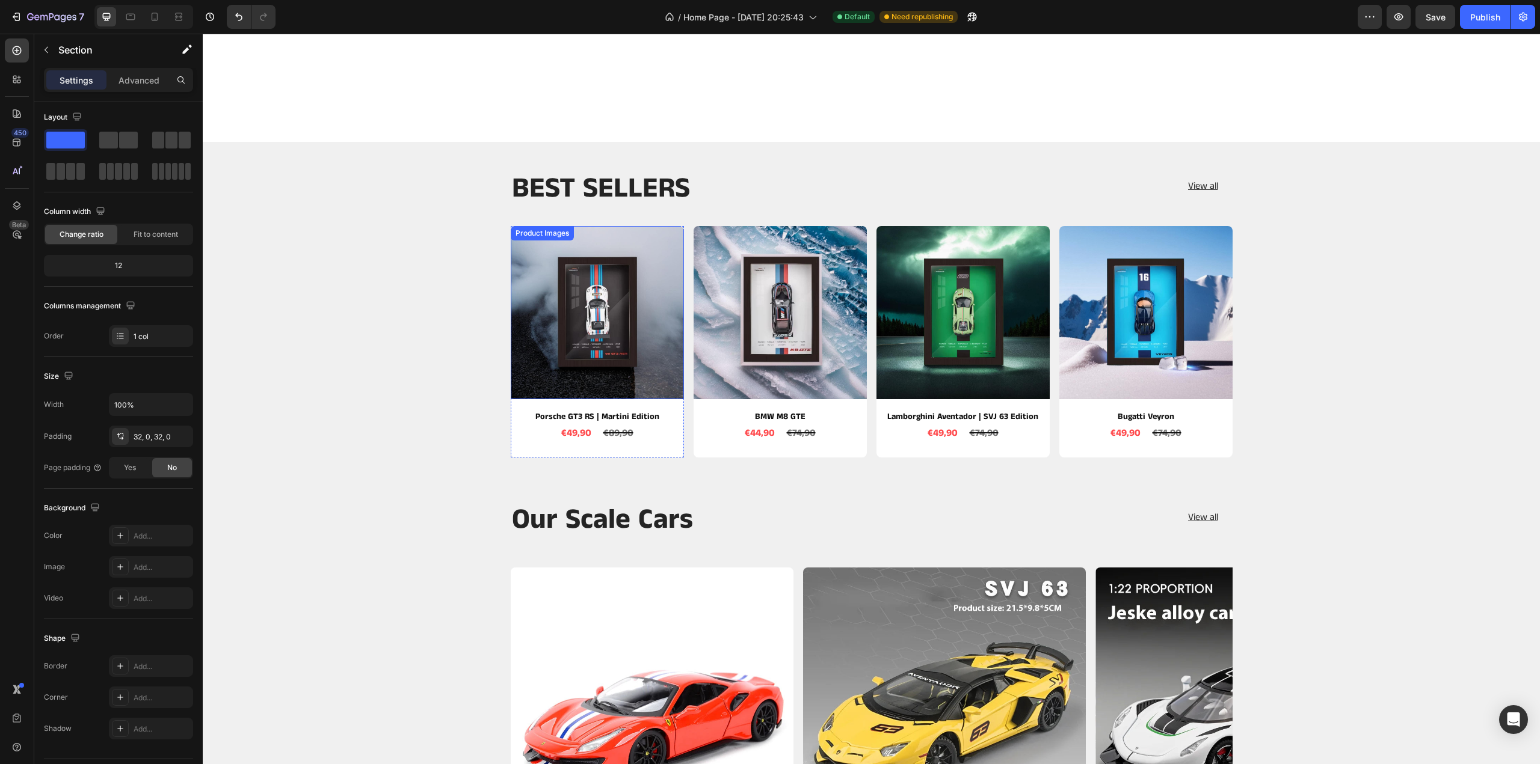
click at [613, 330] on div "BEST SELLERS Heading View all Button Row Product Images Porsche GT3 RS | Martin…" at bounding box center [871, 312] width 1337 height 341
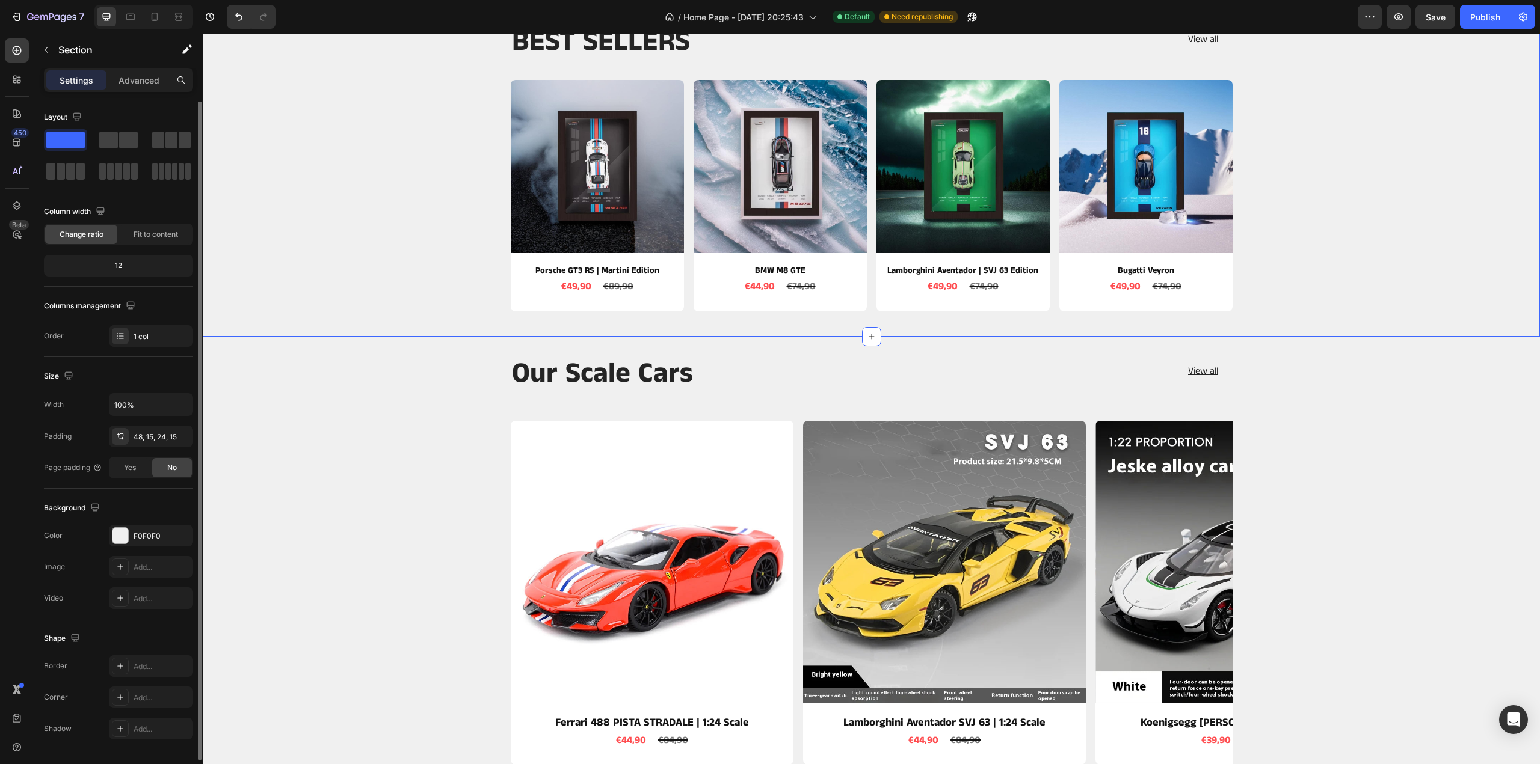
scroll to position [0, 0]
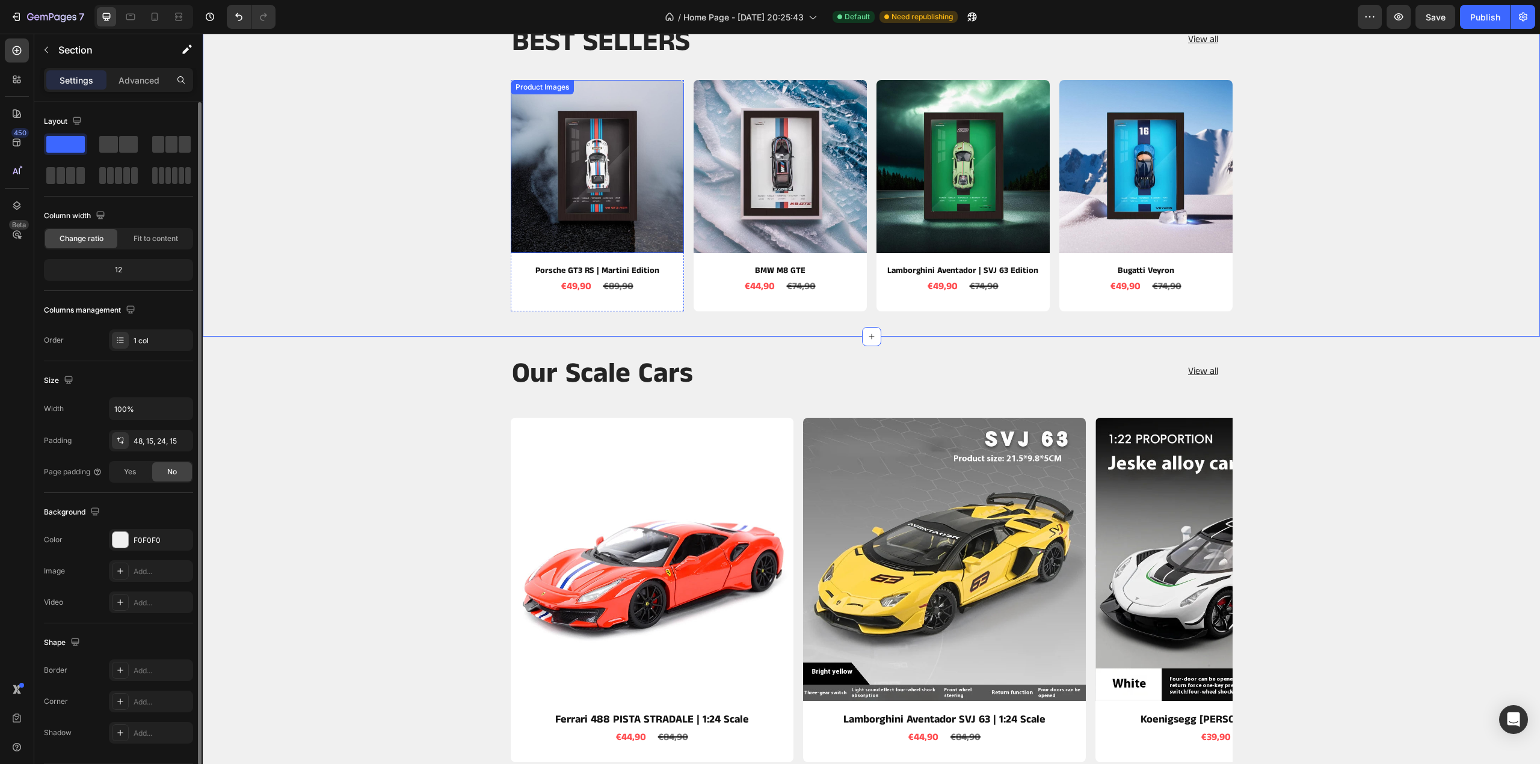
click at [618, 203] on img at bounding box center [597, 166] width 173 height 173
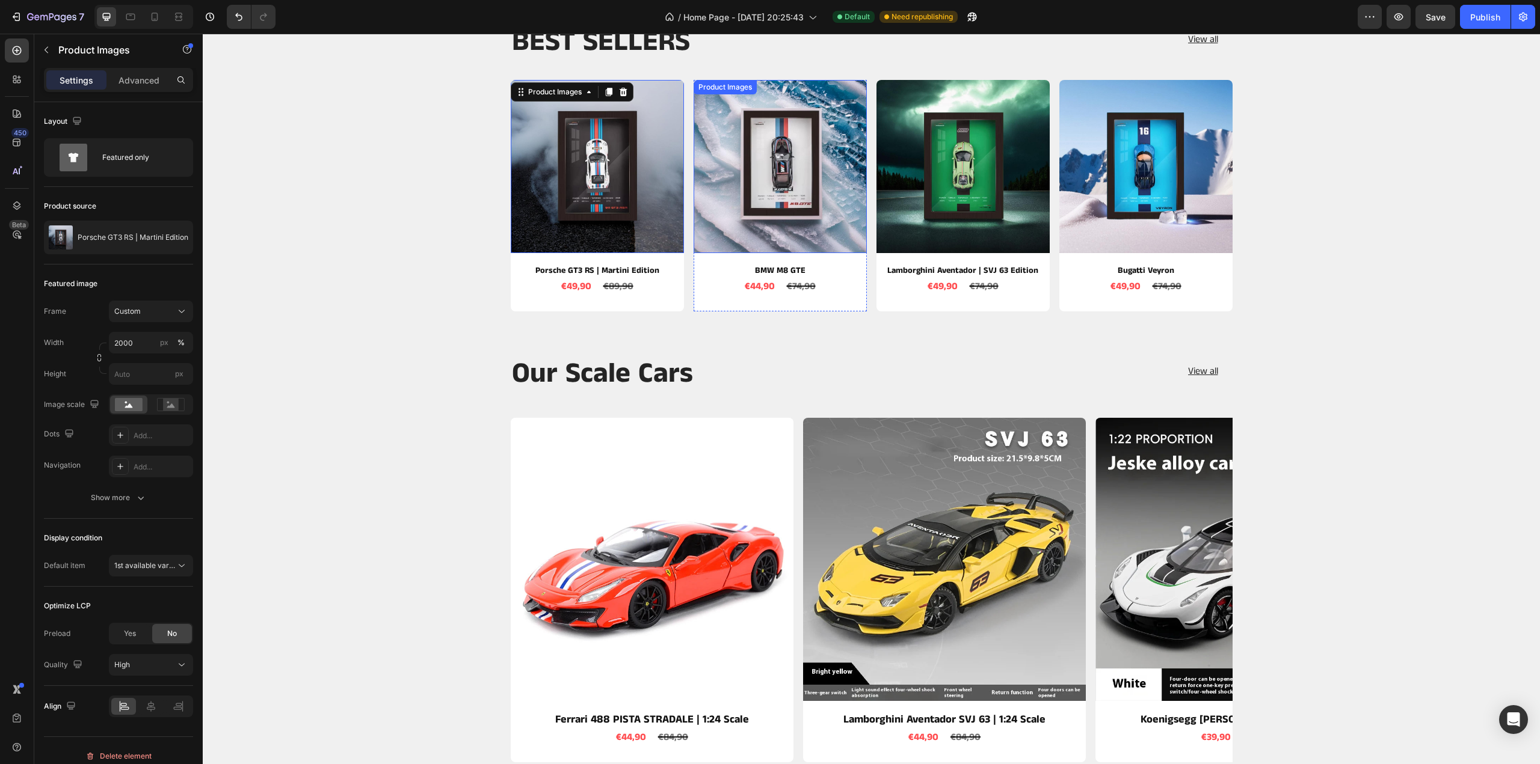
click at [750, 192] on img at bounding box center [779, 166] width 173 height 173
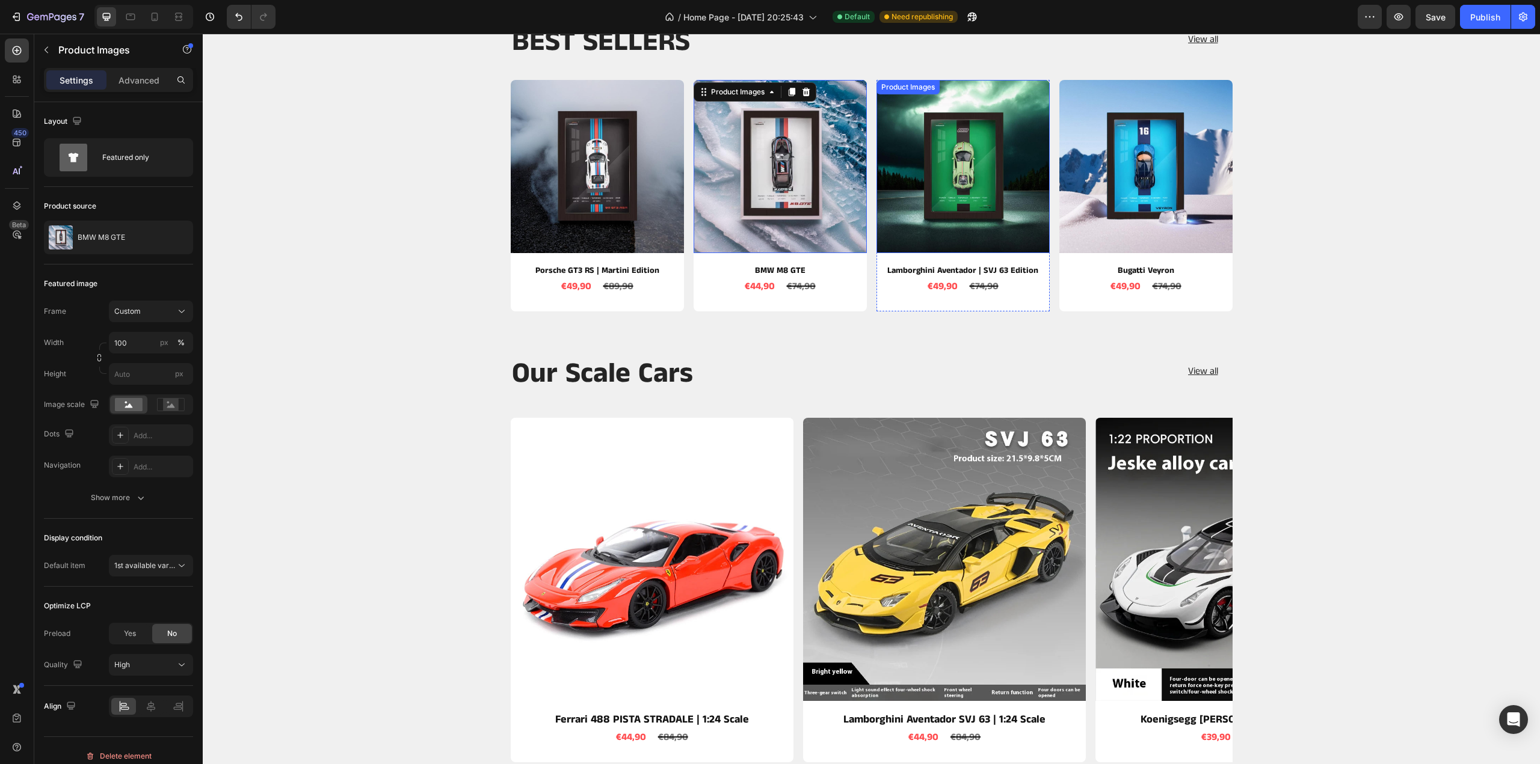
click at [921, 176] on img at bounding box center [962, 166] width 173 height 173
click at [1096, 165] on img at bounding box center [1145, 166] width 173 height 173
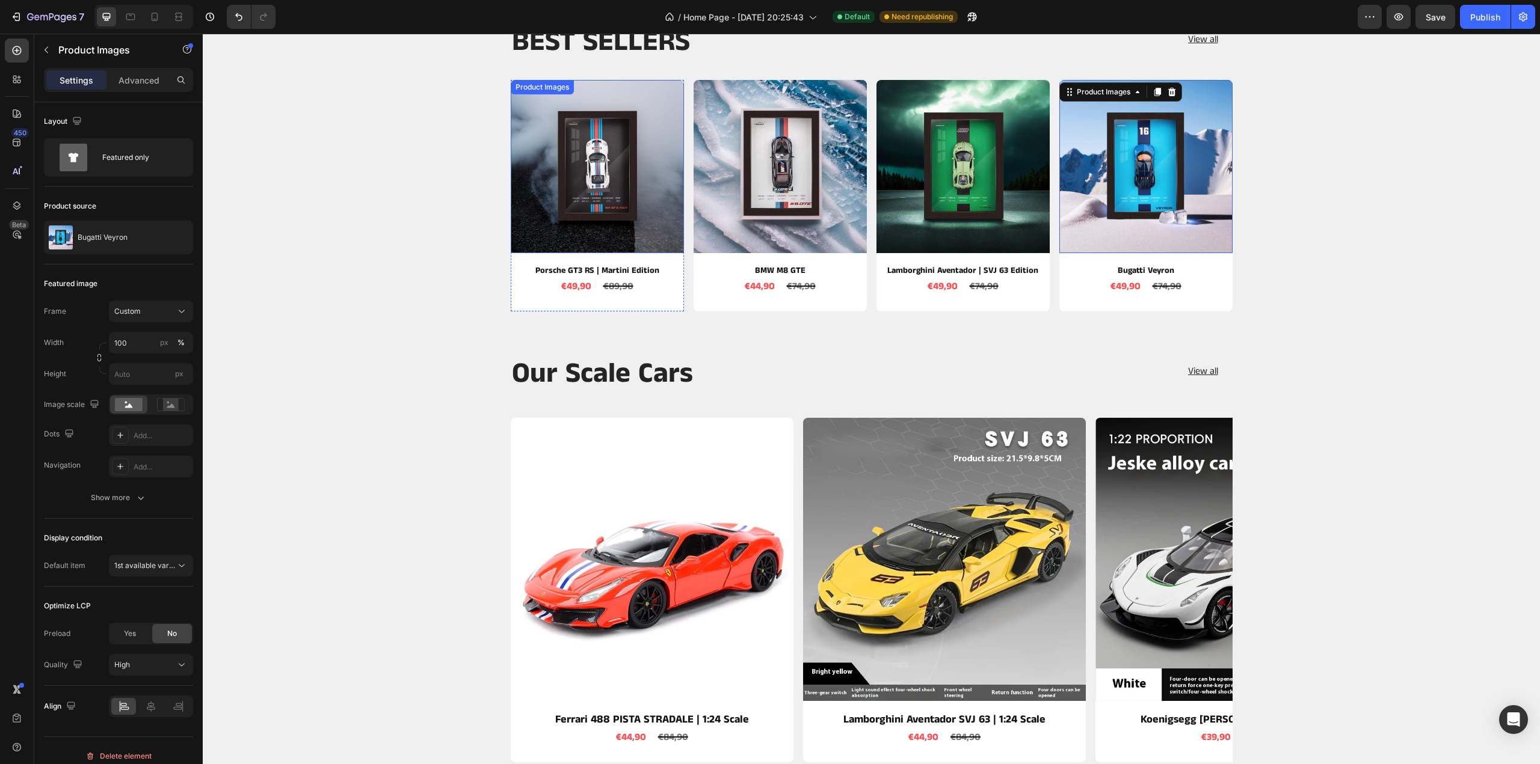
click at [630, 168] on img at bounding box center [597, 166] width 173 height 173
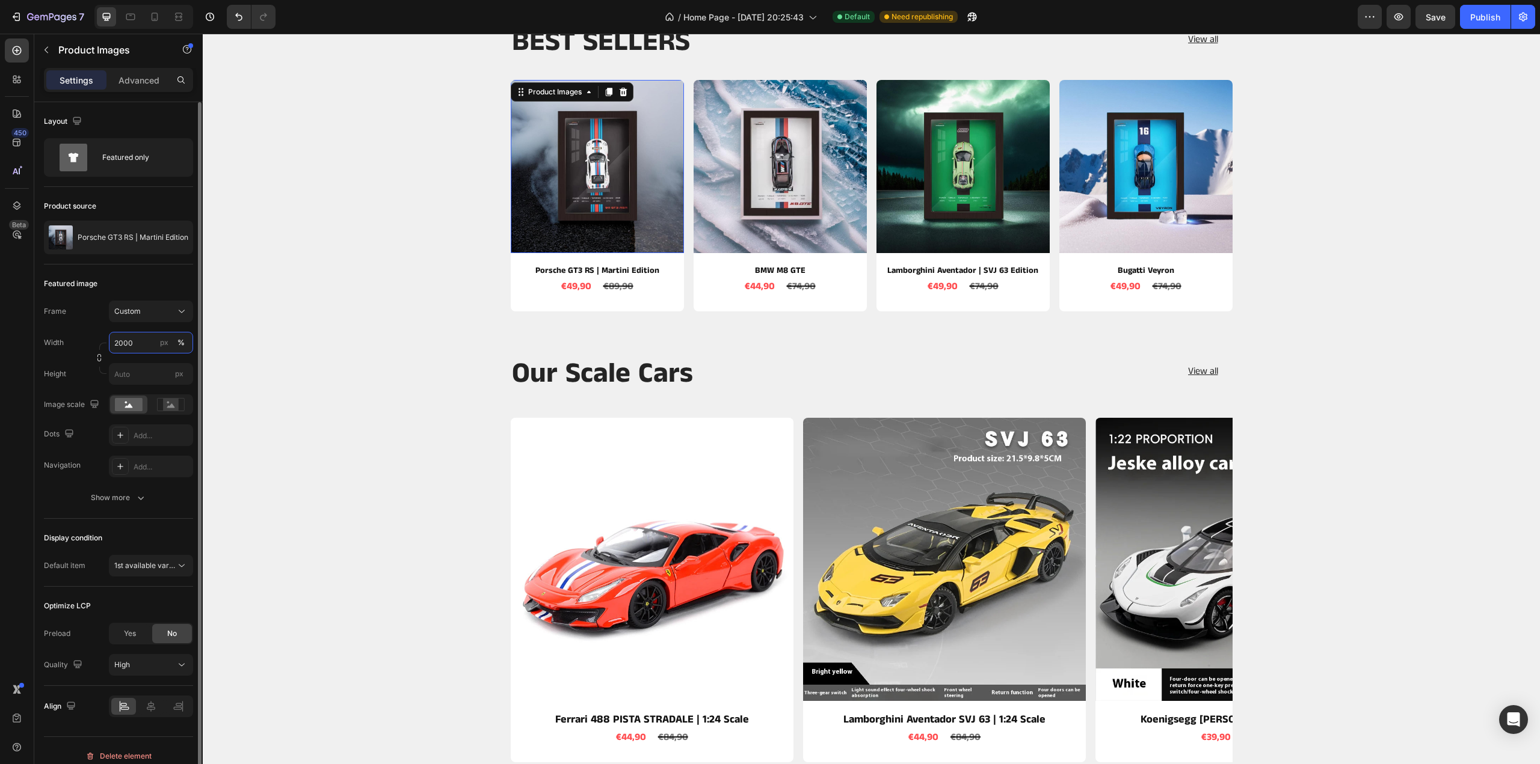
click at [145, 342] on input "2000" at bounding box center [151, 343] width 84 height 22
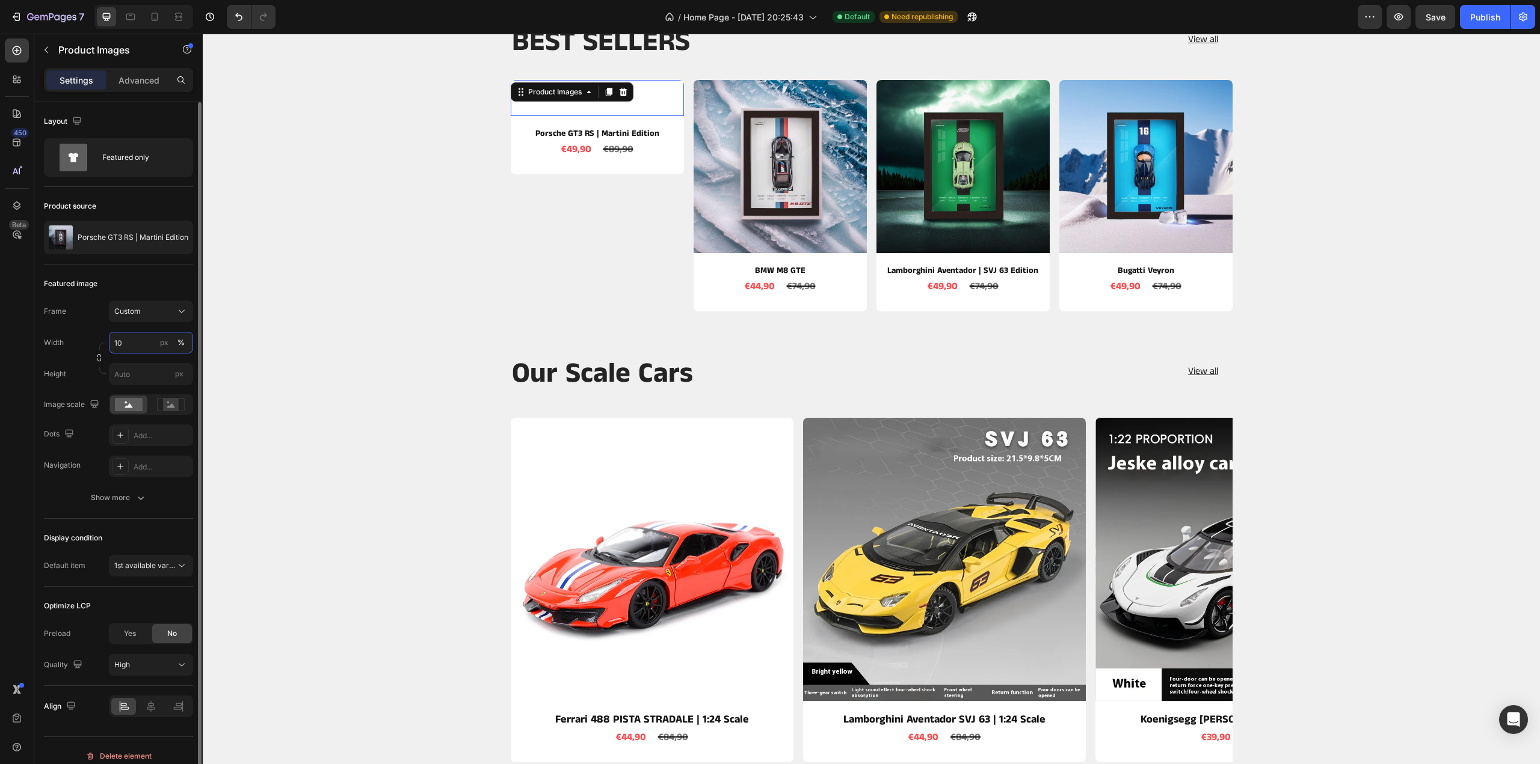
type input "100"
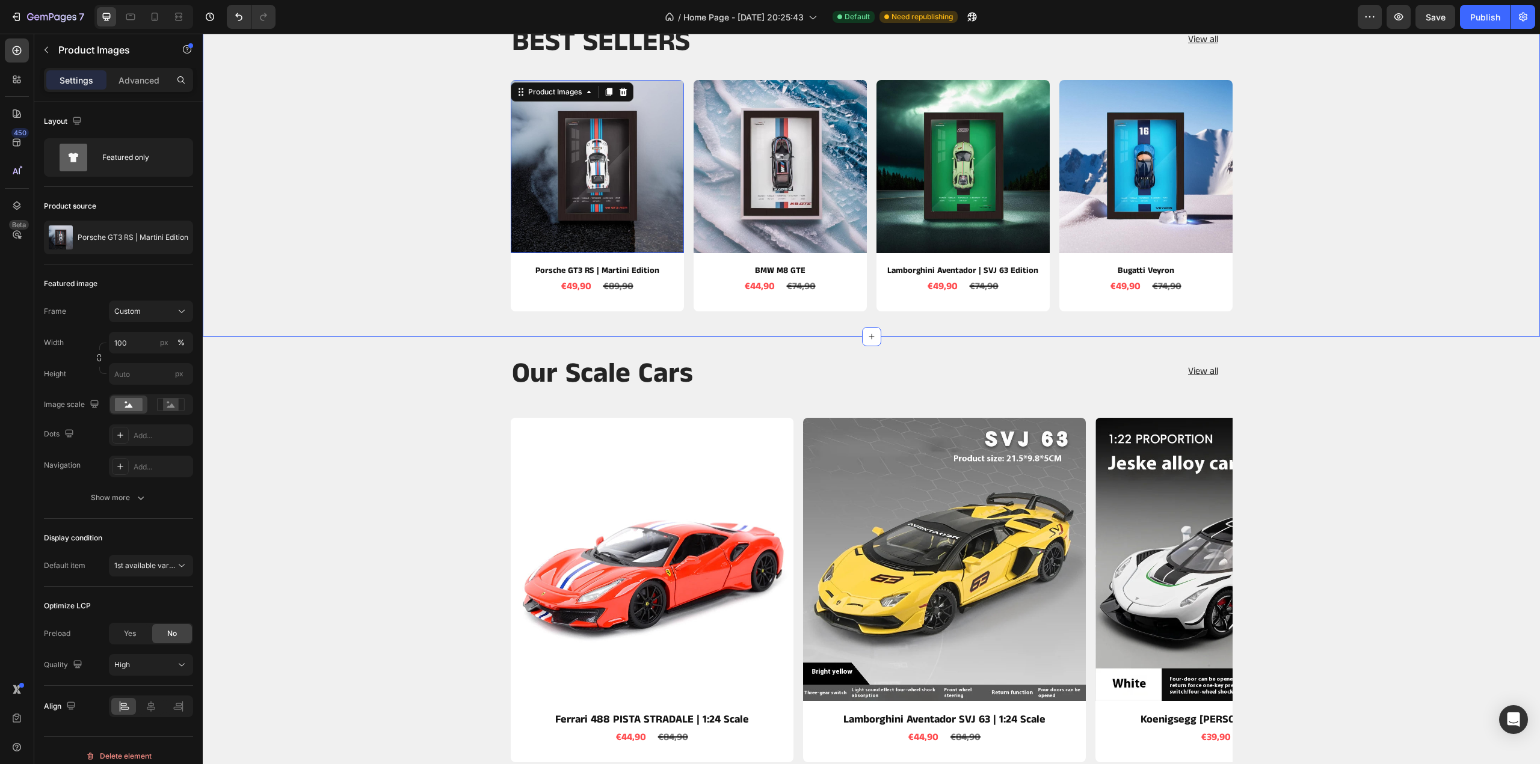
click at [250, 294] on div "BEST SELLERS Heading View all Button Row Product Images 10 Porsche GT3 RS | Mar…" at bounding box center [871, 173] width 1319 height 298
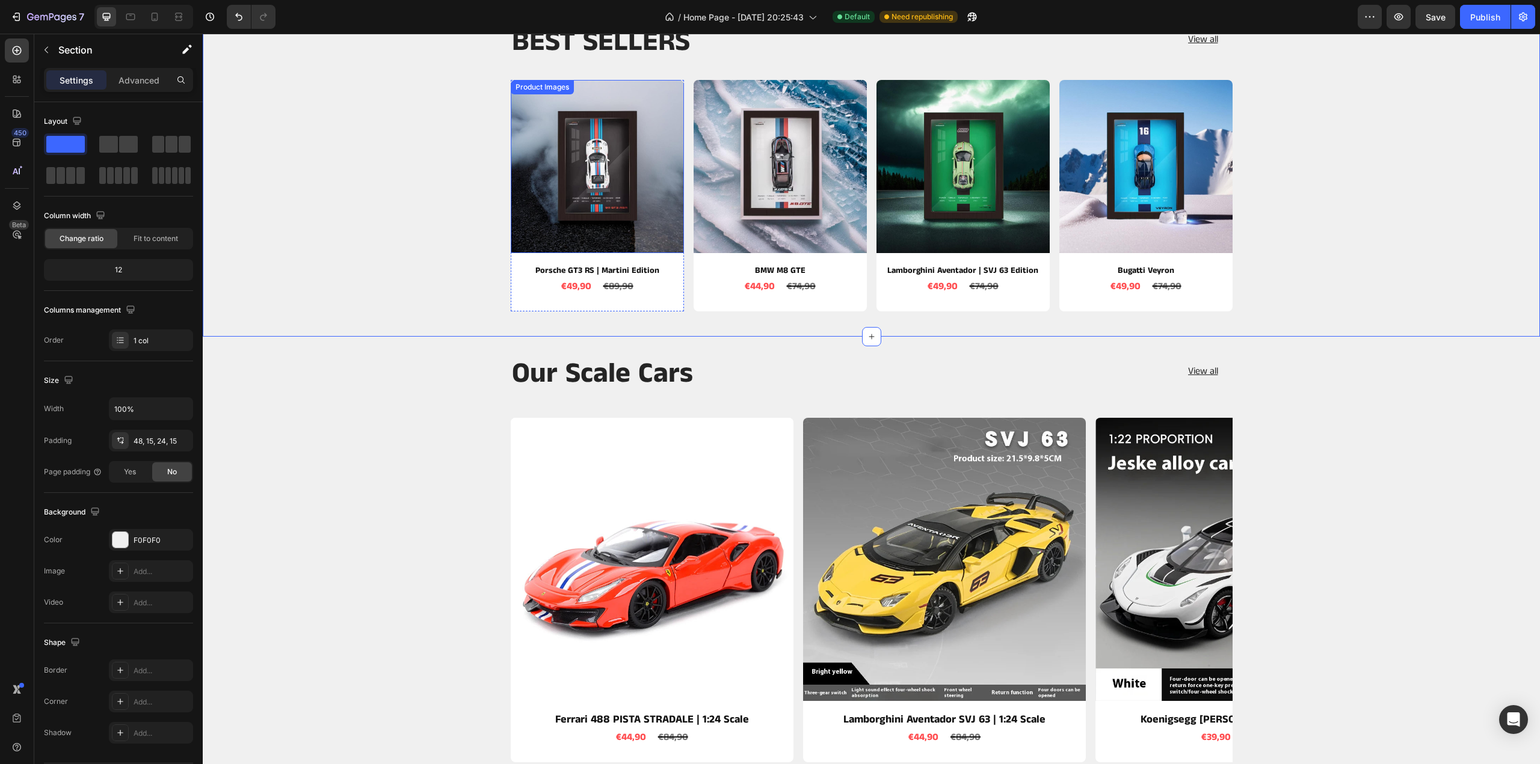
click at [534, 199] on img at bounding box center [597, 166] width 173 height 173
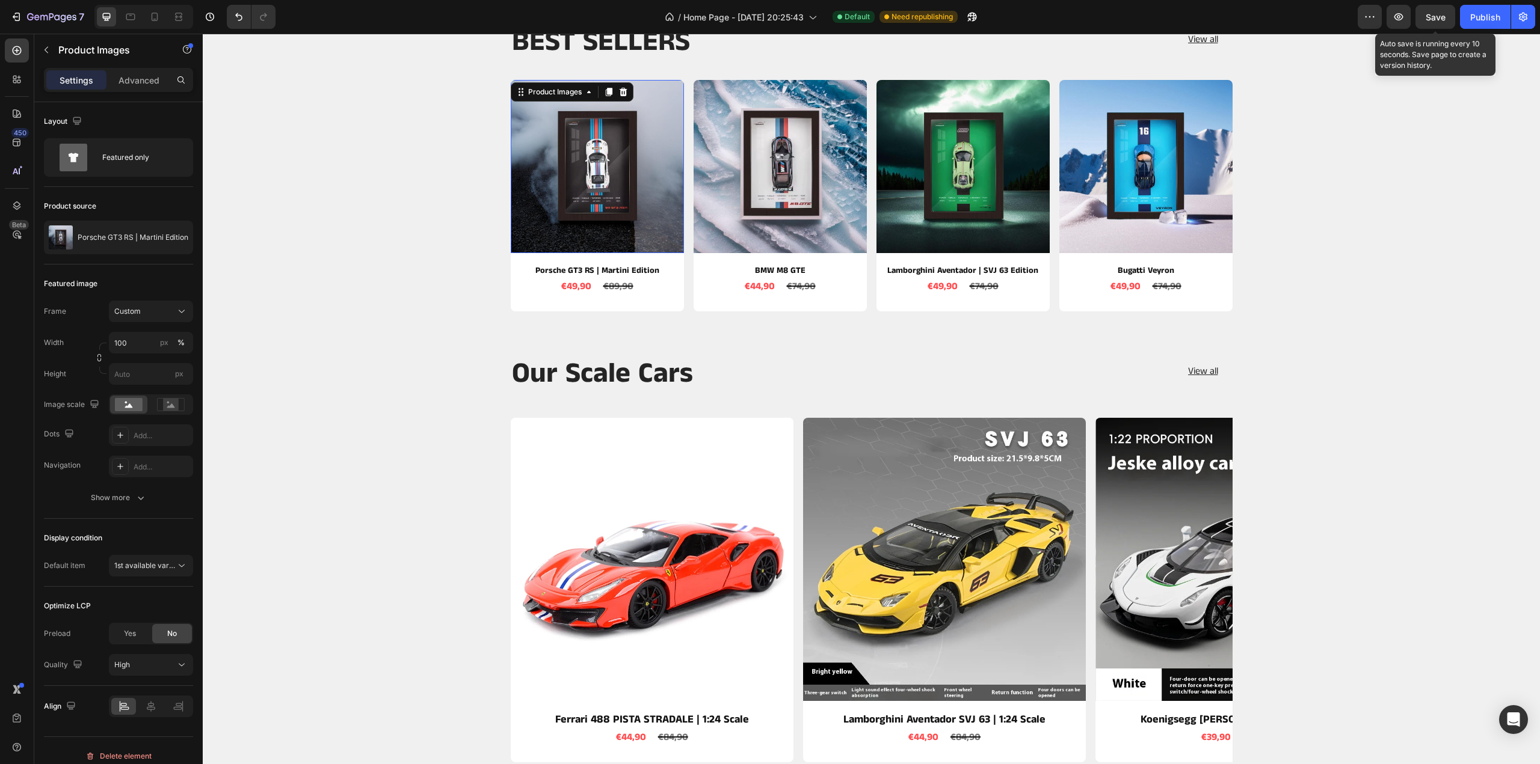
click at [1444, 11] on div "Save" at bounding box center [1435, 17] width 20 height 13
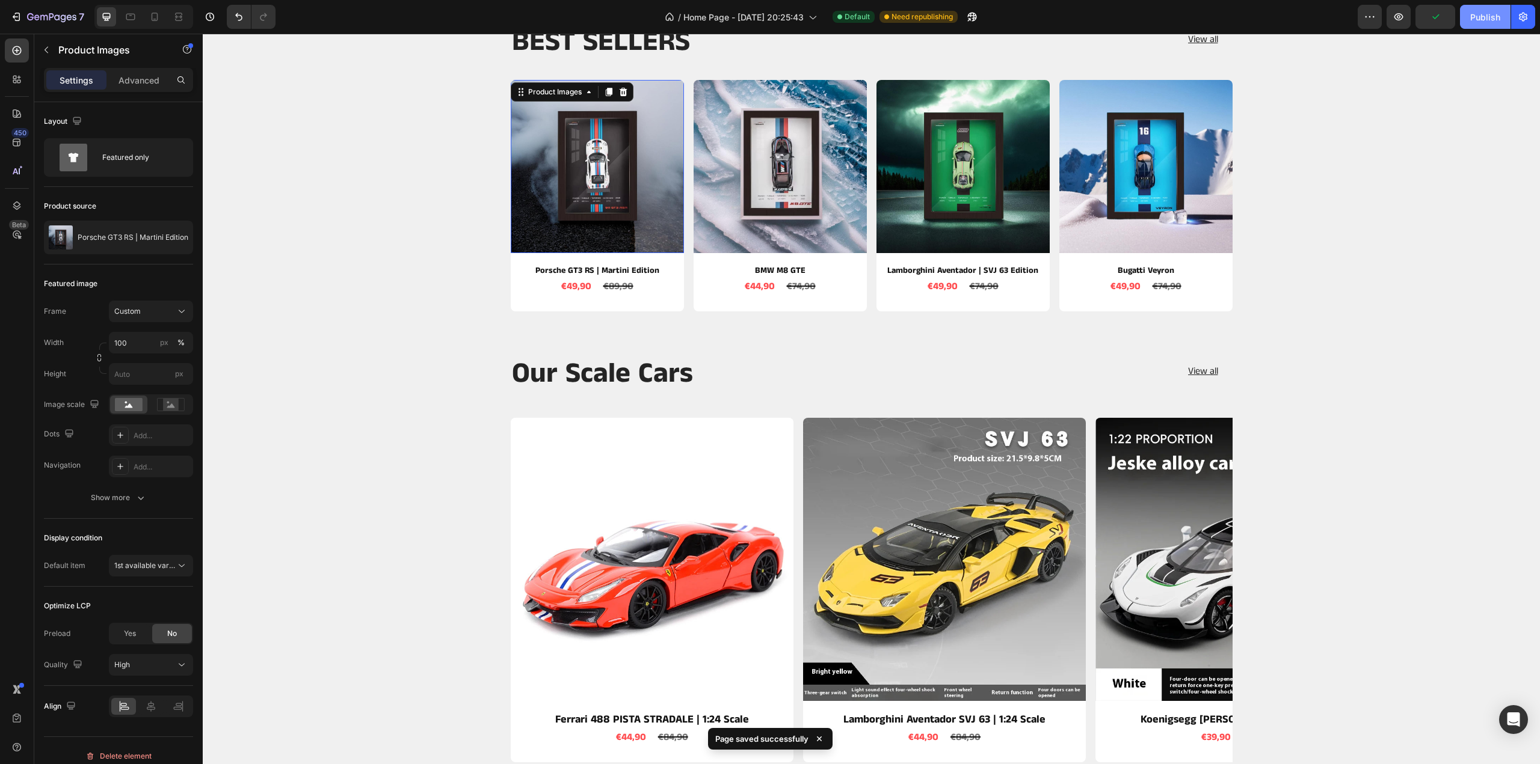
click at [1485, 21] on div "Publish" at bounding box center [1485, 17] width 30 height 13
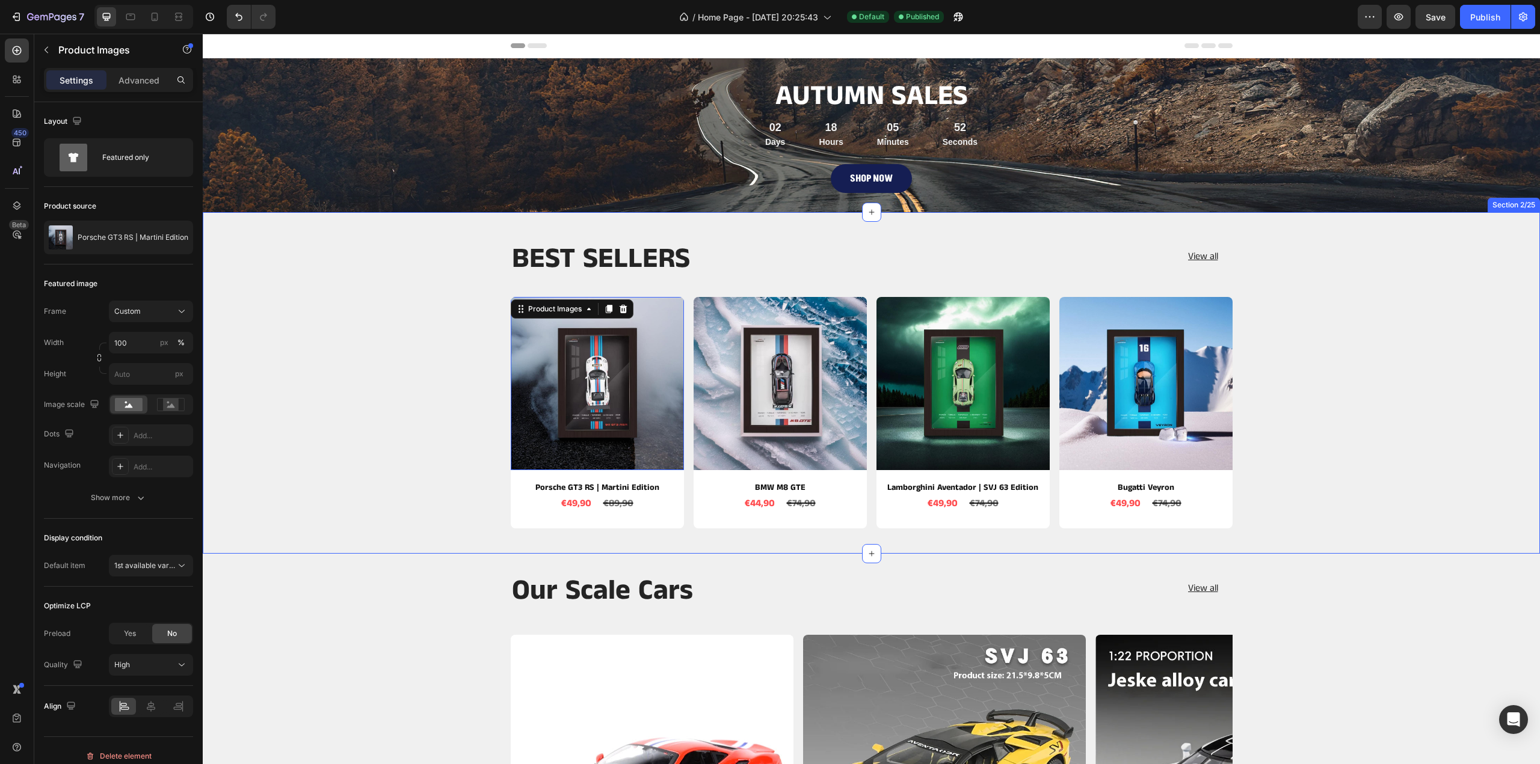
click at [354, 268] on div "BEST SELLERS Heading View all Button Row Product Images 10 Porsche GT3 RS | Mar…" at bounding box center [871, 390] width 1319 height 298
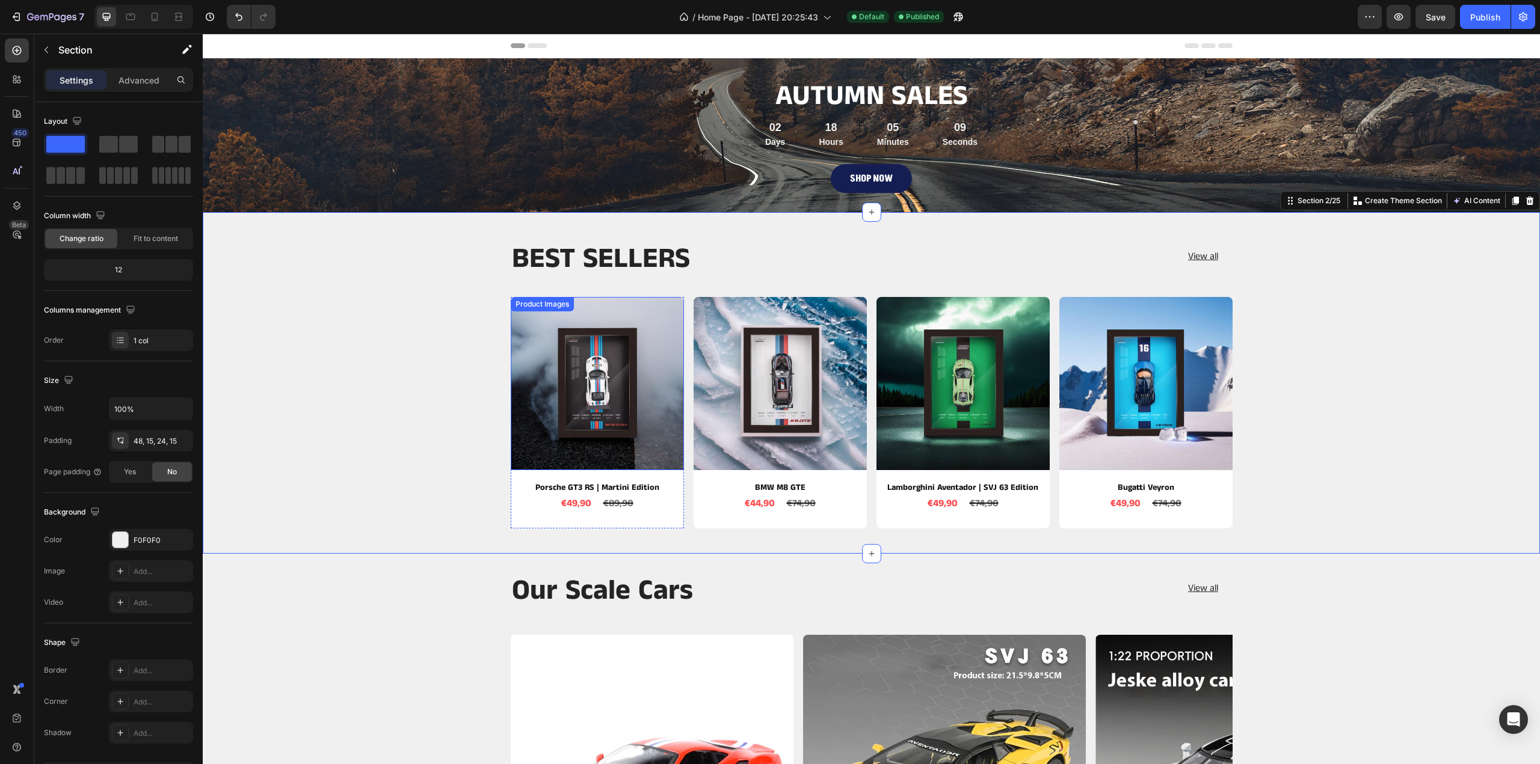
click at [606, 386] on img at bounding box center [597, 383] width 173 height 173
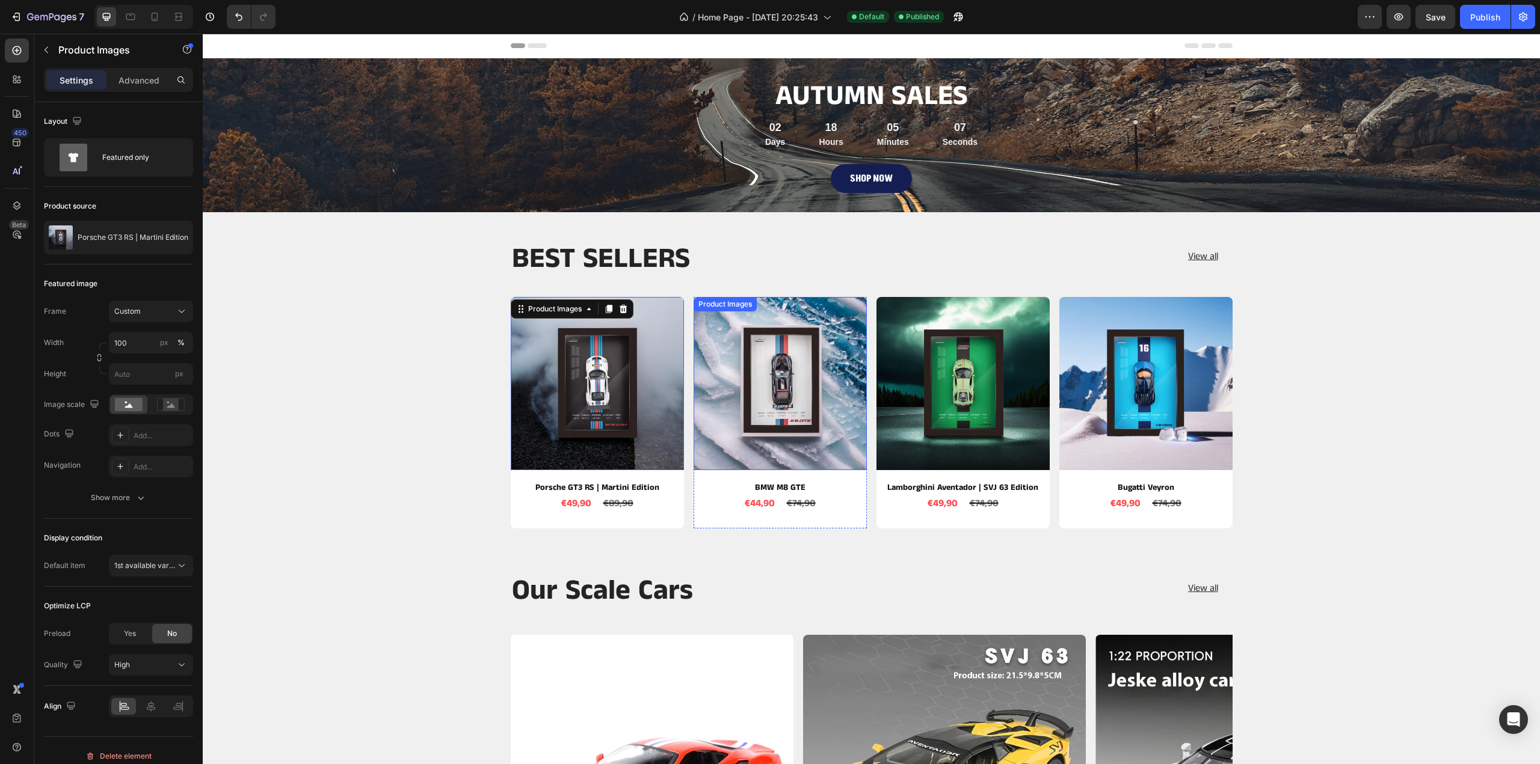
click at [796, 368] on img at bounding box center [779, 383] width 173 height 173
click at [623, 377] on img at bounding box center [597, 383] width 173 height 173
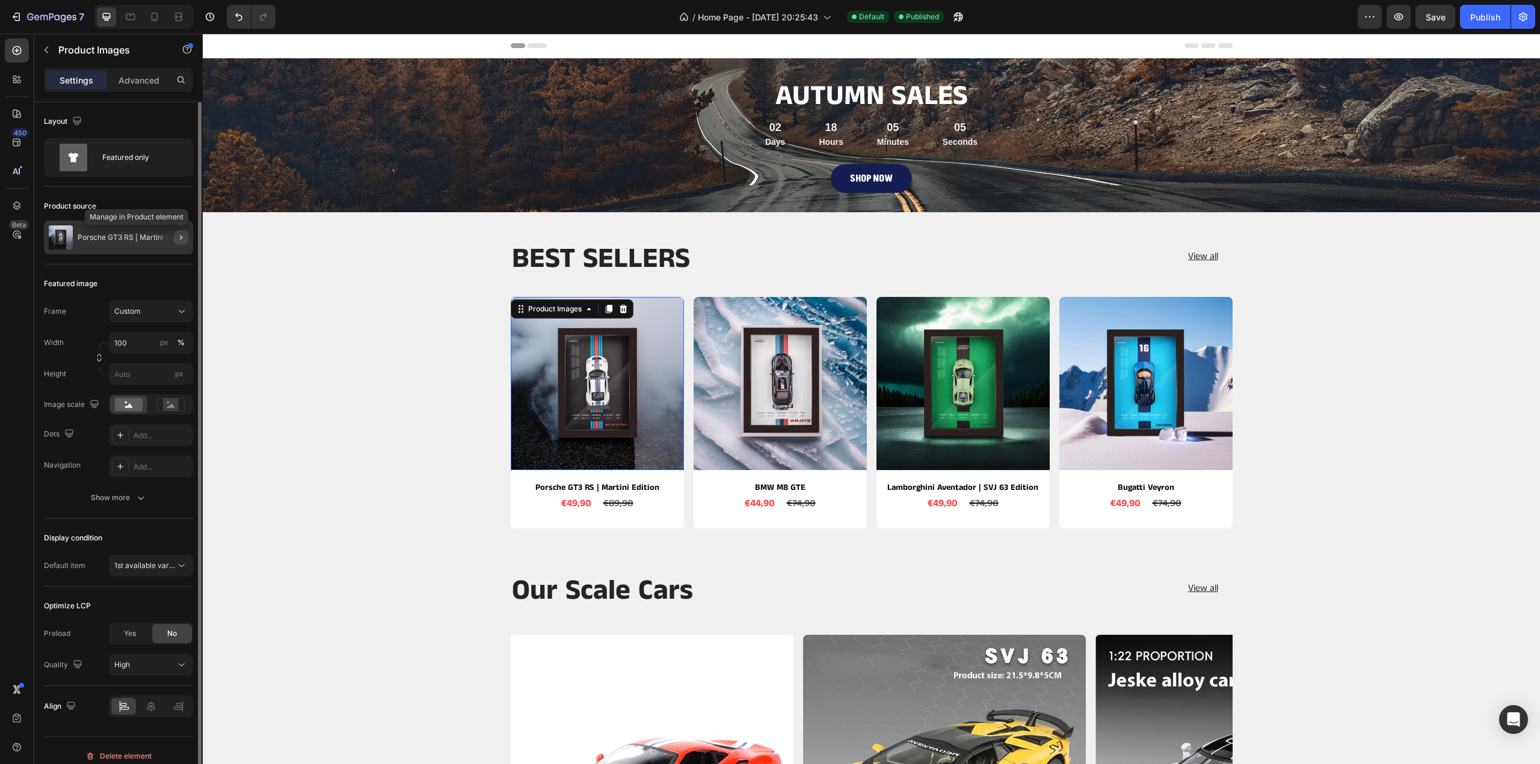
click at [185, 236] on icon "button" at bounding box center [181, 238] width 10 height 10
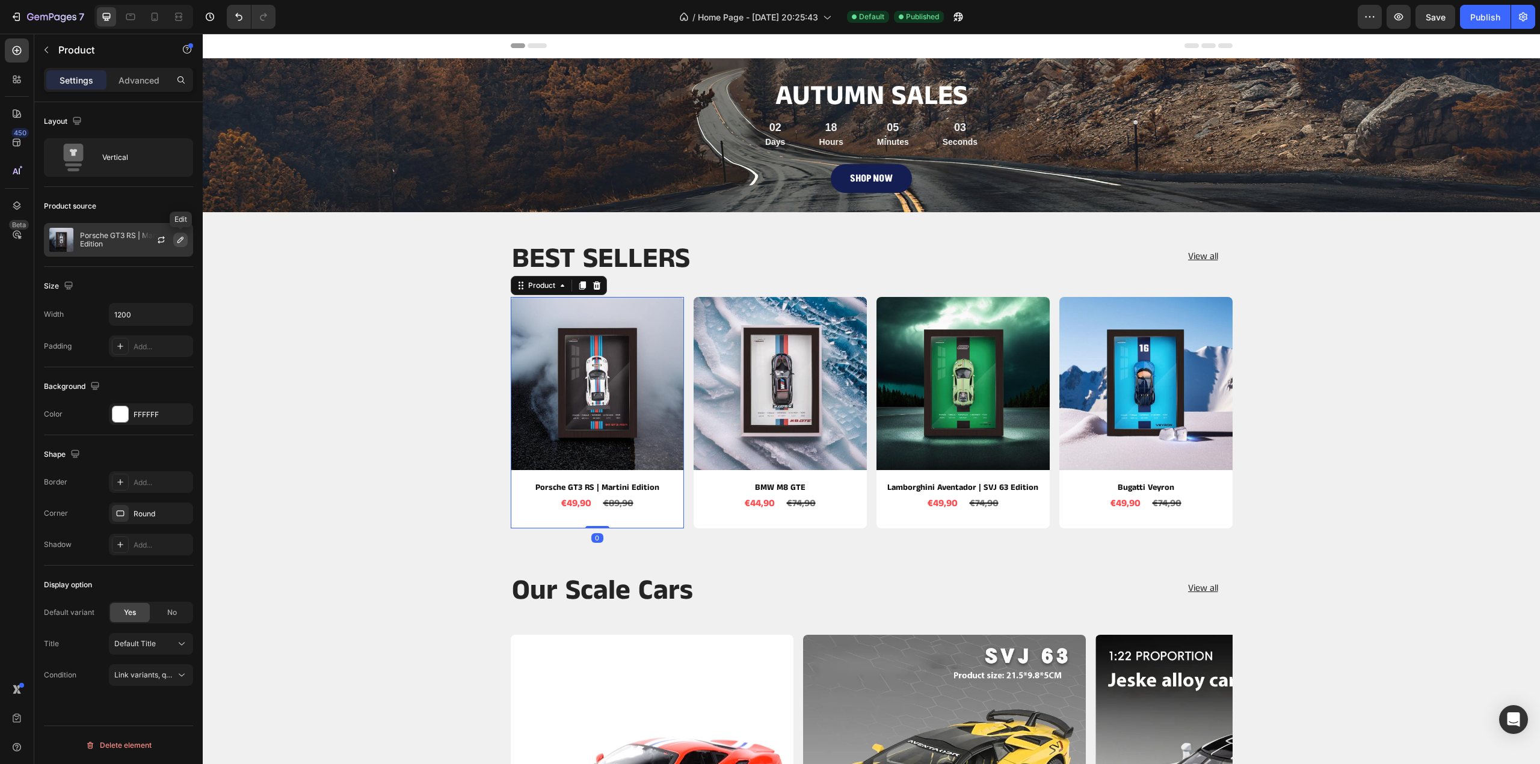
click at [178, 241] on icon "button" at bounding box center [181, 240] width 10 height 10
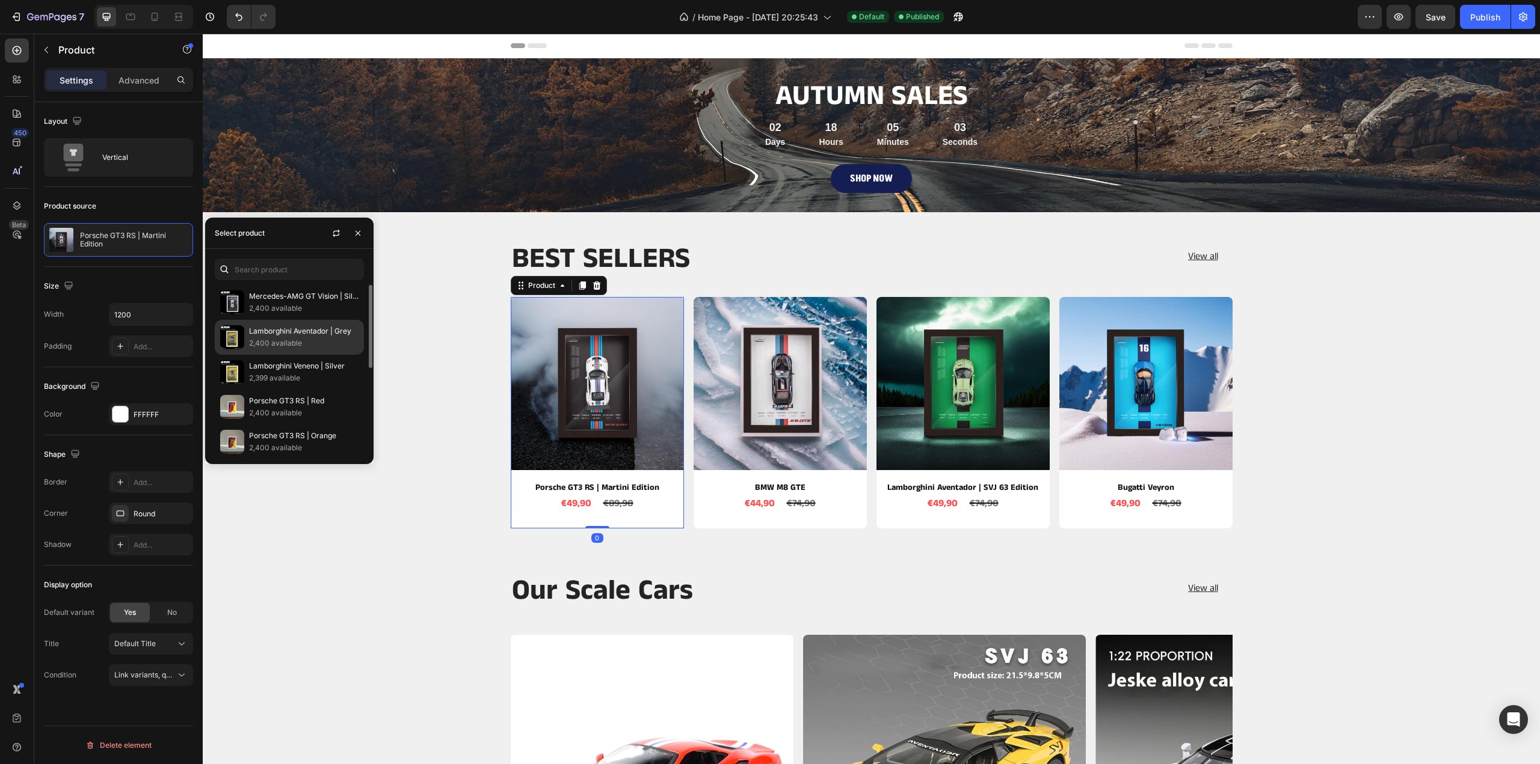
click at [269, 335] on p "Lamborghini Aventador | Grey" at bounding box center [303, 331] width 109 height 12
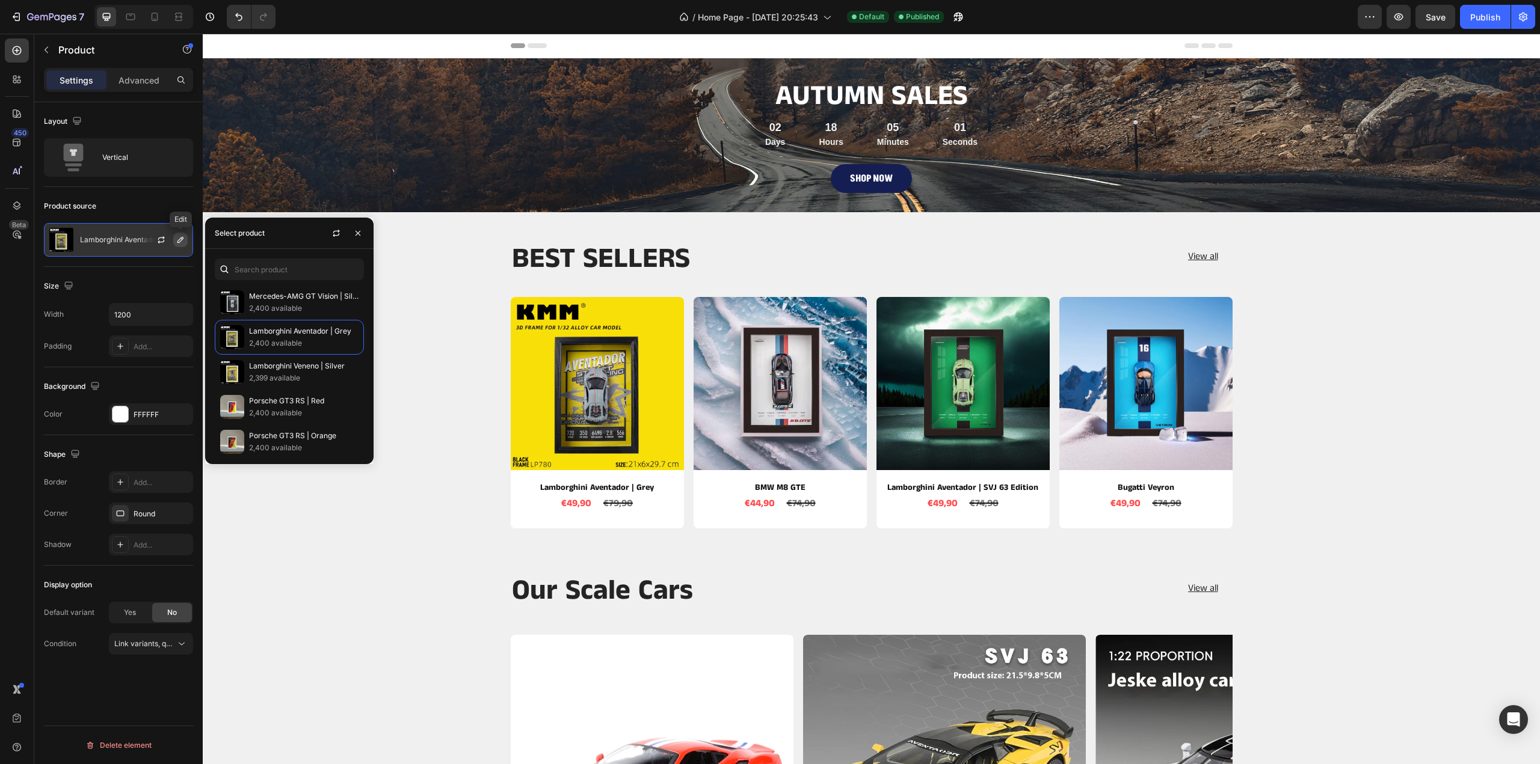
click at [185, 239] on icon "button" at bounding box center [181, 240] width 10 height 10
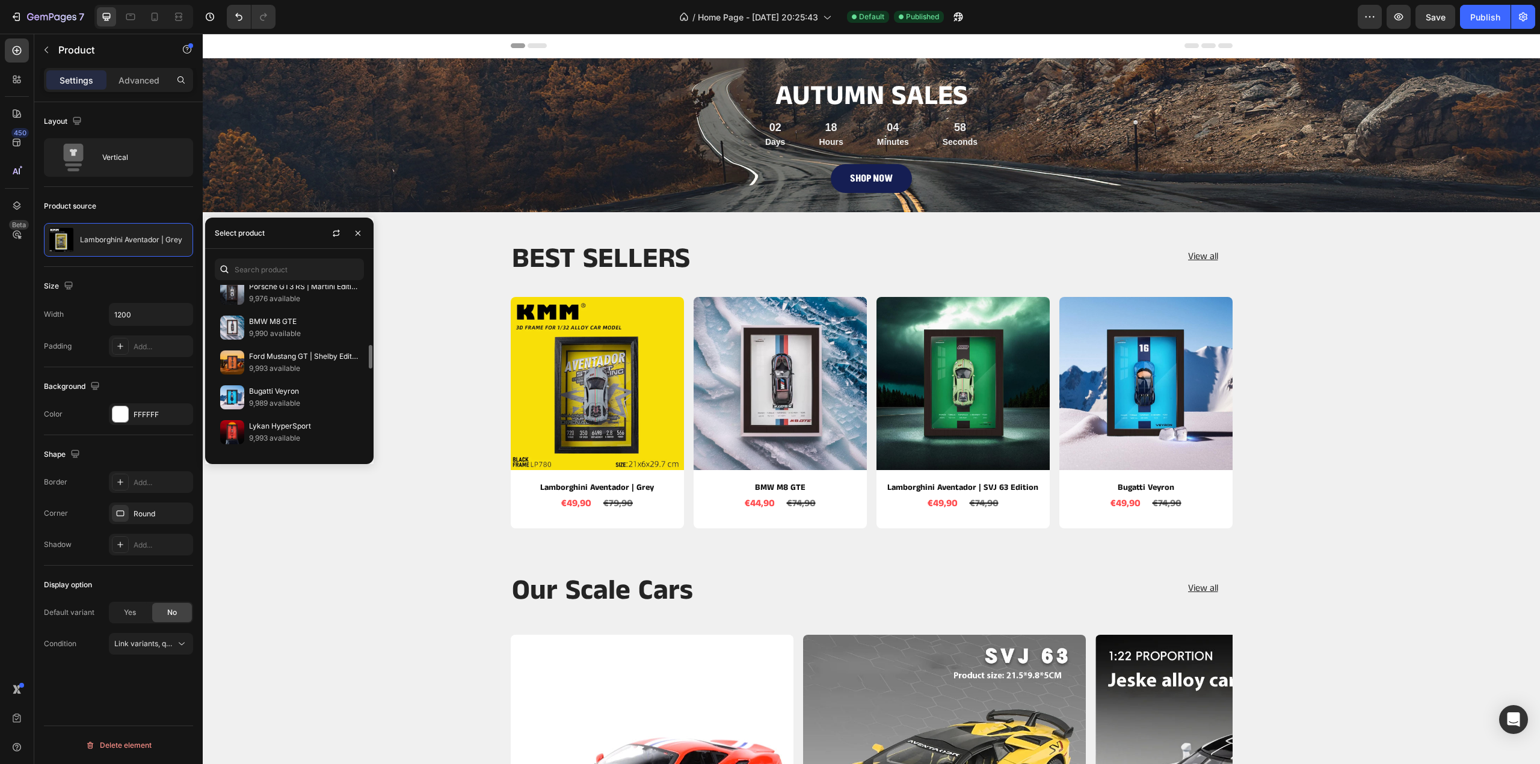
scroll to position [856, 0]
click at [274, 353] on p "9,976 available" at bounding box center [303, 359] width 109 height 12
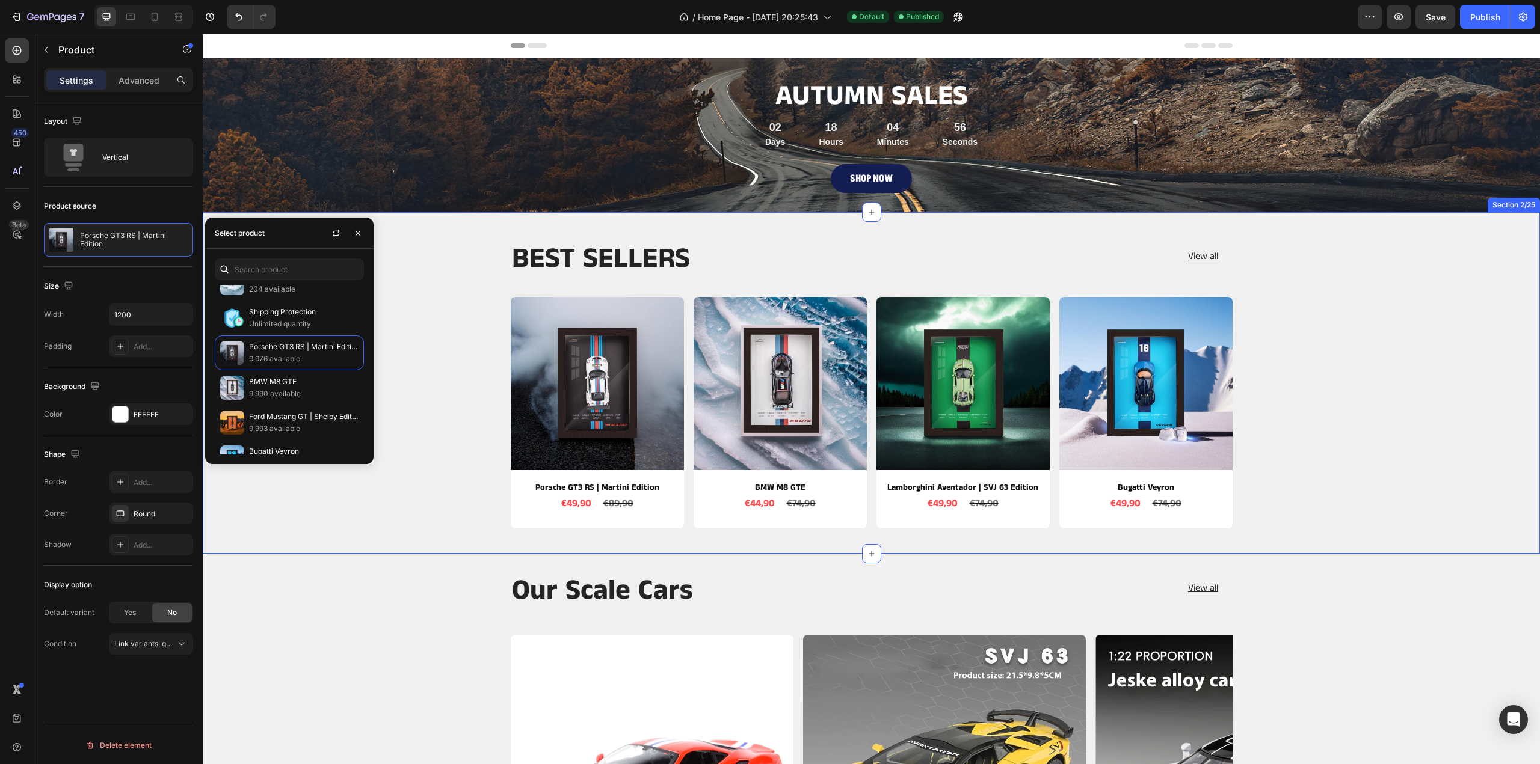
click at [404, 280] on div "BEST SELLERS Heading View all Button Row Product Images Porsche GT3 RS | Martin…" at bounding box center [871, 390] width 1319 height 298
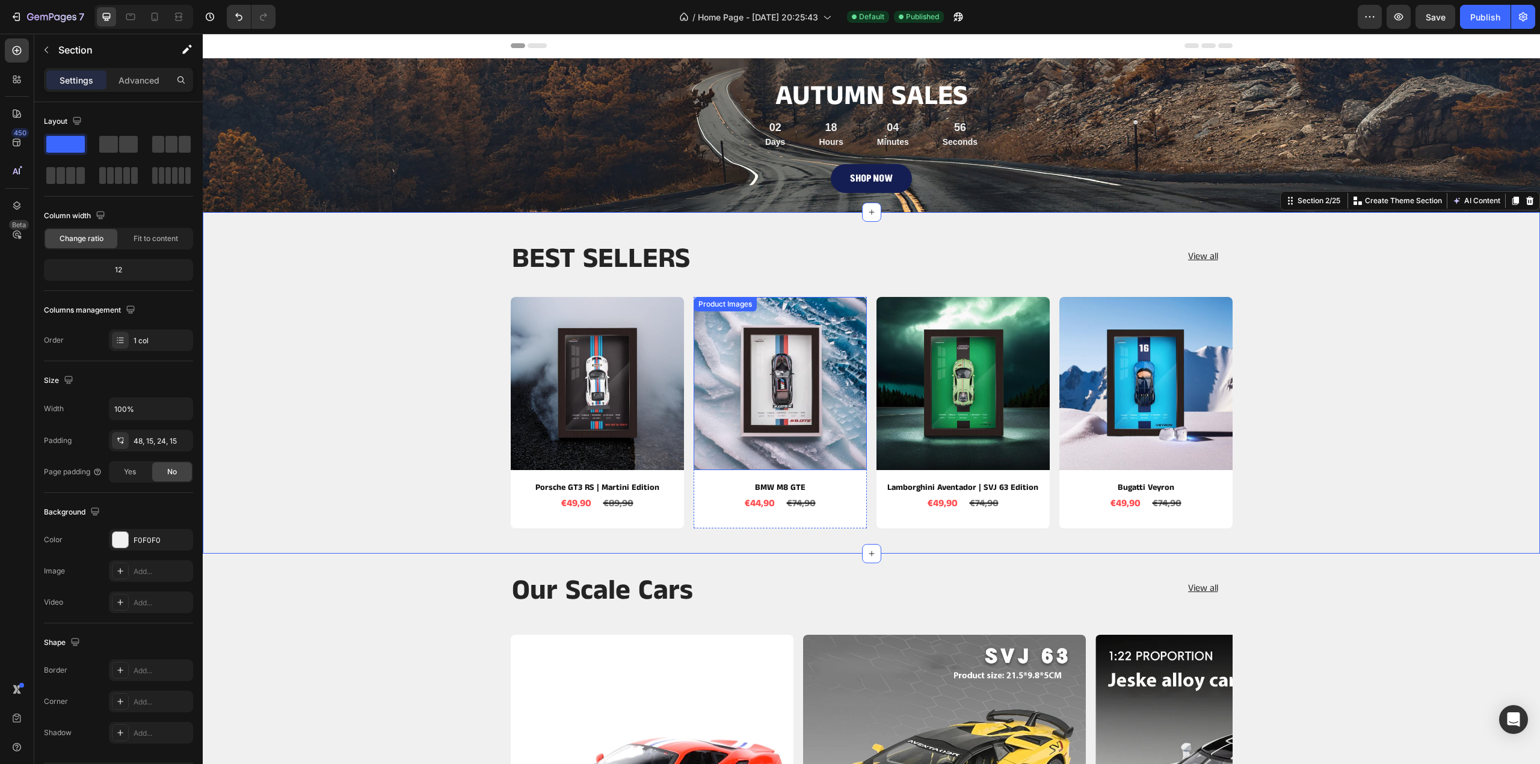
click at [769, 370] on img at bounding box center [779, 383] width 173 height 173
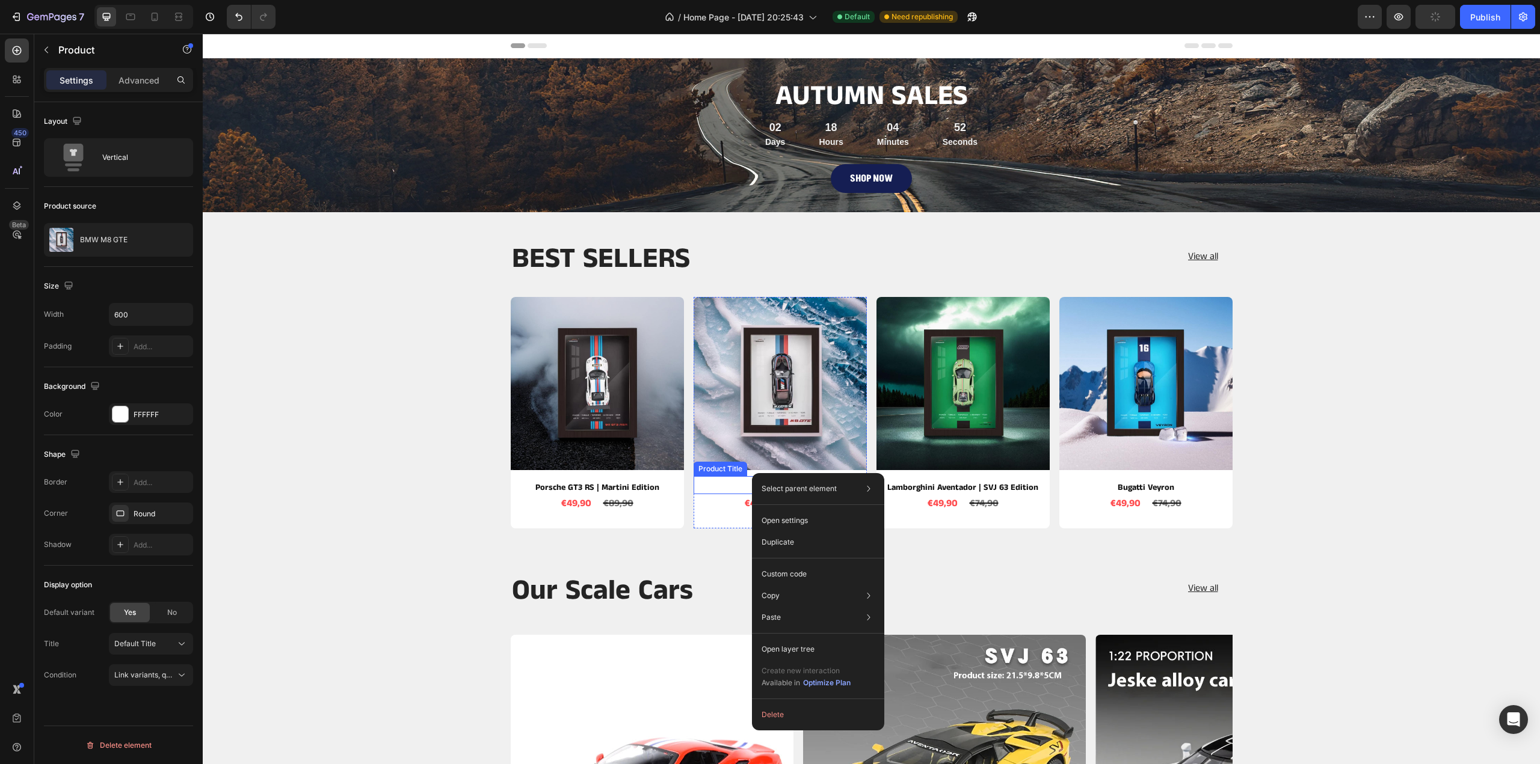
click at [728, 477] on div "BMW M8 GTE Product Title" at bounding box center [779, 485] width 173 height 18
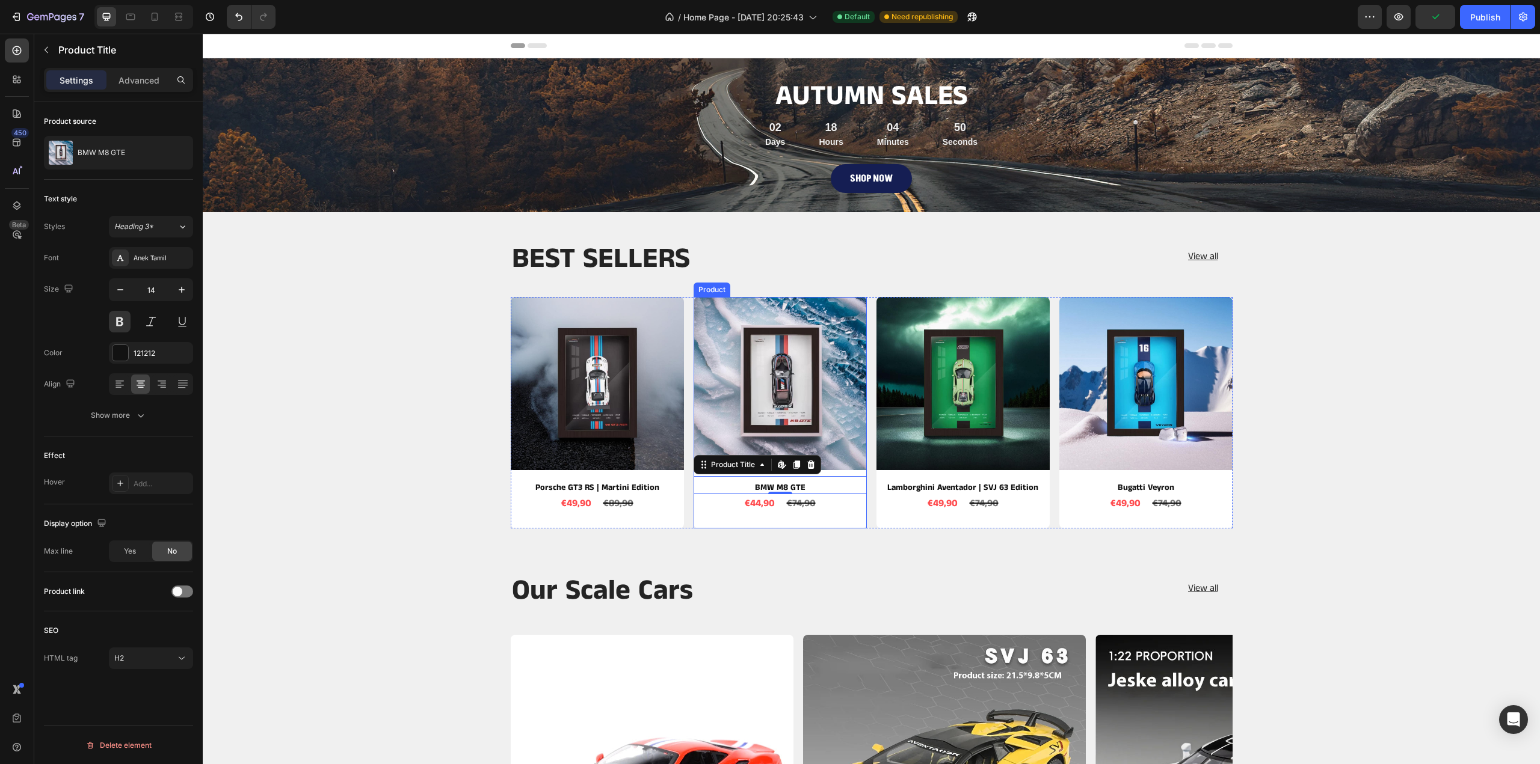
click at [835, 517] on div "Product Images BMW M8 GTE Product Title Edit content in Shopify 0 €44,90 Produc…" at bounding box center [779, 413] width 173 height 232
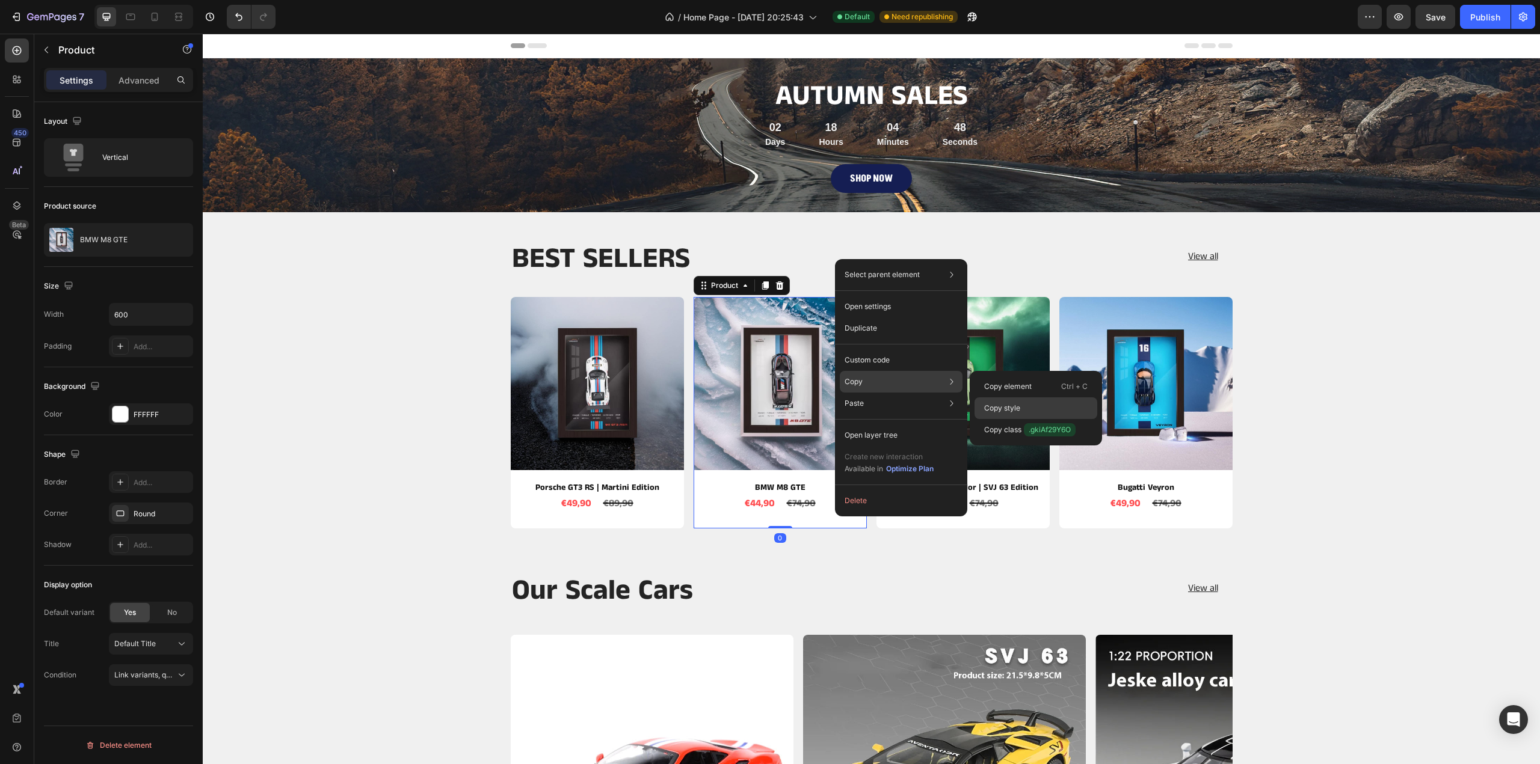
click at [1015, 408] on p "Copy style" at bounding box center [1002, 408] width 36 height 11
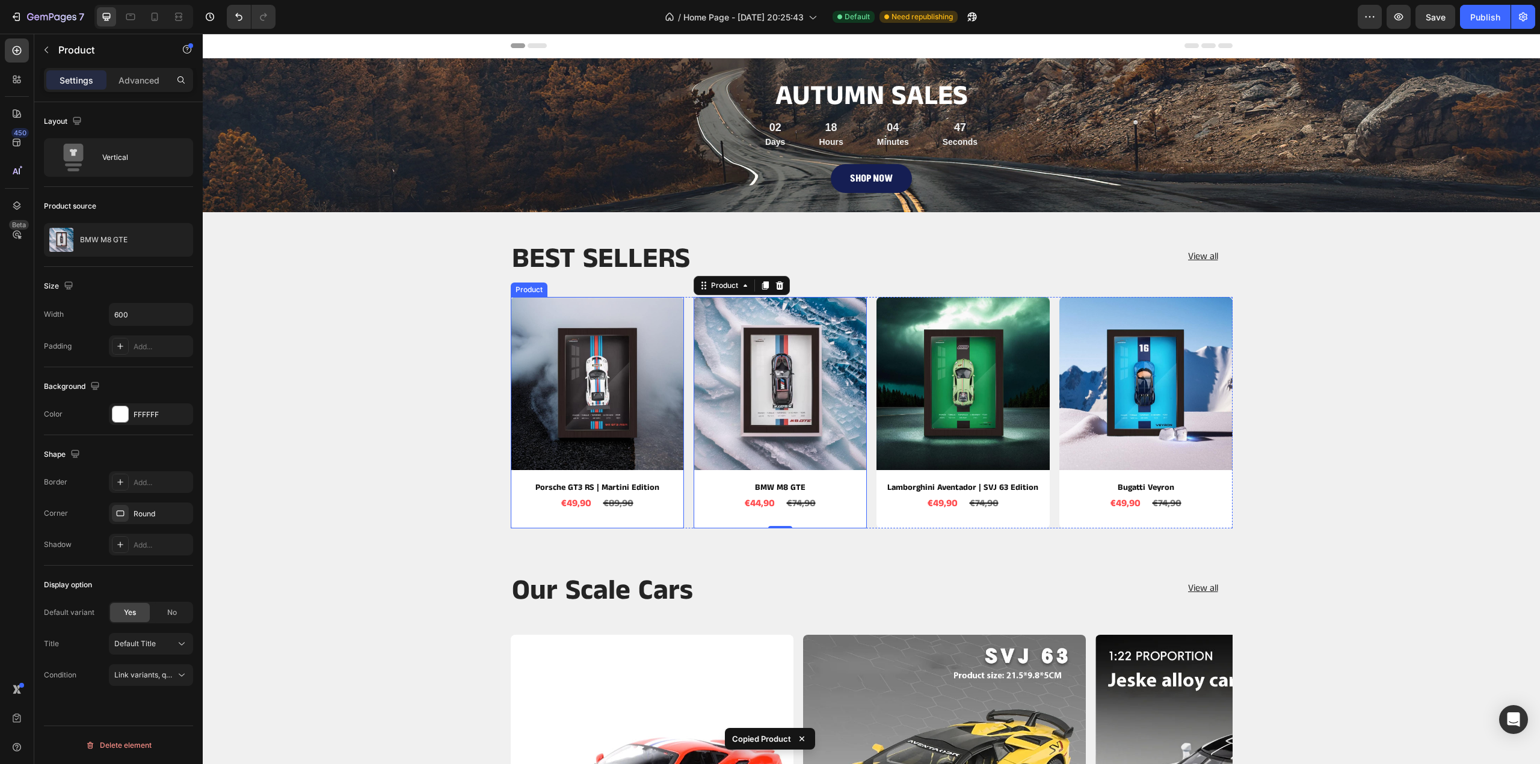
click at [672, 521] on div "Product Images Porsche GT3 RS | Martini Edition Product Title €49,90 Product Pr…" at bounding box center [597, 413] width 173 height 232
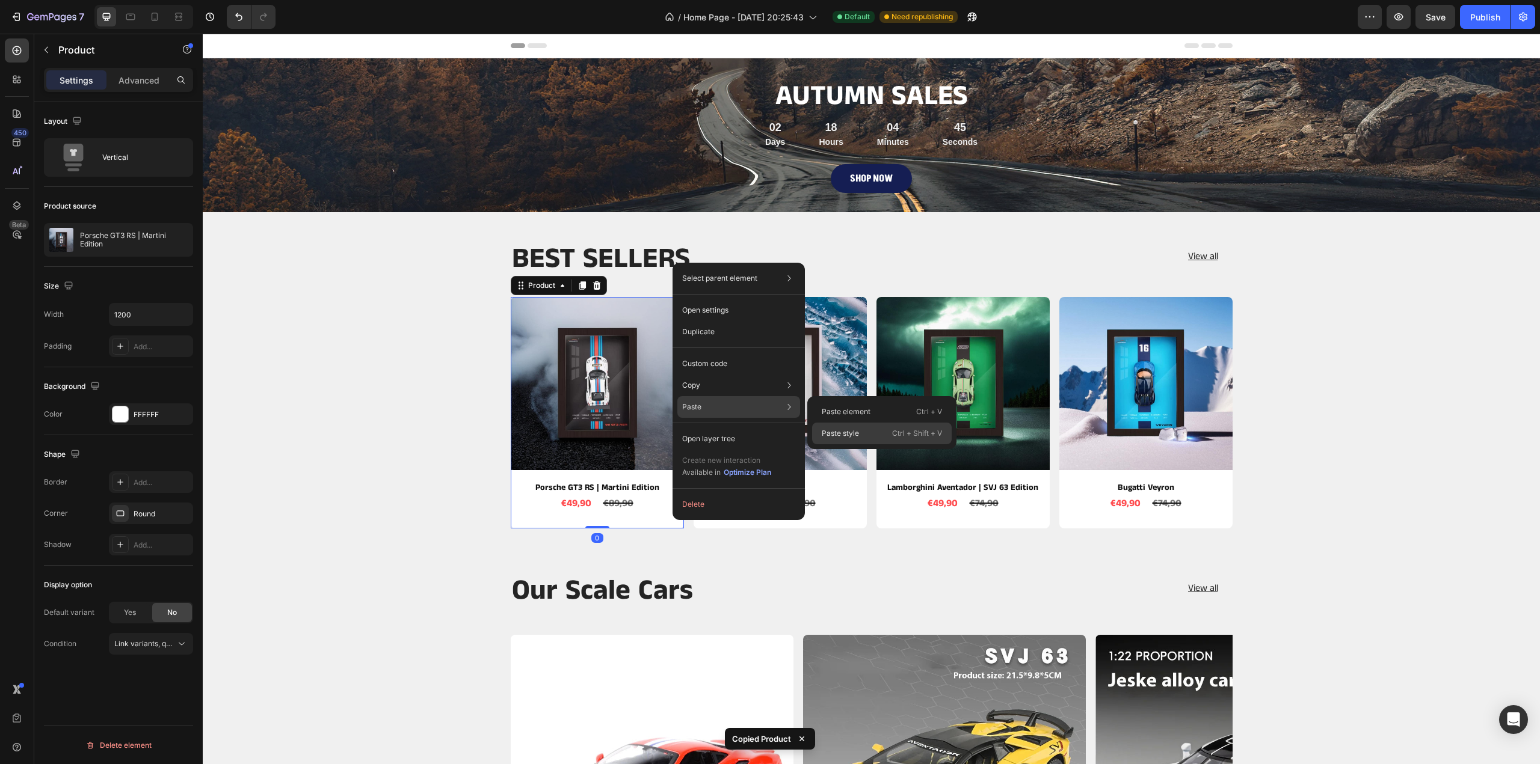
click at [853, 432] on p "Paste style" at bounding box center [840, 433] width 37 height 11
type input "600"
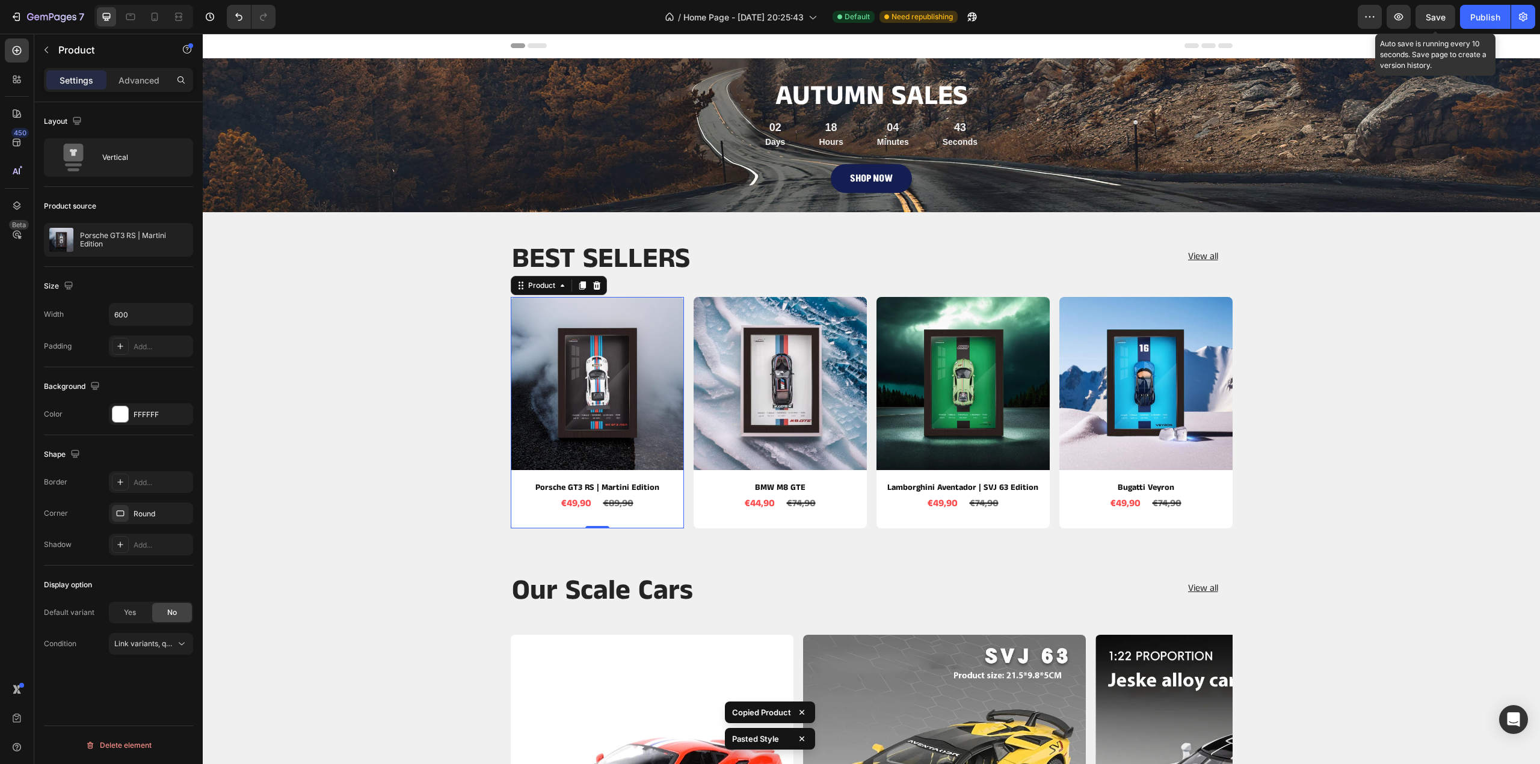
click at [1433, 18] on span "Save" at bounding box center [1435, 17] width 20 height 10
click at [1482, 13] on div "Publish" at bounding box center [1485, 17] width 30 height 13
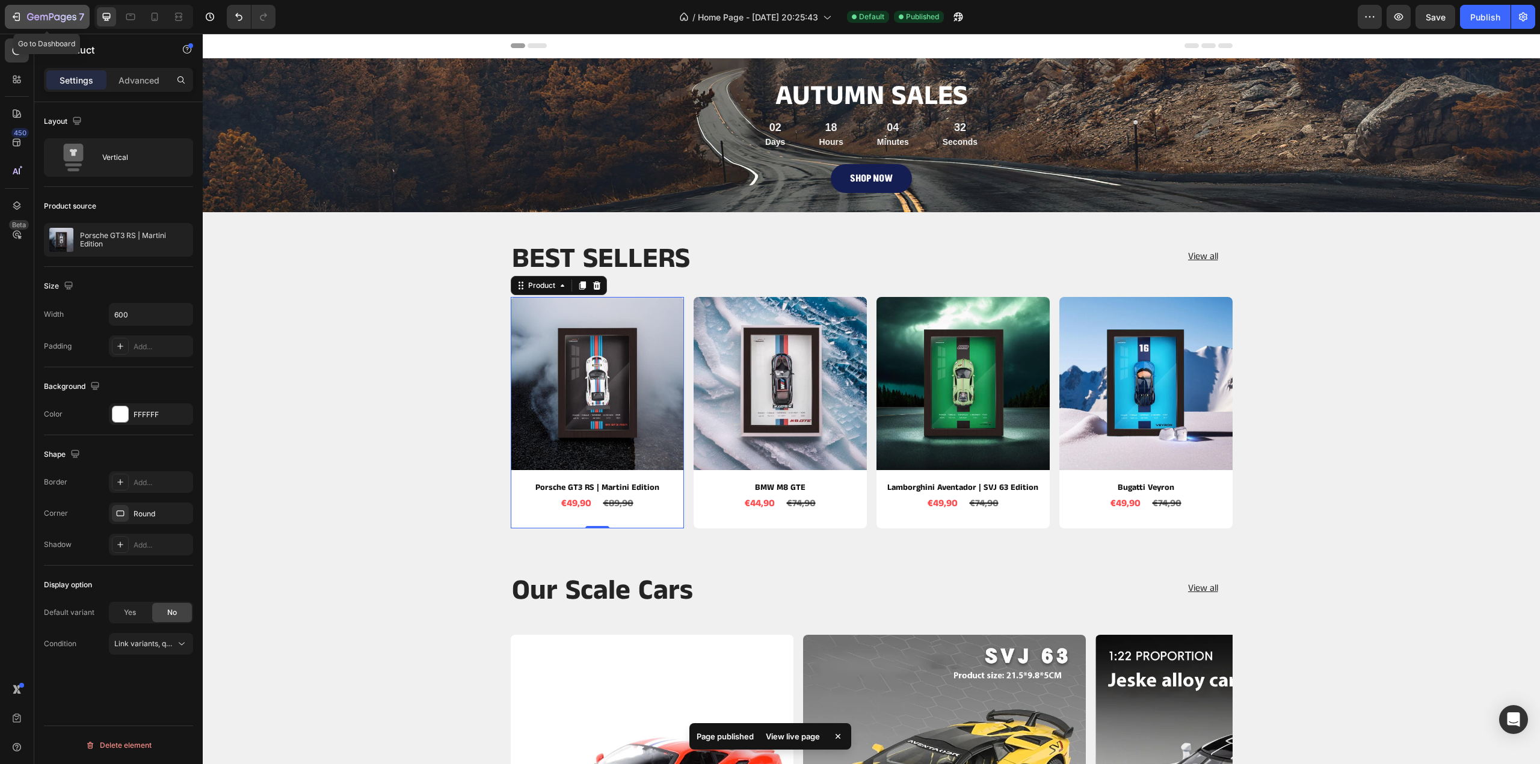
click at [25, 13] on div "7" at bounding box center [47, 17] width 74 height 14
